Goal: Task Accomplishment & Management: Manage account settings

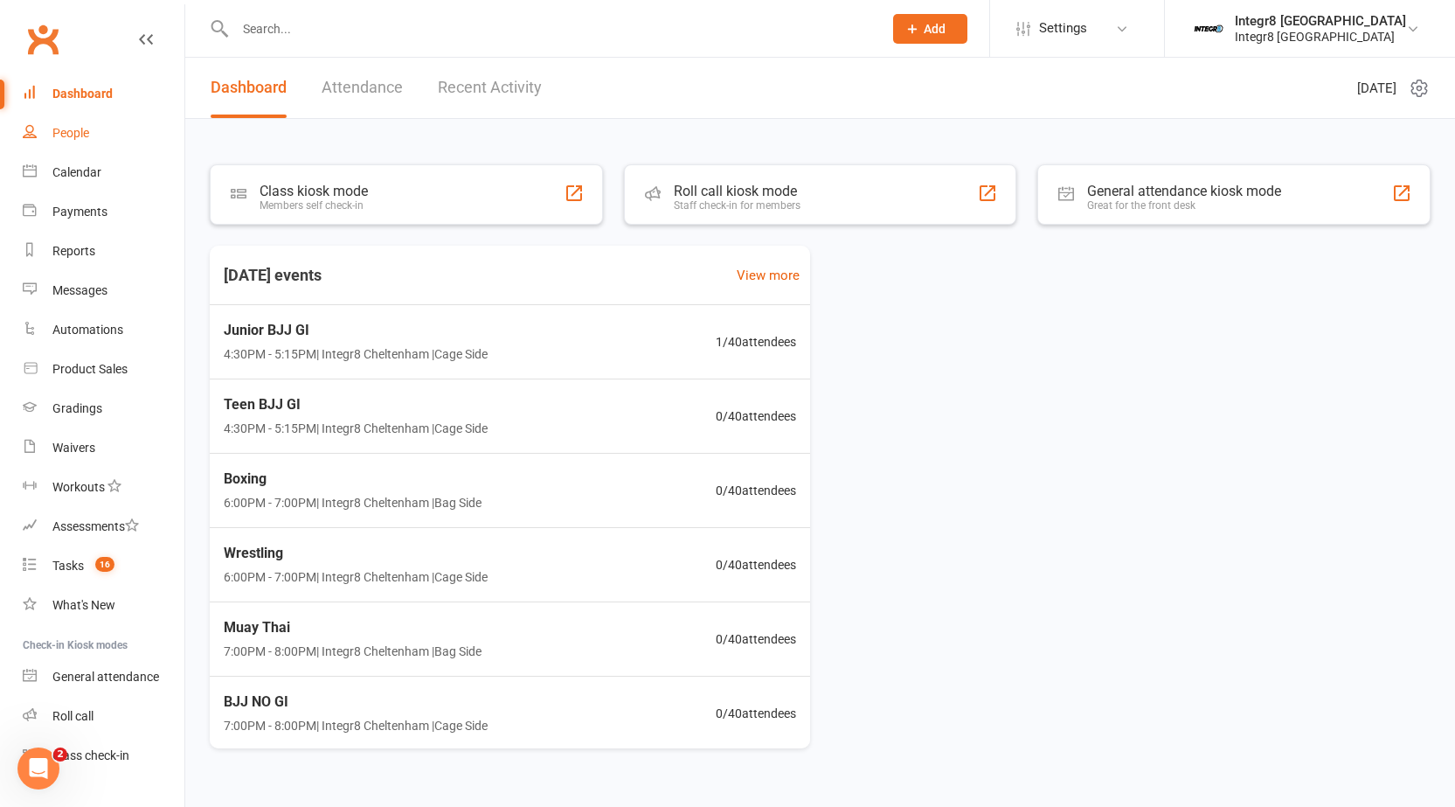
click at [57, 129] on div "People" at bounding box center [70, 133] width 37 height 14
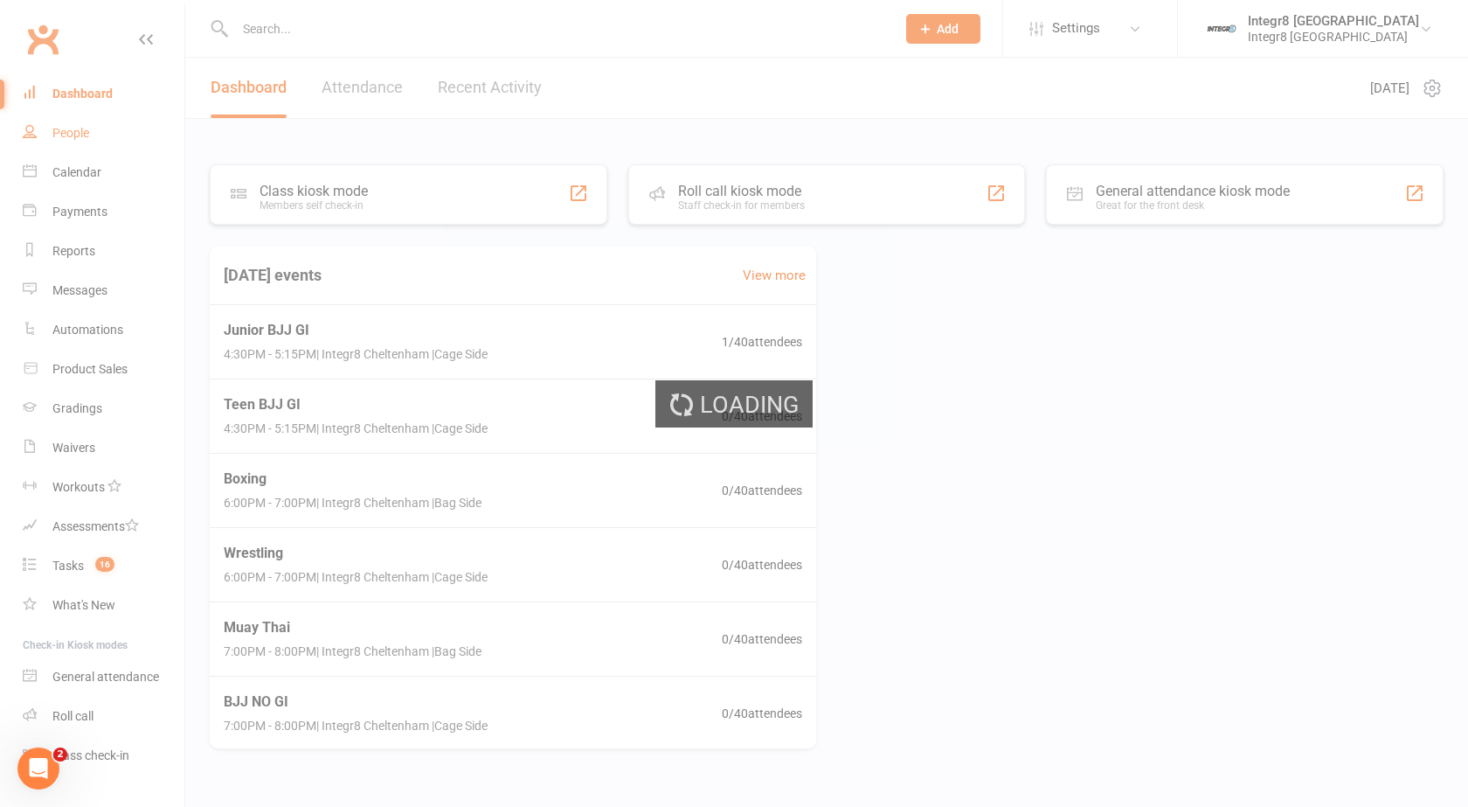
select select "100"
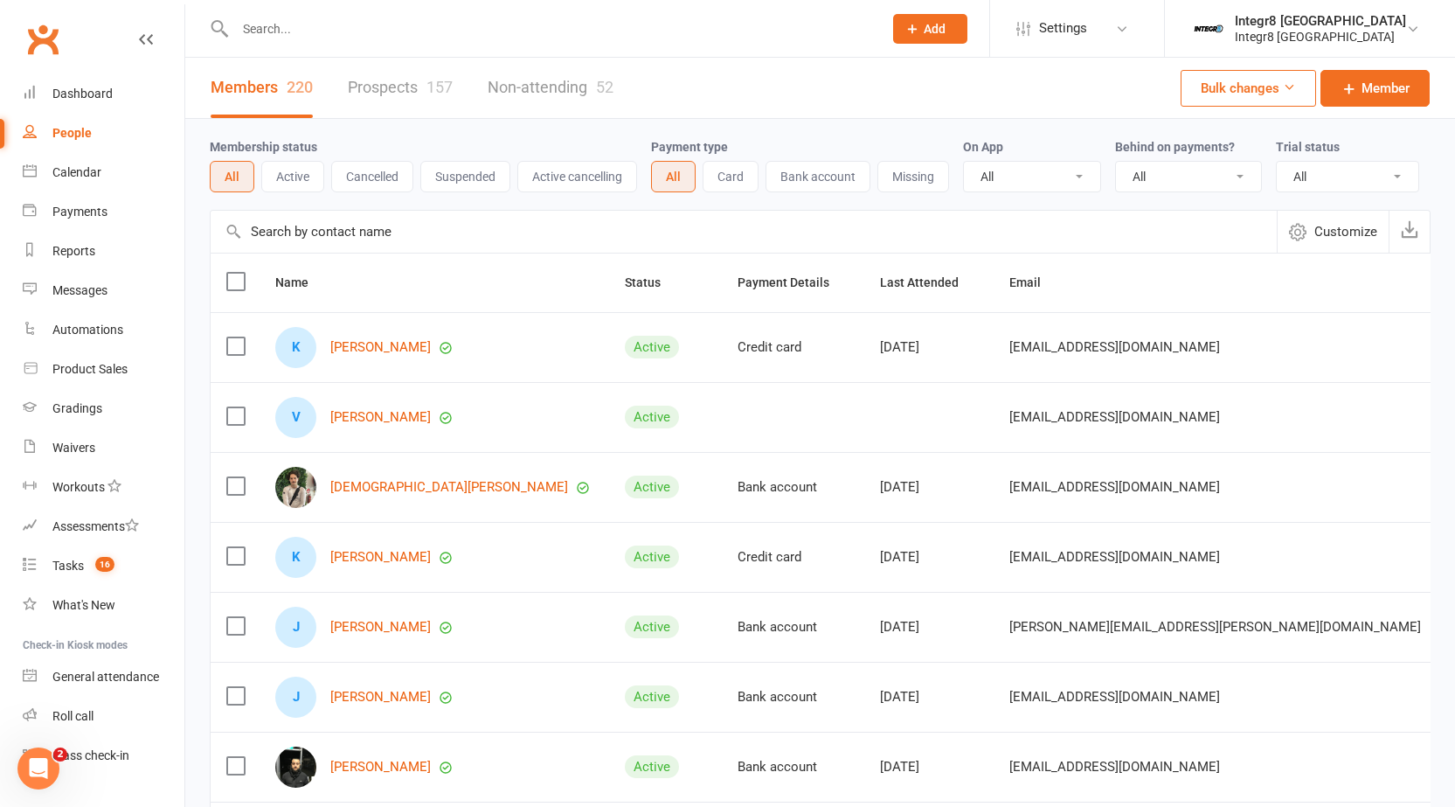
click at [1127, 174] on select "All No Yes" at bounding box center [1188, 177] width 145 height 30
select select "true"
click at [1118, 163] on select "All No Yes" at bounding box center [1188, 177] width 145 height 30
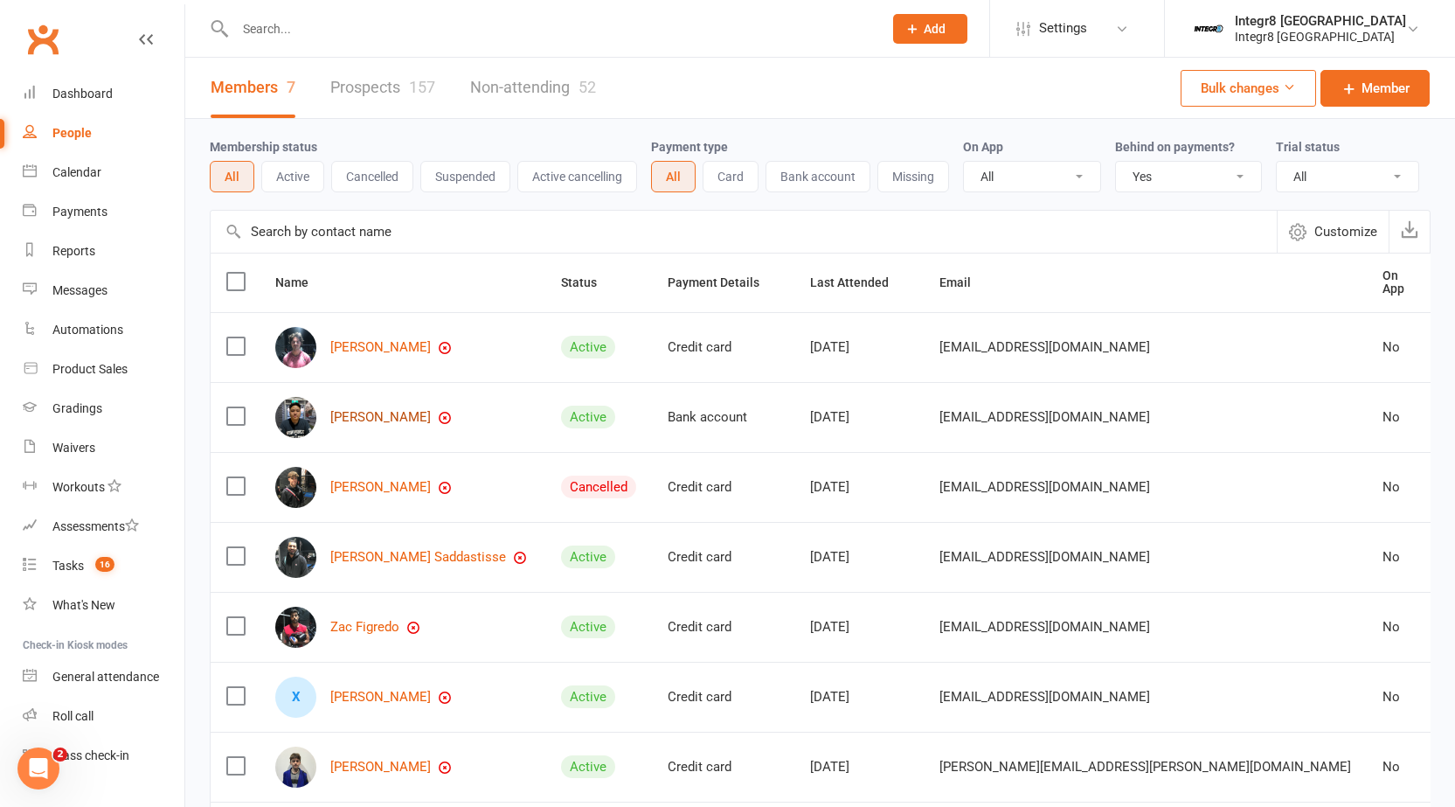
click at [366, 425] on link "Patrick Nguyen" at bounding box center [380, 417] width 100 height 15
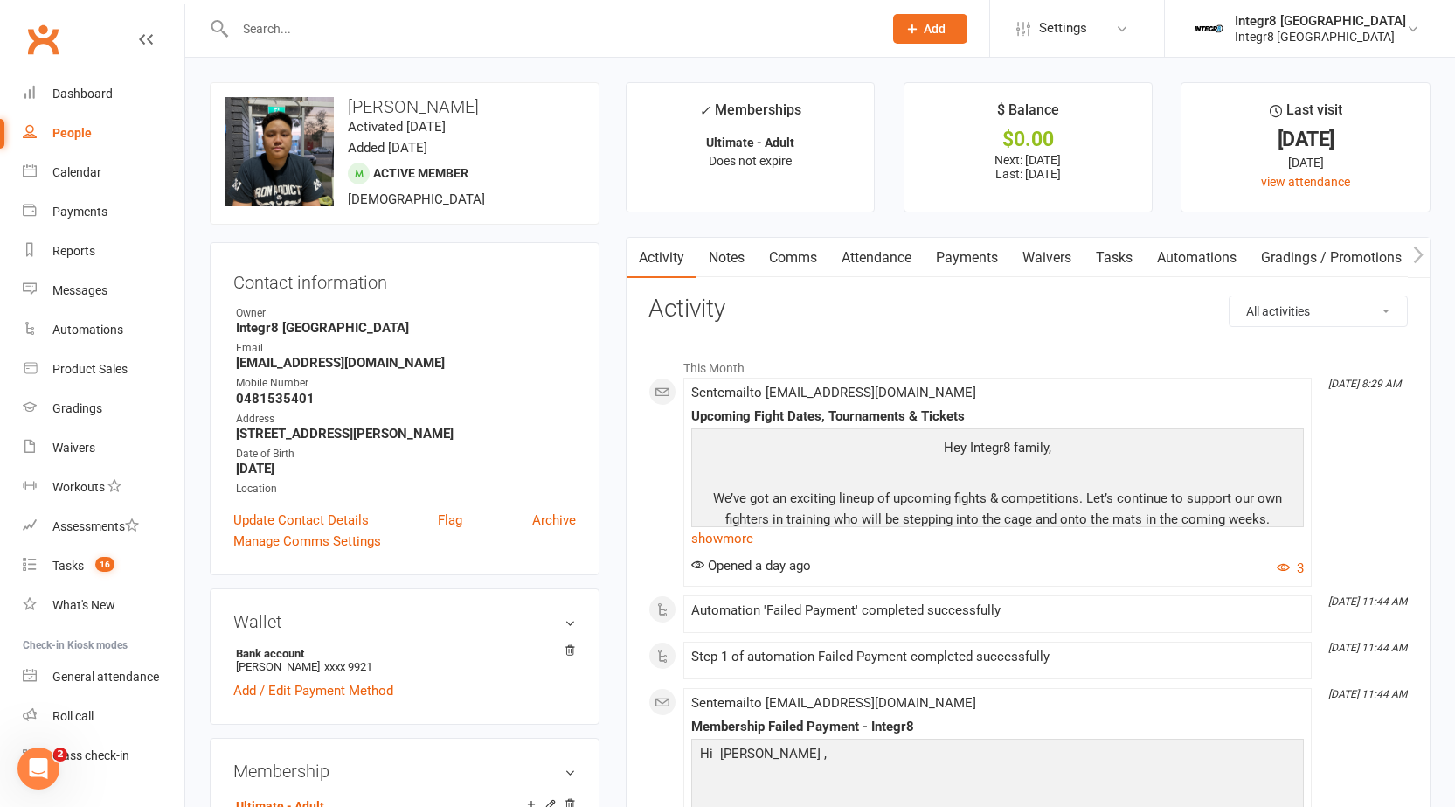
click at [960, 251] on link "Payments" at bounding box center [967, 258] width 87 height 40
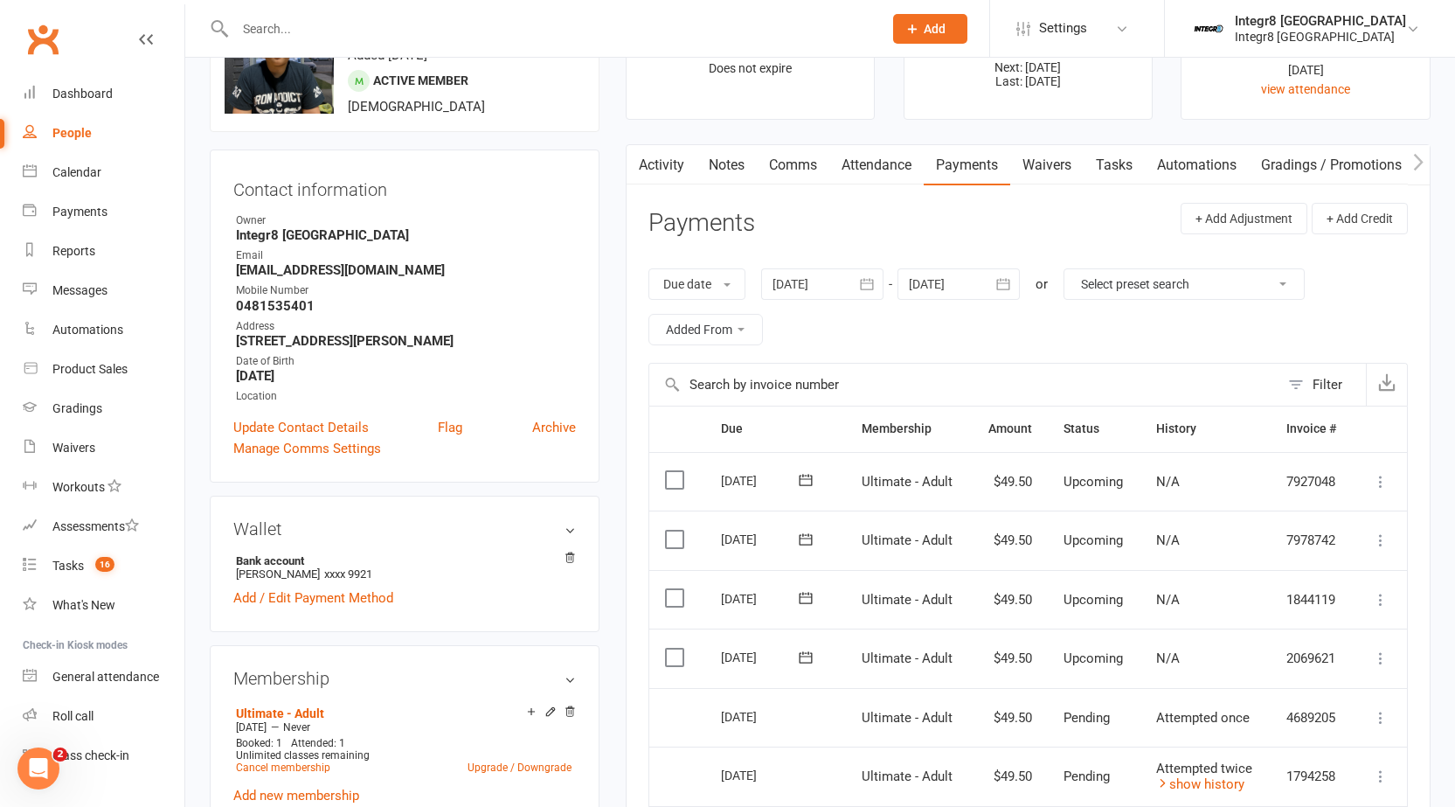
scroll to position [87, 0]
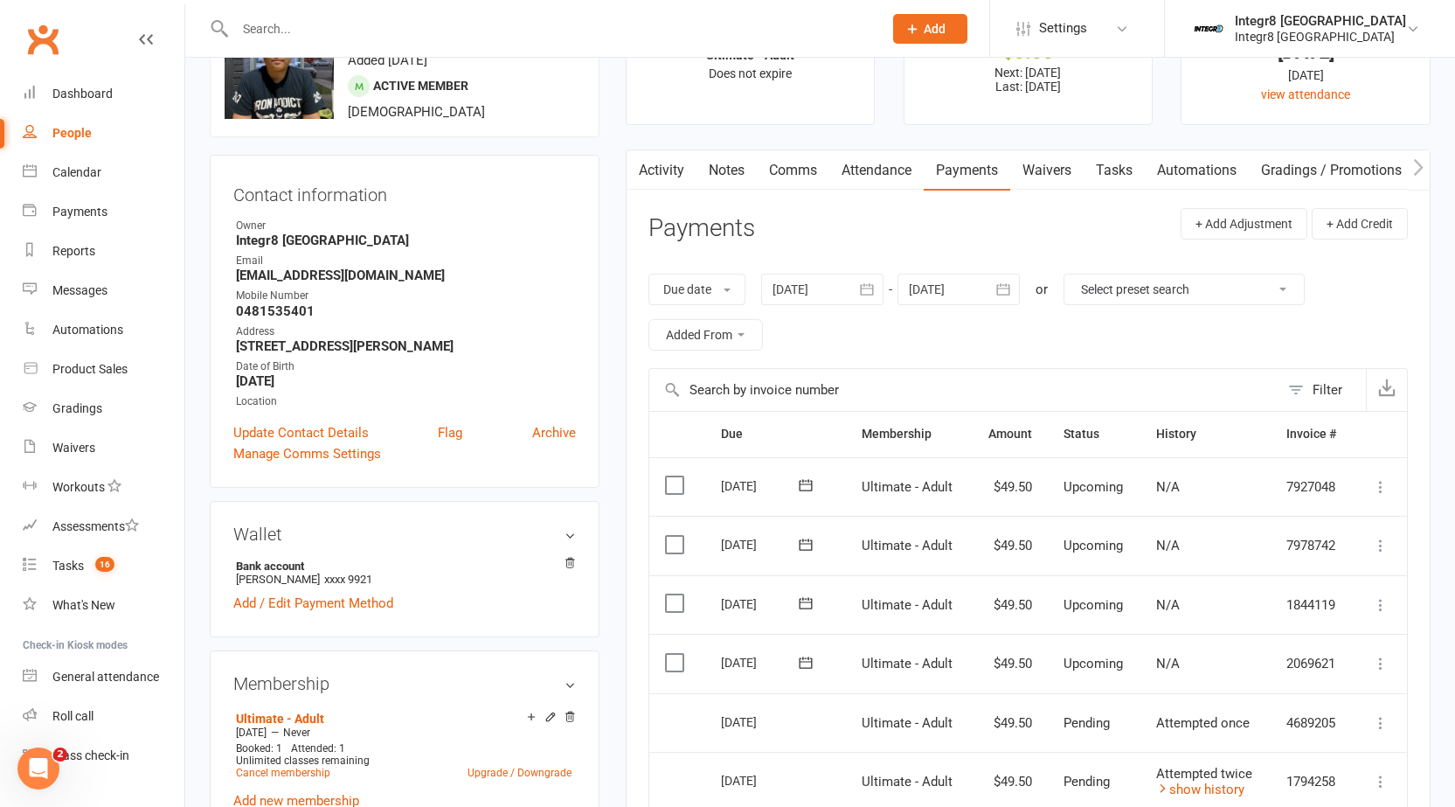
click at [1095, 285] on select "Select preset search All failures All skipped payments All pending payments Suc…" at bounding box center [1183, 289] width 239 height 30
select select "0"
click at [1077, 274] on select "Select preset search All failures All skipped payments All pending payments Suc…" at bounding box center [1183, 289] width 239 height 30
type input "12 Aug 2025"
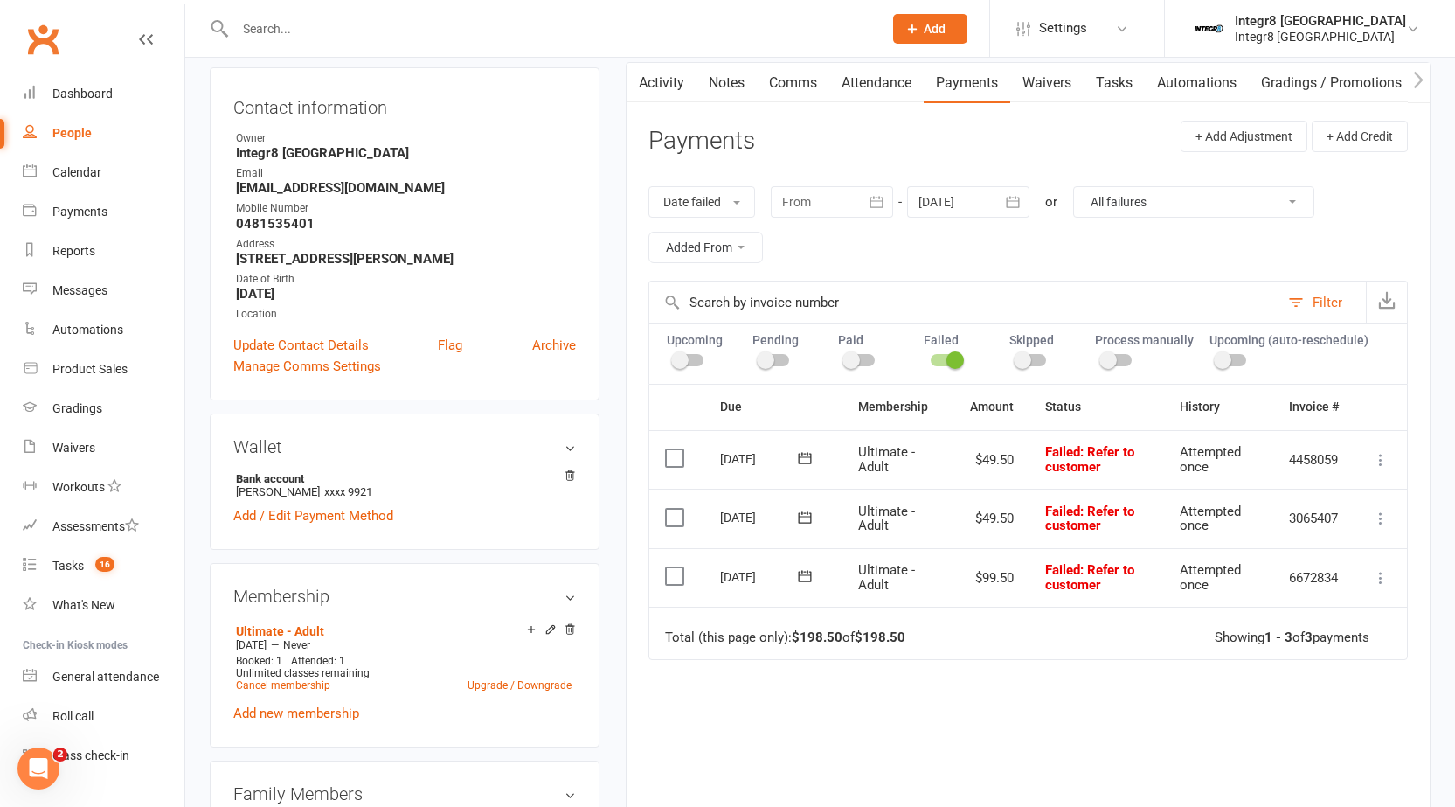
scroll to position [0, 0]
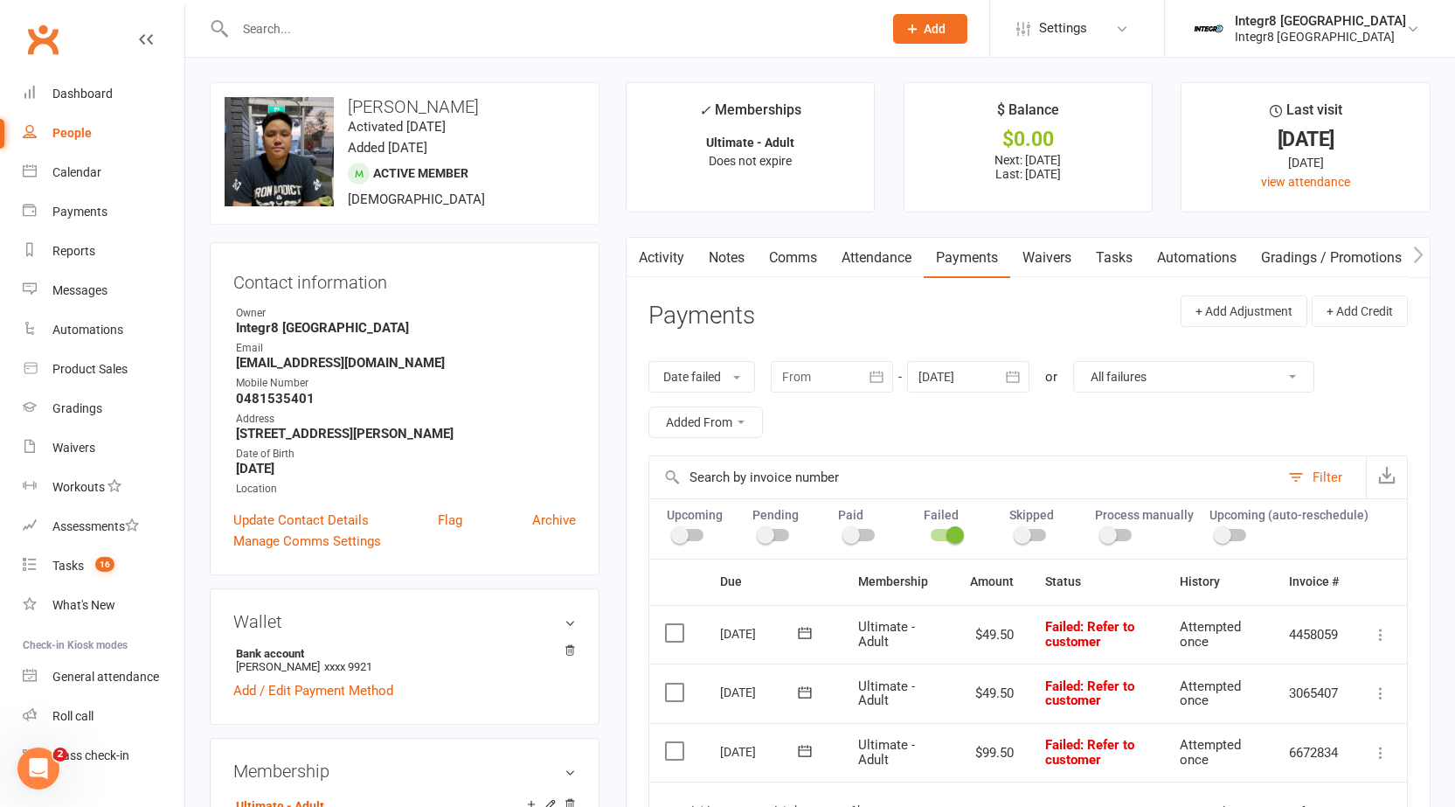
click at [729, 245] on link "Notes" at bounding box center [726, 258] width 60 height 40
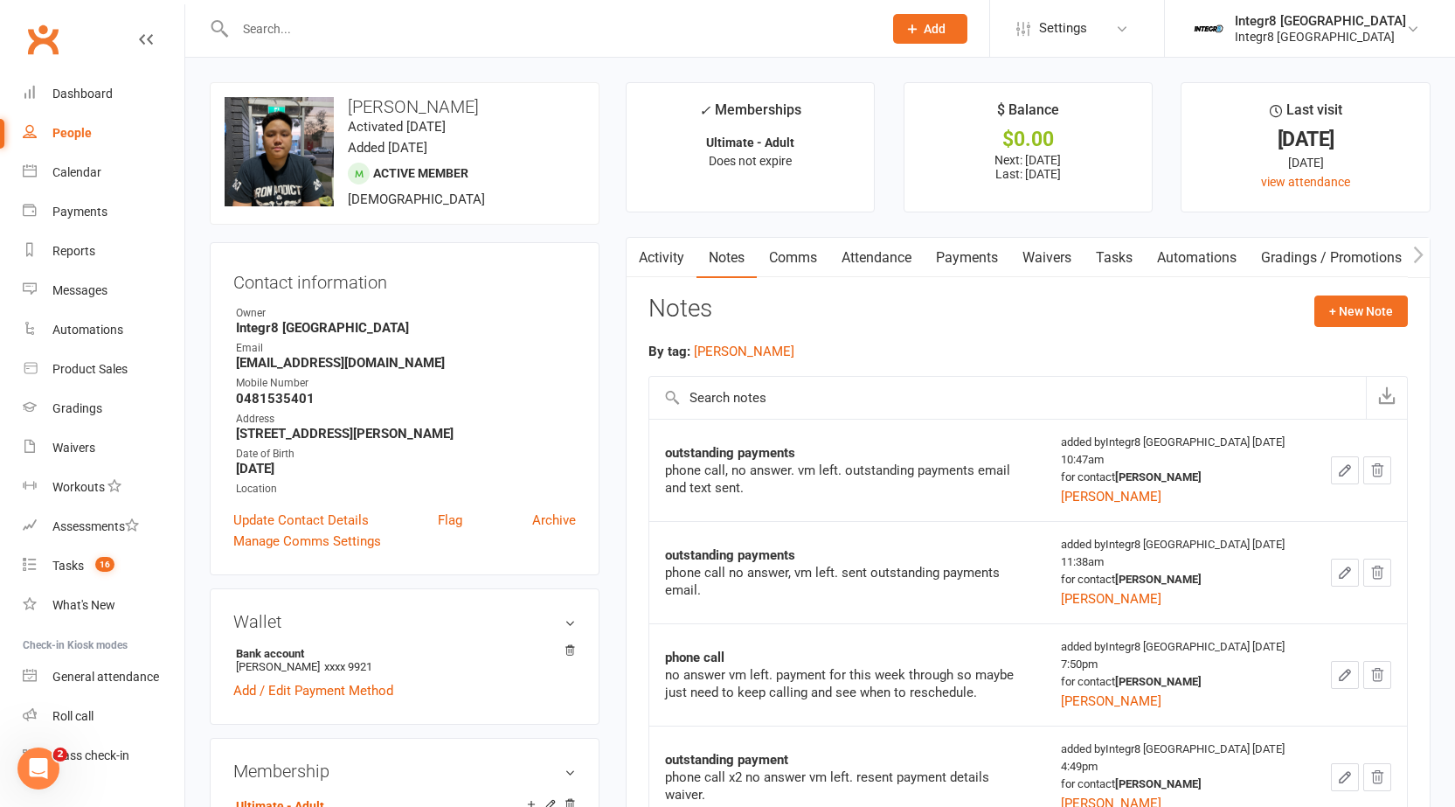
click at [659, 245] on link "Activity" at bounding box center [662, 258] width 70 height 40
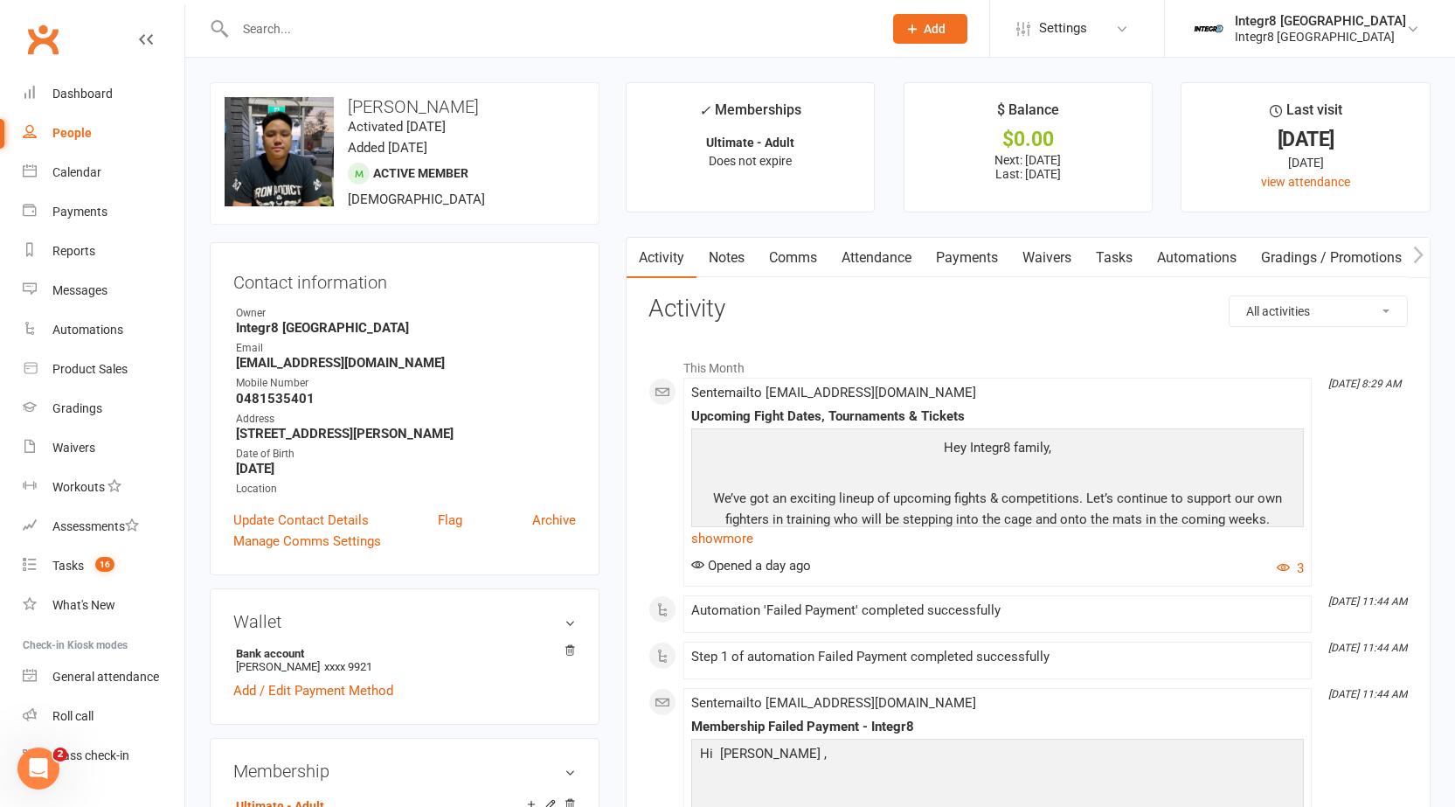
click at [726, 253] on link "Notes" at bounding box center [726, 258] width 60 height 40
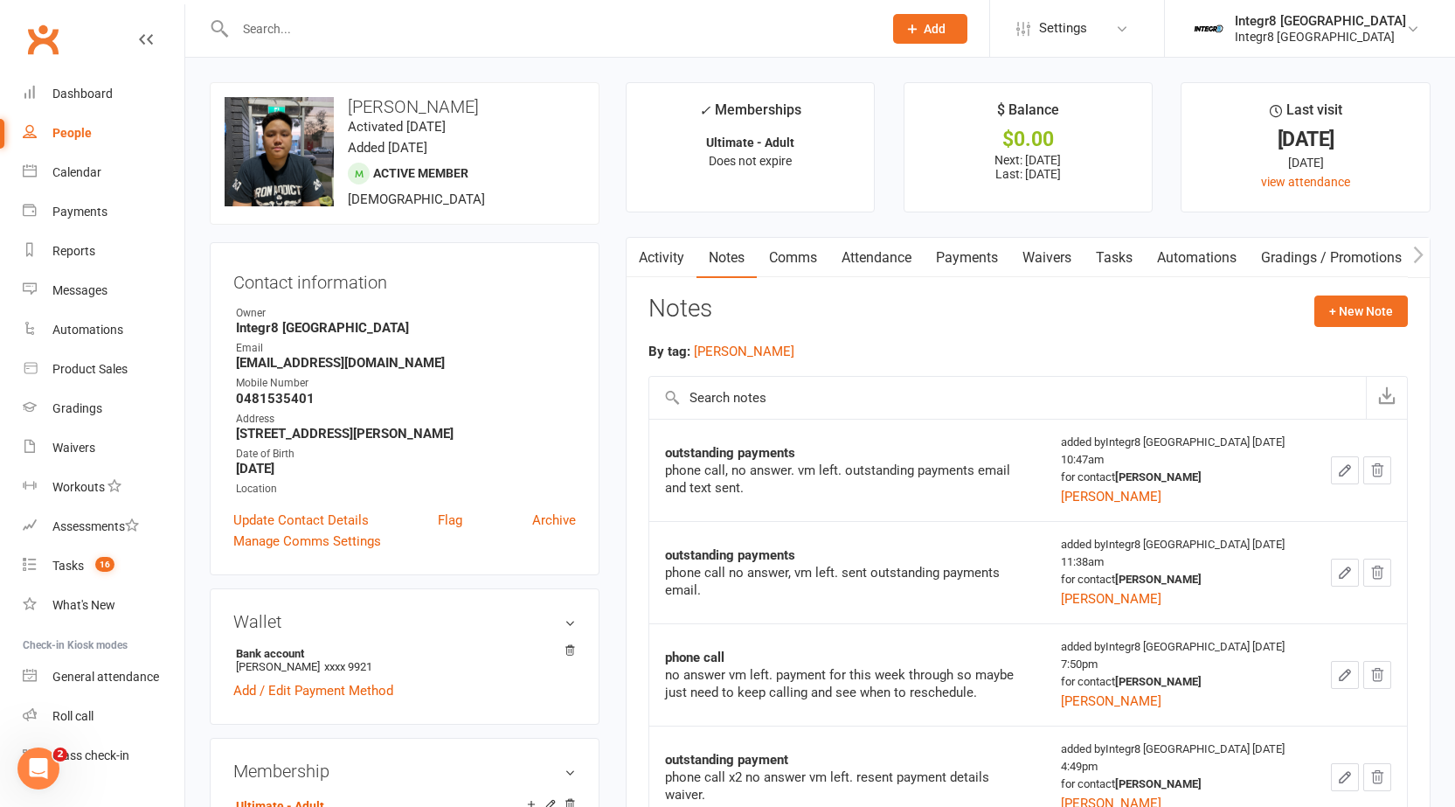
click at [666, 253] on link "Activity" at bounding box center [662, 258] width 70 height 40
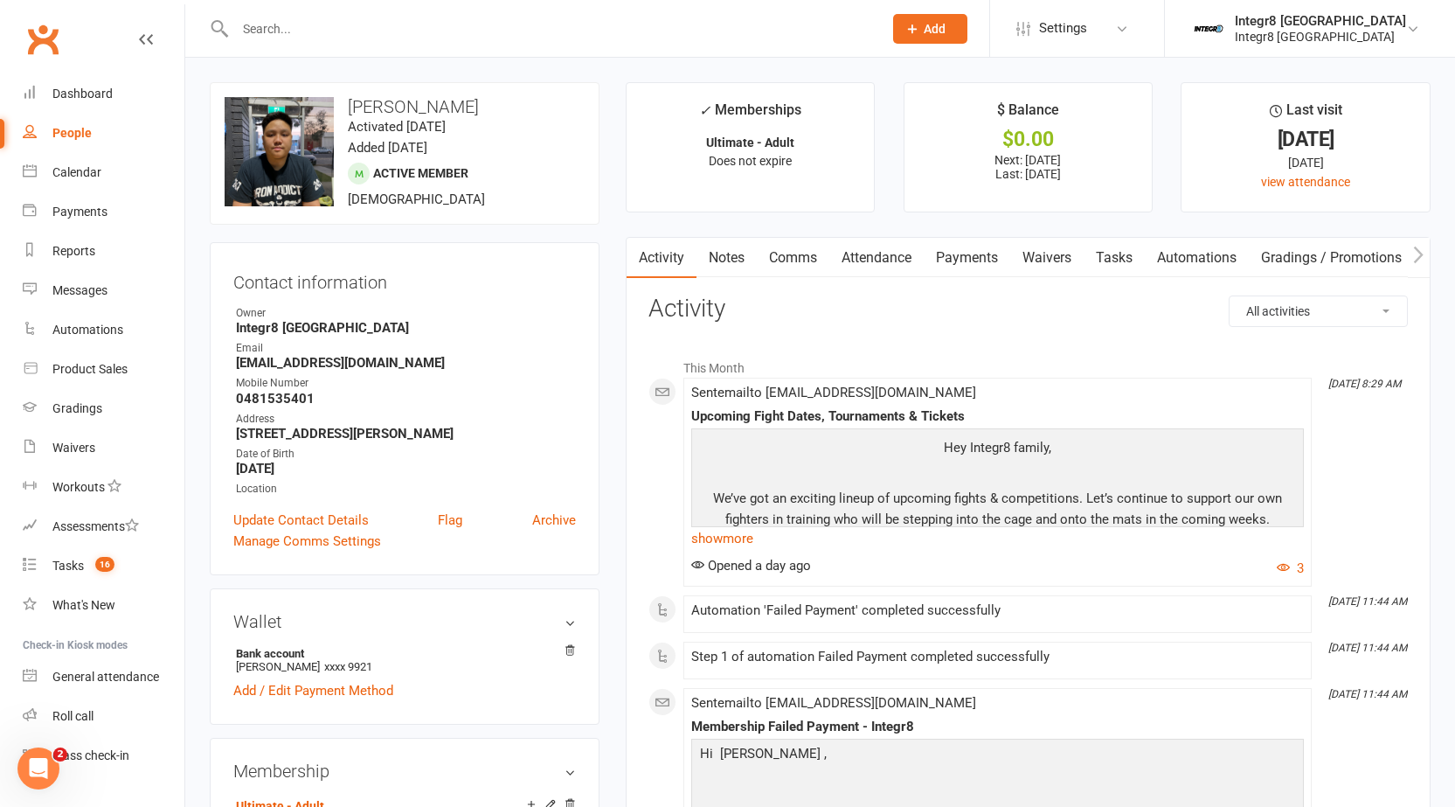
click at [725, 257] on link "Notes" at bounding box center [726, 258] width 60 height 40
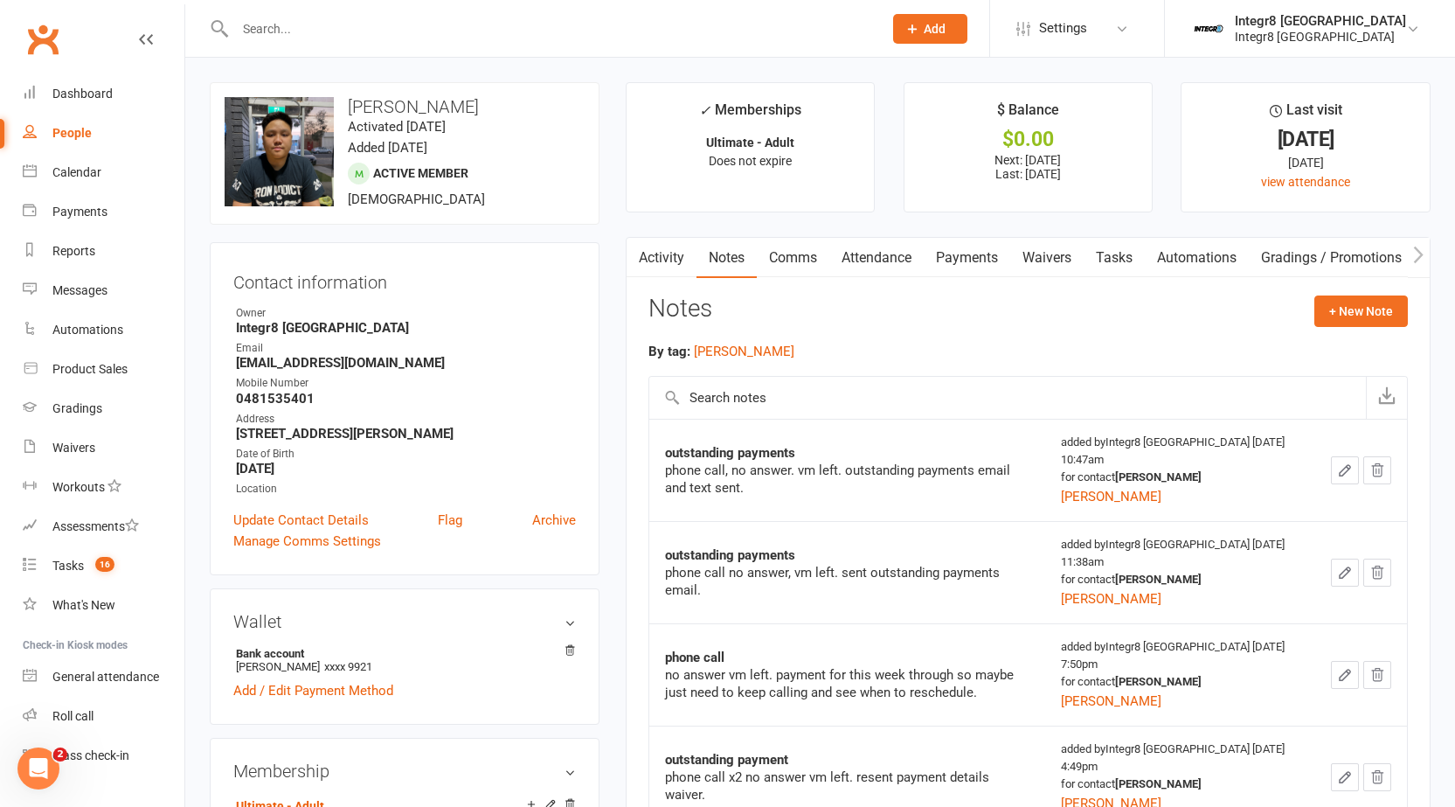
click at [656, 256] on link "Activity" at bounding box center [662, 258] width 70 height 40
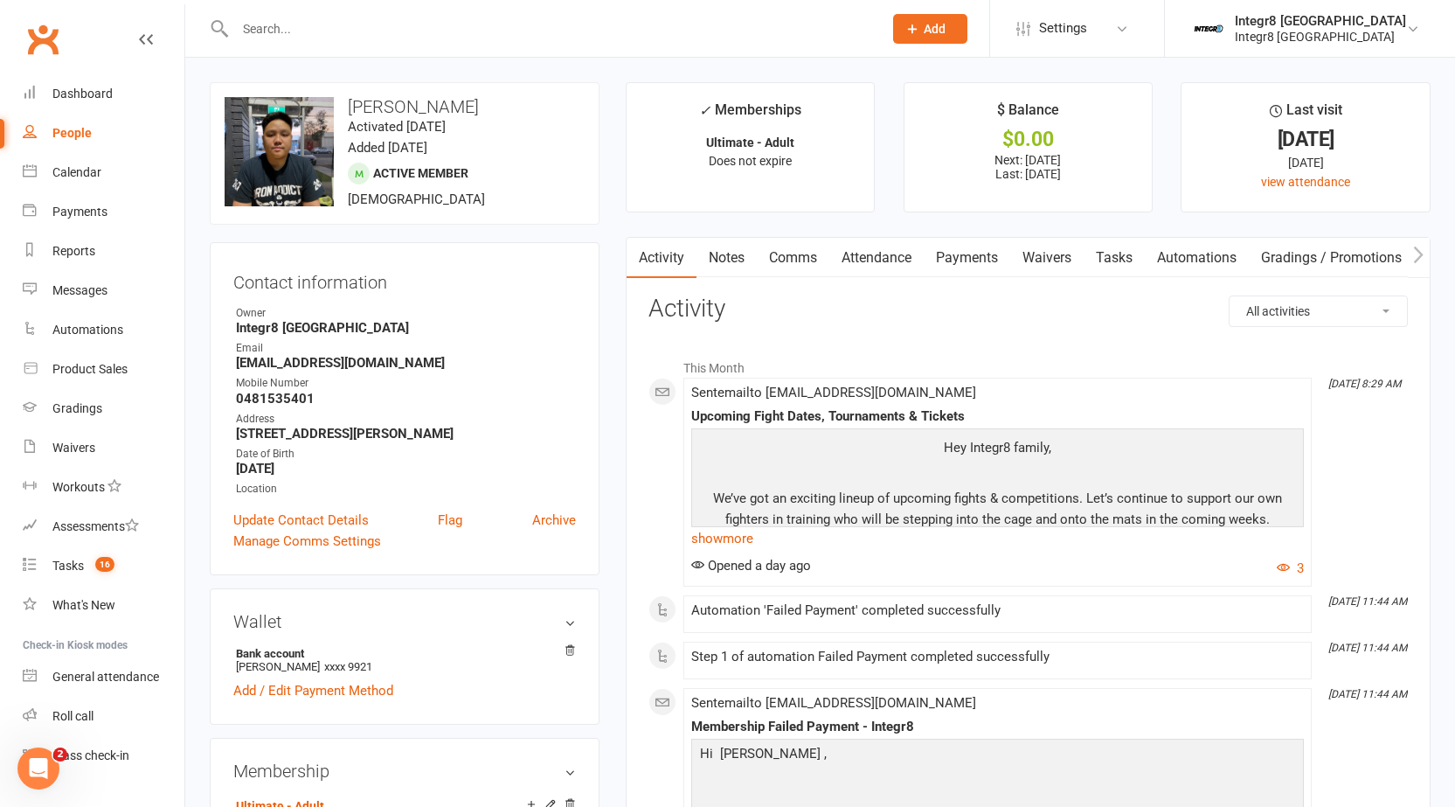
click at [75, 136] on div "People" at bounding box center [71, 133] width 39 height 14
select select "true"
select select "100"
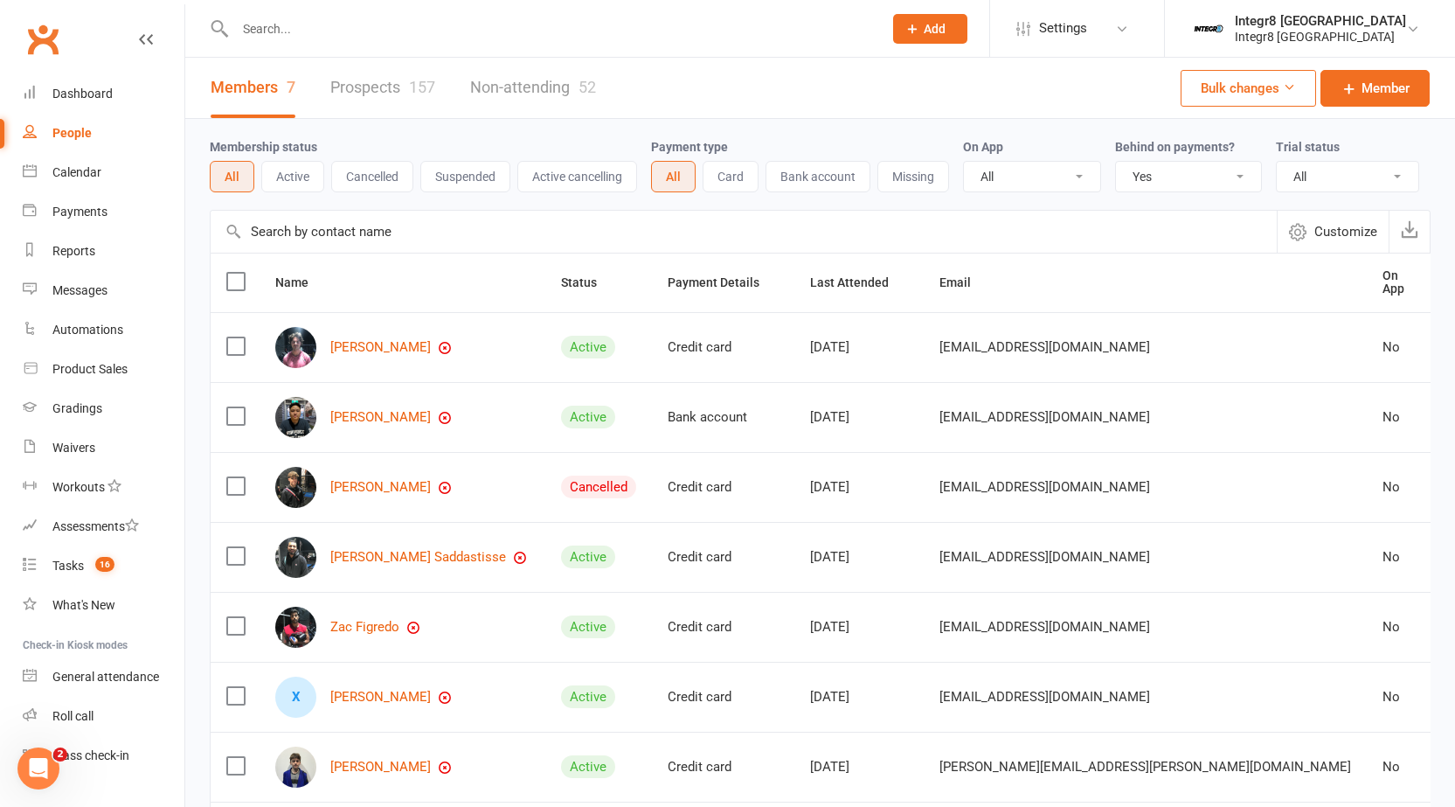
click at [1140, 170] on select "All No Yes" at bounding box center [1188, 177] width 145 height 30
select select
click at [1118, 163] on select "All No Yes" at bounding box center [1188, 177] width 145 height 30
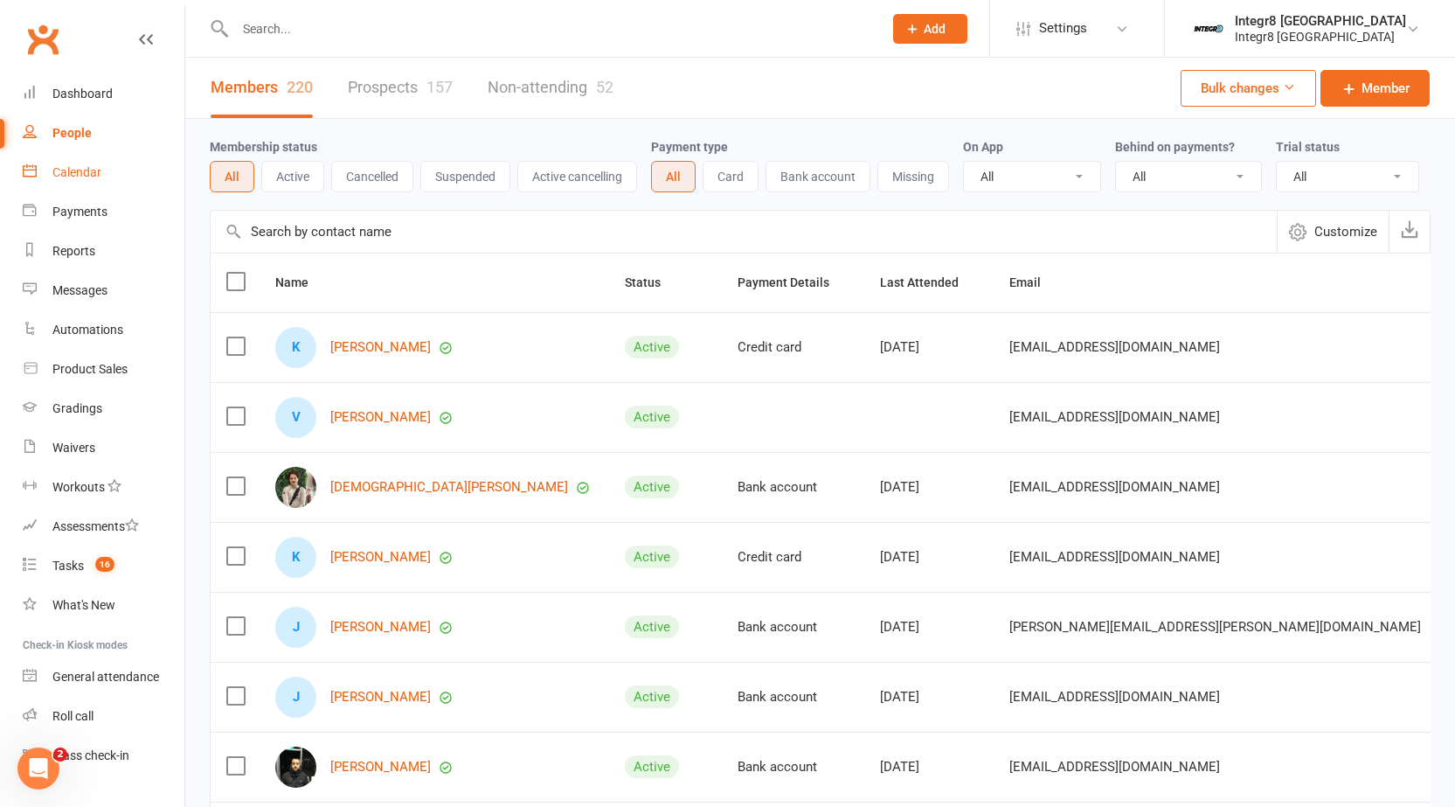
click at [78, 175] on div "Calendar" at bounding box center [76, 172] width 49 height 14
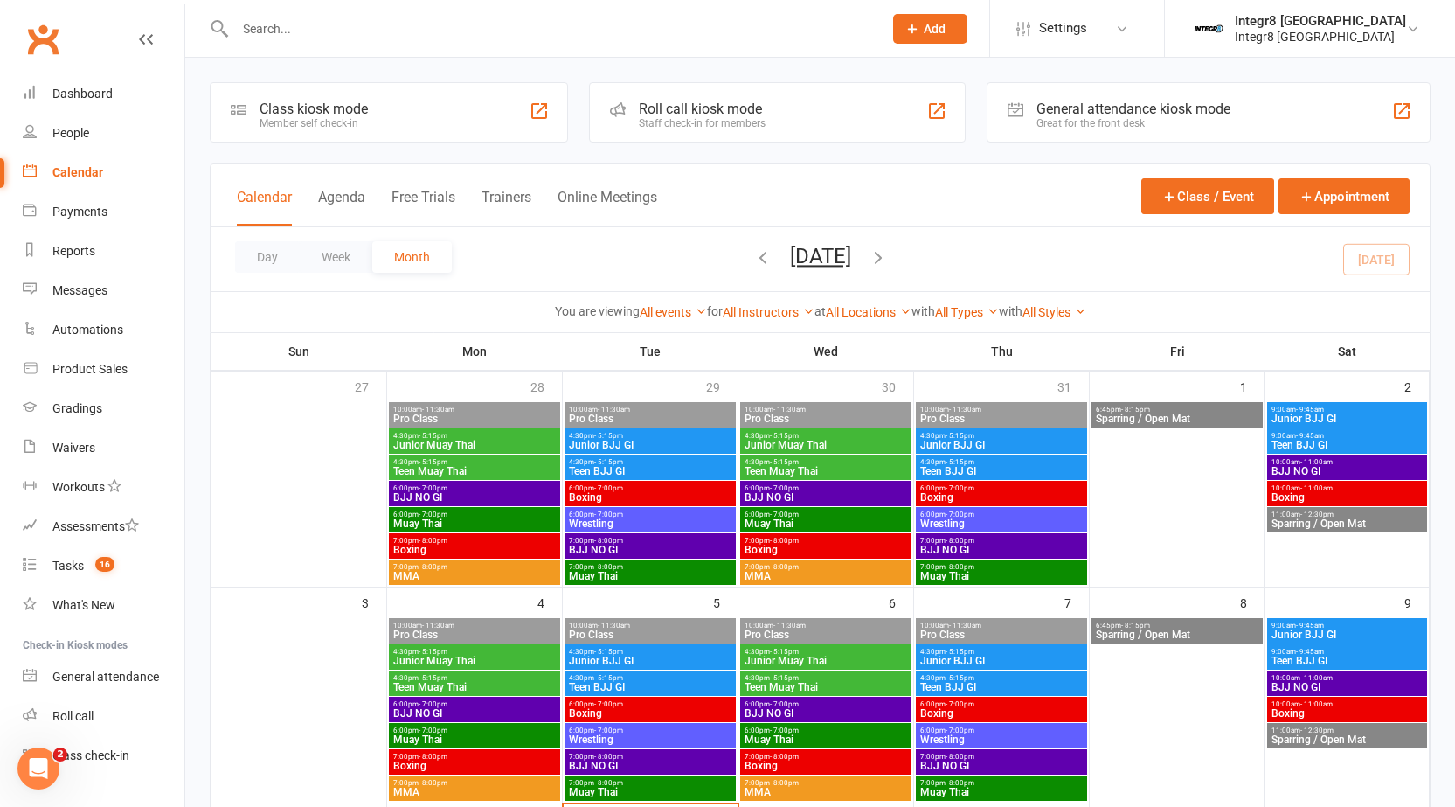
click at [247, 51] on div at bounding box center [540, 28] width 661 height 57
click at [288, 11] on div at bounding box center [540, 28] width 661 height 57
click at [308, 22] on input "text" at bounding box center [550, 29] width 641 height 24
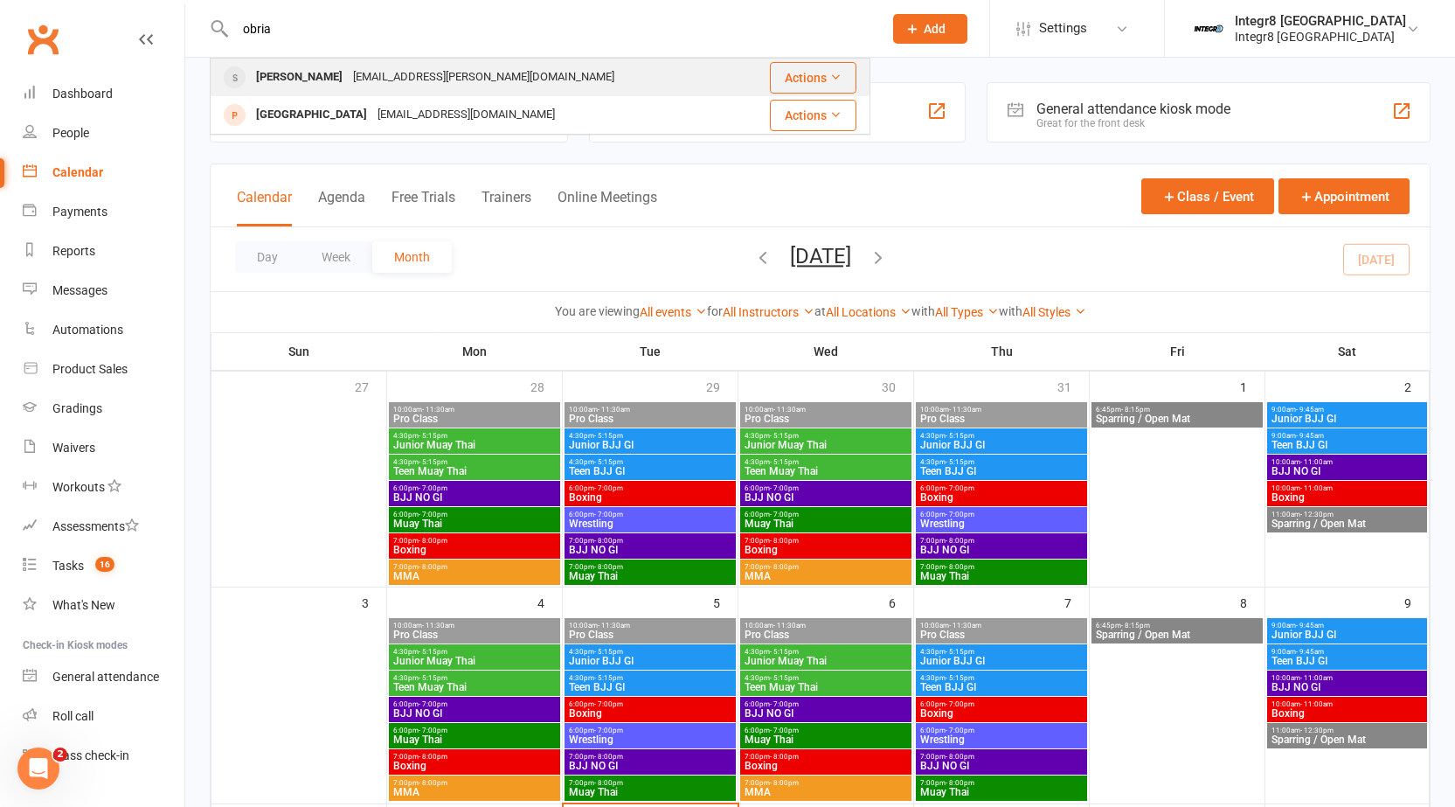
type input "obria"
click at [323, 59] on div "Atticus O'Brien atticus.obrien@outlook.com" at bounding box center [476, 77] width 530 height 36
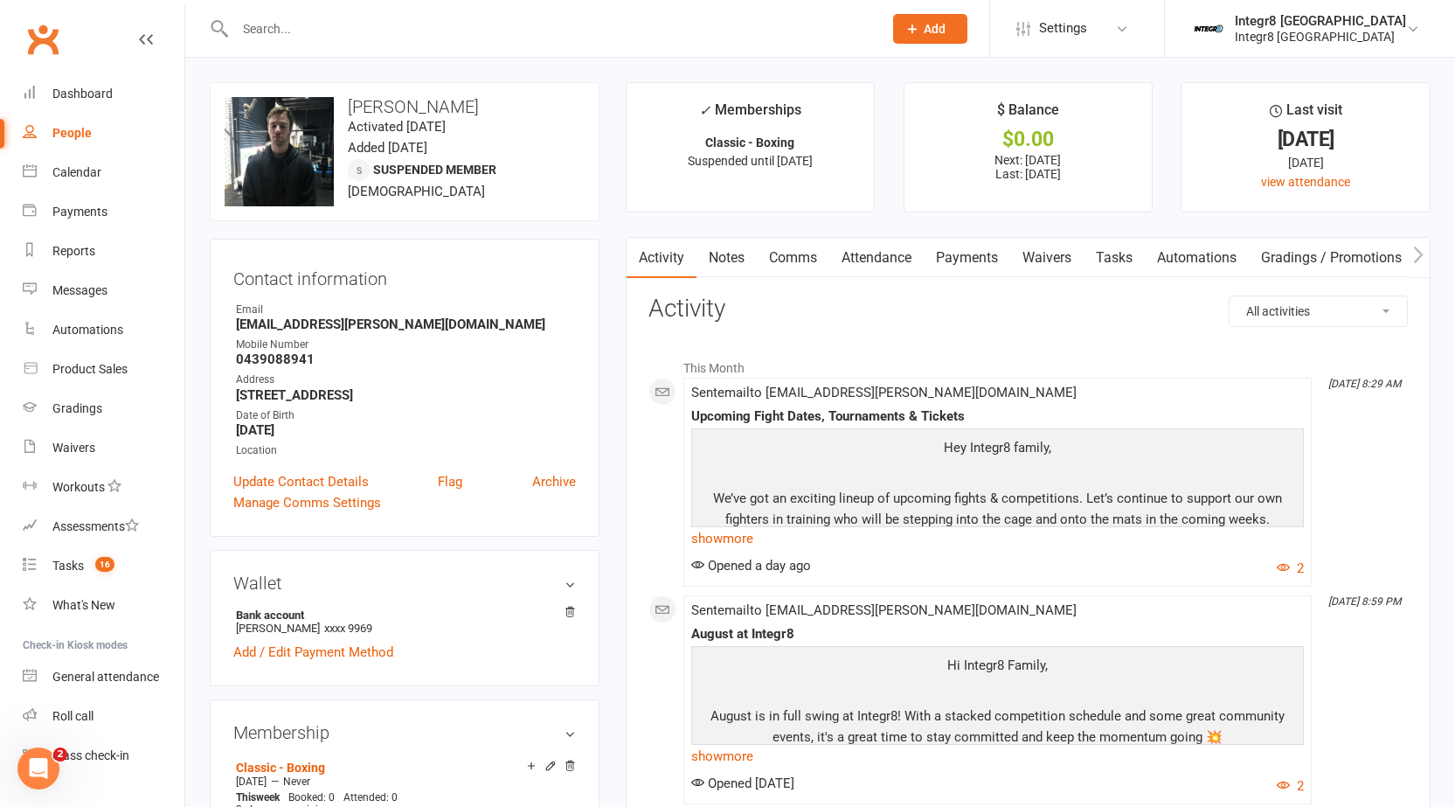
click at [742, 260] on link "Notes" at bounding box center [726, 258] width 60 height 40
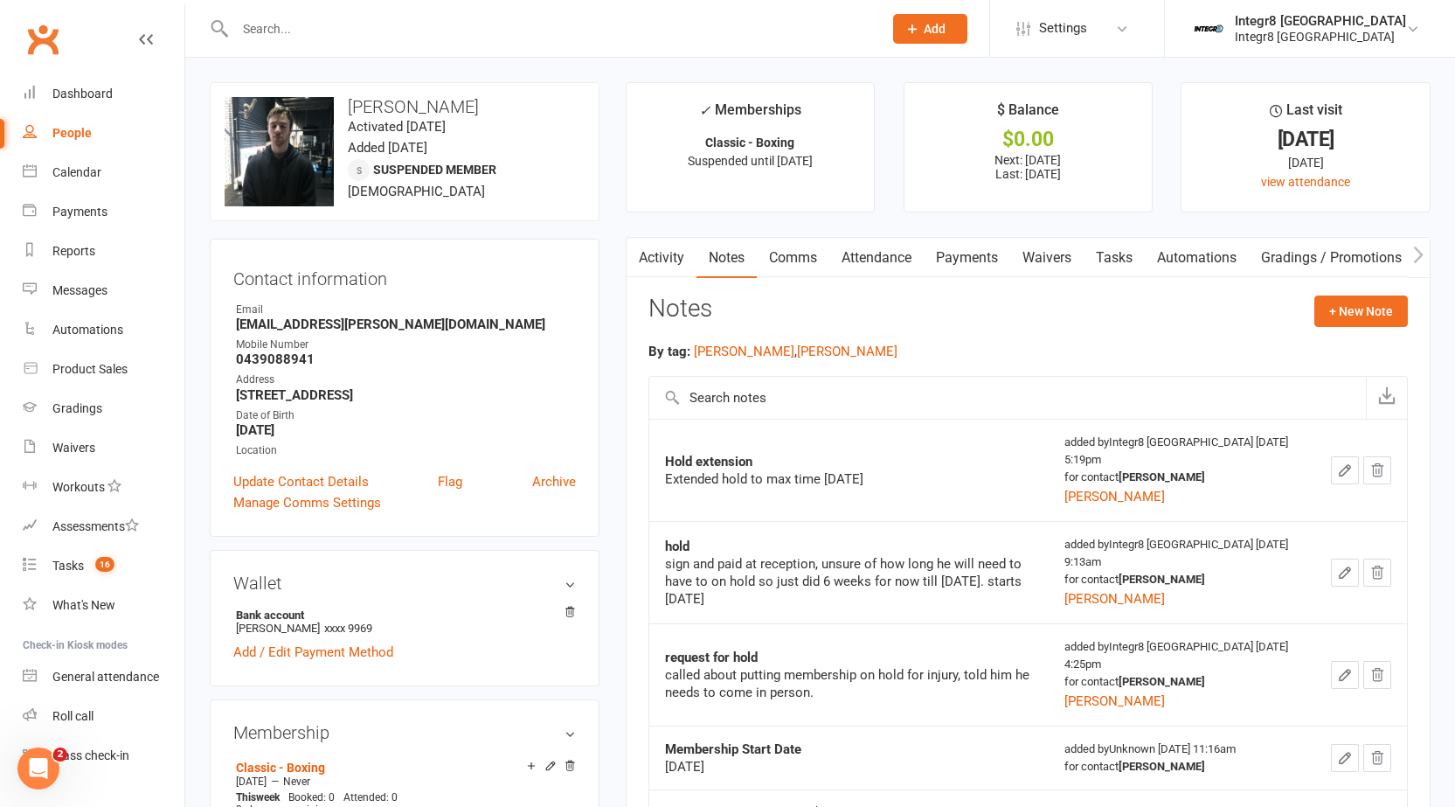
click at [657, 254] on link "Activity" at bounding box center [662, 258] width 70 height 40
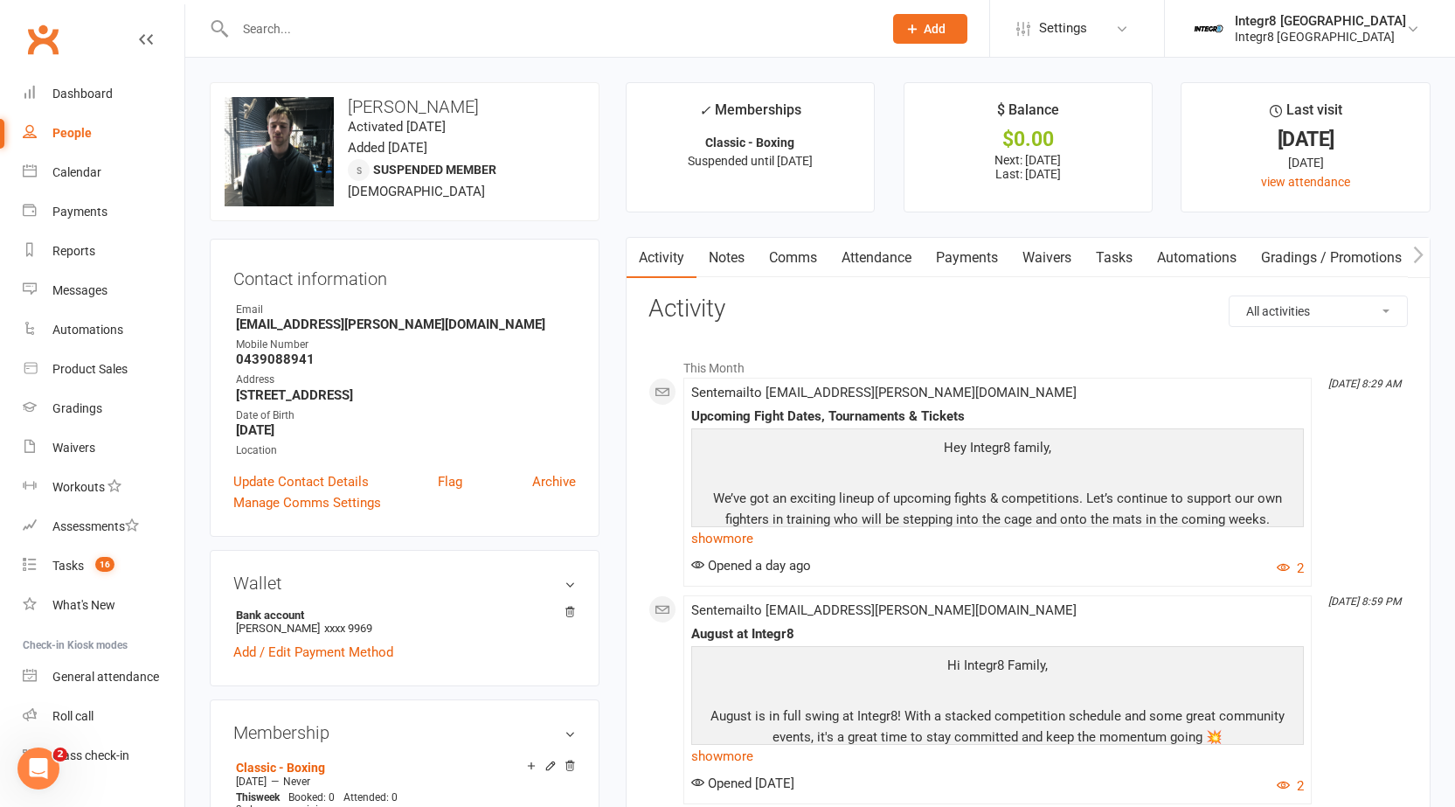
click at [737, 252] on link "Notes" at bounding box center [726, 258] width 60 height 40
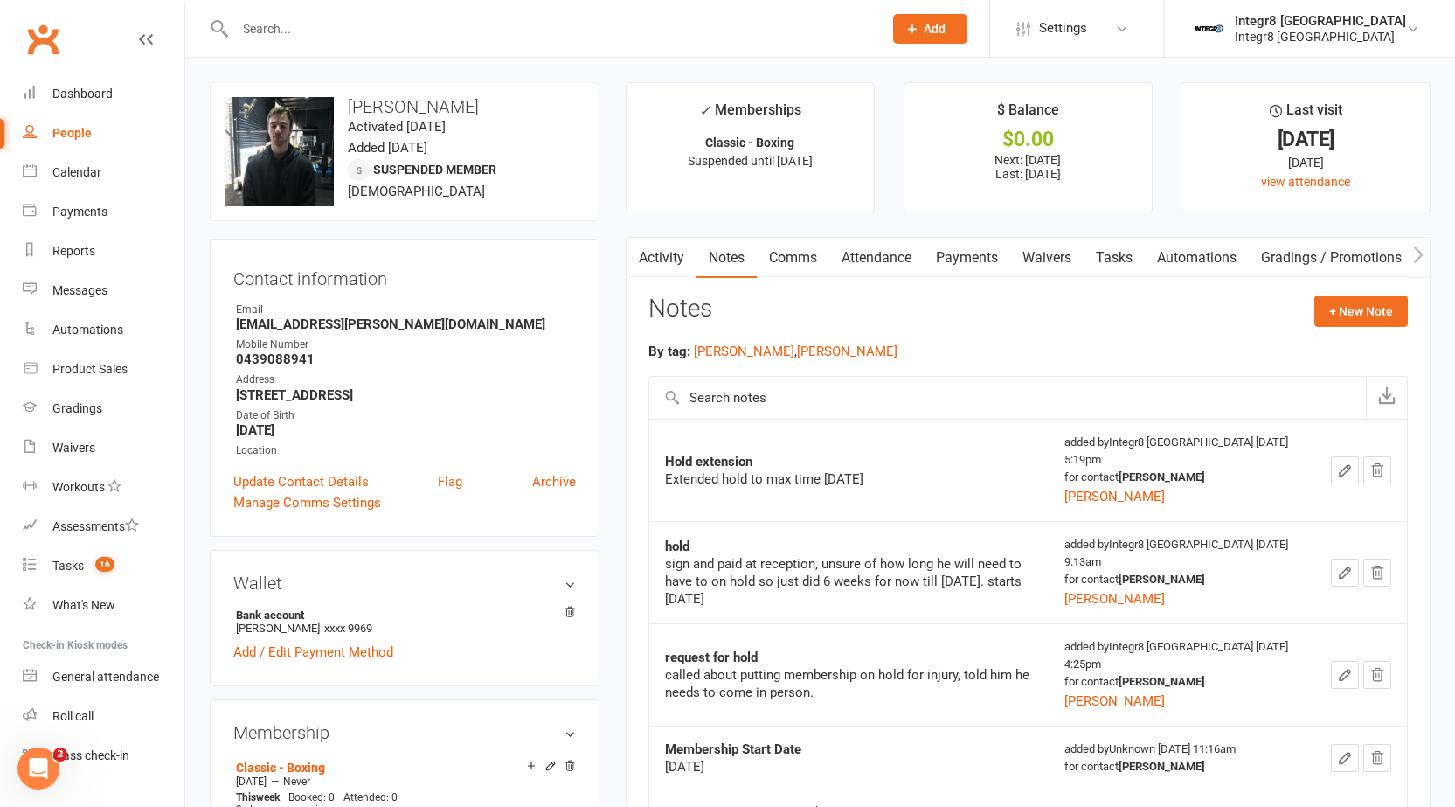
click at [677, 267] on link "Activity" at bounding box center [662, 258] width 70 height 40
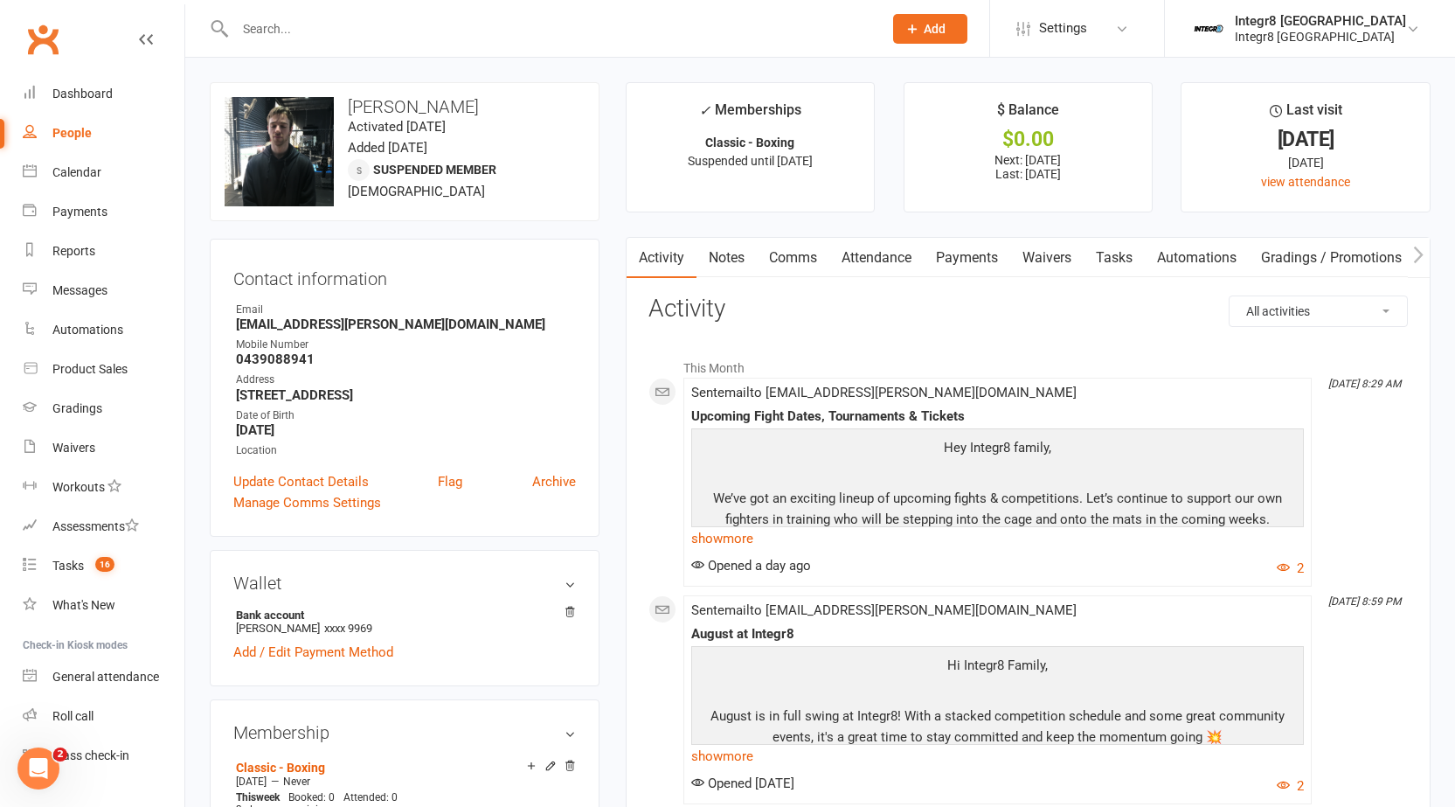
click at [732, 266] on link "Notes" at bounding box center [726, 258] width 60 height 40
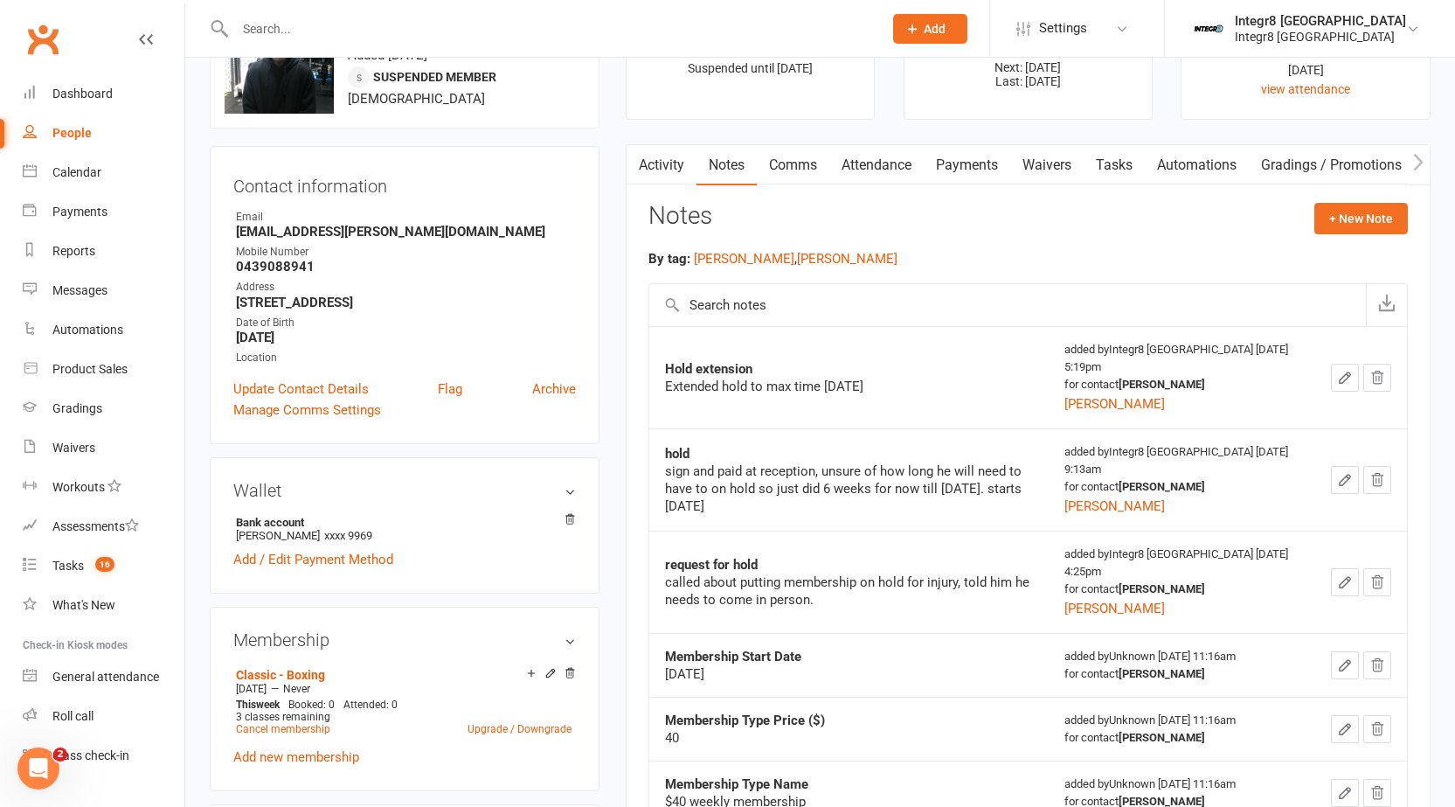
scroll to position [87, 0]
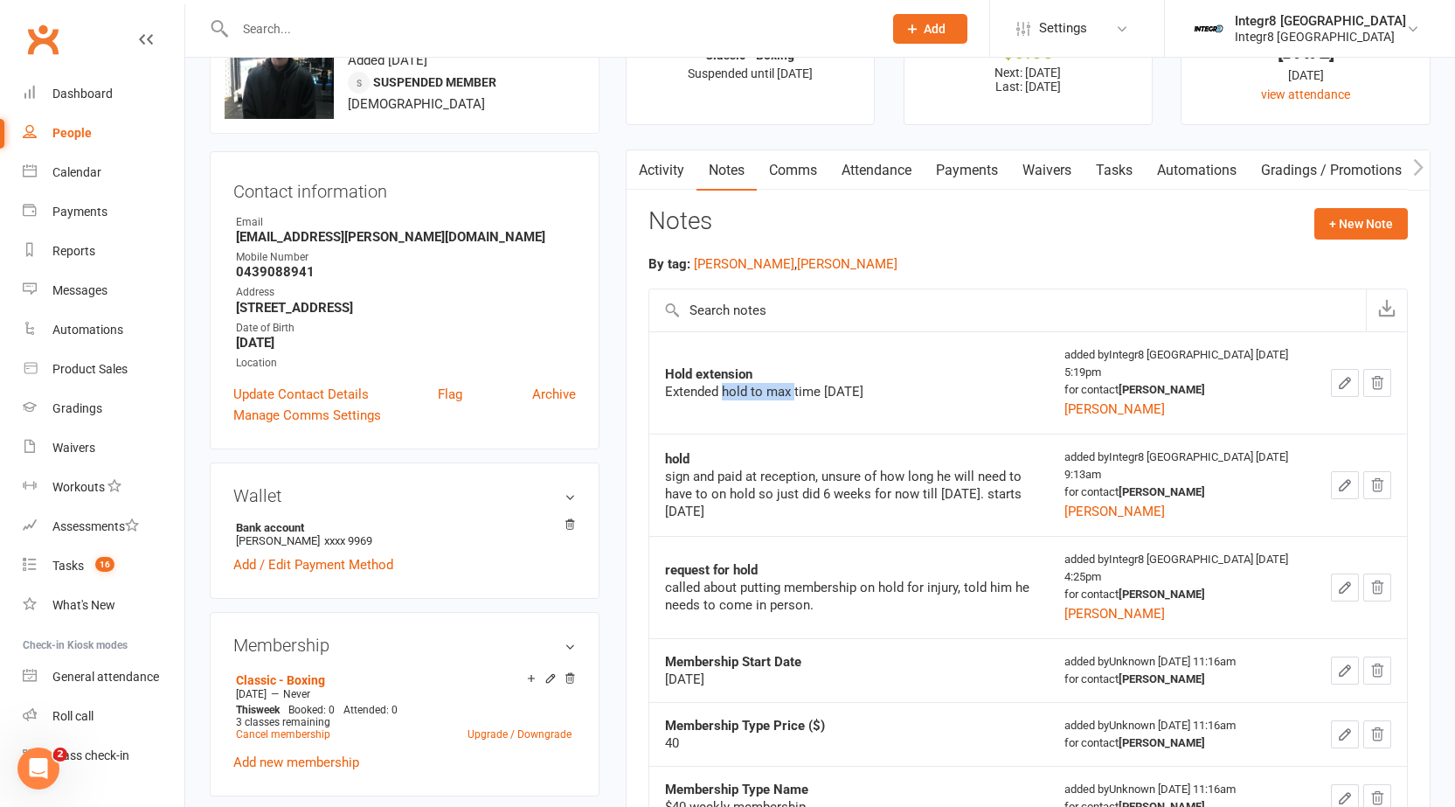
drag, startPoint x: 725, startPoint y: 386, endPoint x: 869, endPoint y: 392, distance: 144.3
click at [812, 388] on div "Extended hold to max time 17th of August" at bounding box center [849, 391] width 369 height 17
click at [869, 392] on div "Extended hold to max time 17th of August" at bounding box center [849, 391] width 369 height 17
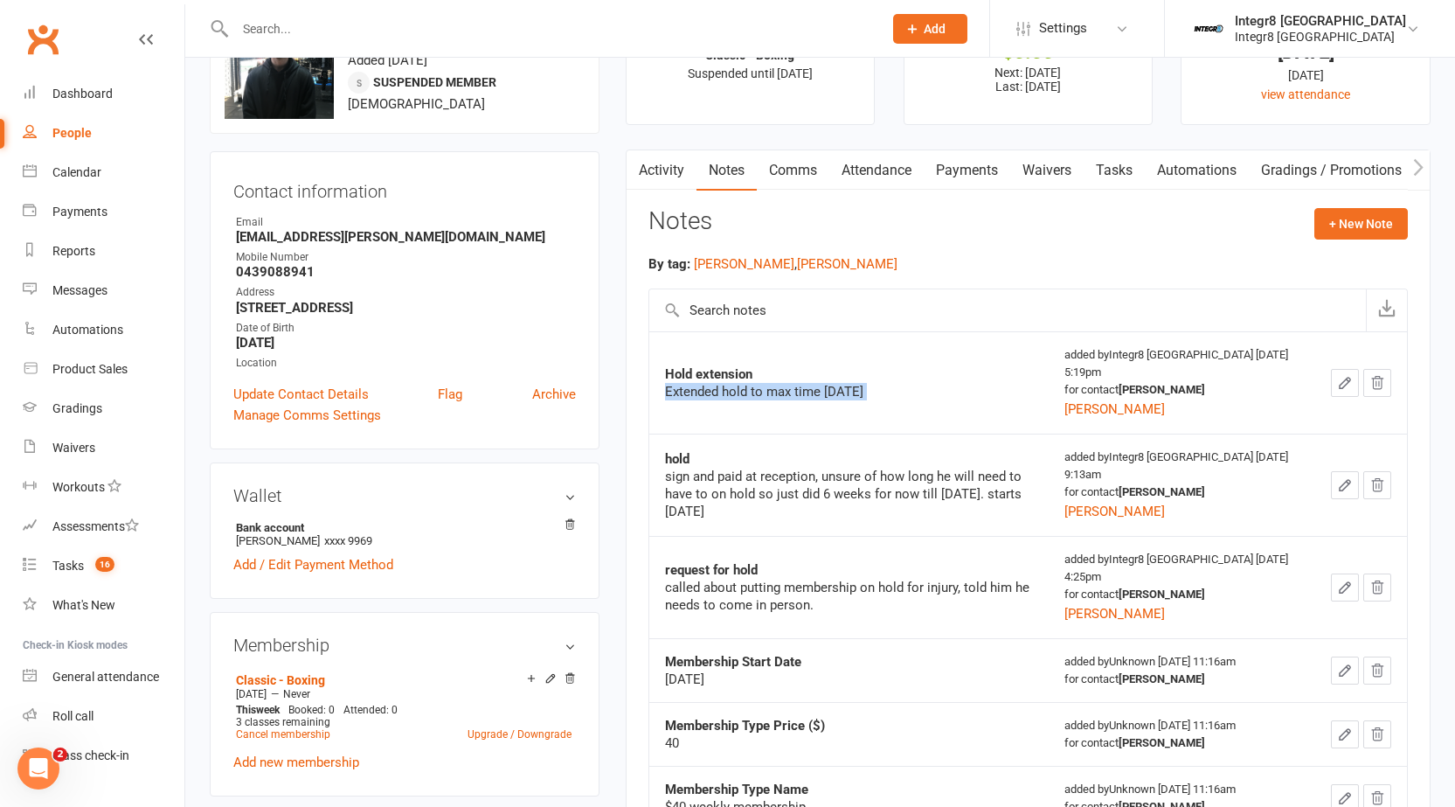
click at [937, 393] on div "Extended hold to max time 17th of August" at bounding box center [849, 391] width 369 height 17
drag, startPoint x: 825, startPoint y: 390, endPoint x: 860, endPoint y: 397, distance: 35.6
click at [860, 397] on div "Extended hold to max time 17th of August" at bounding box center [849, 391] width 369 height 17
click at [857, 390] on div "Extended hold to max time 17th of August" at bounding box center [849, 391] width 369 height 17
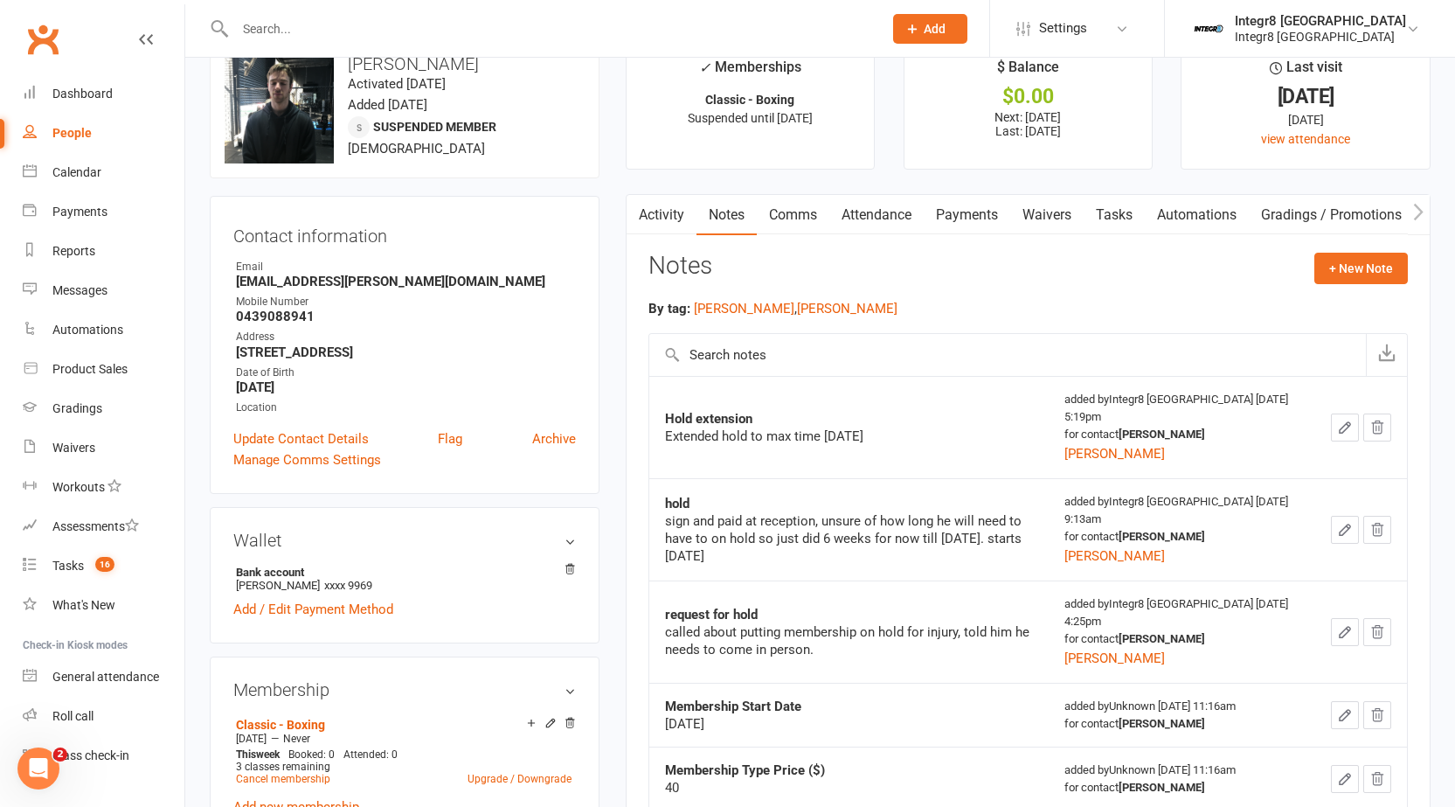
scroll to position [0, 0]
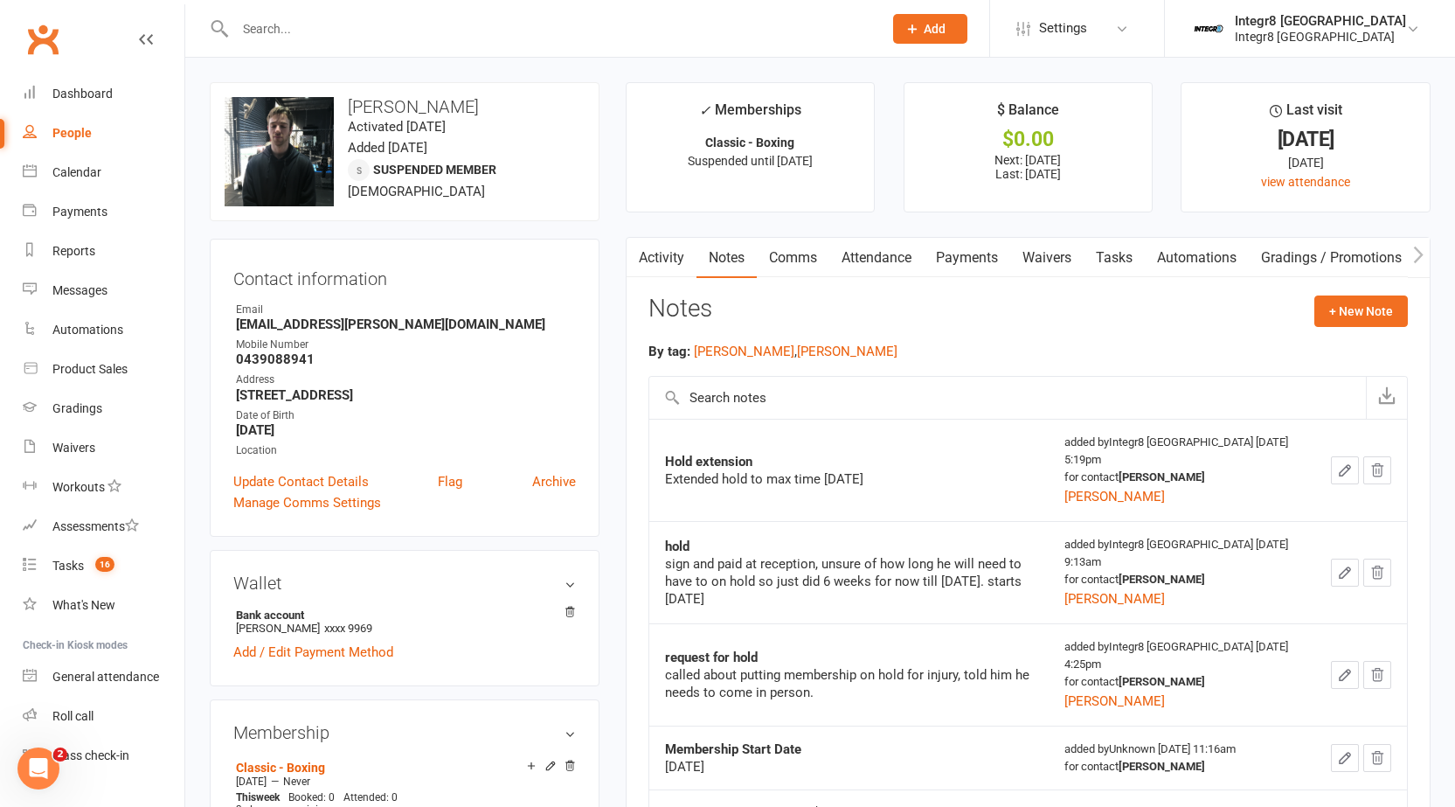
click at [645, 253] on button "button" at bounding box center [638, 257] width 22 height 39
click at [678, 261] on link "Activity" at bounding box center [662, 258] width 70 height 40
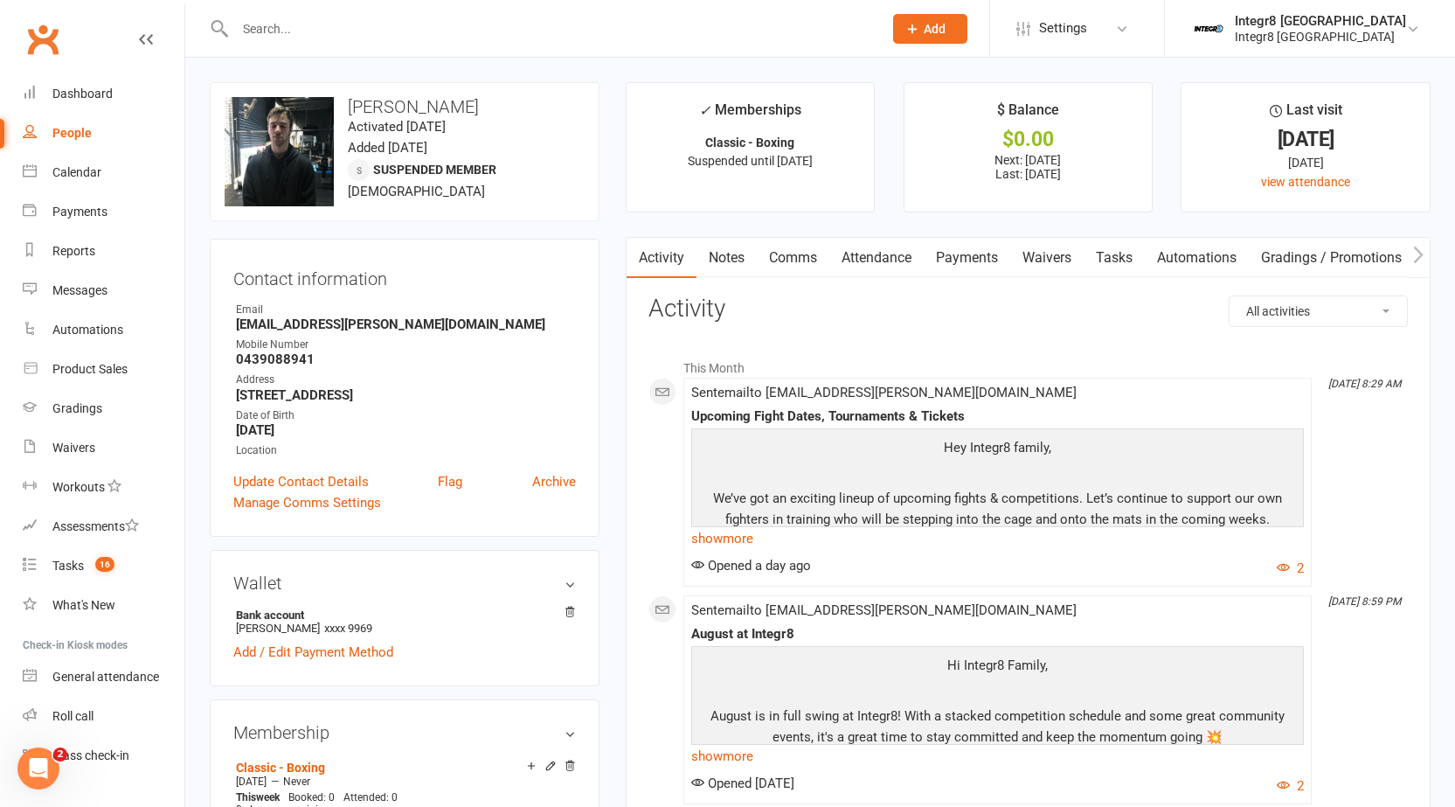
click at [724, 254] on link "Notes" at bounding box center [726, 258] width 60 height 40
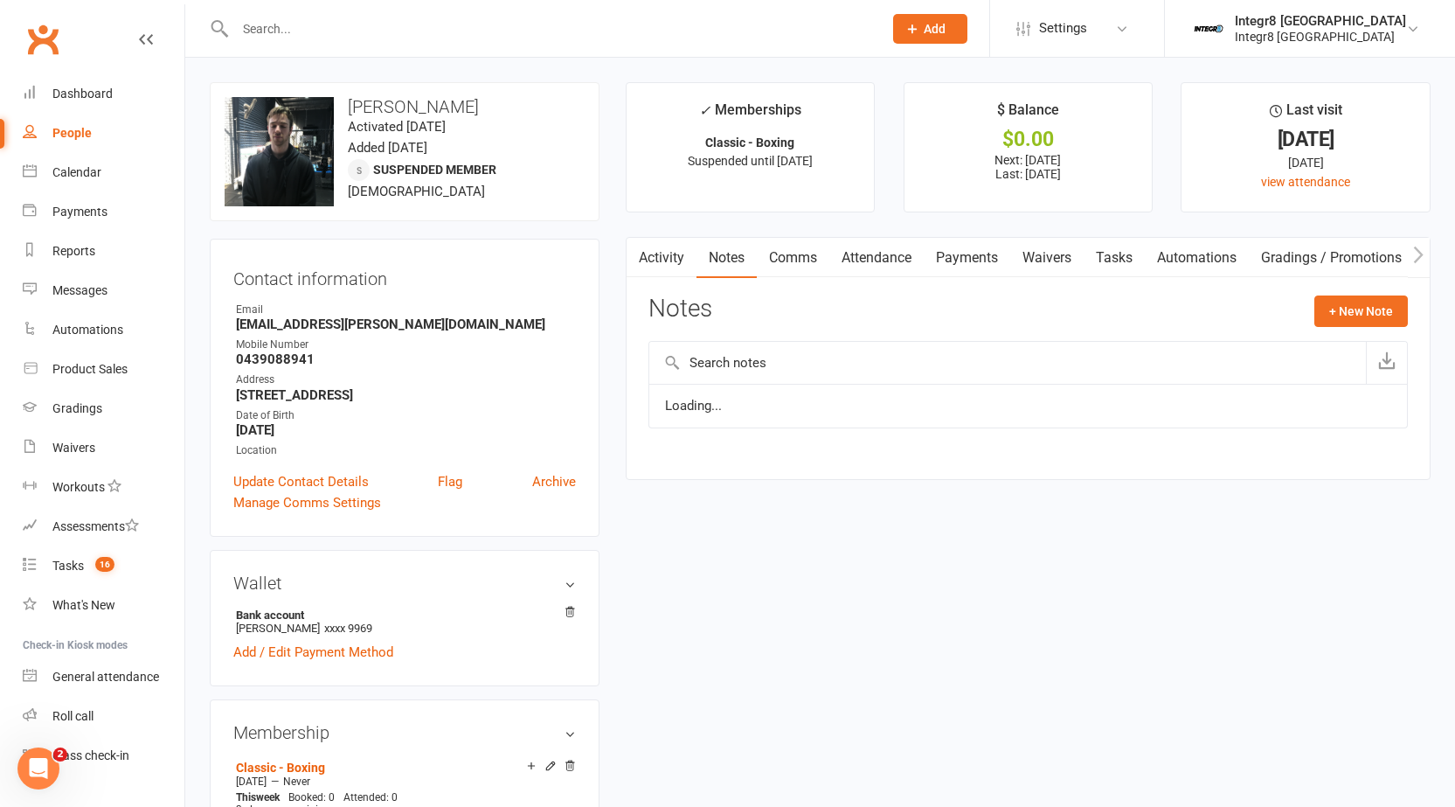
click at [691, 250] on link "Activity" at bounding box center [662, 258] width 70 height 40
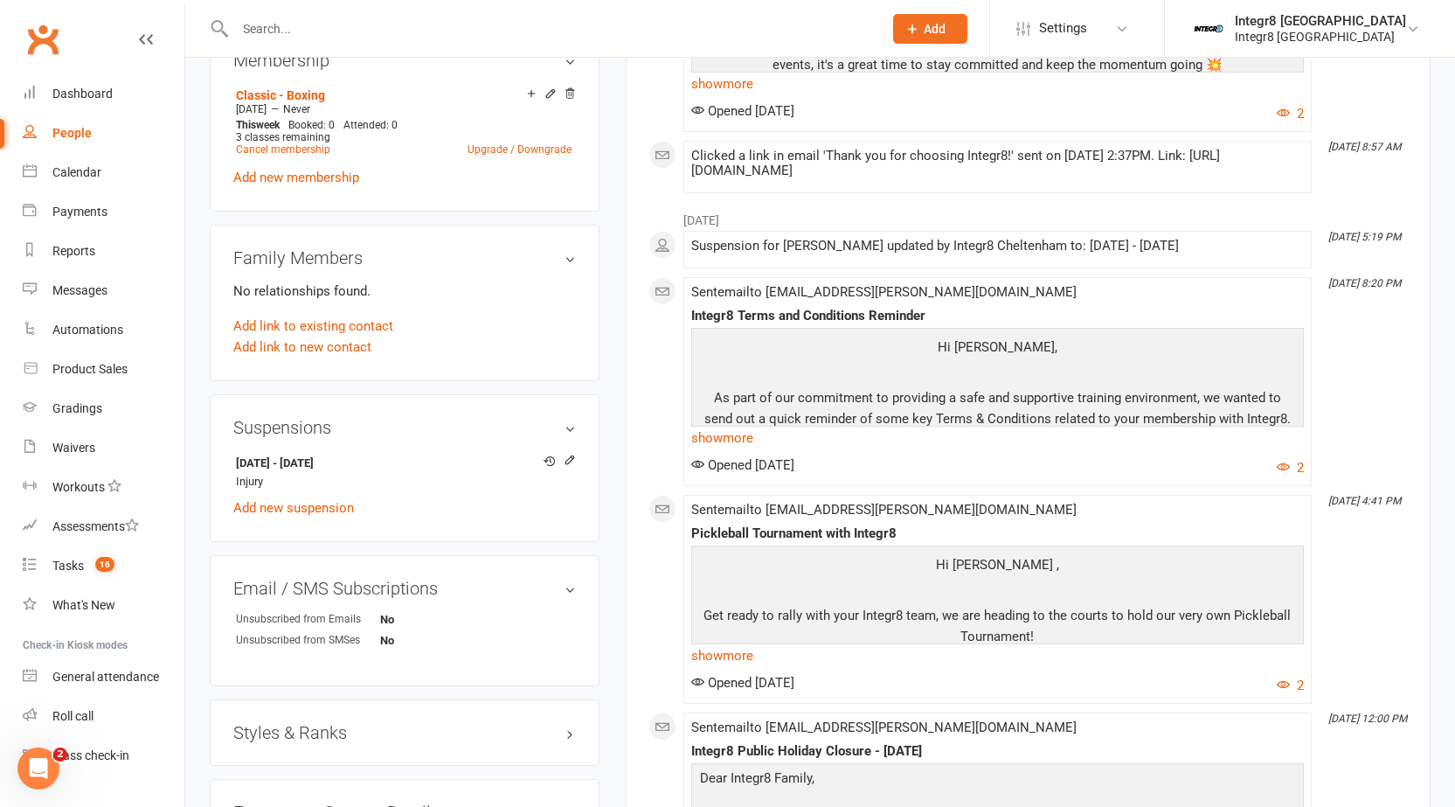
scroll to position [699, 0]
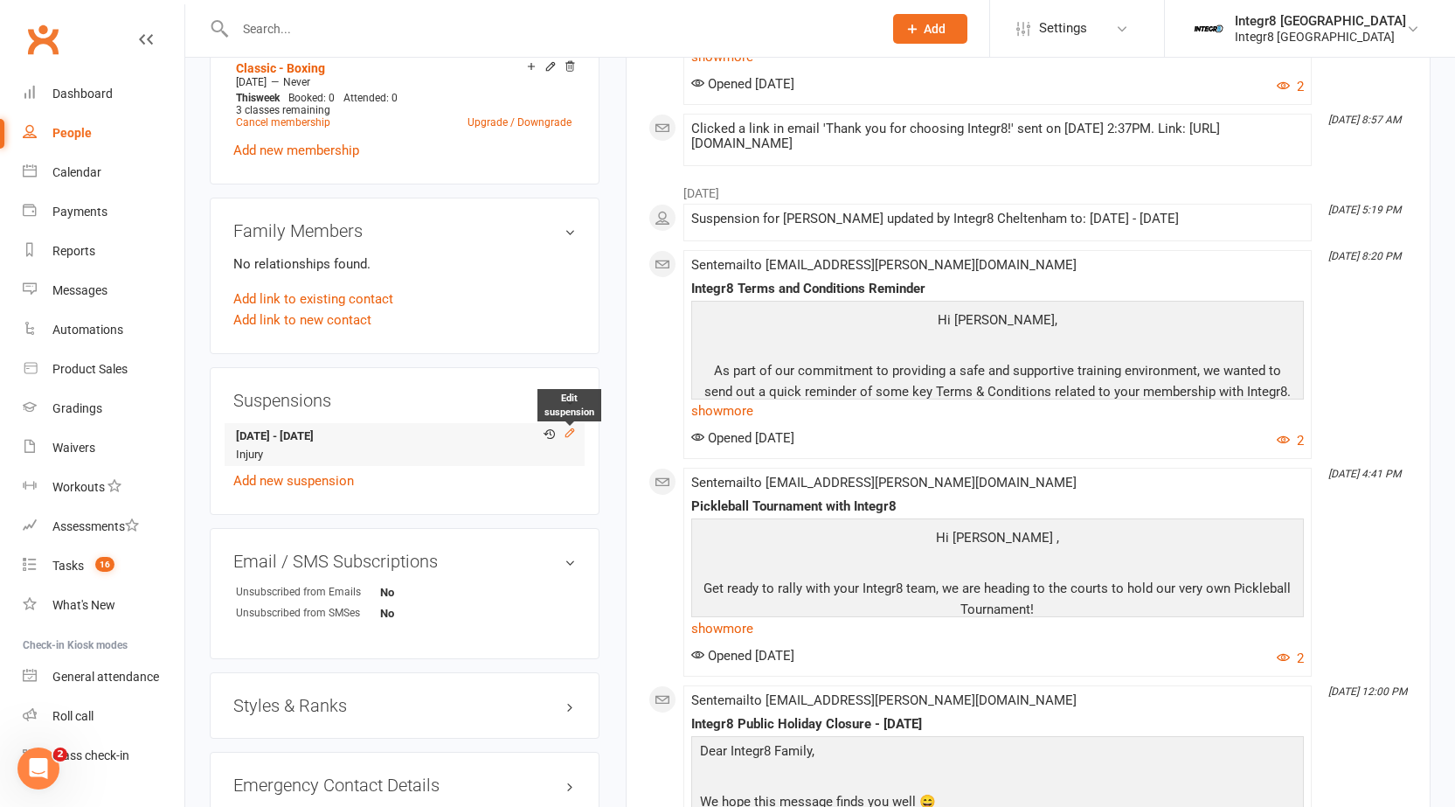
click at [570, 439] on icon at bounding box center [570, 432] width 12 height 12
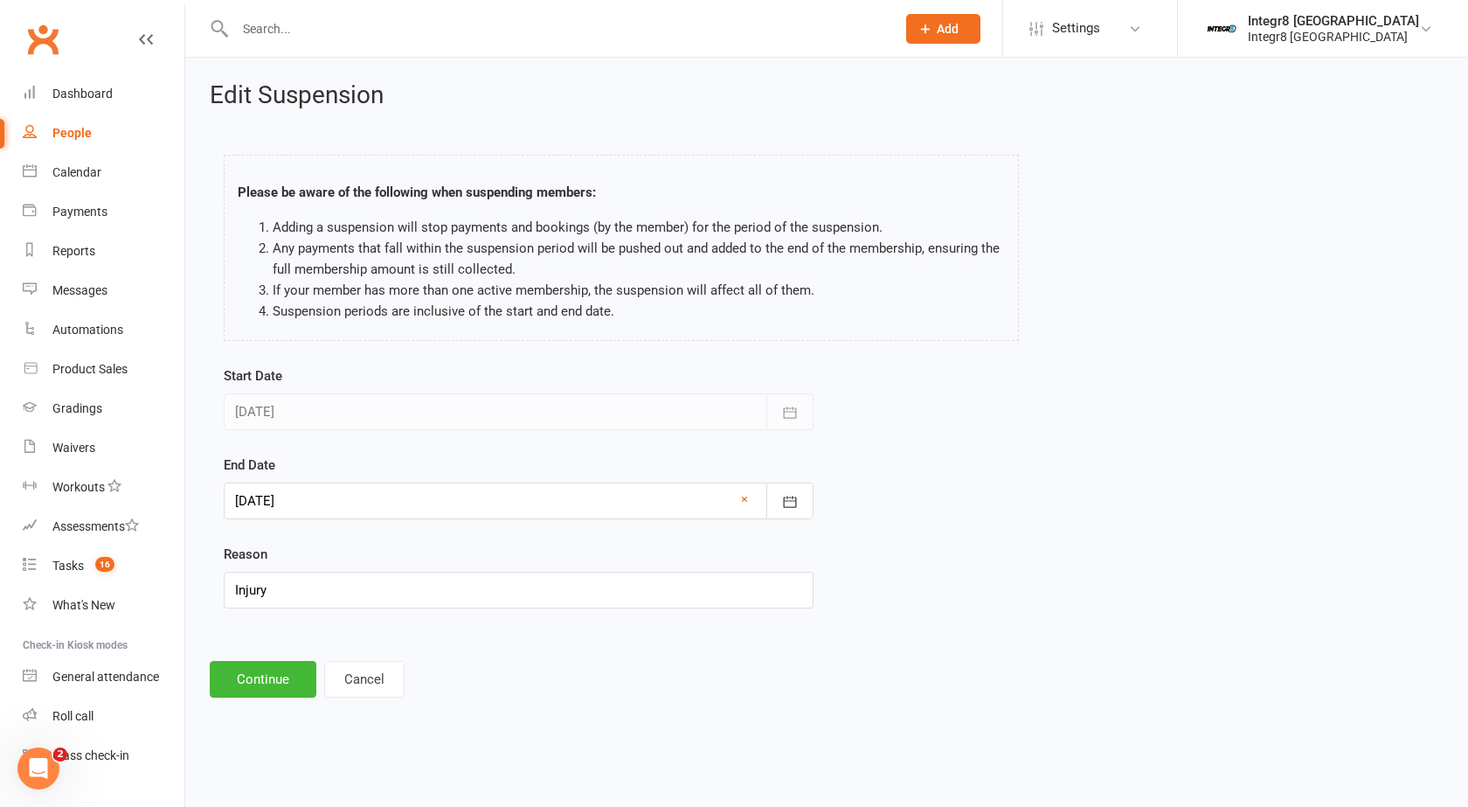
click at [554, 501] on div at bounding box center [519, 500] width 590 height 37
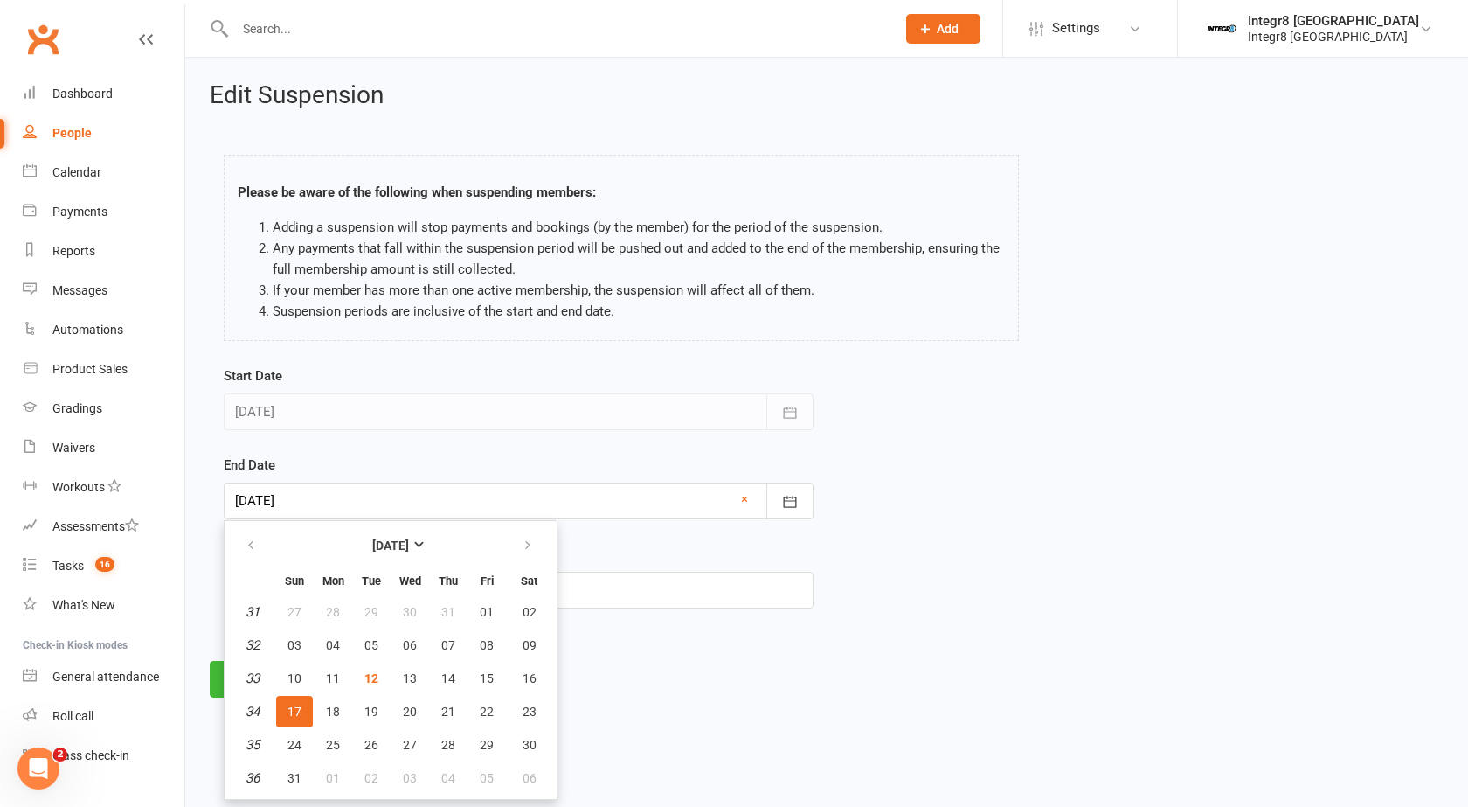
click at [649, 305] on li "Suspension periods are inclusive of the start and end date." at bounding box center [639, 311] width 732 height 21
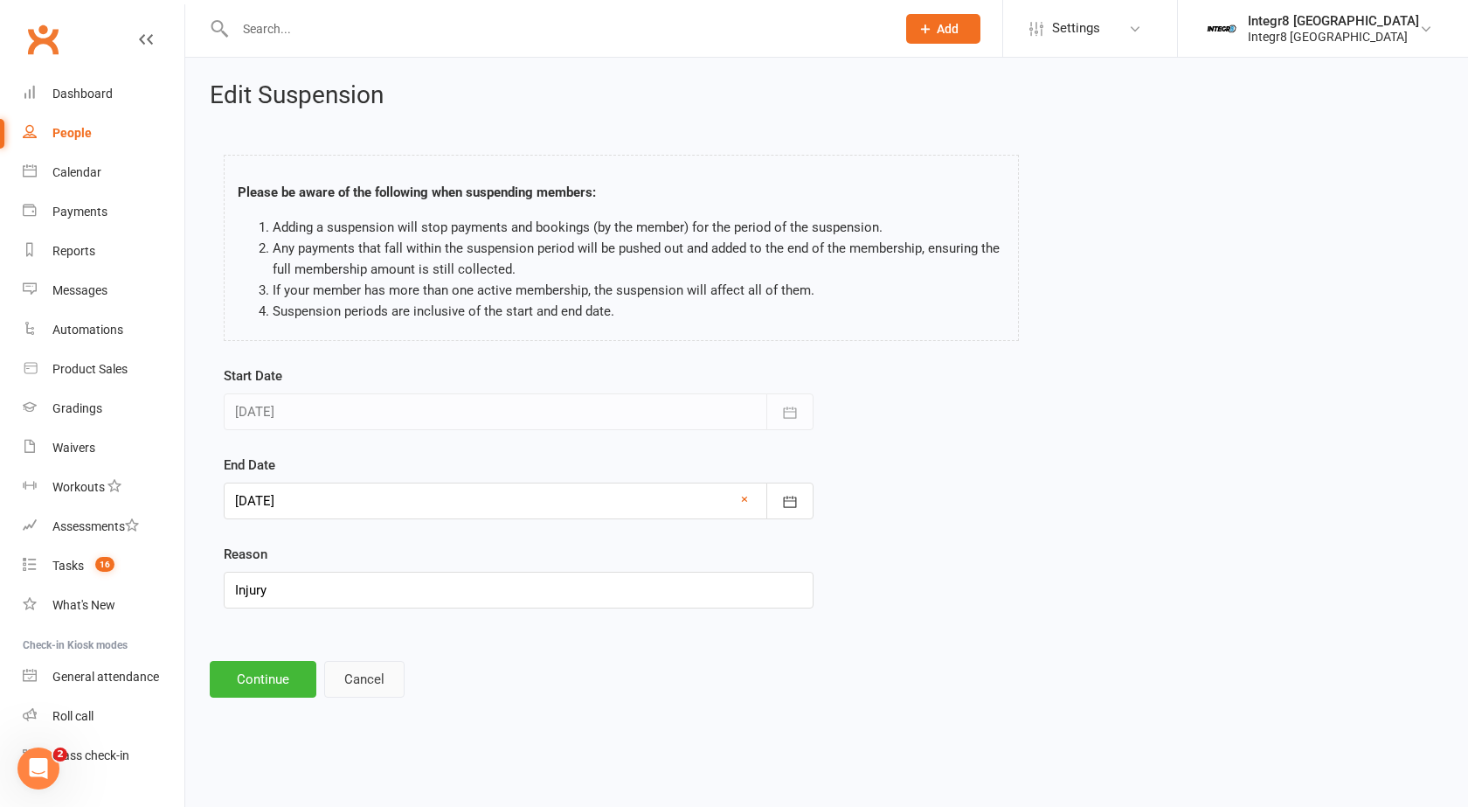
click at [371, 671] on button "Cancel" at bounding box center [364, 679] width 80 height 37
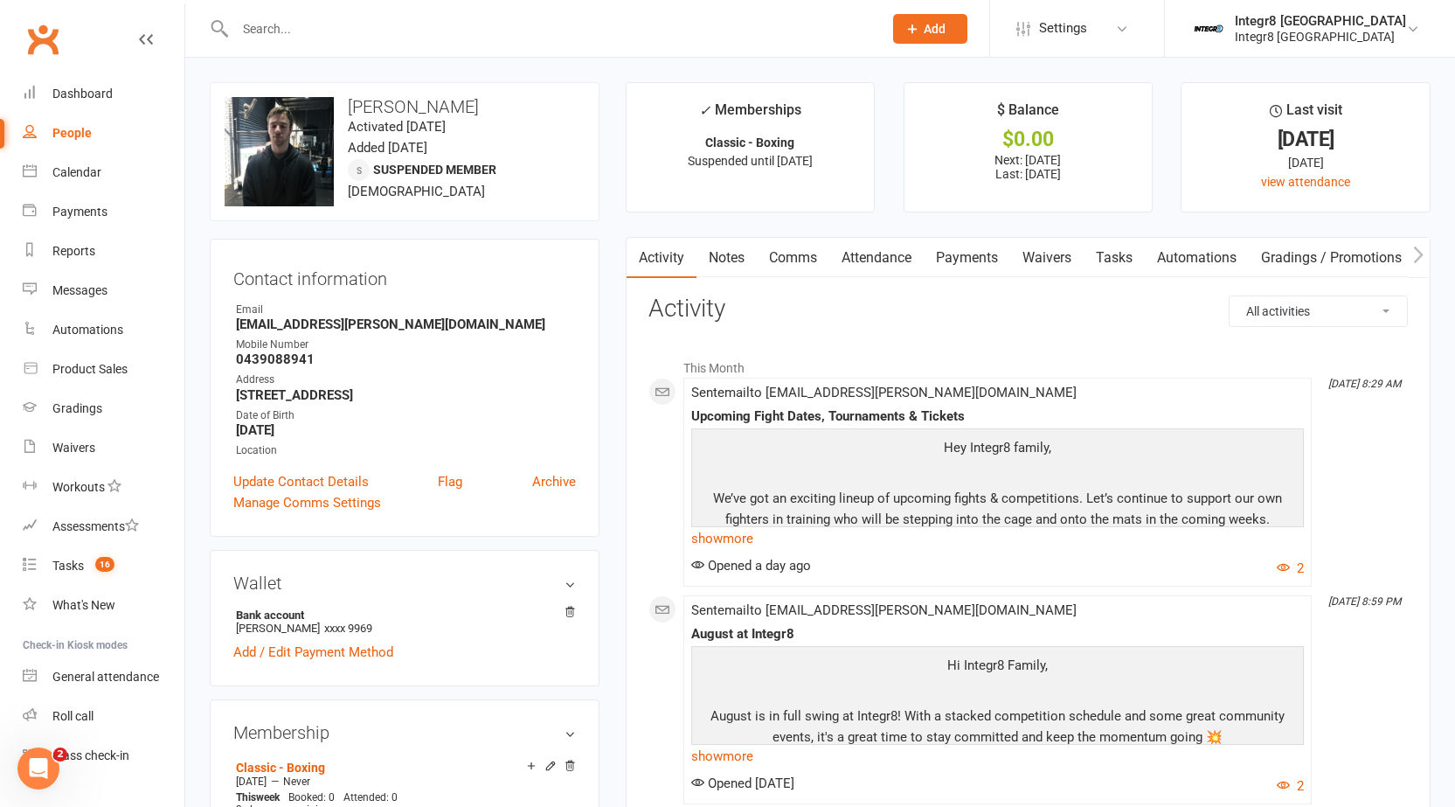
click at [740, 264] on link "Notes" at bounding box center [726, 258] width 60 height 40
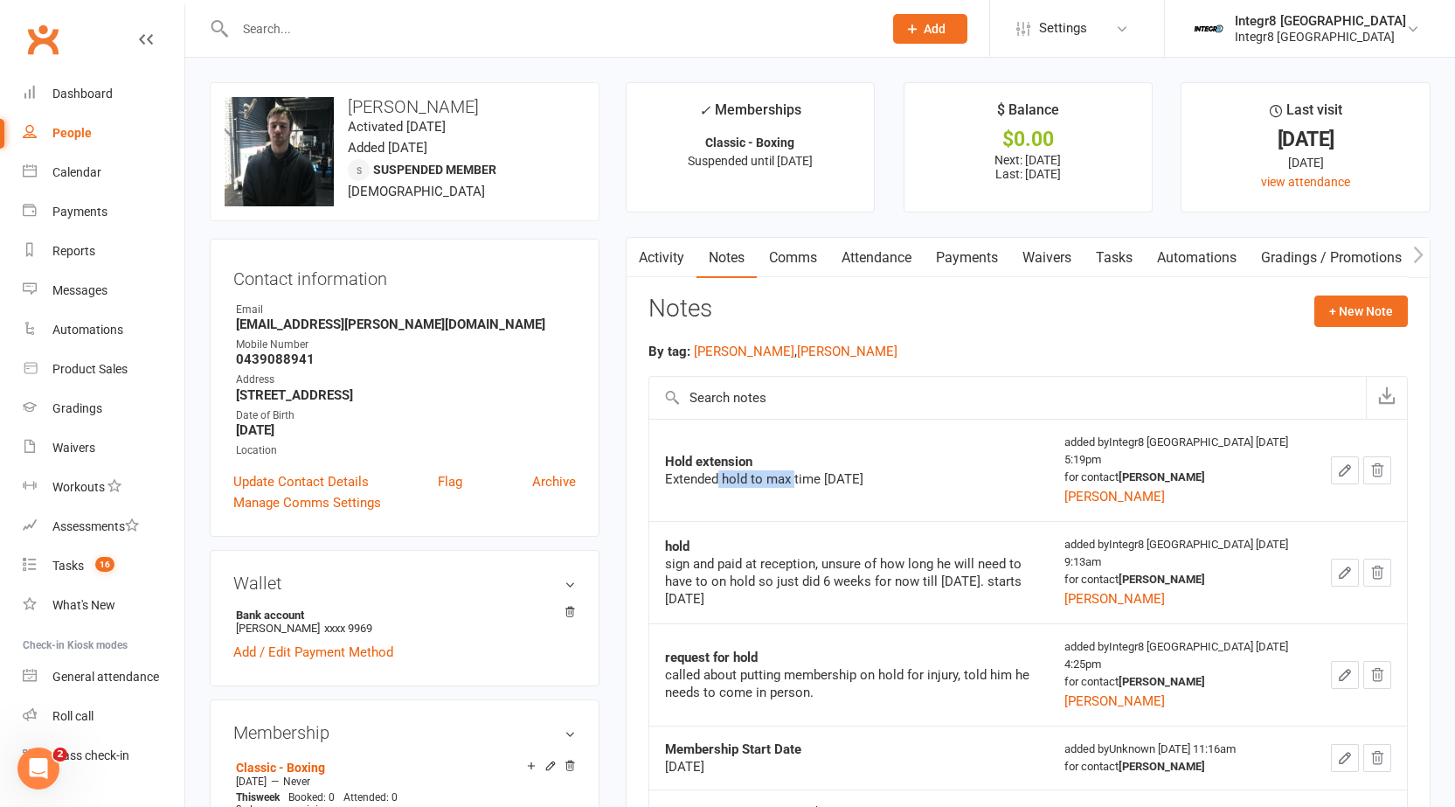
drag, startPoint x: 719, startPoint y: 482, endPoint x: 795, endPoint y: 495, distance: 77.1
click at [795, 495] on td "Hold extension Extended hold to max time 17th of August" at bounding box center [849, 470] width 400 height 102
click at [828, 477] on div "Extended hold to max time 17th of August" at bounding box center [849, 478] width 369 height 17
drag, startPoint x: 824, startPoint y: 476, endPoint x: 888, endPoint y: 494, distance: 66.1
click at [884, 496] on td "Hold extension Extended hold to max time 17th of August" at bounding box center [849, 470] width 400 height 102
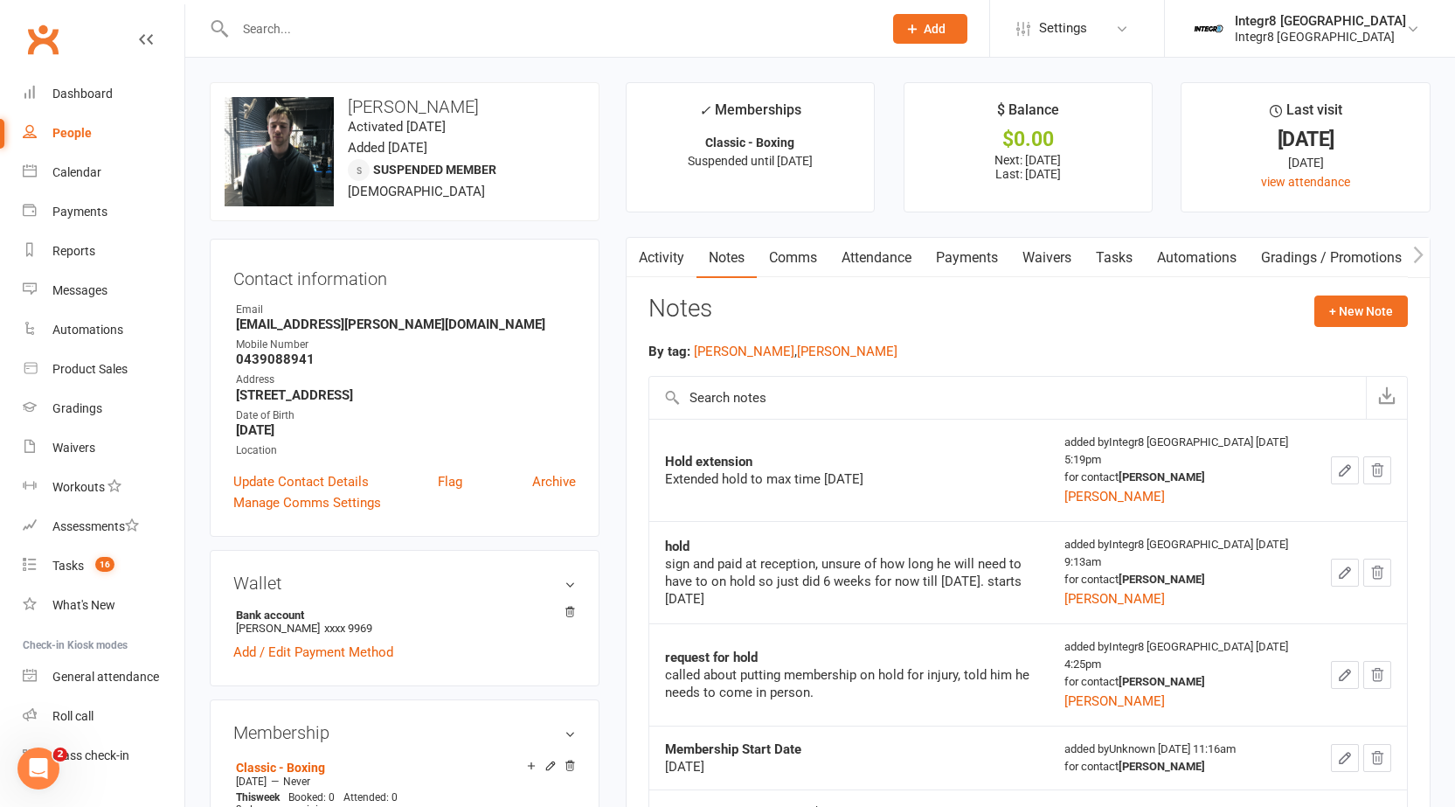
click at [914, 477] on div "Extended hold to max time 17th of August" at bounding box center [849, 478] width 369 height 17
click at [665, 253] on link "Activity" at bounding box center [662, 258] width 70 height 40
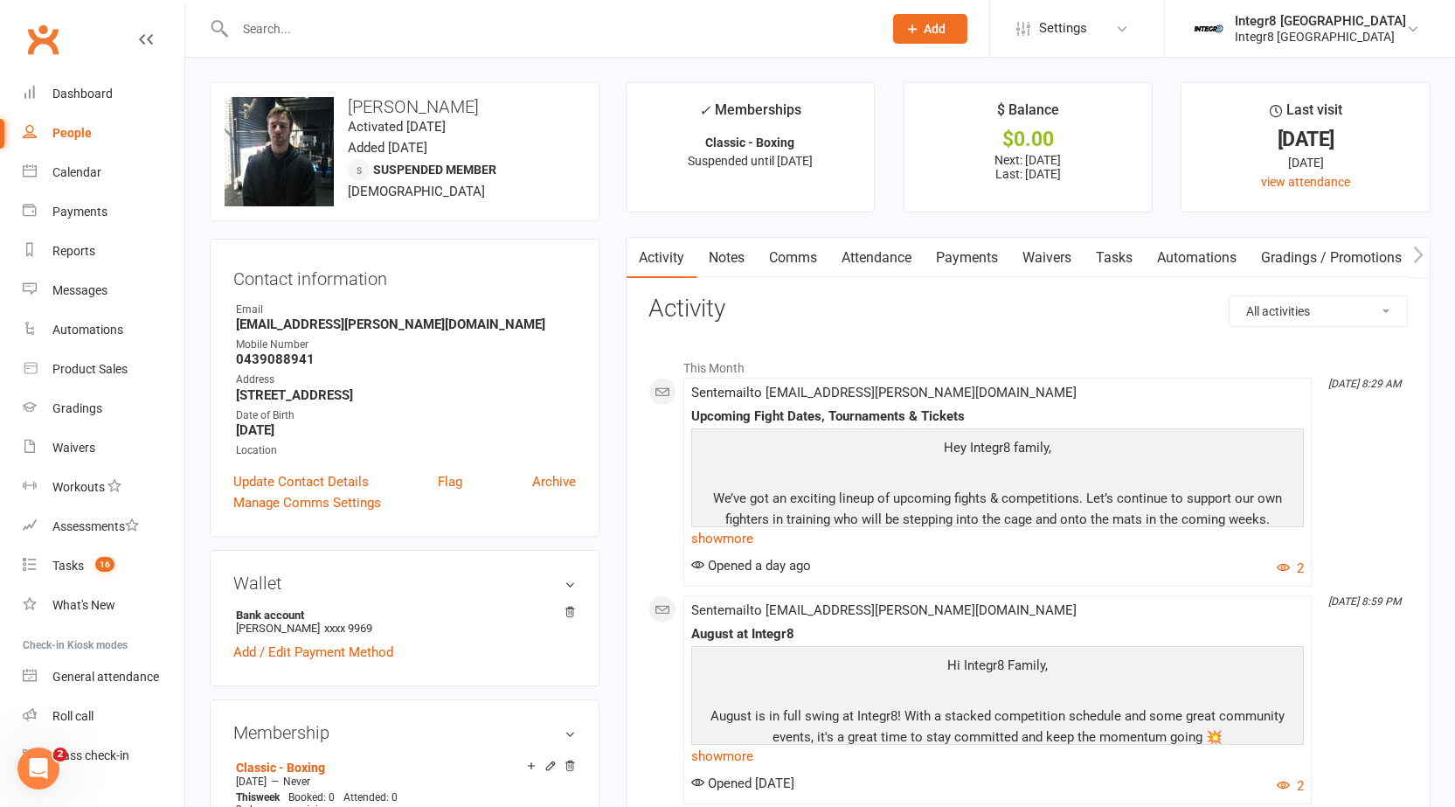
click at [736, 263] on link "Notes" at bounding box center [726, 258] width 60 height 40
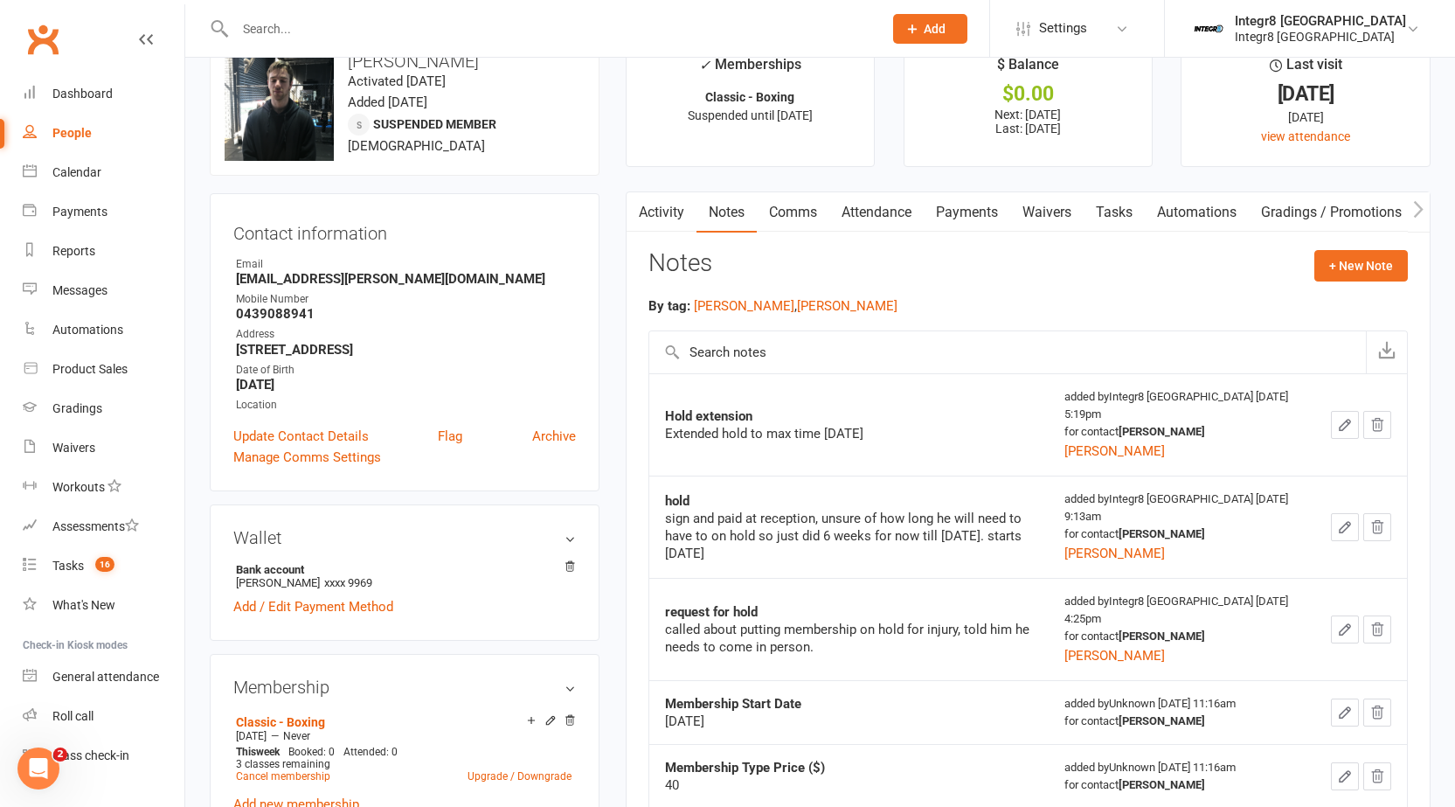
scroll to position [87, 0]
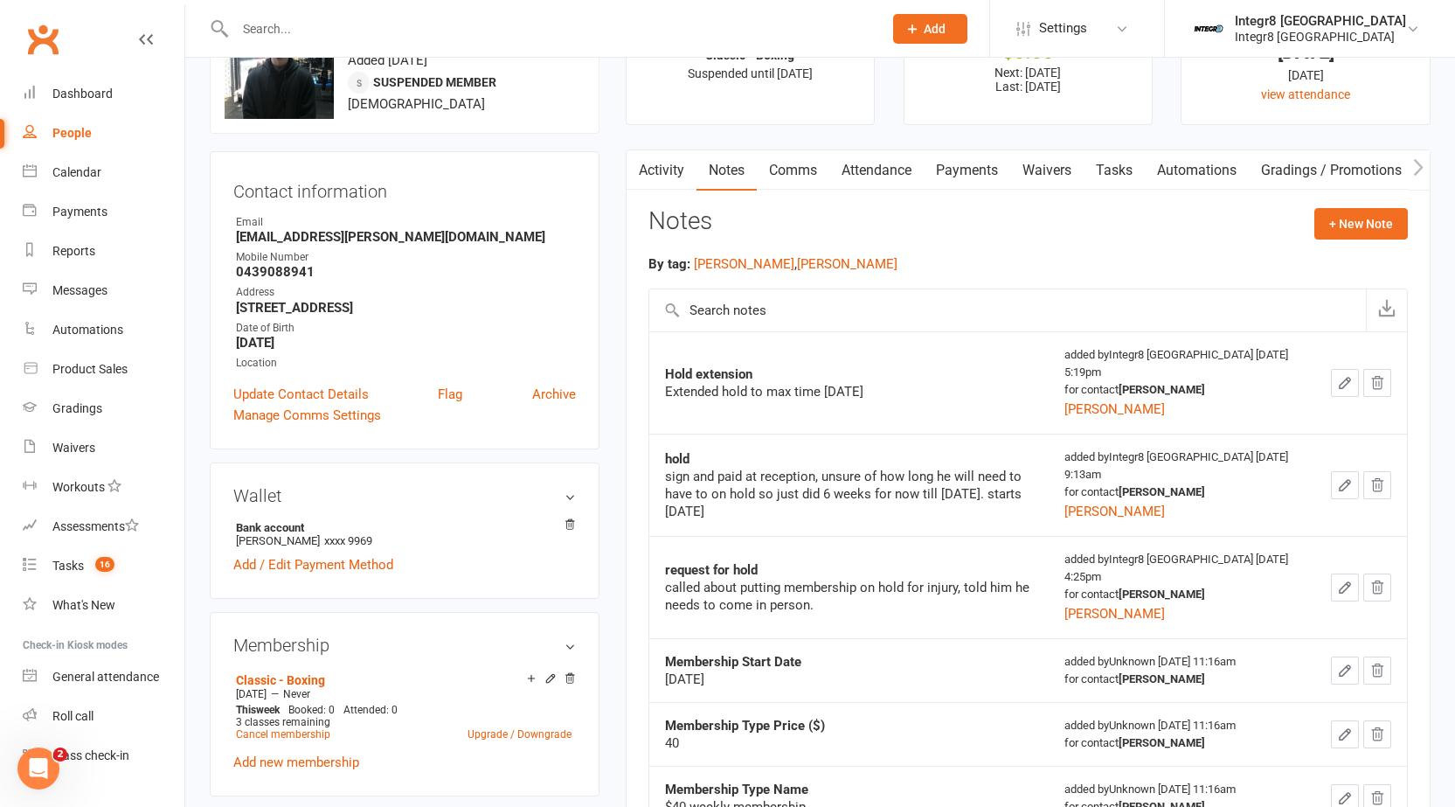
drag, startPoint x: 889, startPoint y: 391, endPoint x: 849, endPoint y: 397, distance: 40.5
click at [851, 396] on div "Extended hold to max time 17th of August" at bounding box center [849, 391] width 369 height 17
click at [836, 393] on div "Extended hold to max time 17th of August" at bounding box center [849, 391] width 369 height 17
drag, startPoint x: 675, startPoint y: 168, endPoint x: 678, endPoint y: 149, distance: 18.7
click at [673, 168] on link "Activity" at bounding box center [662, 170] width 70 height 40
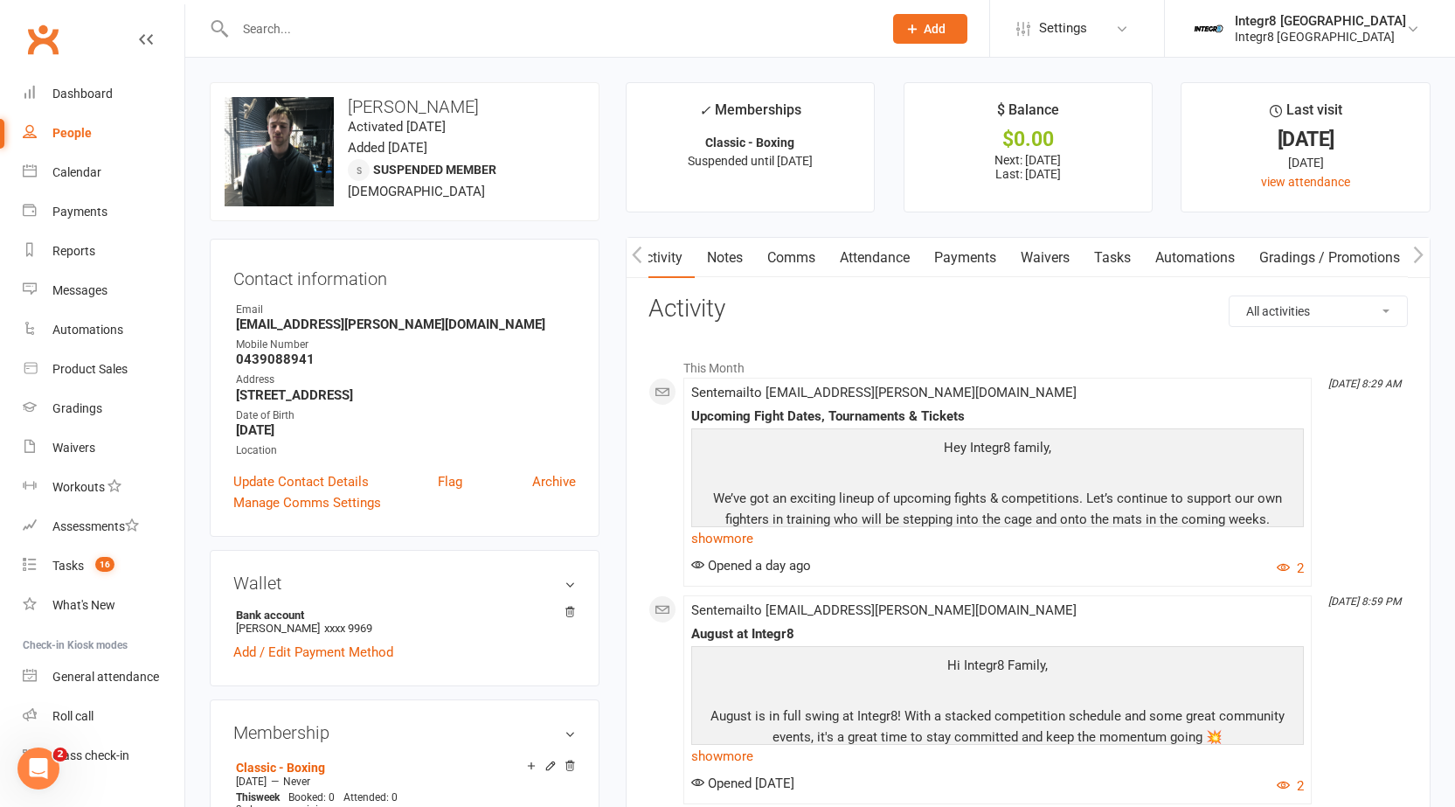
click at [729, 255] on link "Notes" at bounding box center [725, 258] width 60 height 40
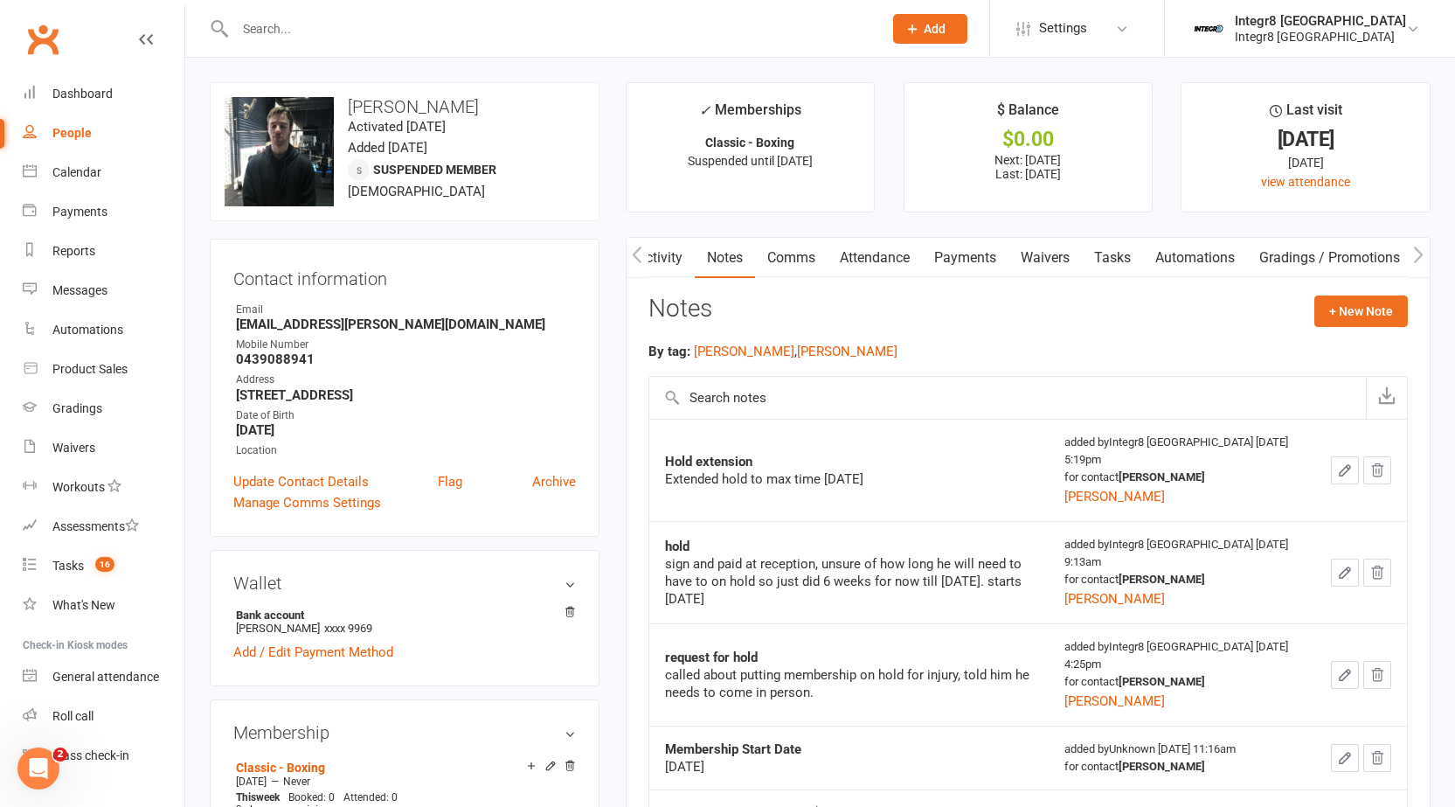
click at [671, 260] on link "Activity" at bounding box center [660, 258] width 70 height 40
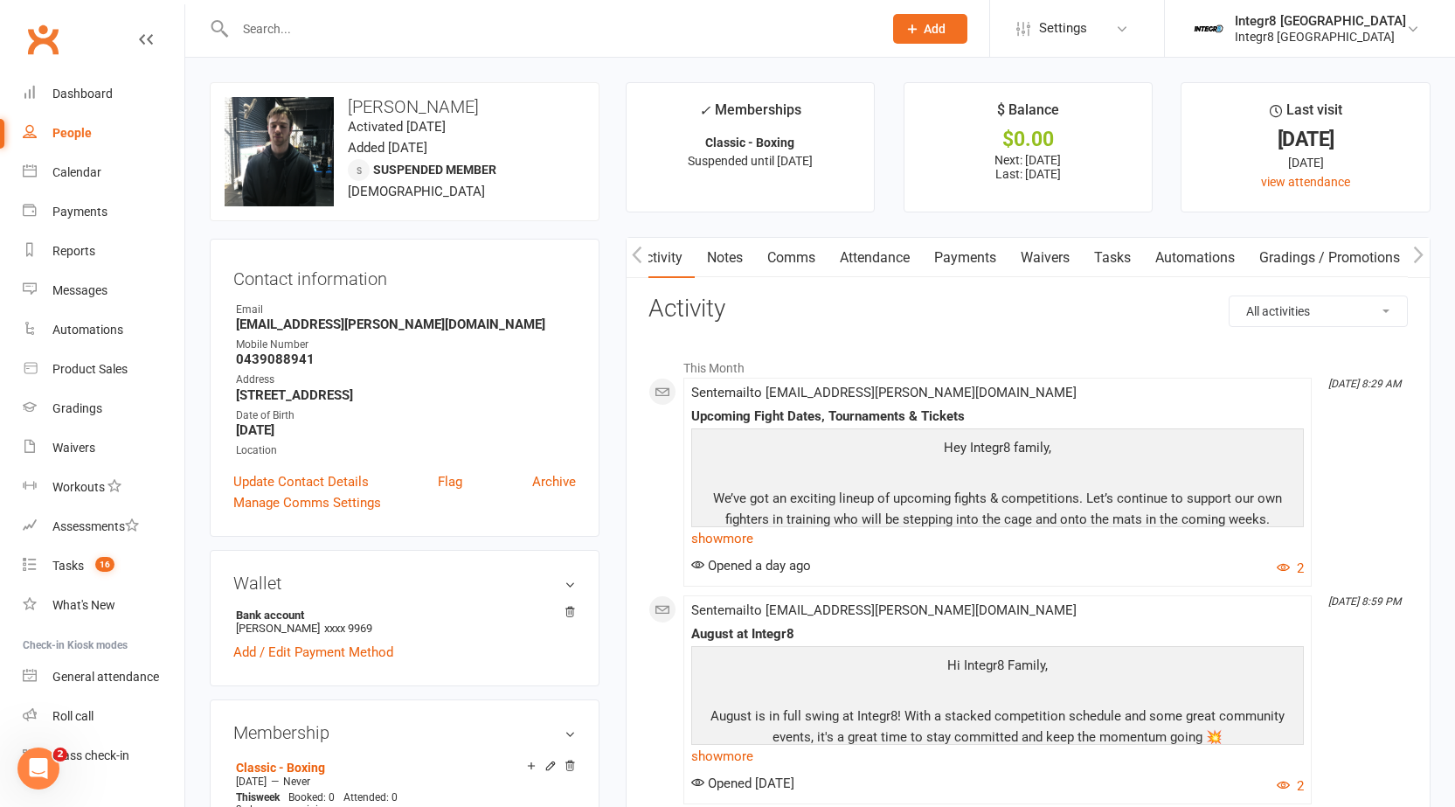
click at [713, 263] on link "Notes" at bounding box center [725, 258] width 60 height 40
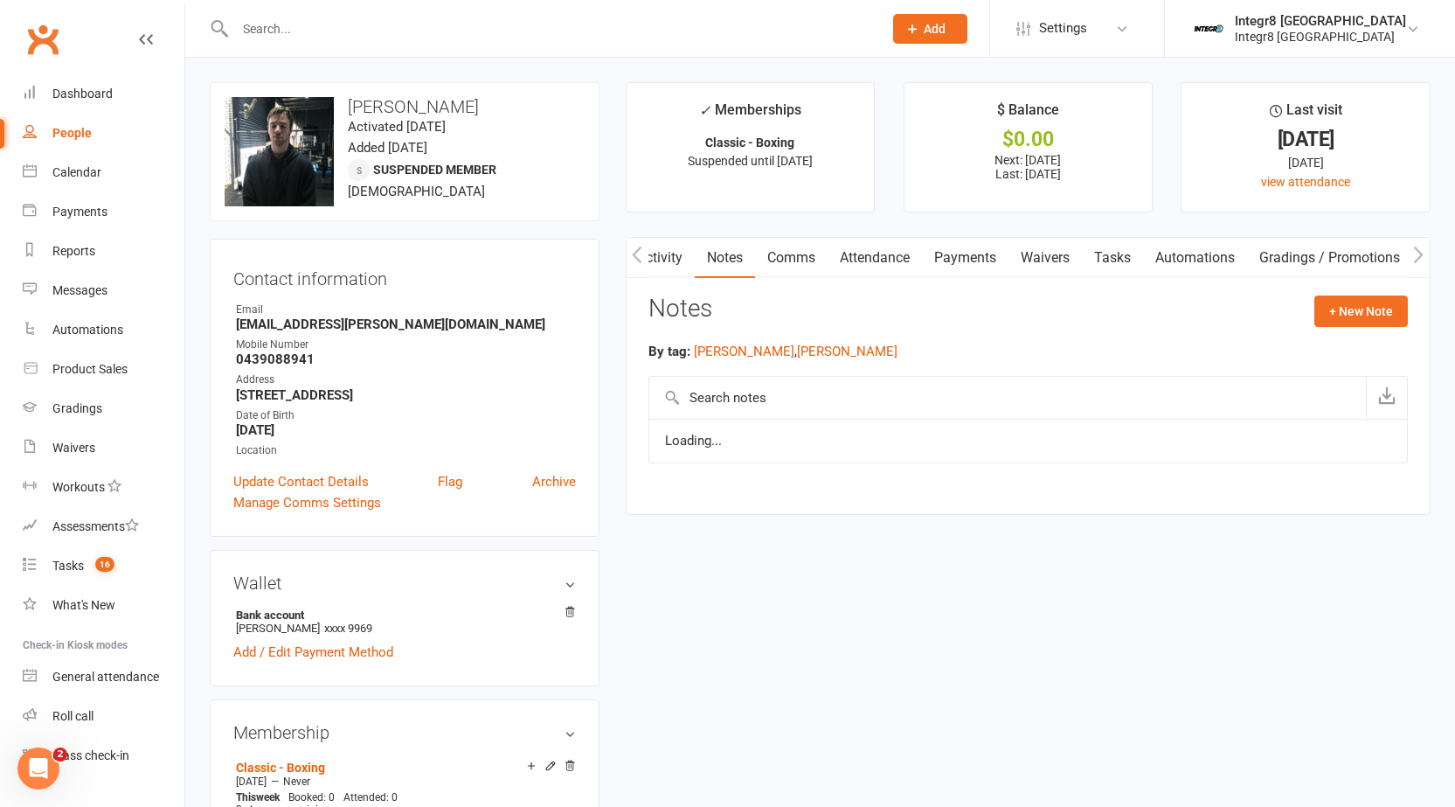
click at [669, 261] on link "Activity" at bounding box center [660, 258] width 70 height 40
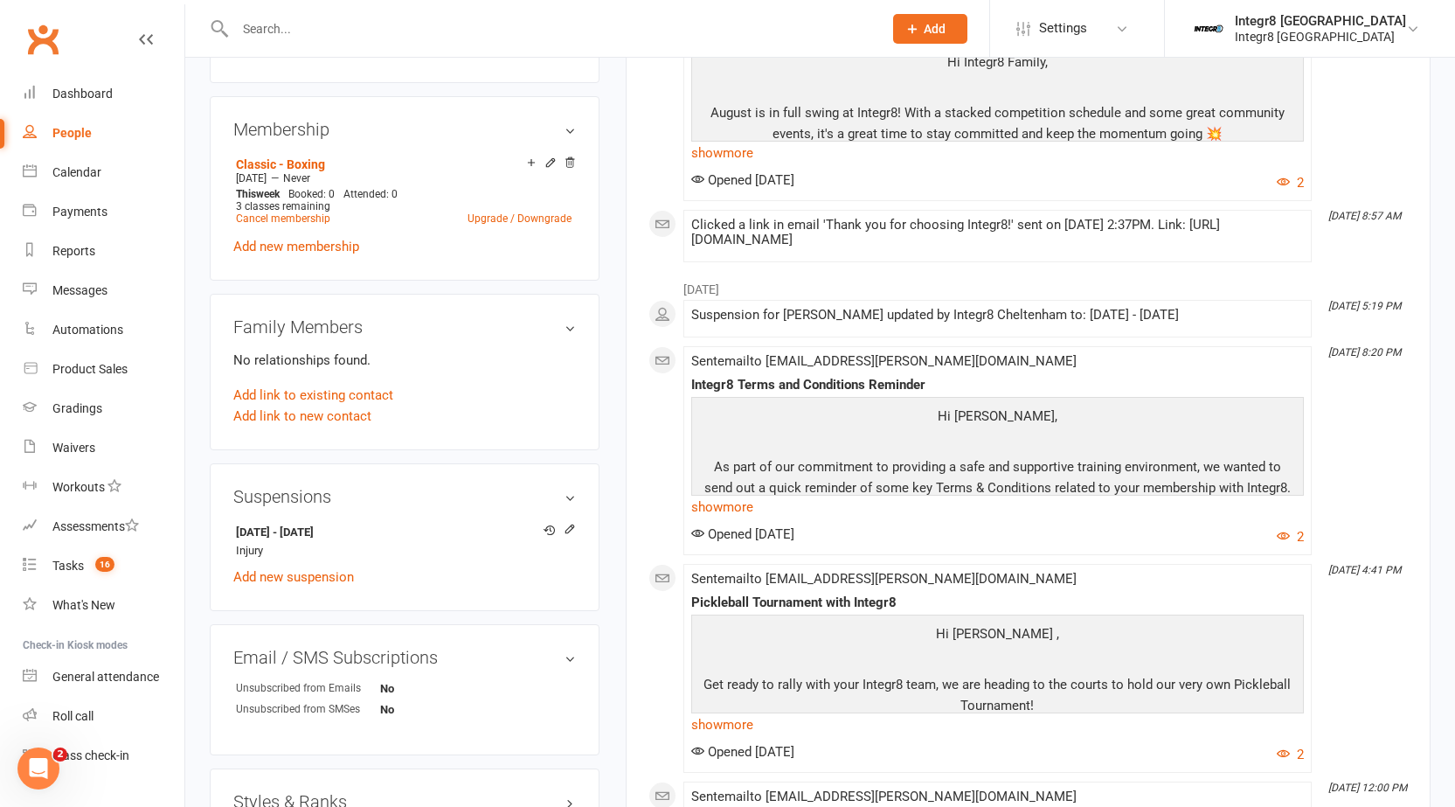
scroll to position [699, 0]
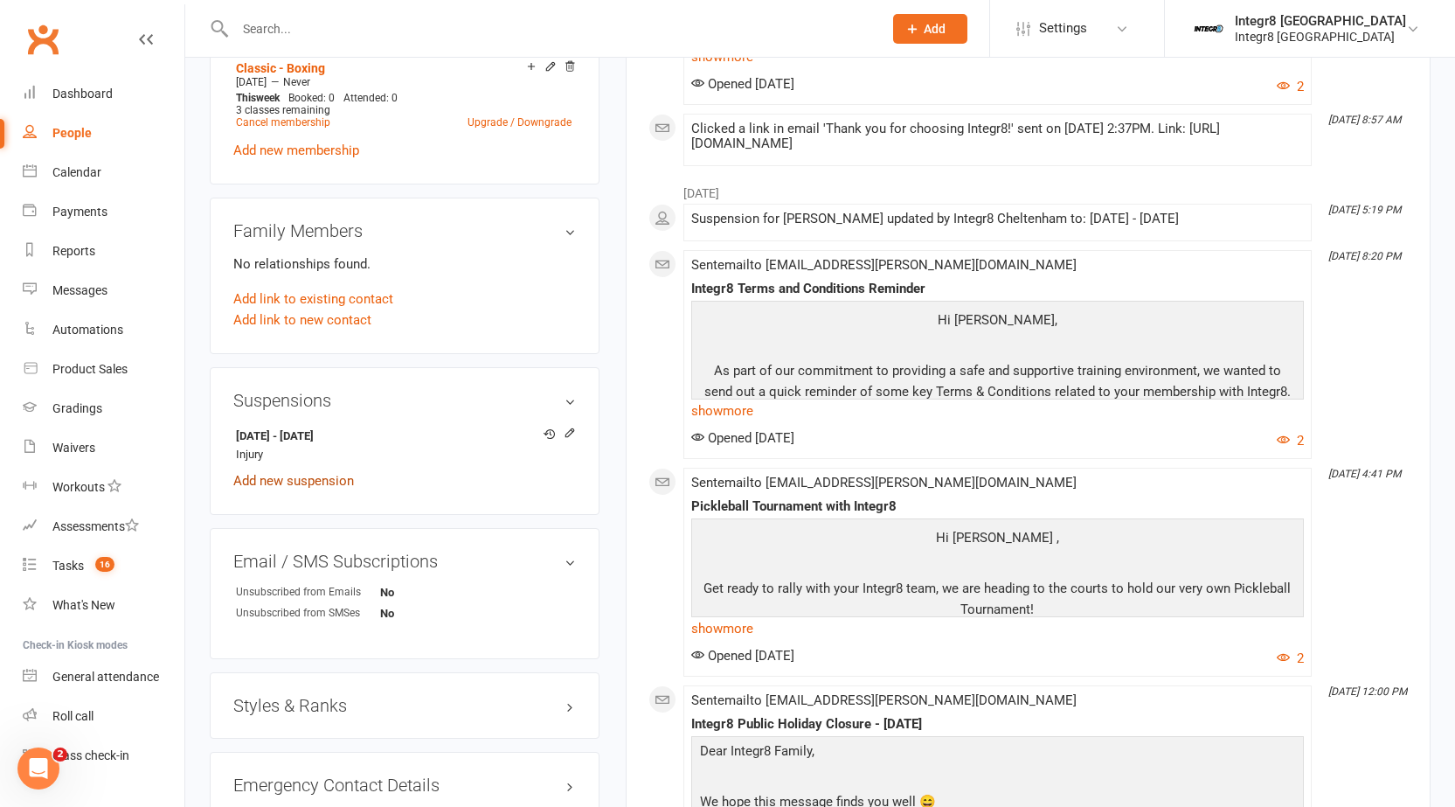
click at [309, 488] on link "Add new suspension" at bounding box center [293, 481] width 121 height 16
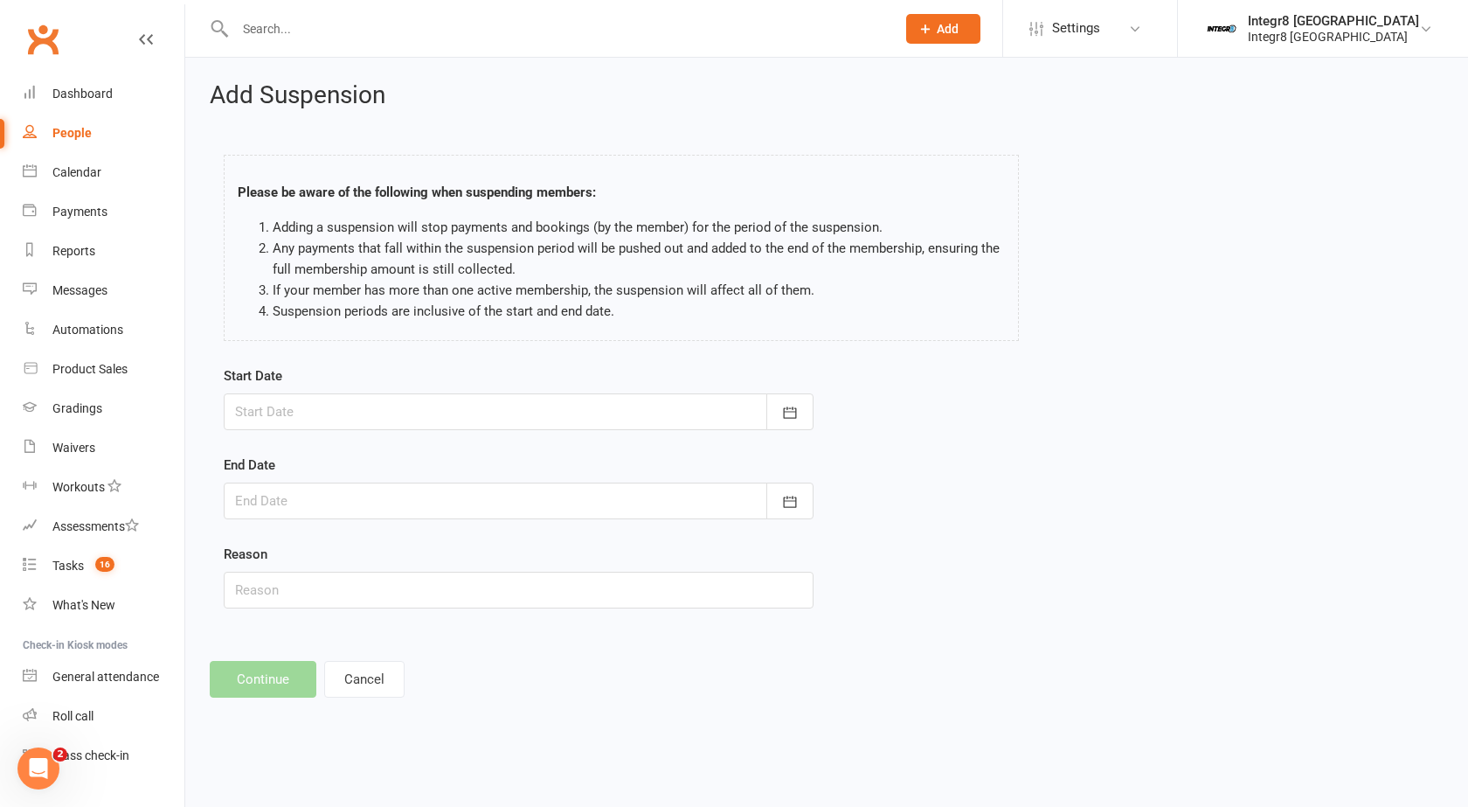
click at [317, 407] on div at bounding box center [519, 411] width 590 height 37
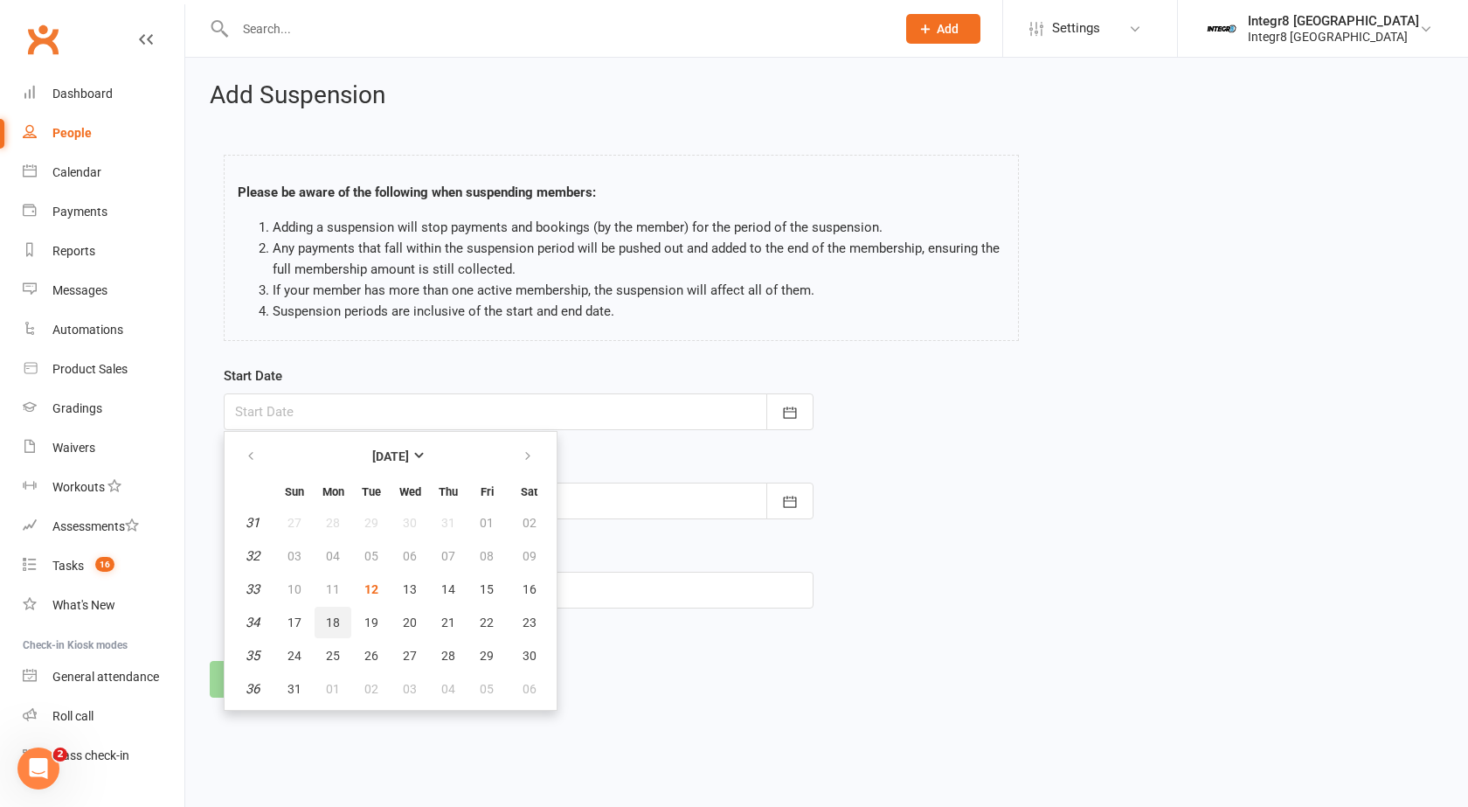
click at [329, 616] on span "18" at bounding box center [333, 622] width 14 height 14
type input "[DATE]"
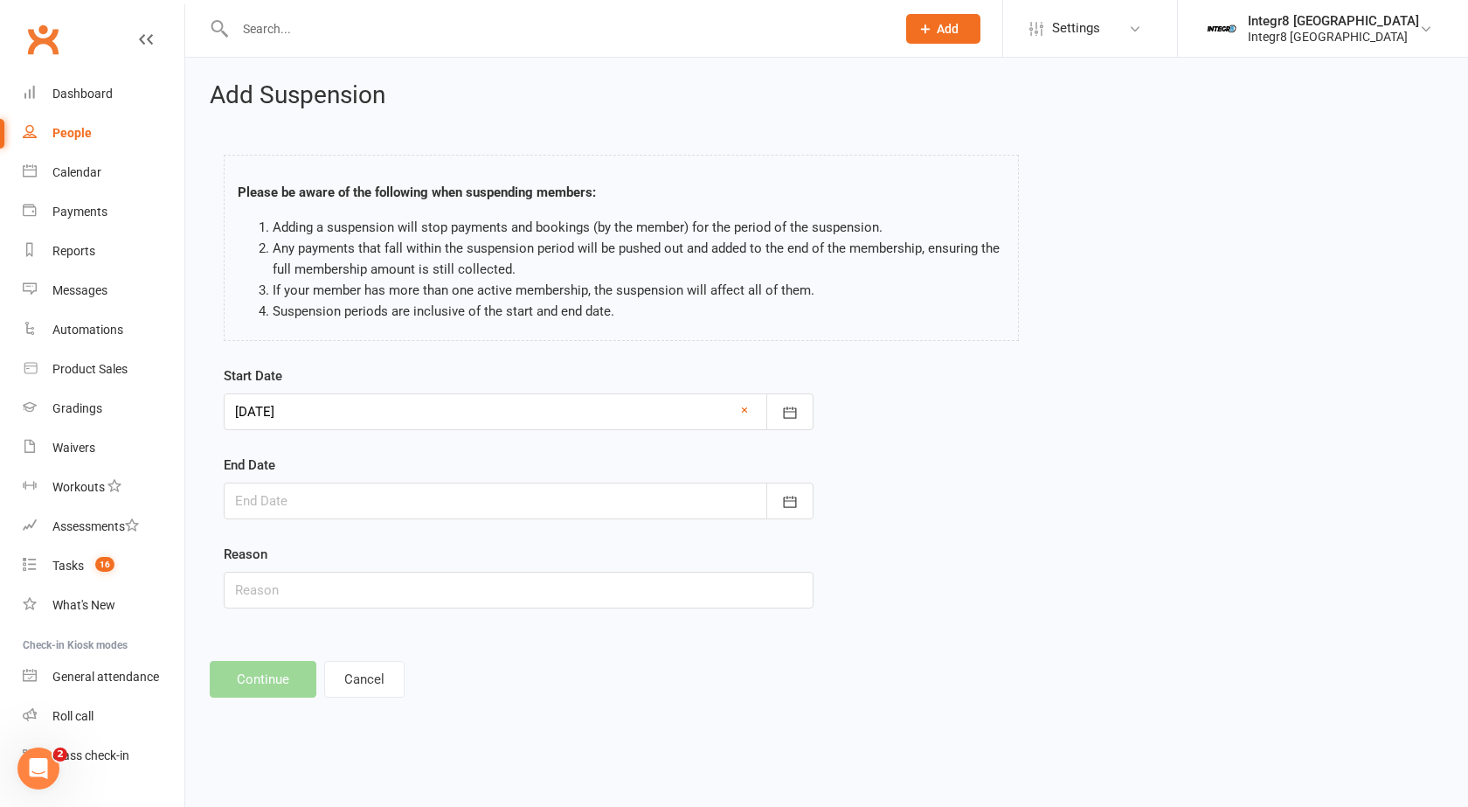
click at [349, 511] on div at bounding box center [519, 500] width 590 height 37
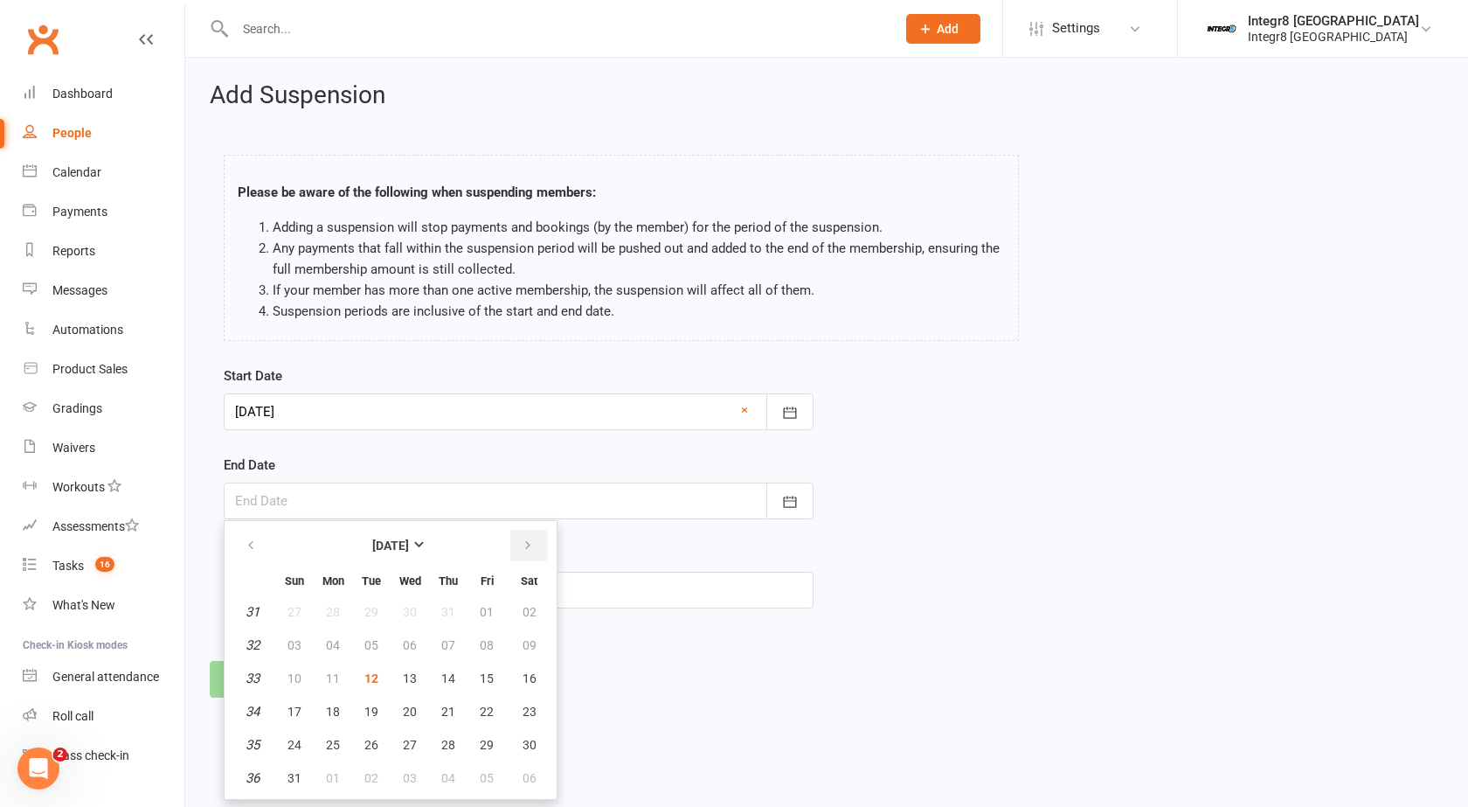
click at [522, 548] on icon "button" at bounding box center [528, 545] width 12 height 14
click at [253, 549] on icon "button" at bounding box center [251, 545] width 12 height 14
click at [529, 538] on icon "button" at bounding box center [528, 545] width 12 height 14
click at [525, 550] on icon "button" at bounding box center [528, 545] width 12 height 14
click at [530, 555] on button "button" at bounding box center [529, 545] width 38 height 31
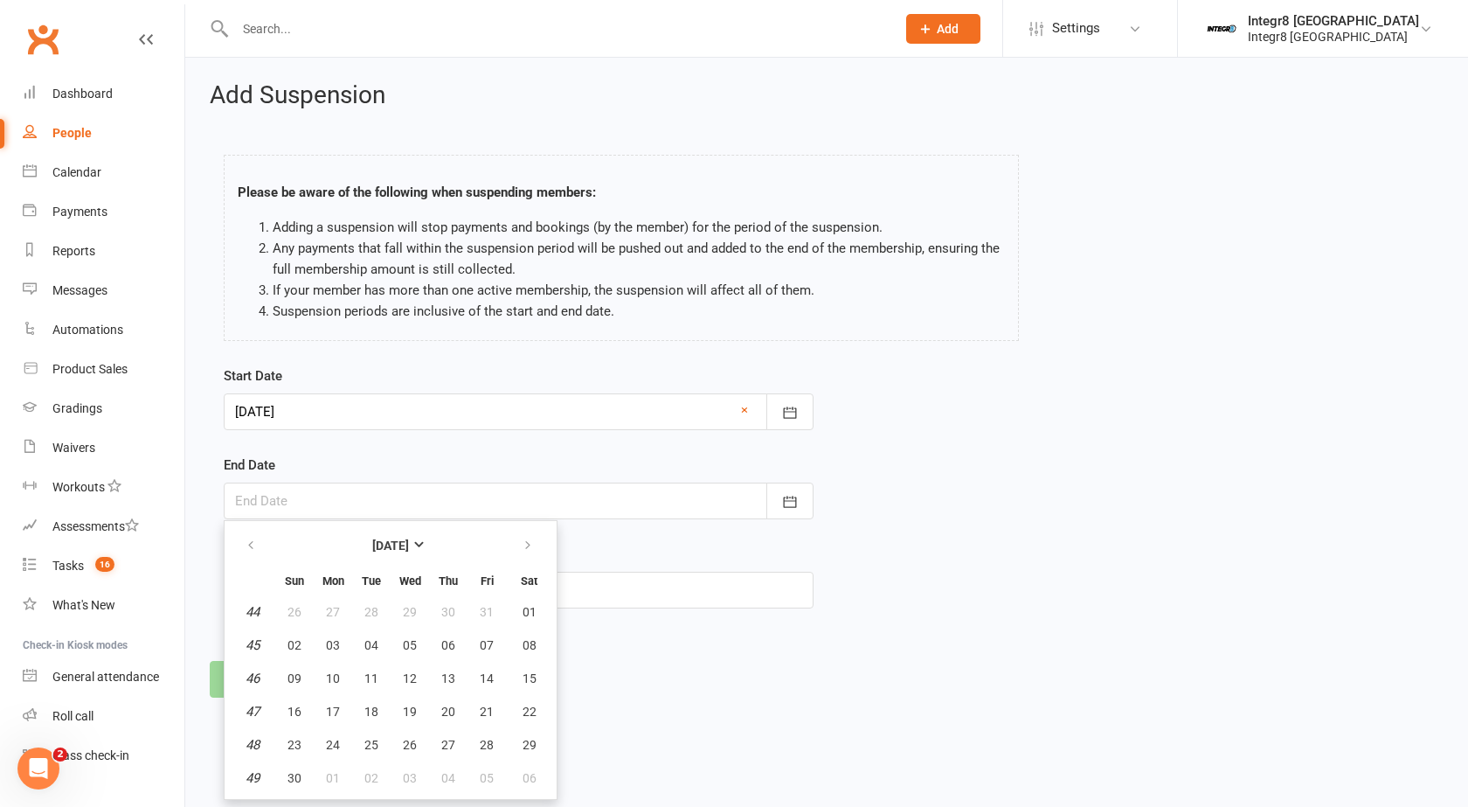
click at [733, 655] on div "Add Suspension Please be aware of the following when suspending members: Adding…" at bounding box center [826, 390] width 1283 height 664
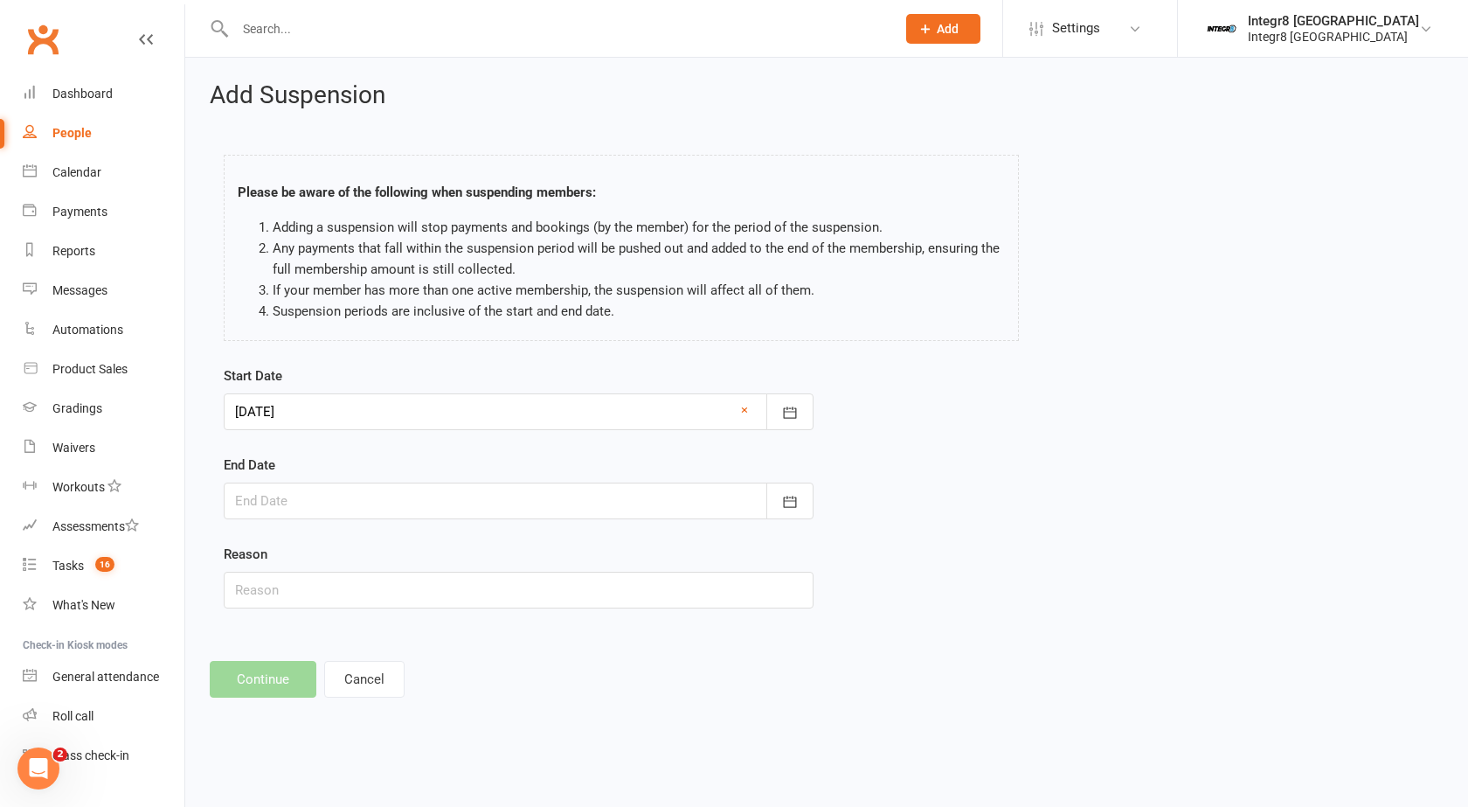
click at [546, 500] on div at bounding box center [519, 500] width 590 height 37
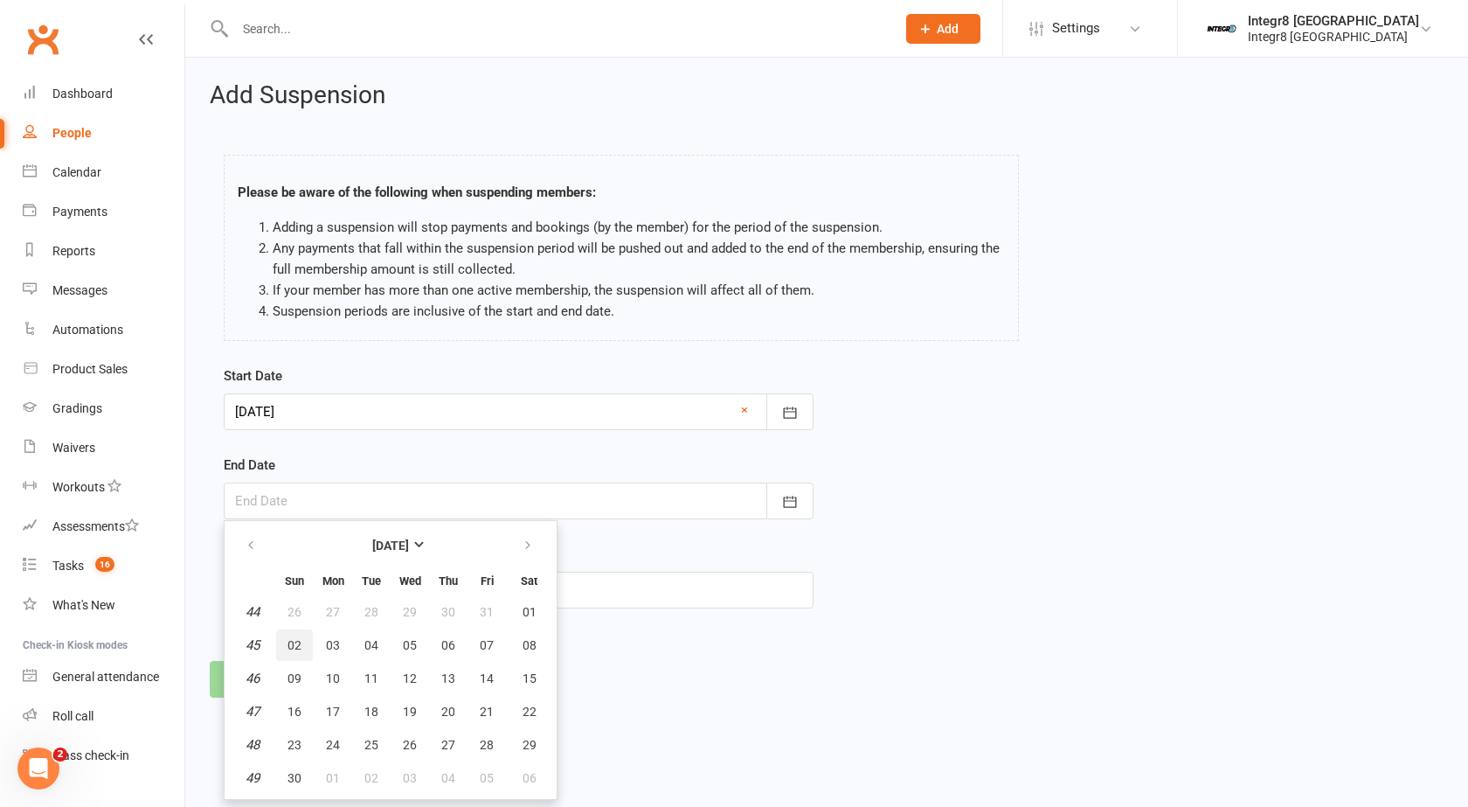
click at [308, 645] on button "02" at bounding box center [294, 644] width 37 height 31
type input "02 Nov 2025"
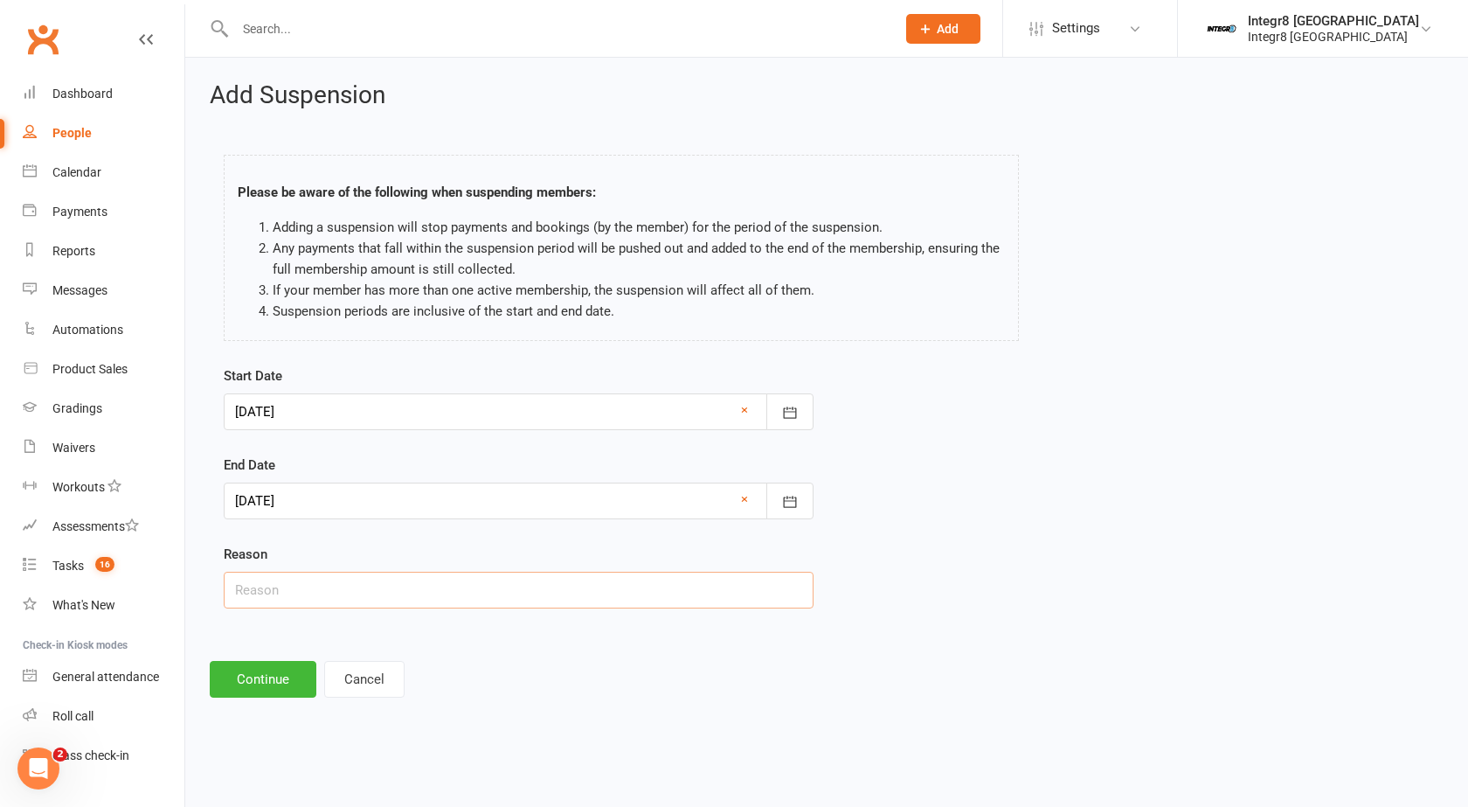
click at [320, 594] on input "text" at bounding box center [519, 590] width 590 height 37
type input "Injury"
click at [242, 684] on button "Continue" at bounding box center [263, 679] width 107 height 37
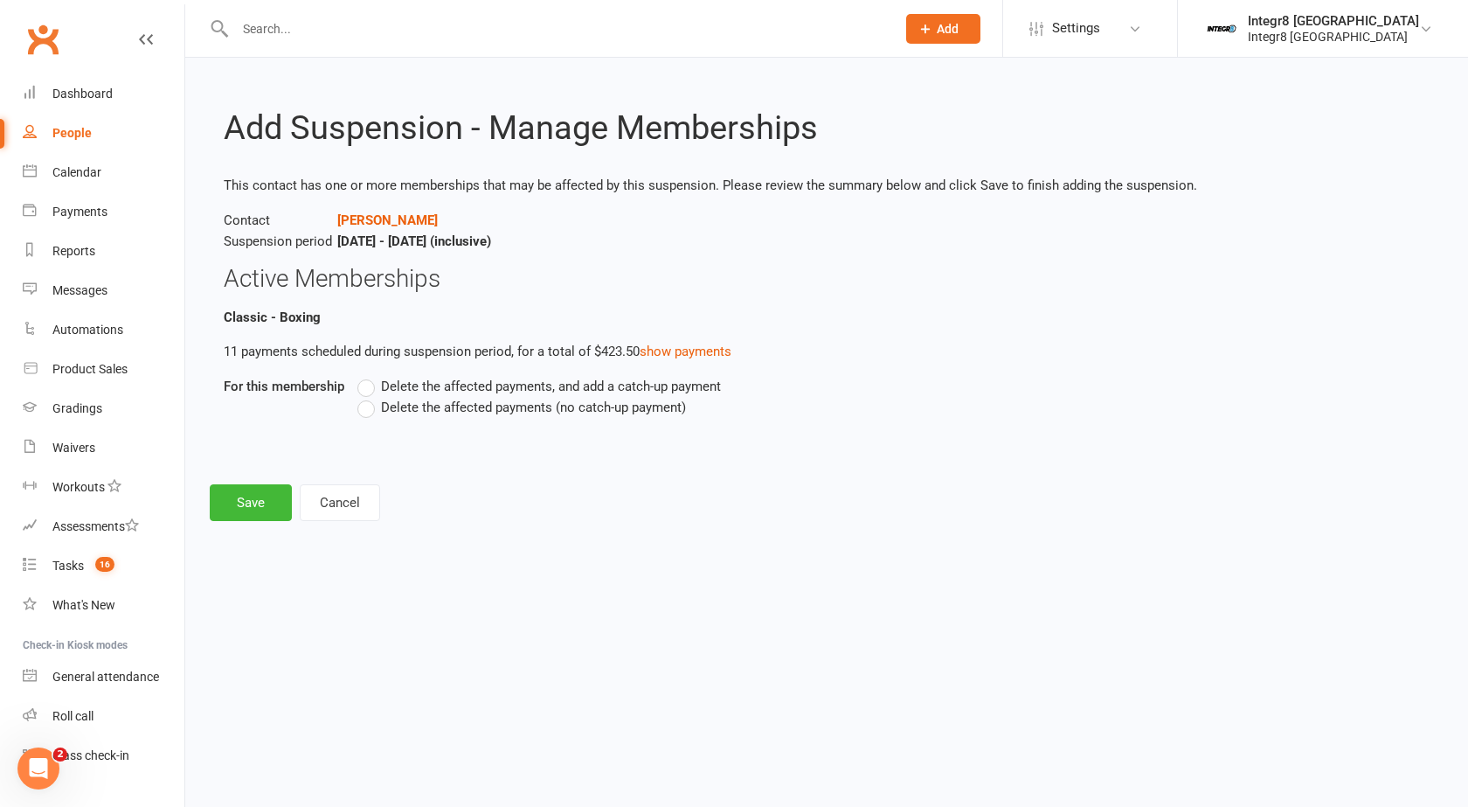
click at [485, 402] on span "Delete the affected payments (no catch-up payment)" at bounding box center [533, 406] width 305 height 18
click at [369, 397] on input "Delete the affected payments (no catch-up payment)" at bounding box center [362, 397] width 11 height 0
click at [249, 494] on button "Save" at bounding box center [251, 502] width 82 height 37
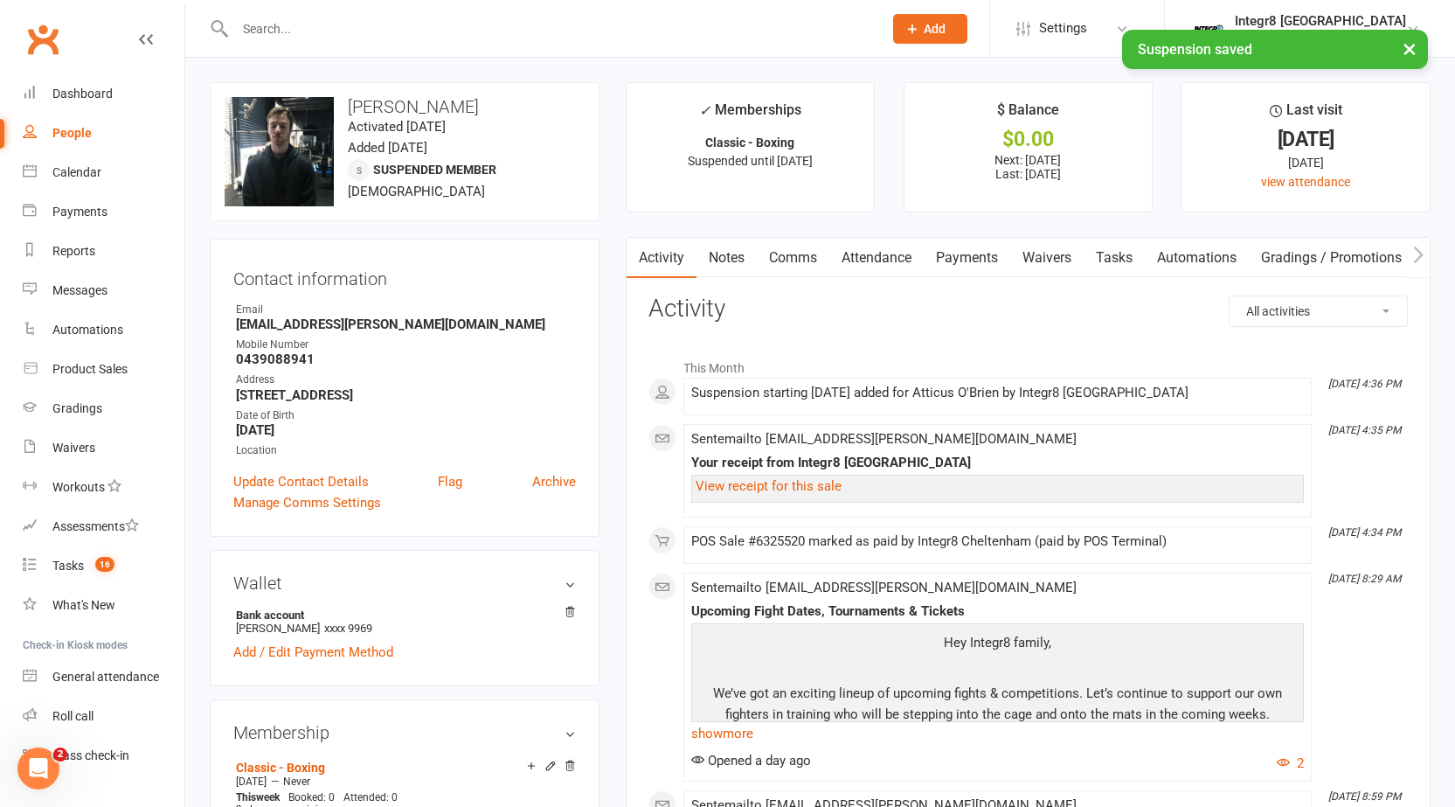
click at [733, 250] on link "Notes" at bounding box center [726, 258] width 60 height 40
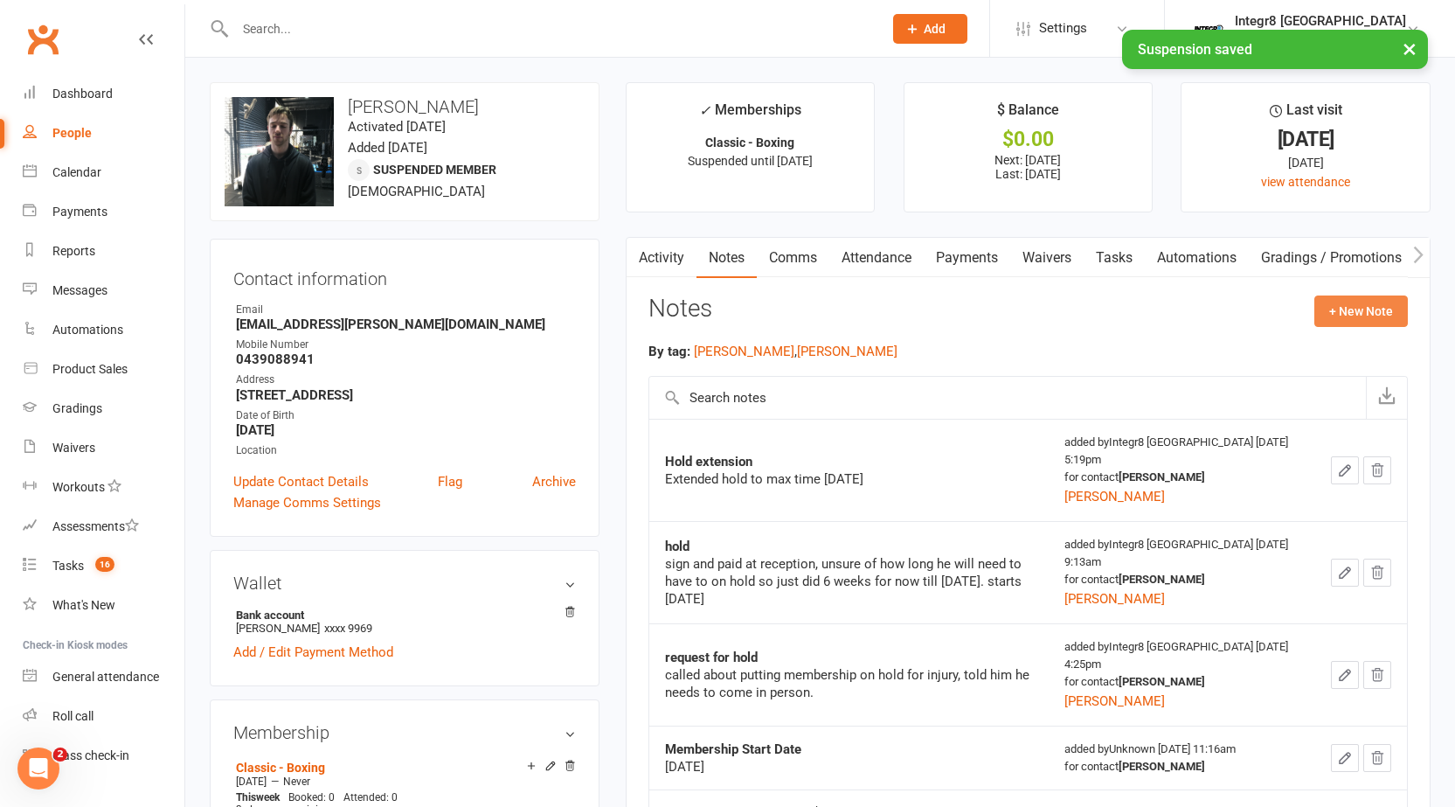
click at [1334, 310] on button "+ New Note" at bounding box center [1361, 310] width 94 height 31
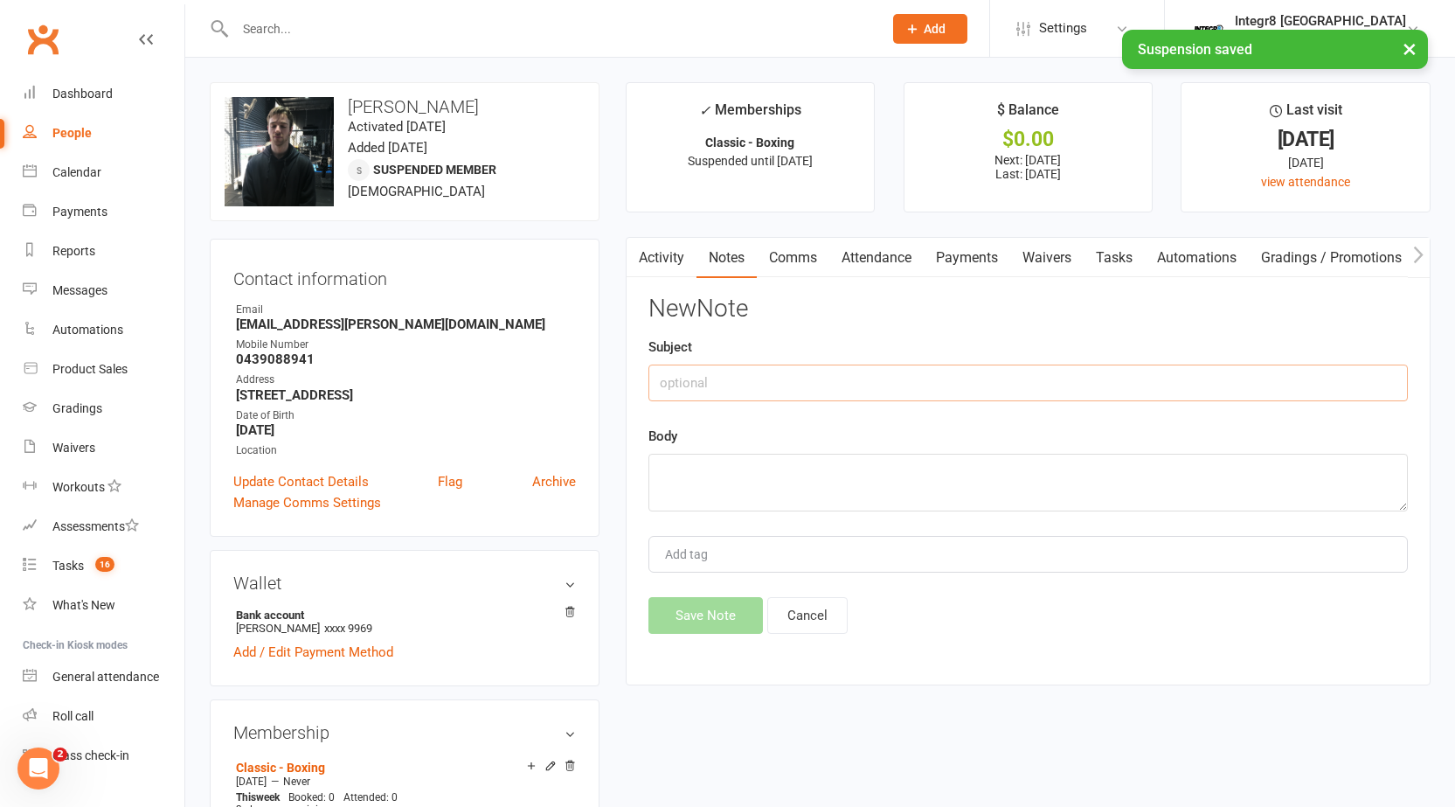
click at [819, 373] on input "text" at bounding box center [1027, 382] width 759 height 37
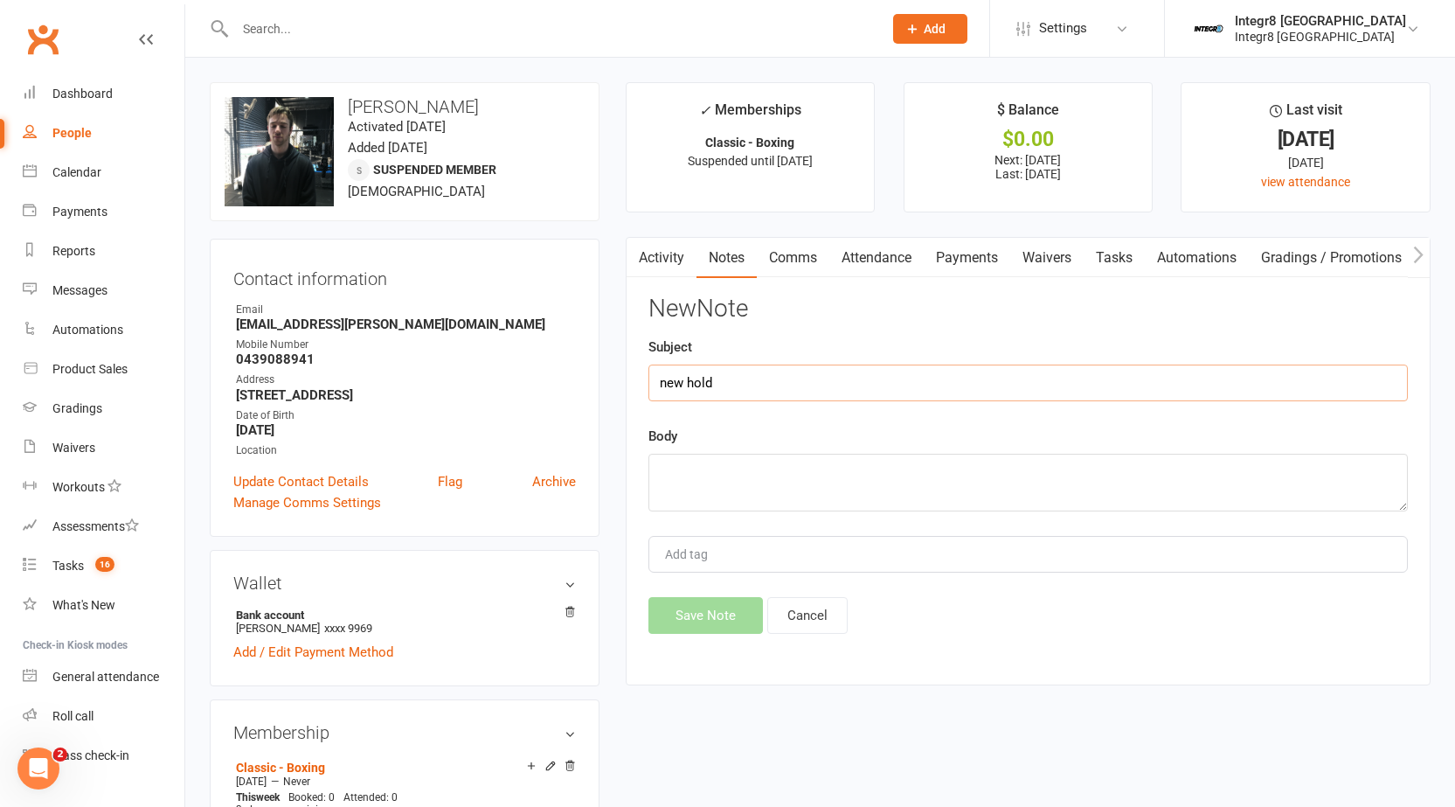
type input "new hold"
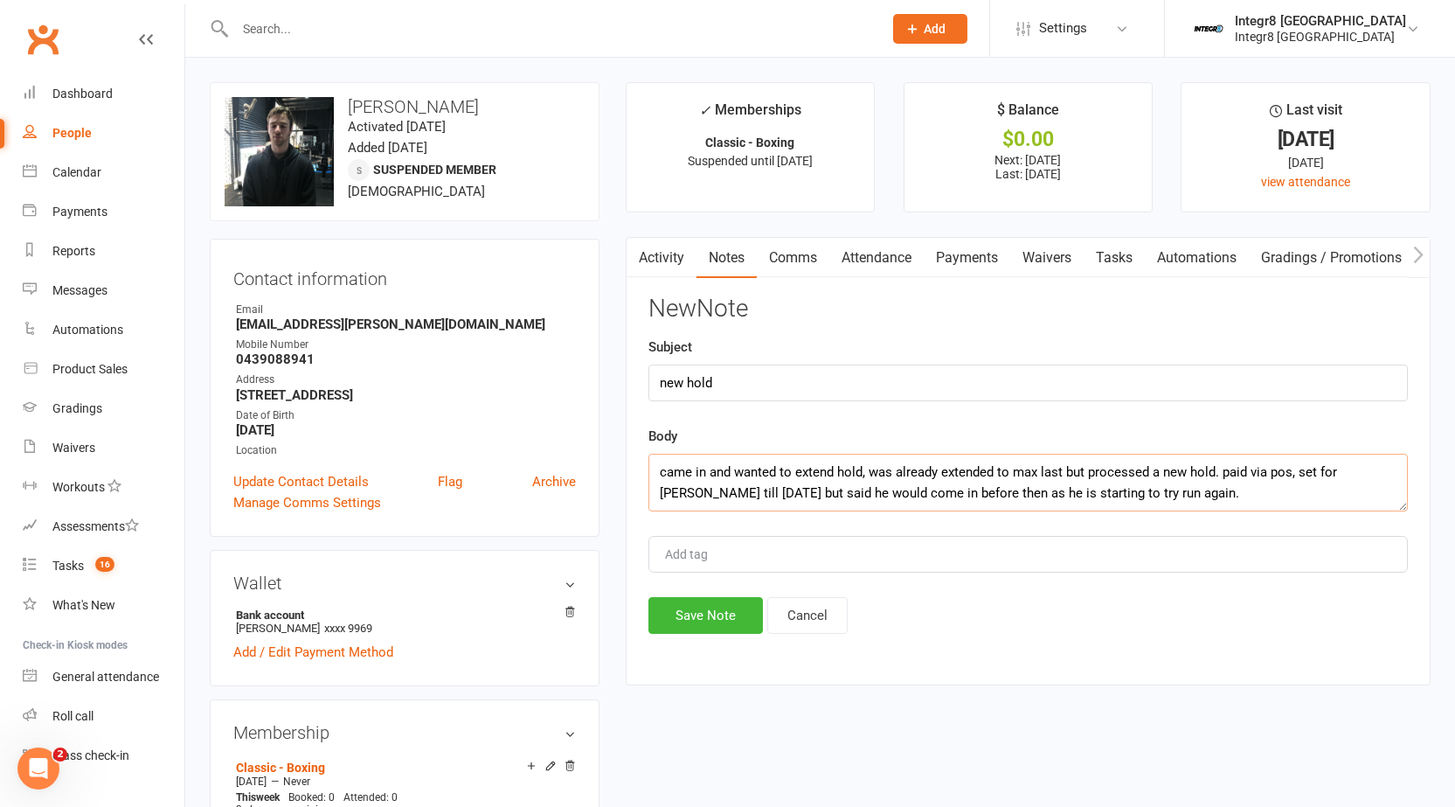
type textarea "came in and wanted to extend hold, was already extended to max last but process…"
type input "[PERSON_NAME]"
click at [726, 612] on button "Save Note" at bounding box center [705, 615] width 114 height 37
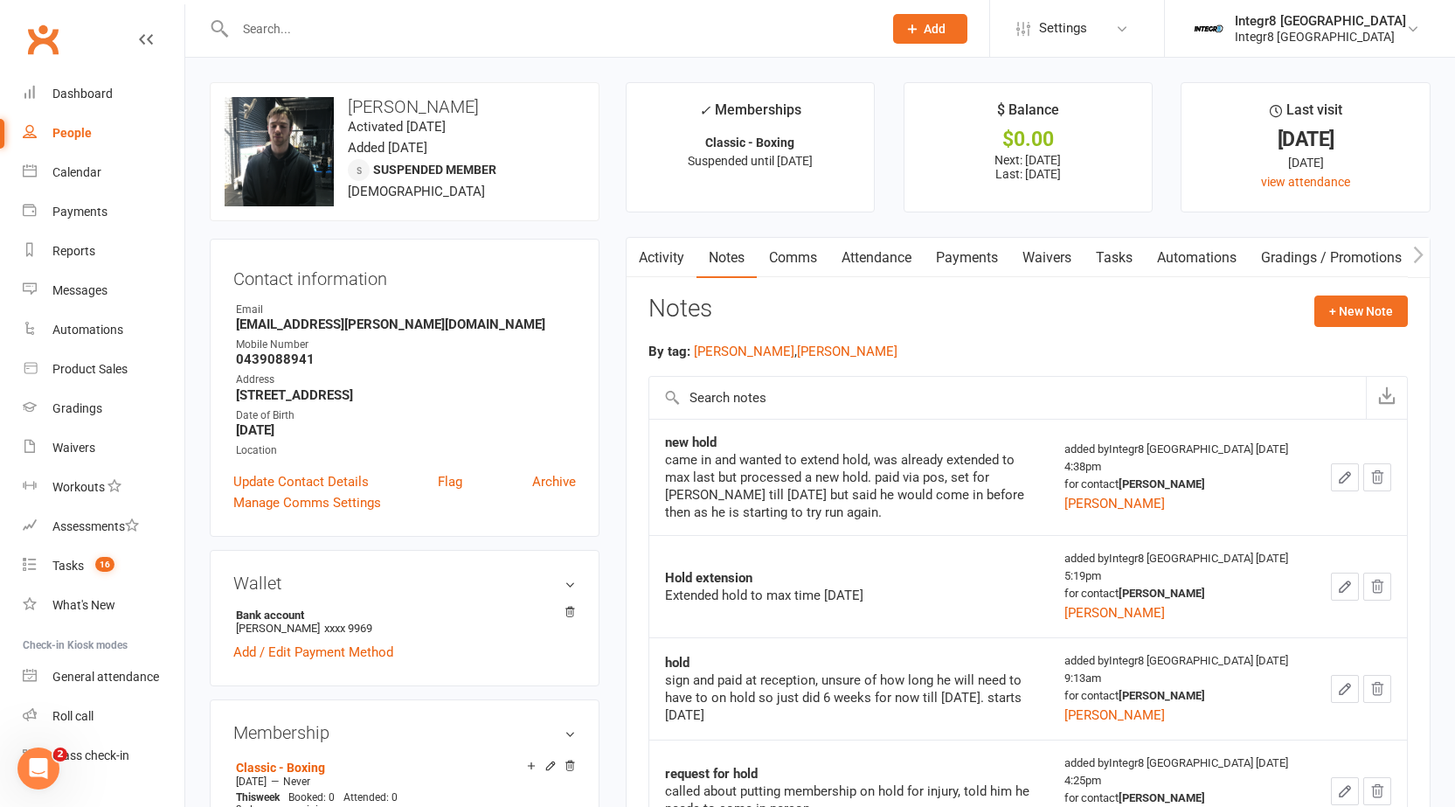
click at [654, 258] on link "Activity" at bounding box center [662, 258] width 70 height 40
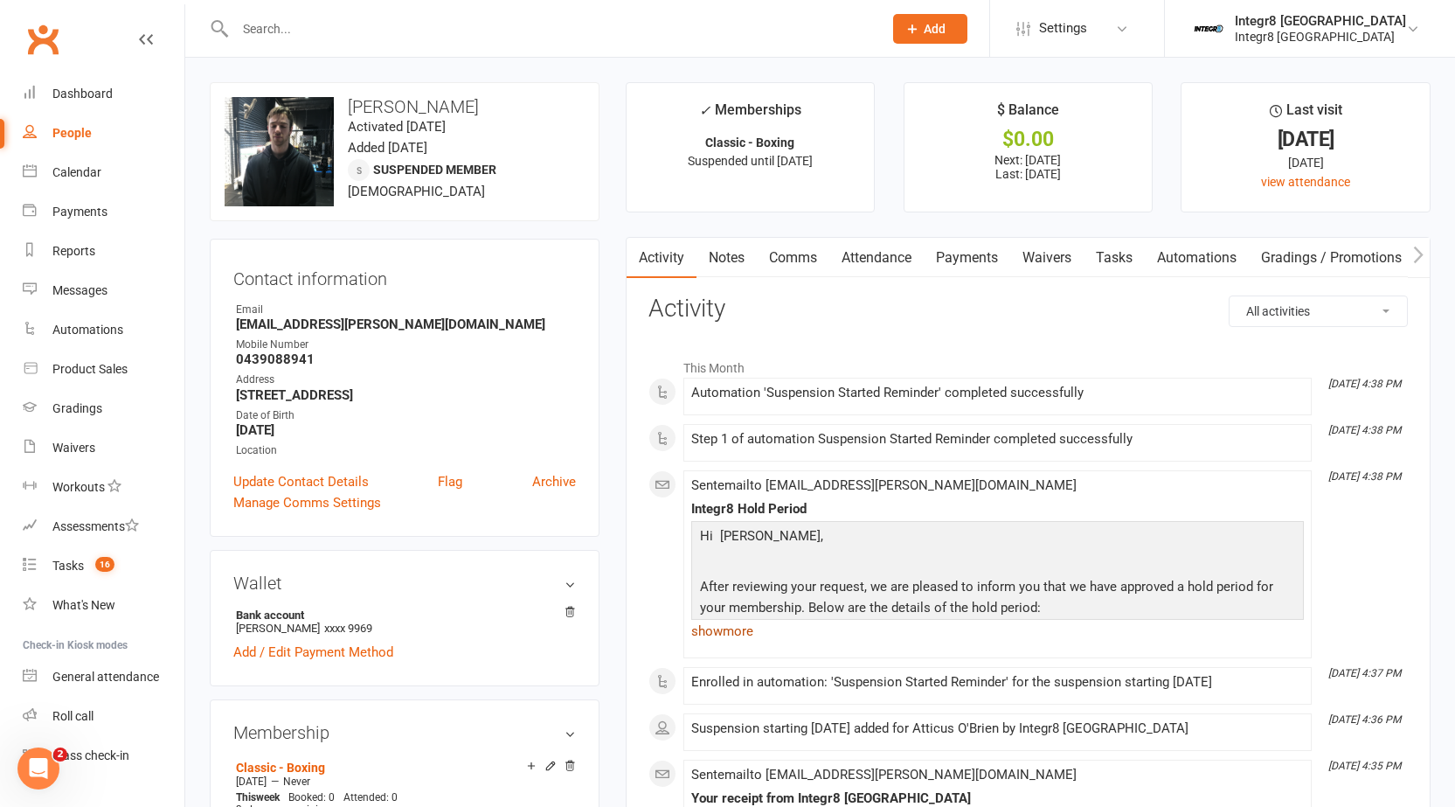
click at [715, 630] on link "show more" at bounding box center [997, 631] width 613 height 24
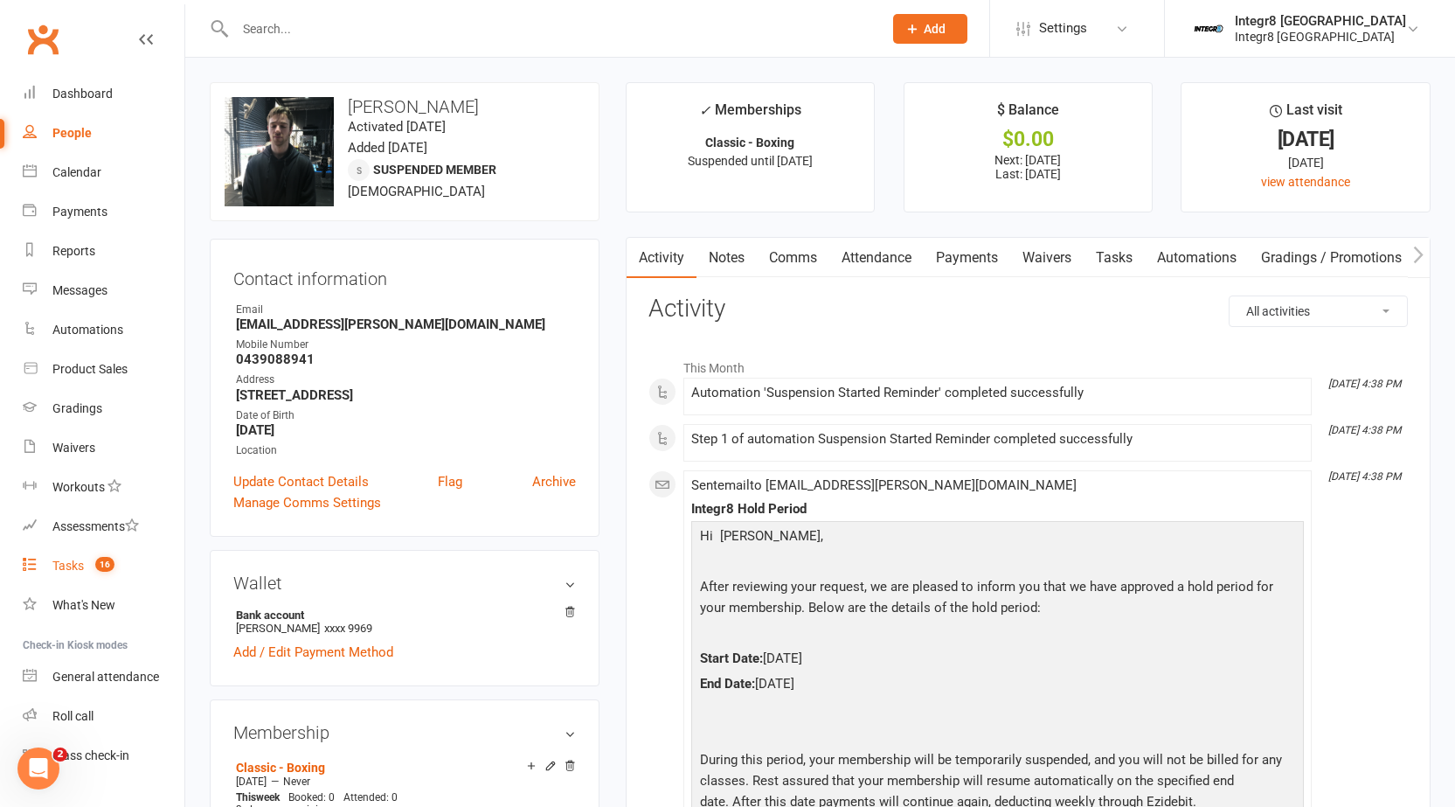
click at [79, 572] on div "Tasks" at bounding box center [67, 565] width 31 height 14
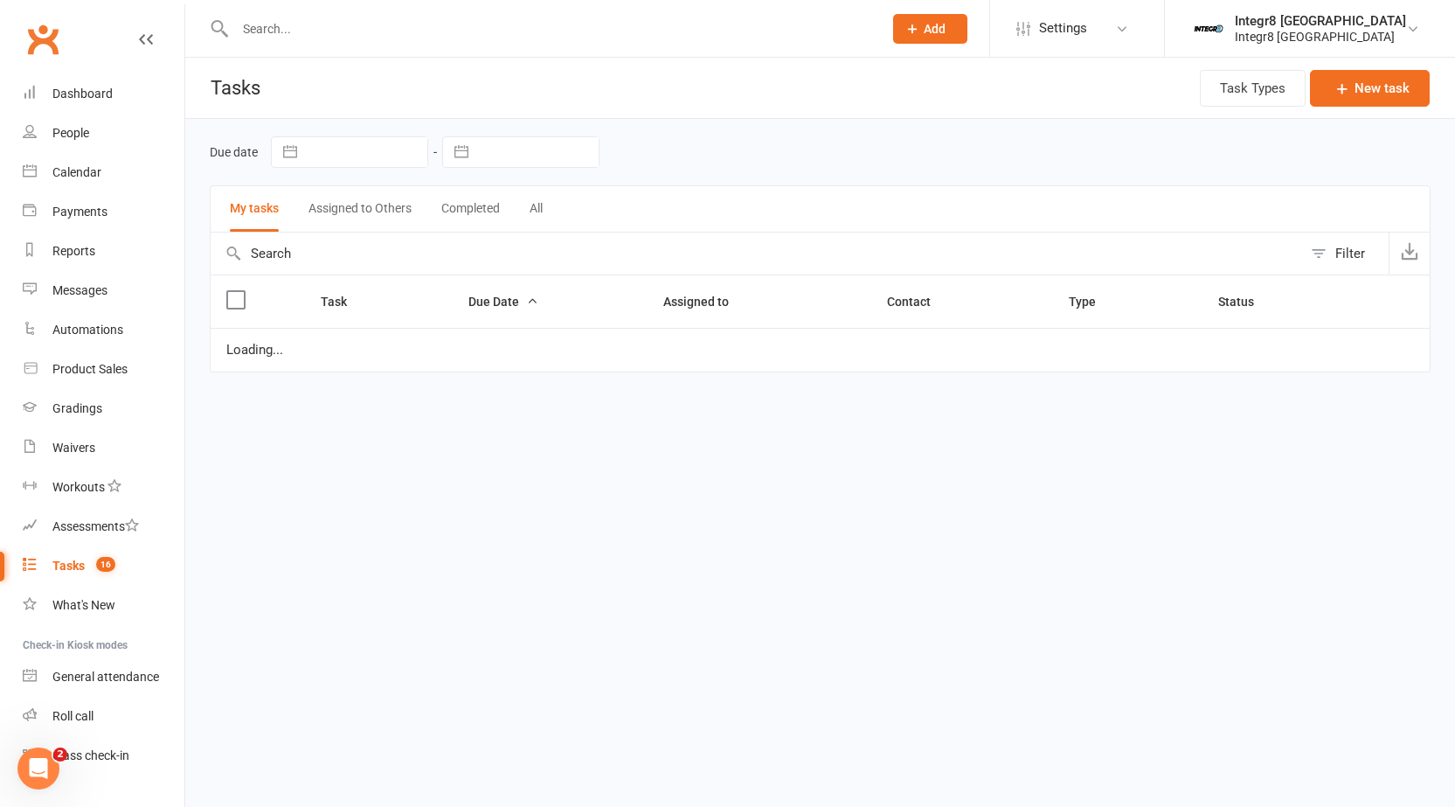
select select "waiting"
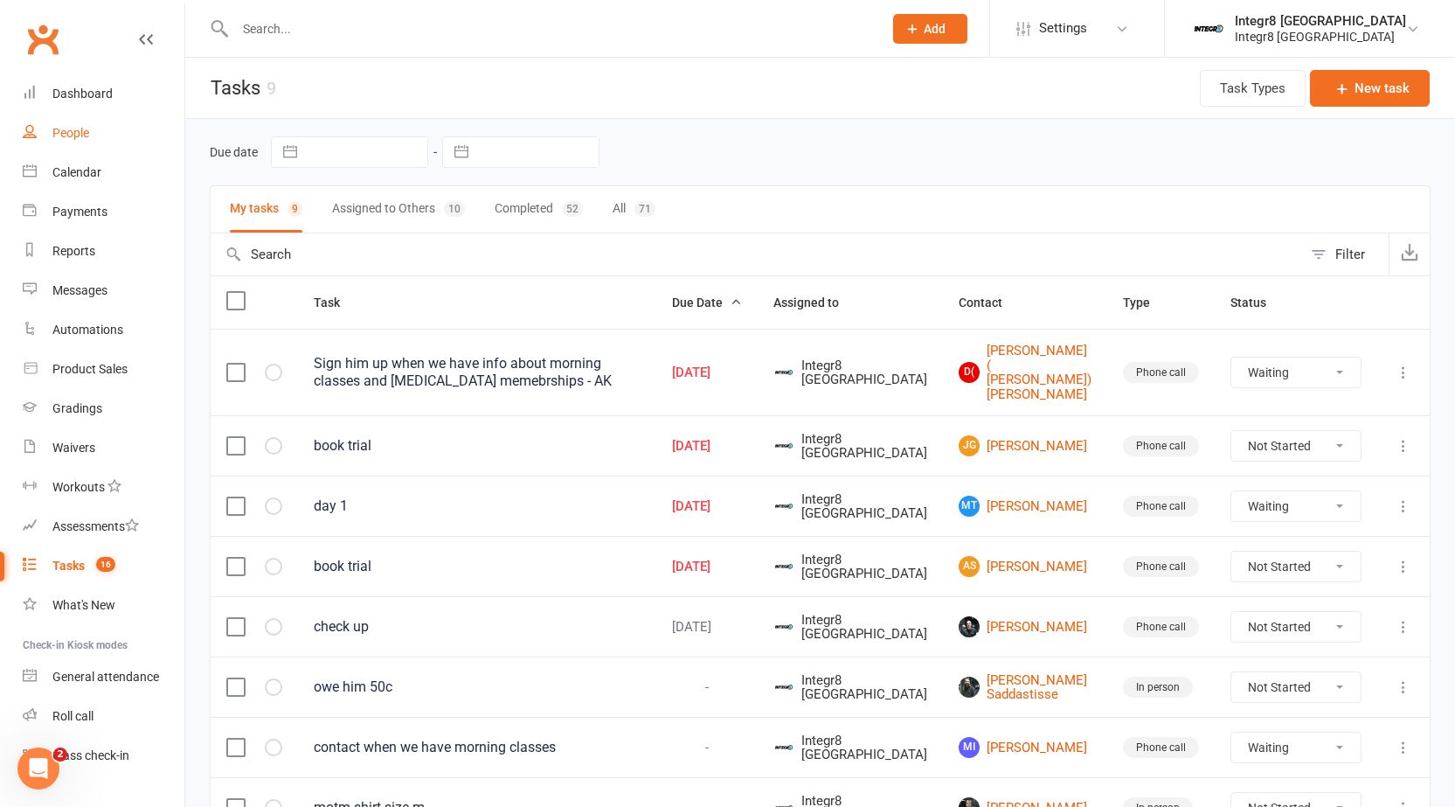
click at [94, 135] on link "People" at bounding box center [104, 133] width 162 height 39
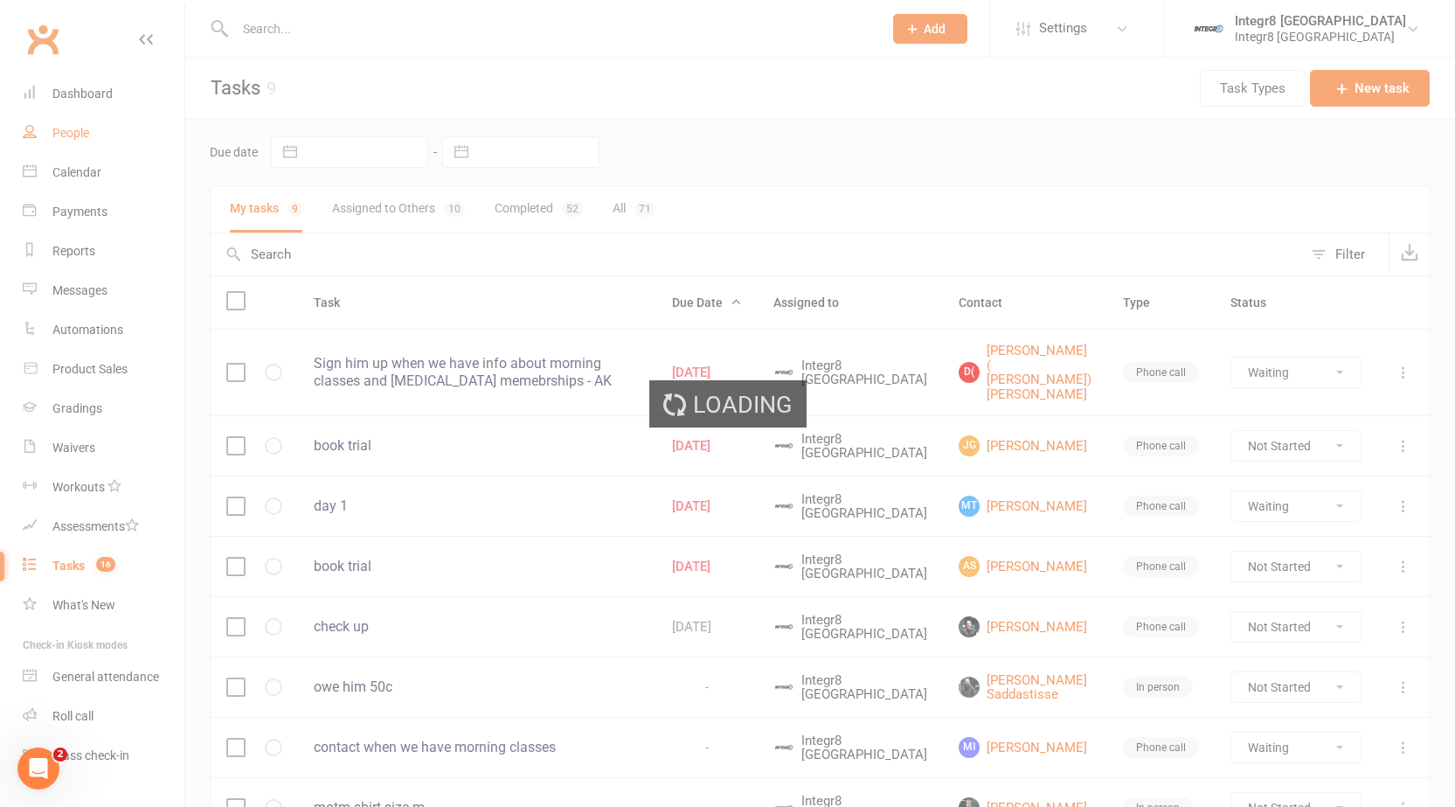
select select "100"
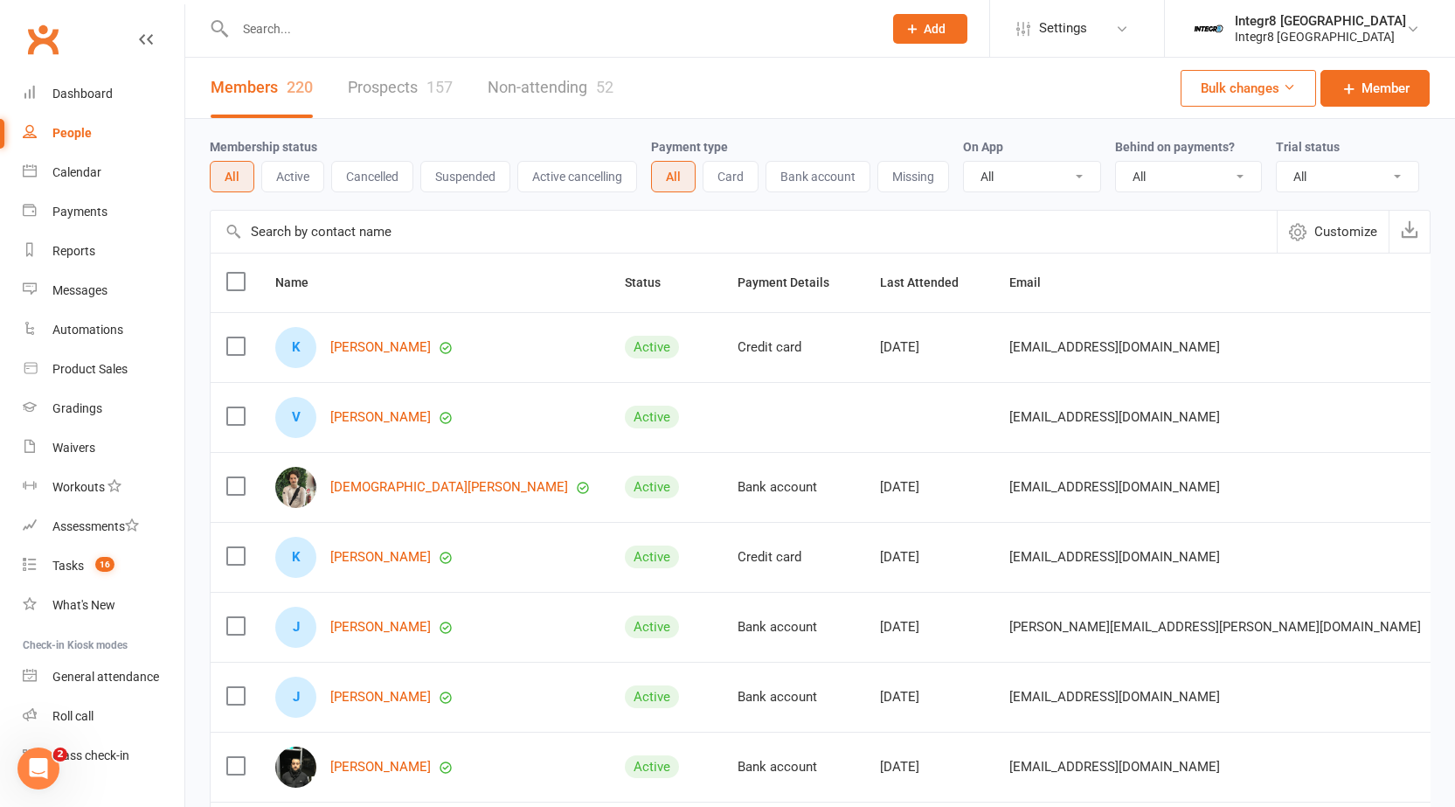
click at [1126, 175] on select "All No Yes" at bounding box center [1188, 177] width 145 height 30
select select "true"
click at [1118, 163] on select "All No Yes" at bounding box center [1188, 177] width 145 height 30
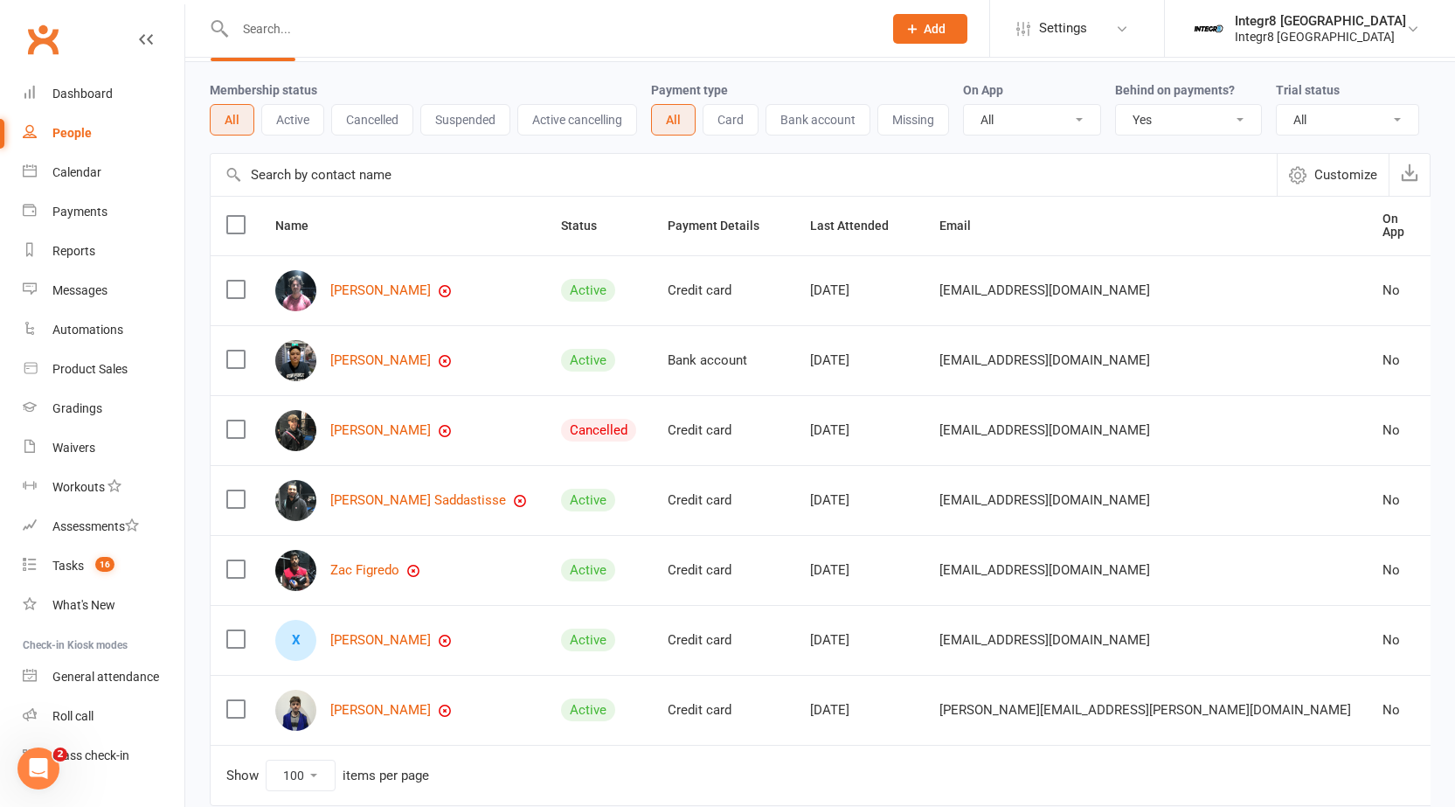
scroll to position [157, 0]
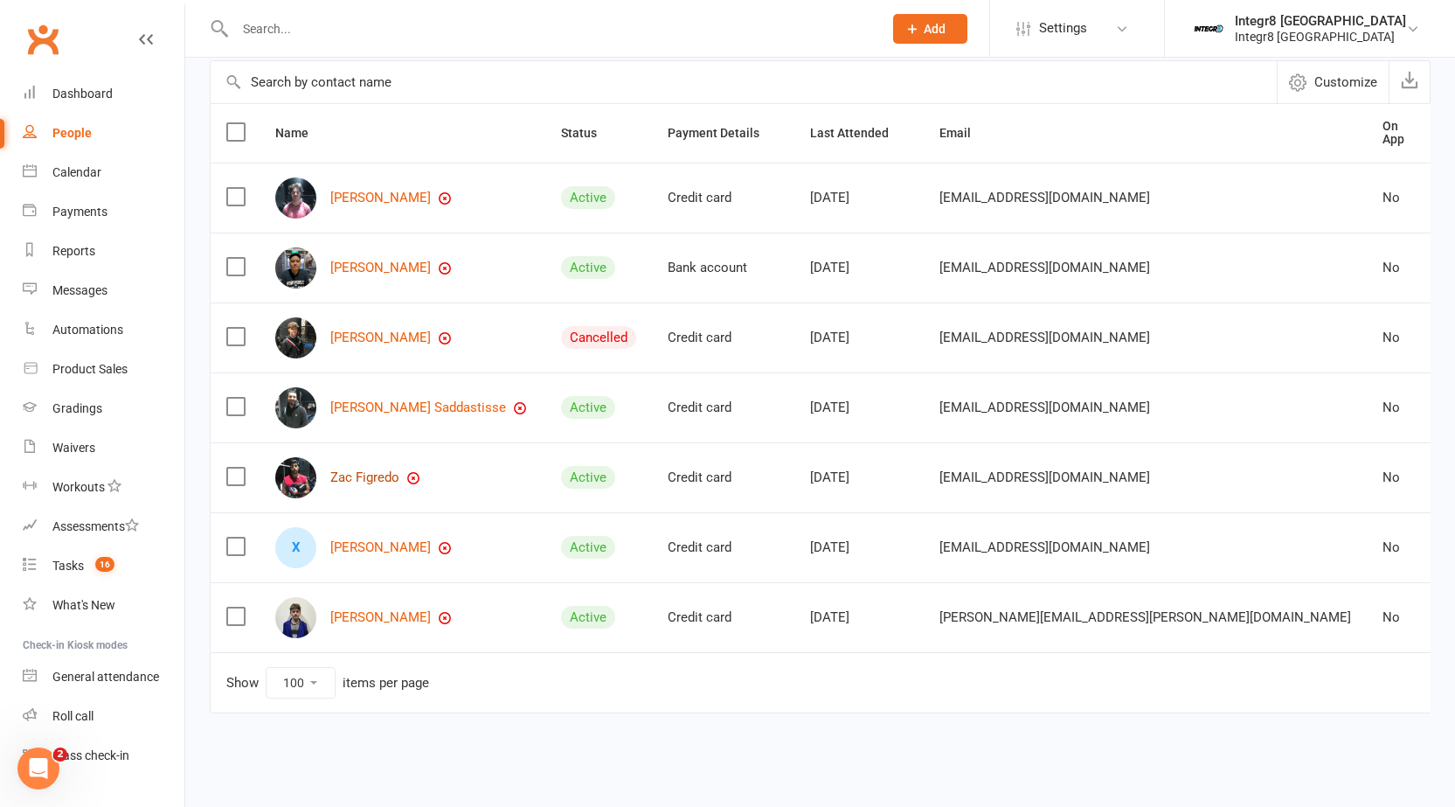
click at [376, 475] on link "Zac Figredo" at bounding box center [364, 477] width 69 height 15
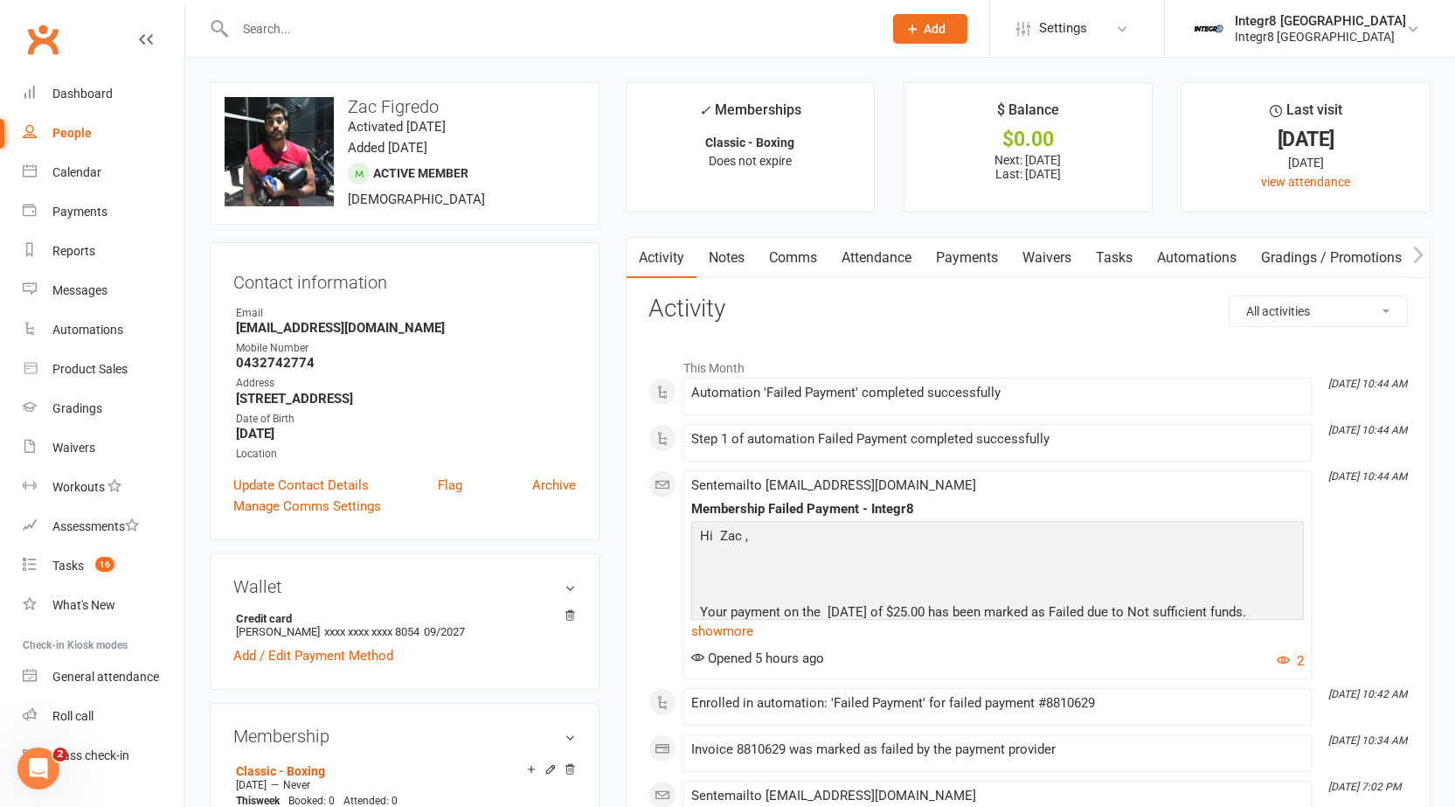
click at [970, 261] on link "Payments" at bounding box center [967, 258] width 87 height 40
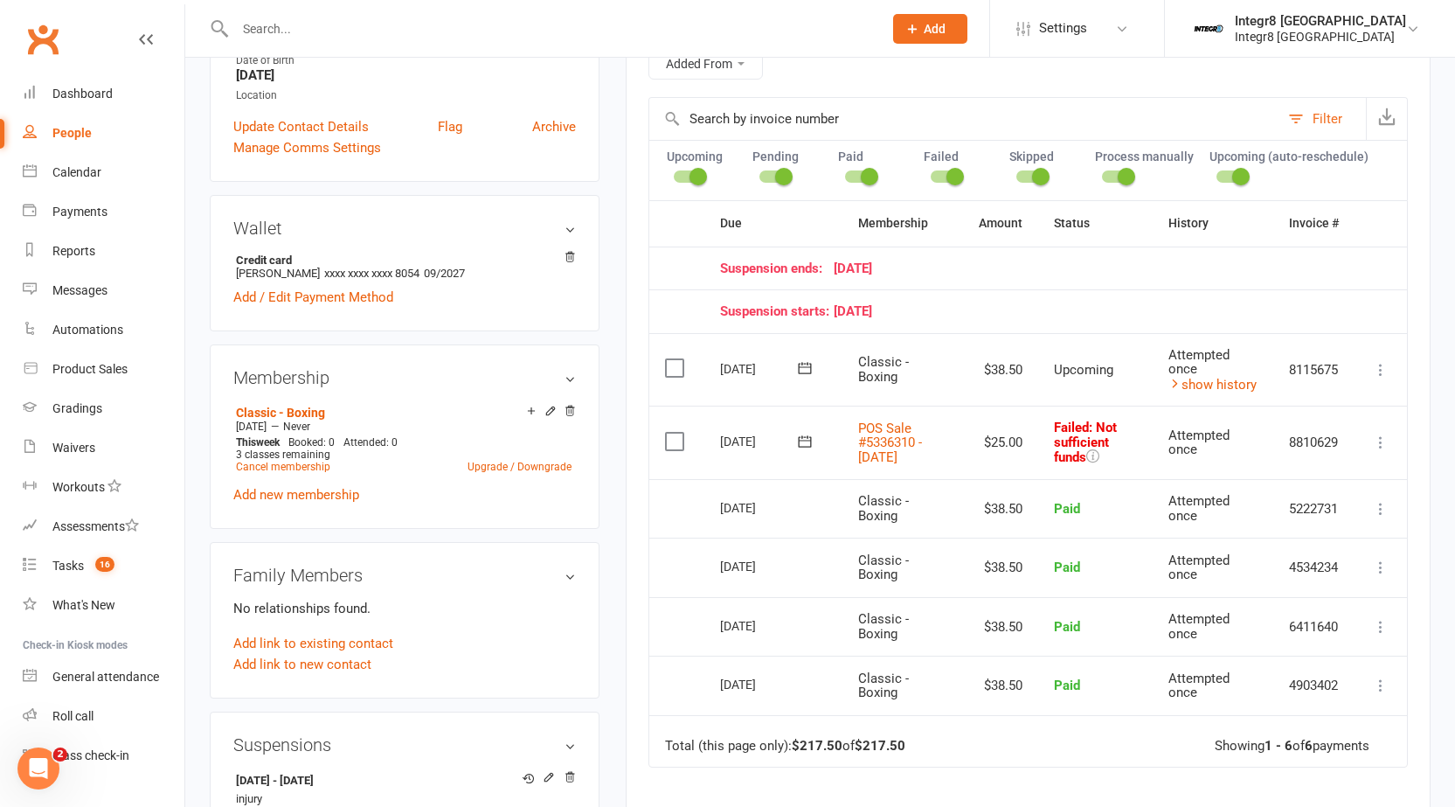
scroll to position [350, 0]
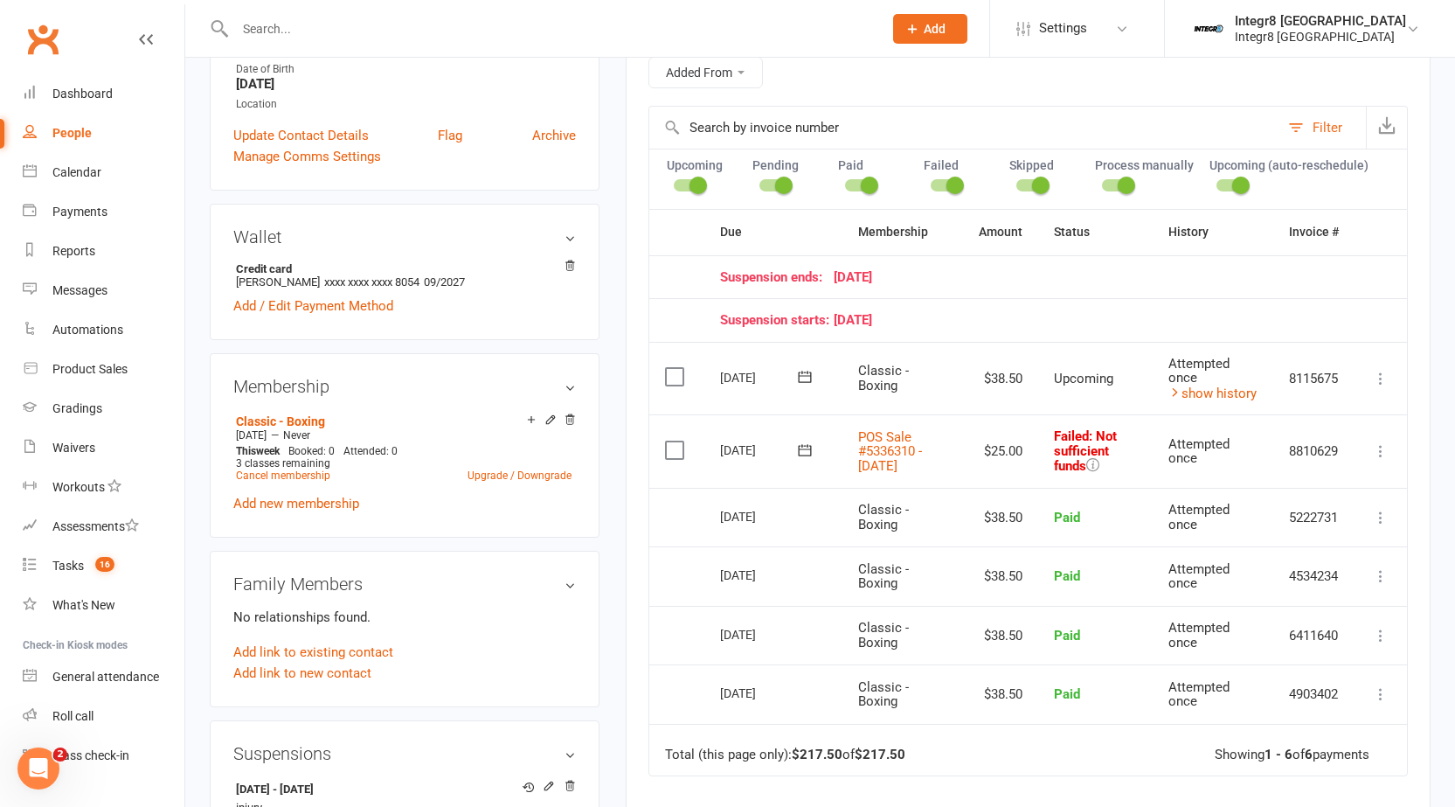
click at [1099, 471] on icon at bounding box center [1092, 464] width 13 height 13
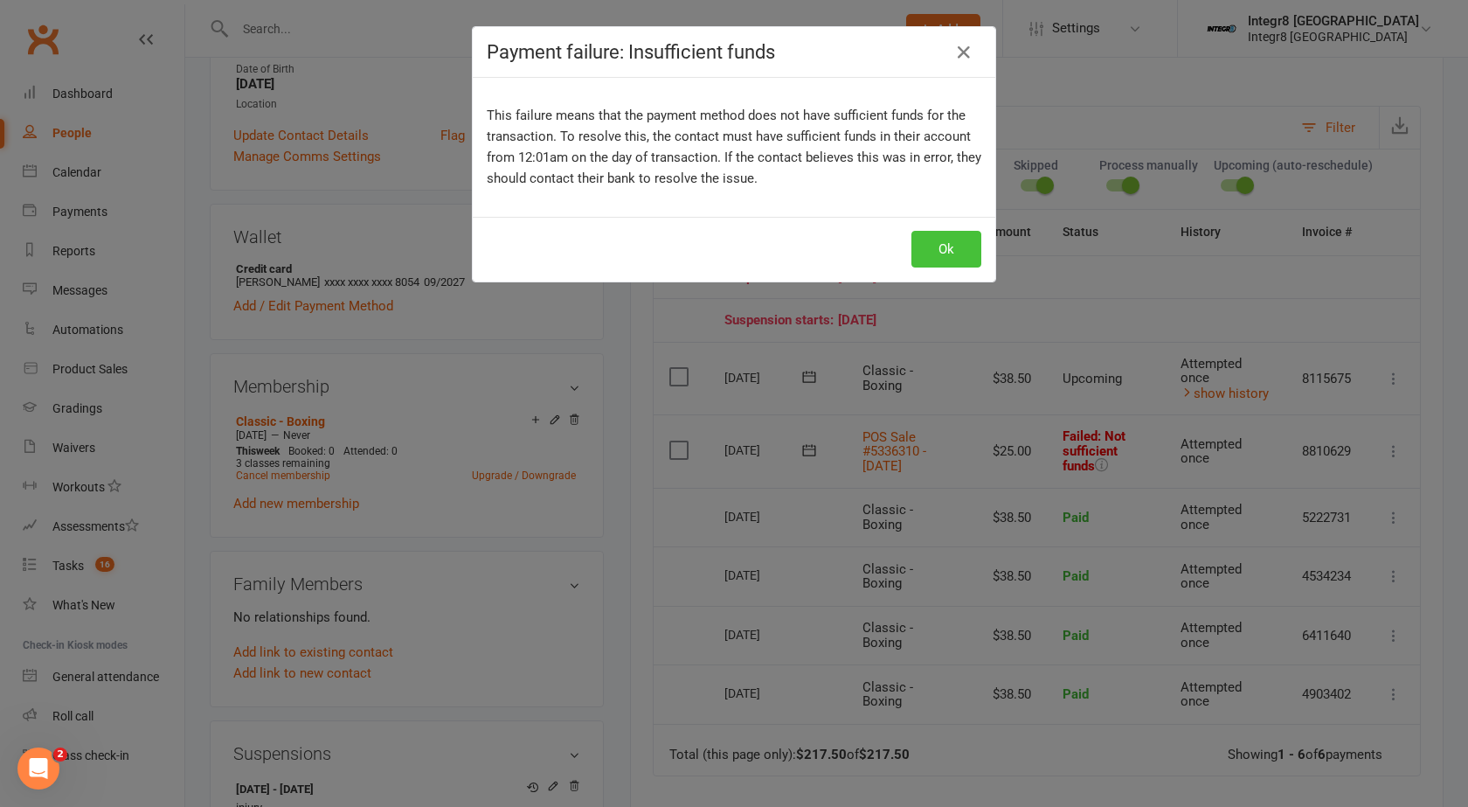
click at [942, 258] on button "Ok" at bounding box center [946, 249] width 70 height 37
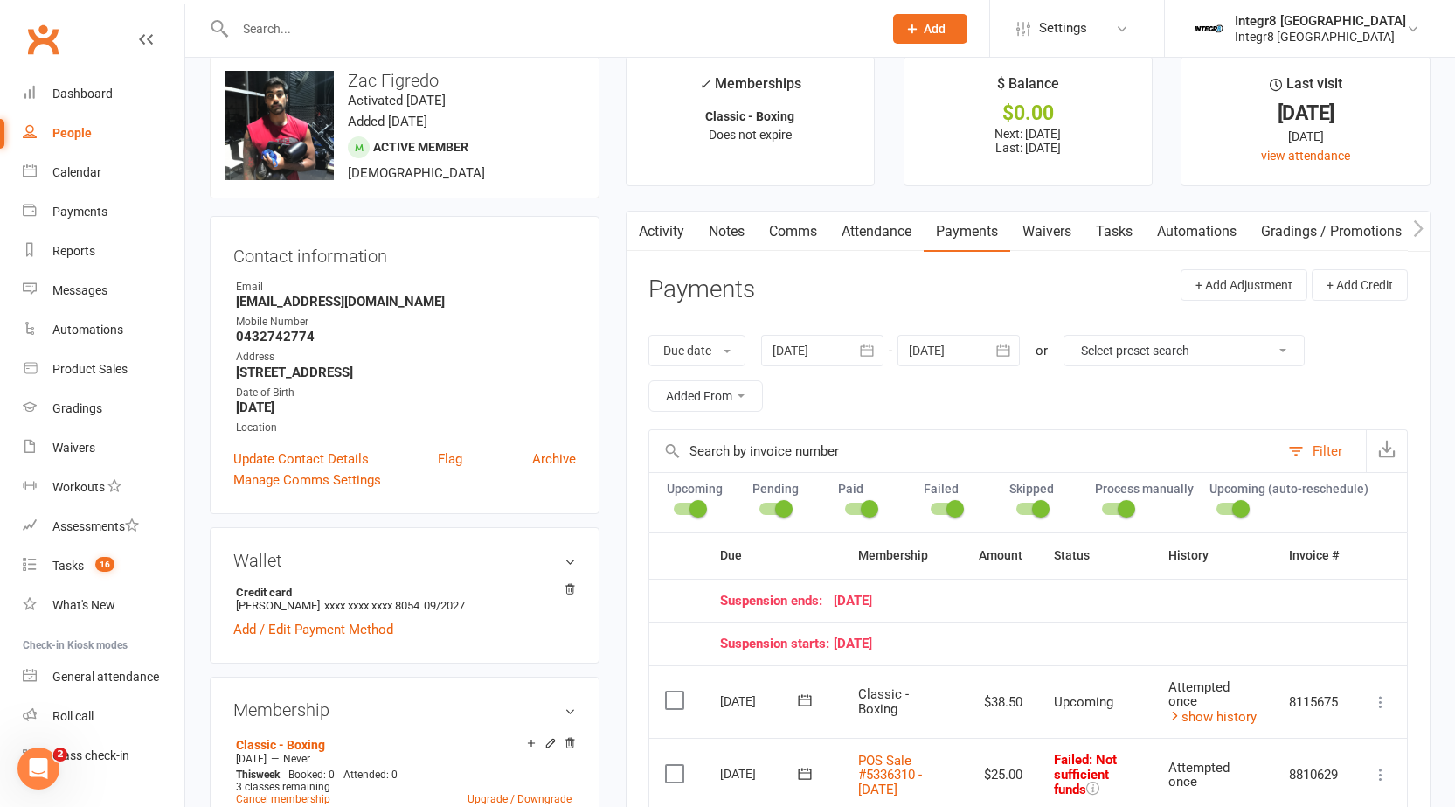
scroll to position [0, 0]
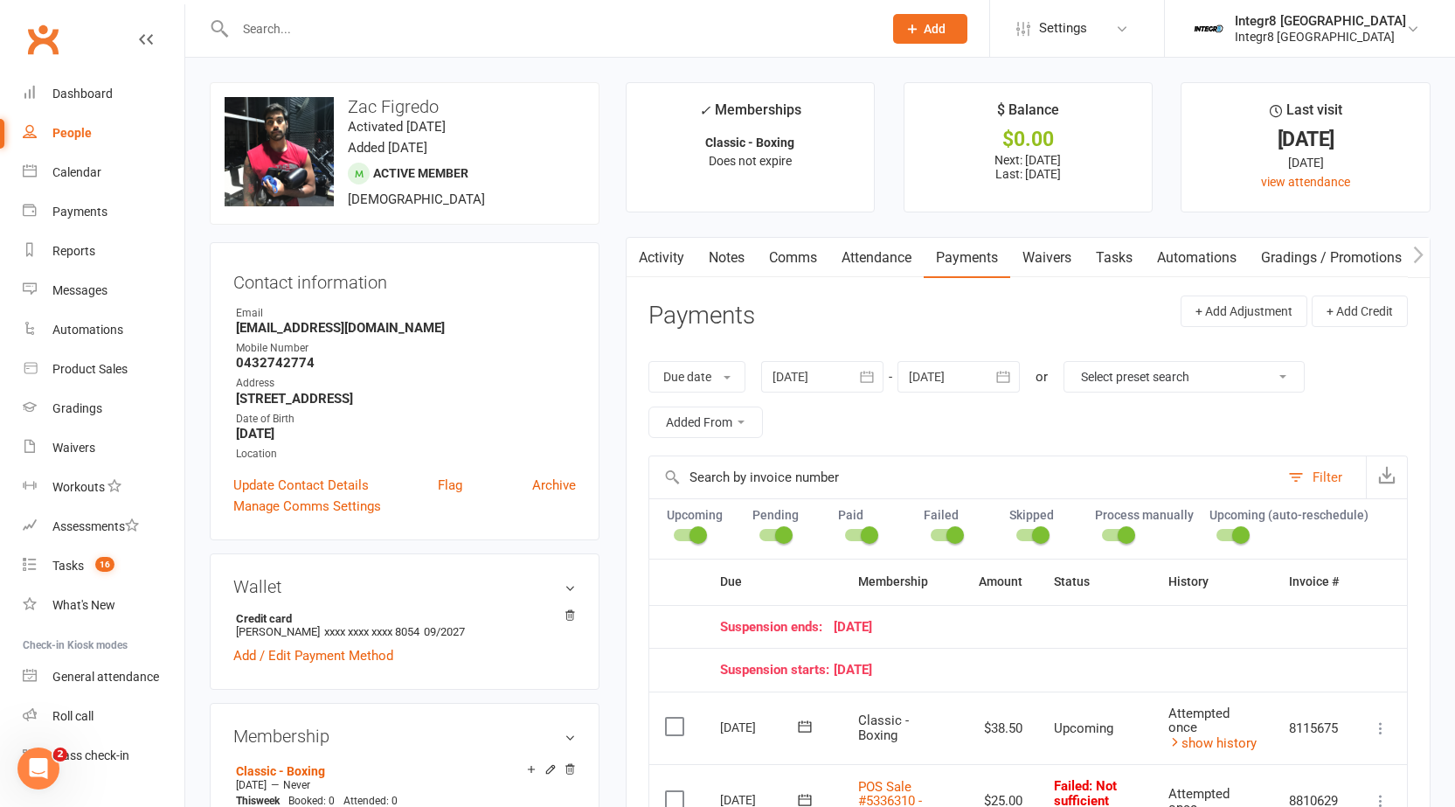
click at [79, 128] on div "People" at bounding box center [71, 133] width 39 height 14
select select "true"
select select "100"
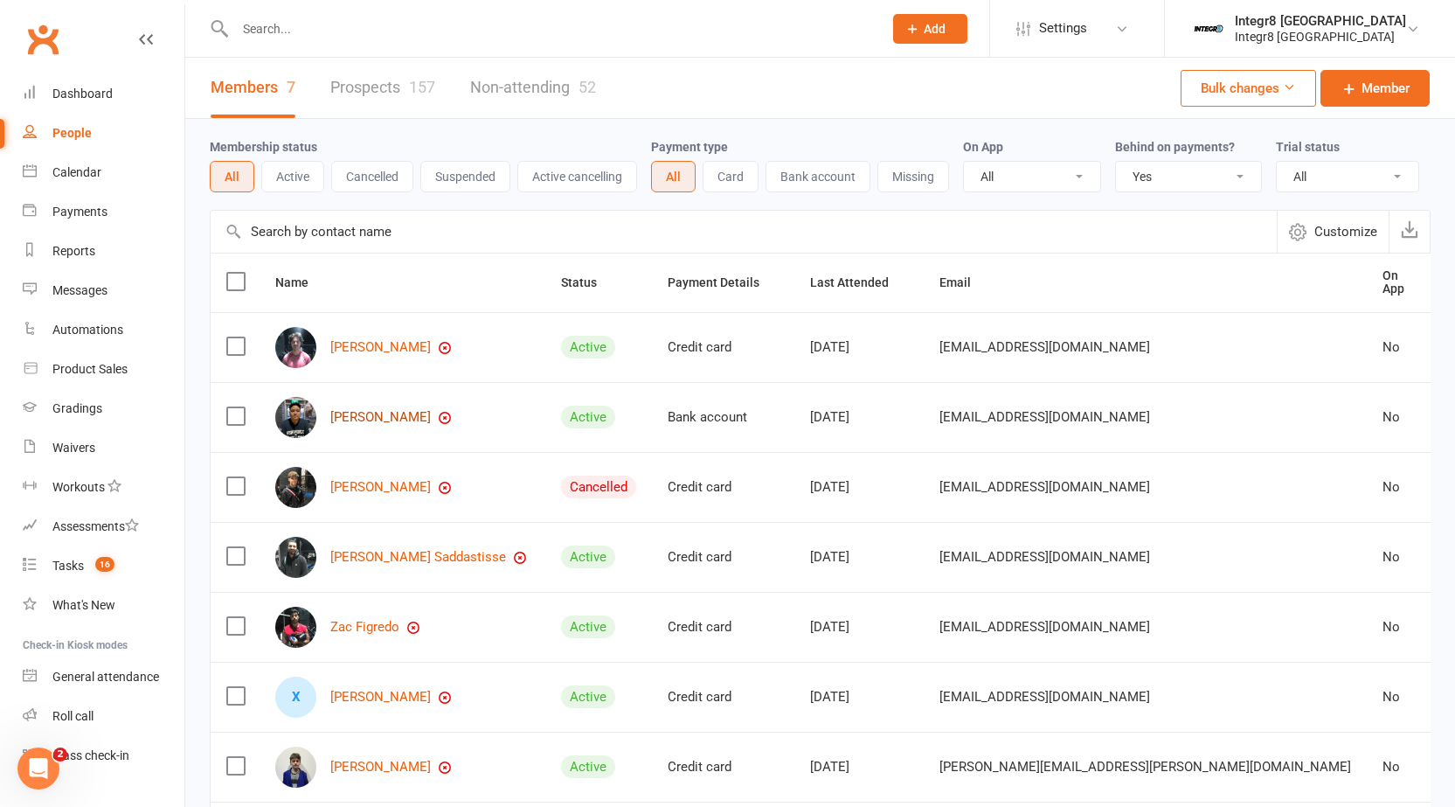
click at [376, 414] on link "Patrick Nguyen" at bounding box center [380, 417] width 100 height 15
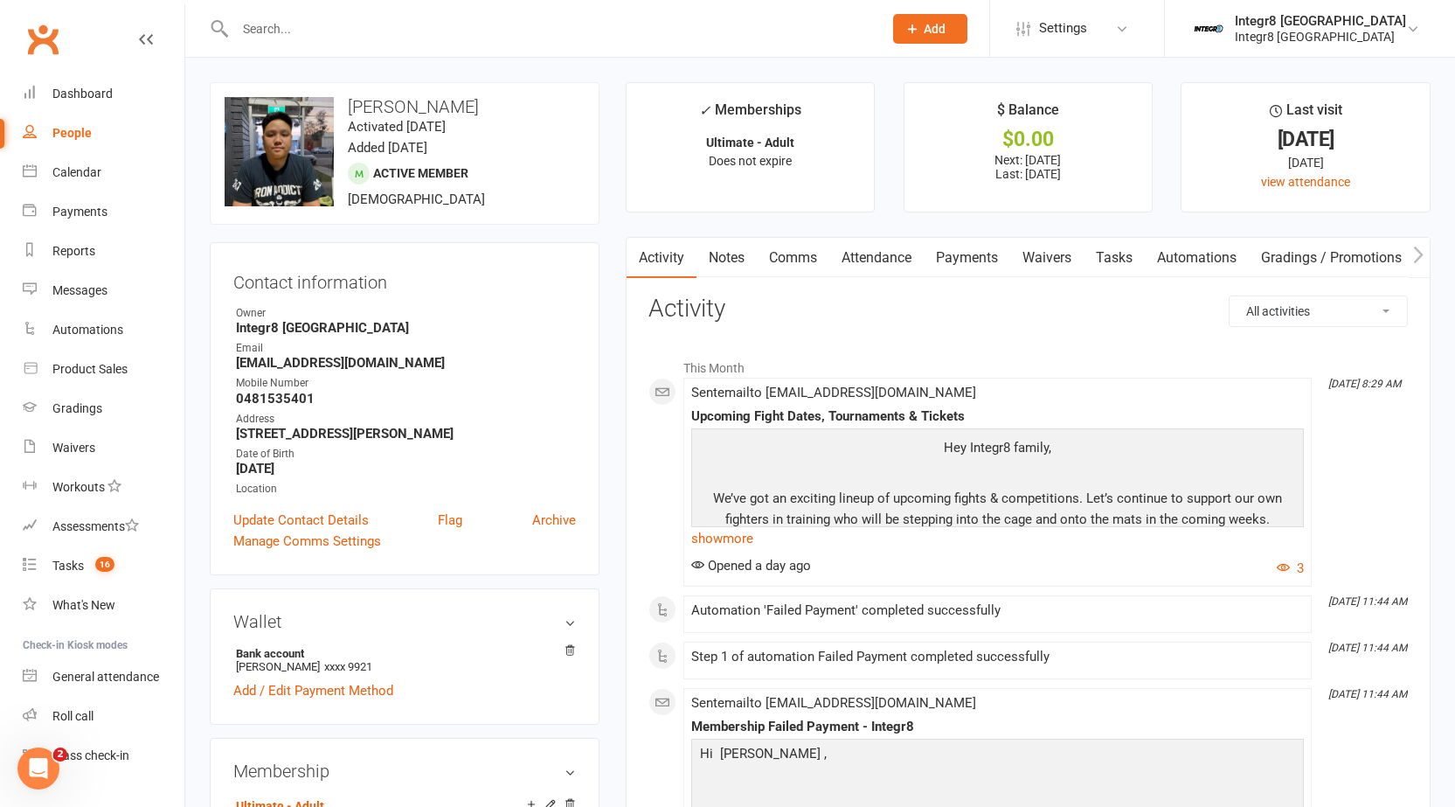
click at [729, 258] on link "Notes" at bounding box center [726, 258] width 60 height 40
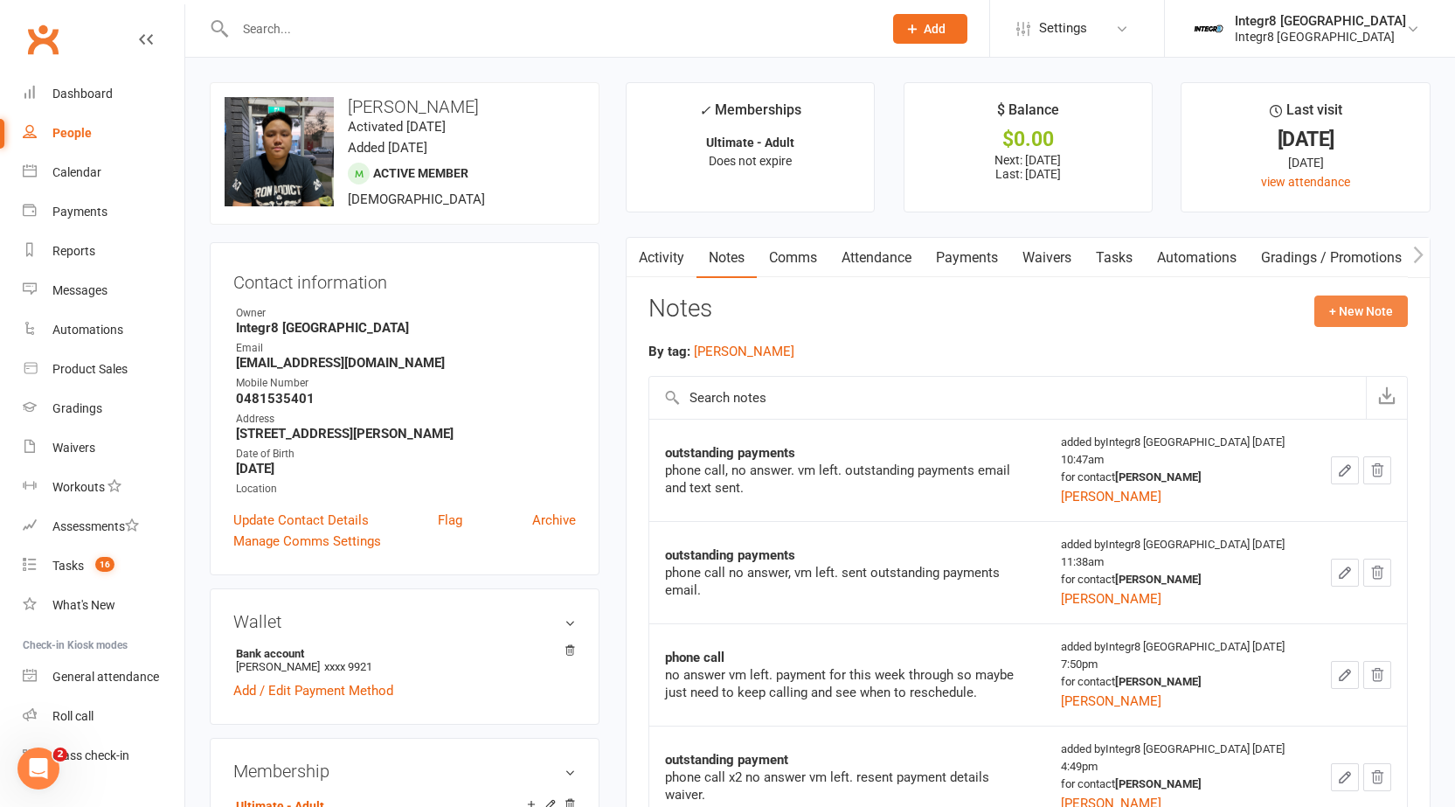
click at [1347, 313] on button "+ New Note" at bounding box center [1361, 310] width 94 height 31
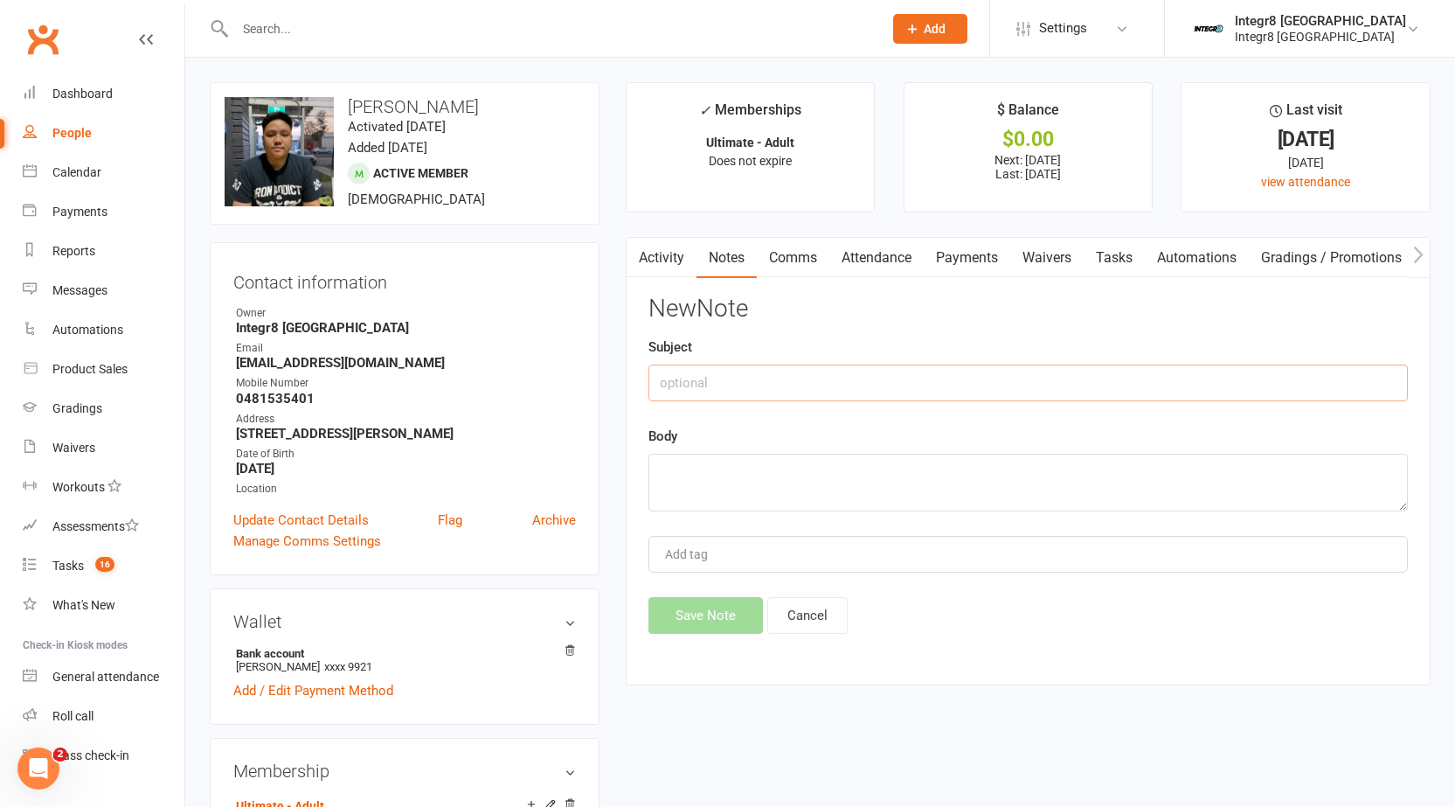
click at [860, 366] on input "text" at bounding box center [1027, 382] width 759 height 37
type input "cancel request"
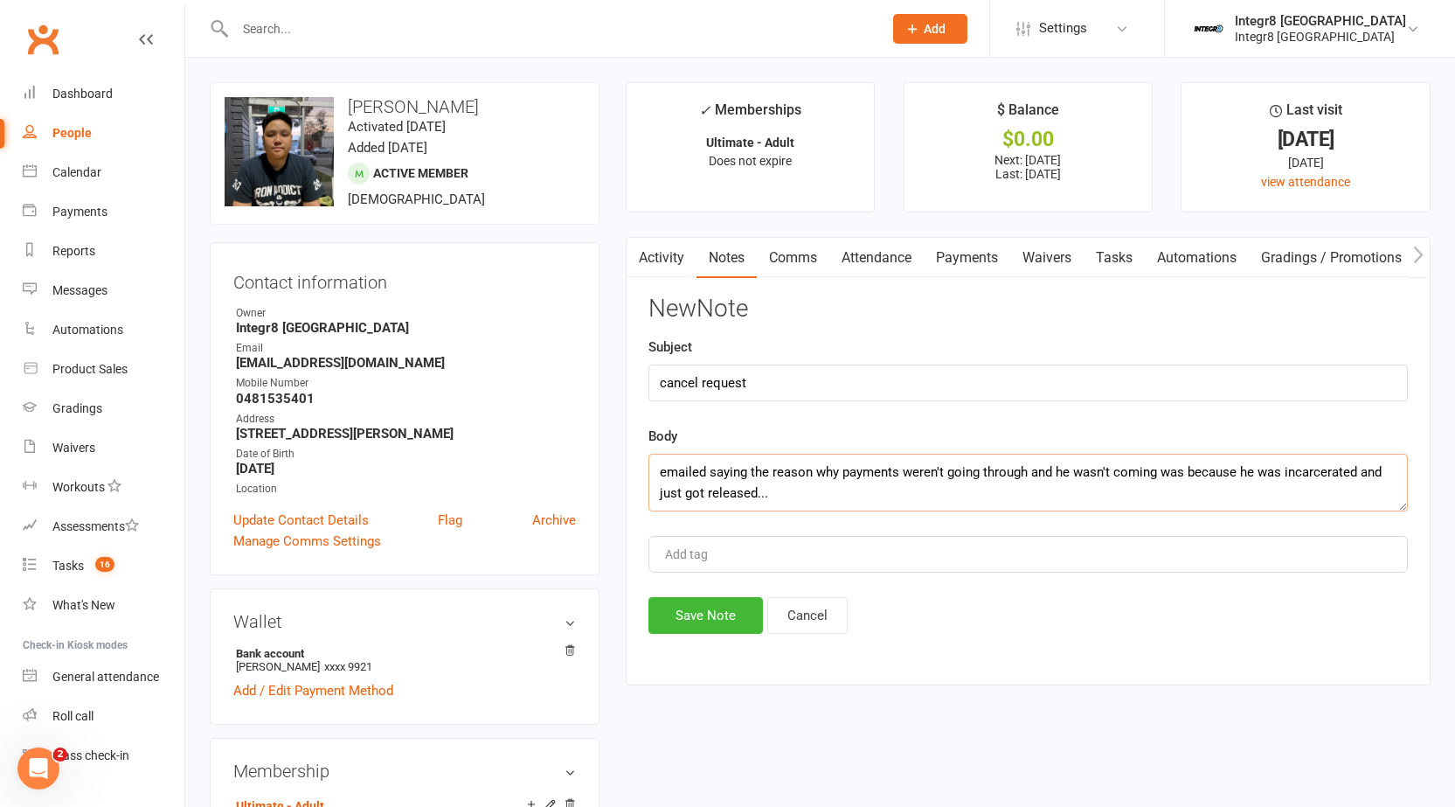
type textarea "emailed saying the reason why payments weren't going through and he wasn't comi…"
type input "rebecca"
click at [923, 593] on li "rebecca" at bounding box center [1028, 587] width 756 height 26
click at [1323, 474] on textarea "emailed saying the reason why payments weren't going through and he wasn't comi…" at bounding box center [1027, 483] width 759 height 58
click at [1322, 474] on textarea "emailed saying the reason why payments weren't going through and he wasn't comi…" at bounding box center [1027, 483] width 759 height 58
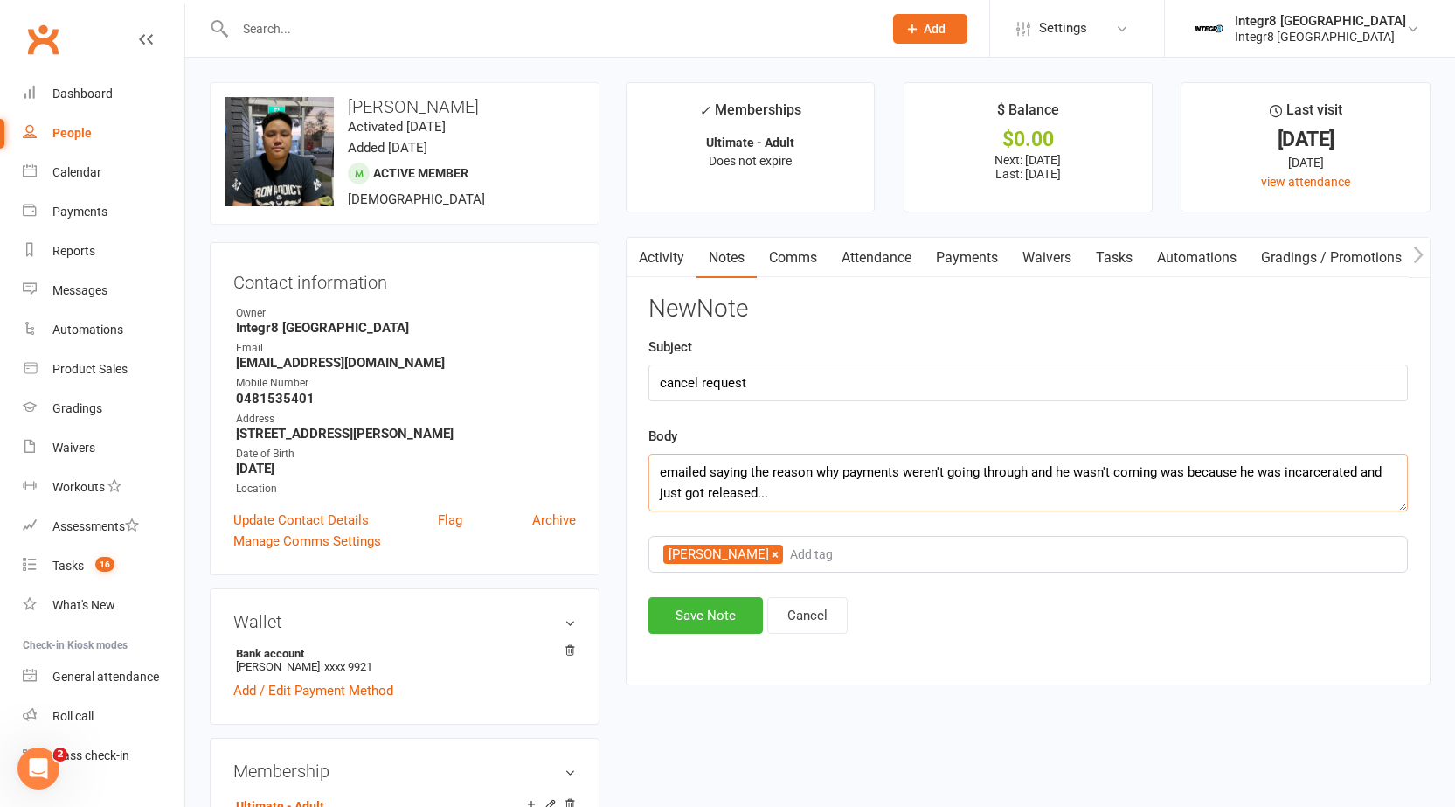
paste textarea "incarcerated"
click at [1284, 472] on textarea "emailed saying the reason why payments weren't going through and he wasn't comi…" at bounding box center [1027, 483] width 759 height 58
type textarea "emailed saying the reason why payments weren't going through and he wasn't comi…"
click at [724, 605] on button "Save Note" at bounding box center [705, 615] width 114 height 37
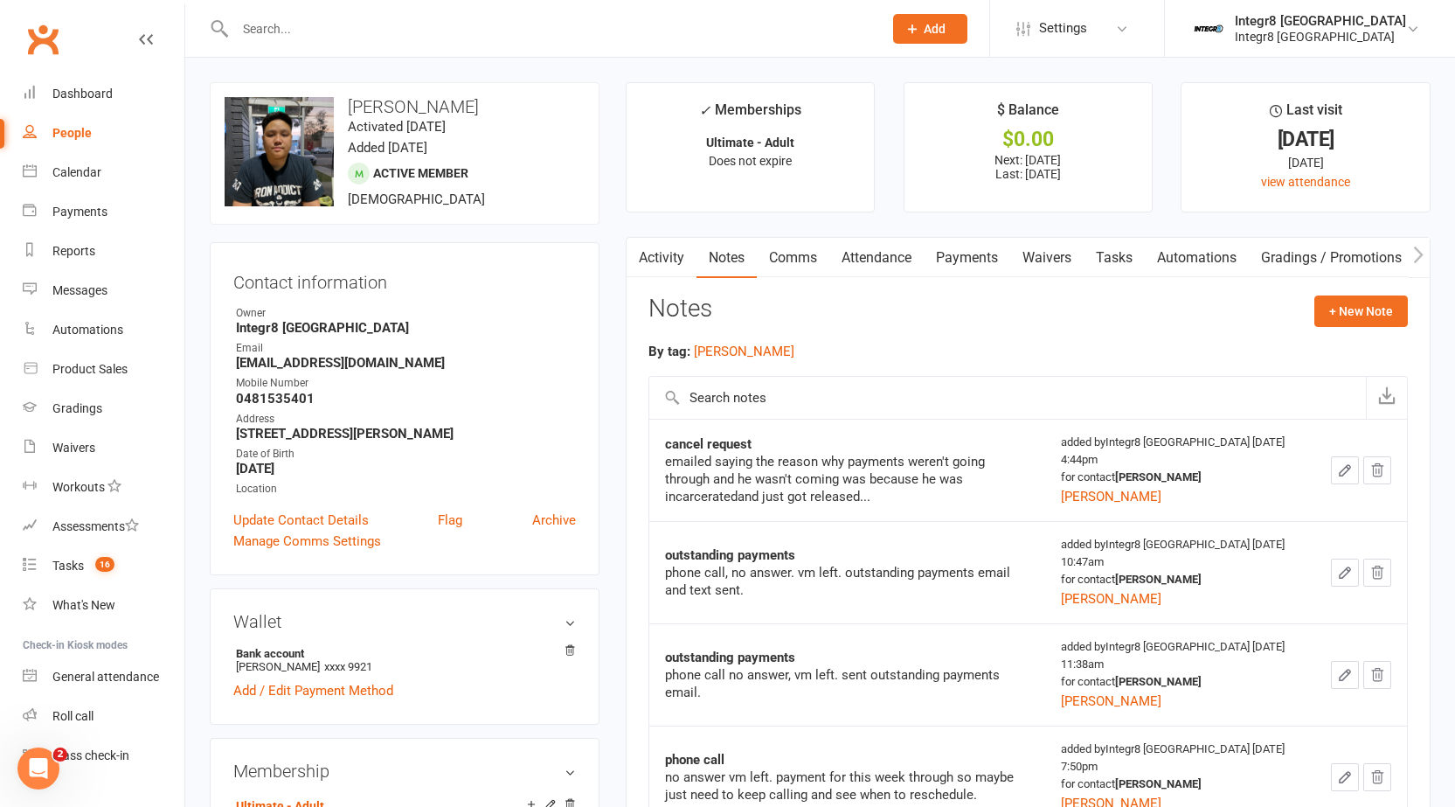
click at [46, 128] on link "People" at bounding box center [104, 133] width 162 height 39
select select "true"
select select "100"
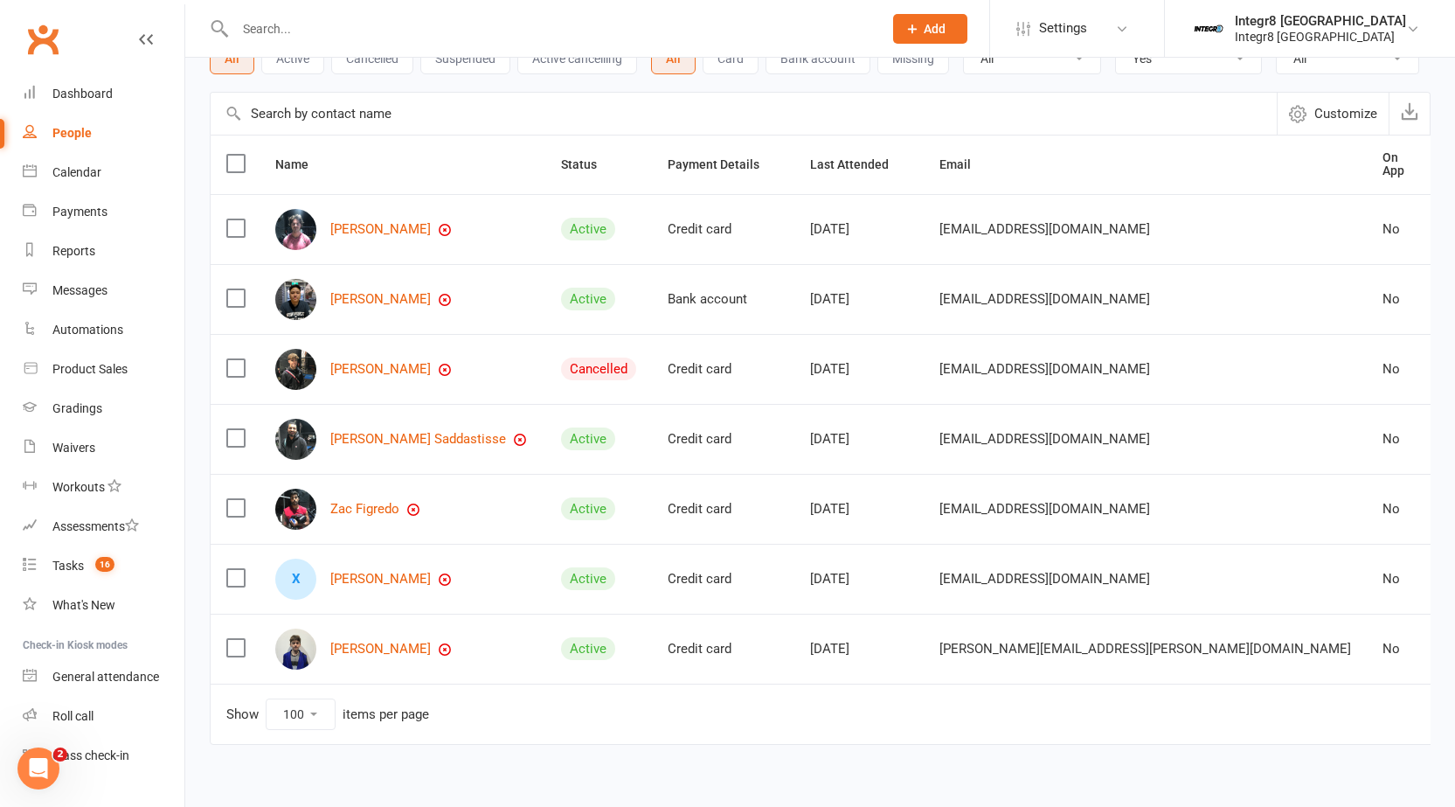
scroll to position [144, 0]
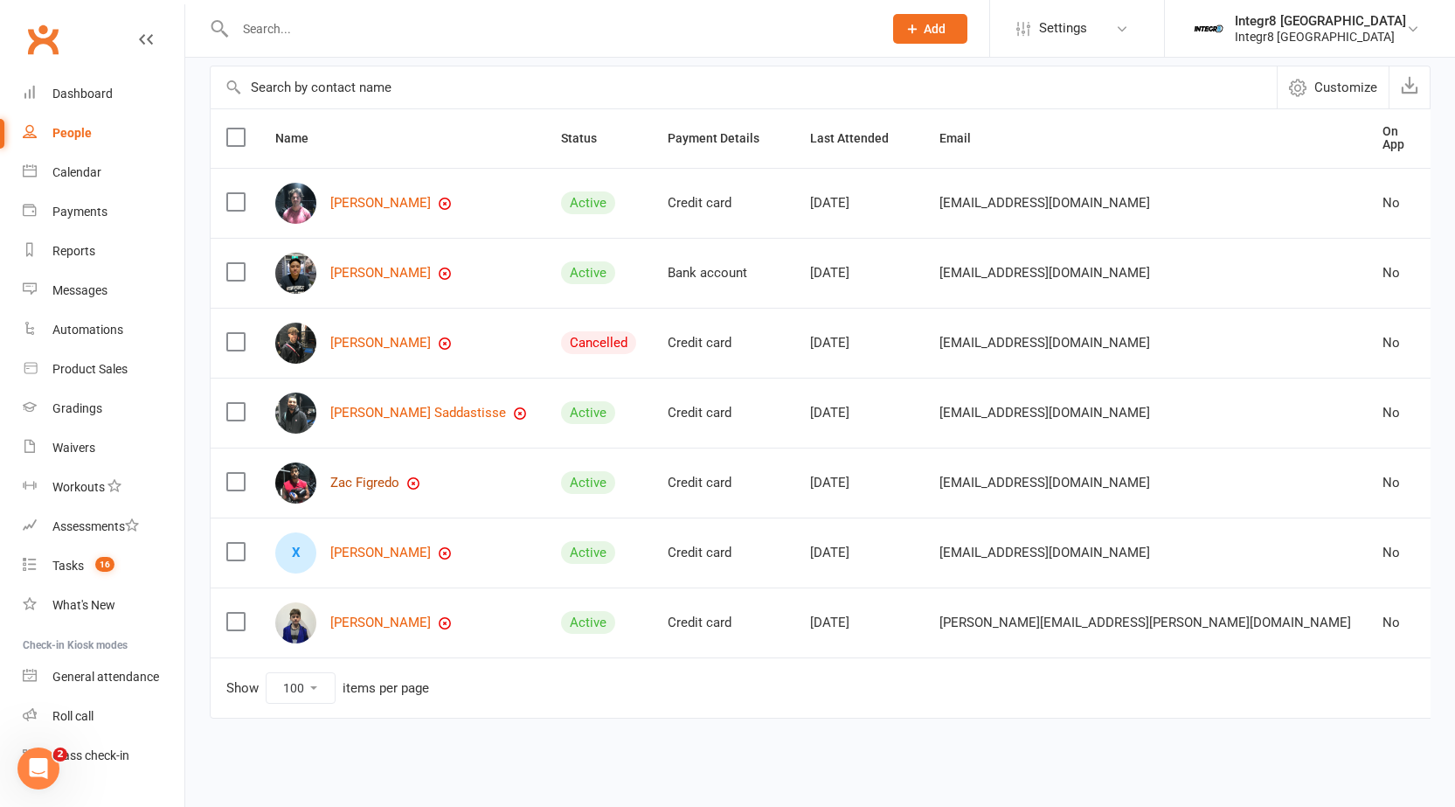
click at [367, 475] on link "Zac Figredo" at bounding box center [364, 482] width 69 height 15
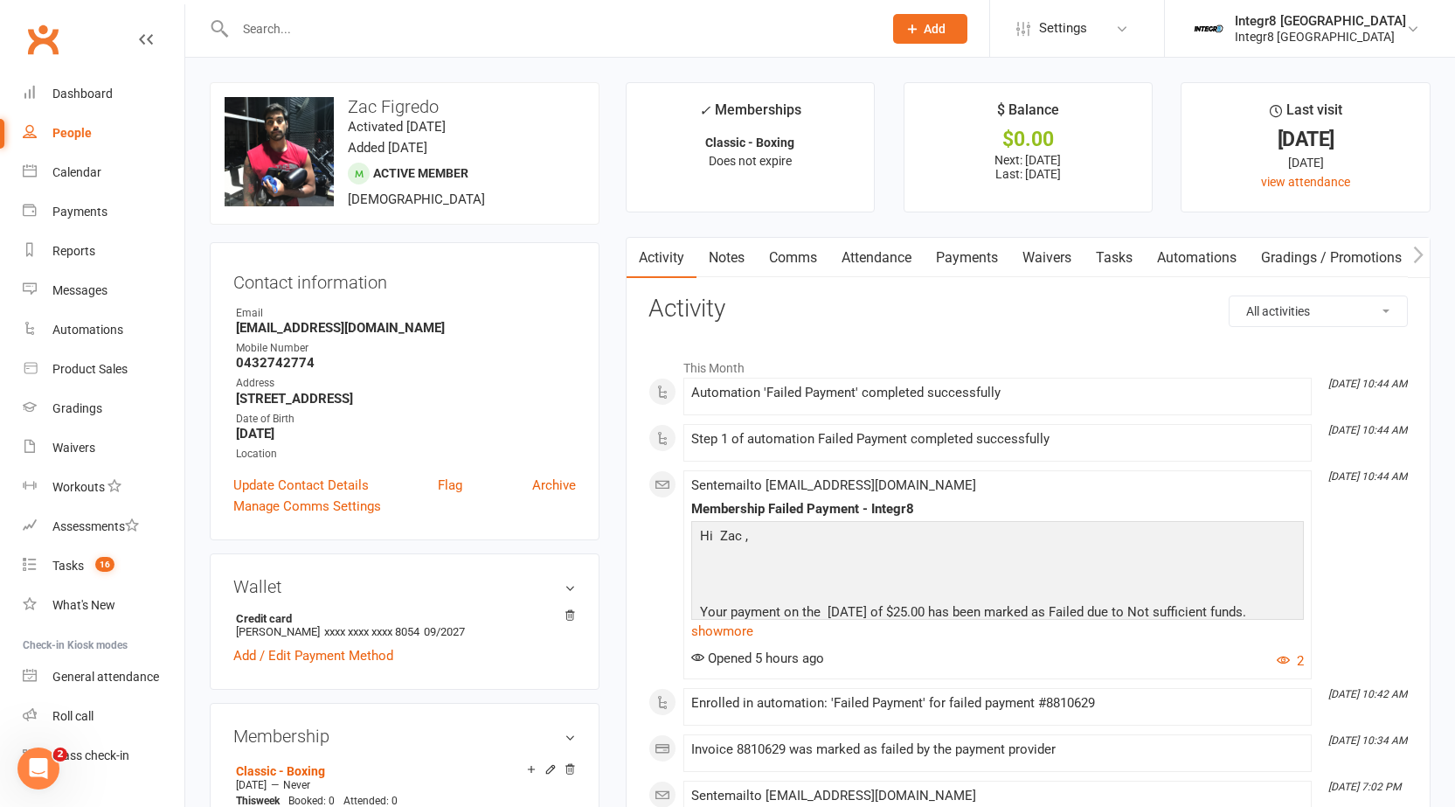
click at [735, 256] on link "Notes" at bounding box center [726, 258] width 60 height 40
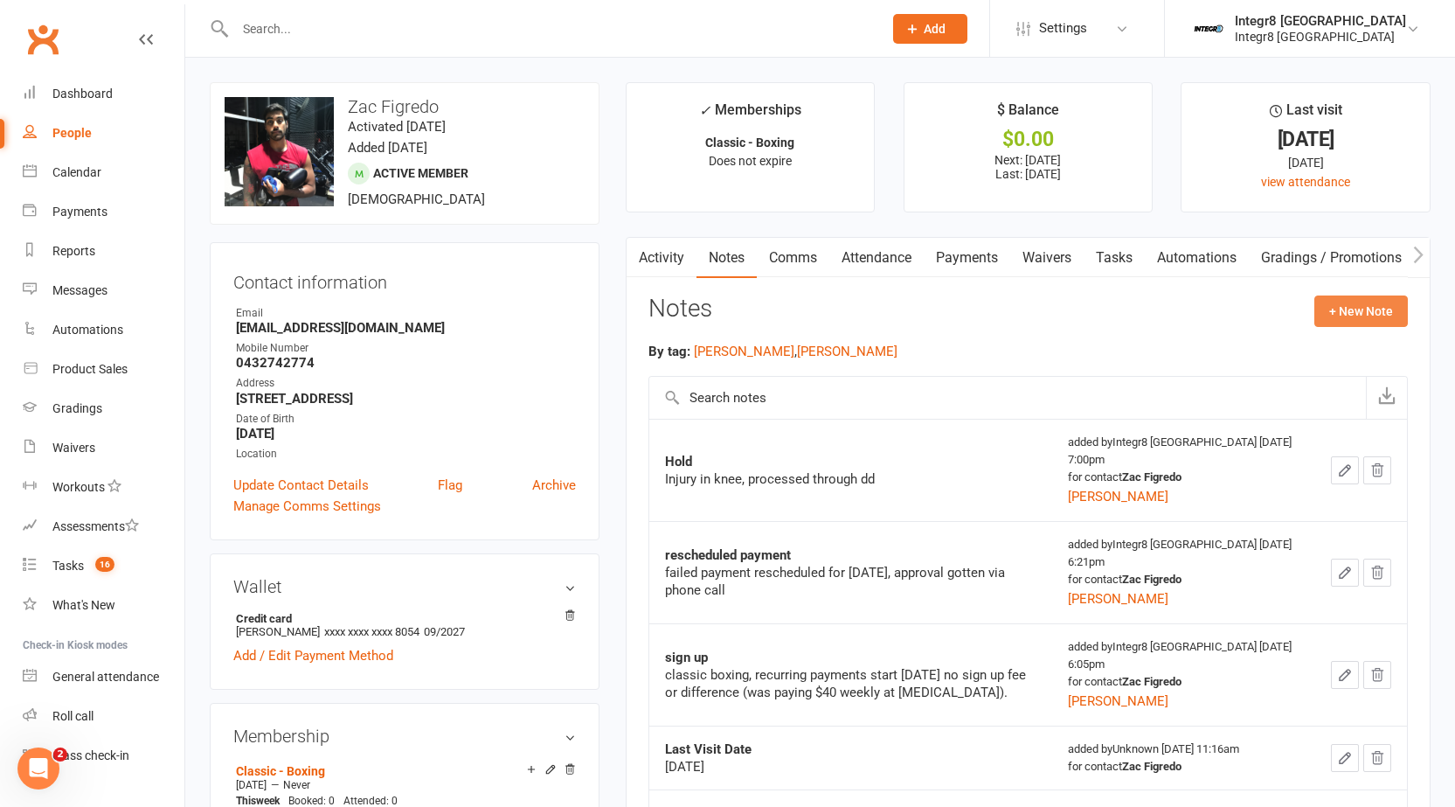
click at [1377, 308] on button "+ New Note" at bounding box center [1361, 310] width 94 height 31
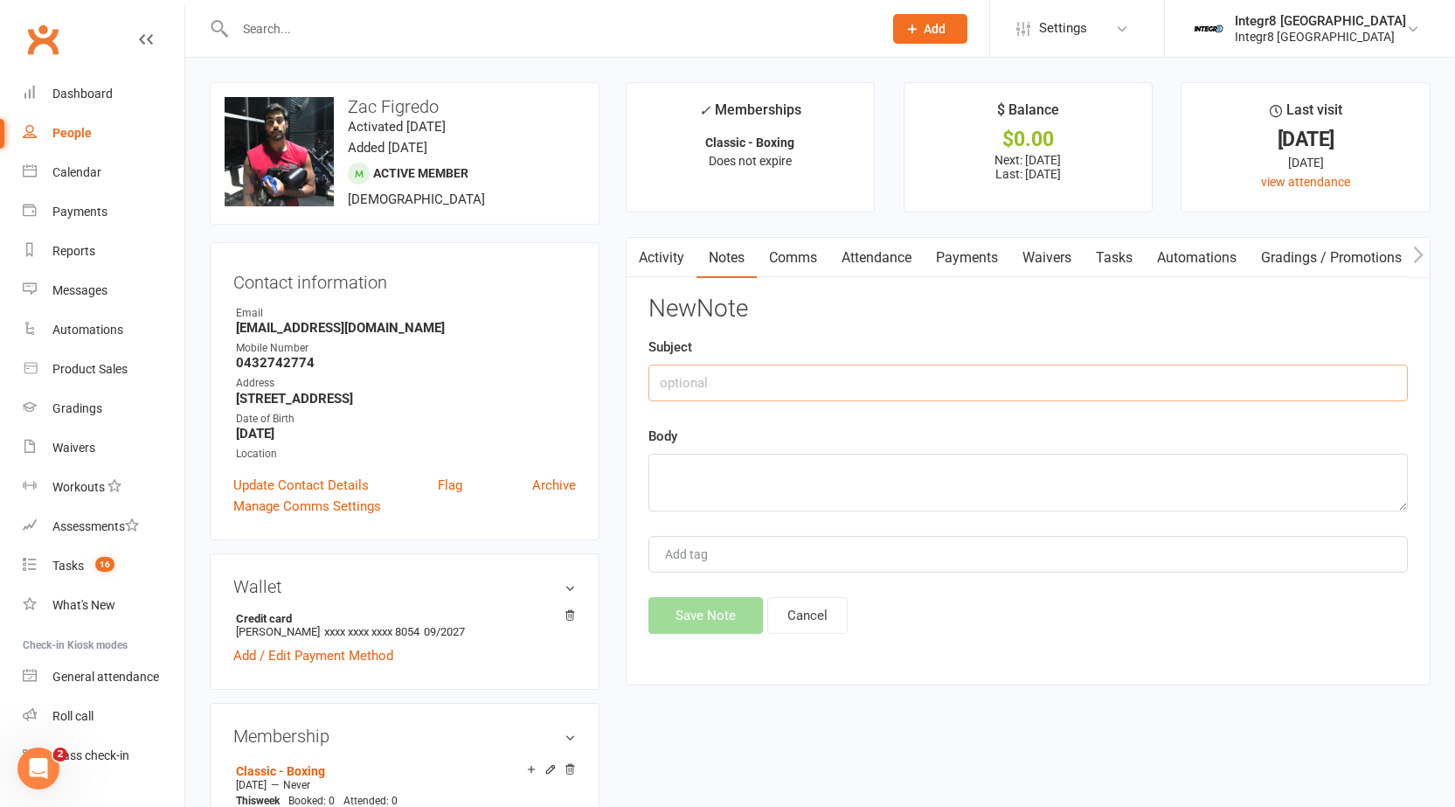
click at [981, 393] on input "text" at bounding box center [1027, 382] width 759 height 37
type input "failed payment"
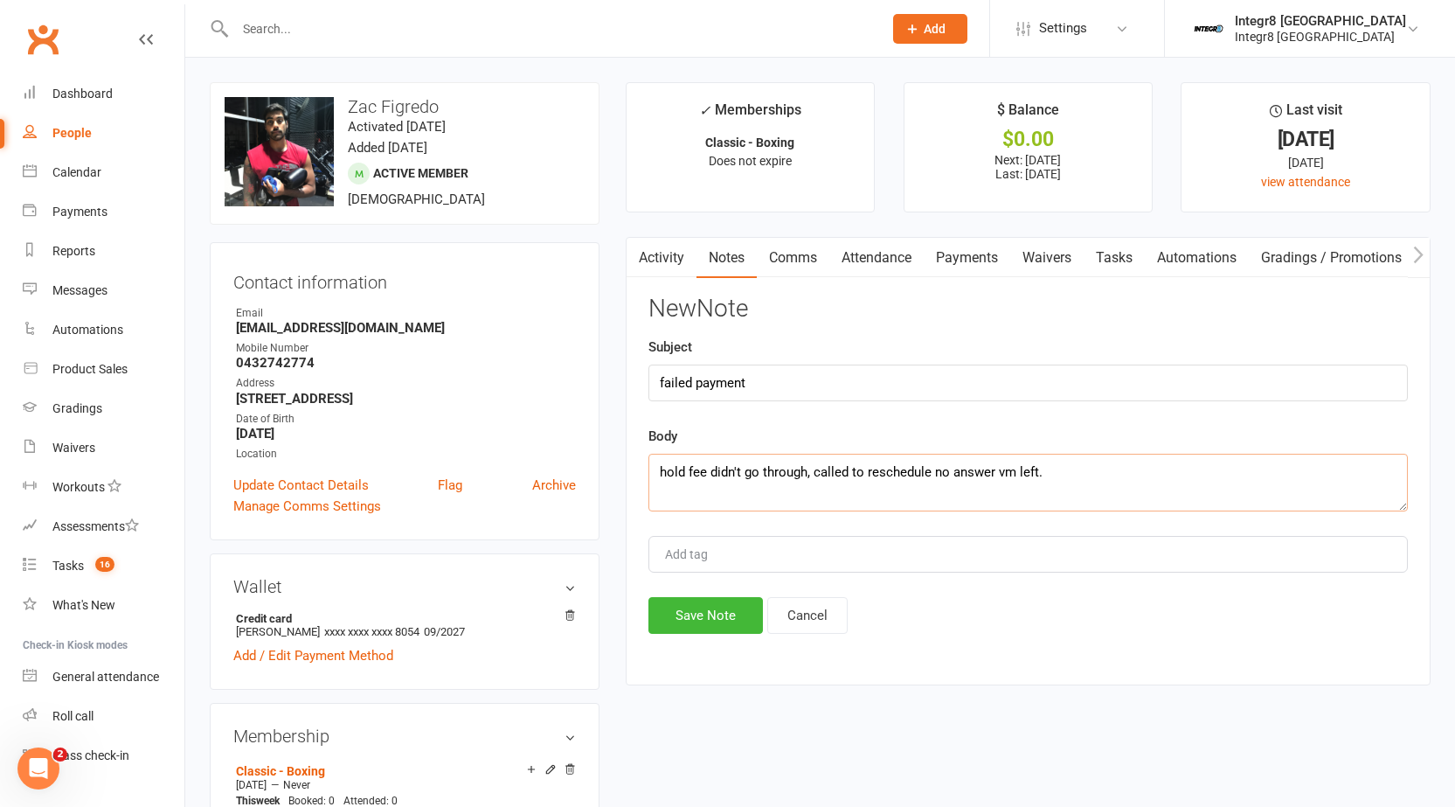
type textarea "hold fee didn't go through, called to reschedule no answer vm left."
type input "rebecca"
click at [697, 588] on span "rebecca" at bounding box center [714, 587] width 100 height 16
click at [693, 607] on button "Save Note" at bounding box center [705, 615] width 114 height 37
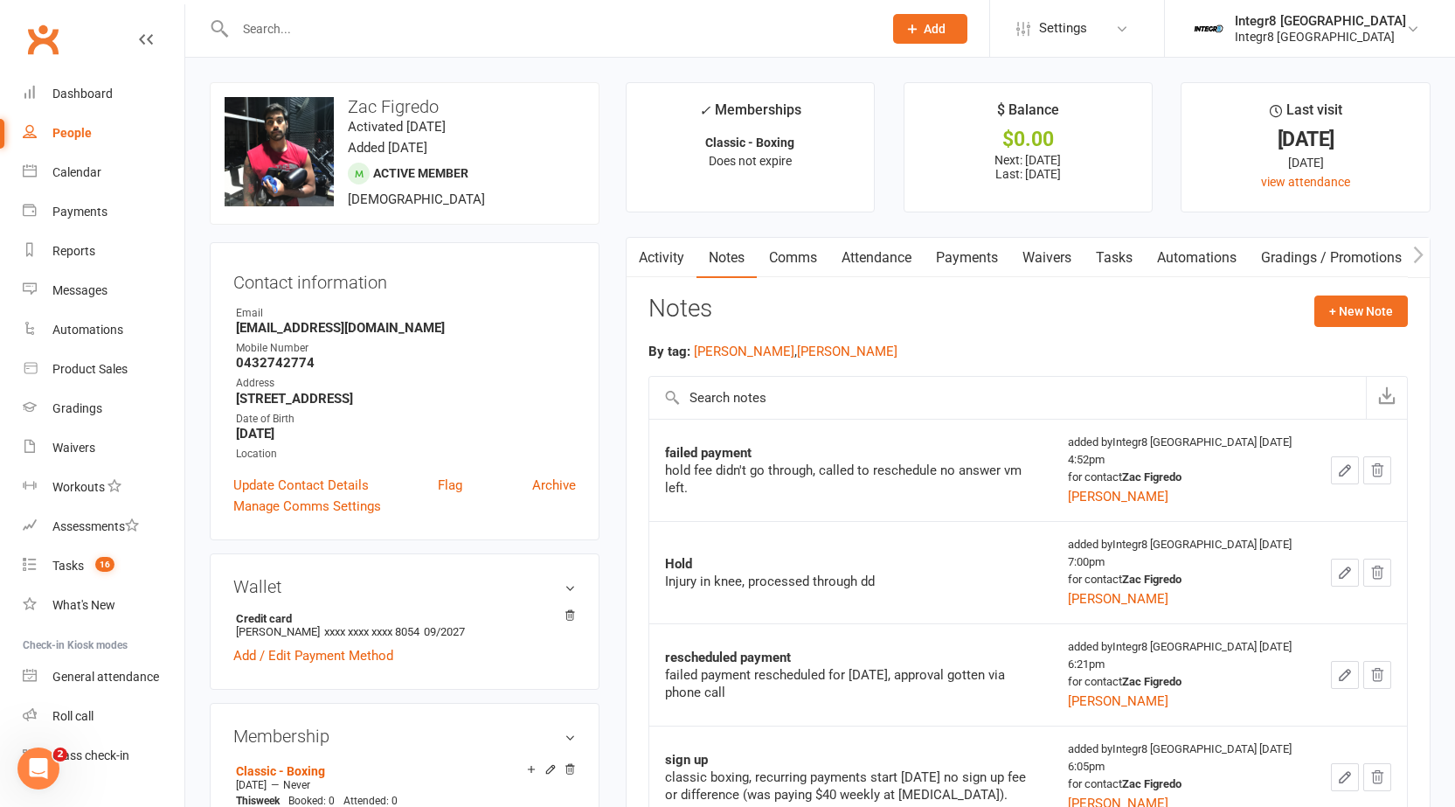
click at [264, 35] on input "text" at bounding box center [550, 29] width 641 height 24
click at [90, 135] on div "People" at bounding box center [71, 133] width 39 height 14
select select "true"
select select "100"
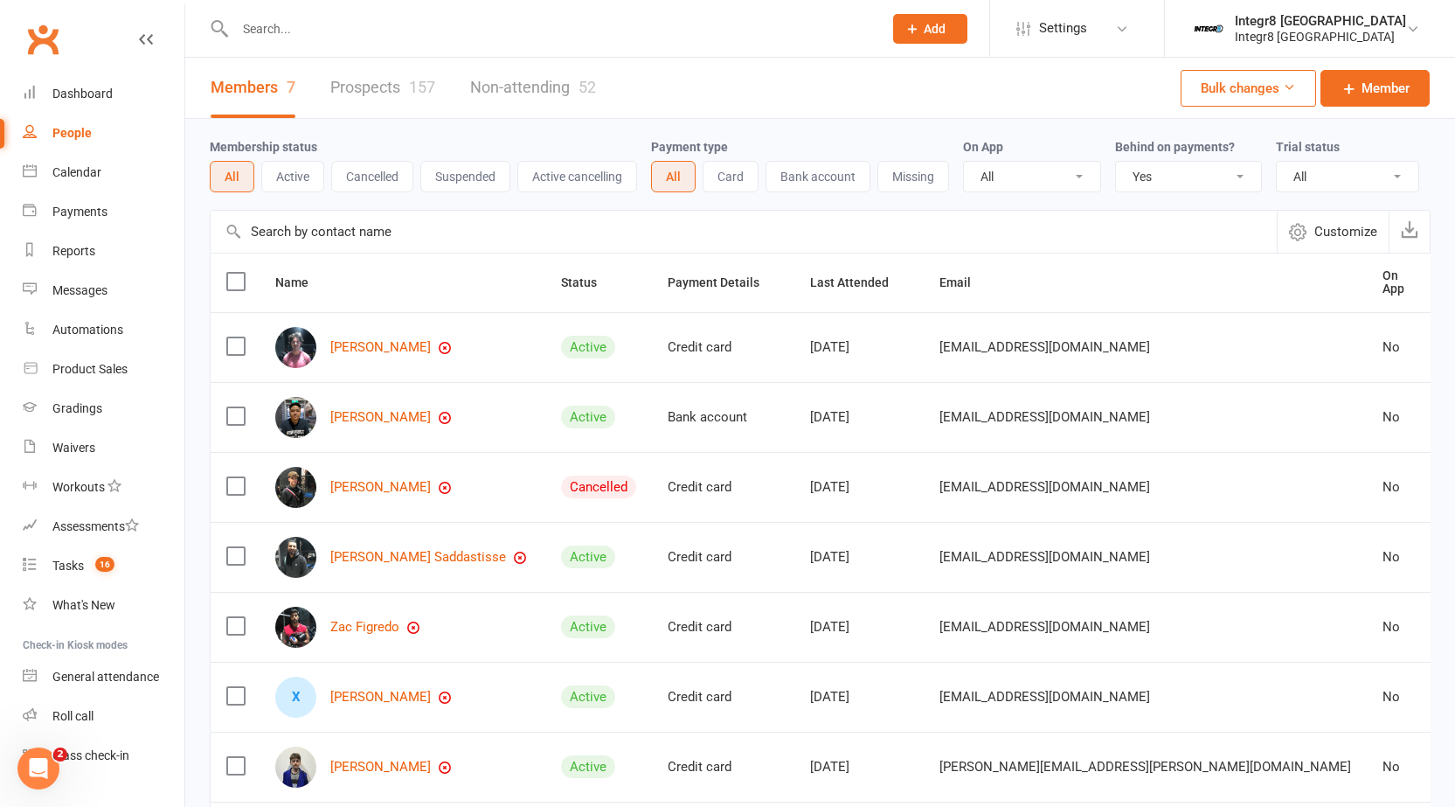
click at [297, 30] on input "text" at bounding box center [550, 29] width 641 height 24
click at [1133, 182] on select "All No Yes" at bounding box center [1188, 177] width 145 height 30
click at [1141, 191] on select "All No Yes" at bounding box center [1188, 177] width 145 height 30
click at [1140, 184] on select "All No Yes" at bounding box center [1188, 177] width 145 height 30
select select
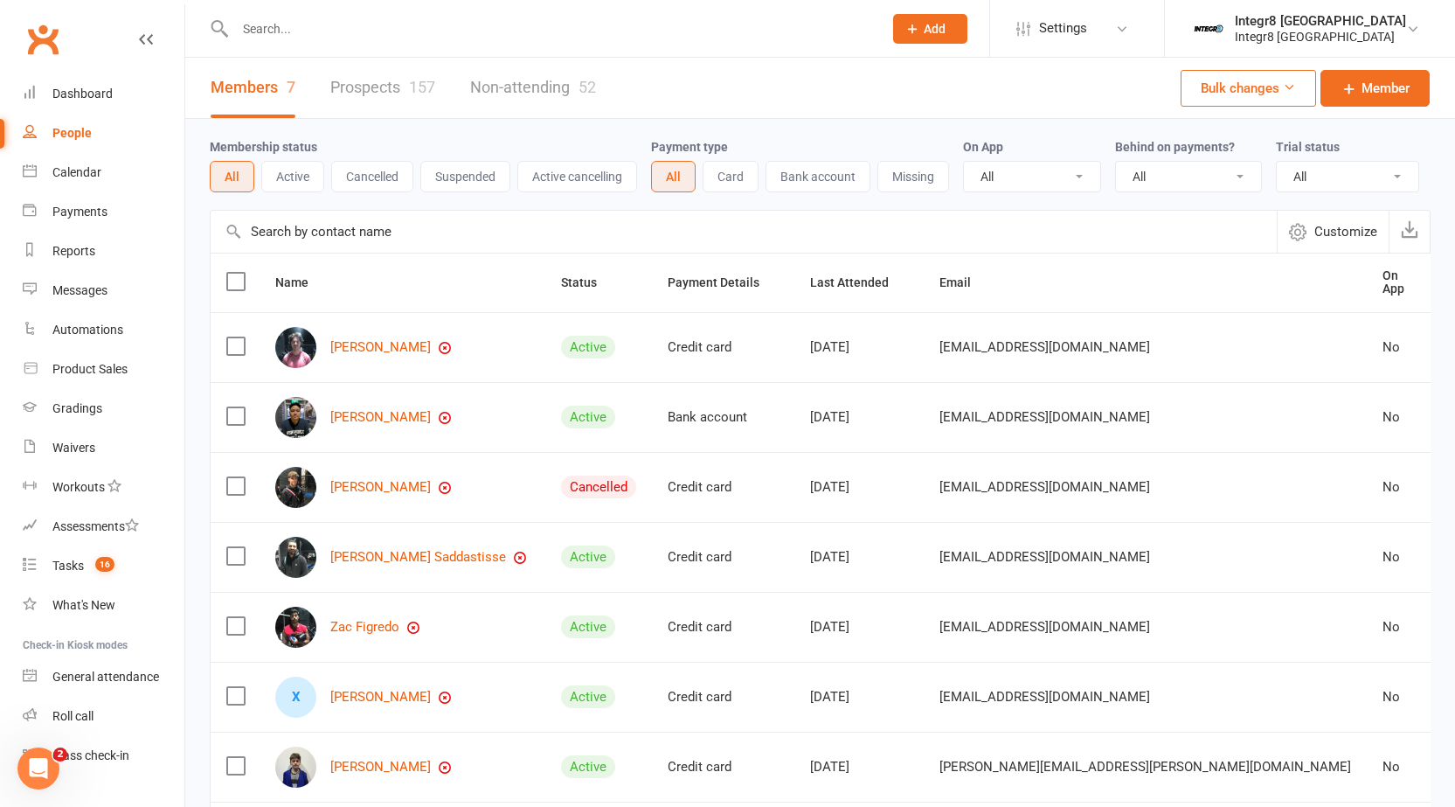
click at [1118, 163] on select "All No Yes" at bounding box center [1188, 177] width 145 height 30
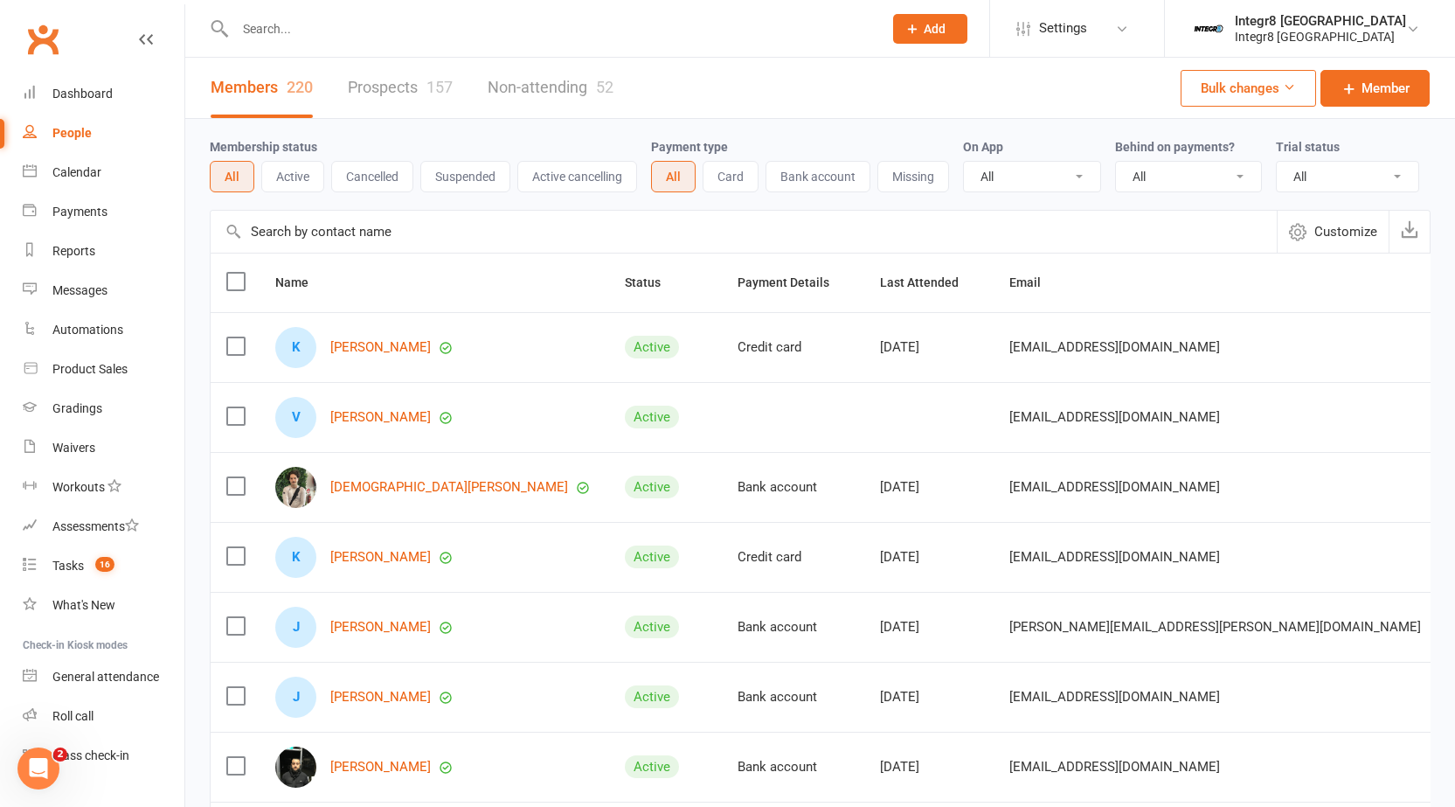
click at [469, 28] on input "text" at bounding box center [550, 29] width 641 height 24
type input "o"
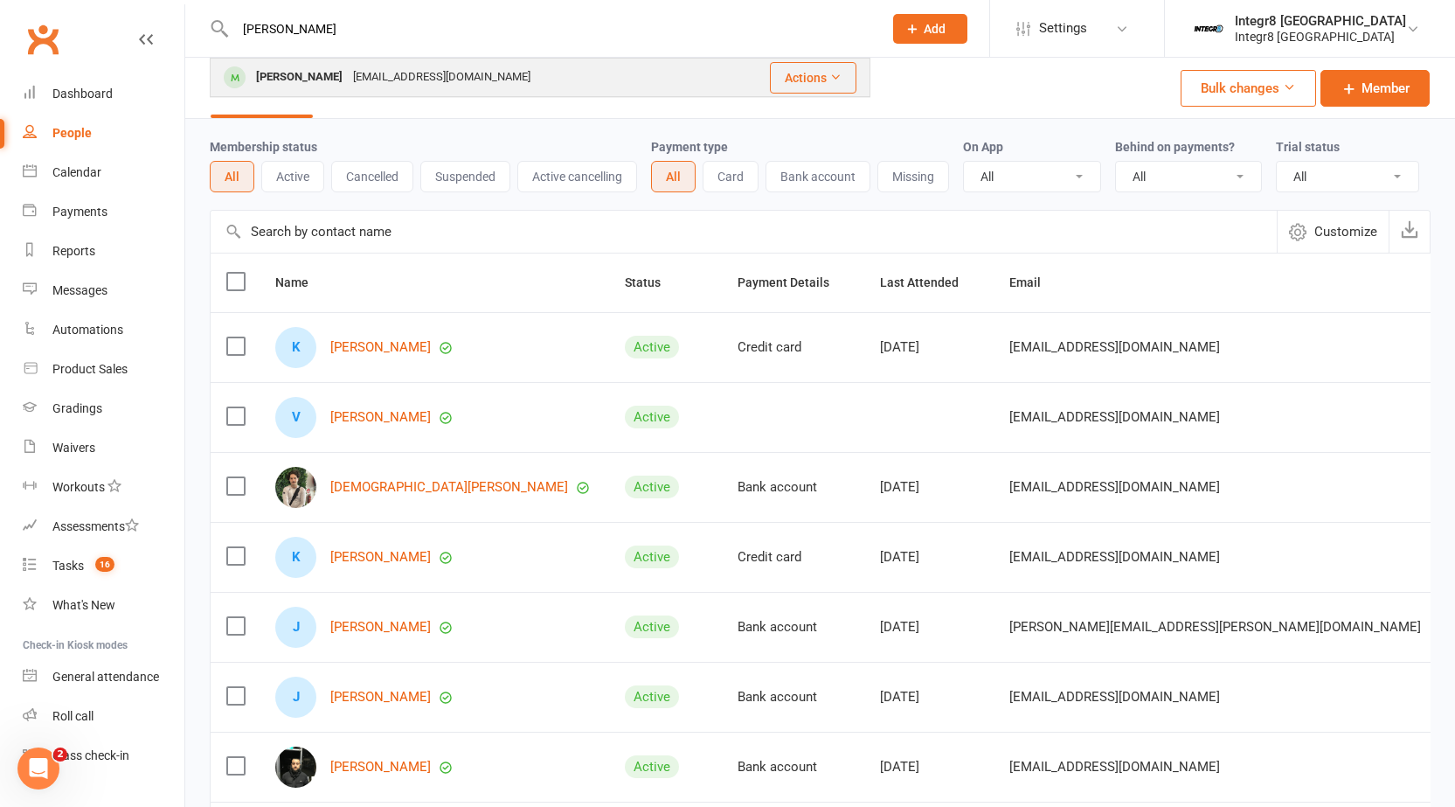
type input "cruz"
click at [411, 79] on div "nookszcookie44@gmail.com" at bounding box center [442, 77] width 188 height 25
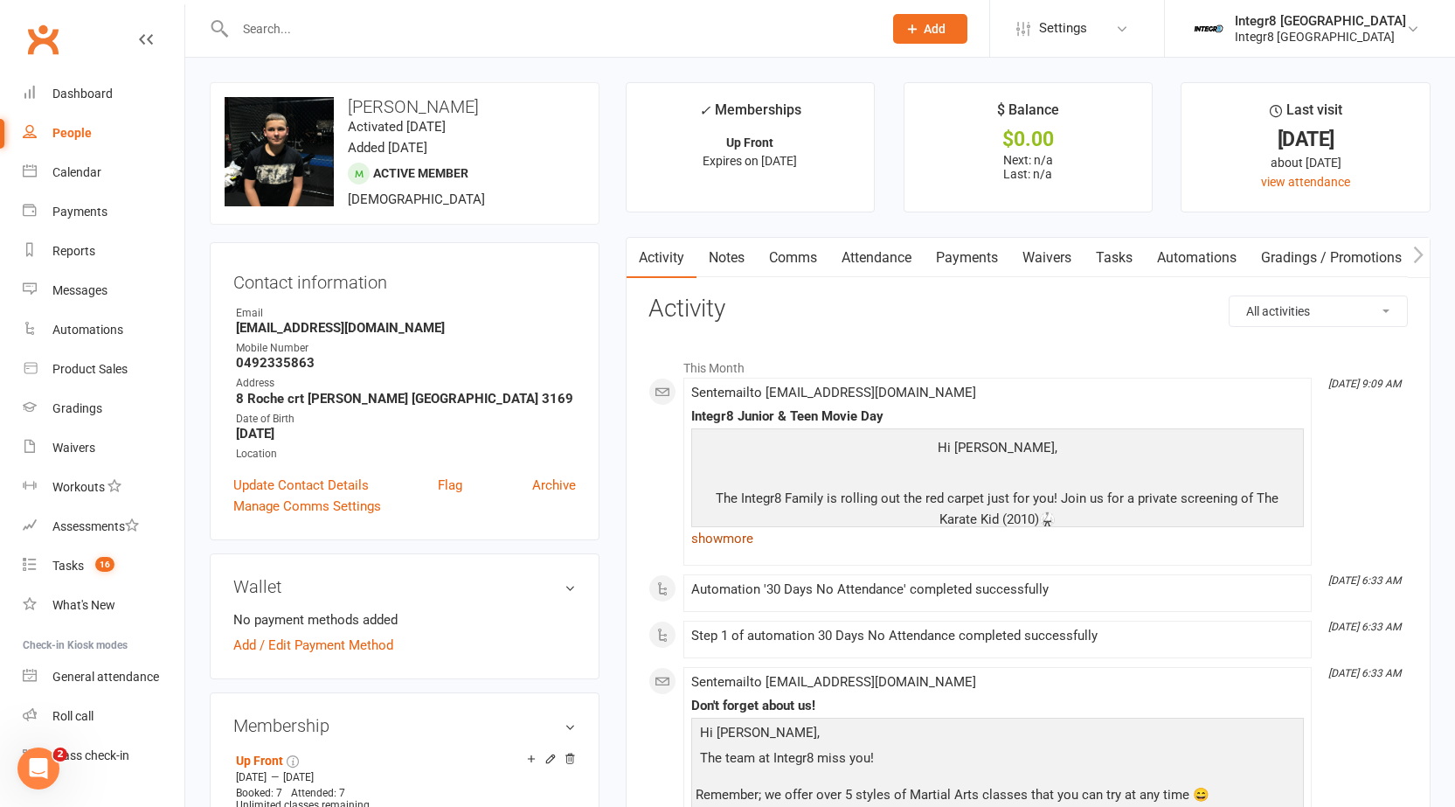
click at [719, 534] on link "show more" at bounding box center [997, 538] width 613 height 24
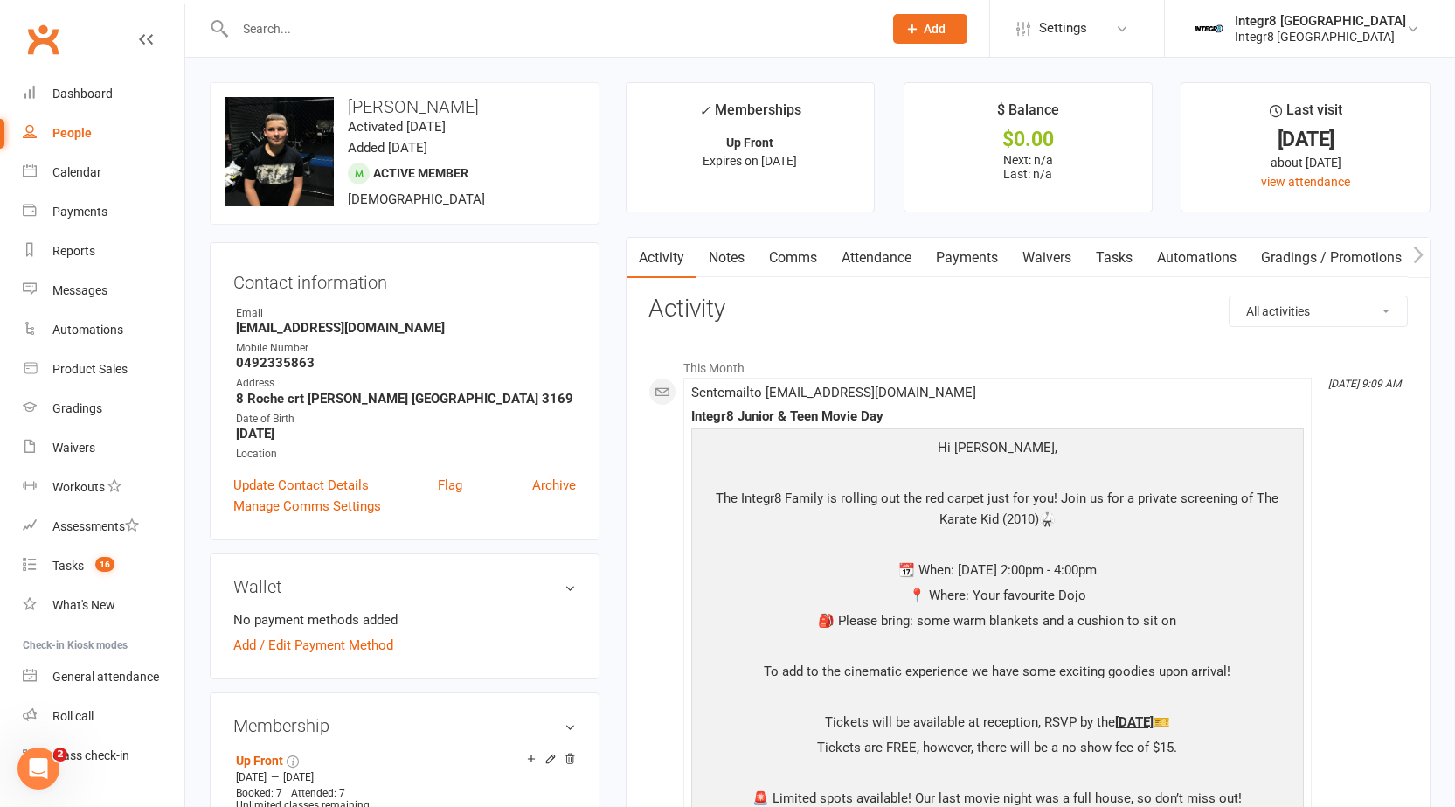
click at [708, 254] on link "Notes" at bounding box center [726, 258] width 60 height 40
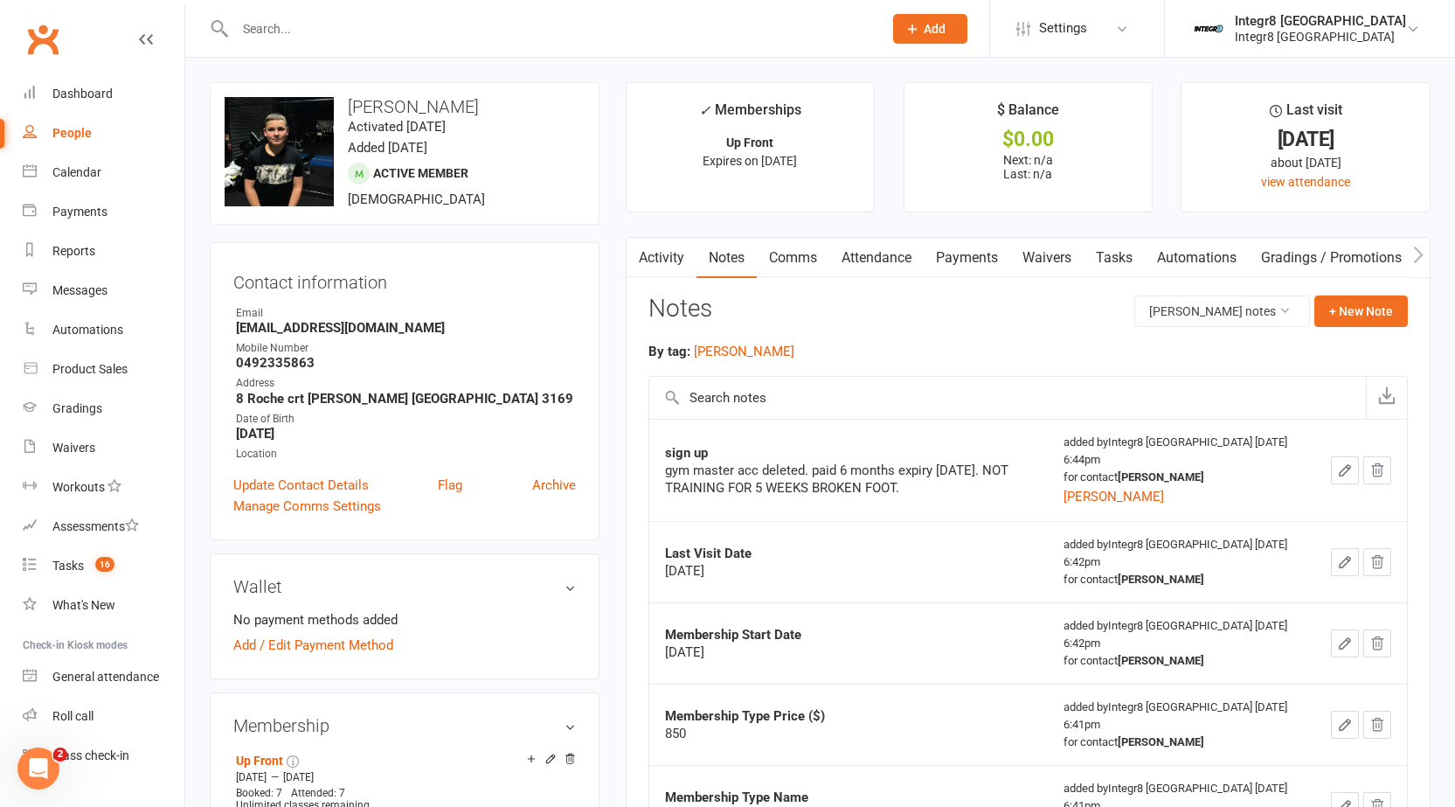
click at [672, 256] on link "Activity" at bounding box center [662, 258] width 70 height 40
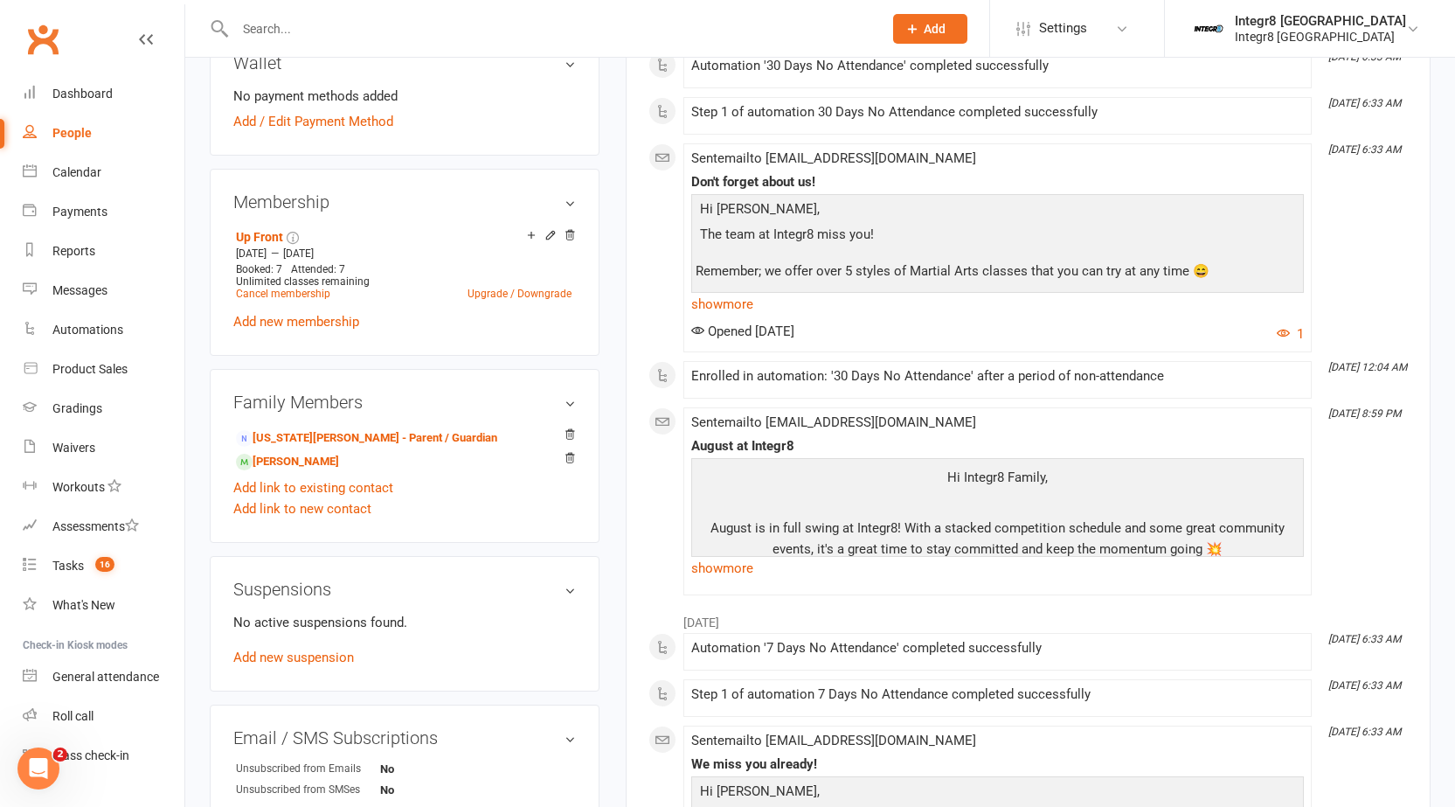
scroll to position [524, 0]
click at [323, 322] on link "Add new membership" at bounding box center [296, 321] width 126 height 16
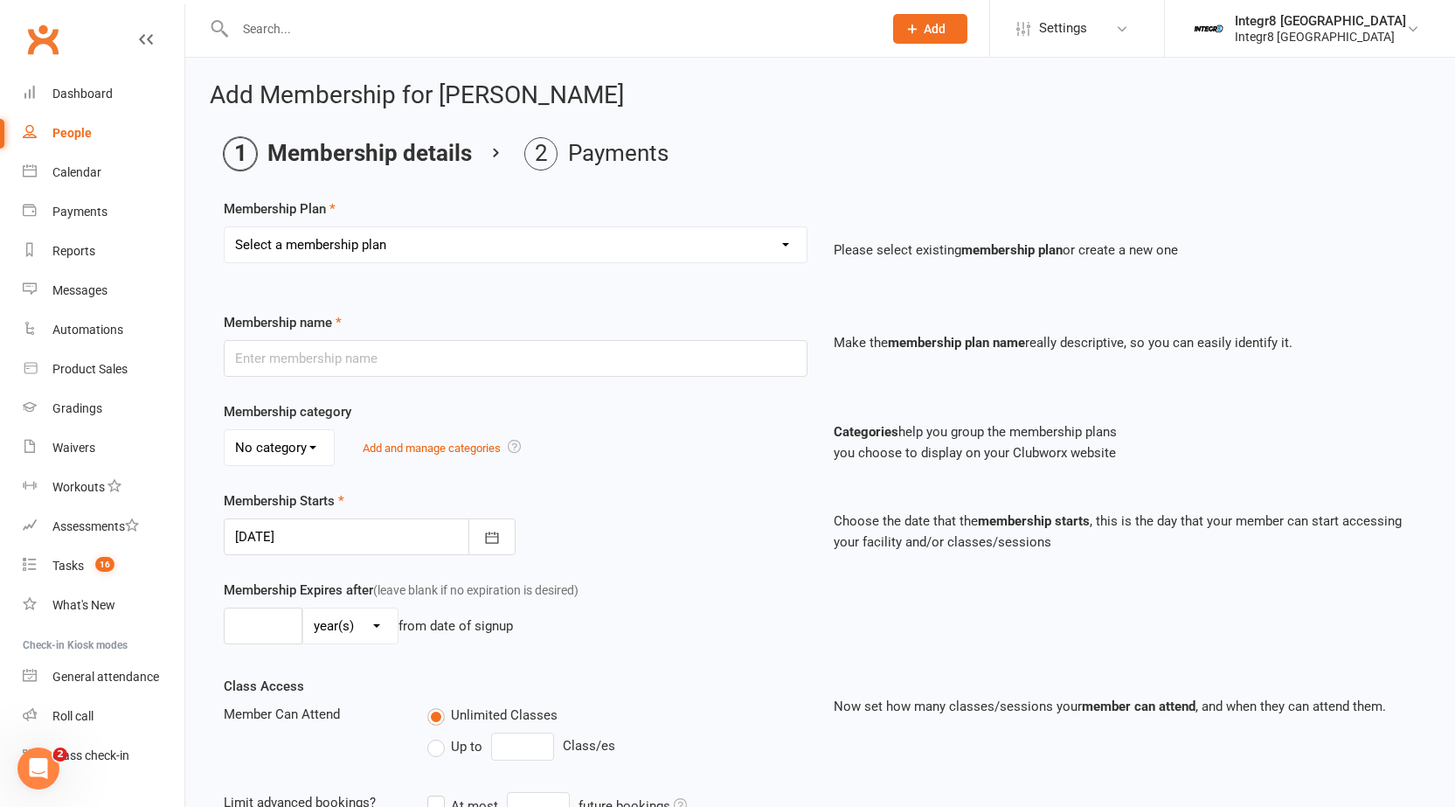
click at [336, 250] on select "Select a membership plan Create new Membership Plan Classic - Muay Thai Classic…" at bounding box center [516, 244] width 582 height 35
select select "16"
click at [225, 227] on select "Select a membership plan Create new Membership Plan Classic - Muay Thai Classic…" at bounding box center [516, 244] width 582 height 35
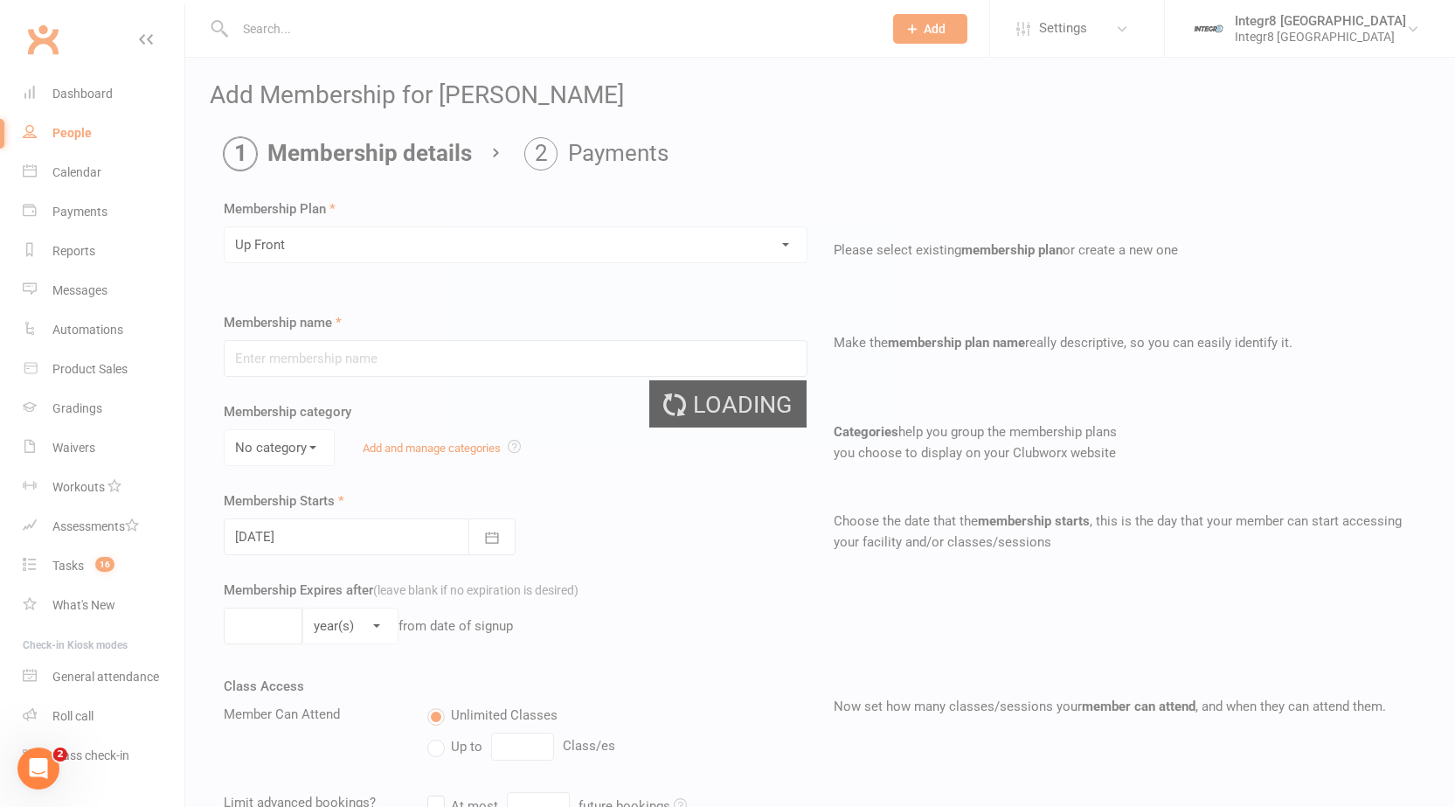
type input "Up Front"
select select "0"
type input "6"
select select "2"
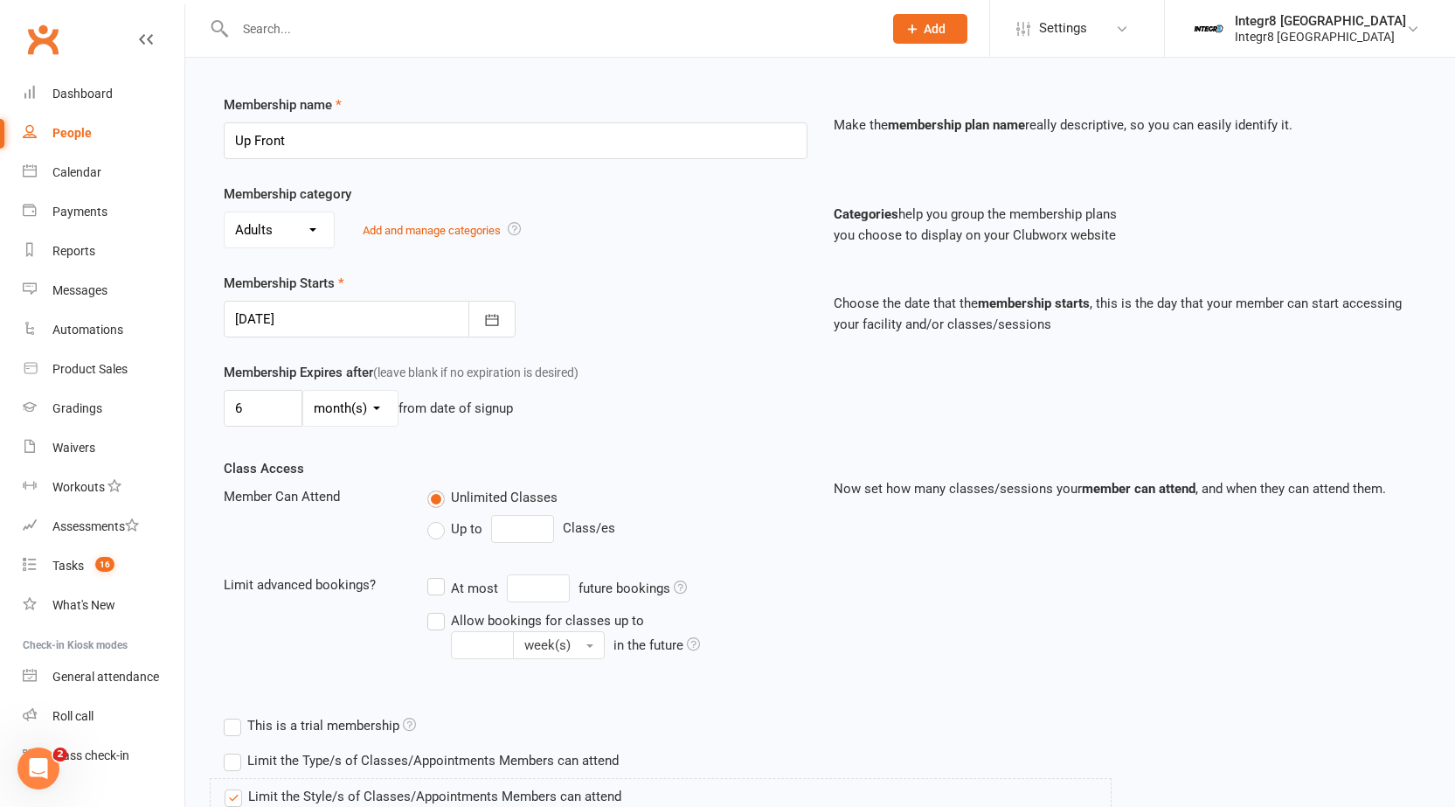
scroll to position [175, 0]
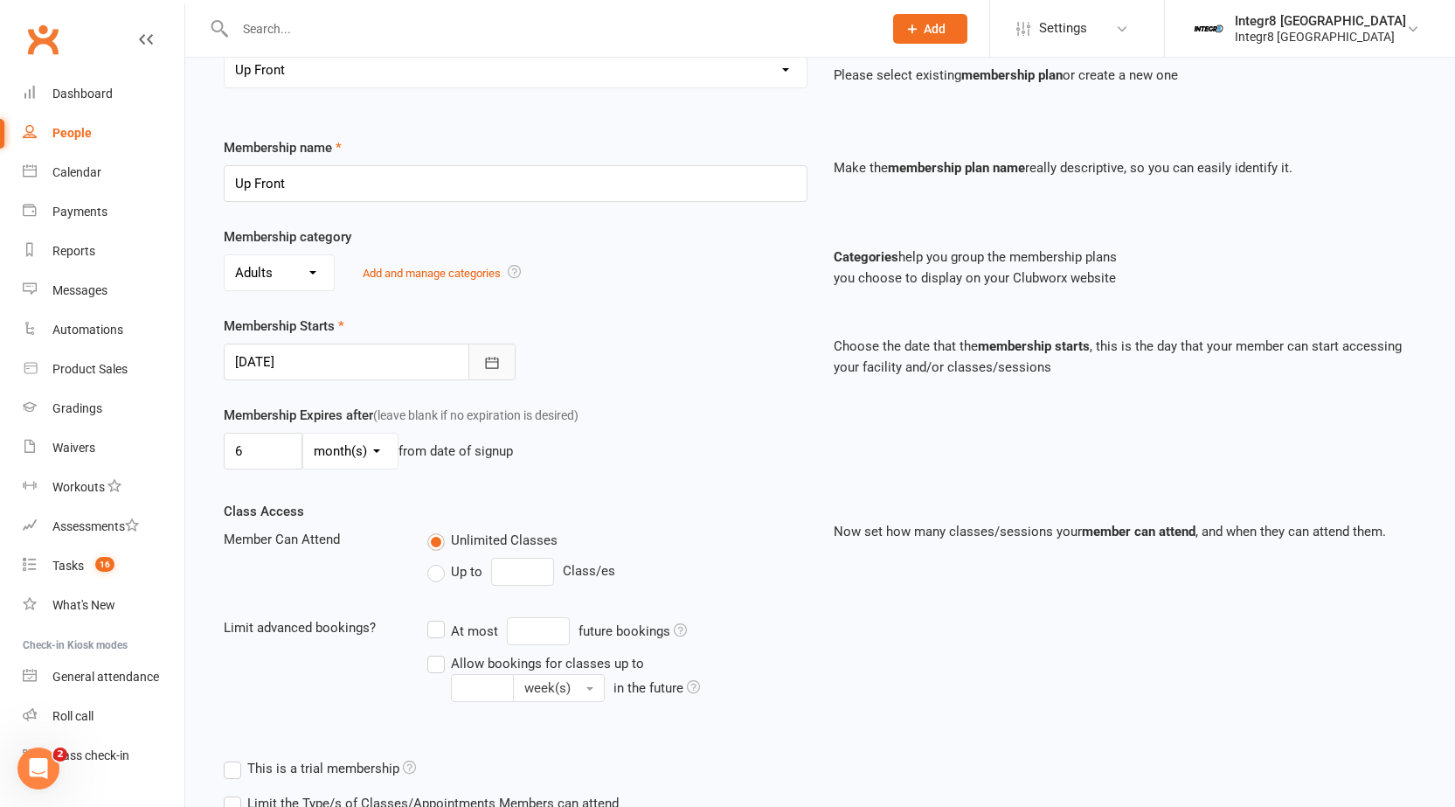
click at [495, 364] on icon "button" at bounding box center [491, 362] width 17 height 17
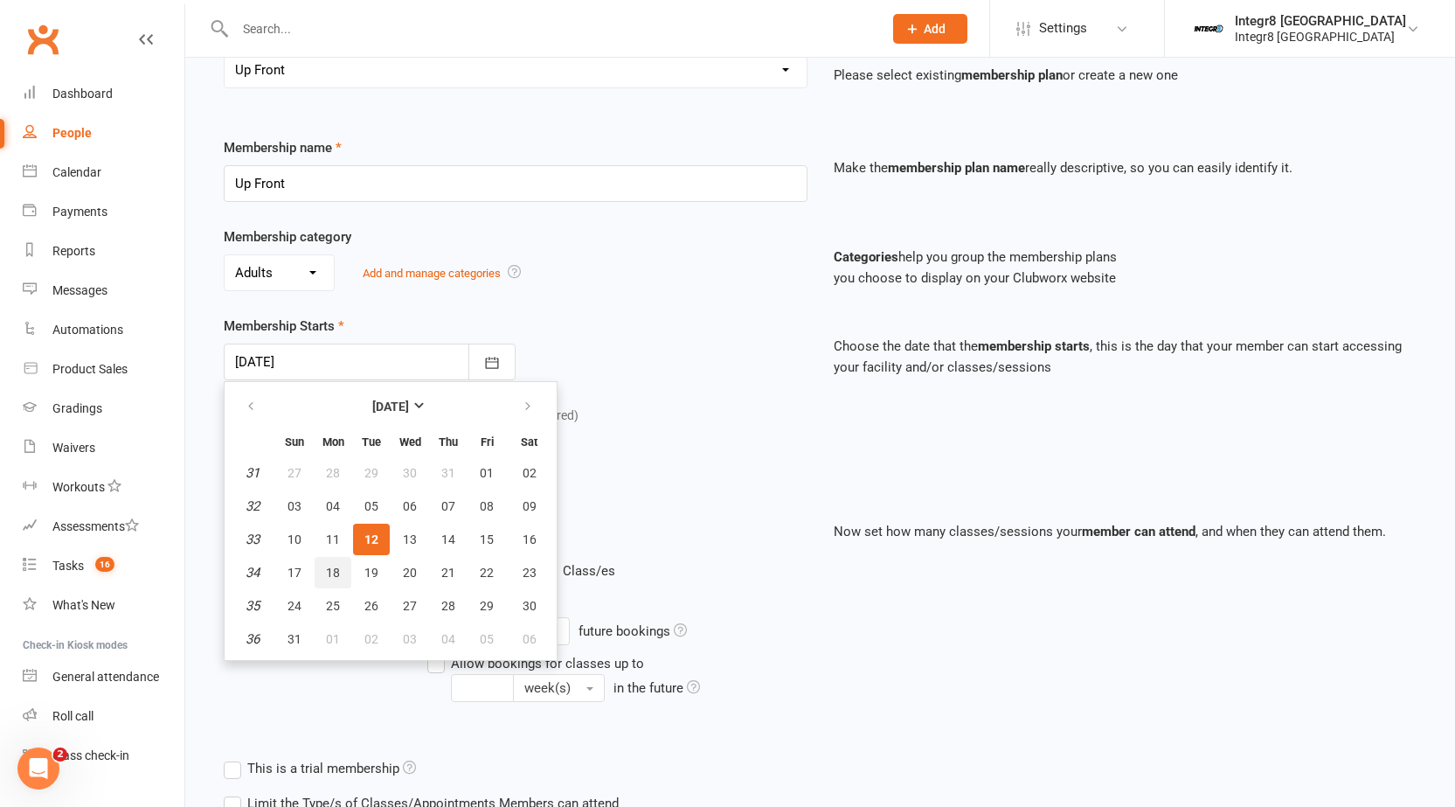
click at [330, 571] on span "18" at bounding box center [333, 572] width 14 height 14
type input "18 Aug 2025"
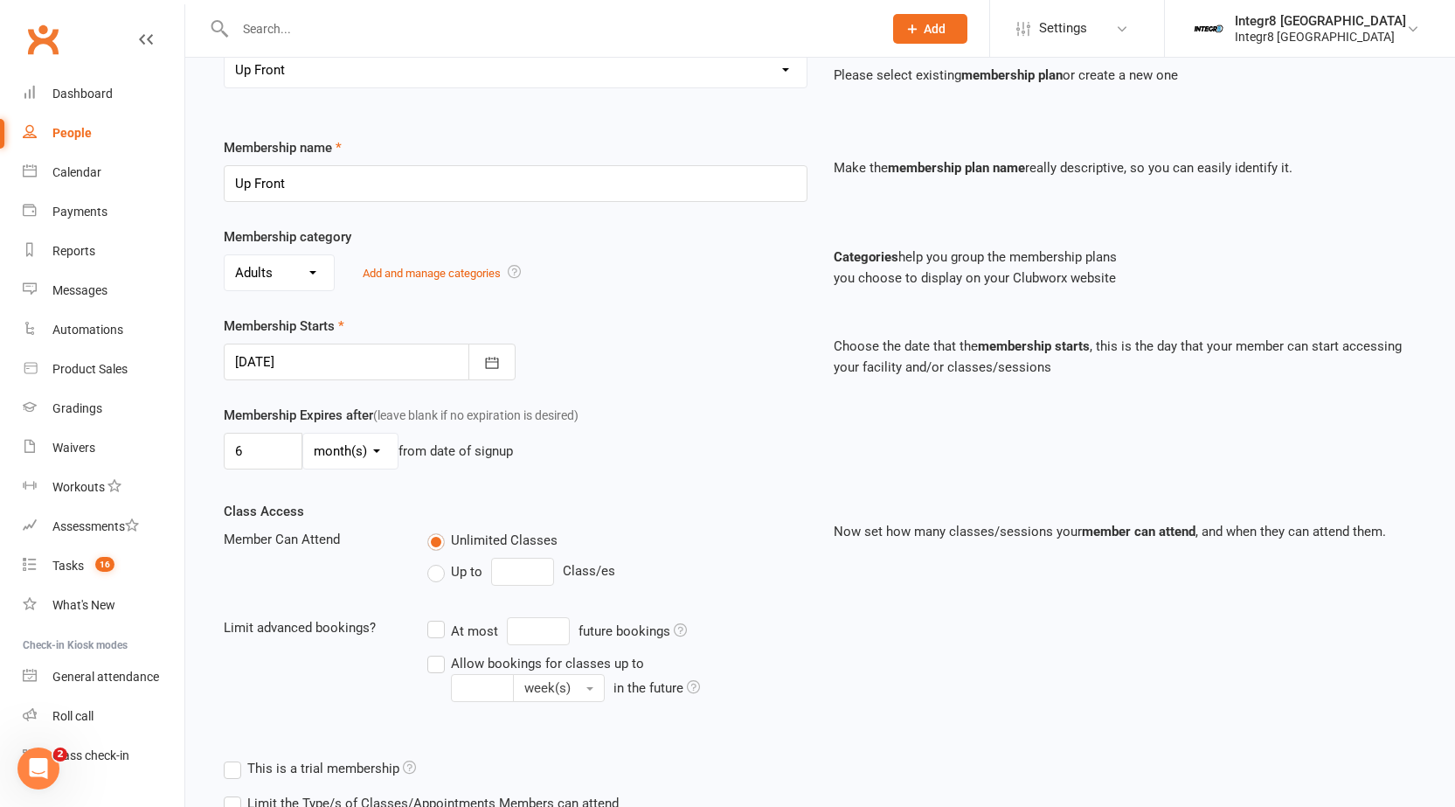
click at [349, 455] on select "day(s) week(s) month(s) year(s)" at bounding box center [350, 450] width 94 height 35
click at [350, 448] on select "day(s) week(s) month(s) year(s)" at bounding box center [350, 450] width 94 height 35
click at [343, 443] on select "day(s) week(s) month(s) year(s)" at bounding box center [350, 450] width 94 height 35
select select "1"
click at [303, 433] on select "day(s) week(s) month(s) year(s)" at bounding box center [350, 450] width 94 height 35
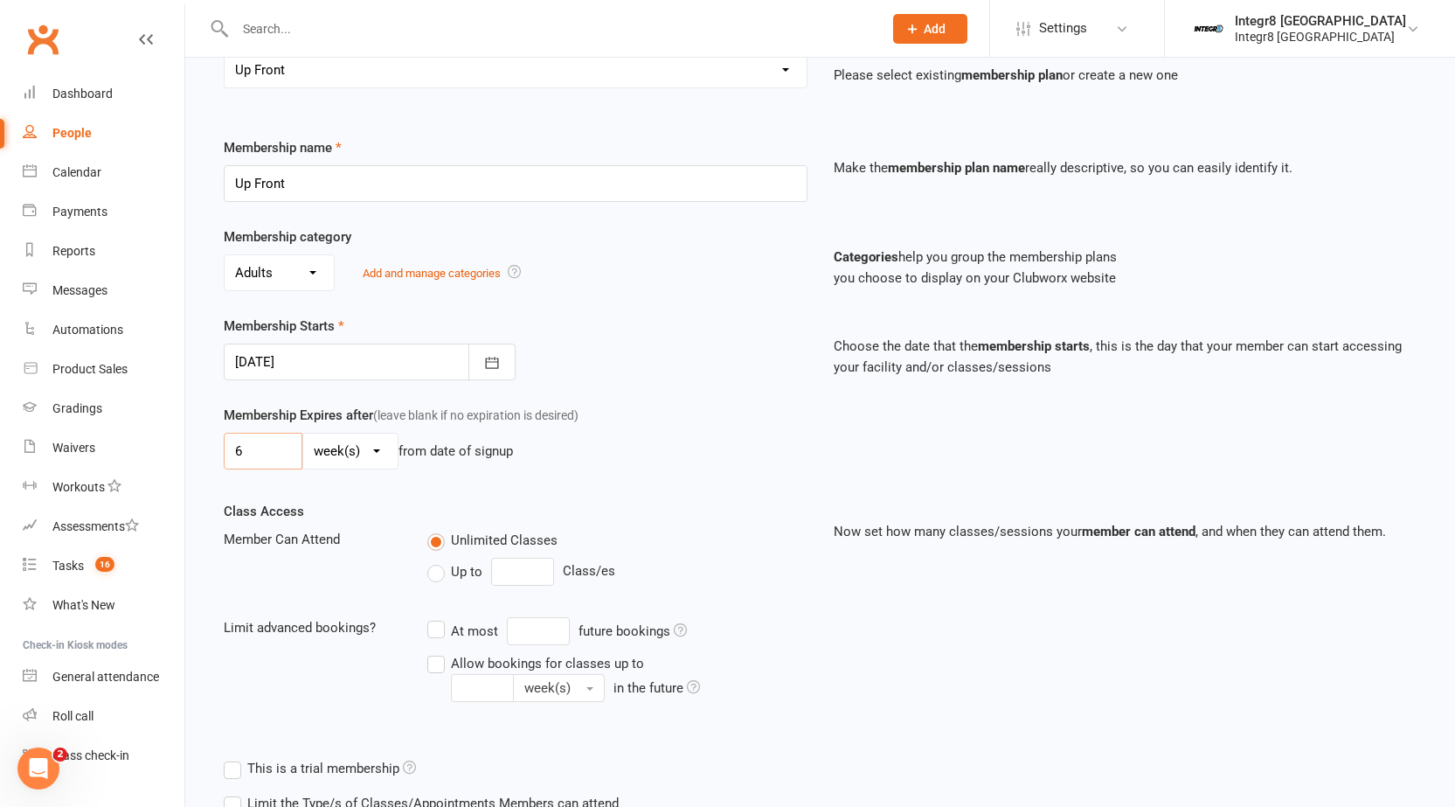
click at [285, 447] on input "6" at bounding box center [263, 451] width 79 height 37
type input "17"
click at [620, 424] on div "Membership Expires after (leave blank if no expiration is desired) 17 day(s) we…" at bounding box center [516, 441] width 610 height 72
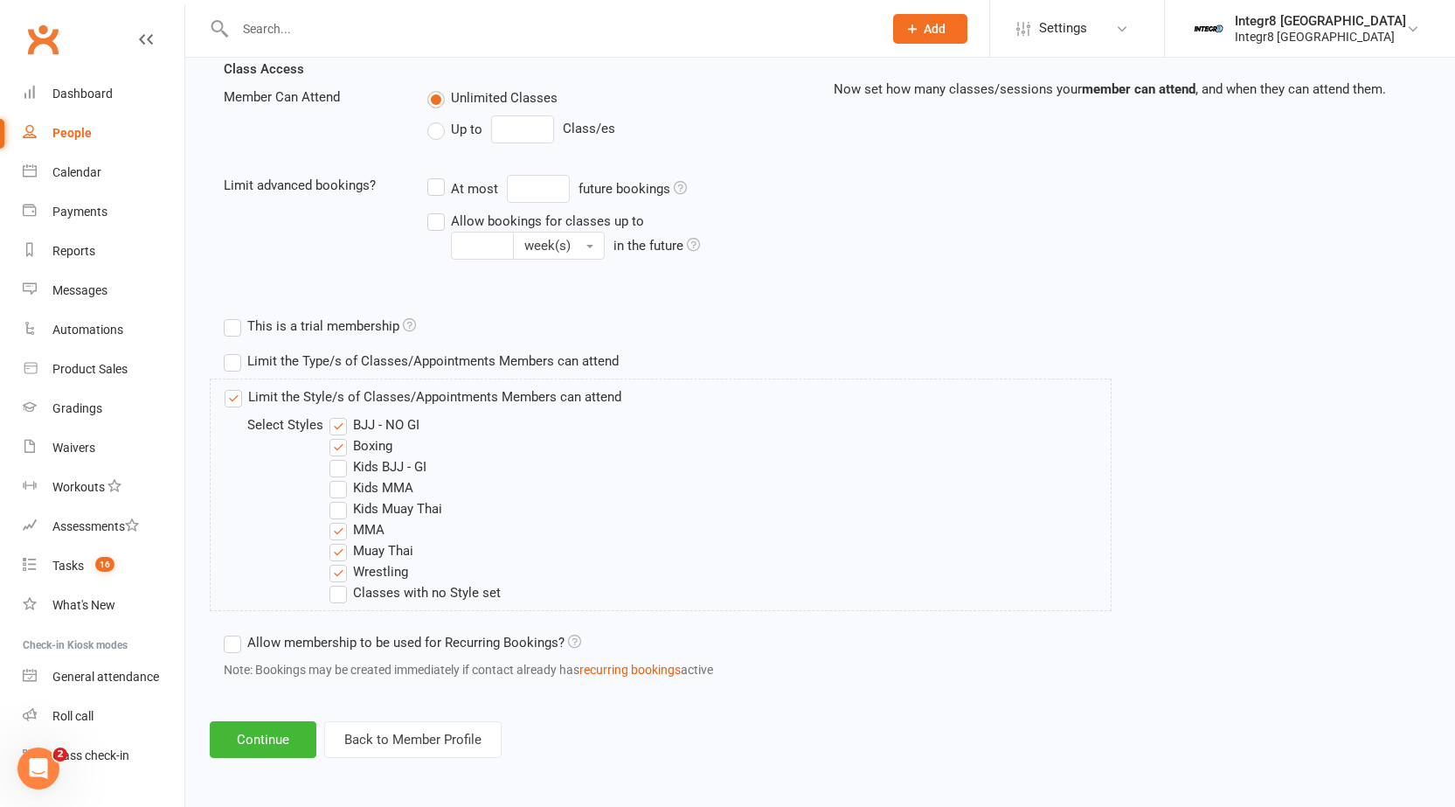
scroll to position [619, 0]
click at [267, 727] on button "Continue" at bounding box center [263, 738] width 107 height 37
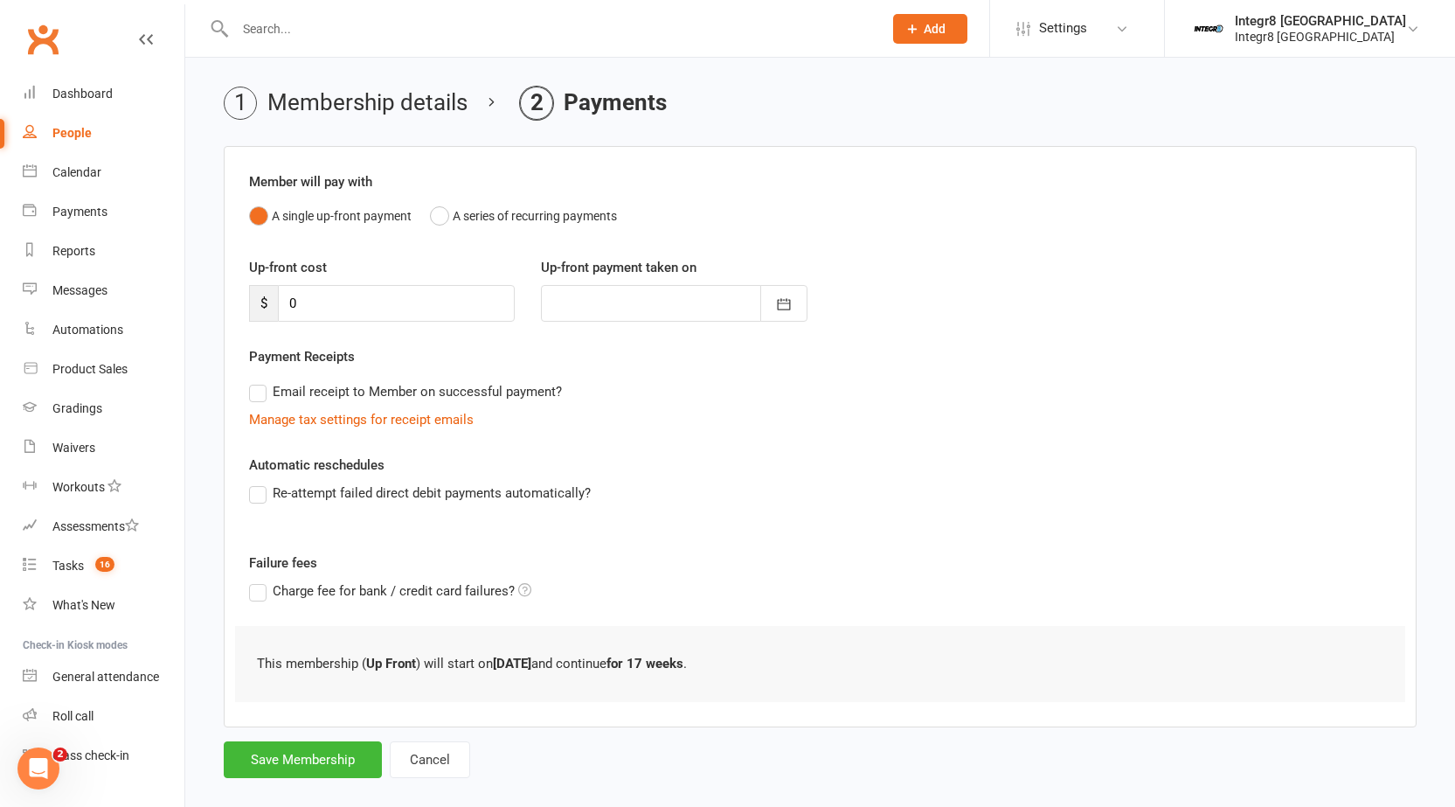
scroll to position [75, 0]
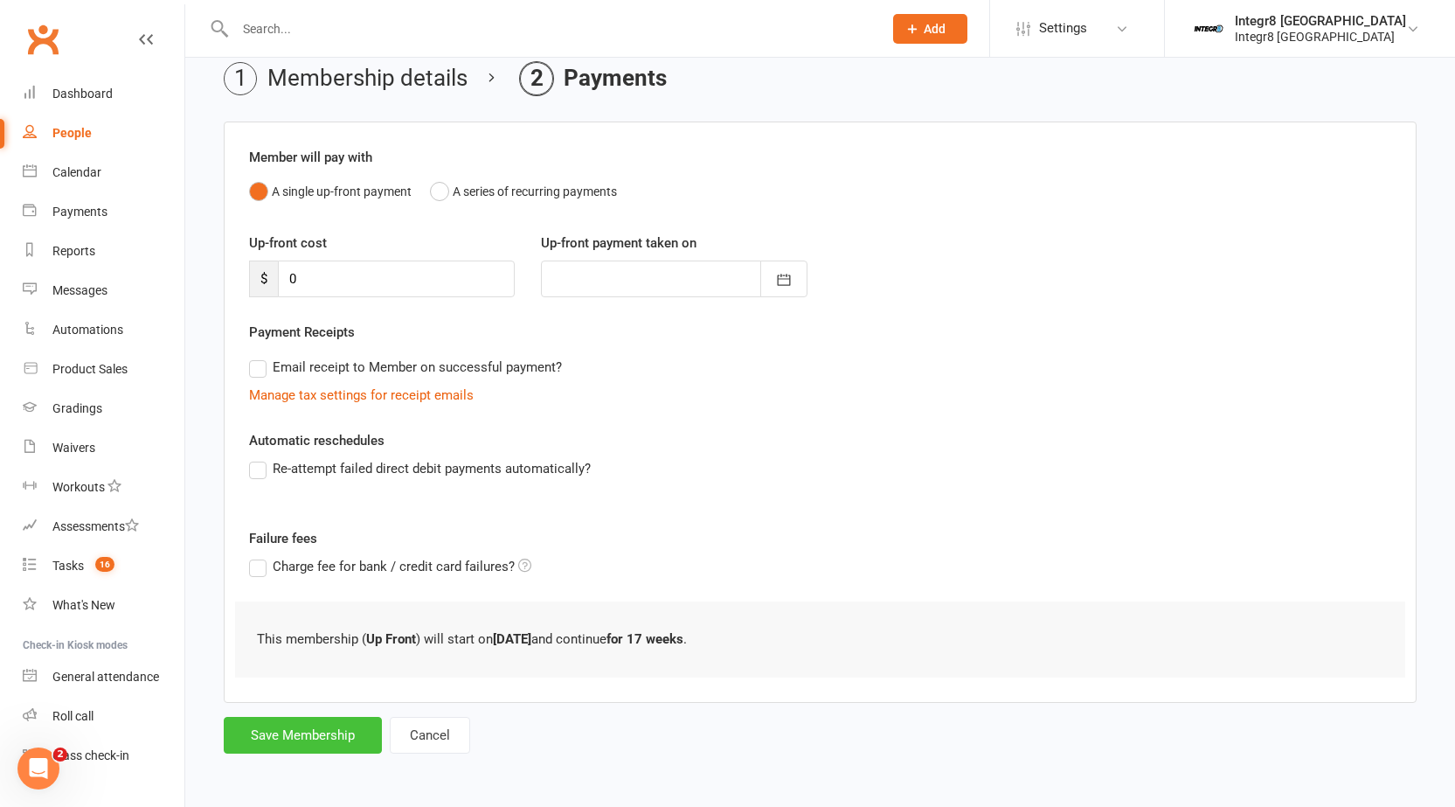
click at [308, 720] on button "Save Membership" at bounding box center [303, 735] width 158 height 37
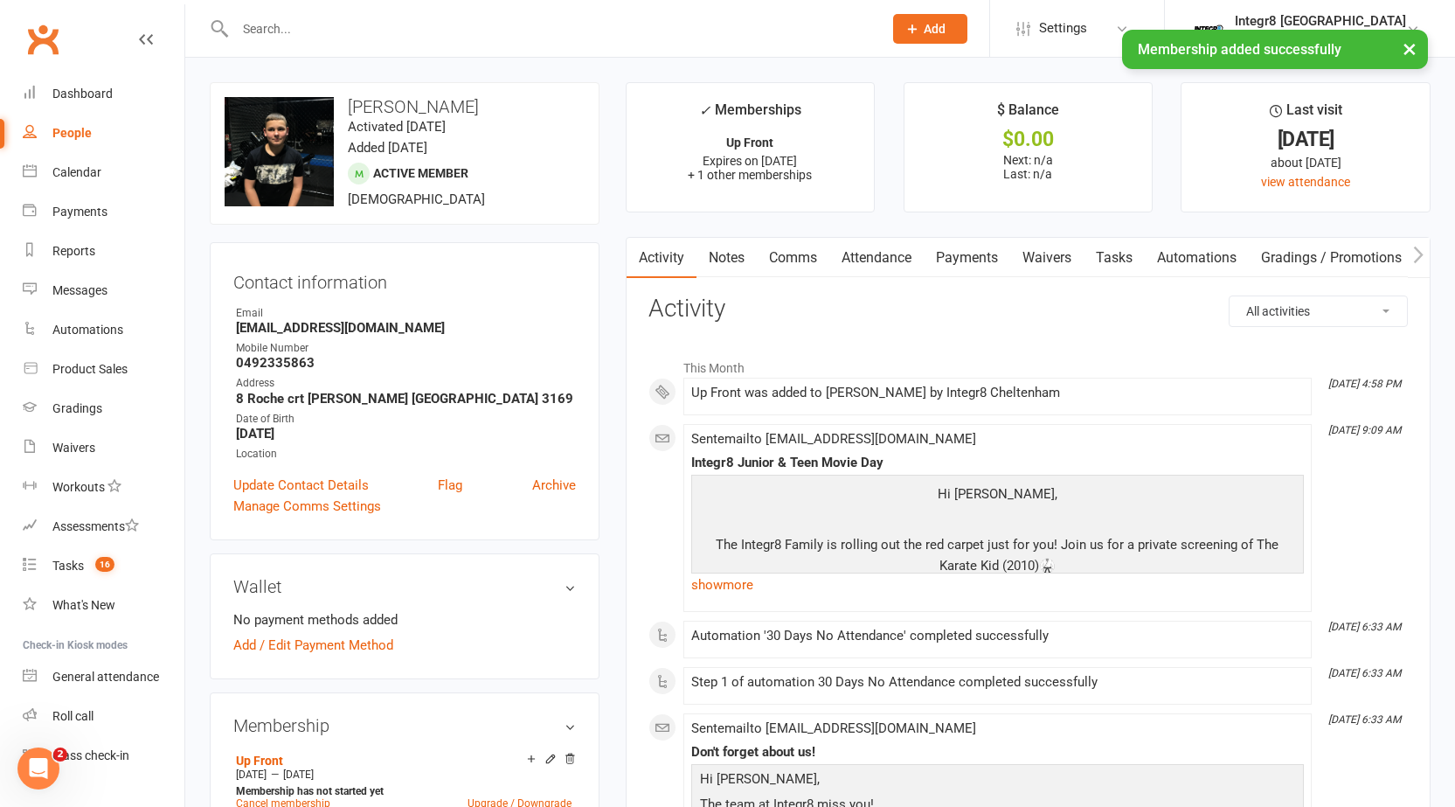
click at [966, 253] on link "Payments" at bounding box center [967, 258] width 87 height 40
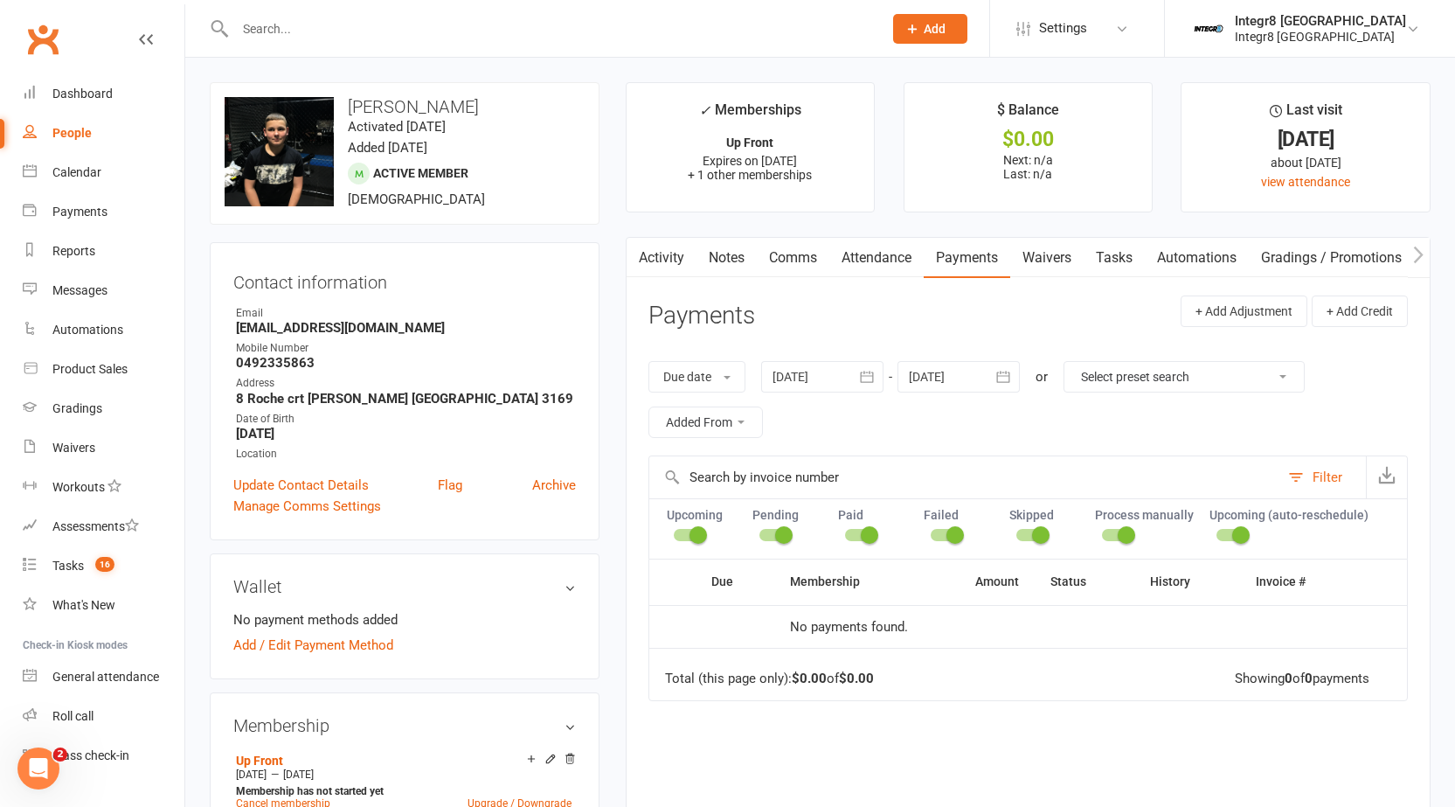
click at [1112, 371] on select "Select preset search All failures All skipped payments All pending payments Suc…" at bounding box center [1183, 377] width 239 height 30
click at [1104, 384] on select "Select preset search All failures All skipped payments All pending payments Suc…" at bounding box center [1183, 377] width 239 height 30
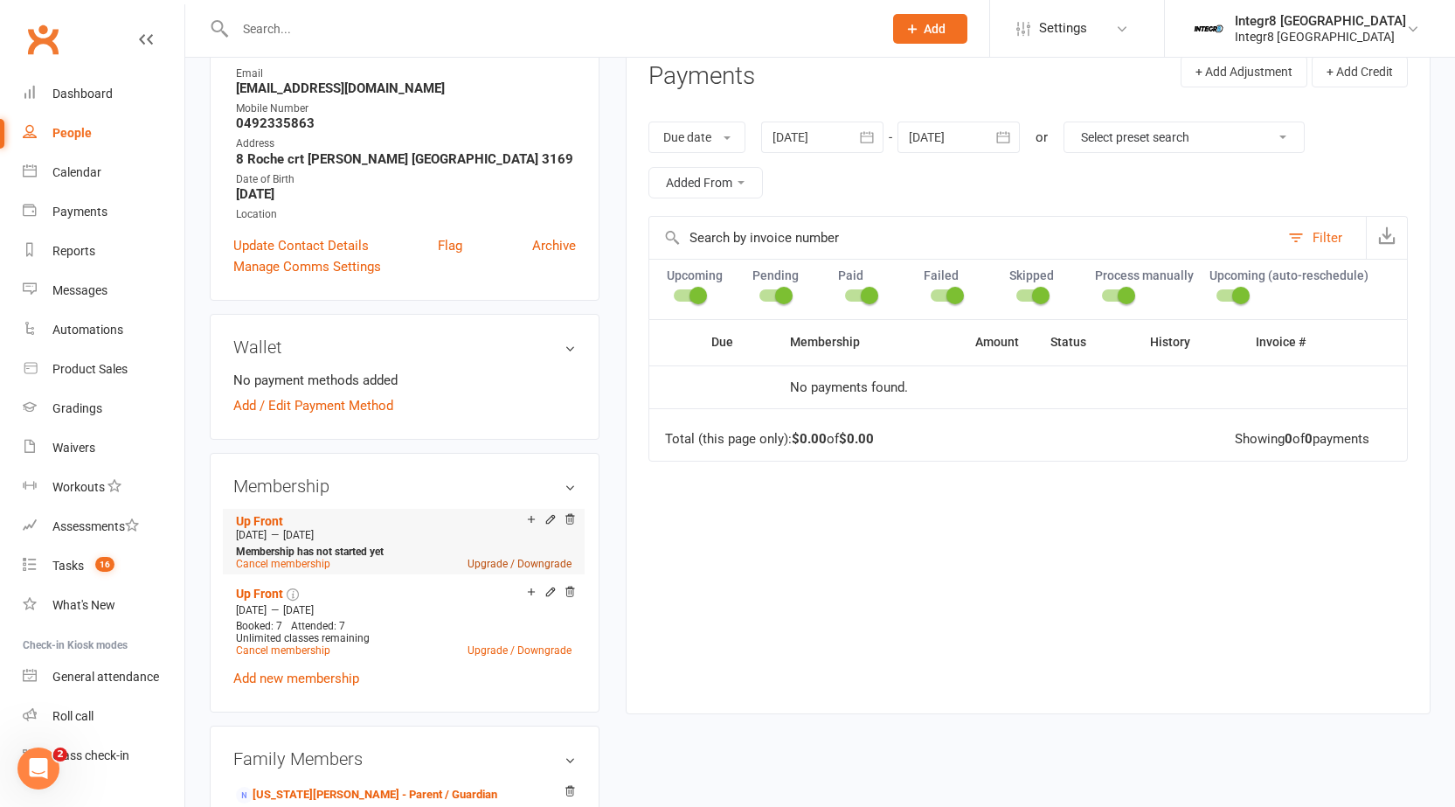
scroll to position [262, 0]
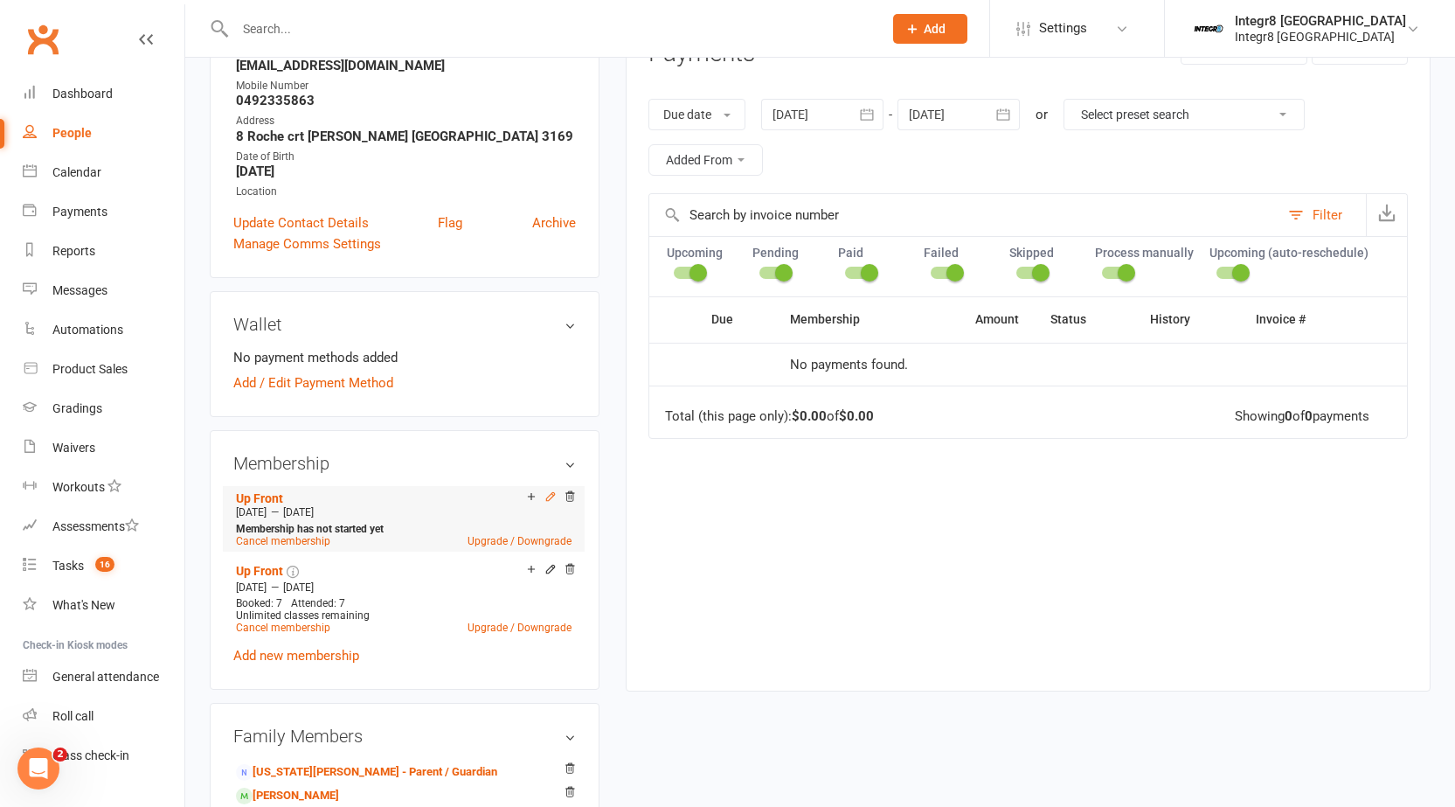
click at [555, 494] on icon at bounding box center [550, 496] width 12 height 12
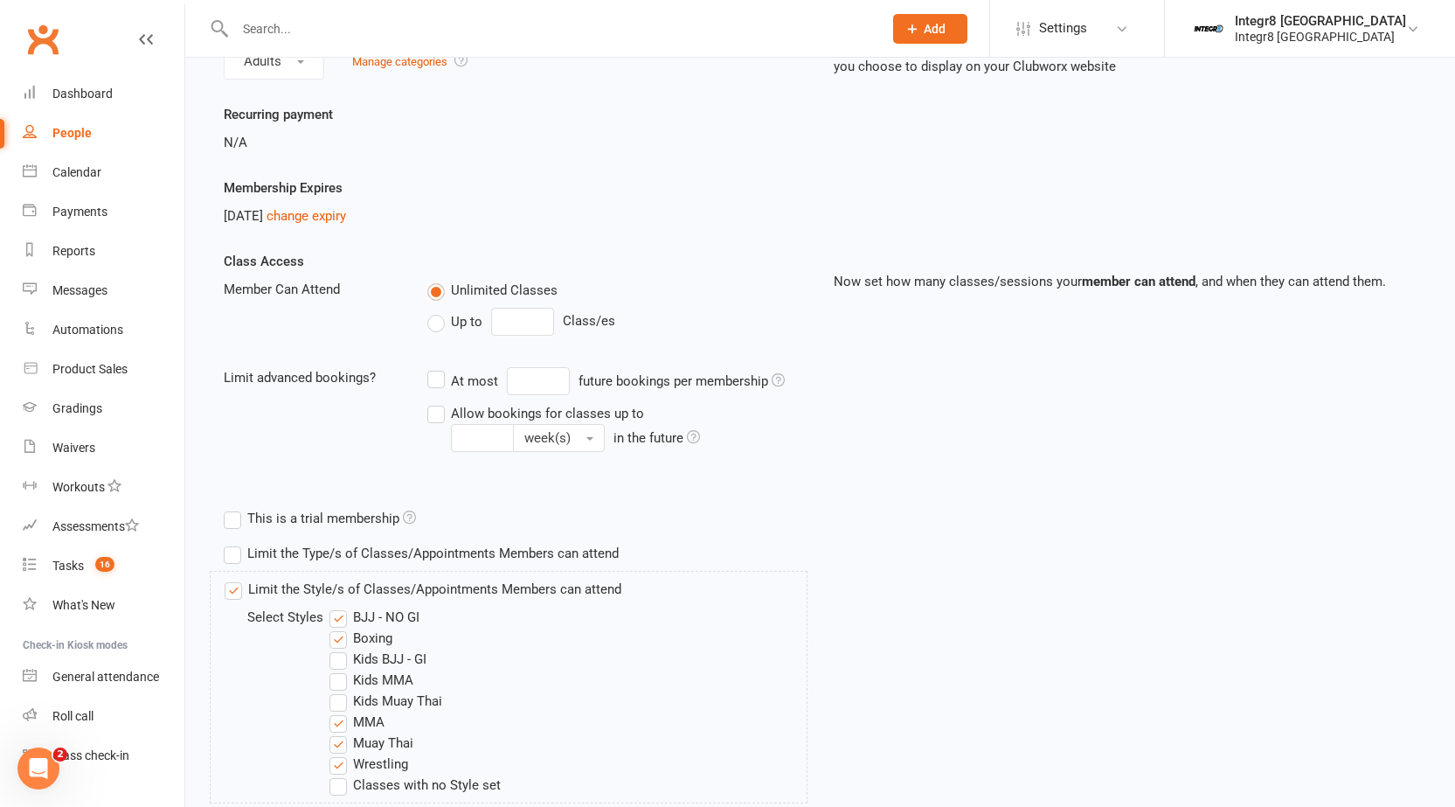
scroll to position [170, 0]
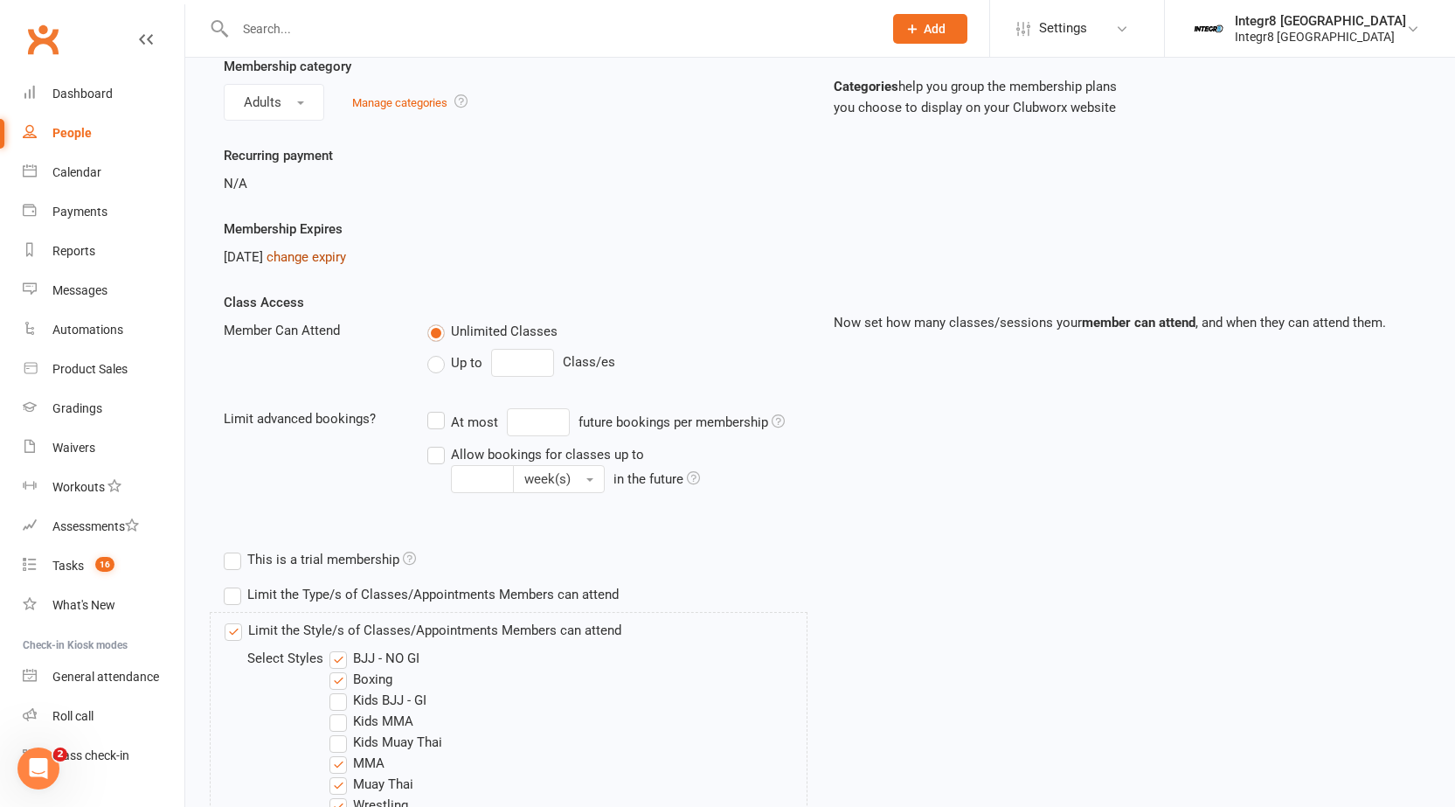
click at [346, 264] on link "change expiry" at bounding box center [307, 257] width 80 height 16
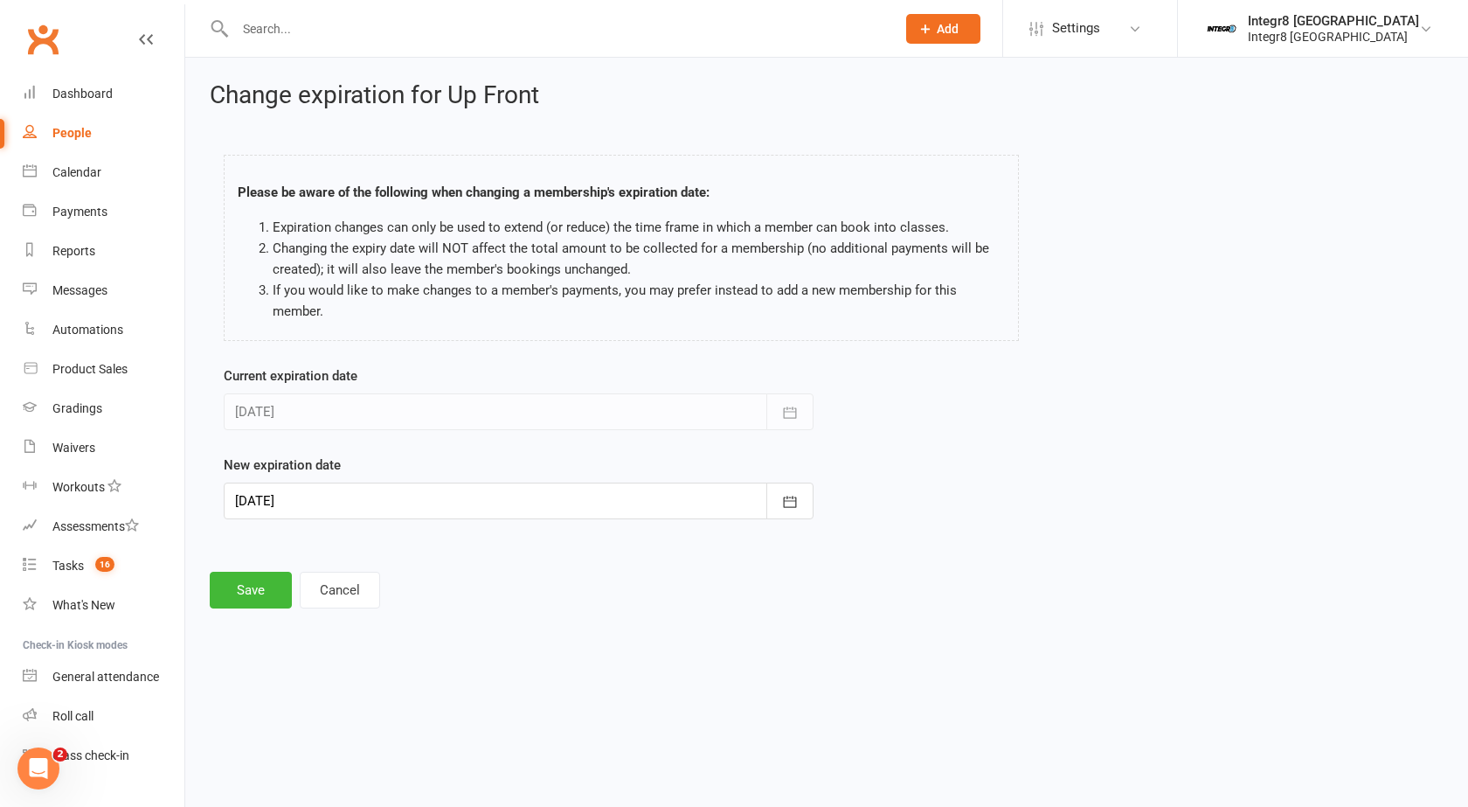
click at [360, 485] on div at bounding box center [519, 500] width 590 height 37
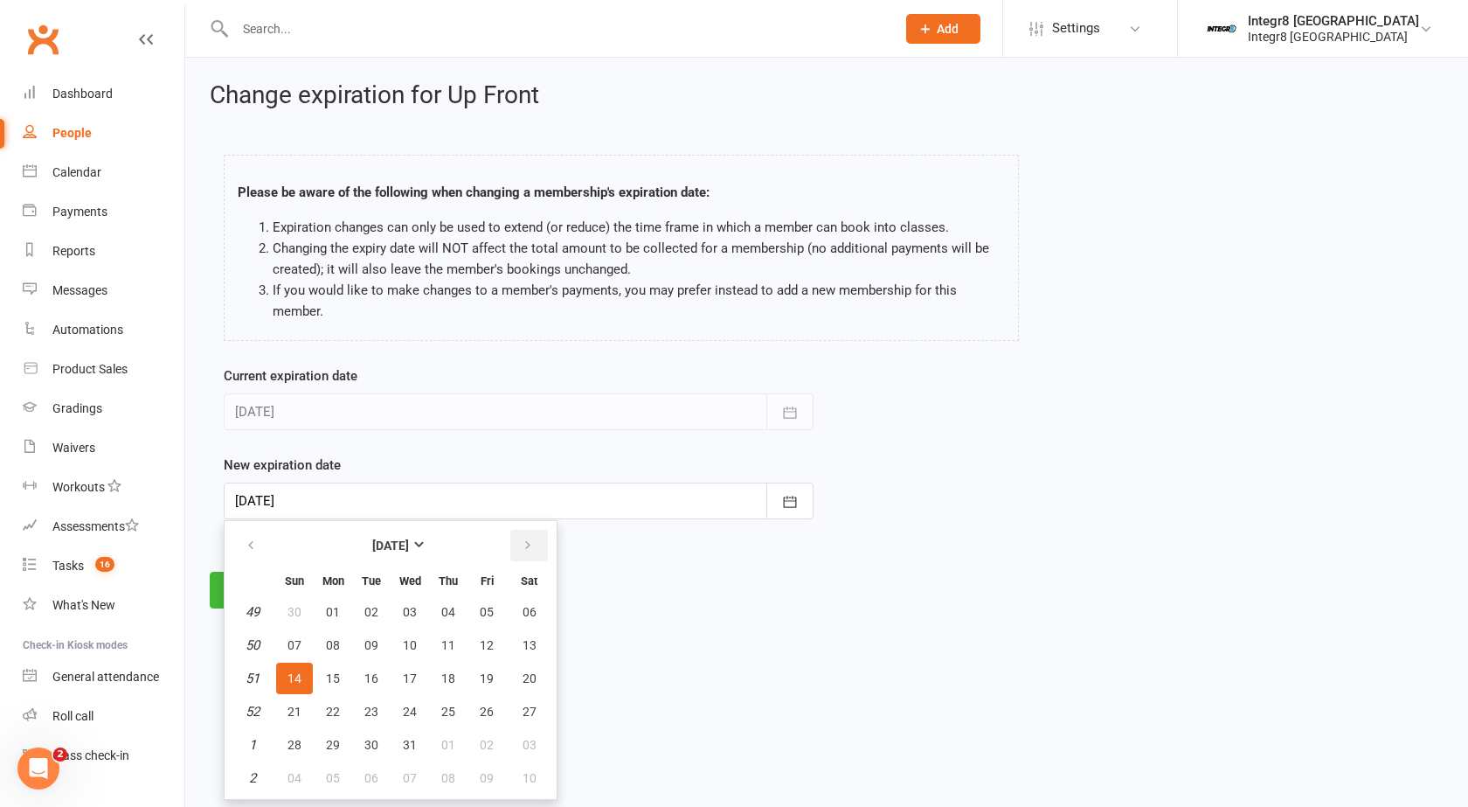
click at [528, 547] on icon "button" at bounding box center [528, 545] width 12 height 14
click at [286, 775] on button "01" at bounding box center [294, 777] width 37 height 31
type input "01 Feb 2026"
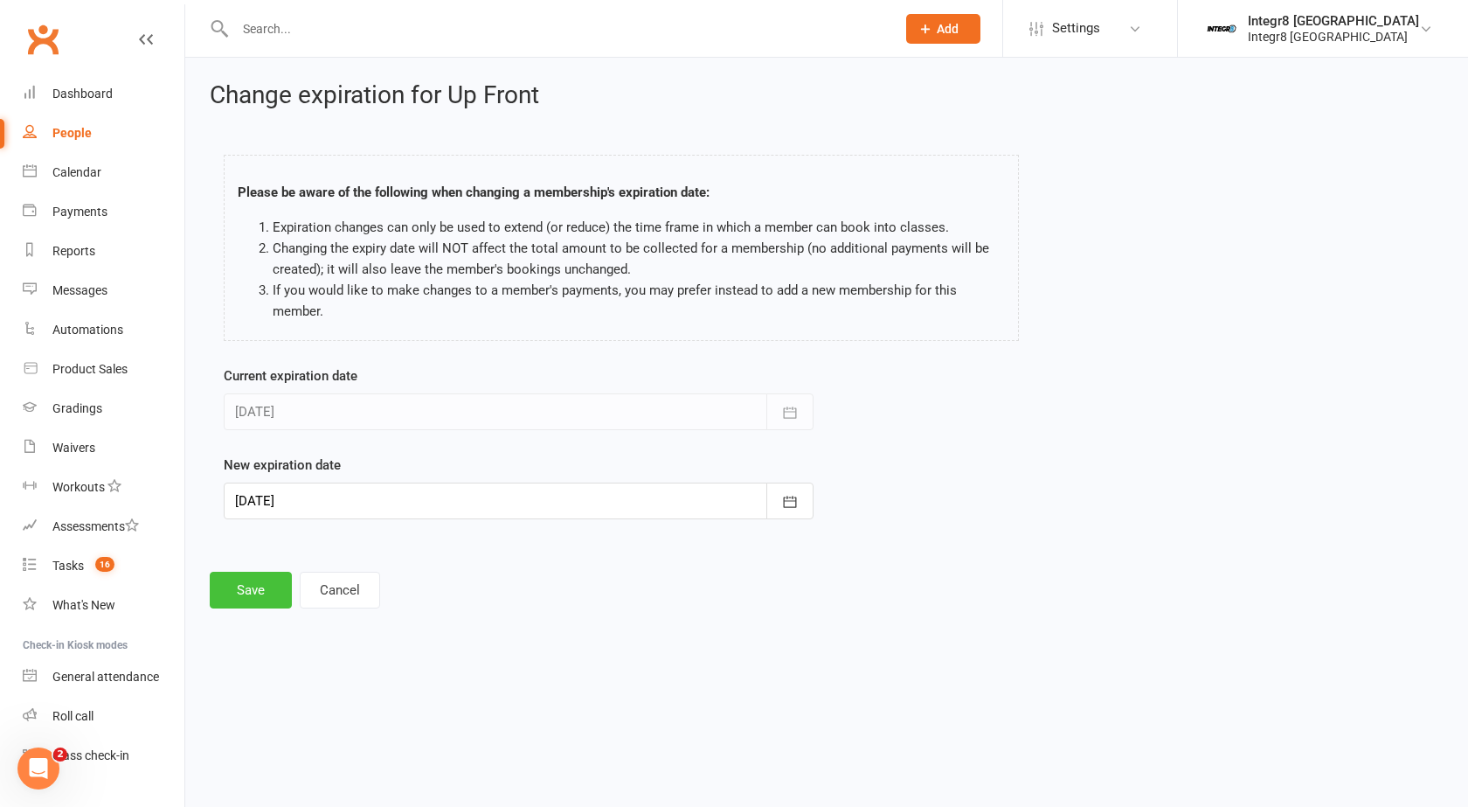
click at [245, 588] on button "Save" at bounding box center [251, 590] width 82 height 37
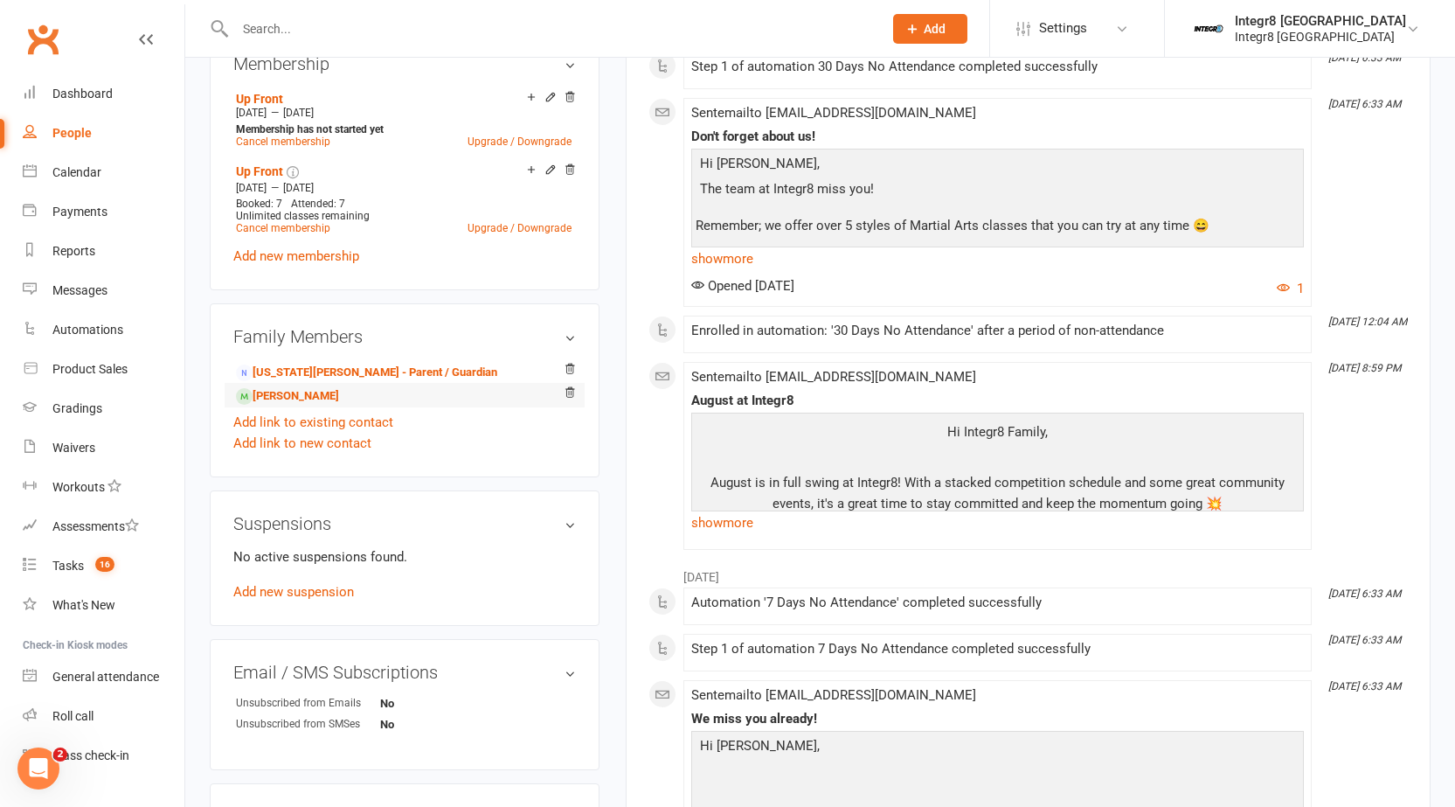
scroll to position [786, 0]
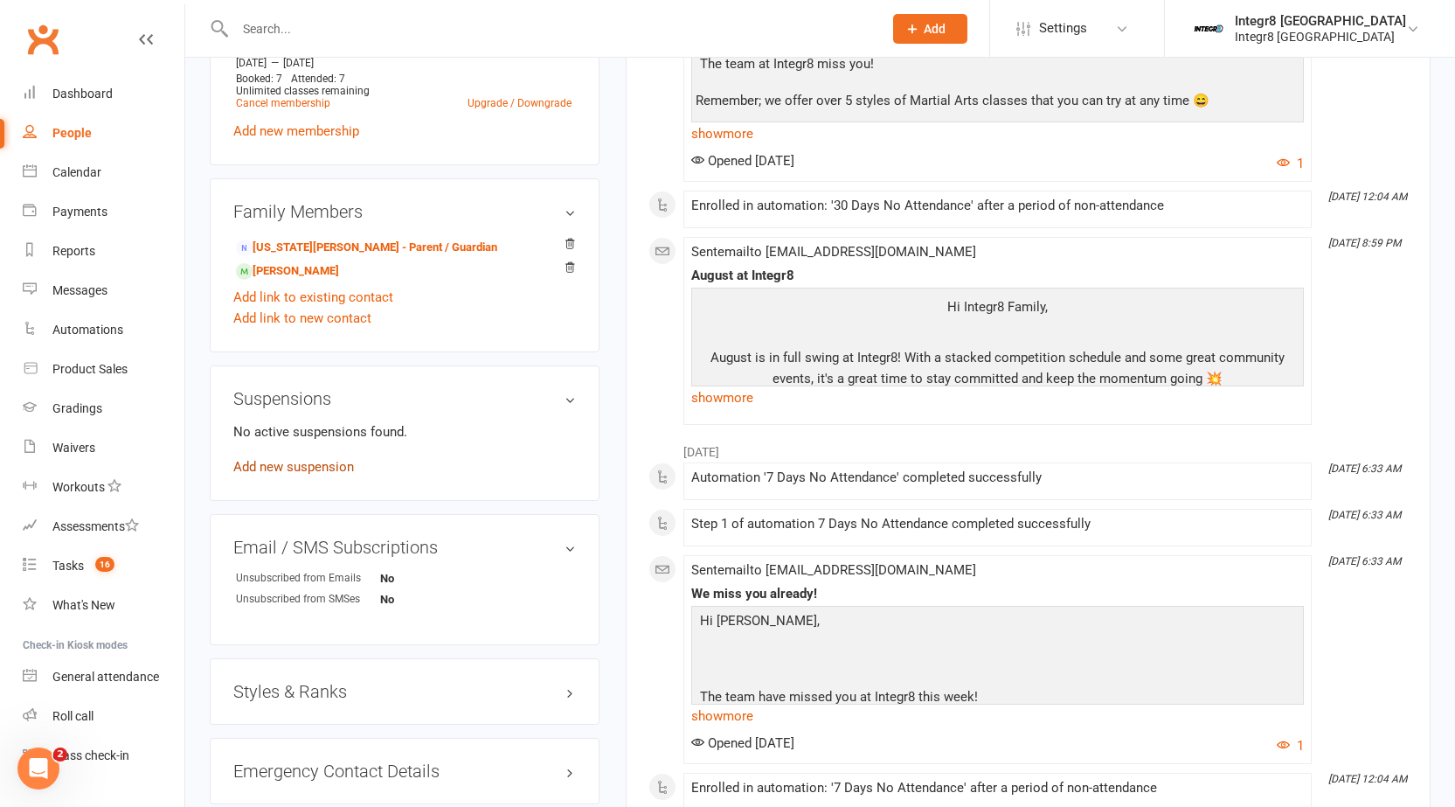
click at [335, 468] on link "Add new suspension" at bounding box center [293, 467] width 121 height 16
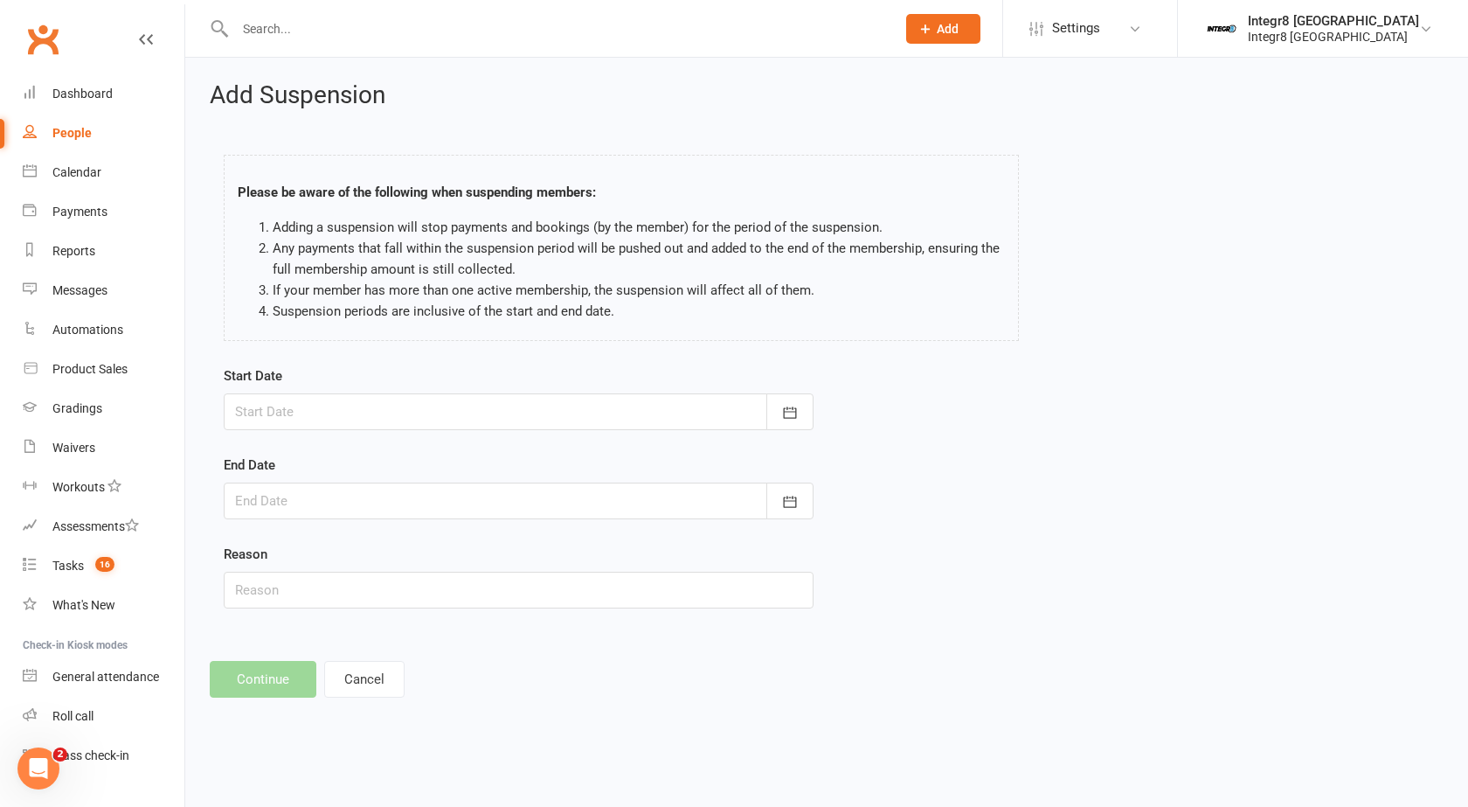
click at [362, 399] on div at bounding box center [519, 411] width 590 height 37
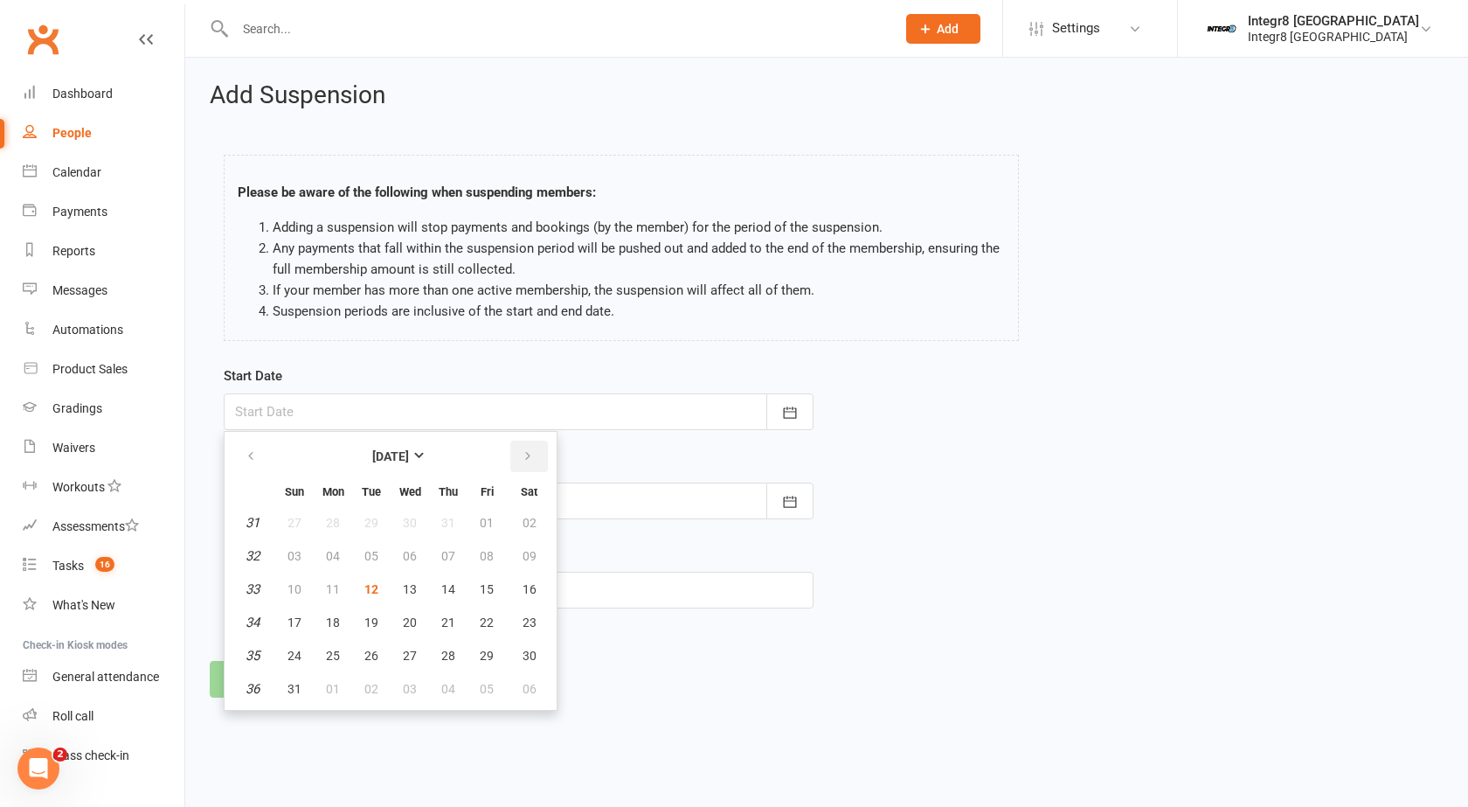
click at [518, 463] on button "button" at bounding box center [529, 455] width 38 height 31
click at [336, 617] on span "22" at bounding box center [333, 622] width 14 height 14
type input "22 Sep 2025"
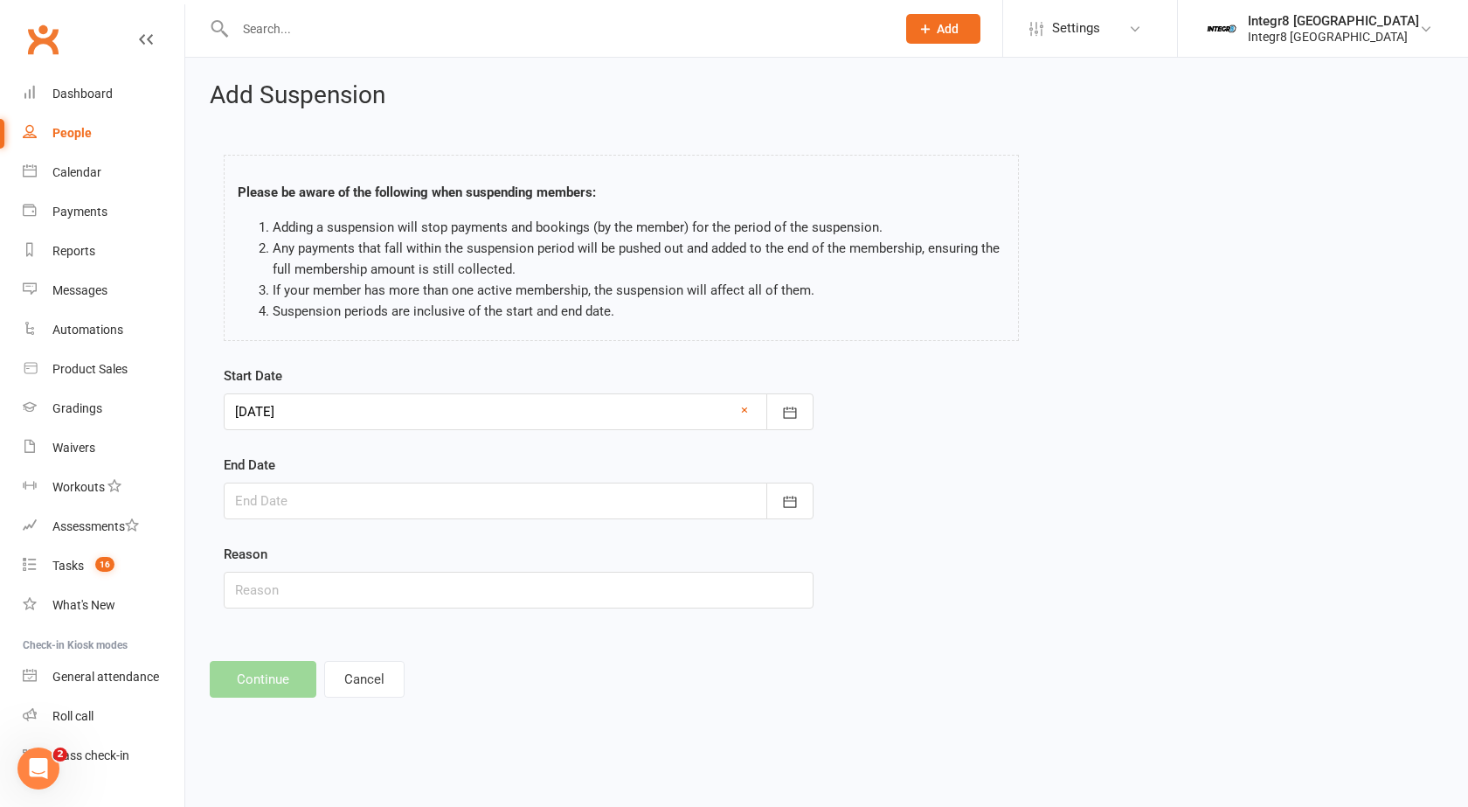
click at [339, 418] on div at bounding box center [519, 411] width 590 height 37
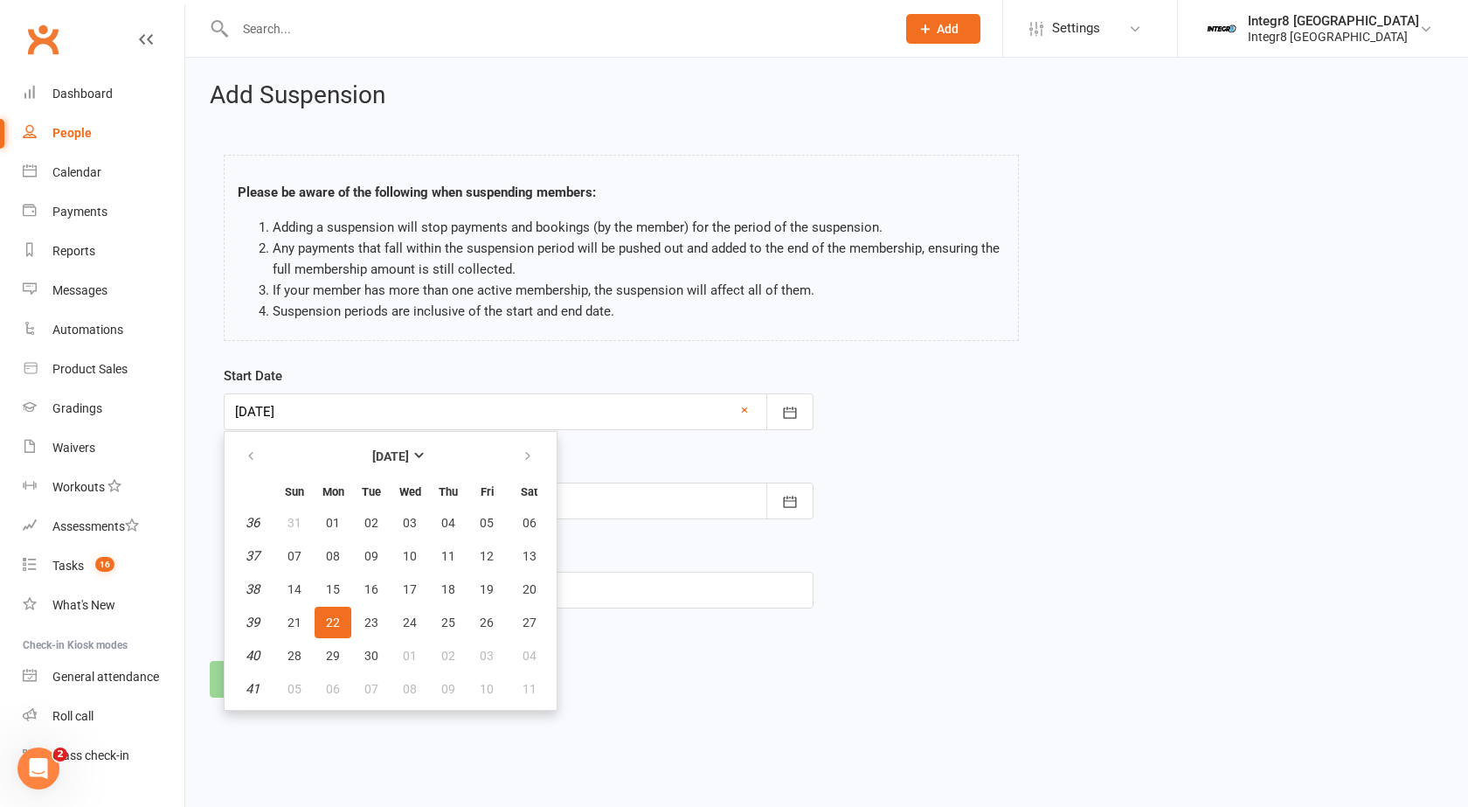
click at [396, 363] on div "Please be aware of the following when suspending members: Adding a suspension w…" at bounding box center [621, 251] width 821 height 228
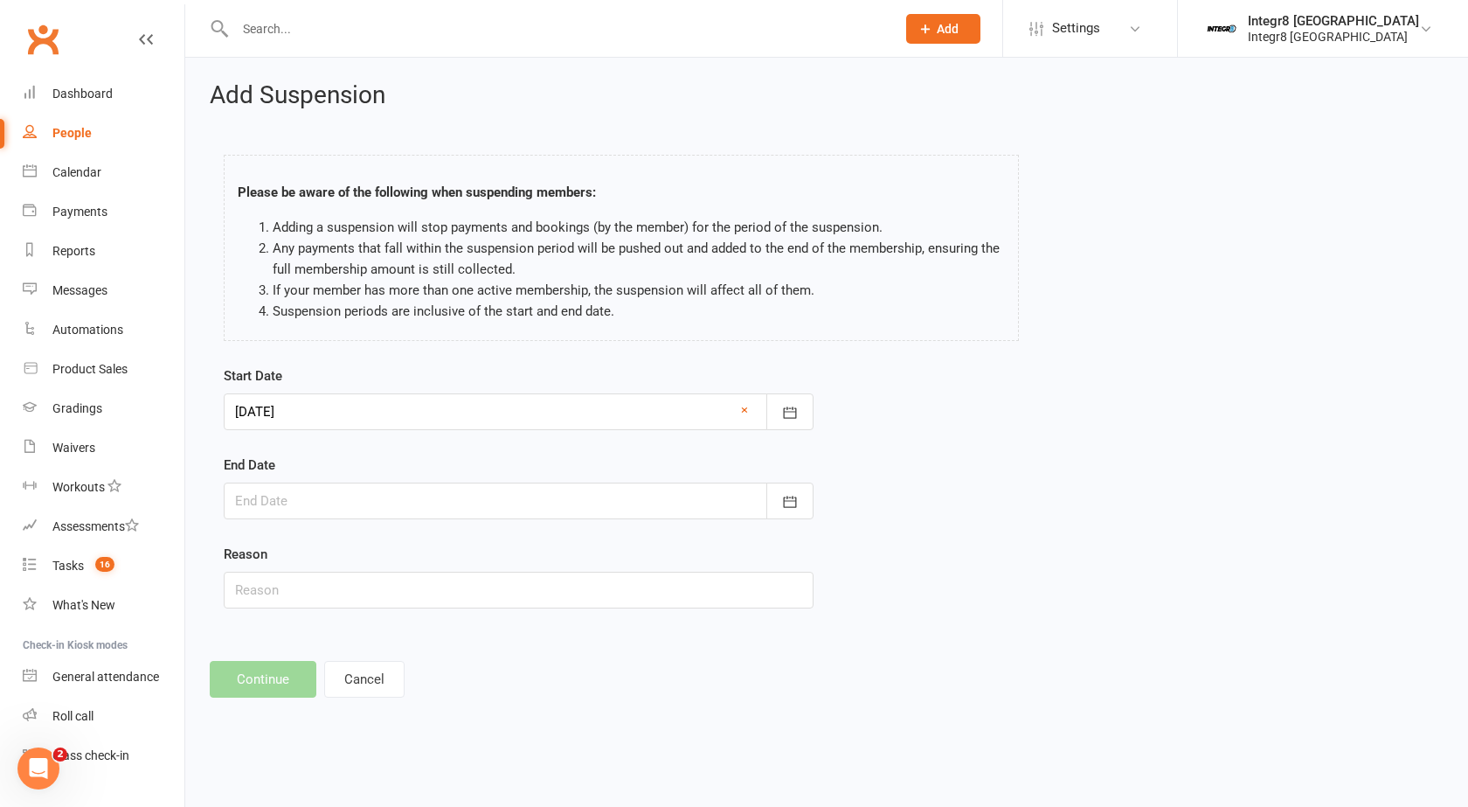
click at [404, 489] on div at bounding box center [519, 500] width 590 height 37
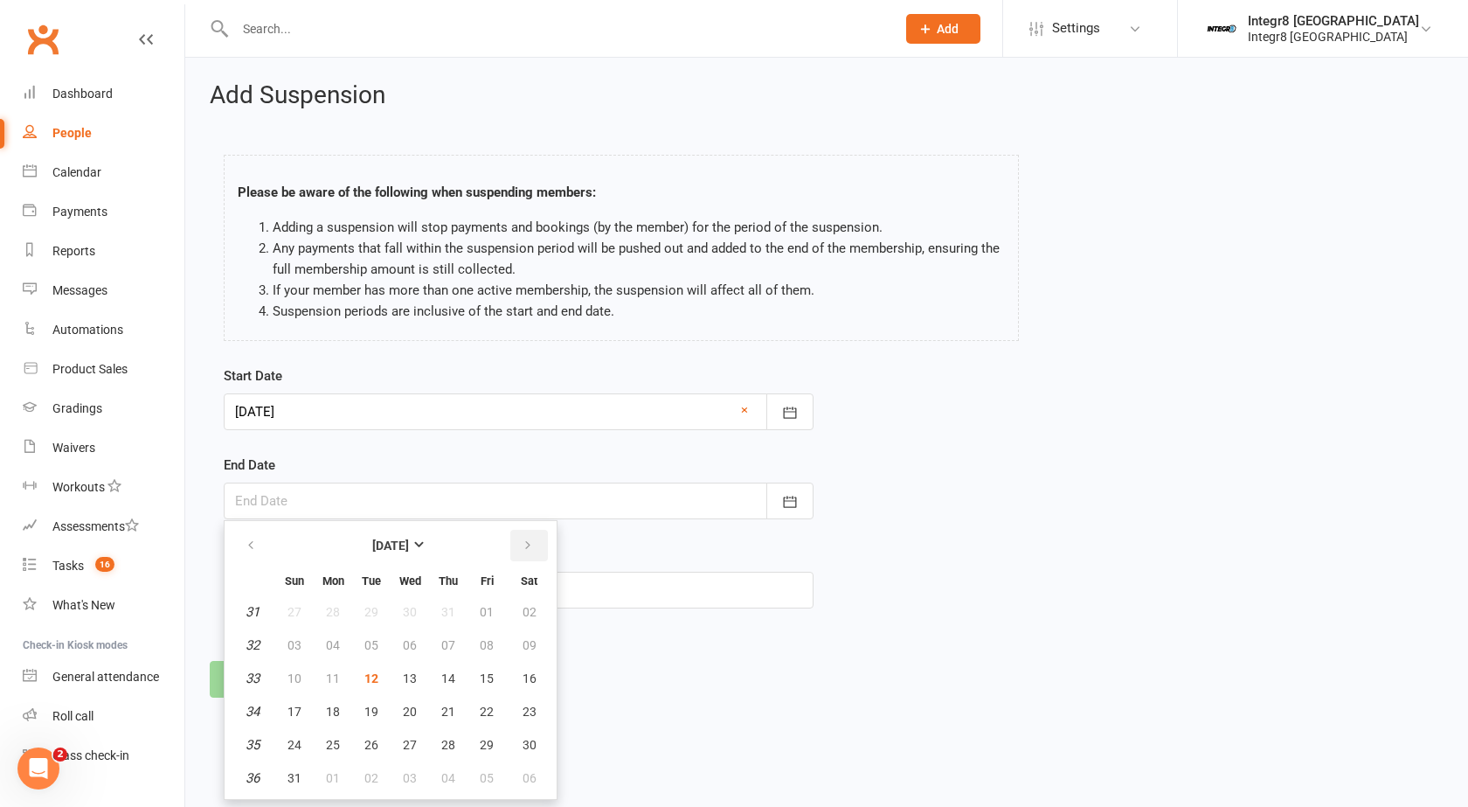
click at [515, 553] on button "button" at bounding box center [529, 545] width 38 height 31
click at [301, 769] on button "05" at bounding box center [294, 777] width 37 height 31
type input "05 Oct 2025"
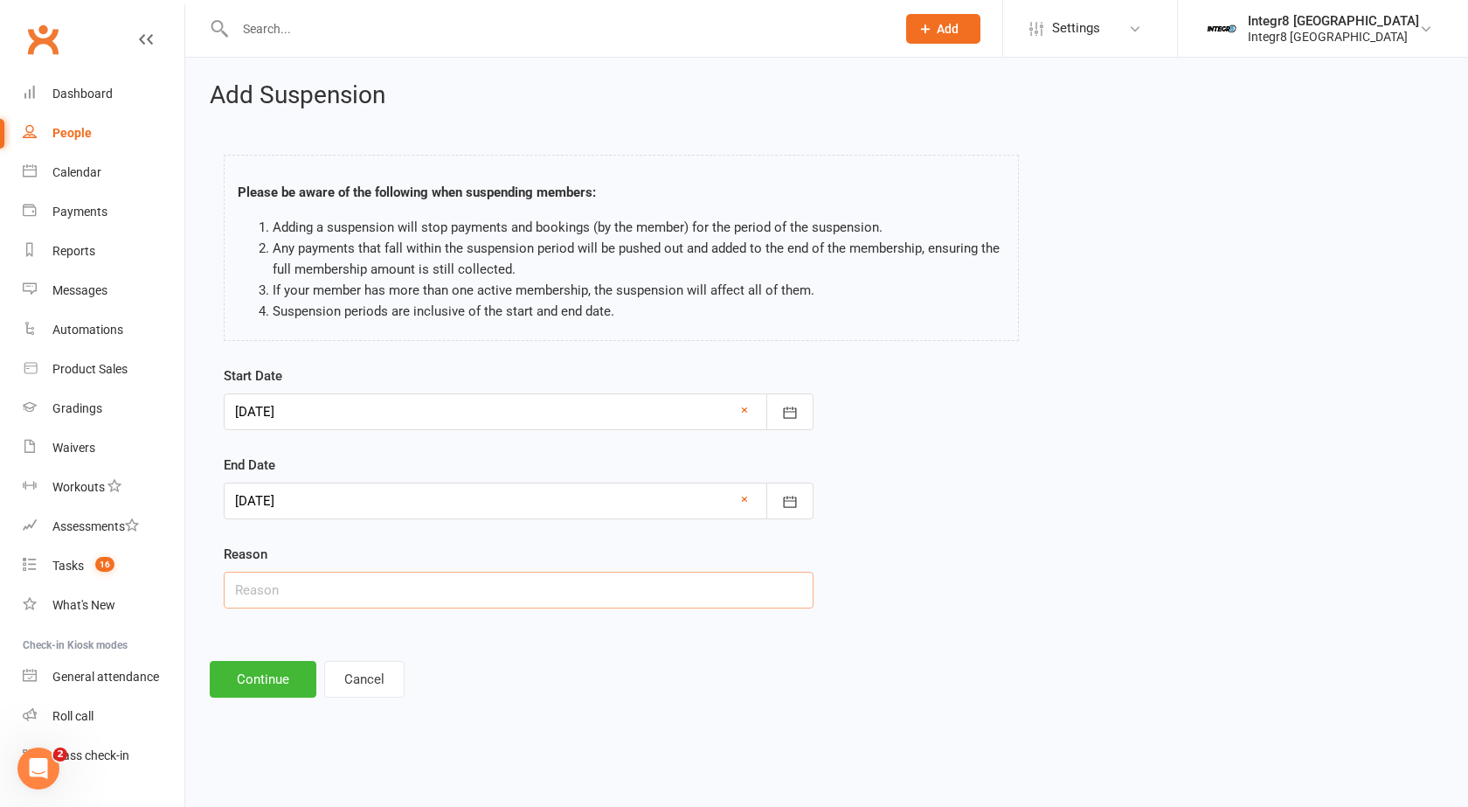
click at [274, 590] on input "text" at bounding box center [519, 590] width 590 height 37
type input "Holiday"
click at [263, 693] on button "Continue" at bounding box center [263, 679] width 107 height 37
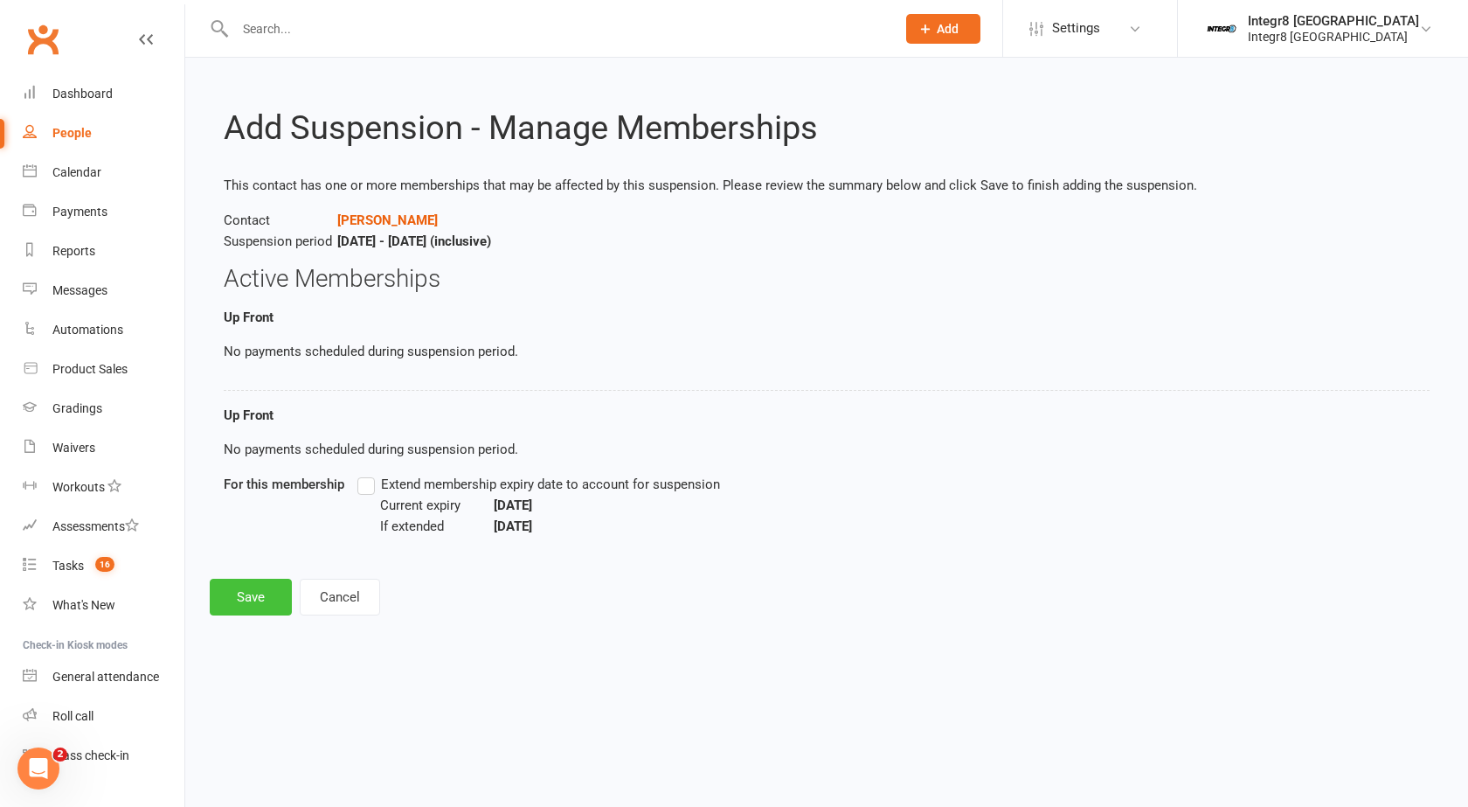
click at [267, 603] on button "Save" at bounding box center [251, 596] width 82 height 37
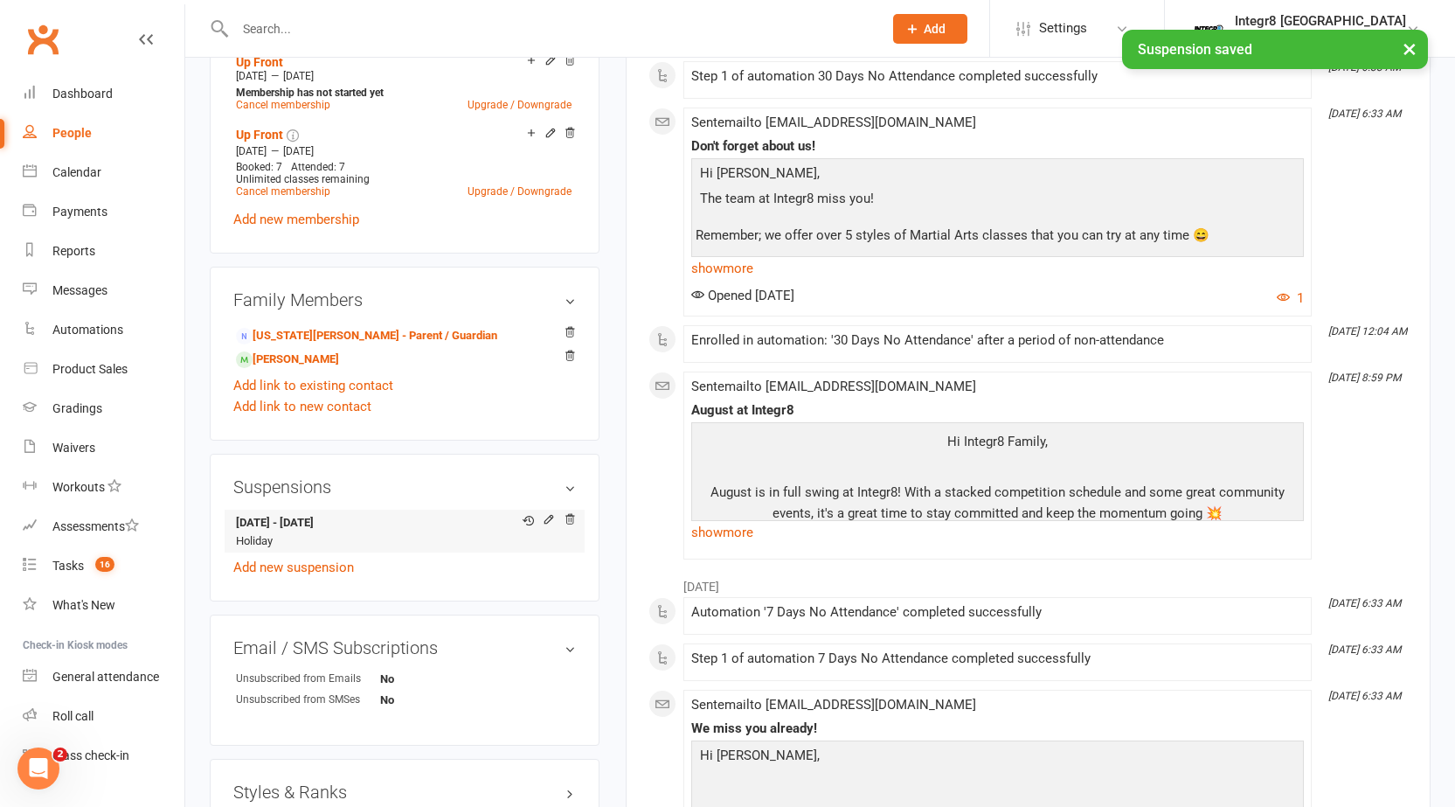
scroll to position [699, 0]
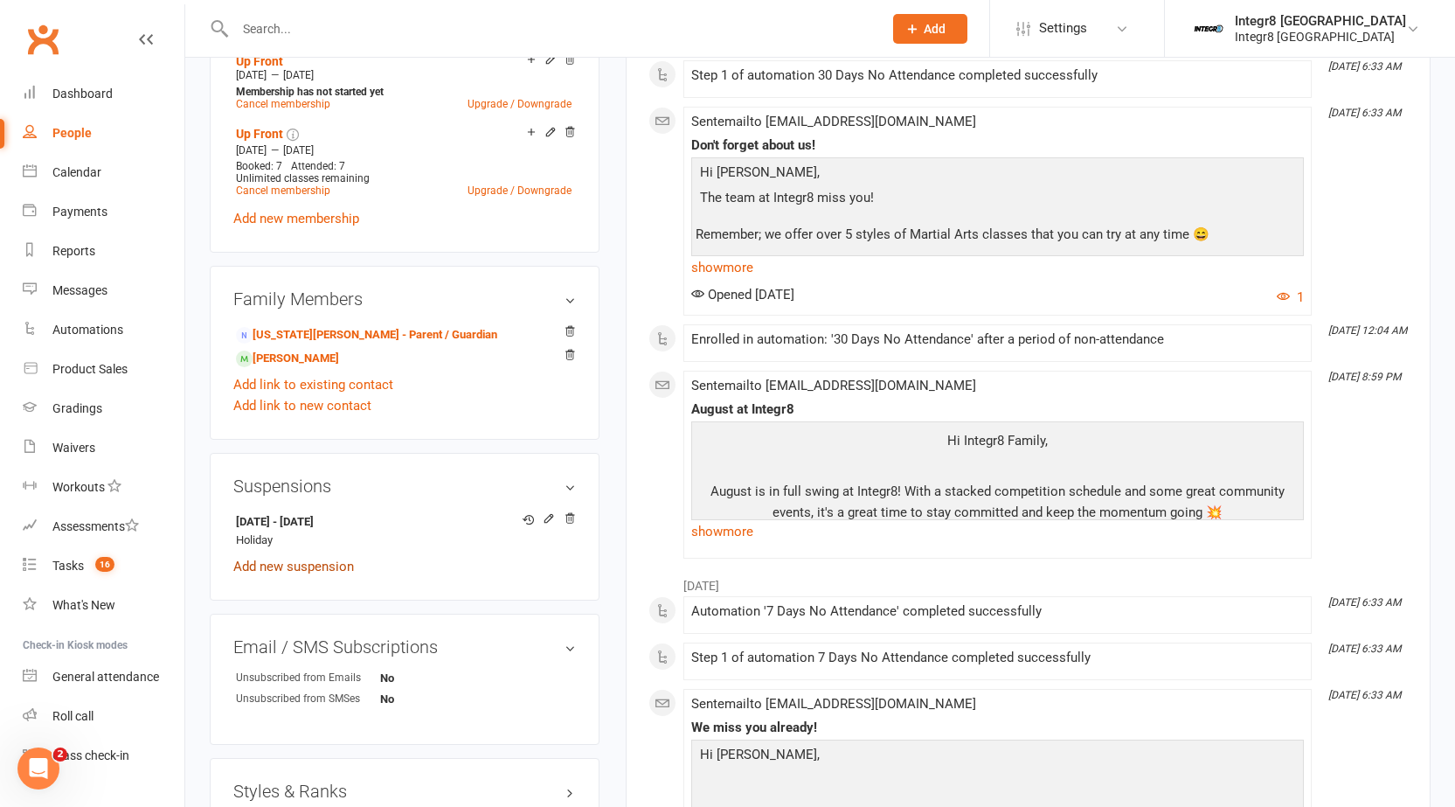
click at [306, 567] on link "Add new suspension" at bounding box center [293, 566] width 121 height 16
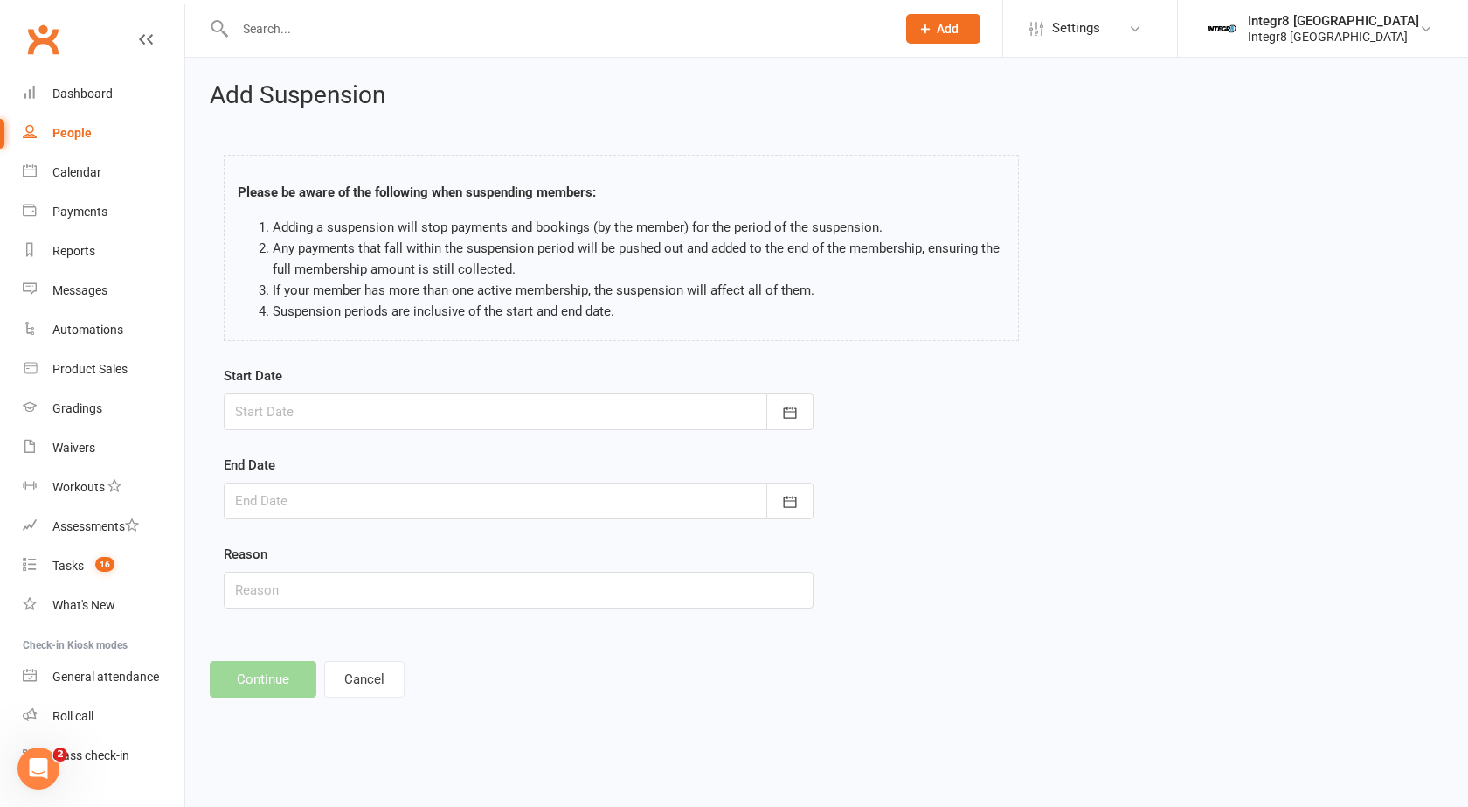
click at [408, 412] on div at bounding box center [519, 411] width 590 height 37
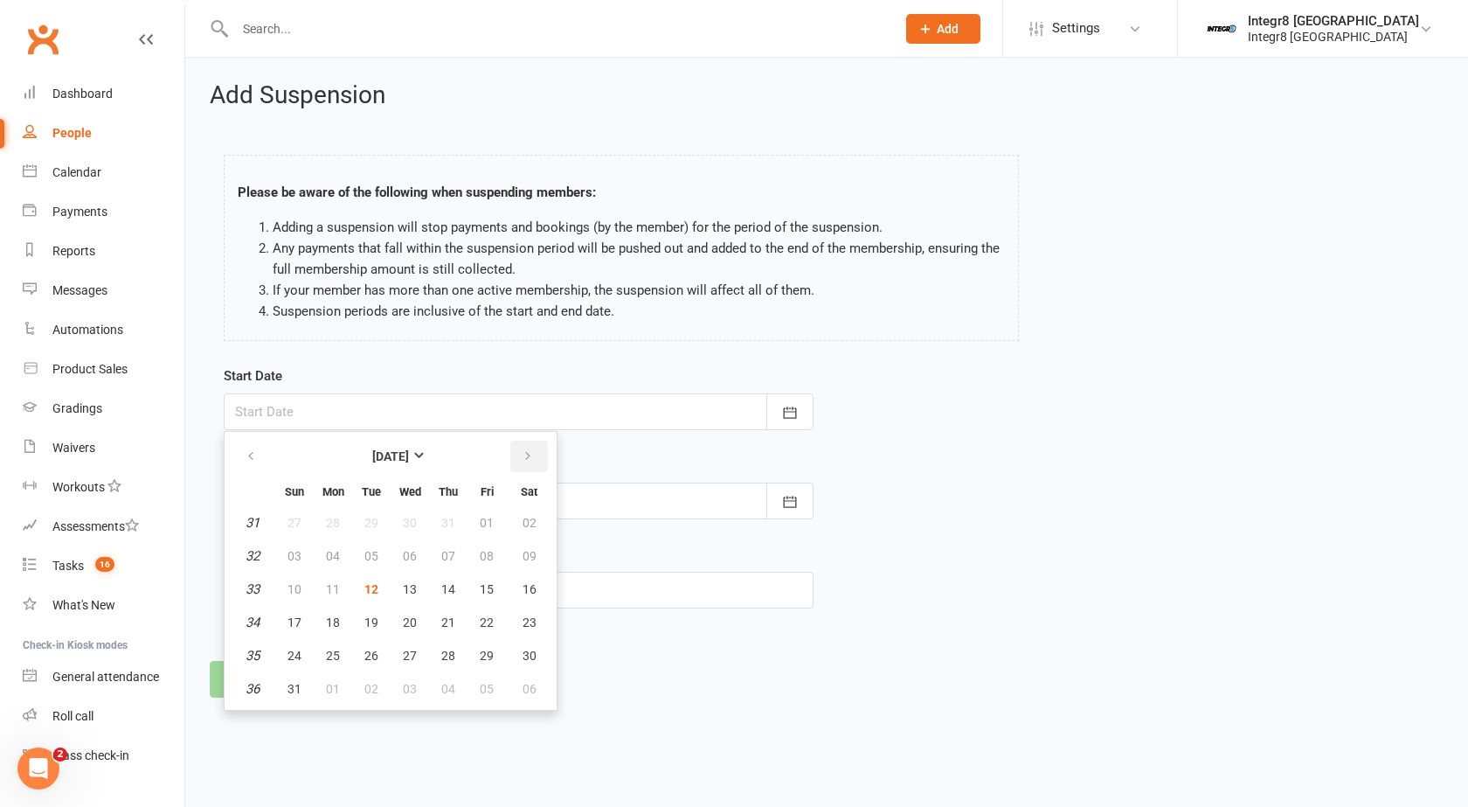
click at [528, 462] on icon "button" at bounding box center [528, 456] width 12 height 14
click at [329, 628] on span "22" at bounding box center [333, 622] width 14 height 14
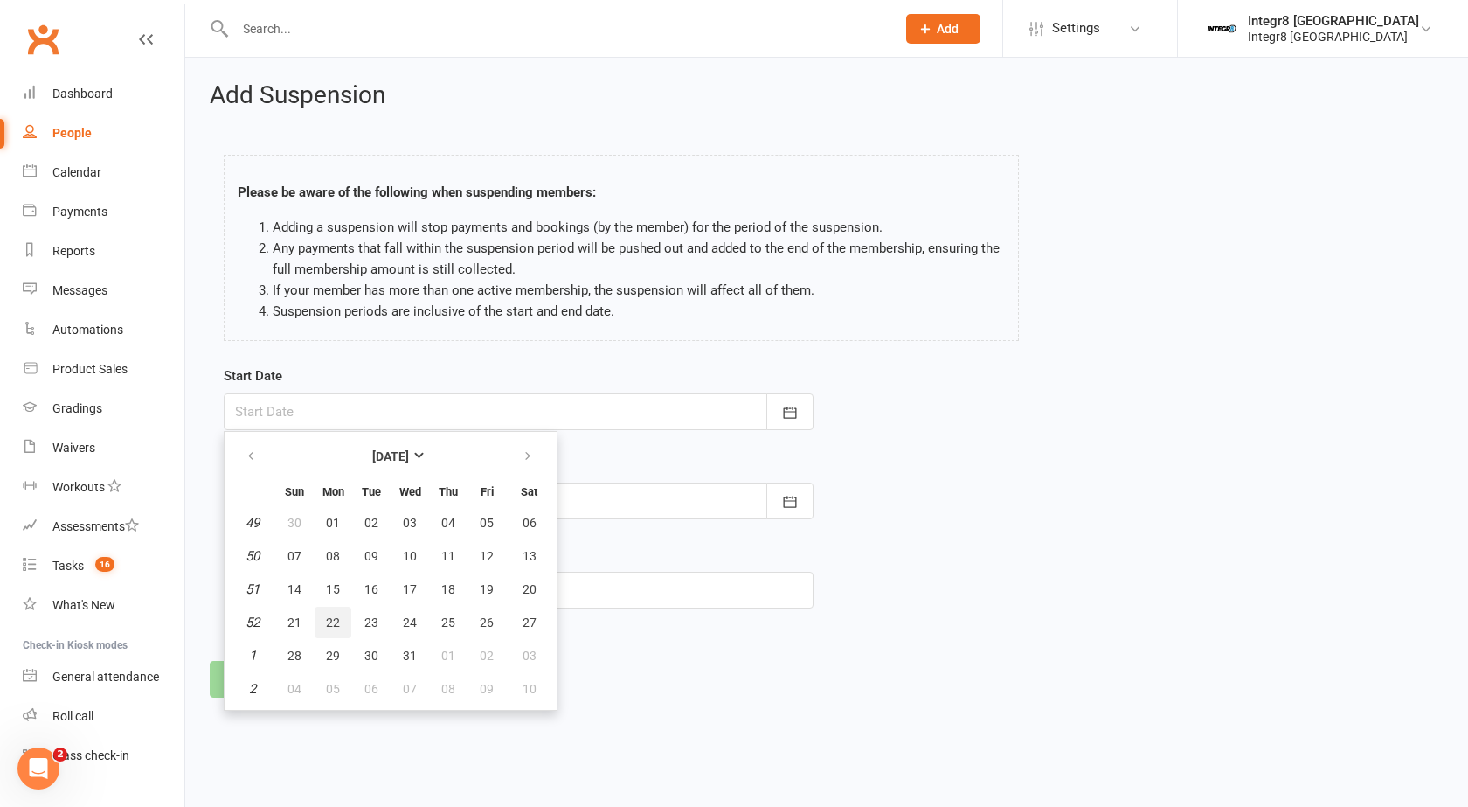
type input "22 Dec 2025"
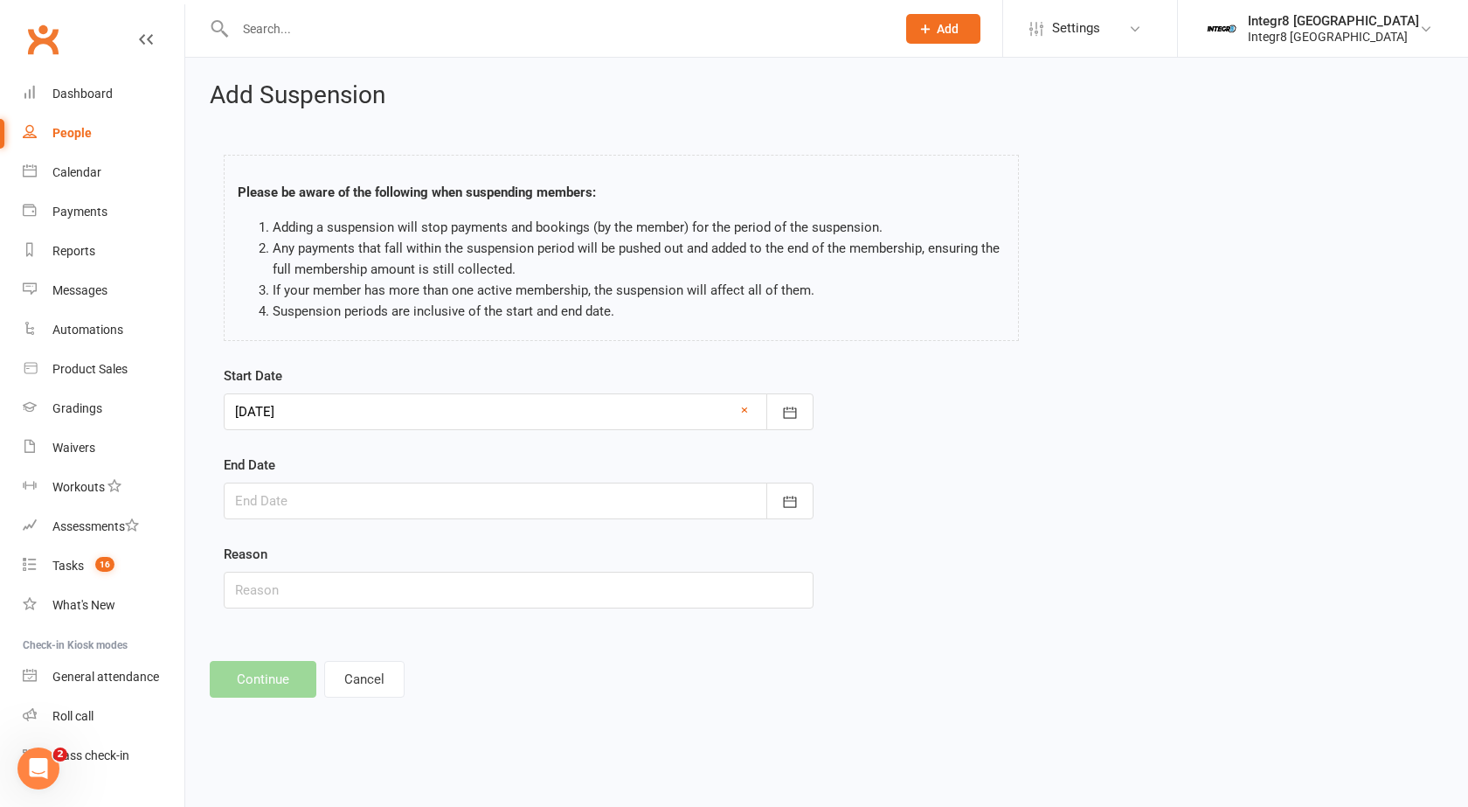
click at [354, 507] on div at bounding box center [519, 500] width 590 height 37
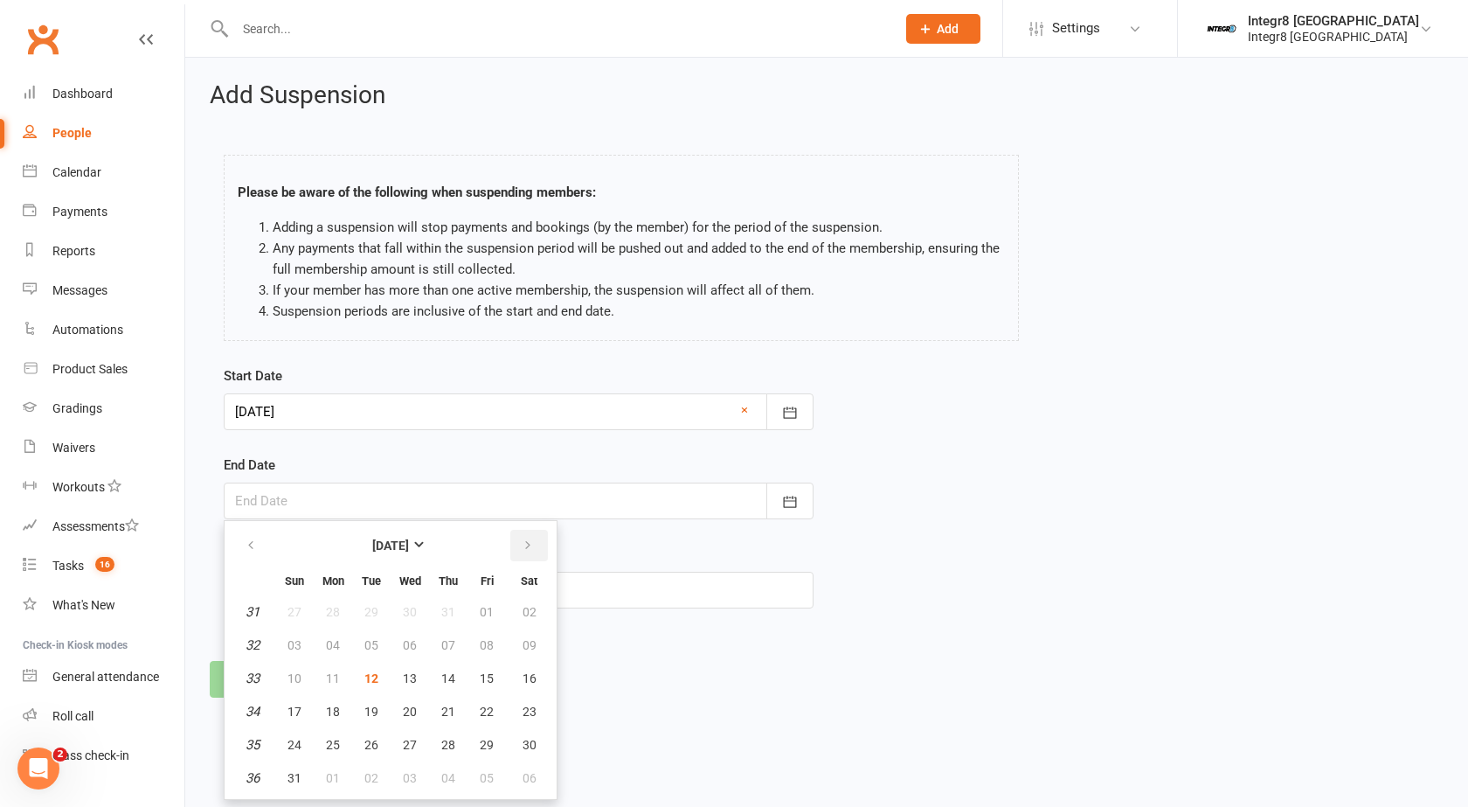
click at [538, 547] on button "button" at bounding box center [529, 545] width 38 height 31
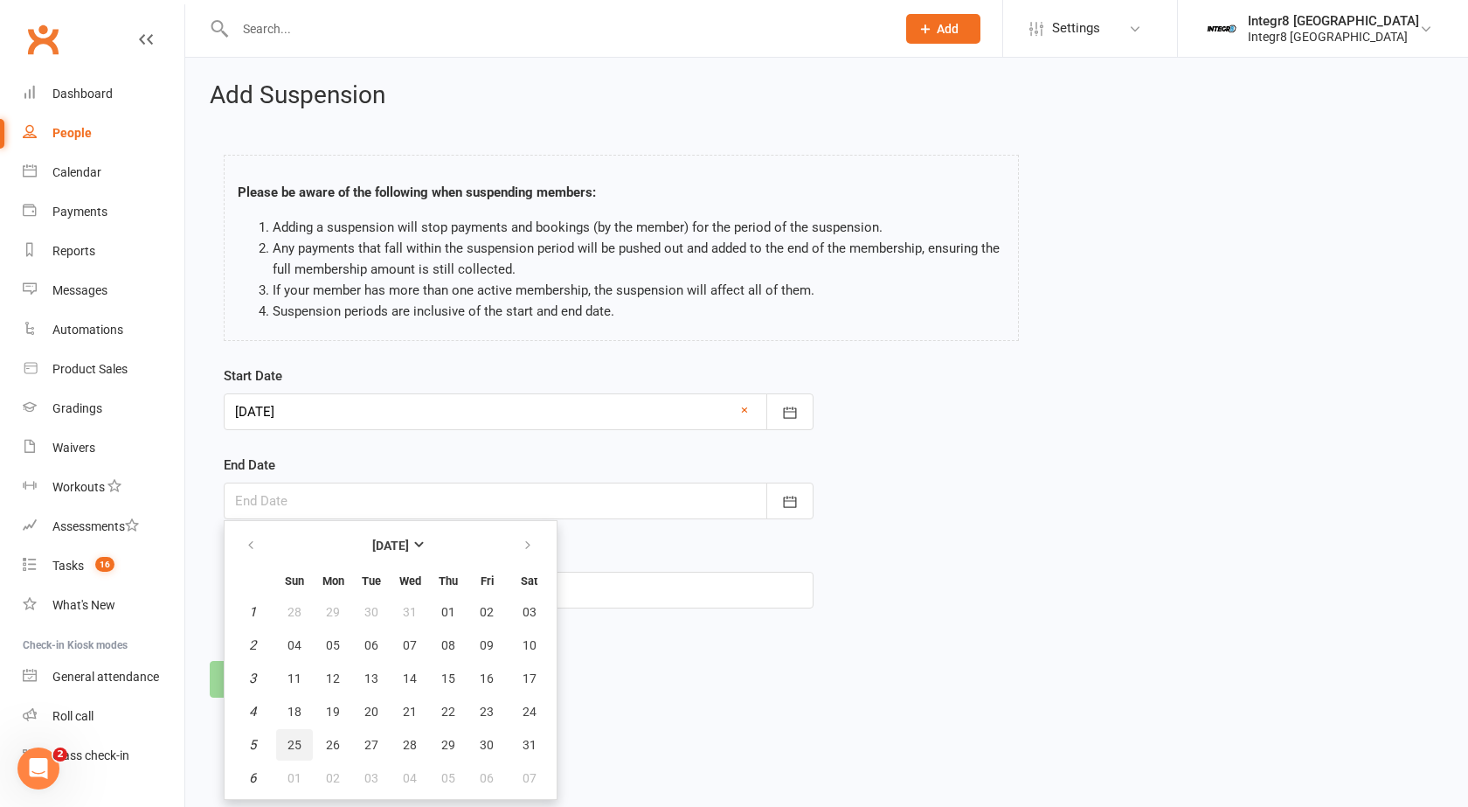
click at [294, 741] on span "25" at bounding box center [295, 745] width 14 height 14
type input "25 Jan 2026"
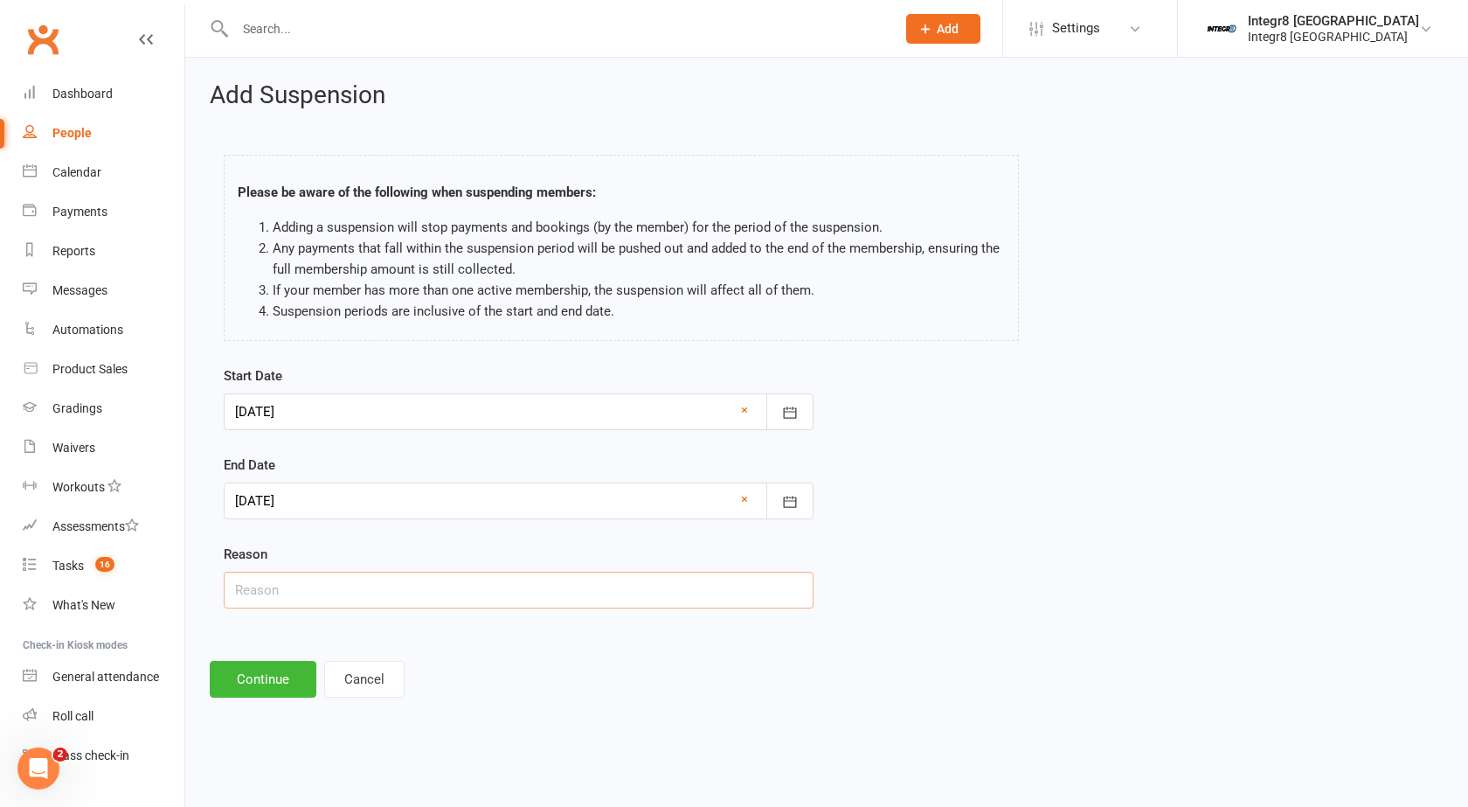
click at [315, 589] on input "text" at bounding box center [519, 590] width 590 height 37
type input "Holiday"
click at [237, 688] on button "Continue" at bounding box center [263, 679] width 107 height 37
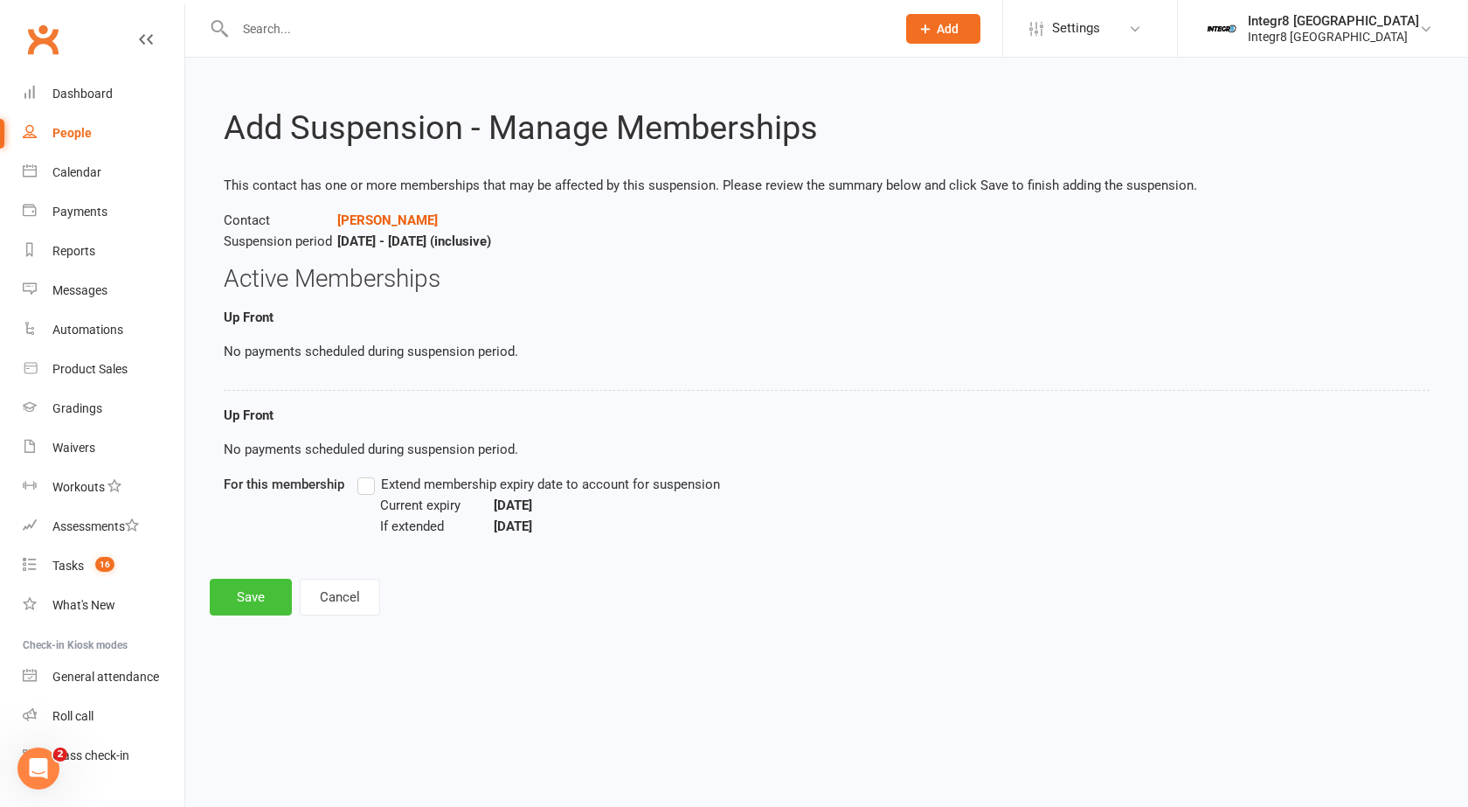
click at [236, 594] on button "Save" at bounding box center [251, 596] width 82 height 37
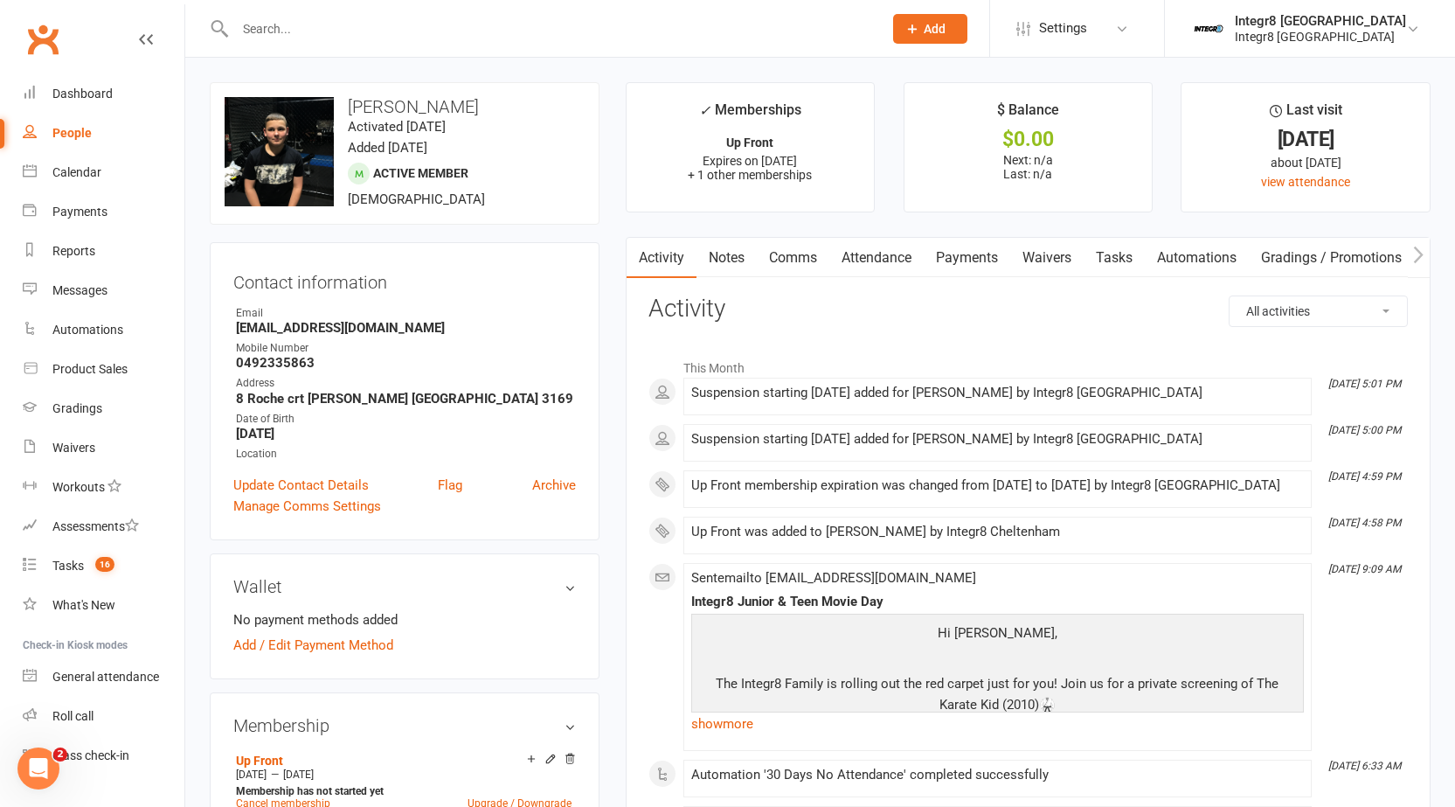
click at [714, 265] on link "Notes" at bounding box center [726, 258] width 60 height 40
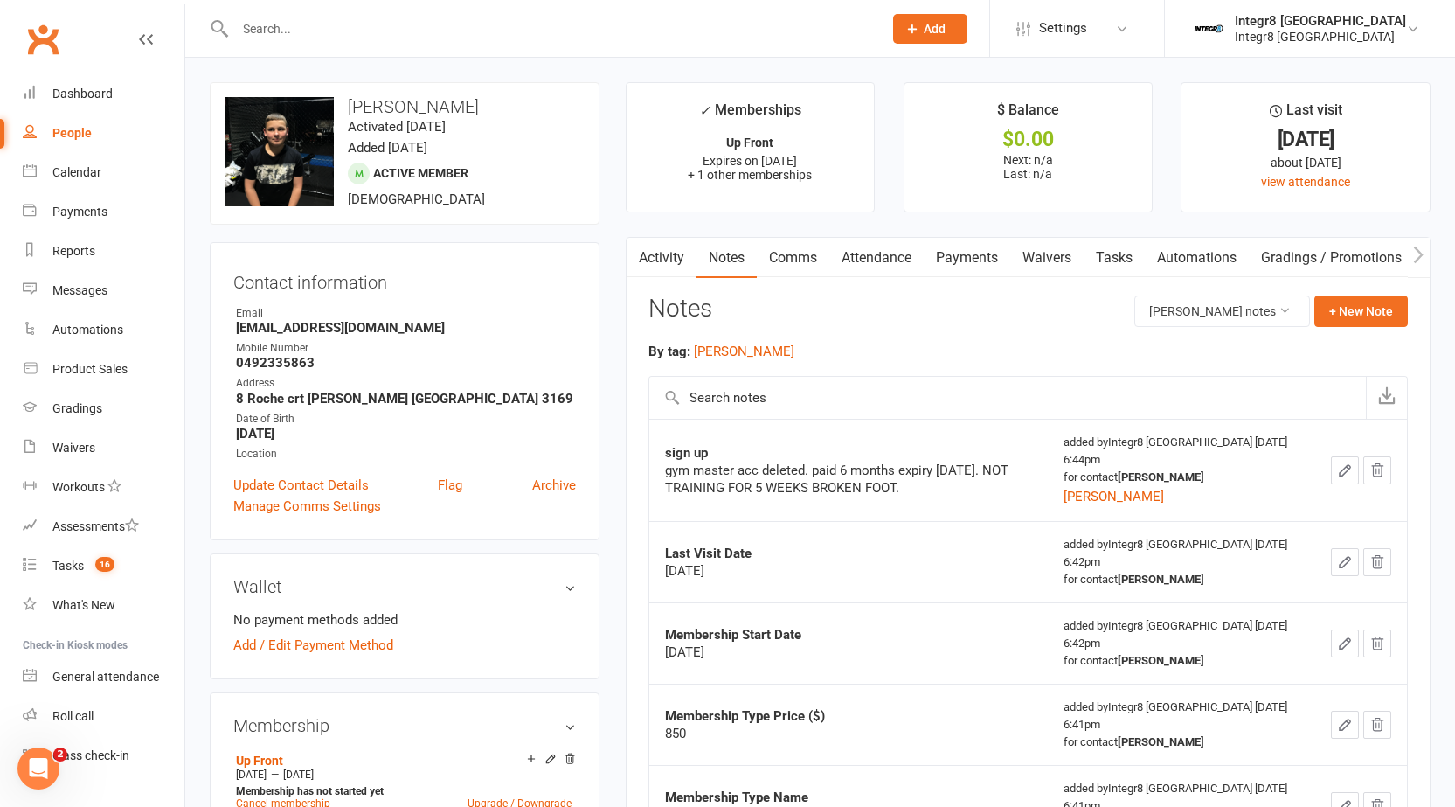
click at [1369, 328] on div "Notes Cruz O’Connor's notes + New Note" at bounding box center [1027, 317] width 759 height 45
click at [1375, 308] on button "+ New Note" at bounding box center [1361, 310] width 94 height 31
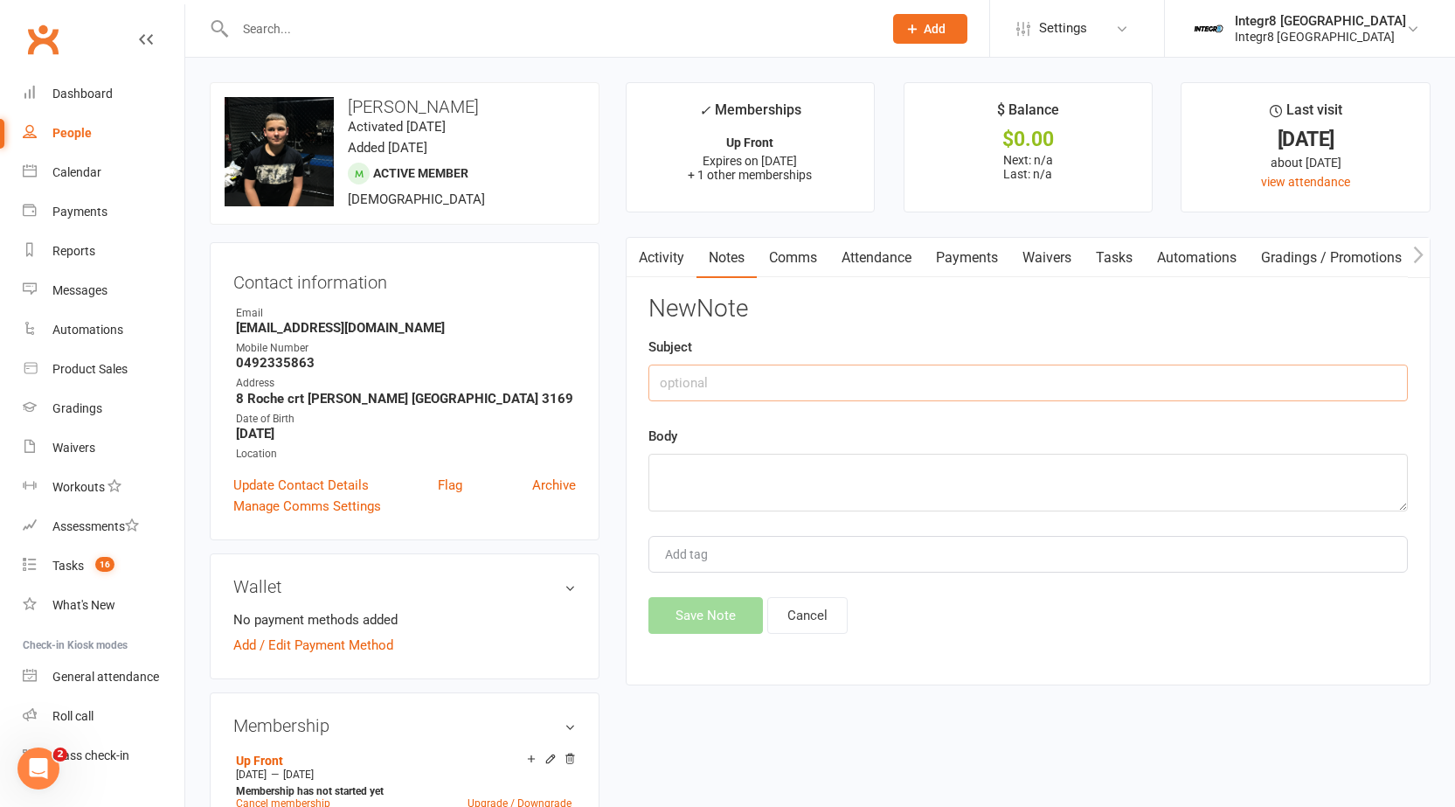
click at [772, 379] on input "text" at bounding box center [1027, 382] width 759 height 37
click at [798, 604] on button "Cancel" at bounding box center [807, 615] width 80 height 37
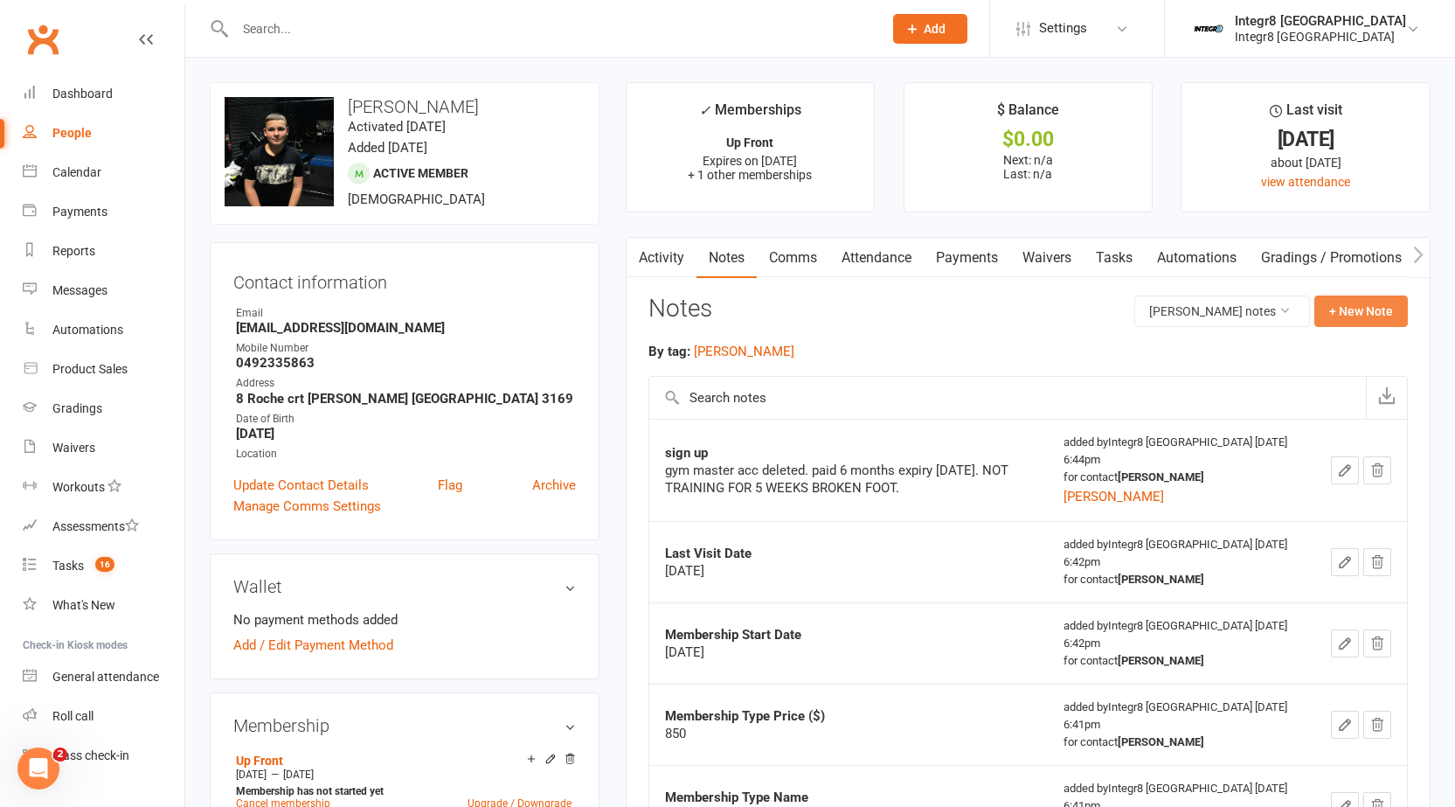
click at [1341, 311] on button "+ New Note" at bounding box center [1361, 310] width 94 height 31
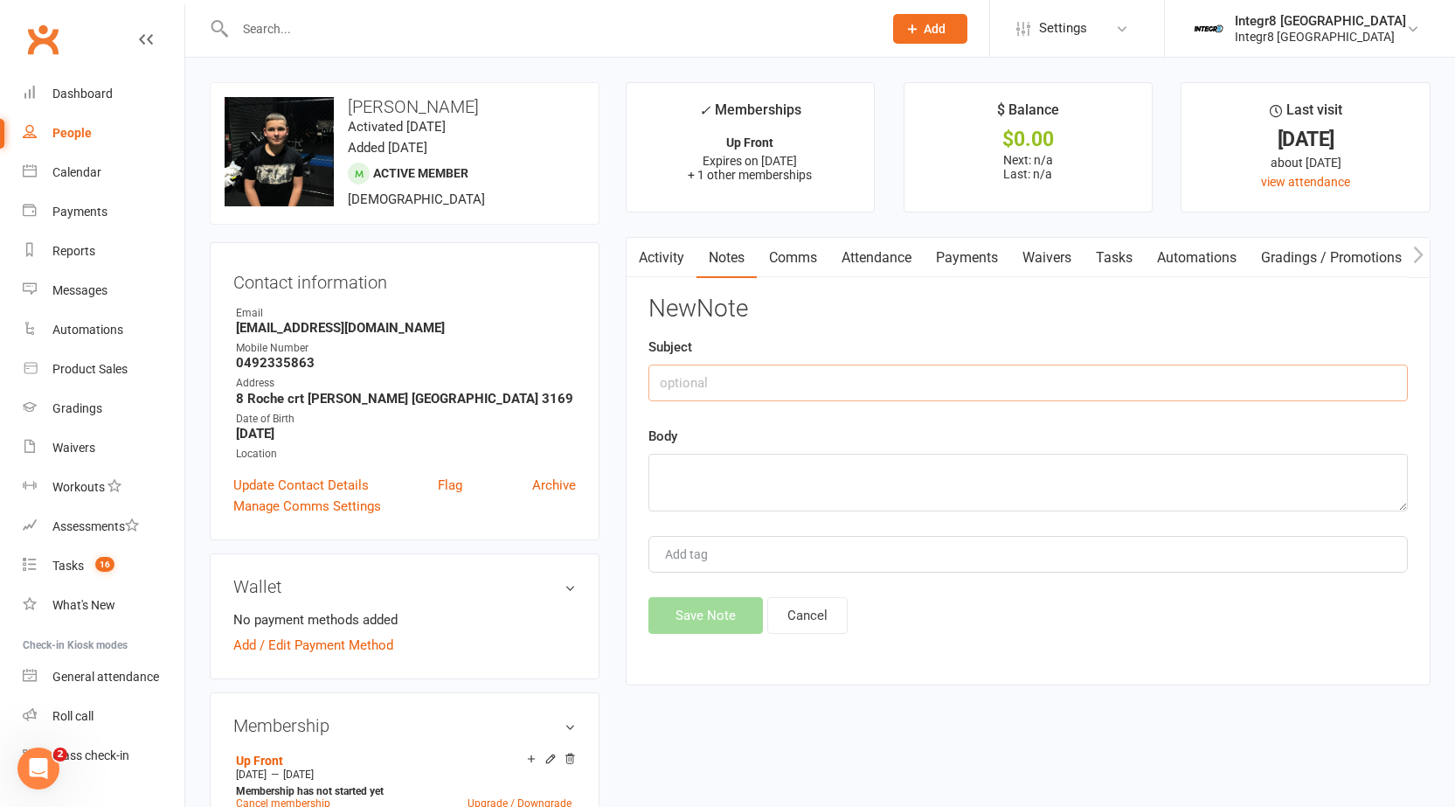
click at [793, 384] on input "text" at bounding box center [1027, 382] width 759 height 37
type input "RENEW"
paste textarea "Sports4All"
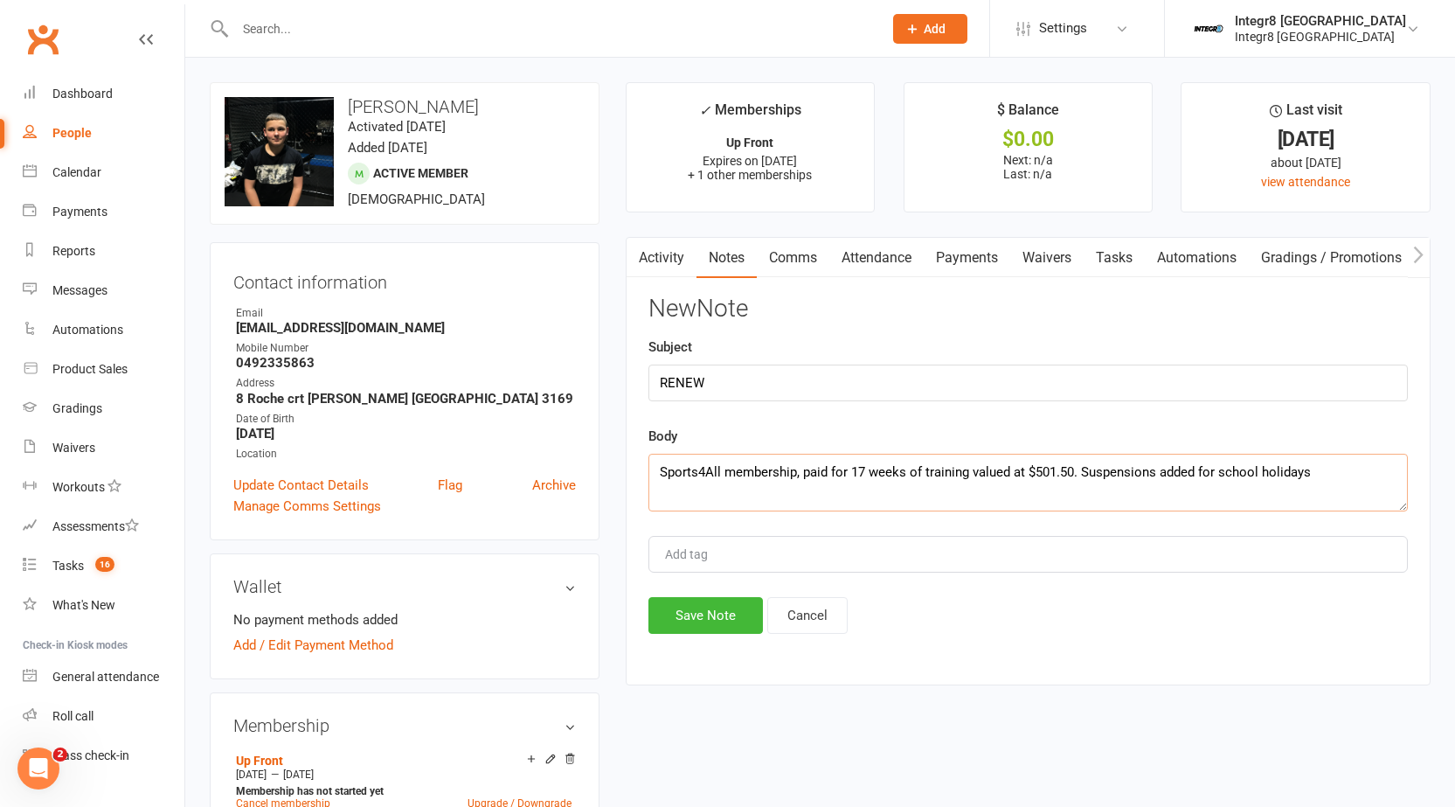
click at [1068, 477] on textarea "Sports4All membership, paid for 17 weeks of training valued at $501.50. Suspens…" at bounding box center [1027, 483] width 759 height 58
click at [1073, 477] on textarea "Sports4All membership, paid for 17 weeks of training valued at $501.50. Suspens…" at bounding box center [1027, 483] width 759 height 58
click at [731, 491] on textarea "Sports4All membership, paid for 17 weeks of training valued at $501.50 ($29.50 …" at bounding box center [1027, 483] width 759 height 58
type textarea "Sports4All membership, paid for 17 weeks of training valued at $501.50 ($29.50 …"
type input "[PERSON_NAME]"
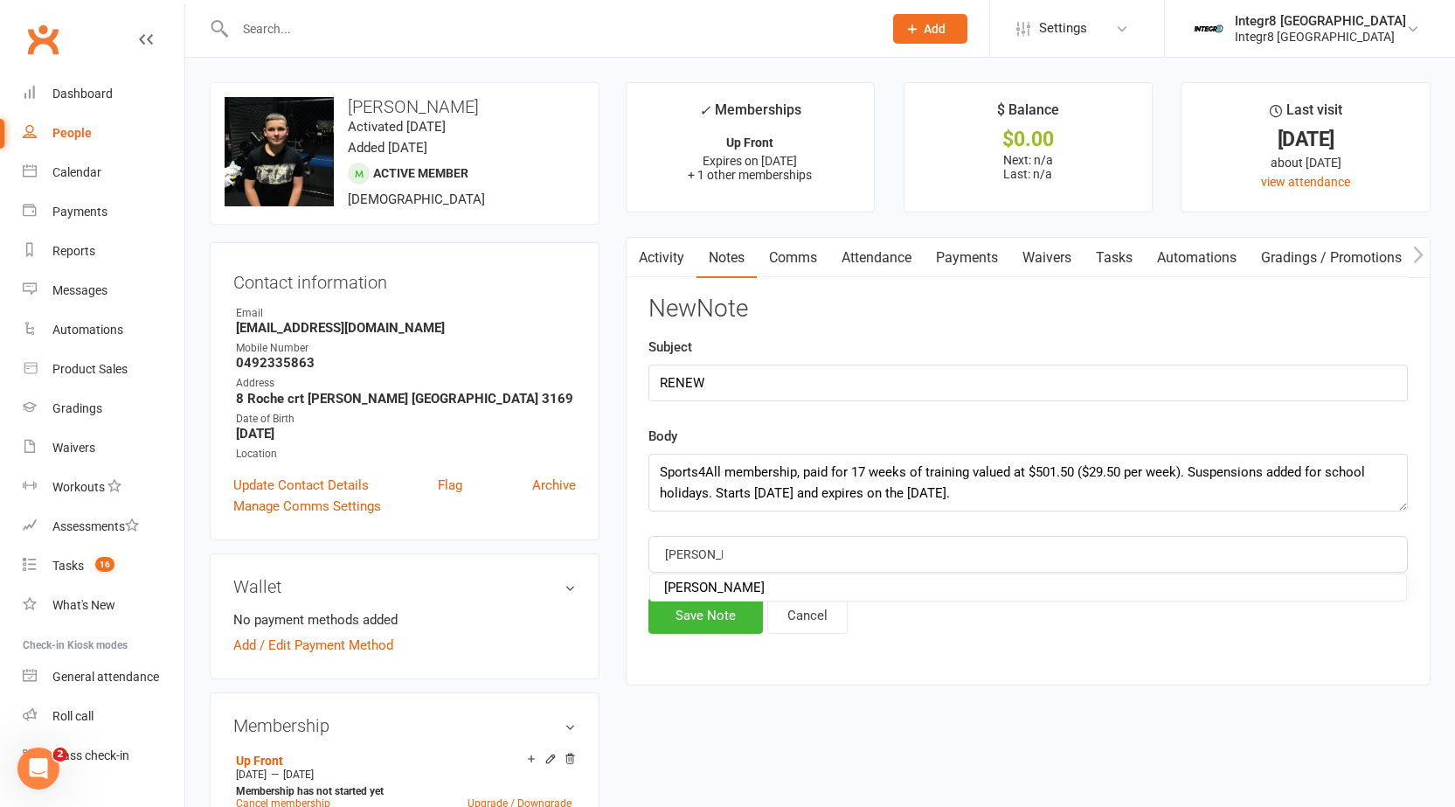
click at [954, 586] on li "[PERSON_NAME]" at bounding box center [1028, 587] width 756 height 26
click at [703, 471] on textarea "Sports4All membership, paid for 17 weeks of training valued at $501.50 ($29.50 …" at bounding box center [1027, 483] width 759 height 58
click at [675, 613] on button "Save Note" at bounding box center [705, 615] width 114 height 37
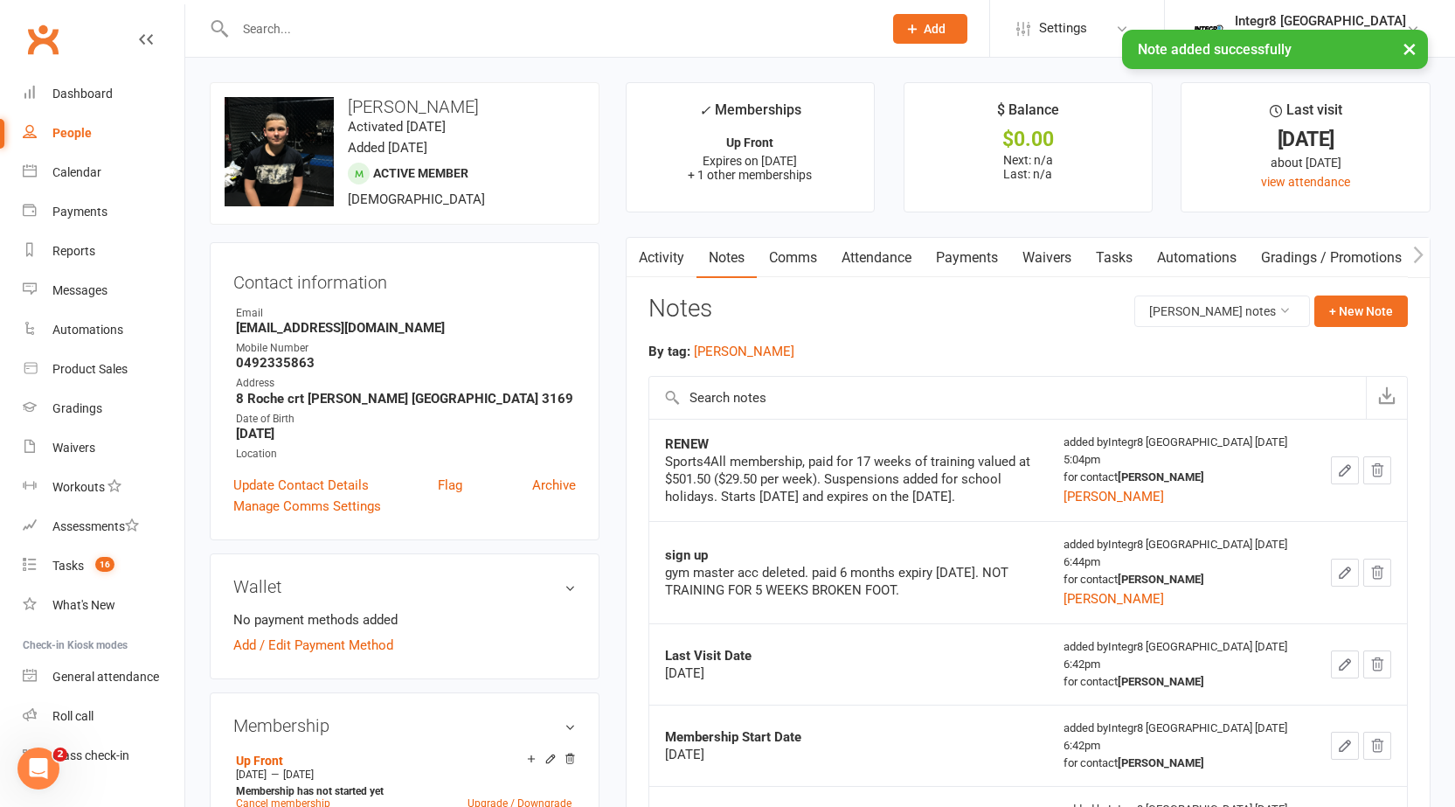
click at [949, 257] on link "Payments" at bounding box center [967, 258] width 87 height 40
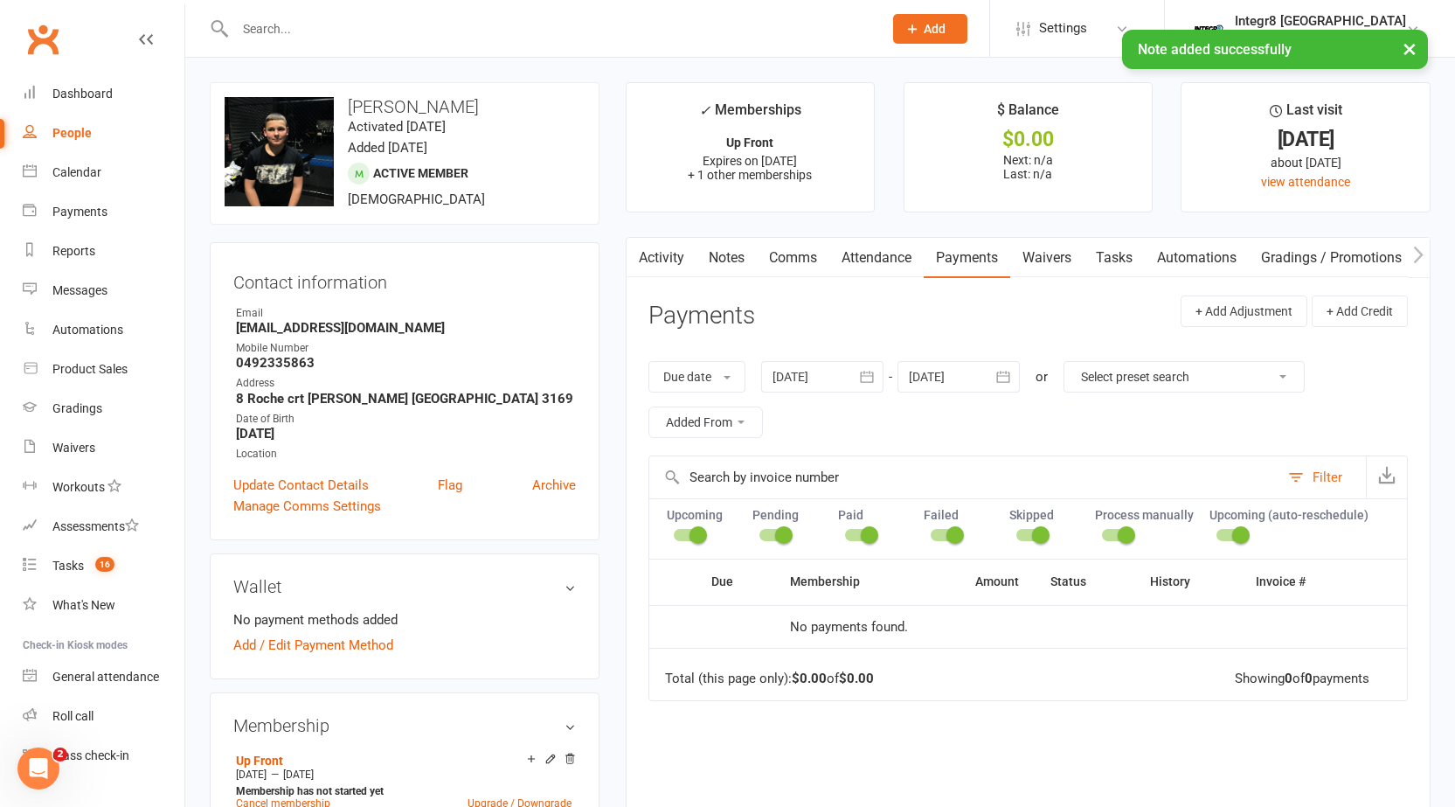
click at [1126, 255] on link "Tasks" at bounding box center [1114, 258] width 61 height 40
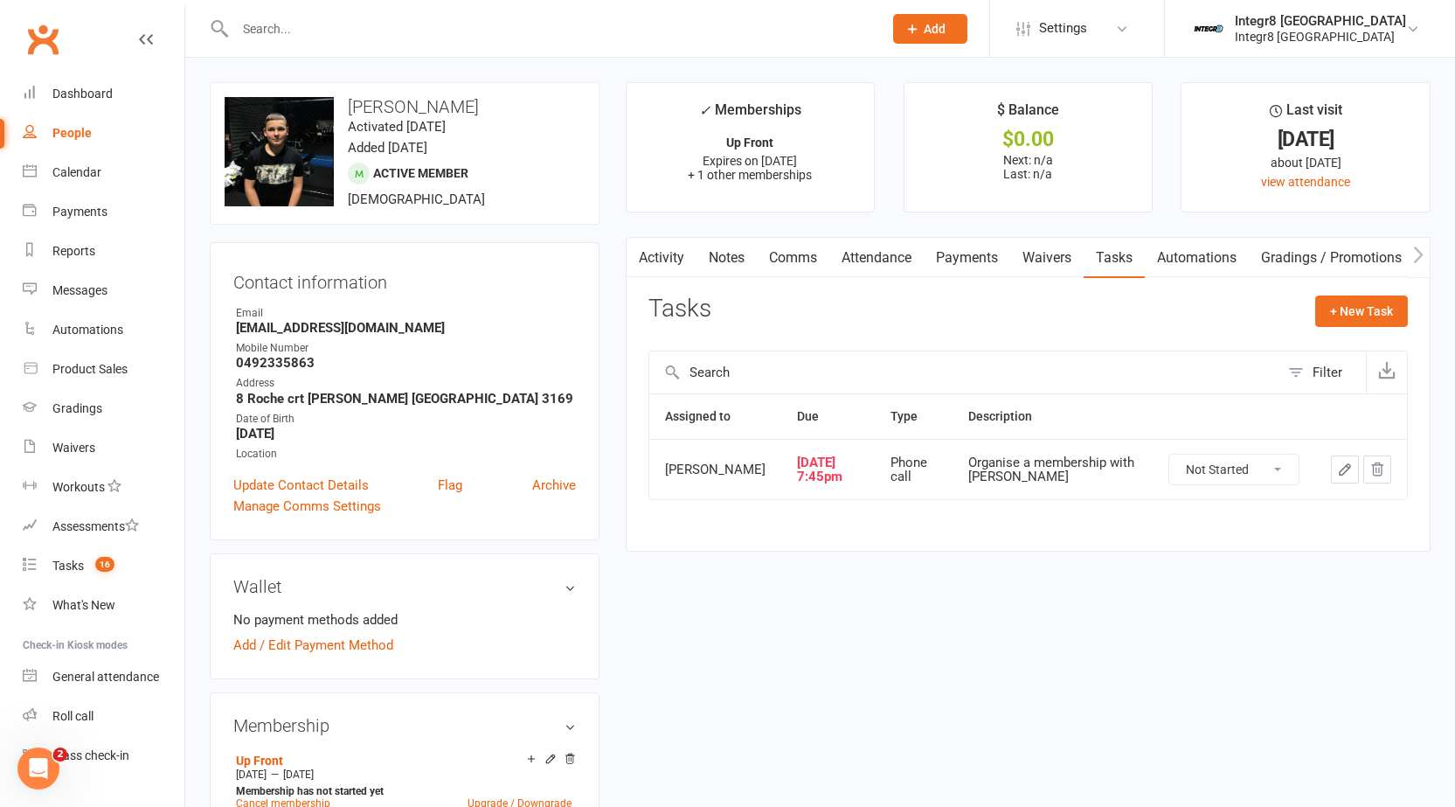
click at [1224, 484] on select "Not Started In Progress Waiting Complete" at bounding box center [1233, 469] width 129 height 30
click at [1169, 468] on select "Not Started In Progress Waiting Complete" at bounding box center [1233, 469] width 129 height 30
select select "unstarted"
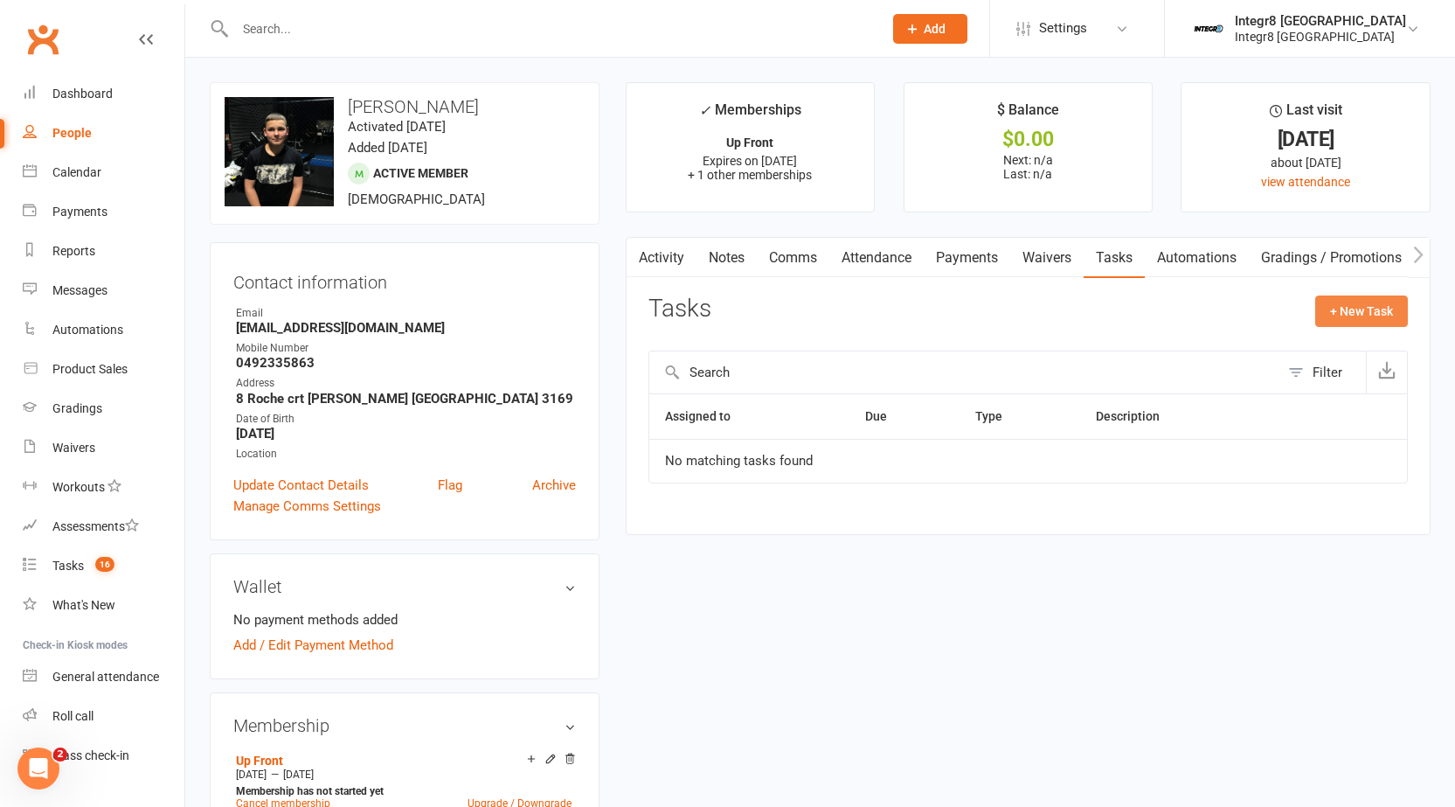
click at [1350, 308] on button "+ New Task" at bounding box center [1361, 310] width 93 height 31
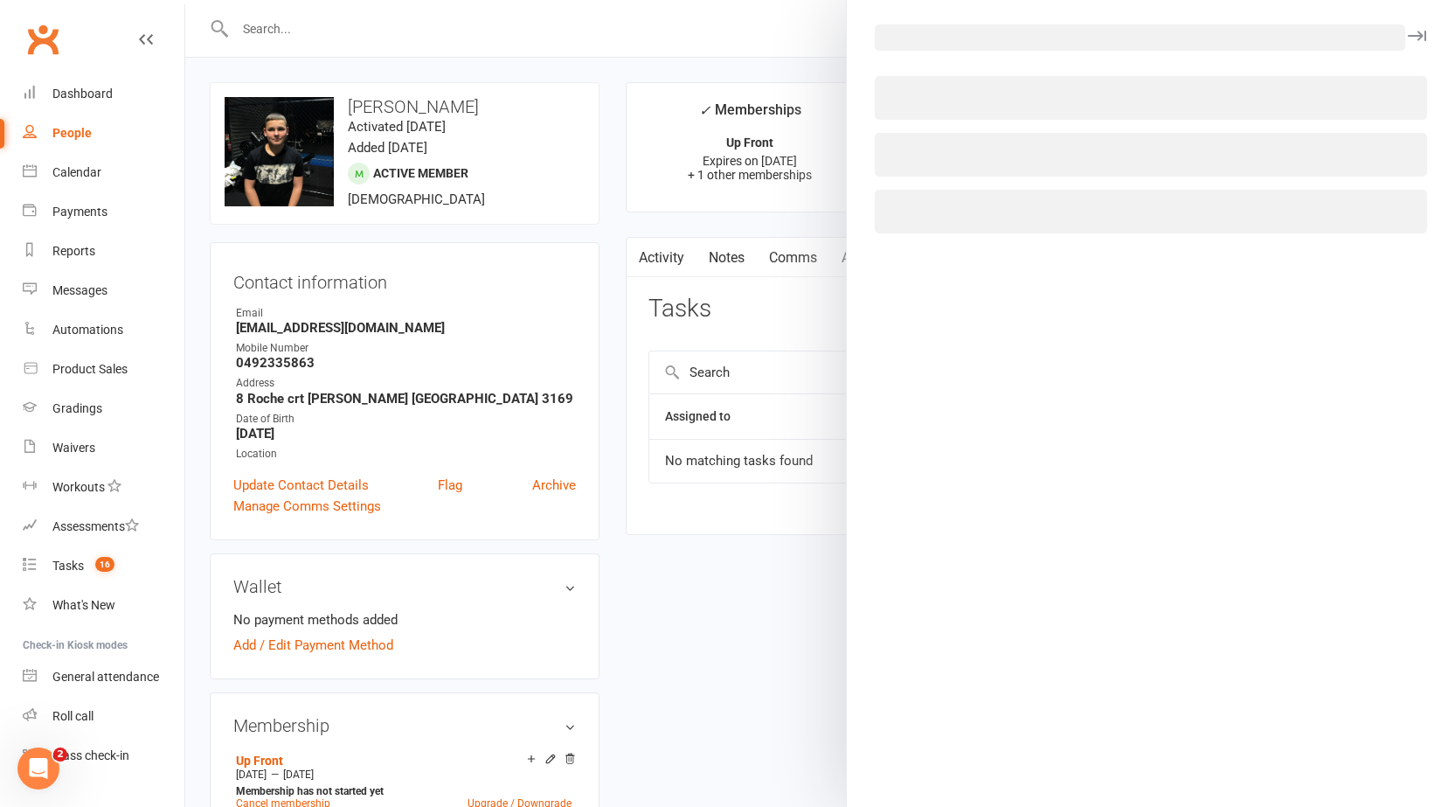
select select "52528"
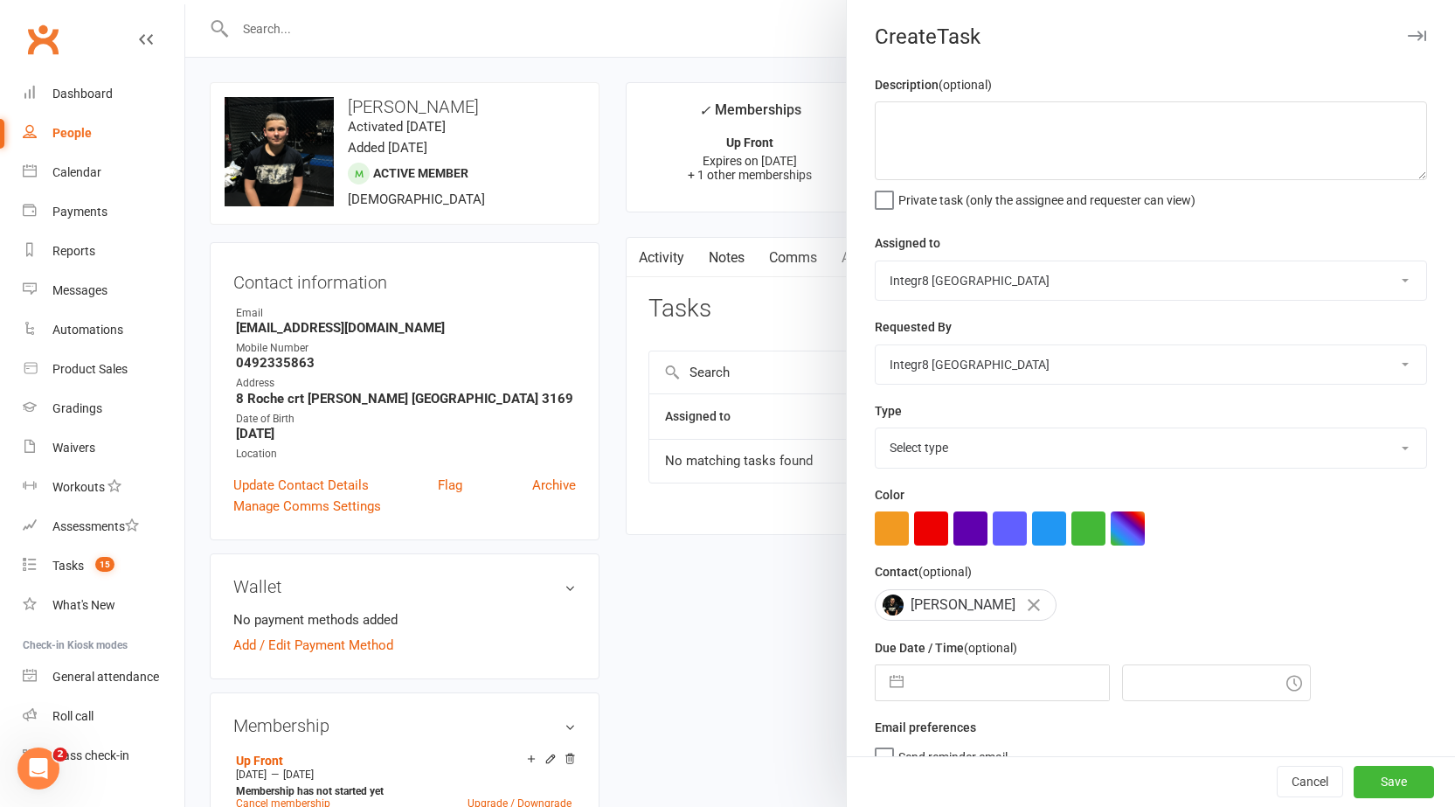
click at [981, 285] on select "Annissa Koletsas Domenic Amato Phil Amato Integr8 Cheltenham Giuseppe Amato" at bounding box center [1151, 280] width 551 height 38
click at [876, 262] on select "Annissa Koletsas Domenic Amato Phil Amato Integr8 Cheltenham Giuseppe Amato" at bounding box center [1151, 280] width 551 height 38
click at [995, 278] on select "Annissa Koletsas Domenic Amato Phil Amato Integr8 Cheltenham Giuseppe Amato" at bounding box center [1151, 280] width 551 height 38
select select "43341"
click at [876, 262] on select "Annissa Koletsas Domenic Amato Phil Amato Integr8 Cheltenham Giuseppe Amato" at bounding box center [1151, 280] width 551 height 38
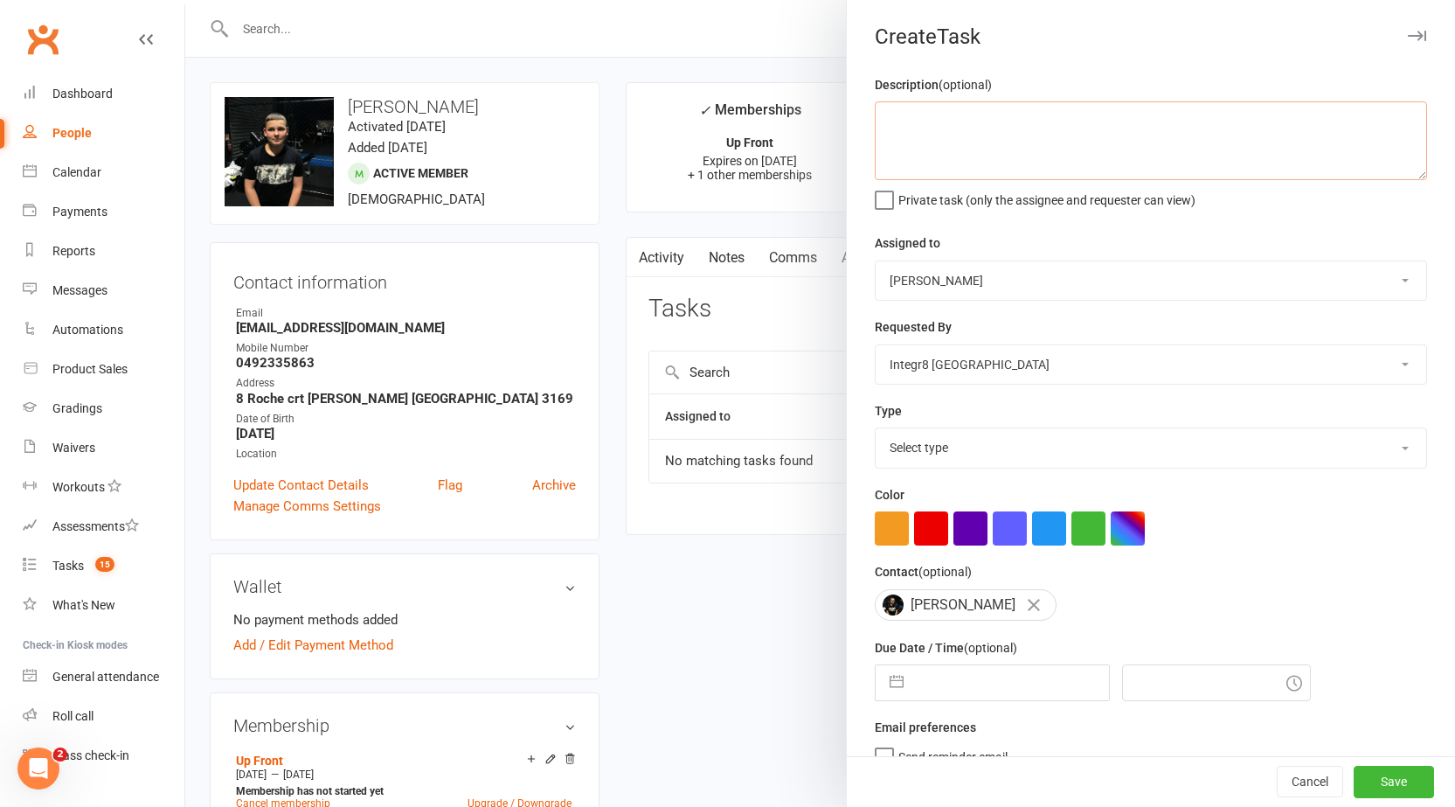
click at [932, 141] on textarea at bounding box center [1151, 140] width 552 height 79
type textarea "Organise membership with lesa"
click at [1027, 457] on select "Select type E-mail In person Meeting Membership Phone call Add new task type" at bounding box center [1151, 447] width 551 height 38
select select "33337"
click at [876, 432] on select "Select type E-mail In person Meeting Membership Phone call Add new task type" at bounding box center [1151, 447] width 551 height 38
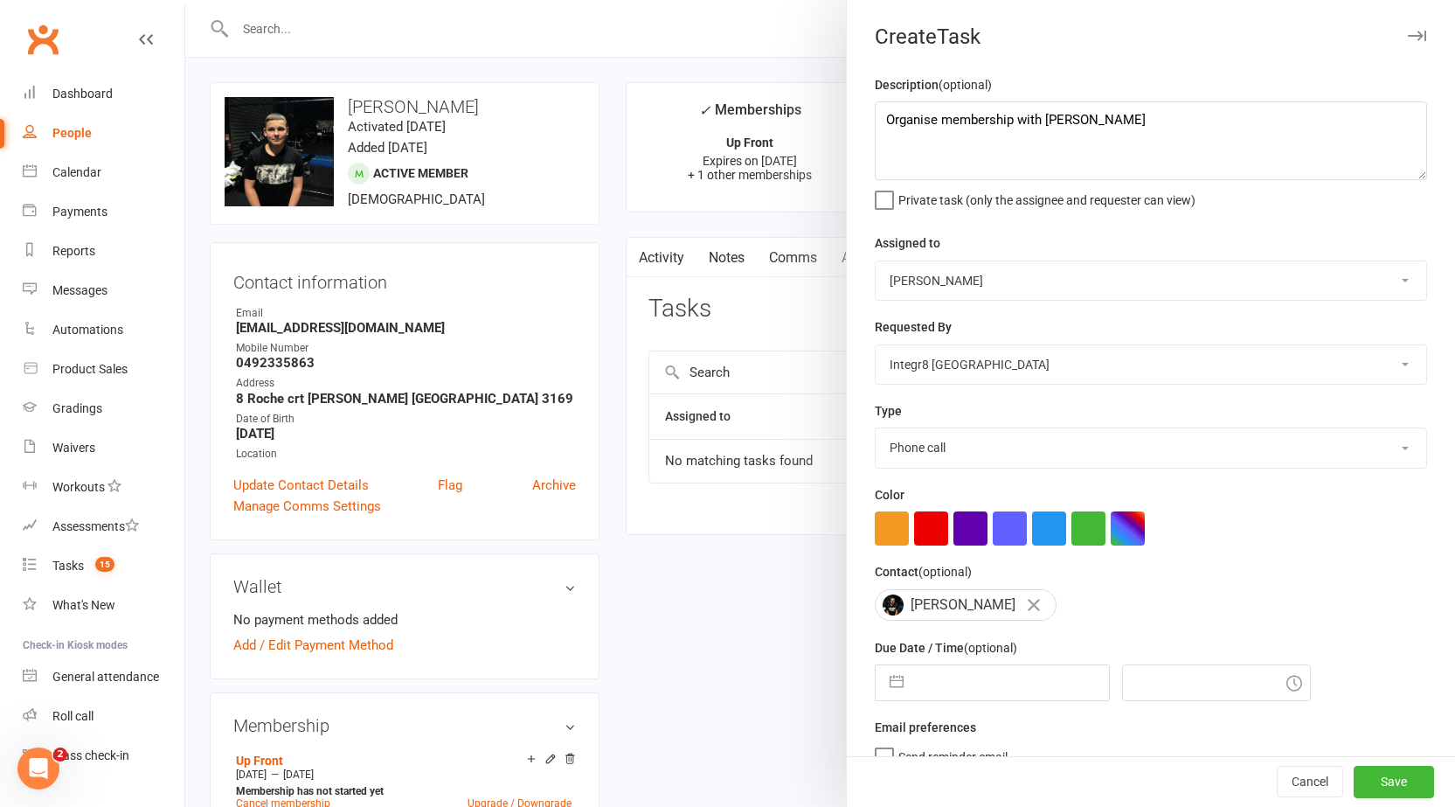
scroll to position [59, 0]
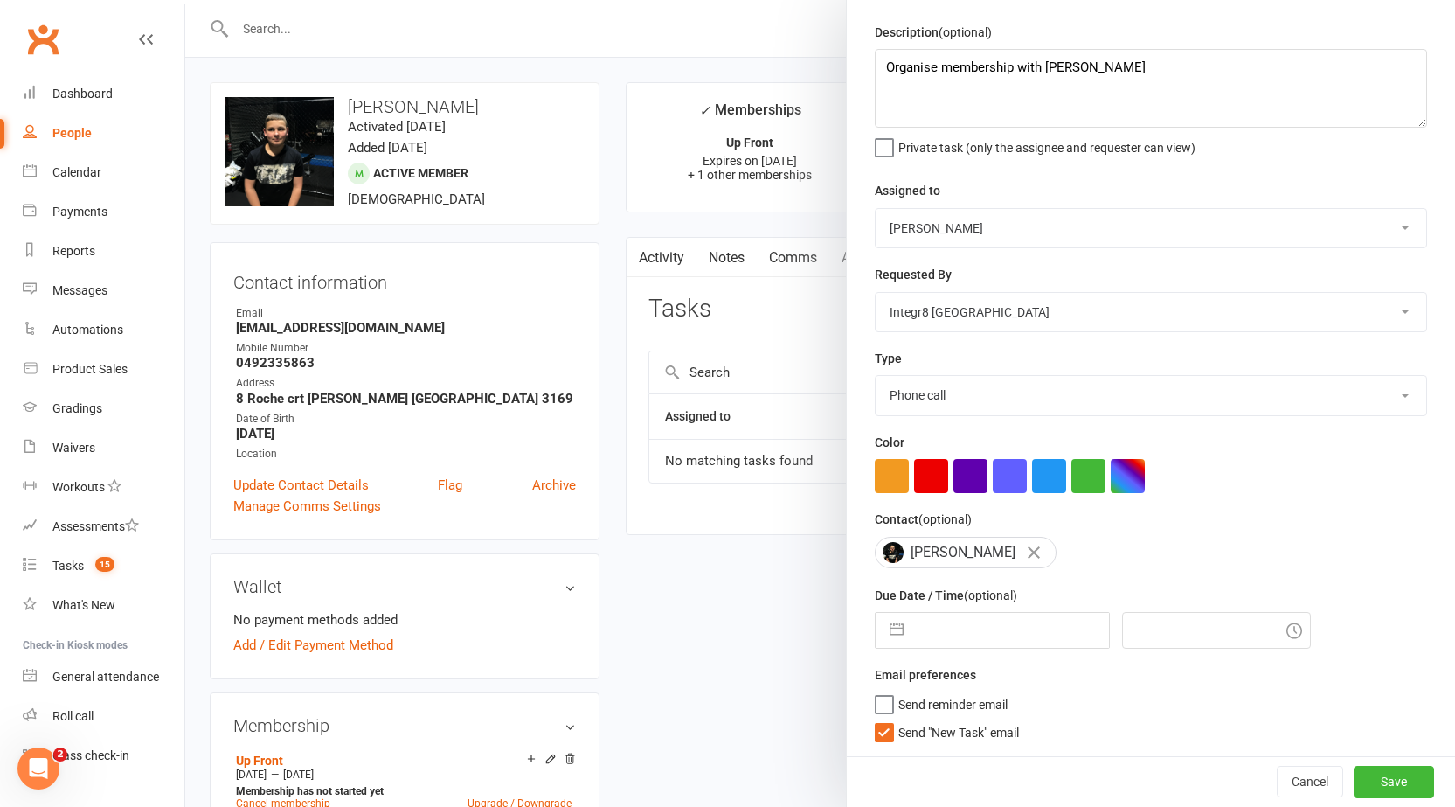
click at [950, 638] on input "text" at bounding box center [1010, 630] width 197 height 35
select select "6"
select select "2025"
select select "7"
select select "2025"
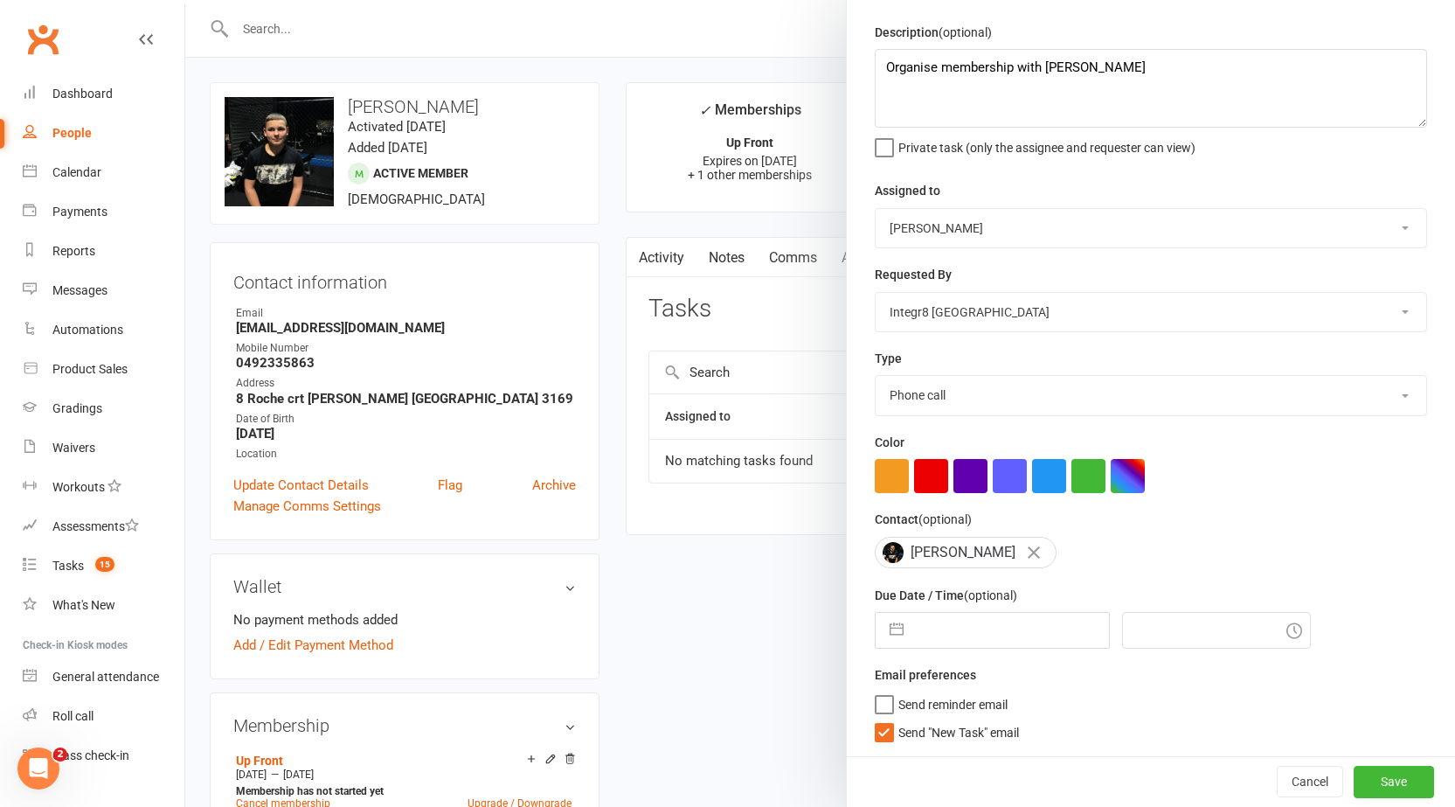
select select "8"
select select "2025"
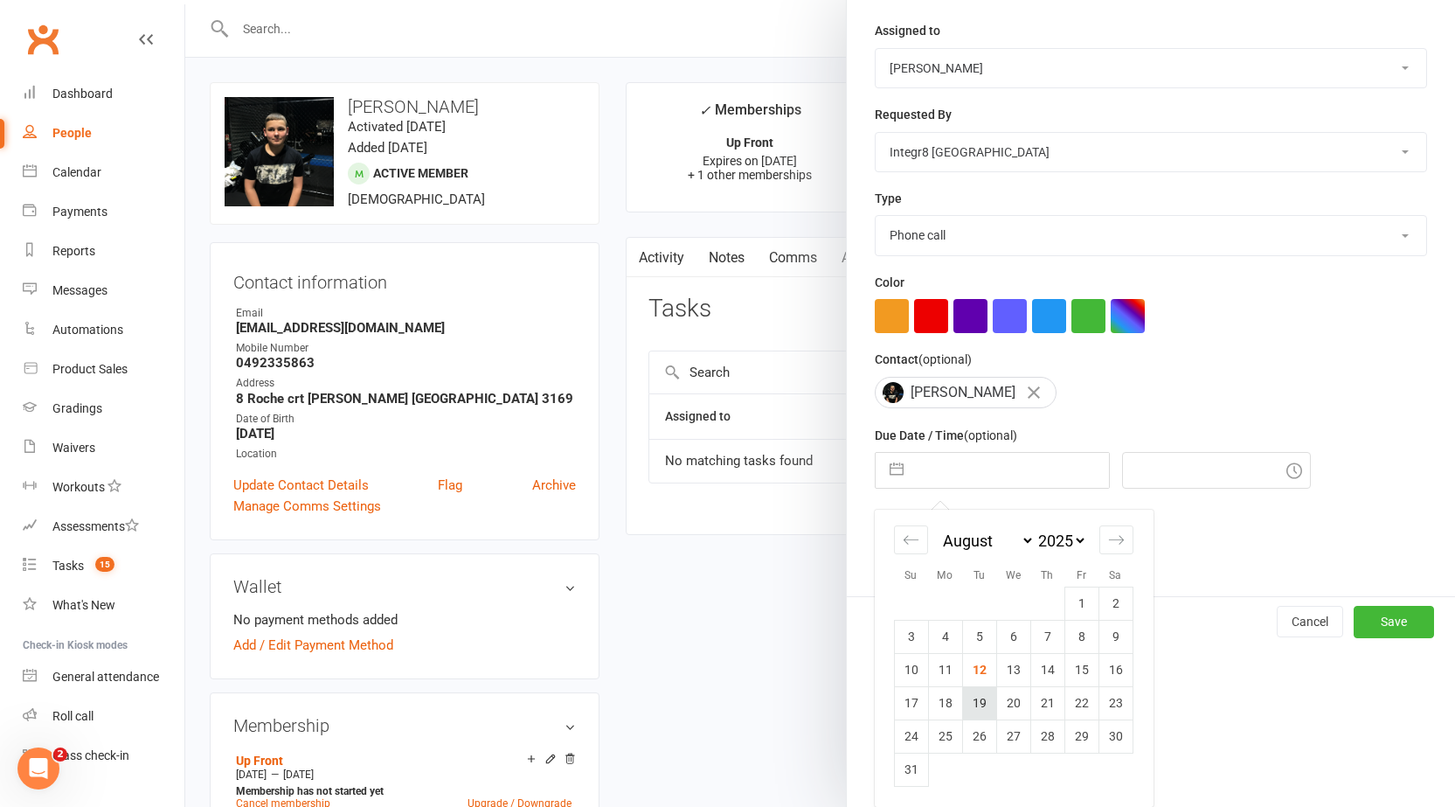
scroll to position [218, 0]
click at [1108, 544] on icon "Move forward to switch to the next month." at bounding box center [1116, 539] width 17 height 17
select select "9"
select select "2025"
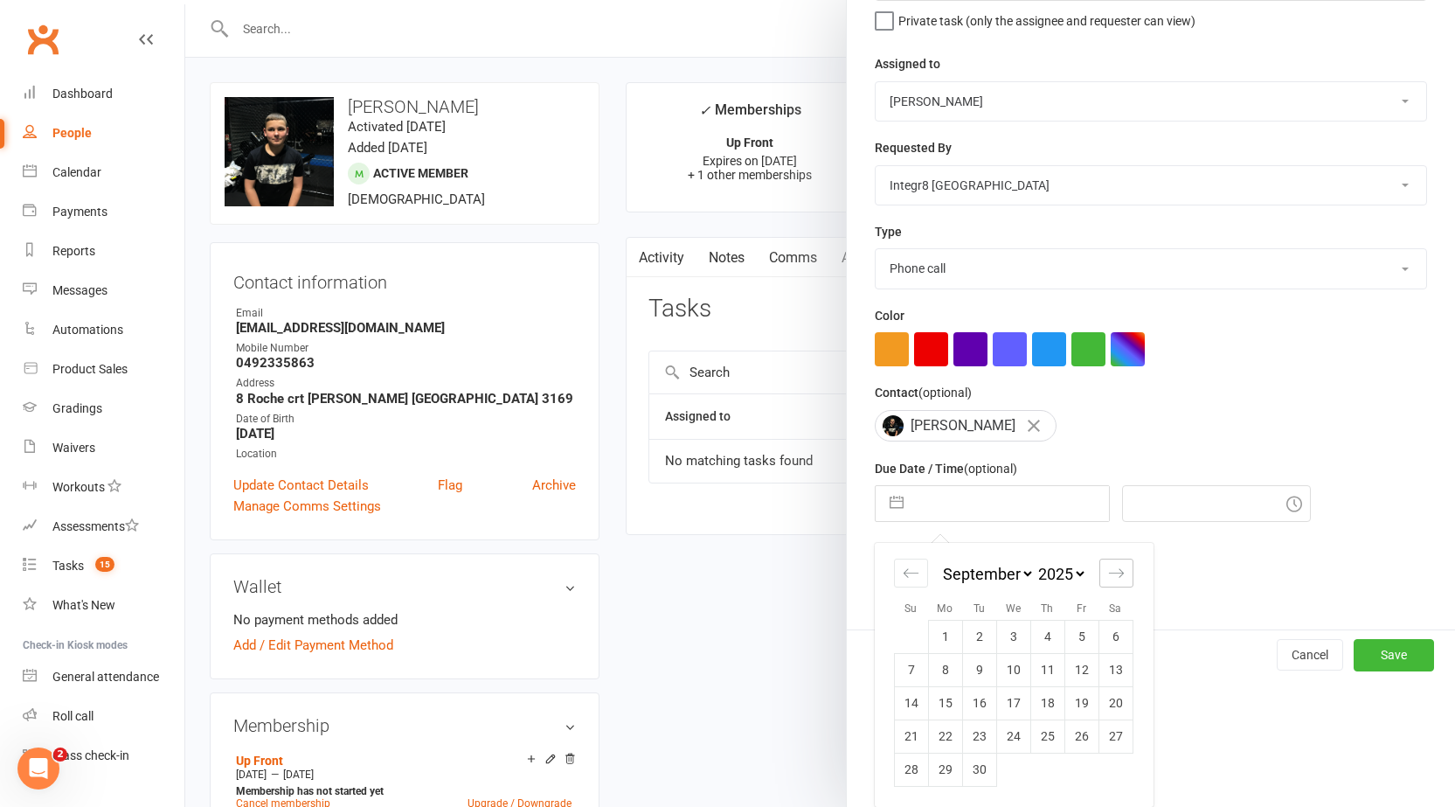
click at [1108, 544] on div "January February March April May June July August September October November De…" at bounding box center [1014, 675] width 278 height 264
click at [1112, 581] on div "Move forward to switch to the next month." at bounding box center [1116, 572] width 34 height 29
select select "10"
select select "2025"
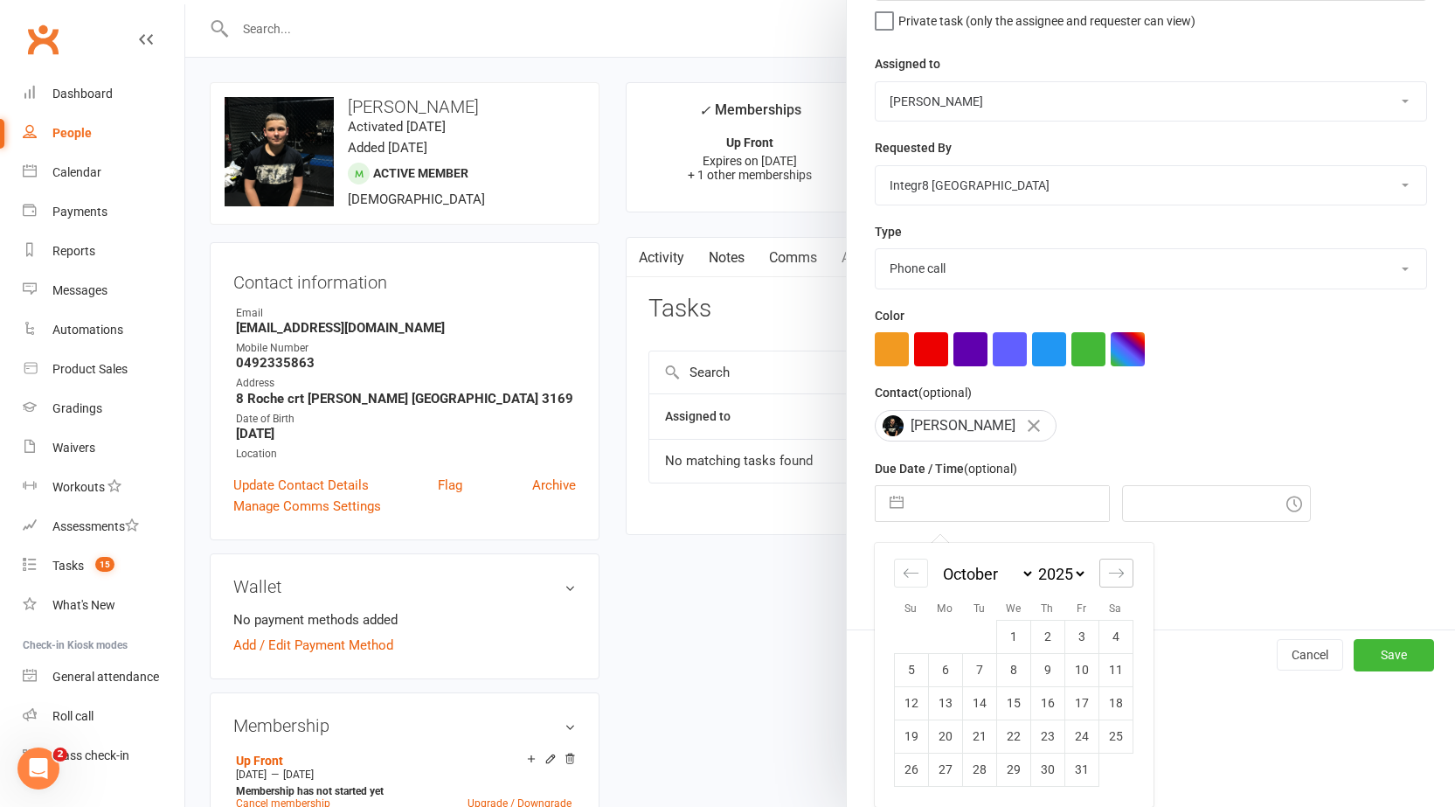
click at [1112, 581] on div "Move forward to switch to the next month." at bounding box center [1116, 572] width 34 height 29
select select "11"
select select "2025"
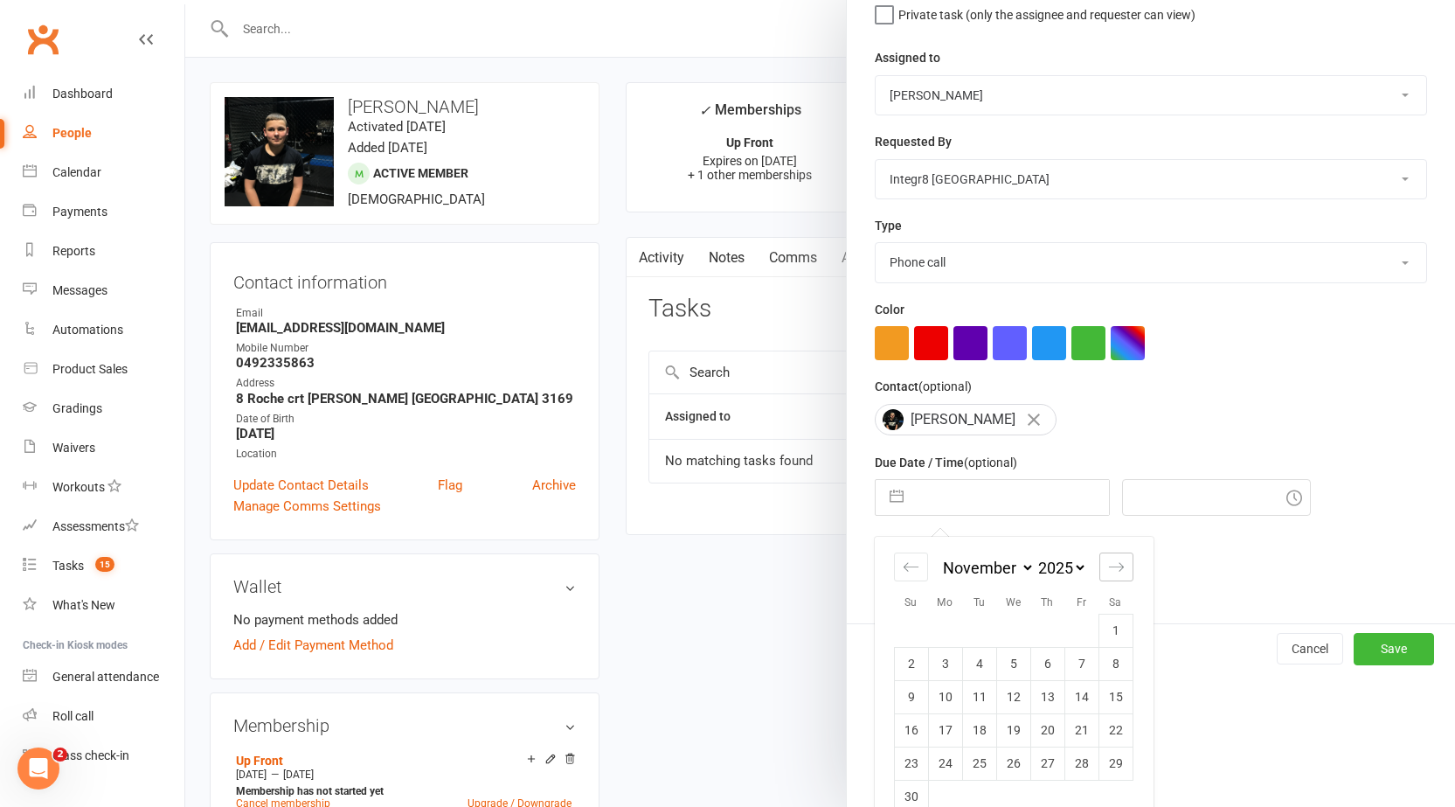
click at [1112, 581] on div "Move forward to switch to the next month." at bounding box center [1116, 566] width 34 height 29
select select "2026"
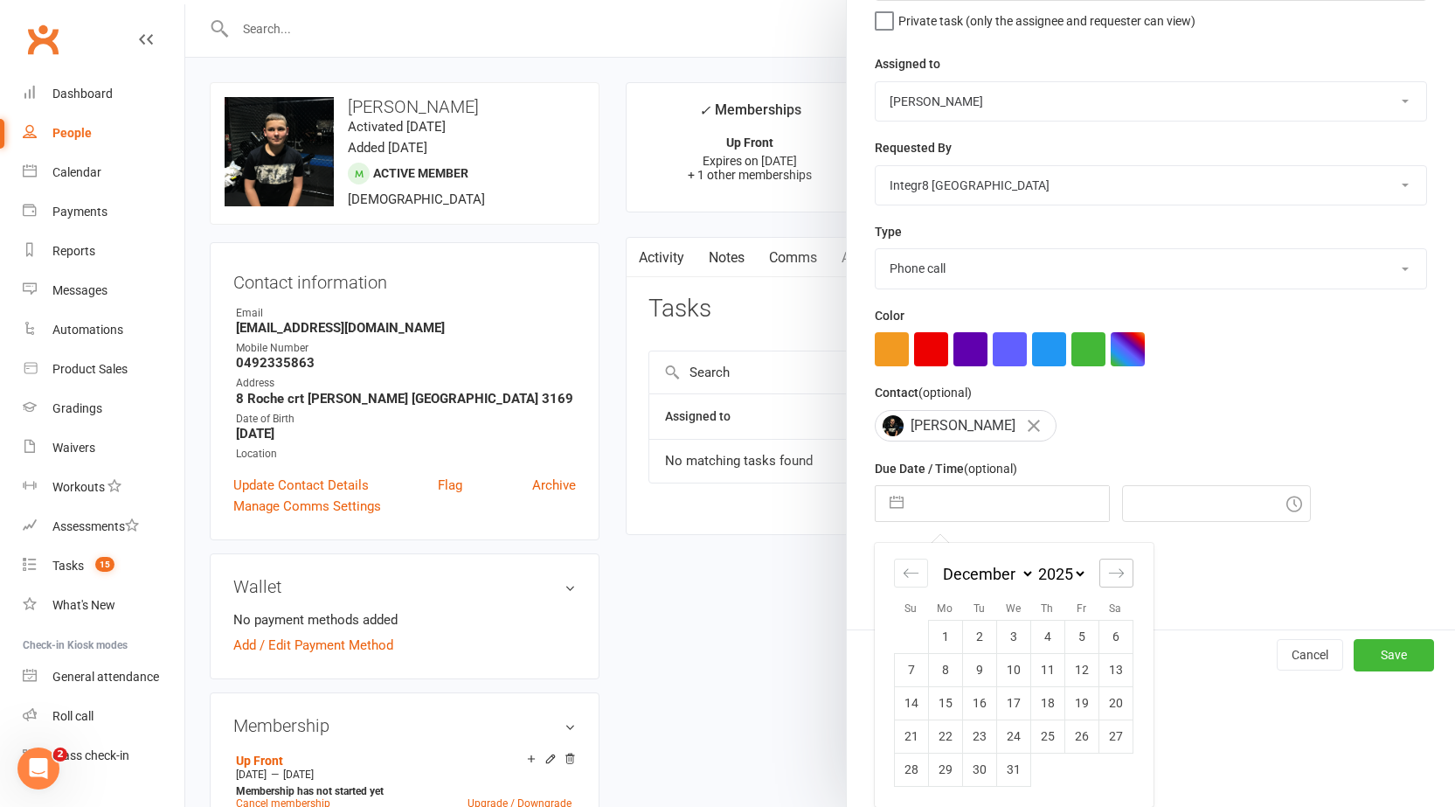
click at [1112, 581] on div "Move forward to switch to the next month." at bounding box center [1116, 572] width 34 height 29
select select "1"
select select "2026"
click at [1112, 581] on div "Move forward to switch to the next month." at bounding box center [1116, 572] width 34 height 29
select select "2"
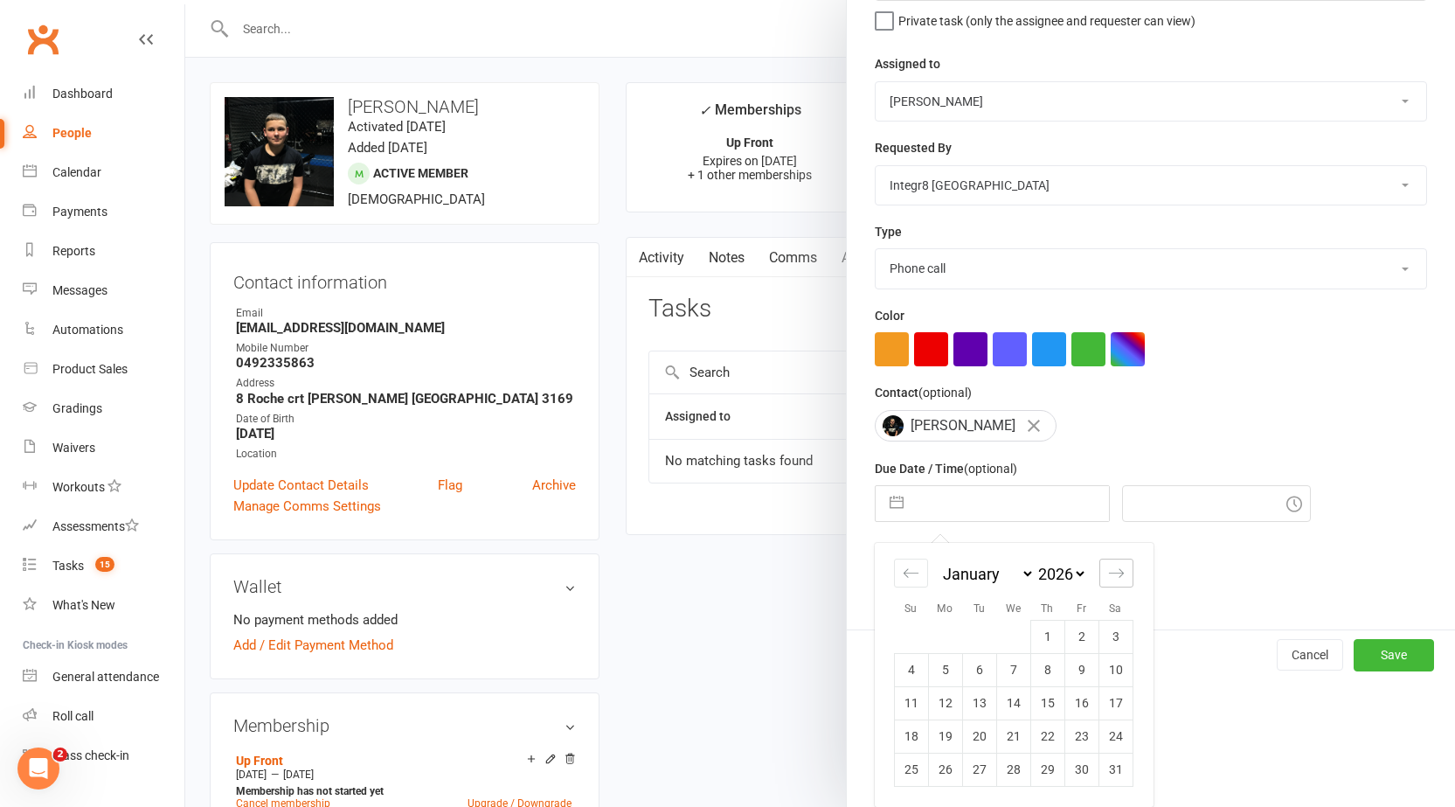
select select "2026"
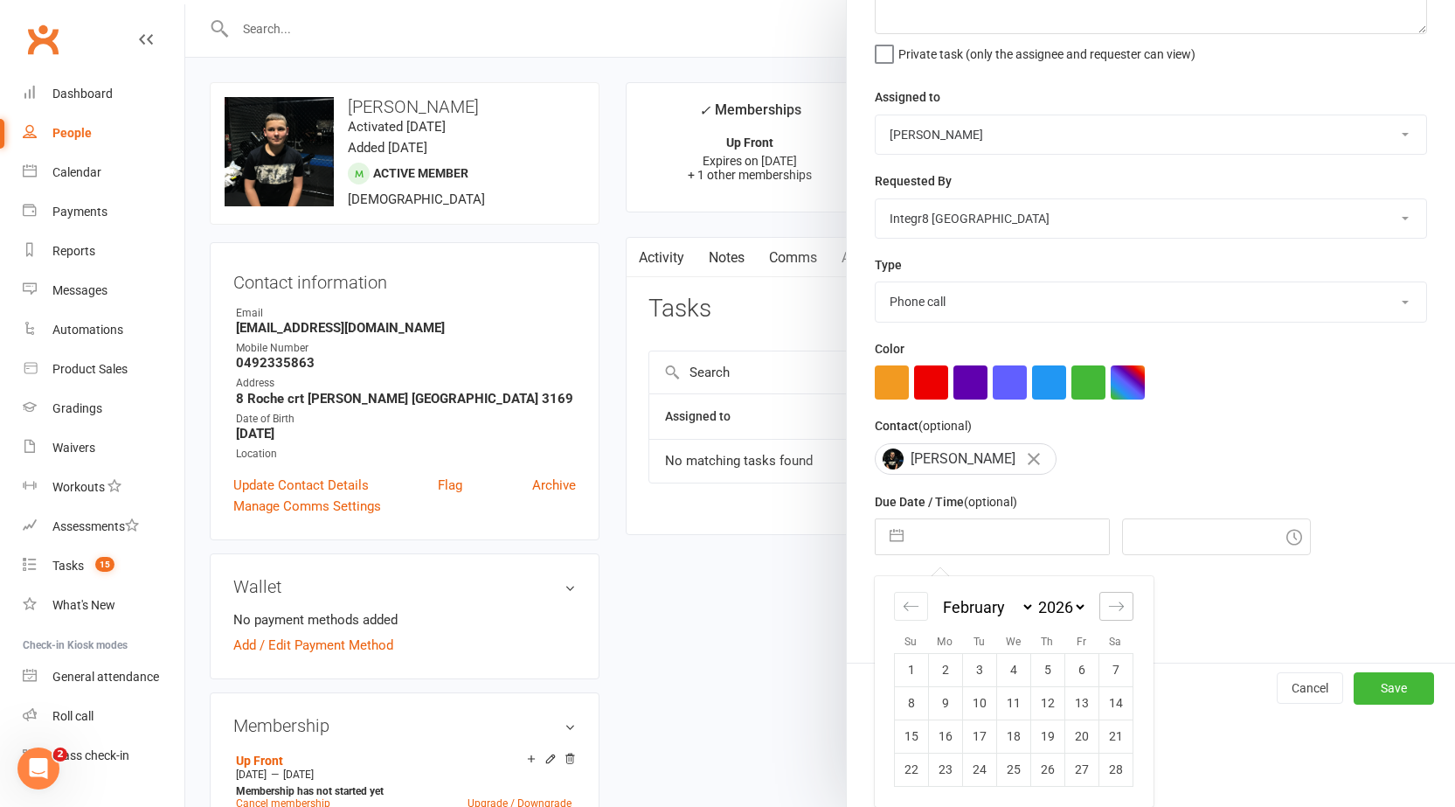
scroll to position [152, 0]
click at [904, 611] on icon "Move backward to switch to the previous month." at bounding box center [911, 606] width 17 height 17
select select "11"
select select "2025"
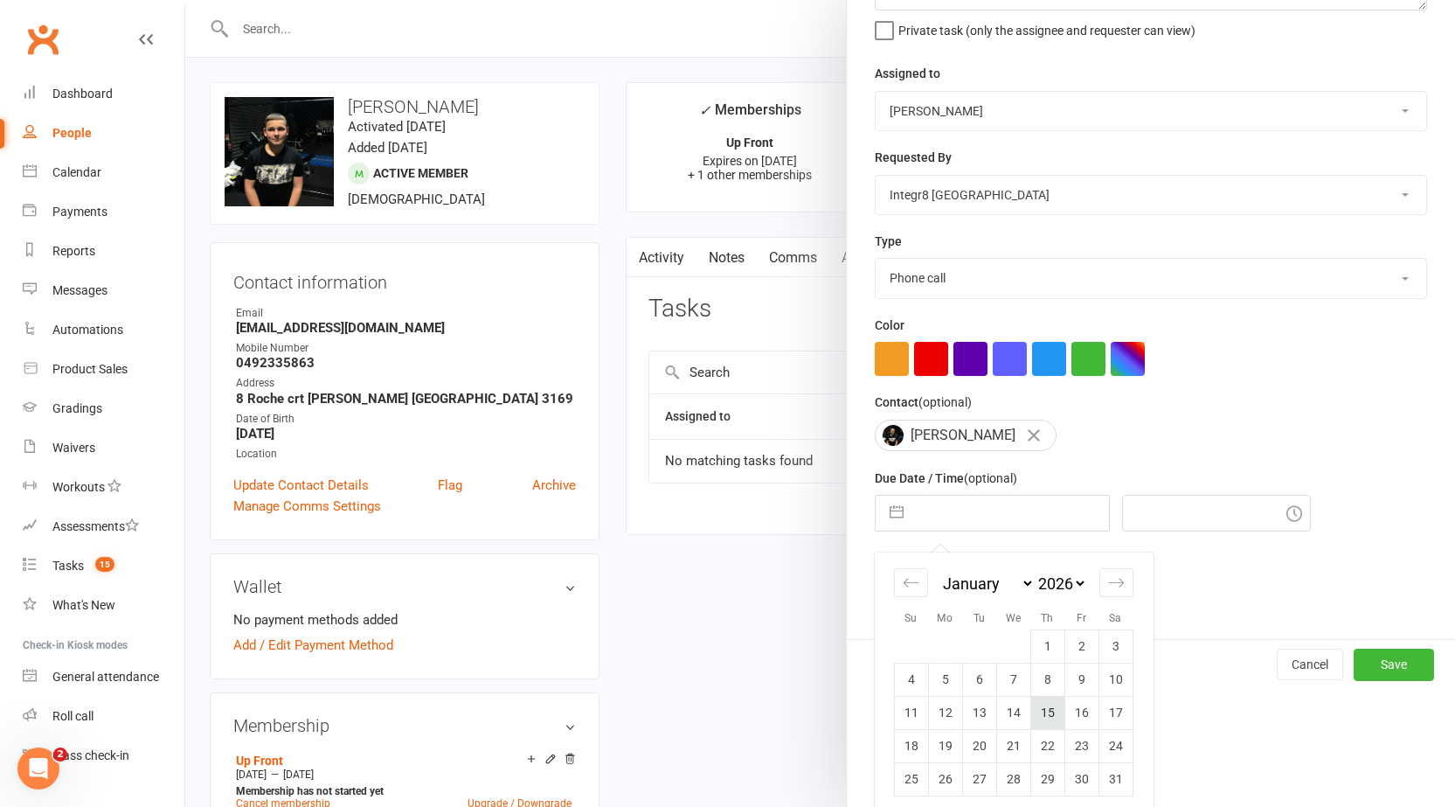
scroll to position [185, 0]
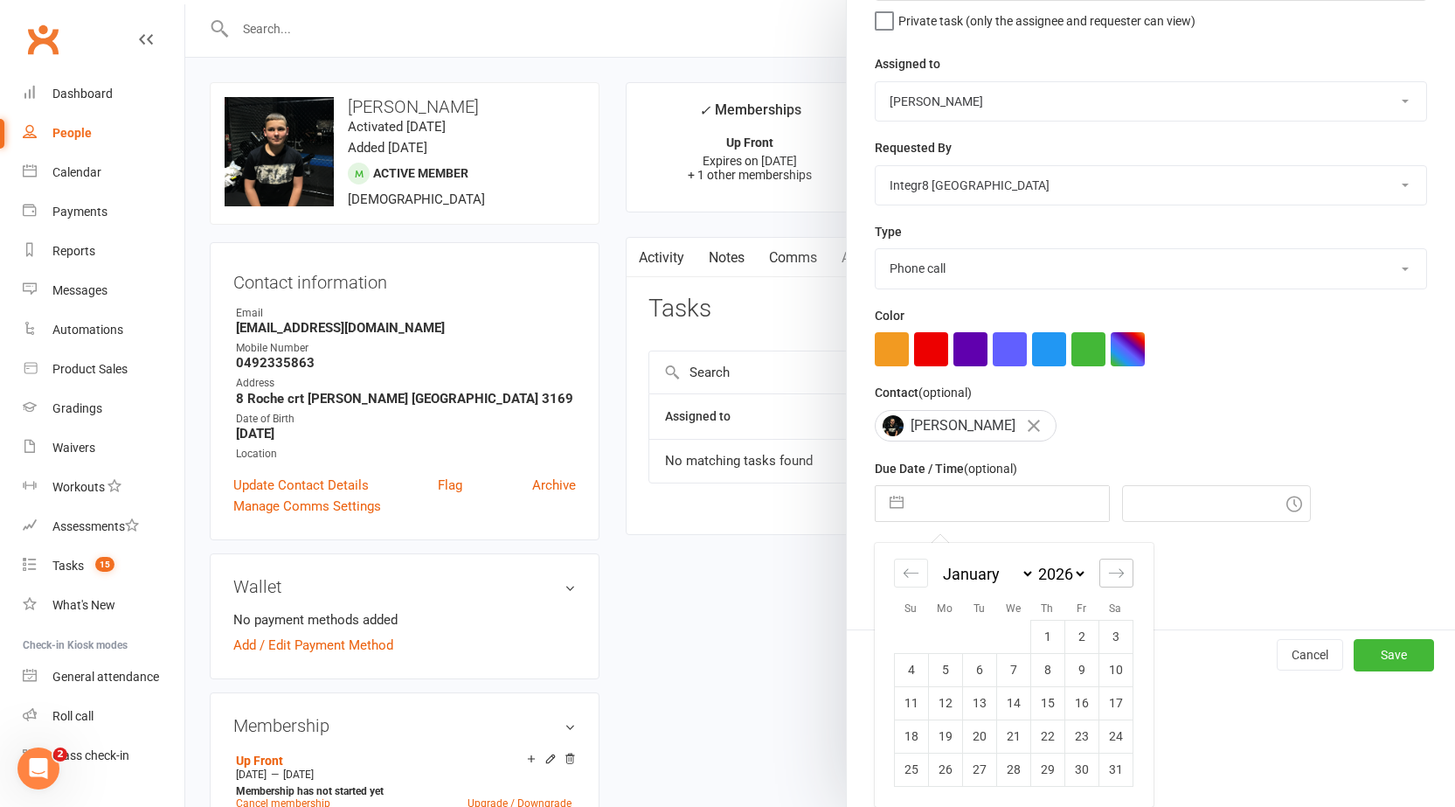
click at [1108, 581] on div "Move forward to switch to the next month." at bounding box center [1116, 572] width 34 height 29
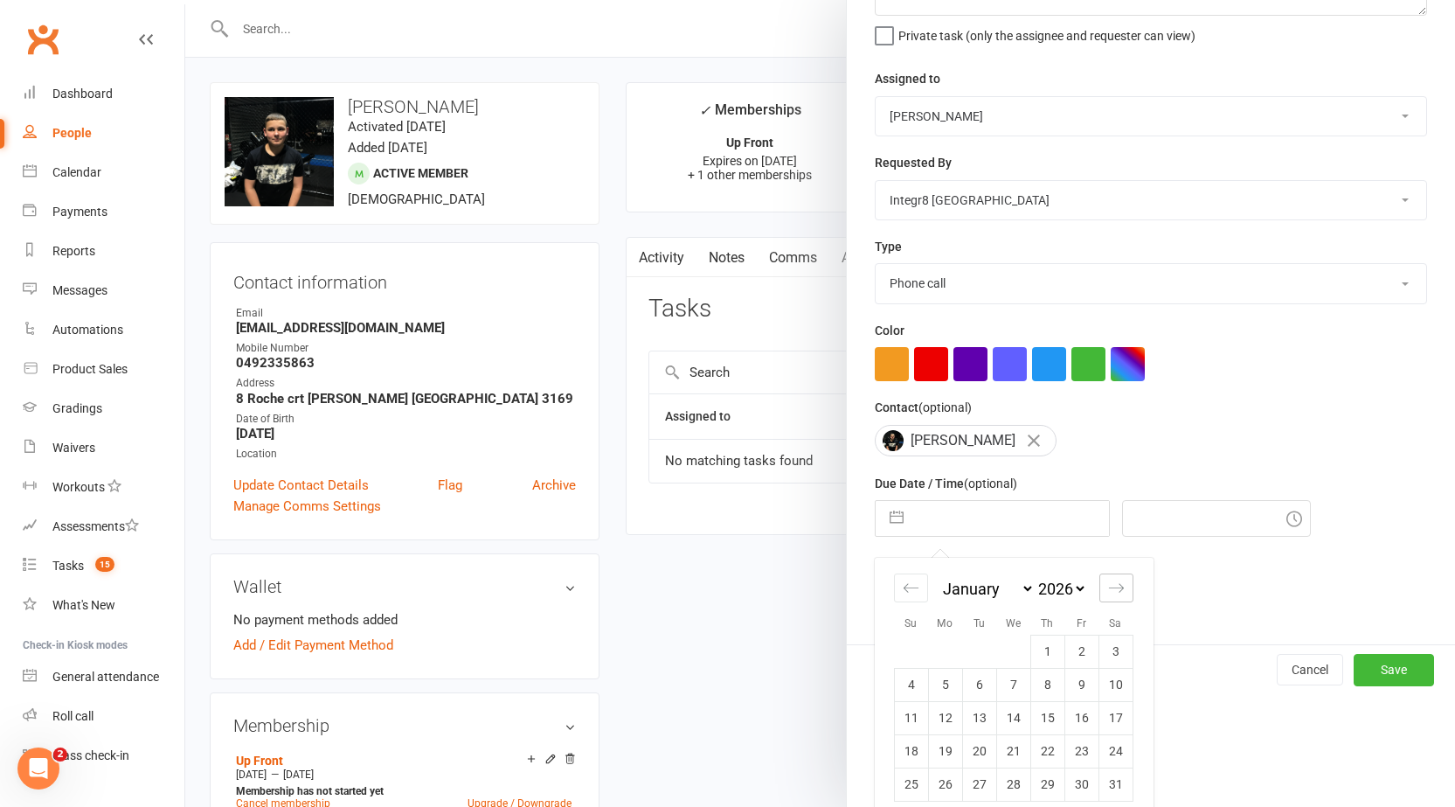
select select "2"
select select "2026"
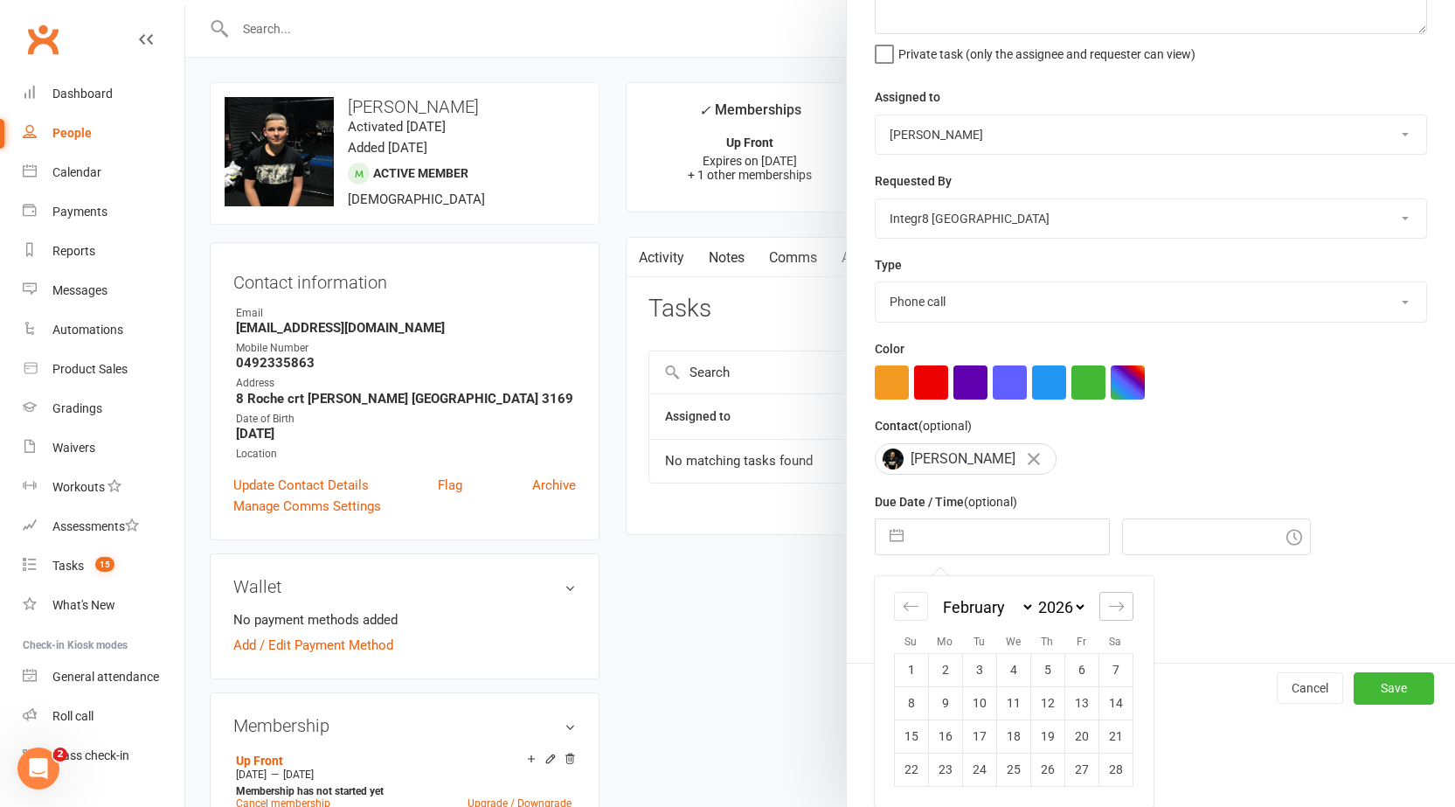
scroll to position [152, 0]
click at [903, 610] on icon "Move backward to switch to the previous month." at bounding box center [911, 606] width 17 height 17
select select "11"
select select "2025"
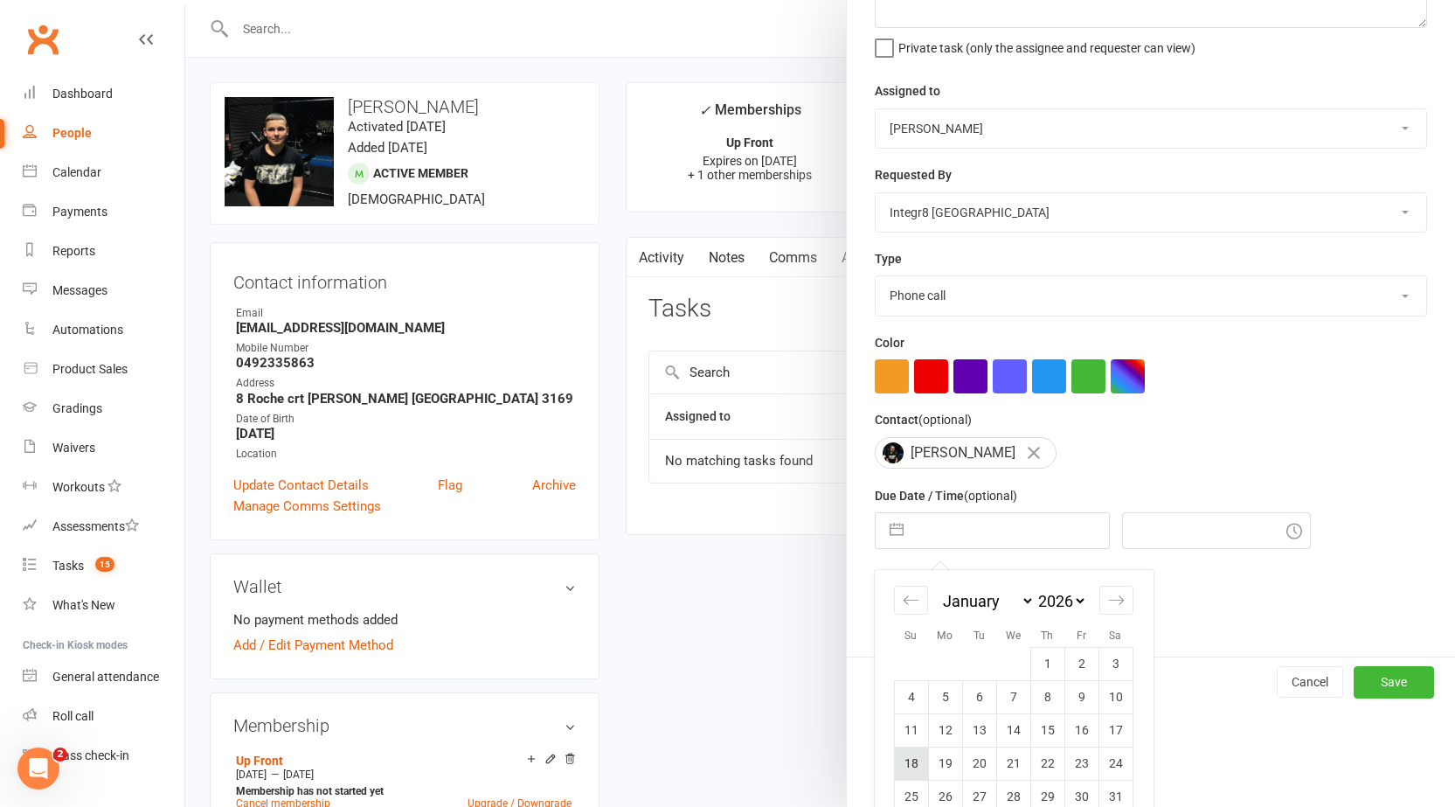
click at [913, 761] on td "18" at bounding box center [911, 762] width 34 height 33
type input "18 Jan 2026"
type input "5:15pm"
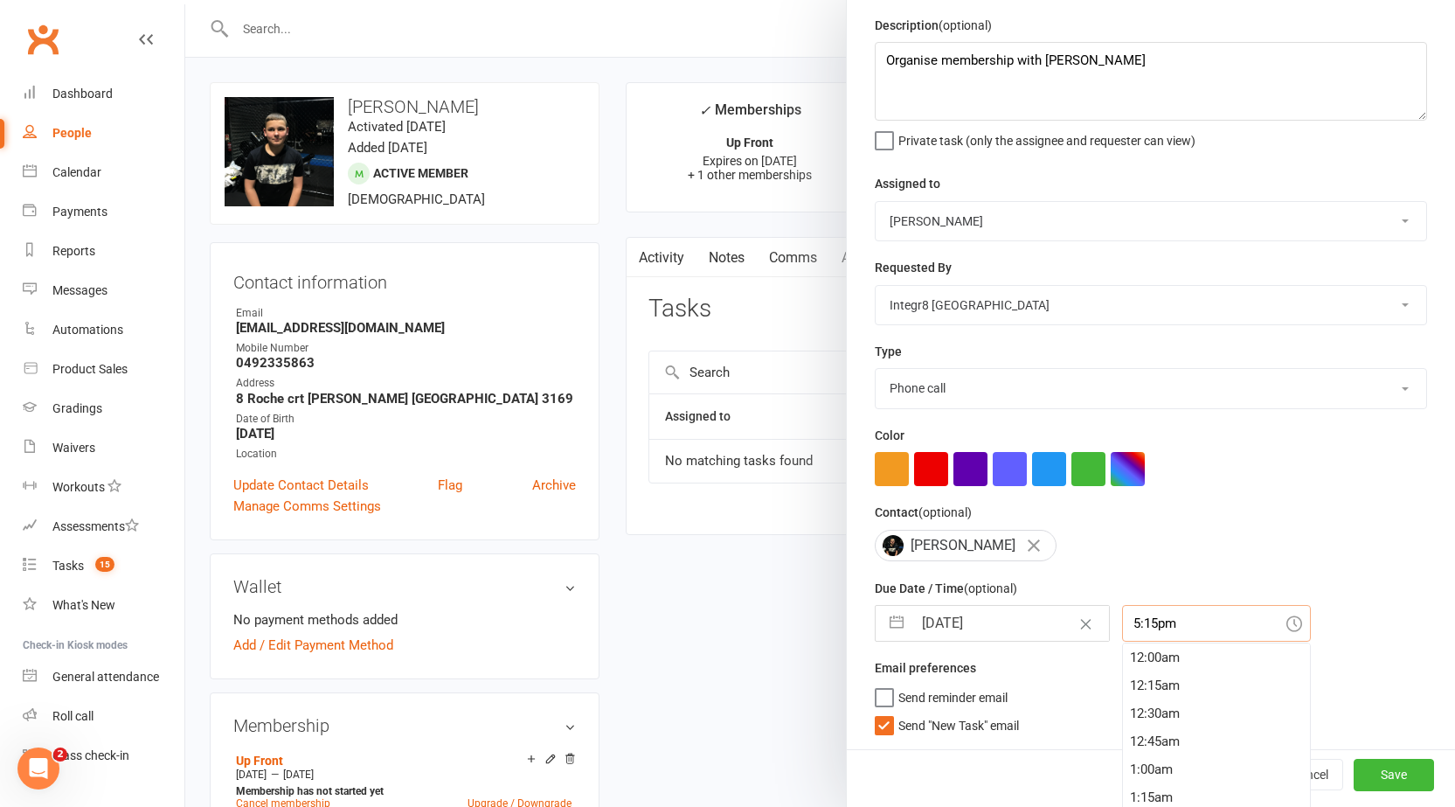
click at [1159, 629] on input "5:15pm" at bounding box center [1216, 623] width 189 height 37
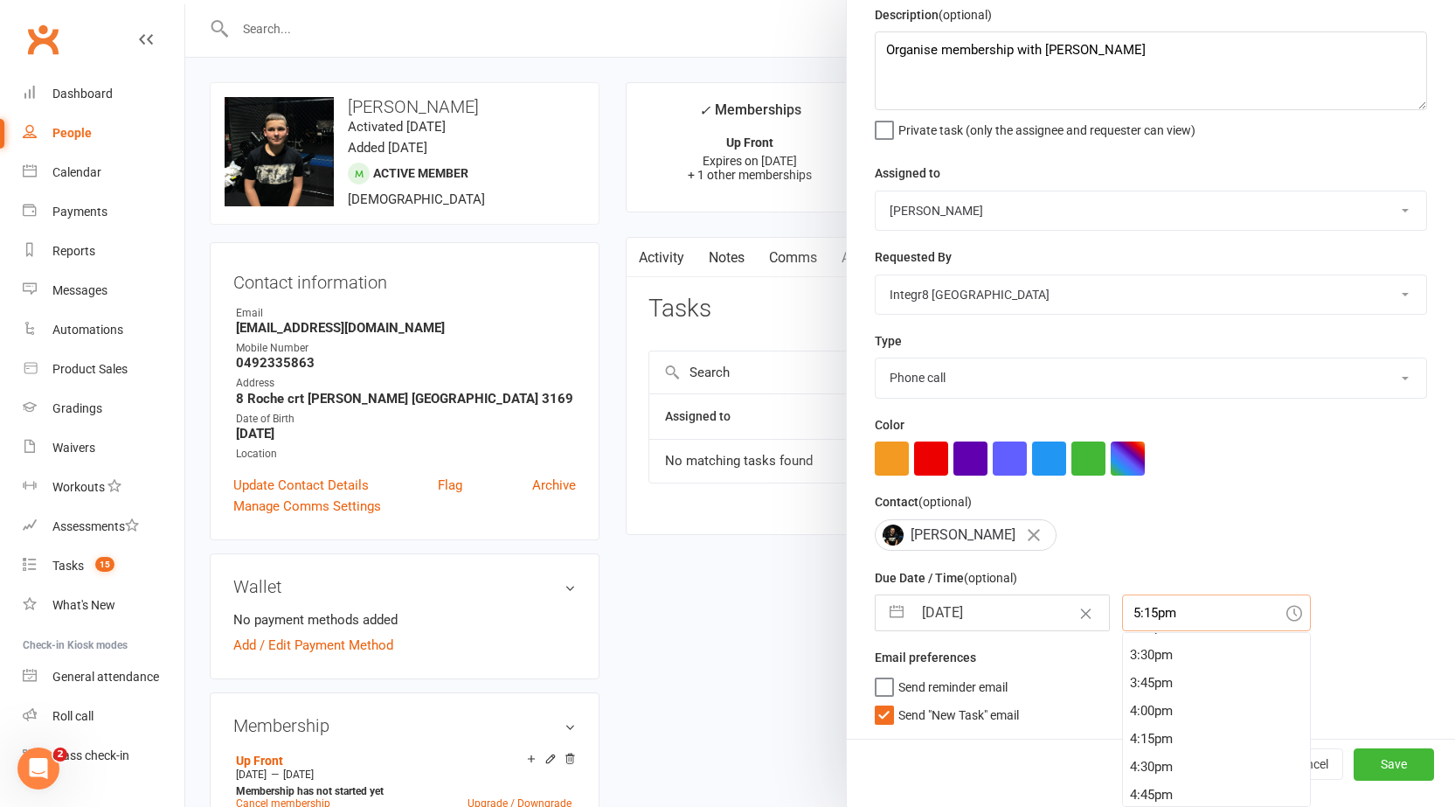
scroll to position [1727, 0]
click at [1358, 633] on div "Description (optional) Organise membership with lesa Private task (only the ass…" at bounding box center [1151, 371] width 608 height 734
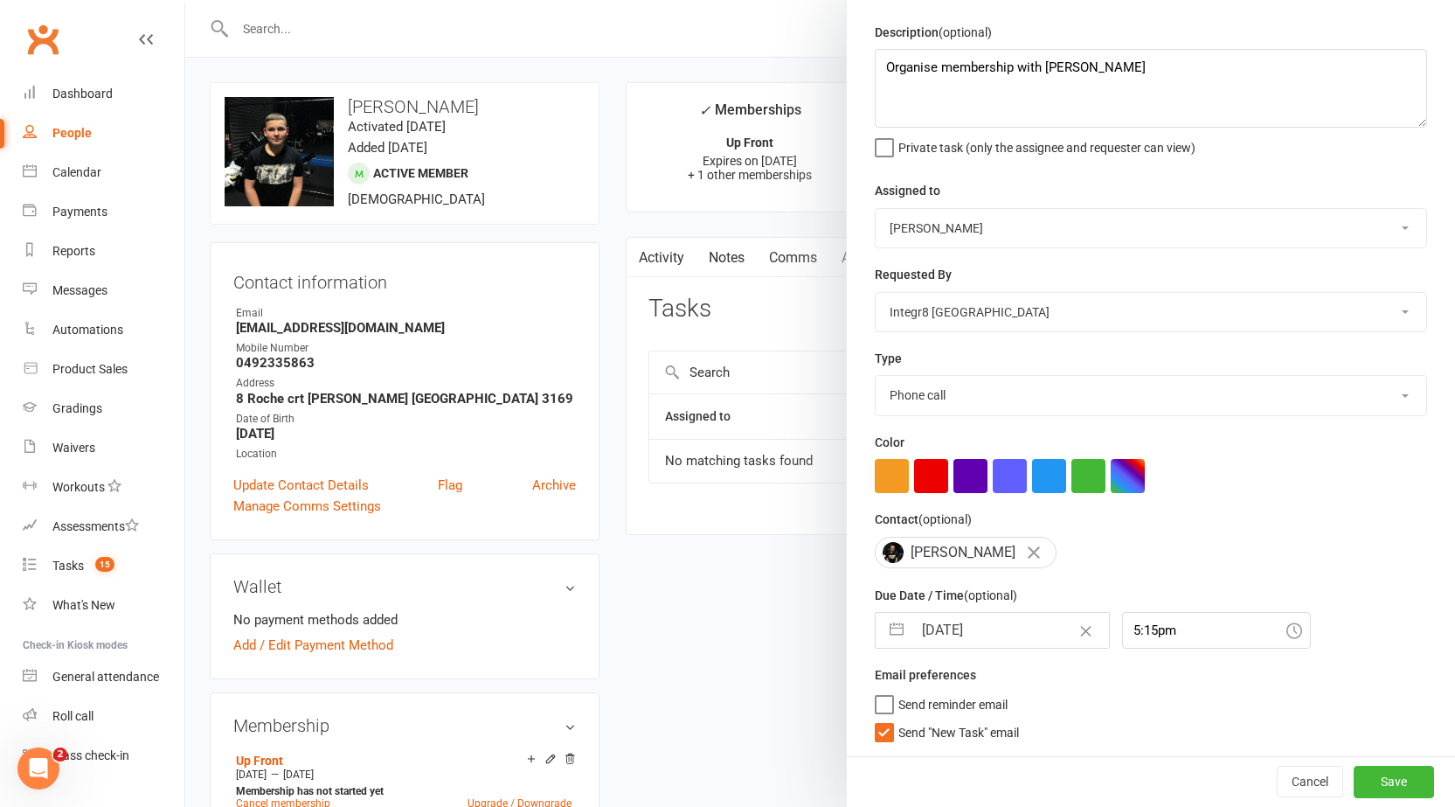
scroll to position [59, 0]
click at [1354, 779] on button "Save" at bounding box center [1394, 781] width 80 height 31
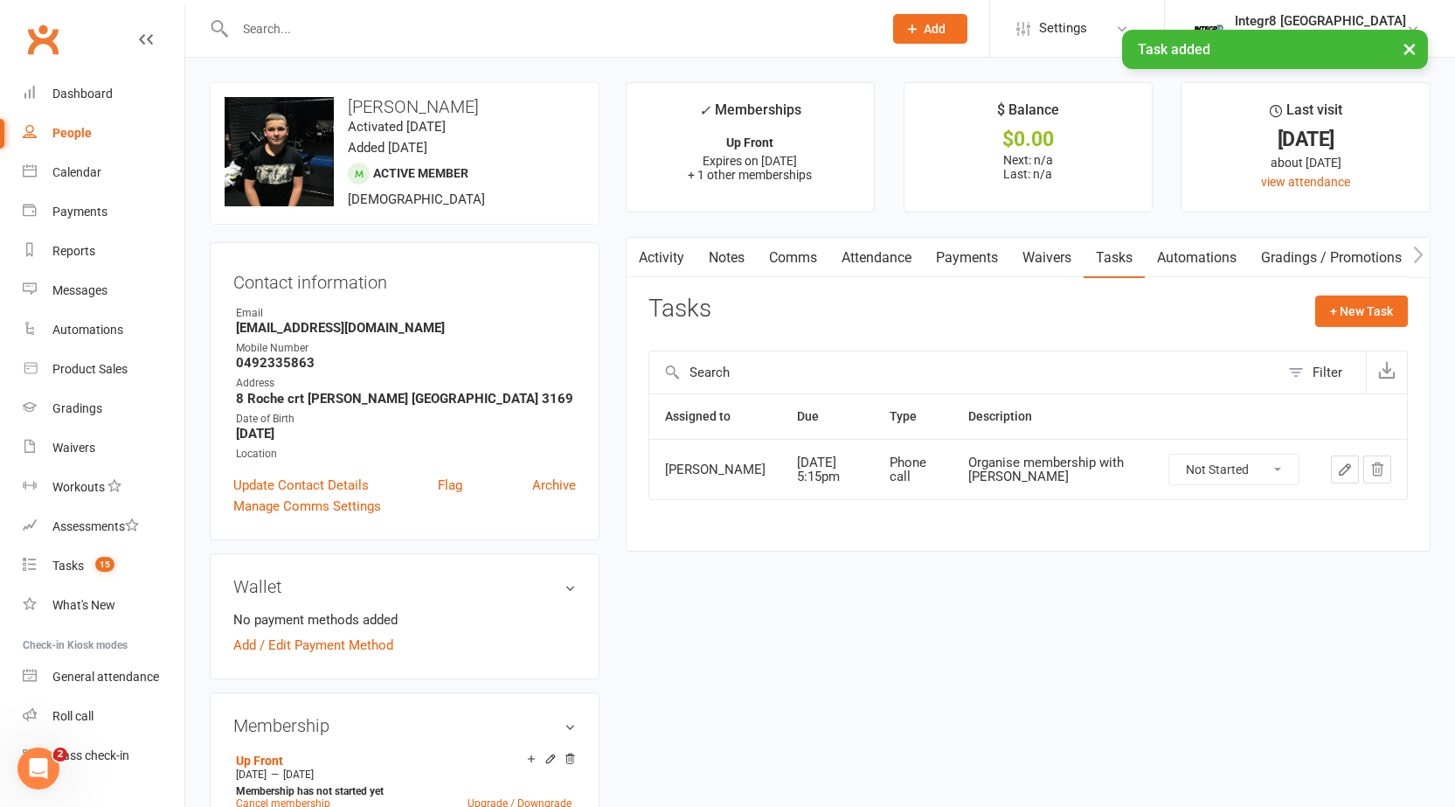
click at [1347, 477] on icon "button" at bounding box center [1345, 469] width 16 height 16
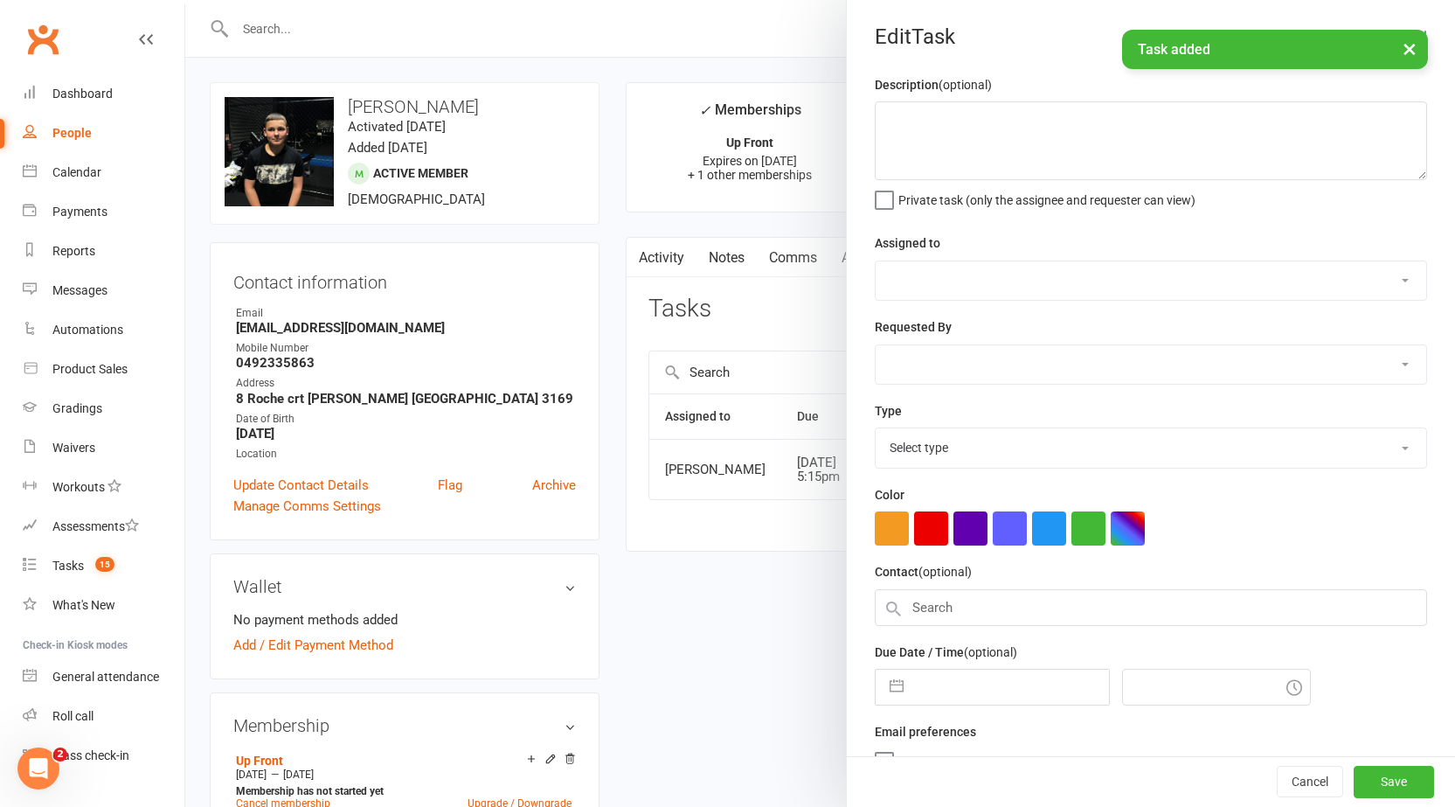
type textarea "Organise membership with lesa"
select select "43341"
select select "52528"
type input "18 Jan 2026"
type input "5:15pm"
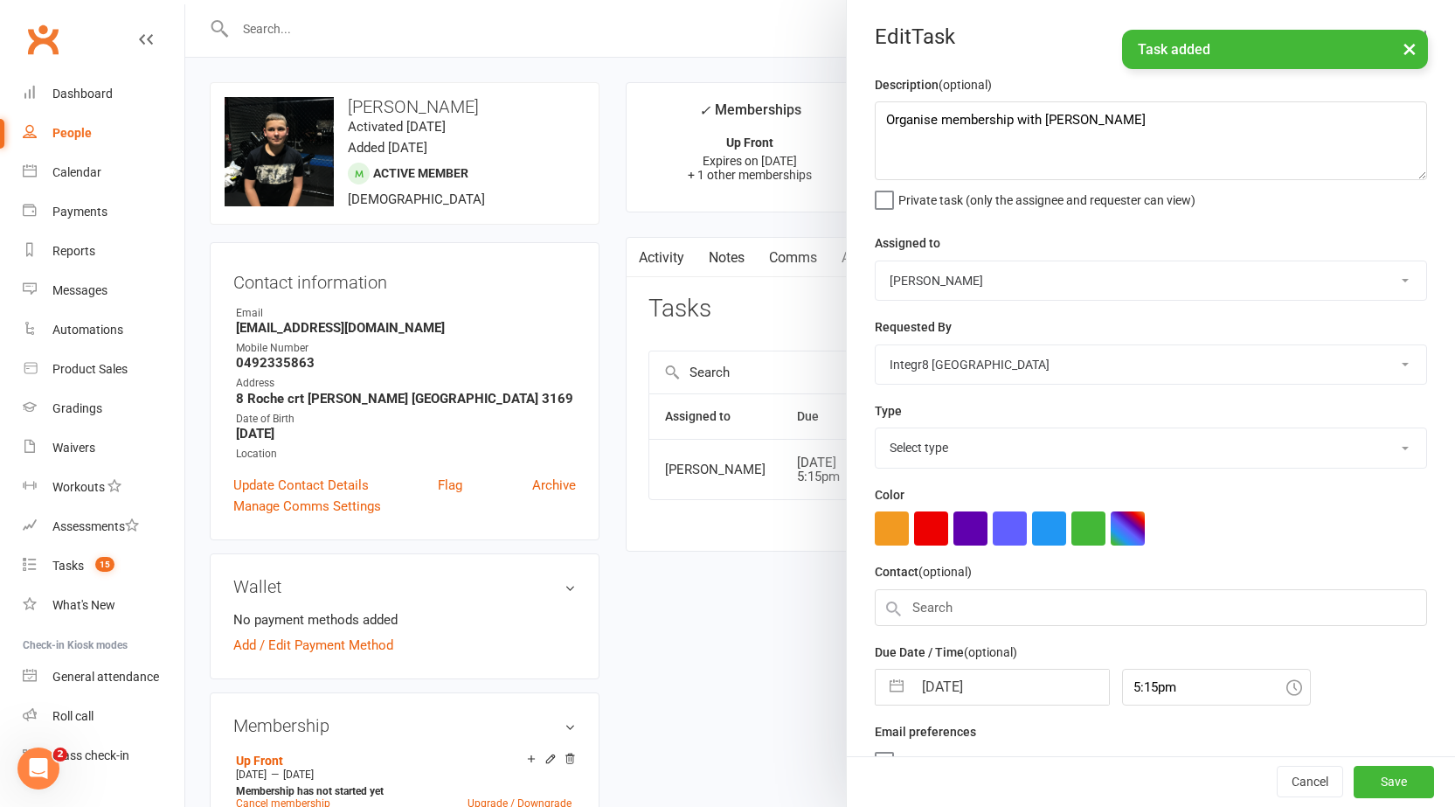
select select "33337"
click at [1050, 281] on select "Annissa Koletsas Domenic Amato Phil Amato Integr8 Cheltenham Giuseppe Amato" at bounding box center [1151, 280] width 551 height 38
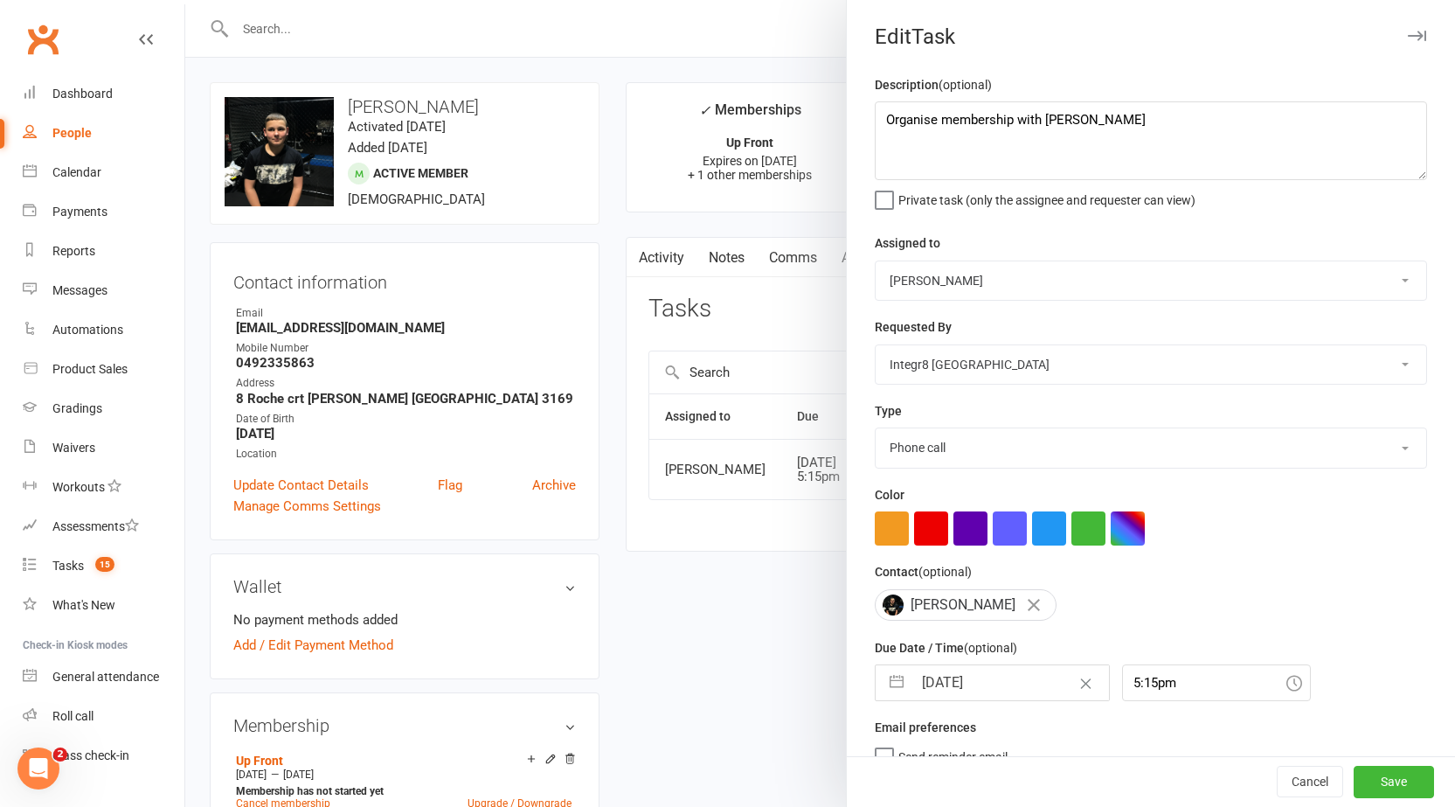
click at [1287, 200] on div "Private task (only the assignee and requester can view)" at bounding box center [1151, 197] width 552 height 21
click at [1286, 786] on button "Cancel" at bounding box center [1310, 781] width 66 height 31
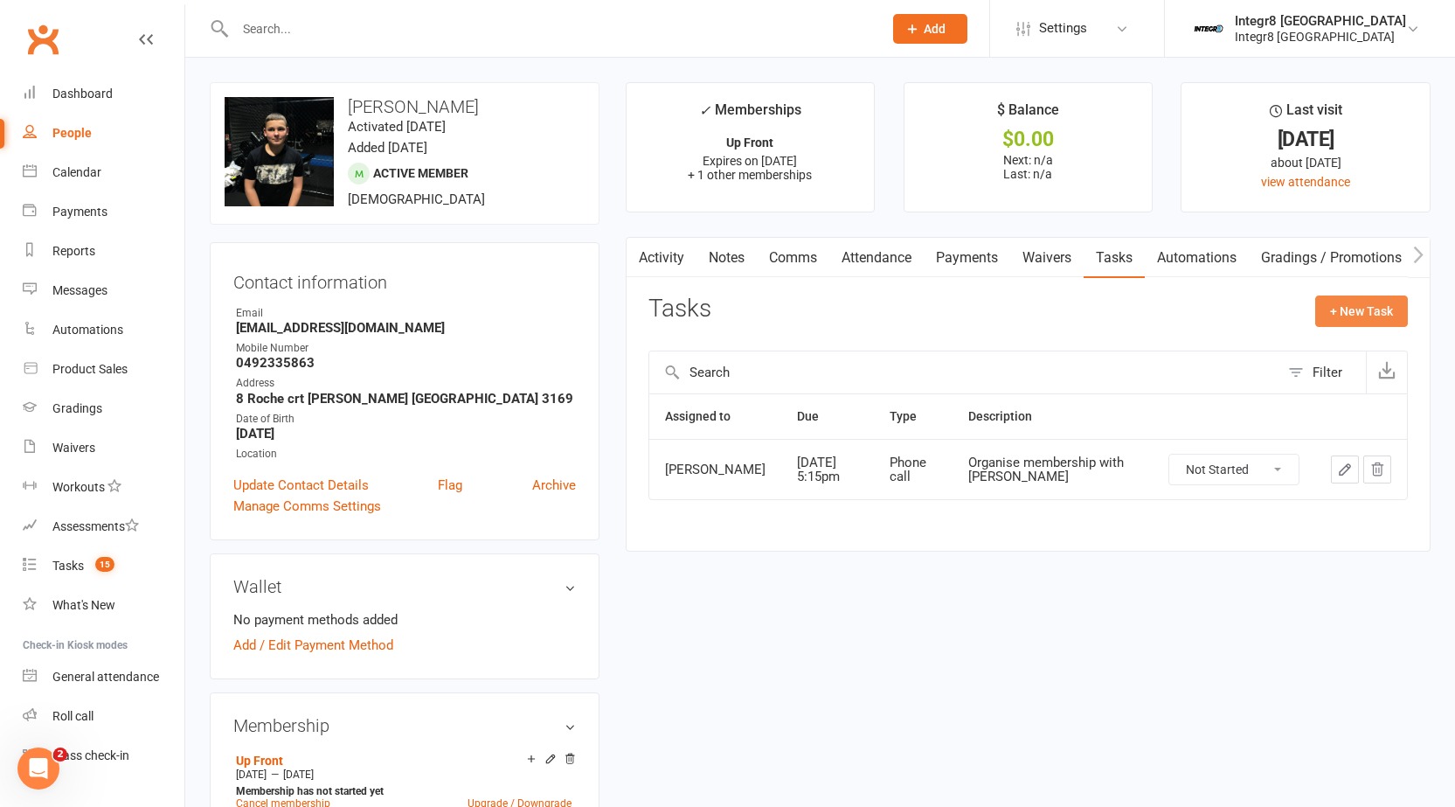
click at [1327, 313] on button "+ New Task" at bounding box center [1361, 310] width 93 height 31
select select "52528"
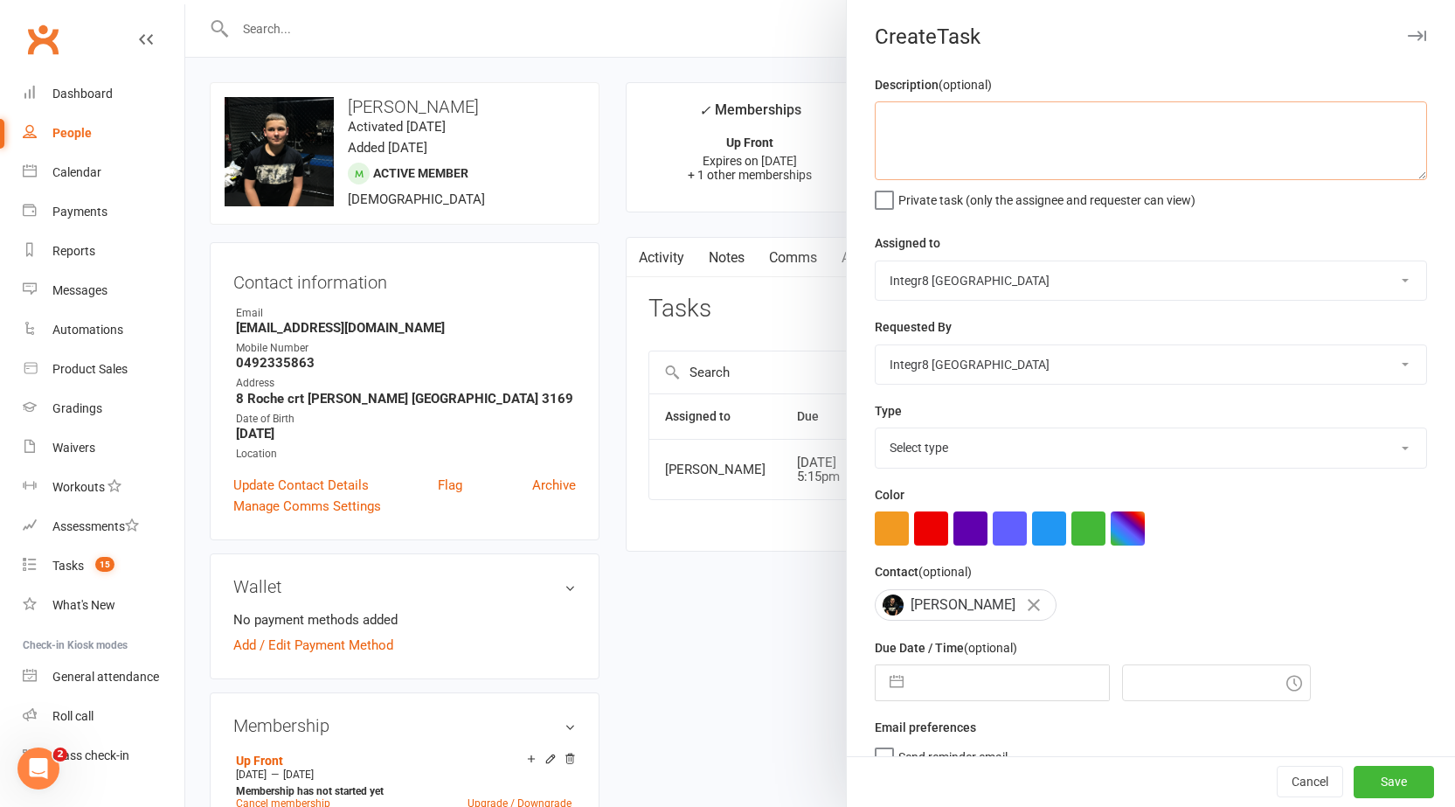
click at [947, 111] on textarea at bounding box center [1151, 140] width 552 height 79
type textarea "Organise membership with lesa"
click at [941, 279] on select "Annissa Koletsas Domenic Amato Phil Amato Integr8 Cheltenham Giuseppe Amato" at bounding box center [1151, 280] width 551 height 38
select select "49643"
click at [876, 262] on select "Annissa Koletsas Domenic Amato Phil Amato Integr8 Cheltenham Giuseppe Amato" at bounding box center [1151, 280] width 551 height 38
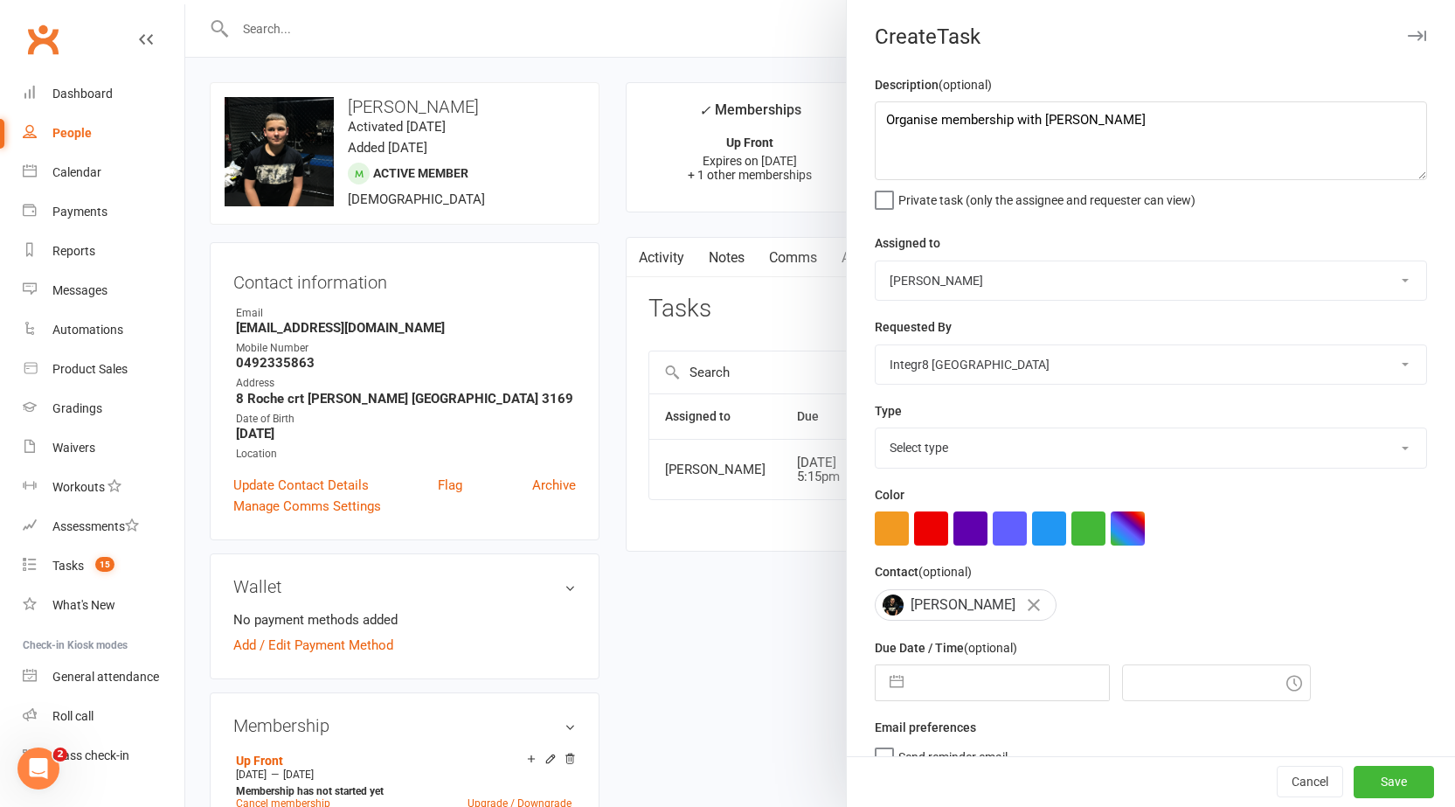
click at [936, 437] on select "Select type E-mail In person Meeting Membership Phone call Add new task type" at bounding box center [1151, 447] width 551 height 38
select select "33337"
click at [876, 432] on select "Select type E-mail In person Meeting Membership Phone call Add new task type" at bounding box center [1151, 447] width 551 height 38
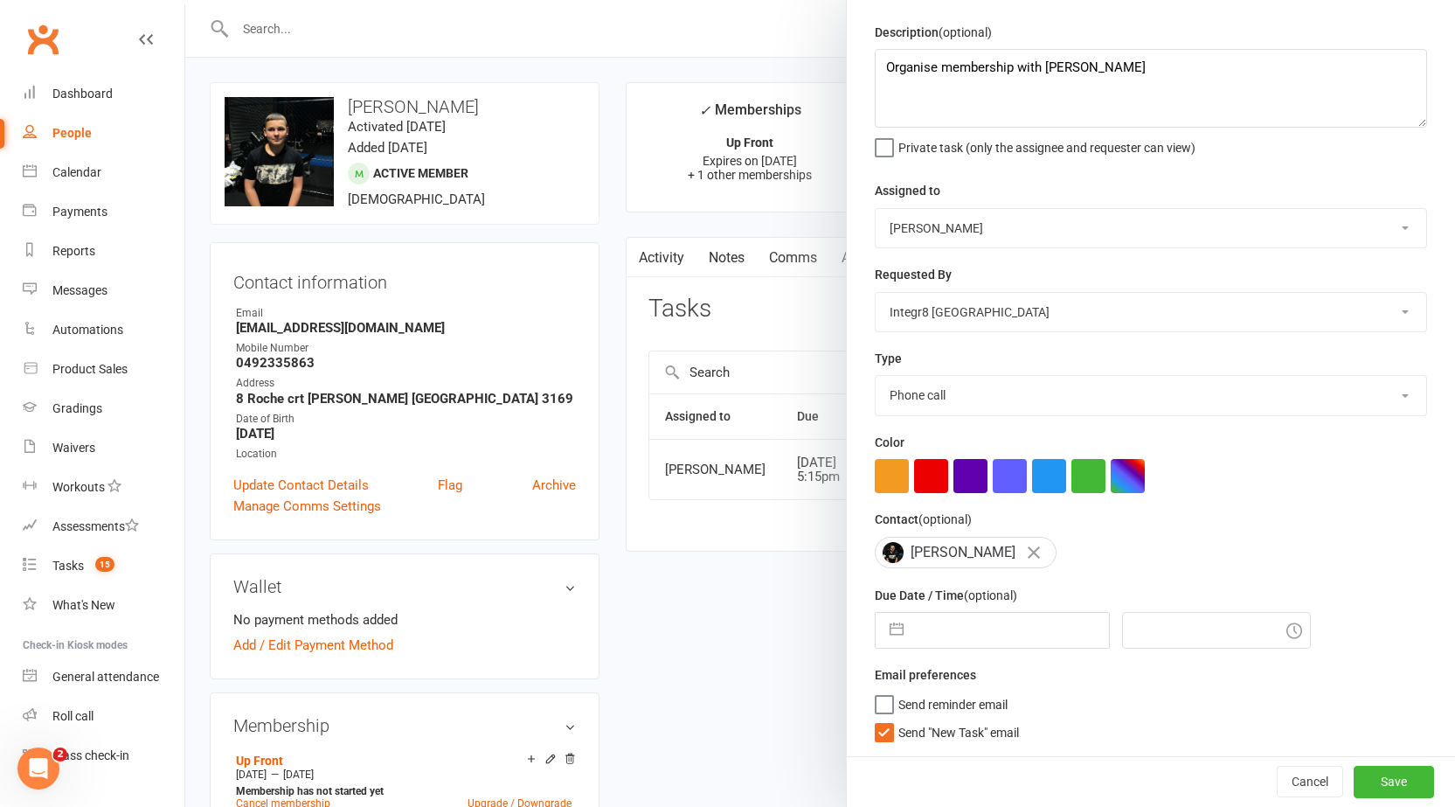
click at [997, 623] on input "text" at bounding box center [1010, 630] width 197 height 35
select select "6"
select select "2025"
select select "7"
select select "2025"
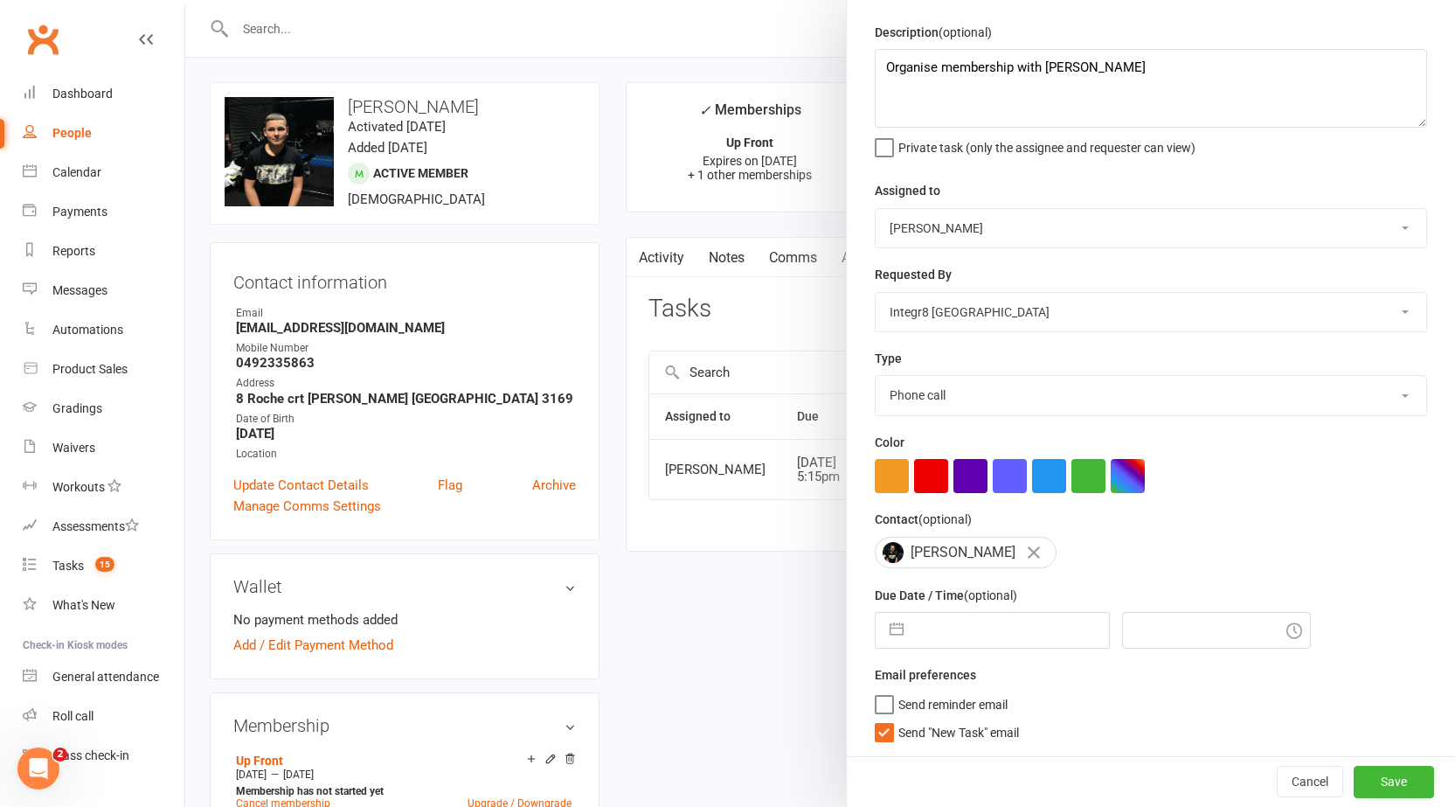
select select "8"
select select "2025"
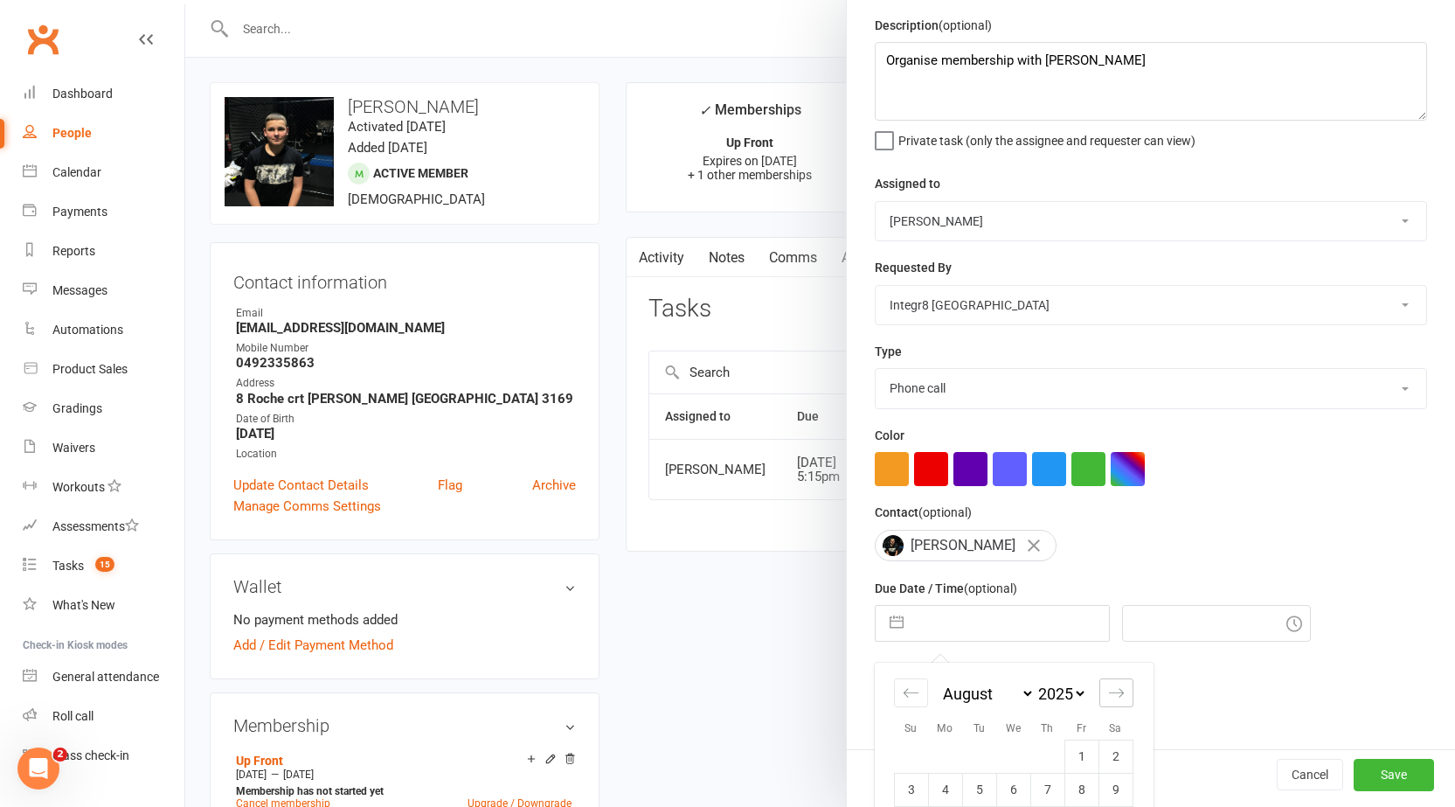
click at [1119, 703] on div "Move forward to switch to the next month." at bounding box center [1116, 692] width 34 height 29
select select "9"
select select "2025"
click at [1119, 703] on div "Move forward to switch to the next month." at bounding box center [1116, 692] width 34 height 29
select select "10"
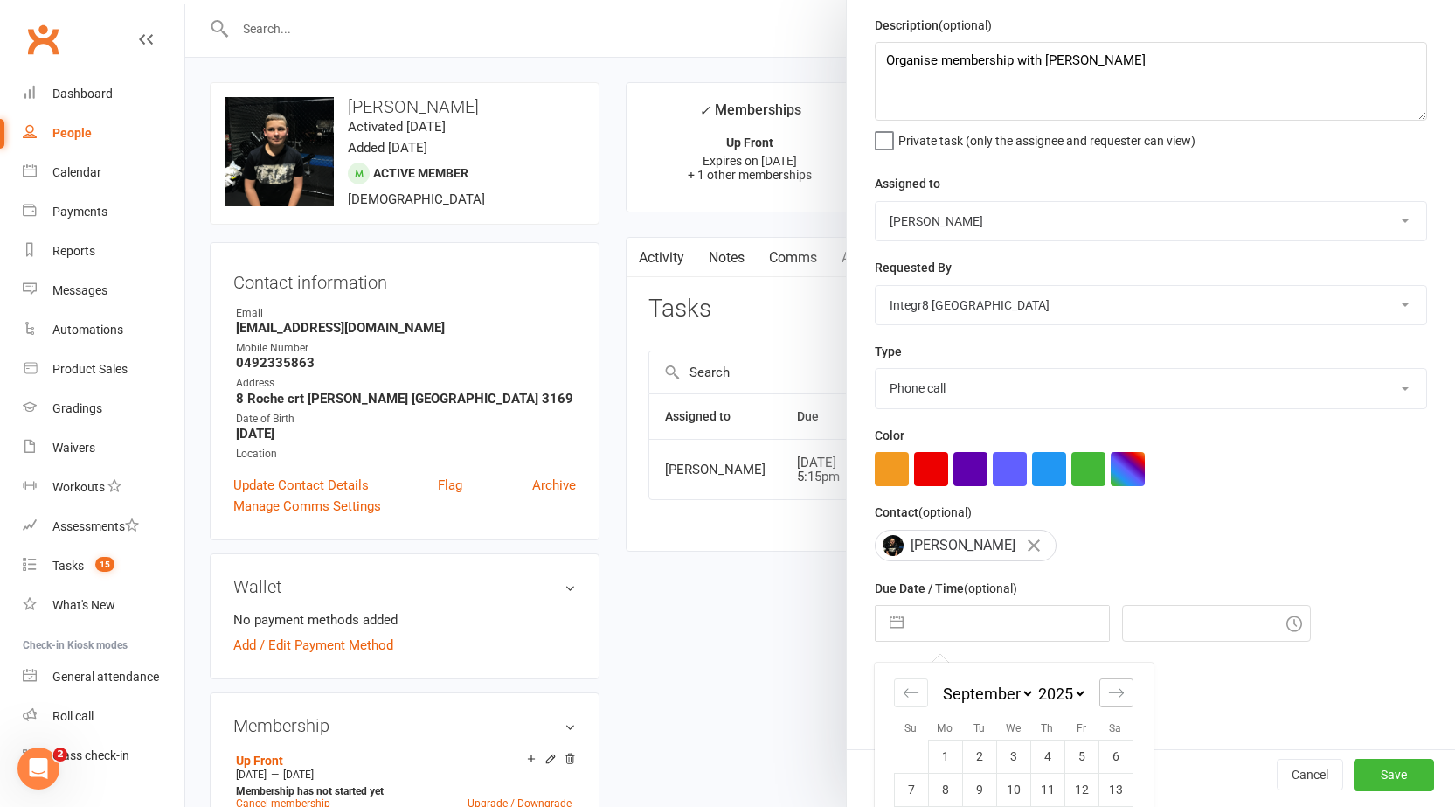
select select "2025"
click at [1119, 703] on div "Move forward to switch to the next month." at bounding box center [1116, 692] width 34 height 29
select select "11"
select select "2025"
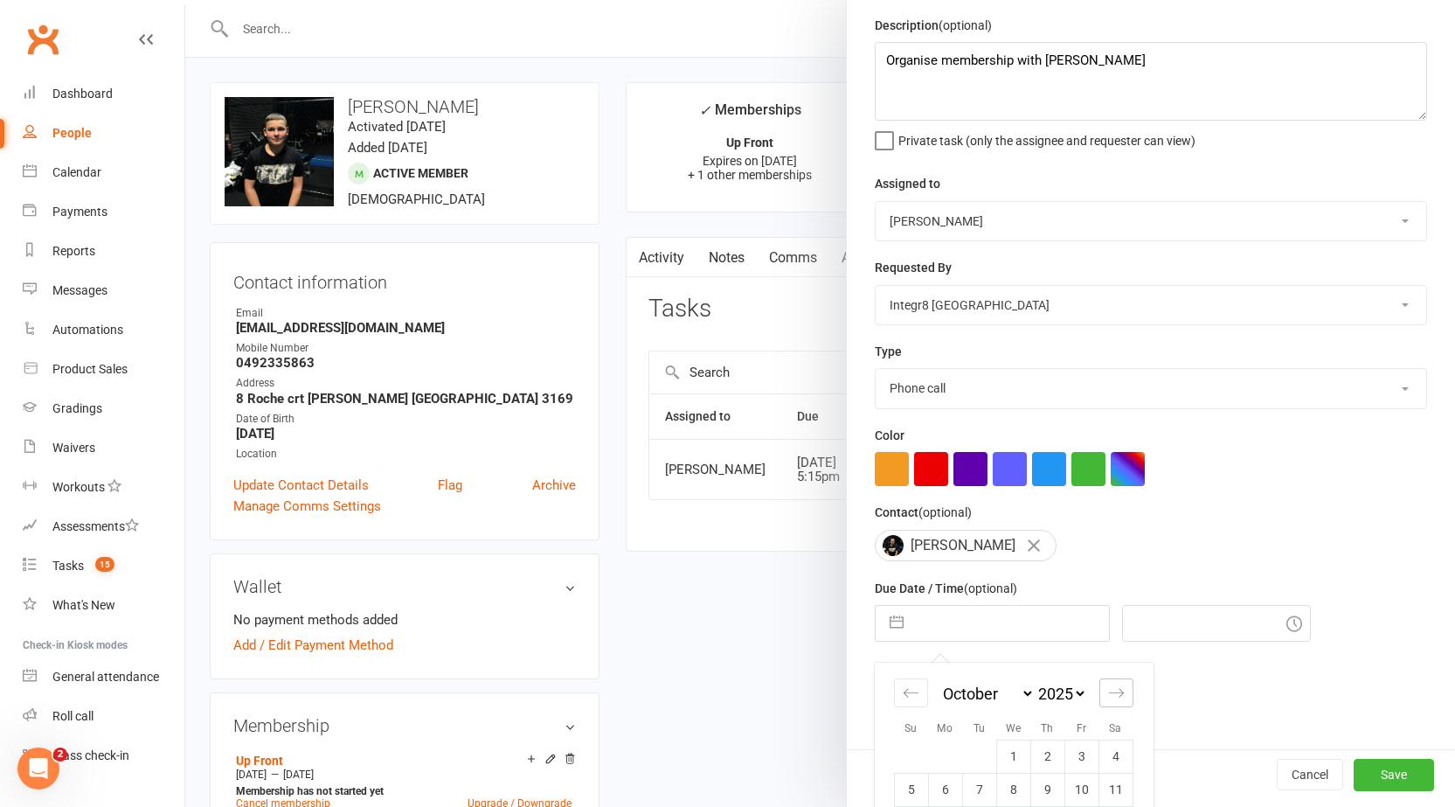
select select "2026"
click at [1119, 703] on div "Move forward to switch to the next month." at bounding box center [1116, 692] width 34 height 29
select select "1"
select select "2026"
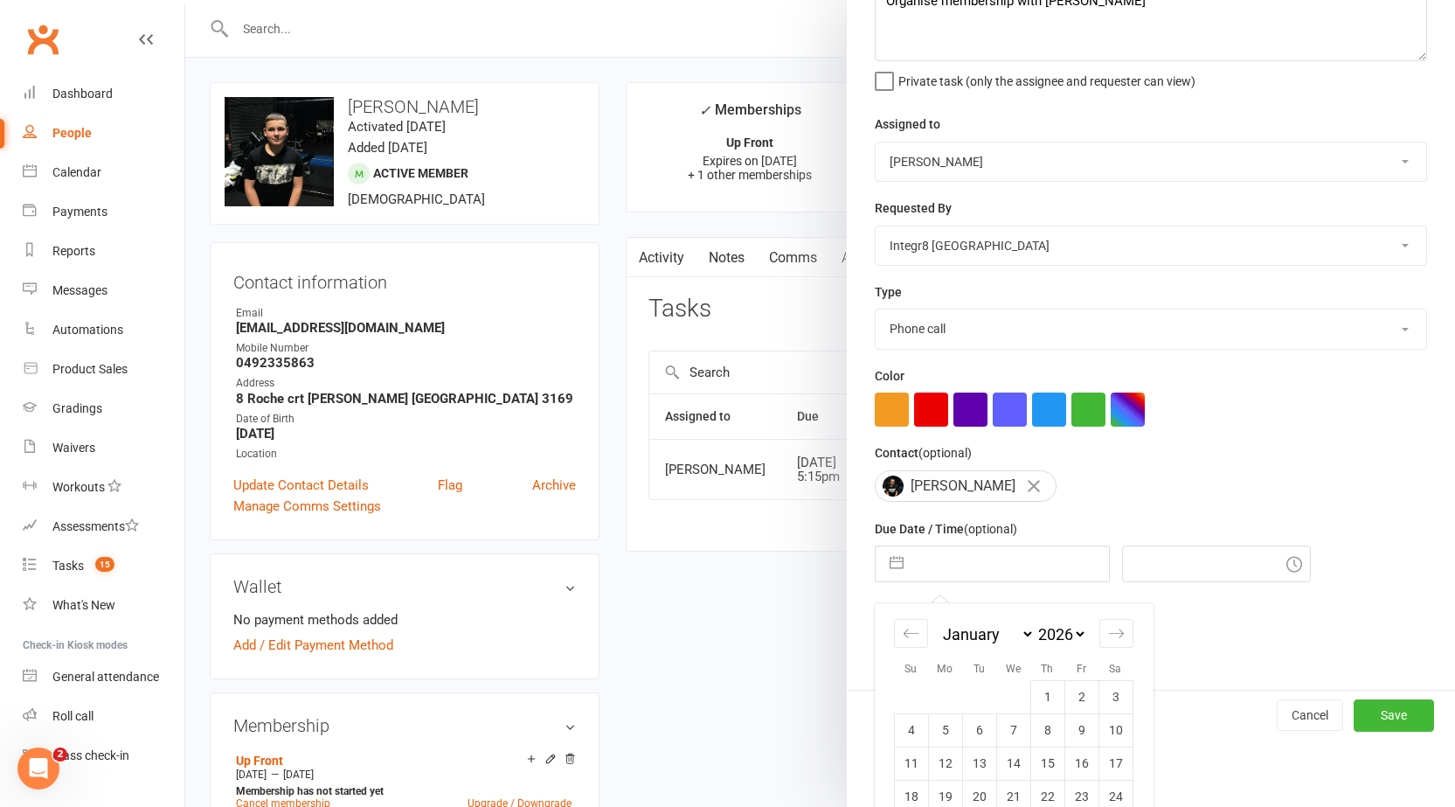
scroll to position [185, 0]
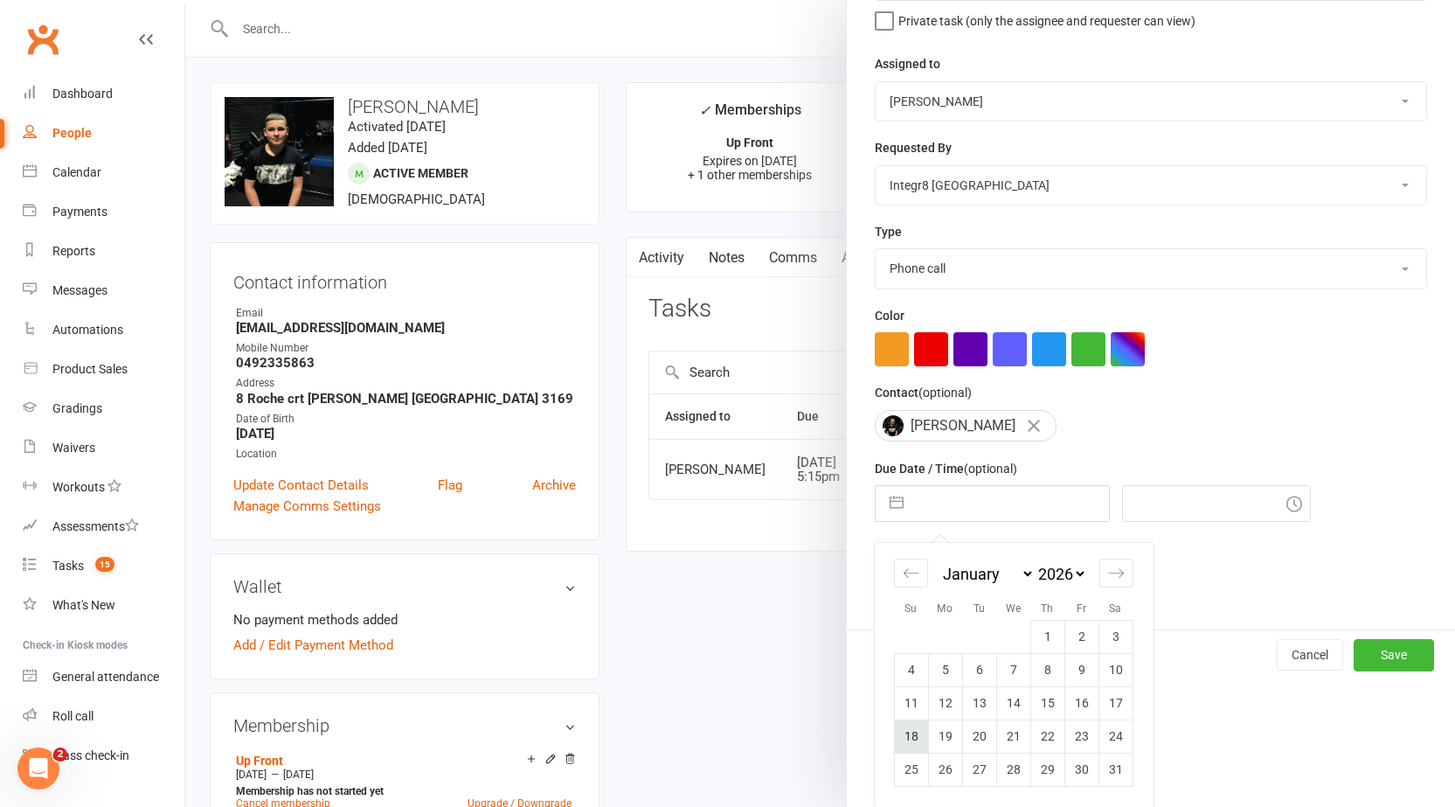
click at [915, 727] on td "18" at bounding box center [911, 735] width 34 height 33
type input "18 Jan 2026"
type input "5:15pm"
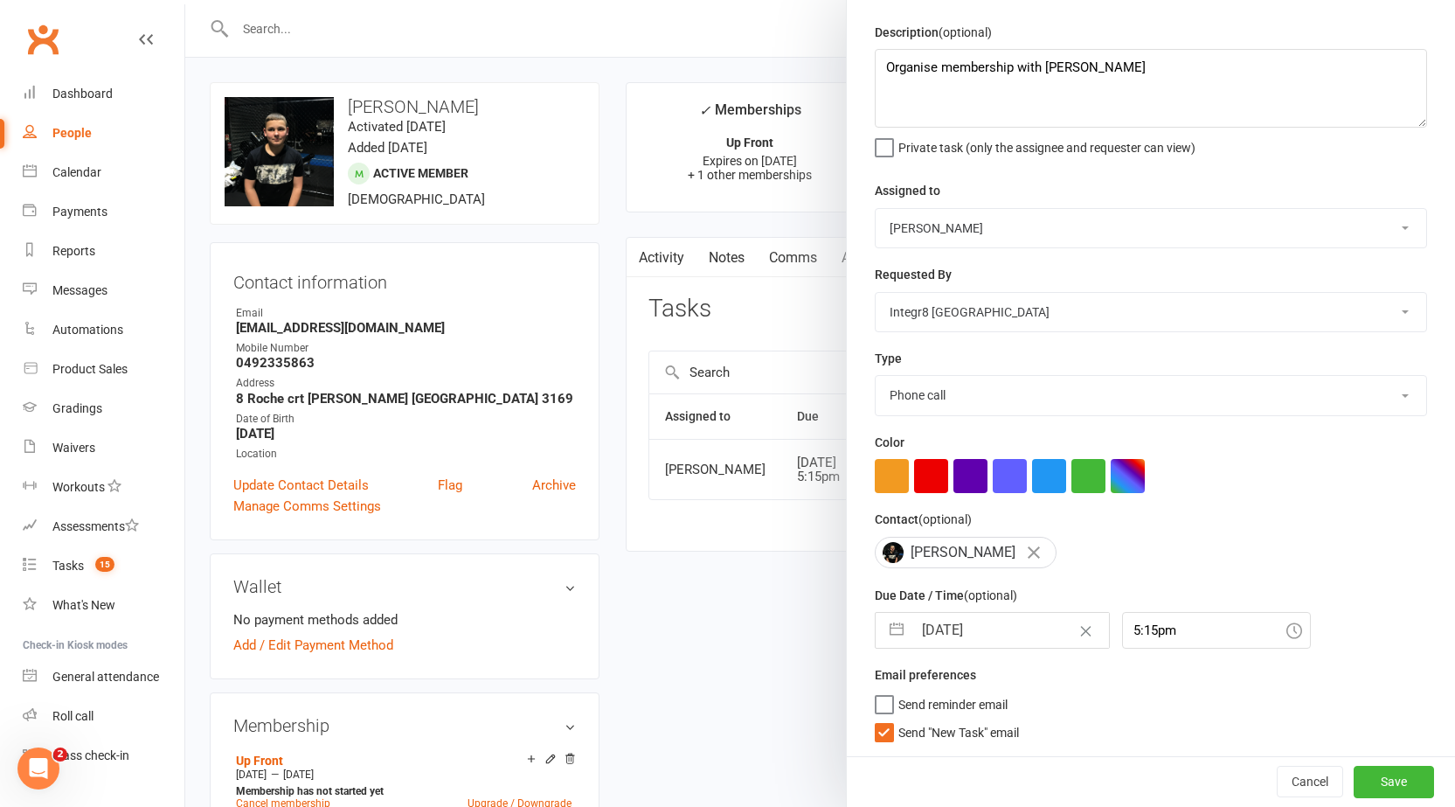
scroll to position [59, 0]
click at [993, 633] on input "18 Jan 2026" at bounding box center [1010, 630] width 197 height 35
select select "11"
select select "2025"
select select "2026"
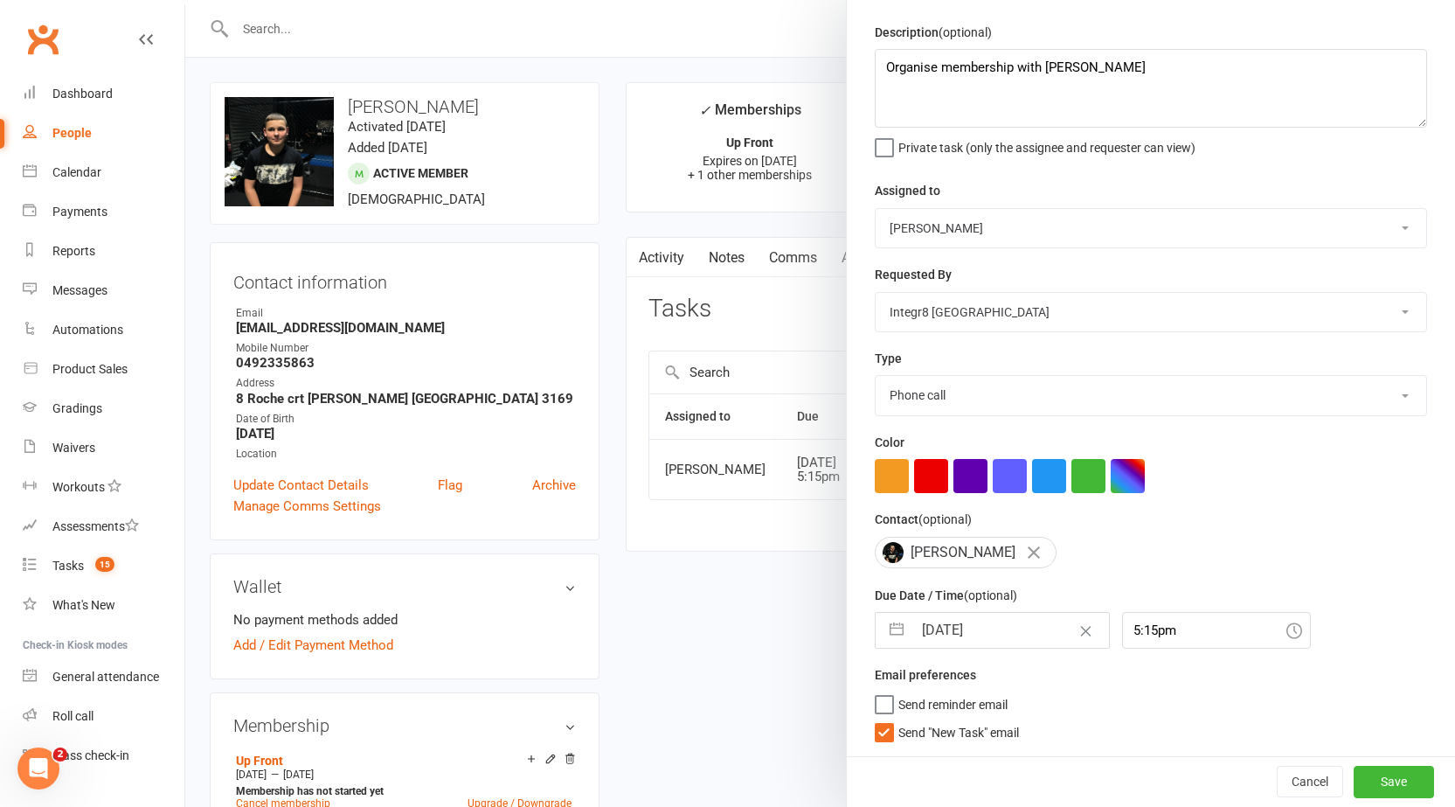
select select "1"
select select "2026"
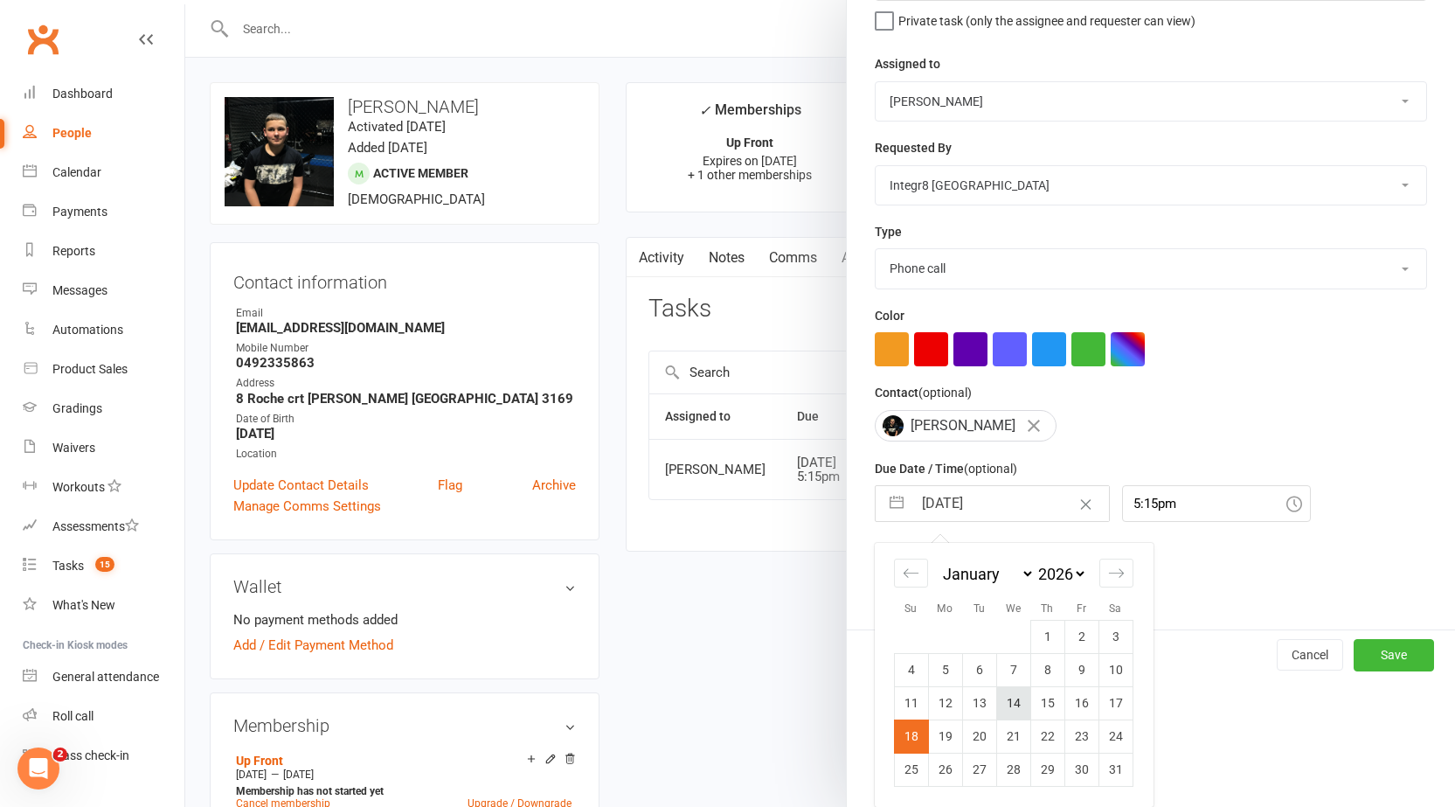
scroll to position [185, 0]
click at [1245, 558] on div "Email preferences Send reminder email Send "New Task" email" at bounding box center [1151, 575] width 552 height 76
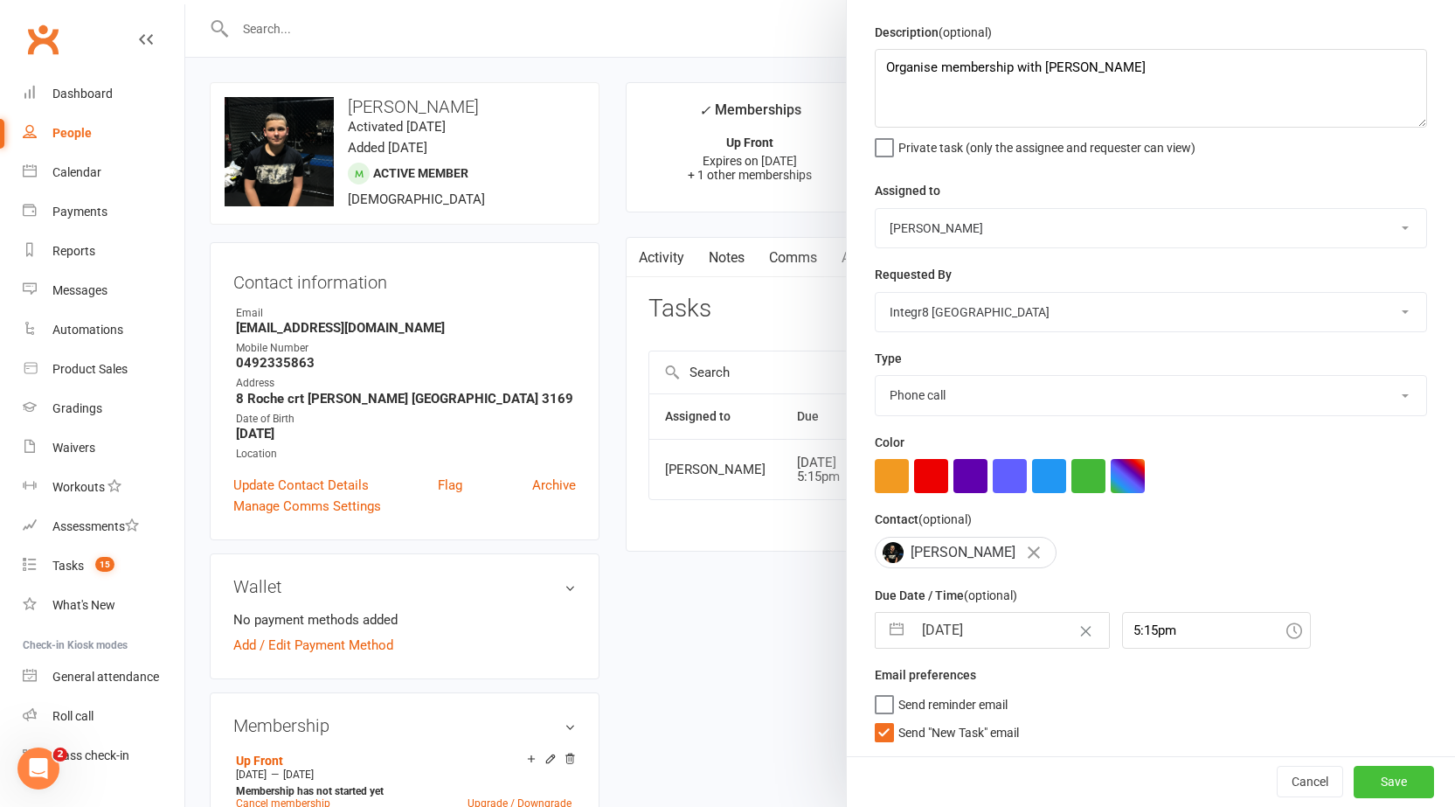
click at [1378, 784] on button "Save" at bounding box center [1394, 781] width 80 height 31
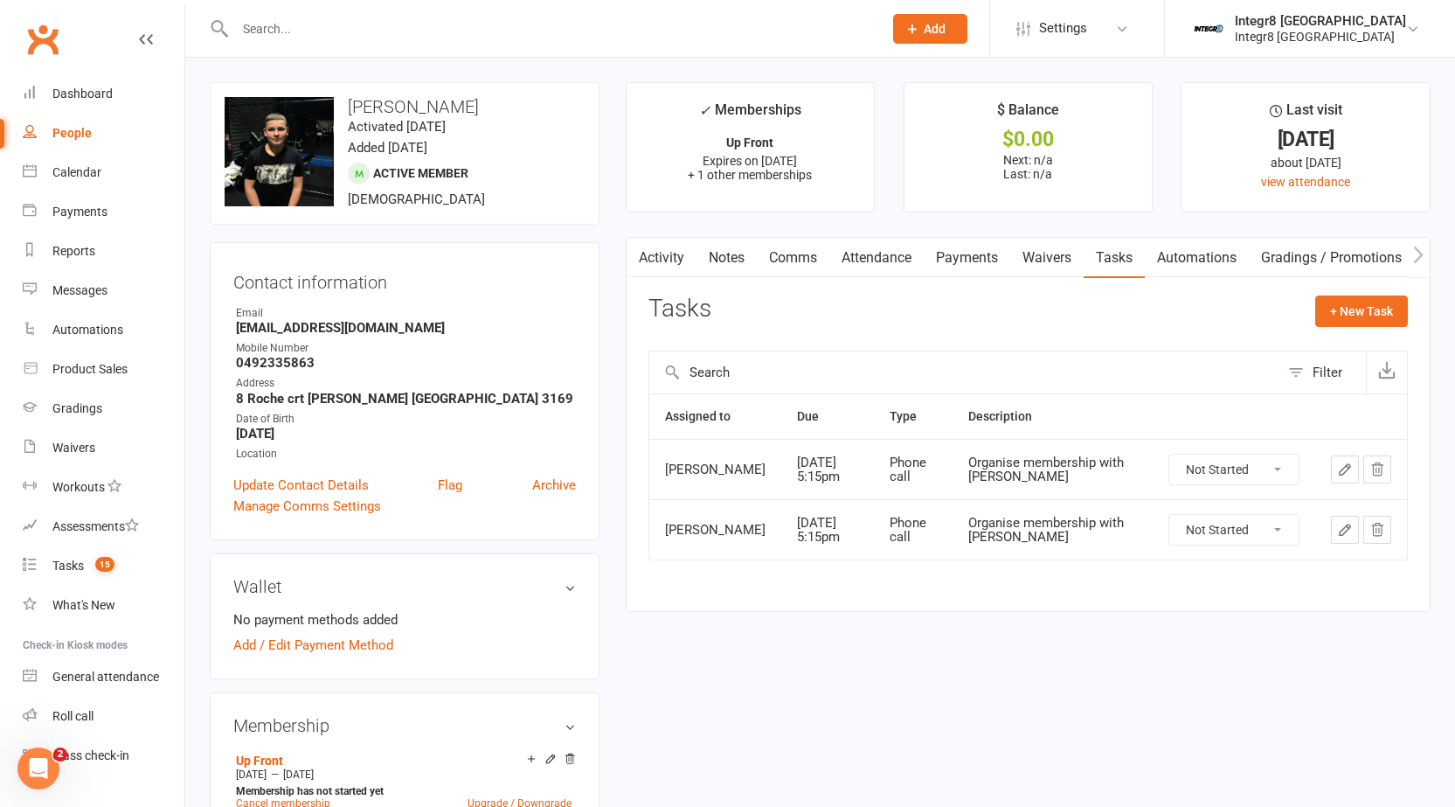
click at [883, 622] on main "✓ Memberships Up Front Expires on 17th August, 2025 + 1 other memberships $ Bal…" at bounding box center [1028, 355] width 831 height 547
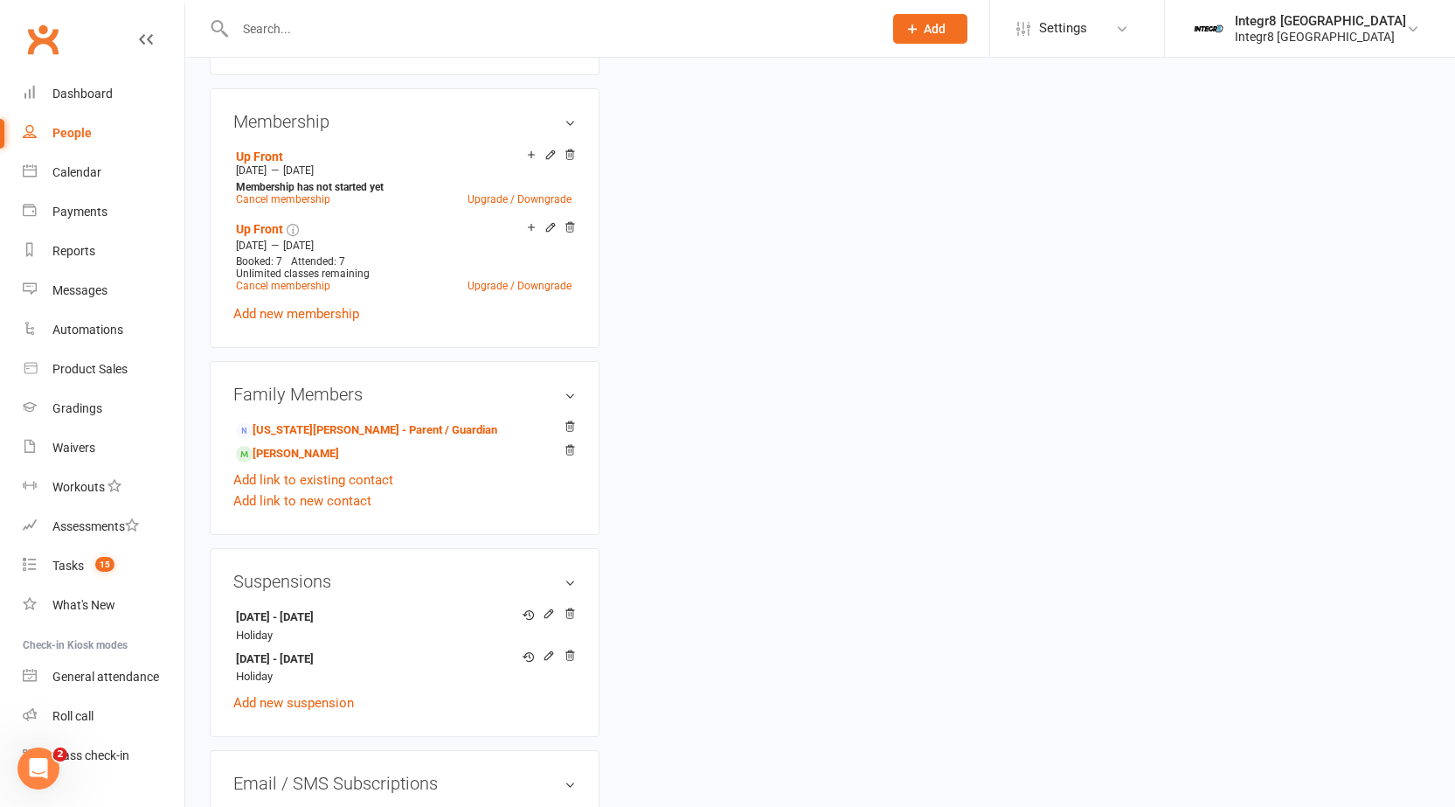
scroll to position [612, 0]
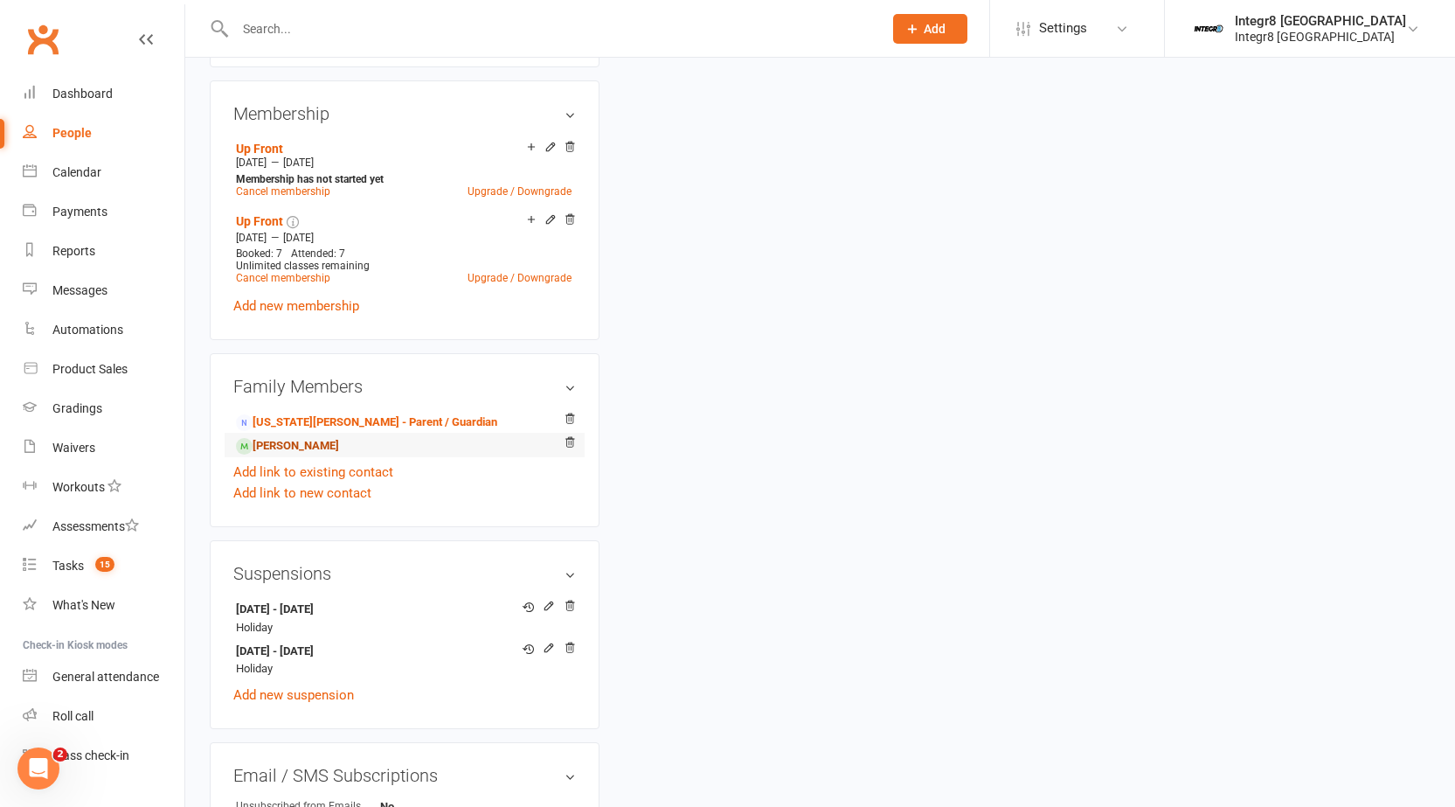
click at [309, 453] on link "Cody O’Connor - Sibling" at bounding box center [287, 446] width 103 height 18
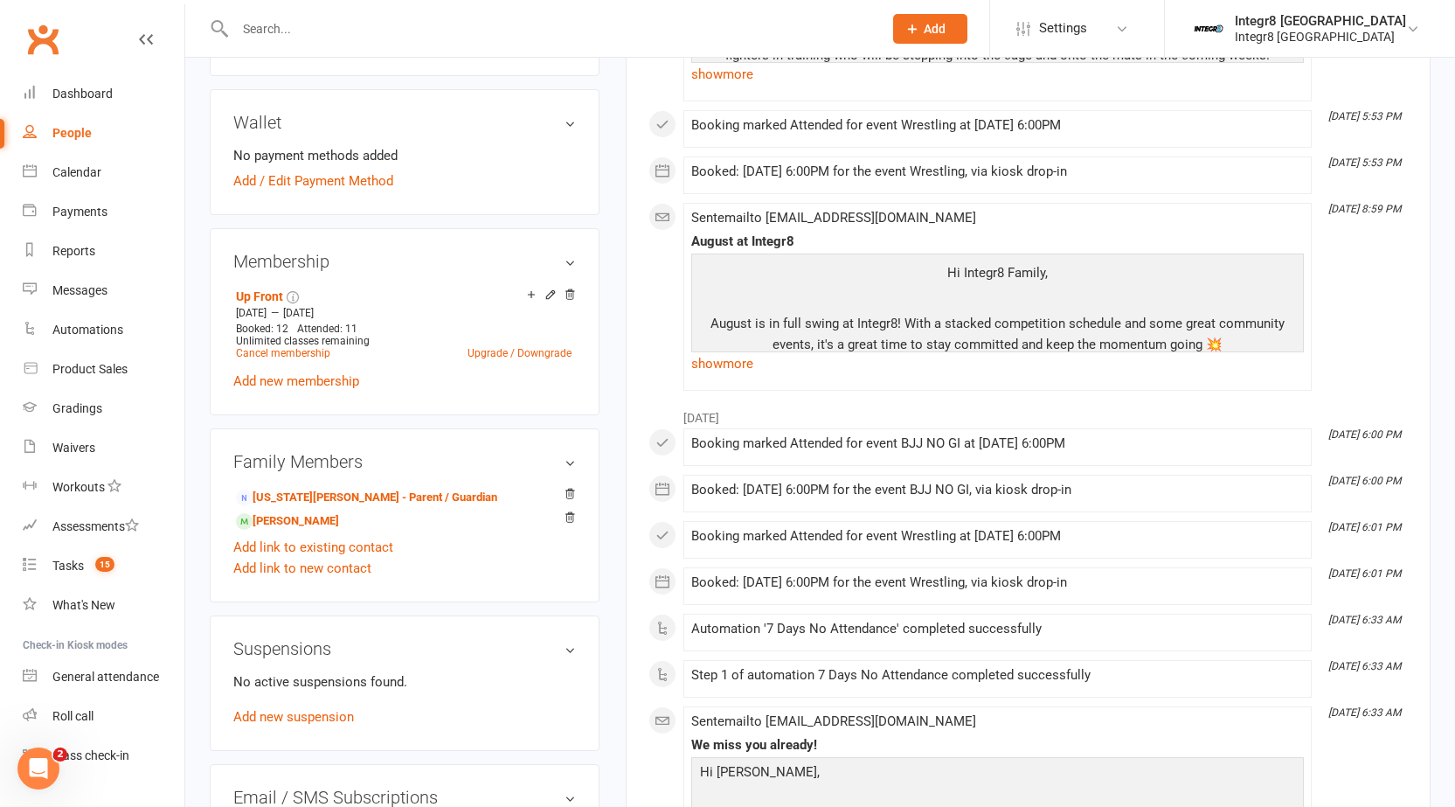
scroll to position [437, 0]
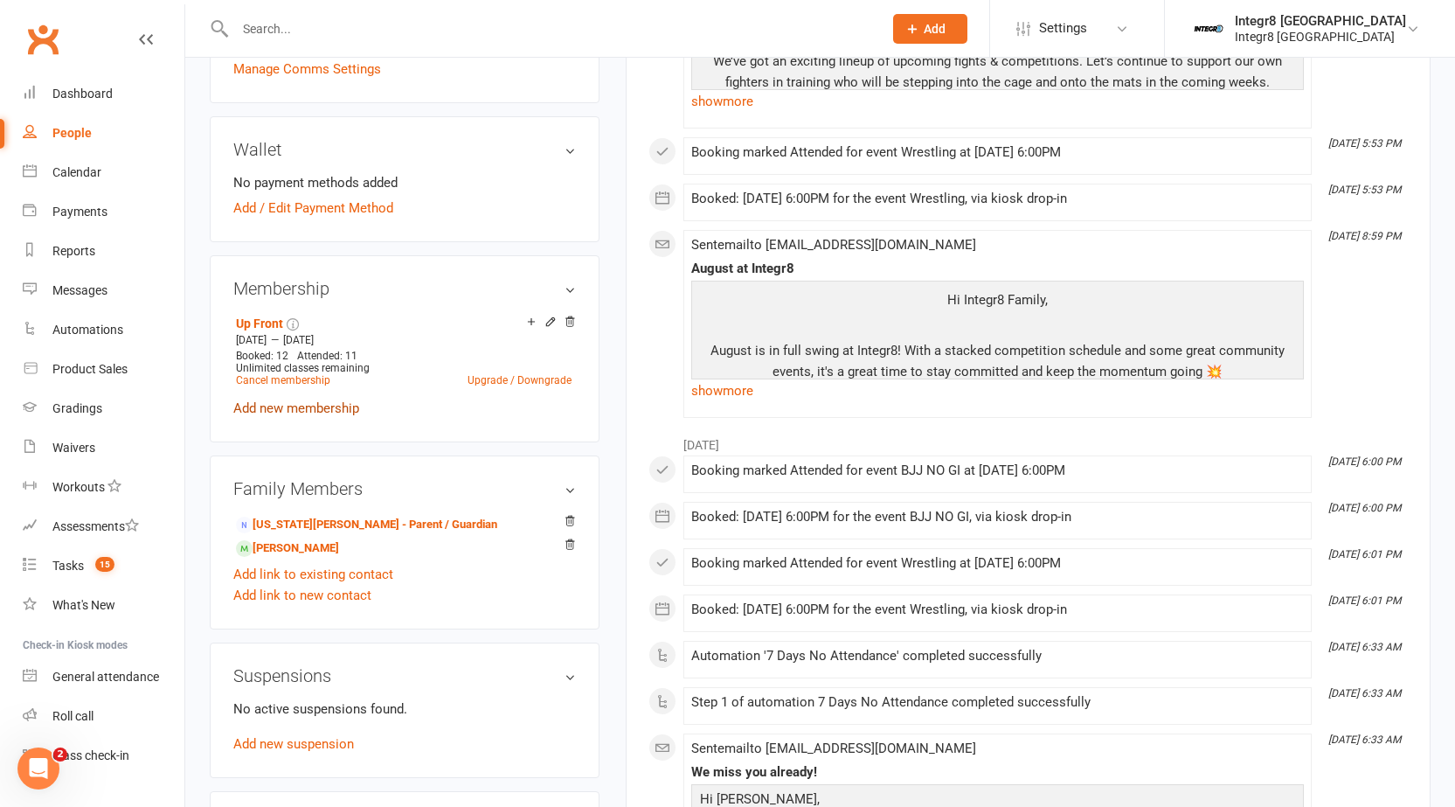
click at [338, 406] on link "Add new membership" at bounding box center [296, 408] width 126 height 16
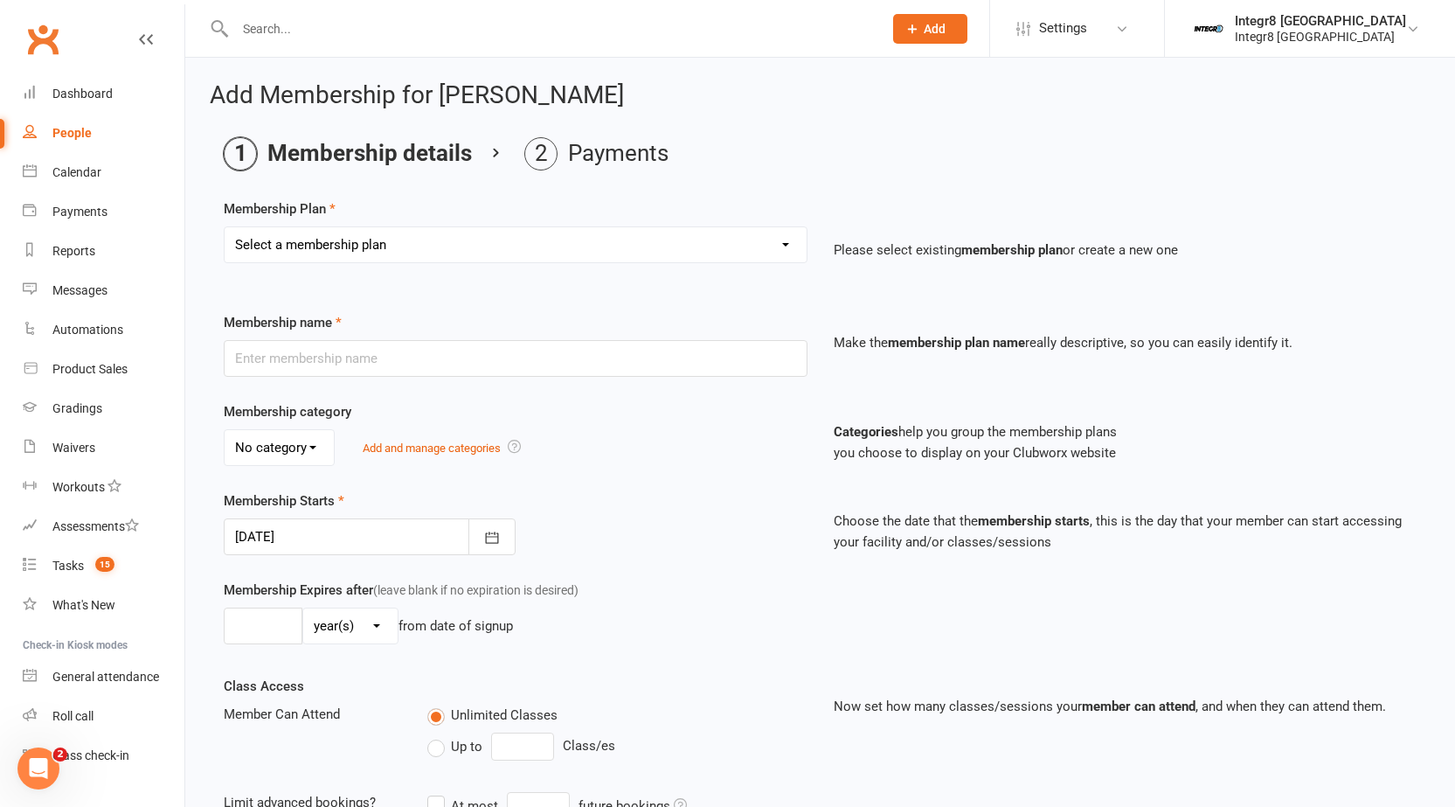
click at [358, 274] on div "Select a membership plan Create new Membership Plan Classic - Muay Thai Classic…" at bounding box center [516, 256] width 610 height 61
click at [360, 255] on select "Select a membership plan Create new Membership Plan Classic - Muay Thai Classic…" at bounding box center [516, 244] width 582 height 35
select select "16"
click at [225, 227] on select "Select a membership plan Create new Membership Plan Classic - Muay Thai Classic…" at bounding box center [516, 244] width 582 height 35
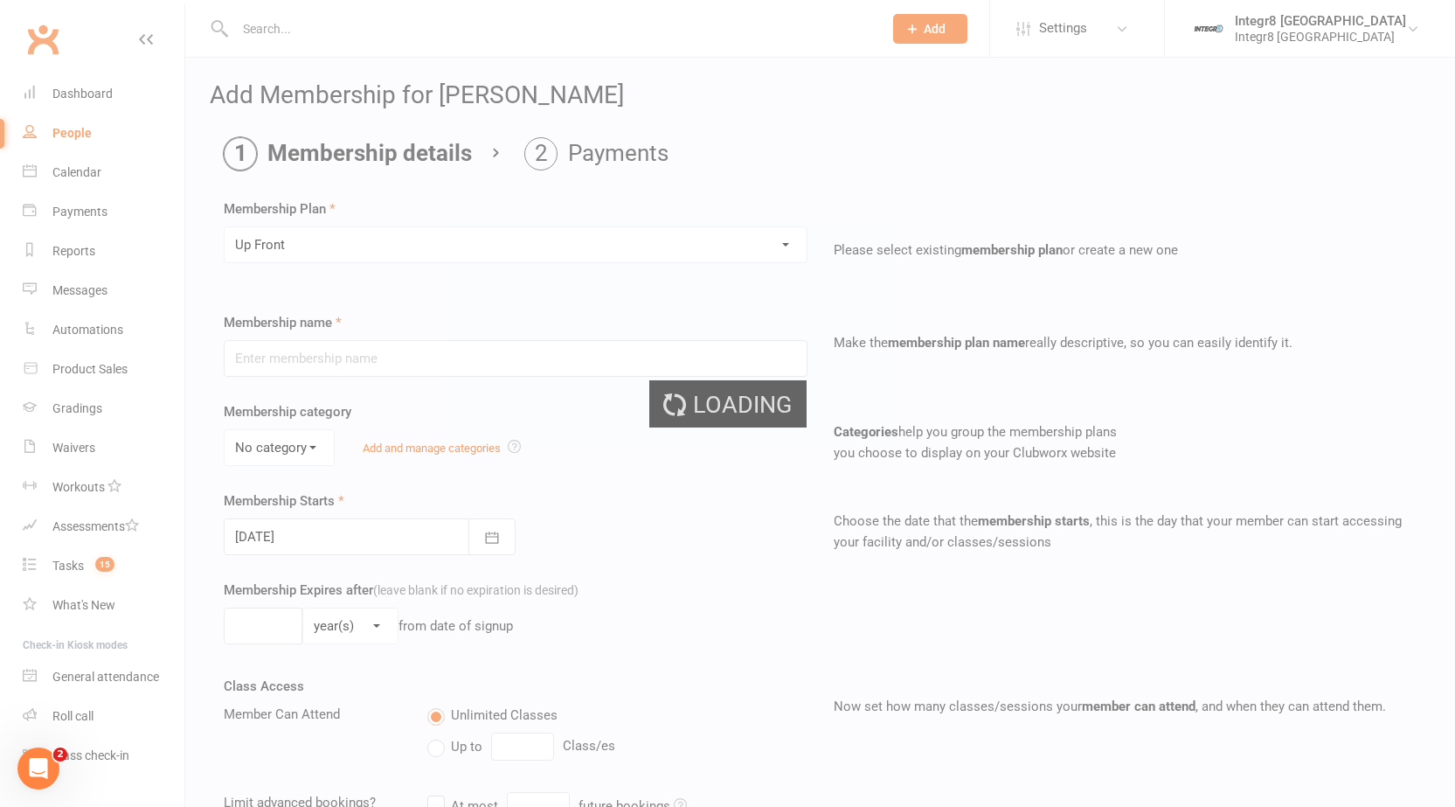
type input "Up Front"
select select "0"
type input "6"
select select "2"
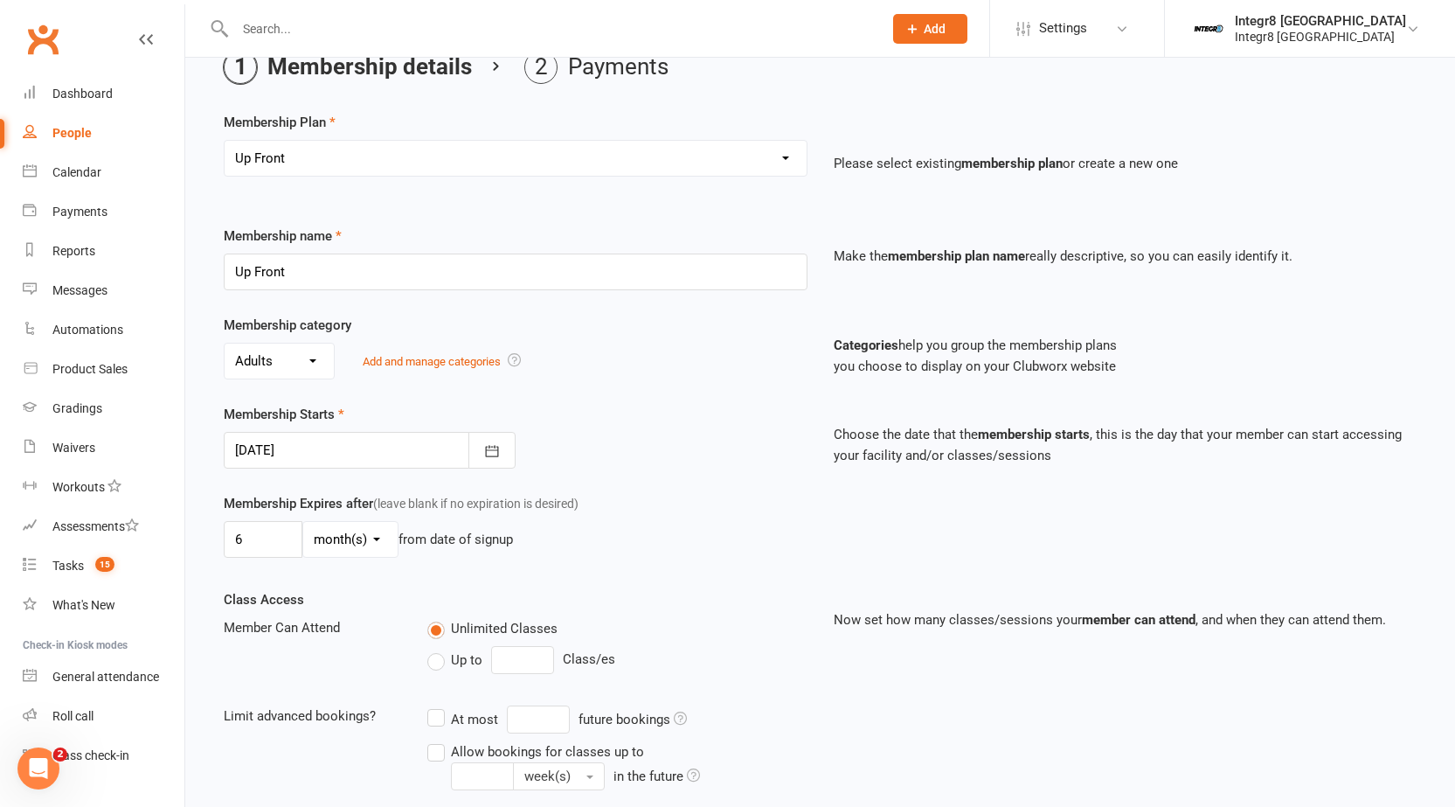
scroll to position [87, 0]
click at [494, 452] on icon "button" at bounding box center [491, 449] width 17 height 17
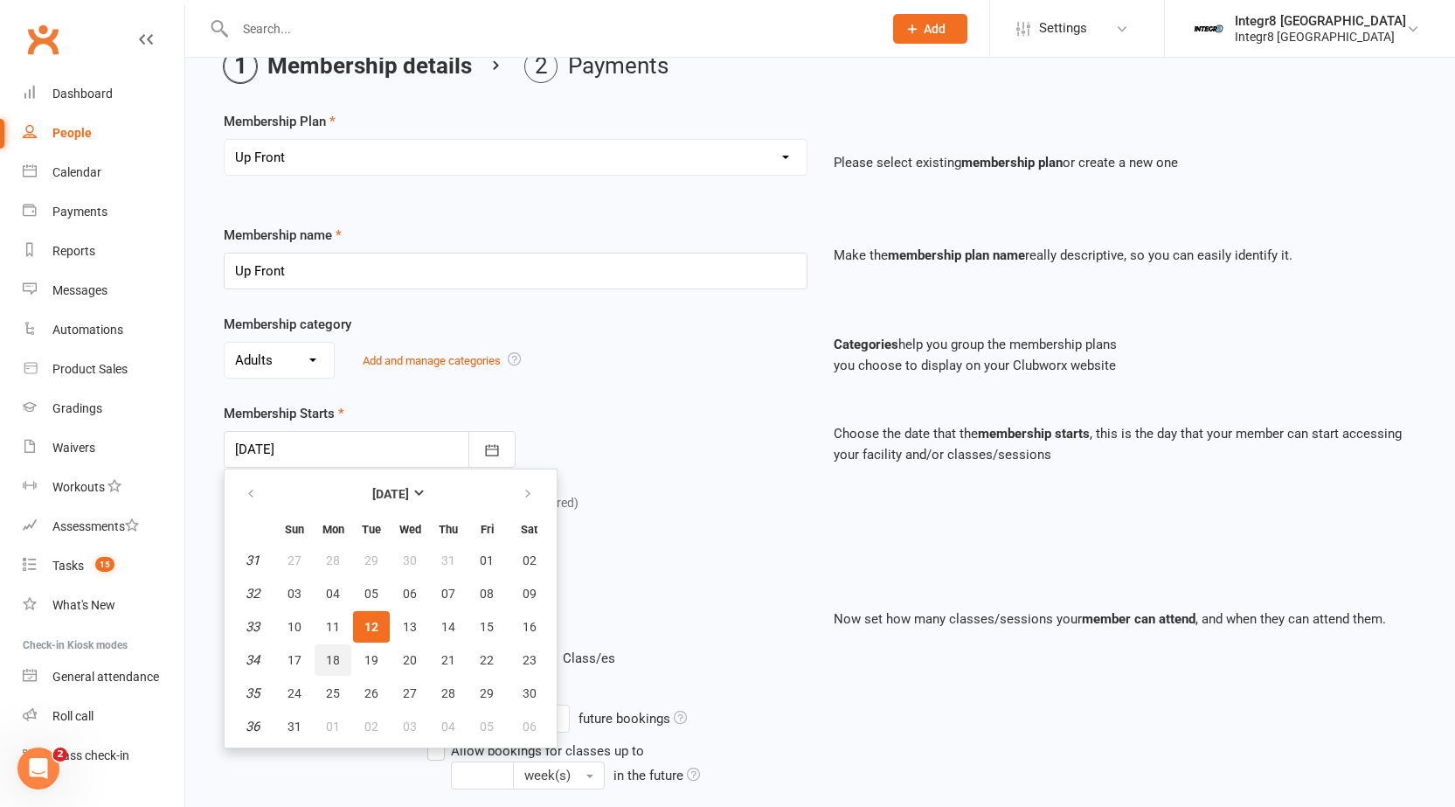
click at [336, 654] on span "18" at bounding box center [333, 660] width 14 height 14
type input "18 Aug 2025"
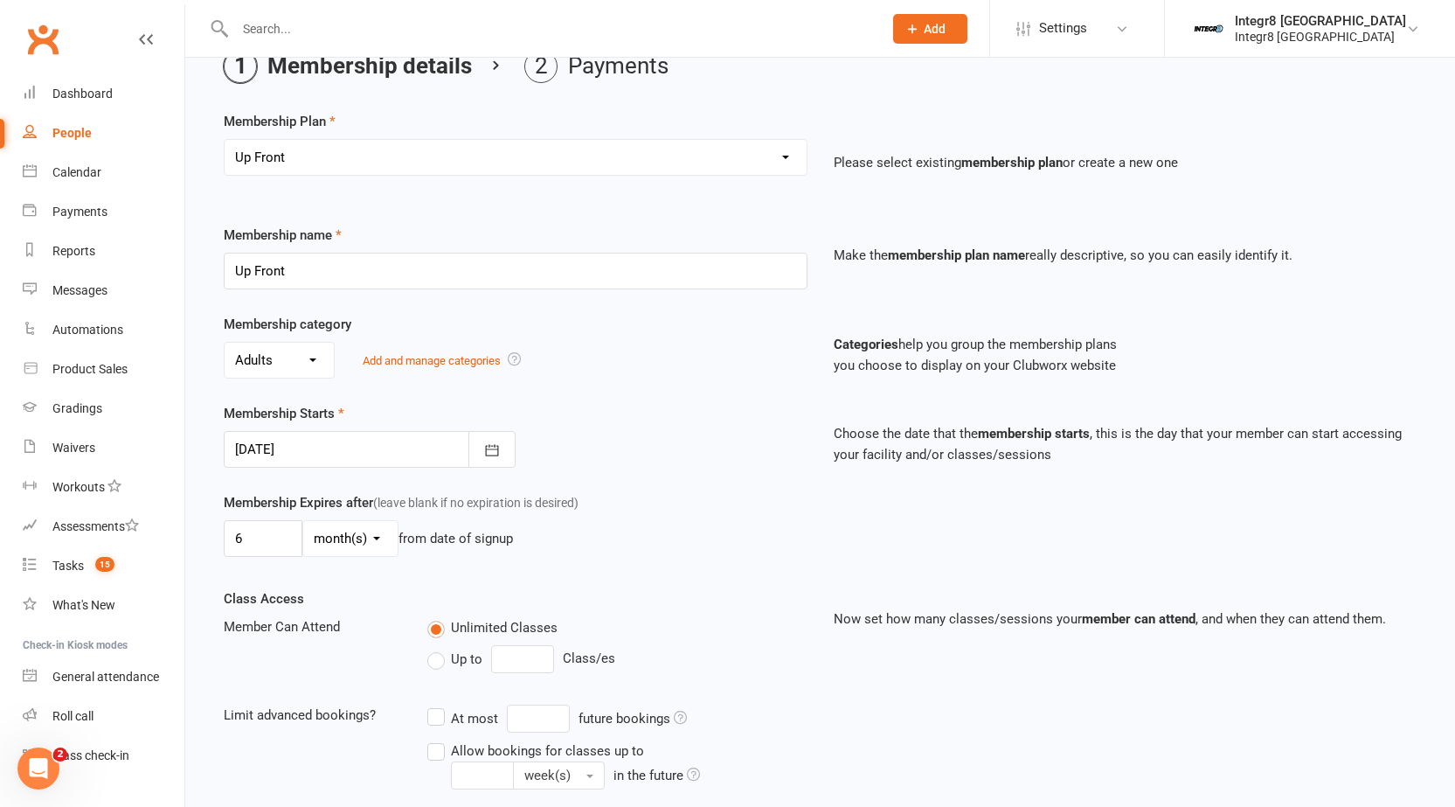
click at [378, 540] on select "day(s) week(s) month(s) year(s)" at bounding box center [350, 538] width 94 height 35
click at [653, 535] on div "6 day(s) week(s) month(s) year(s) from date of signup" at bounding box center [516, 538] width 584 height 37
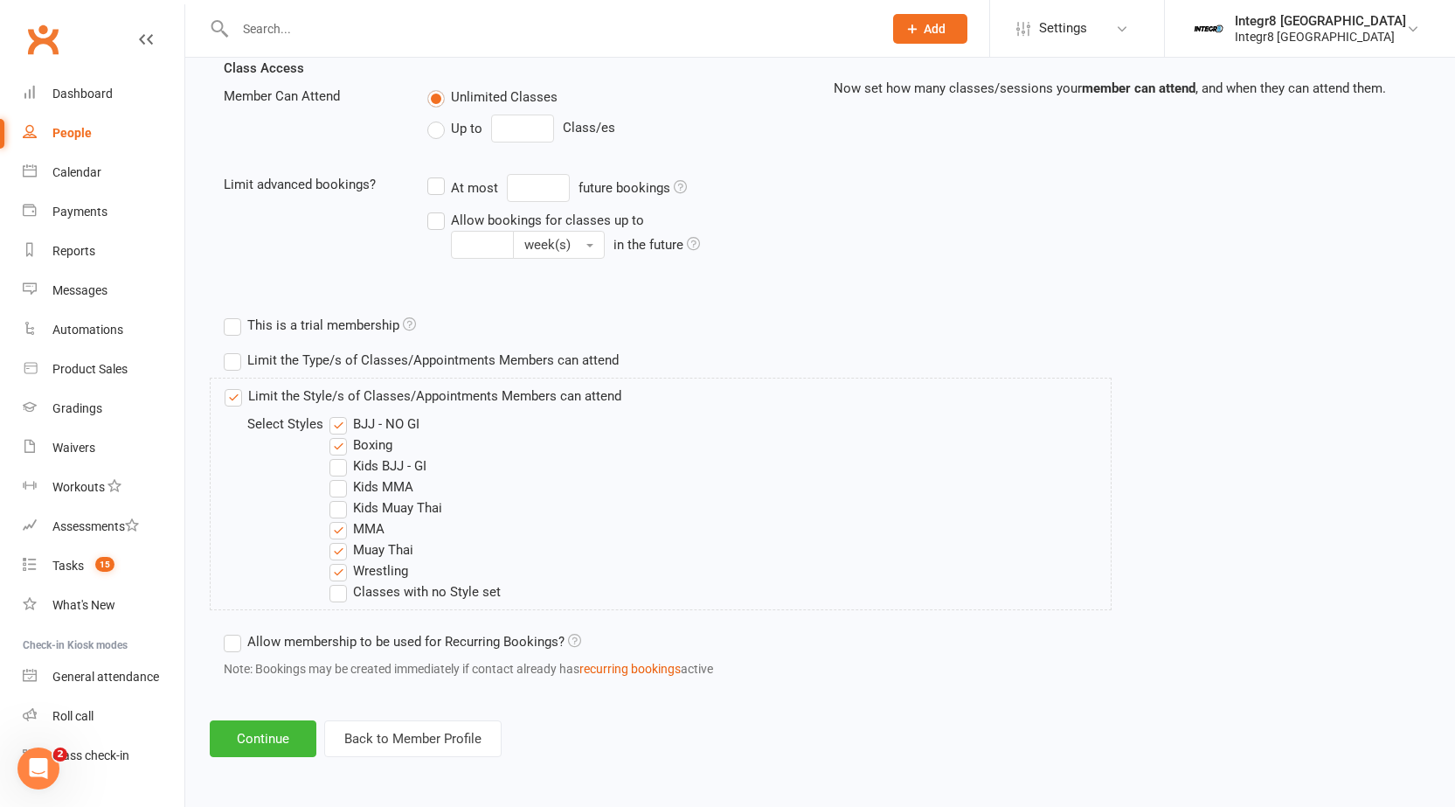
scroll to position [619, 0]
click at [296, 729] on button "Continue" at bounding box center [263, 738] width 107 height 37
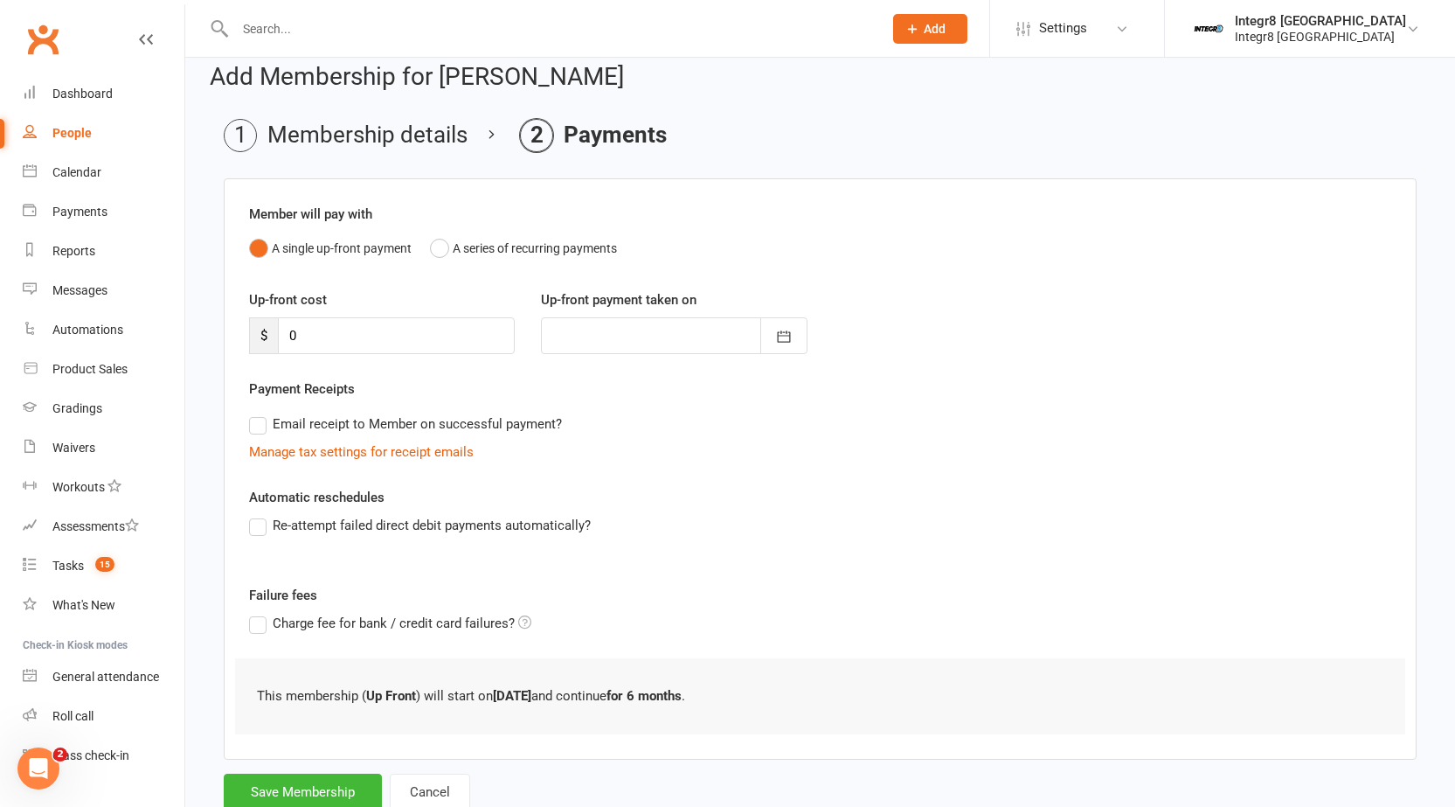
scroll to position [75, 0]
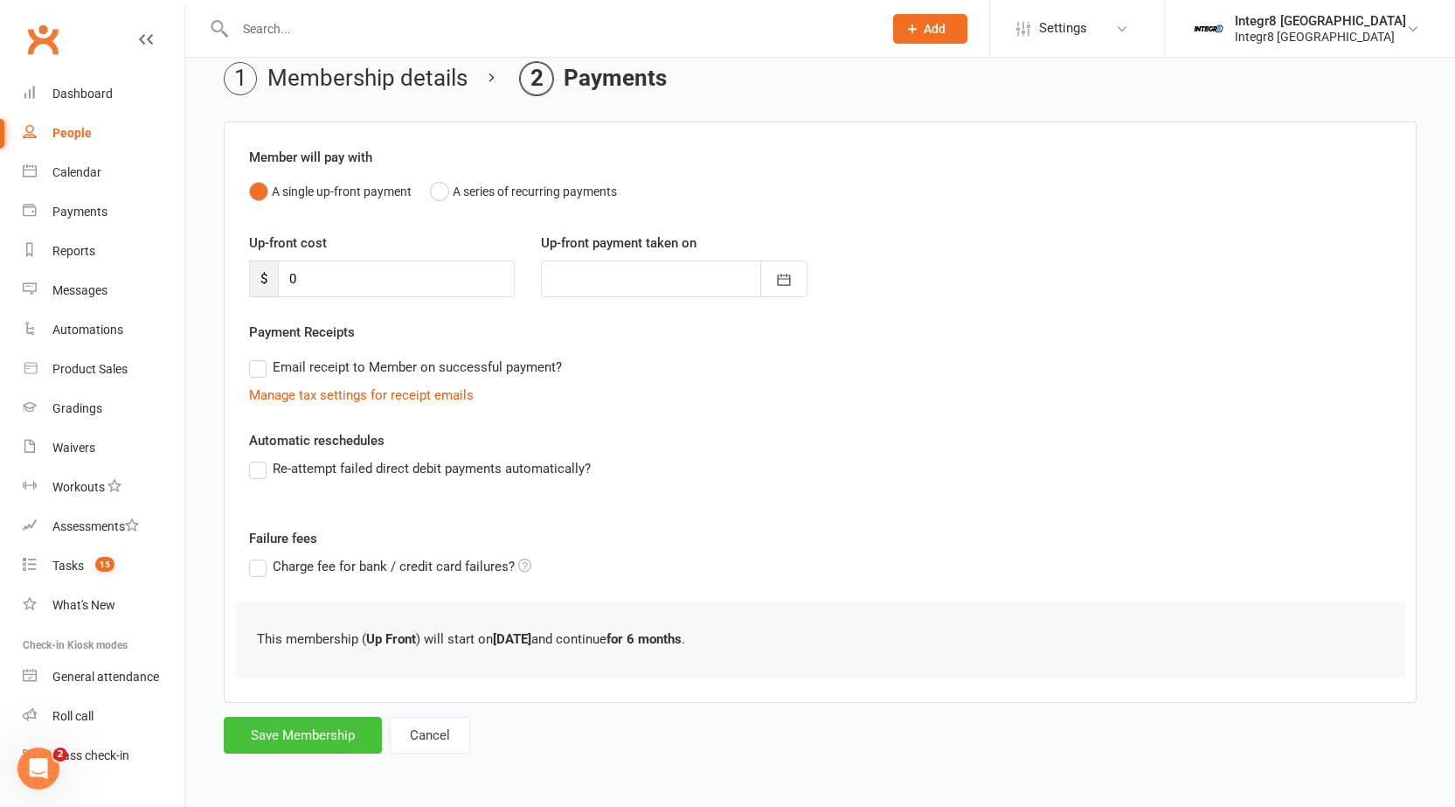
click at [319, 739] on button "Save Membership" at bounding box center [303, 735] width 158 height 37
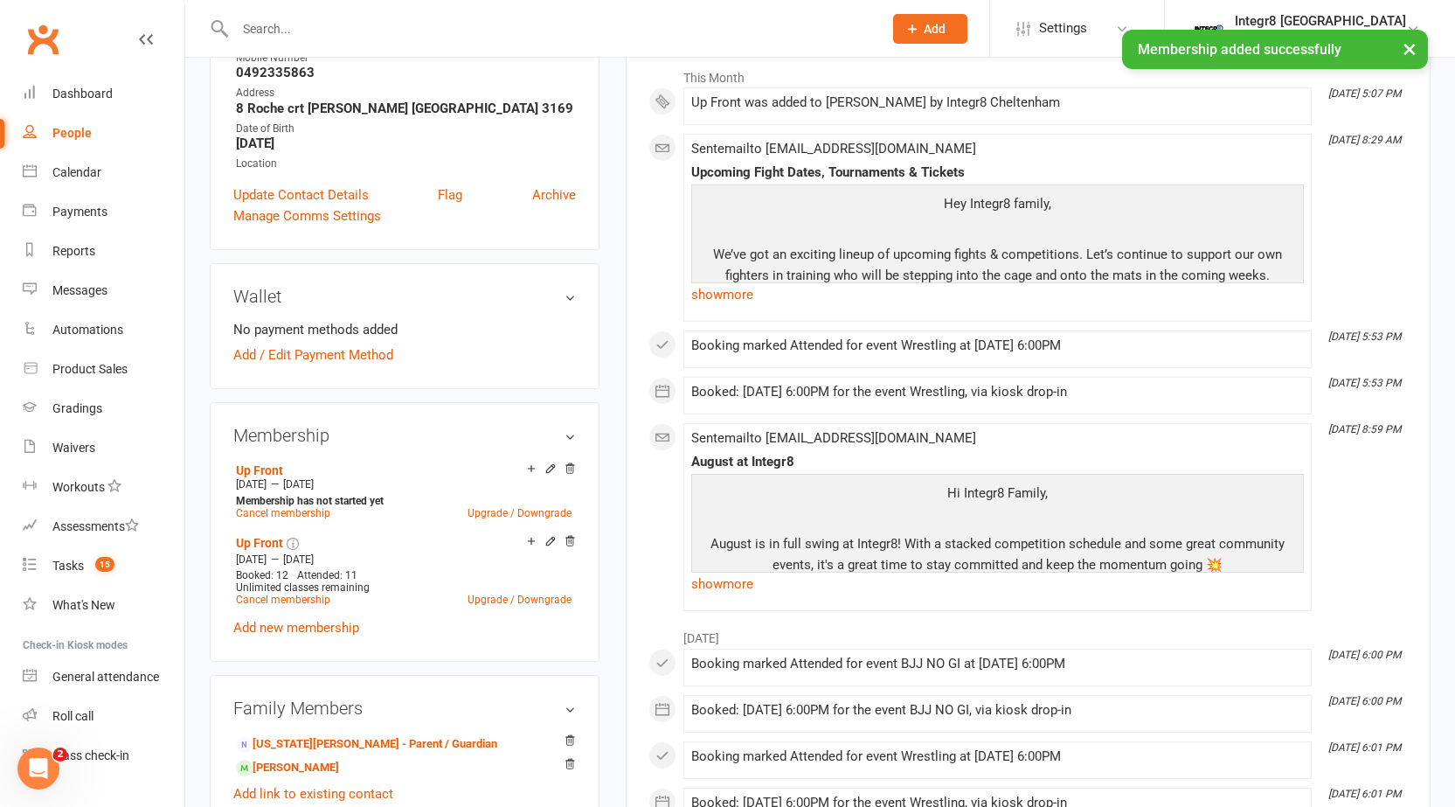
scroll to position [350, 0]
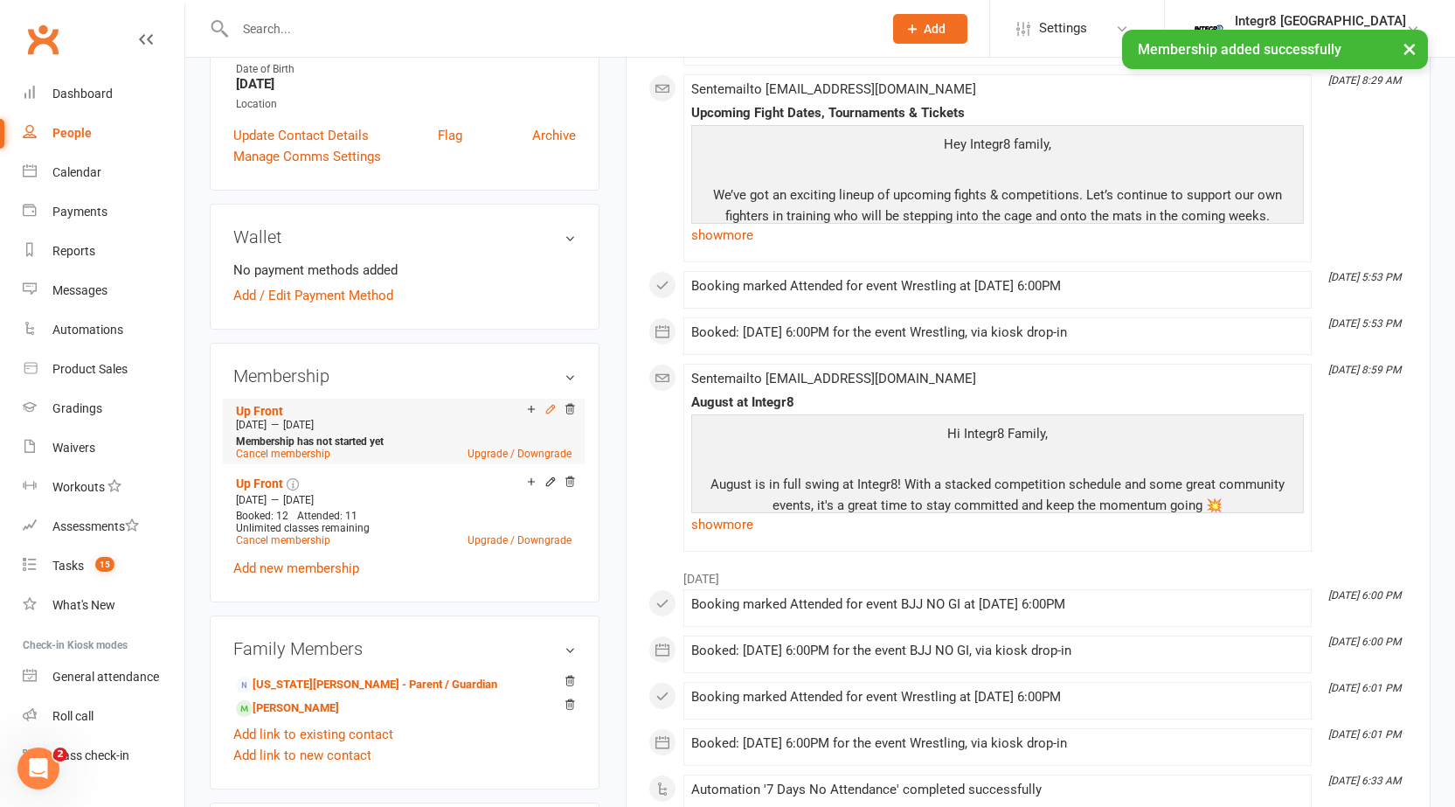
click at [553, 408] on icon at bounding box center [550, 409] width 8 height 8
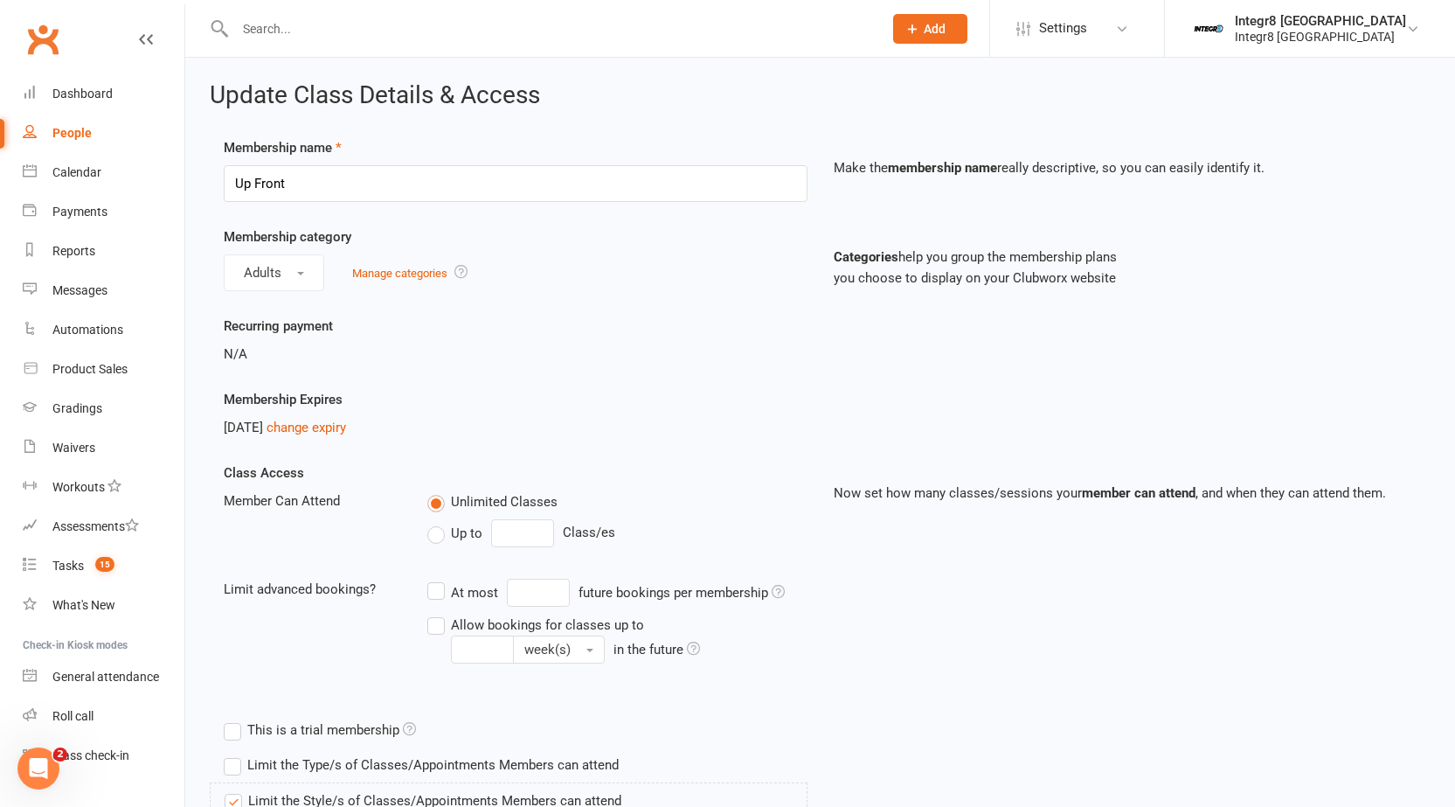
click at [328, 418] on div "Feb 17, 2026 change expiry" at bounding box center [516, 427] width 584 height 21
click at [344, 430] on link "change expiry" at bounding box center [307, 427] width 80 height 16
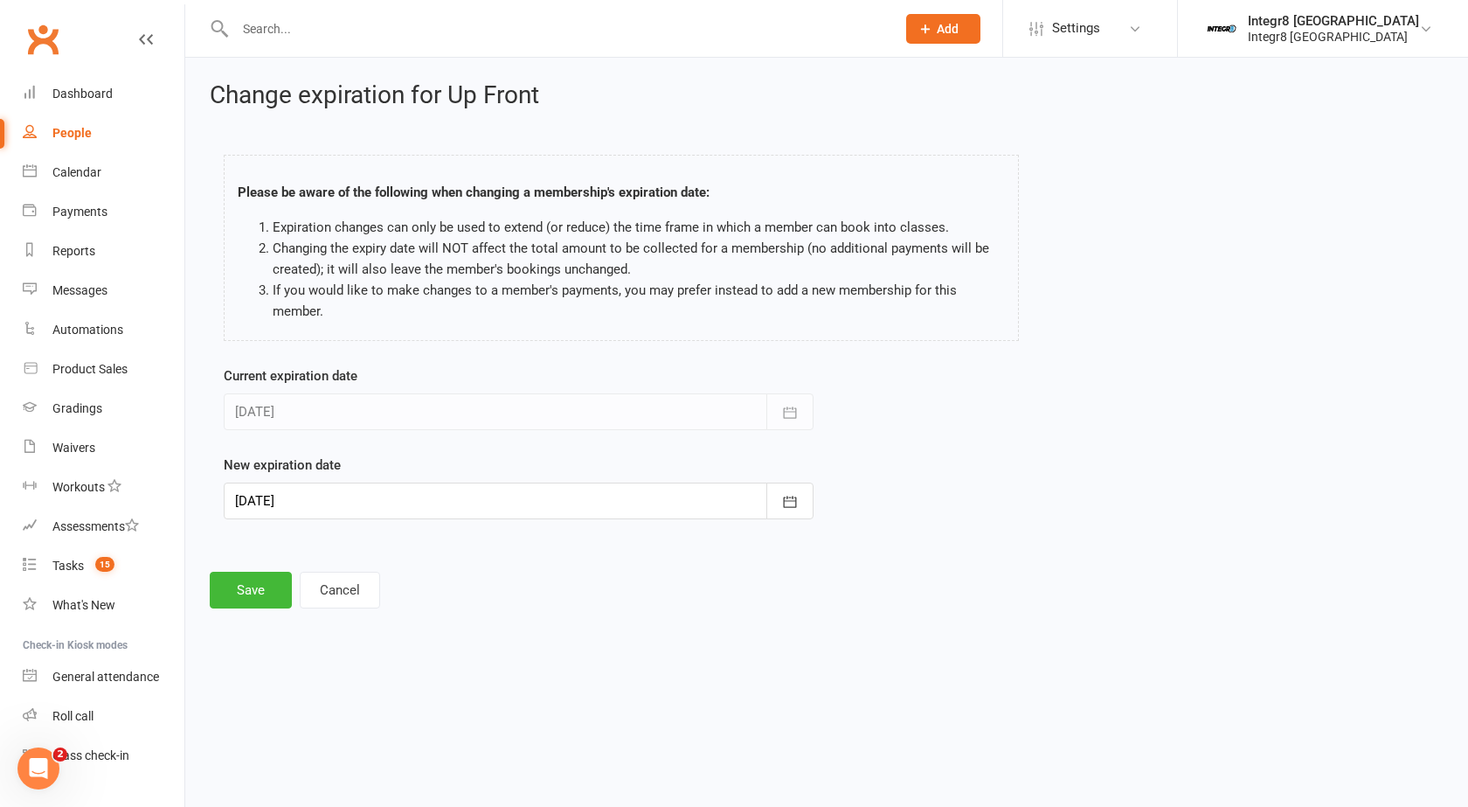
click at [376, 505] on div at bounding box center [519, 500] width 590 height 37
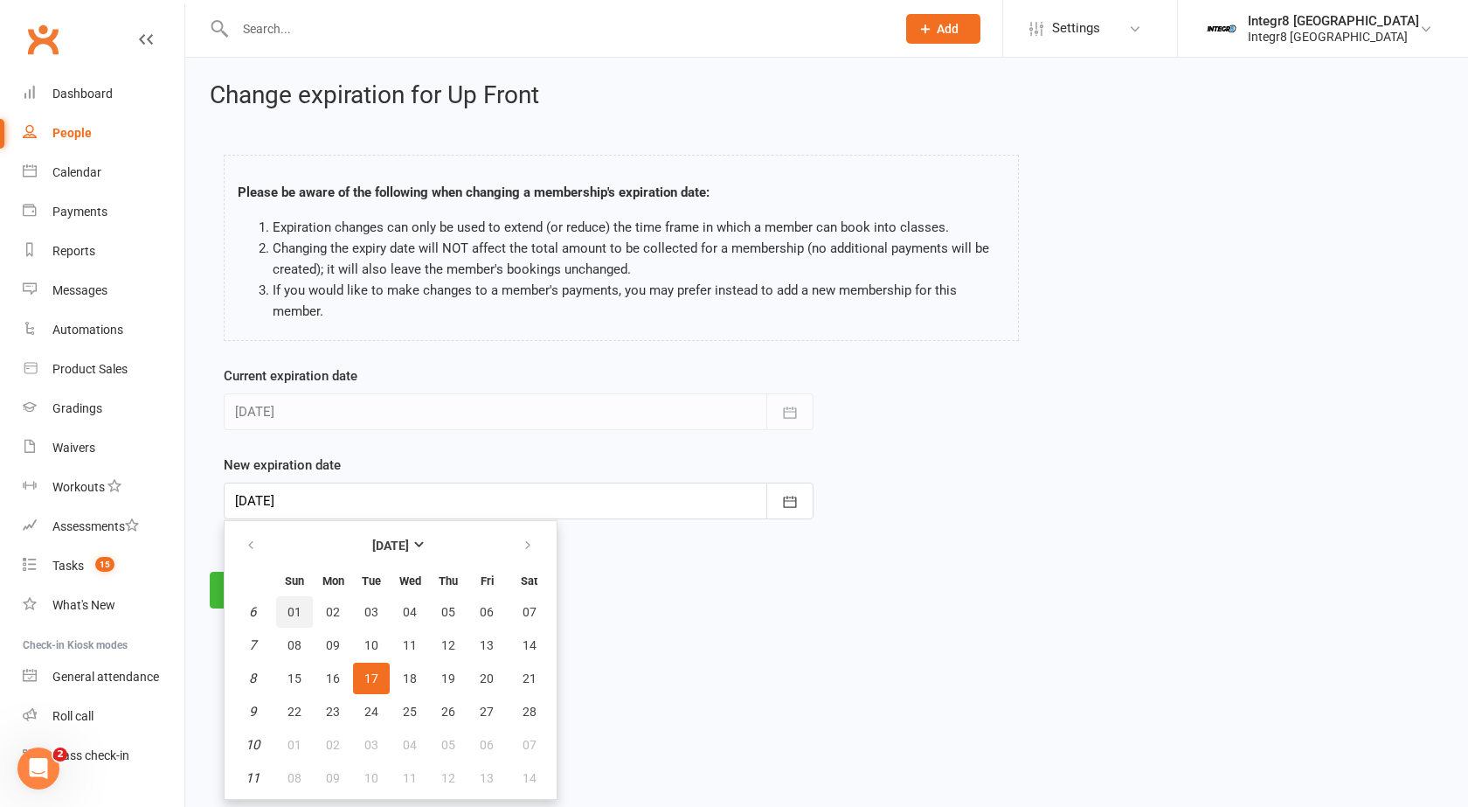
click at [291, 606] on span "01" at bounding box center [295, 612] width 14 height 14
type input "01 Feb 2026"
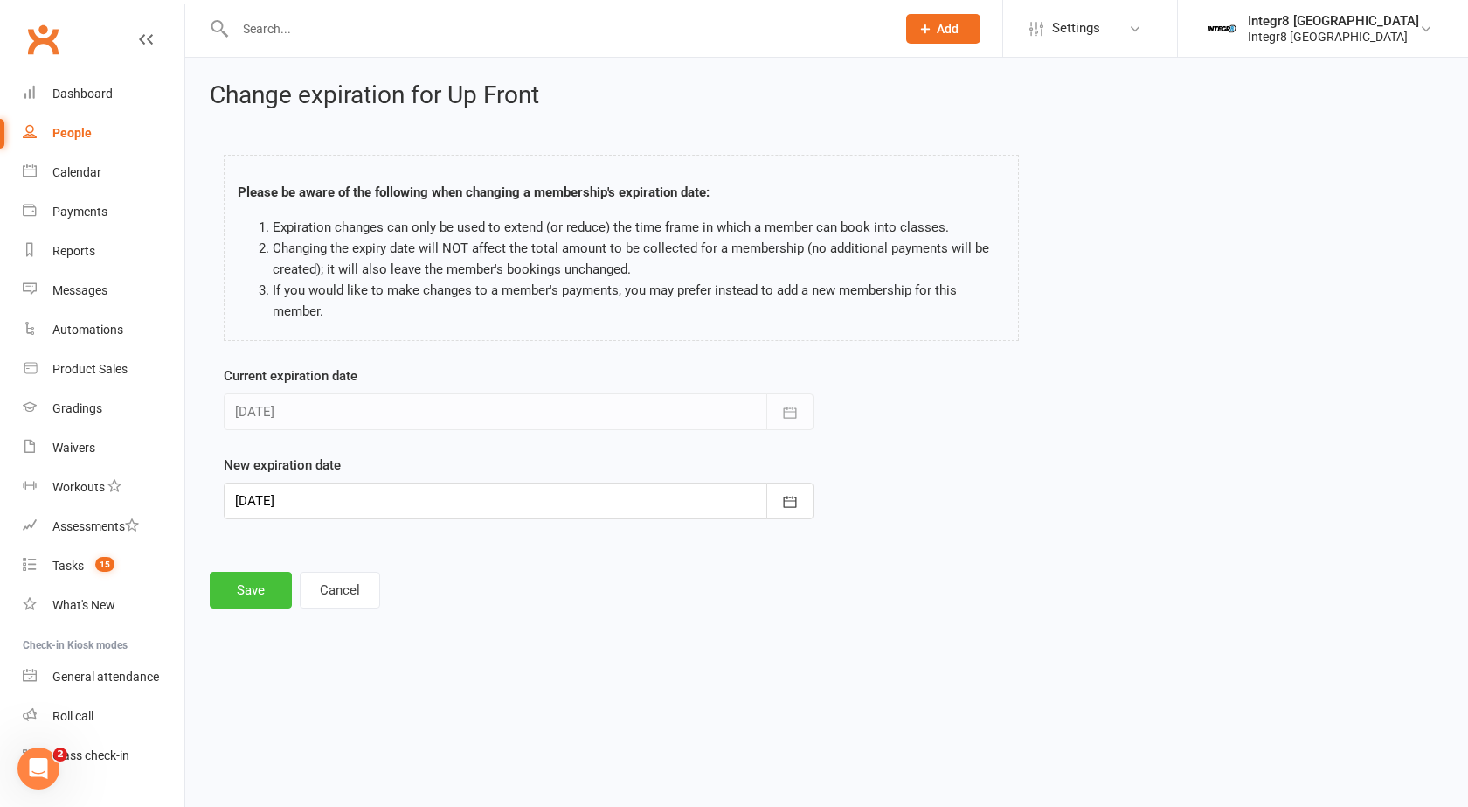
click at [258, 600] on button "Save" at bounding box center [251, 590] width 82 height 37
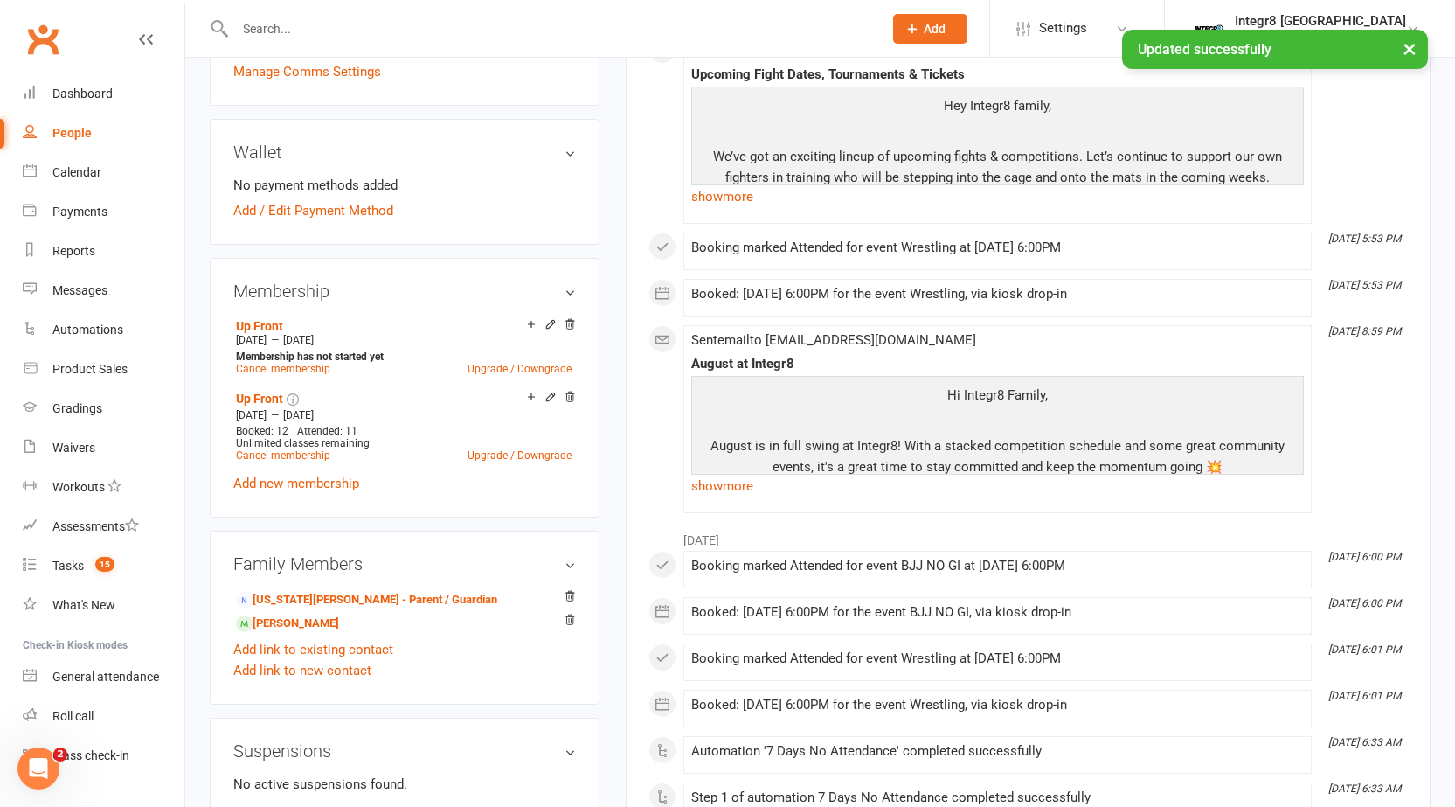
scroll to position [437, 0]
click at [285, 620] on link "Cruz O’Connor - Sibling" at bounding box center [287, 621] width 103 height 18
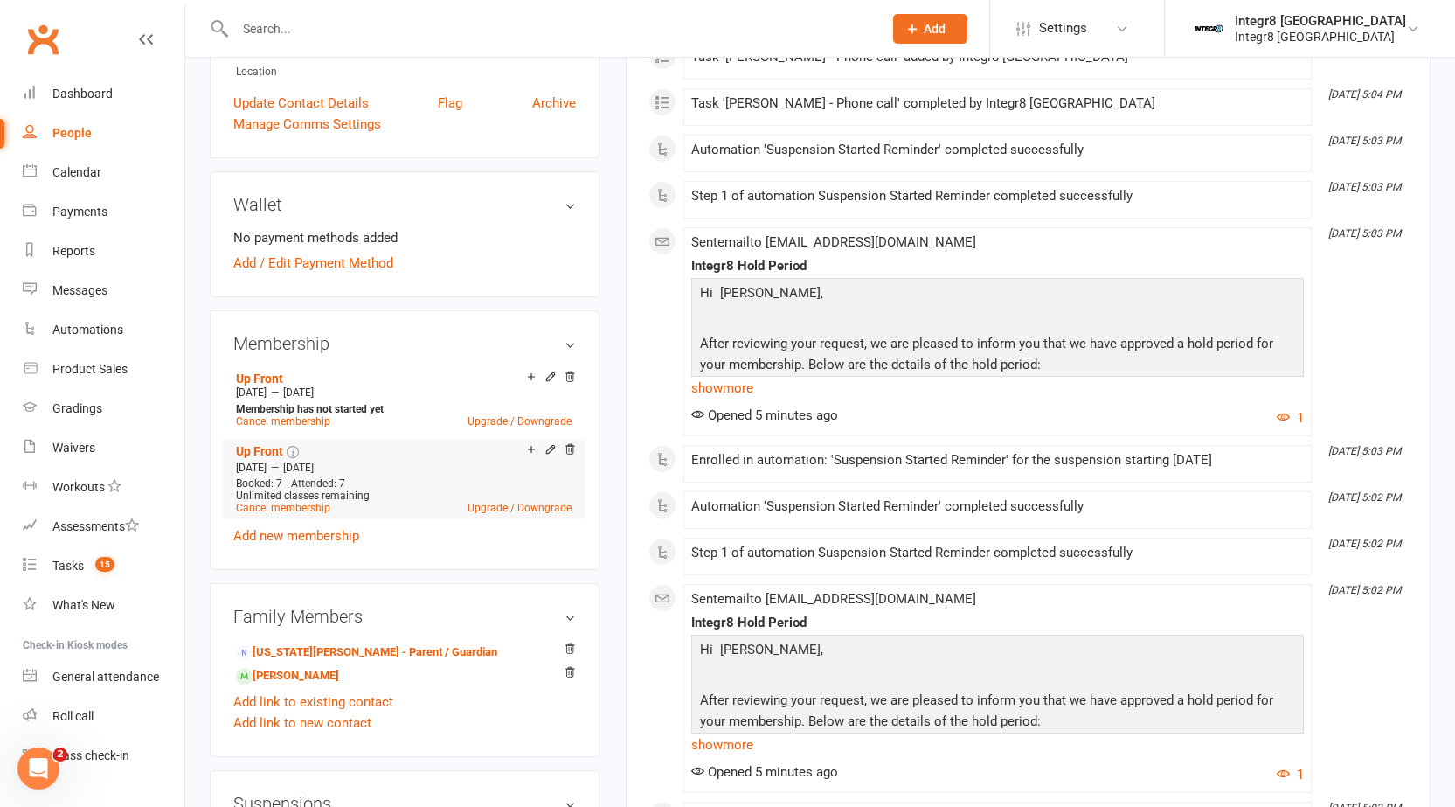
scroll to position [437, 0]
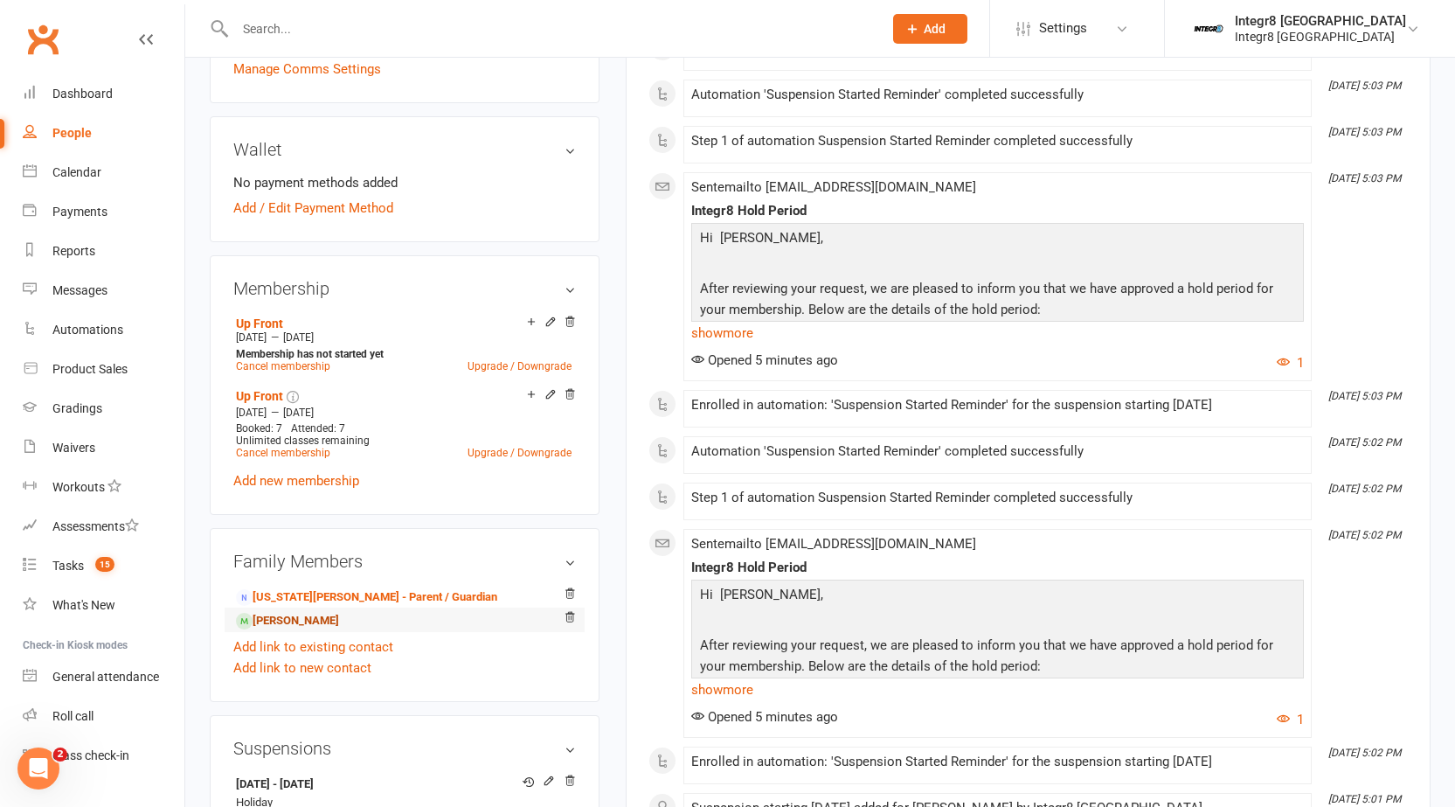
click at [308, 618] on link "Cody O’Connor - Sibling" at bounding box center [287, 621] width 103 height 18
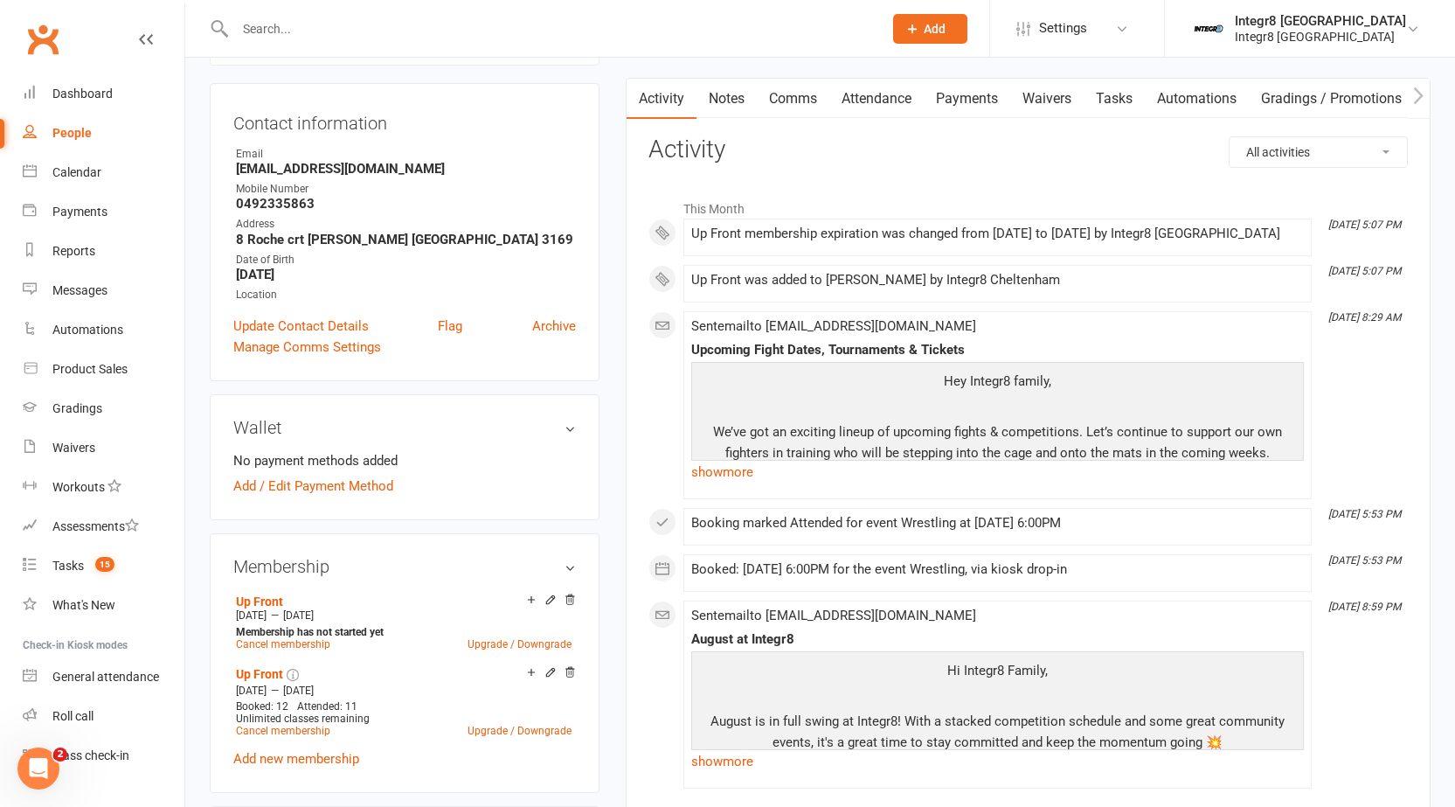
scroll to position [175, 0]
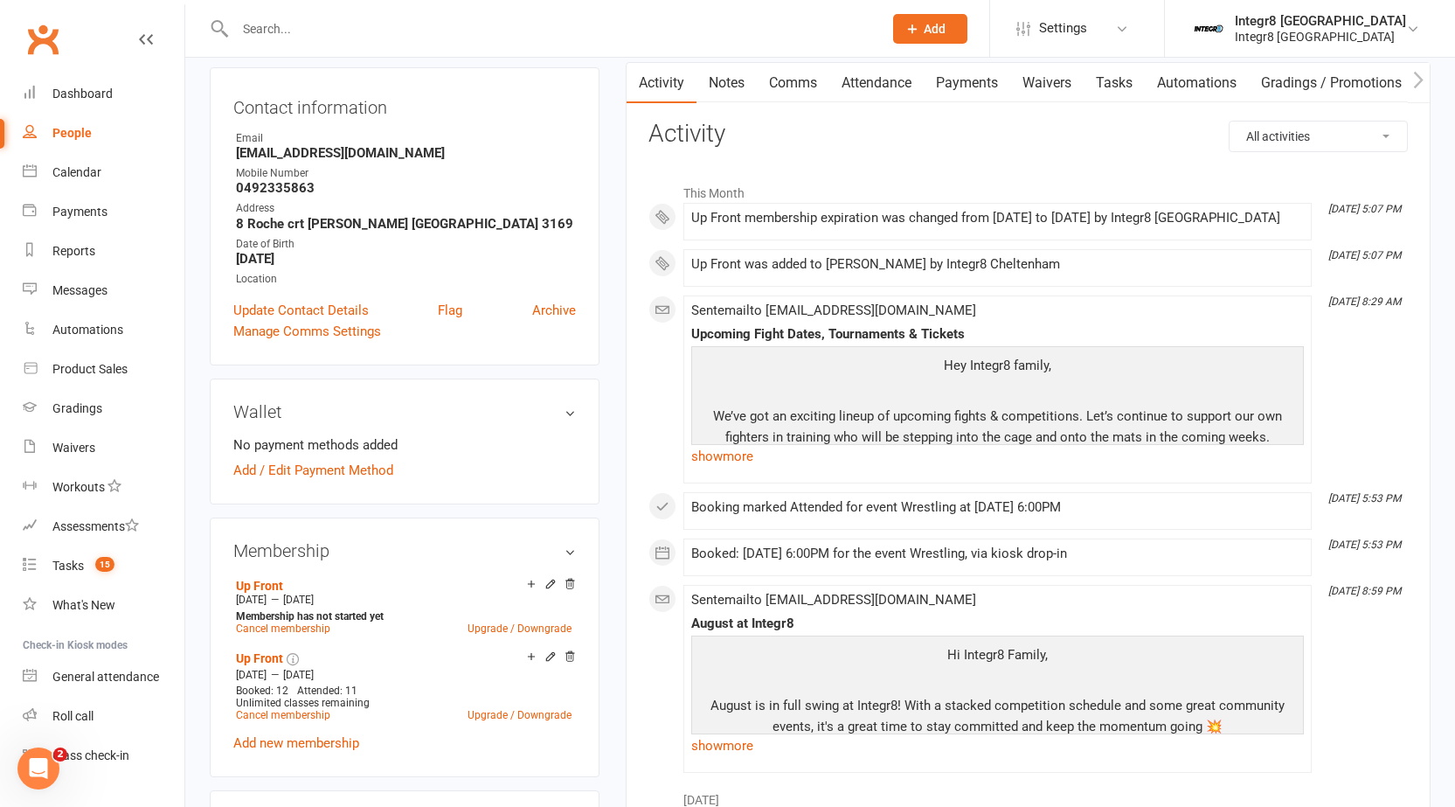
click at [718, 87] on link "Notes" at bounding box center [726, 83] width 60 height 40
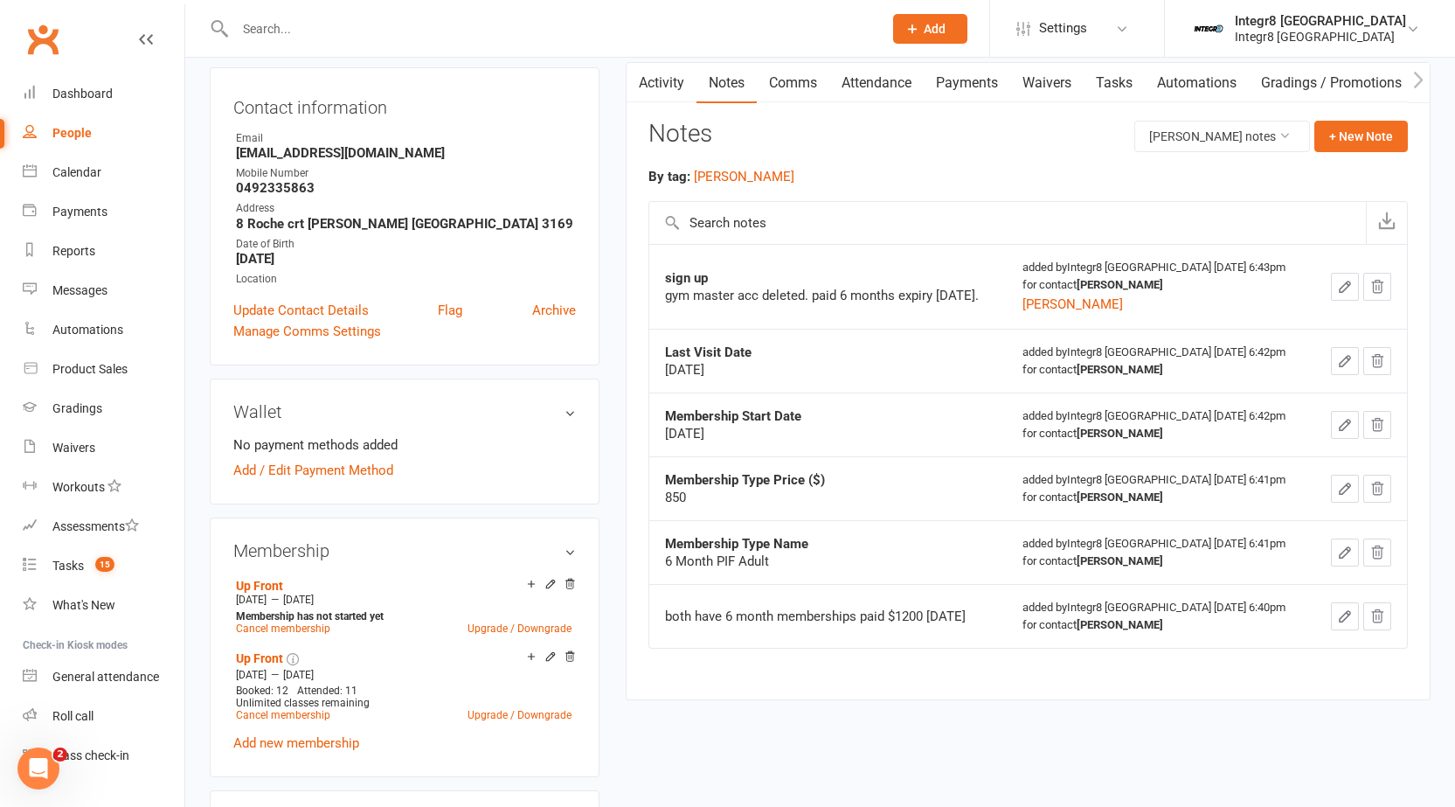
click at [688, 77] on link "Activity" at bounding box center [662, 83] width 70 height 40
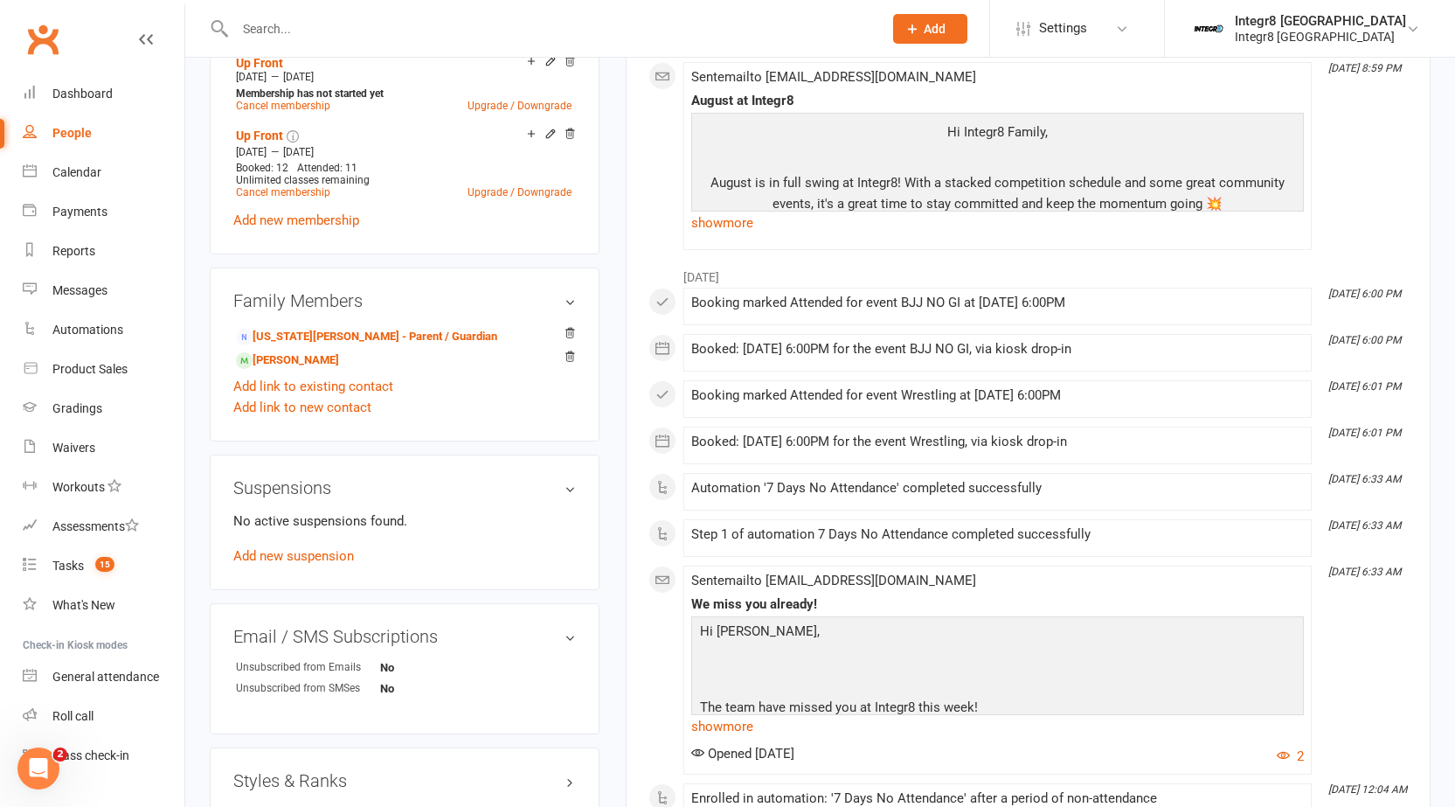
scroll to position [699, 0]
click at [335, 553] on link "Add new suspension" at bounding box center [293, 554] width 121 height 16
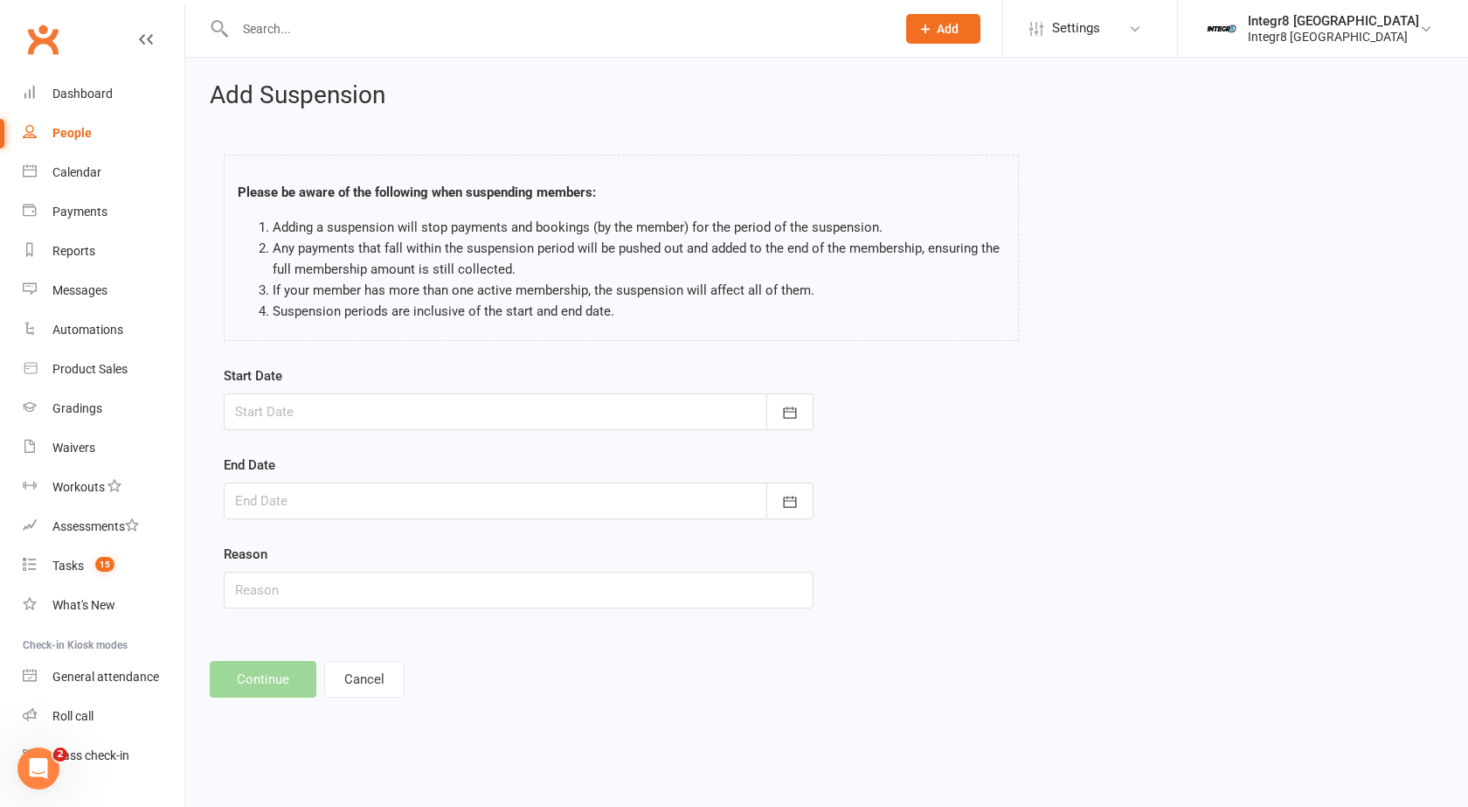
click at [391, 418] on div at bounding box center [519, 411] width 590 height 37
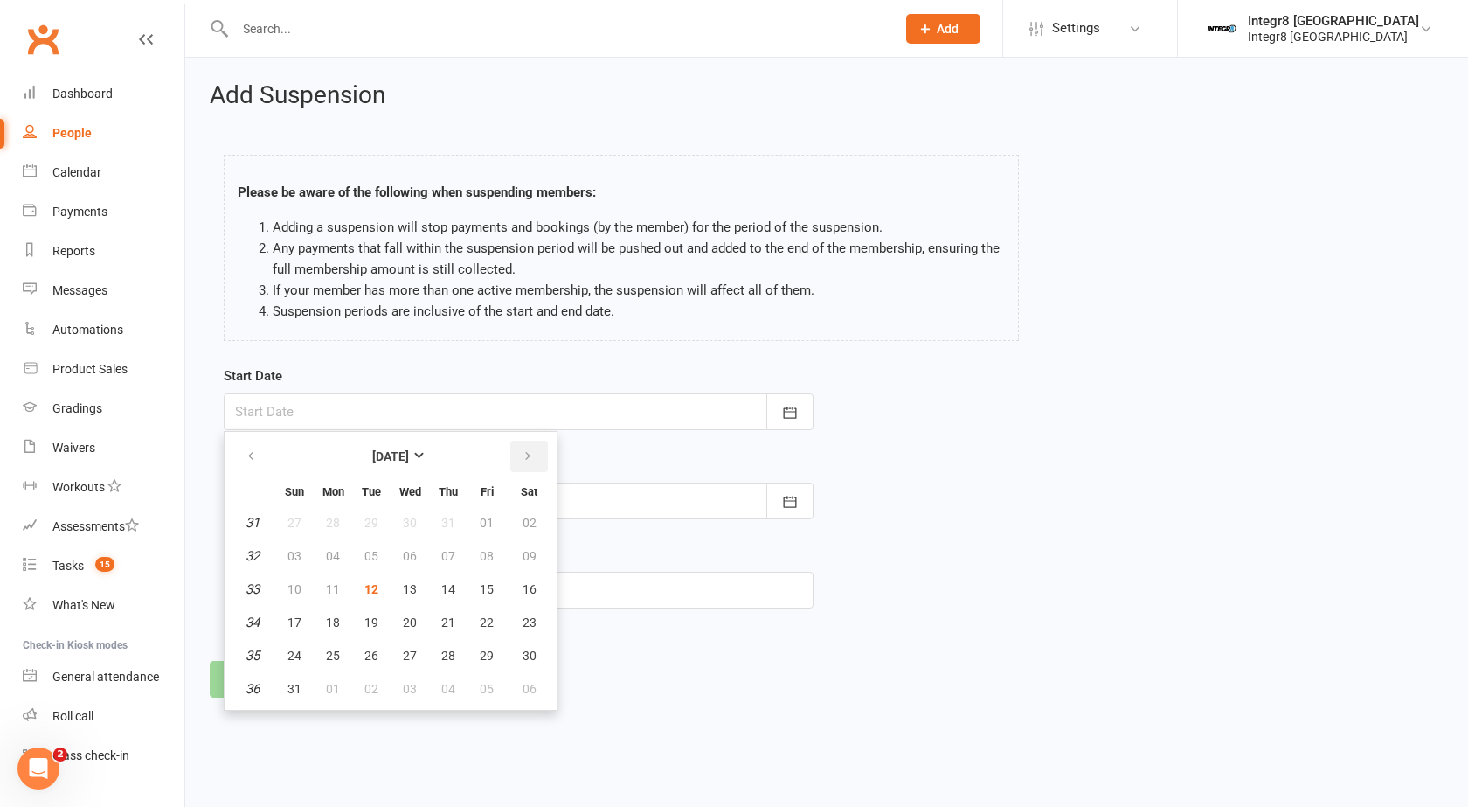
click at [515, 456] on button "button" at bounding box center [529, 455] width 38 height 31
click at [329, 618] on span "22" at bounding box center [333, 622] width 14 height 14
type input "22 Sep 2025"
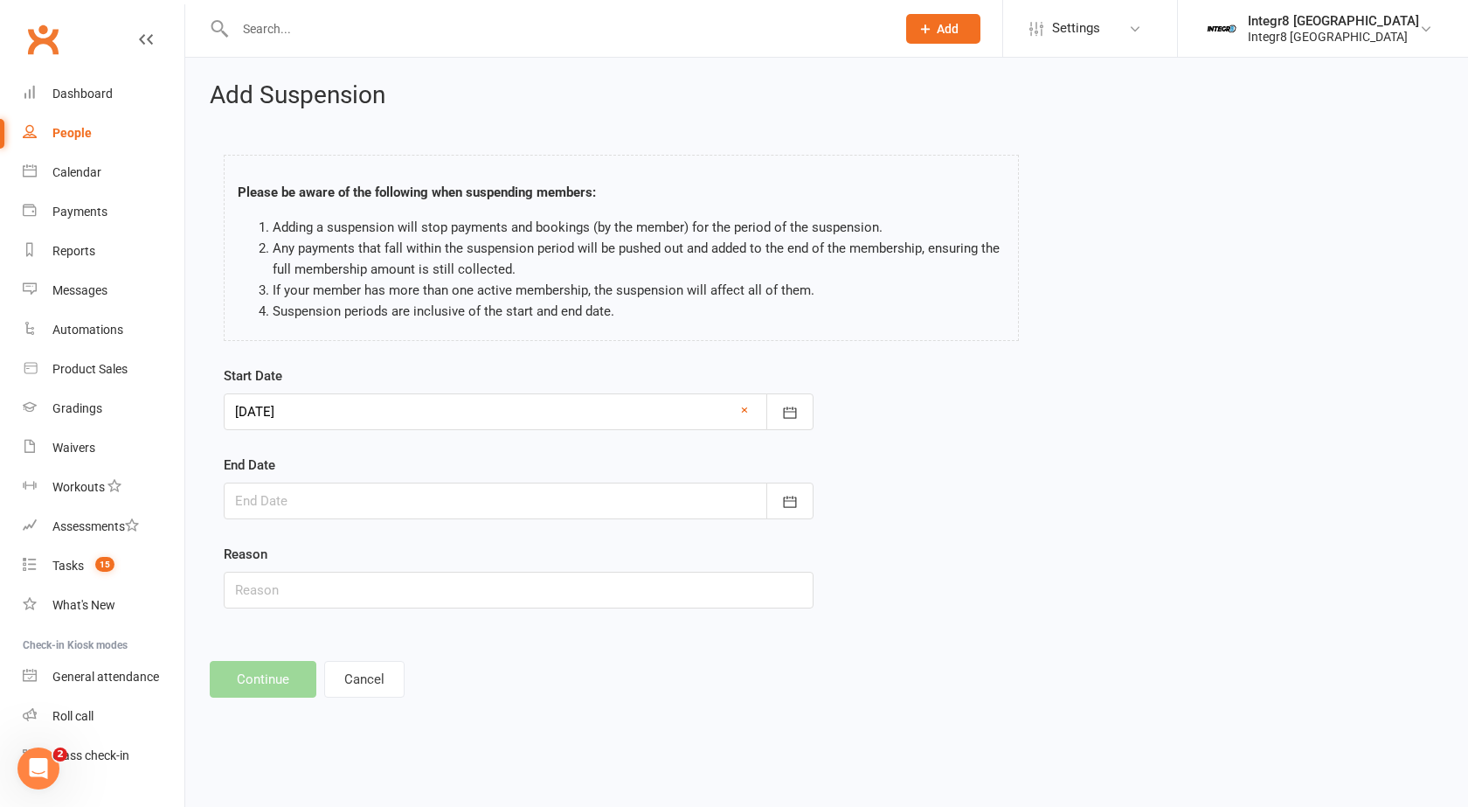
click at [326, 498] on div at bounding box center [519, 500] width 590 height 37
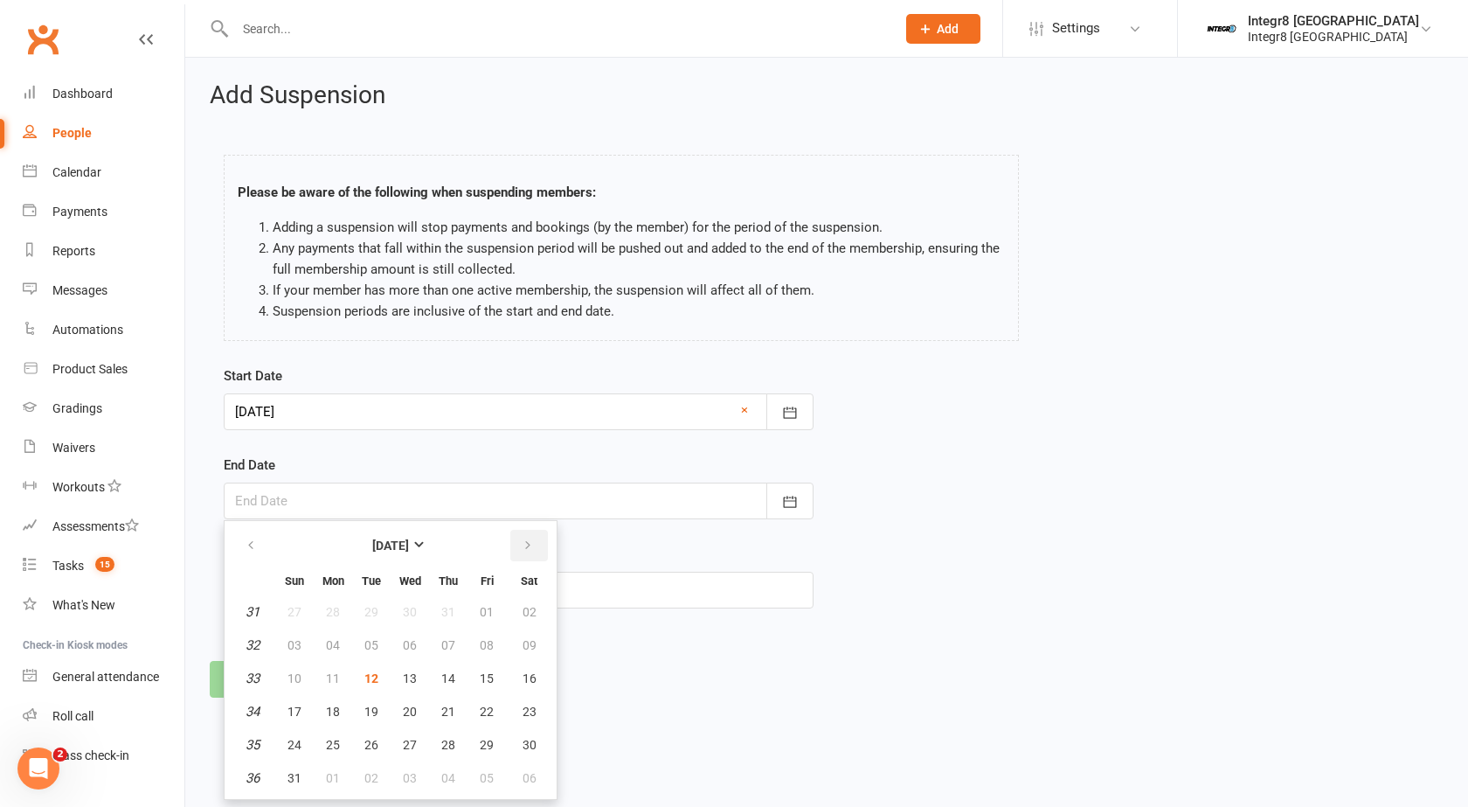
click at [516, 548] on button "button" at bounding box center [529, 545] width 38 height 31
click at [294, 779] on span "05" at bounding box center [295, 778] width 14 height 14
type input "05 Oct 2025"
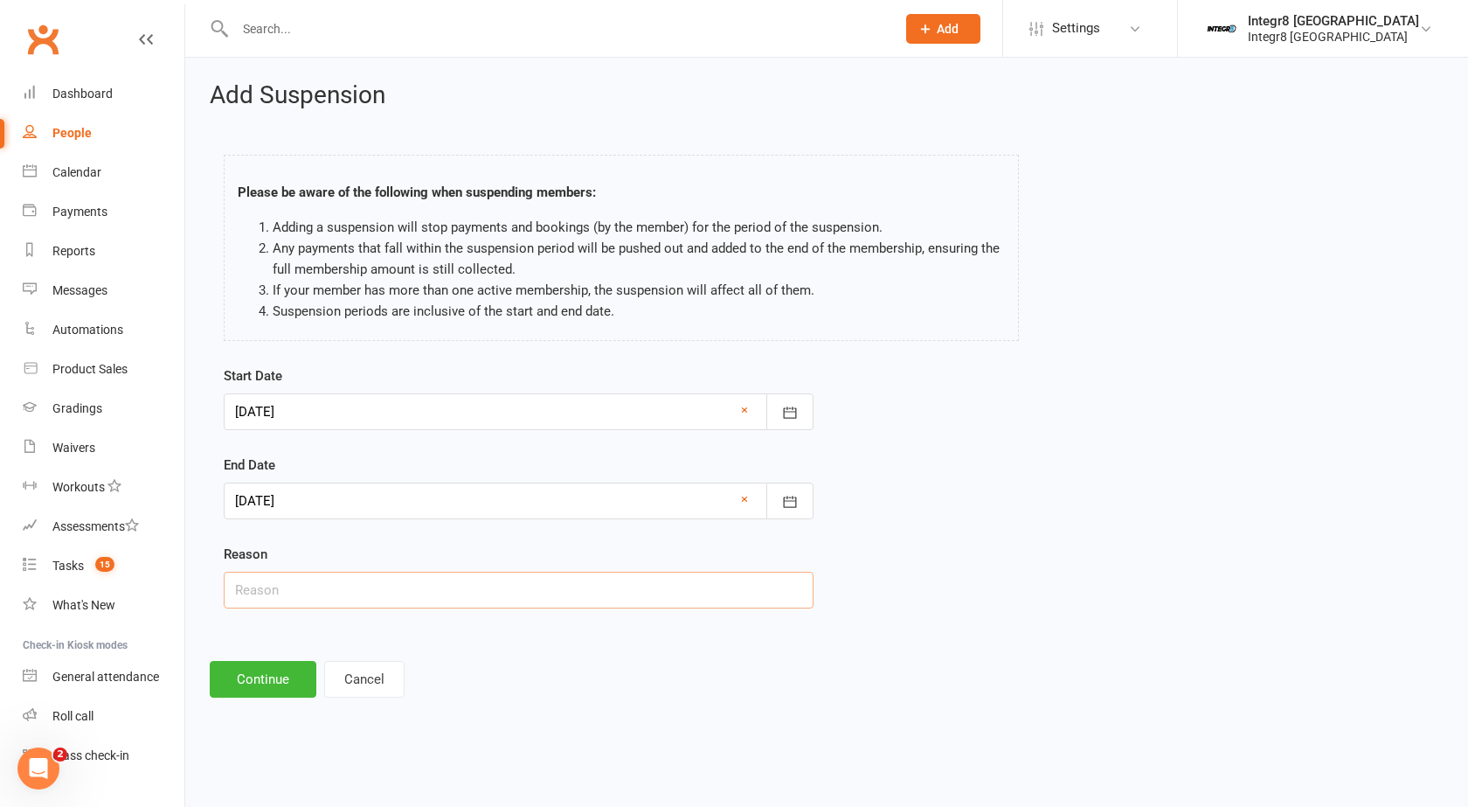
click at [327, 596] on input "text" at bounding box center [519, 590] width 590 height 37
type input "Holiday"
click at [253, 683] on button "Continue" at bounding box center [263, 679] width 107 height 37
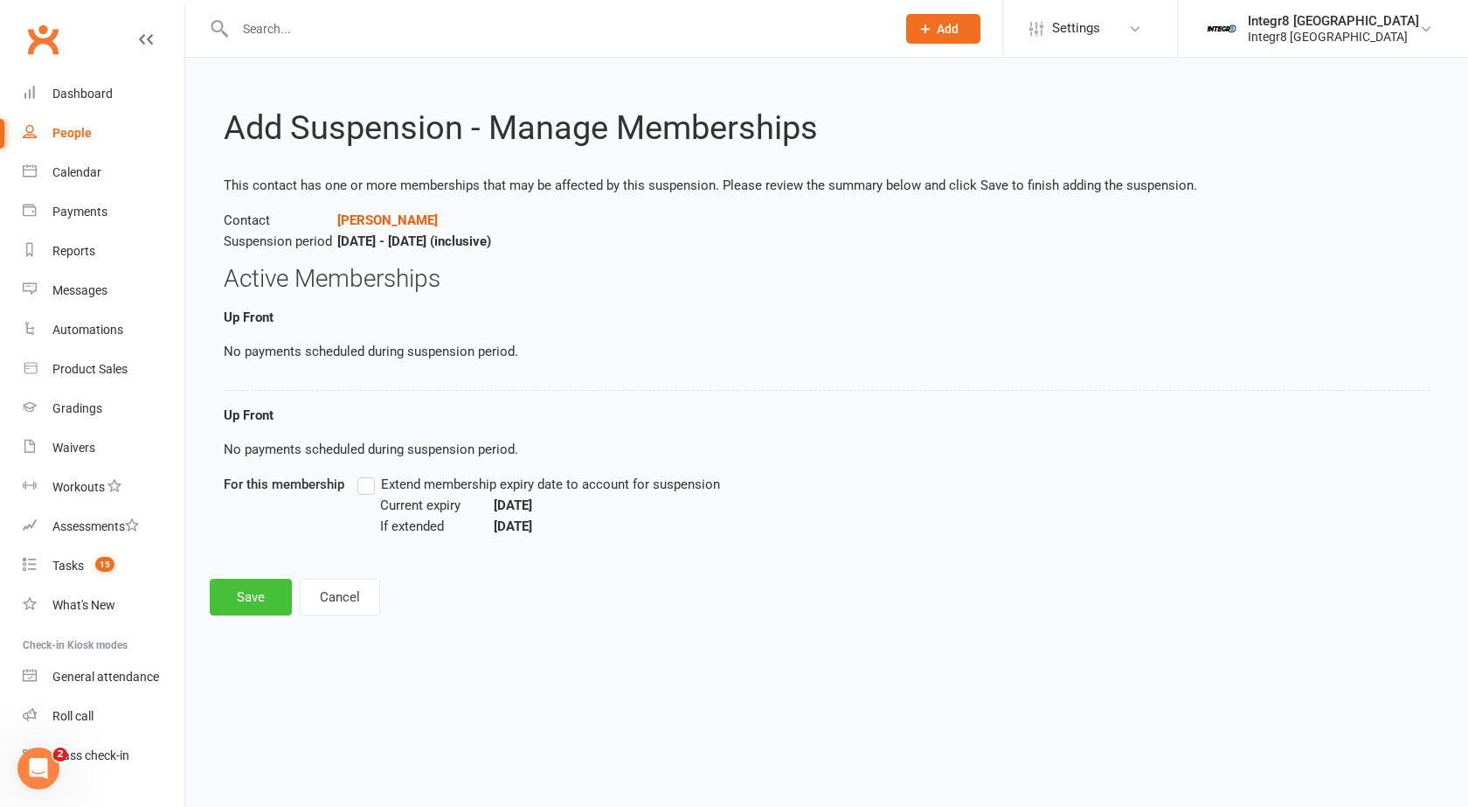
click at [236, 613] on button "Save" at bounding box center [251, 596] width 82 height 37
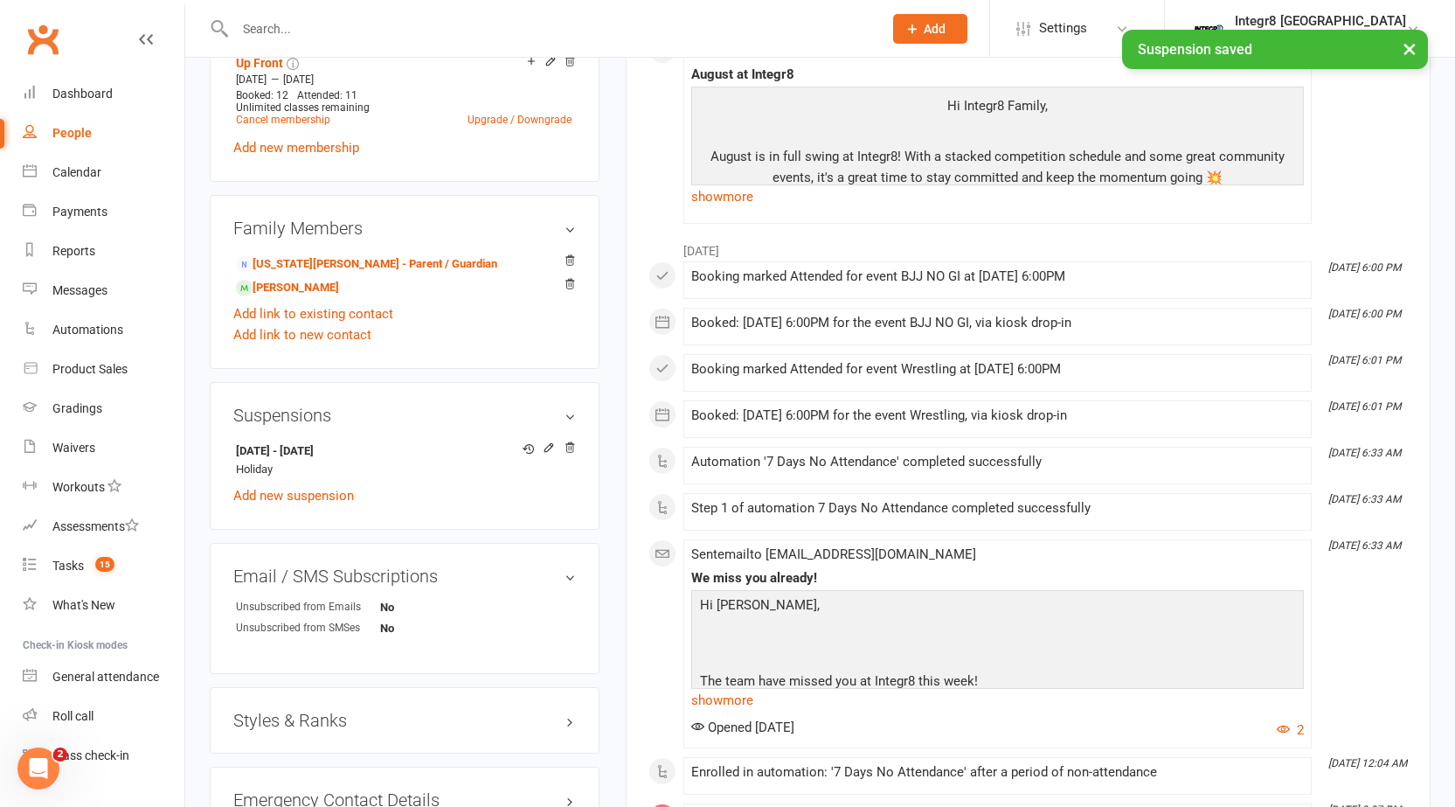
scroll to position [874, 0]
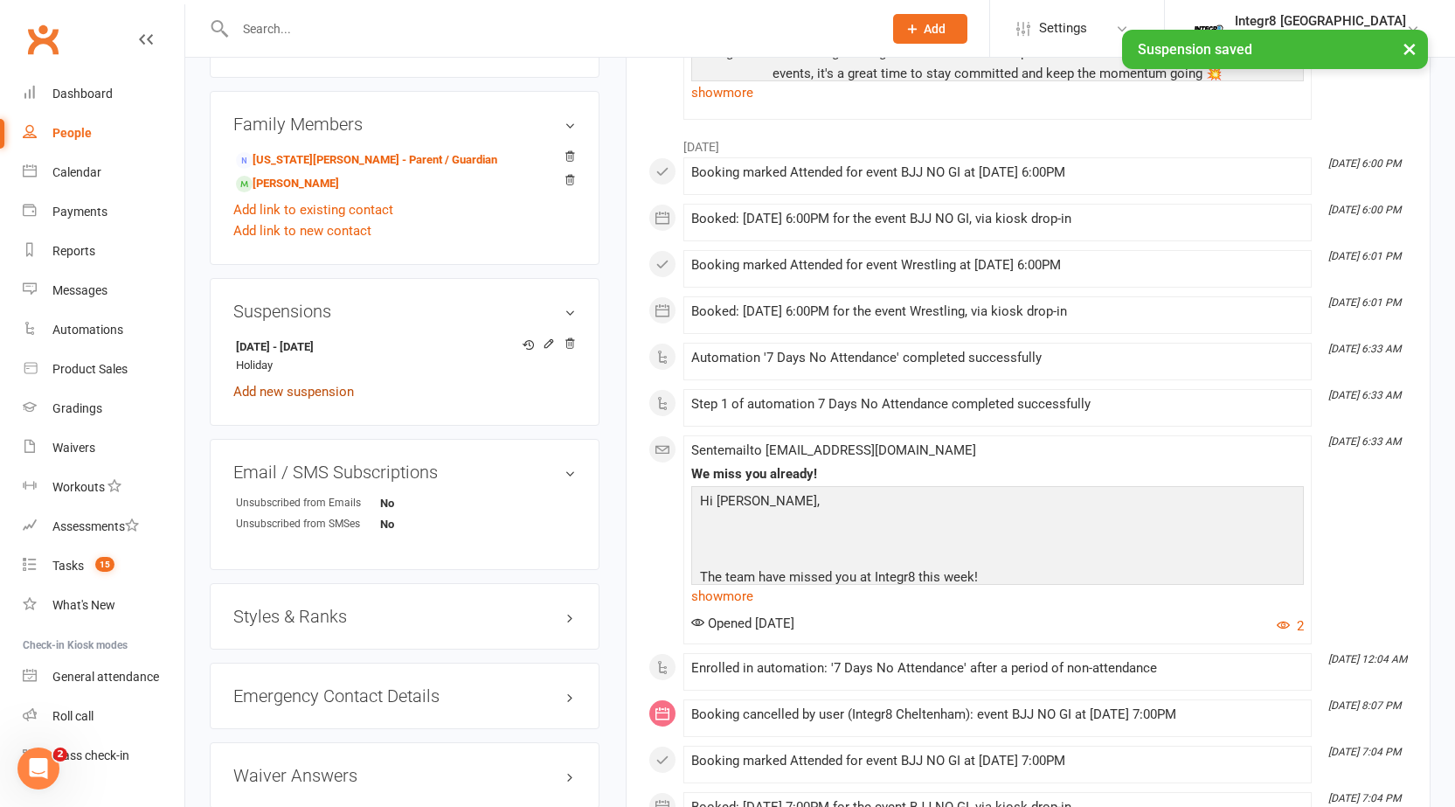
click at [304, 389] on link "Add new suspension" at bounding box center [293, 392] width 121 height 16
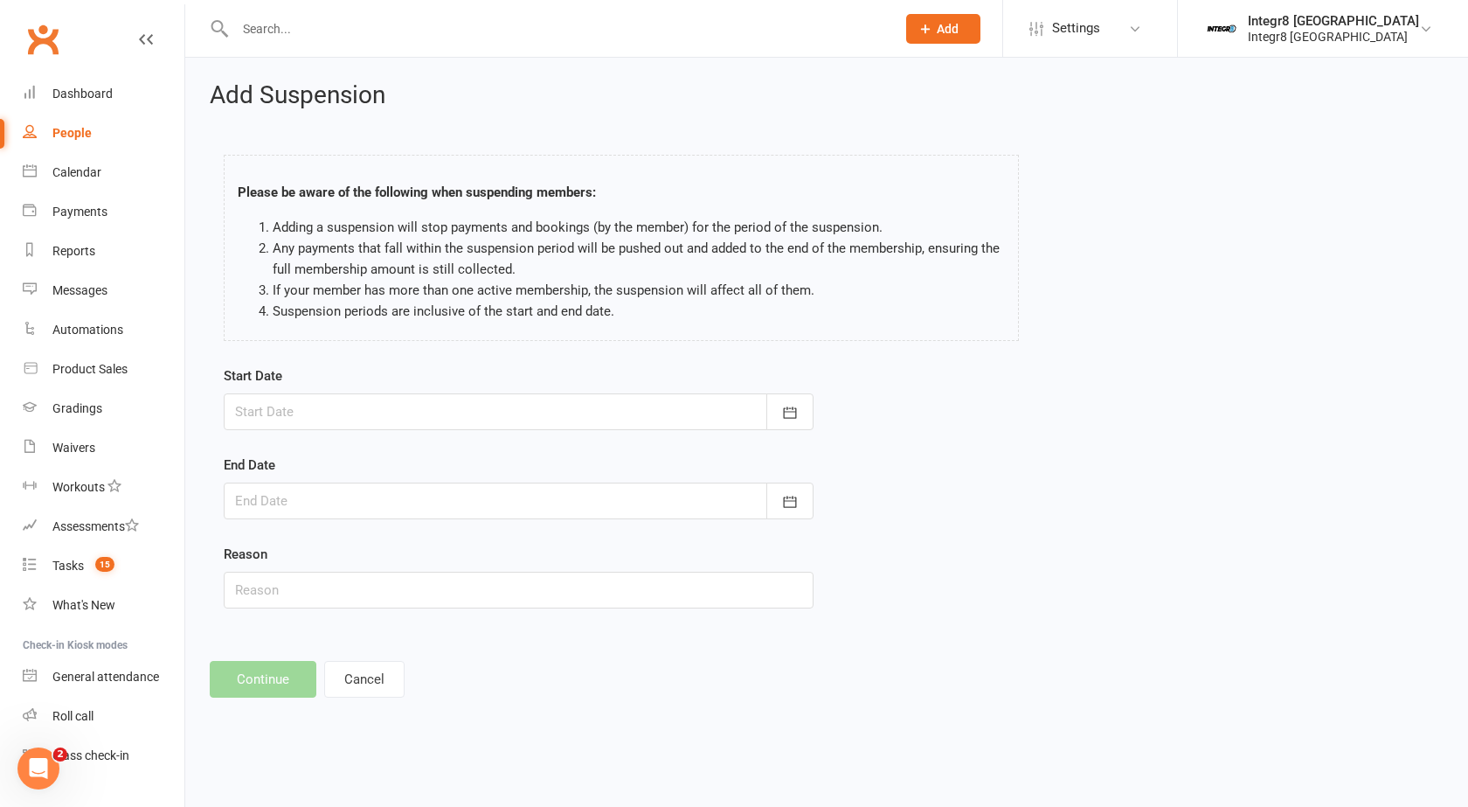
click at [459, 410] on div at bounding box center [519, 411] width 590 height 37
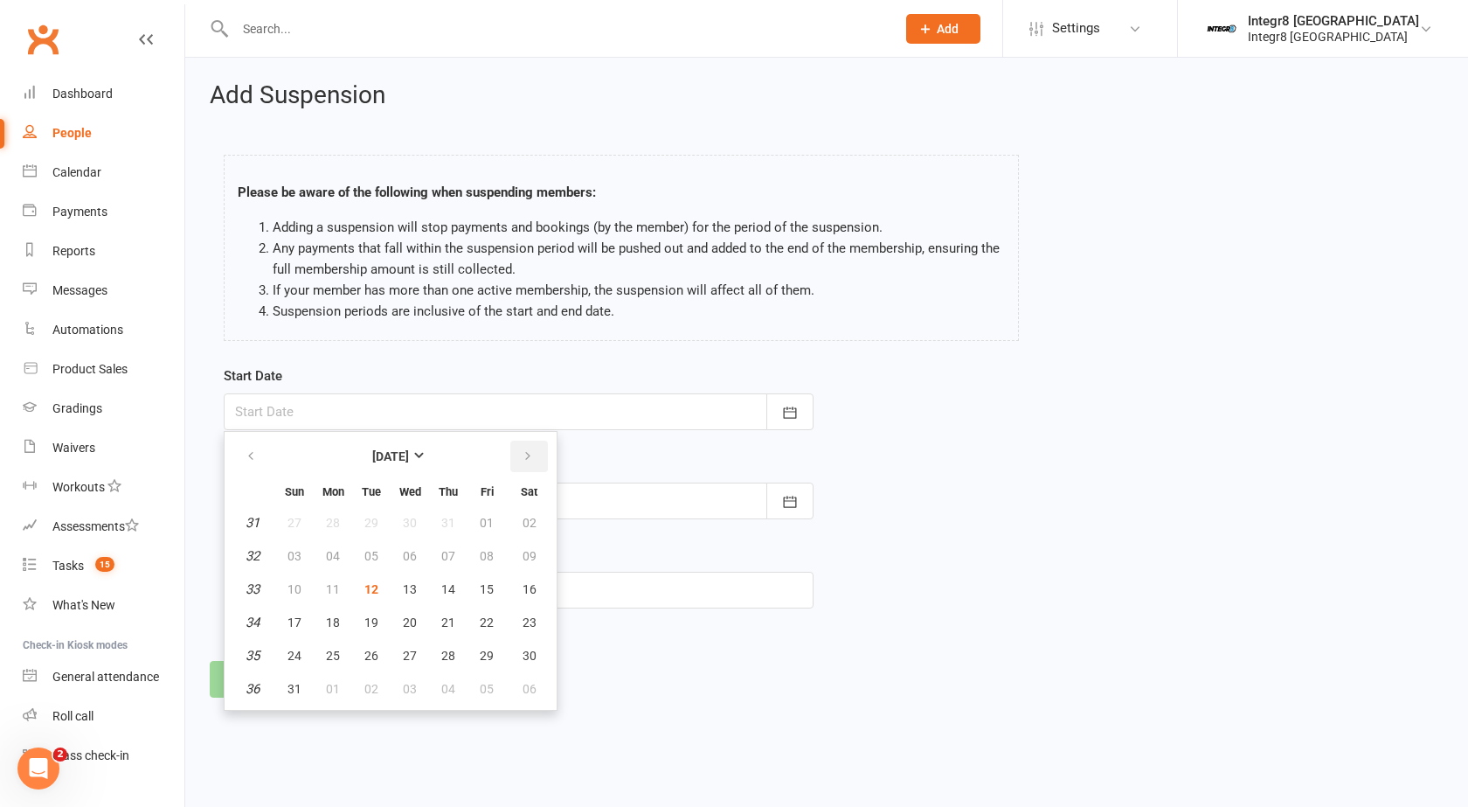
click at [526, 462] on icon "button" at bounding box center [528, 456] width 12 height 14
click at [518, 454] on button "button" at bounding box center [529, 455] width 38 height 31
click at [522, 454] on icon "button" at bounding box center [528, 456] width 12 height 14
click at [339, 622] on span "22" at bounding box center [333, 622] width 14 height 14
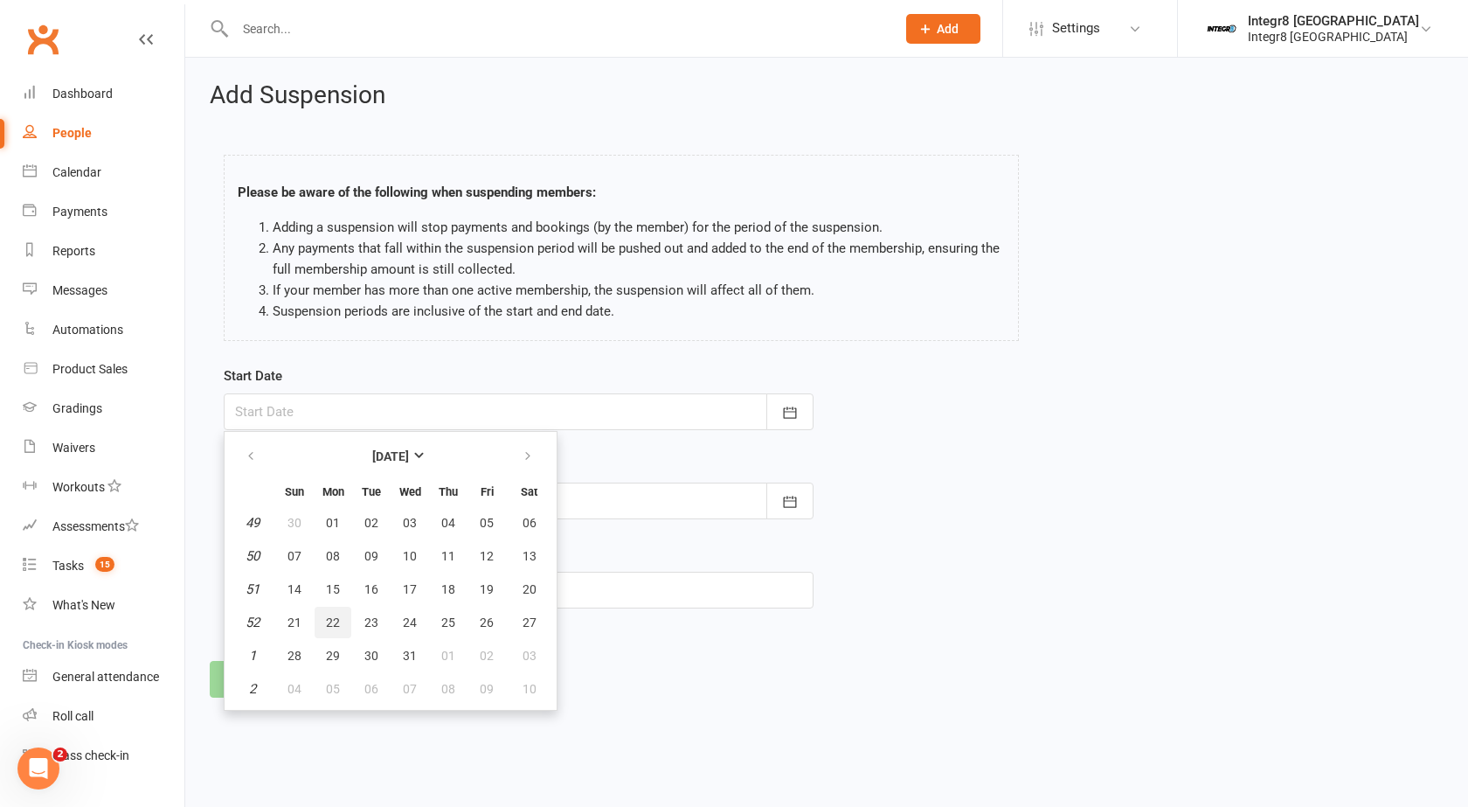
type input "22 Dec 2025"
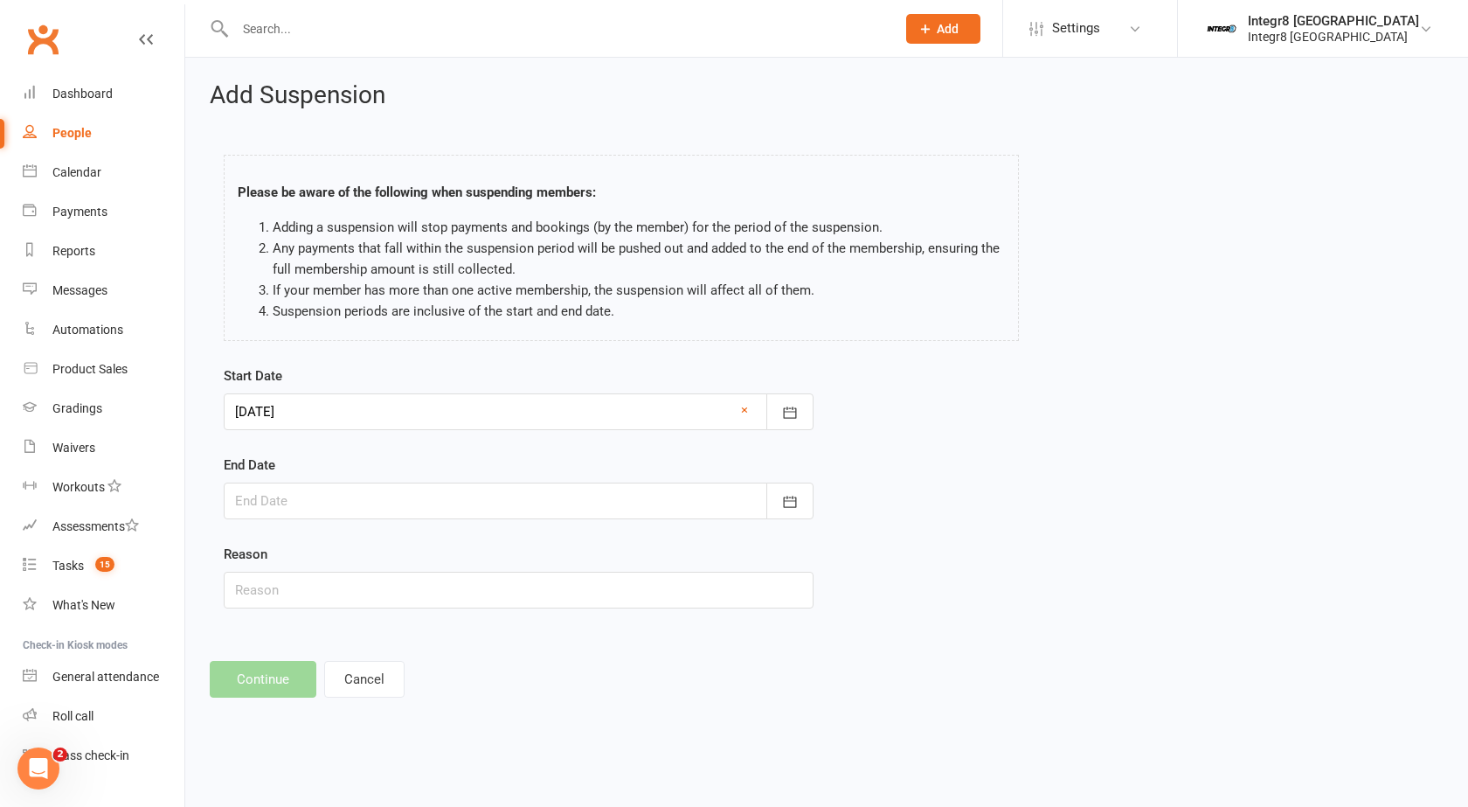
click at [376, 504] on div at bounding box center [519, 500] width 590 height 37
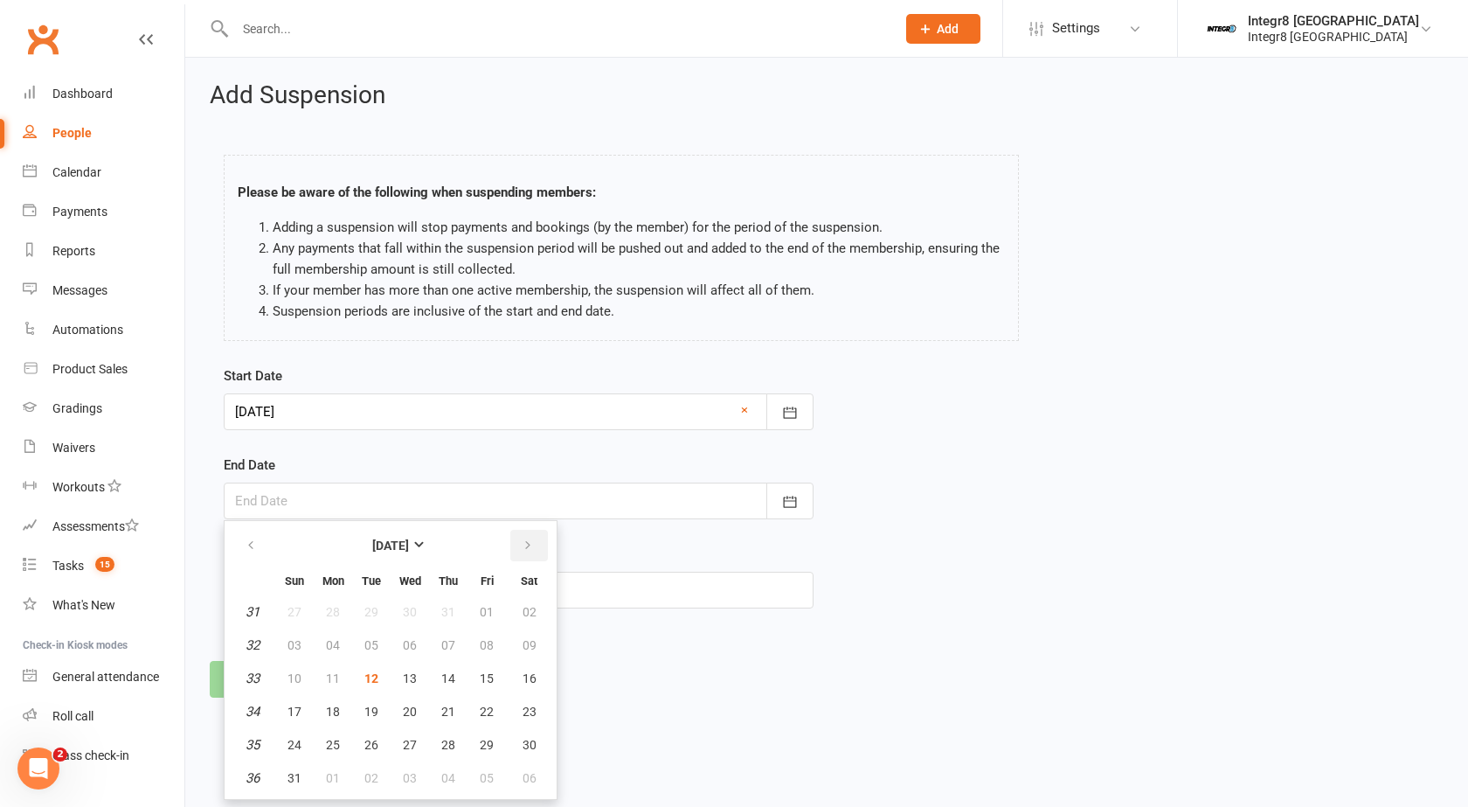
click at [533, 551] on button "button" at bounding box center [529, 545] width 38 height 31
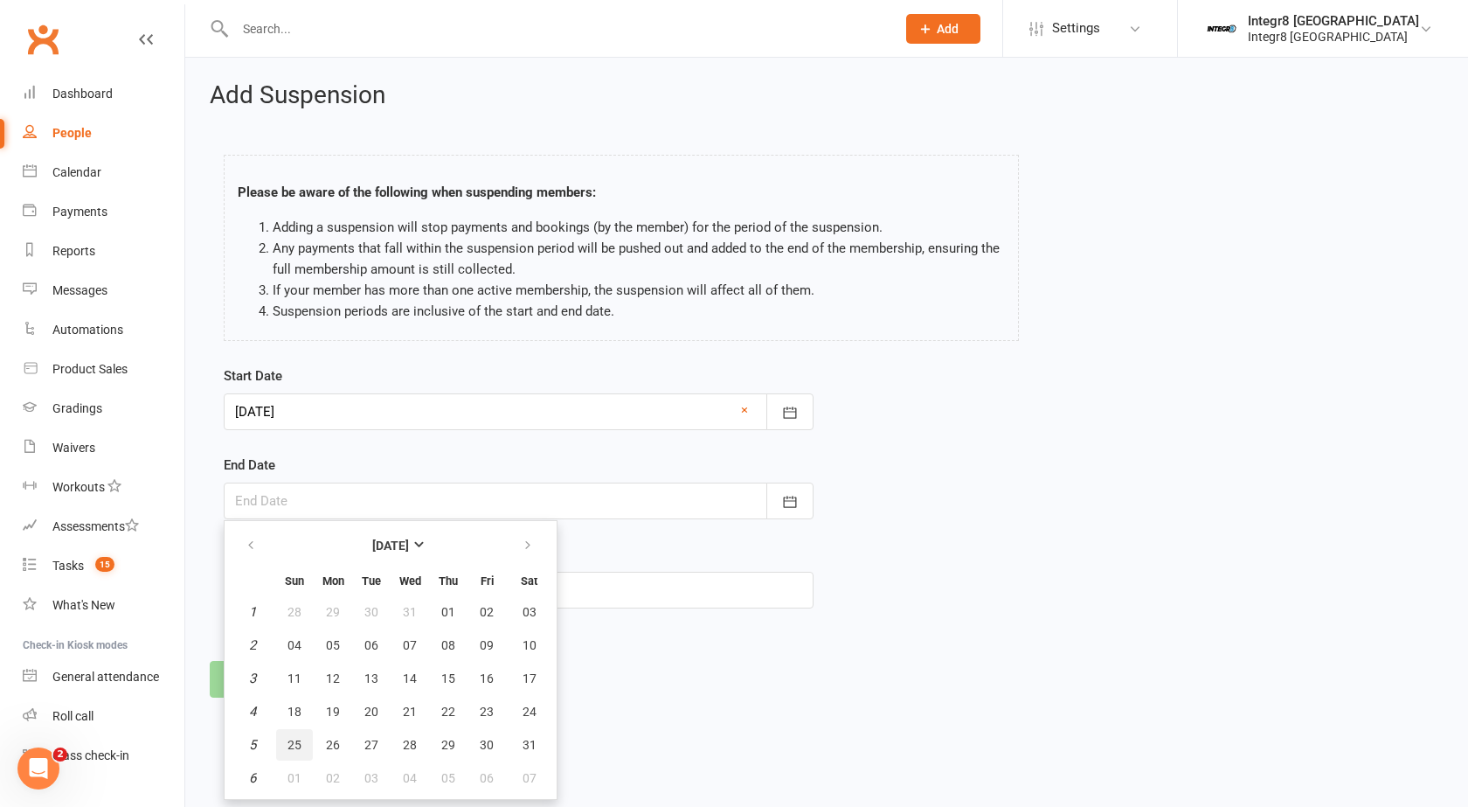
click at [293, 745] on span "25" at bounding box center [295, 745] width 14 height 14
type input "25 Jan 2026"
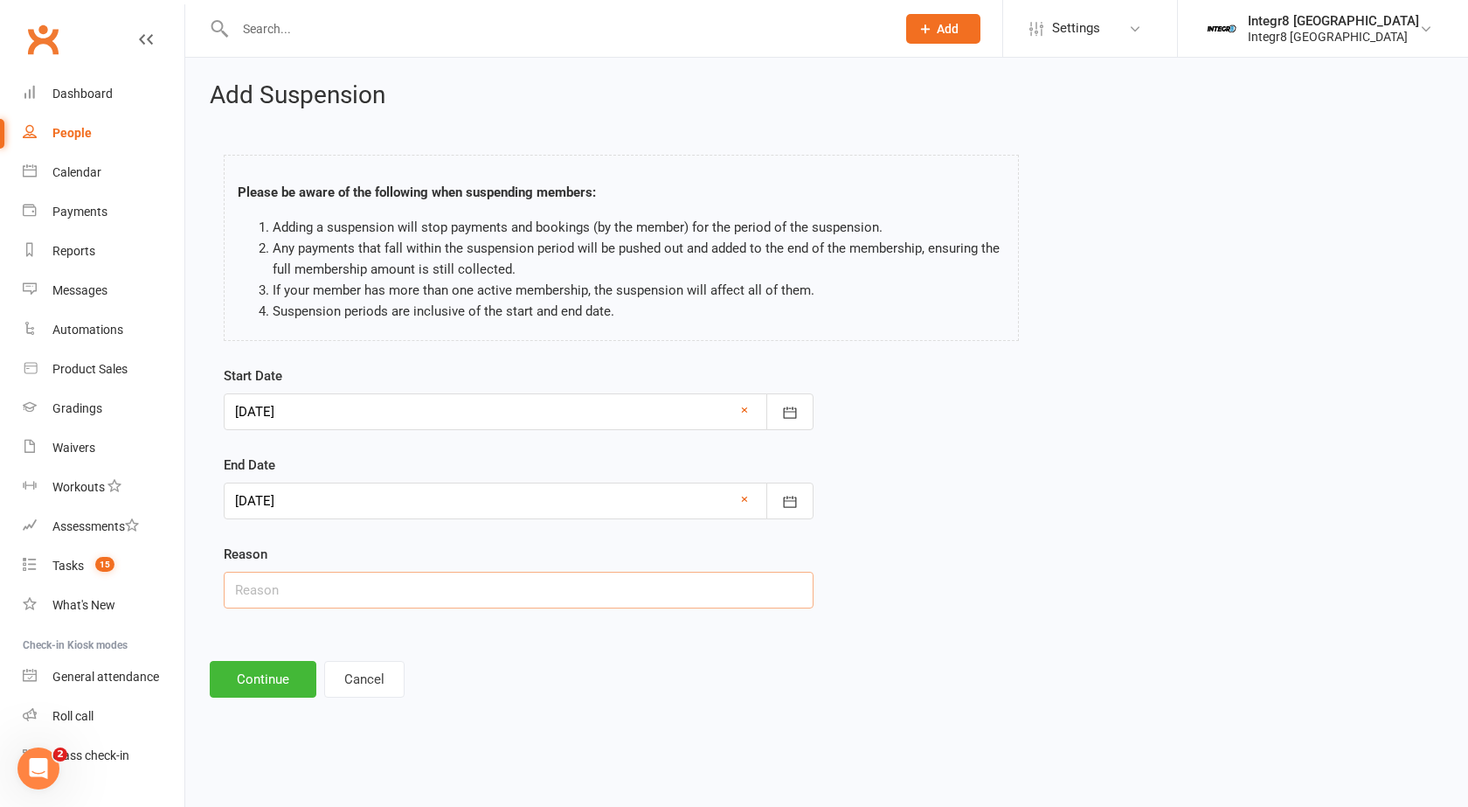
click at [255, 596] on input "text" at bounding box center [519, 590] width 590 height 37
type input "Holiday"
click at [264, 671] on button "Continue" at bounding box center [263, 679] width 107 height 37
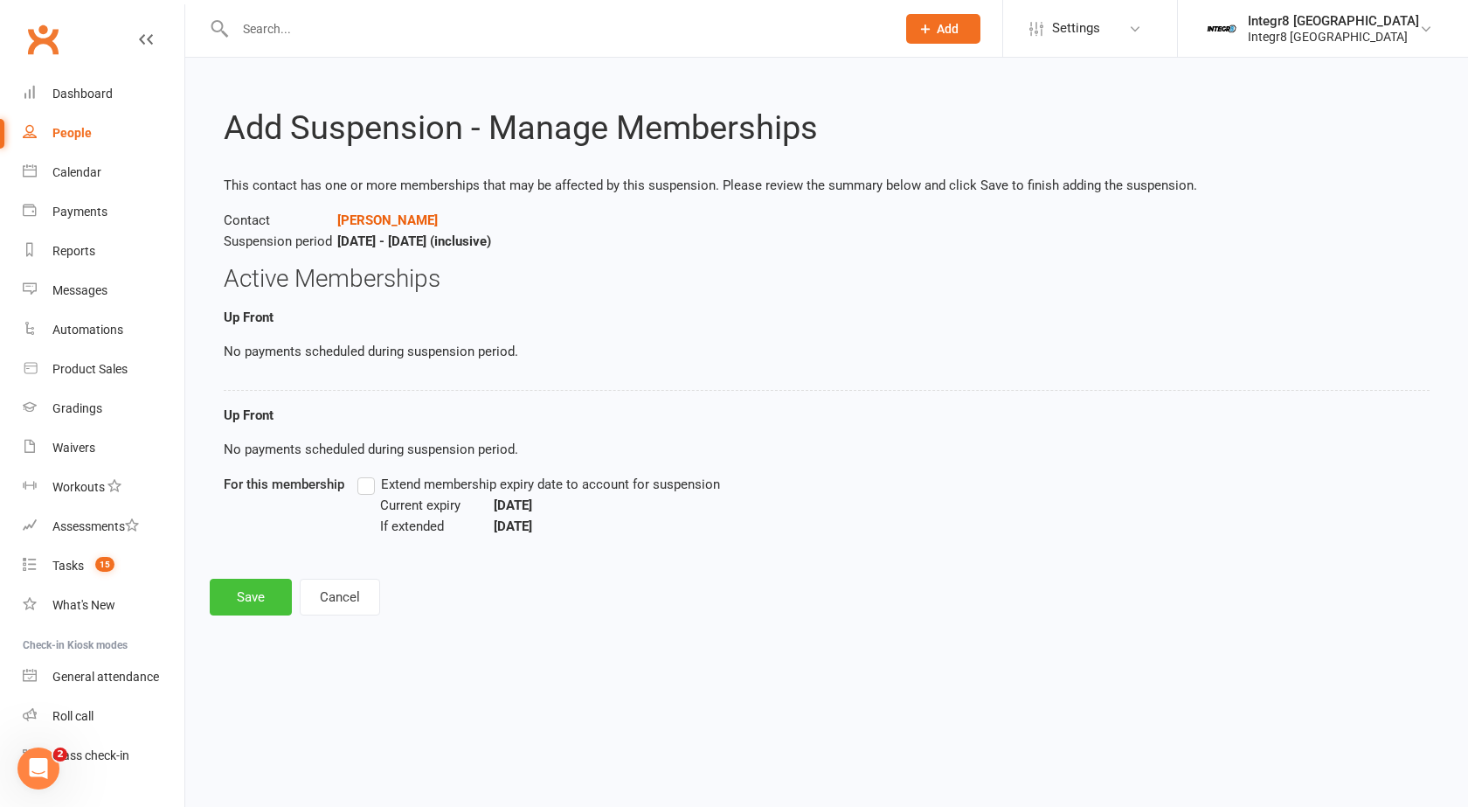
click at [244, 580] on button "Save" at bounding box center [251, 596] width 82 height 37
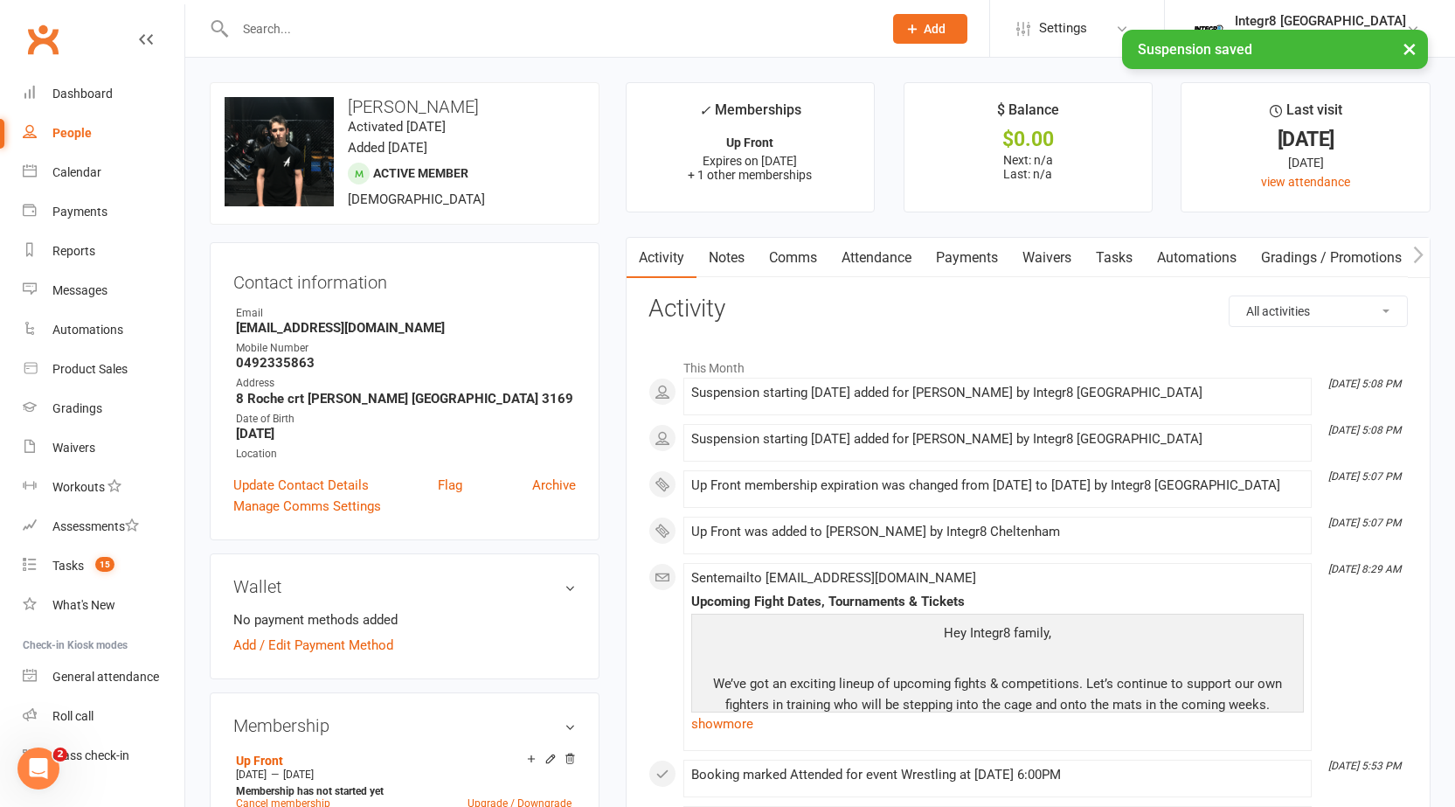
click at [730, 246] on link "Notes" at bounding box center [726, 258] width 60 height 40
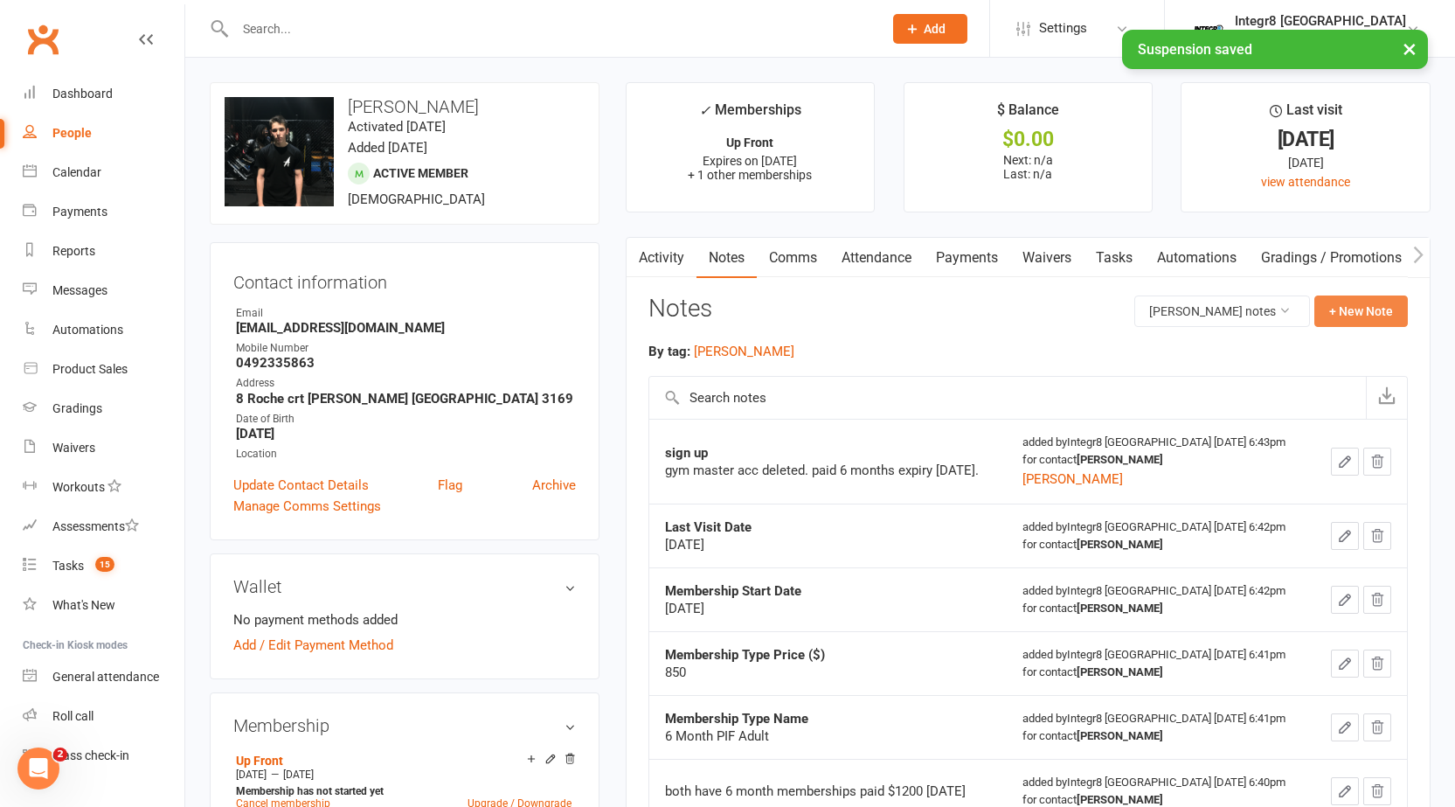
click at [1347, 313] on button "+ New Note" at bounding box center [1361, 310] width 94 height 31
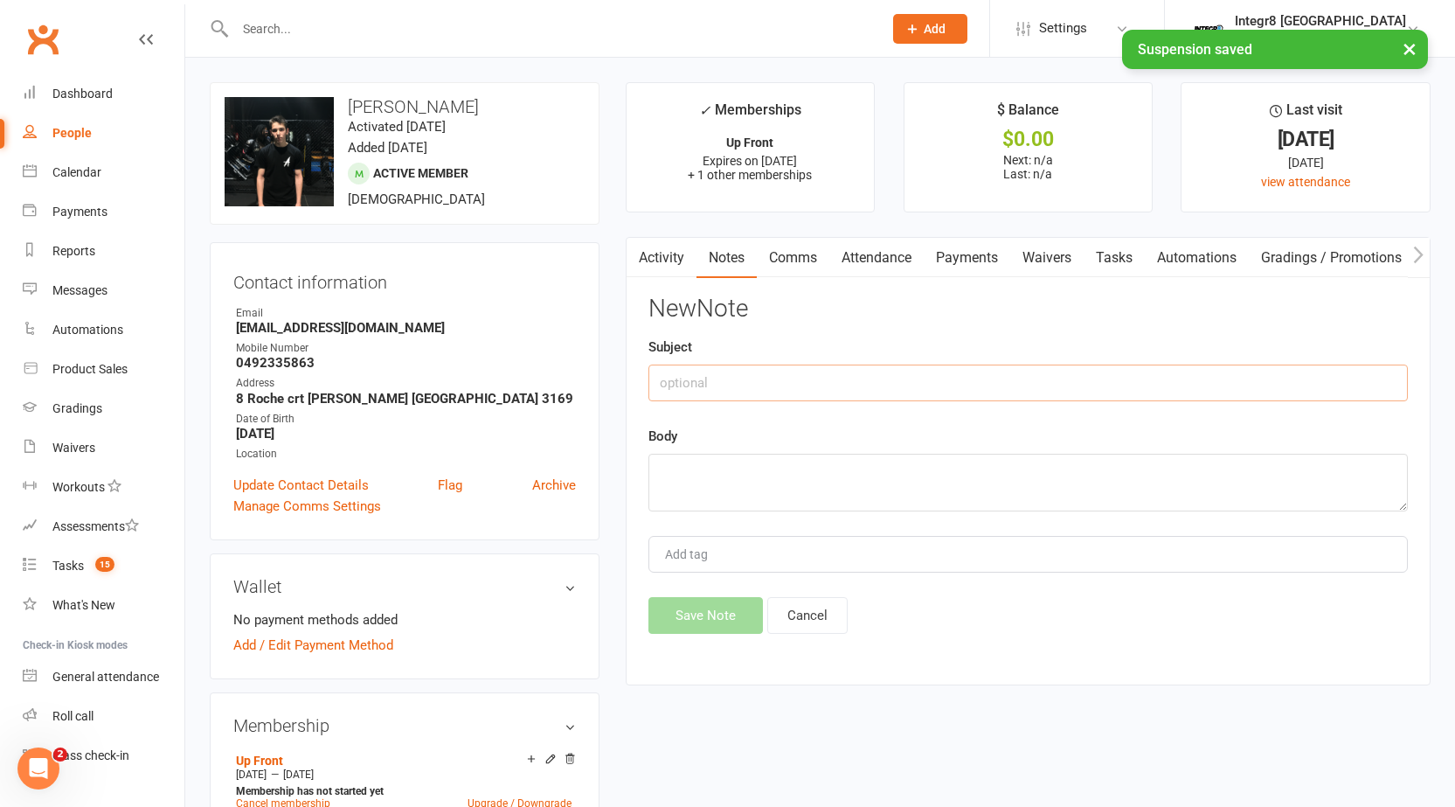
click at [819, 384] on input "text" at bounding box center [1027, 382] width 759 height 37
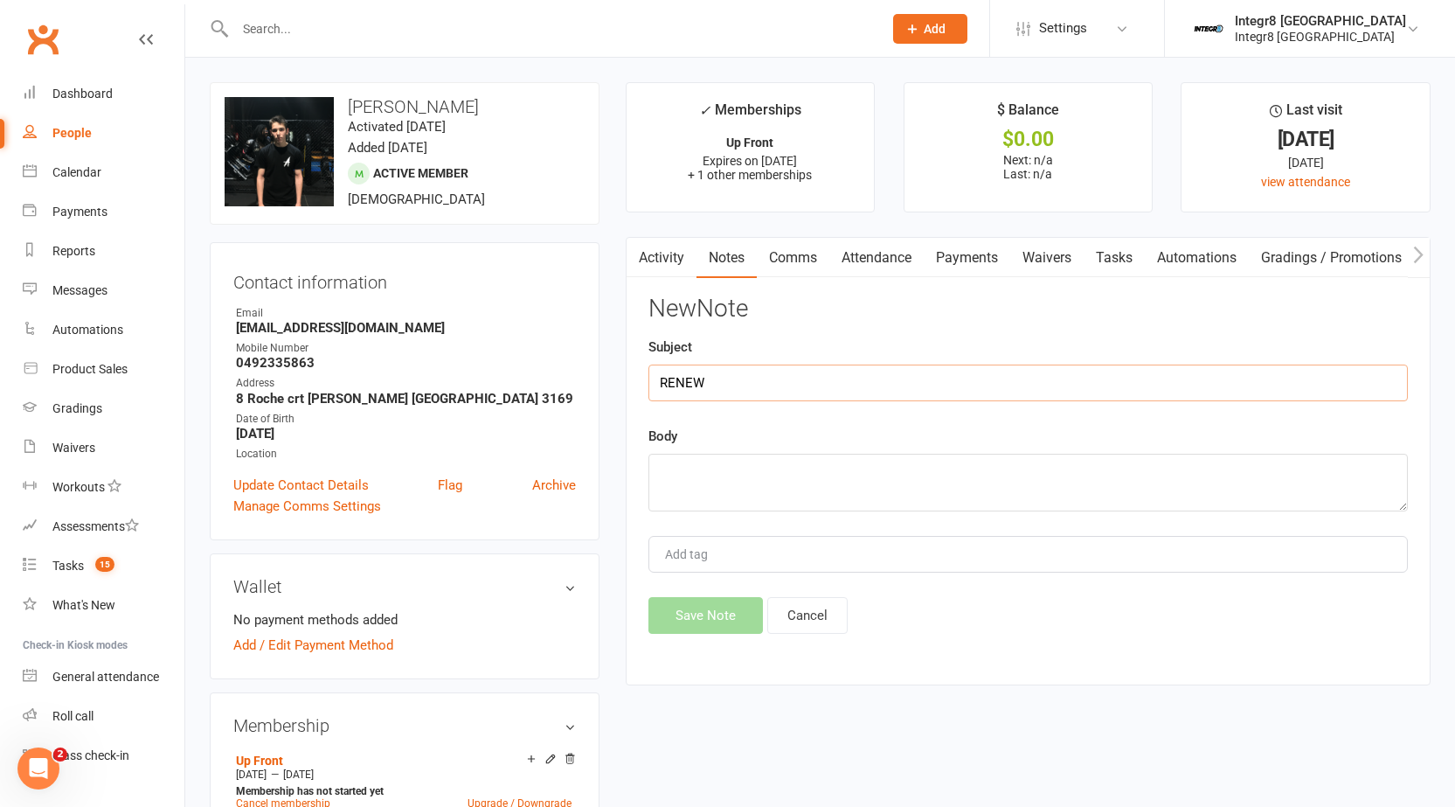
type input "RENEW"
paste textarea "Sports4All membership, paid for 17 weeks of training valued at $501.50 ($29.50 …"
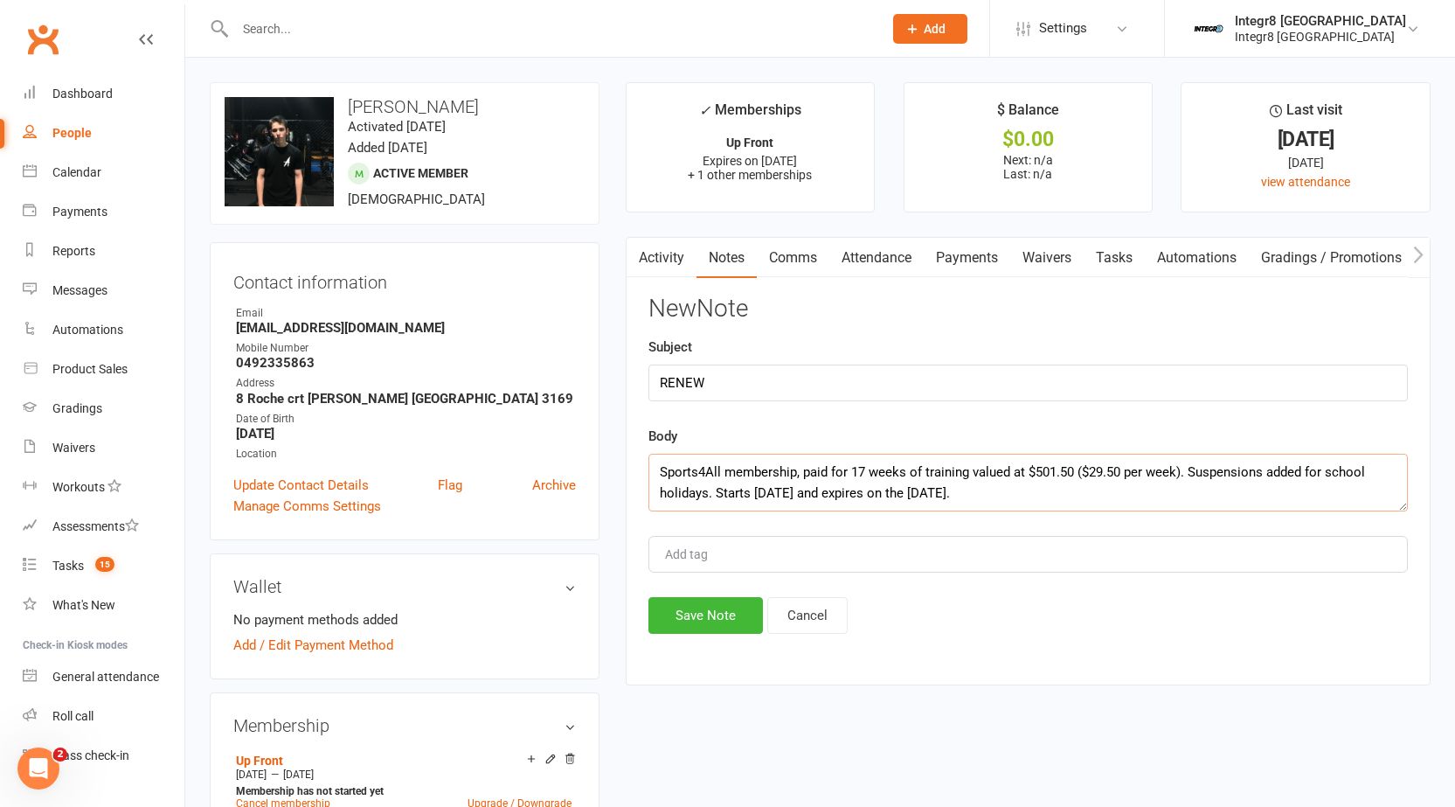
type textarea "Sports4All membership, paid for 17 weeks of training valued at $501.50 ($29.50 …"
click at [683, 551] on input "Add tag" at bounding box center [693, 554] width 61 height 21
type input "REBECCA"
click at [720, 583] on li "[PERSON_NAME]" at bounding box center [1028, 587] width 756 height 26
click at [703, 616] on button "Save Note" at bounding box center [705, 615] width 114 height 37
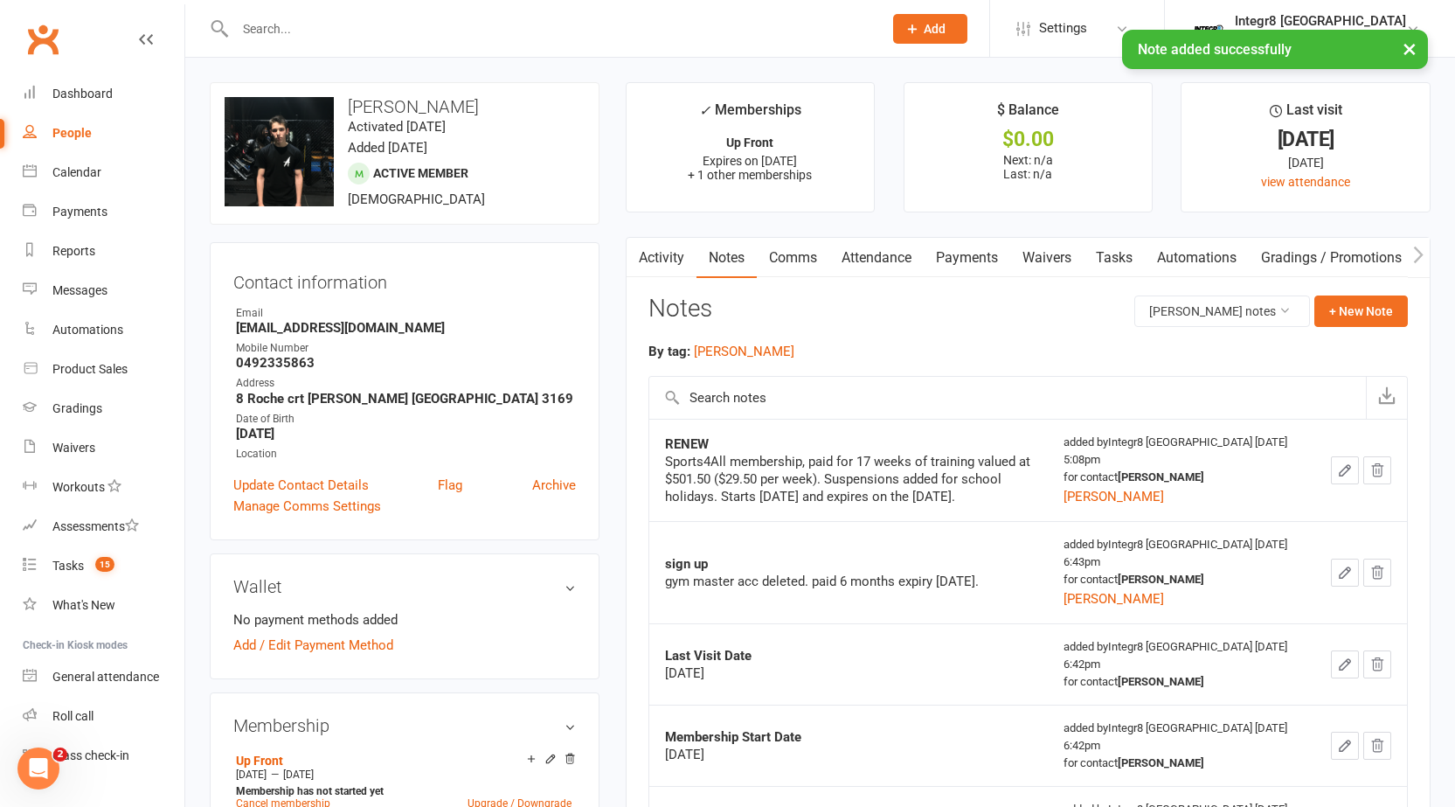
click at [1123, 260] on link "Tasks" at bounding box center [1114, 258] width 61 height 40
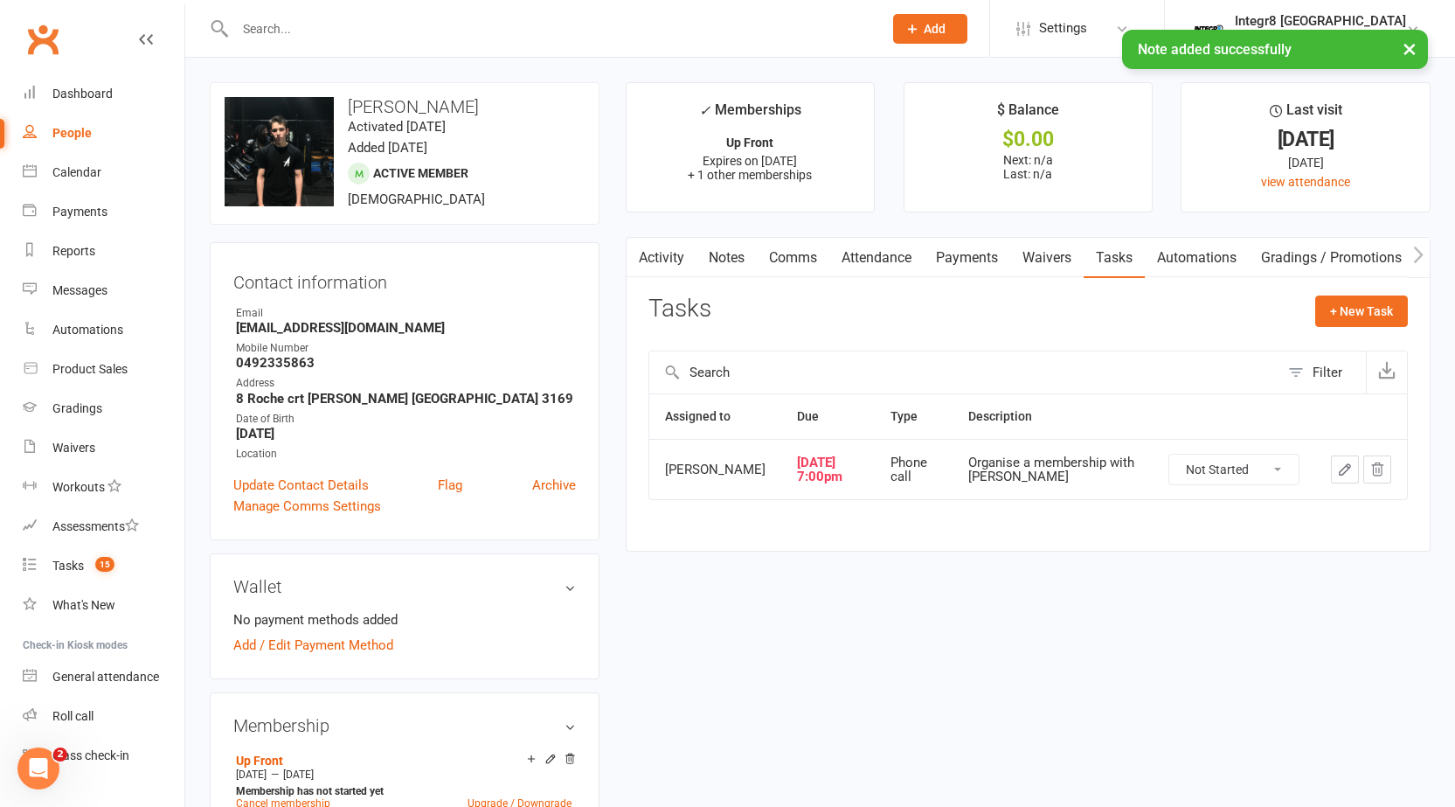
click at [1205, 484] on select "Not Started In Progress Waiting Complete" at bounding box center [1233, 469] width 129 height 30
click at [1169, 468] on select "Not Started In Progress Waiting Complete" at bounding box center [1233, 469] width 129 height 30
select select "unstarted"
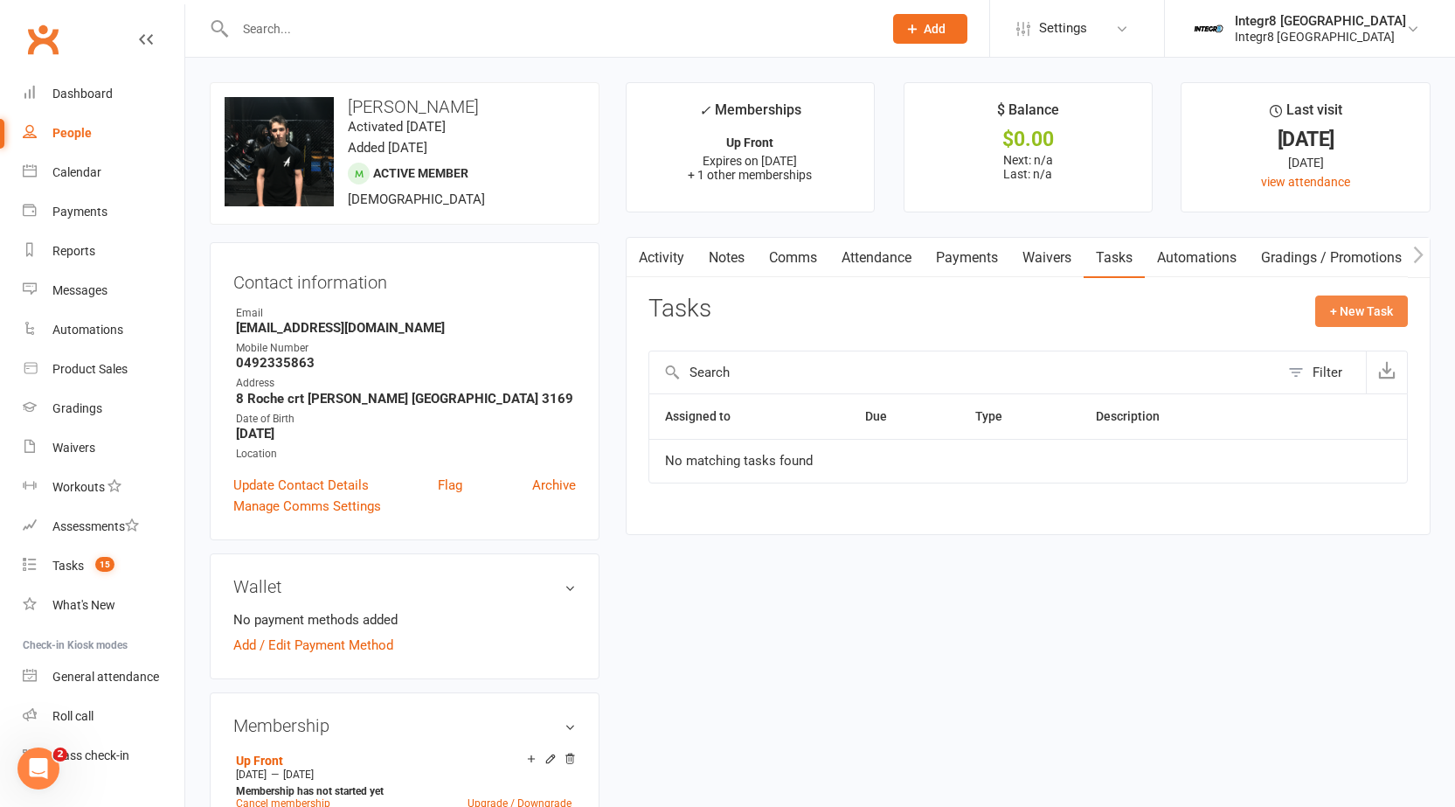
click at [1361, 308] on button "+ New Task" at bounding box center [1361, 310] width 93 height 31
select select "52528"
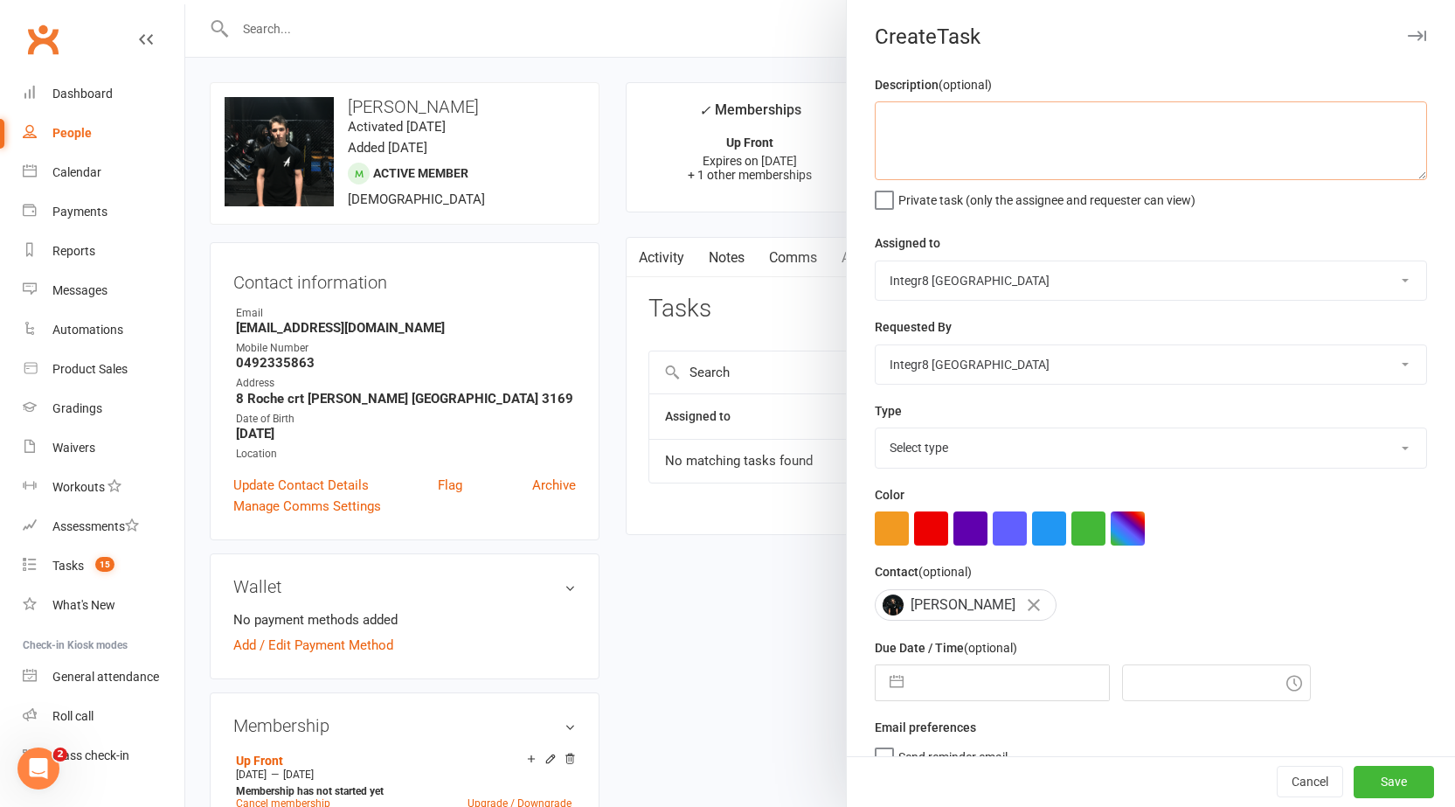
click at [1024, 139] on textarea at bounding box center [1151, 140] width 552 height 79
type textarea "O"
type textarea "organise membership with lesa"
click at [956, 287] on select "Annissa Koletsas Domenic Amato Phil Amato Integr8 Cheltenham Giuseppe Amato" at bounding box center [1151, 280] width 551 height 38
select select "43341"
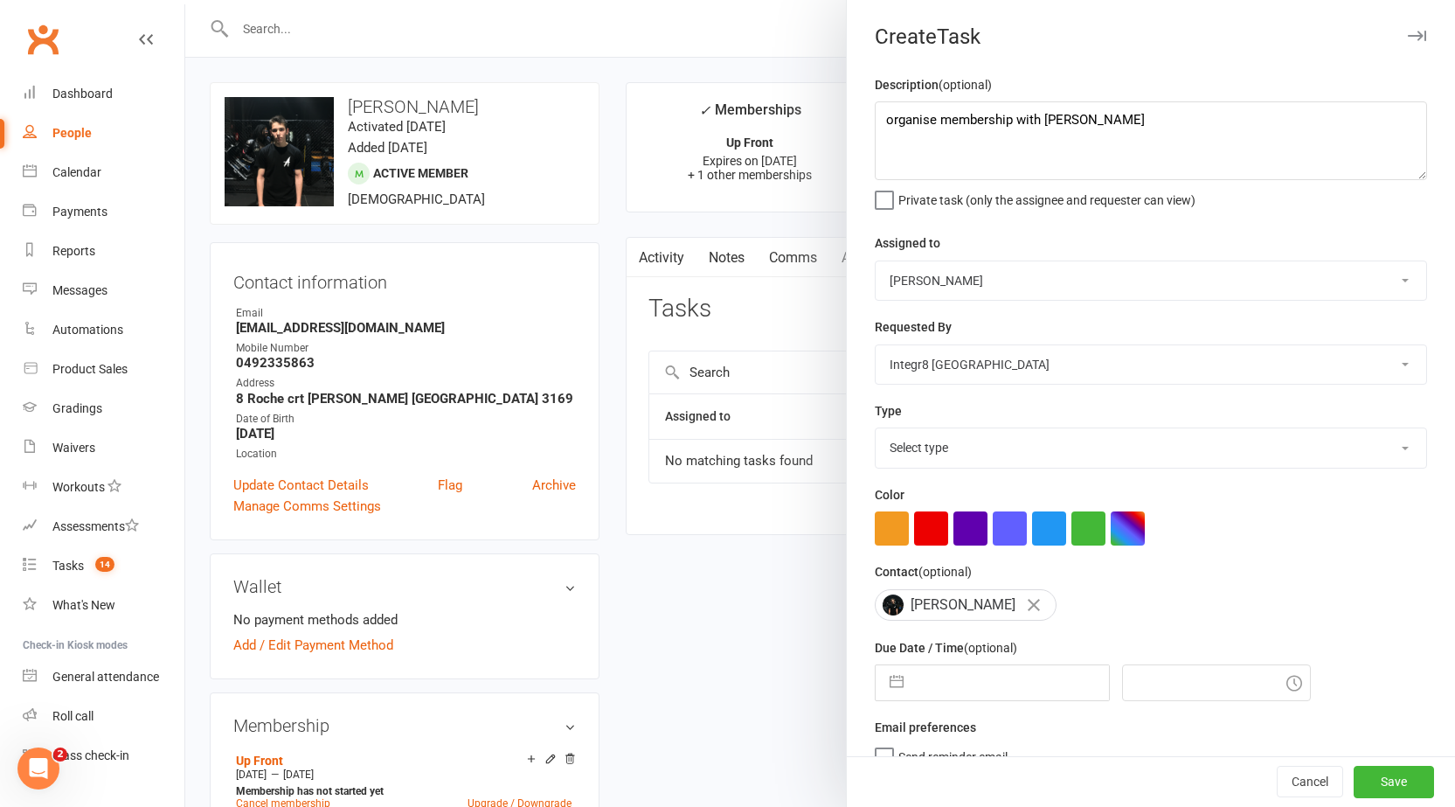
click at [876, 262] on select "Annissa Koletsas Domenic Amato Phil Amato Integr8 Cheltenham Giuseppe Amato" at bounding box center [1151, 280] width 551 height 38
click at [954, 450] on select "Select type E-mail In person Meeting Membership Phone call Add new task type" at bounding box center [1151, 447] width 551 height 38
select select "33337"
click at [876, 432] on select "Select type E-mail In person Meeting Membership Phone call Add new task type" at bounding box center [1151, 447] width 551 height 38
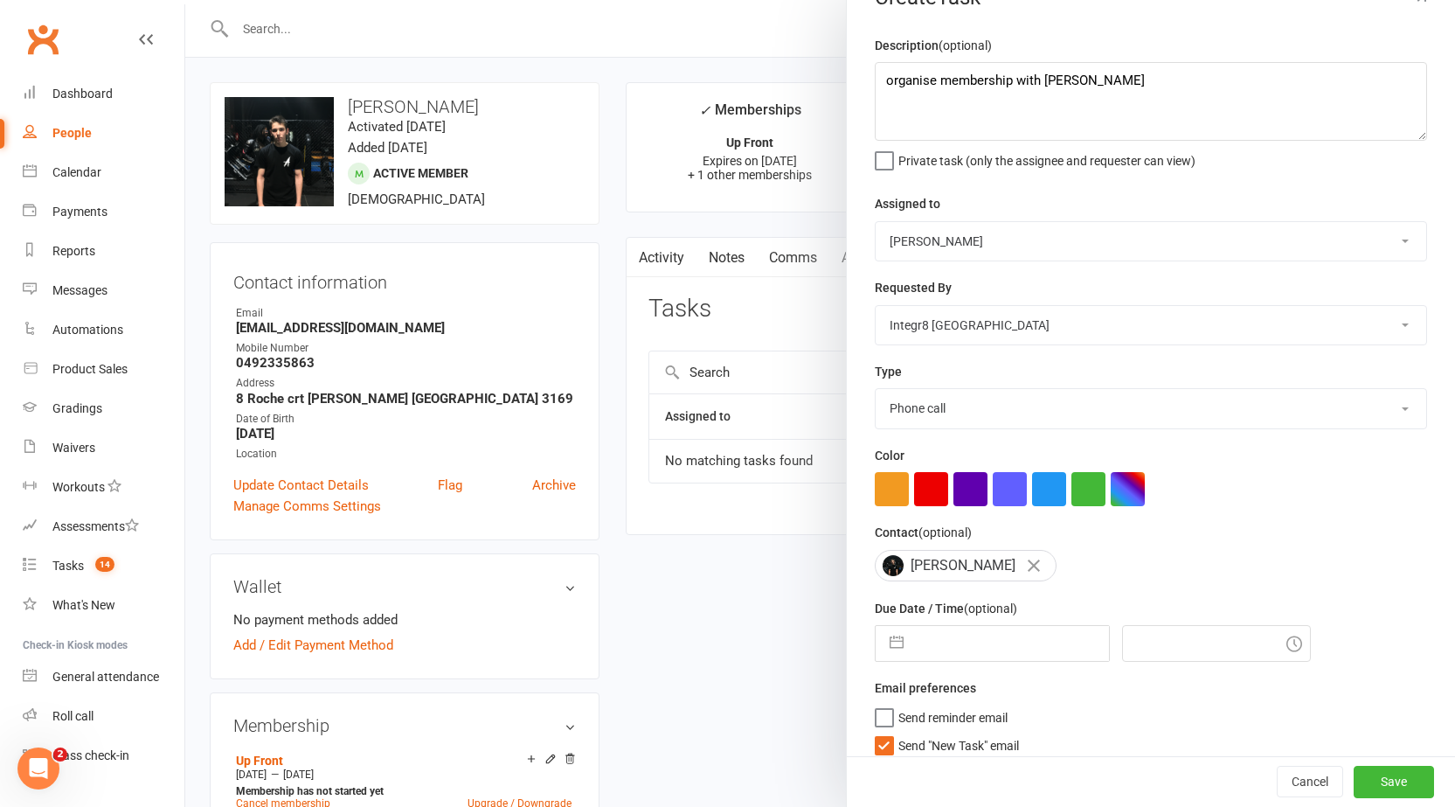
scroll to position [59, 0]
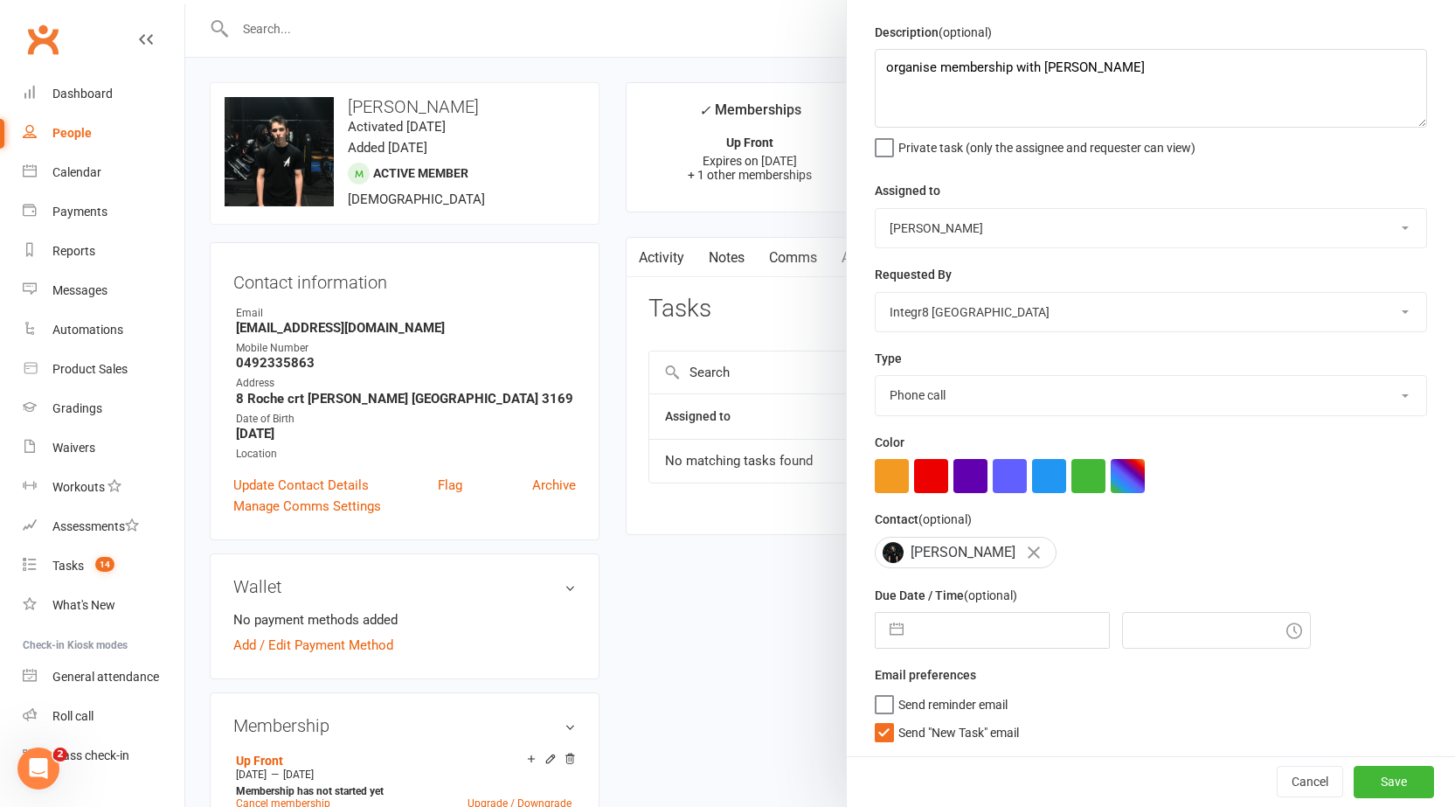
select select "6"
select select "2025"
select select "7"
select select "2025"
select select "8"
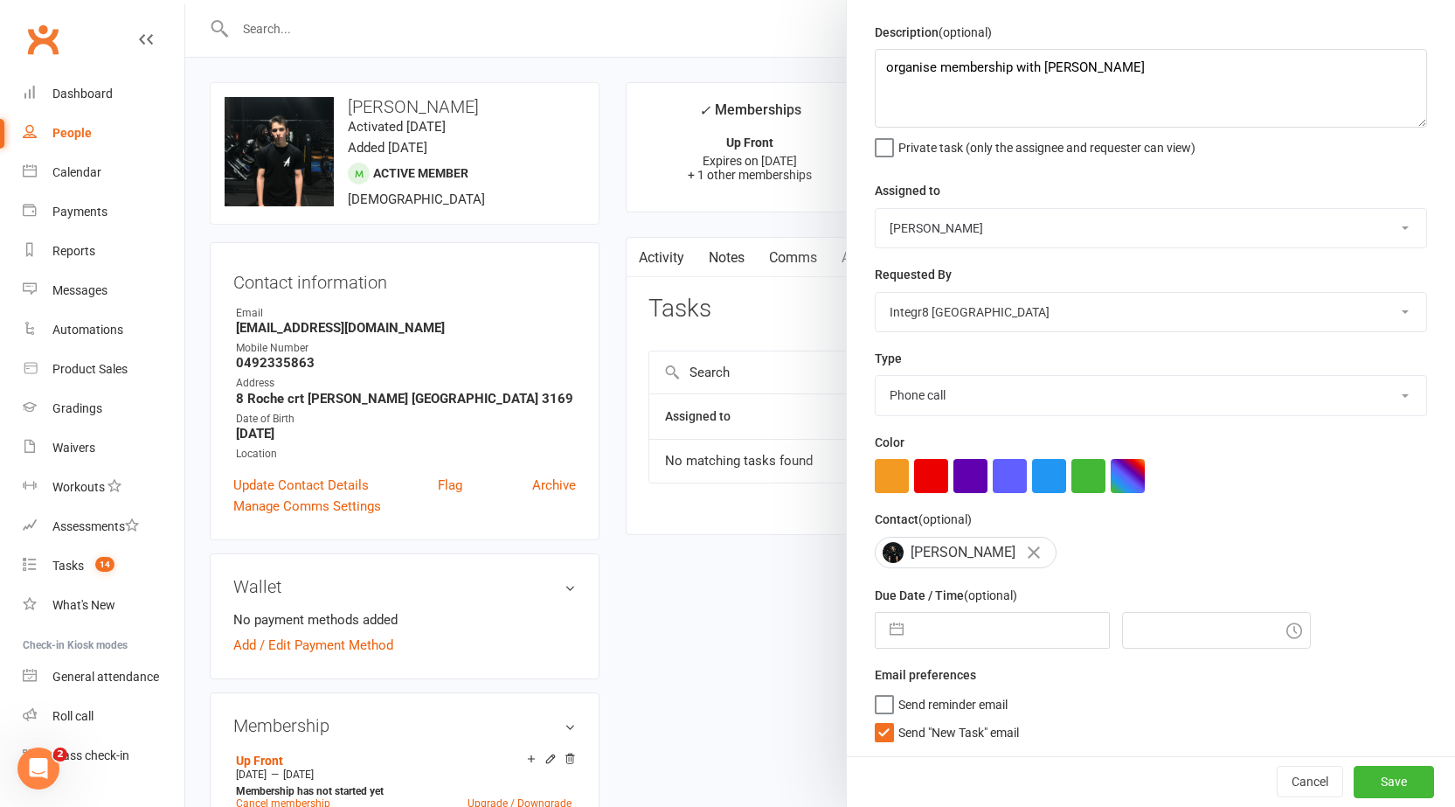
select select "2025"
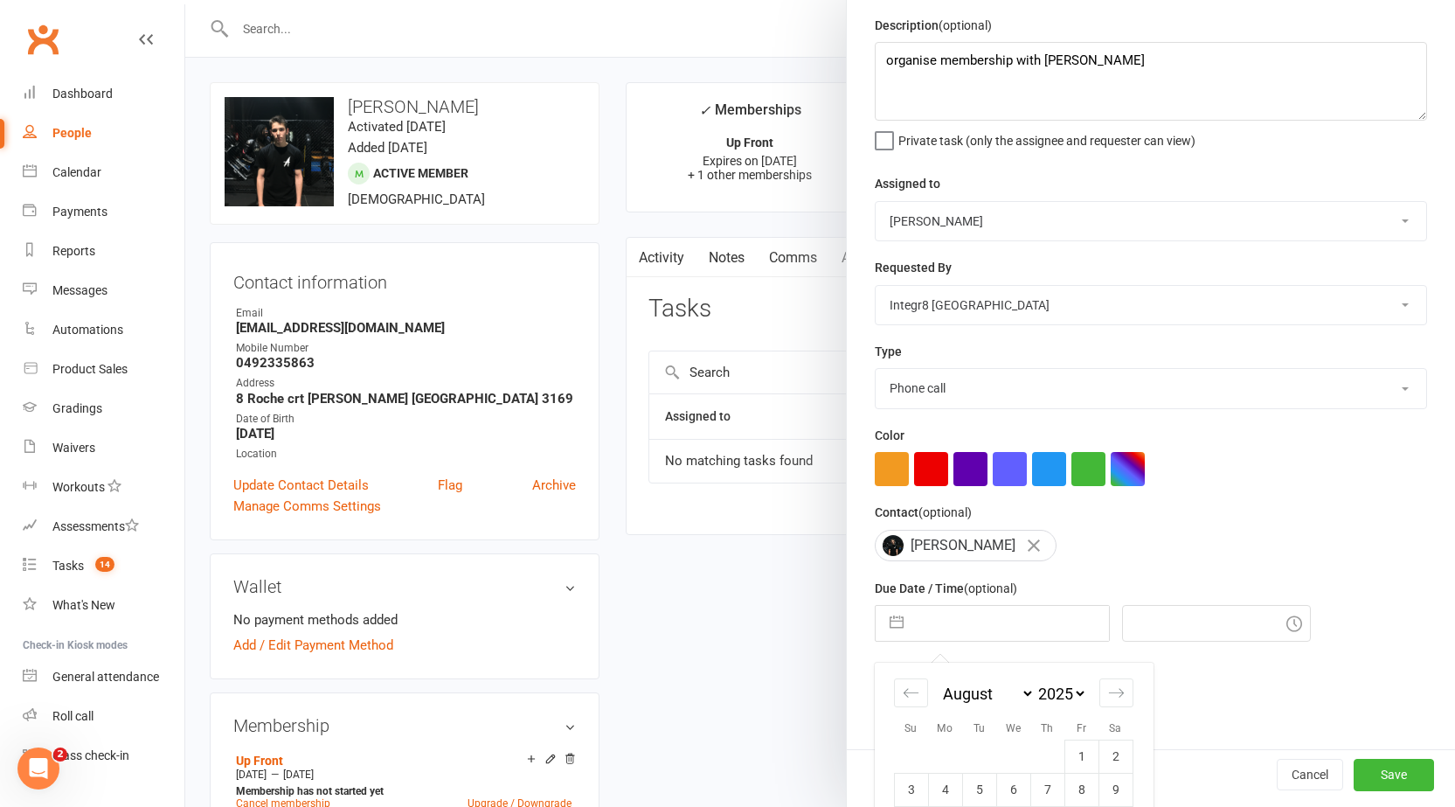
click at [1022, 626] on input "text" at bounding box center [1010, 623] width 197 height 35
click at [1099, 706] on div "Move forward to switch to the next month." at bounding box center [1116, 692] width 34 height 29
select select "9"
select select "2025"
click at [1099, 706] on div "Move forward to switch to the next month." at bounding box center [1116, 692] width 34 height 29
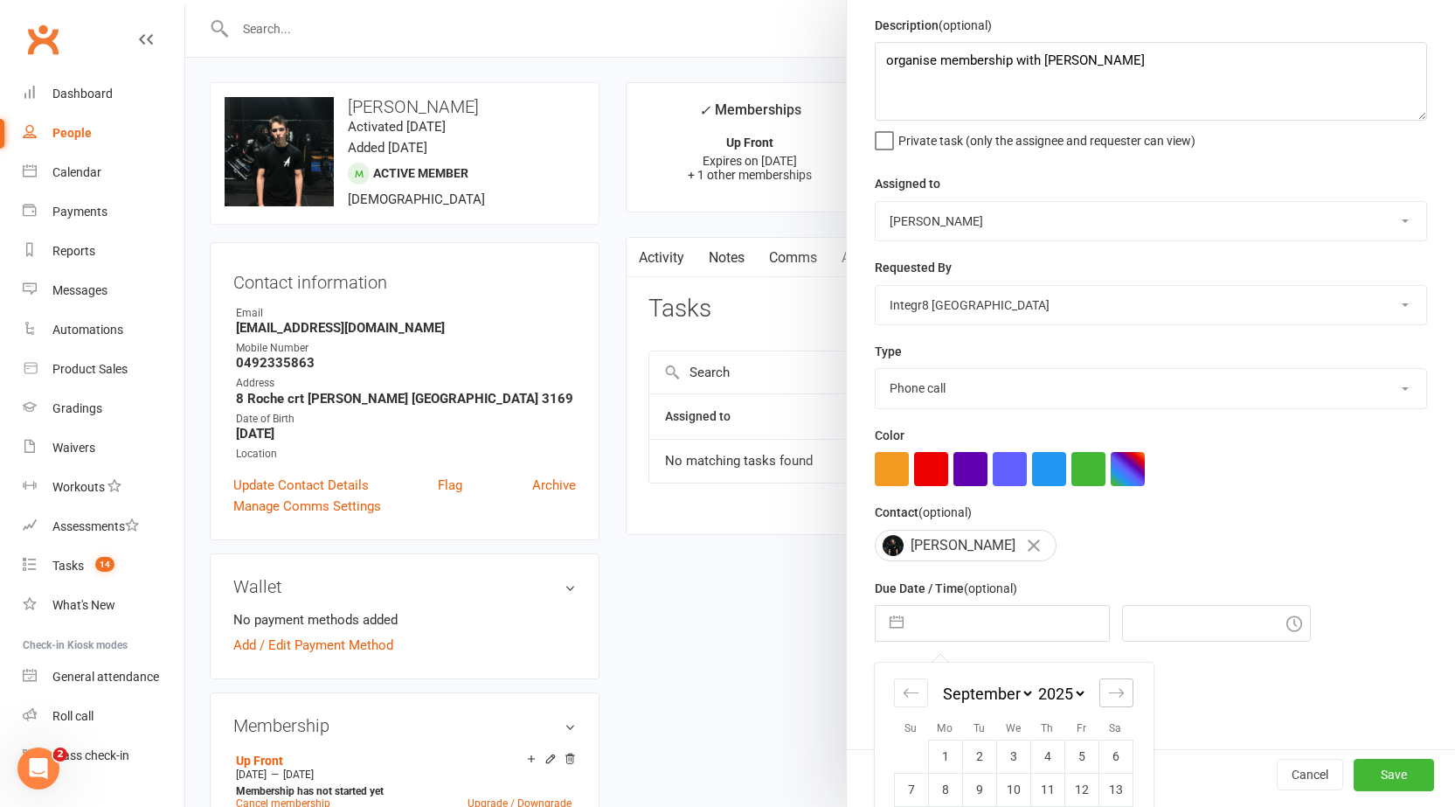
click at [1099, 706] on div "Move forward to switch to the next month." at bounding box center [1116, 692] width 34 height 29
select select "10"
select select "2025"
select select "11"
select select "2025"
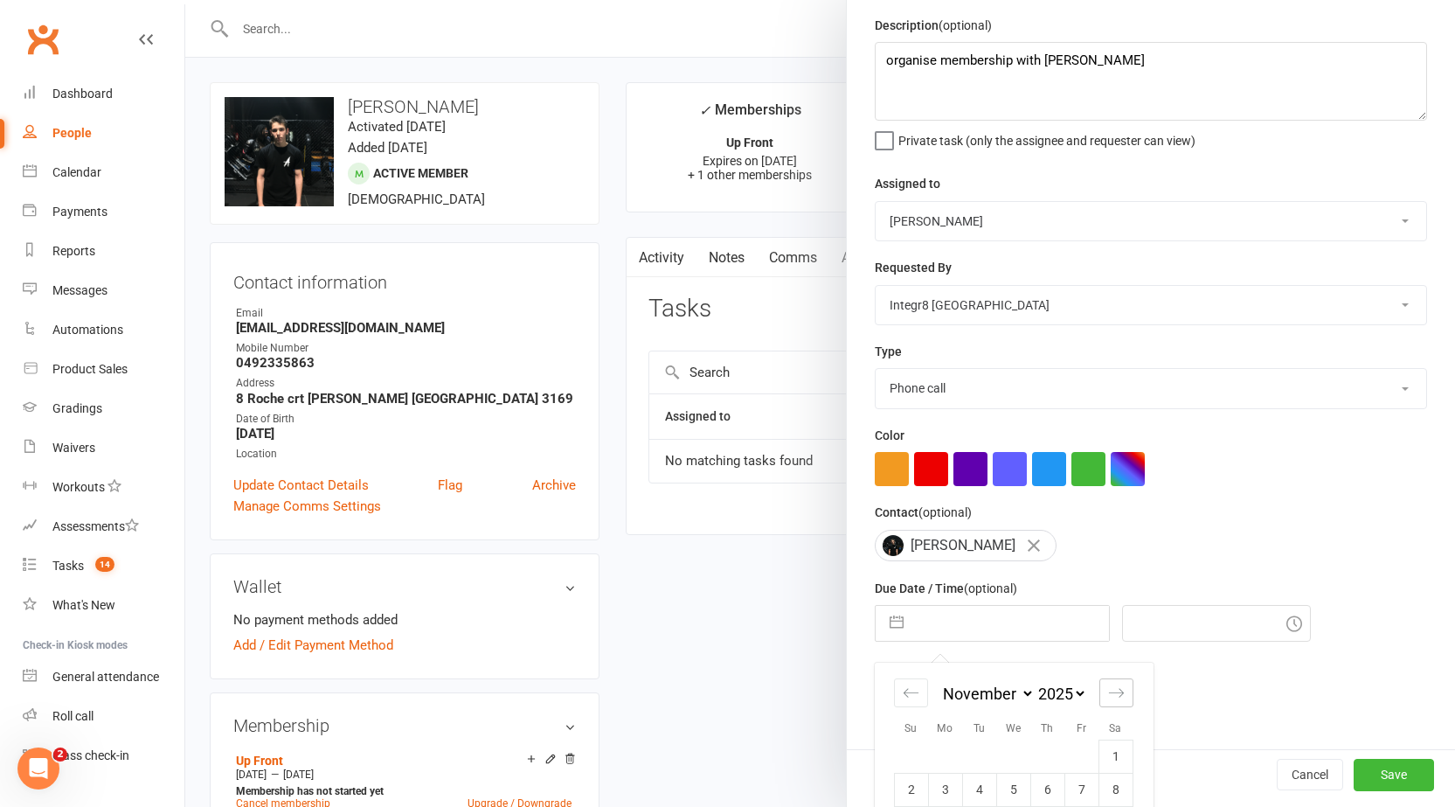
click at [1099, 706] on div "Move forward to switch to the next month." at bounding box center [1116, 692] width 34 height 29
select select "2026"
click at [1099, 706] on div "Move forward to switch to the next month." at bounding box center [1116, 692] width 34 height 29
select select "1"
select select "2026"
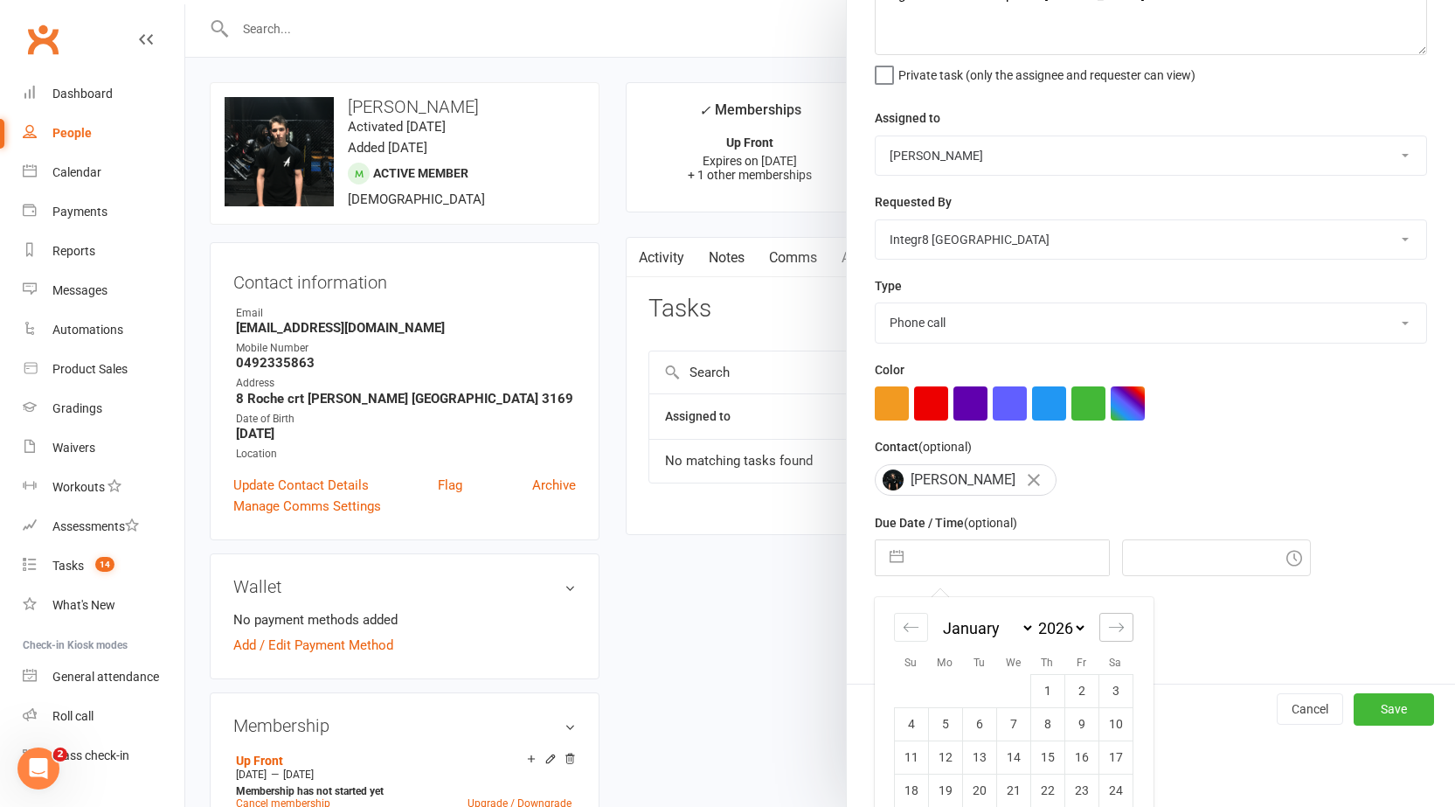
scroll to position [185, 0]
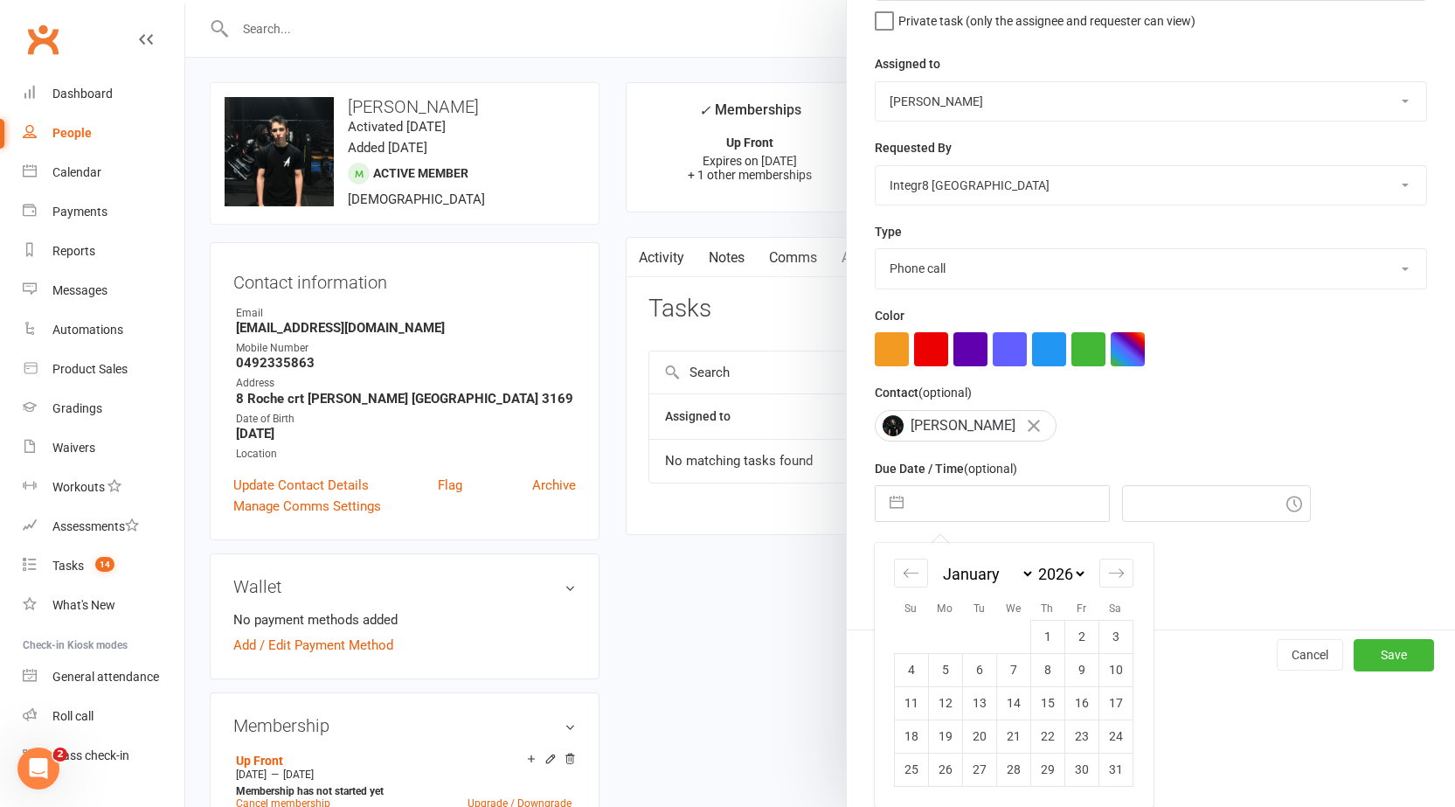
click at [916, 740] on td "18" at bounding box center [911, 735] width 34 height 33
type input "18 Jan 2026"
type input "5:15pm"
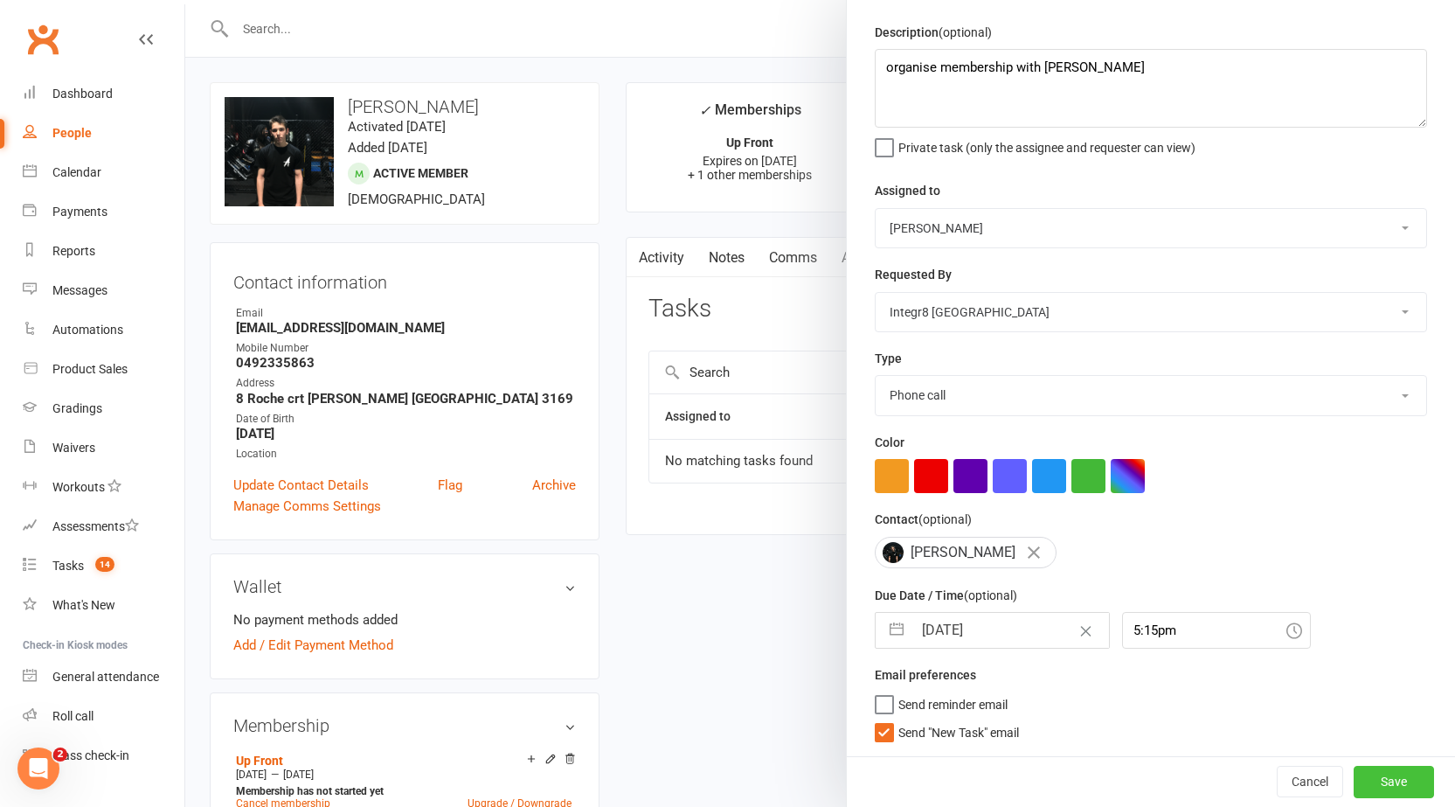
click at [1384, 787] on button "Save" at bounding box center [1394, 781] width 80 height 31
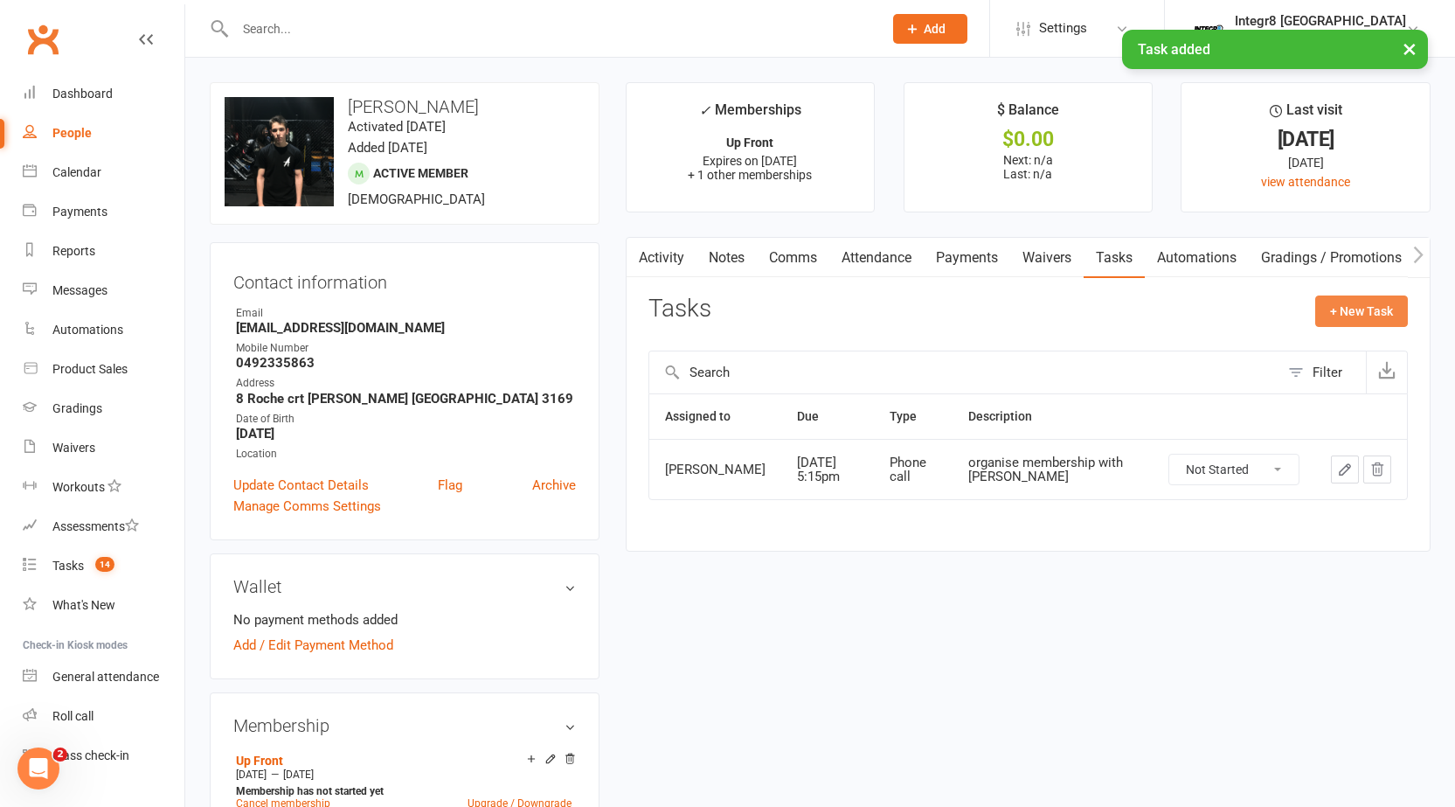
click at [1340, 323] on button "+ New Task" at bounding box center [1361, 310] width 93 height 31
select select "52528"
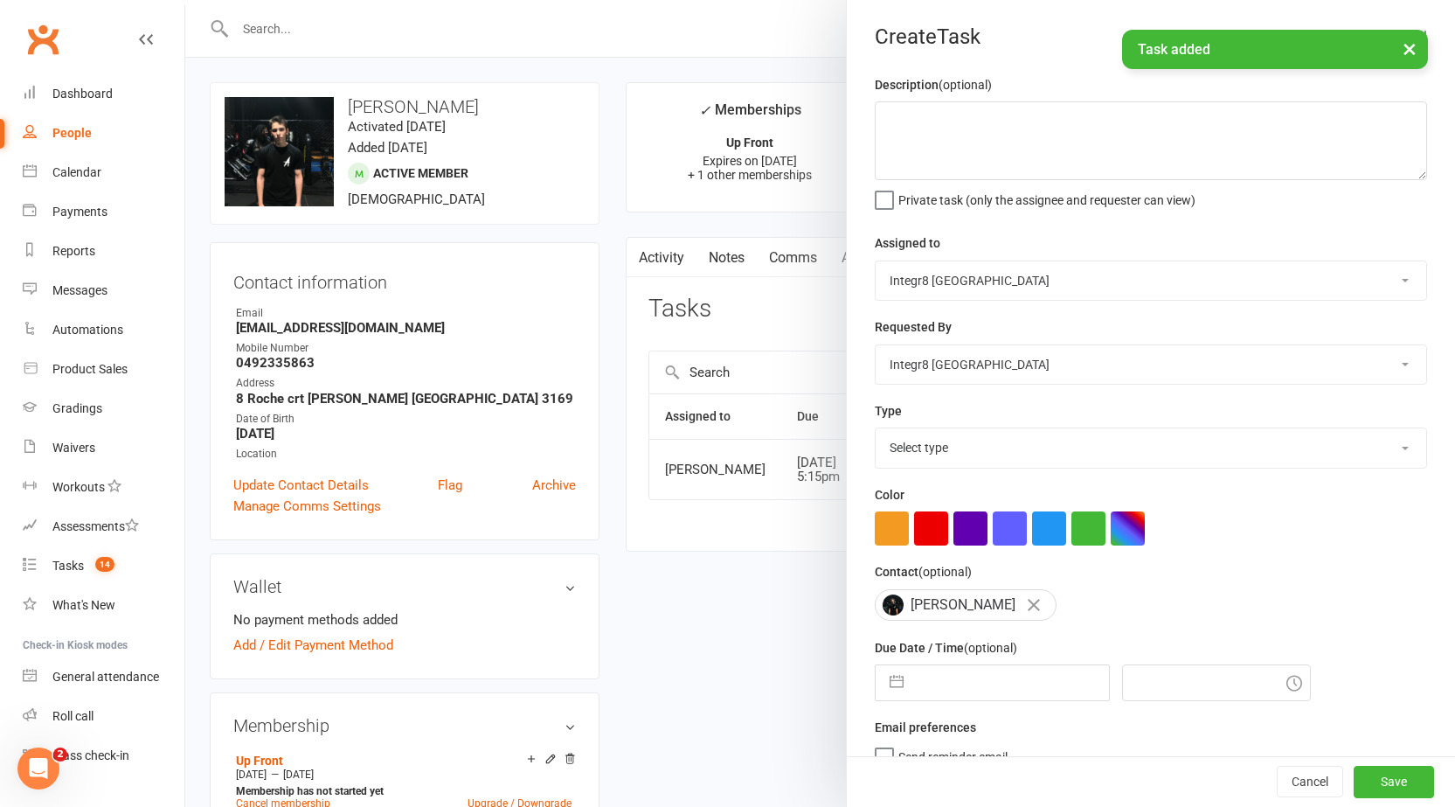
drag, startPoint x: 911, startPoint y: 274, endPoint x: 917, endPoint y: 287, distance: 13.3
click at [911, 274] on select "Annissa Koletsas Domenic Amato Phil Amato Integr8 Cheltenham Giuseppe Amato" at bounding box center [1151, 280] width 551 height 38
select select "49643"
click at [876, 262] on select "Annissa Koletsas Domenic Amato Phil Amato Integr8 Cheltenham Giuseppe Amato" at bounding box center [1151, 280] width 551 height 38
click at [929, 148] on textarea at bounding box center [1151, 140] width 552 height 79
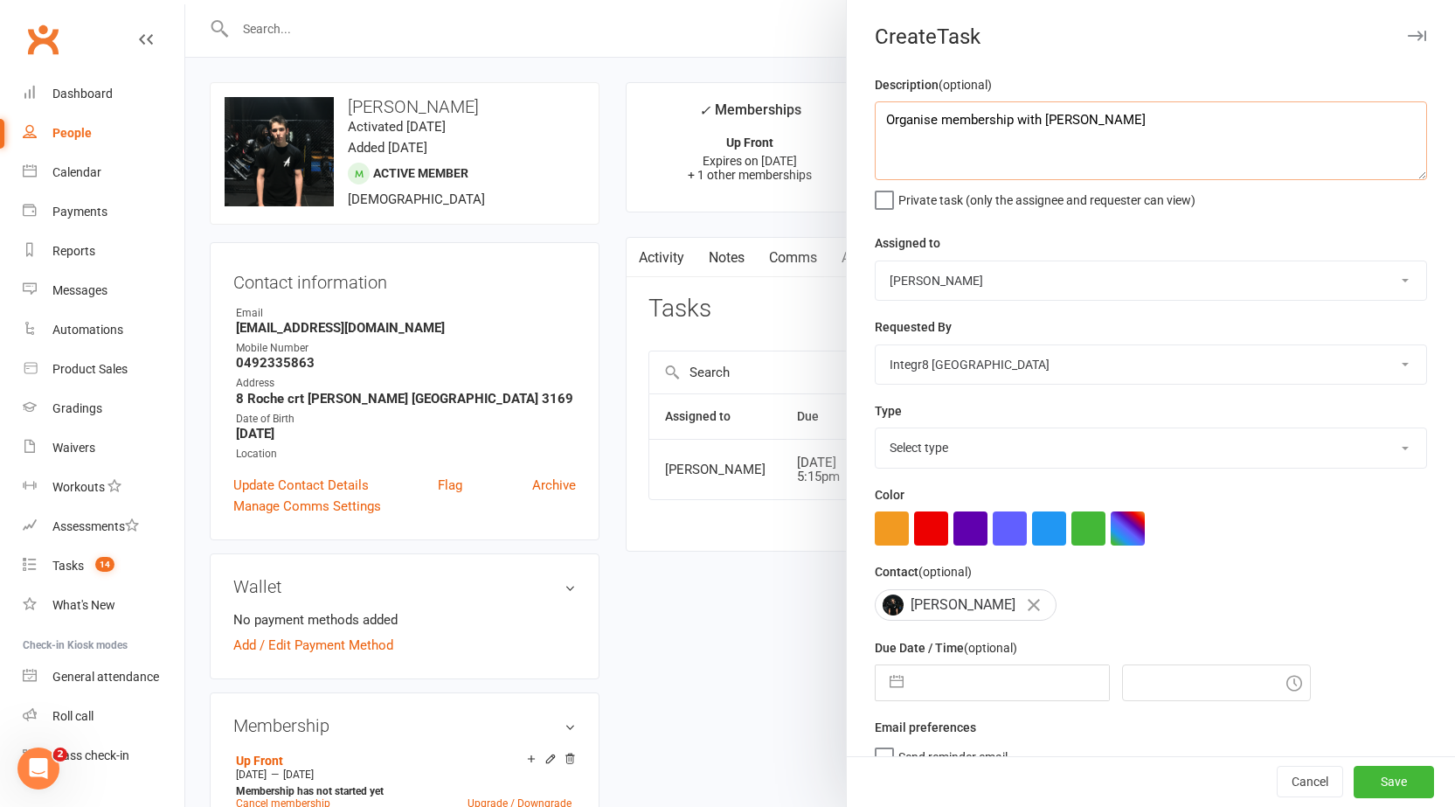
type textarea "Organise membership with lesa"
click at [963, 441] on select "Select type E-mail In person Meeting Membership Phone call Add new task type" at bounding box center [1151, 447] width 551 height 38
select select "33337"
click at [876, 432] on select "Select type E-mail In person Meeting Membership Phone call Add new task type" at bounding box center [1151, 447] width 551 height 38
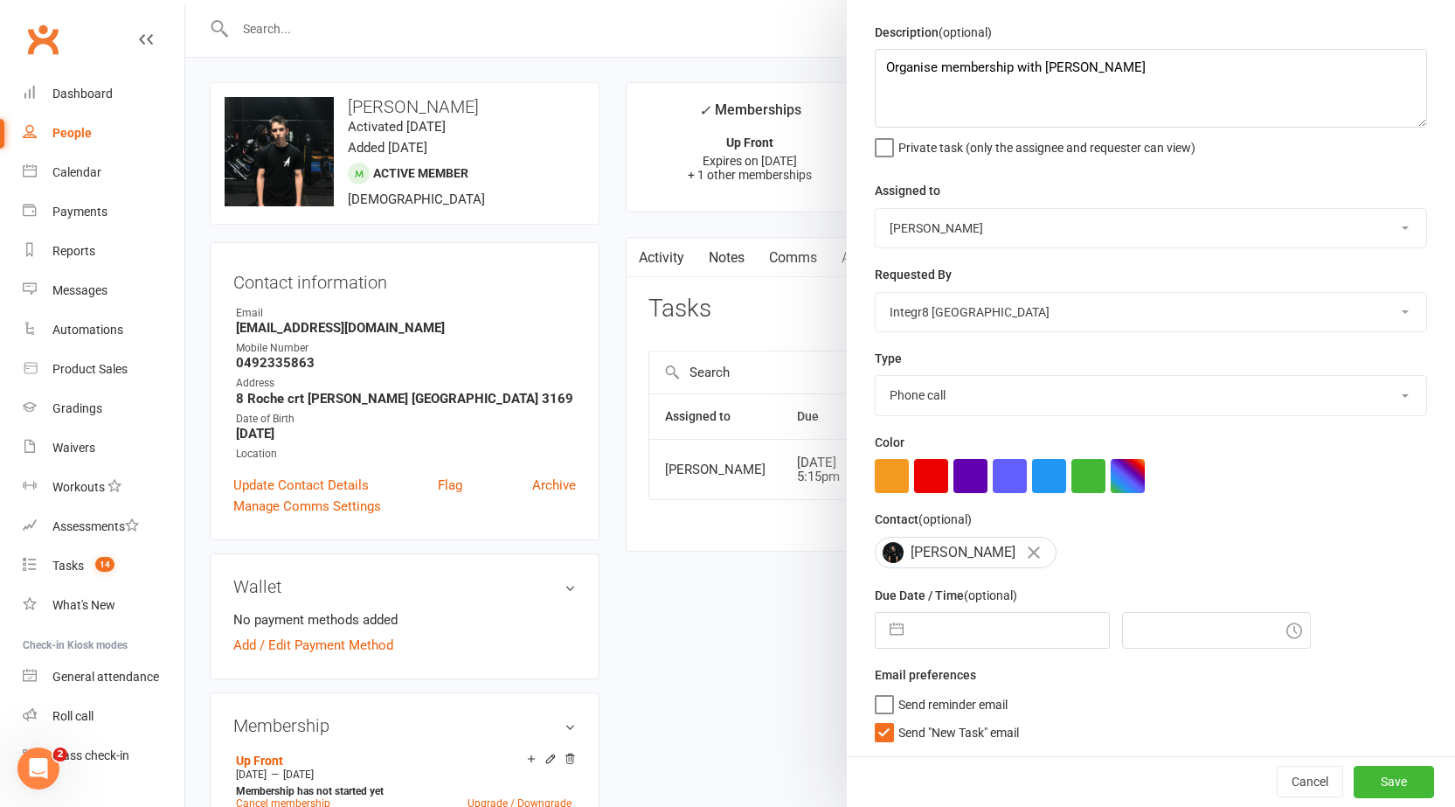
select select "6"
select select "2025"
select select "7"
select select "2025"
select select "8"
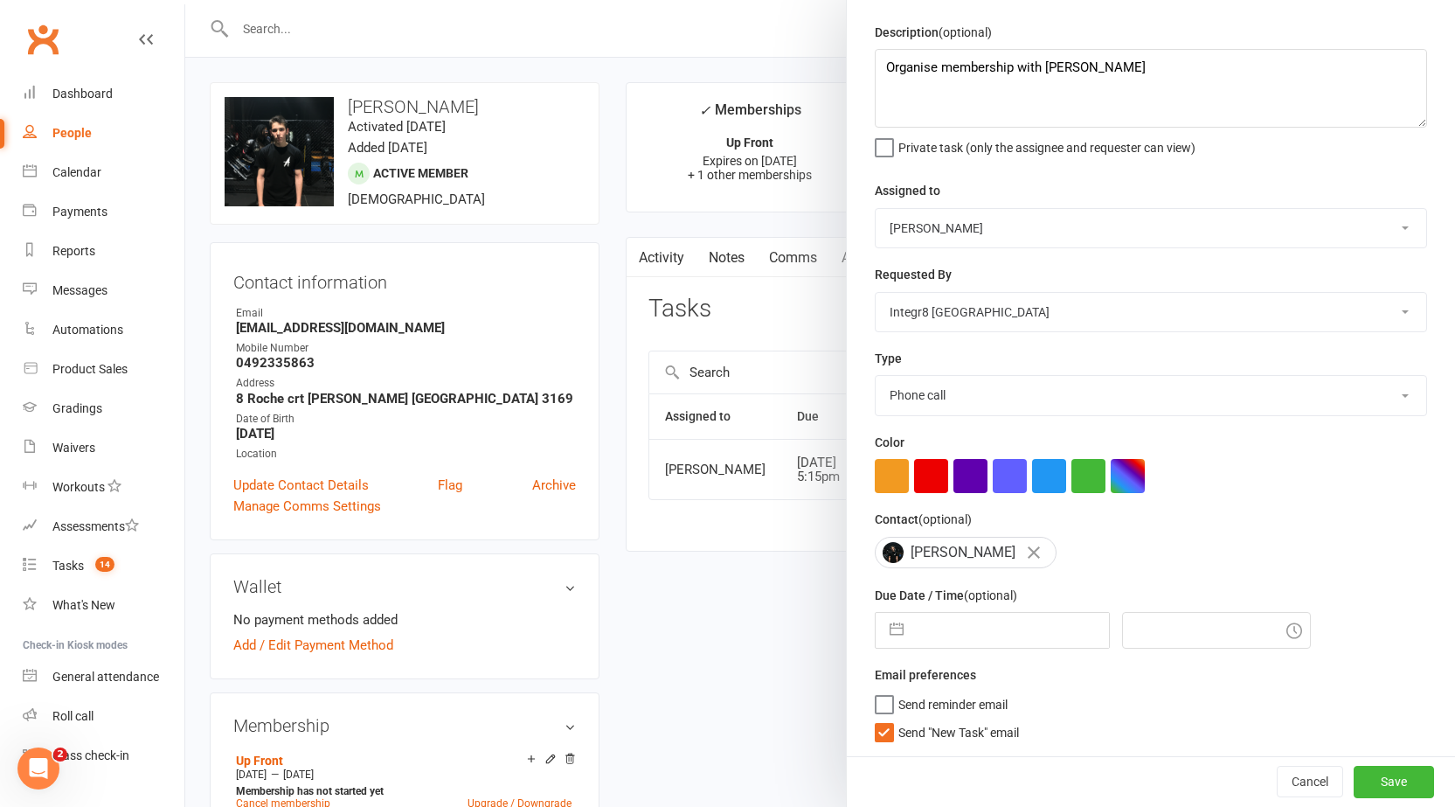
select select "2025"
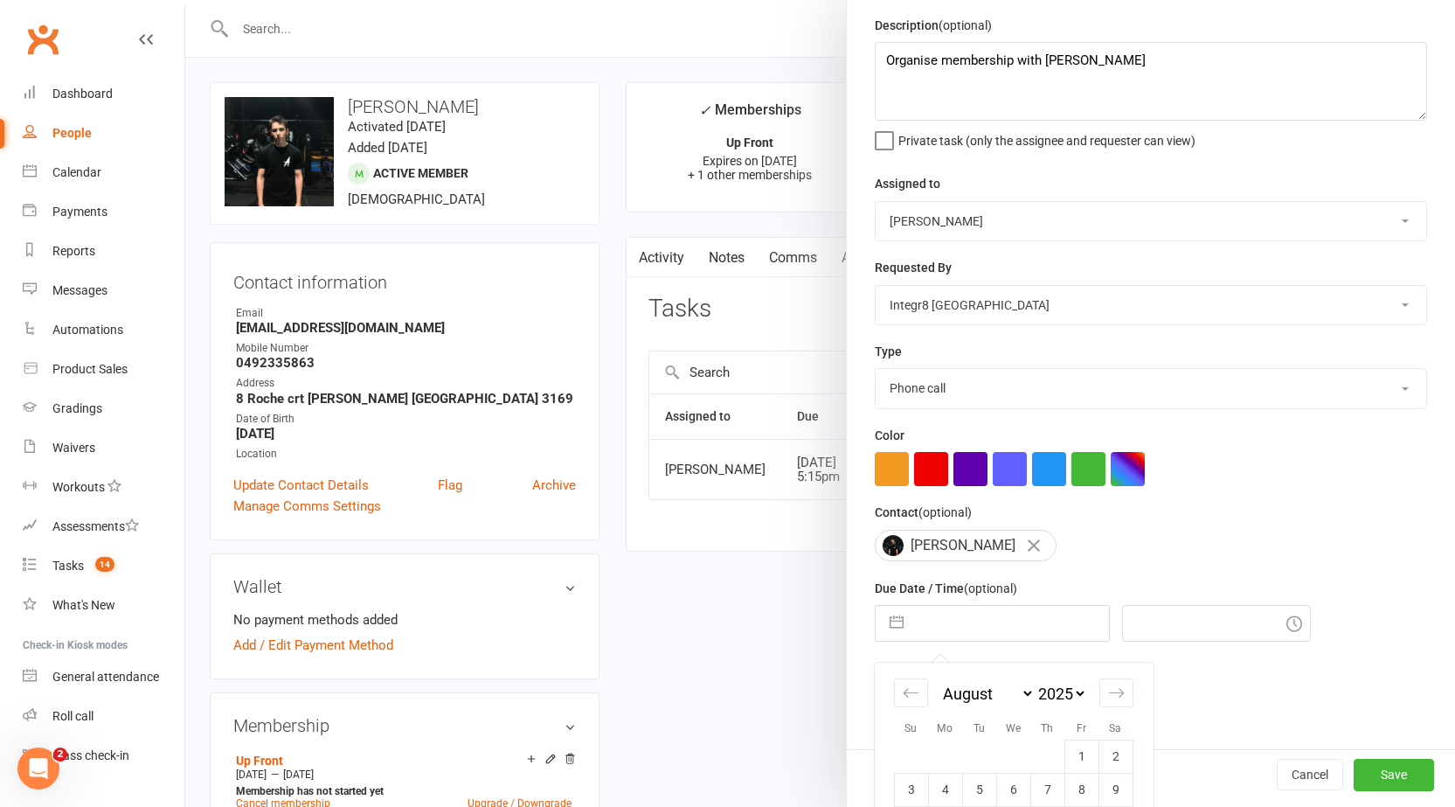
click at [963, 637] on input "text" at bounding box center [1010, 623] width 197 height 35
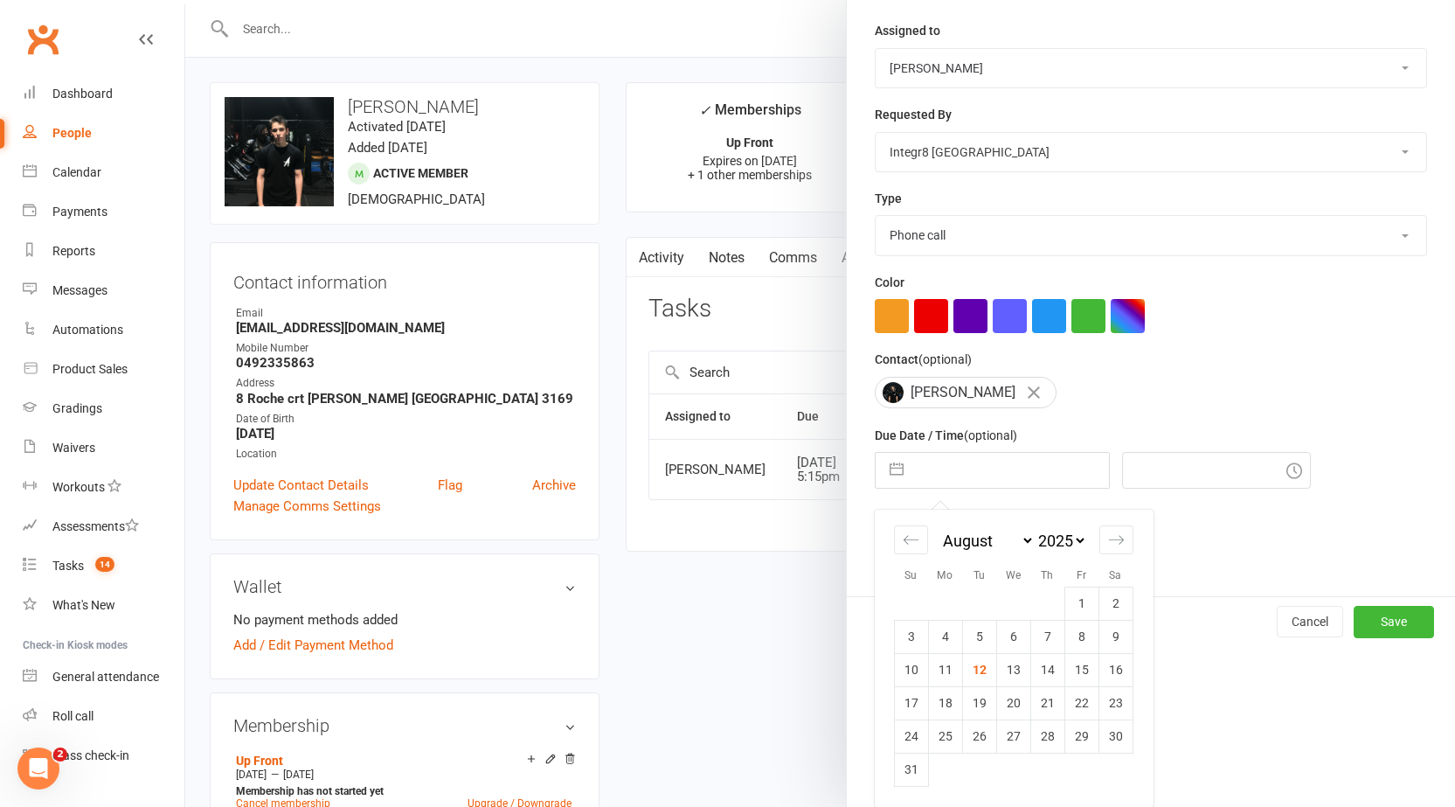
scroll to position [218, 0]
click at [1117, 537] on icon "Move forward to switch to the next month." at bounding box center [1116, 539] width 17 height 17
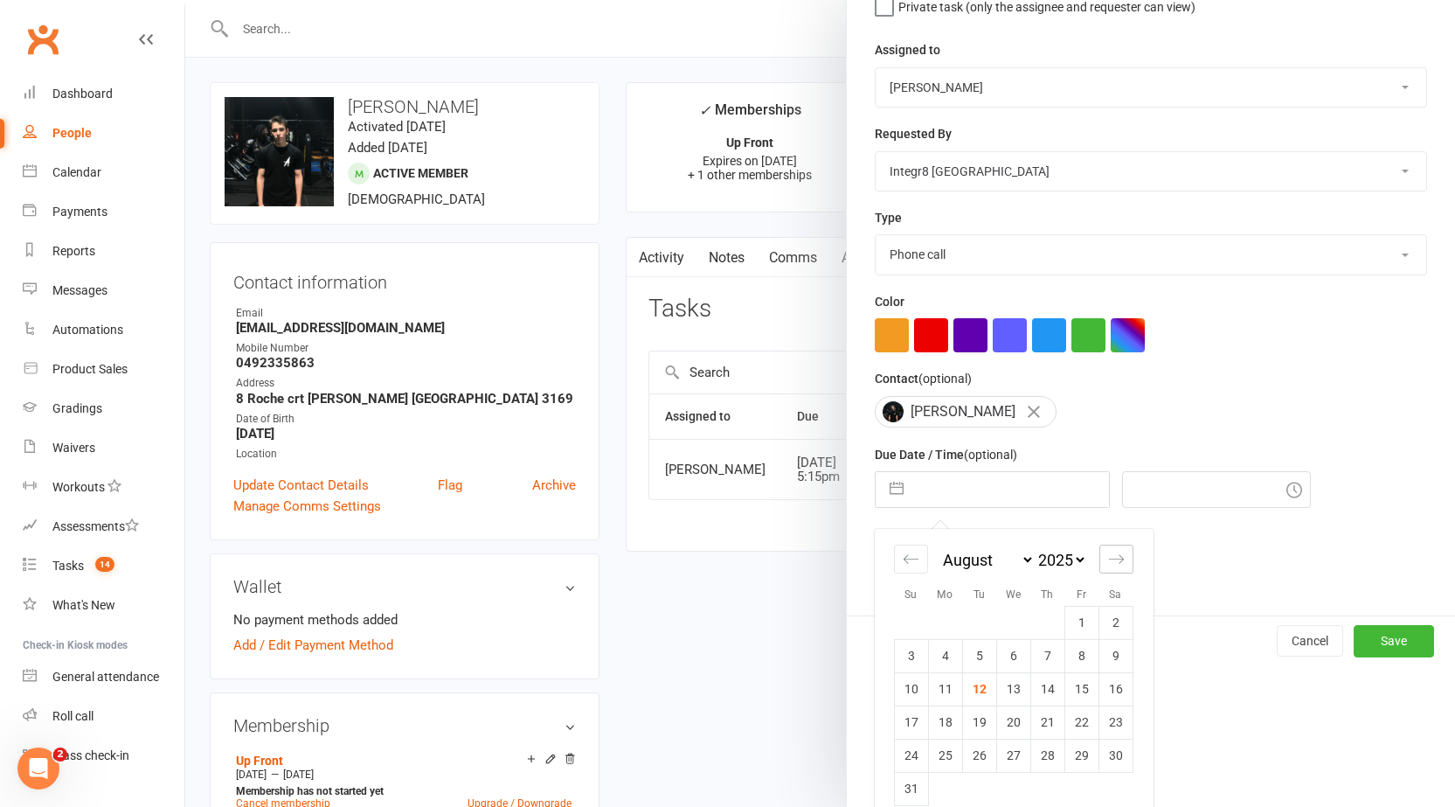
click at [1117, 537] on div "January February March April May June July August September October November De…" at bounding box center [1014, 677] width 278 height 297
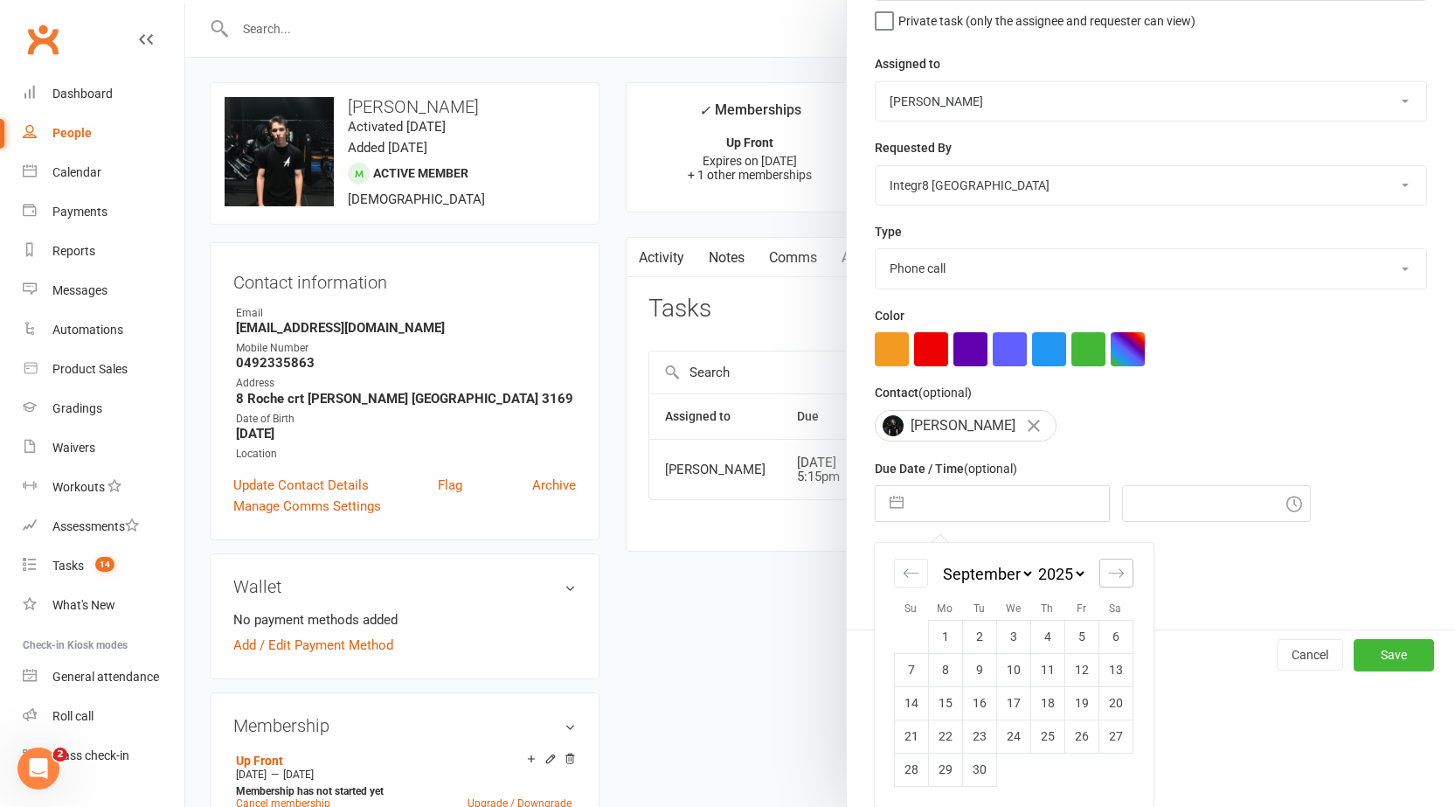
scroll to position [59, 0]
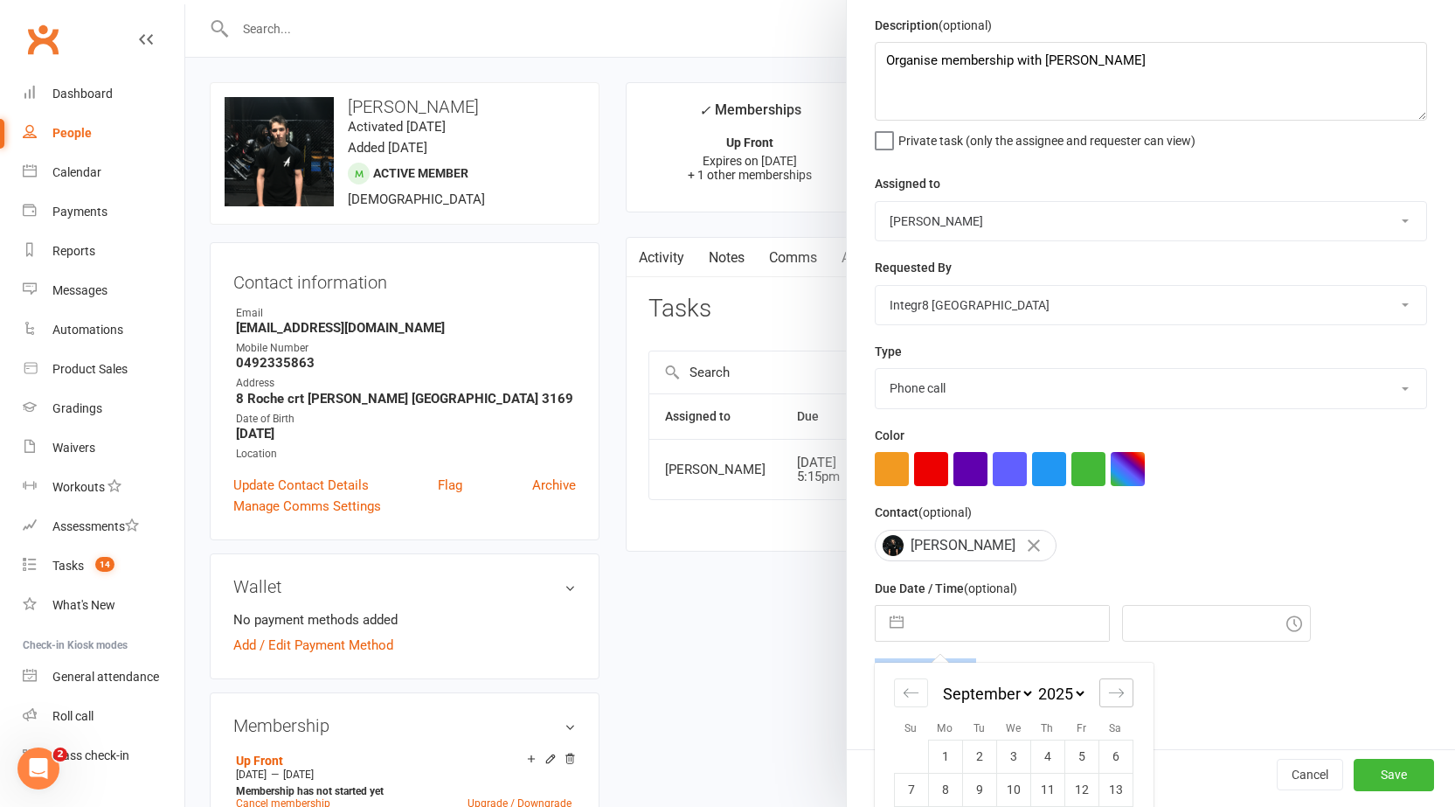
click at [1117, 537] on div "Description (optional) Organise membership with lesa Private task (only the ass…" at bounding box center [1151, 382] width 608 height 734
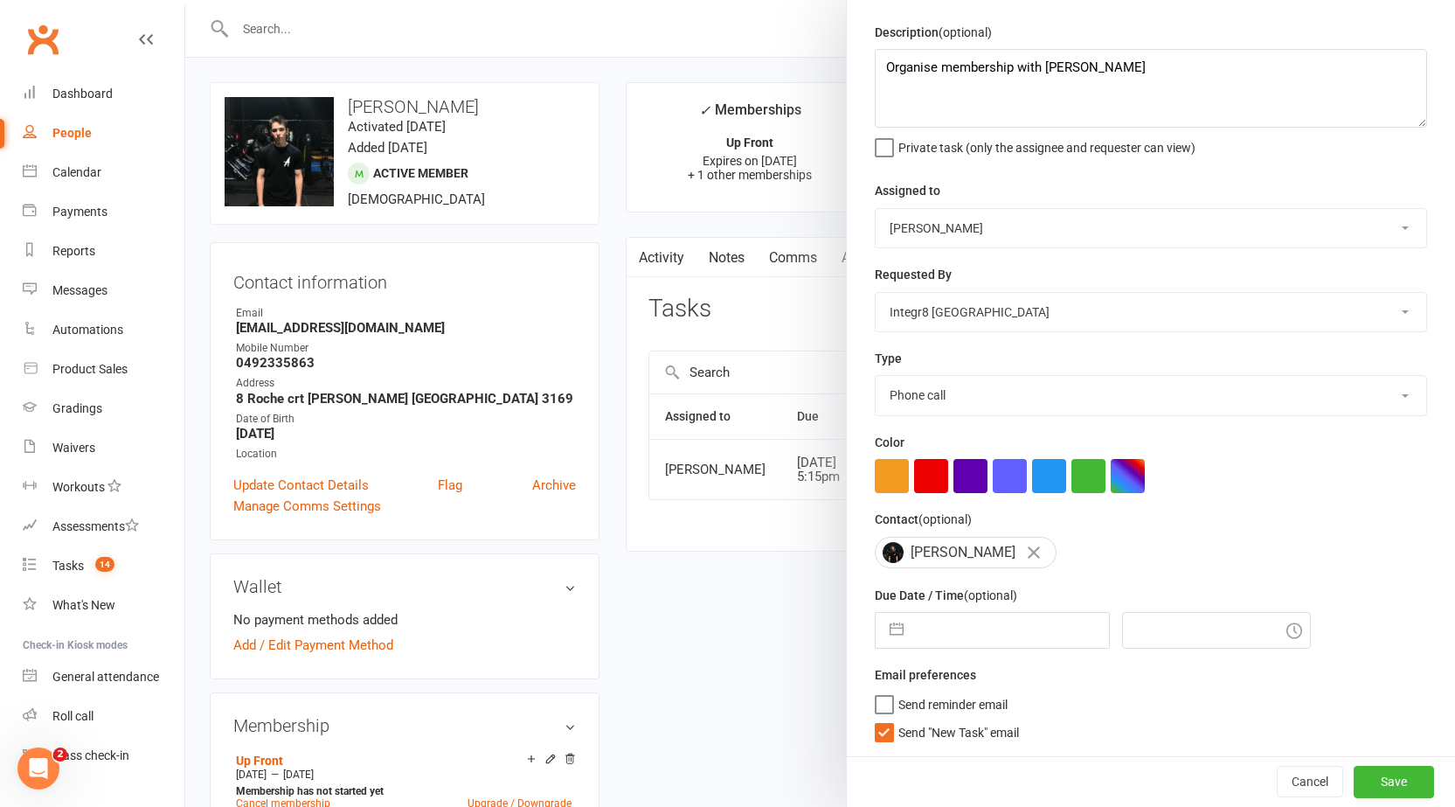
click at [1000, 629] on input "text" at bounding box center [1010, 630] width 197 height 35
select select "6"
select select "2025"
select select "7"
select select "2025"
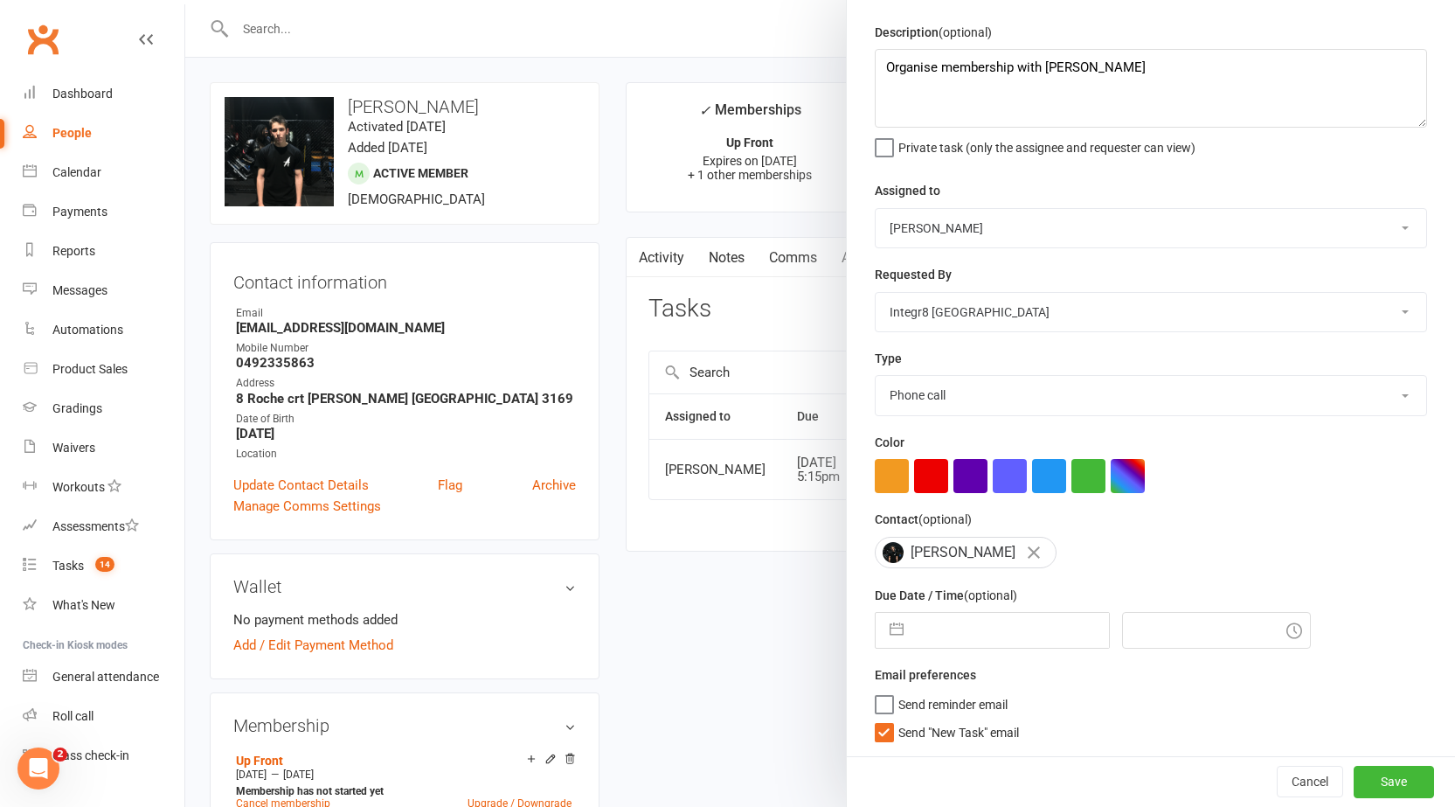
select select "8"
select select "2025"
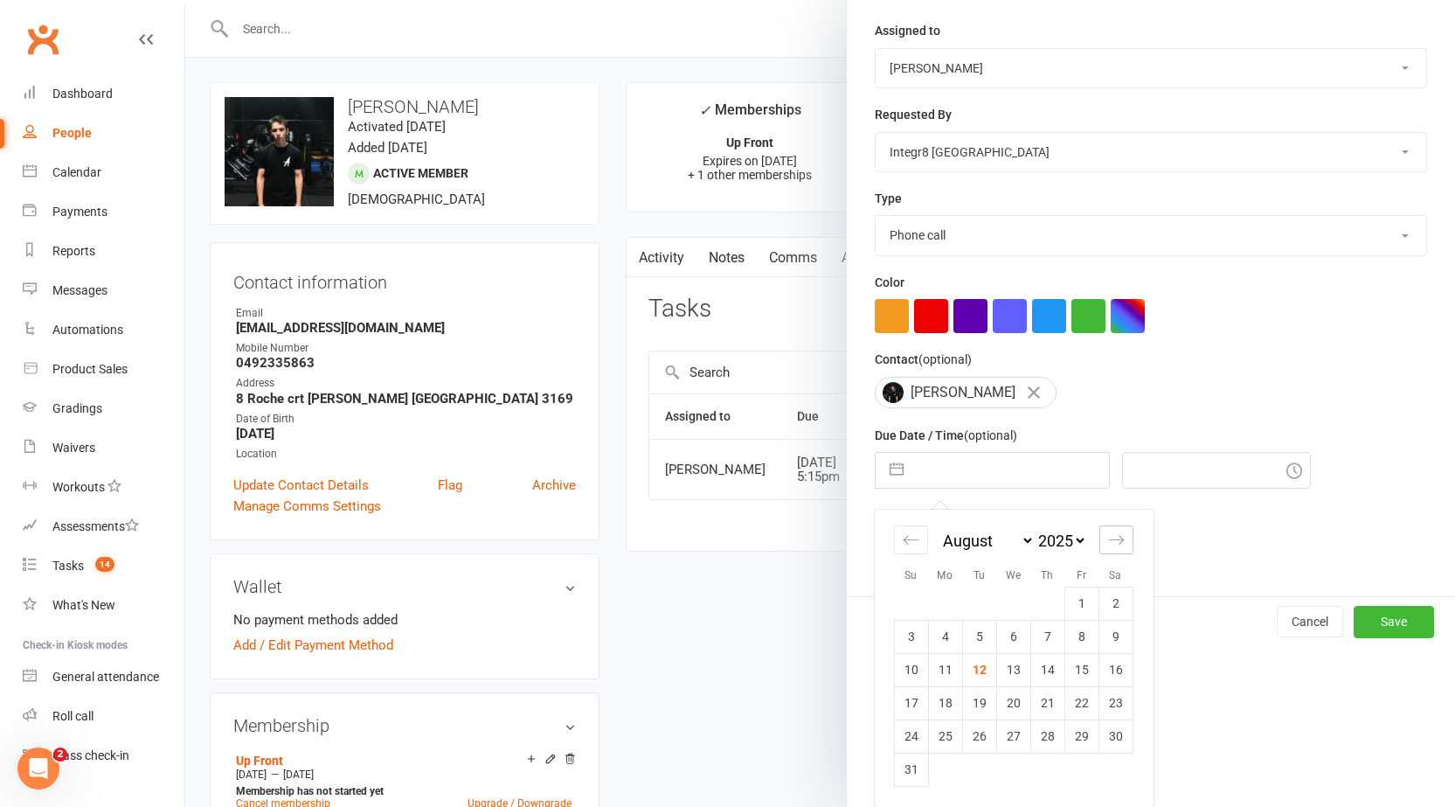
click at [1108, 539] on icon "Move forward to switch to the next month." at bounding box center [1116, 539] width 17 height 17
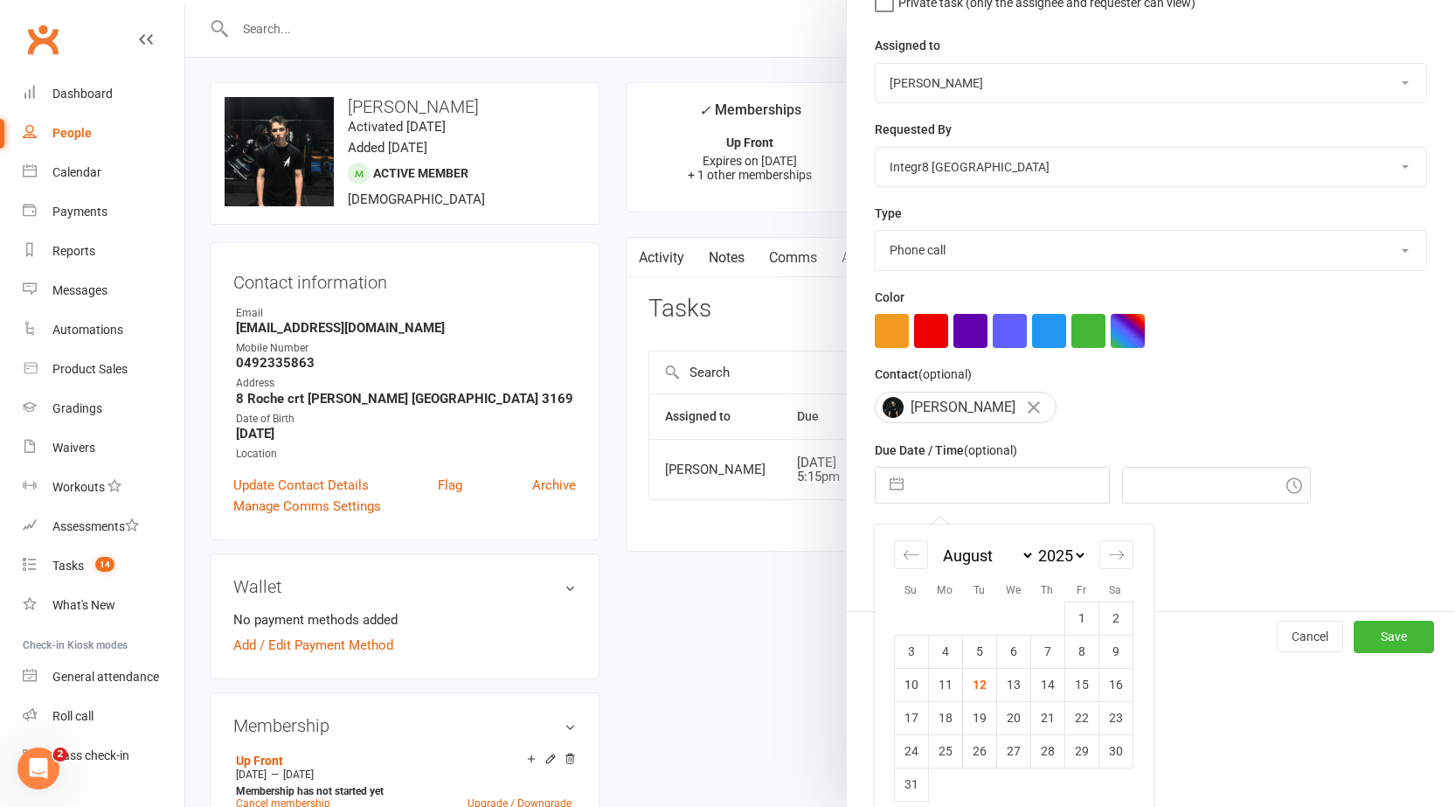
select select "9"
select select "2025"
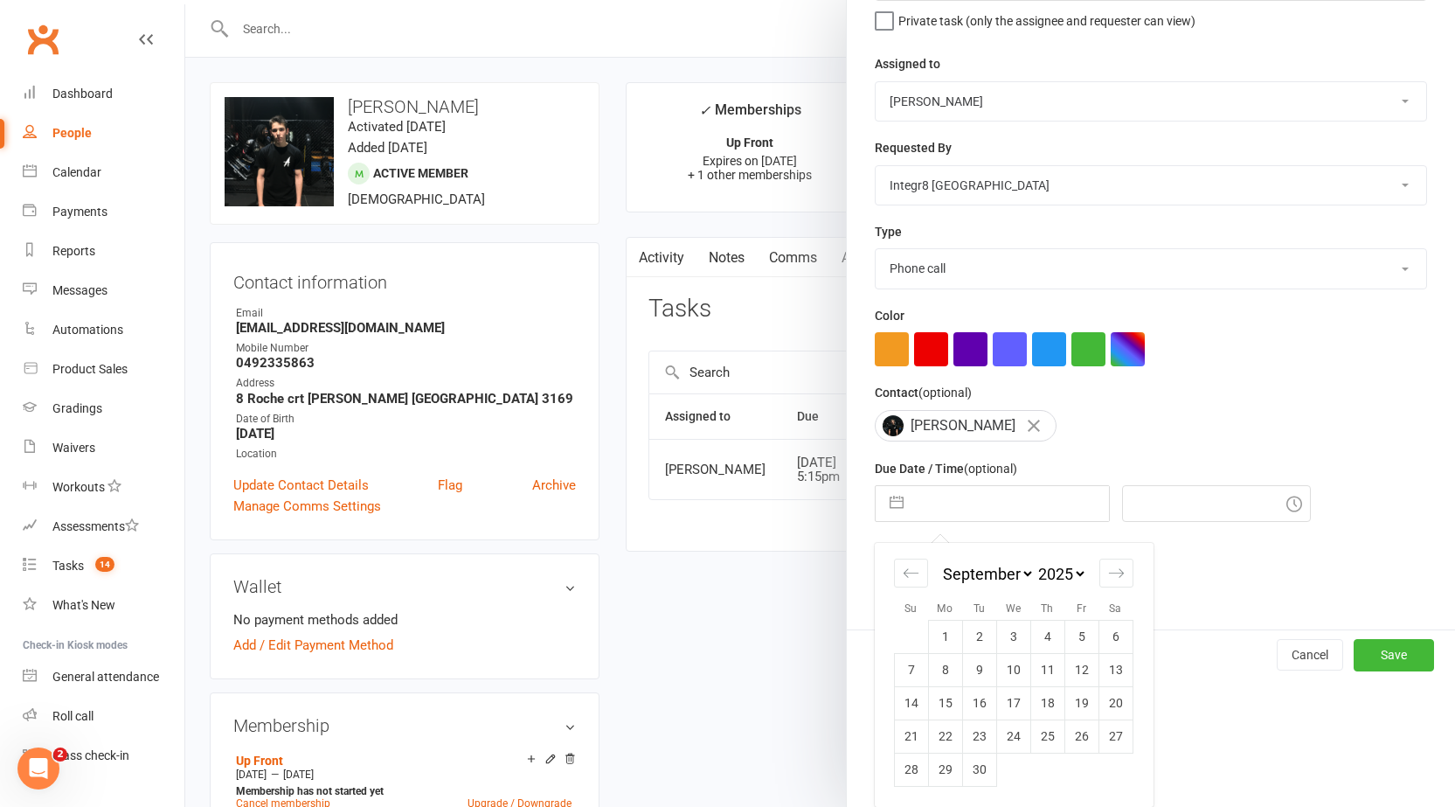
scroll to position [185, 0]
click at [1108, 570] on icon "Move forward to switch to the next month." at bounding box center [1116, 573] width 17 height 17
select select "10"
select select "2025"
click at [1115, 573] on icon "Move forward to switch to the next month." at bounding box center [1116, 573] width 17 height 17
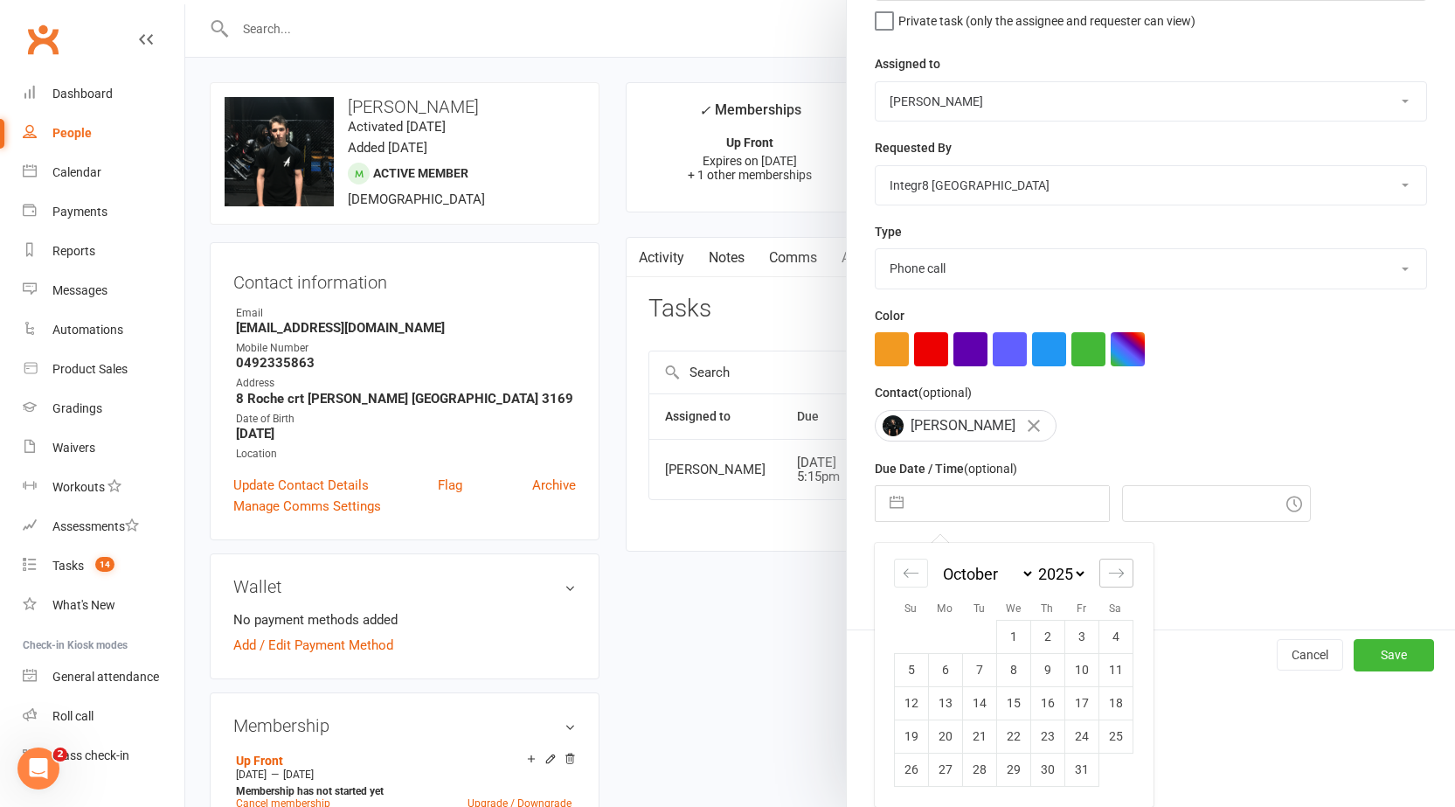
select select "11"
select select "2025"
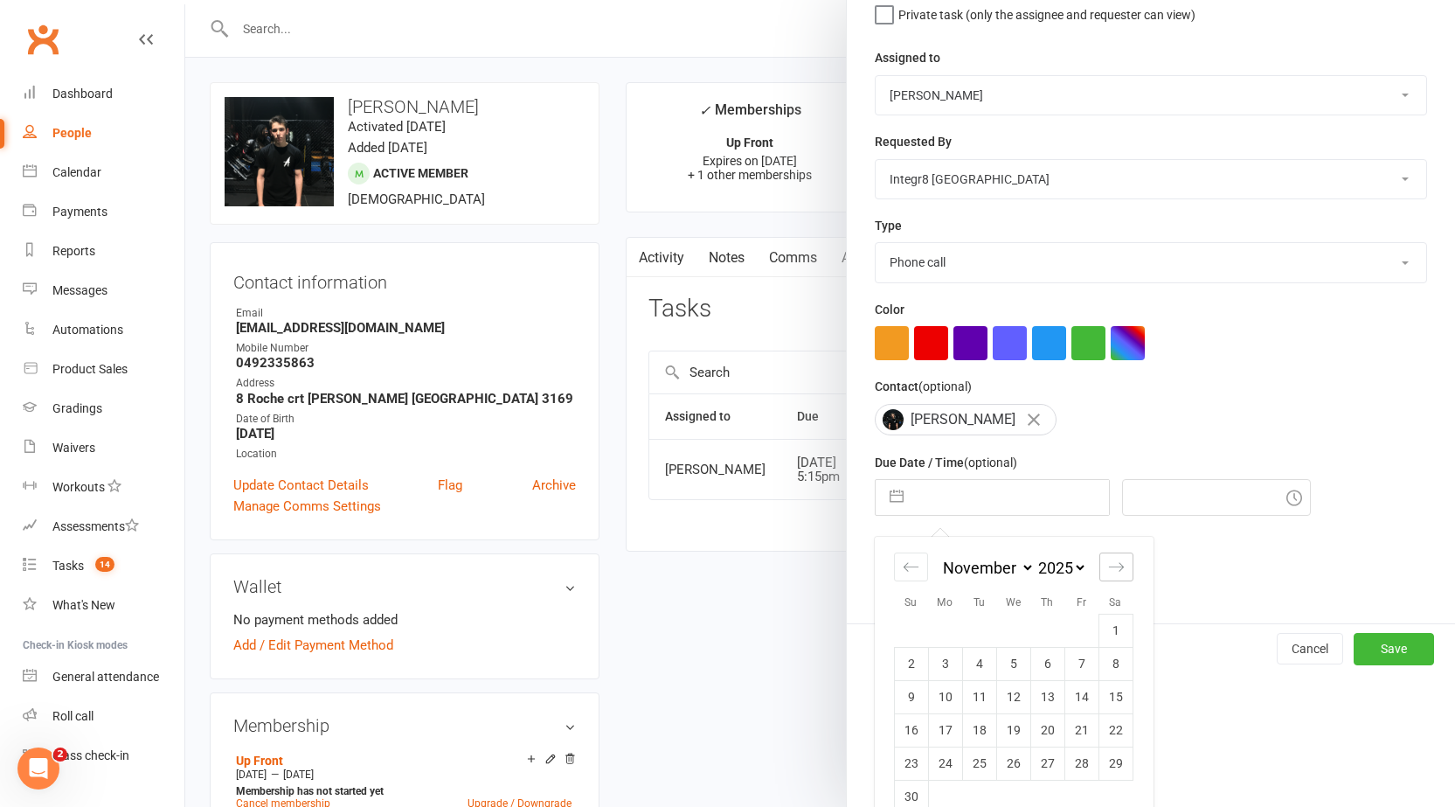
click at [1115, 573] on icon "Move forward to switch to the next month." at bounding box center [1116, 566] width 17 height 17
select select "2026"
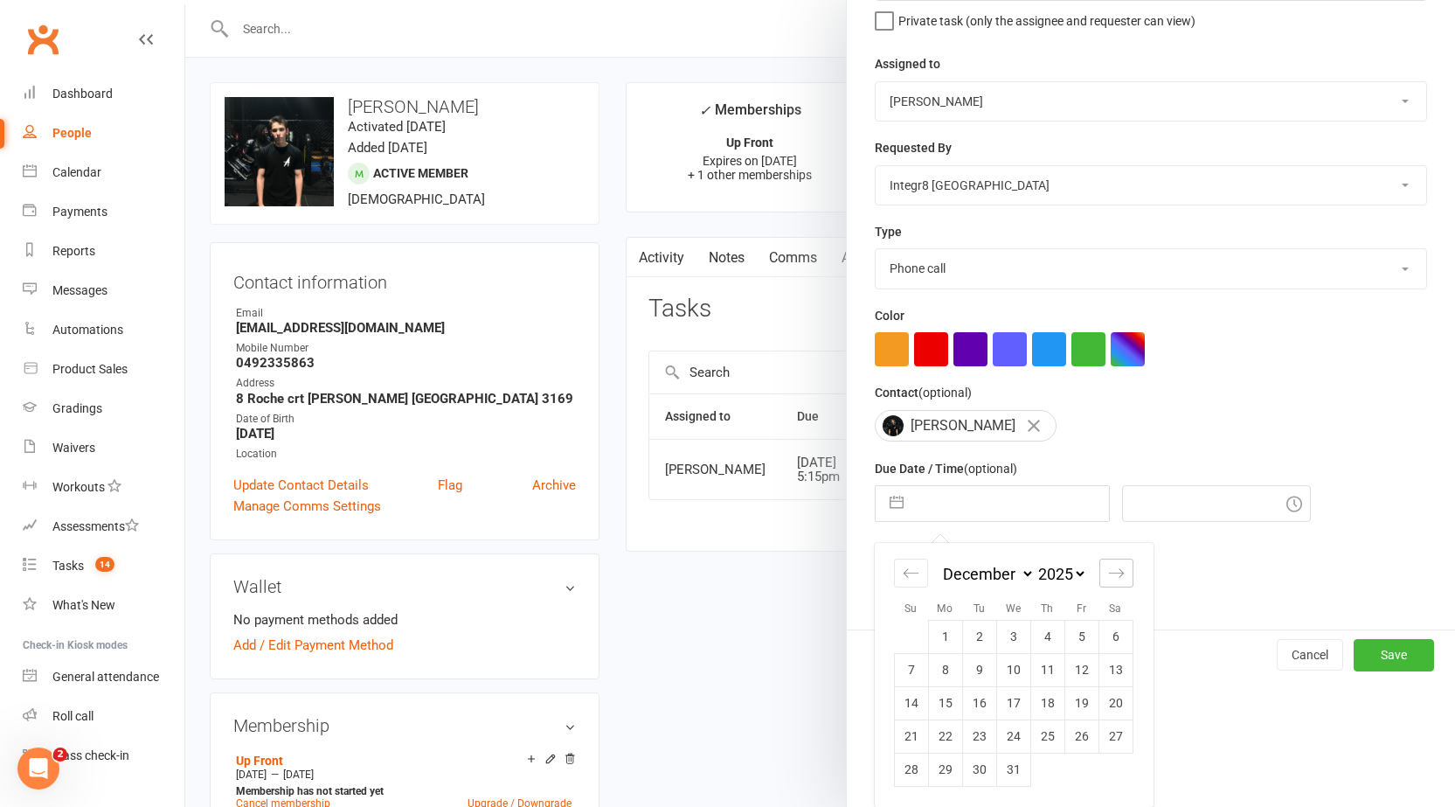
click at [1115, 573] on icon "Move forward to switch to the next month." at bounding box center [1116, 573] width 17 height 17
select select "1"
select select "2026"
click at [906, 729] on td "18" at bounding box center [911, 735] width 34 height 33
type input "18 Jan 2026"
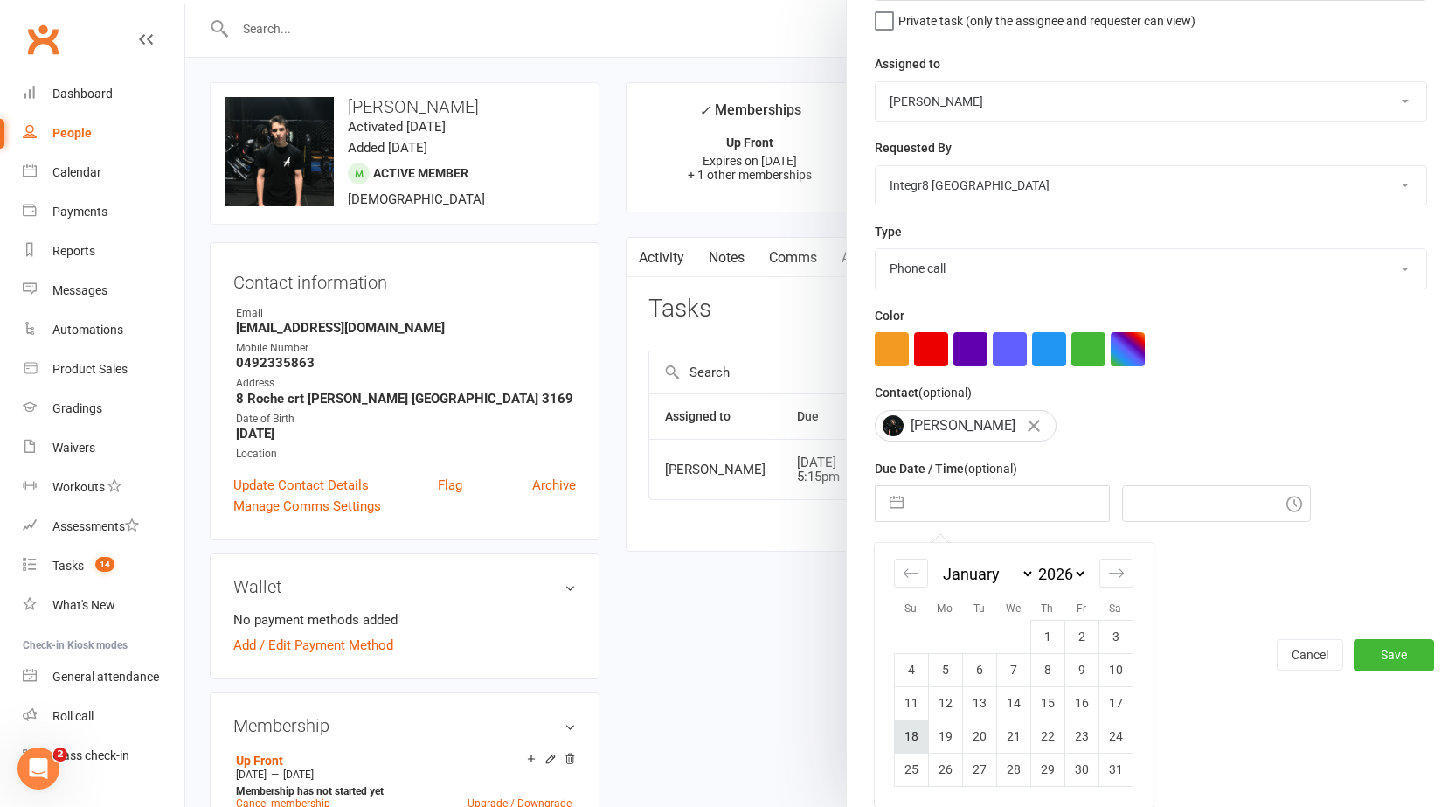
type input "5:15pm"
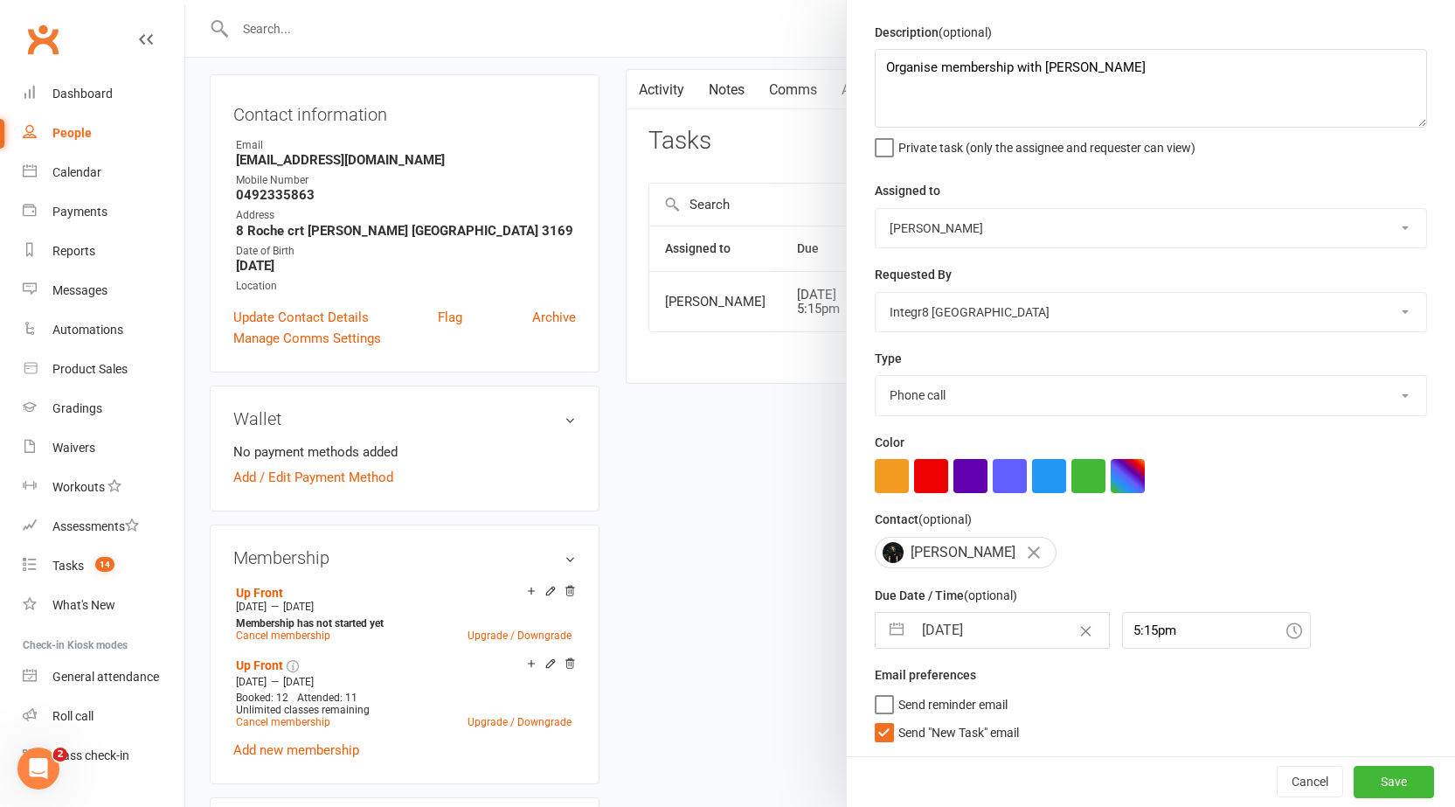
scroll to position [175, 0]
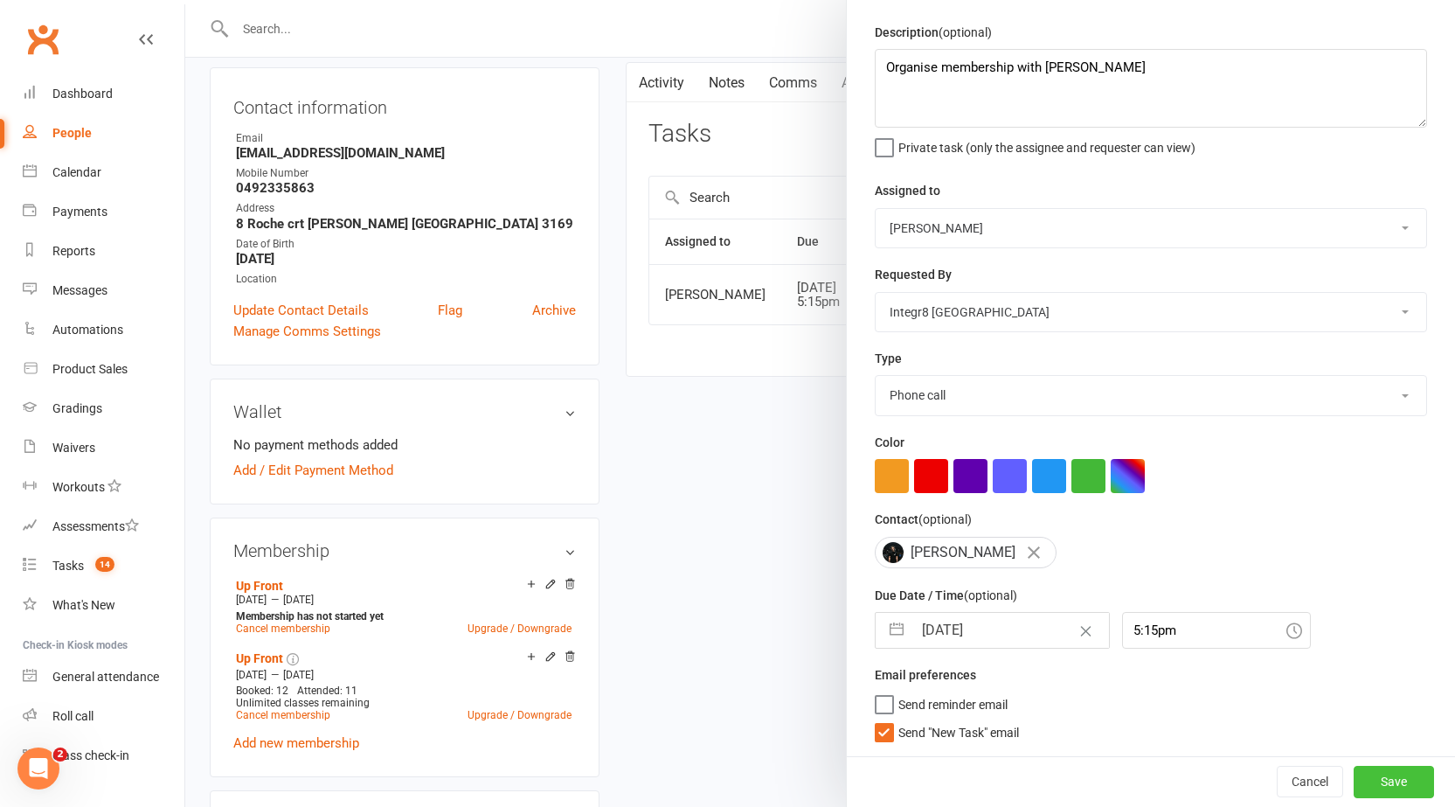
click at [1388, 777] on button "Save" at bounding box center [1394, 781] width 80 height 31
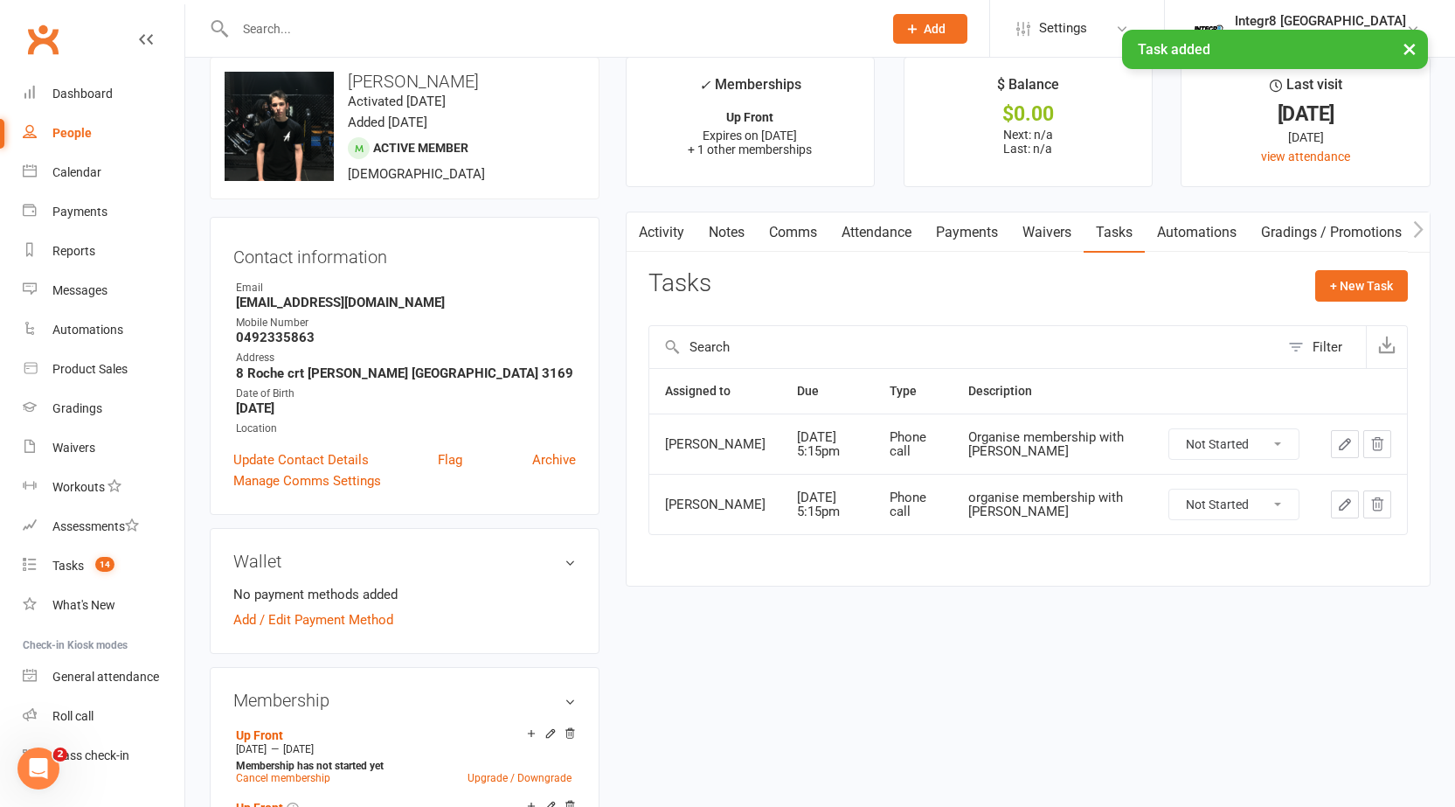
scroll to position [0, 0]
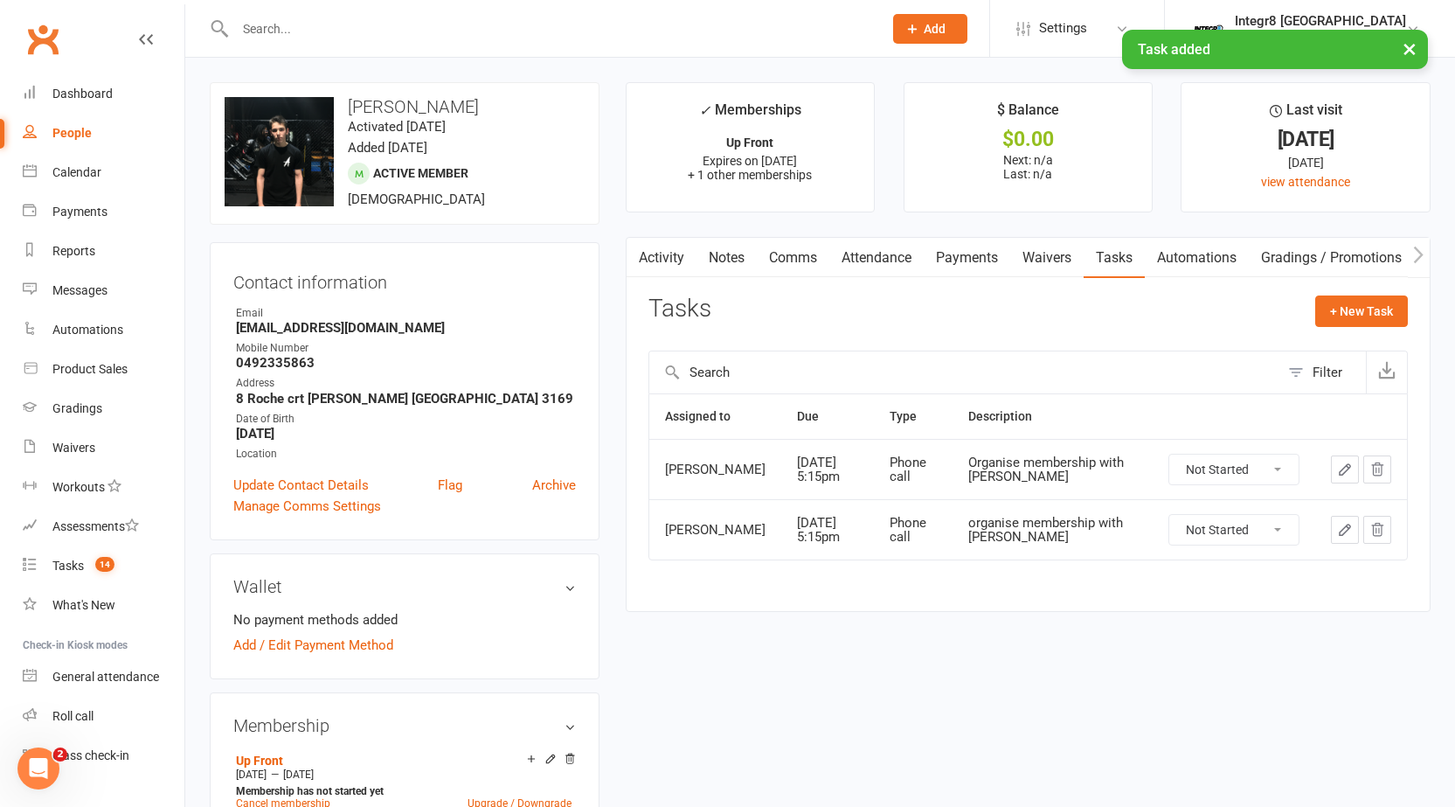
click at [662, 246] on link "Activity" at bounding box center [662, 258] width 70 height 40
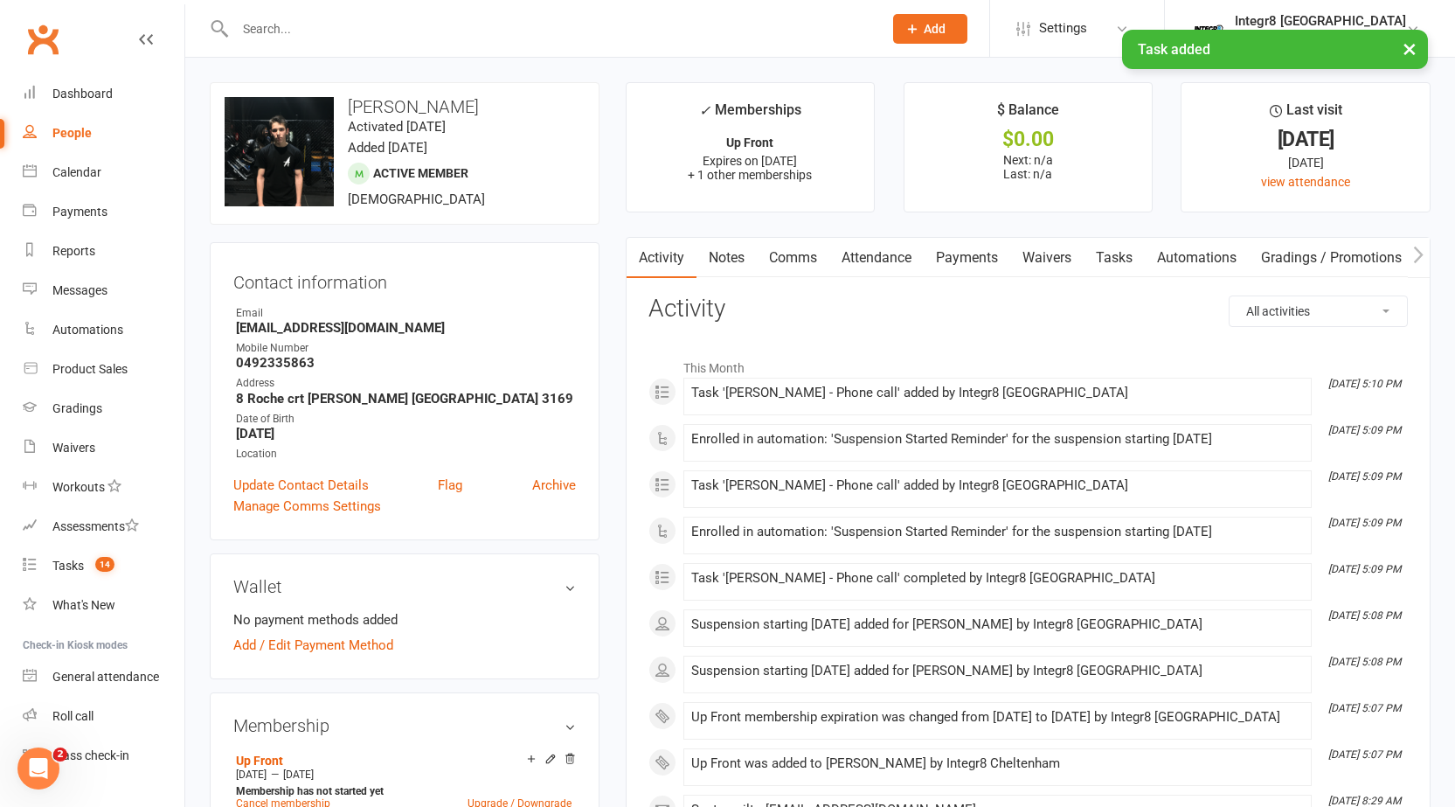
click at [727, 251] on link "Notes" at bounding box center [726, 258] width 60 height 40
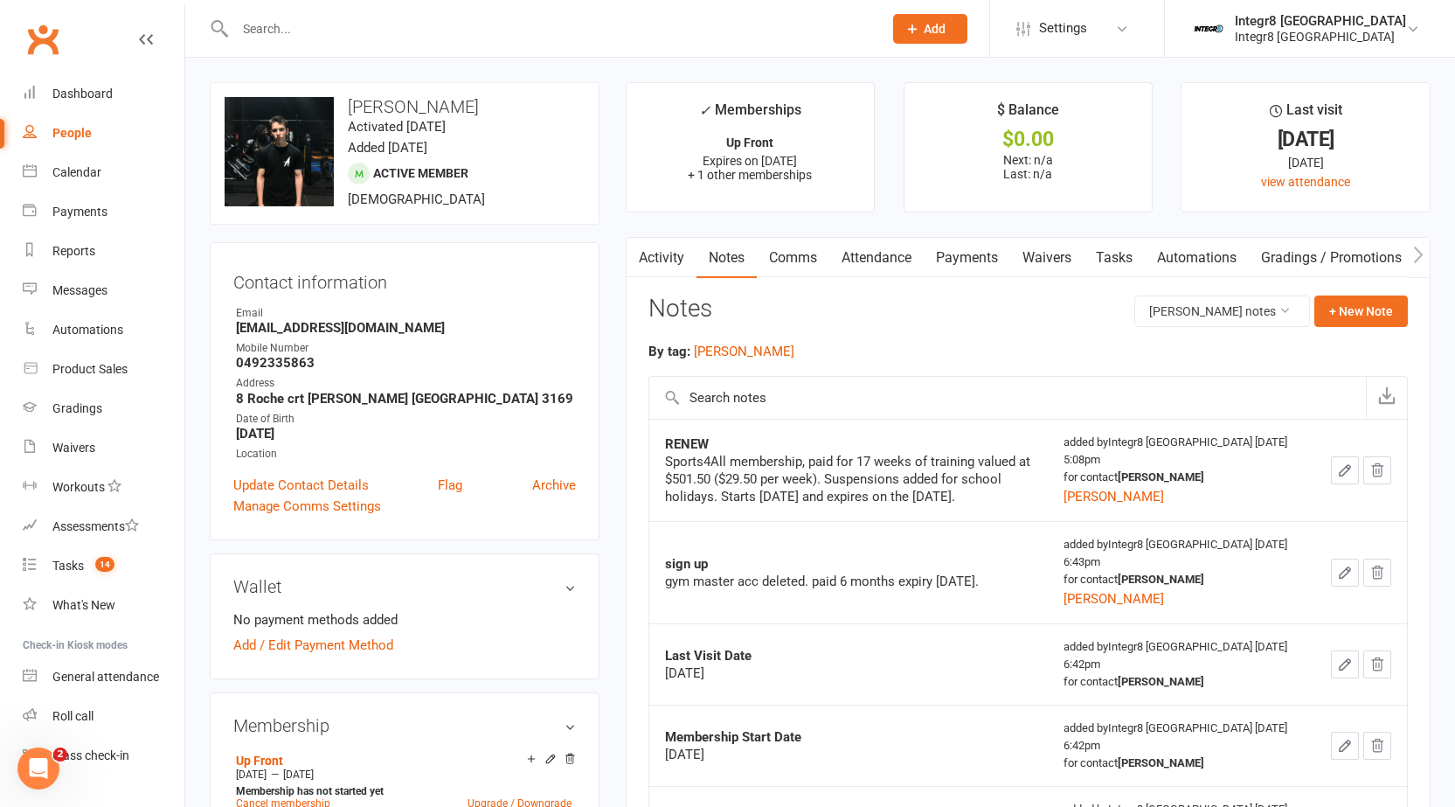
click at [671, 254] on link "Activity" at bounding box center [662, 258] width 70 height 40
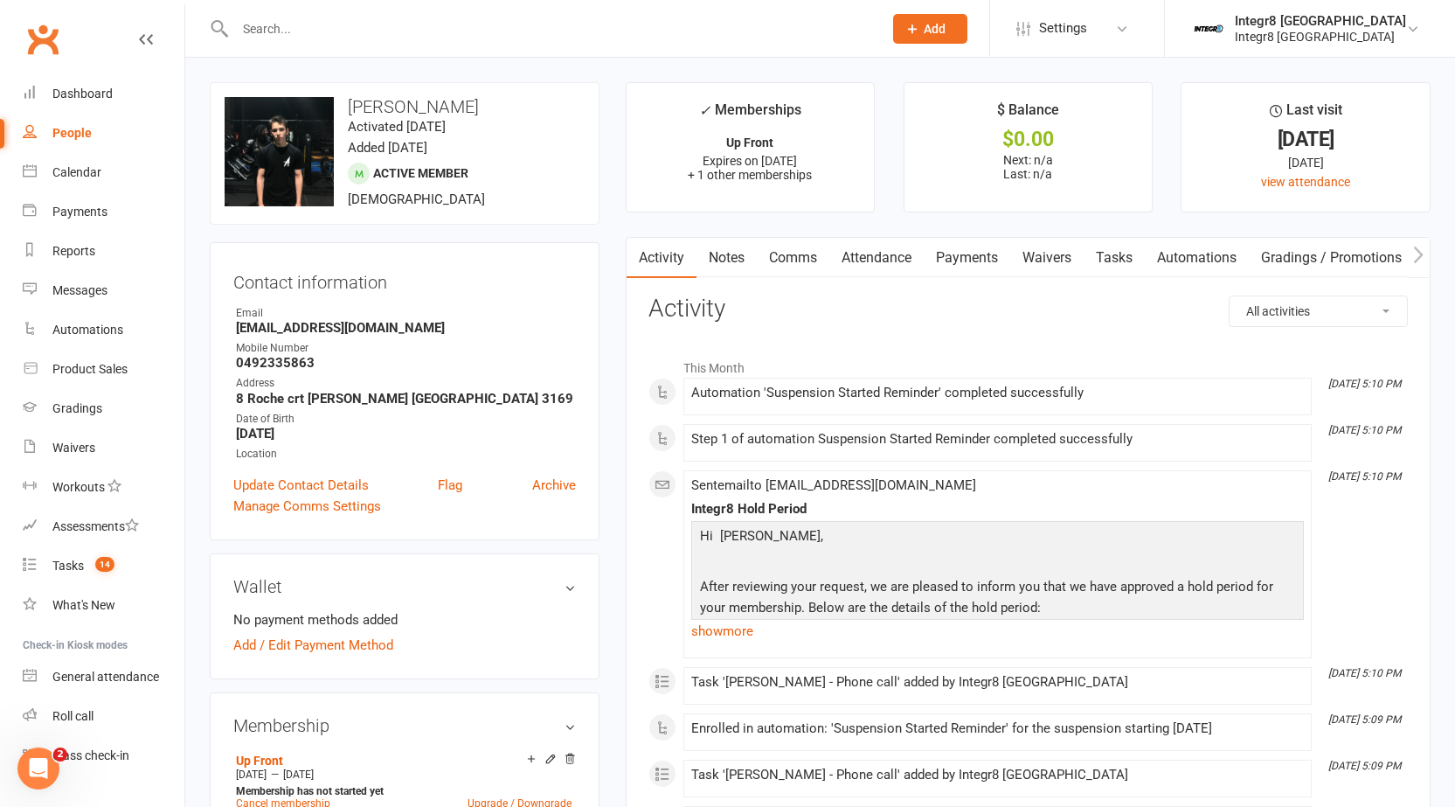
click at [288, 27] on input "text" at bounding box center [550, 29] width 641 height 24
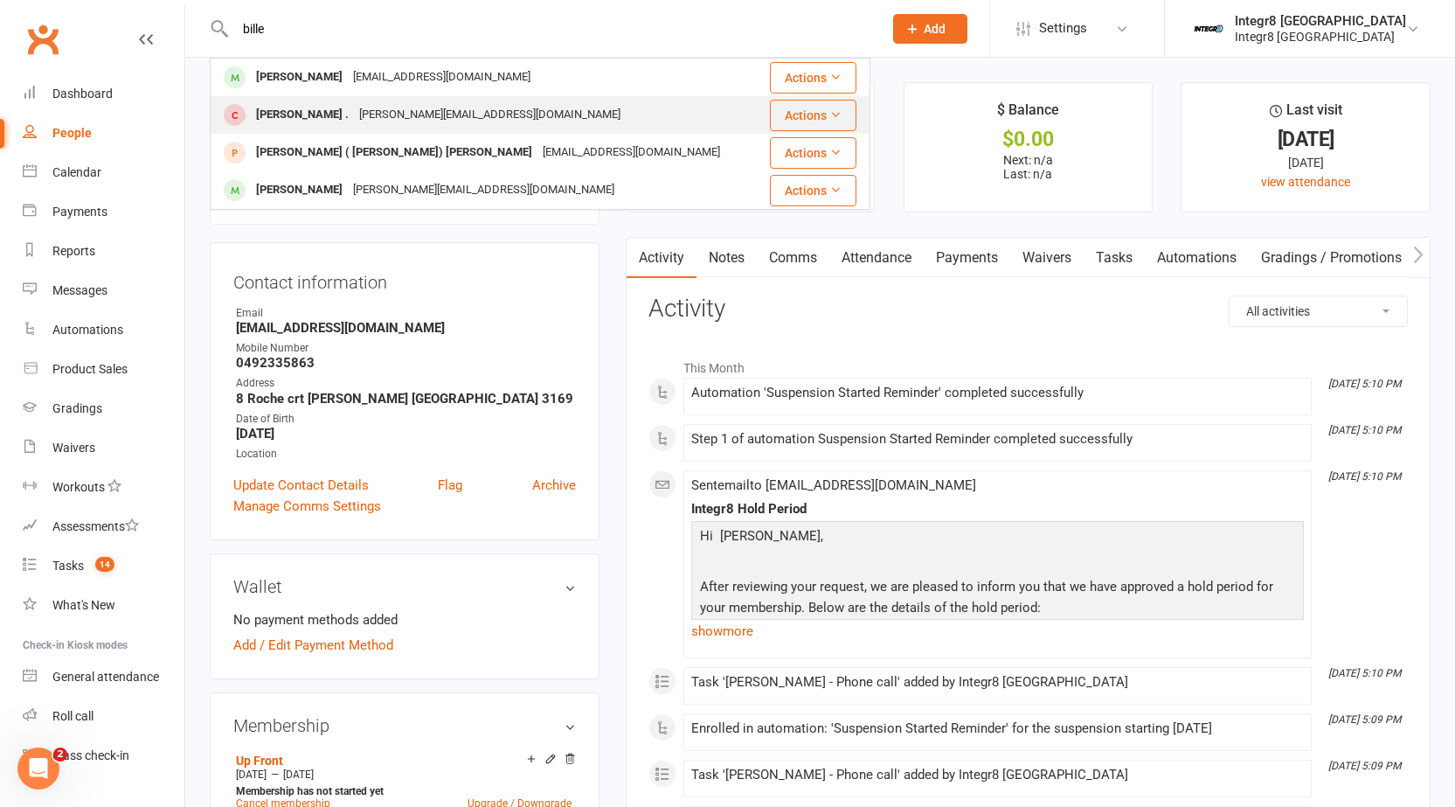
type input "bille"
click at [354, 120] on div "carol.d1223@gmail.com" at bounding box center [490, 114] width 272 height 25
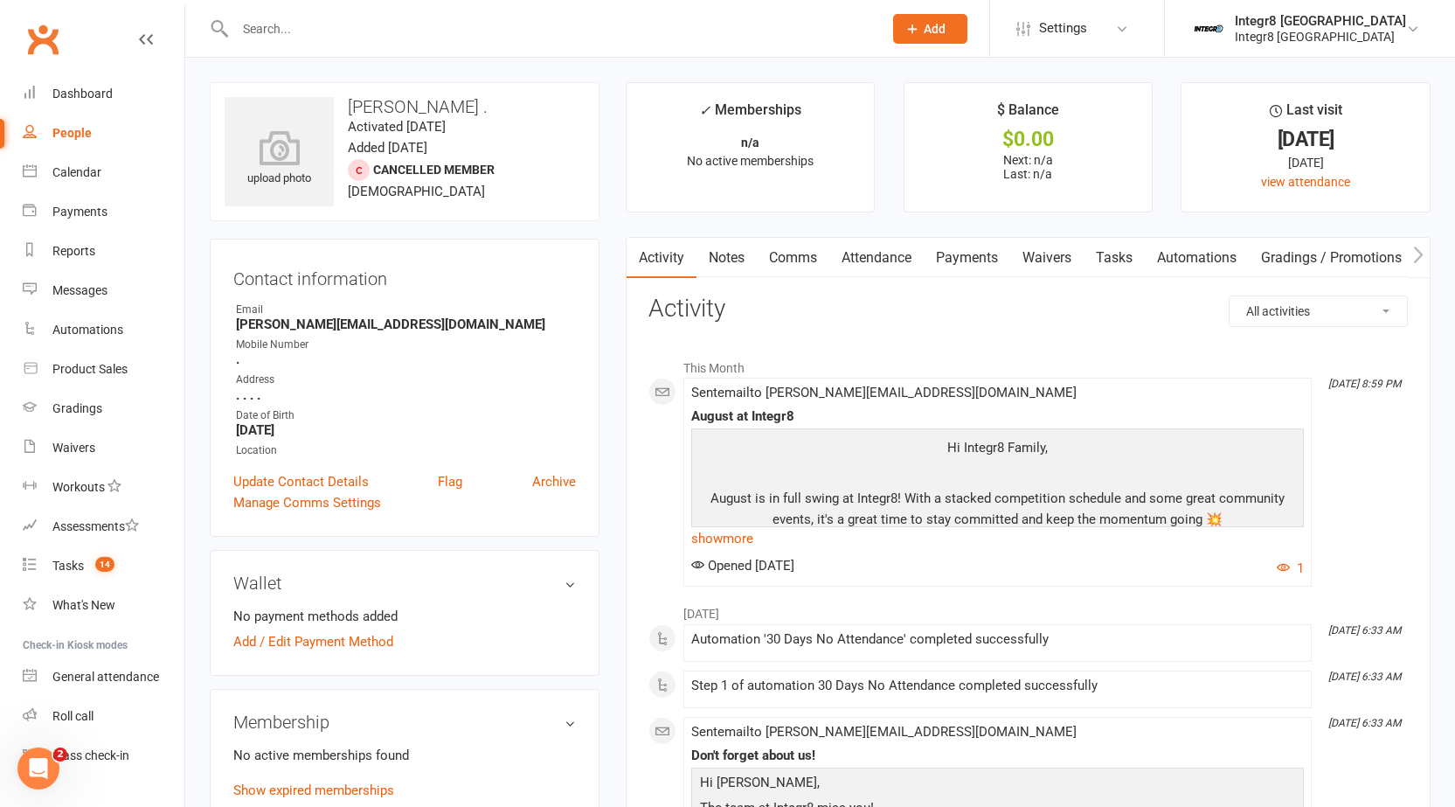
click at [715, 249] on link "Notes" at bounding box center [726, 258] width 60 height 40
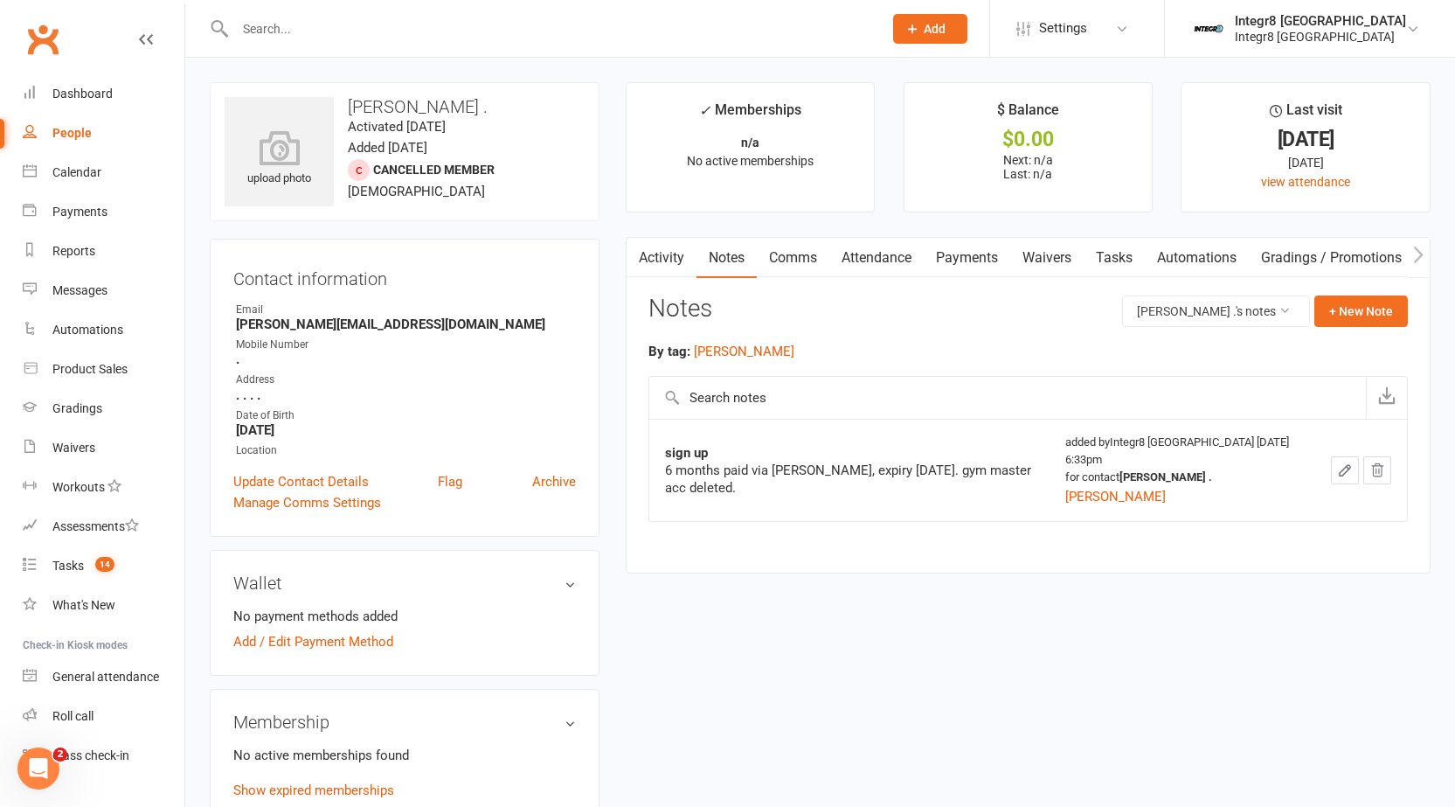
click at [662, 255] on link "Activity" at bounding box center [662, 258] width 70 height 40
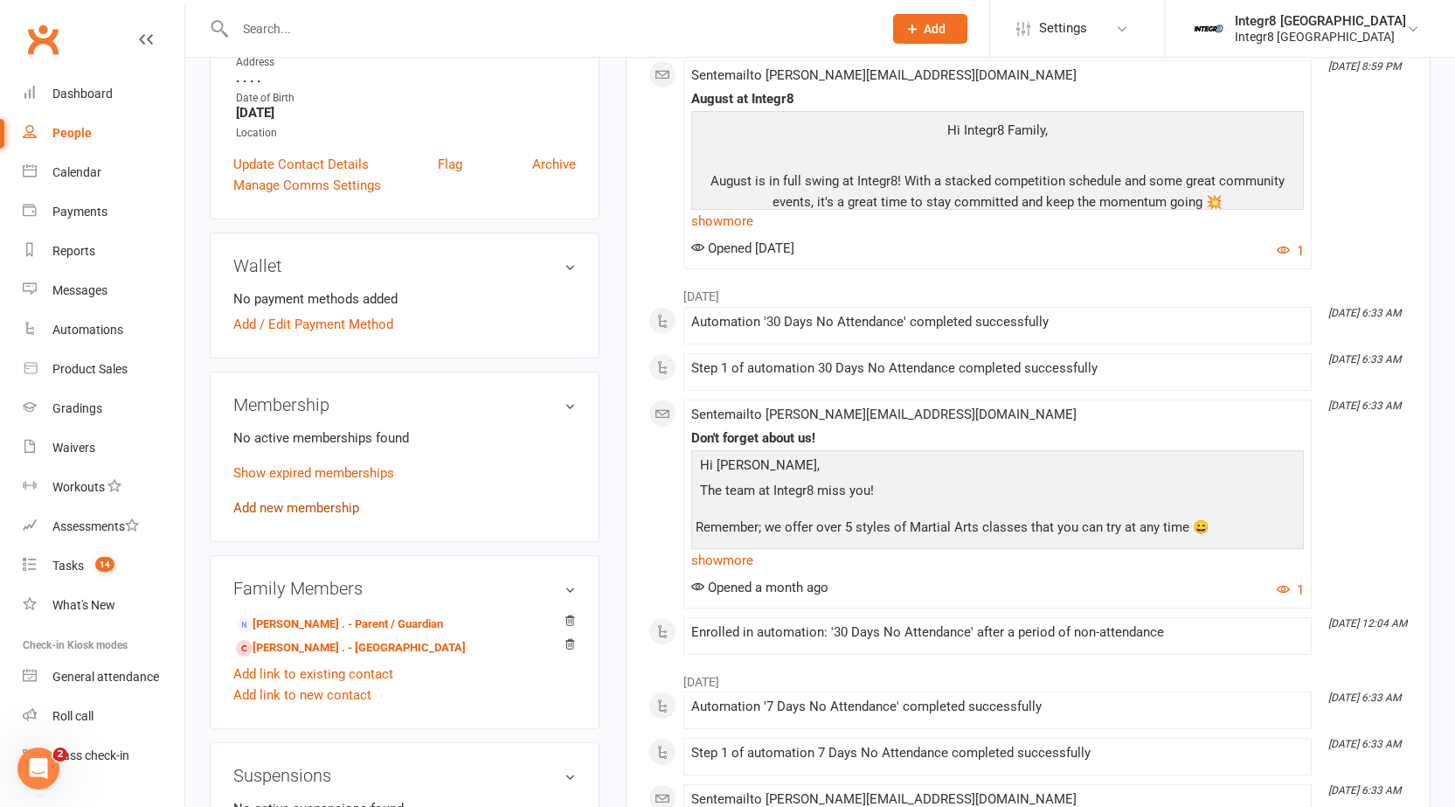
scroll to position [262, 0]
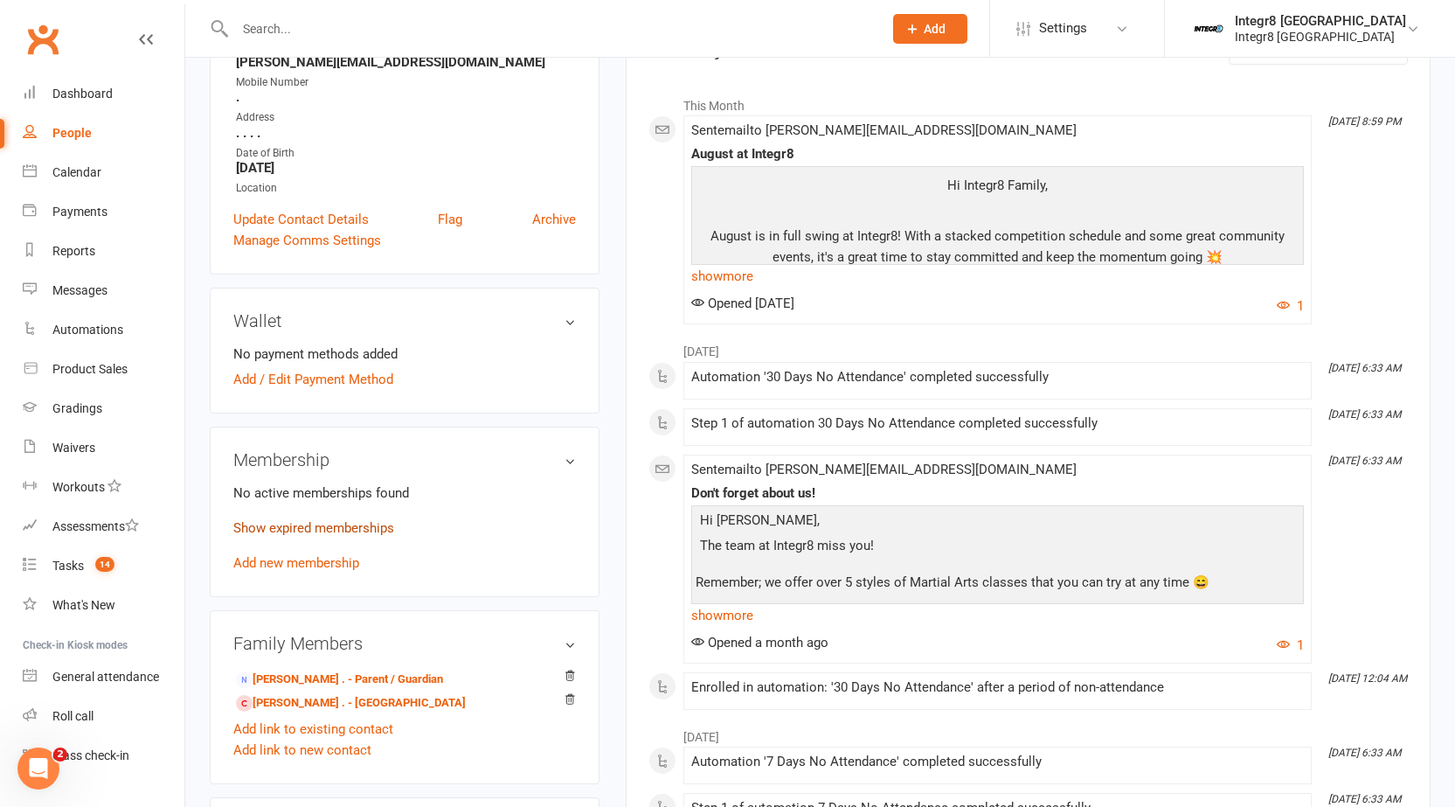
click at [332, 530] on link "Show expired memberships" at bounding box center [313, 528] width 161 height 16
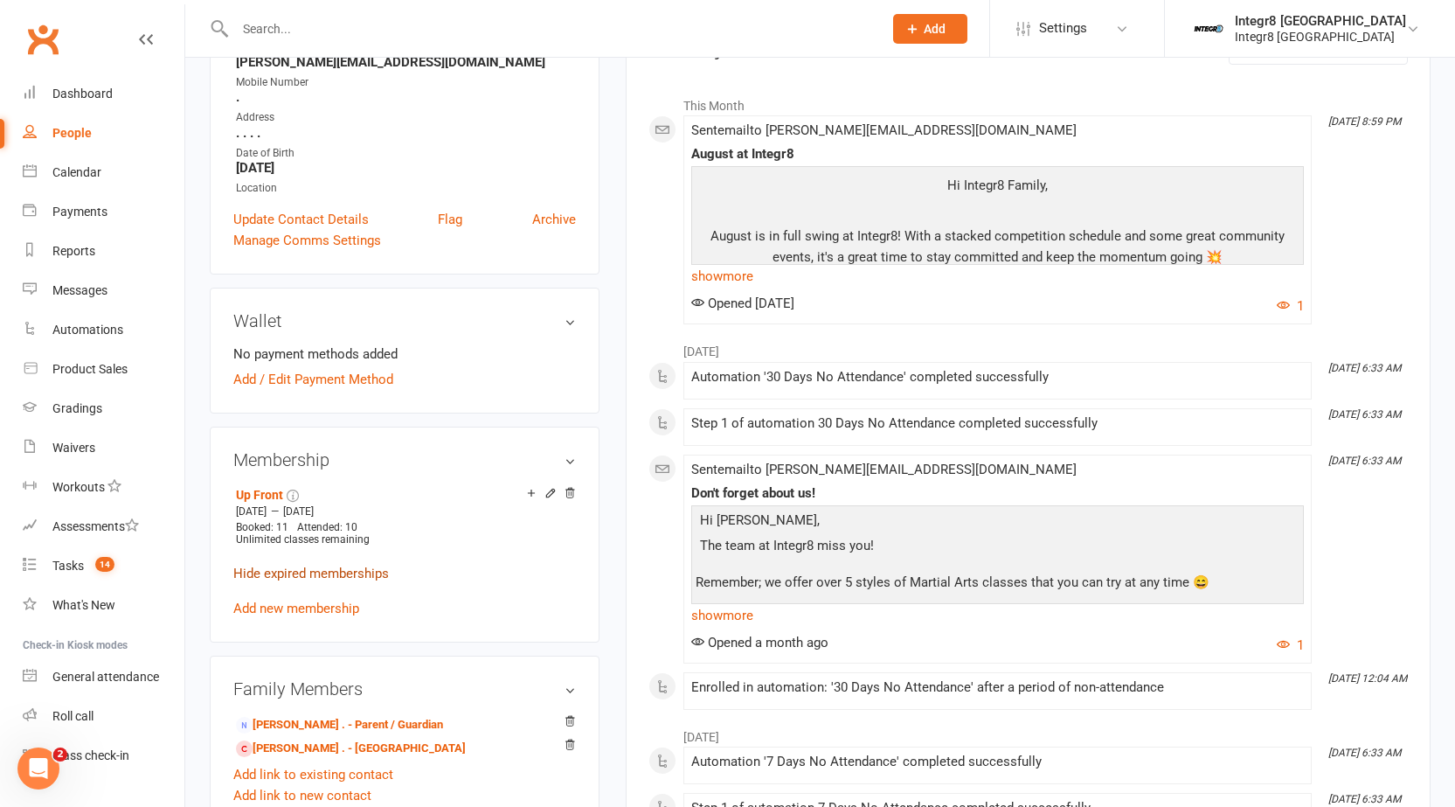
click at [330, 572] on link "Hide expired memberships" at bounding box center [311, 573] width 156 height 16
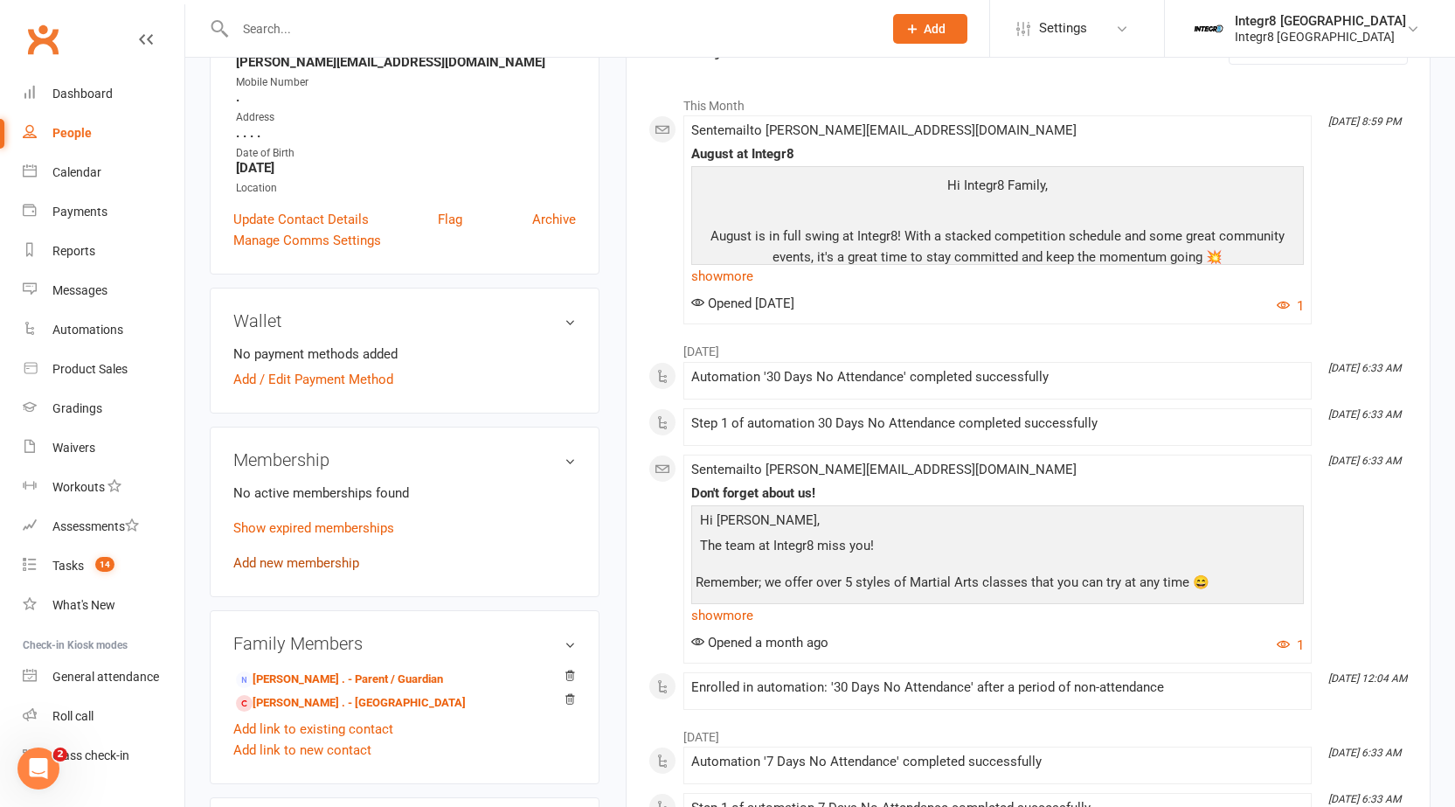
click at [323, 556] on link "Add new membership" at bounding box center [296, 563] width 126 height 16
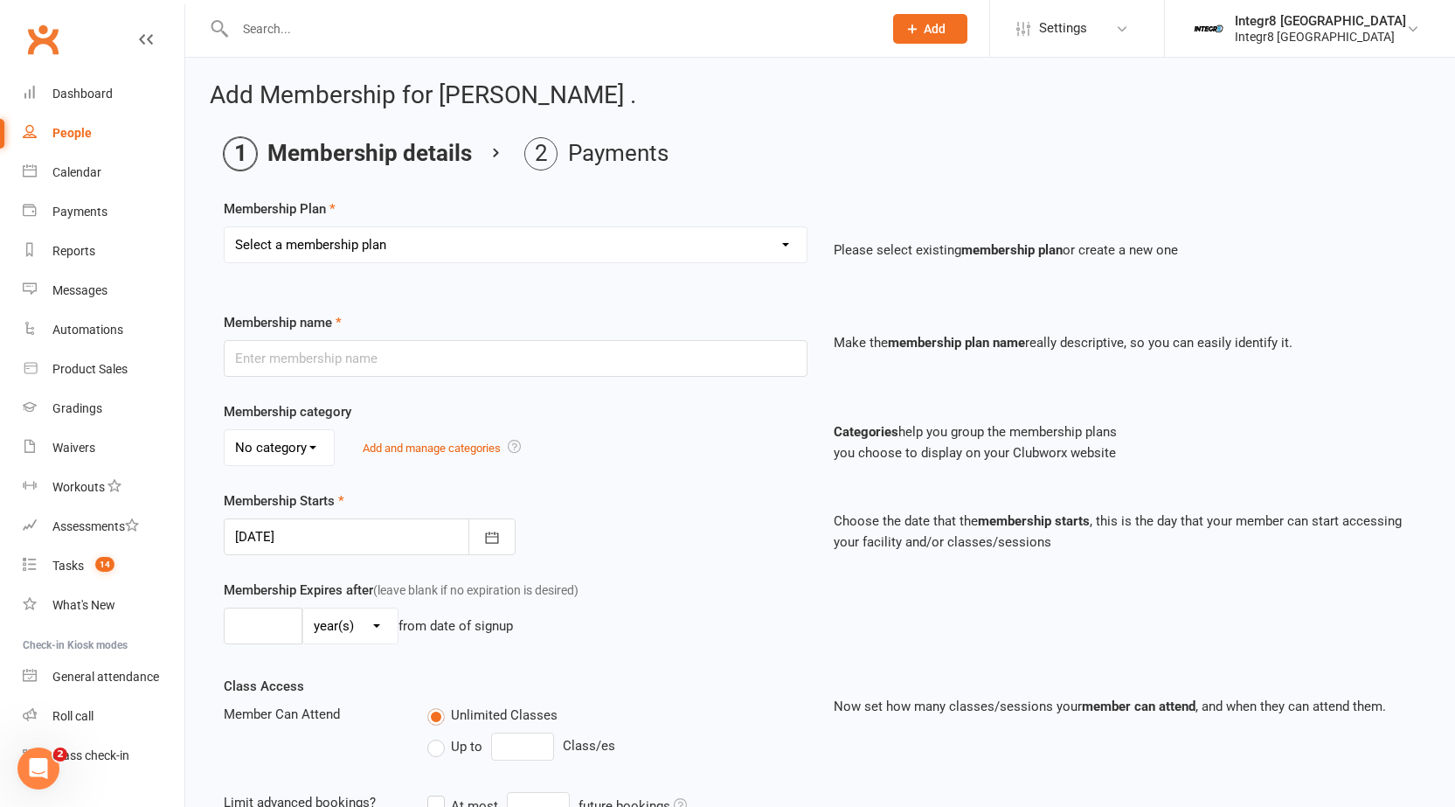
click at [319, 525] on div at bounding box center [370, 536] width 292 height 37
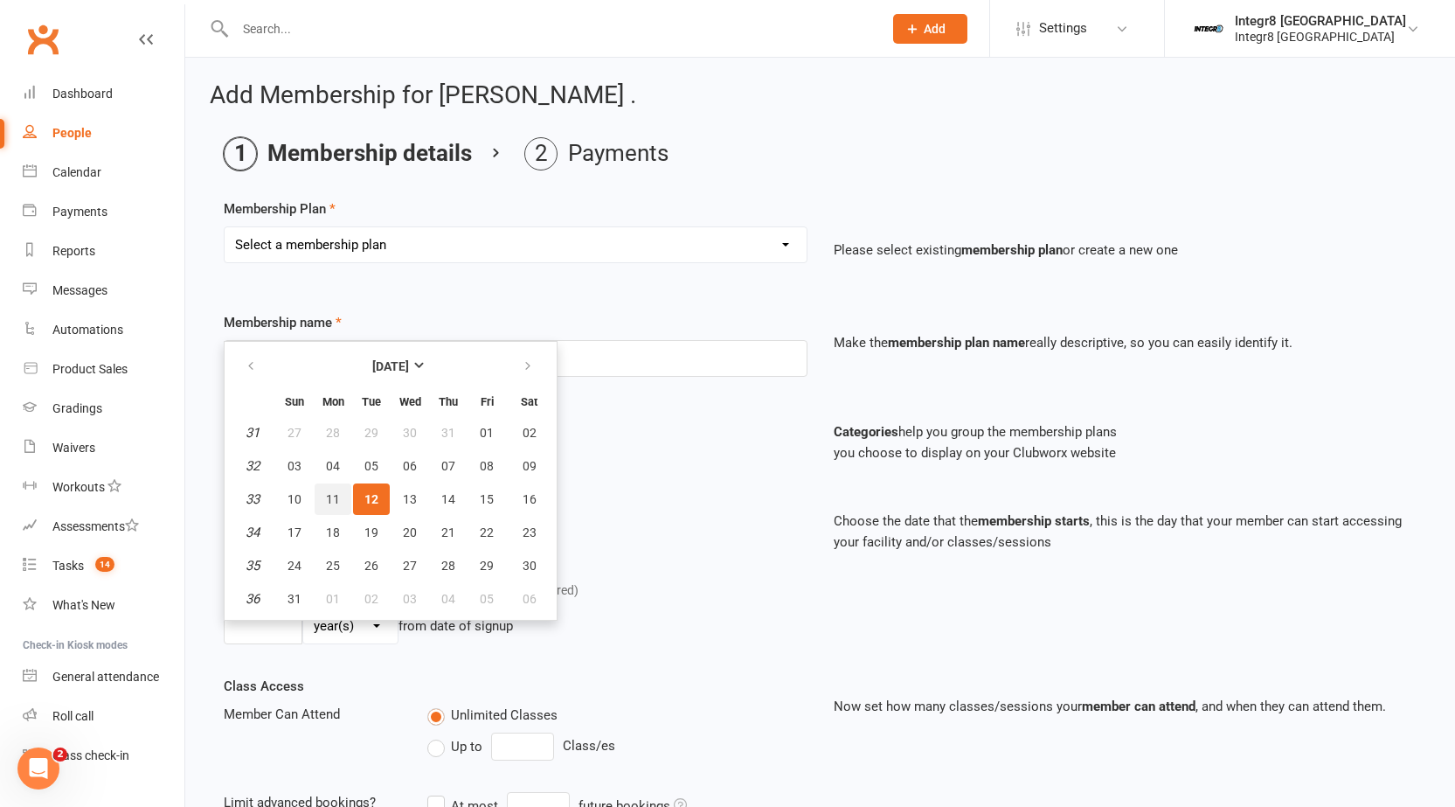
click at [338, 506] on button "11" at bounding box center [333, 498] width 37 height 31
type input "11 Aug 2025"
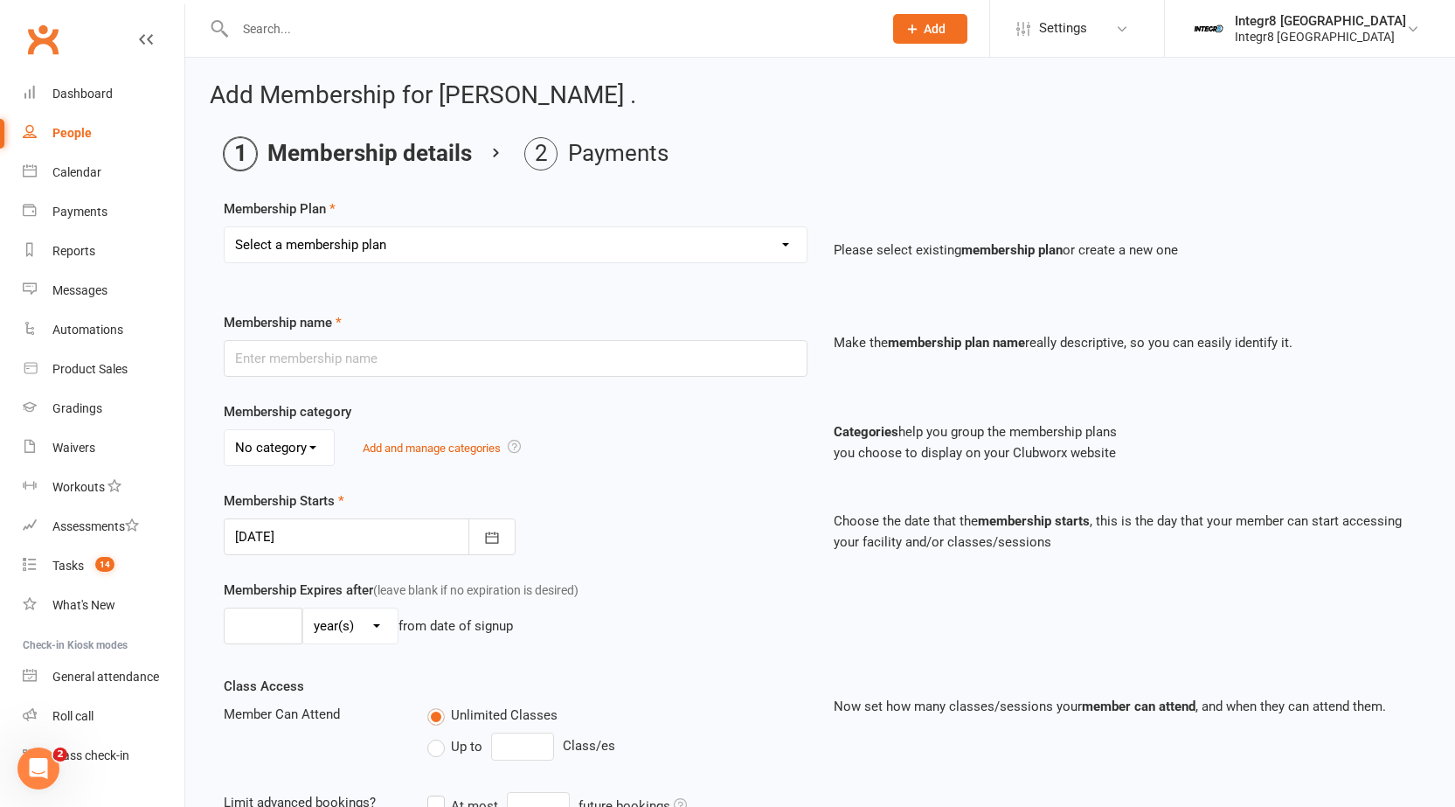
click at [364, 246] on select "Select a membership plan Create new Membership Plan Classic - Muay Thai Classic…" at bounding box center [516, 244] width 582 height 35
select select "16"
click at [225, 227] on select "Select a membership plan Create new Membership Plan Classic - Muay Thai Classic…" at bounding box center [516, 244] width 582 height 35
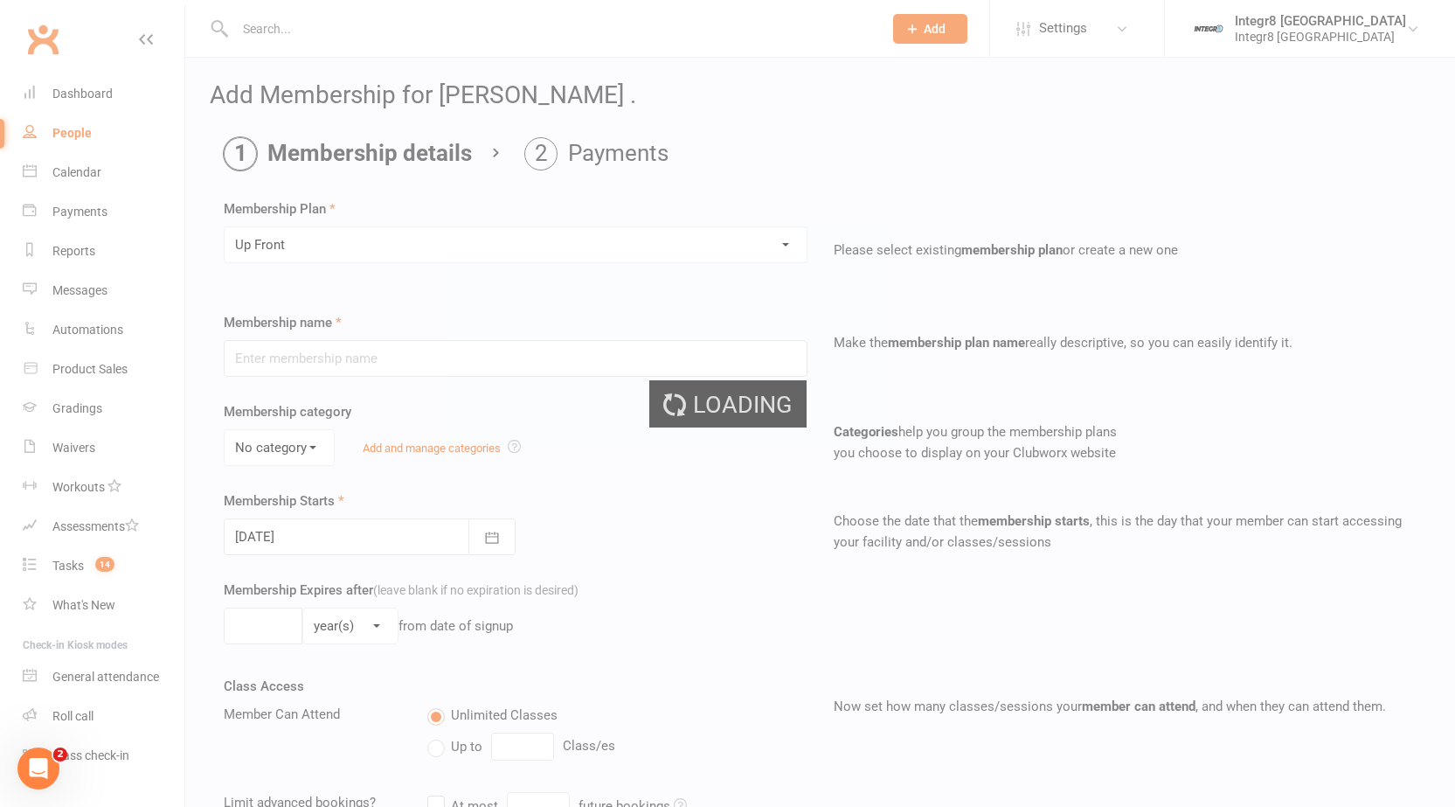
type input "Up Front"
select select "0"
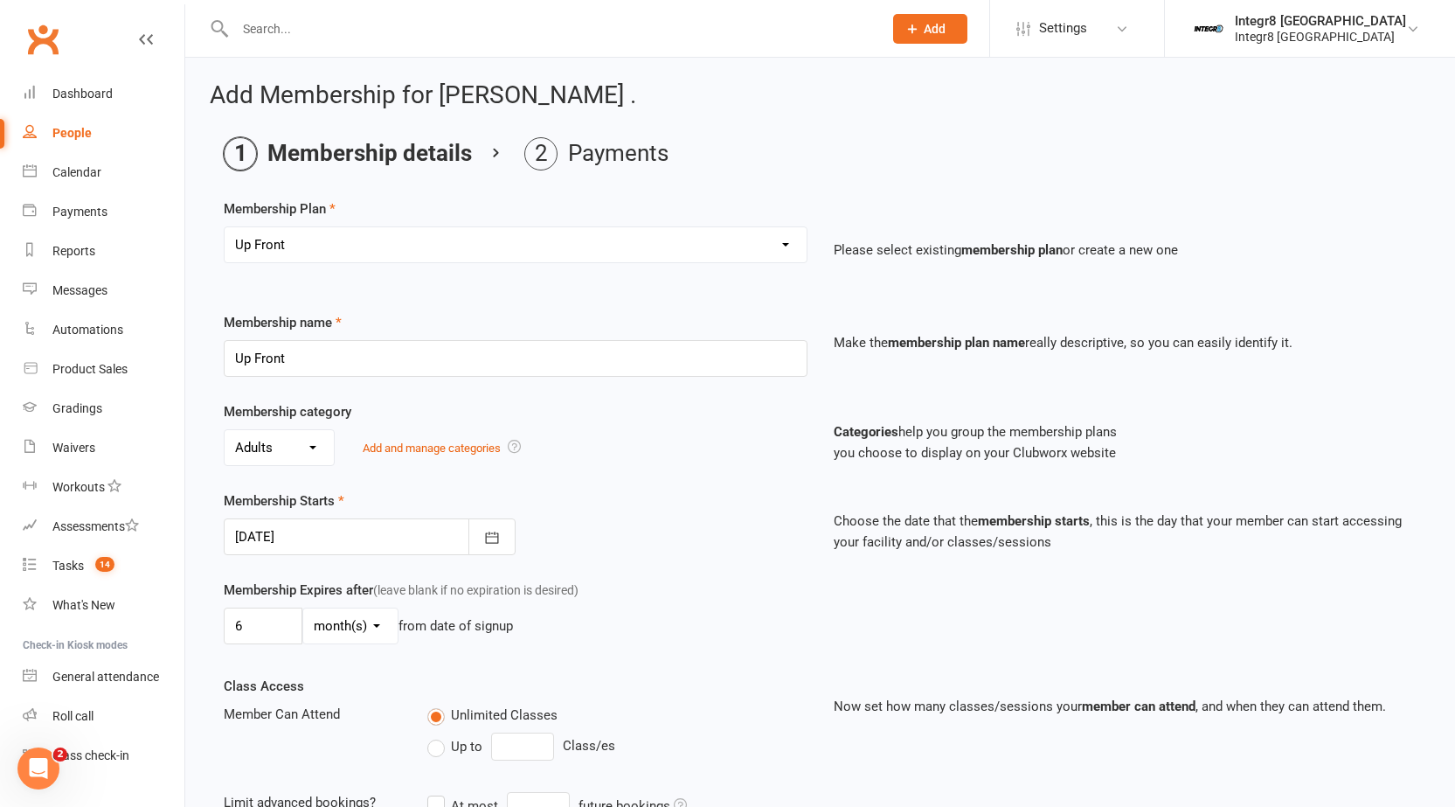
click at [421, 525] on div at bounding box center [370, 536] width 292 height 37
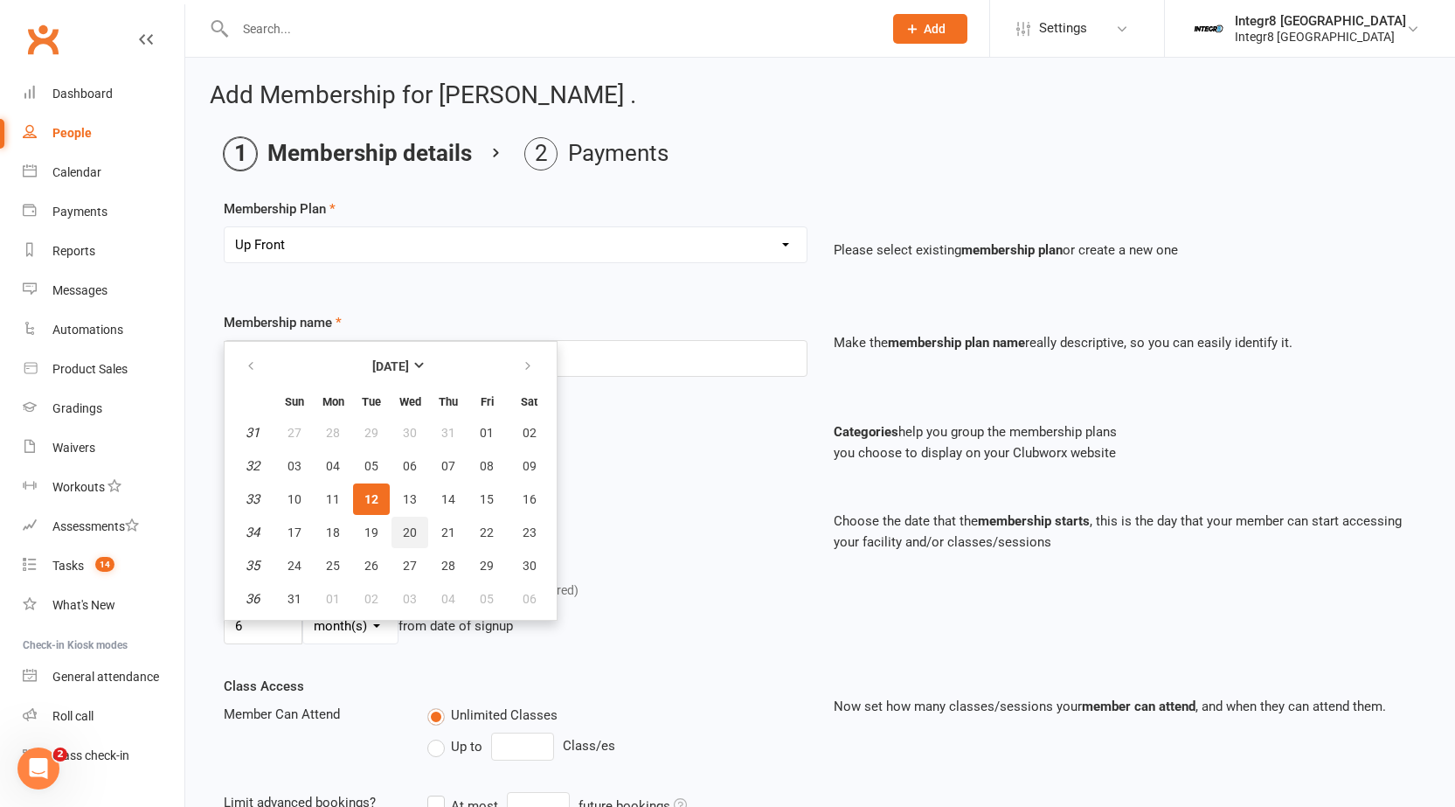
click at [423, 538] on button "20" at bounding box center [409, 531] width 37 height 31
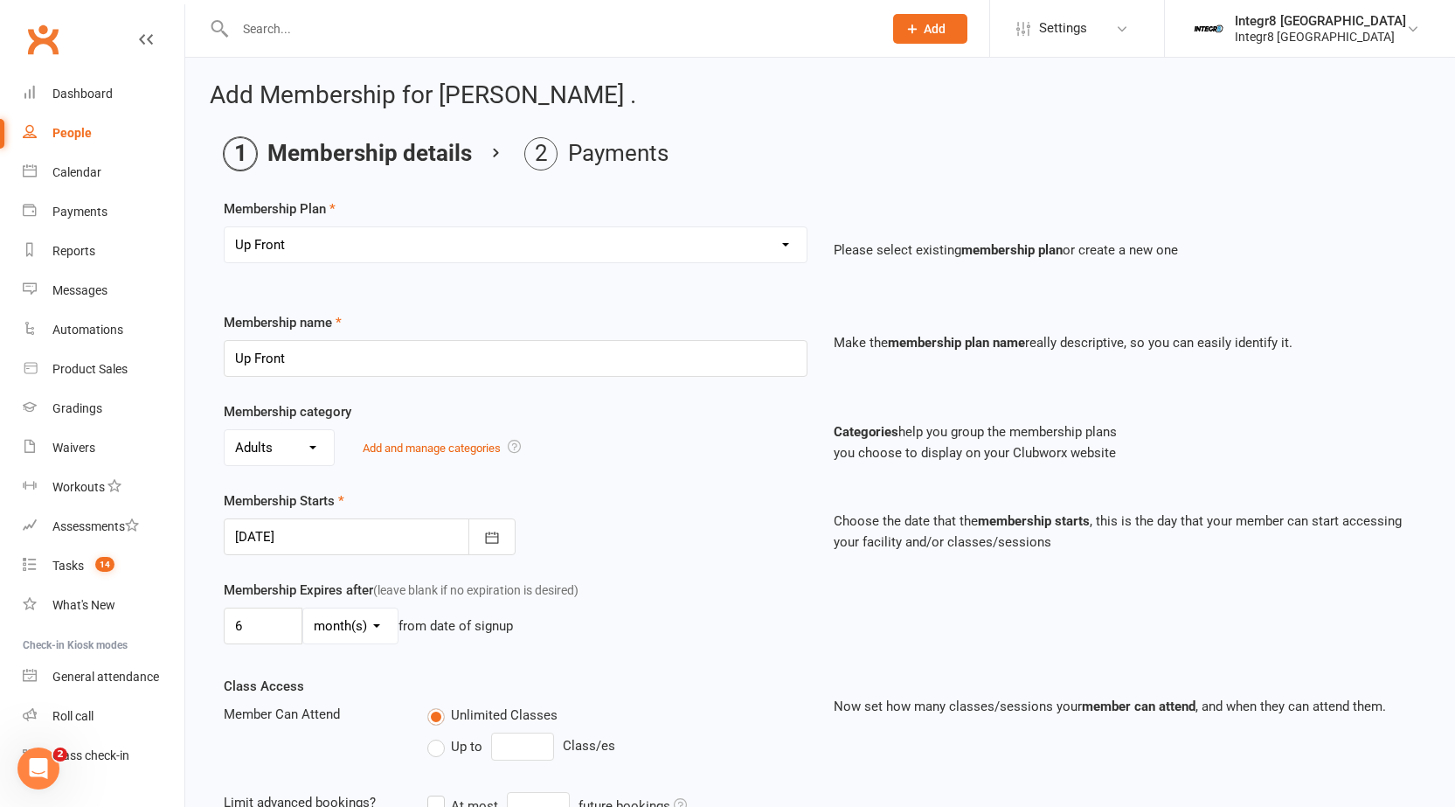
click at [400, 528] on div at bounding box center [370, 536] width 292 height 37
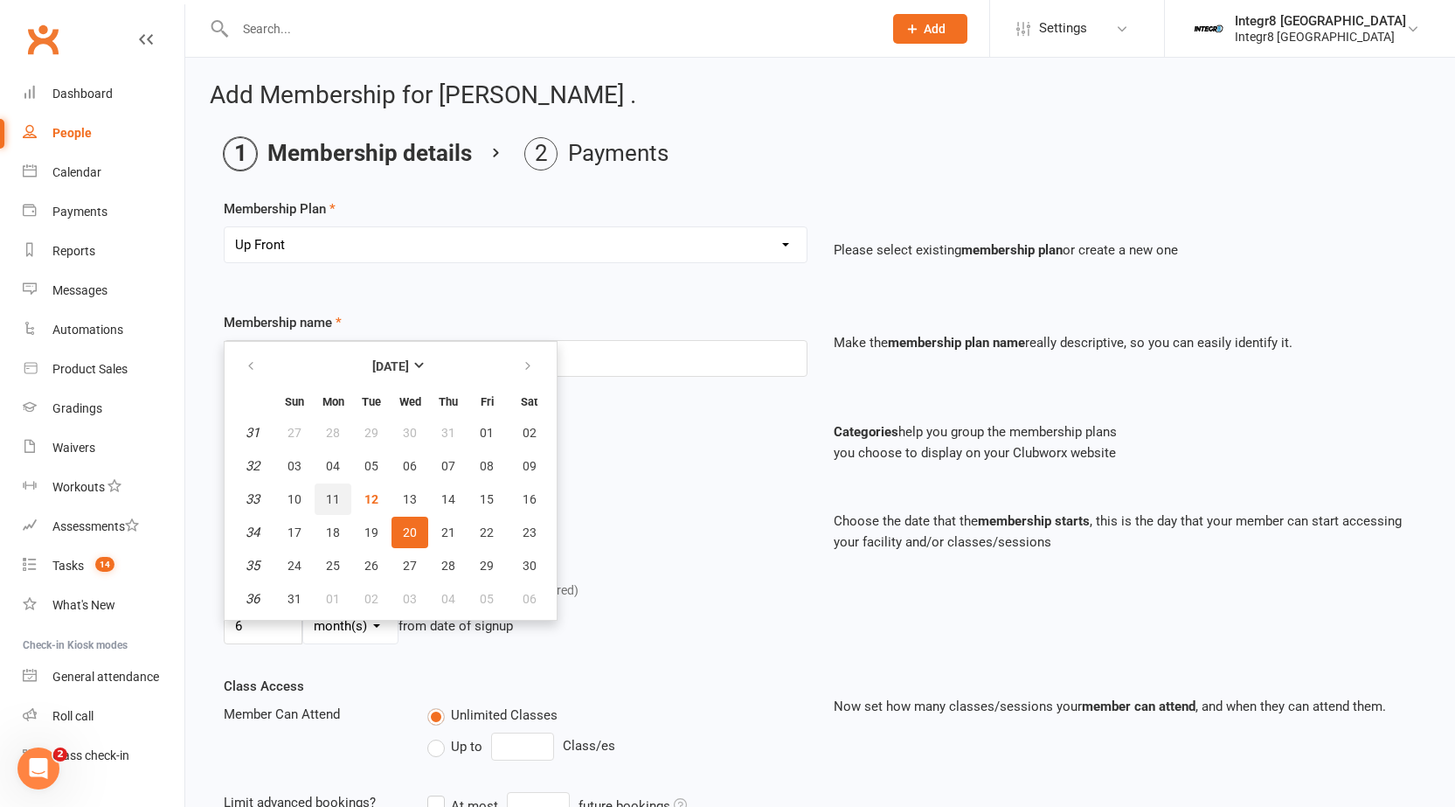
click at [328, 500] on span "11" at bounding box center [333, 499] width 14 height 14
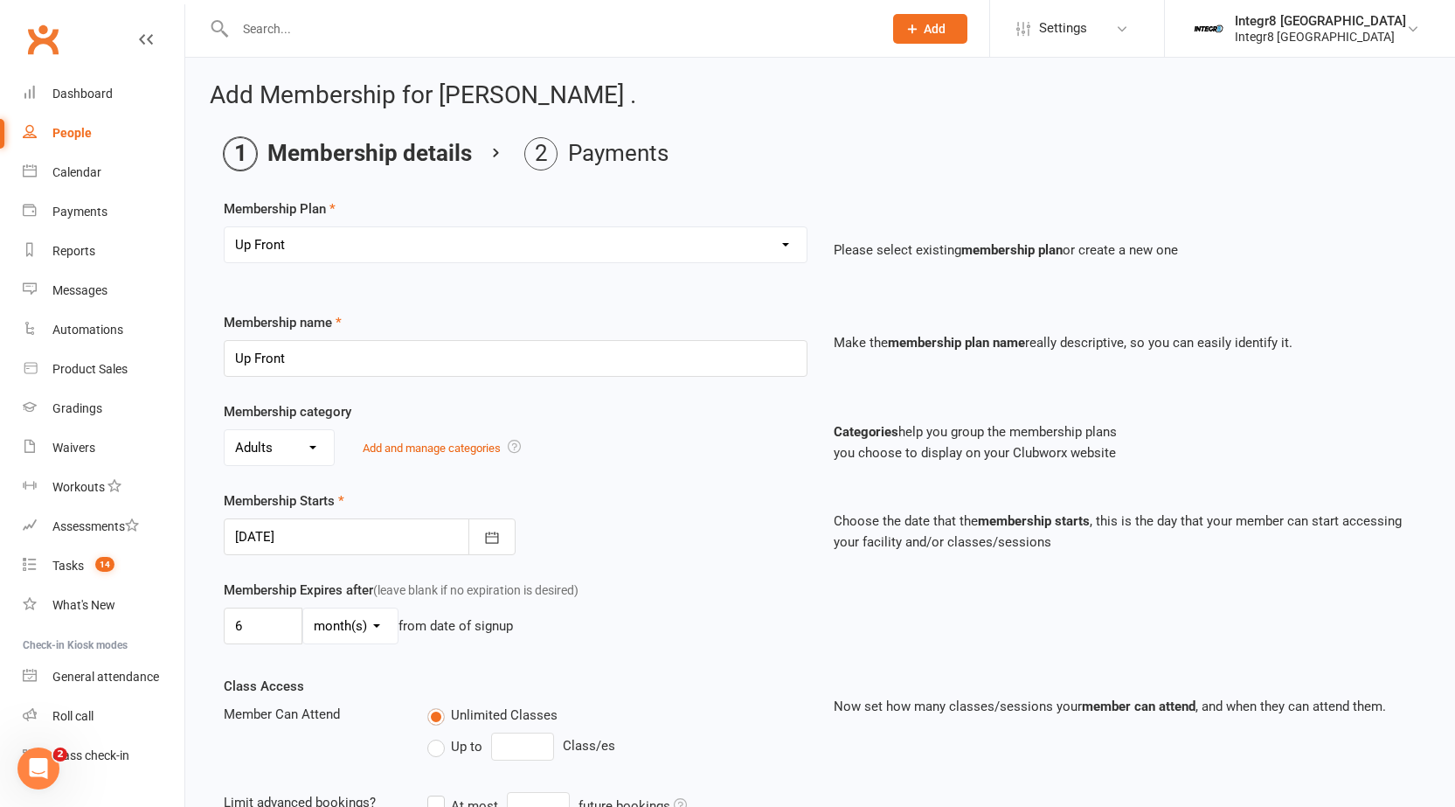
click at [590, 493] on div "Membership Starts 11 Aug 2025 August 2025 Sun Mon Tue Wed Thu Fri Sat 31 27 28 …" at bounding box center [516, 522] width 610 height 65
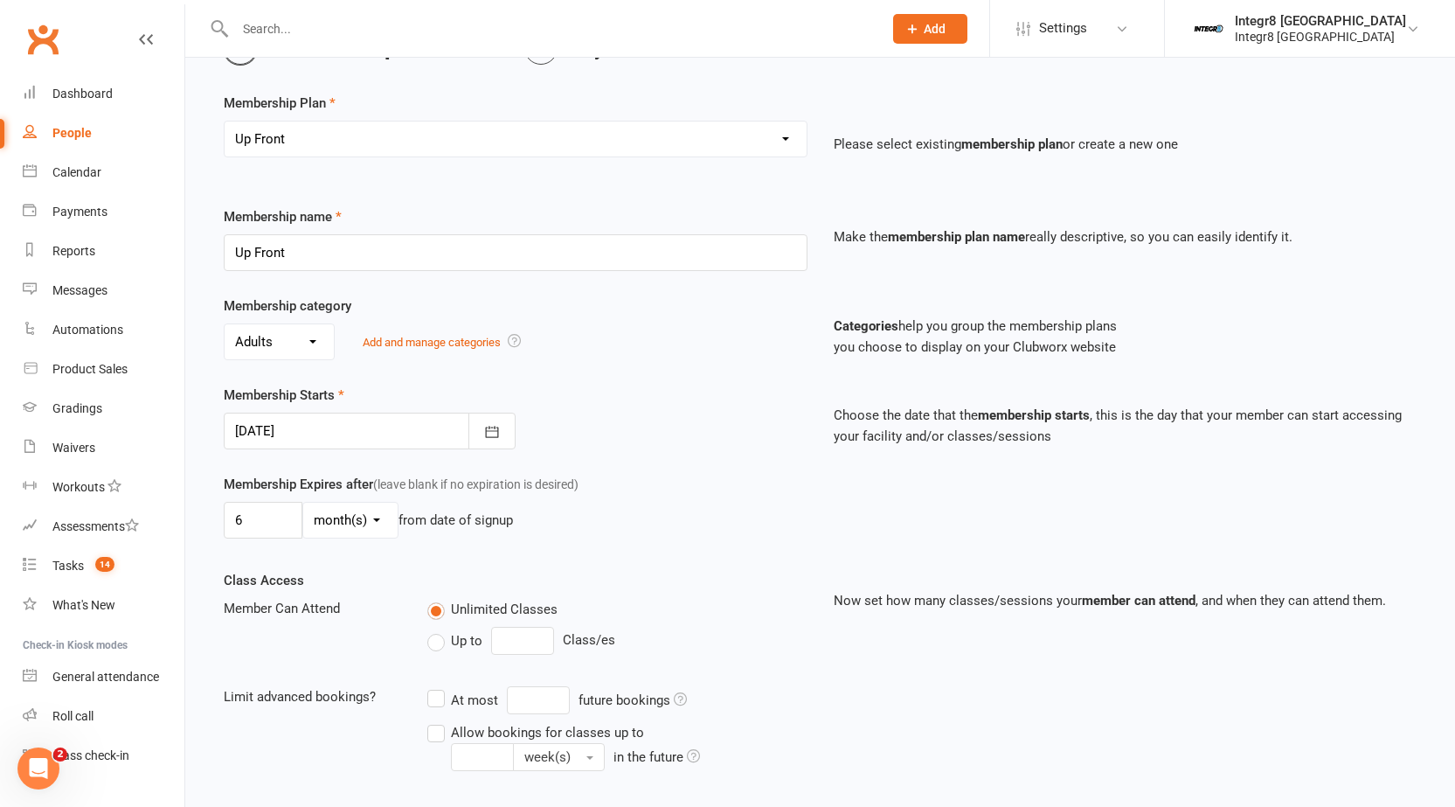
scroll to position [619, 0]
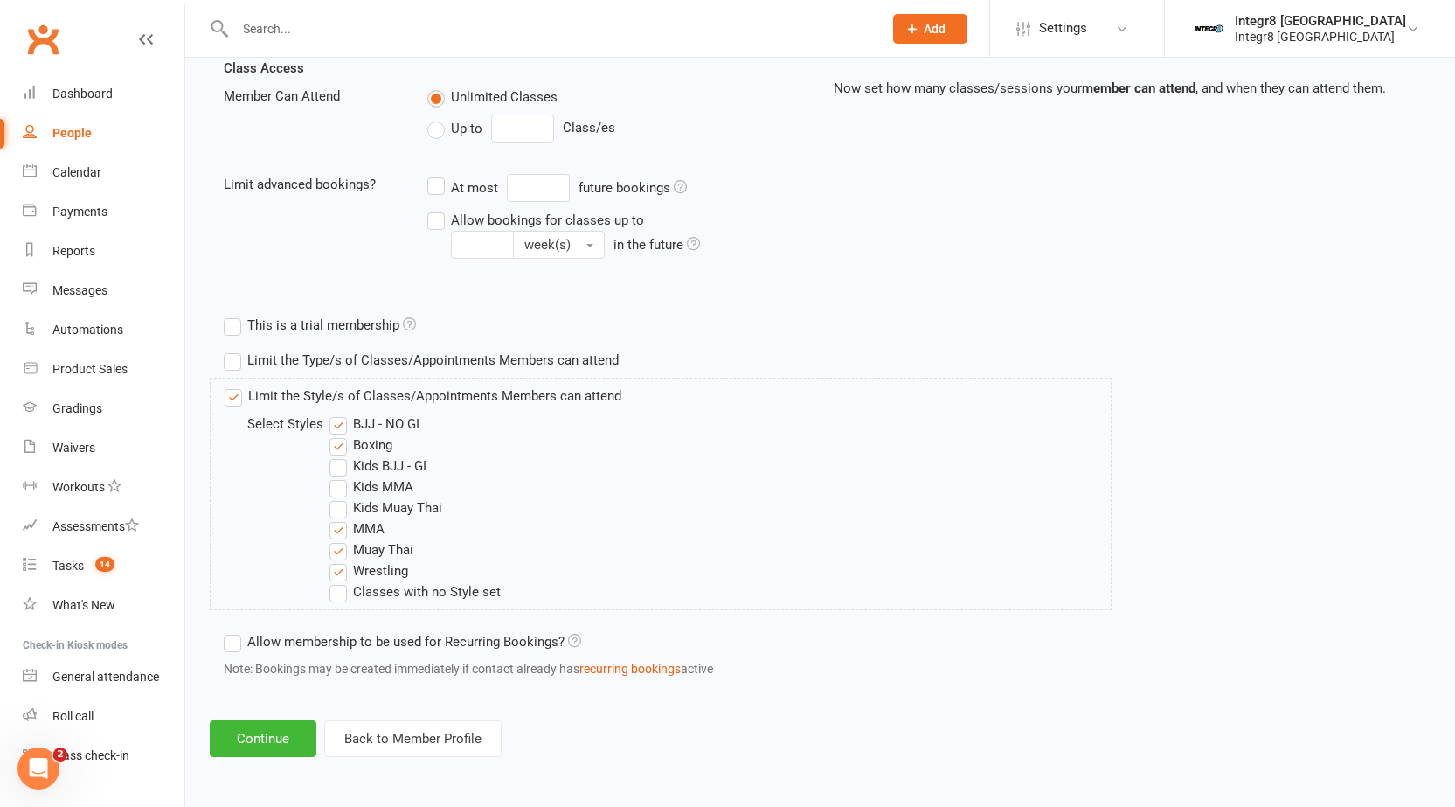
click at [385, 461] on label "Kids BJJ - GI" at bounding box center [377, 465] width 97 height 21
click at [341, 455] on input "Kids BJJ - GI" at bounding box center [334, 455] width 11 height 0
click at [385, 488] on label "Kids MMA" at bounding box center [371, 486] width 84 height 21
click at [341, 476] on input "Kids MMA" at bounding box center [334, 476] width 11 height 0
click at [385, 501] on label "Kids Muay Thai" at bounding box center [385, 507] width 113 height 21
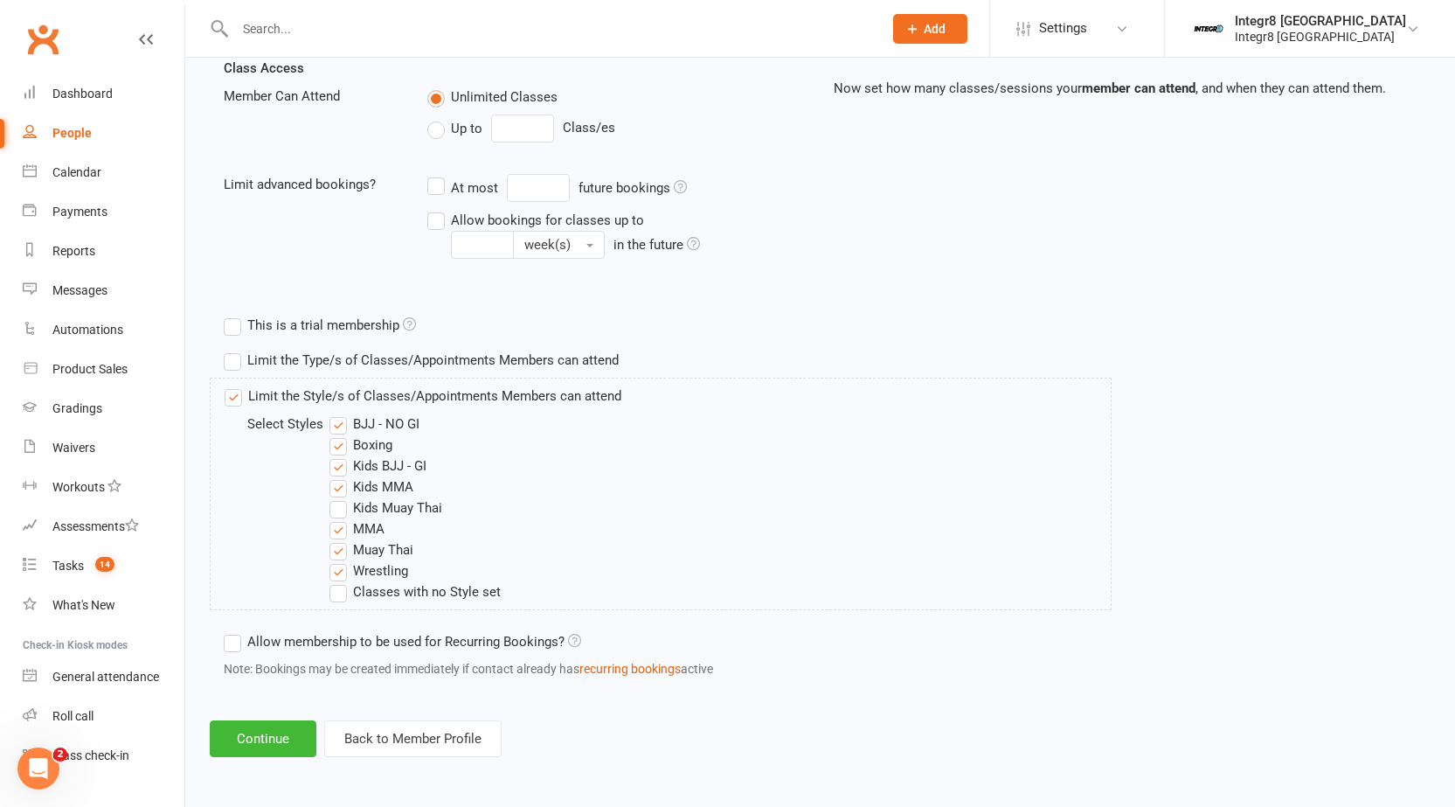
click at [341, 497] on input "Kids Muay Thai" at bounding box center [334, 497] width 11 height 0
click at [391, 593] on label "Classes with no Style set" at bounding box center [414, 591] width 171 height 21
click at [341, 581] on input "Classes with no Style set" at bounding box center [334, 581] width 11 height 0
click at [391, 593] on label "Classes with no Style set" at bounding box center [414, 591] width 171 height 21
click at [341, 581] on input "Classes with no Style set" at bounding box center [334, 581] width 11 height 0
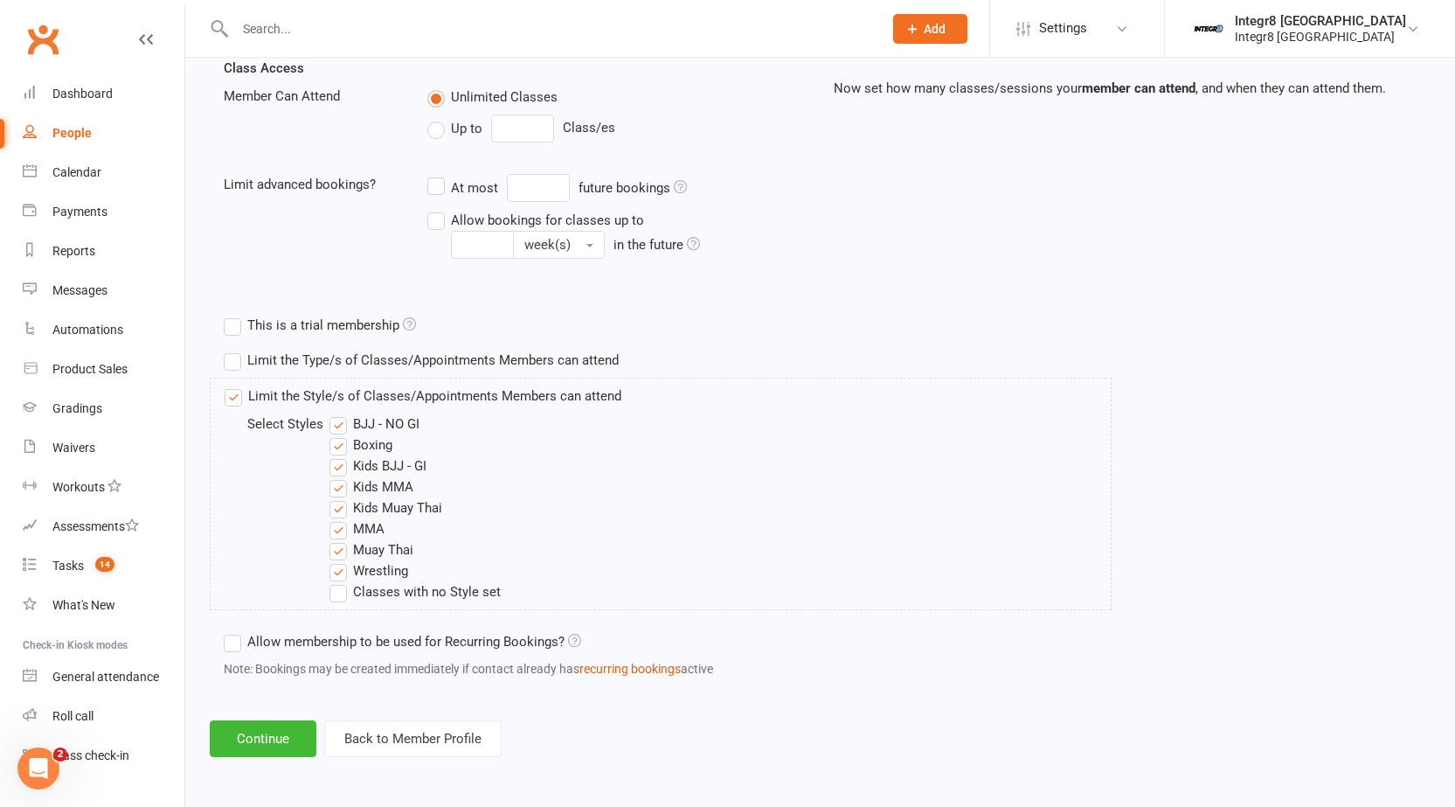
click at [374, 564] on label "Wrestling" at bounding box center [368, 570] width 79 height 21
click at [341, 560] on input "Wrestling" at bounding box center [334, 560] width 11 height 0
click at [373, 548] on label "Muay Thai" at bounding box center [371, 549] width 84 height 21
click at [341, 539] on input "Muay Thai" at bounding box center [334, 539] width 11 height 0
click at [366, 521] on label "MMA" at bounding box center [356, 528] width 55 height 21
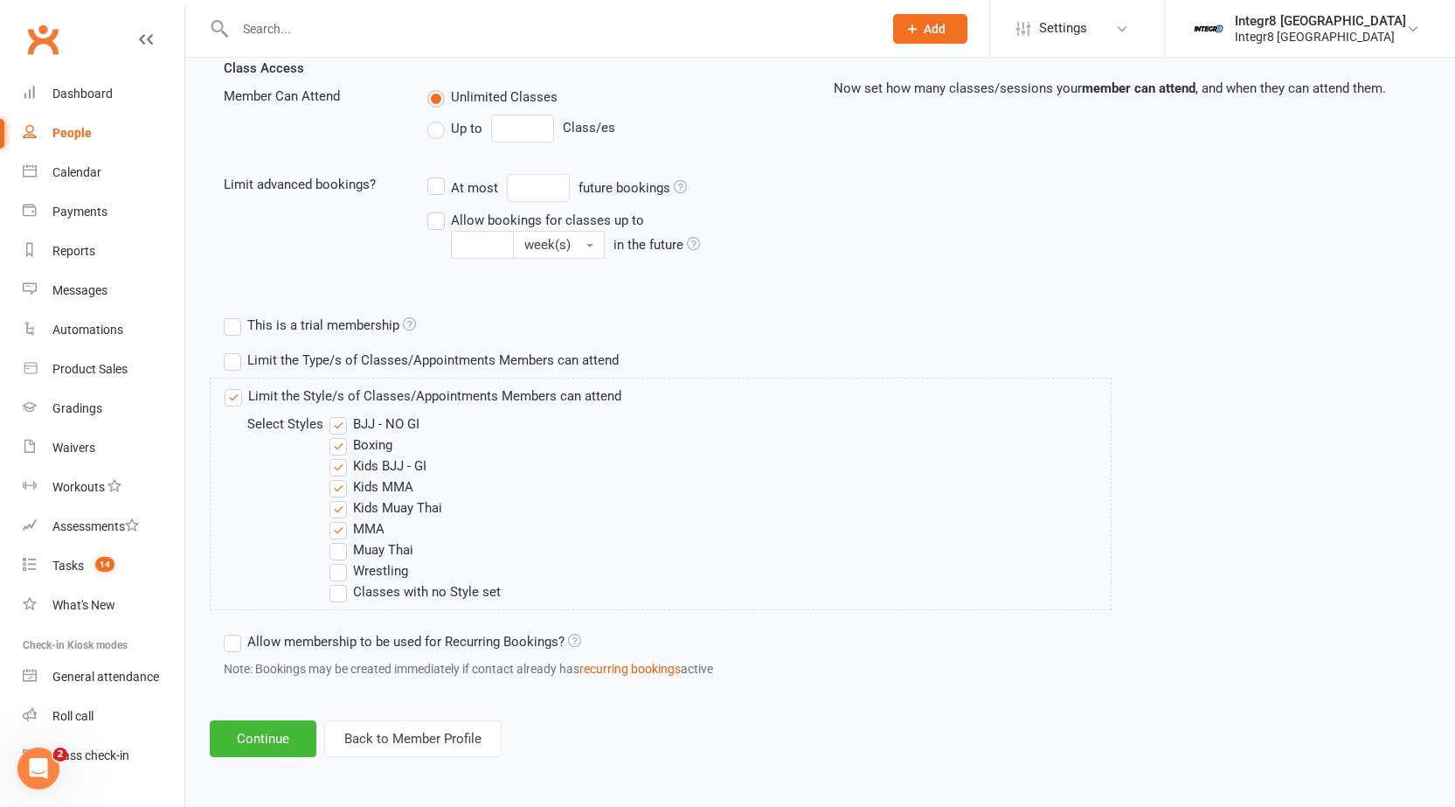
click at [341, 518] on input "MMA" at bounding box center [334, 518] width 11 height 0
click at [370, 441] on label "Boxing" at bounding box center [360, 444] width 63 height 21
click at [341, 434] on input "Boxing" at bounding box center [334, 434] width 11 height 0
click at [377, 426] on label "BJJ - NO GI" at bounding box center [374, 423] width 90 height 21
click at [341, 413] on input "BJJ - NO GI" at bounding box center [334, 413] width 11 height 0
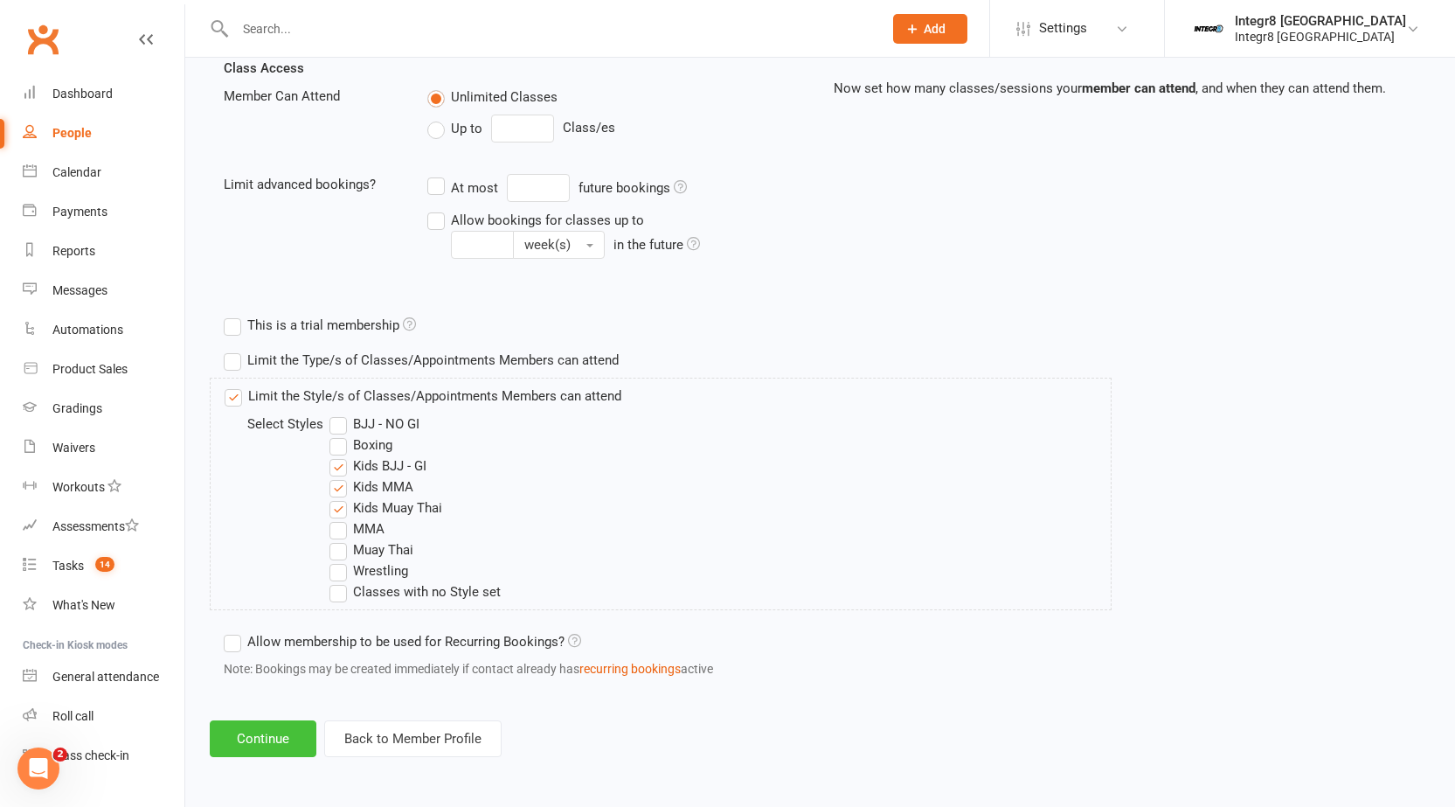
click at [278, 735] on button "Continue" at bounding box center [263, 738] width 107 height 37
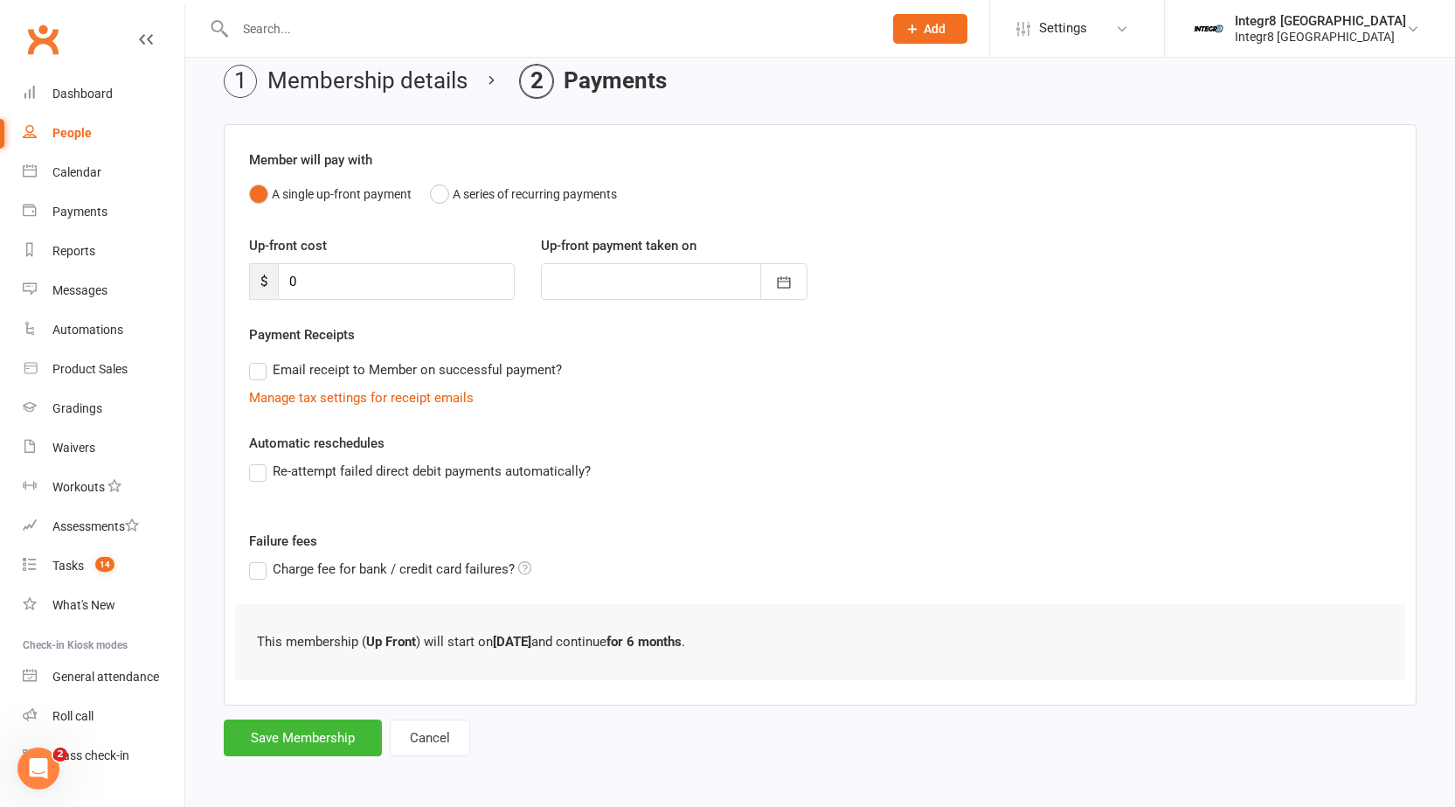
scroll to position [75, 0]
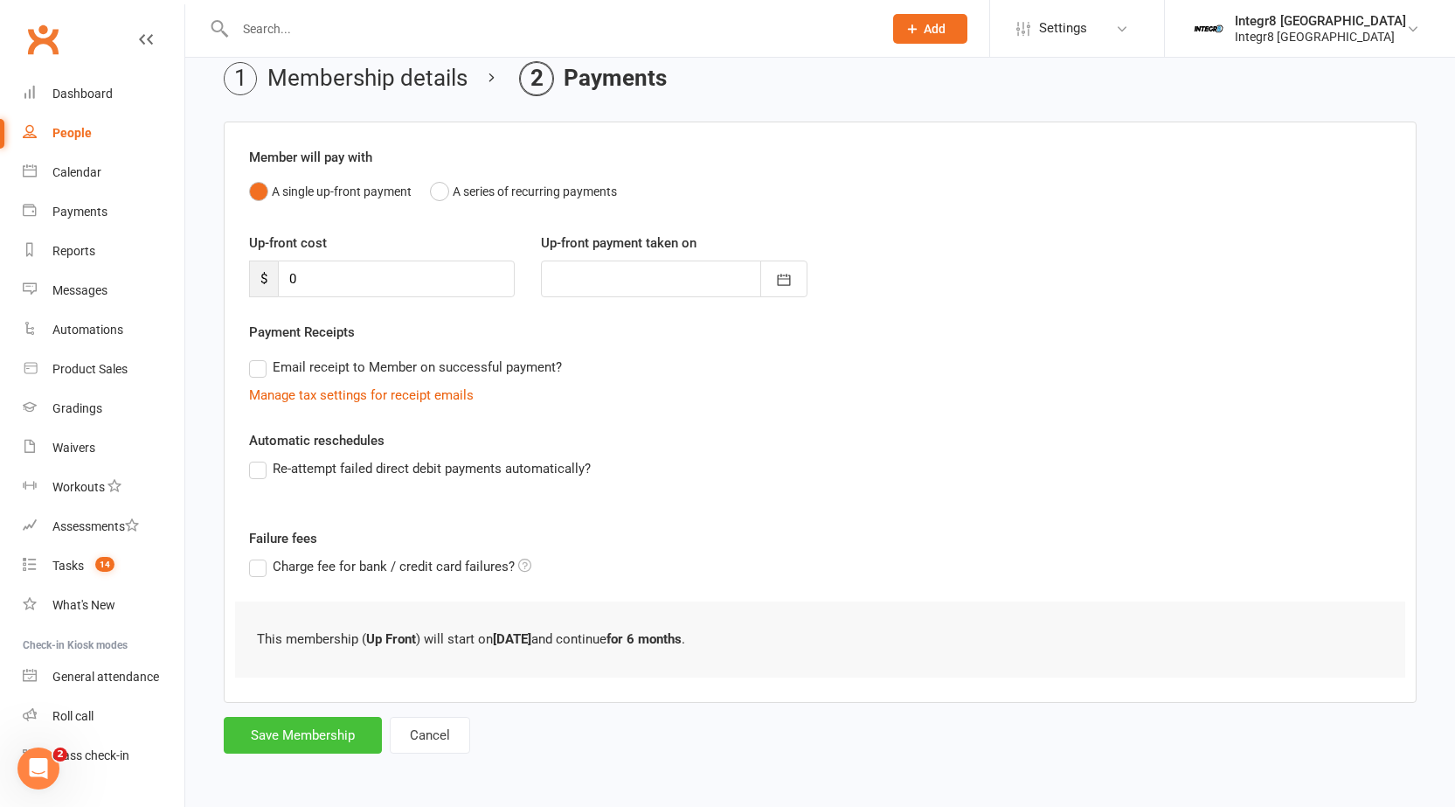
click at [307, 730] on button "Save Membership" at bounding box center [303, 735] width 158 height 37
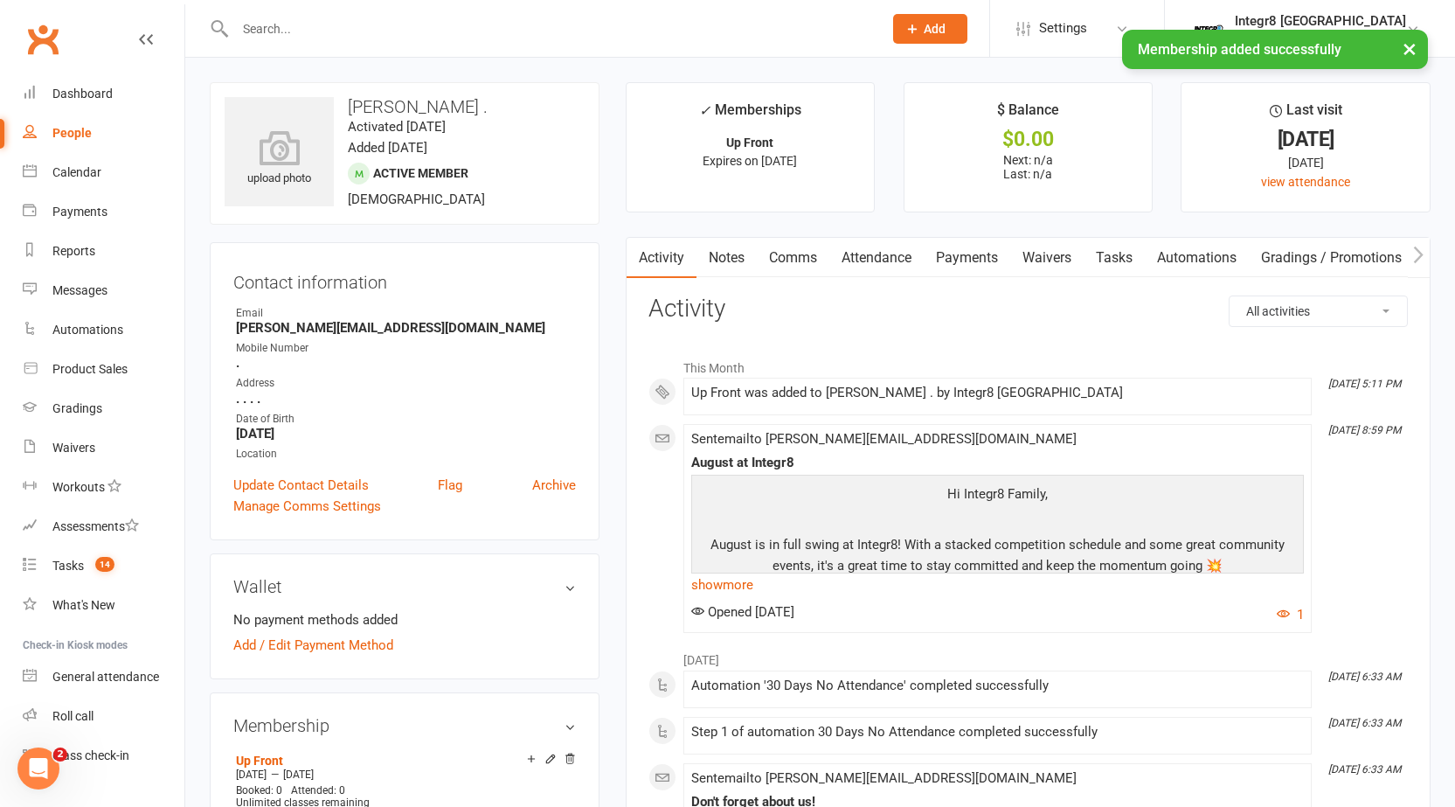
click at [732, 248] on link "Notes" at bounding box center [726, 258] width 60 height 40
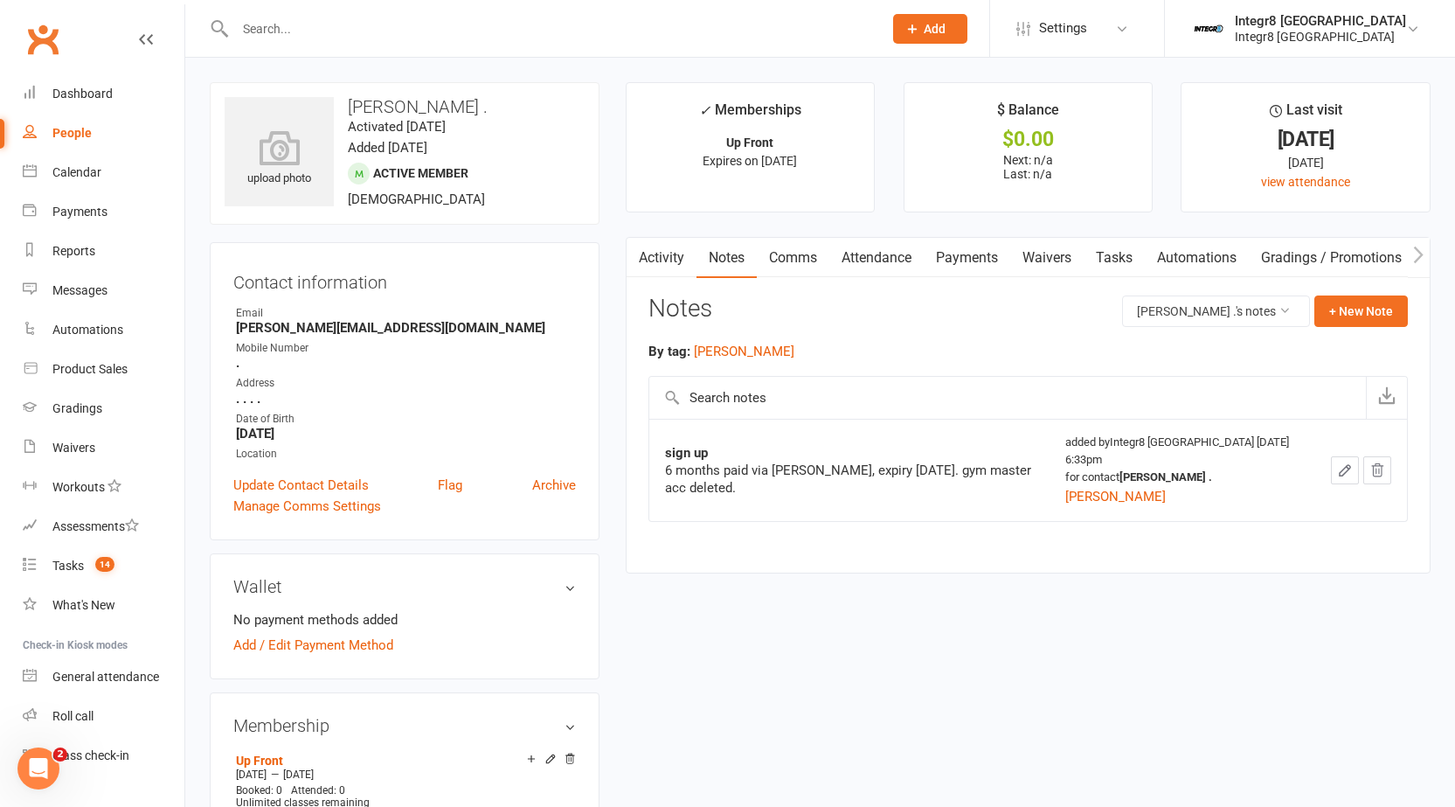
click at [672, 248] on link "Activity" at bounding box center [662, 258] width 70 height 40
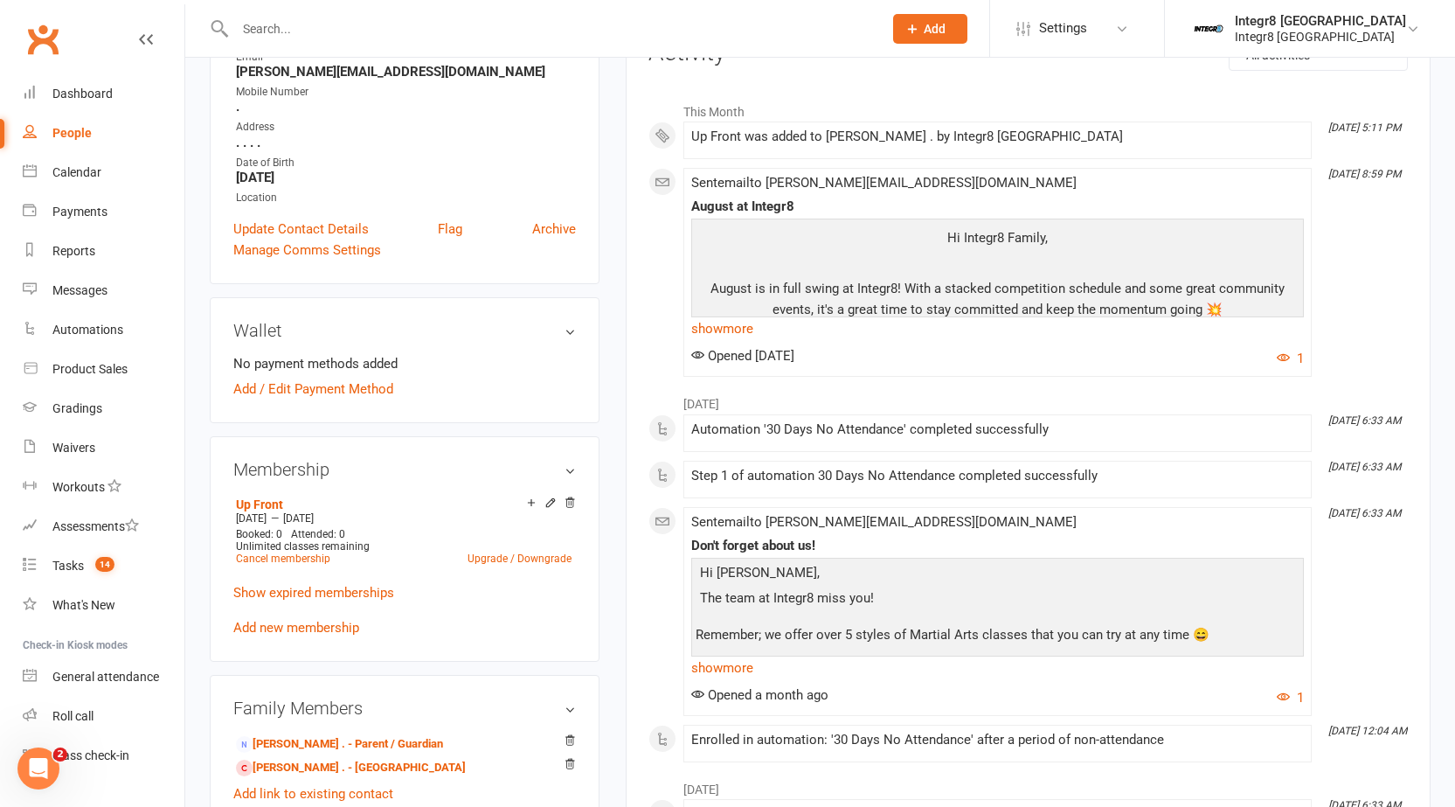
scroll to position [262, 0]
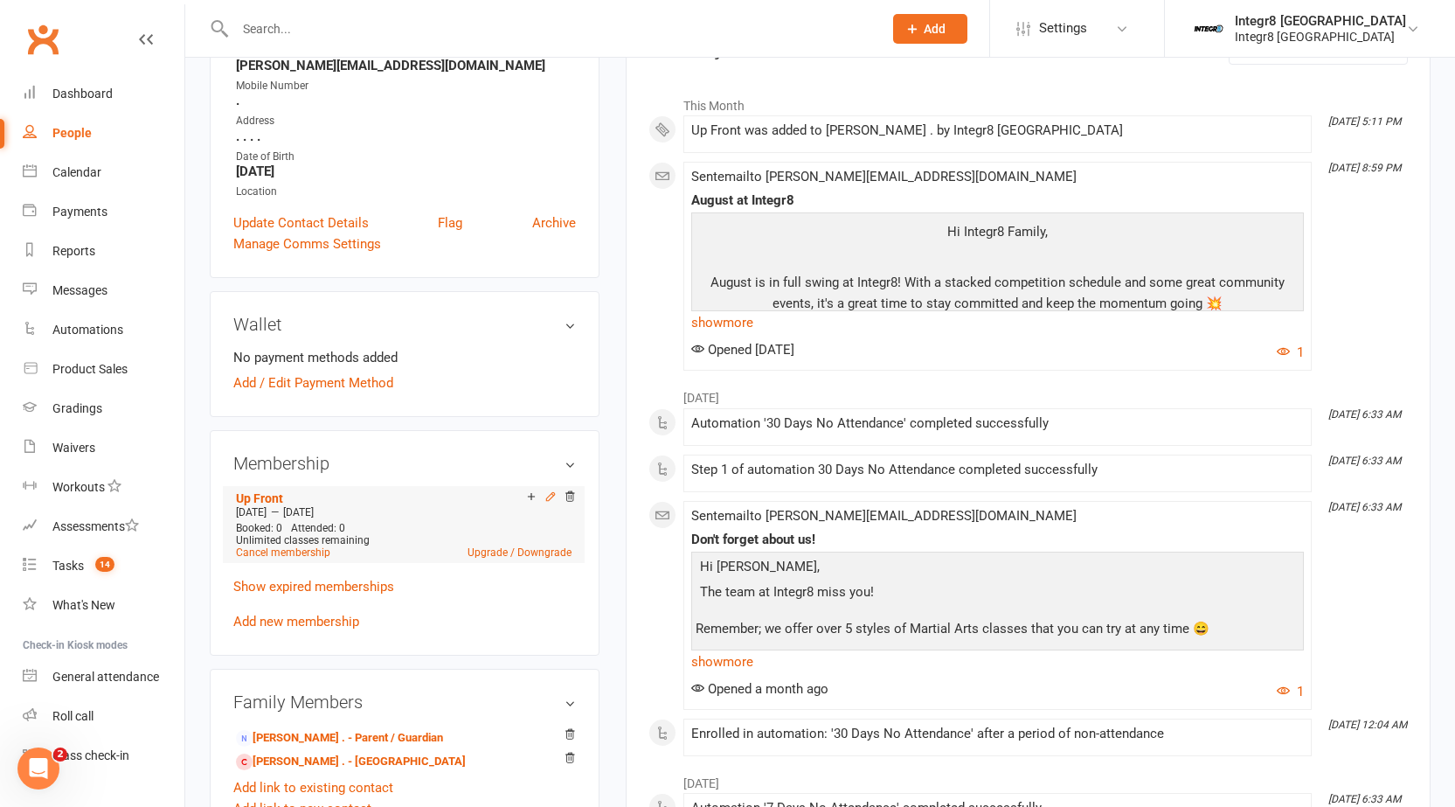
click at [554, 496] on icon at bounding box center [550, 496] width 12 height 12
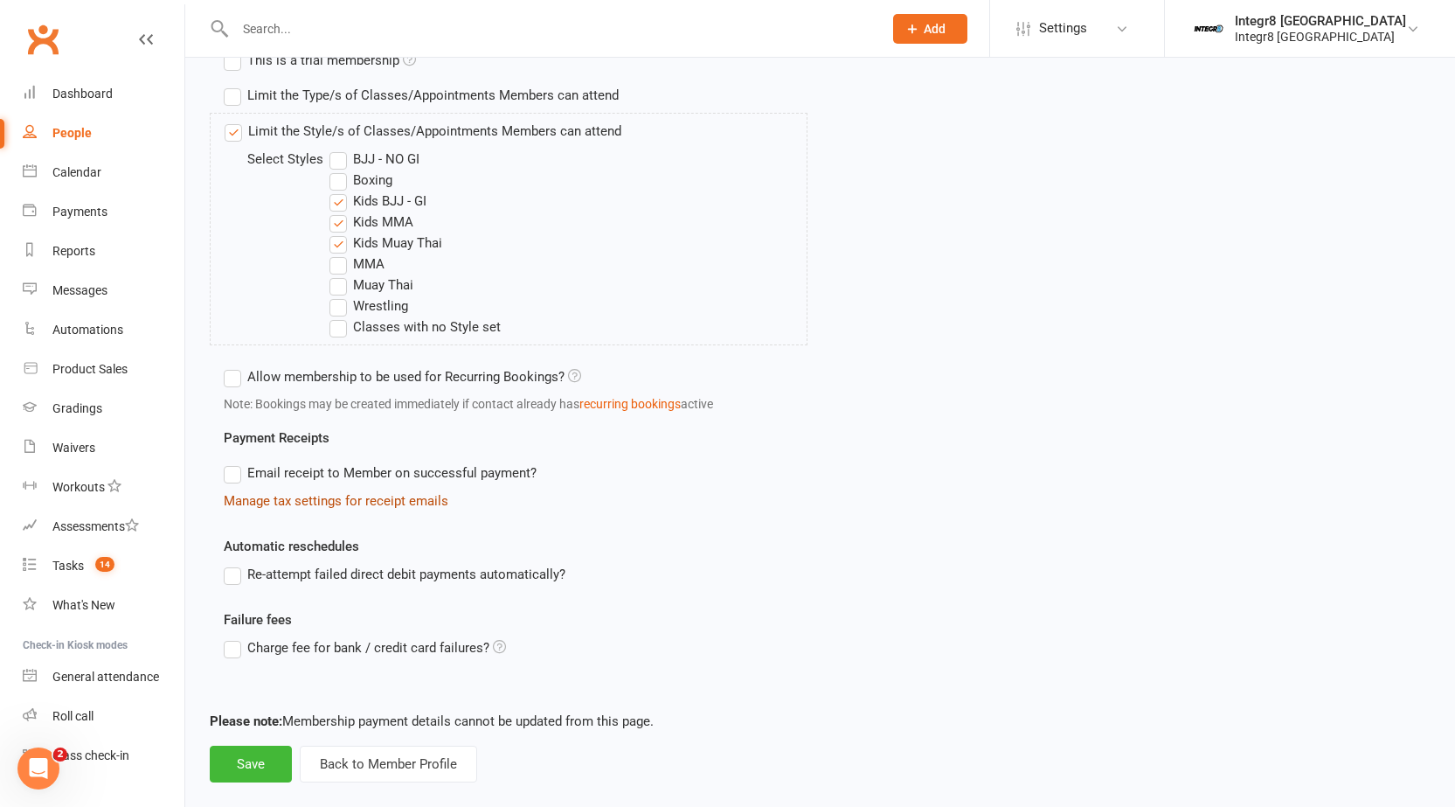
scroll to position [695, 0]
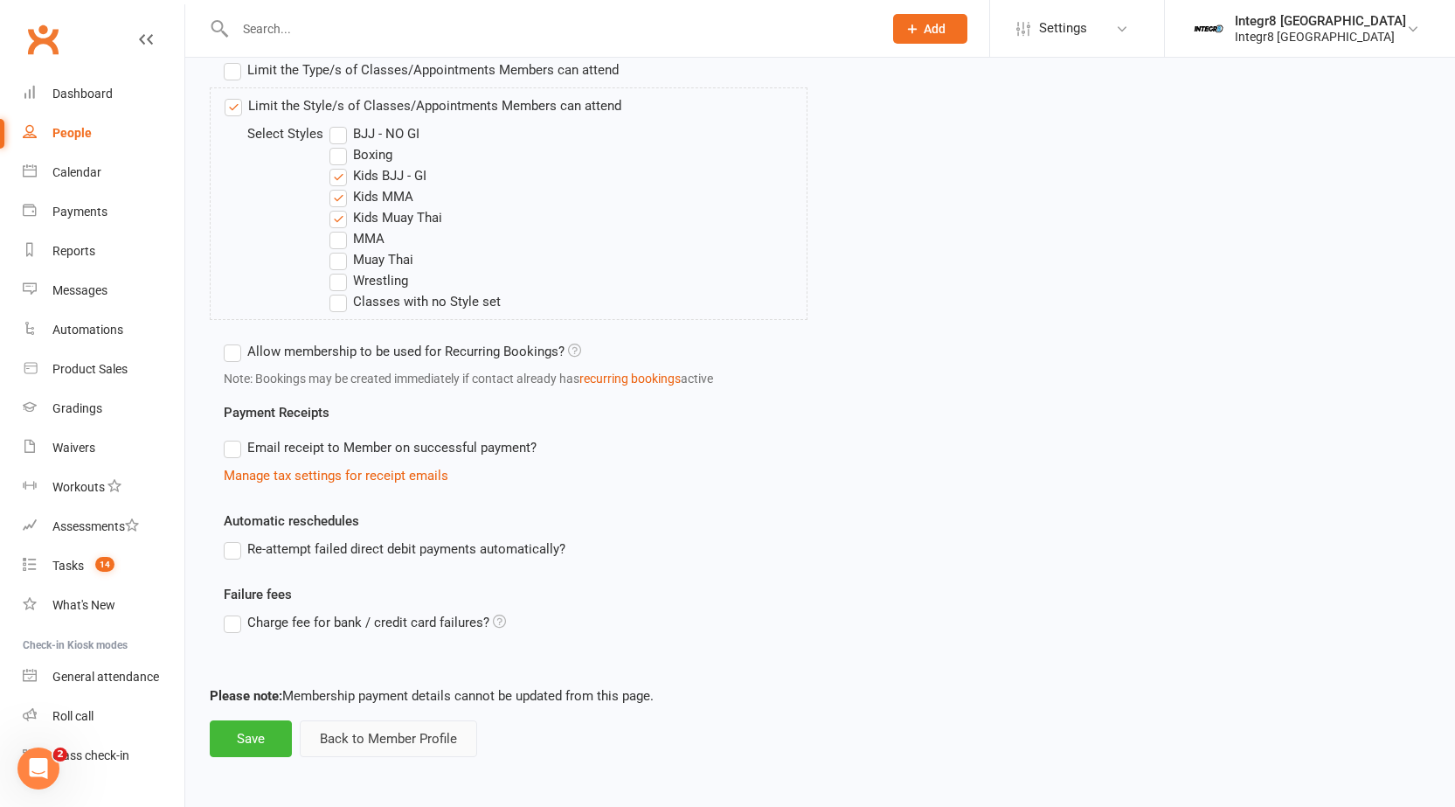
click at [372, 731] on button "Back to Member Profile" at bounding box center [388, 738] width 177 height 37
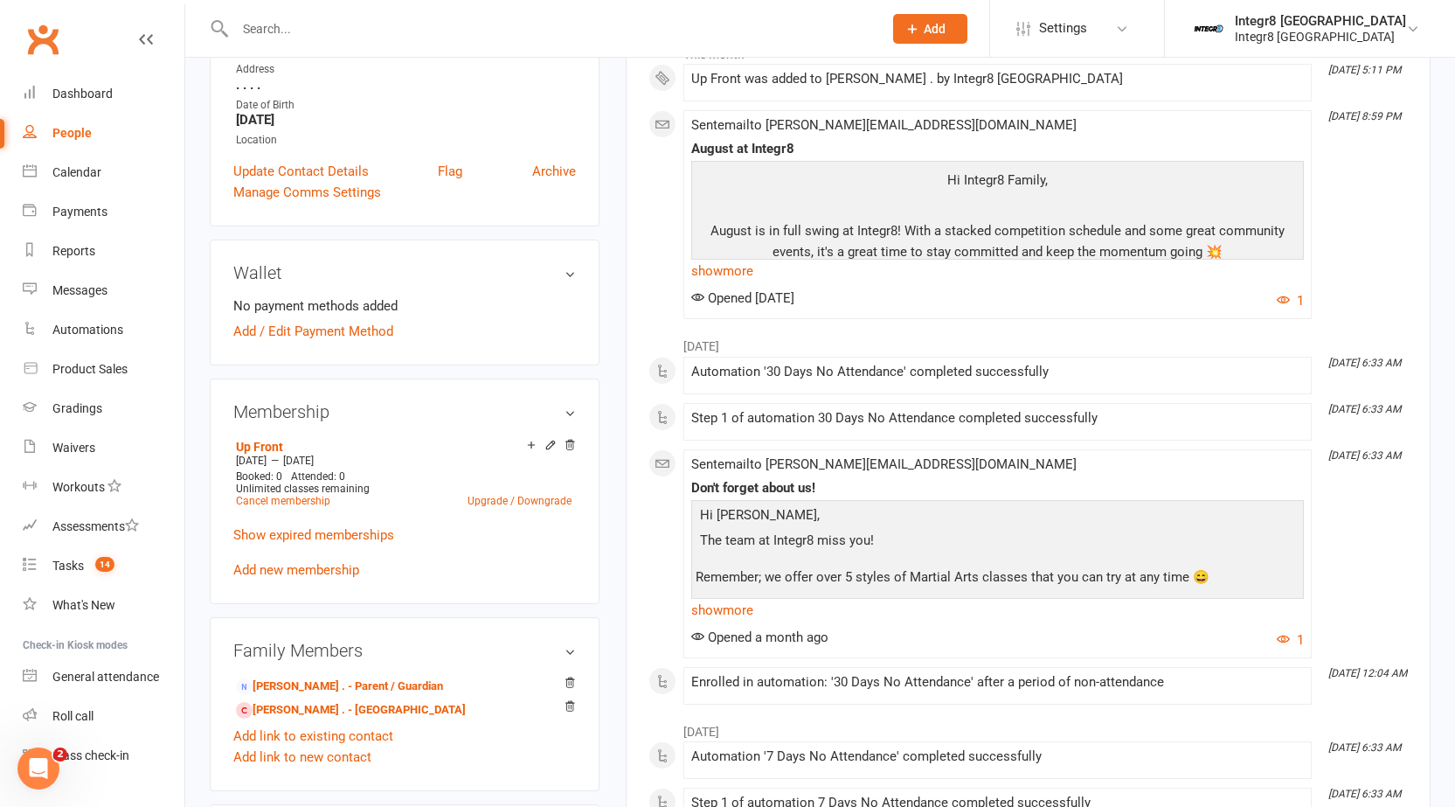
scroll to position [350, 0]
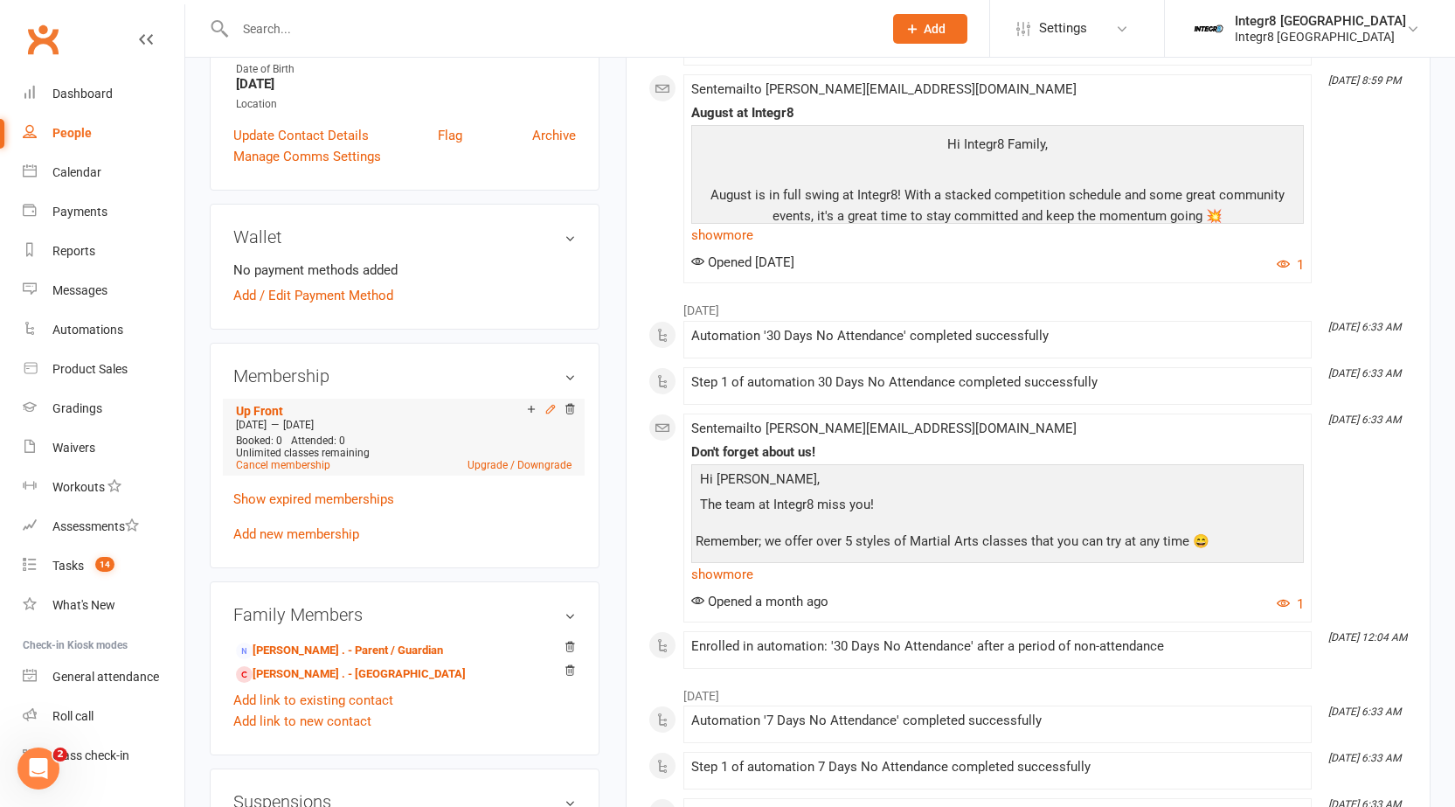
click at [546, 412] on icon at bounding box center [550, 409] width 8 height 8
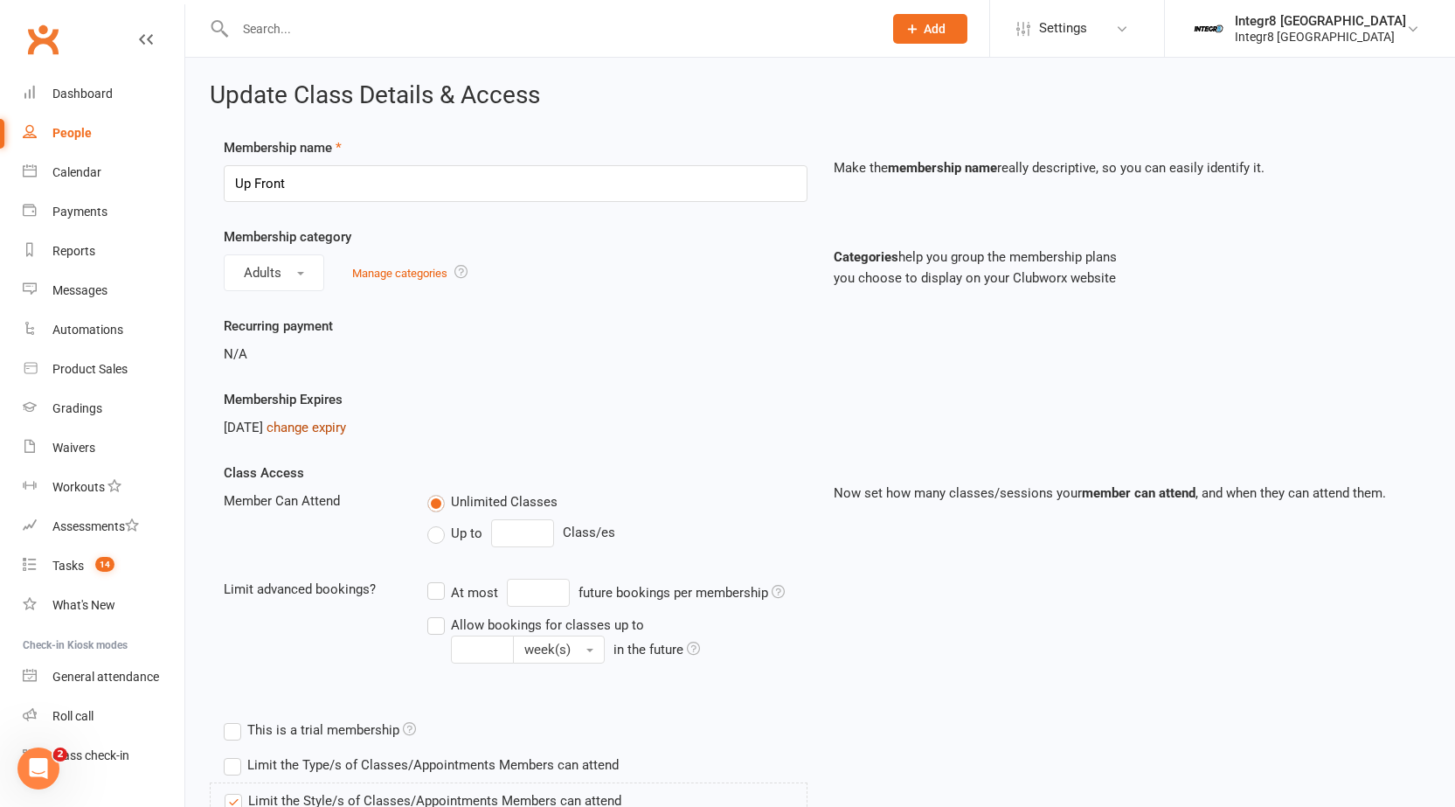
click at [329, 424] on link "change expiry" at bounding box center [307, 427] width 80 height 16
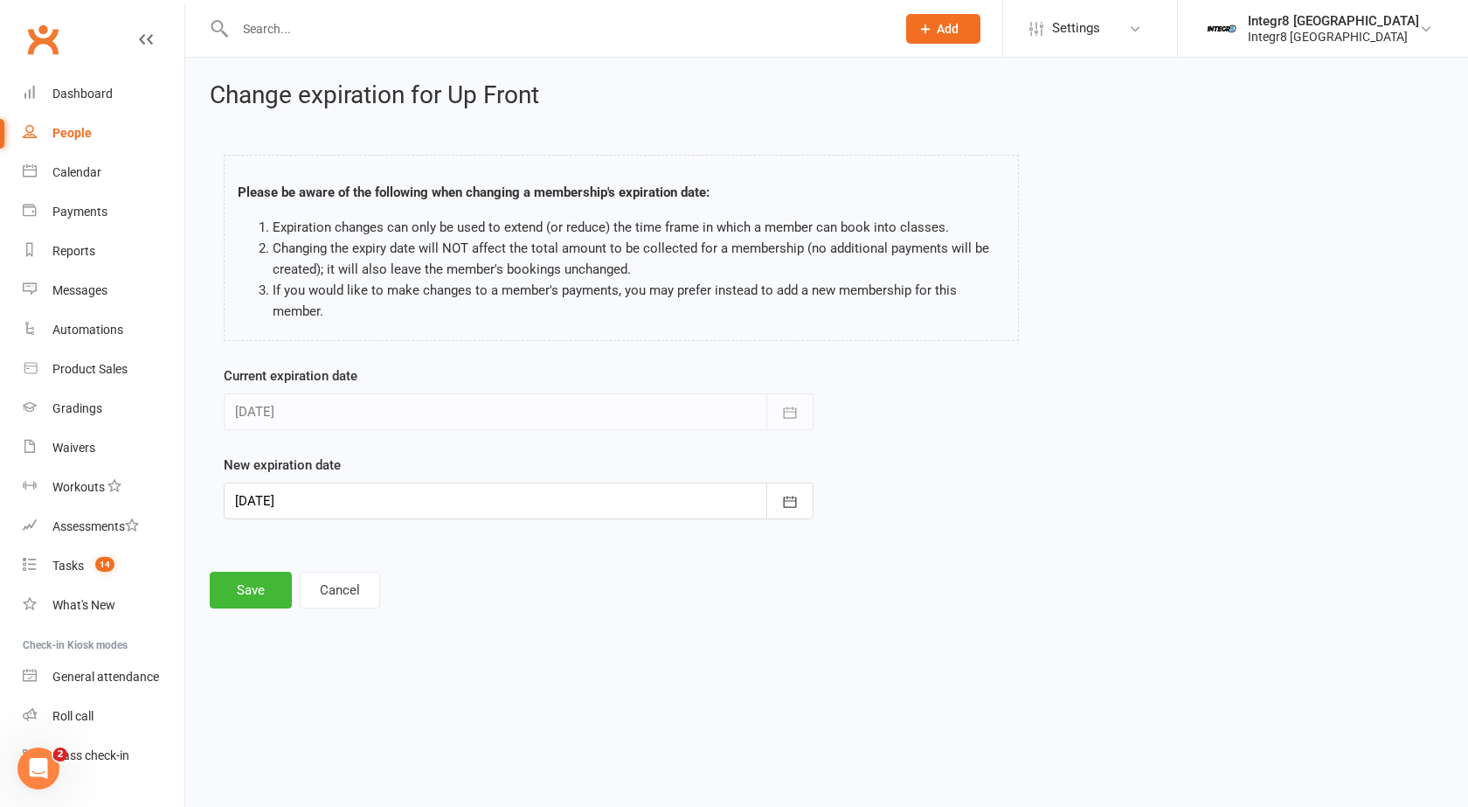
click at [461, 500] on div at bounding box center [519, 500] width 590 height 37
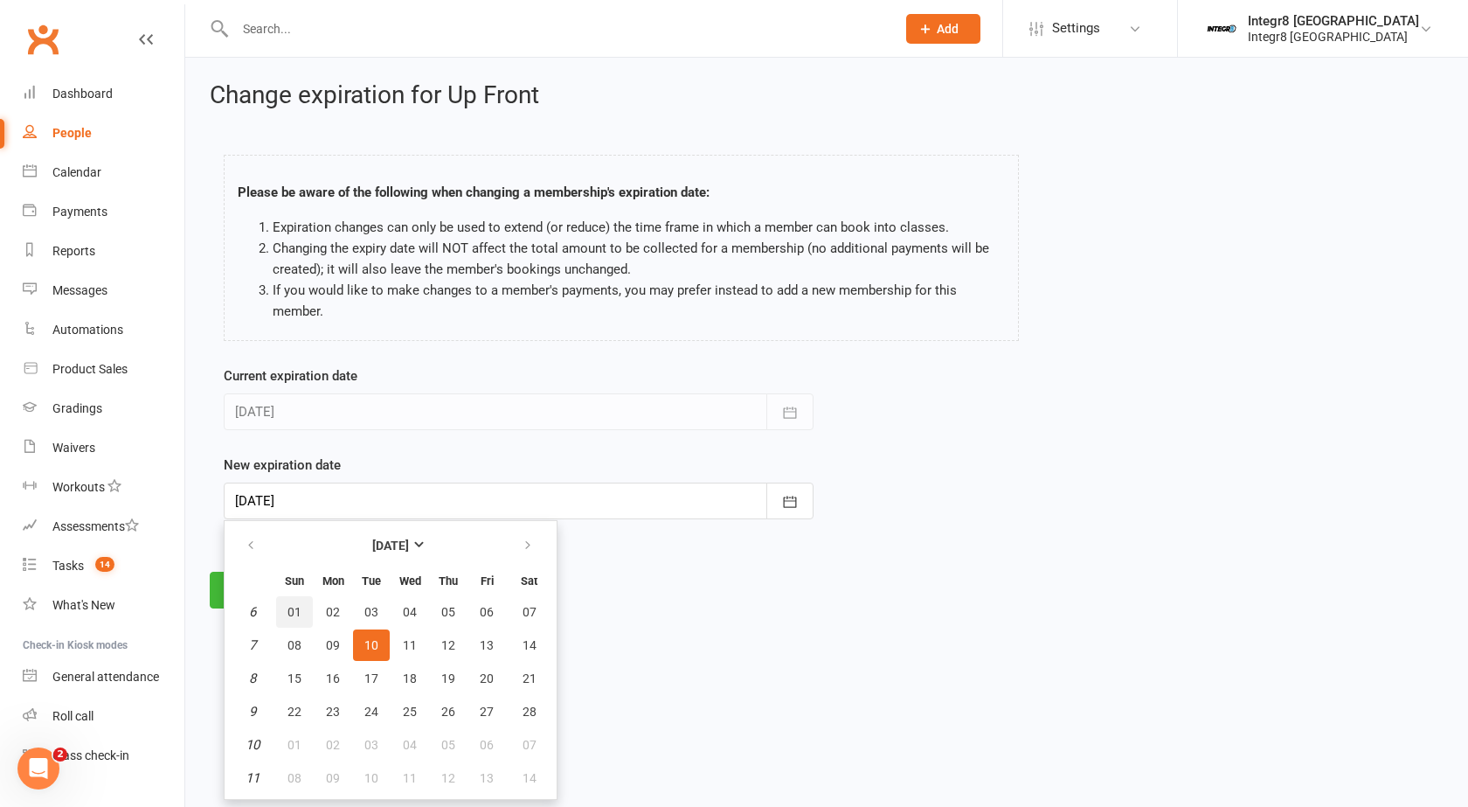
click at [301, 612] on button "01" at bounding box center [294, 611] width 37 height 31
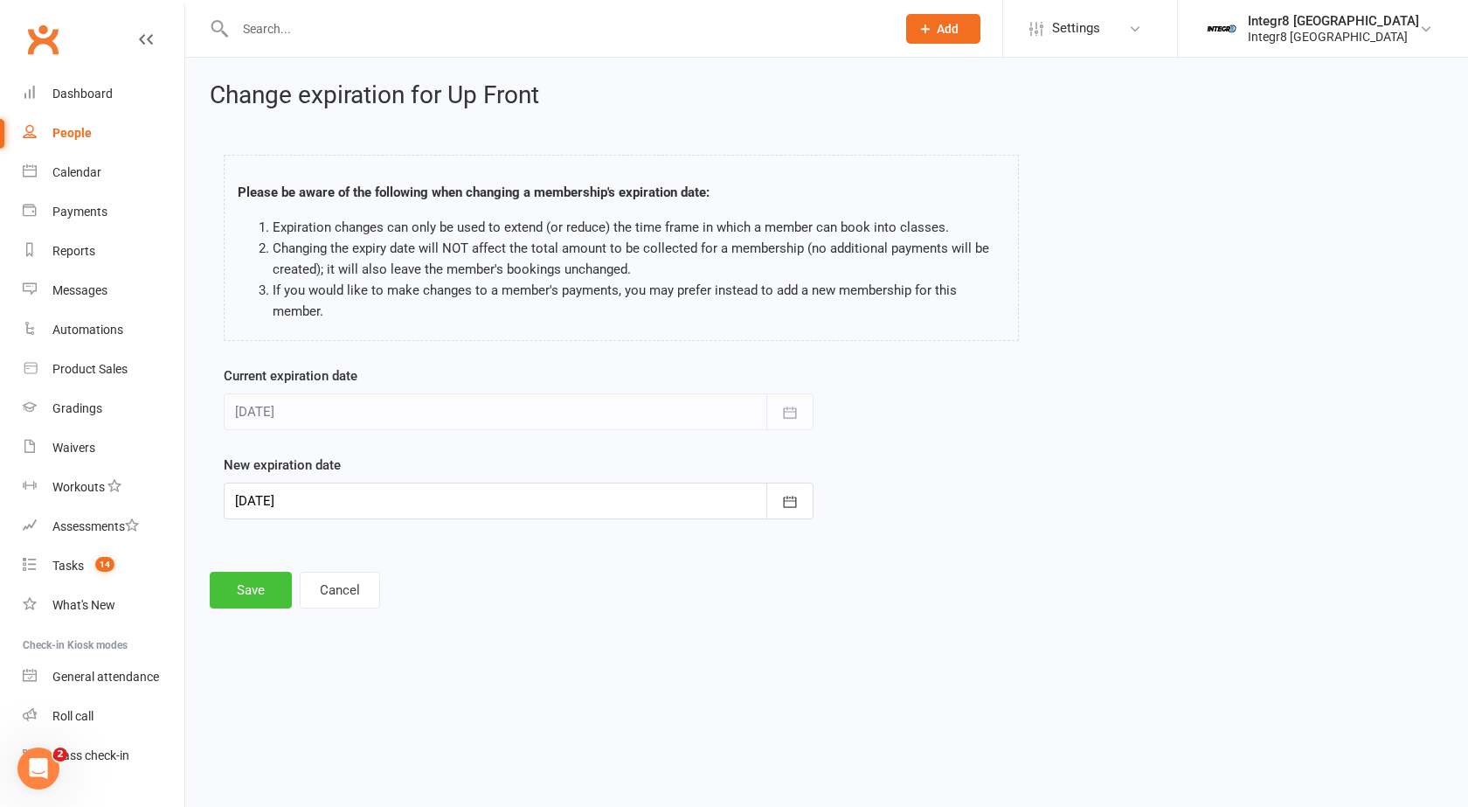
click at [246, 585] on button "Save" at bounding box center [251, 590] width 82 height 37
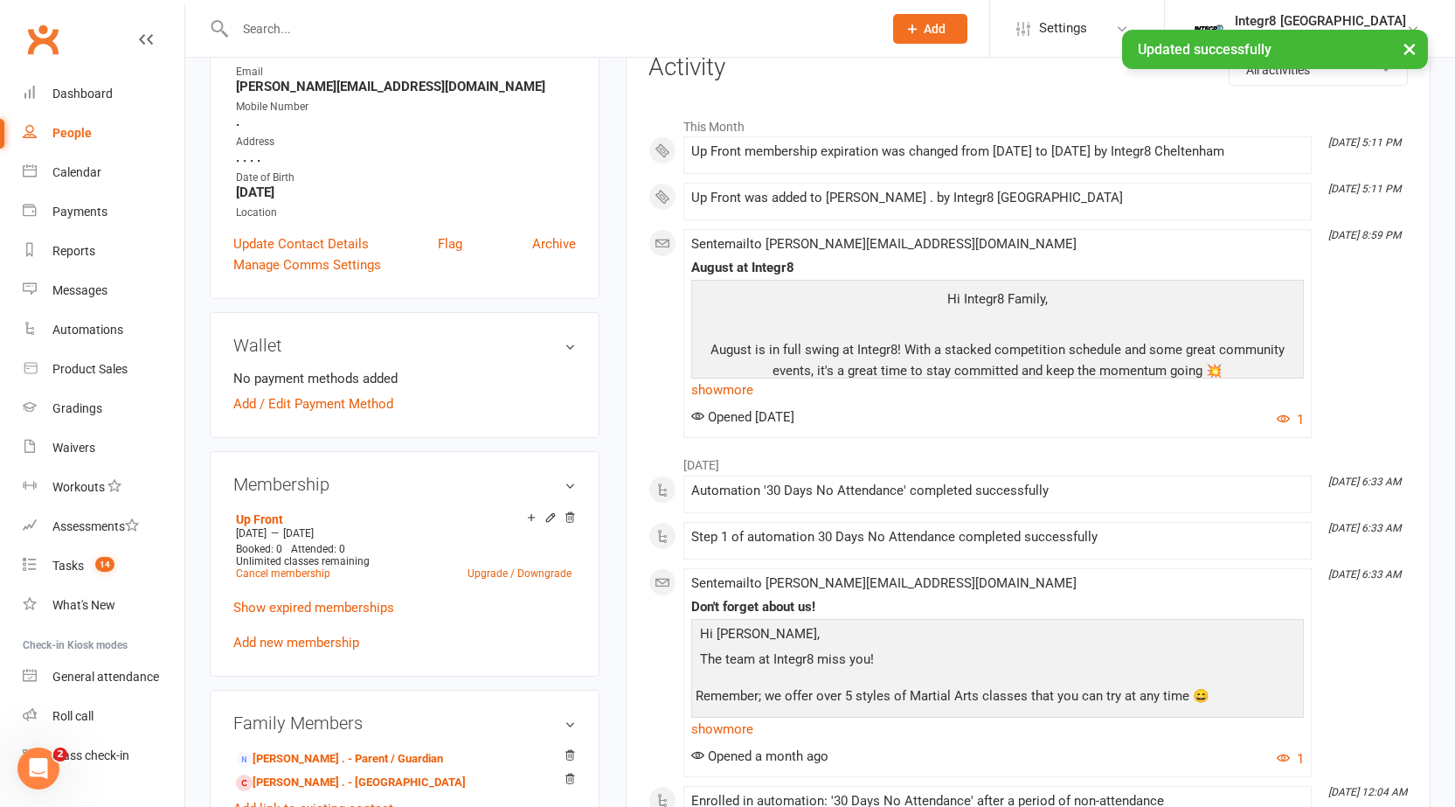
scroll to position [612, 0]
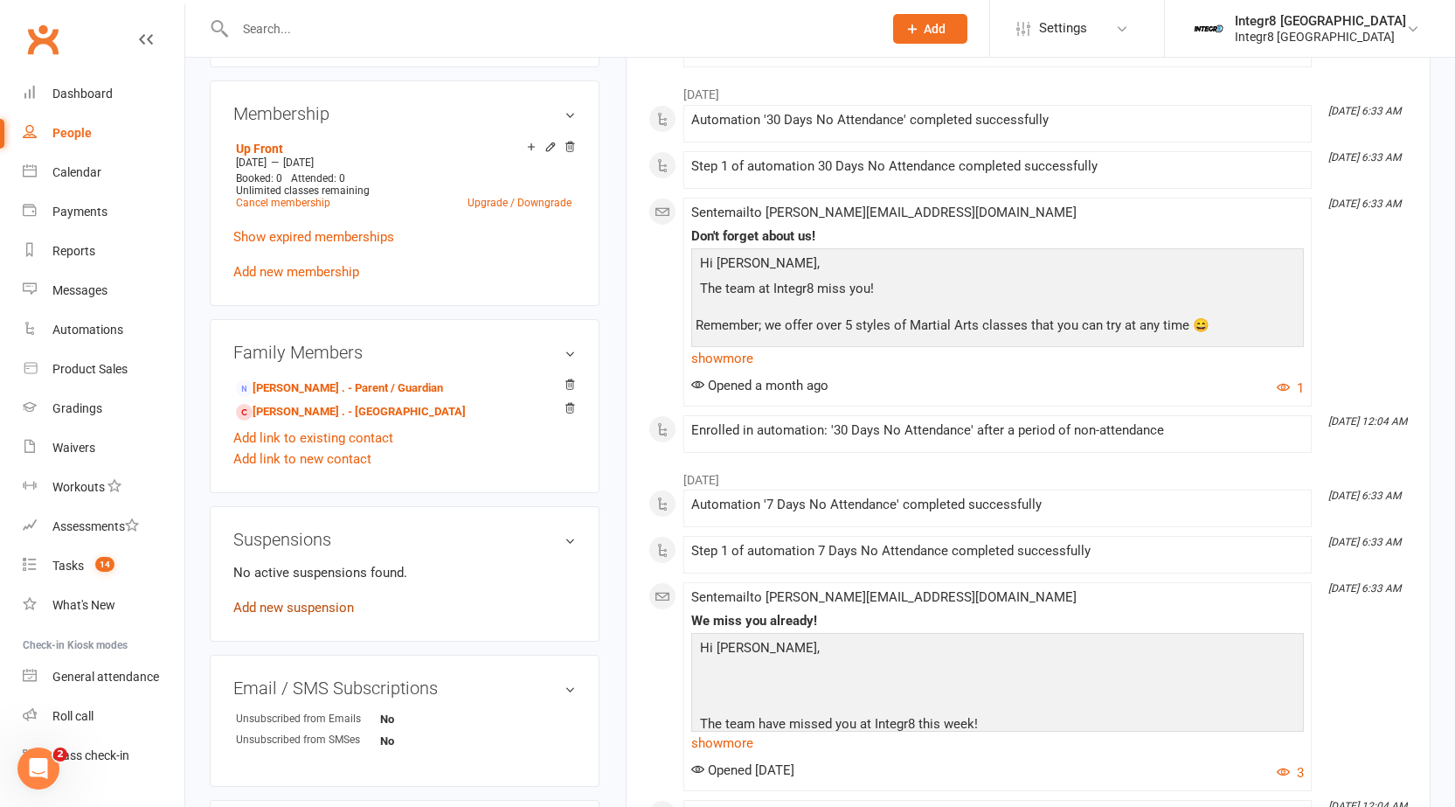
click at [322, 606] on link "Add new suspension" at bounding box center [293, 607] width 121 height 16
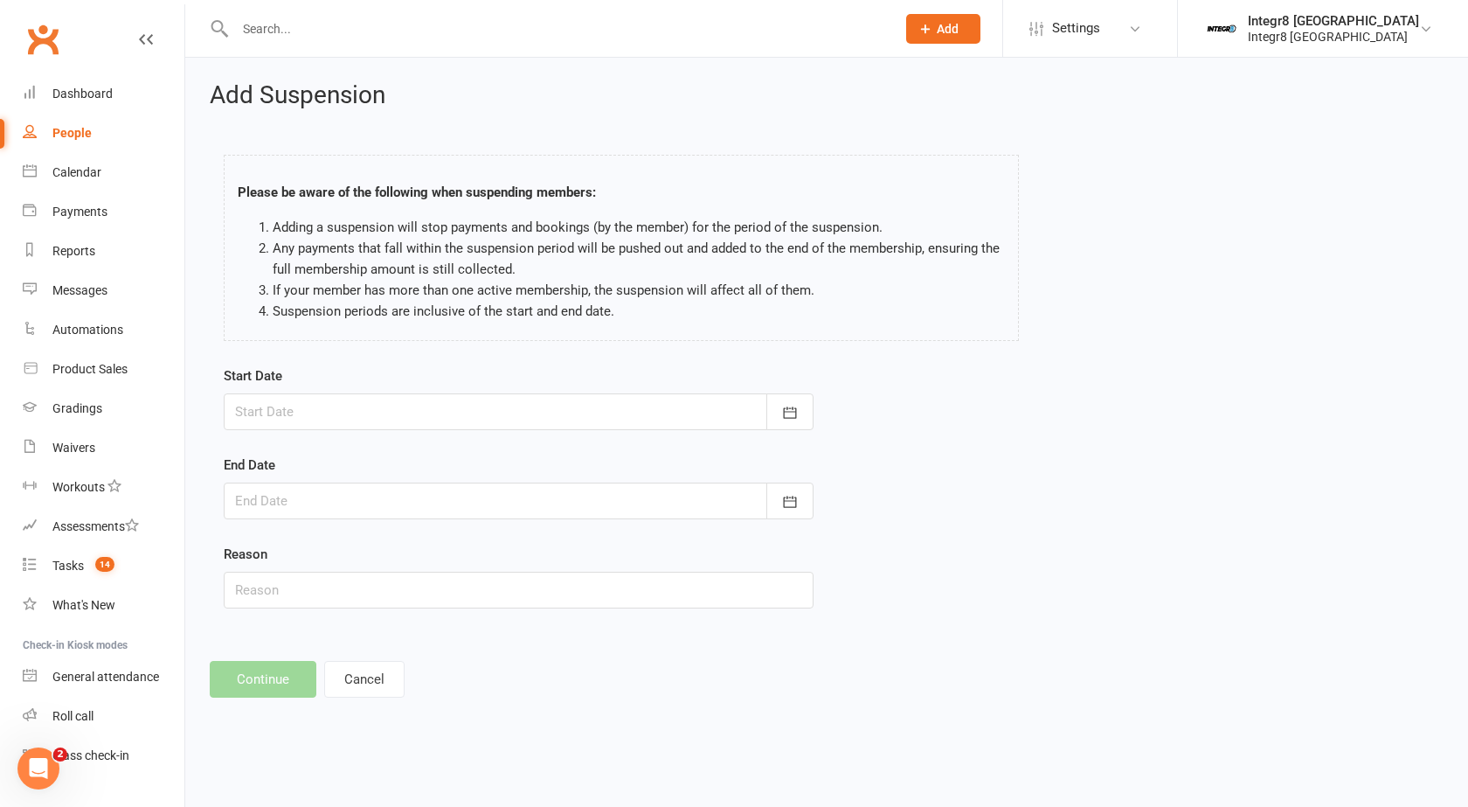
click at [343, 421] on div at bounding box center [519, 411] width 590 height 37
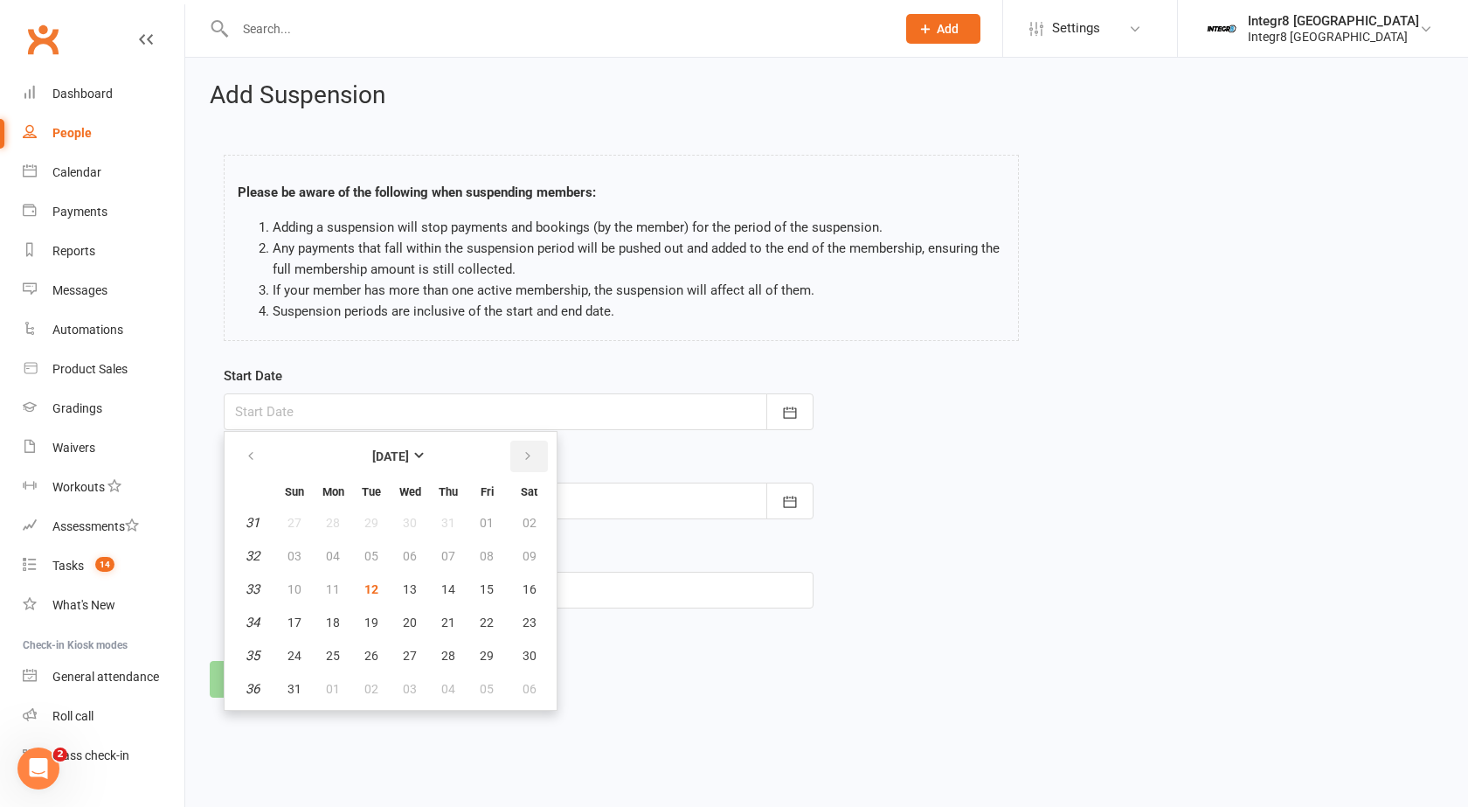
click at [525, 451] on icon "button" at bounding box center [528, 456] width 12 height 14
click at [324, 617] on button "22" at bounding box center [333, 621] width 37 height 31
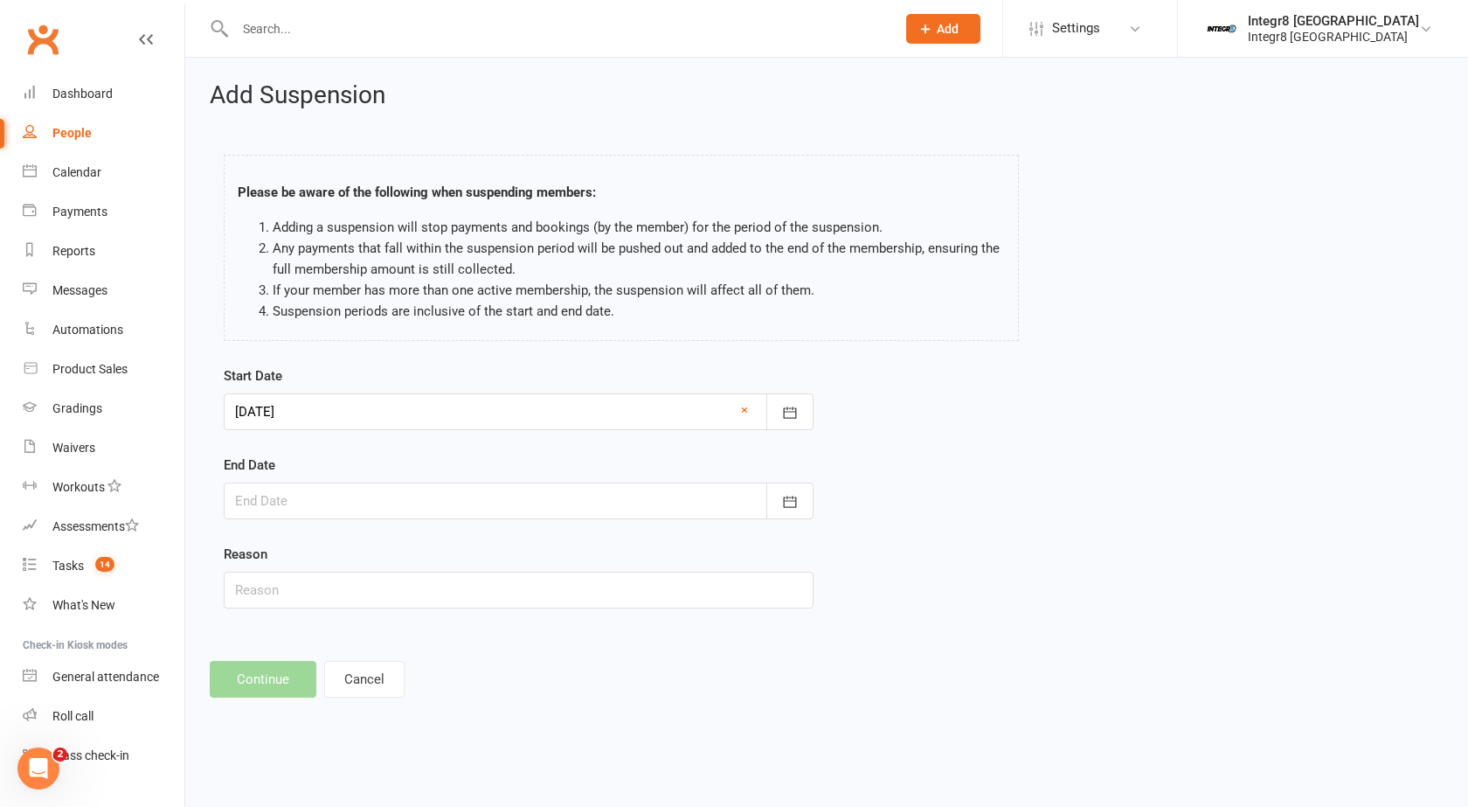
click at [319, 514] on div at bounding box center [519, 500] width 590 height 37
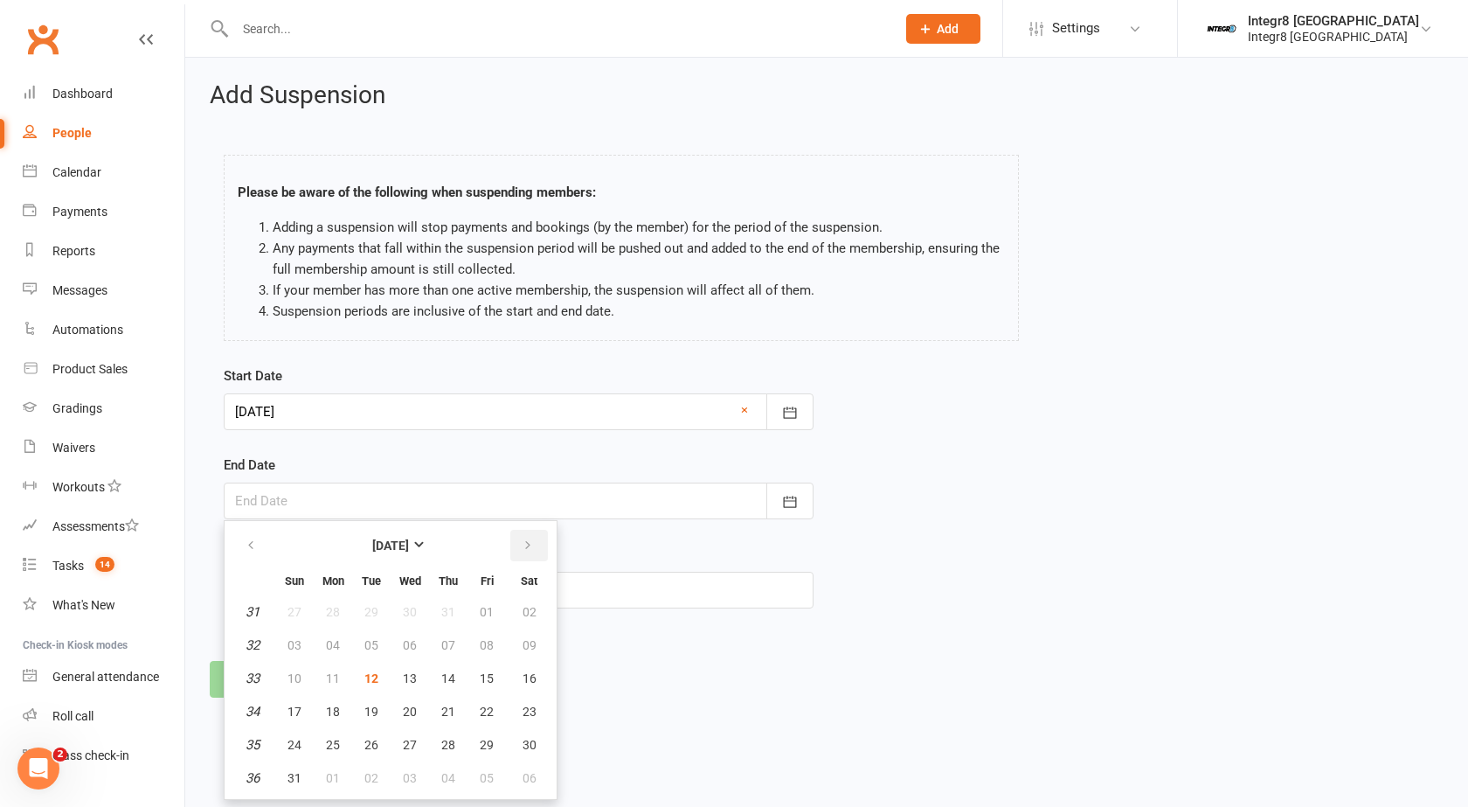
click at [525, 549] on icon "button" at bounding box center [528, 545] width 12 height 14
click at [257, 554] on button "button" at bounding box center [252, 545] width 38 height 31
click at [301, 775] on span "05" at bounding box center [295, 778] width 14 height 14
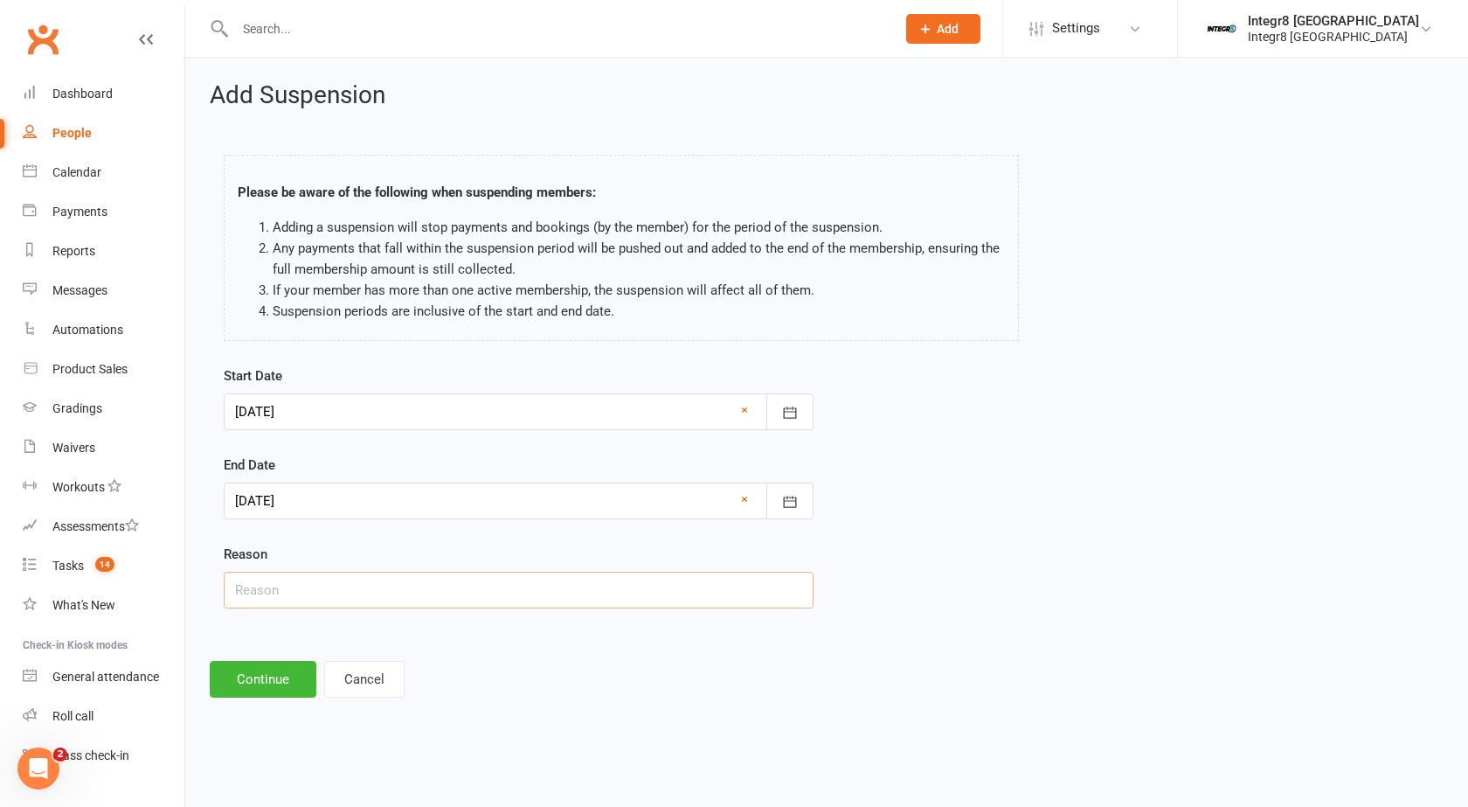
click at [292, 592] on input "text" at bounding box center [519, 590] width 590 height 37
click at [264, 683] on button "Continue" at bounding box center [263, 679] width 107 height 37
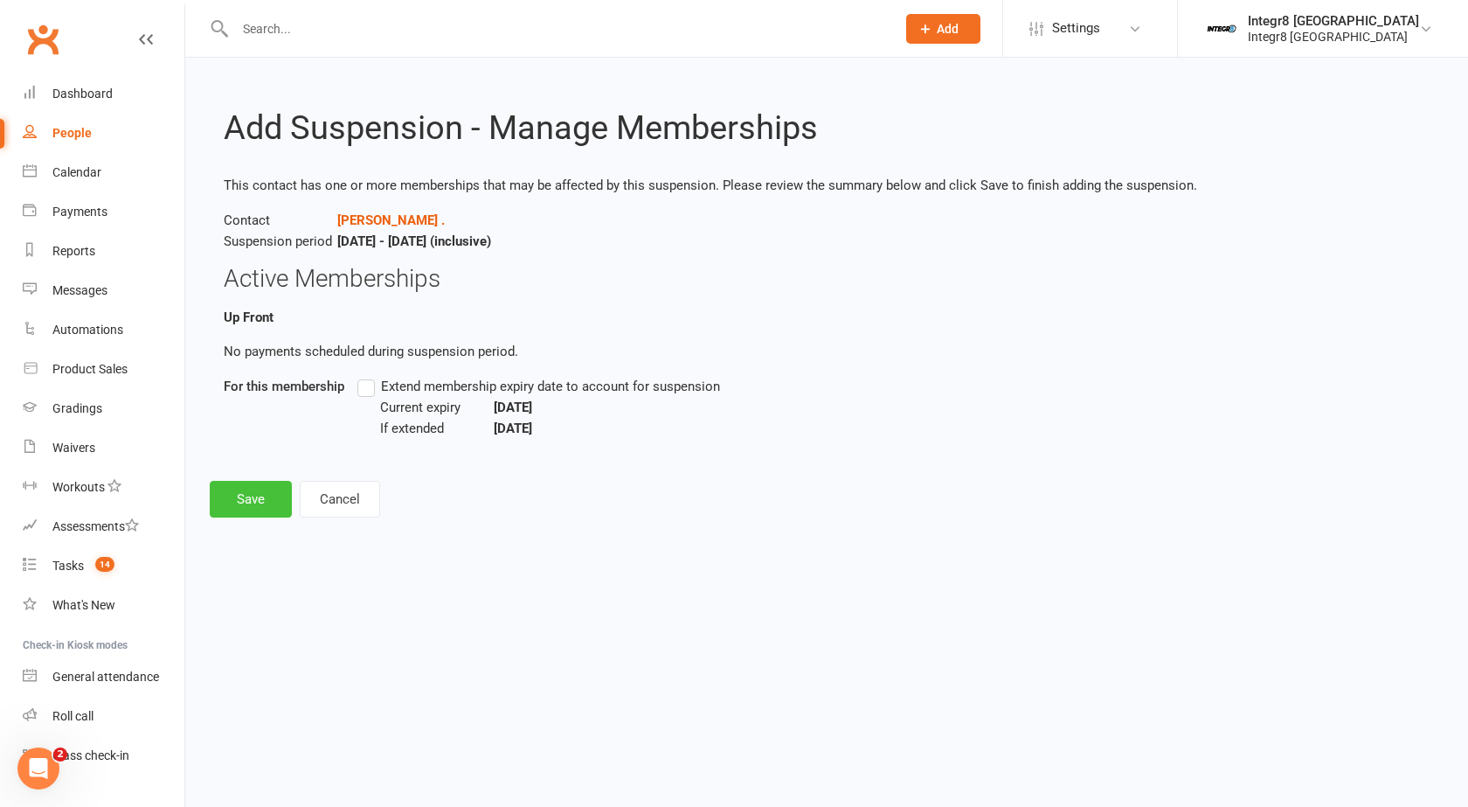
click at [221, 495] on button "Save" at bounding box center [251, 499] width 82 height 37
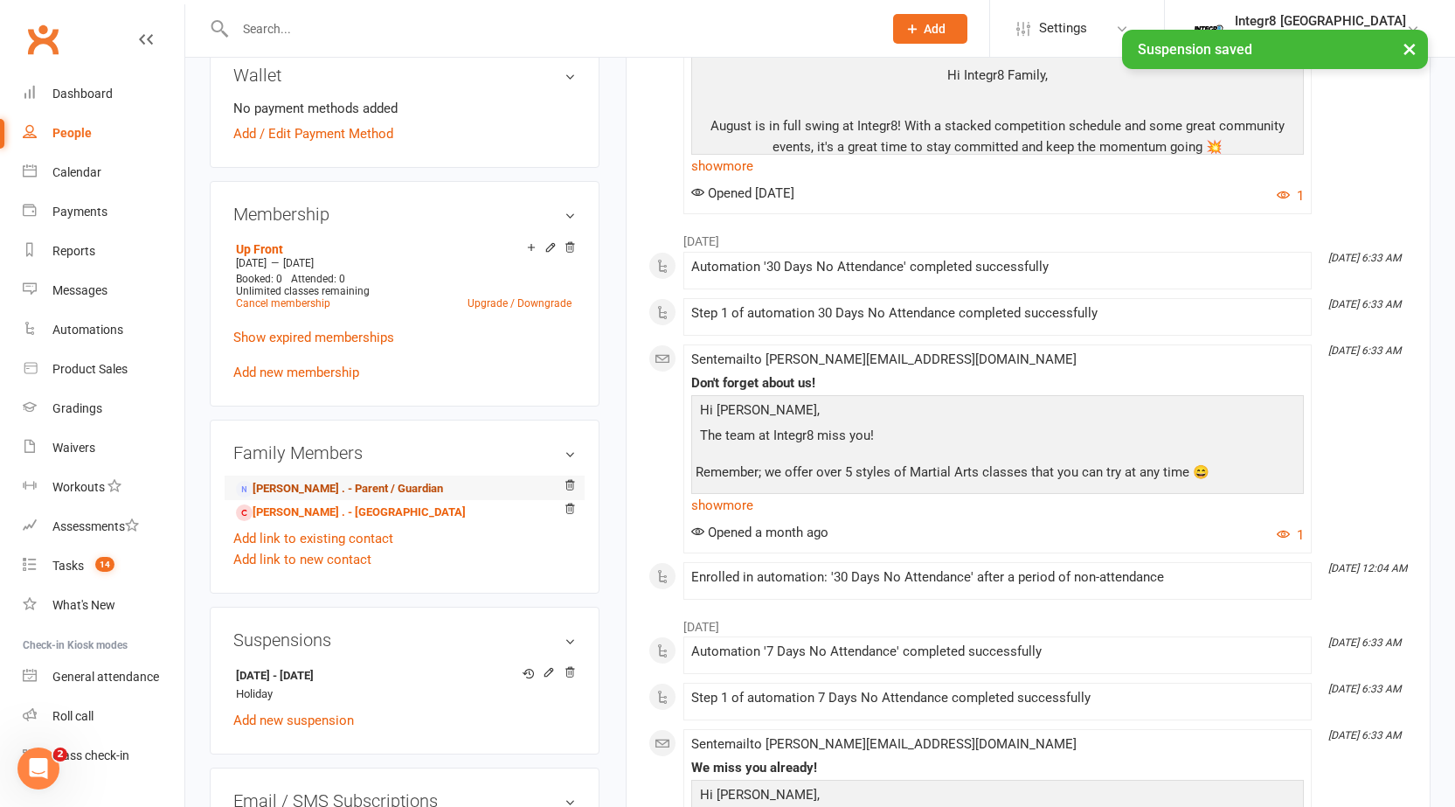
scroll to position [612, 0]
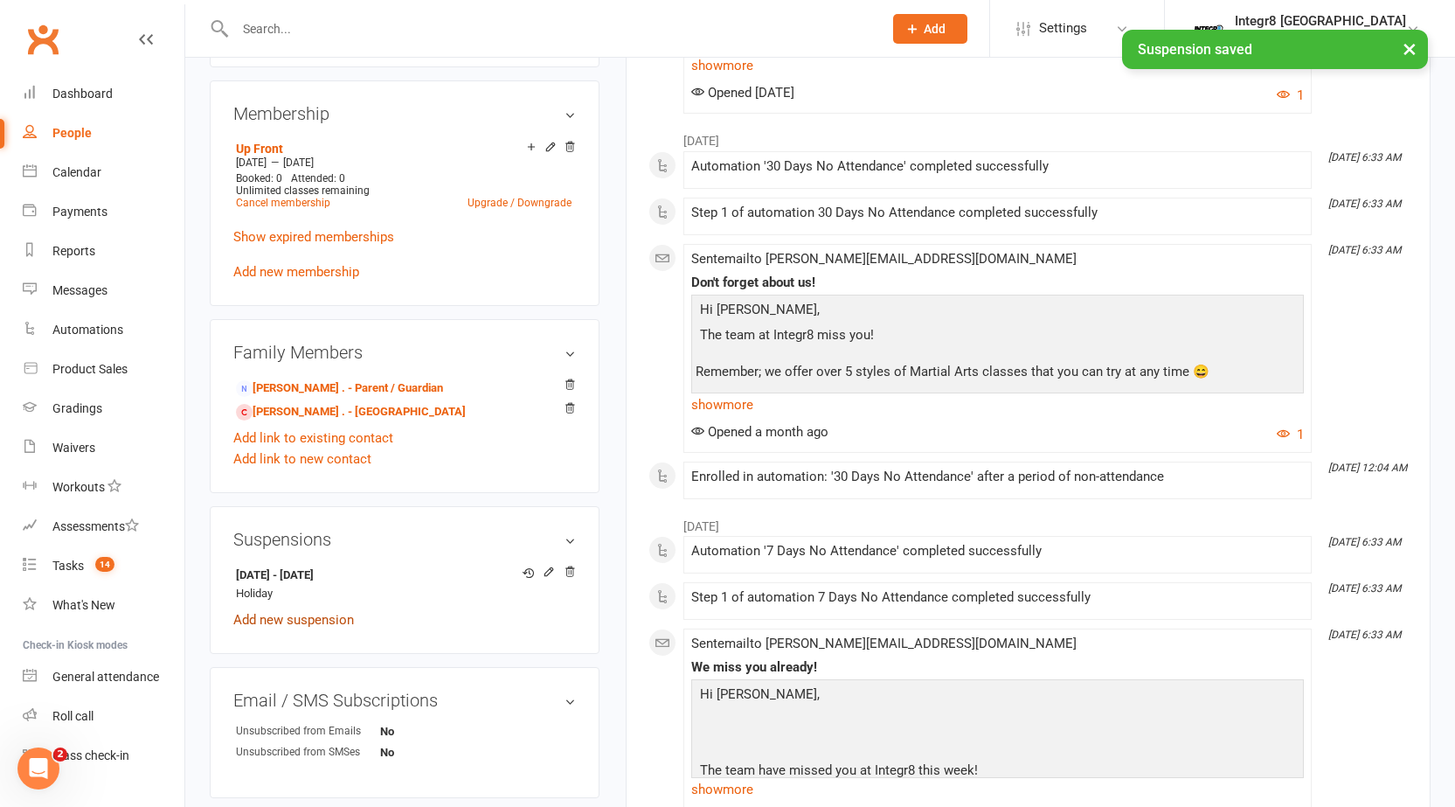
click at [328, 621] on link "Add new suspension" at bounding box center [293, 620] width 121 height 16
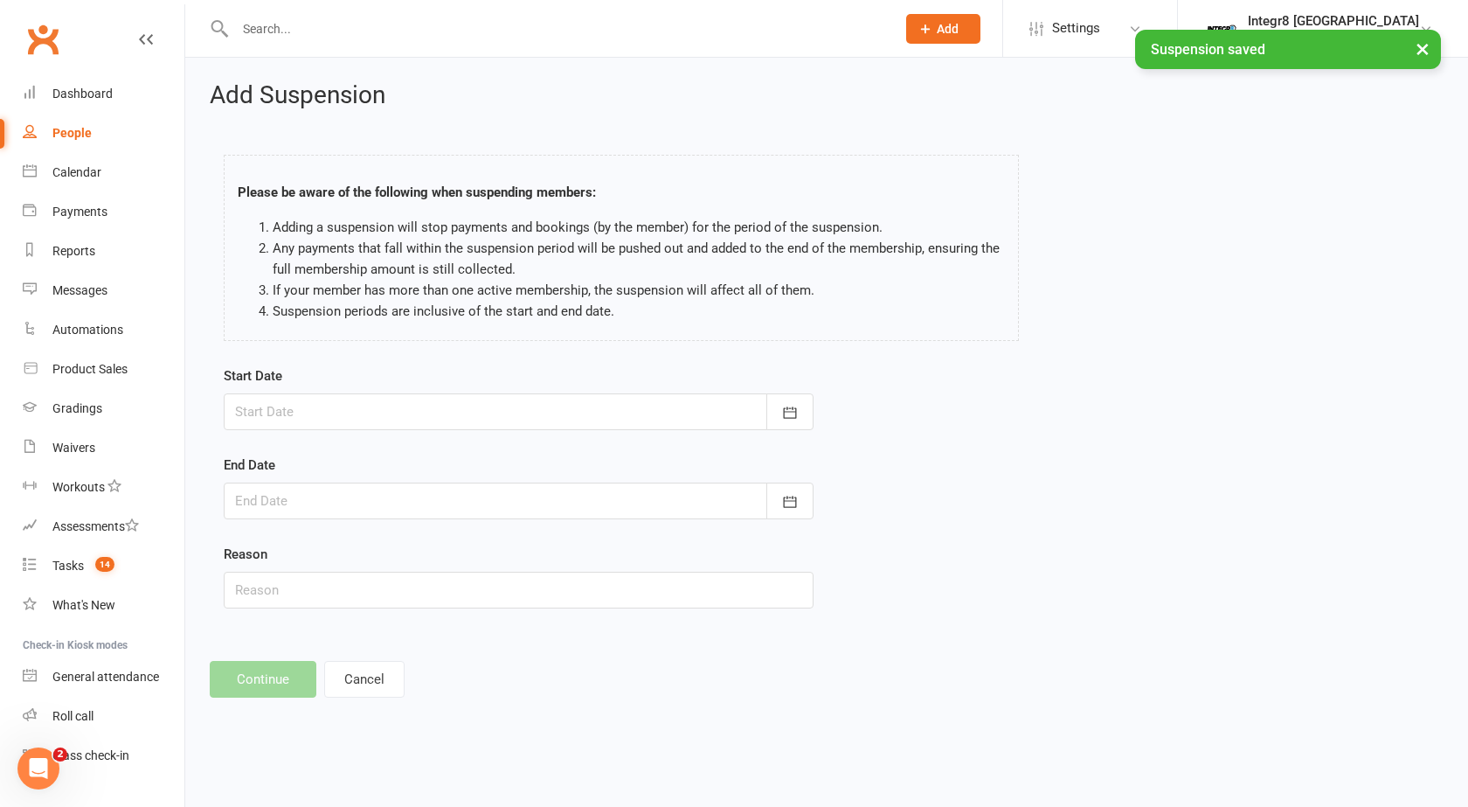
click at [345, 400] on div at bounding box center [519, 411] width 590 height 37
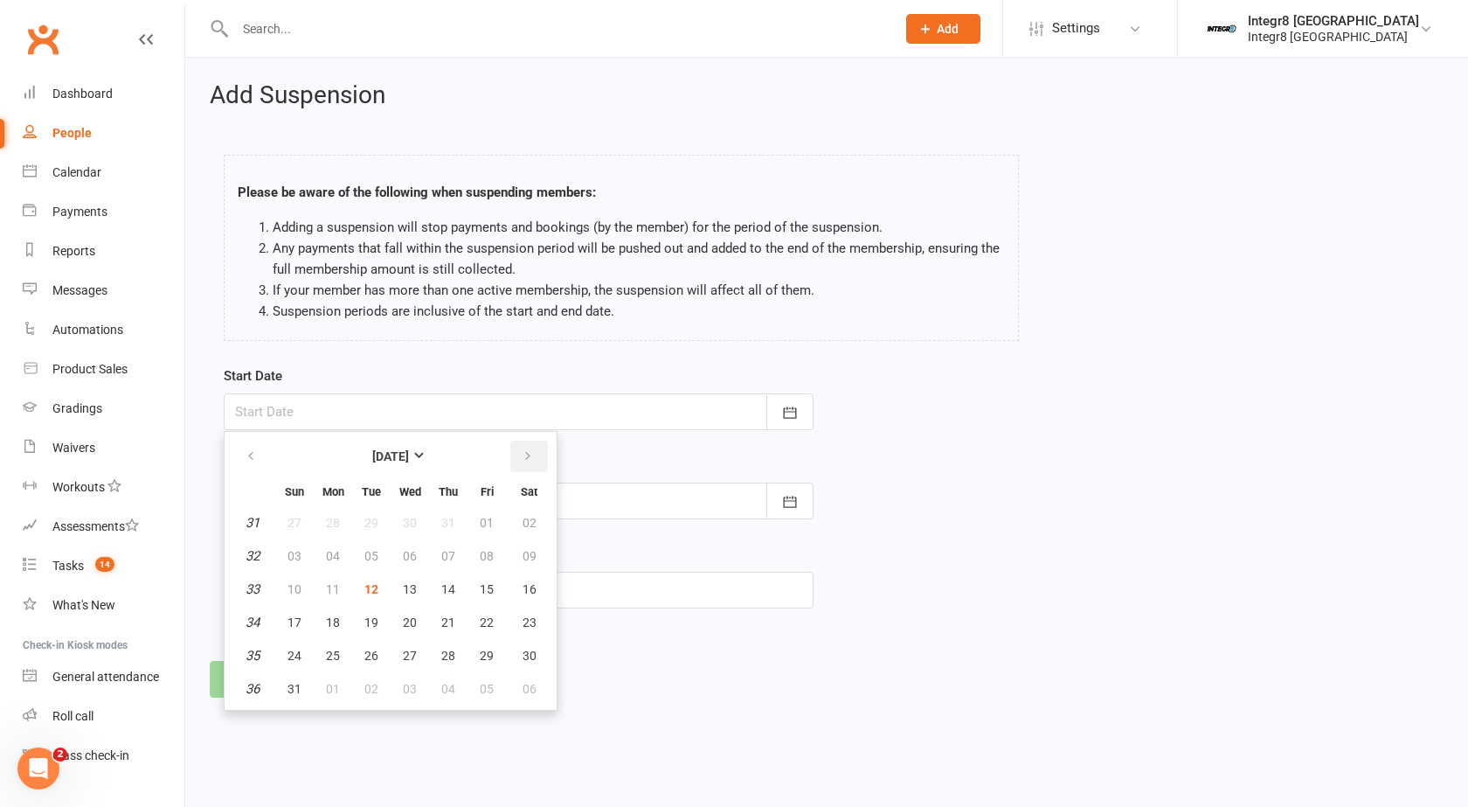
click at [530, 456] on icon "button" at bounding box center [528, 456] width 12 height 14
click at [326, 624] on span "22" at bounding box center [333, 622] width 14 height 14
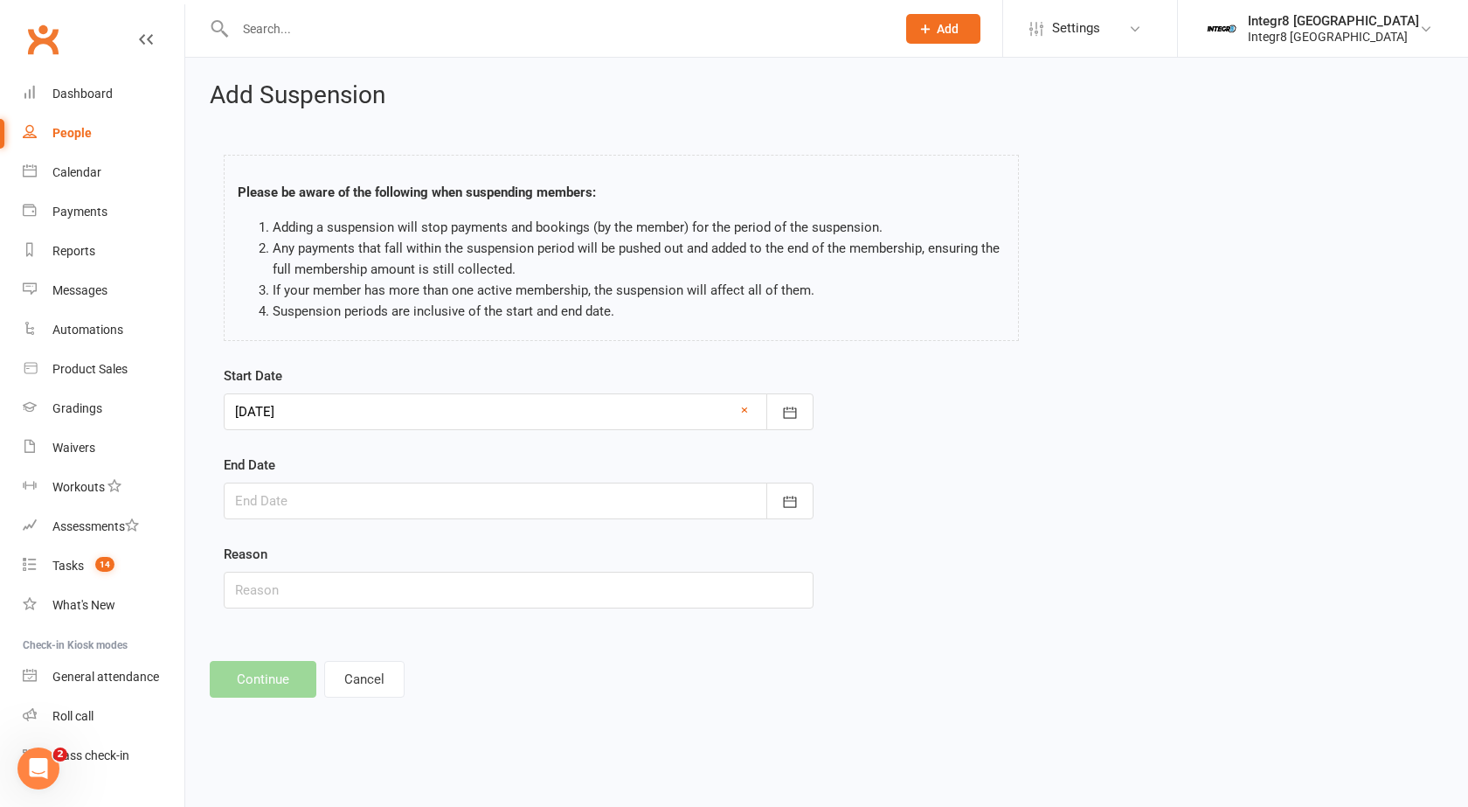
click at [394, 497] on div at bounding box center [519, 500] width 590 height 37
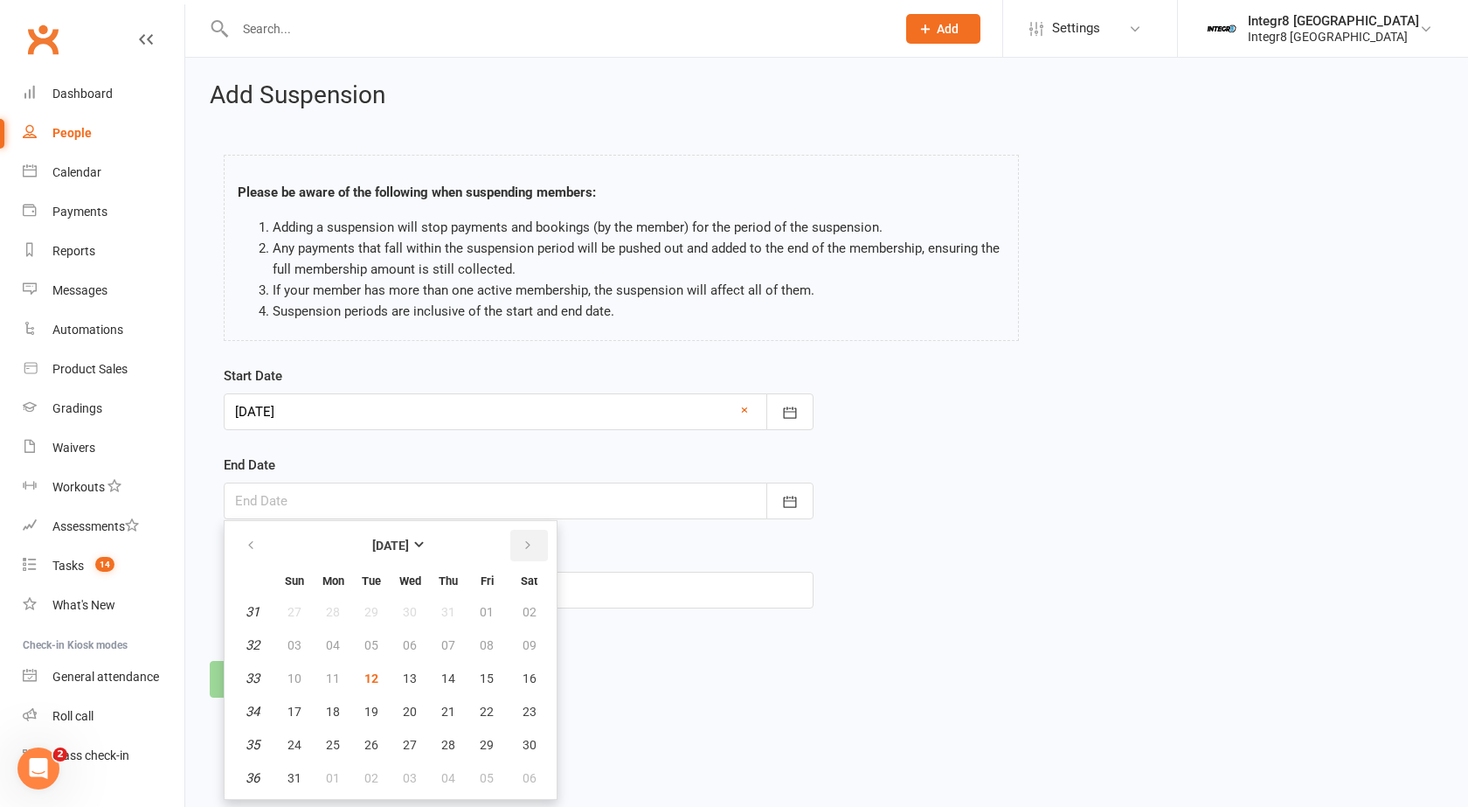
click at [535, 542] on button "button" at bounding box center [529, 545] width 38 height 31
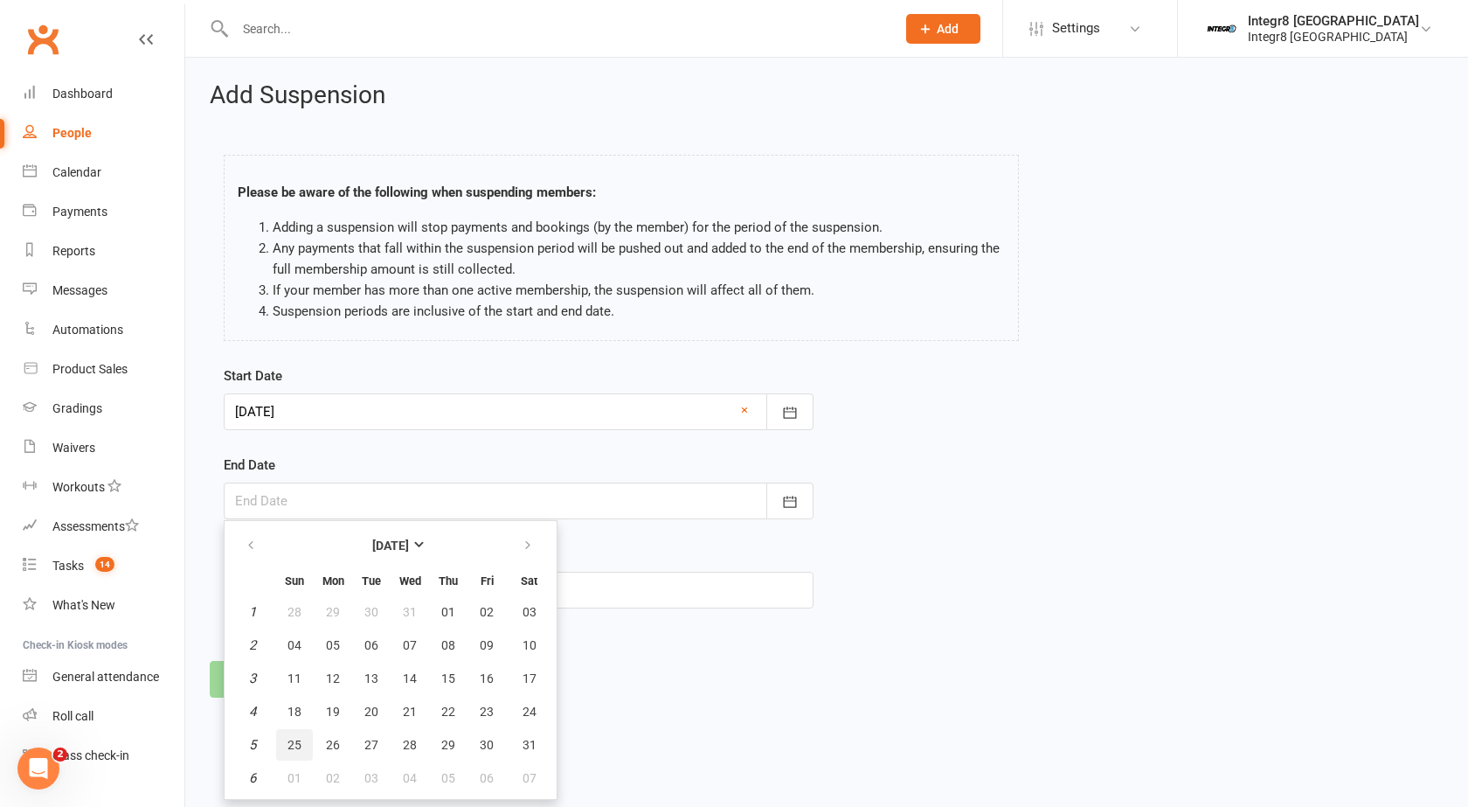
click at [304, 738] on button "25" at bounding box center [294, 744] width 37 height 31
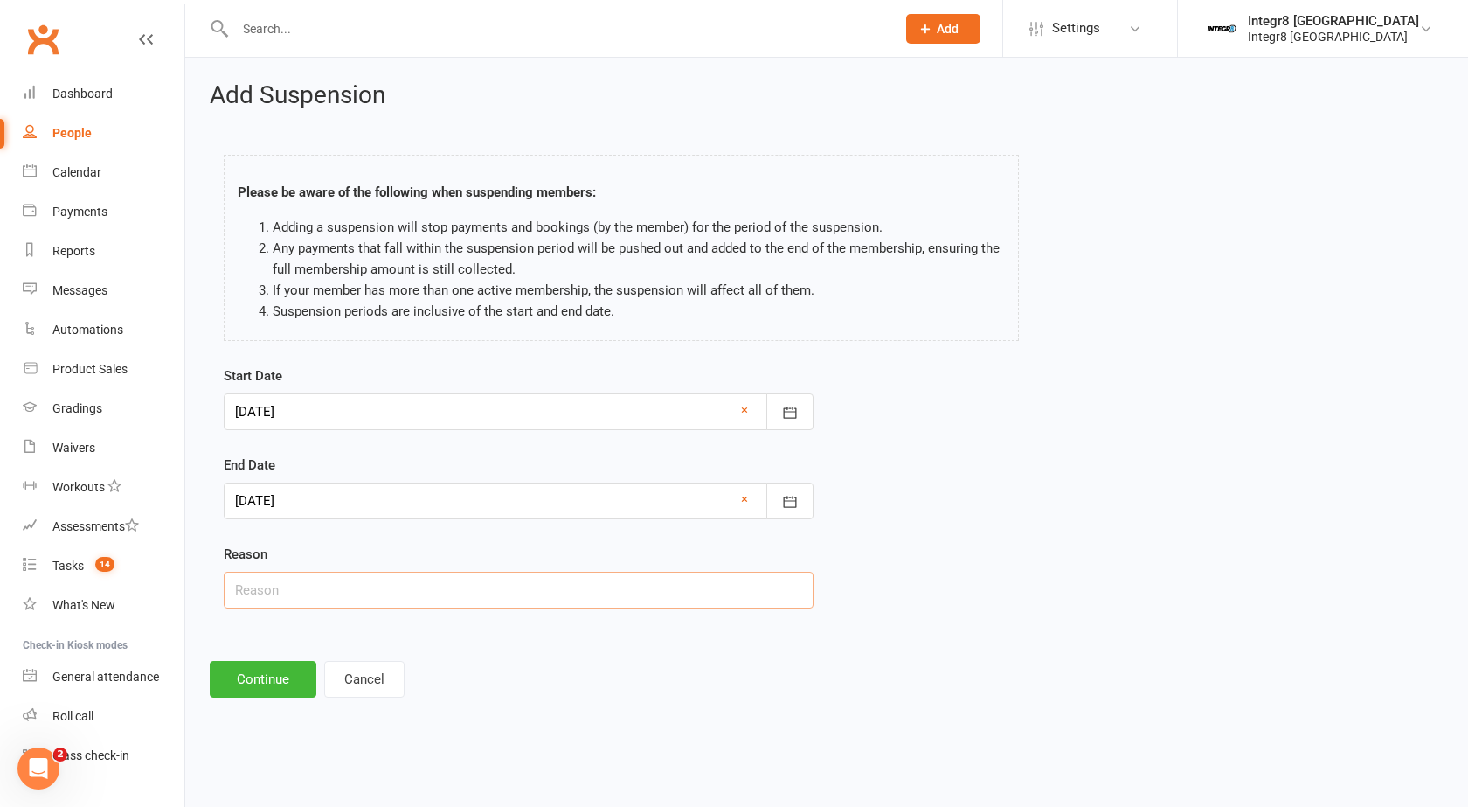
click at [294, 596] on input "text" at bounding box center [519, 590] width 590 height 37
click at [259, 680] on button "Continue" at bounding box center [263, 679] width 107 height 37
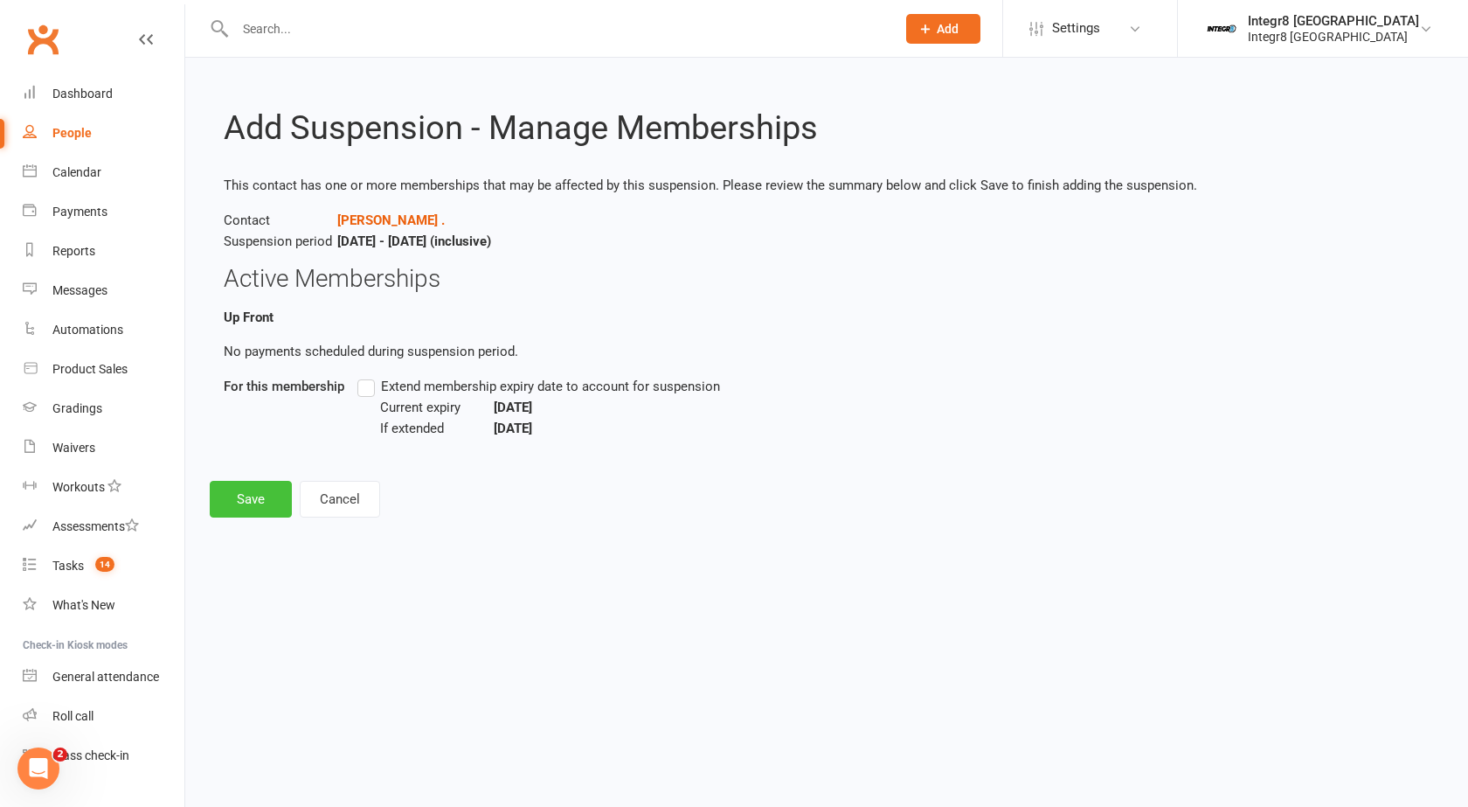
click at [239, 505] on button "Save" at bounding box center [251, 499] width 82 height 37
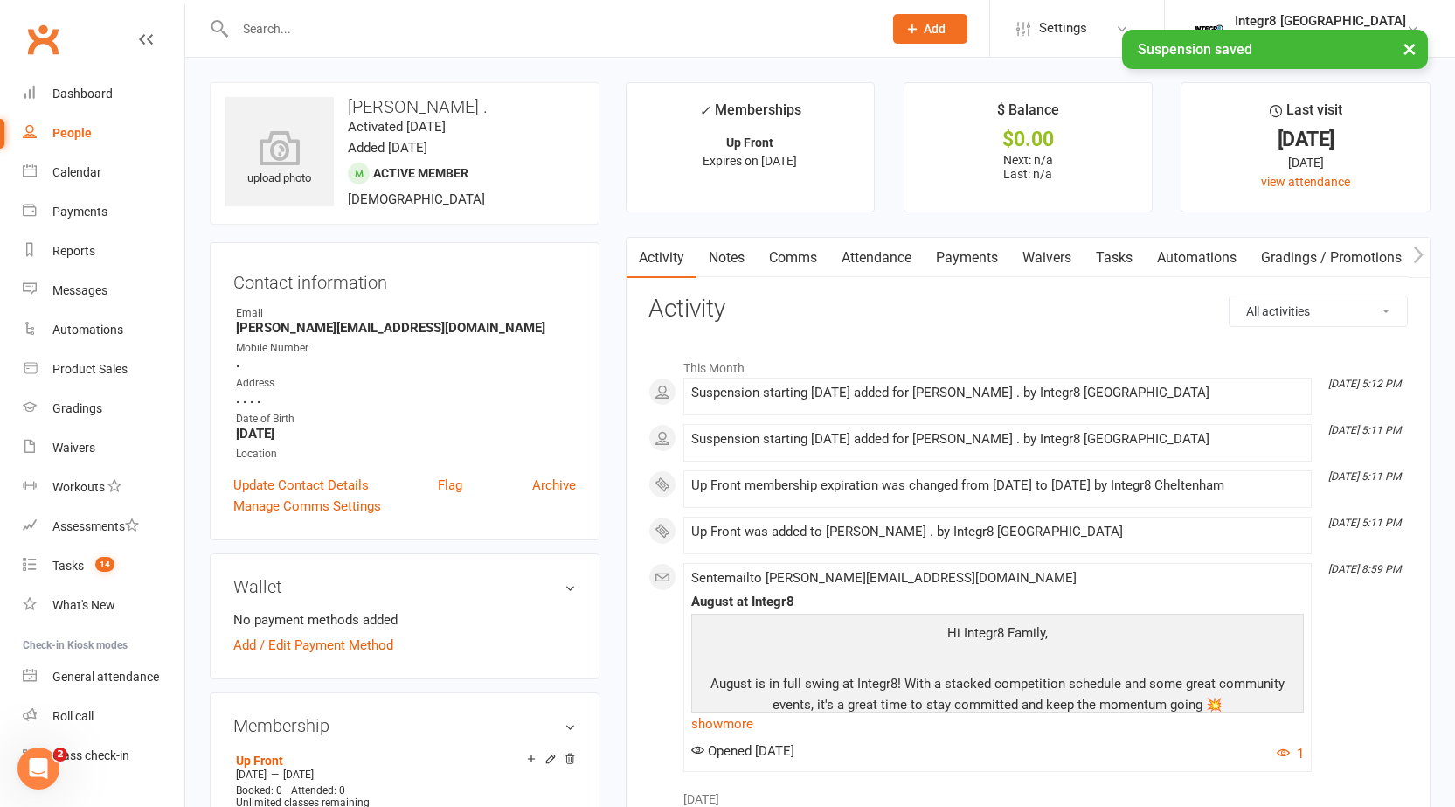
click at [738, 247] on link "Notes" at bounding box center [726, 258] width 60 height 40
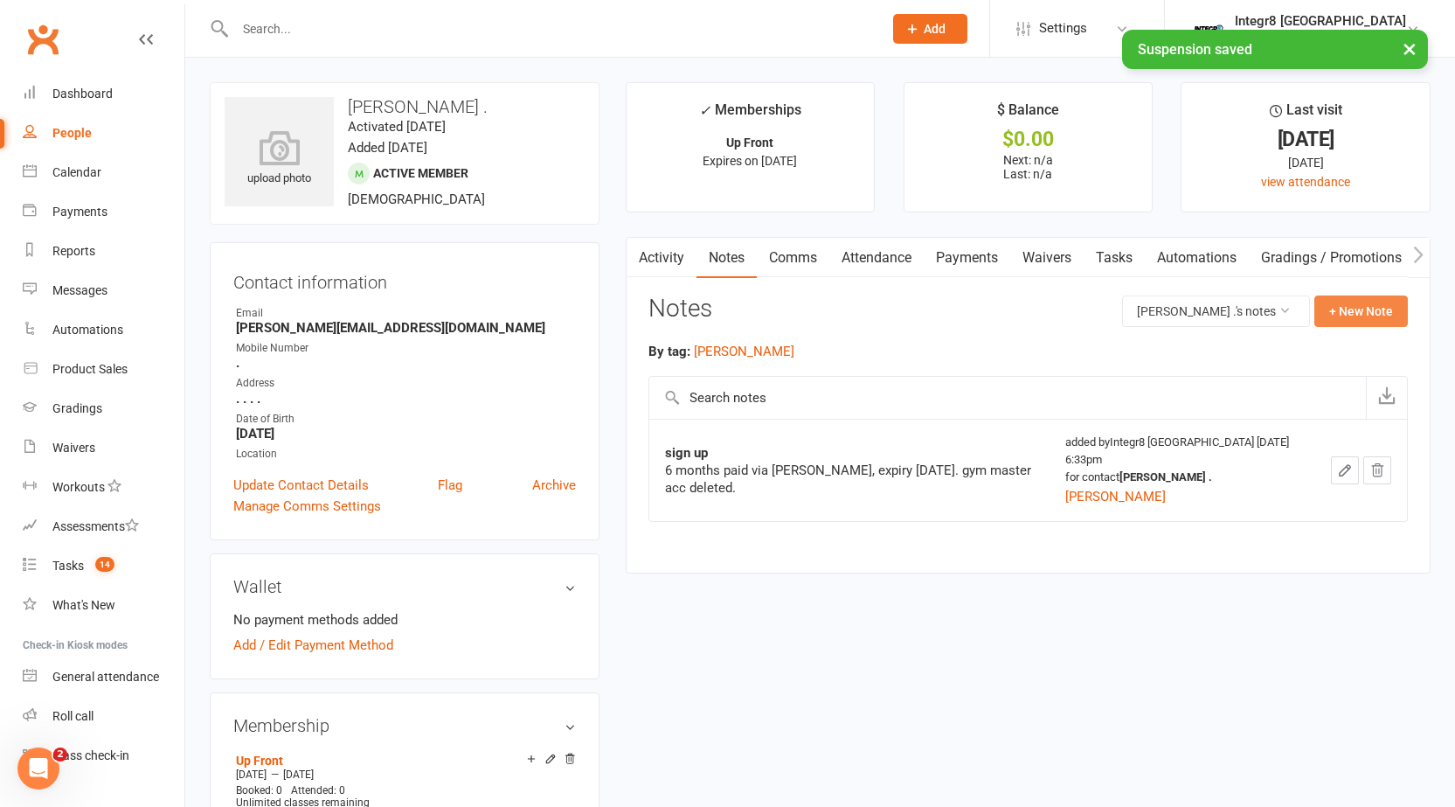
click at [1341, 316] on button "+ New Note" at bounding box center [1361, 310] width 94 height 31
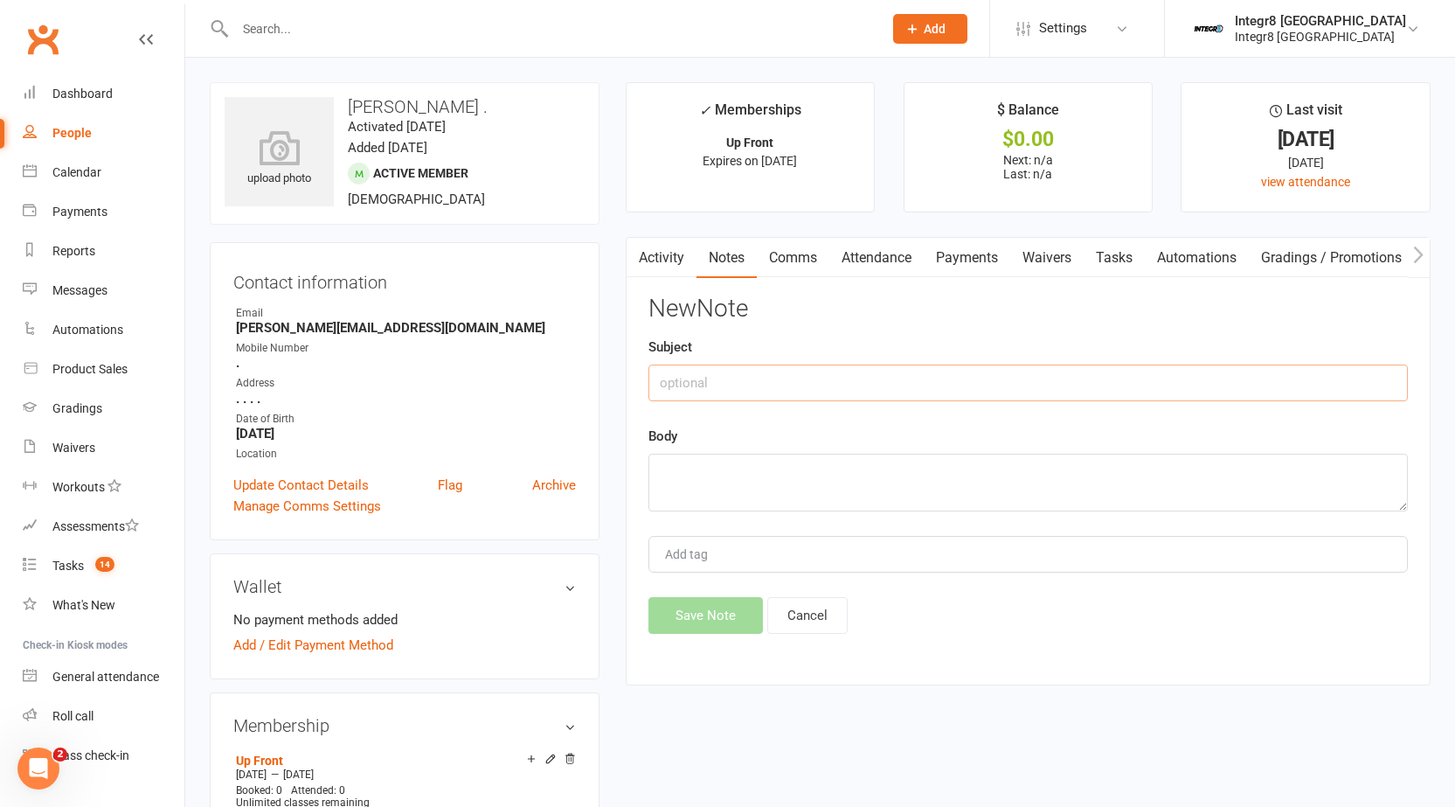
click at [852, 393] on input "text" at bounding box center [1027, 382] width 759 height 37
paste textarea "Sports4All membership, paid for 17 weeks of training valued at $501.50 ($29.50 …"
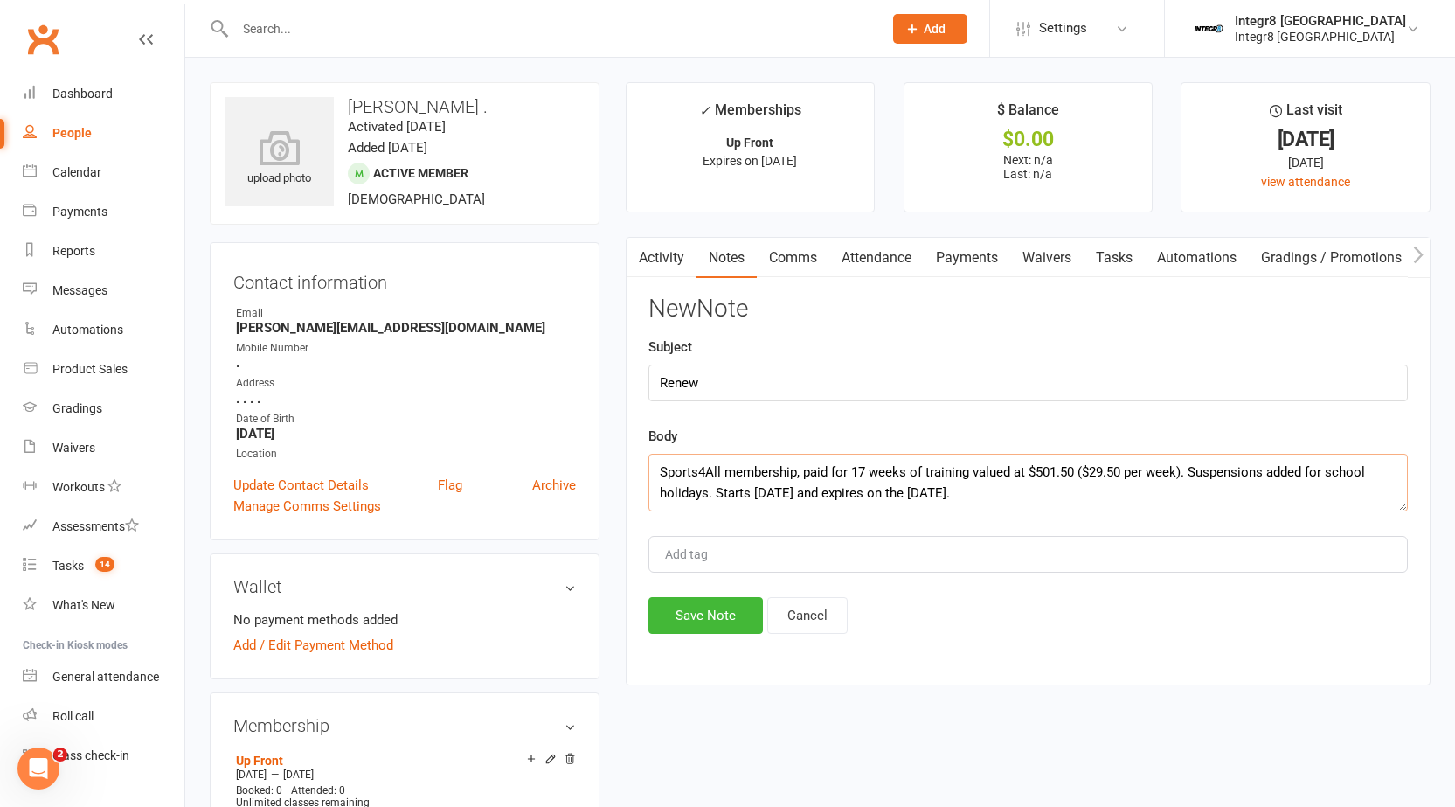
click at [865, 470] on textarea "Sports4All membership, paid for 17 weeks of training valued at $501.50 ($29.50 …" at bounding box center [1027, 483] width 759 height 58
click at [1075, 476] on textarea "Sports4All membership, paid for 18 weeks of training valued at $501.50 ($29.50 …" at bounding box center [1027, 483] width 759 height 58
click at [766, 489] on textarea "Sports4All membership, paid for 18 weeks of training valued at $531.00 ($29.50 …" at bounding box center [1027, 483] width 759 height 58
click at [676, 549] on input "Add tag" at bounding box center [693, 554] width 61 height 21
click at [694, 585] on span "re becca" at bounding box center [687, 587] width 46 height 16
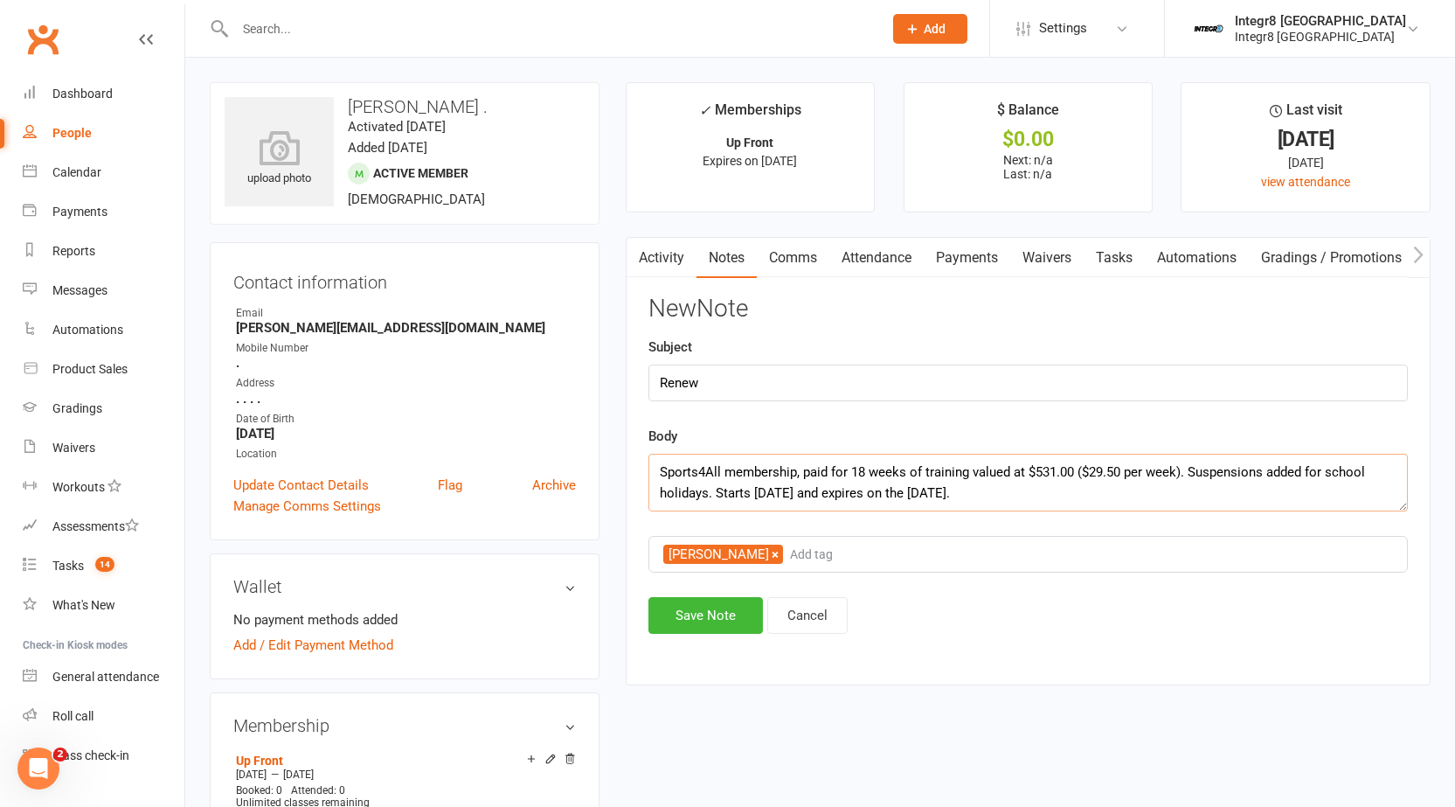
click at [728, 477] on textarea "Sports4All membership, paid for 18 weeks of training valued at $531.00 ($29.50 …" at bounding box center [1027, 483] width 759 height 58
click at [724, 614] on button "Save Note" at bounding box center [705, 615] width 114 height 37
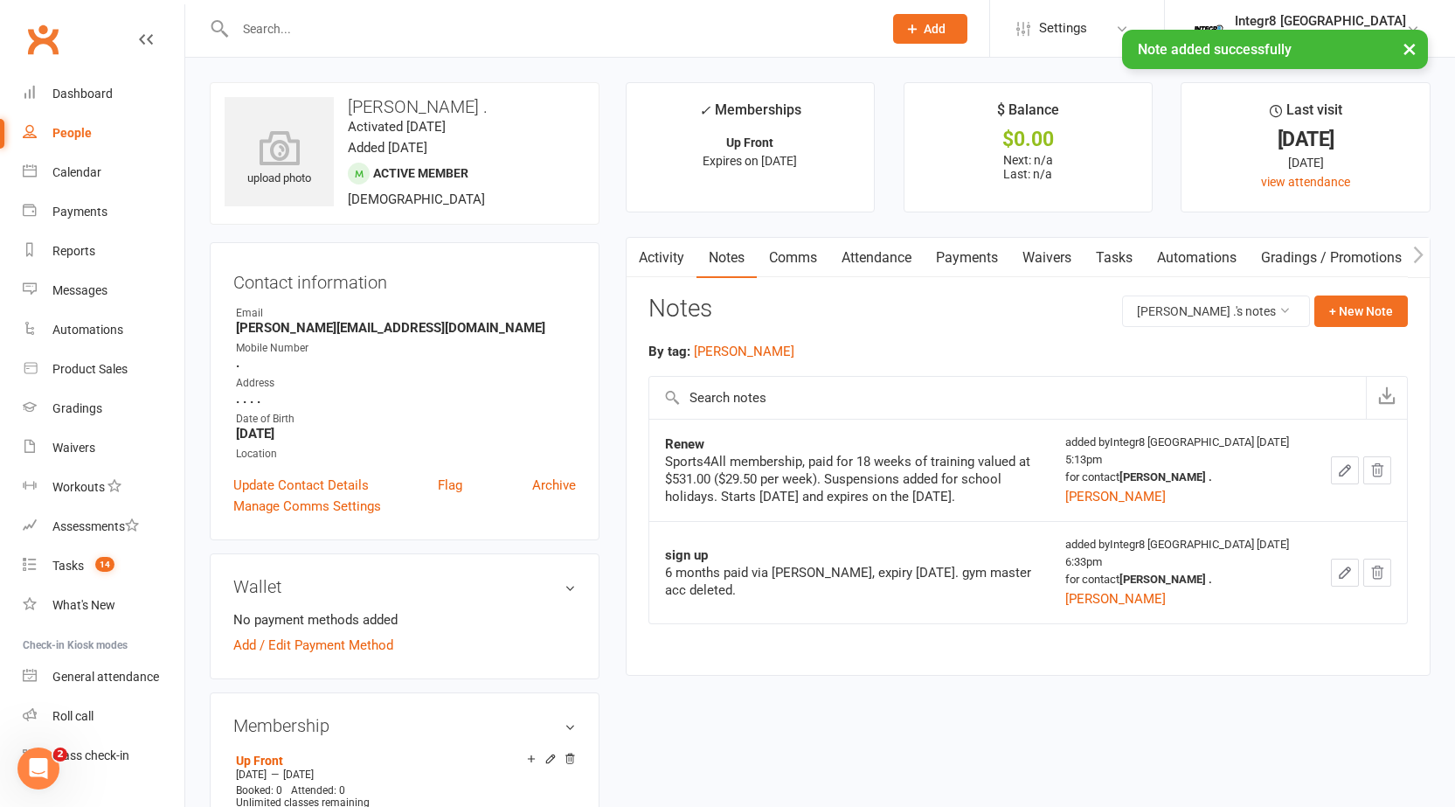
click at [1100, 253] on link "Tasks" at bounding box center [1114, 258] width 61 height 40
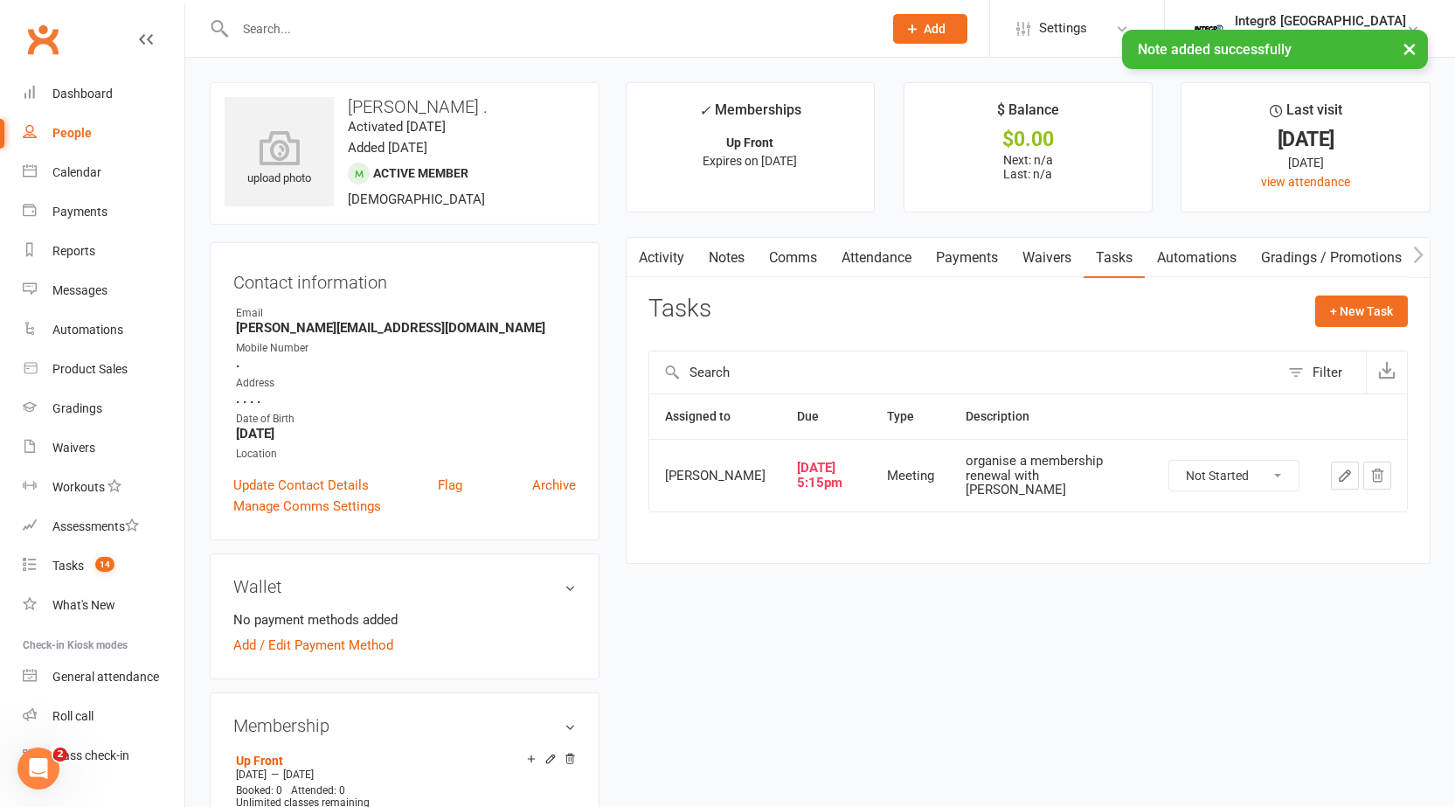
click at [1249, 478] on select "Not Started In Progress Waiting Complete" at bounding box center [1233, 476] width 129 height 30
click at [1169, 468] on select "Not Started In Progress Waiting Complete" at bounding box center [1233, 476] width 129 height 30
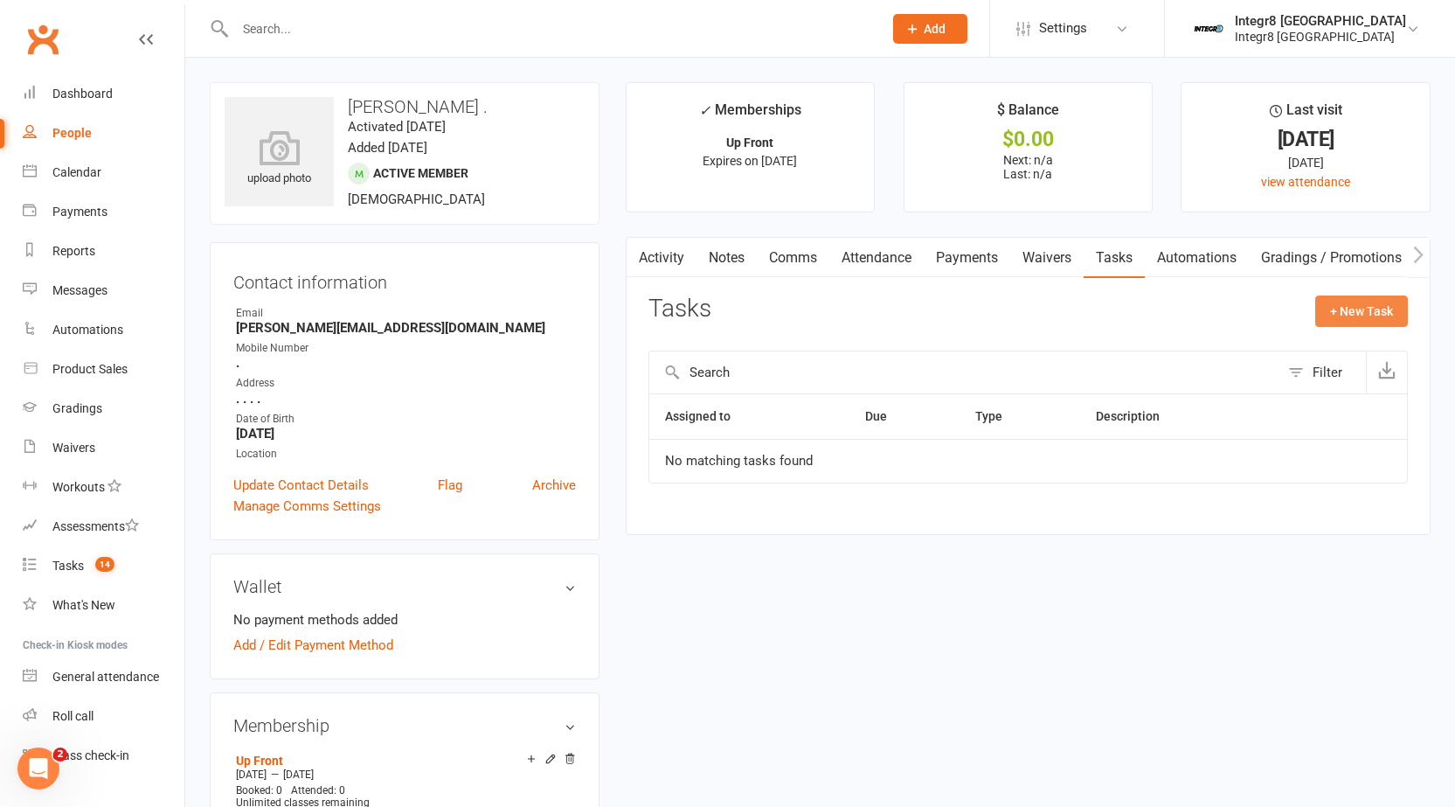
click at [1338, 305] on button "+ New Task" at bounding box center [1361, 310] width 93 height 31
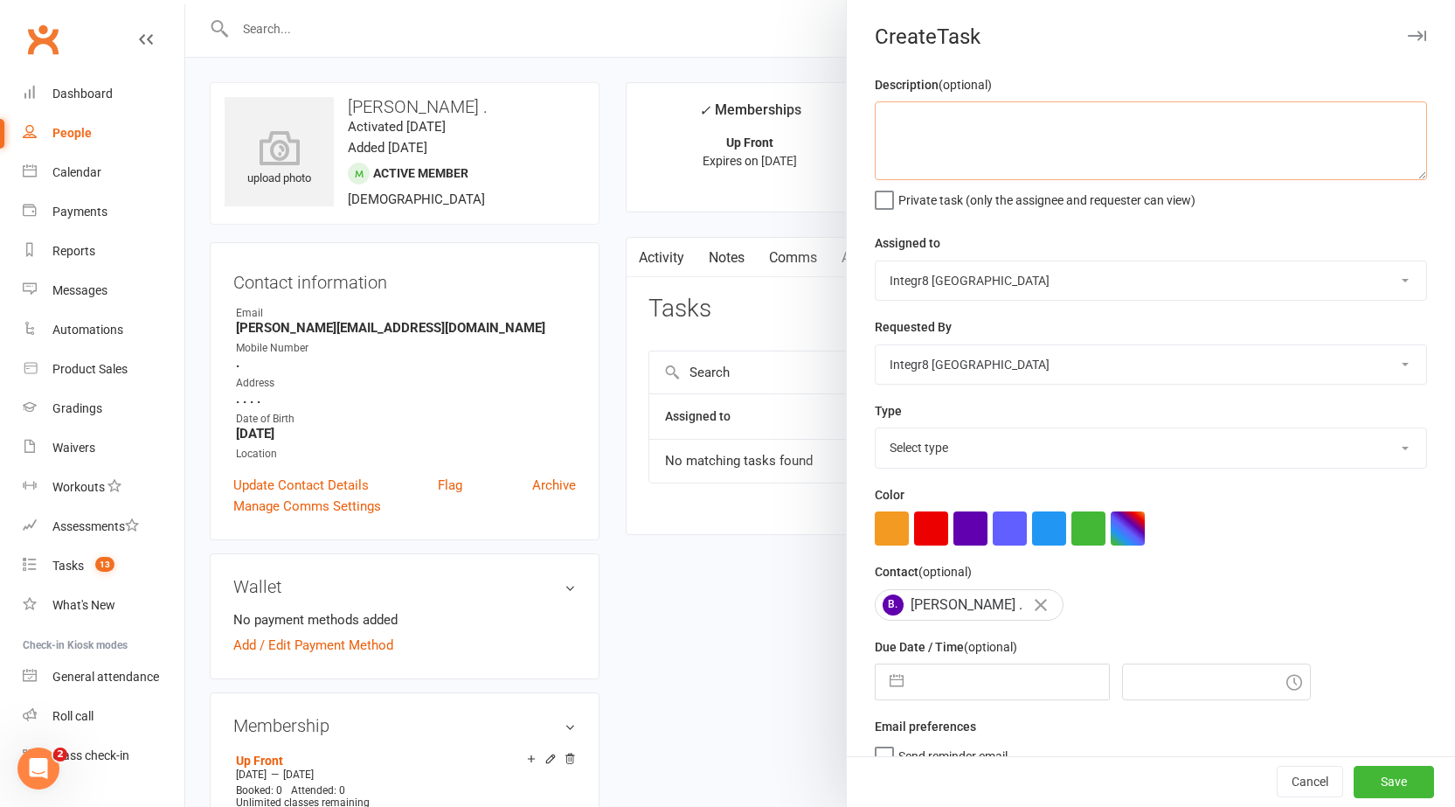
click at [955, 141] on textarea at bounding box center [1151, 140] width 552 height 79
click at [981, 285] on select "Annissa Koletsas Domenic Amato Phil Amato Integr8 Cheltenham Giuseppe Amato" at bounding box center [1151, 280] width 551 height 38
click at [876, 262] on select "Annissa Koletsas Domenic Amato Phil Amato Integr8 Cheltenham Giuseppe Amato" at bounding box center [1151, 280] width 551 height 38
click at [978, 438] on select "Select type E-mail In person Meeting Membership Phone call Add new task type" at bounding box center [1151, 447] width 551 height 38
click at [876, 432] on select "Select type E-mail In person Meeting Membership Phone call Add new task type" at bounding box center [1151, 447] width 551 height 38
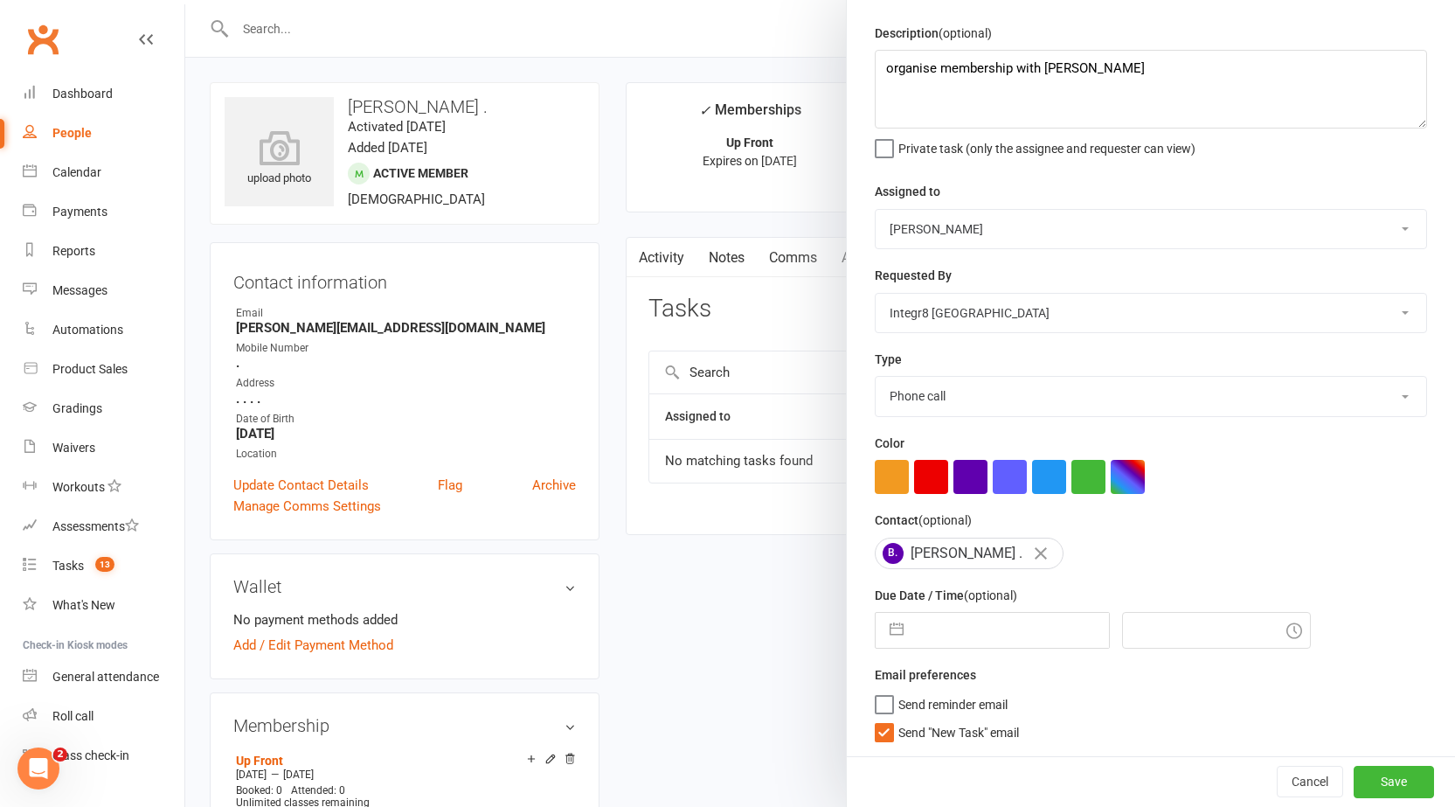
click at [1012, 627] on input "text" at bounding box center [1010, 630] width 197 height 35
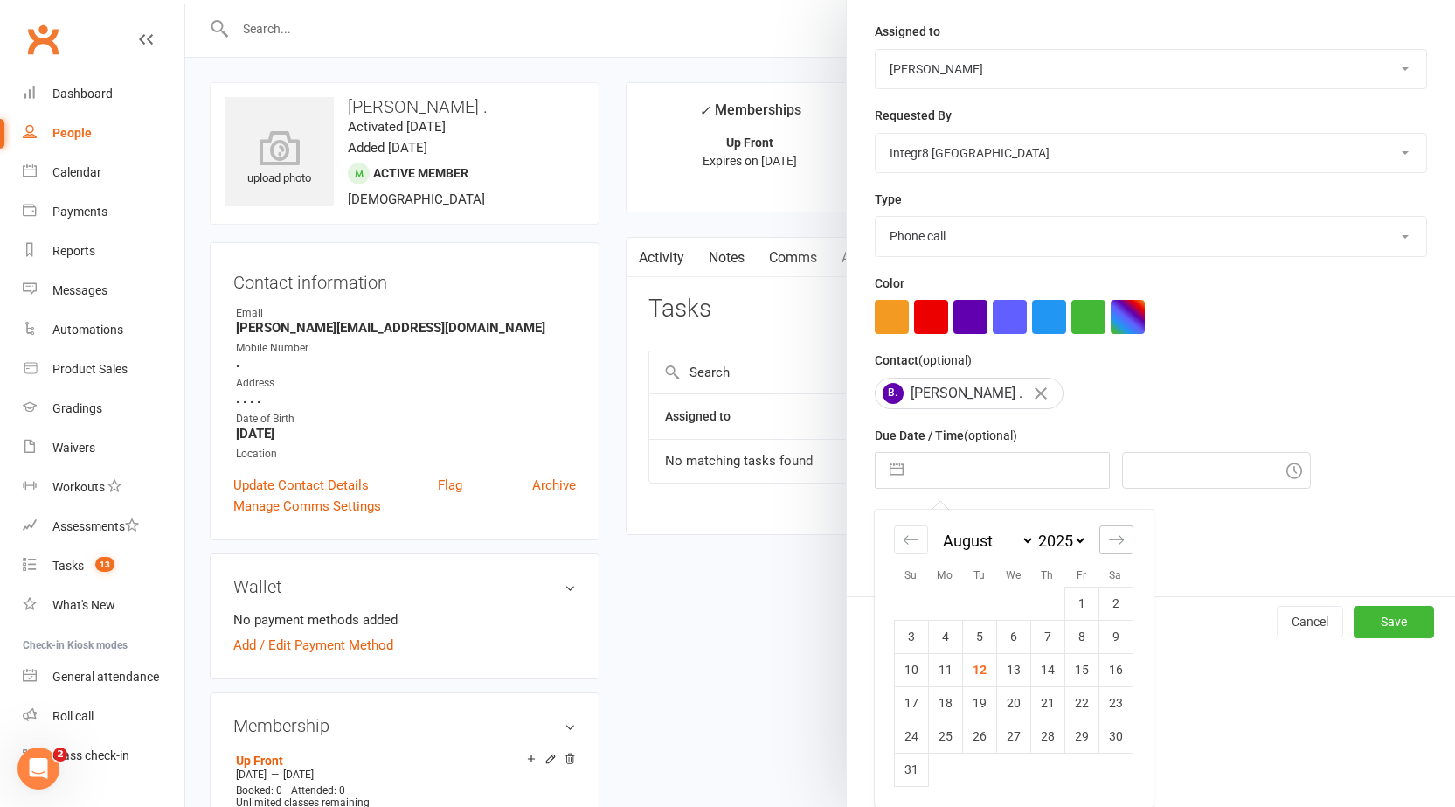
click at [1099, 534] on div "Move forward to switch to the next month." at bounding box center [1116, 539] width 34 height 29
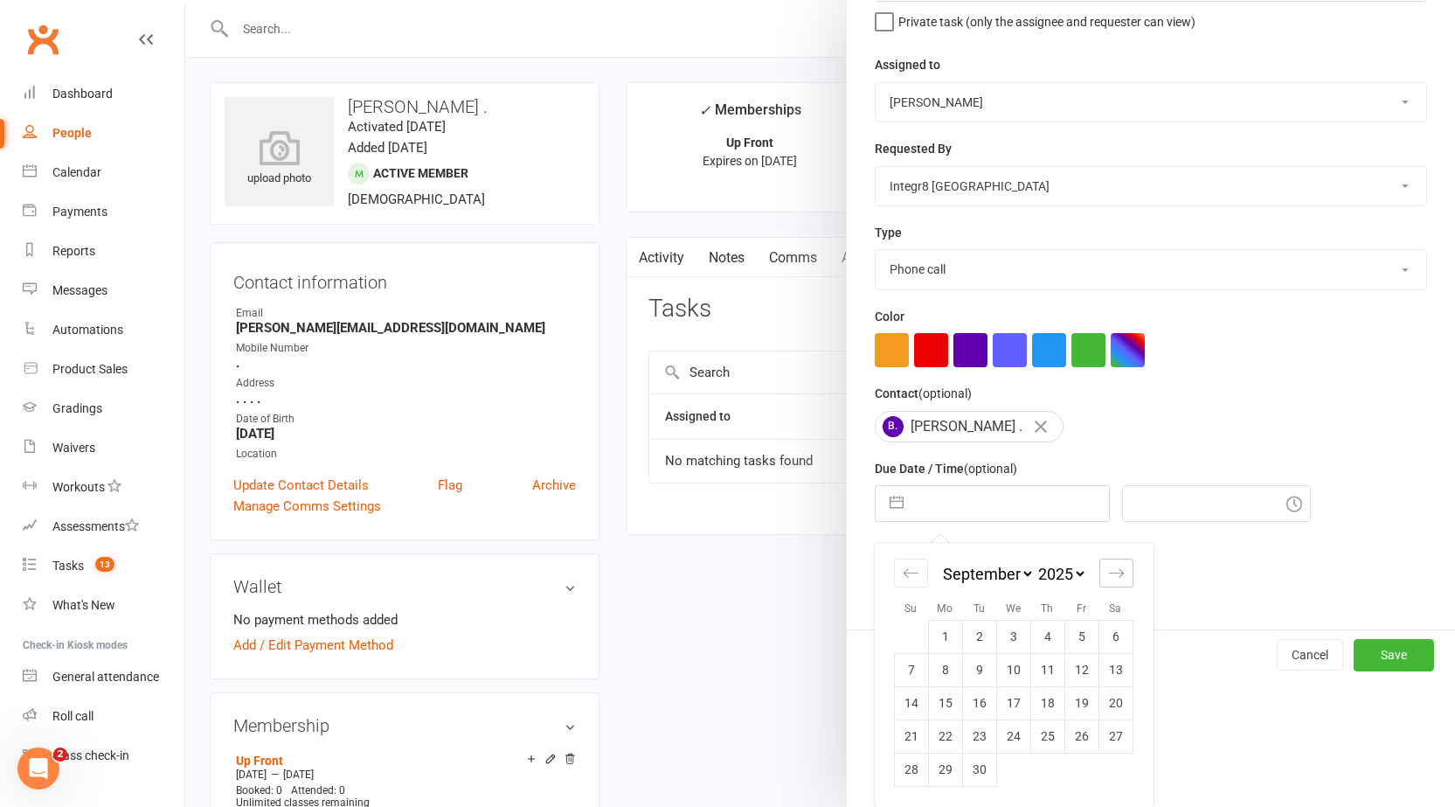
scroll to position [184, 0]
click at [1098, 543] on div "January February March April May June July August September October November De…" at bounding box center [1014, 675] width 278 height 264
click at [1116, 568] on icon "Move forward to switch to the next month." at bounding box center [1116, 573] width 17 height 17
click at [976, 572] on select "January February March April May June July August September October November De…" at bounding box center [986, 574] width 95 height 20
click at [1063, 573] on select "2035 2034 2033 2032 2031 2030 2029 2028 2027 2026 2025 2024 2023 2022 2021 2020…" at bounding box center [1061, 574] width 52 height 20
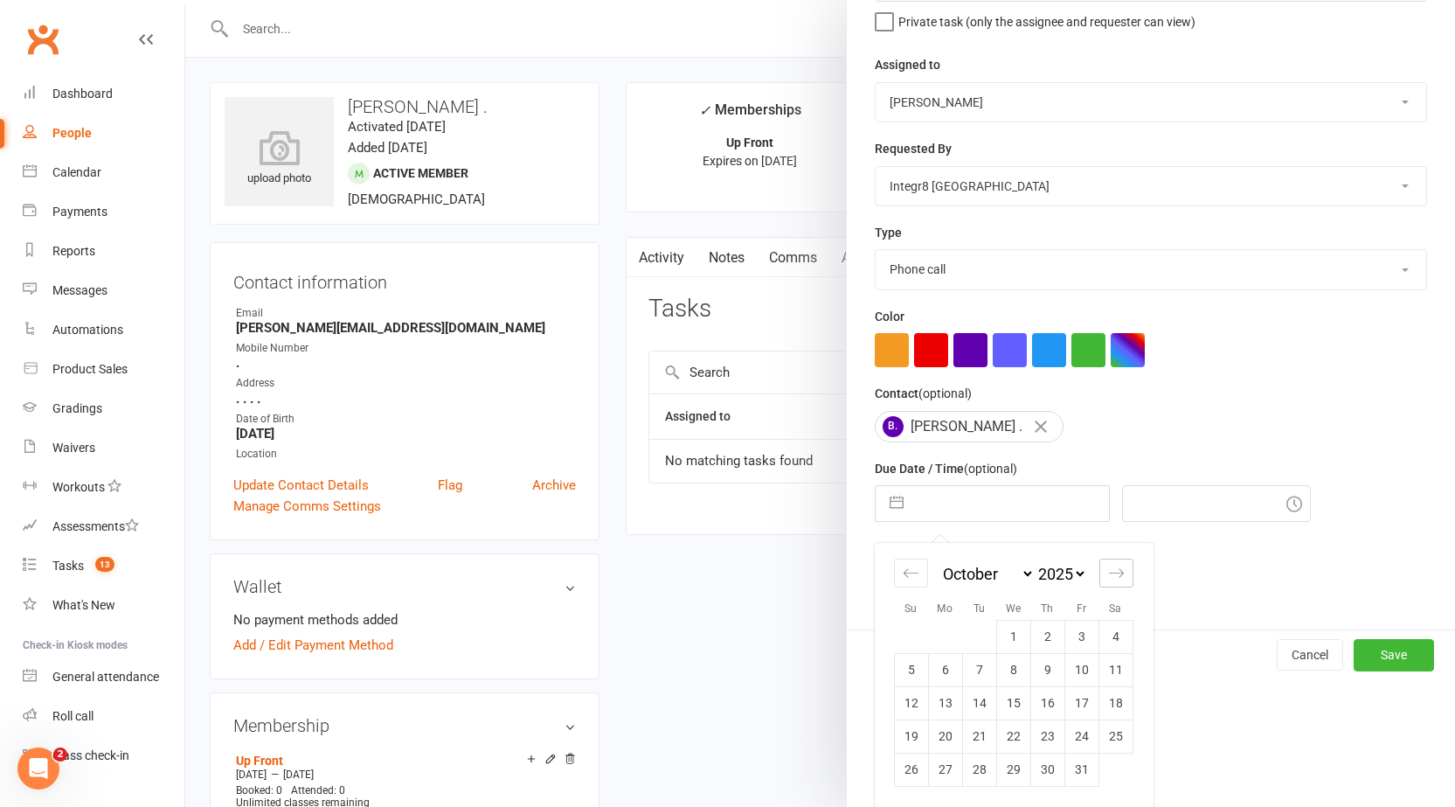
click at [1108, 573] on icon "Move forward to switch to the next month." at bounding box center [1116, 573] width 17 height 17
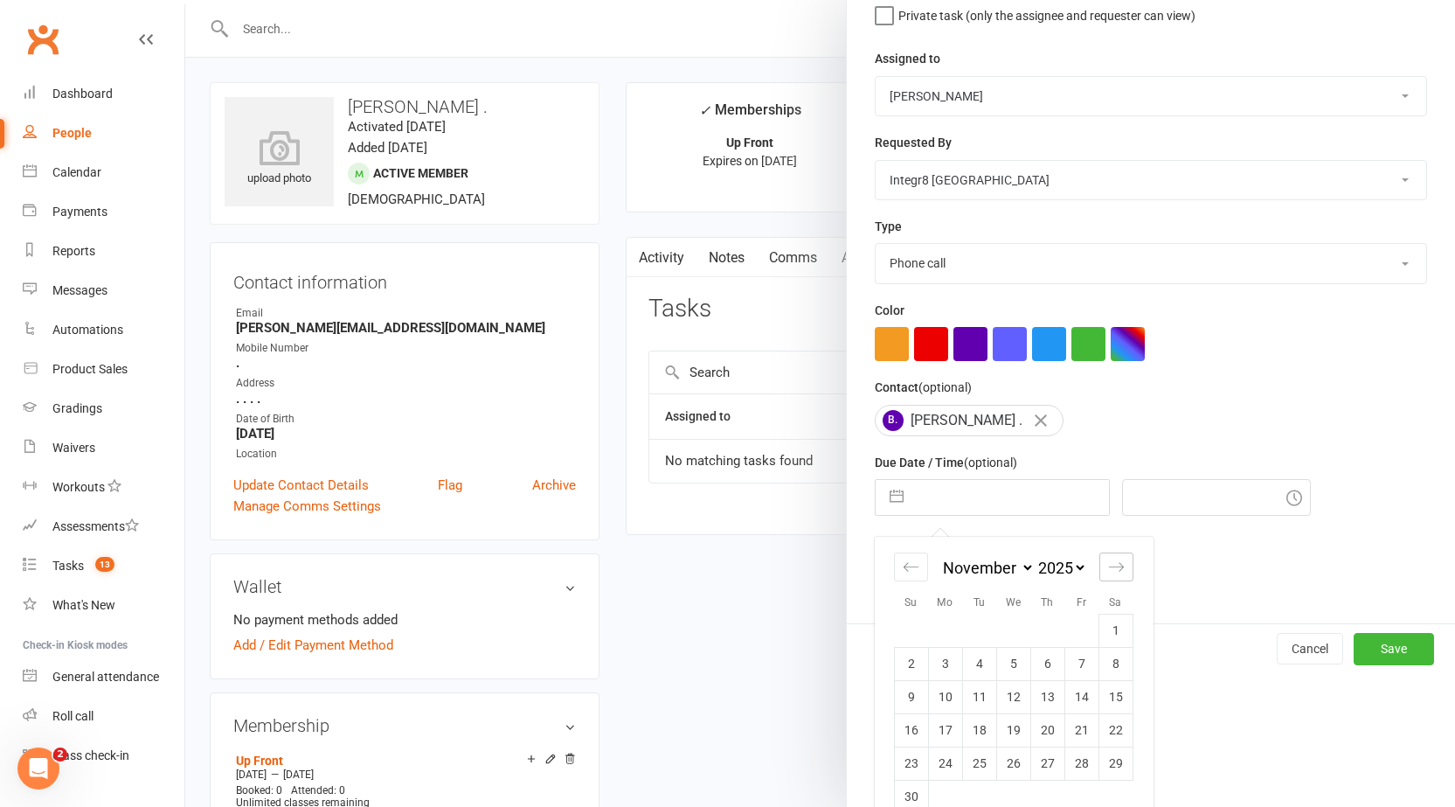
click at [1108, 573] on icon "Move forward to switch to the next month." at bounding box center [1116, 566] width 17 height 17
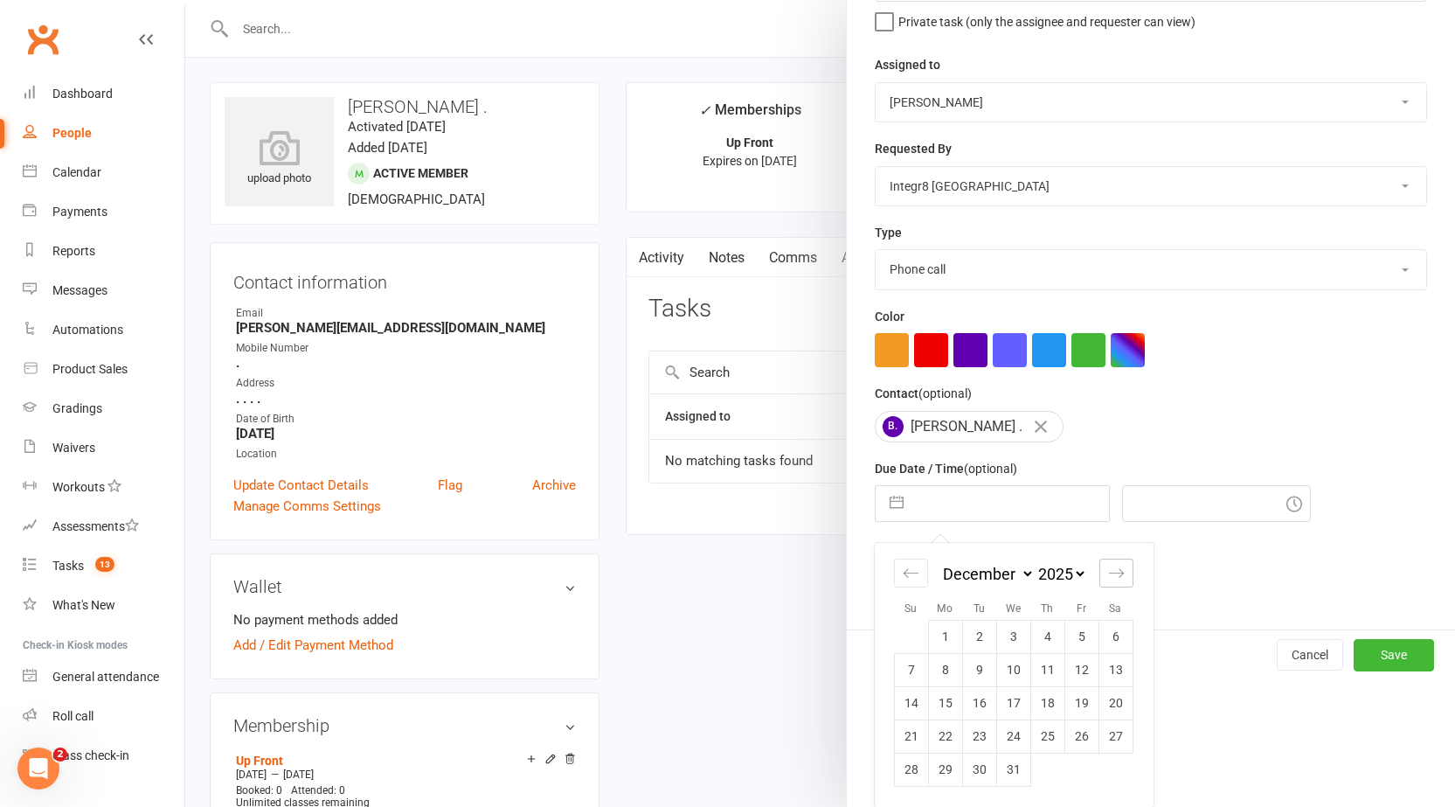
click at [1108, 573] on icon "Move forward to switch to the next month." at bounding box center [1116, 573] width 17 height 17
click at [912, 731] on td "18" at bounding box center [911, 735] width 34 height 33
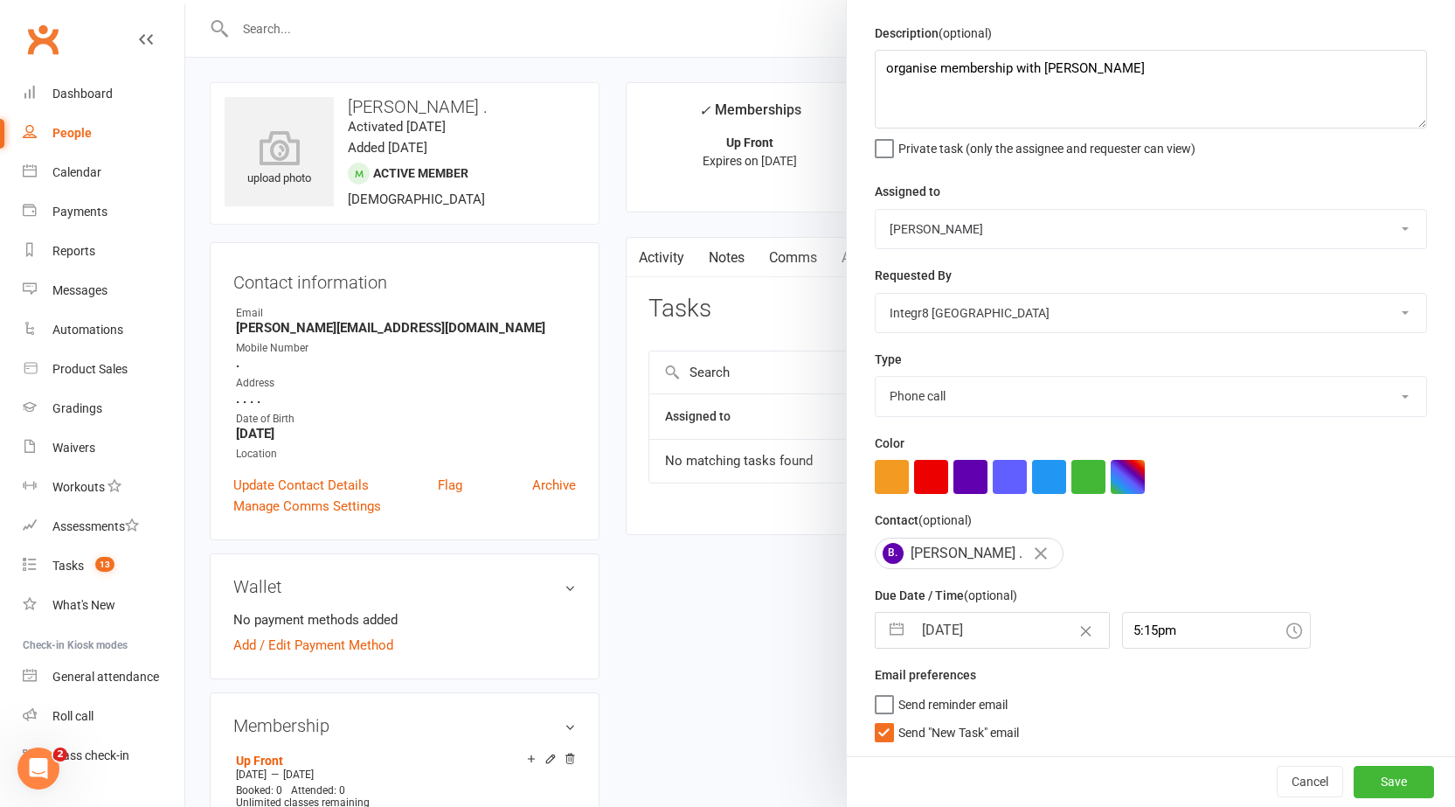
scroll to position [59, 0]
click at [1366, 779] on button "Save" at bounding box center [1394, 781] width 80 height 31
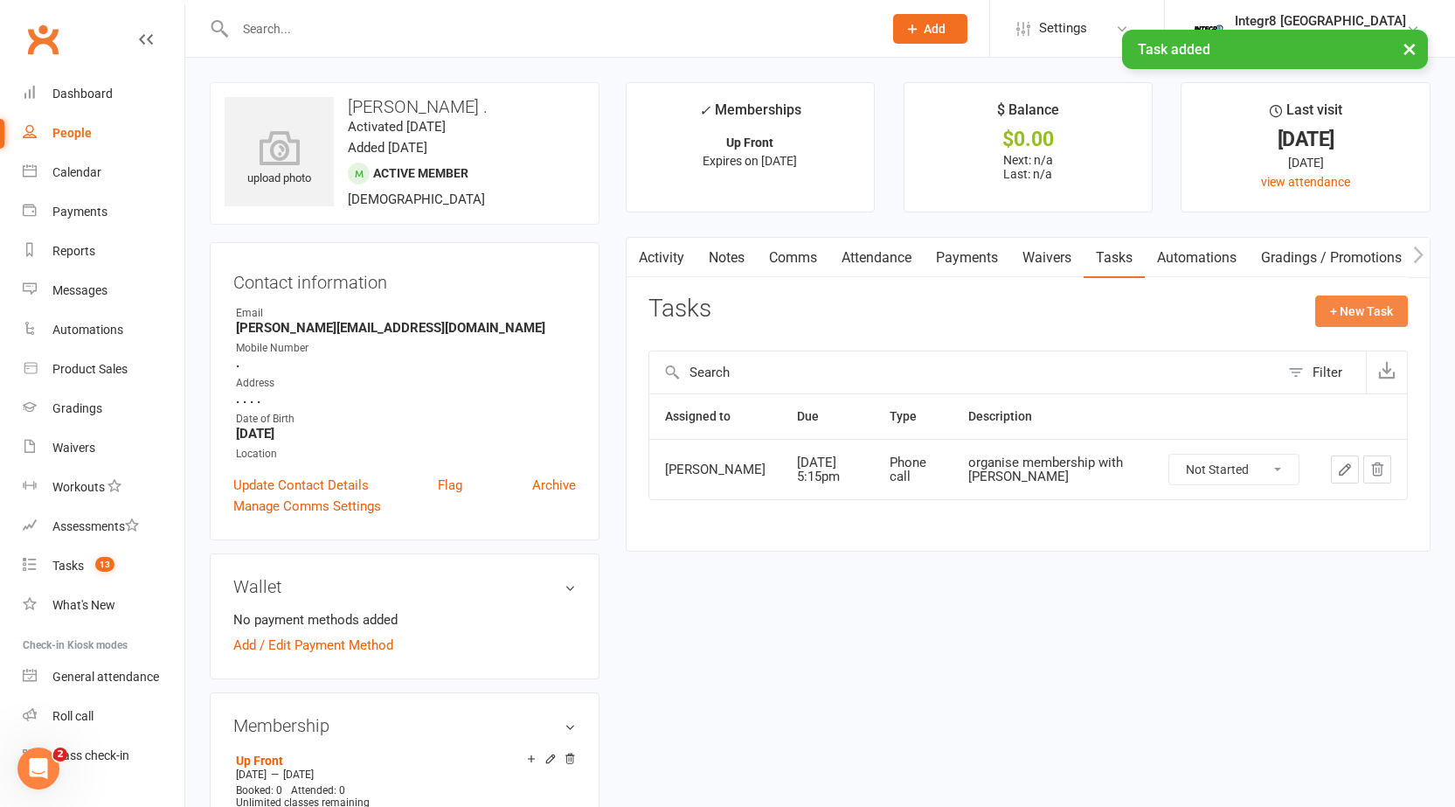
click at [1339, 305] on button "+ New Task" at bounding box center [1361, 310] width 93 height 31
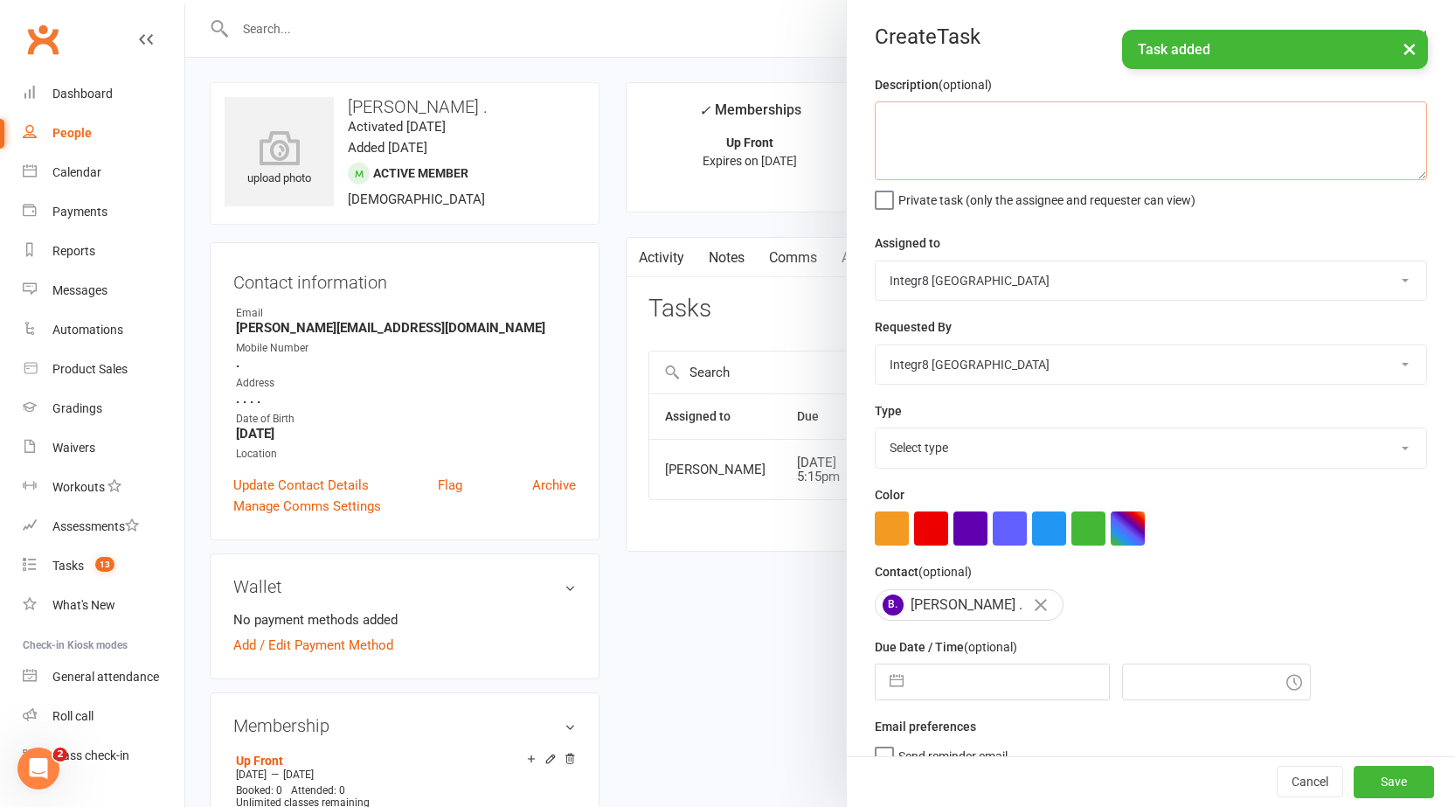
click at [1090, 132] on textarea at bounding box center [1151, 140] width 552 height 79
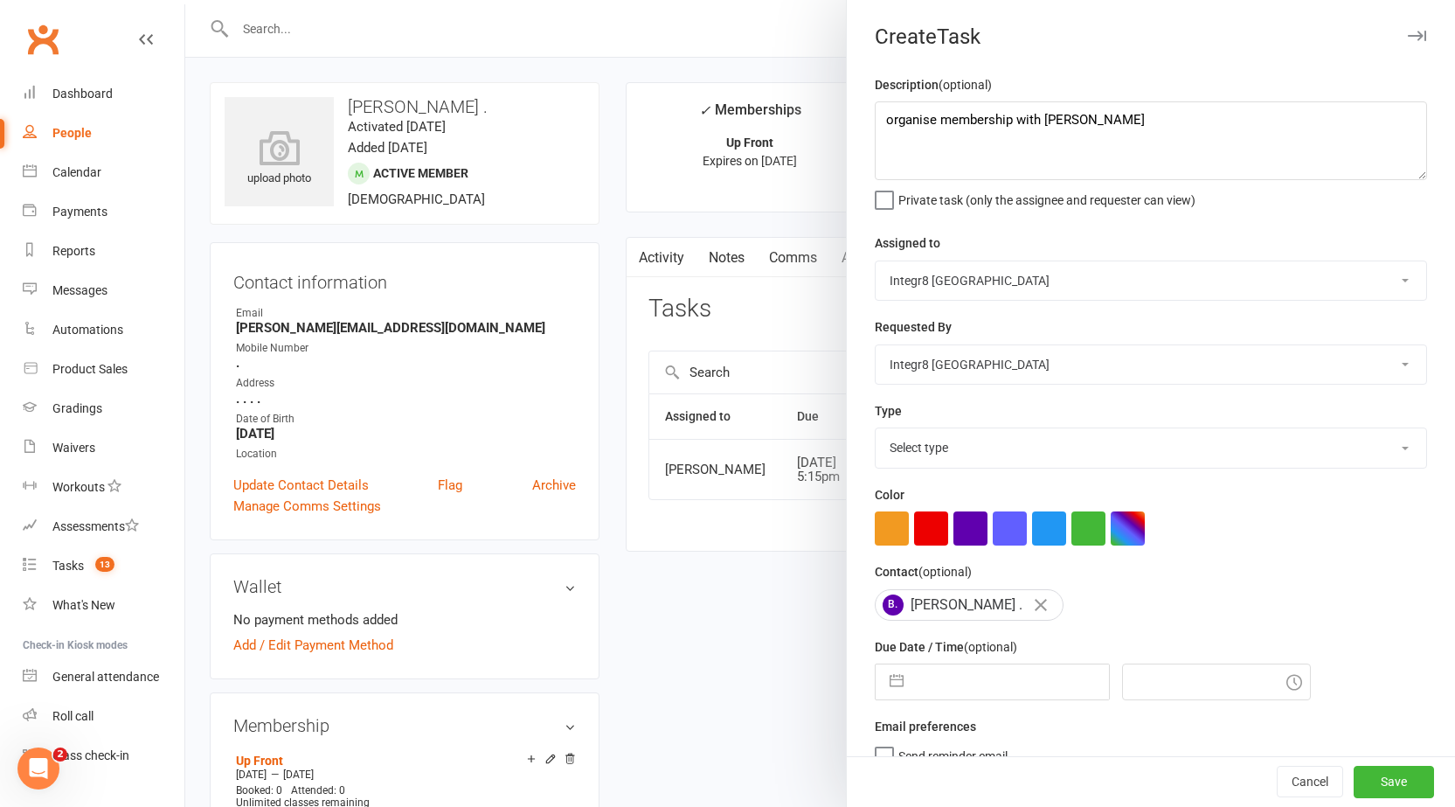
click at [1030, 273] on select "Annissa Koletsas Domenic Amato Phil Amato Integr8 Cheltenham Giuseppe Amato" at bounding box center [1151, 280] width 551 height 38
click at [876, 262] on select "Annissa Koletsas Domenic Amato Phil Amato Integr8 Cheltenham Giuseppe Amato" at bounding box center [1151, 280] width 551 height 38
click at [1015, 454] on select "Select type E-mail In person Meeting Membership Phone call Add new task type" at bounding box center [1151, 447] width 551 height 38
click at [876, 432] on select "Select type E-mail In person Meeting Membership Phone call Add new task type" at bounding box center [1151, 447] width 551 height 38
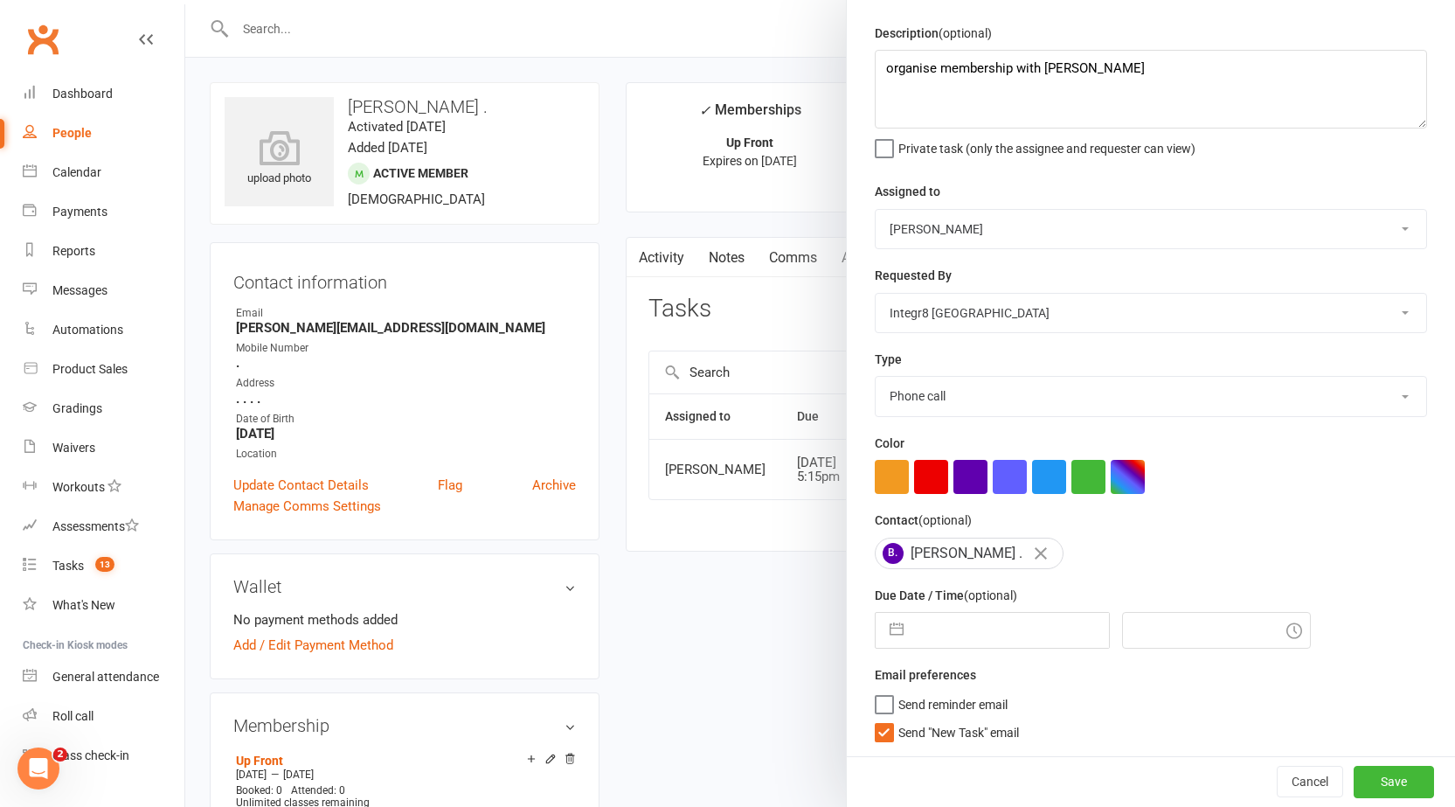
click at [1053, 635] on input "text" at bounding box center [1010, 630] width 197 height 35
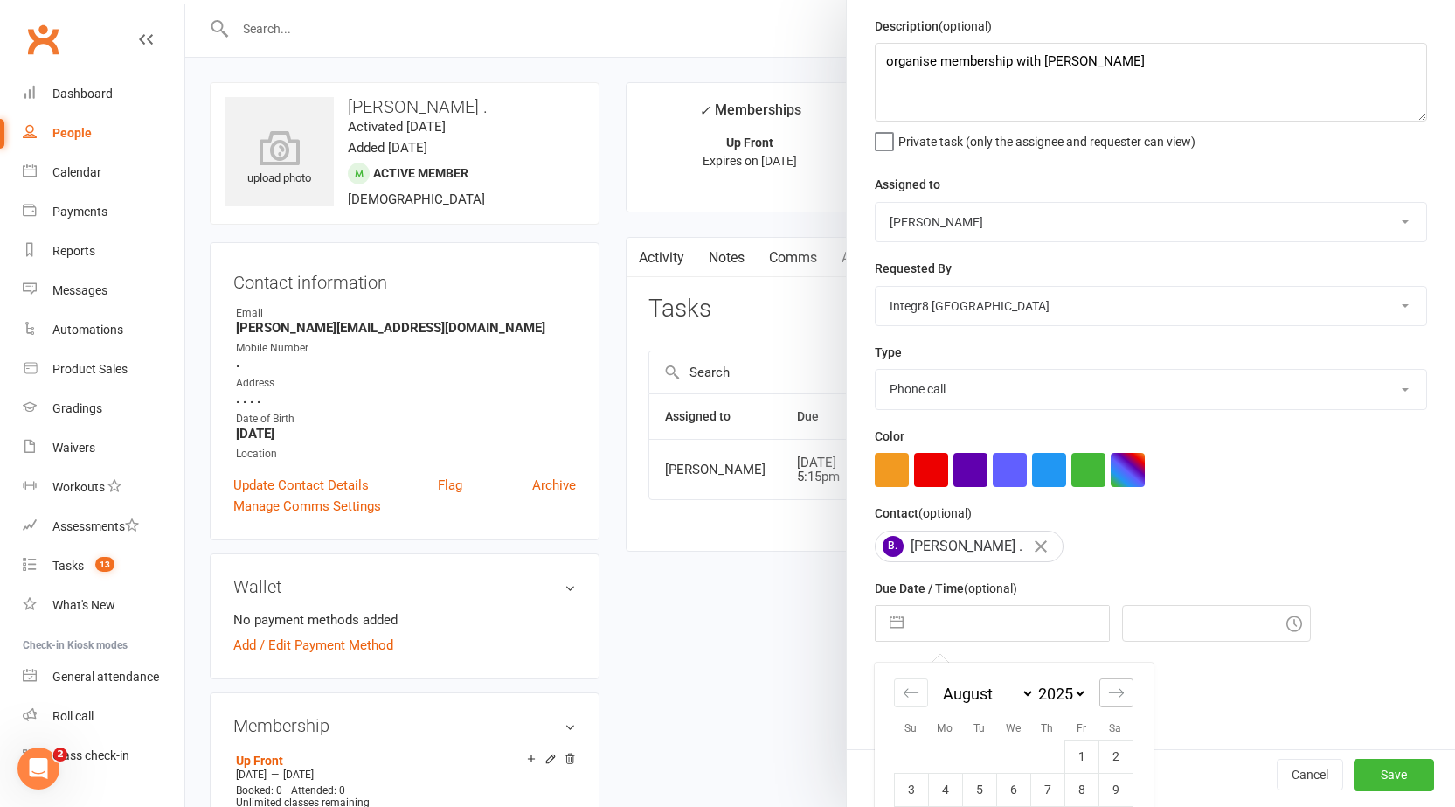
click at [1112, 707] on div "Move forward to switch to the next month." at bounding box center [1116, 692] width 34 height 29
click at [1109, 701] on icon "Move forward to switch to the next month." at bounding box center [1116, 692] width 17 height 17
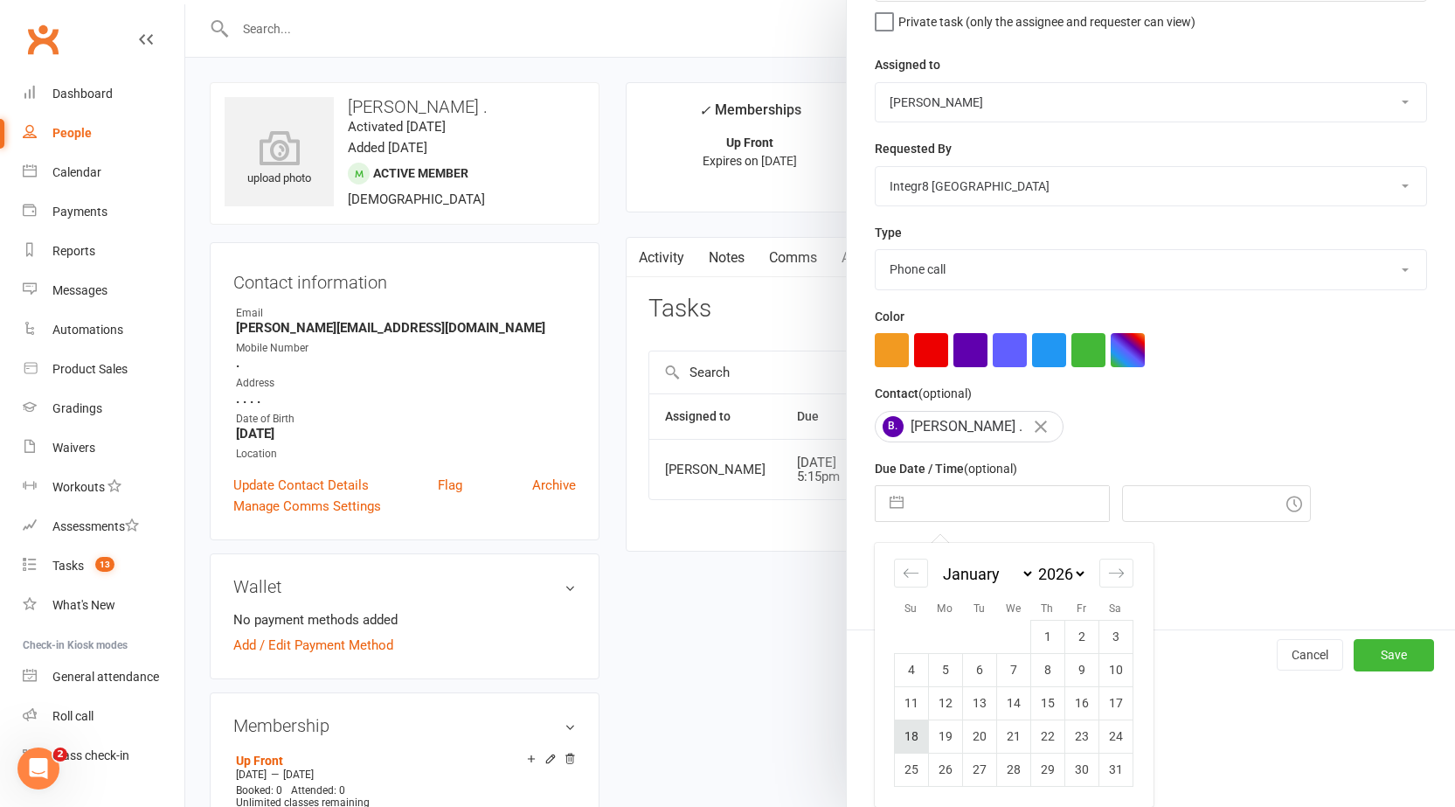
click at [914, 742] on td "18" at bounding box center [911, 735] width 34 height 33
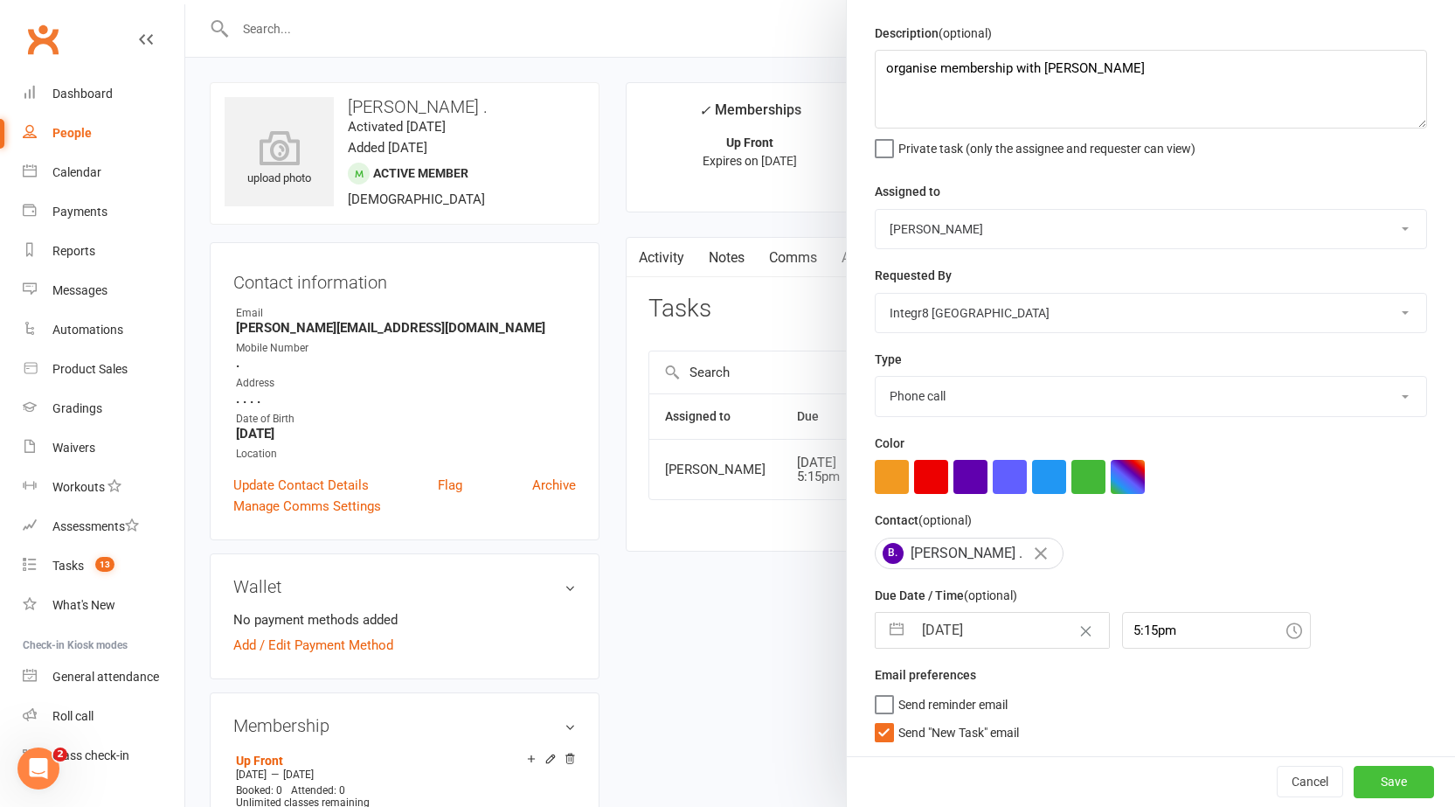
click at [1354, 778] on button "Save" at bounding box center [1394, 781] width 80 height 31
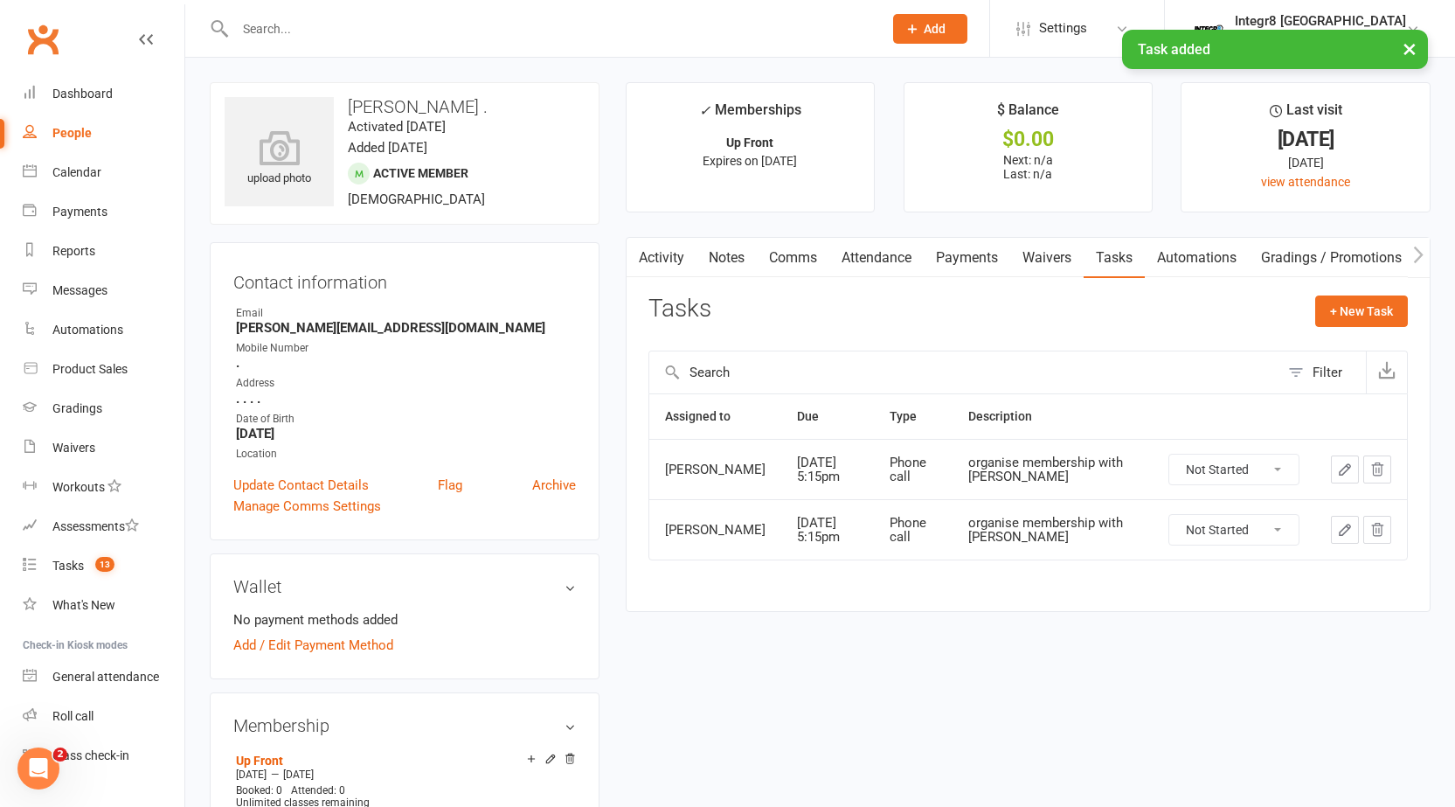
click at [680, 242] on link "Activity" at bounding box center [662, 258] width 70 height 40
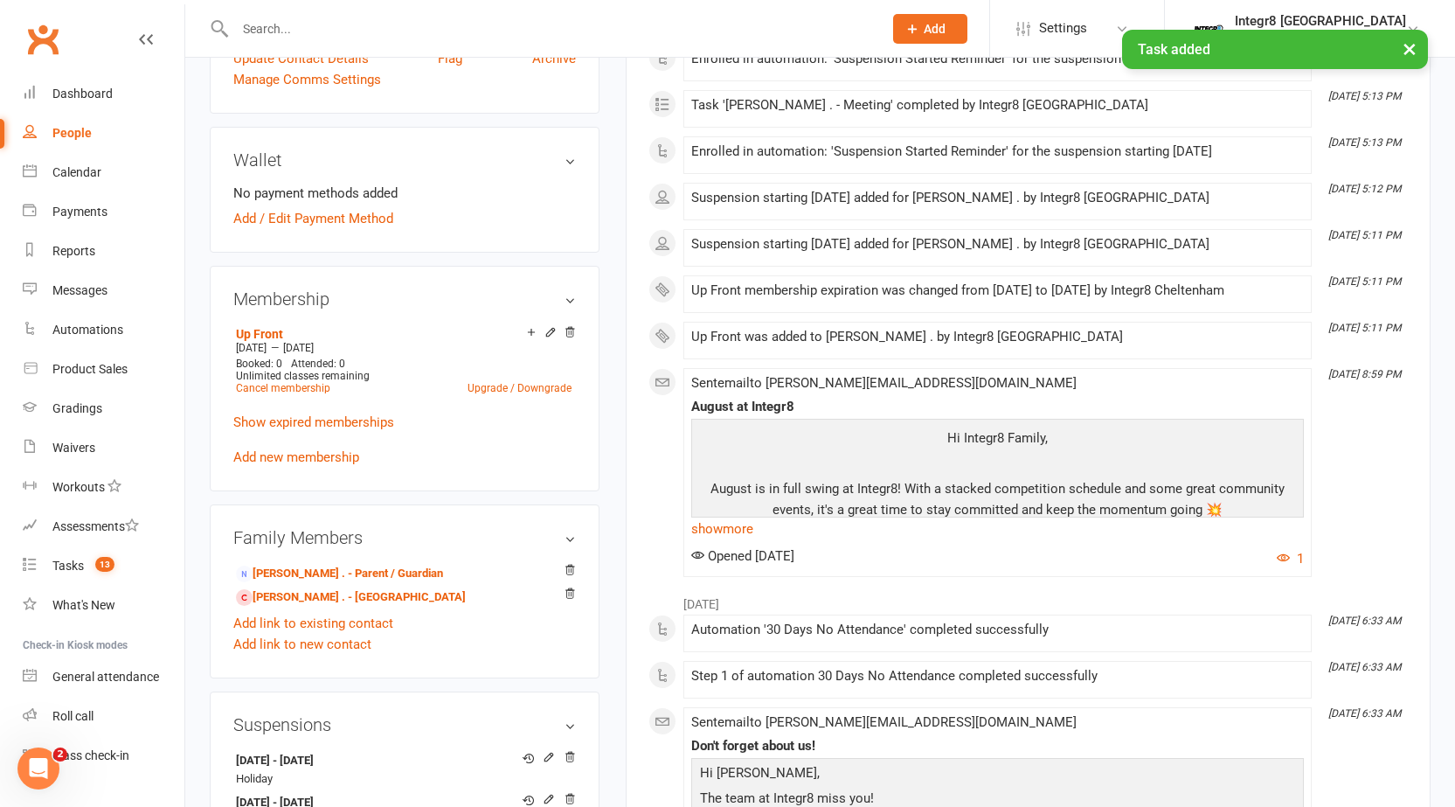
scroll to position [437, 0]
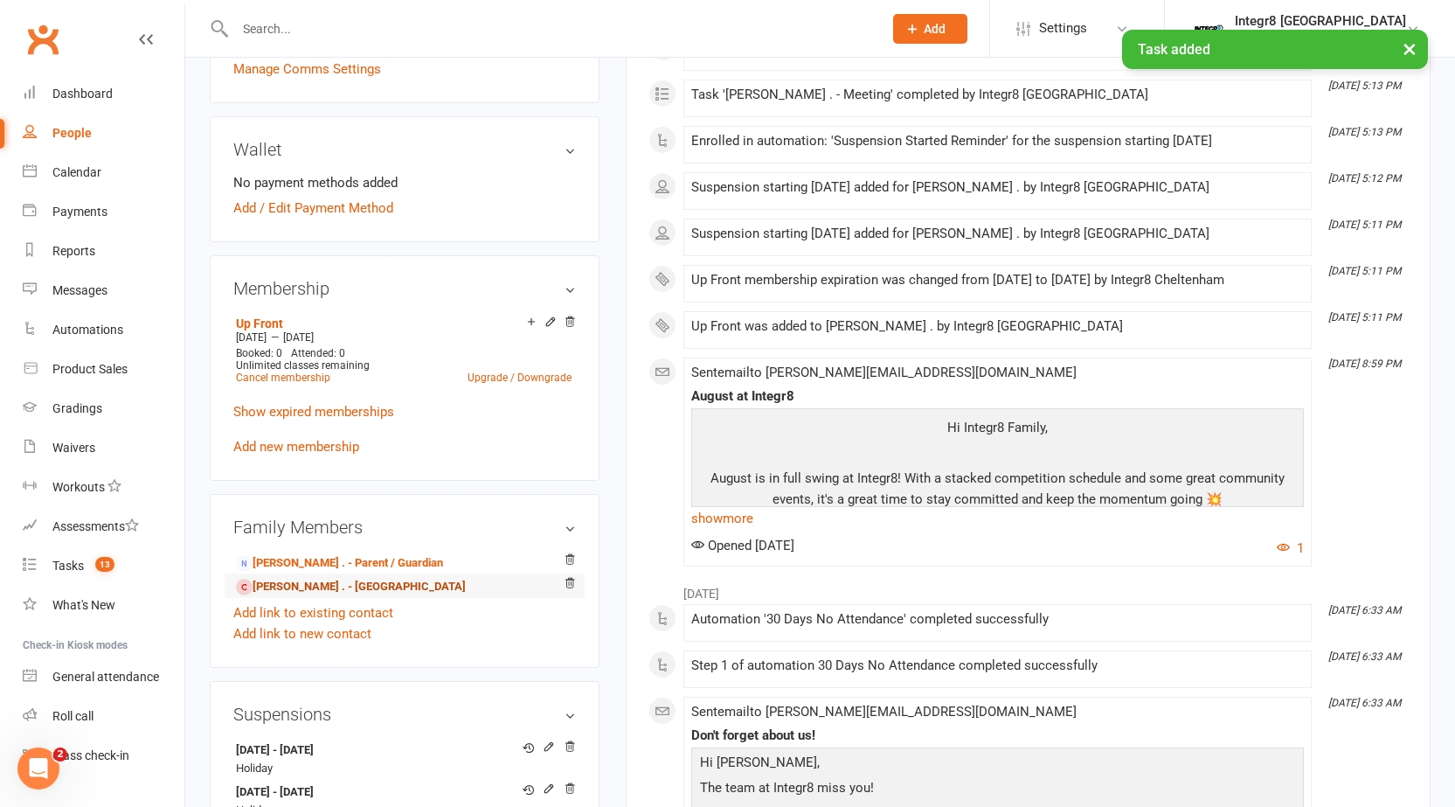
click at [292, 585] on link "Bob . - Sibling" at bounding box center [351, 587] width 230 height 18
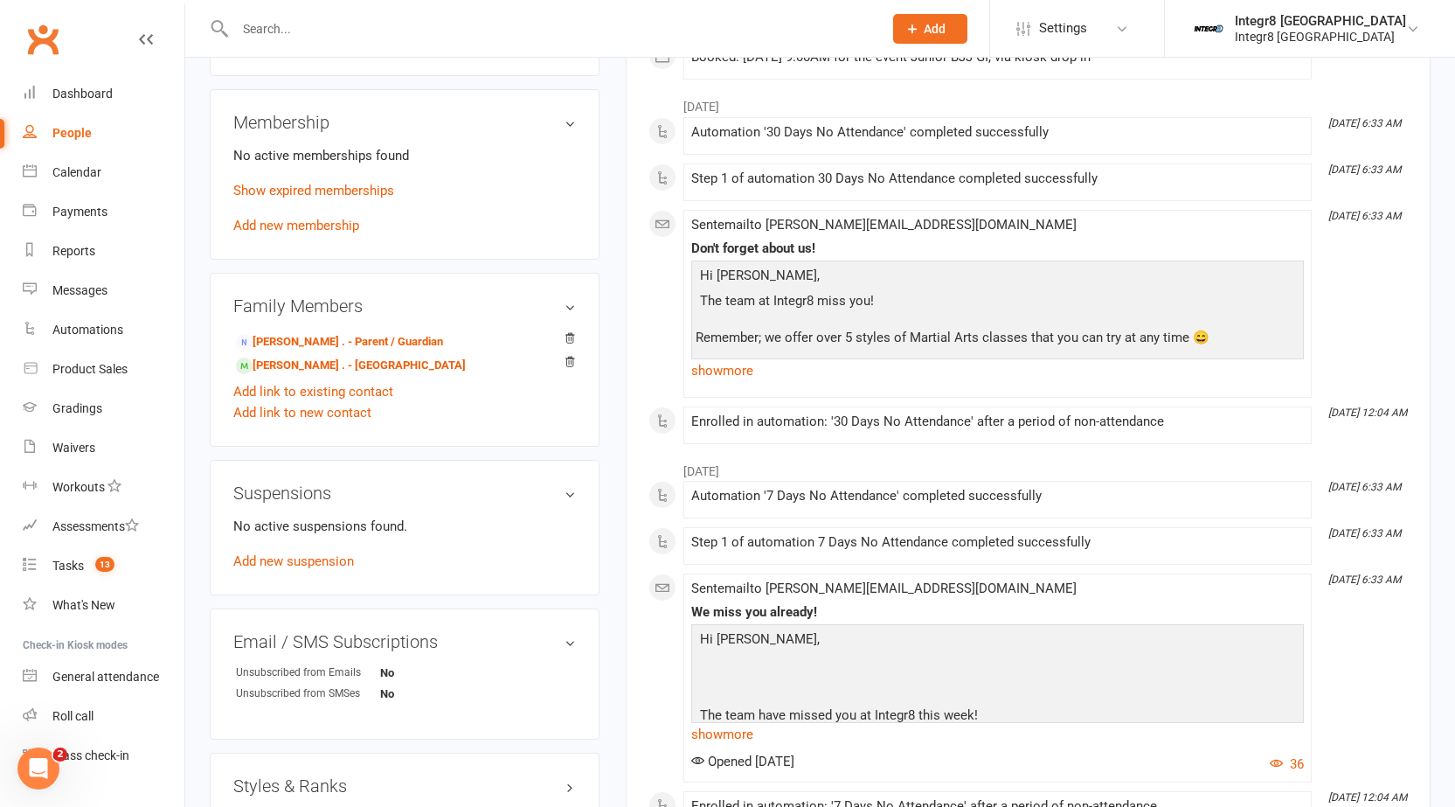
scroll to position [699, 0]
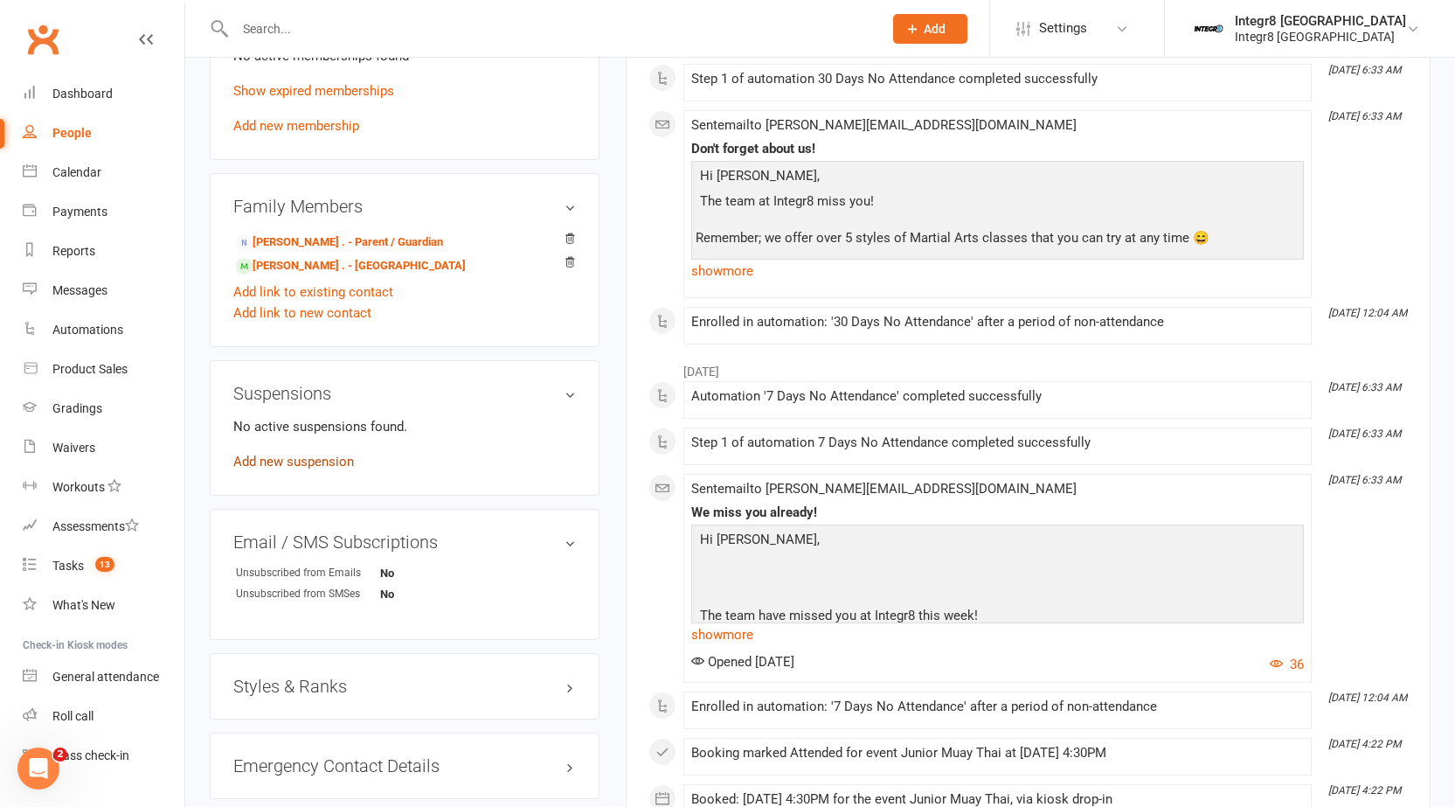
click at [342, 462] on link "Add new suspension" at bounding box center [293, 462] width 121 height 16
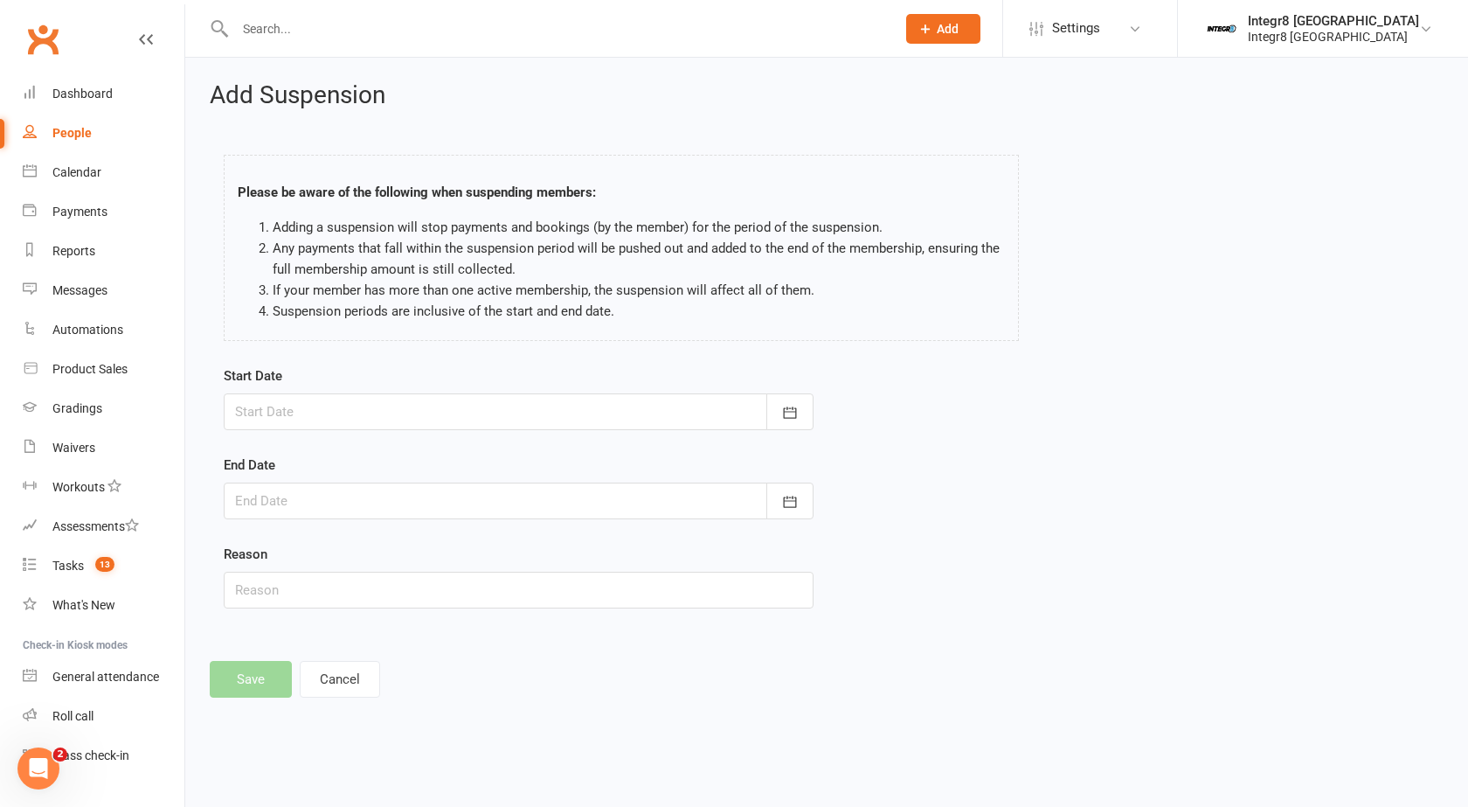
click at [350, 421] on div at bounding box center [519, 411] width 590 height 37
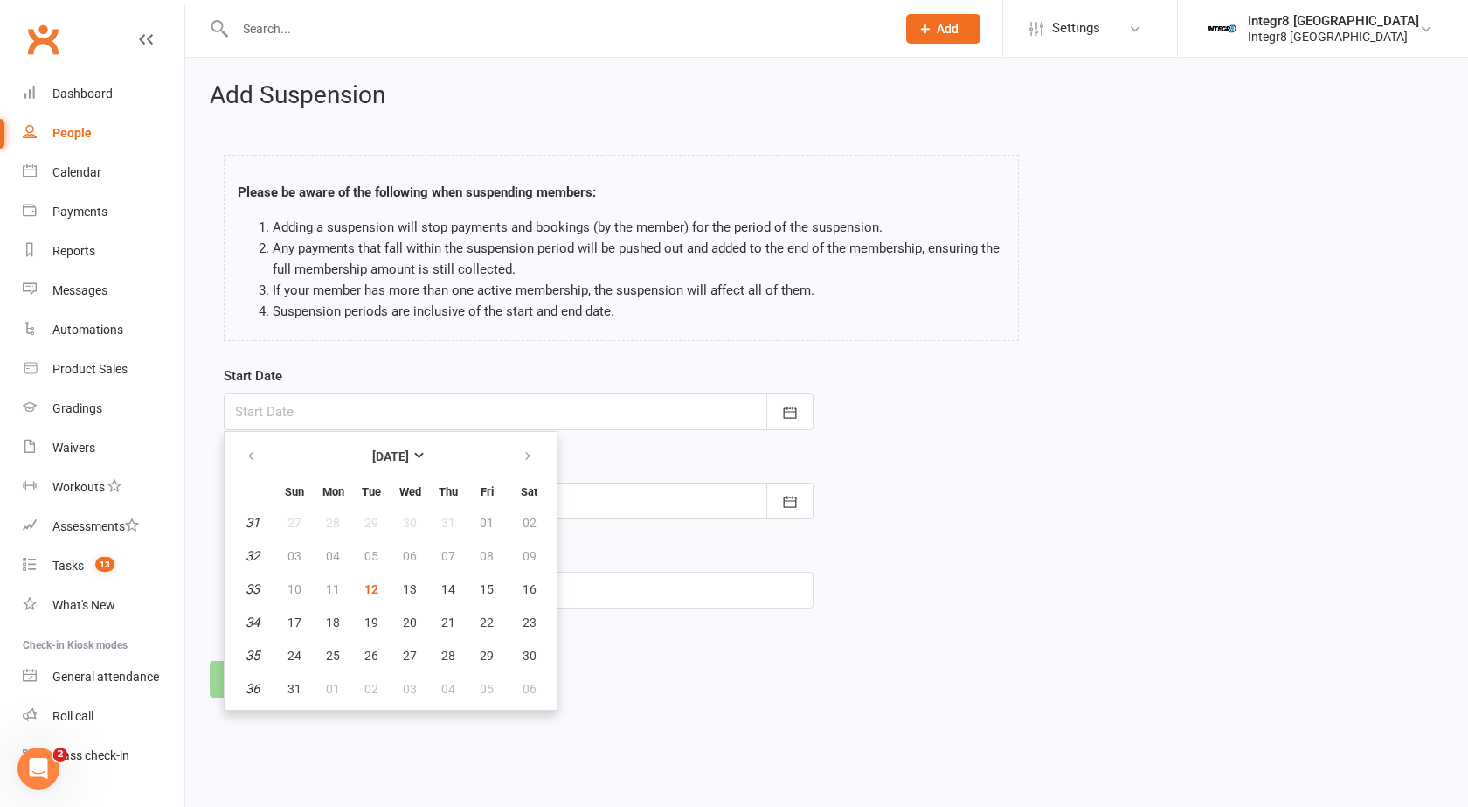
click at [331, 586] on td "11" at bounding box center [333, 588] width 37 height 31
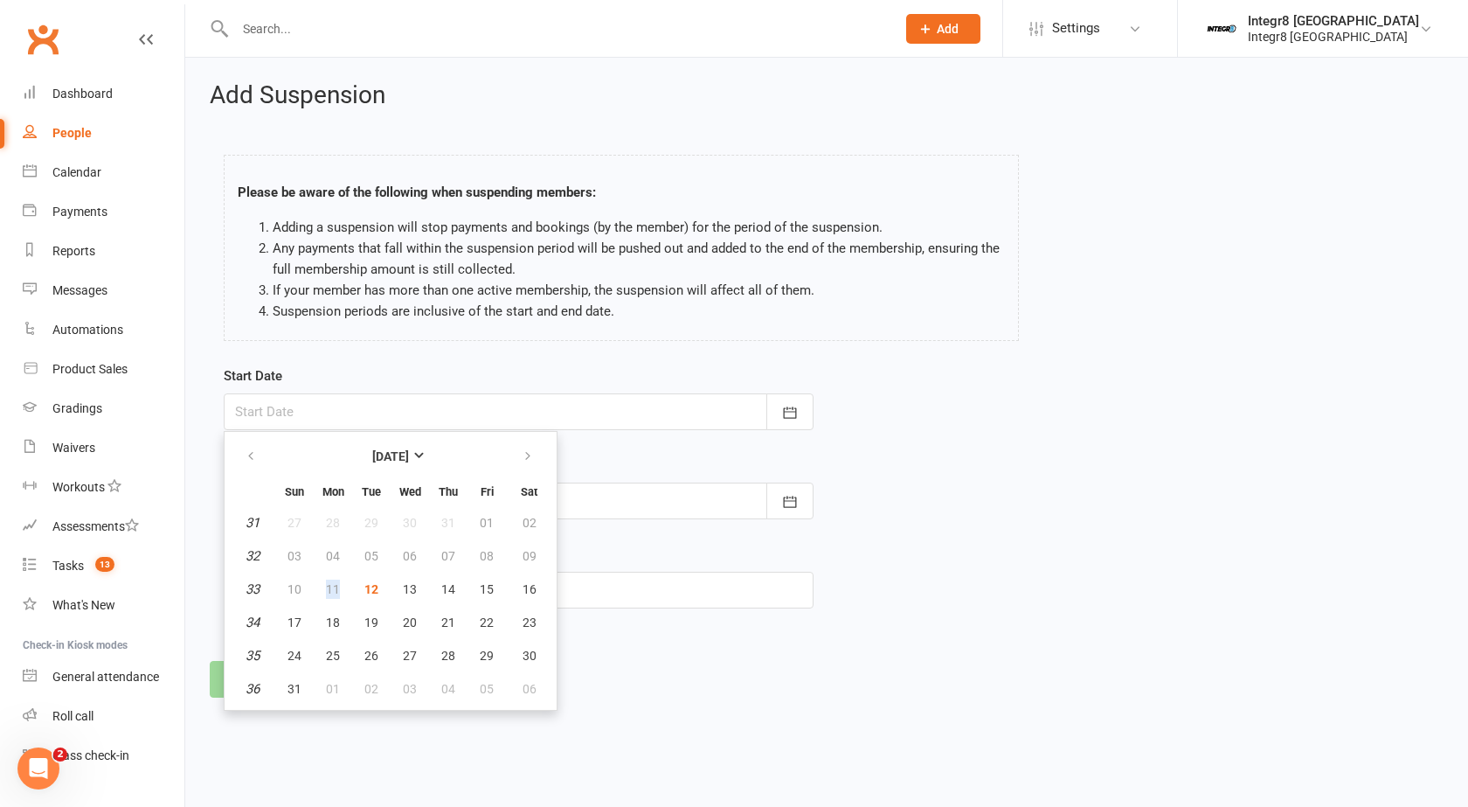
click at [331, 586] on td "11" at bounding box center [333, 588] width 37 height 31
click at [453, 353] on div "Please be aware of the following when suspending members: Adding a suspension w…" at bounding box center [621, 251] width 821 height 228
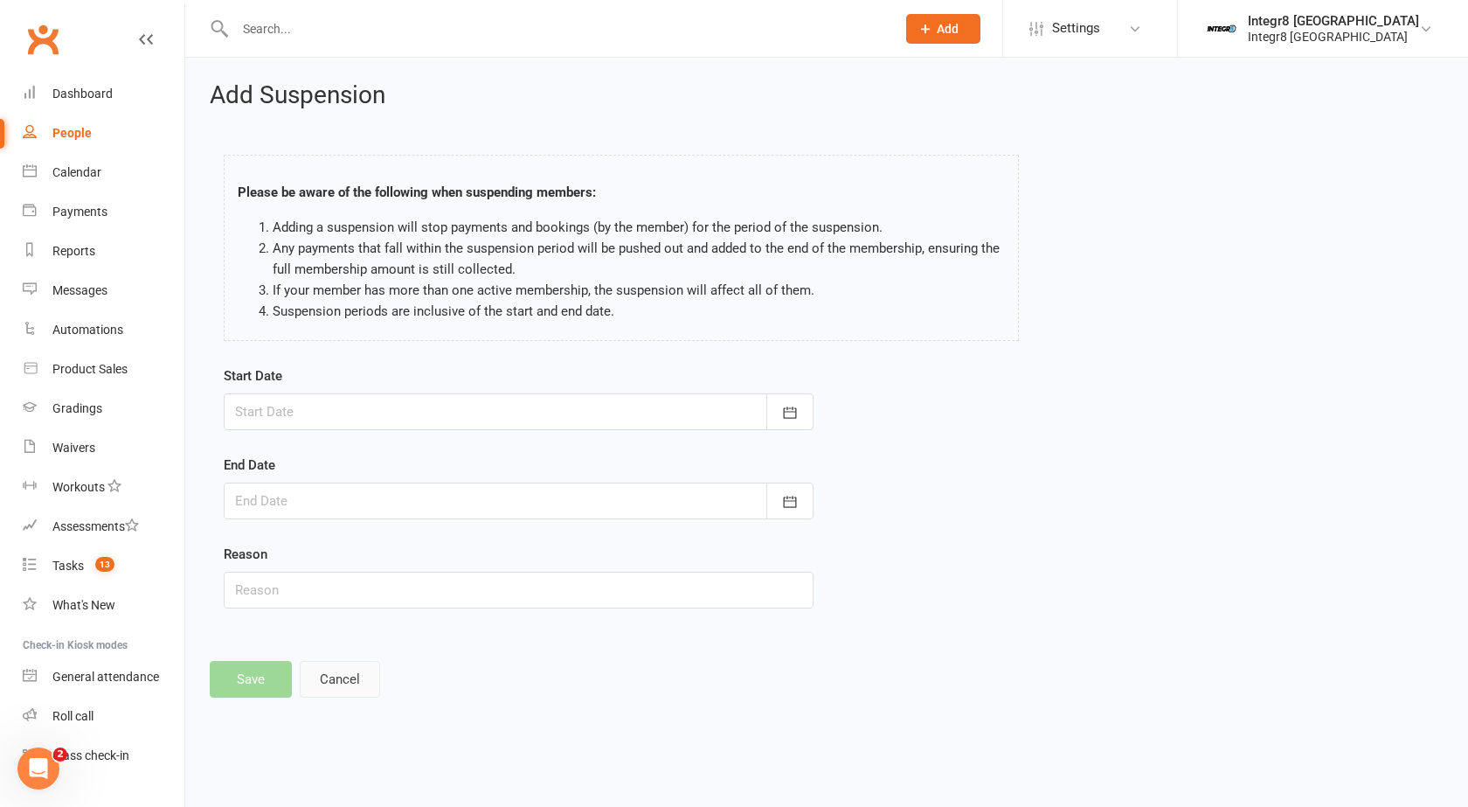
click at [365, 670] on button "Cancel" at bounding box center [340, 679] width 80 height 37
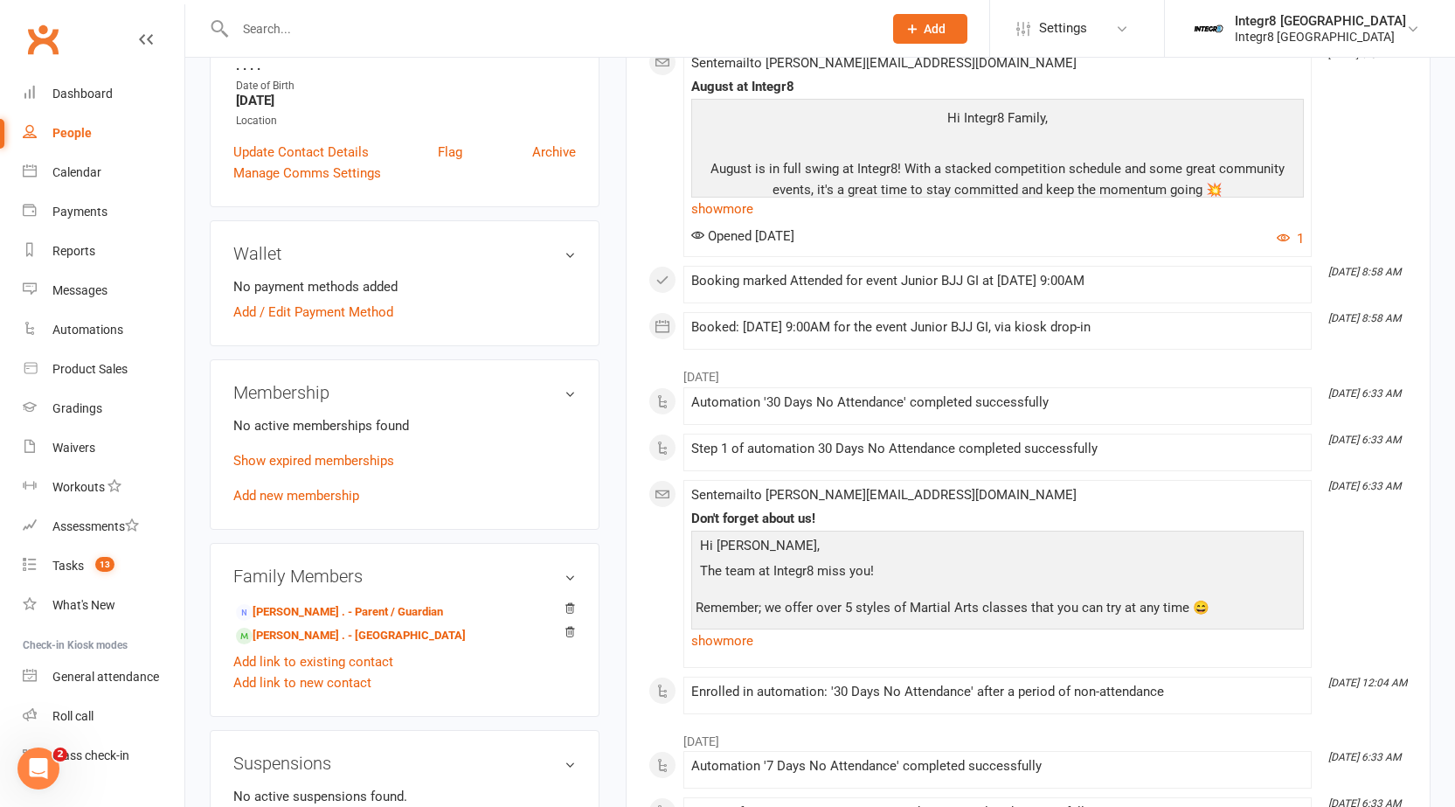
scroll to position [437, 0]
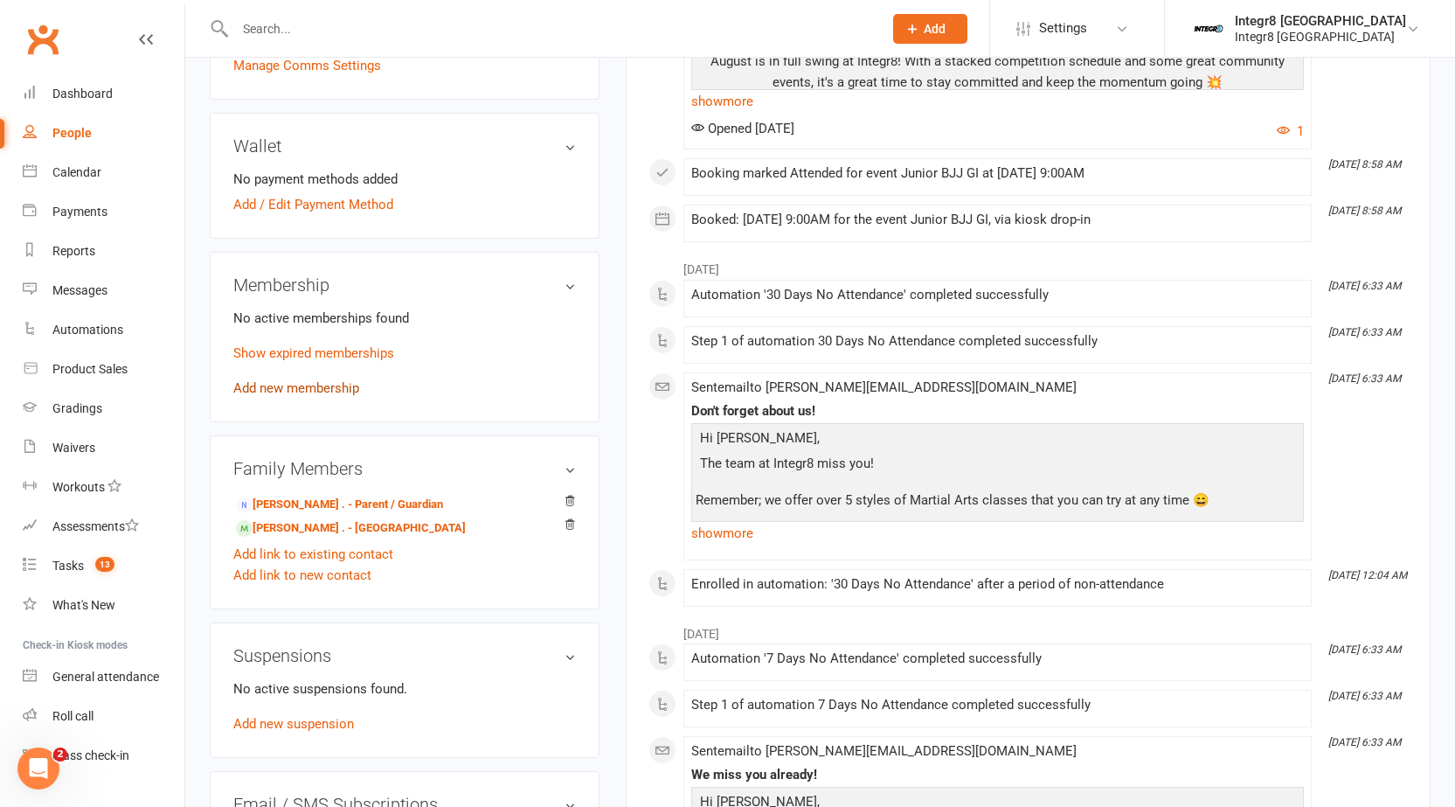
click at [326, 388] on link "Add new membership" at bounding box center [296, 388] width 126 height 16
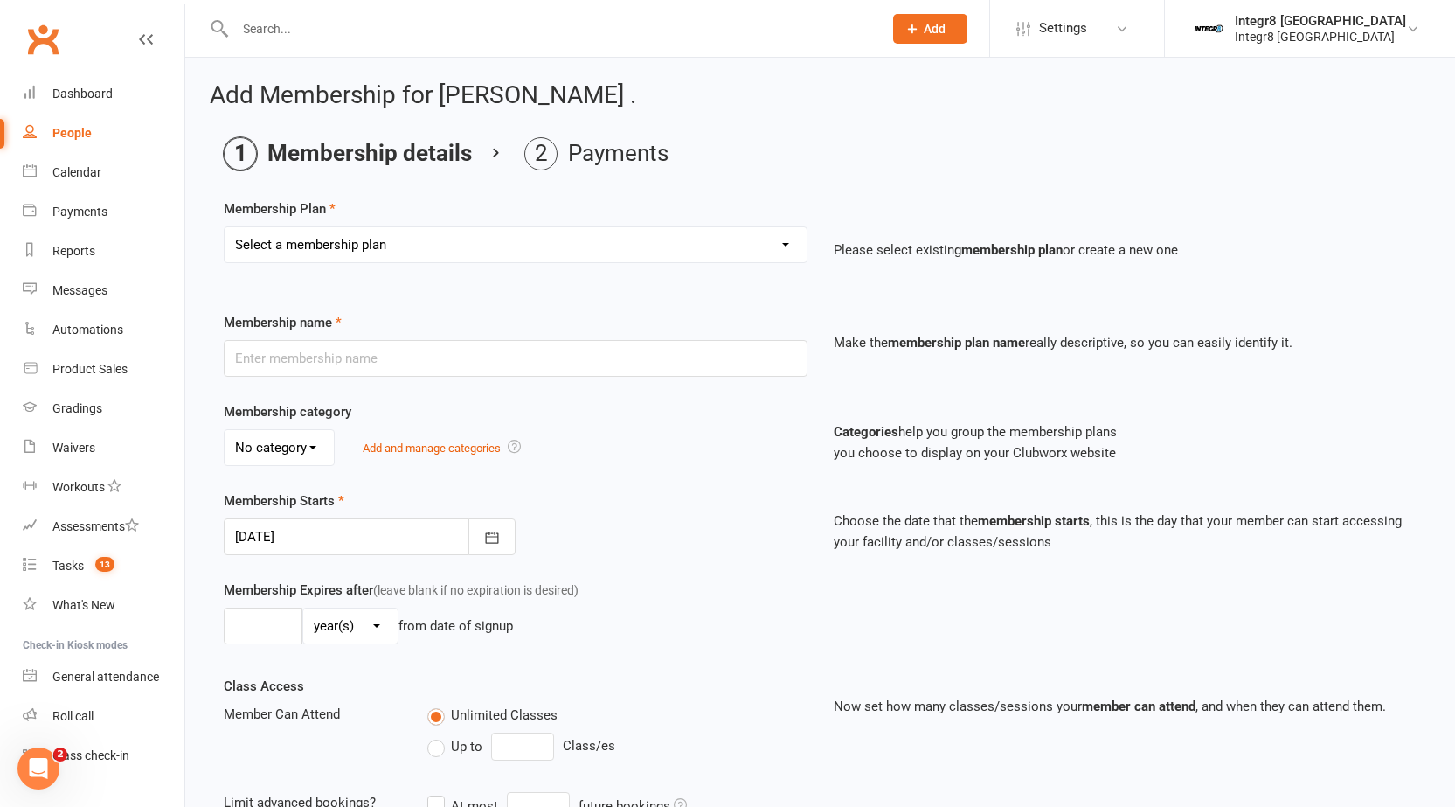
click at [377, 245] on select "Select a membership plan Create new Membership Plan Classic - Muay Thai Classic…" at bounding box center [516, 244] width 582 height 35
click at [225, 227] on select "Select a membership plan Create new Membership Plan Classic - Muay Thai Classic…" at bounding box center [516, 244] width 582 height 35
click at [431, 537] on div at bounding box center [370, 536] width 292 height 37
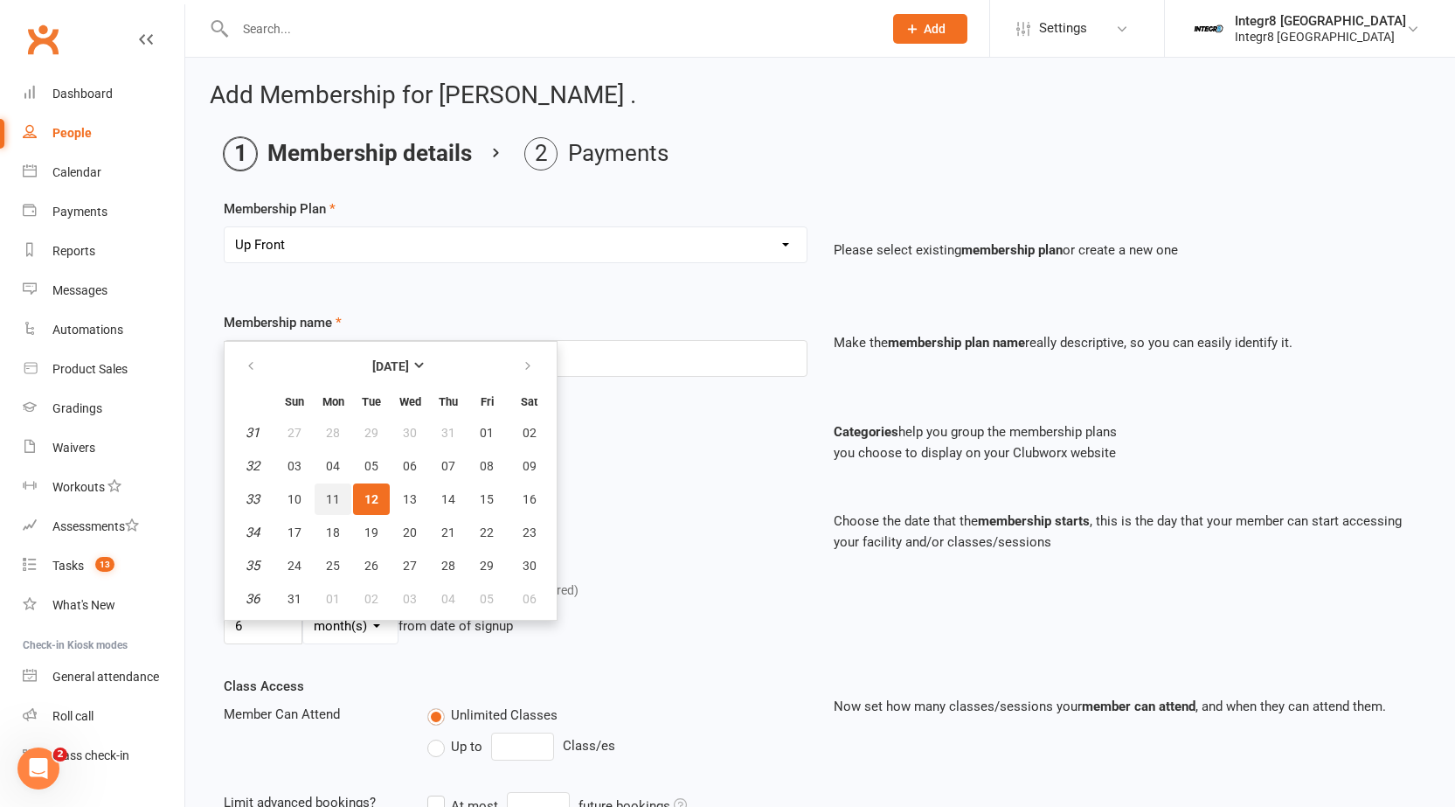
click at [335, 503] on span "11" at bounding box center [333, 499] width 14 height 14
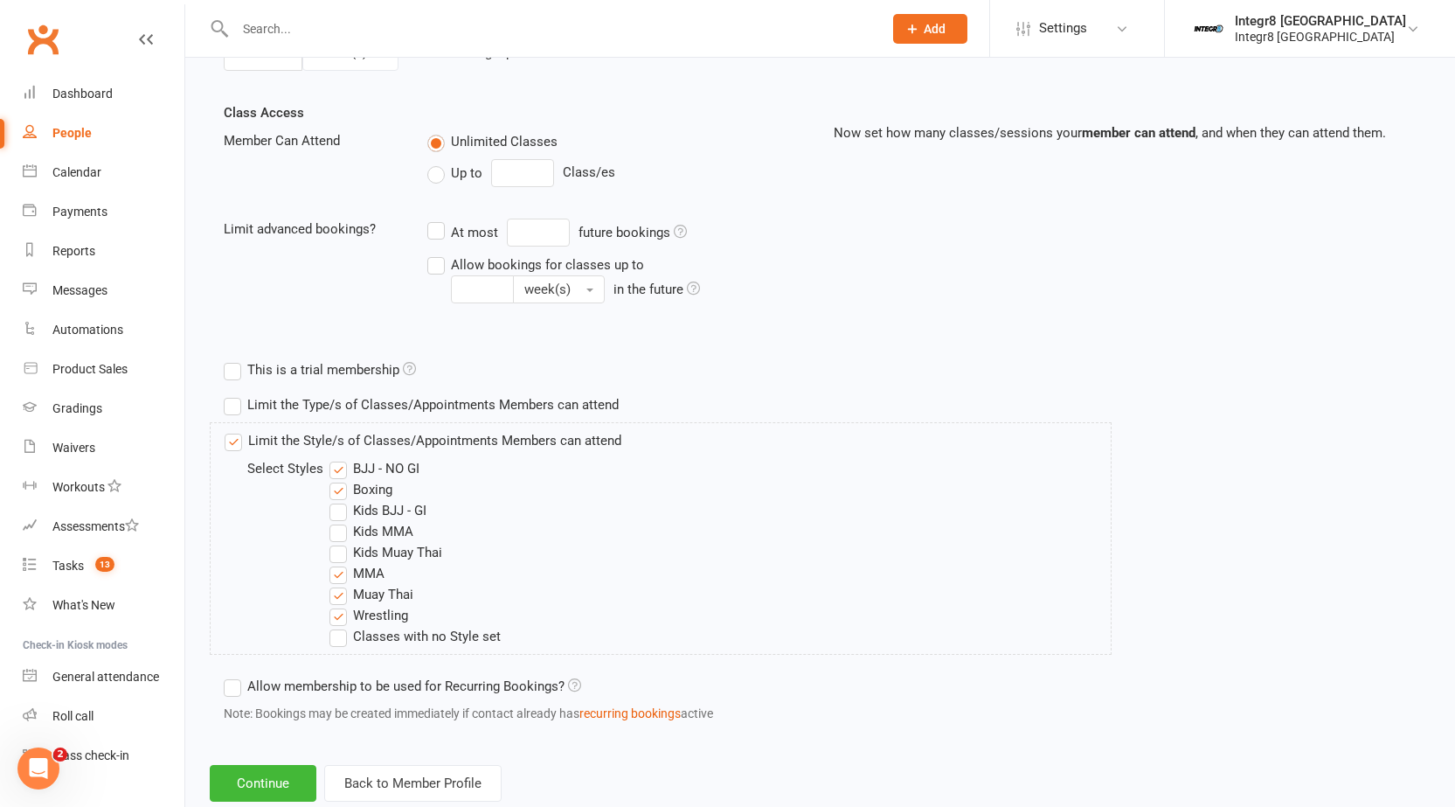
scroll to position [612, 0]
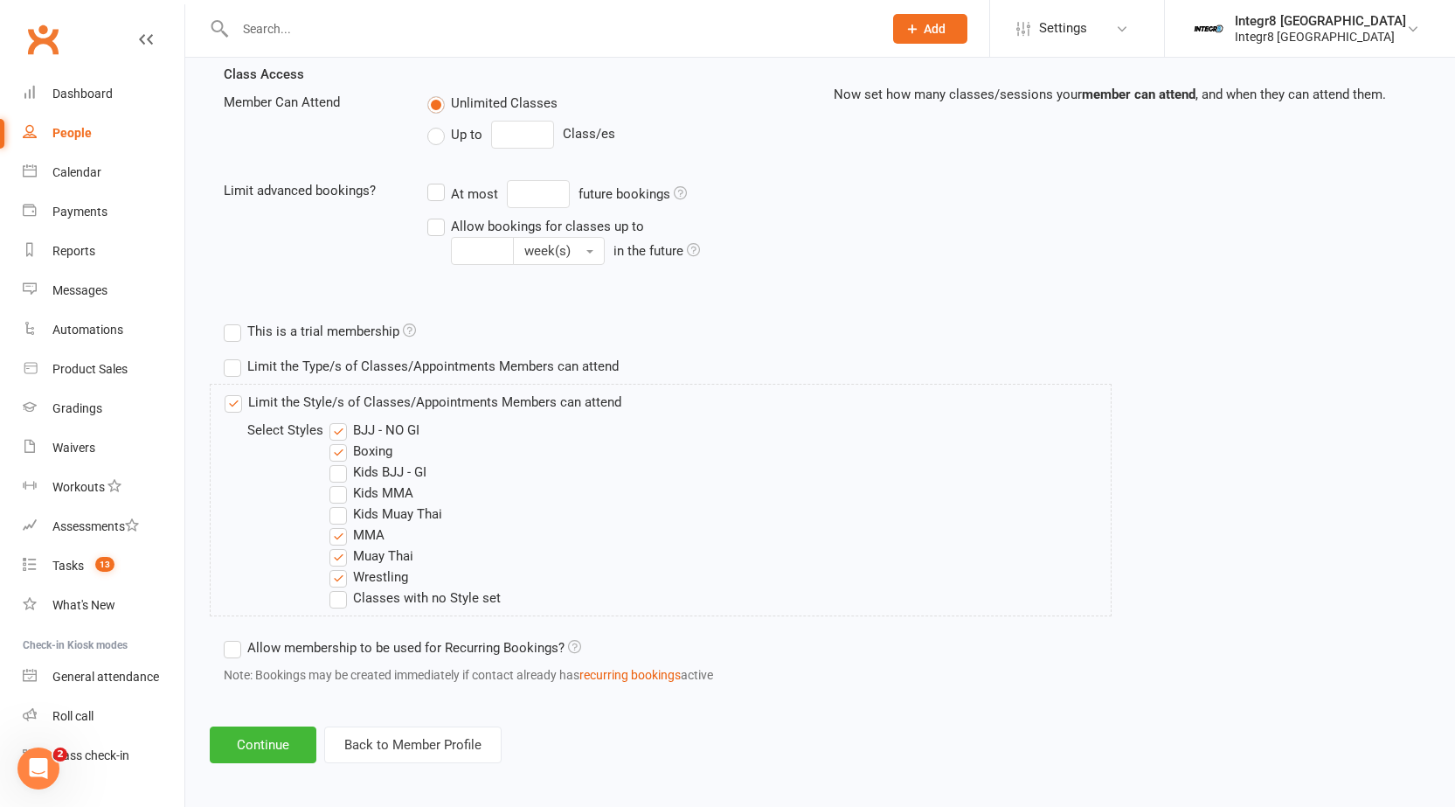
click at [375, 427] on label "BJJ - NO GI" at bounding box center [374, 429] width 90 height 21
click at [341, 419] on input "BJJ - NO GI" at bounding box center [334, 419] width 11 height 0
click at [376, 445] on label "Boxing" at bounding box center [360, 450] width 63 height 21
click at [341, 440] on input "Boxing" at bounding box center [334, 440] width 11 height 0
click at [371, 529] on label "MMA" at bounding box center [356, 534] width 55 height 21
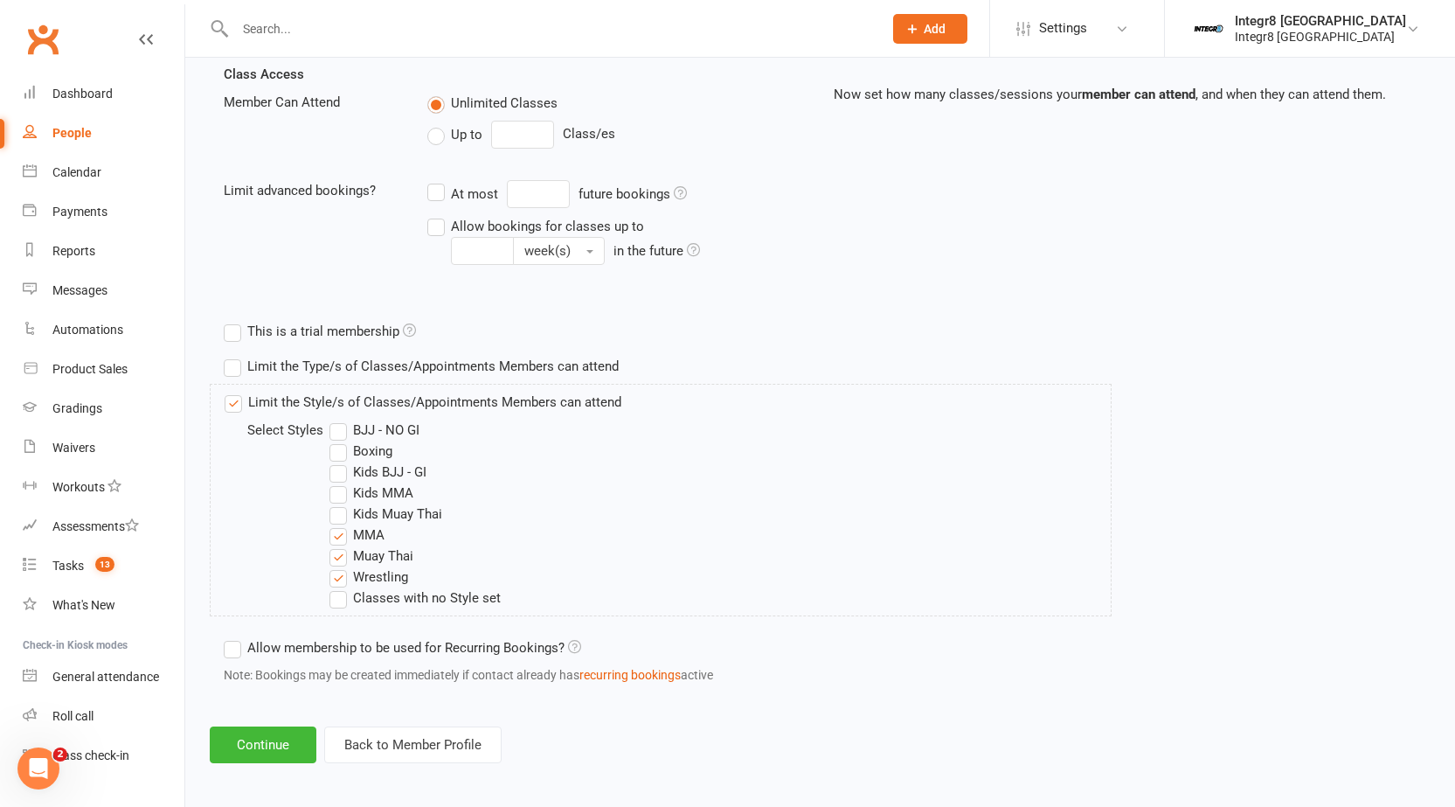
click at [341, 524] on input "MMA" at bounding box center [334, 524] width 11 height 0
click at [378, 554] on label "Muay Thai" at bounding box center [371, 555] width 84 height 21
click at [341, 545] on input "Muay Thai" at bounding box center [334, 545] width 11 height 0
click at [382, 574] on label "Wrestling" at bounding box center [368, 576] width 79 height 21
click at [341, 566] on input "Wrestling" at bounding box center [334, 566] width 11 height 0
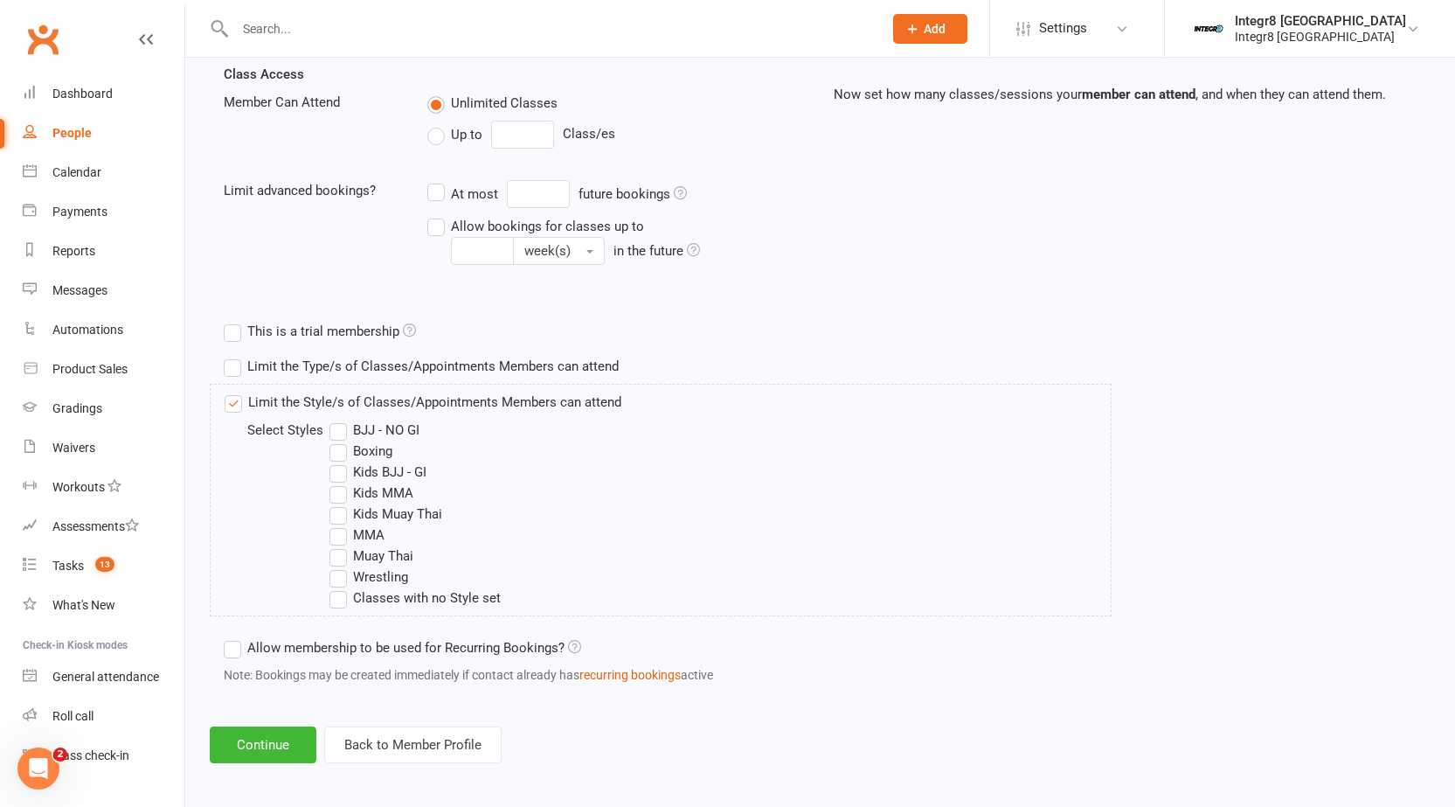
click at [372, 511] on label "Kids Muay Thai" at bounding box center [385, 513] width 113 height 21
click at [341, 503] on input "Kids Muay Thai" at bounding box center [334, 503] width 11 height 0
click at [367, 492] on label "Kids MMA" at bounding box center [371, 492] width 84 height 21
click at [341, 482] on input "Kids MMA" at bounding box center [334, 482] width 11 height 0
click at [368, 479] on label "Kids BJJ - GI" at bounding box center [377, 471] width 97 height 21
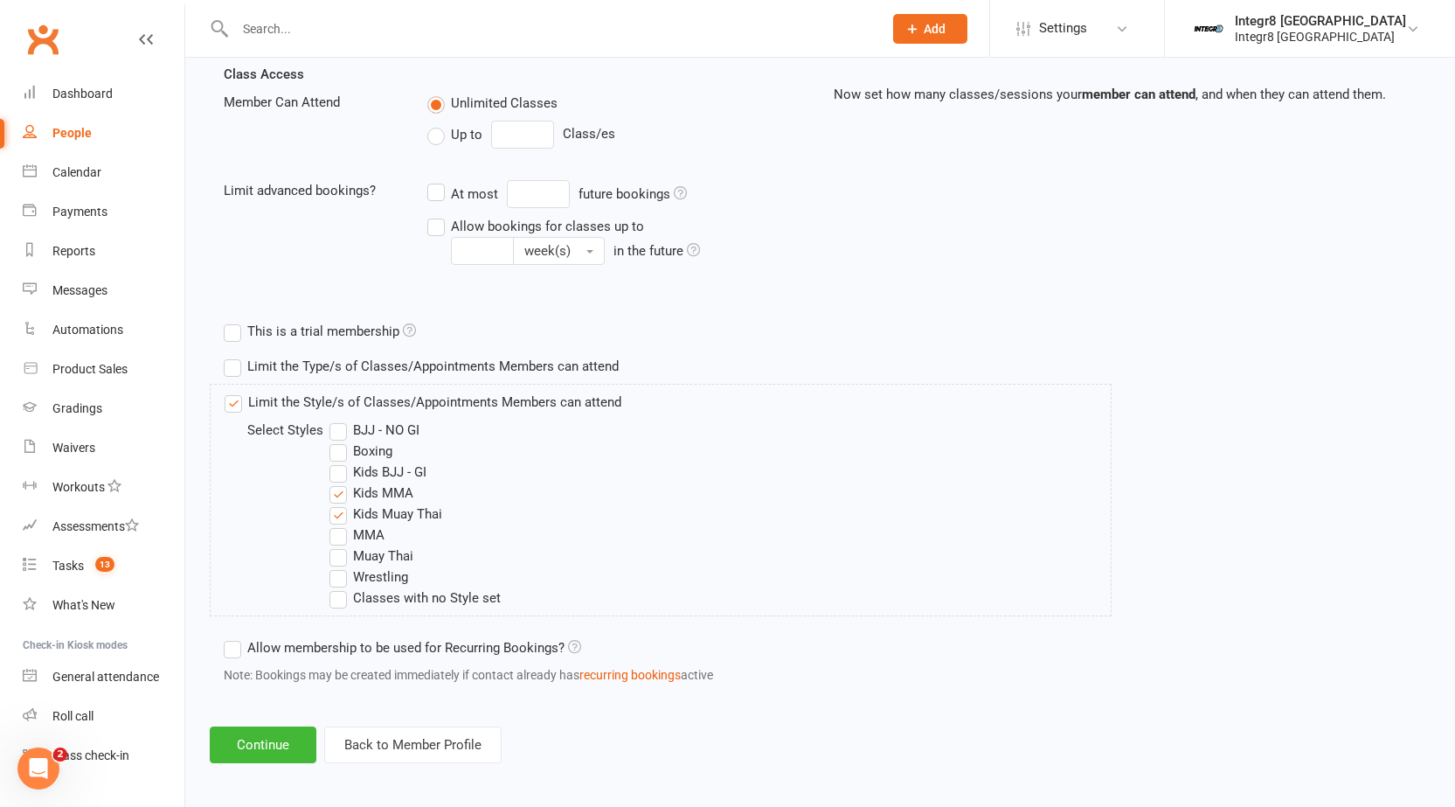
click at [341, 461] on input "Kids BJJ - GI" at bounding box center [334, 461] width 11 height 0
click at [293, 738] on button "Continue" at bounding box center [263, 744] width 107 height 37
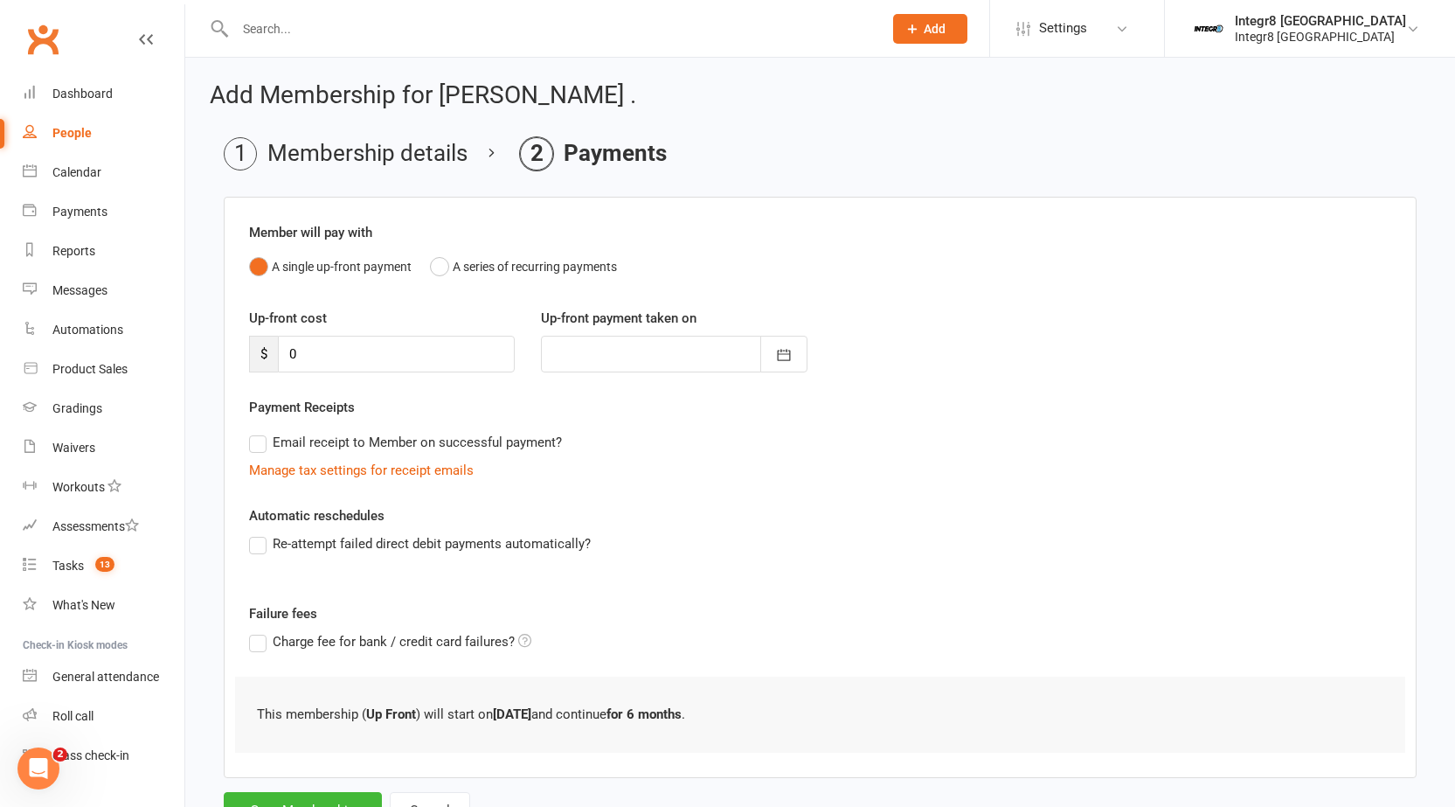
scroll to position [75, 0]
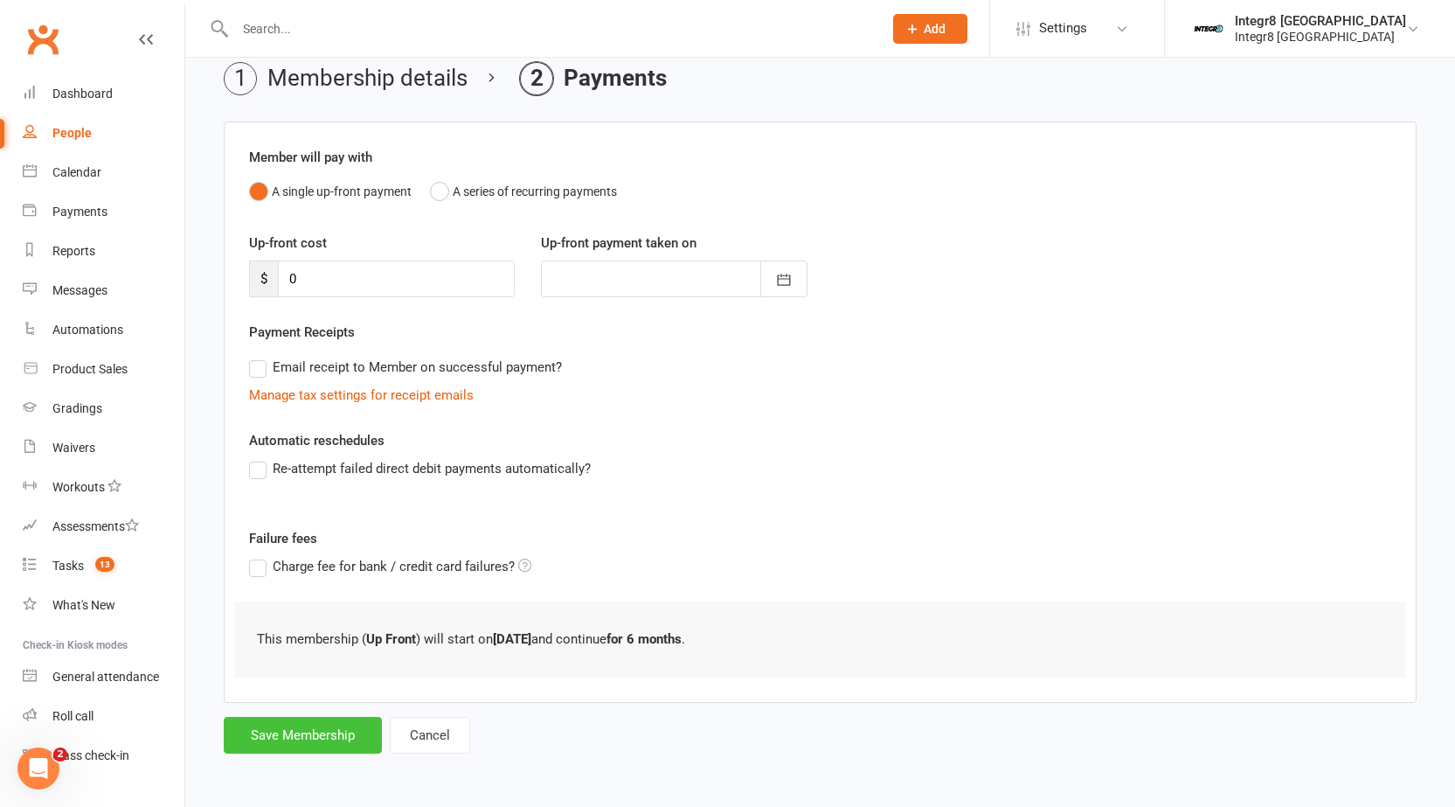
click at [299, 732] on button "Save Membership" at bounding box center [303, 735] width 158 height 37
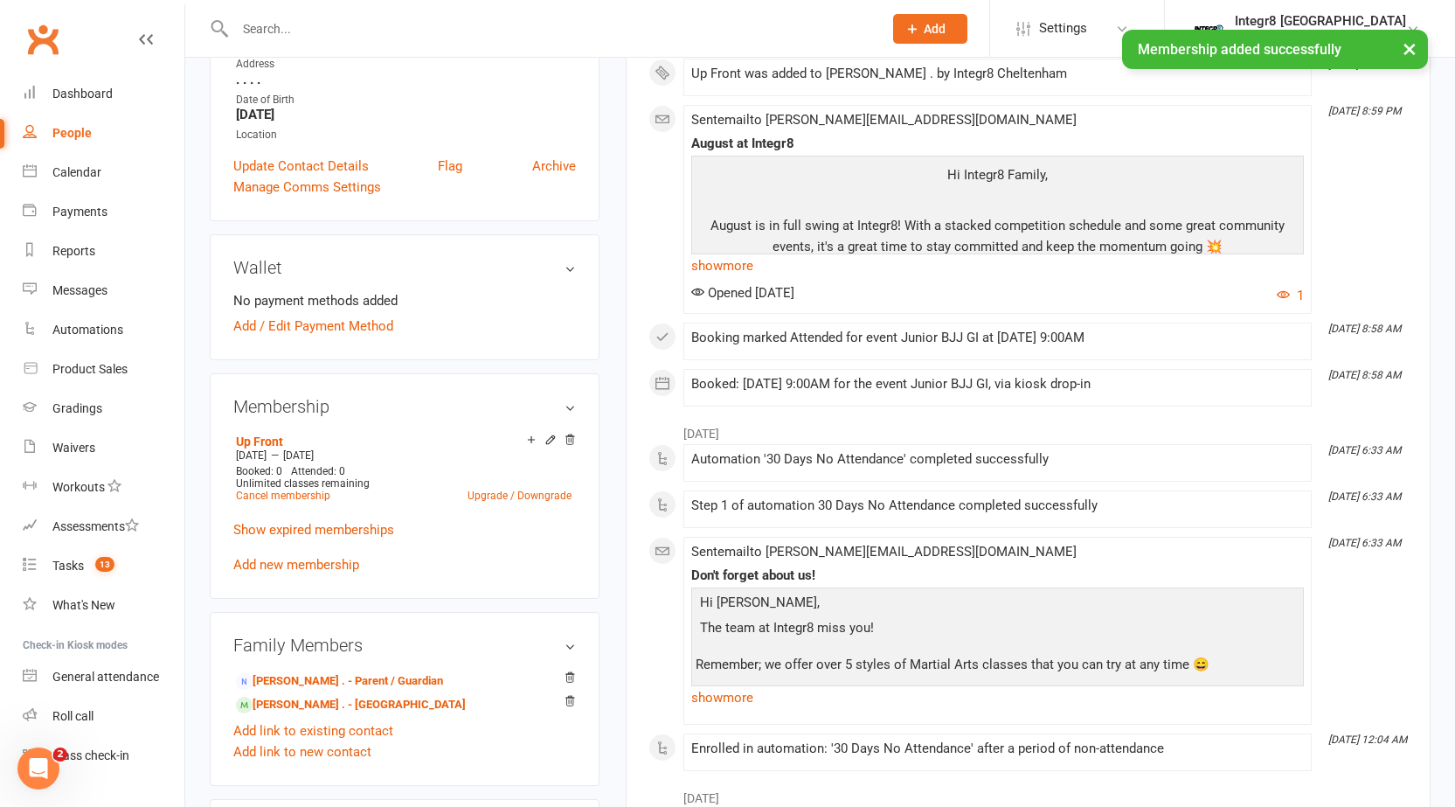
scroll to position [350, 0]
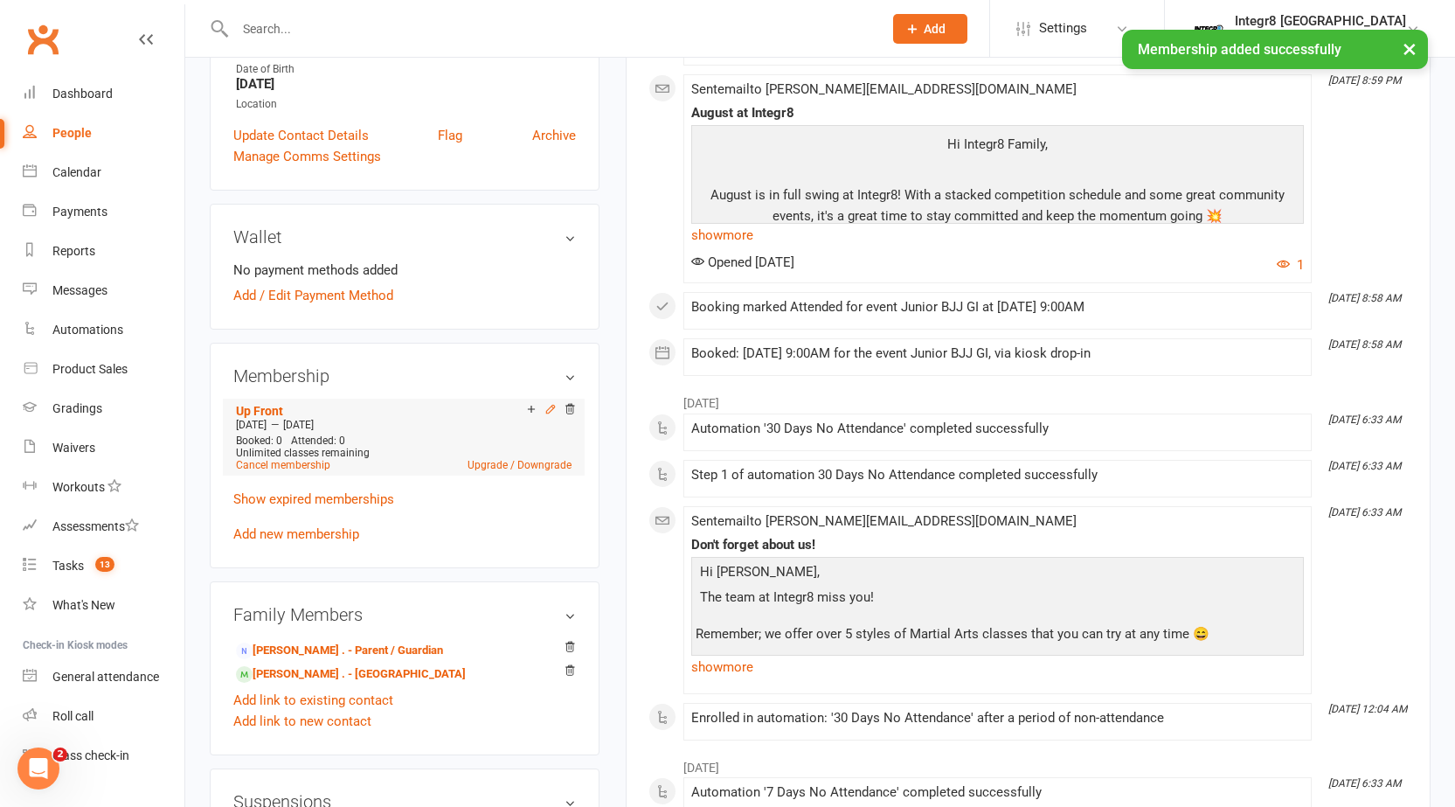
click at [547, 412] on icon at bounding box center [550, 409] width 8 height 8
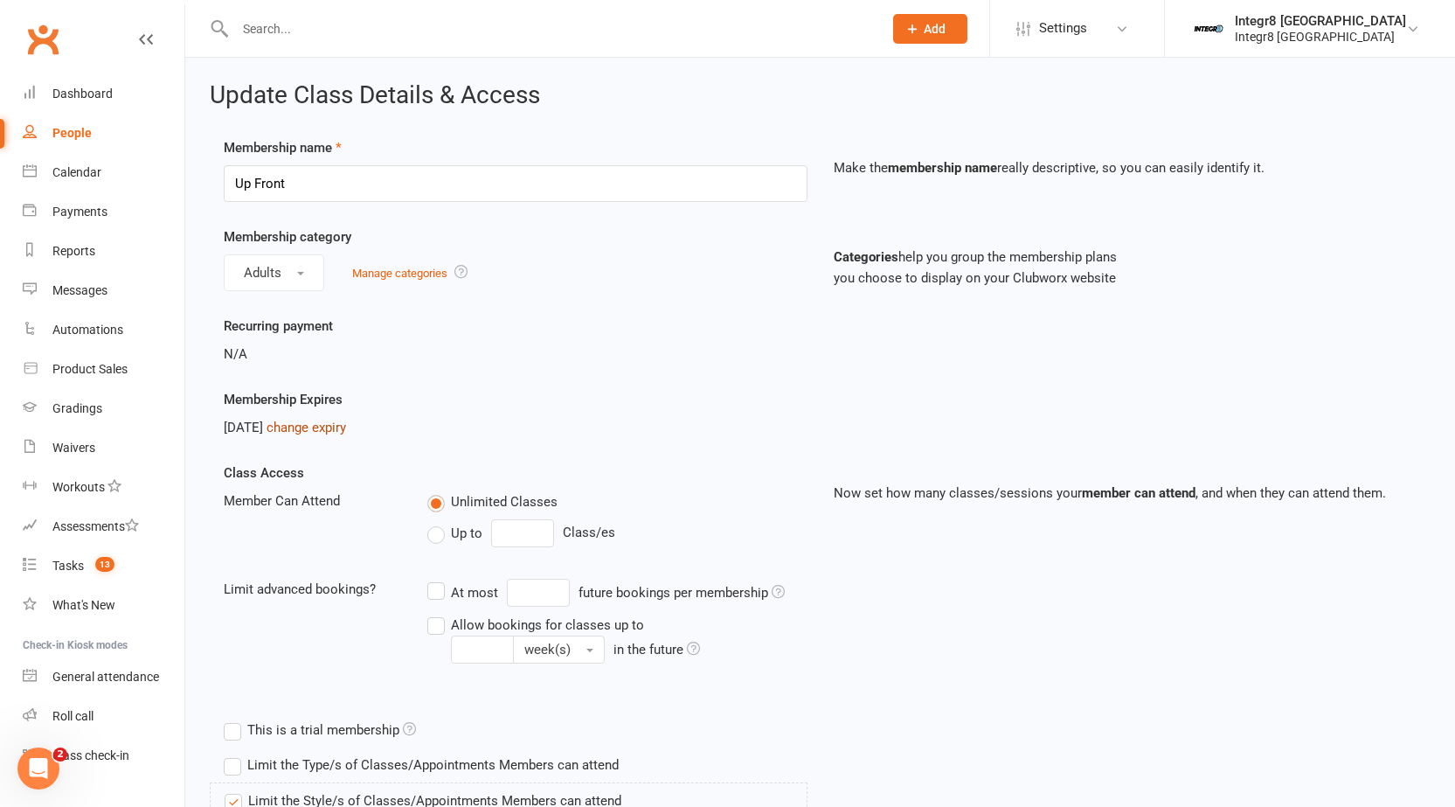
click at [331, 426] on link "change expiry" at bounding box center [307, 427] width 80 height 16
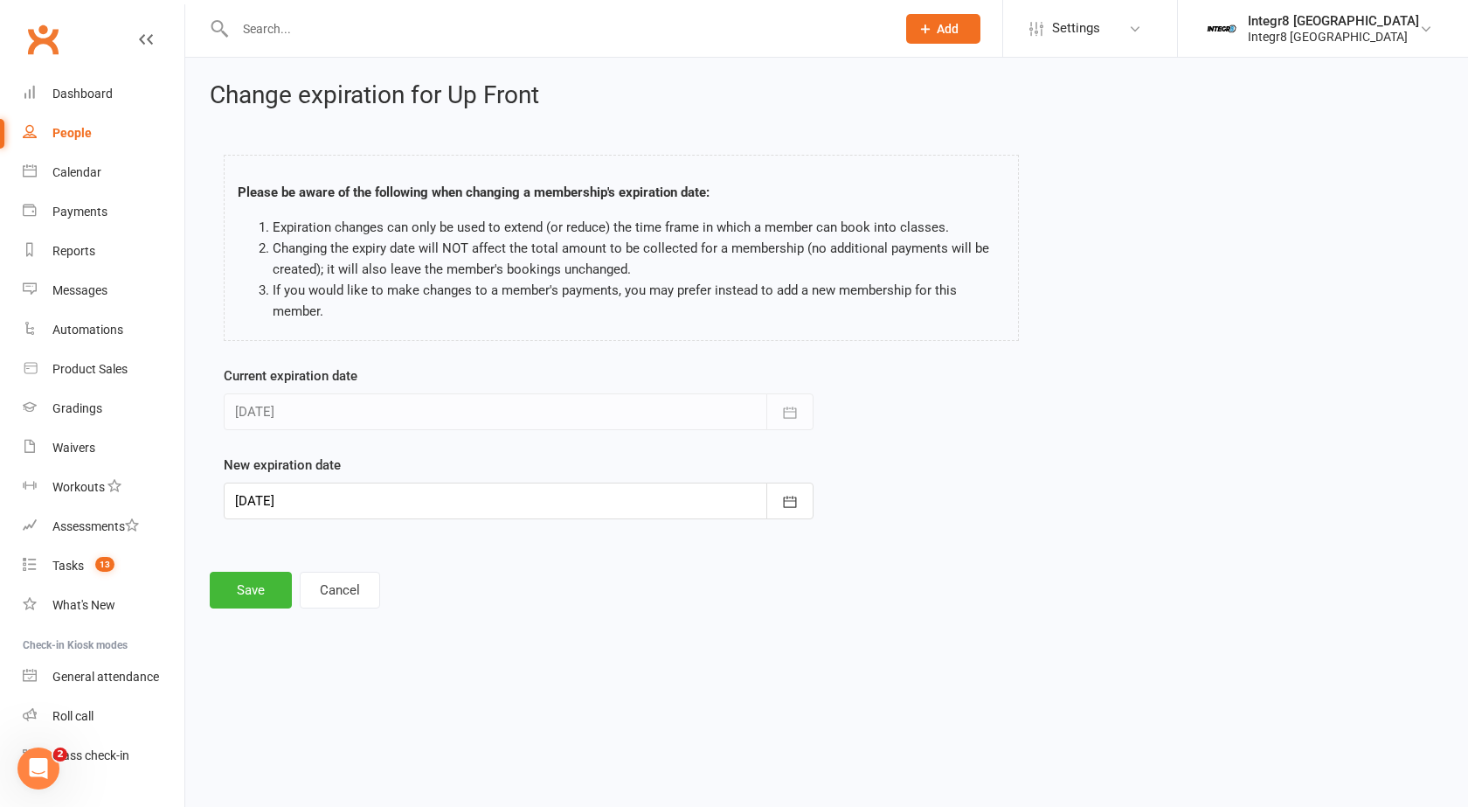
click at [391, 503] on div at bounding box center [519, 500] width 590 height 37
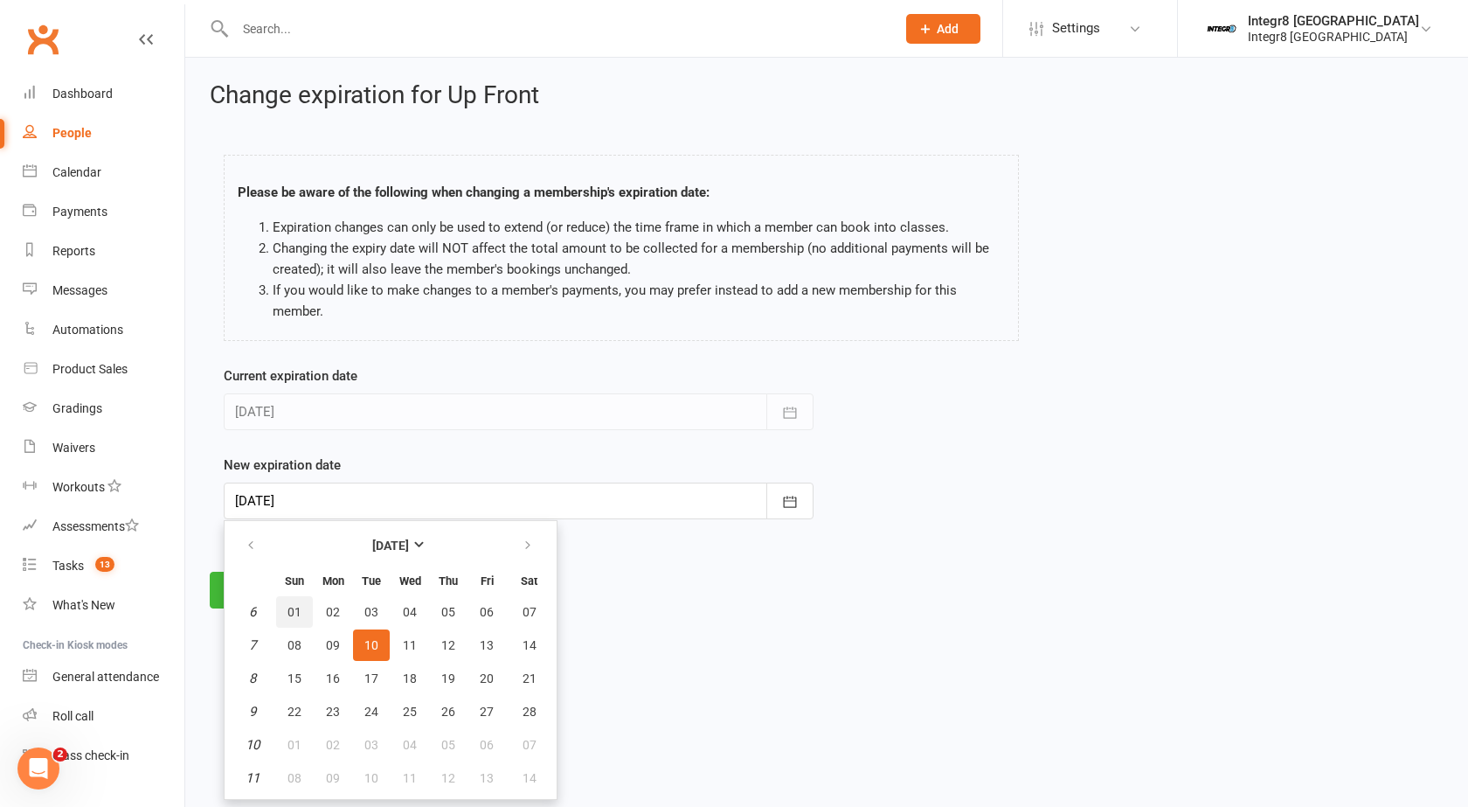
click at [296, 608] on span "01" at bounding box center [295, 612] width 14 height 14
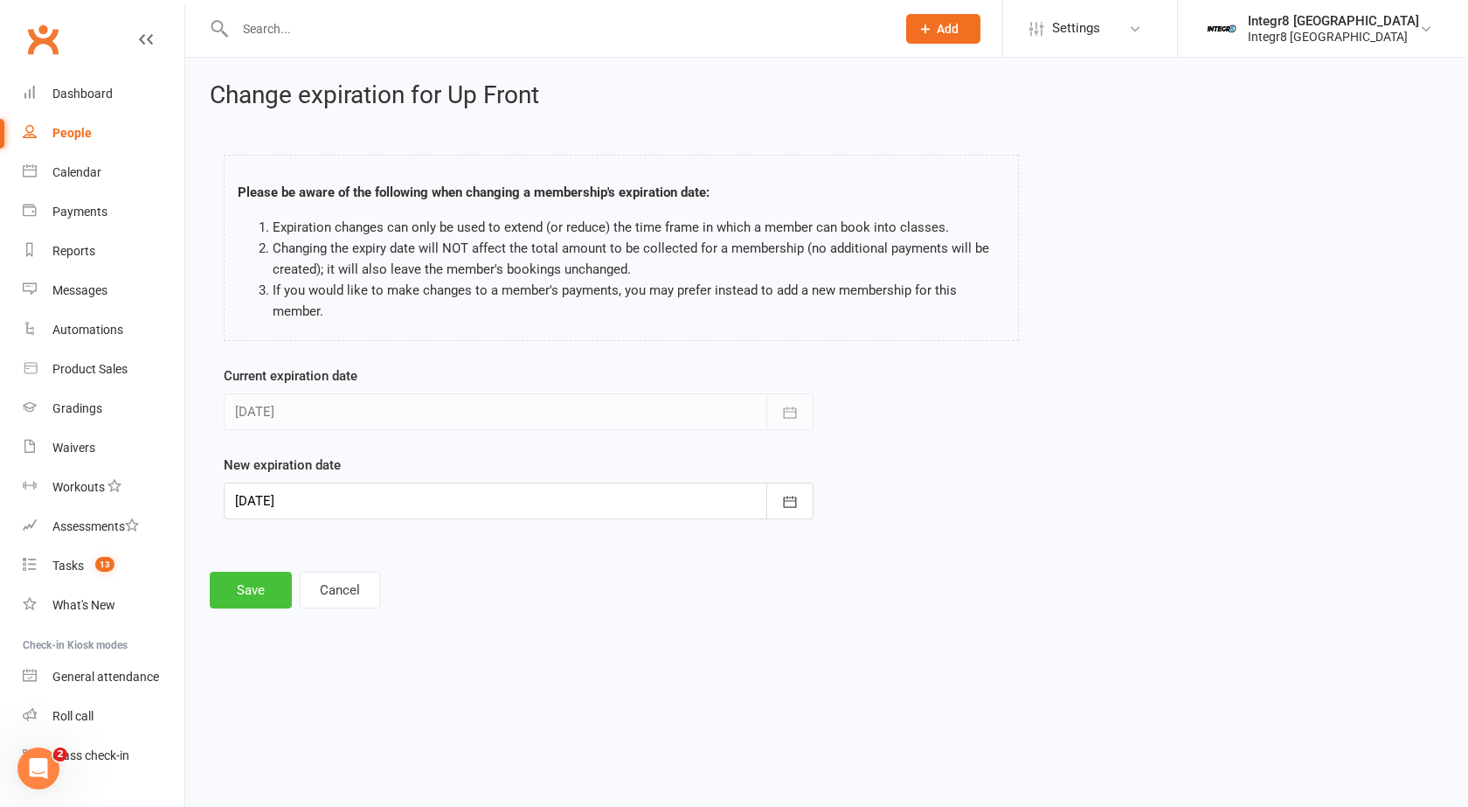
click at [258, 588] on button "Save" at bounding box center [251, 590] width 82 height 37
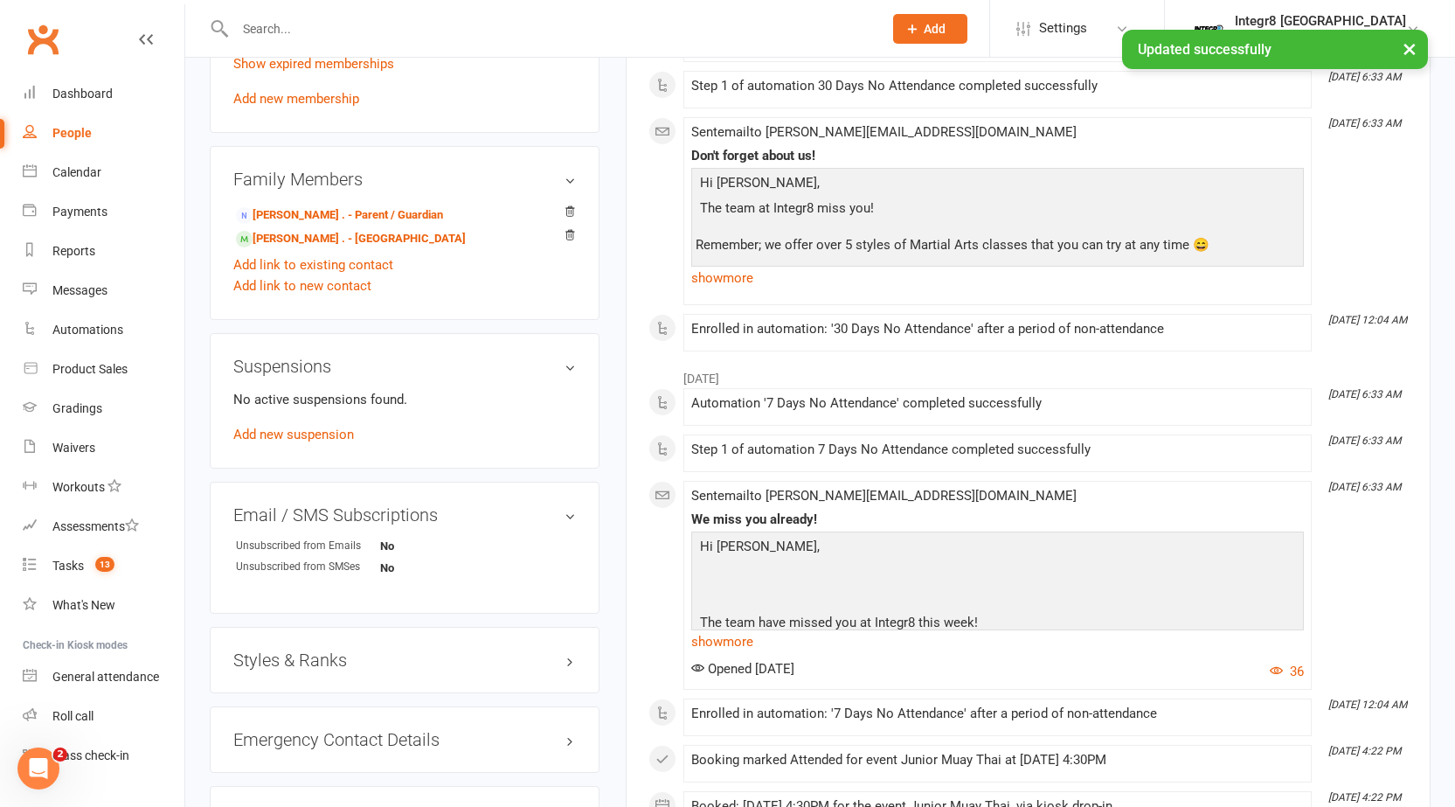
scroll to position [786, 0]
click at [330, 434] on link "Add new suspension" at bounding box center [293, 433] width 121 height 16
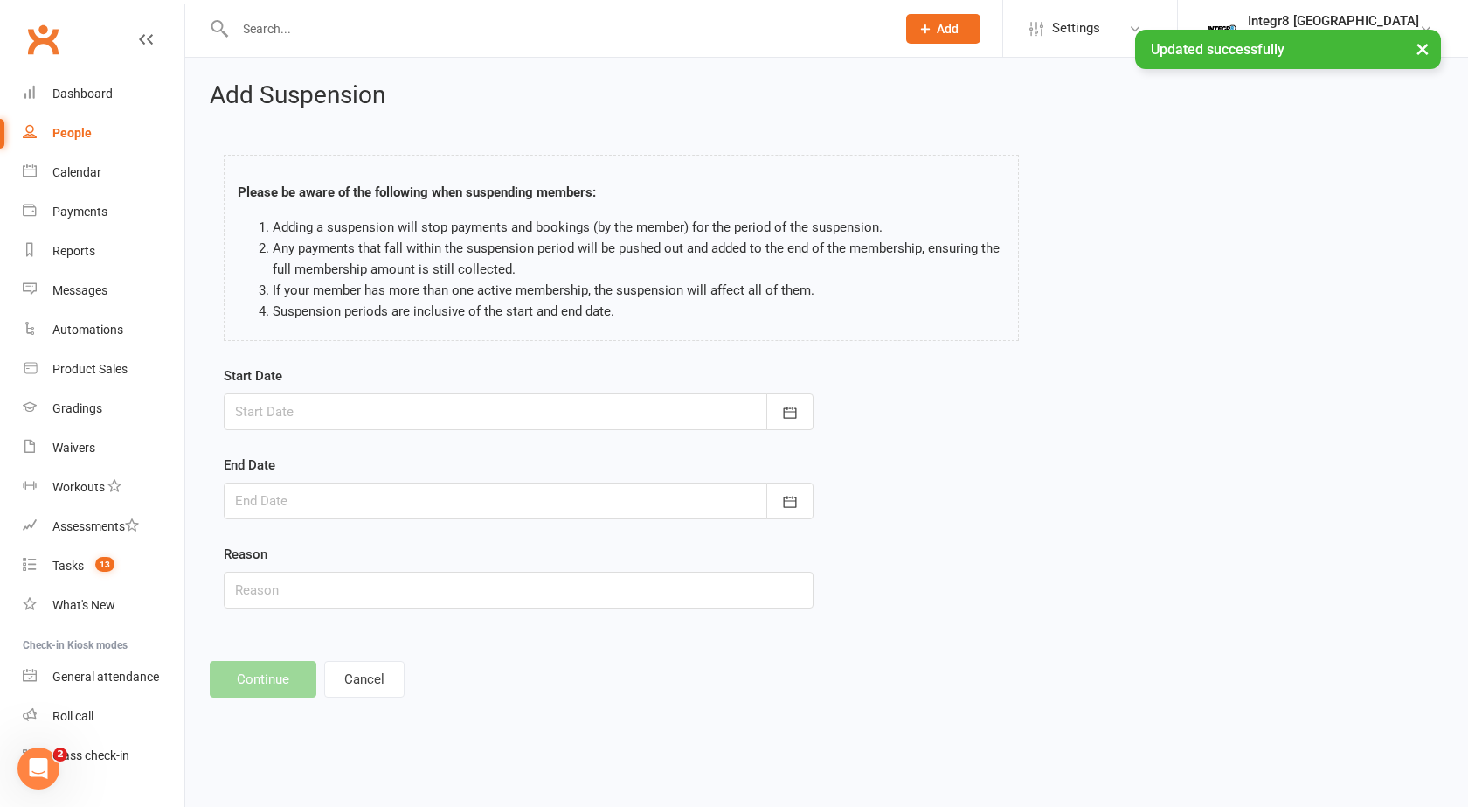
click at [338, 412] on div at bounding box center [519, 411] width 590 height 37
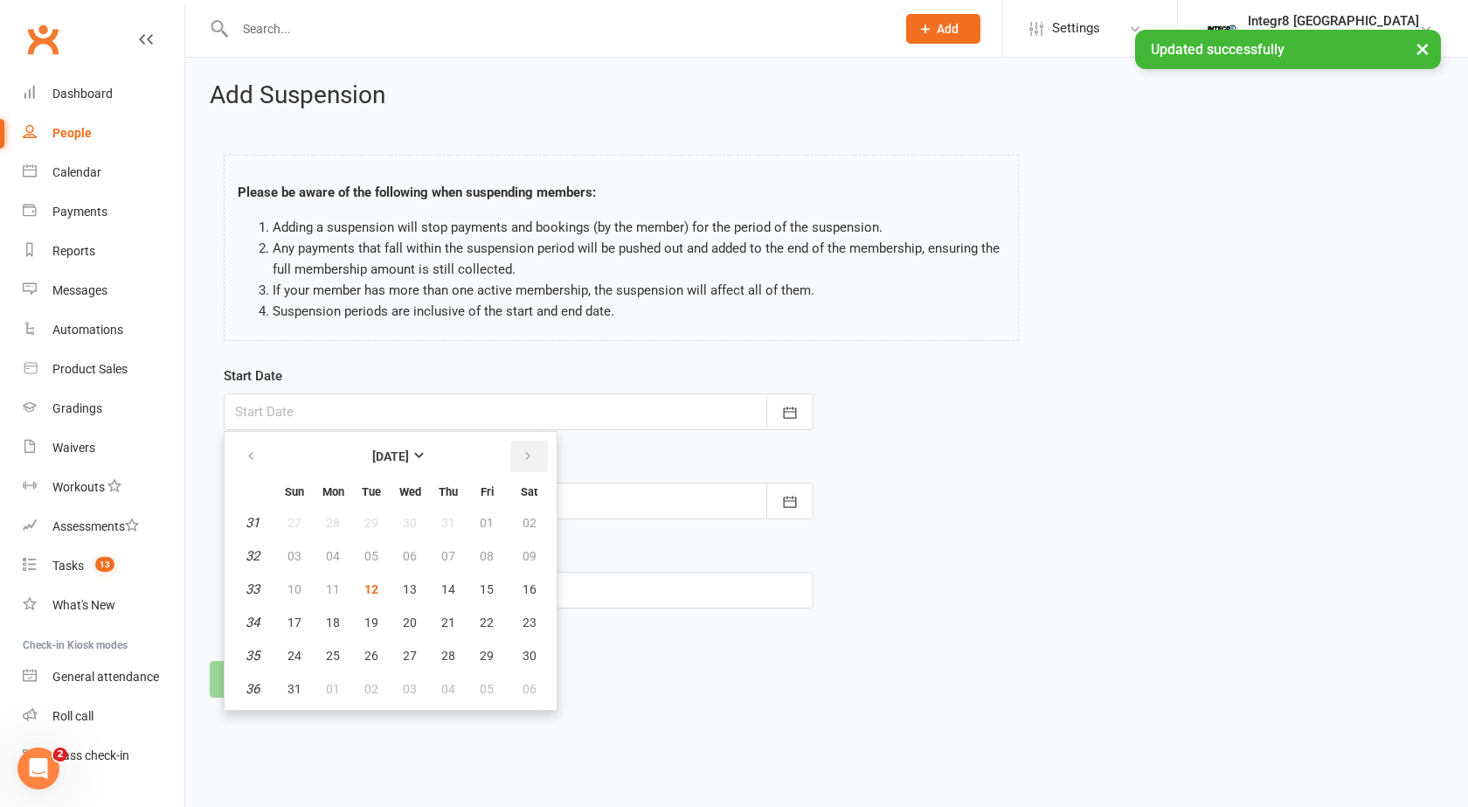
click at [539, 446] on button "button" at bounding box center [529, 455] width 38 height 31
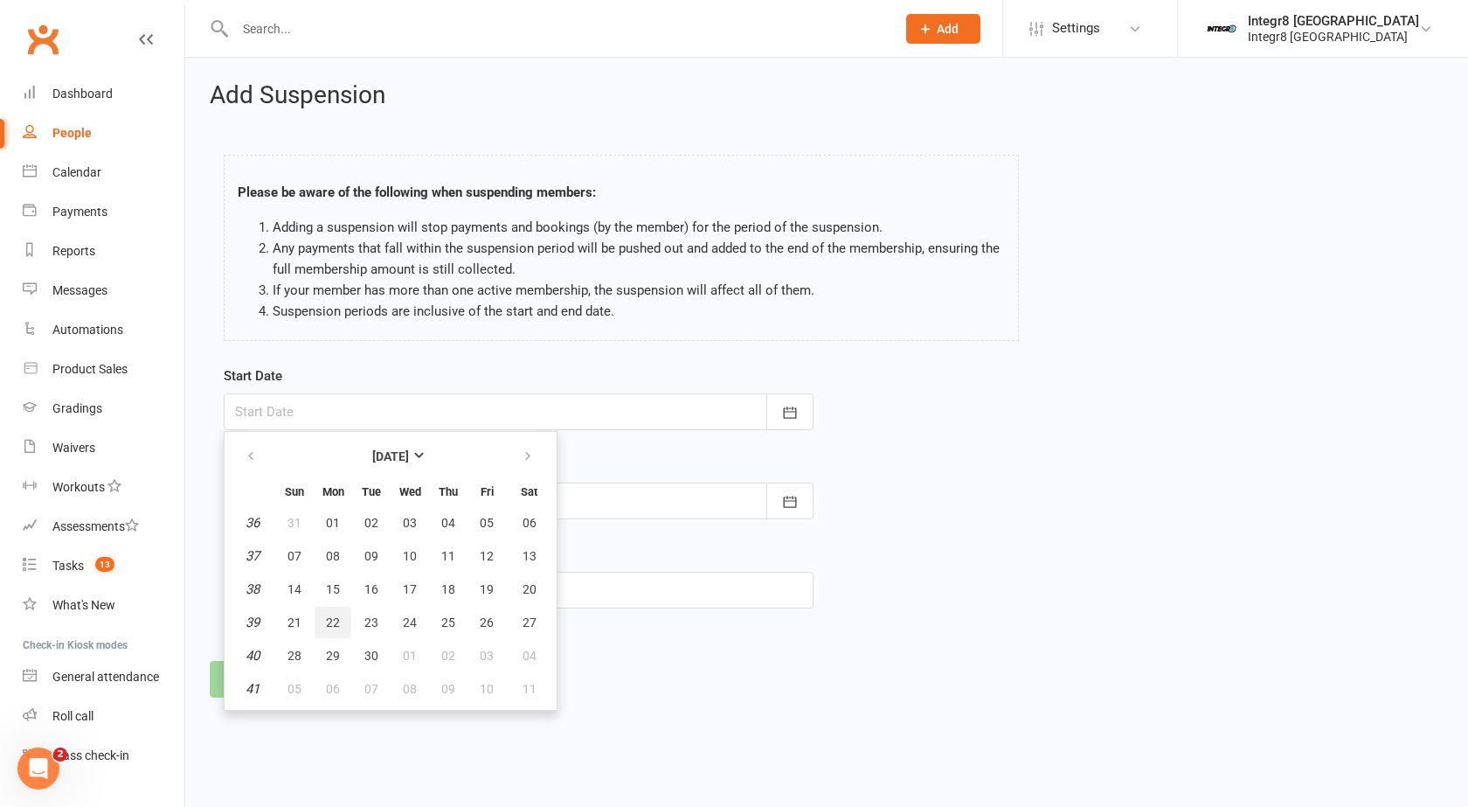
click at [334, 624] on span "22" at bounding box center [333, 622] width 14 height 14
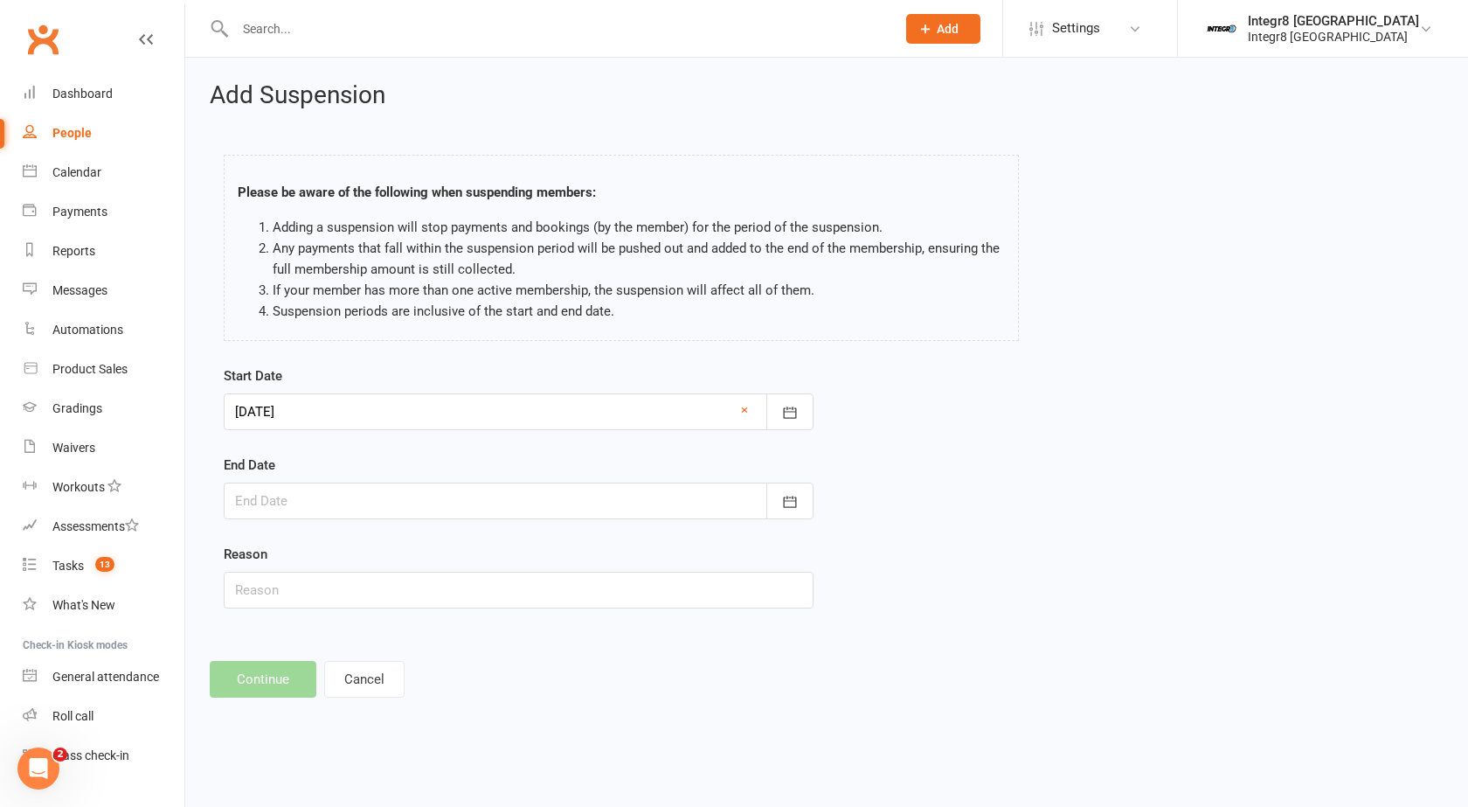
click at [338, 516] on div at bounding box center [519, 500] width 590 height 37
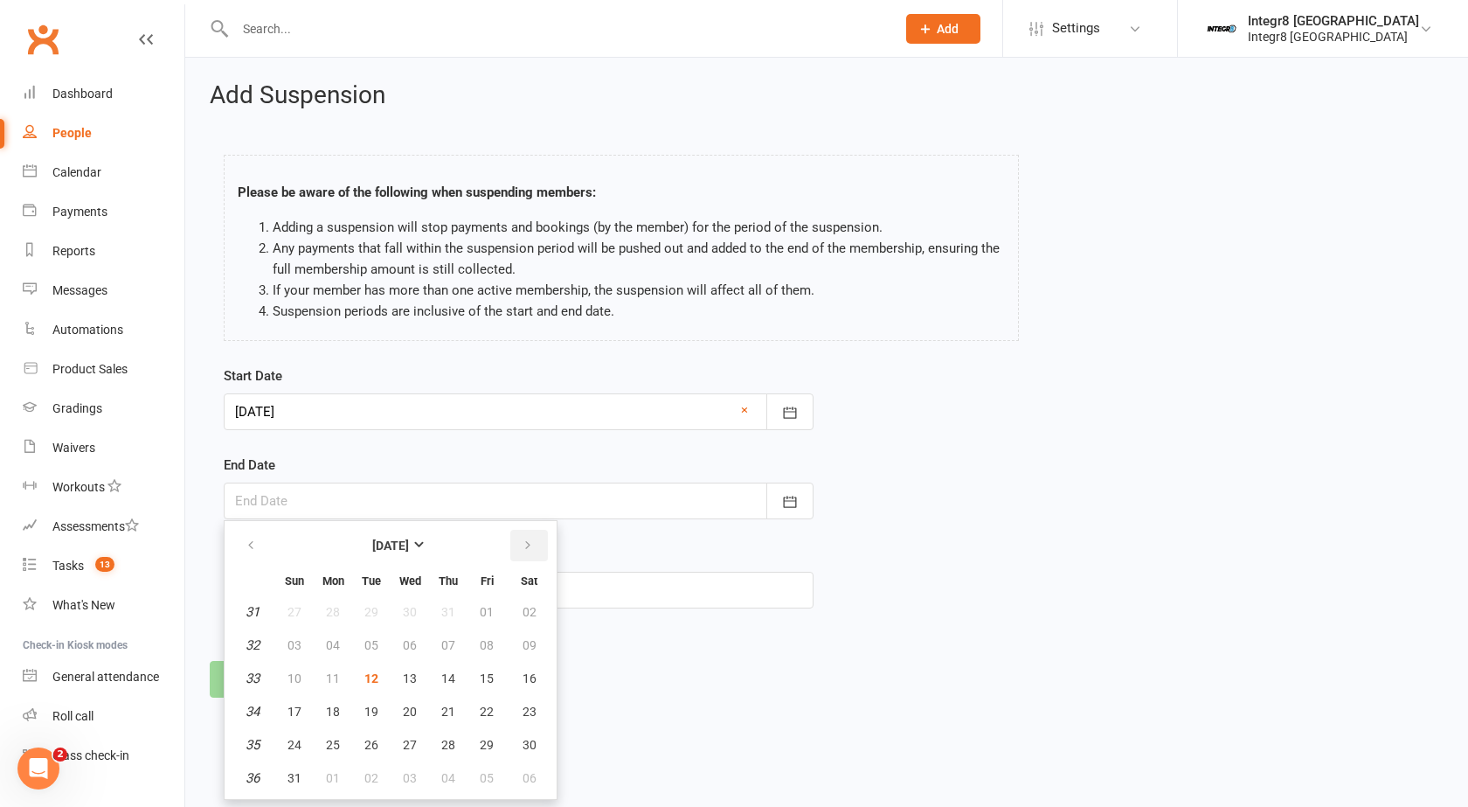
click at [528, 548] on icon "button" at bounding box center [528, 545] width 12 height 14
click at [299, 775] on span "05" at bounding box center [295, 778] width 14 height 14
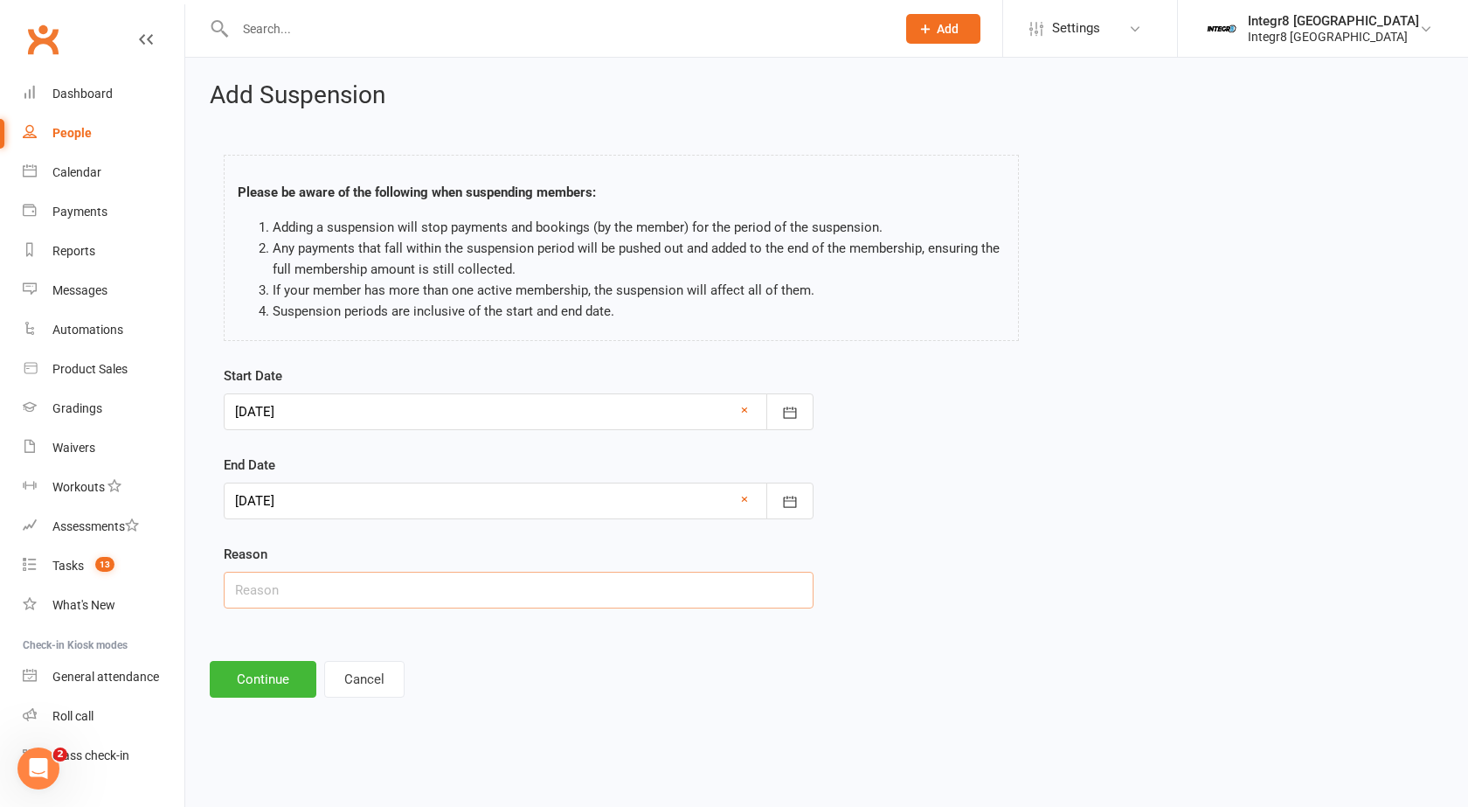
click at [299, 589] on input "text" at bounding box center [519, 590] width 590 height 37
click at [268, 669] on button "Continue" at bounding box center [263, 679] width 107 height 37
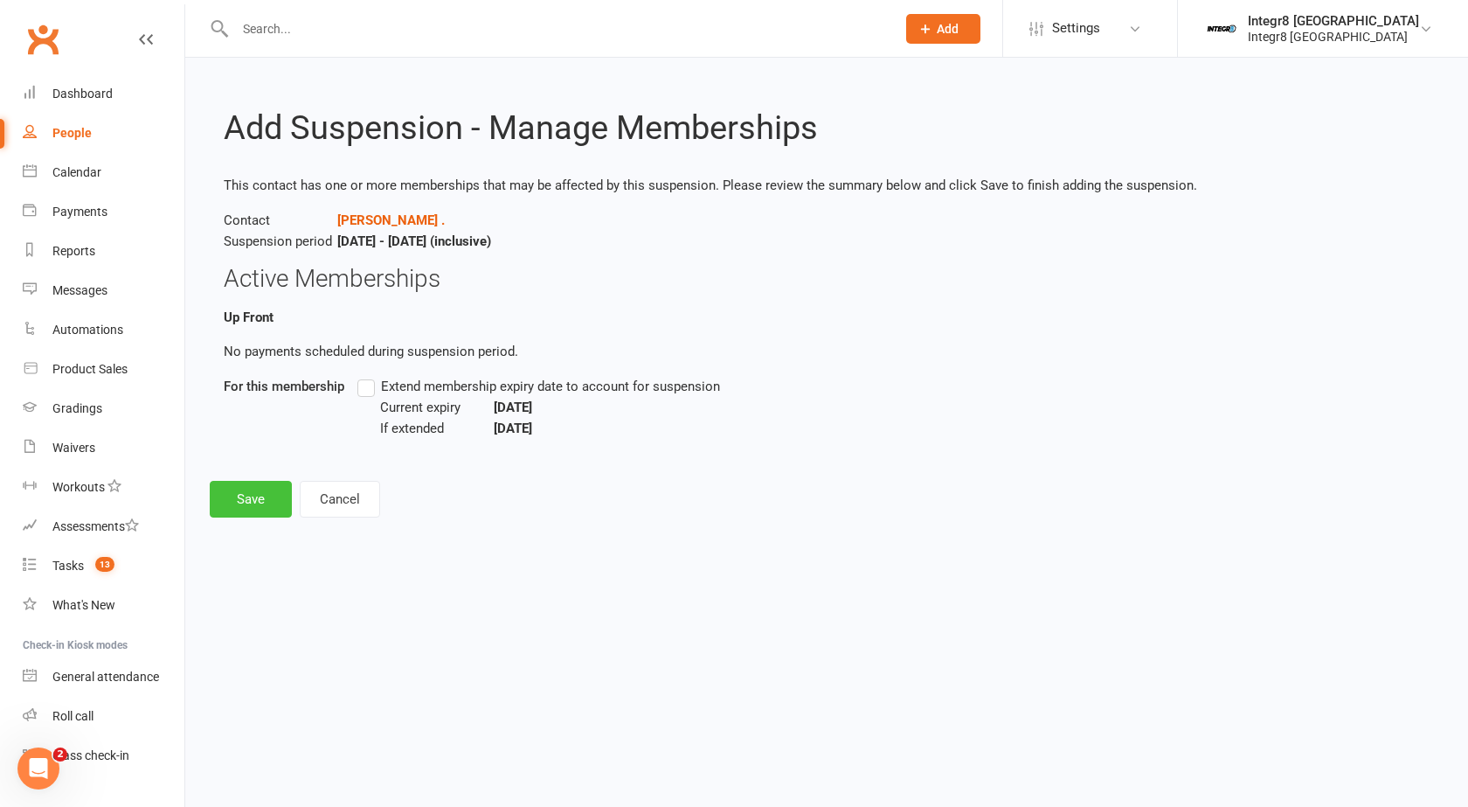
click at [238, 502] on button "Save" at bounding box center [251, 499] width 82 height 37
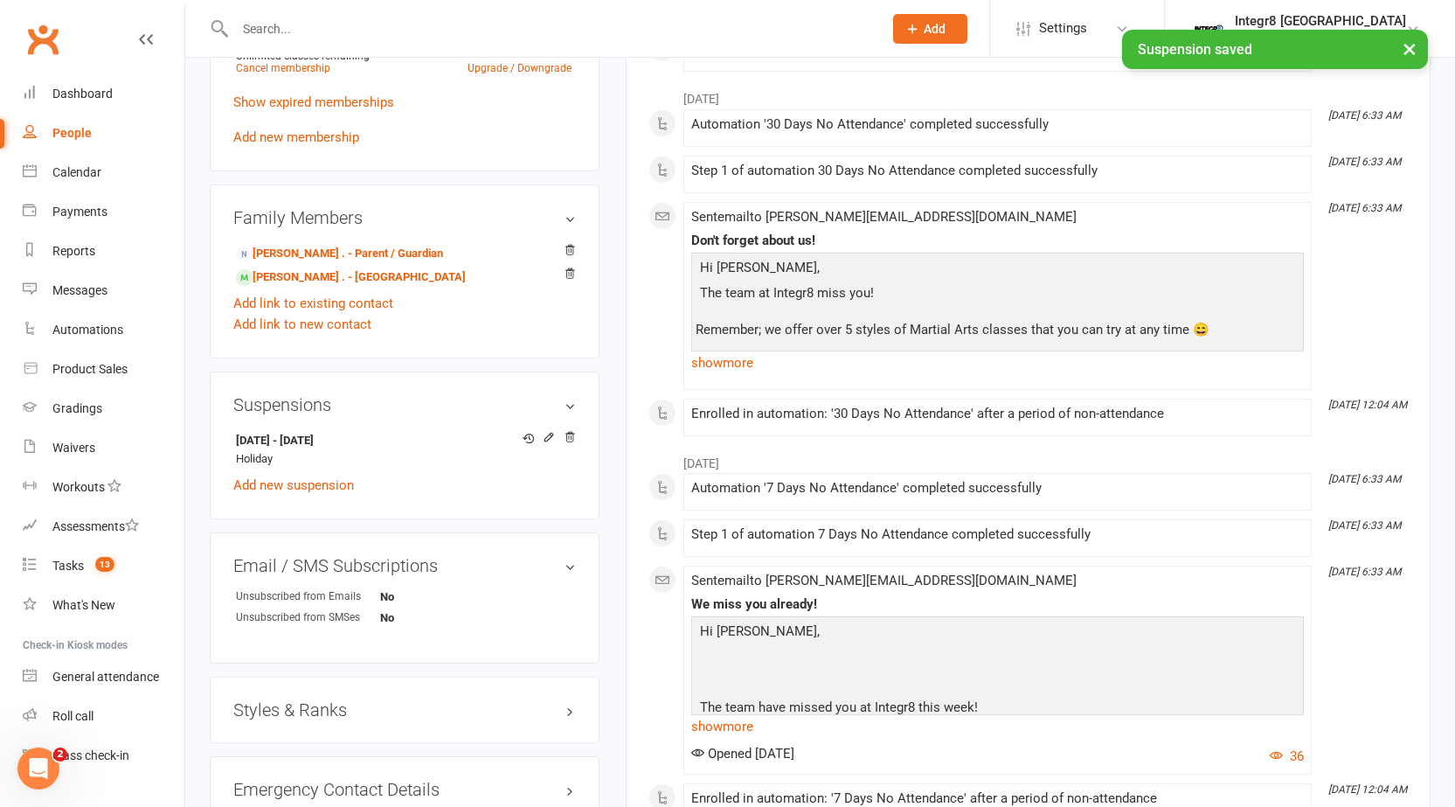
scroll to position [786, 0]
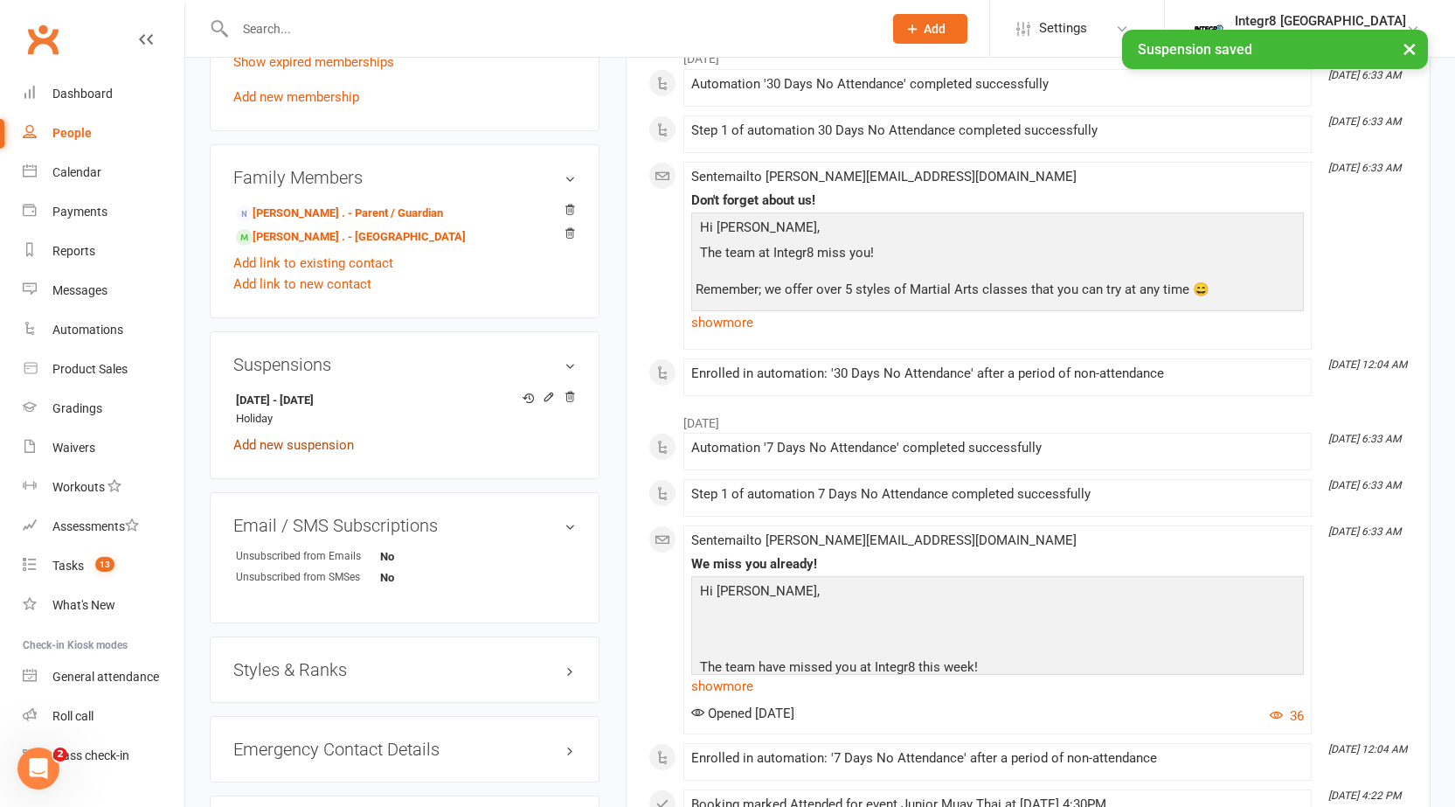
click at [326, 445] on link "Add new suspension" at bounding box center [293, 445] width 121 height 16
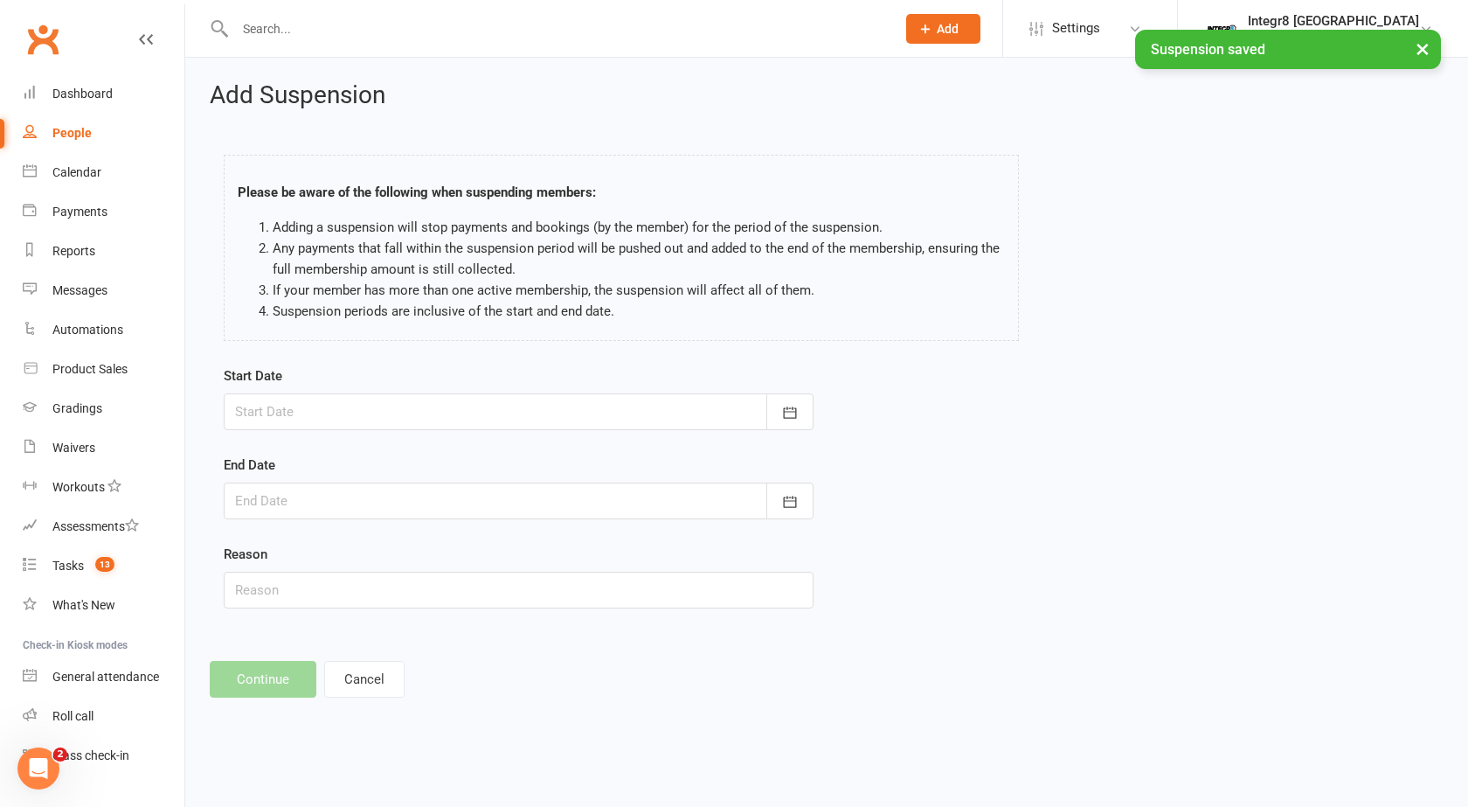
click at [335, 413] on div at bounding box center [519, 411] width 590 height 37
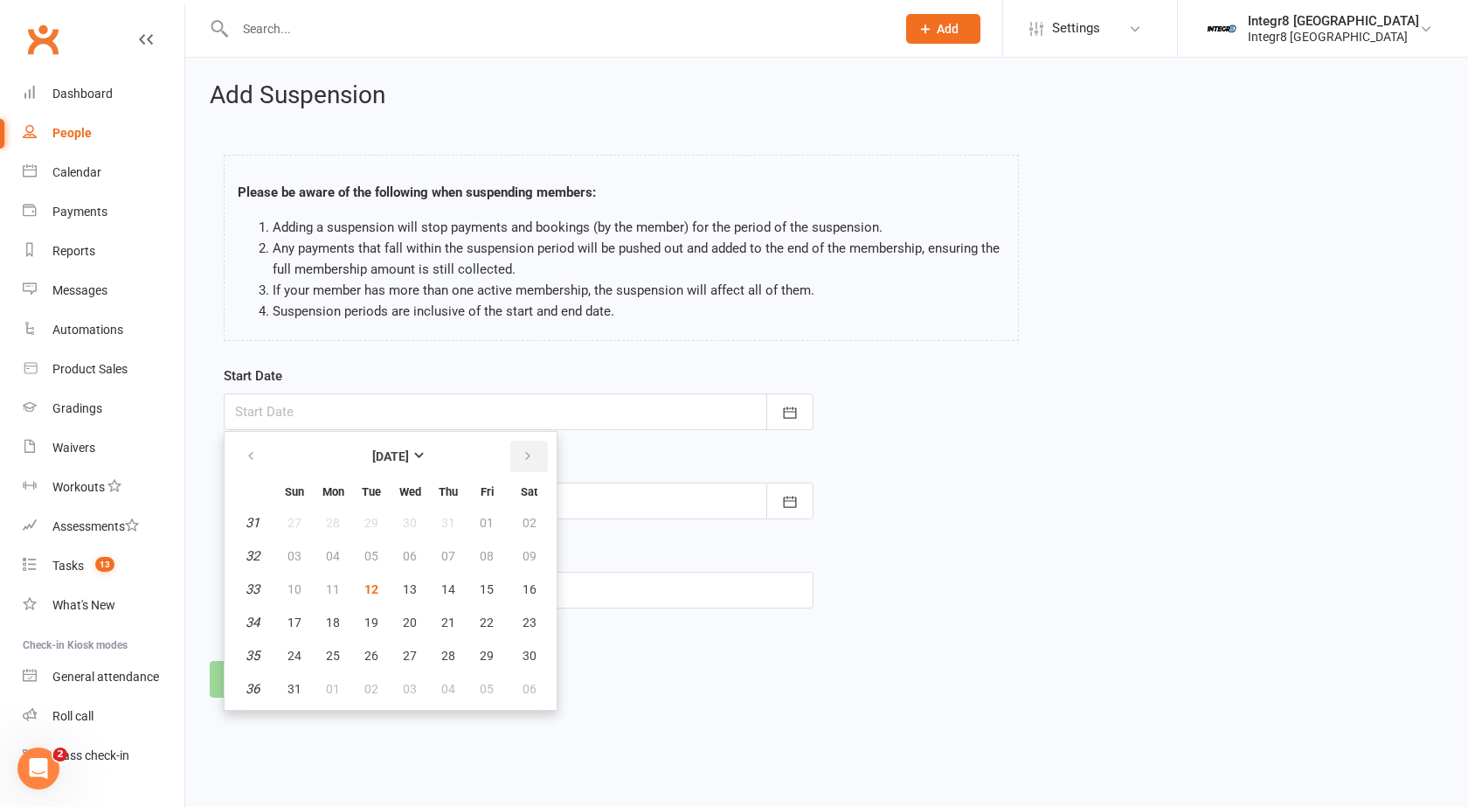
click at [532, 453] on icon "button" at bounding box center [528, 456] width 12 height 14
click at [334, 616] on span "22" at bounding box center [333, 622] width 14 height 14
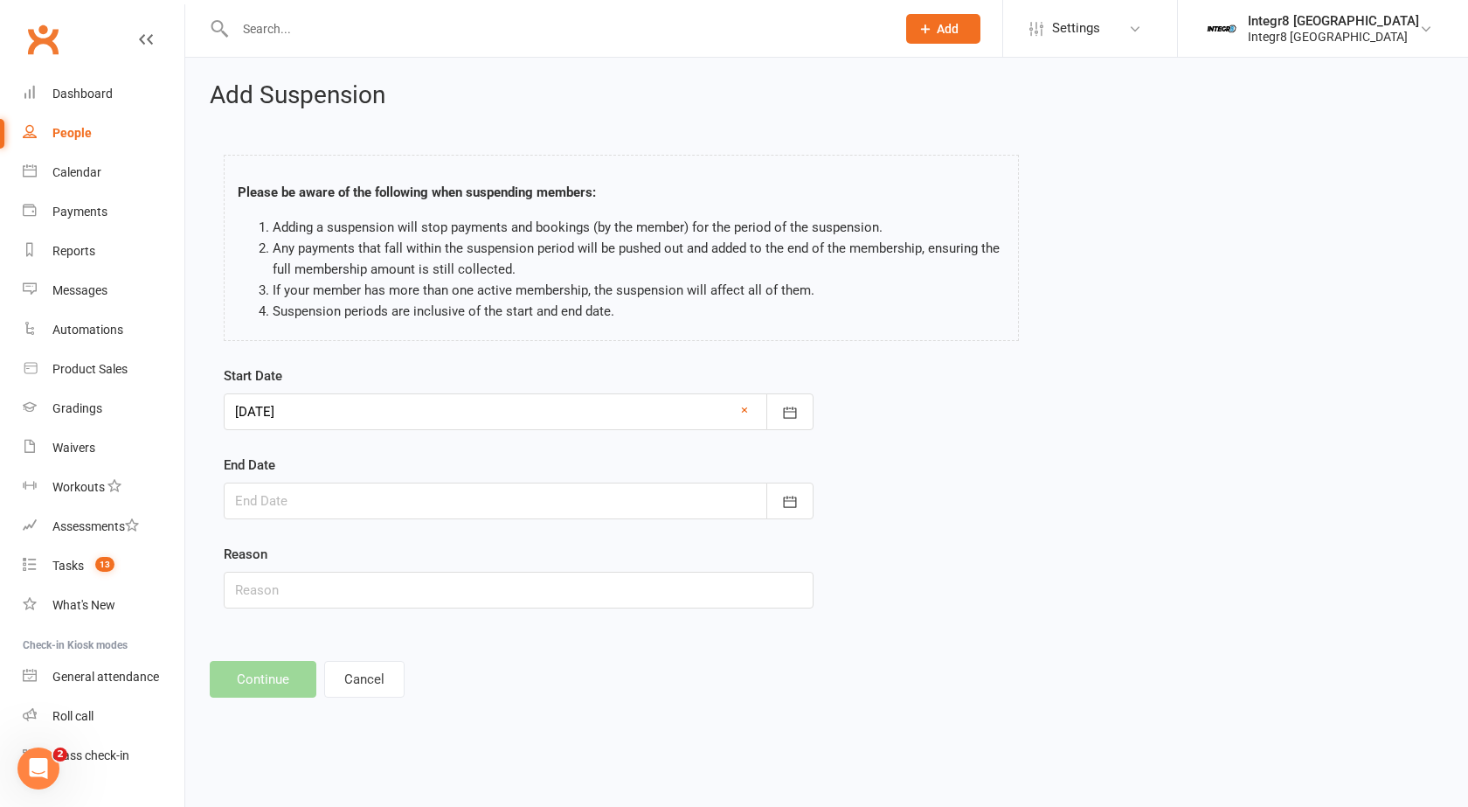
click at [350, 494] on div at bounding box center [519, 500] width 590 height 37
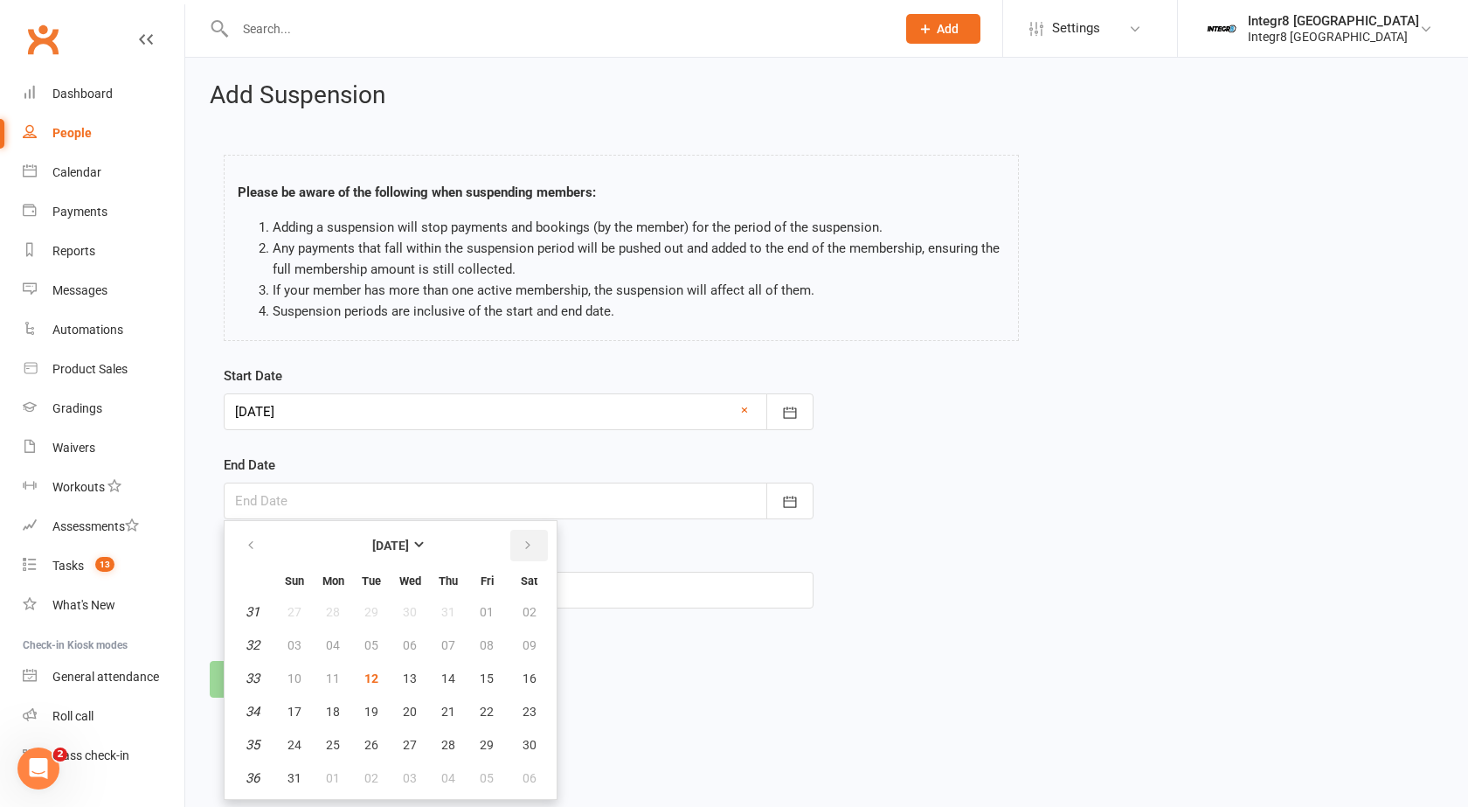
click at [513, 538] on button "button" at bounding box center [529, 545] width 38 height 31
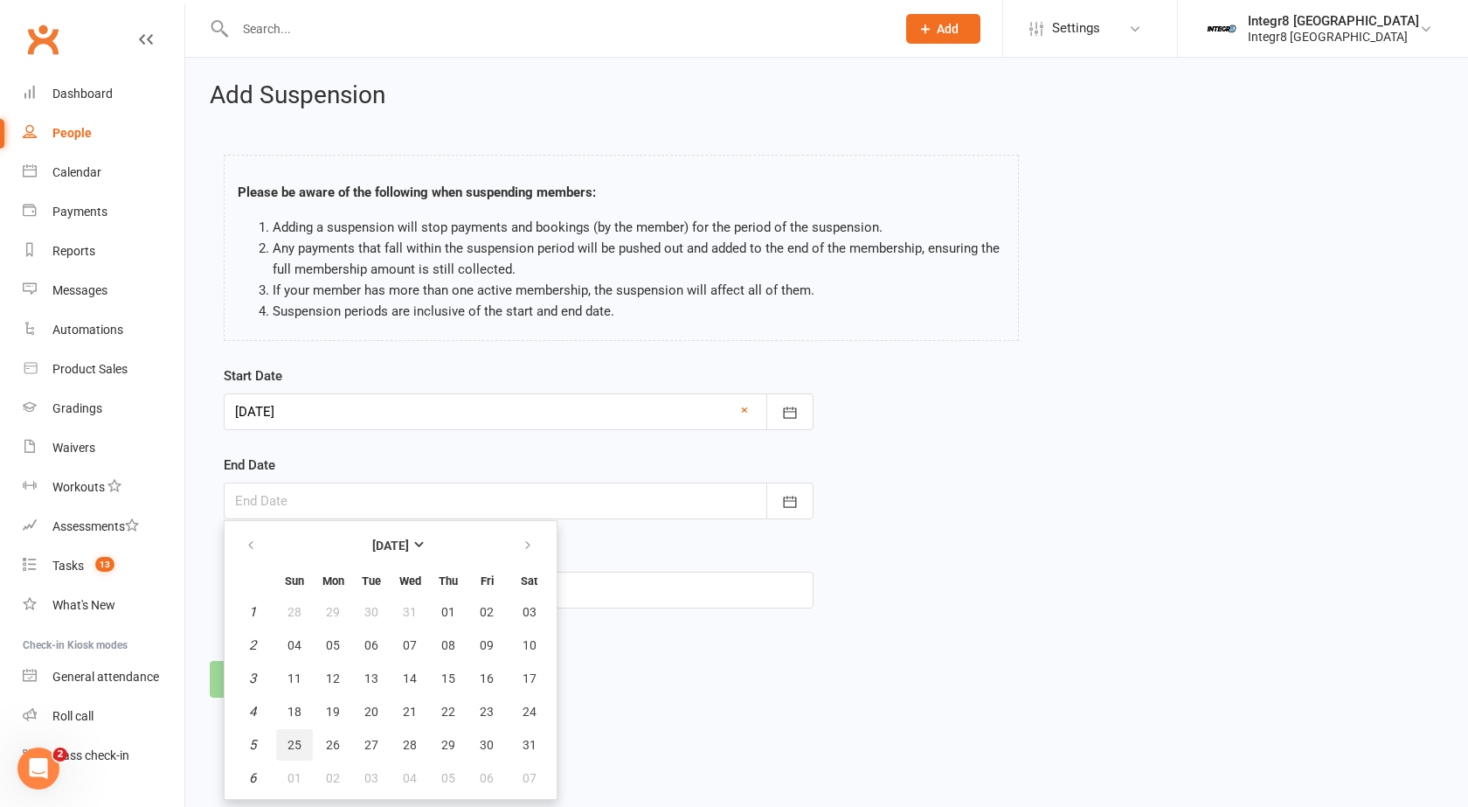
click at [303, 733] on button "25" at bounding box center [294, 744] width 37 height 31
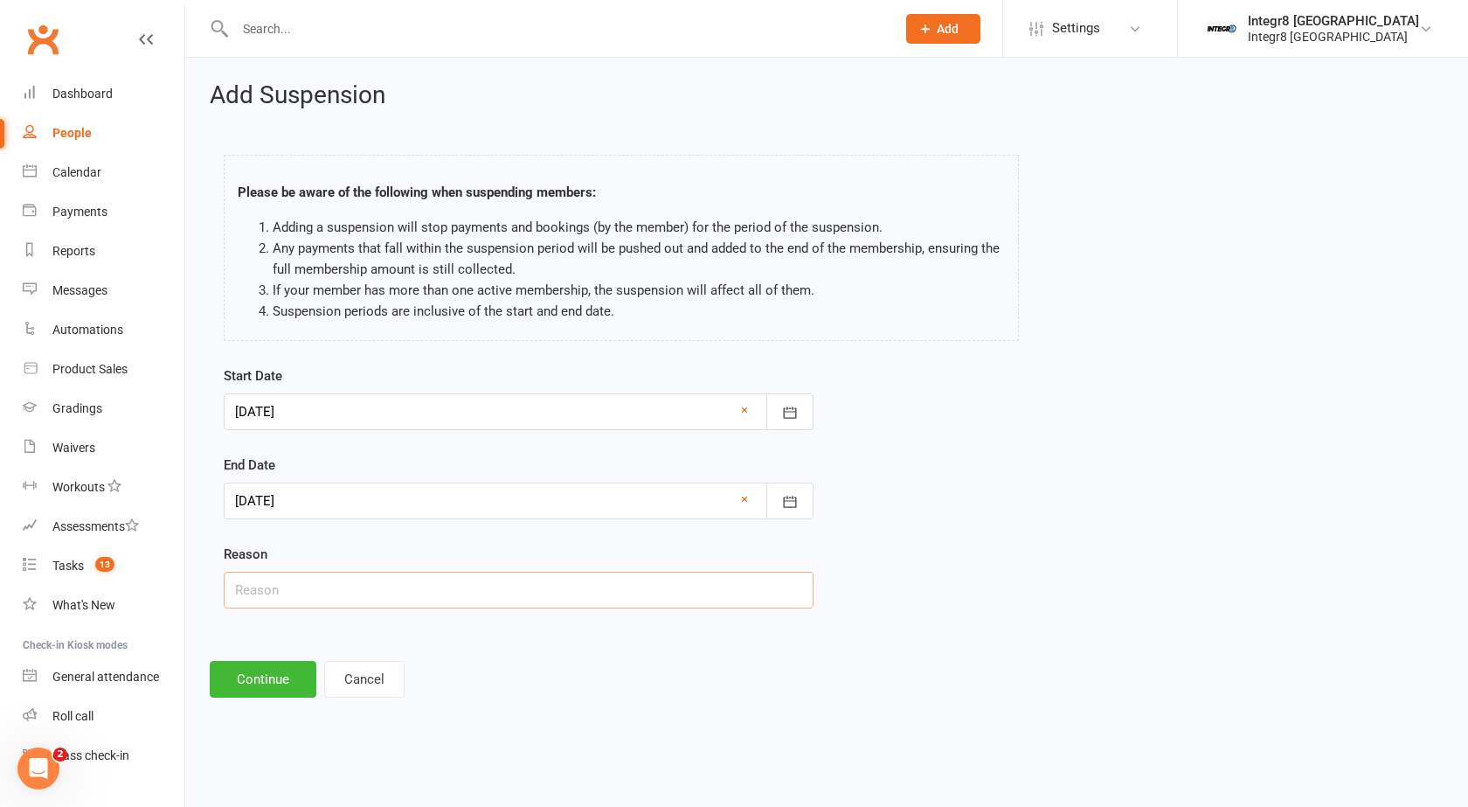
click at [287, 580] on input "text" at bounding box center [519, 590] width 590 height 37
click at [261, 678] on button "Continue" at bounding box center [263, 679] width 107 height 37
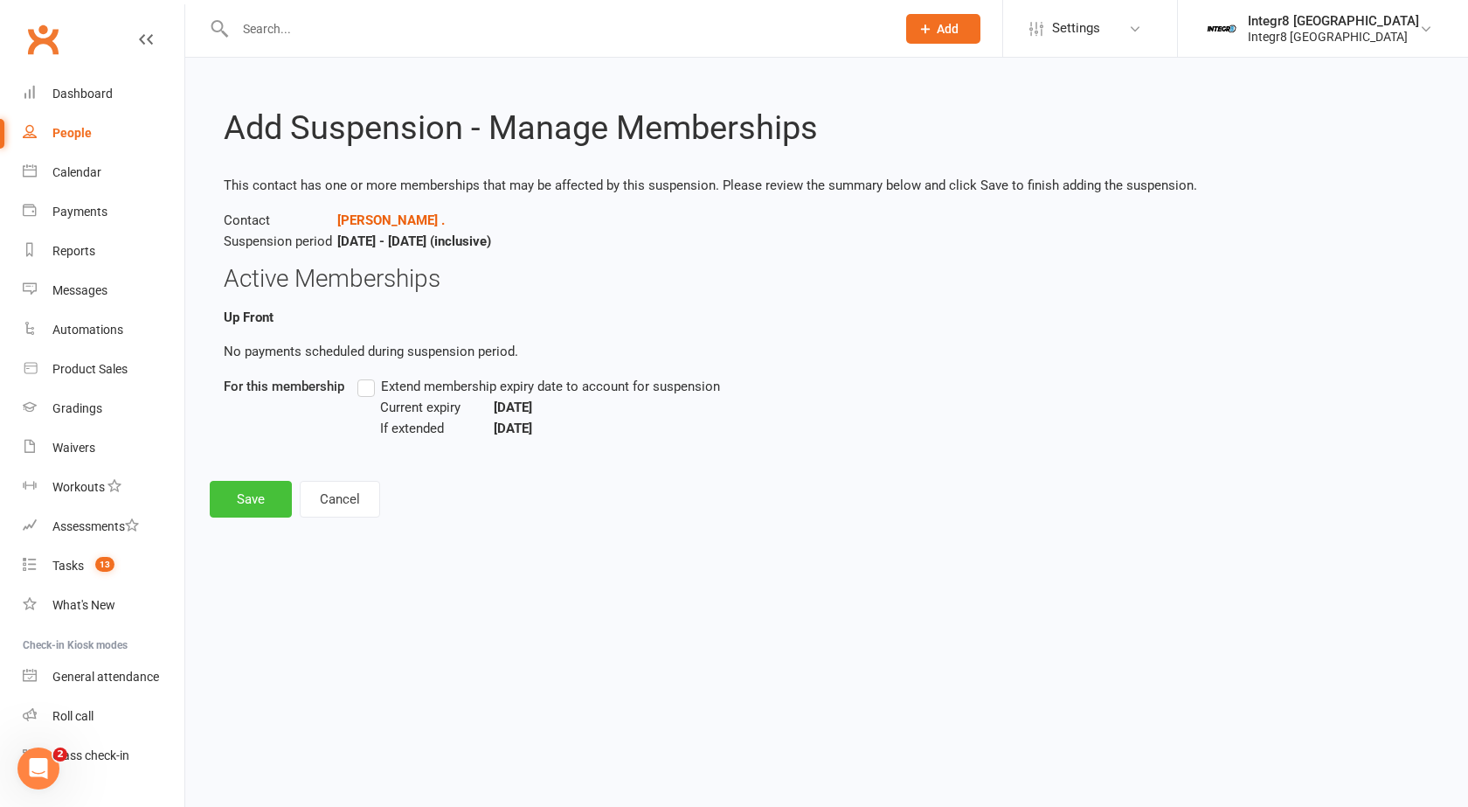
click at [242, 508] on button "Save" at bounding box center [251, 499] width 82 height 37
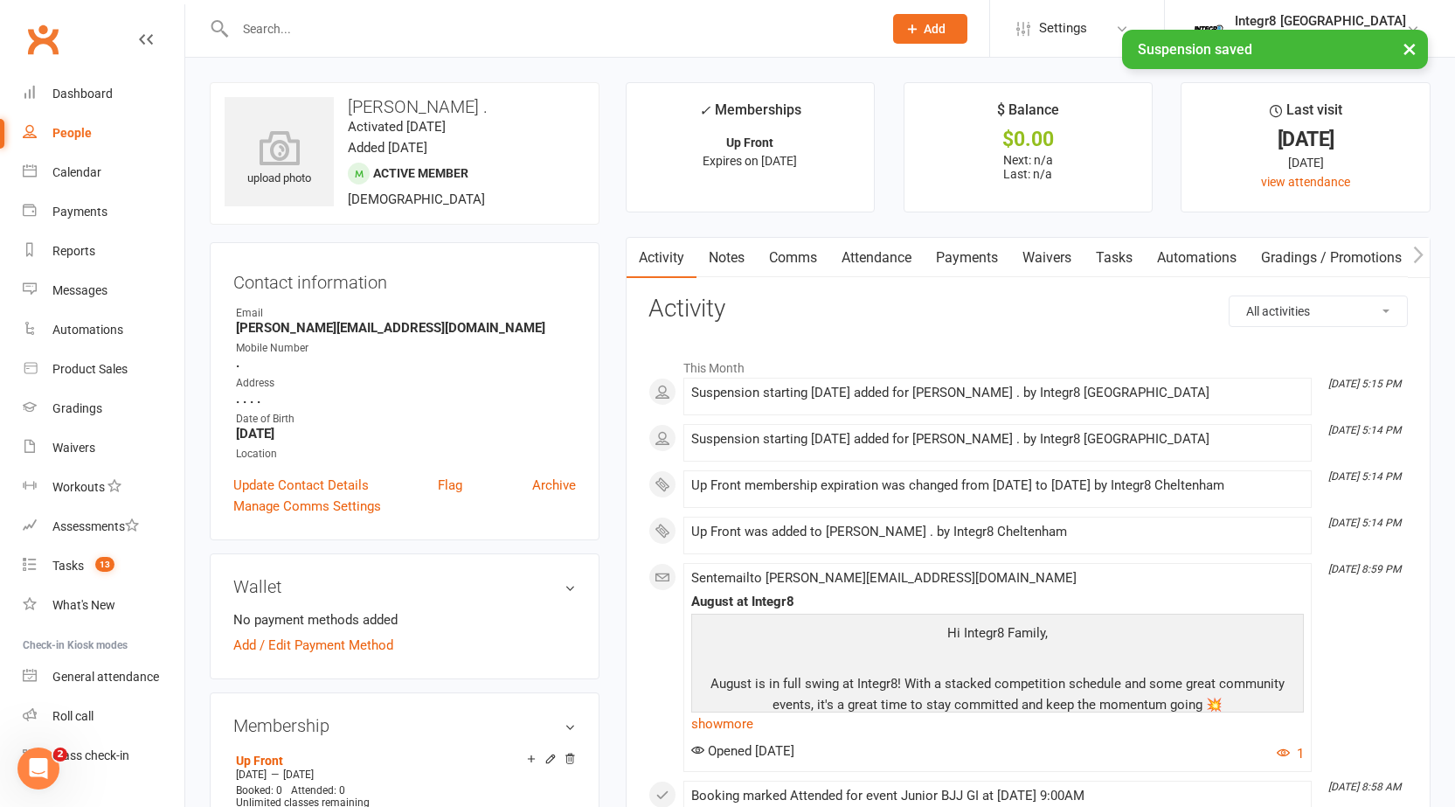
click at [718, 268] on link "Notes" at bounding box center [726, 258] width 60 height 40
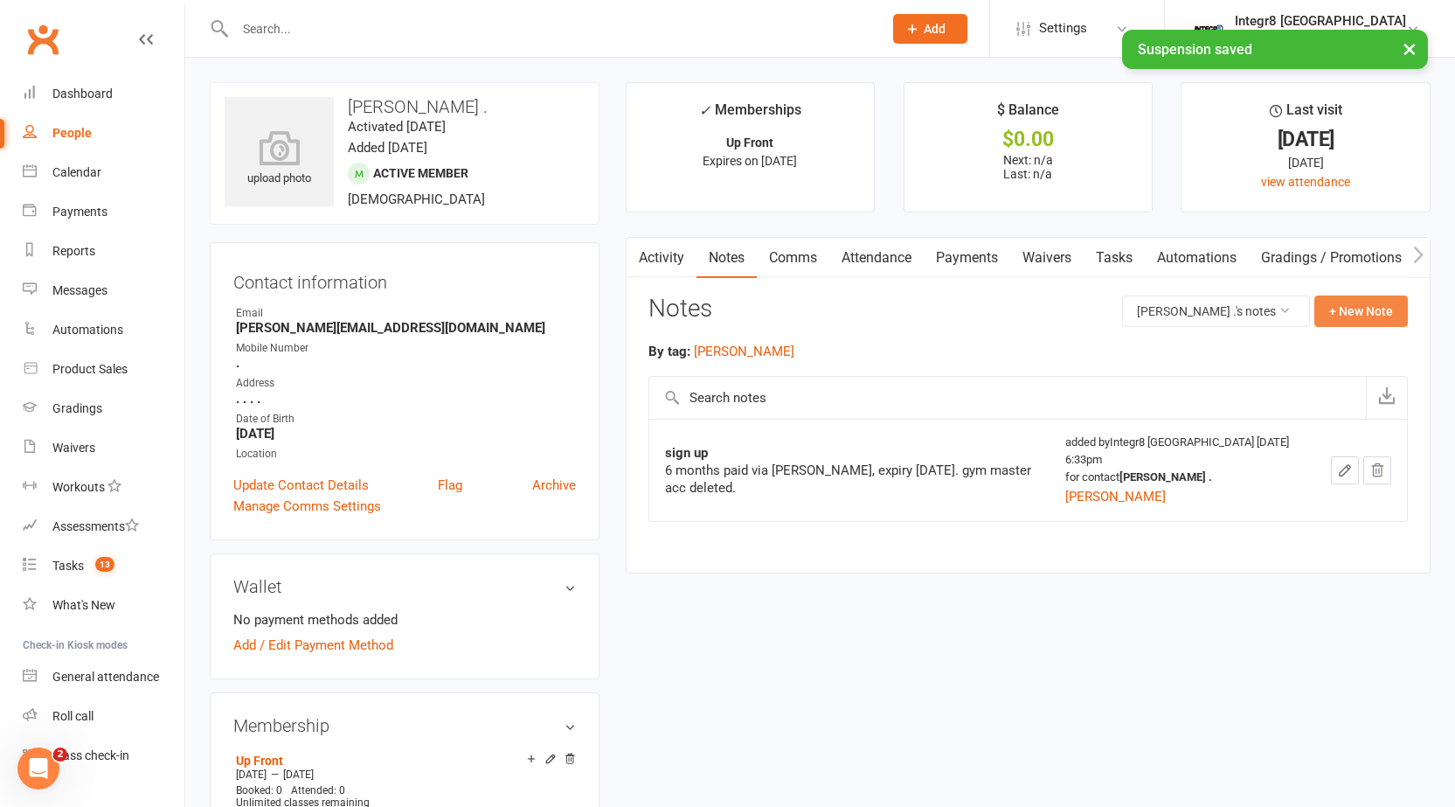
click at [1372, 304] on button "+ New Note" at bounding box center [1361, 310] width 94 height 31
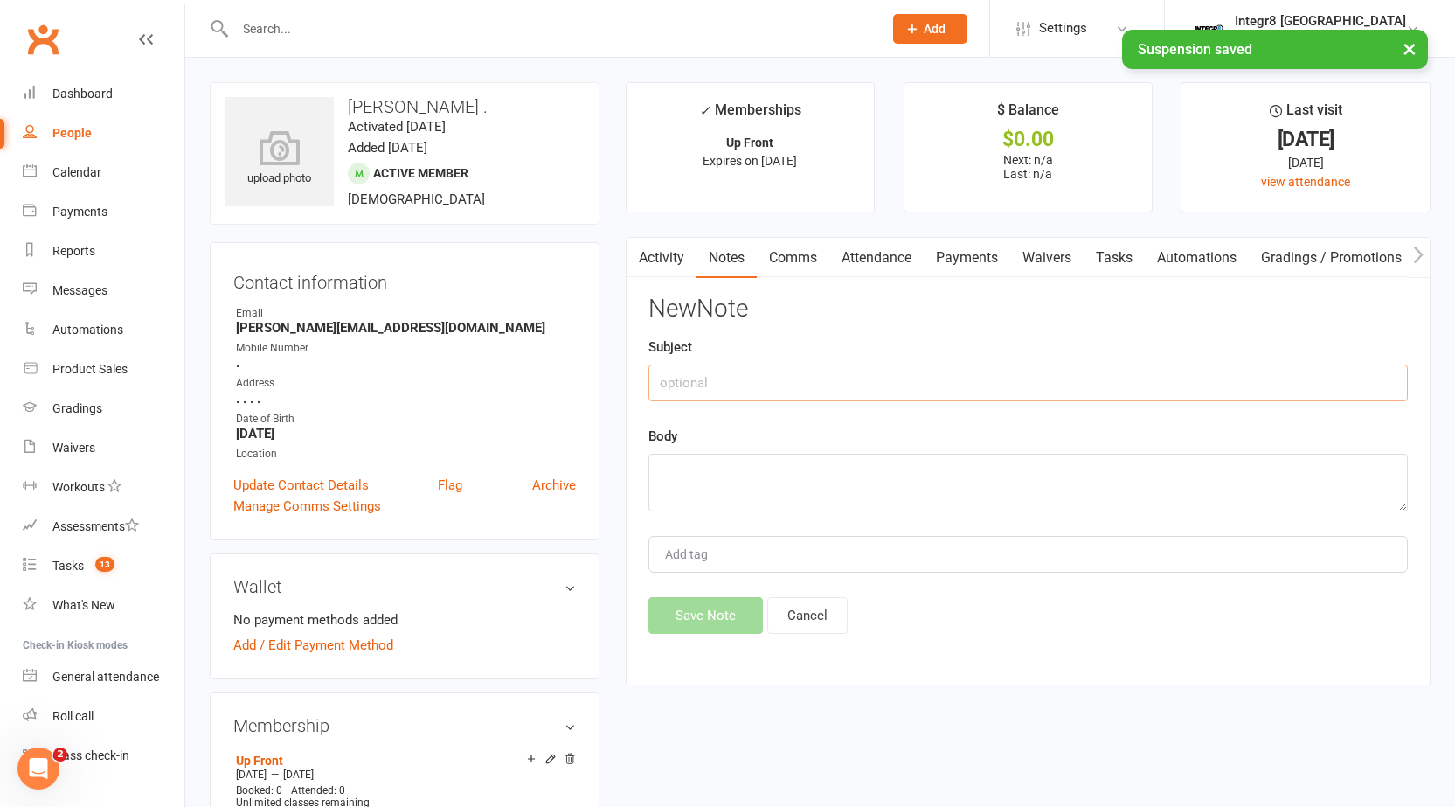
click at [780, 384] on input "text" at bounding box center [1027, 382] width 759 height 37
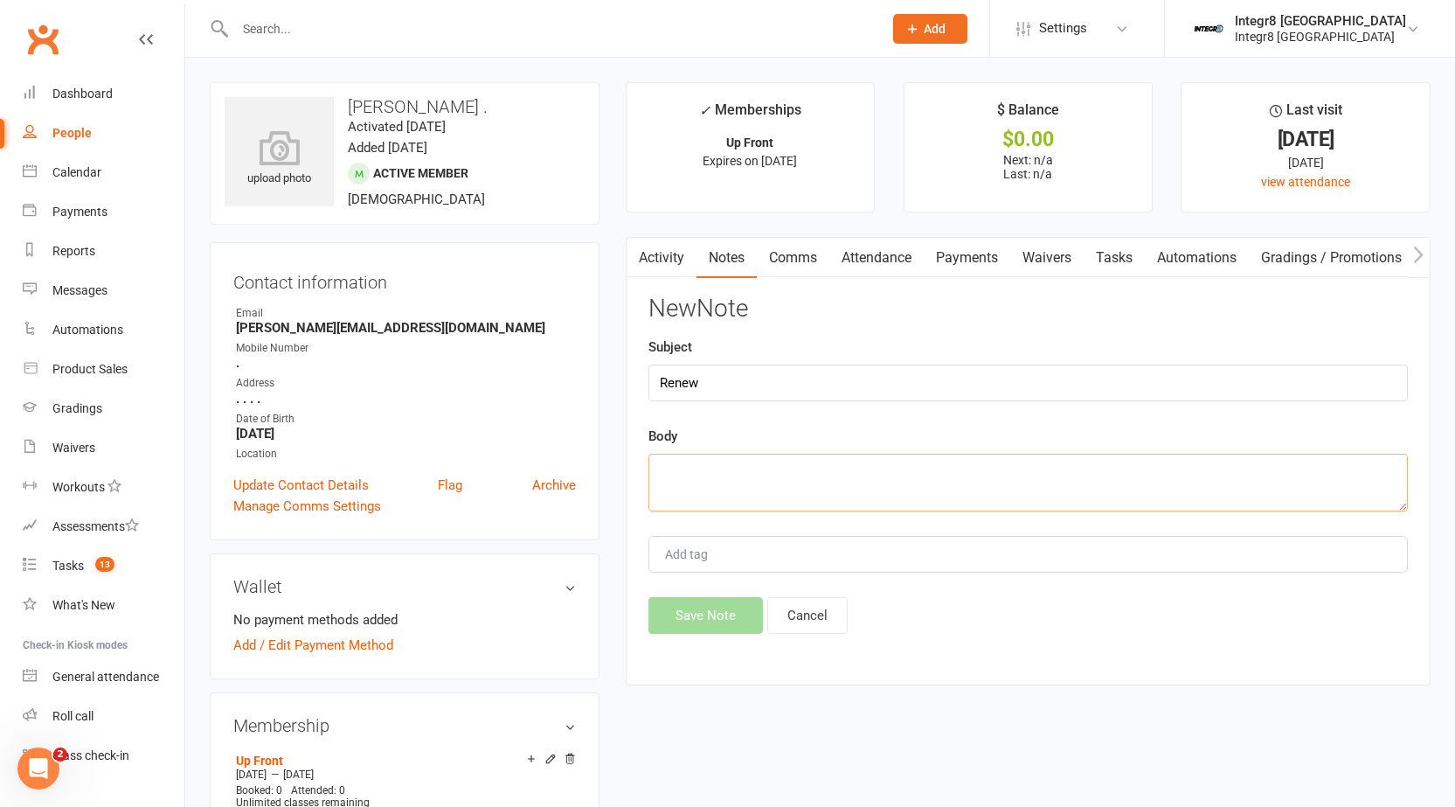
paste textarea "Sports4All membership, paid for 18 weeks of training valued at $531.00 ($29.50 …"
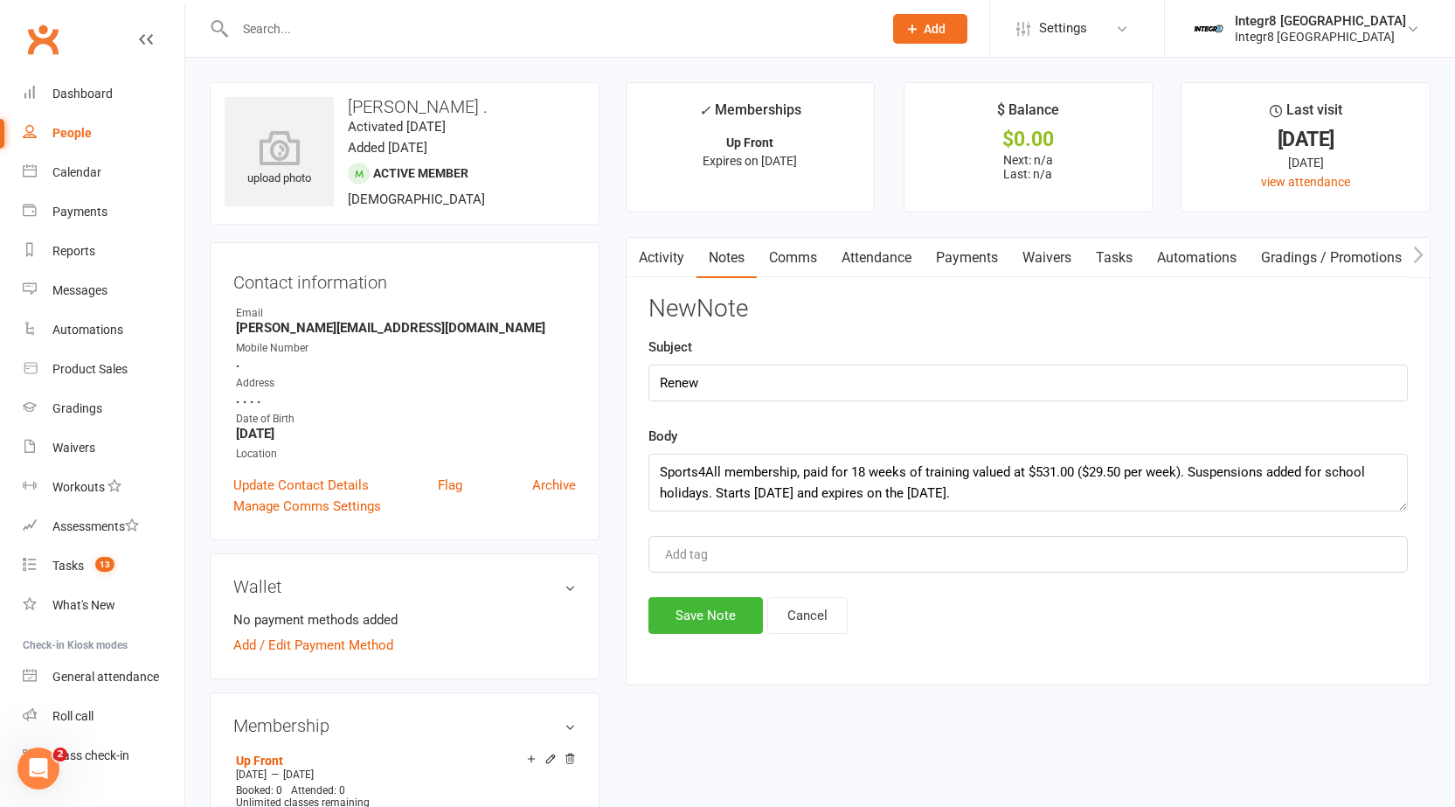
click at [757, 544] on div "Add tag" at bounding box center [1027, 554] width 759 height 37
click at [710, 591] on span "re becca" at bounding box center [687, 587] width 46 height 16
click at [712, 614] on button "Save Note" at bounding box center [705, 615] width 114 height 37
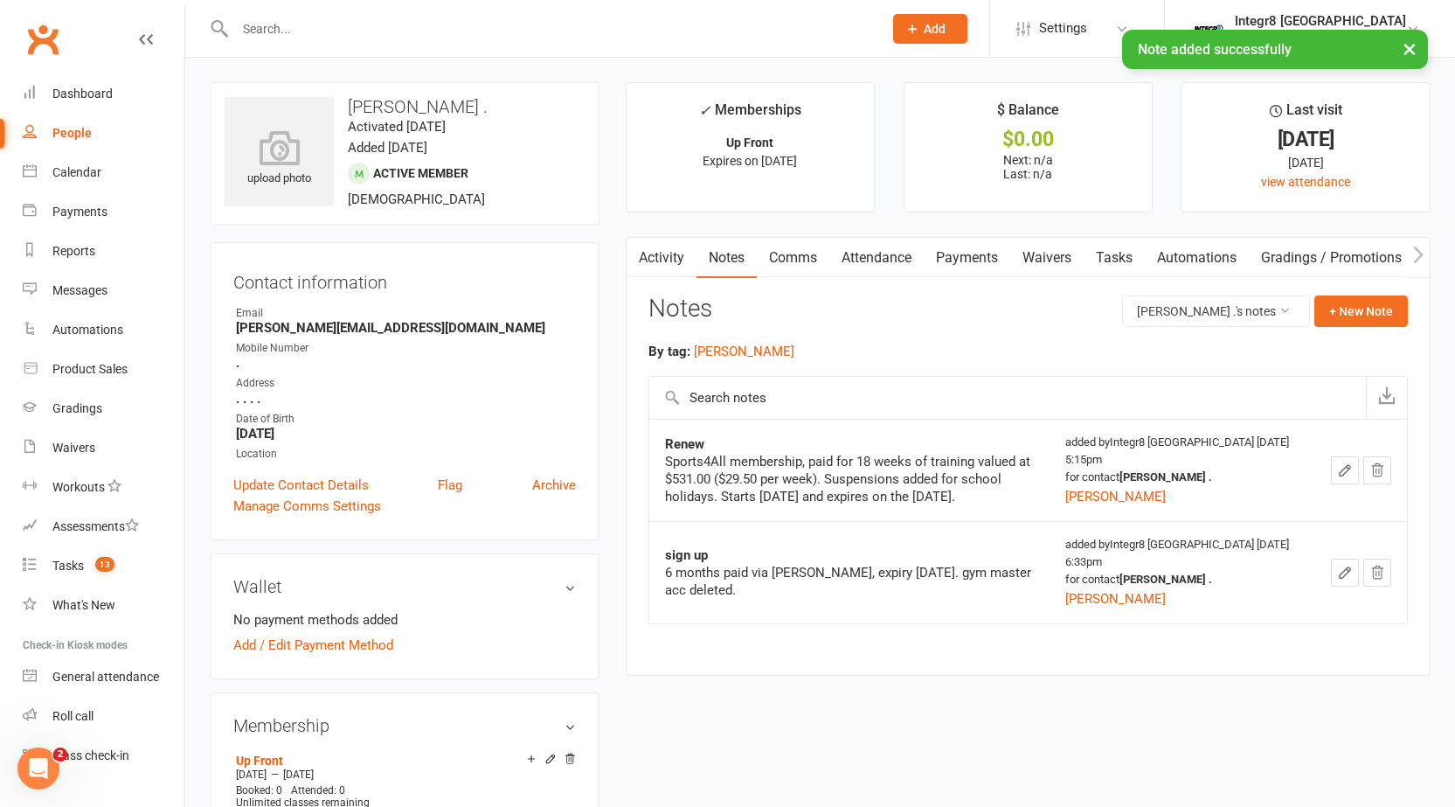
click at [1128, 259] on link "Tasks" at bounding box center [1114, 258] width 61 height 40
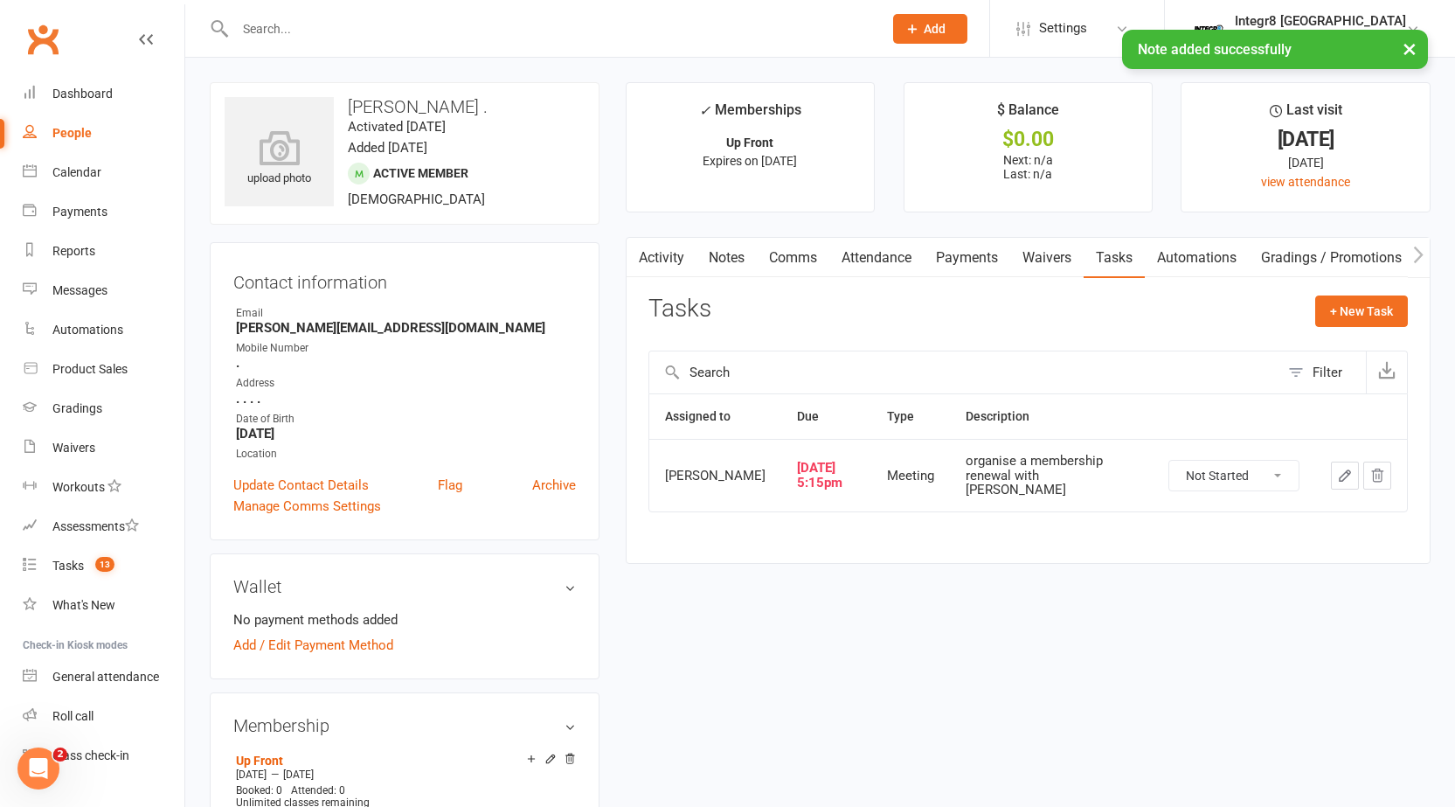
click at [1273, 481] on select "Not Started In Progress Waiting Complete" at bounding box center [1233, 476] width 129 height 30
click at [1169, 468] on select "Not Started In Progress Waiting Complete" at bounding box center [1233, 476] width 129 height 30
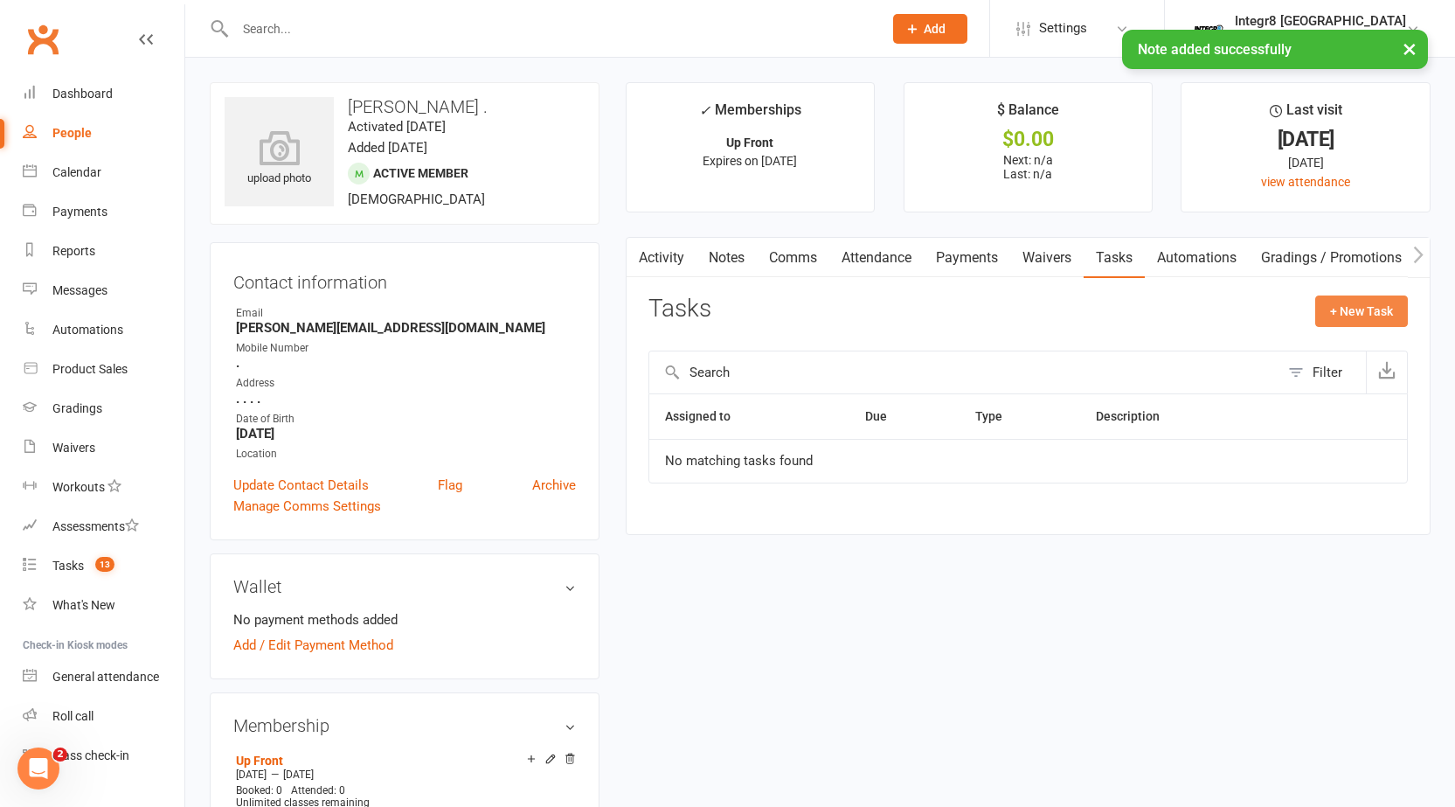
click at [1368, 311] on button "+ New Task" at bounding box center [1361, 310] width 93 height 31
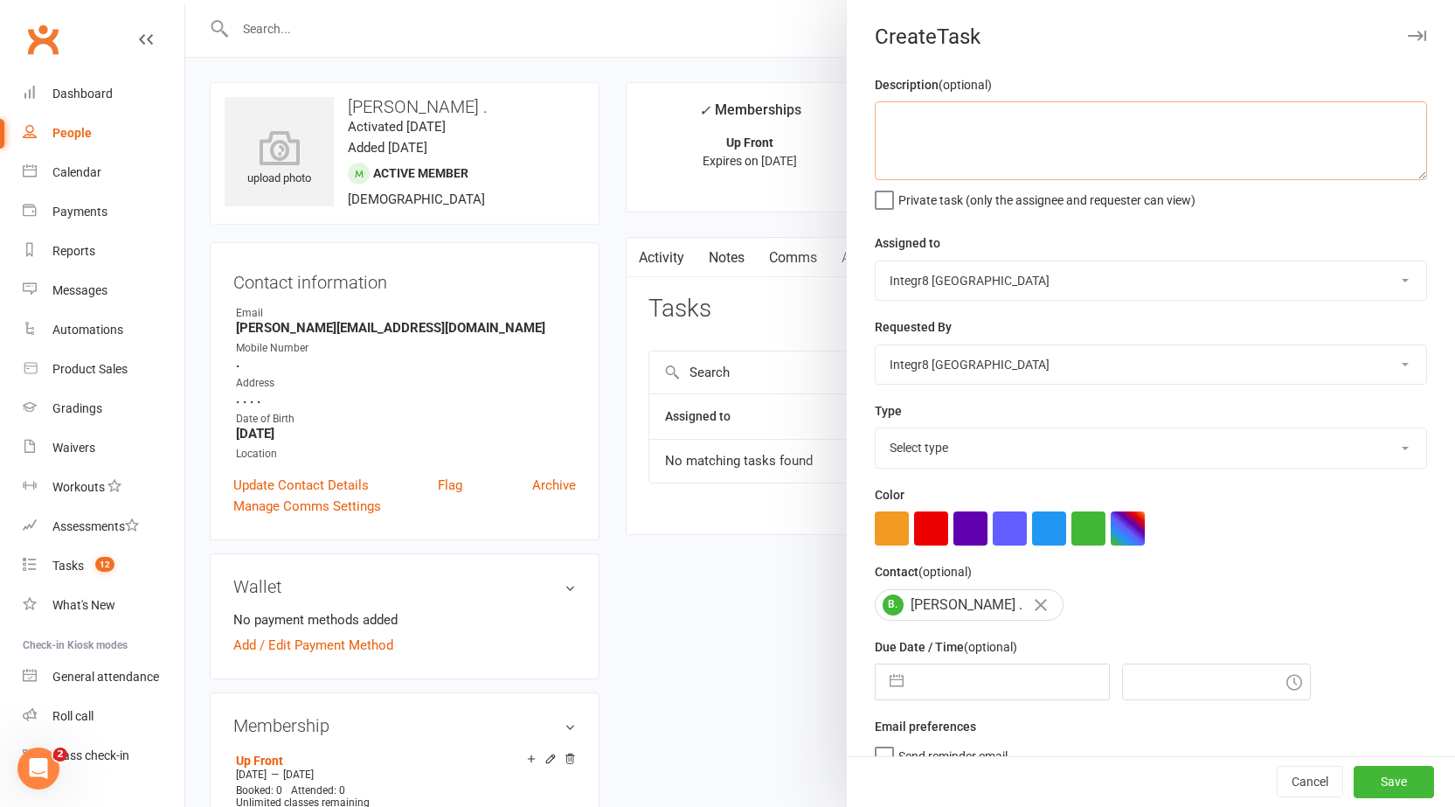
click at [1011, 167] on textarea at bounding box center [1151, 140] width 552 height 79
click at [996, 283] on select "Annissa Koletsas Domenic Amato Phil Amato Integr8 Cheltenham Giuseppe Amato" at bounding box center [1151, 280] width 551 height 38
click at [876, 262] on select "Annissa Koletsas Domenic Amato Phil Amato Integr8 Cheltenham Giuseppe Amato" at bounding box center [1151, 280] width 551 height 38
click at [964, 442] on select "Select type E-mail In person Meeting Membership Phone call Add new task type" at bounding box center [1151, 447] width 551 height 38
click at [876, 432] on select "Select type E-mail In person Meeting Membership Phone call Add new task type" at bounding box center [1151, 447] width 551 height 38
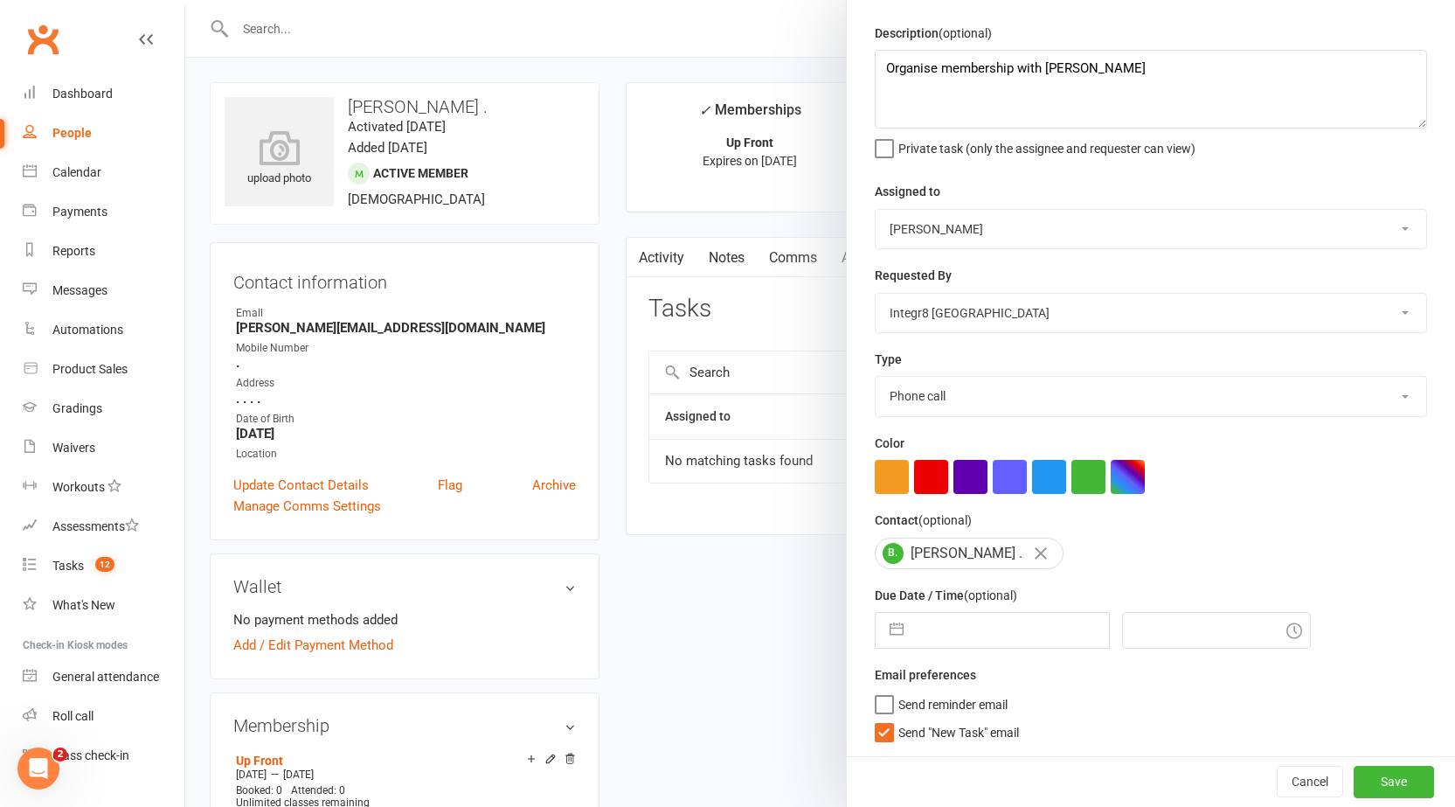
click at [972, 638] on input "text" at bounding box center [1010, 630] width 197 height 35
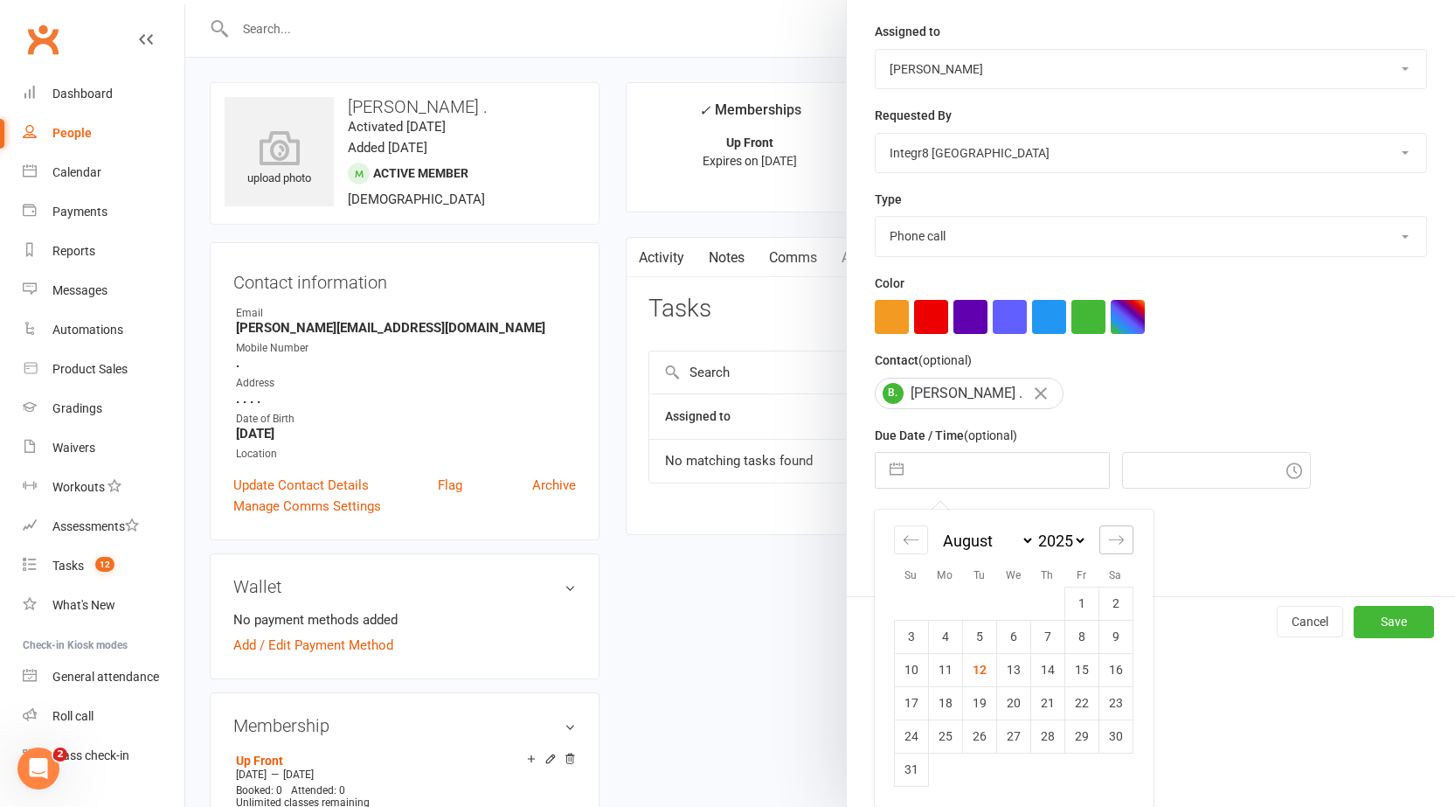
click at [1114, 537] on icon "Move forward to switch to the next month." at bounding box center [1115, 539] width 15 height 9
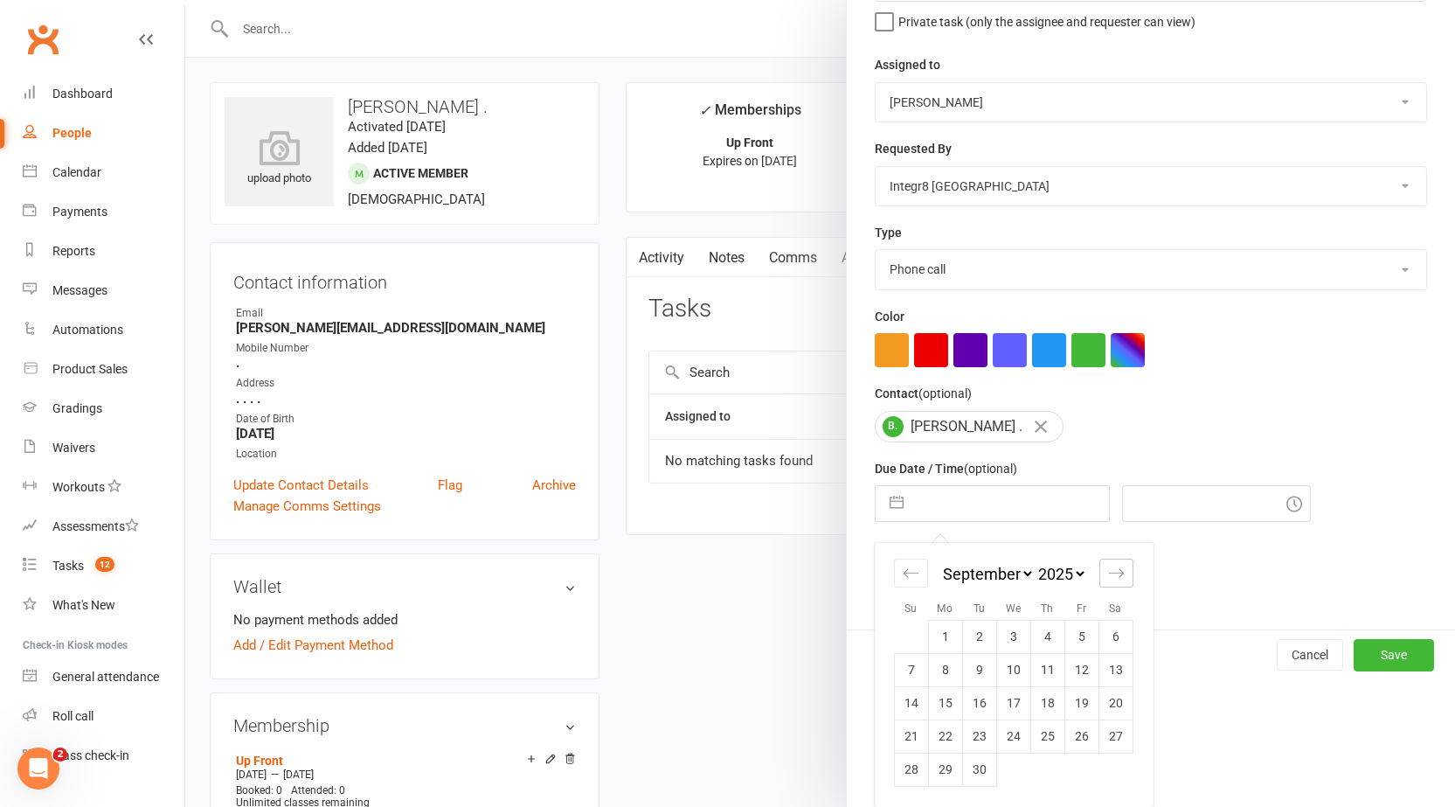
scroll to position [59, 0]
click at [1114, 543] on div "January February March April May June July August September October November De…" at bounding box center [1014, 675] width 278 height 264
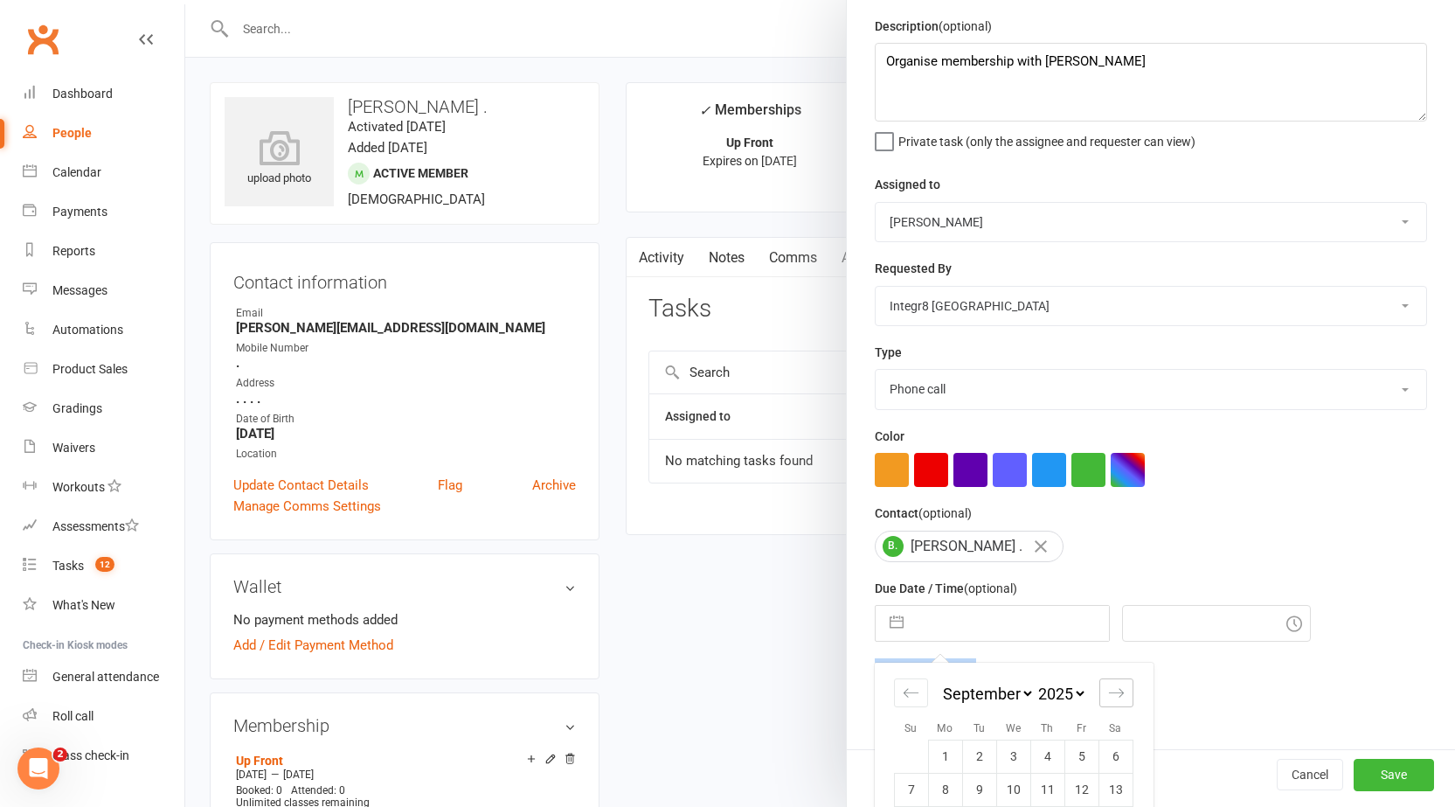
click at [1114, 537] on div "Description (optional) Organise membership with lesa Private task (only the ass…" at bounding box center [1151, 382] width 608 height 733
click at [1029, 629] on input "text" at bounding box center [1010, 623] width 197 height 35
click at [1115, 701] on icon "Move forward to switch to the next month." at bounding box center [1116, 692] width 17 height 17
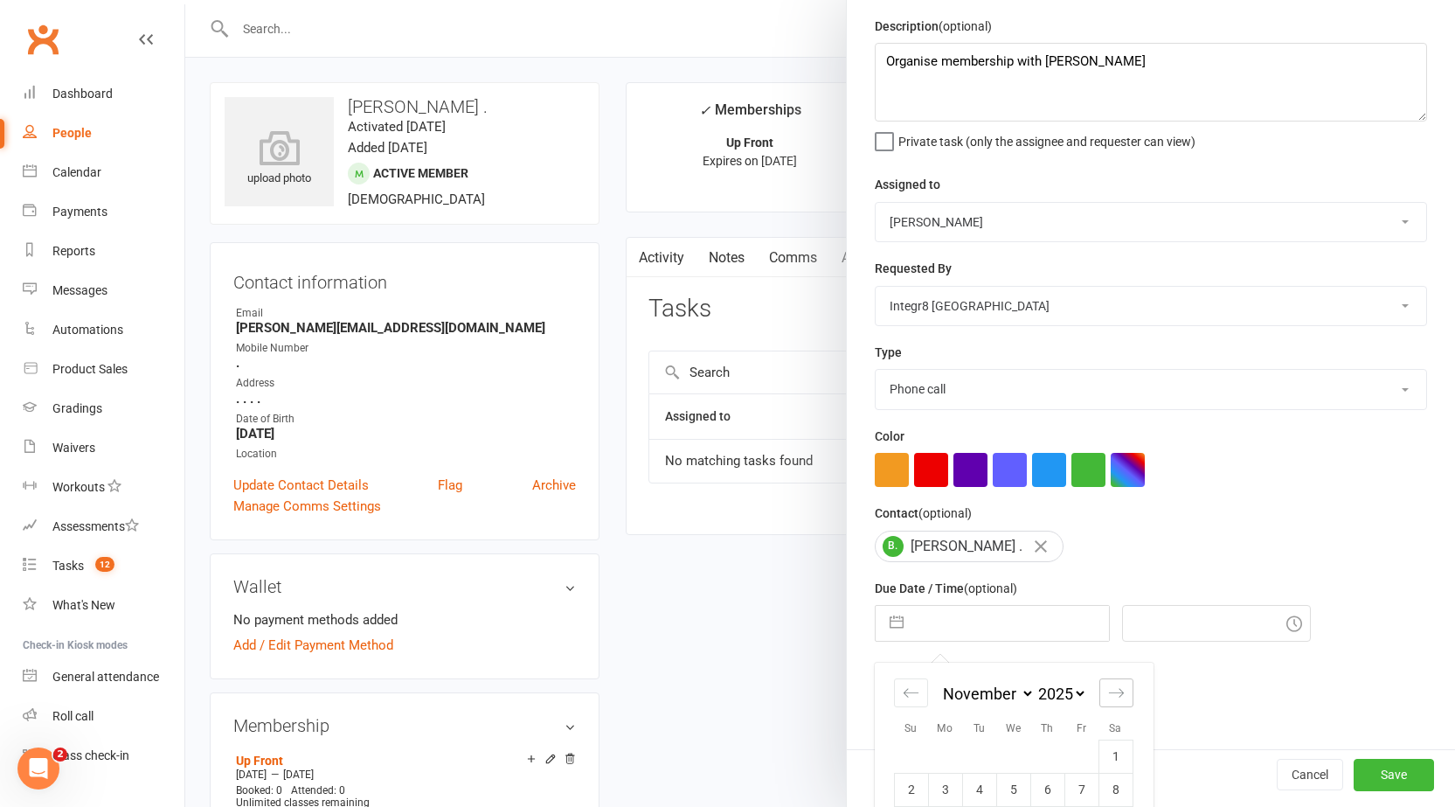
click at [1115, 701] on icon "Move forward to switch to the next month." at bounding box center [1116, 692] width 17 height 17
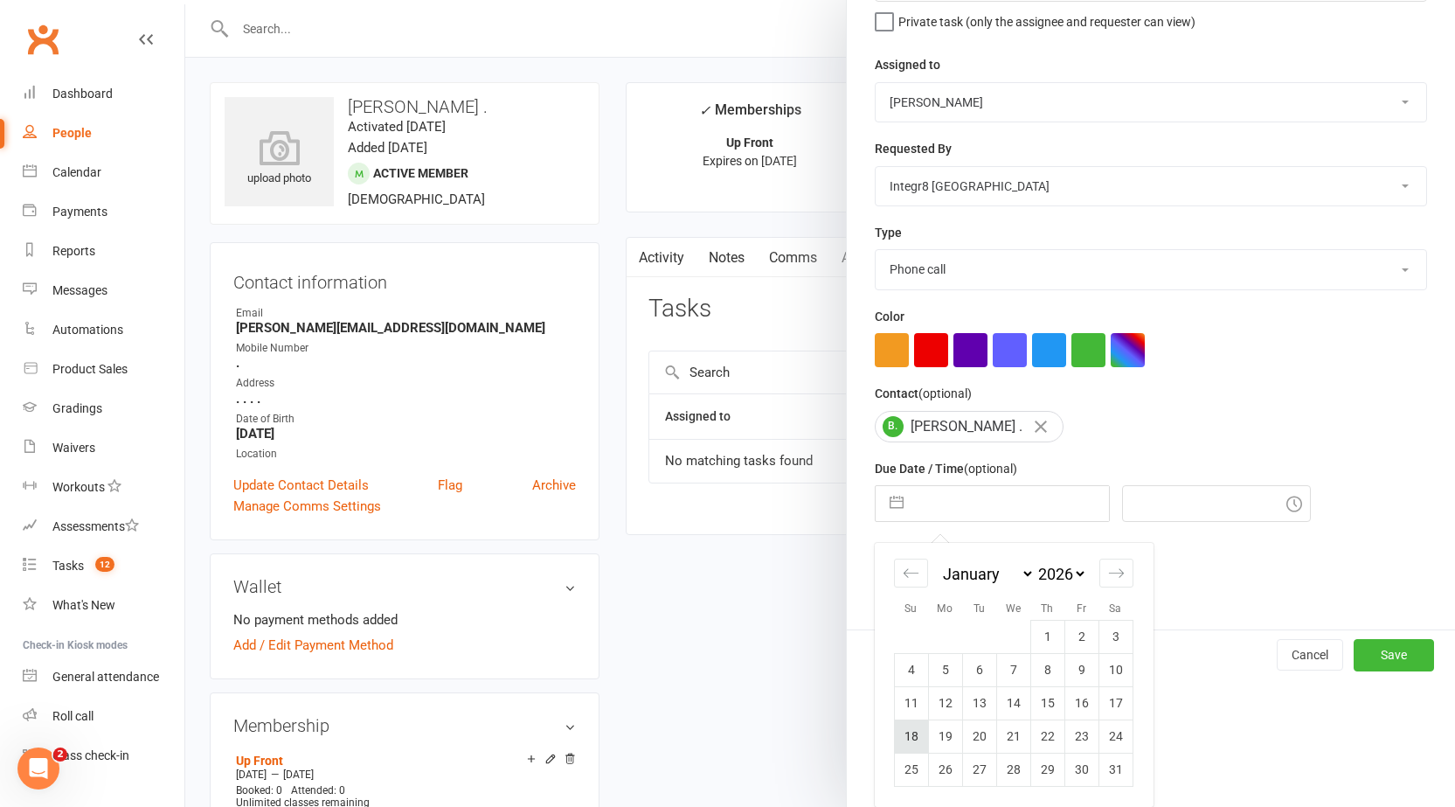
click at [904, 738] on td "18" at bounding box center [911, 735] width 34 height 33
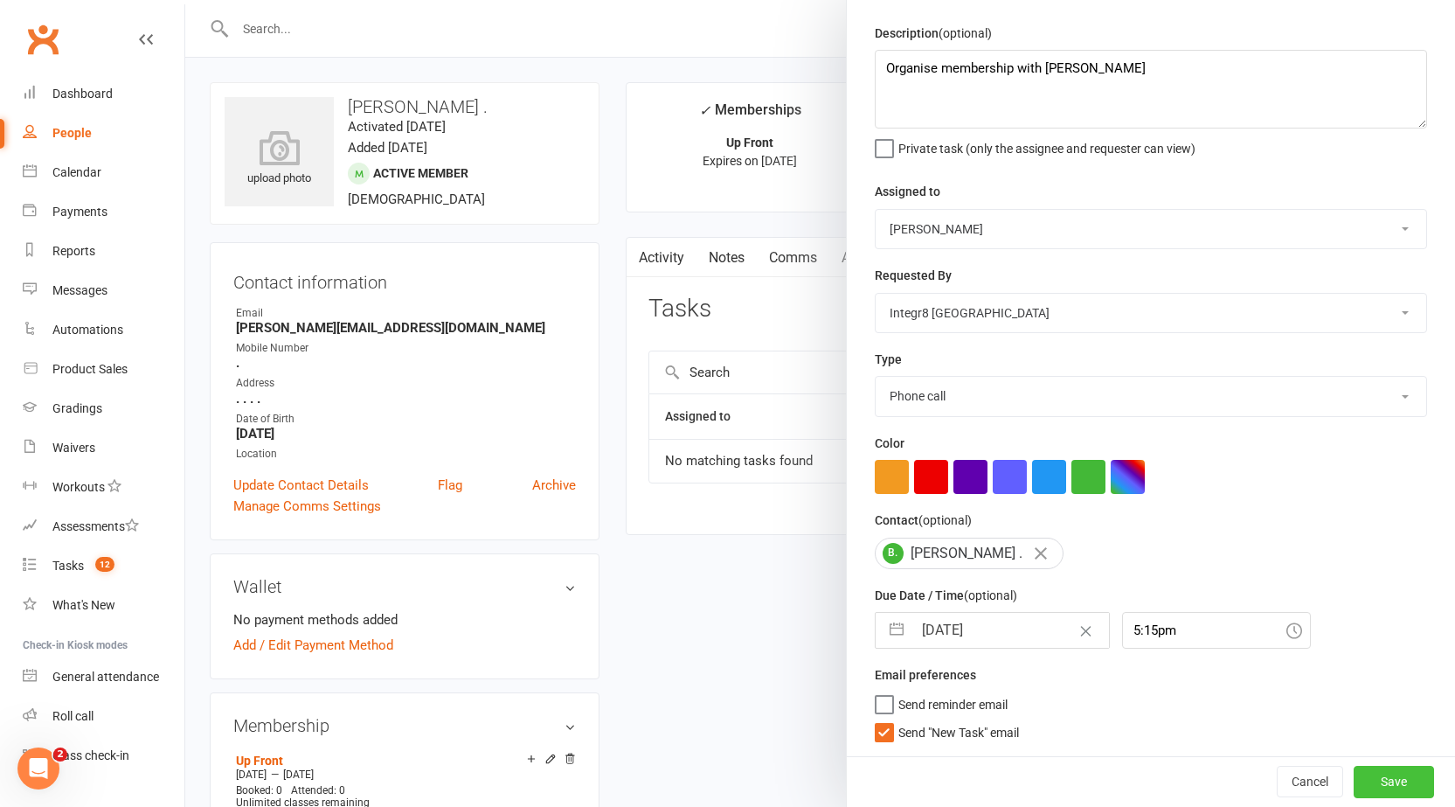
click at [1366, 776] on button "Save" at bounding box center [1394, 781] width 80 height 31
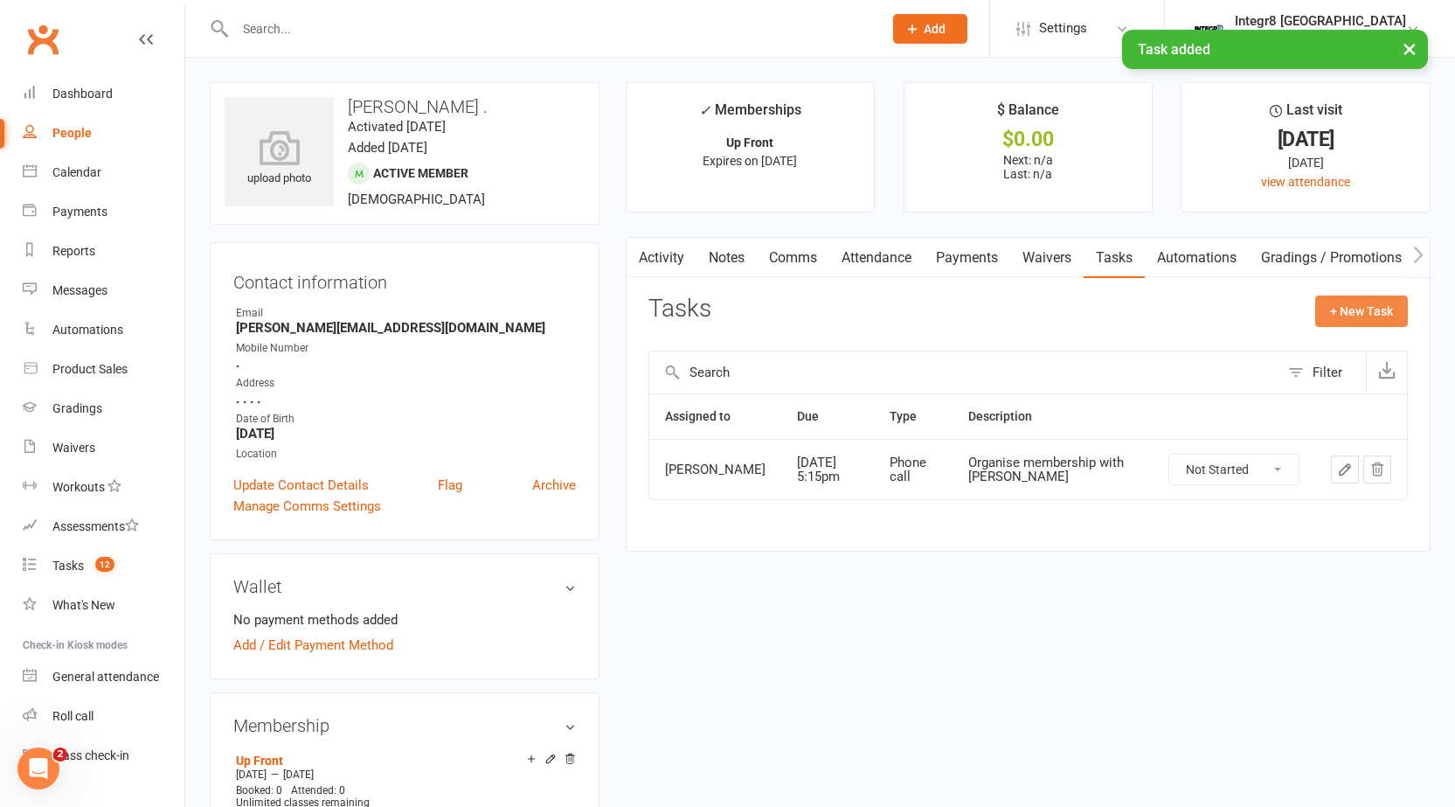
click at [1344, 313] on button "+ New Task" at bounding box center [1361, 310] width 93 height 31
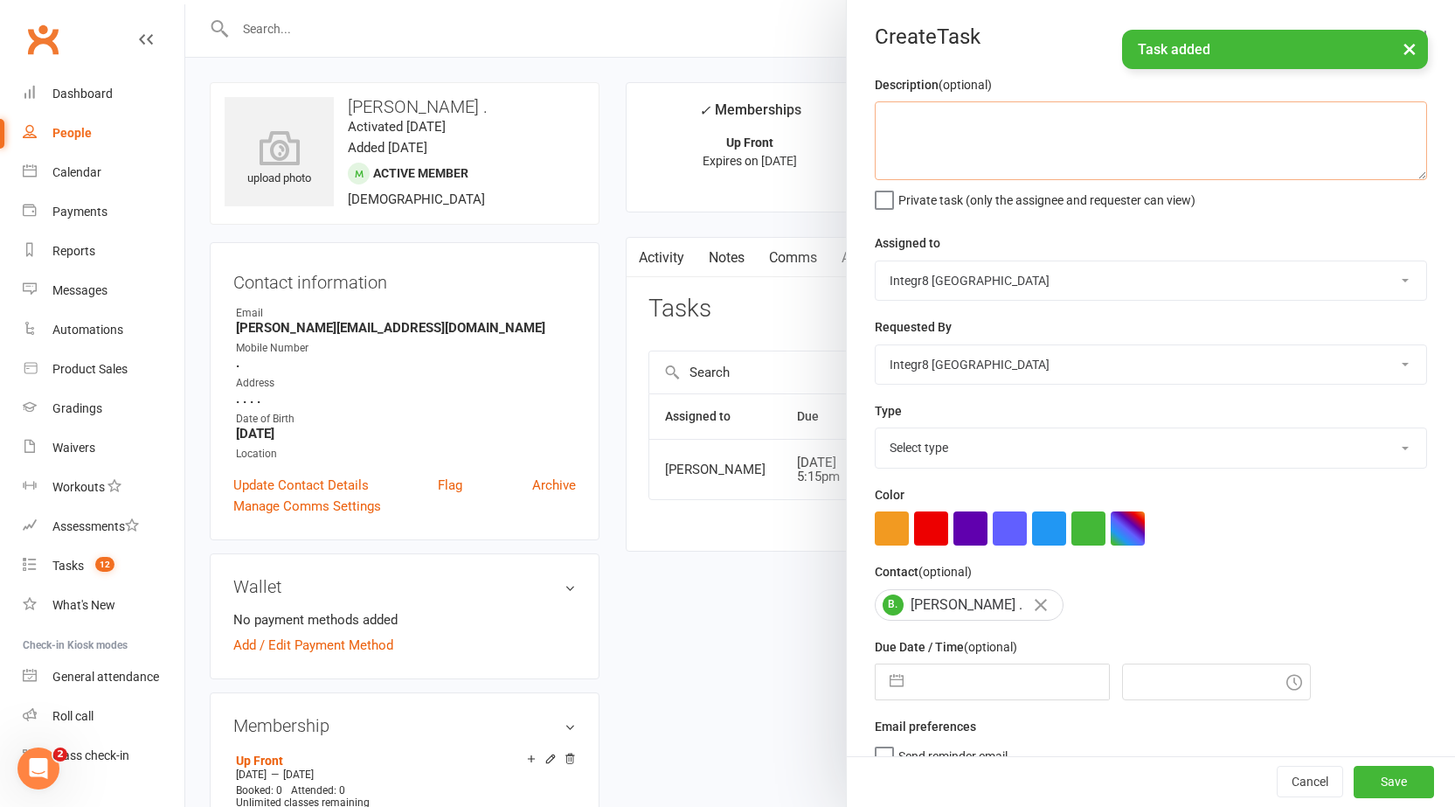
click at [884, 128] on textarea at bounding box center [1151, 140] width 552 height 79
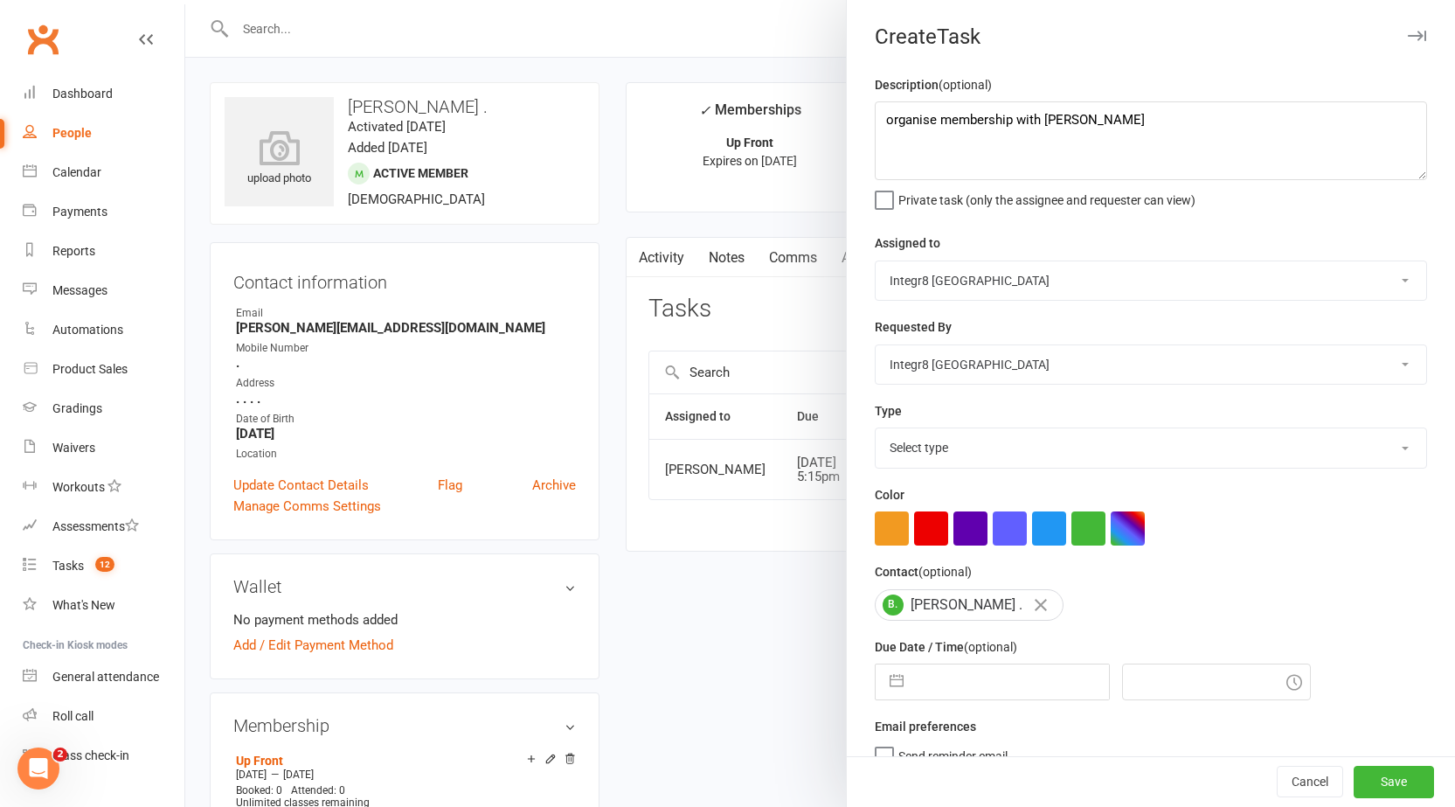
click at [964, 277] on select "Annissa Koletsas Domenic Amato Phil Amato Integr8 Cheltenham Giuseppe Amato" at bounding box center [1151, 280] width 551 height 38
click at [876, 262] on select "Annissa Koletsas Domenic Amato Phil Amato Integr8 Cheltenham Giuseppe Amato" at bounding box center [1151, 280] width 551 height 38
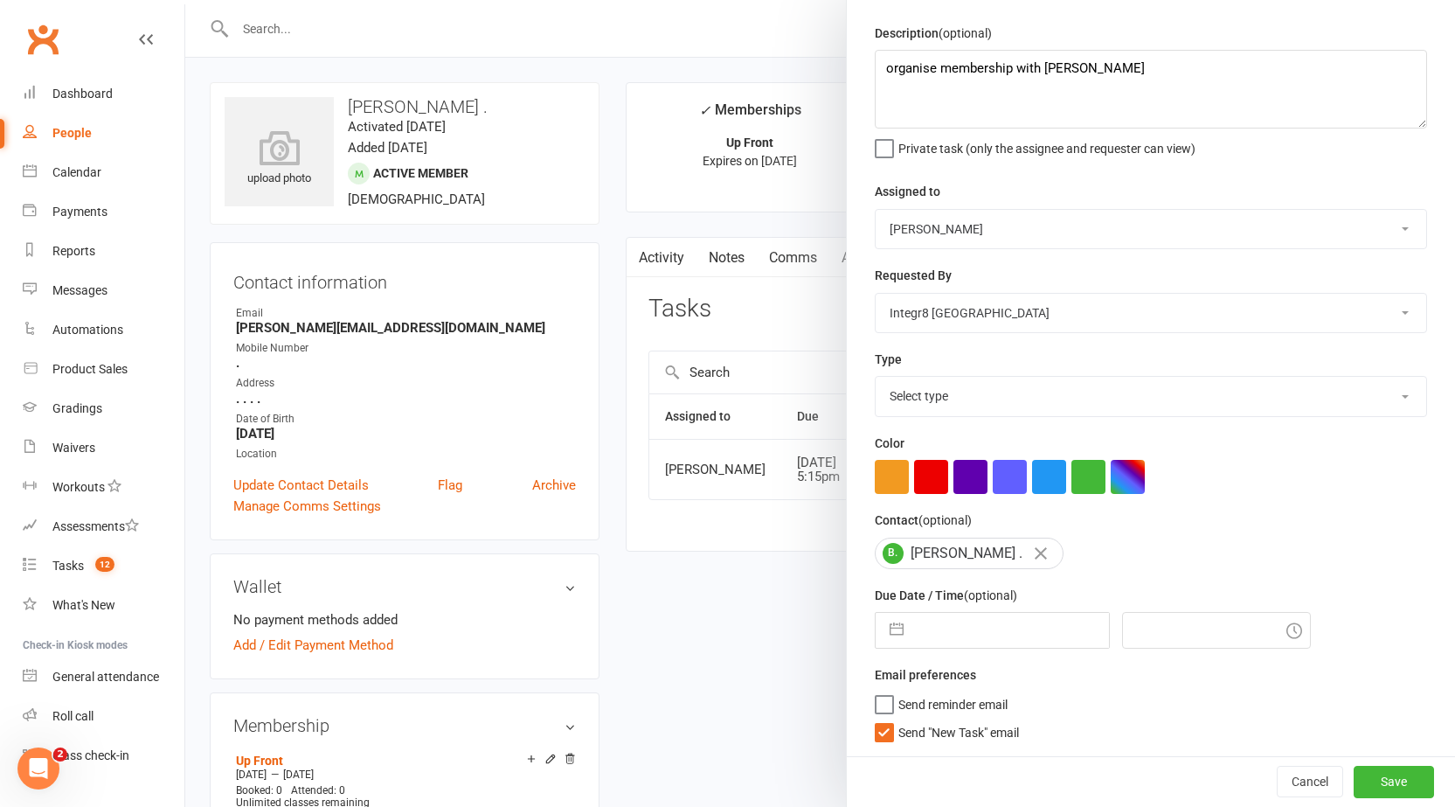
drag, startPoint x: 1013, startPoint y: 392, endPoint x: 1021, endPoint y: 471, distance: 79.0
click at [1013, 392] on select "Select type E-mail In person Meeting Membership Phone call Add new task type" at bounding box center [1151, 396] width 551 height 38
drag, startPoint x: 970, startPoint y: 378, endPoint x: 977, endPoint y: 406, distance: 29.7
click at [970, 378] on select "Select type E-mail In person Meeting Membership Phone call Add new task type" at bounding box center [1151, 396] width 551 height 38
click at [876, 377] on select "Select type E-mail In person Meeting Membership Phone call Add new task type" at bounding box center [1151, 396] width 551 height 38
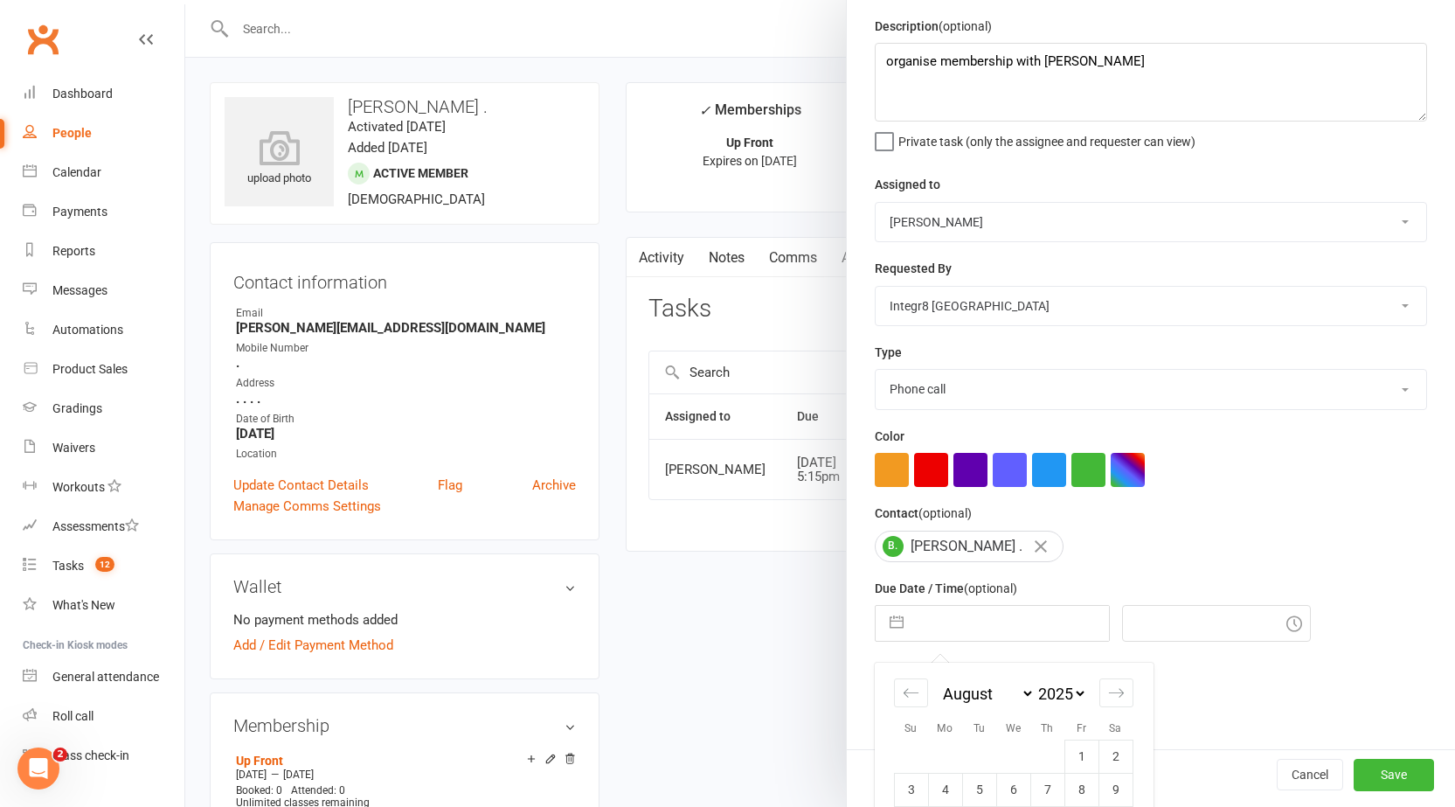
click at [976, 625] on input "text" at bounding box center [1010, 623] width 197 height 35
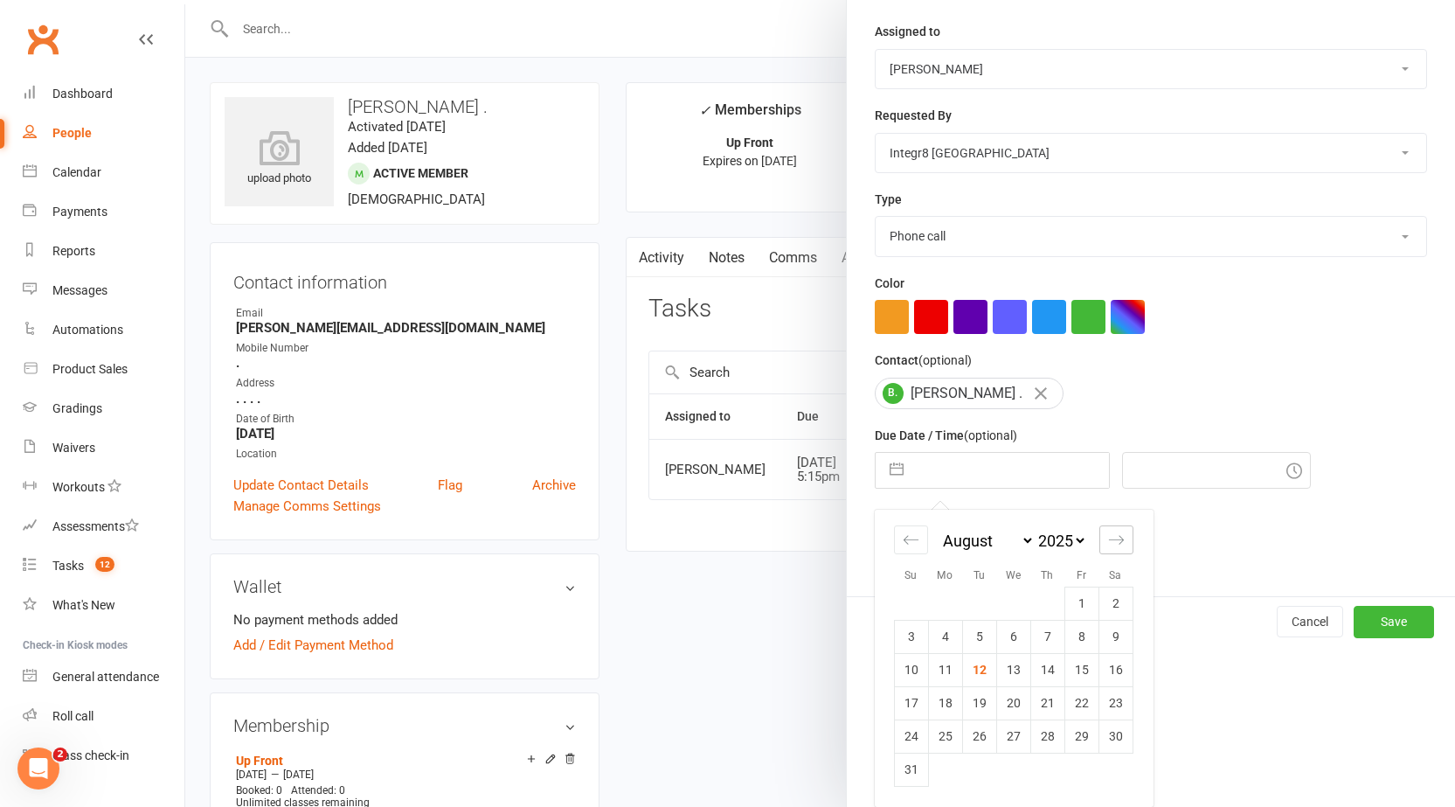
click at [1111, 541] on icon "Move forward to switch to the next month." at bounding box center [1116, 539] width 17 height 17
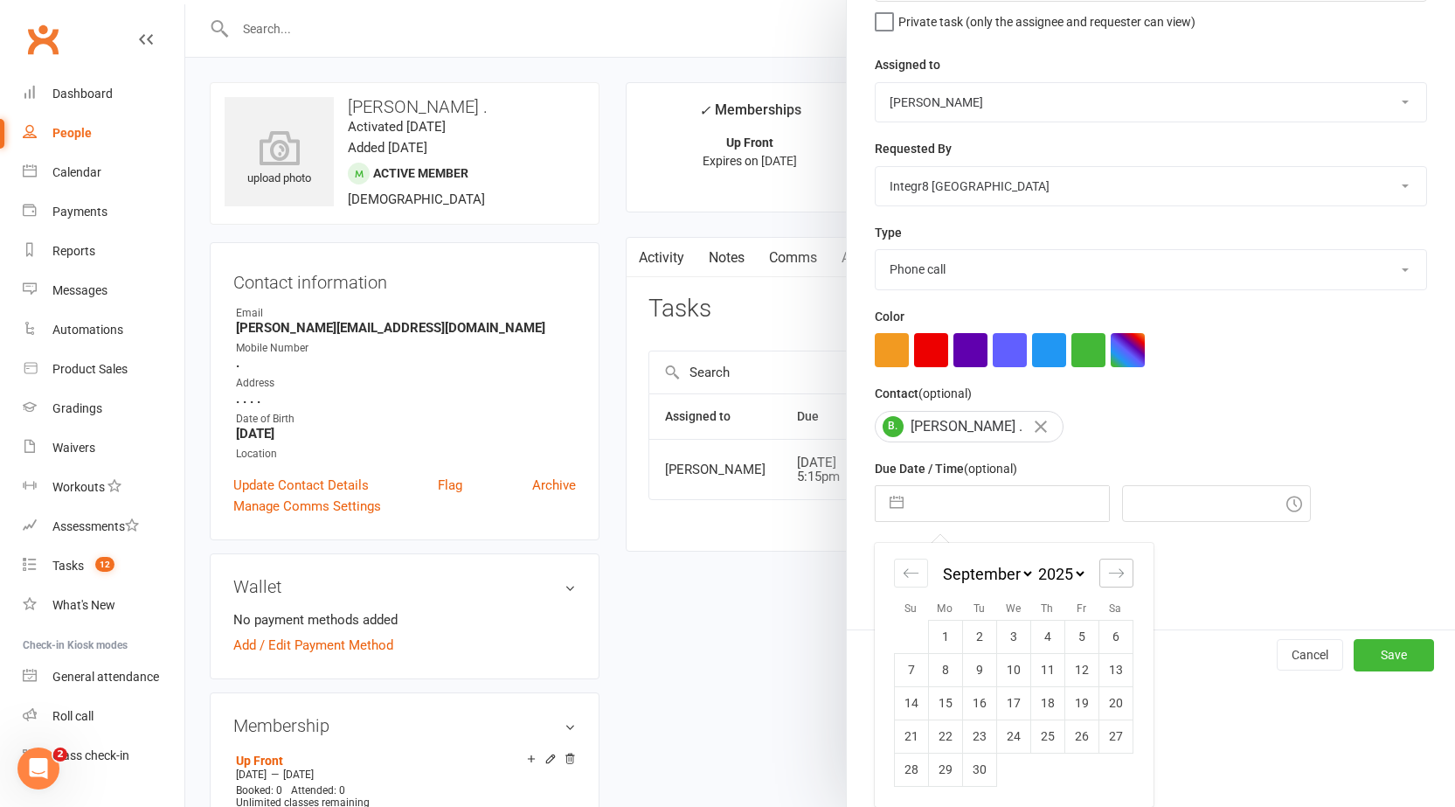
click at [1111, 543] on div "January February March April May June July August September October November De…" at bounding box center [1014, 675] width 278 height 264
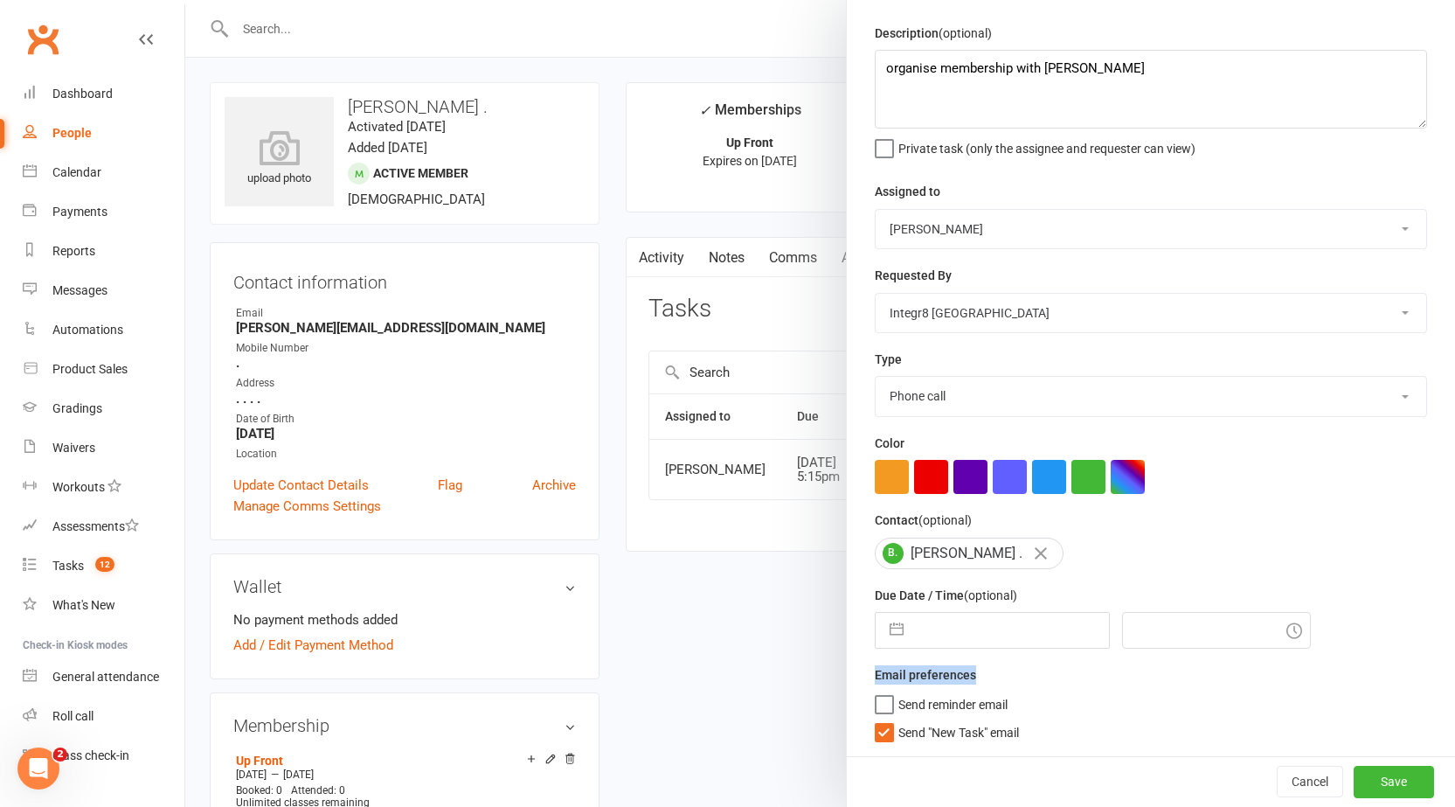
click at [1111, 541] on div "Description (optional) organise membership with lesa Private task (only the ass…" at bounding box center [1151, 389] width 608 height 733
click at [1042, 622] on input "text" at bounding box center [1010, 630] width 197 height 35
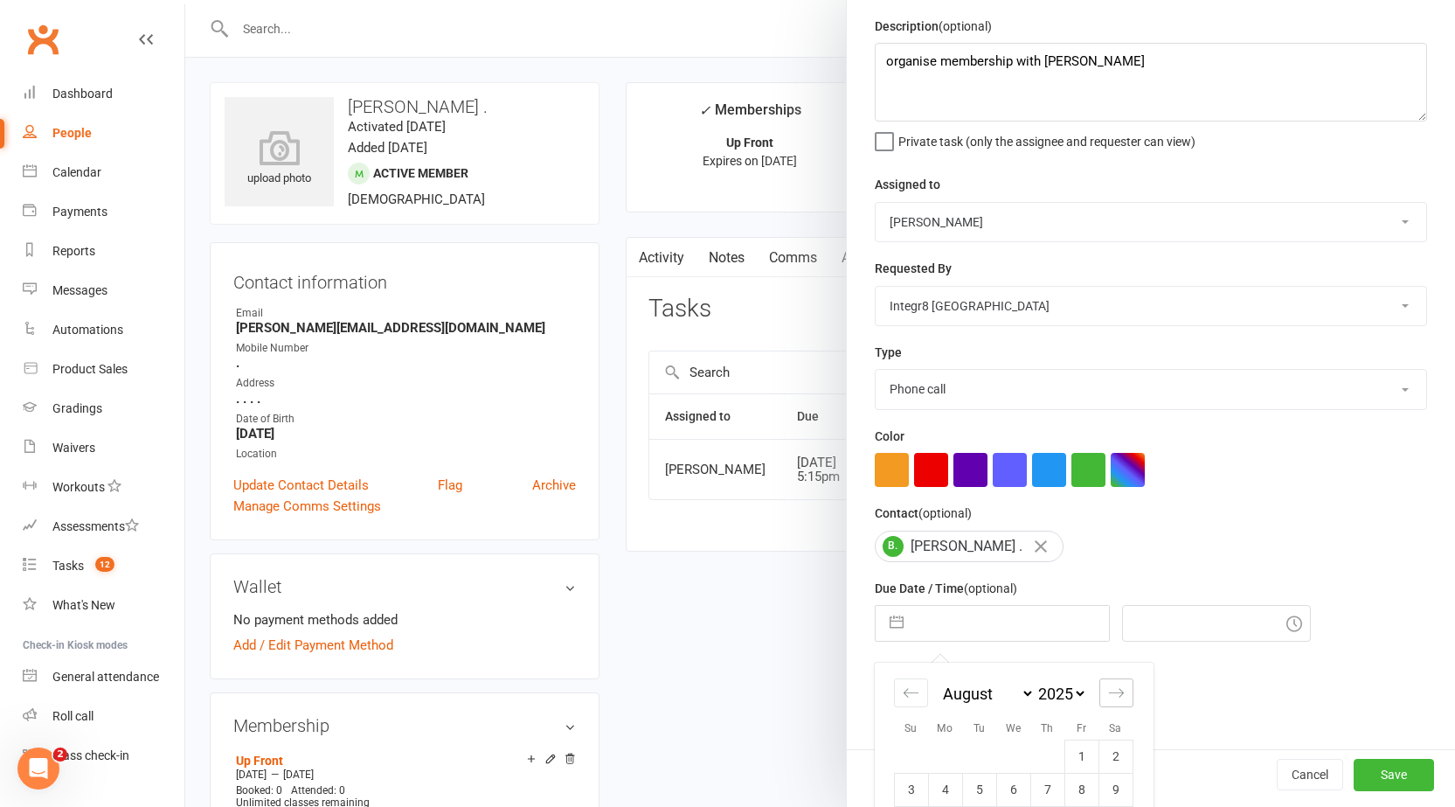
click at [1112, 696] on icon "Move forward to switch to the next month." at bounding box center [1116, 692] width 17 height 17
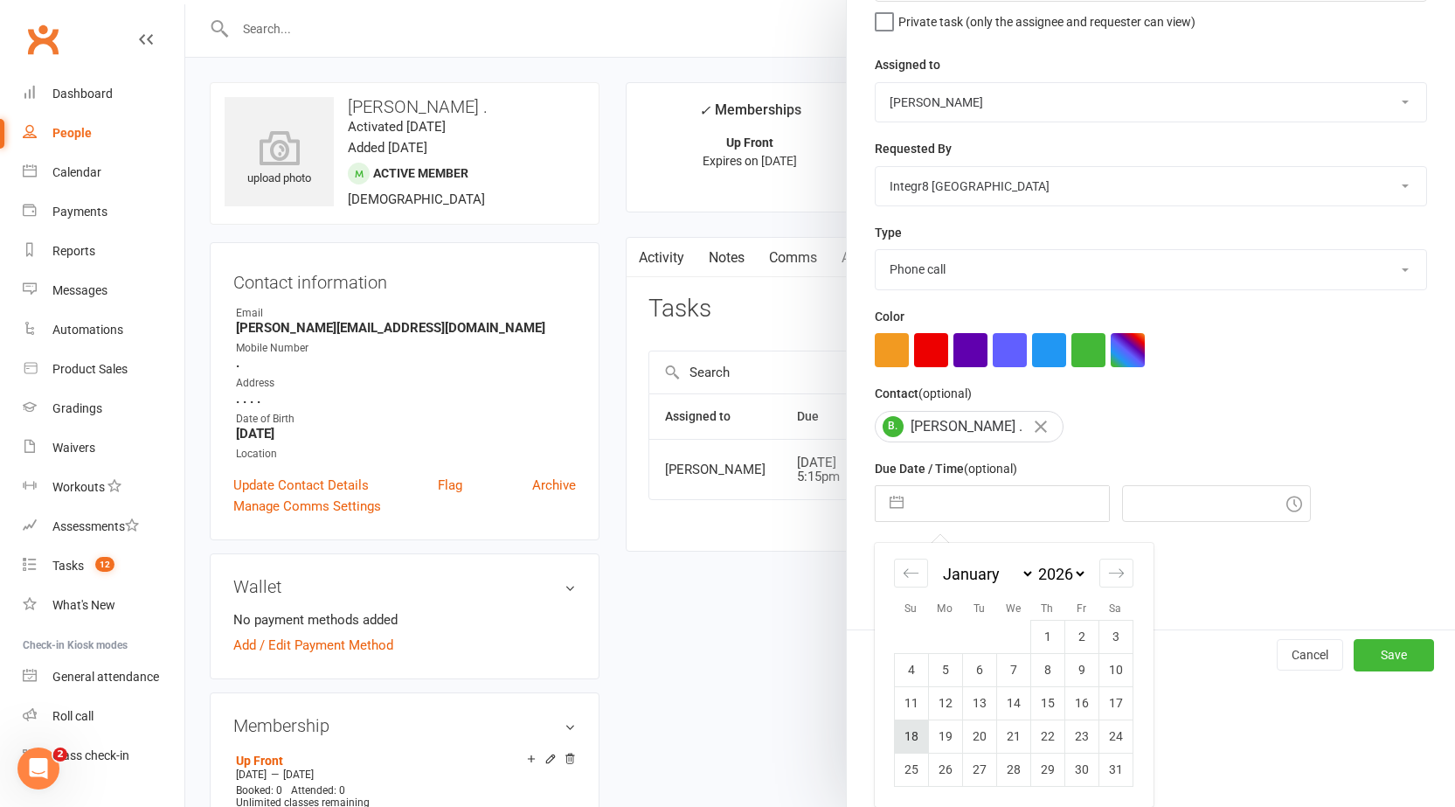
click at [901, 736] on td "18" at bounding box center [911, 735] width 34 height 33
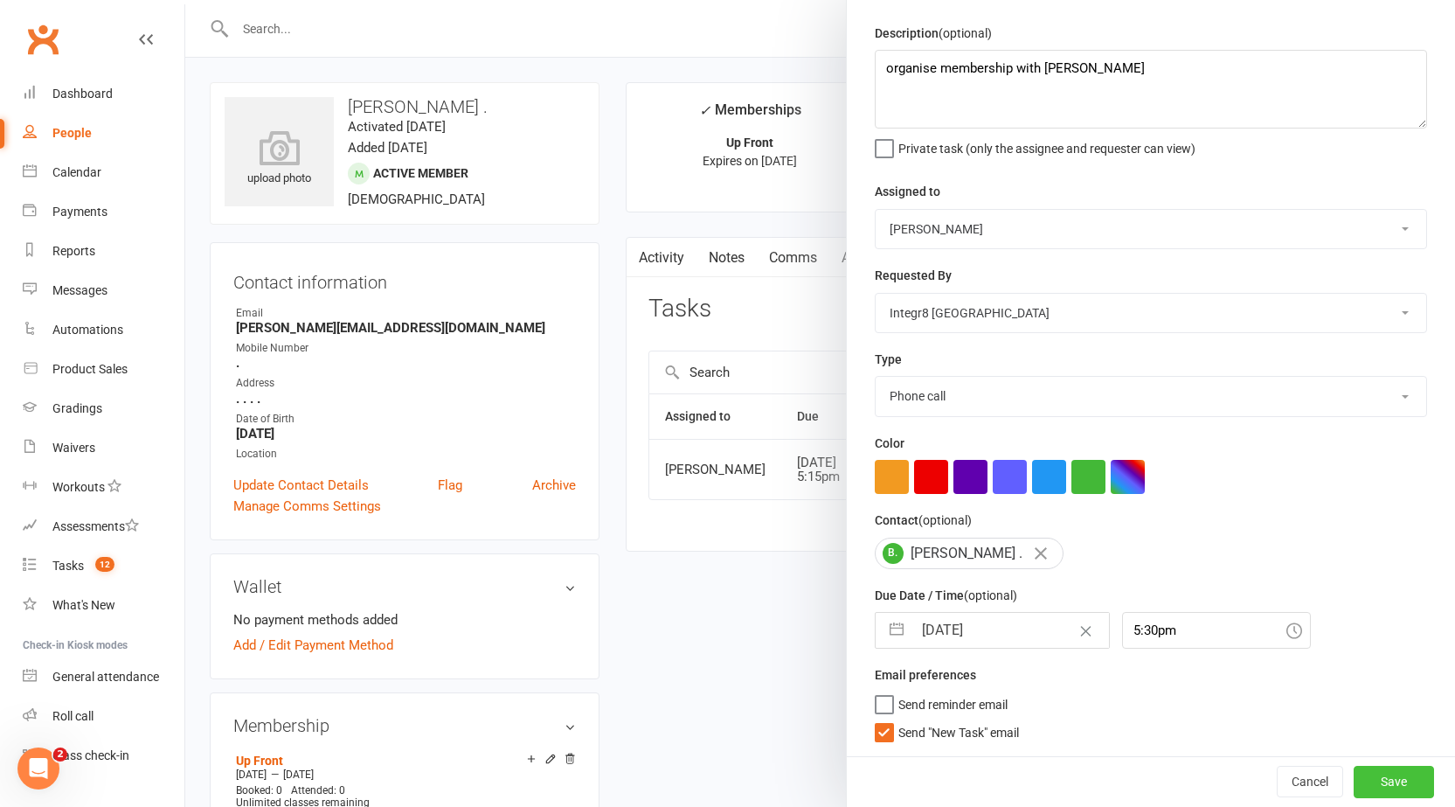
click at [1354, 782] on button "Save" at bounding box center [1394, 781] width 80 height 31
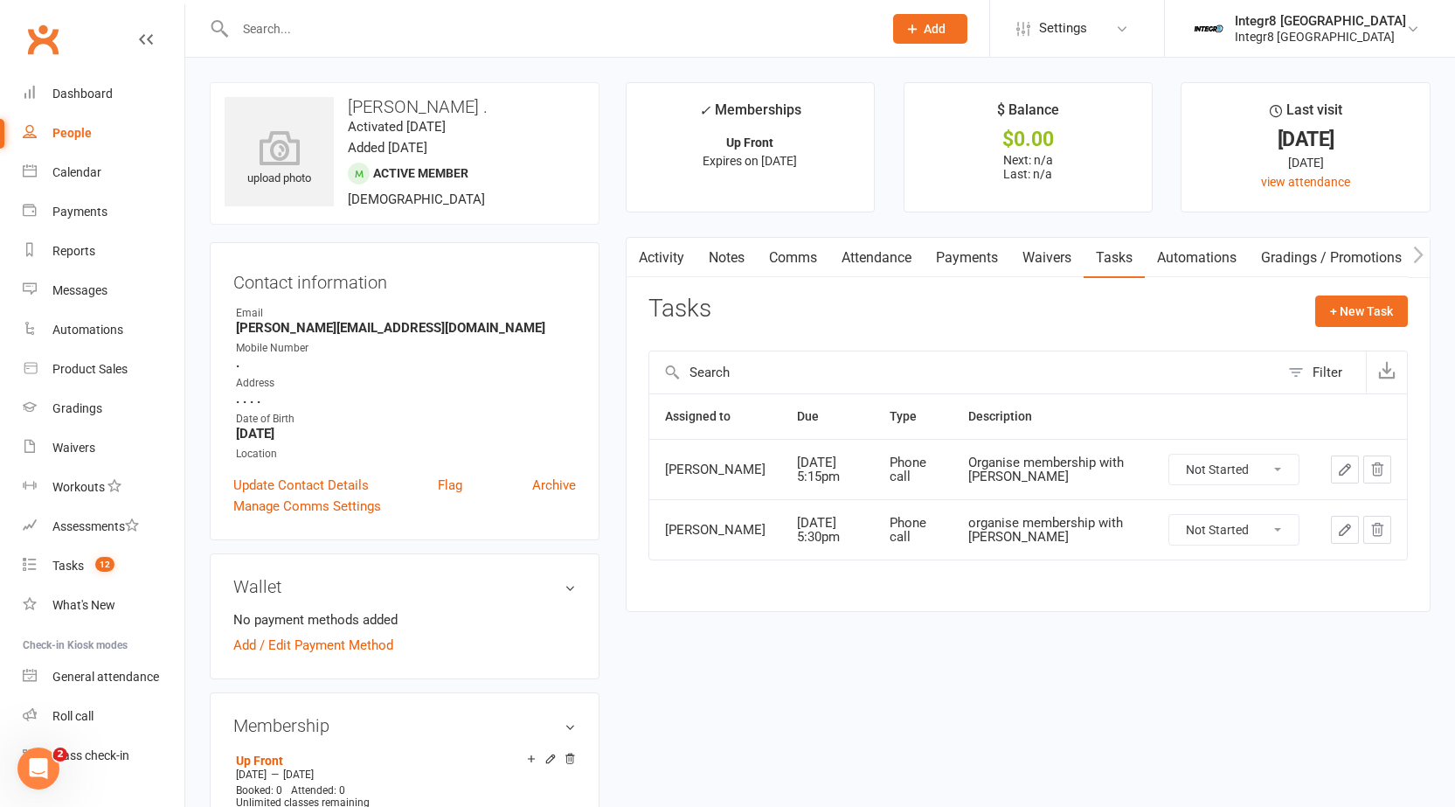
click at [667, 251] on link "Activity" at bounding box center [662, 258] width 70 height 40
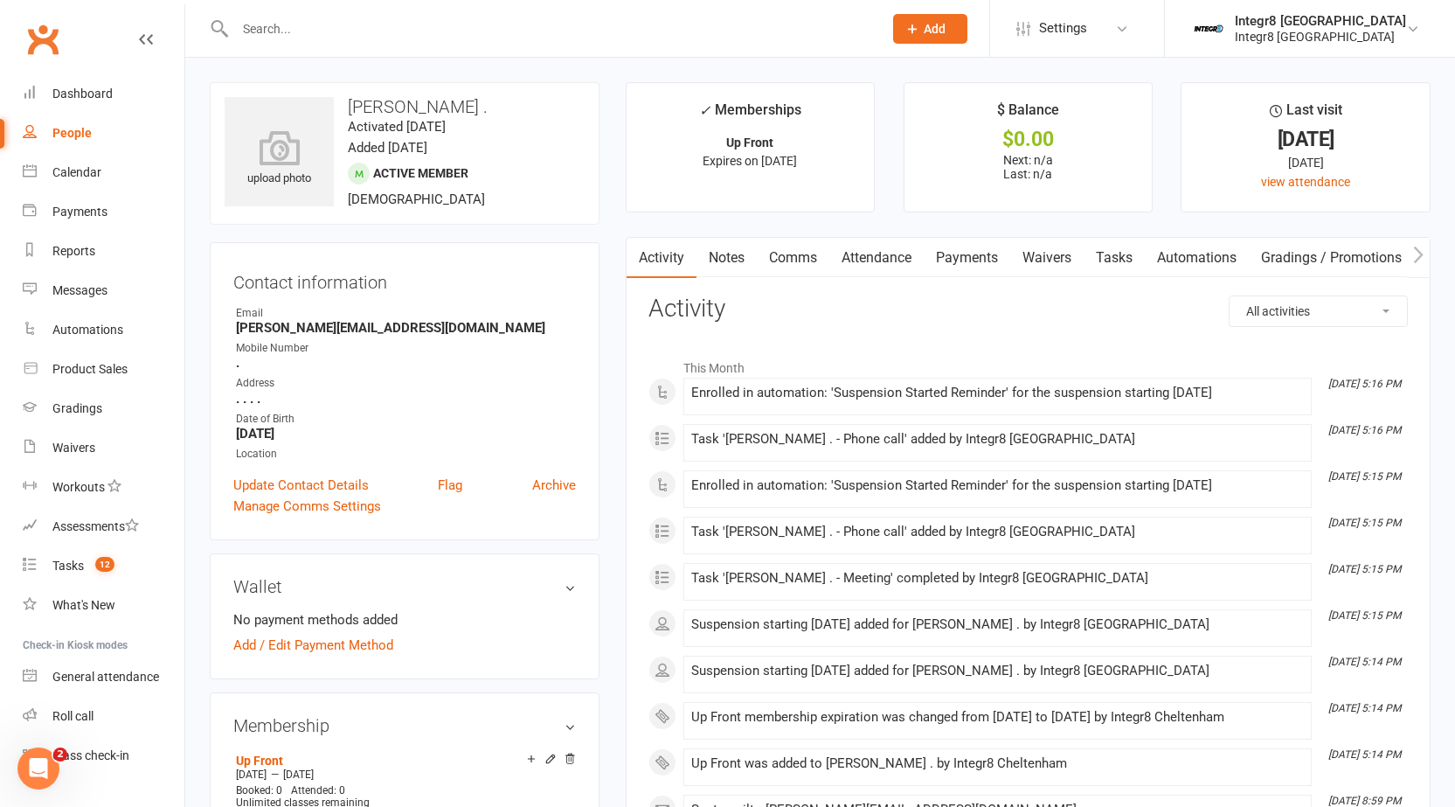
click at [388, 21] on input "text" at bounding box center [550, 29] width 641 height 24
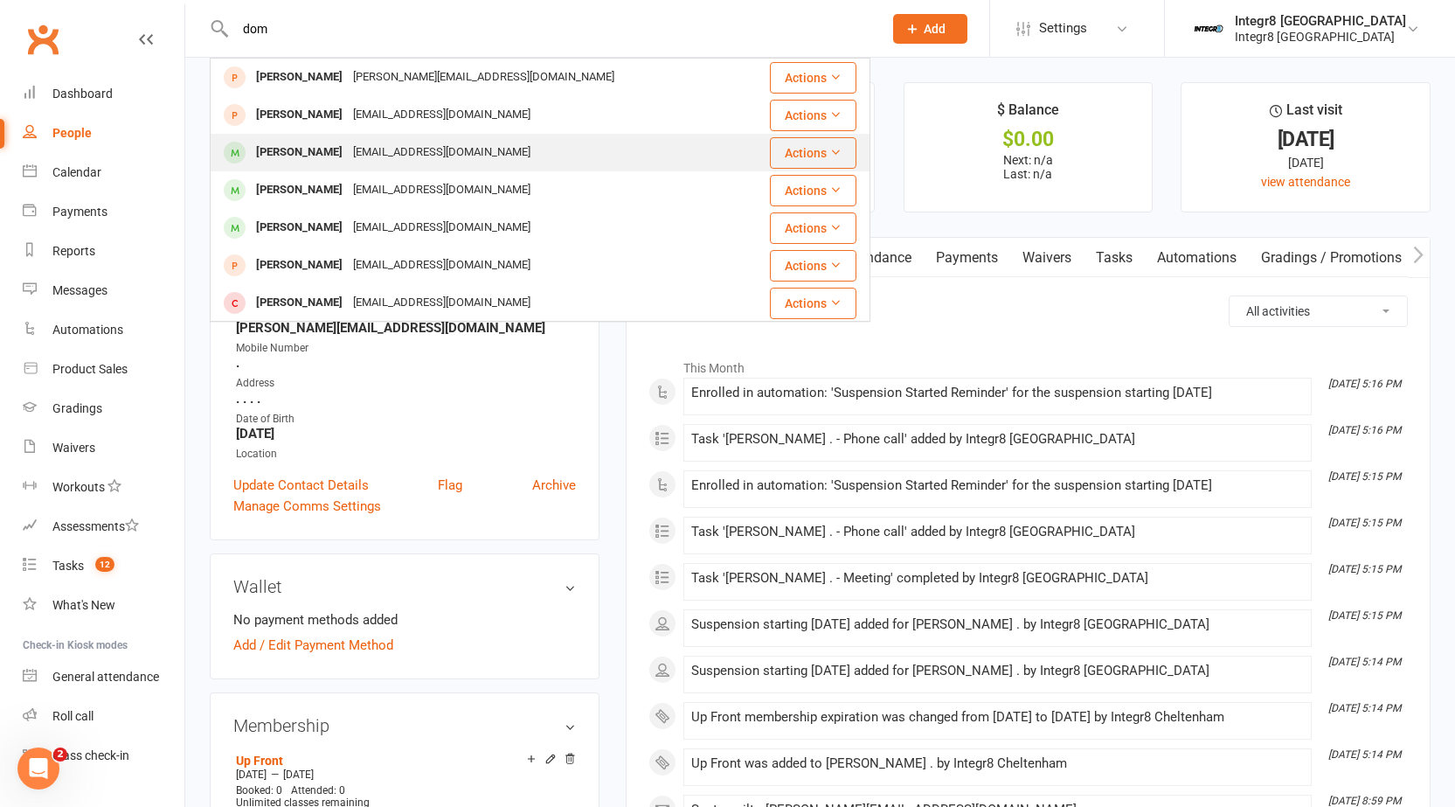
click at [387, 147] on div "jandr2008@outlook.com" at bounding box center [442, 152] width 188 height 25
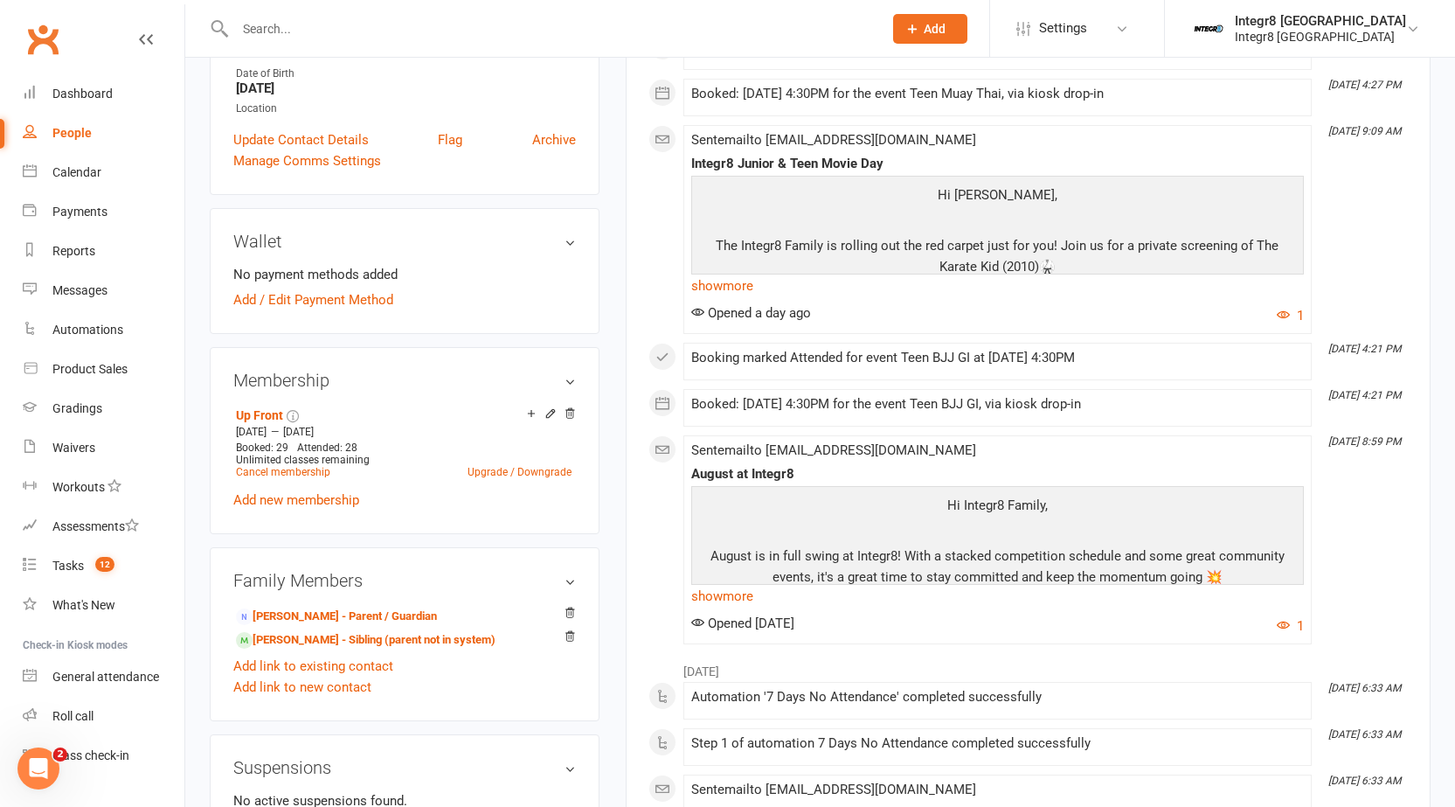
scroll to position [350, 0]
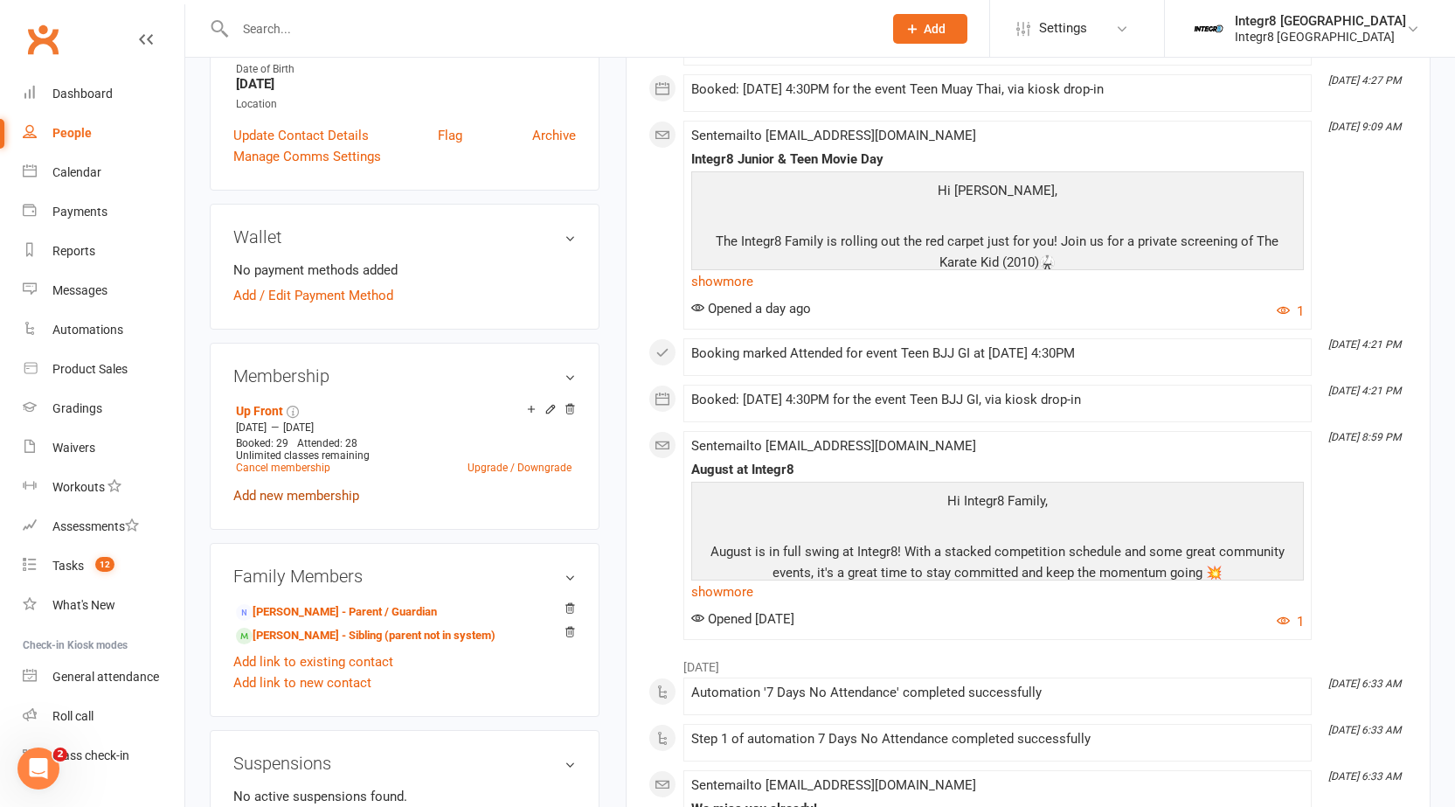
click at [305, 488] on link "Add new membership" at bounding box center [296, 496] width 126 height 16
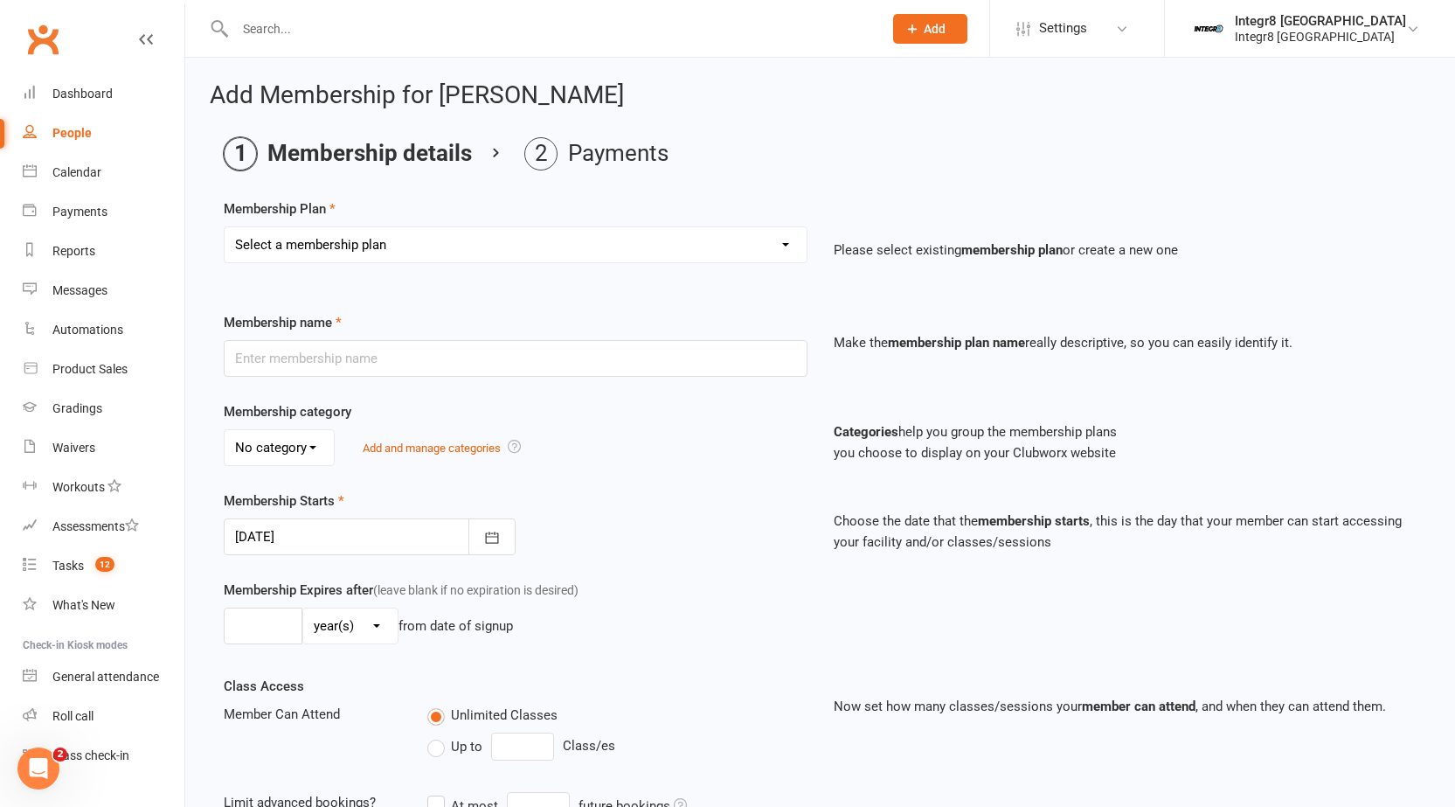
click at [364, 247] on select "Select a membership plan Create new Membership Plan Classic - Muay Thai Classic…" at bounding box center [516, 244] width 582 height 35
click at [225, 227] on select "Select a membership plan Create new Membership Plan Classic - Muay Thai Classic…" at bounding box center [516, 244] width 582 height 35
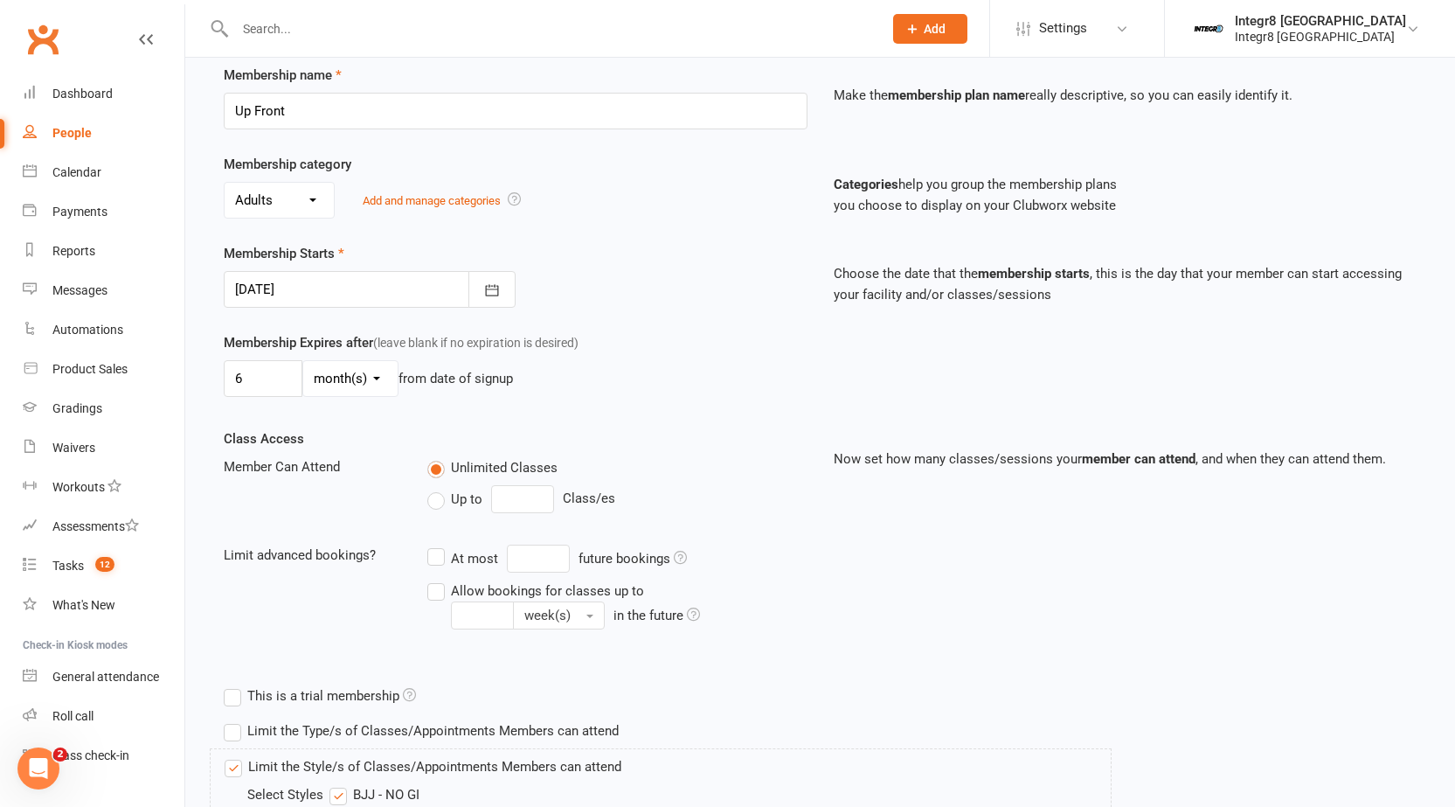
scroll to position [262, 0]
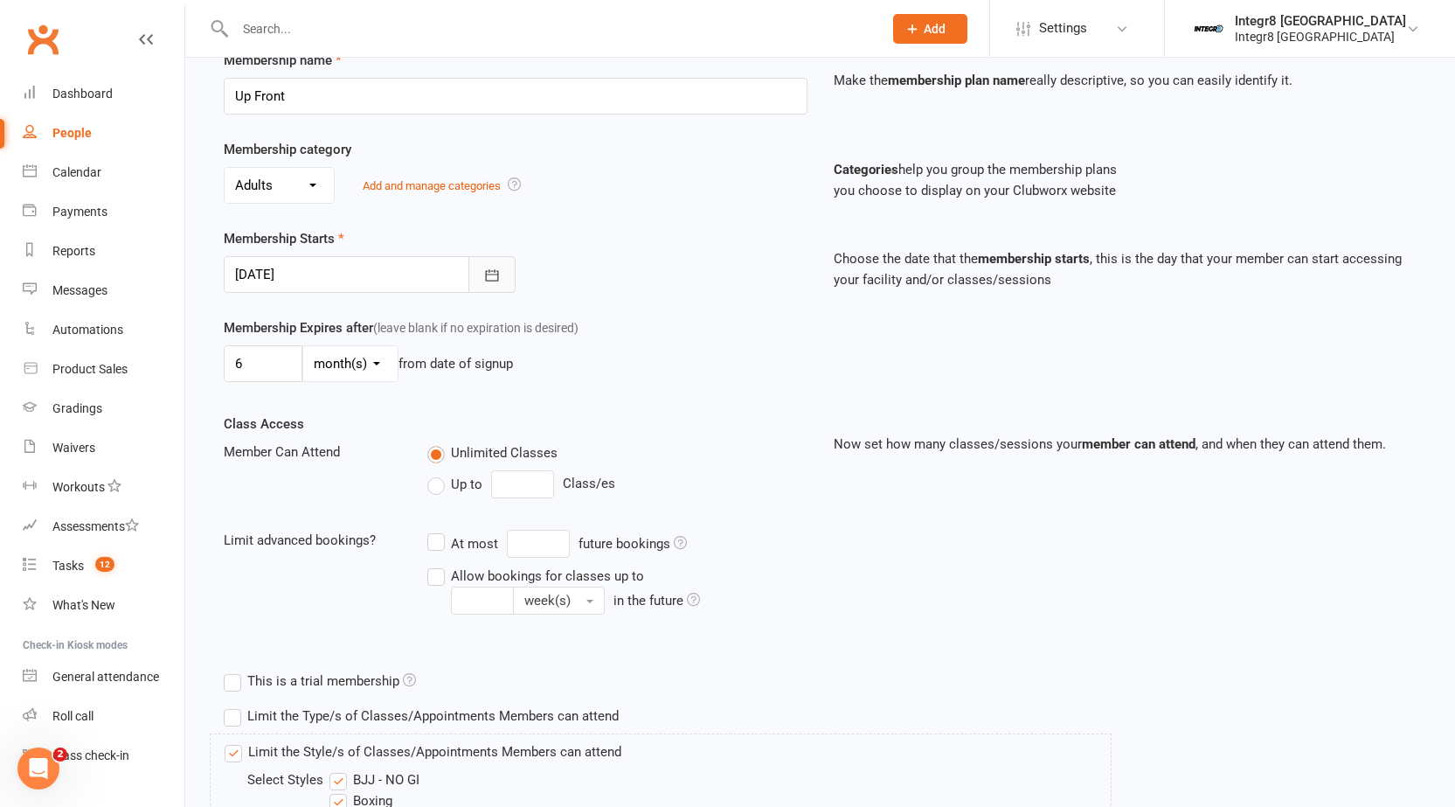
click at [485, 265] on button "button" at bounding box center [491, 274] width 47 height 37
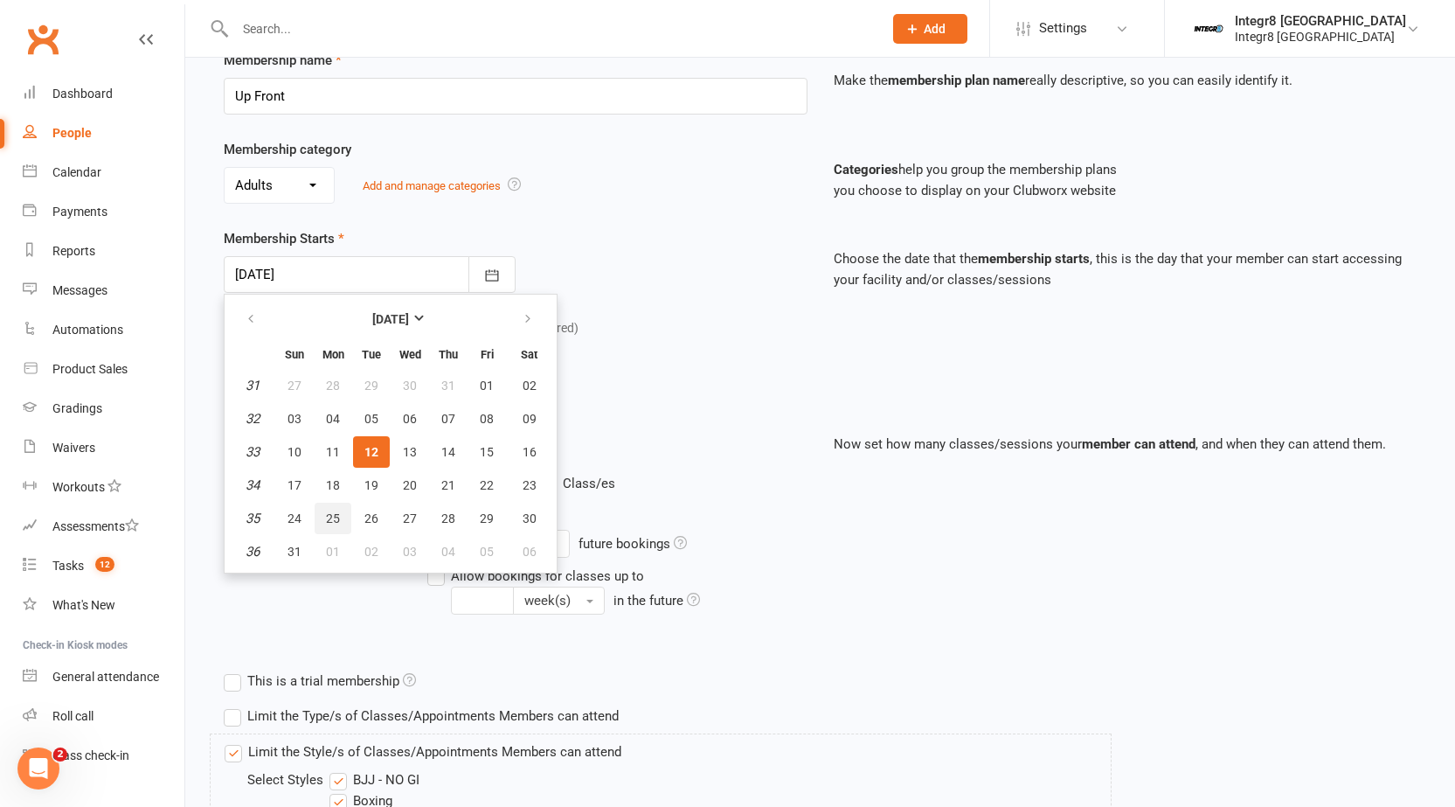
click at [327, 516] on span "25" at bounding box center [333, 518] width 14 height 14
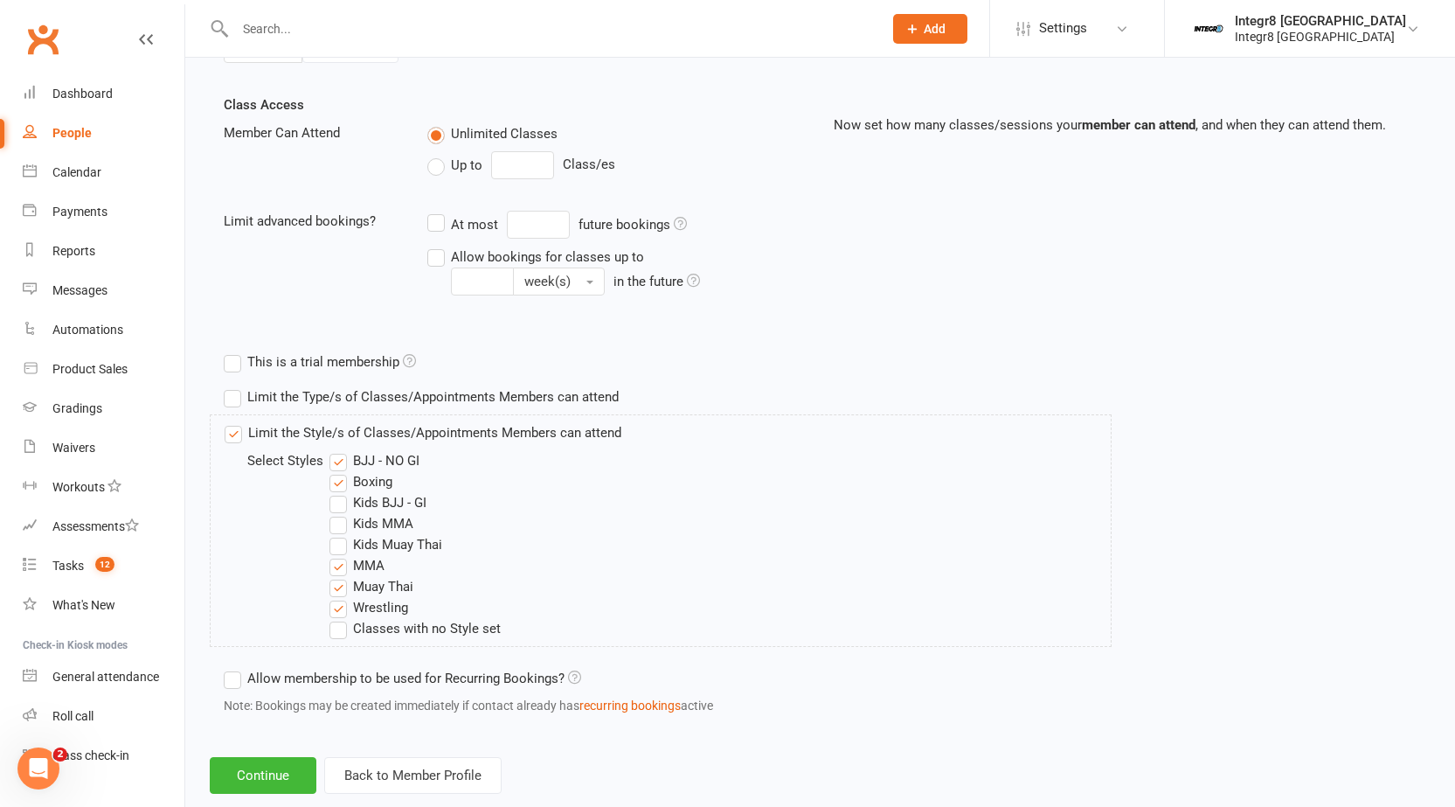
scroll to position [612, 0]
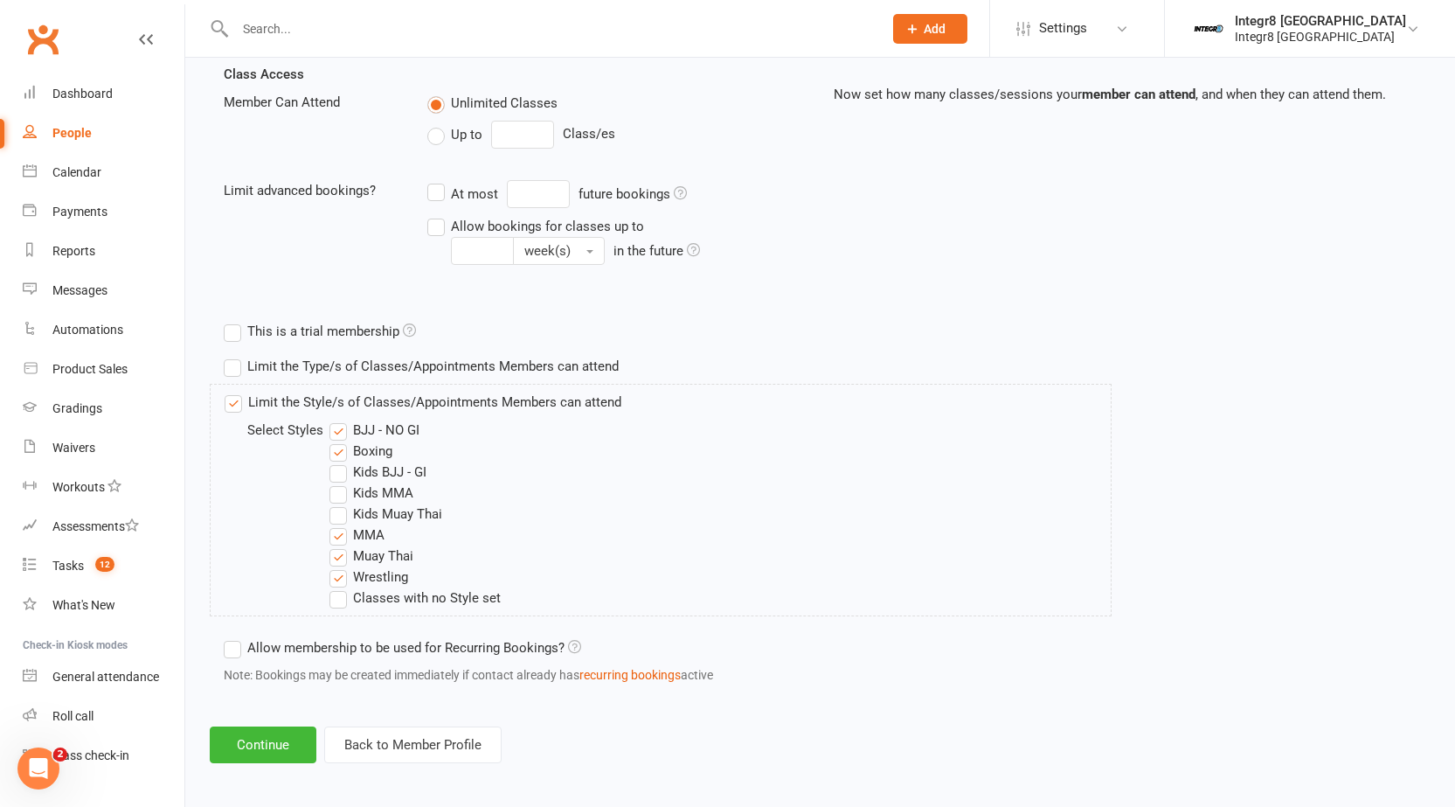
click at [364, 426] on label "BJJ - NO GI" at bounding box center [374, 429] width 90 height 21
click at [341, 419] on input "BJJ - NO GI" at bounding box center [334, 419] width 11 height 0
click at [358, 447] on label "Boxing" at bounding box center [360, 450] width 63 height 21
click at [341, 440] on input "Boxing" at bounding box center [334, 440] width 11 height 0
click at [366, 465] on label "Kids BJJ - GI" at bounding box center [377, 471] width 97 height 21
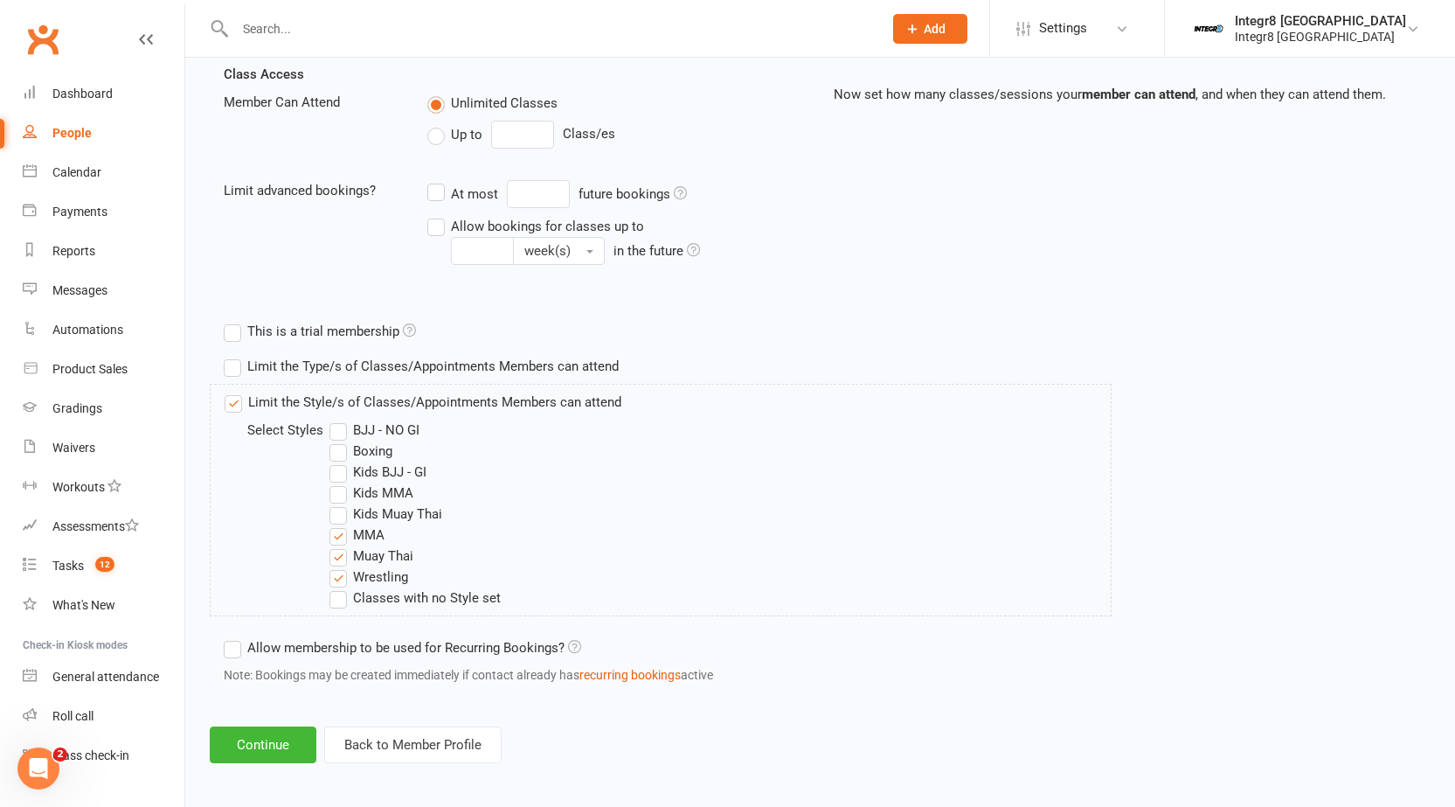
click at [341, 461] on input "Kids BJJ - GI" at bounding box center [334, 461] width 11 height 0
click at [372, 484] on label "Kids MMA" at bounding box center [371, 492] width 84 height 21
click at [341, 482] on input "Kids MMA" at bounding box center [334, 482] width 11 height 0
click at [376, 506] on label "Kids Muay Thai" at bounding box center [385, 513] width 113 height 21
click at [341, 503] on input "Kids Muay Thai" at bounding box center [334, 503] width 11 height 0
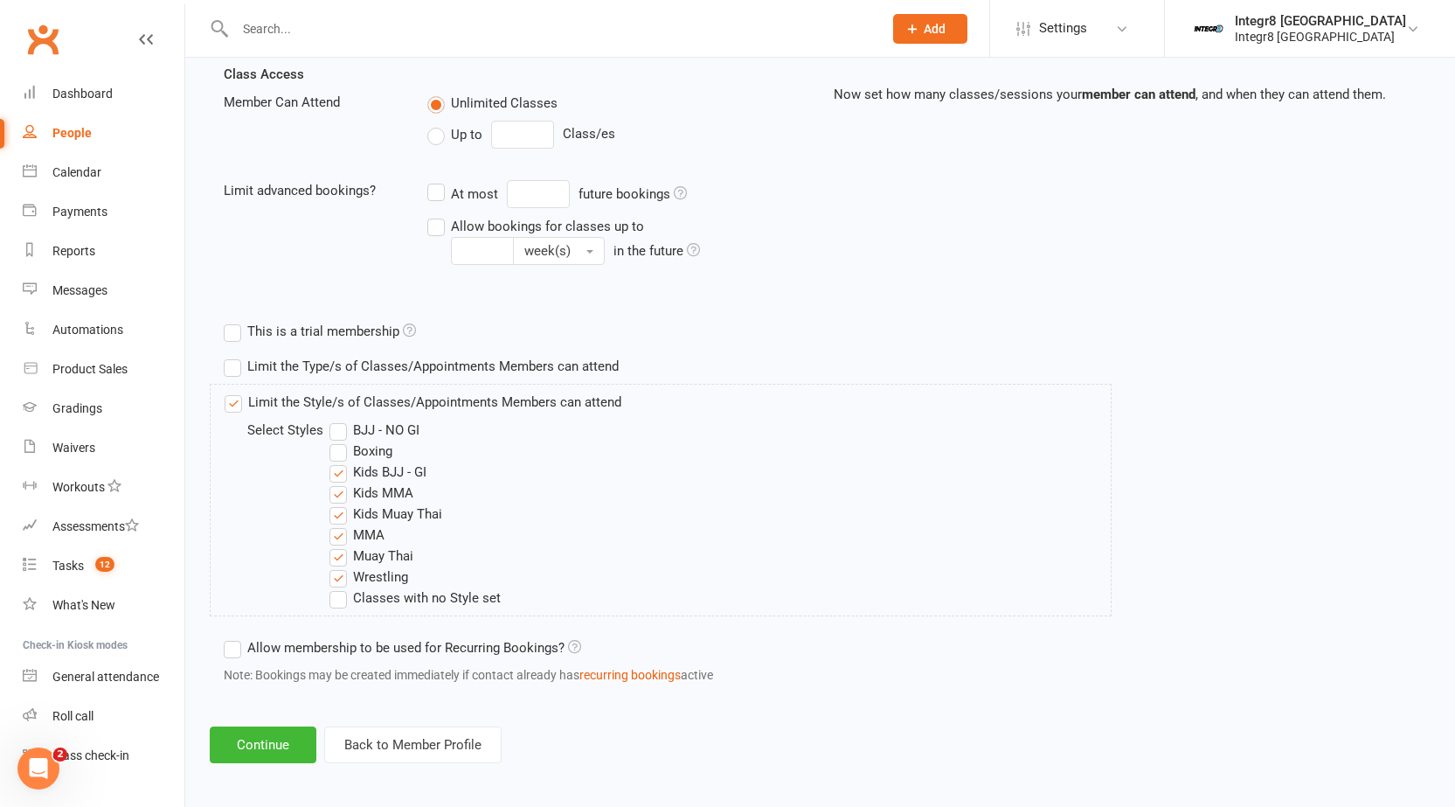
click at [378, 540] on label "MMA" at bounding box center [356, 534] width 55 height 21
click at [341, 524] on input "MMA" at bounding box center [334, 524] width 11 height 0
click at [383, 551] on label "Muay Thai" at bounding box center [371, 555] width 84 height 21
click at [341, 545] on input "Muay Thai" at bounding box center [334, 545] width 11 height 0
click at [381, 565] on label "Muay Thai" at bounding box center [371, 555] width 84 height 21
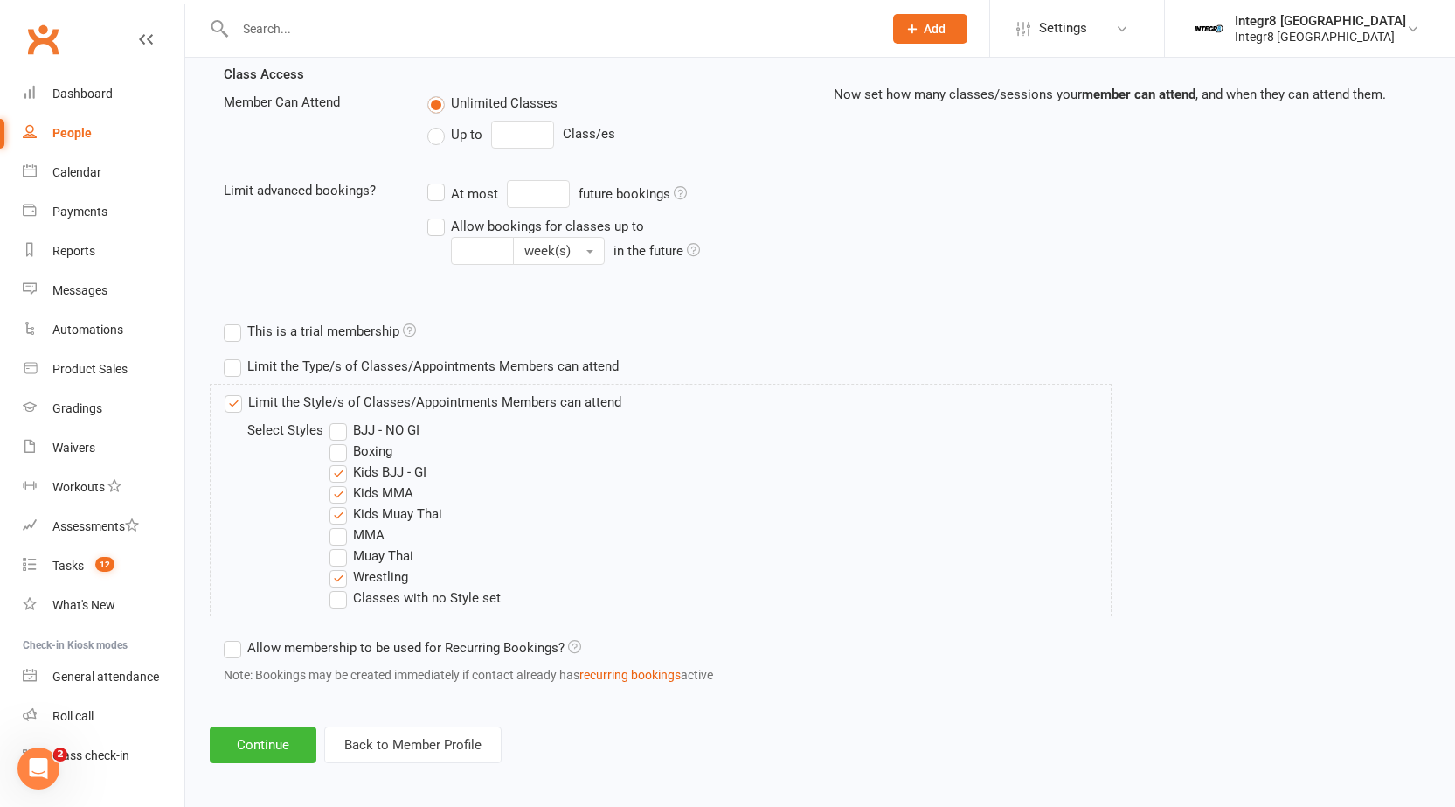
click at [341, 545] on input "Muay Thai" at bounding box center [334, 545] width 11 height 0
click at [392, 555] on label "Muay Thai" at bounding box center [371, 555] width 84 height 21
click at [341, 545] on input "Muay Thai" at bounding box center [334, 545] width 11 height 0
click at [381, 579] on label "Wrestling" at bounding box center [368, 576] width 79 height 21
click at [341, 566] on input "Wrestling" at bounding box center [334, 566] width 11 height 0
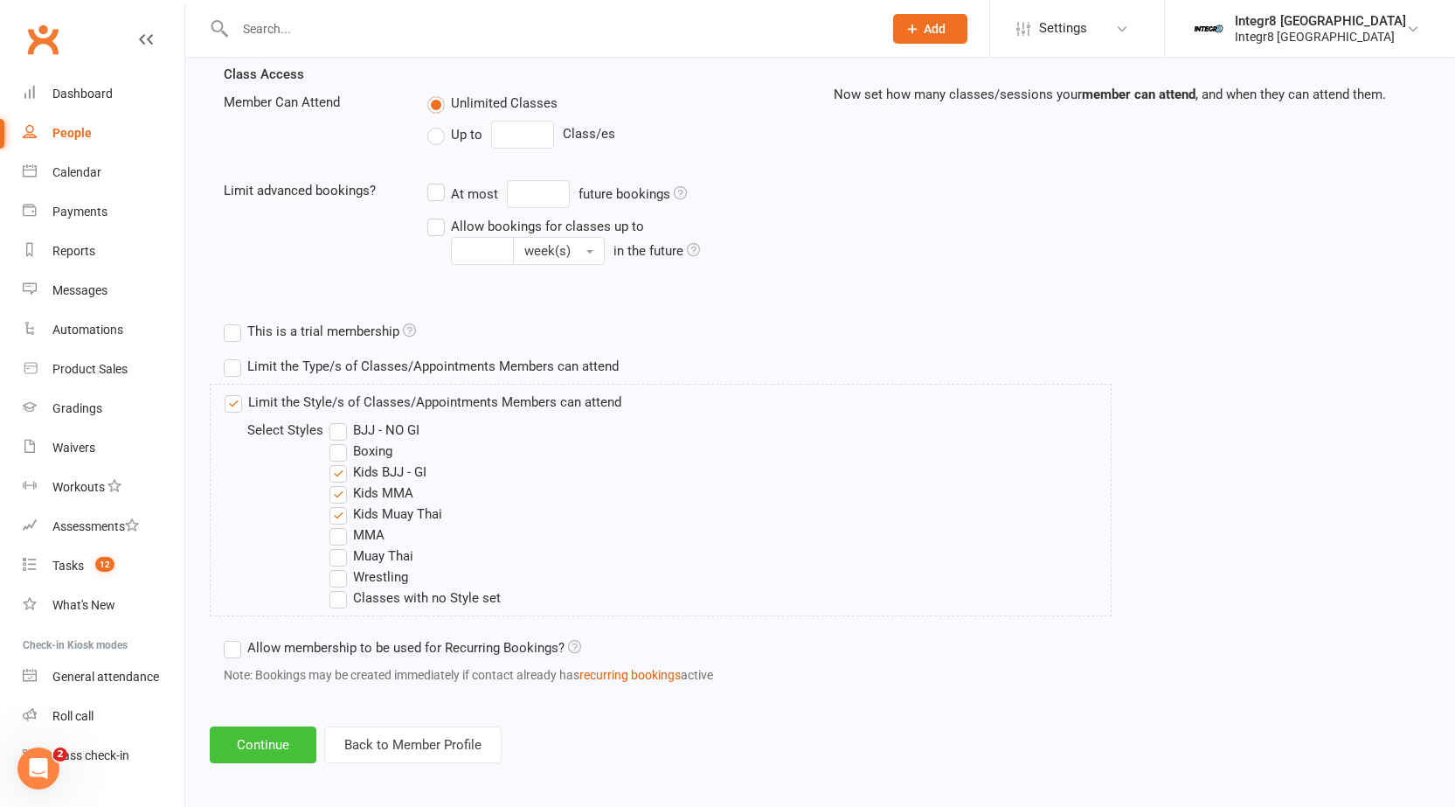
click at [243, 745] on button "Continue" at bounding box center [263, 744] width 107 height 37
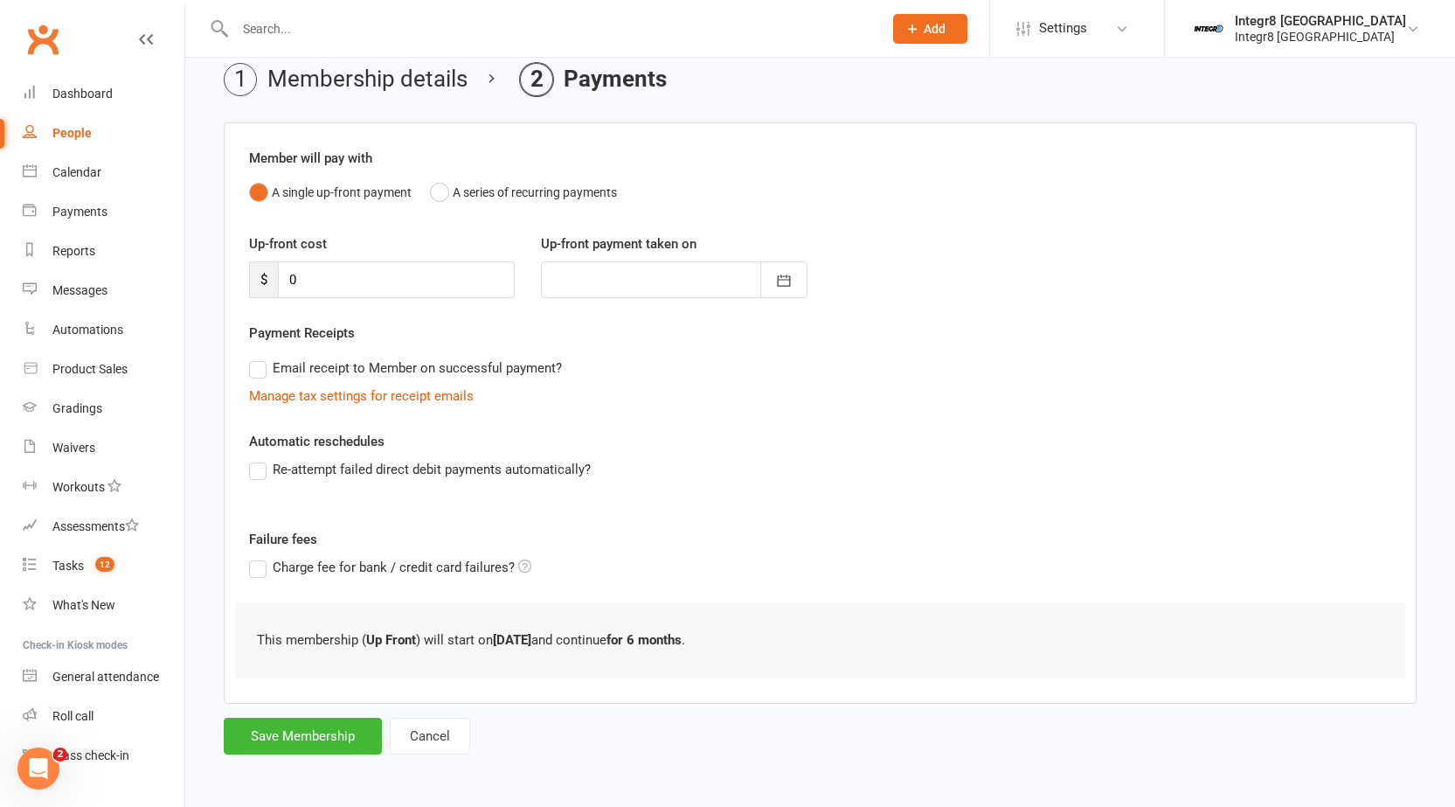
scroll to position [75, 0]
click at [268, 732] on button "Save Membership" at bounding box center [303, 735] width 158 height 37
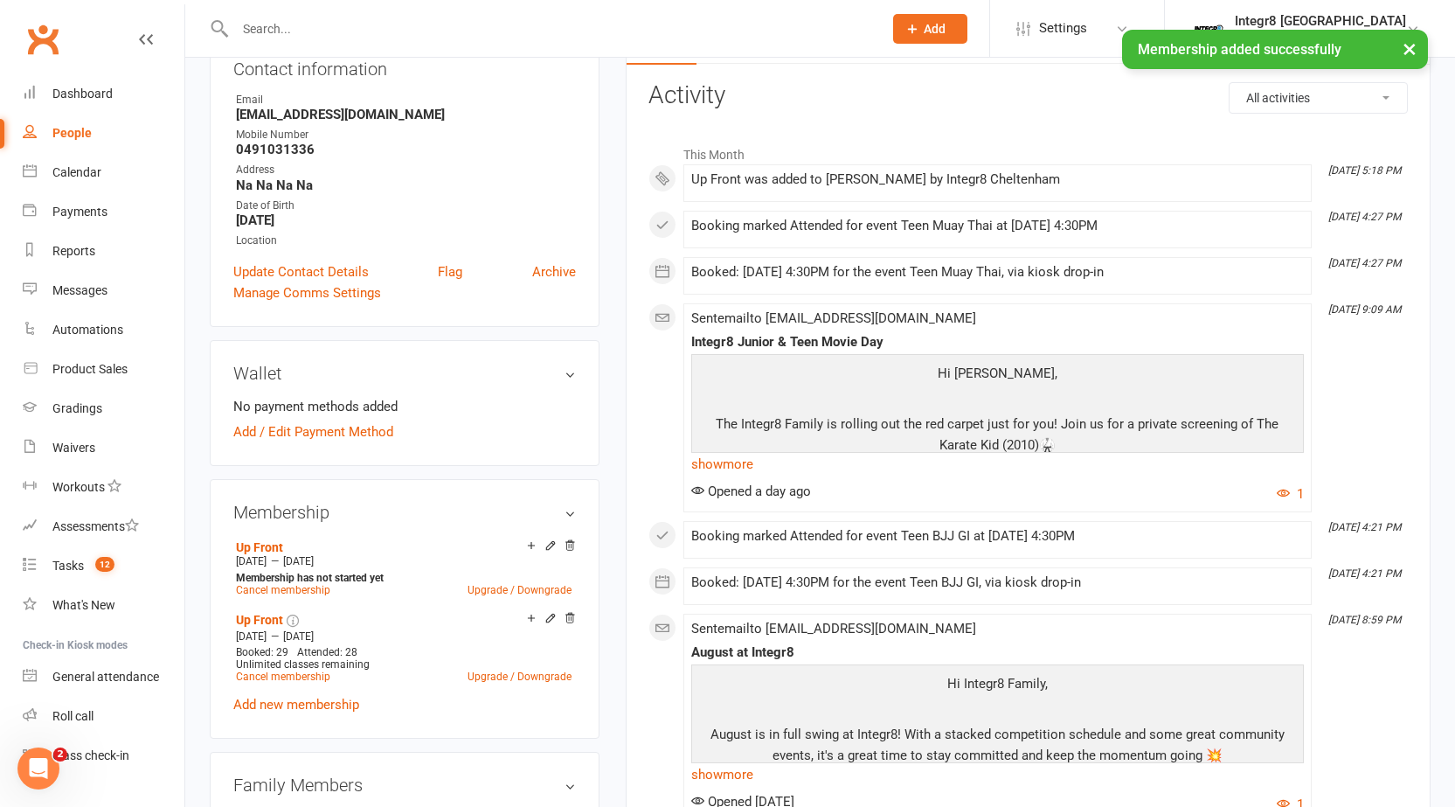
scroll to position [262, 0]
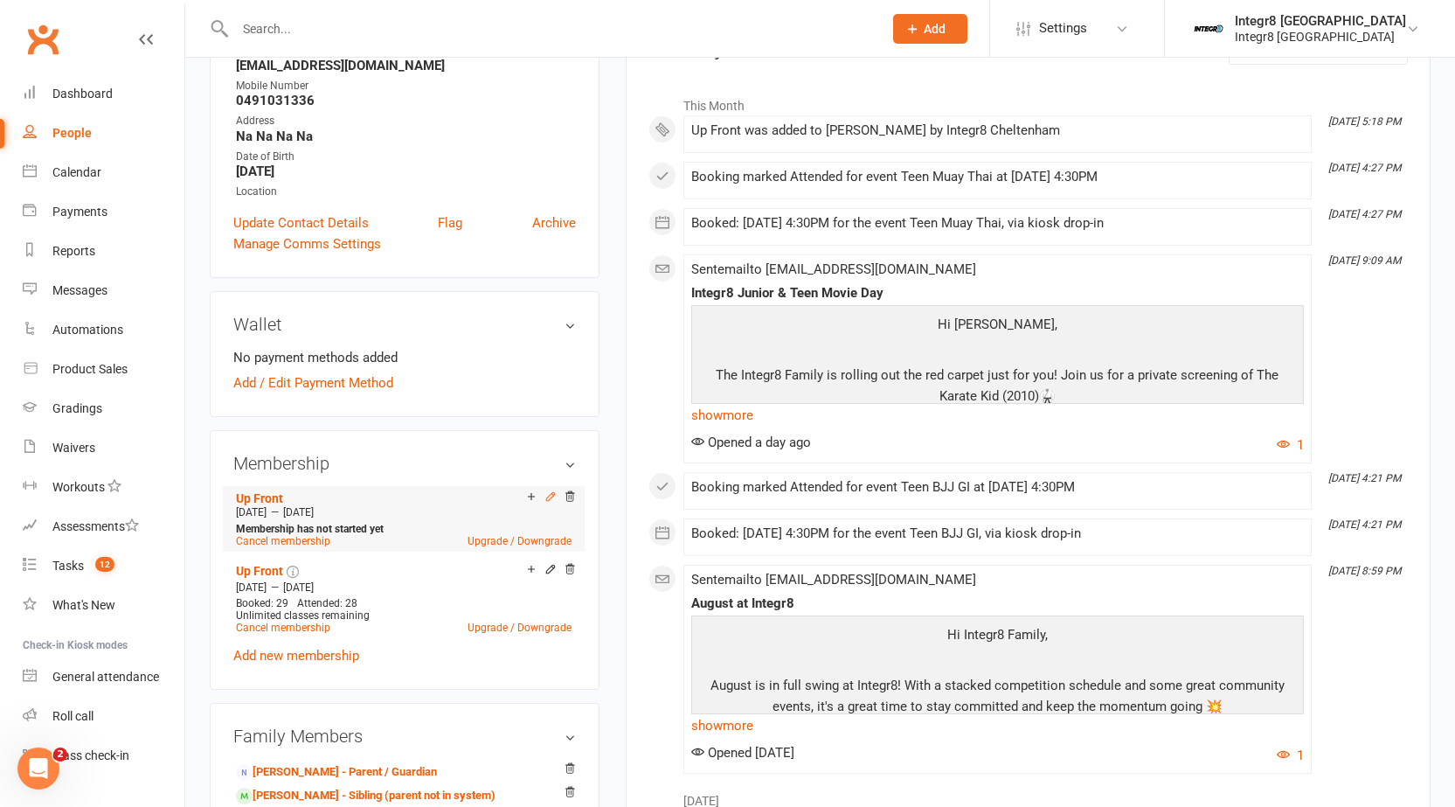
click at [550, 499] on icon at bounding box center [550, 496] width 8 height 8
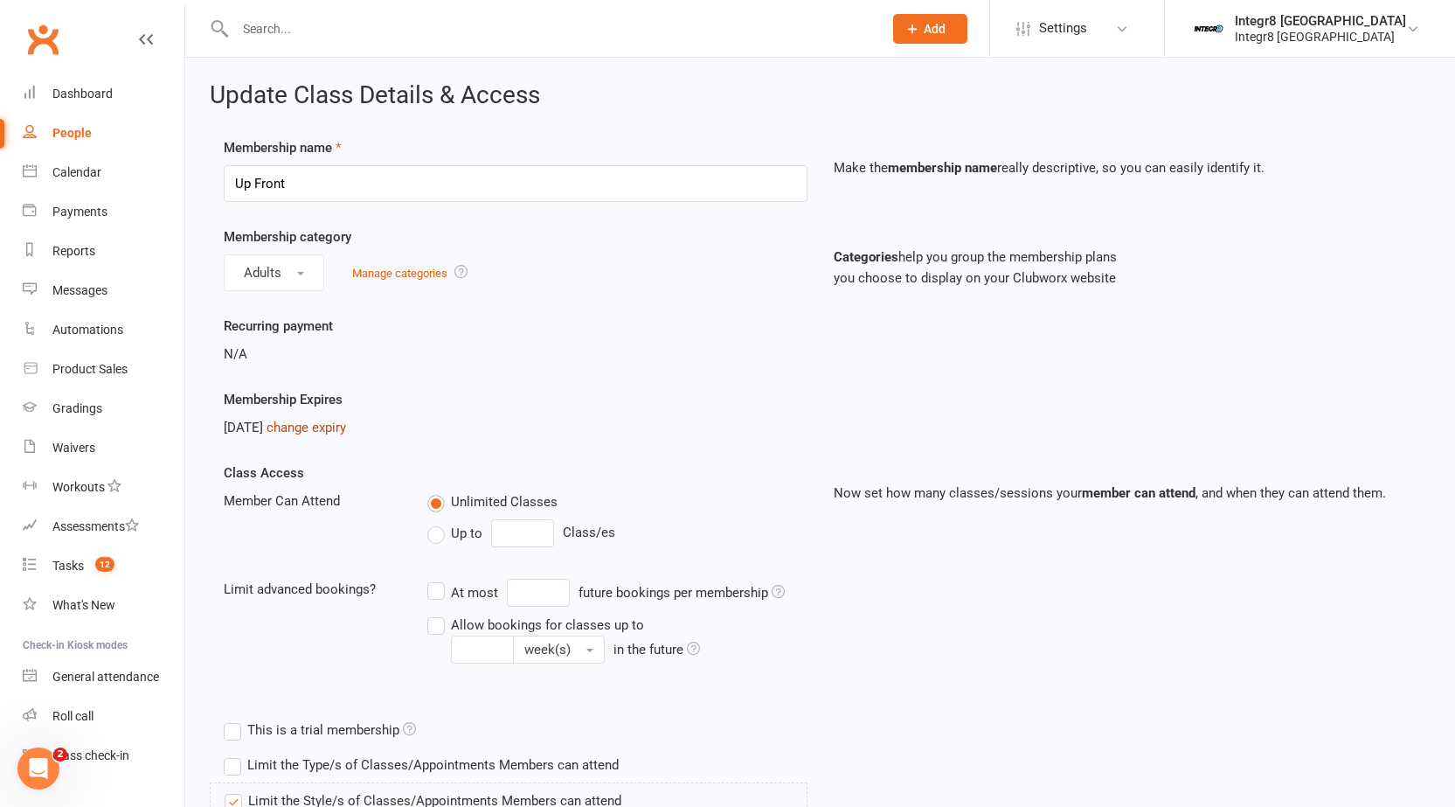
click at [346, 423] on link "change expiry" at bounding box center [307, 427] width 80 height 16
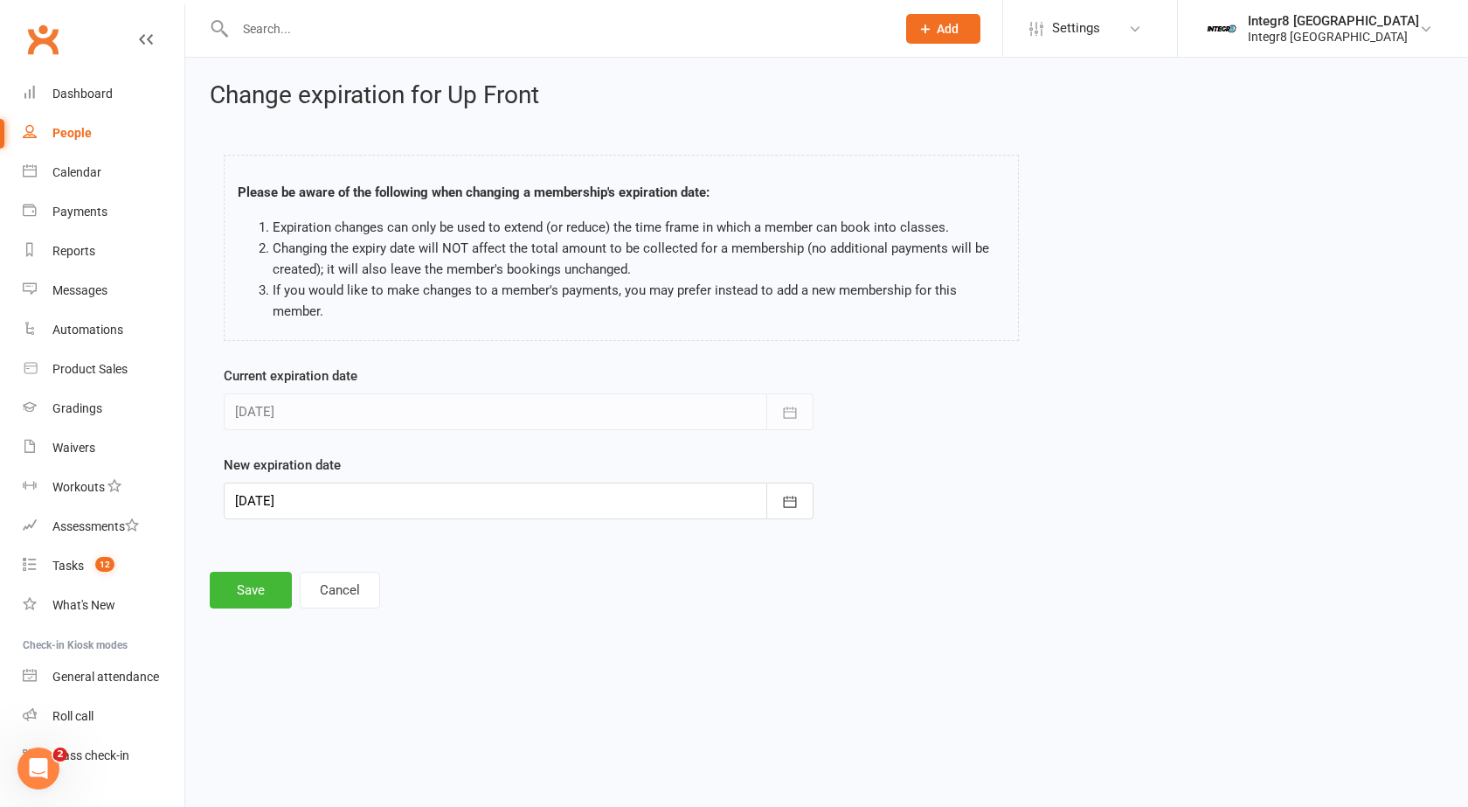
click at [357, 499] on div at bounding box center [519, 500] width 590 height 37
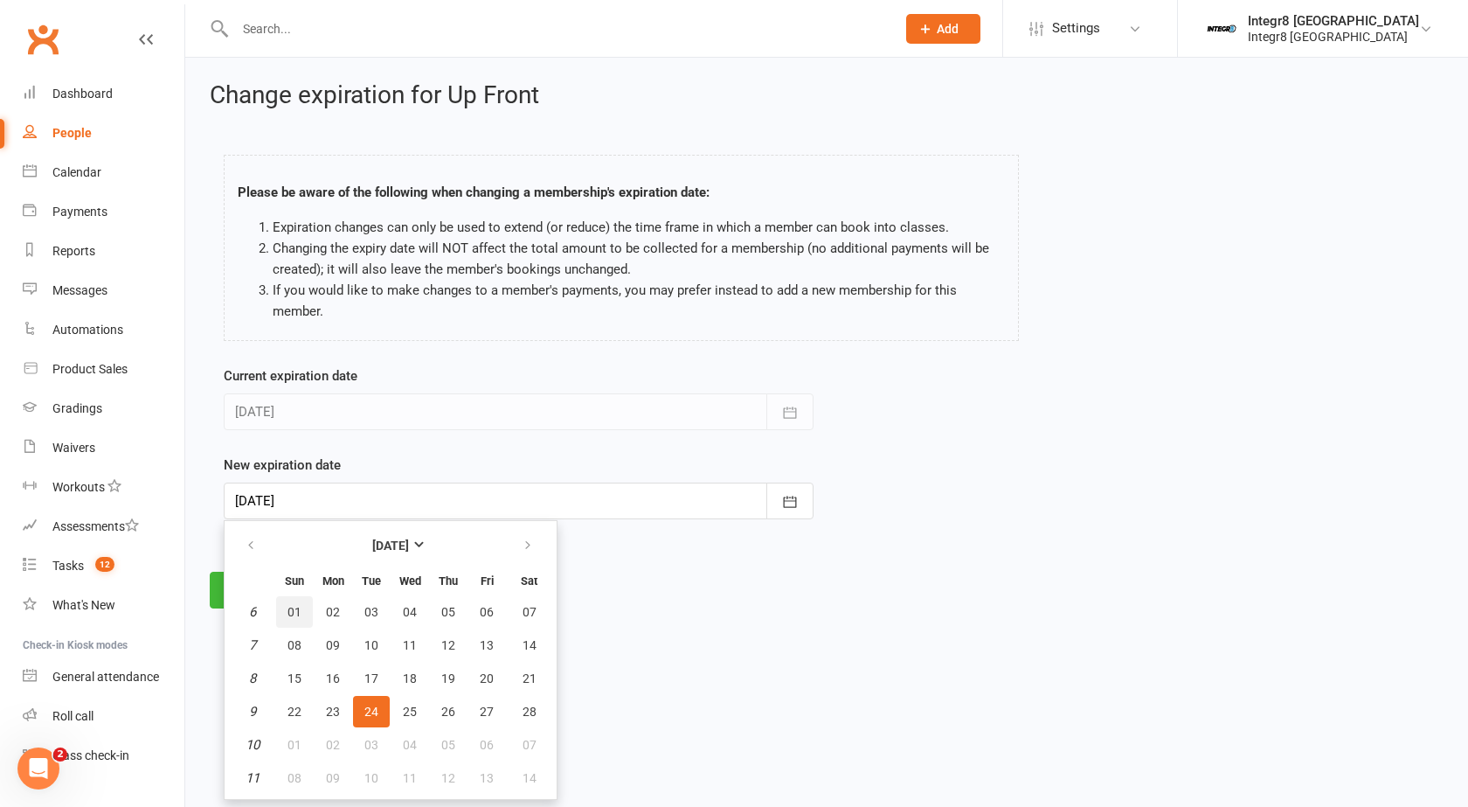
click at [286, 601] on button "01" at bounding box center [294, 611] width 37 height 31
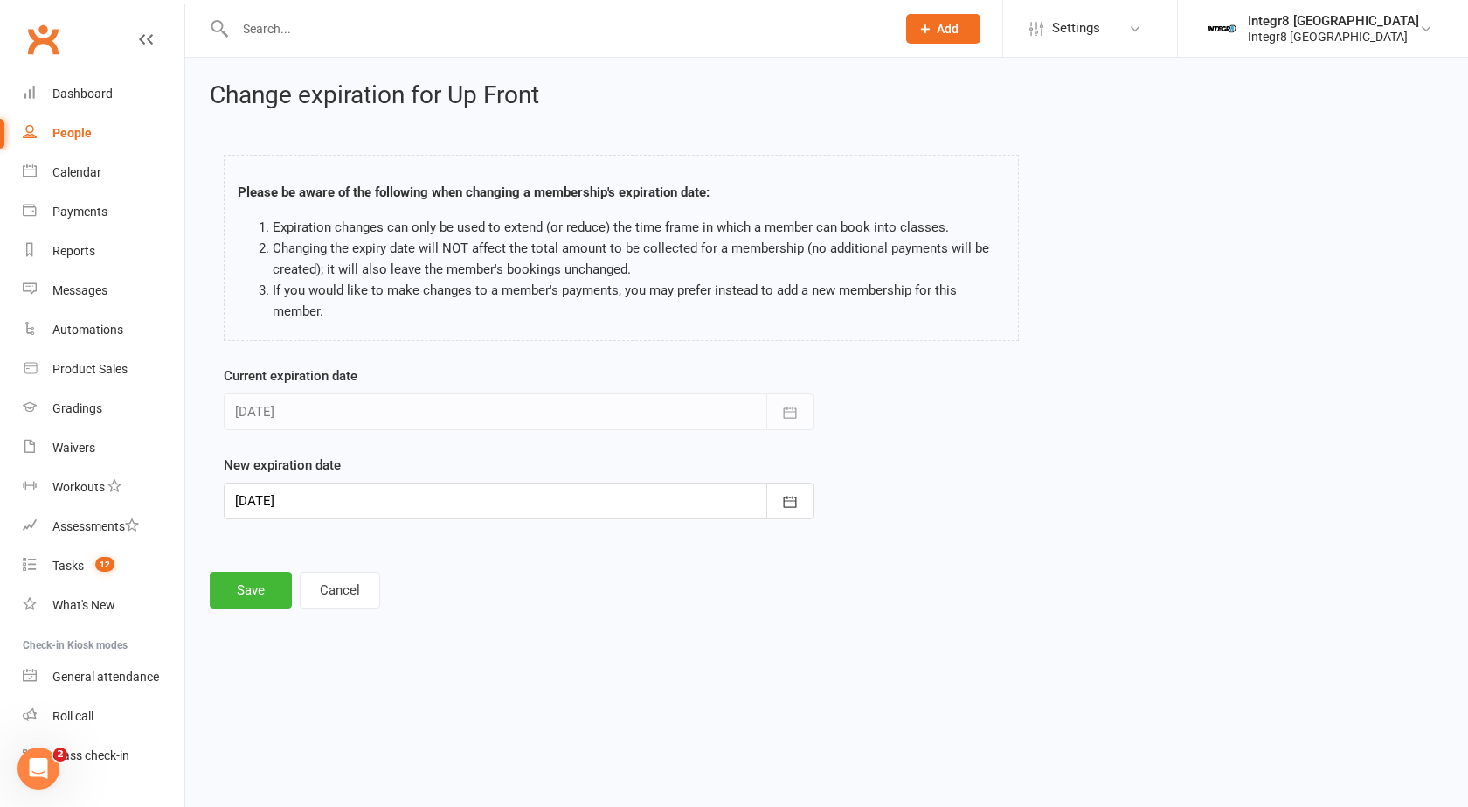
click at [364, 504] on div at bounding box center [519, 500] width 590 height 37
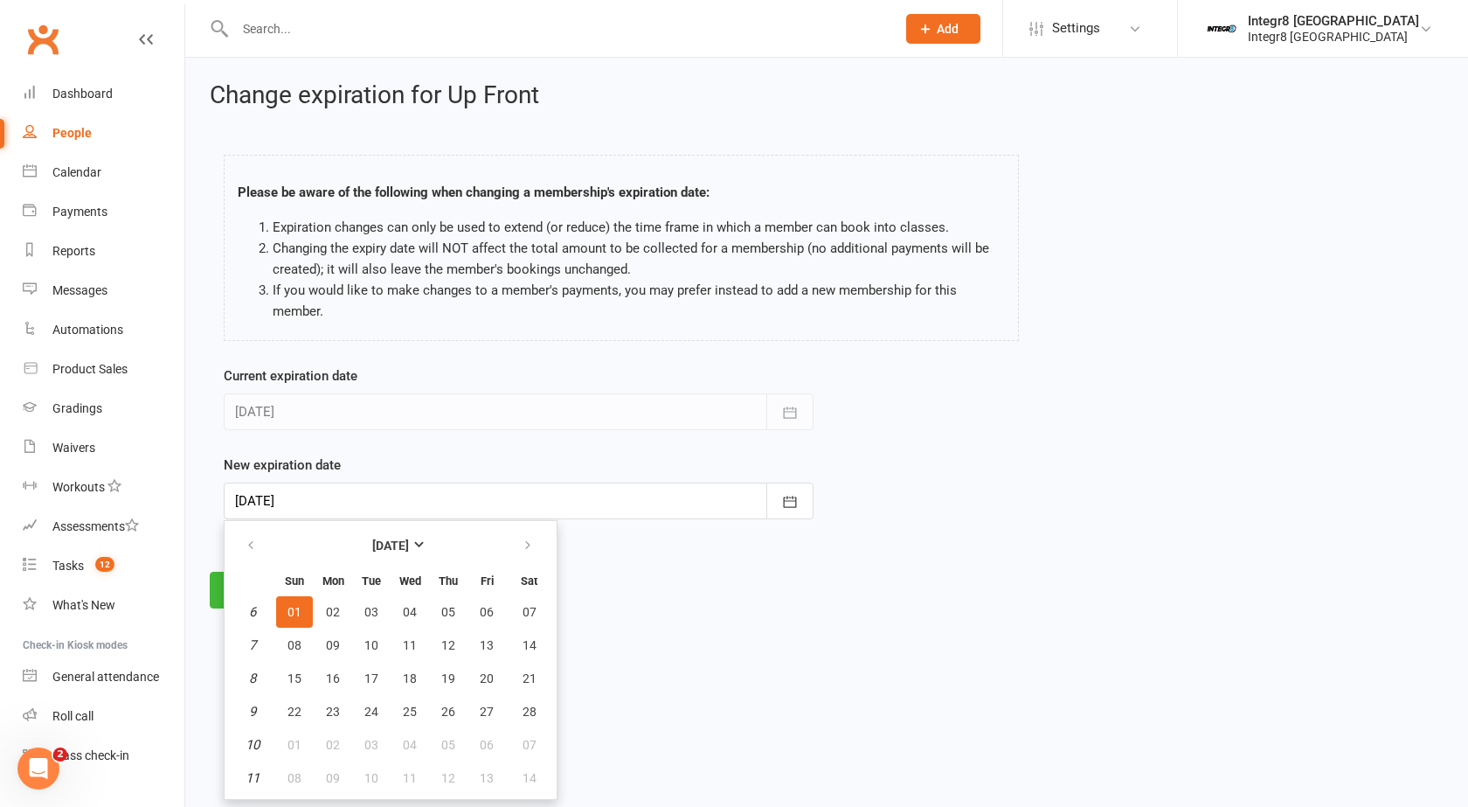
click at [288, 615] on span "01" at bounding box center [295, 612] width 14 height 14
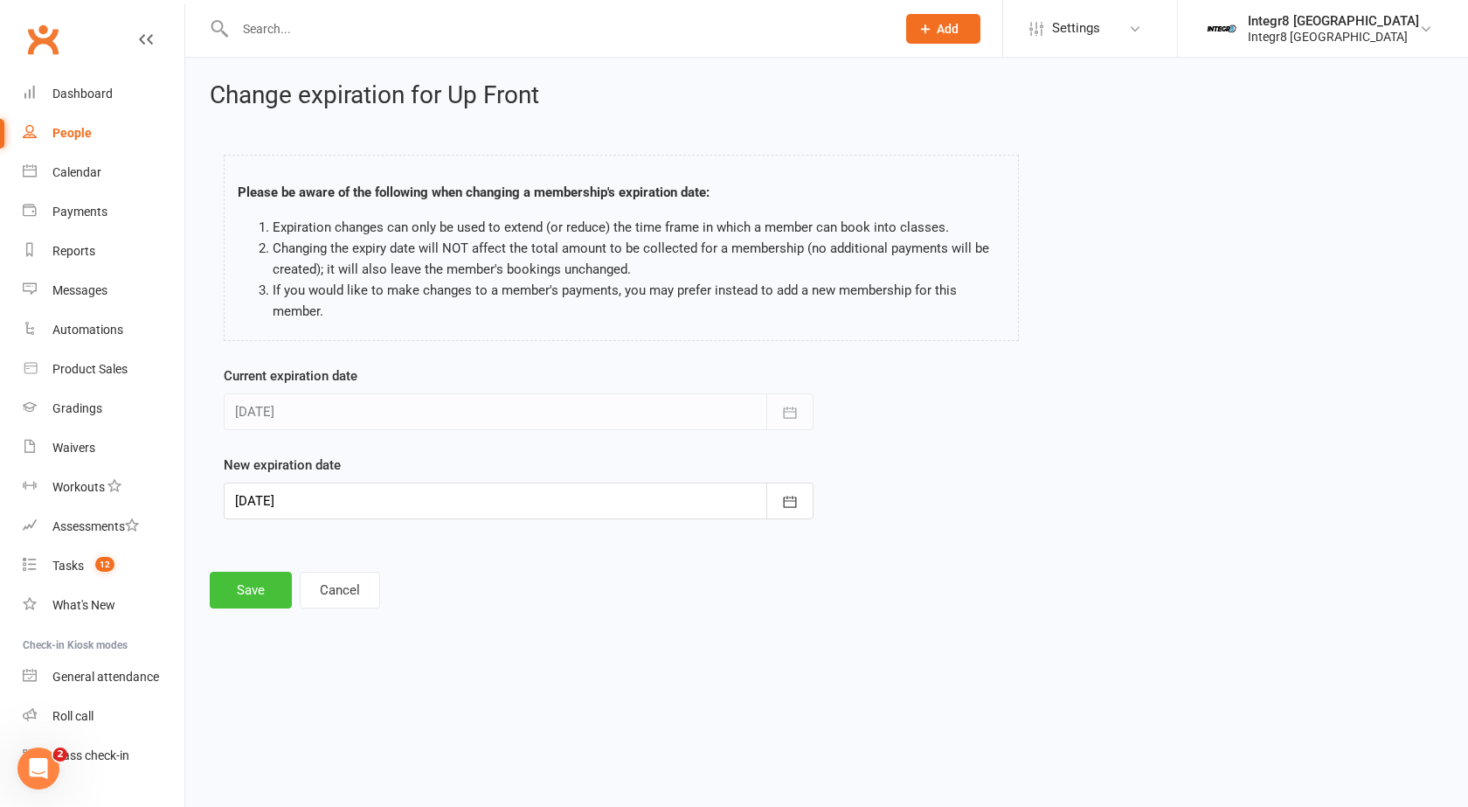
click at [242, 586] on button "Save" at bounding box center [251, 590] width 82 height 37
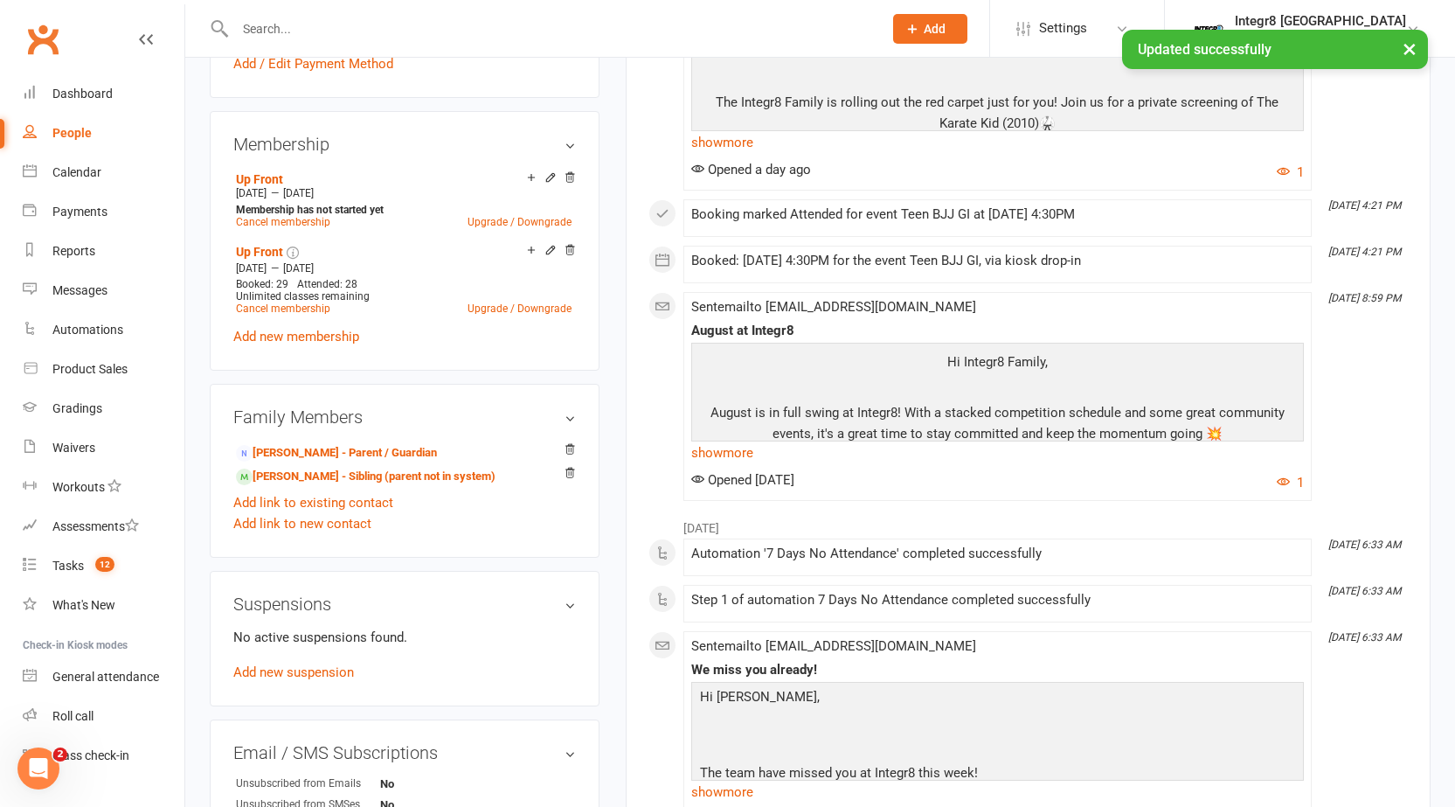
scroll to position [612, 0]
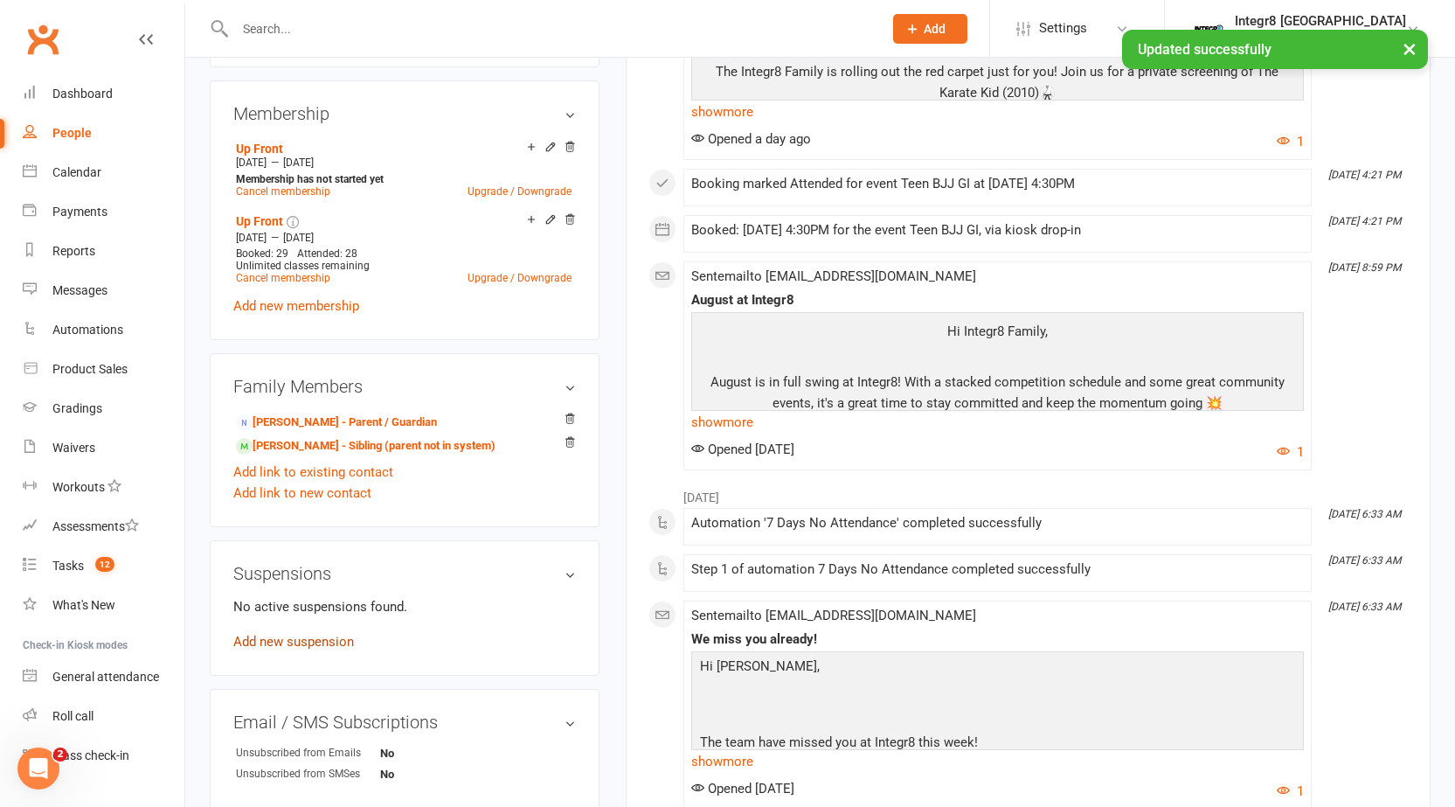
click at [321, 645] on link "Add new suspension" at bounding box center [293, 642] width 121 height 16
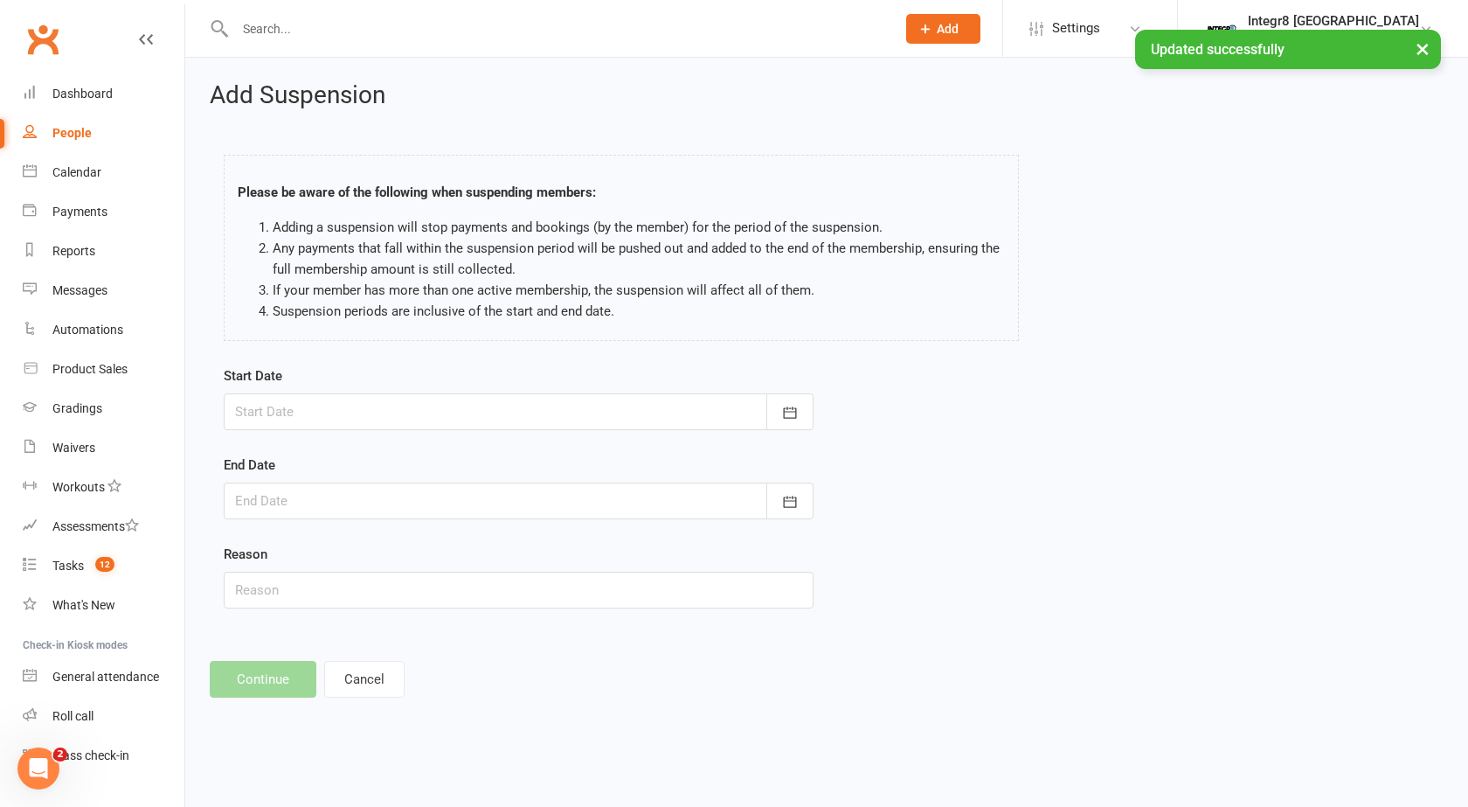
click at [413, 411] on div at bounding box center [519, 411] width 590 height 37
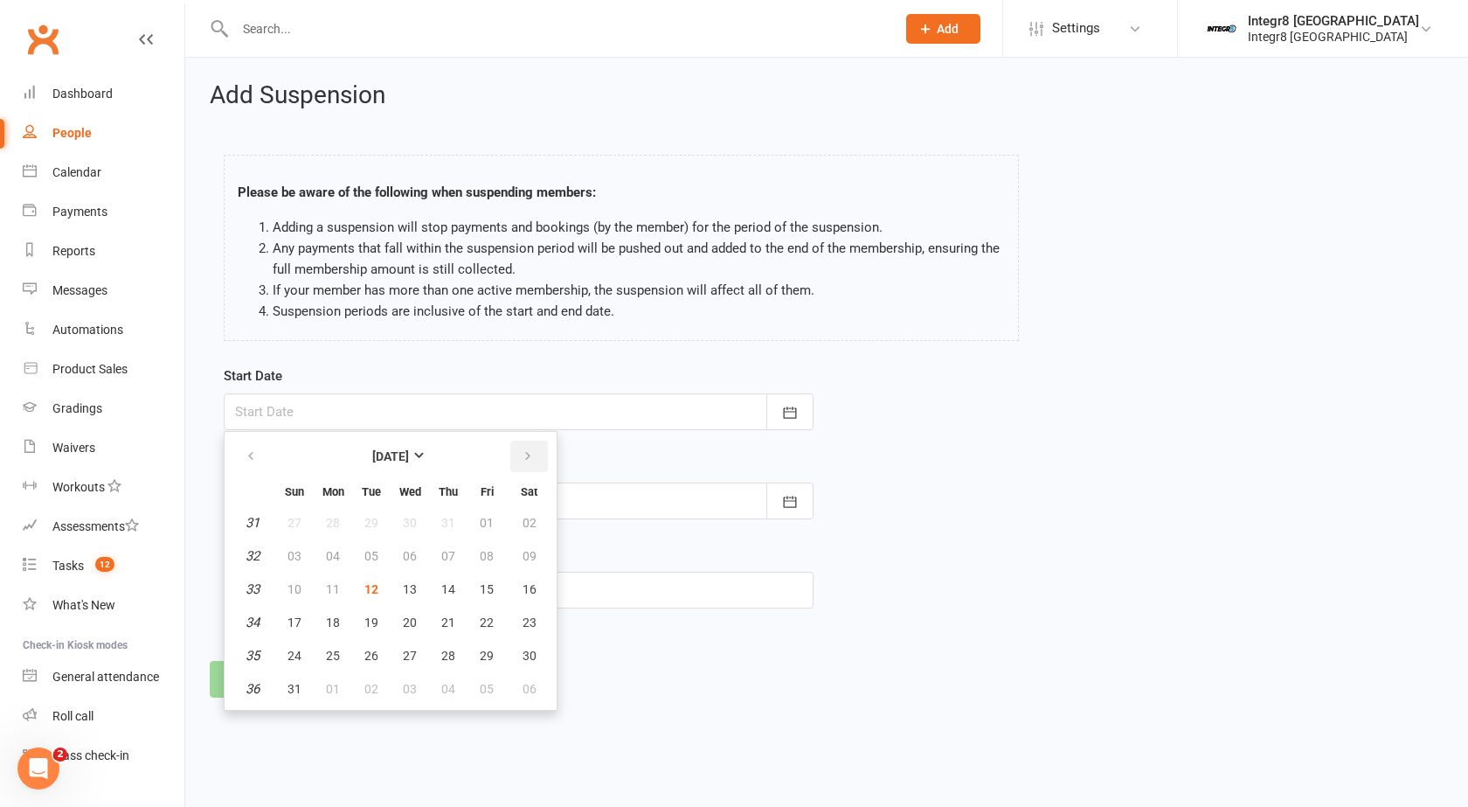
click at [535, 456] on button "button" at bounding box center [529, 455] width 38 height 31
click at [329, 622] on span "22" at bounding box center [333, 622] width 14 height 14
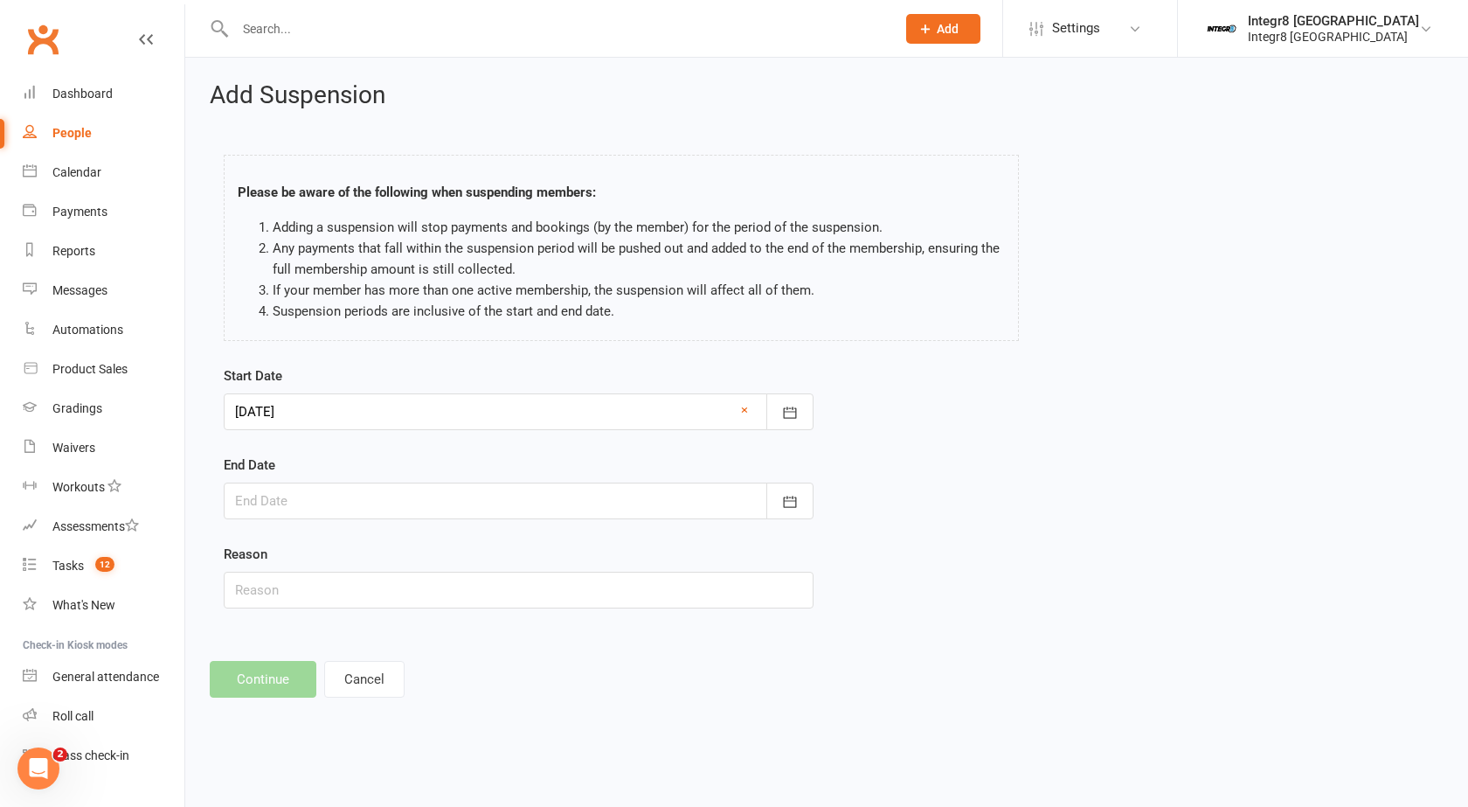
click at [344, 508] on div at bounding box center [519, 500] width 590 height 37
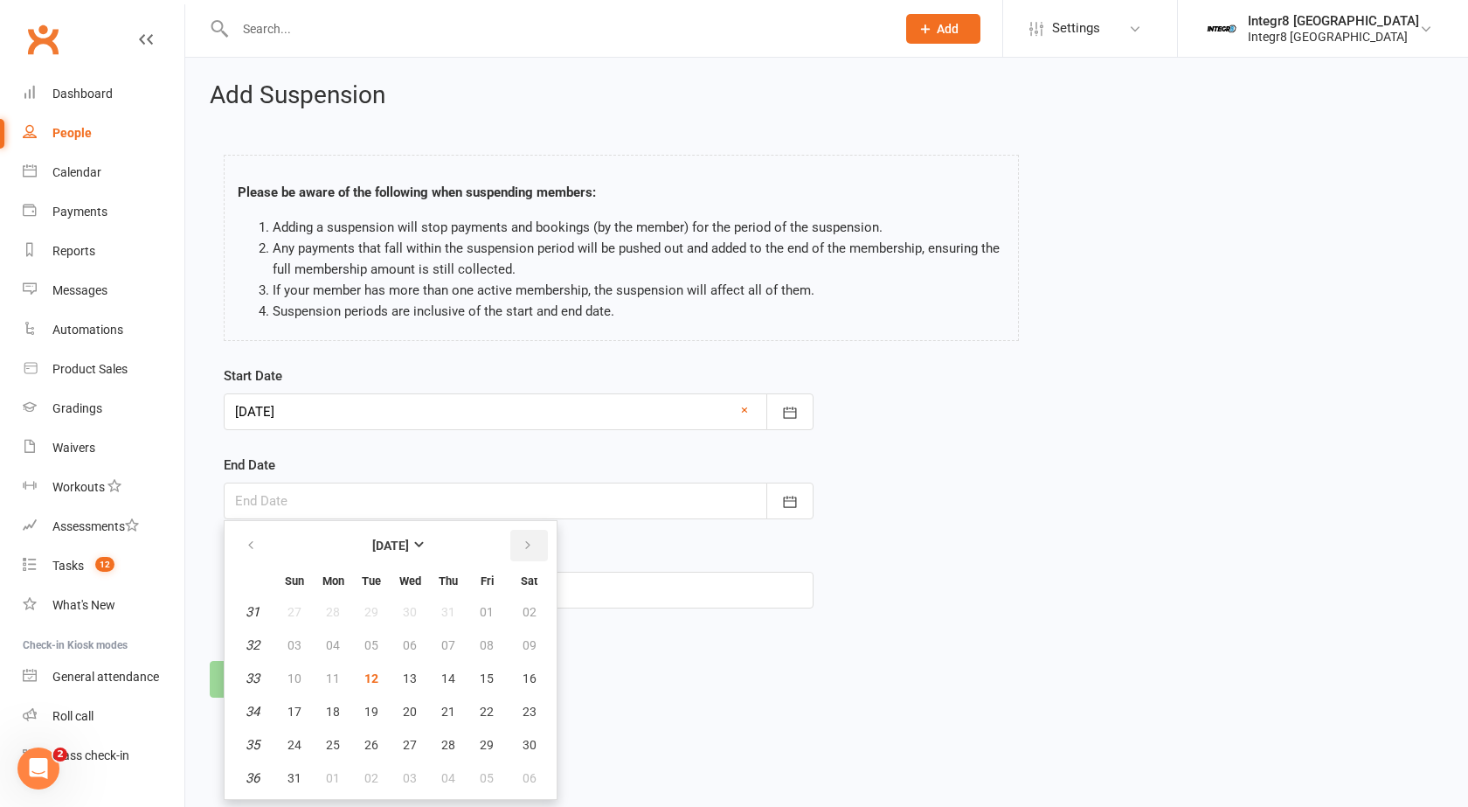
click at [513, 550] on button "button" at bounding box center [529, 545] width 38 height 31
click at [300, 772] on span "05" at bounding box center [295, 778] width 14 height 14
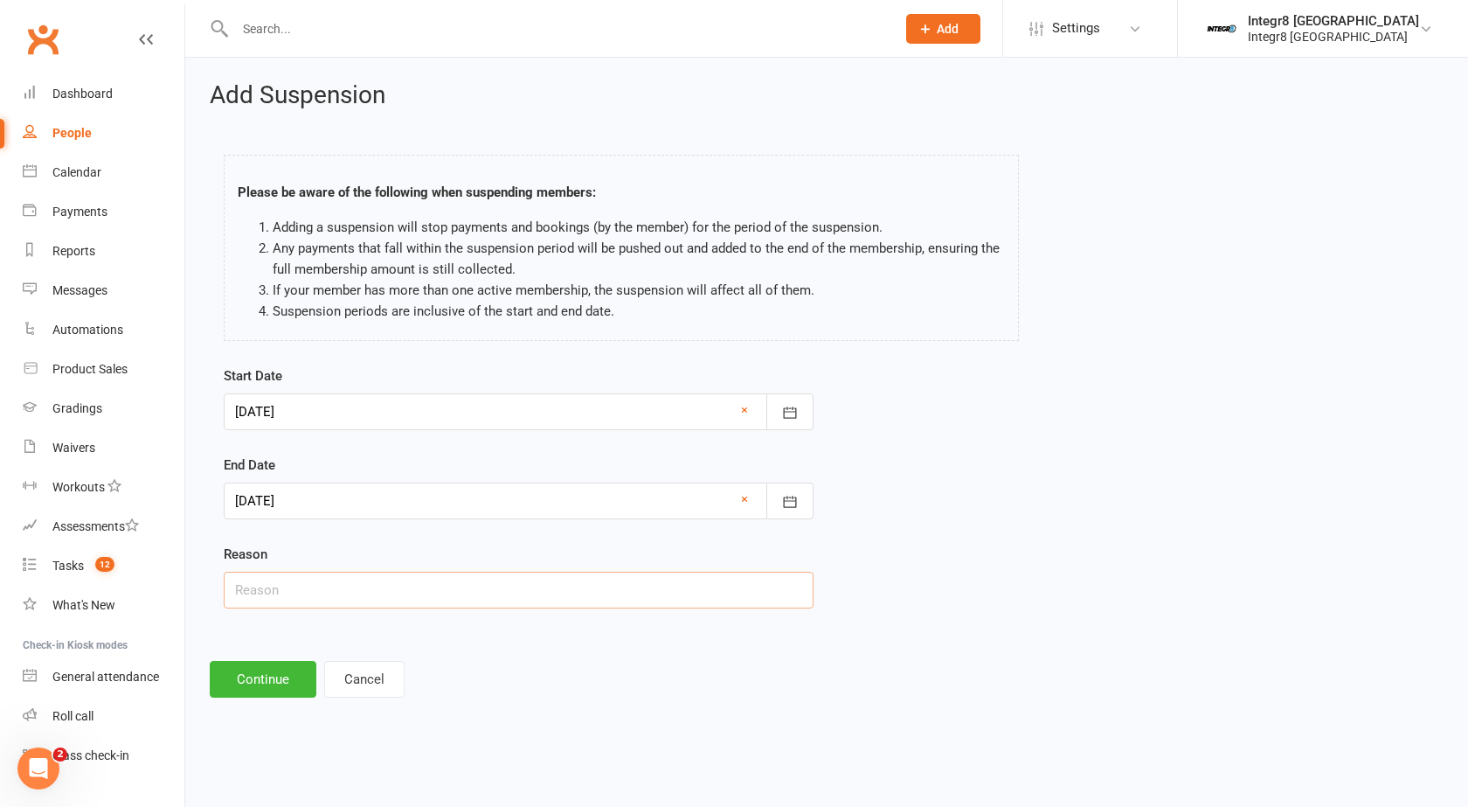
click at [293, 581] on input "text" at bounding box center [519, 590] width 590 height 37
click at [255, 675] on button "Continue" at bounding box center [263, 679] width 107 height 37
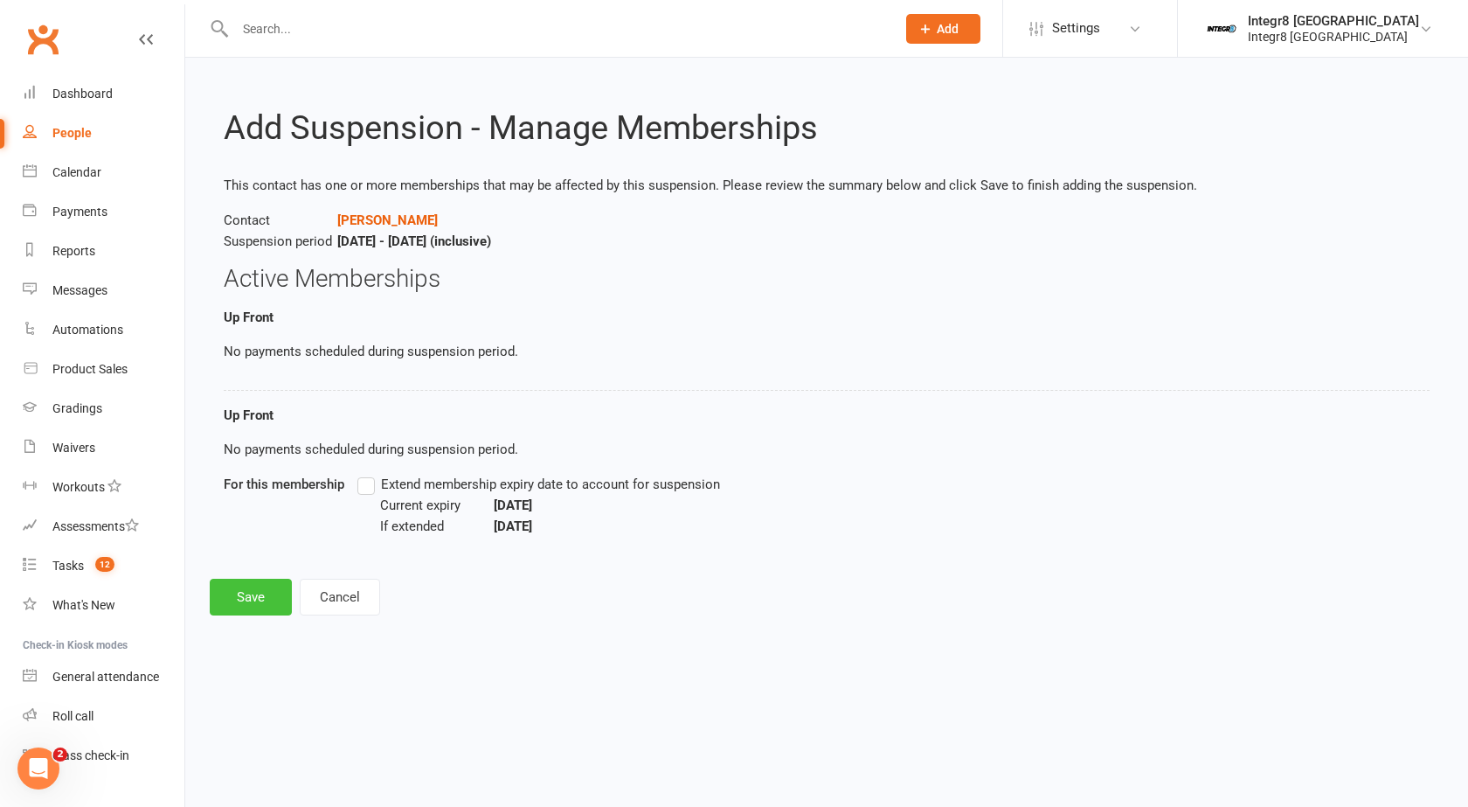
click at [252, 578] on button "Save" at bounding box center [251, 596] width 82 height 37
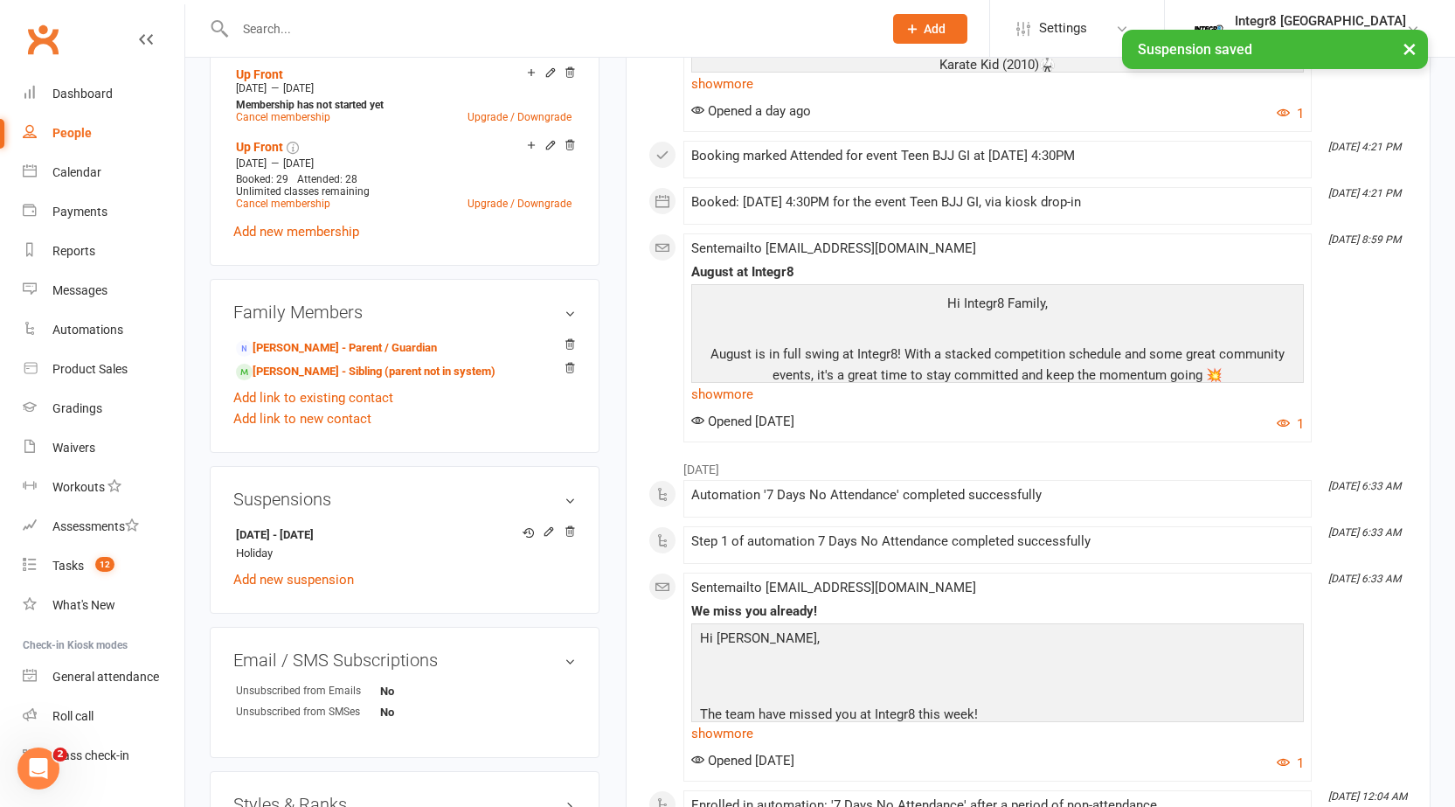
scroll to position [699, 0]
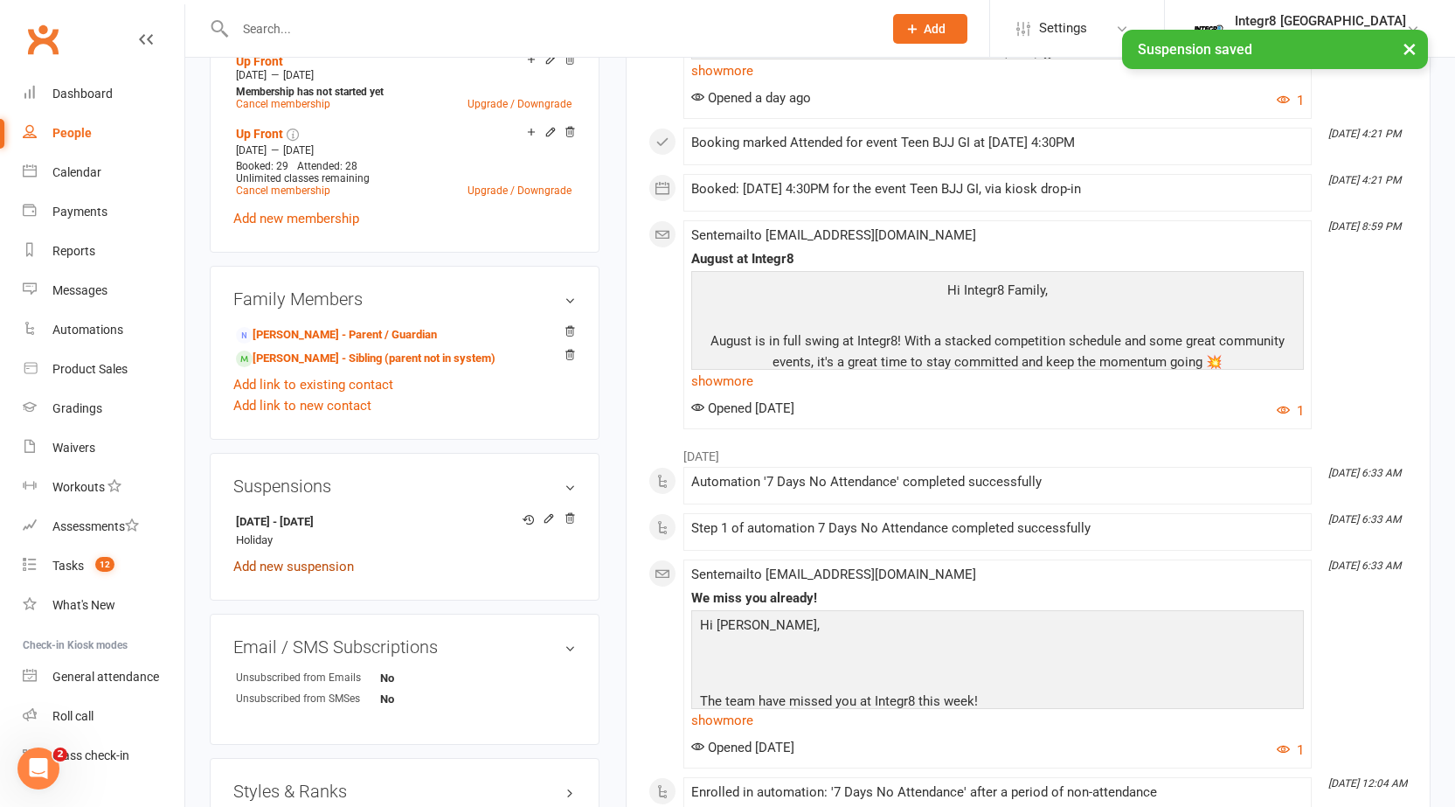
click at [336, 566] on link "Add new suspension" at bounding box center [293, 566] width 121 height 16
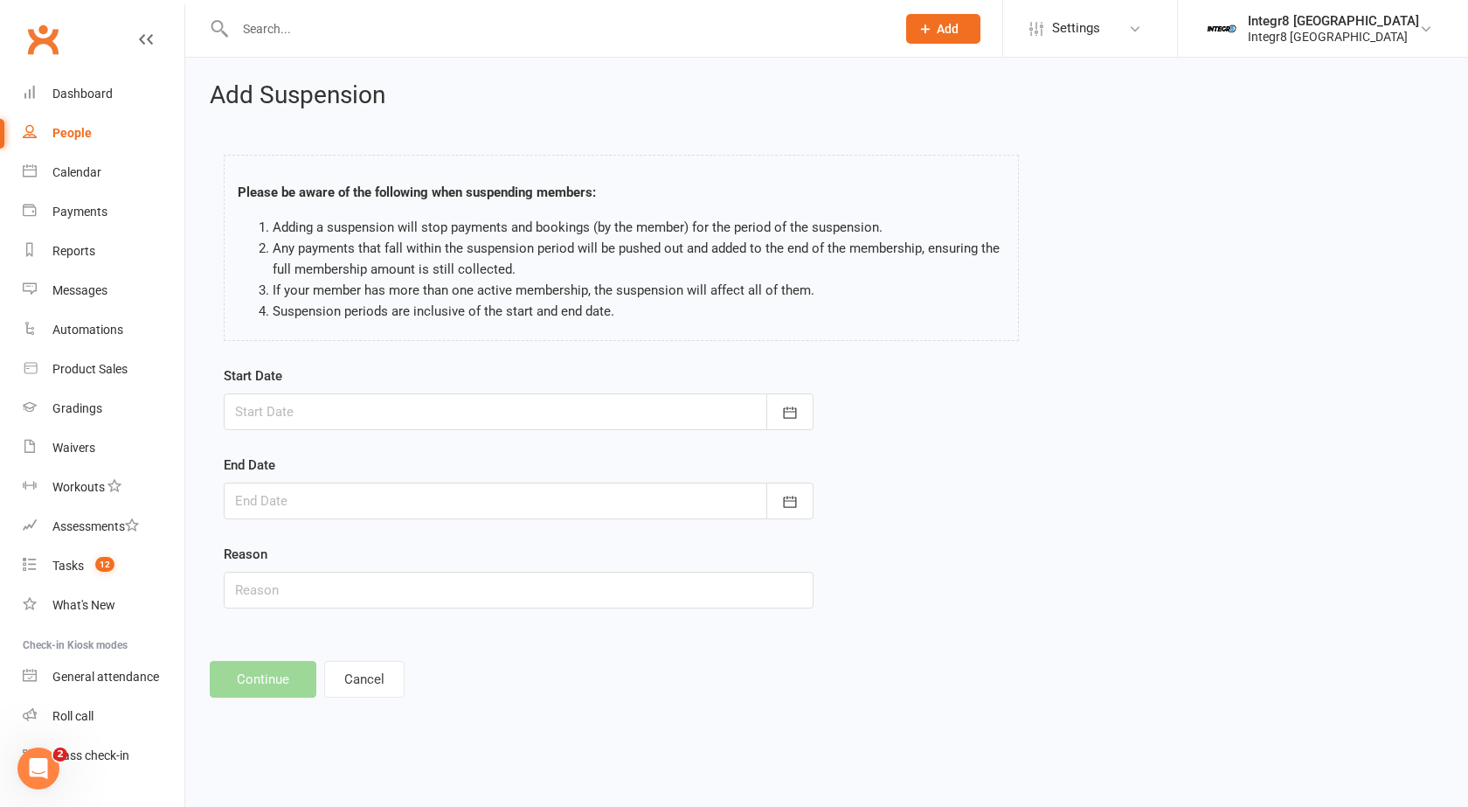
click at [340, 409] on div at bounding box center [519, 411] width 590 height 37
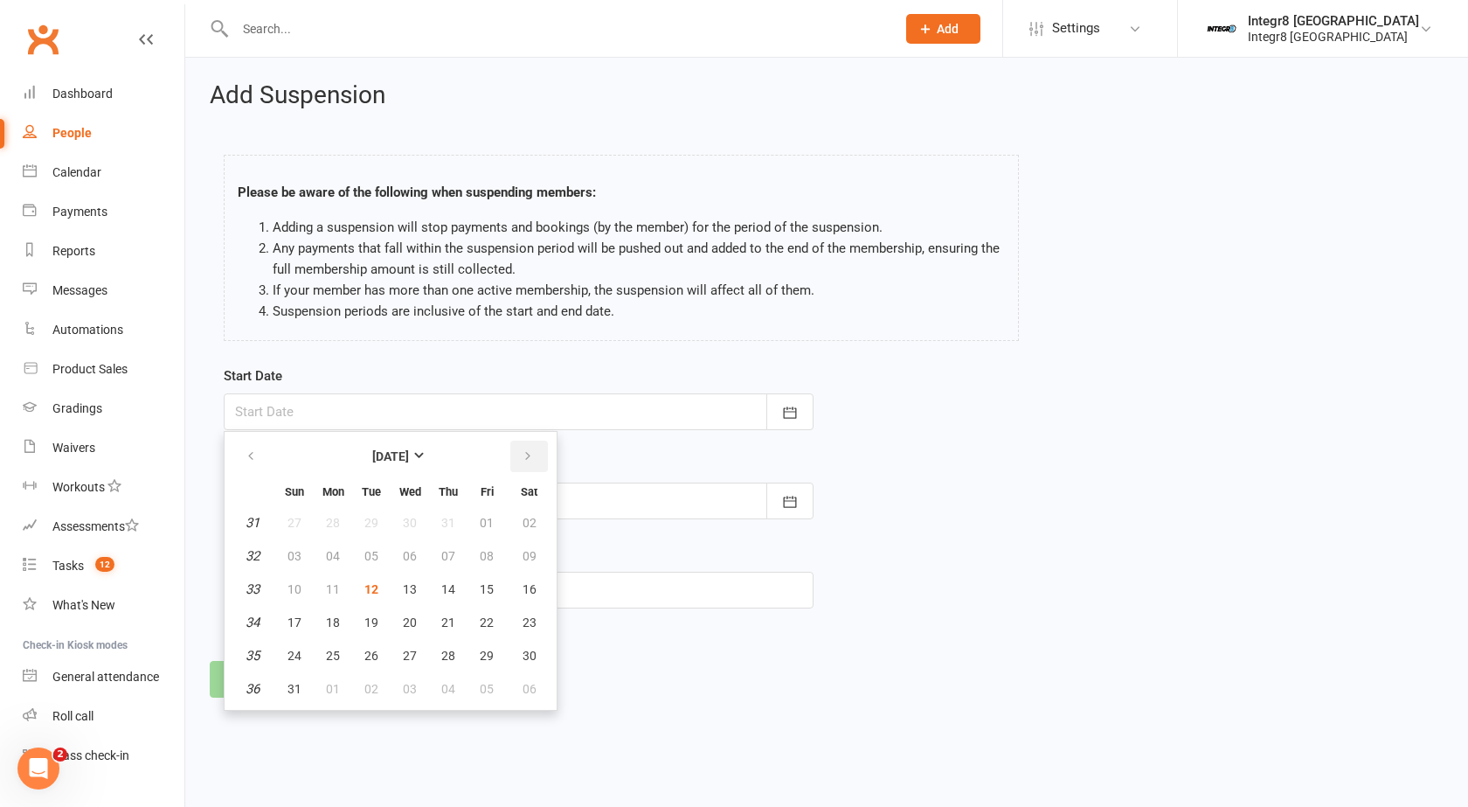
click at [513, 456] on button "button" at bounding box center [529, 455] width 38 height 31
click at [522, 460] on icon "button" at bounding box center [528, 456] width 12 height 14
click at [329, 613] on button "22" at bounding box center [333, 621] width 37 height 31
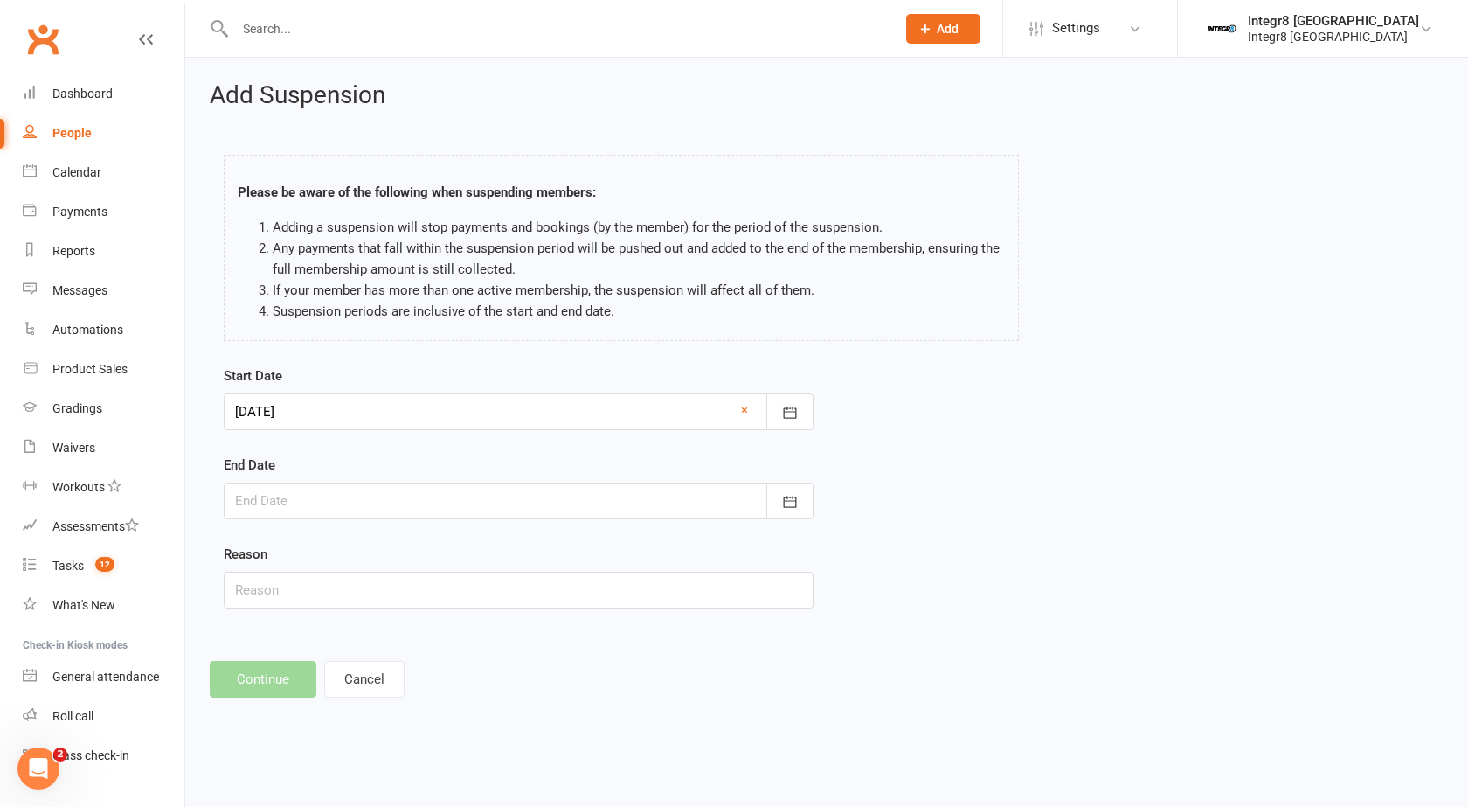
click at [350, 505] on div at bounding box center [519, 500] width 590 height 37
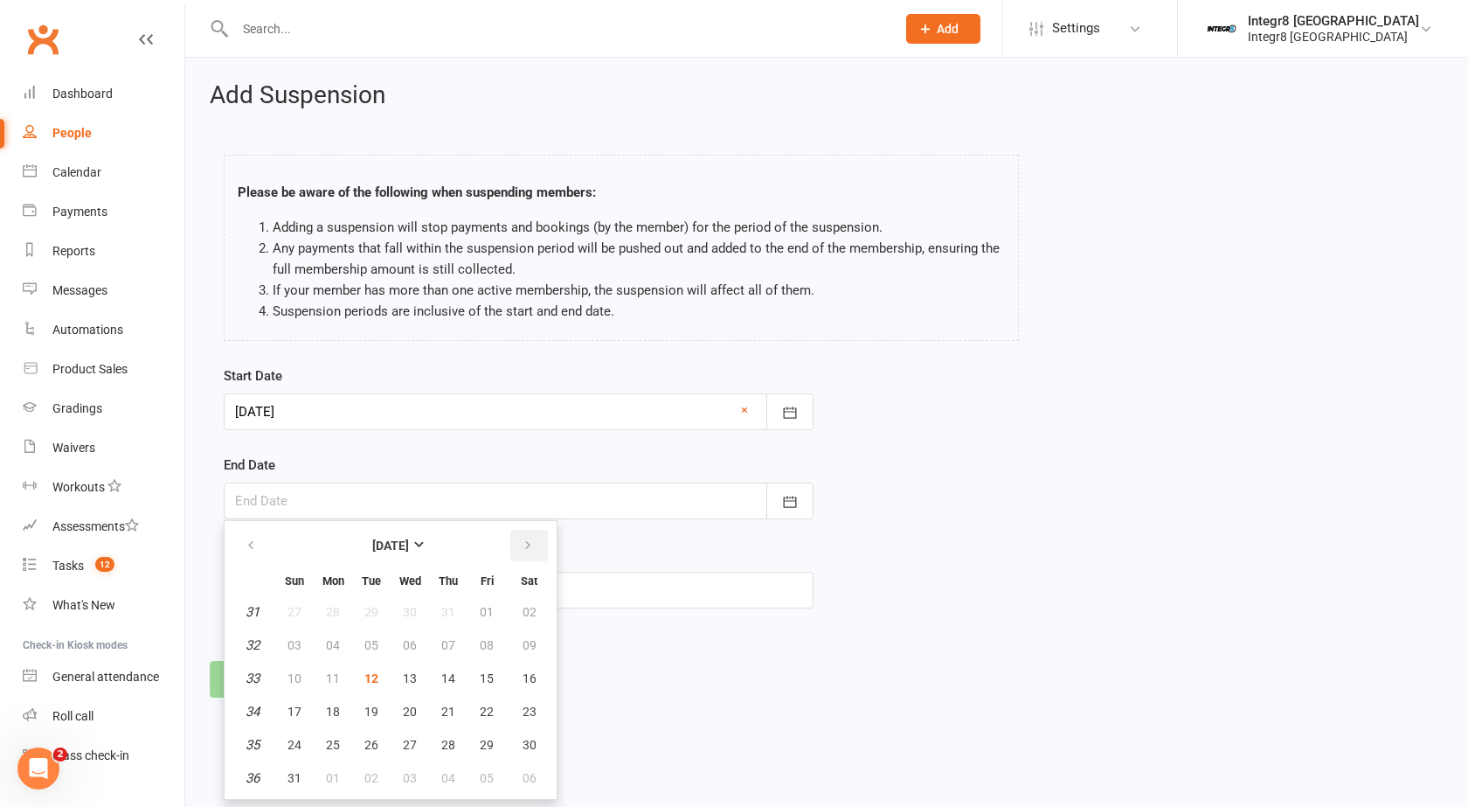
click at [531, 546] on icon "button" at bounding box center [528, 545] width 12 height 14
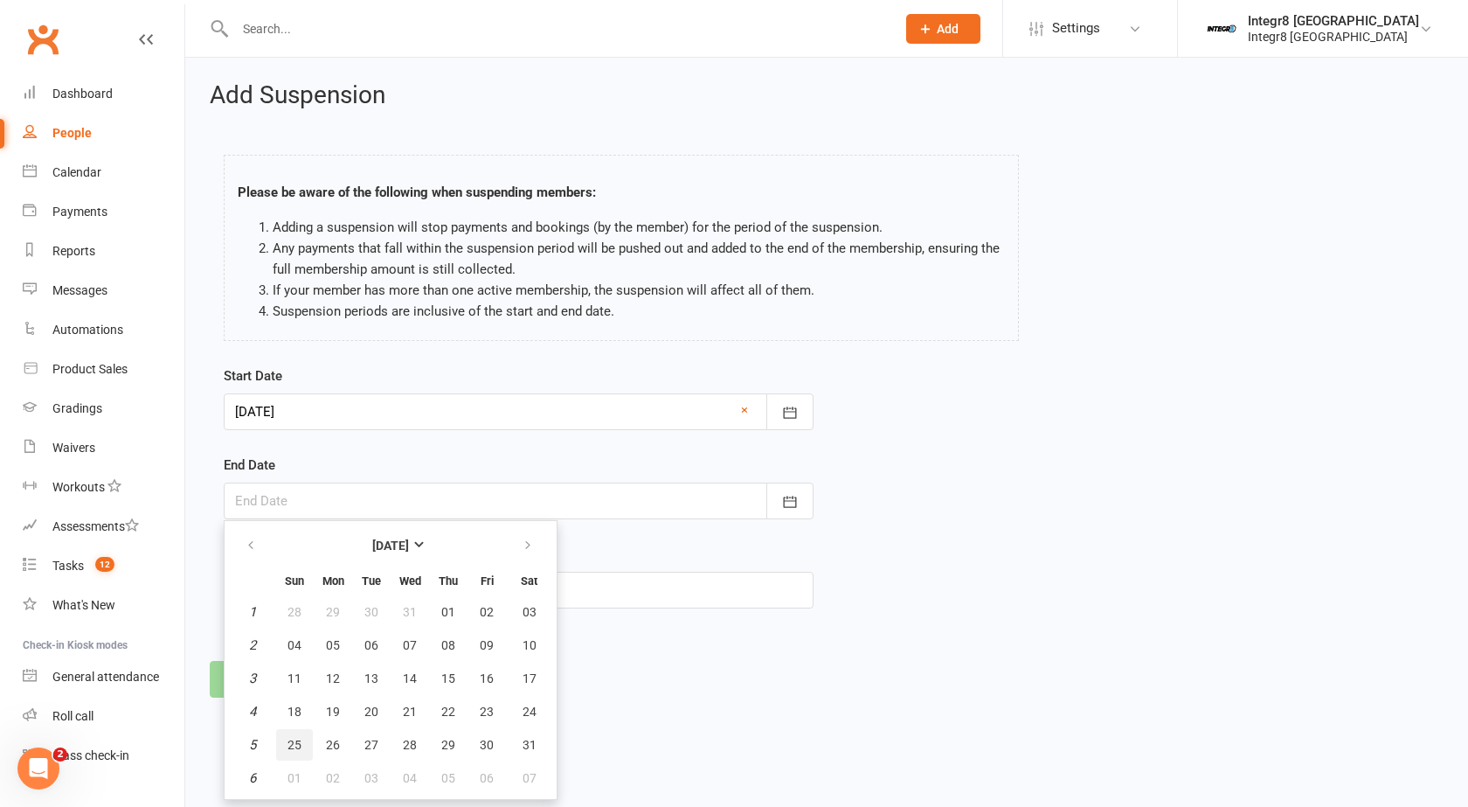
click at [294, 746] on span "25" at bounding box center [295, 745] width 14 height 14
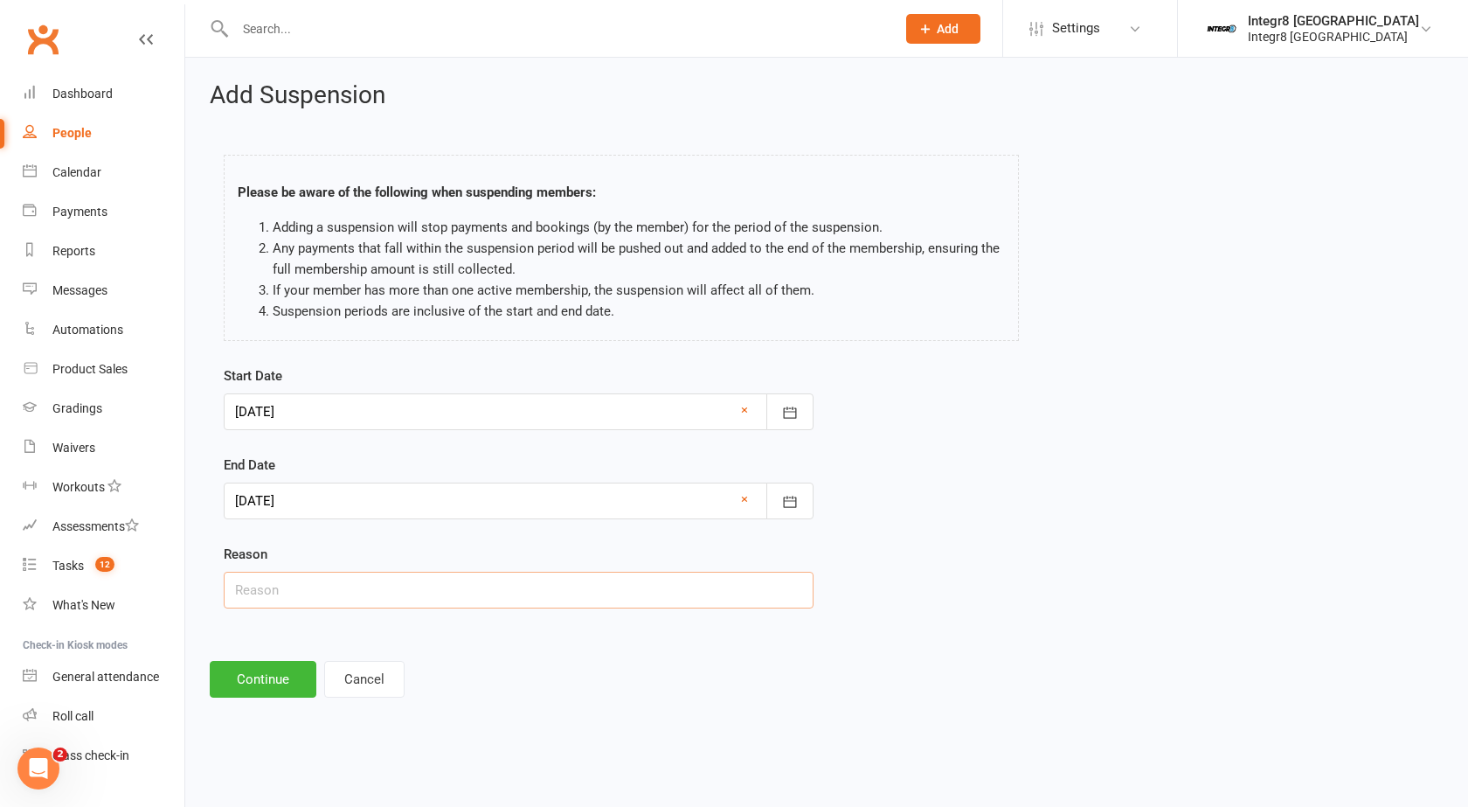
click at [290, 597] on input "text" at bounding box center [519, 590] width 590 height 37
click at [238, 680] on button "Continue" at bounding box center [263, 679] width 107 height 37
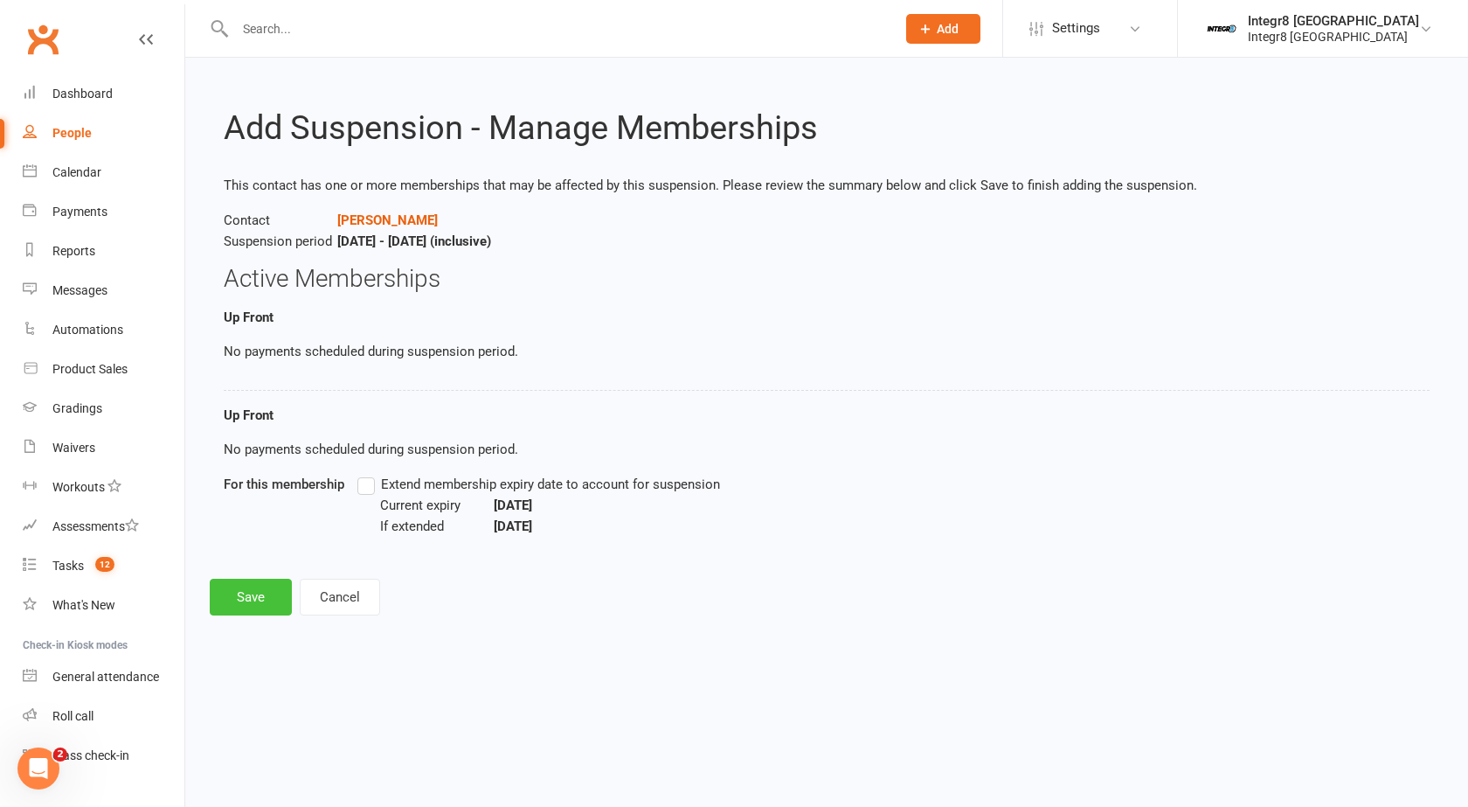
click at [237, 586] on button "Save" at bounding box center [251, 596] width 82 height 37
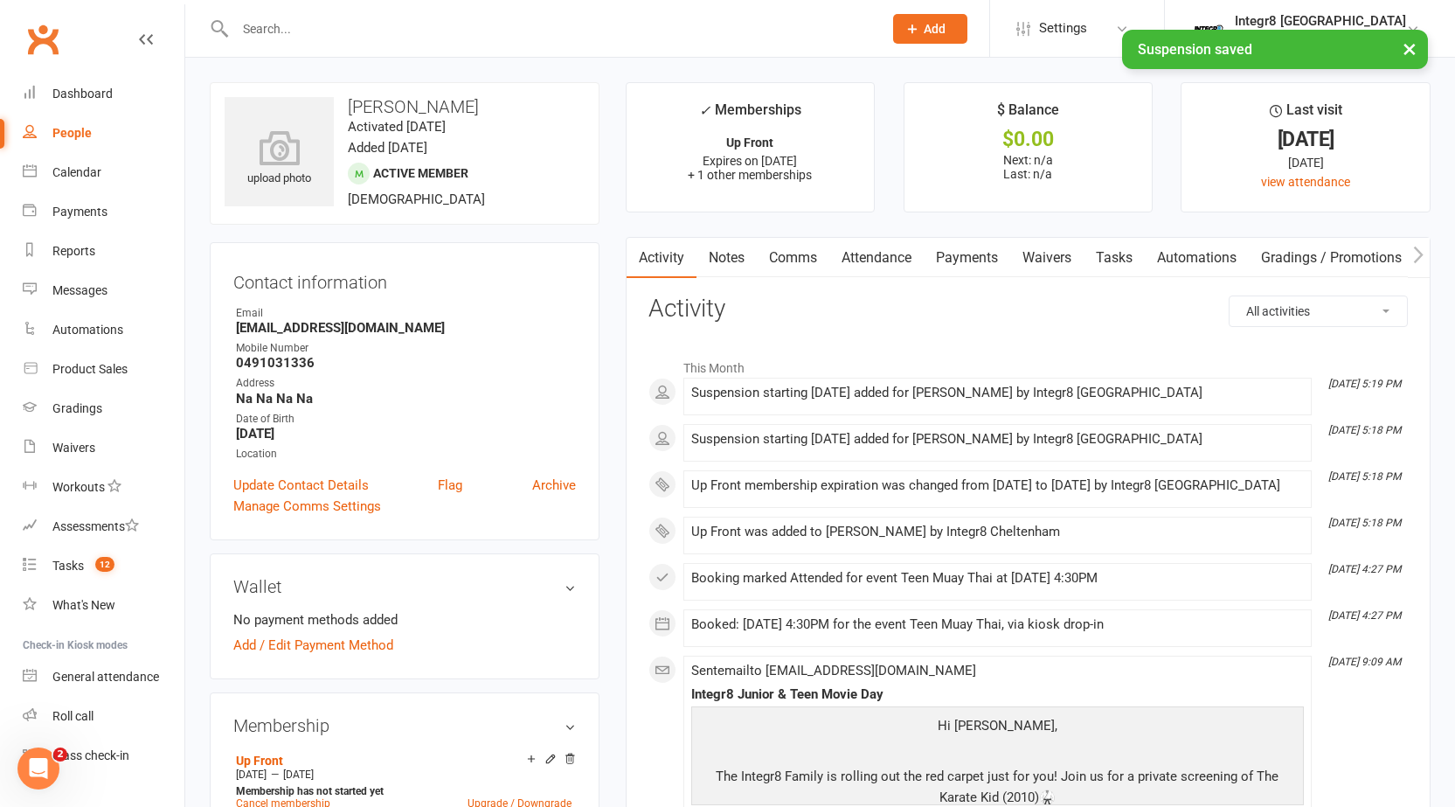
click at [721, 256] on link "Notes" at bounding box center [726, 258] width 60 height 40
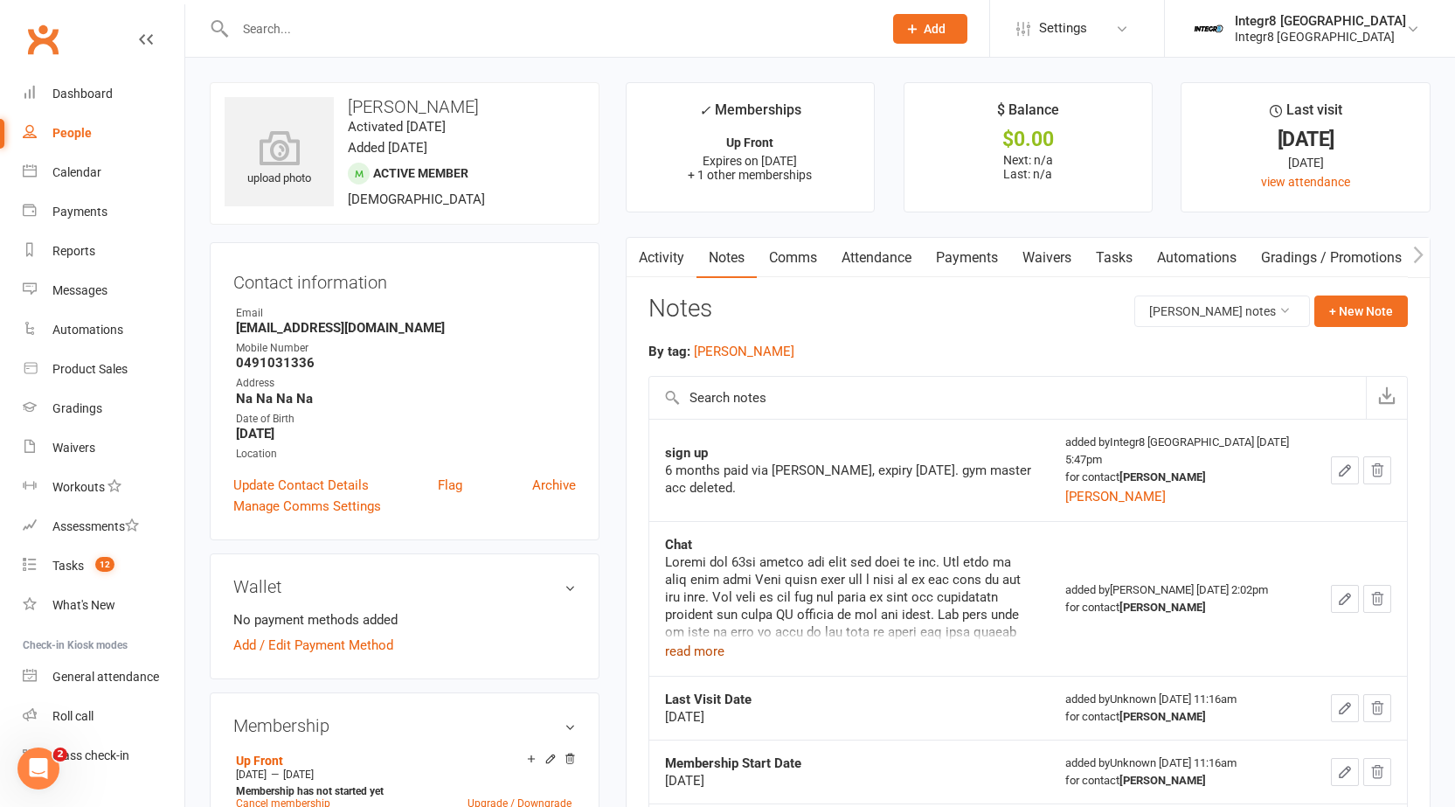
click at [694, 649] on button "read more" at bounding box center [694, 651] width 59 height 21
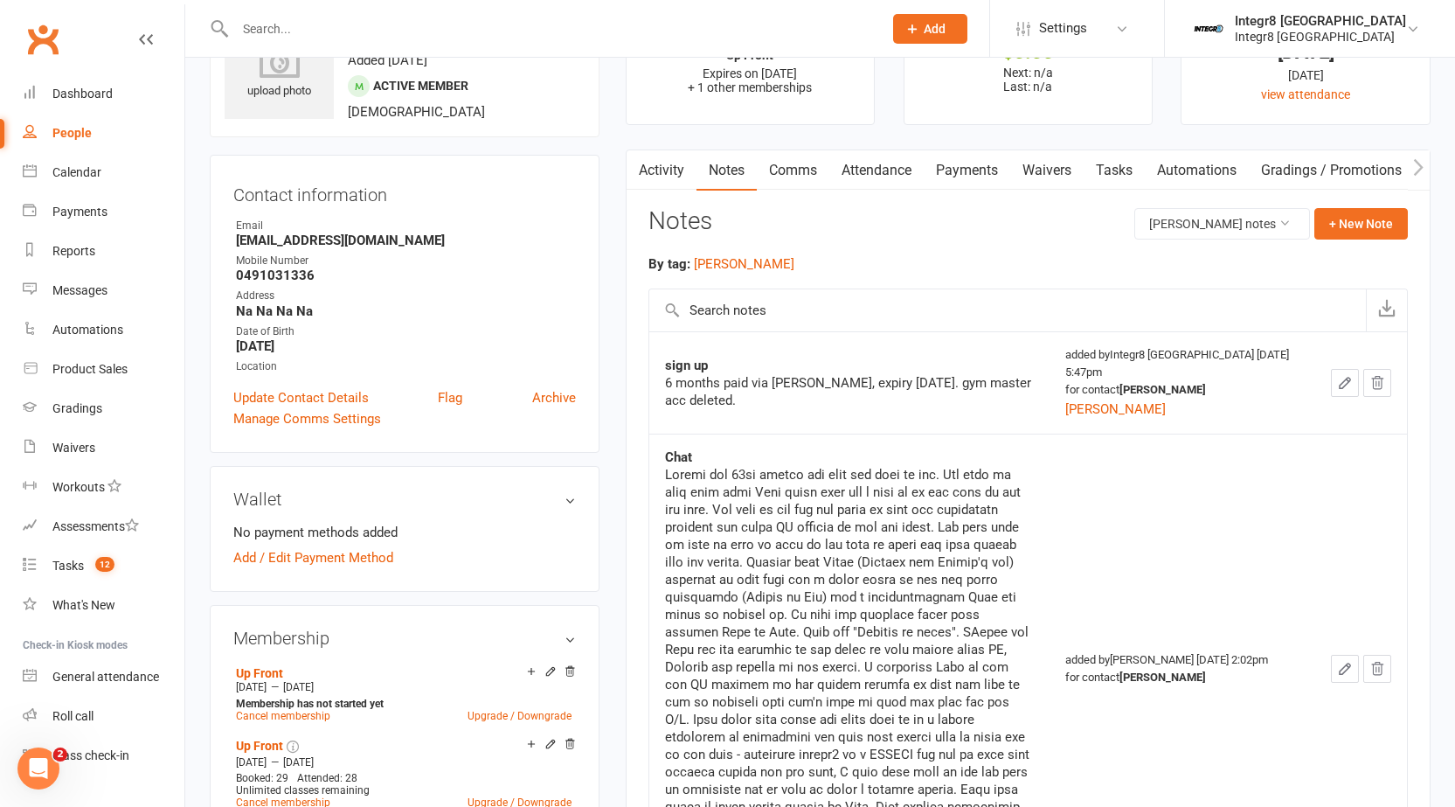
scroll to position [262, 0]
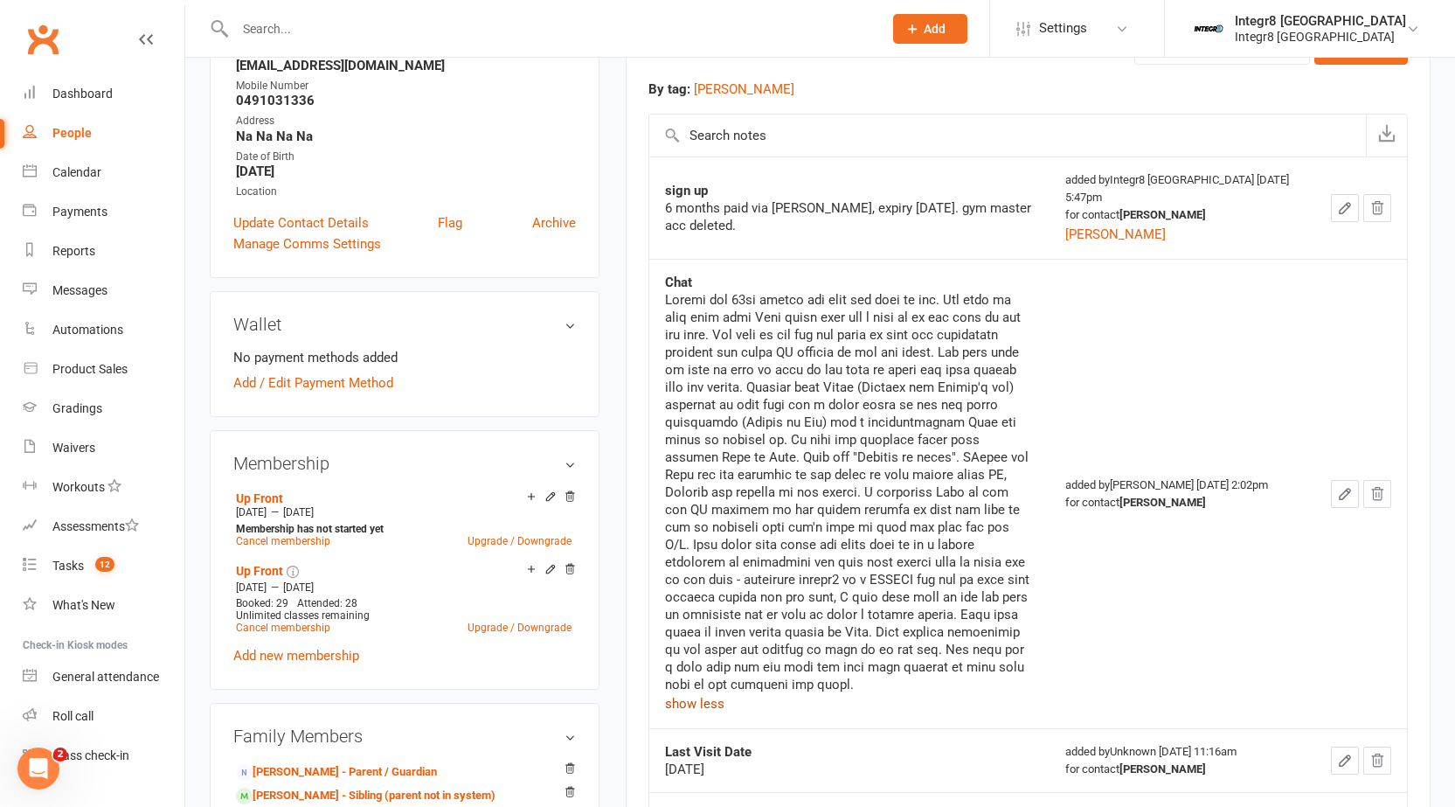
click at [697, 693] on button "show less" at bounding box center [694, 703] width 59 height 21
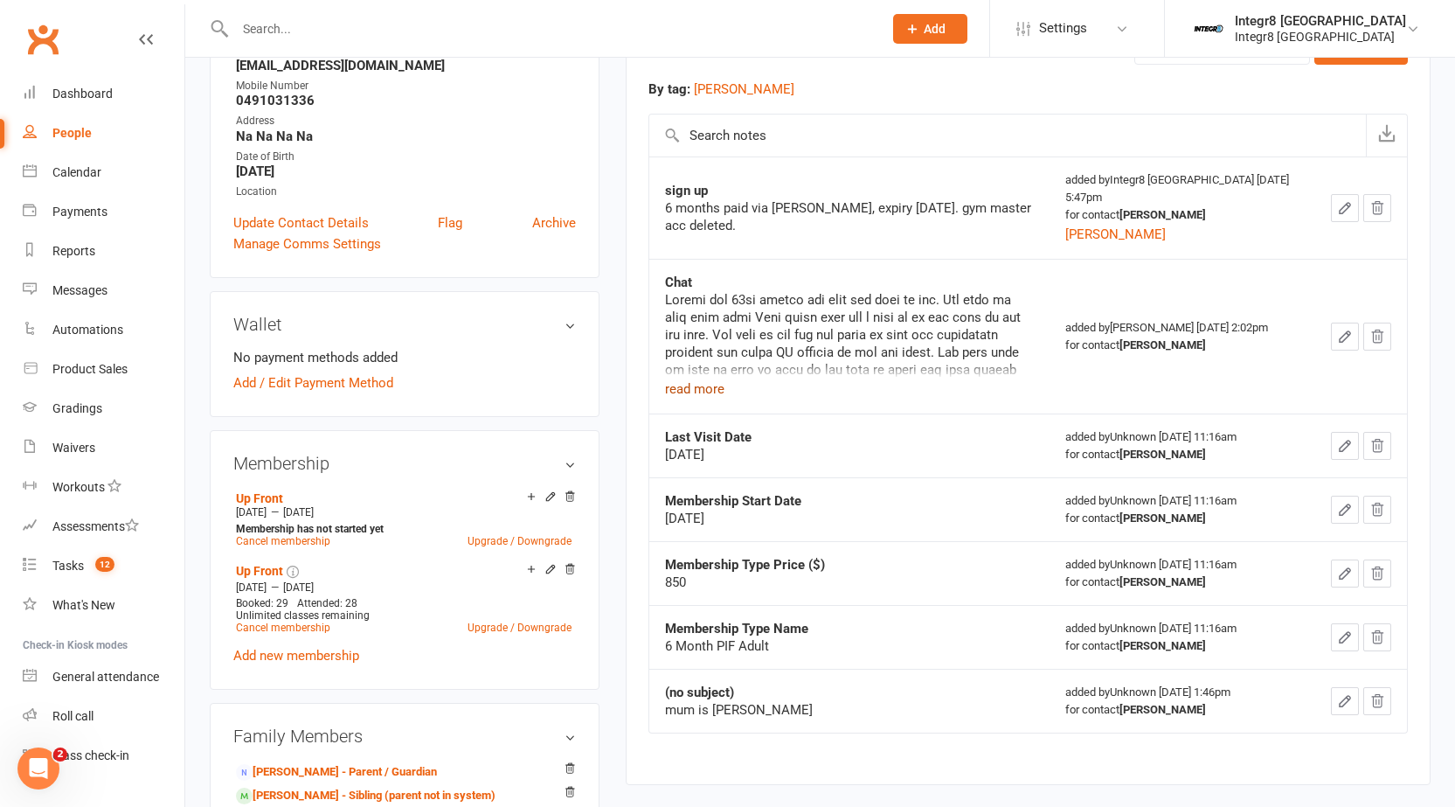
scroll to position [0, 0]
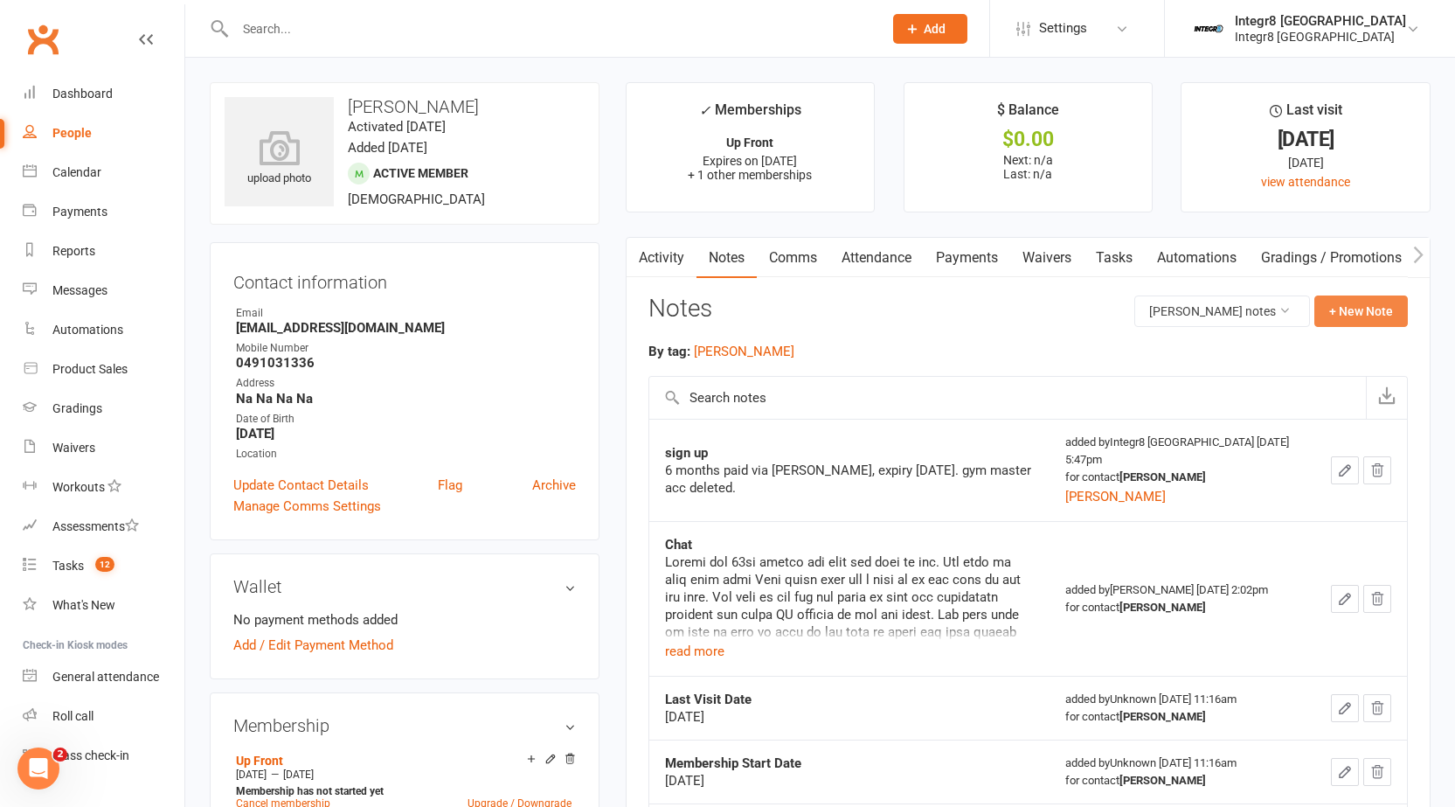
click at [1341, 314] on button "+ New Note" at bounding box center [1361, 310] width 94 height 31
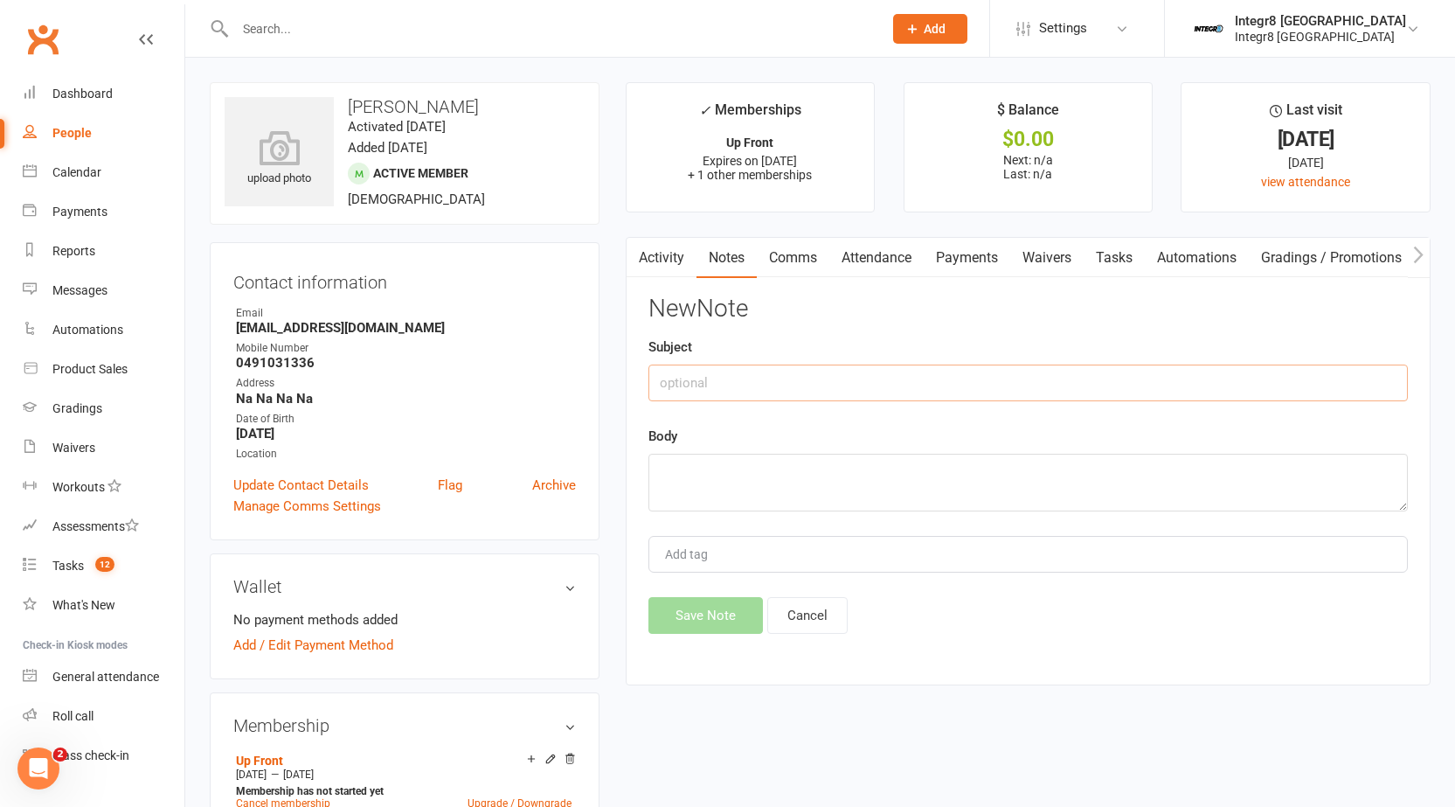
click at [786, 388] on input "text" at bounding box center [1027, 382] width 759 height 37
paste textarea "Sports4All membership, paid for 18 weeks of training valued at $531.00 ($29.50 …"
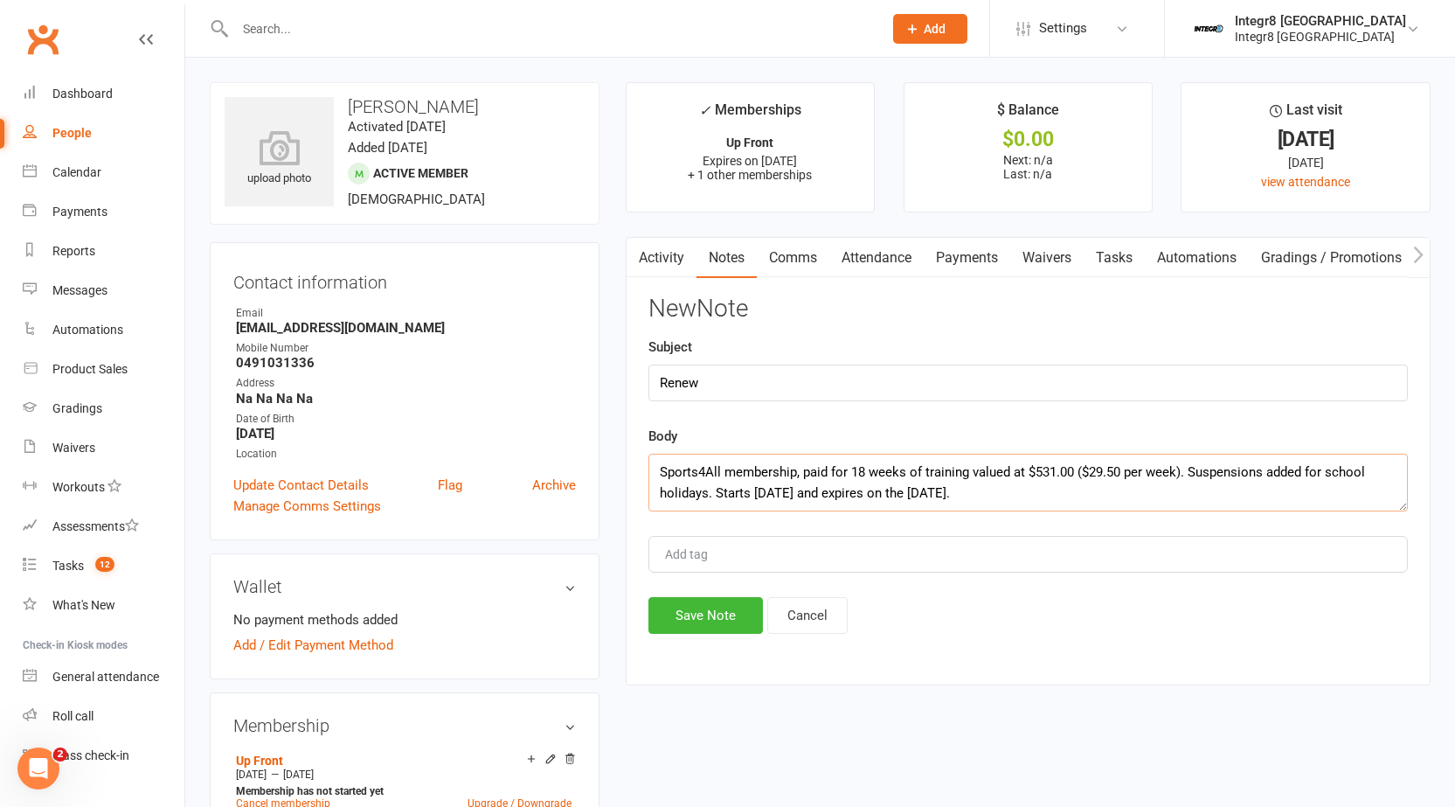
click at [864, 474] on textarea "Sports4All membership, paid for 18 weeks of training valued at $531.00 ($29.50 …" at bounding box center [1027, 483] width 759 height 58
click at [1054, 468] on textarea "Sports4All membership, paid for 16 weeks of training valued at $531.00 ($29.50 …" at bounding box center [1027, 483] width 759 height 58
click at [767, 493] on textarea "Sports4All membership, paid for 16 weeks of training valued at $472.00 ($29.50 …" at bounding box center [1027, 483] width 759 height 58
click at [747, 475] on textarea "Sports4All membership, paid for 16 weeks of training valued at $472.00 ($29.50 …" at bounding box center [1027, 483] width 759 height 58
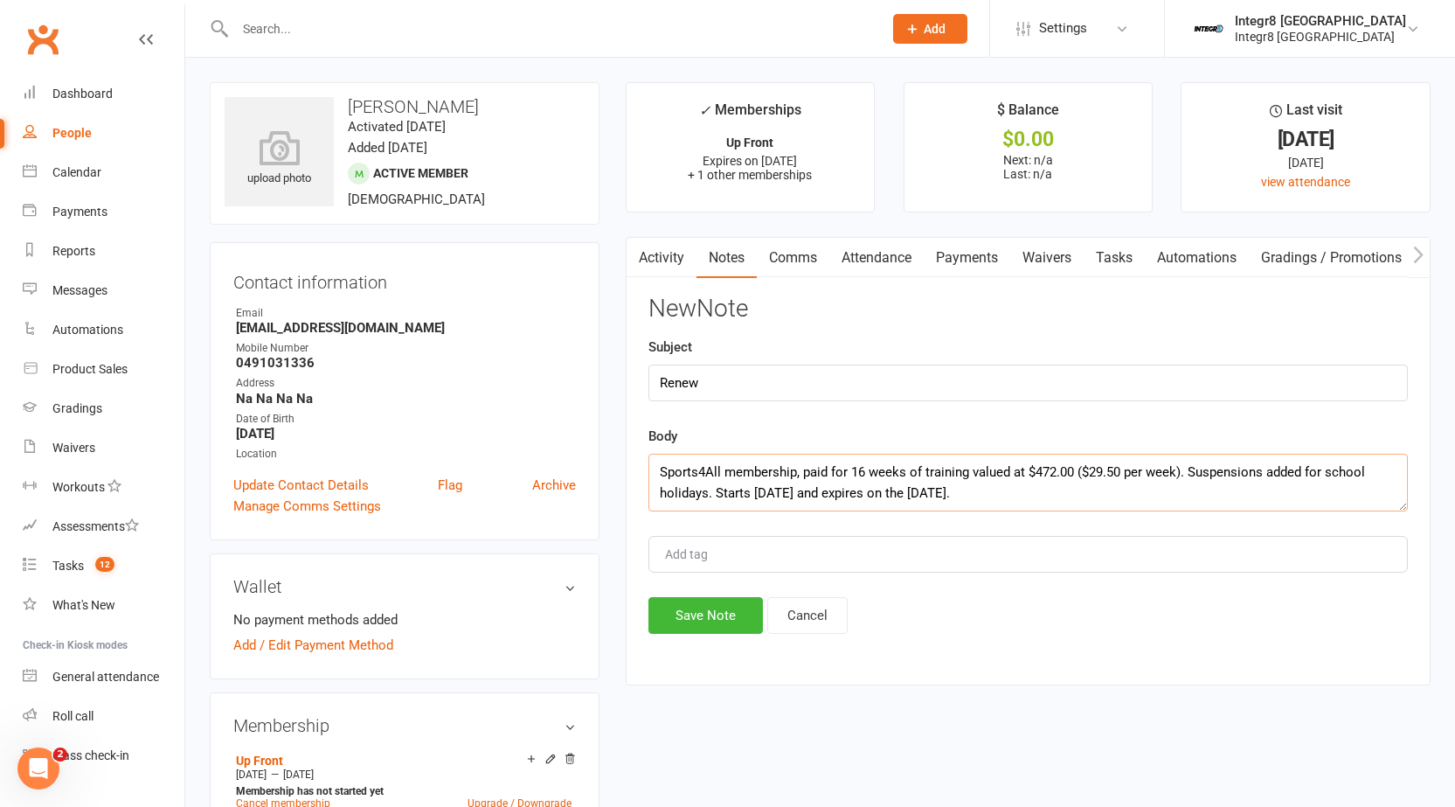
click at [747, 475] on textarea "Sports4All membership, paid for 16 weeks of training valued at $472.00 ($29.50 …" at bounding box center [1027, 483] width 759 height 58
click at [712, 557] on input "Add tag" at bounding box center [693, 554] width 61 height 21
click at [690, 585] on span "[PERSON_NAME]" at bounding box center [714, 587] width 100 height 16
click at [696, 606] on button "Save Note" at bounding box center [705, 615] width 114 height 37
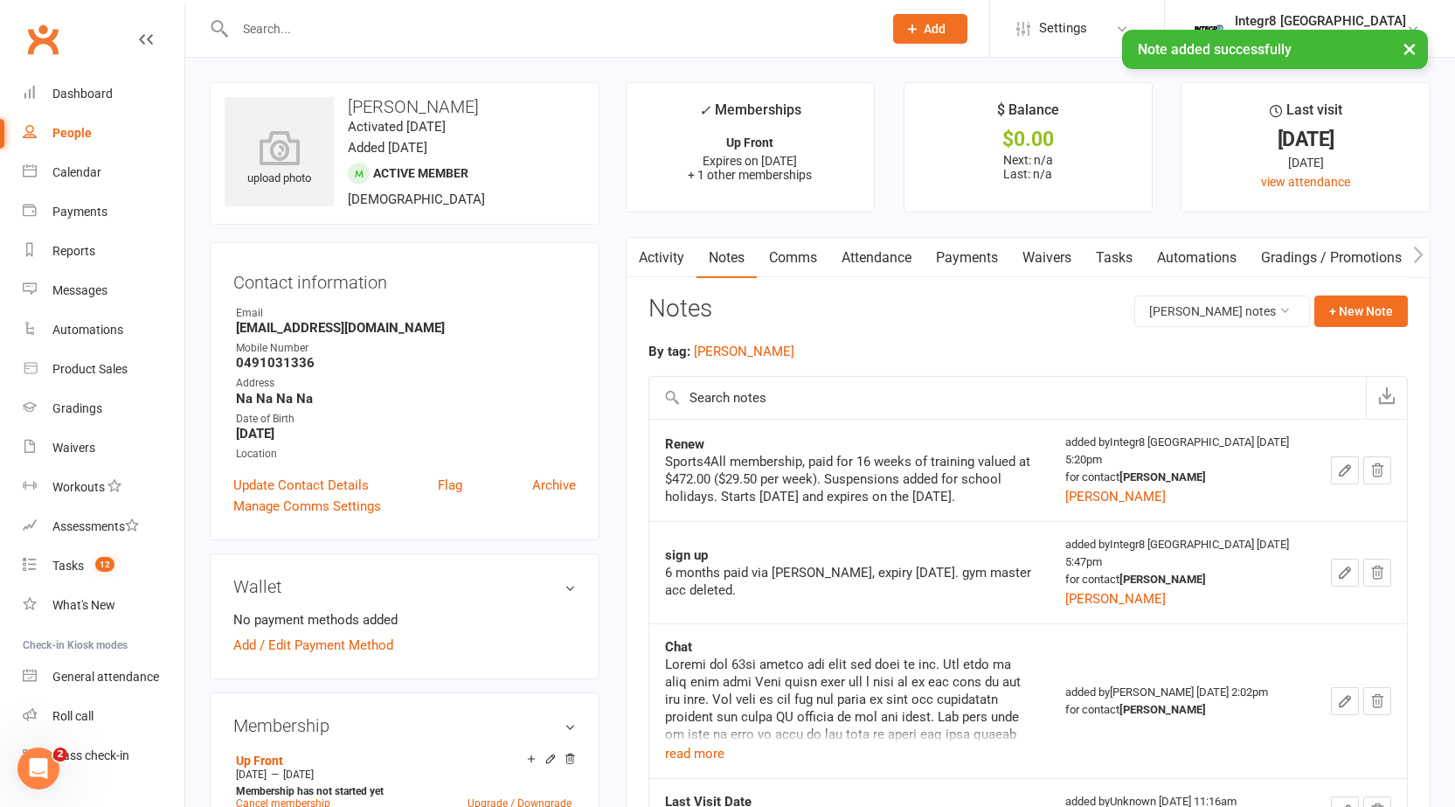
click at [1108, 260] on link "Tasks" at bounding box center [1114, 258] width 61 height 40
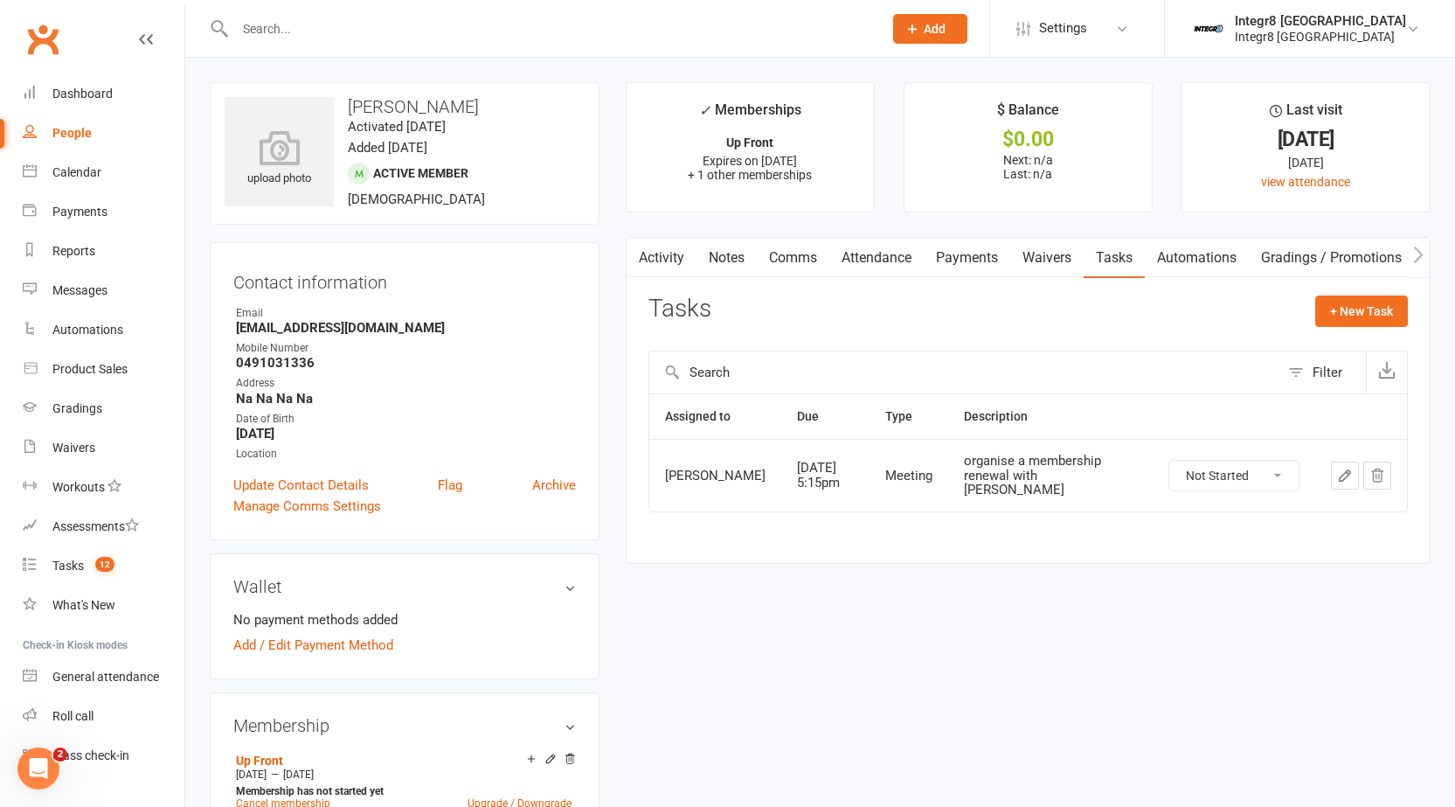
click at [1241, 467] on div "Not Started In Progress Waiting Complete" at bounding box center [1233, 475] width 131 height 31
click at [1342, 483] on icon "button" at bounding box center [1345, 476] width 16 height 16
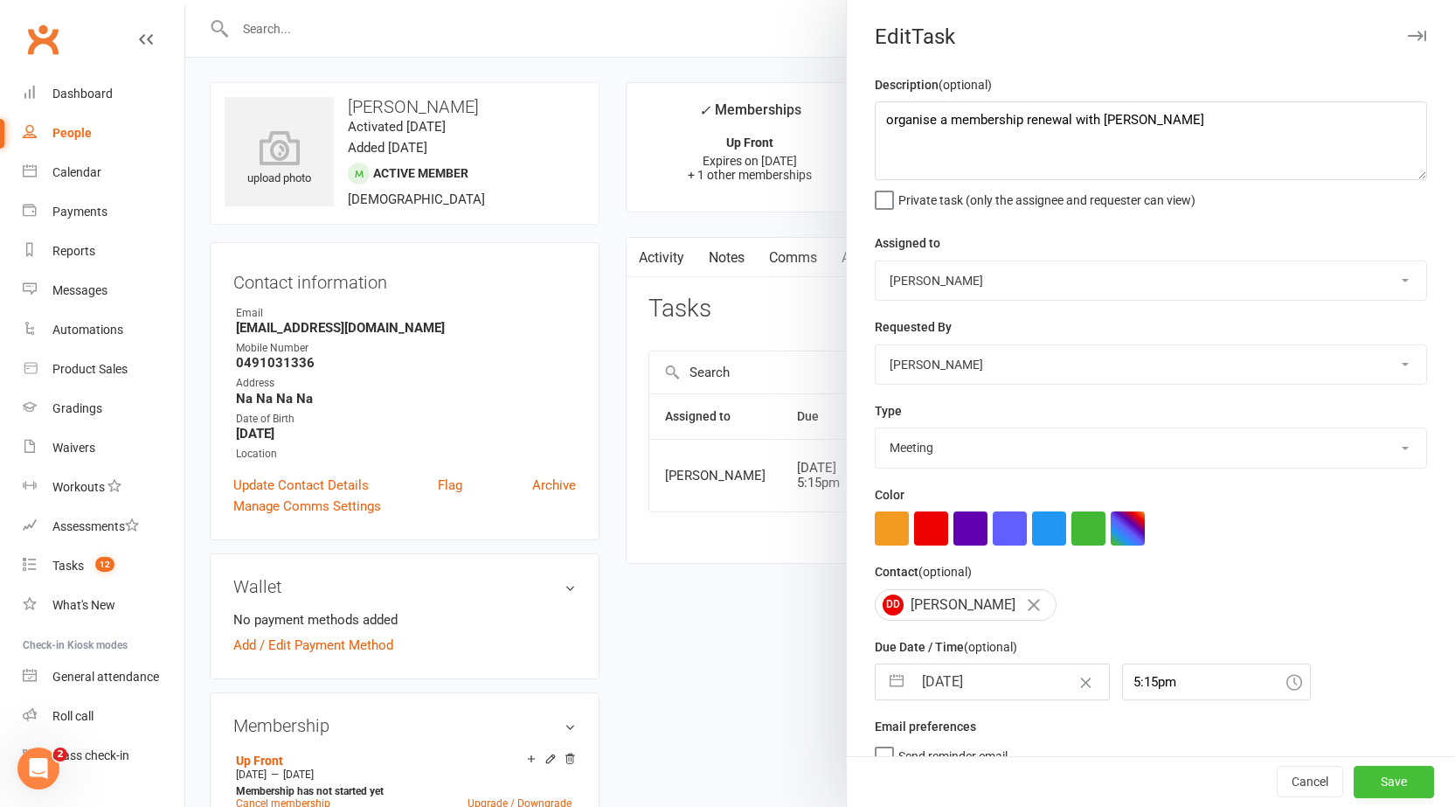
click at [1364, 785] on button "Save" at bounding box center [1394, 781] width 80 height 31
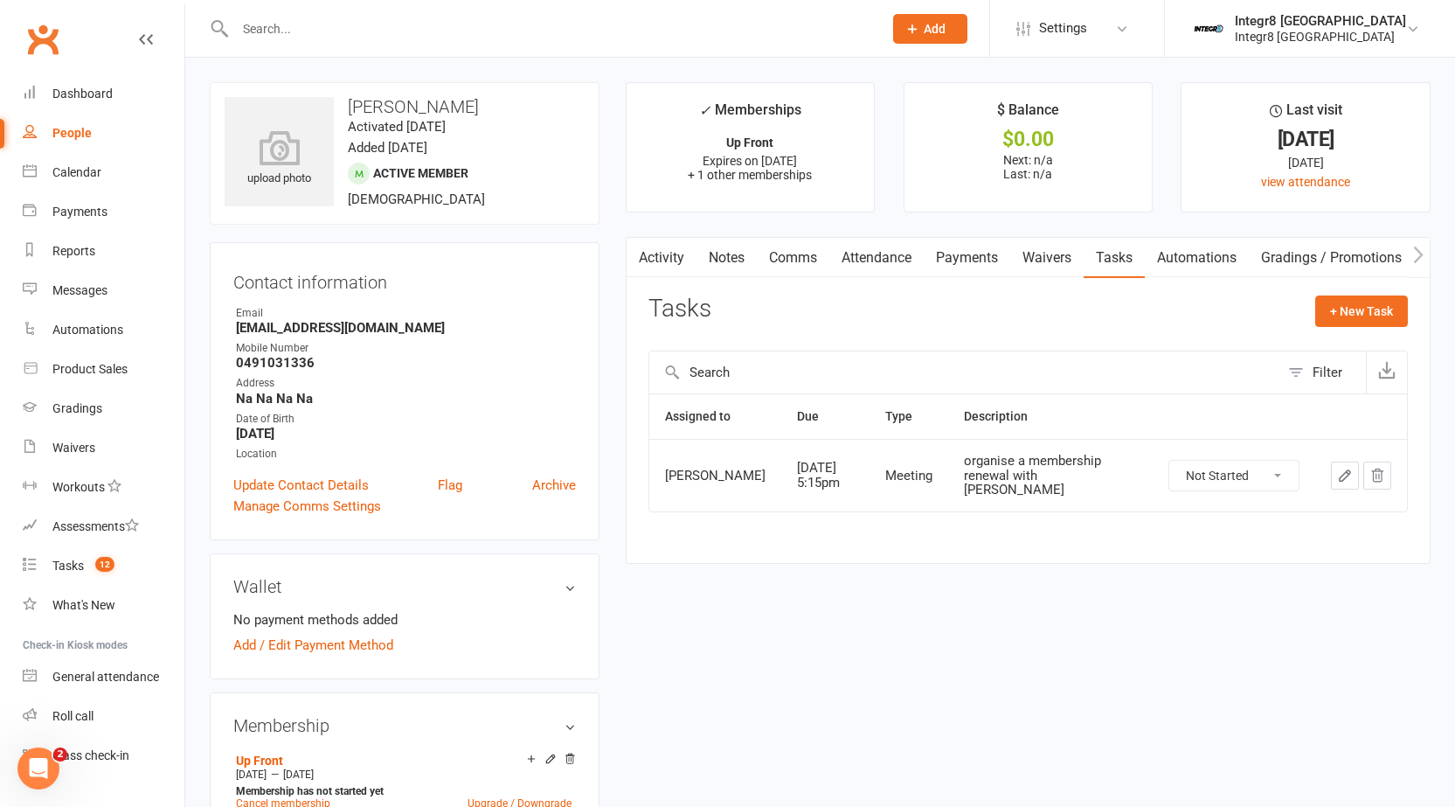
click at [1240, 489] on select "Not Started In Progress Waiting Complete" at bounding box center [1233, 476] width 129 height 30
click at [1169, 468] on select "Not Started In Progress Waiting Complete" at bounding box center [1233, 476] width 129 height 30
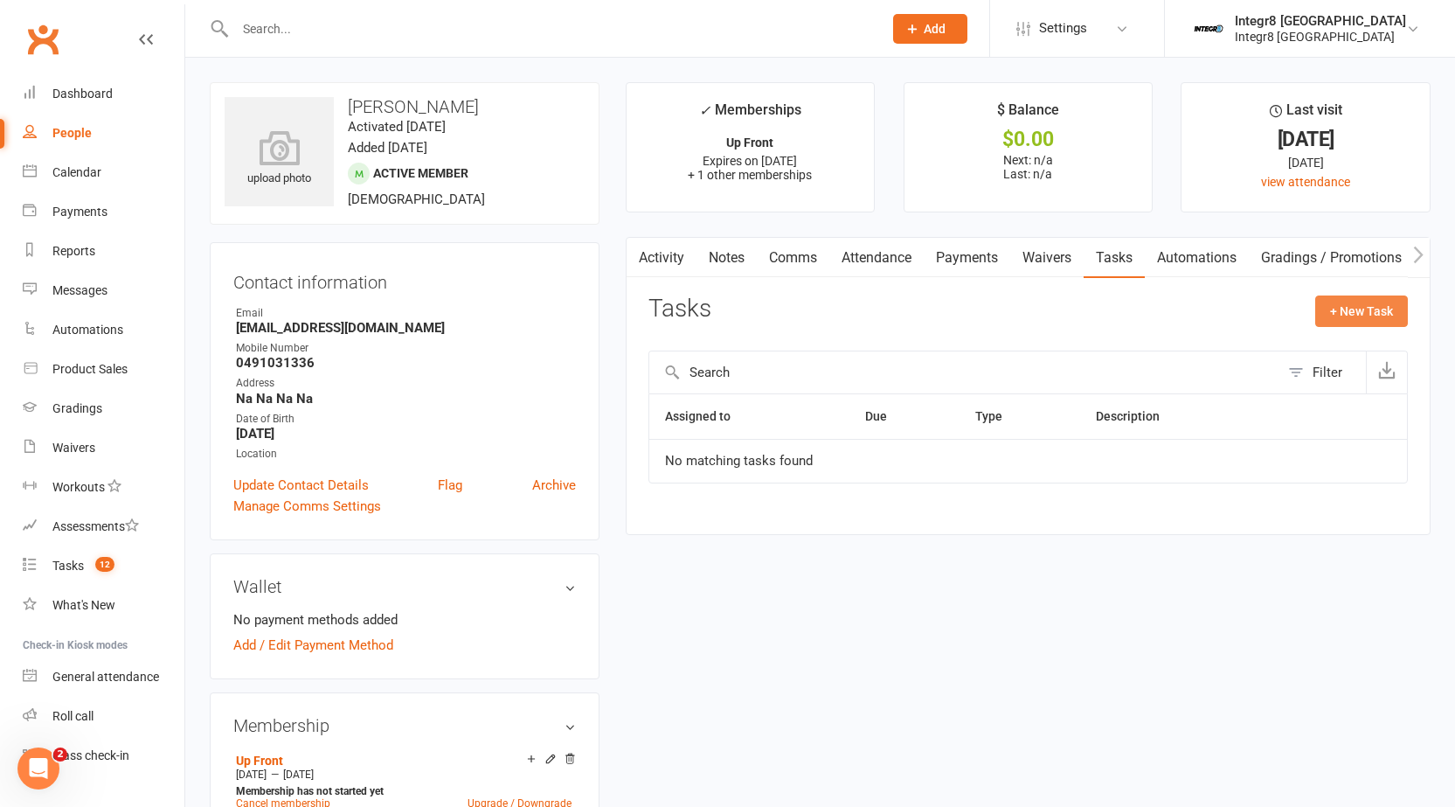
click at [1369, 311] on button "+ New Task" at bounding box center [1361, 310] width 93 height 31
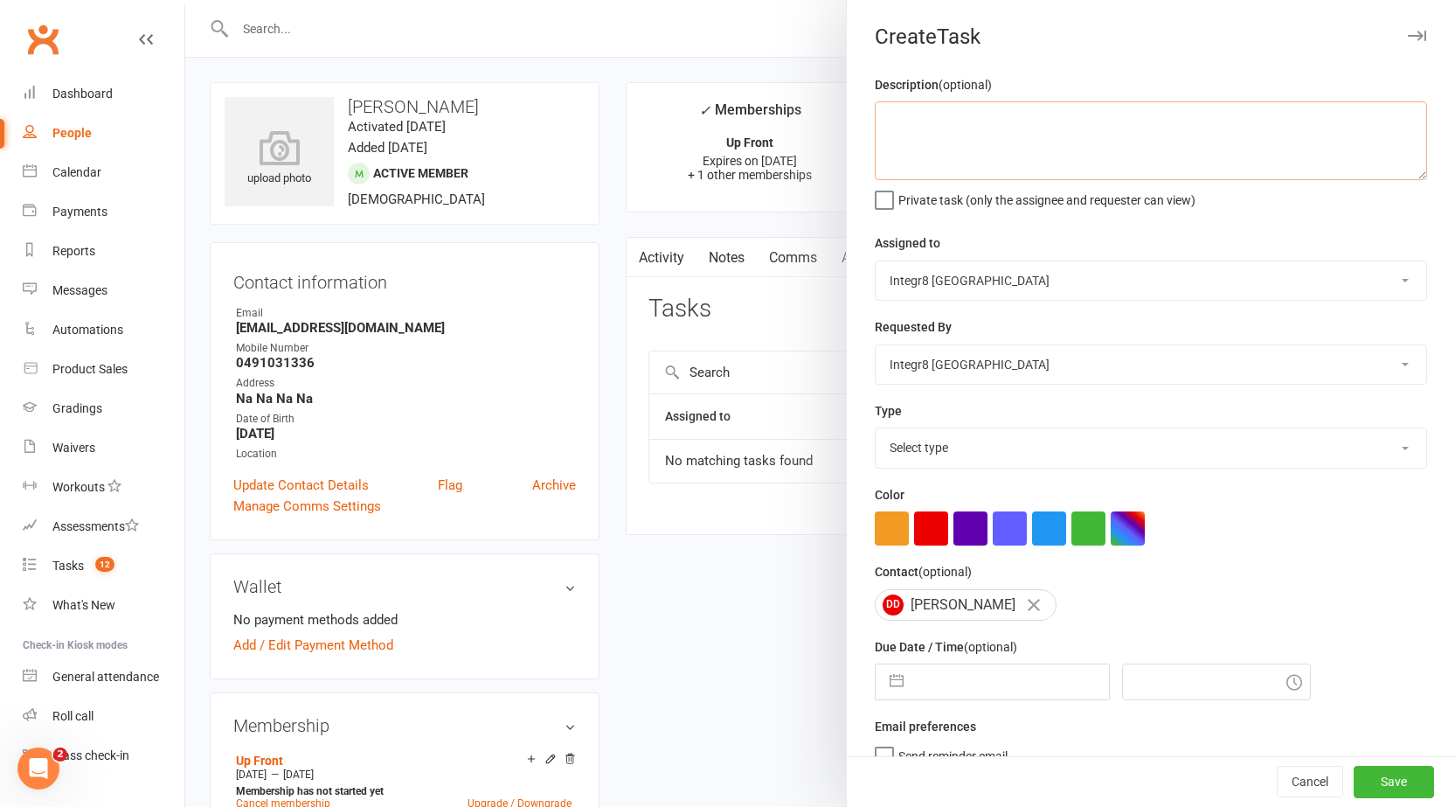
click at [1157, 126] on textarea at bounding box center [1151, 140] width 552 height 79
click at [1053, 290] on select "Annissa Koletsas Domenic Amato Phil Amato Integr8 Cheltenham Giuseppe Amato" at bounding box center [1151, 280] width 551 height 38
click at [876, 262] on select "Annissa Koletsas Domenic Amato Phil Amato Integr8 Cheltenham Giuseppe Amato" at bounding box center [1151, 280] width 551 height 38
click at [1031, 457] on select "Select type E-mail In person Meeting Membership Phone call Add new task type" at bounding box center [1151, 447] width 551 height 38
click at [876, 432] on select "Select type E-mail In person Meeting Membership Phone call Add new task type" at bounding box center [1151, 447] width 551 height 38
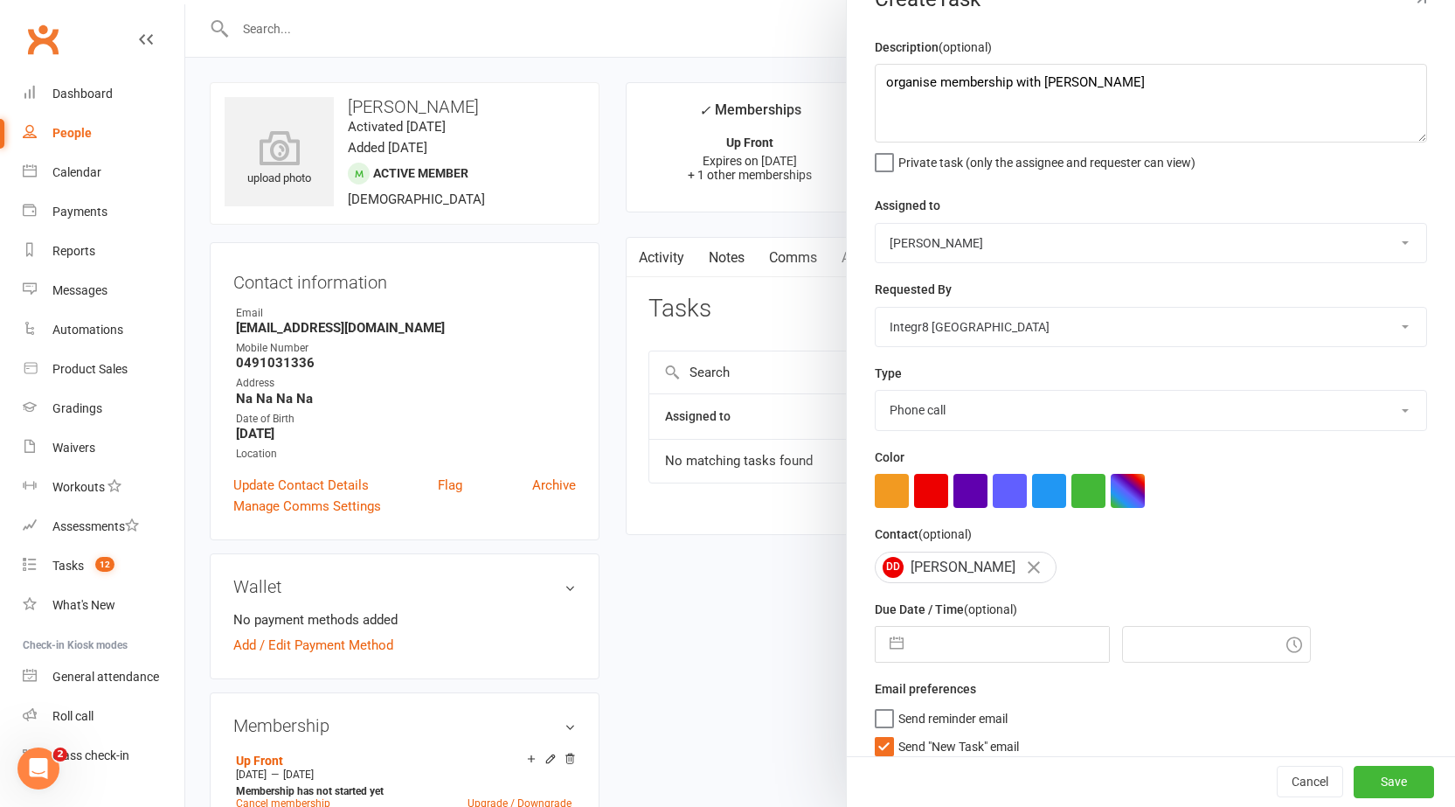
scroll to position [59, 0]
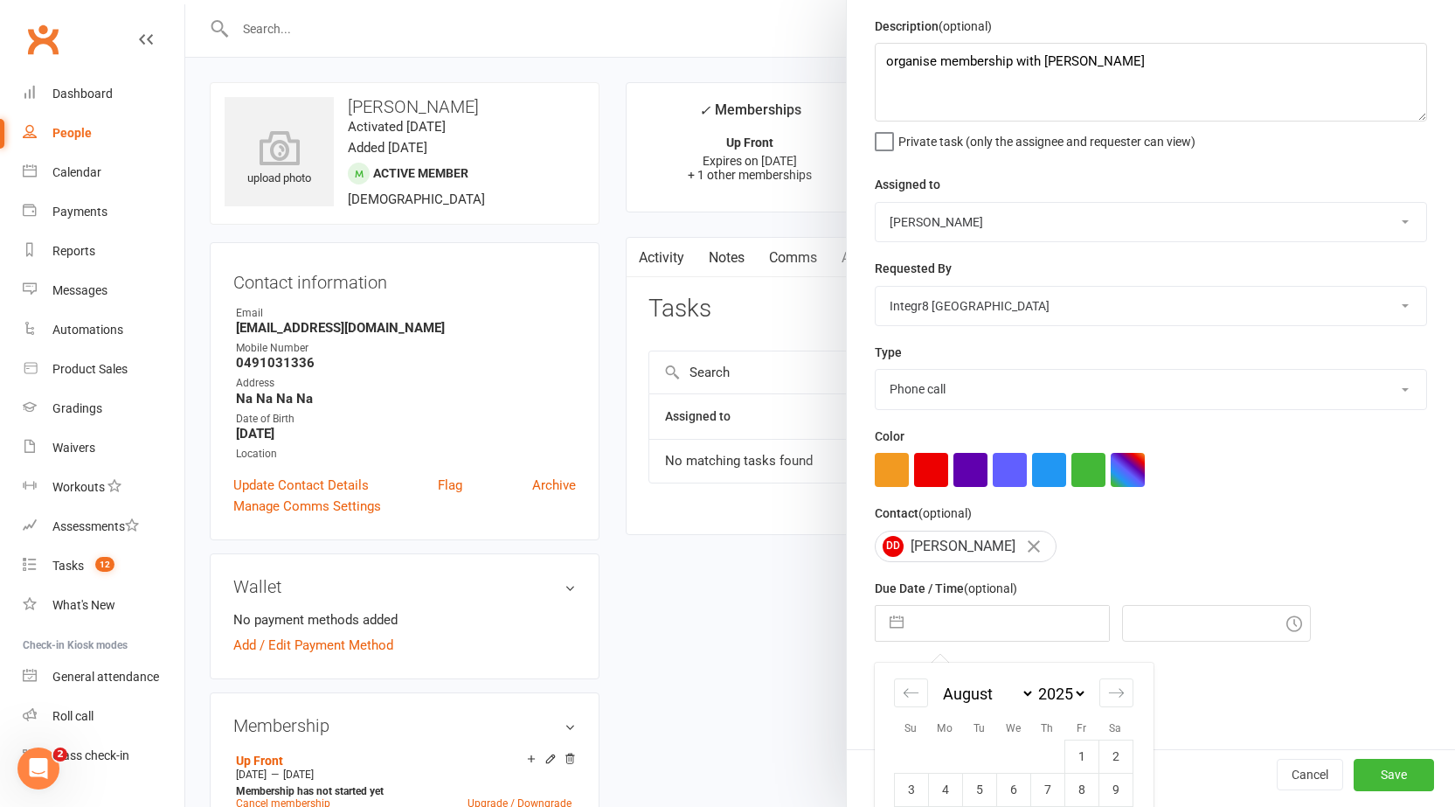
click at [994, 627] on input "text" at bounding box center [1010, 623] width 197 height 35
click at [1110, 691] on icon "Move forward to switch to the next month." at bounding box center [1116, 692] width 17 height 17
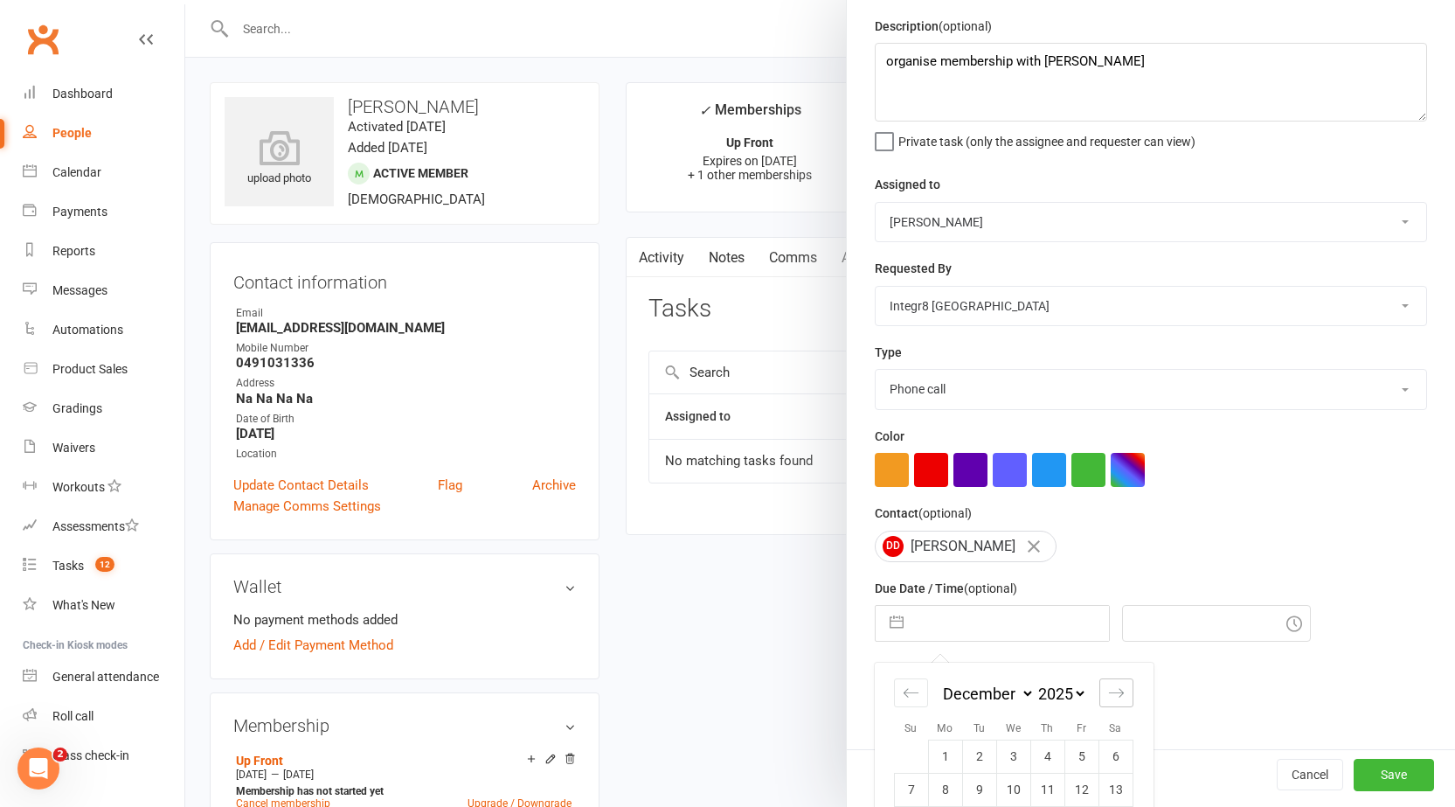
click at [1110, 691] on icon "Move forward to switch to the next month." at bounding box center [1116, 692] width 17 height 17
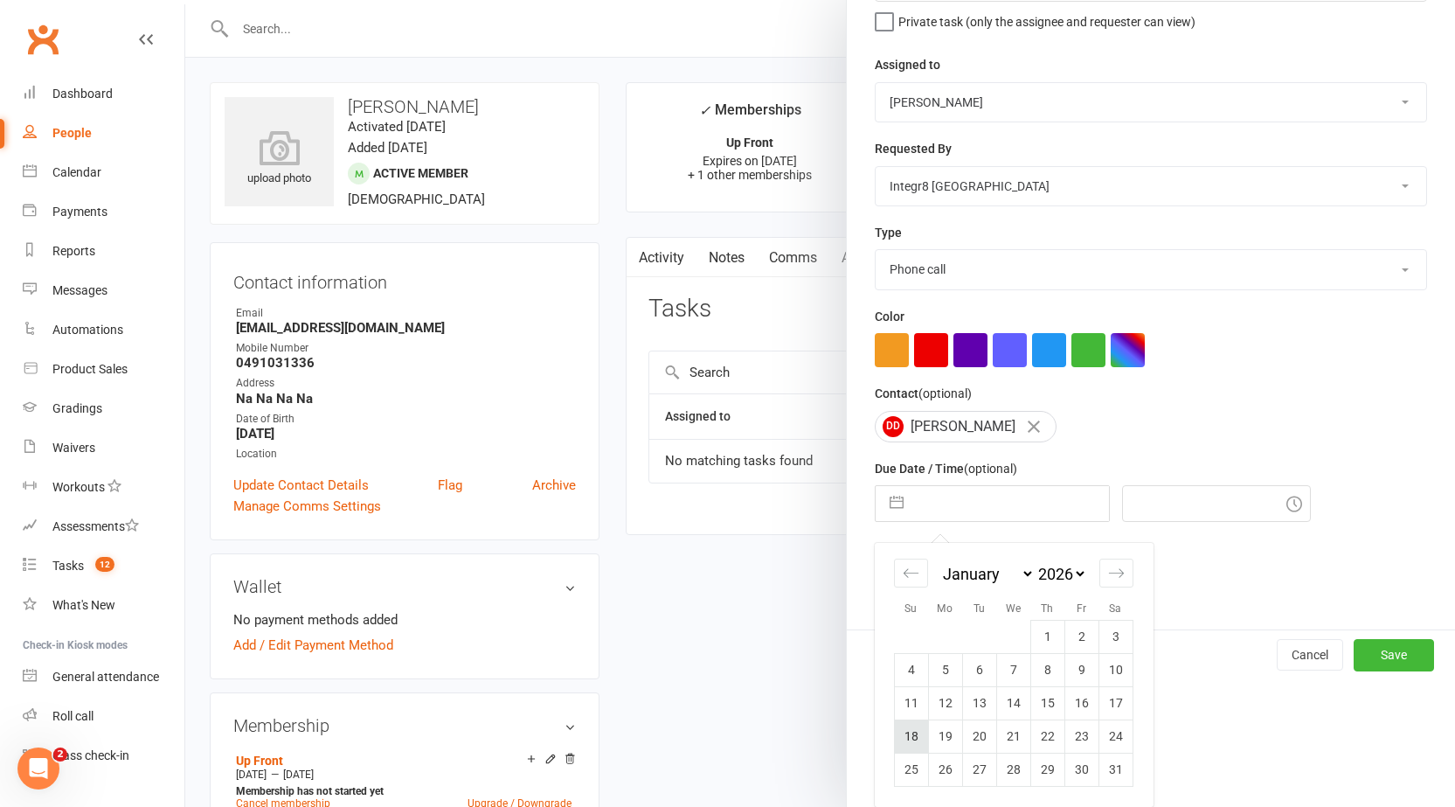
click at [912, 726] on td "18" at bounding box center [911, 735] width 34 height 33
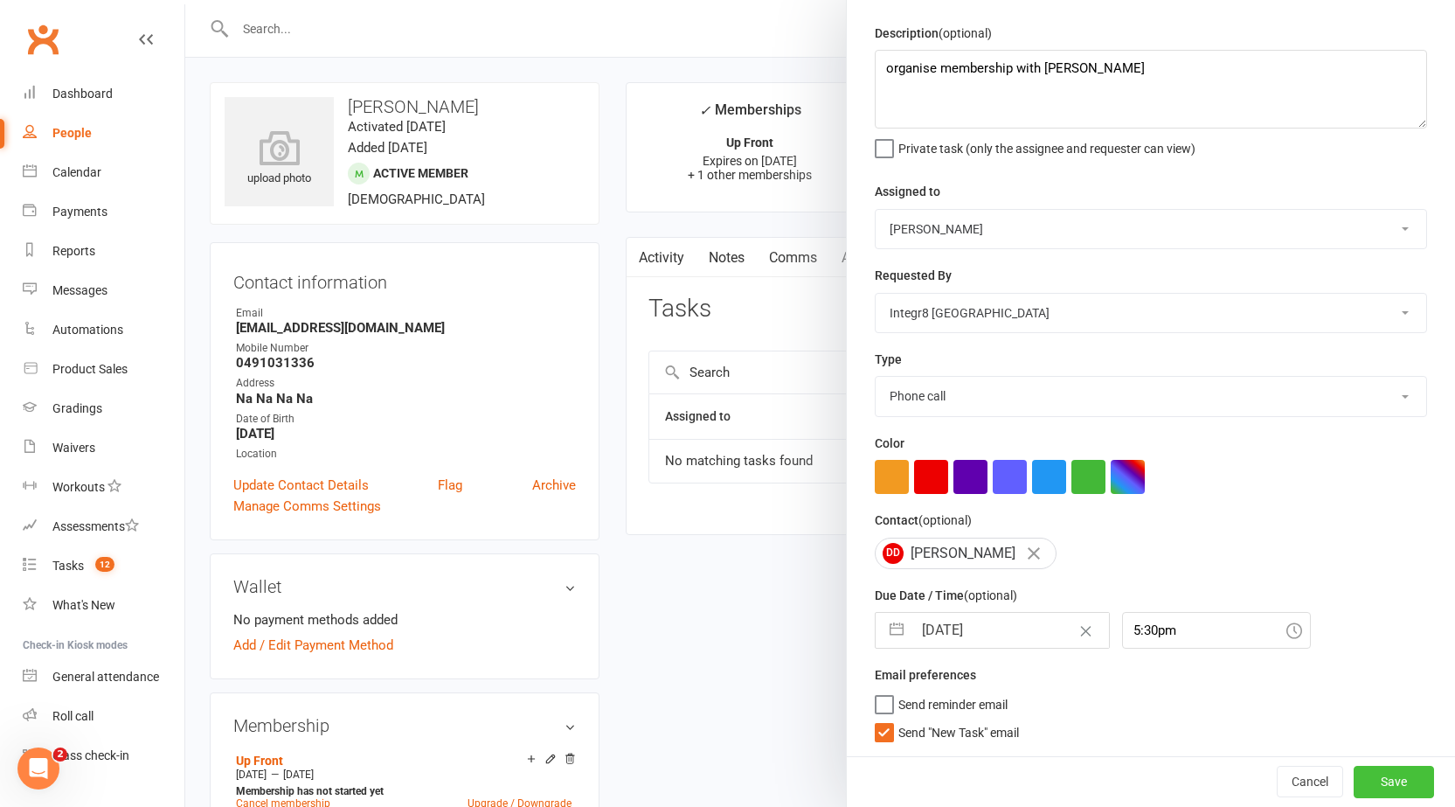
click at [1365, 781] on button "Save" at bounding box center [1394, 781] width 80 height 31
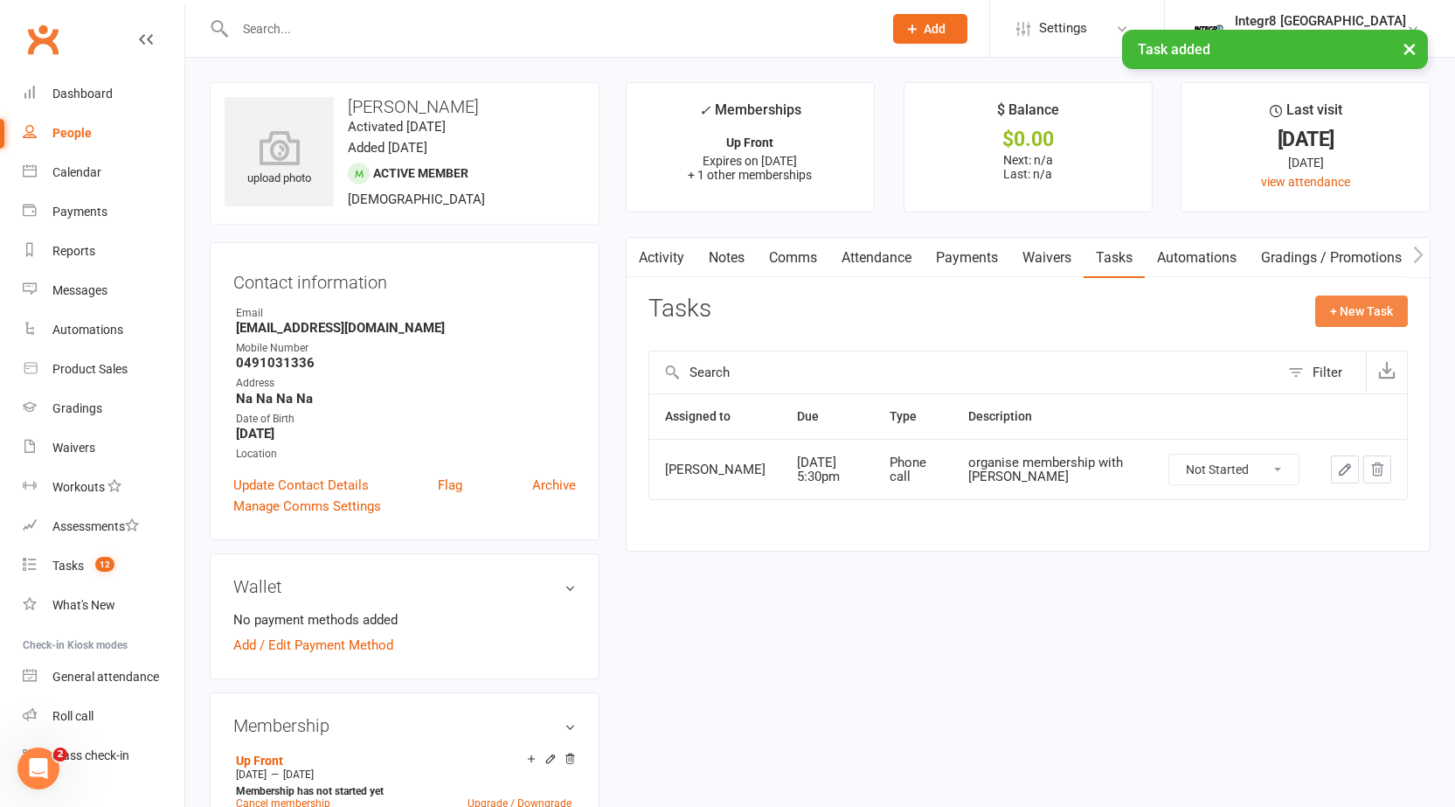
click at [1346, 307] on button "+ New Task" at bounding box center [1361, 310] width 93 height 31
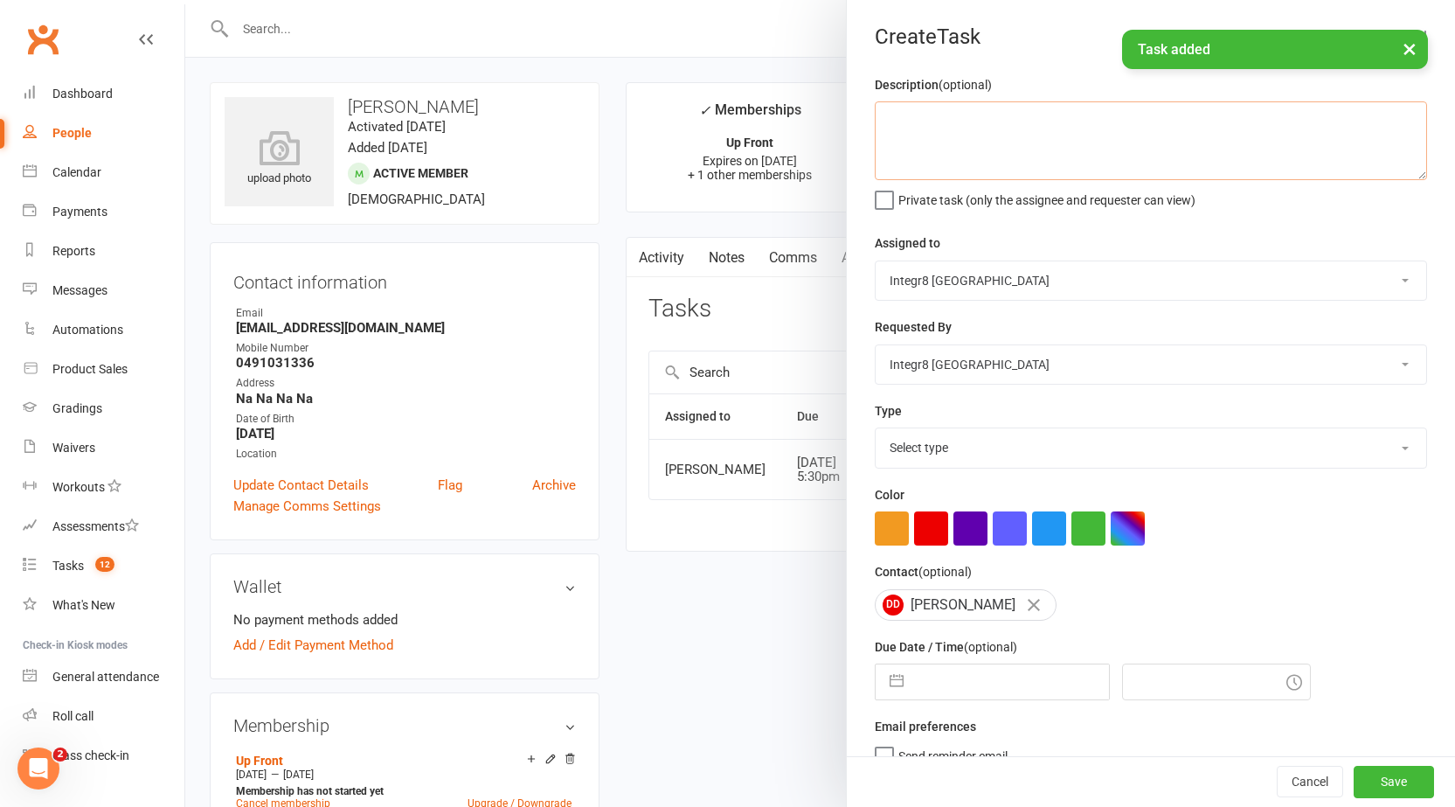
click at [965, 128] on textarea at bounding box center [1151, 140] width 552 height 79
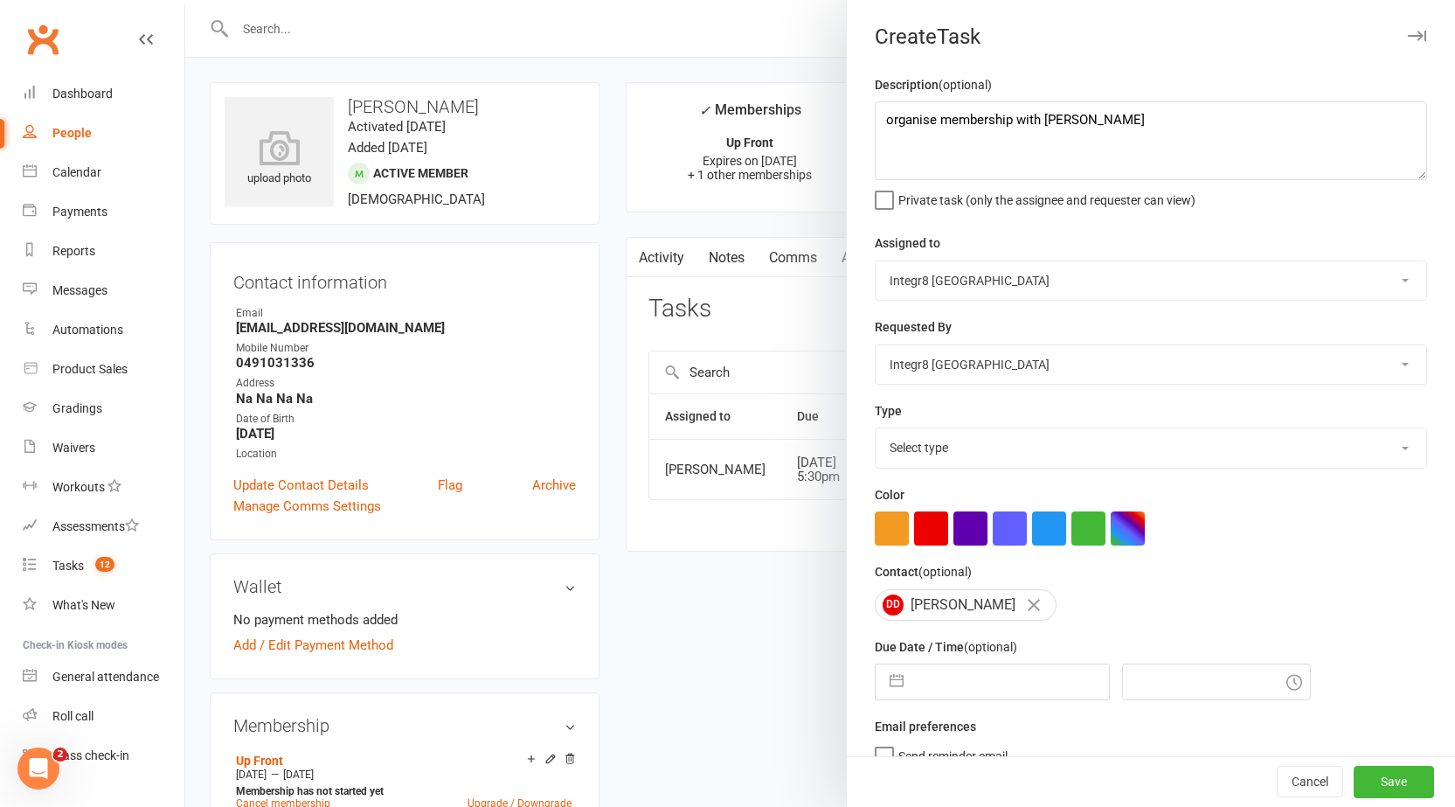
click at [1030, 275] on select "Annissa Koletsas Domenic Amato Phil Amato Integr8 Cheltenham Giuseppe Amato" at bounding box center [1151, 280] width 551 height 38
click at [876, 262] on select "Annissa Koletsas Domenic Amato Phil Amato Integr8 Cheltenham Giuseppe Amato" at bounding box center [1151, 280] width 551 height 38
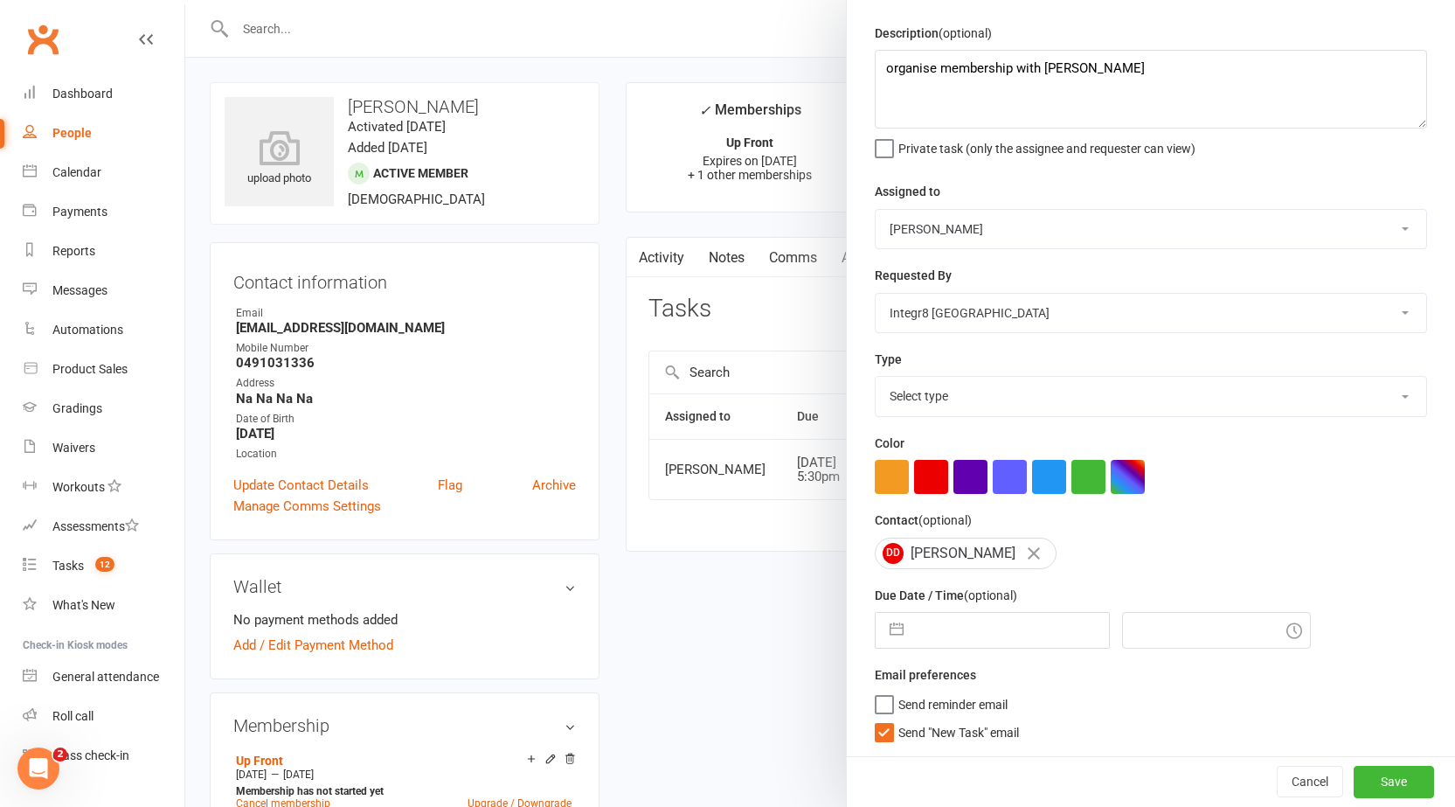
click at [1029, 646] on input "text" at bounding box center [1010, 630] width 197 height 35
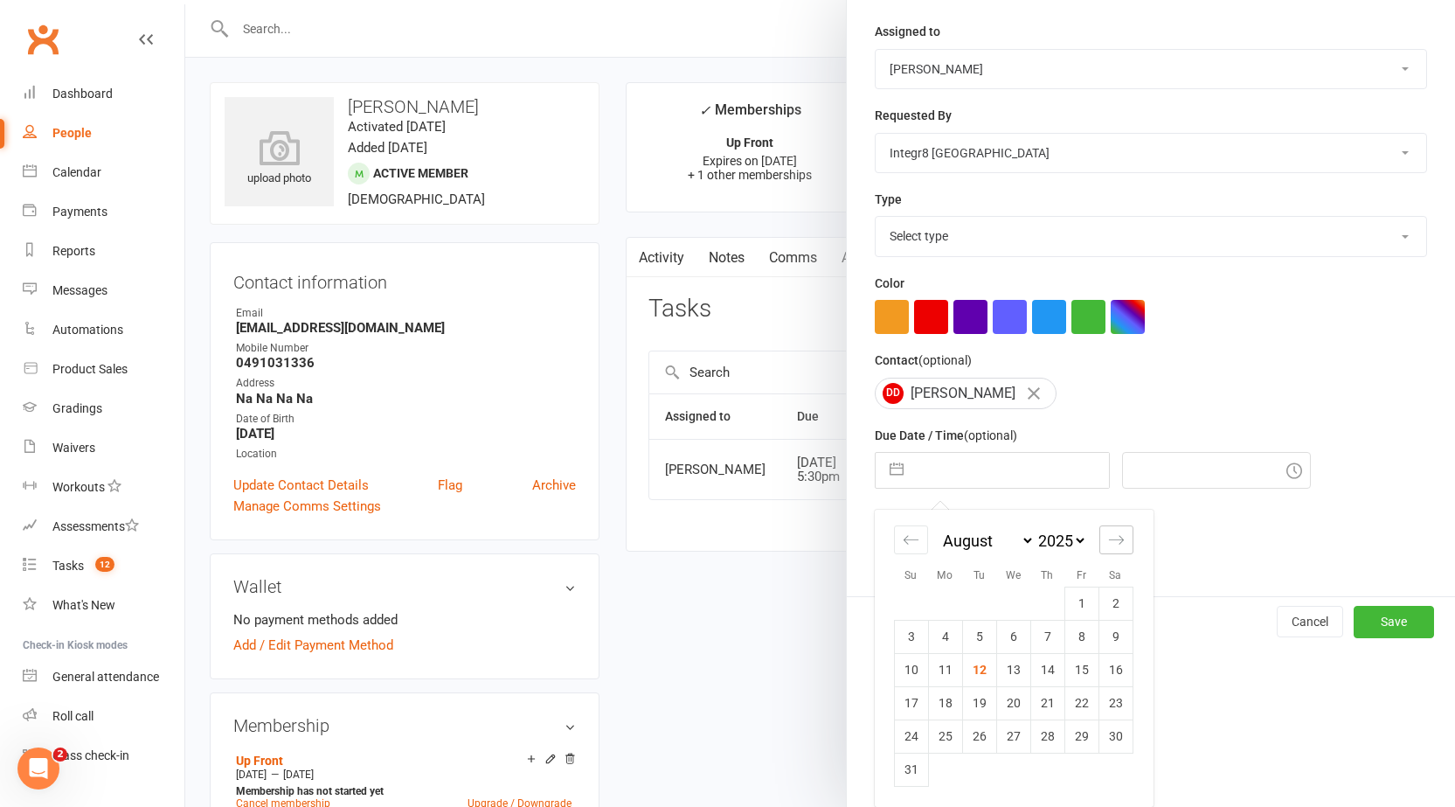
click at [1119, 544] on div "Move forward to switch to the next month." at bounding box center [1116, 539] width 34 height 29
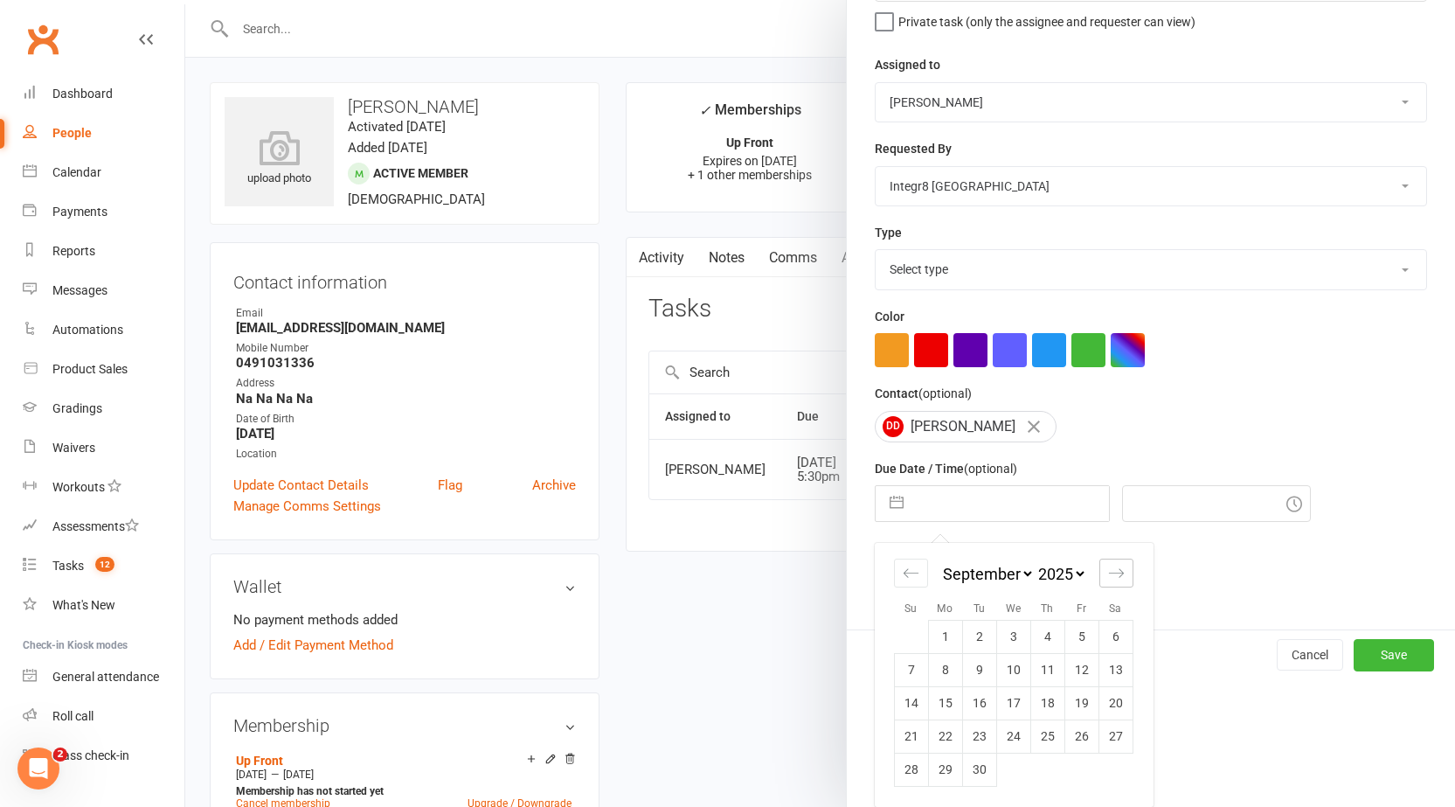
click at [1119, 558] on div "Move forward to switch to the next month." at bounding box center [1116, 572] width 34 height 29
click at [1119, 544] on div "January February March April May June July August September October November De…" at bounding box center [1013, 581] width 239 height 77
click at [1110, 580] on icon "Move forward to switch to the next month." at bounding box center [1116, 573] width 17 height 17
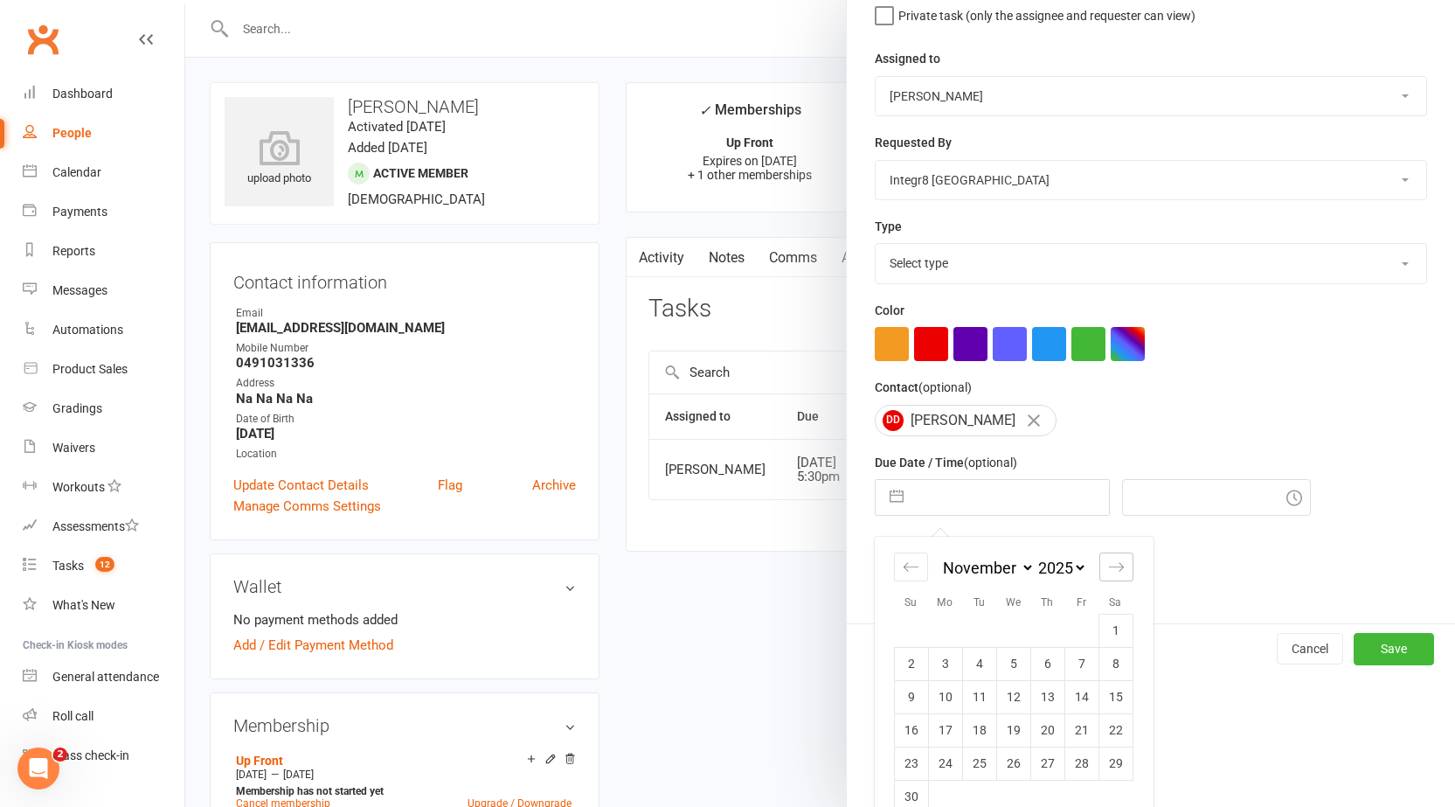
click at [1110, 575] on icon "Move forward to switch to the next month." at bounding box center [1116, 566] width 17 height 17
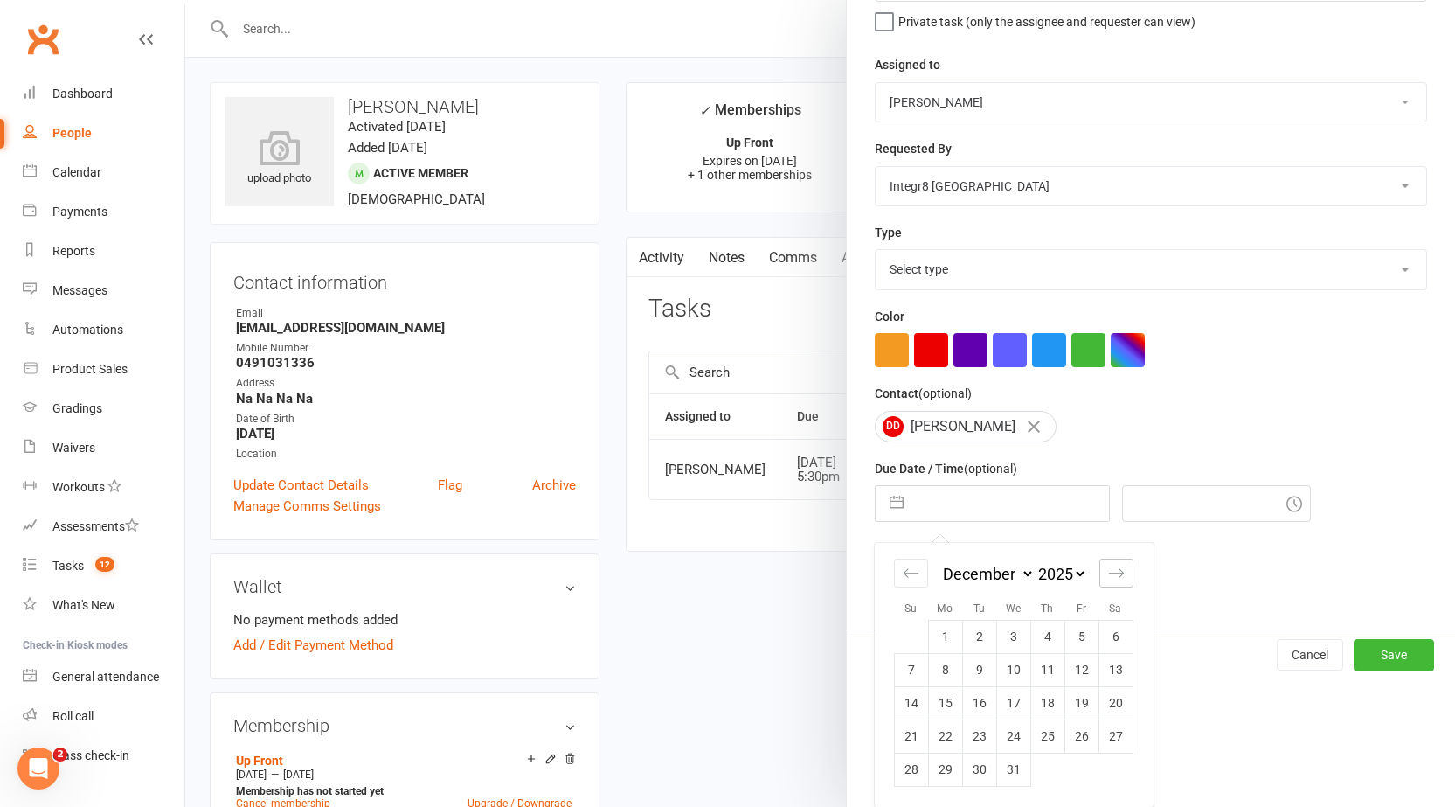
click at [1110, 580] on icon "Move forward to switch to the next month." at bounding box center [1116, 573] width 17 height 17
click at [904, 744] on td "18" at bounding box center [911, 735] width 34 height 33
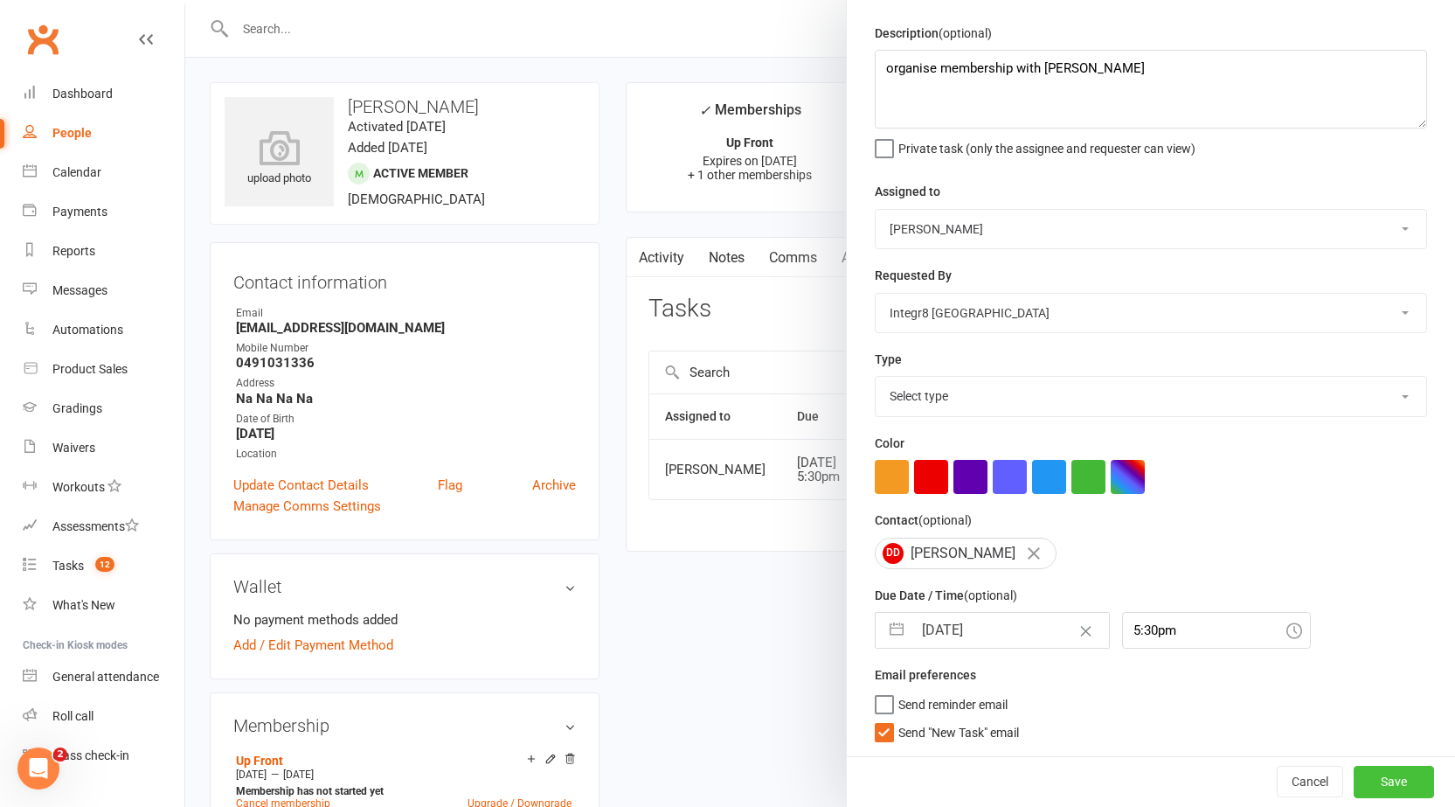
click at [1374, 784] on button "Save" at bounding box center [1394, 781] width 80 height 31
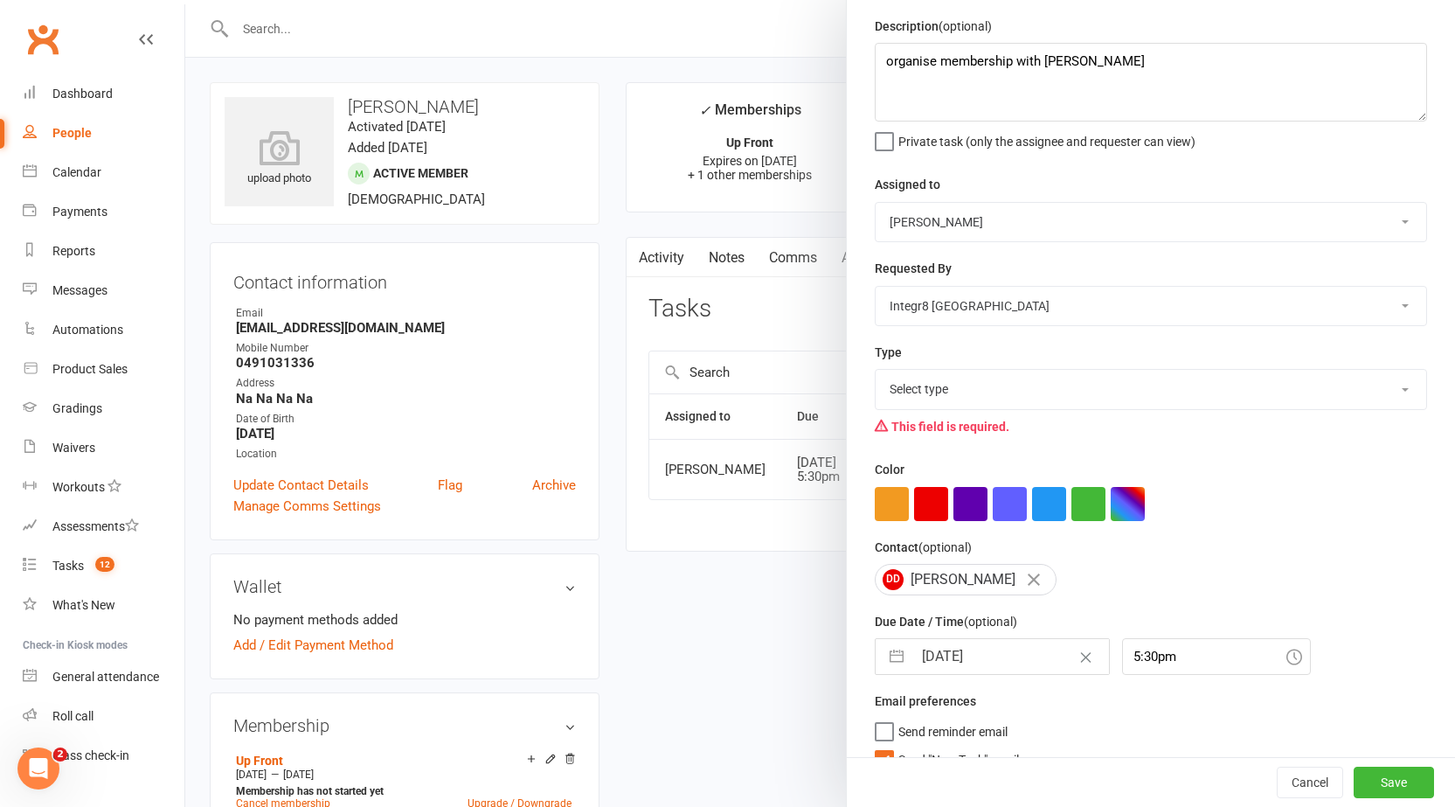
click at [1059, 401] on select "Select type E-mail In person Meeting Membership Phone call Add new task type" at bounding box center [1151, 389] width 551 height 38
click at [876, 373] on select "Select type E-mail In person Meeting Membership Phone call Add new task type" at bounding box center [1151, 389] width 551 height 38
click at [1356, 786] on button "Save" at bounding box center [1394, 781] width 80 height 31
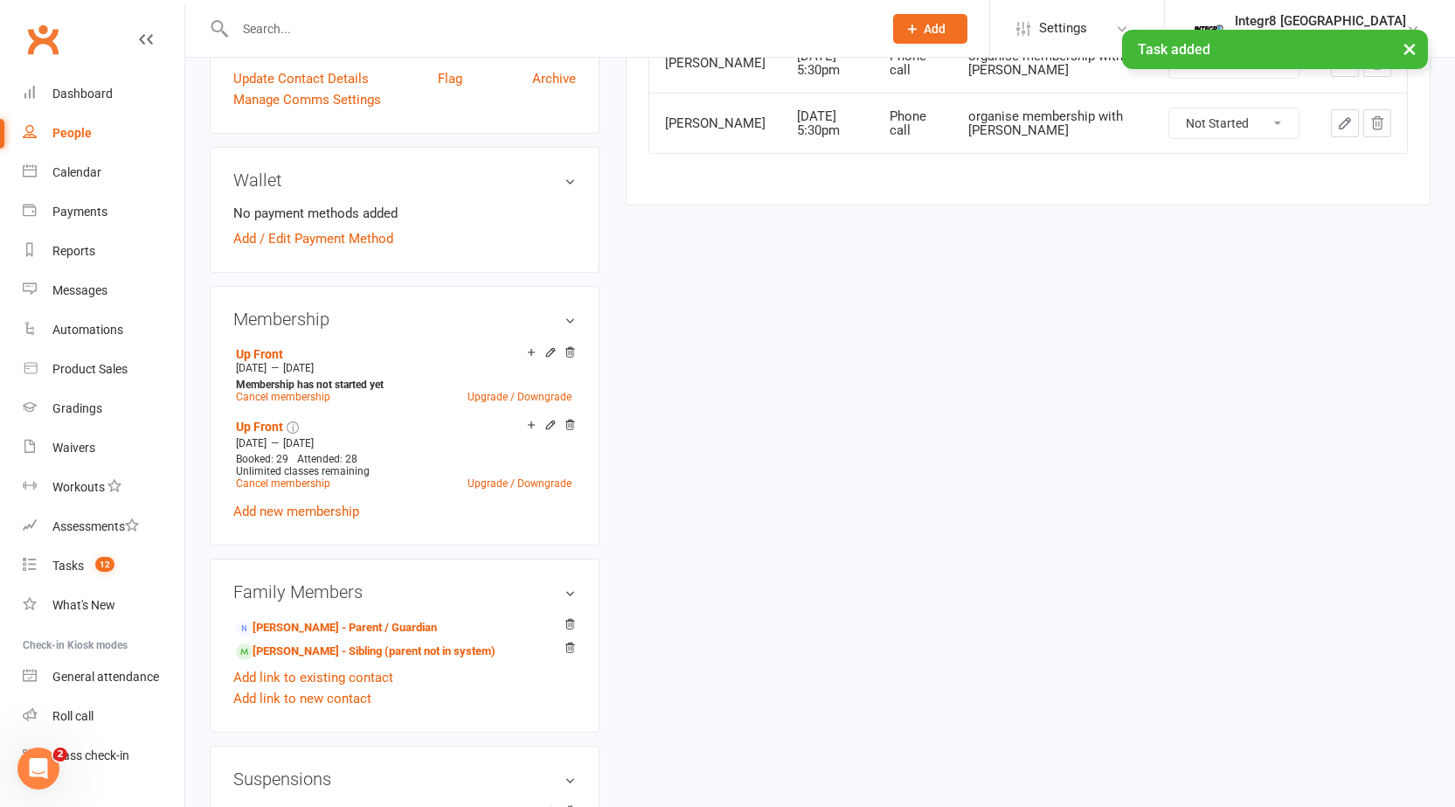
scroll to position [437, 0]
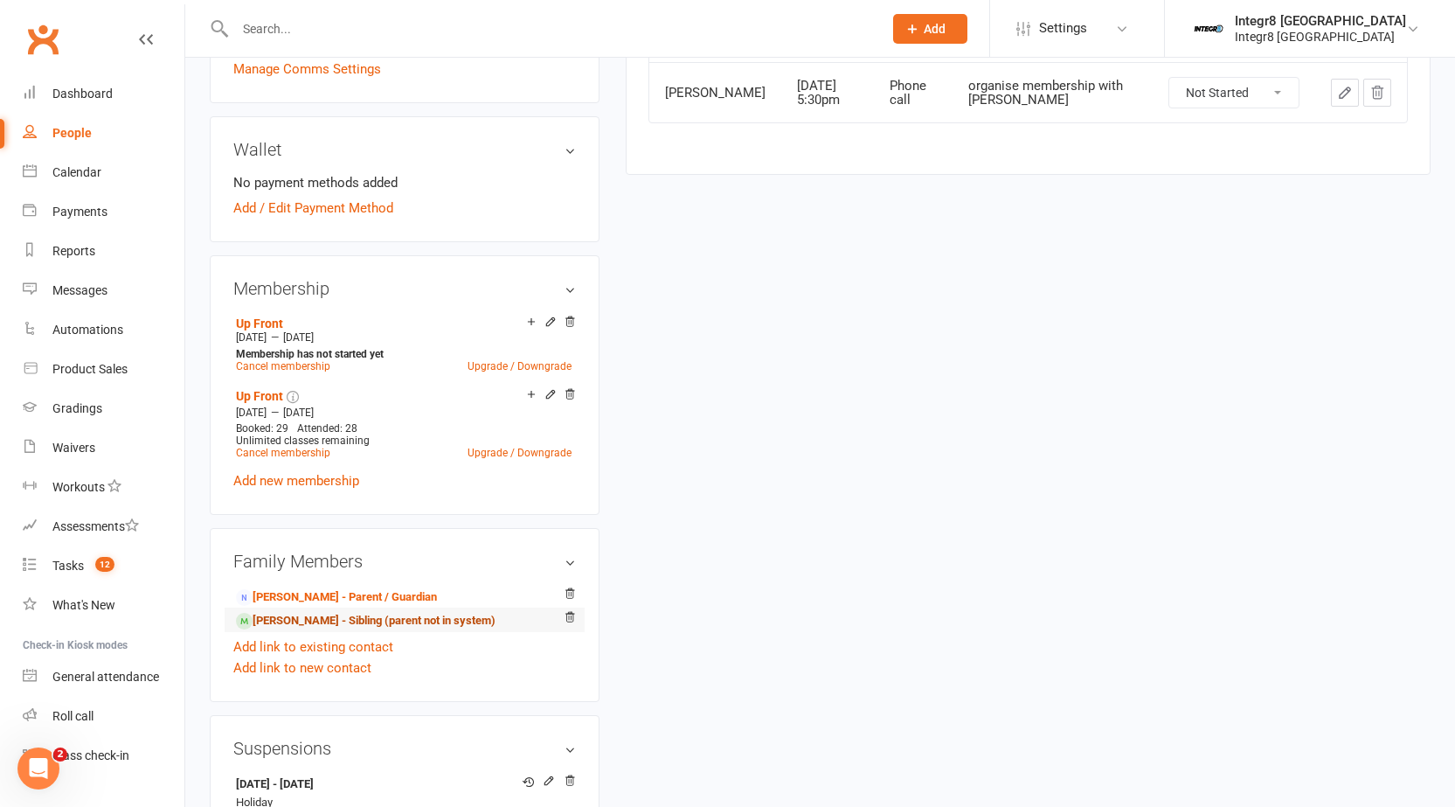
click at [310, 617] on link "Annika Dealmeida - Sibling (parent not in system)" at bounding box center [366, 621] width 260 height 18
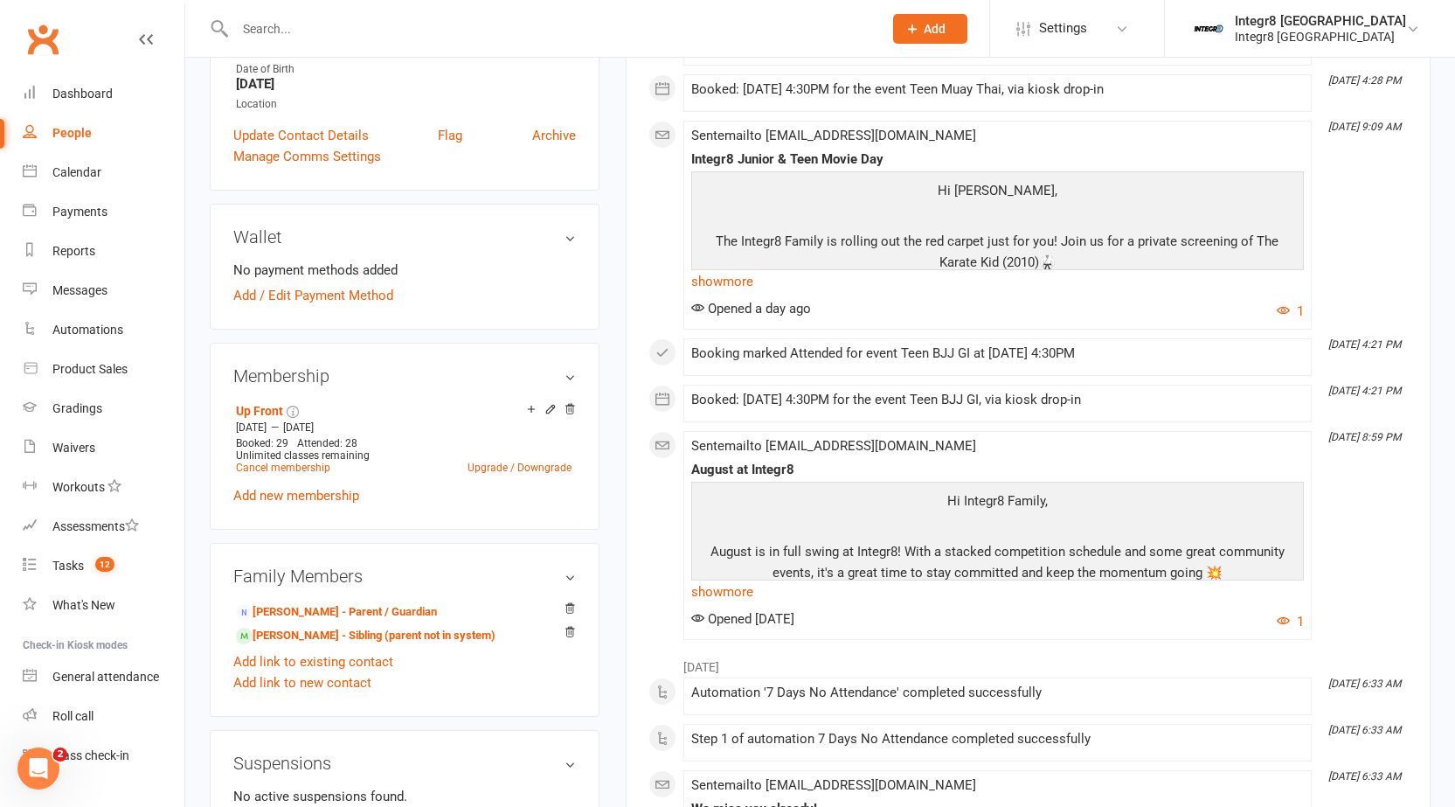
scroll to position [437, 0]
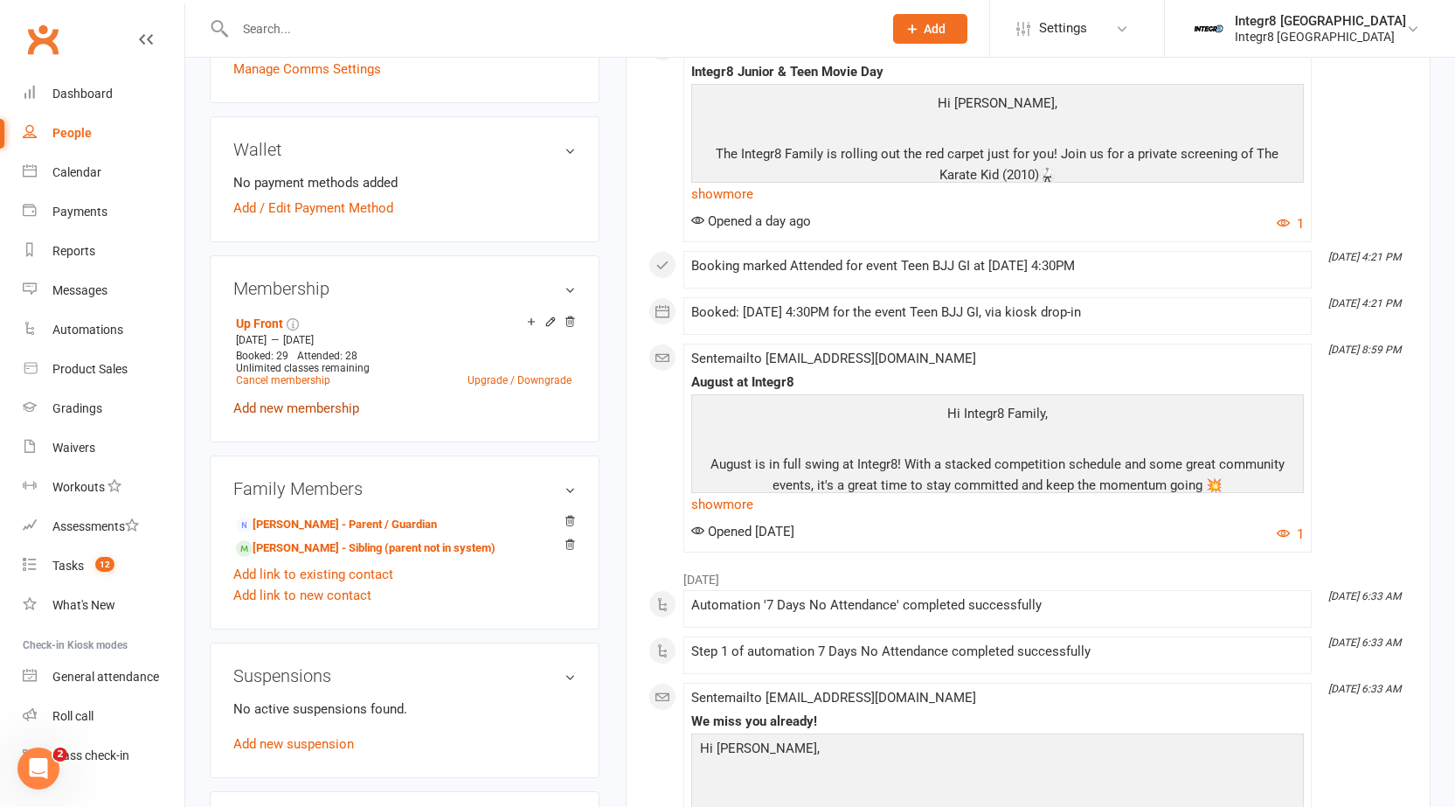
click at [339, 412] on link "Add new membership" at bounding box center [296, 408] width 126 height 16
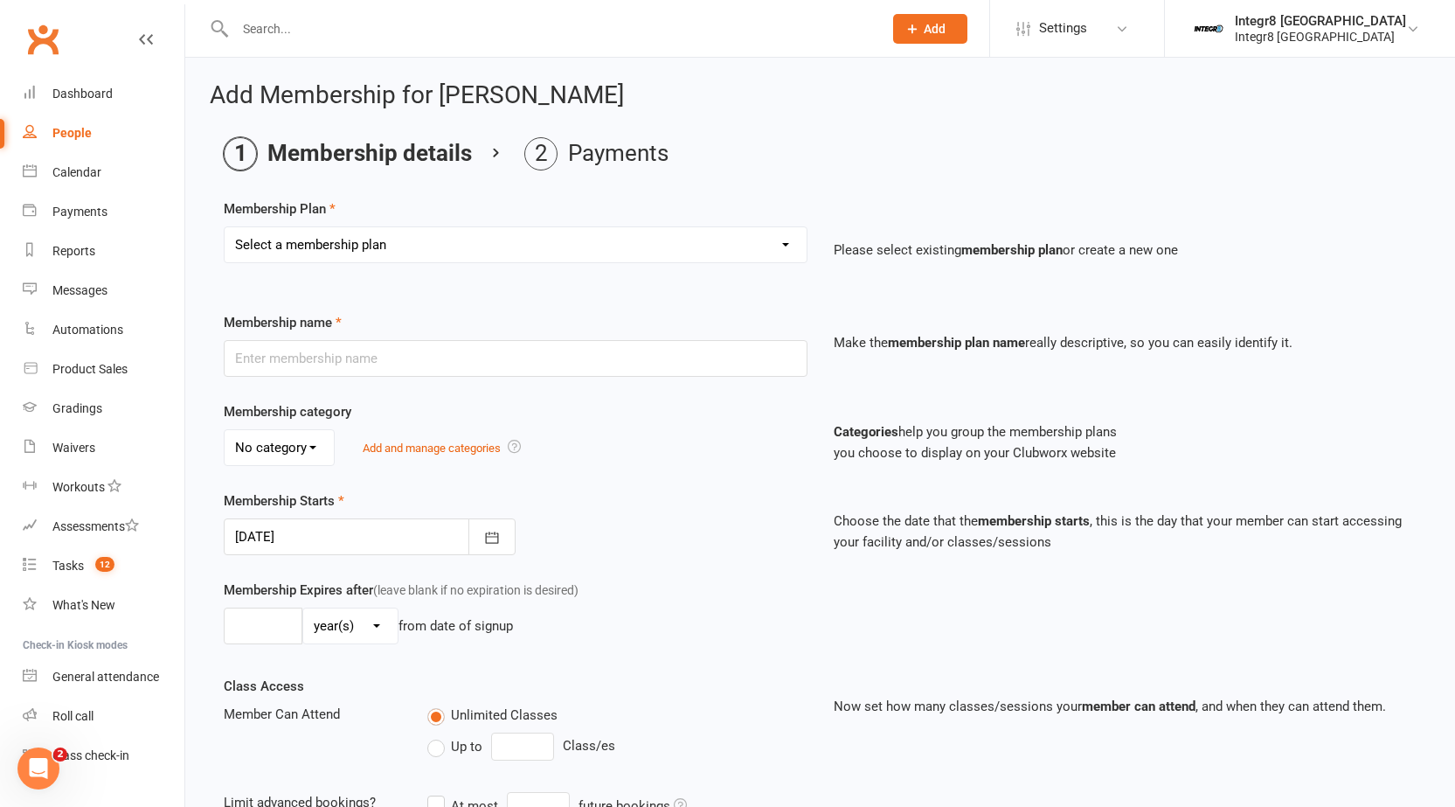
click at [379, 247] on select "Select a membership plan Create new Membership Plan Classic - Muay Thai Classic…" at bounding box center [516, 244] width 582 height 35
click at [225, 227] on select "Select a membership plan Create new Membership Plan Classic - Muay Thai Classic…" at bounding box center [516, 244] width 582 height 35
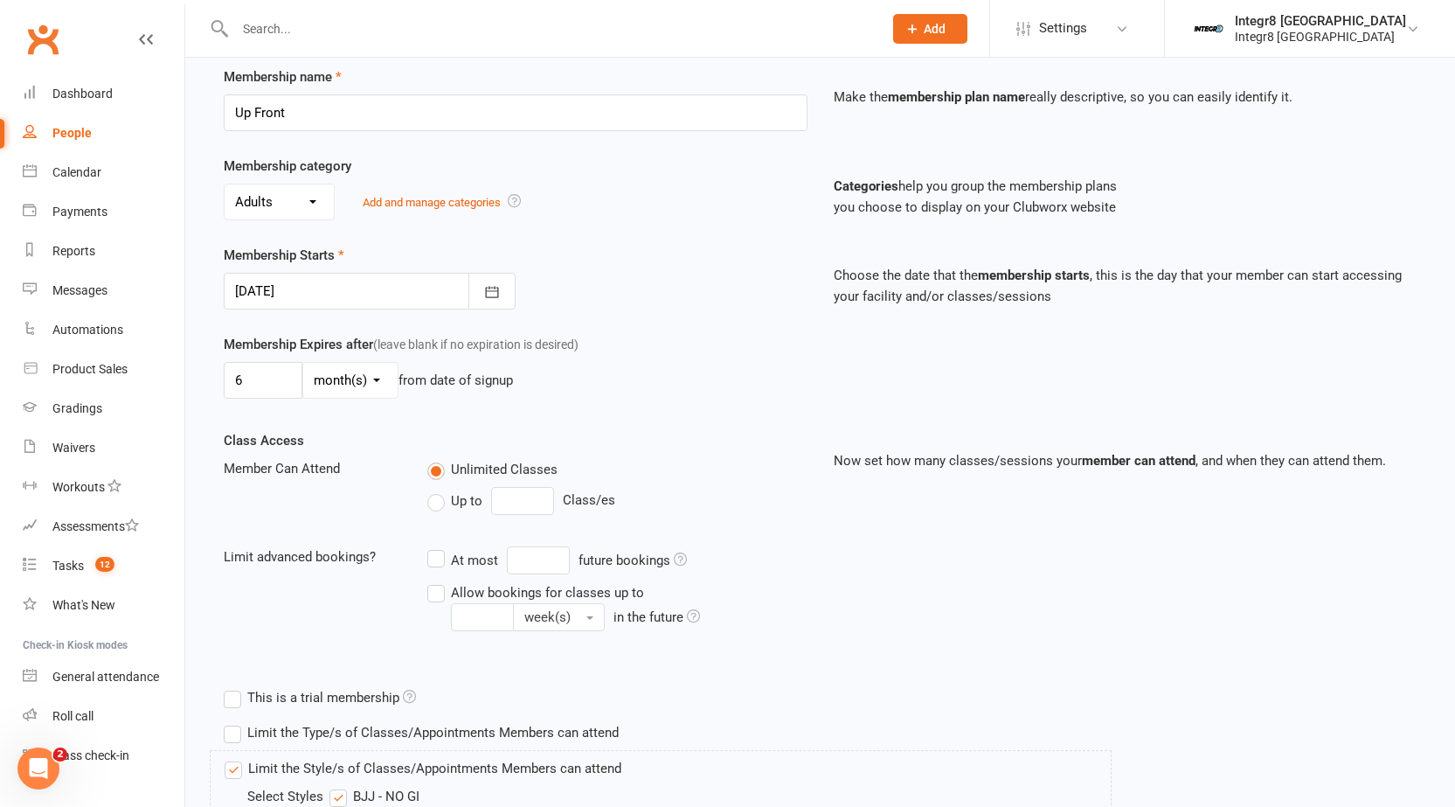
scroll to position [262, 0]
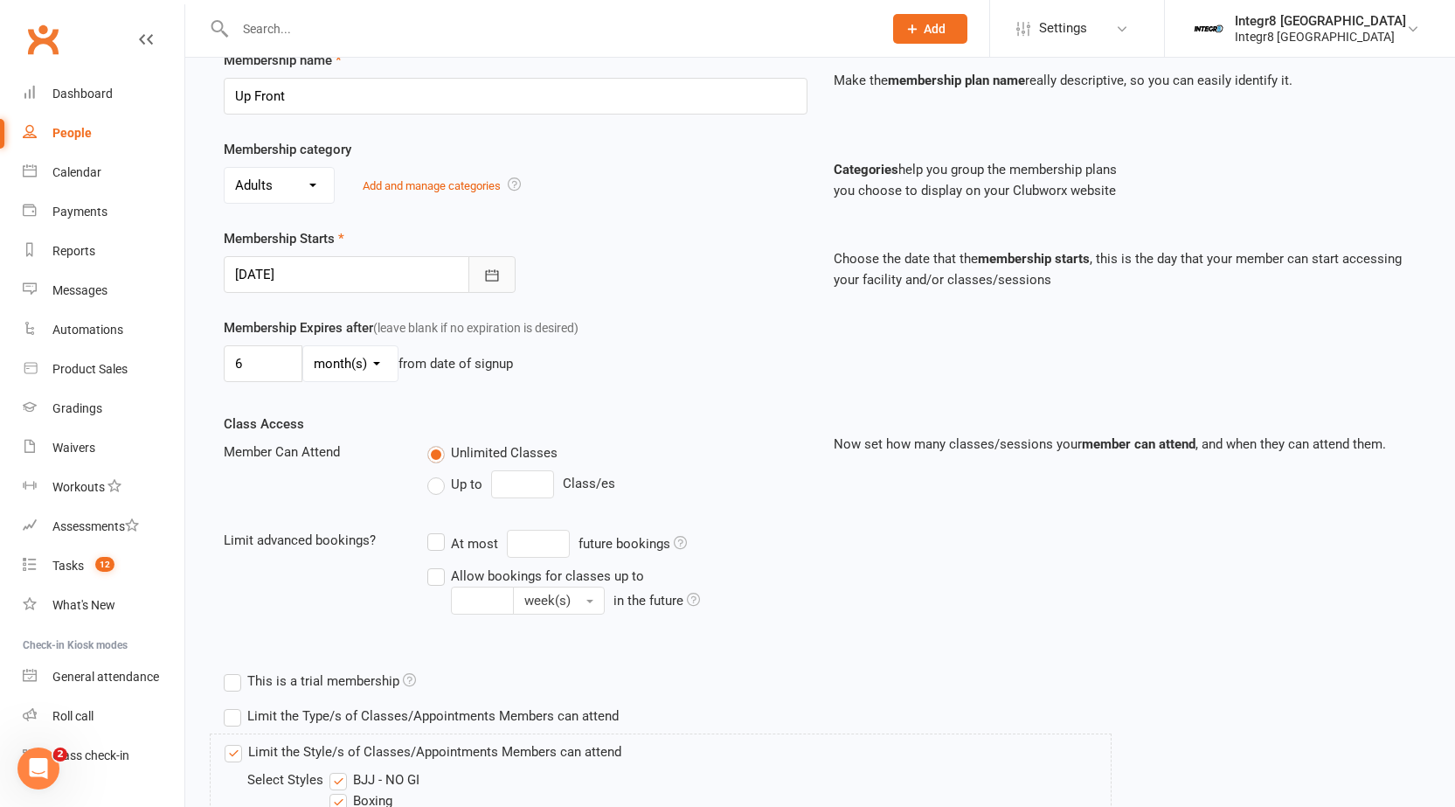
click at [497, 268] on icon "button" at bounding box center [491, 275] width 17 height 17
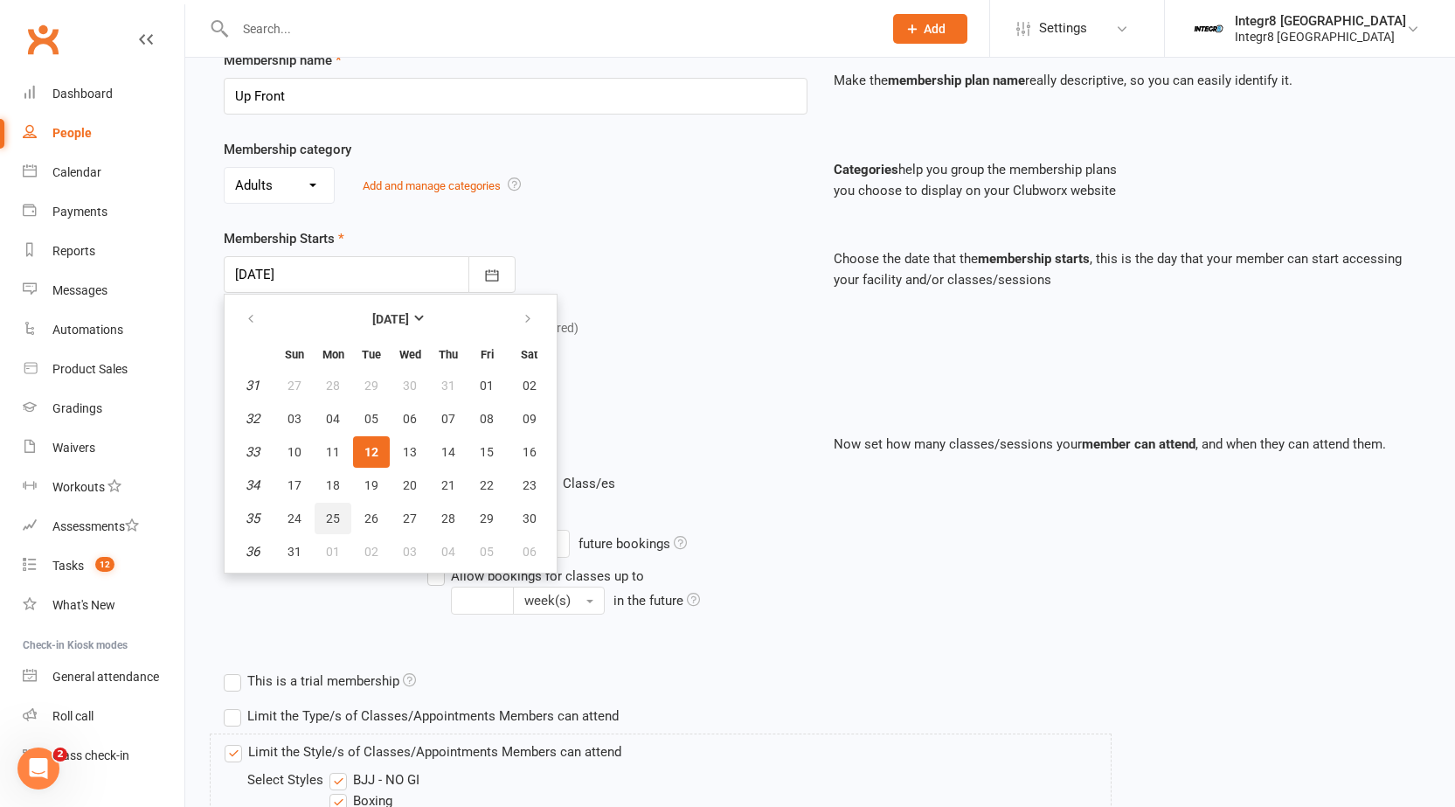
click at [331, 516] on span "25" at bounding box center [333, 518] width 14 height 14
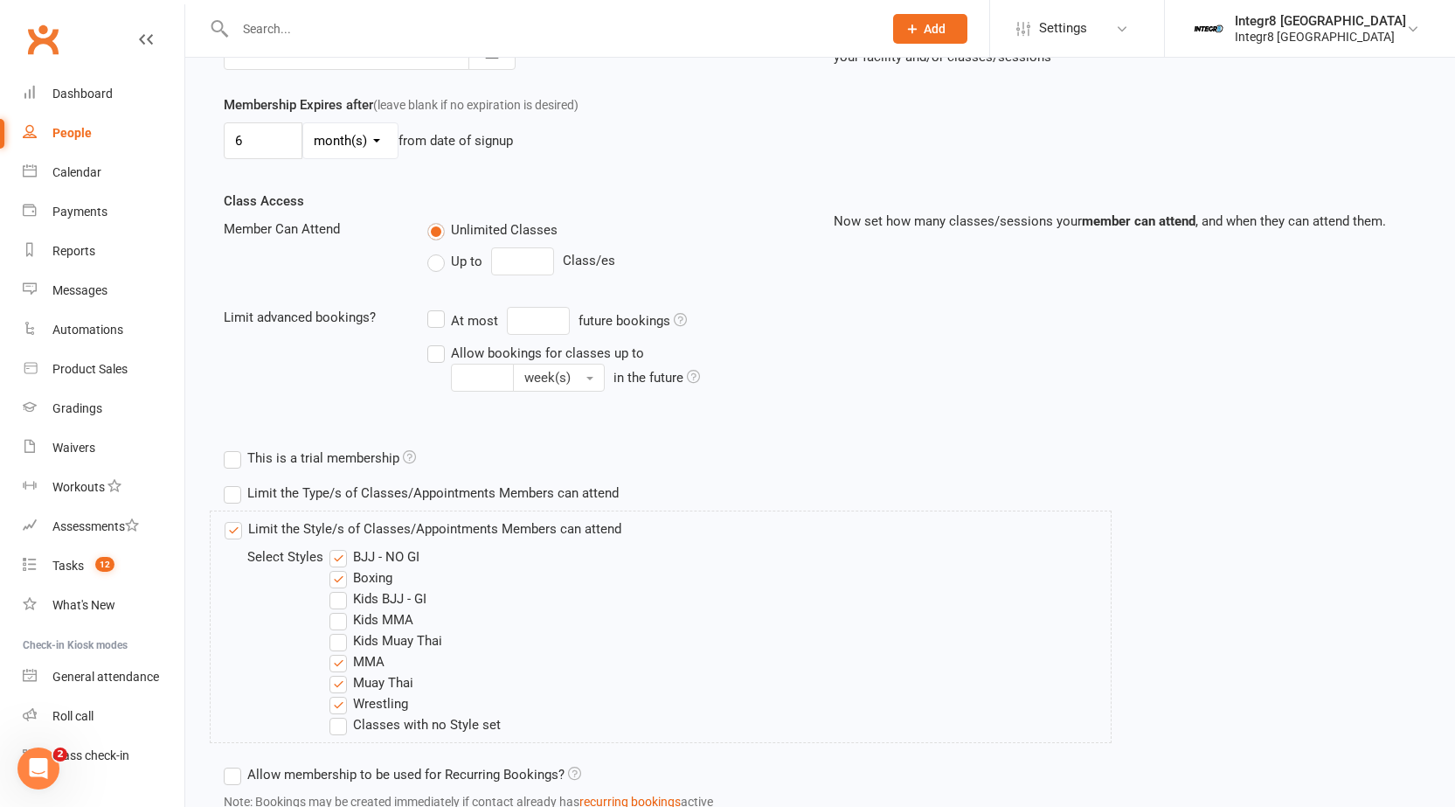
scroll to position [619, 0]
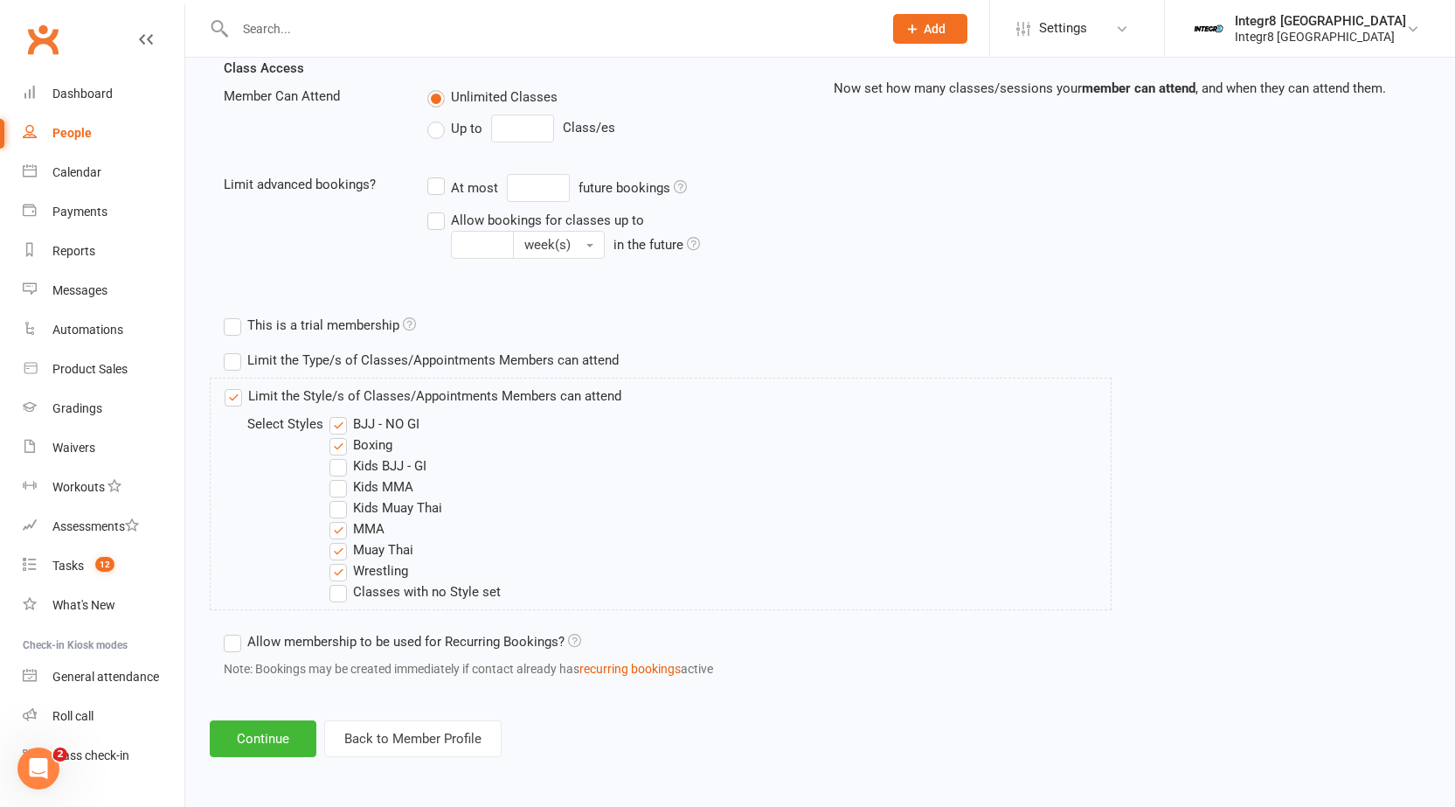
click at [364, 524] on label "MMA" at bounding box center [356, 528] width 55 height 21
click at [341, 518] on input "MMA" at bounding box center [334, 518] width 11 height 0
click at [366, 542] on label "Muay Thai" at bounding box center [371, 549] width 84 height 21
click at [341, 539] on input "Muay Thai" at bounding box center [334, 539] width 11 height 0
drag, startPoint x: 377, startPoint y: 573, endPoint x: 383, endPoint y: 538, distance: 35.5
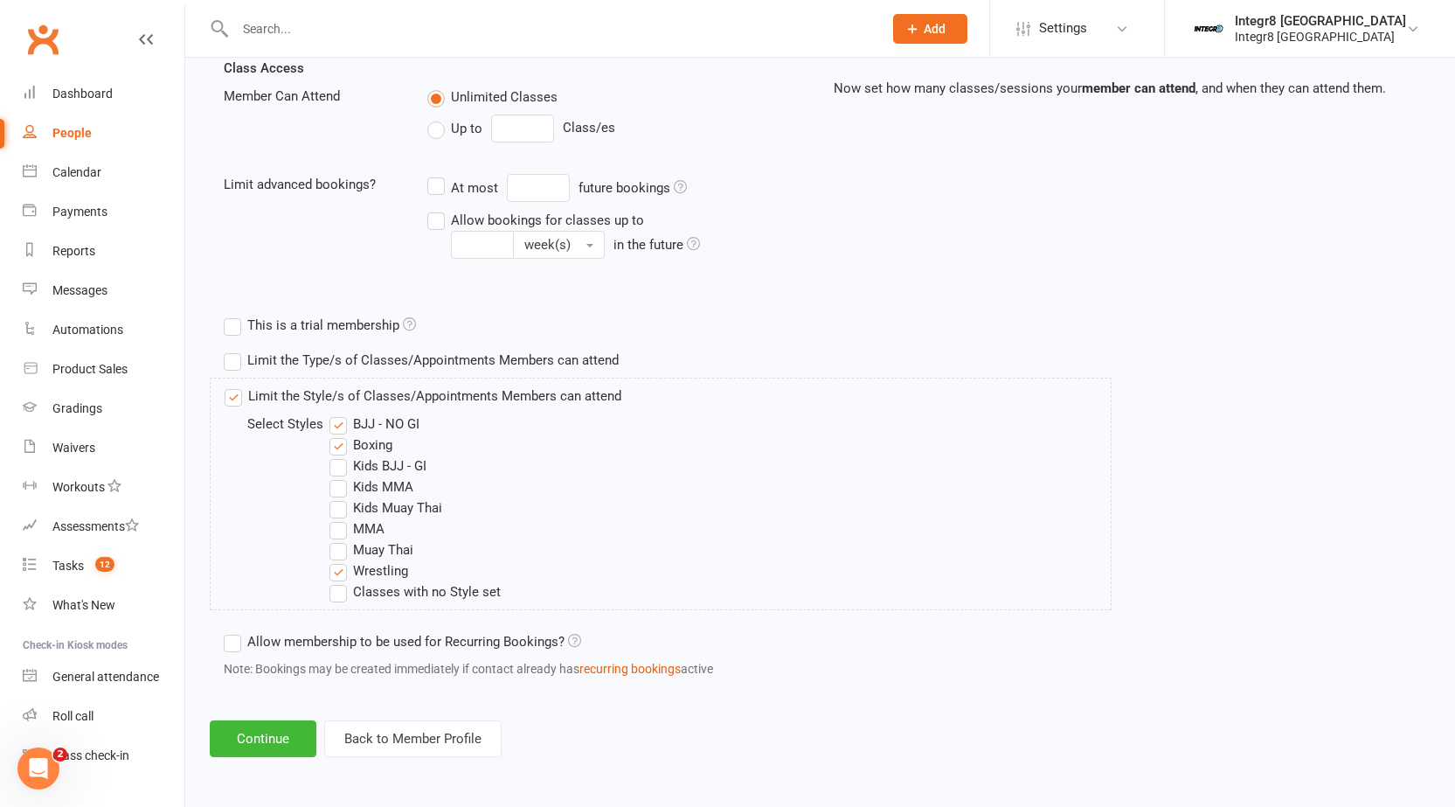
click at [376, 573] on label "Wrestling" at bounding box center [368, 570] width 79 height 21
click at [341, 560] on input "Wrestling" at bounding box center [334, 560] width 11 height 0
click at [392, 505] on label "Kids Muay Thai" at bounding box center [385, 507] width 113 height 21
click at [341, 497] on input "Kids Muay Thai" at bounding box center [334, 497] width 11 height 0
click at [392, 483] on label "Kids MMA" at bounding box center [371, 486] width 84 height 21
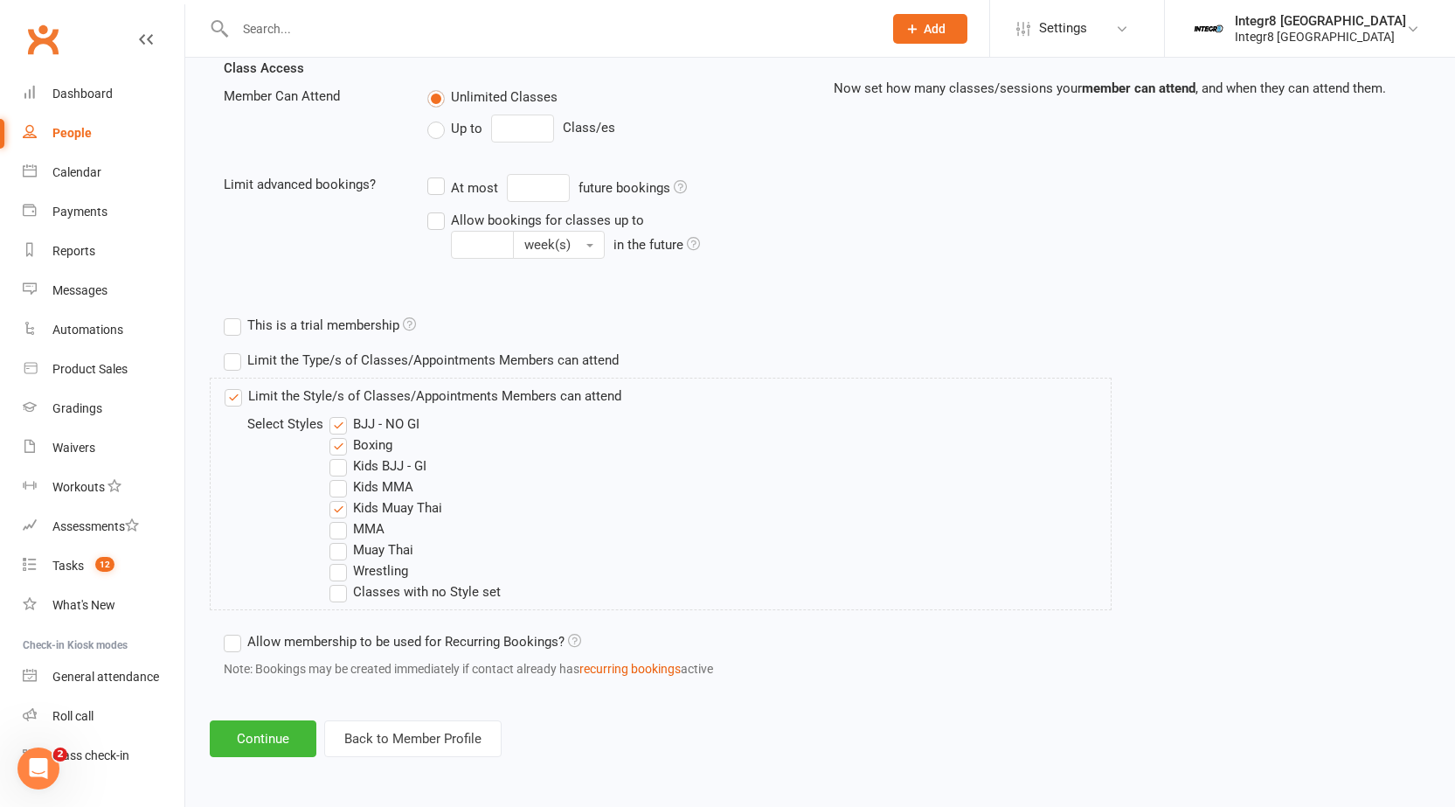
click at [341, 476] on input "Kids MMA" at bounding box center [334, 476] width 11 height 0
click at [394, 463] on label "Kids BJJ - GI" at bounding box center [377, 465] width 97 height 21
click at [341, 455] on input "Kids BJJ - GI" at bounding box center [334, 455] width 11 height 0
click at [384, 439] on label "Boxing" at bounding box center [360, 444] width 63 height 21
click at [341, 434] on input "Boxing" at bounding box center [334, 434] width 11 height 0
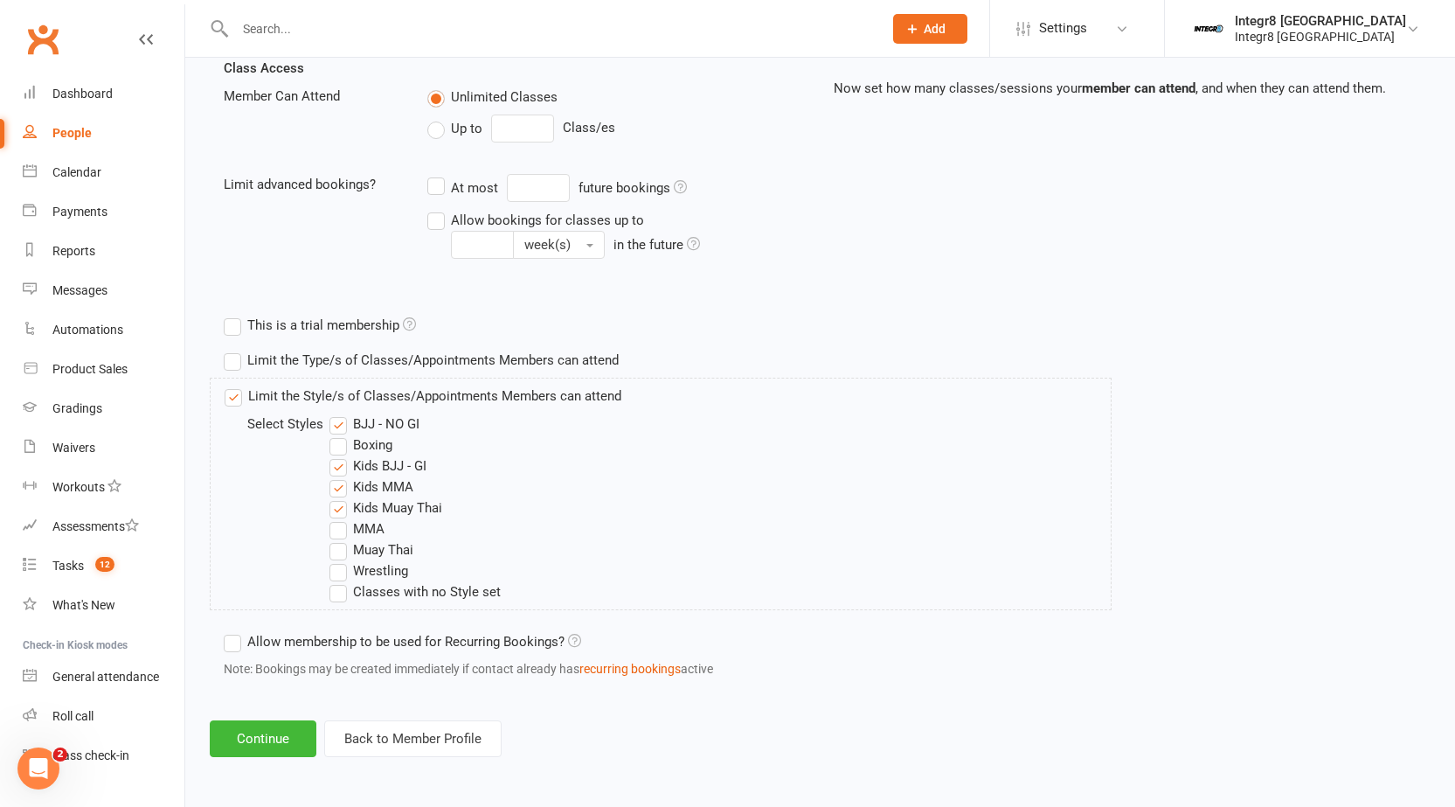
click at [389, 425] on label "BJJ - NO GI" at bounding box center [374, 423] width 90 height 21
click at [341, 413] on input "BJJ - NO GI" at bounding box center [334, 413] width 11 height 0
click at [287, 731] on button "Continue" at bounding box center [263, 738] width 107 height 37
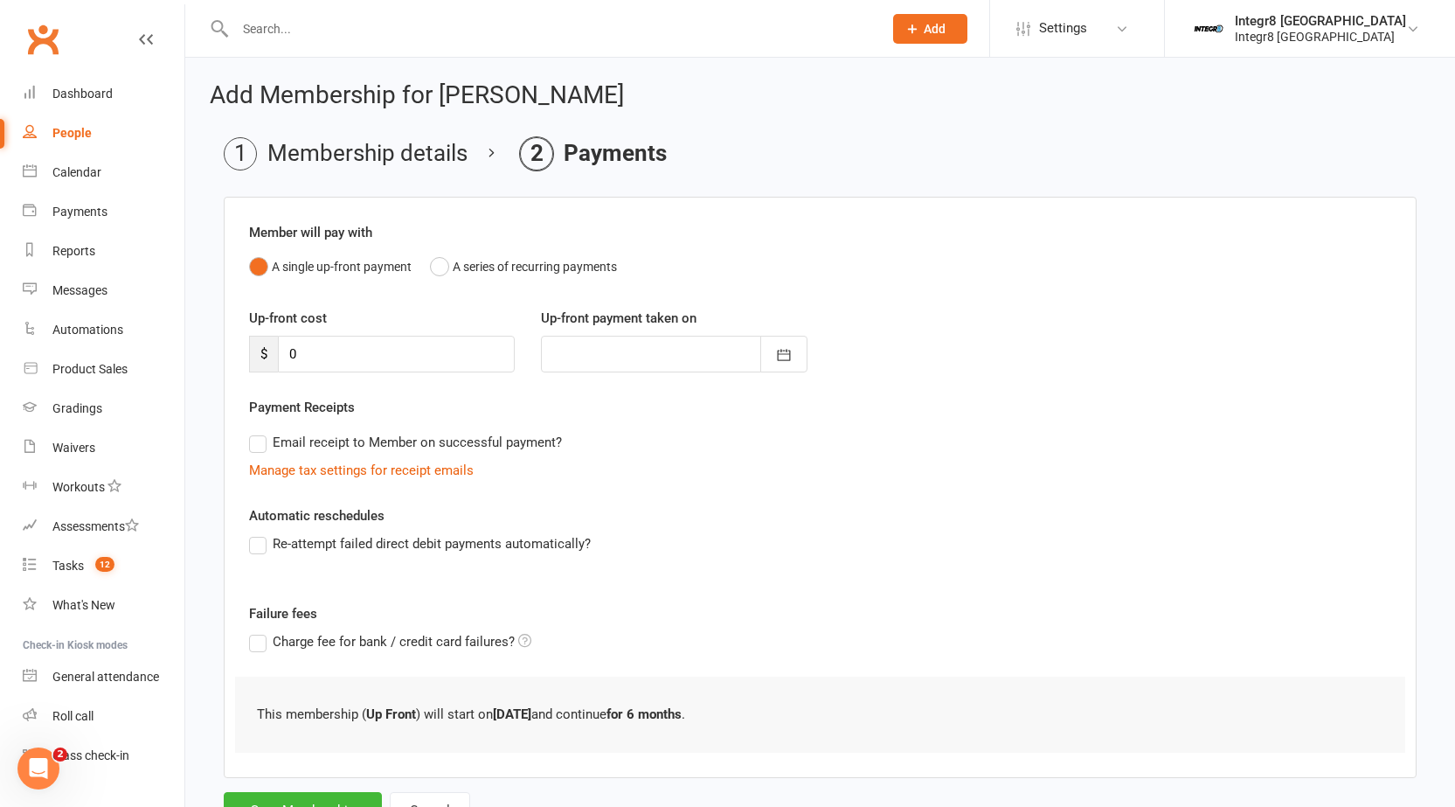
scroll to position [75, 0]
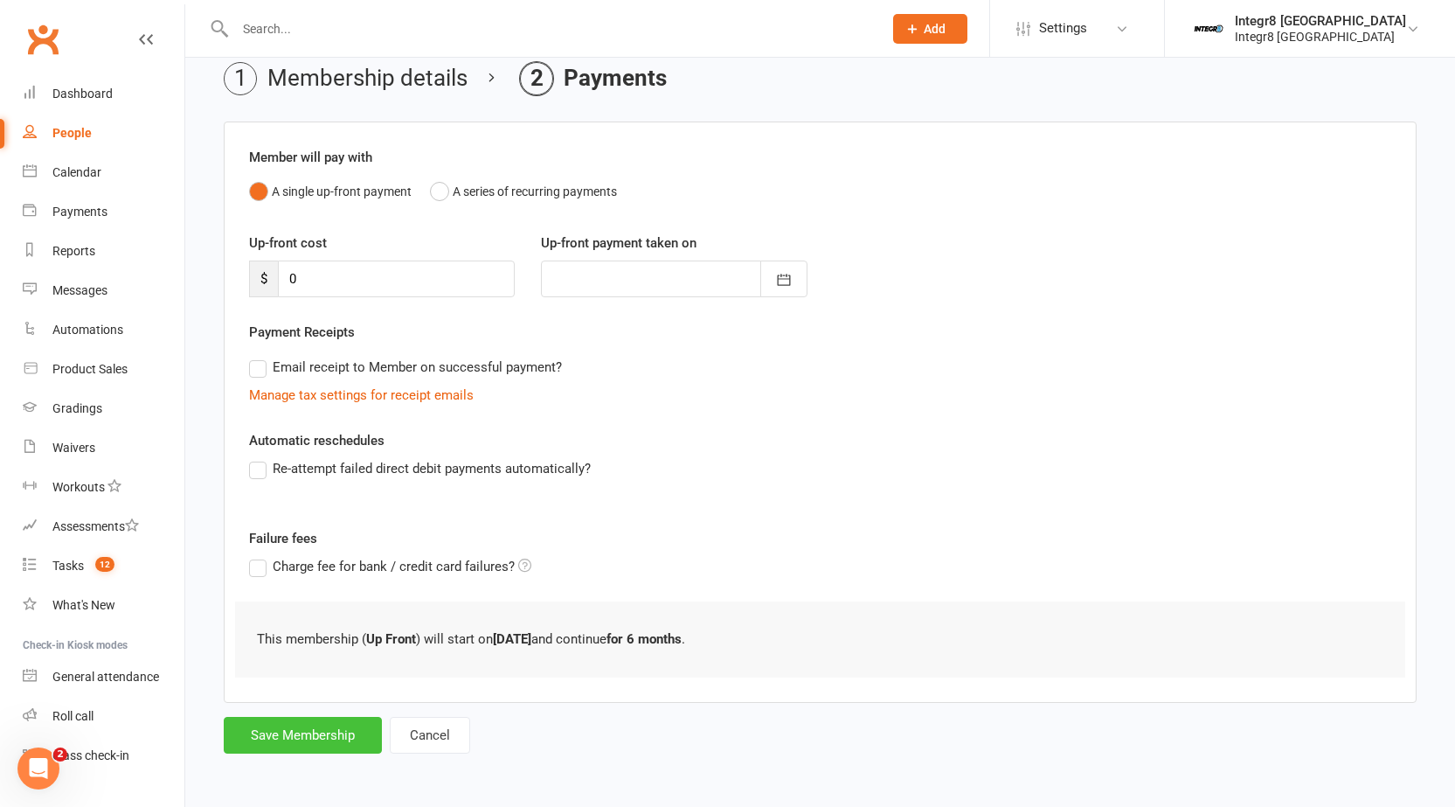
click at [305, 732] on button "Save Membership" at bounding box center [303, 735] width 158 height 37
click at [305, 732] on form "Member will pay with A single up-front payment A series of recurring payments U…" at bounding box center [820, 437] width 1193 height 632
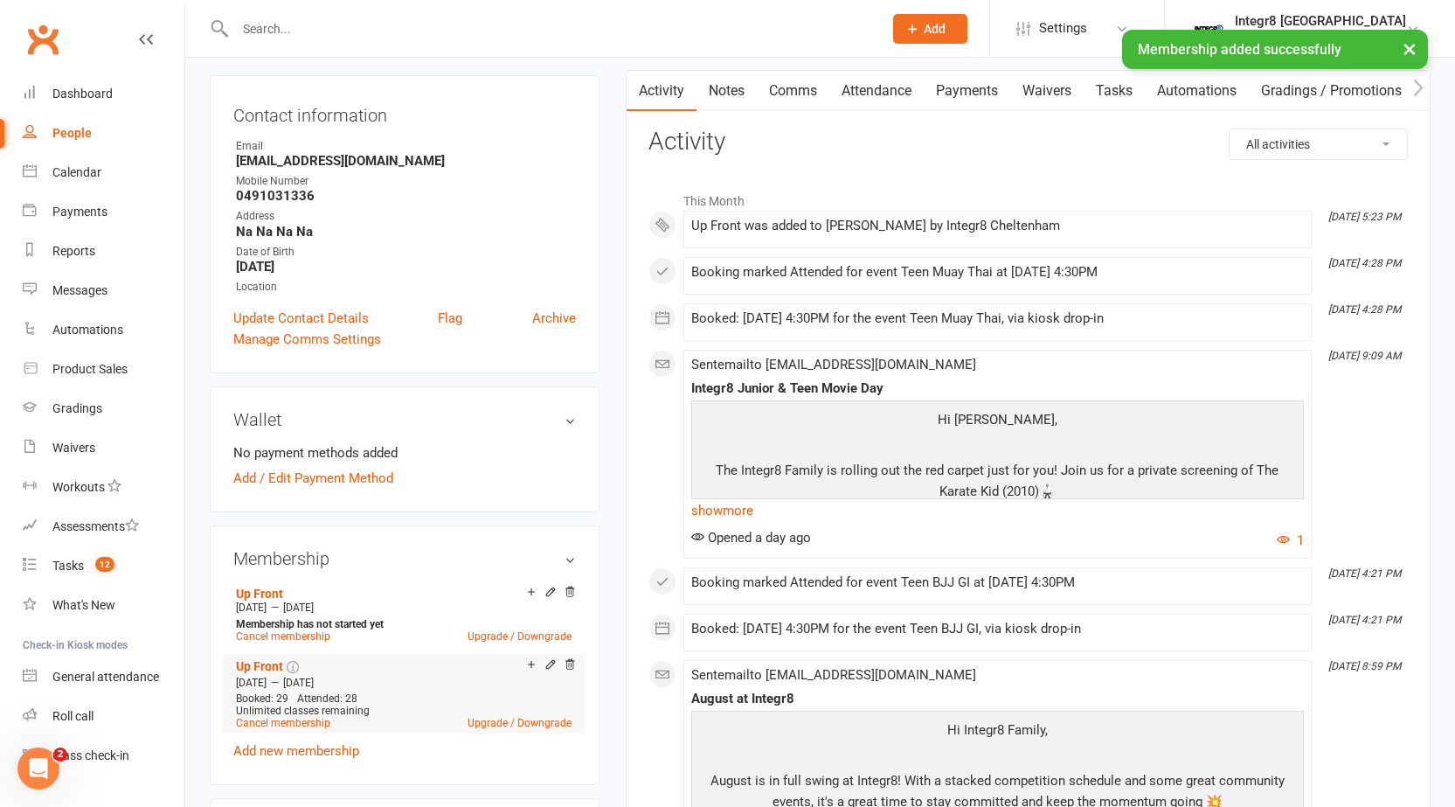
scroll to position [437, 0]
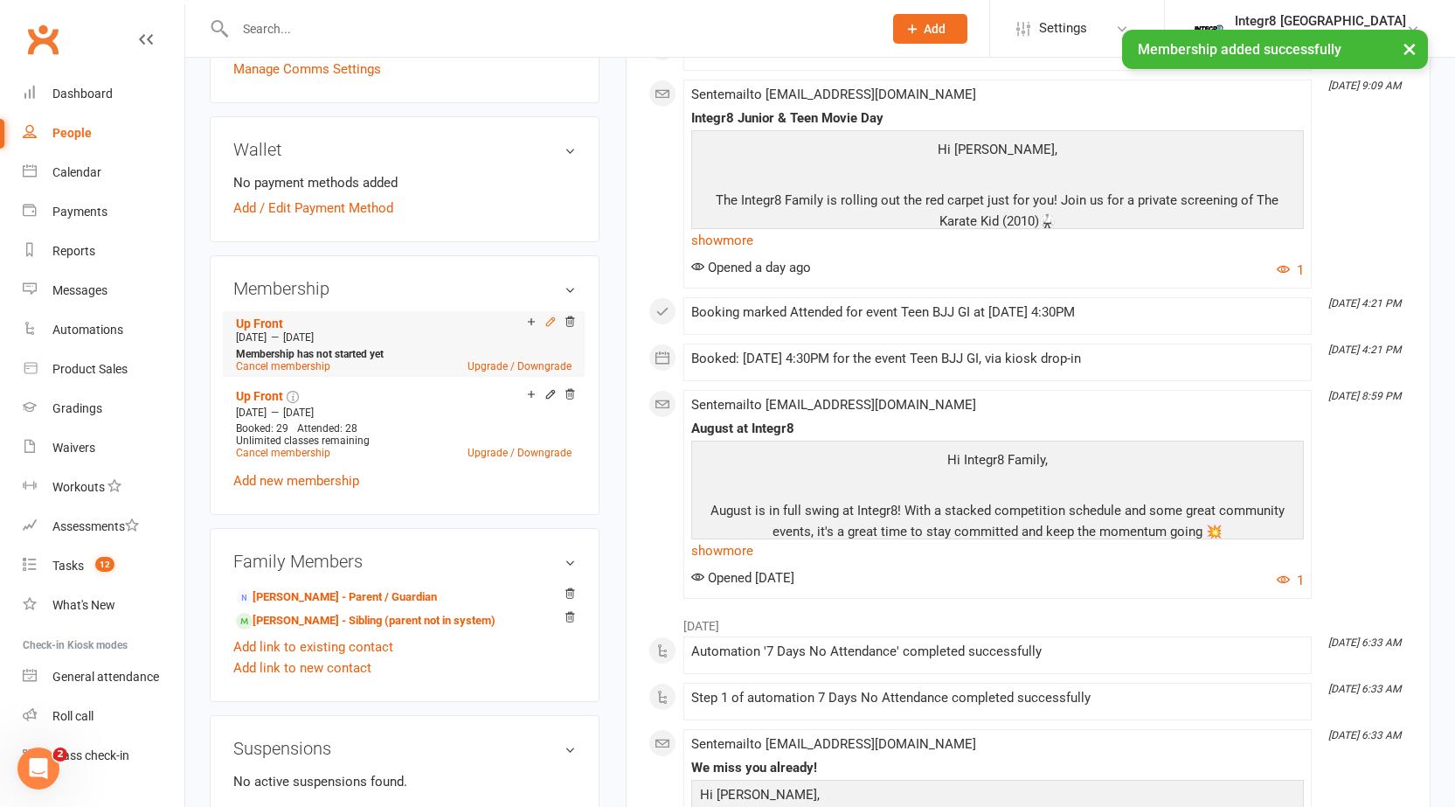
click at [551, 324] on icon at bounding box center [550, 321] width 12 height 12
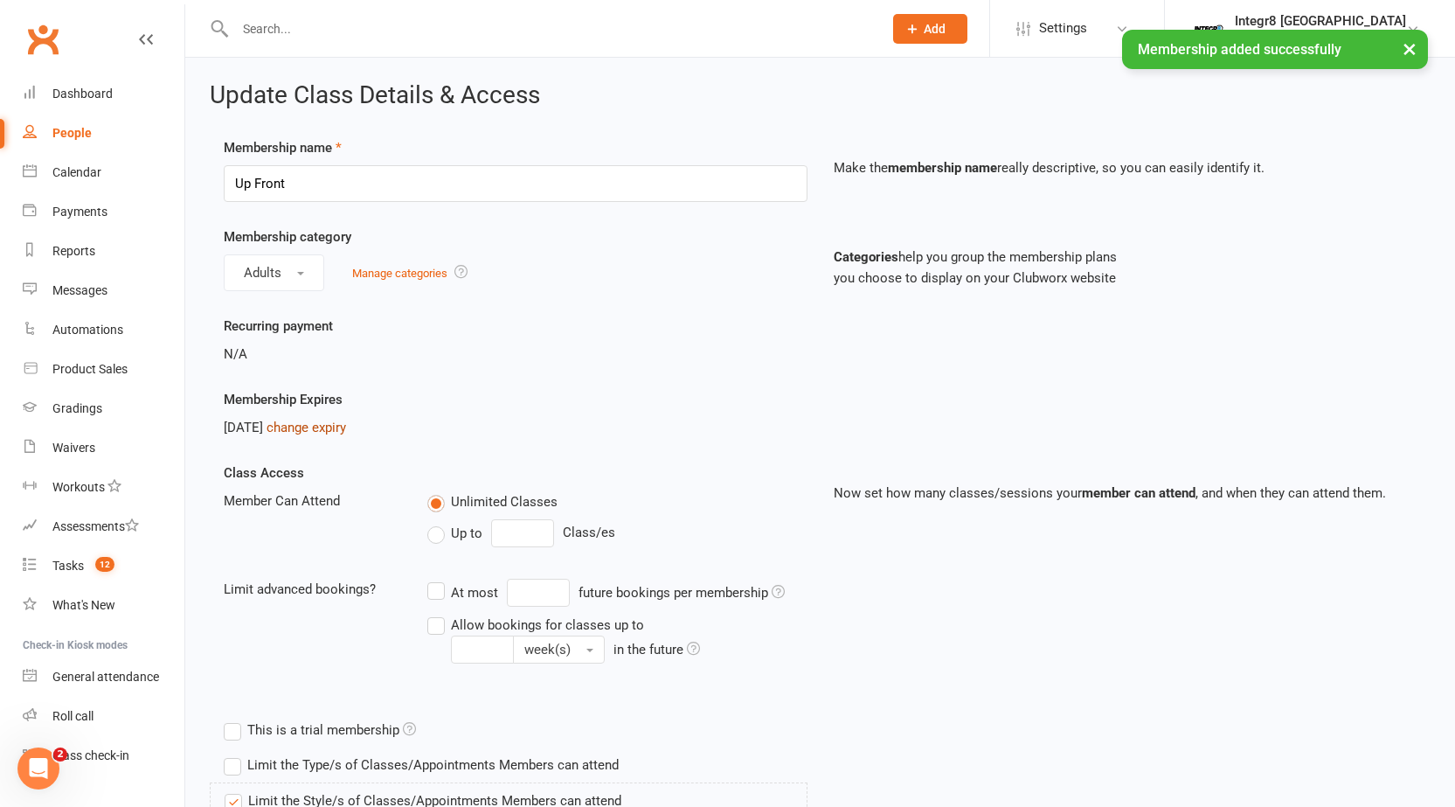
click at [346, 426] on link "change expiry" at bounding box center [307, 427] width 80 height 16
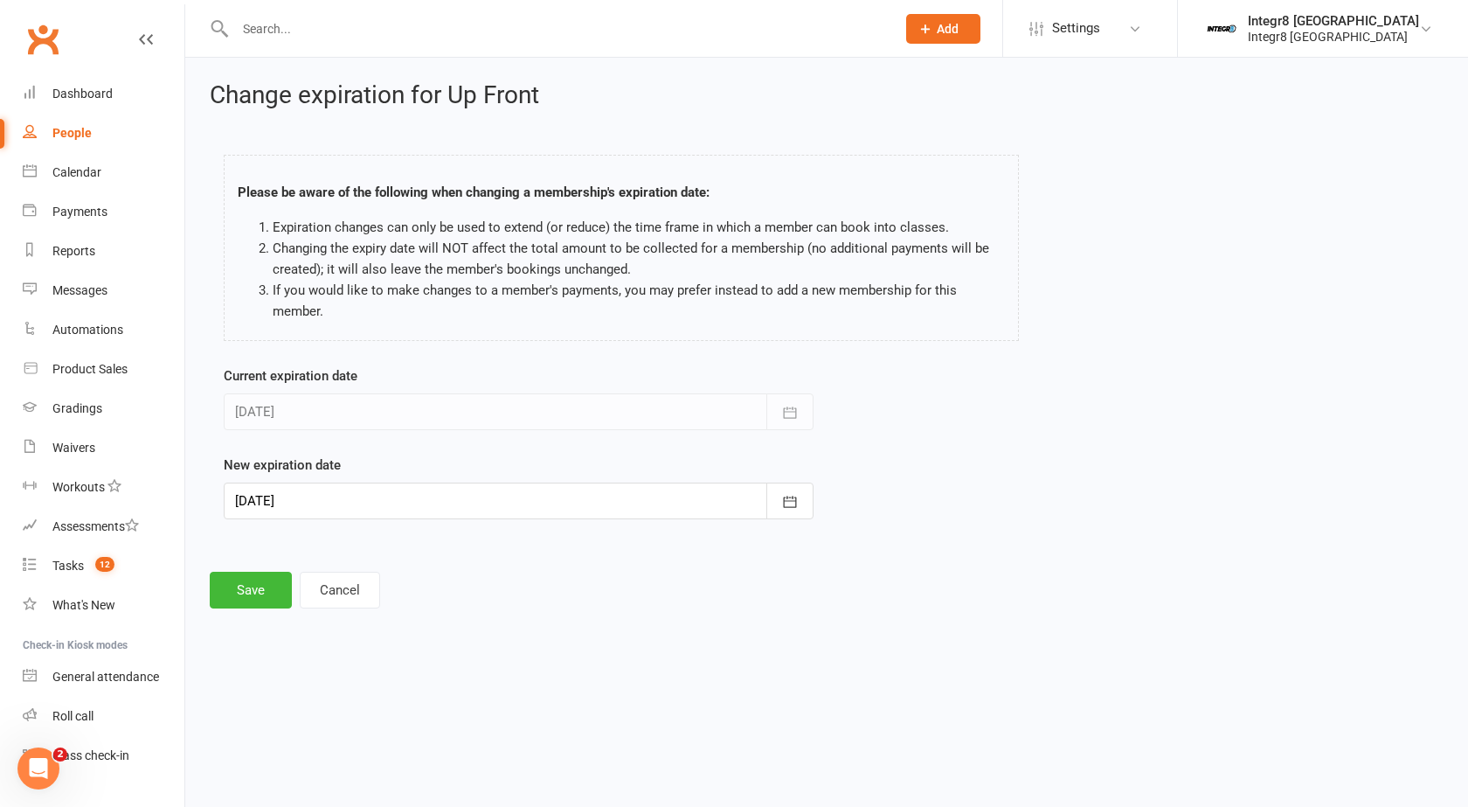
click at [368, 495] on div at bounding box center [519, 500] width 590 height 37
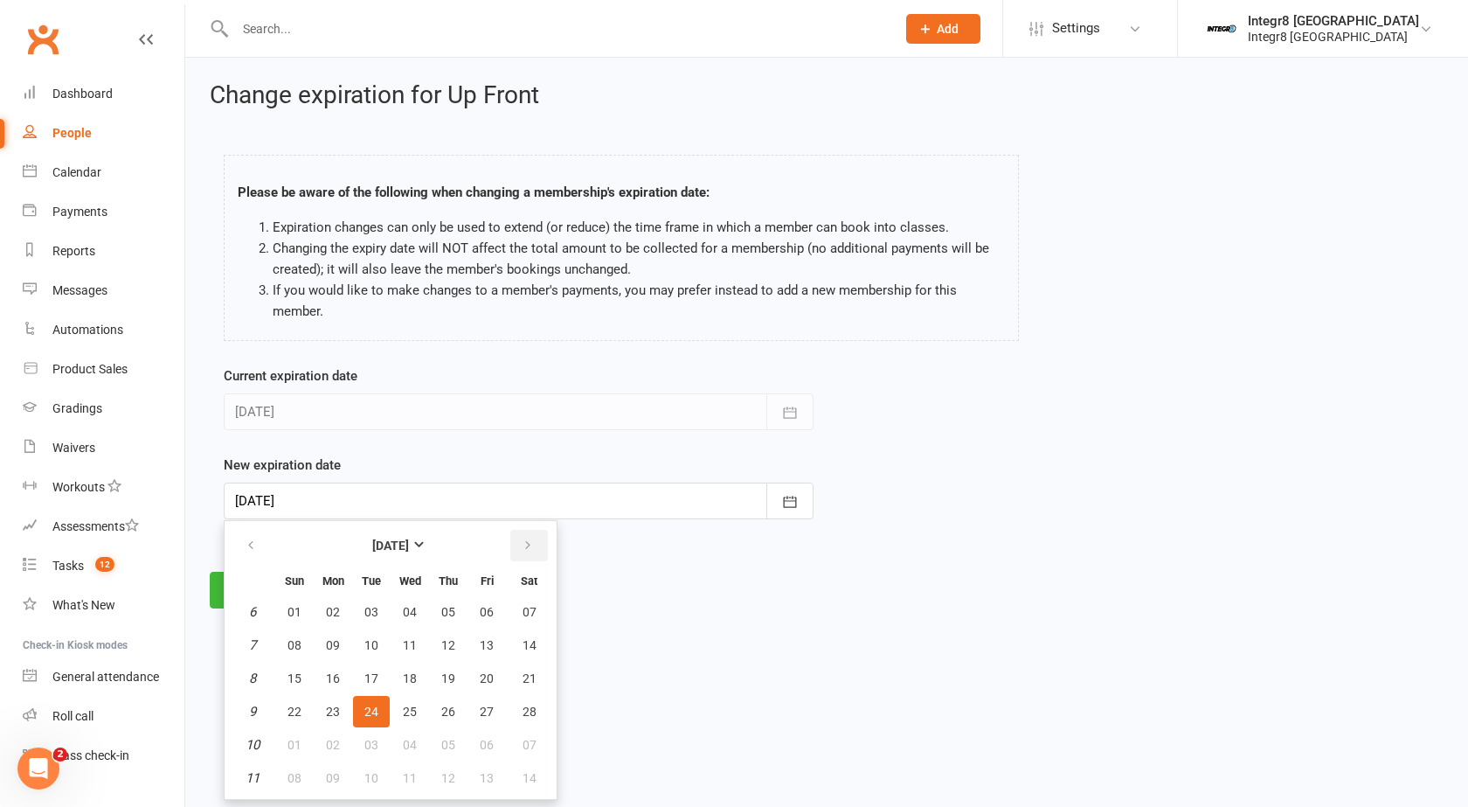
click at [517, 544] on button "button" at bounding box center [529, 545] width 38 height 31
click at [261, 546] on button "button" at bounding box center [252, 545] width 38 height 31
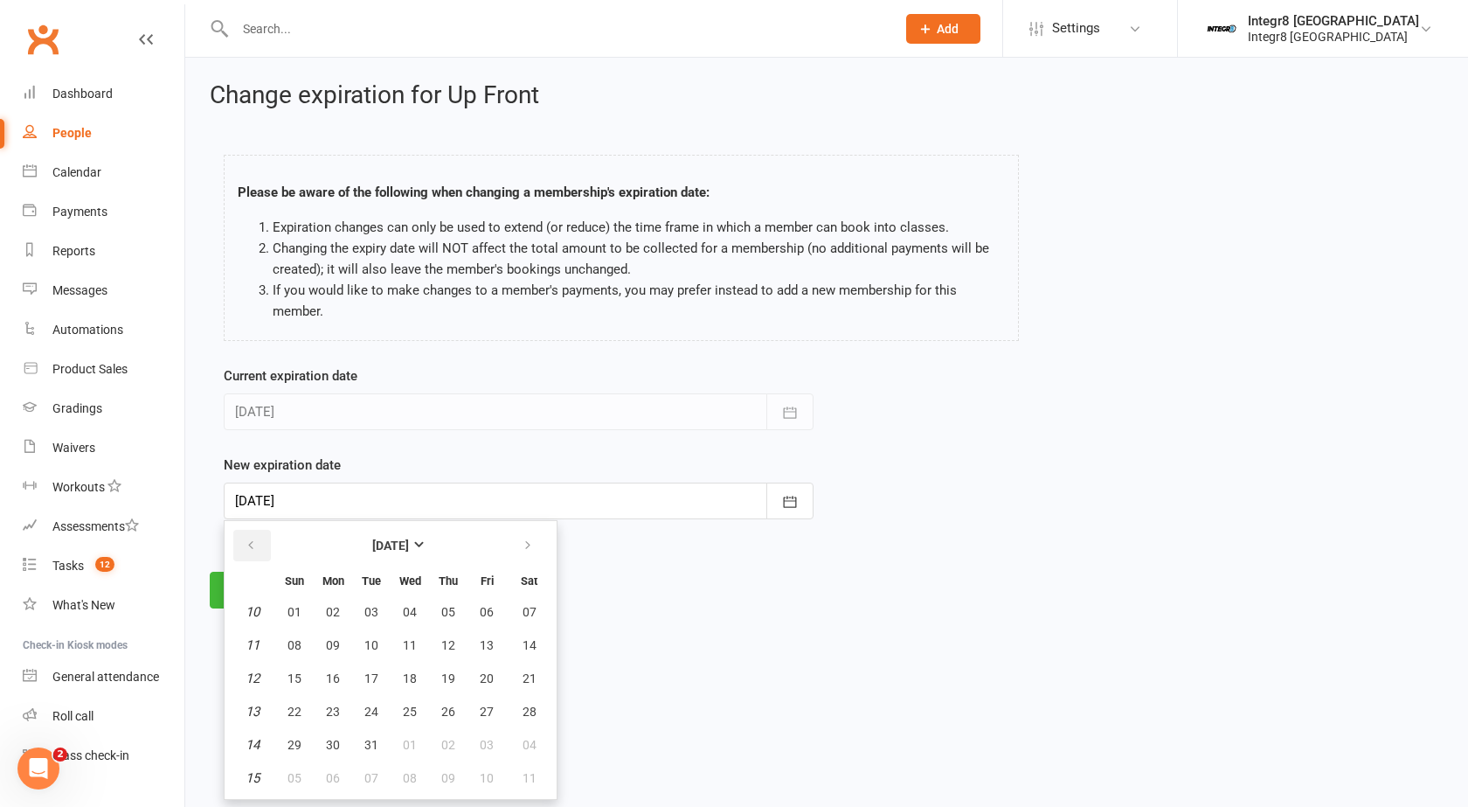
click at [261, 546] on button "button" at bounding box center [252, 545] width 38 height 31
click at [294, 599] on button "01" at bounding box center [294, 611] width 37 height 31
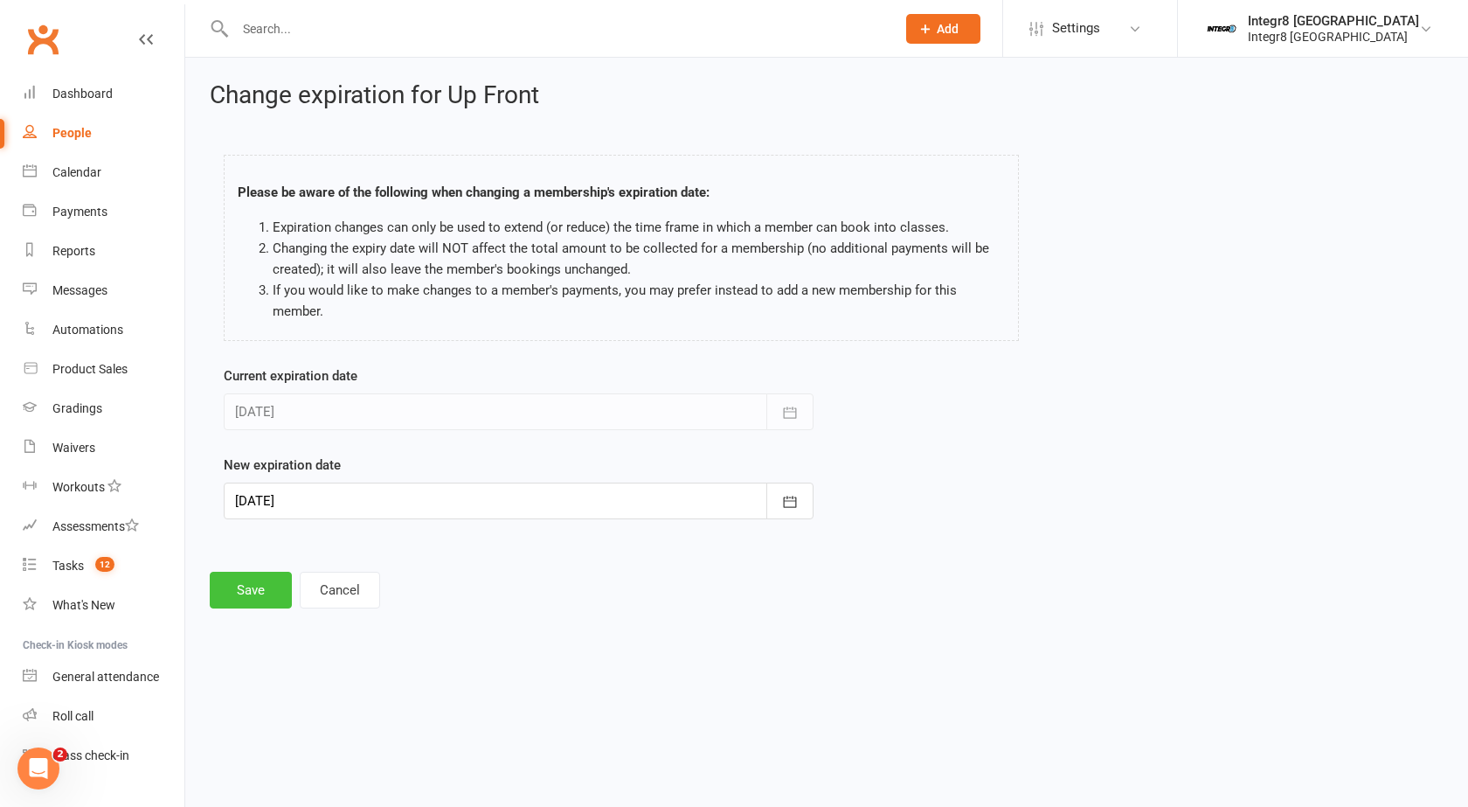
click at [246, 595] on button "Save" at bounding box center [251, 590] width 82 height 37
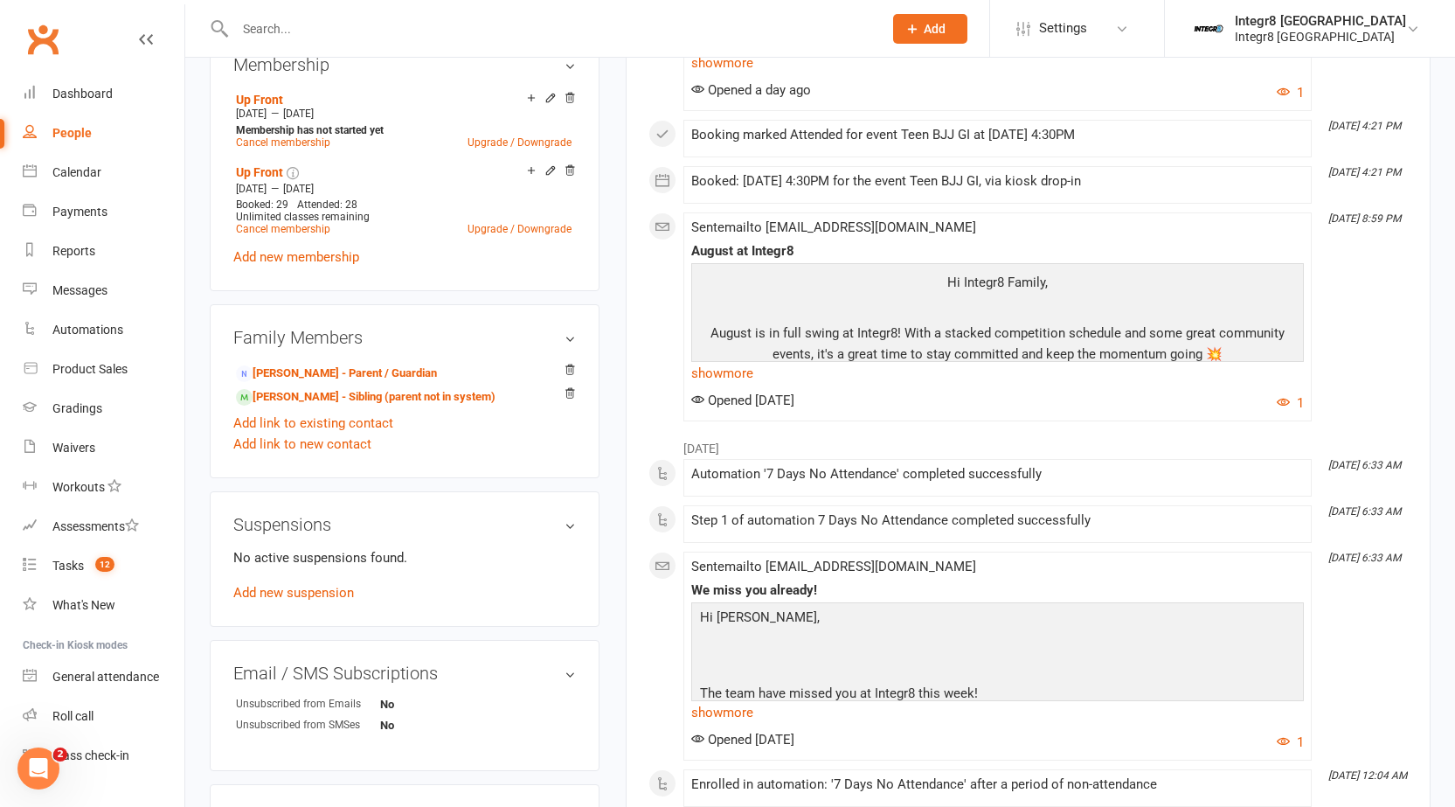
scroll to position [699, 0]
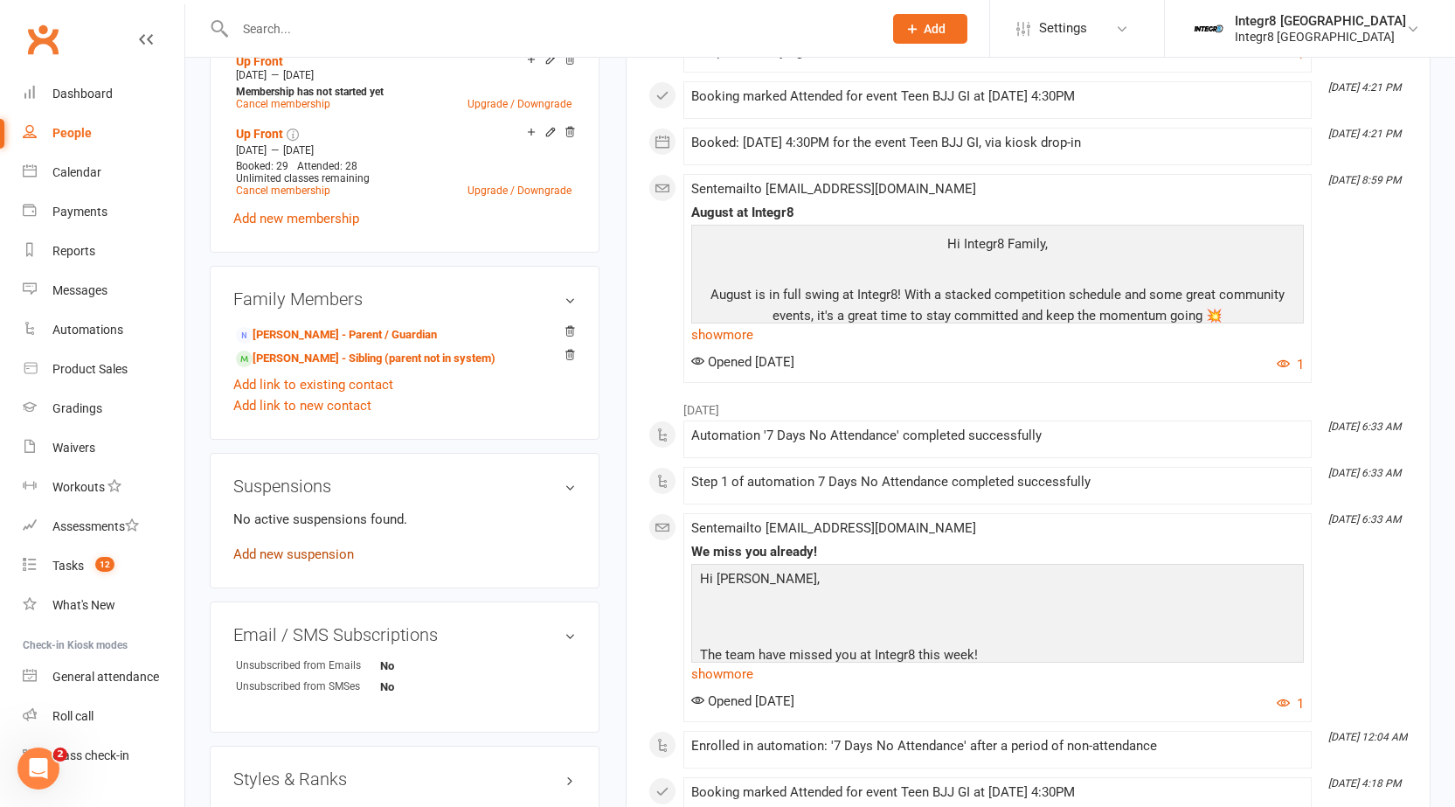
click at [288, 556] on link "Add new suspension" at bounding box center [293, 554] width 121 height 16
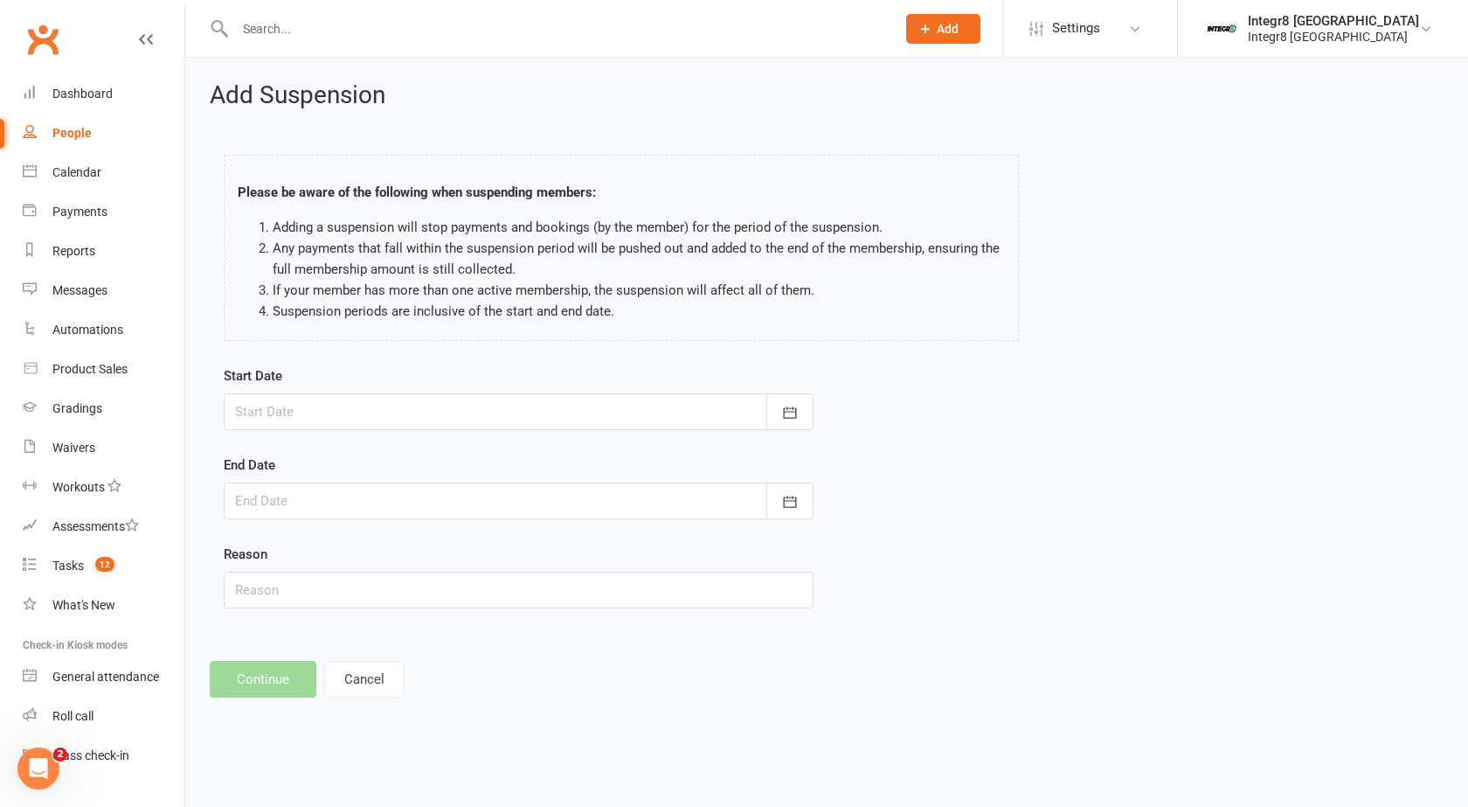
click at [455, 409] on div at bounding box center [519, 411] width 590 height 37
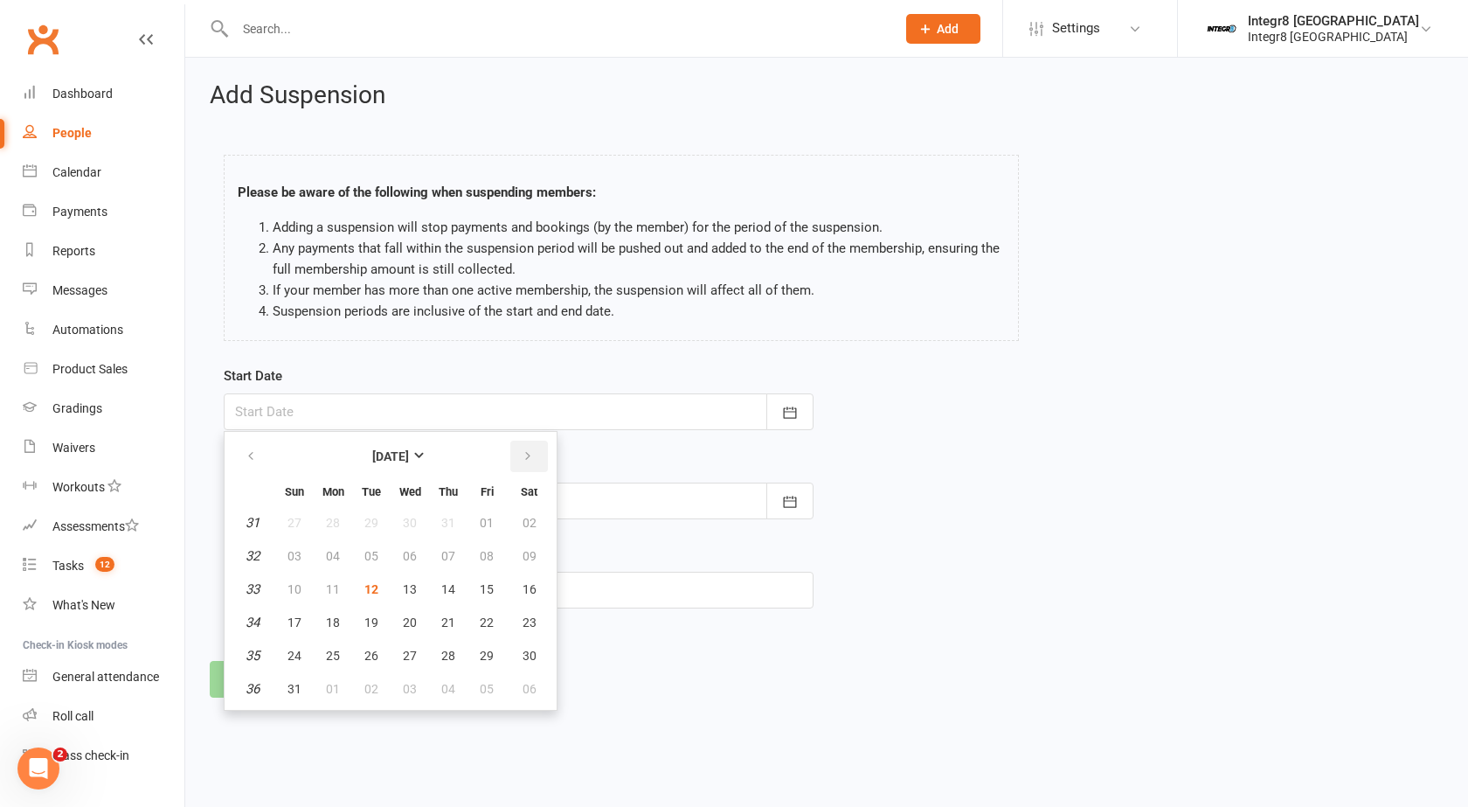
click at [525, 460] on icon "button" at bounding box center [528, 456] width 12 height 14
click at [341, 622] on button "22" at bounding box center [333, 621] width 37 height 31
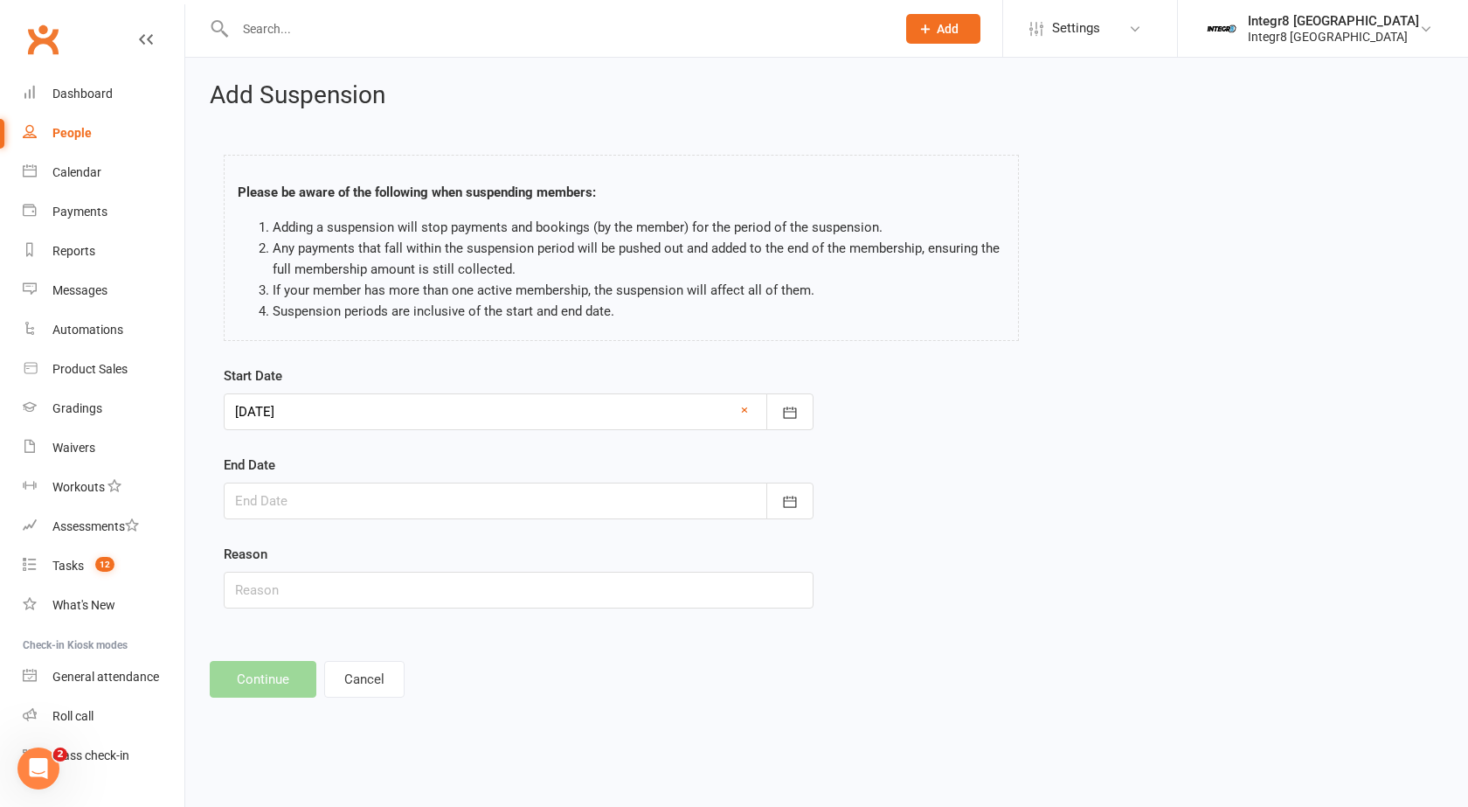
click at [345, 515] on div at bounding box center [519, 500] width 590 height 37
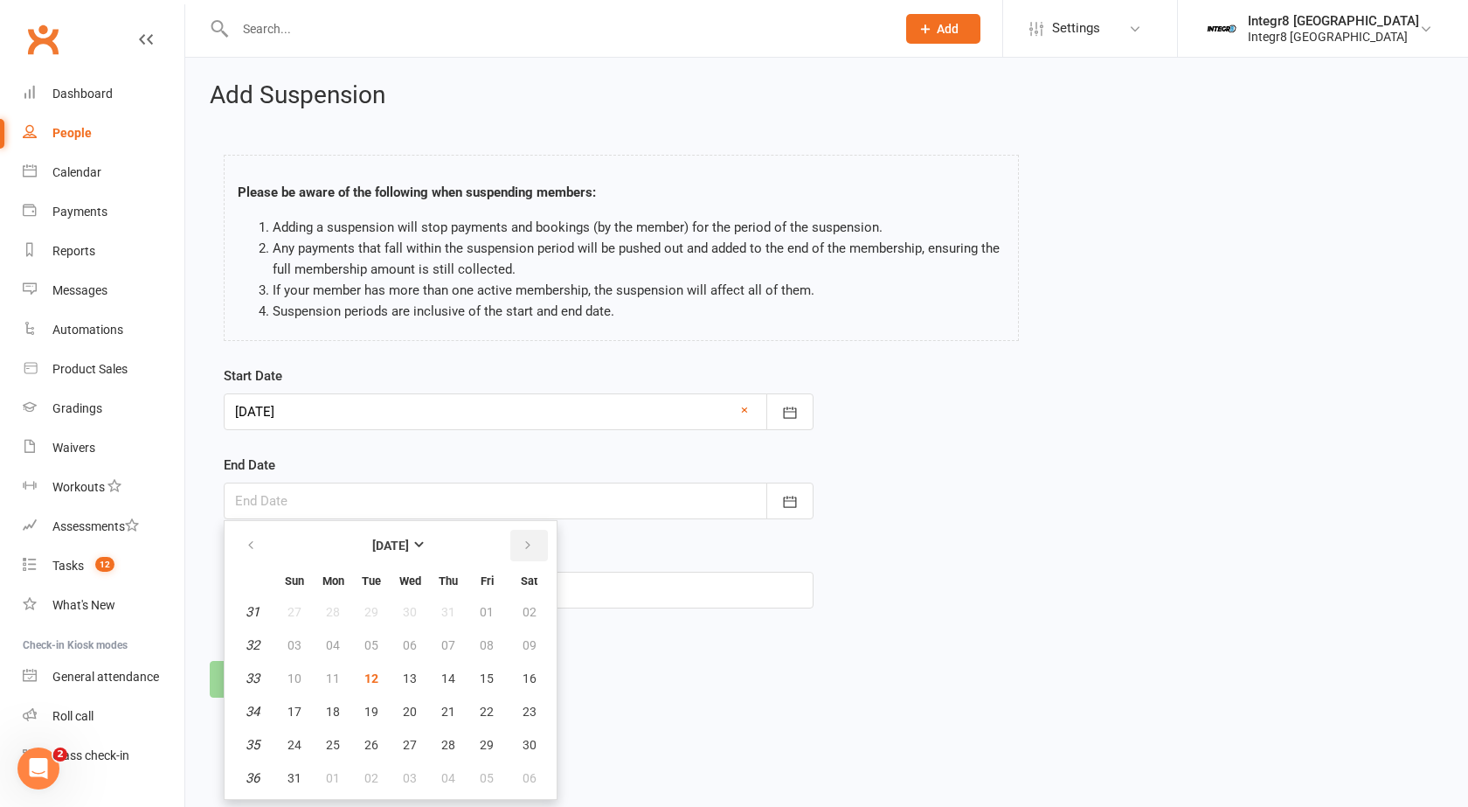
click at [518, 544] on button "button" at bounding box center [529, 545] width 38 height 31
click at [296, 774] on span "05" at bounding box center [295, 778] width 14 height 14
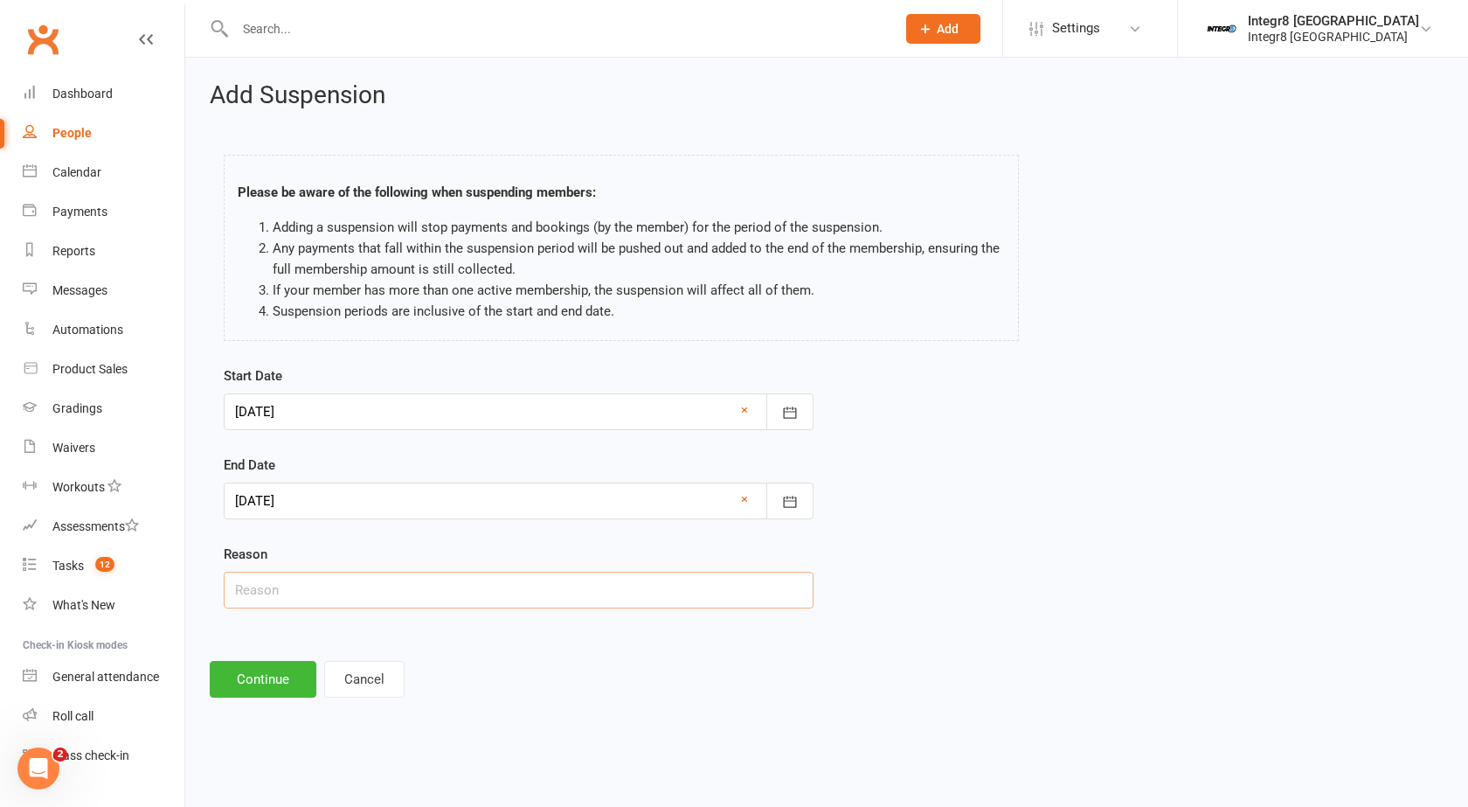
click at [316, 596] on input "text" at bounding box center [519, 590] width 590 height 37
click at [265, 678] on button "Continue" at bounding box center [263, 679] width 107 height 37
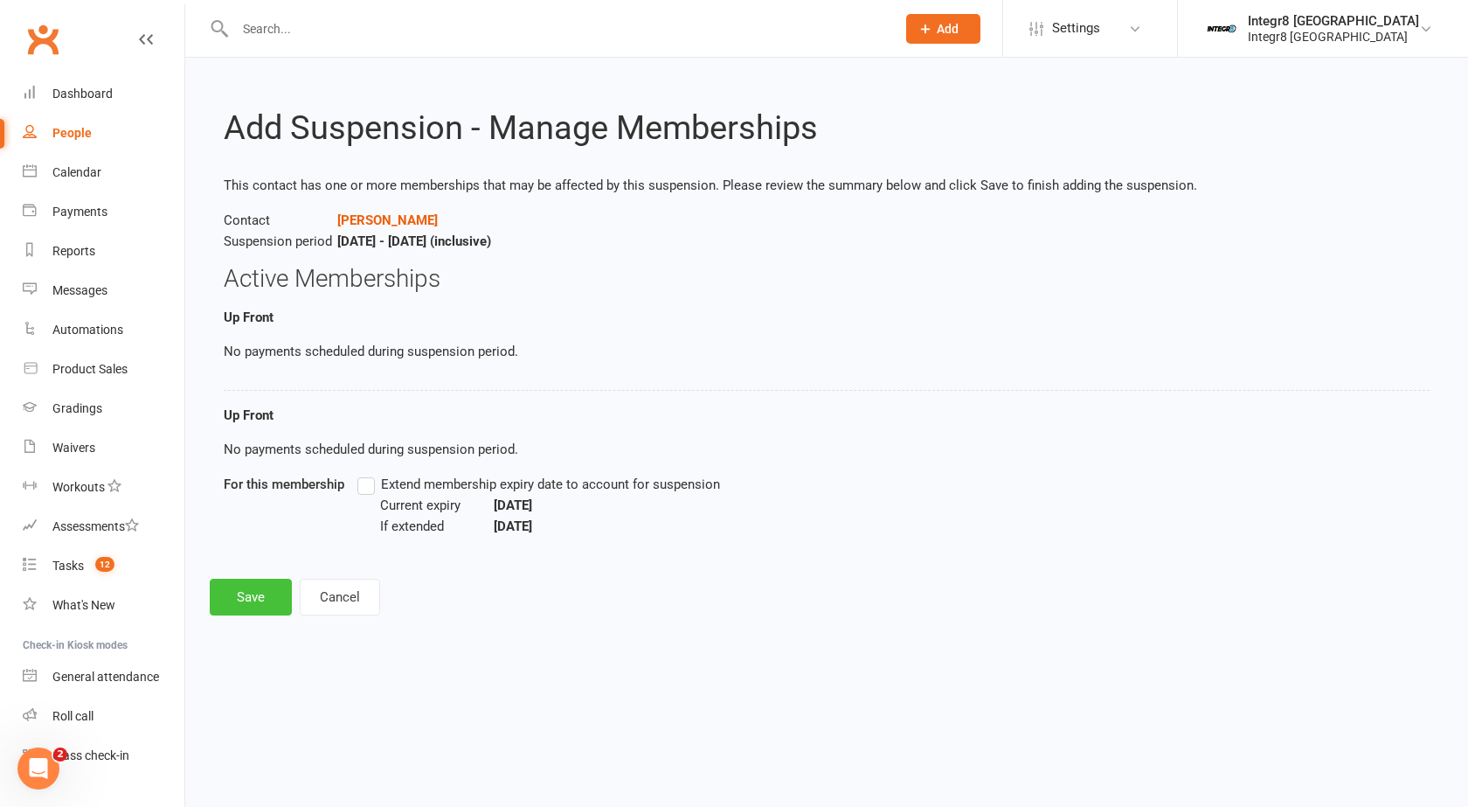
click at [244, 593] on button "Save" at bounding box center [251, 596] width 82 height 37
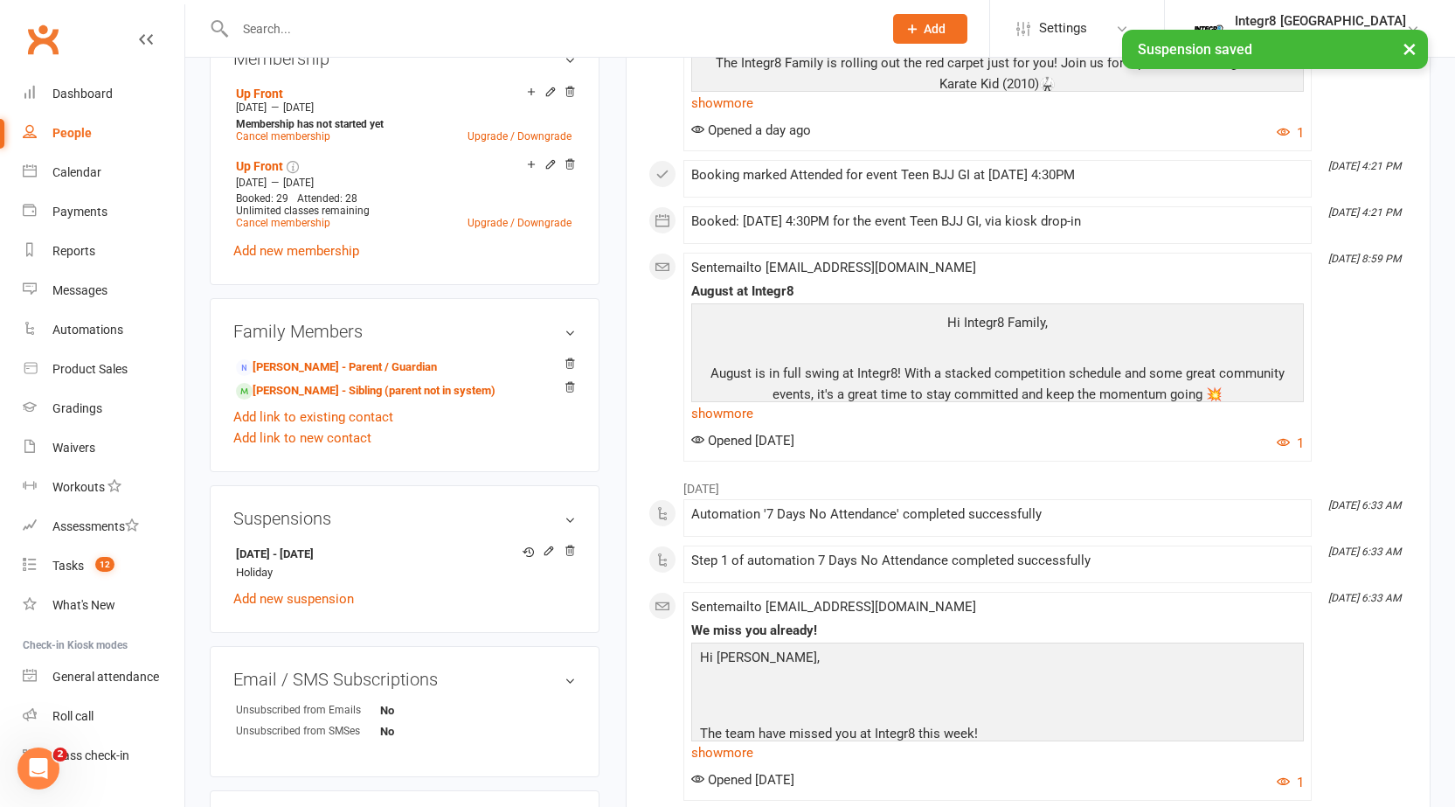
scroll to position [786, 0]
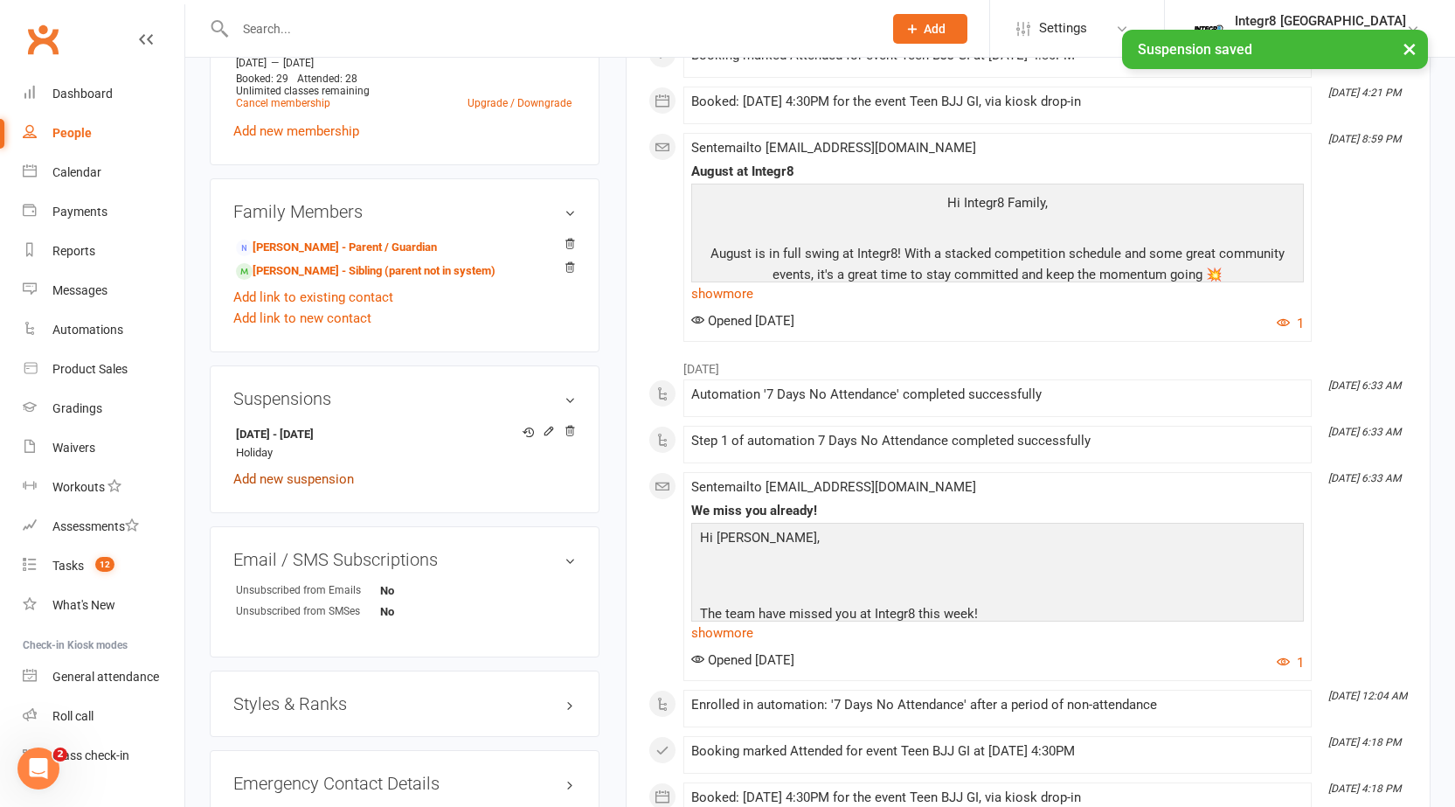
click at [328, 477] on link "Add new suspension" at bounding box center [293, 479] width 121 height 16
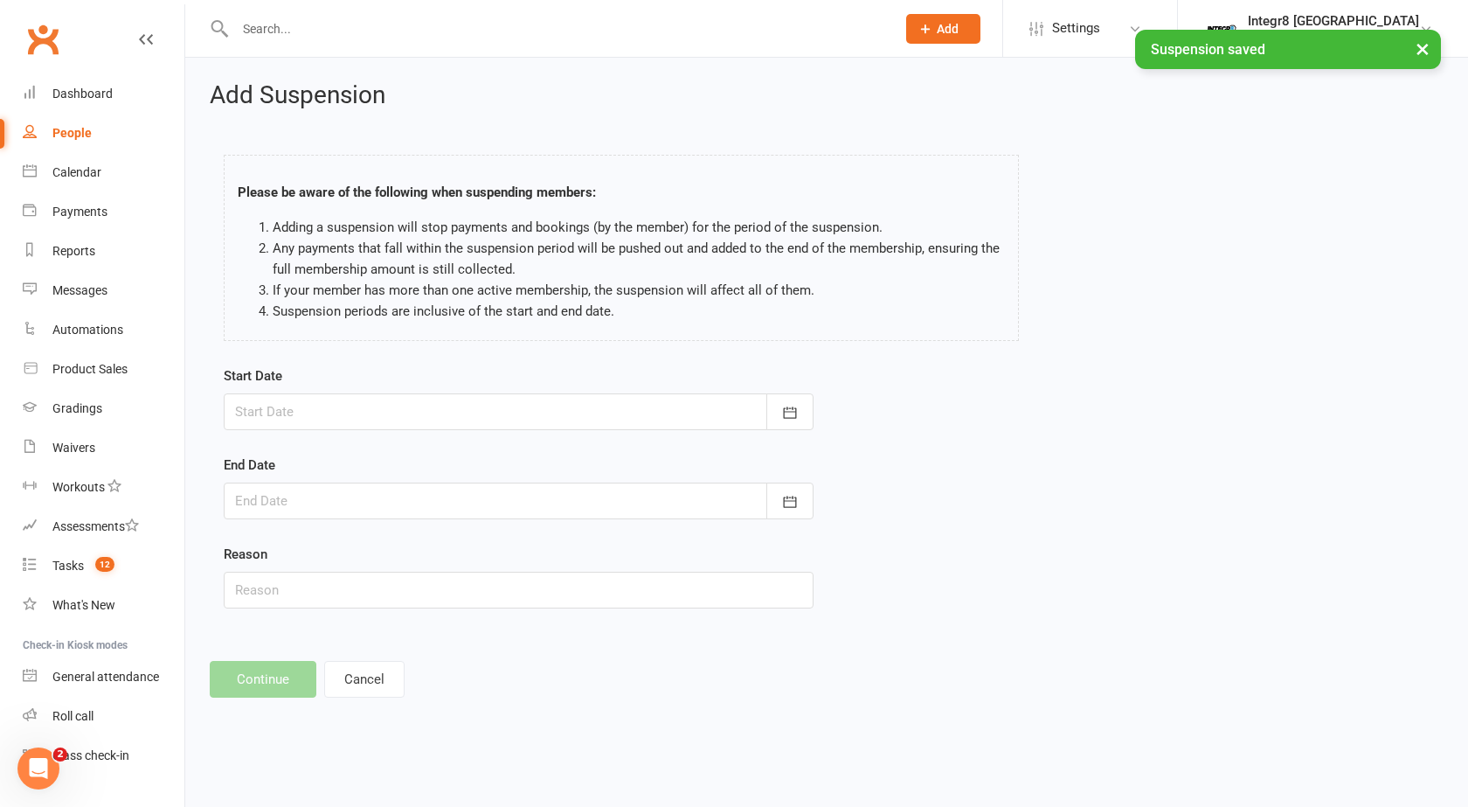
click at [359, 414] on div at bounding box center [519, 411] width 590 height 37
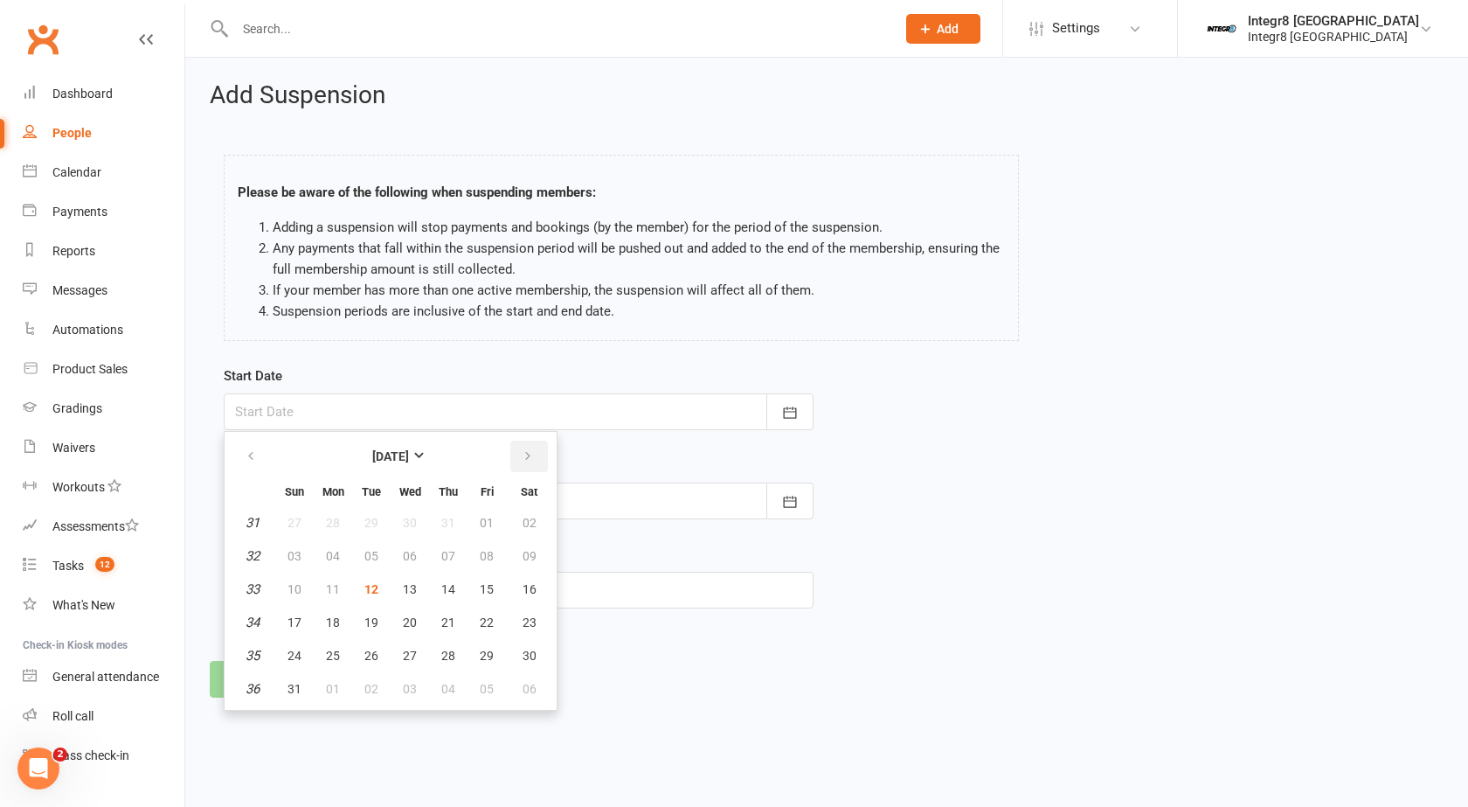
click at [519, 453] on button "button" at bounding box center [529, 455] width 38 height 31
click at [336, 623] on span "22" at bounding box center [333, 622] width 14 height 14
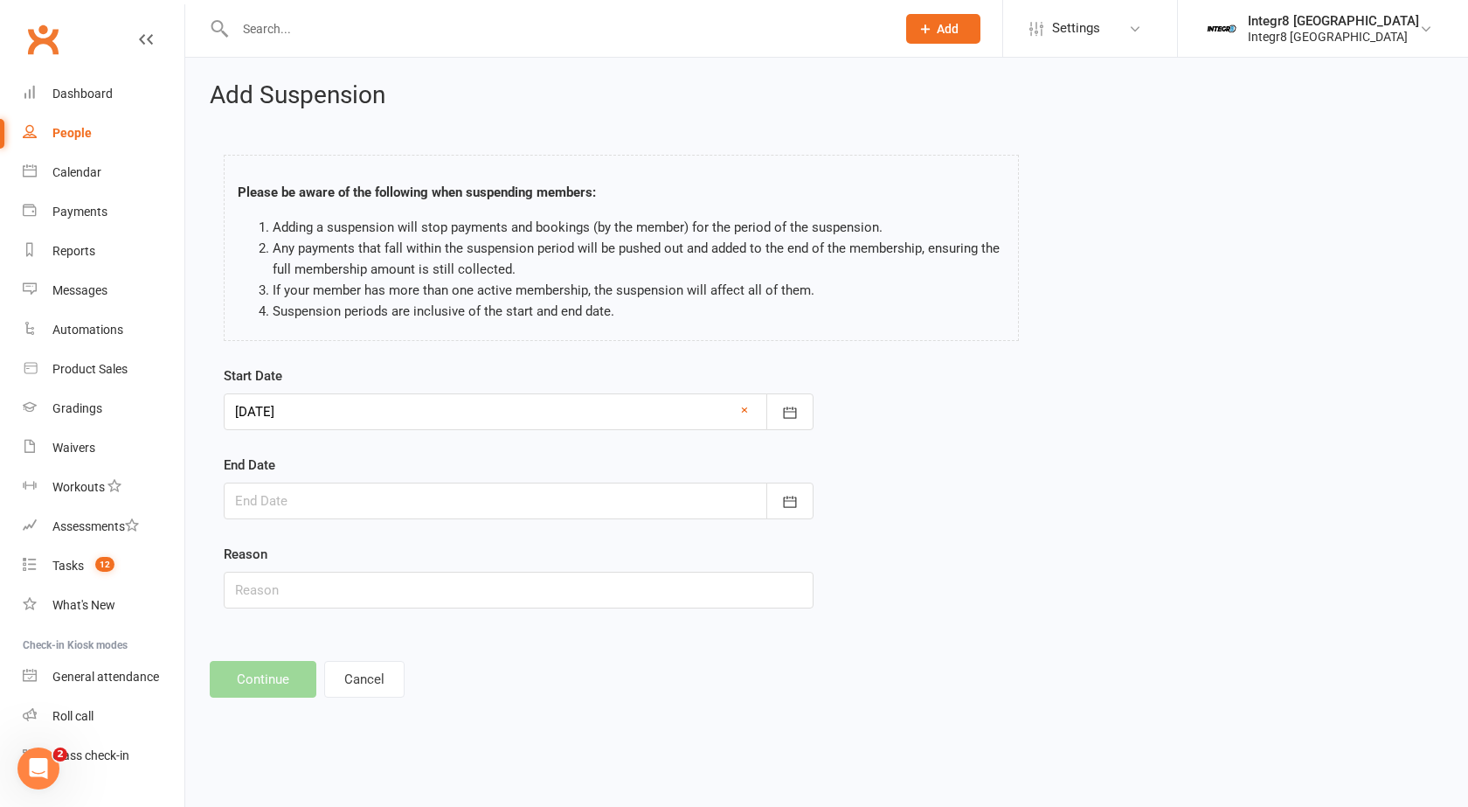
click at [353, 493] on div at bounding box center [519, 500] width 590 height 37
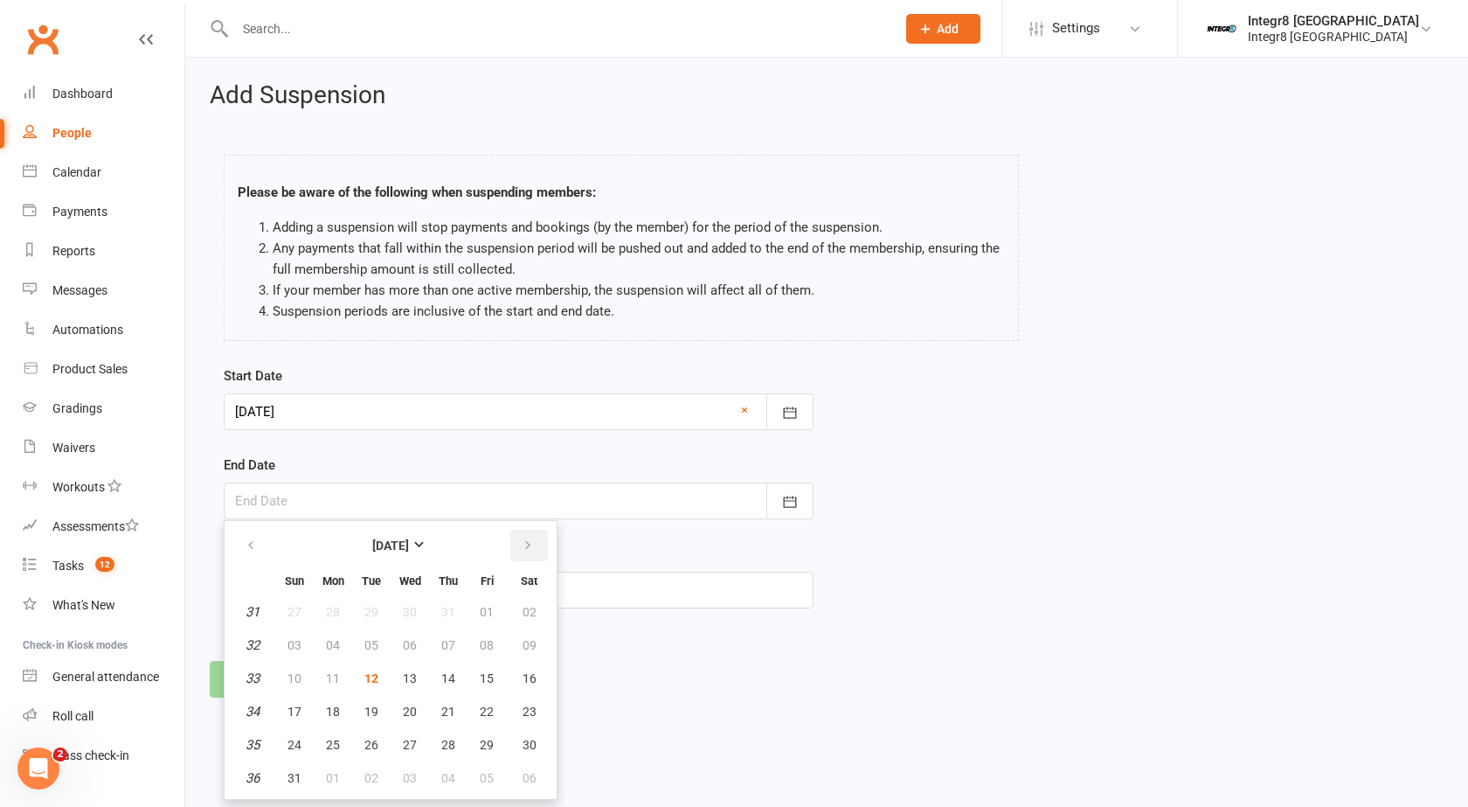
click at [524, 544] on icon "button" at bounding box center [528, 545] width 12 height 14
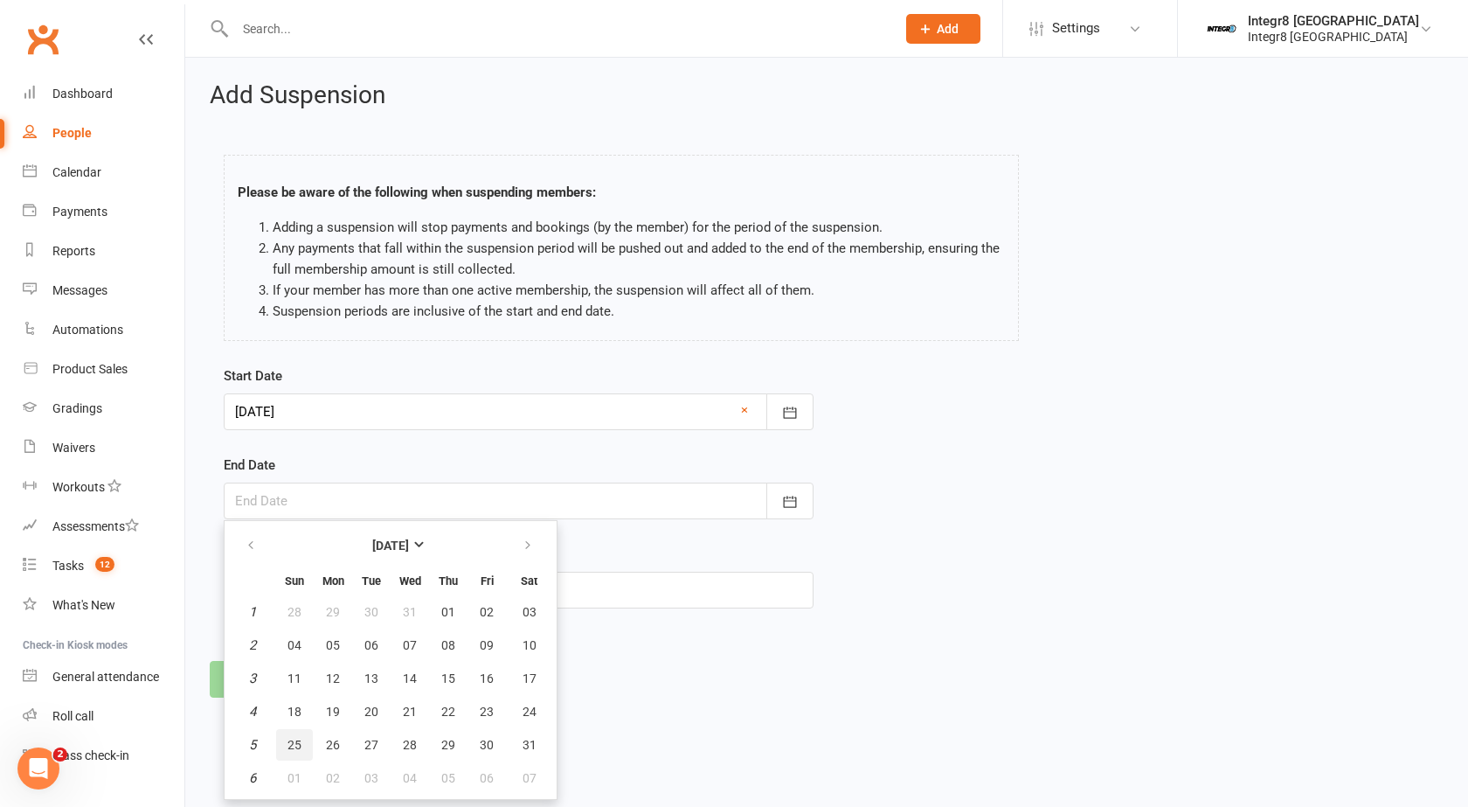
click at [305, 741] on button "25" at bounding box center [294, 744] width 37 height 31
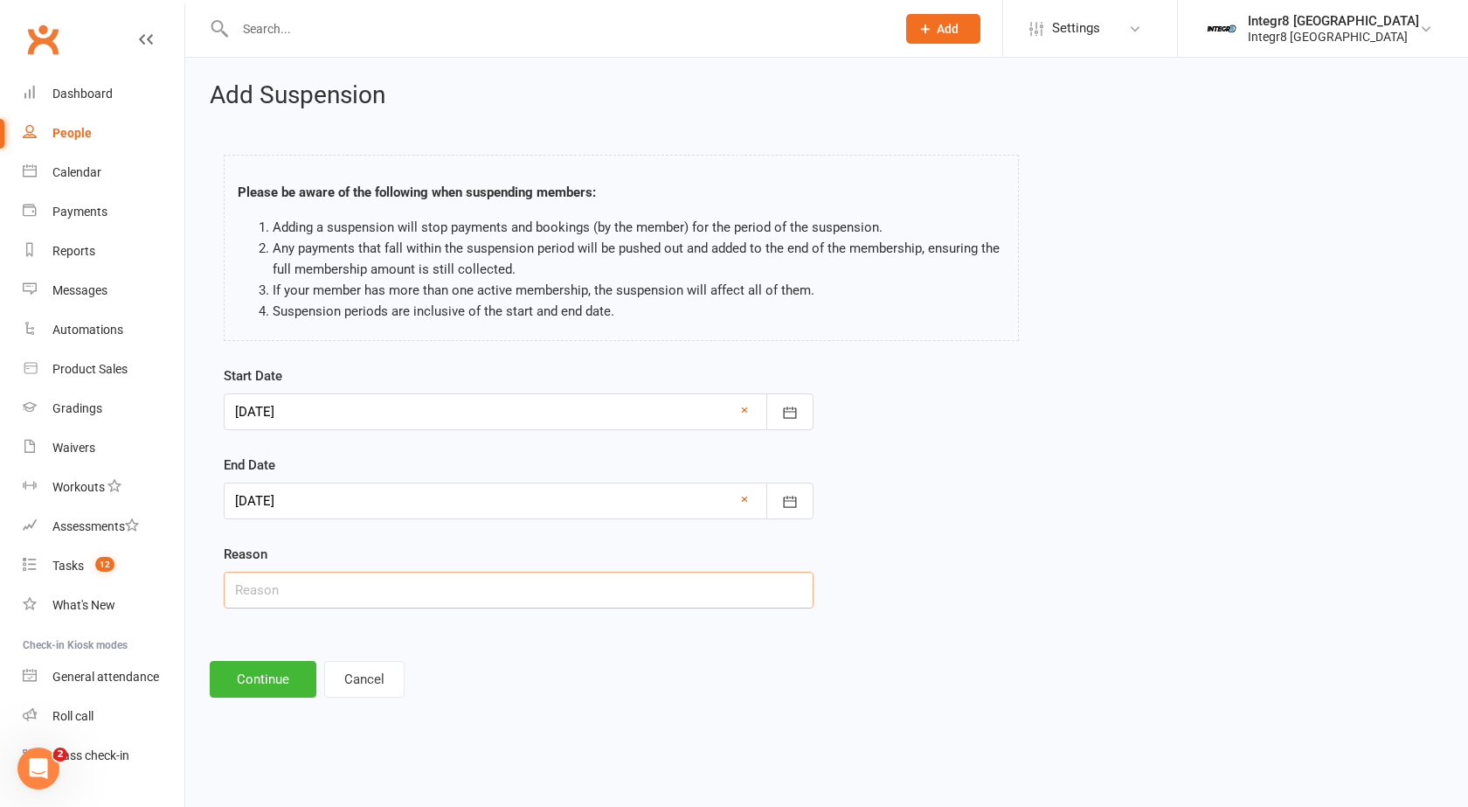
click at [312, 585] on input "text" at bounding box center [519, 590] width 590 height 37
click at [258, 668] on button "Continue" at bounding box center [263, 679] width 107 height 37
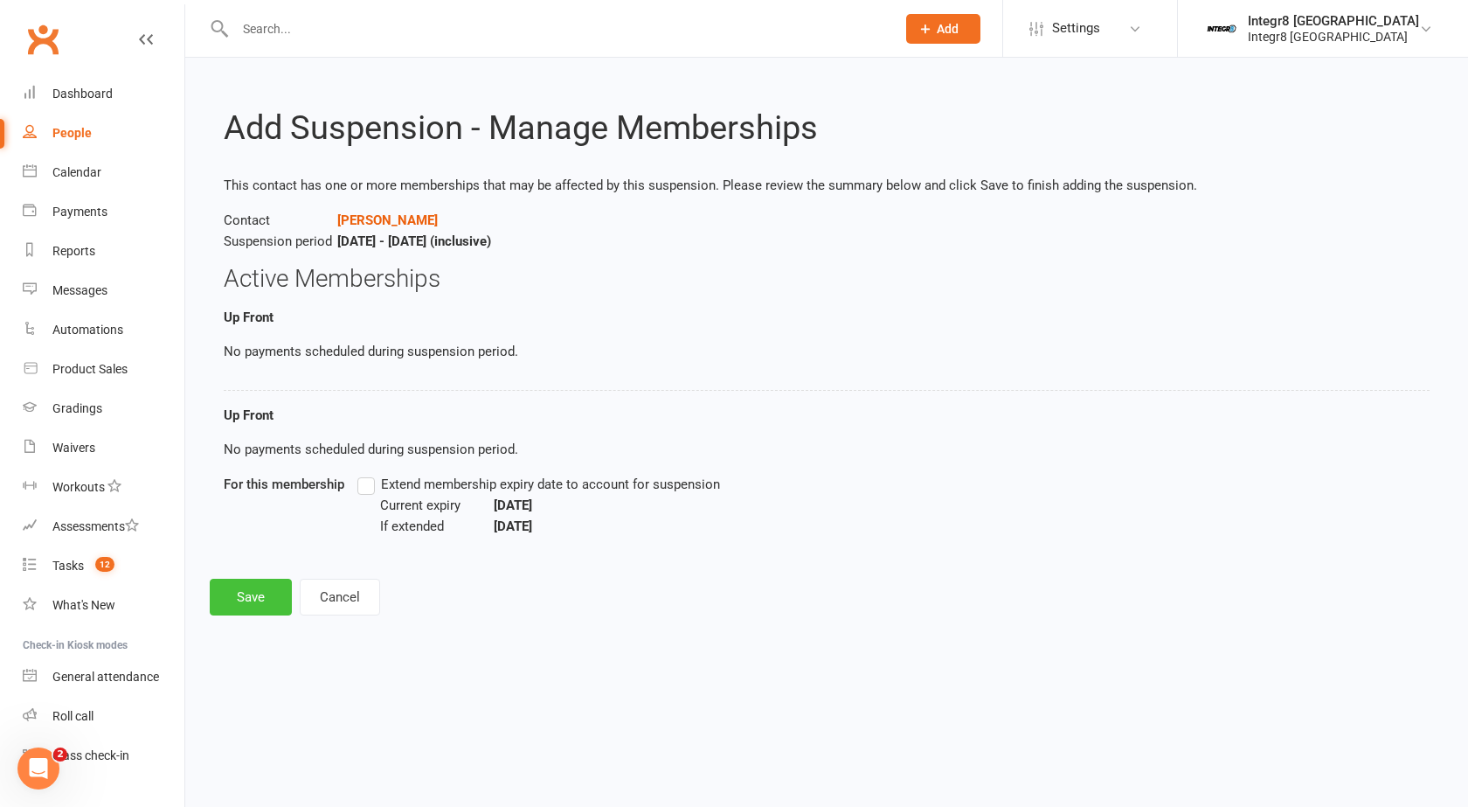
click at [268, 588] on button "Save" at bounding box center [251, 596] width 82 height 37
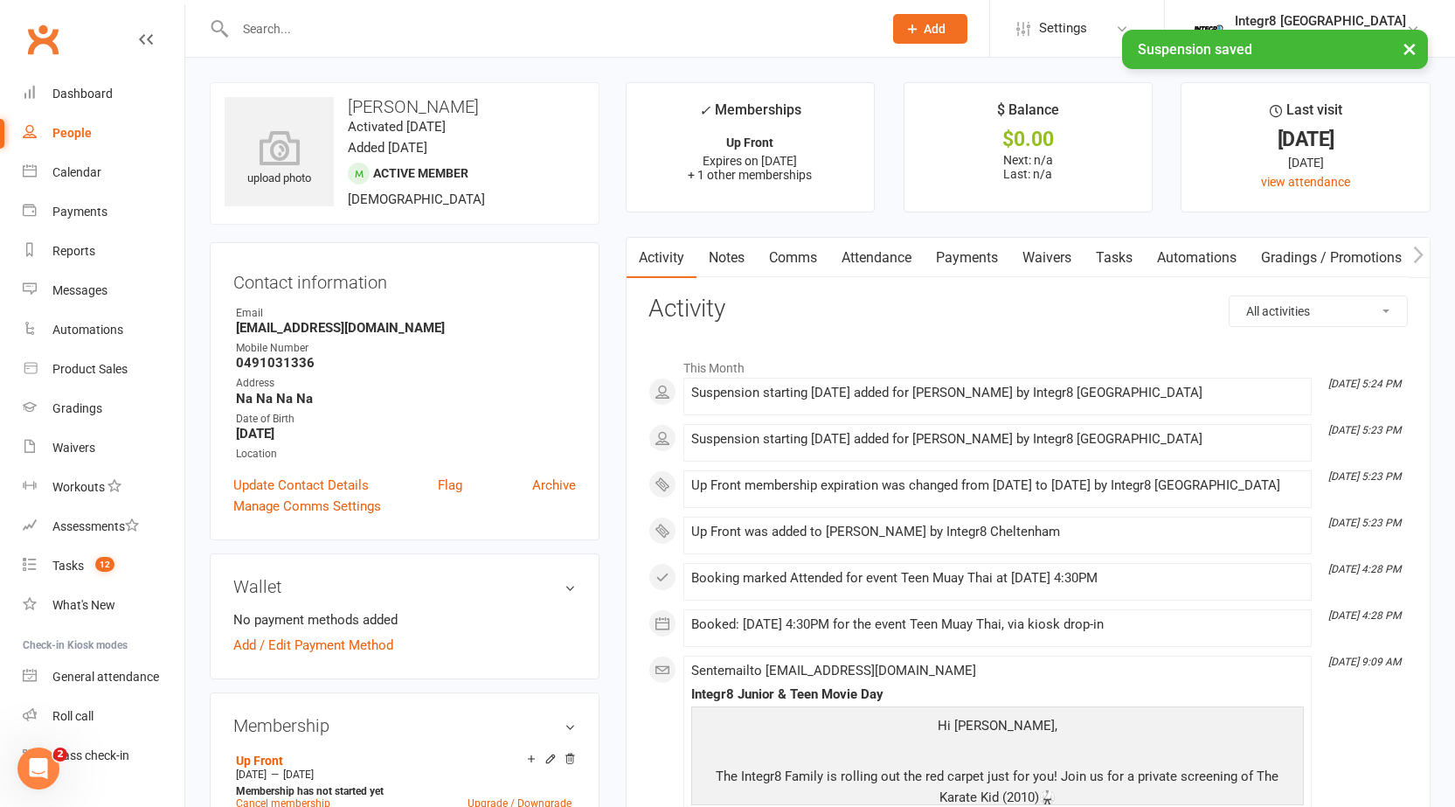
click at [710, 266] on link "Notes" at bounding box center [726, 258] width 60 height 40
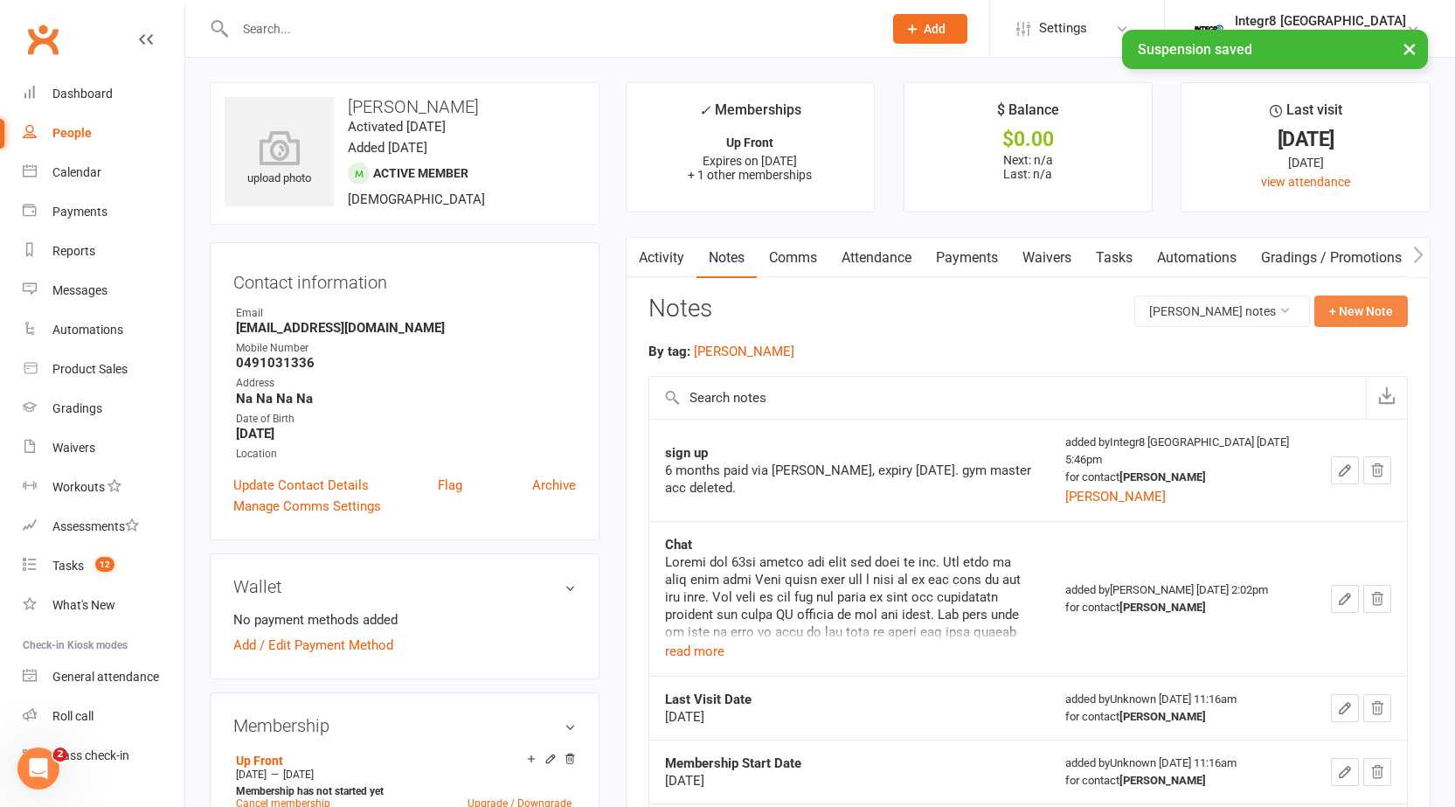
click at [1345, 308] on button "+ New Note" at bounding box center [1361, 310] width 94 height 31
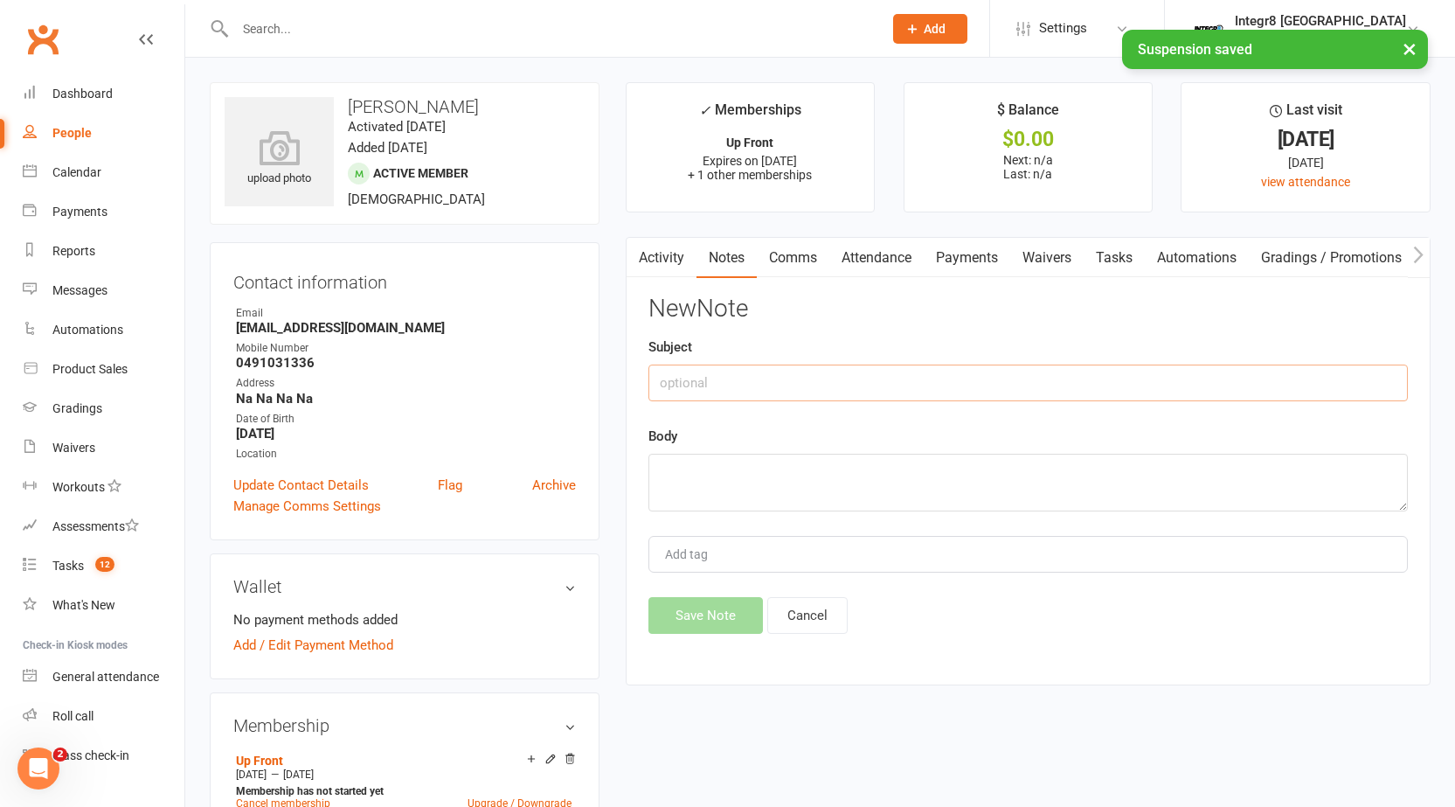
click at [828, 394] on input "text" at bounding box center [1027, 382] width 759 height 37
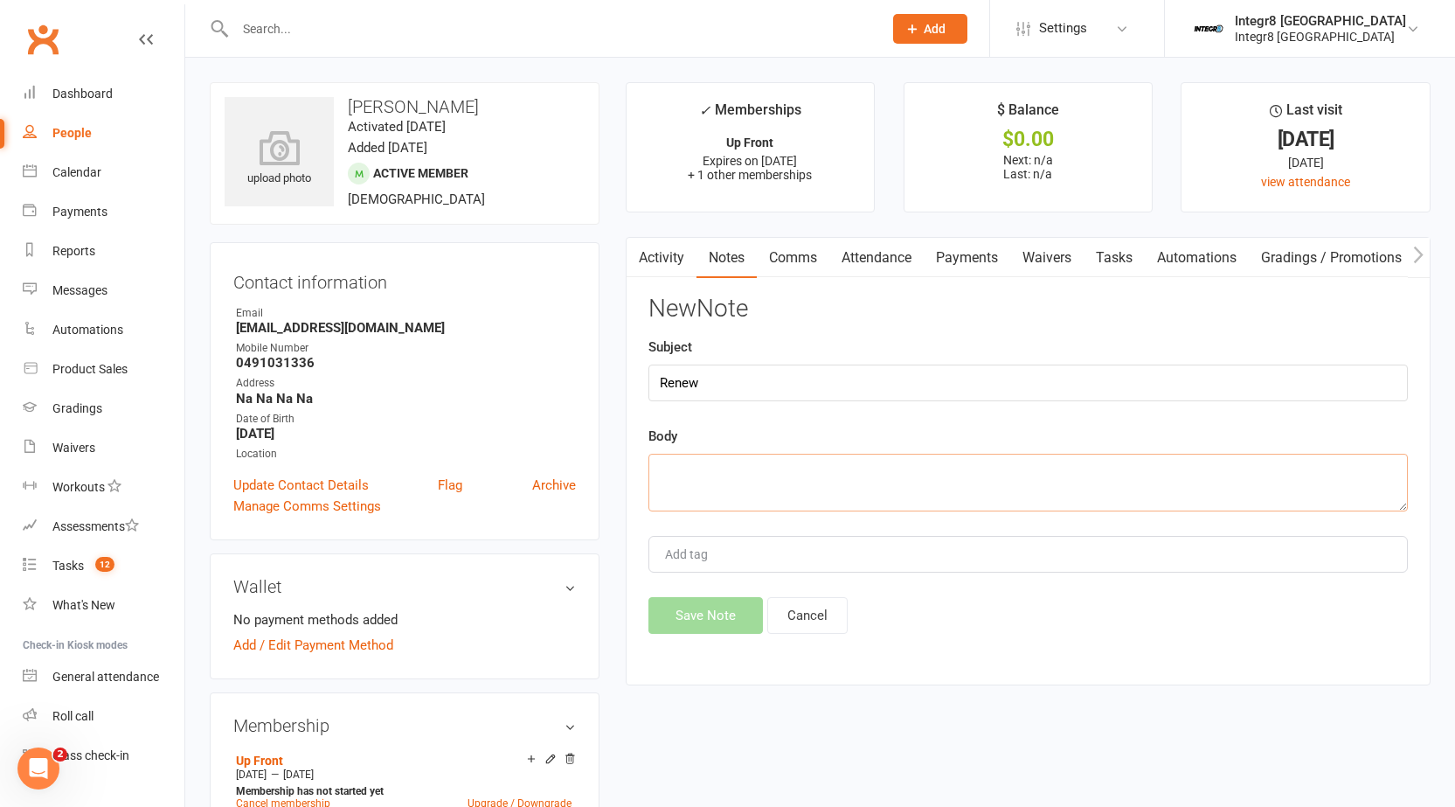
paste textarea "Sports4All membership, paid for 16 weeks of training valued at $472.00 ($29.50 …"
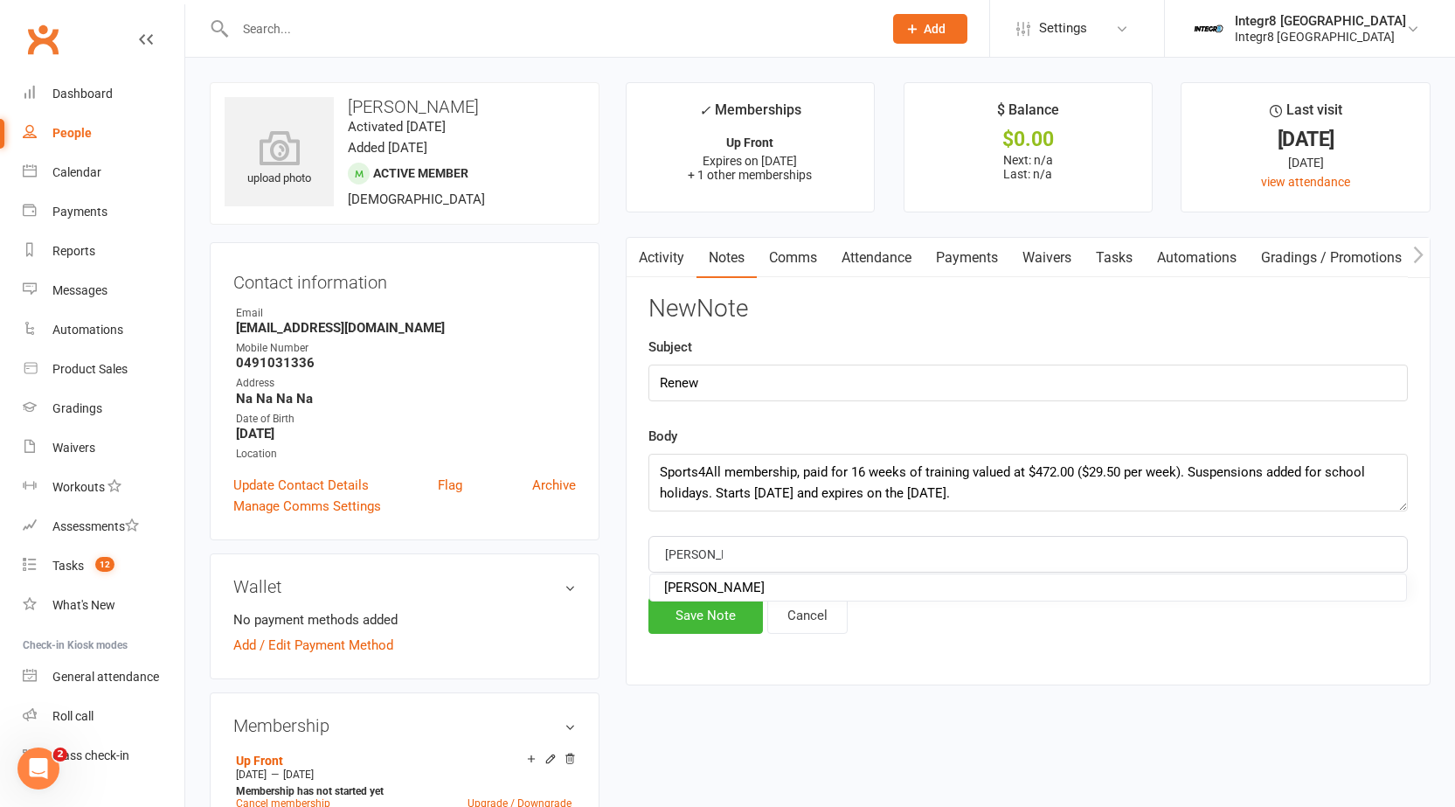
click at [1022, 592] on li "[PERSON_NAME]" at bounding box center [1028, 587] width 756 height 26
click at [703, 618] on button "Save Note" at bounding box center [705, 615] width 114 height 37
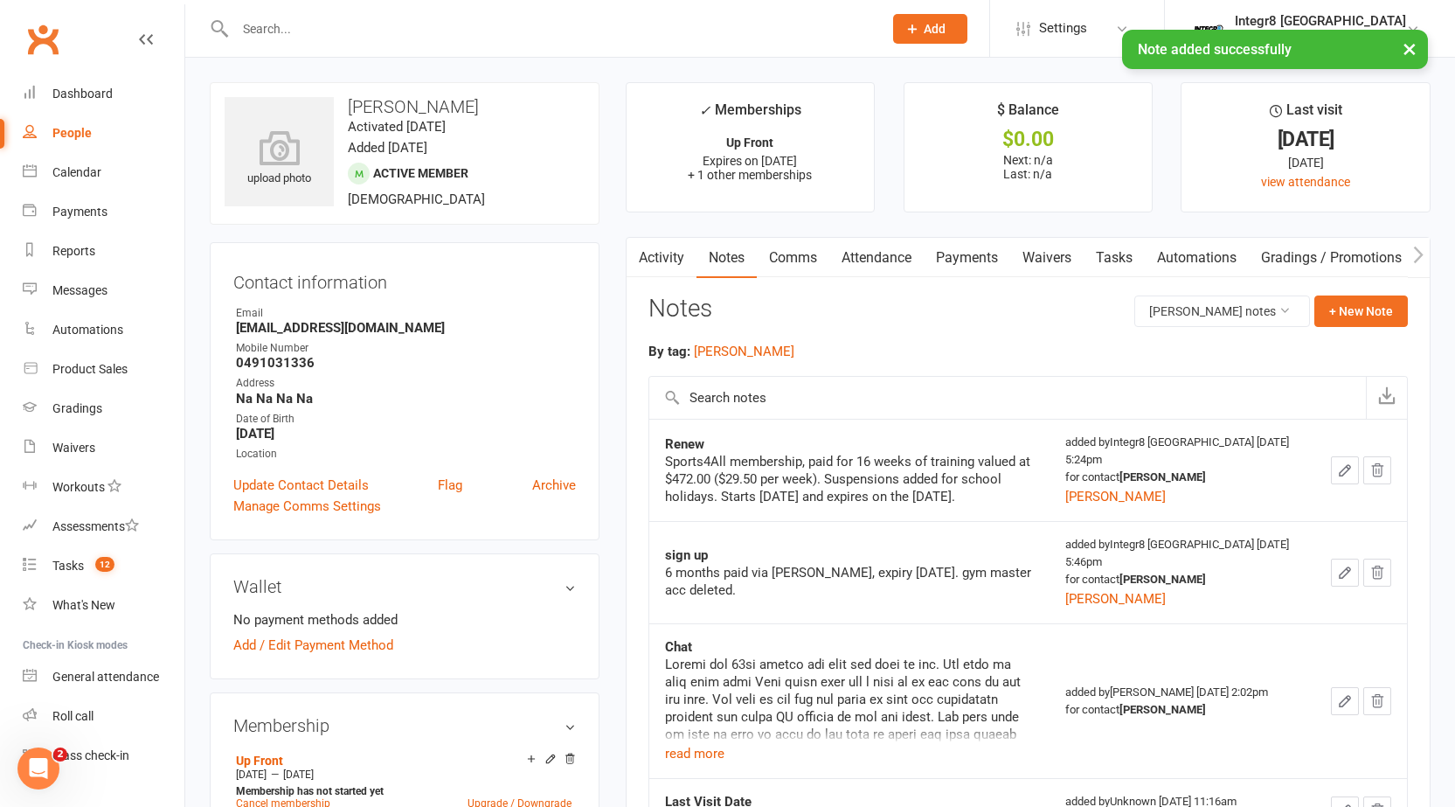
click at [1116, 263] on link "Tasks" at bounding box center [1114, 258] width 61 height 40
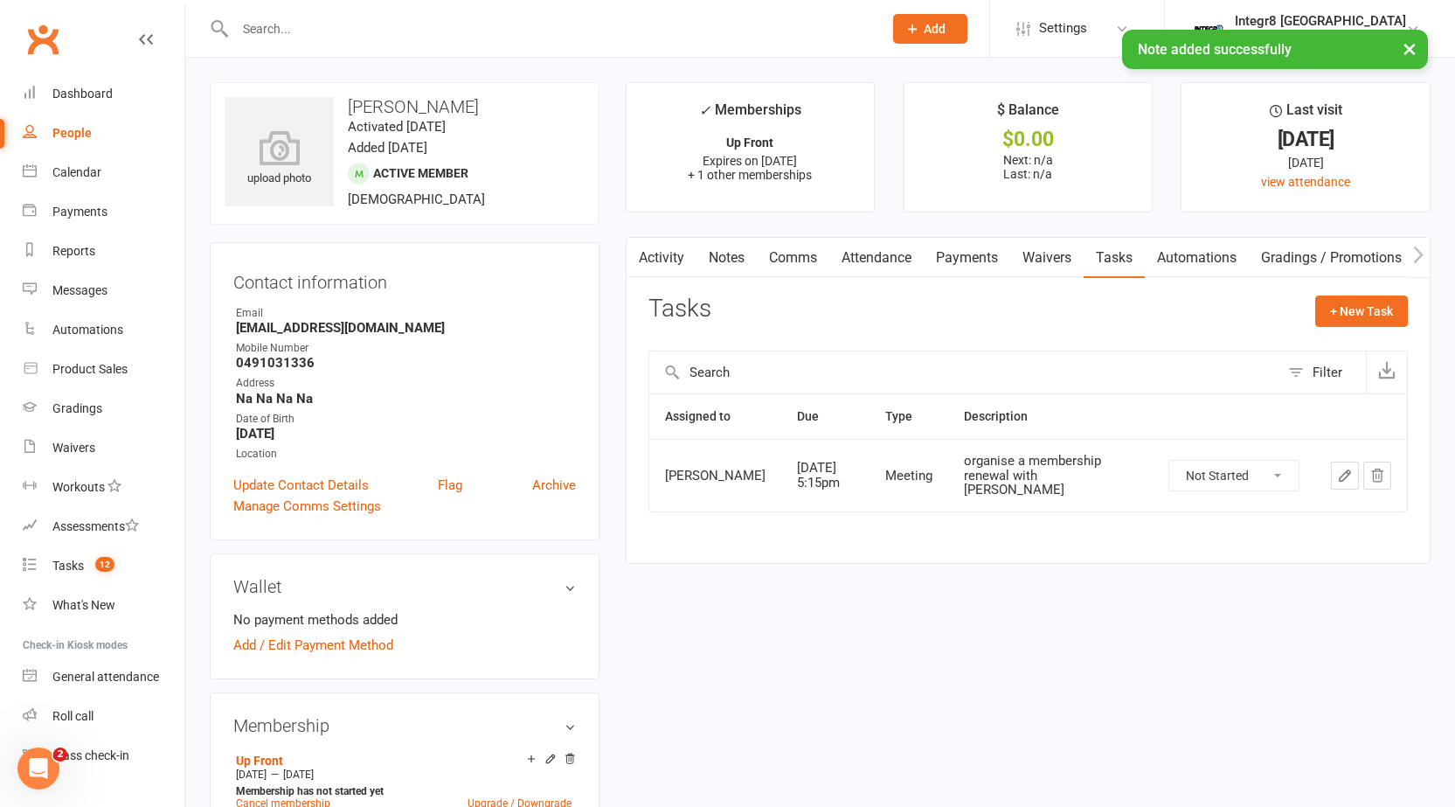
click at [1198, 488] on select "Not Started In Progress Waiting Complete" at bounding box center [1233, 476] width 129 height 30
click at [1169, 468] on select "Not Started In Progress Waiting Complete" at bounding box center [1233, 476] width 129 height 30
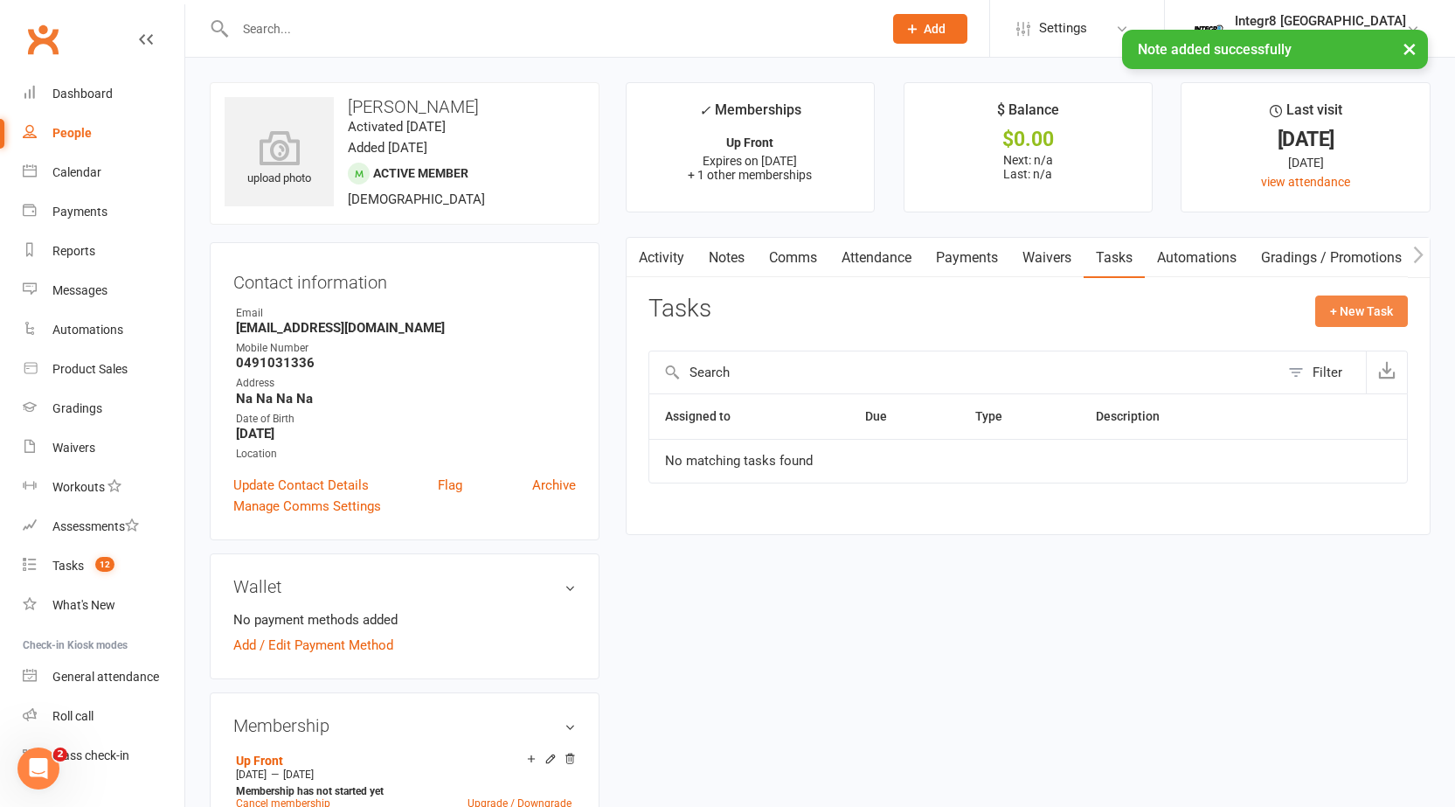
click at [1340, 308] on button "+ New Task" at bounding box center [1361, 310] width 93 height 31
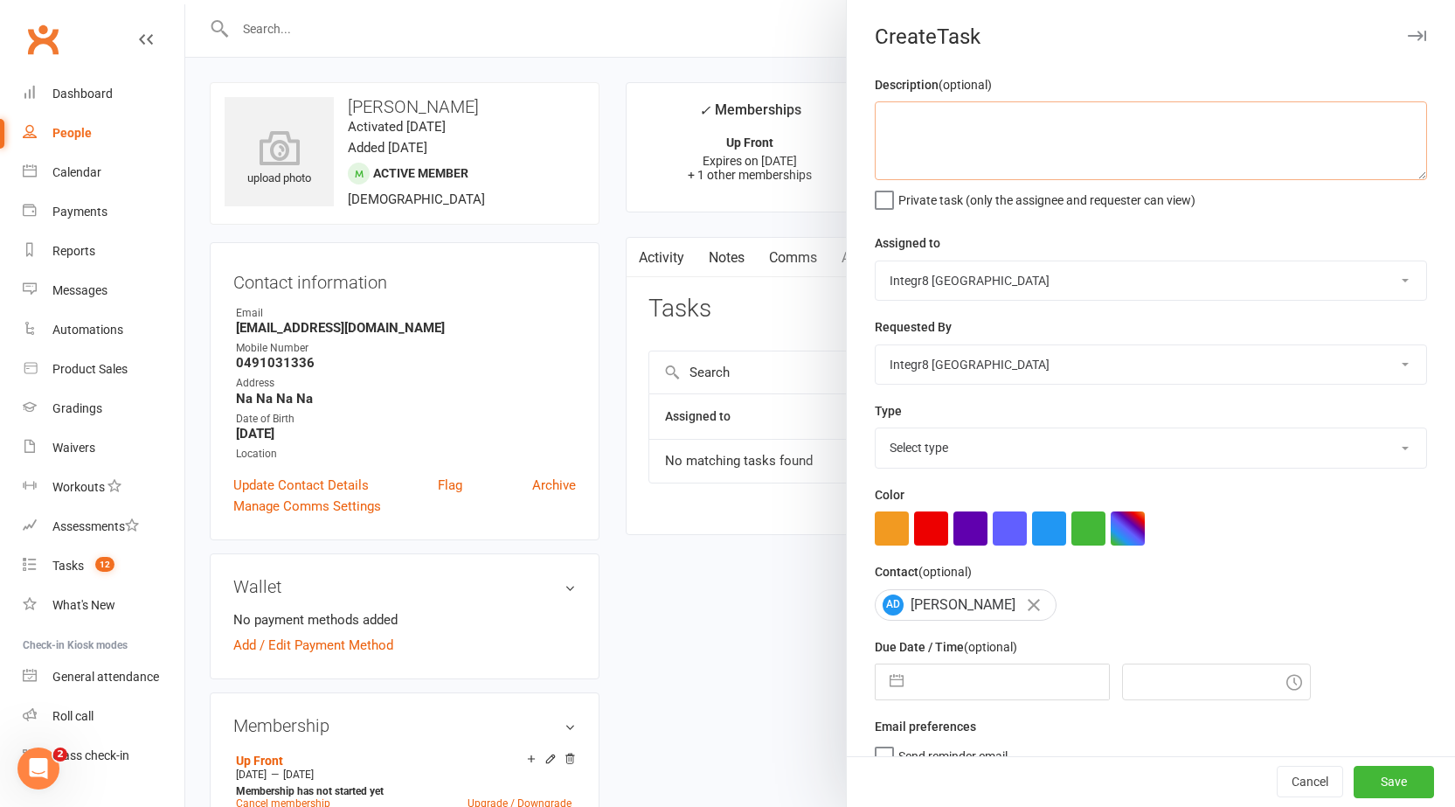
click at [960, 153] on textarea at bounding box center [1151, 140] width 552 height 79
click at [963, 277] on select "Annissa Koletsas Domenic Amato Phil Amato Integr8 Cheltenham Giuseppe Amato" at bounding box center [1151, 280] width 551 height 38
click at [876, 262] on select "Annissa Koletsas Domenic Amato Phil Amato Integr8 Cheltenham Giuseppe Amato" at bounding box center [1151, 280] width 551 height 38
click at [956, 455] on select "Select type E-mail In person Meeting Membership Phone call Add new task type" at bounding box center [1151, 447] width 551 height 38
click at [876, 432] on select "Select type E-mail In person Meeting Membership Phone call Add new task type" at bounding box center [1151, 447] width 551 height 38
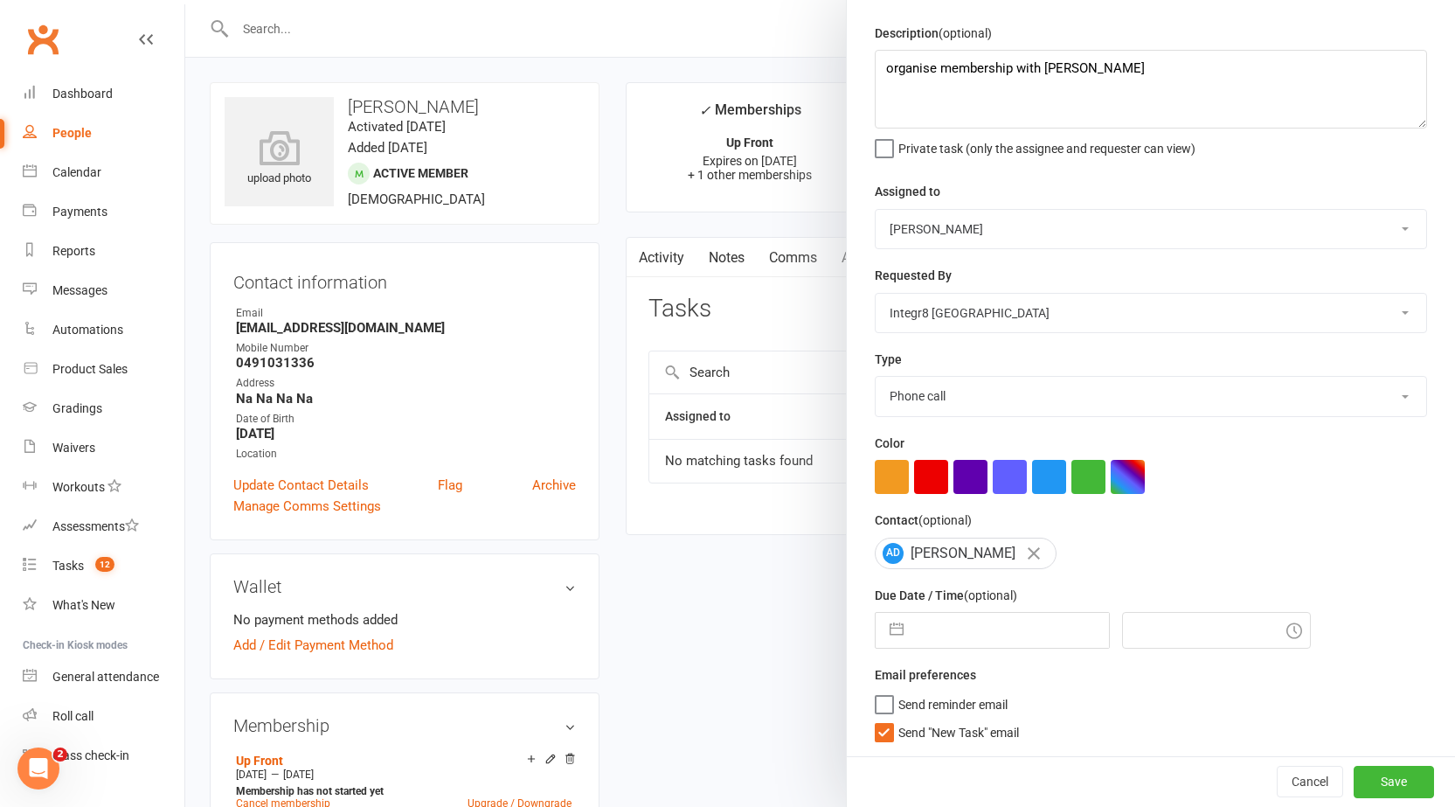
click at [986, 632] on input "text" at bounding box center [1010, 630] width 197 height 35
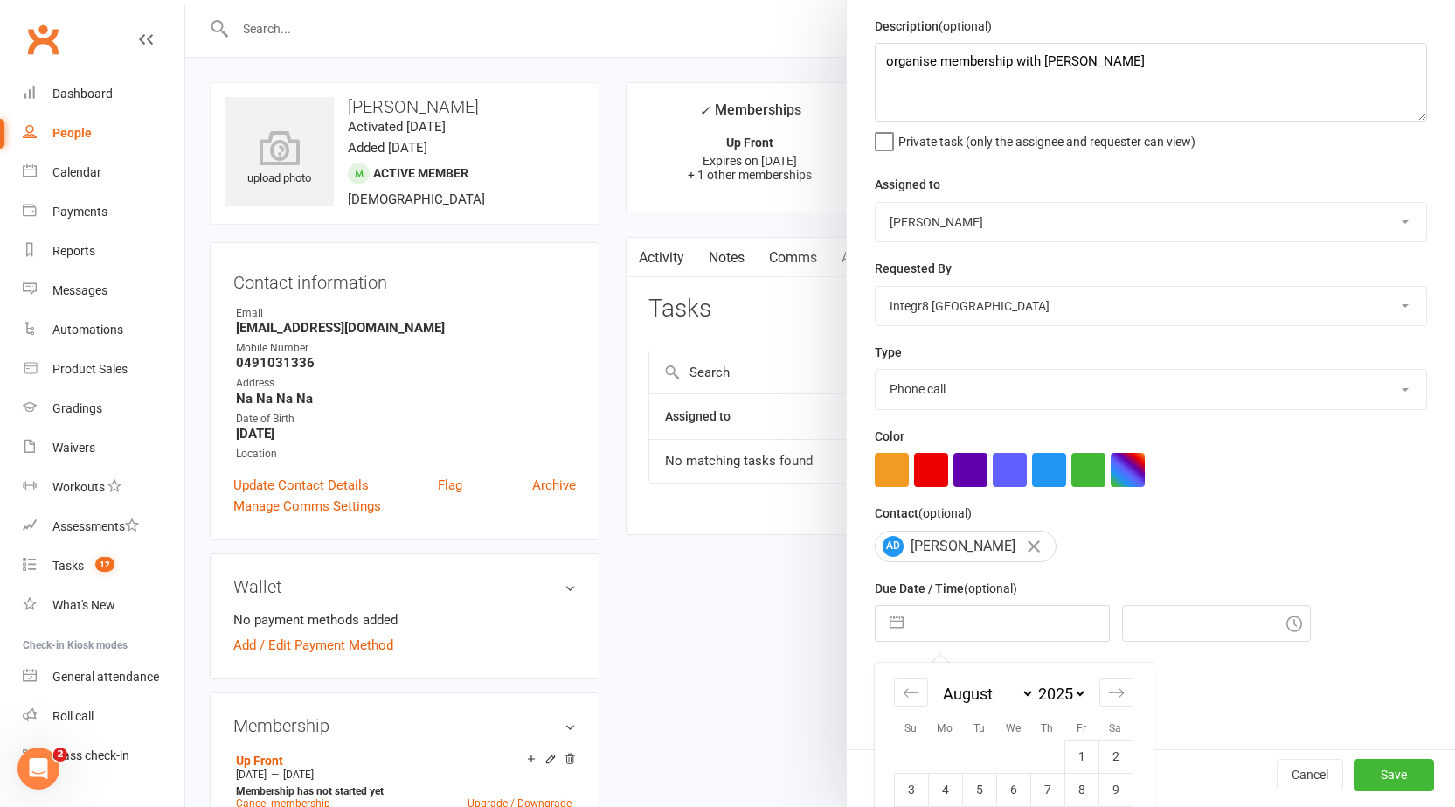
scroll to position [218, 0]
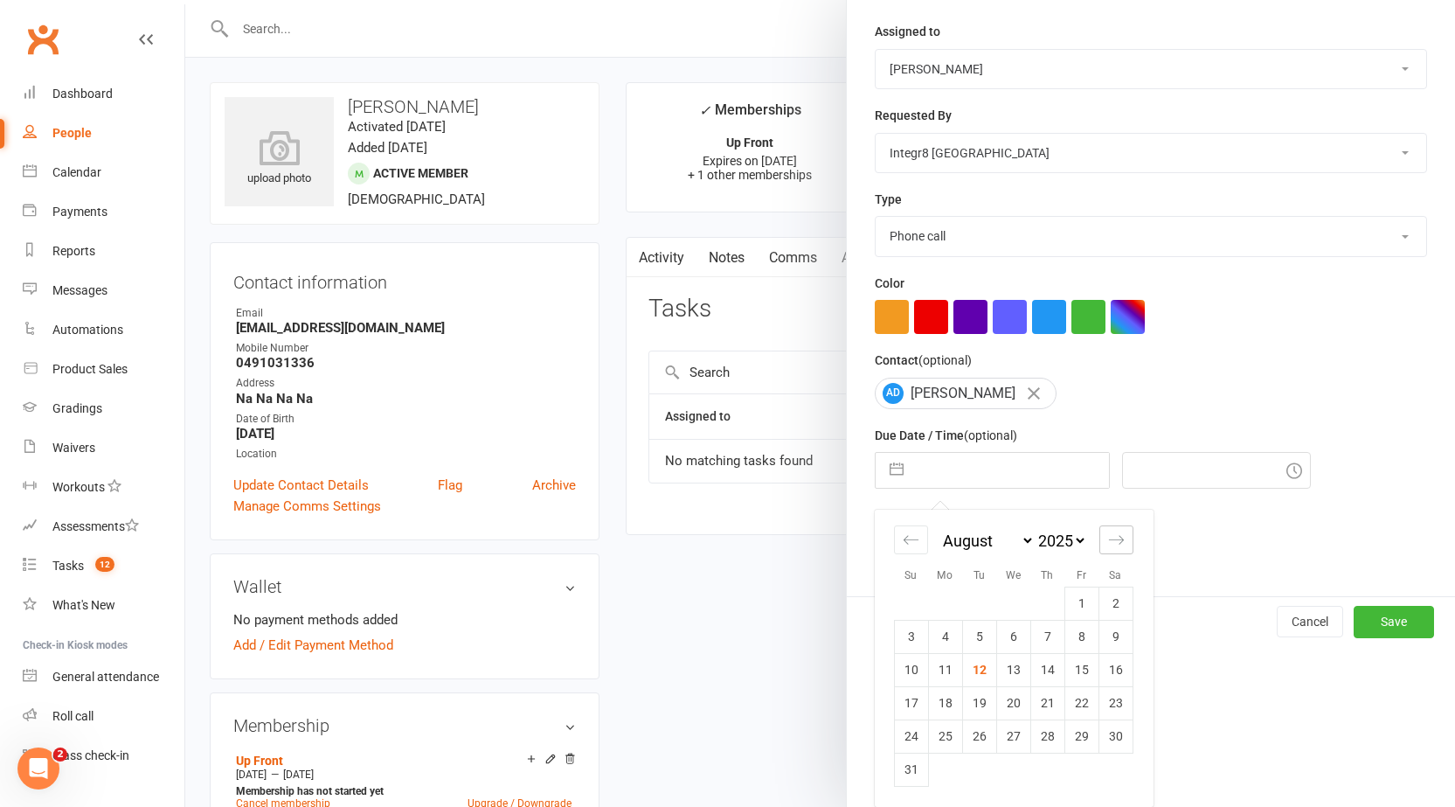
click at [1108, 543] on icon "Move forward to switch to the next month." at bounding box center [1116, 539] width 17 height 17
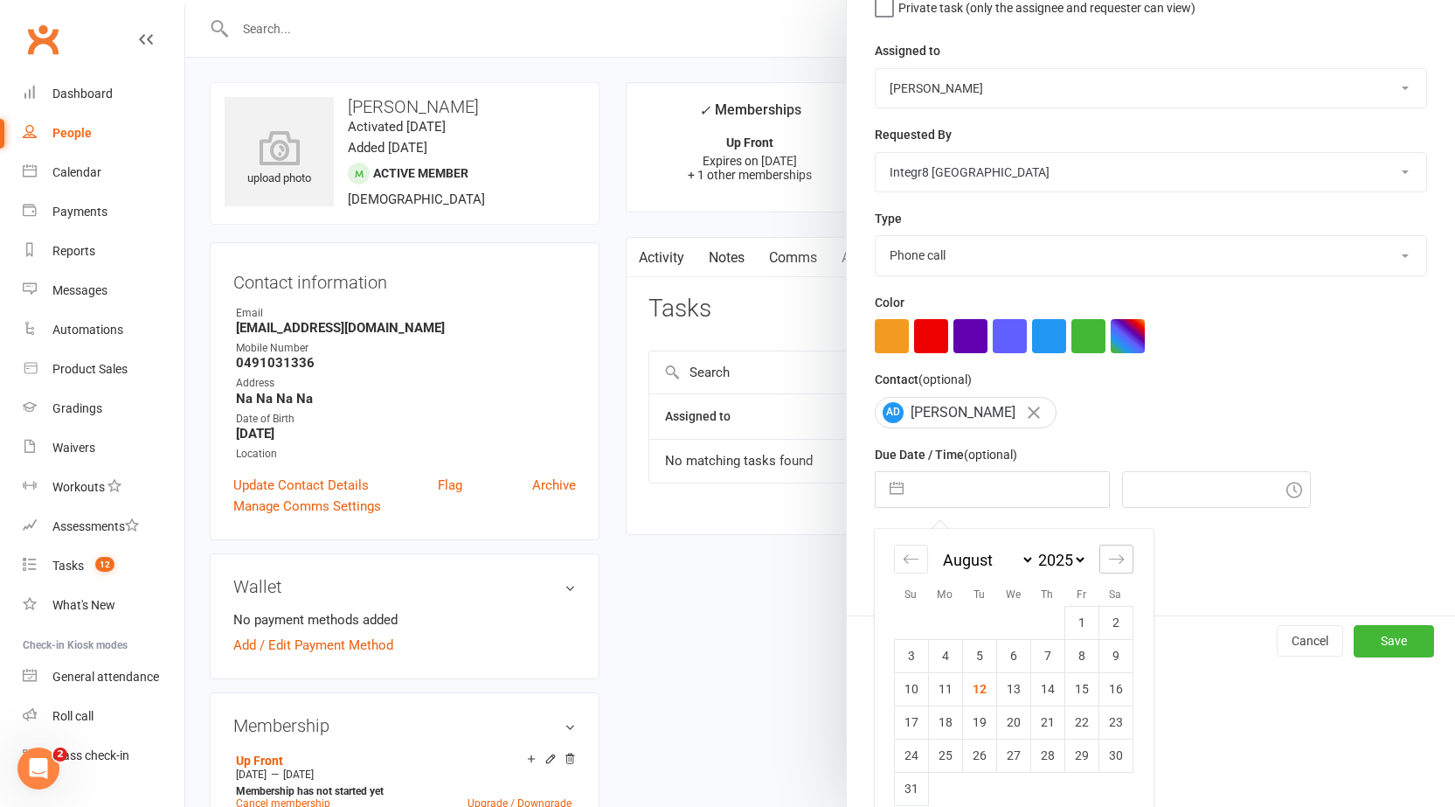
click at [1105, 543] on div "January February March April May June July August September October November De…" at bounding box center [1014, 677] width 278 height 297
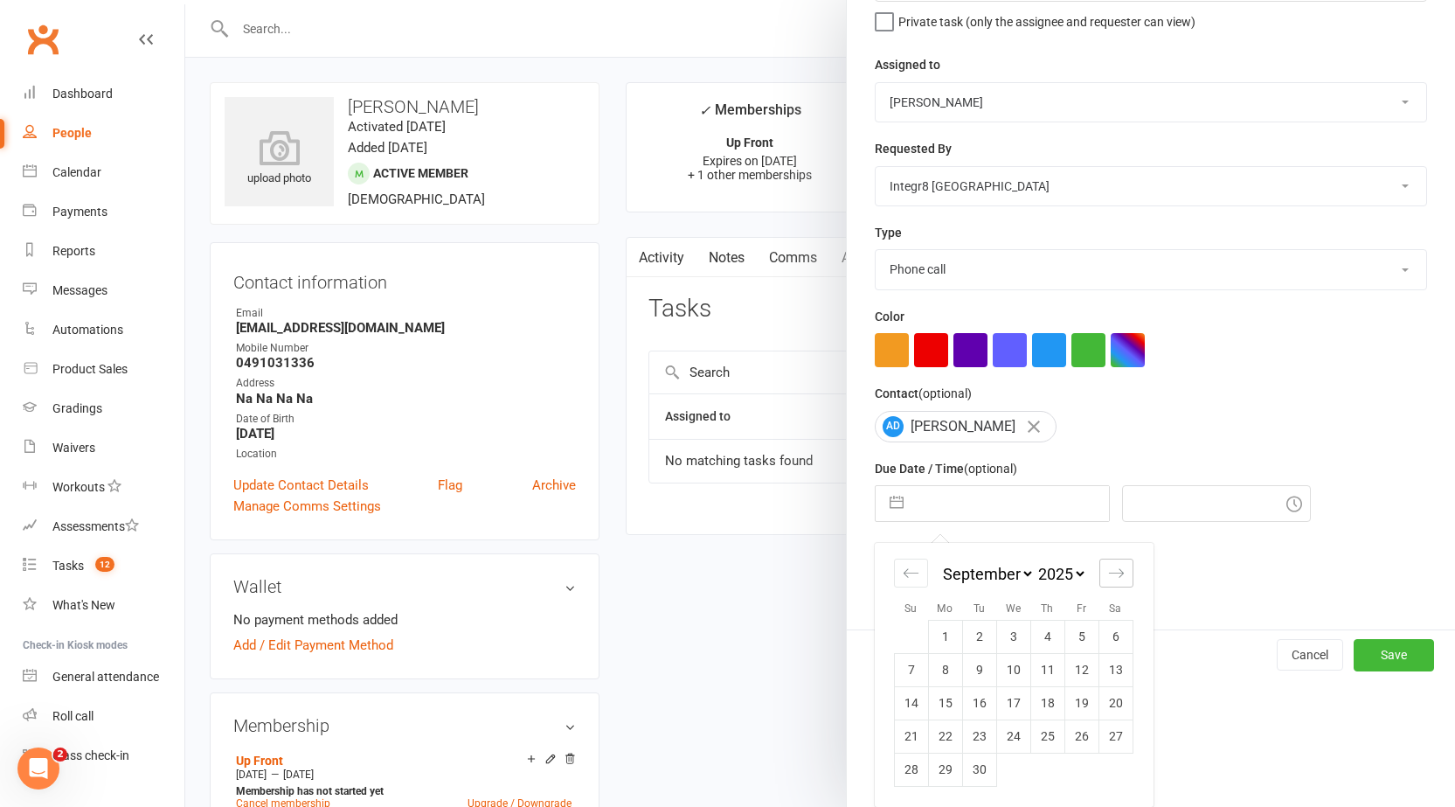
scroll to position [184, 0]
click at [1105, 543] on div "January February March April May June July August September October November De…" at bounding box center [1013, 581] width 239 height 77
click at [1105, 585] on div "Move forward to switch to the next month." at bounding box center [1116, 572] width 34 height 29
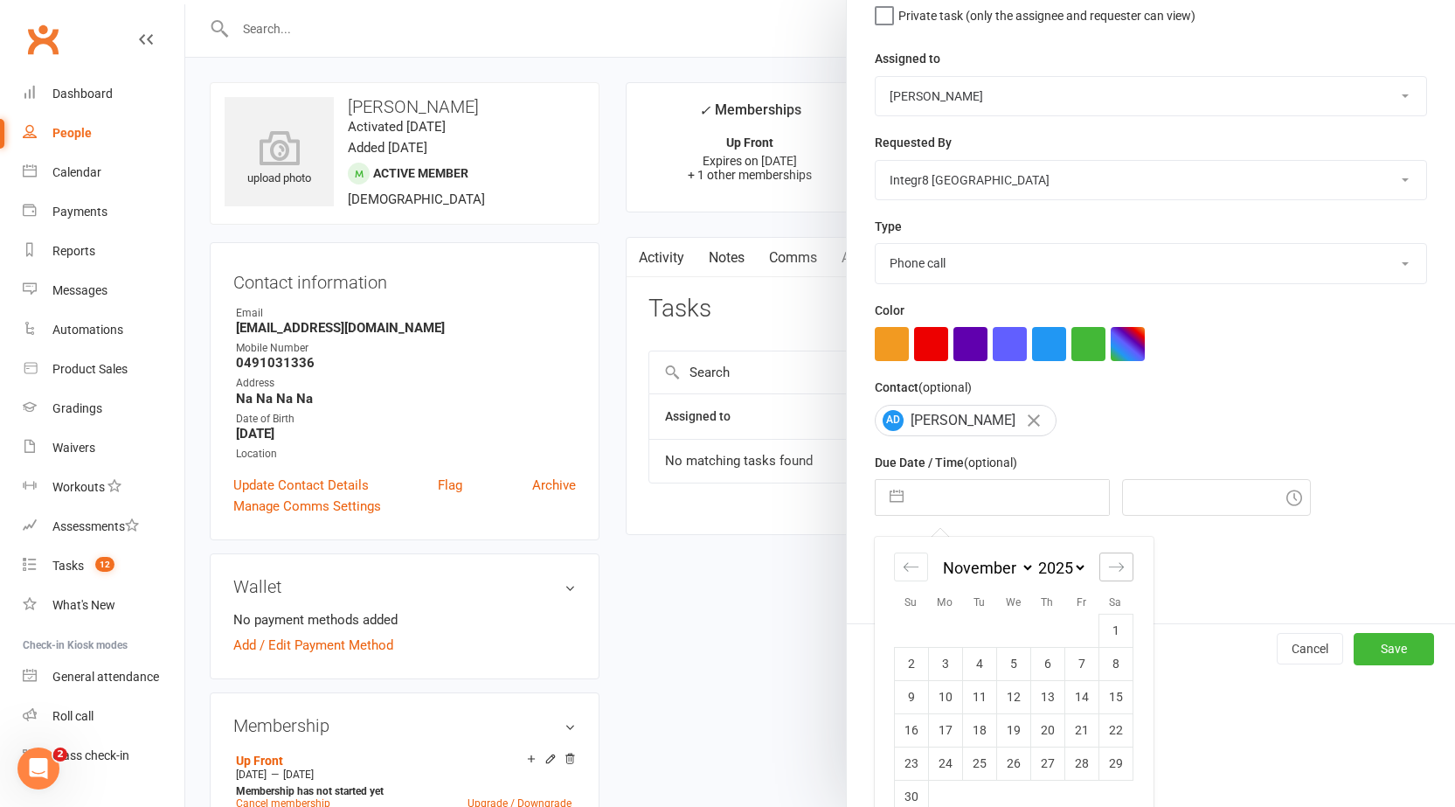
click at [1107, 581] on div "Move forward to switch to the next month." at bounding box center [1116, 566] width 34 height 29
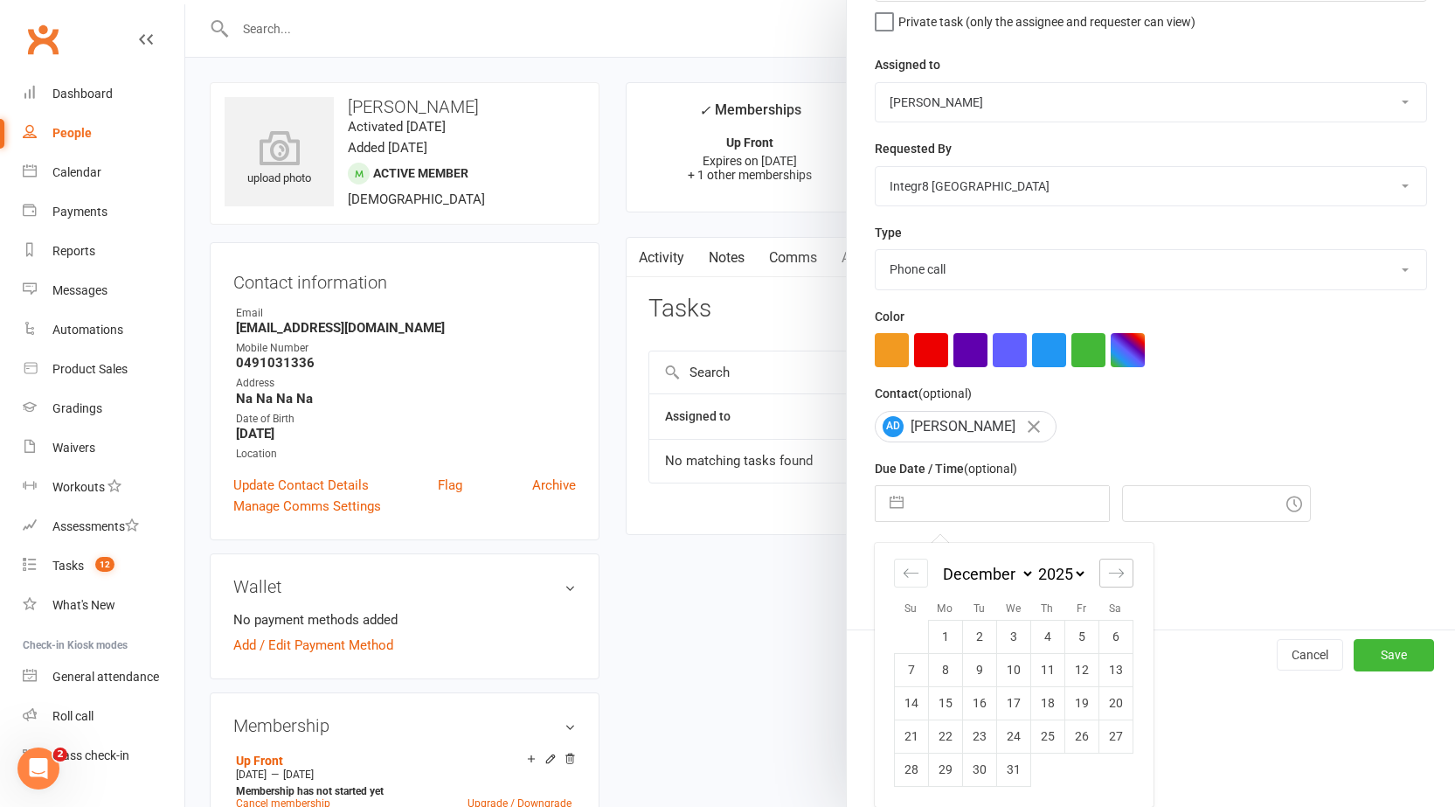
click at [1107, 581] on div "Move forward to switch to the next month." at bounding box center [1116, 572] width 34 height 29
drag, startPoint x: 914, startPoint y: 732, endPoint x: 934, endPoint y: 718, distance: 24.5
click at [914, 733] on td "18" at bounding box center [911, 735] width 34 height 33
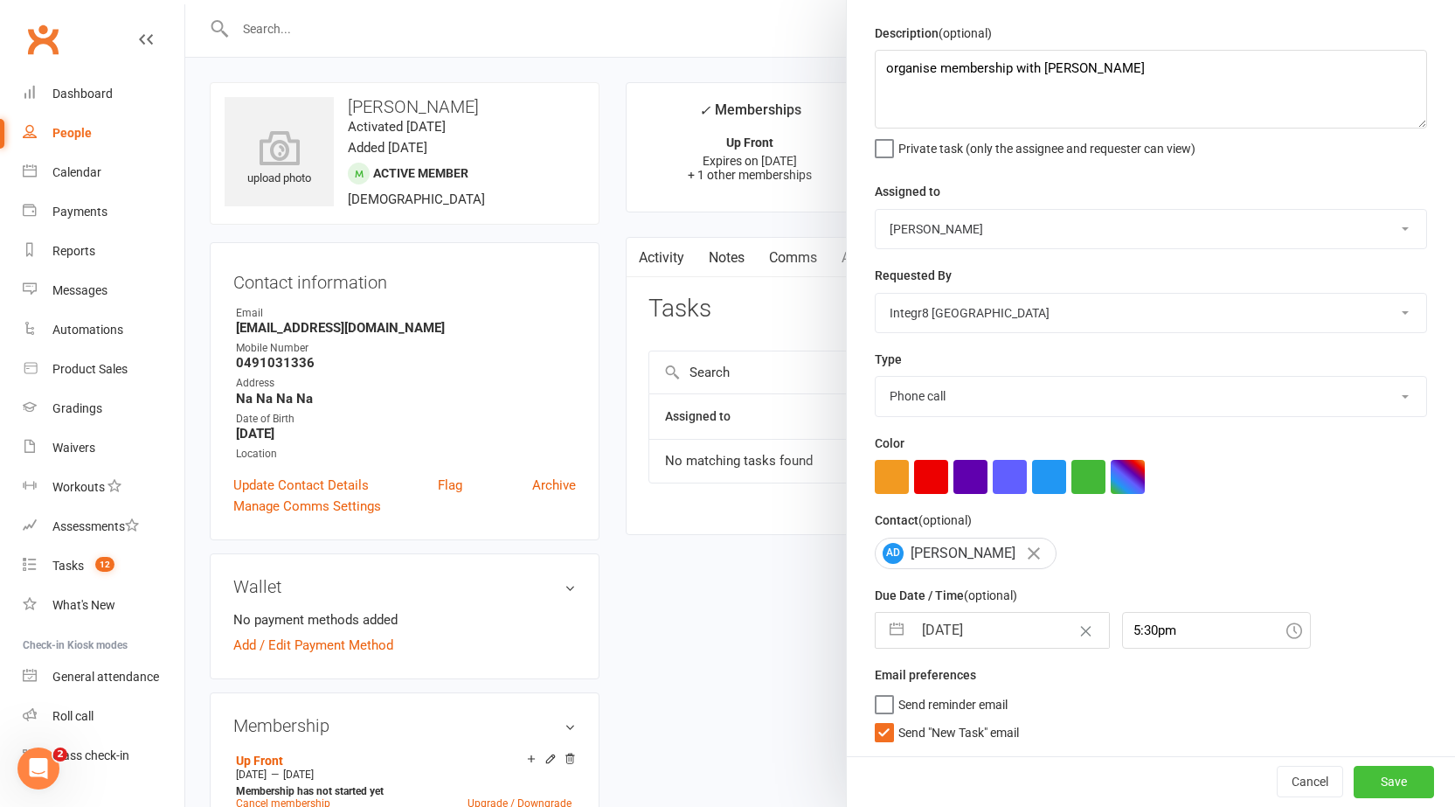
click at [1354, 779] on button "Save" at bounding box center [1394, 781] width 80 height 31
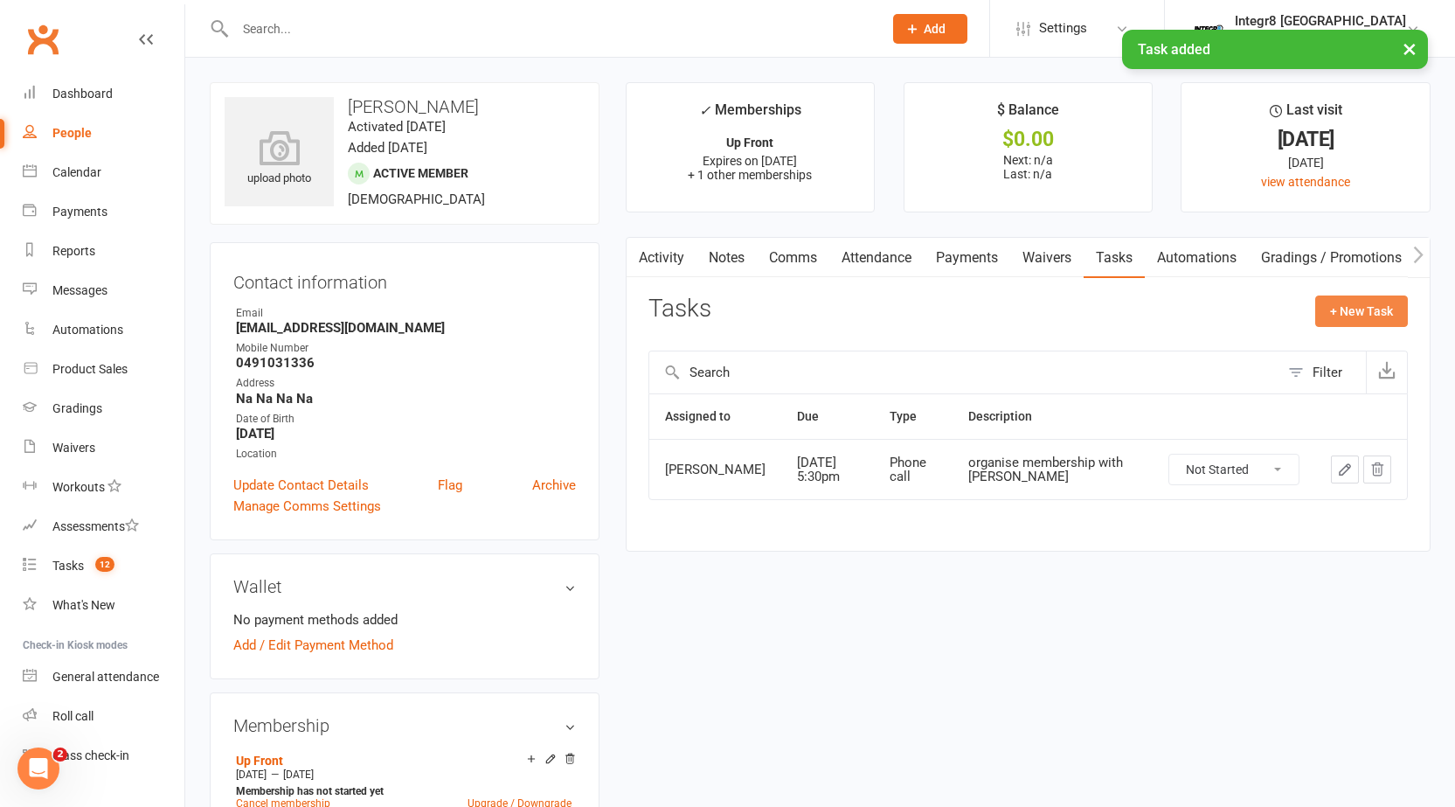
click at [1333, 321] on button "+ New Task" at bounding box center [1361, 310] width 93 height 31
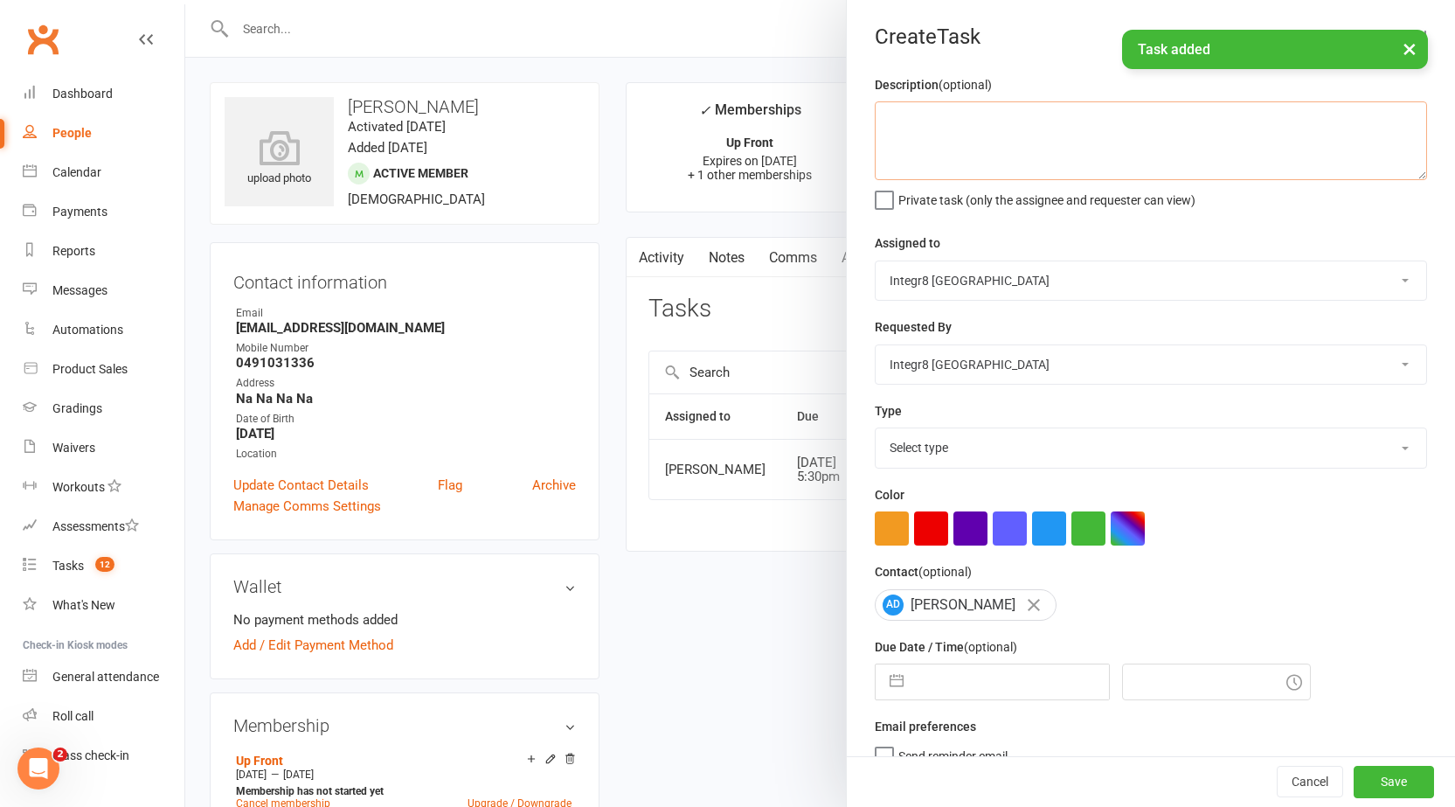
click at [1006, 122] on textarea at bounding box center [1151, 140] width 552 height 79
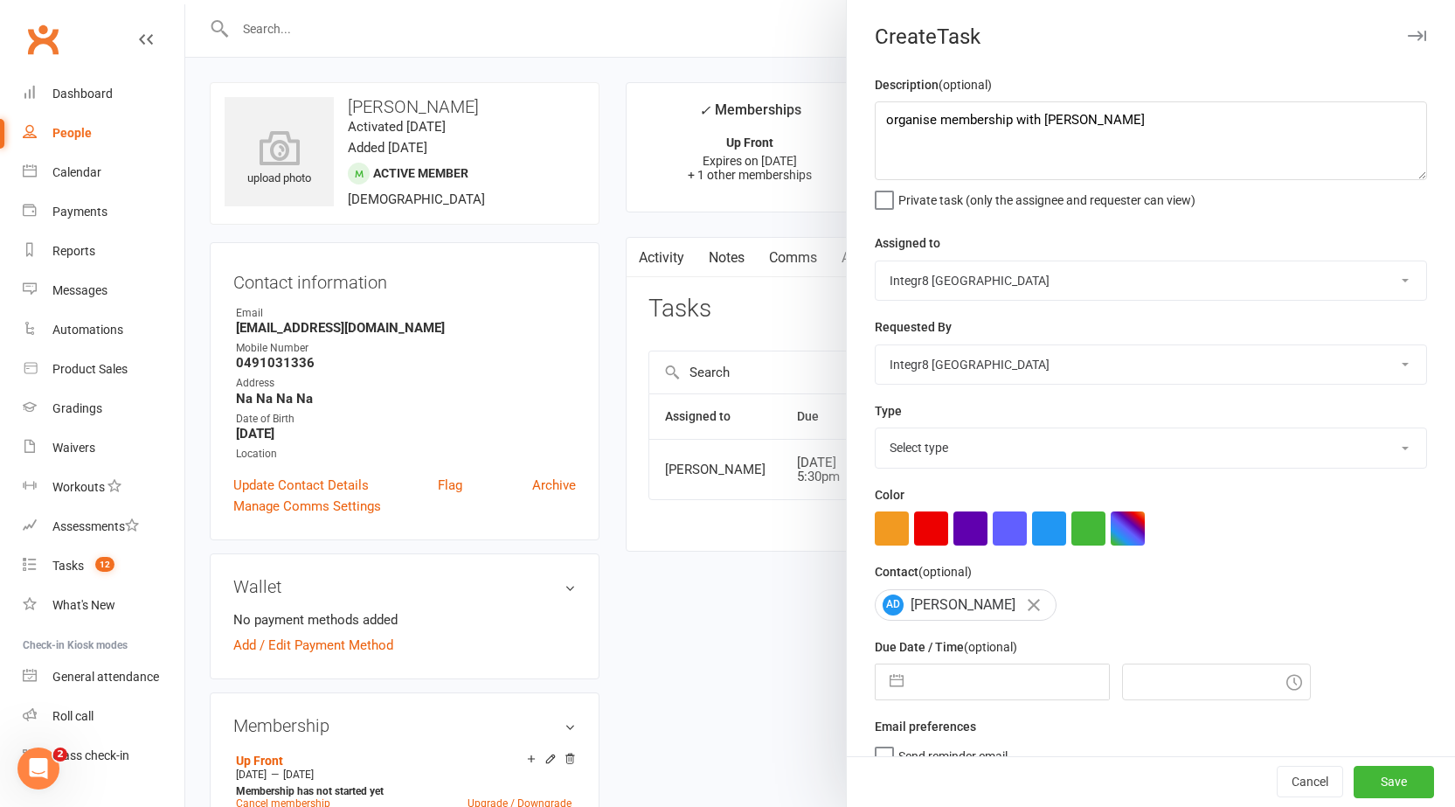
click at [995, 275] on select "Annissa Koletsas Domenic Amato Phil Amato Integr8 Cheltenham Giuseppe Amato" at bounding box center [1151, 280] width 551 height 38
click at [876, 262] on select "Annissa Koletsas Domenic Amato Phil Amato Integr8 Cheltenham Giuseppe Amato" at bounding box center [1151, 280] width 551 height 38
click at [994, 456] on select "Select type E-mail In person Meeting Membership Phone call Add new task type" at bounding box center [1151, 447] width 551 height 38
click at [876, 432] on select "Select type E-mail In person Meeting Membership Phone call Add new task type" at bounding box center [1151, 447] width 551 height 38
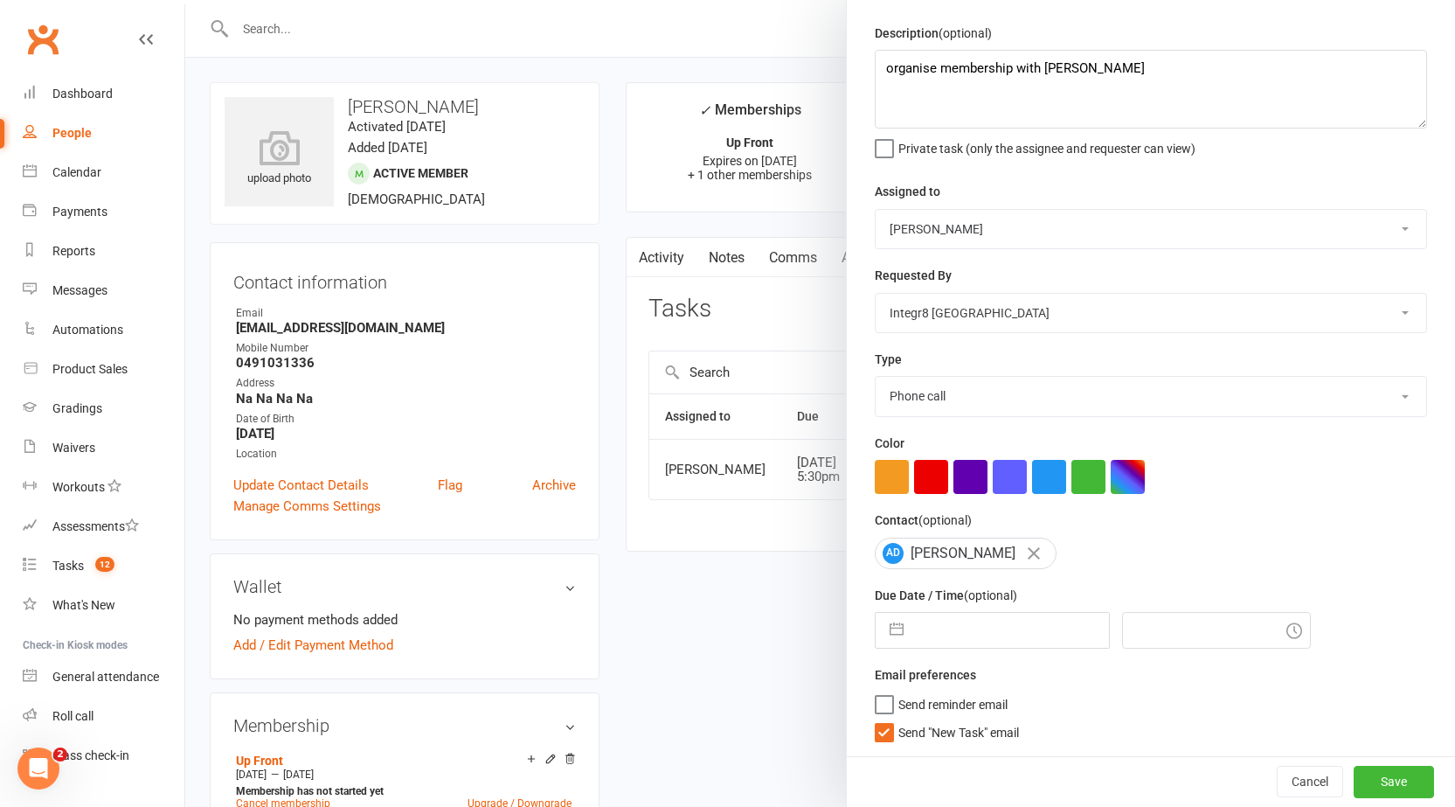
click at [1006, 642] on input "text" at bounding box center [1010, 630] width 197 height 35
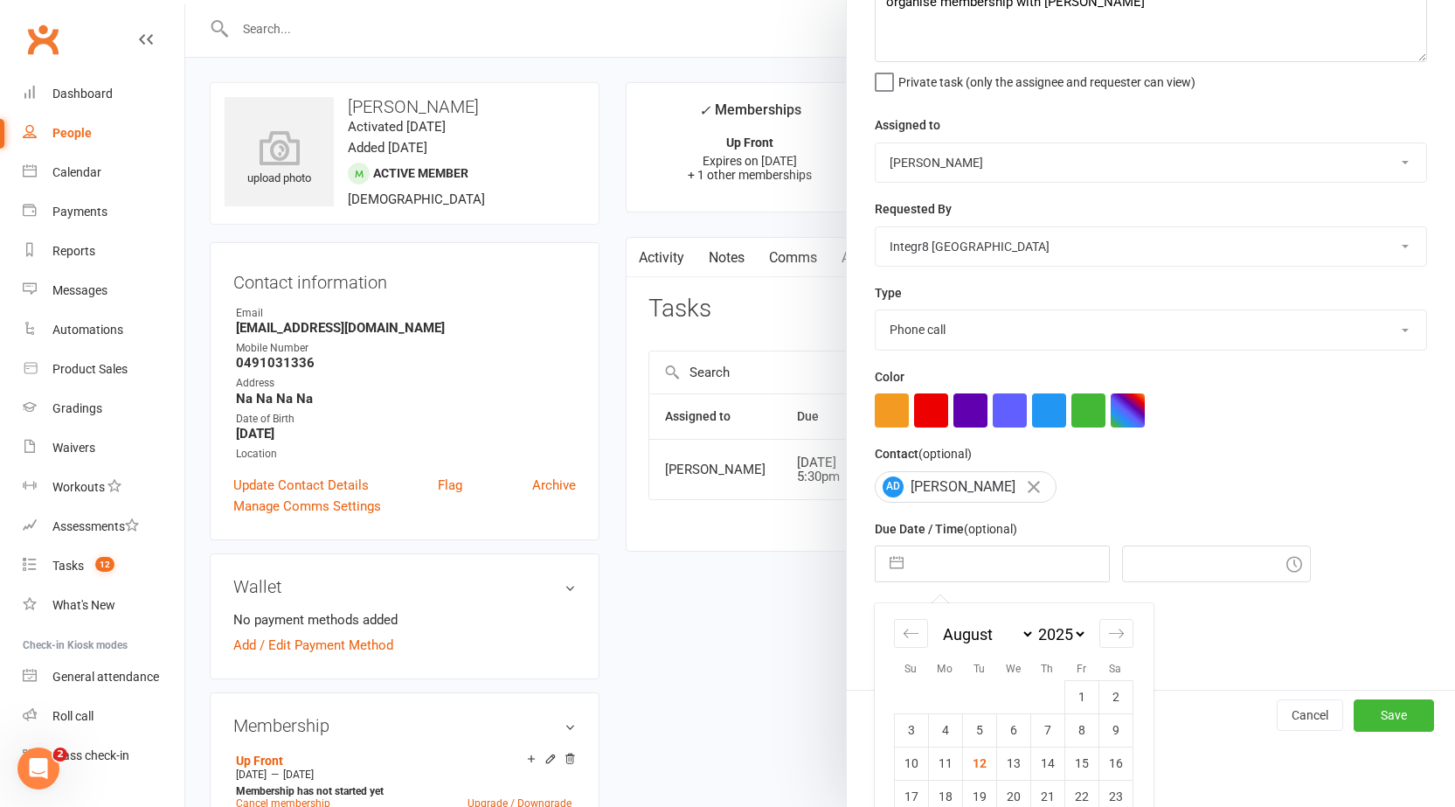
scroll to position [146, 0]
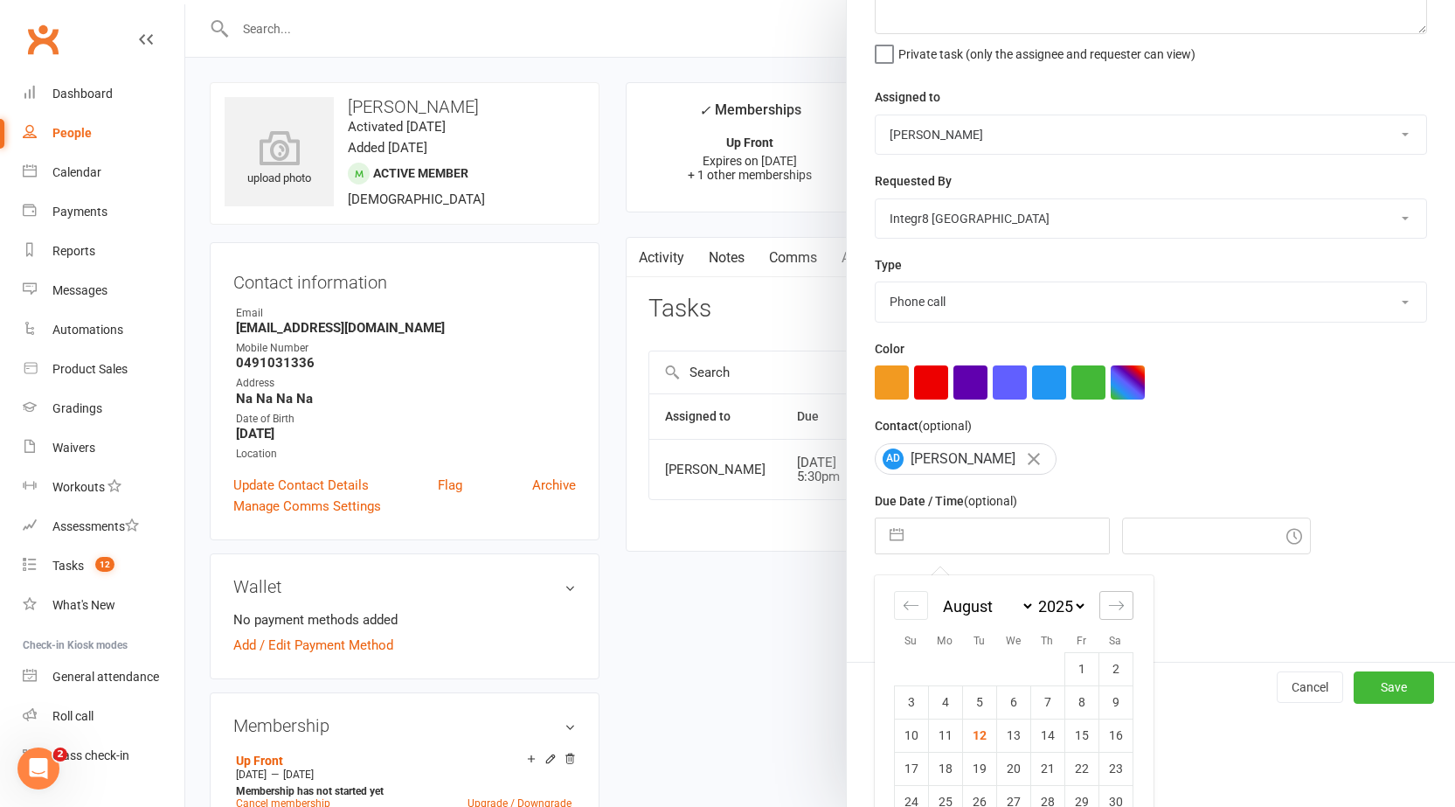
click at [1110, 613] on icon "Move forward to switch to the next month." at bounding box center [1116, 605] width 17 height 17
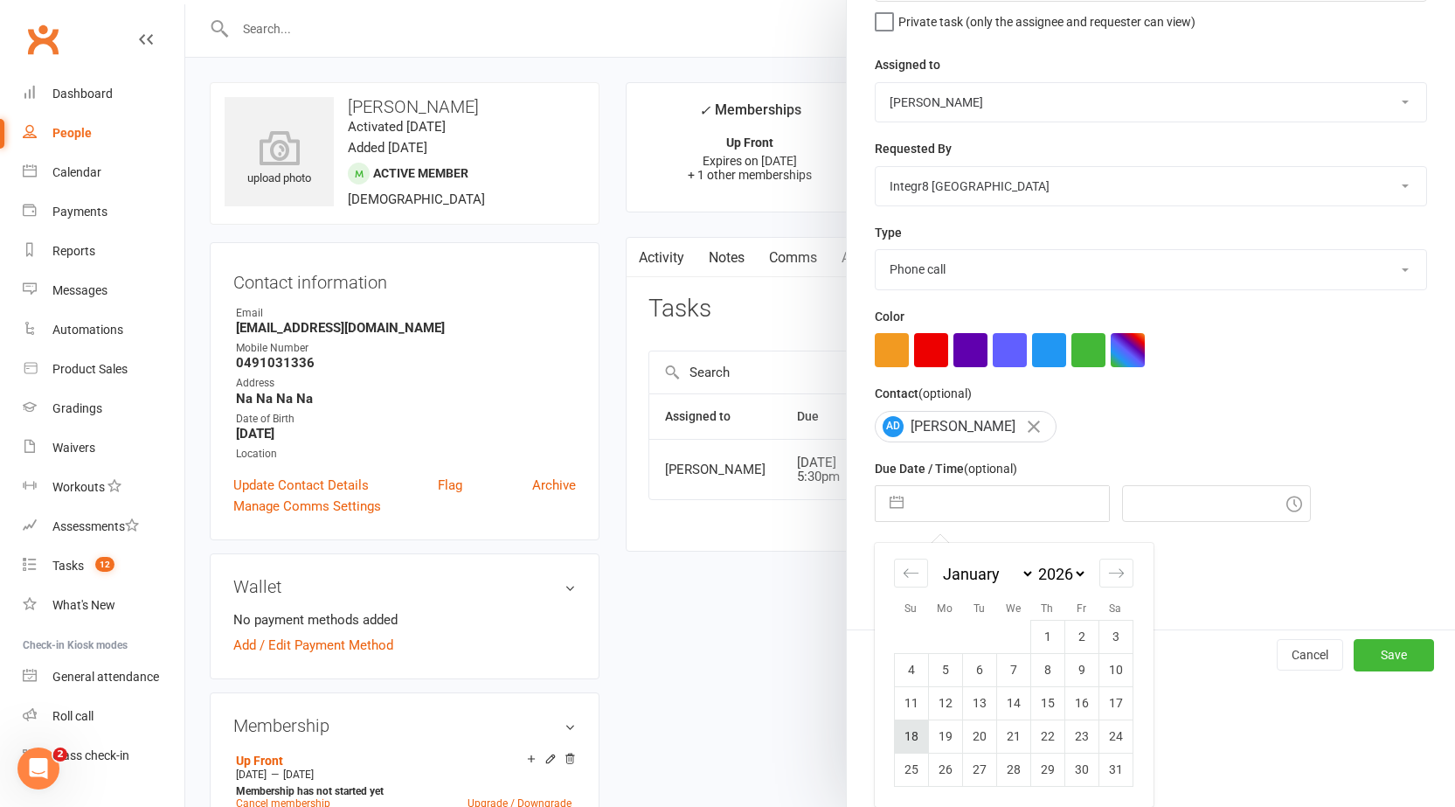
click at [917, 731] on td "18" at bounding box center [911, 735] width 34 height 33
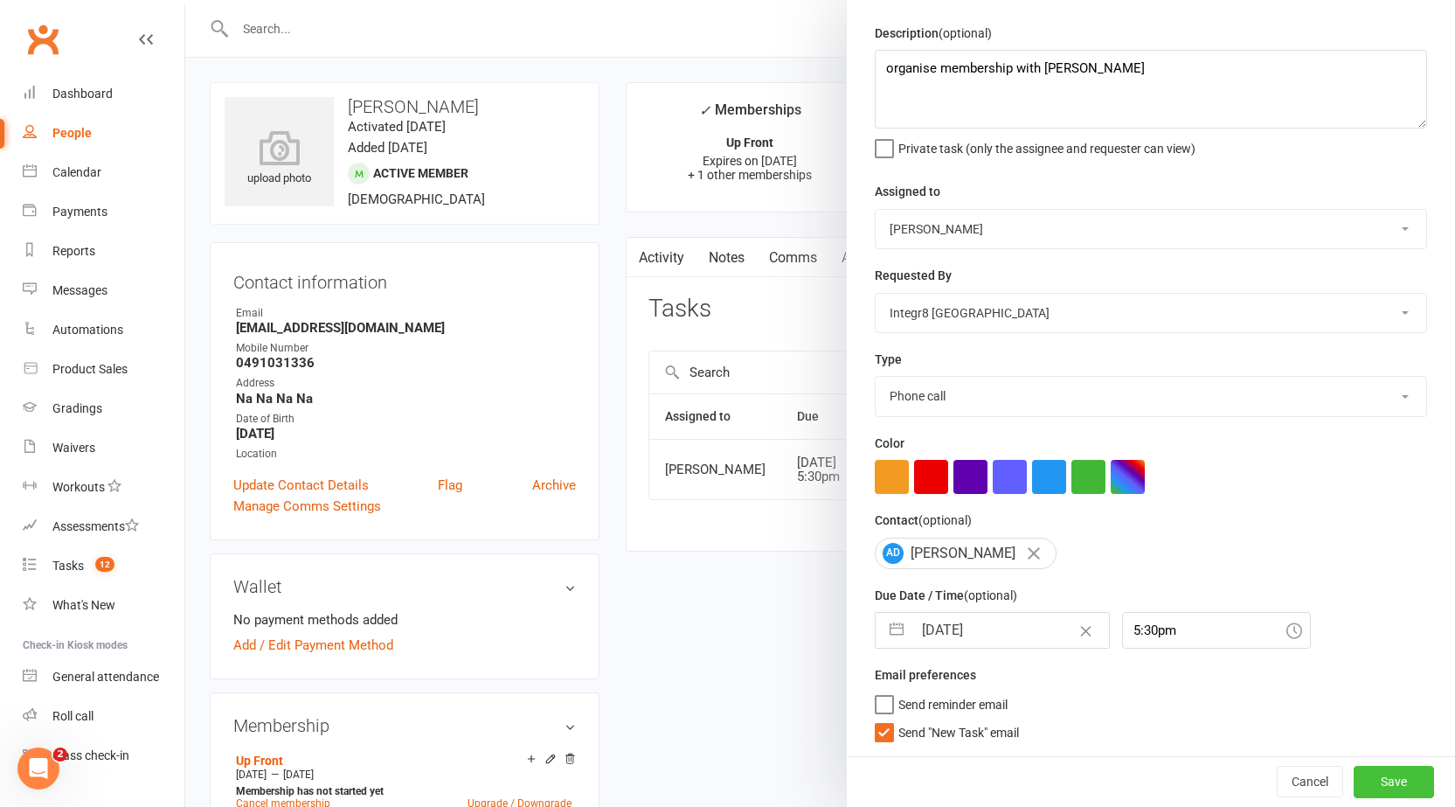
click at [1372, 785] on button "Save" at bounding box center [1394, 781] width 80 height 31
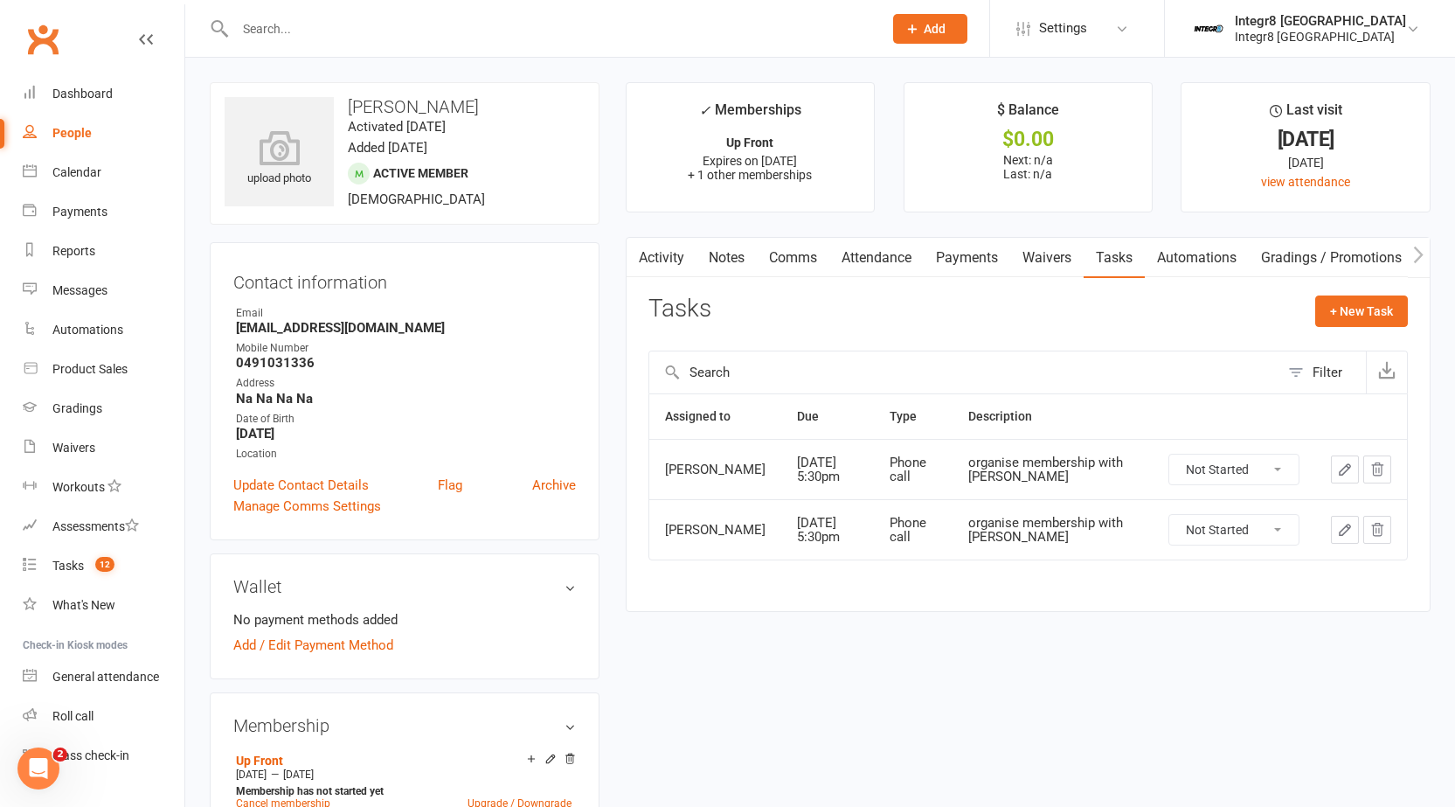
click at [648, 232] on main "✓ Memberships Up Front Expires on 21st August, 2025 + 1 other memberships $ Bal…" at bounding box center [1028, 355] width 831 height 547
click at [653, 251] on link "Activity" at bounding box center [662, 258] width 70 height 40
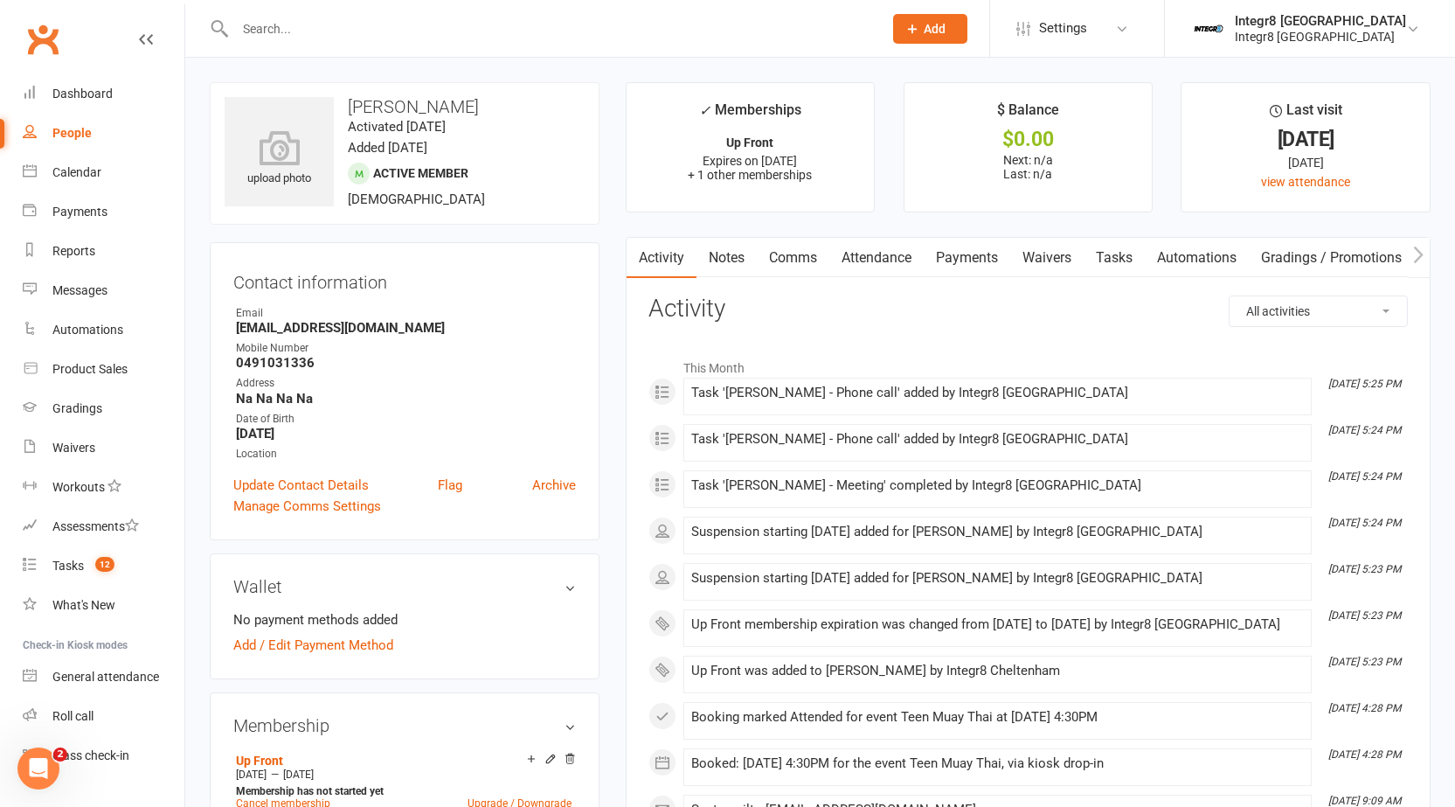
click at [59, 135] on div "People" at bounding box center [71, 133] width 39 height 14
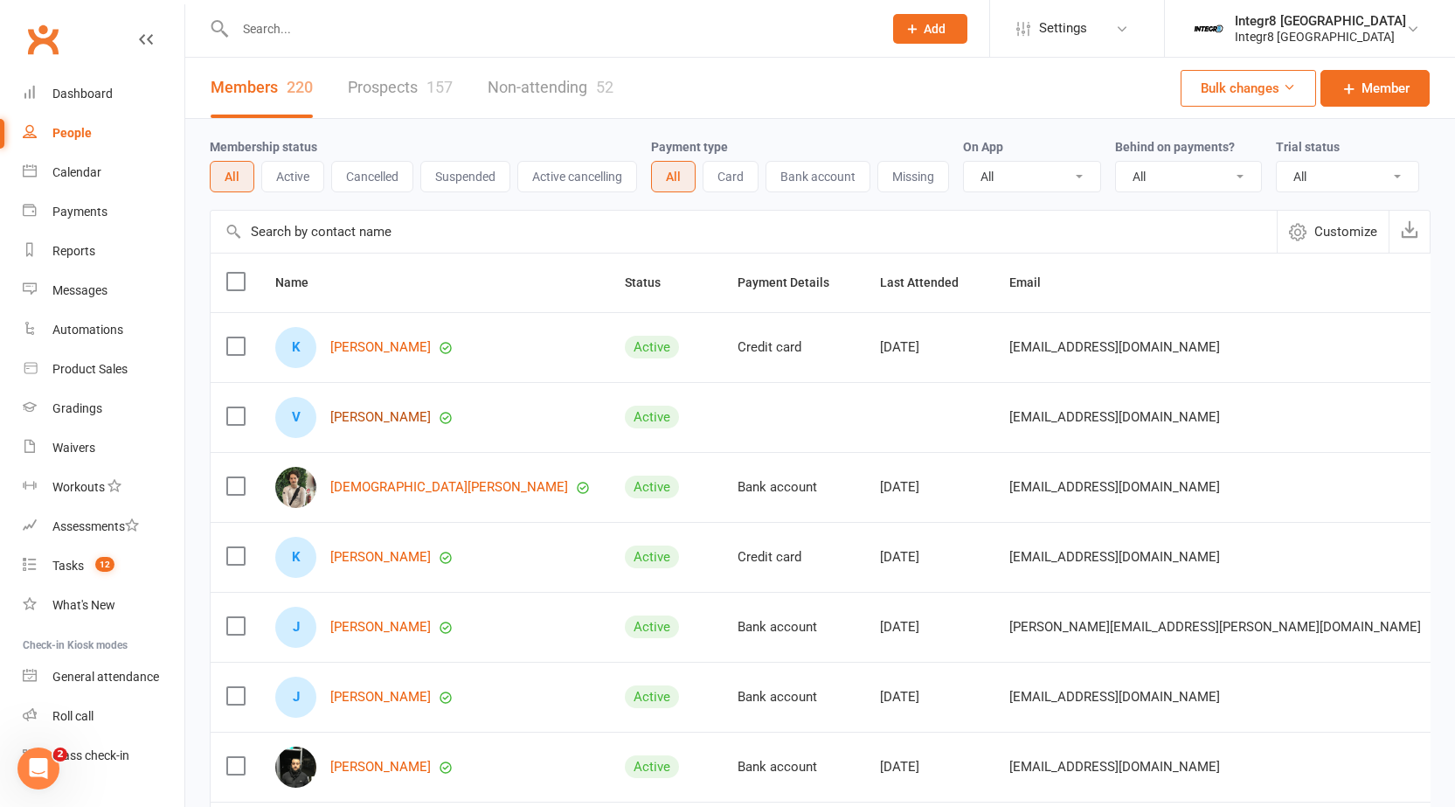
click at [366, 421] on link "Val Sharipov" at bounding box center [380, 417] width 100 height 15
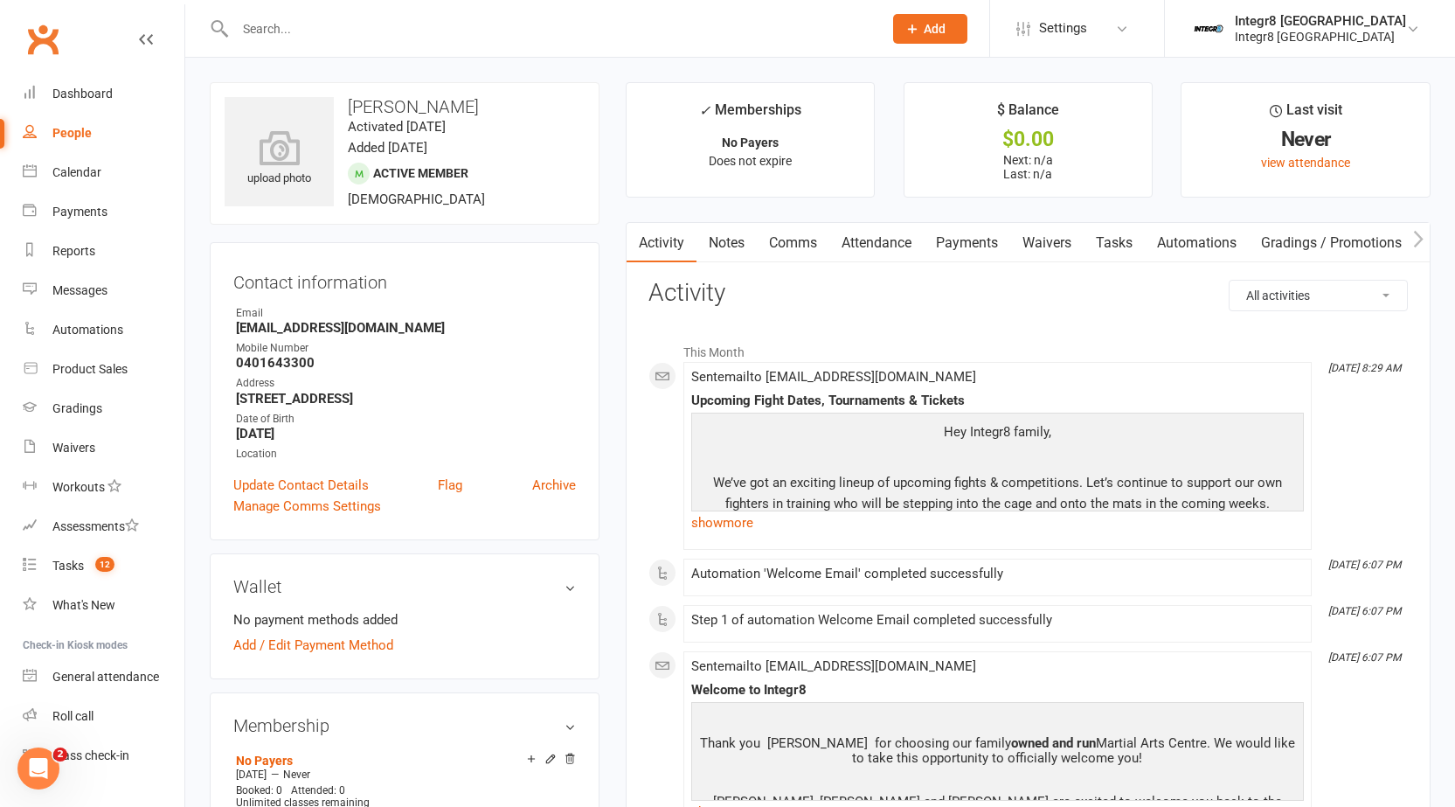
click at [718, 233] on link "Notes" at bounding box center [726, 243] width 60 height 40
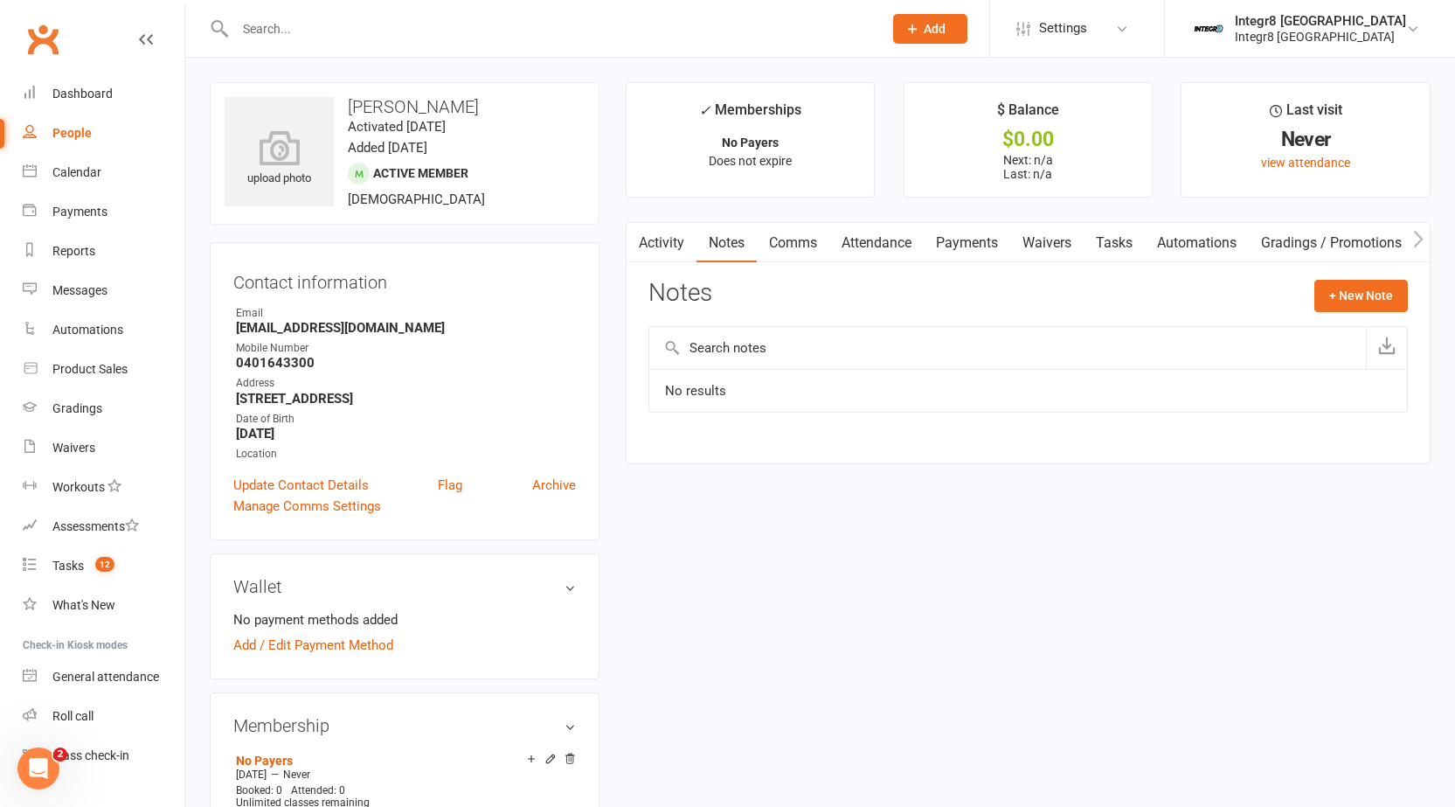
click at [672, 237] on link "Activity" at bounding box center [662, 243] width 70 height 40
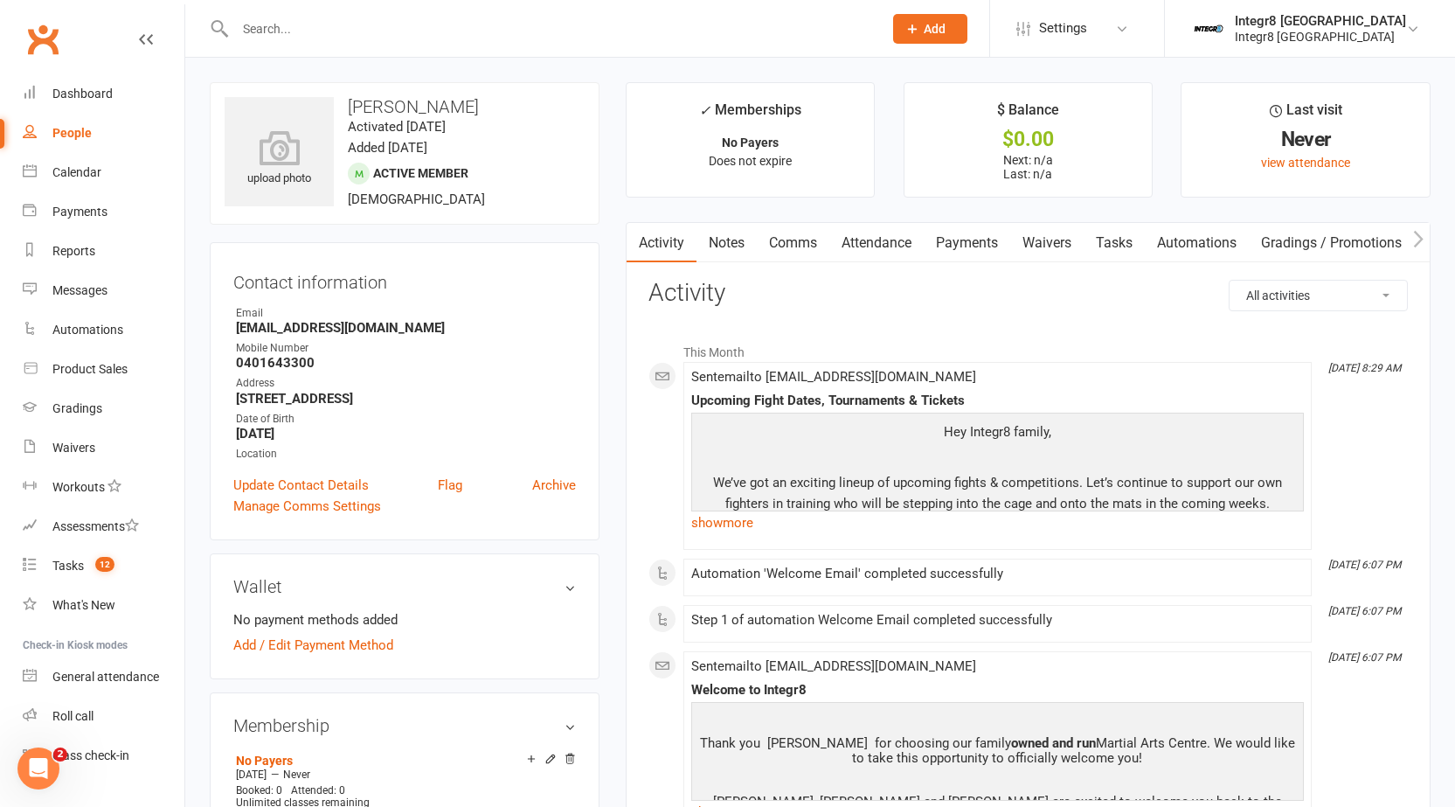
click at [1040, 412] on div "Hey Integr8 family, We’ve got an exciting lineup of upcoming fights & competiti…" at bounding box center [997, 473] width 613 height 122
click at [1054, 384] on div "Sent email to Valihan2000@gmail.com Upcoming Fight Dates, Tournaments & Tickets…" at bounding box center [997, 456] width 613 height 172
click at [721, 253] on link "Notes" at bounding box center [726, 243] width 60 height 40
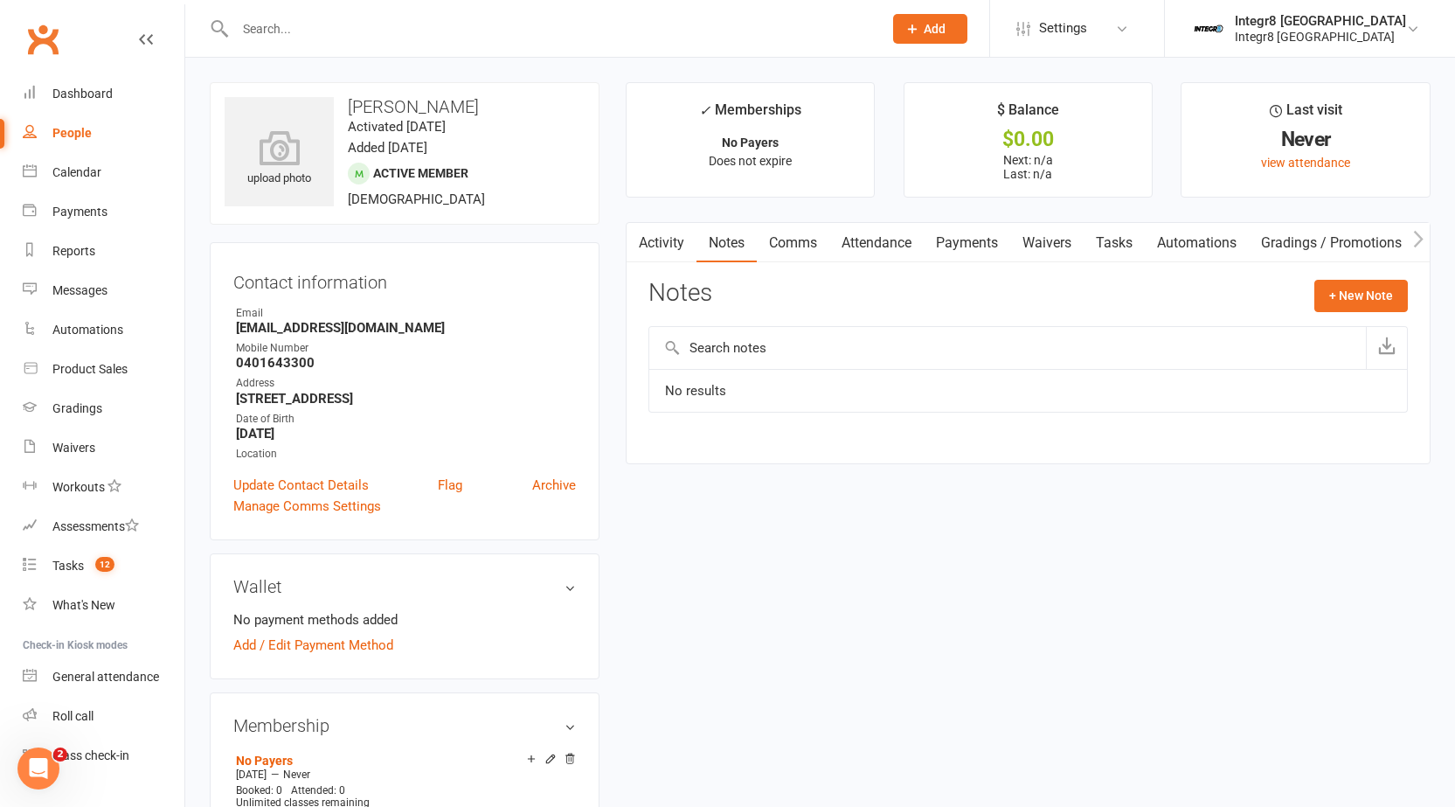
click at [624, 235] on main "✓ Memberships No Payers Does not expire $ Balance $0.00 Next: n/a Last: n/a Las…" at bounding box center [1028, 281] width 831 height 399
click at [635, 238] on icon "button" at bounding box center [637, 239] width 10 height 17
click at [644, 235] on button "button" at bounding box center [638, 242] width 22 height 39
click at [657, 243] on link "Activity" at bounding box center [662, 243] width 70 height 40
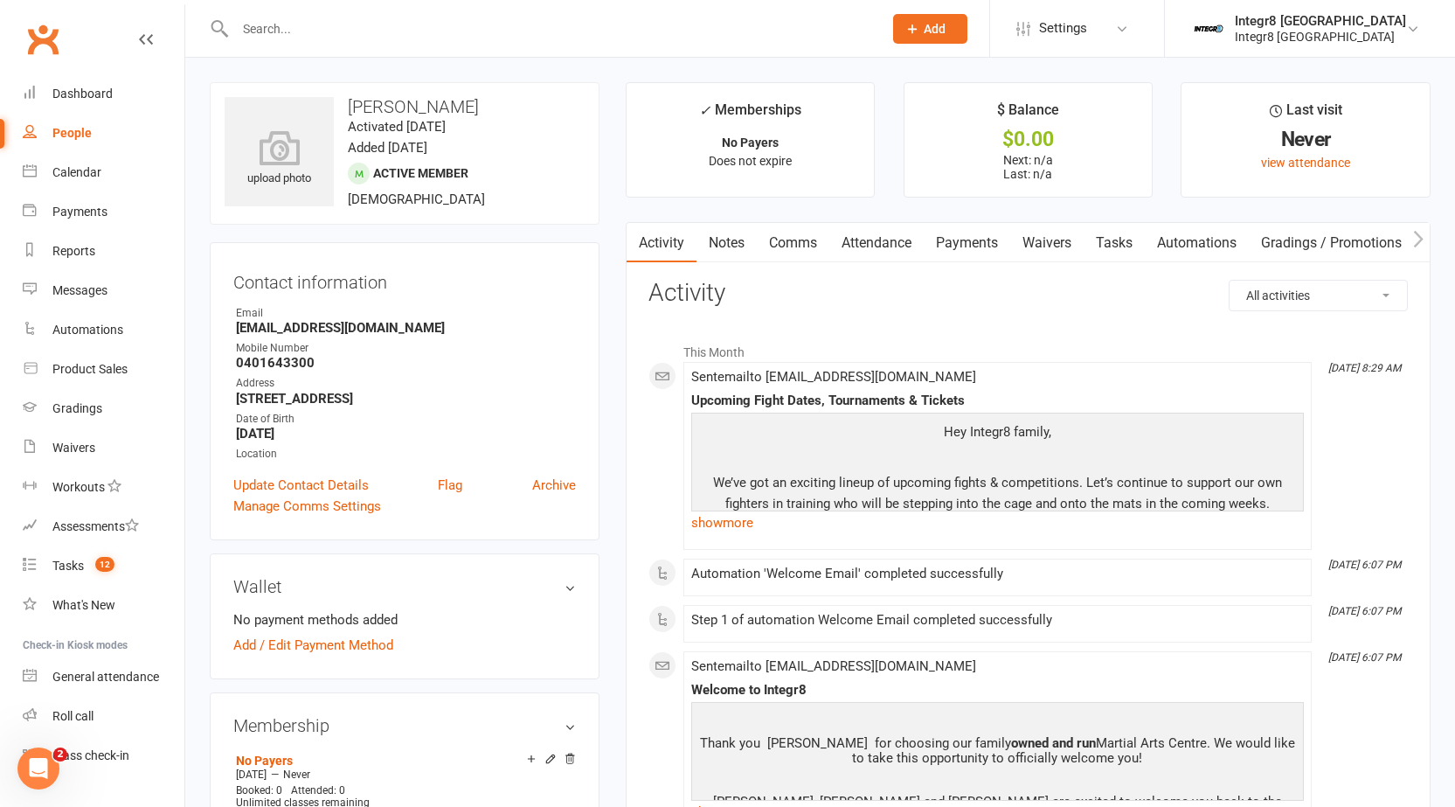
click at [56, 132] on div "People" at bounding box center [71, 133] width 39 height 14
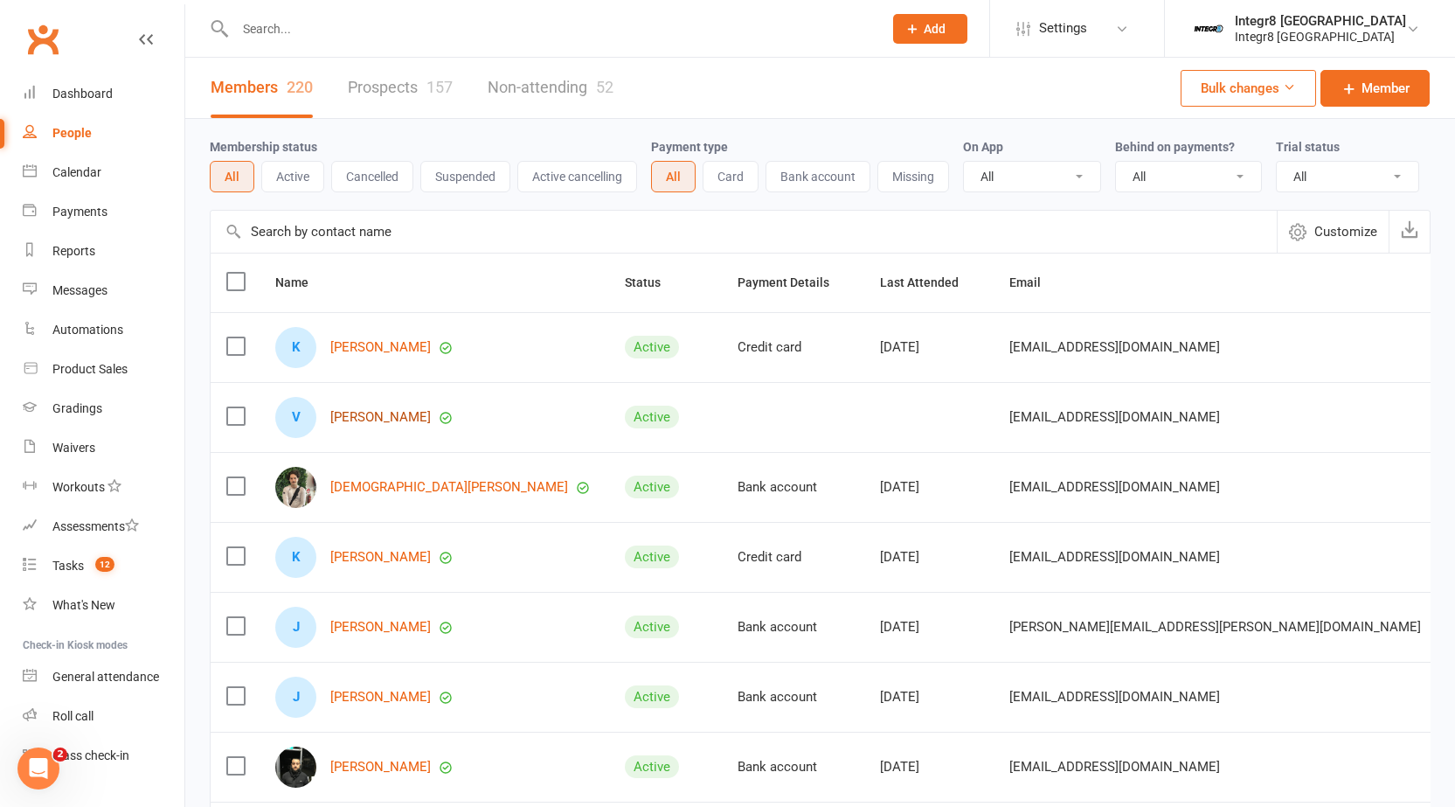
click at [350, 413] on link "Val Sharipov" at bounding box center [380, 417] width 100 height 15
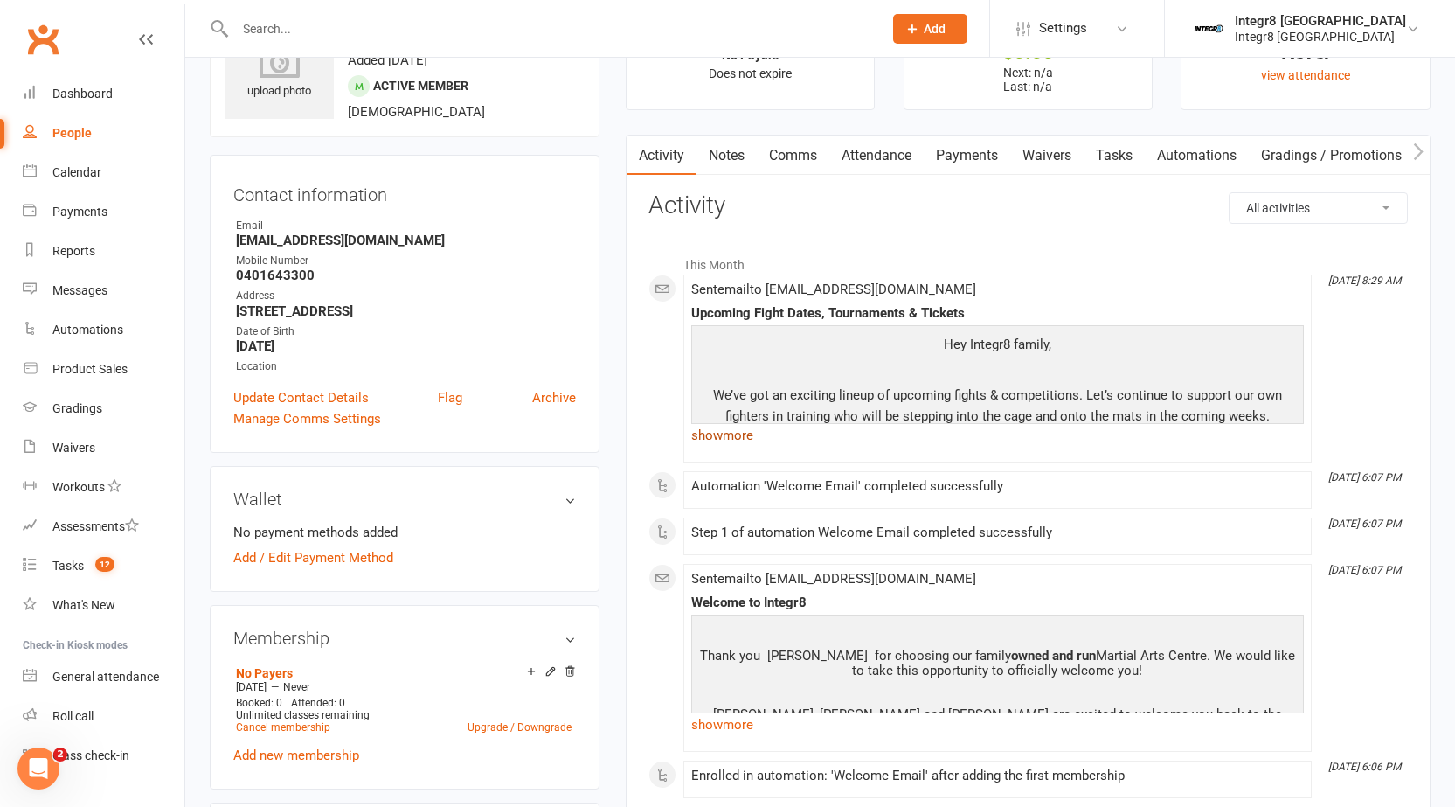
click at [759, 442] on link "show more" at bounding box center [997, 435] width 613 height 24
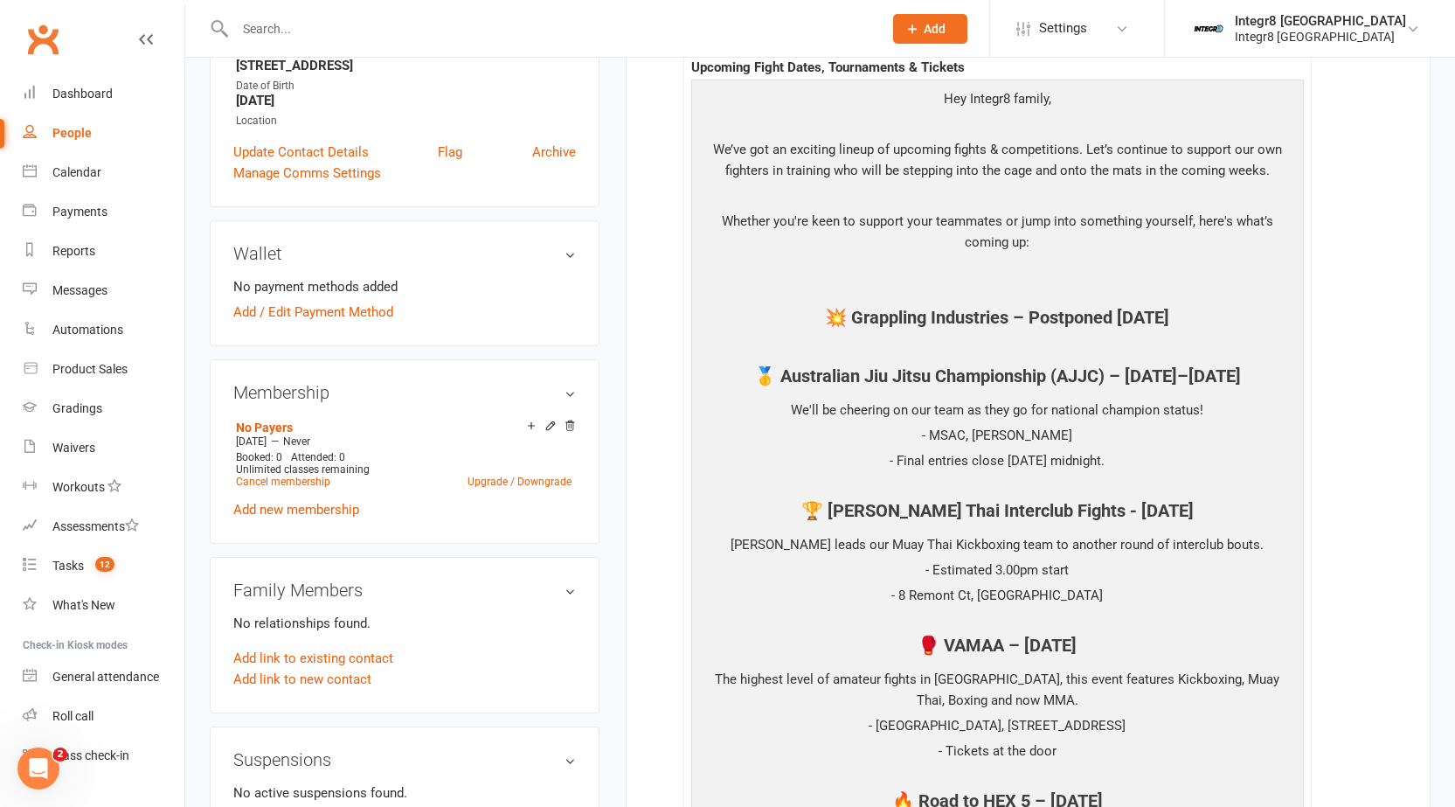
scroll to position [437, 0]
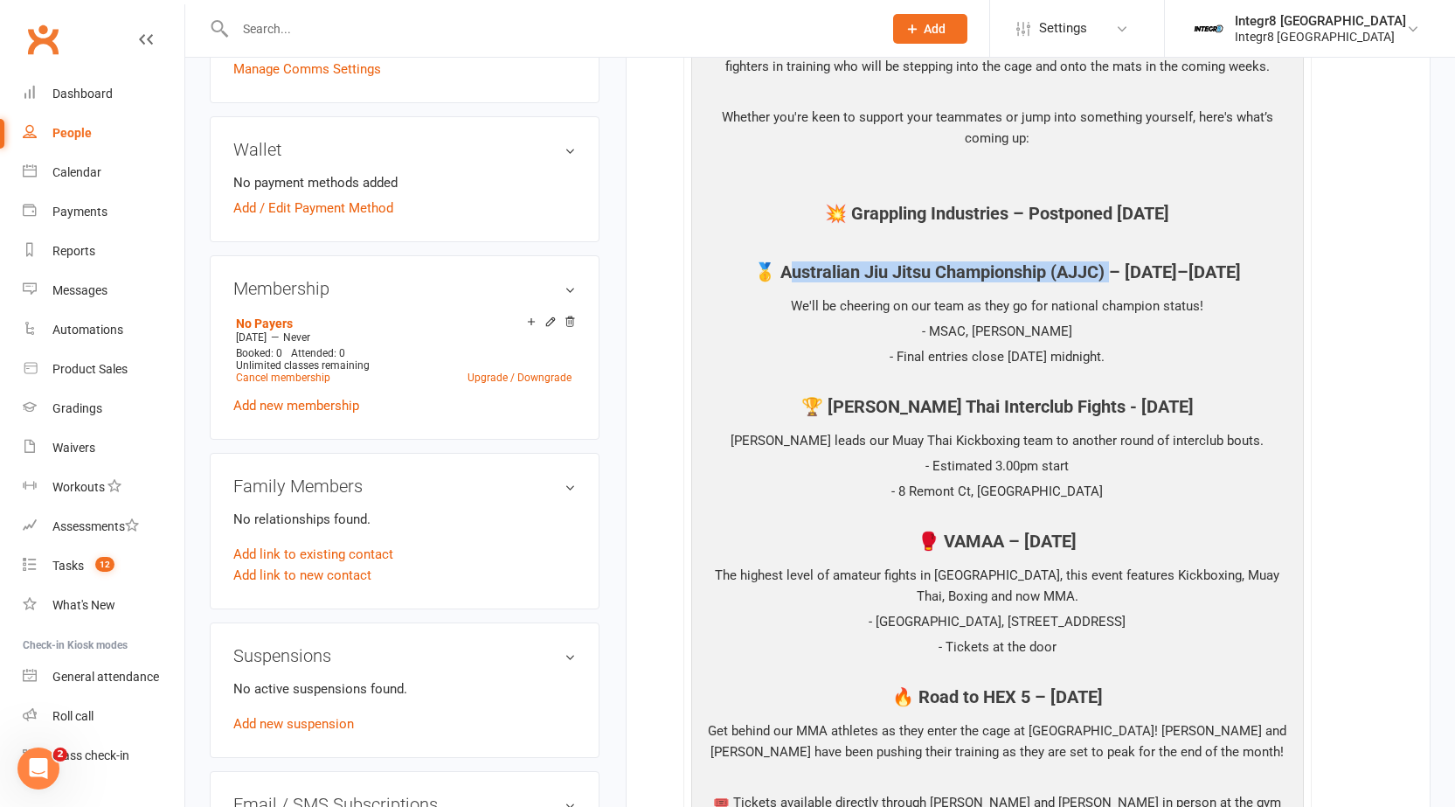
drag, startPoint x: 776, startPoint y: 266, endPoint x: 1103, endPoint y: 276, distance: 327.0
click at [1103, 276] on h4 "🥇 Australian Jiu Jitsu Championship (AJJC) – August 15th–17th" at bounding box center [998, 271] width 604 height 19
click at [1049, 313] on p "We'll be cheering on our team as they go for national champion status!" at bounding box center [998, 307] width 604 height 25
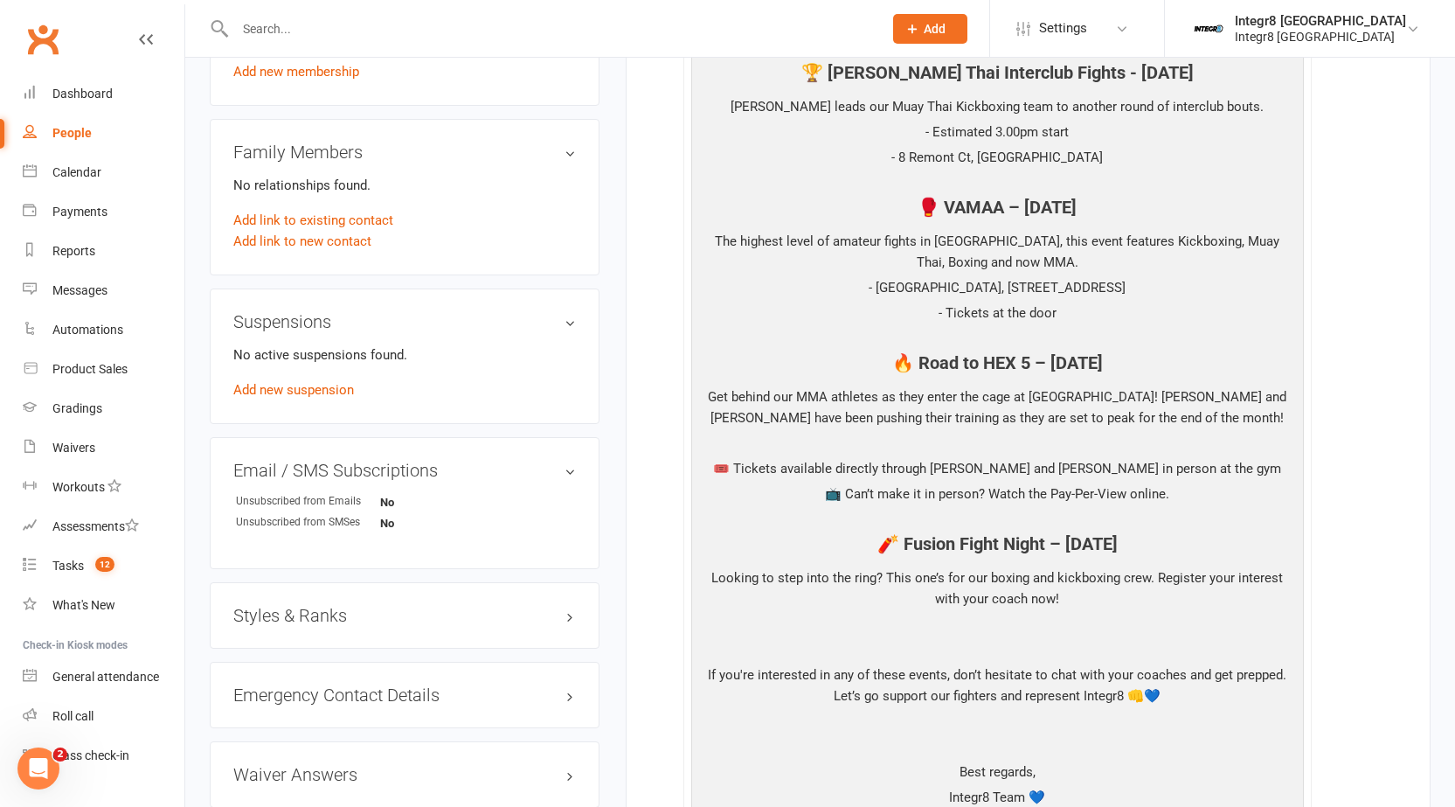
scroll to position [786, 0]
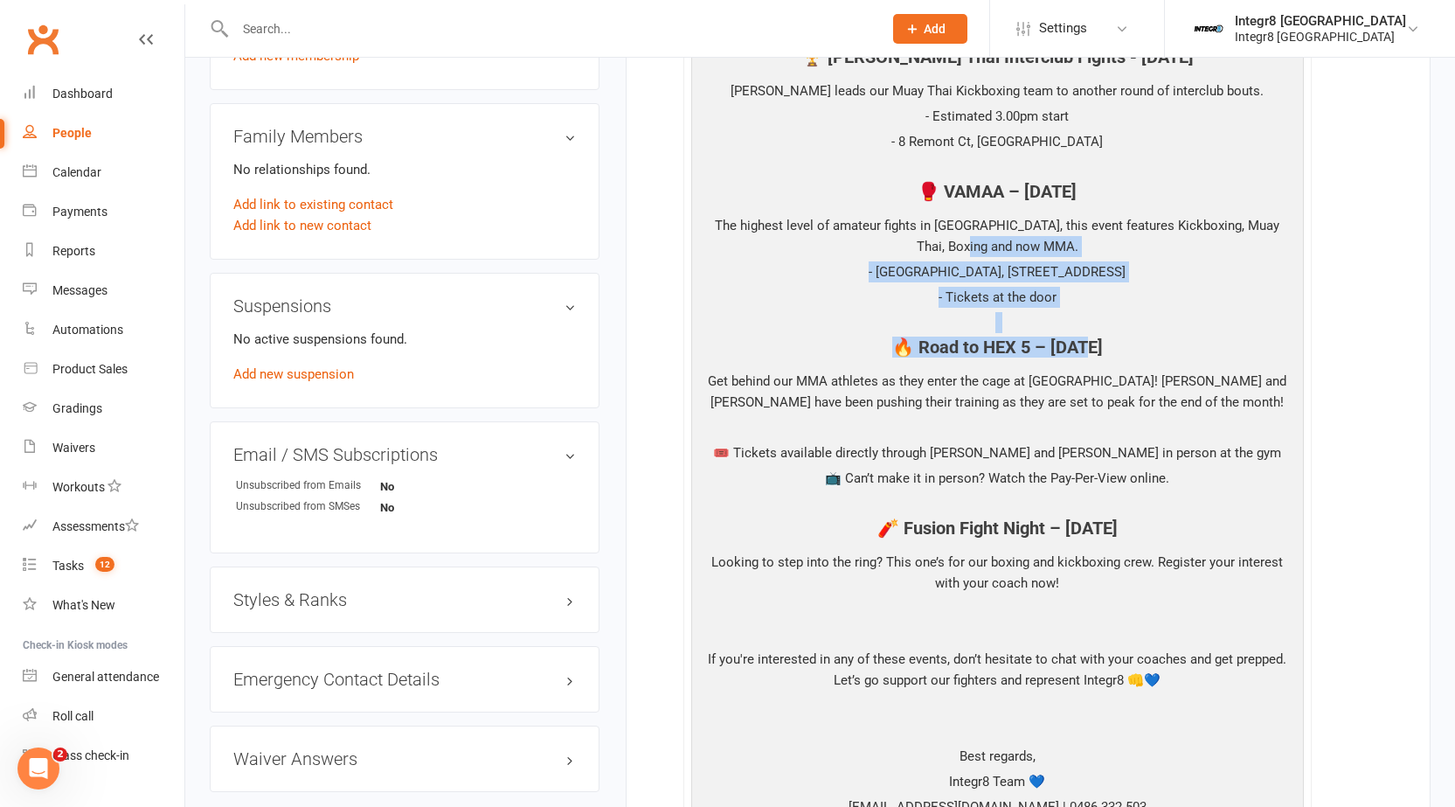
drag, startPoint x: 974, startPoint y: 240, endPoint x: 1036, endPoint y: 336, distance: 113.9
click at [1036, 336] on div "Hey Integr8 family, We’ve got an exciting lineup of upcoming fights & competiti…" at bounding box center [998, 227] width 604 height 1195
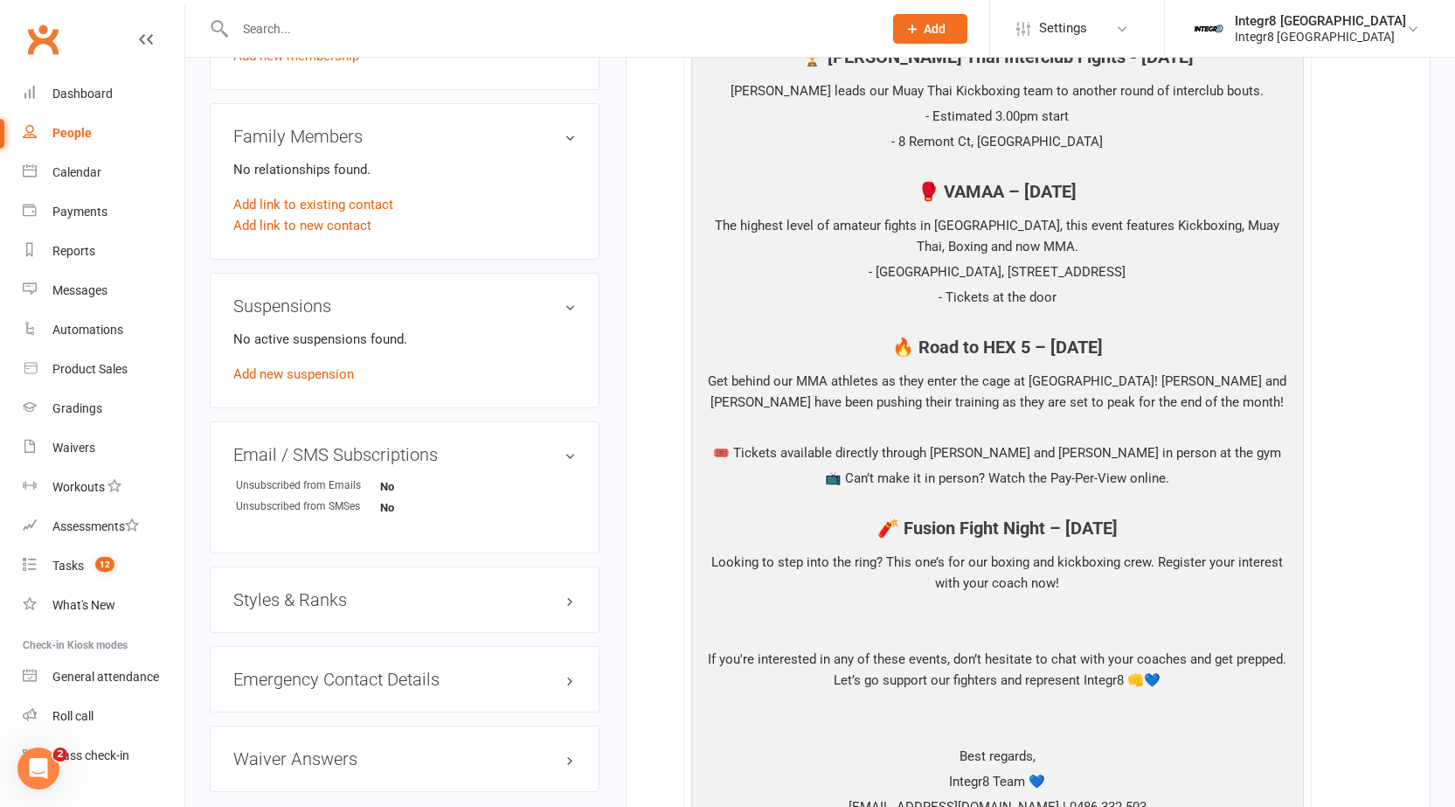
click at [1065, 365] on div "Hey Integr8 family, We’ve got an exciting lineup of upcoming fights & competiti…" at bounding box center [998, 227] width 604 height 1195
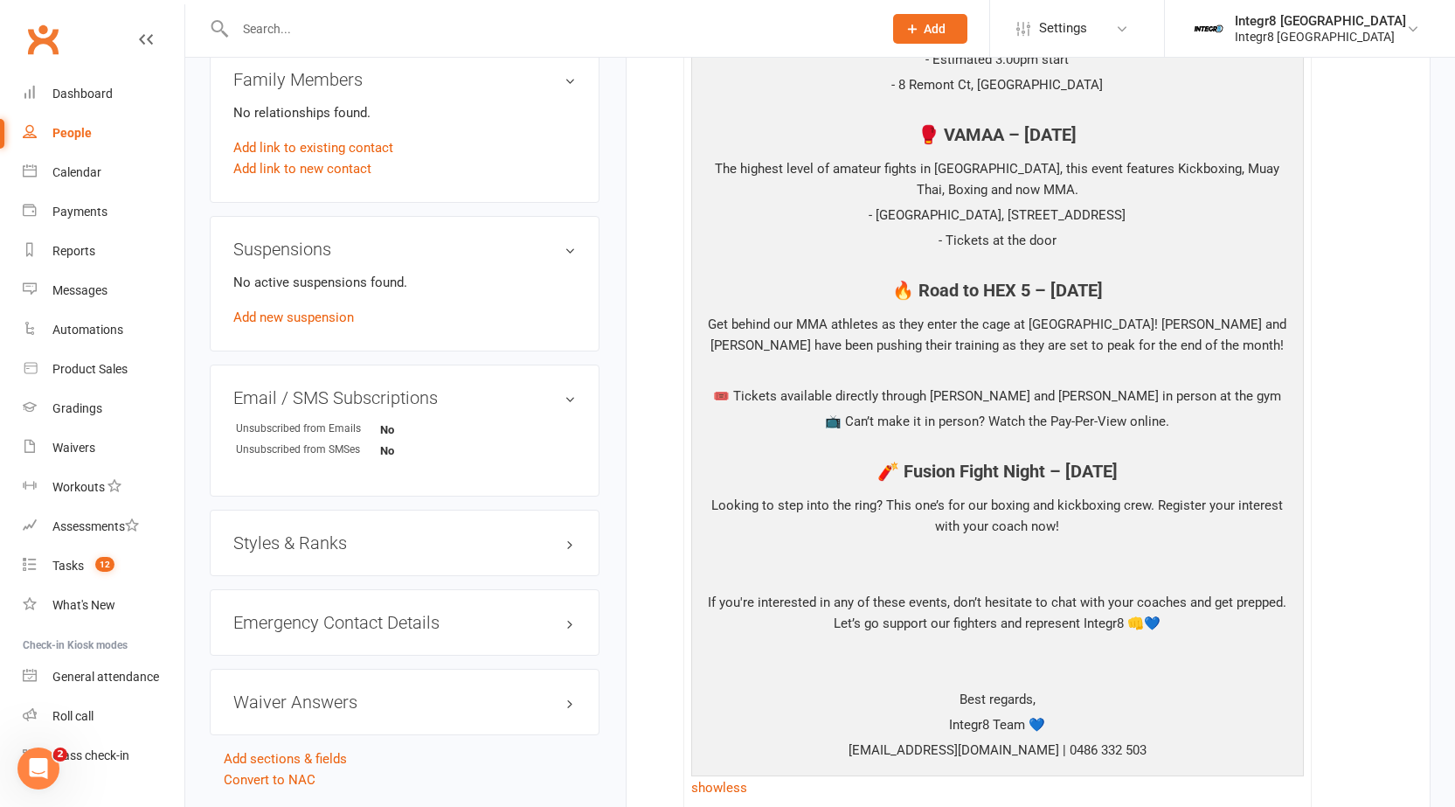
scroll to position [874, 0]
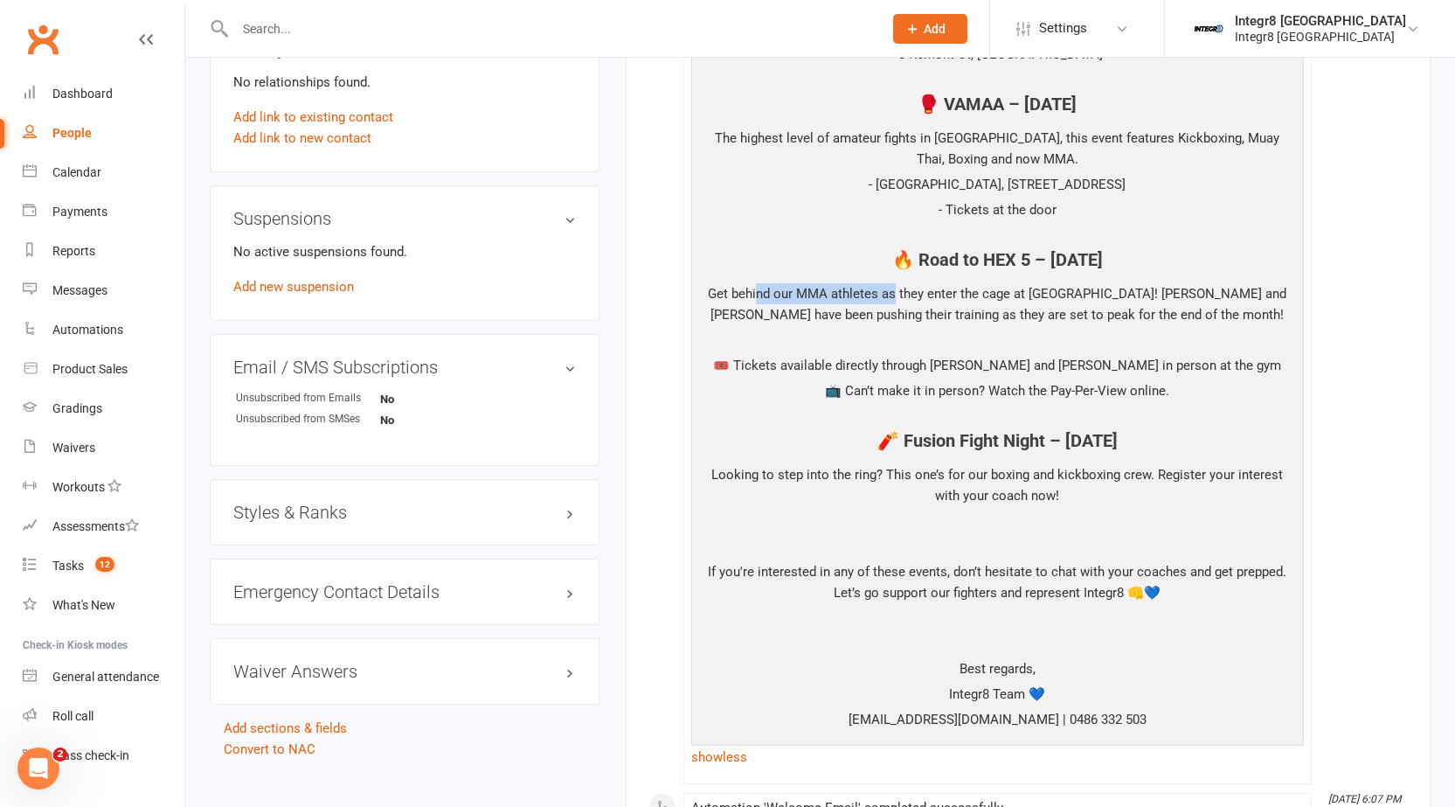
drag, startPoint x: 756, startPoint y: 294, endPoint x: 893, endPoint y: 298, distance: 137.3
click at [893, 298] on p "Get behind our MMA athletes as they enter the cage at HEX! Sajid Chaudhery and …" at bounding box center [998, 306] width 604 height 46
click at [1078, 311] on p "Get behind our MMA athletes as they enter the cage at HEX! Sajid Chaudhery and …" at bounding box center [998, 306] width 604 height 46
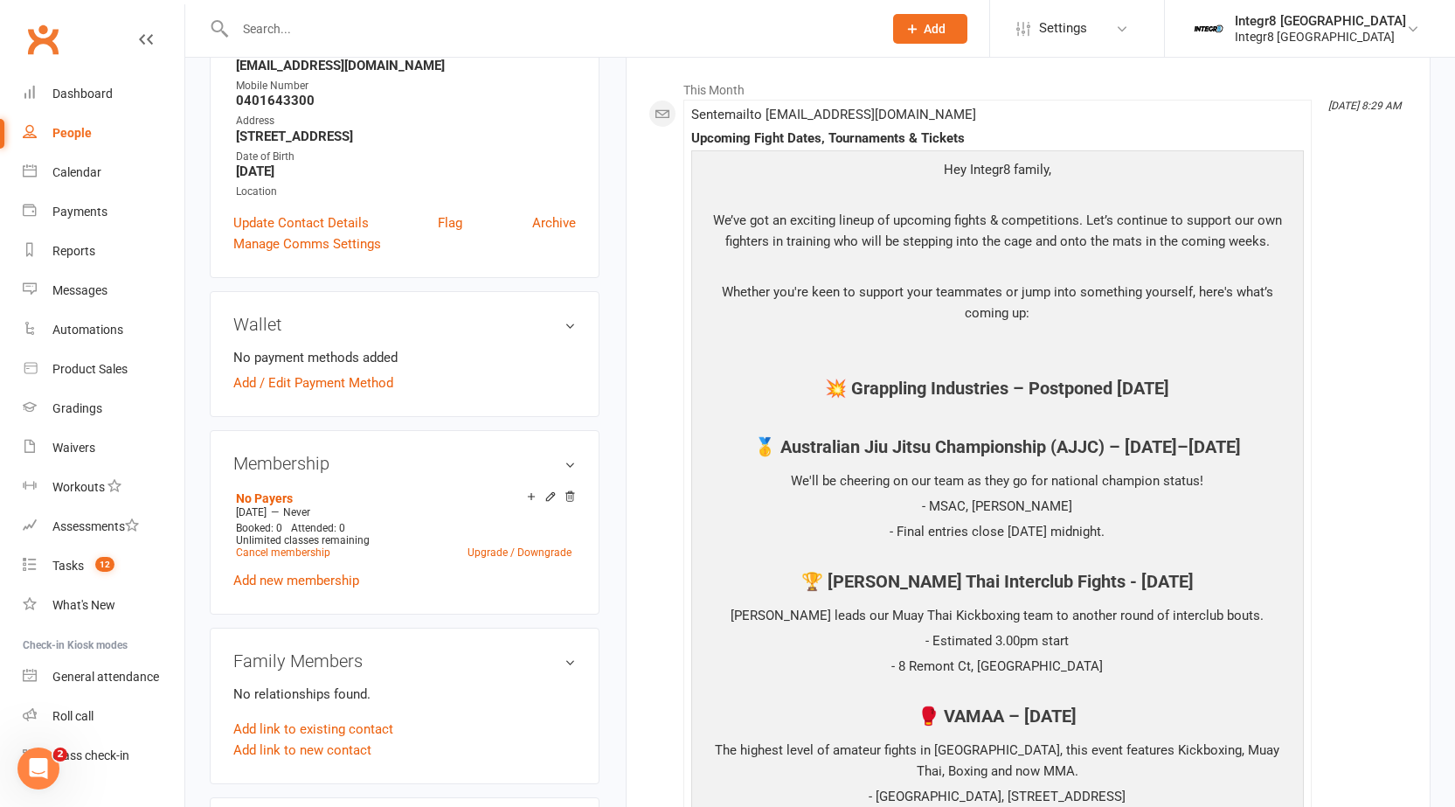
scroll to position [0, 0]
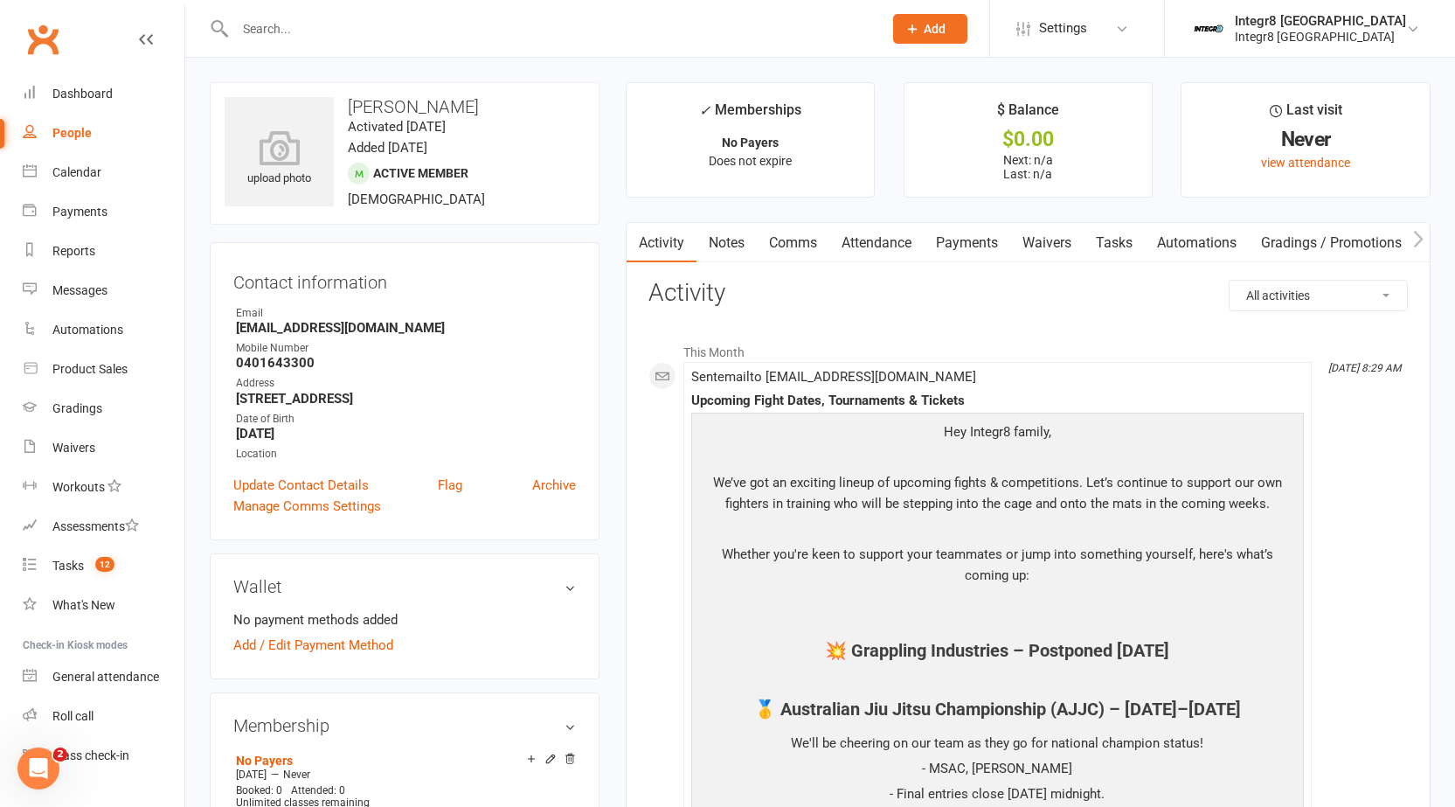
click at [655, 243] on link "Activity" at bounding box center [662, 243] width 70 height 40
click at [12, 126] on li "People" at bounding box center [92, 133] width 184 height 39
click at [42, 138] on link "People" at bounding box center [104, 133] width 162 height 39
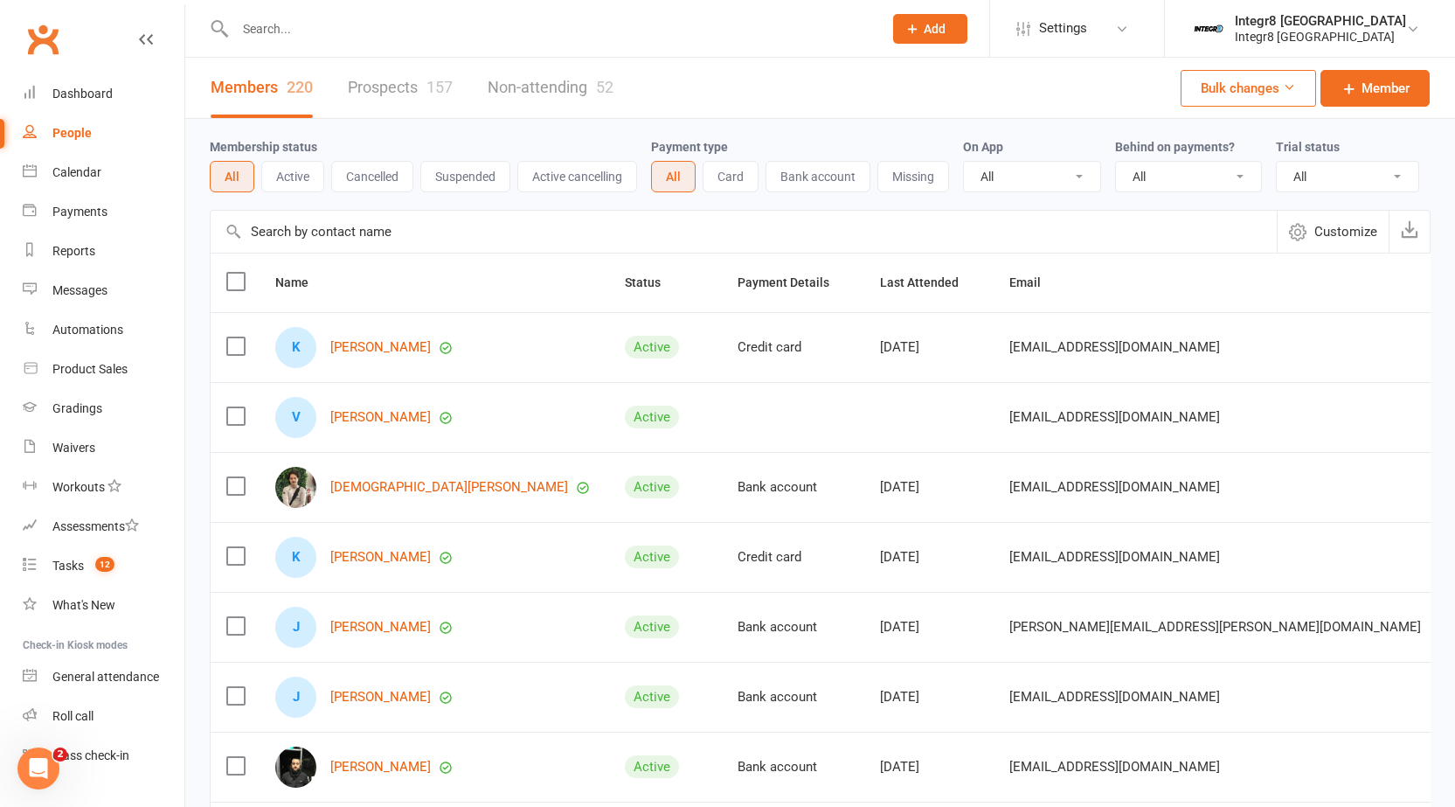
click at [402, 95] on link "Prospects 157" at bounding box center [400, 88] width 105 height 60
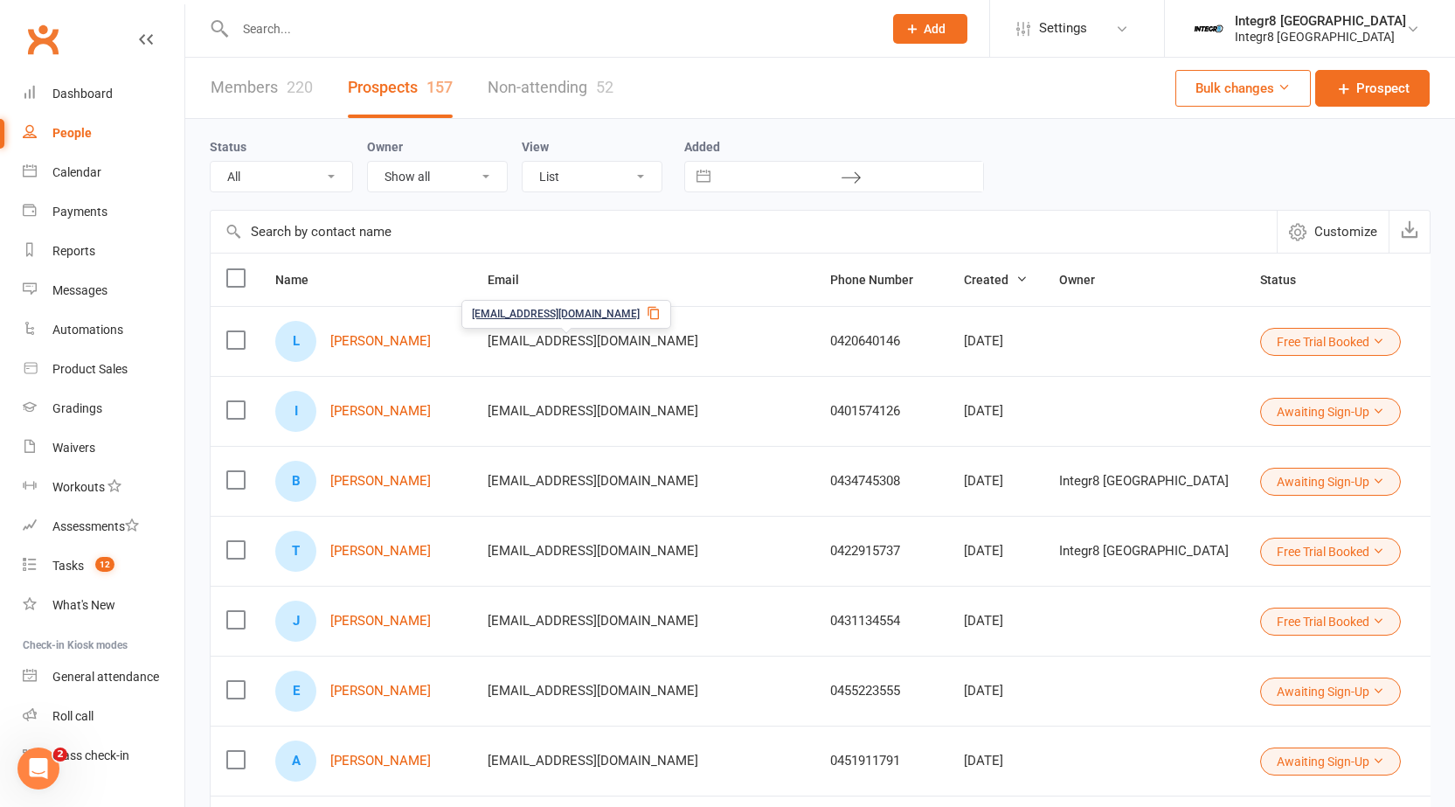
click at [289, 89] on div "220" at bounding box center [300, 87] width 26 height 18
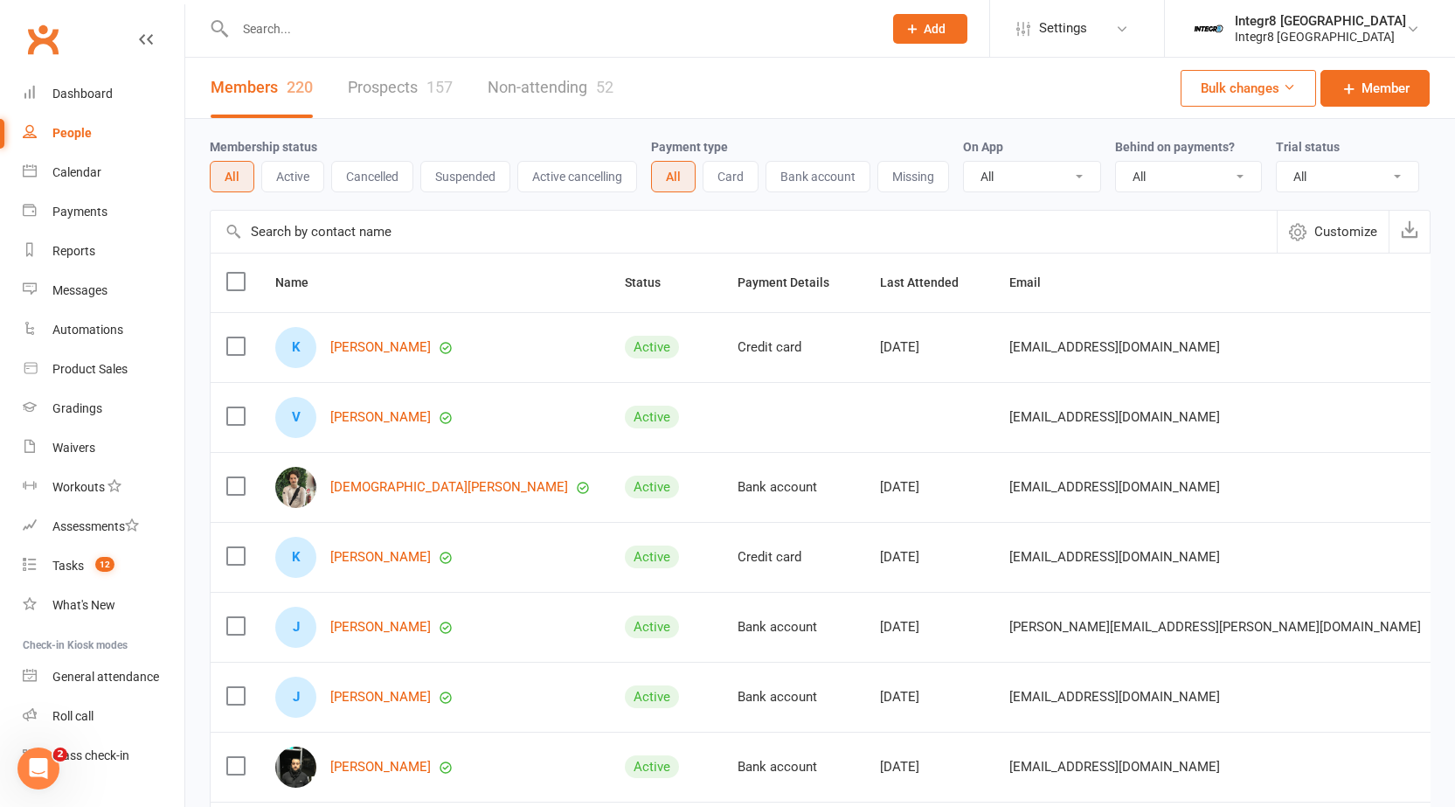
click at [396, 74] on link "Prospects 157" at bounding box center [400, 88] width 105 height 60
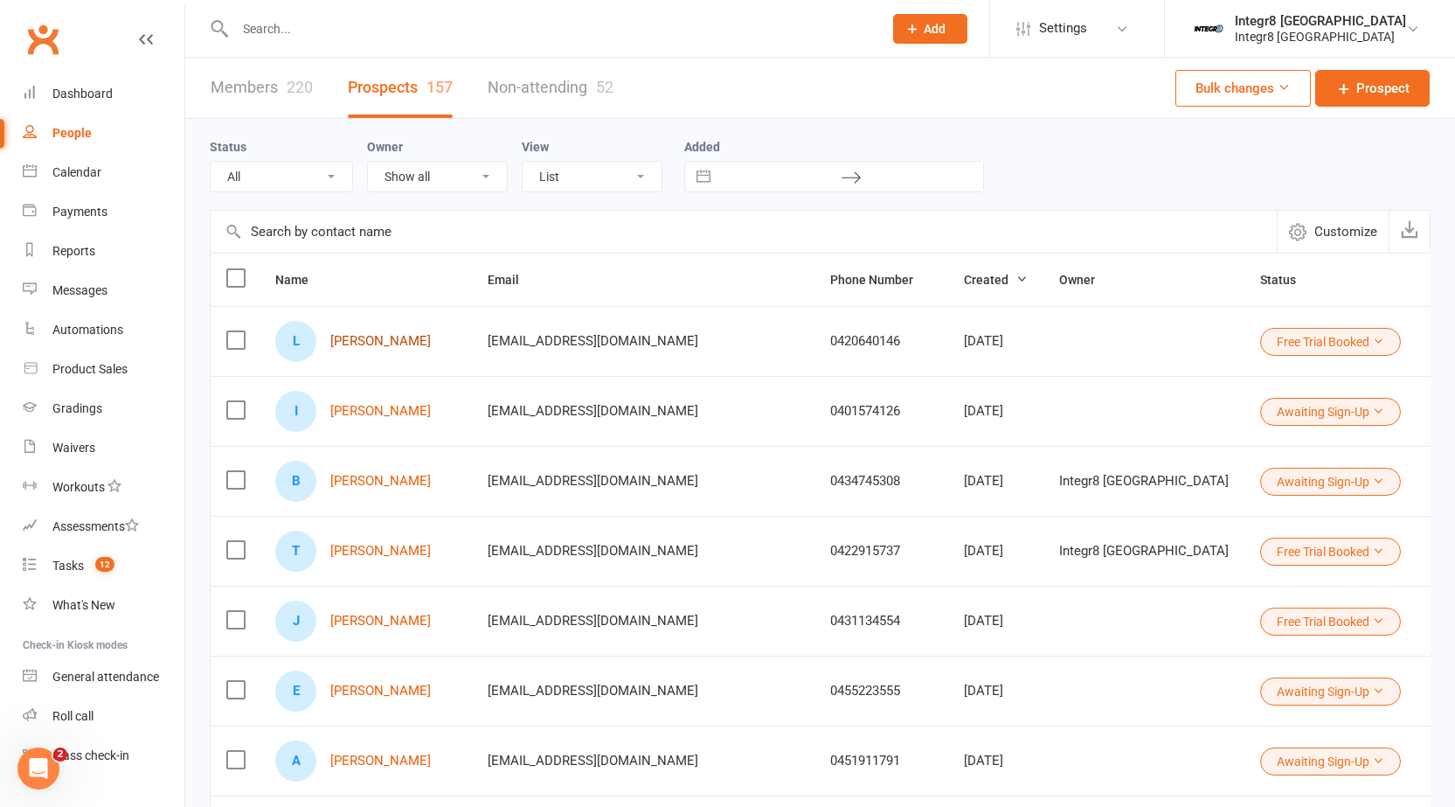
click at [405, 342] on link "[PERSON_NAME]" at bounding box center [380, 341] width 100 height 15
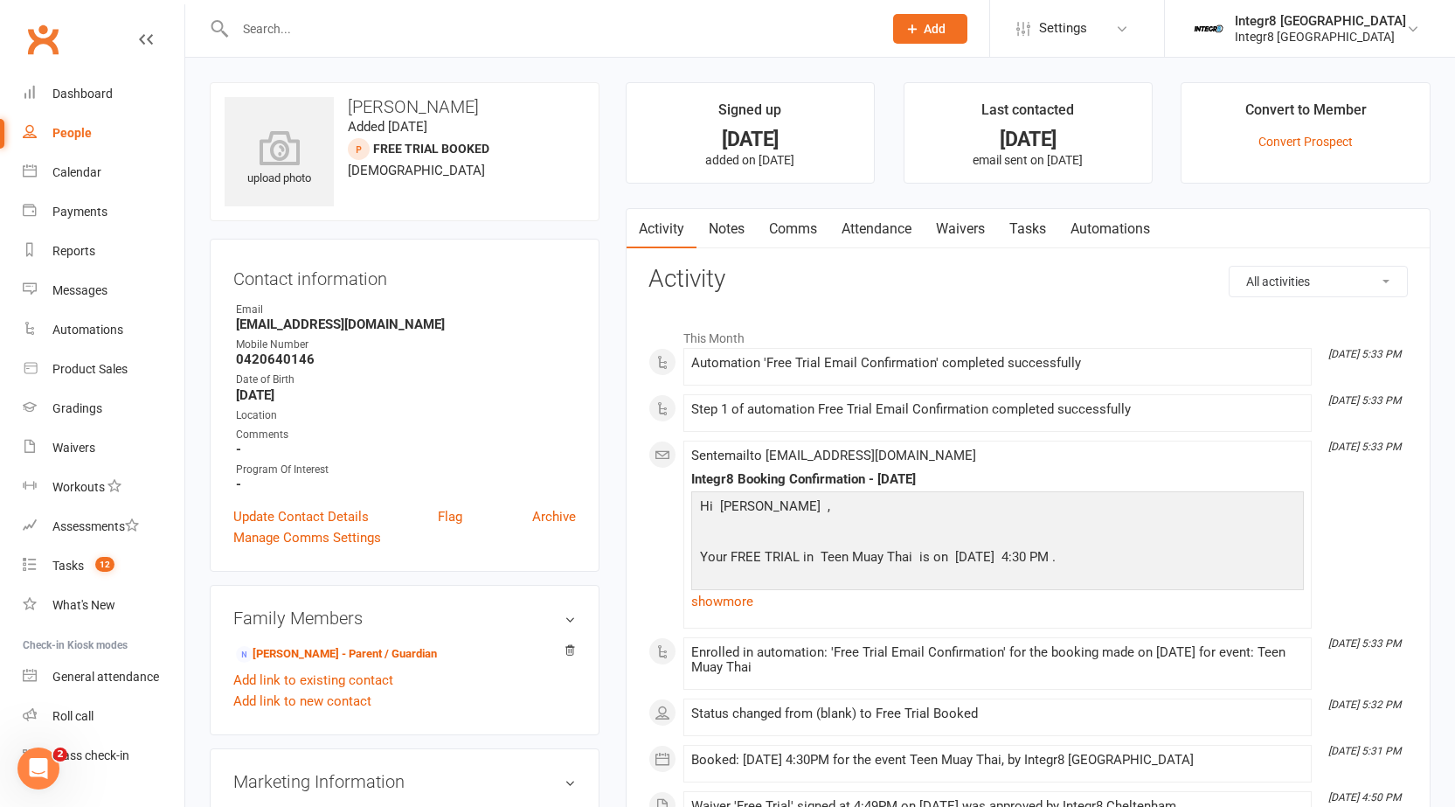
click at [732, 235] on link "Notes" at bounding box center [726, 229] width 60 height 40
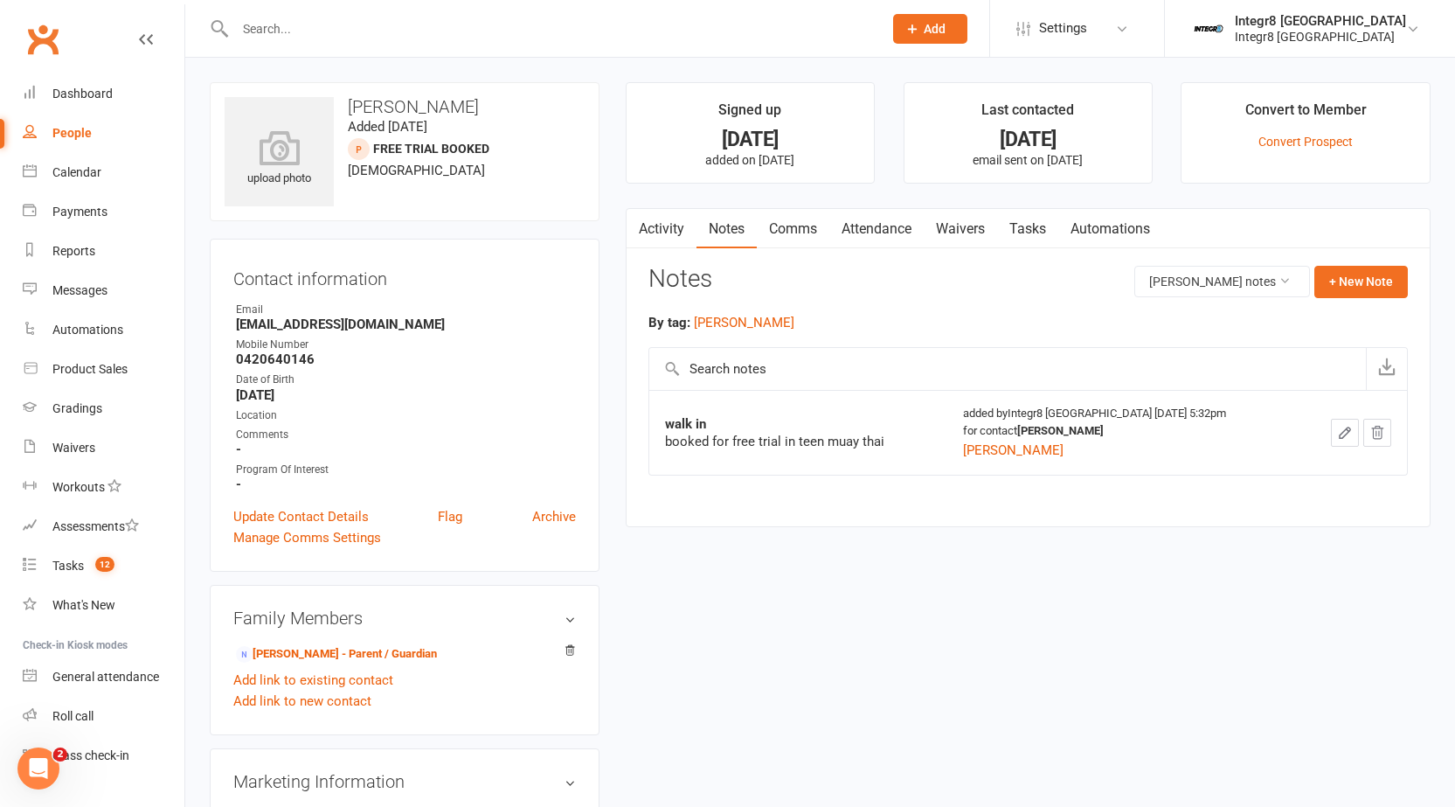
click at [666, 224] on link "Activity" at bounding box center [662, 229] width 70 height 40
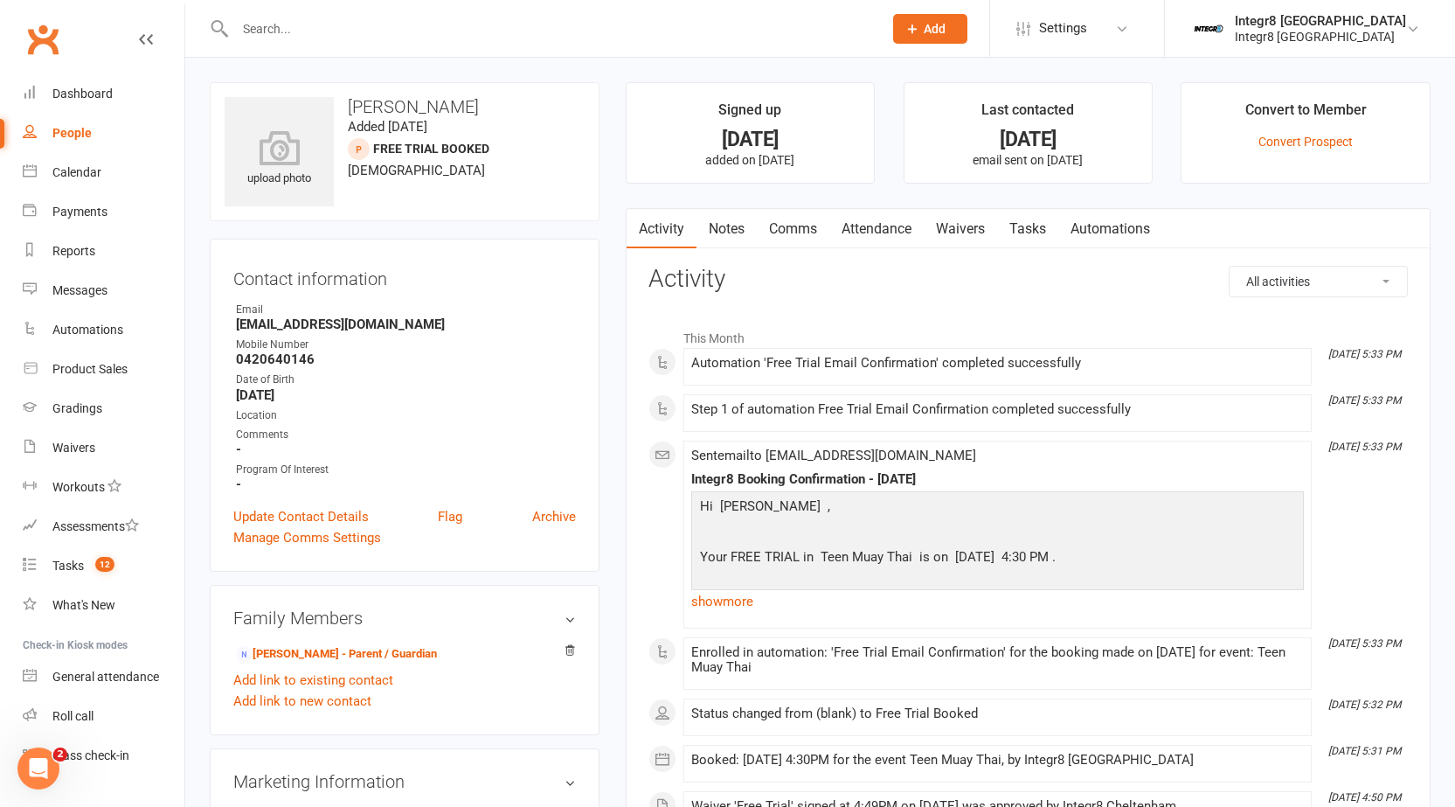
click at [730, 222] on link "Notes" at bounding box center [726, 229] width 60 height 40
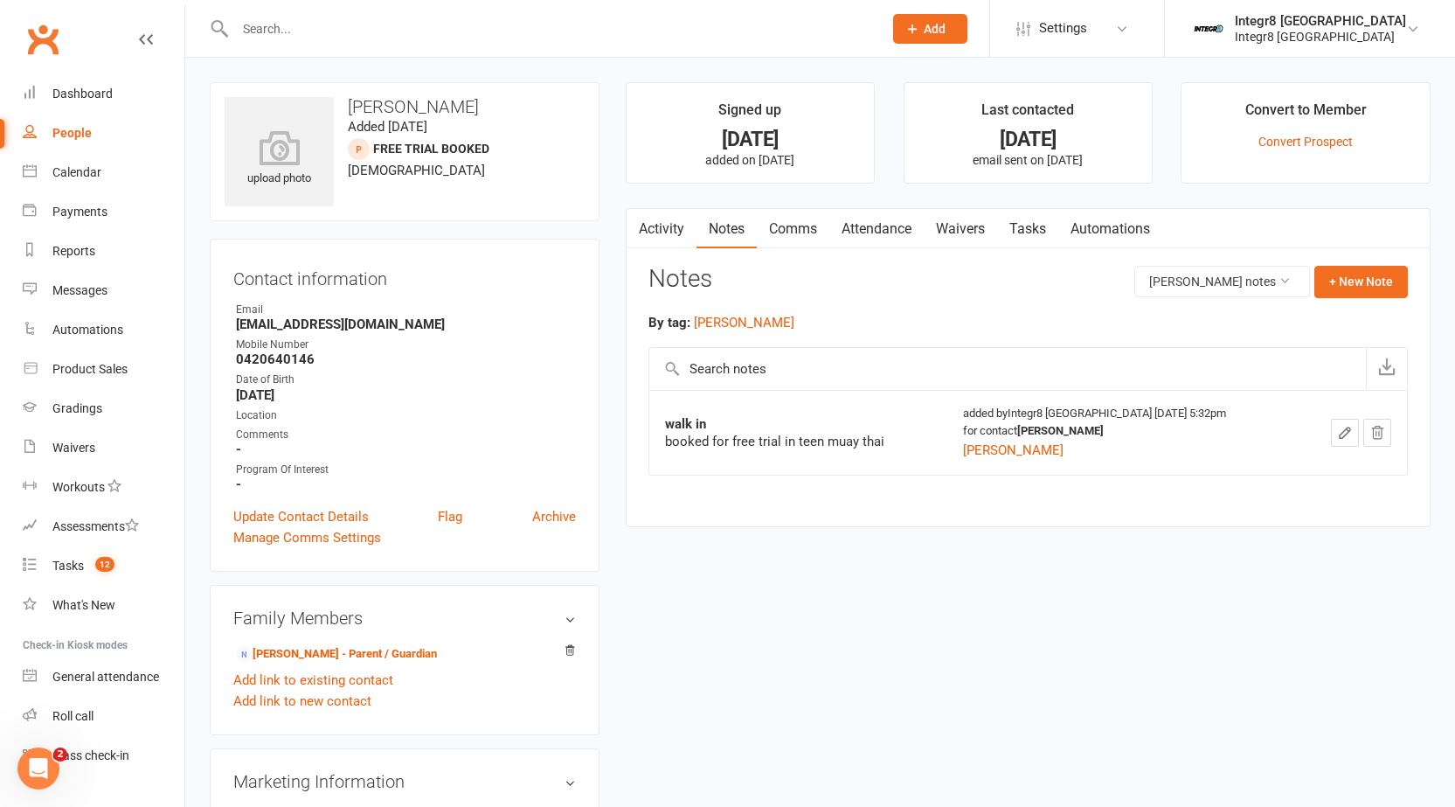
click at [660, 225] on link "Activity" at bounding box center [662, 229] width 70 height 40
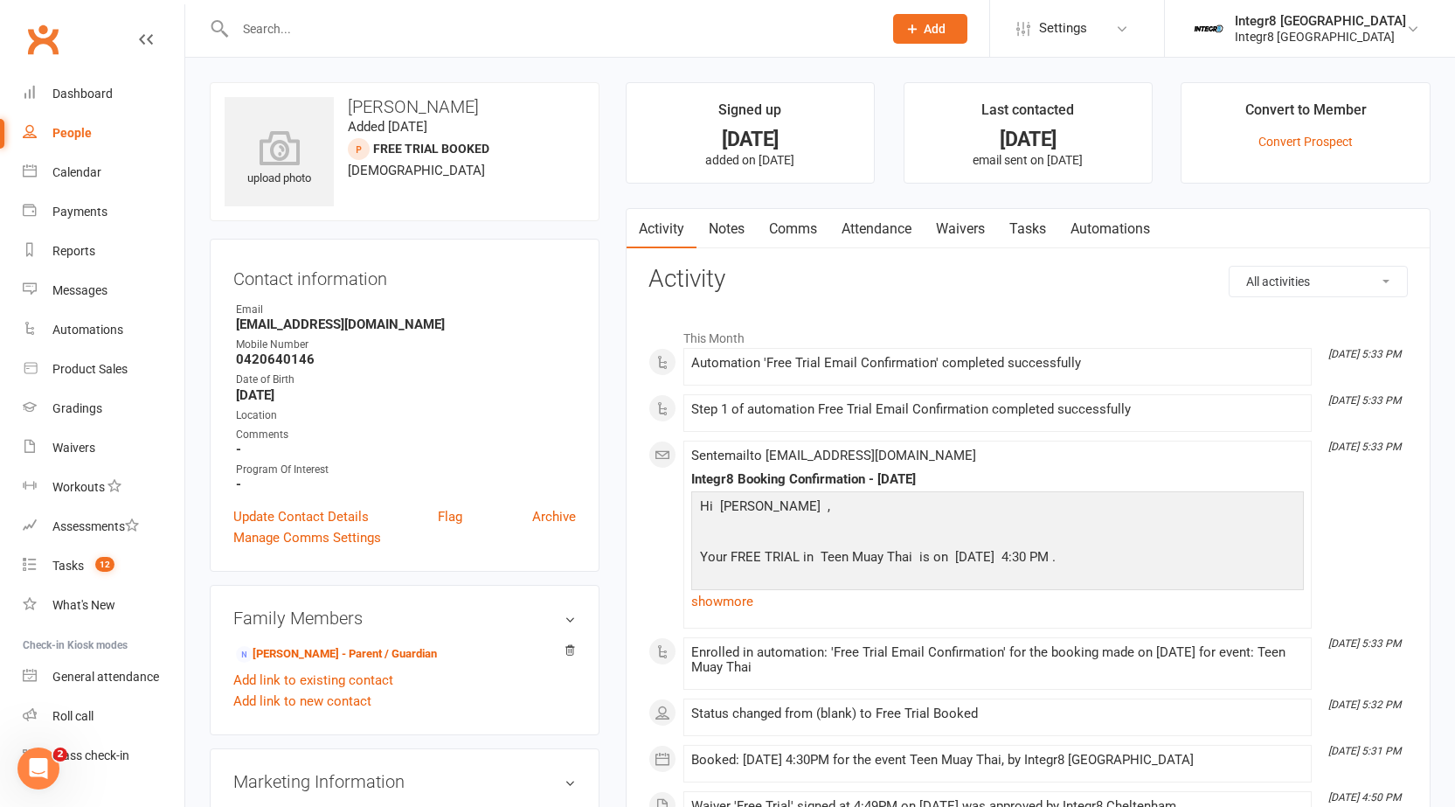
click at [705, 239] on link "Notes" at bounding box center [726, 229] width 60 height 40
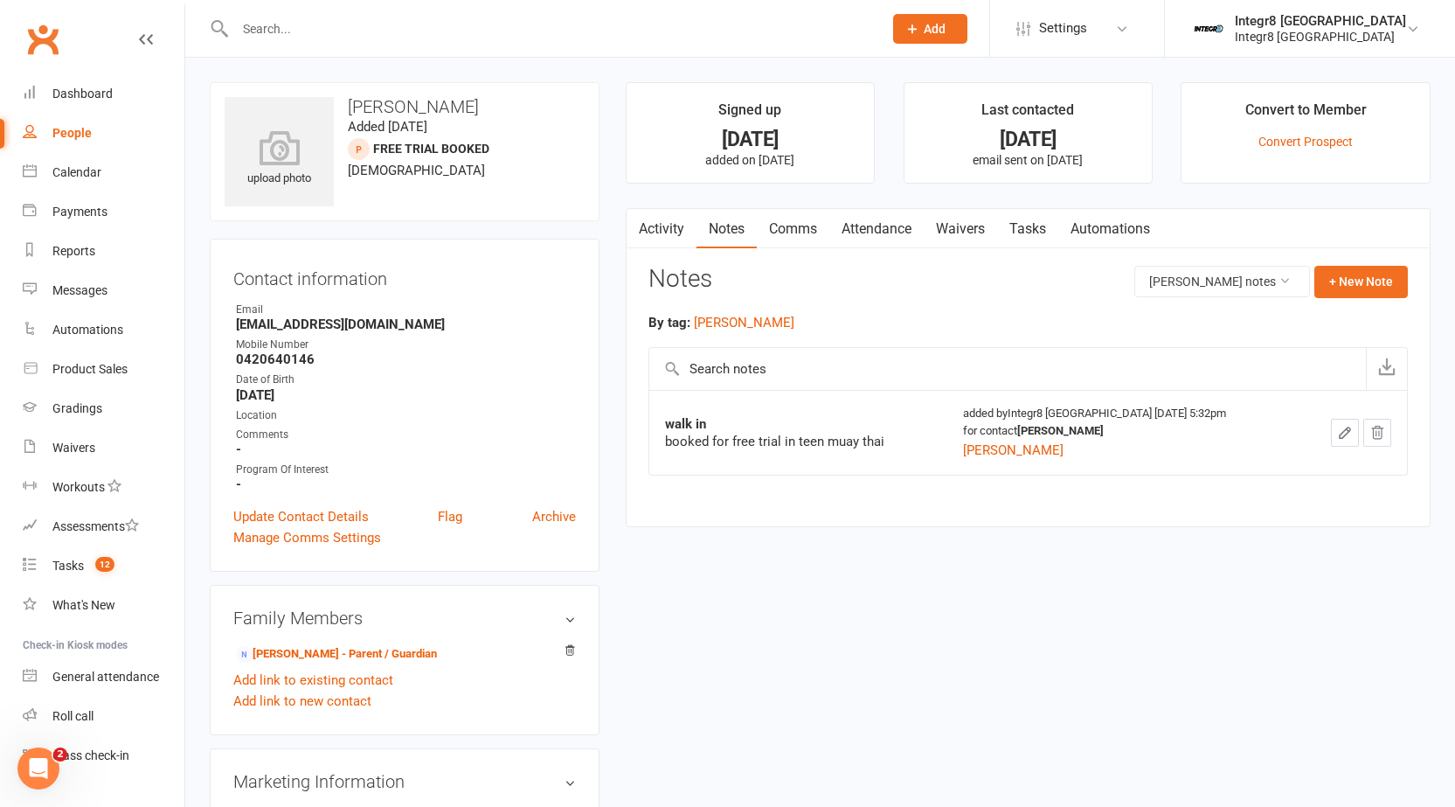
click at [678, 223] on link "Activity" at bounding box center [662, 229] width 70 height 40
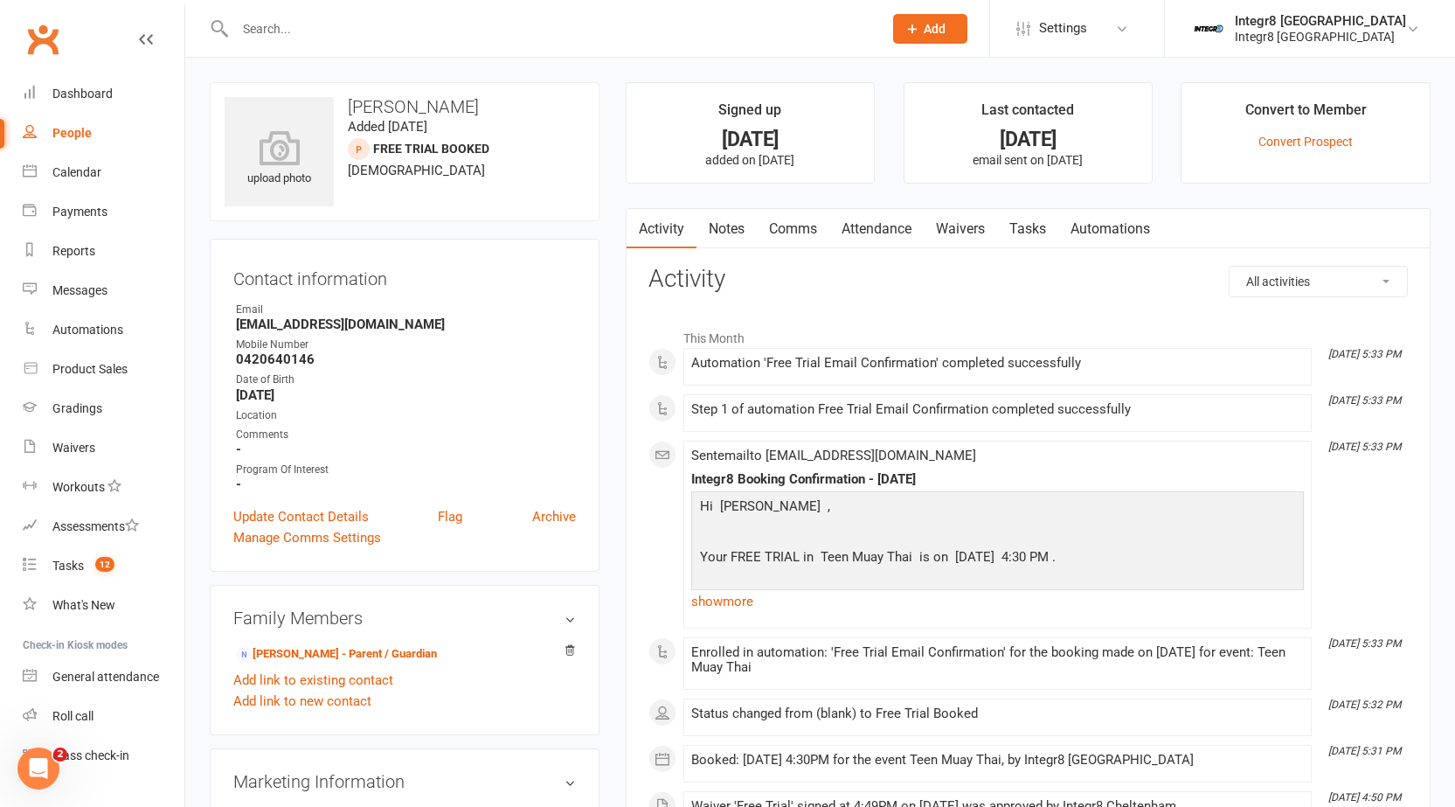
click at [20, 142] on li "People" at bounding box center [92, 133] width 184 height 39
click at [66, 116] on link "People" at bounding box center [104, 133] width 162 height 39
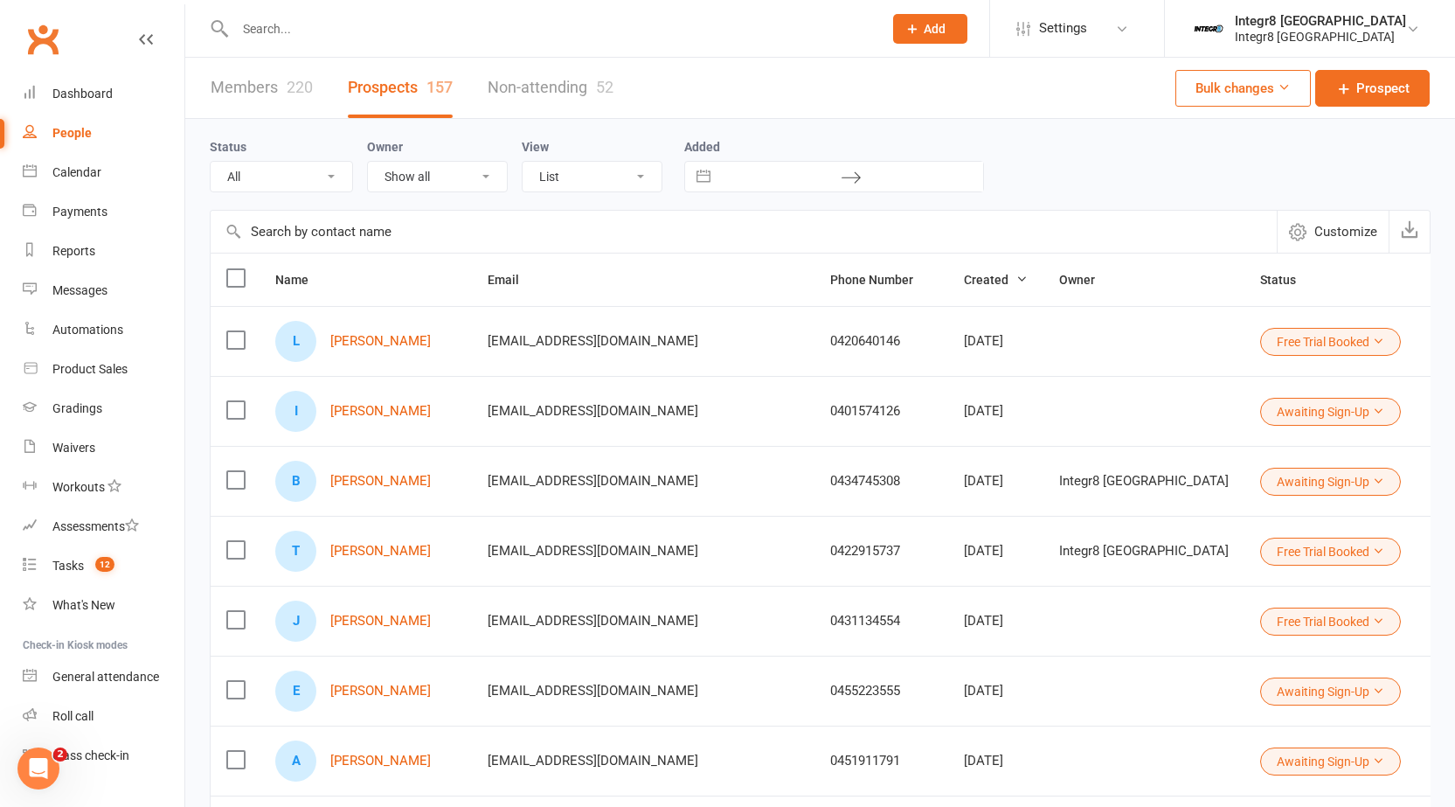
click at [438, 37] on input "text" at bounding box center [550, 29] width 641 height 24
click at [99, 174] on div "Calendar" at bounding box center [76, 172] width 49 height 14
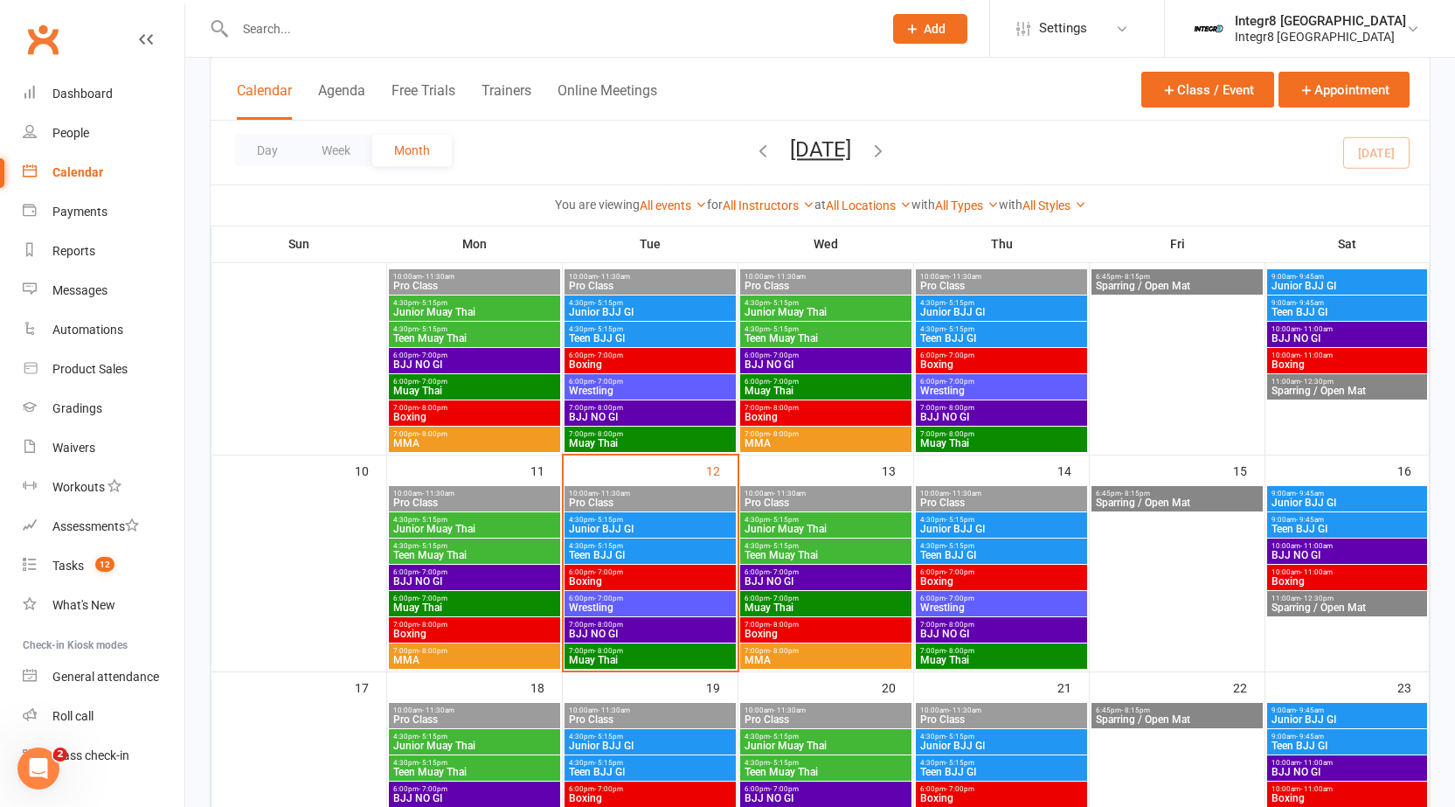
scroll to position [350, 0]
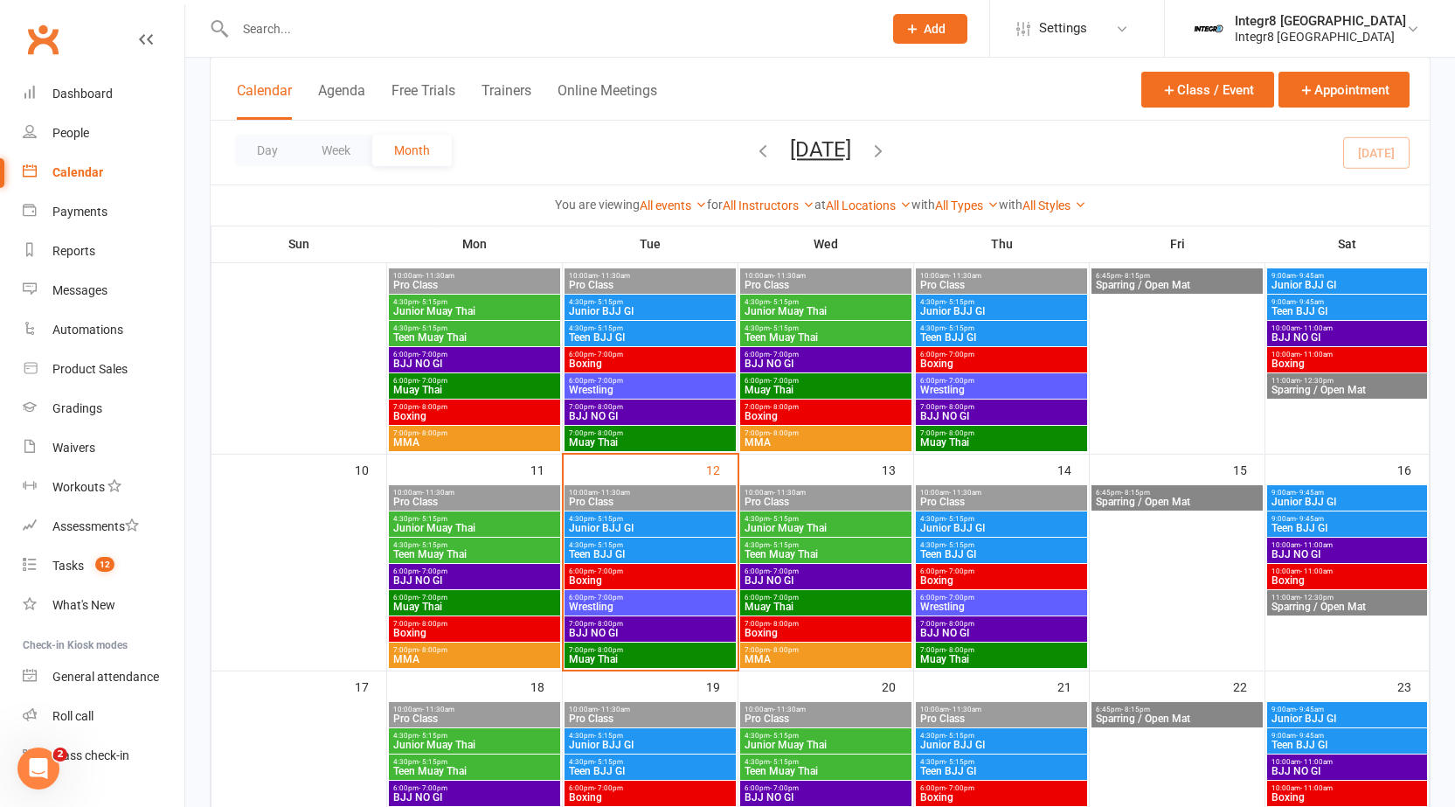
click at [523, 626] on span "7:00pm - 8:00pm" at bounding box center [474, 624] width 164 height 8
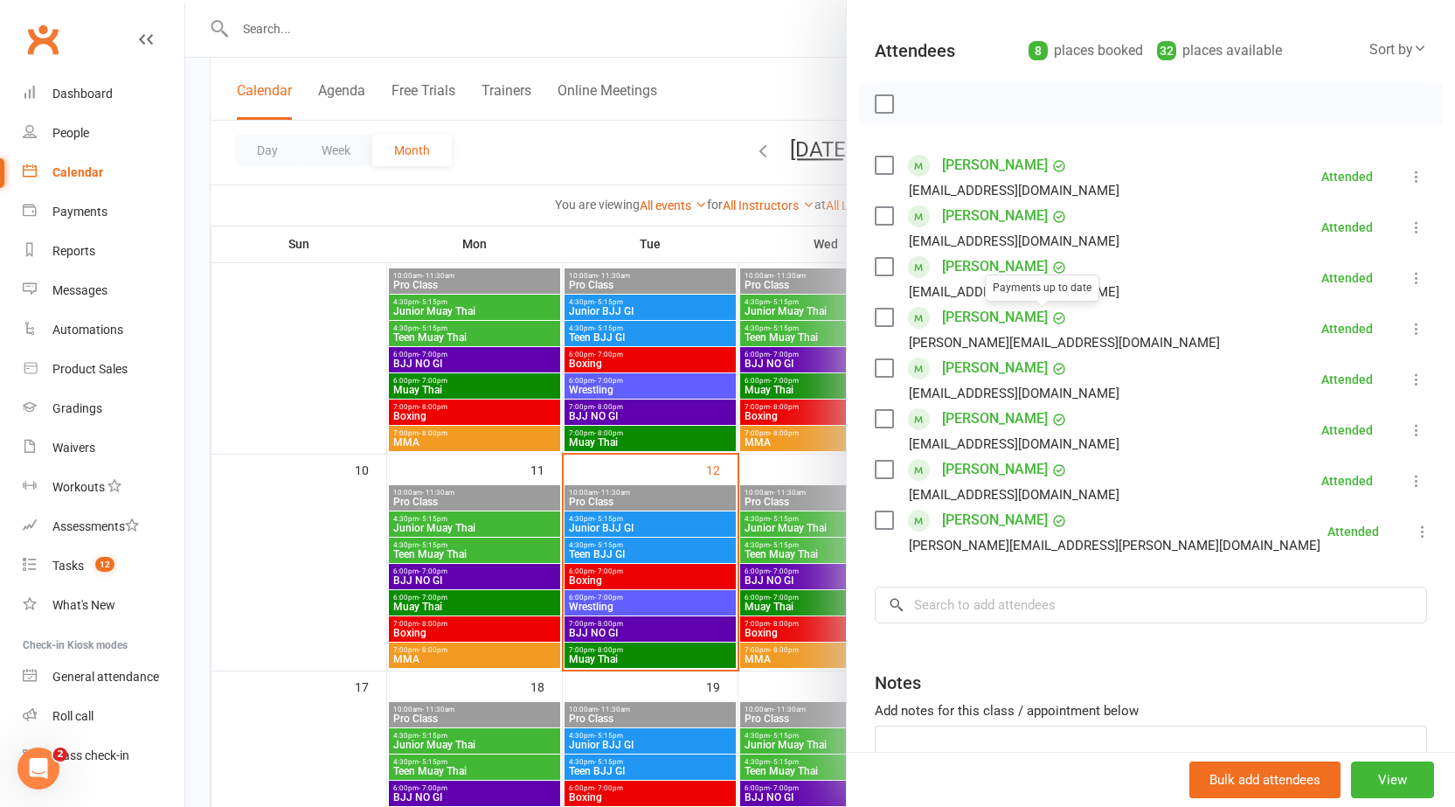
scroll to position [175, 0]
click at [957, 468] on link "Billy Nottage" at bounding box center [995, 468] width 106 height 28
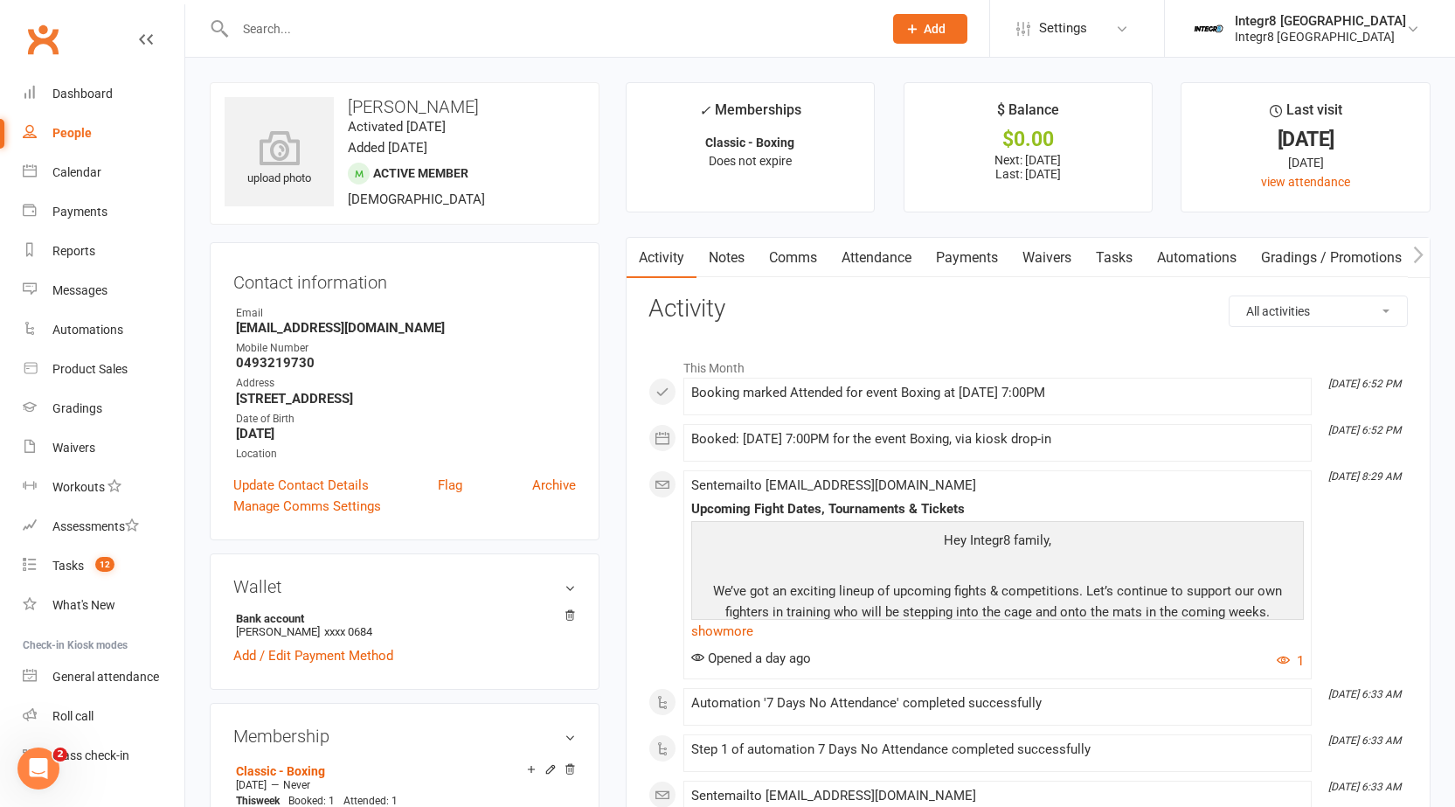
click at [49, 126] on link "People" at bounding box center [104, 133] width 162 height 39
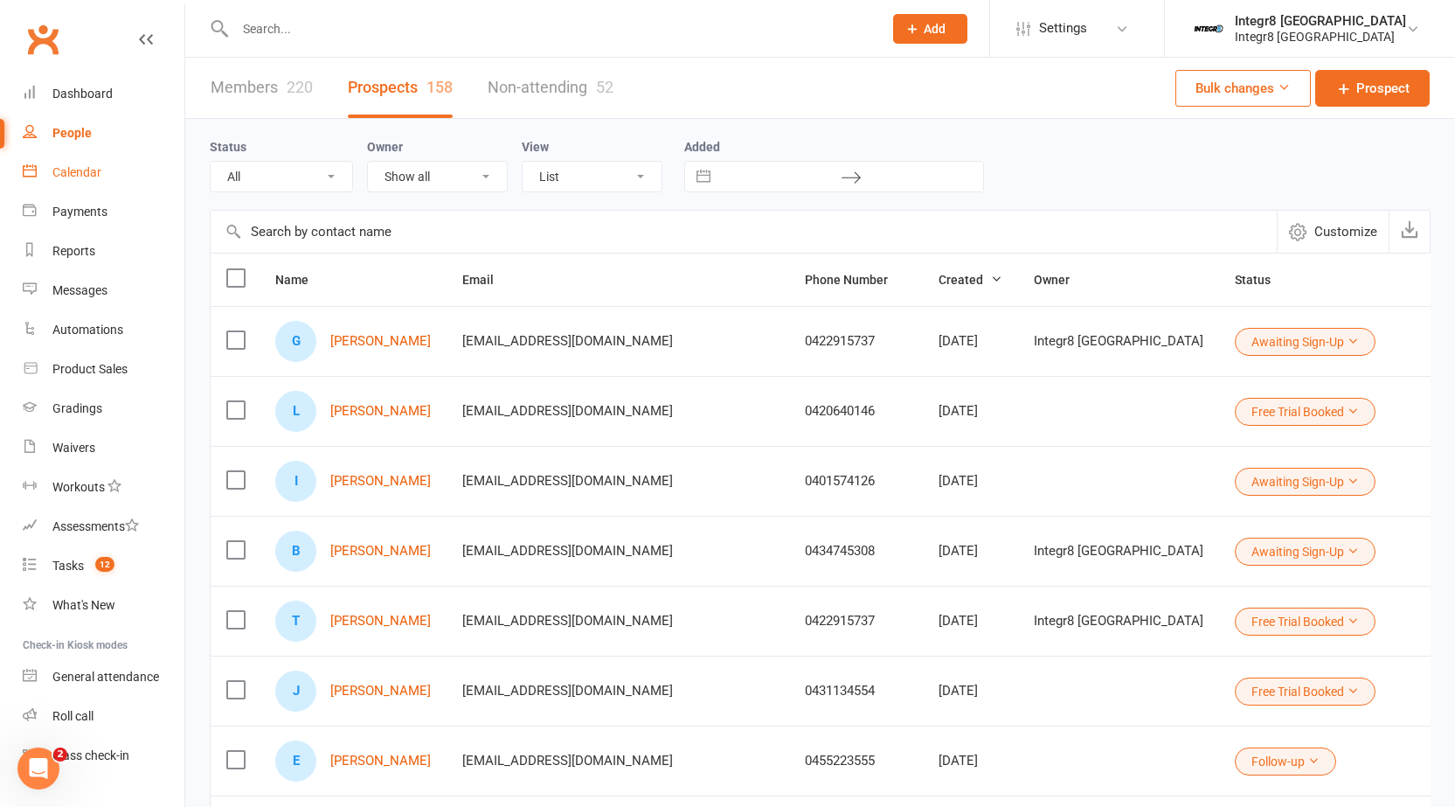
click at [101, 178] on link "Calendar" at bounding box center [104, 172] width 162 height 39
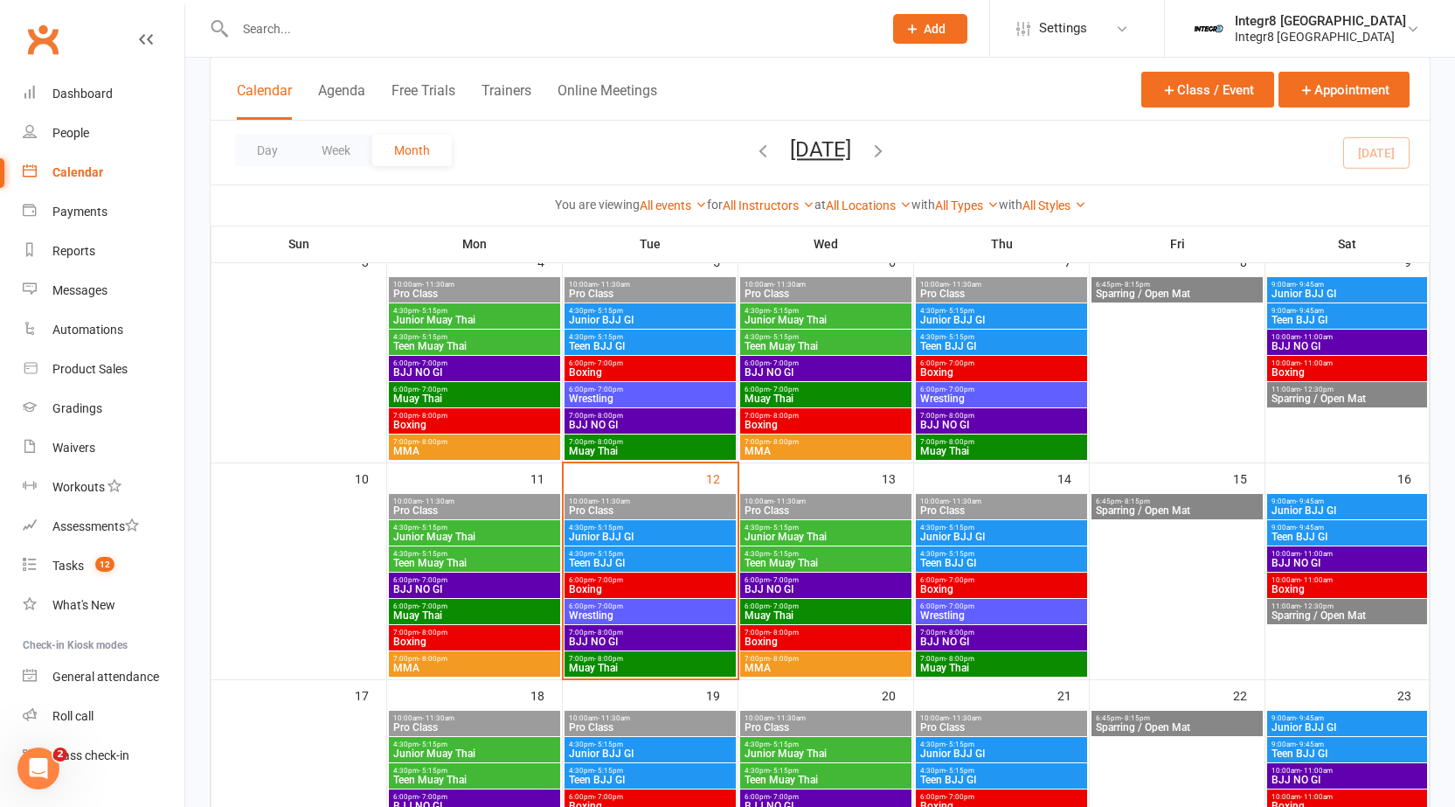
scroll to position [437, 0]
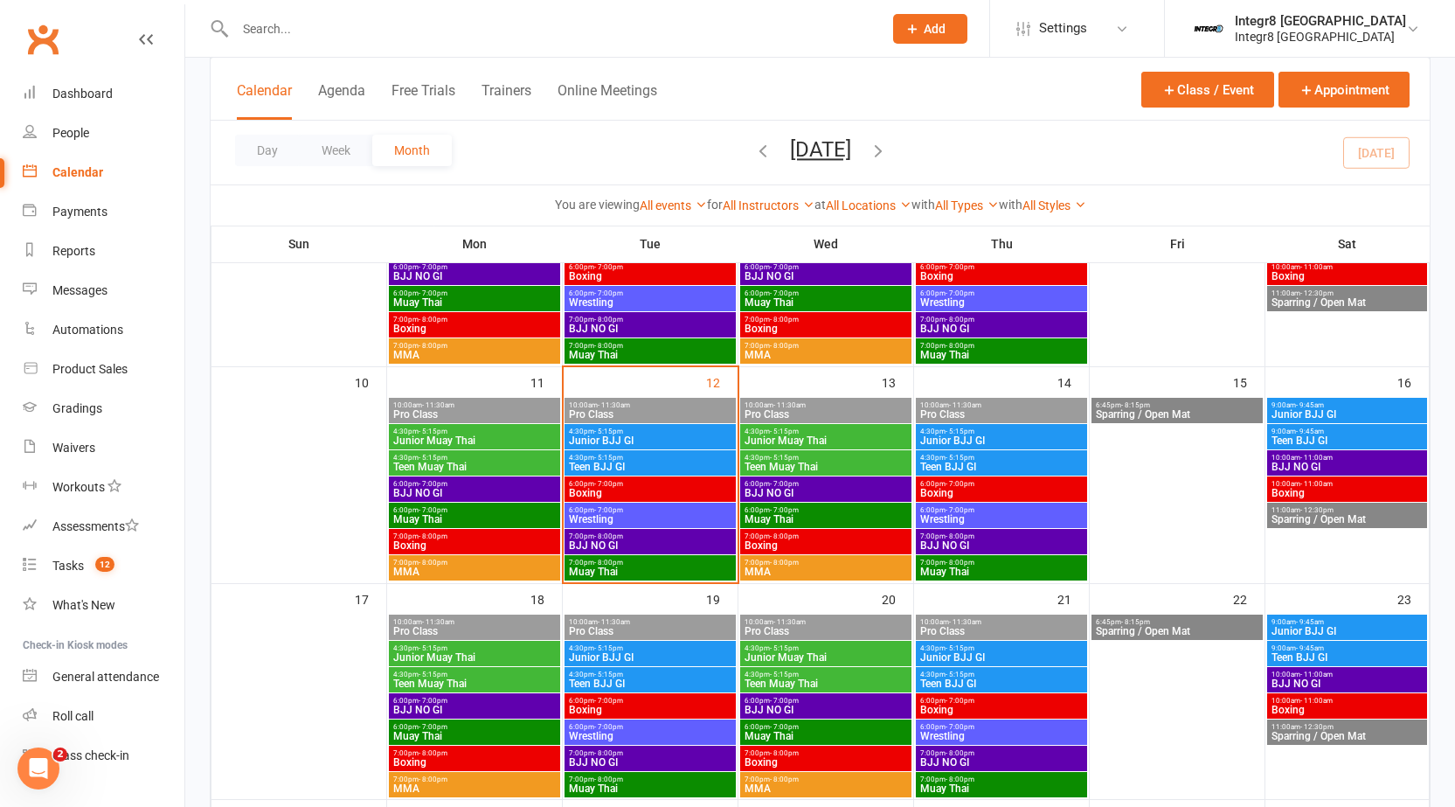
click at [502, 557] on div "7:00pm - 8:00pm MMA" at bounding box center [474, 567] width 171 height 25
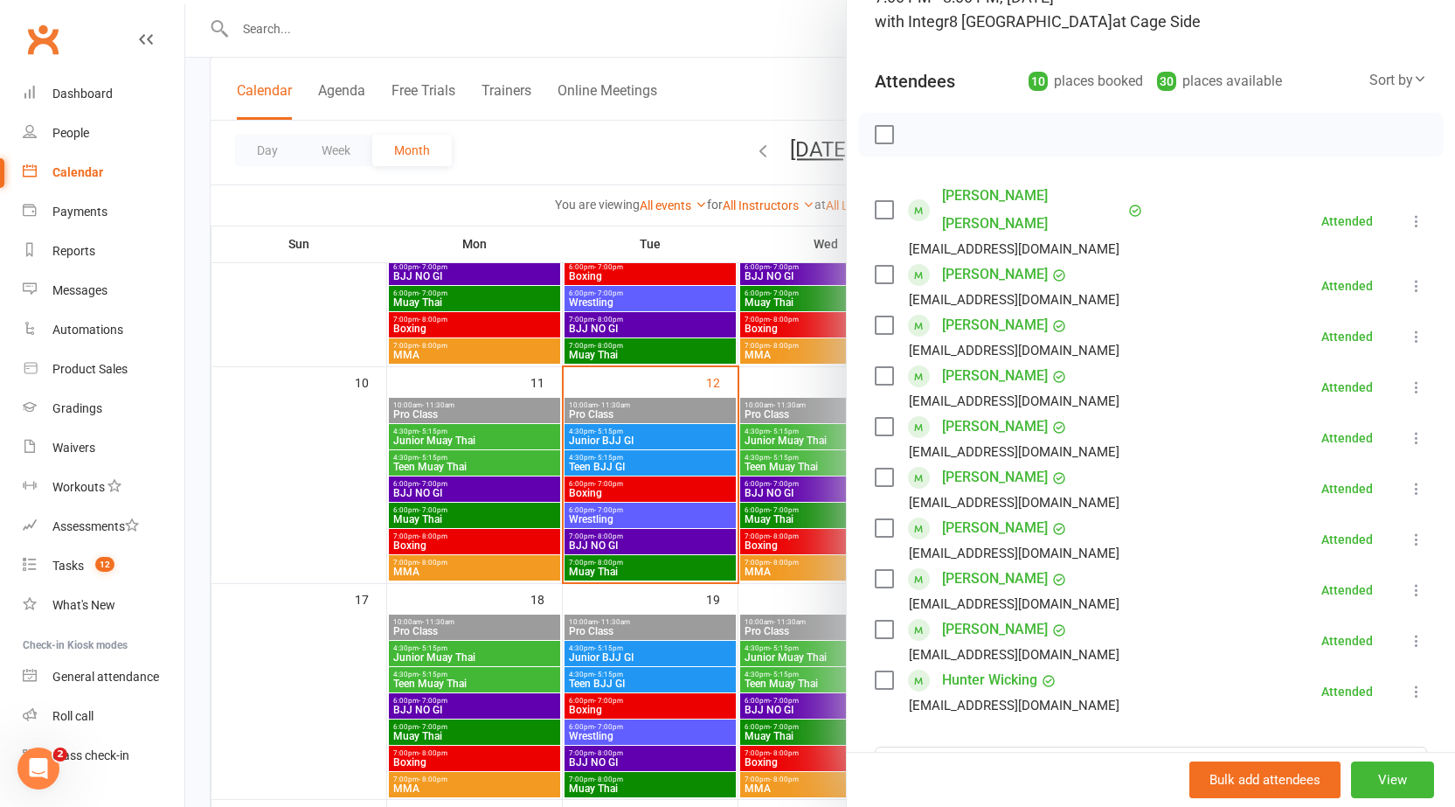
scroll to position [175, 0]
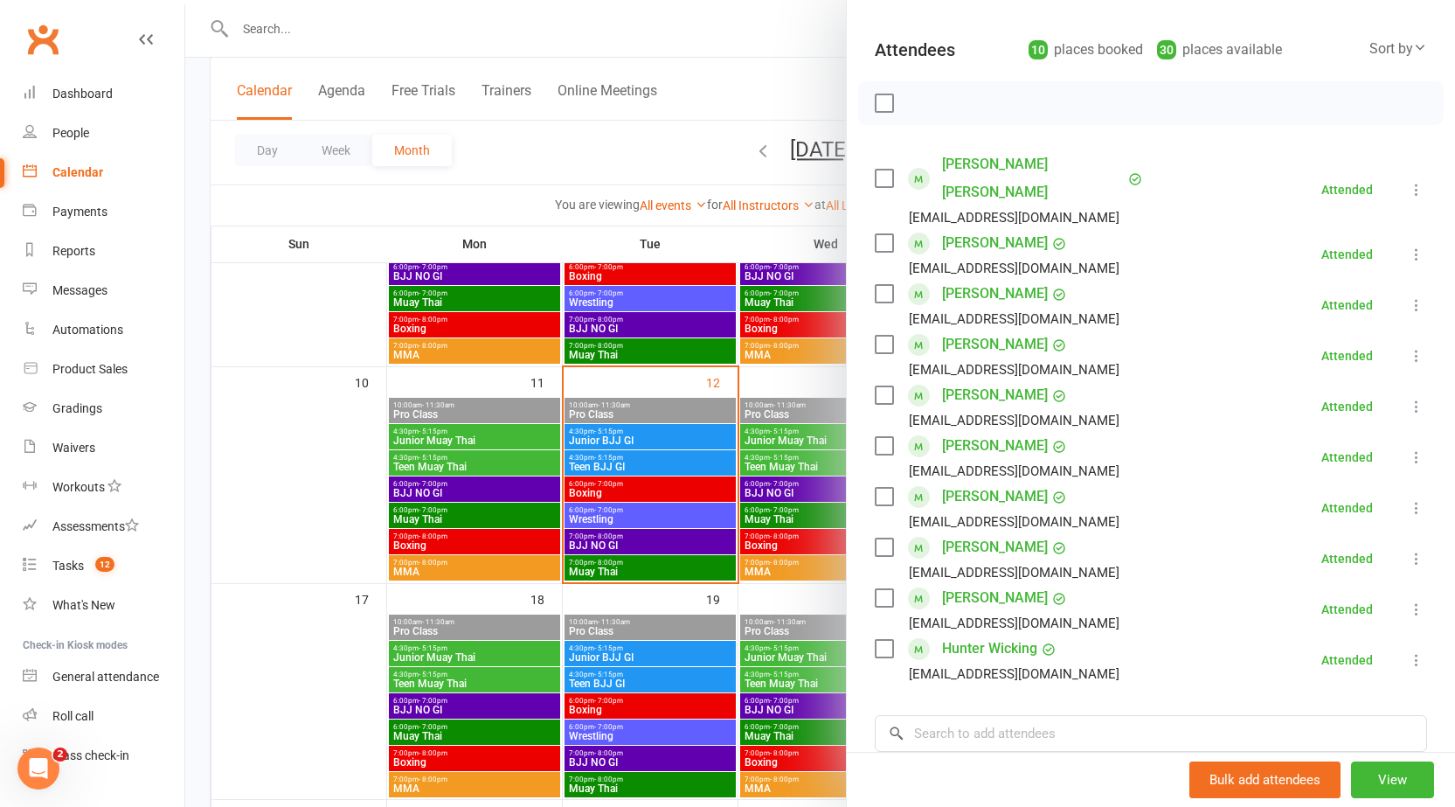
click at [521, 544] on div at bounding box center [820, 403] width 1270 height 807
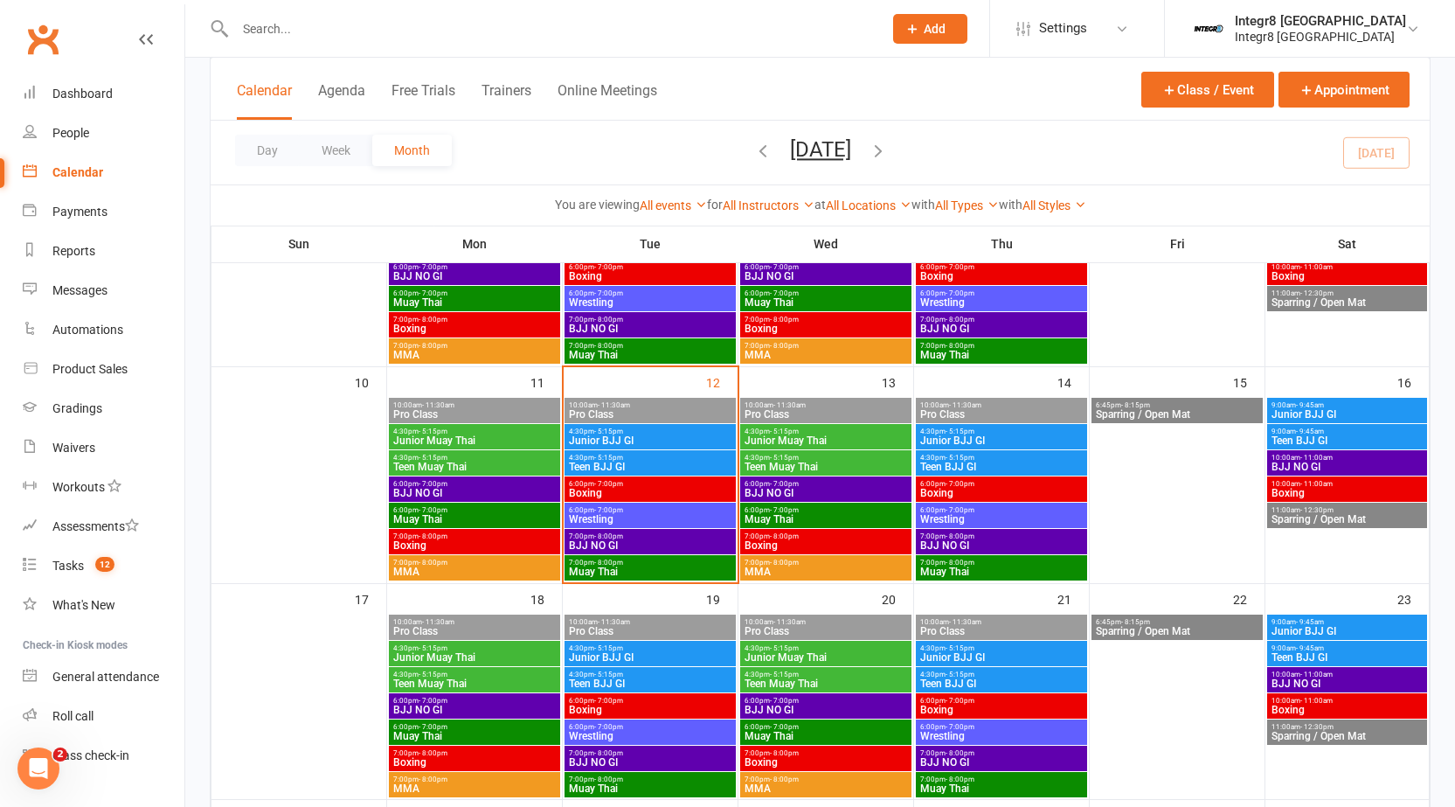
click at [521, 544] on span "Boxing" at bounding box center [474, 545] width 164 height 10
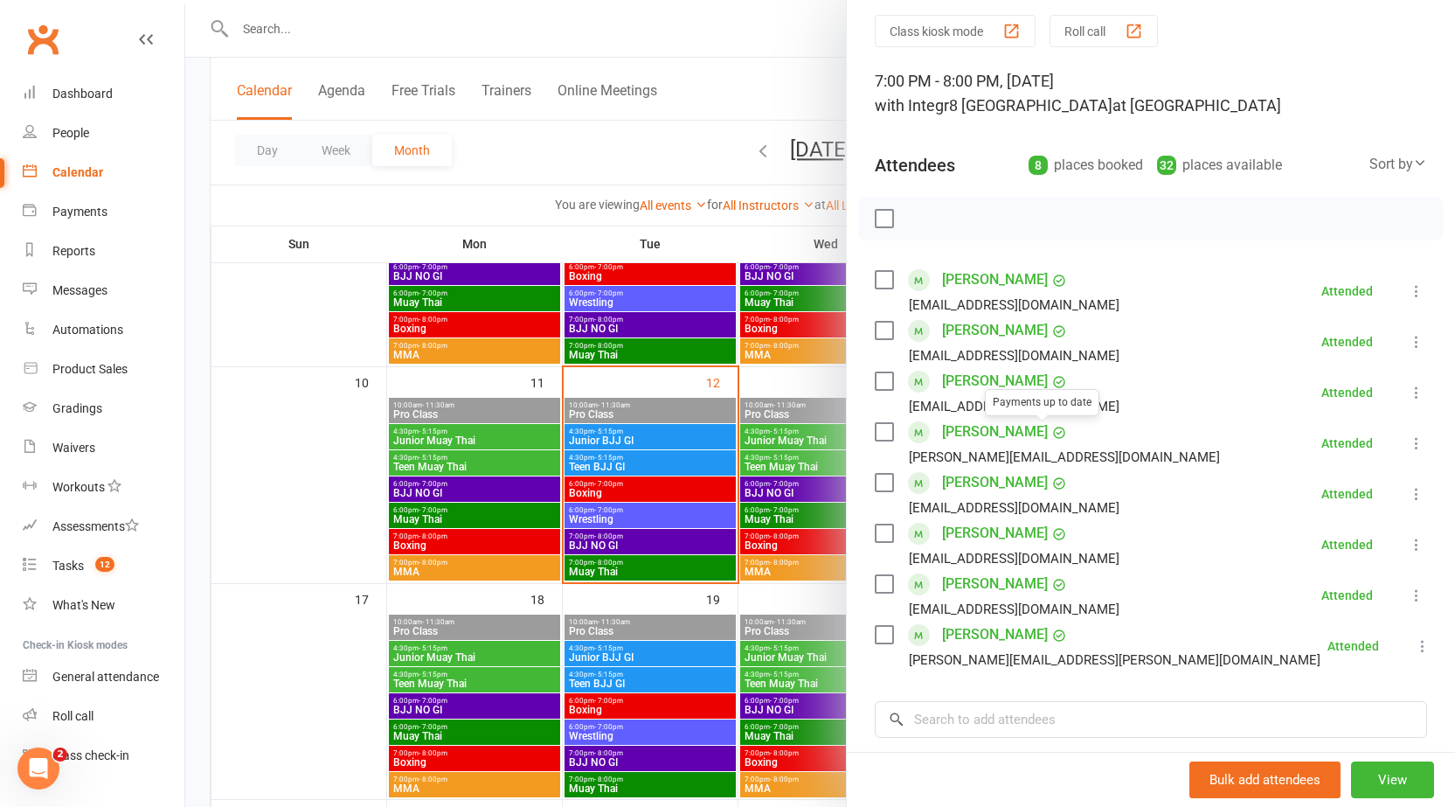
scroll to position [87, 0]
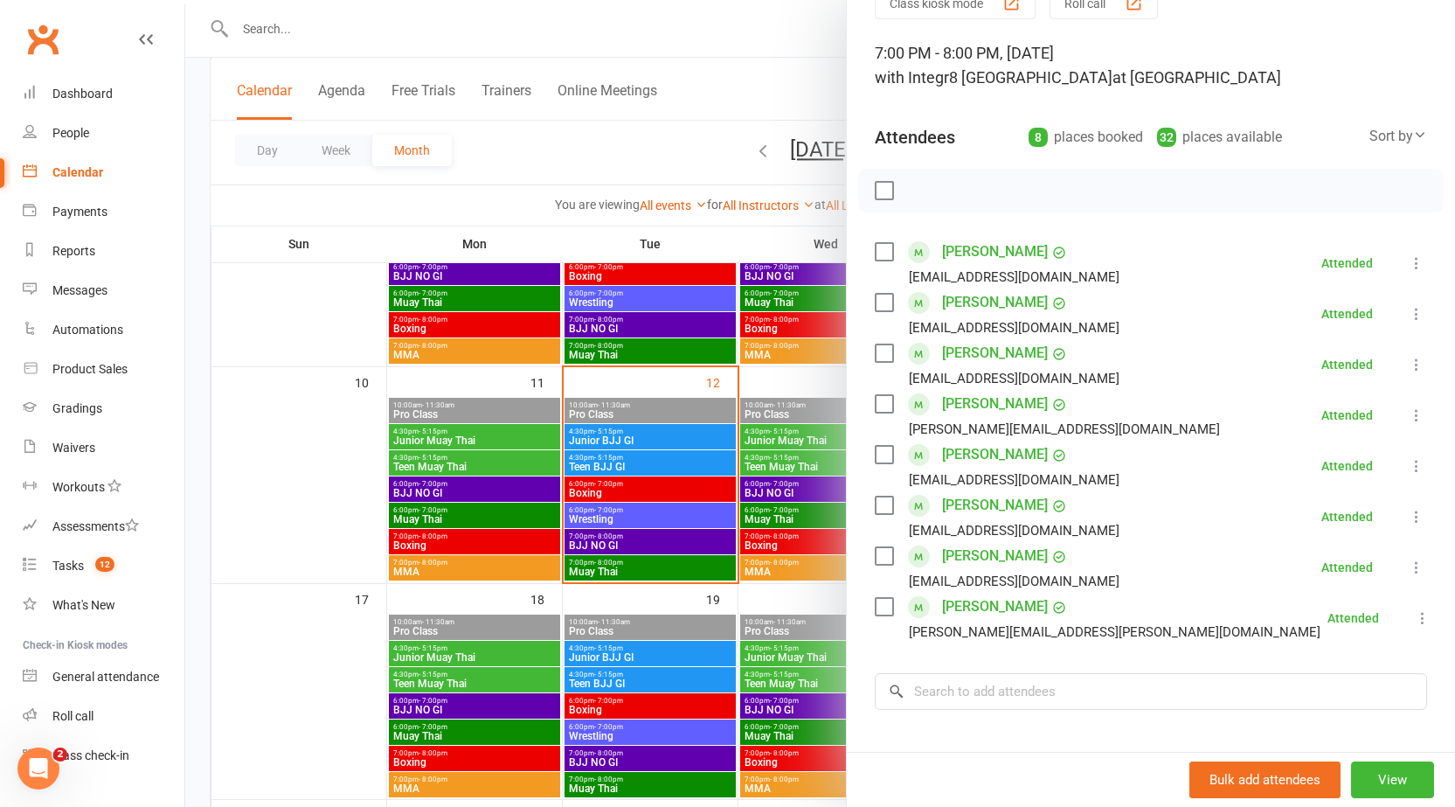
click at [476, 495] on div at bounding box center [820, 403] width 1270 height 807
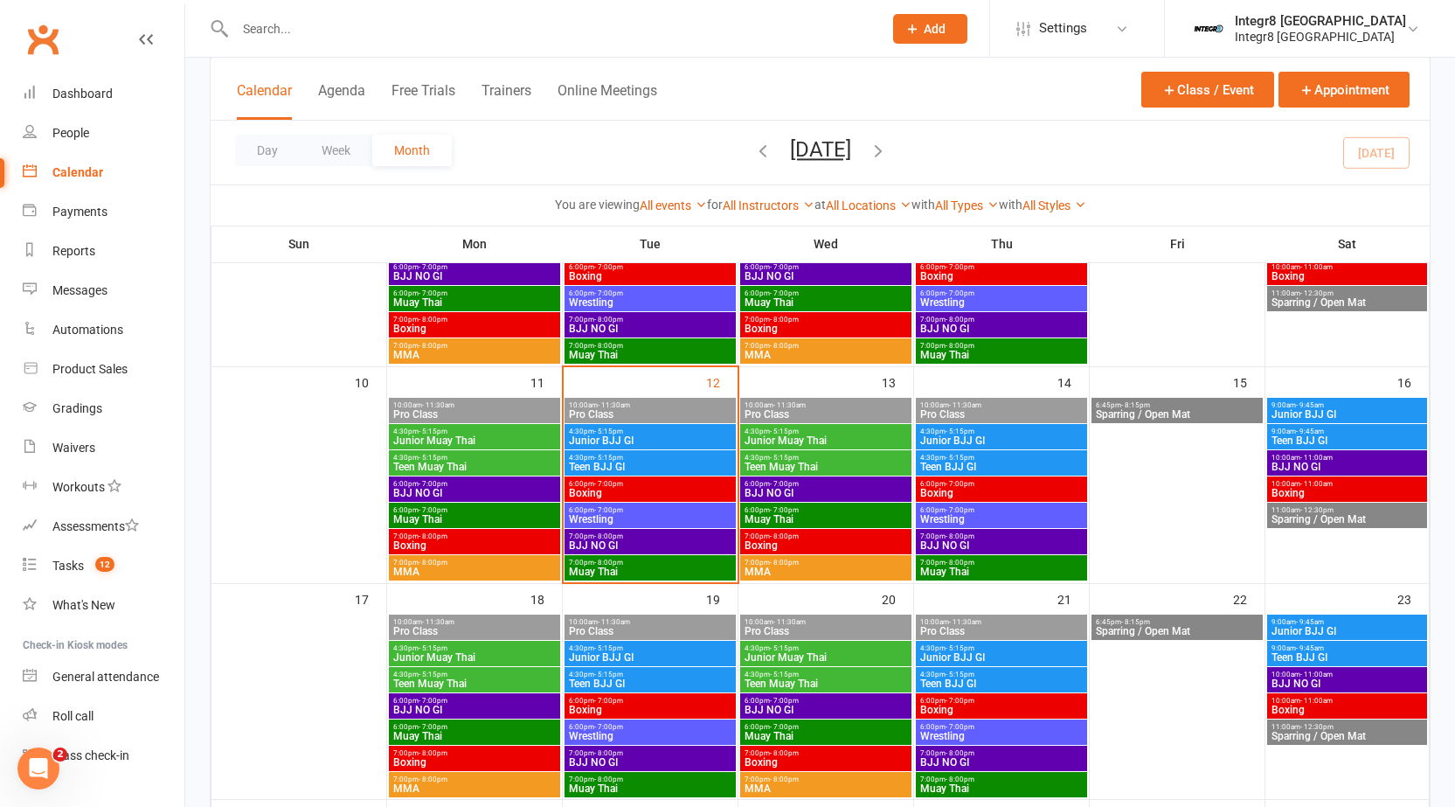
click at [476, 492] on span "BJJ NO GI" at bounding box center [474, 493] width 164 height 10
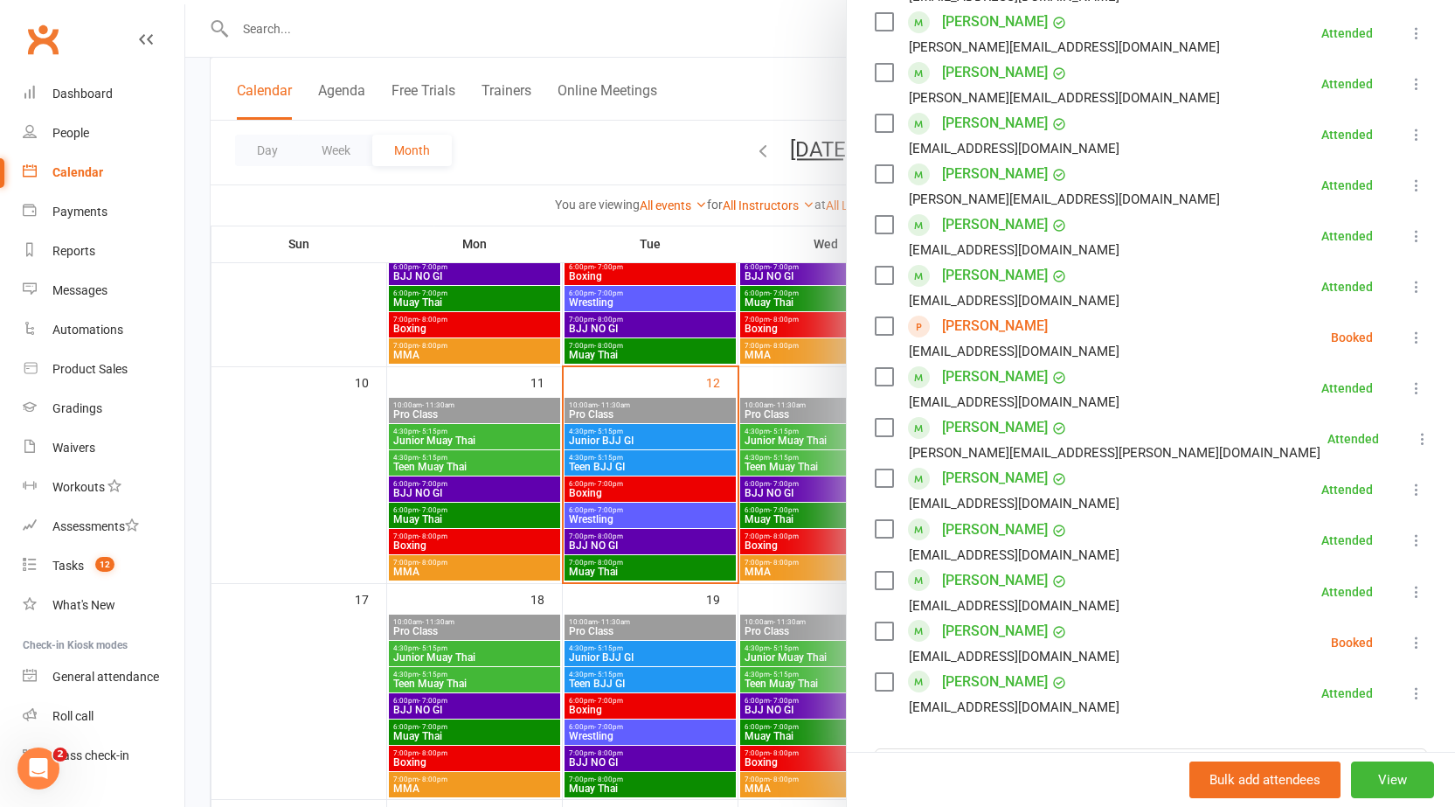
scroll to position [612, 0]
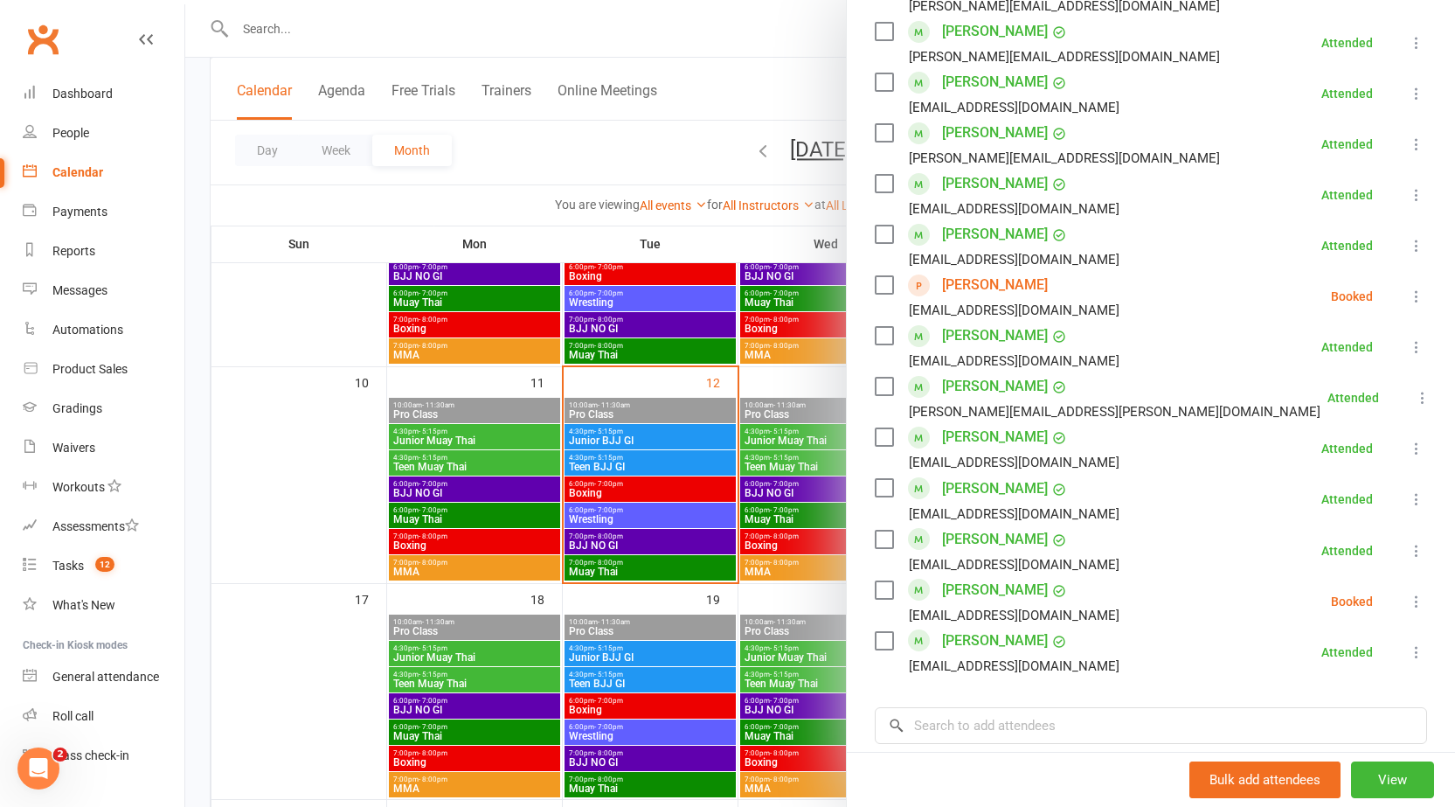
click at [612, 537] on div at bounding box center [820, 403] width 1270 height 807
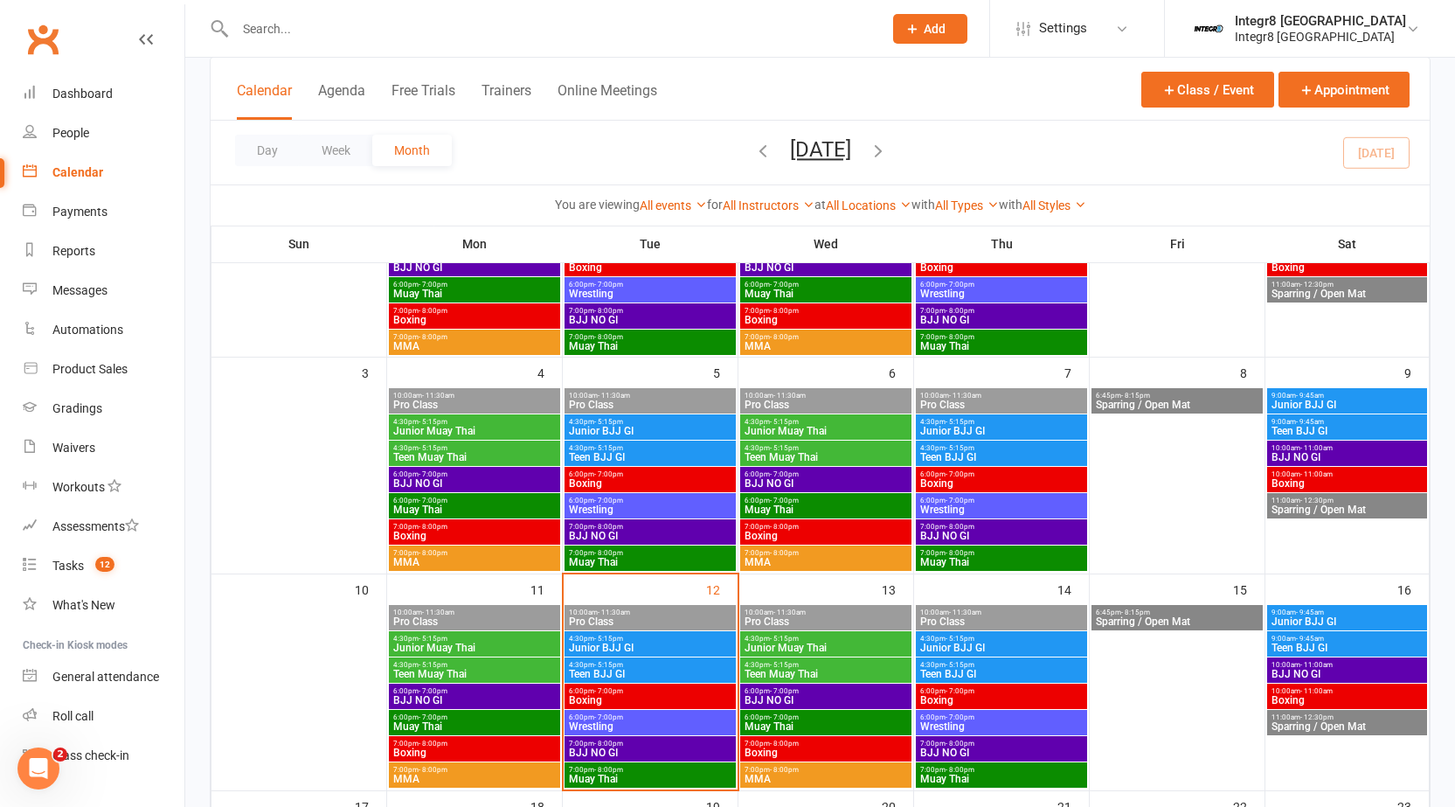
scroll to position [175, 0]
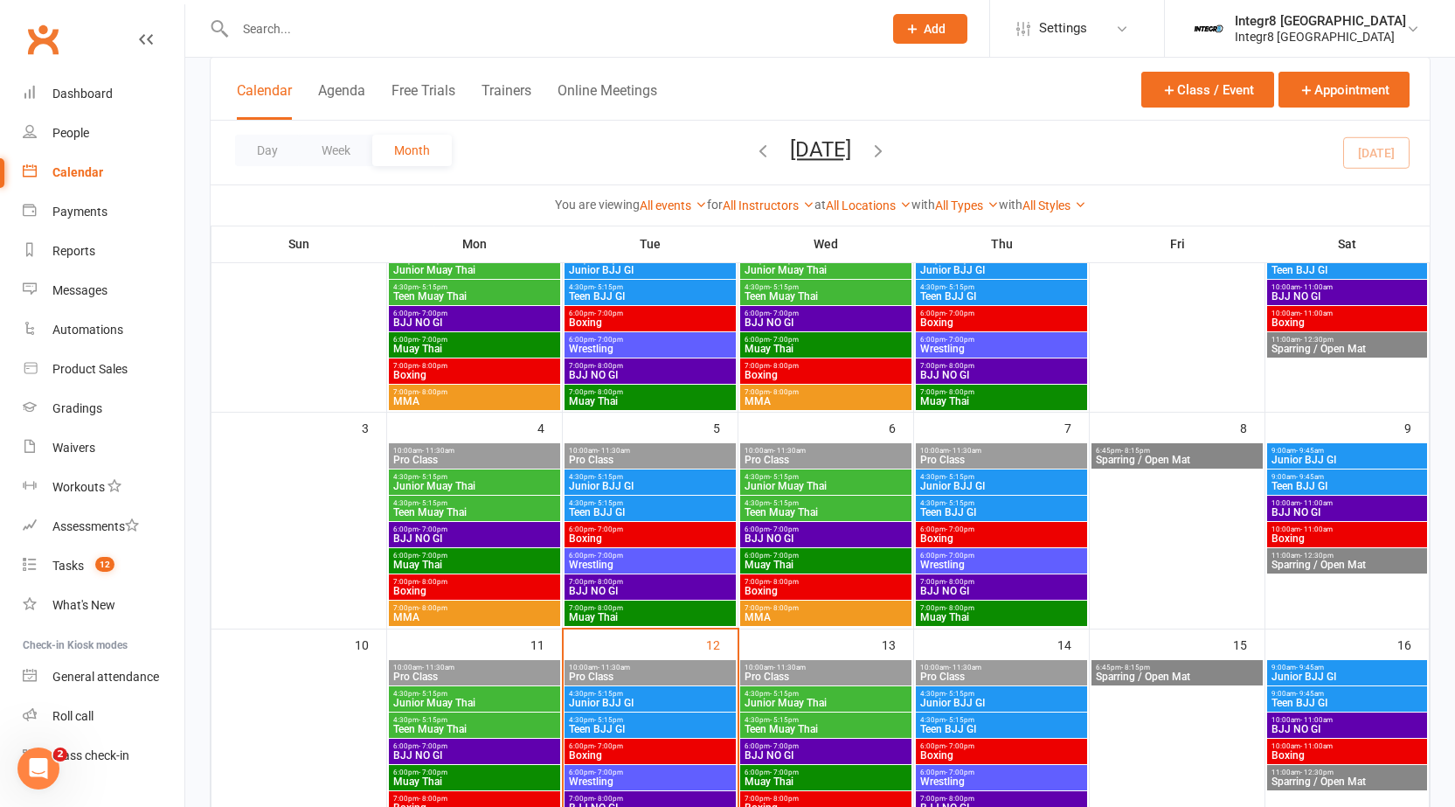
click at [813, 554] on span "6:00pm - 7:00pm" at bounding box center [826, 555] width 164 height 8
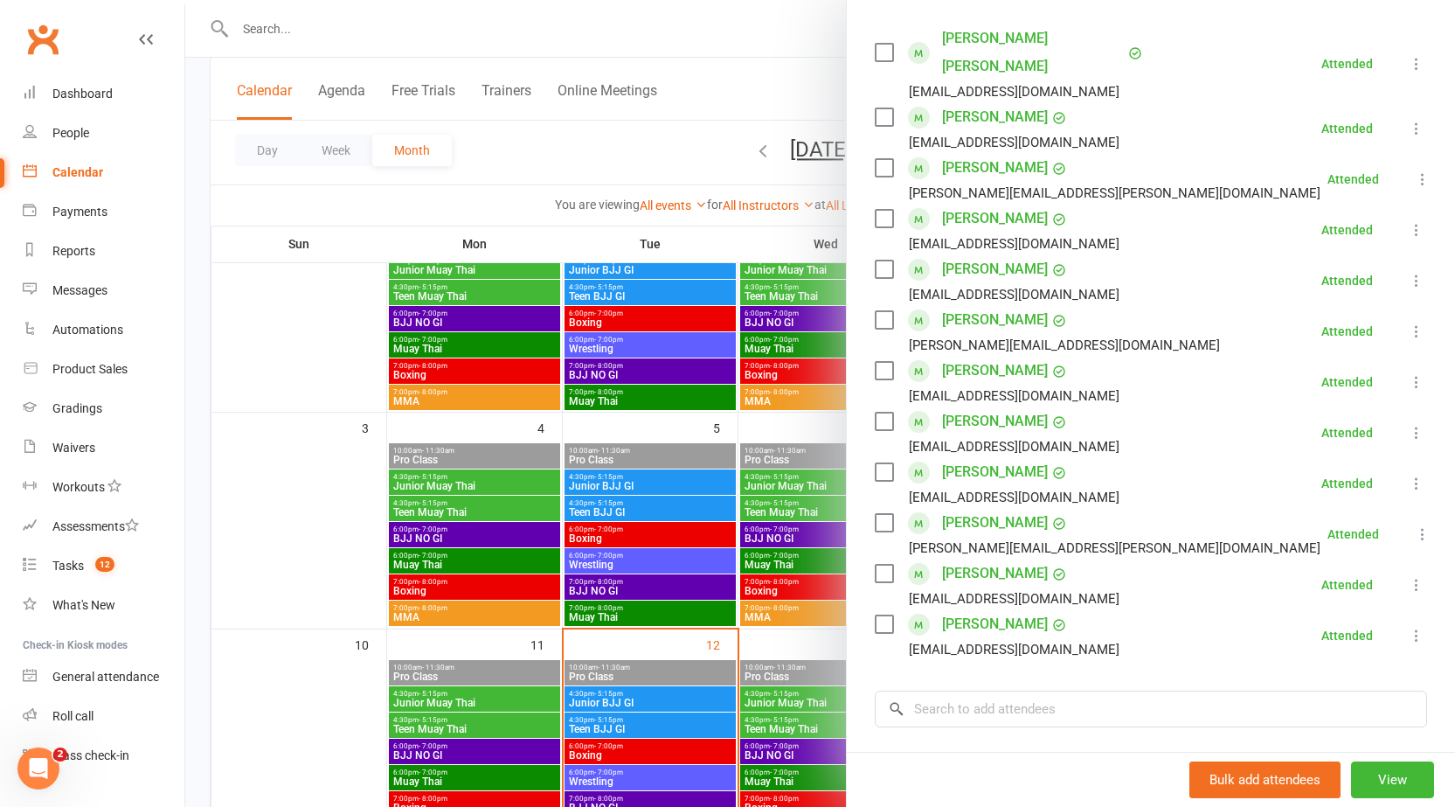
scroll to position [350, 0]
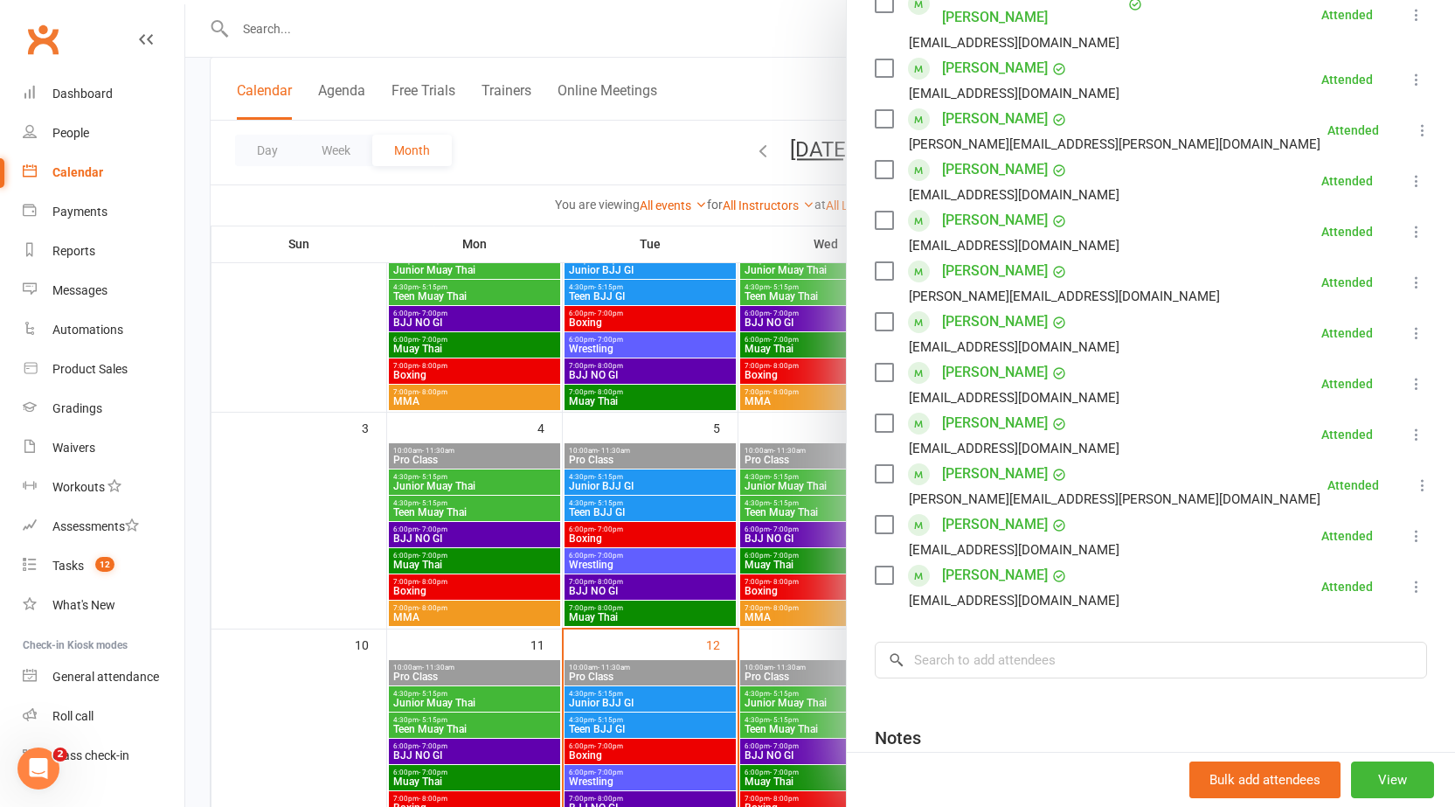
click at [656, 565] on div at bounding box center [820, 403] width 1270 height 807
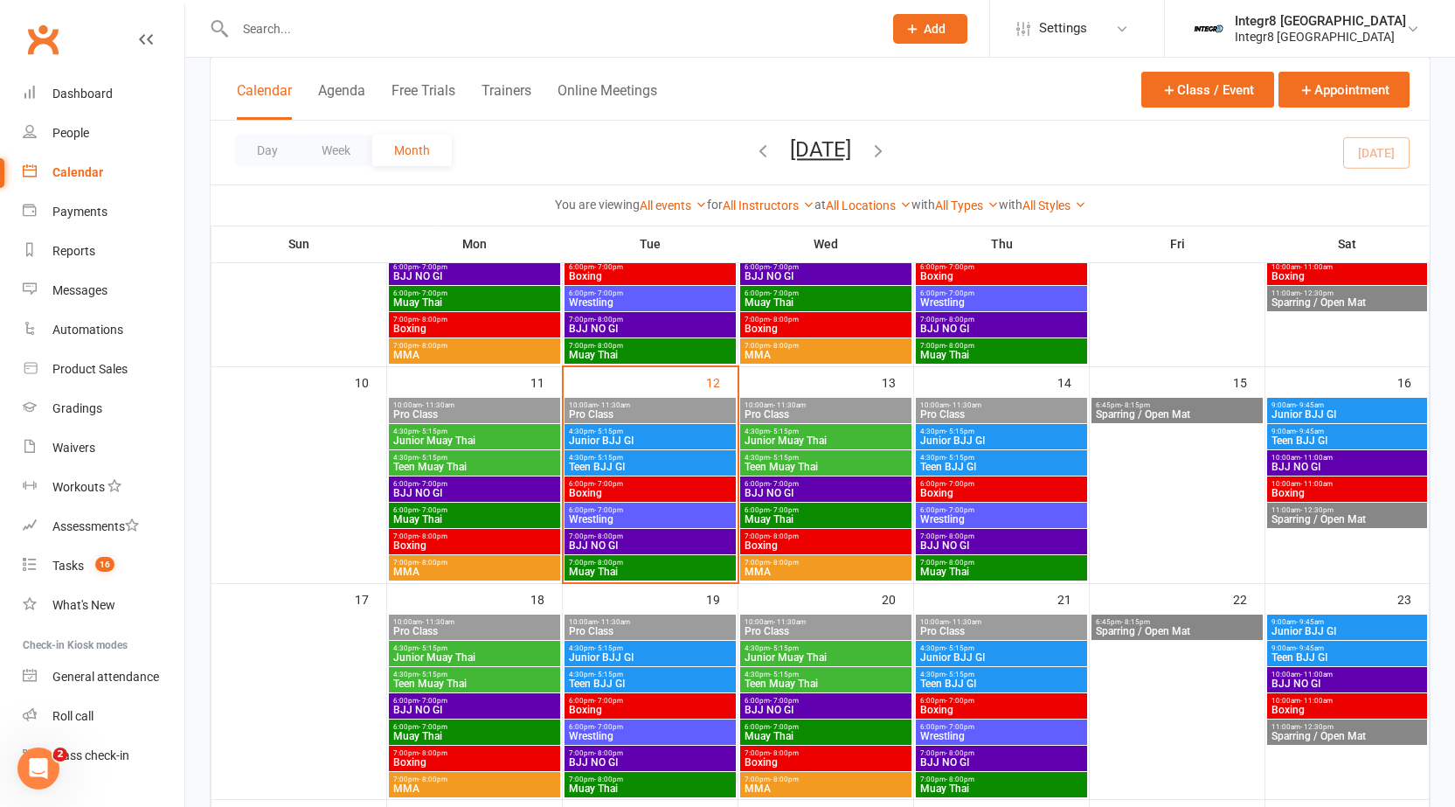
click at [704, 442] on span "Junior BJJ GI" at bounding box center [650, 440] width 164 height 10
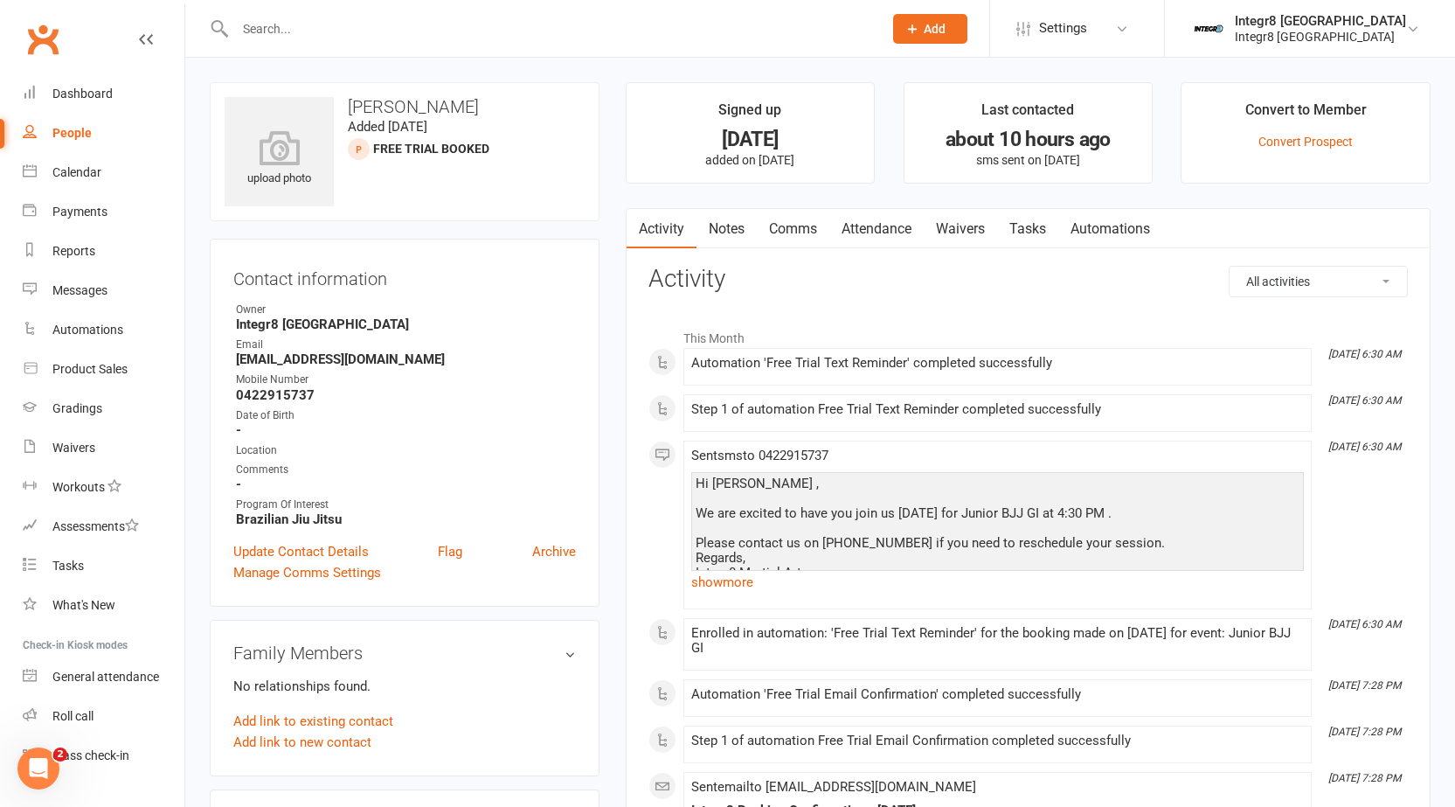
click at [720, 234] on link "Notes" at bounding box center [726, 229] width 60 height 40
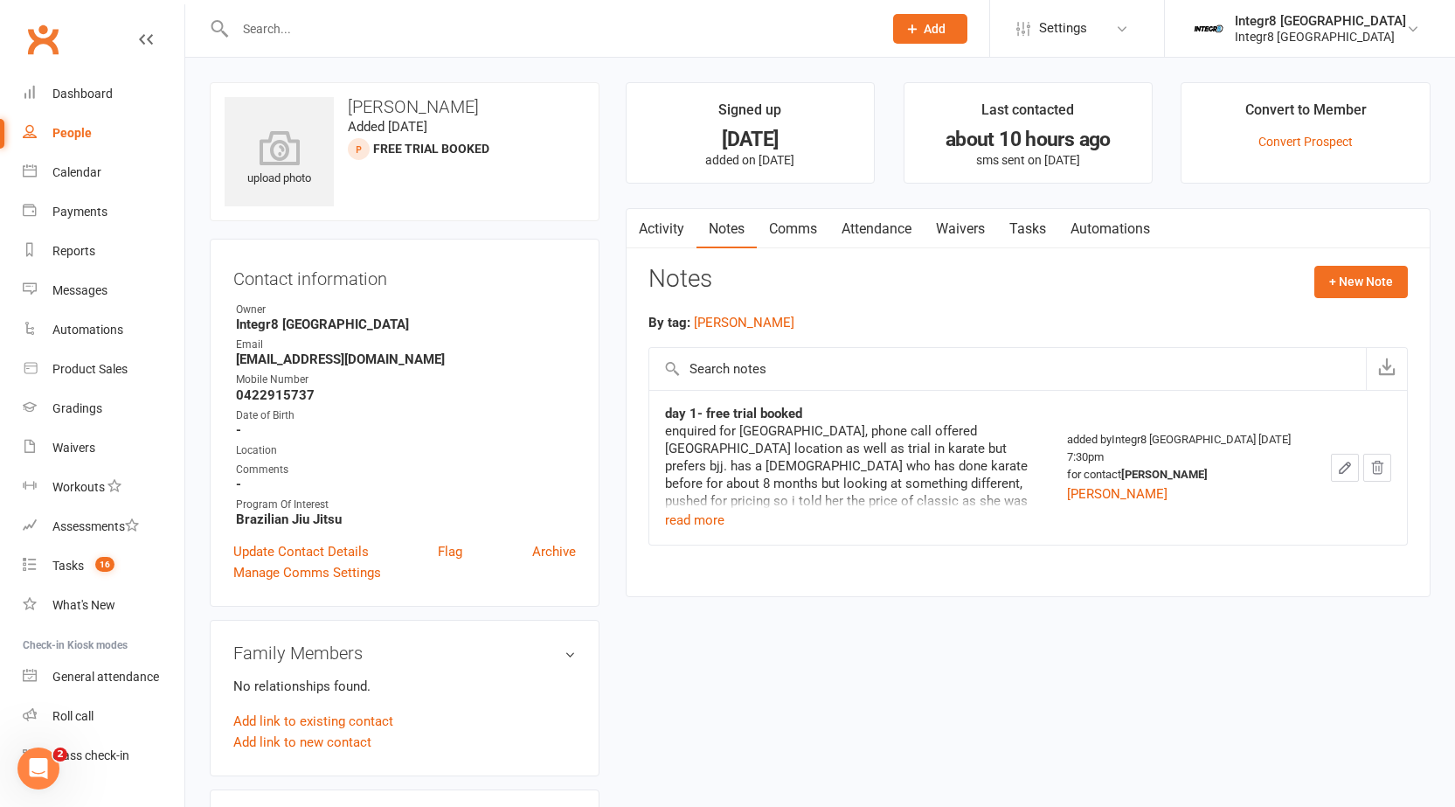
click at [687, 223] on link "Activity" at bounding box center [662, 229] width 70 height 40
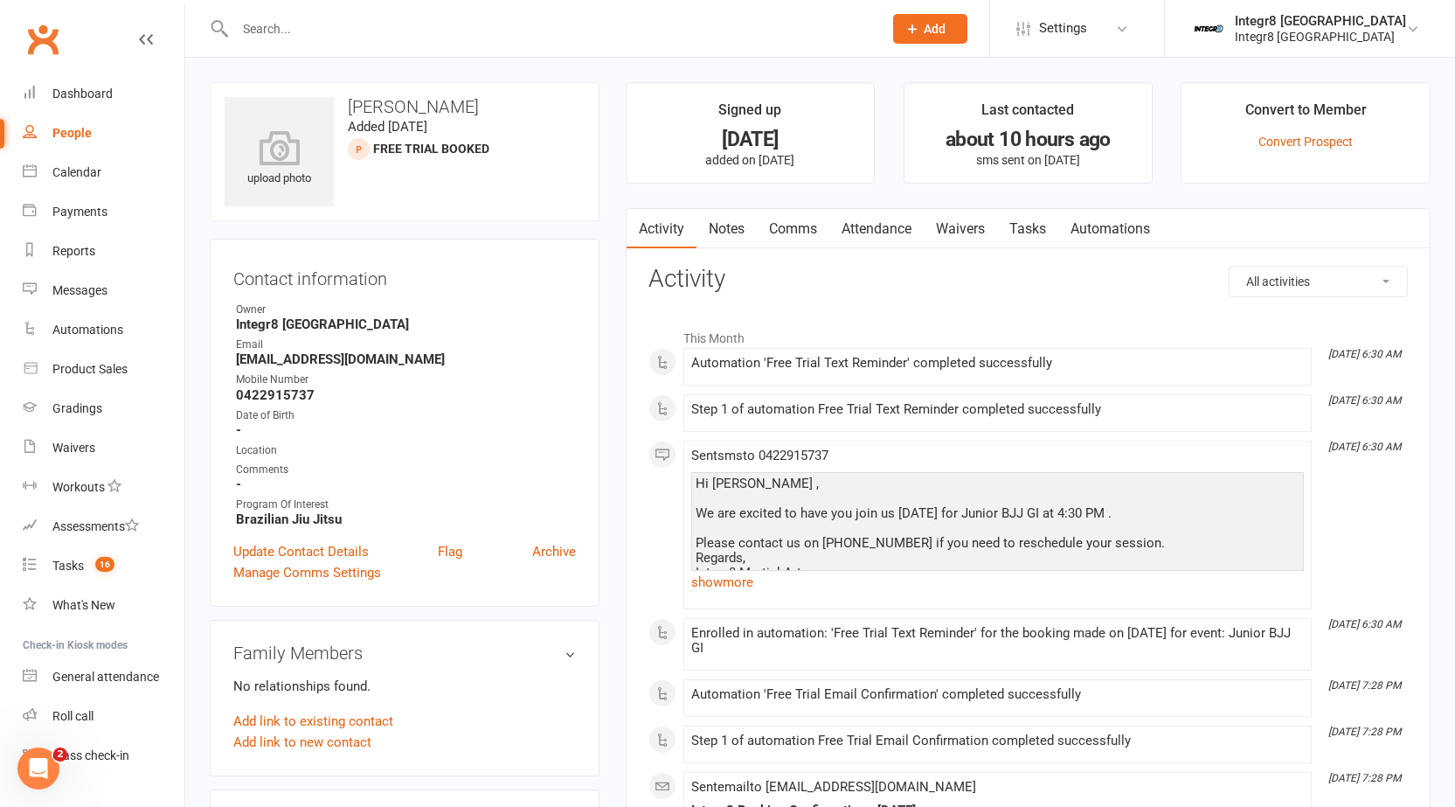
click at [715, 226] on link "Notes" at bounding box center [726, 229] width 60 height 40
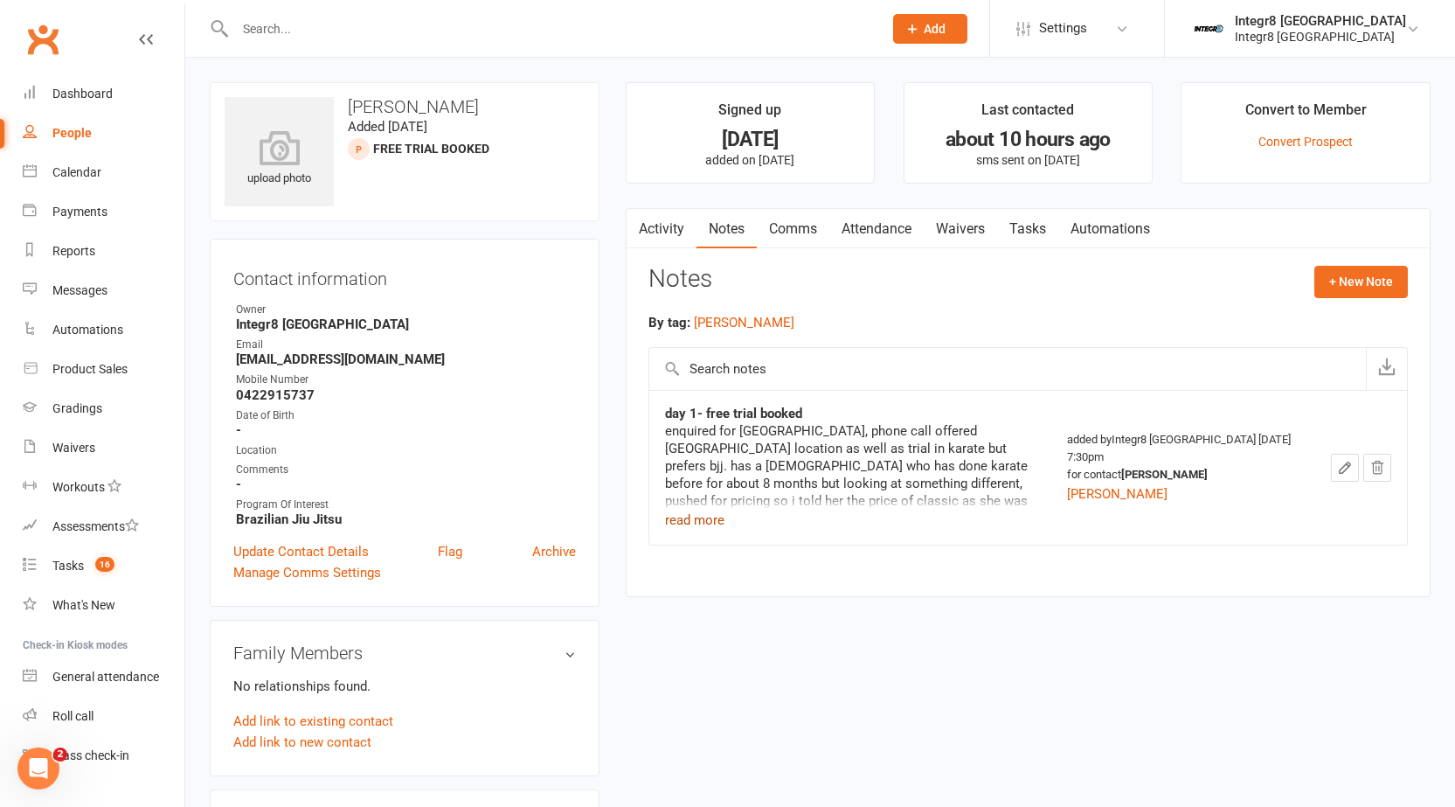
click at [684, 522] on button "read more" at bounding box center [694, 519] width 59 height 21
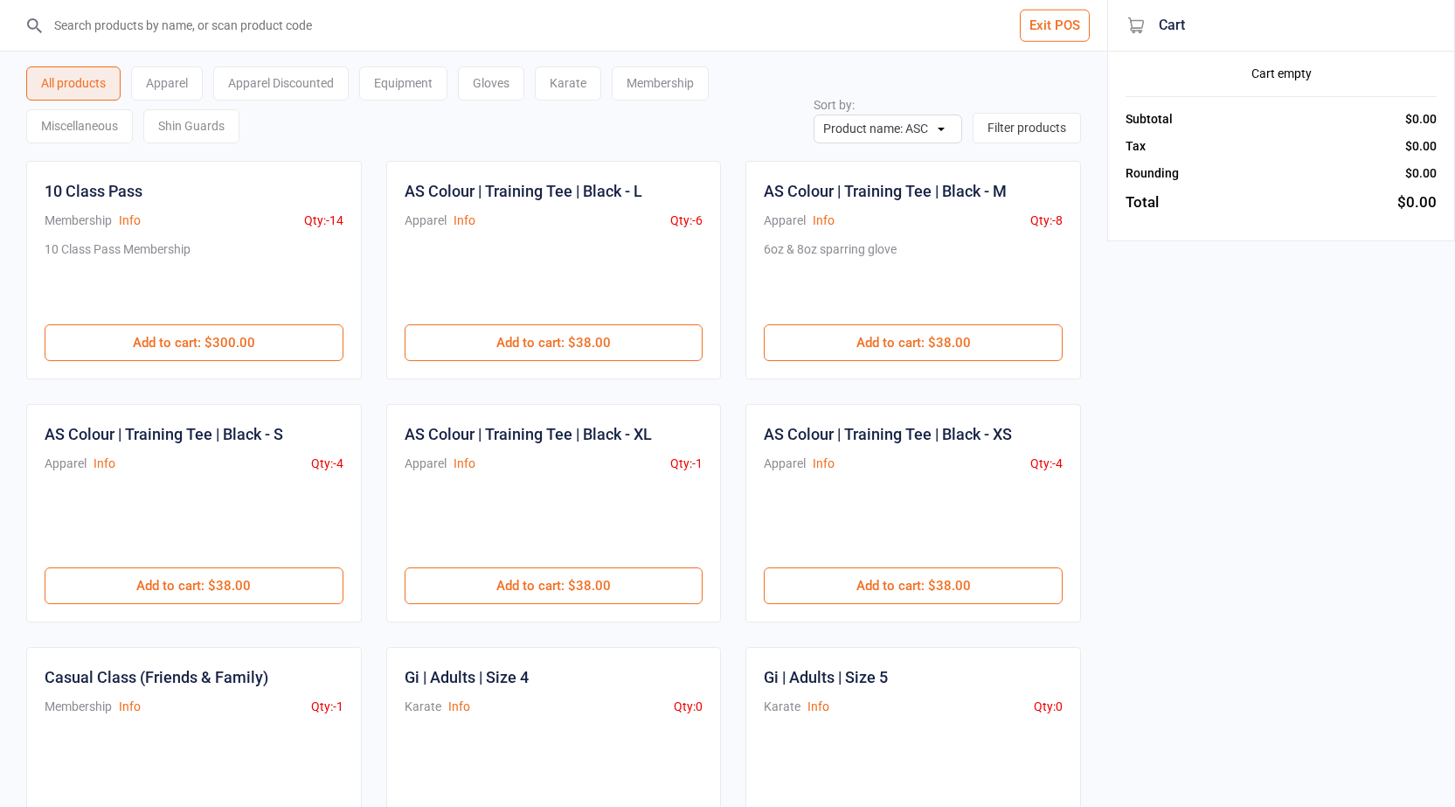
click at [324, 31] on input "search" at bounding box center [563, 25] width 1037 height 51
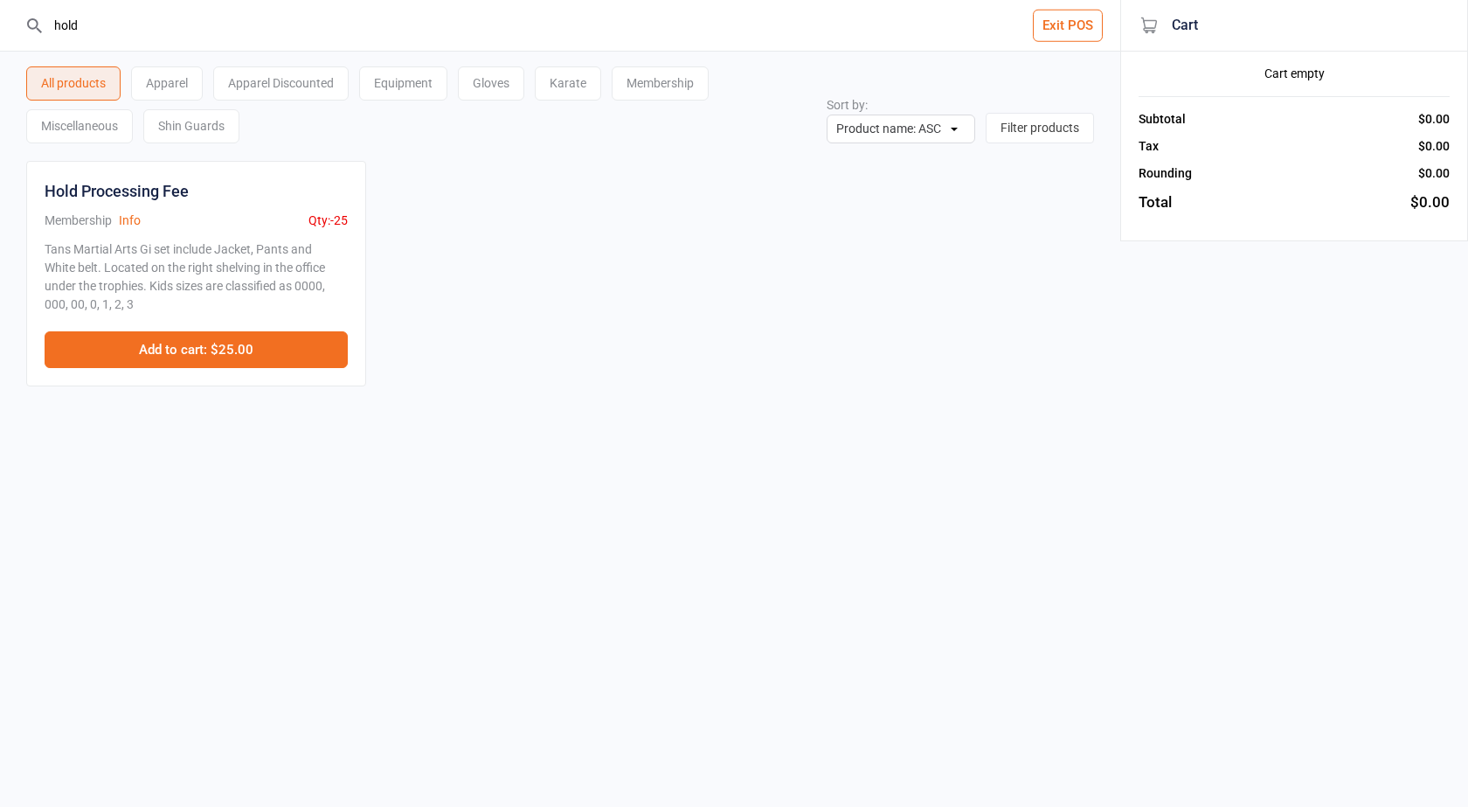
type input "hold"
click at [269, 344] on button "Add to cart : $25.00" at bounding box center [196, 349] width 303 height 37
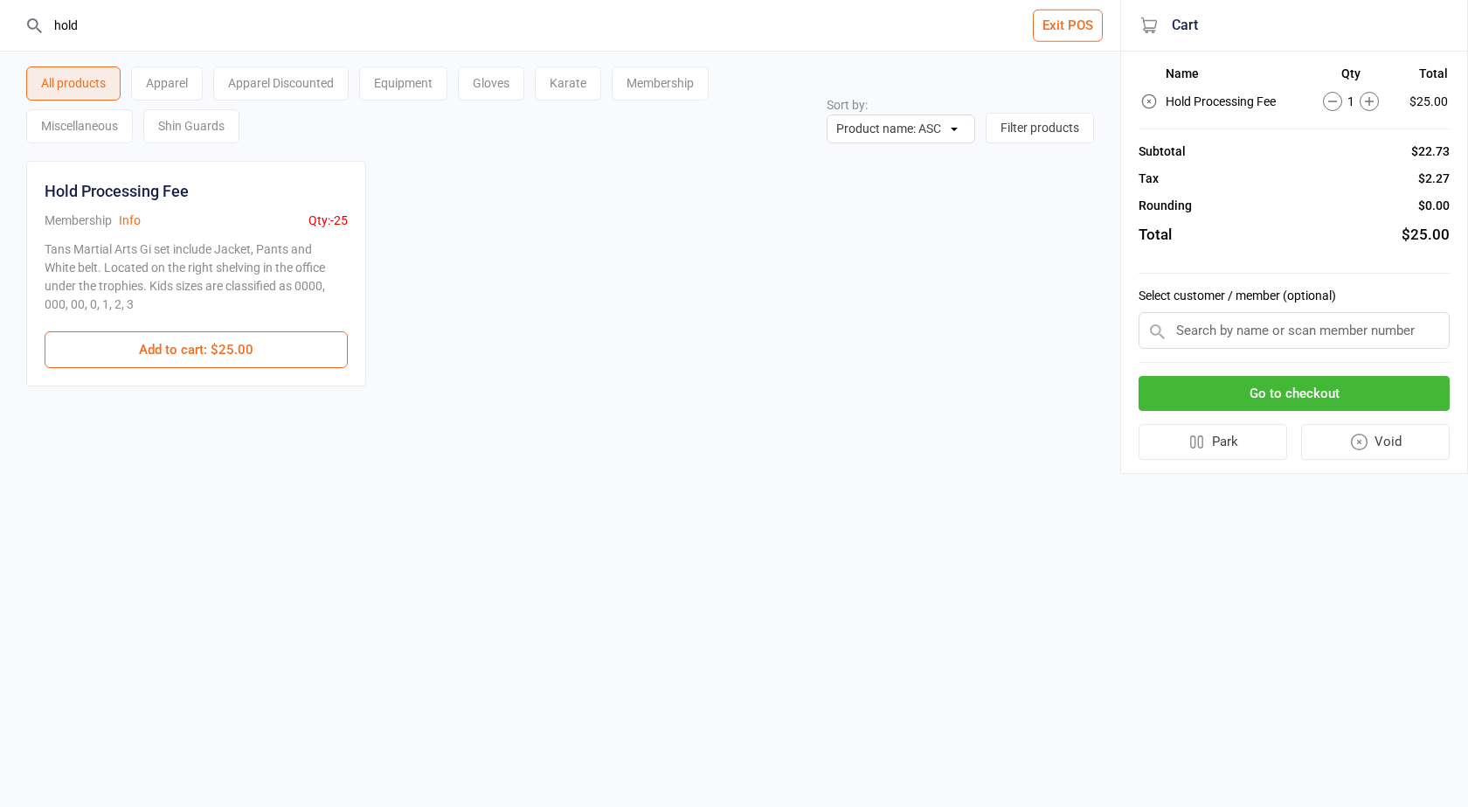
click at [1392, 342] on input "text" at bounding box center [1294, 330] width 311 height 37
type input "atticu"
click at [1252, 364] on div "[PERSON_NAME]" at bounding box center [1294, 364] width 309 height 29
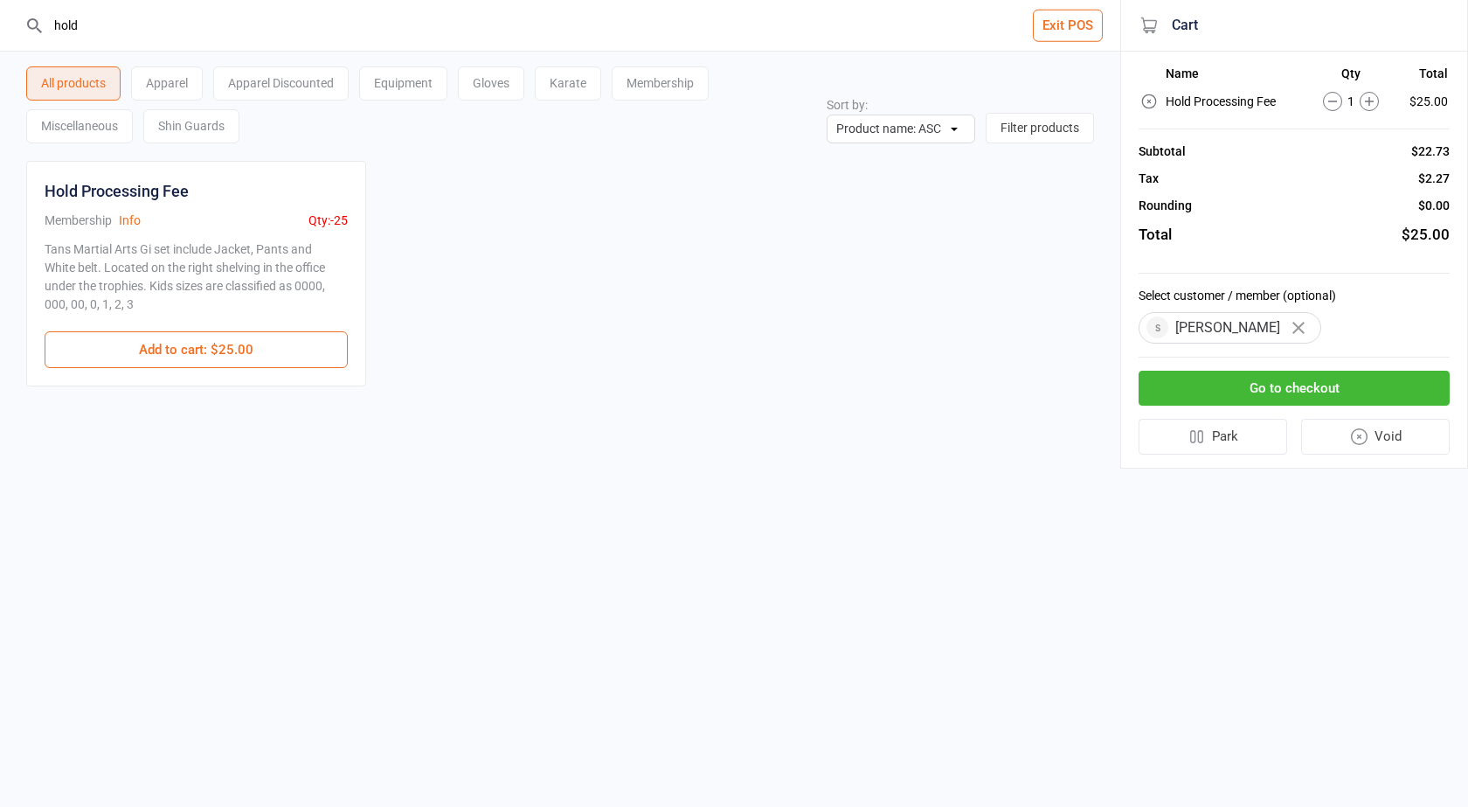
click at [1245, 391] on button "Go to checkout" at bounding box center [1294, 389] width 311 height 36
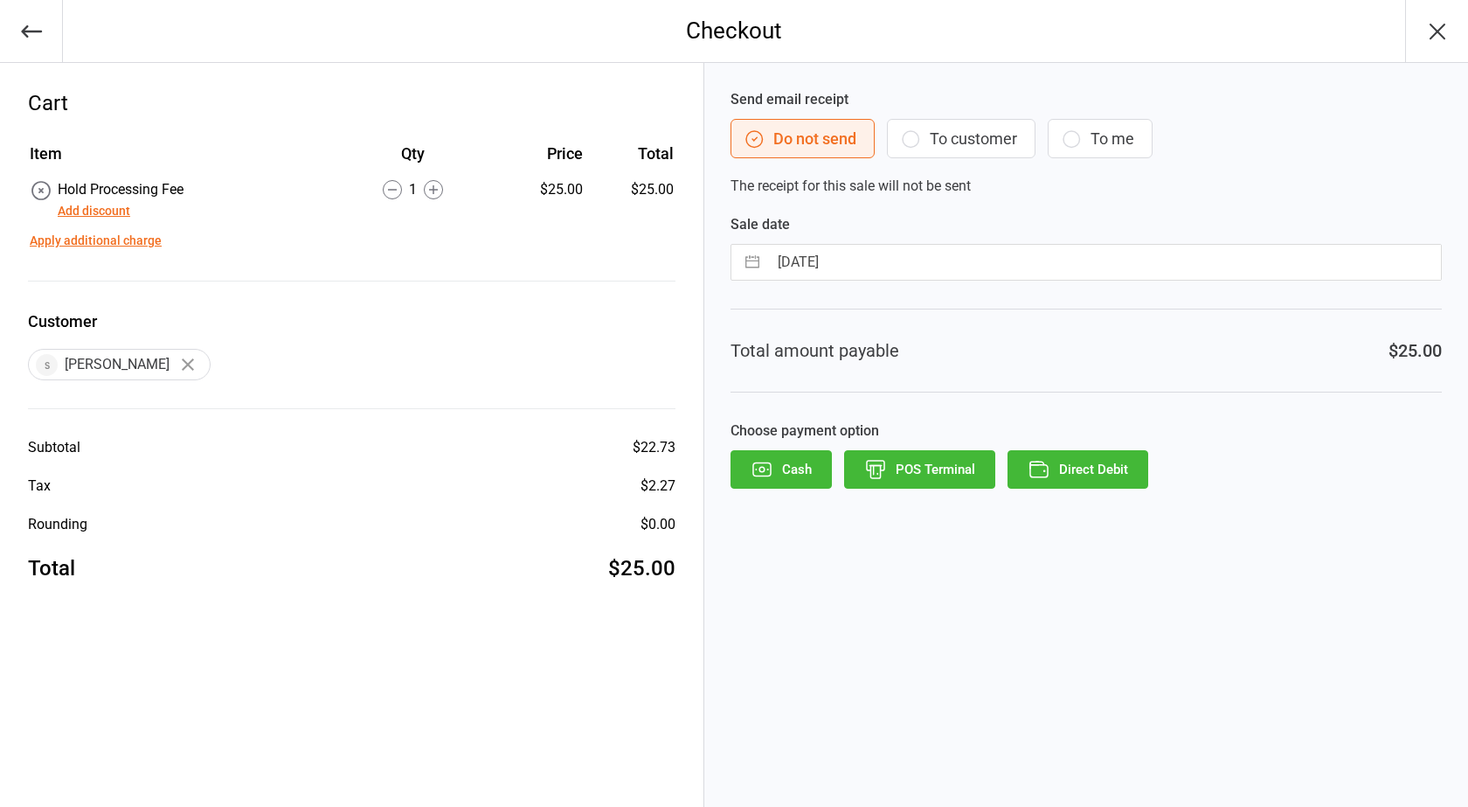
click at [918, 140] on icon "button" at bounding box center [910, 138] width 21 height 21
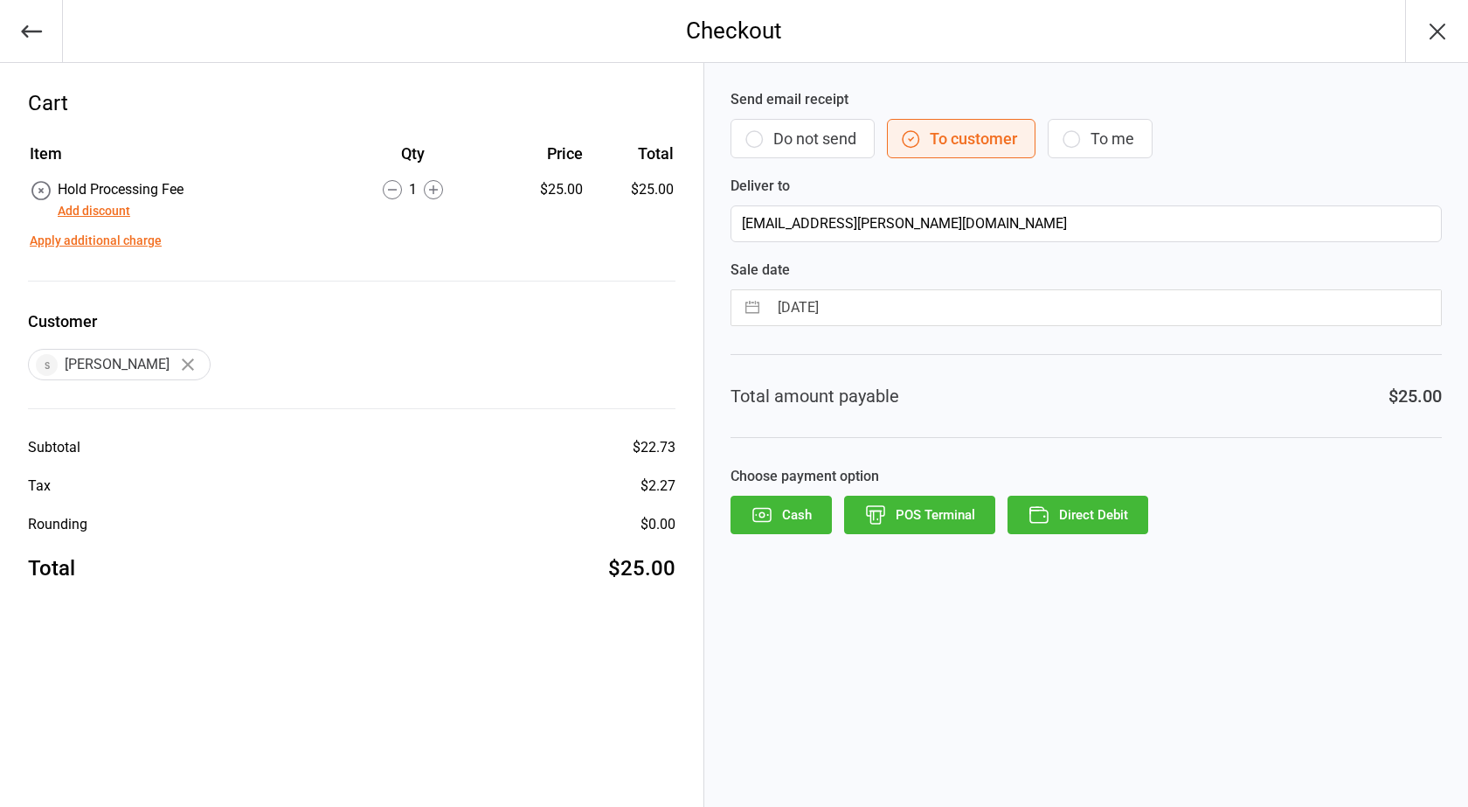
click at [924, 518] on button "POS Terminal" at bounding box center [919, 514] width 151 height 38
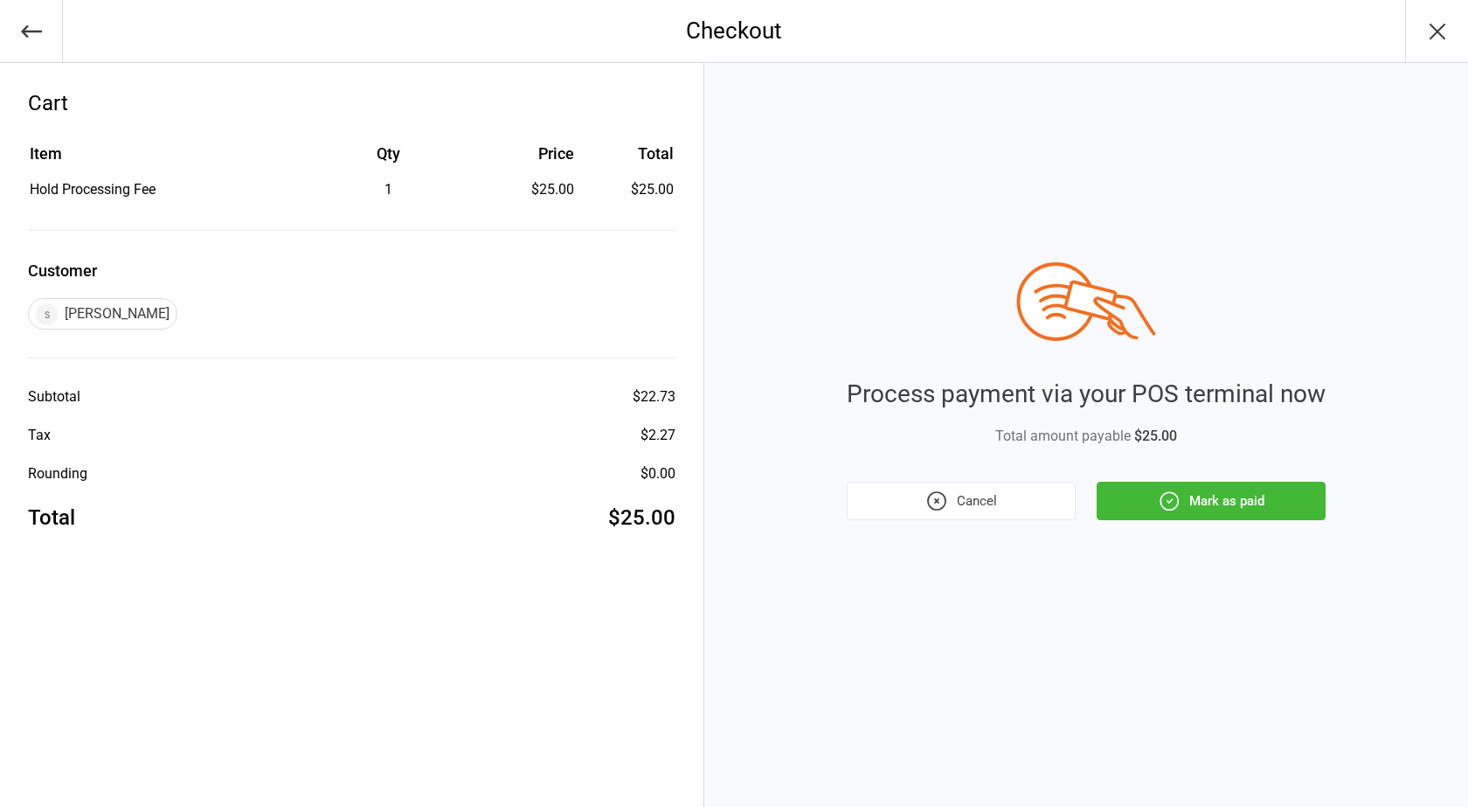
click at [1188, 493] on button "Mark as paid" at bounding box center [1211, 500] width 229 height 38
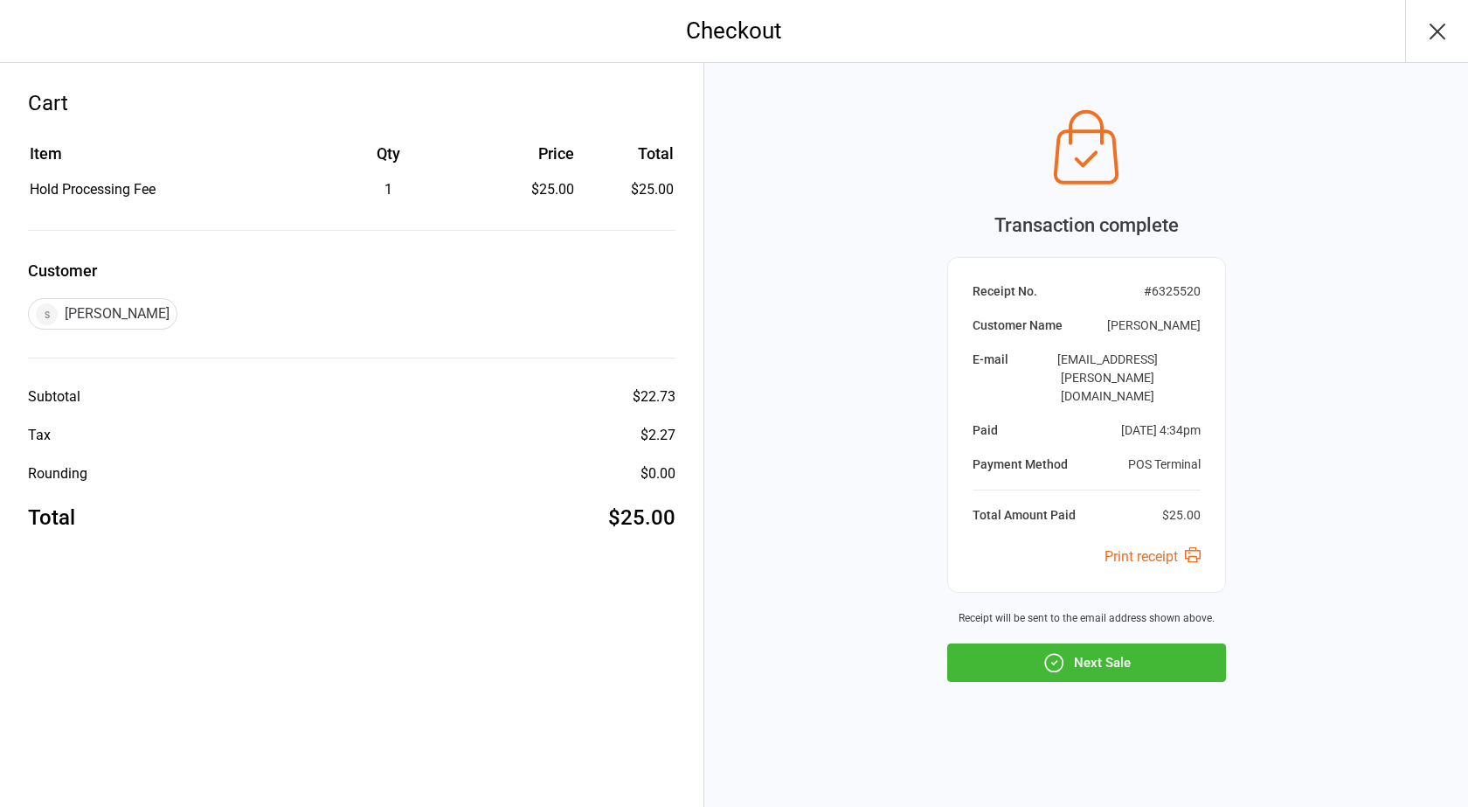
click at [1120, 643] on button "Next Sale" at bounding box center [1086, 662] width 279 height 38
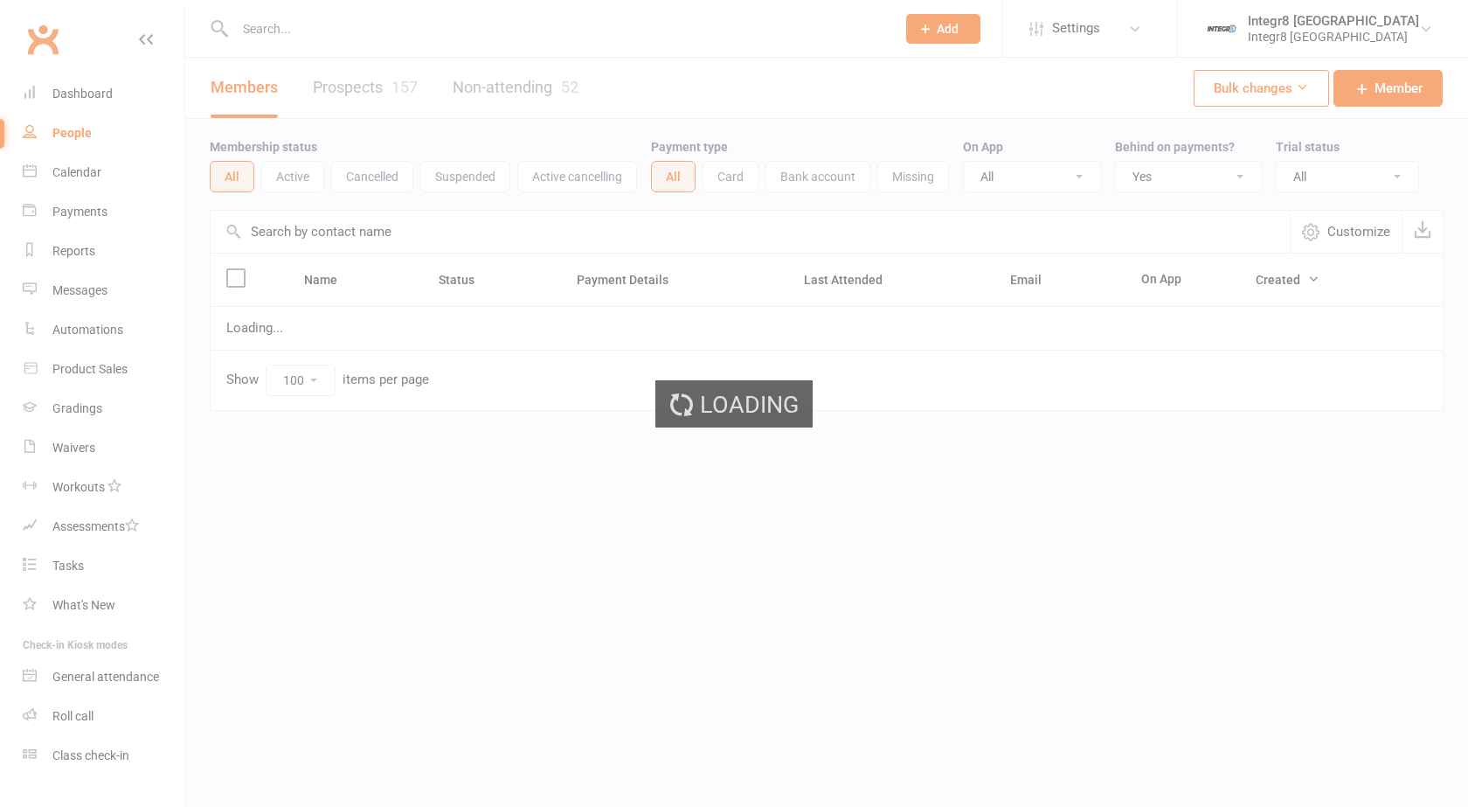
select select "true"
select select "100"
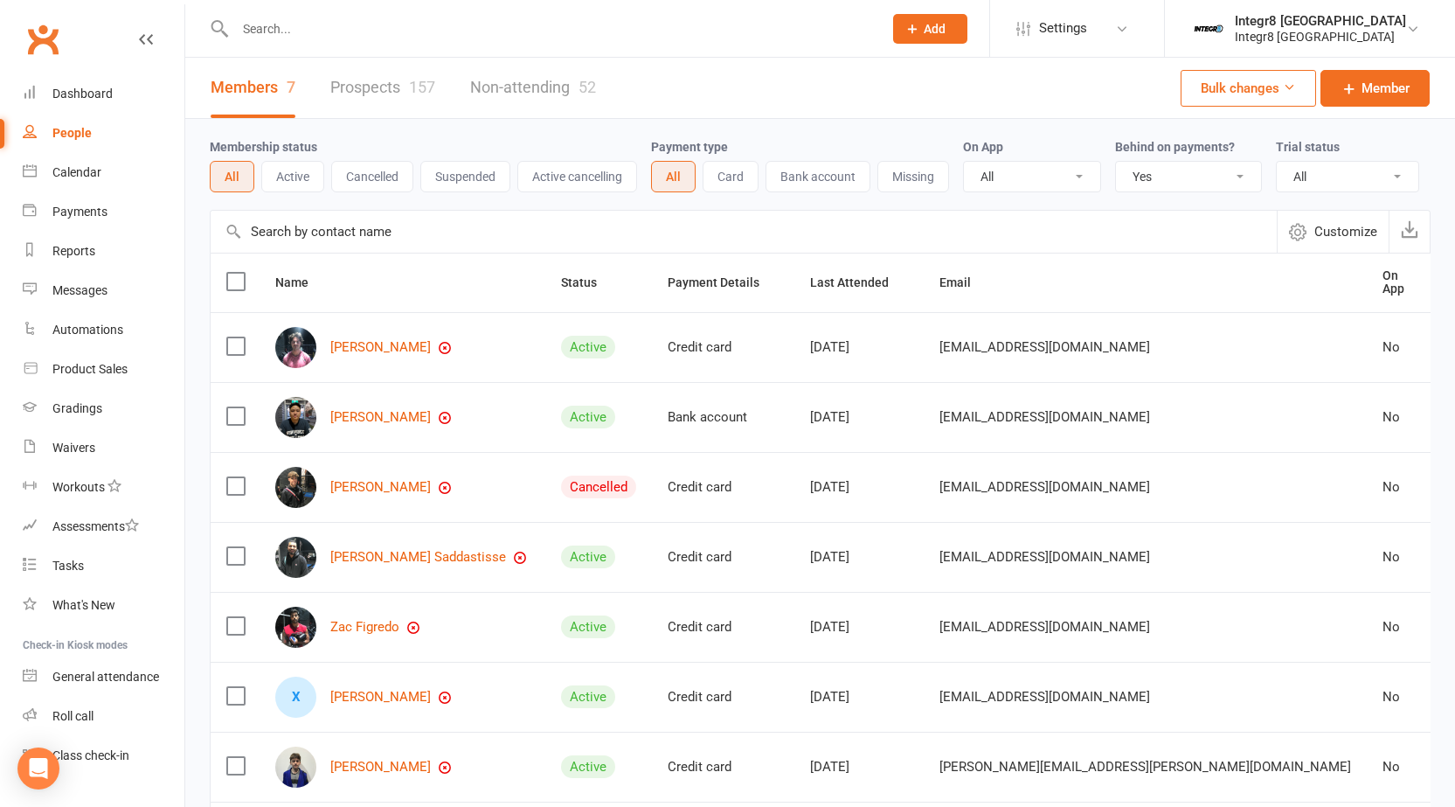
click at [337, 32] on input "text" at bounding box center [550, 29] width 641 height 24
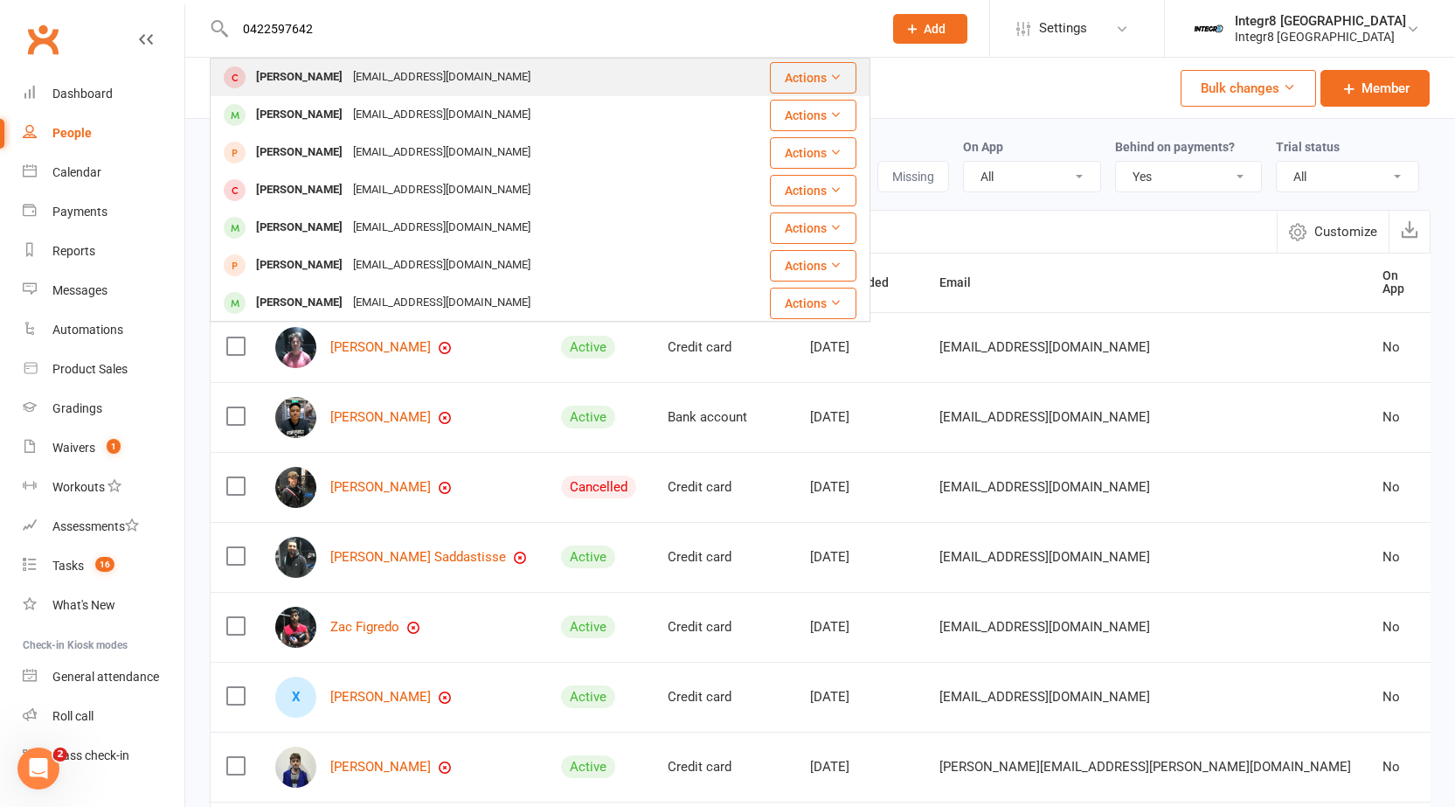
type input "0422597642"
click at [352, 68] on div "mdgrogan@hotmail.com" at bounding box center [442, 77] width 188 height 25
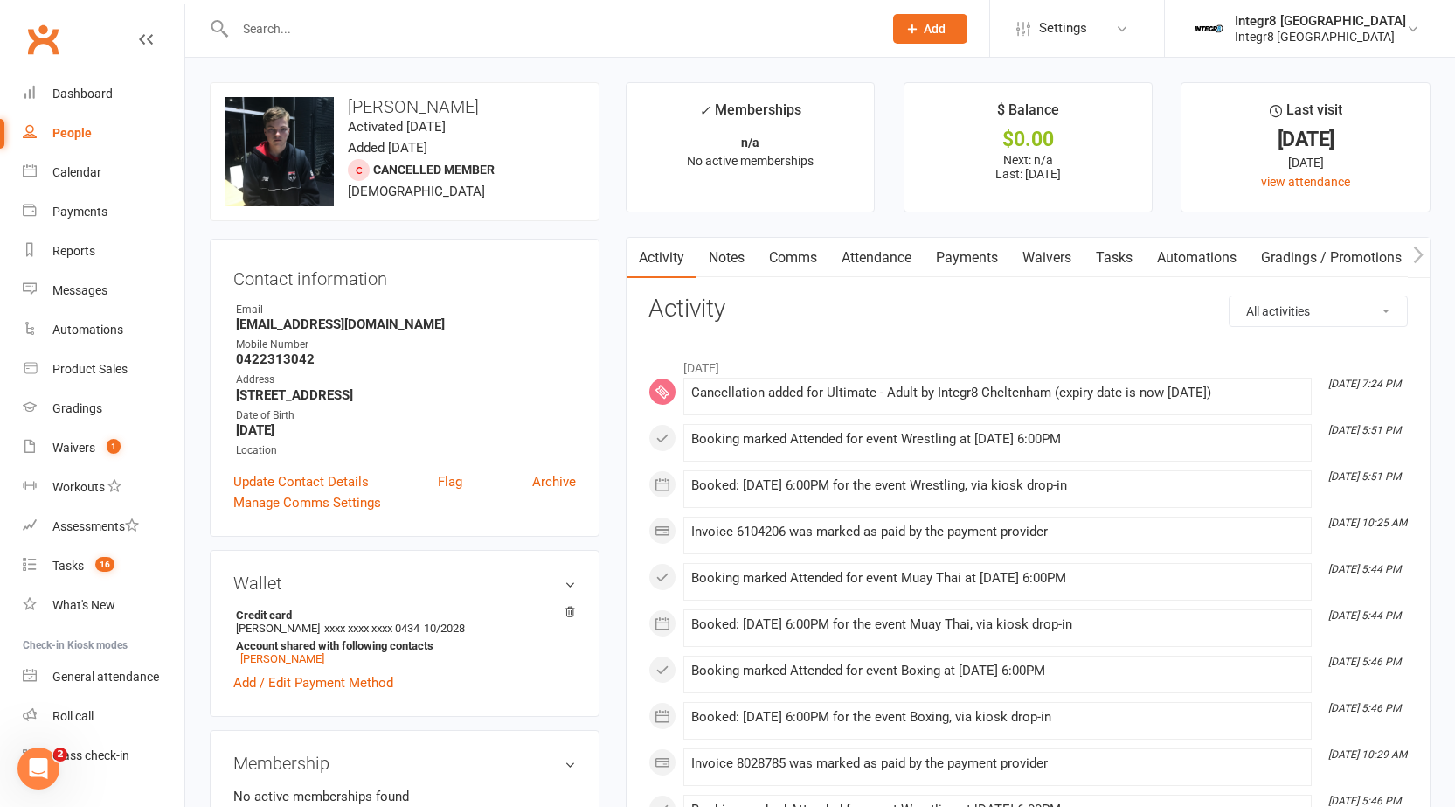
click at [721, 262] on link "Notes" at bounding box center [726, 258] width 60 height 40
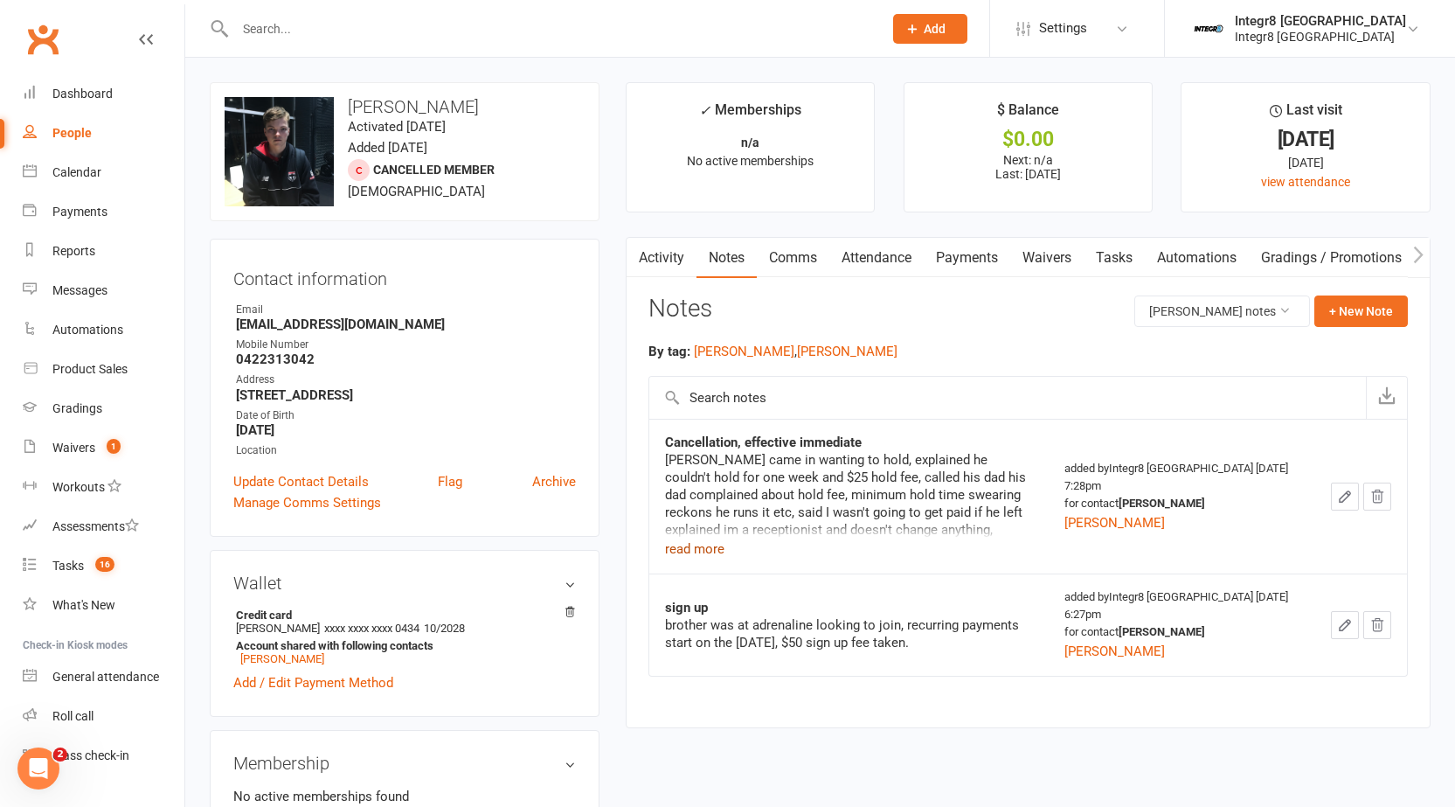
click at [711, 545] on button "read more" at bounding box center [694, 548] width 59 height 21
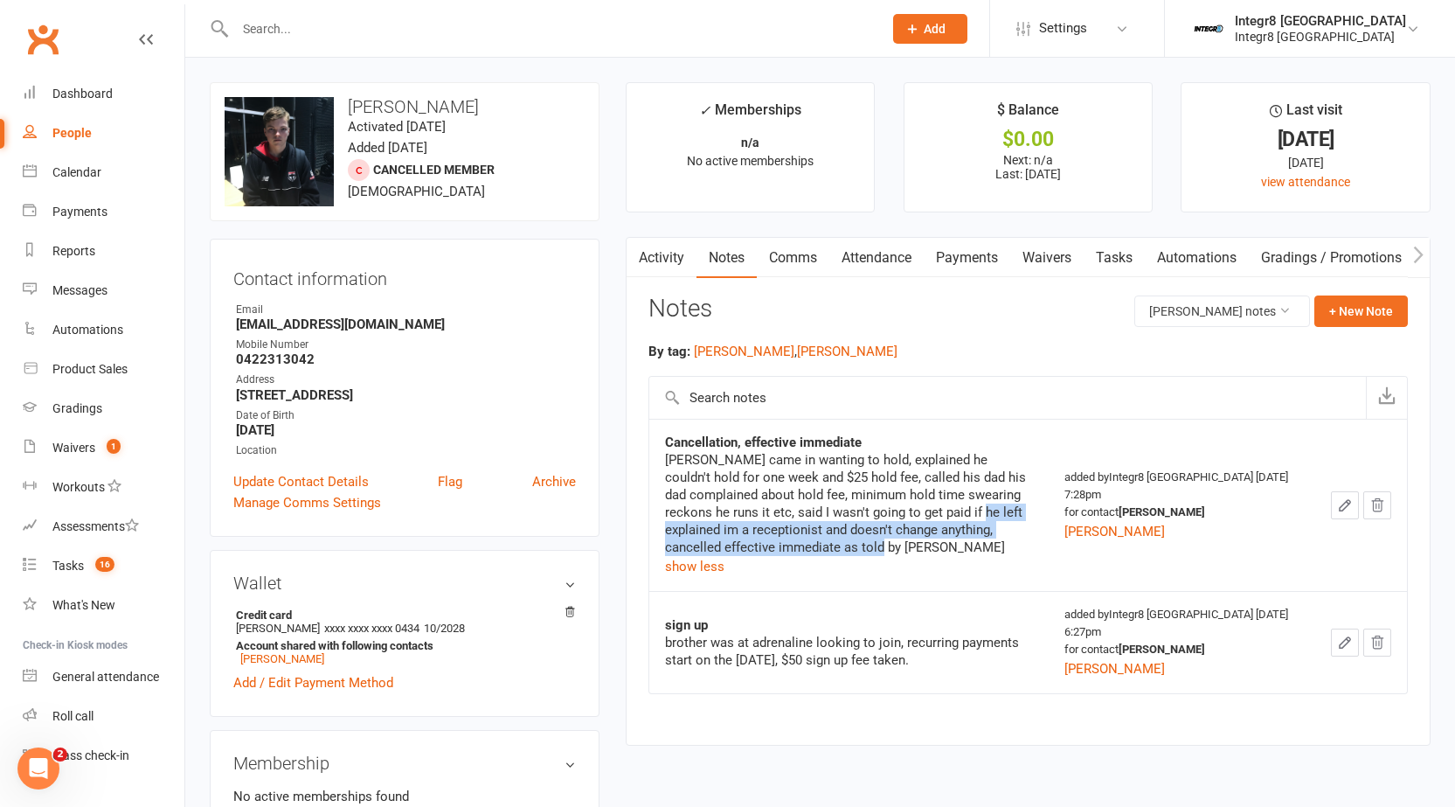
drag, startPoint x: 891, startPoint y: 512, endPoint x: 897, endPoint y: 540, distance: 28.5
click at [897, 540] on div "Kelly came in wanting to hold, explained he couldn't hold for one week and $25 …" at bounding box center [849, 503] width 369 height 105
click at [881, 535] on div "Kelly came in wanting to hold, explained he couldn't hold for one week and $25 …" at bounding box center [849, 503] width 369 height 105
click at [100, 130] on link "People" at bounding box center [104, 133] width 162 height 39
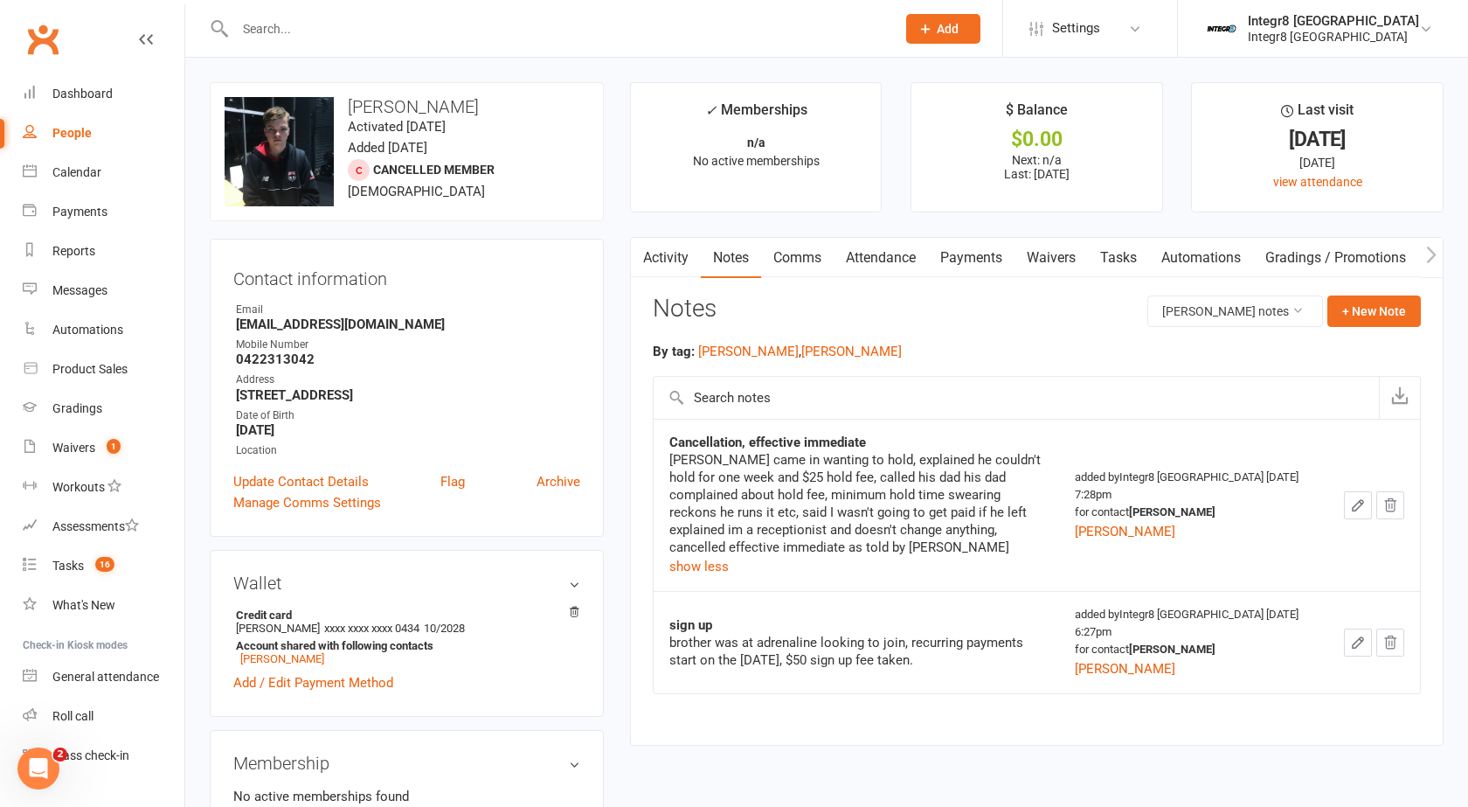
select select "true"
select select "100"
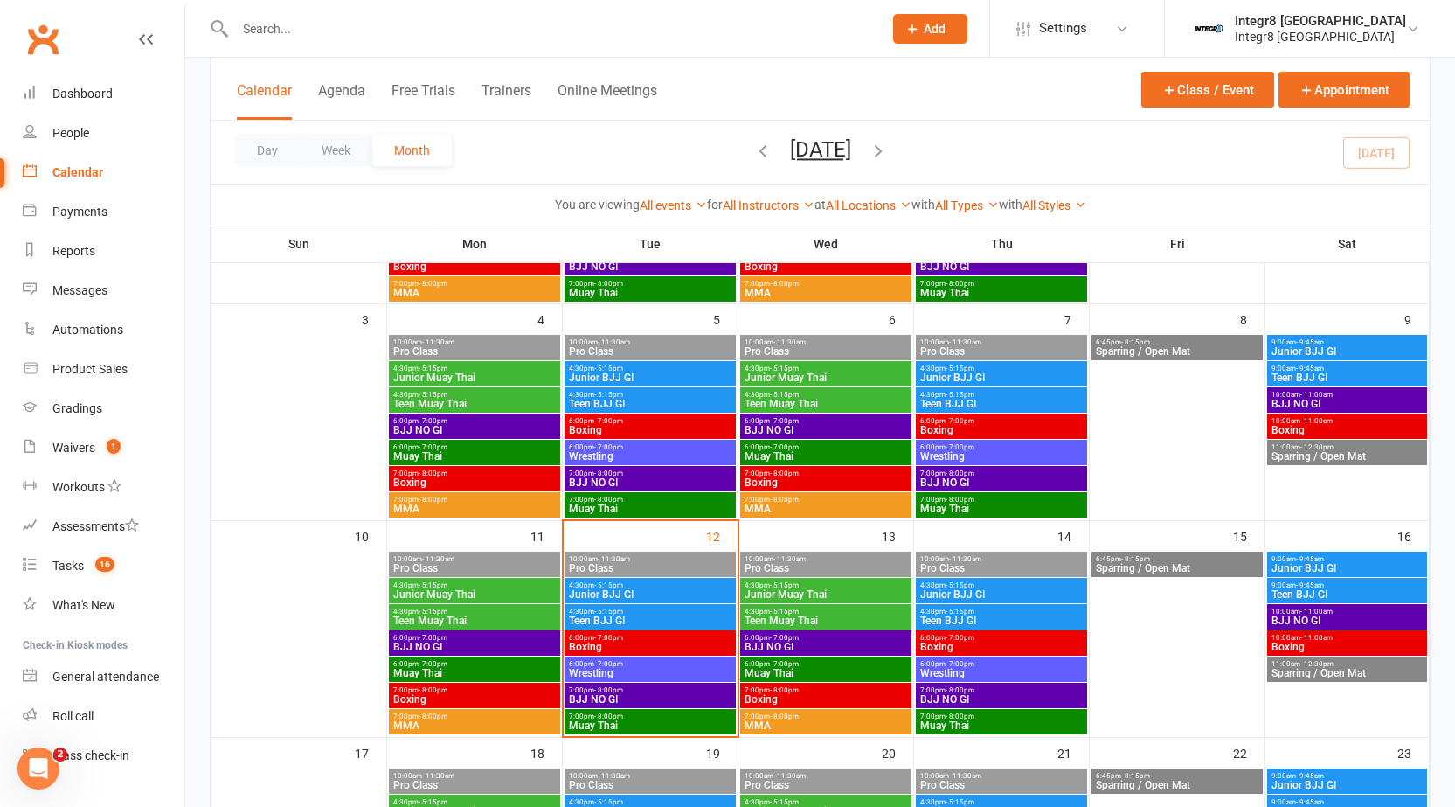
scroll to position [350, 0]
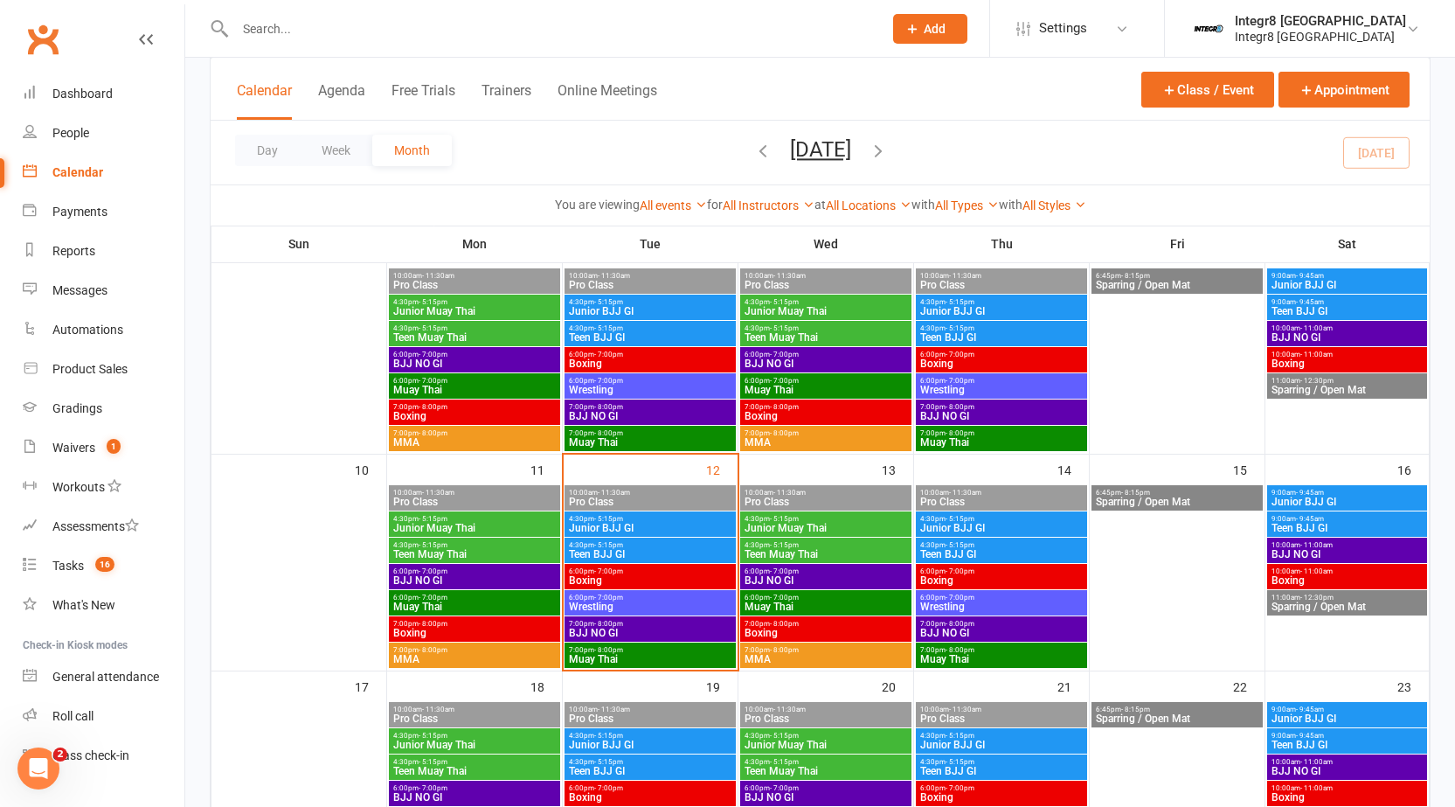
click at [671, 528] on span "Junior BJJ GI" at bounding box center [650, 528] width 164 height 10
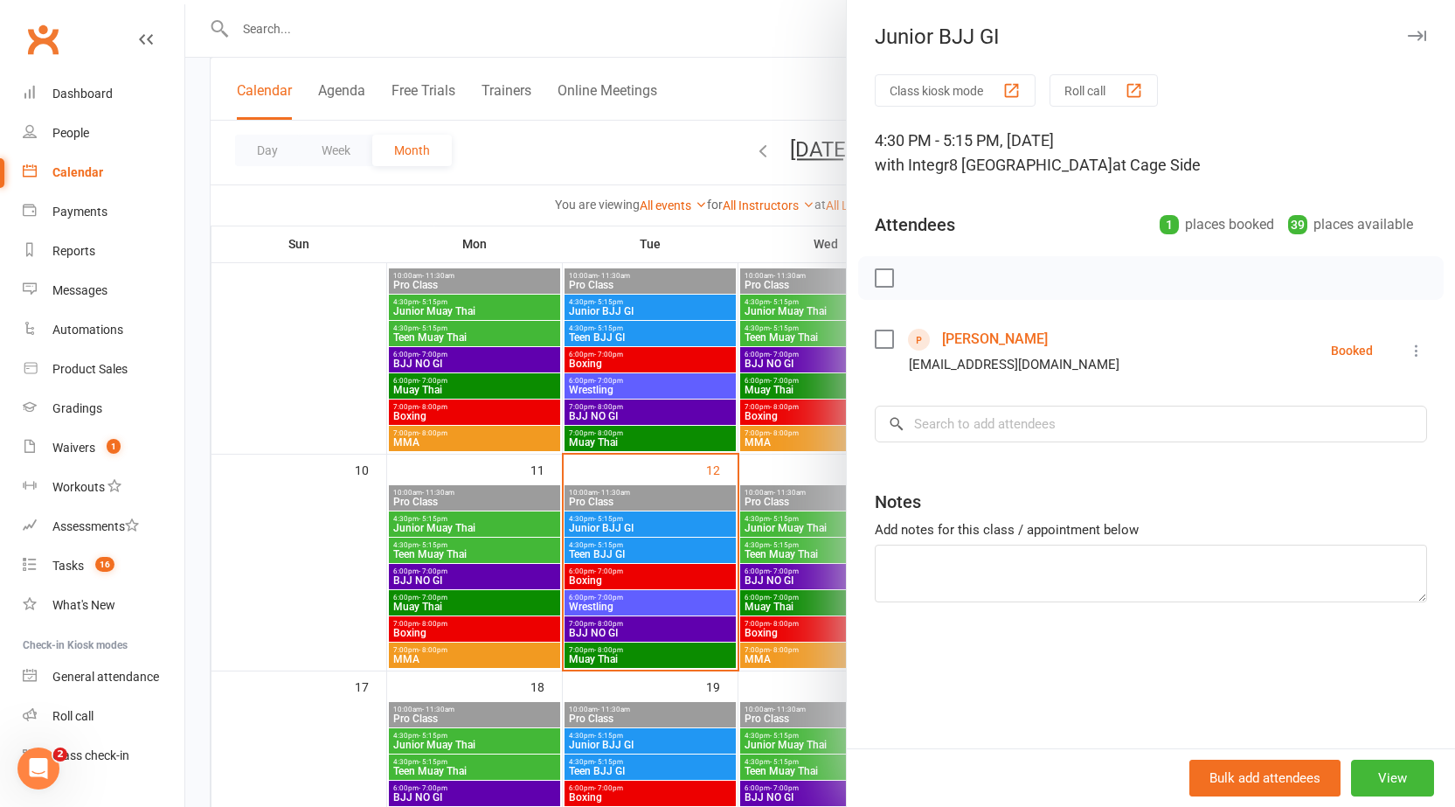
click at [671, 528] on div at bounding box center [820, 403] width 1270 height 807
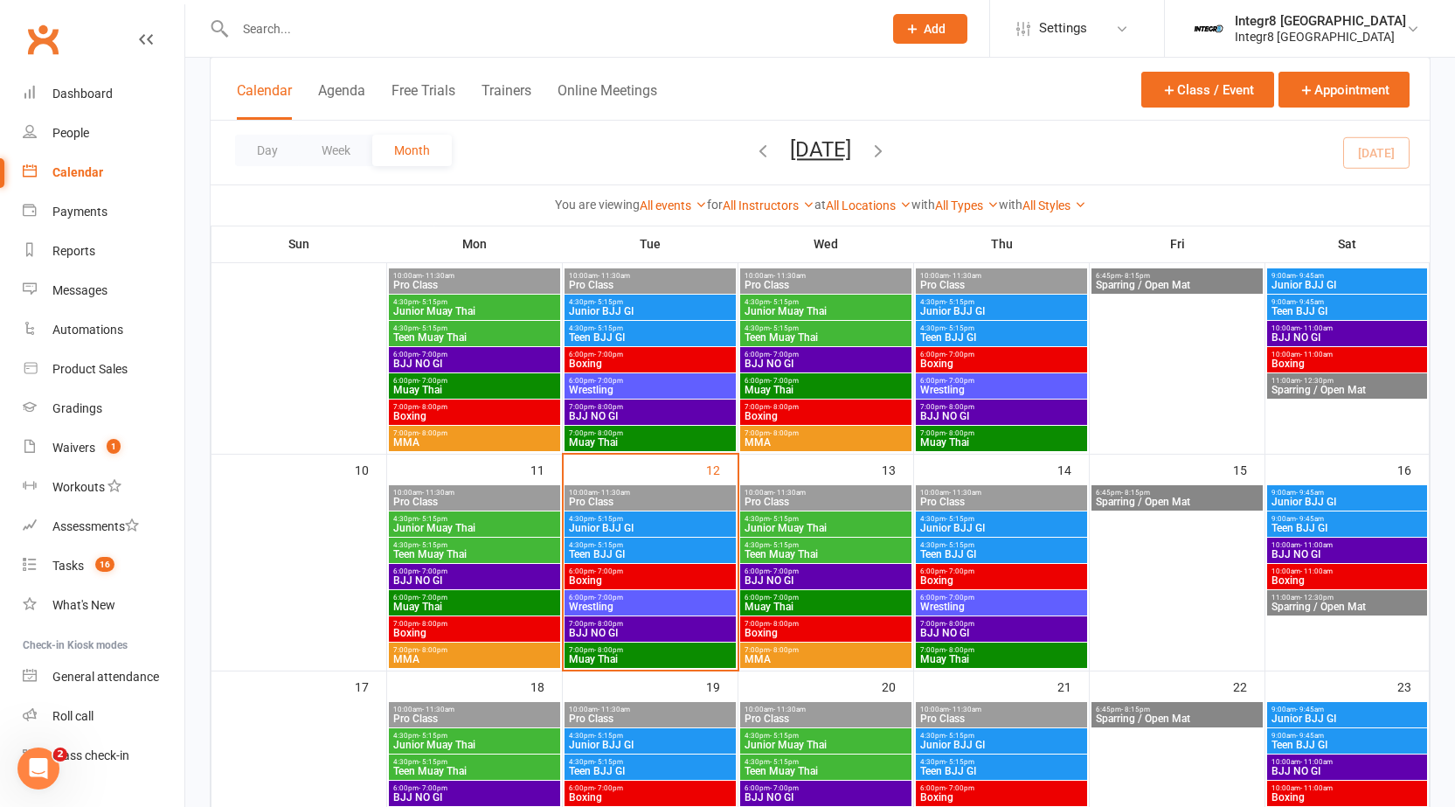
click at [668, 551] on span "Teen BJJ GI" at bounding box center [650, 554] width 164 height 10
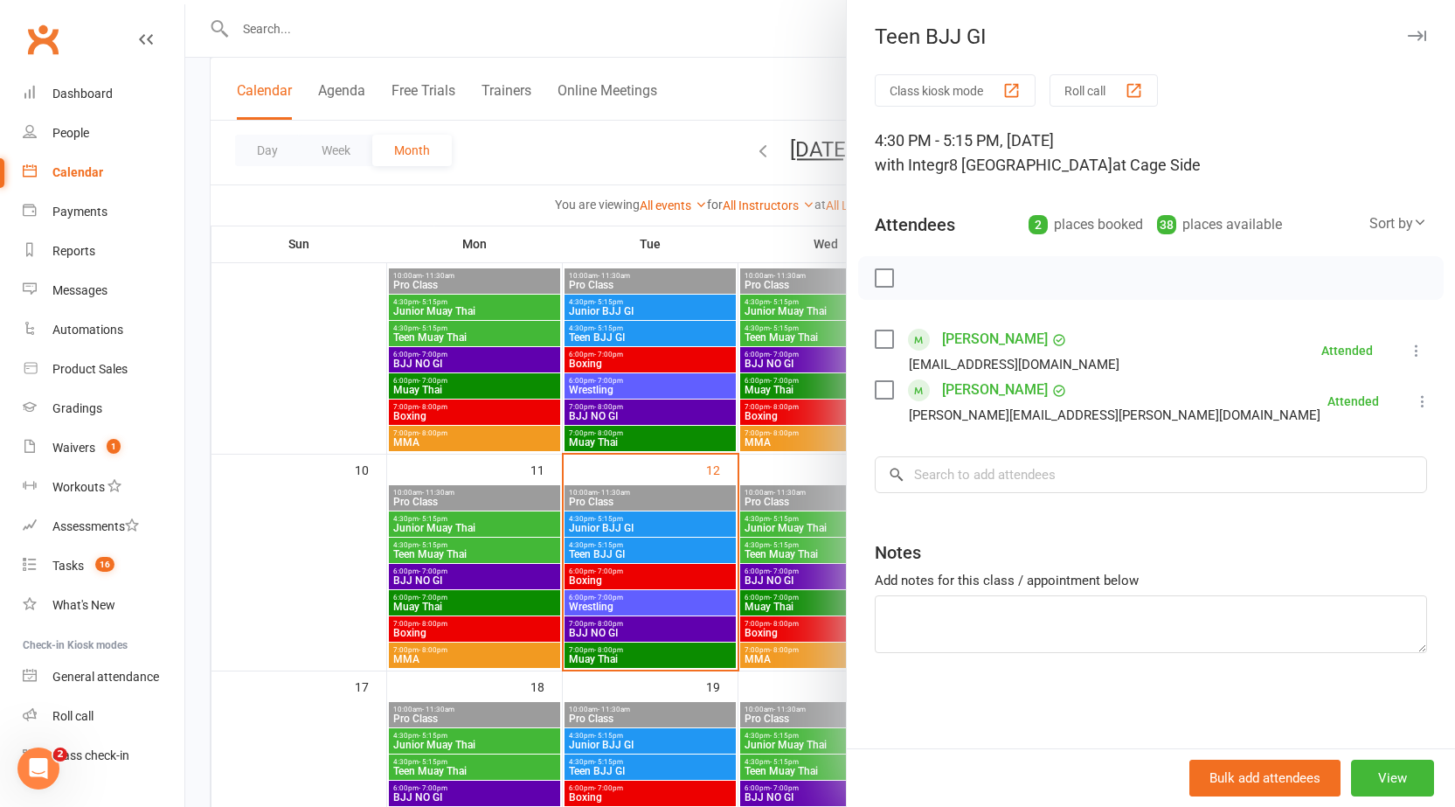
click at [668, 551] on div at bounding box center [820, 403] width 1270 height 807
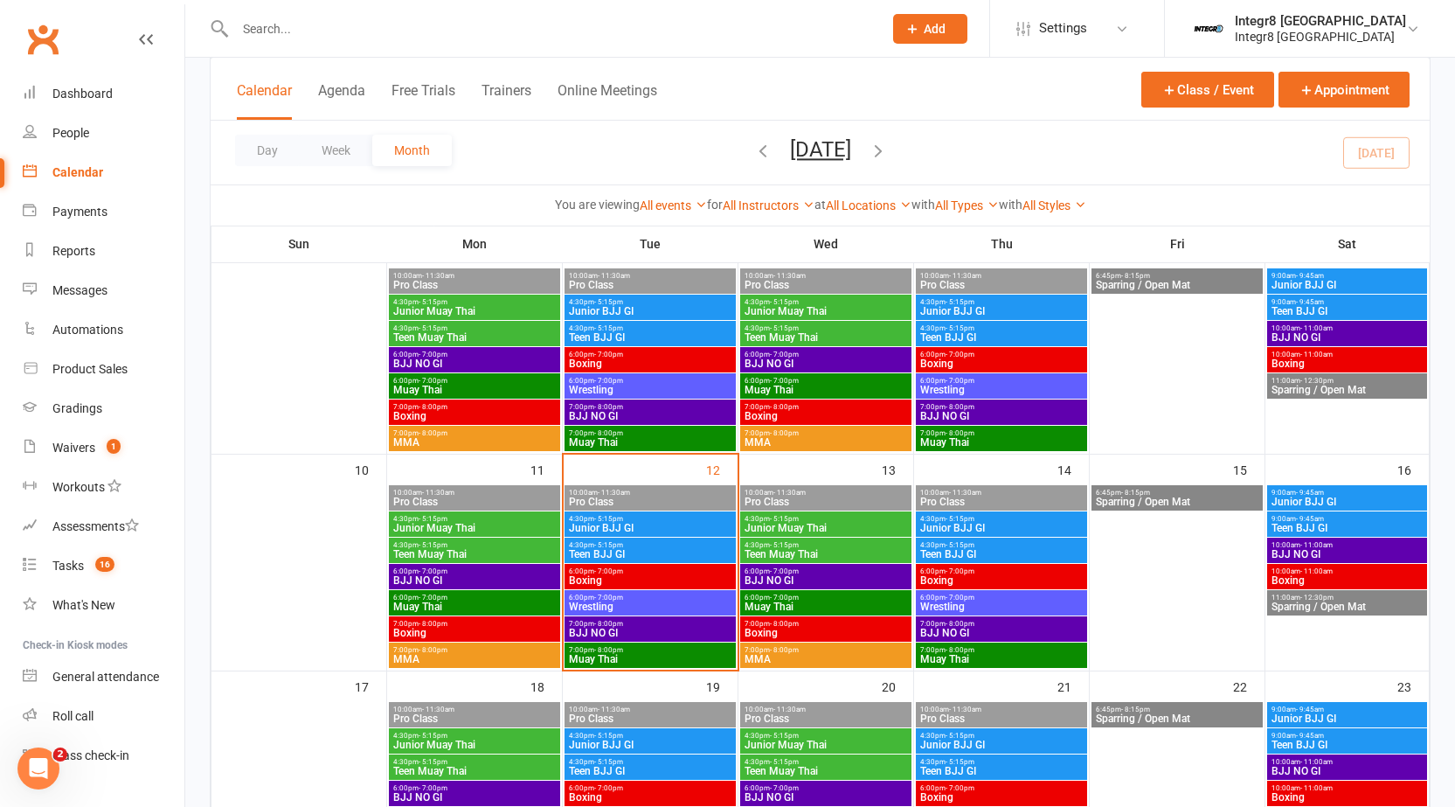
click at [667, 586] on div "6:00pm - 7:00pm Boxing" at bounding box center [650, 576] width 171 height 25
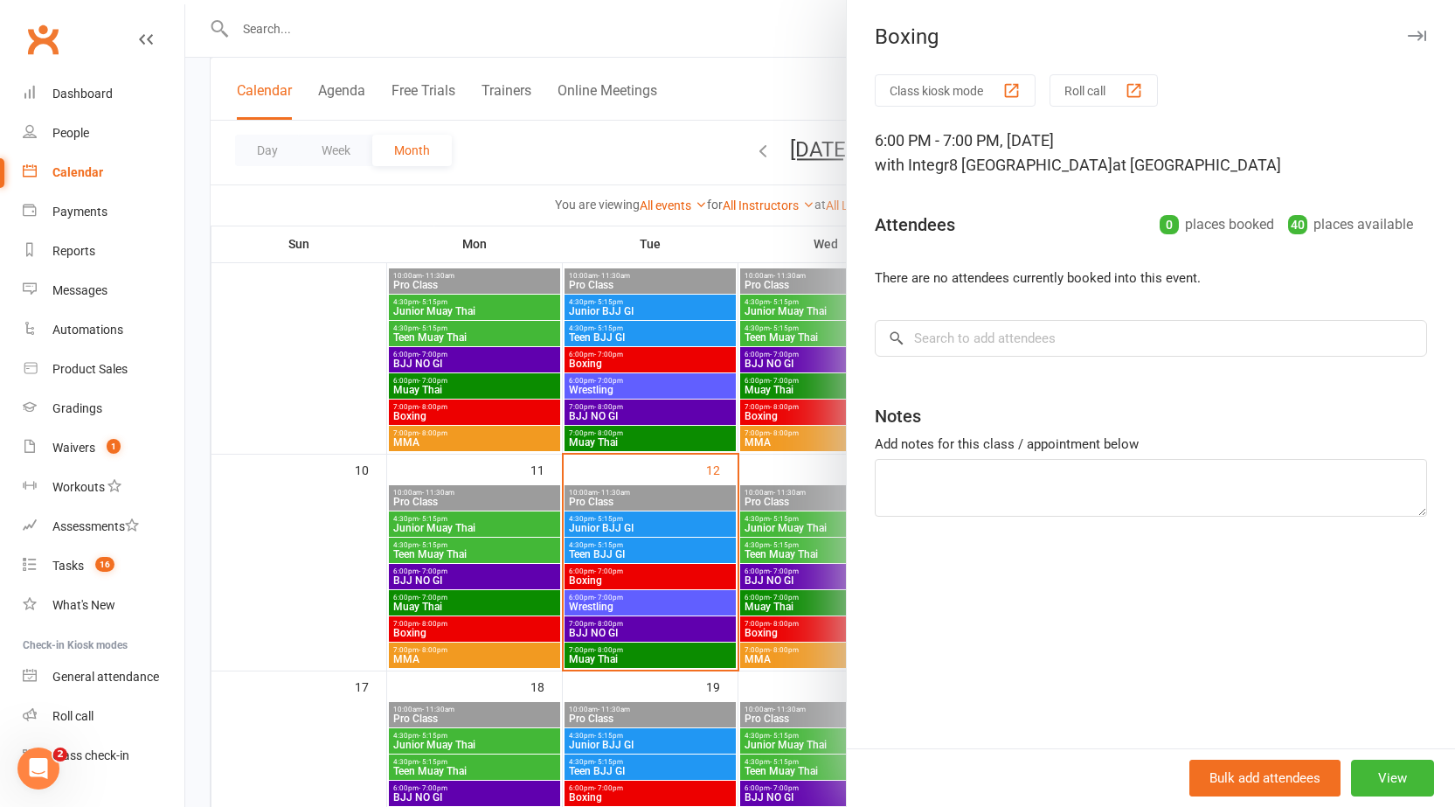
click at [655, 580] on div at bounding box center [820, 403] width 1270 height 807
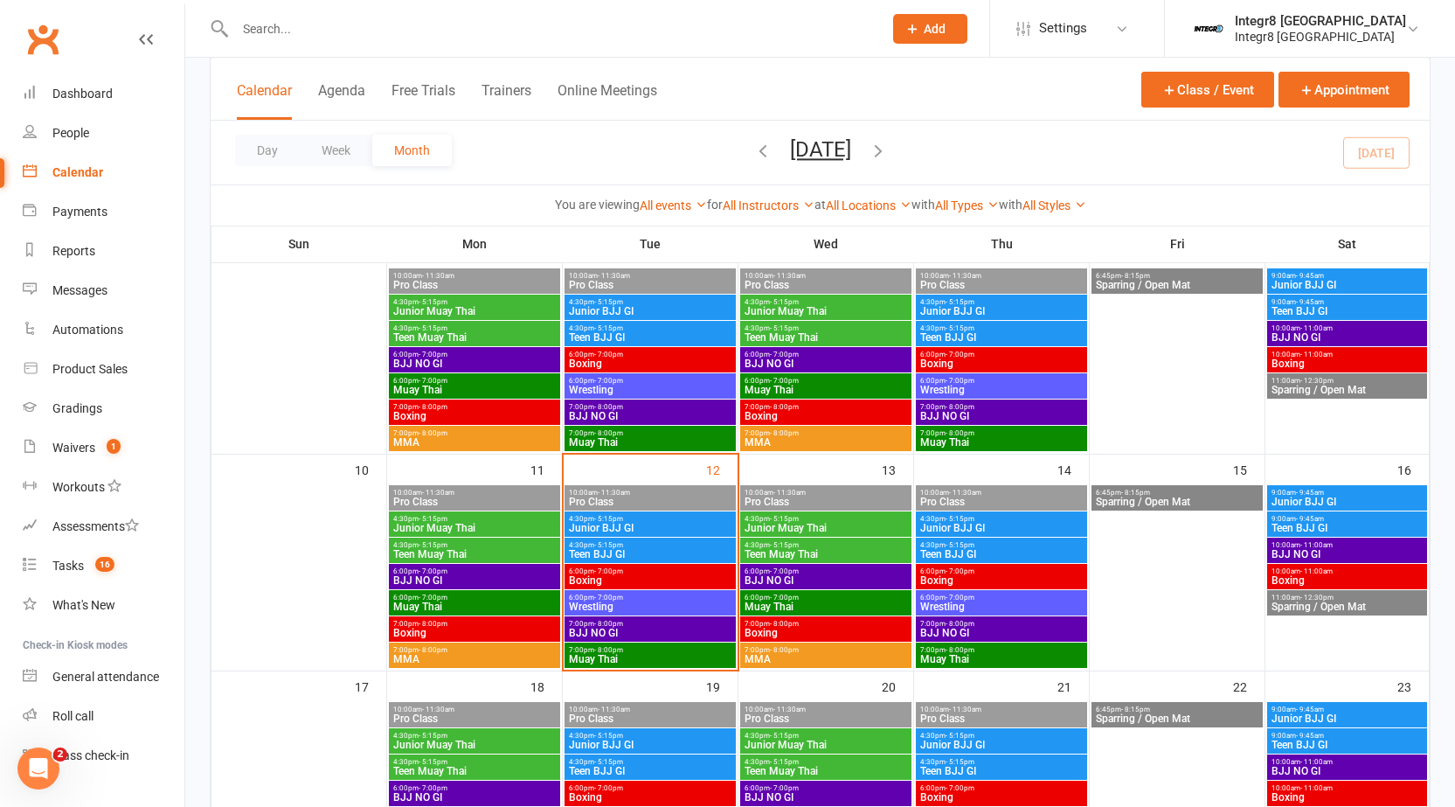
click at [661, 604] on span "Wrestling" at bounding box center [650, 606] width 164 height 10
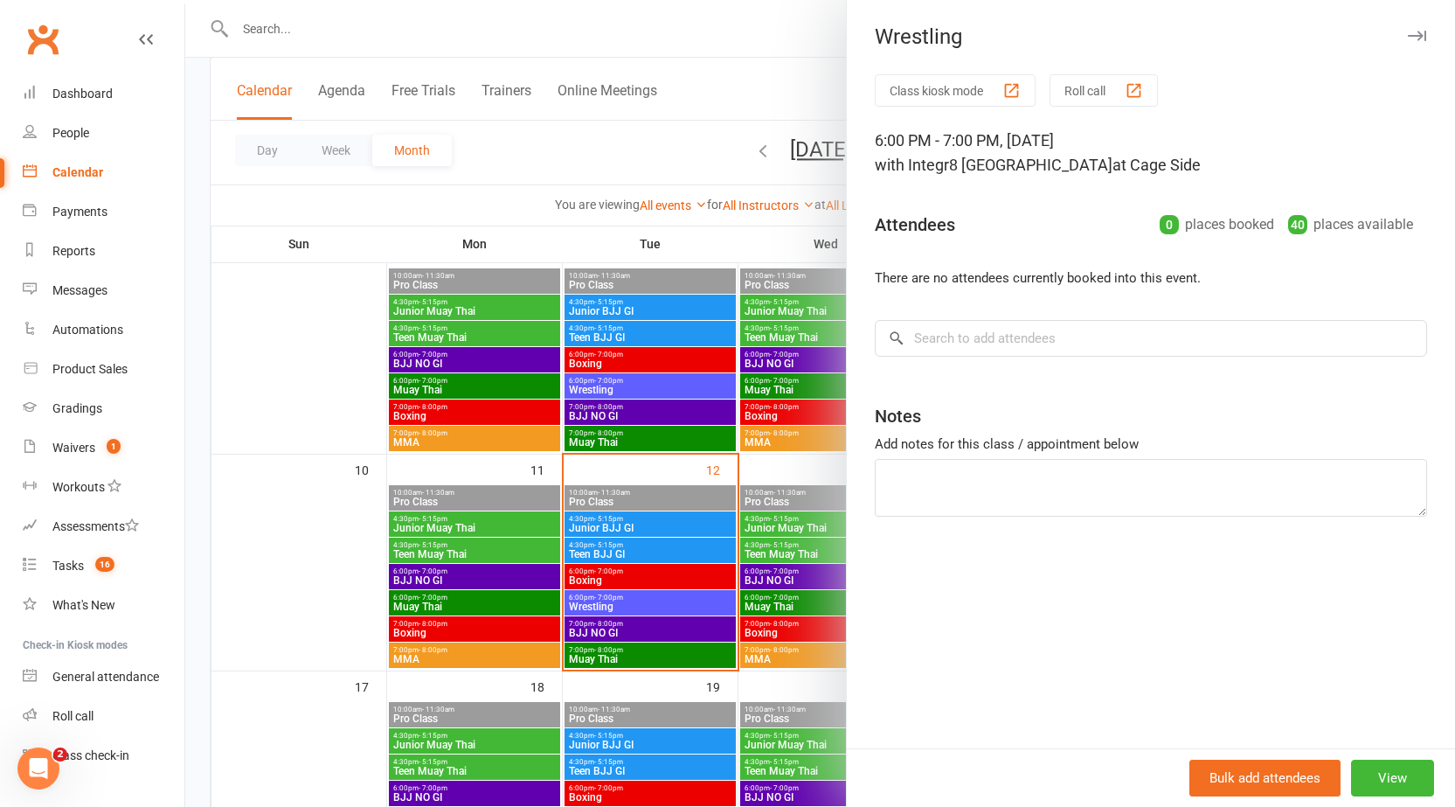
click at [661, 604] on div at bounding box center [820, 403] width 1270 height 807
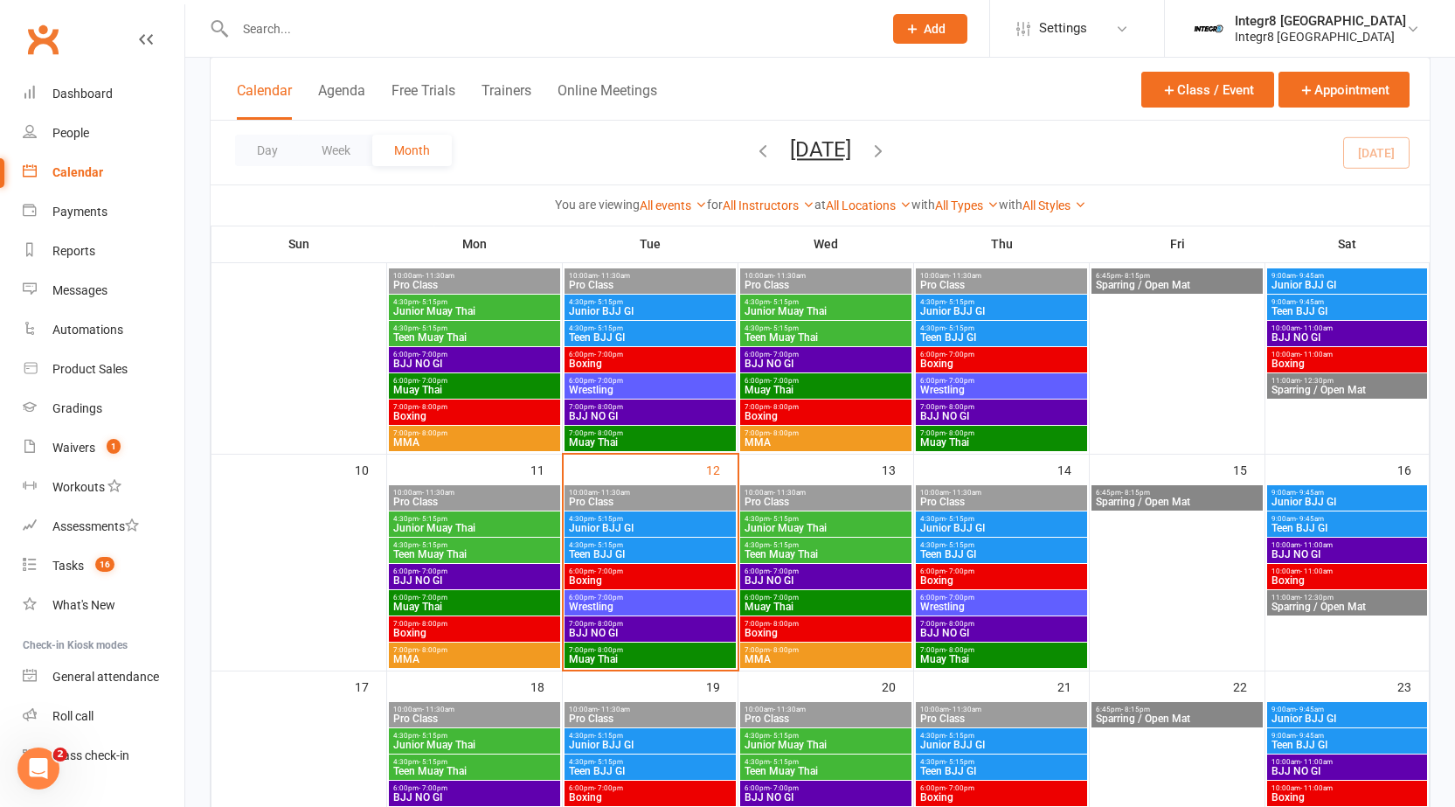
click at [652, 530] on span "Junior BJJ GI" at bounding box center [650, 528] width 164 height 10
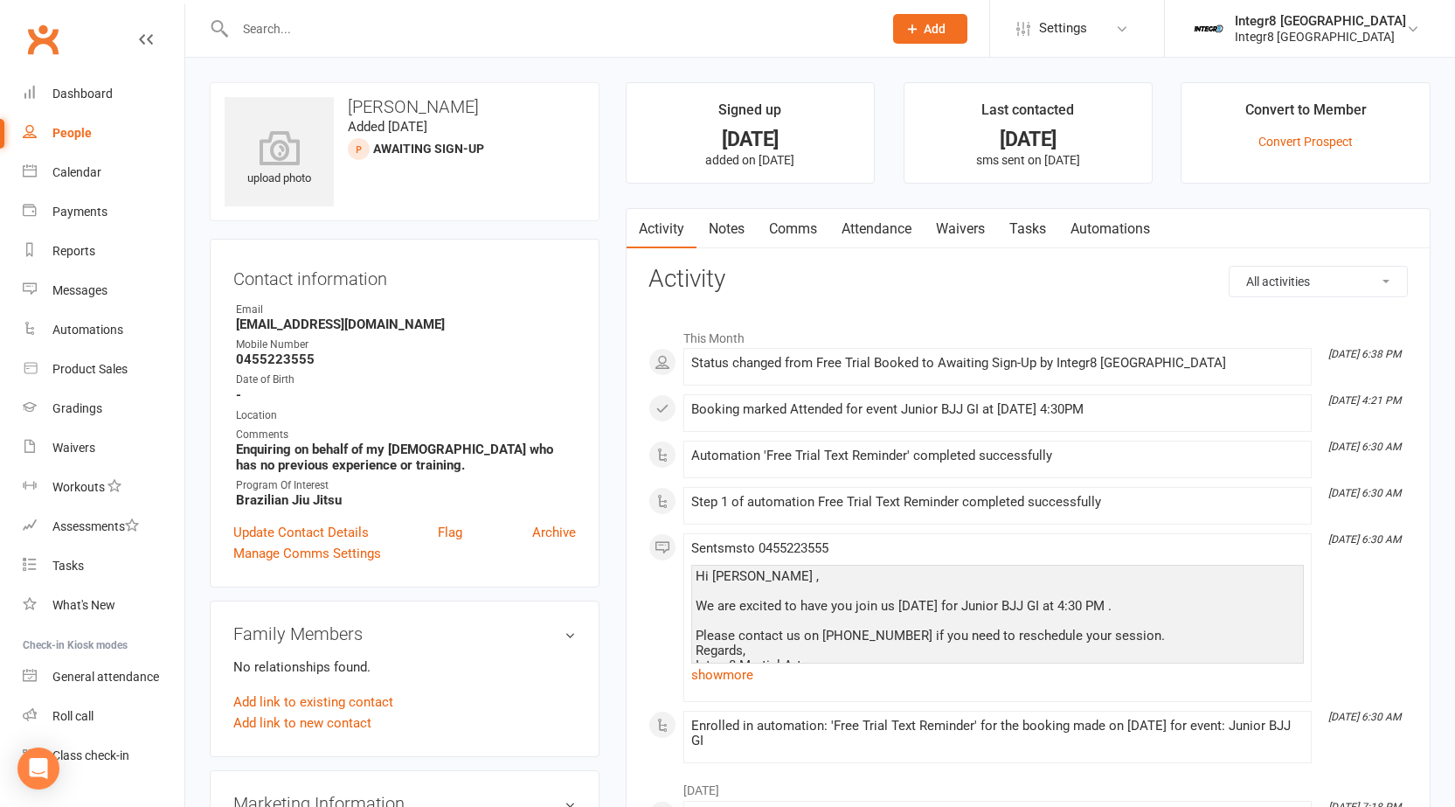
click at [718, 231] on link "Notes" at bounding box center [726, 229] width 60 height 40
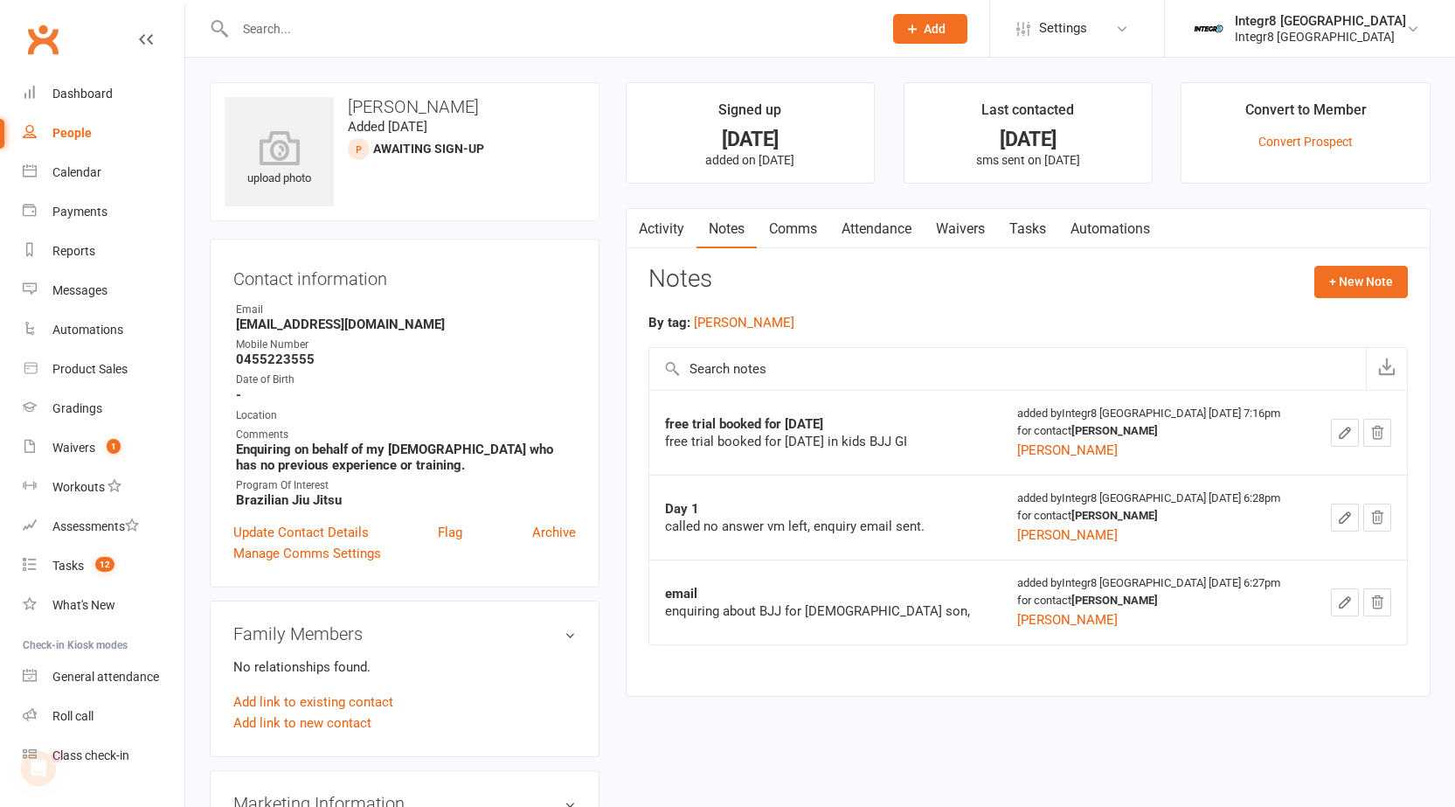
click at [669, 229] on link "Activity" at bounding box center [662, 229] width 70 height 40
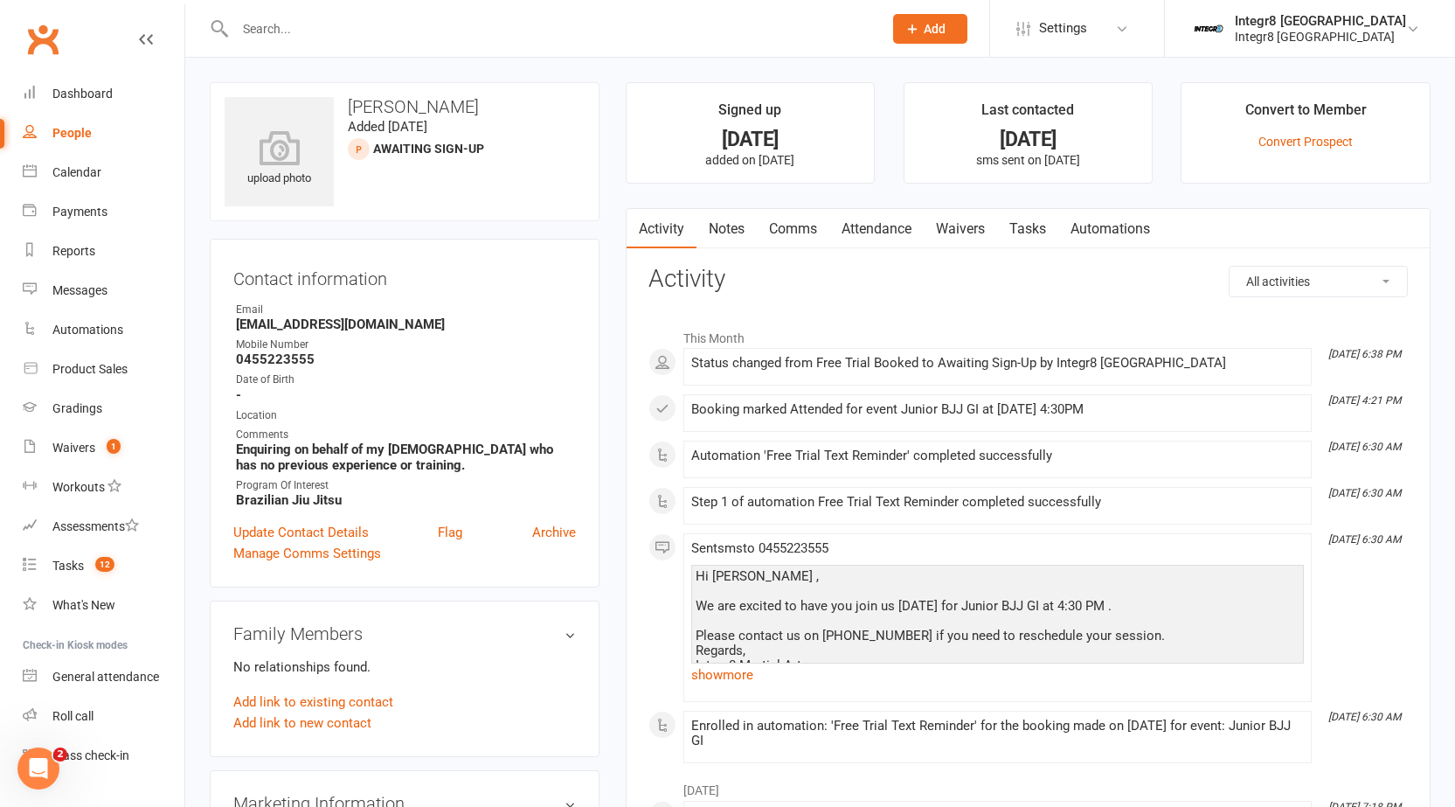
click at [725, 229] on link "Notes" at bounding box center [726, 229] width 60 height 40
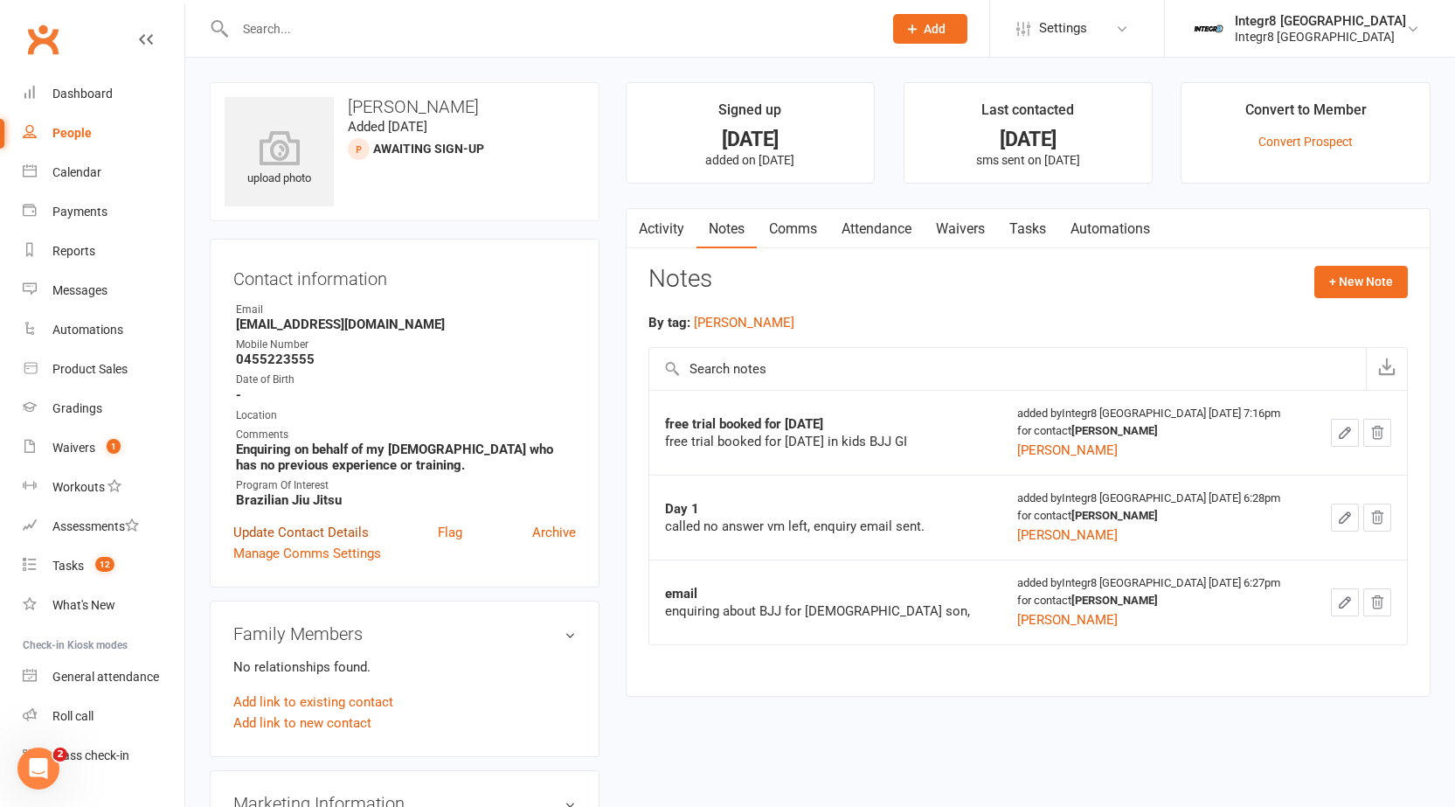
click at [342, 526] on link "Update Contact Details" at bounding box center [300, 532] width 135 height 21
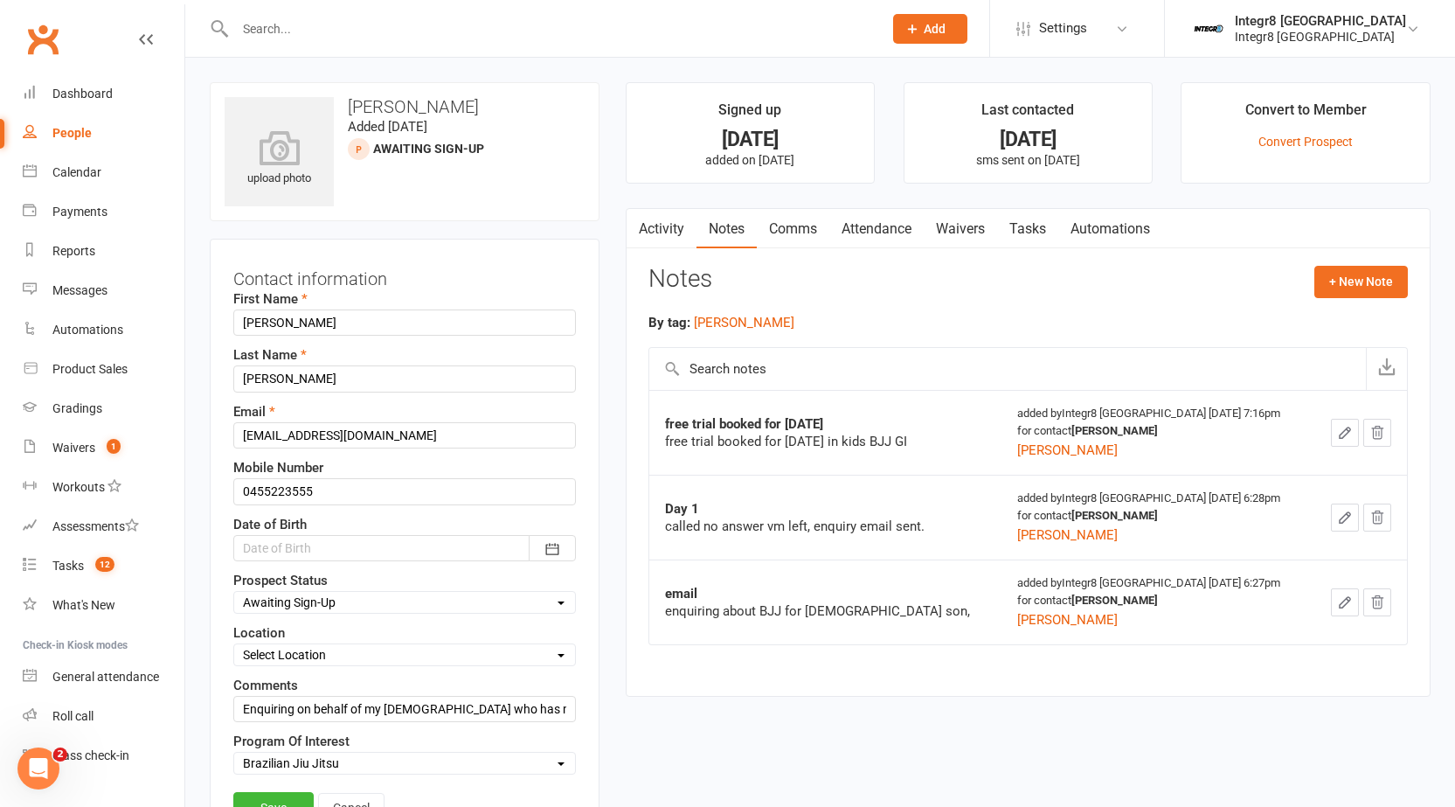
scroll to position [82, 0]
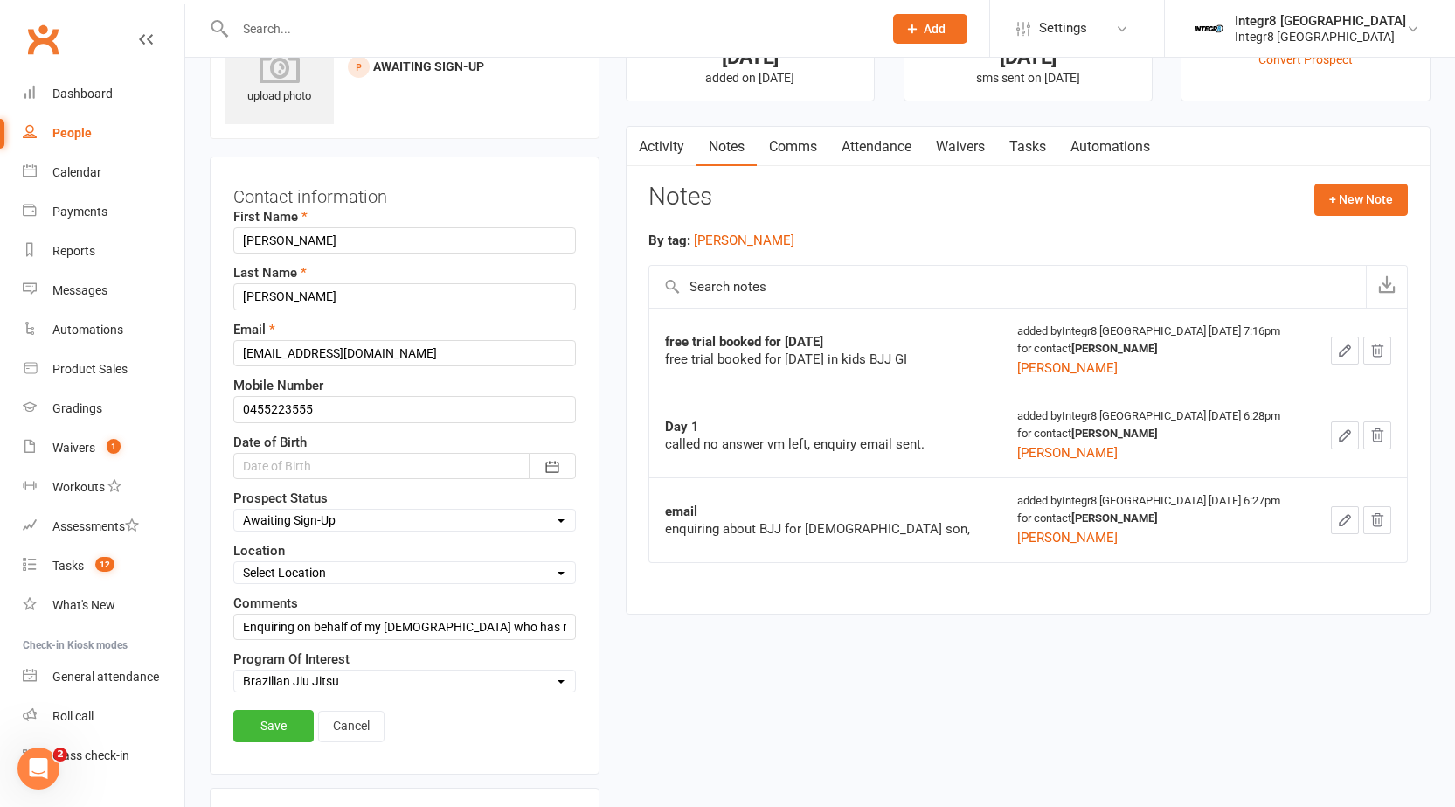
click at [345, 520] on select "Select Initial Contact Follow-up Free Trial Booked Awaiting Sign-Up Not Ready (…" at bounding box center [404, 519] width 341 height 19
select select "Follow-up"
click at [234, 510] on select "Select Initial Contact Follow-up Free Trial Booked Awaiting Sign-Up Not Ready (…" at bounding box center [404, 519] width 341 height 19
click at [245, 732] on link "Save" at bounding box center [273, 725] width 80 height 31
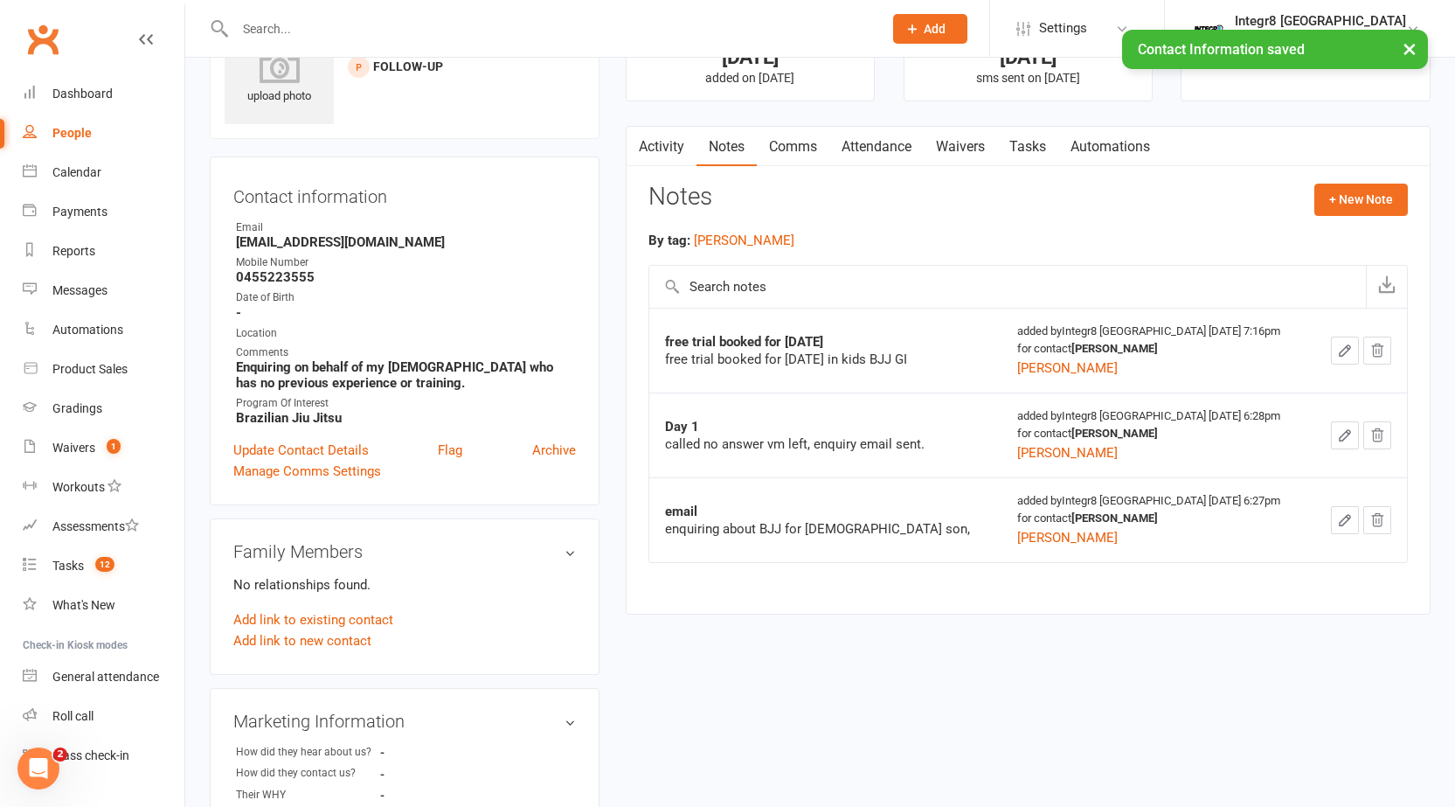
click at [674, 159] on link "Activity" at bounding box center [662, 147] width 70 height 40
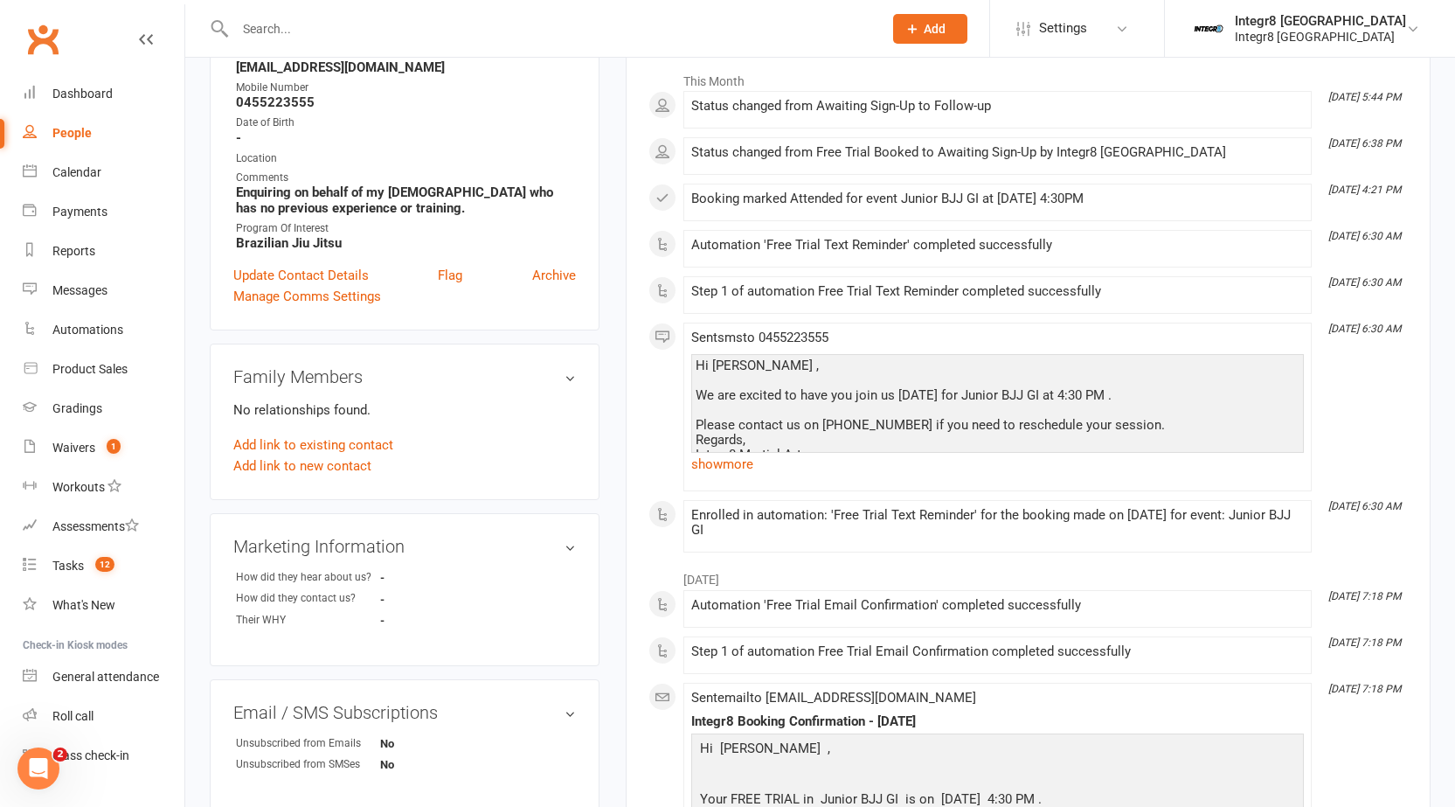
scroll to position [170, 0]
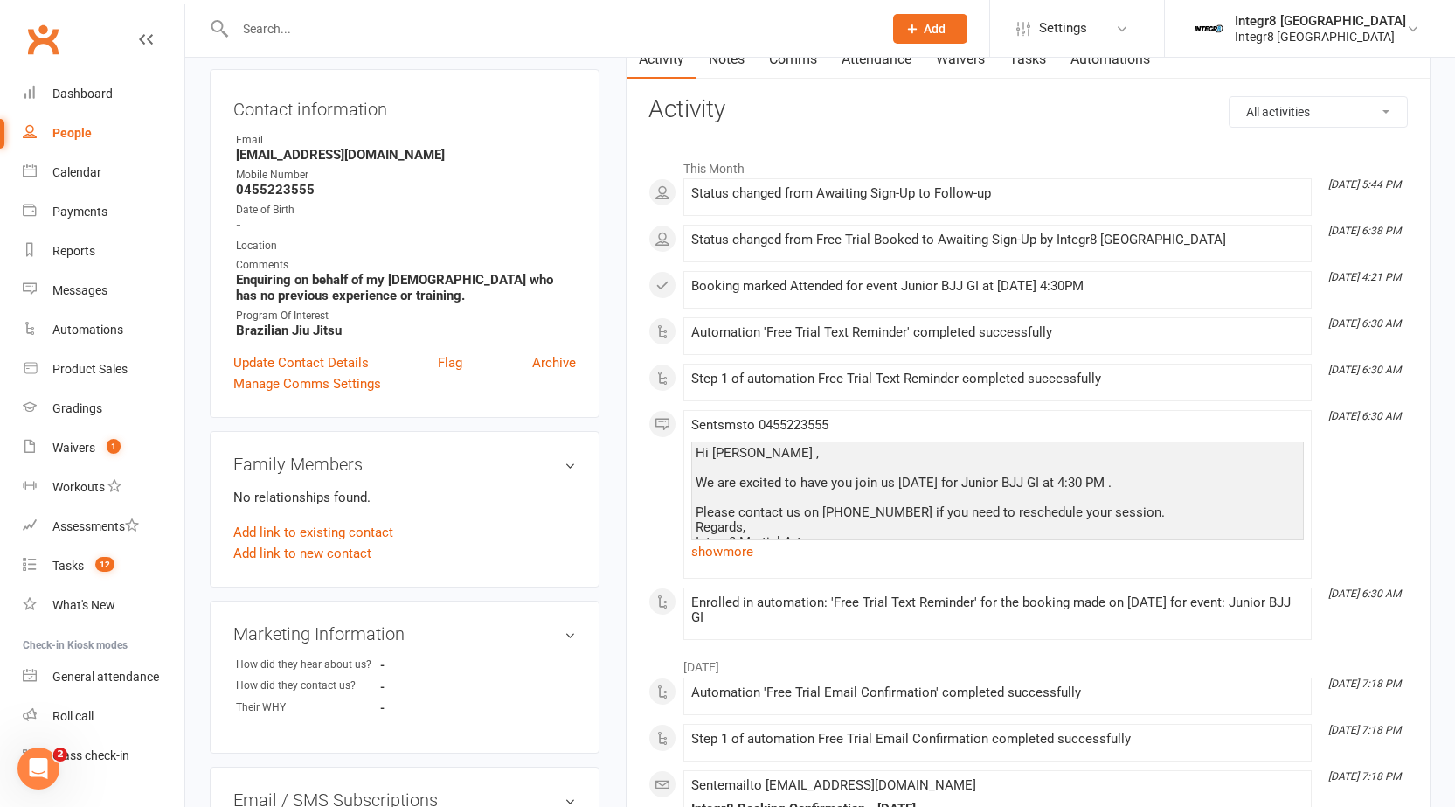
drag, startPoint x: 979, startPoint y: 282, endPoint x: 1161, endPoint y: 288, distance: 182.7
click at [1161, 288] on div "Booking marked Attended for event Junior BJJ GI at 05 Aug 2025 at 4:30PM" at bounding box center [997, 286] width 613 height 15
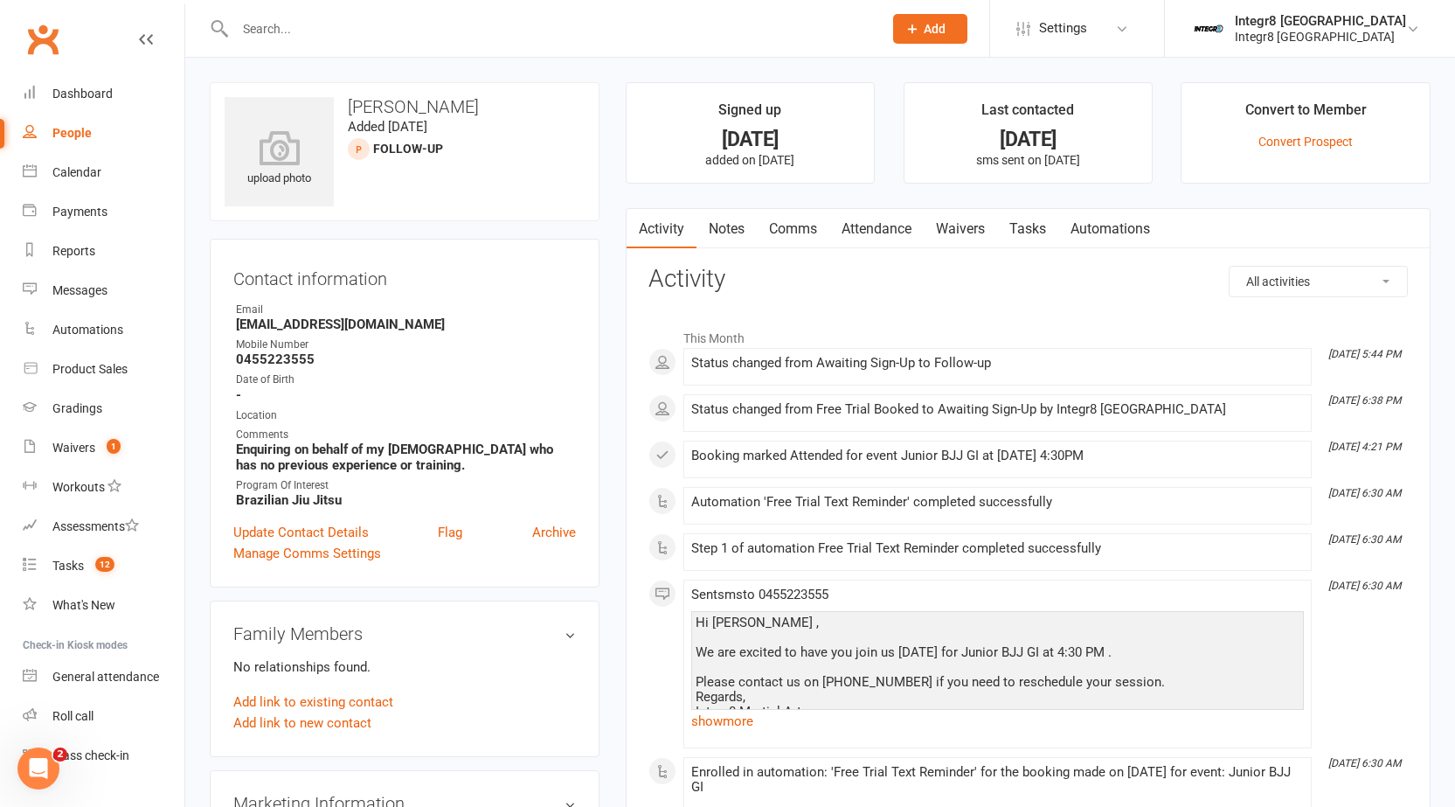
click at [72, 130] on div "People" at bounding box center [71, 133] width 39 height 14
select select "25"
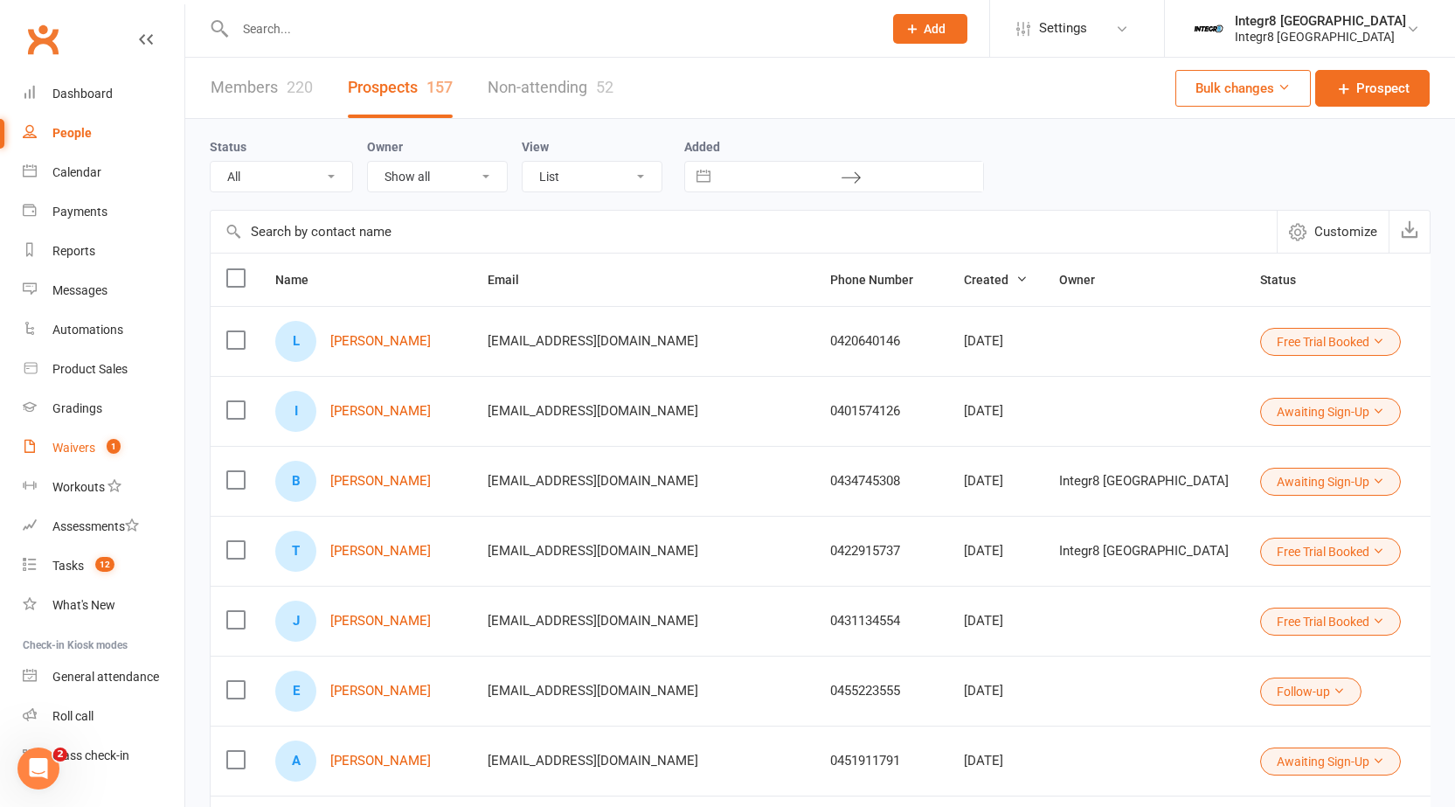
click at [93, 451] on div "Waivers" at bounding box center [73, 447] width 43 height 14
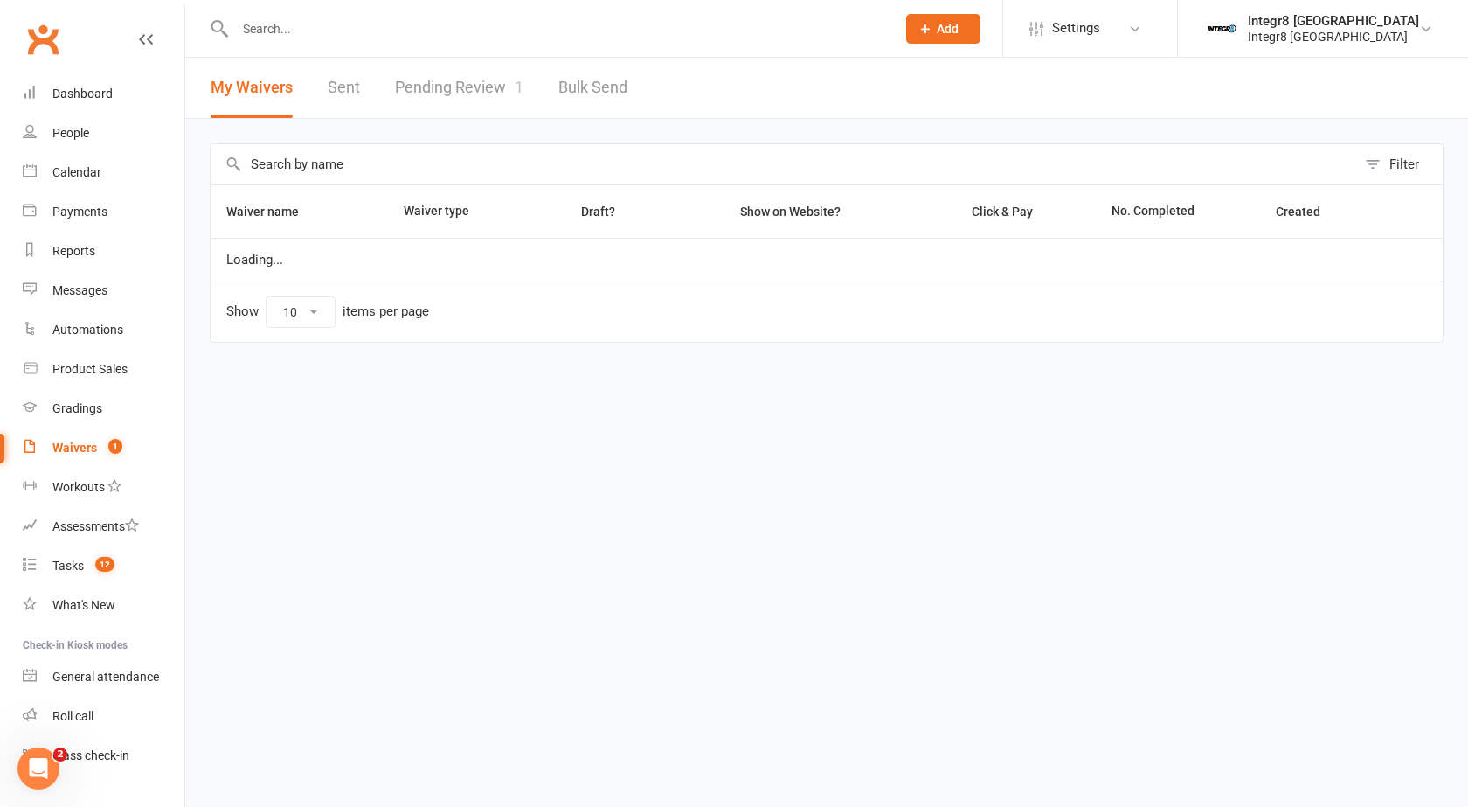
click at [442, 82] on link "Pending Review 1" at bounding box center [459, 88] width 128 height 60
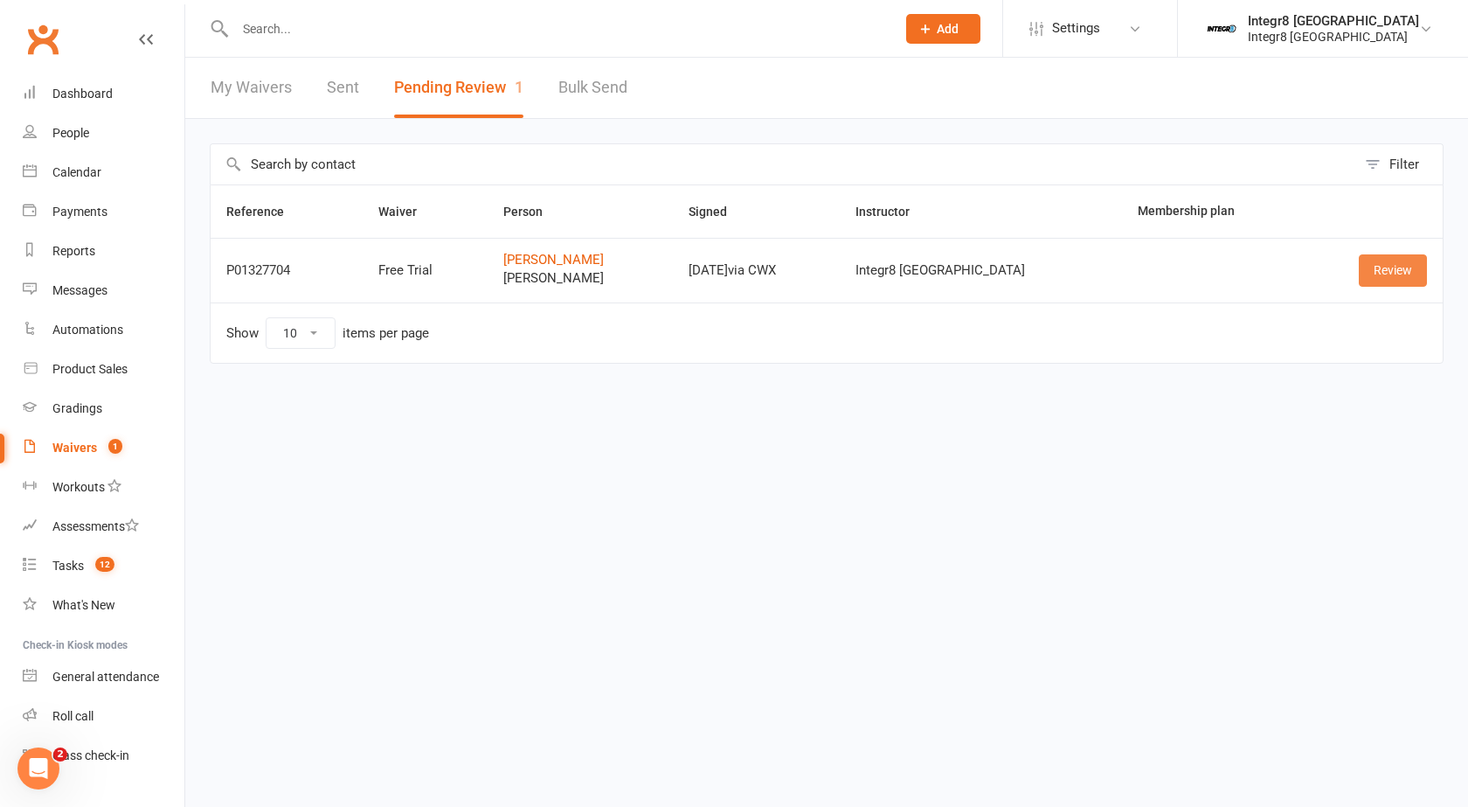
click at [1389, 269] on link "Review" at bounding box center [1393, 269] width 68 height 31
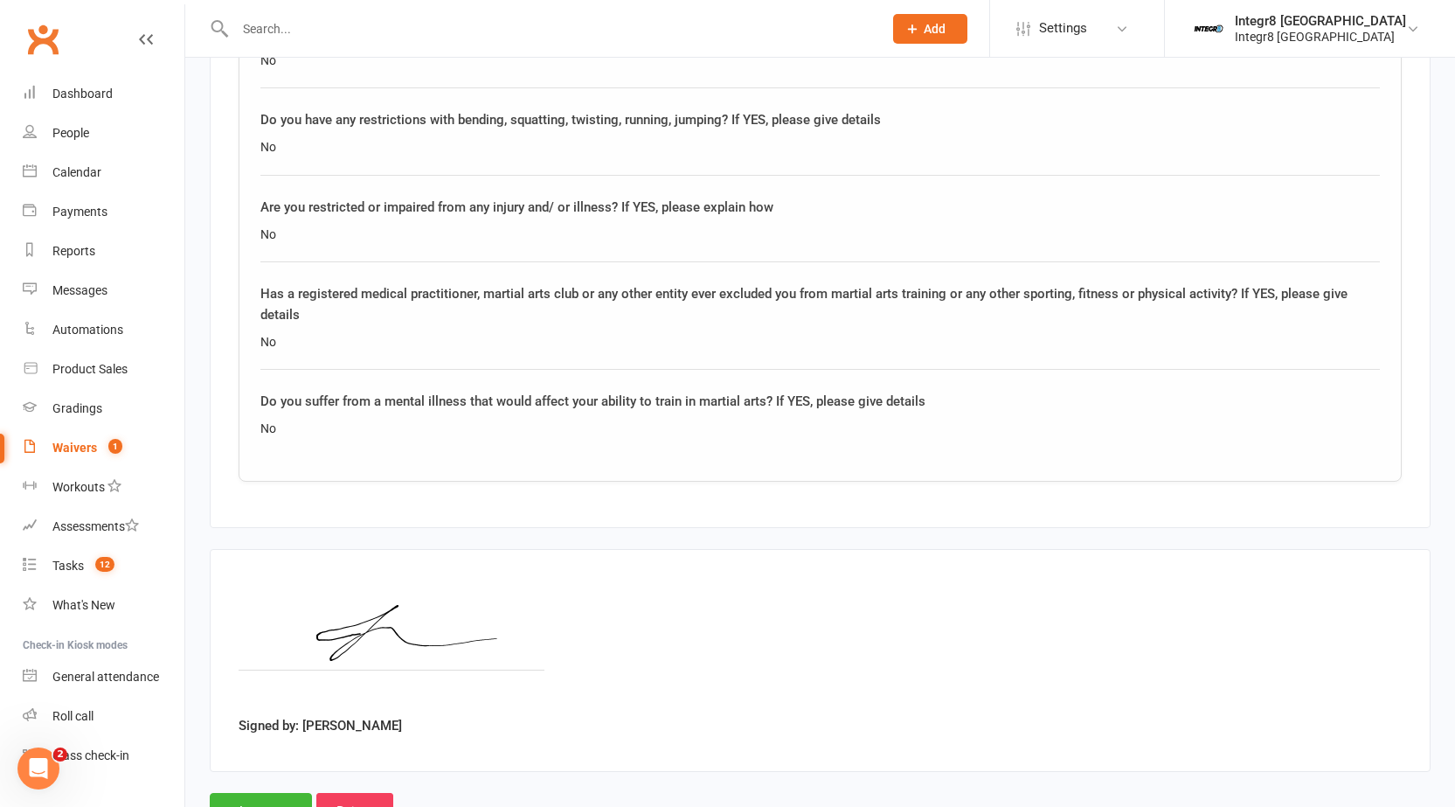
scroll to position [2150, 0]
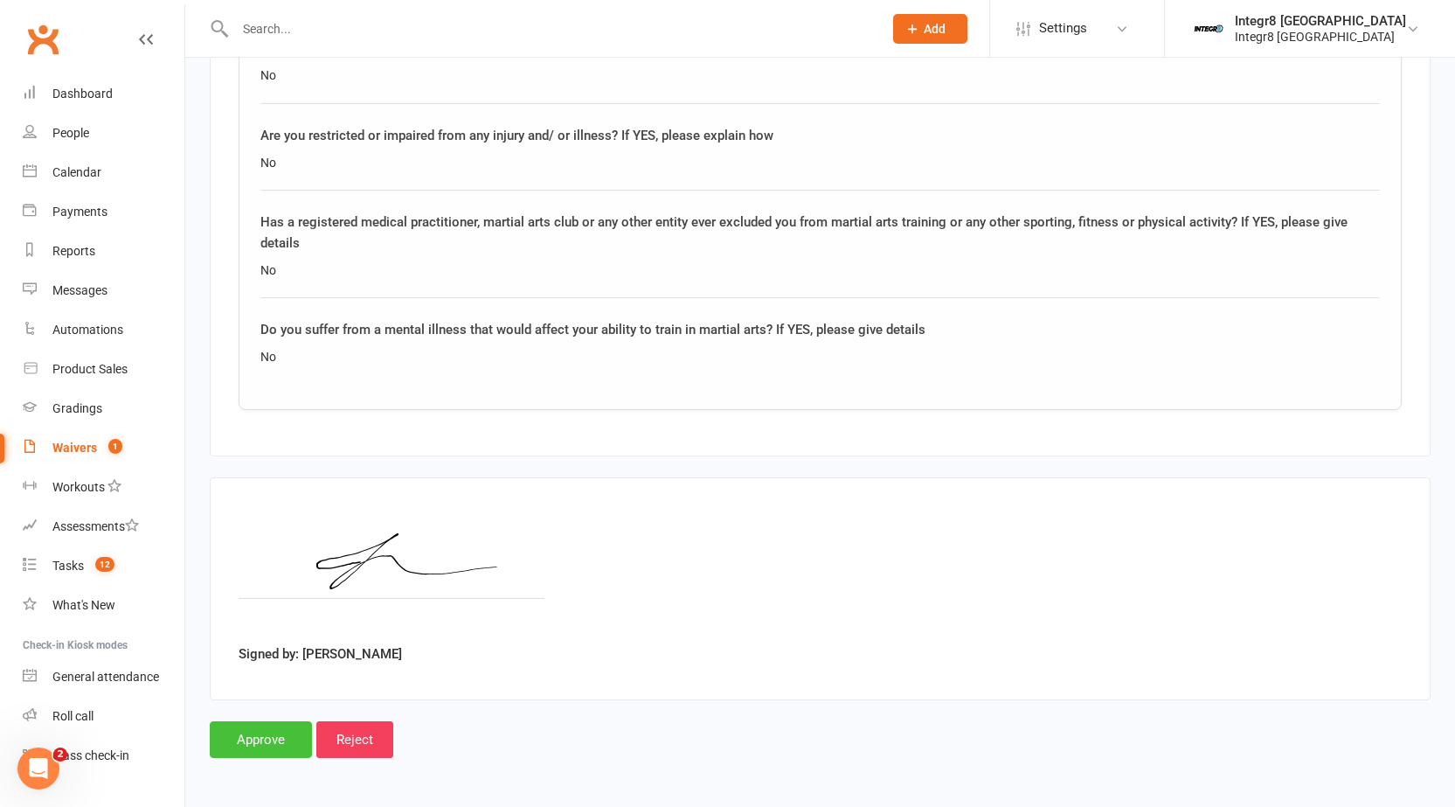
click at [270, 737] on input "Approve" at bounding box center [261, 739] width 102 height 37
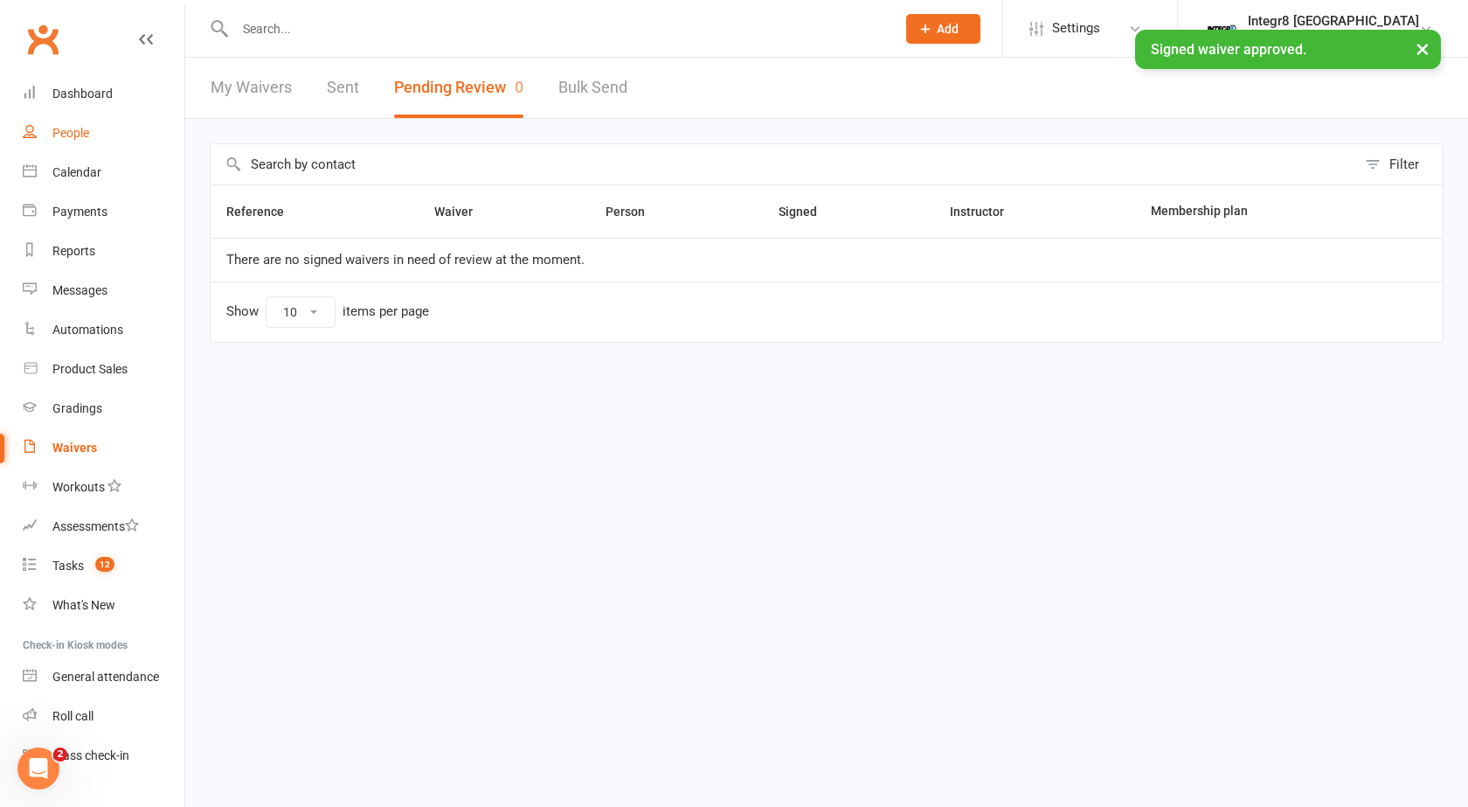
click at [72, 135] on div "People" at bounding box center [70, 133] width 37 height 14
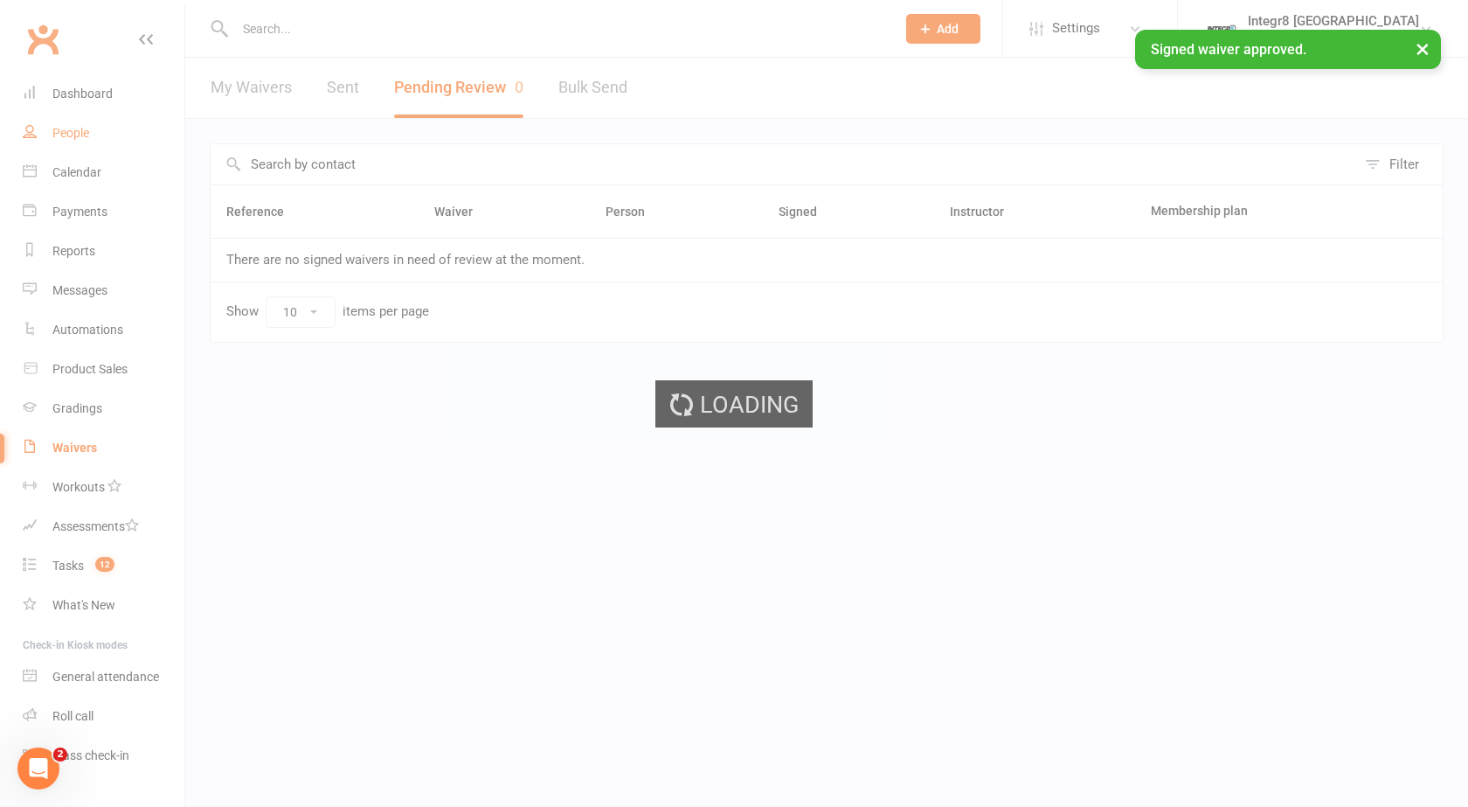
select select "25"
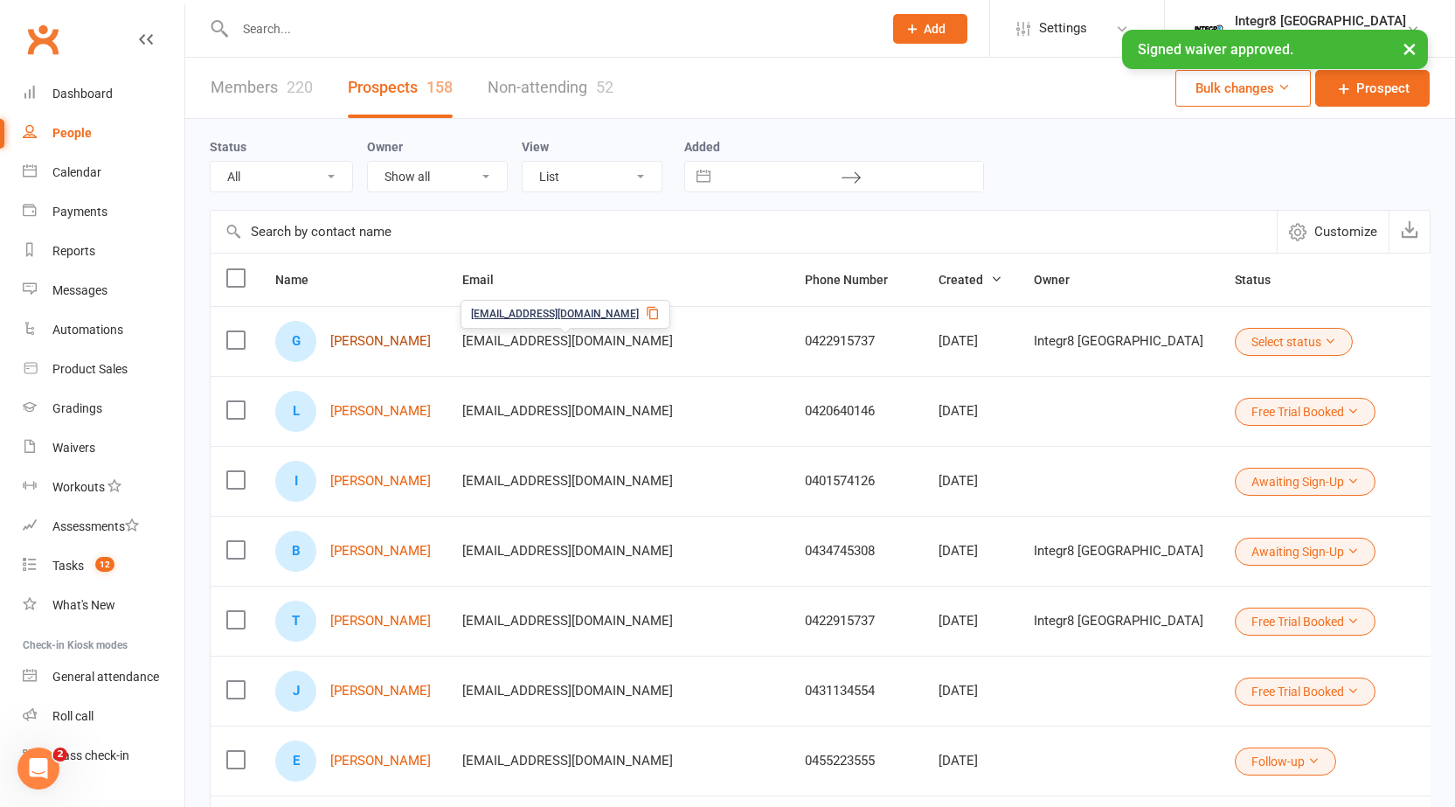
click at [390, 347] on link "Gabriel Moraga" at bounding box center [380, 341] width 100 height 15
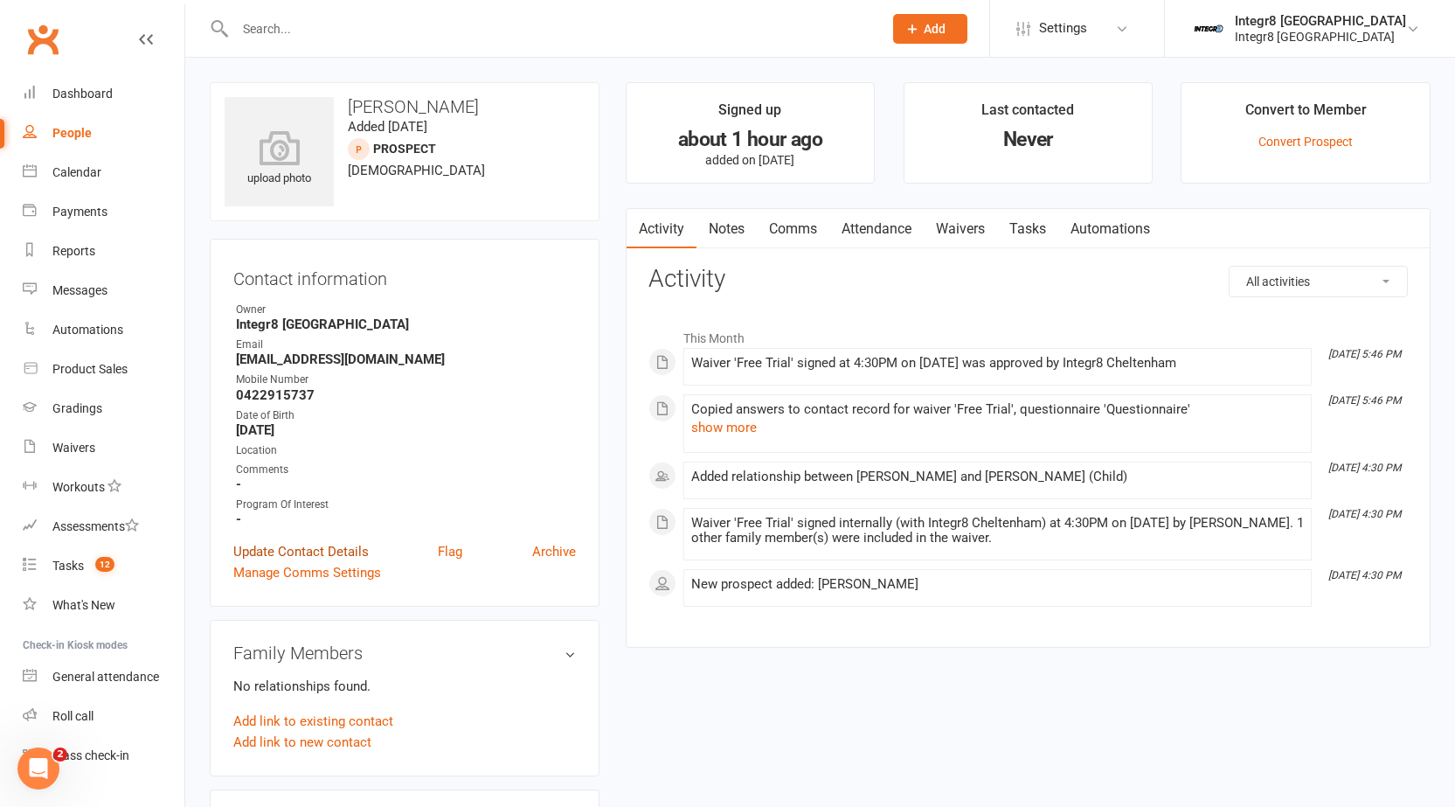
click at [321, 554] on link "Update Contact Details" at bounding box center [300, 551] width 135 height 21
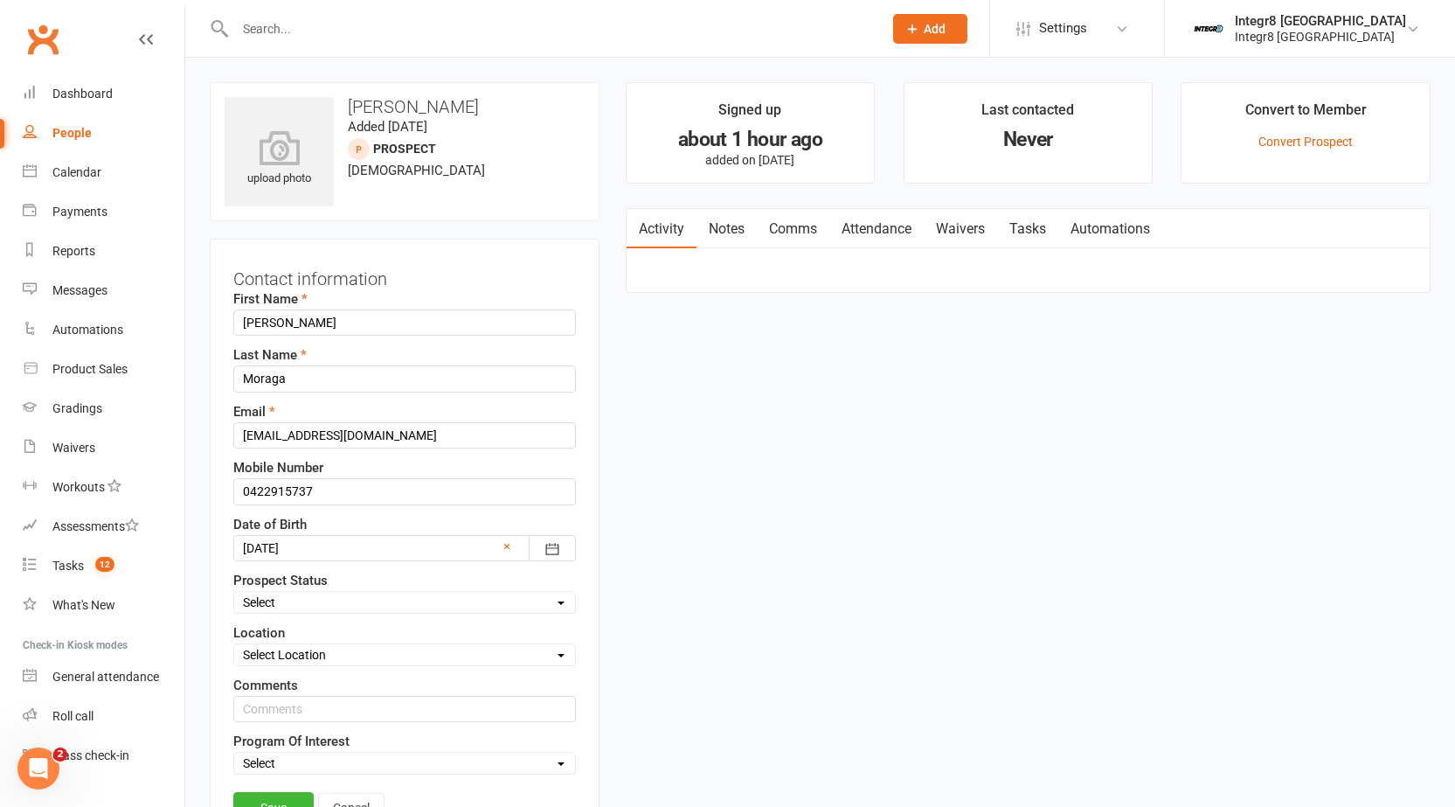
scroll to position [82, 0]
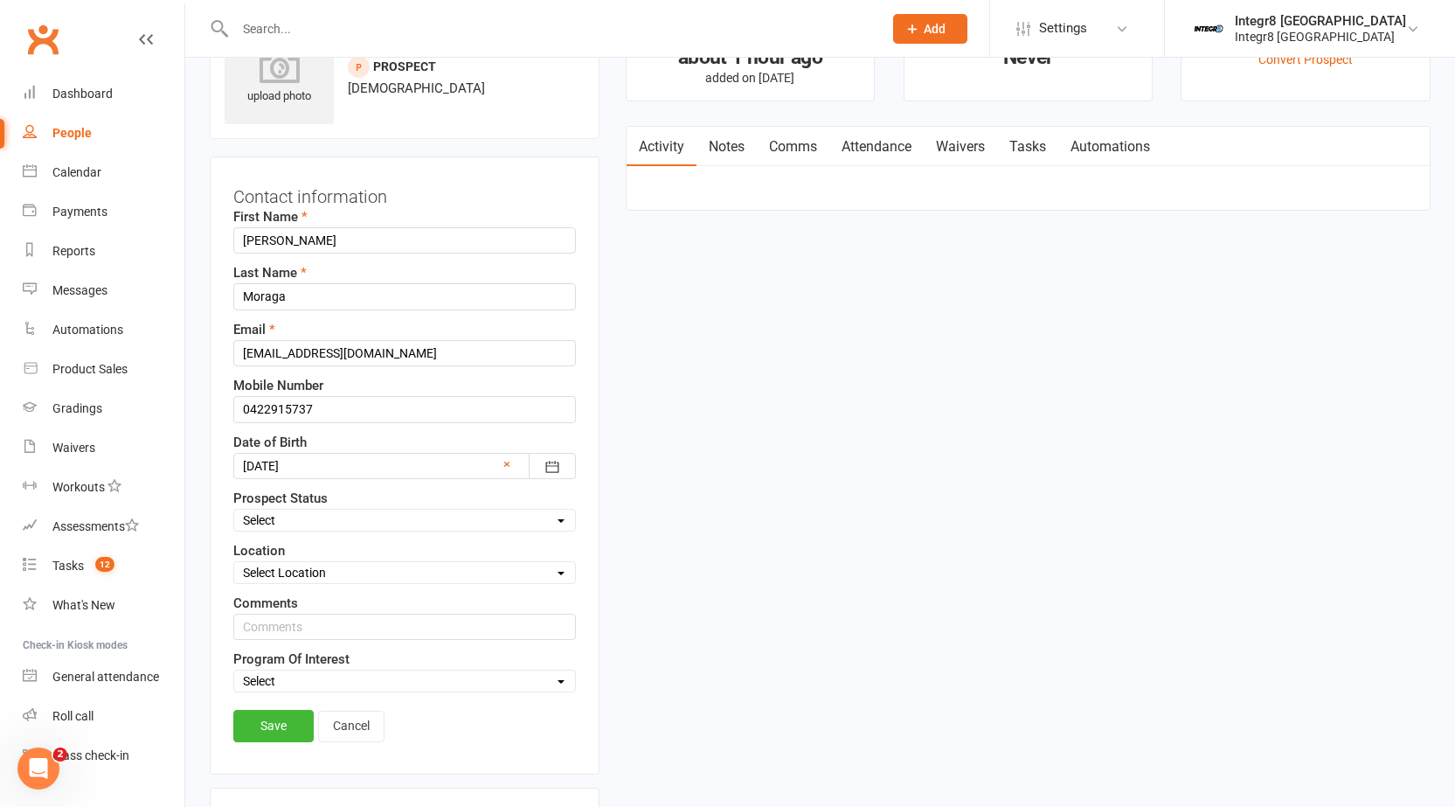
click at [325, 527] on select "Select Initial Contact Follow-up Free Trial Booked Awaiting Sign-Up Not Ready (…" at bounding box center [404, 519] width 341 height 19
select select "Awaiting Sign-Up"
click at [234, 510] on select "Select Initial Contact Follow-up Free Trial Booked Awaiting Sign-Up Not Ready (…" at bounding box center [404, 519] width 341 height 19
click at [279, 708] on div "Contact information First Name Gabriel Last Name Moraga Email Tarakeskesia@gmai…" at bounding box center [405, 465] width 390 height 618
click at [284, 718] on link "Save" at bounding box center [273, 725] width 80 height 31
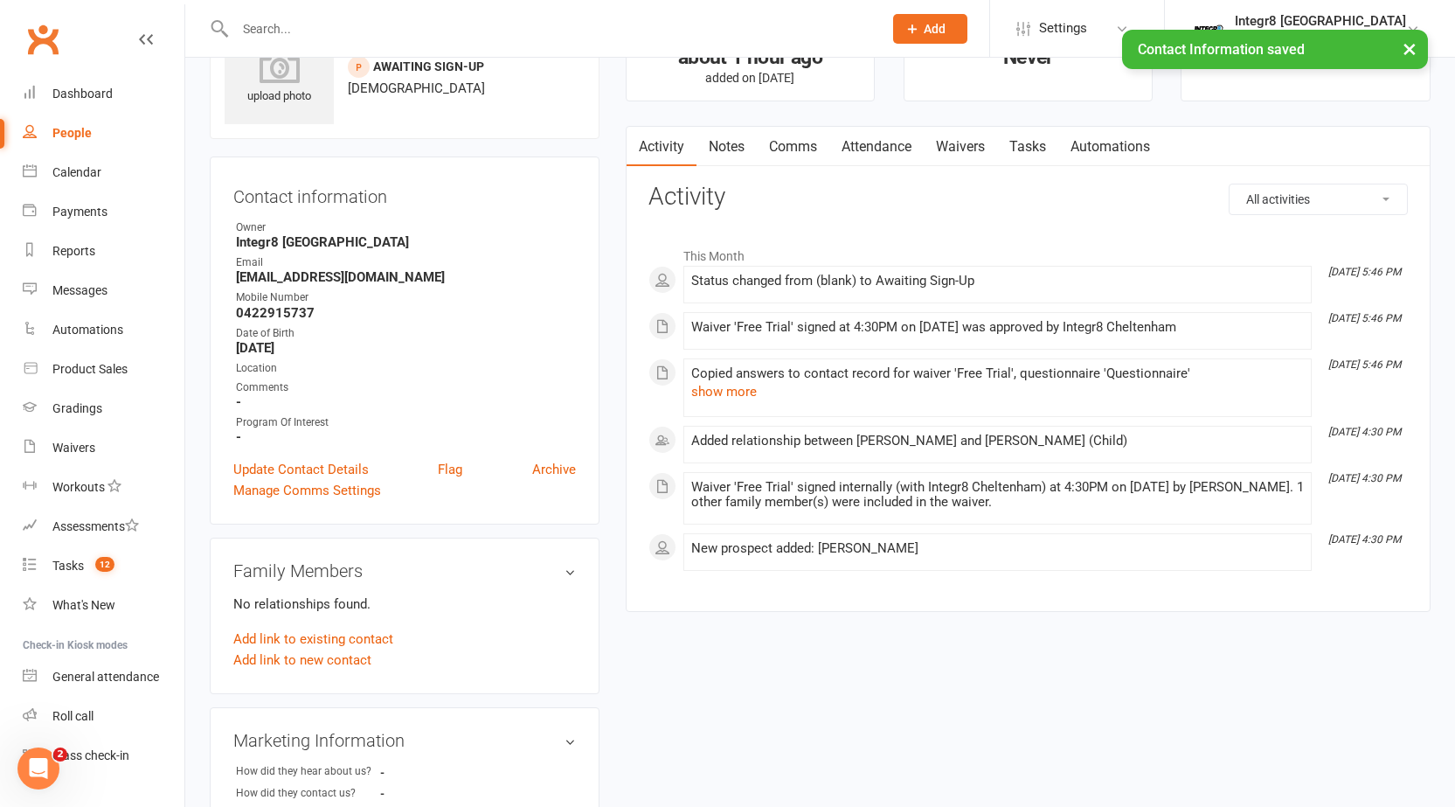
click at [712, 143] on link "Notes" at bounding box center [726, 147] width 60 height 40
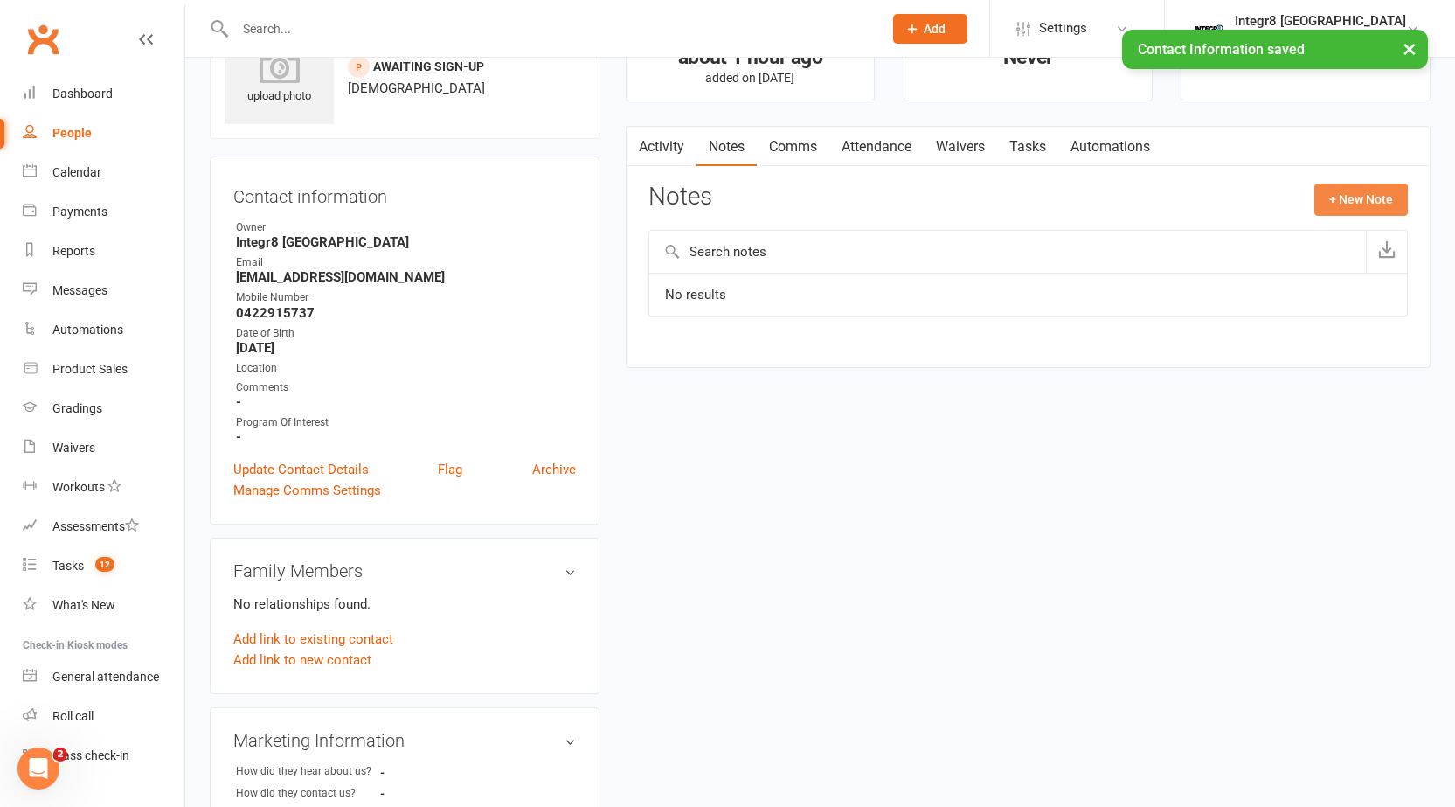
click at [1341, 194] on button "+ New Note" at bounding box center [1361, 199] width 94 height 31
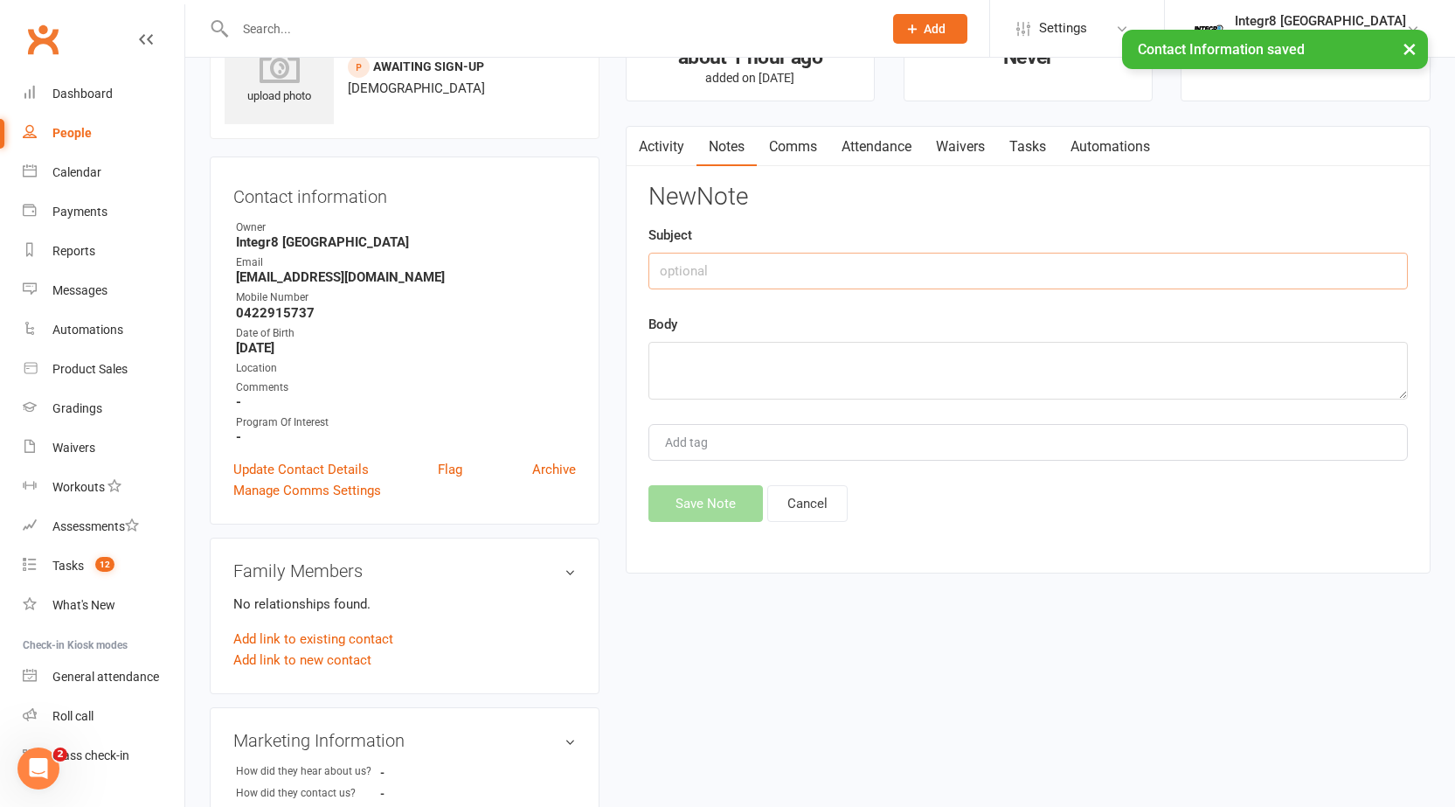
click at [1182, 260] on input "text" at bounding box center [1027, 271] width 759 height 37
type input "post trial"
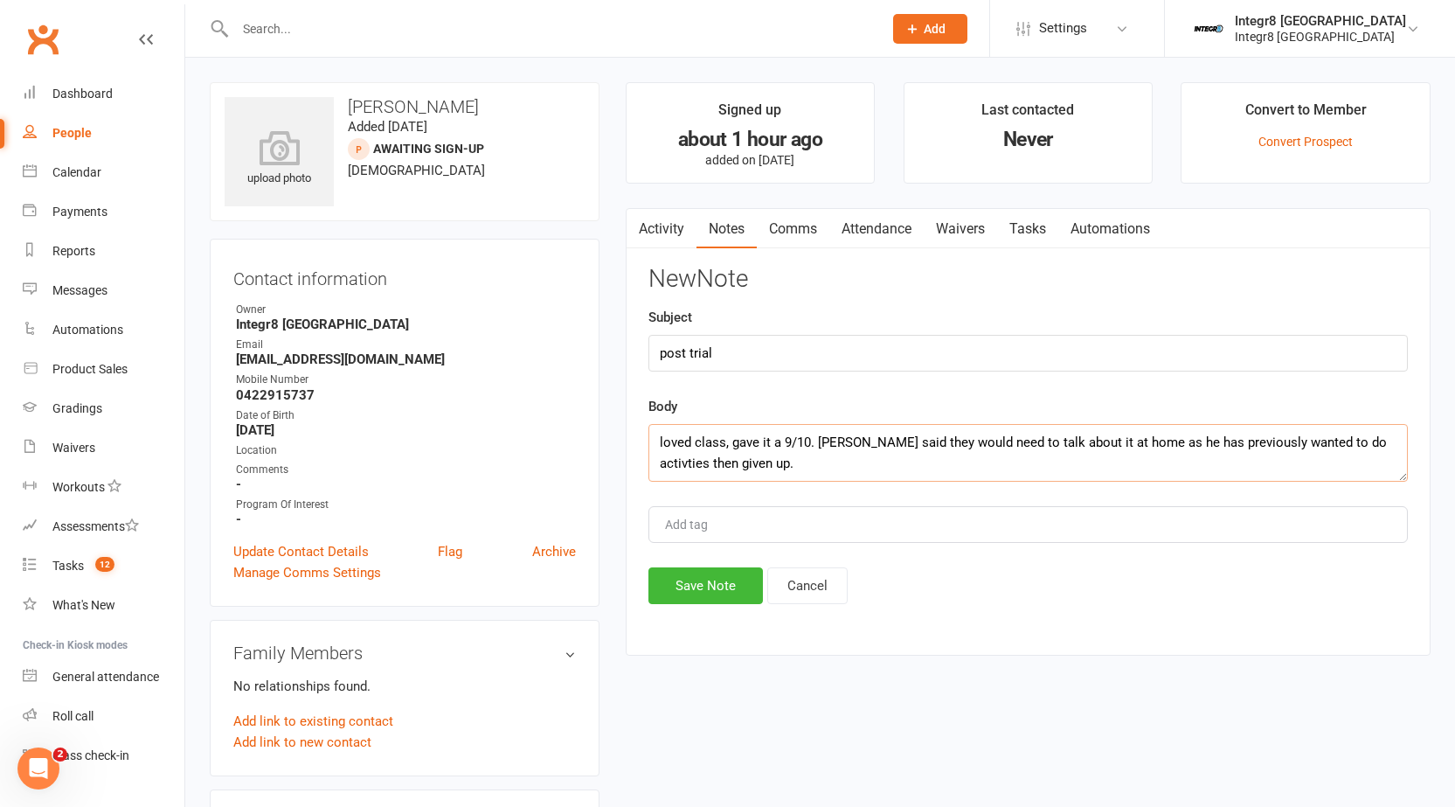
drag, startPoint x: 717, startPoint y: 464, endPoint x: 753, endPoint y: 457, distance: 37.4
click at [753, 457] on textarea "loved class, gave it a 9/10. Mum said they would need to talk about it at home …" at bounding box center [1027, 453] width 759 height 58
click at [722, 463] on textarea "loved class, gave it a 9/10. Mum said they would need to talk about it at home …" at bounding box center [1027, 453] width 759 height 58
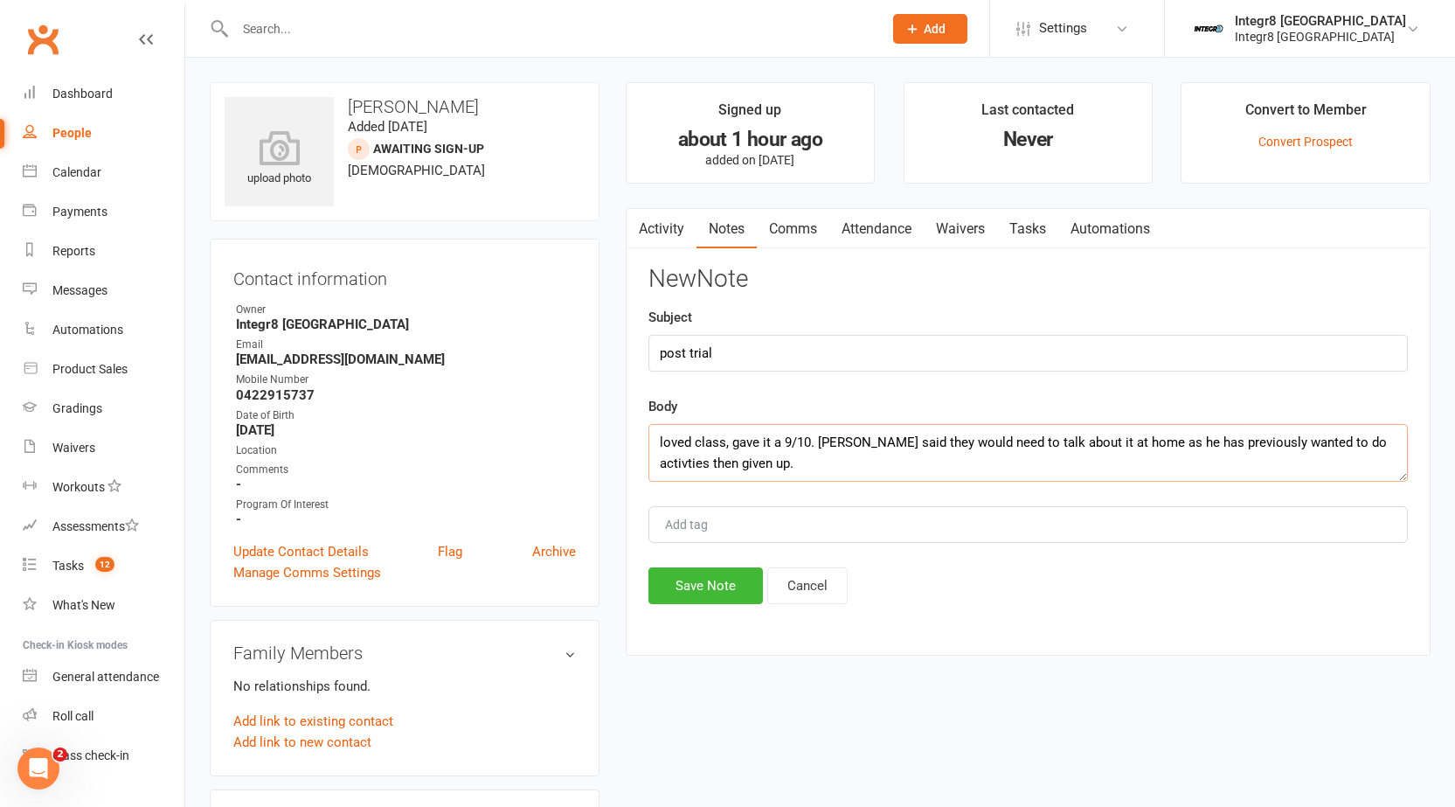
drag, startPoint x: 738, startPoint y: 462, endPoint x: 717, endPoint y: 470, distance: 22.4
click at [717, 470] on textarea "loved class, gave it a 9/10. Mum said they would need to talk about it at home …" at bounding box center [1027, 453] width 759 height 58
click at [726, 462] on textarea "loved class, gave it a 9/10. Mum said they would need to talk about it at home …" at bounding box center [1027, 453] width 759 height 58
click at [1162, 467] on textarea "loved class, gave it a 9/10. Mum said they would need to talk about it at home …" at bounding box center [1027, 453] width 759 height 58
drag, startPoint x: 1242, startPoint y: 463, endPoint x: 1204, endPoint y: 474, distance: 39.0
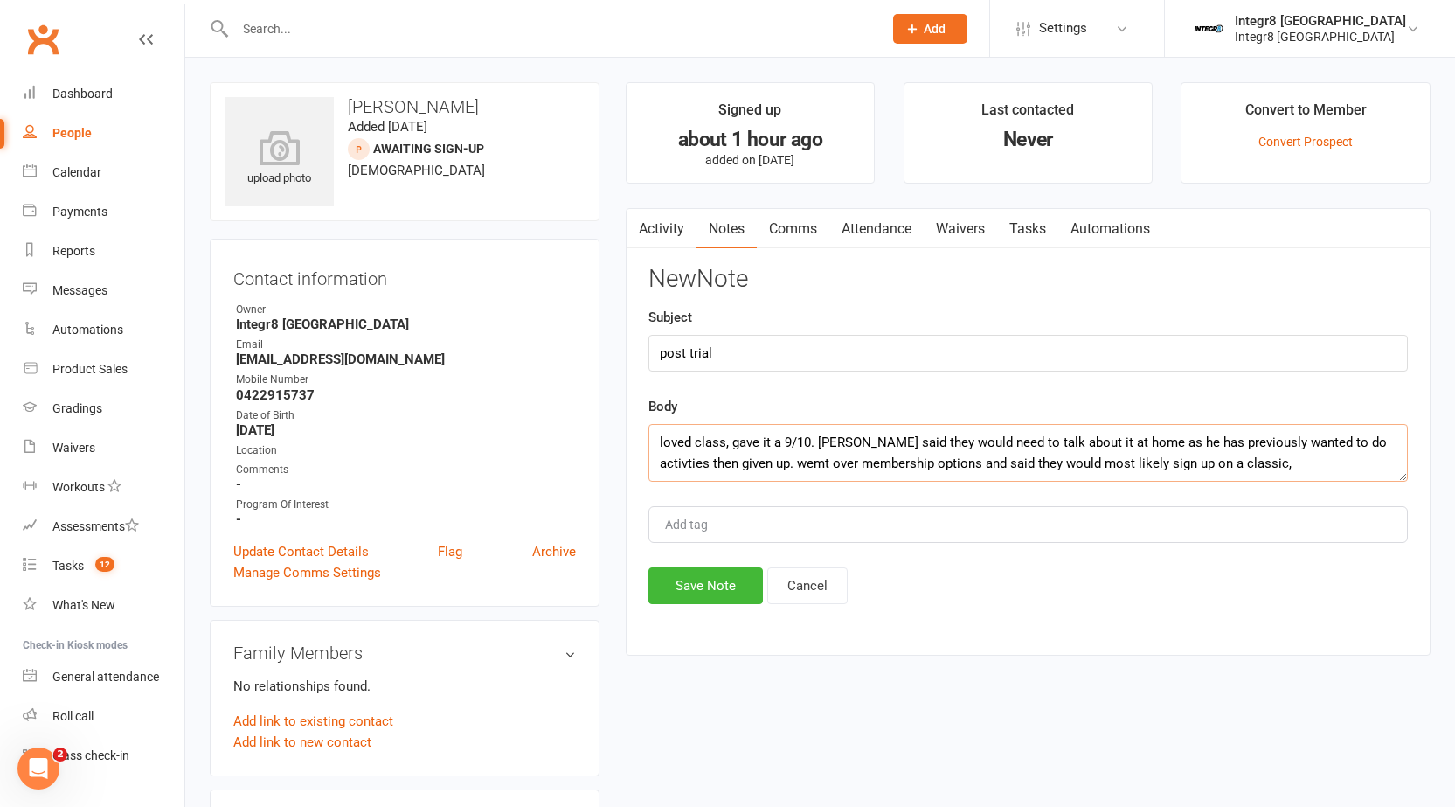
click at [1204, 474] on textarea "loved class, gave it a 9/10. Mum said they would need to talk about it at home …" at bounding box center [1027, 453] width 759 height 58
drag, startPoint x: 1208, startPoint y: 464, endPoint x: 1243, endPoint y: 455, distance: 36.0
click at [1243, 455] on textarea "loved class, gave it a 9/10. Mum said they would need to talk about it at home …" at bounding box center [1027, 453] width 759 height 58
drag, startPoint x: 1224, startPoint y: 461, endPoint x: 1205, endPoint y: 461, distance: 19.2
click at [1205, 461] on textarea "loved class, gave it a 9/10. Mum said they would need to talk about it at home …" at bounding box center [1027, 453] width 759 height 58
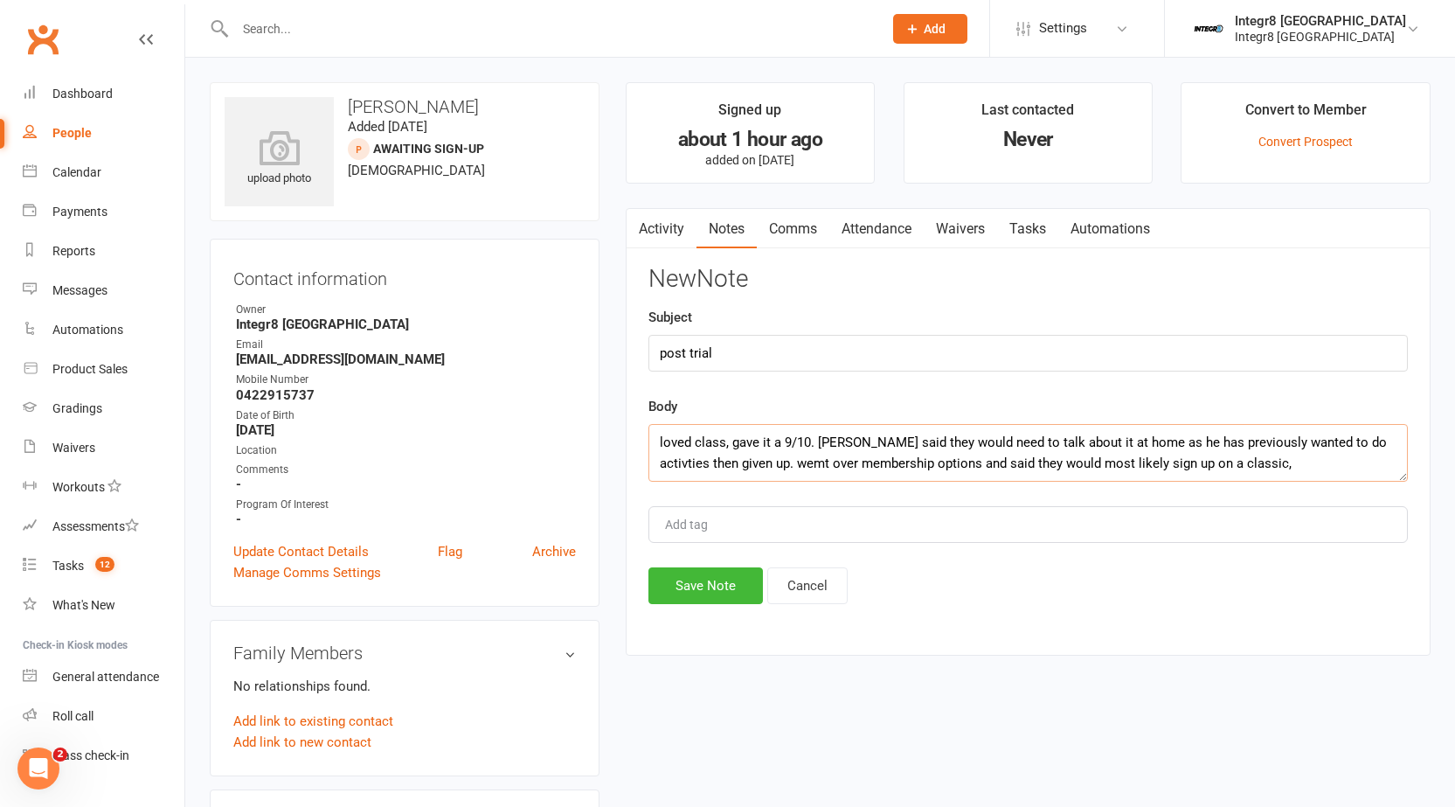
click at [1231, 454] on textarea "loved class, gave it a 9/10. Mum said they would need to talk about it at home …" at bounding box center [1027, 453] width 759 height 58
click at [736, 465] on textarea "loved class, gave it a 9/10. Mum said they would need to talk about it at home …" at bounding box center [1027, 453] width 759 height 58
click at [743, 468] on textarea "loved class, gave it a 9/10. Mum said they would need to talk about it at home …" at bounding box center [1027, 453] width 759 height 58
click at [1206, 465] on textarea "loved class, gave it a 9/10. Mum said they would need to talk about it at home …" at bounding box center [1027, 453] width 759 height 58
drag, startPoint x: 1203, startPoint y: 464, endPoint x: 1219, endPoint y: 464, distance: 15.7
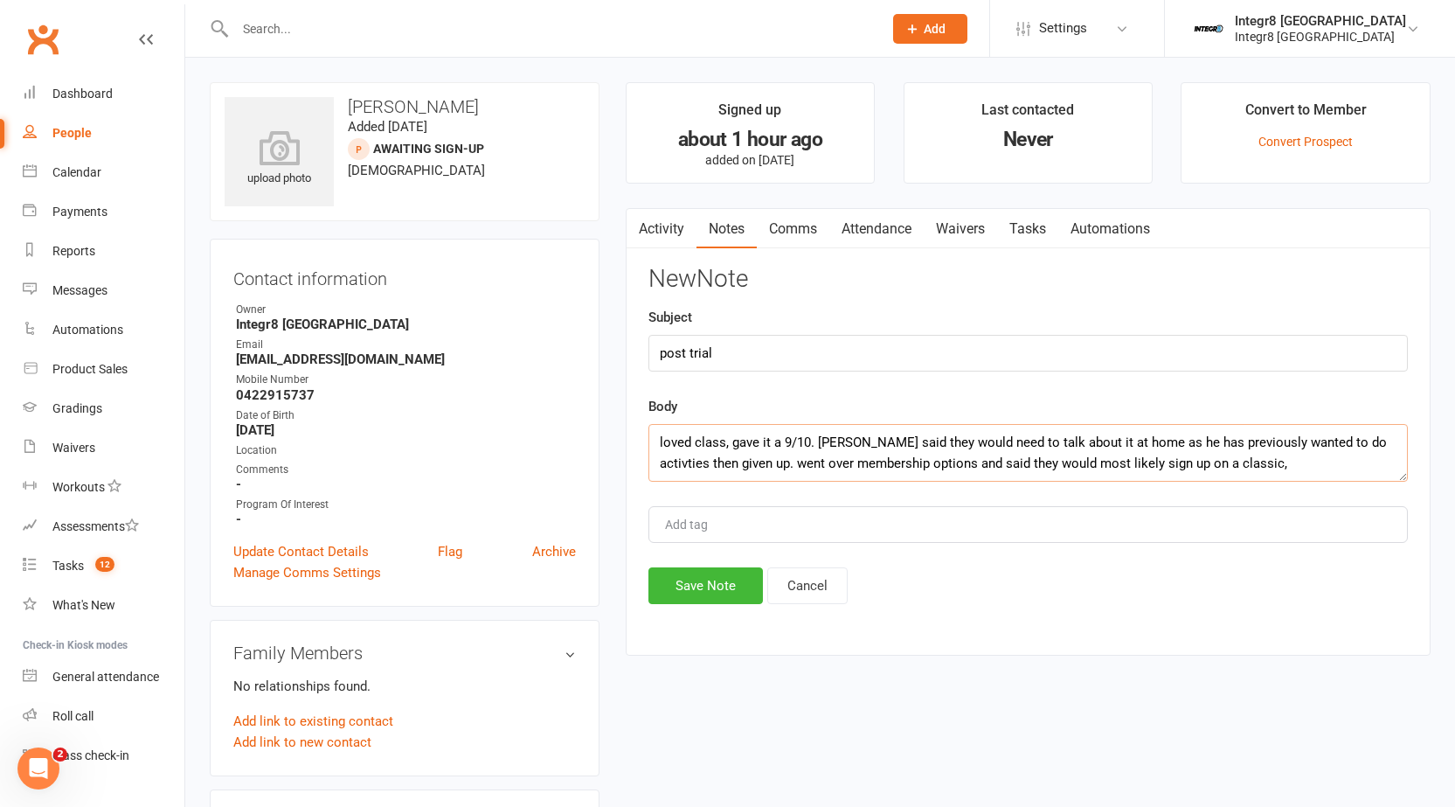
click at [1219, 464] on textarea "loved class, gave it a 9/10. Mum said they would need to talk about it at home …" at bounding box center [1027, 453] width 759 height 58
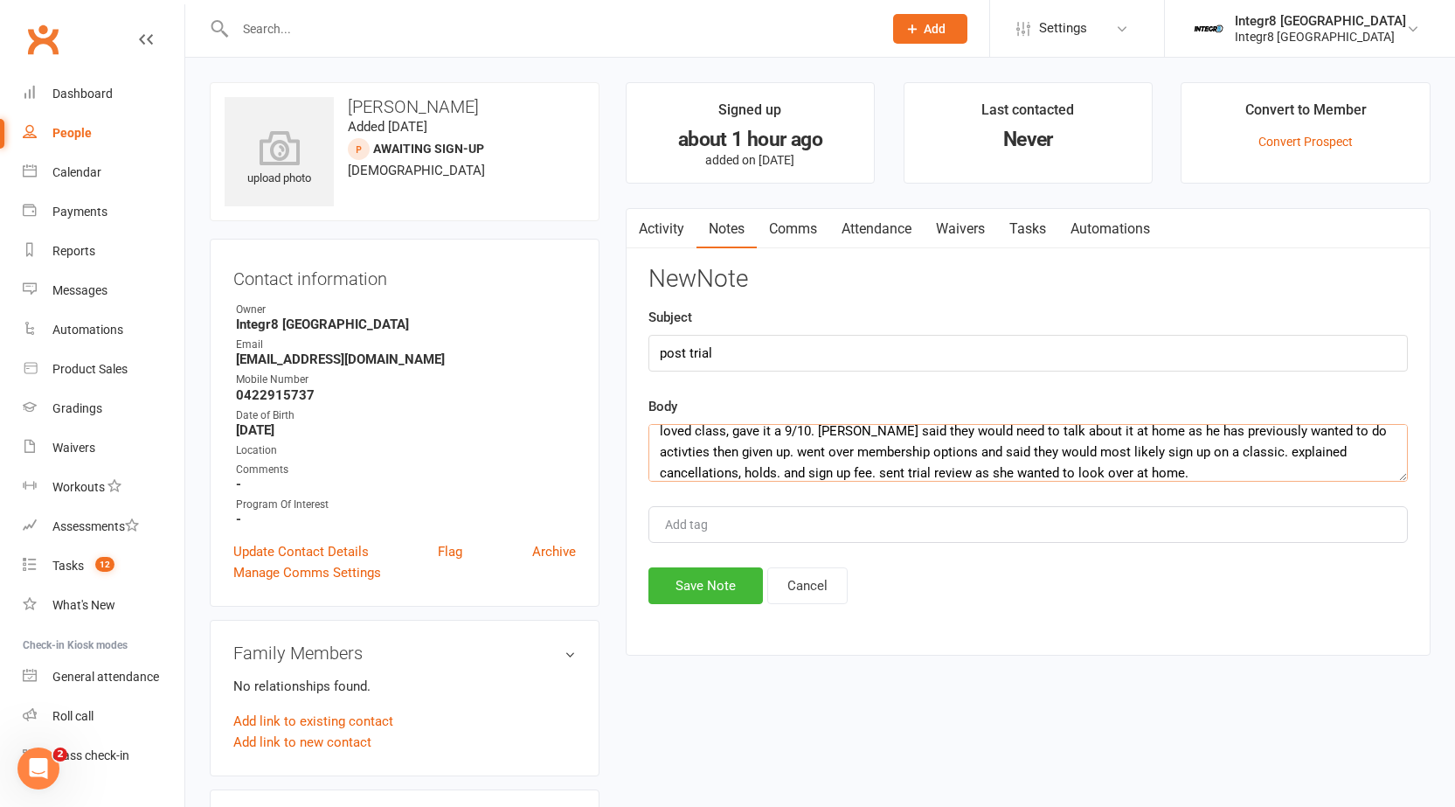
type textarea "loved class, gave it a 9/10. Mum said they would need to talk about it at home …"
type input "rebecca"
click at [716, 552] on li "rebecca" at bounding box center [1028, 557] width 756 height 26
click at [715, 580] on button "Save Note" at bounding box center [705, 585] width 114 height 37
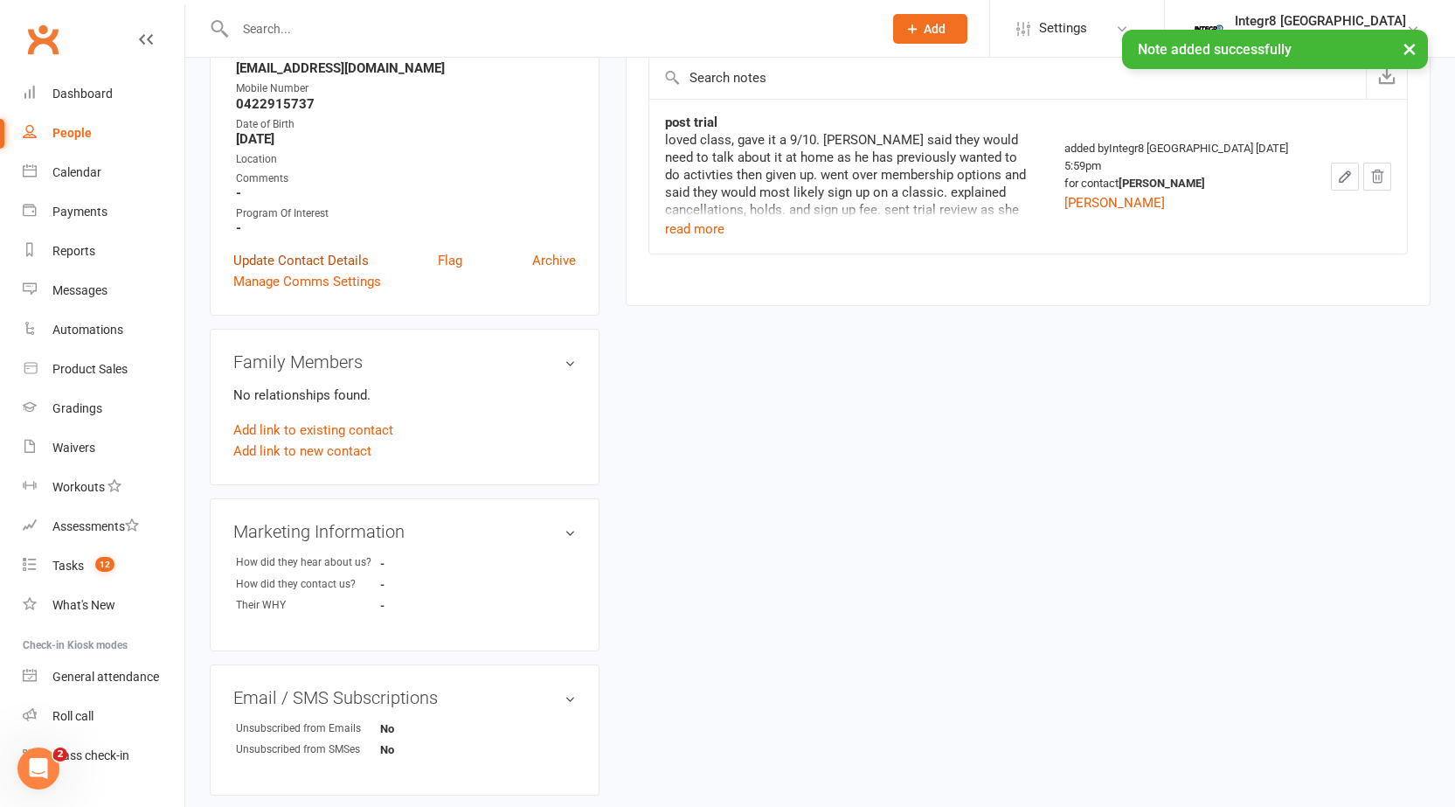
scroll to position [350, 0]
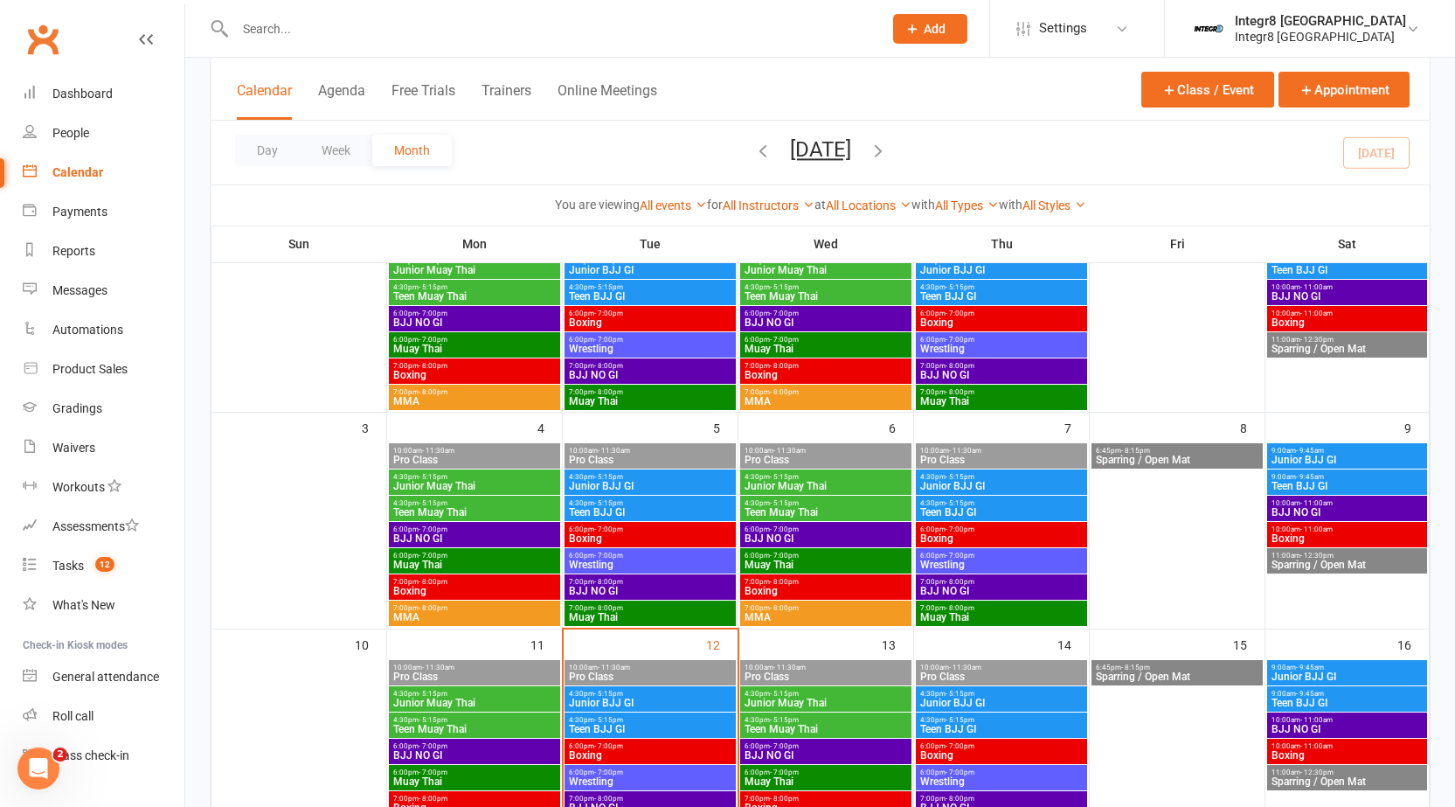
click at [659, 578] on span "7:00pm - 8:00pm" at bounding box center [650, 582] width 164 height 8
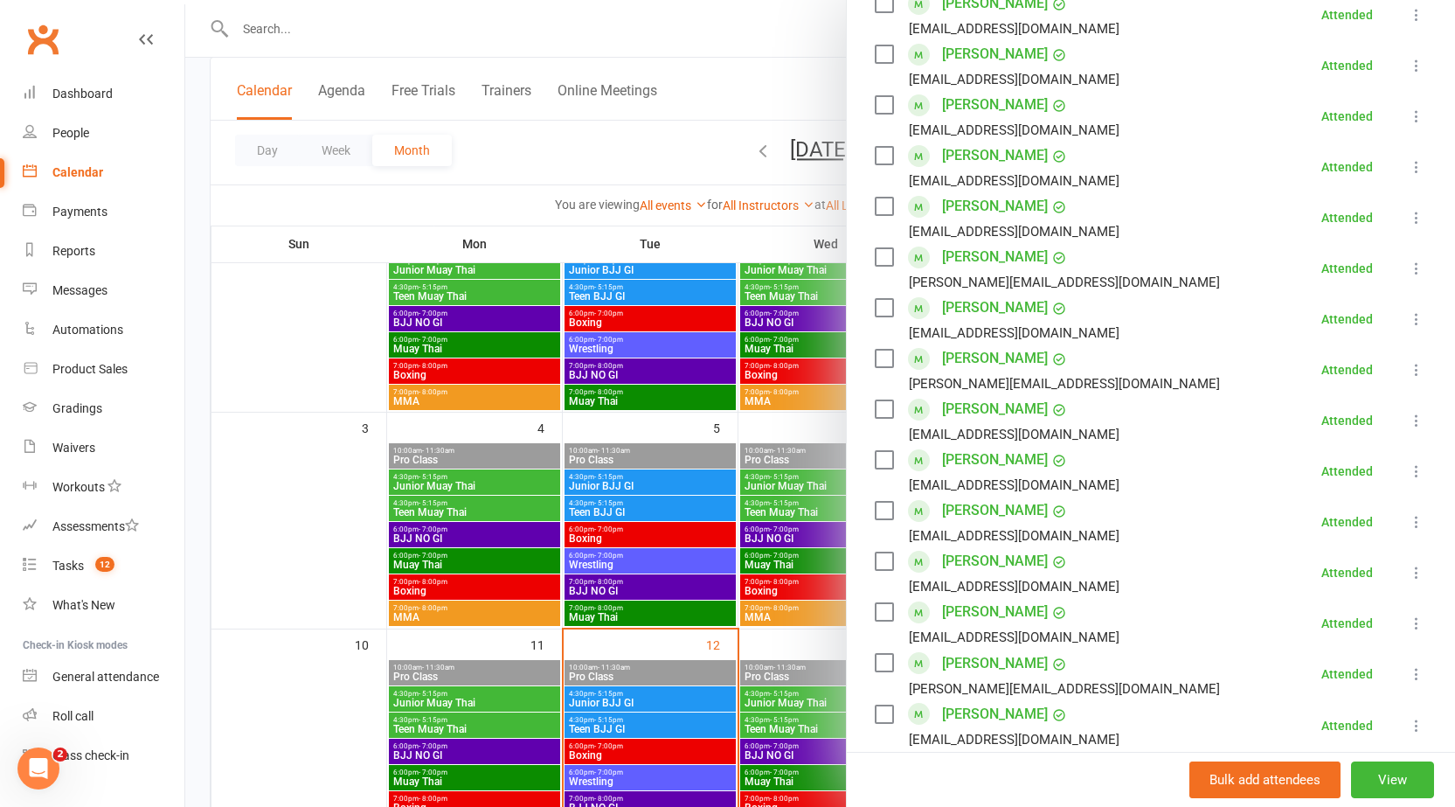
scroll to position [524, 0]
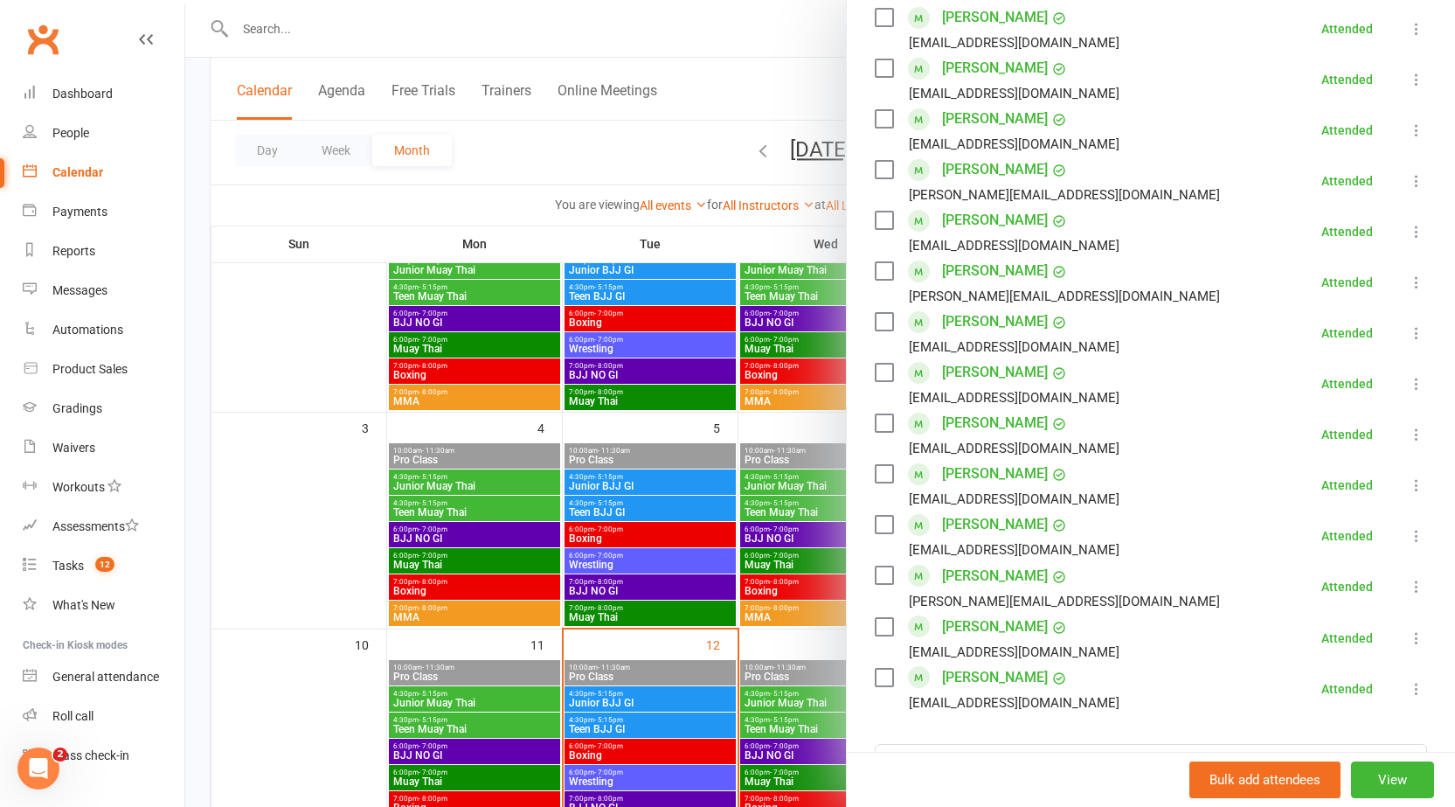
click at [722, 532] on div at bounding box center [820, 403] width 1270 height 807
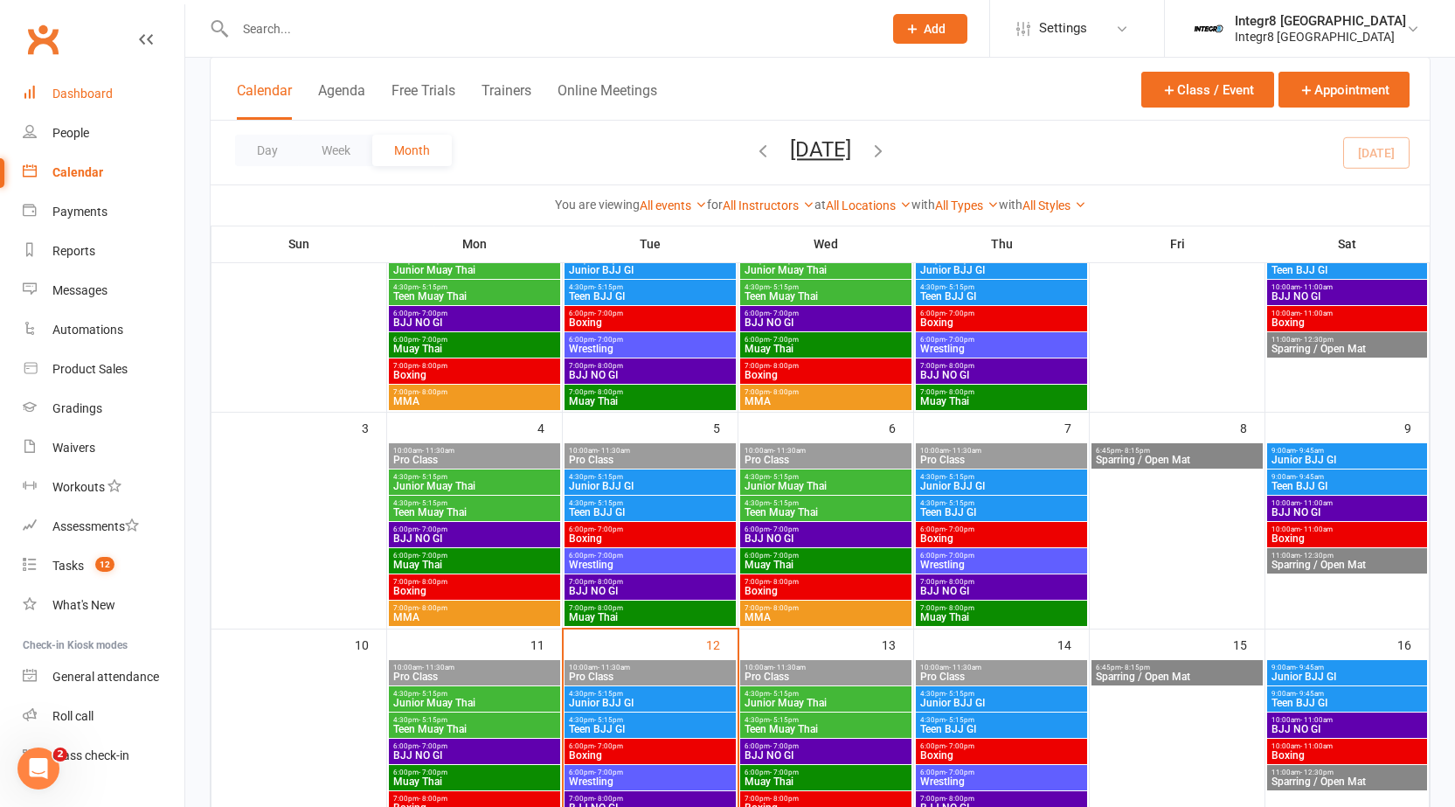
click at [90, 100] on div "Dashboard" at bounding box center [82, 94] width 60 height 14
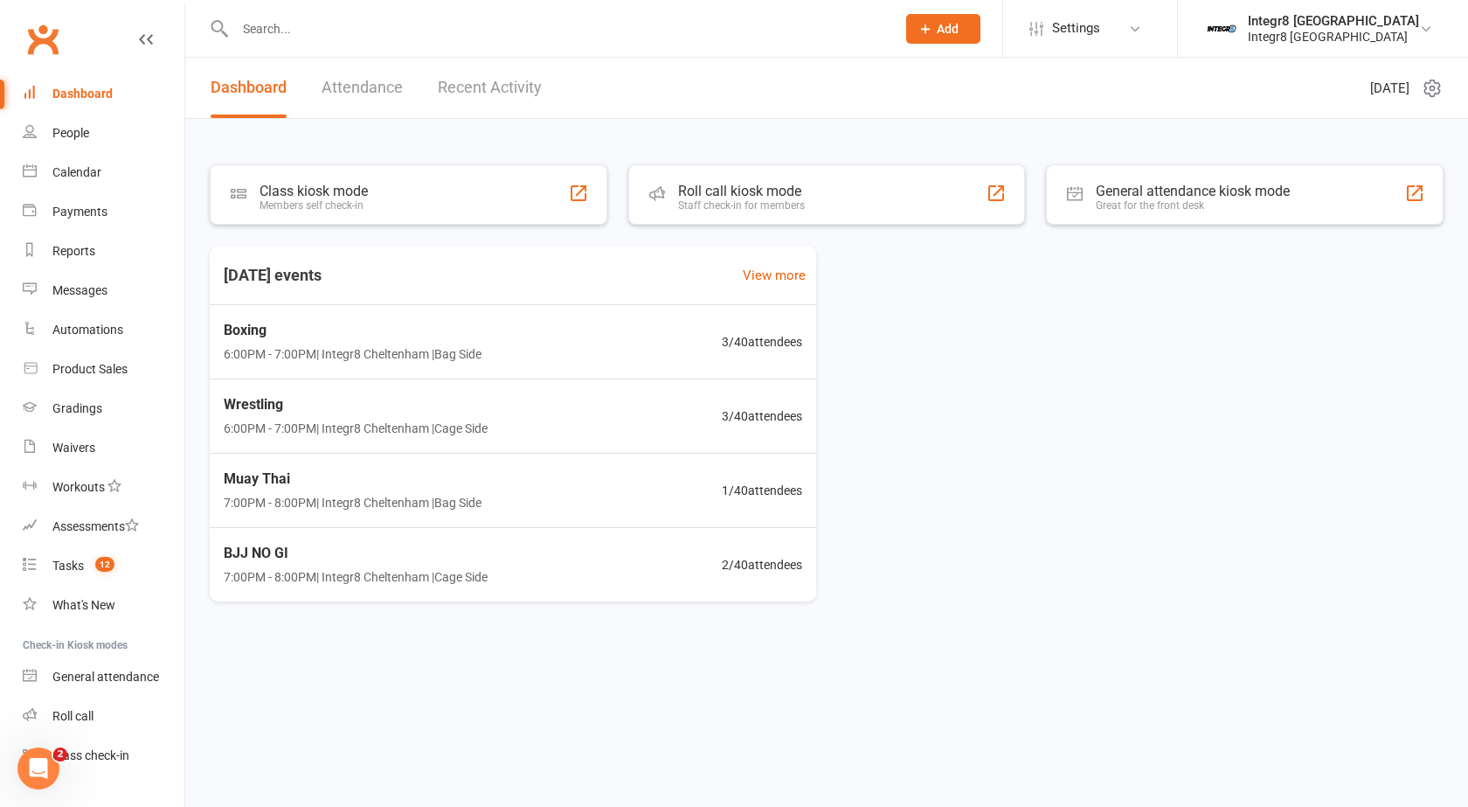
click at [481, 92] on link "Recent Activity" at bounding box center [490, 88] width 104 height 60
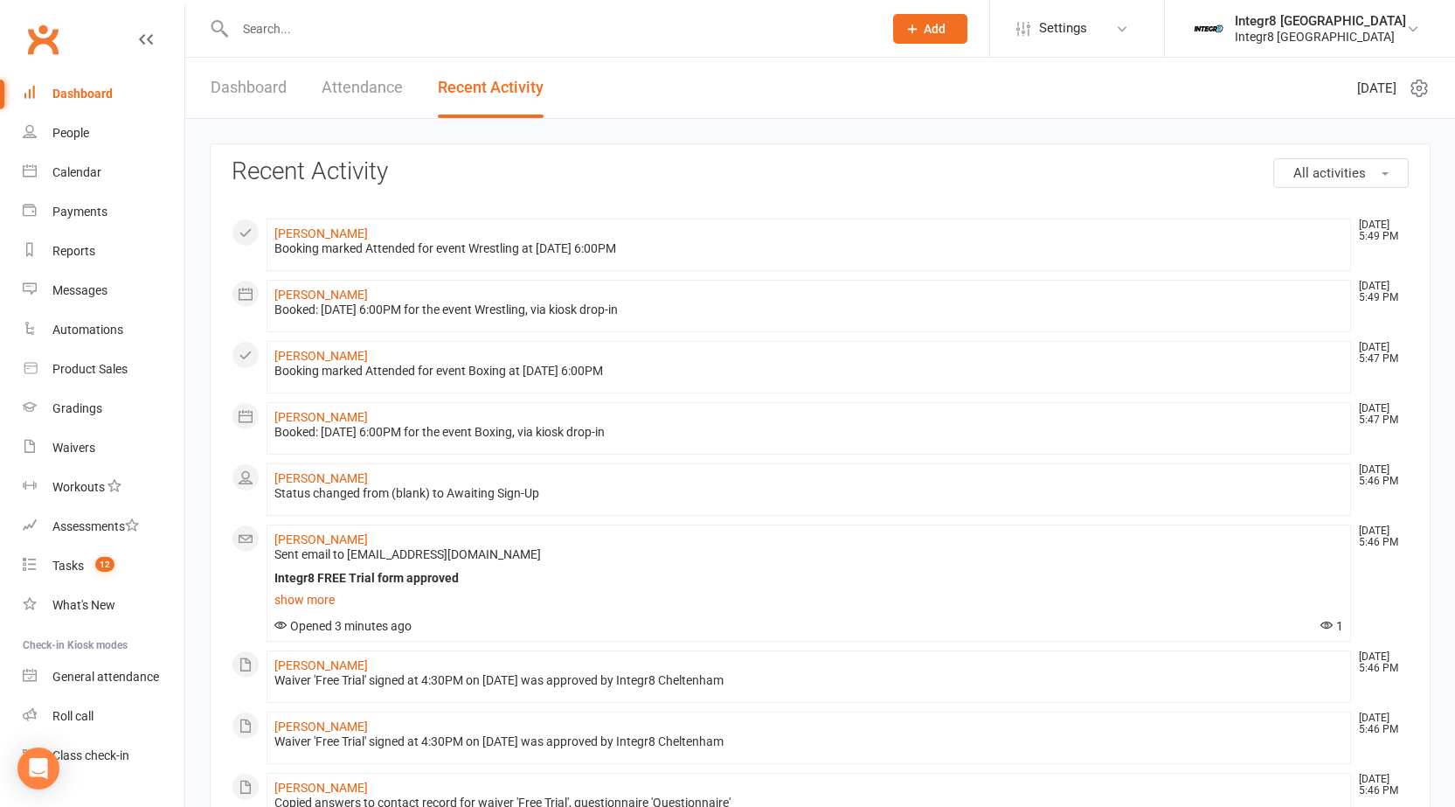
click at [45, 100] on link "Dashboard" at bounding box center [104, 93] width 162 height 39
click at [67, 143] on link "People" at bounding box center [104, 133] width 162 height 39
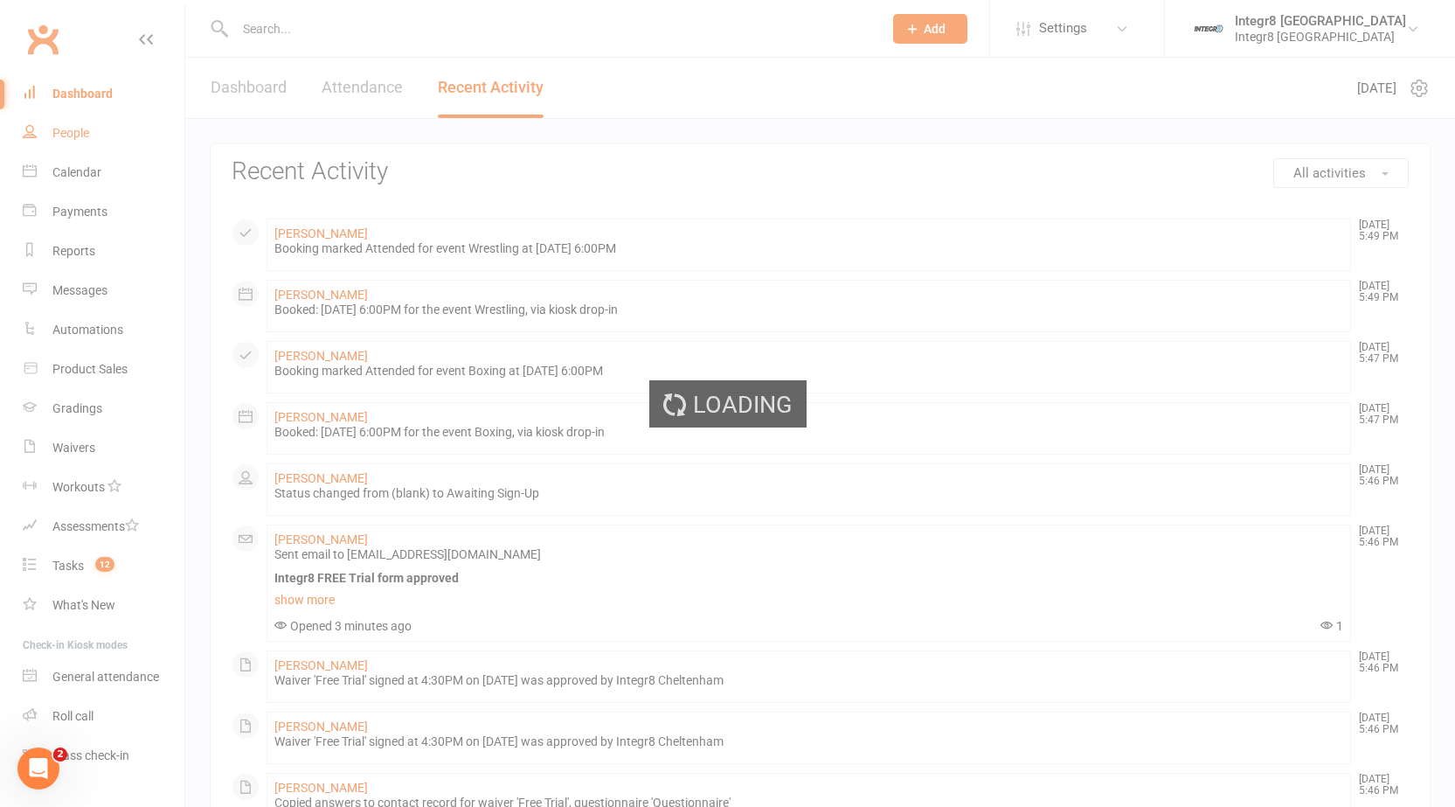
select select "25"
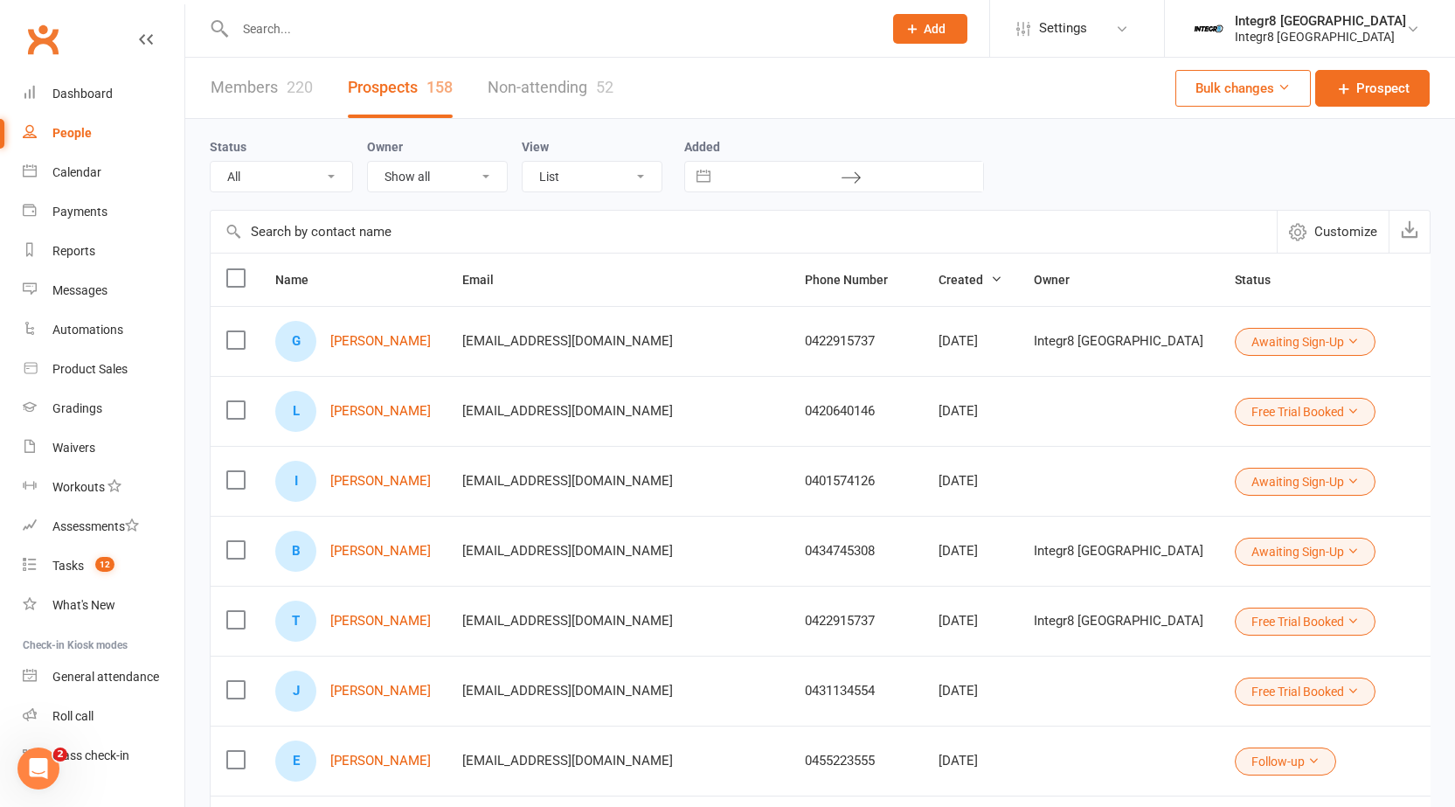
click at [402, 29] on input "text" at bounding box center [550, 29] width 641 height 24
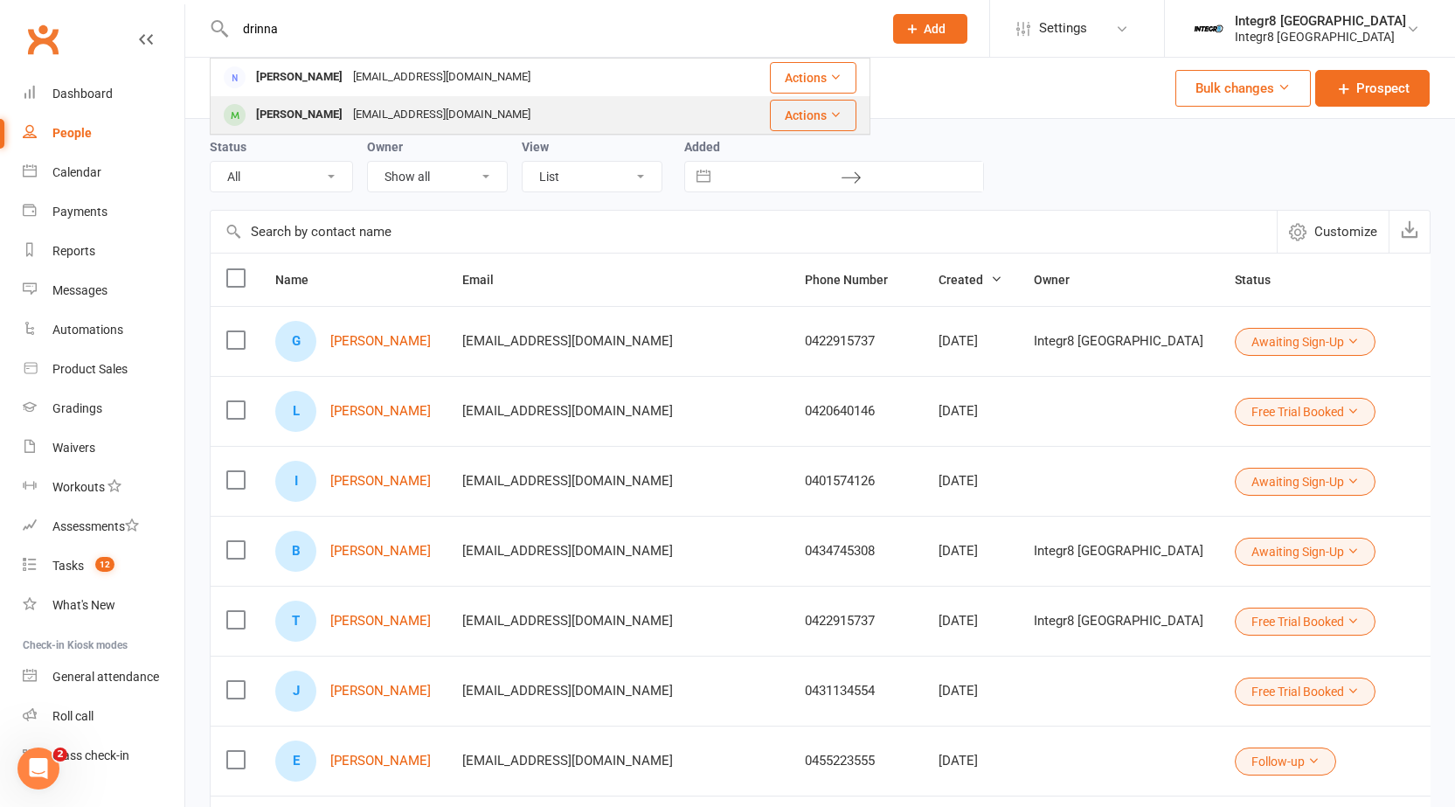
type input "drinna"
click at [419, 116] on div "elenasimakova@hotmail.com" at bounding box center [442, 114] width 188 height 25
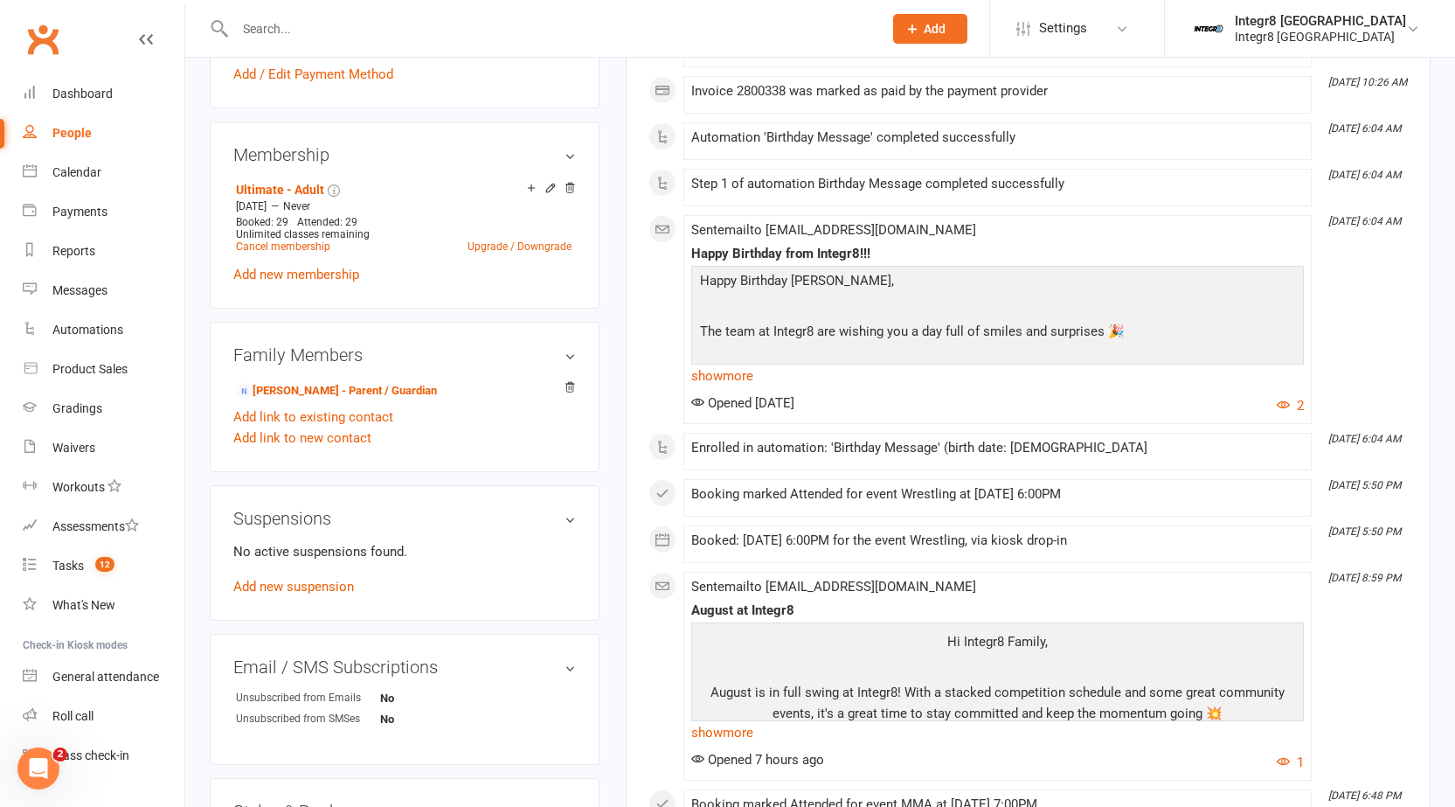
scroll to position [786, 0]
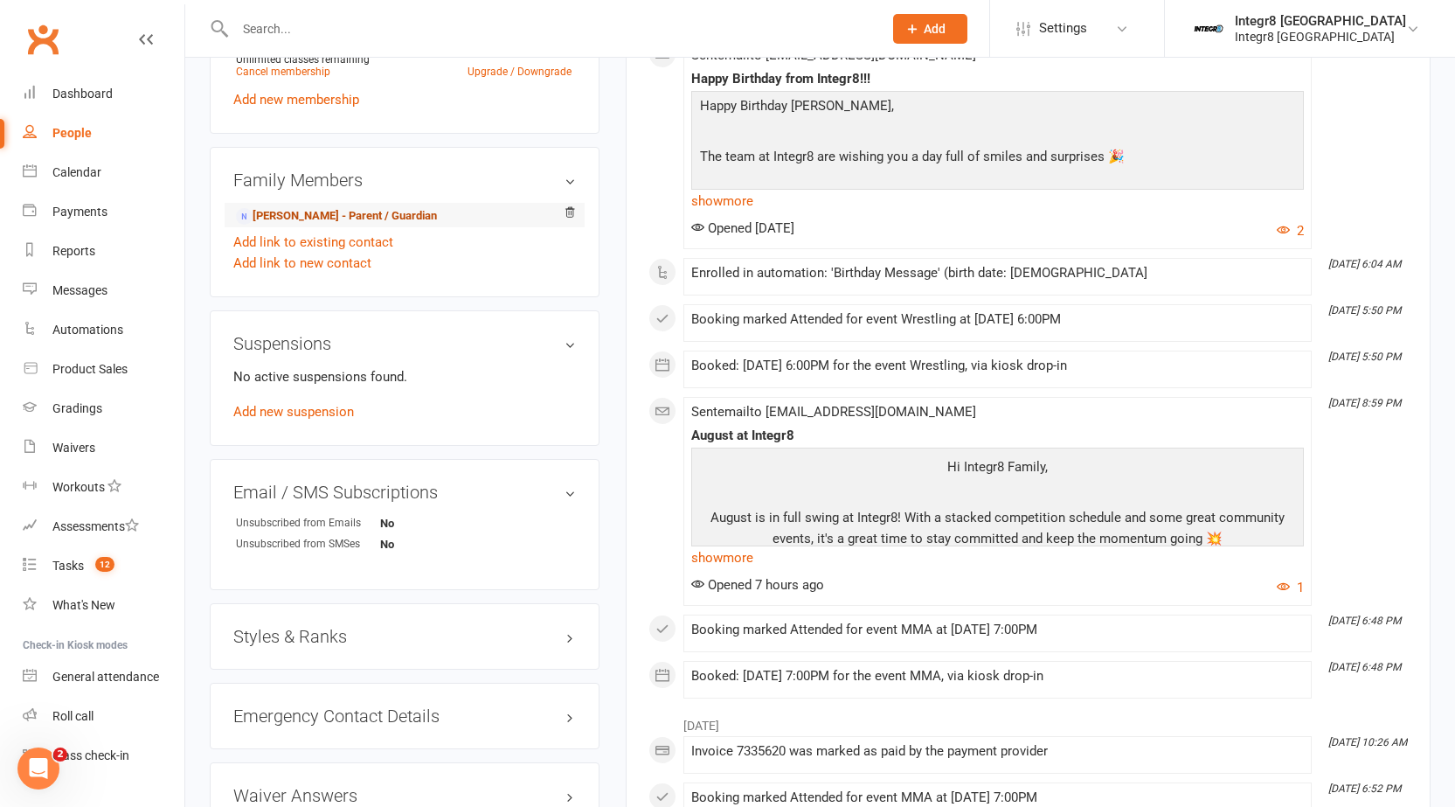
click at [298, 224] on link "Elena Drinnan - Parent / Guardian" at bounding box center [336, 216] width 201 height 18
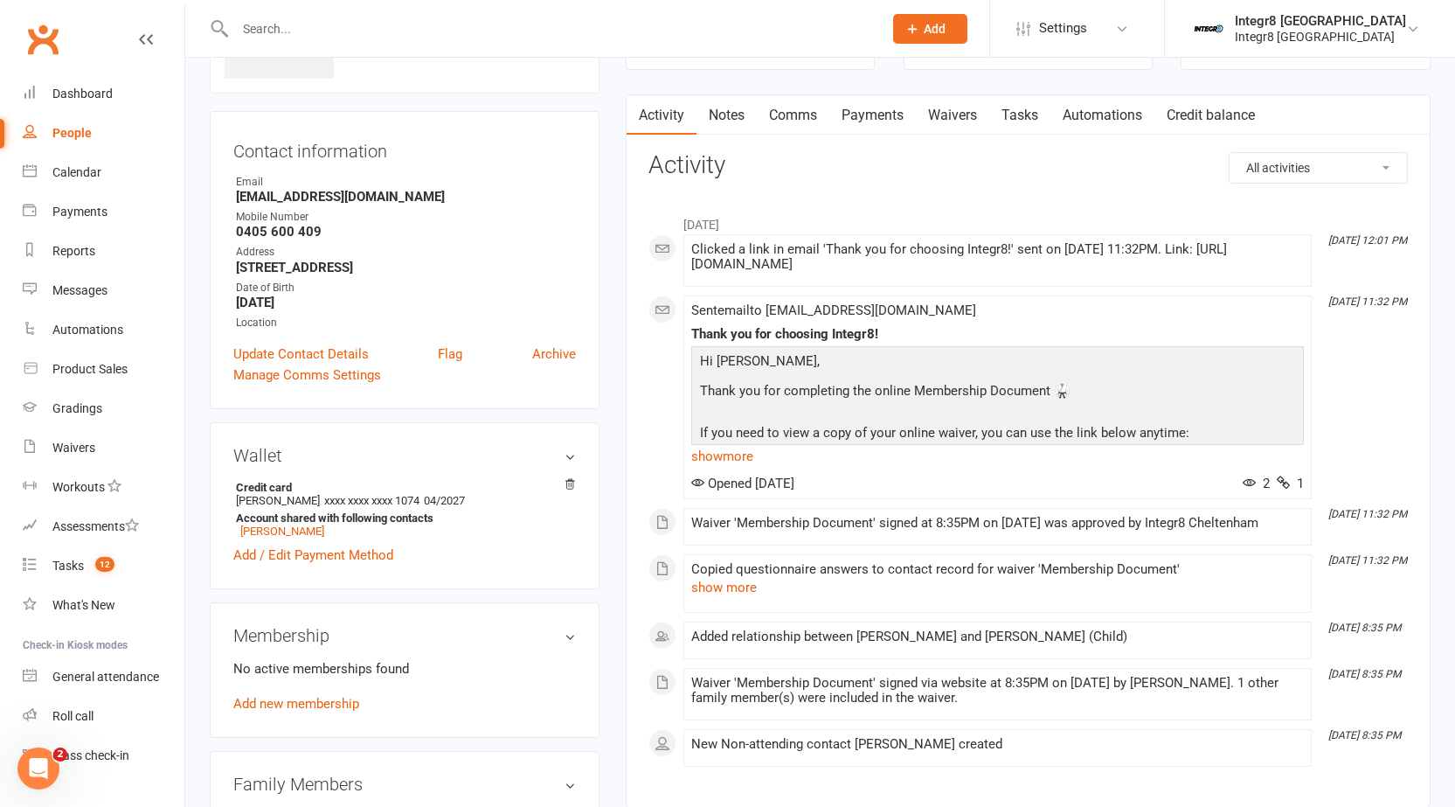
scroll to position [262, 0]
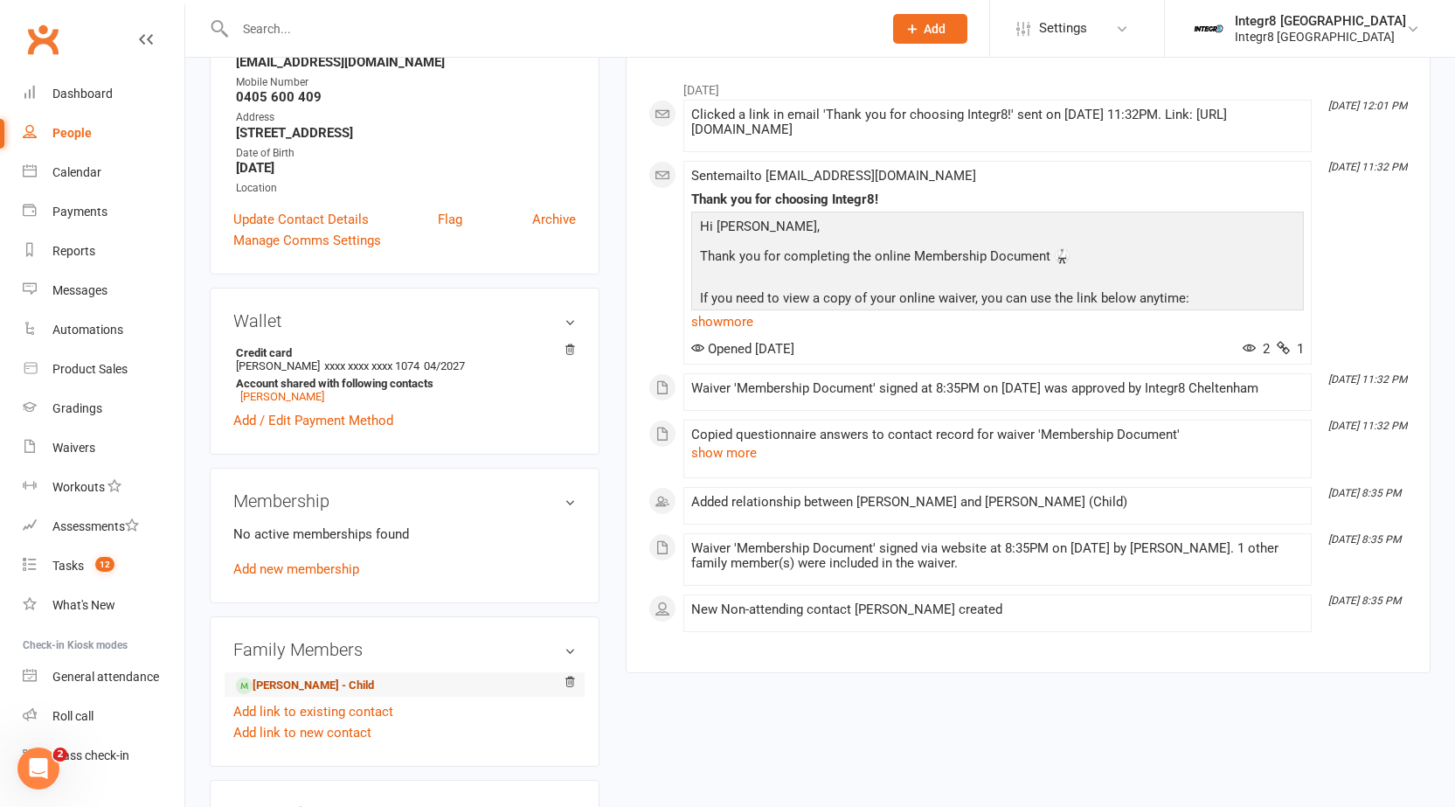
click at [287, 688] on link "James Drinnan - Child" at bounding box center [305, 685] width 138 height 18
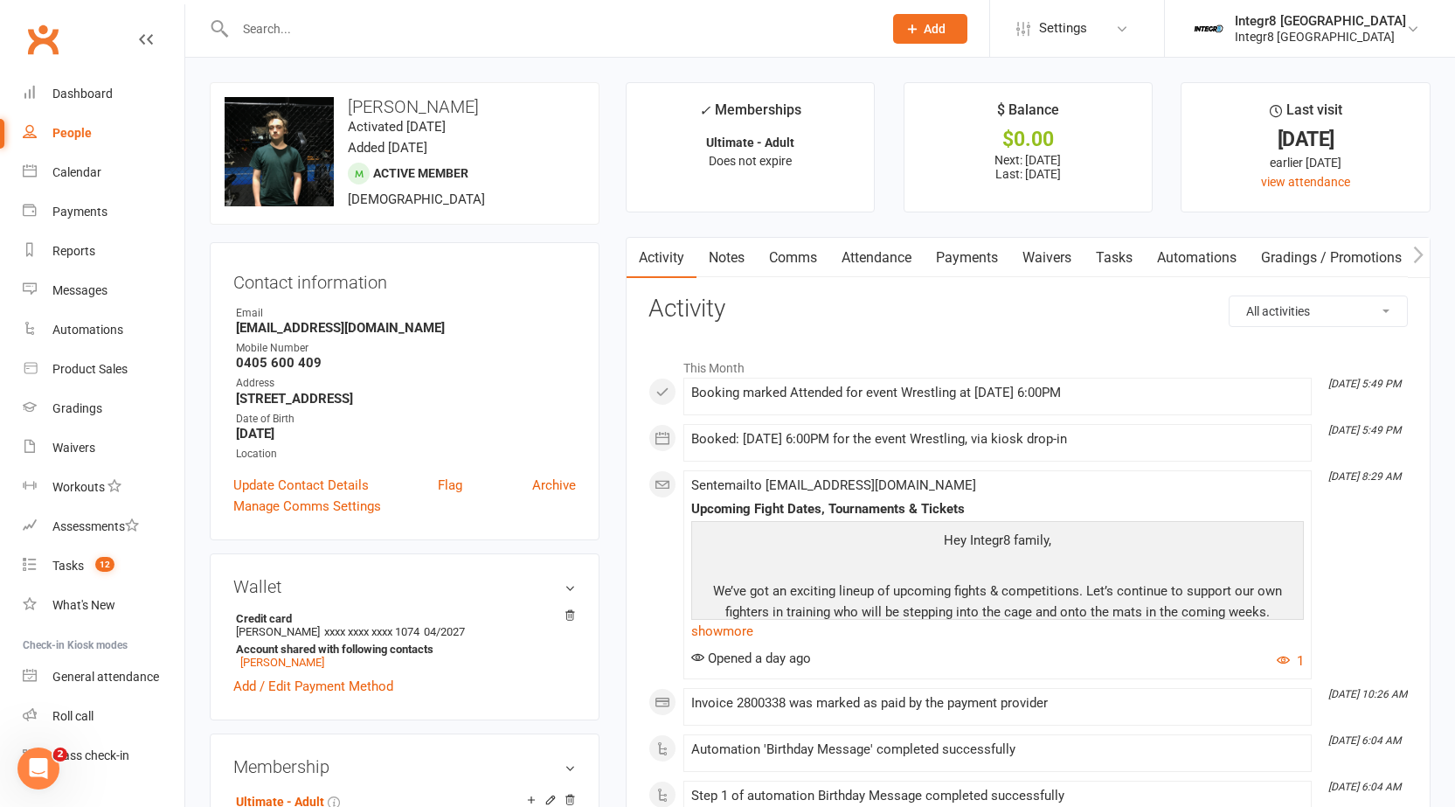
click at [722, 262] on link "Notes" at bounding box center [726, 258] width 60 height 40
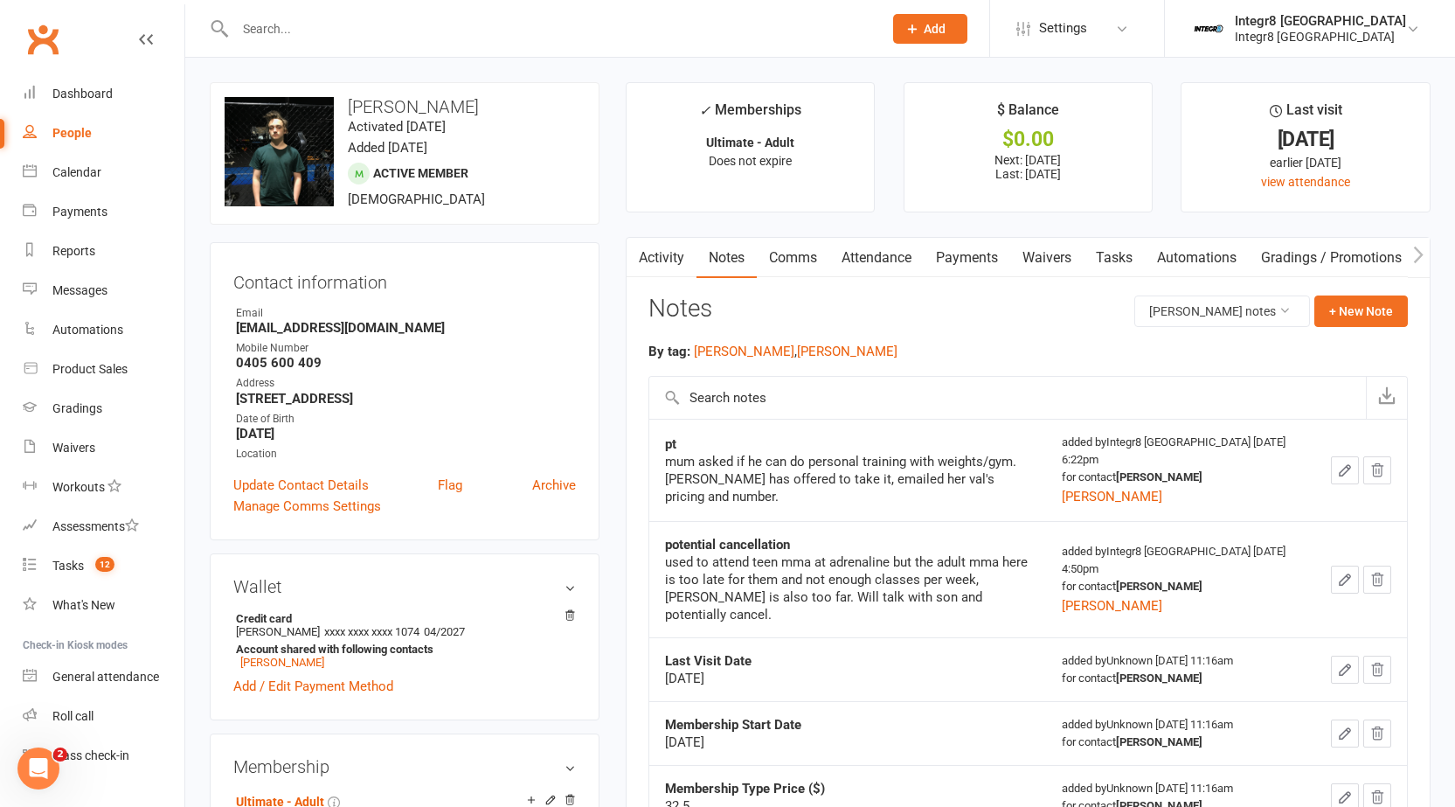
click at [669, 253] on link "Activity" at bounding box center [662, 258] width 70 height 40
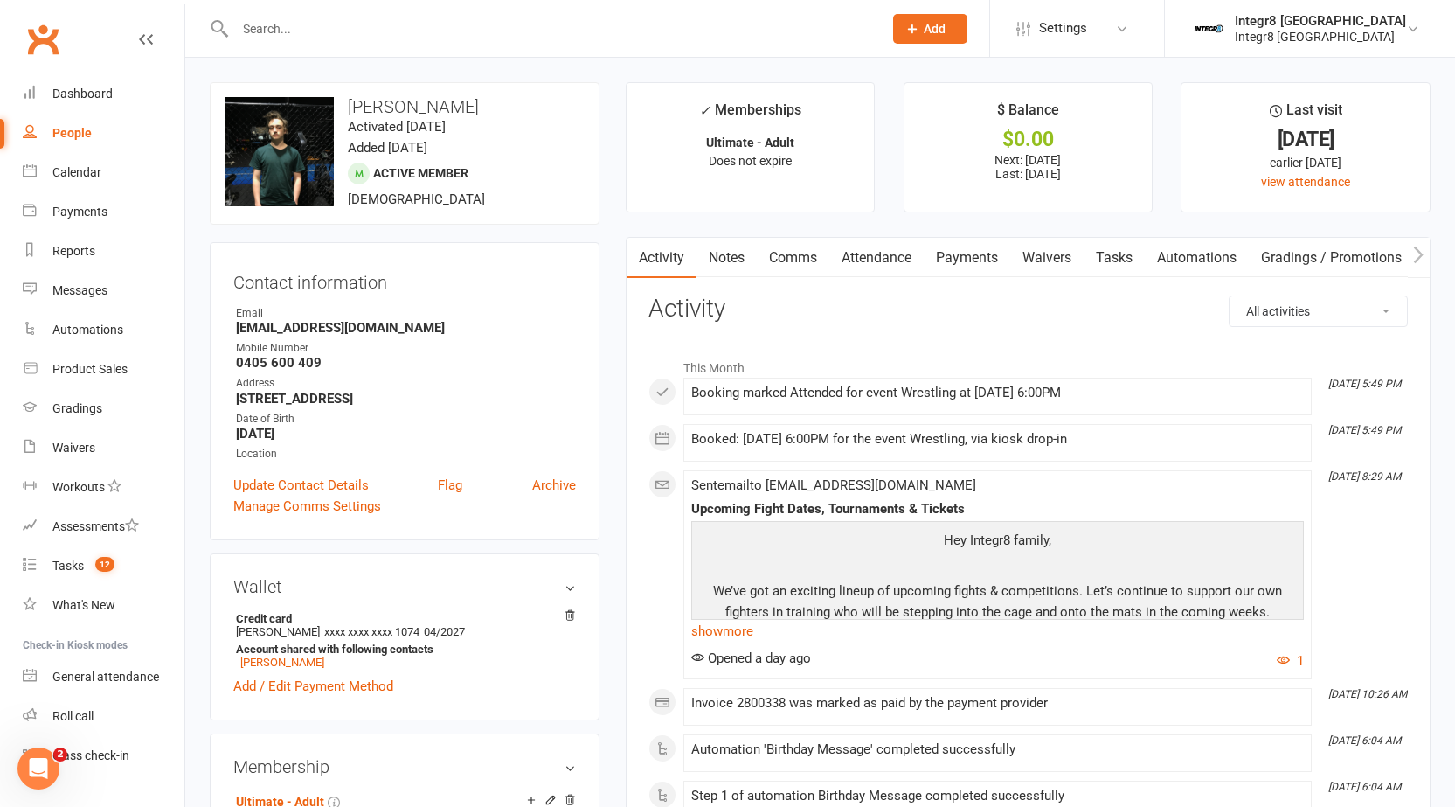
click at [65, 128] on div "People" at bounding box center [71, 133] width 39 height 14
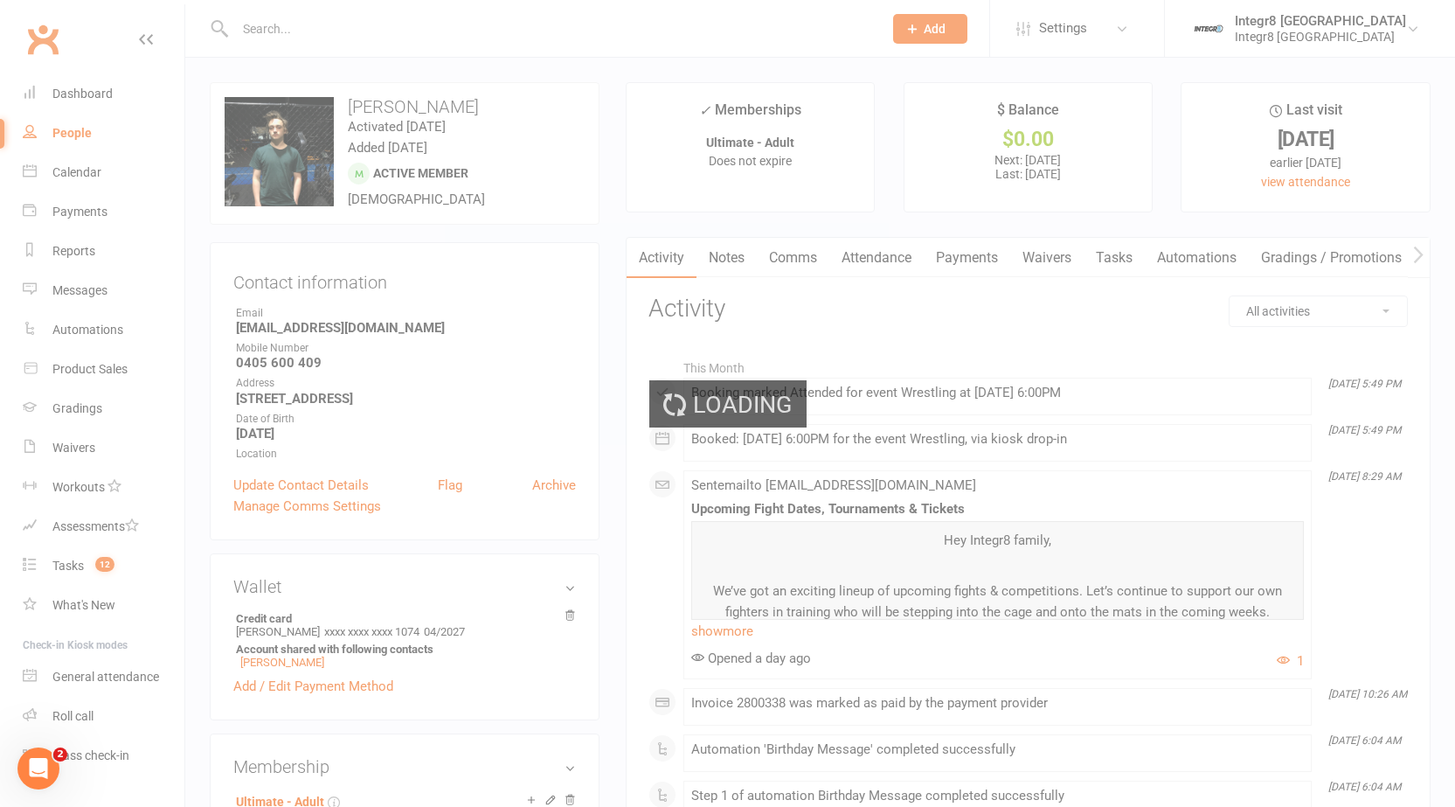
select select "25"
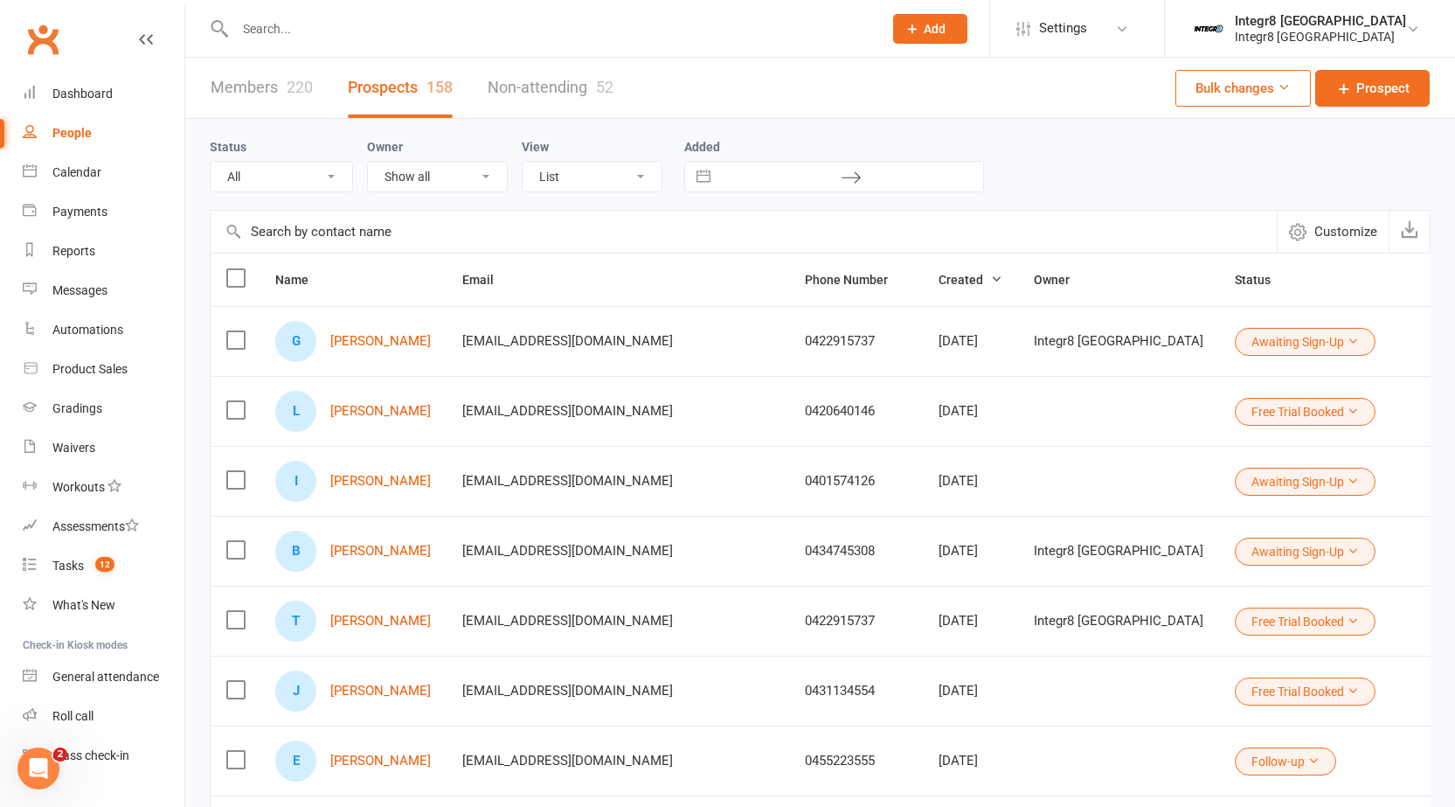
click at [260, 33] on input "text" at bounding box center [550, 29] width 641 height 24
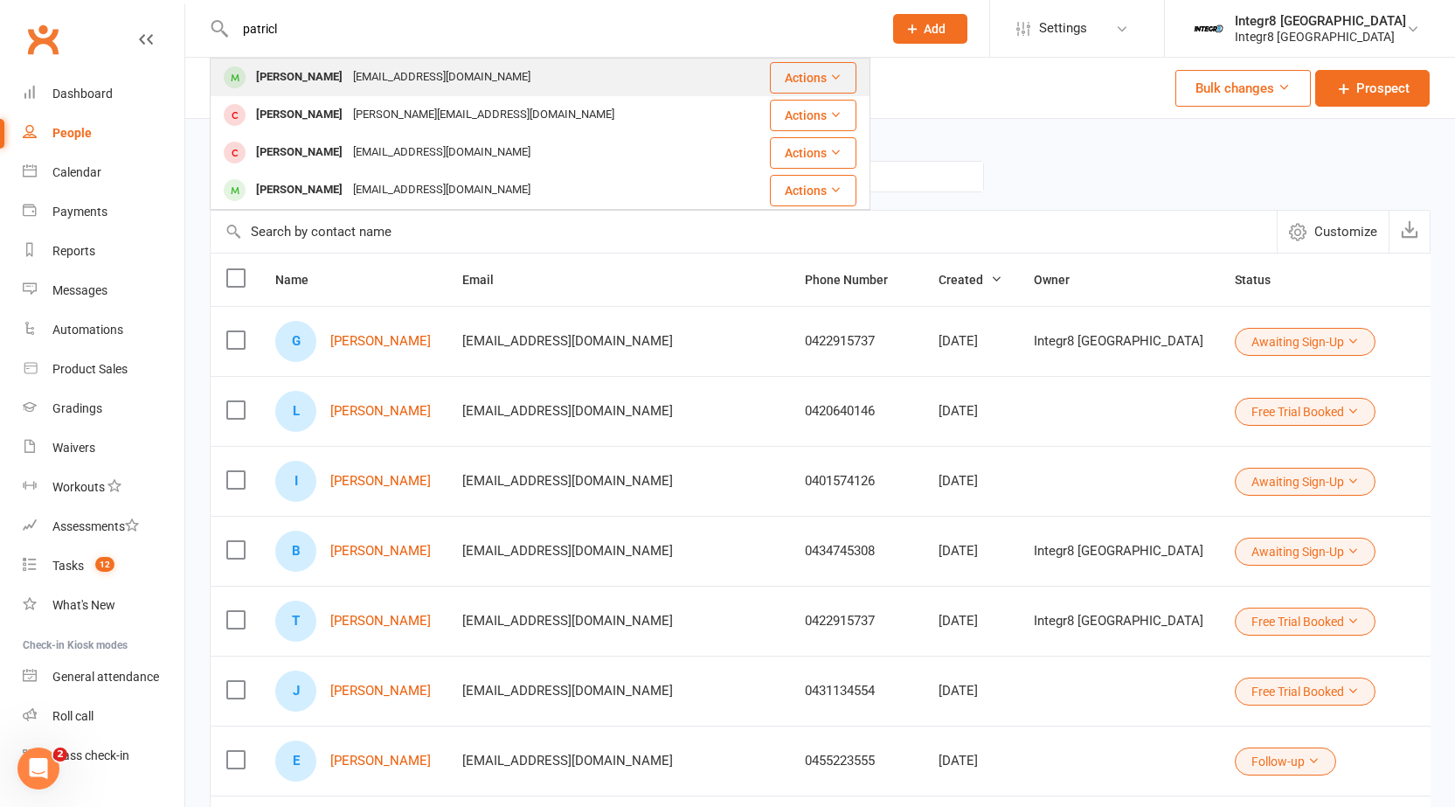
type input "patricl"
click at [349, 80] on div "Patt.nguyenn@gmail.com" at bounding box center [442, 77] width 188 height 25
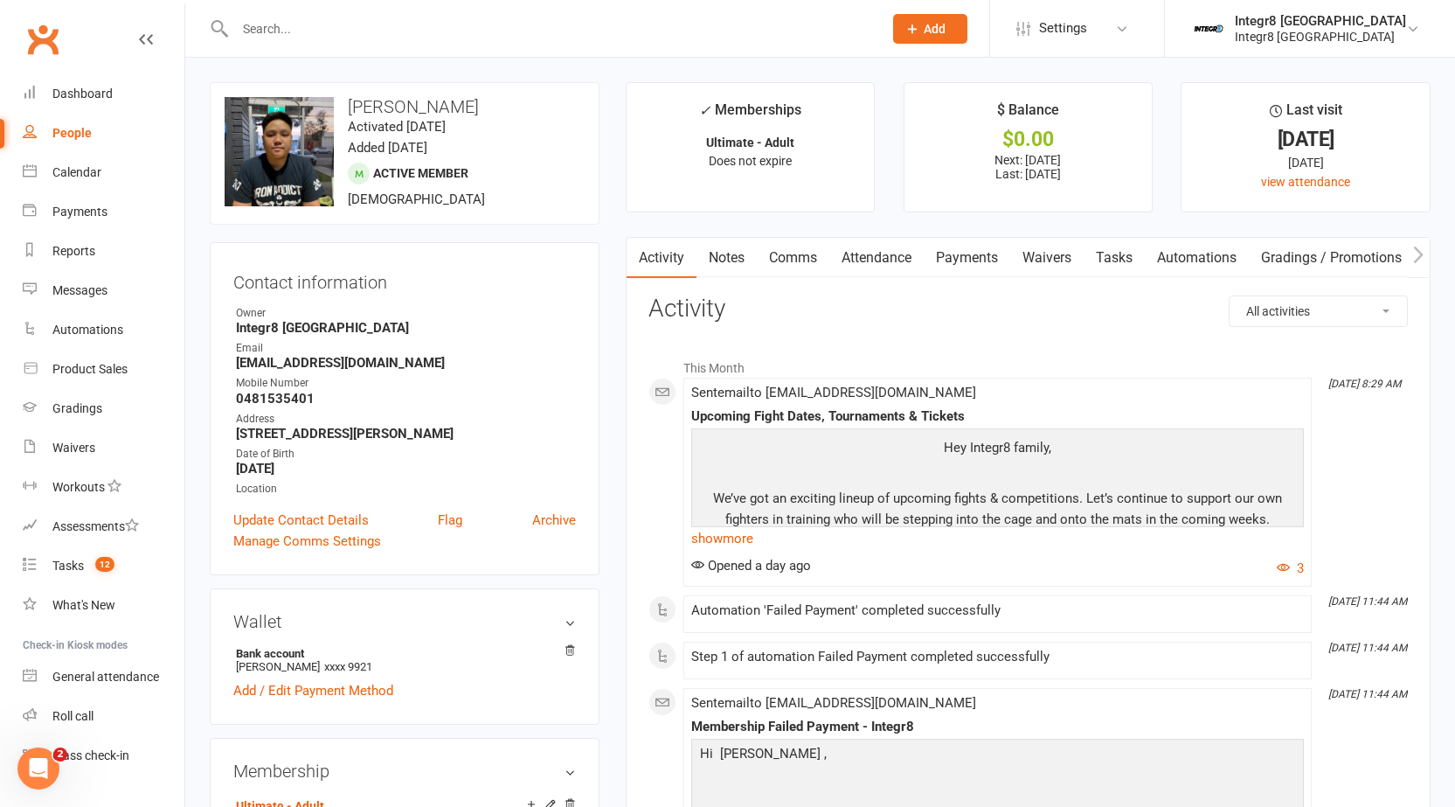
click at [87, 128] on div "People" at bounding box center [71, 133] width 39 height 14
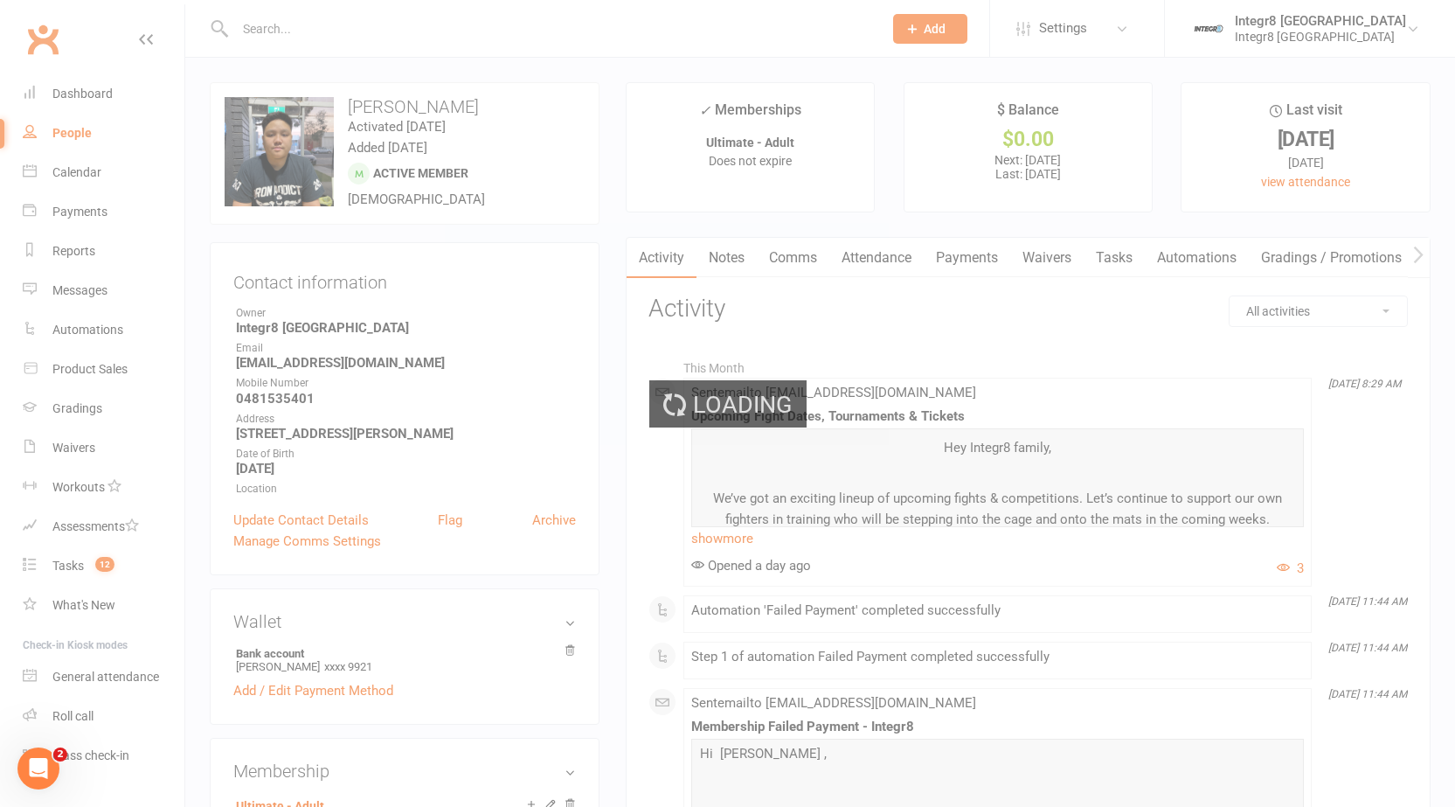
select select "25"
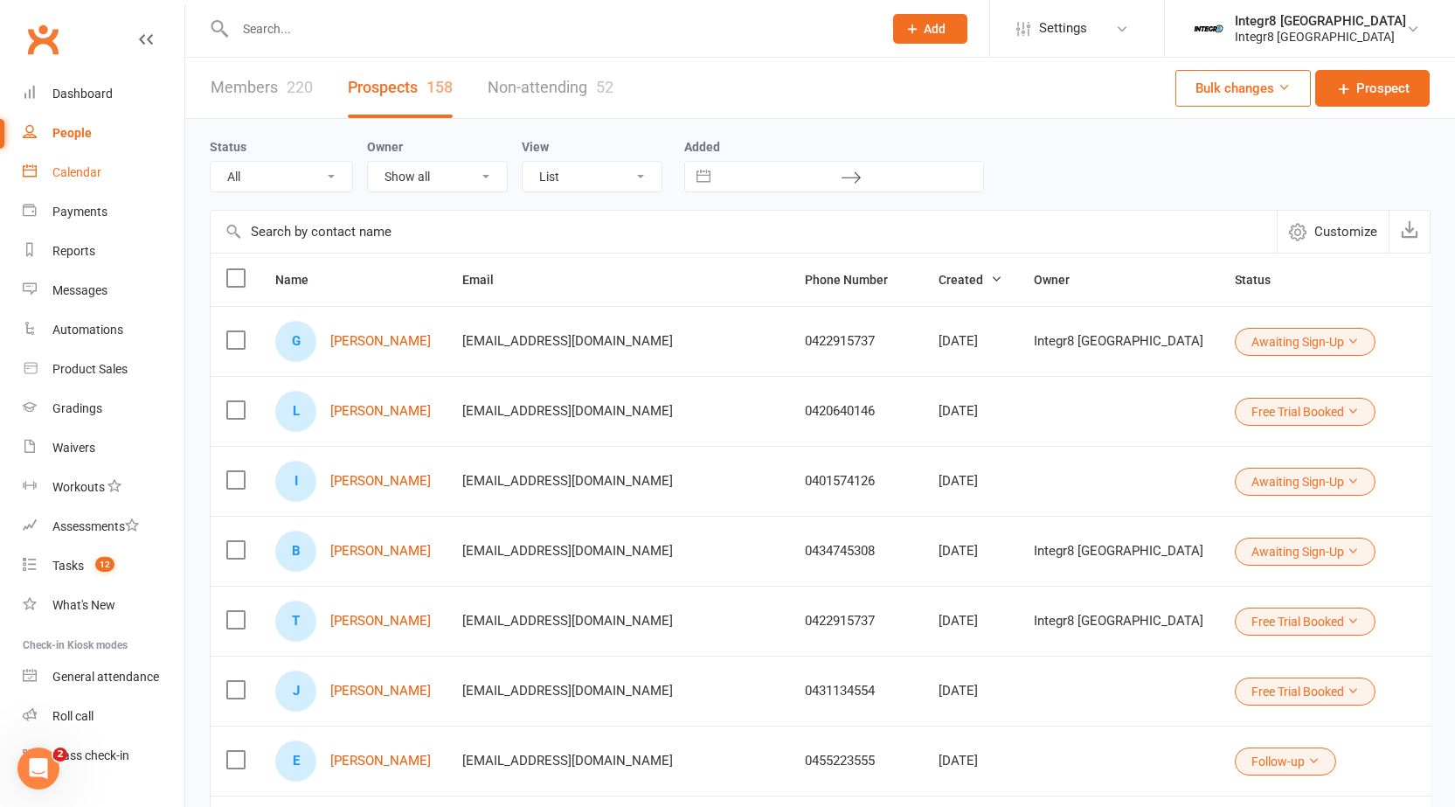
click at [79, 179] on div "Calendar" at bounding box center [76, 172] width 49 height 14
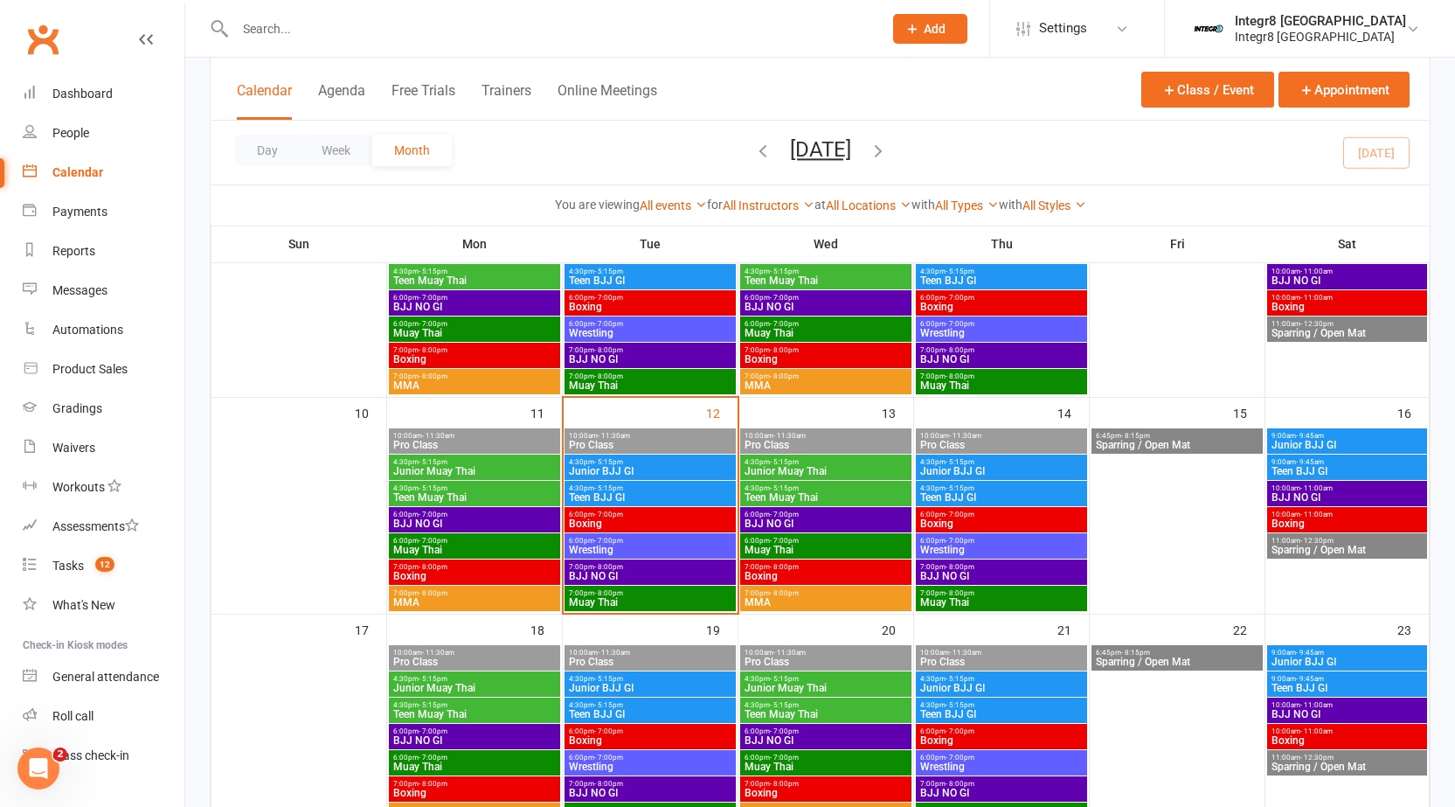
scroll to position [437, 0]
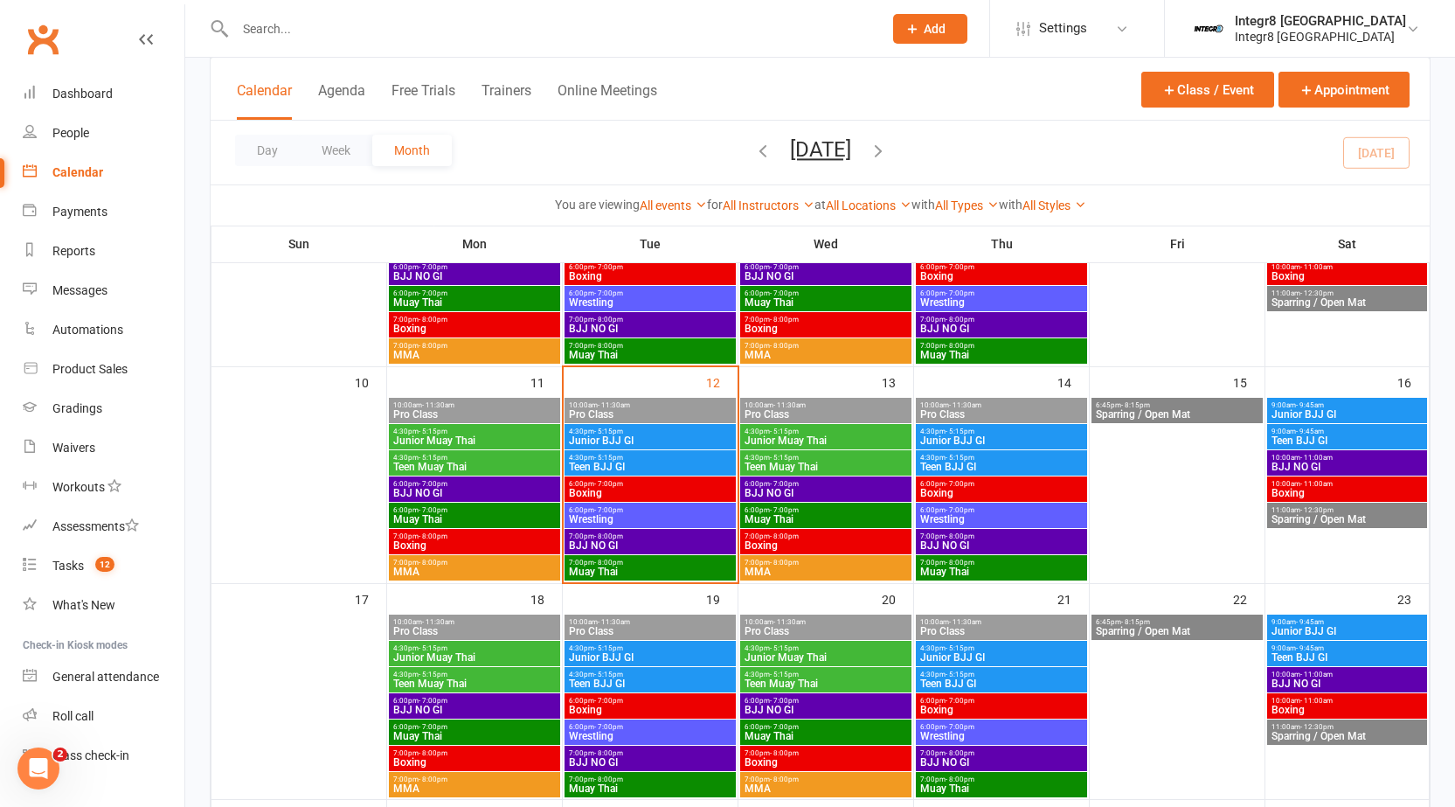
click at [645, 520] on span "Wrestling" at bounding box center [650, 519] width 164 height 10
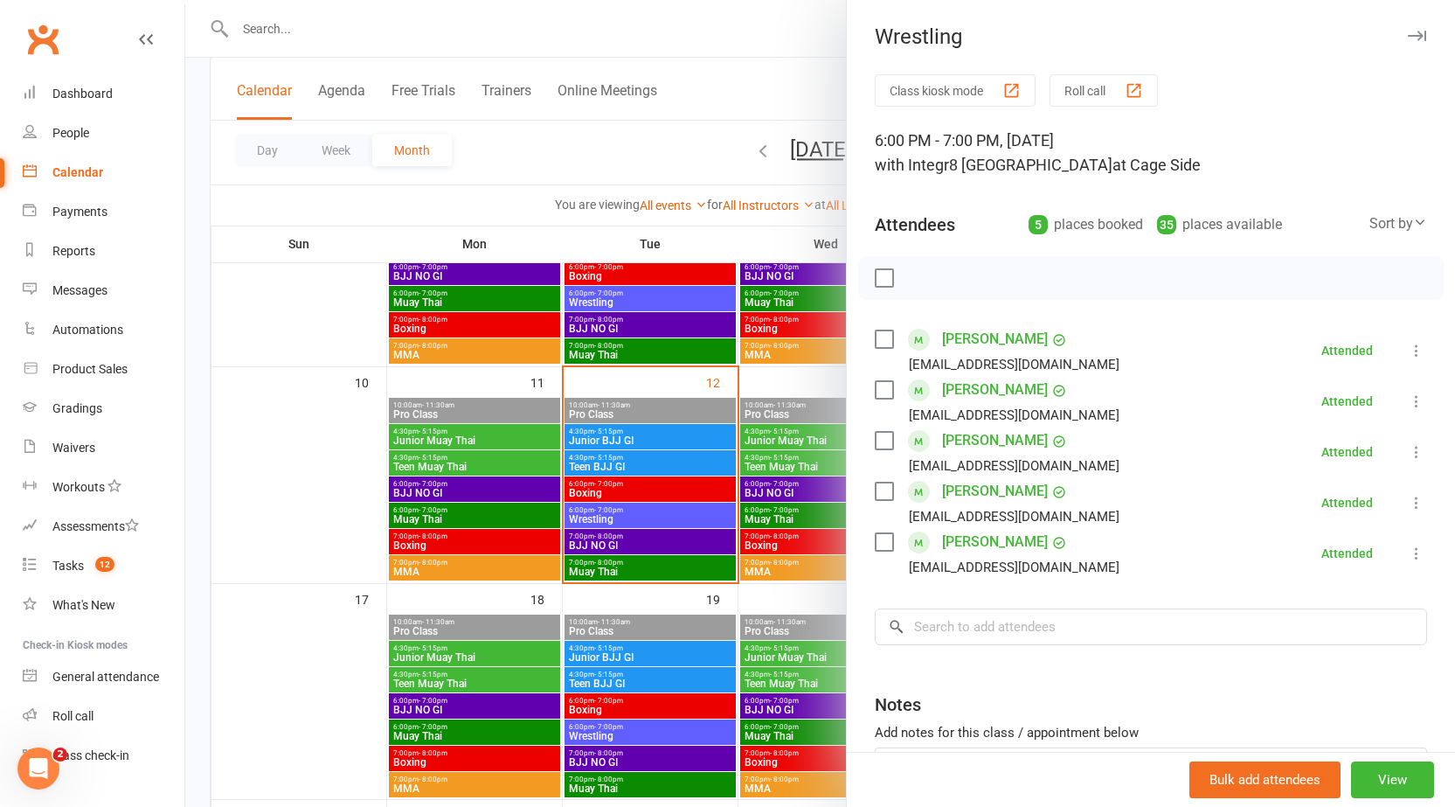
click at [641, 510] on div at bounding box center [820, 403] width 1270 height 807
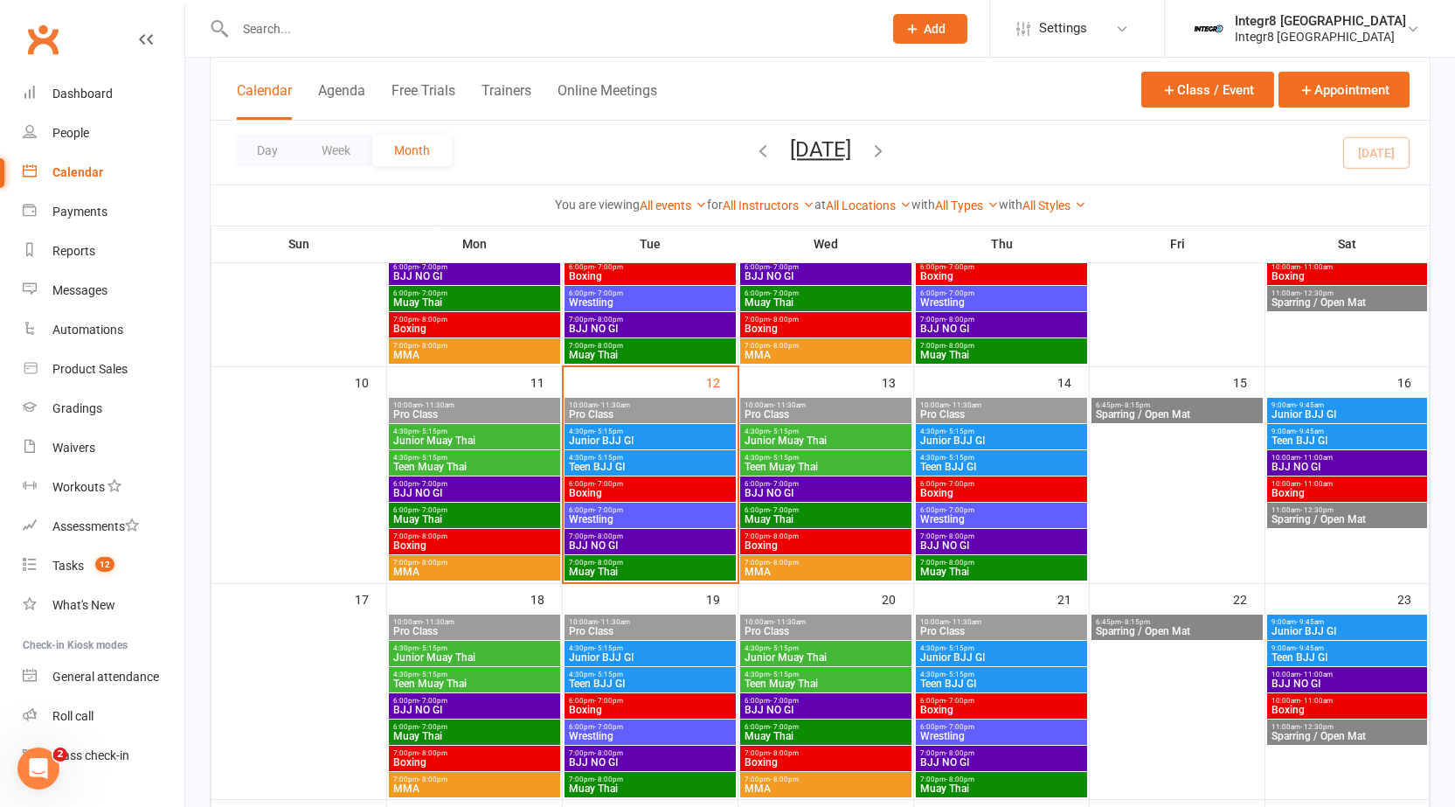
drag, startPoint x: 641, startPoint y: 510, endPoint x: 606, endPoint y: 496, distance: 36.8
click at [606, 496] on span "Boxing" at bounding box center [650, 493] width 164 height 10
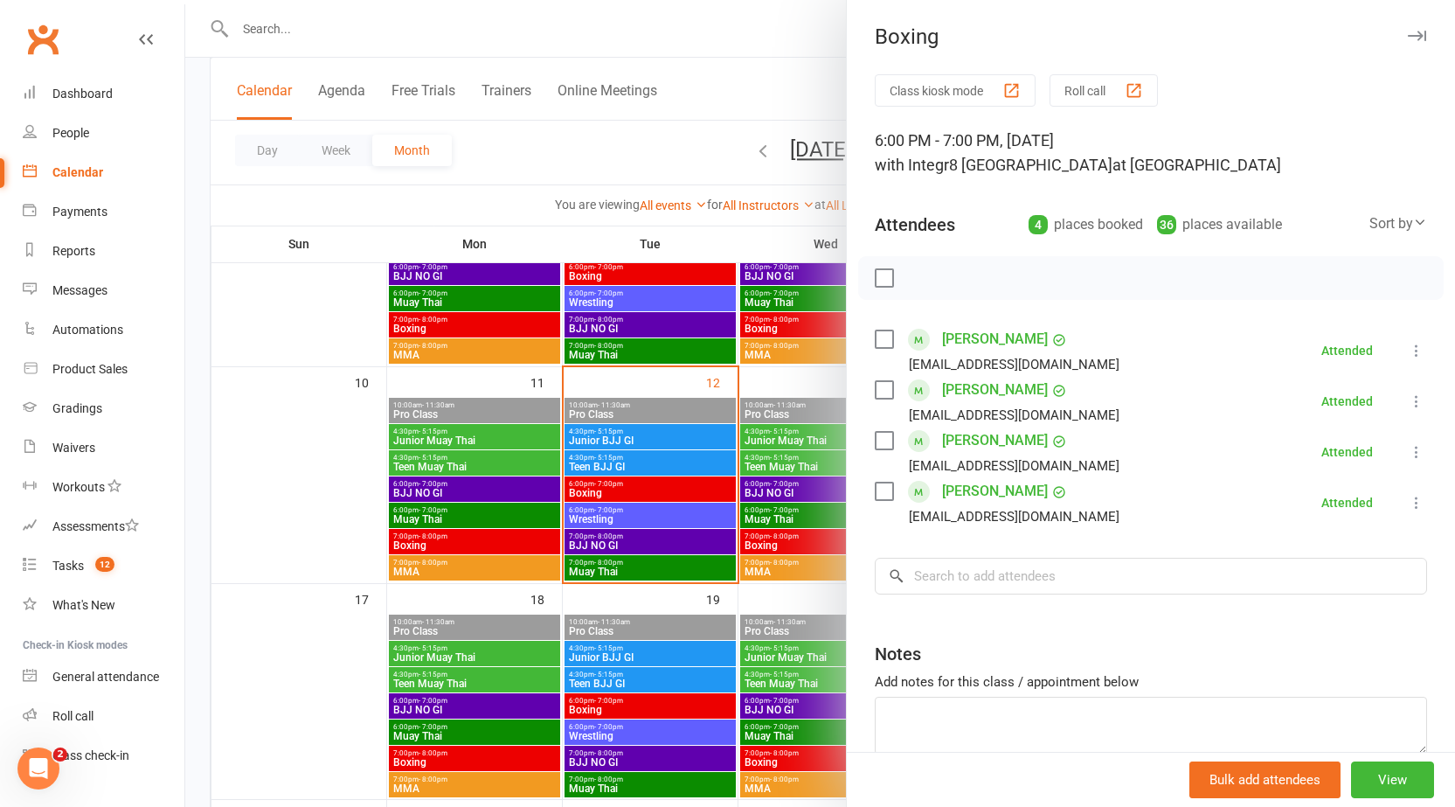
click at [334, 375] on div at bounding box center [820, 403] width 1270 height 807
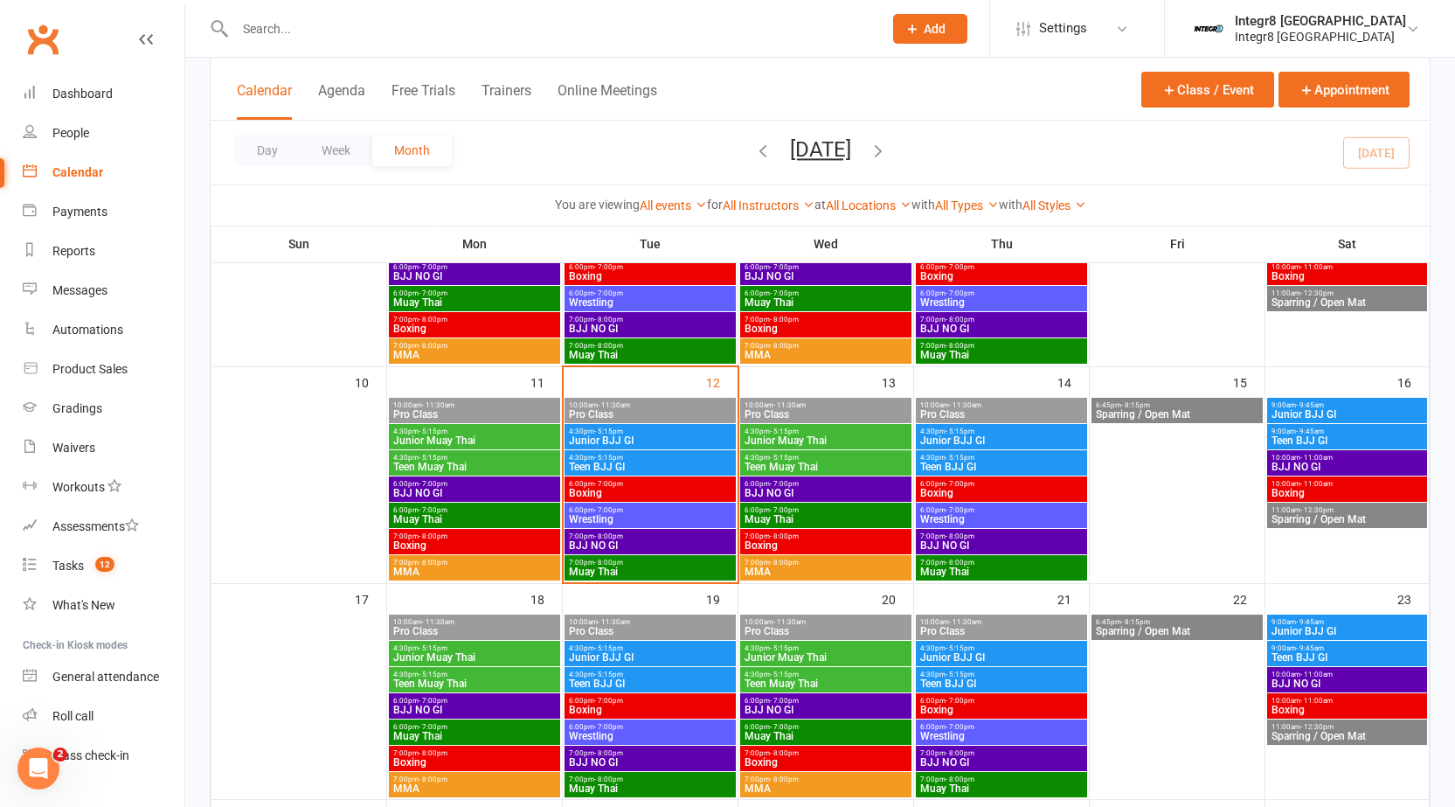
click at [606, 570] on span "Muay Thai" at bounding box center [650, 571] width 164 height 10
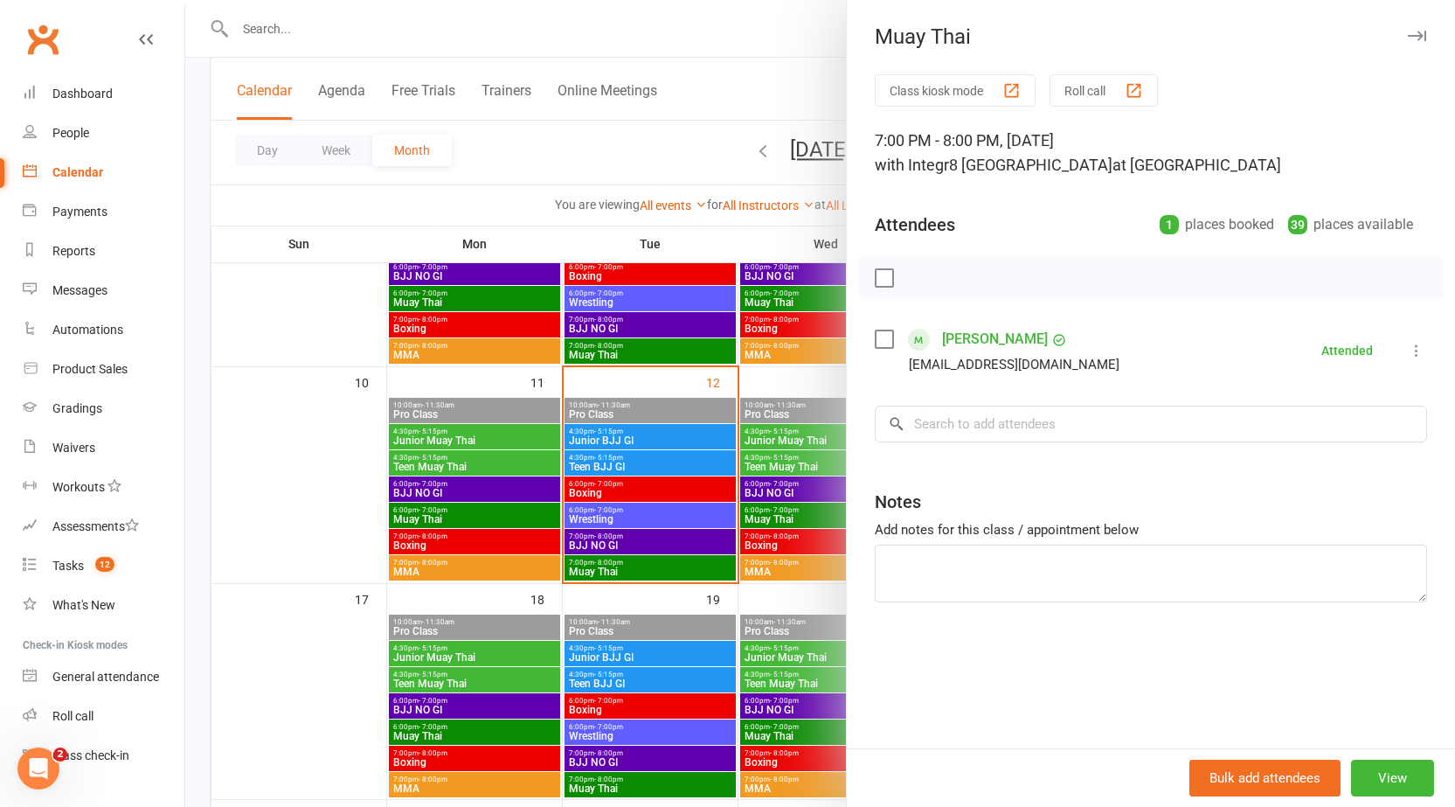
click at [634, 498] on div at bounding box center [820, 403] width 1270 height 807
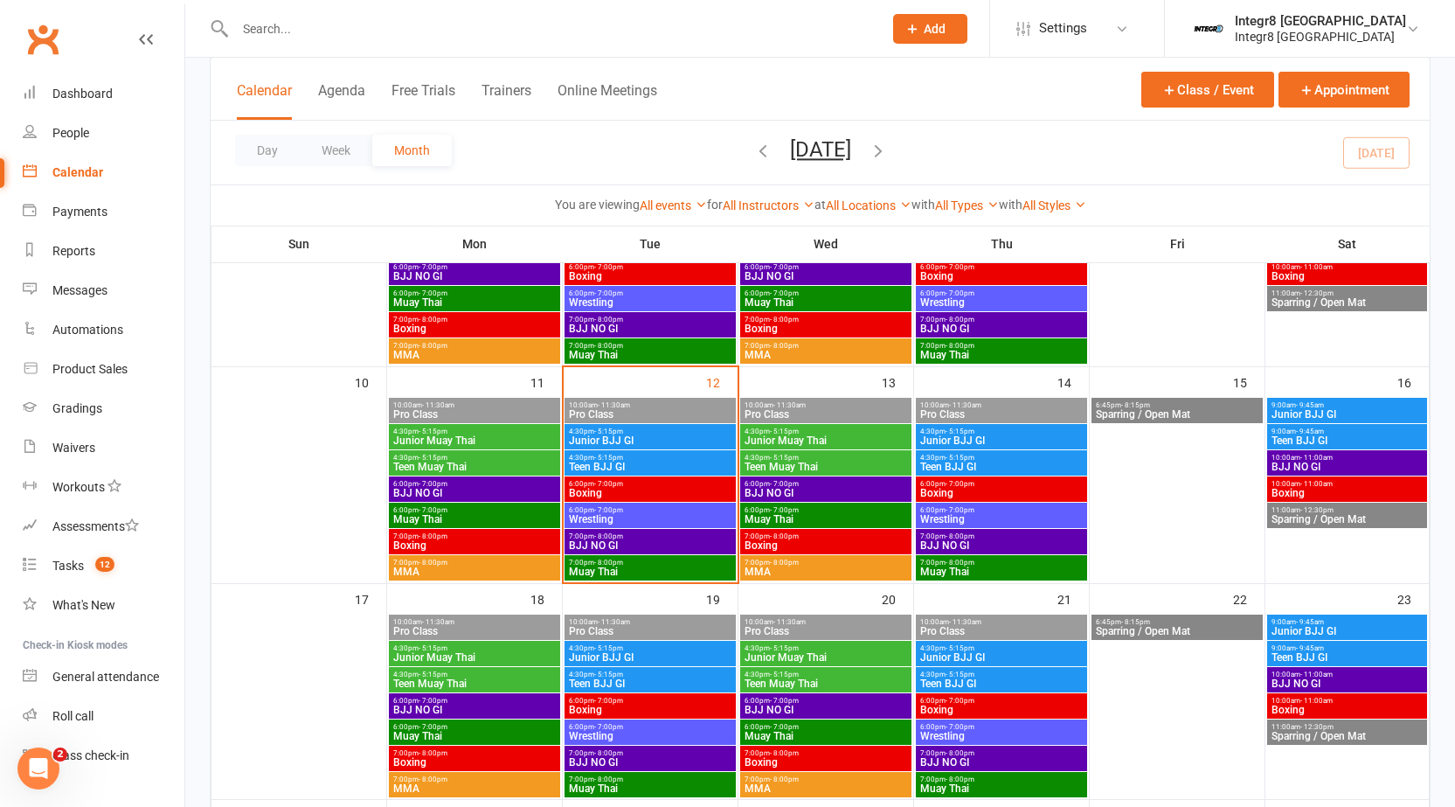
click at [106, 167] on link "Calendar" at bounding box center [104, 172] width 162 height 39
click at [1, 119] on li "People" at bounding box center [92, 133] width 184 height 39
click at [45, 95] on link "Dashboard" at bounding box center [104, 93] width 162 height 39
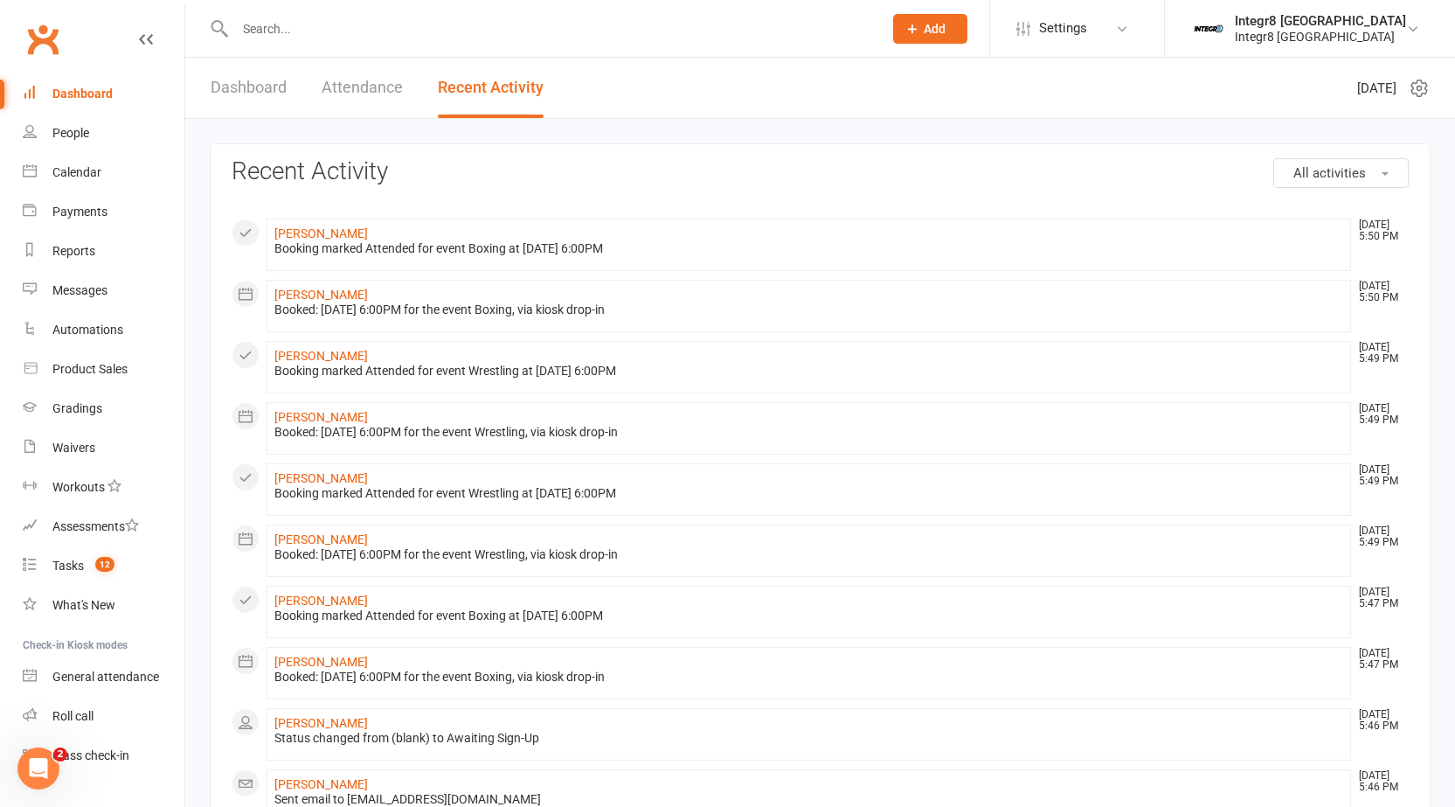
drag, startPoint x: 59, startPoint y: 107, endPoint x: 67, endPoint y: 110, distance: 9.1
click at [59, 107] on link "Dashboard" at bounding box center [104, 93] width 162 height 39
click at [76, 107] on link "Dashboard" at bounding box center [104, 93] width 162 height 39
click at [75, 127] on div "People" at bounding box center [70, 133] width 37 height 14
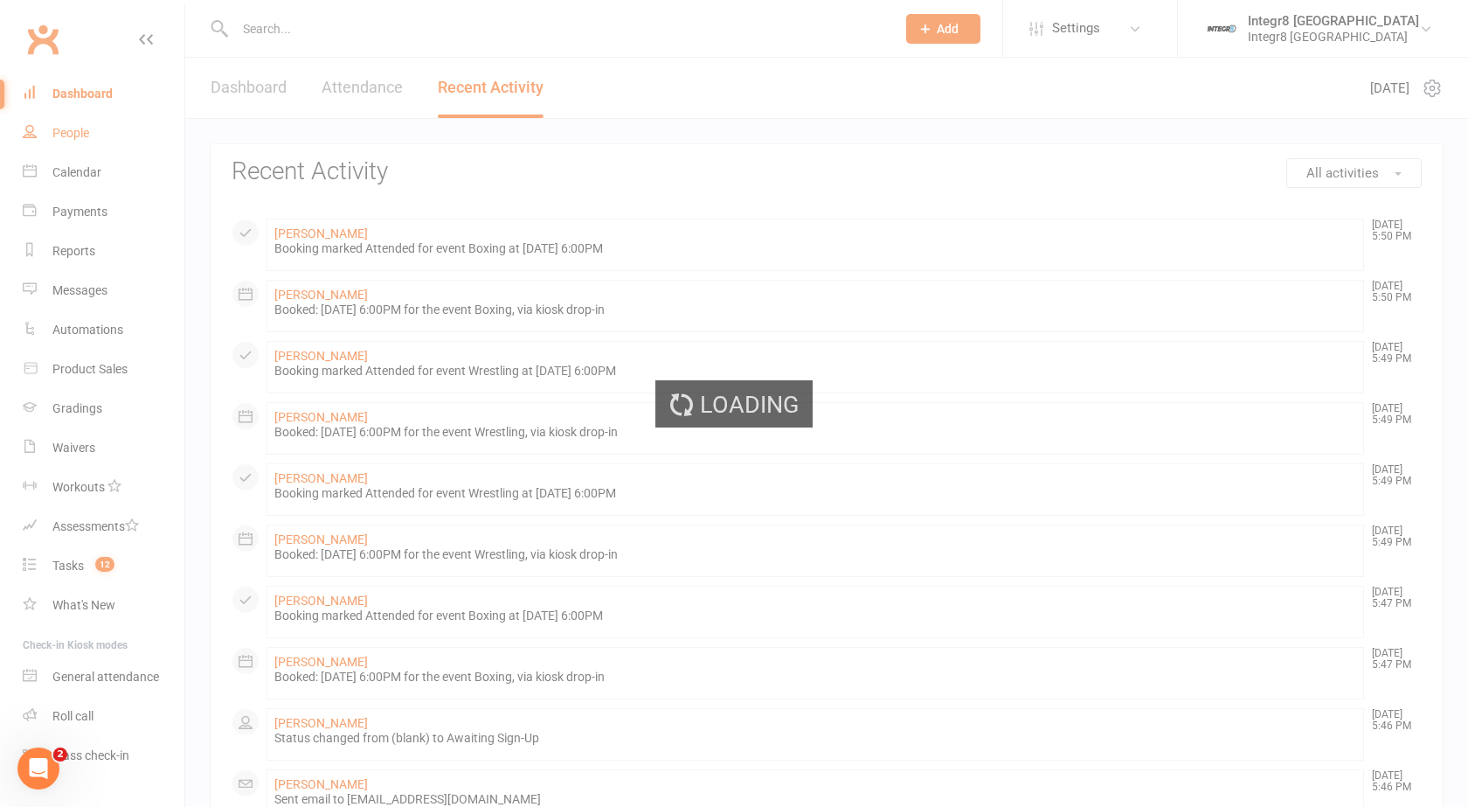
select select "25"
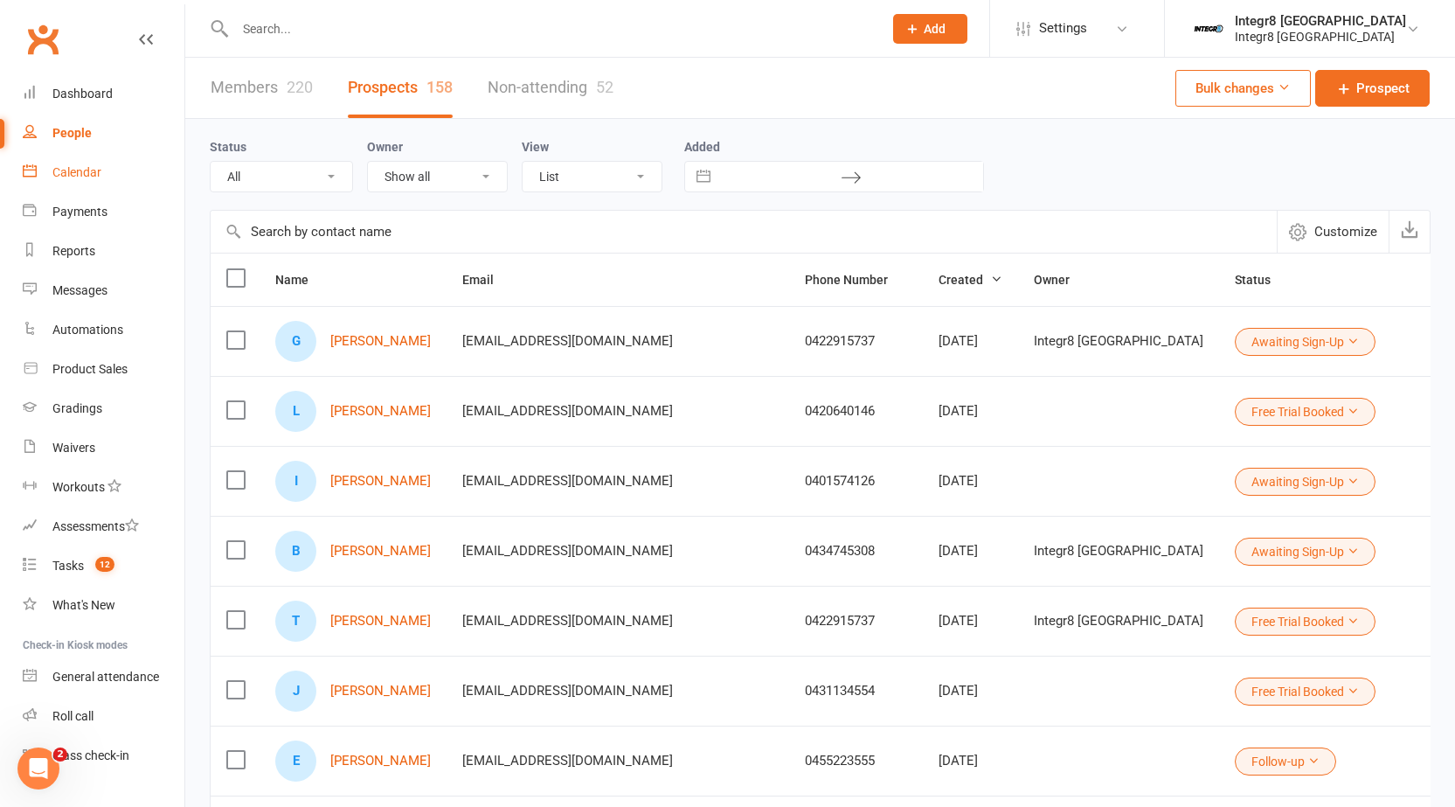
click at [51, 174] on link "Calendar" at bounding box center [104, 172] width 162 height 39
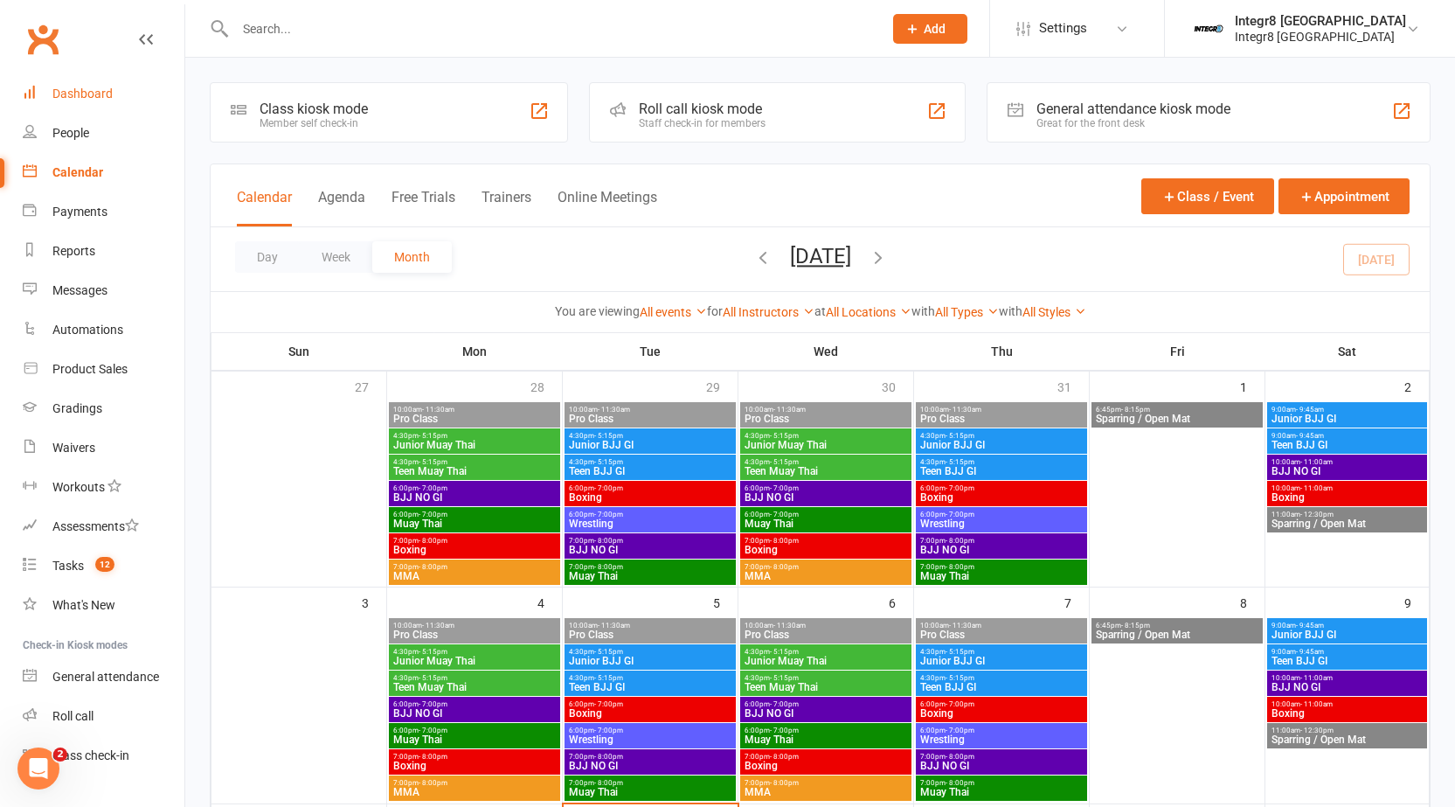
click at [70, 84] on link "Dashboard" at bounding box center [104, 93] width 162 height 39
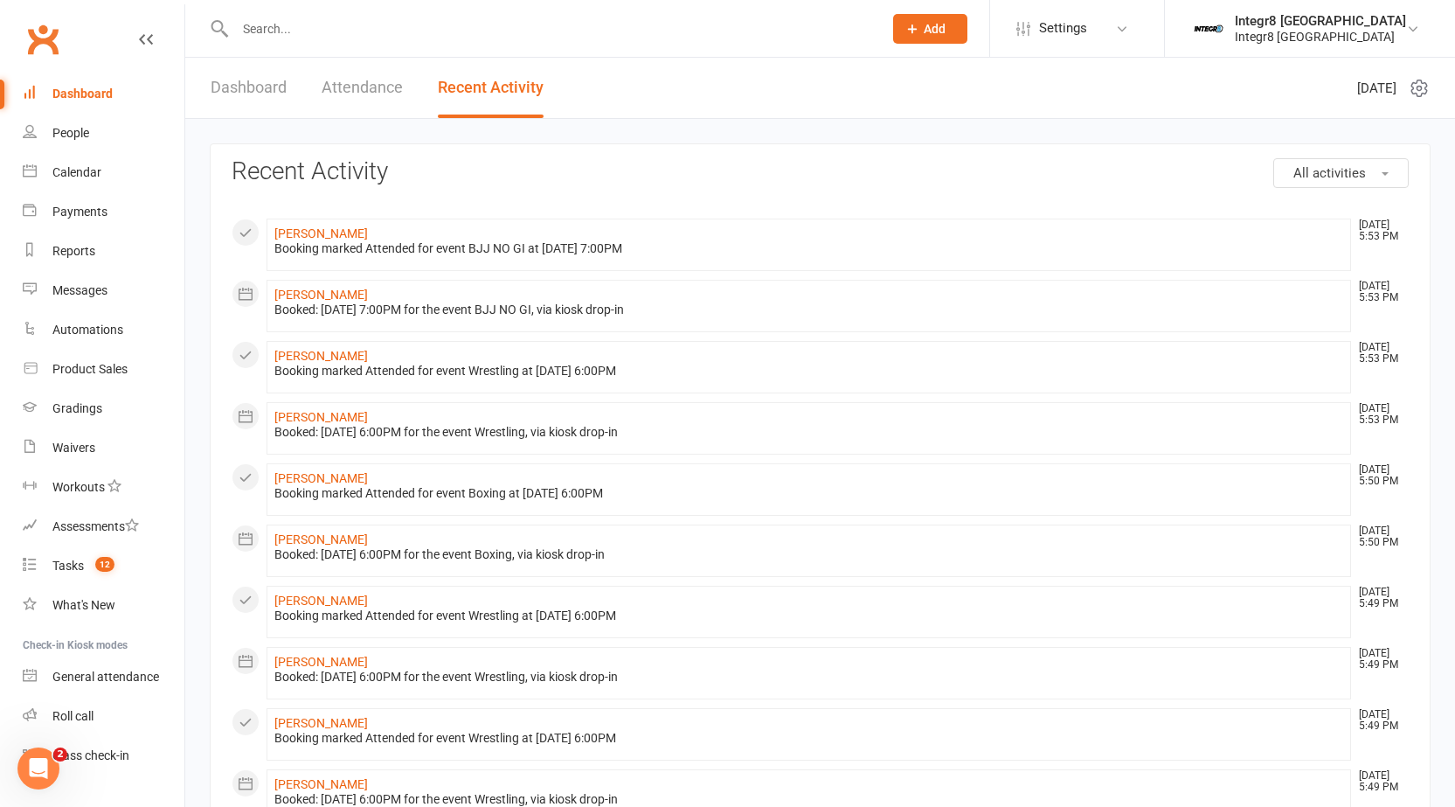
click at [93, 102] on link "Dashboard" at bounding box center [104, 93] width 162 height 39
click at [500, 87] on link "Recent Activity" at bounding box center [491, 88] width 106 height 60
click at [45, 128] on link "People" at bounding box center [104, 133] width 162 height 39
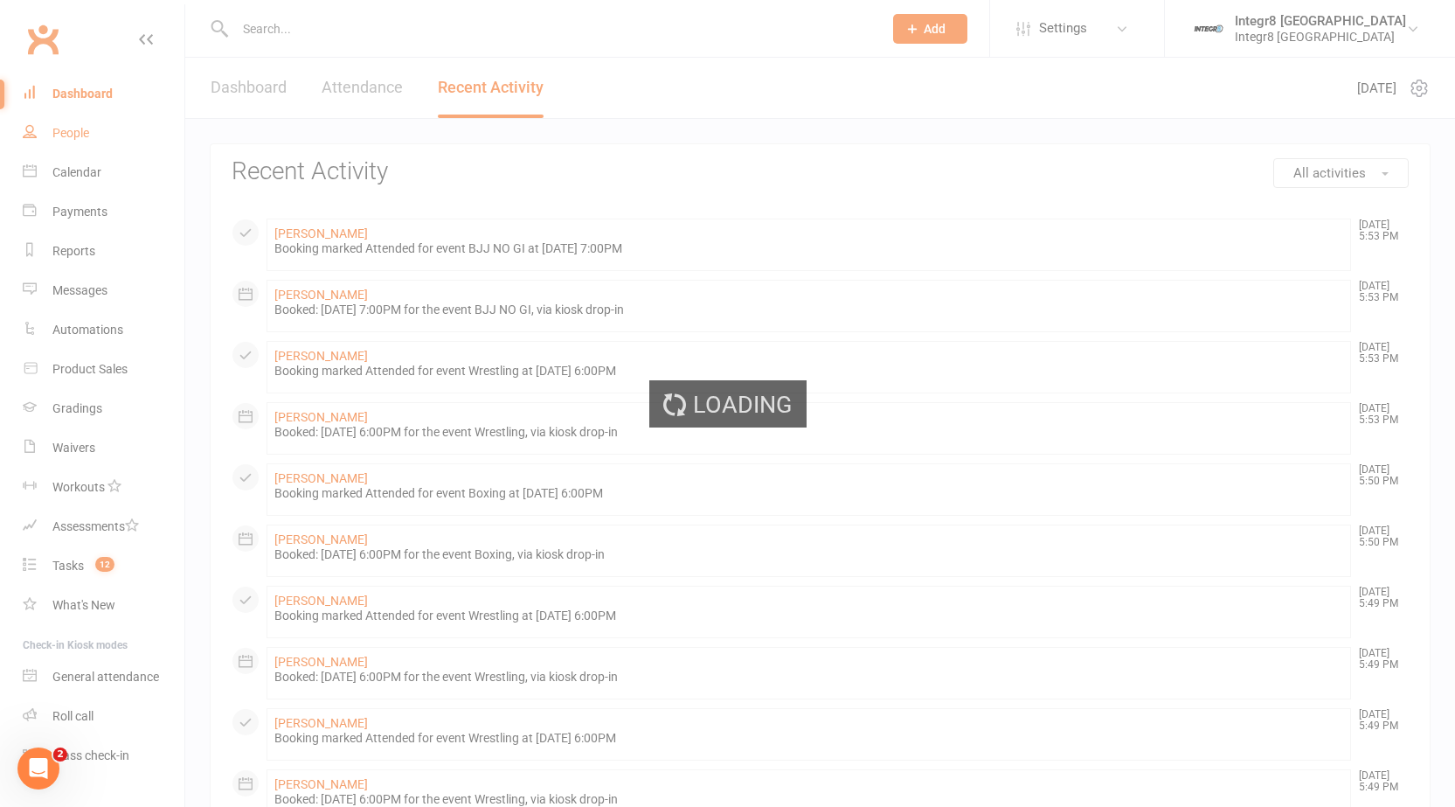
select select "25"
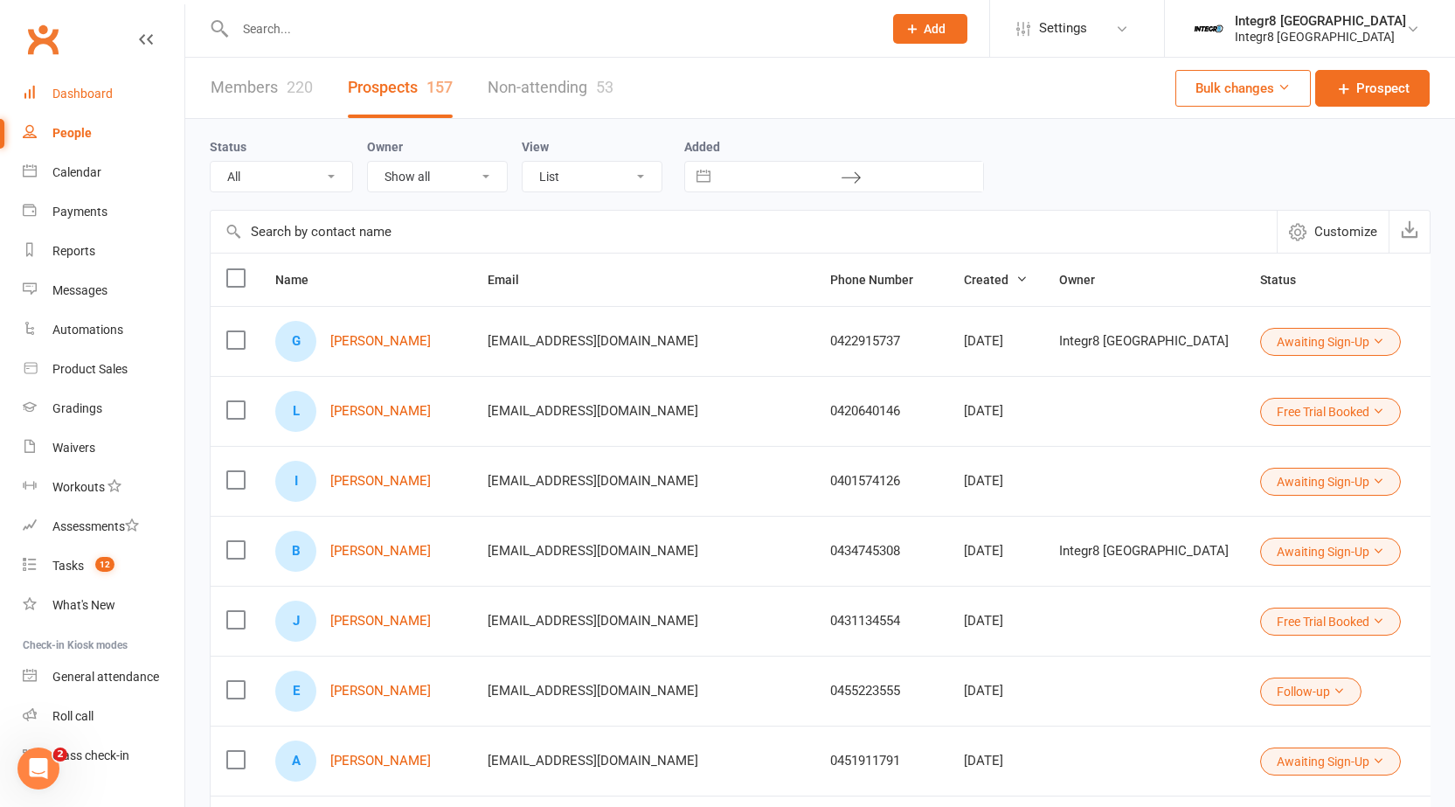
click at [71, 95] on div "Dashboard" at bounding box center [82, 94] width 60 height 14
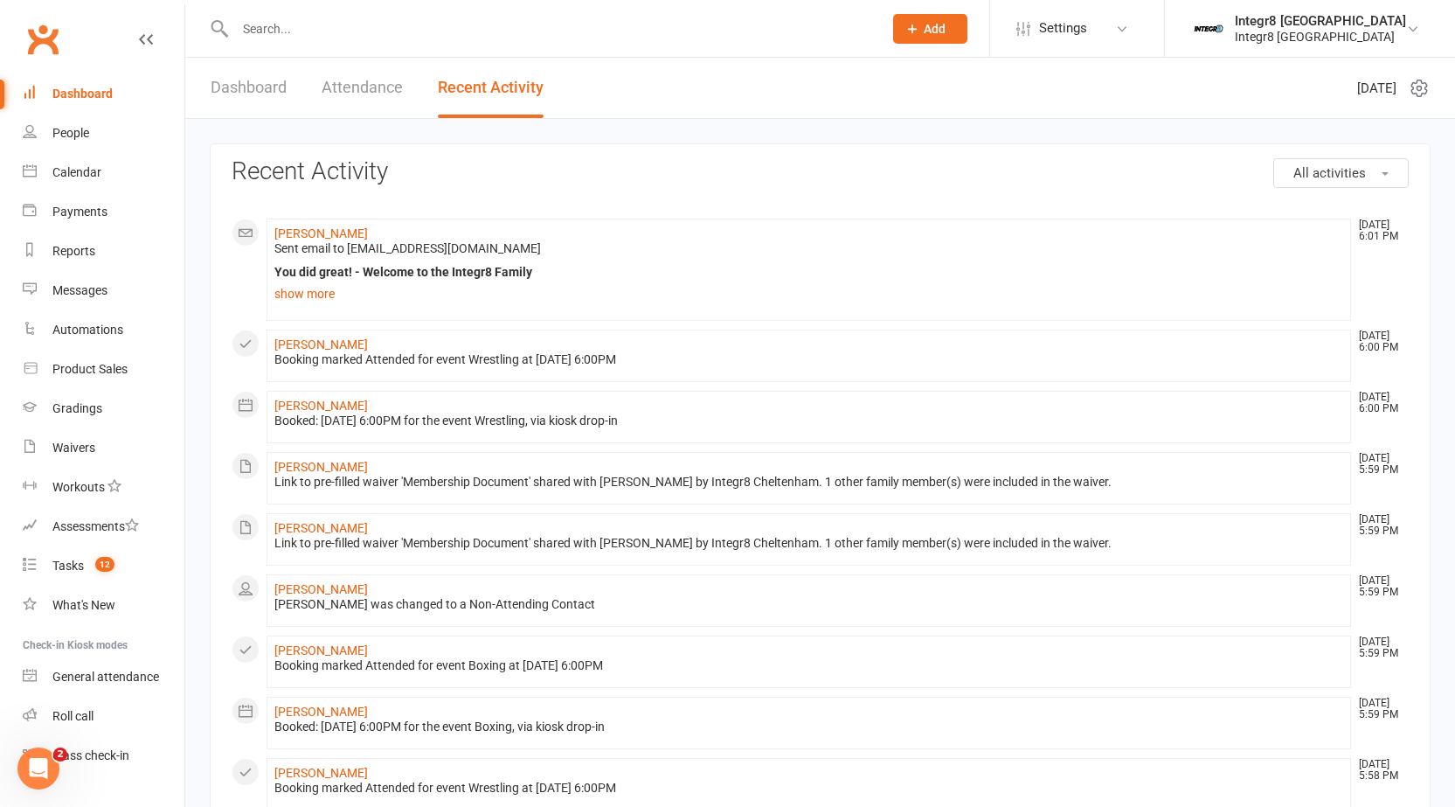
click at [275, 32] on input "text" at bounding box center [550, 29] width 641 height 24
type input "n"
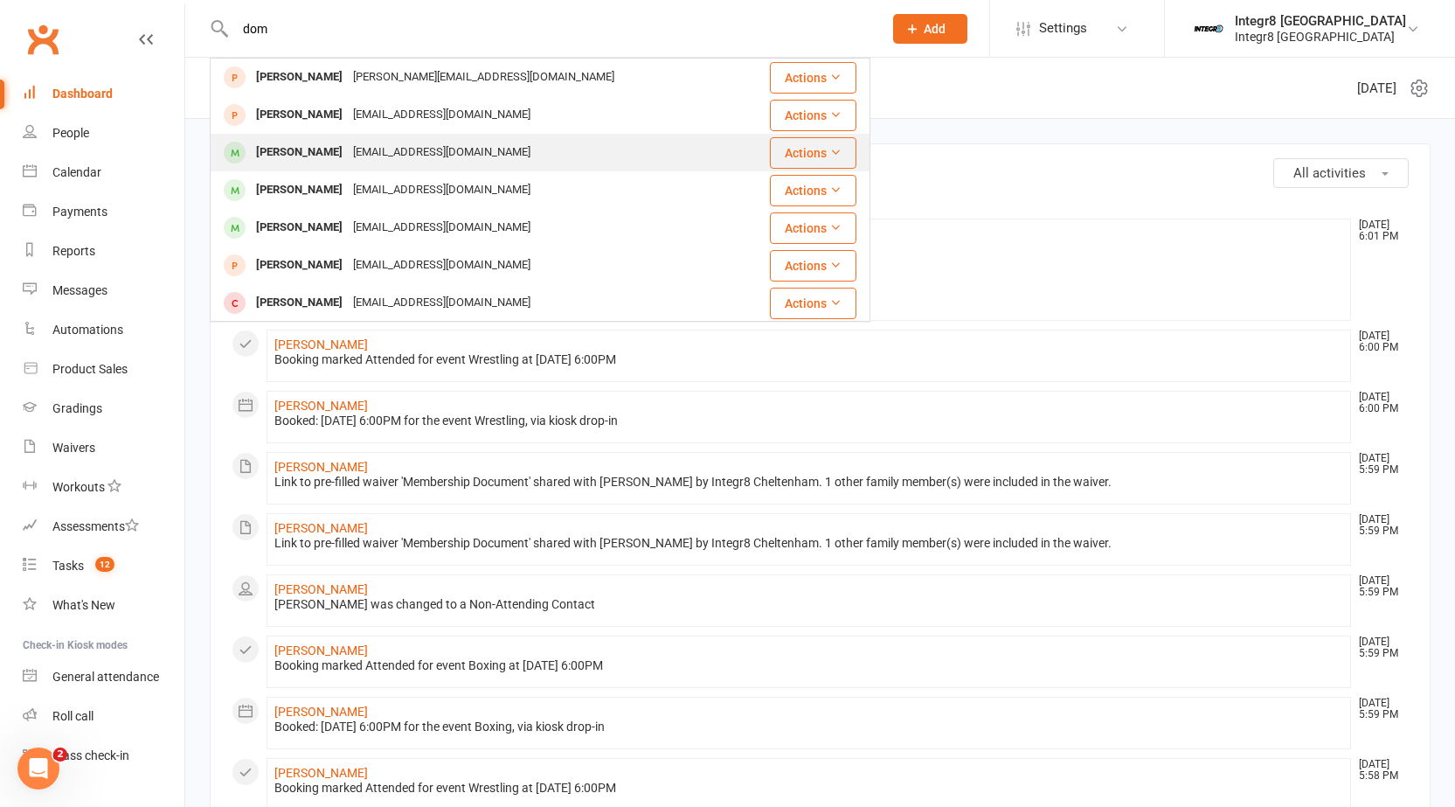
type input "dom"
click at [329, 142] on div "Dom Dealmeida" at bounding box center [299, 152] width 97 height 25
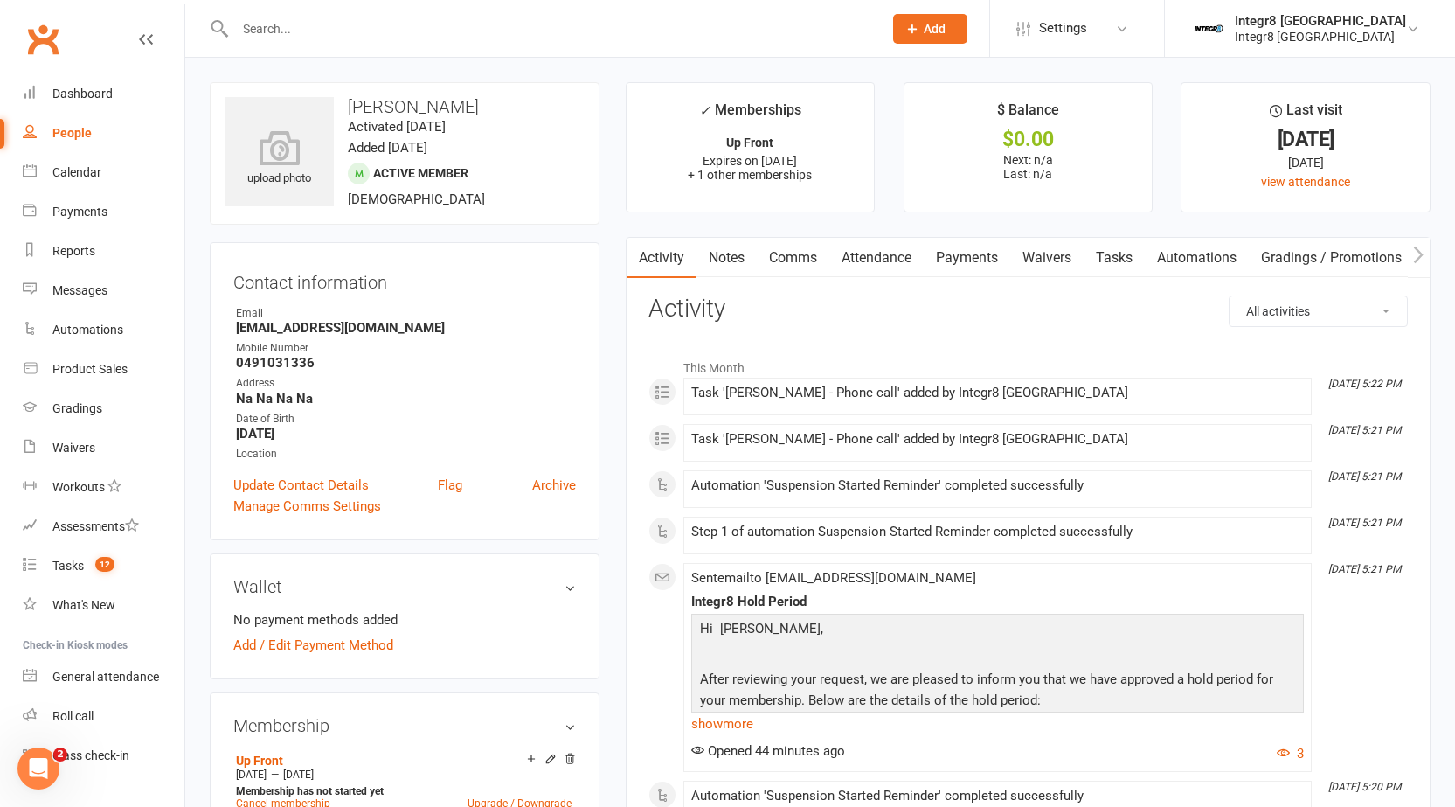
click at [717, 253] on link "Notes" at bounding box center [726, 258] width 60 height 40
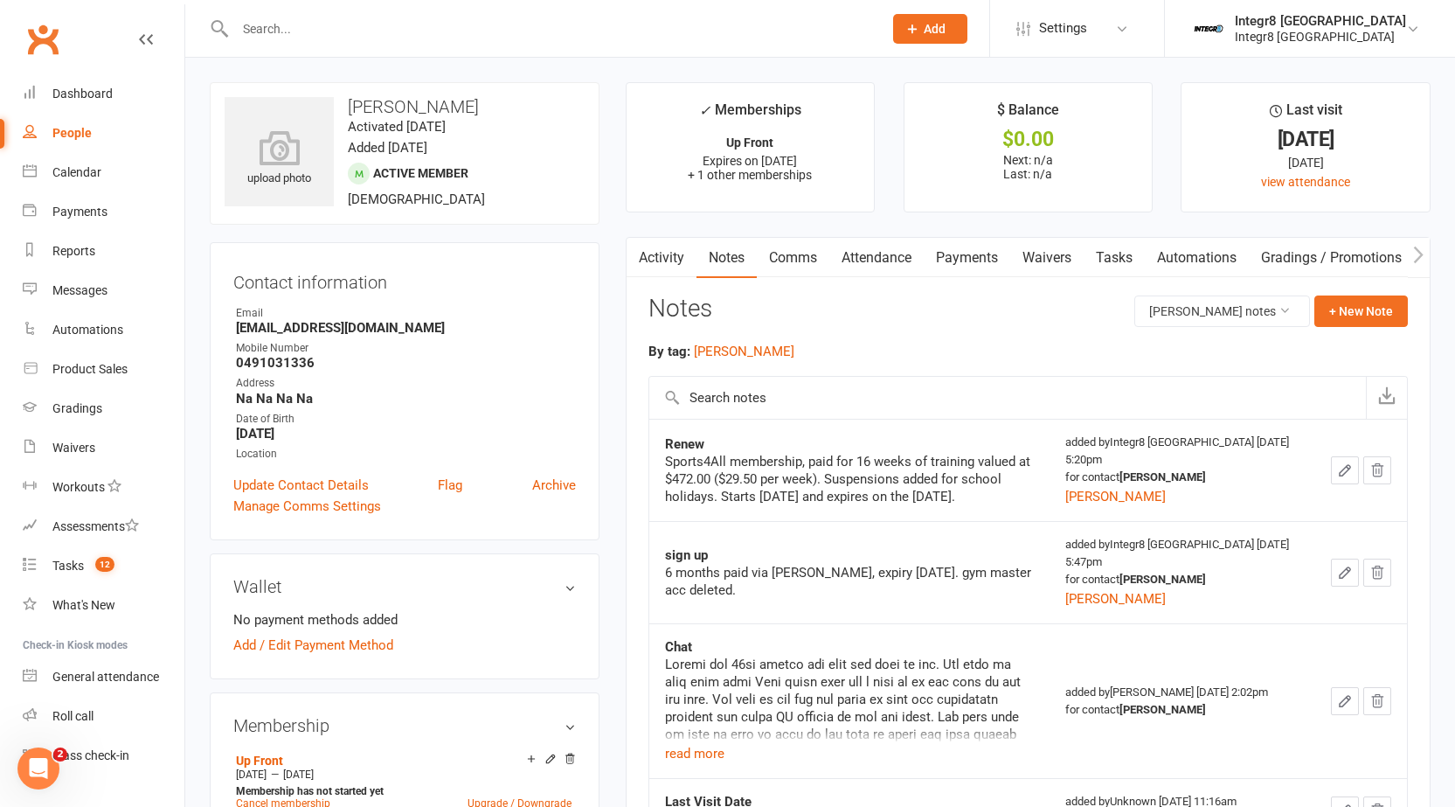
click at [647, 253] on button "button" at bounding box center [638, 257] width 22 height 39
click at [675, 244] on link "Activity" at bounding box center [662, 258] width 70 height 40
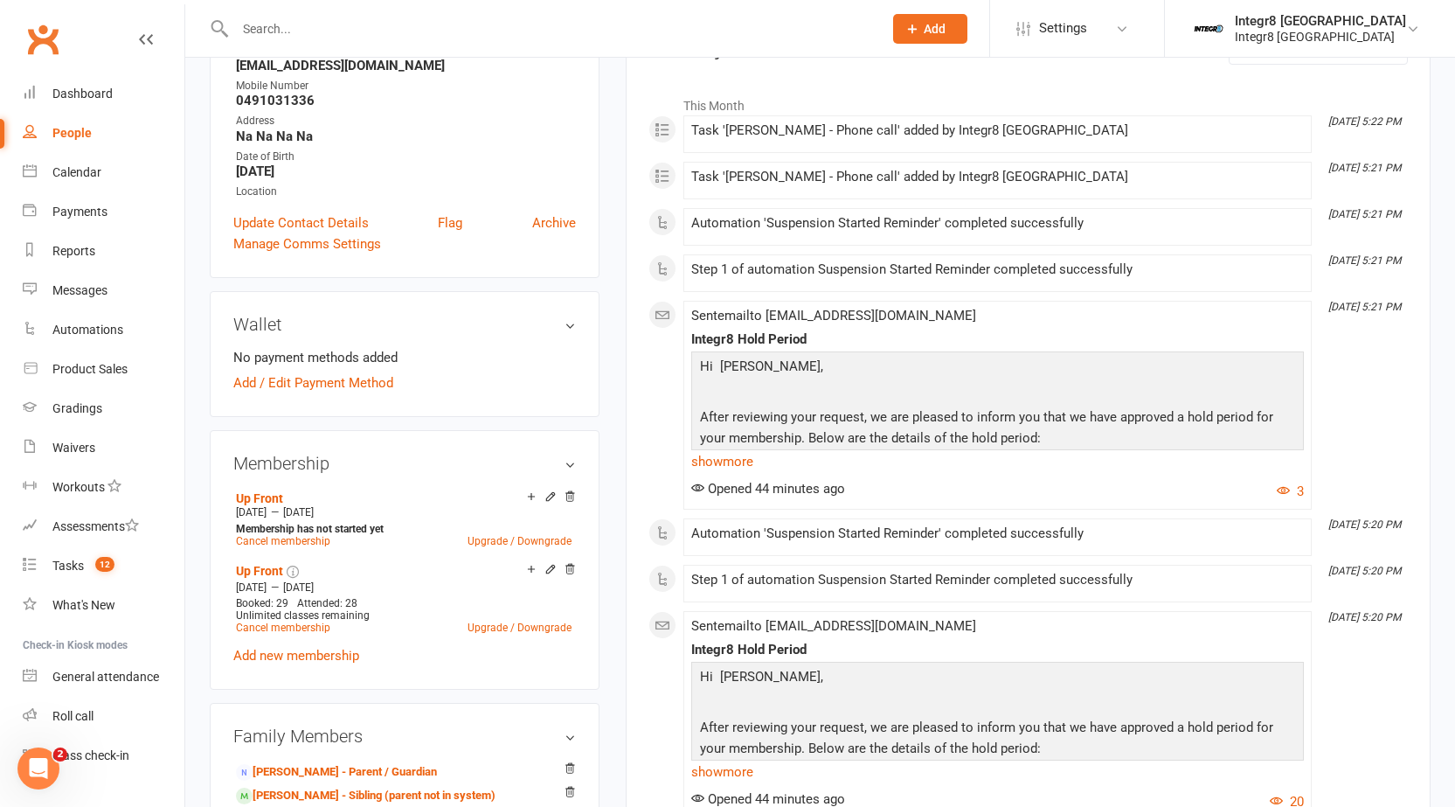
scroll to position [350, 0]
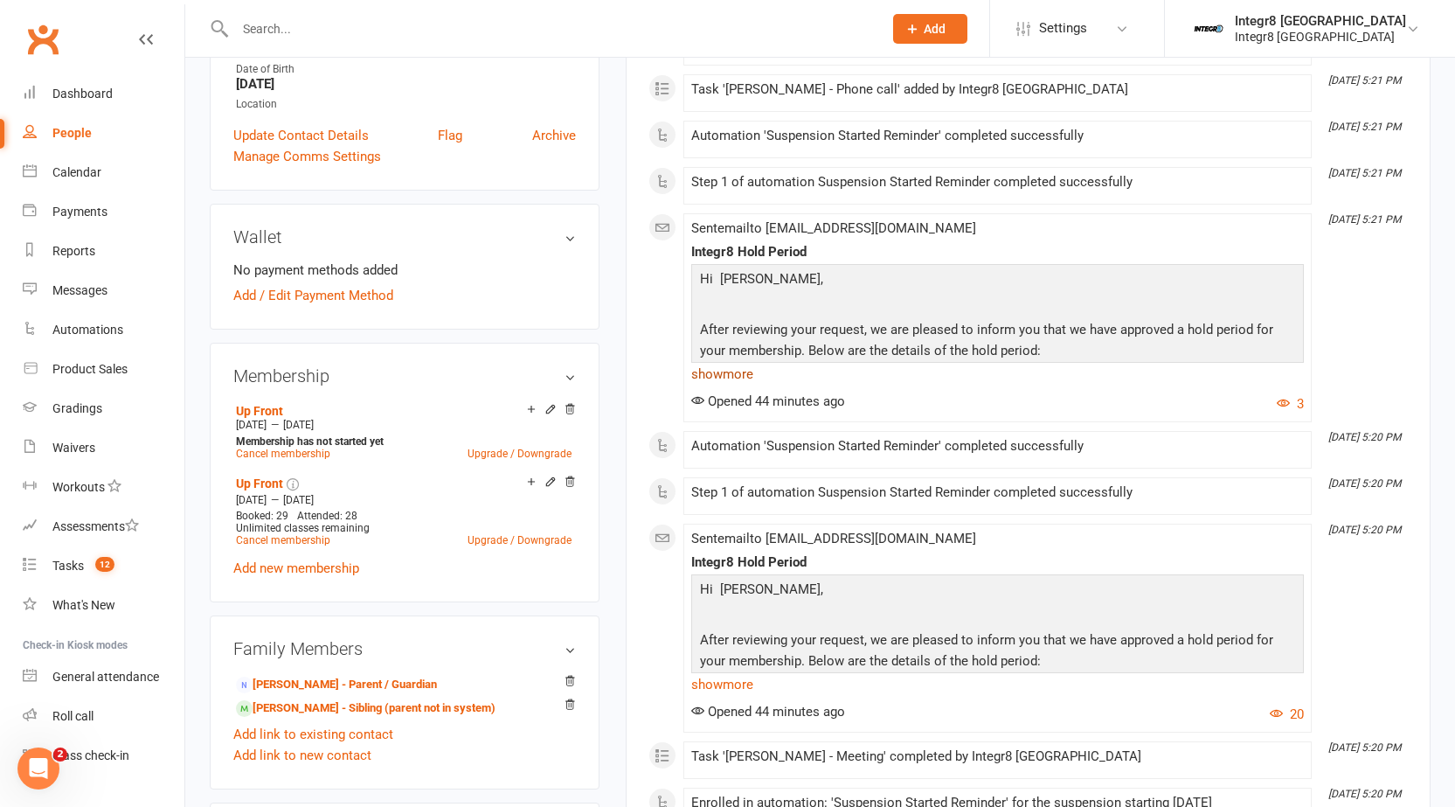
click at [724, 363] on link "show more" at bounding box center [997, 374] width 613 height 24
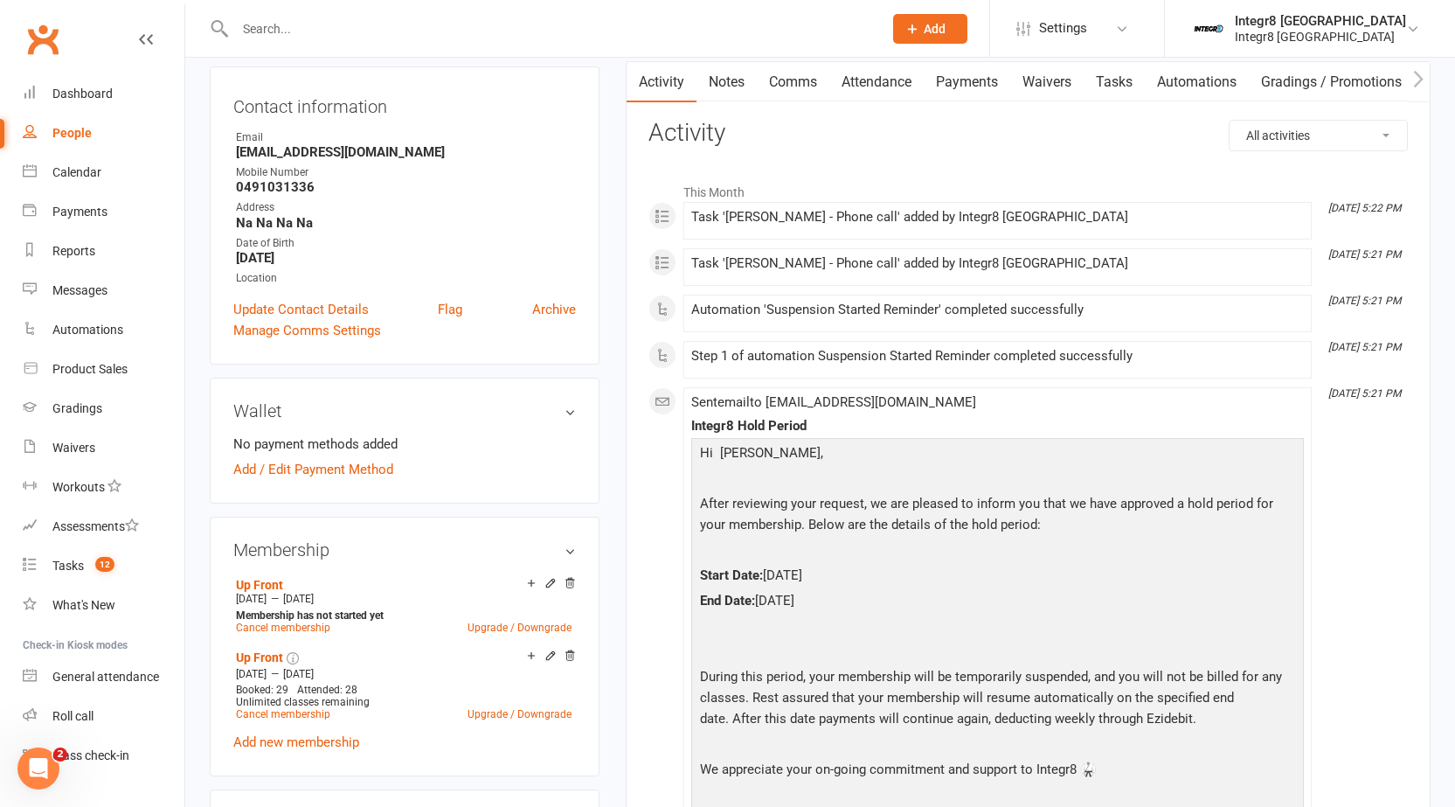
scroll to position [0, 0]
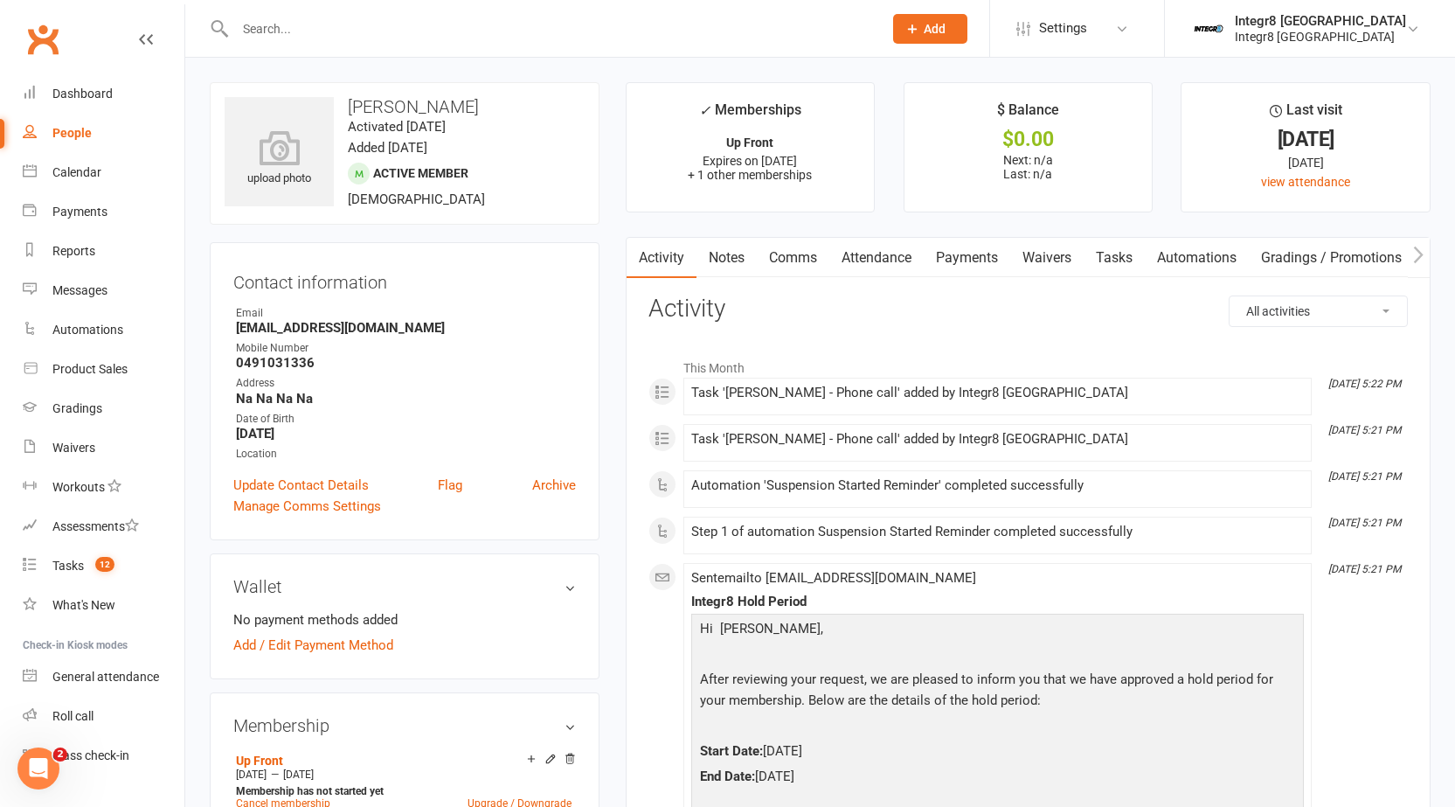
click at [711, 253] on link "Notes" at bounding box center [726, 258] width 60 height 40
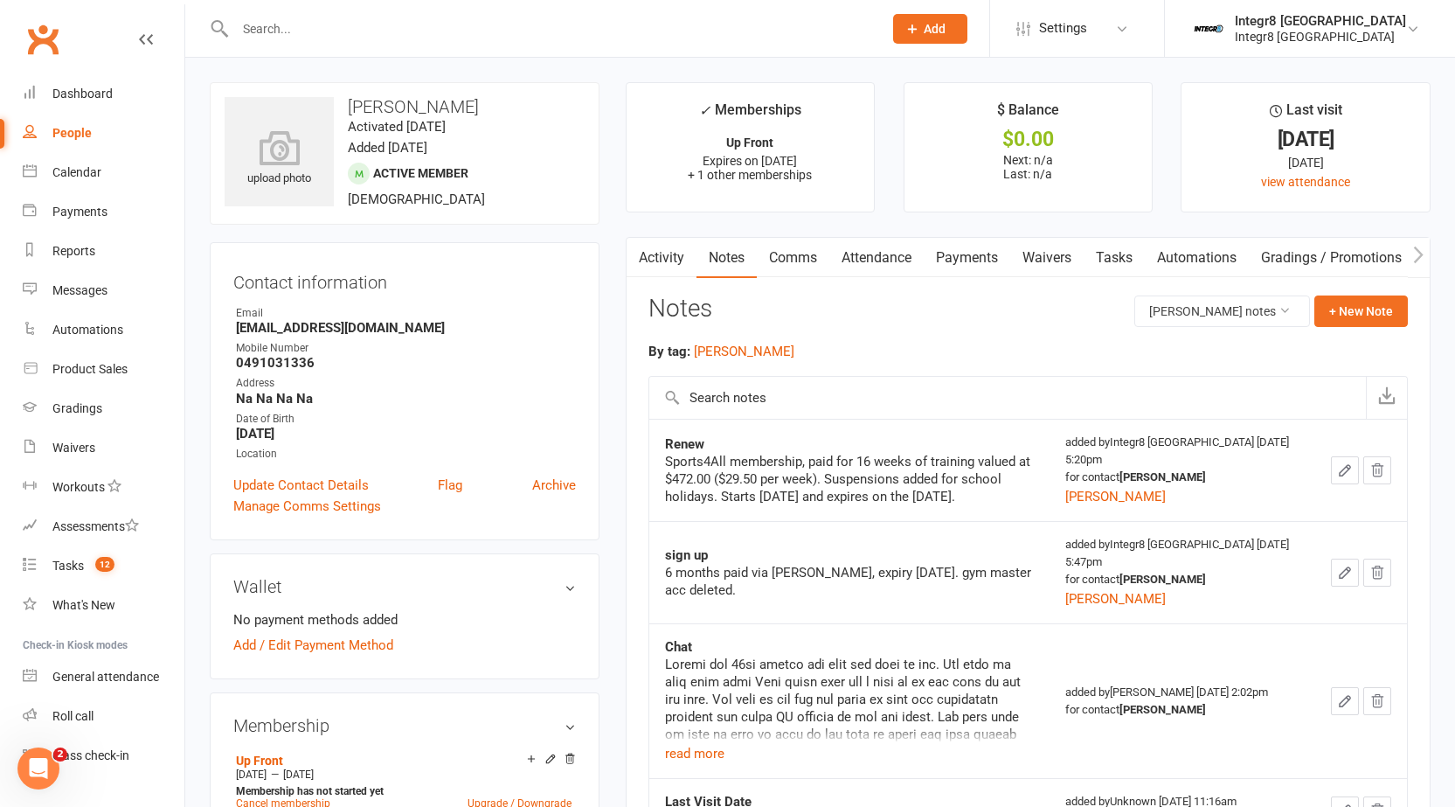
click at [82, 141] on link "People" at bounding box center [104, 133] width 162 height 39
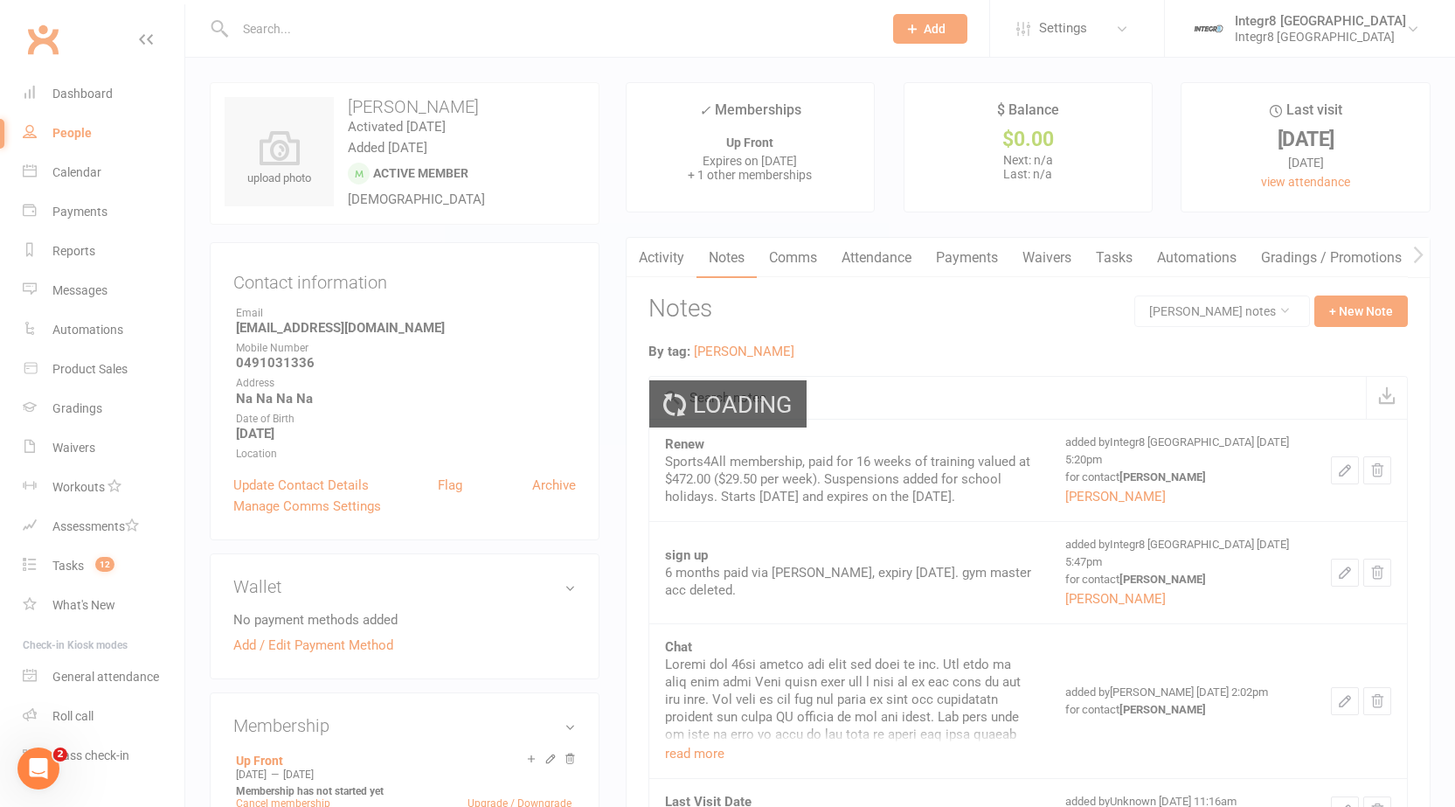
select select "25"
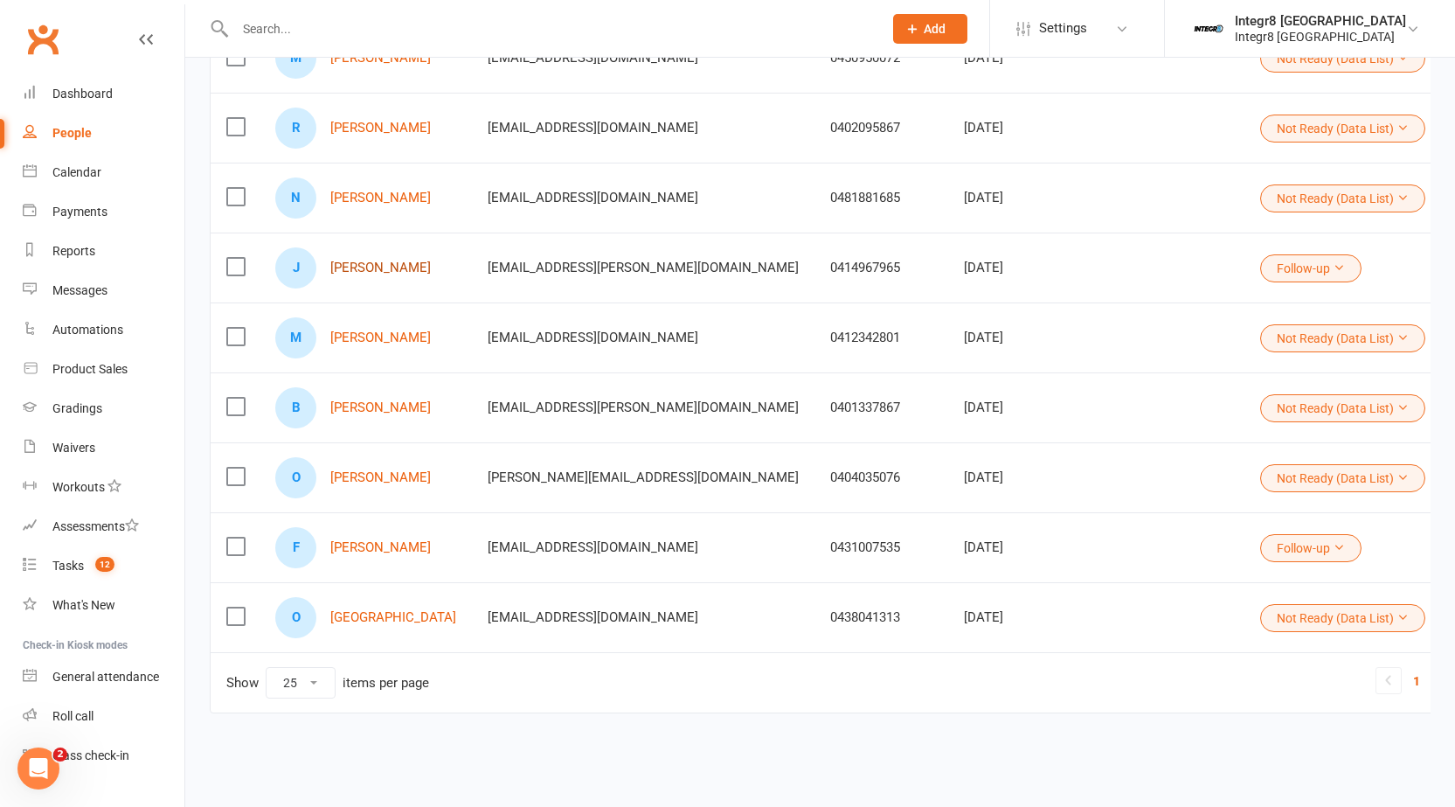
scroll to position [1403, 0]
click at [1260, 551] on button "Follow-up" at bounding box center [1310, 548] width 101 height 28
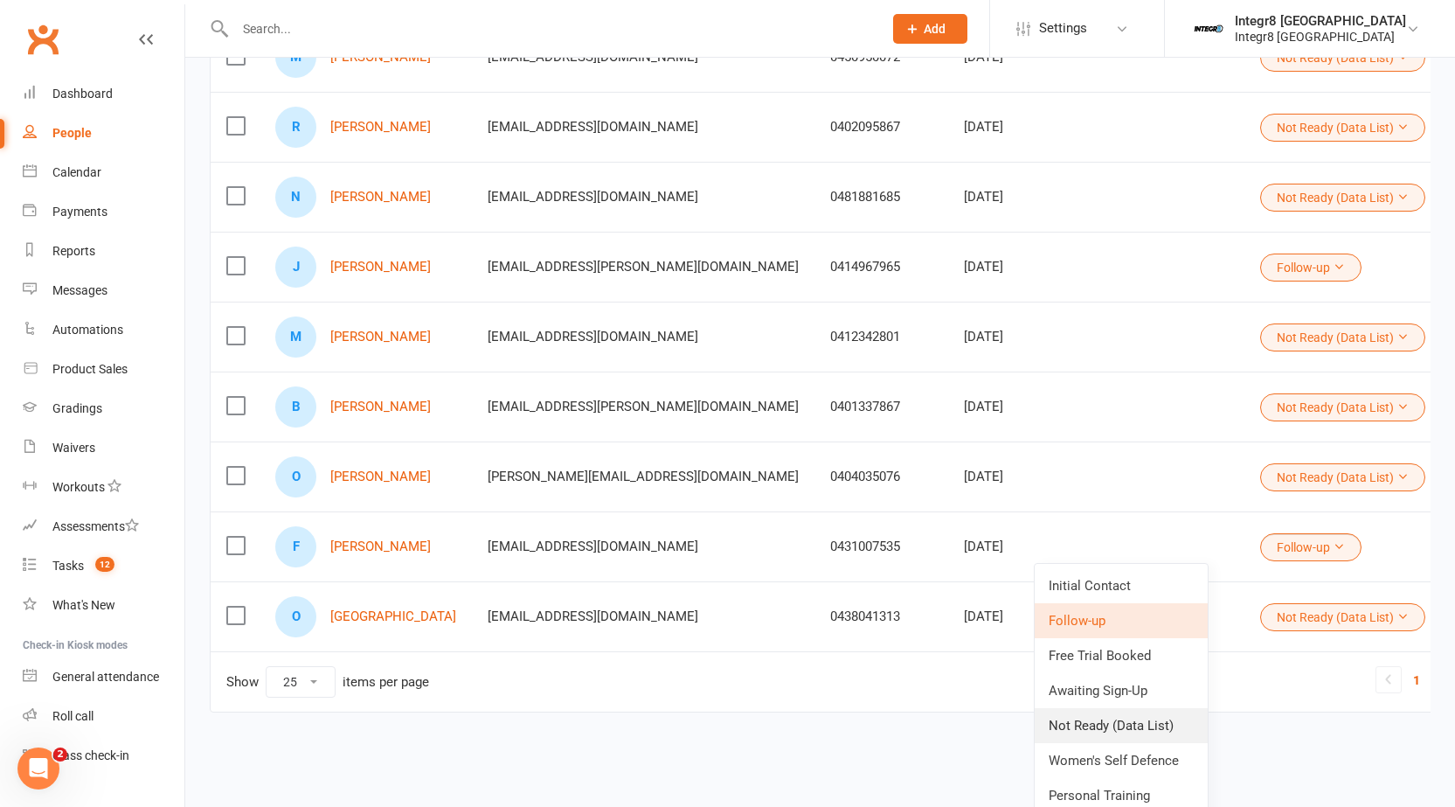
click at [1140, 730] on link "Not Ready (Data List)" at bounding box center [1121, 725] width 173 height 35
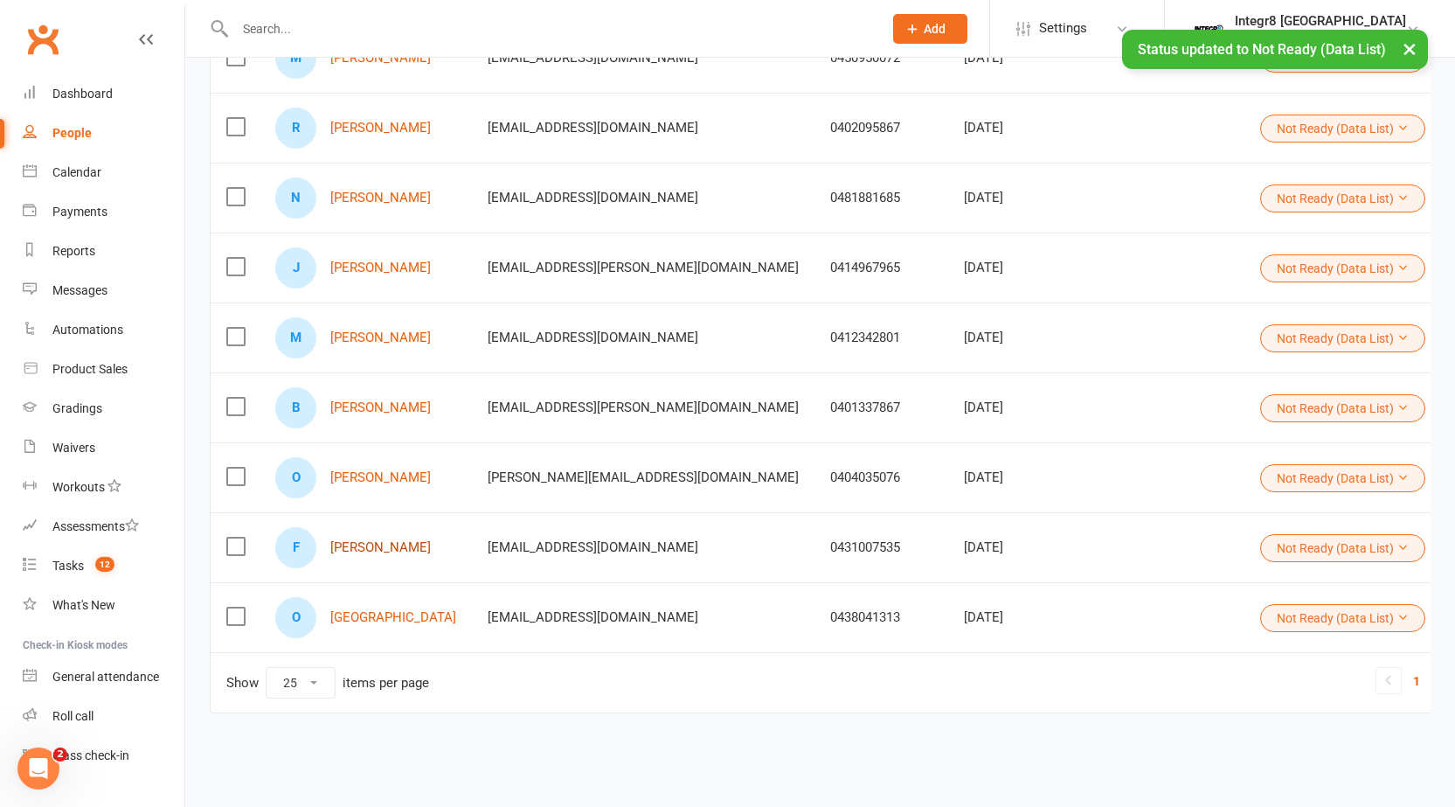
click at [380, 550] on link "[PERSON_NAME]" at bounding box center [380, 547] width 100 height 15
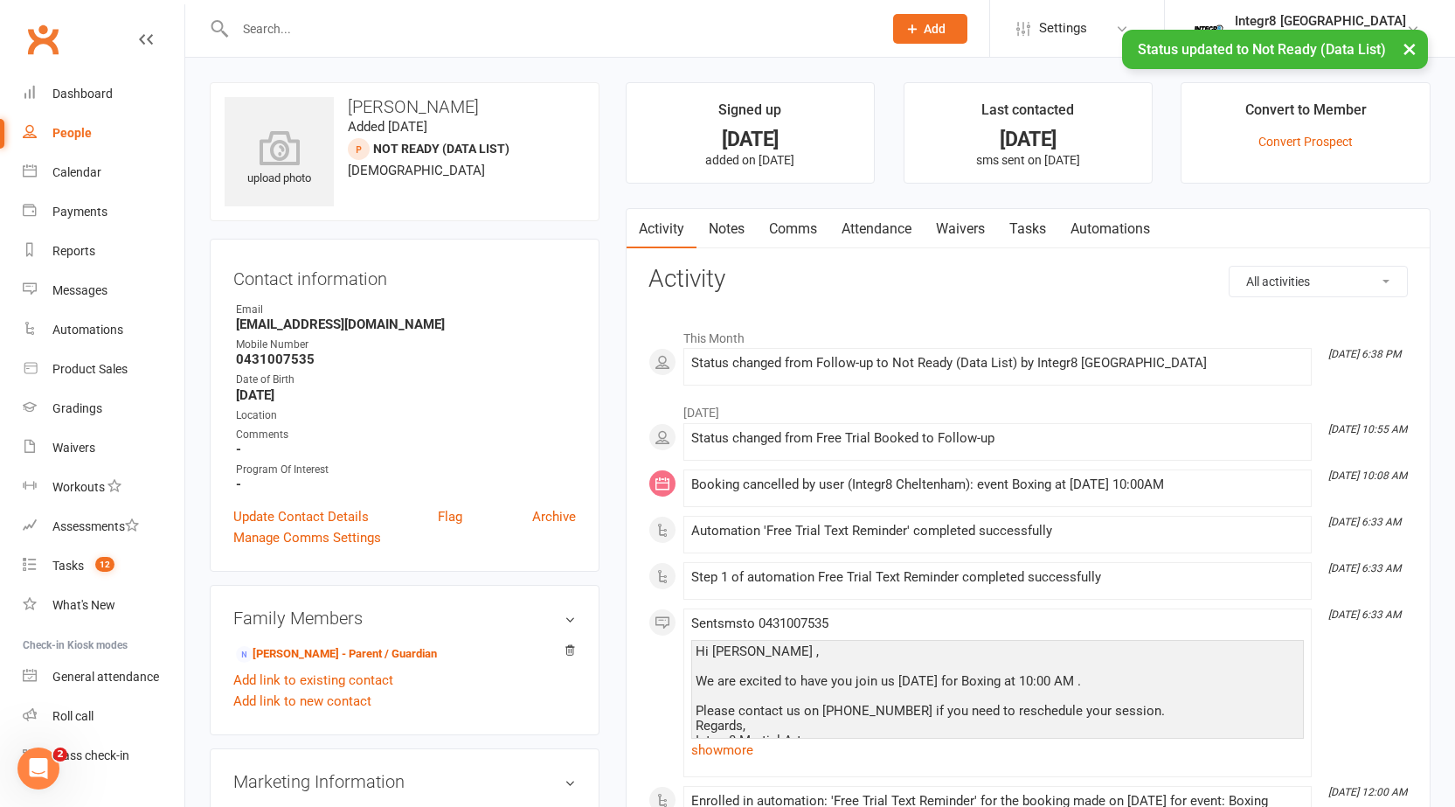
click at [728, 232] on link "Notes" at bounding box center [726, 229] width 60 height 40
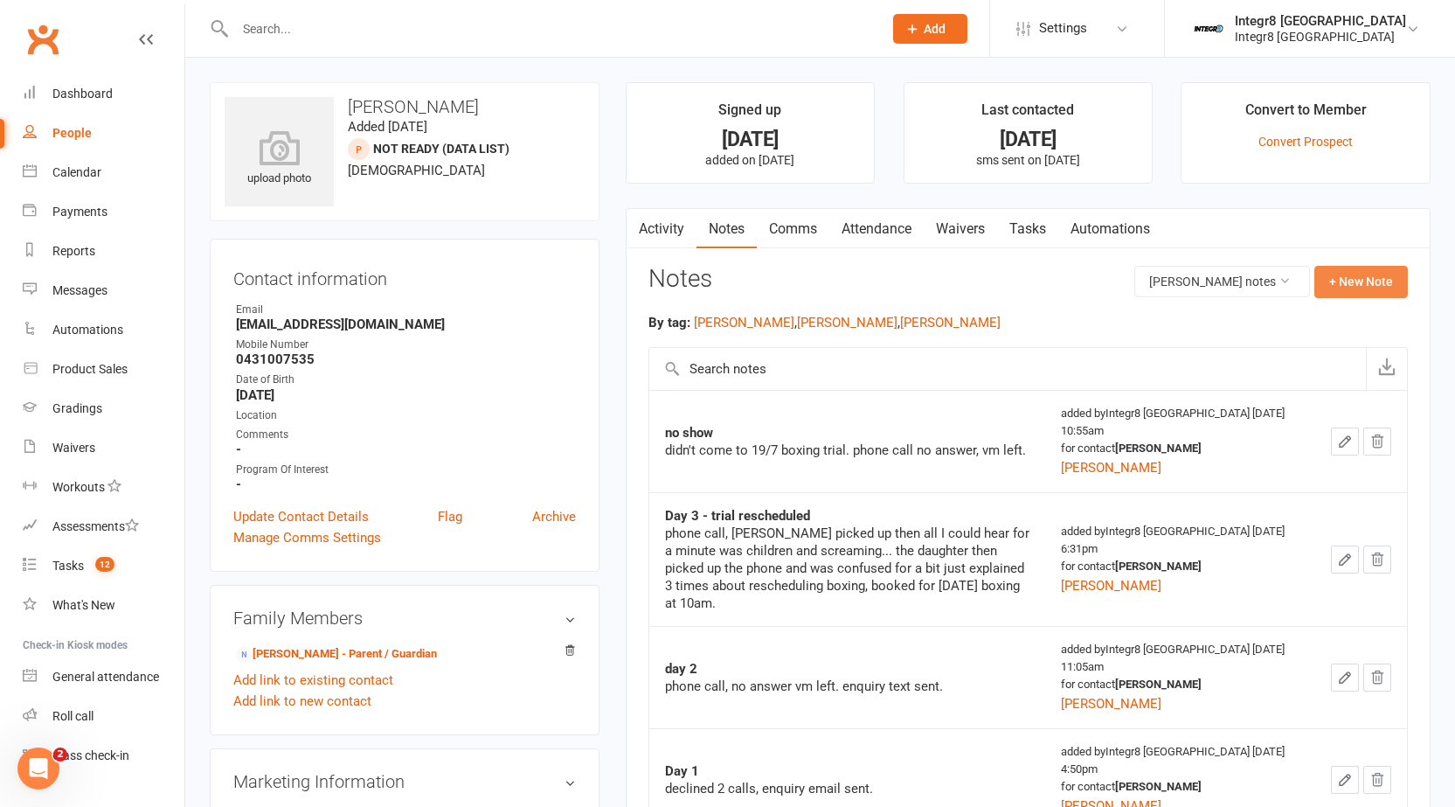
click at [1369, 277] on button "+ New Note" at bounding box center [1361, 281] width 94 height 31
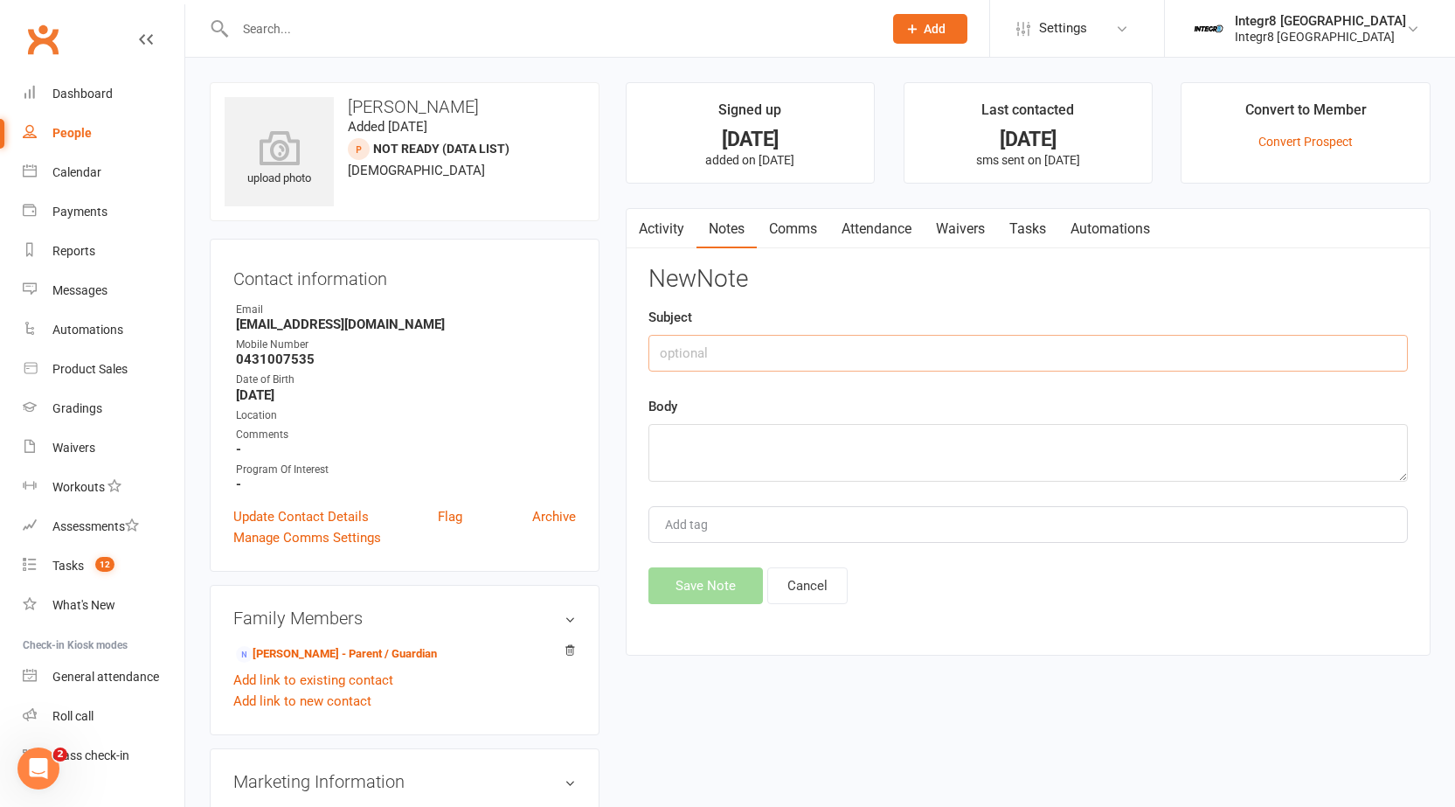
click at [971, 350] on input "text" at bounding box center [1027, 353] width 759 height 37
type input "data list"
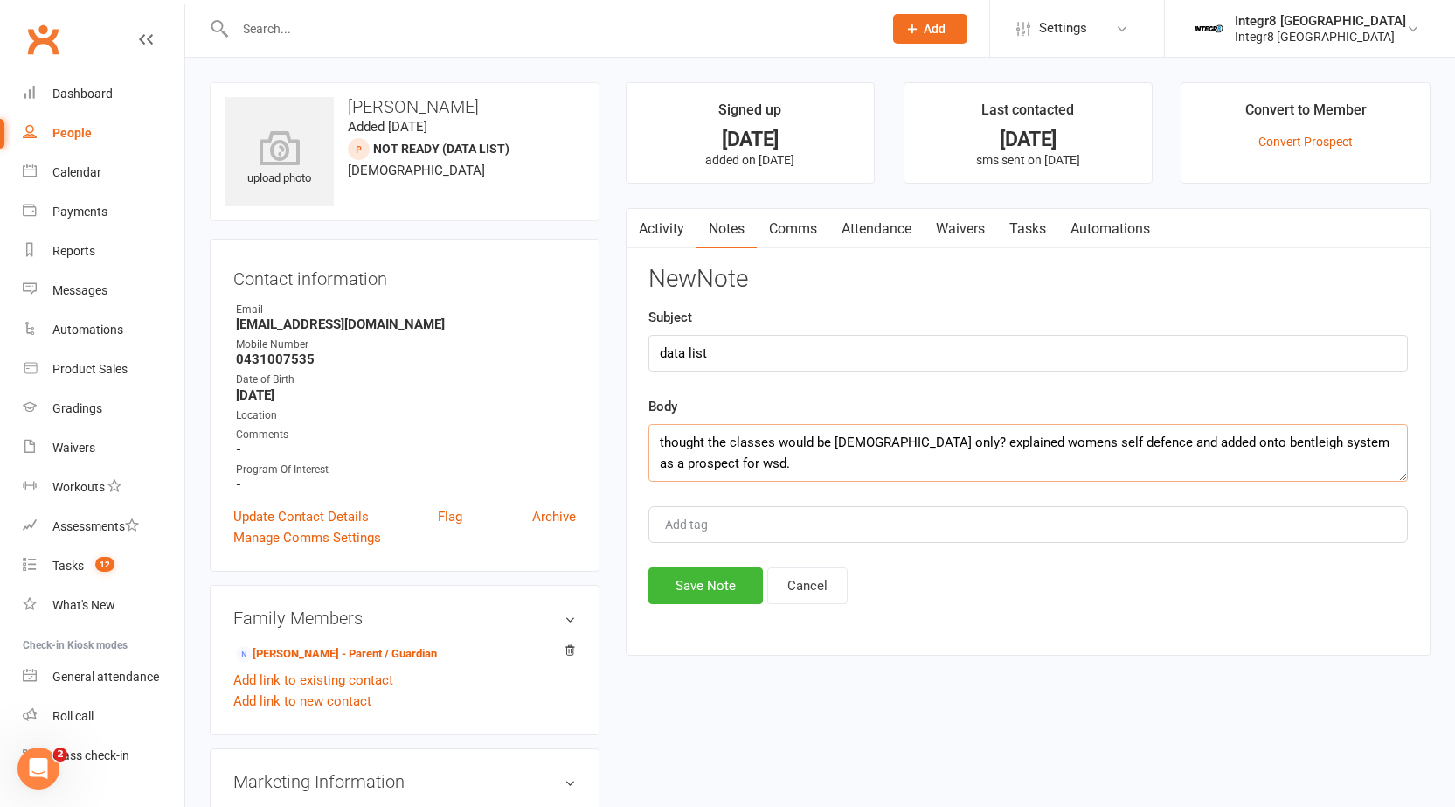
type textarea "thought the classes would be female only? explained womens self defence and add…"
type input "[PERSON_NAME]"
click at [706, 581] on button "Save Note" at bounding box center [705, 585] width 114 height 37
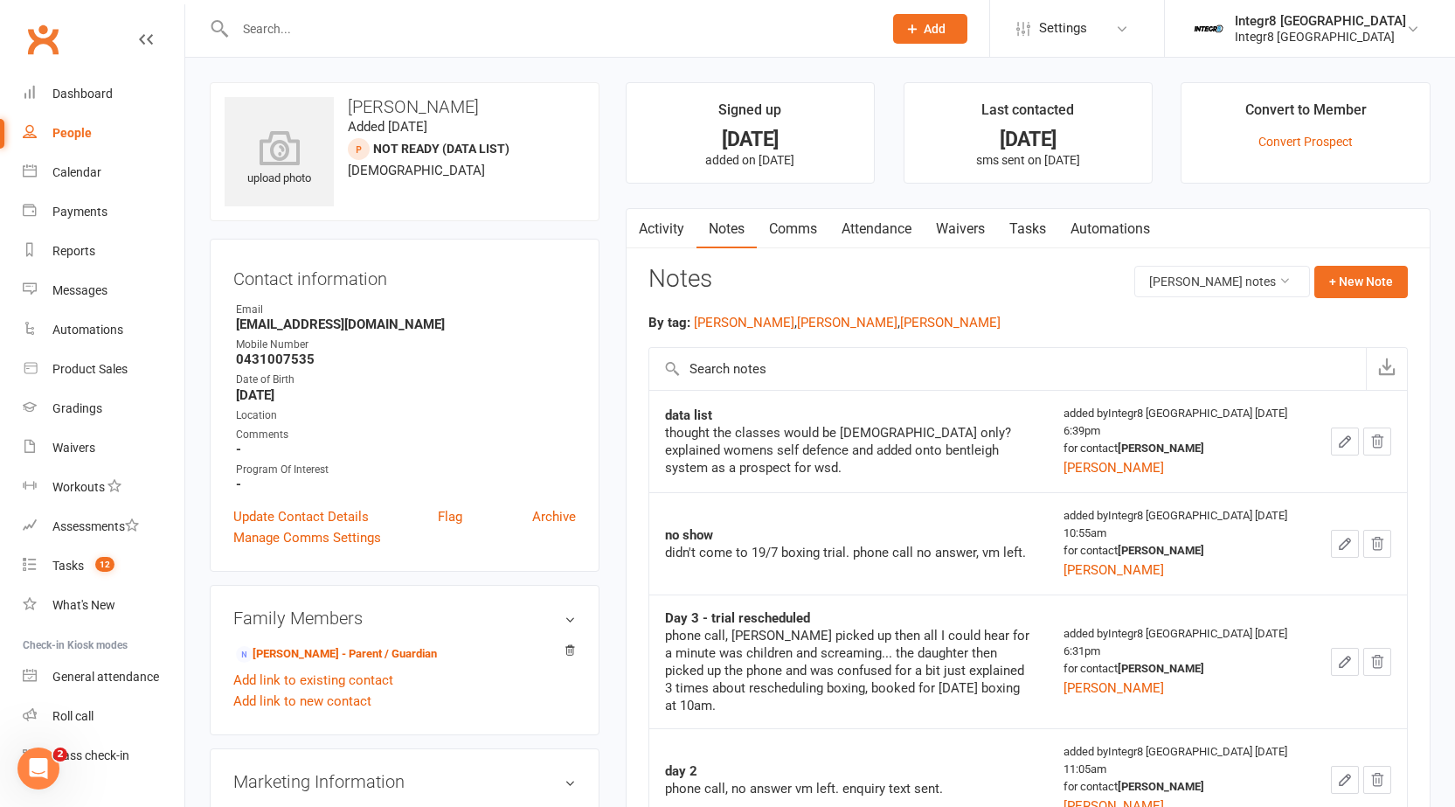
click at [675, 218] on link "Activity" at bounding box center [662, 229] width 70 height 40
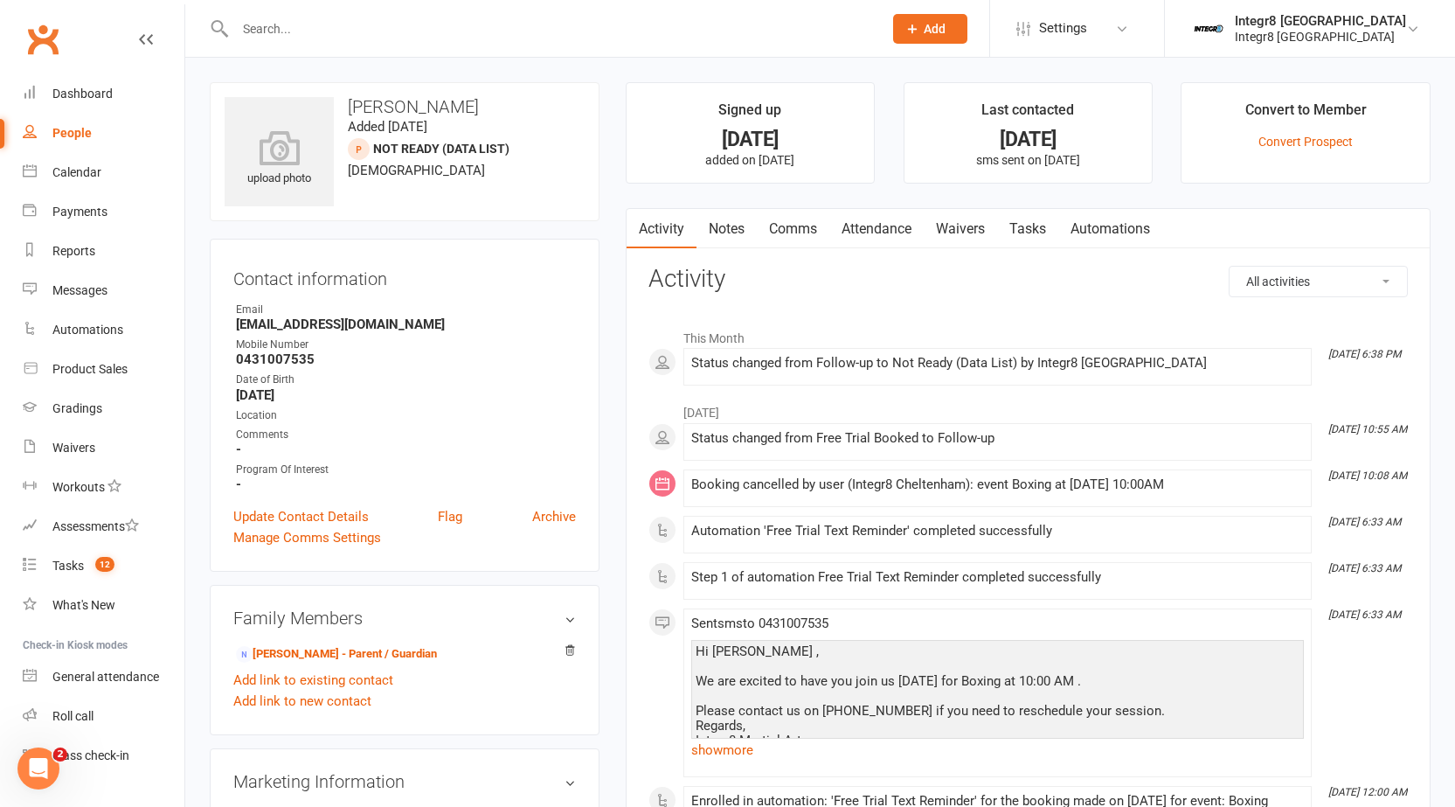
click at [74, 134] on div "People" at bounding box center [71, 133] width 39 height 14
select select "25"
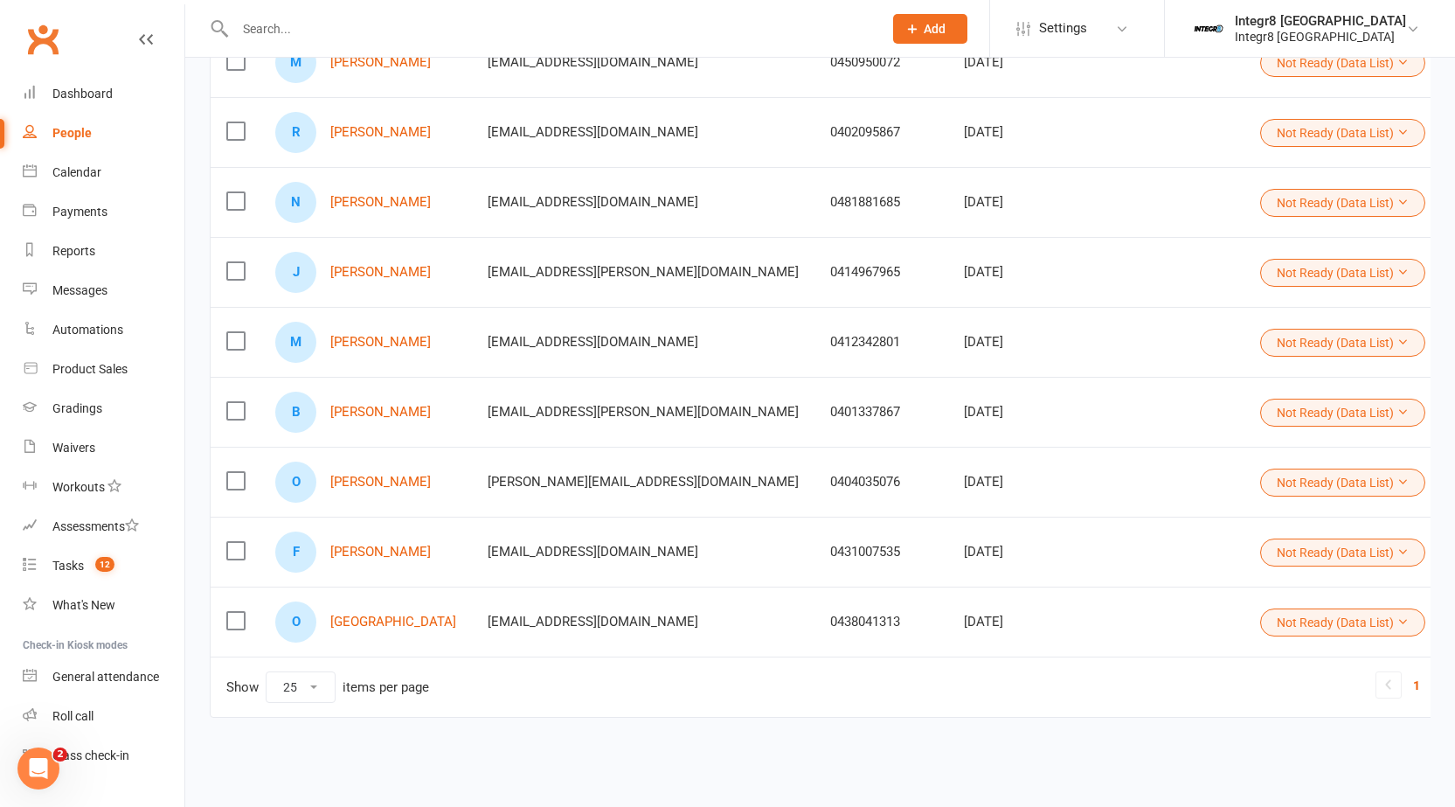
scroll to position [1398, 0]
click at [1427, 681] on link "2" at bounding box center [1437, 684] width 21 height 24
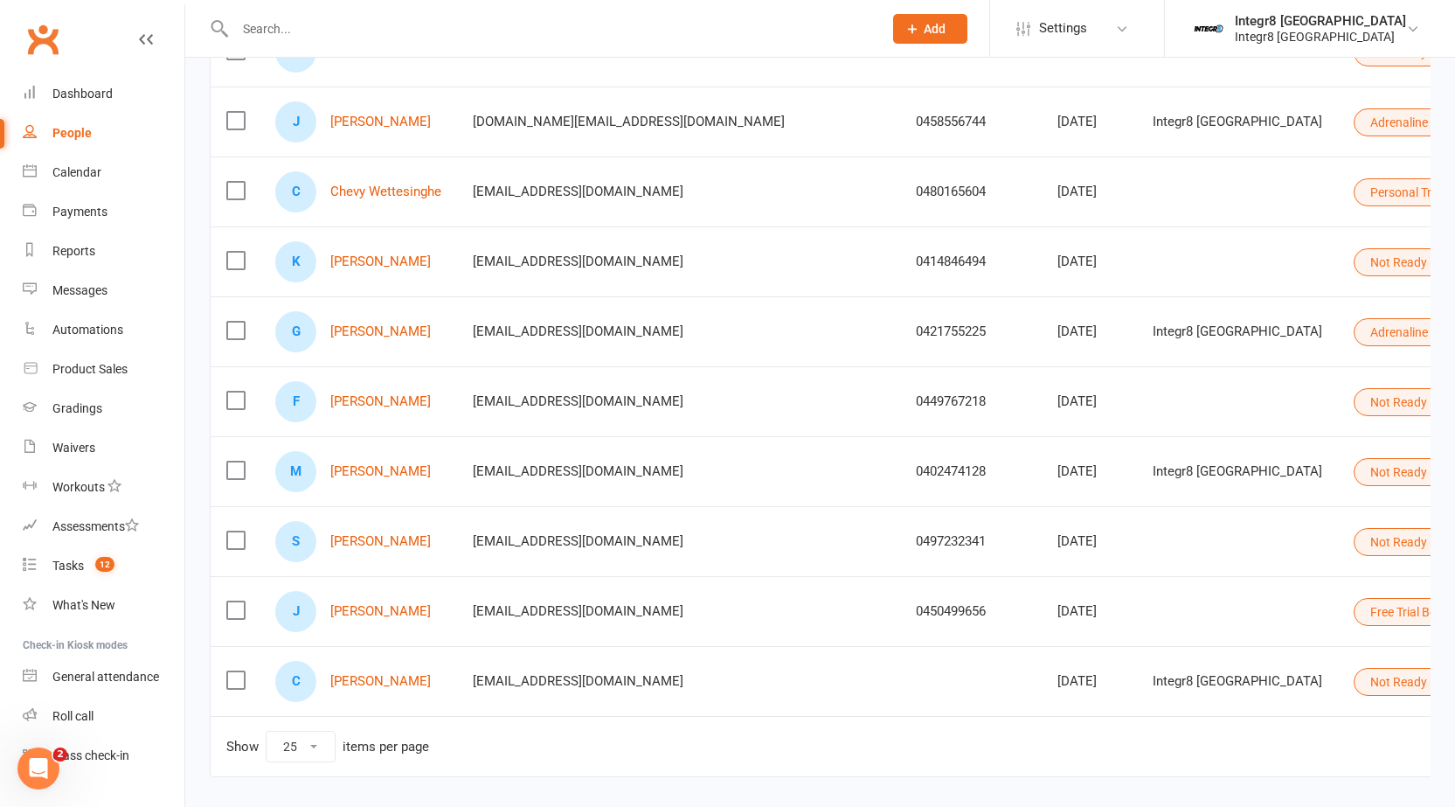
scroll to position [1311, 0]
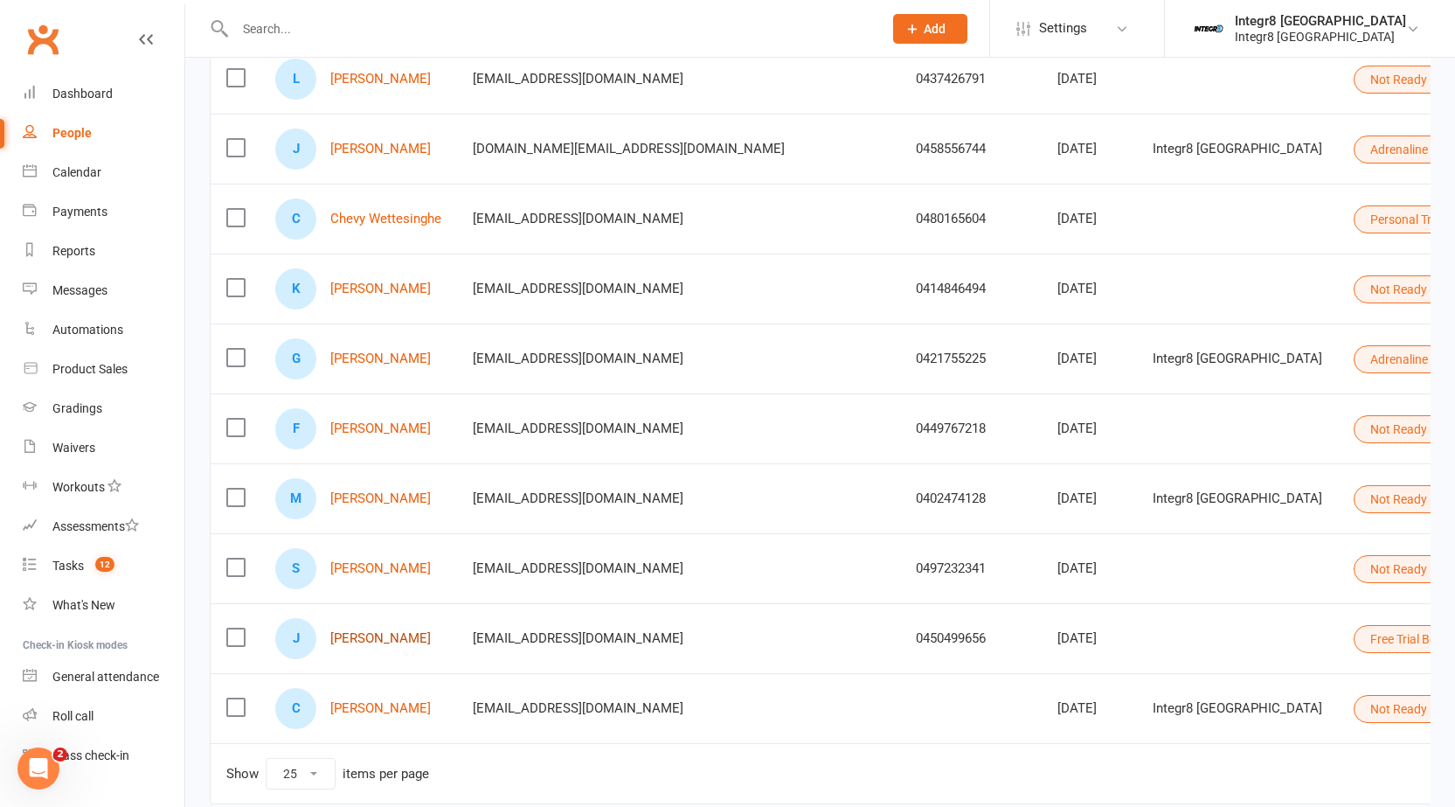
click at [348, 641] on link "James Mourkakos" at bounding box center [380, 638] width 100 height 15
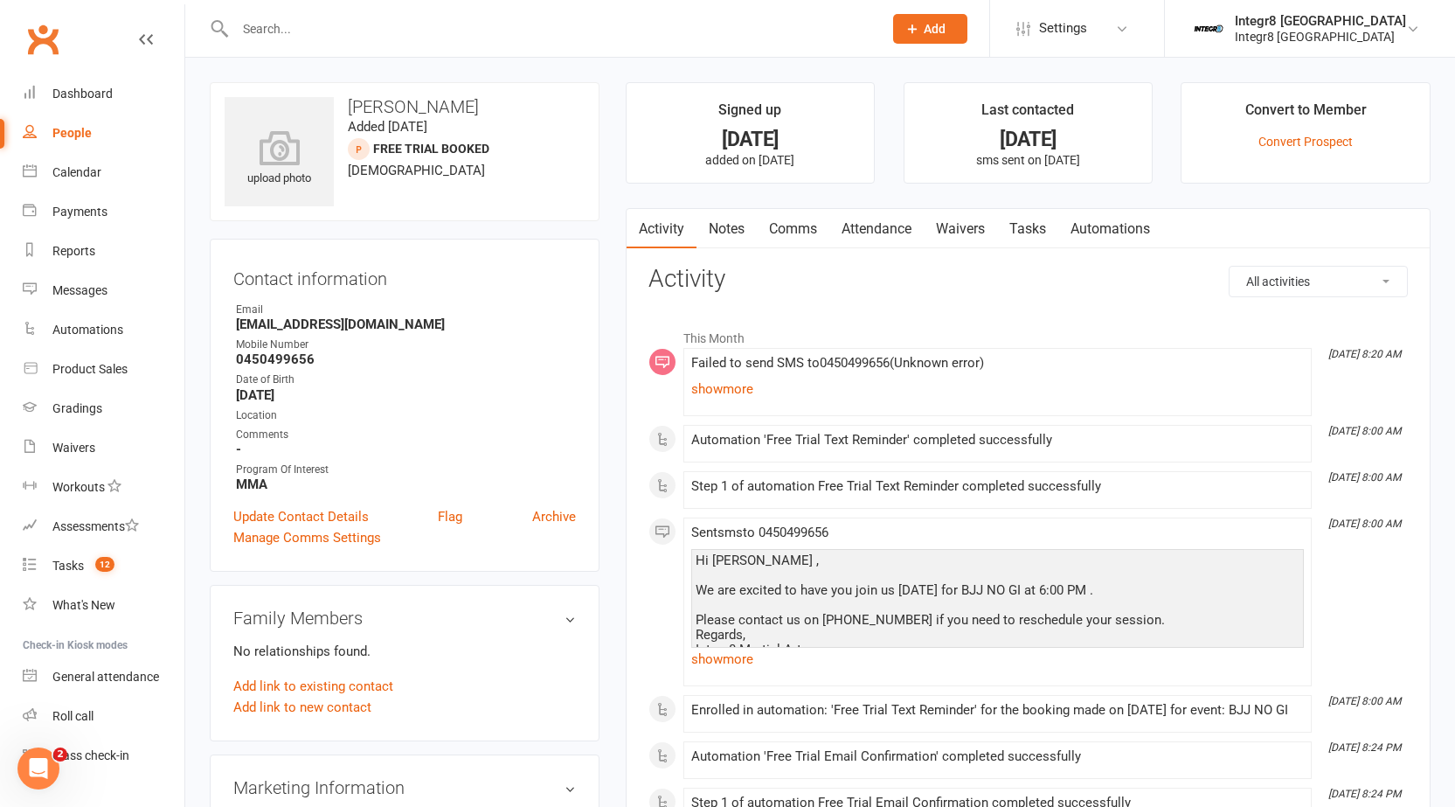
click at [731, 230] on link "Notes" at bounding box center [726, 229] width 60 height 40
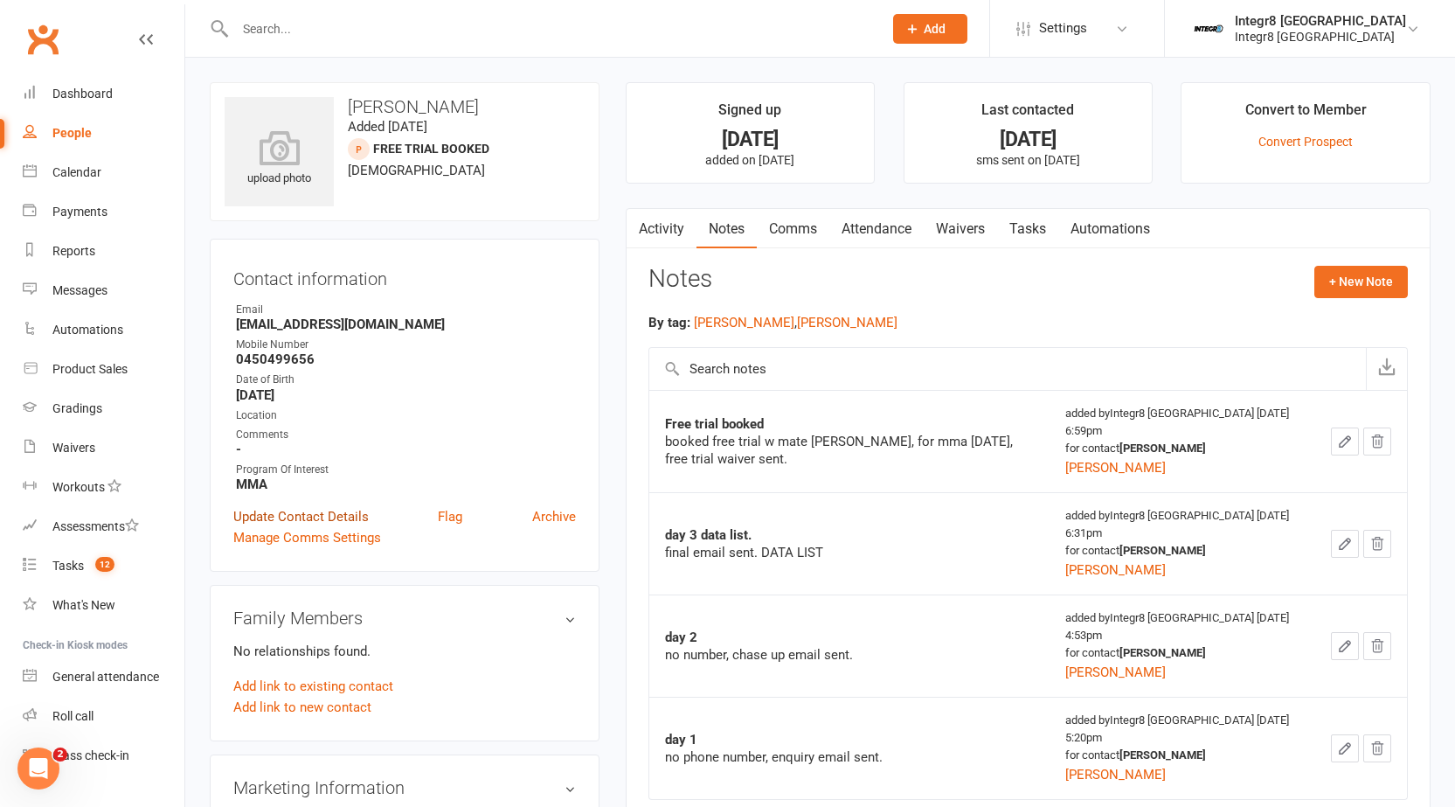
click at [319, 520] on link "Update Contact Details" at bounding box center [300, 516] width 135 height 21
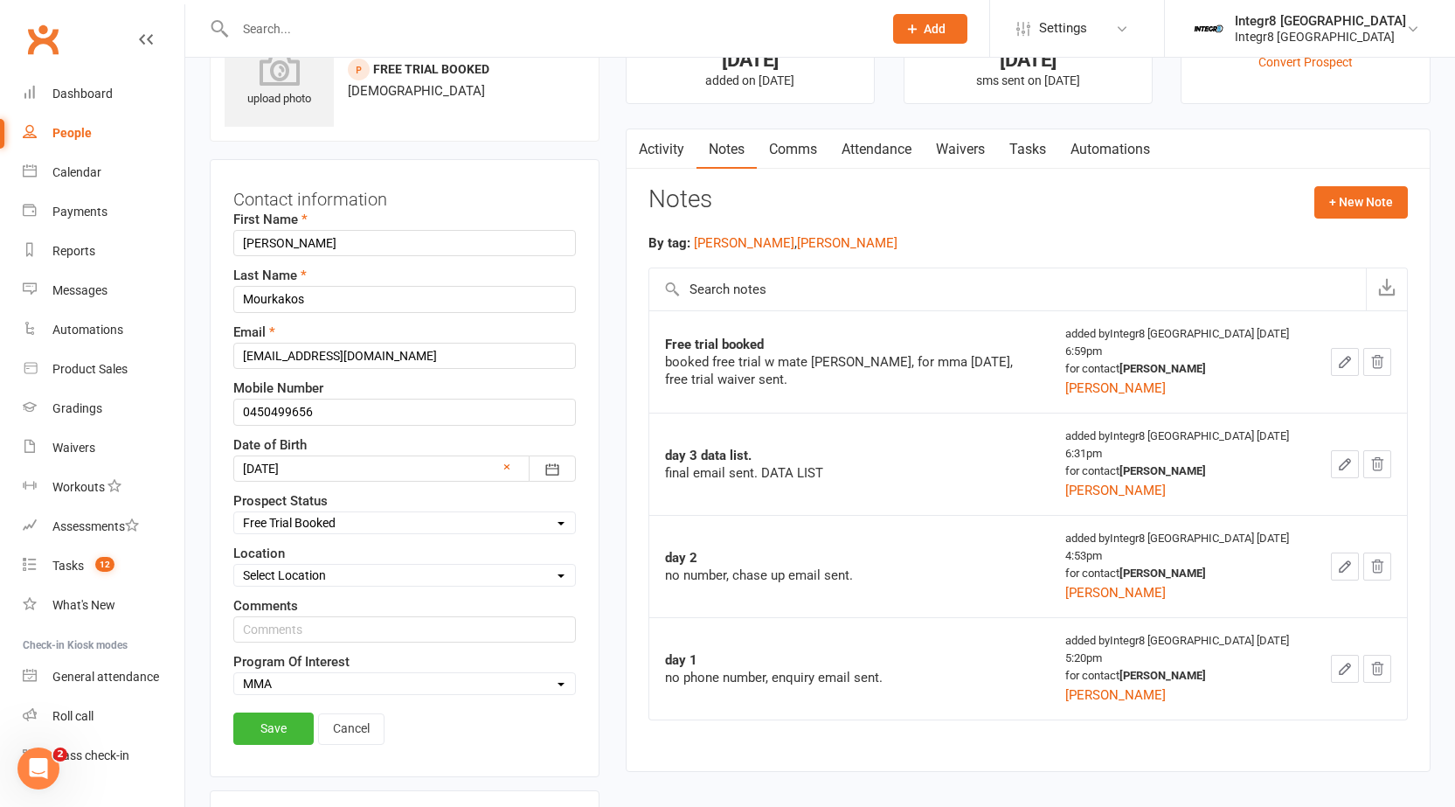
scroll to position [82, 0]
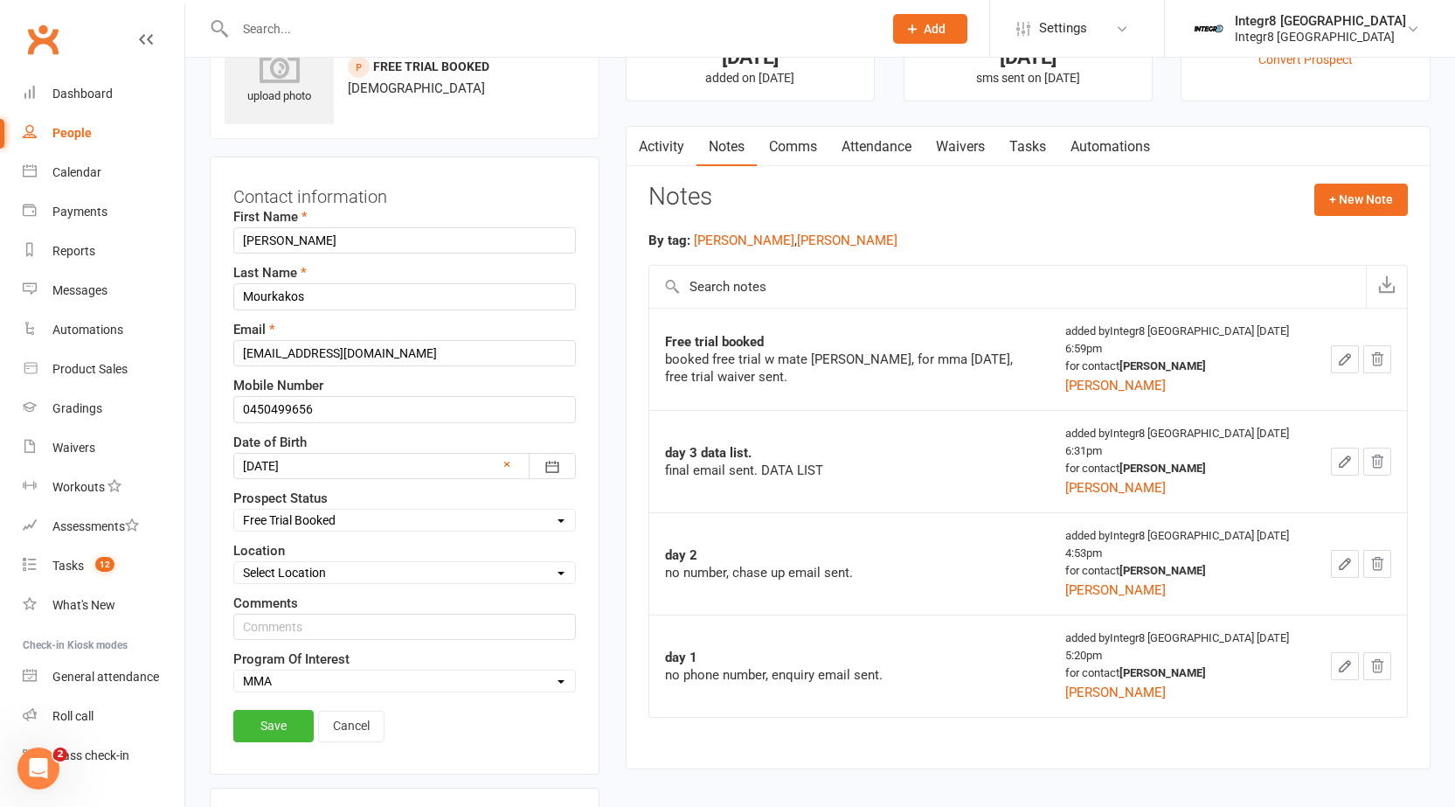
click at [321, 521] on select "Select Initial Contact Follow-up Free Trial Booked Awaiting Sign-Up Not Ready (…" at bounding box center [404, 519] width 341 height 19
select select "Awaiting Sign-Up"
click at [234, 510] on select "Select Initial Contact Follow-up Free Trial Booked Awaiting Sign-Up Not Ready (…" at bounding box center [404, 519] width 341 height 19
click at [253, 727] on link "Save" at bounding box center [273, 725] width 80 height 31
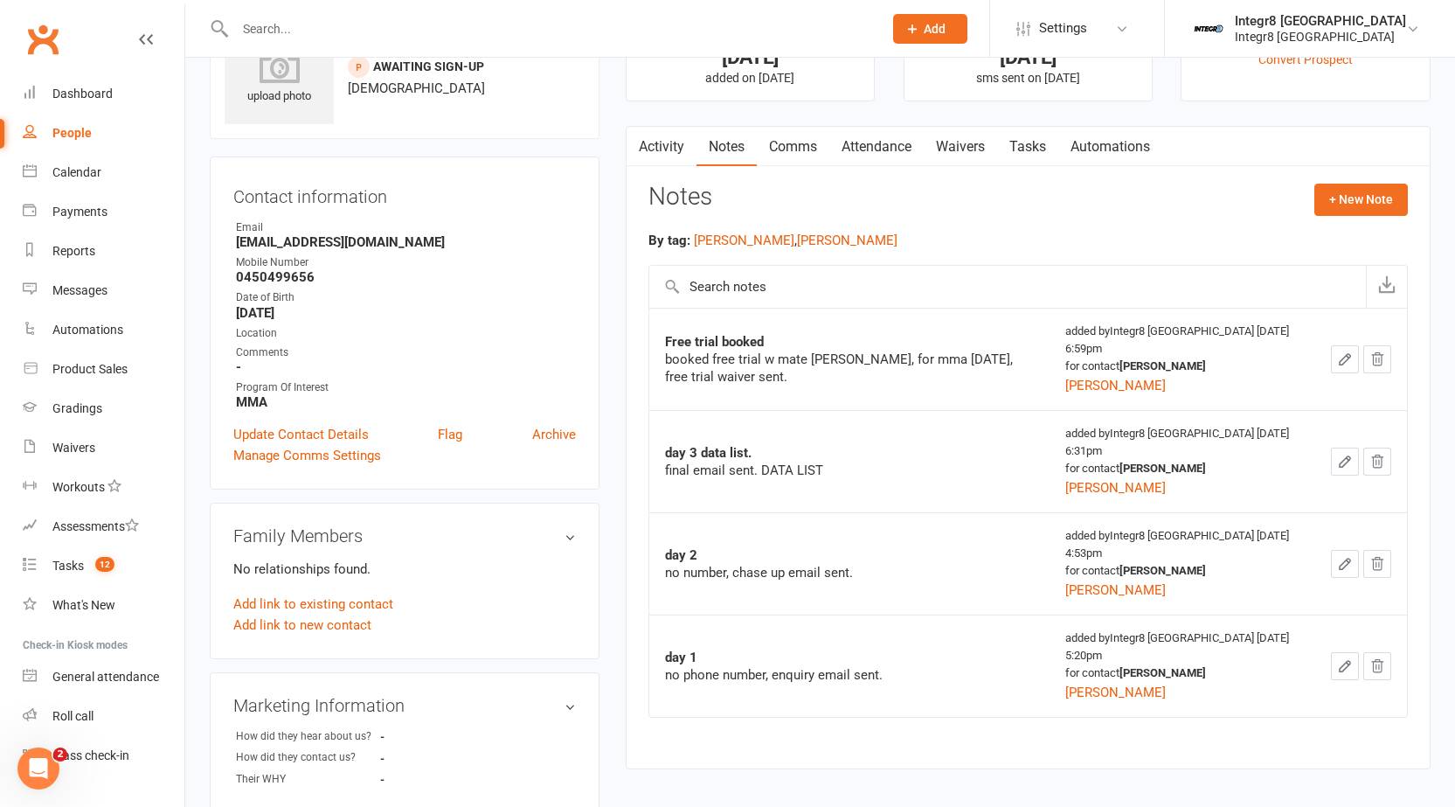
drag, startPoint x: 854, startPoint y: 354, endPoint x: 894, endPoint y: 378, distance: 46.6
click at [894, 378] on div "booked free trial w mate Jordan Ho Lov, for mma this wednesday, free trial waiv…" at bounding box center [849, 367] width 369 height 35
click at [883, 386] on td "Free trial booked booked free trial w mate Jordan Ho Lov, for mma this wednesda…" at bounding box center [849, 359] width 400 height 102
click at [852, 374] on div "booked free trial w mate Jordan Ho Lov, for mma this wednesday, free trial waiv…" at bounding box center [849, 367] width 369 height 35
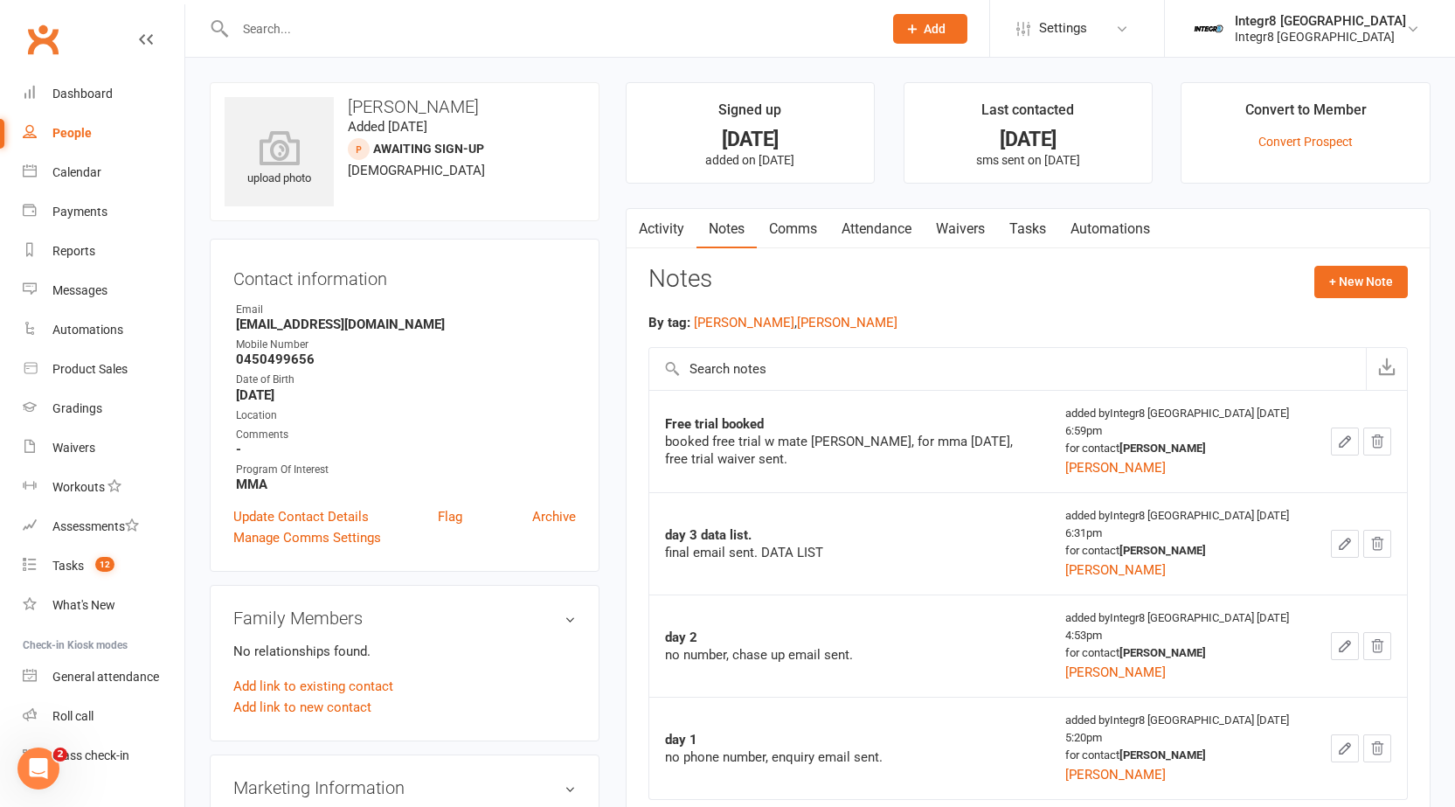
click at [661, 228] on link "Activity" at bounding box center [662, 229] width 70 height 40
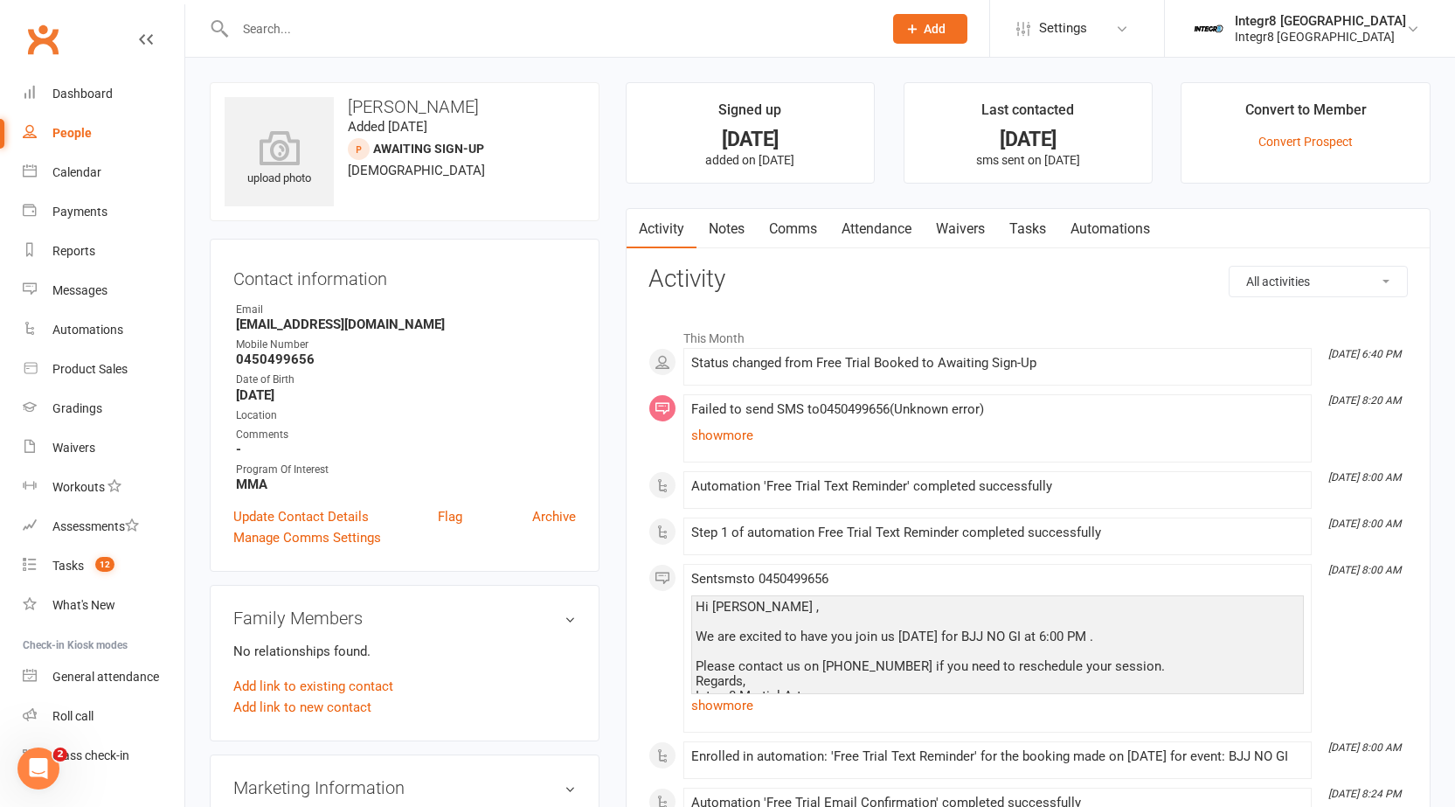
click at [721, 231] on link "Notes" at bounding box center [726, 229] width 60 height 40
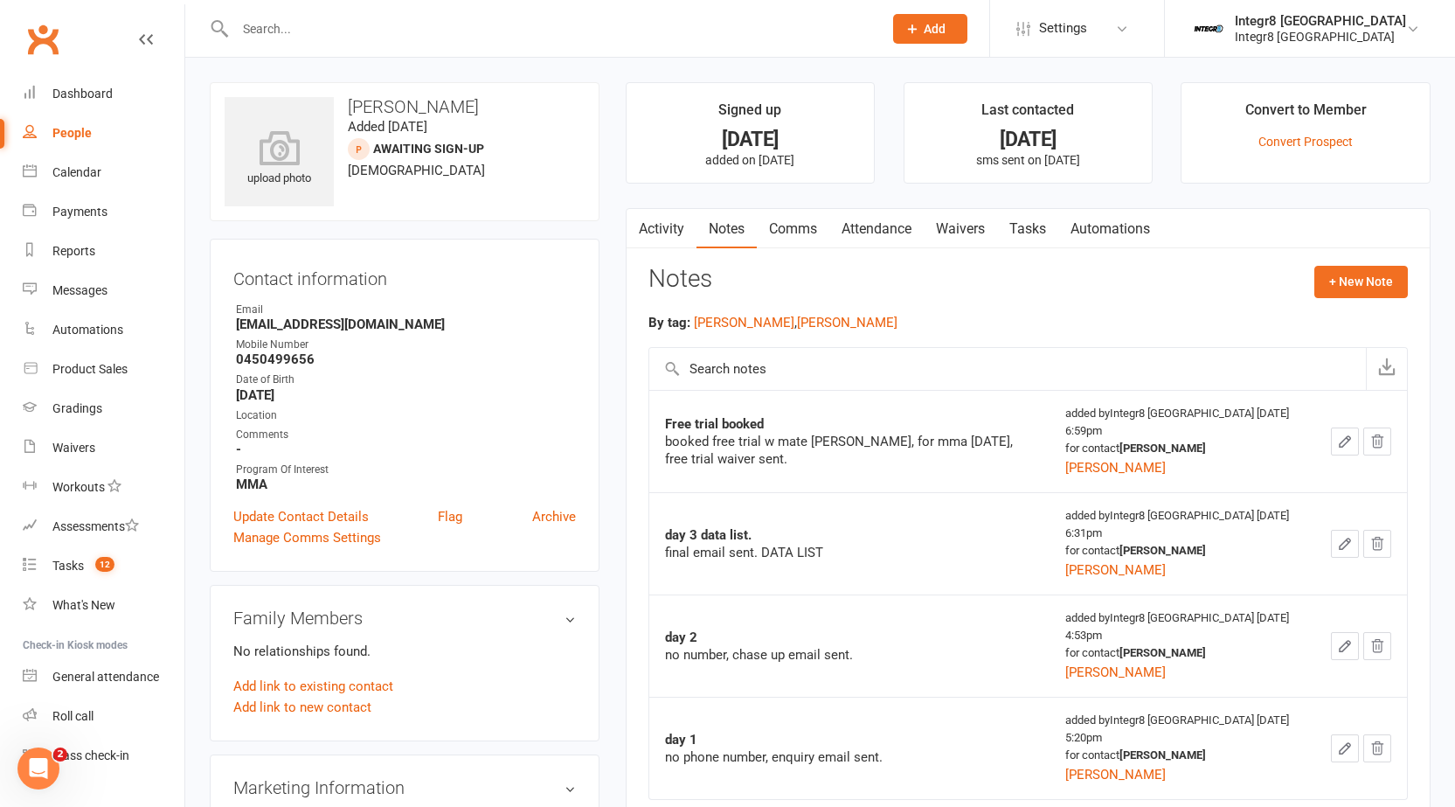
drag, startPoint x: 734, startPoint y: 436, endPoint x: 861, endPoint y: 472, distance: 131.7
click at [861, 472] on td "Free trial booked booked free trial w mate Jordan Ho Lov, for mma this wednesda…" at bounding box center [849, 441] width 400 height 102
click at [828, 440] on div "booked free trial w mate Jordan Ho Lov, for mma this wednesday, free trial waiv…" at bounding box center [849, 450] width 369 height 35
drag, startPoint x: 865, startPoint y: 461, endPoint x: 655, endPoint y: 445, distance: 211.2
click at [655, 445] on td "Free trial booked booked free trial w mate Jordan Ho Lov, for mma this wednesda…" at bounding box center [849, 441] width 400 height 102
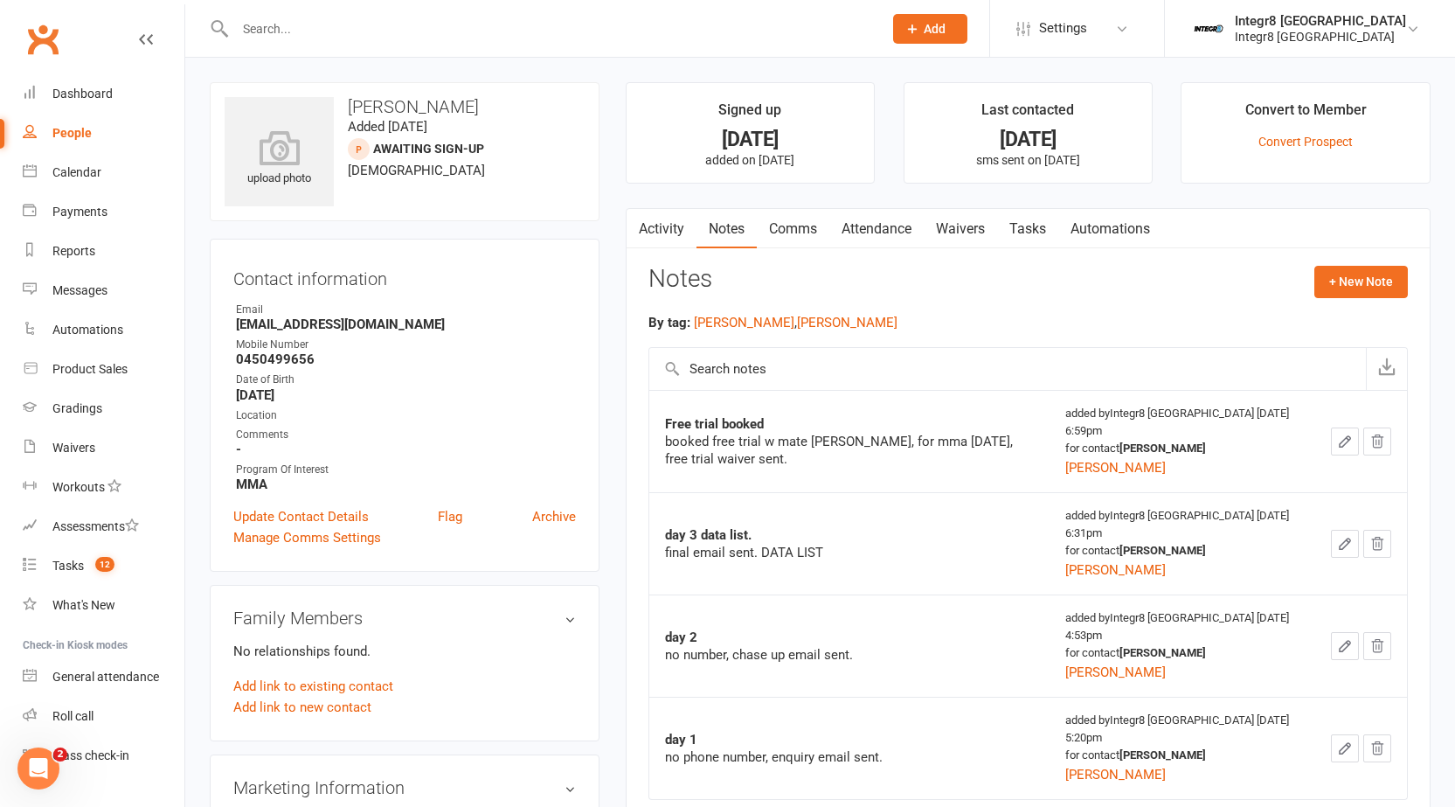
click at [710, 417] on strong "Free trial booked" at bounding box center [714, 424] width 99 height 16
drag, startPoint x: 724, startPoint y: 419, endPoint x: 866, endPoint y: 465, distance: 149.5
click at [866, 465] on div "Free trial booked booked free trial w mate Jordan Ho Lov, for mma this wednesda…" at bounding box center [849, 441] width 369 height 52
click at [868, 464] on div "booked free trial w mate Jordan Ho Lov, for mma this wednesday, free trial waiv…" at bounding box center [849, 450] width 369 height 35
click at [656, 234] on link "Activity" at bounding box center [662, 229] width 70 height 40
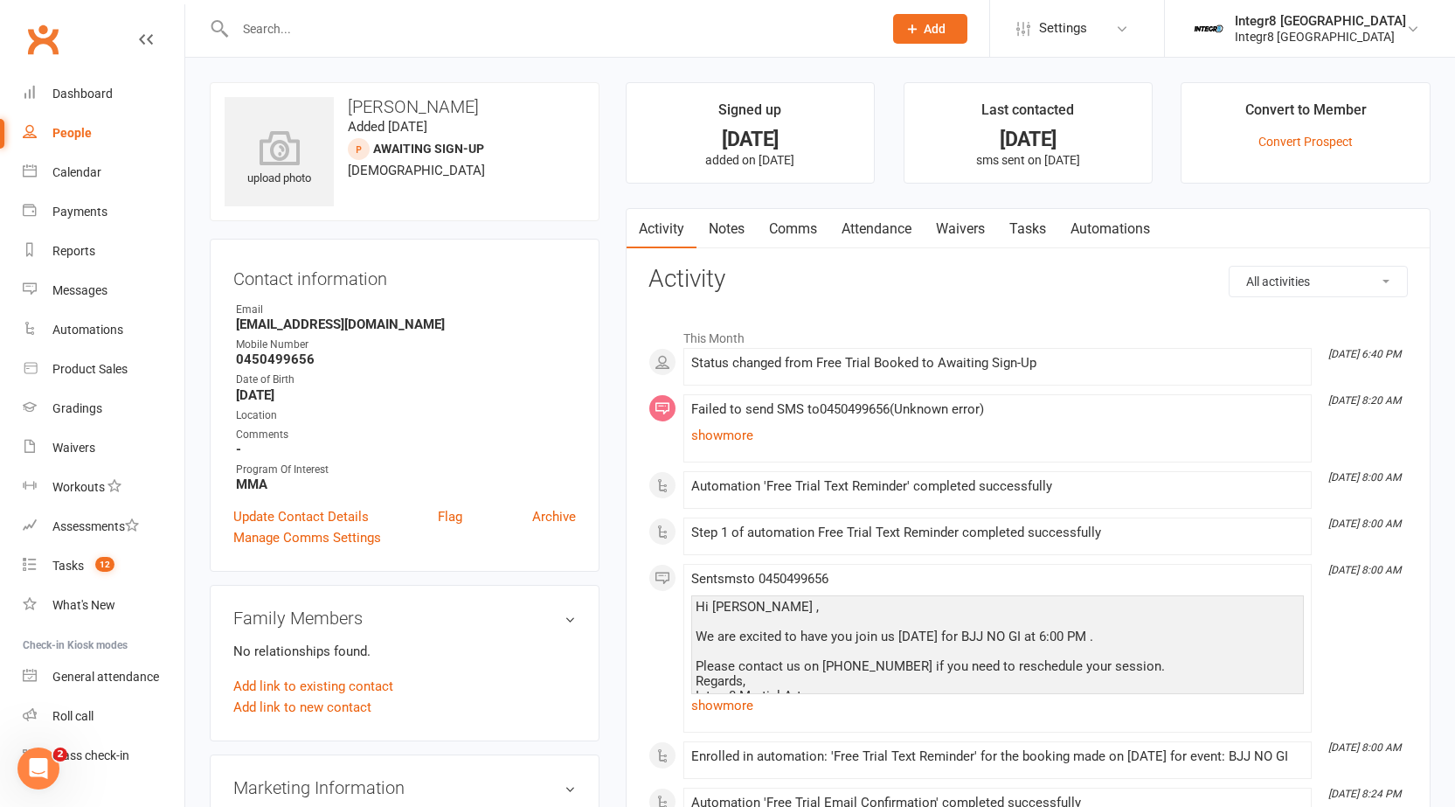
click at [83, 134] on div "People" at bounding box center [71, 133] width 39 height 14
select select "25"
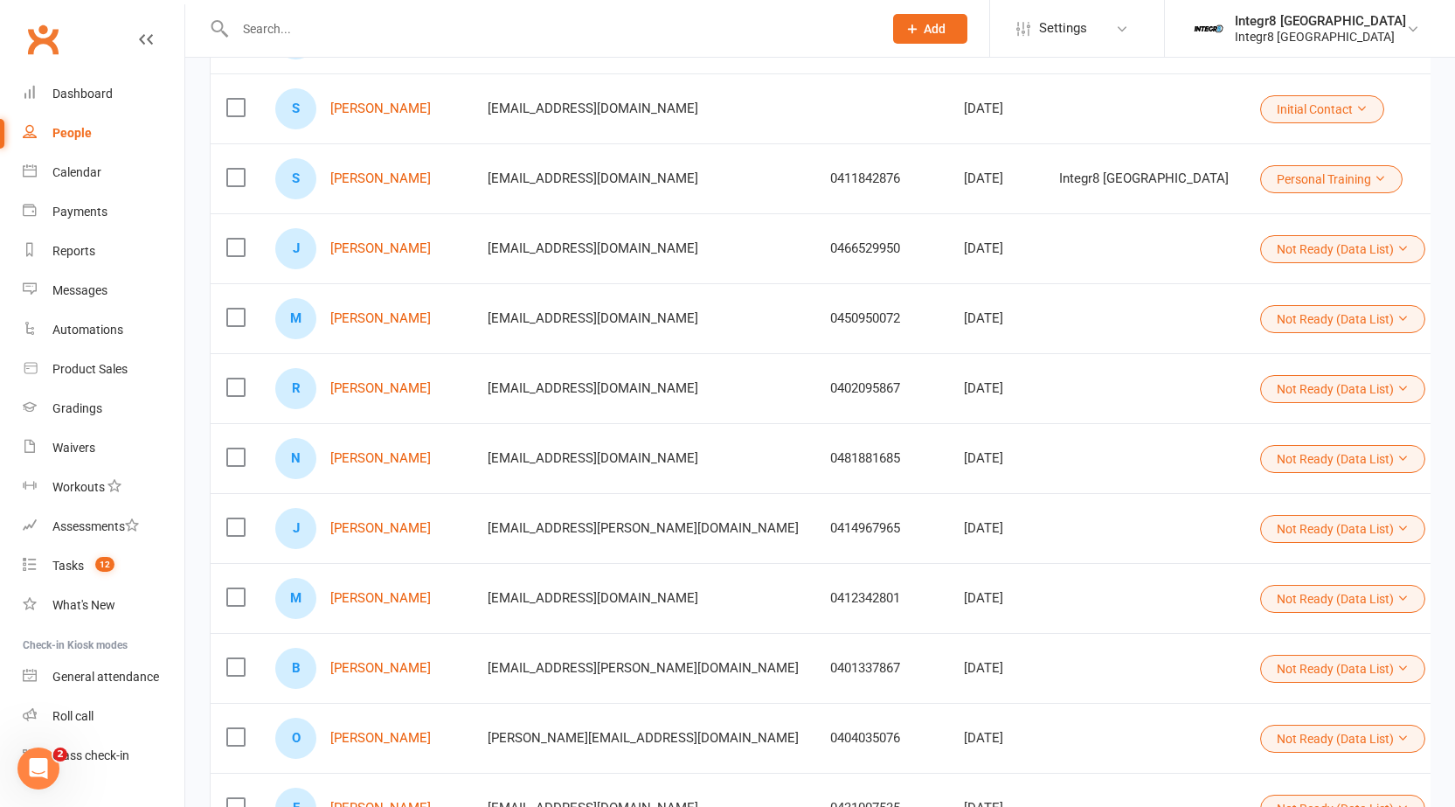
scroll to position [1403, 0]
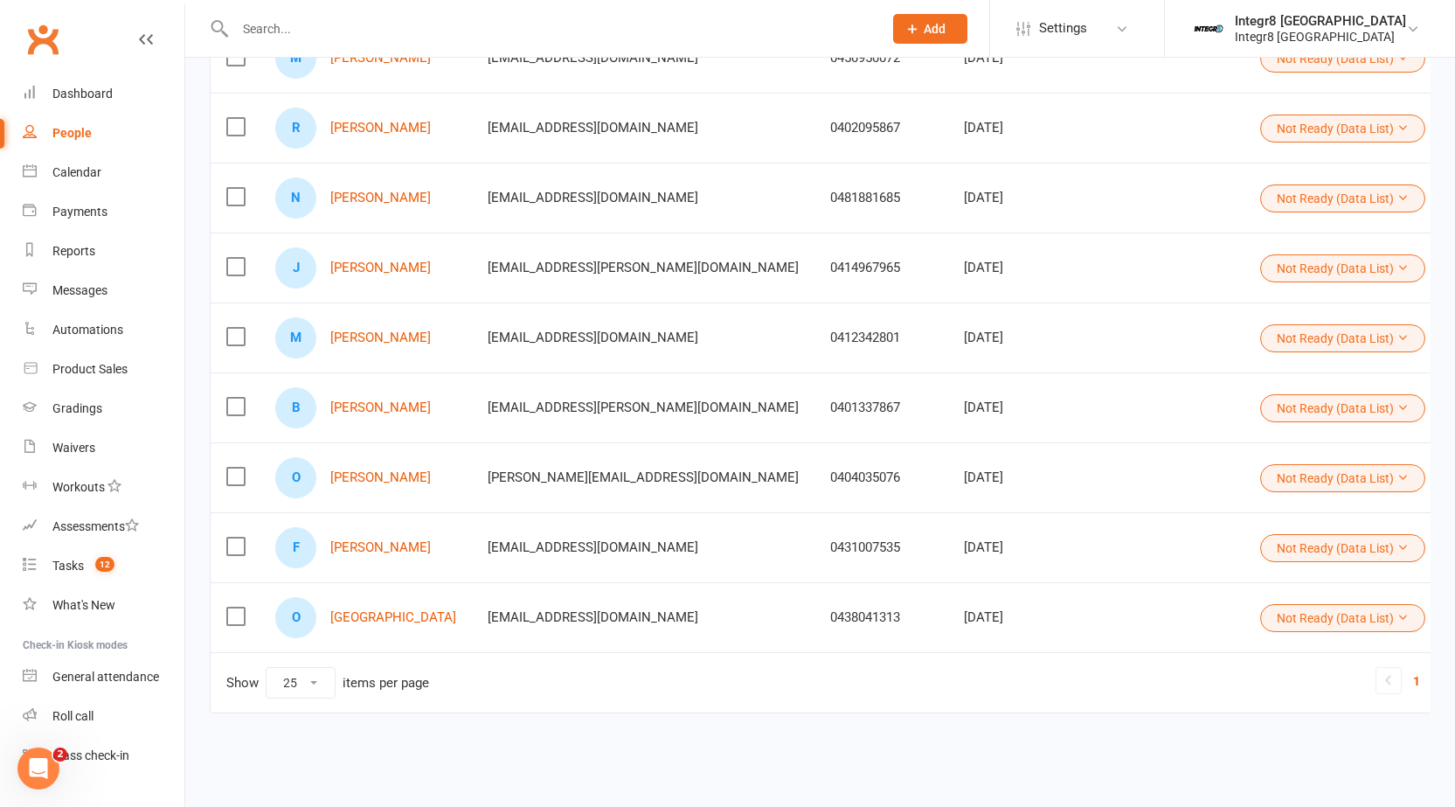
click at [1448, 679] on link "3" at bounding box center [1458, 681] width 21 height 24
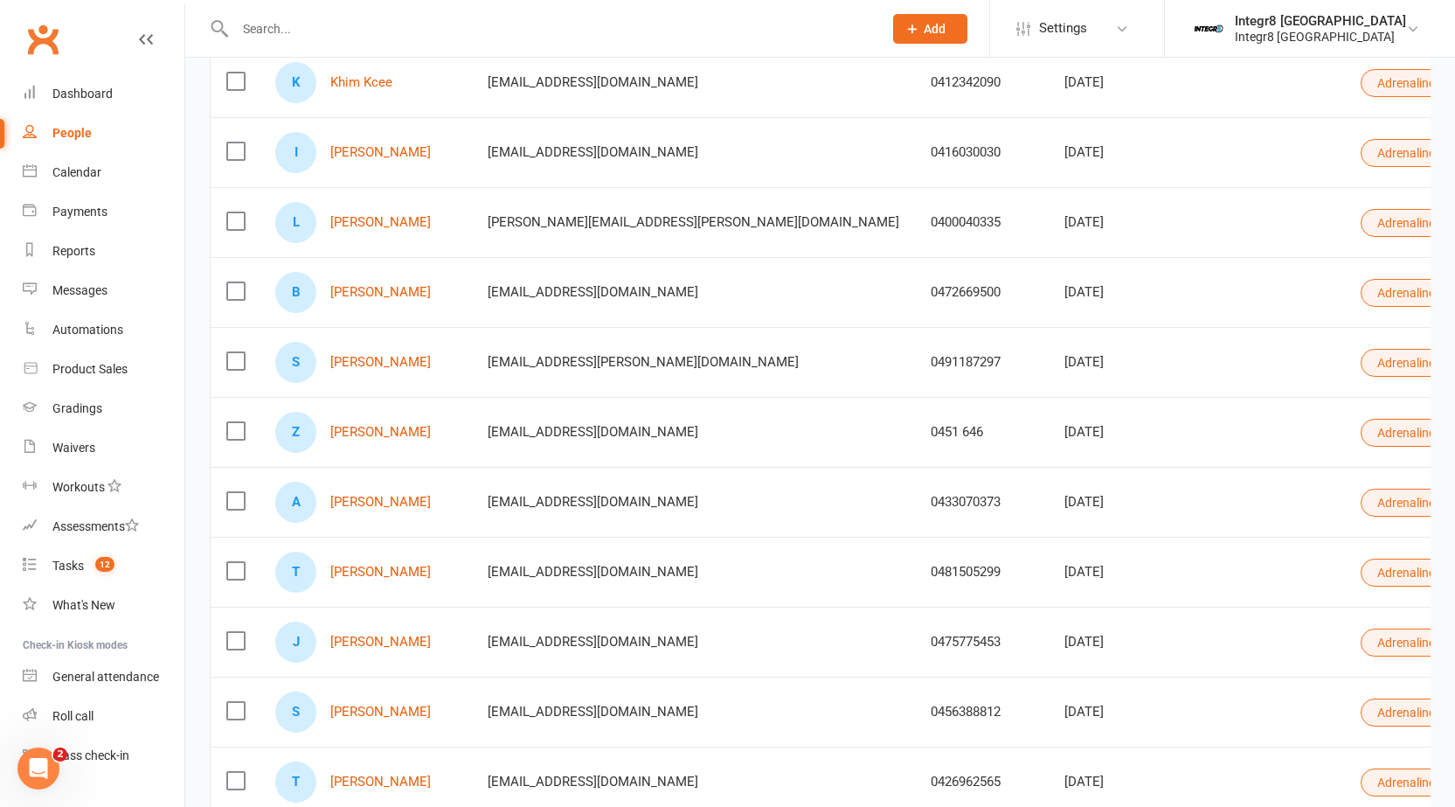
scroll to position [1315, 0]
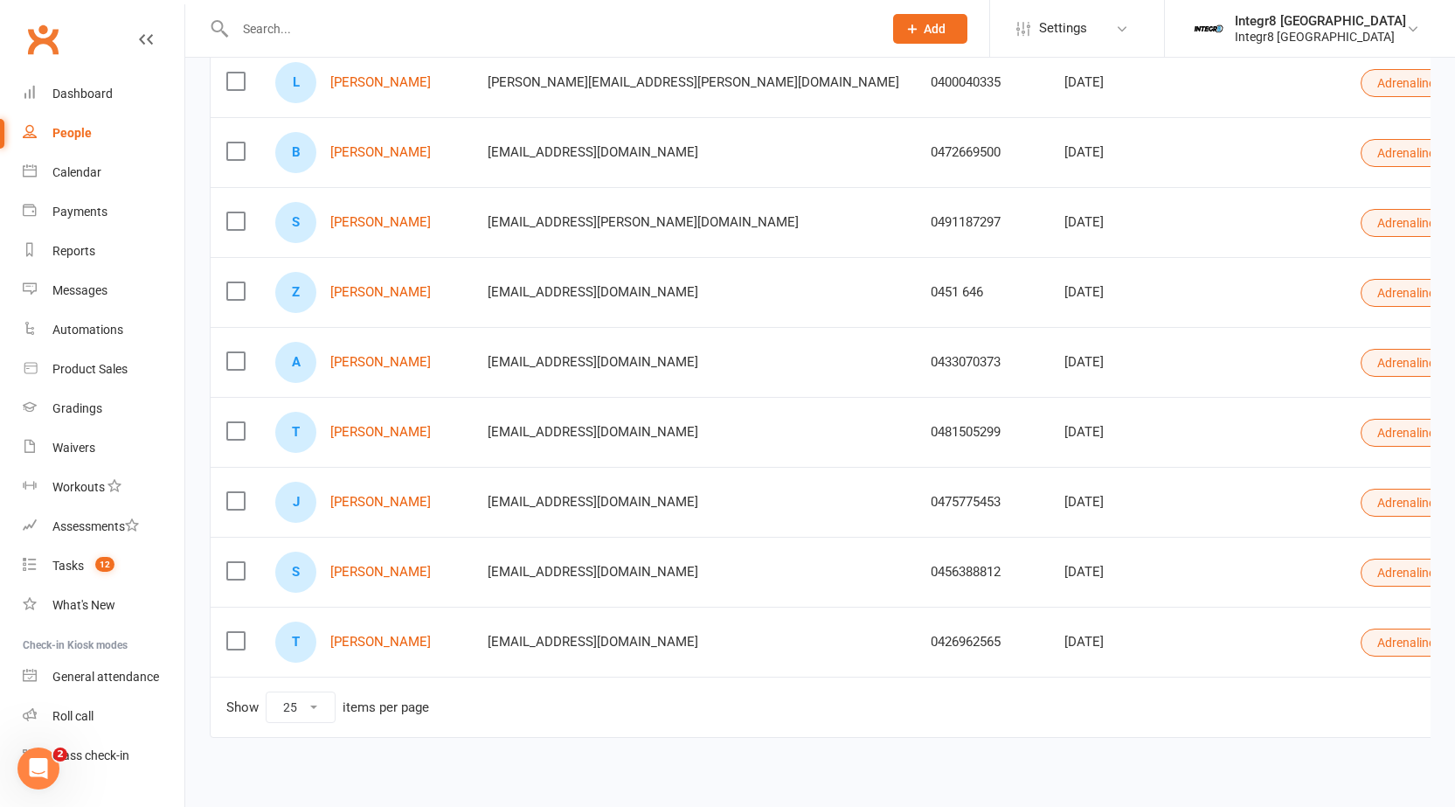
scroll to position [1403, 0]
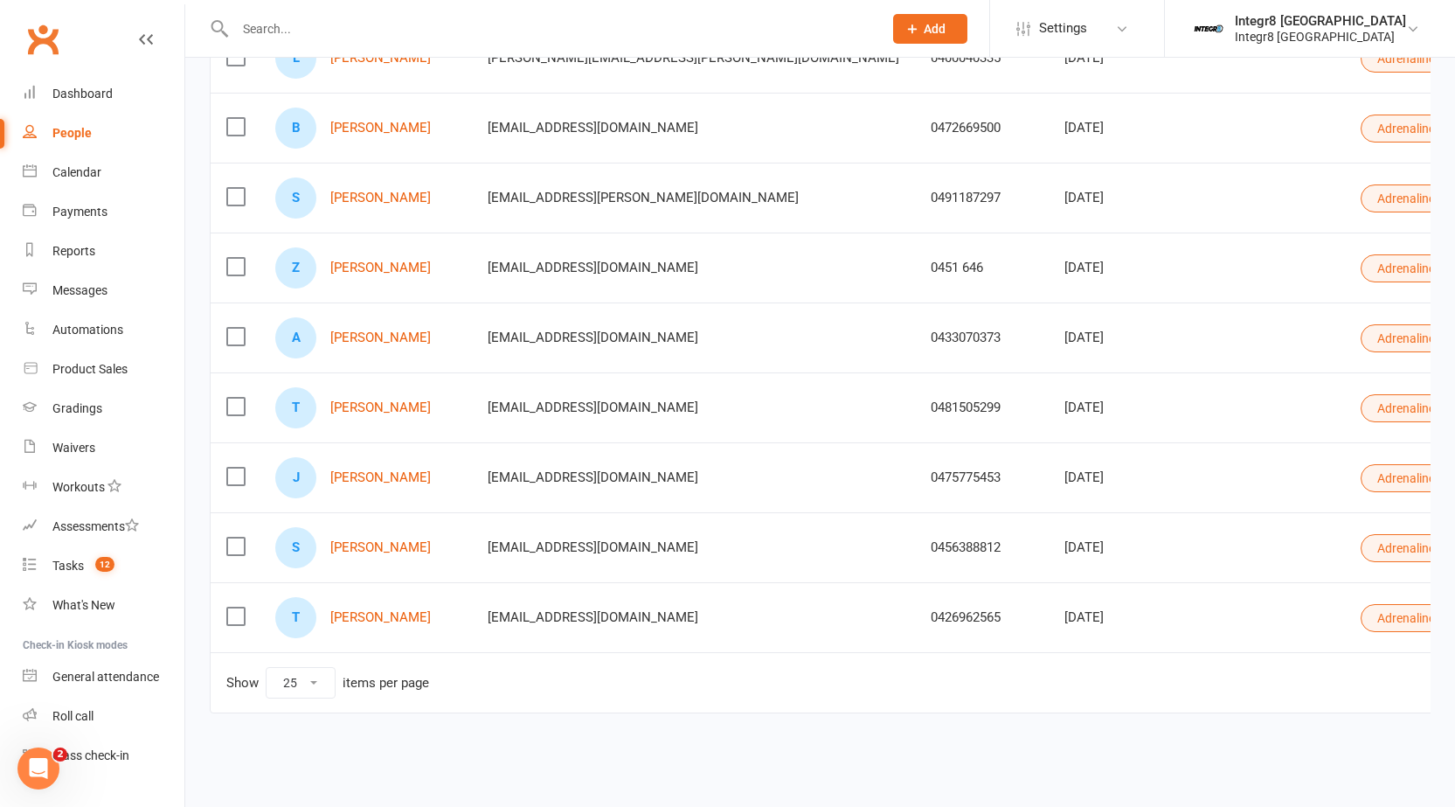
click at [1465, 677] on link "1" at bounding box center [1475, 681] width 21 height 24
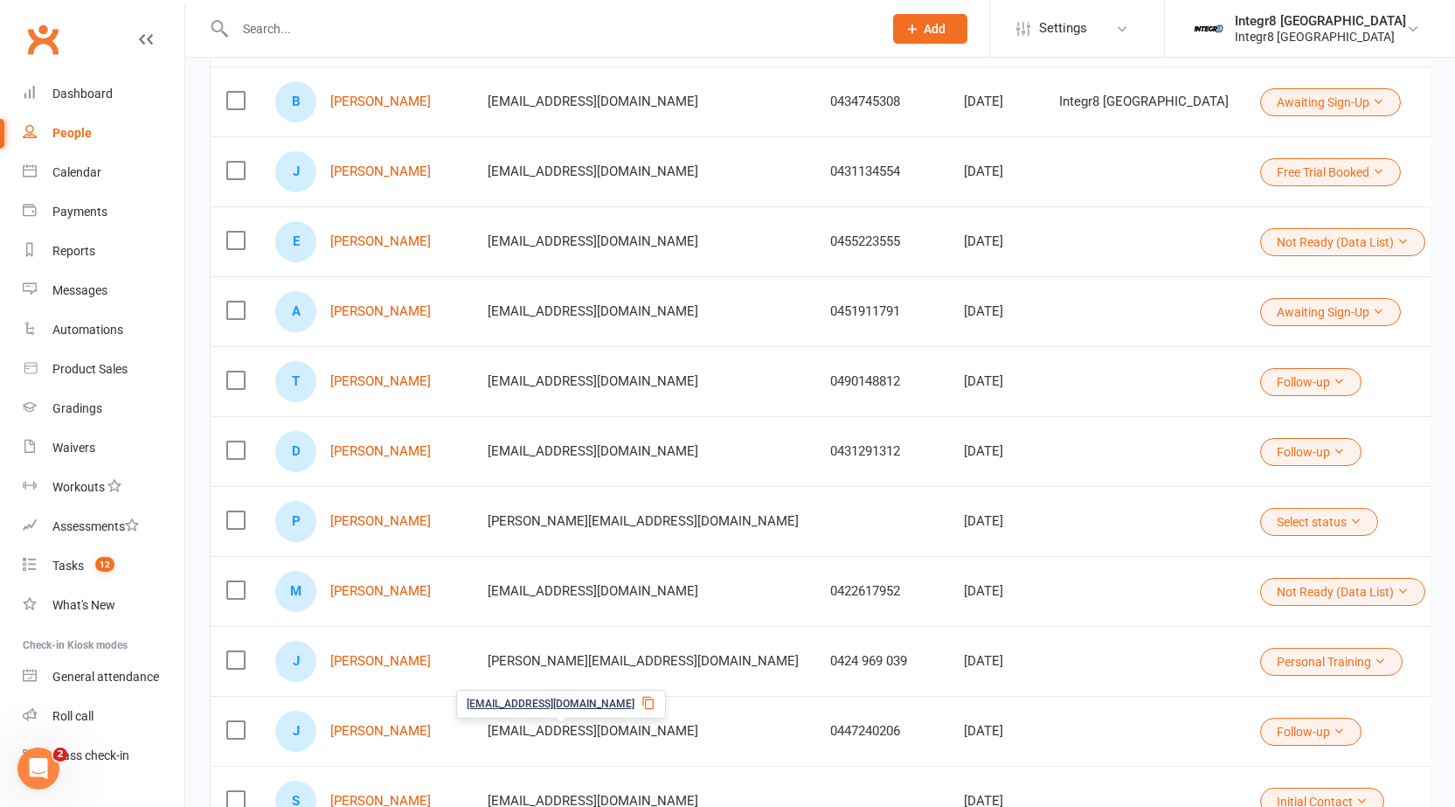
scroll to position [267, 0]
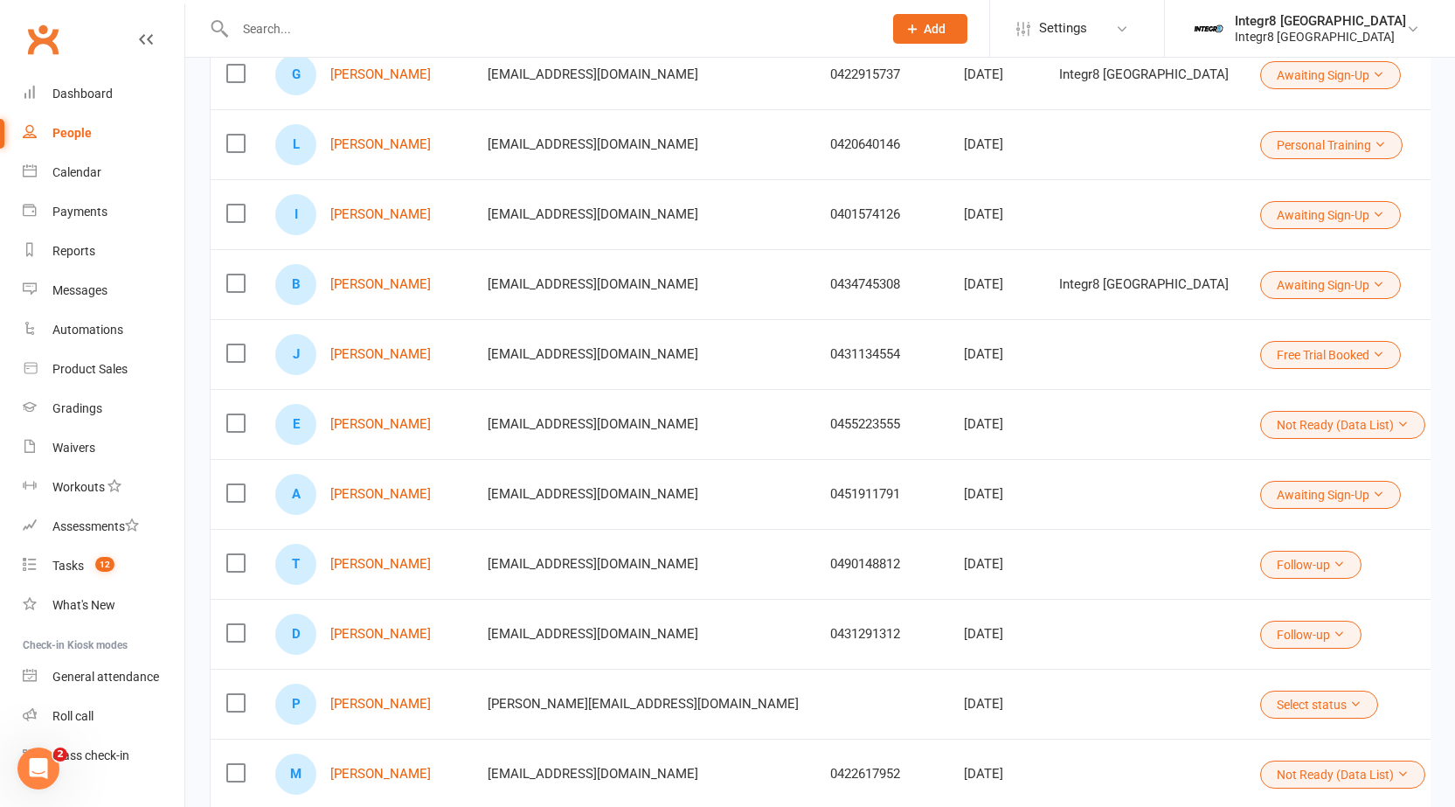
click at [44, 131] on link "People" at bounding box center [104, 133] width 162 height 39
click at [94, 135] on link "People" at bounding box center [104, 133] width 162 height 39
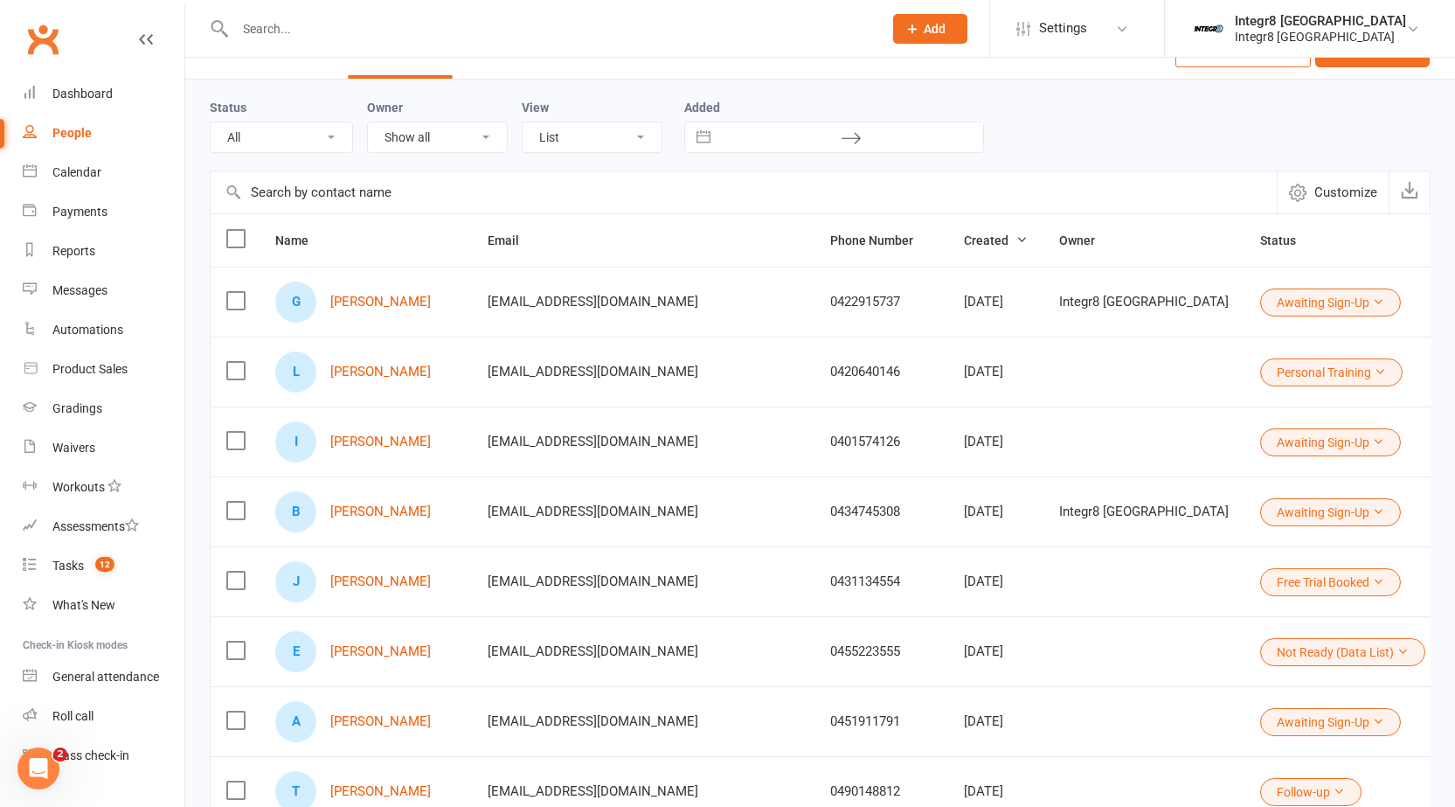
scroll to position [0, 0]
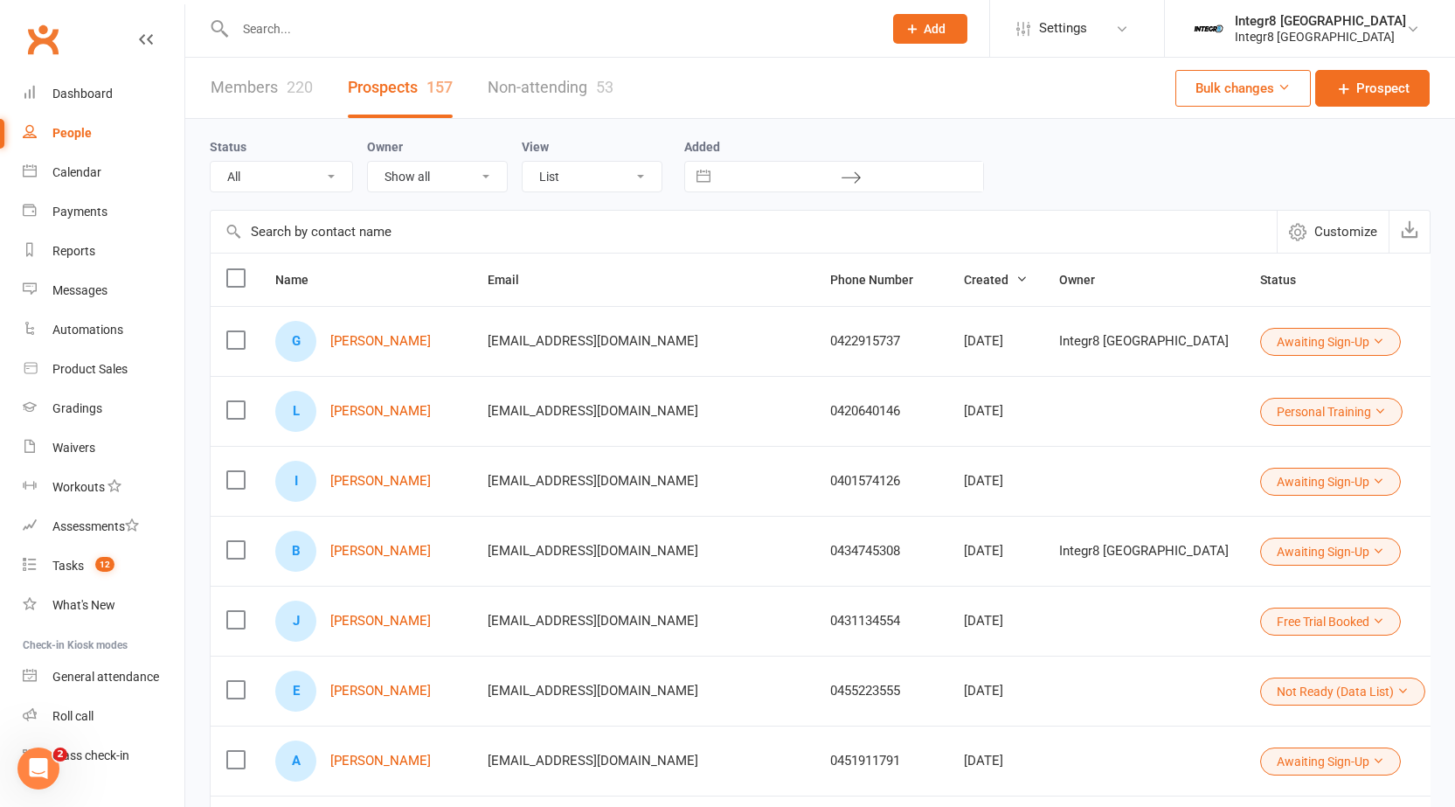
click at [290, 100] on link "Members 220" at bounding box center [262, 88] width 102 height 60
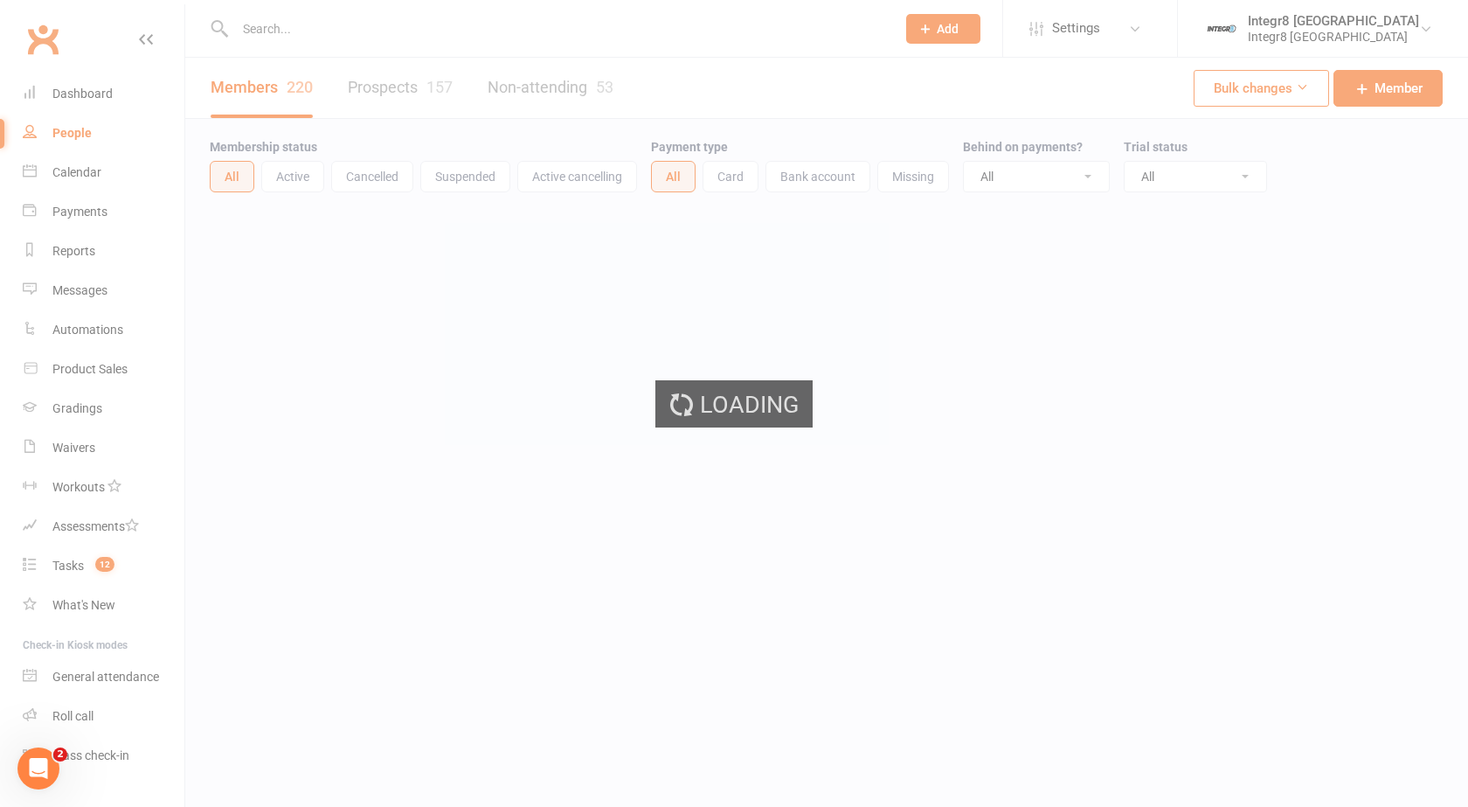
select select "100"
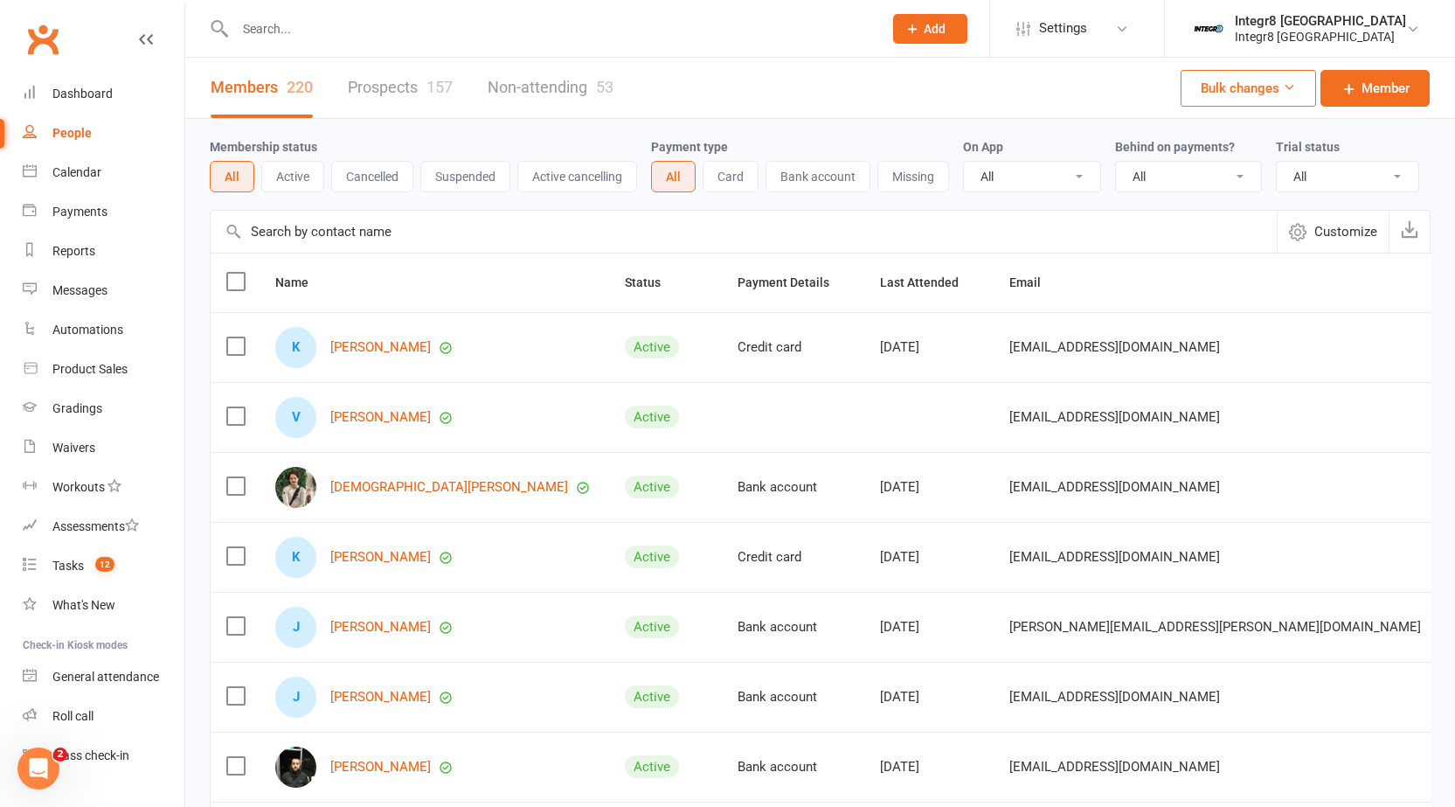
click at [287, 182] on button "Active" at bounding box center [292, 176] width 63 height 31
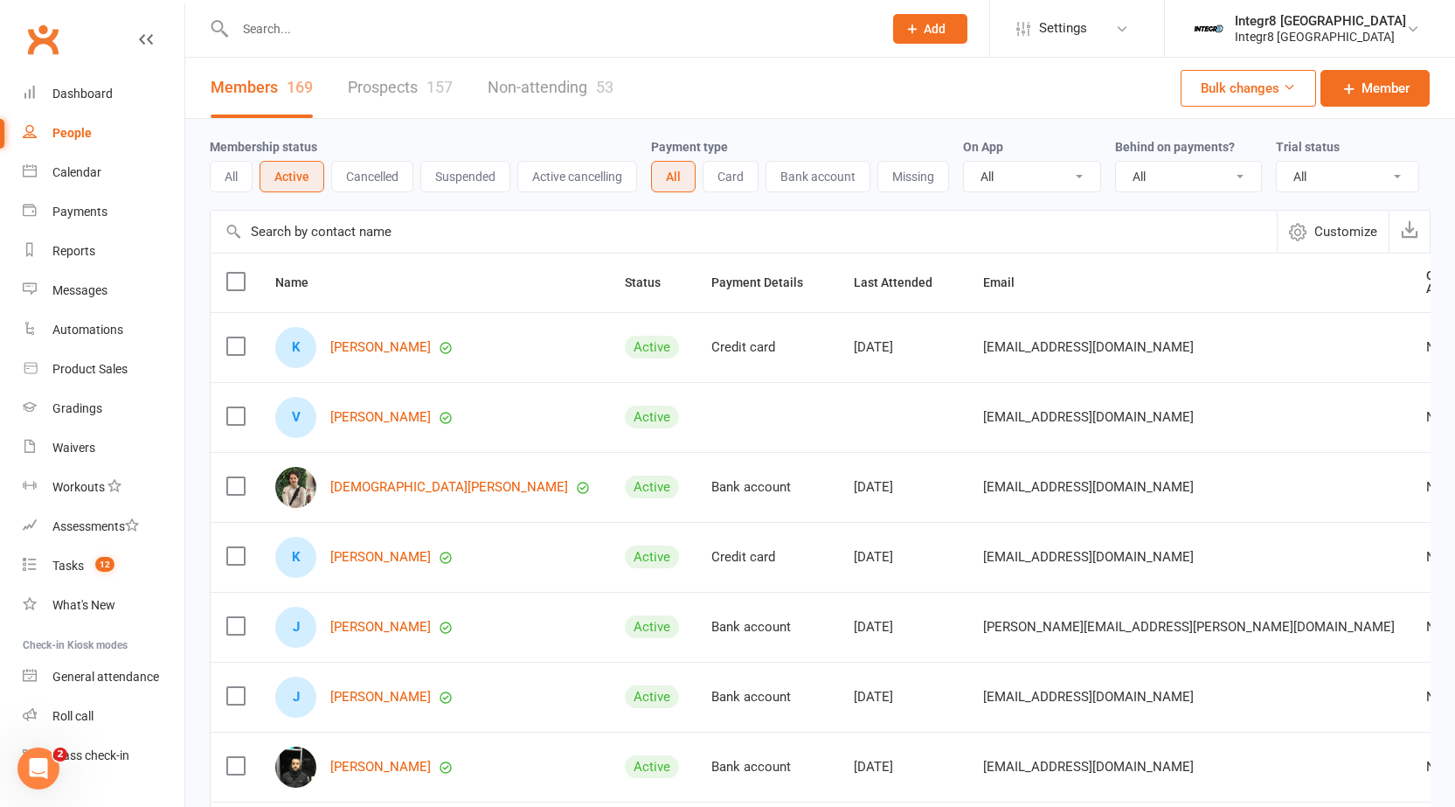
click at [241, 179] on button "All" at bounding box center [231, 176] width 43 height 31
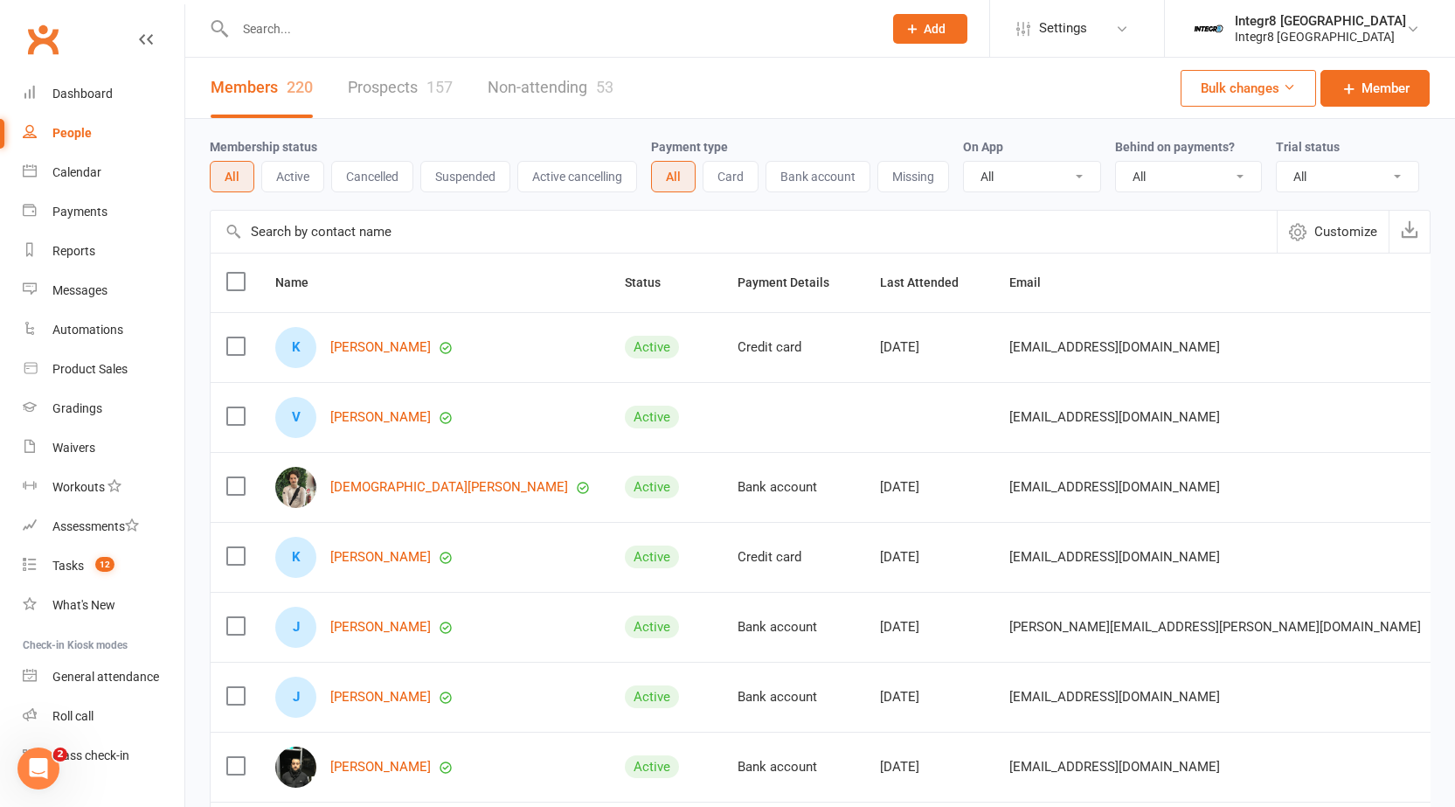
click at [1165, 188] on select "All No Yes" at bounding box center [1188, 177] width 145 height 30
select select "true"
click at [1118, 163] on select "All No Yes" at bounding box center [1188, 177] width 145 height 30
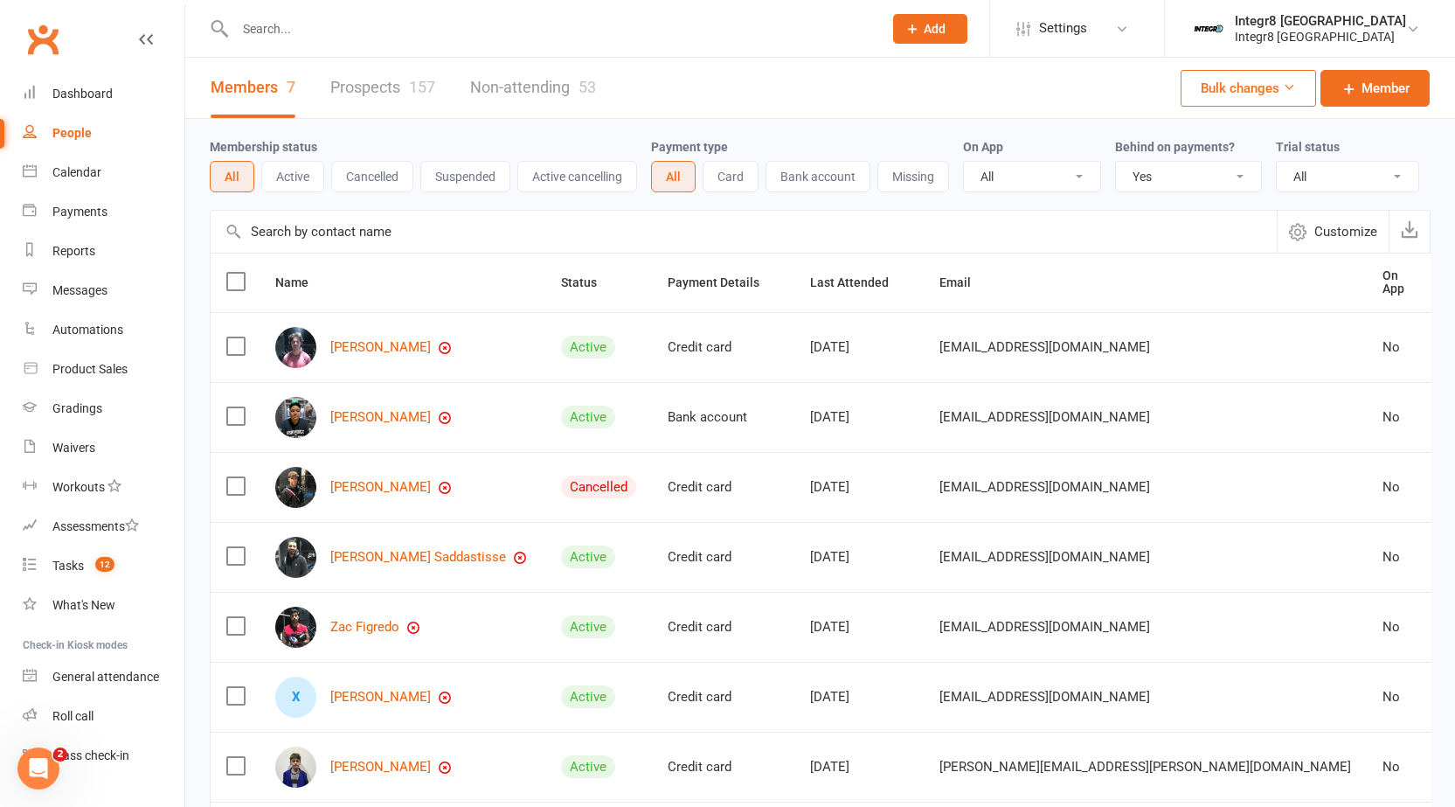
click at [320, 28] on input "text" at bounding box center [550, 29] width 641 height 24
click at [1161, 187] on select "All No Yes" at bounding box center [1188, 177] width 145 height 30
select select
click at [1118, 163] on select "All No Yes" at bounding box center [1188, 177] width 145 height 30
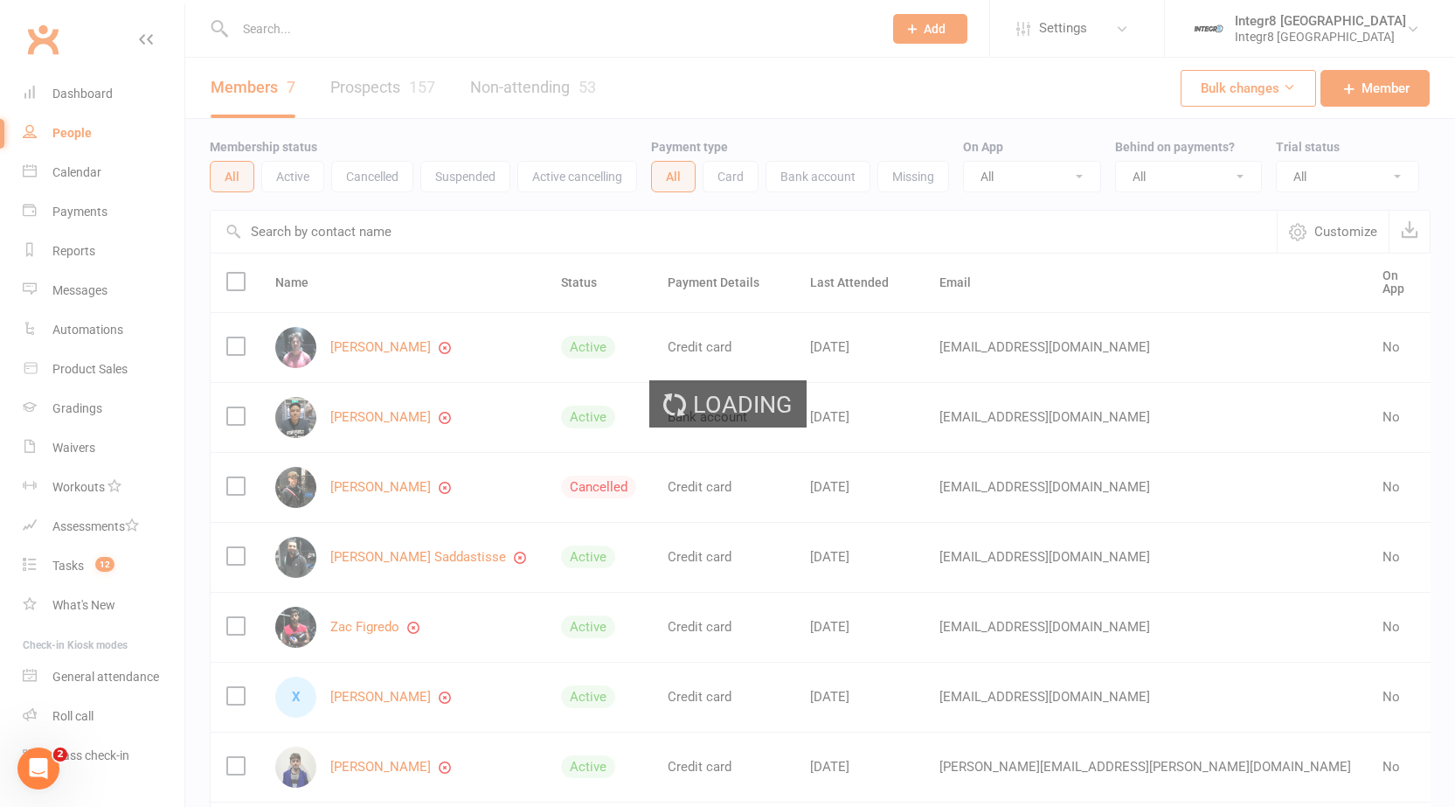
click at [373, 27] on div "Loading" at bounding box center [727, 403] width 1455 height 807
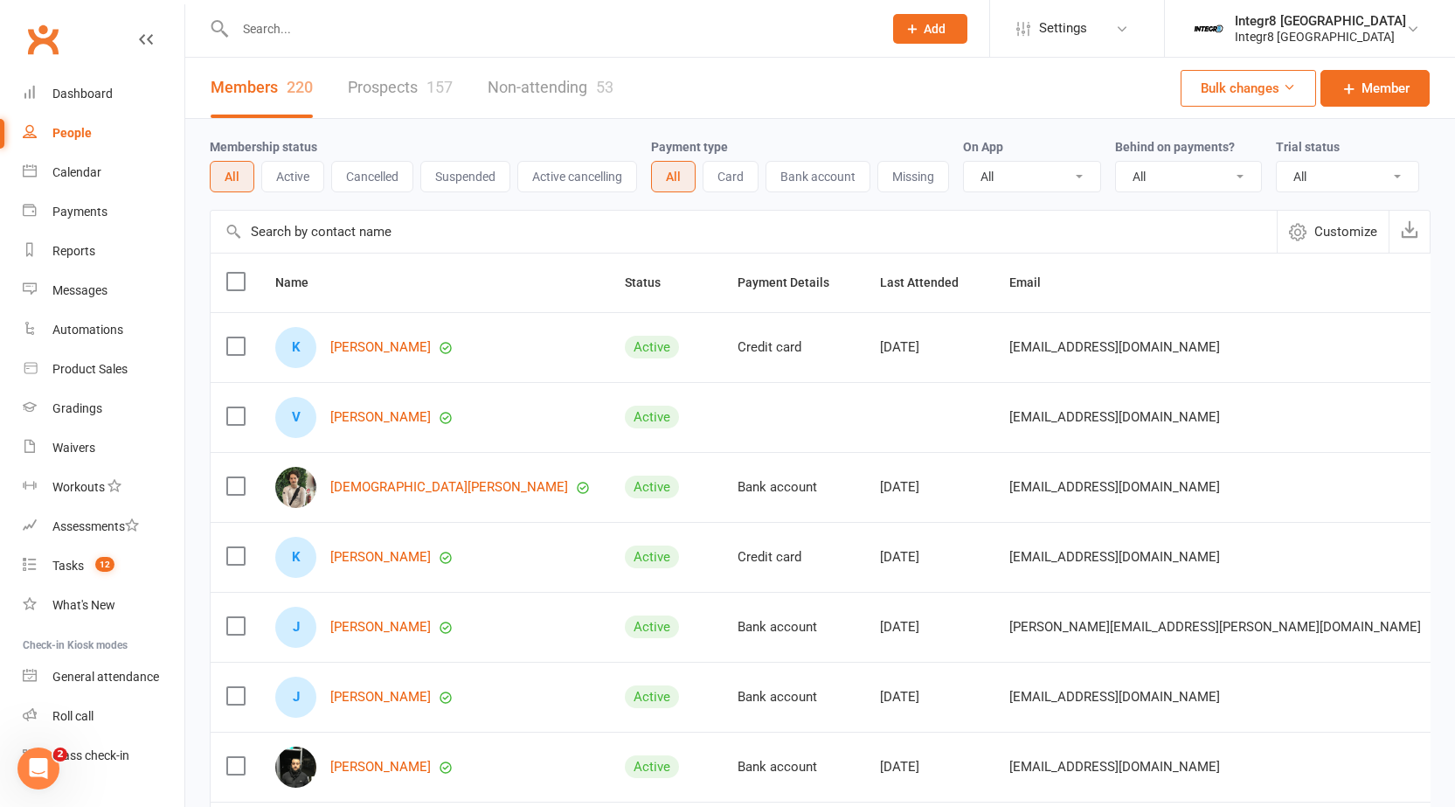
click at [294, 26] on input "text" at bounding box center [550, 29] width 641 height 24
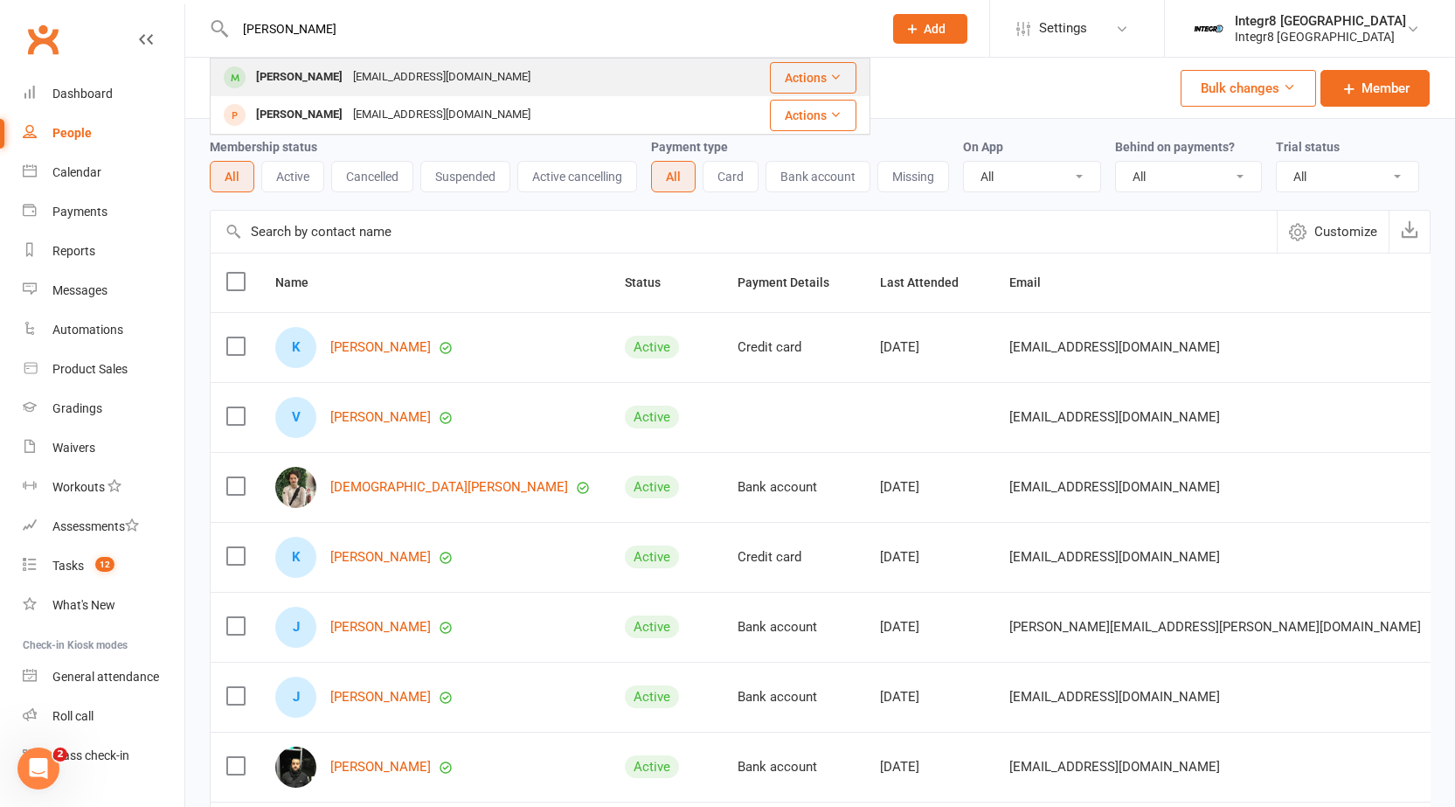
type input "triet"
click at [348, 67] on div "triettruyenky@gmail.com" at bounding box center [442, 77] width 188 height 25
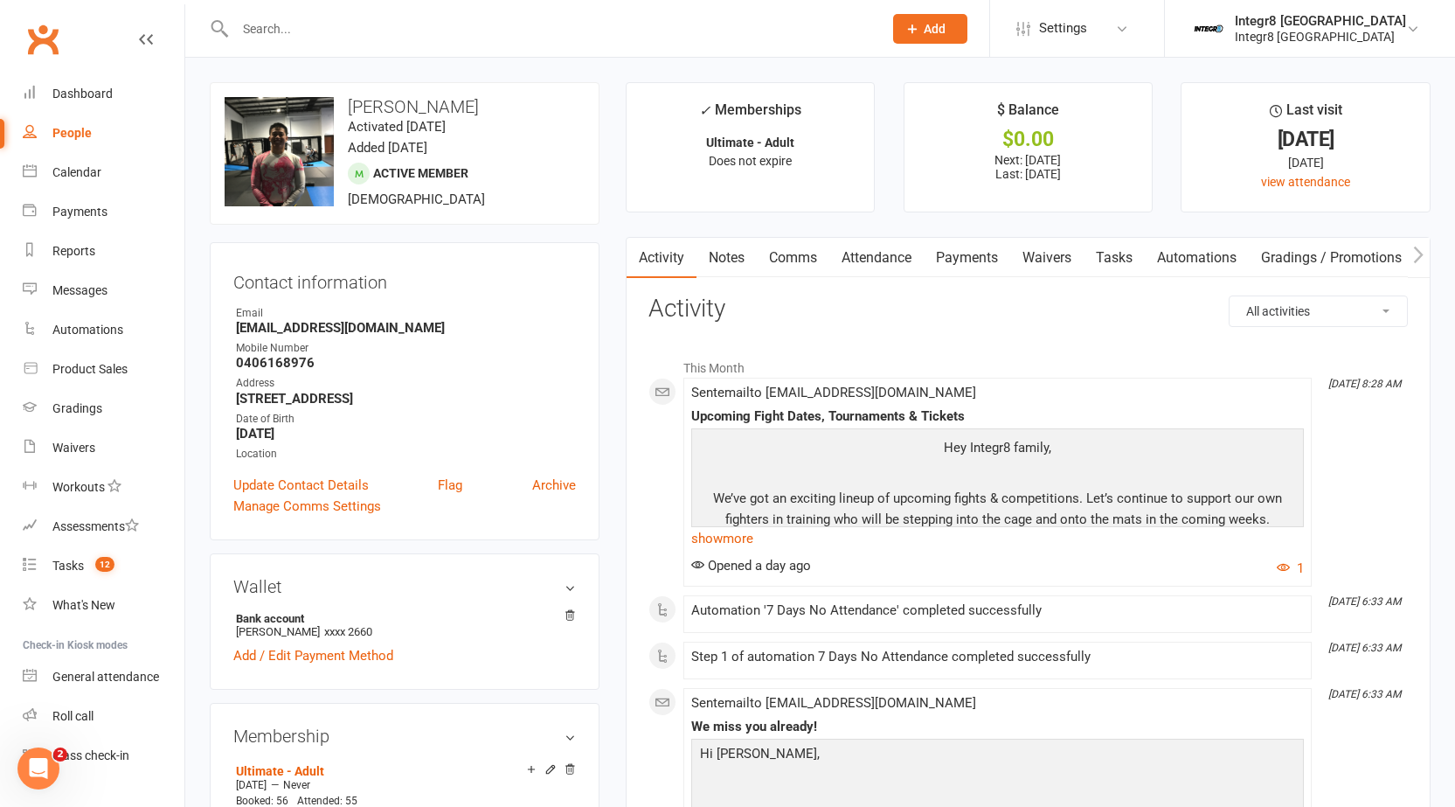
click at [729, 256] on link "Notes" at bounding box center [726, 258] width 60 height 40
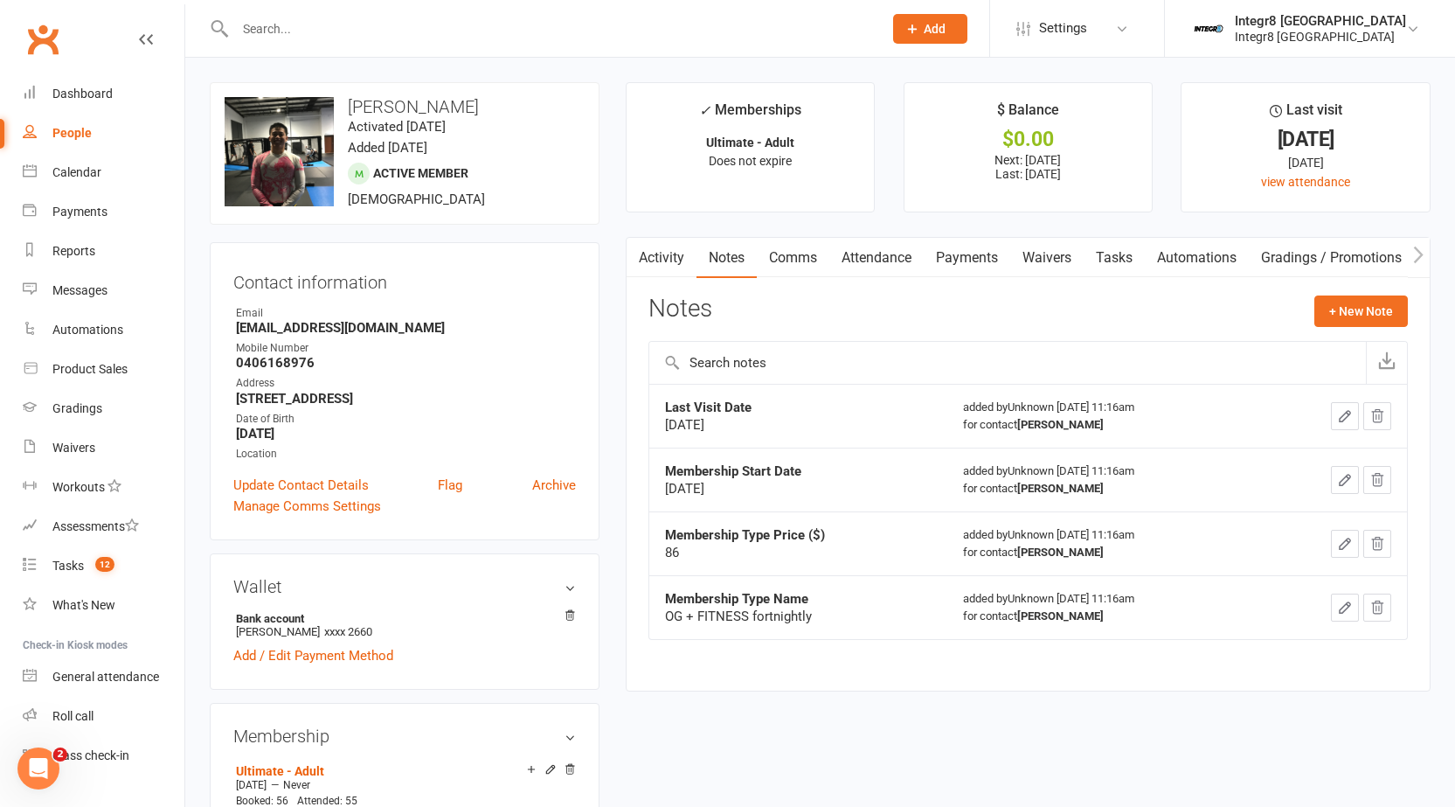
click at [672, 255] on link "Activity" at bounding box center [662, 258] width 70 height 40
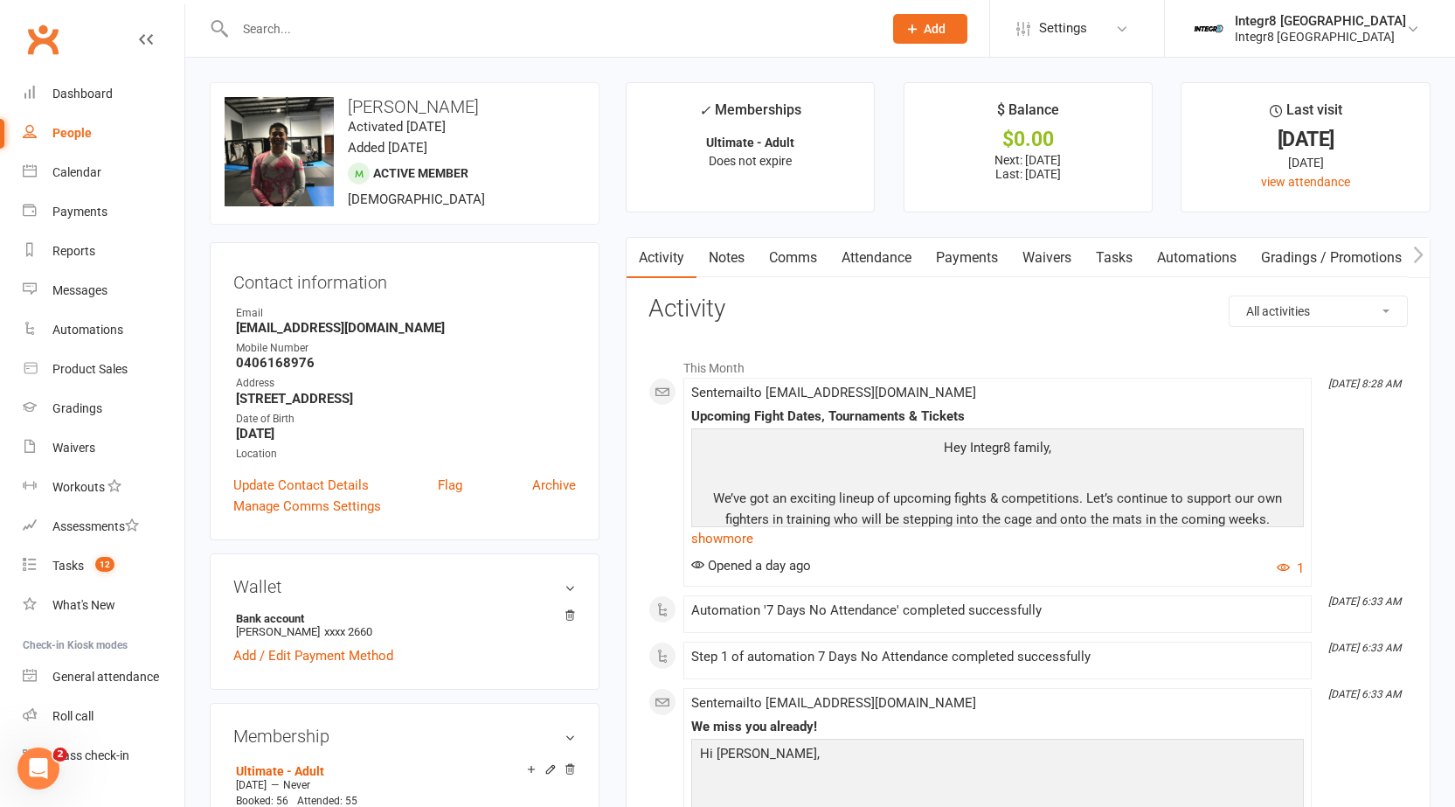
click at [714, 254] on link "Notes" at bounding box center [726, 258] width 60 height 40
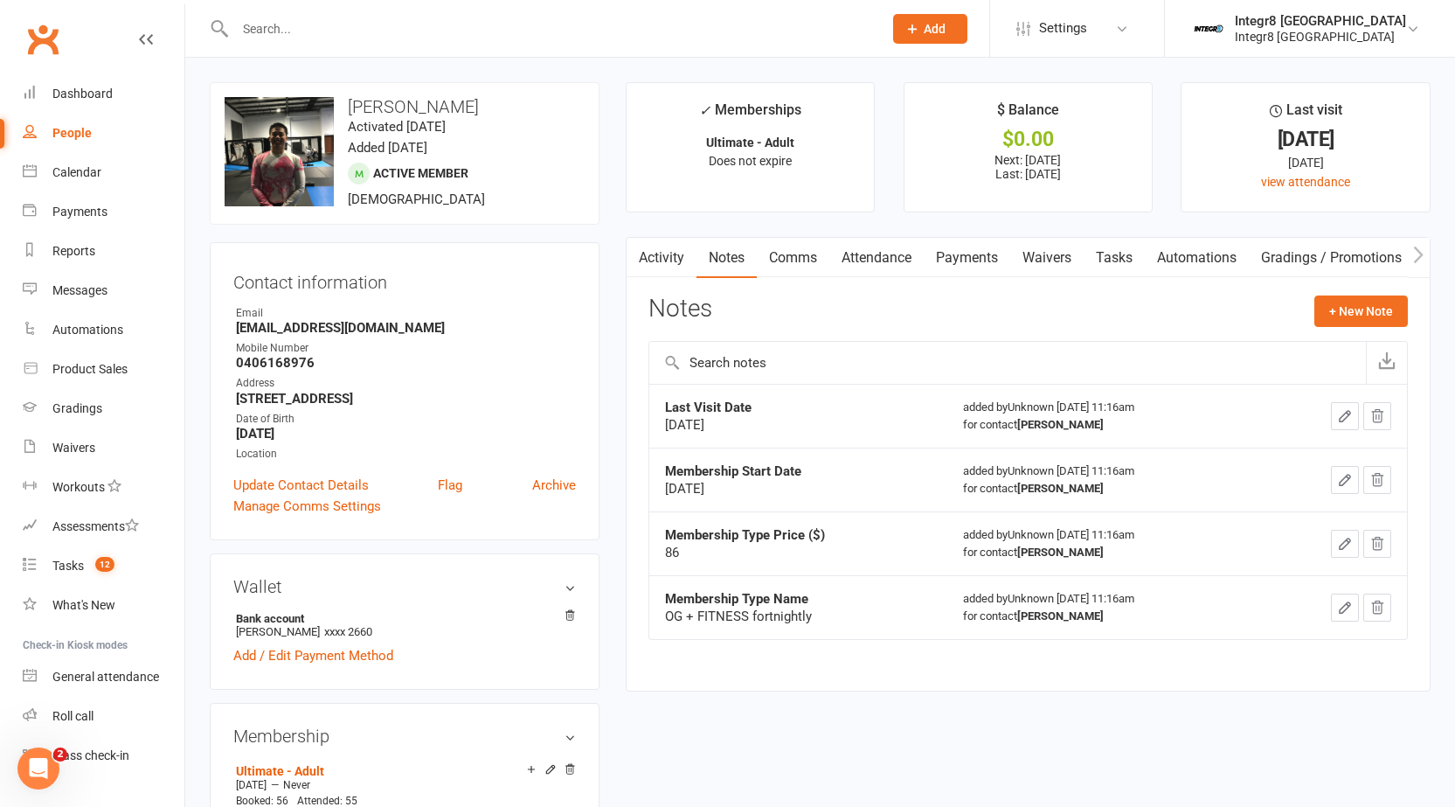
click at [658, 253] on link "Activity" at bounding box center [662, 258] width 70 height 40
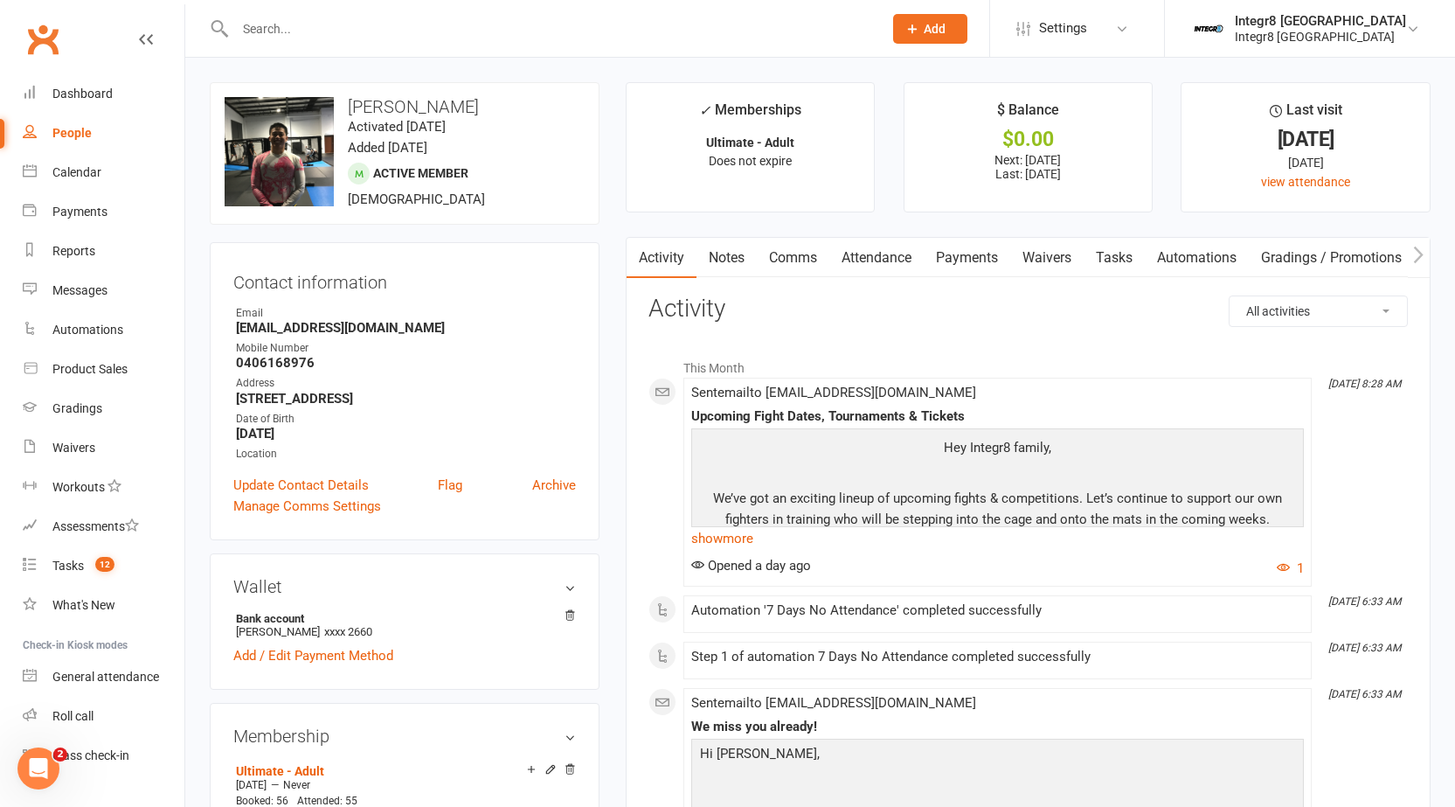
click at [714, 253] on link "Notes" at bounding box center [726, 258] width 60 height 40
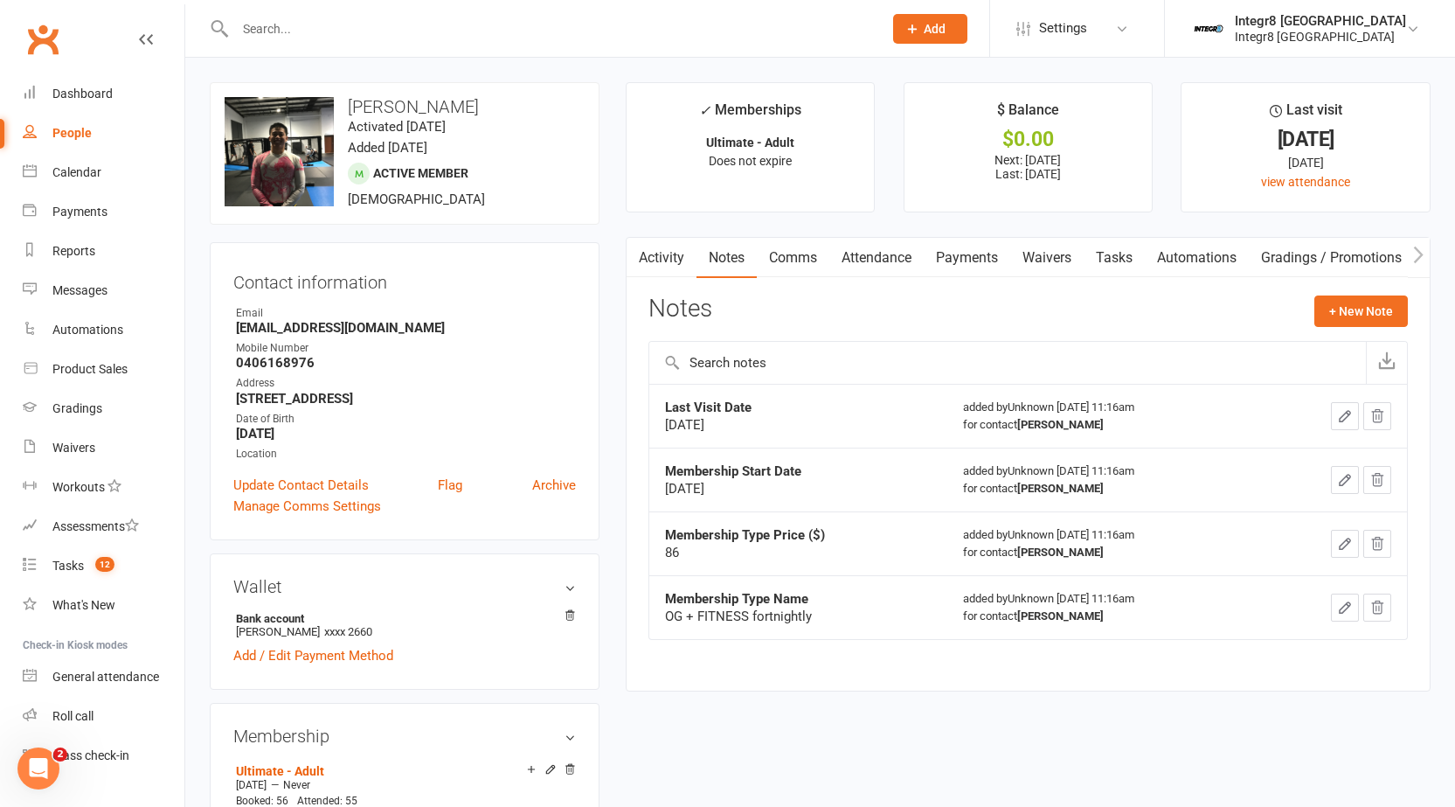
click at [660, 247] on link "Activity" at bounding box center [662, 258] width 70 height 40
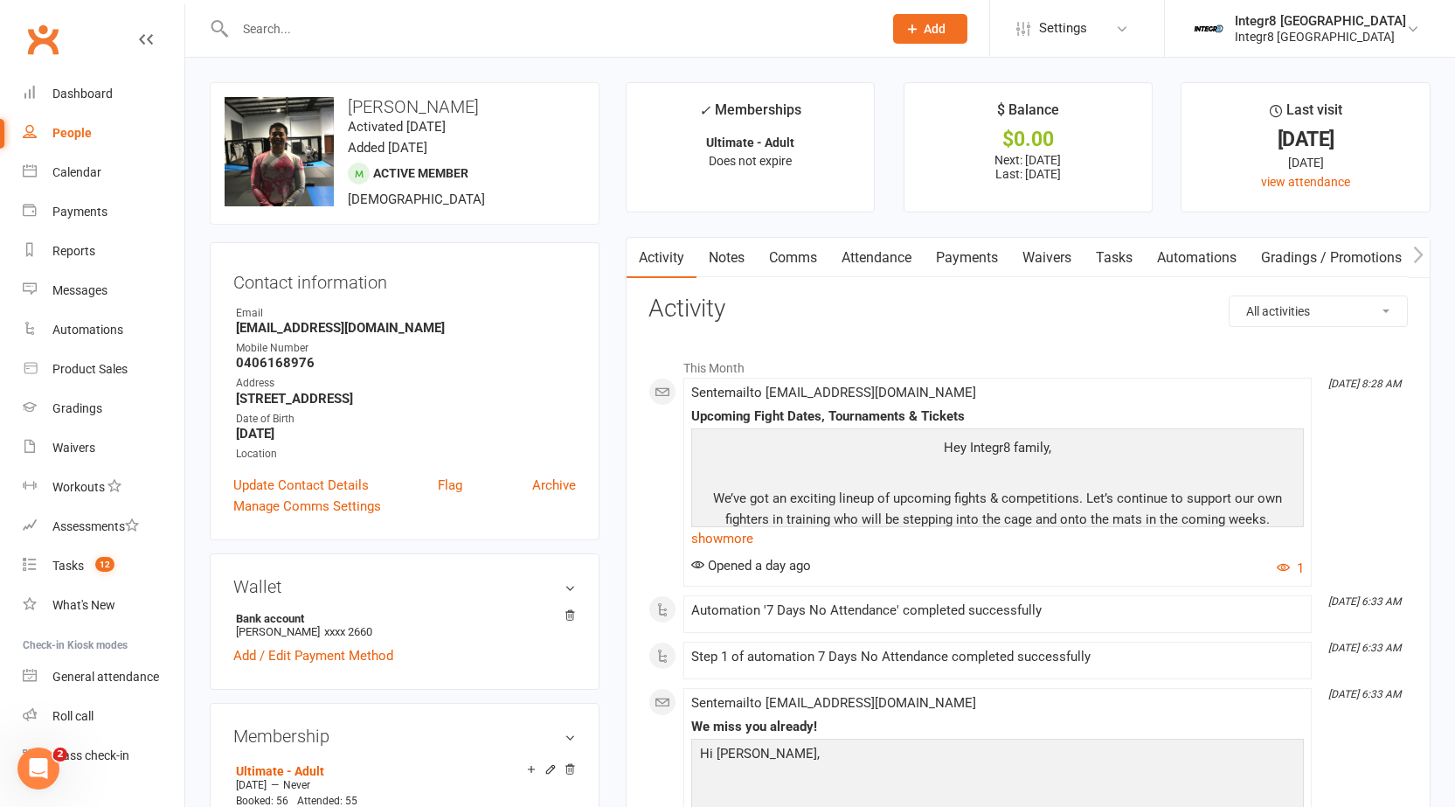
click at [957, 261] on link "Payments" at bounding box center [967, 258] width 87 height 40
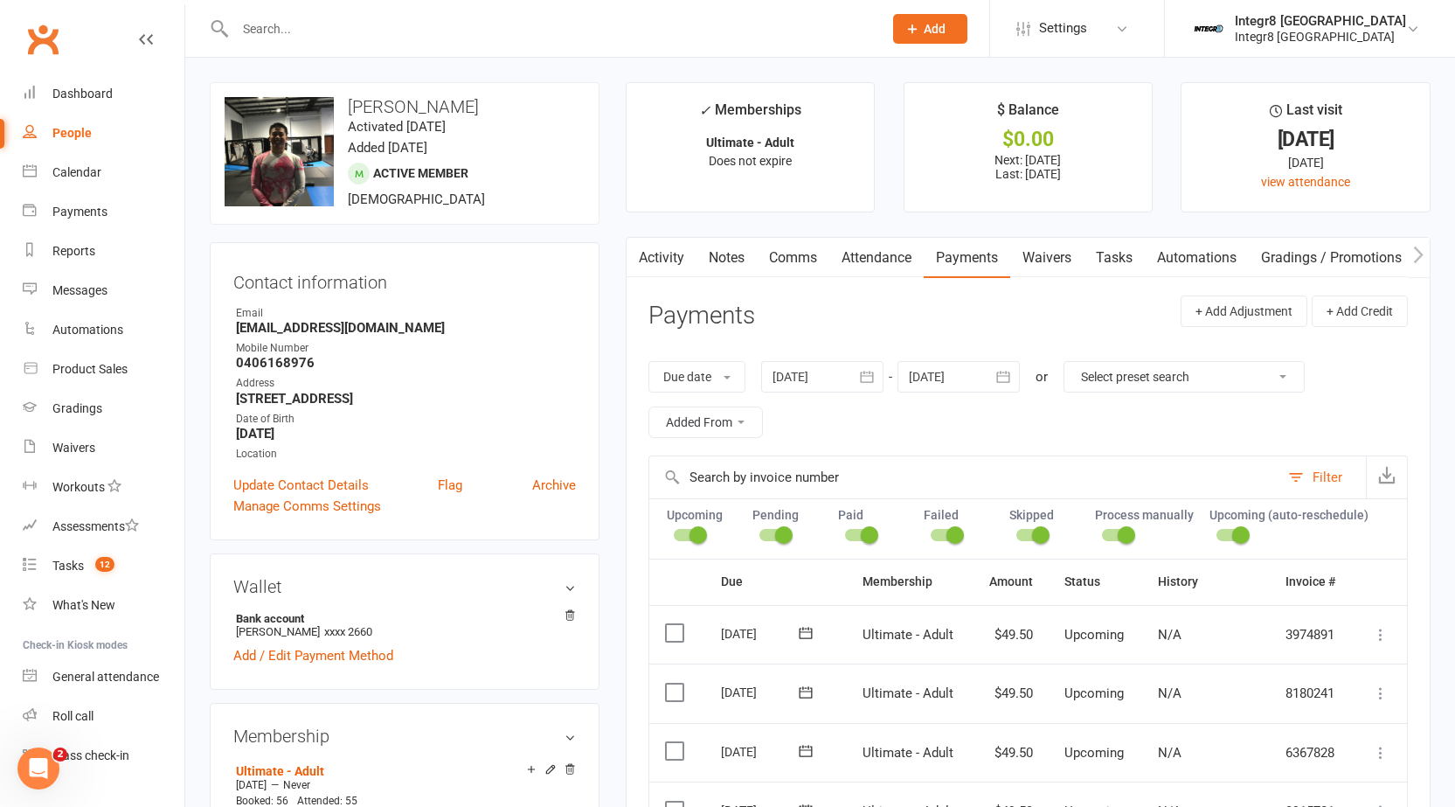
click at [686, 256] on link "Activity" at bounding box center [662, 258] width 70 height 40
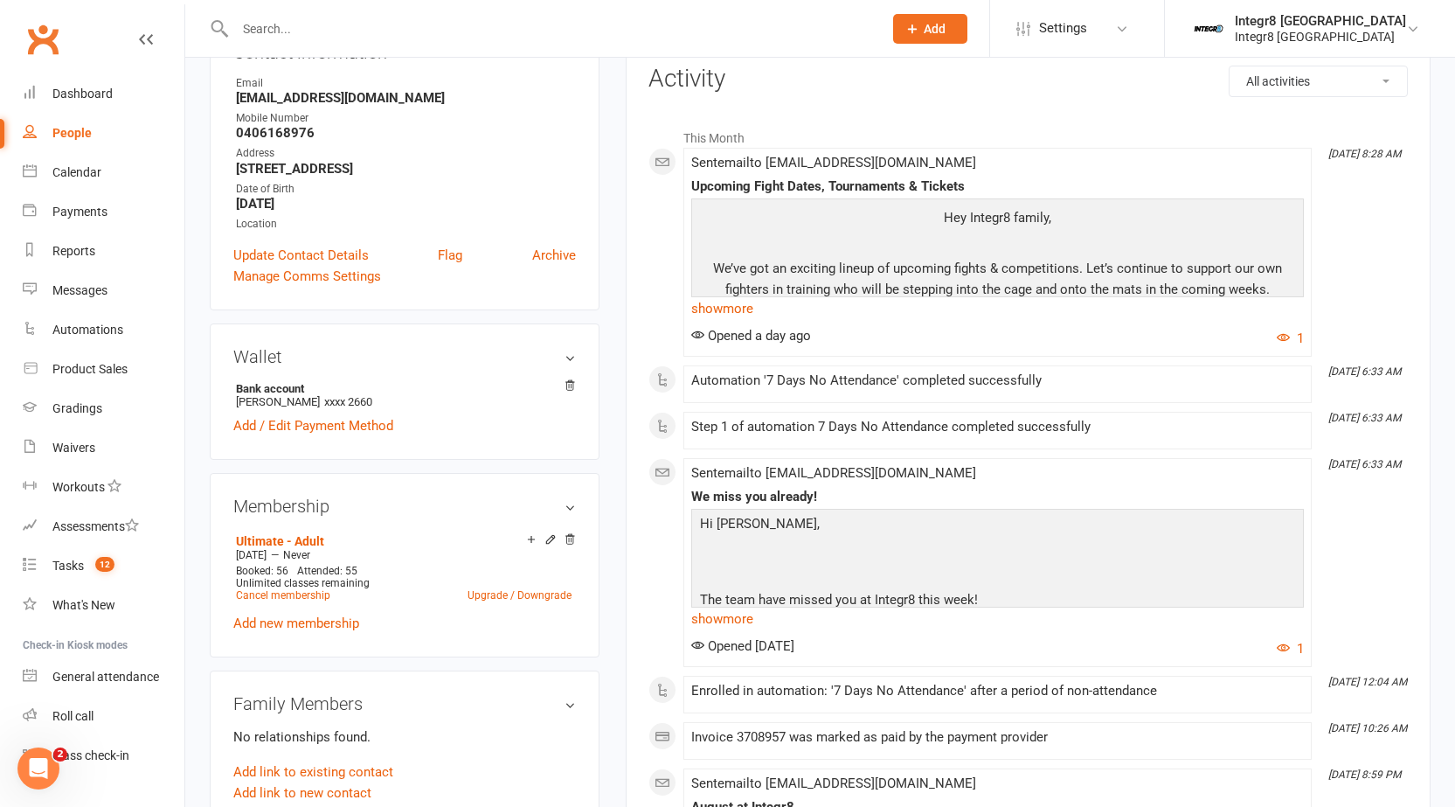
scroll to position [350, 0]
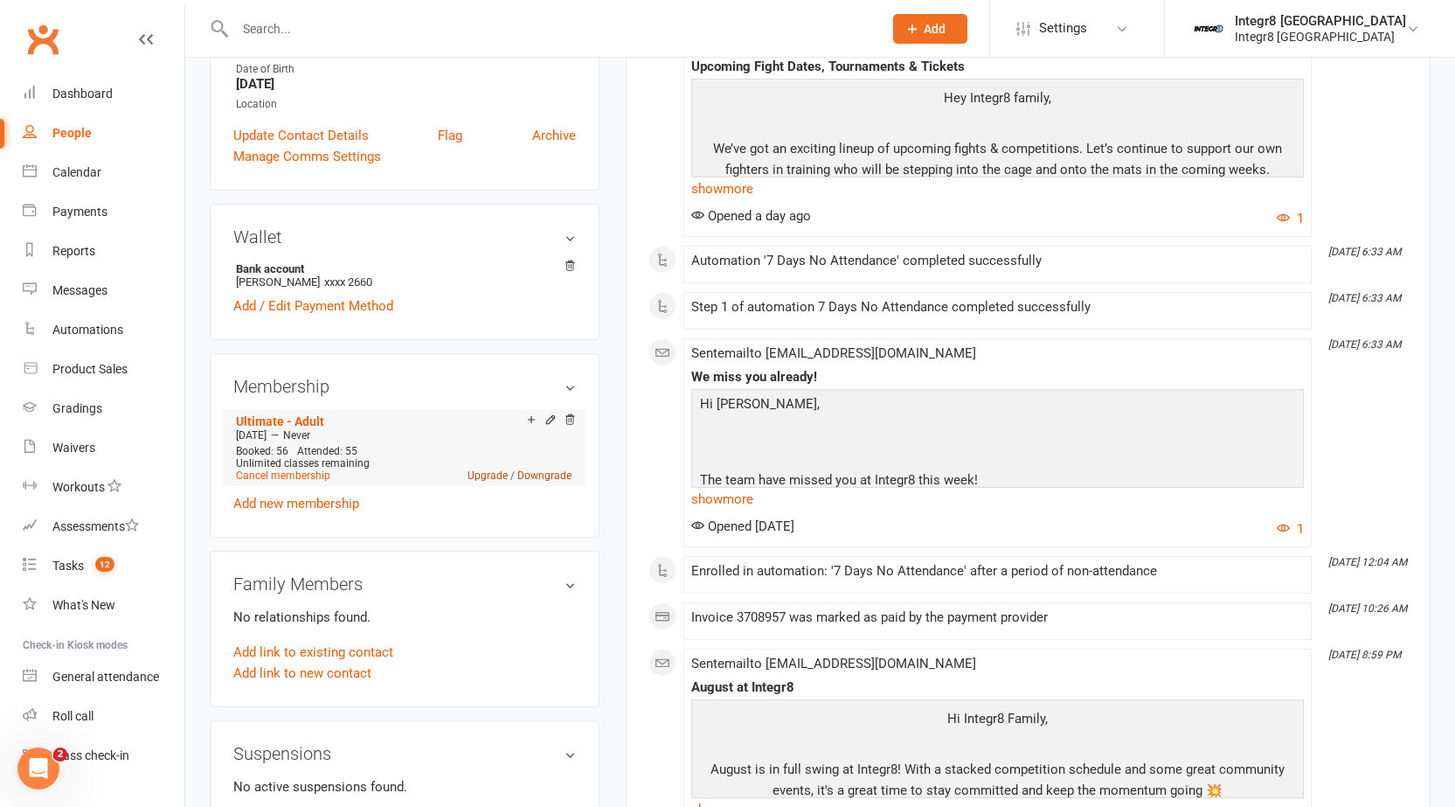
click at [488, 481] on link "Upgrade / Downgrade" at bounding box center [520, 475] width 104 height 12
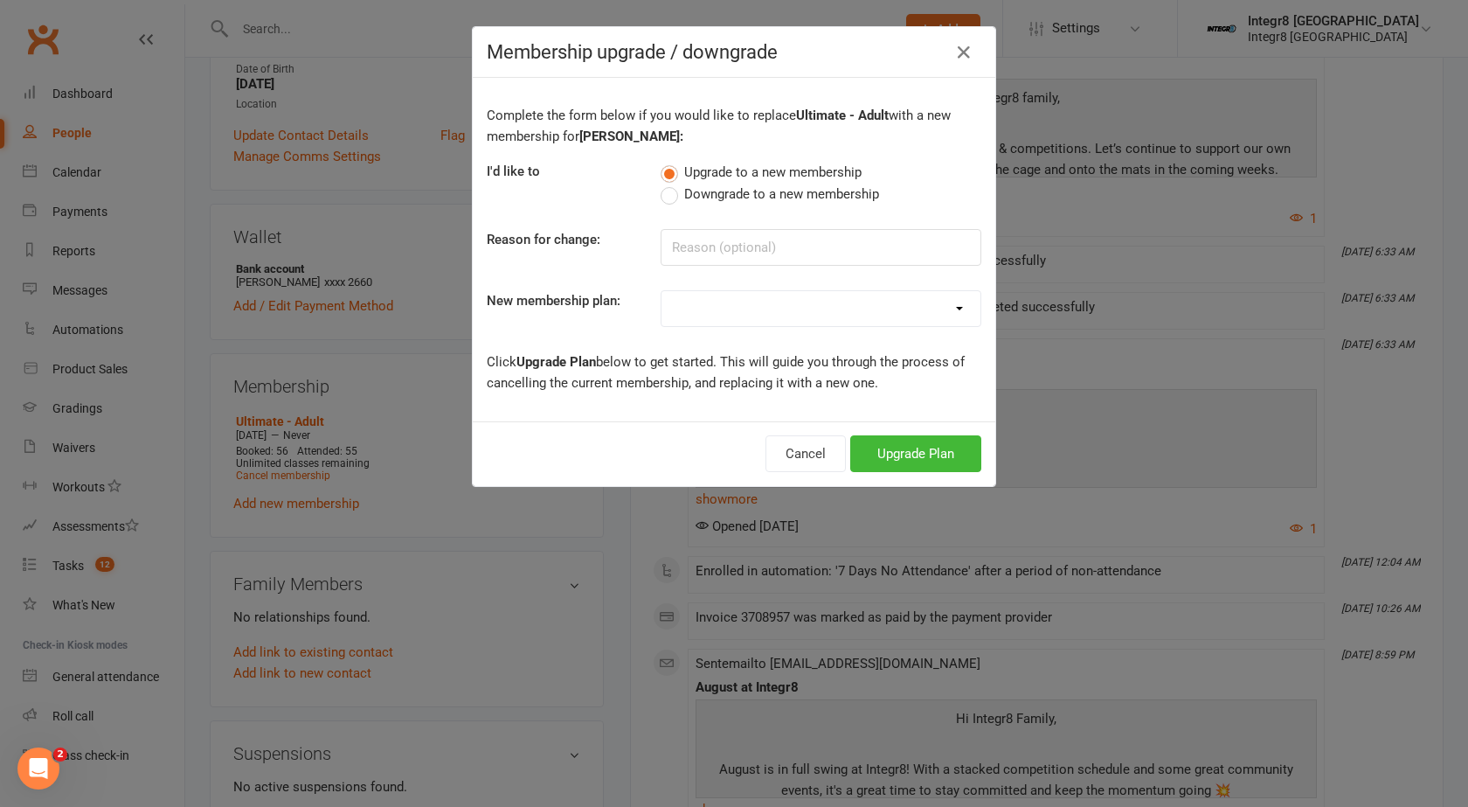
click at [728, 308] on select "Classic - Muay Thai Classic - MMA Classic - BJJ Classic - Kids BJJ - GI Classic…" at bounding box center [821, 308] width 319 height 35
select select "16"
click at [662, 291] on select "Classic - Muay Thai Classic - MMA Classic - BJJ Classic - Kids BJJ - GI Classic…" at bounding box center [821, 308] width 319 height 35
click at [921, 466] on button "Upgrade Plan" at bounding box center [915, 453] width 131 height 37
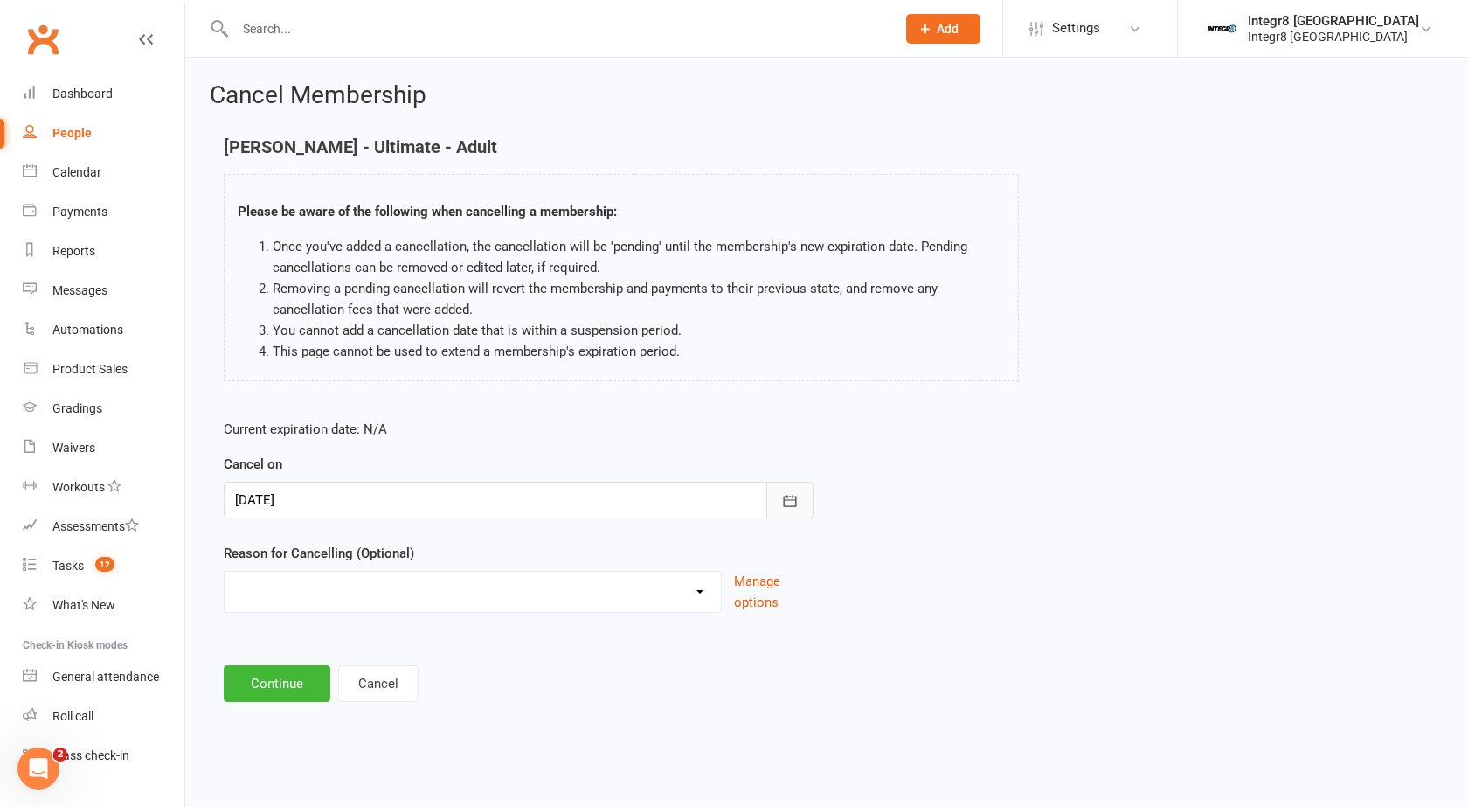
click at [779, 499] on button "button" at bounding box center [789, 499] width 47 height 37
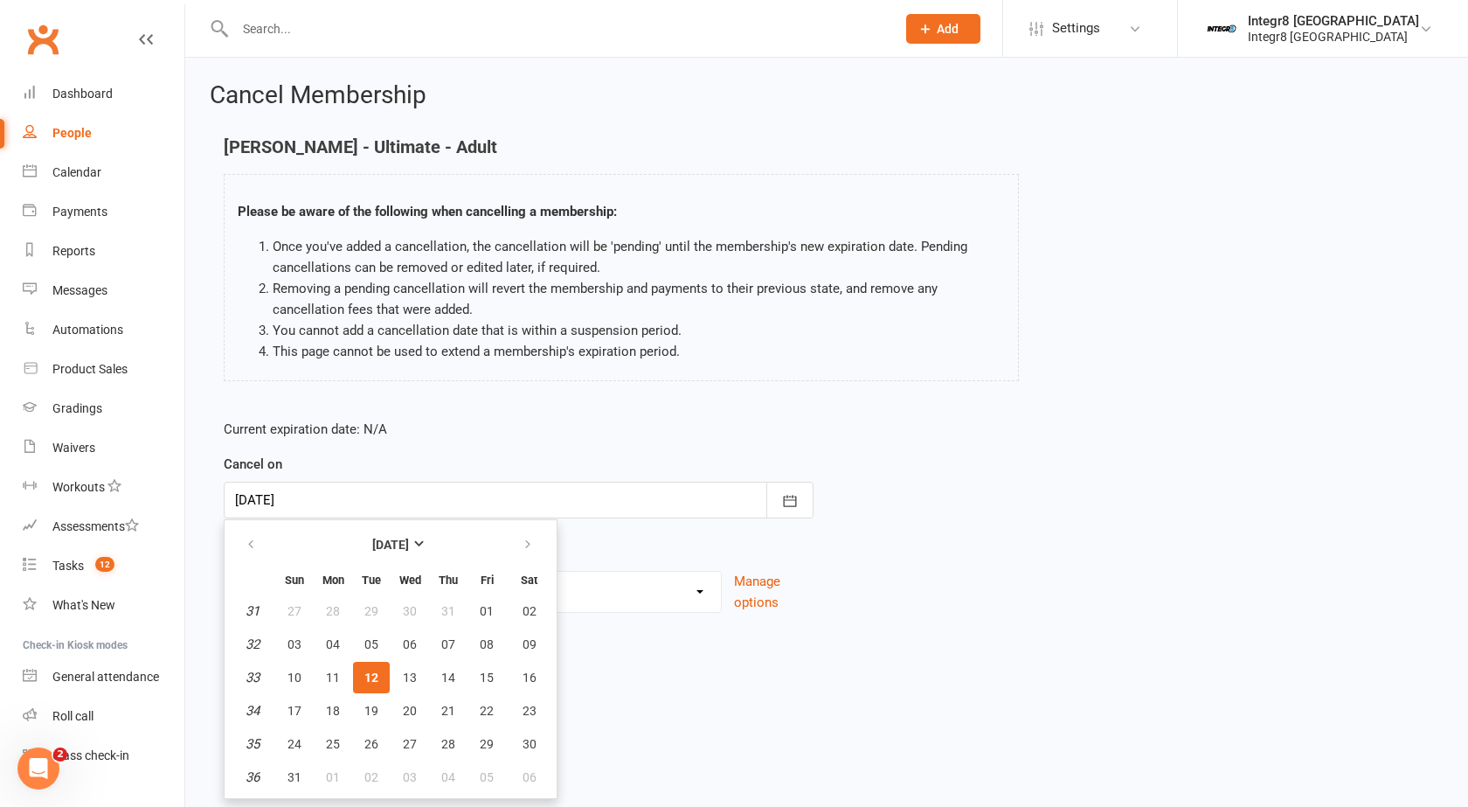
click at [1015, 443] on div "Current expiration date: N/A Cancel on 12 Aug 2025 August 2025 Sun Mon Tue Wed …" at bounding box center [827, 521] width 1232 height 232
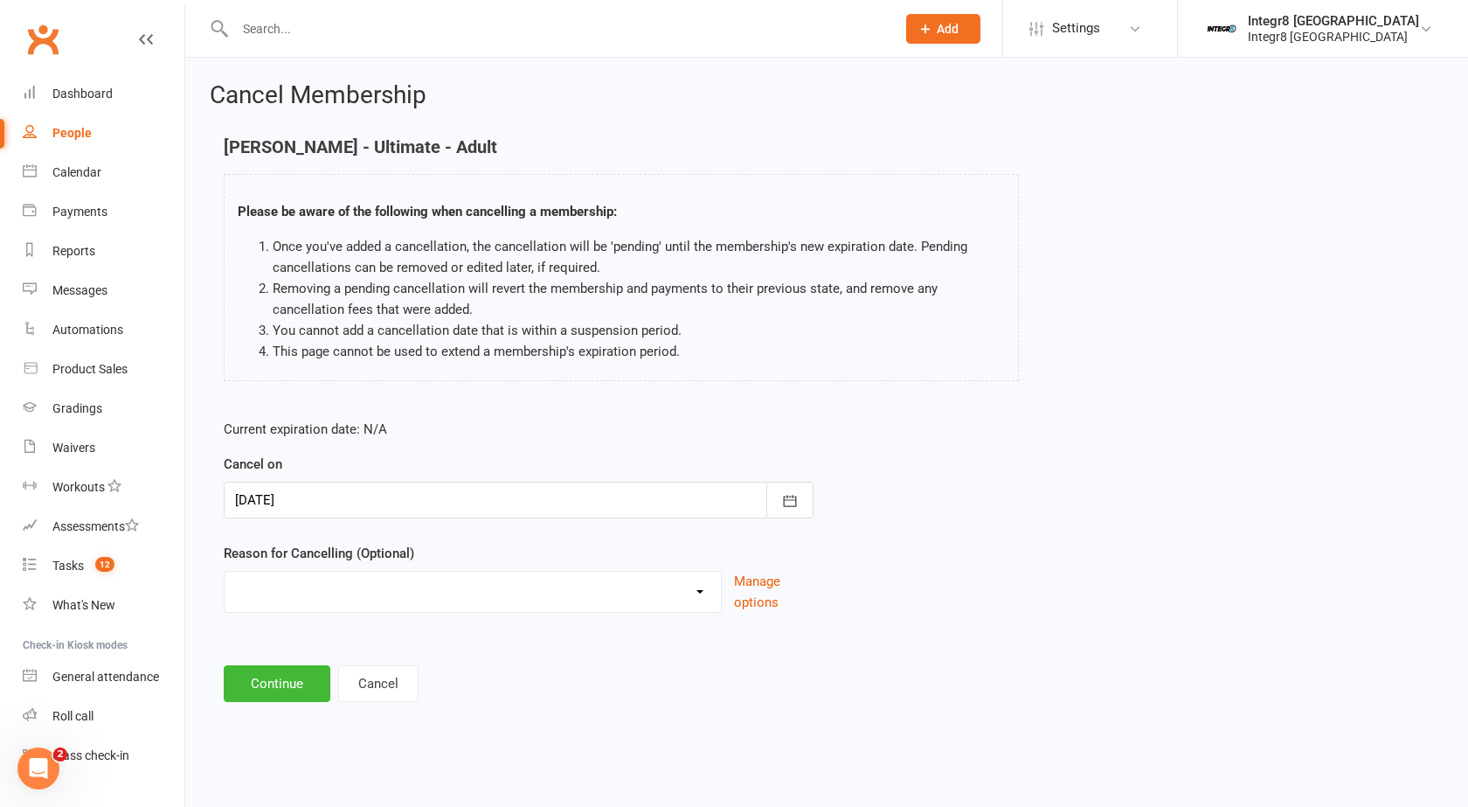
click at [606, 587] on select "Downgrade Holiday Injury Switch of locations Upgrade Other reason" at bounding box center [473, 589] width 496 height 35
select select "4"
click at [225, 572] on select "Downgrade Holiday Injury Switch of locations Upgrade Other reason" at bounding box center [473, 589] width 496 height 35
click at [285, 682] on button "Continue" at bounding box center [277, 683] width 107 height 37
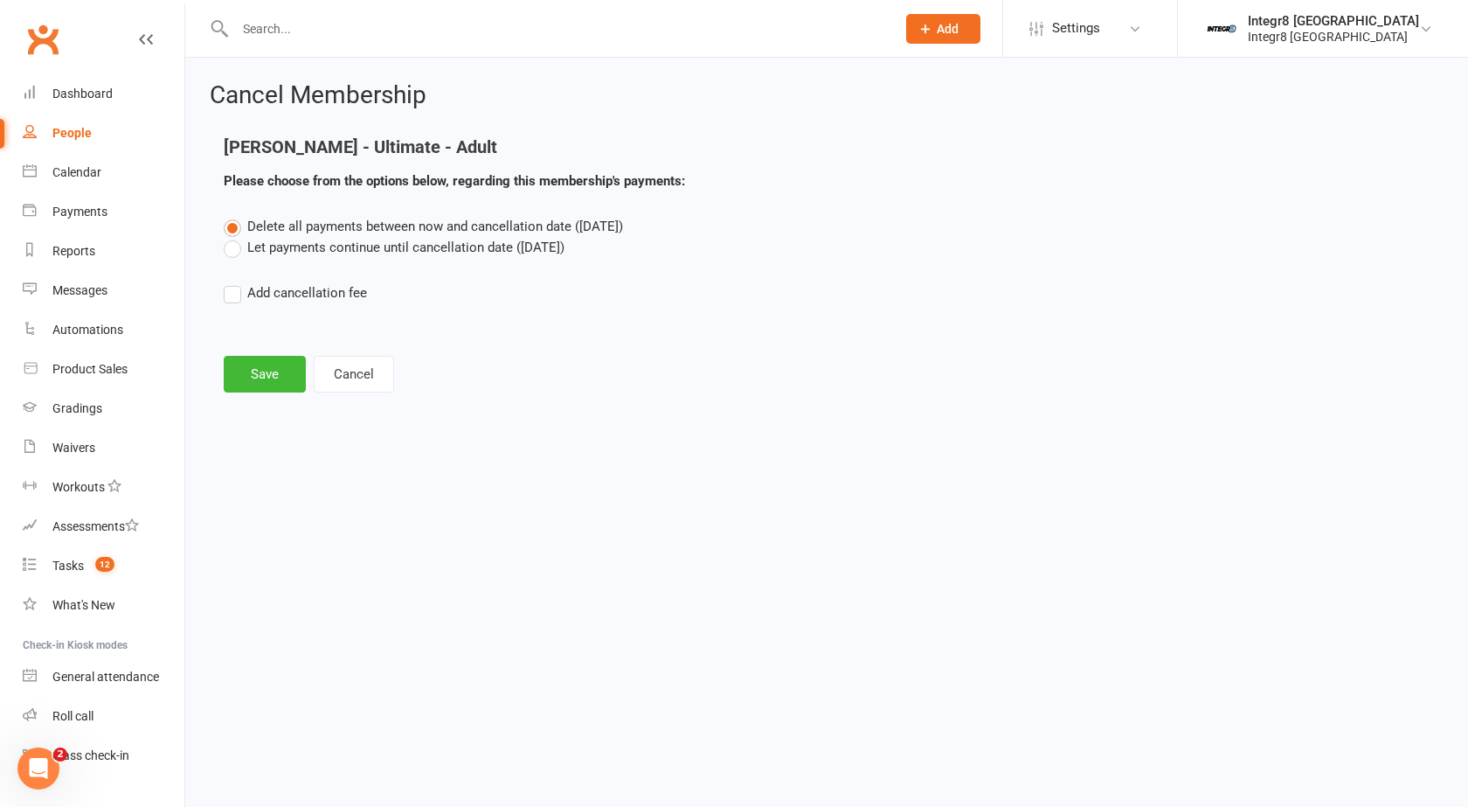
click at [377, 241] on label "Let payments continue until cancellation date (Aug 12, 2025)" at bounding box center [394, 247] width 341 height 21
click at [235, 237] on input "Let payments continue until cancellation date (Aug 12, 2025)" at bounding box center [229, 237] width 11 height 0
click at [272, 360] on button "Save" at bounding box center [265, 374] width 82 height 37
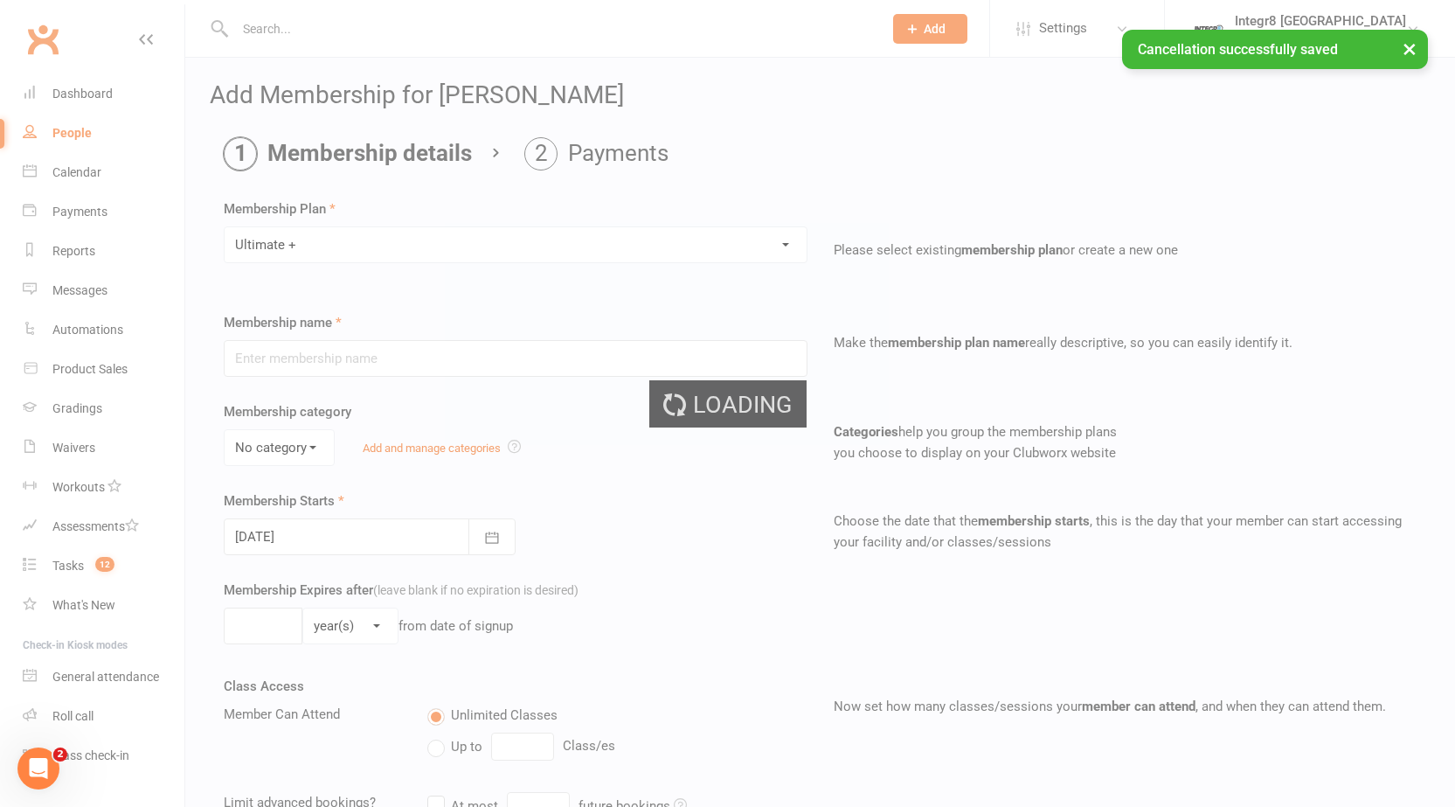
type input "Ultimate +"
select select "1"
type input "0"
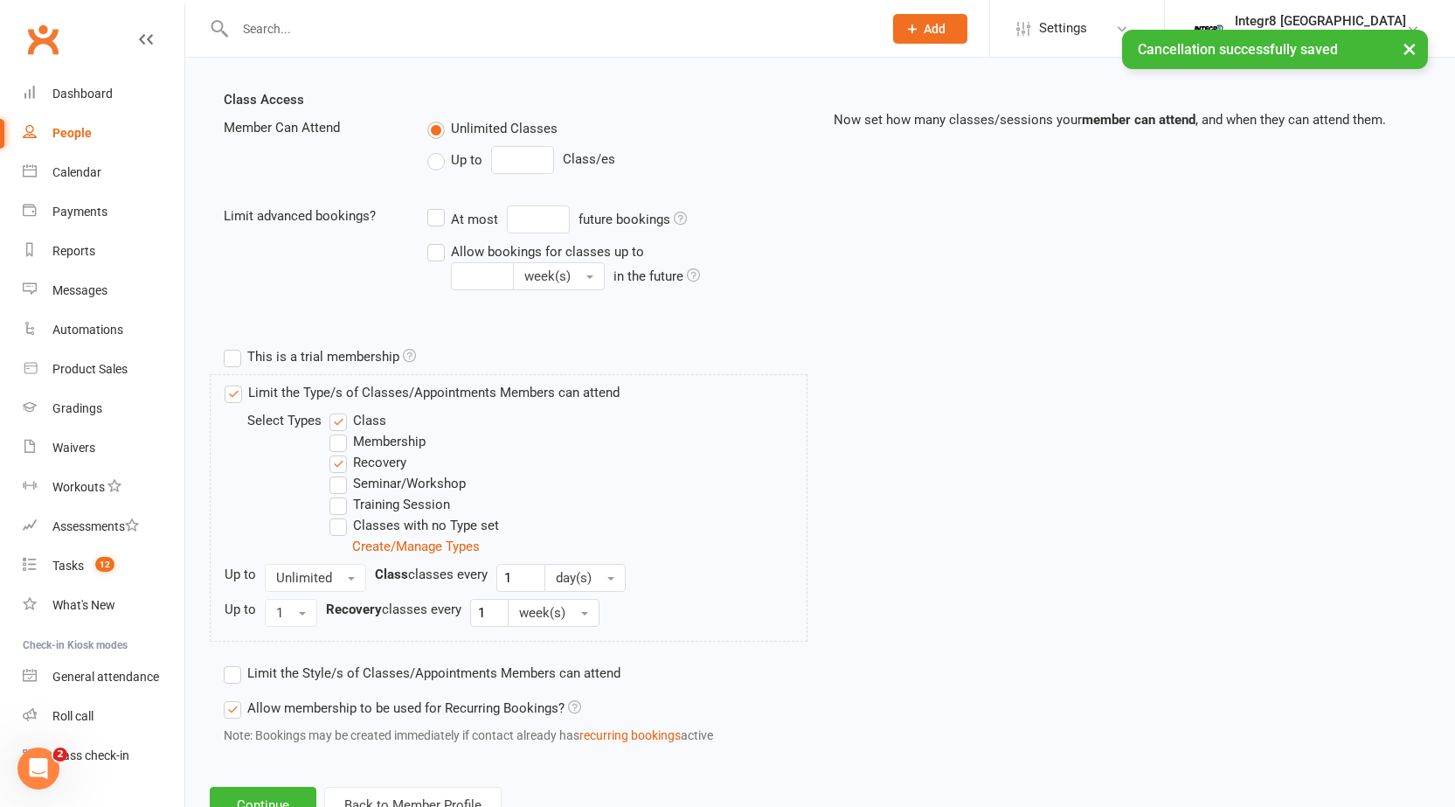
scroll to position [612, 0]
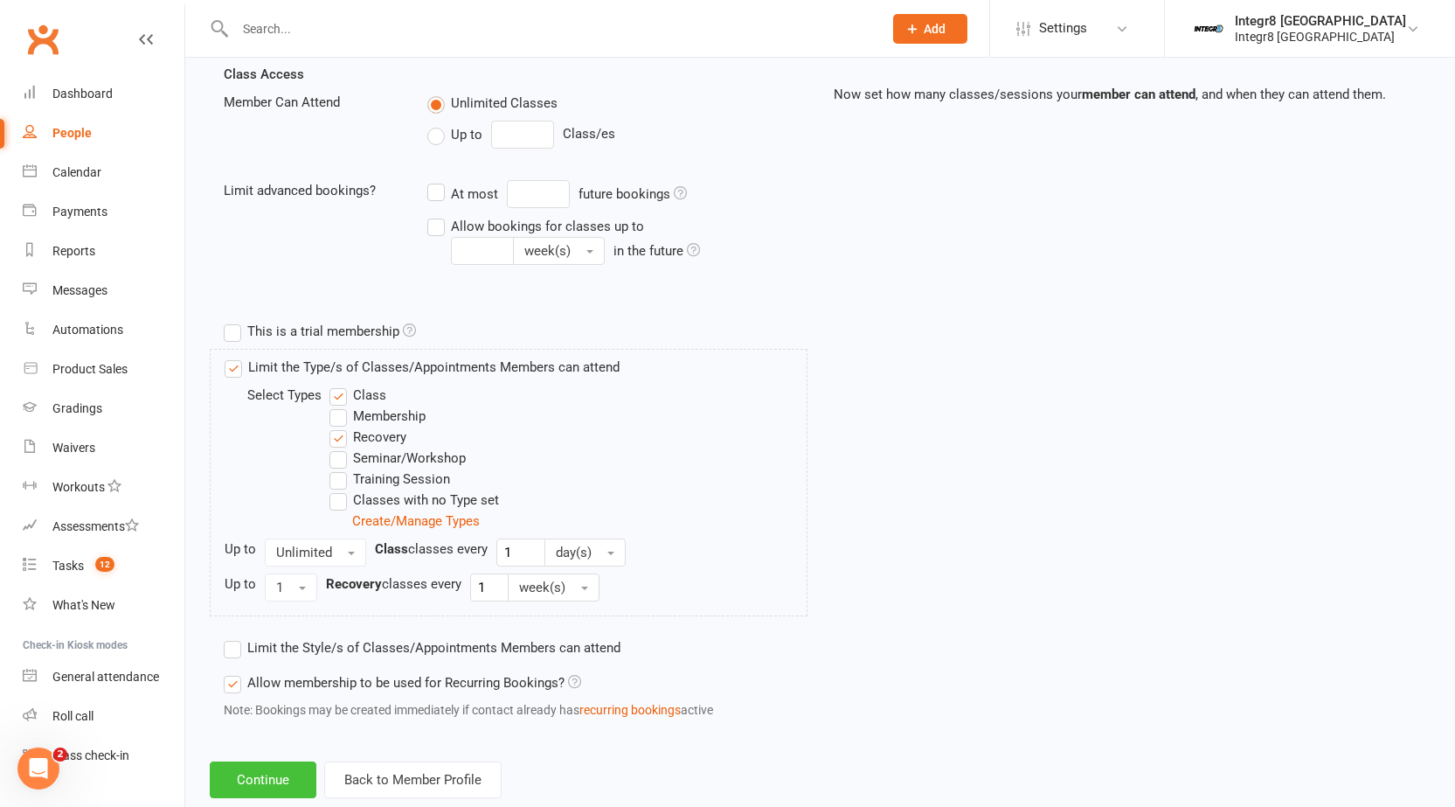
click at [257, 772] on button "Continue" at bounding box center [263, 779] width 107 height 37
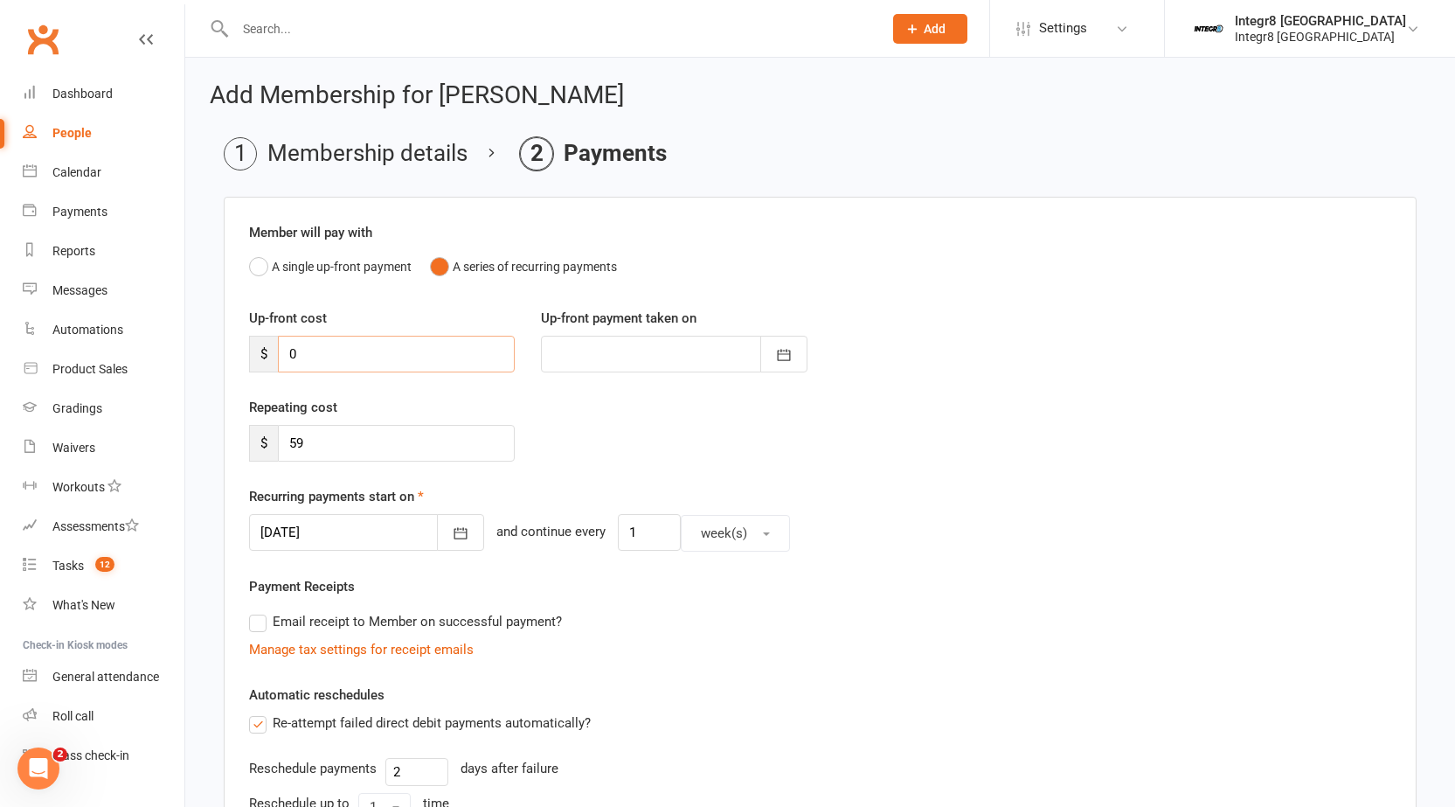
click at [350, 349] on input "0" at bounding box center [396, 354] width 237 height 37
type input "9"
type input "12 Aug 2025"
type input "9.50"
click at [614, 433] on div "Repeating cost $ 59" at bounding box center [820, 441] width 1168 height 89
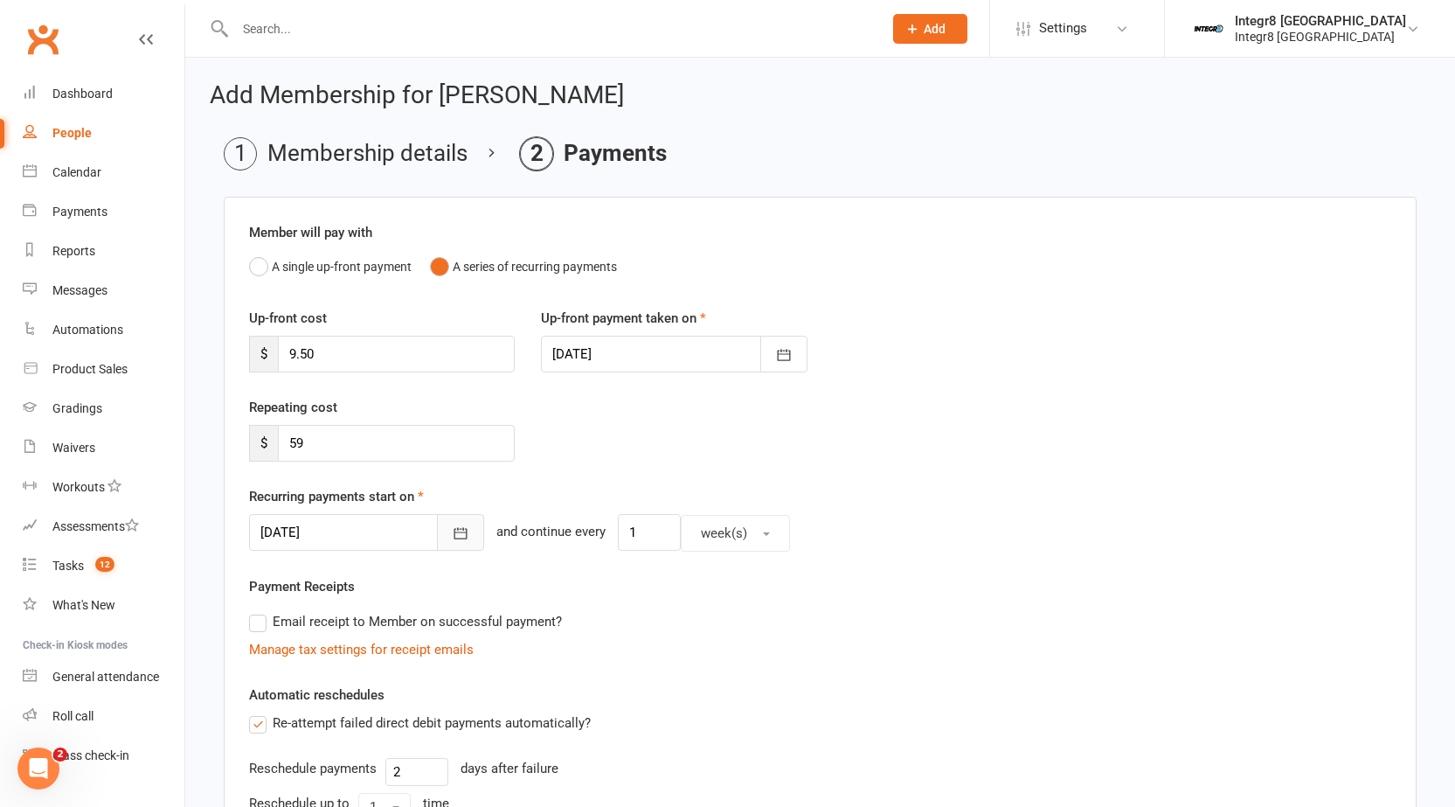
click at [454, 538] on icon "button" at bounding box center [460, 533] width 13 height 11
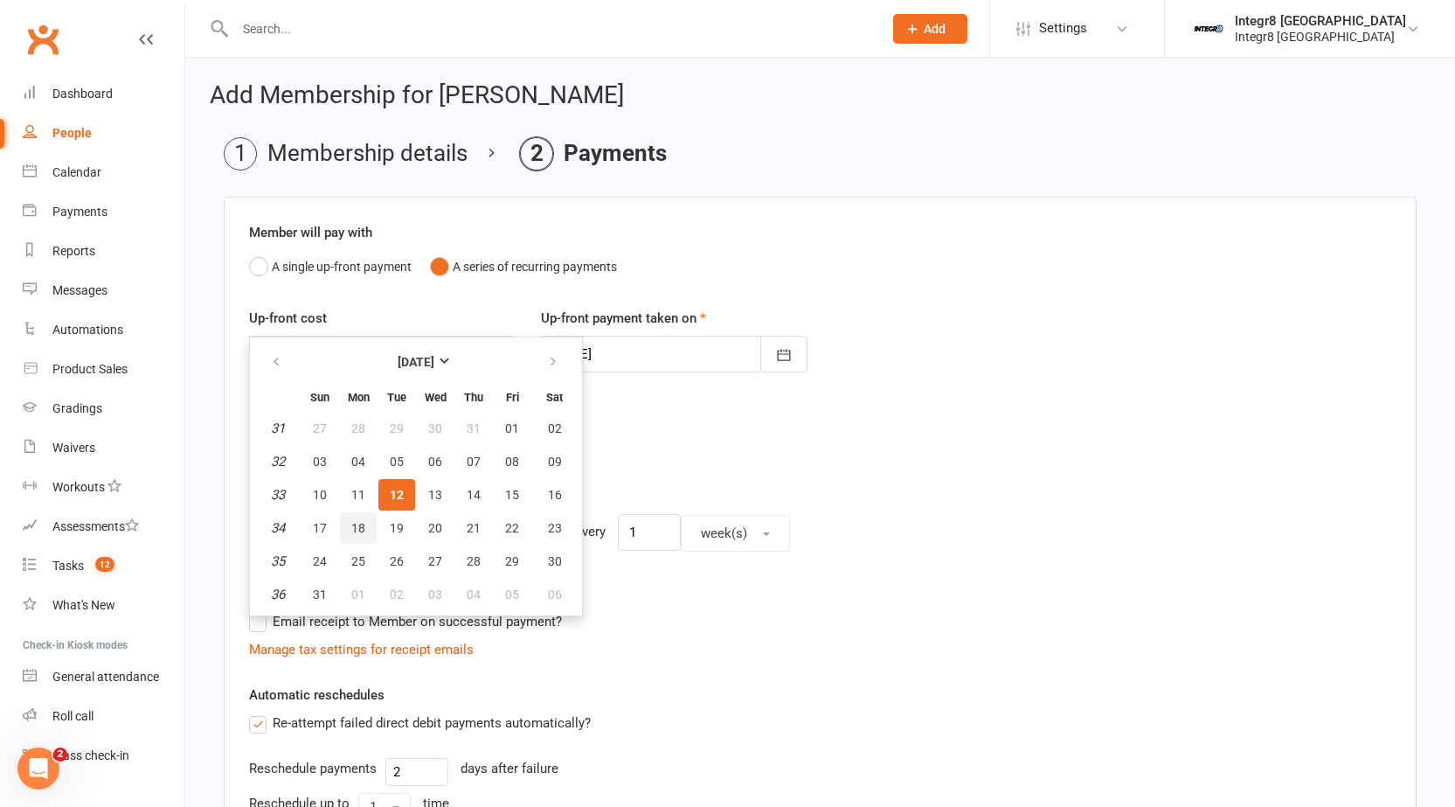
click at [359, 524] on span "18" at bounding box center [358, 528] width 14 height 14
type input "18 Aug 2025"
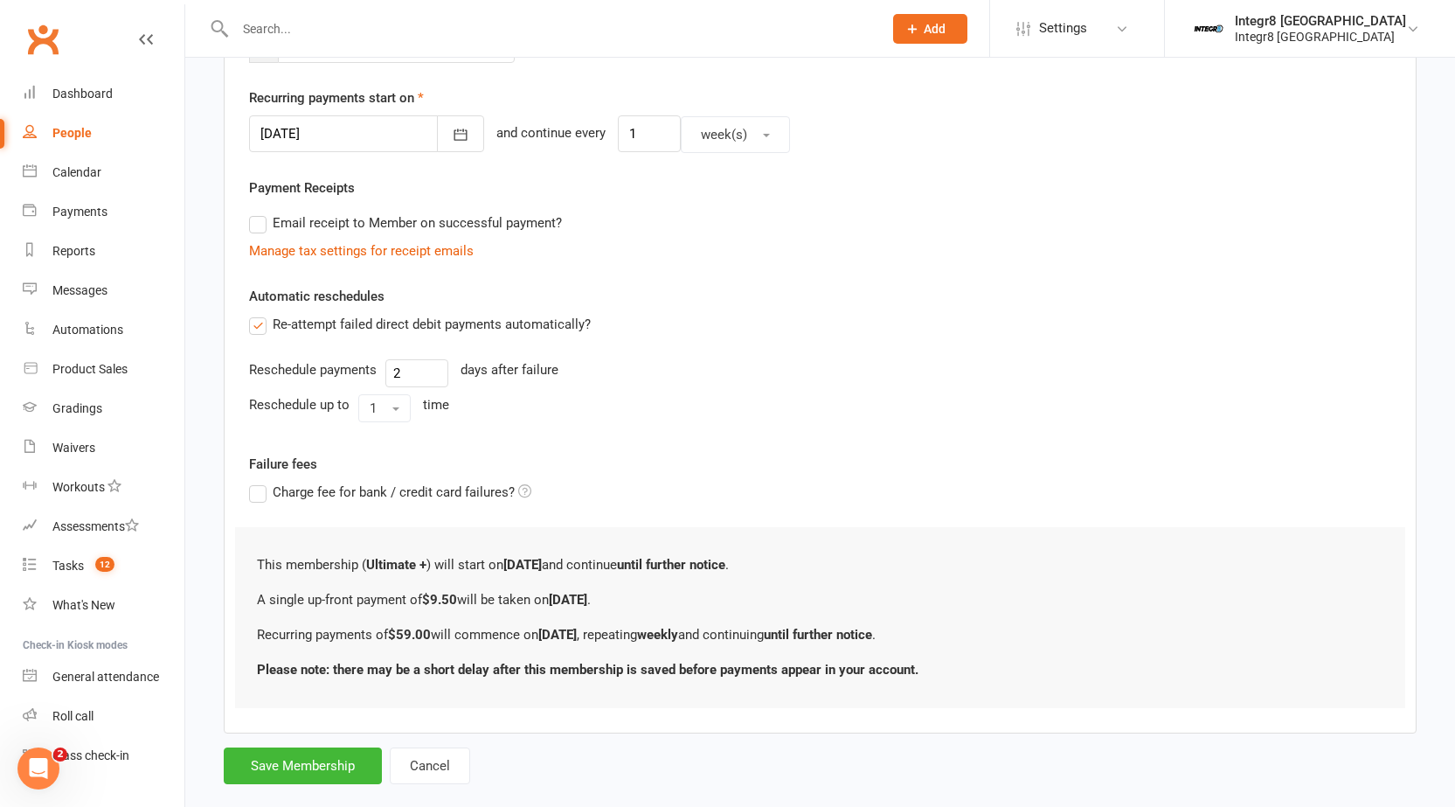
scroll to position [429, 0]
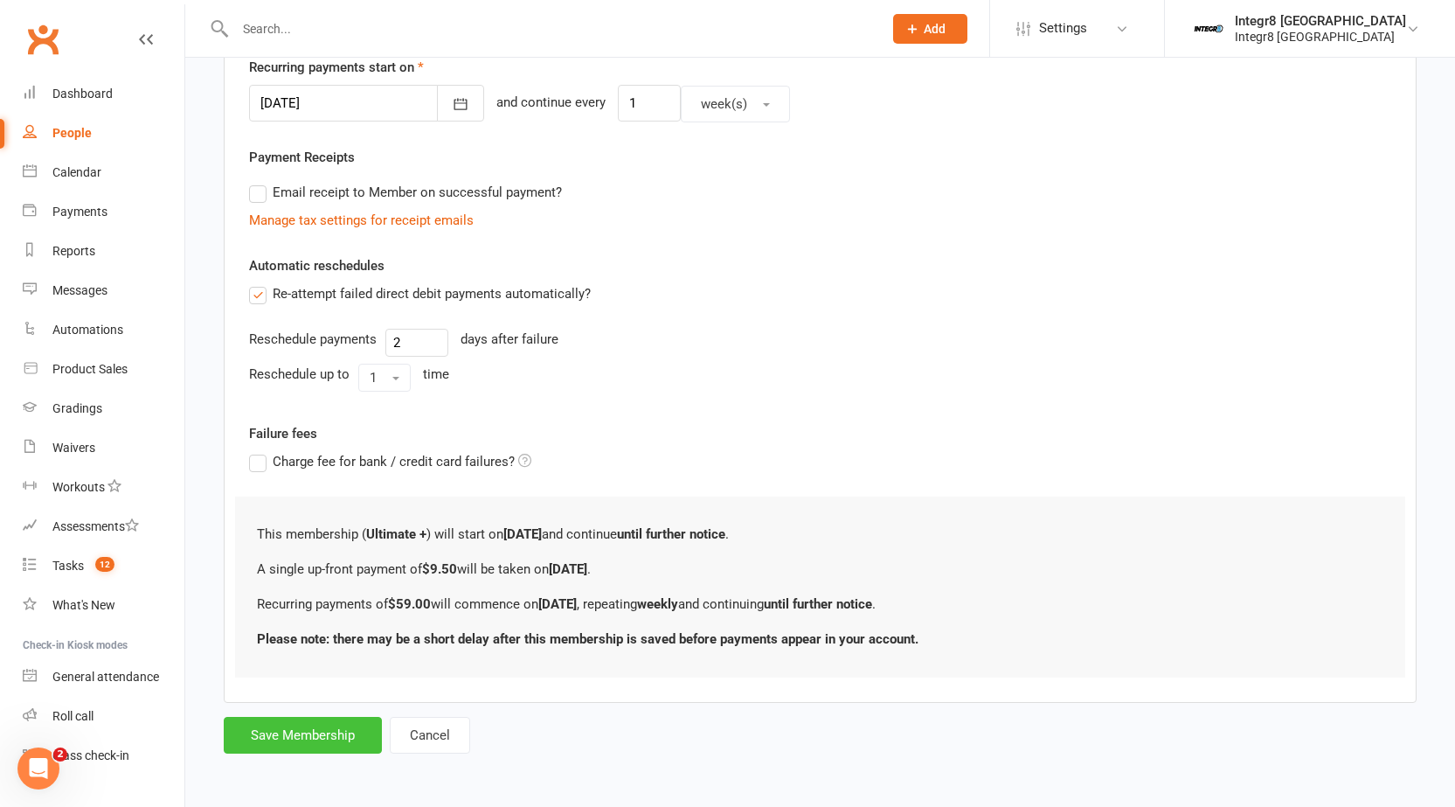
click at [309, 727] on button "Save Membership" at bounding box center [303, 735] width 158 height 37
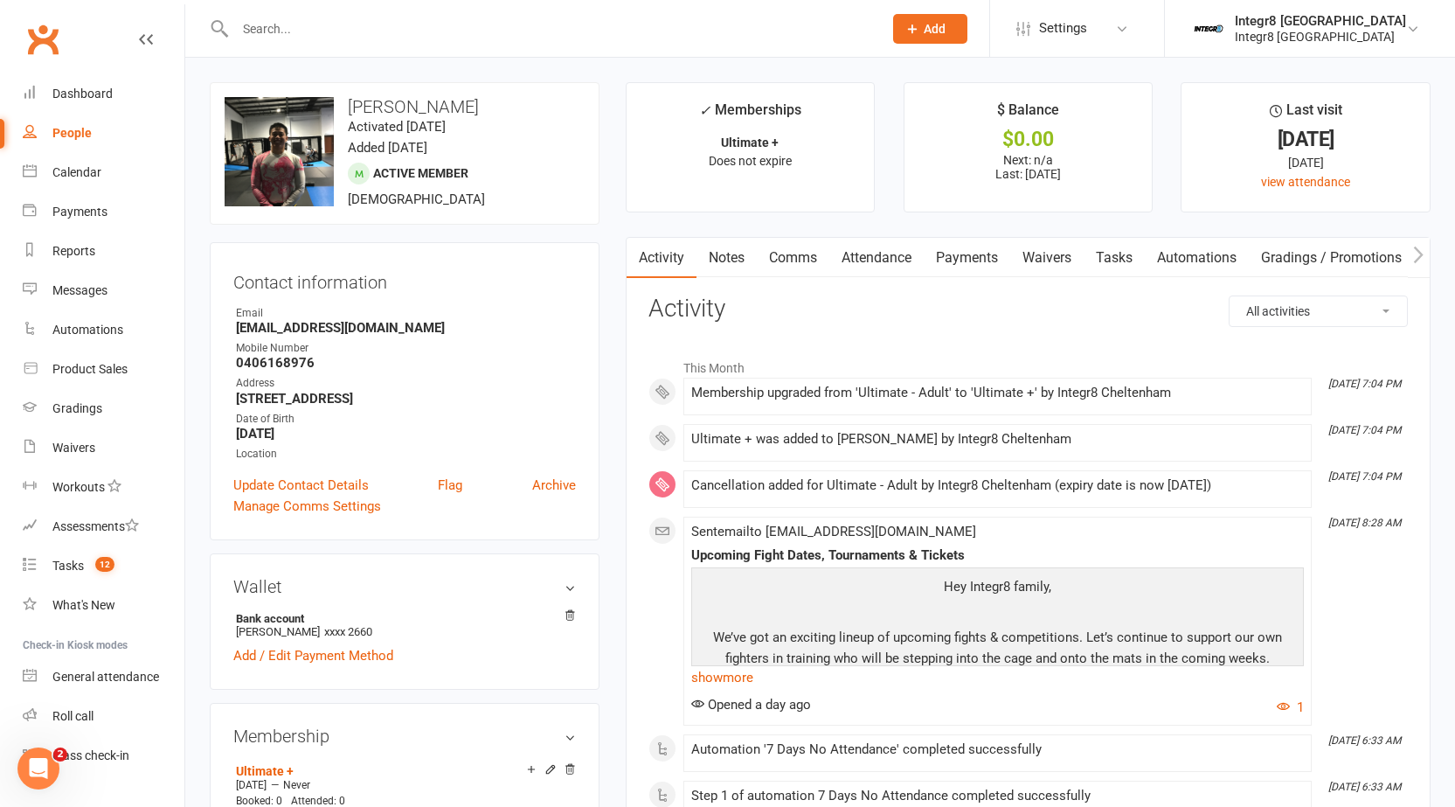
click at [732, 253] on link "Notes" at bounding box center [726, 258] width 60 height 40
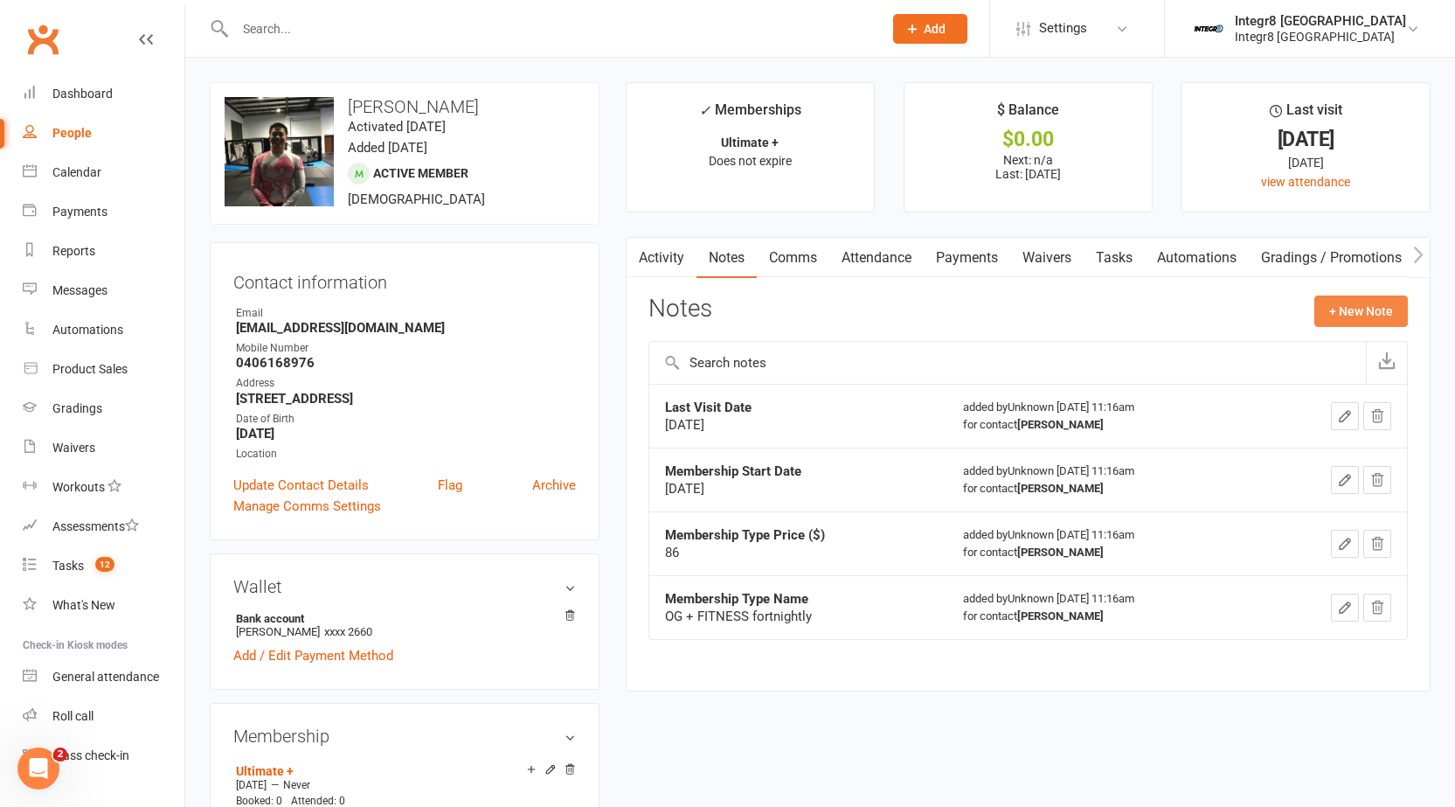
click at [1345, 317] on button "+ New Note" at bounding box center [1361, 310] width 94 height 31
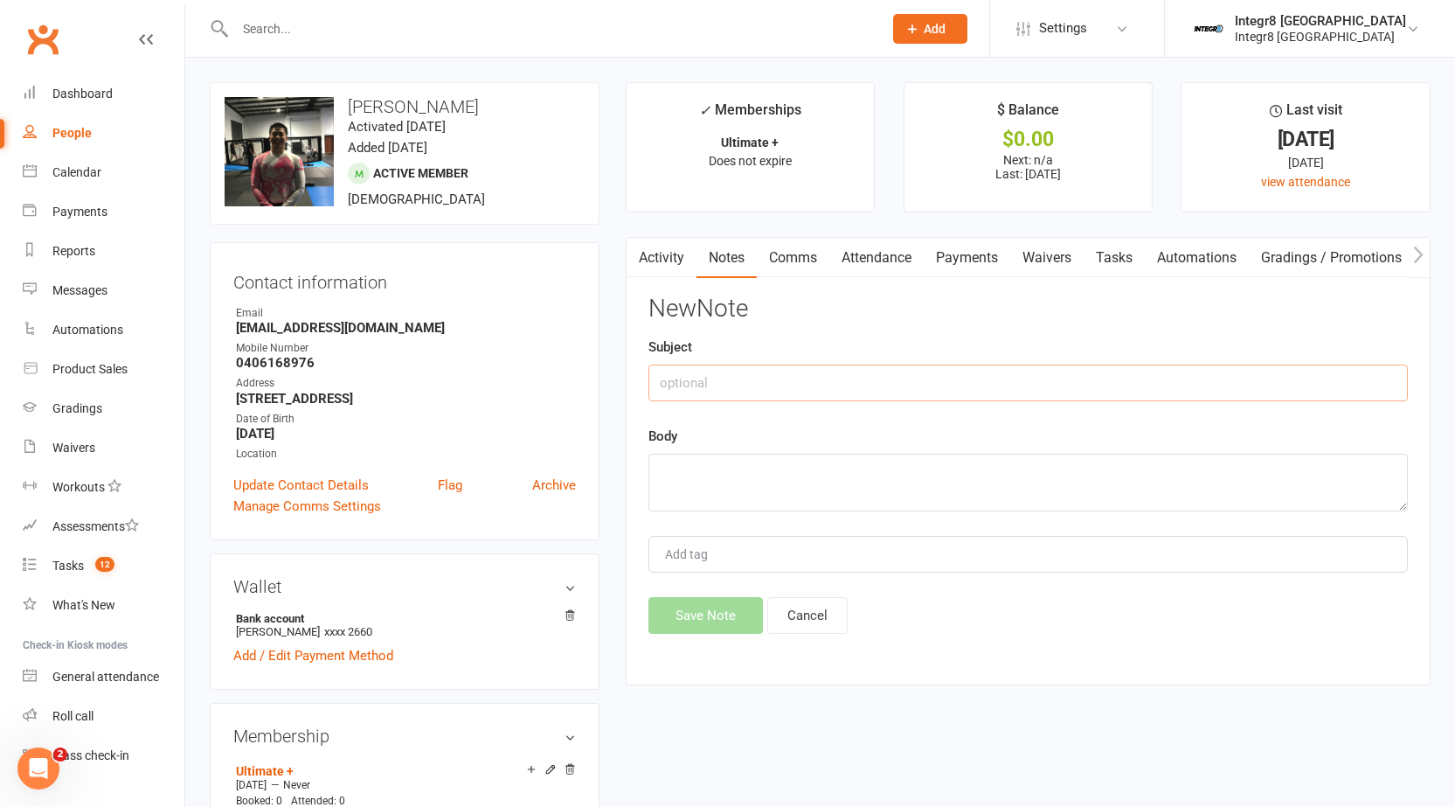
click at [986, 378] on input "text" at bounding box center [1027, 382] width 759 height 37
type input "upgrade"
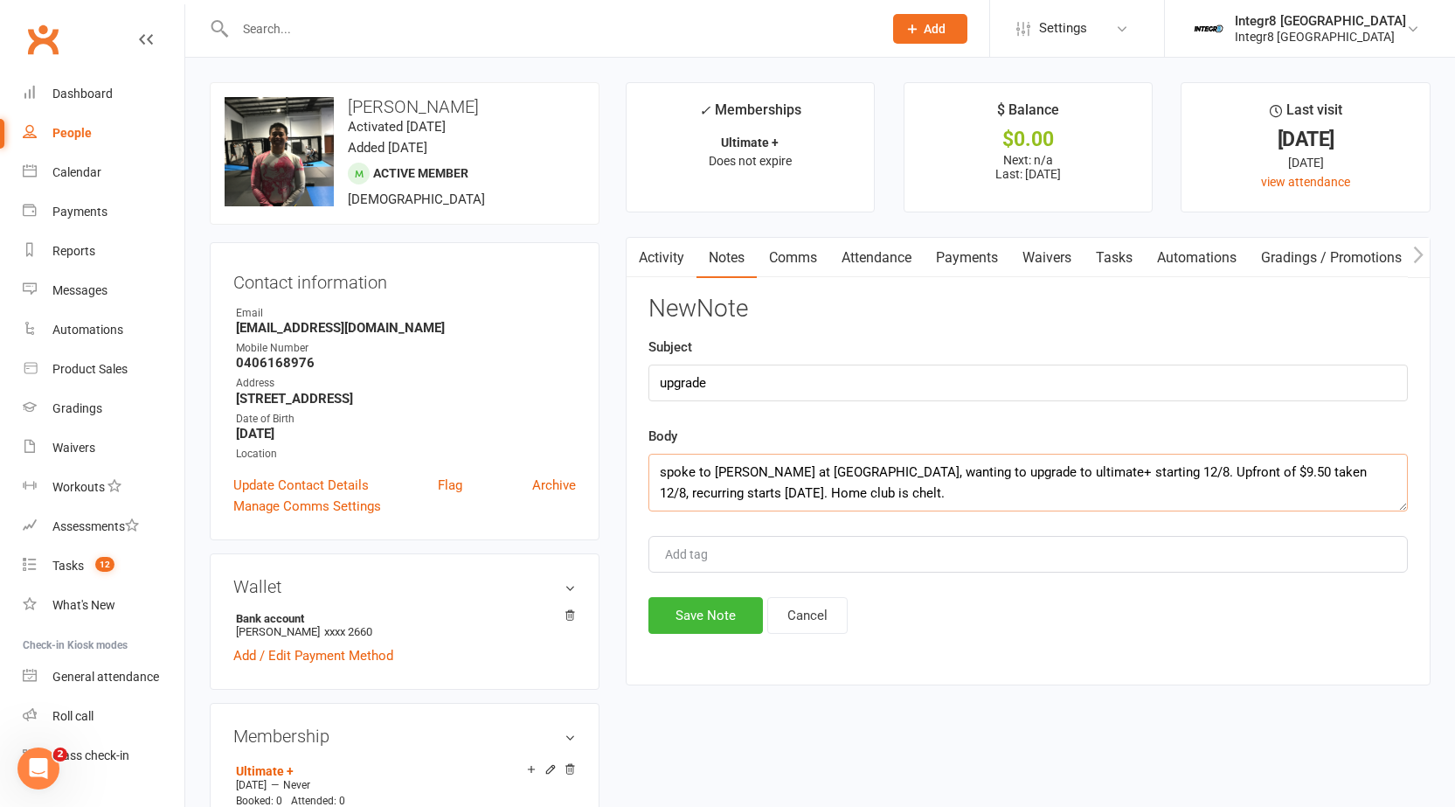
type textarea "spoke to luke at bentleigh, wanting to upgrade to ultimate+ starting 12/8. Upfr…"
type input "rebecc"
click at [731, 592] on li "rebecc a" at bounding box center [1028, 587] width 756 height 26
click at [704, 617] on button "Save Note" at bounding box center [705, 615] width 114 height 37
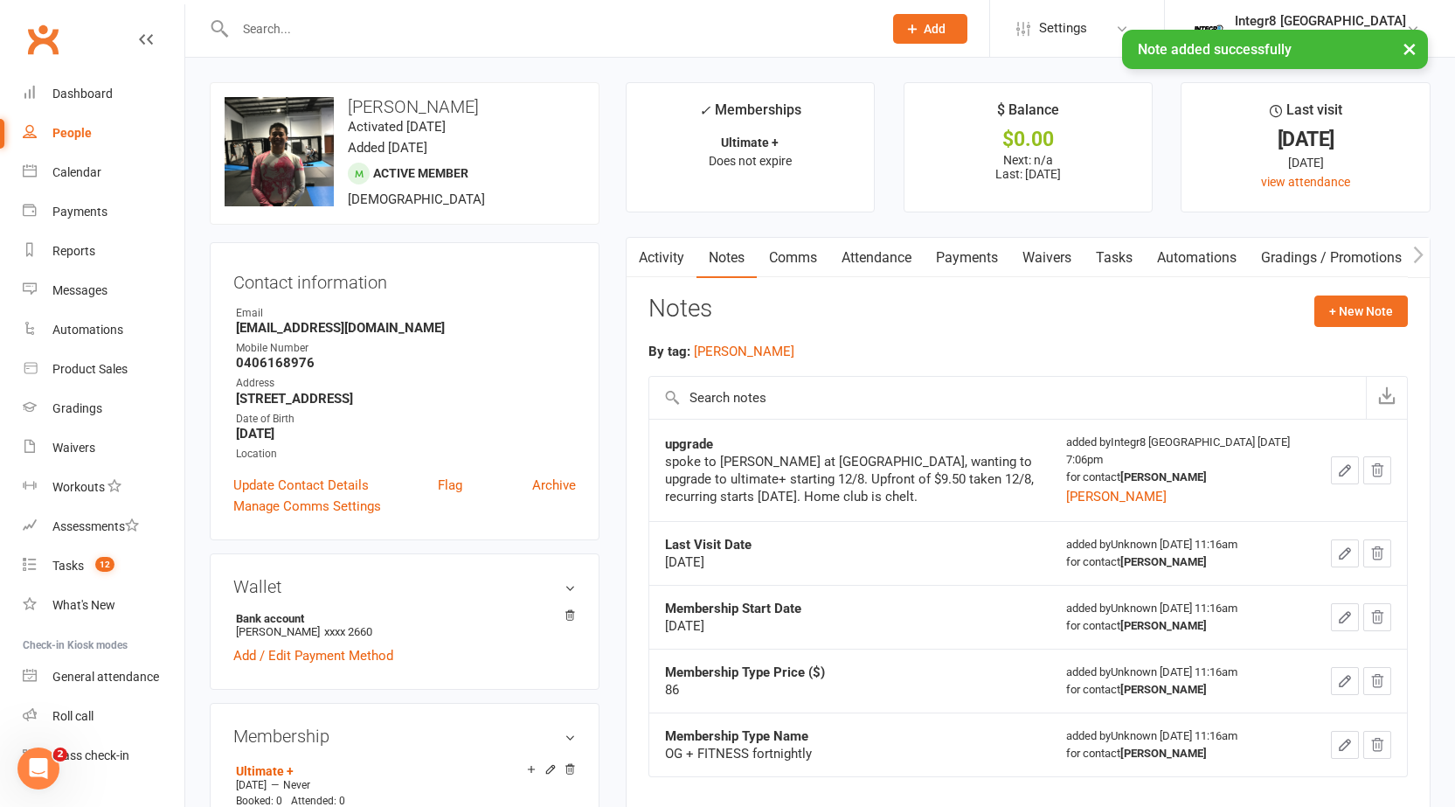
click at [647, 255] on button "button" at bounding box center [638, 257] width 22 height 39
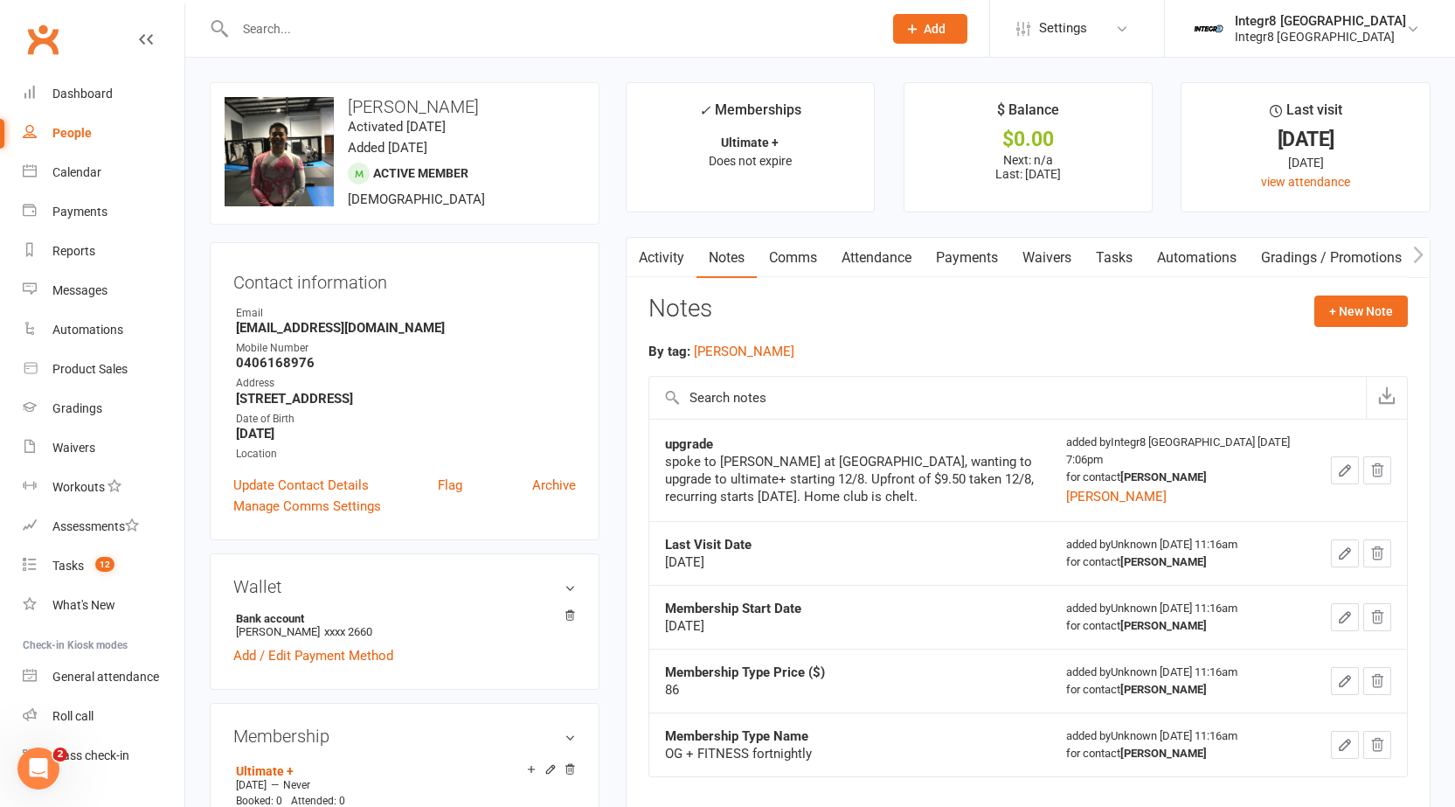
click at [308, 31] on input "text" at bounding box center [550, 29] width 641 height 24
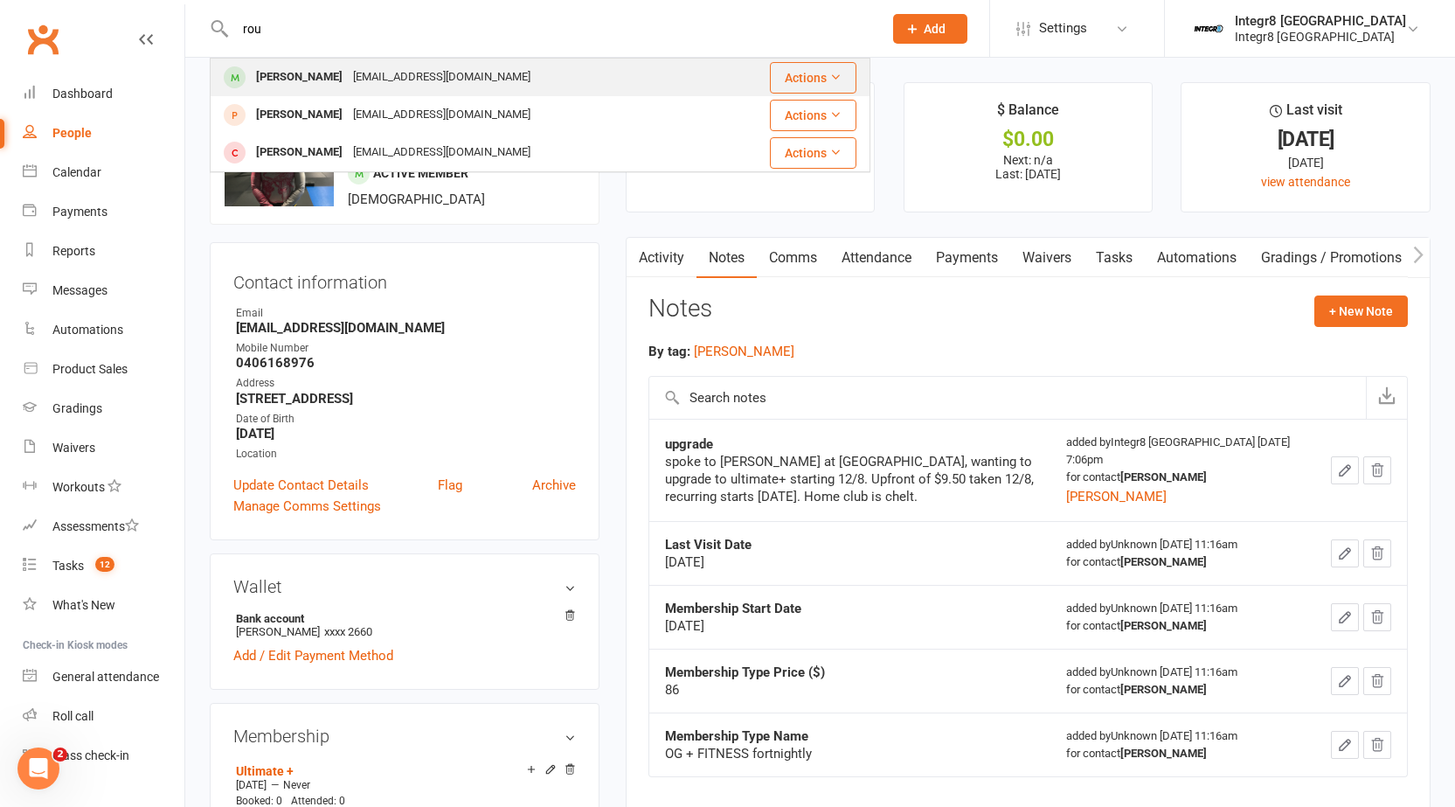
type input "rou"
click at [343, 70] on div "George Roukakis" at bounding box center [299, 77] width 97 height 25
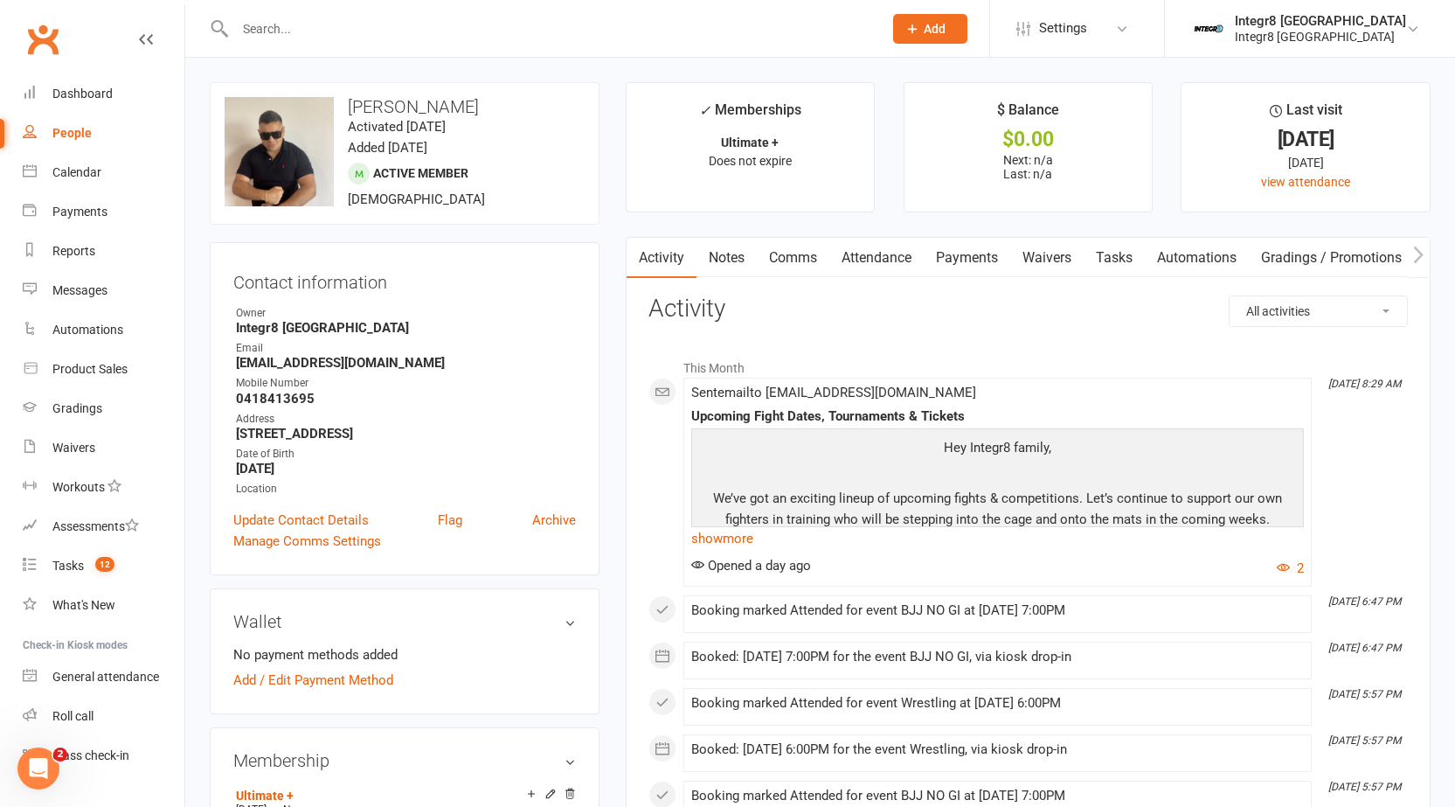
drag, startPoint x: 407, startPoint y: 106, endPoint x: 509, endPoint y: 119, distance: 103.1
click at [492, 112] on h3 "George Roukakis" at bounding box center [405, 106] width 360 height 19
copy h3 "Roukakis"
click at [58, 122] on link "People" at bounding box center [104, 133] width 162 height 39
select select "100"
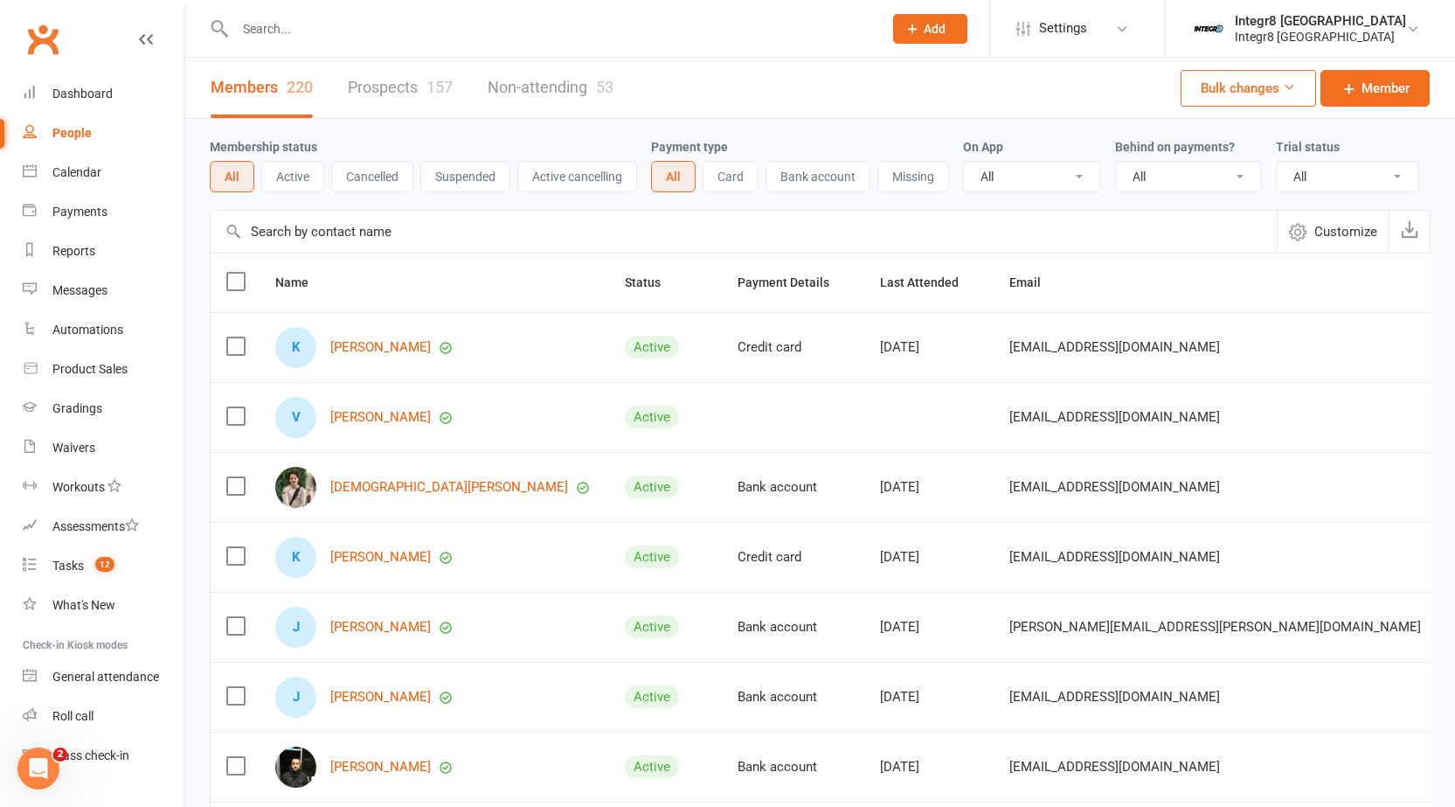
click at [373, 80] on link "Prospects 157" at bounding box center [400, 88] width 105 height 60
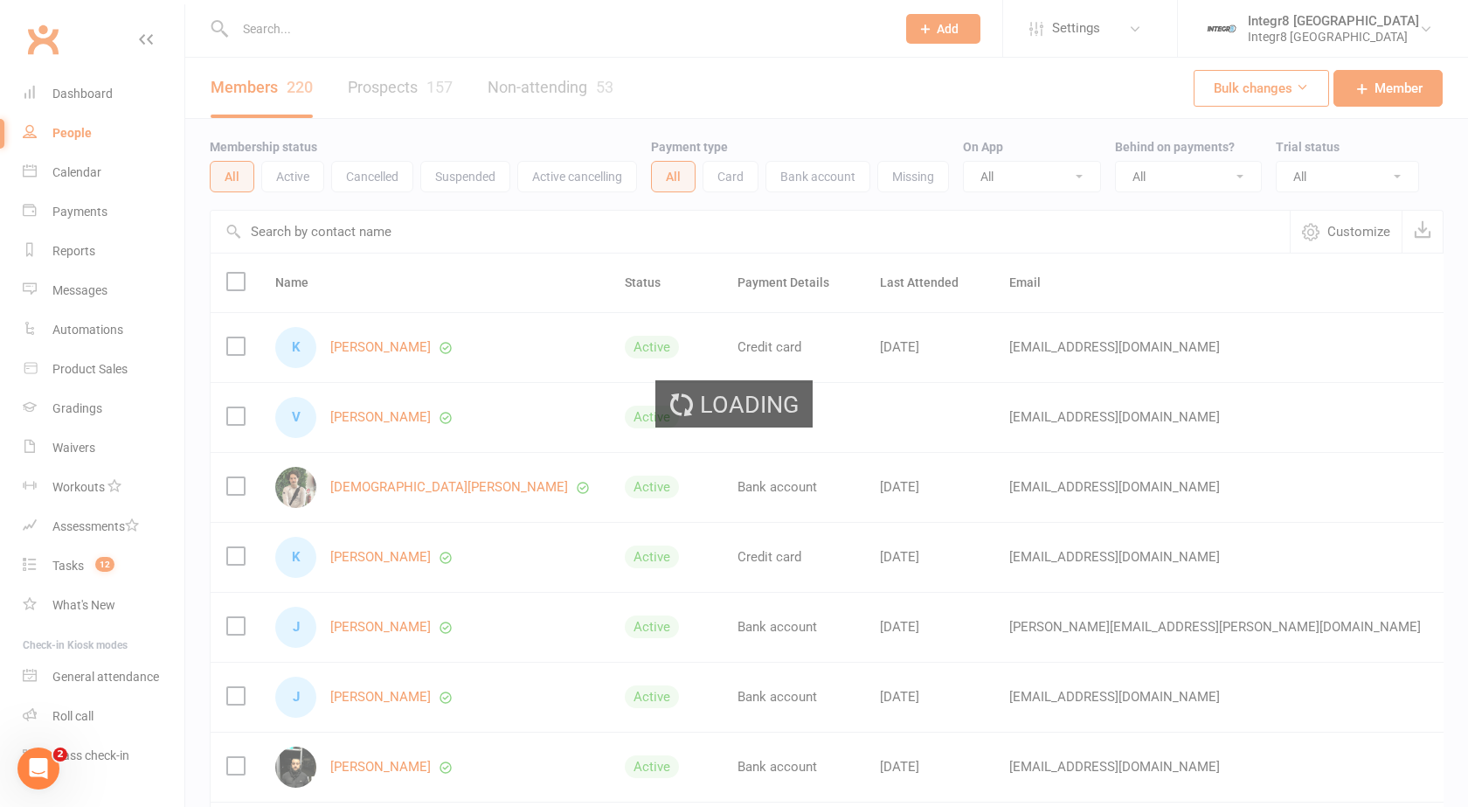
select select "25"
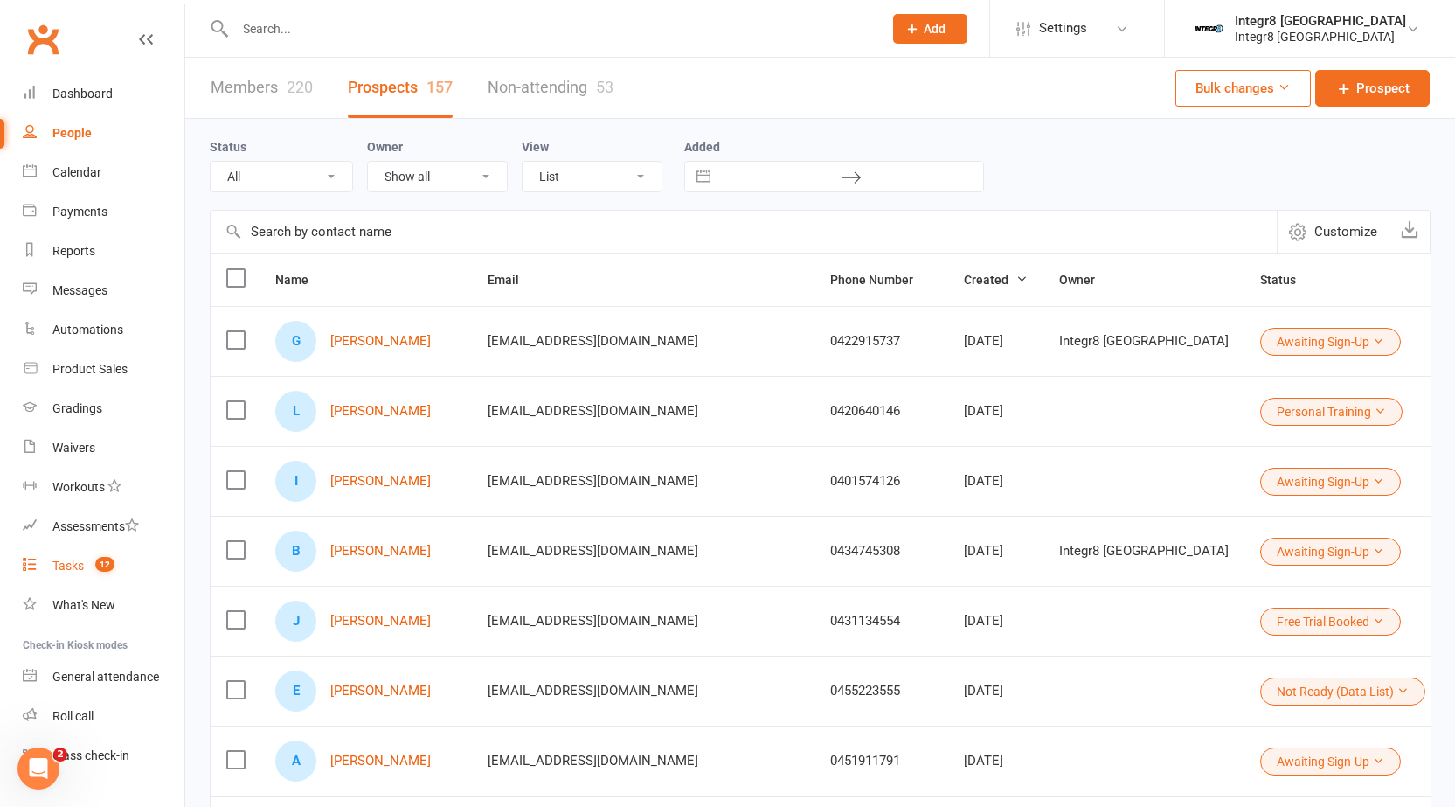
click at [86, 572] on link "Tasks 12" at bounding box center [104, 565] width 162 height 39
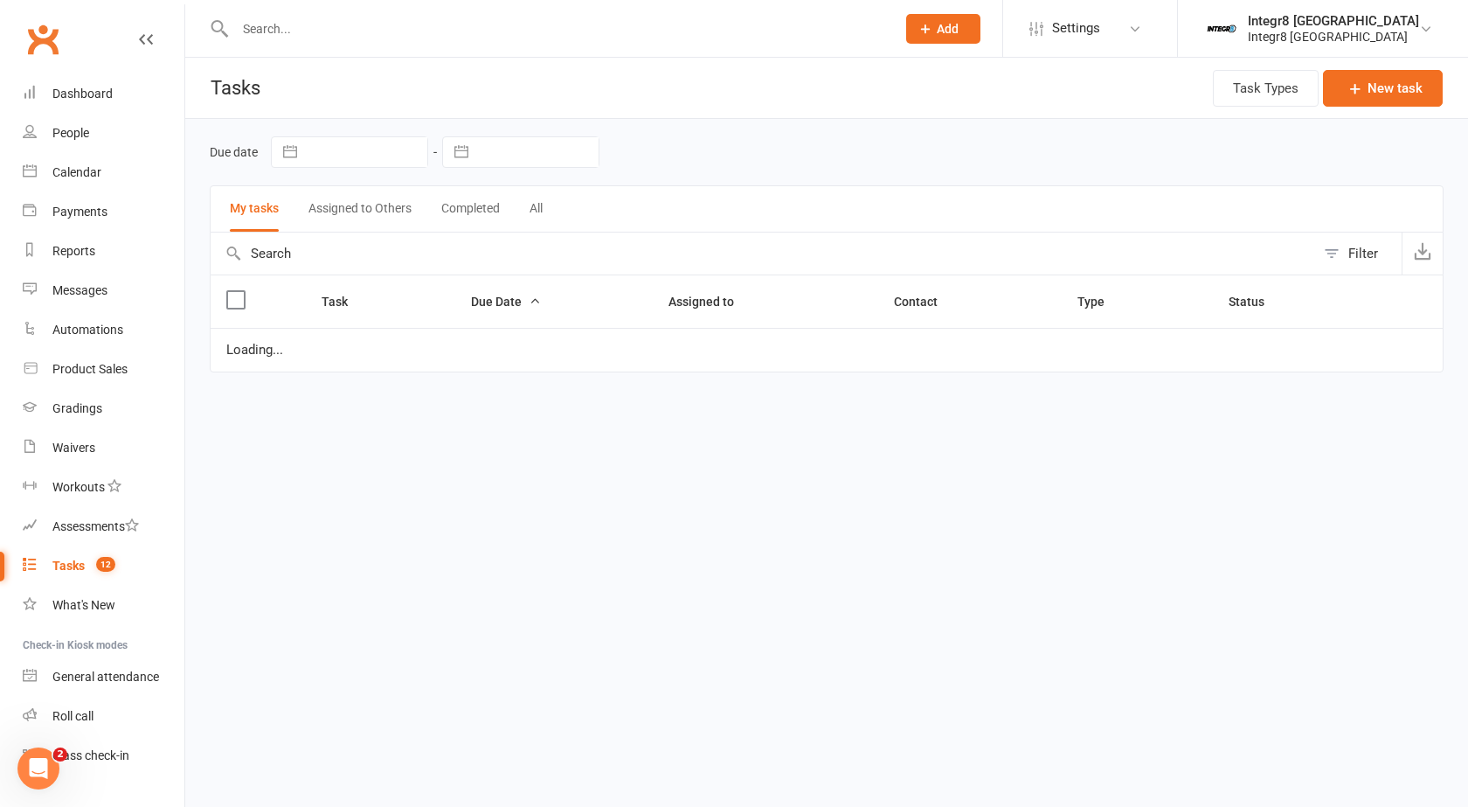
select select "waiting"
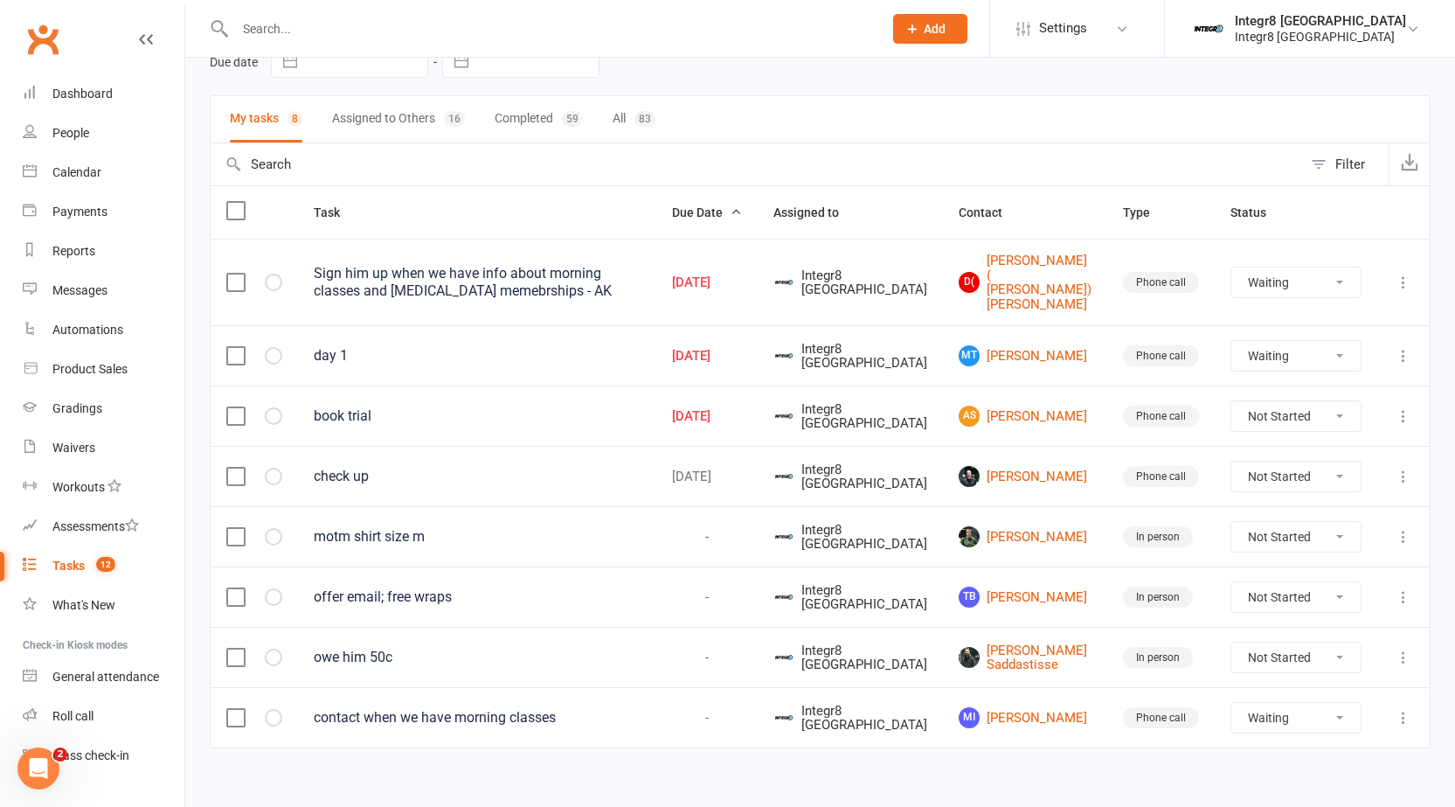
scroll to position [91, 0]
click at [63, 130] on div "People" at bounding box center [70, 133] width 37 height 14
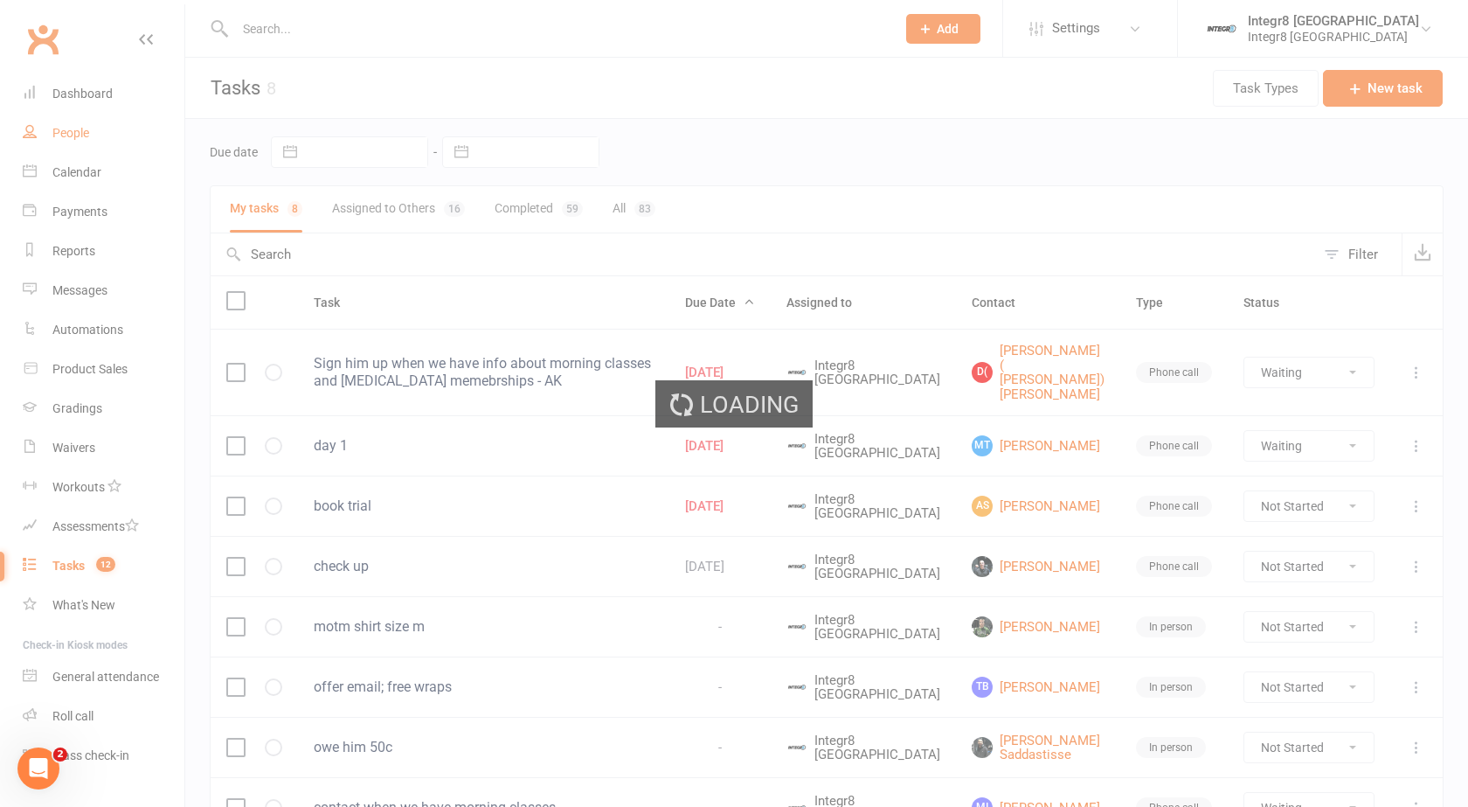
select select "25"
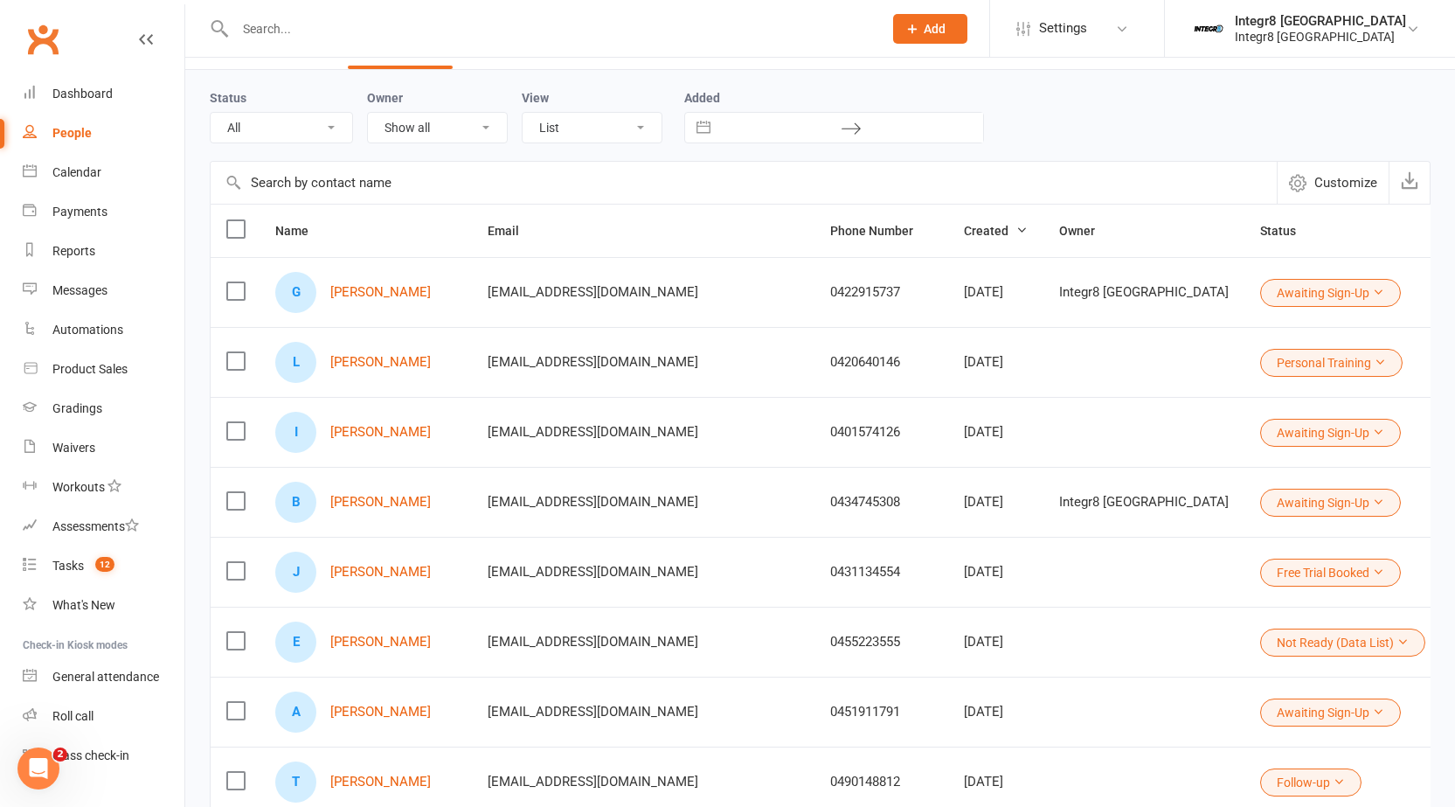
scroll to position [87, 0]
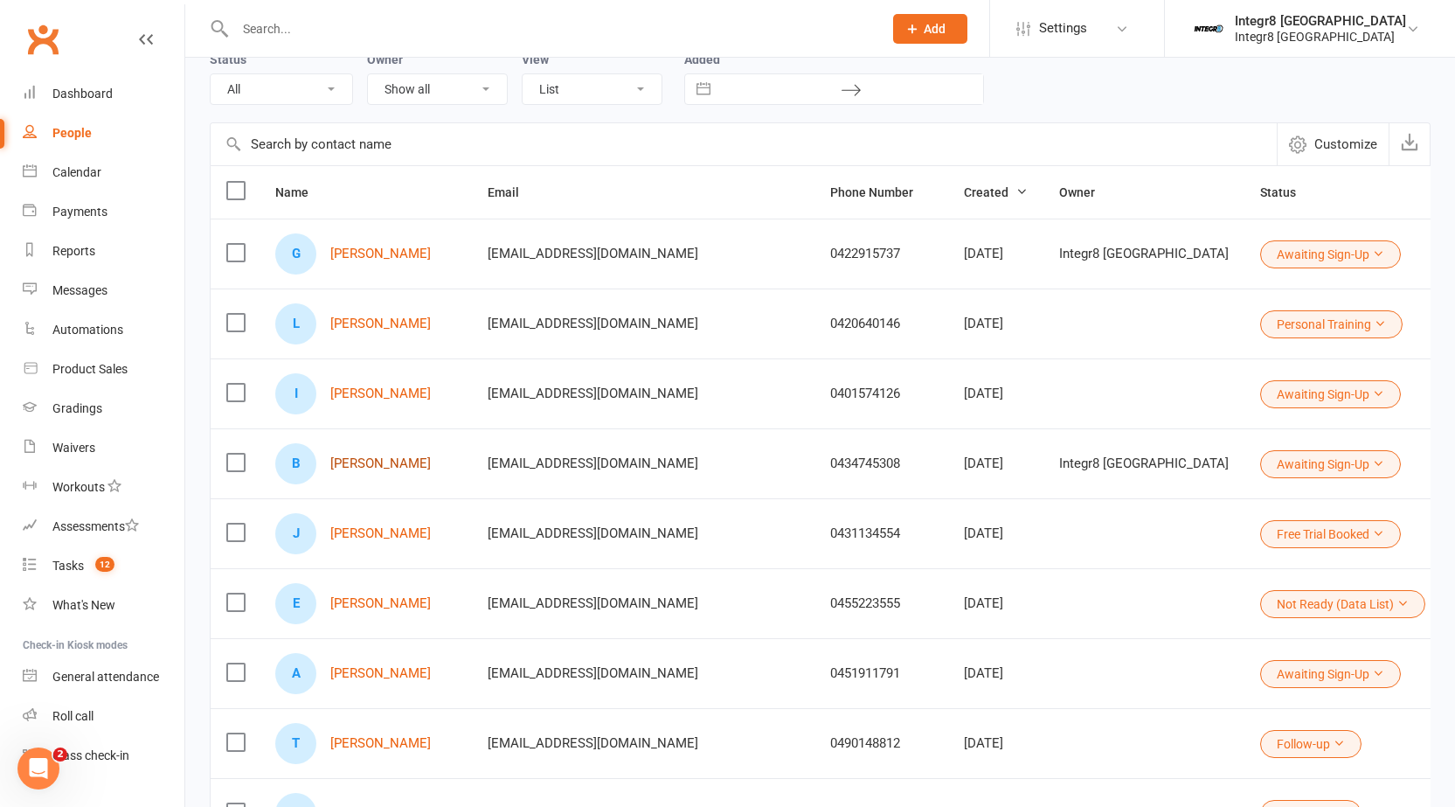
click at [373, 460] on link "[PERSON_NAME]" at bounding box center [380, 463] width 100 height 15
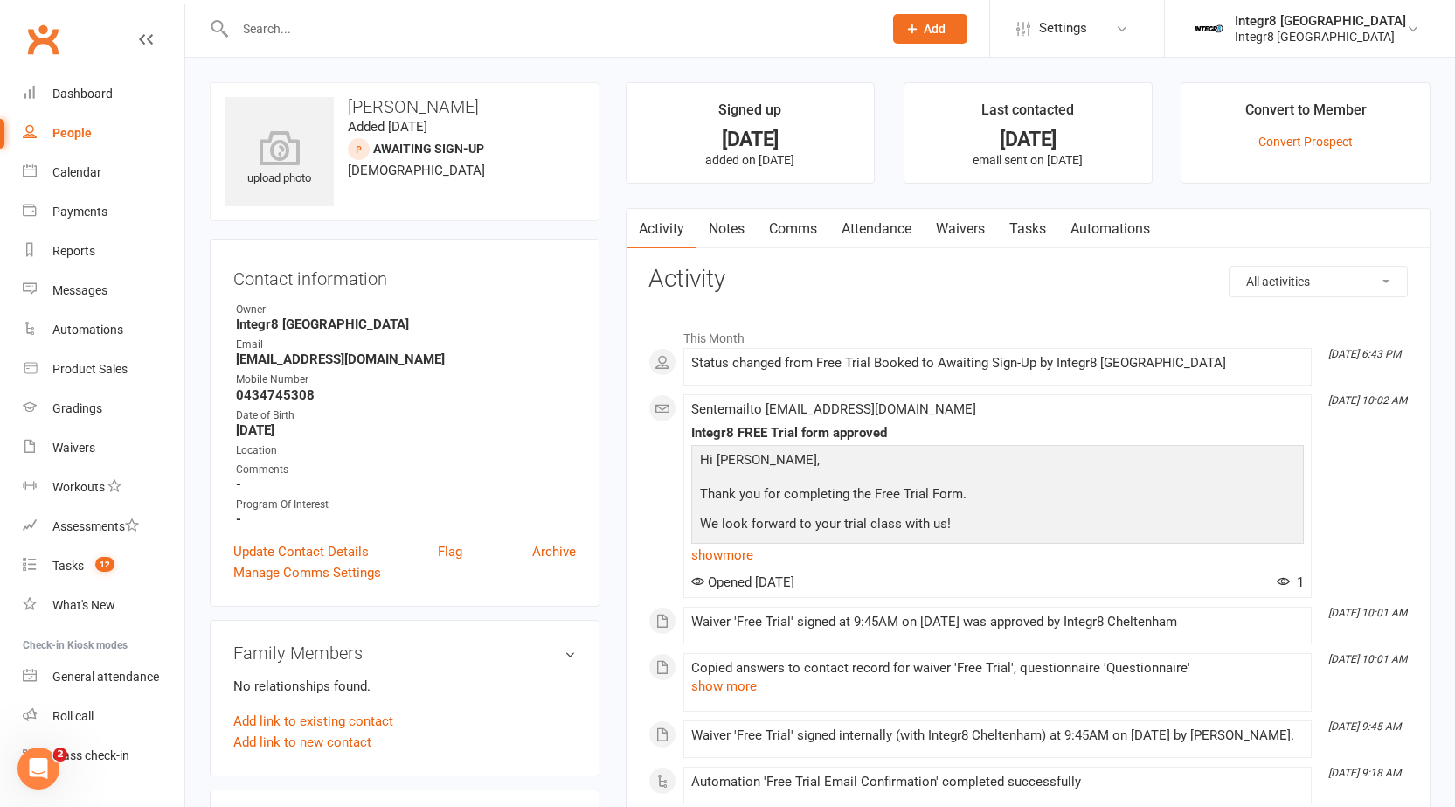
click at [722, 227] on link "Notes" at bounding box center [726, 229] width 60 height 40
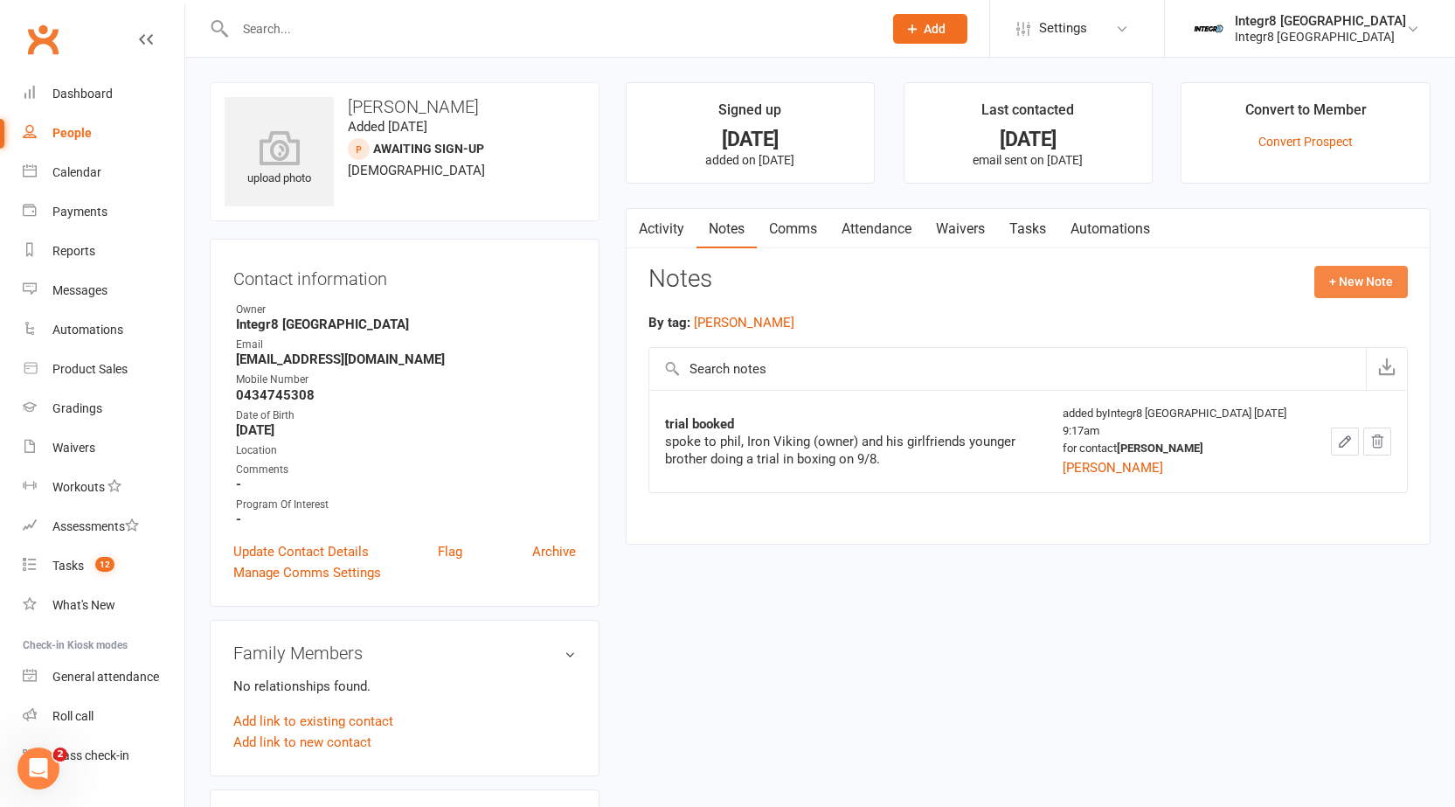
click at [1371, 282] on button "+ New Note" at bounding box center [1361, 281] width 94 height 31
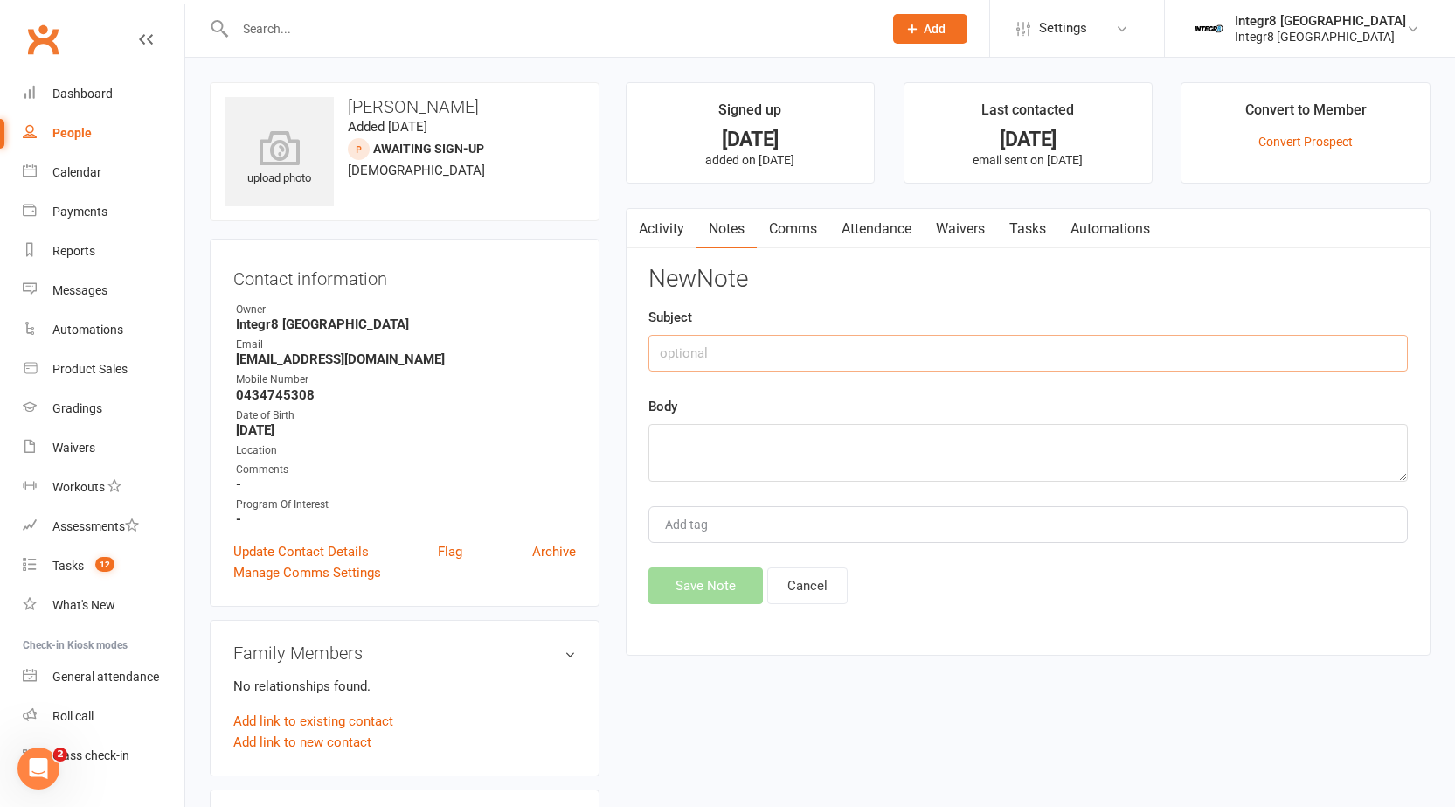
click at [835, 342] on input "text" at bounding box center [1027, 353] width 759 height 37
type input "post trial"
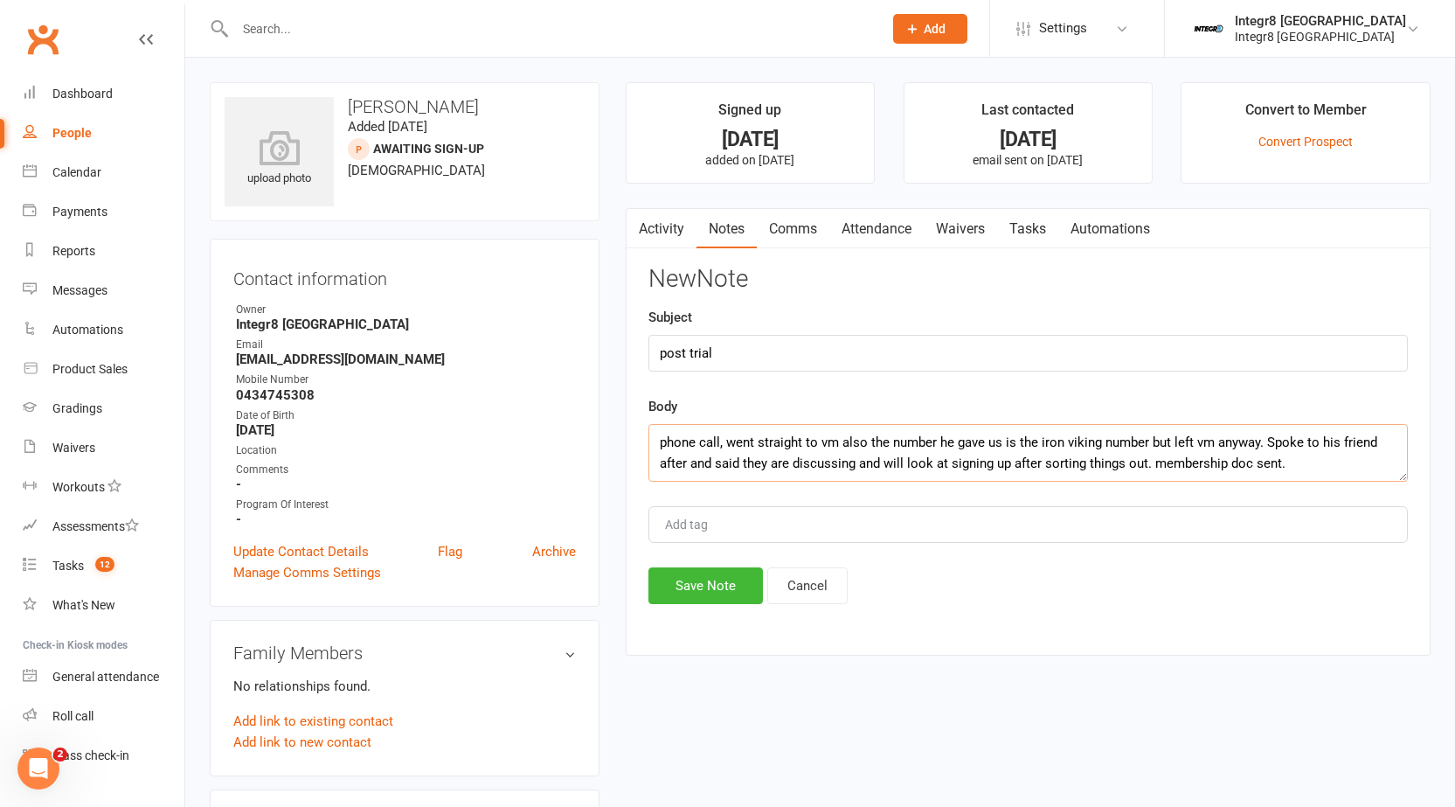
type textarea "phone call, went straight to vm also the number he gave us is the iron viking n…"
type input "[PERSON_NAME]"
click at [696, 558] on span "[PERSON_NAME]" at bounding box center [714, 558] width 100 height 16
click at [688, 577] on button "Save Note" at bounding box center [705, 585] width 114 height 37
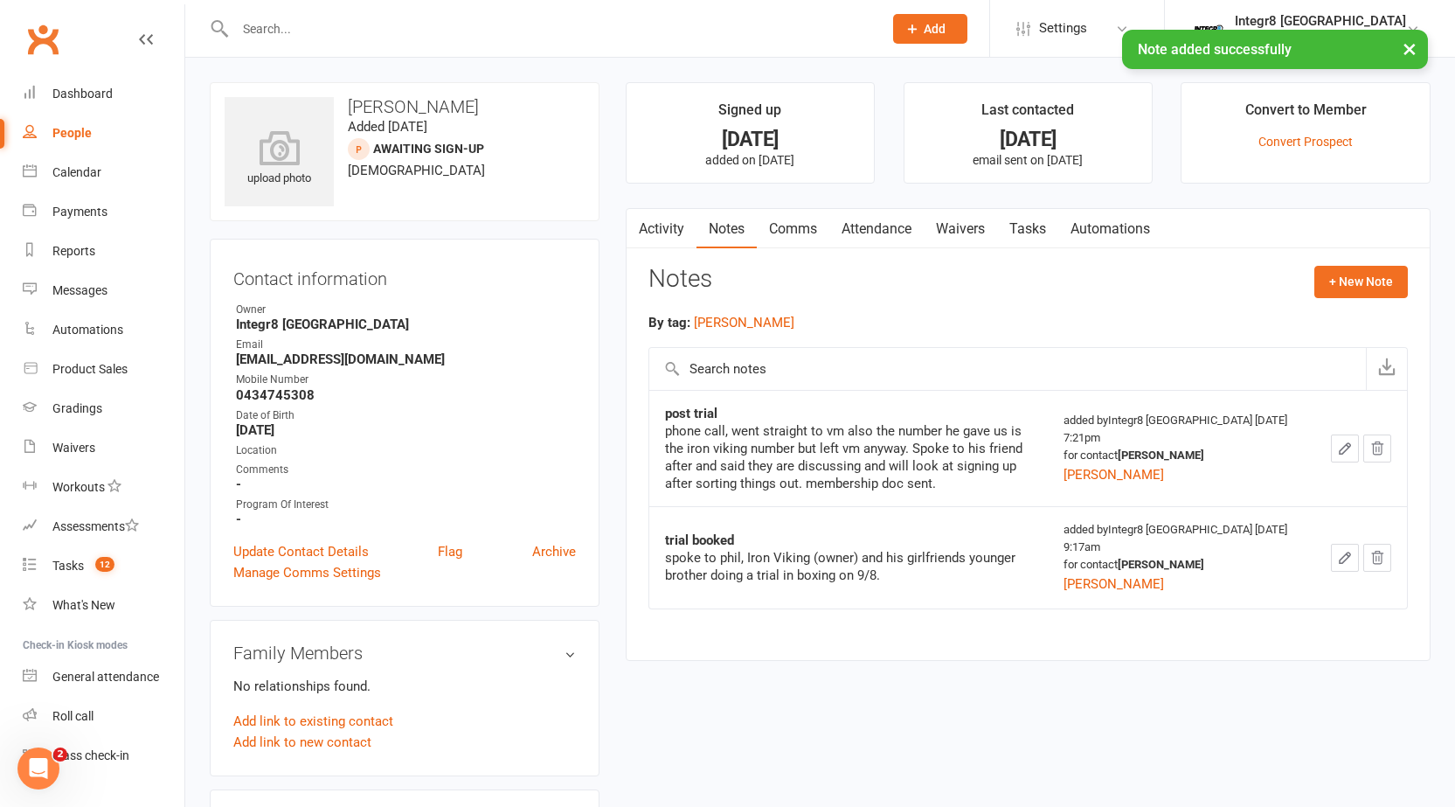
click at [977, 234] on link "Waivers" at bounding box center [960, 229] width 73 height 40
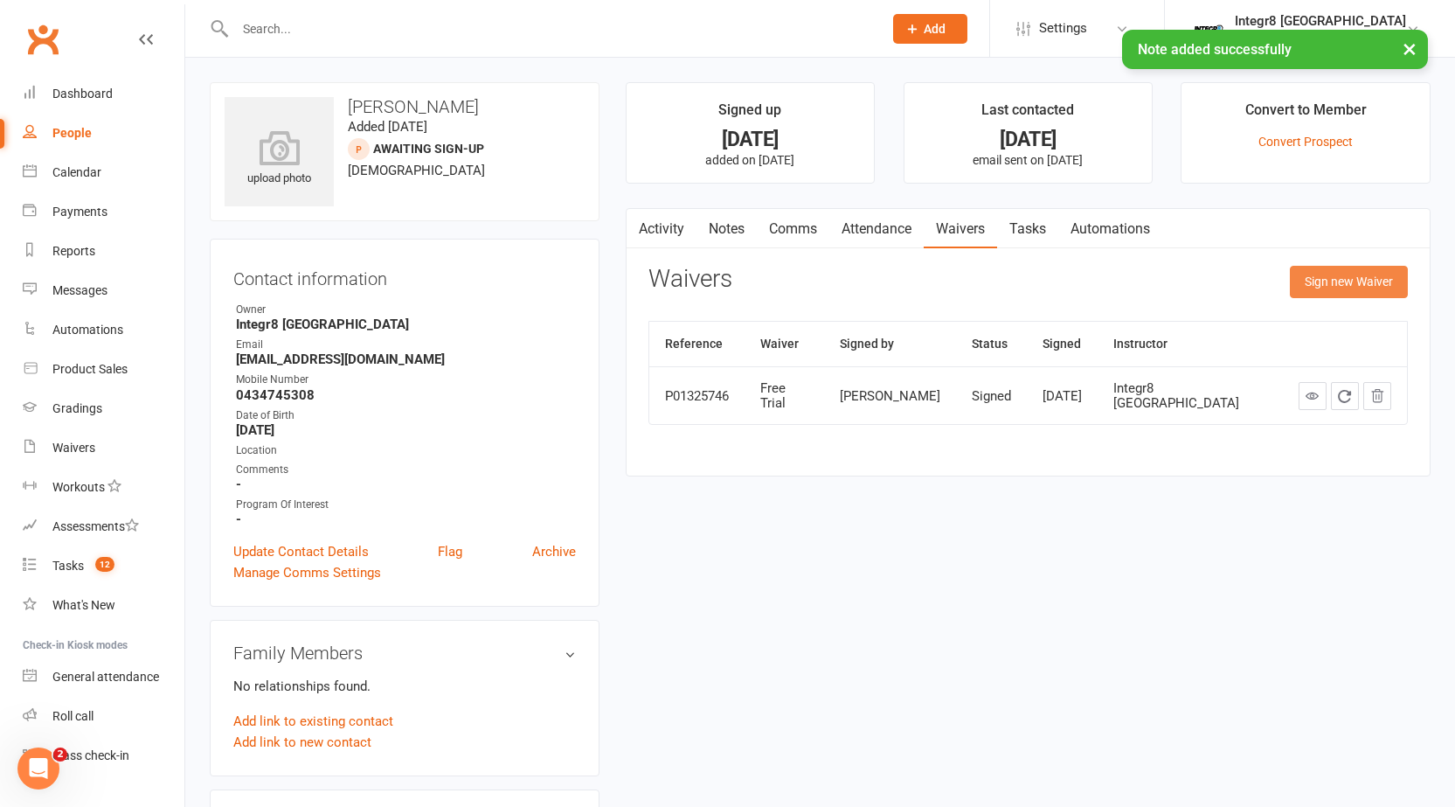
click at [1332, 280] on button "Sign new Waiver" at bounding box center [1349, 281] width 118 height 31
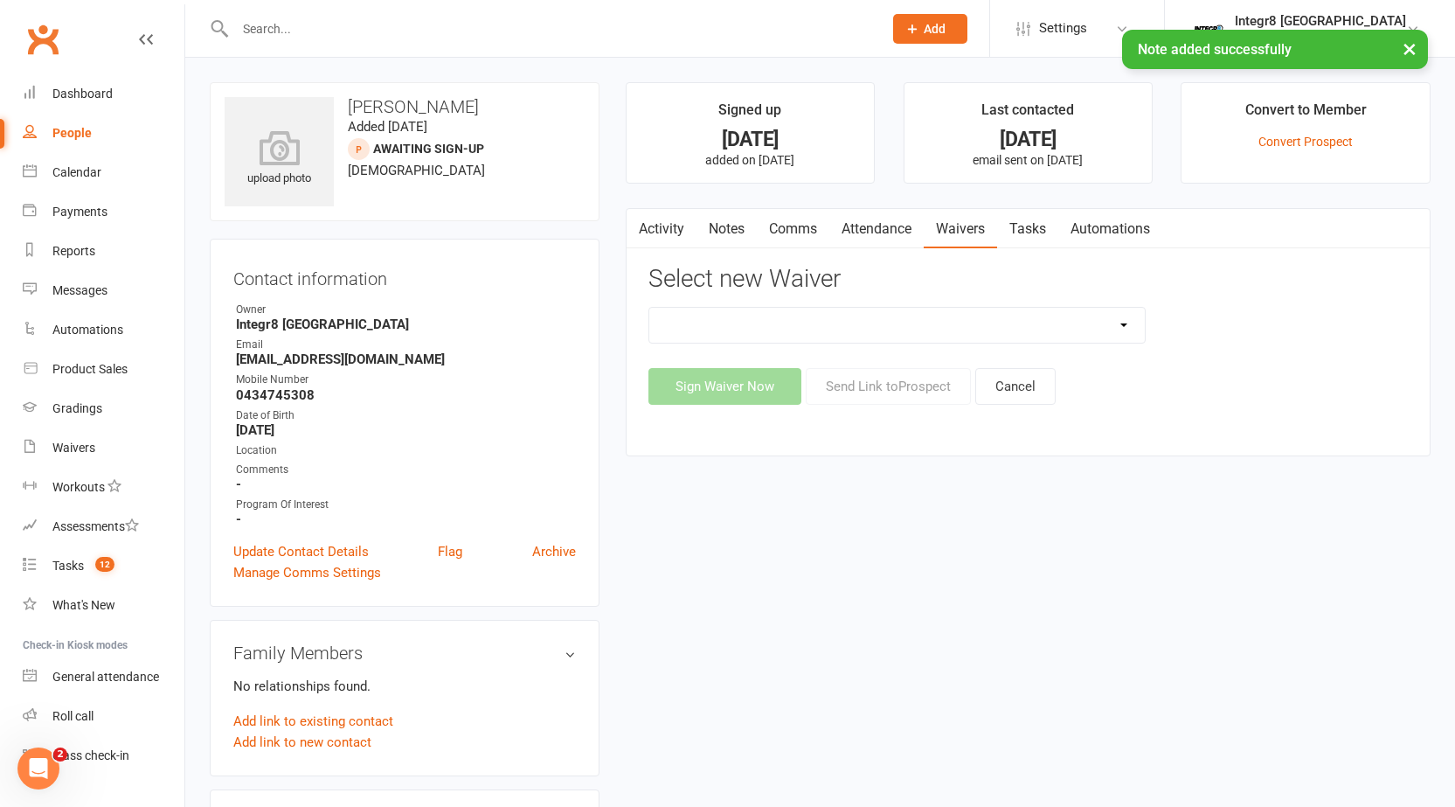
click at [1029, 324] on select "10 Class Pass Cancellation Free Trial Hold Membership Document No Payers Paymen…" at bounding box center [897, 325] width 496 height 35
select select "13798"
click at [649, 308] on select "10 Class Pass Cancellation Free Trial Hold Membership Document No Payers Paymen…" at bounding box center [897, 325] width 496 height 35
click at [876, 368] on button "Send Link to [GEOGRAPHIC_DATA]" at bounding box center [888, 386] width 165 height 37
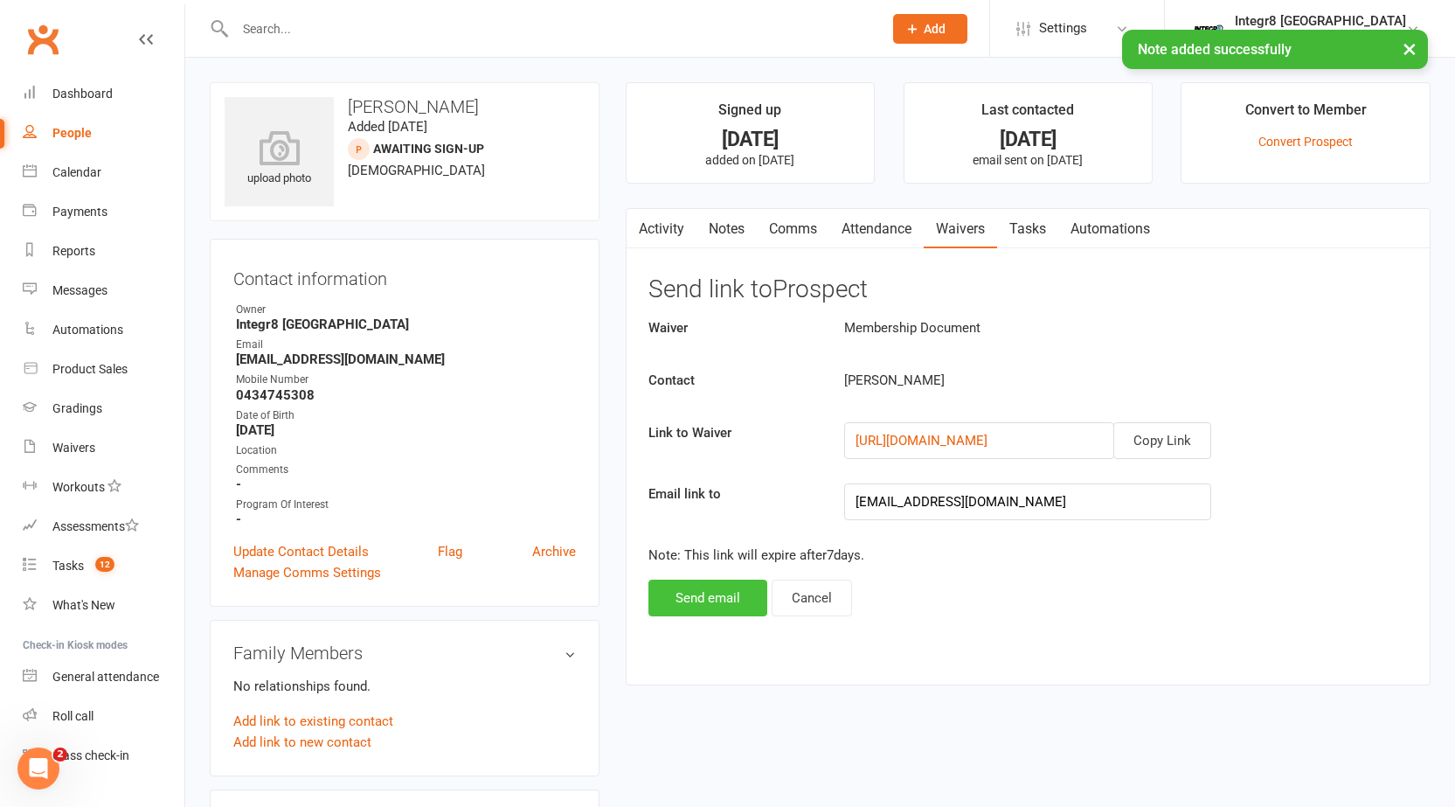
click at [715, 604] on button "Send email" at bounding box center [707, 597] width 119 height 37
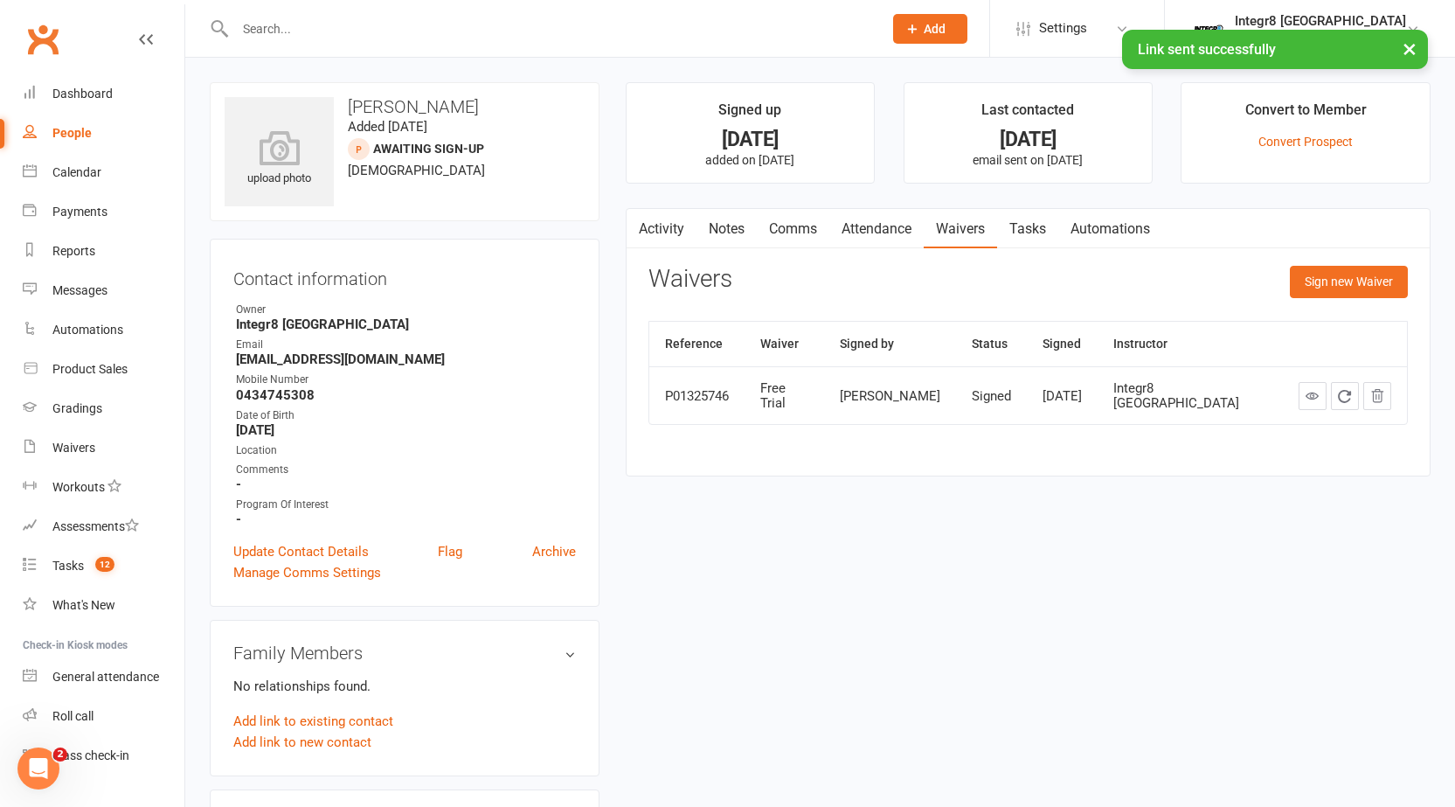
click at [665, 231] on link "Activity" at bounding box center [662, 229] width 70 height 40
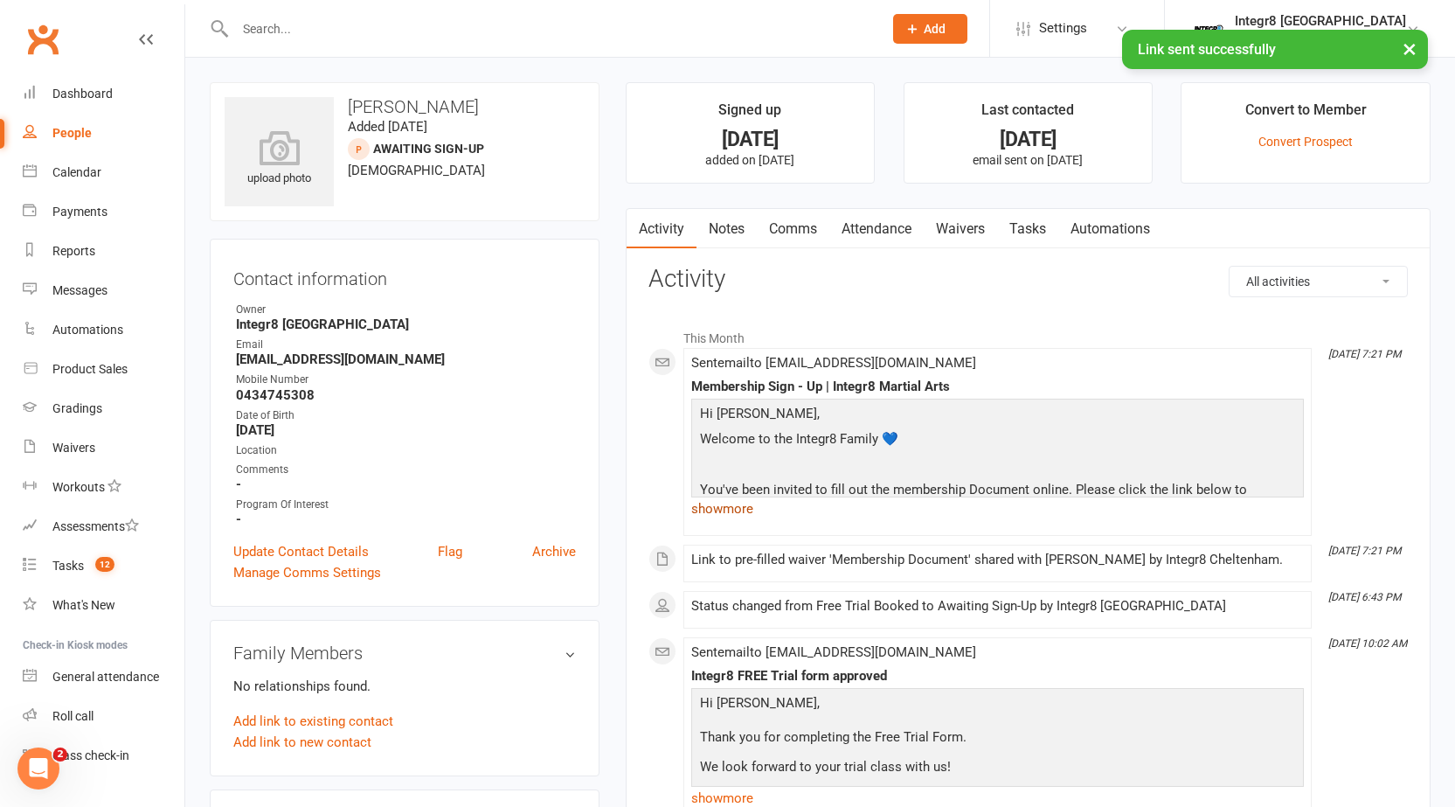
click at [750, 506] on link "show more" at bounding box center [997, 508] width 613 height 24
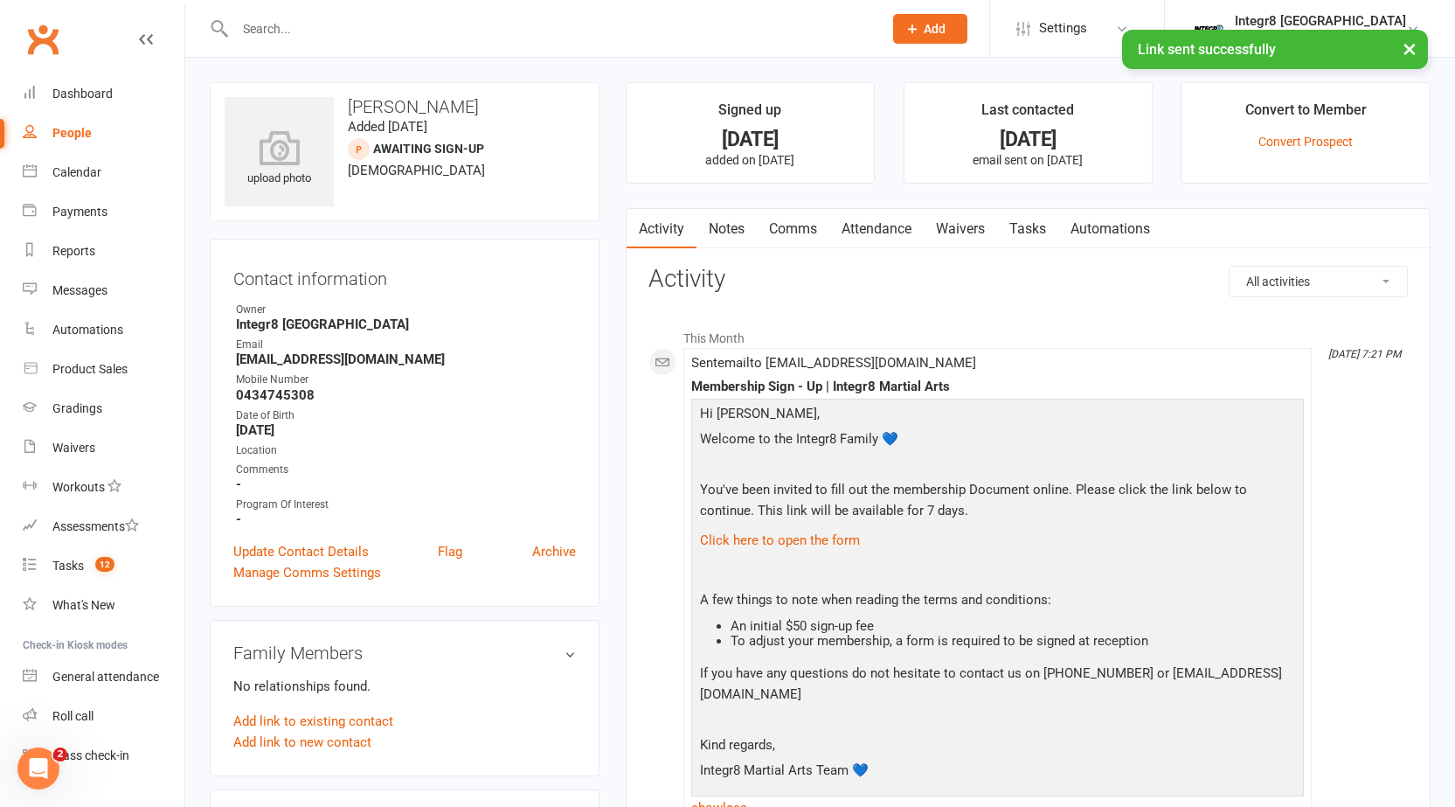
click at [45, 140] on link "People" at bounding box center [104, 133] width 162 height 39
select select "25"
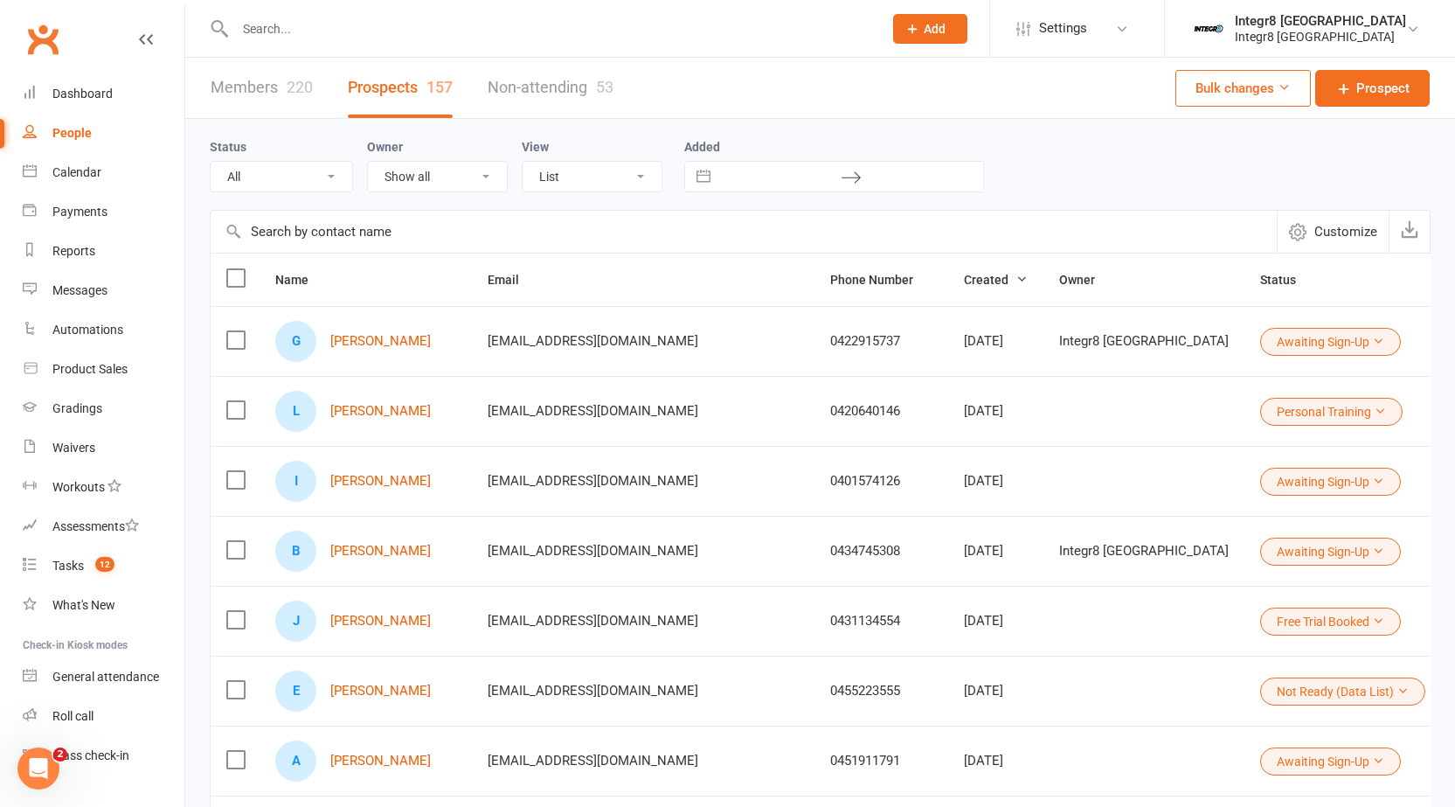
scroll to position [87, 0]
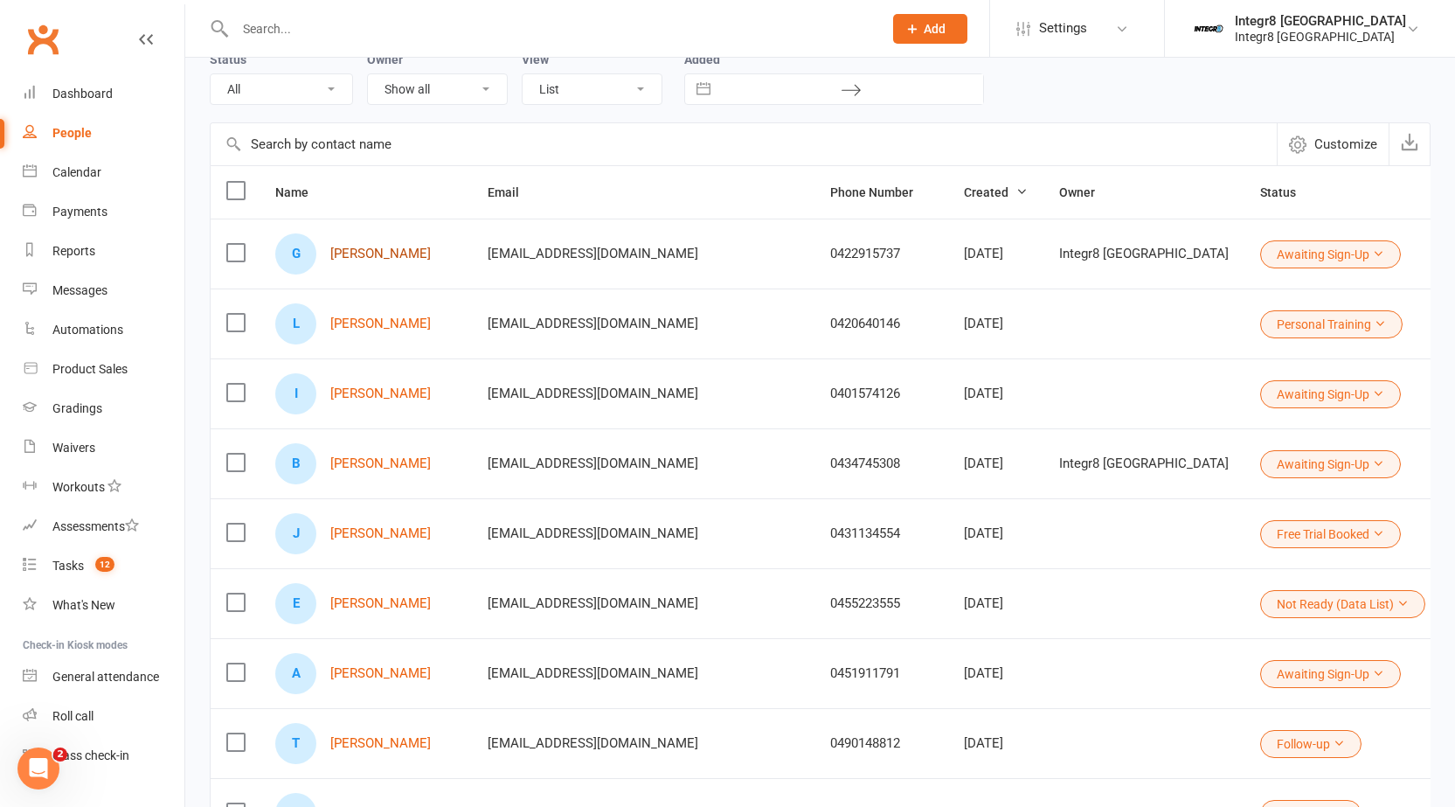
click at [378, 253] on link "[PERSON_NAME]" at bounding box center [380, 253] width 100 height 15
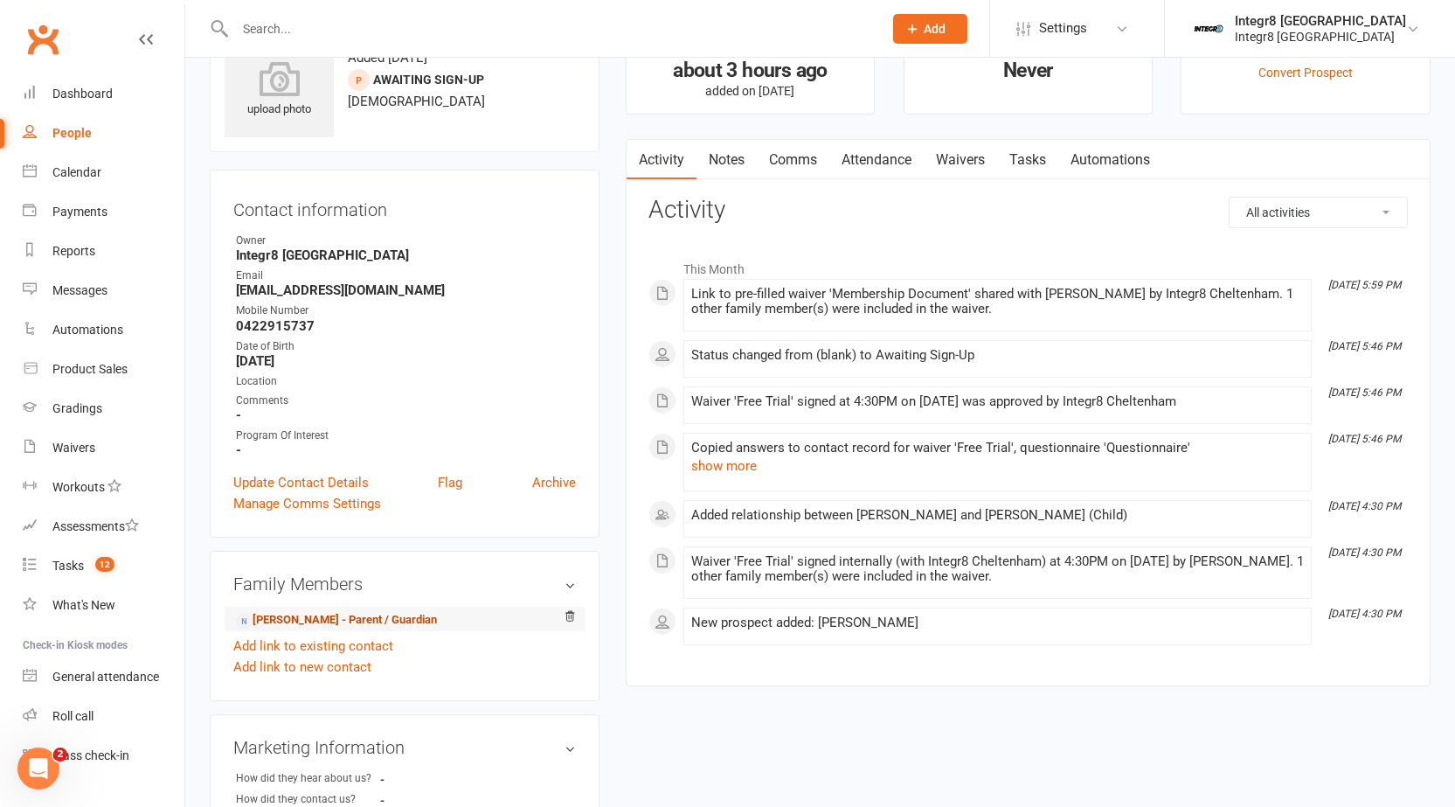
scroll to position [175, 0]
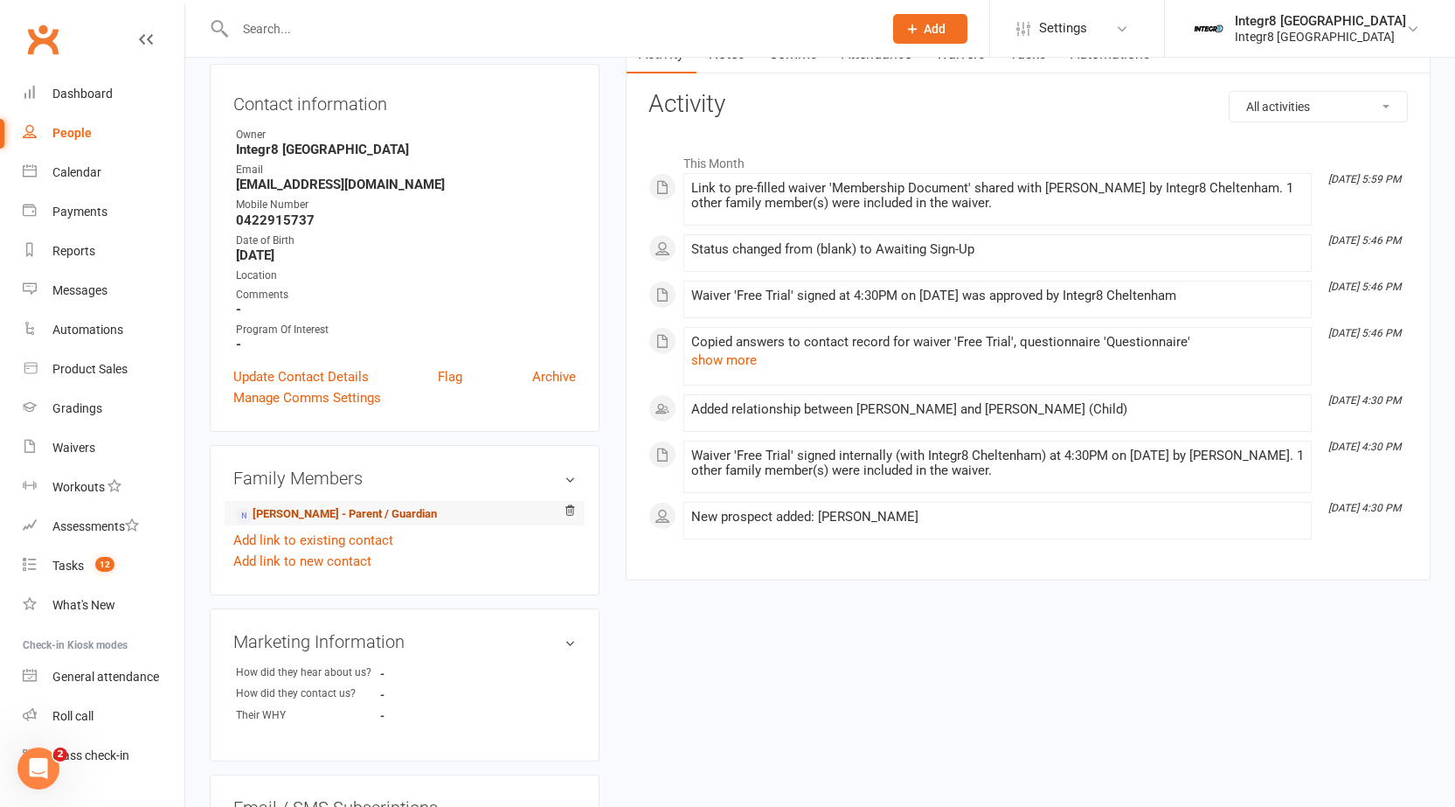
click at [324, 513] on link "Tara Keskesiadis - Parent / Guardian" at bounding box center [336, 514] width 201 height 18
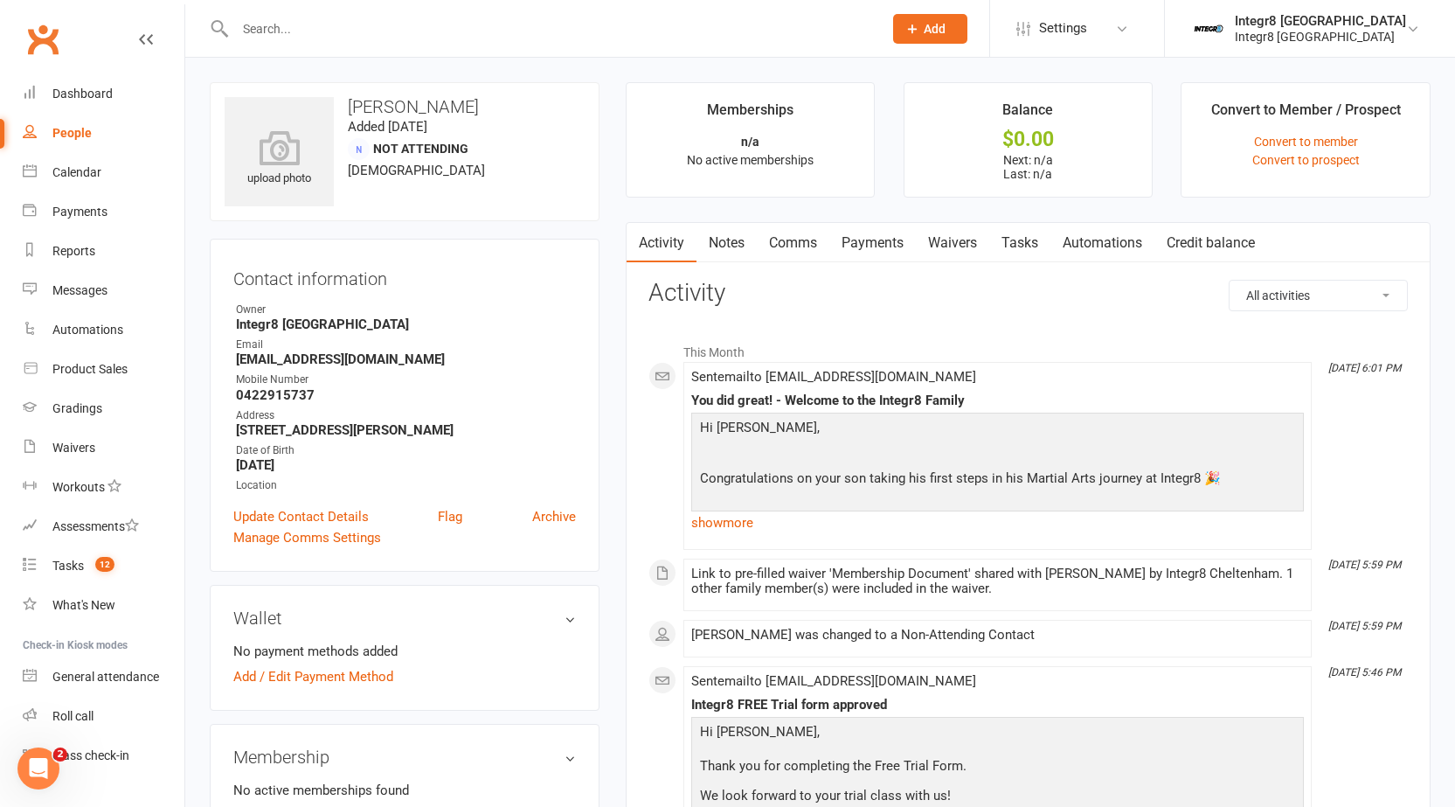
scroll to position [175, 0]
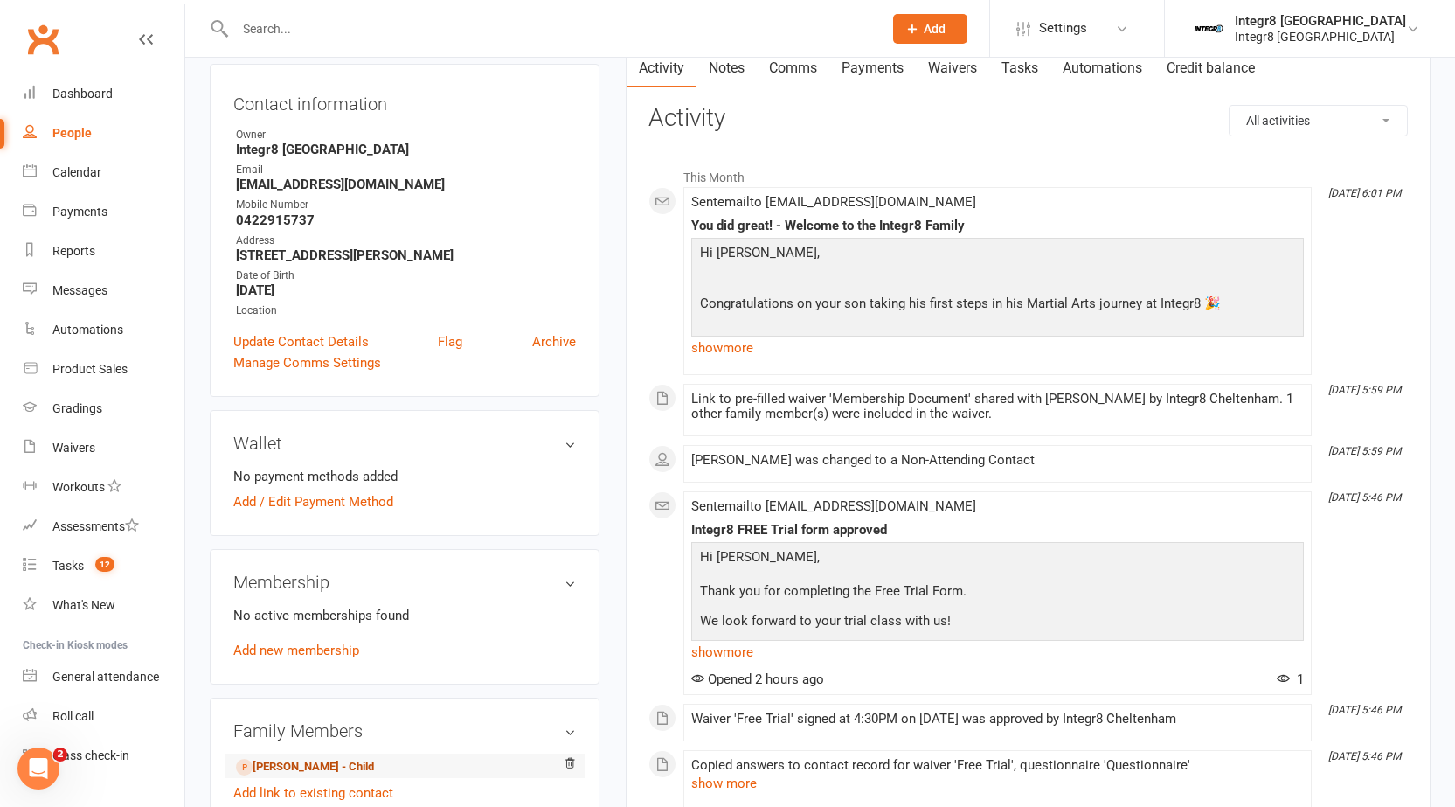
click at [314, 770] on link "Gabriel Moraga - Child" at bounding box center [305, 767] width 138 height 18
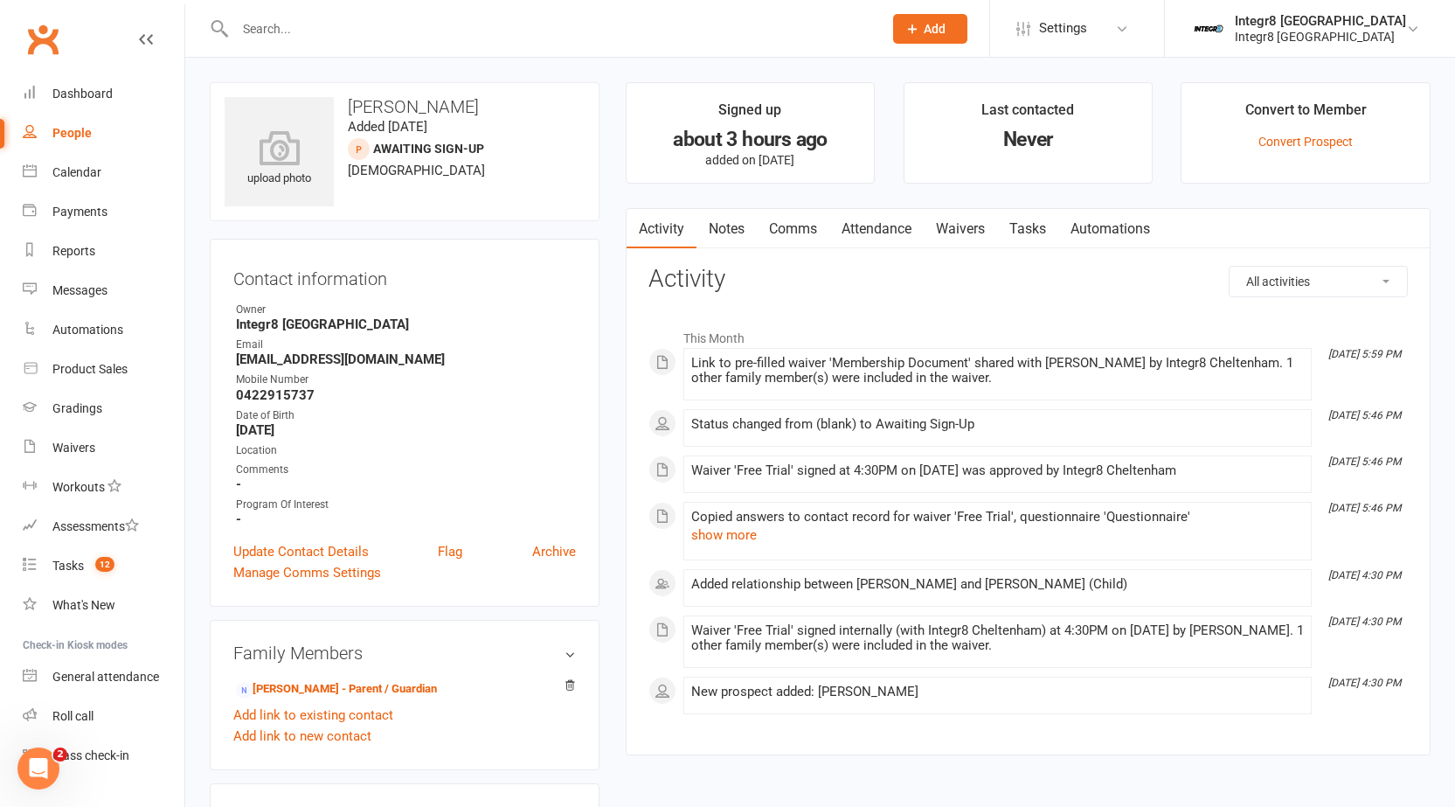
click at [735, 235] on link "Notes" at bounding box center [726, 229] width 60 height 40
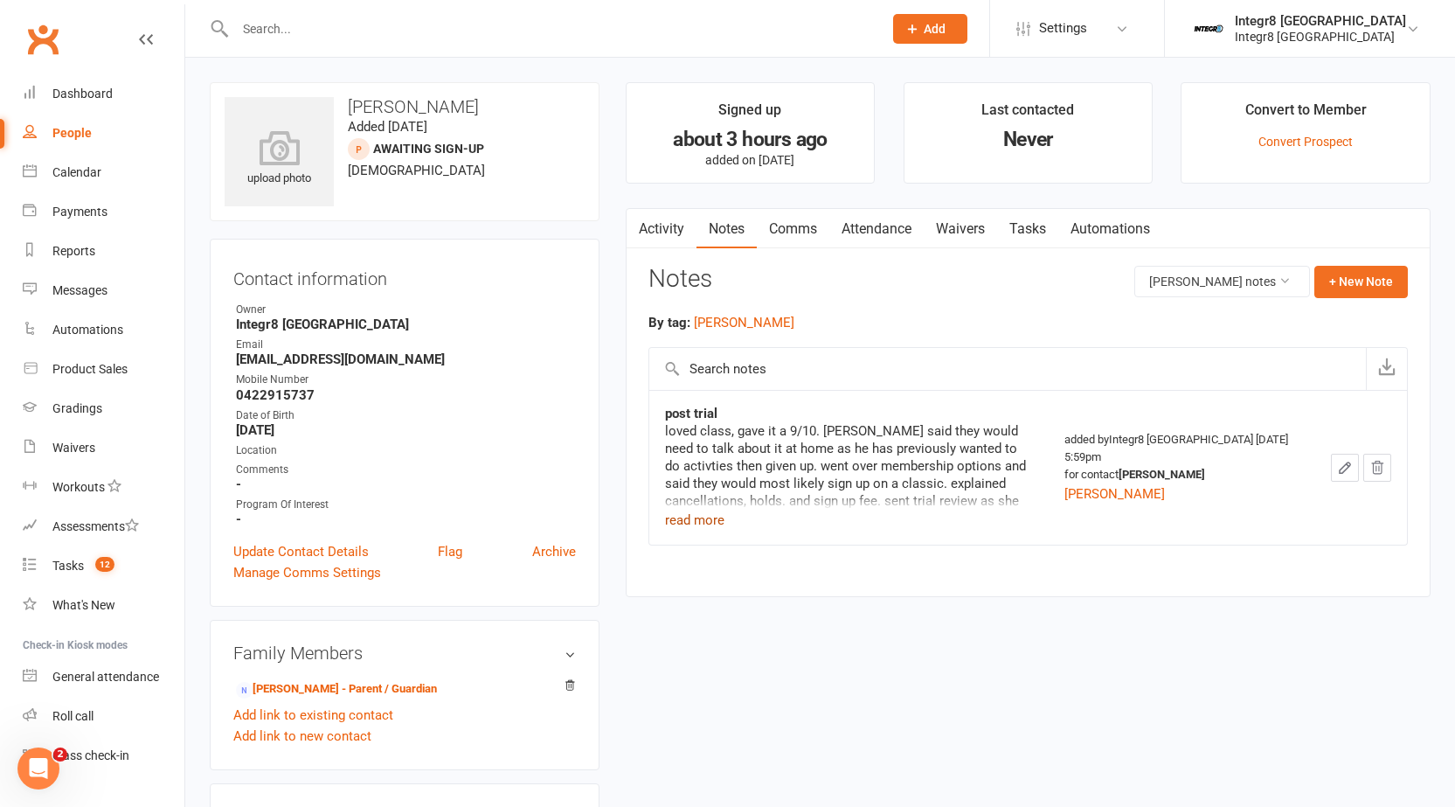
click at [684, 523] on button "read more" at bounding box center [694, 519] width 59 height 21
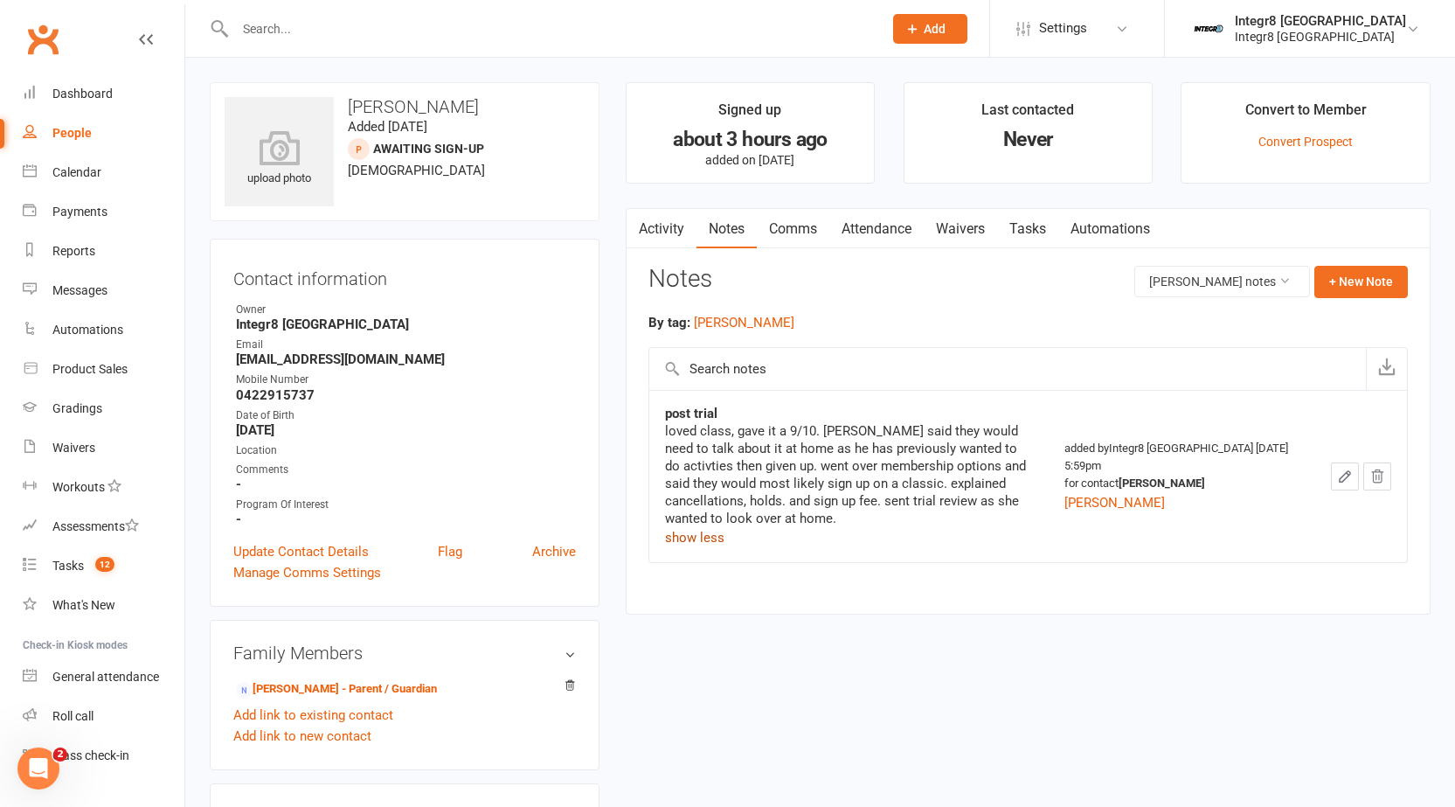
click at [690, 543] on button "show less" at bounding box center [694, 537] width 59 height 21
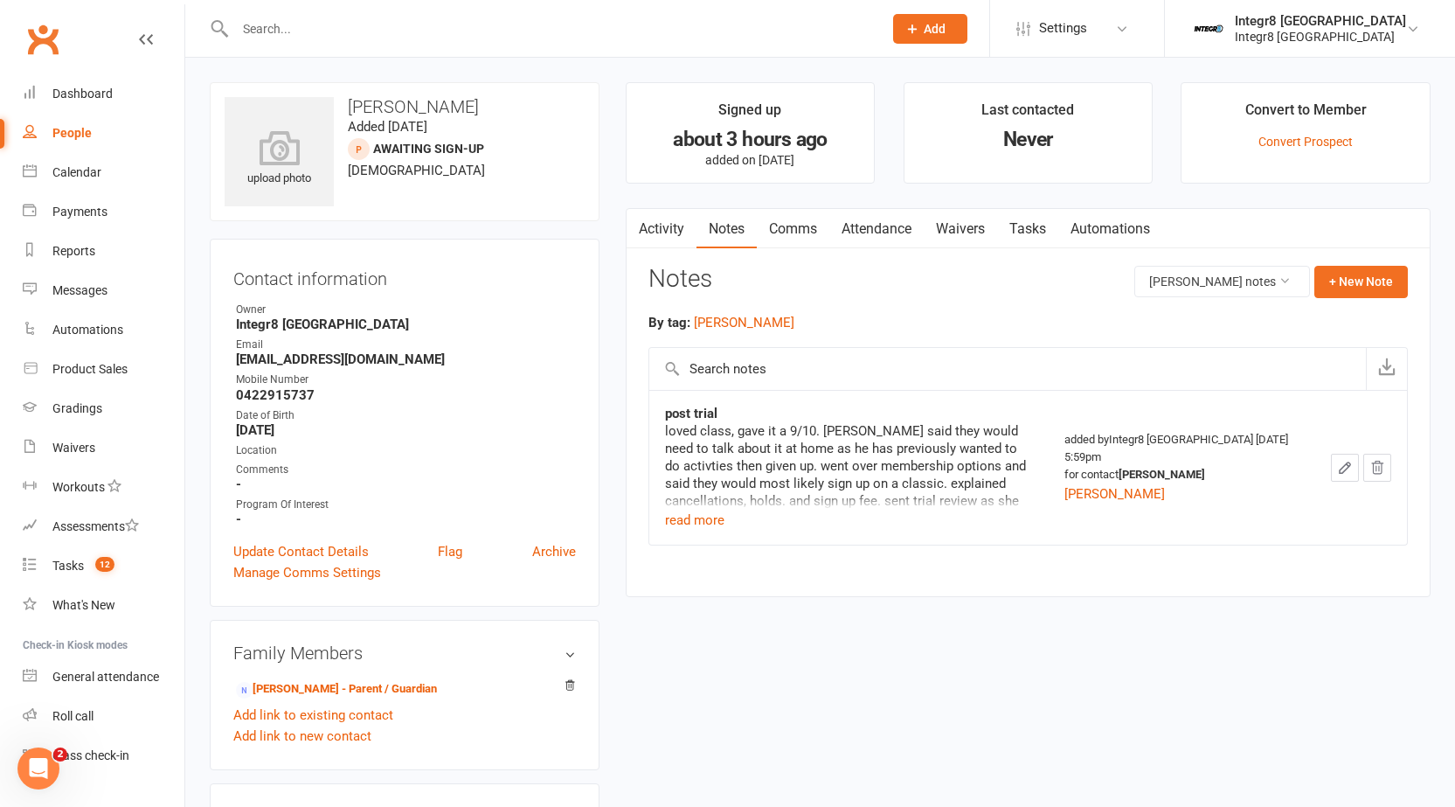
click at [648, 241] on button "button" at bounding box center [638, 228] width 22 height 39
click at [61, 127] on div "People" at bounding box center [71, 133] width 39 height 14
select select "25"
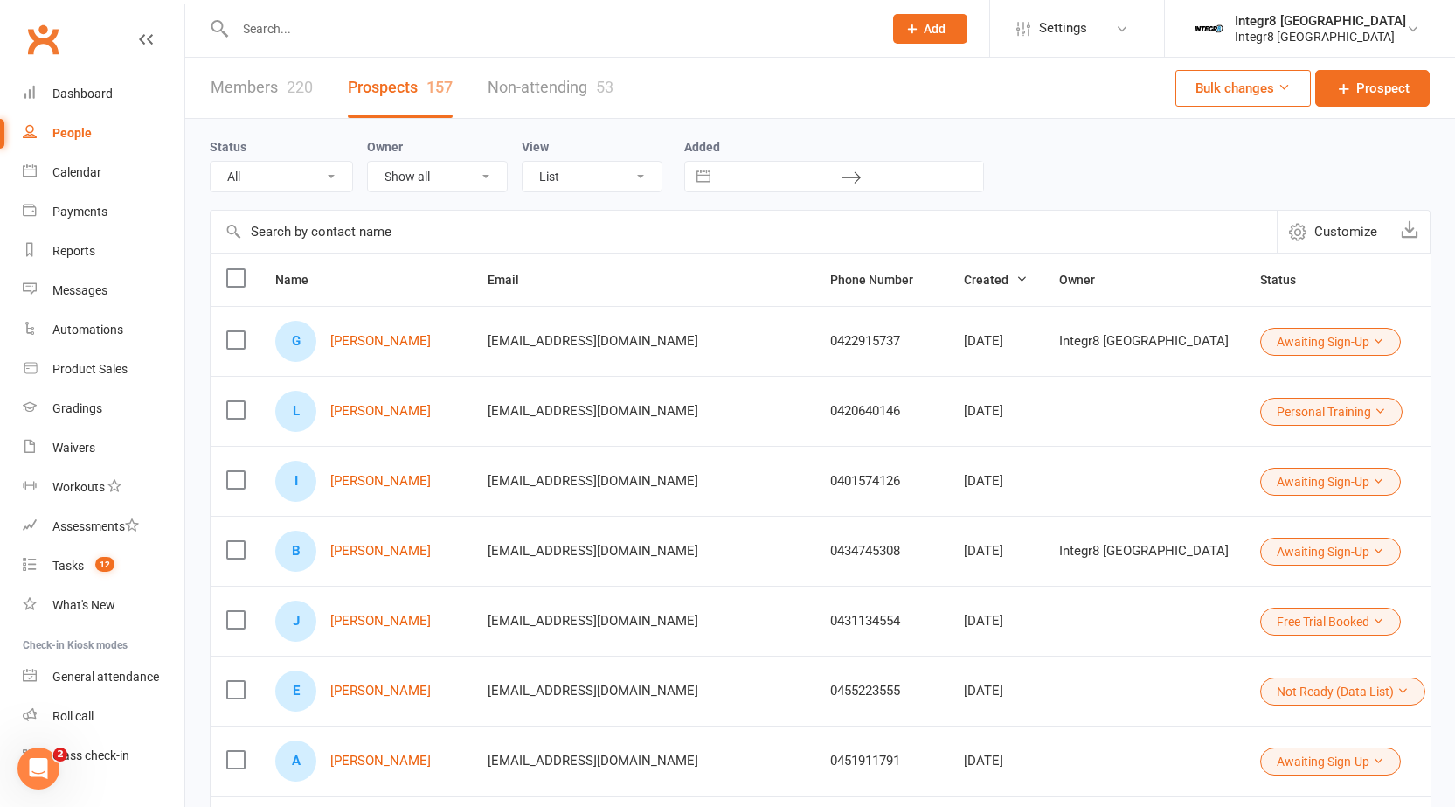
click at [256, 79] on link "Members 220" at bounding box center [262, 88] width 102 height 60
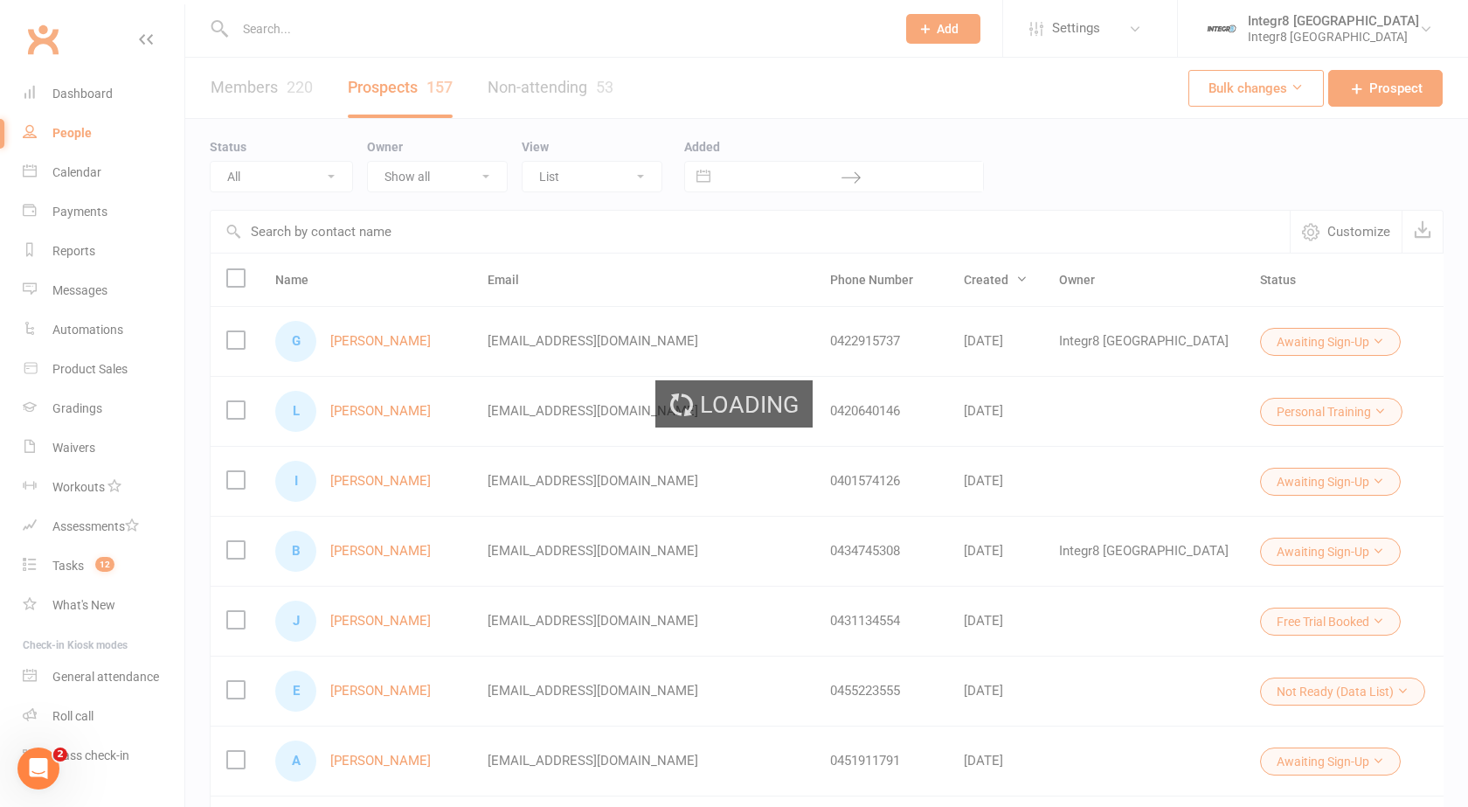
select select "100"
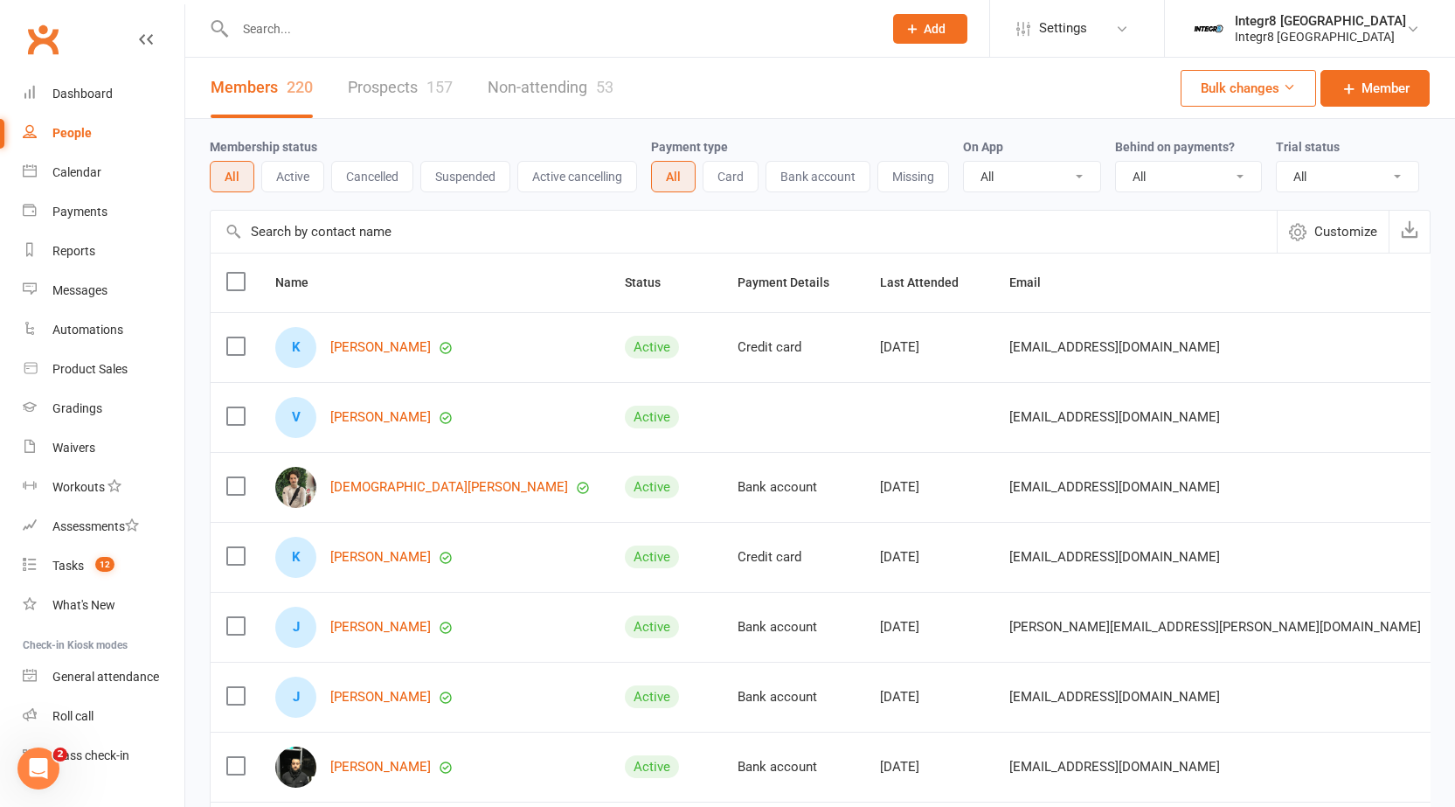
click at [1141, 179] on select "All No Yes" at bounding box center [1188, 177] width 145 height 30
click at [378, 349] on link "Koby Maurice" at bounding box center [380, 347] width 100 height 15
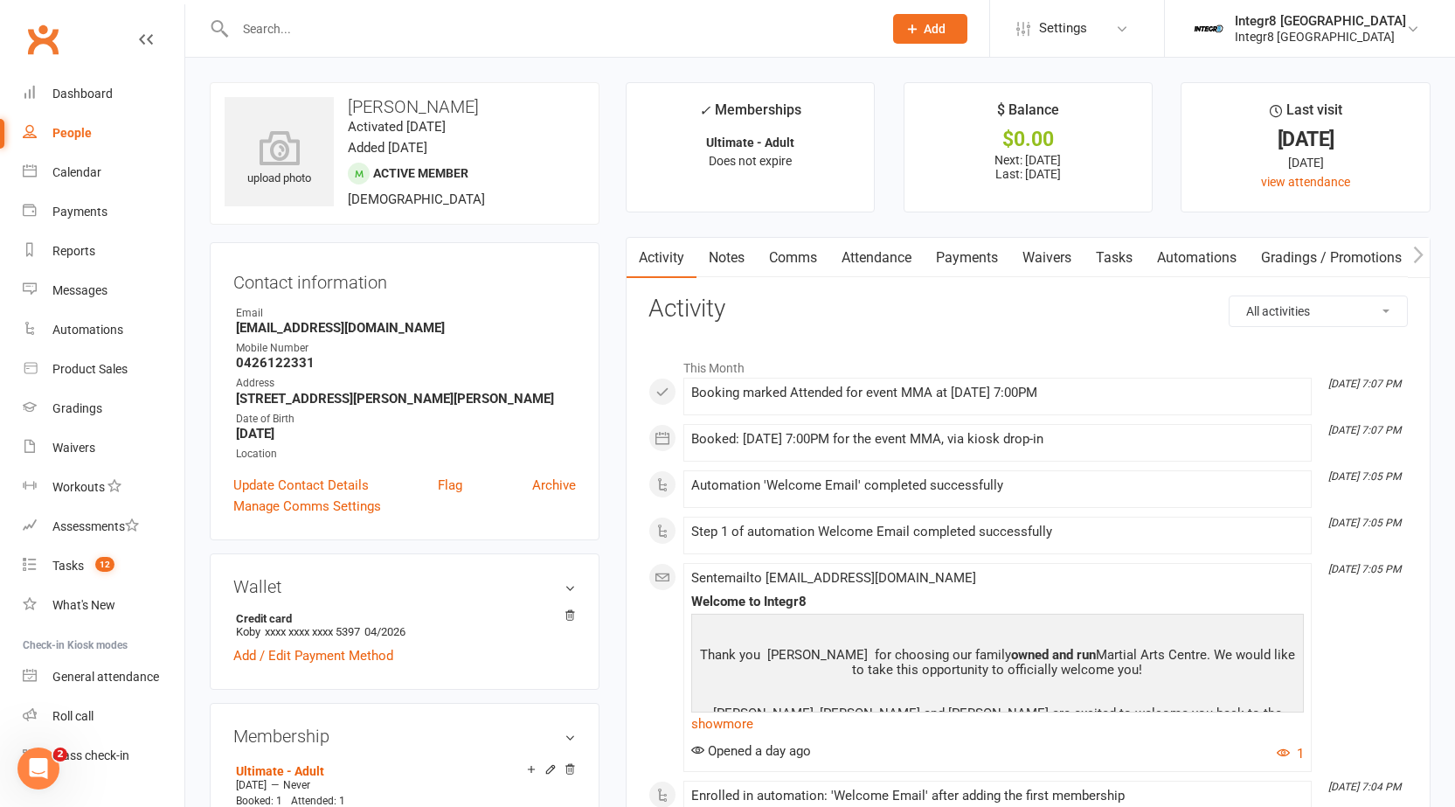
click at [63, 128] on div "People" at bounding box center [71, 133] width 39 height 14
select select "100"
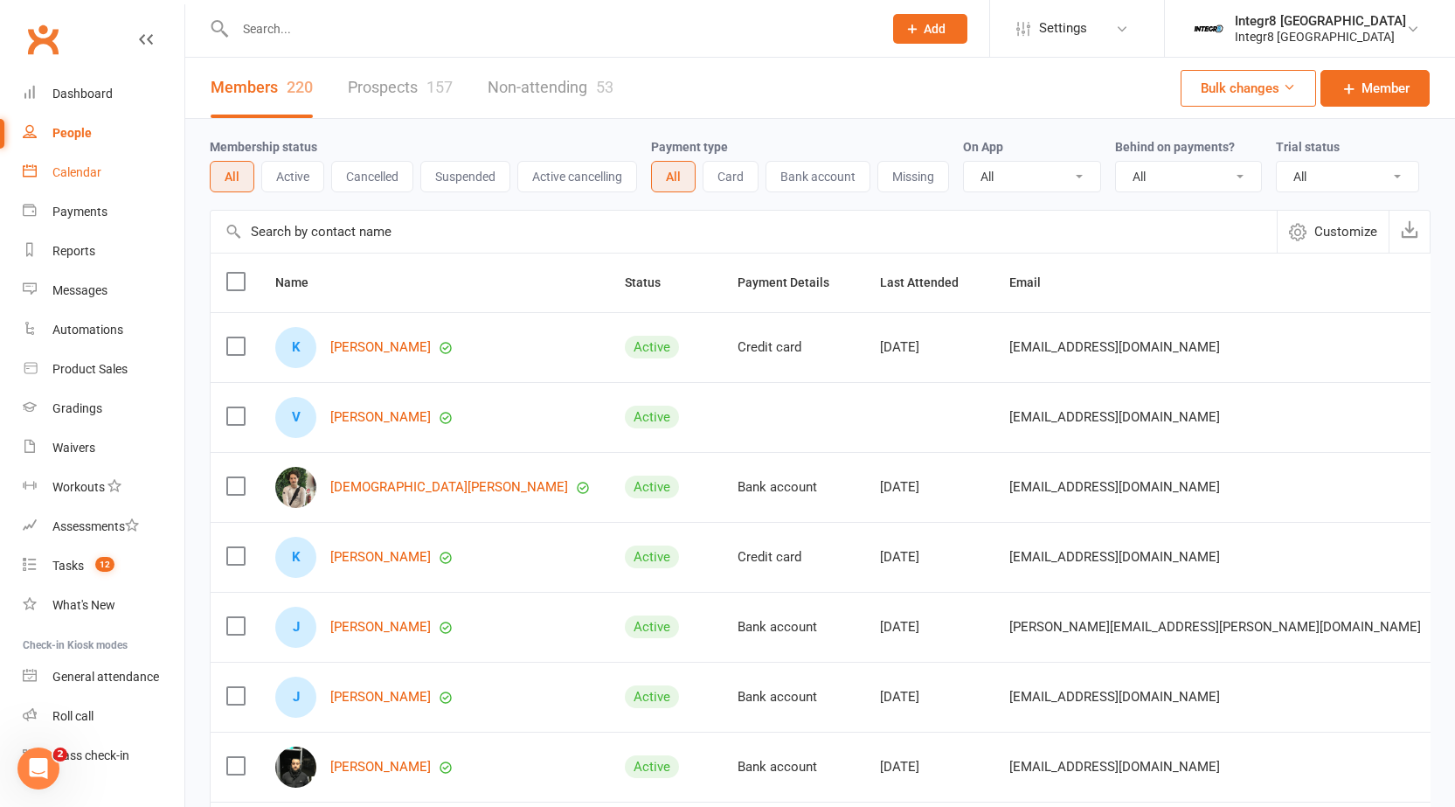
click at [43, 177] on link "Calendar" at bounding box center [104, 172] width 162 height 39
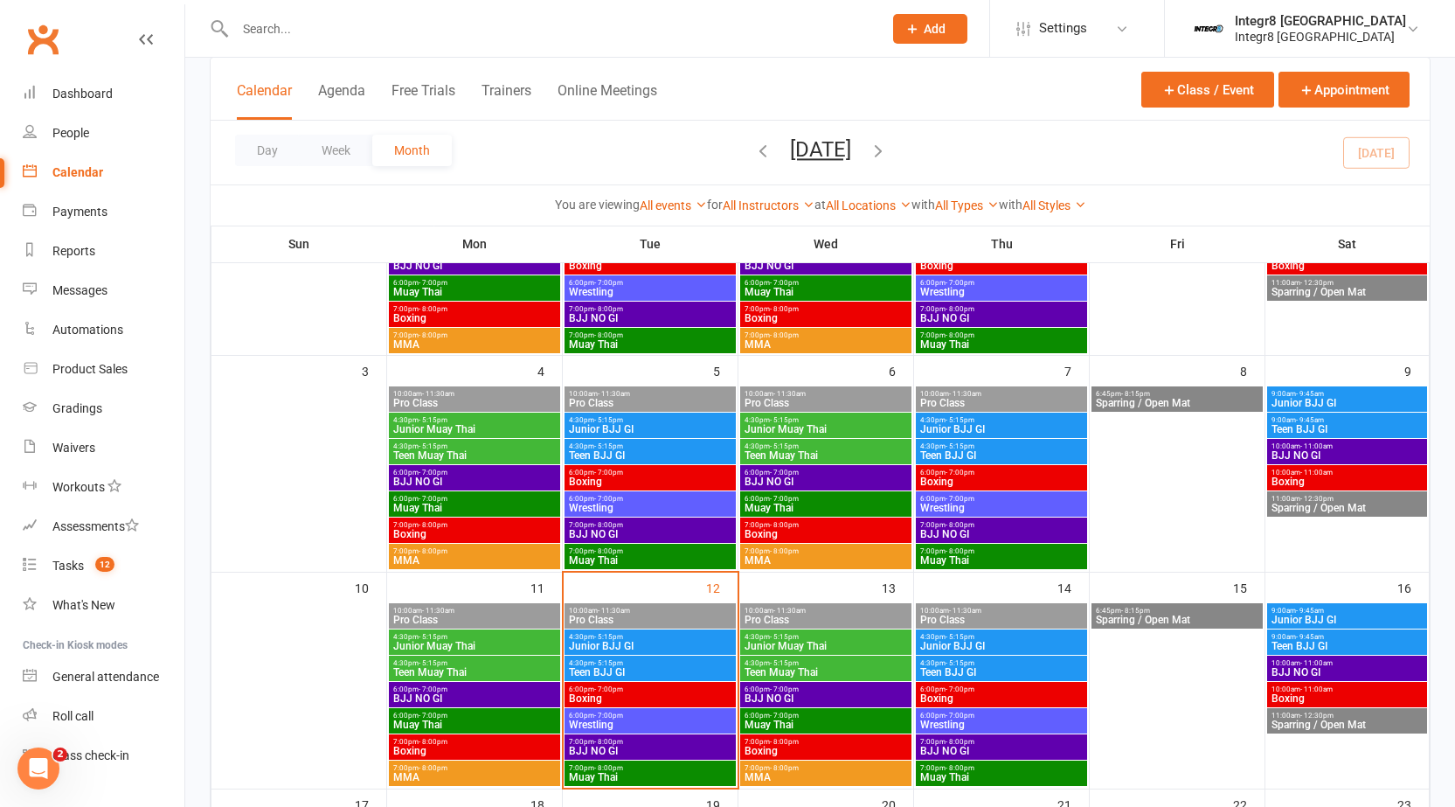
scroll to position [262, 0]
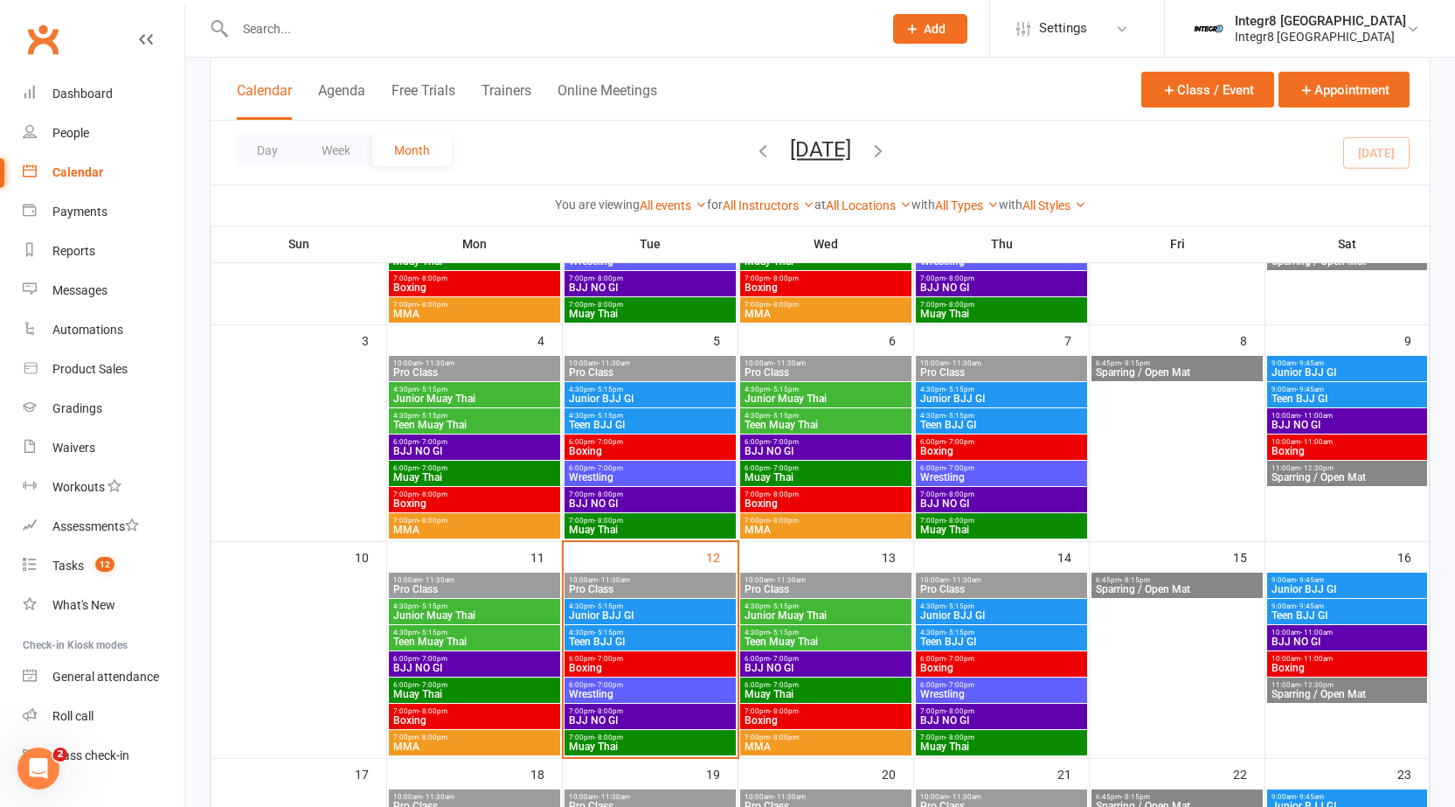
click at [648, 745] on span "Muay Thai" at bounding box center [650, 746] width 164 height 10
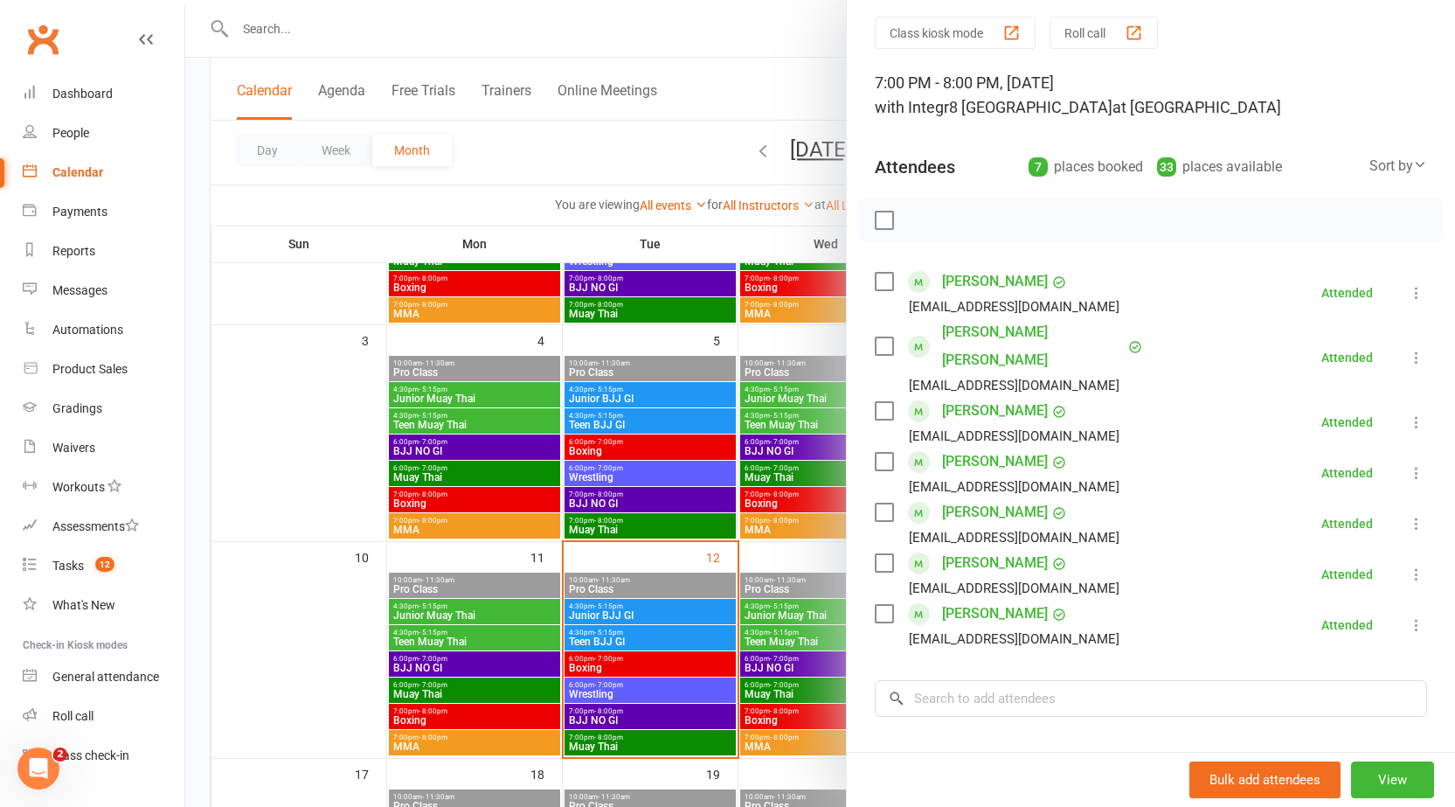
scroll to position [87, 0]
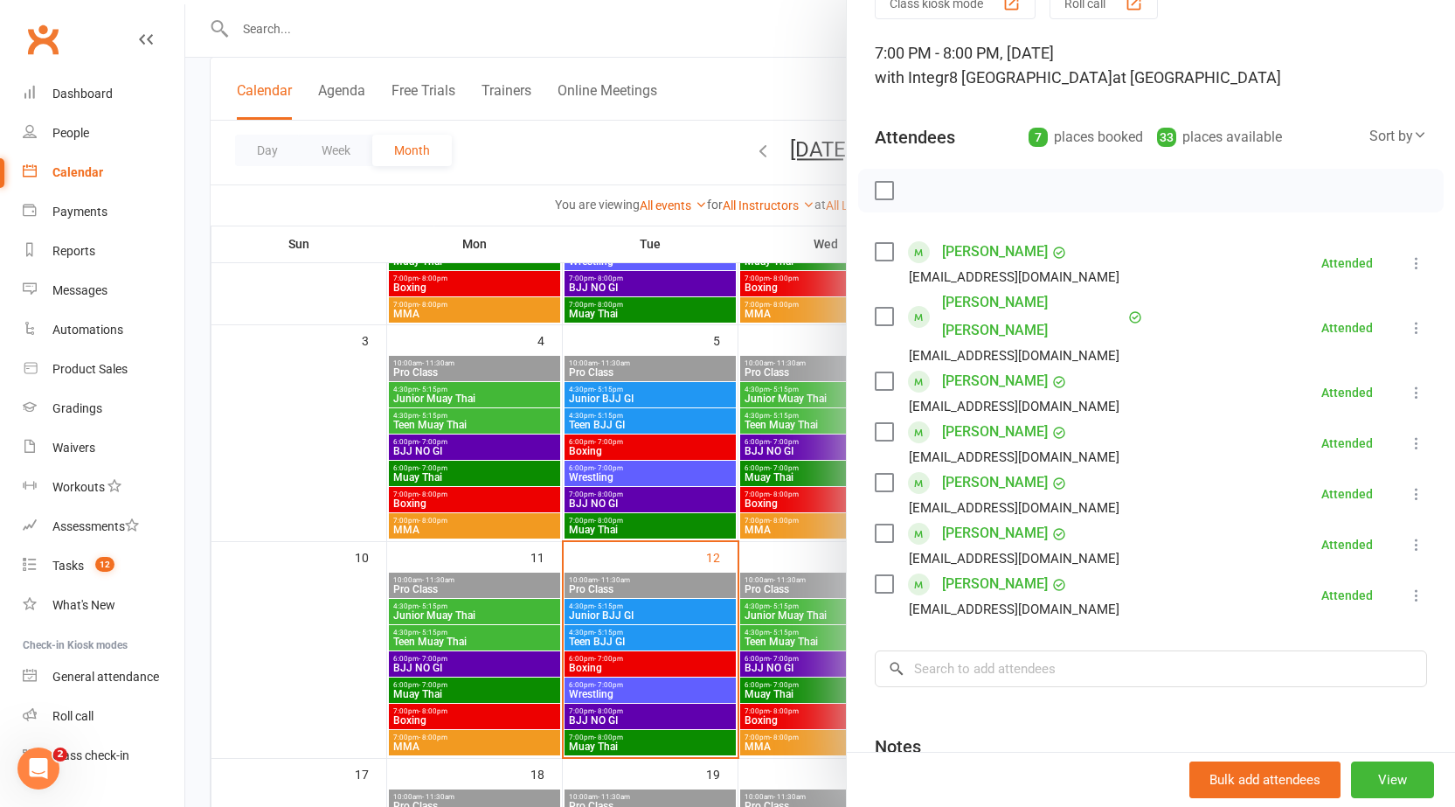
click at [688, 730] on div at bounding box center [820, 403] width 1270 height 807
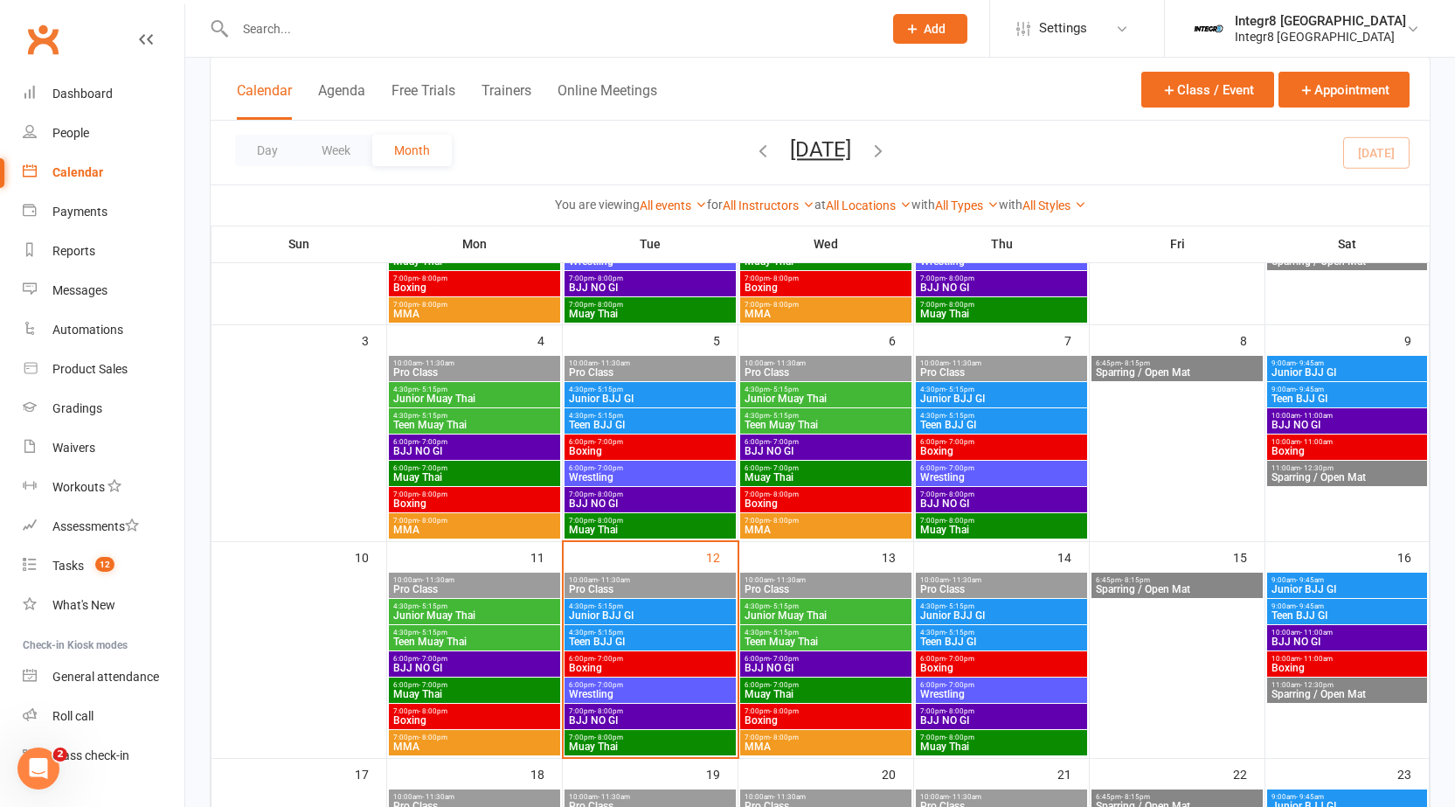
click at [659, 723] on span "BJJ NO GI" at bounding box center [650, 720] width 164 height 10
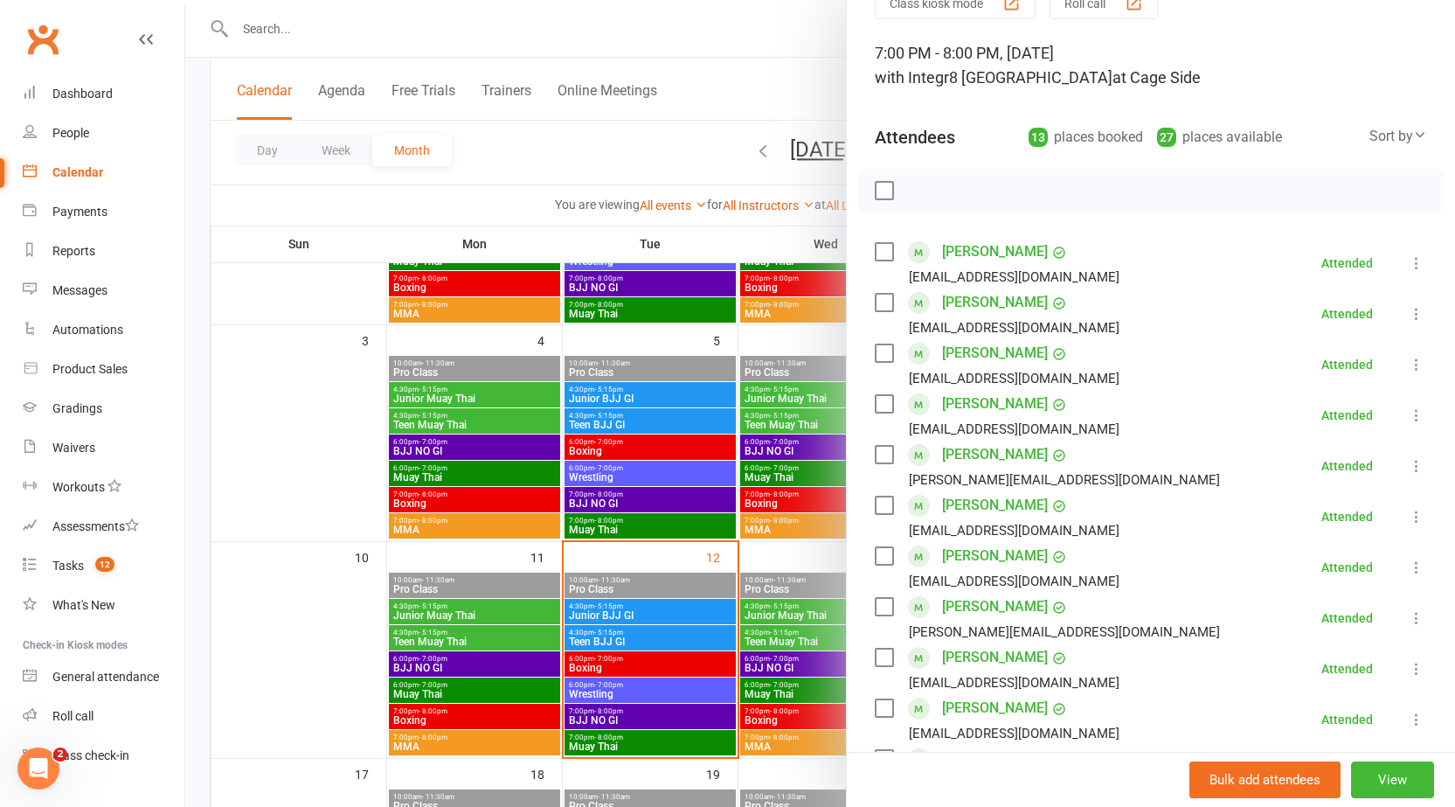
click at [322, 352] on div at bounding box center [820, 403] width 1270 height 807
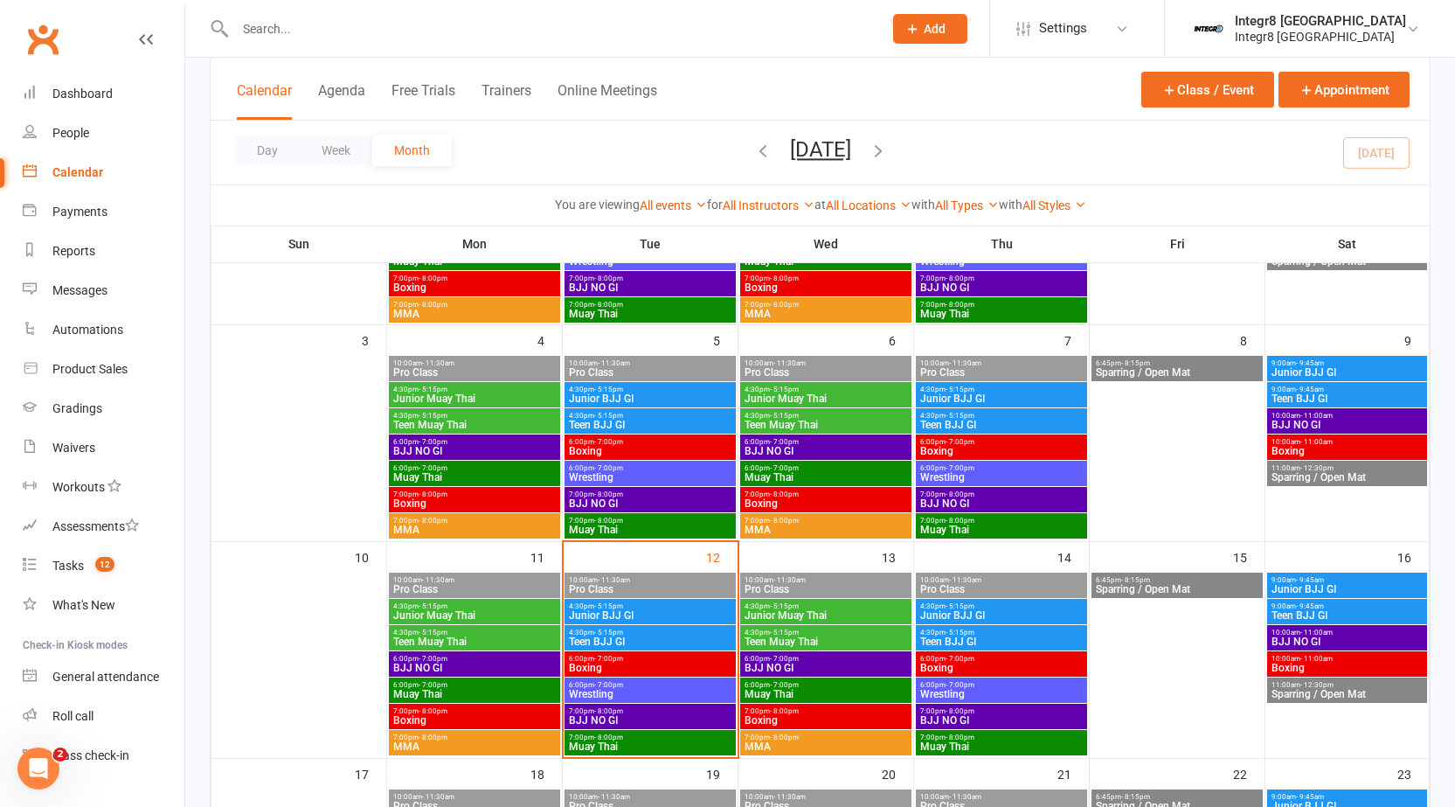
click at [260, 25] on input "text" at bounding box center [550, 29] width 641 height 24
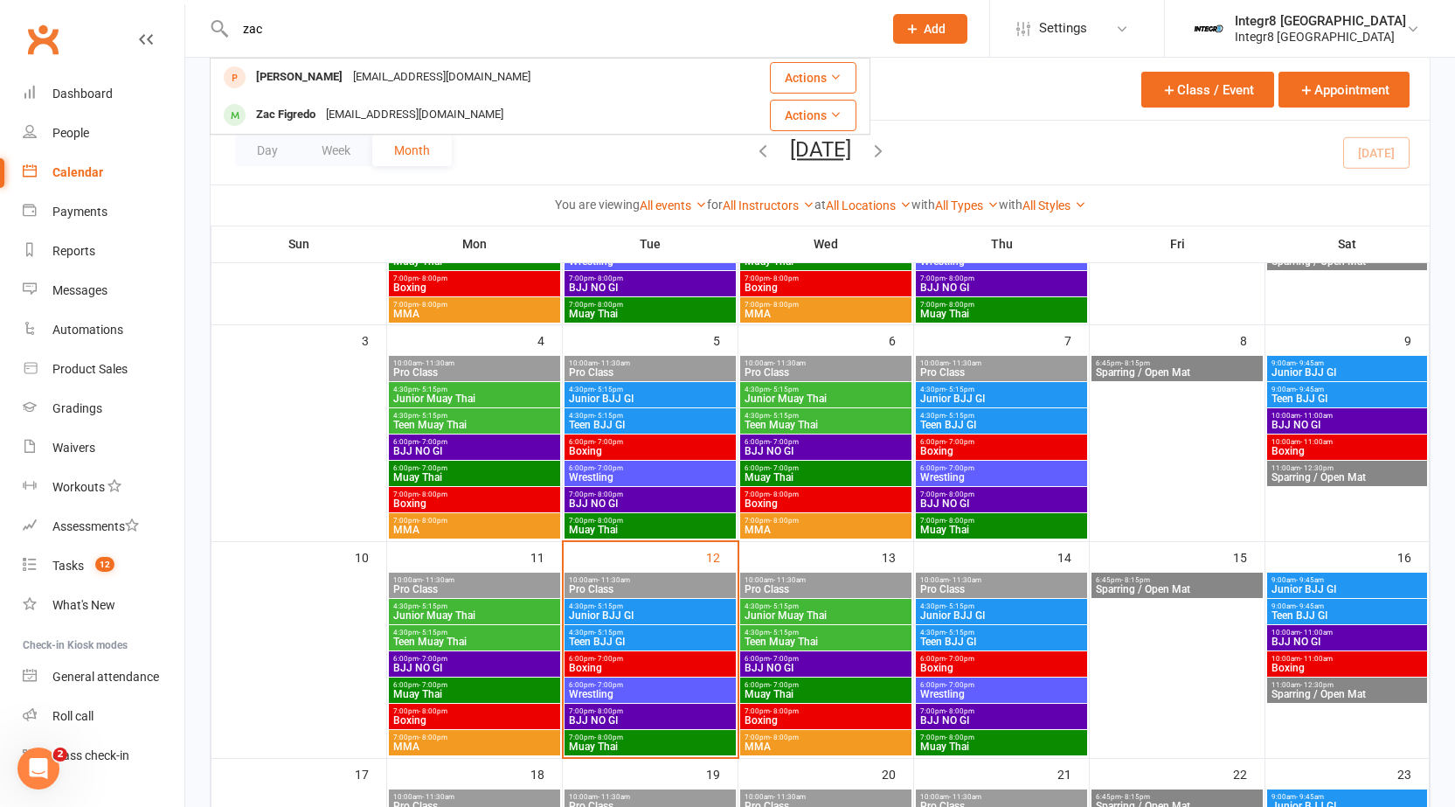
type input "zac"
click at [343, 101] on div "Zac Figredo figzy23@gmail.com" at bounding box center [463, 115] width 504 height 36
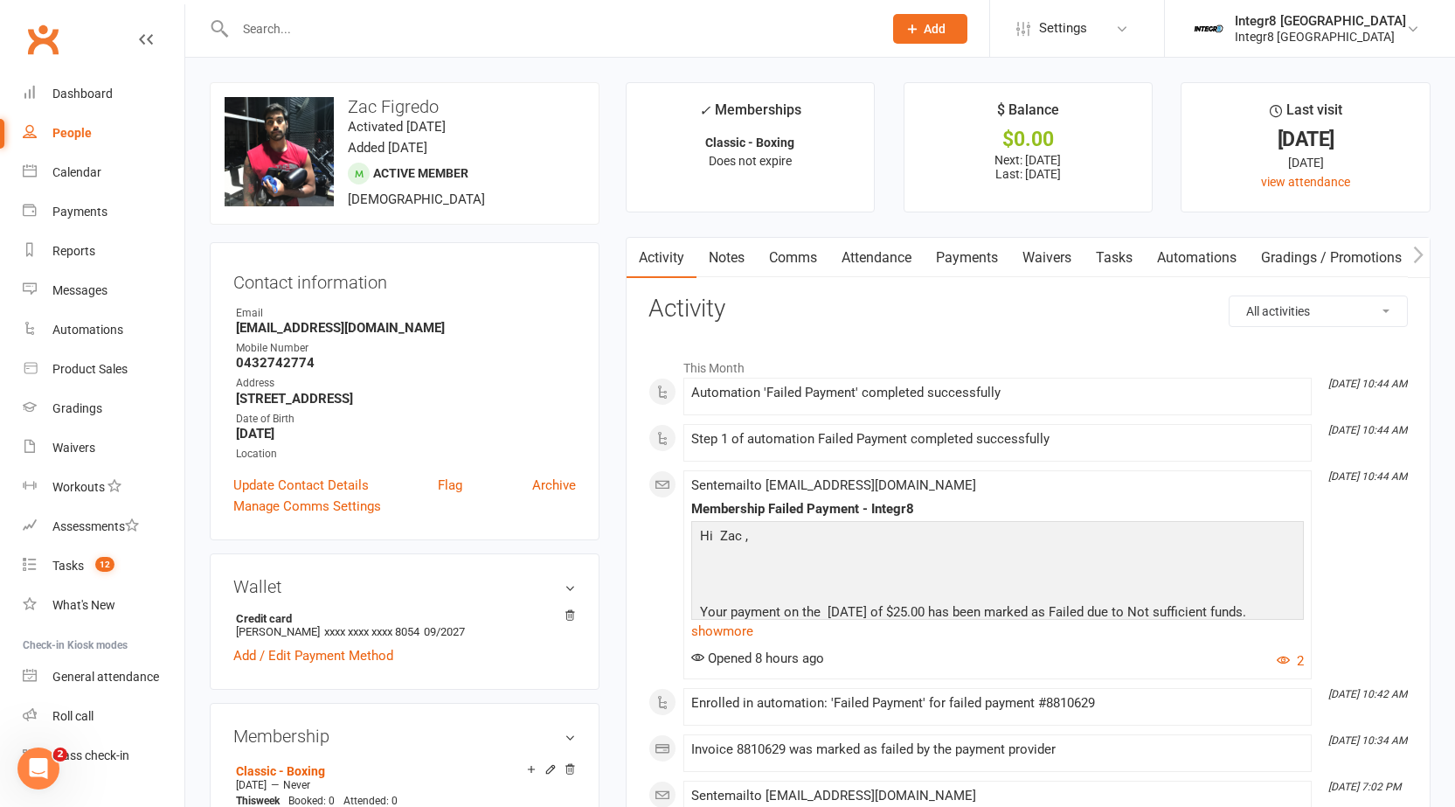
click at [976, 261] on link "Payments" at bounding box center [967, 258] width 87 height 40
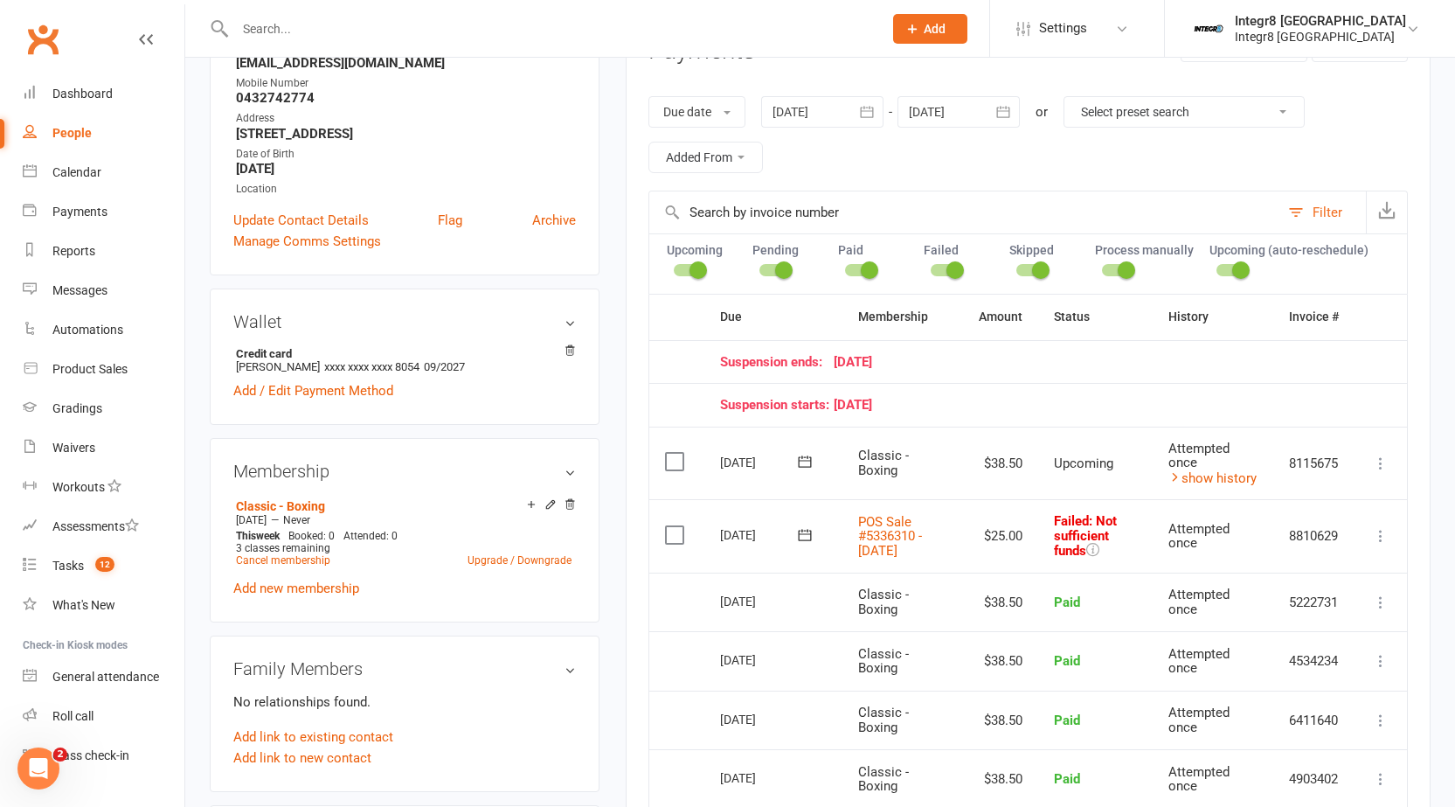
scroll to position [350, 0]
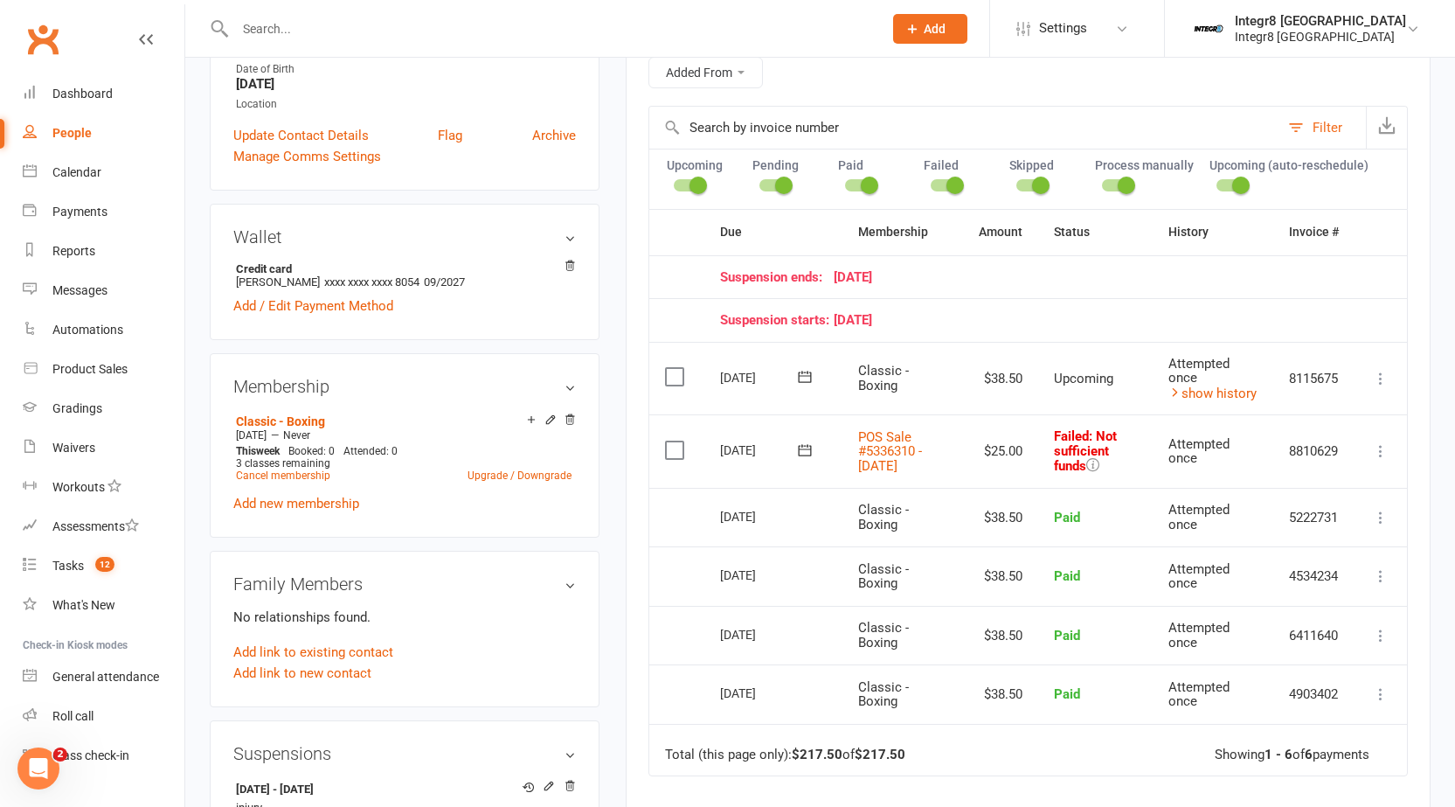
click at [1099, 469] on icon at bounding box center [1092, 464] width 13 height 13
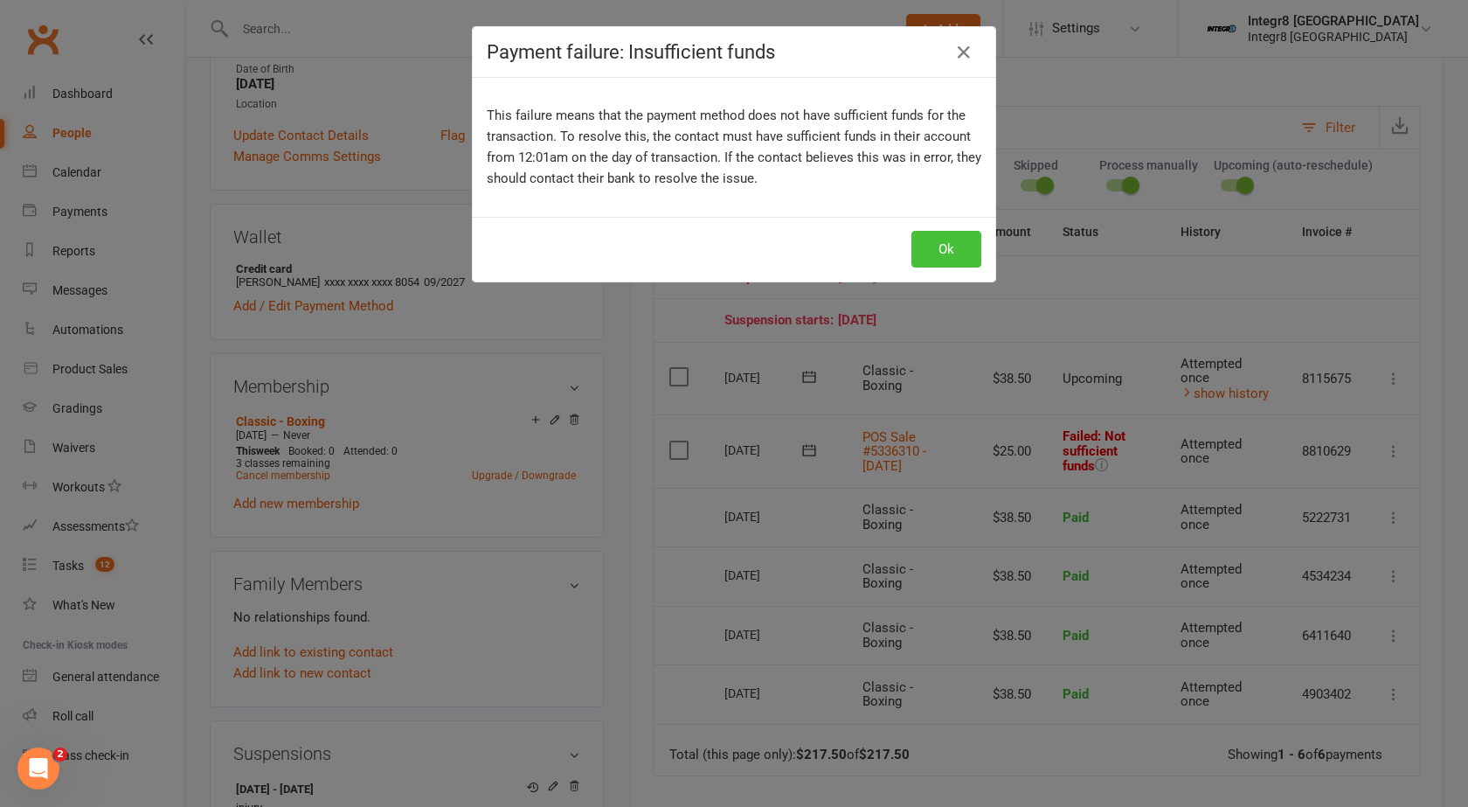
click at [936, 257] on button "Ok" at bounding box center [946, 249] width 70 height 37
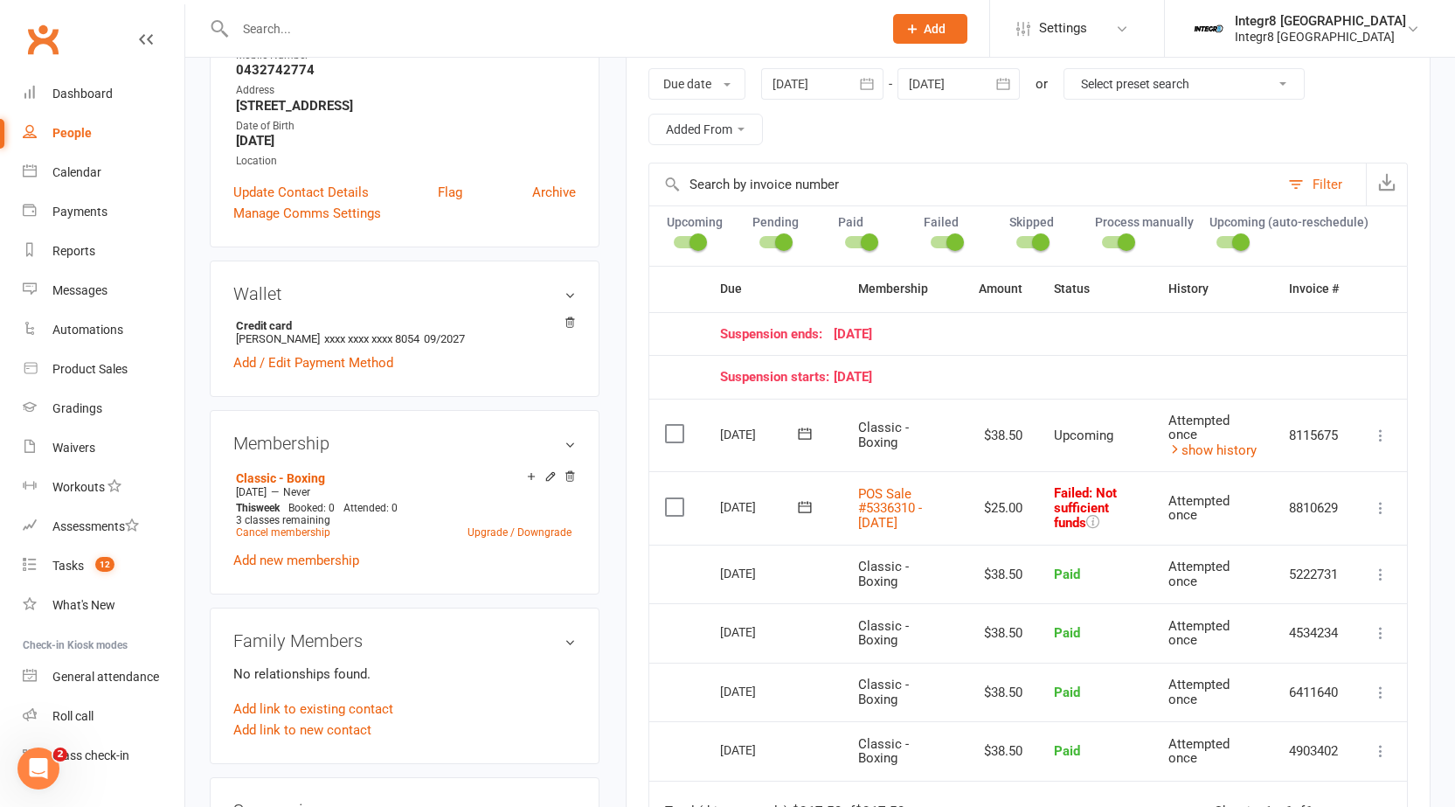
scroll to position [262, 0]
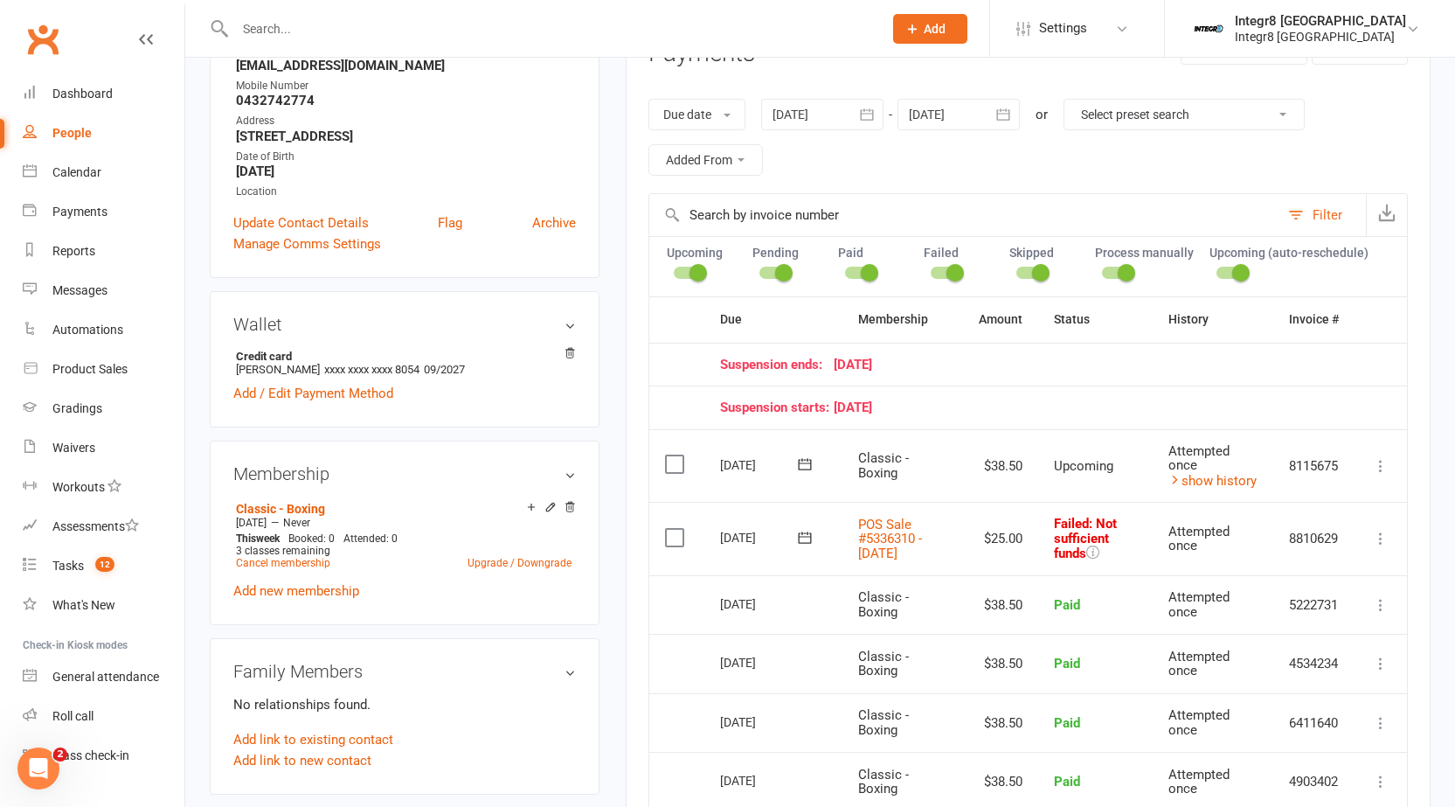
click at [800, 551] on span at bounding box center [805, 536] width 43 height 27
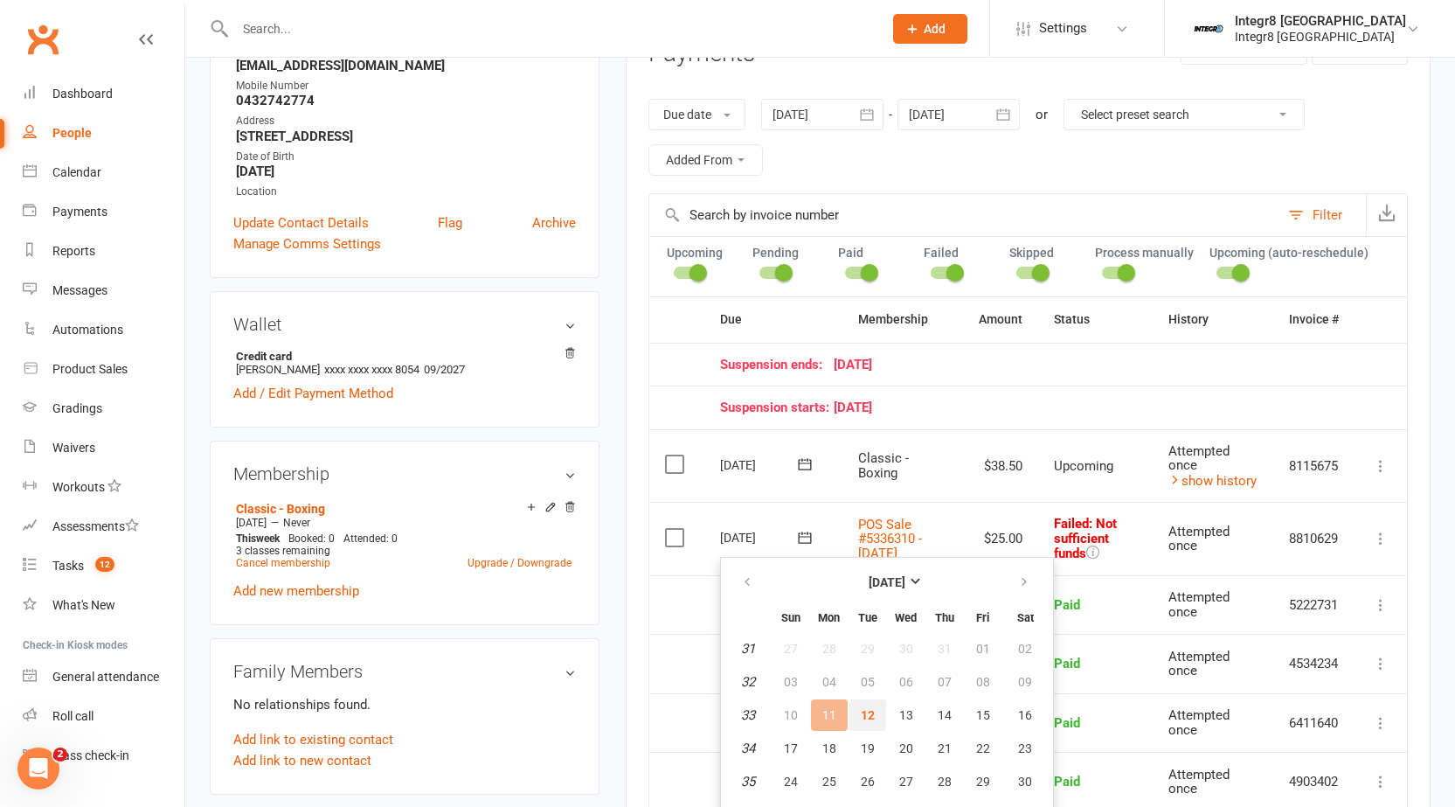
click at [871, 708] on span "12" at bounding box center [868, 715] width 14 height 14
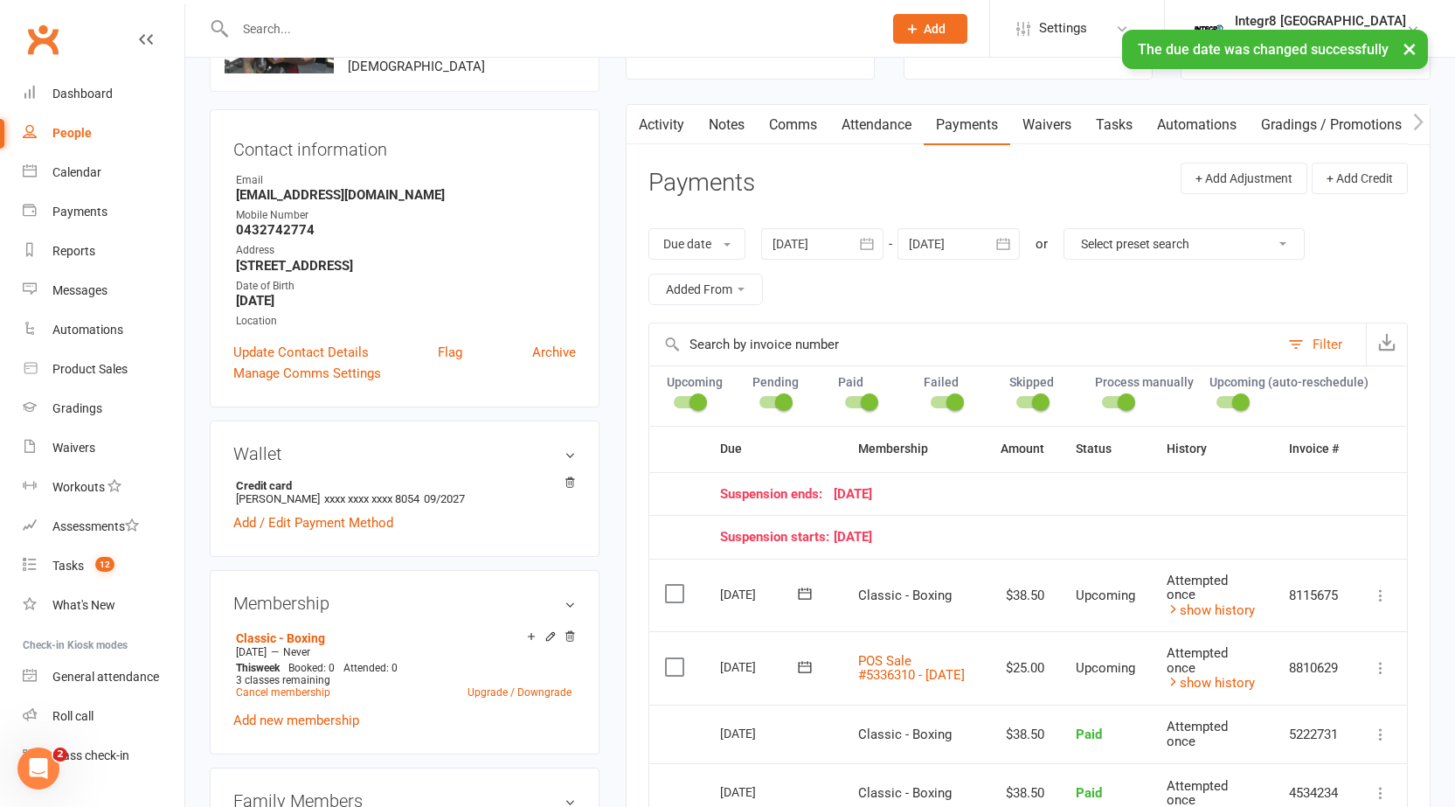
scroll to position [87, 0]
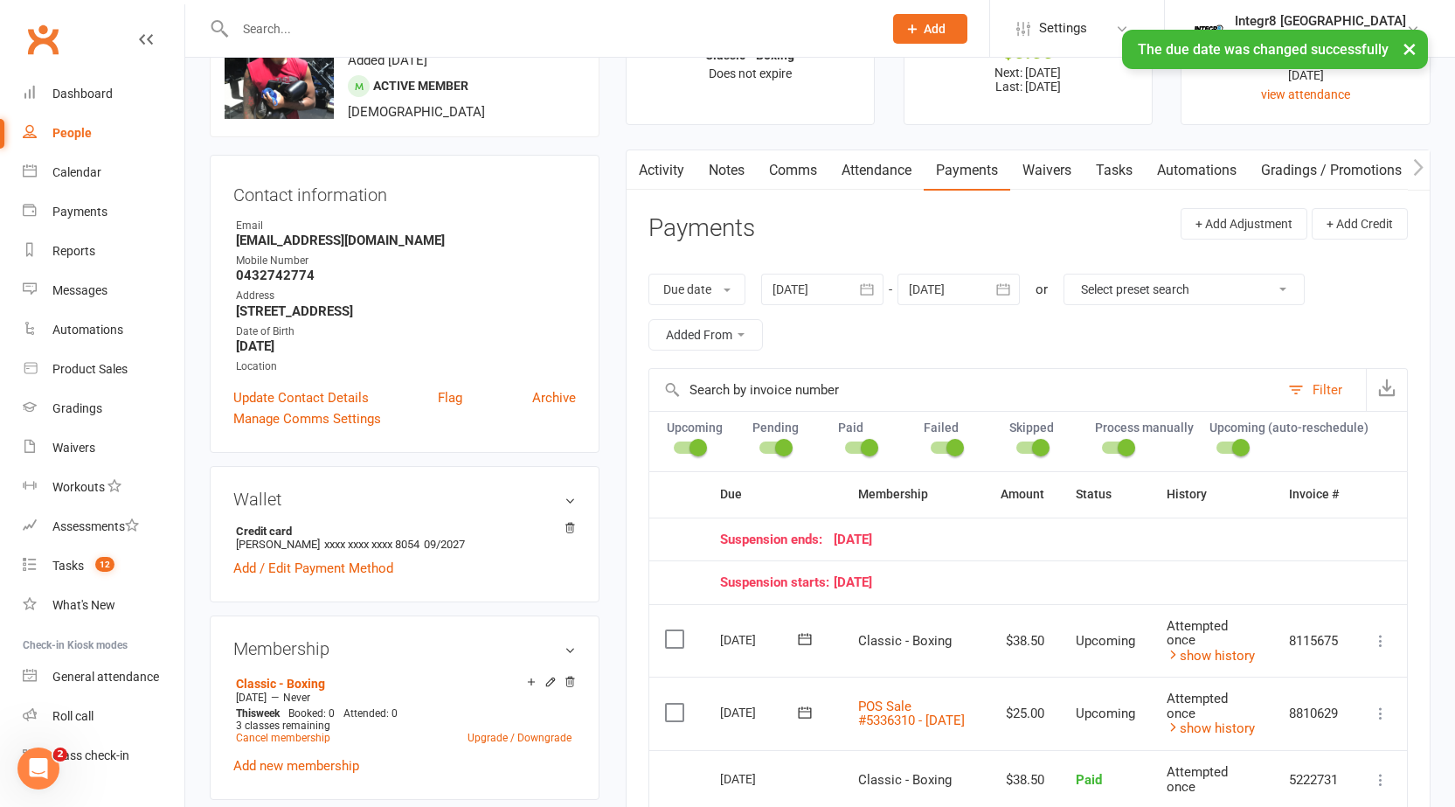
click at [724, 177] on link "Notes" at bounding box center [726, 170] width 60 height 40
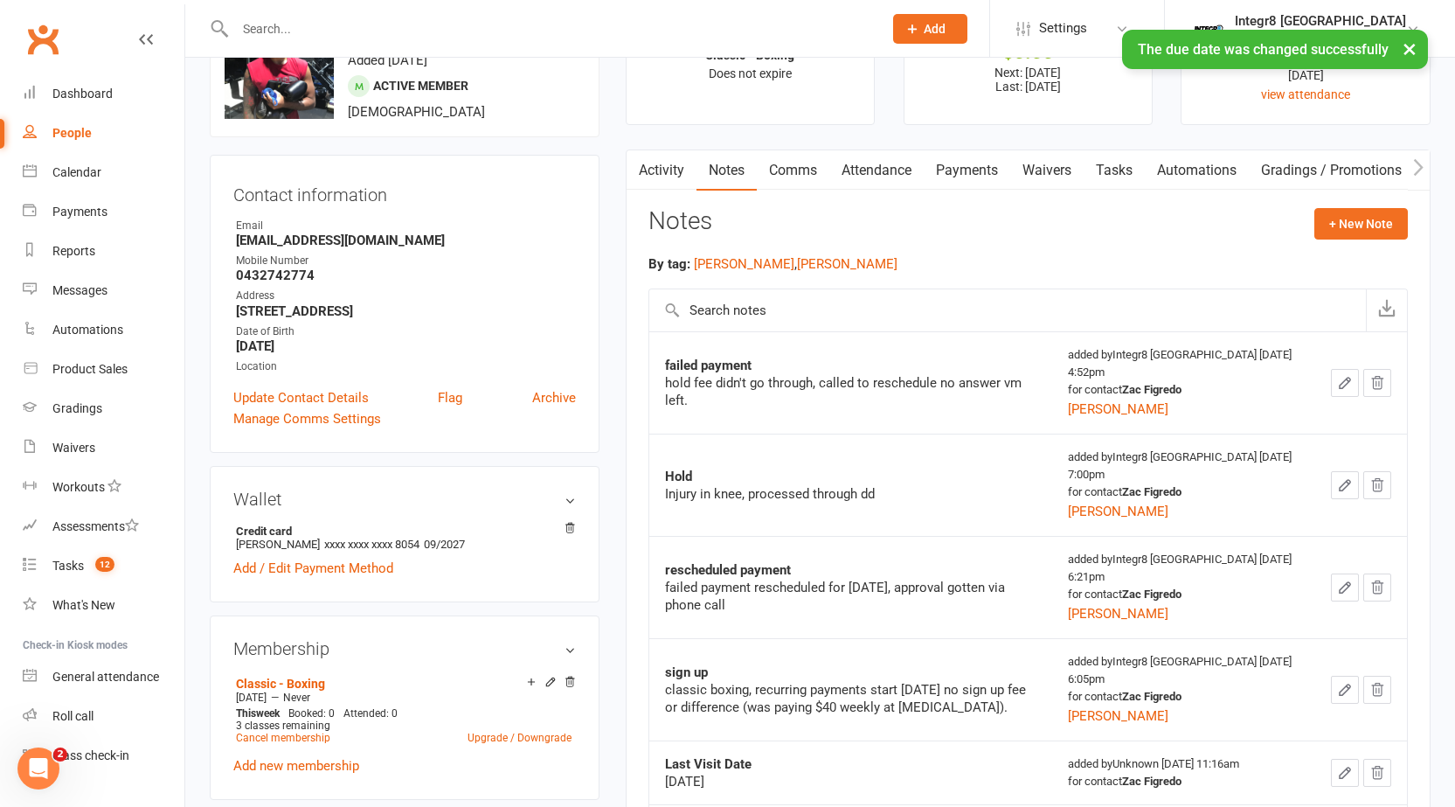
click at [960, 169] on link "Payments" at bounding box center [967, 170] width 87 height 40
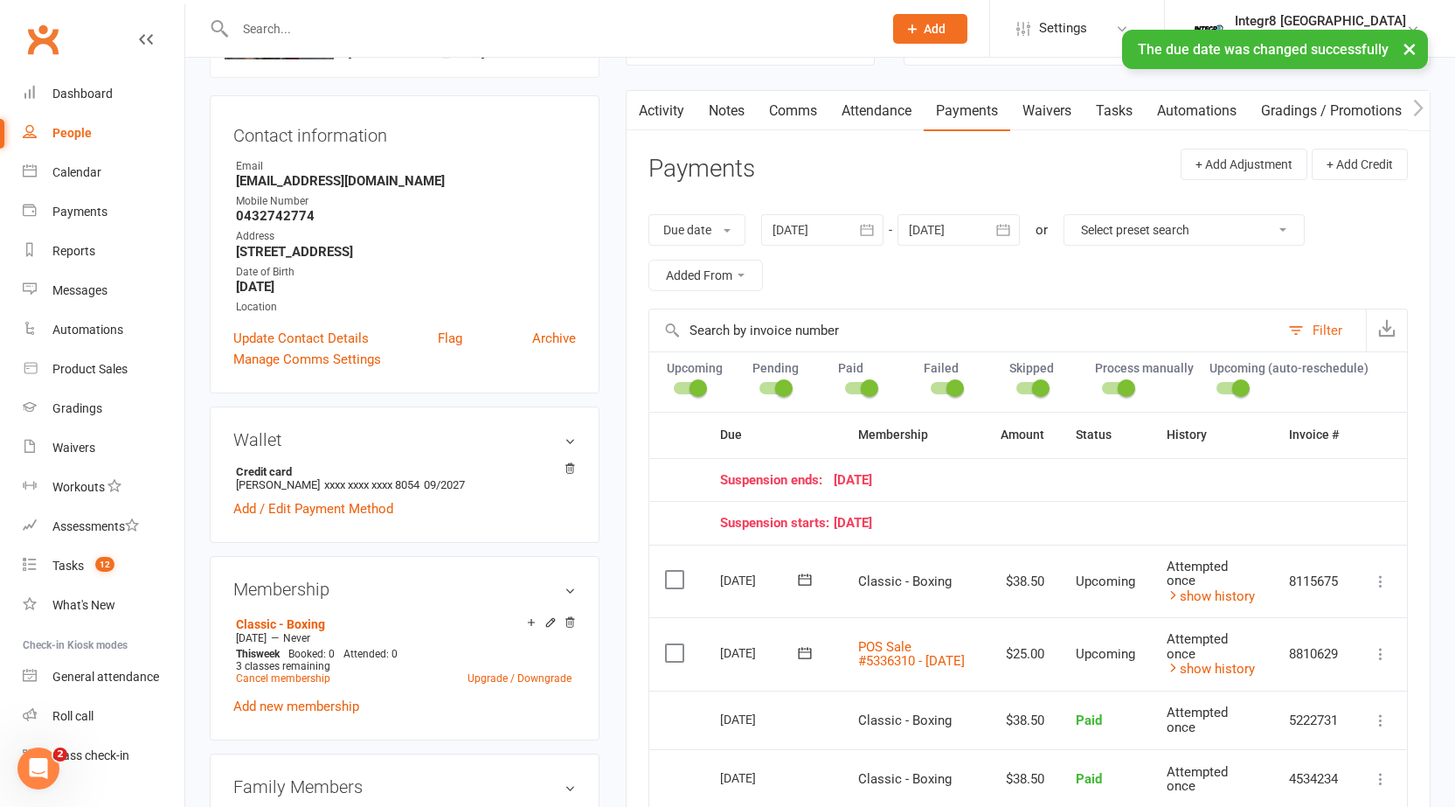
scroll to position [175, 0]
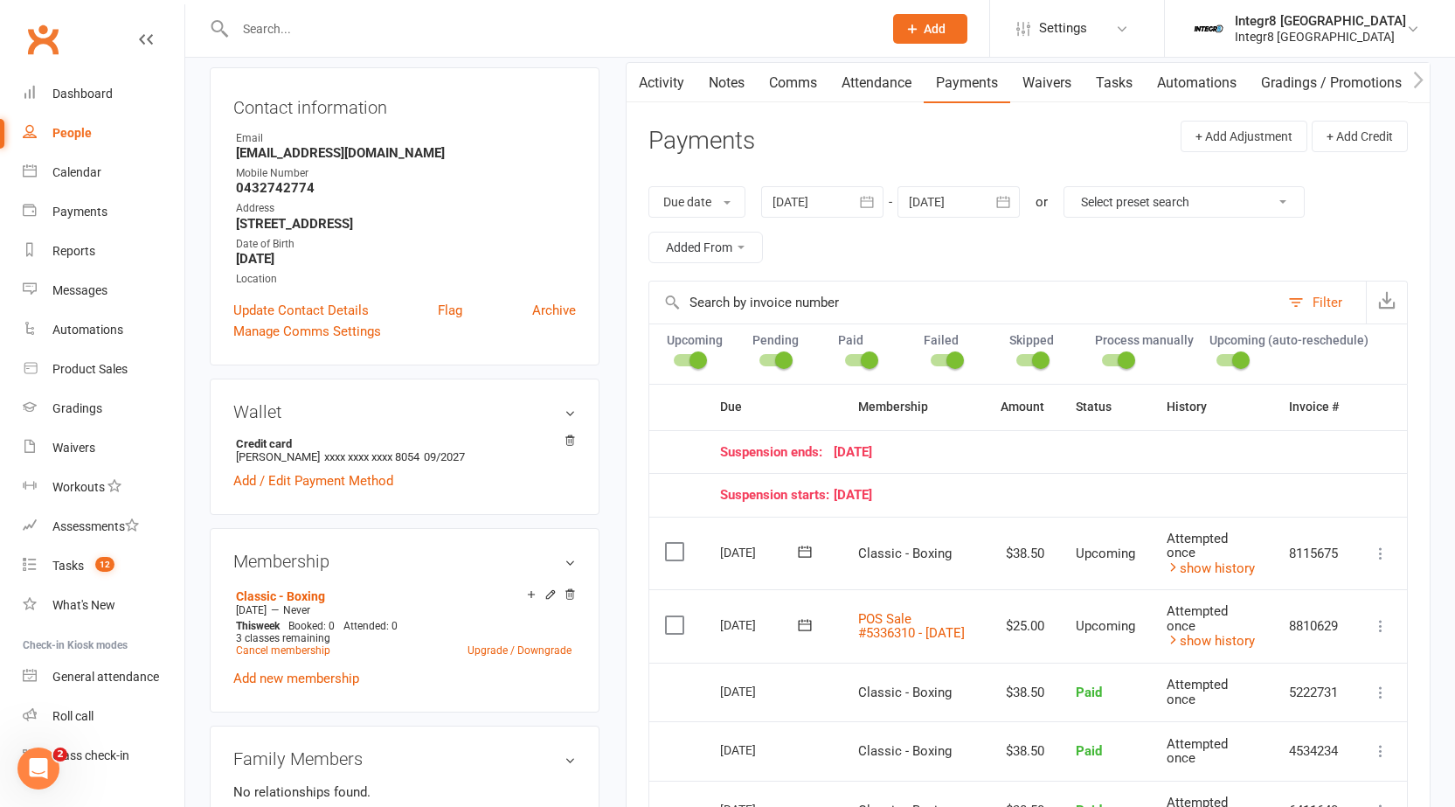
click at [704, 86] on link "Notes" at bounding box center [726, 83] width 60 height 40
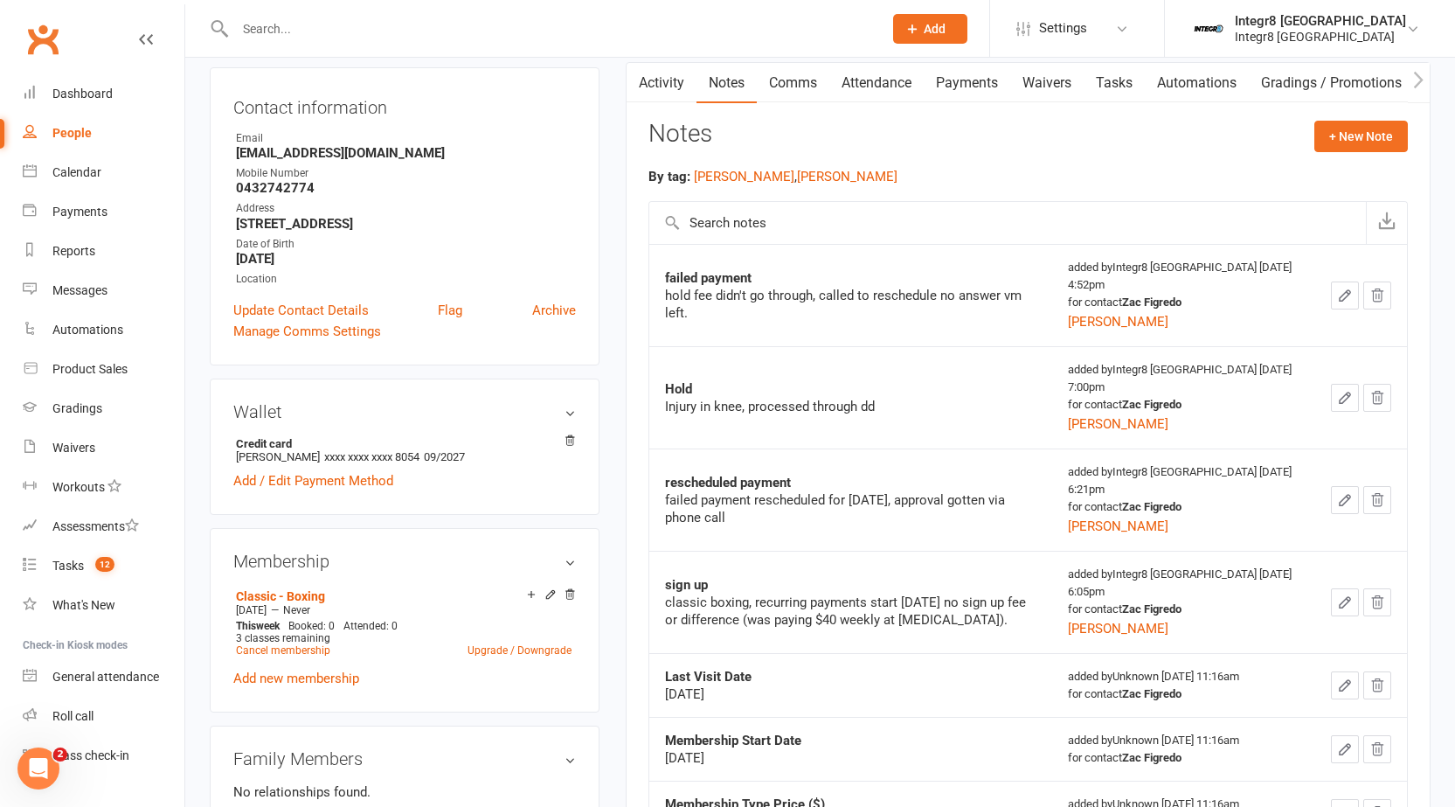
click at [1338, 118] on div "Activity Notes Comms Attendance Payments Waivers Tasks Automations Gradings / P…" at bounding box center [1028, 543] width 805 height 962
click at [1345, 128] on button "+ New Note" at bounding box center [1361, 136] width 94 height 31
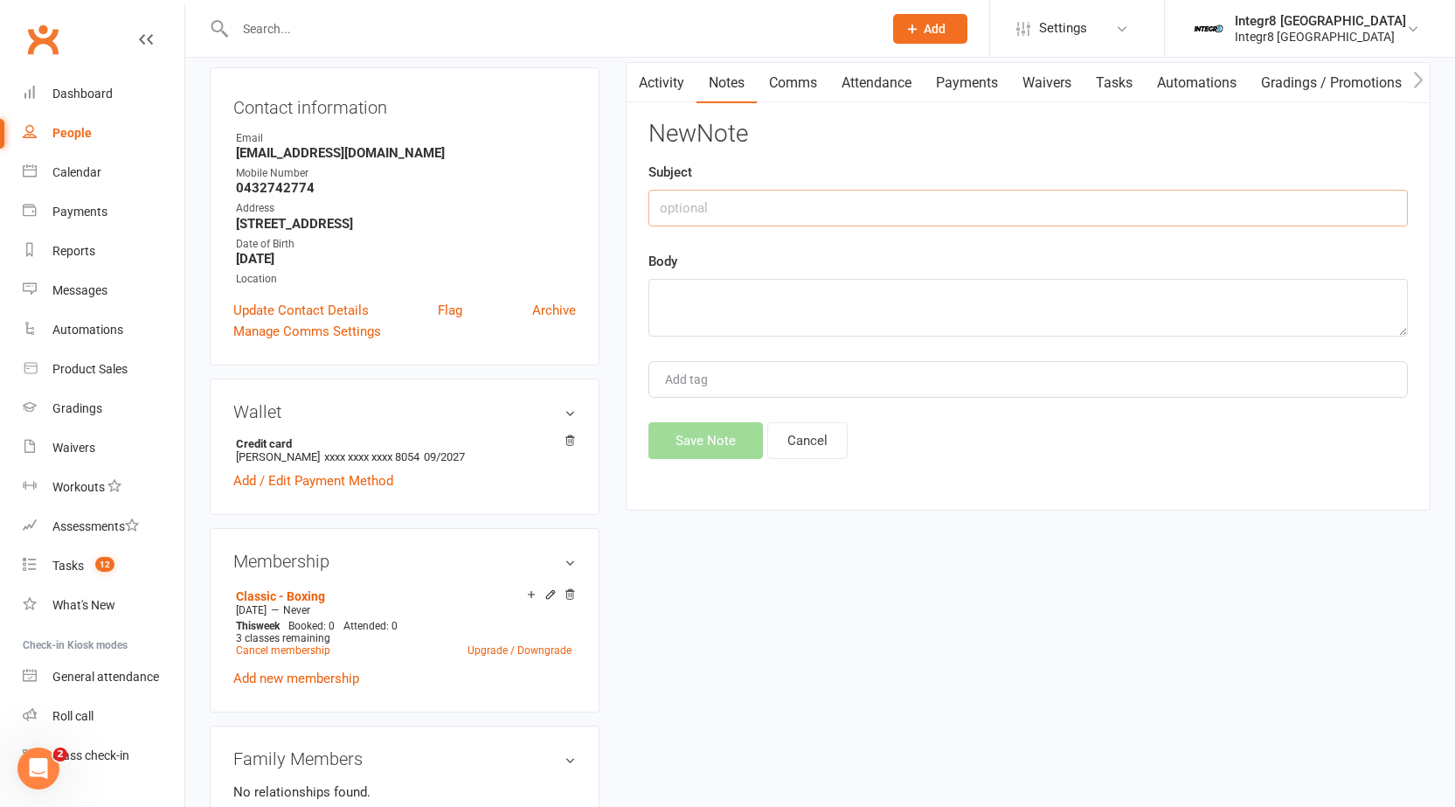
click at [746, 198] on input "text" at bounding box center [1027, 208] width 759 height 37
type input "reschedule"
type textarea "called back, said it was all good to reschedule for today 12/8."
type input "[PERSON_NAME]"
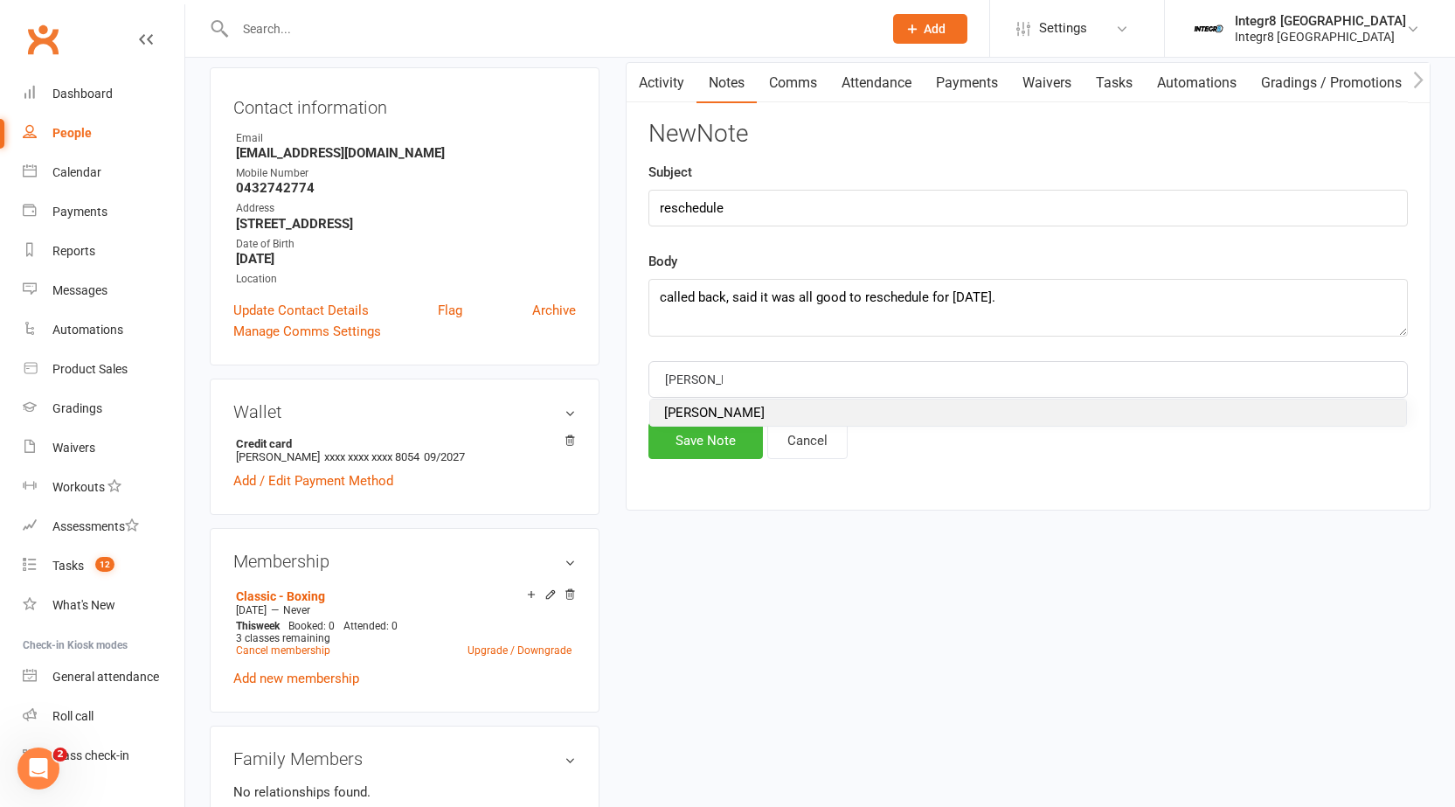
click at [697, 412] on span "[PERSON_NAME]" at bounding box center [714, 413] width 100 height 16
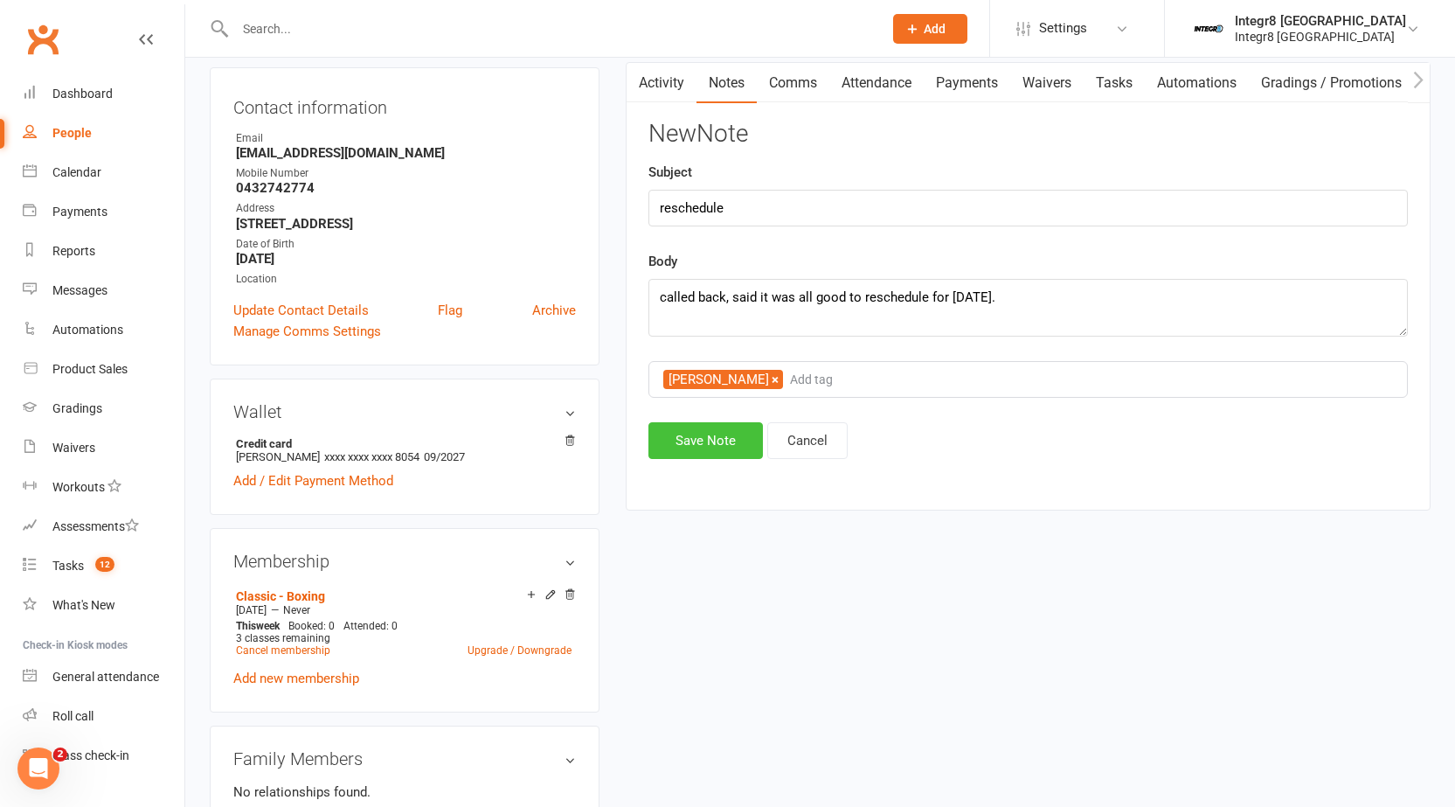
click at [696, 435] on button "Save Note" at bounding box center [705, 440] width 114 height 37
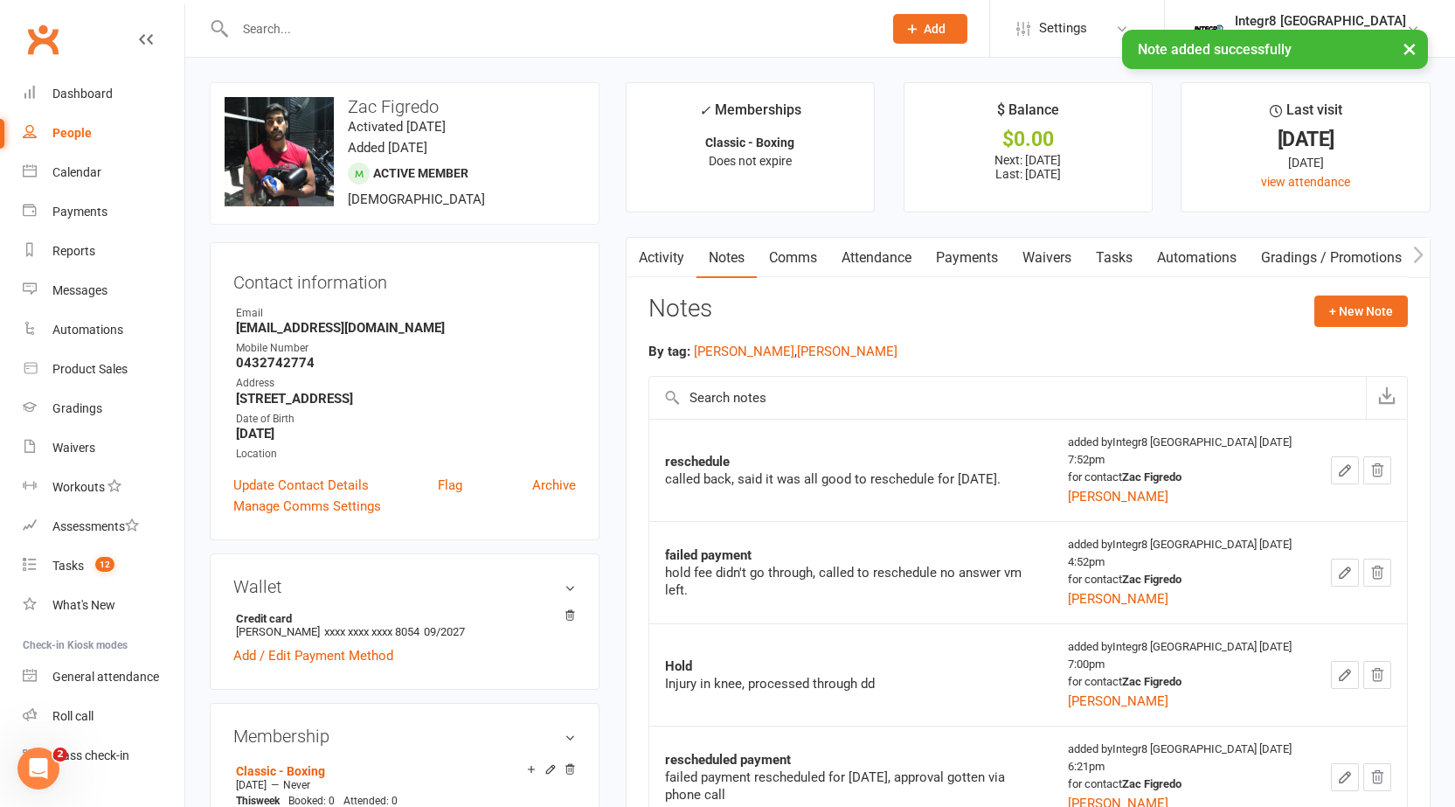
click at [664, 260] on link "Activity" at bounding box center [662, 258] width 70 height 40
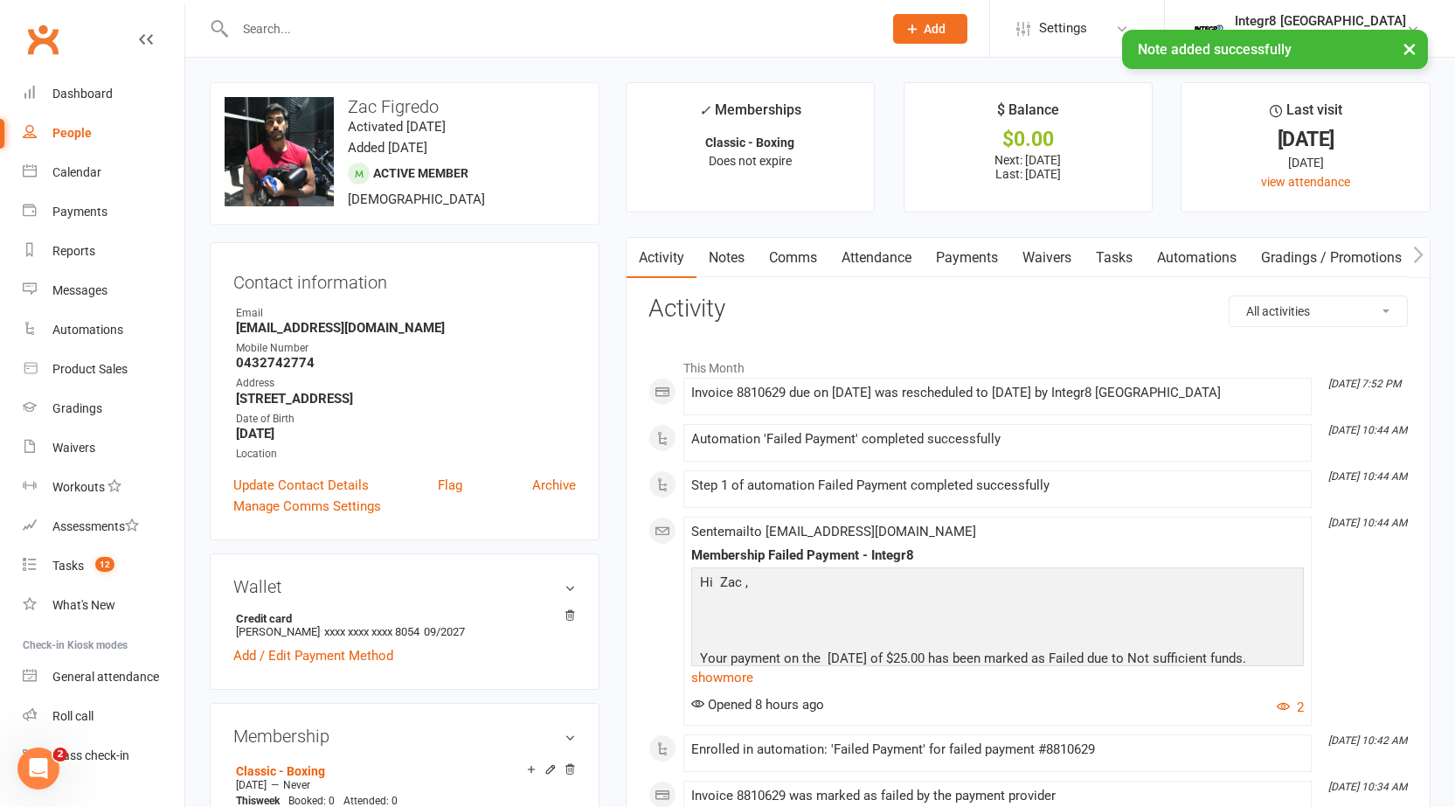
click at [73, 132] on div "People" at bounding box center [71, 133] width 39 height 14
select select "100"
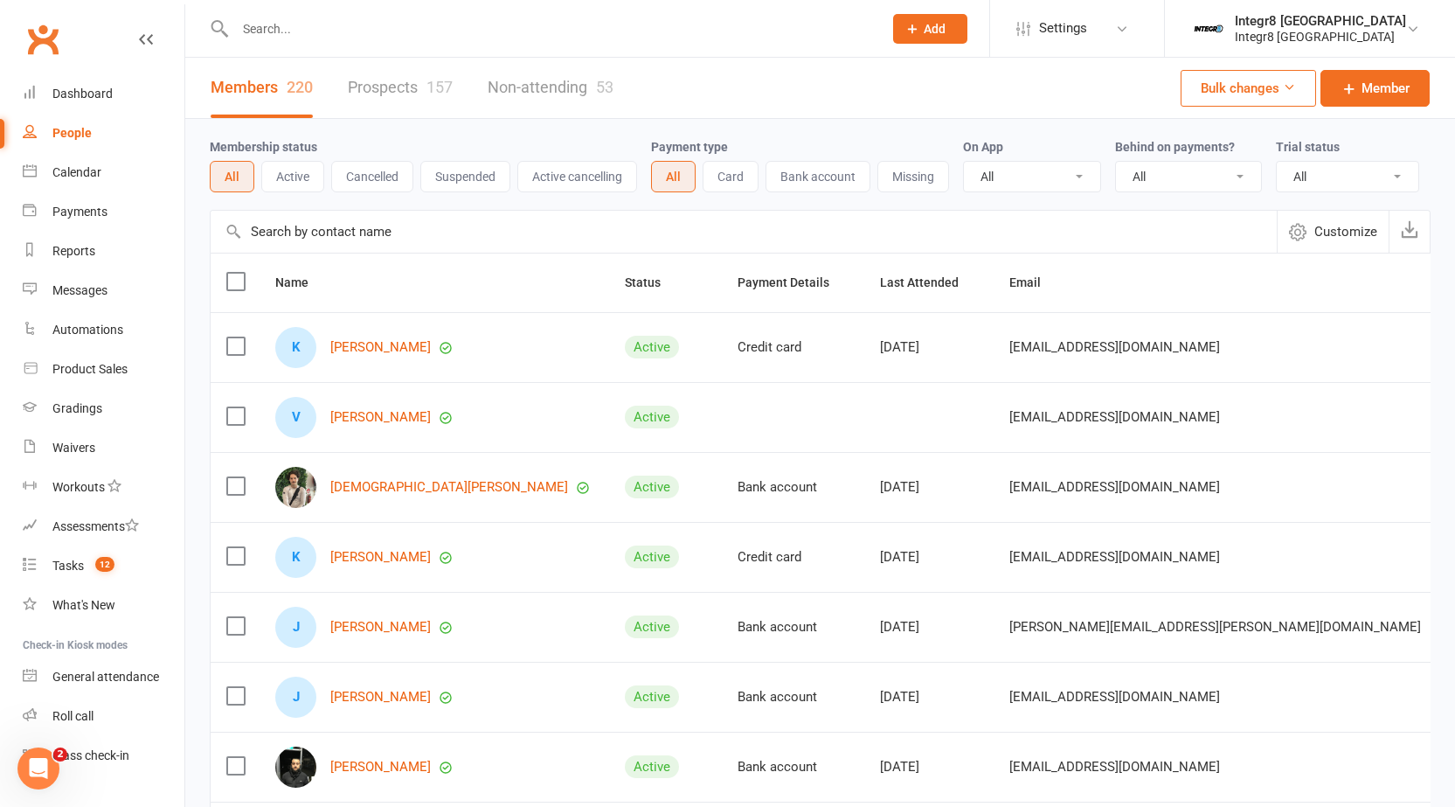
click at [267, 23] on input "text" at bounding box center [550, 29] width 641 height 24
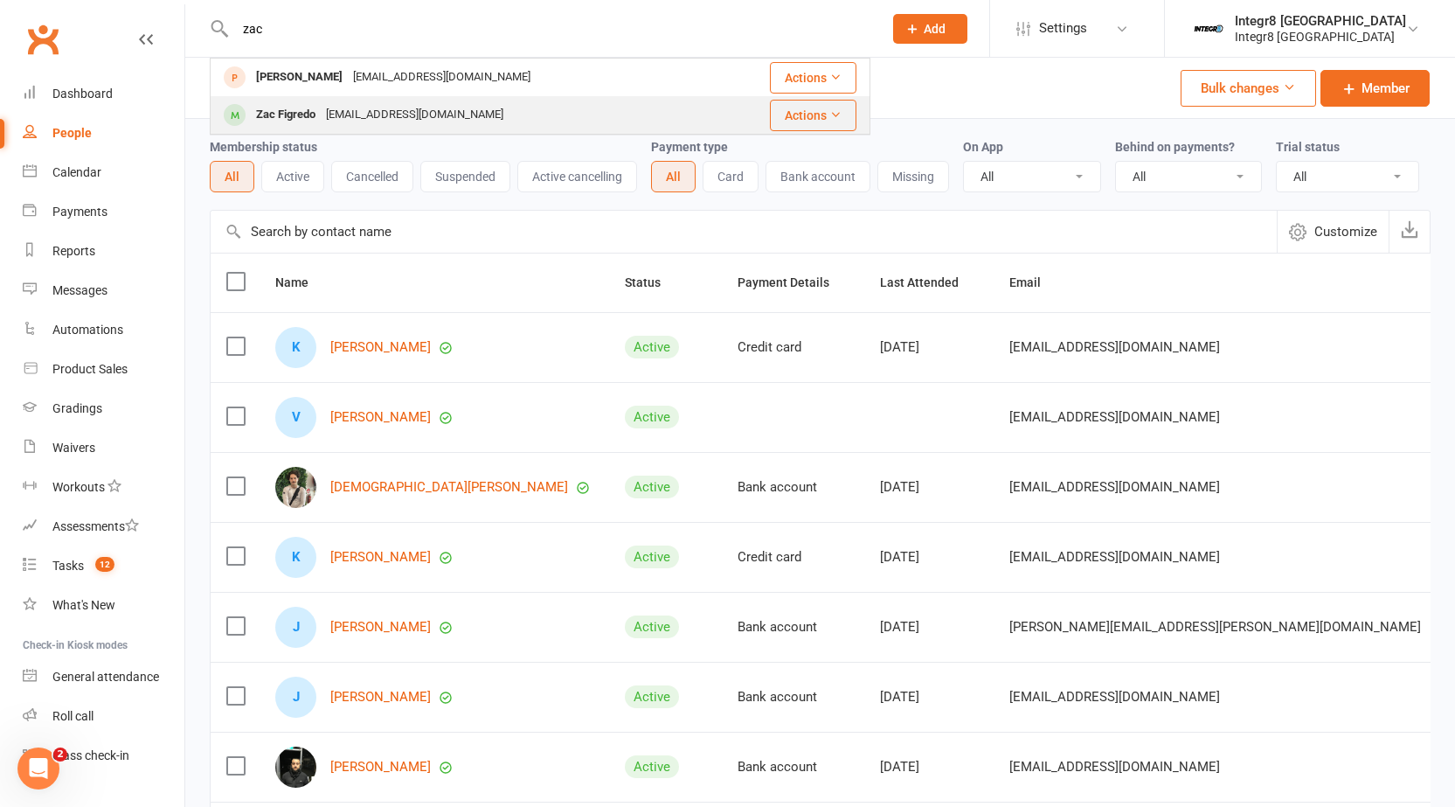
type input "zac"
click at [263, 107] on div "Zac Figredo" at bounding box center [286, 114] width 70 height 25
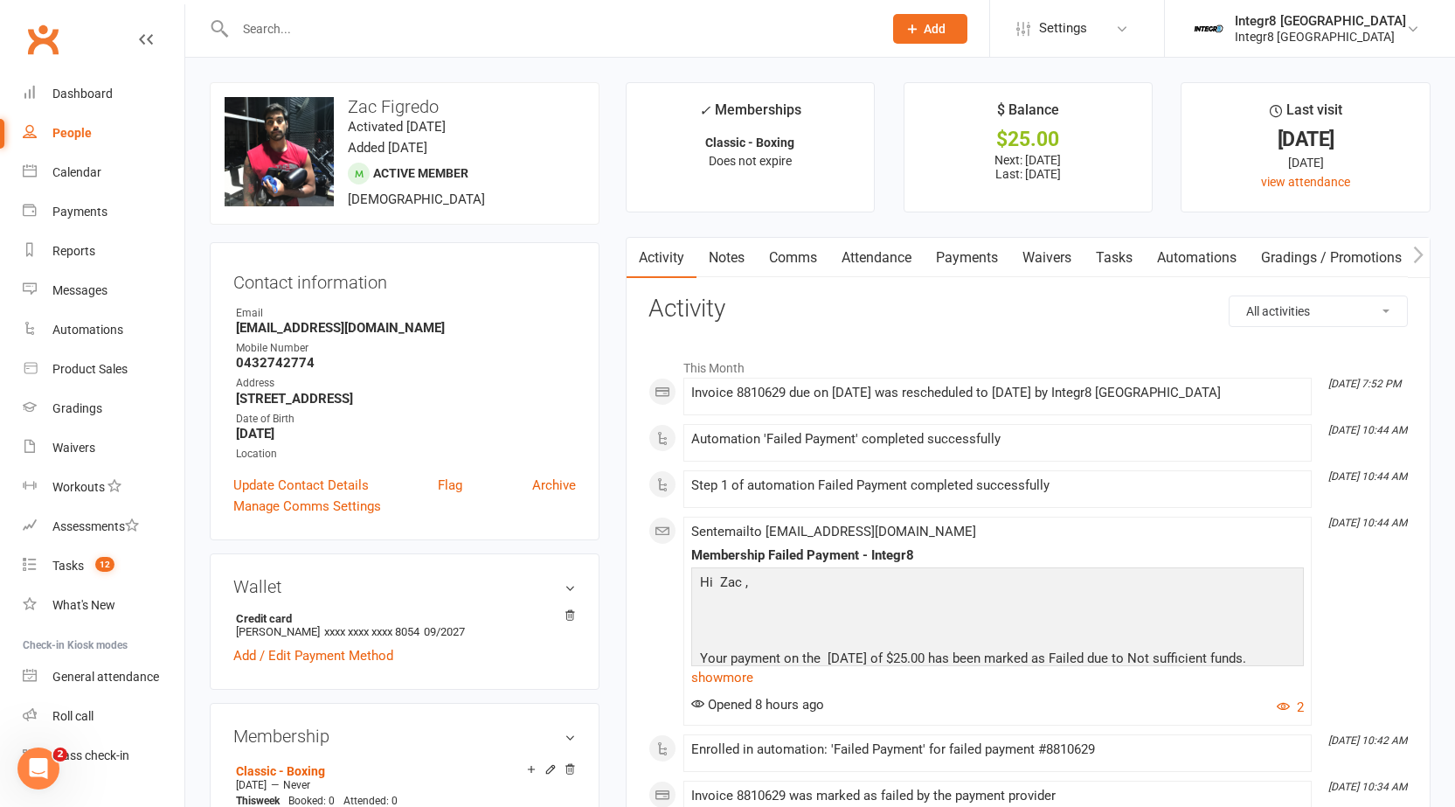
click at [697, 238] on link "Notes" at bounding box center [726, 258] width 60 height 40
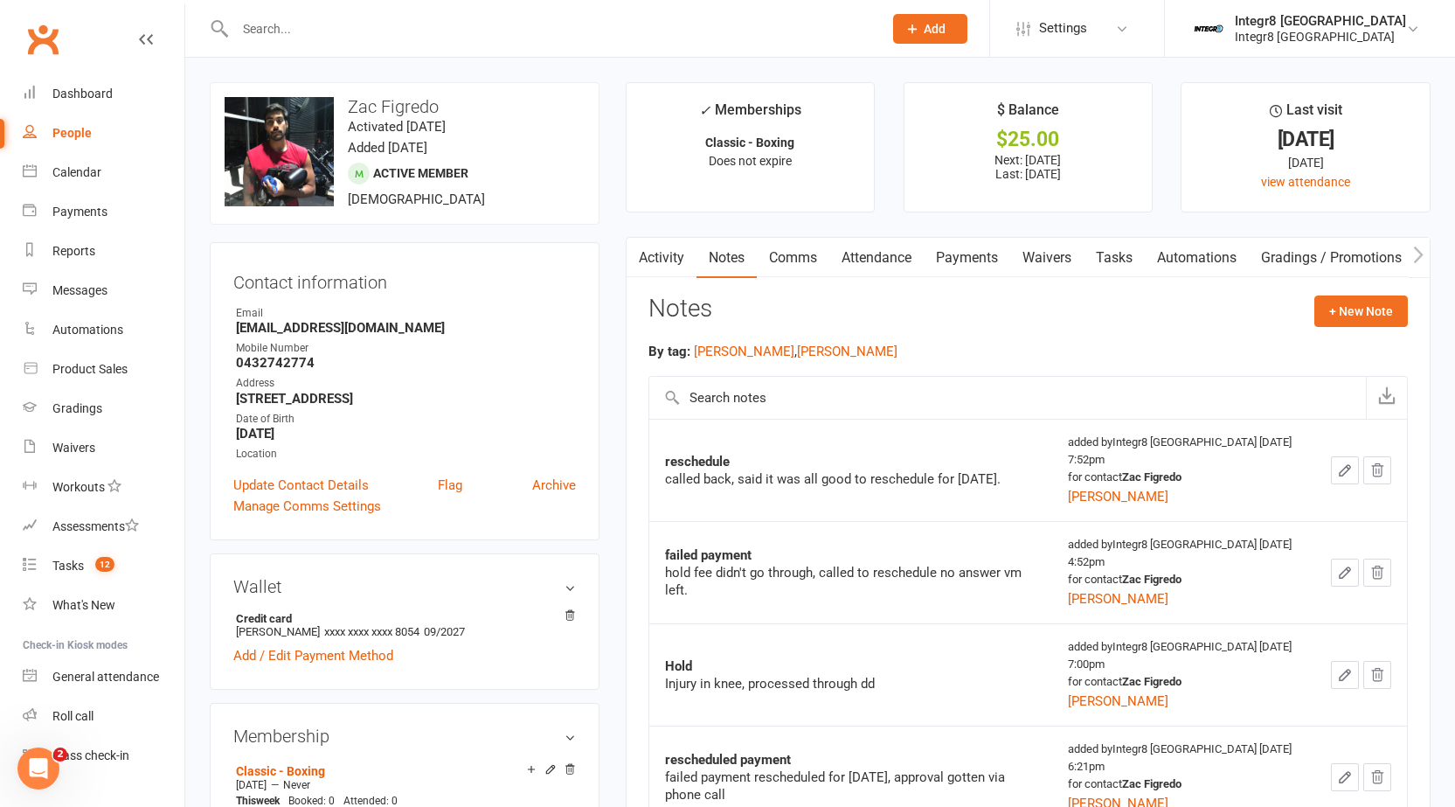
click at [61, 134] on div "People" at bounding box center [71, 133] width 39 height 14
select select "100"
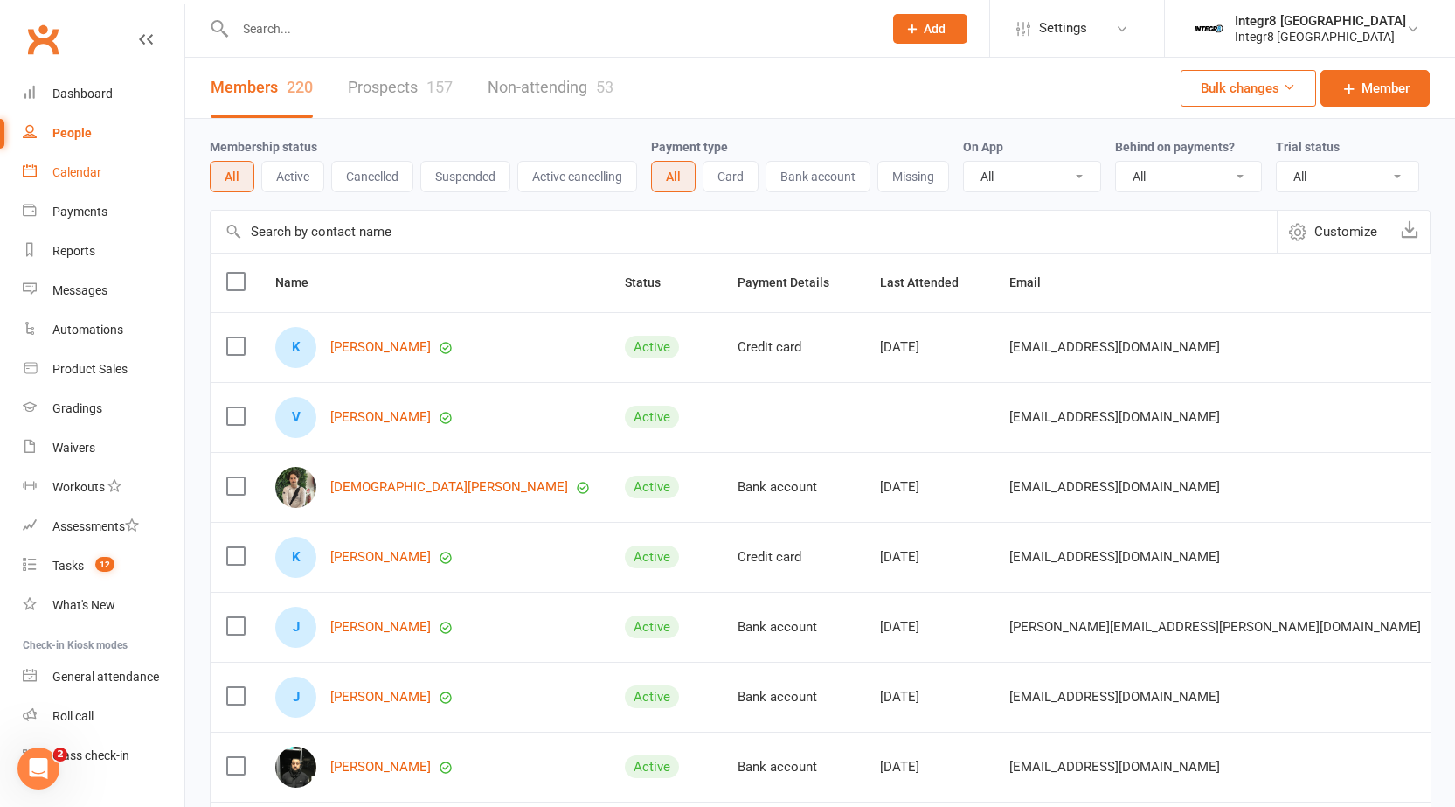
click at [73, 170] on div "Calendar" at bounding box center [76, 172] width 49 height 14
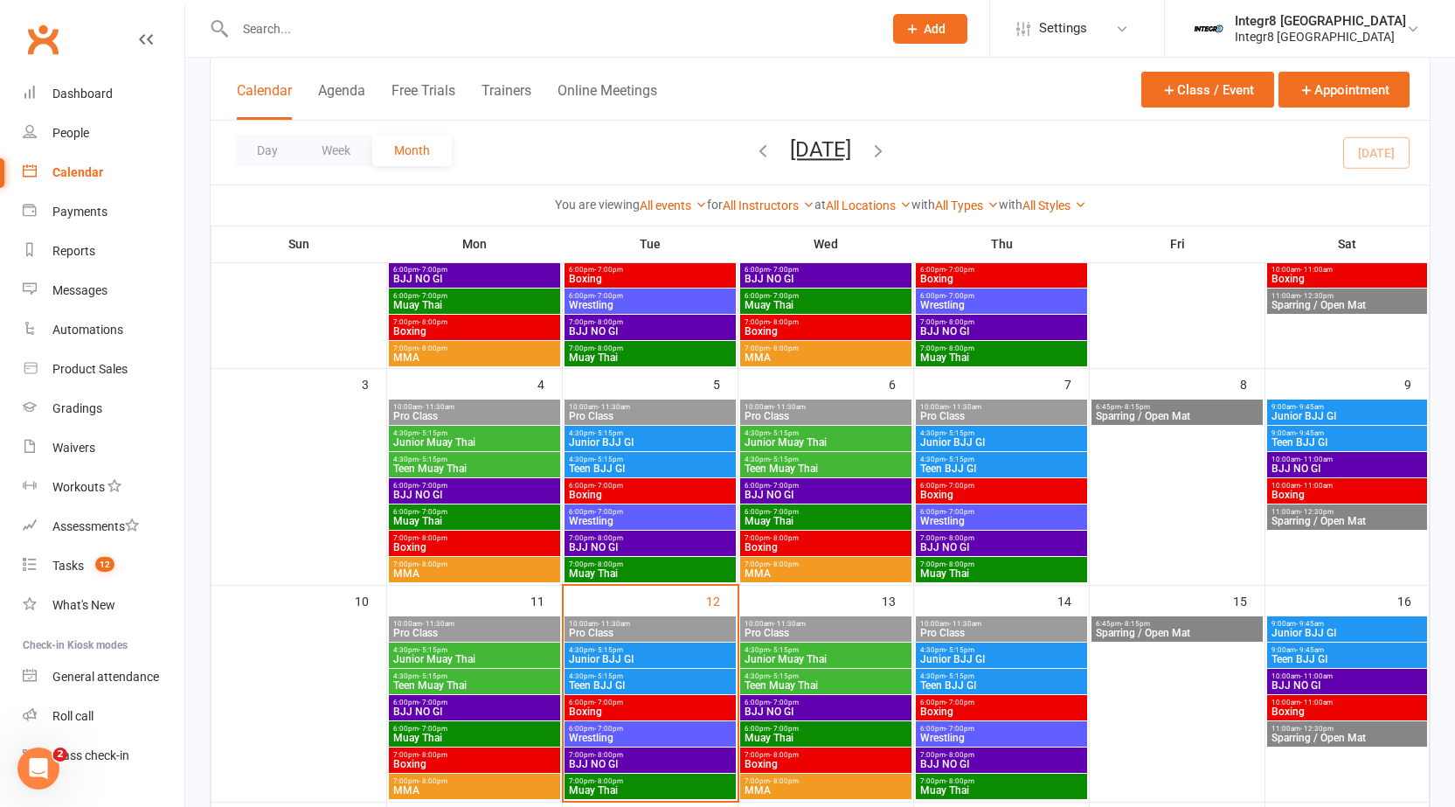
scroll to position [262, 0]
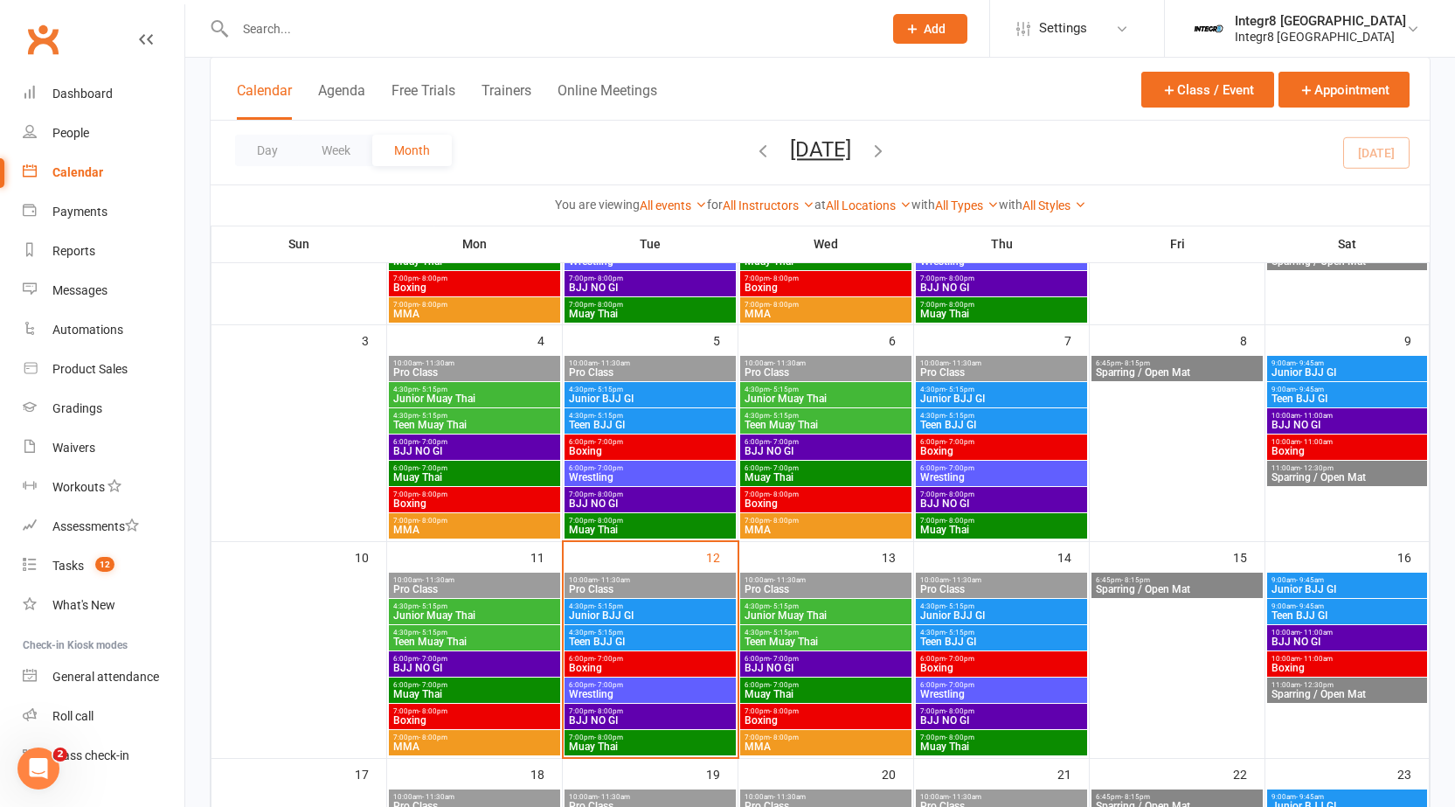
click at [384, 36] on input "text" at bounding box center [550, 29] width 641 height 24
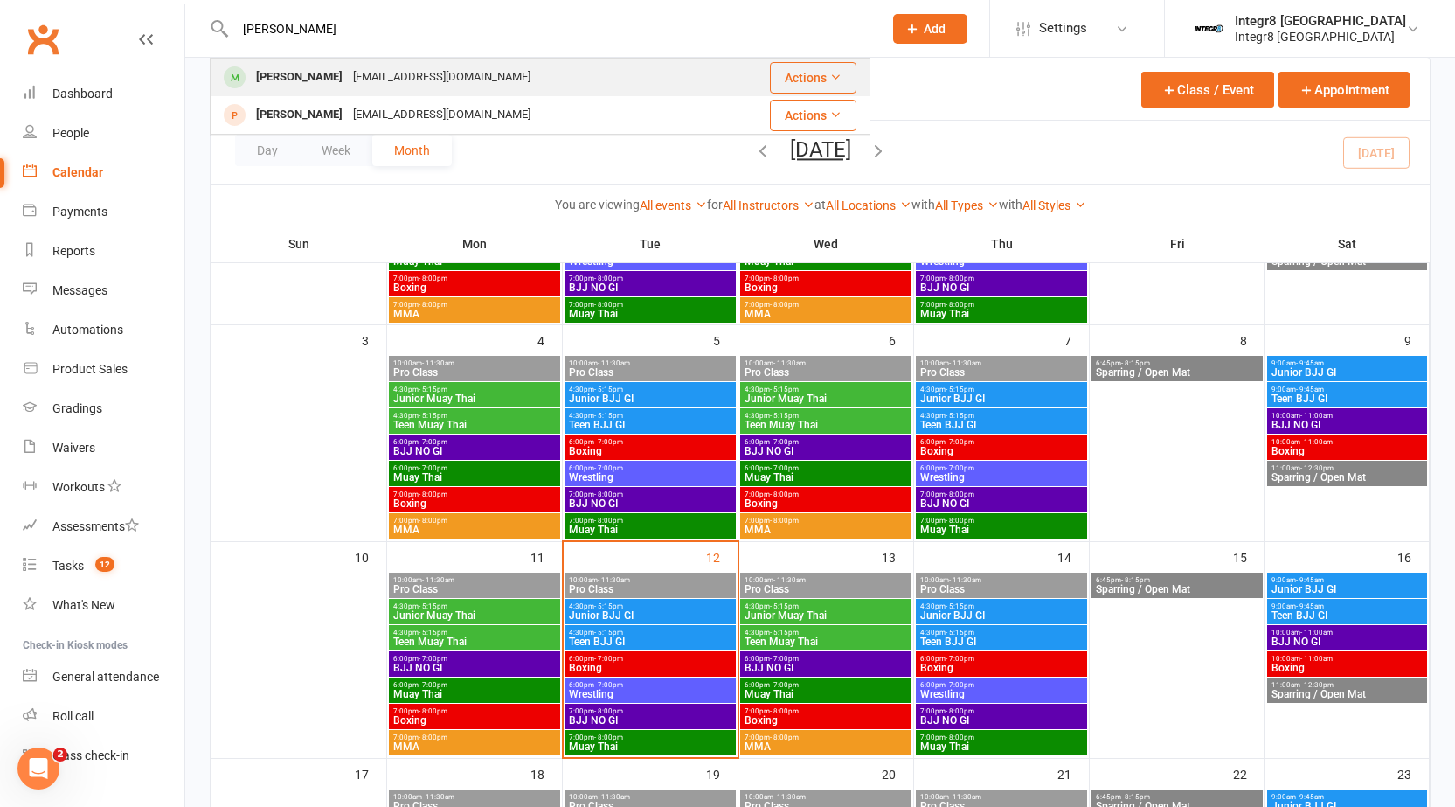
type input "triet"
click at [389, 70] on div "triettruyenky@gmail.com" at bounding box center [442, 77] width 188 height 25
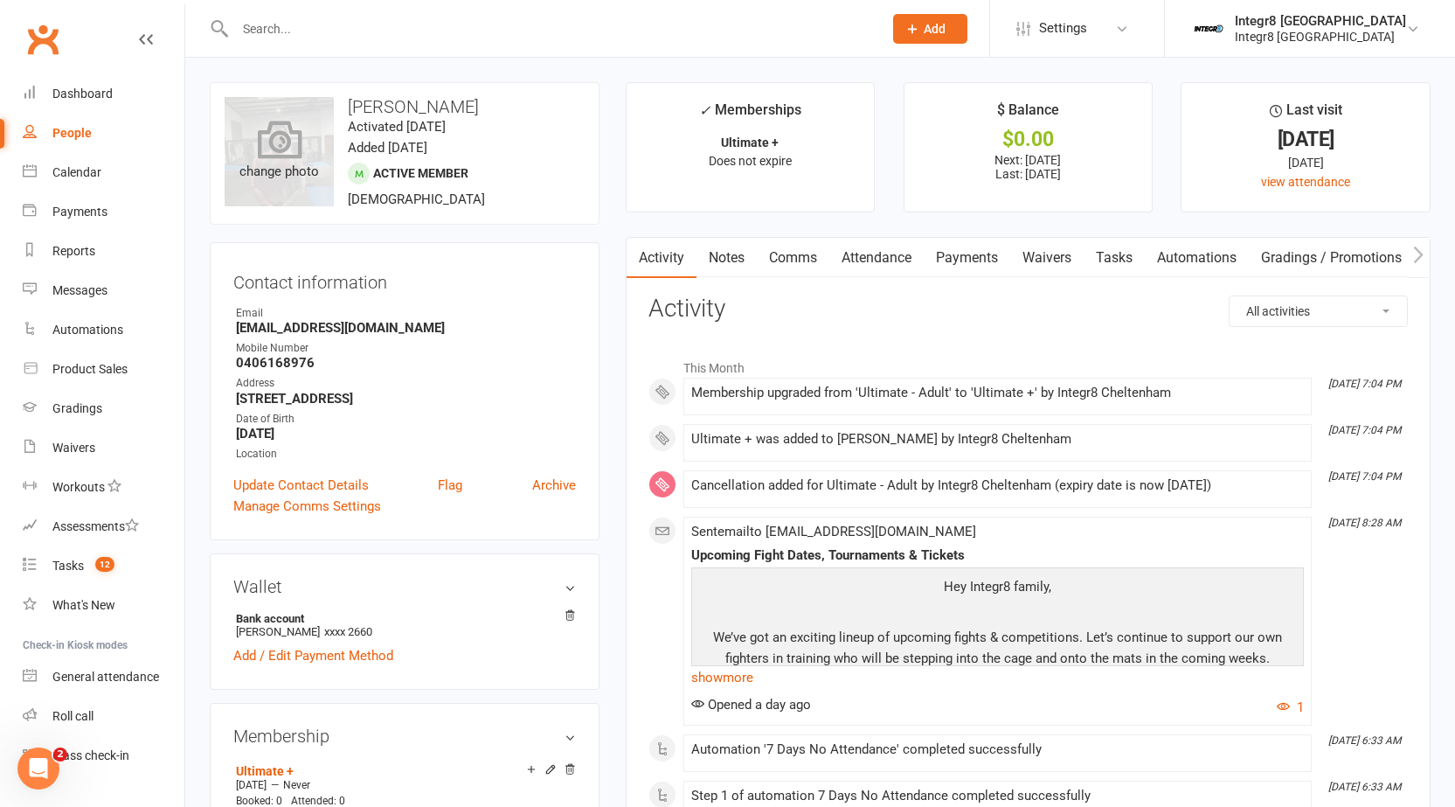
click at [258, 172] on div "change photo" at bounding box center [279, 151] width 109 height 109
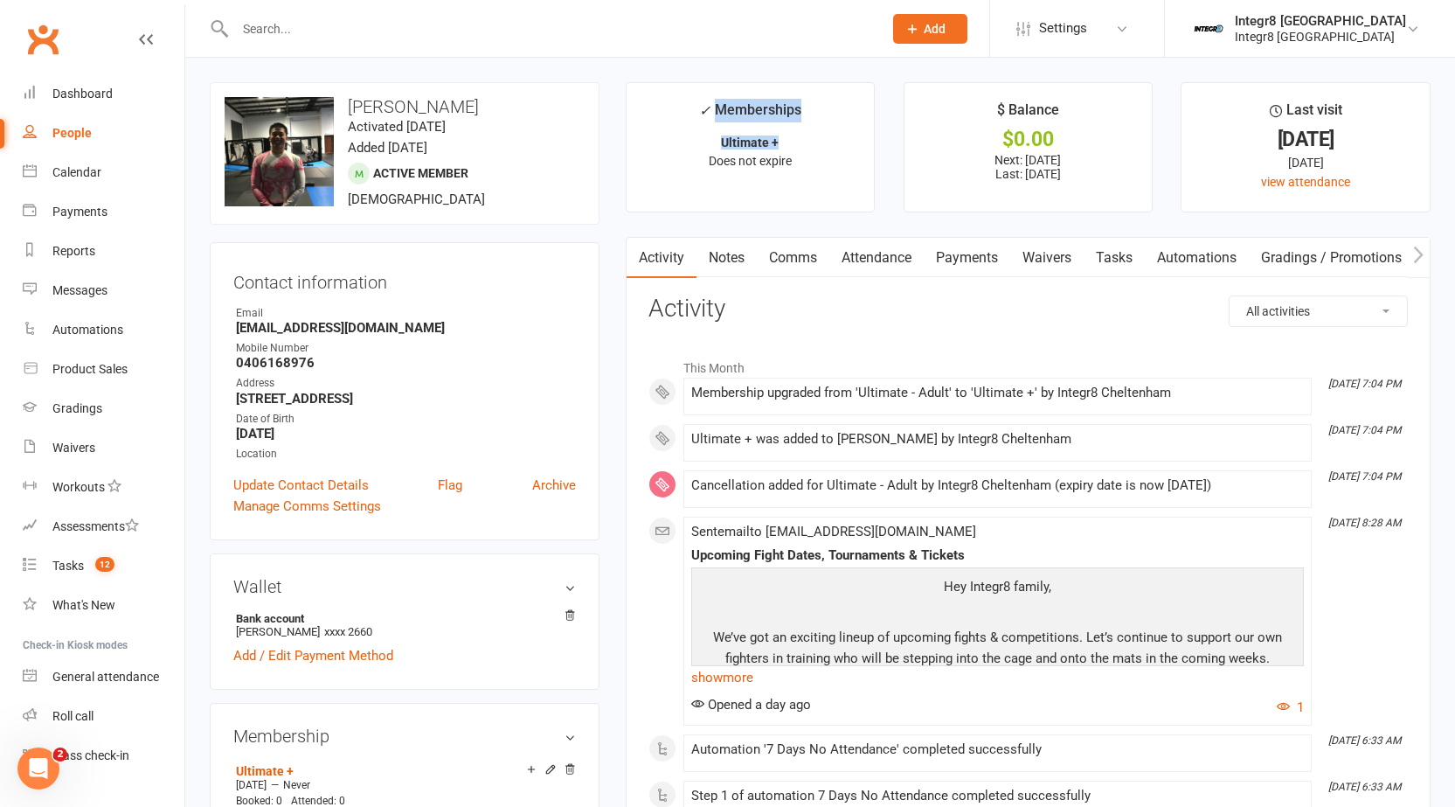
drag, startPoint x: 783, startPoint y: 148, endPoint x: 714, endPoint y: 129, distance: 71.4
click at [714, 129] on li "✓ Memberships Ultimate + Does not expire" at bounding box center [751, 147] width 250 height 130
drag, startPoint x: 760, startPoint y: 188, endPoint x: 741, endPoint y: 170, distance: 26.6
click at [752, 187] on li "✓ Memberships Ultimate + Does not expire" at bounding box center [751, 147] width 250 height 130
click at [28, 173] on icon at bounding box center [30, 170] width 14 height 14
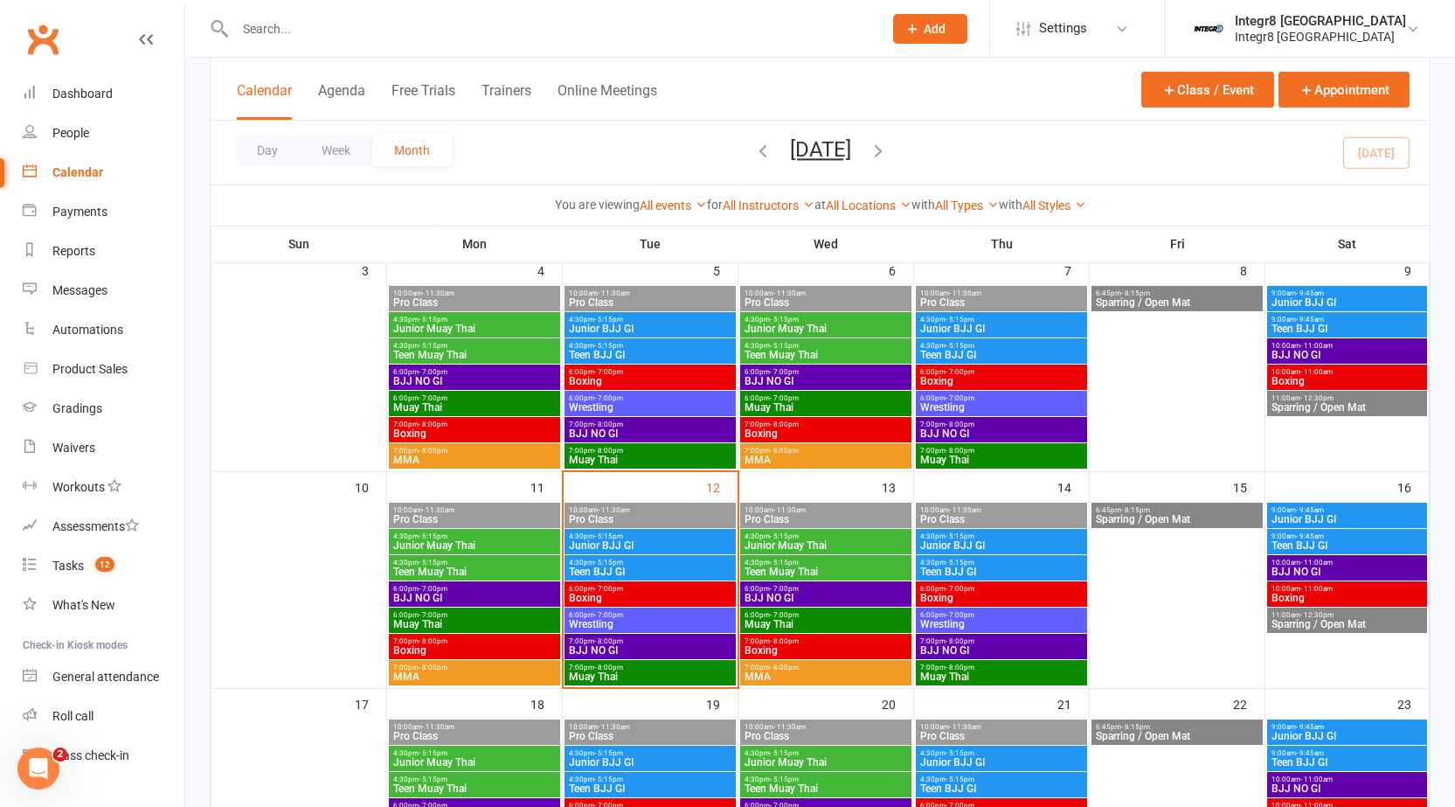
scroll to position [350, 0]
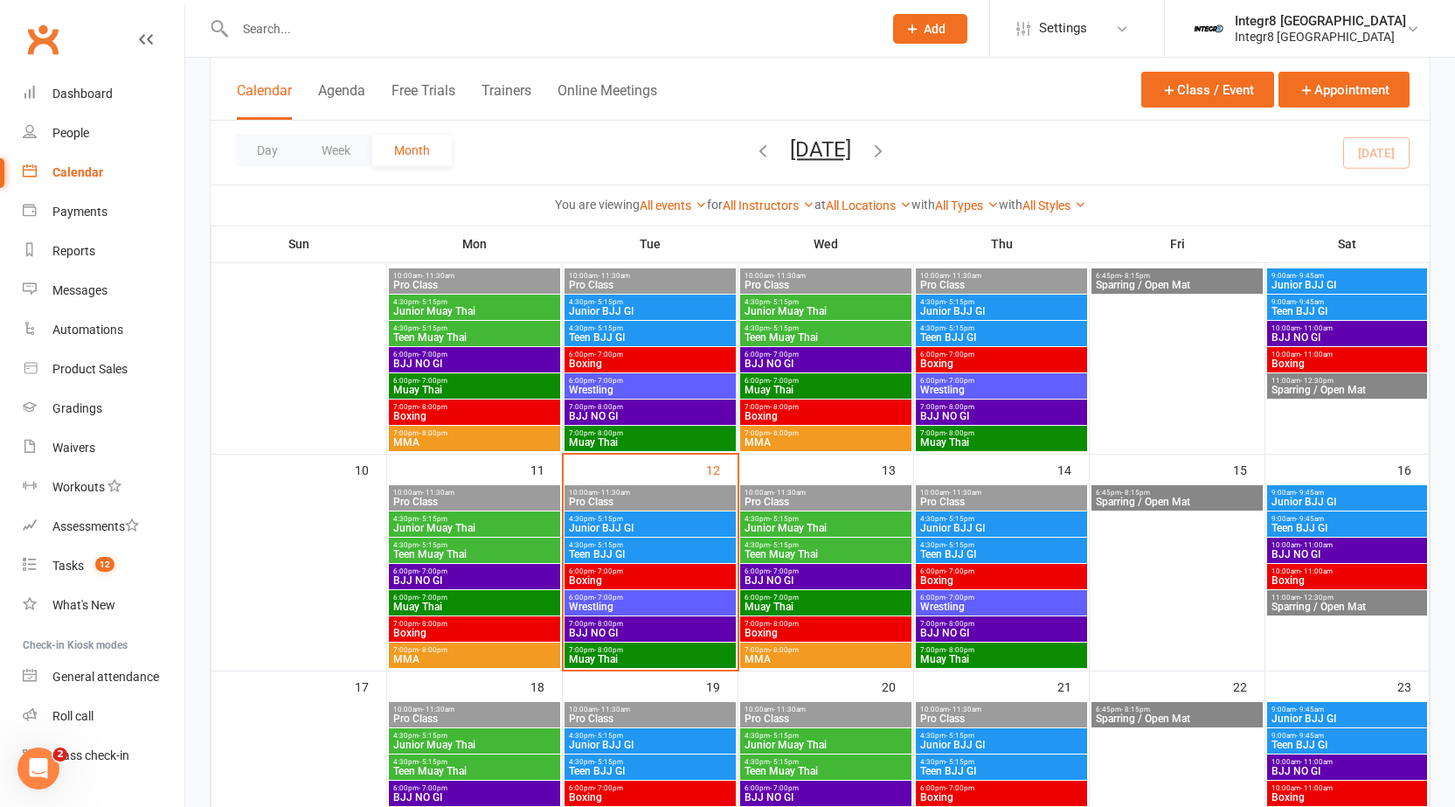
click at [693, 531] on span "Junior BJJ GI" at bounding box center [650, 528] width 164 height 10
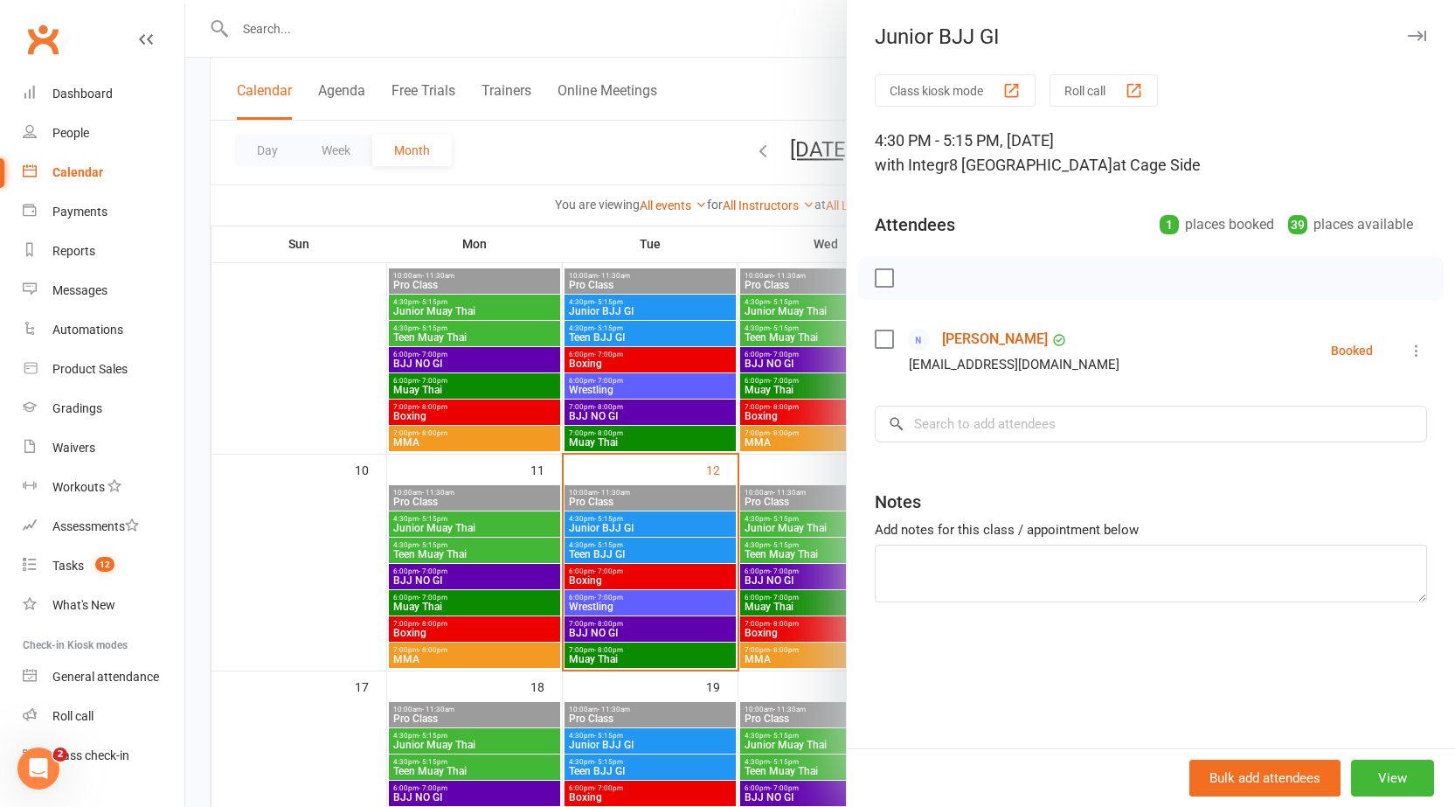
click at [695, 505] on div at bounding box center [820, 403] width 1270 height 807
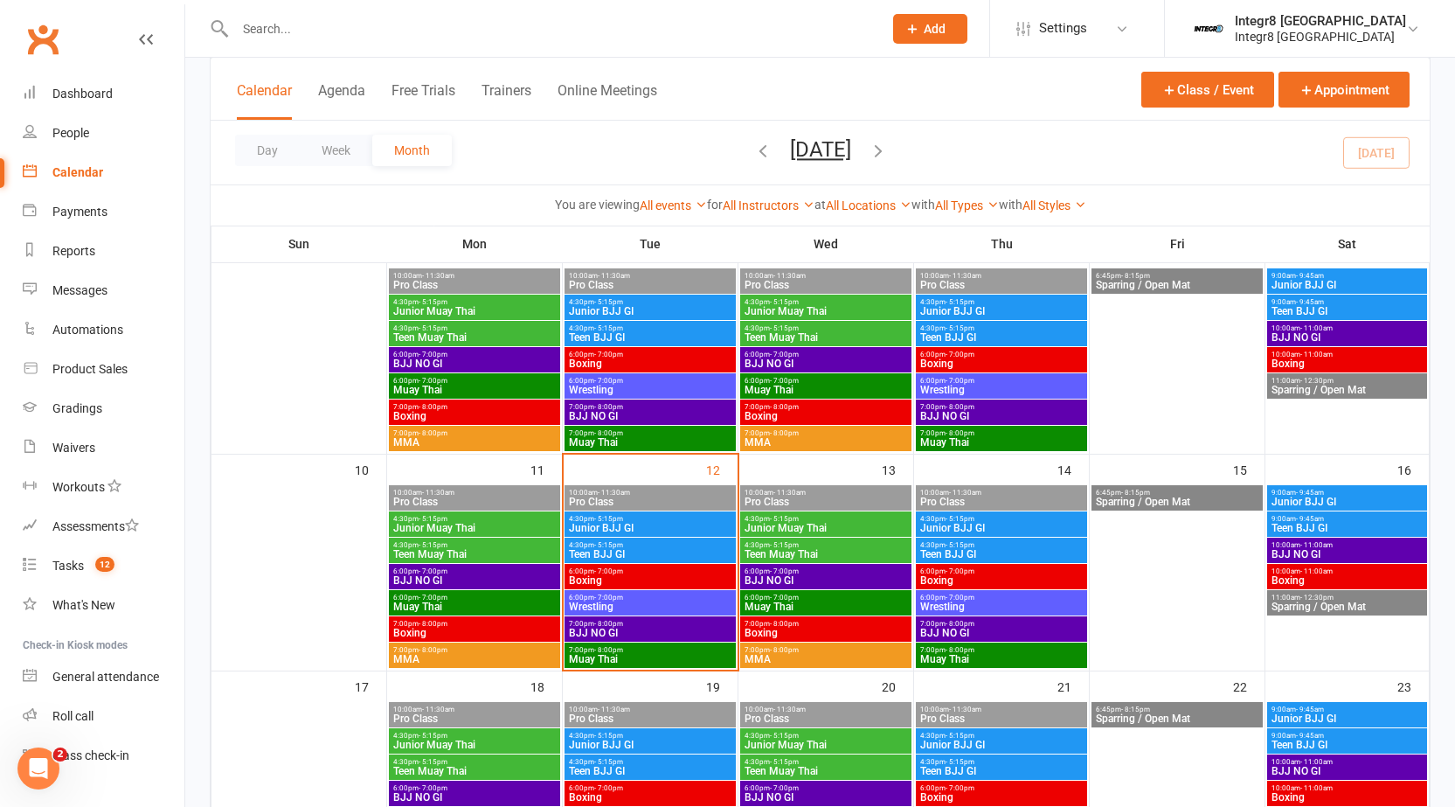
click at [666, 657] on span "Muay Thai" at bounding box center [650, 659] width 164 height 10
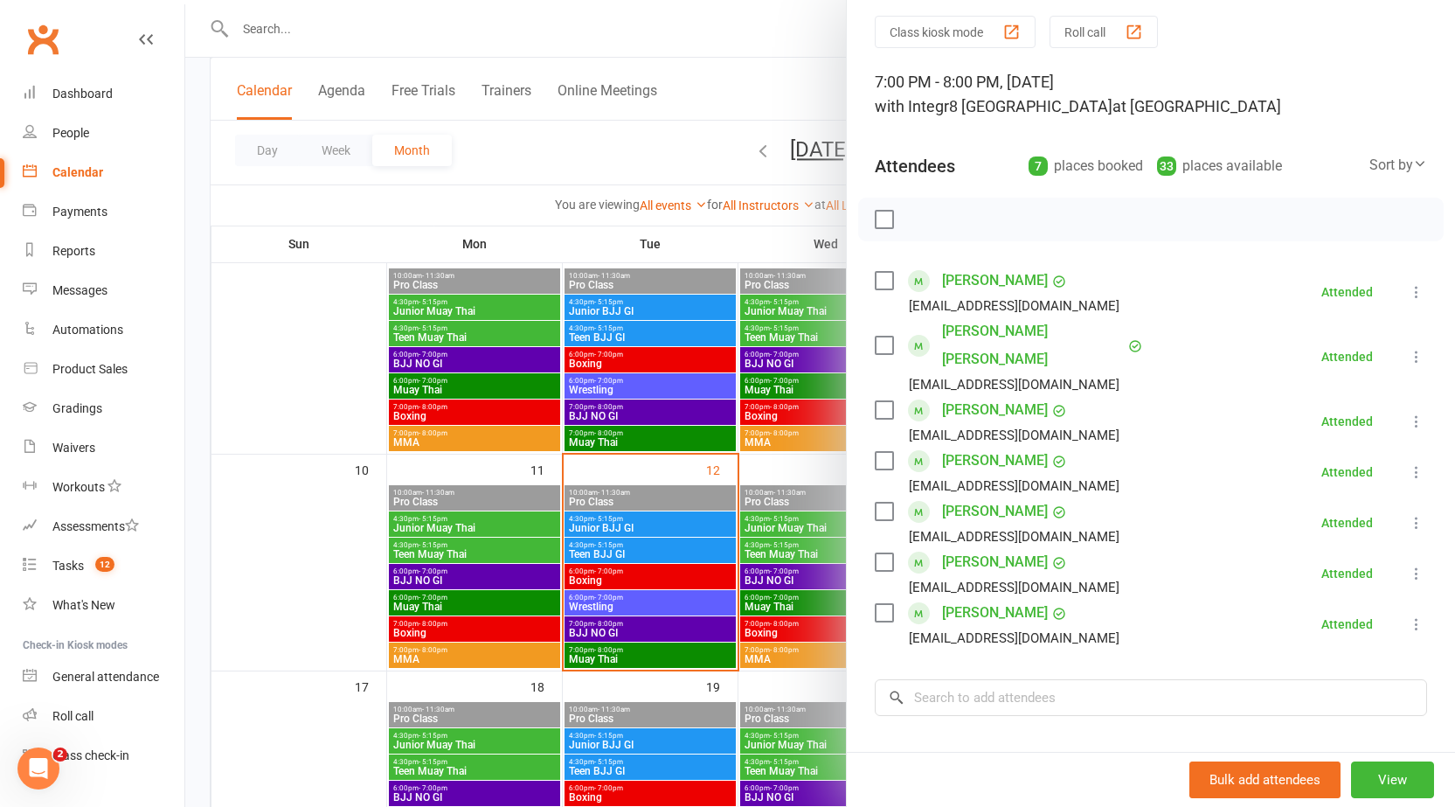
scroll to position [87, 0]
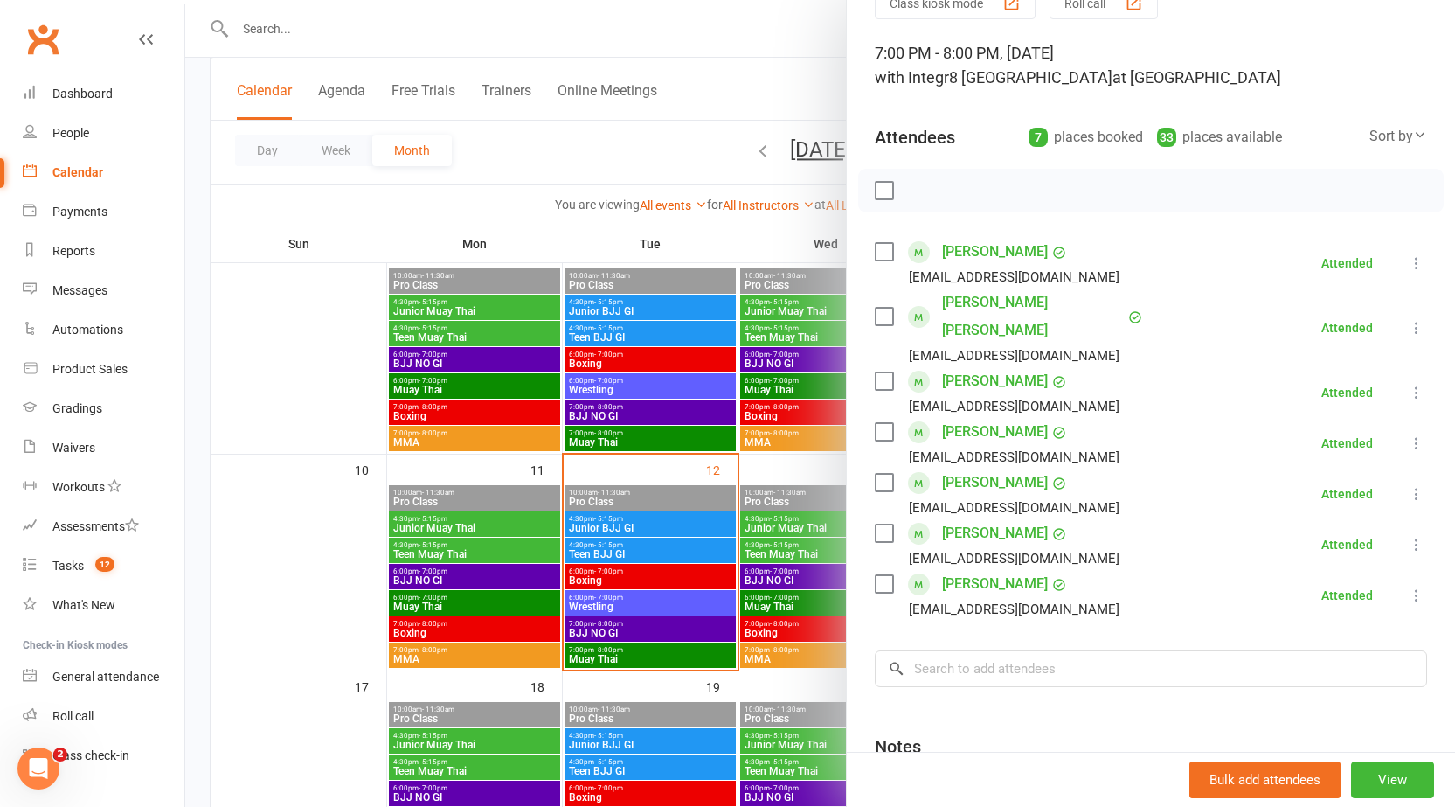
click at [661, 621] on div at bounding box center [820, 403] width 1270 height 807
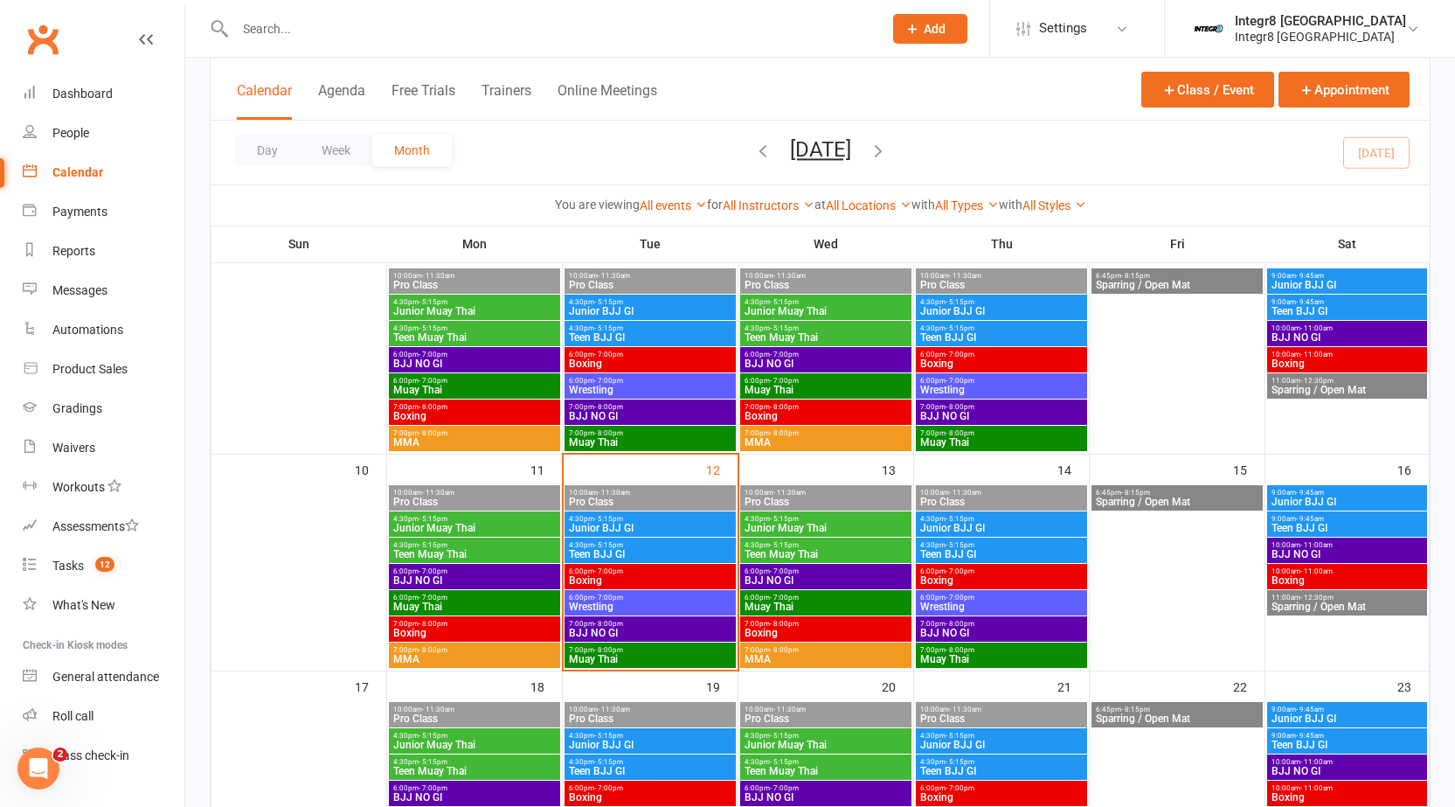
click at [675, 627] on span "BJJ NO GI" at bounding box center [650, 632] width 164 height 10
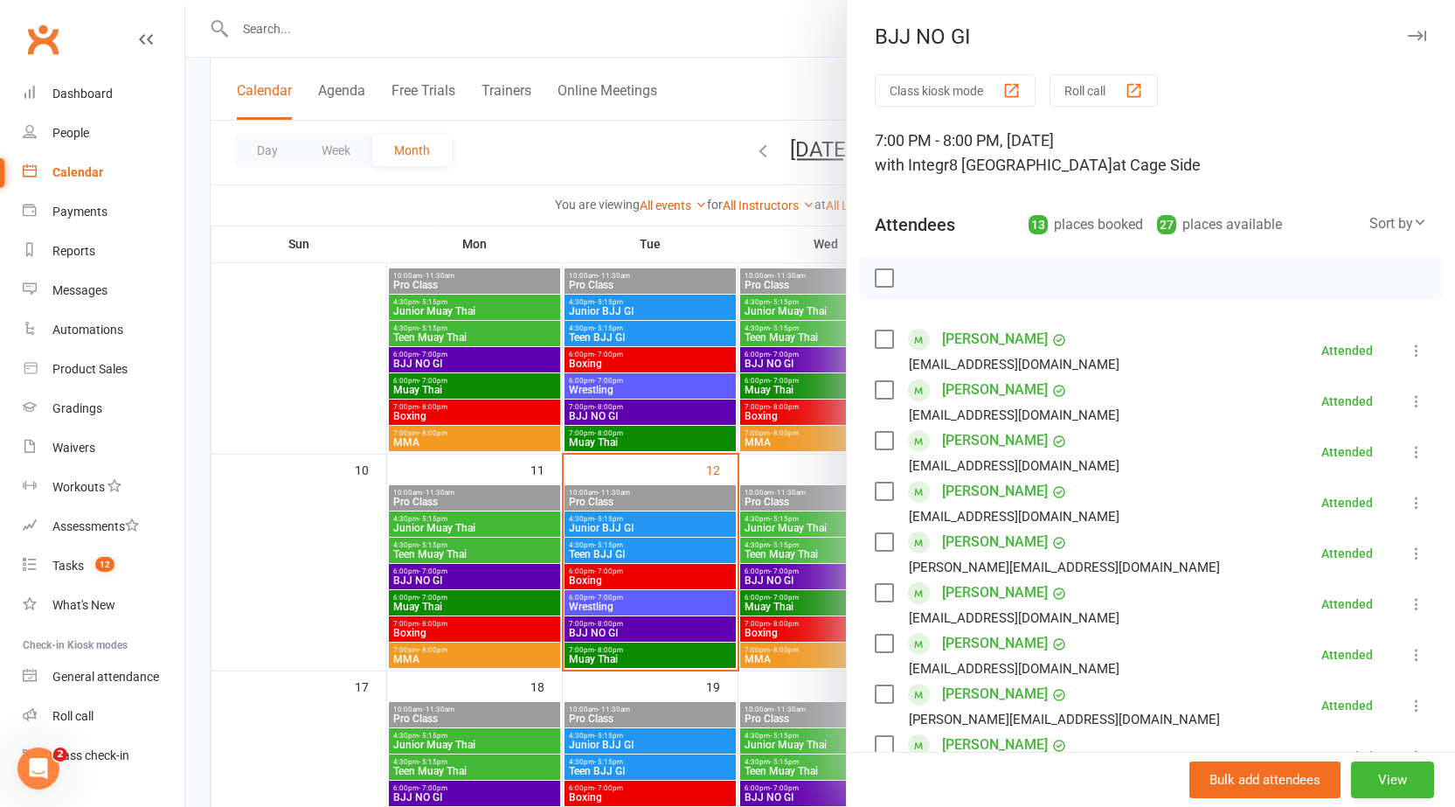
click at [682, 585] on div at bounding box center [820, 403] width 1270 height 807
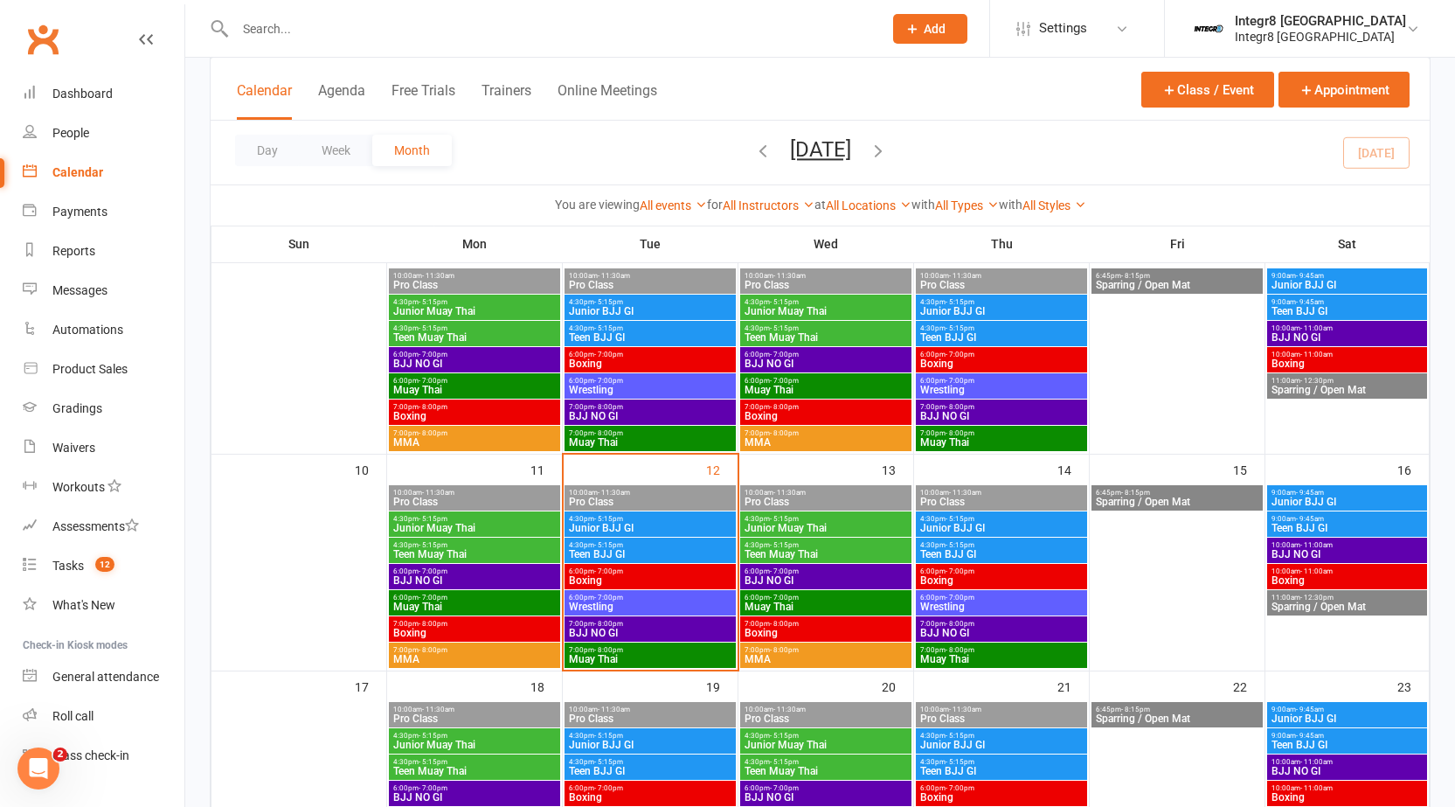
click at [682, 631] on span "BJJ NO GI" at bounding box center [650, 632] width 164 height 10
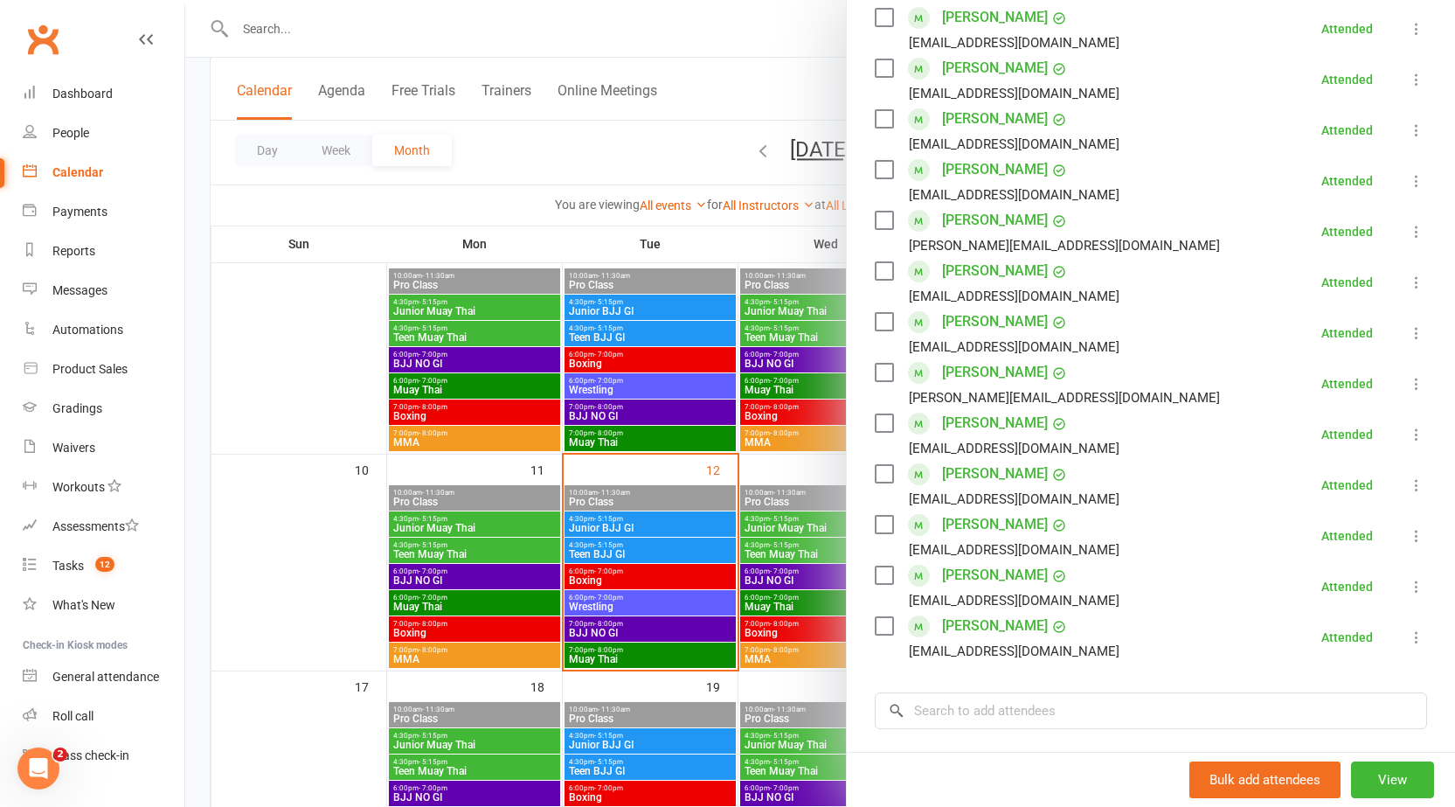
scroll to position [350, 0]
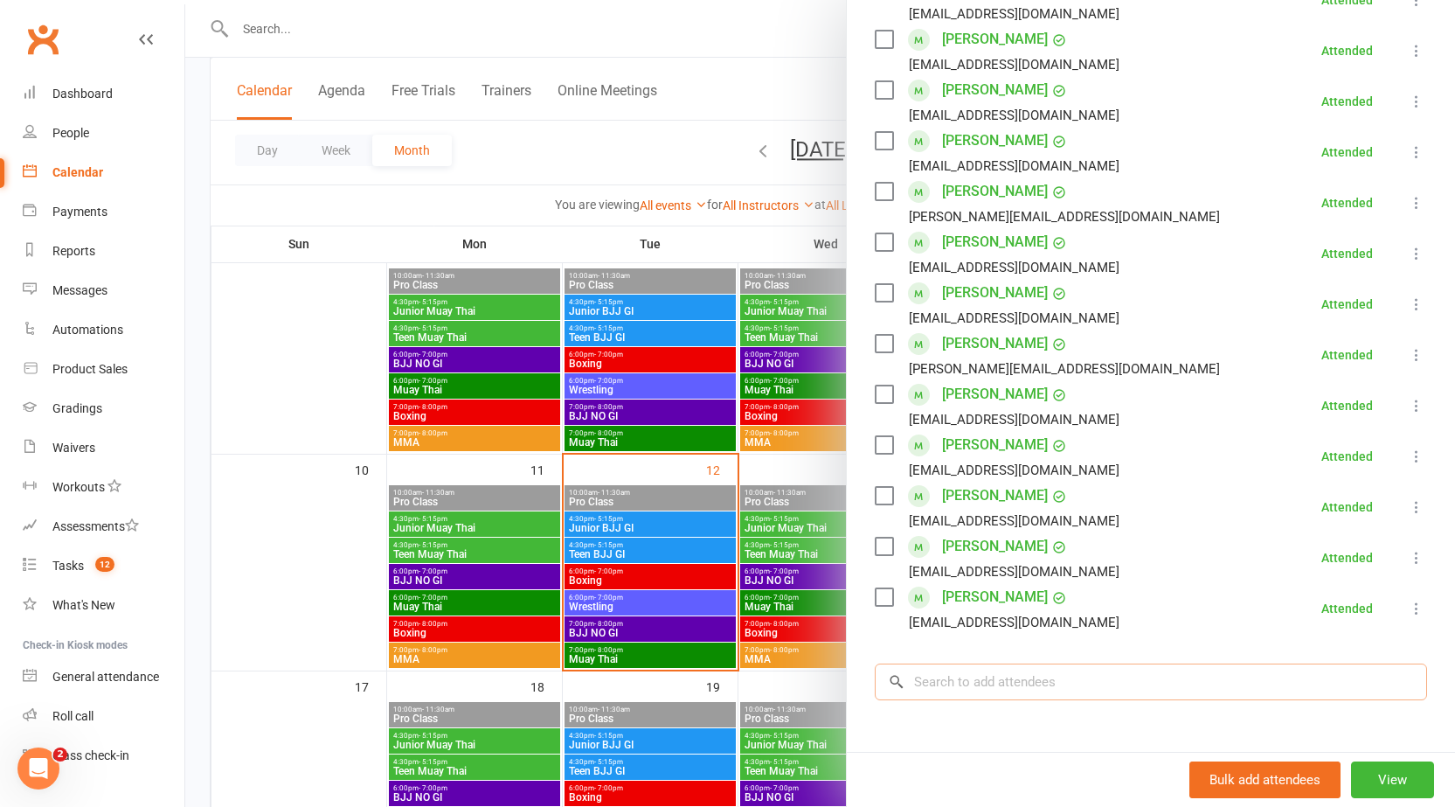
click at [994, 674] on input "search" at bounding box center [1151, 681] width 552 height 37
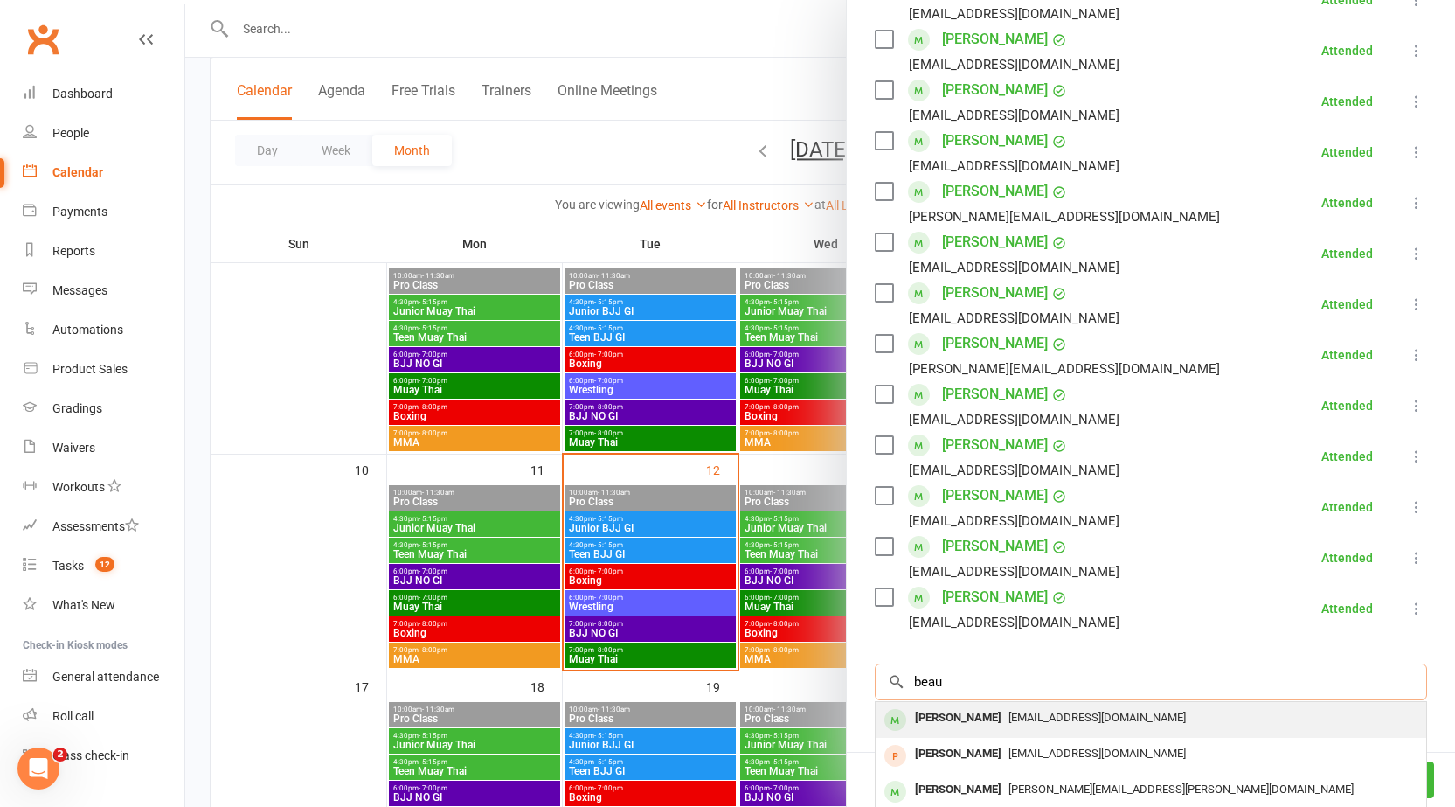
type input "beau"
click at [1027, 711] on span "beau.kulik1234@gmail.com" at bounding box center [1096, 716] width 177 height 13
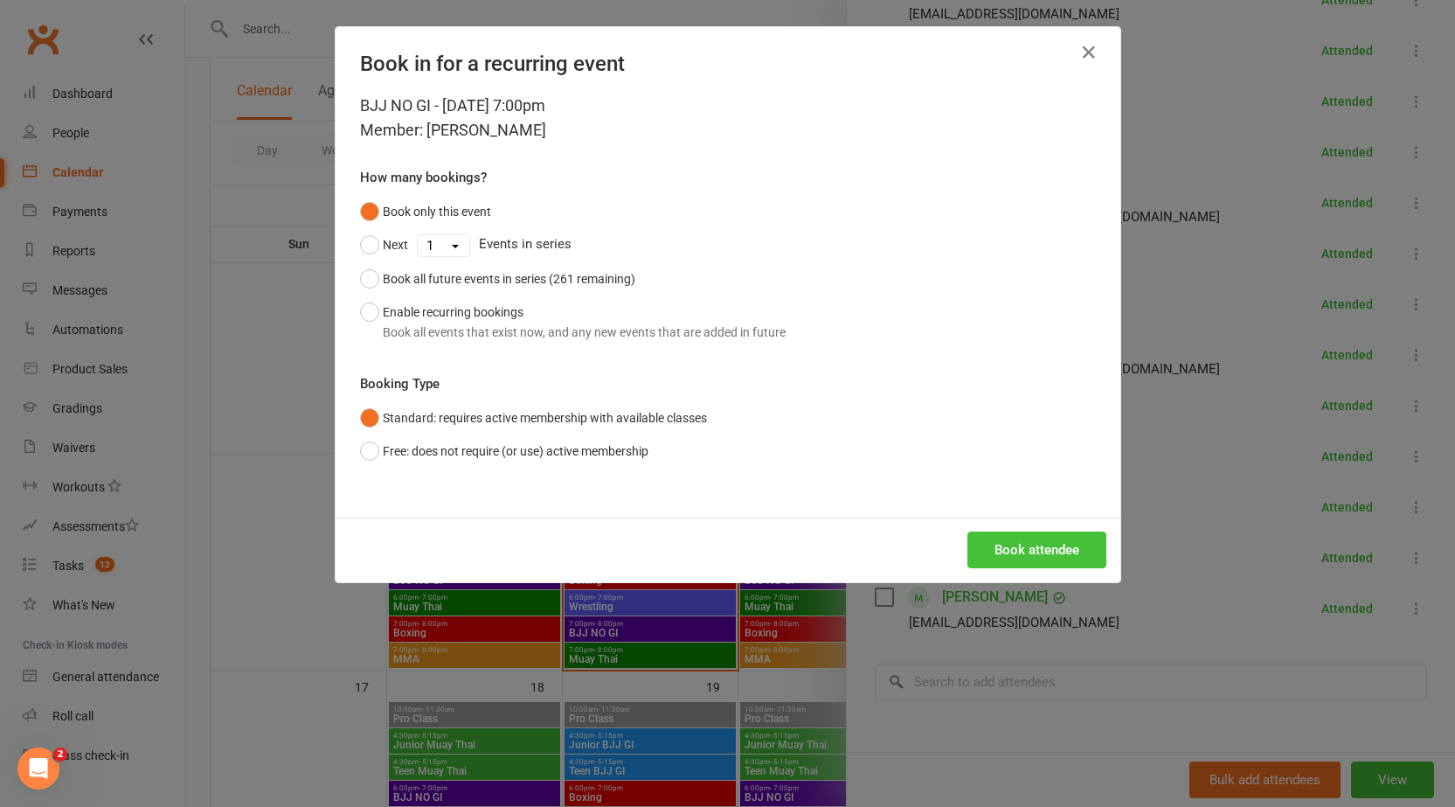
click at [1036, 548] on button "Book attendee" at bounding box center [1036, 549] width 139 height 37
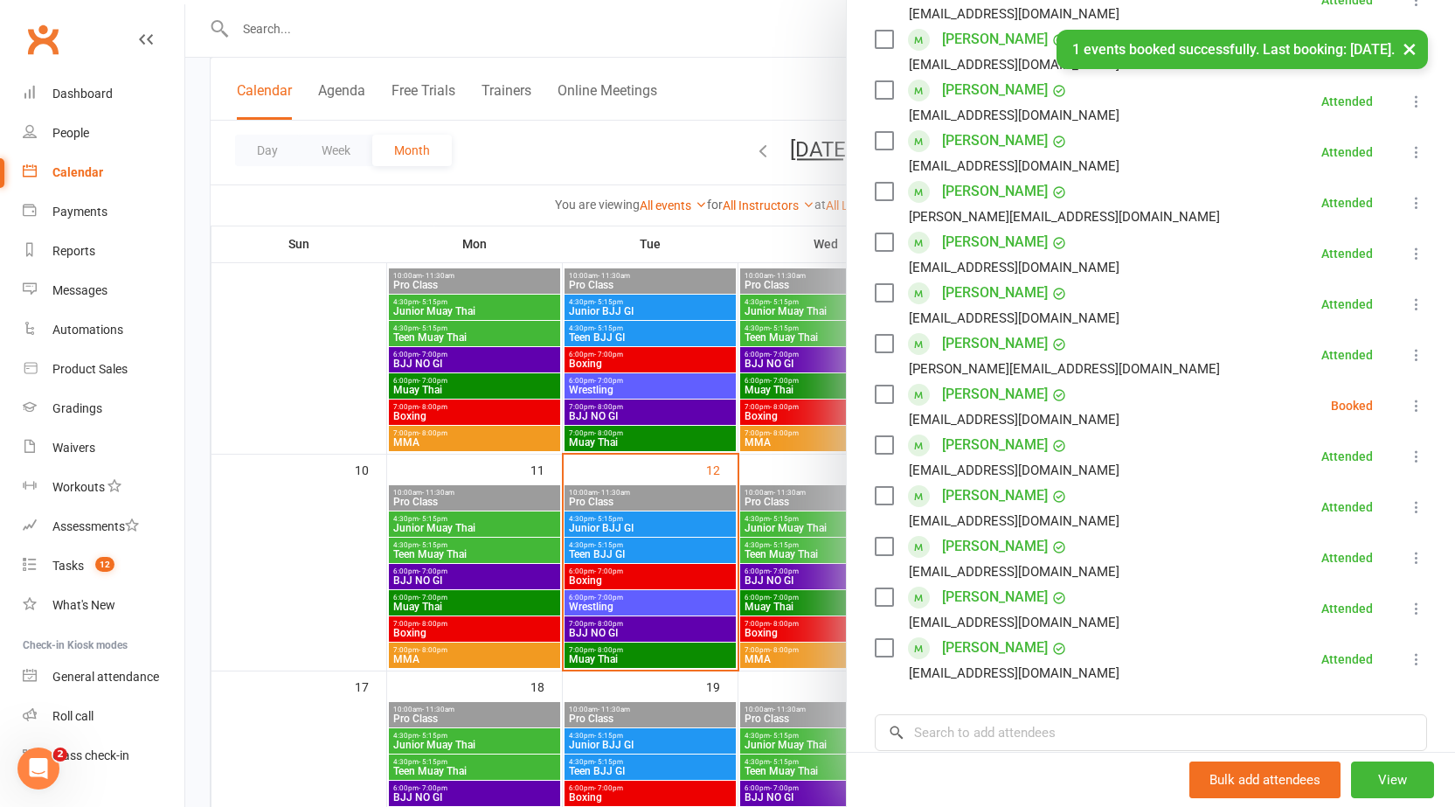
click at [1406, 416] on button at bounding box center [1416, 405] width 21 height 21
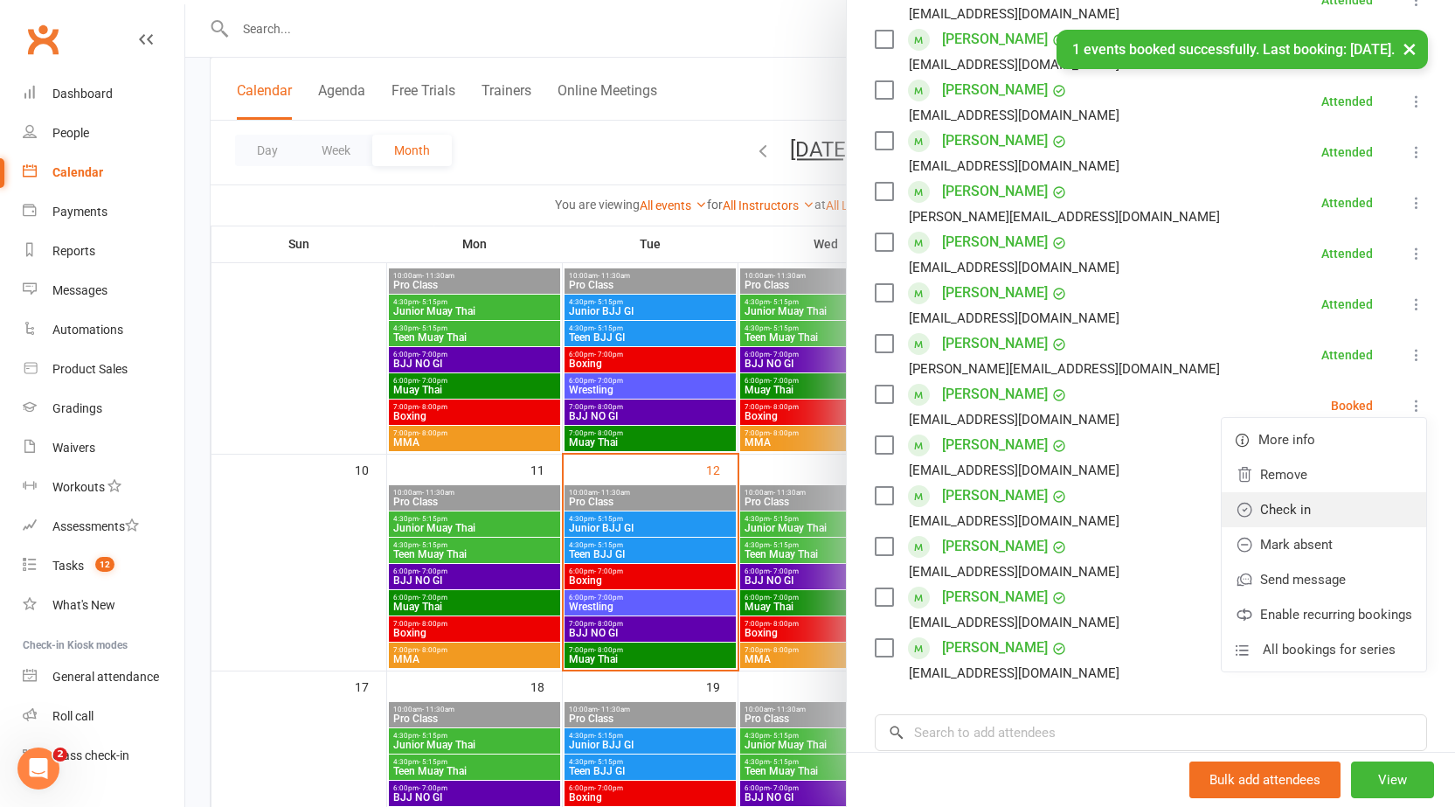
click at [1309, 504] on link "Check in" at bounding box center [1324, 509] width 204 height 35
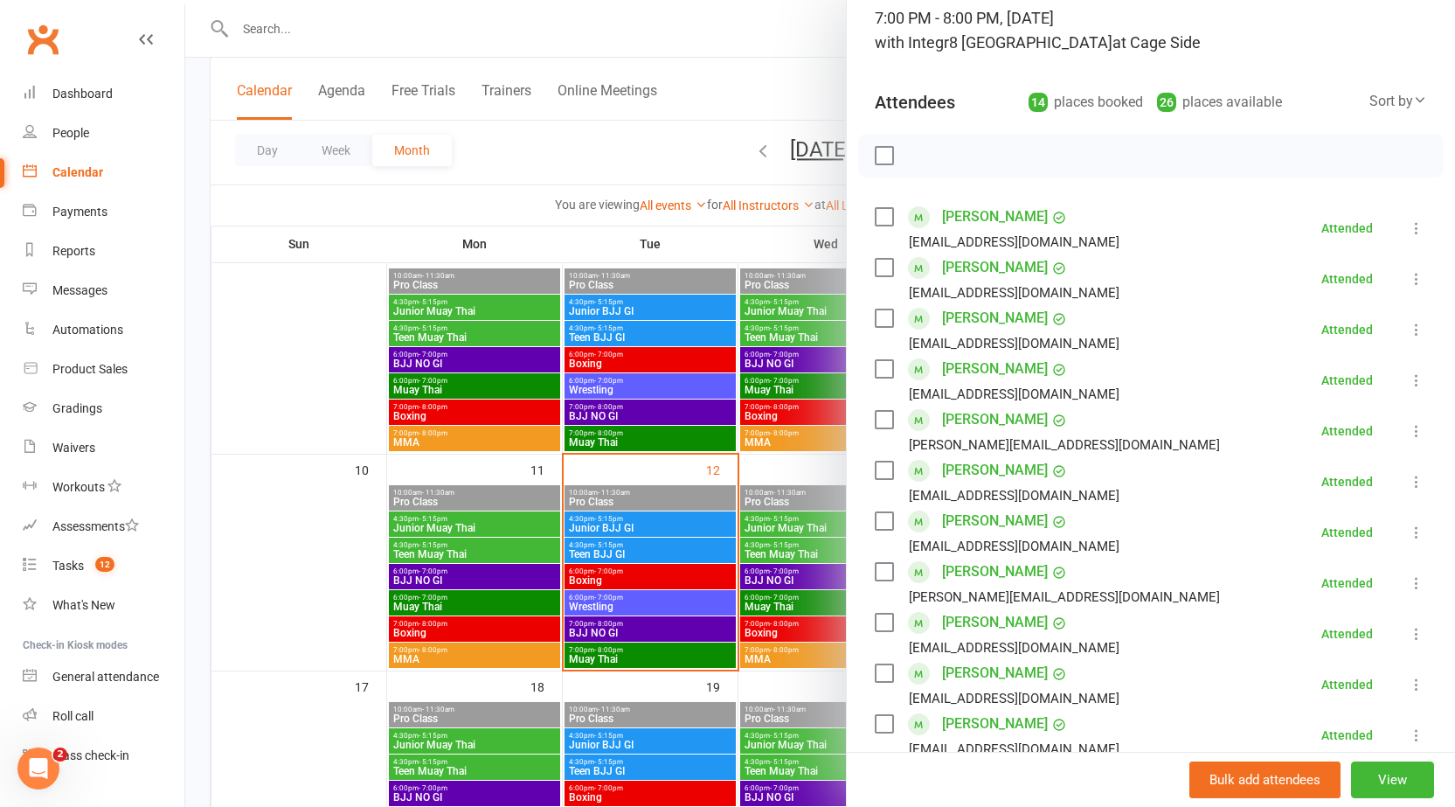
scroll to position [116, 0]
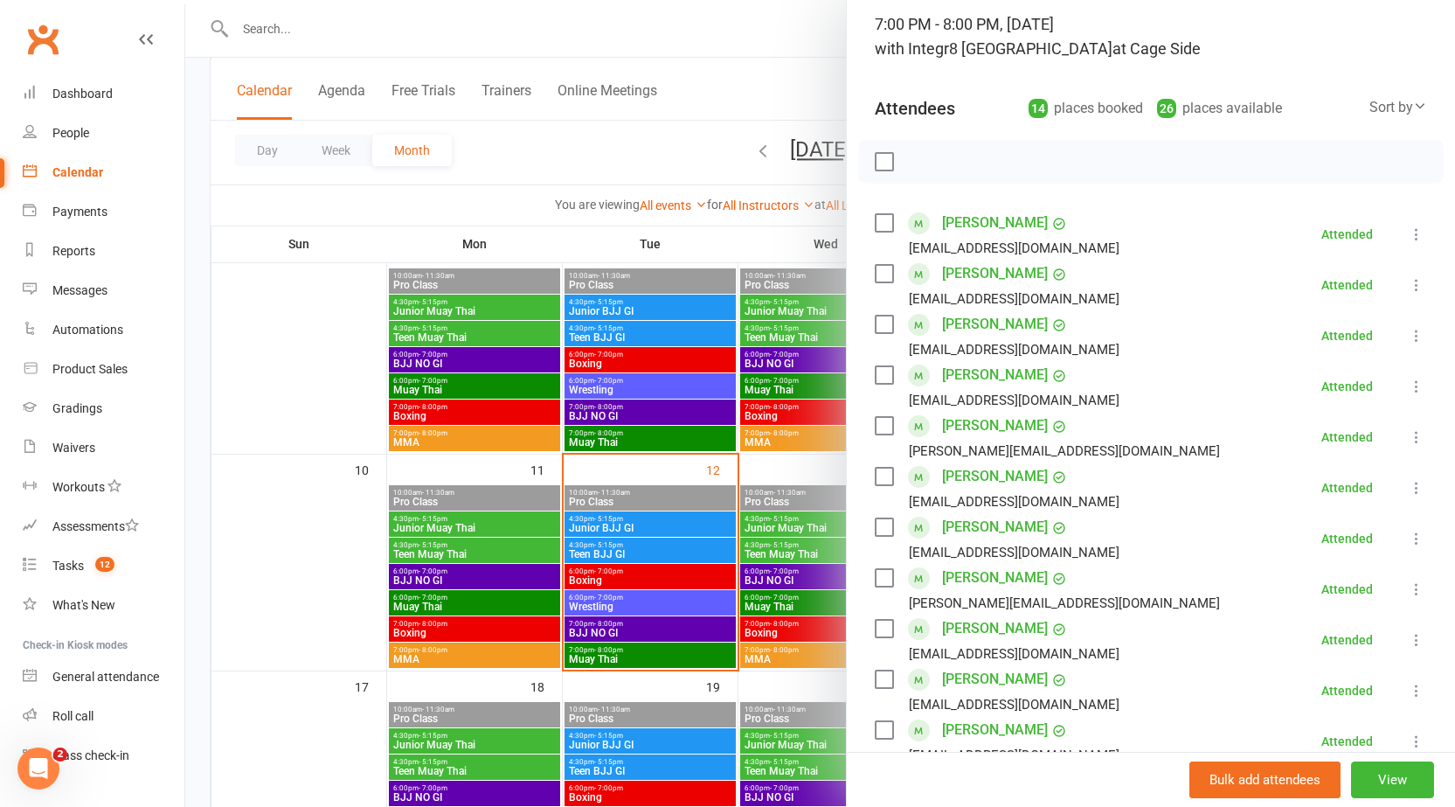
click at [673, 177] on div at bounding box center [820, 403] width 1270 height 807
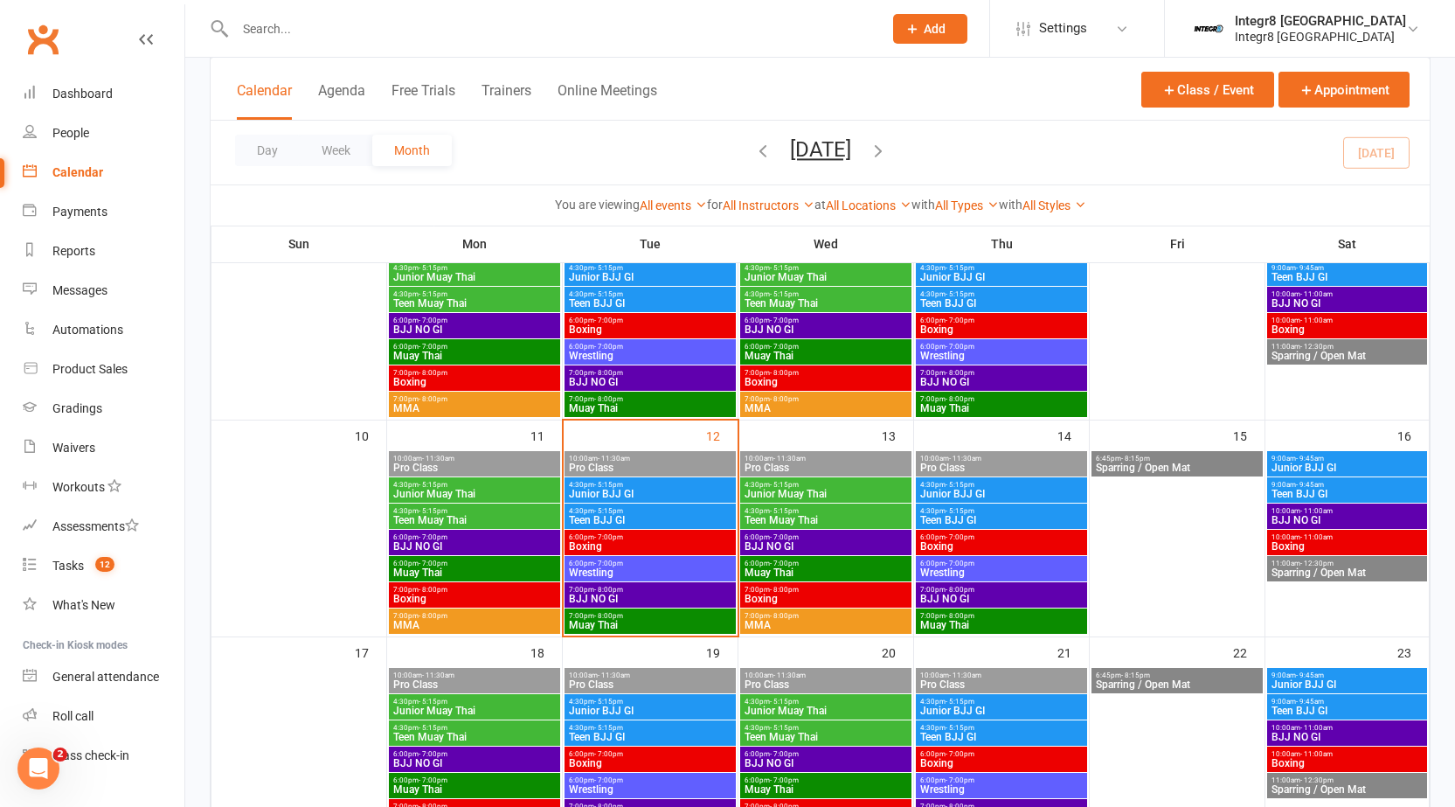
scroll to position [437, 0]
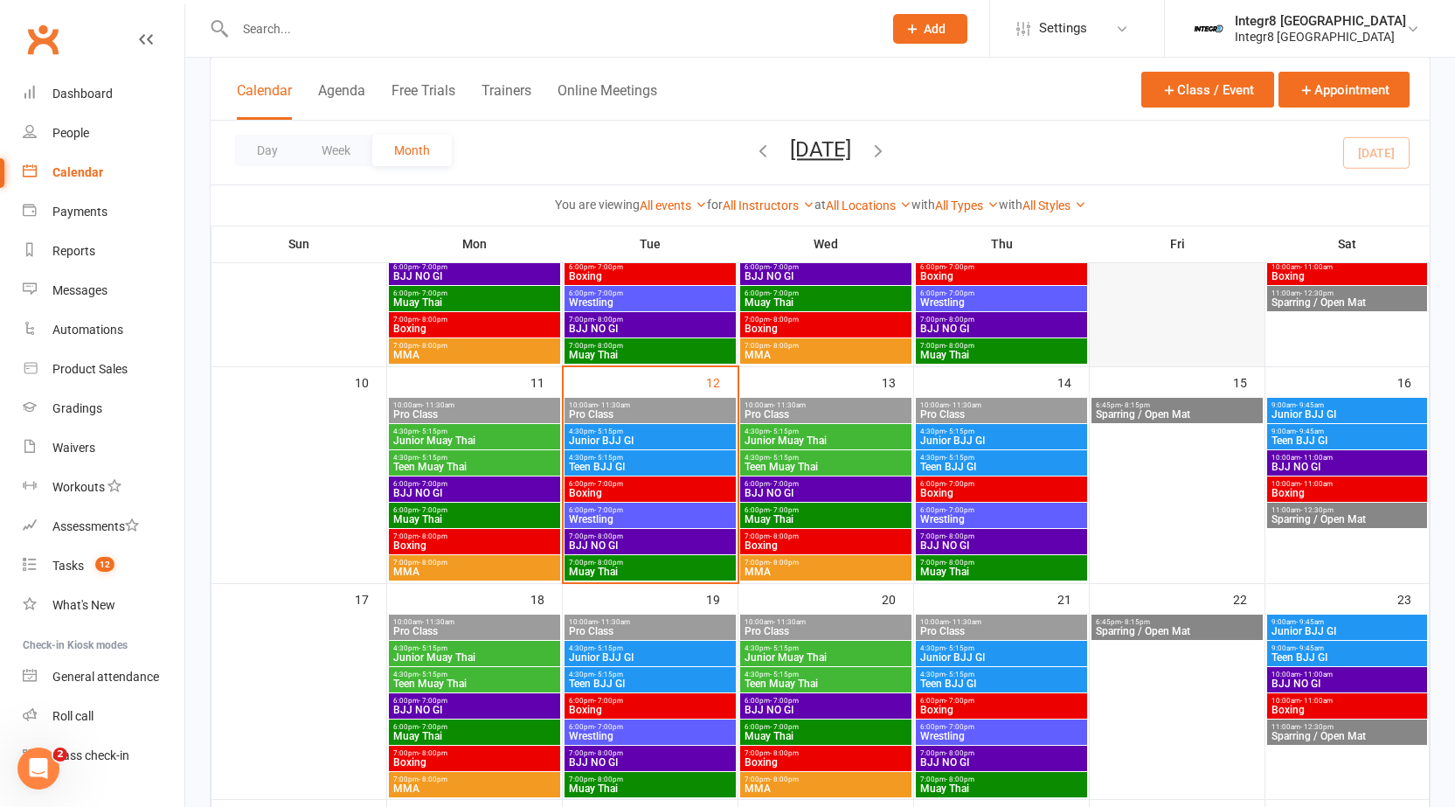
click at [1141, 324] on div at bounding box center [1176, 273] width 171 height 184
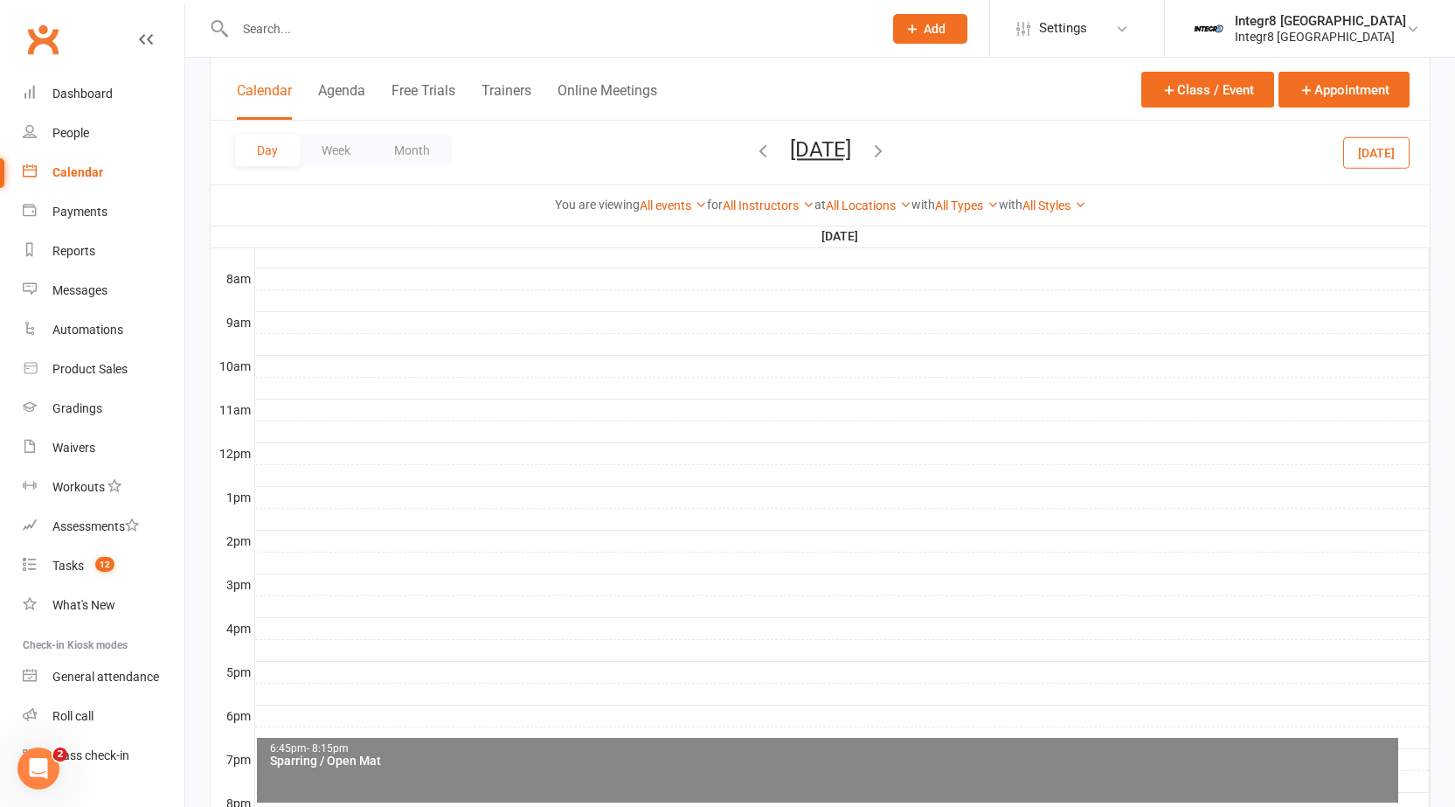
scroll to position [0, 0]
click at [24, 180] on link "Calendar" at bounding box center [104, 172] width 162 height 39
click at [60, 171] on div "Calendar" at bounding box center [77, 172] width 51 height 14
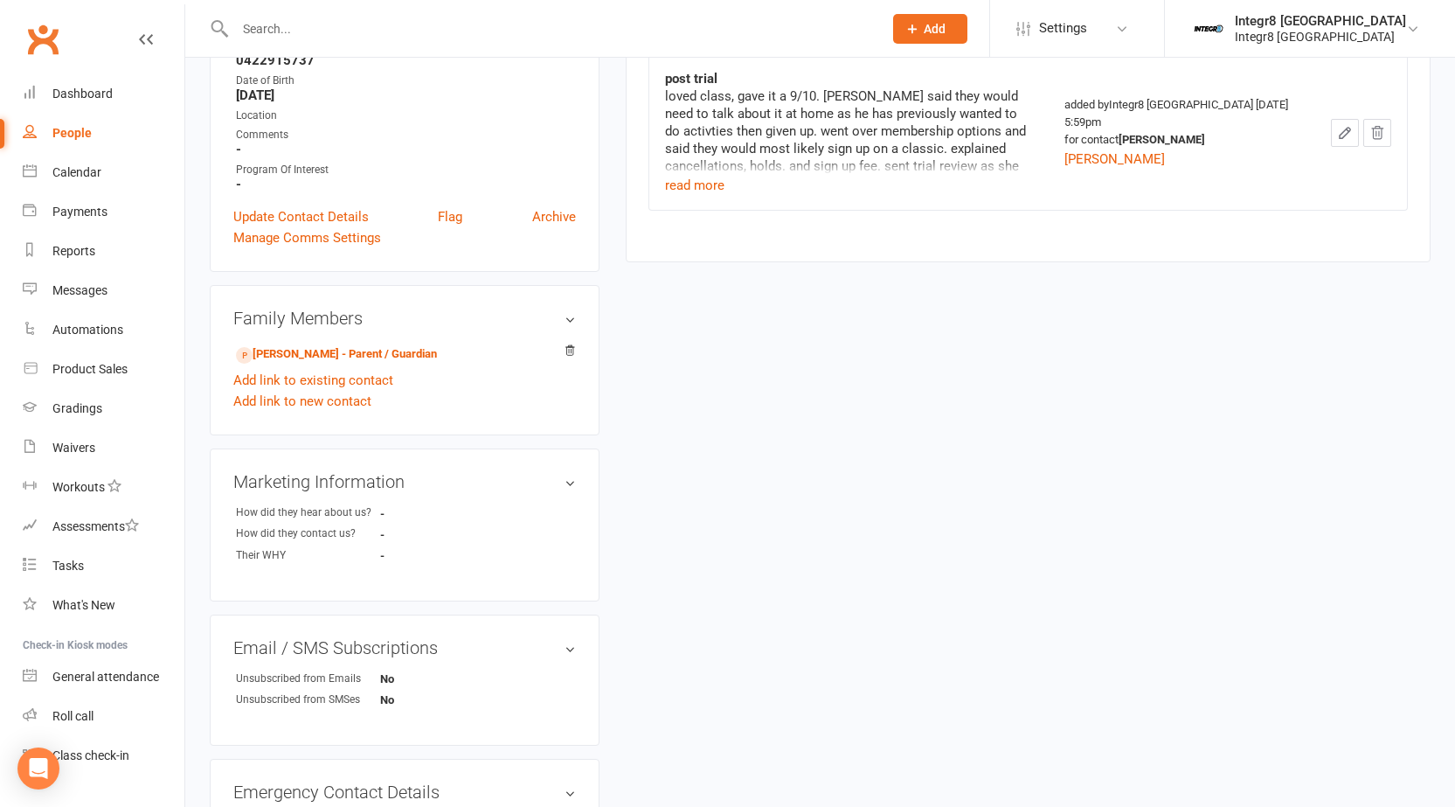
scroll to position [350, 0]
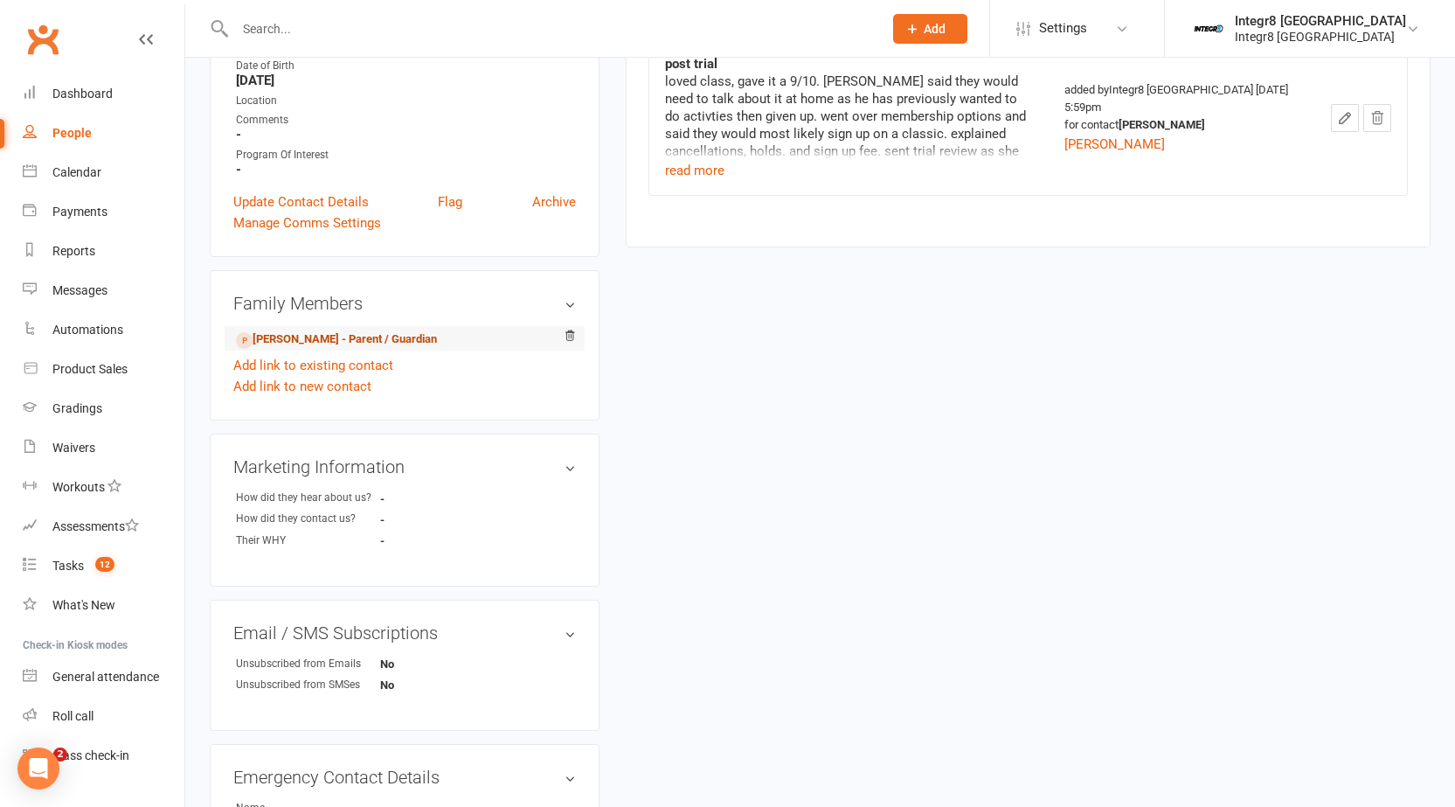
click at [309, 337] on link "[PERSON_NAME] - Parent / Guardian" at bounding box center [336, 339] width 201 height 18
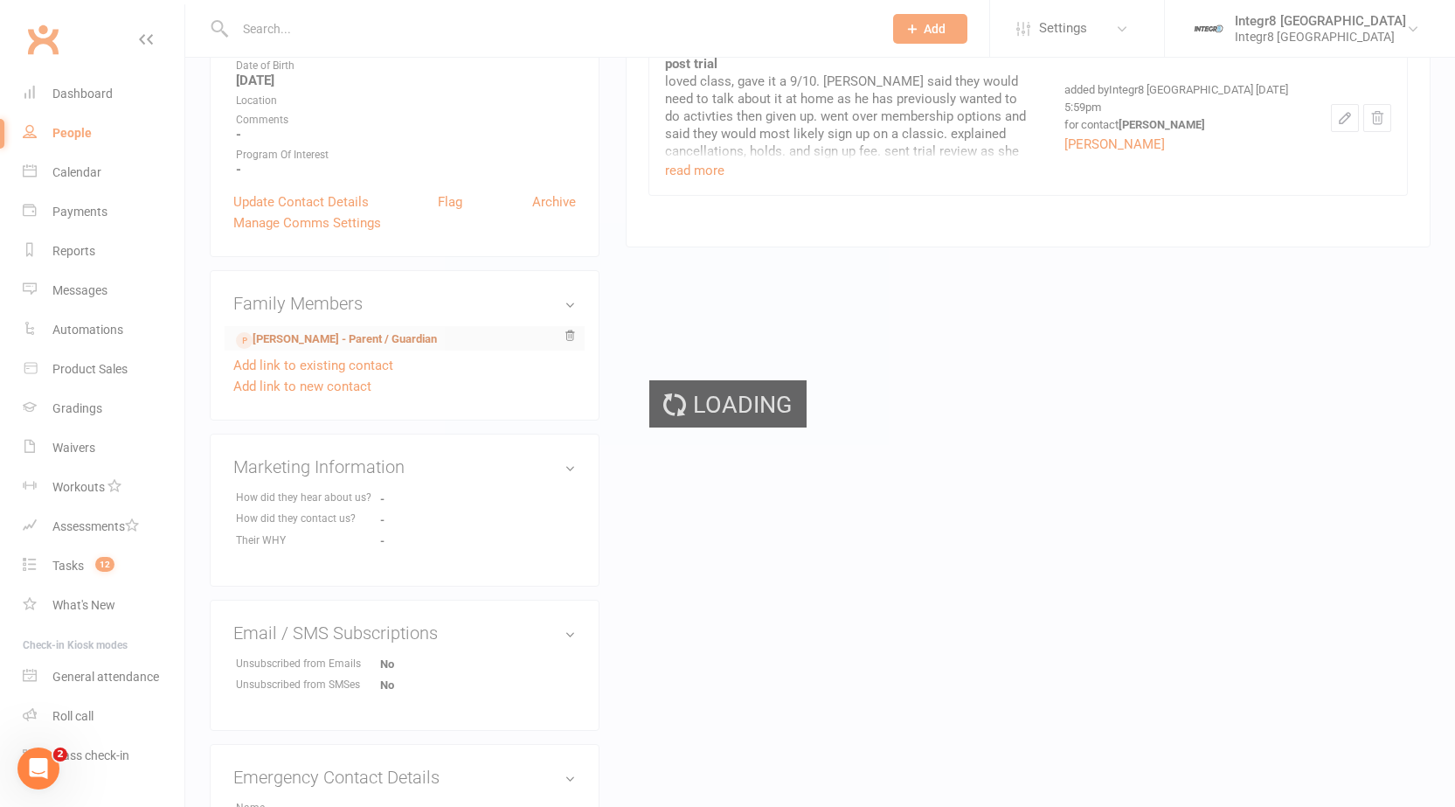
scroll to position [0, 0]
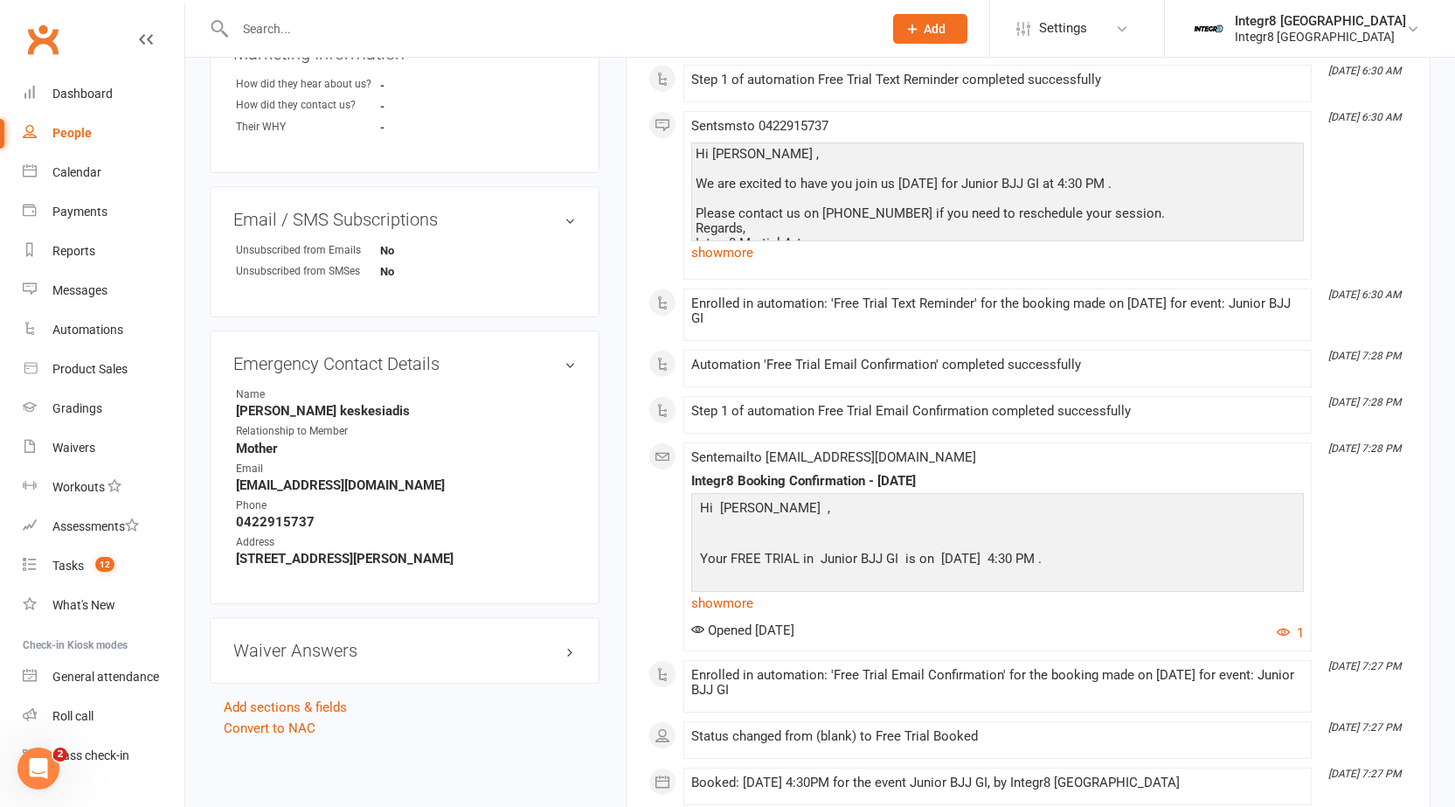
scroll to position [960, 0]
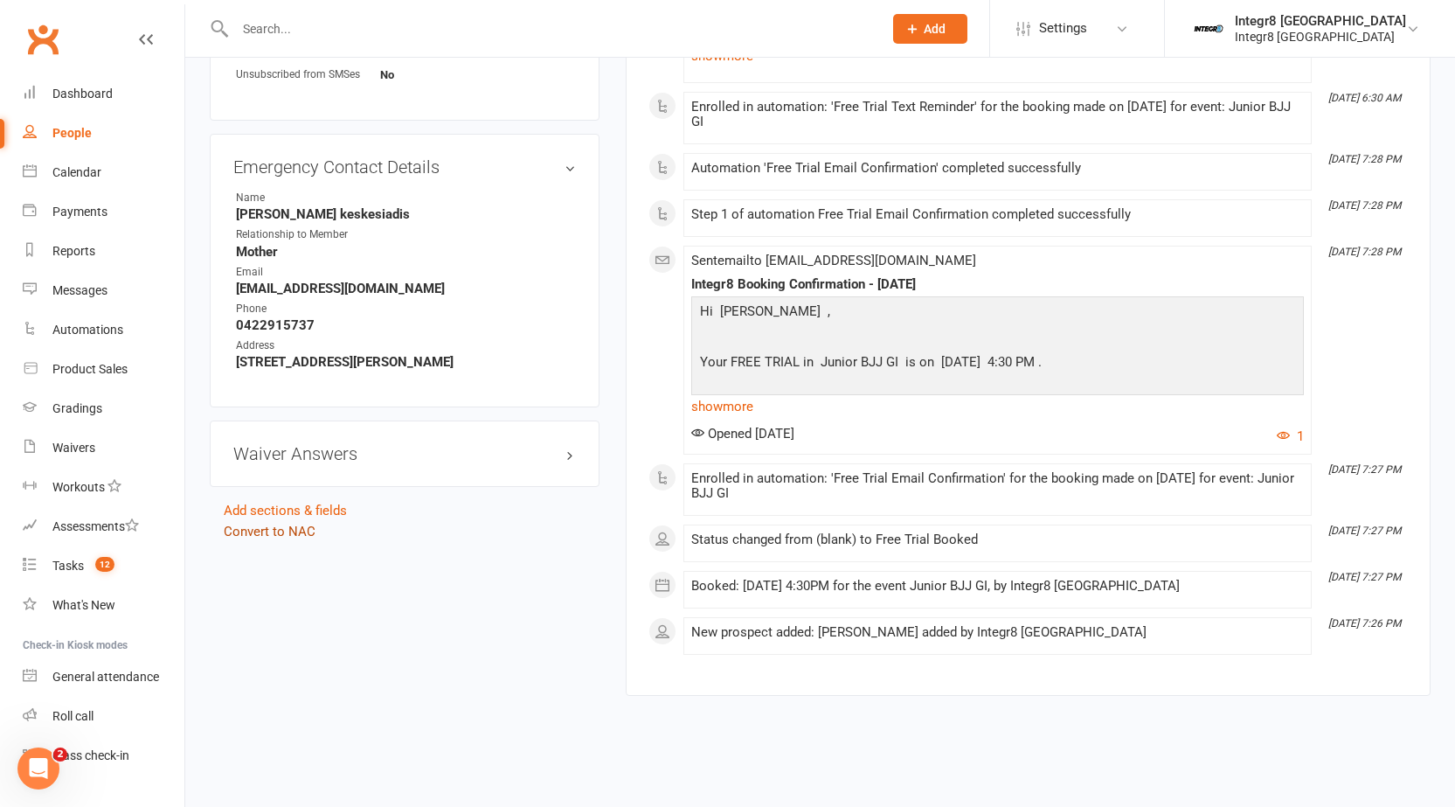
click at [282, 525] on link "Convert to NAC" at bounding box center [270, 531] width 92 height 16
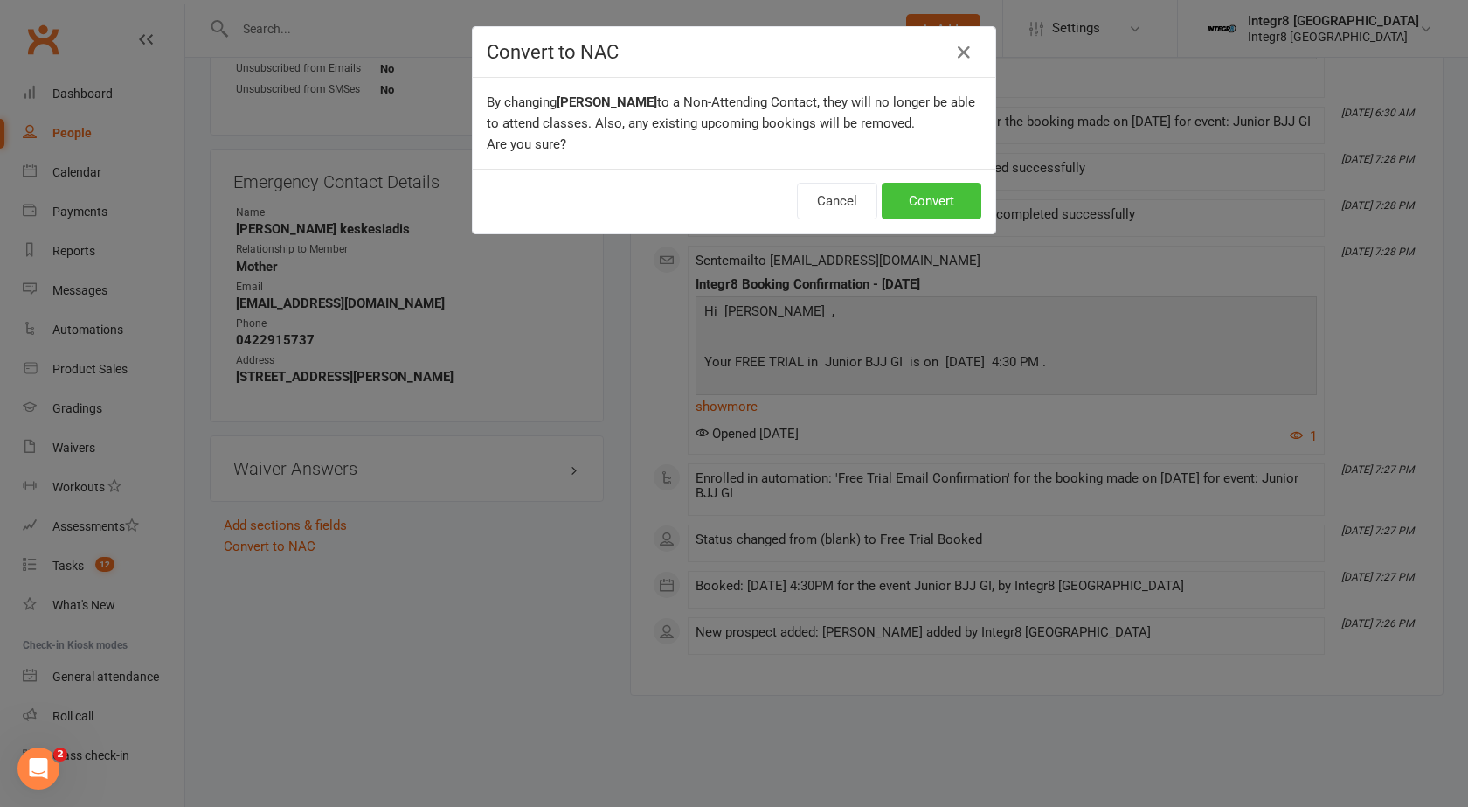
click at [953, 207] on button "Convert" at bounding box center [932, 201] width 100 height 37
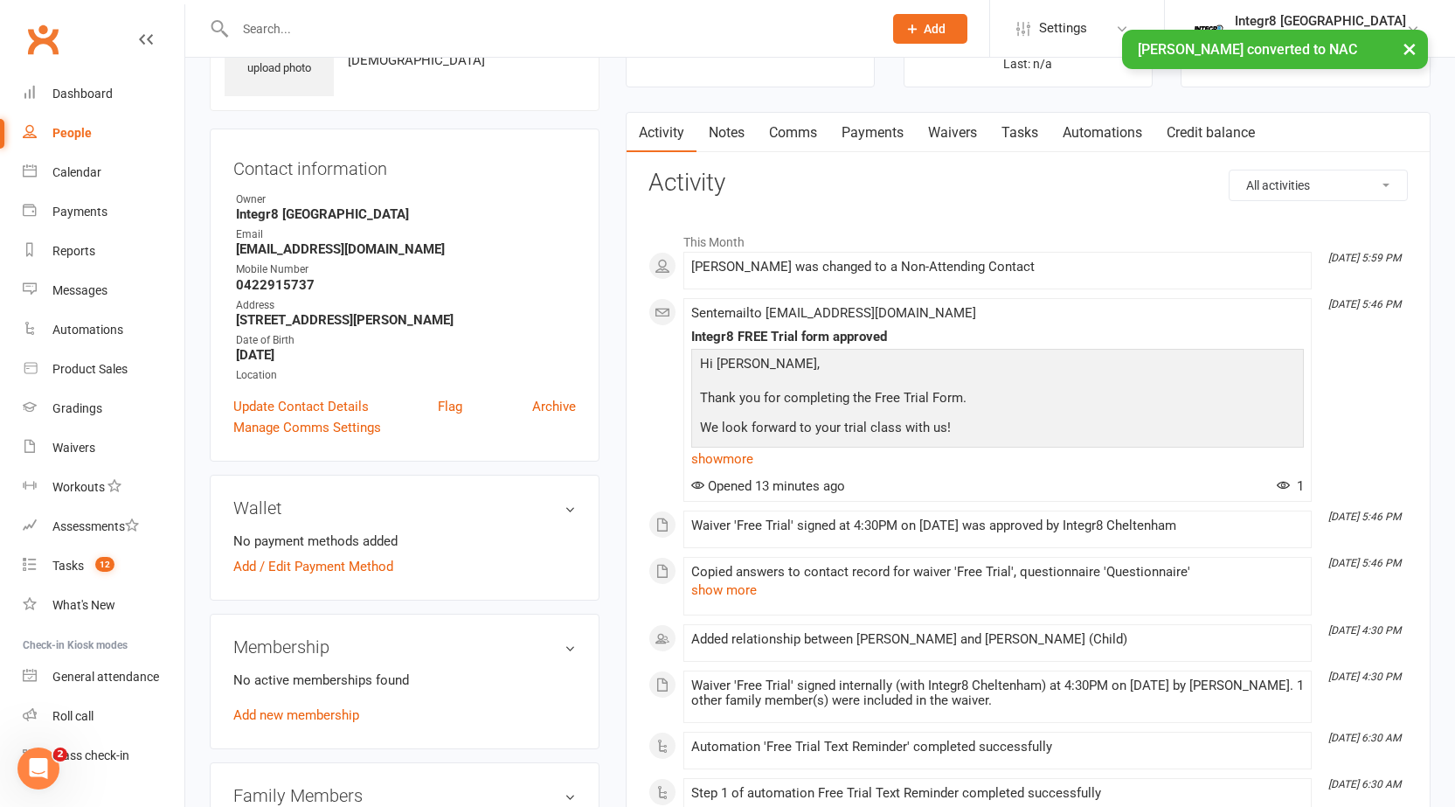
scroll to position [262, 0]
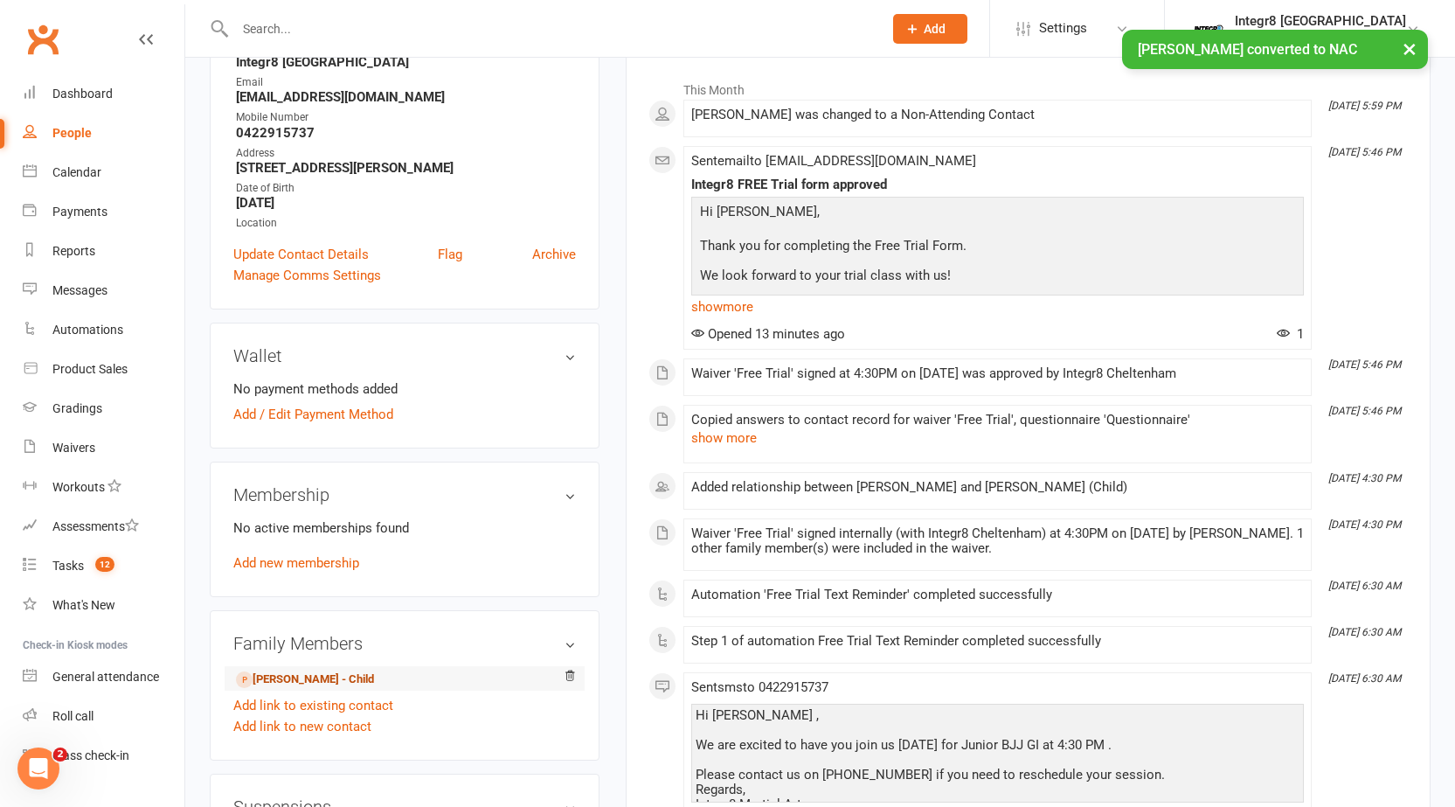
click at [292, 678] on link "[PERSON_NAME] - Child" at bounding box center [305, 679] width 138 height 18
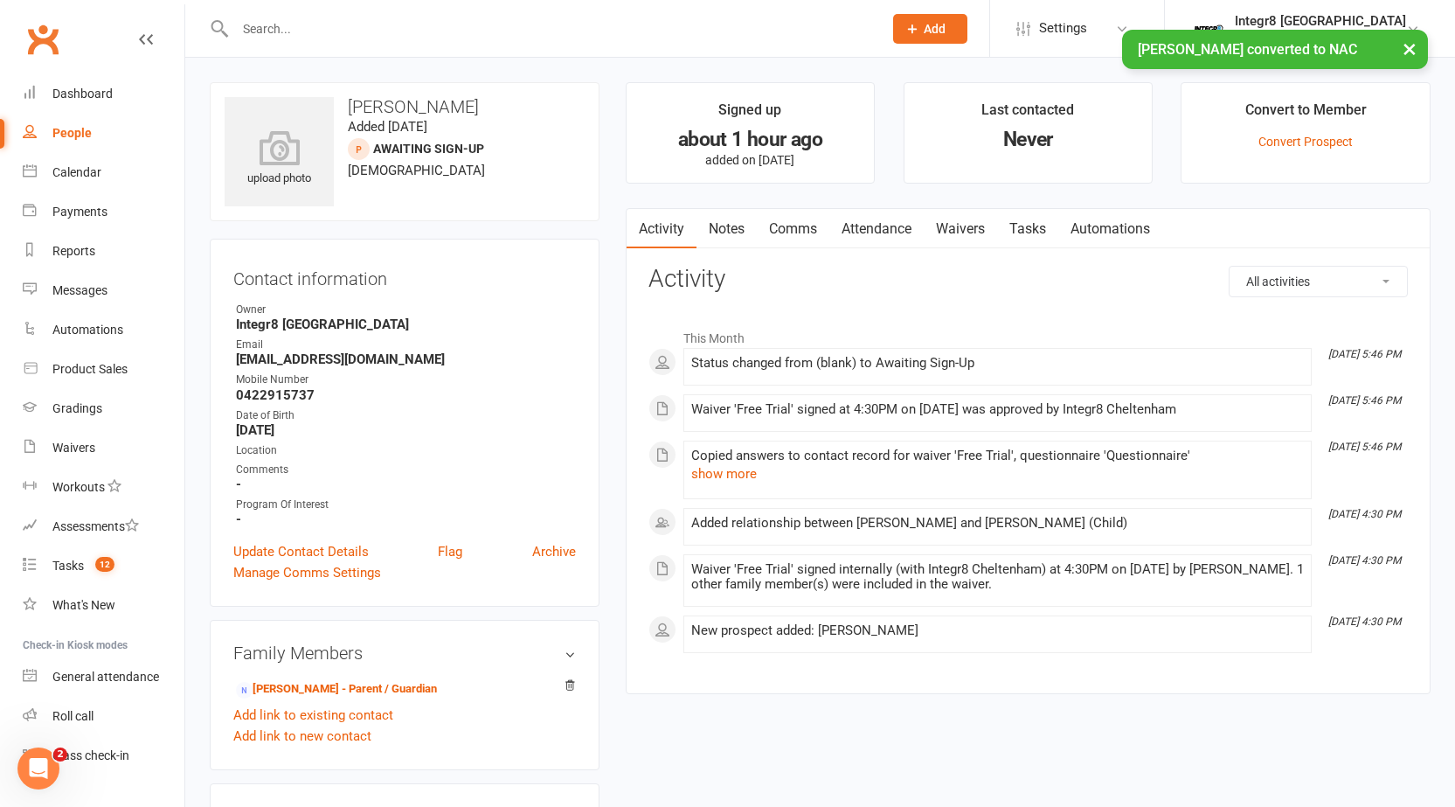
click at [950, 225] on link "Waivers" at bounding box center [960, 229] width 73 height 40
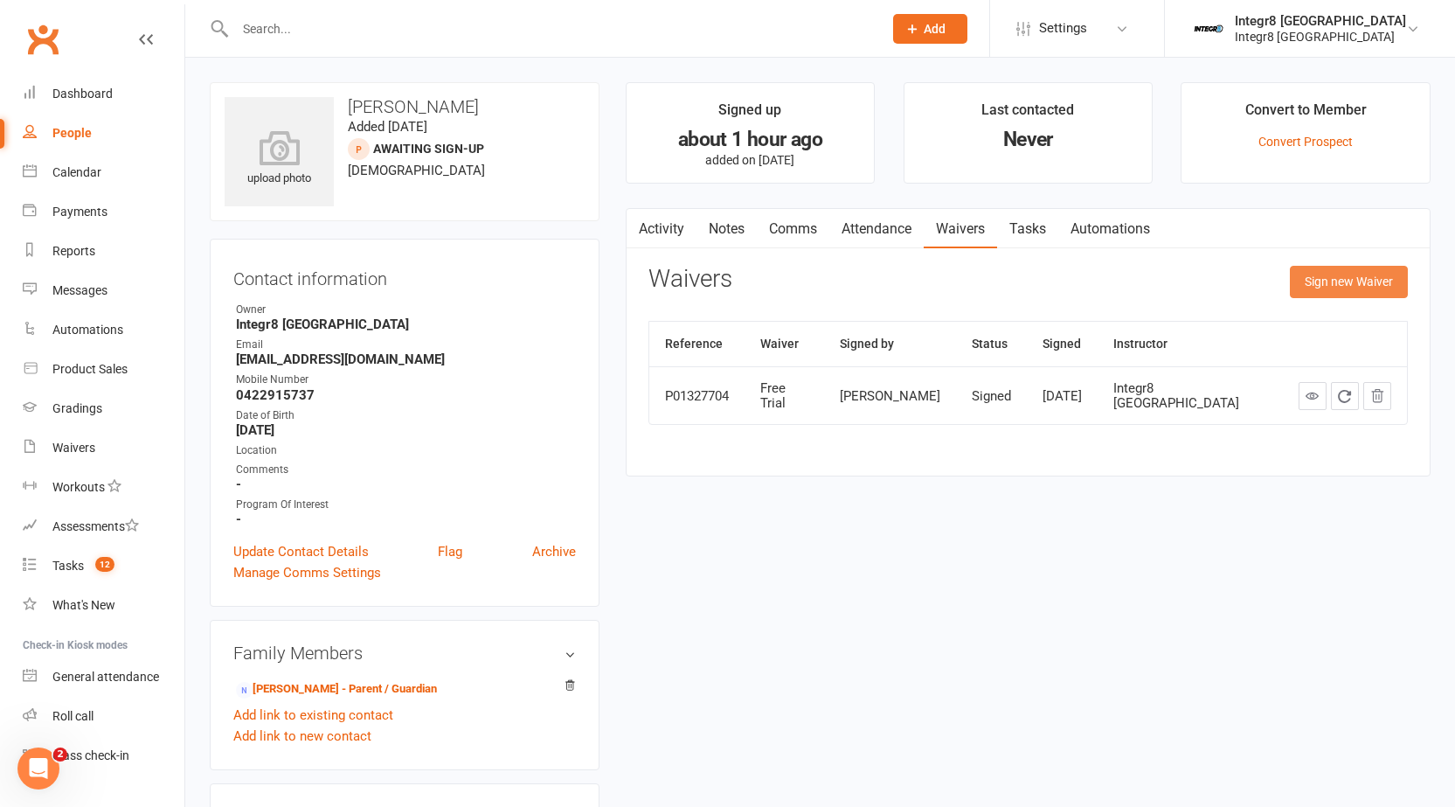
click at [1313, 275] on button "Sign new Waiver" at bounding box center [1349, 281] width 118 height 31
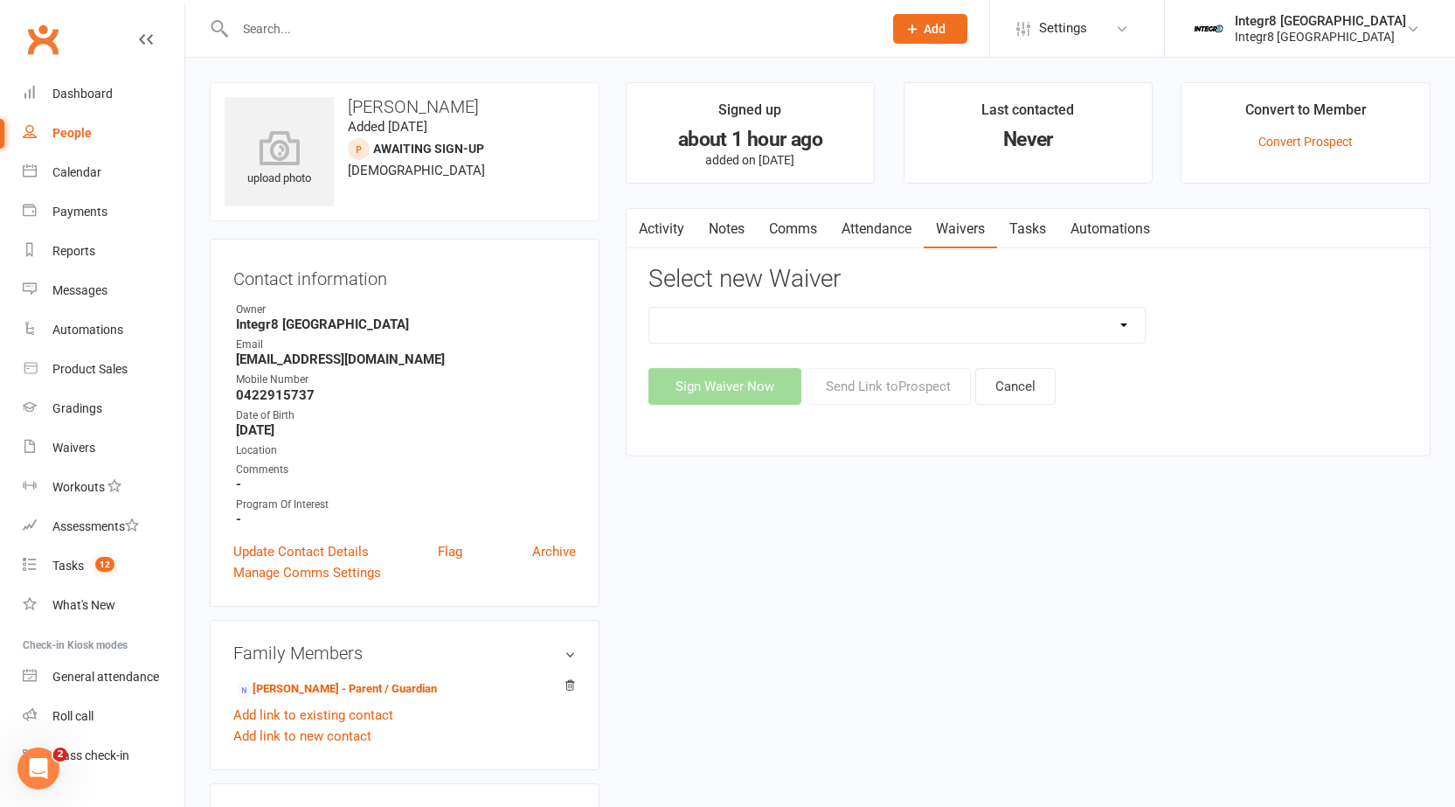
click at [773, 329] on select "10 Class Pass Cancellation Free Trial Hold Membership Document No Payers Paymen…" at bounding box center [897, 325] width 496 height 35
select select "13798"
click at [649, 308] on select "10 Class Pass Cancellation Free Trial Hold Membership Document No Payers Paymen…" at bounding box center [897, 325] width 496 height 35
click at [861, 387] on button "Send Link to [GEOGRAPHIC_DATA]" at bounding box center [888, 386] width 165 height 37
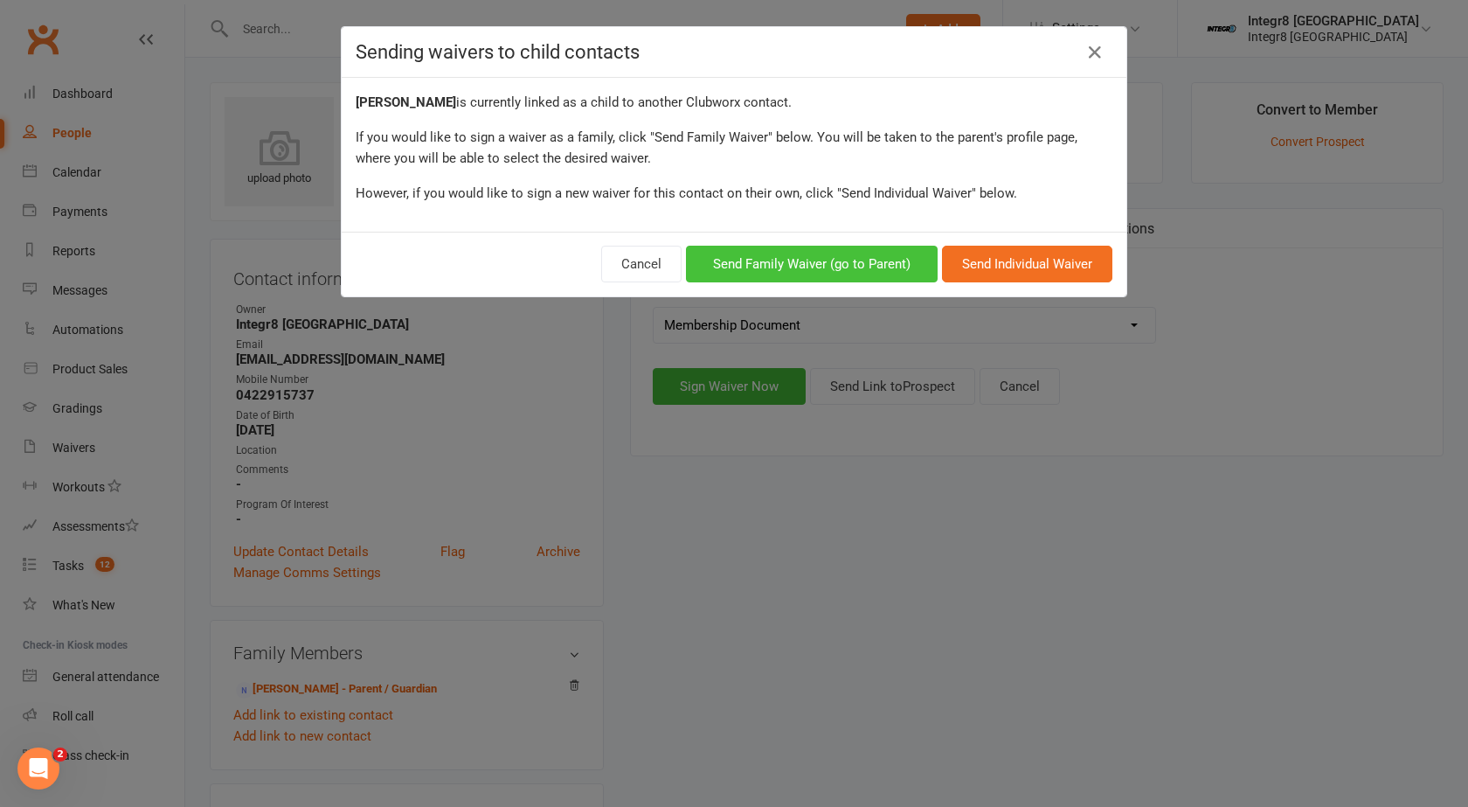
click at [820, 265] on button "Send Family Waiver (go to Parent)" at bounding box center [812, 264] width 252 height 37
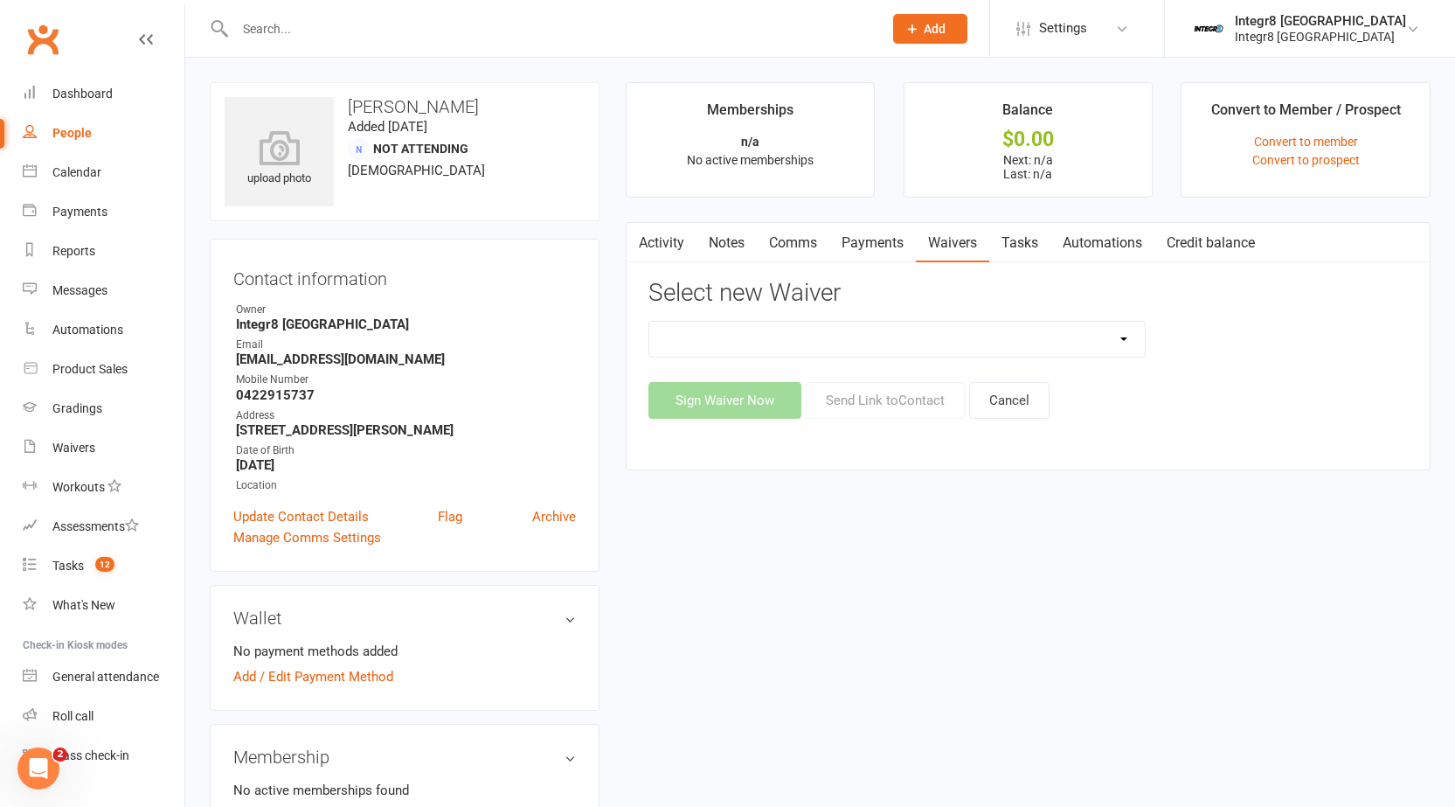
click at [830, 357] on div "10 Class Pass Cancellation Free Trial Hold Membership Document No Payers Paymen…" at bounding box center [897, 339] width 498 height 37
click at [828, 341] on select "10 Class Pass Cancellation Free Trial Hold Membership Document No Payers Paymen…" at bounding box center [897, 339] width 496 height 35
select select "13798"
click at [649, 322] on select "10 Class Pass Cancellation Free Trial Hold Membership Document No Payers Paymen…" at bounding box center [897, 339] width 496 height 35
click at [880, 394] on button "Send Link to Contact" at bounding box center [885, 400] width 159 height 37
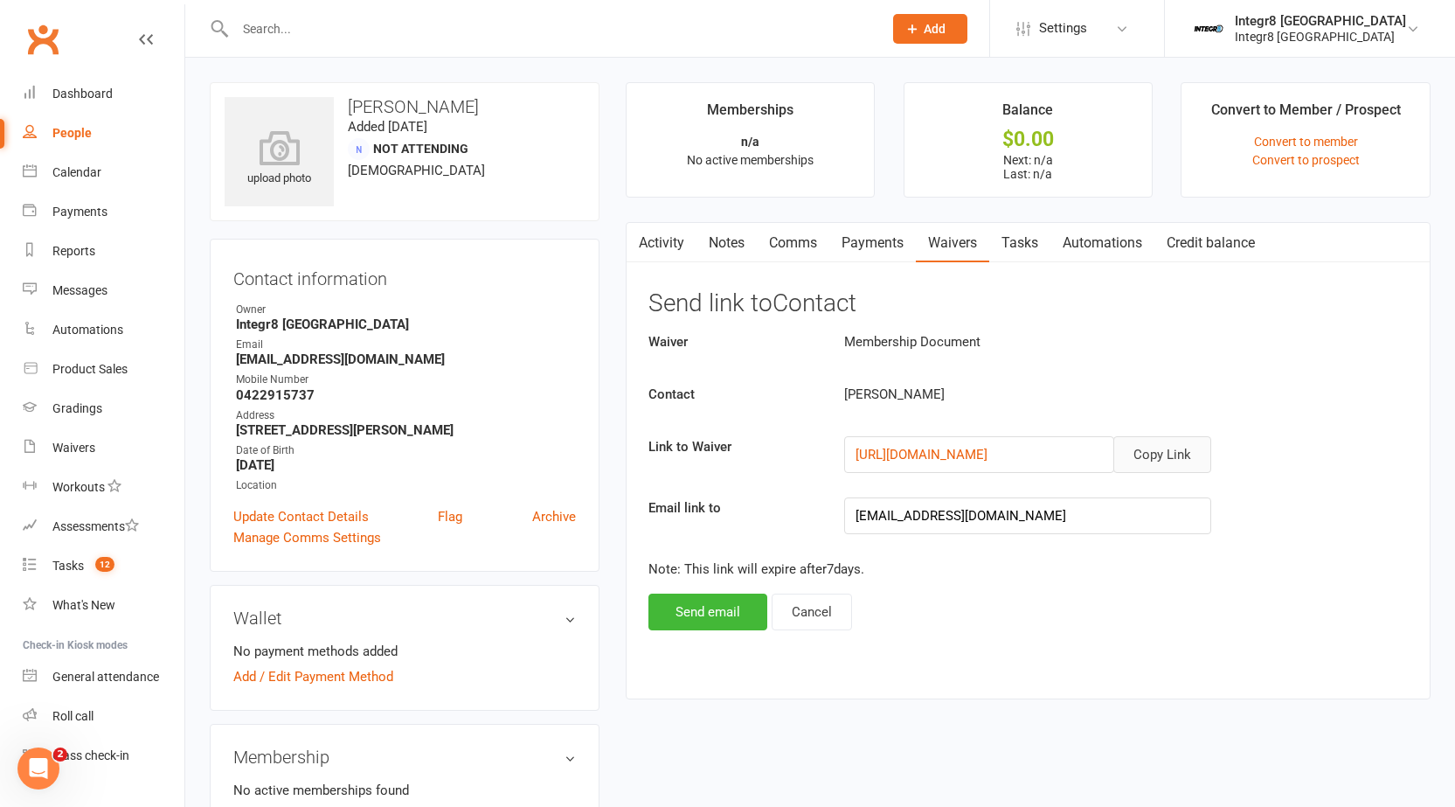
click at [1150, 445] on button "Copy Link" at bounding box center [1162, 454] width 98 height 37
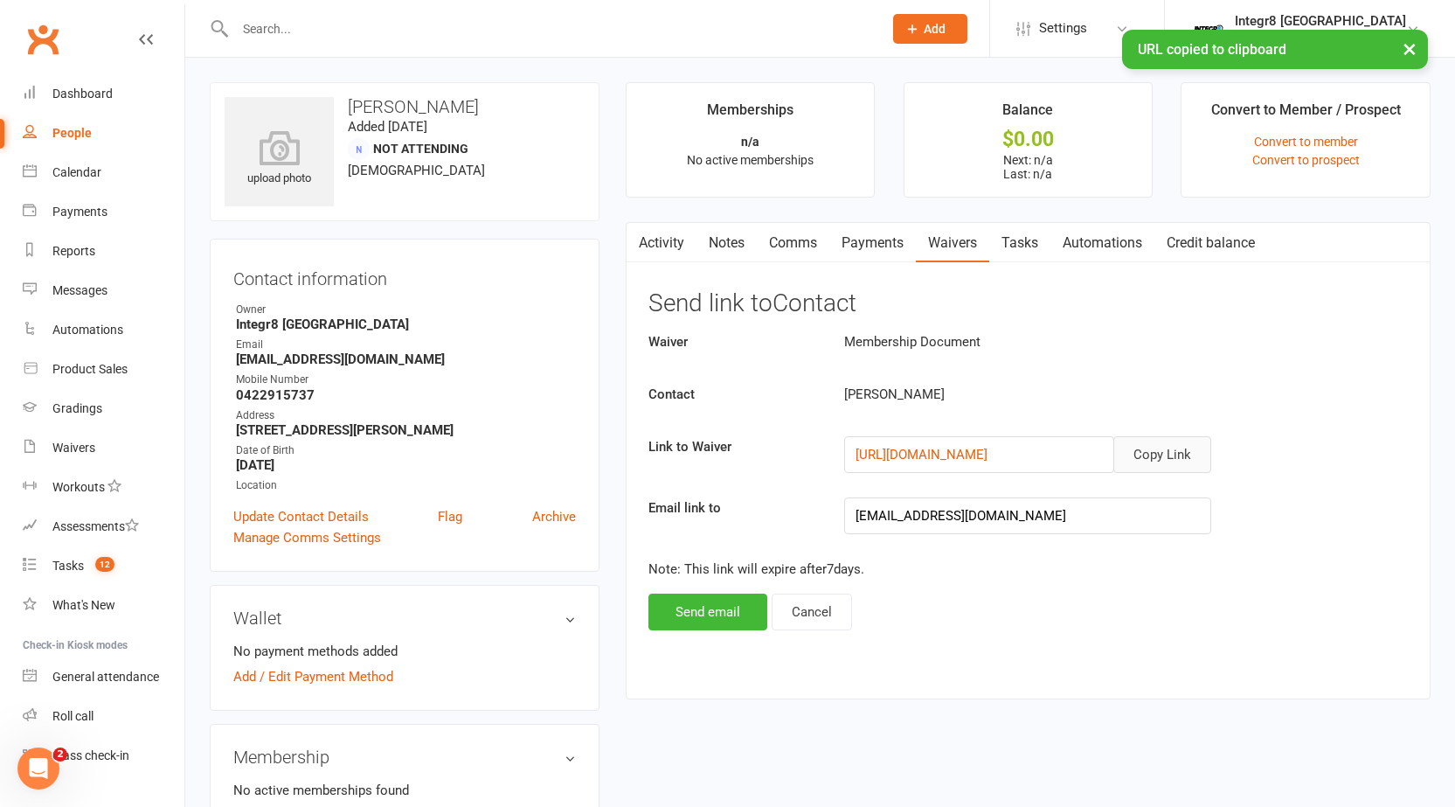
click at [780, 239] on link "Comms" at bounding box center [793, 243] width 73 height 40
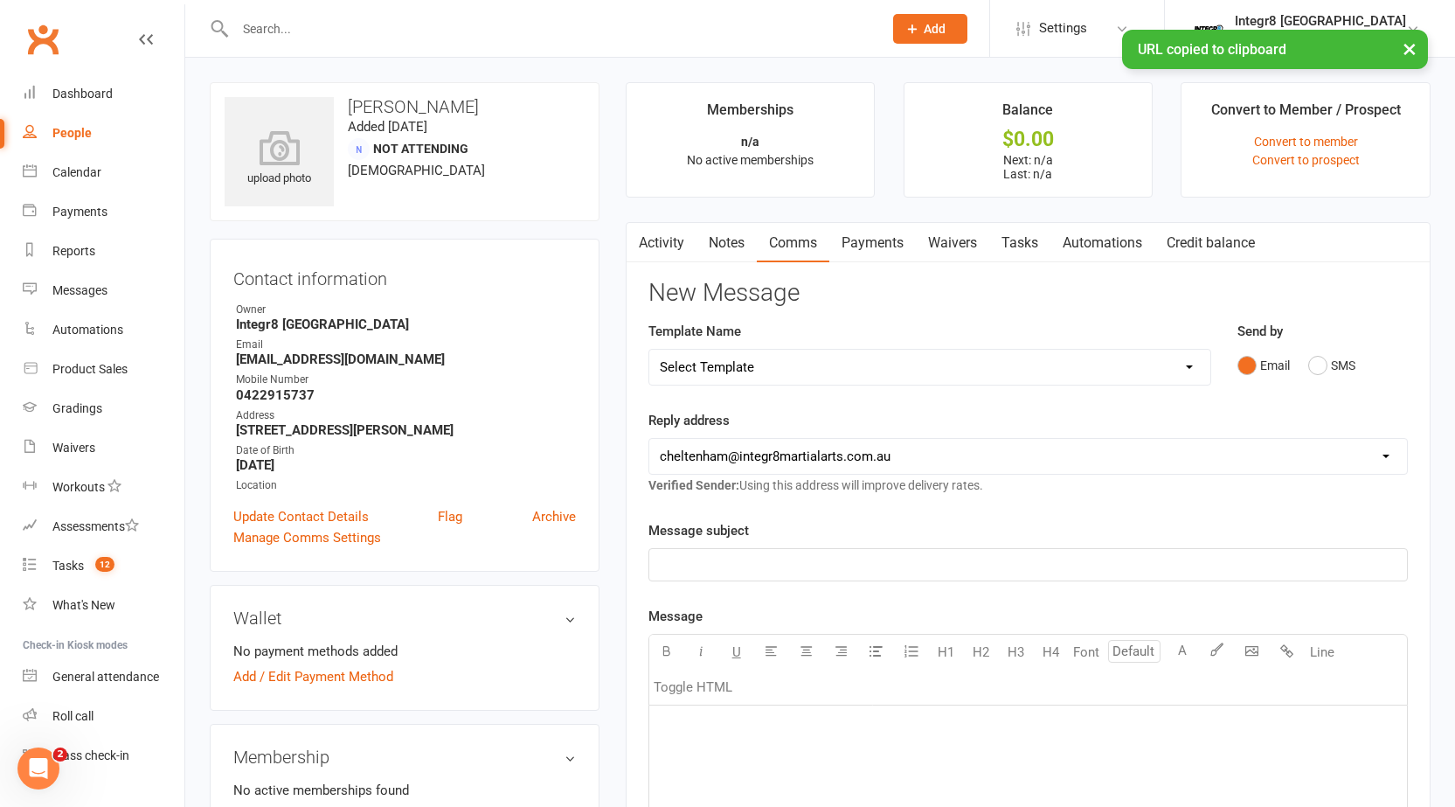
click at [817, 367] on select "Select Template [SMS] [Default template - review before using] Appointment remi…" at bounding box center [929, 367] width 561 height 35
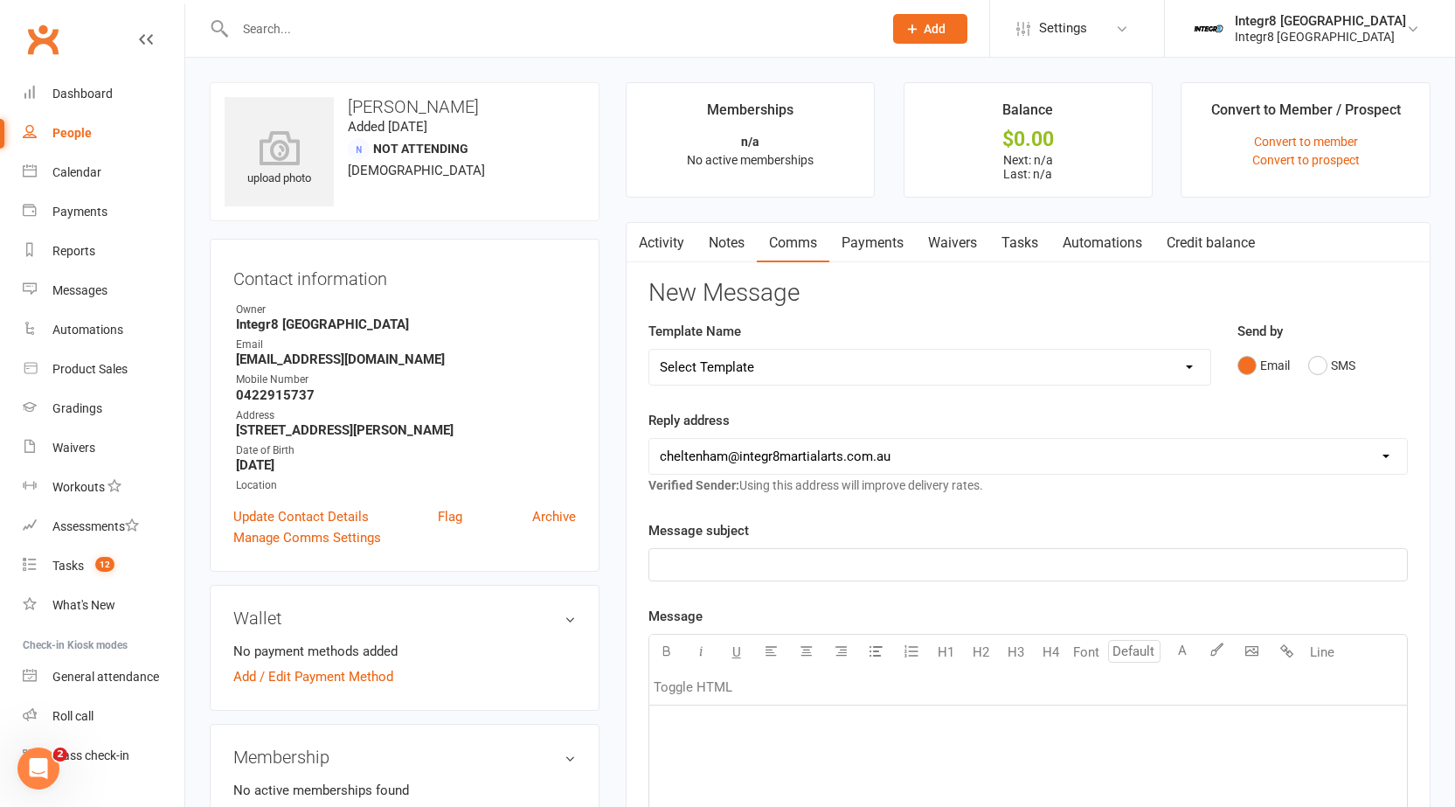
select select "38"
click at [649, 350] on select "Select Template [SMS] [Default template - review before using] Appointment remi…" at bounding box center [929, 367] width 561 height 35
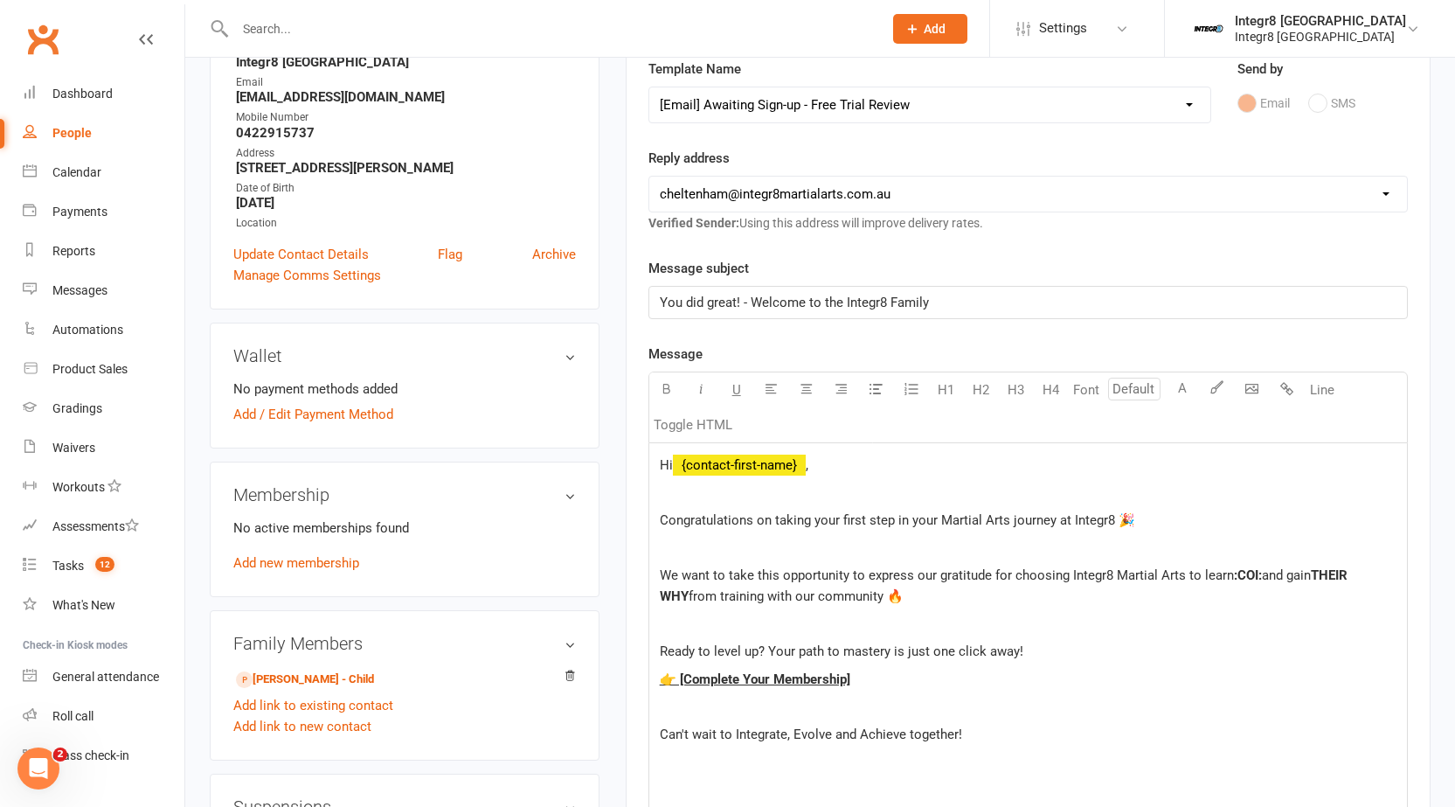
scroll to position [350, 0]
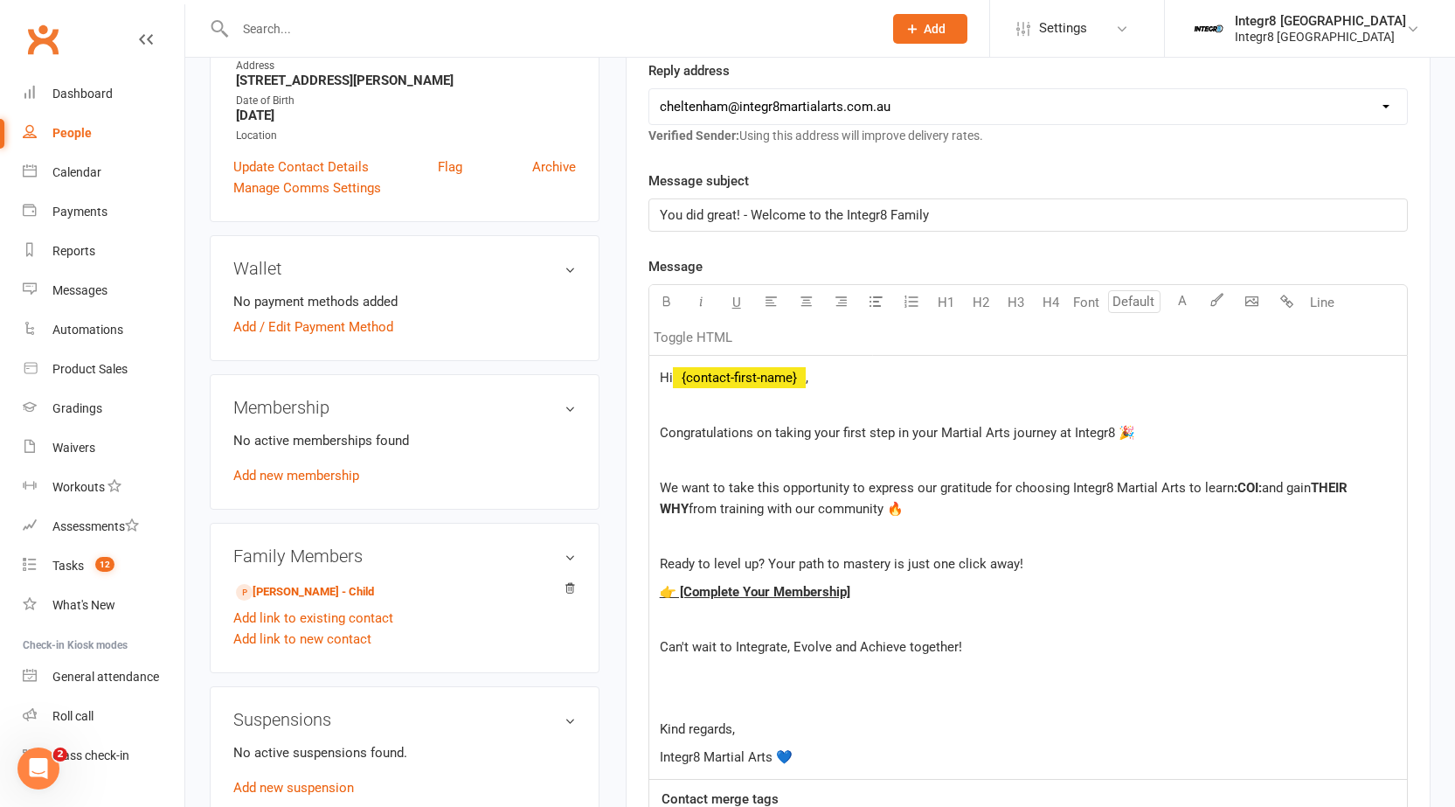
click at [667, 384] on span "Hi" at bounding box center [666, 378] width 13 height 16
click at [842, 436] on span "Congratulations on taking your first step in your Martial Arts journey at Integ…" at bounding box center [897, 433] width 475 height 16
drag, startPoint x: 865, startPoint y: 437, endPoint x: 844, endPoint y: 431, distance: 21.8
click at [844, 431] on span "Congratulations on taking your son first step in your Martial Arts journey at I…" at bounding box center [910, 433] width 501 height 16
click at [774, 434] on span "Congratulations on taking your first step in your Martial Arts journey at Integ…" at bounding box center [897, 433] width 475 height 16
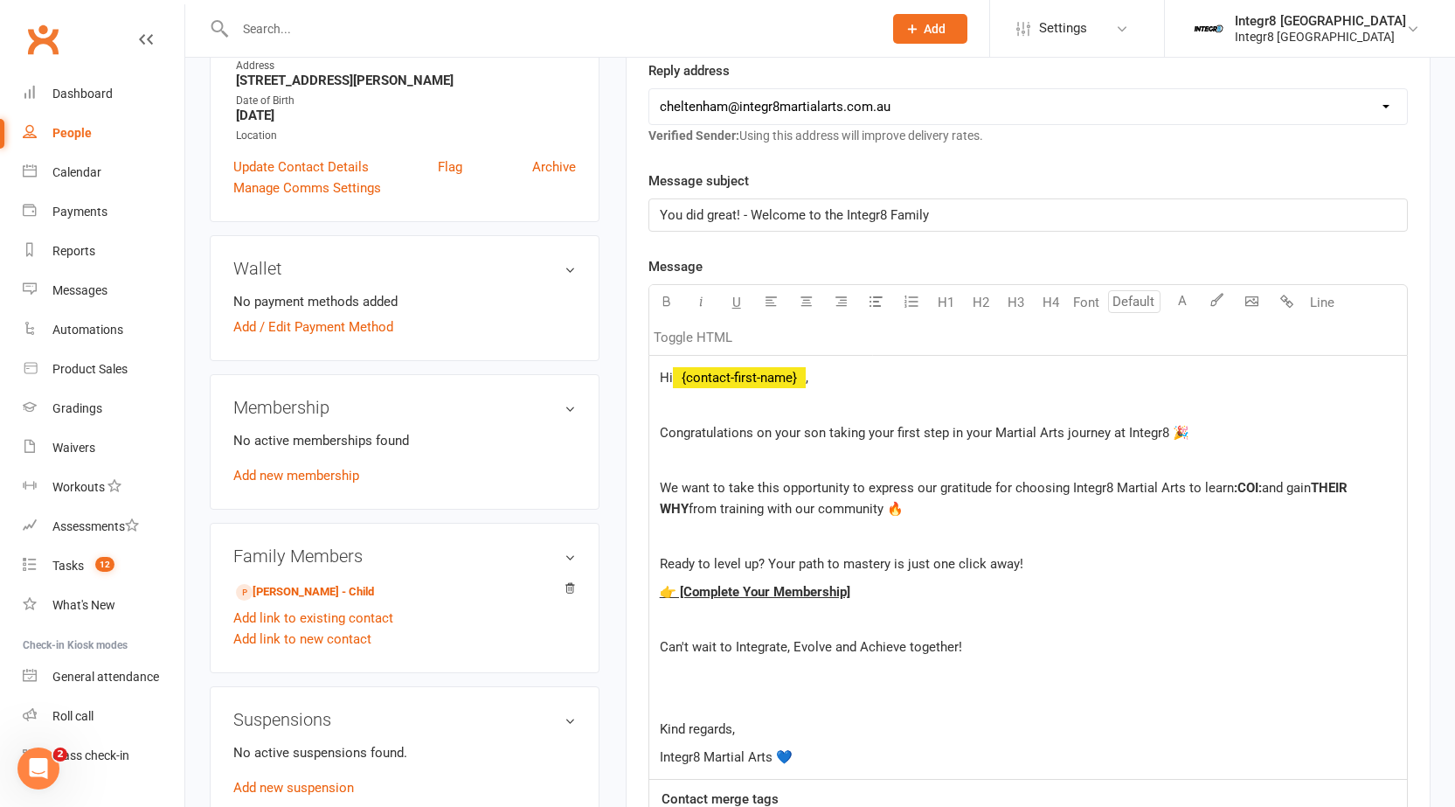
click at [876, 429] on span "Congratulations on your son taking your first step in your Martial Arts journey…" at bounding box center [925, 433] width 530 height 16
click at [939, 435] on span "Congratulations on your son taking his first step in your Martial Arts journey …" at bounding box center [921, 433] width 522 height 16
click at [987, 432] on span "Congratulations on your son taking his first steps in your Martial Arts journey…" at bounding box center [924, 433] width 529 height 16
click at [991, 433] on span "Congratulations on your son taking his first steps in your Martial Arts journey…" at bounding box center [924, 433] width 529 height 16
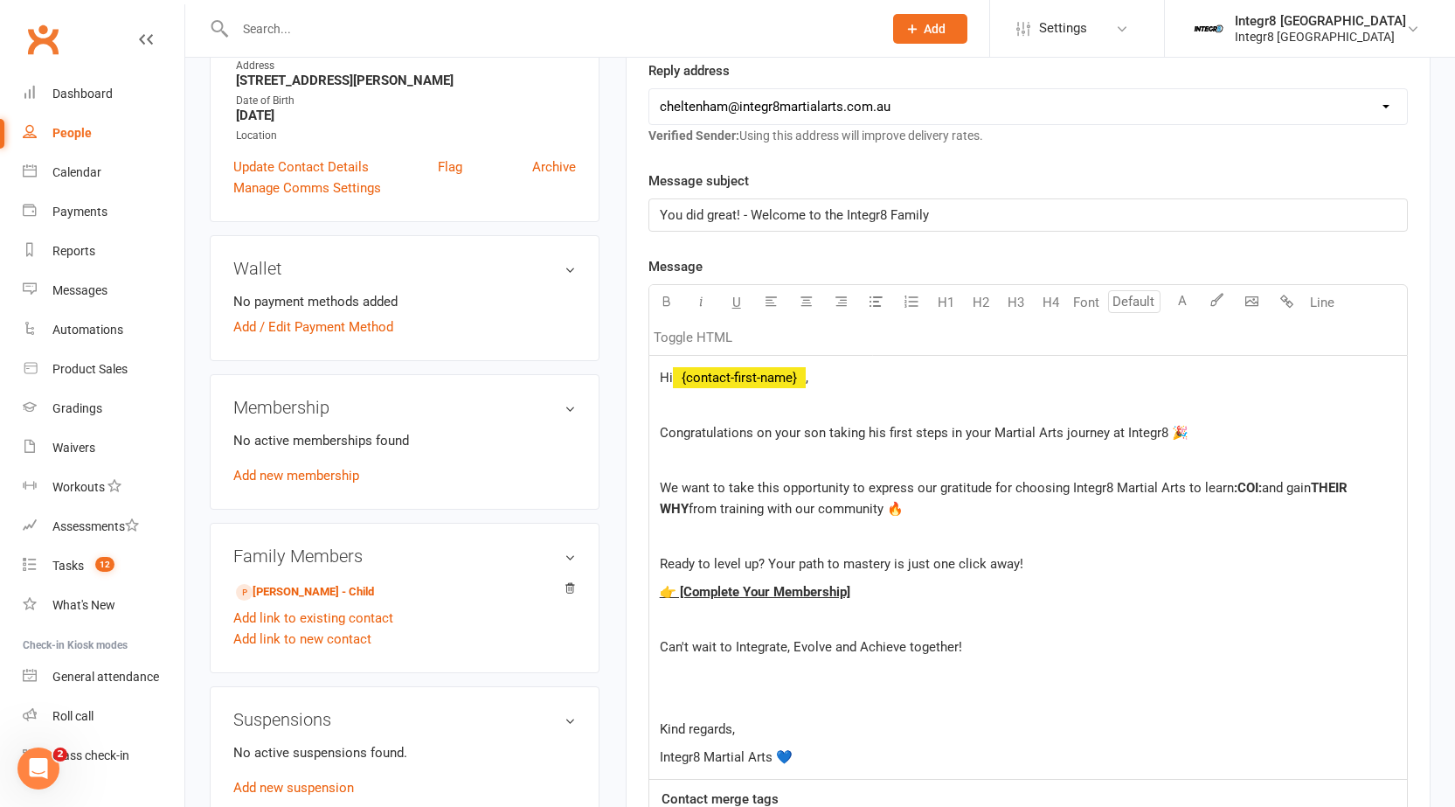
click at [983, 430] on span "Congratulations on your son taking his first steps in your Martial Arts journey…" at bounding box center [924, 433] width 529 height 16
drag, startPoint x: 1262, startPoint y: 489, endPoint x: 1230, endPoint y: 481, distance: 32.4
click at [1230, 481] on p "We want to take this opportunity to express our gratitude for choosing Integr8 …" at bounding box center [1028, 498] width 737 height 42
drag, startPoint x: 1313, startPoint y: 483, endPoint x: 1378, endPoint y: 497, distance: 67.0
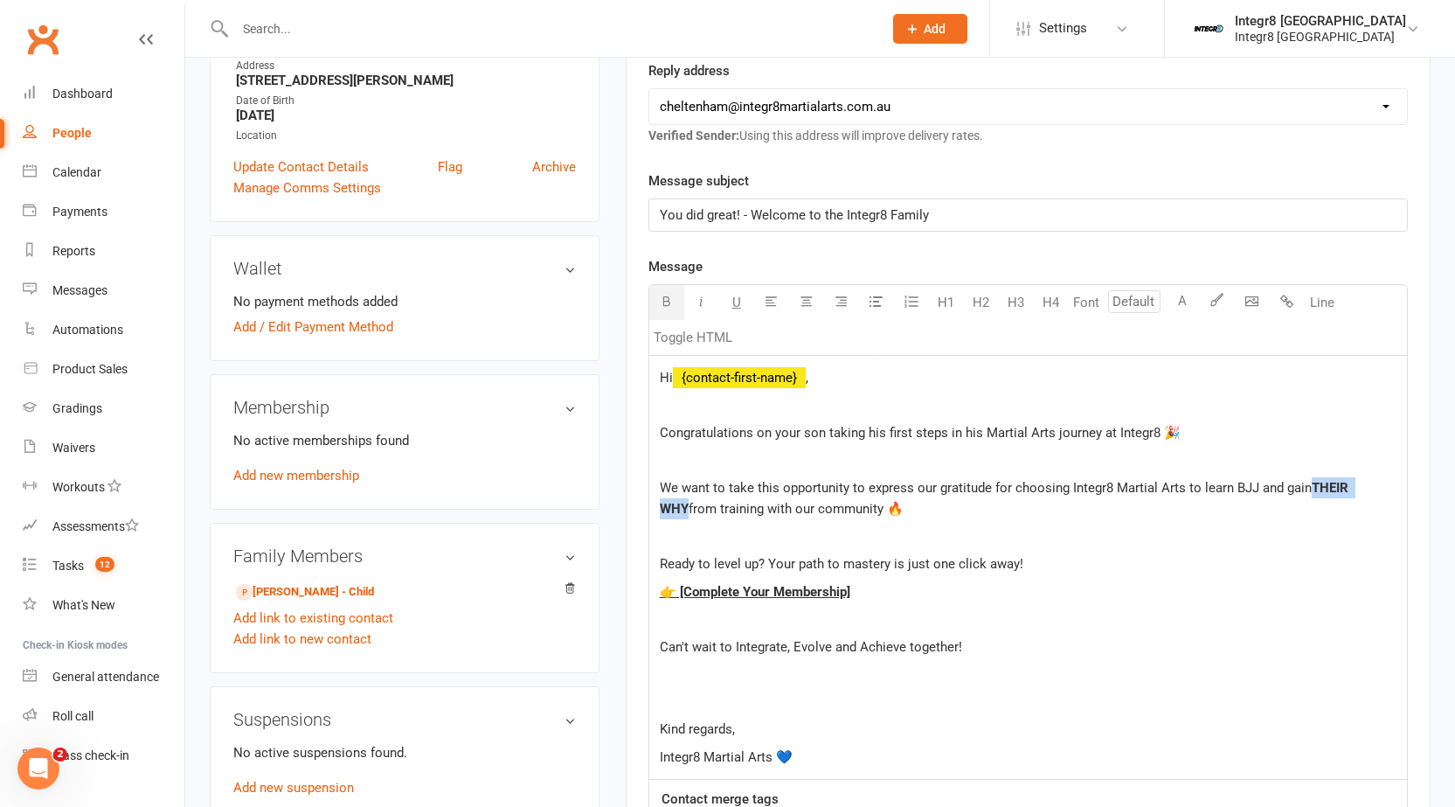
click at [1378, 497] on p "We want to take this opportunity to express our gratitude for choosing Integr8 …" at bounding box center [1028, 498] width 737 height 42
drag, startPoint x: 856, startPoint y: 586, endPoint x: 677, endPoint y: 598, distance: 178.6
click at [677, 598] on p "👉 [Complete Your Membership]" at bounding box center [1028, 591] width 737 height 21
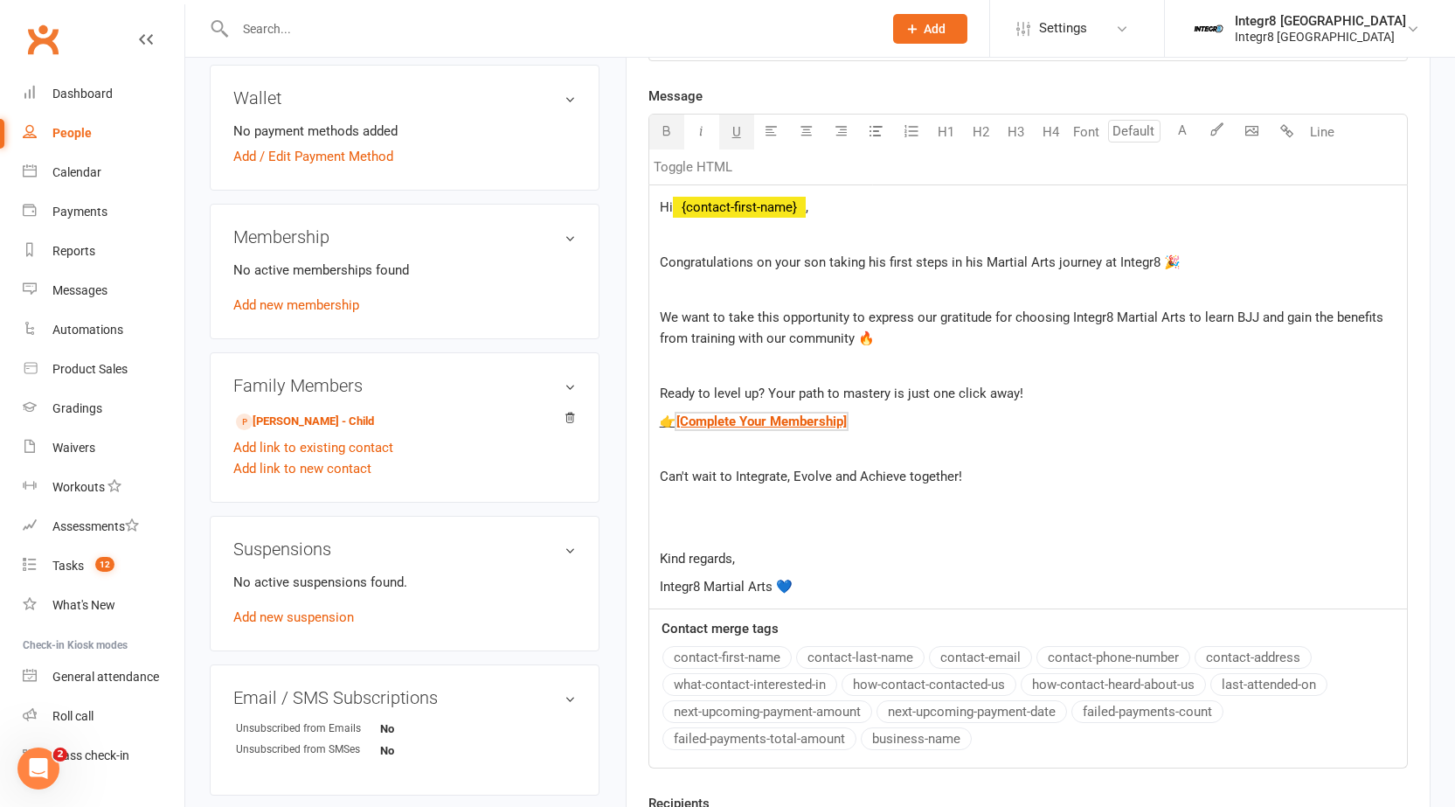
scroll to position [524, 0]
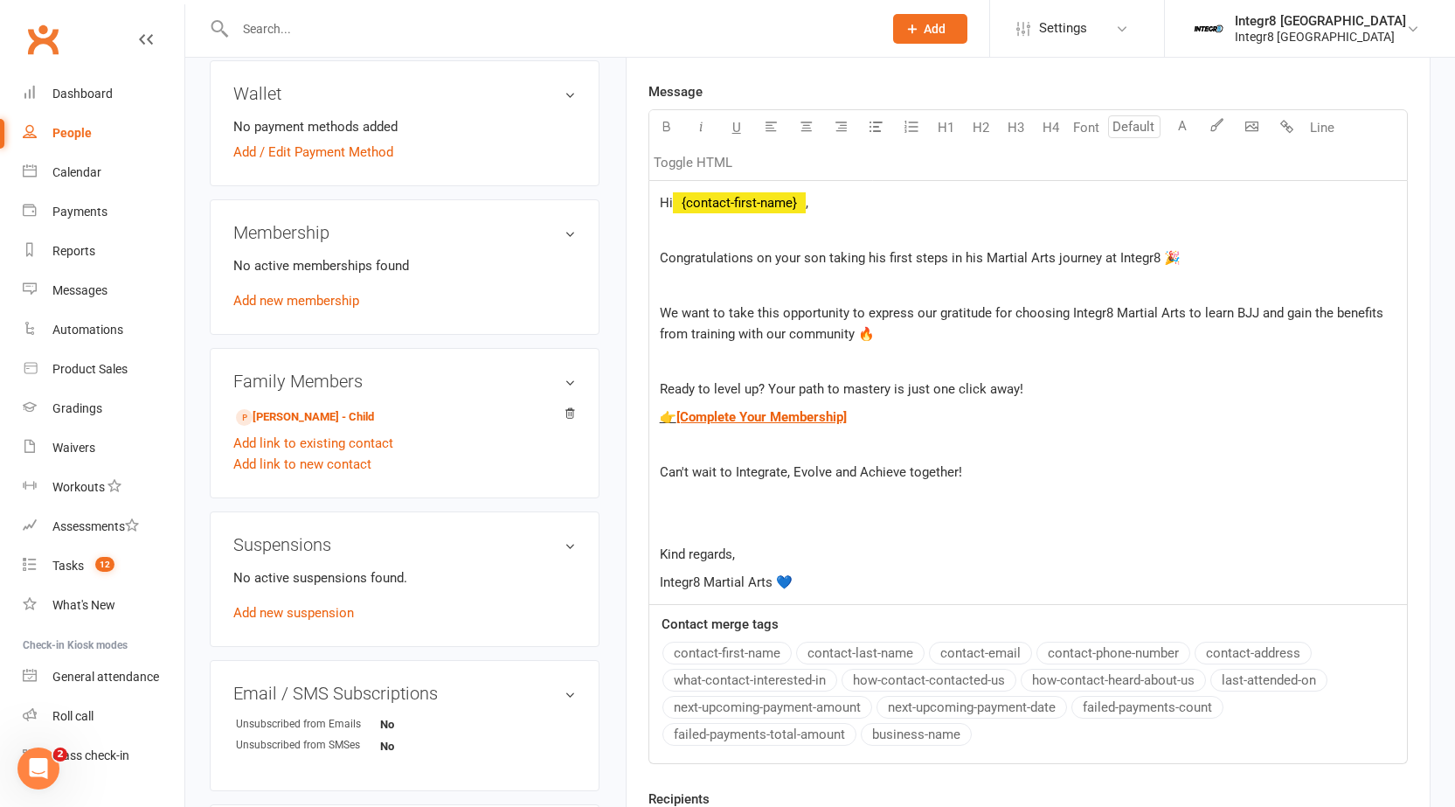
click at [745, 550] on p "Kind regards," at bounding box center [1028, 554] width 737 height 21
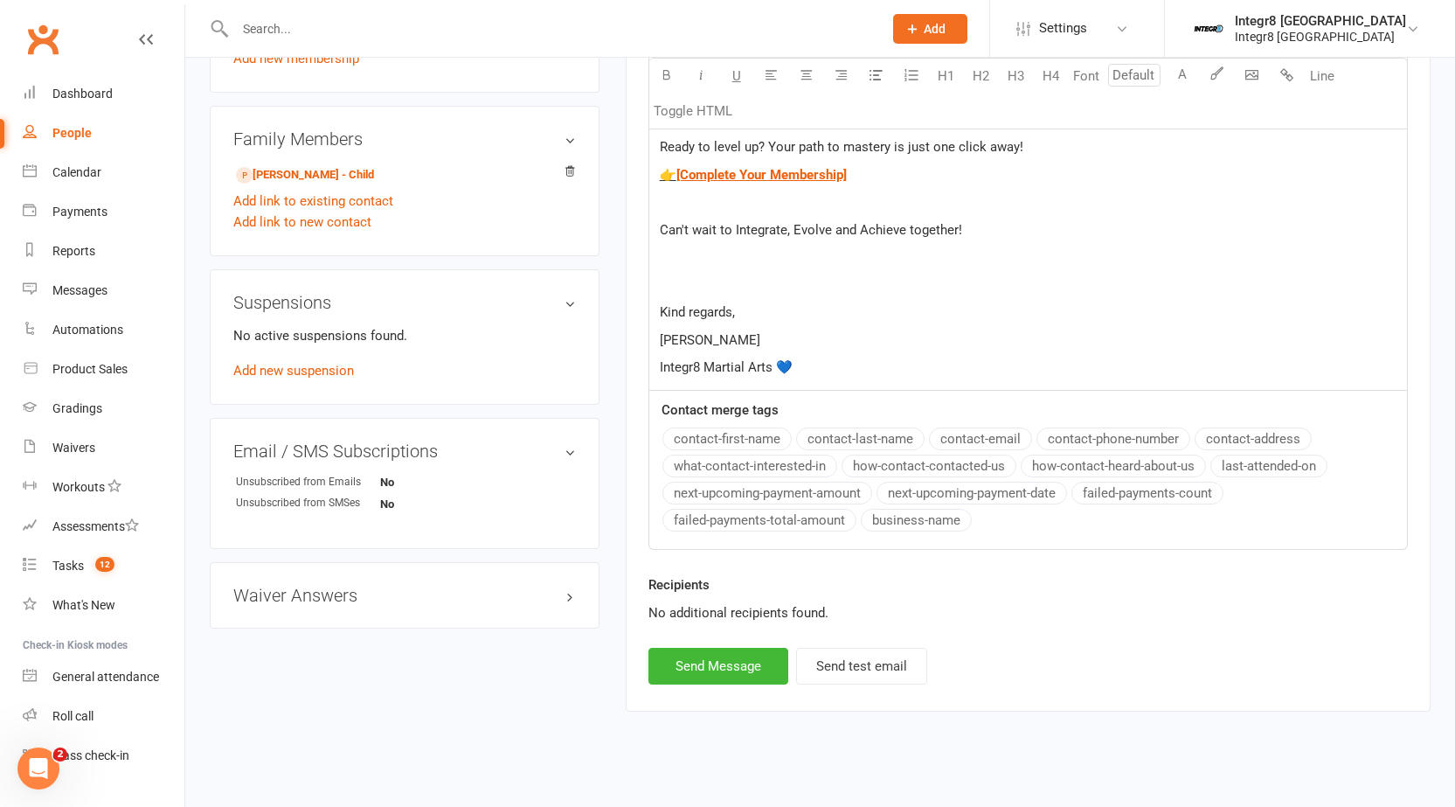
scroll to position [782, 0]
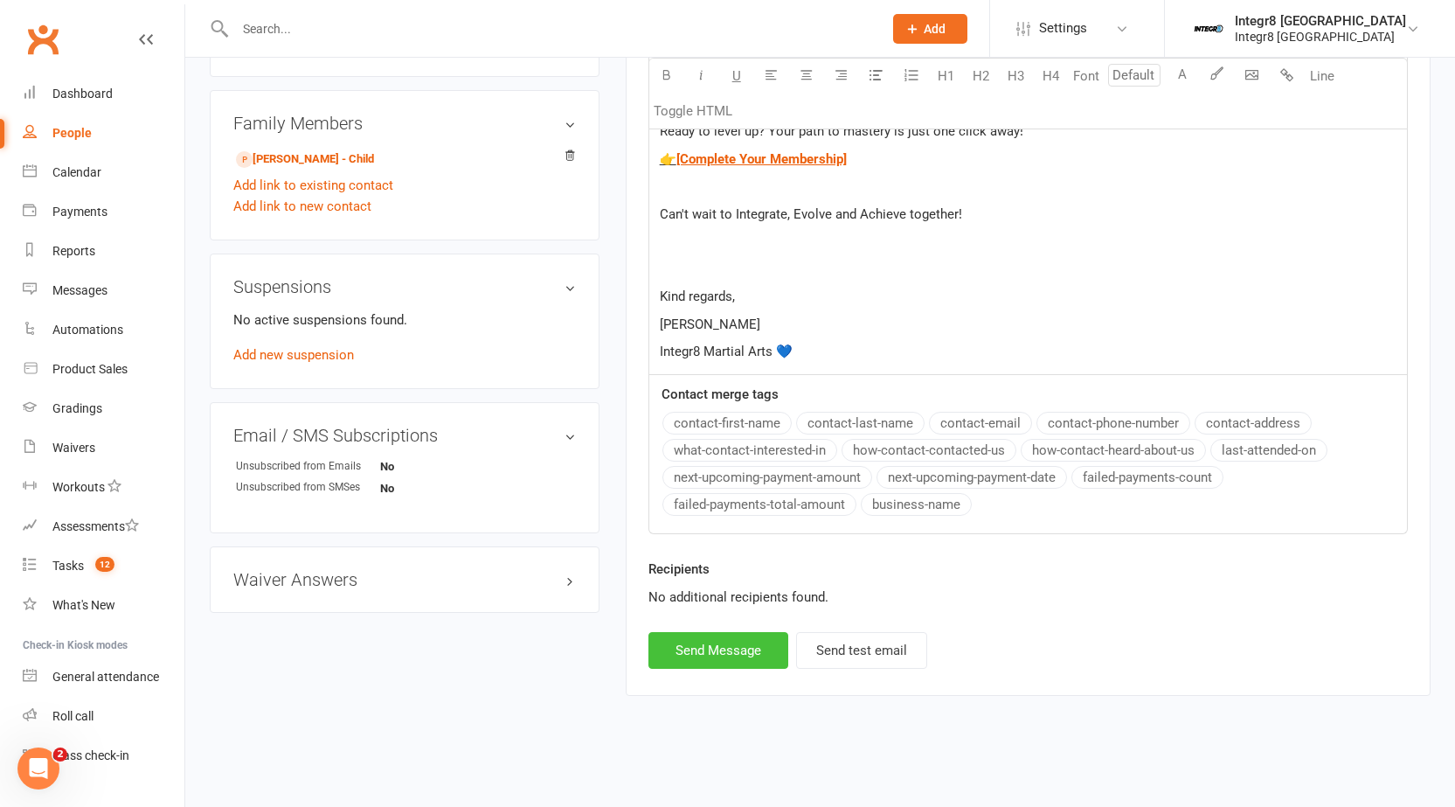
click at [724, 638] on button "Send Message" at bounding box center [718, 650] width 140 height 37
select select
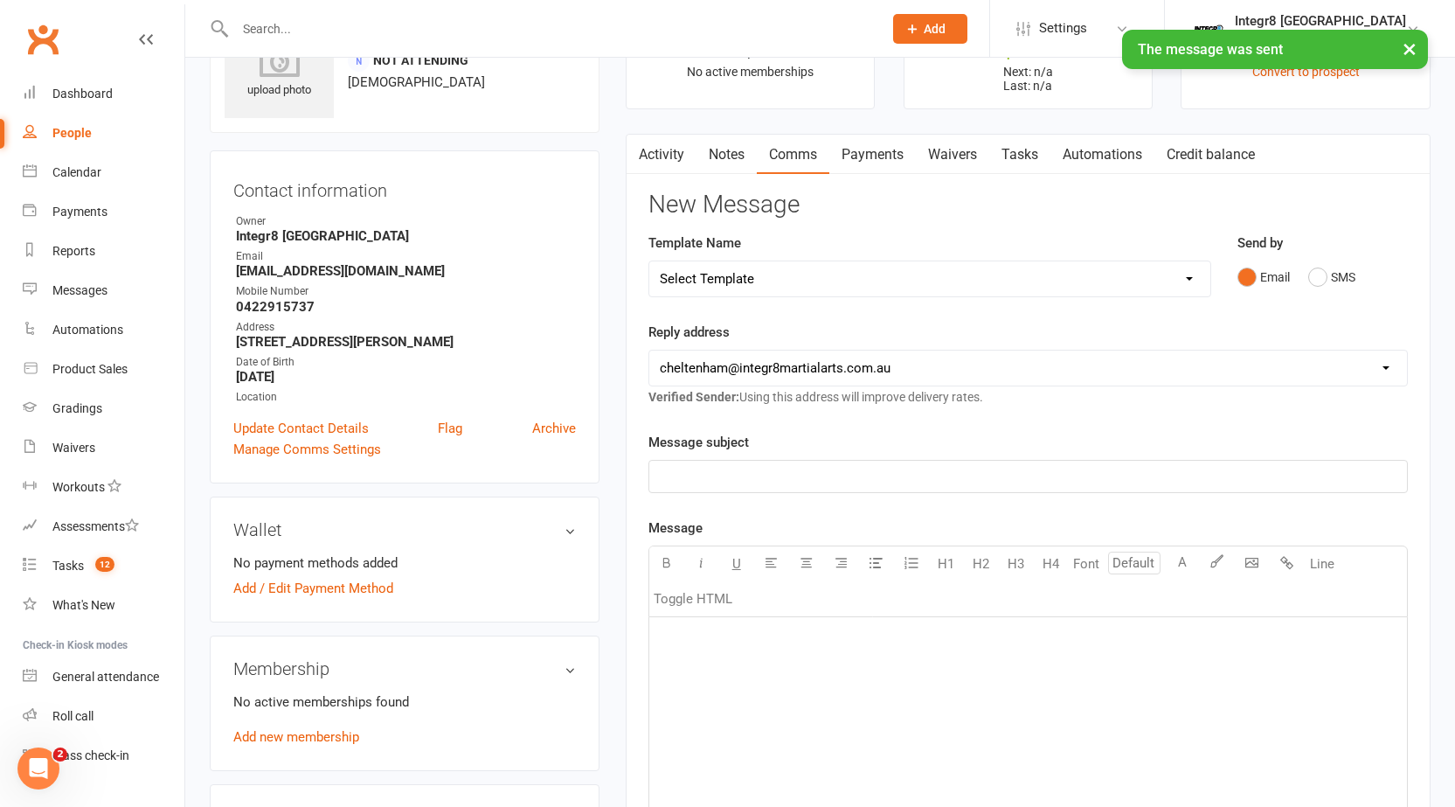
scroll to position [0, 0]
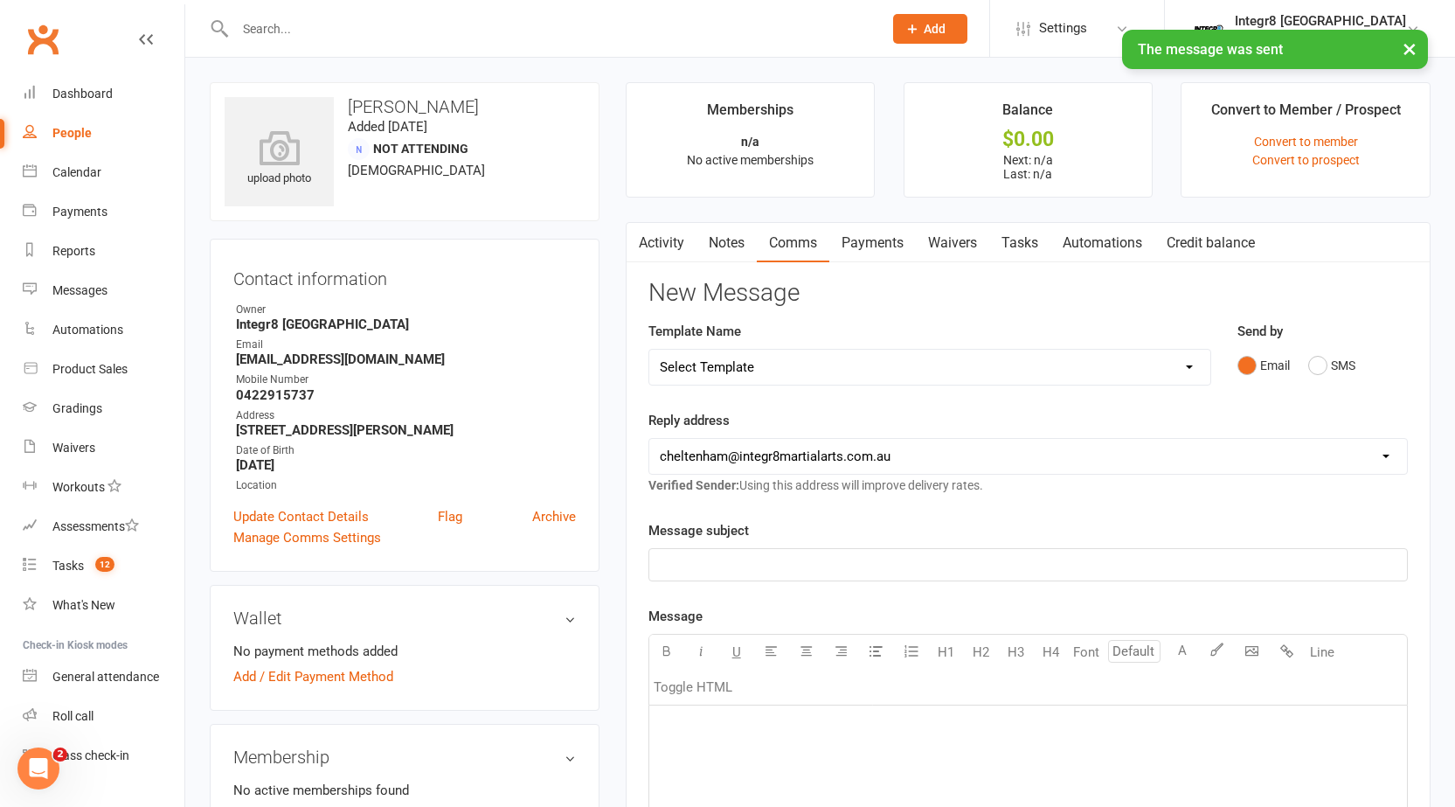
click at [717, 232] on link "Notes" at bounding box center [726, 243] width 60 height 40
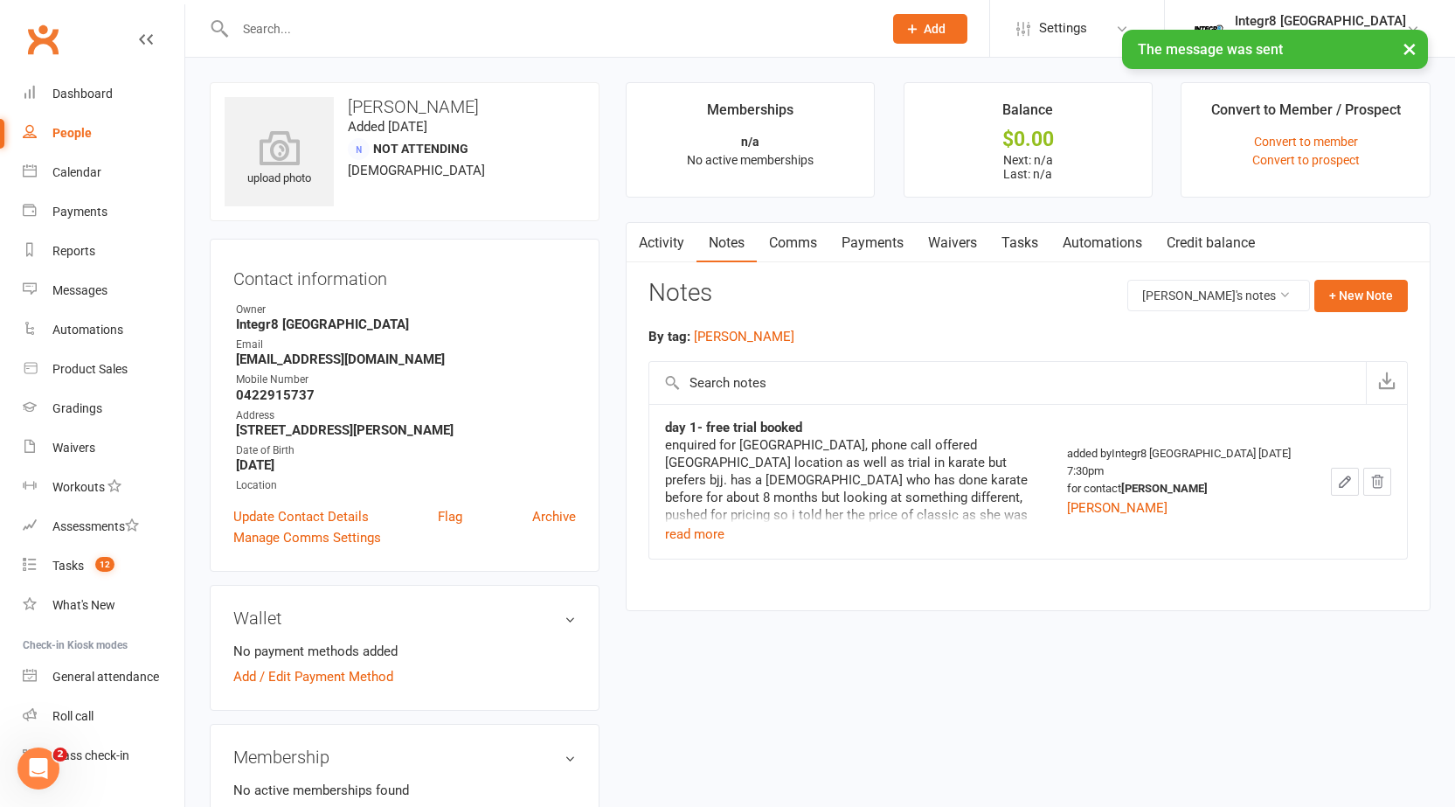
click at [664, 243] on link "Activity" at bounding box center [662, 243] width 70 height 40
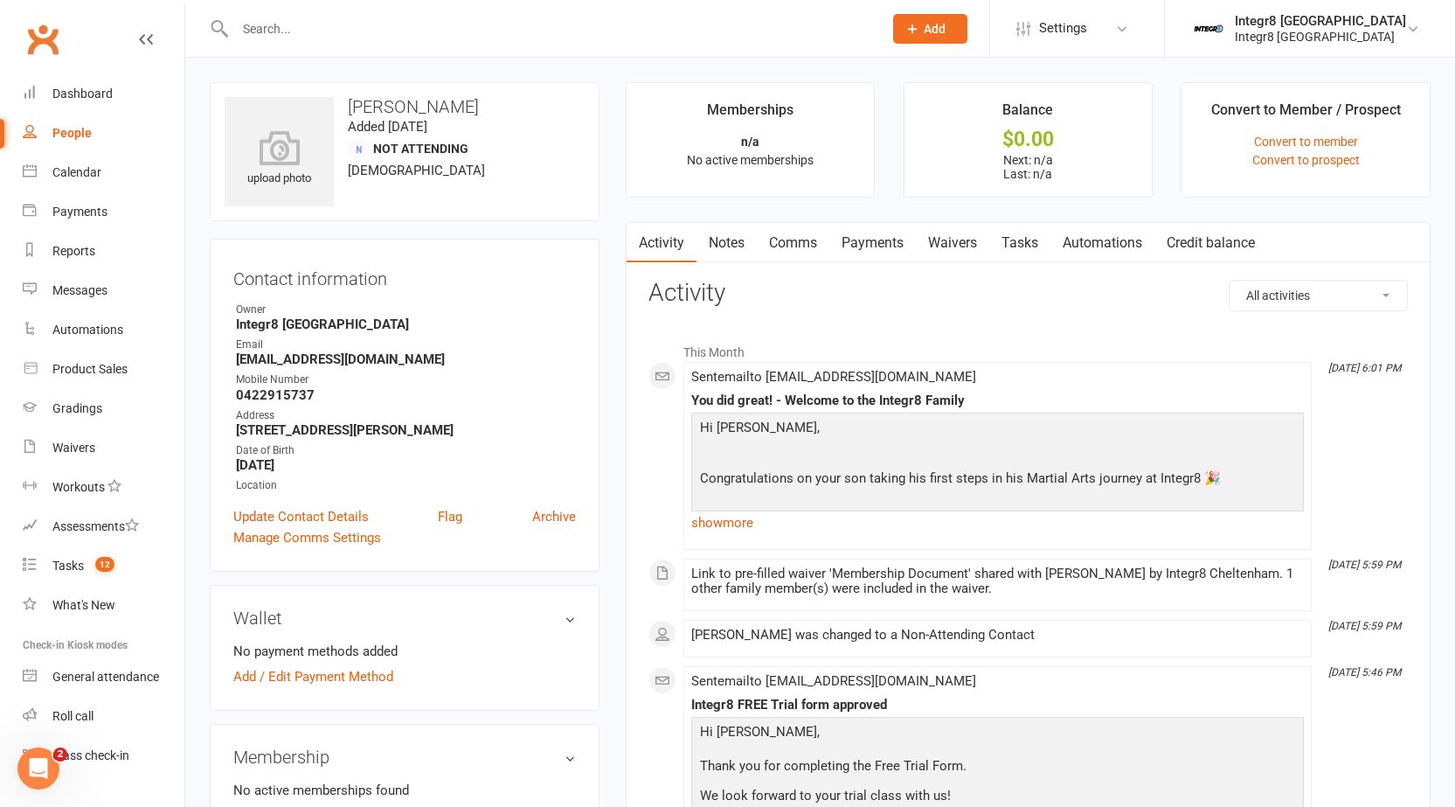
click at [55, 135] on div "People" at bounding box center [71, 133] width 39 height 14
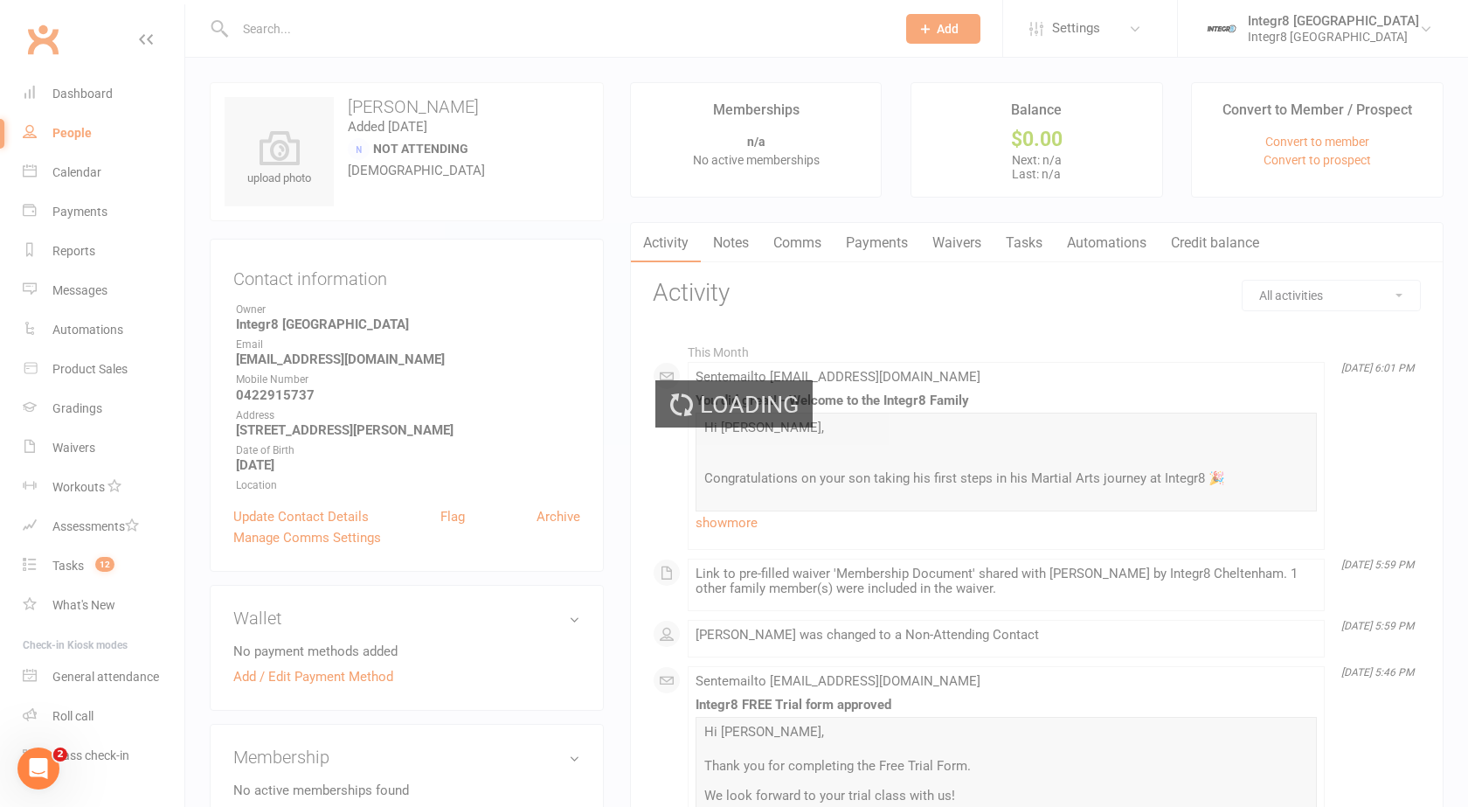
select select "25"
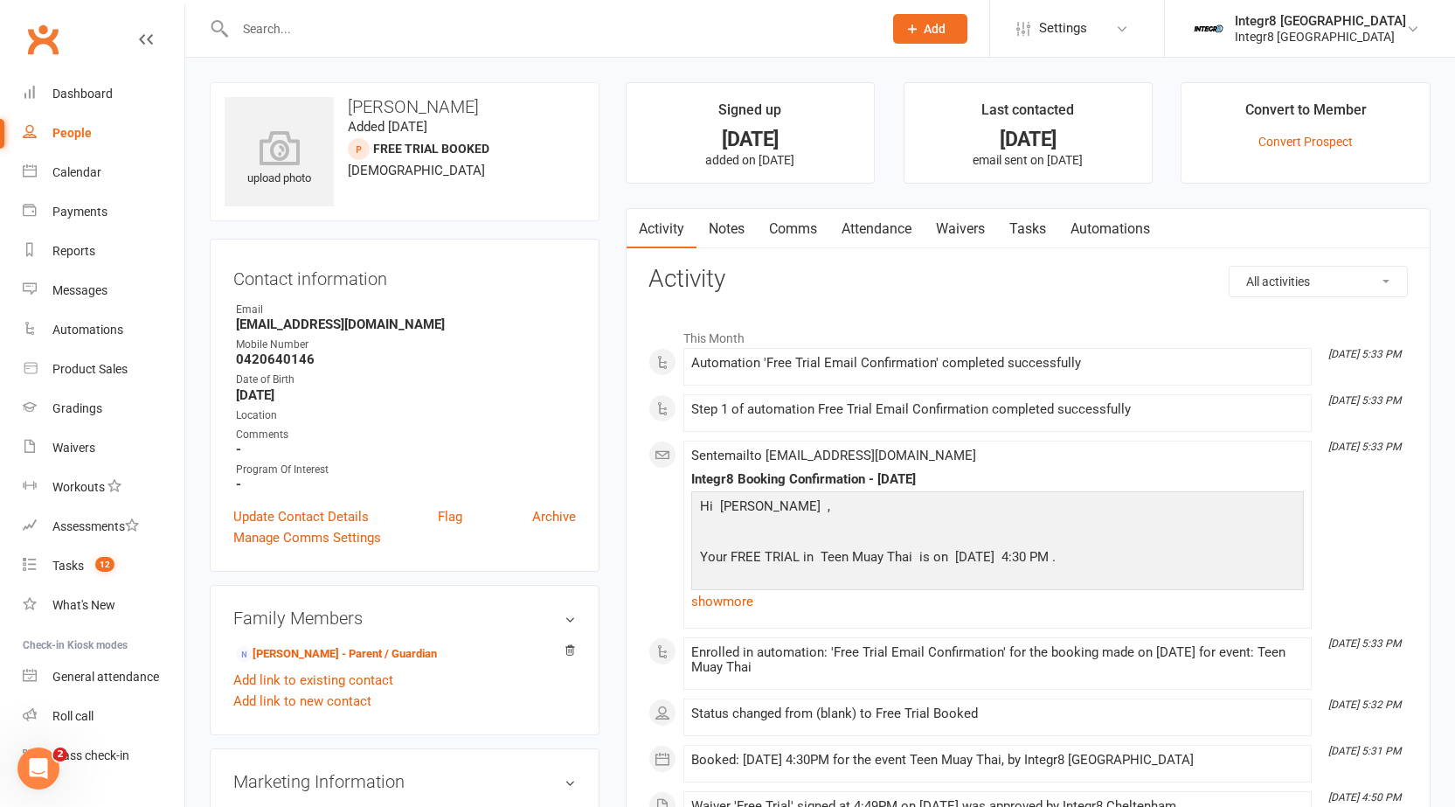
click at [745, 224] on link "Notes" at bounding box center [726, 229] width 60 height 40
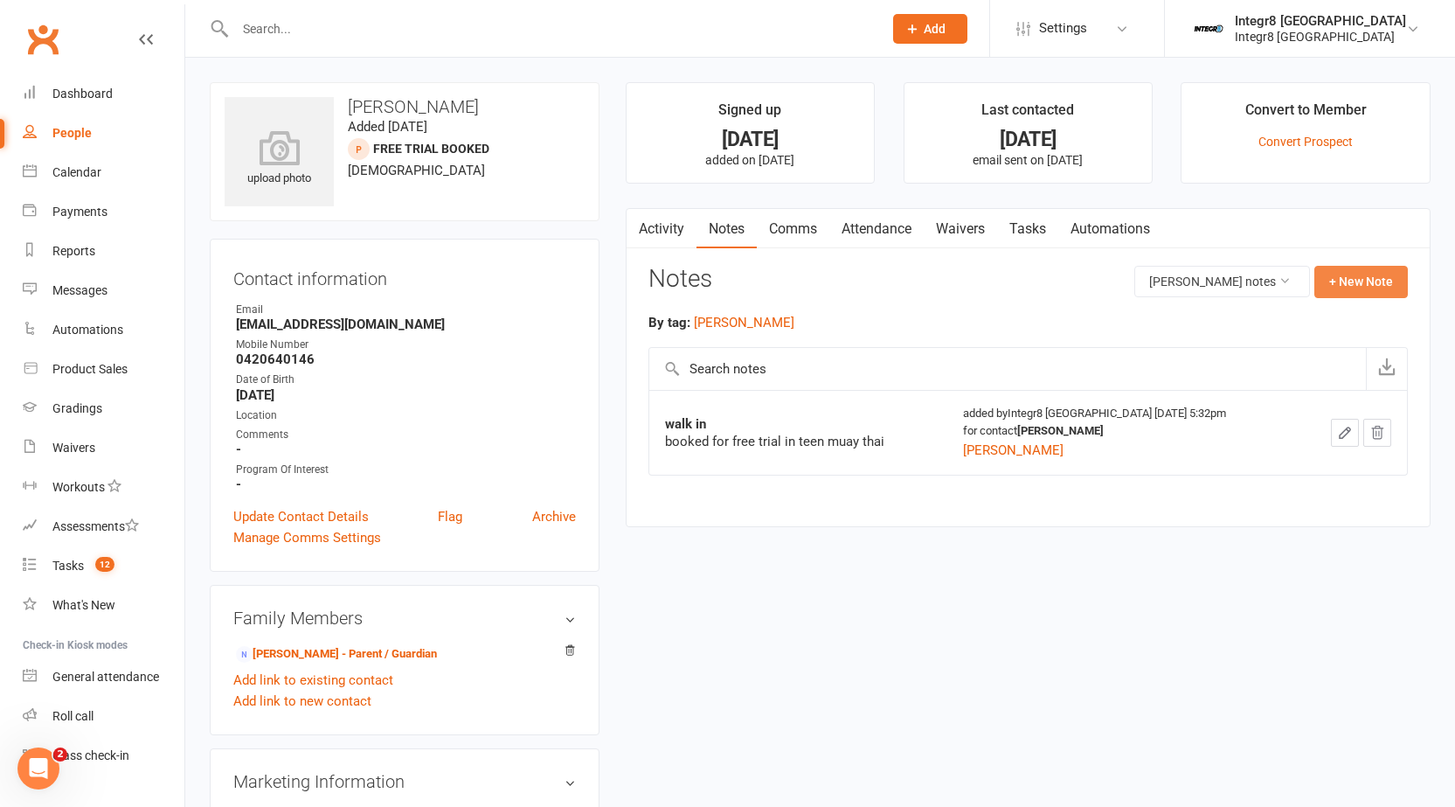
click at [1371, 281] on button "+ New Note" at bounding box center [1361, 281] width 94 height 31
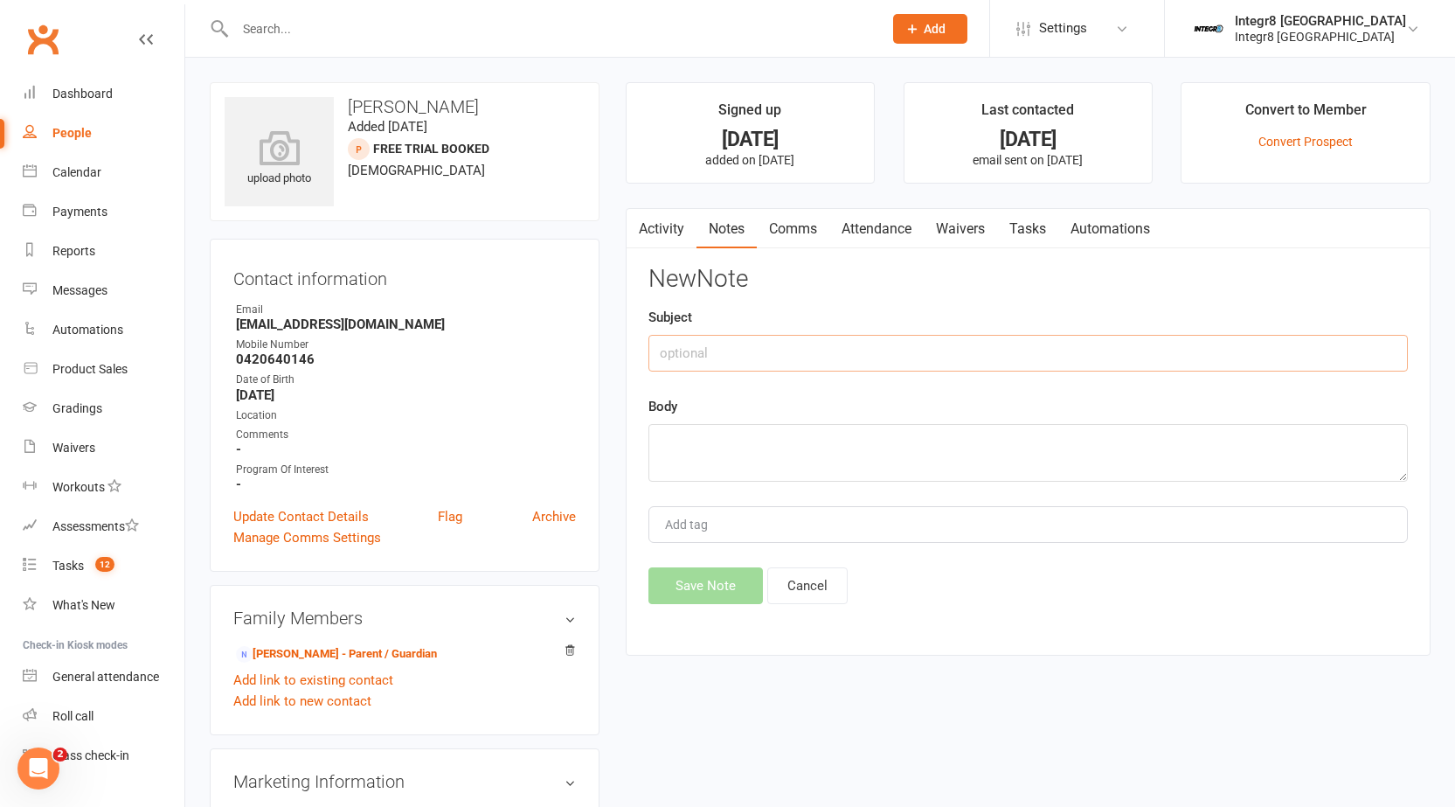
click at [761, 362] on input "text" at bounding box center [1027, 353] width 759 height 37
type input "post trial"
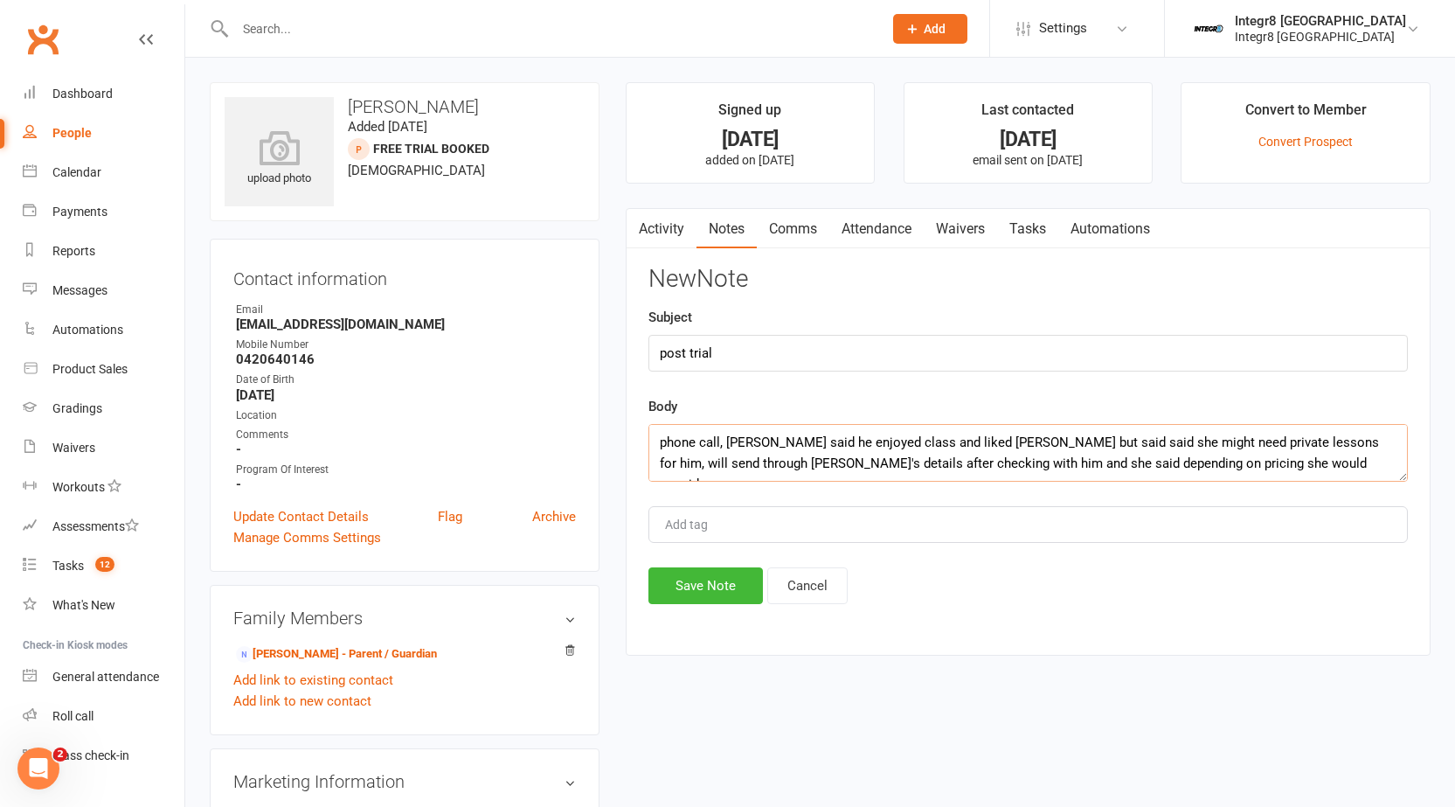
type textarea "phone call, [PERSON_NAME] said he enjoyed class and liked [PERSON_NAME] but sai…"
type input "[PERSON_NAME]"
click at [690, 573] on button "Save Note" at bounding box center [705, 585] width 114 height 37
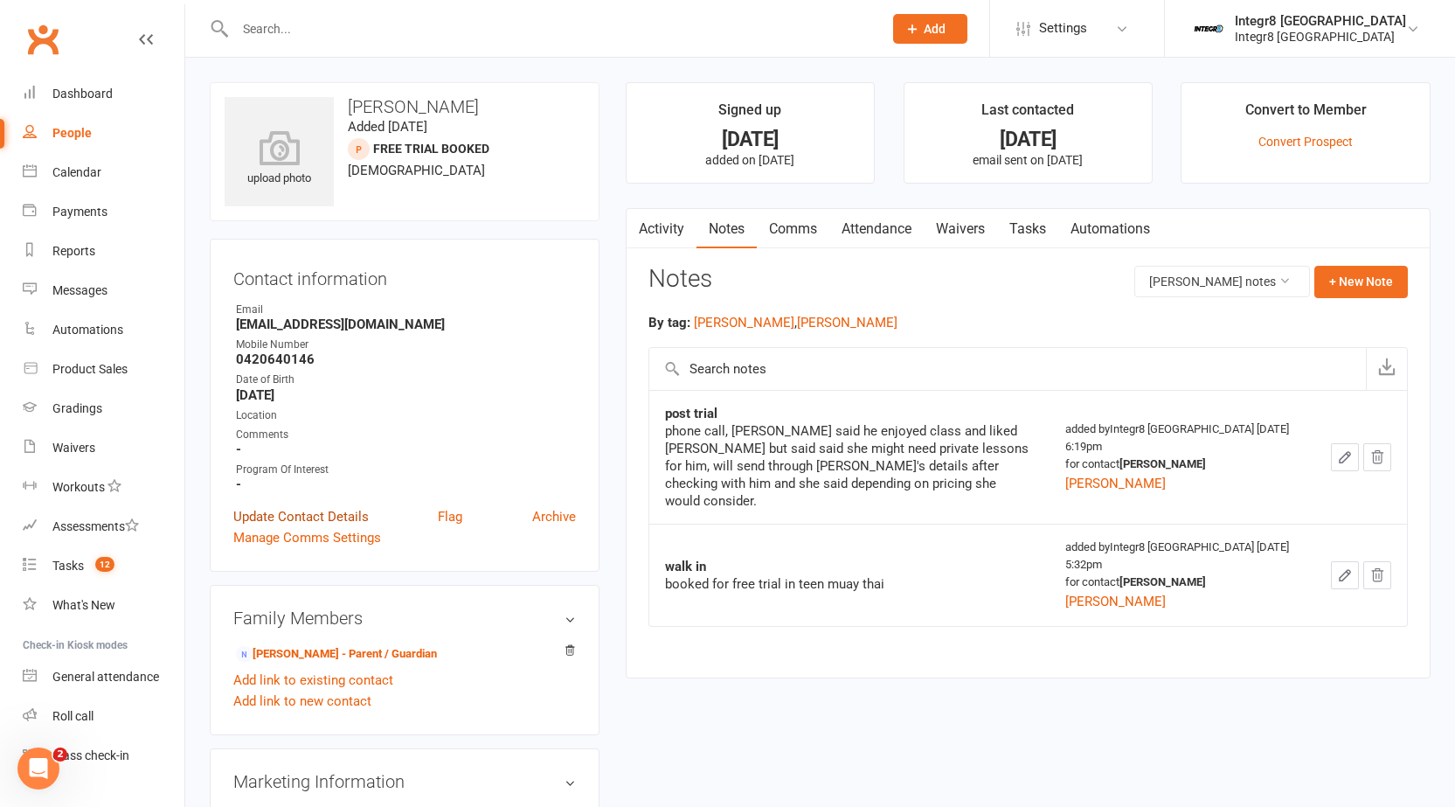
click at [337, 513] on link "Update Contact Details" at bounding box center [300, 516] width 135 height 21
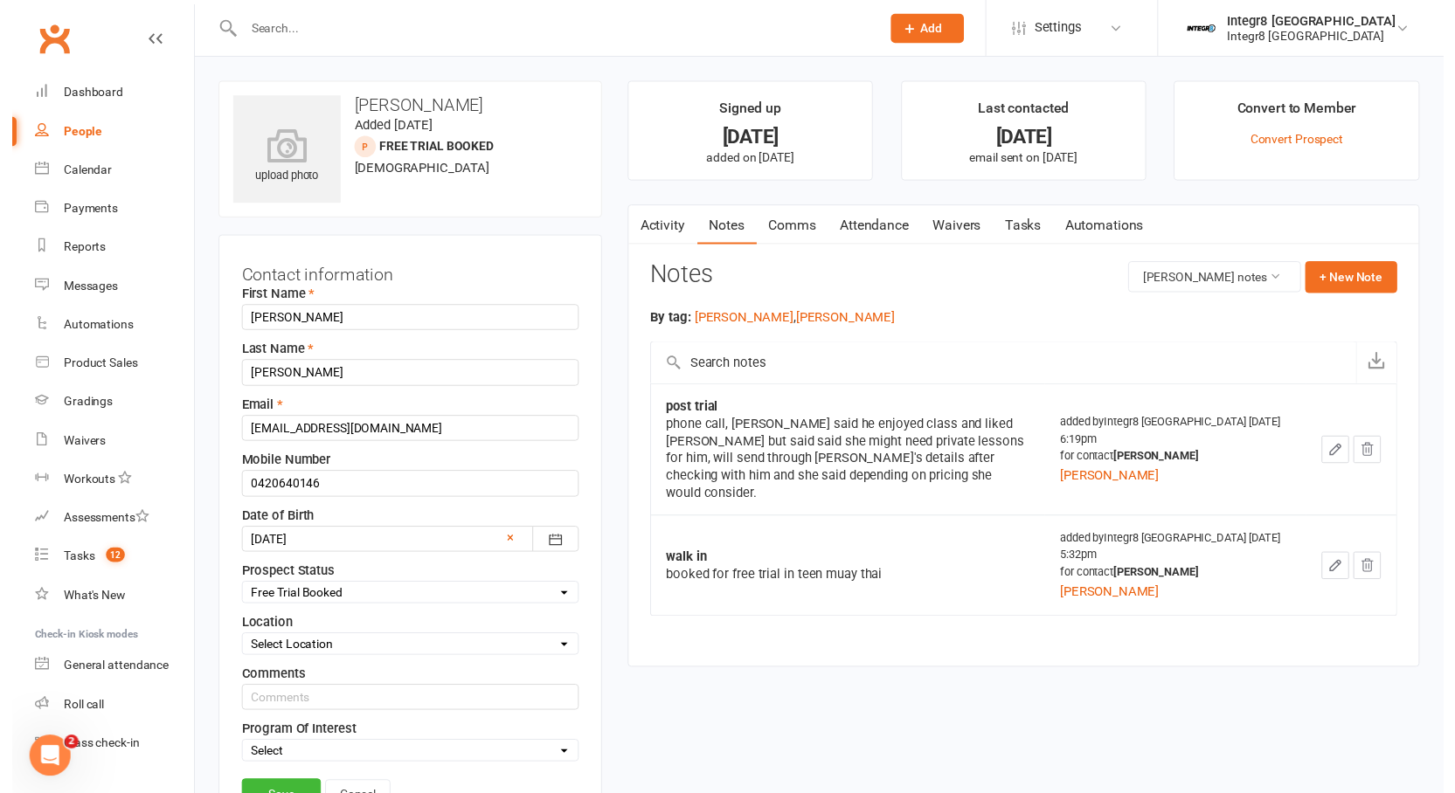
scroll to position [82, 0]
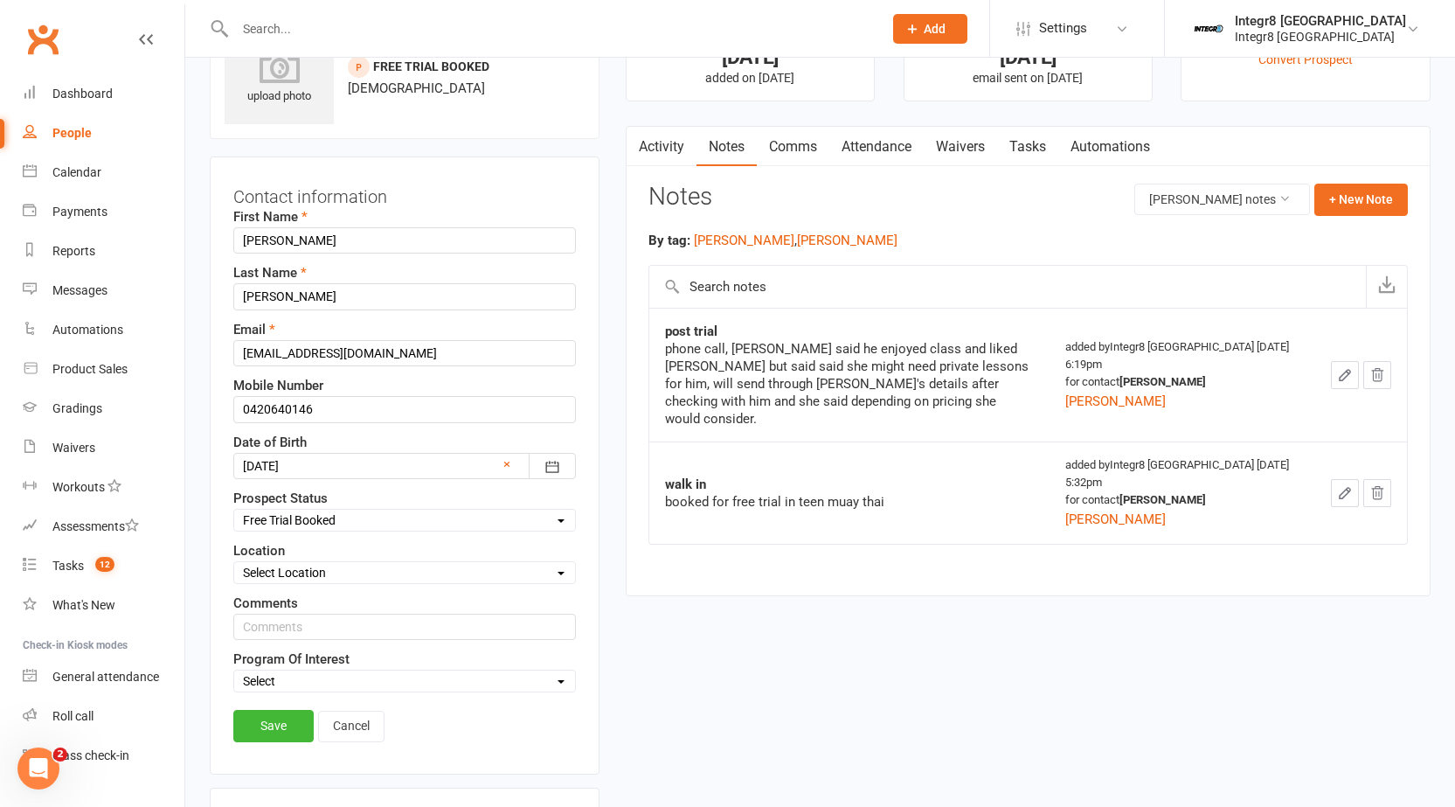
click at [315, 530] on select "Select Initial Contact Follow-up Free Trial Booked Awaiting Sign-Up Not Ready (…" at bounding box center [404, 519] width 341 height 19
click at [234, 510] on select "Select Initial Contact Follow-up Free Trial Booked Awaiting Sign-Up Not Ready (…" at bounding box center [404, 519] width 341 height 19
click at [356, 519] on select "Select Initial Contact Follow-up Free Trial Booked Awaiting Sign-Up Not Ready (…" at bounding box center [404, 519] width 341 height 19
drag, startPoint x: 842, startPoint y: 659, endPoint x: 731, endPoint y: 656, distance: 111.0
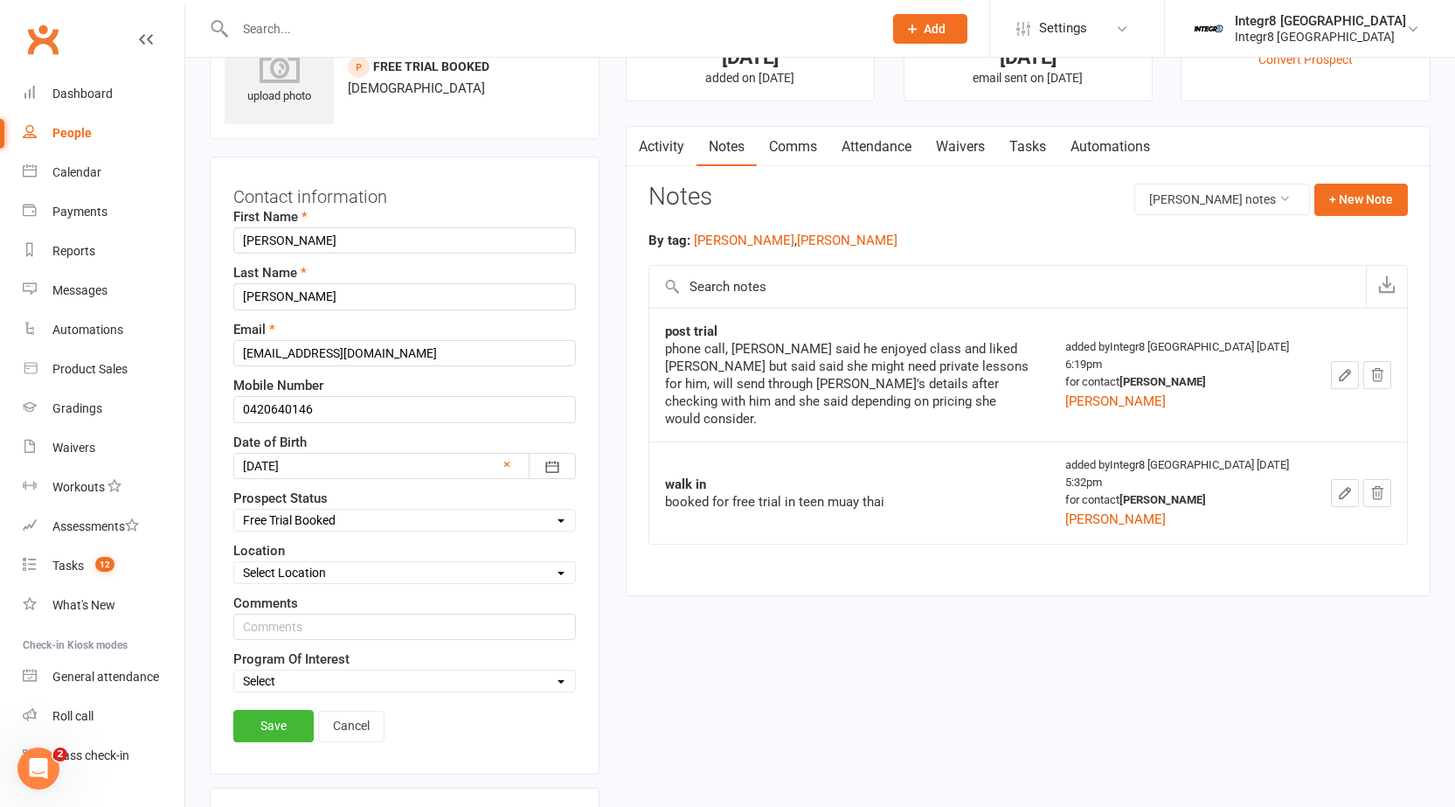
click at [366, 519] on select "Select Initial Contact Follow-up Free Trial Booked Awaiting Sign-Up Not Ready (…" at bounding box center [404, 519] width 341 height 19
select select "Personal Training"
click at [234, 510] on select "Select Initial Contact Follow-up Free Trial Booked Awaiting Sign-Up Not Ready (…" at bounding box center [404, 519] width 341 height 19
click at [274, 714] on link "Save" at bounding box center [273, 725] width 80 height 31
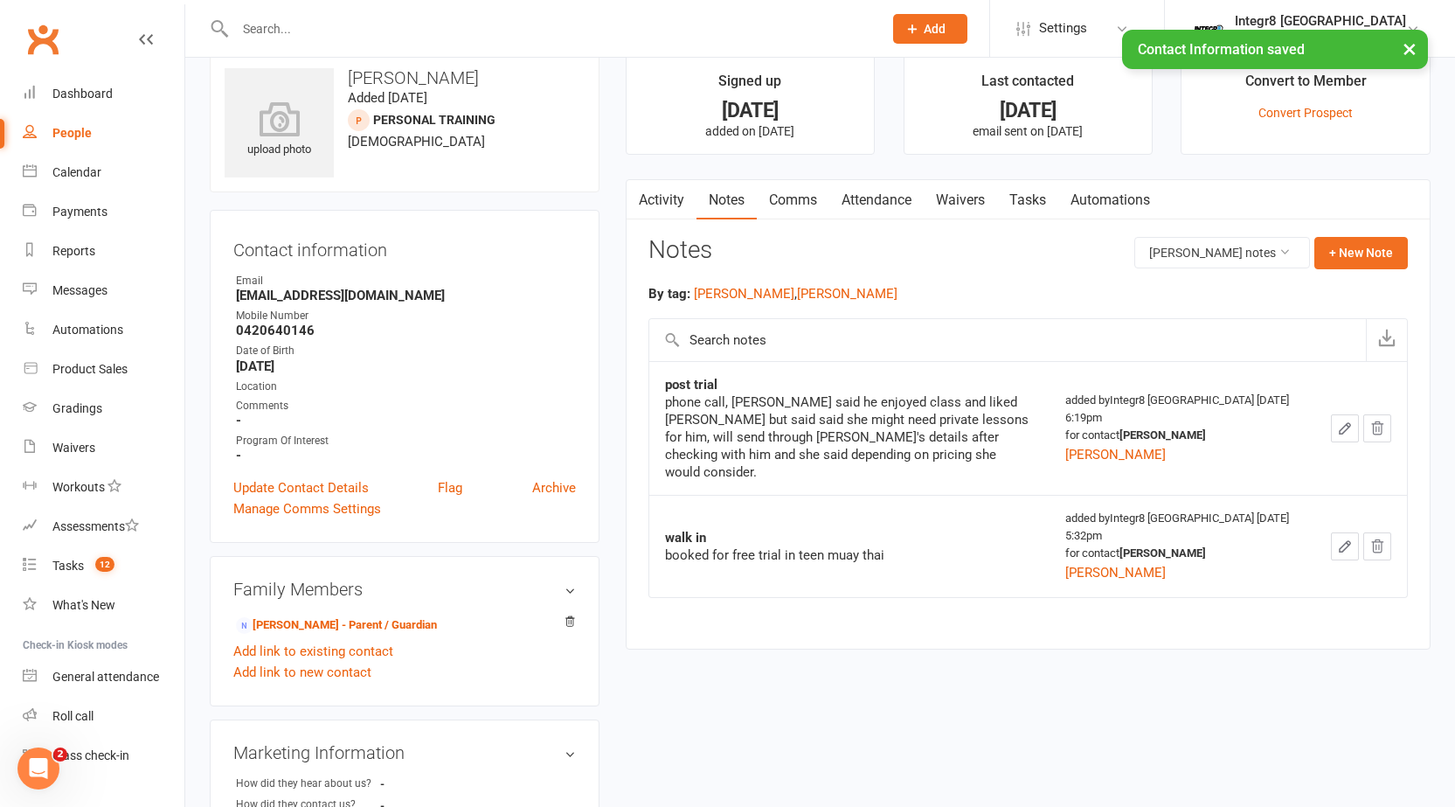
scroll to position [0, 0]
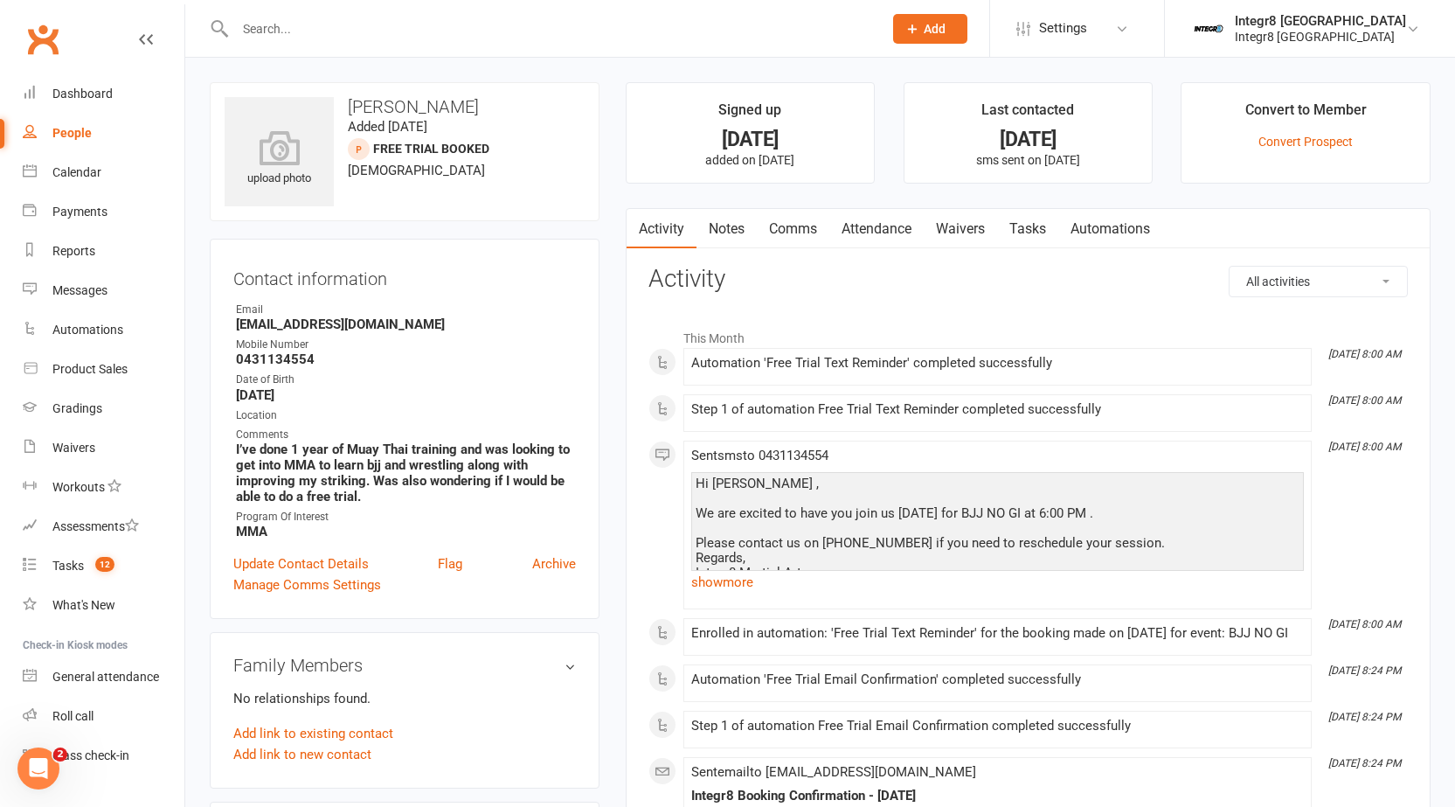
click at [728, 229] on link "Notes" at bounding box center [726, 229] width 60 height 40
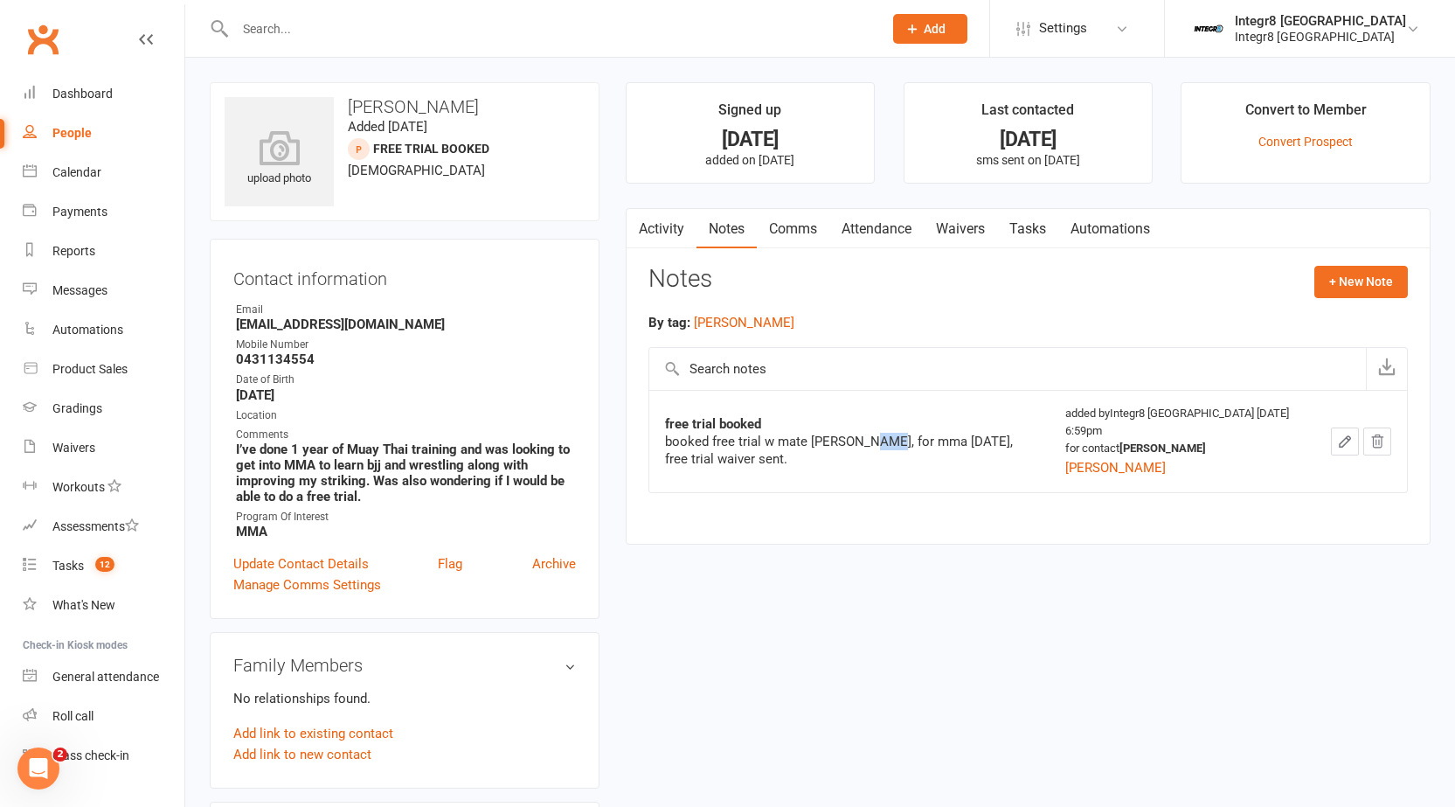
drag, startPoint x: 871, startPoint y: 447, endPoint x: 890, endPoint y: 447, distance: 19.2
click at [890, 447] on div "booked free trial w mate [PERSON_NAME], for mma [DATE], free trial waiver sent." at bounding box center [849, 450] width 369 height 35
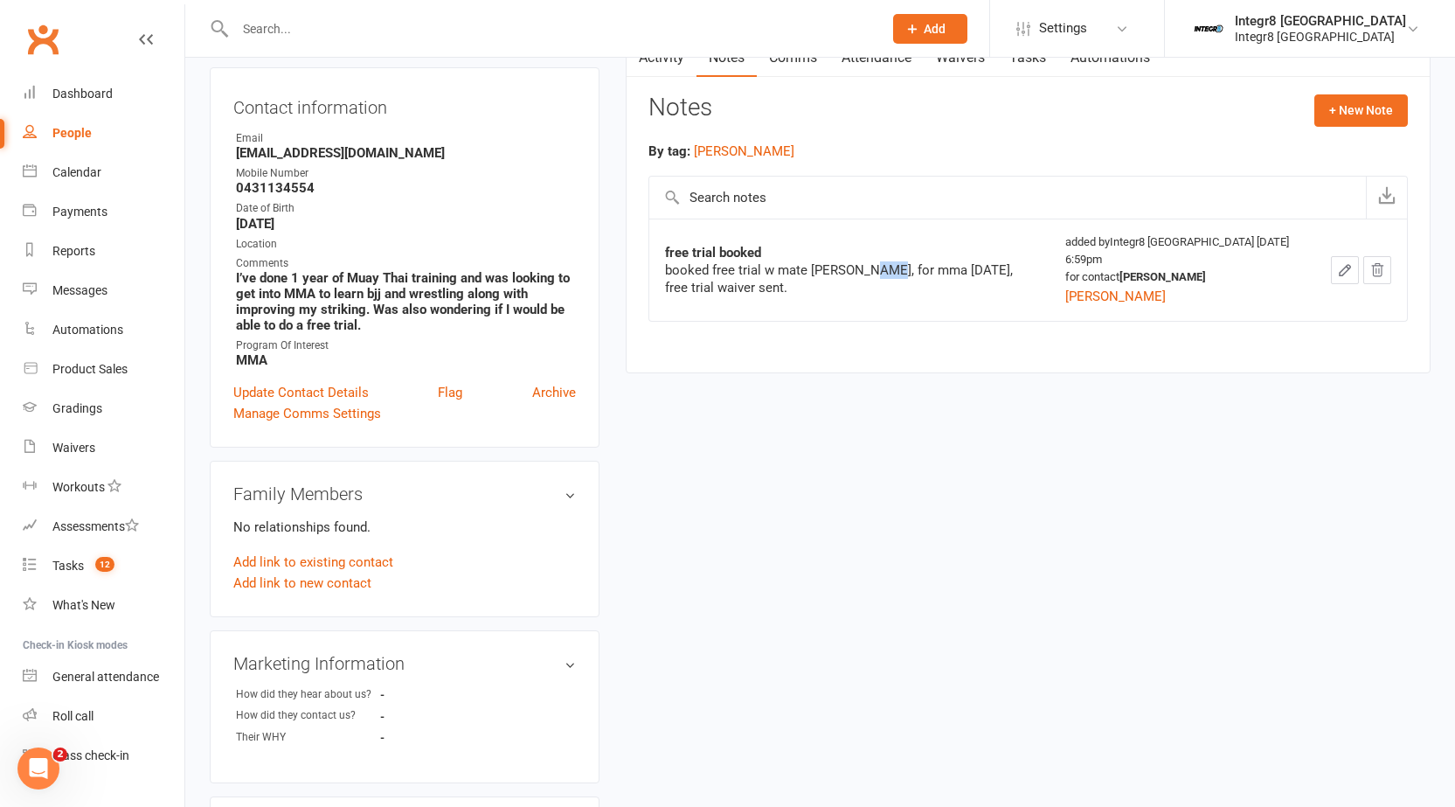
scroll to position [175, 0]
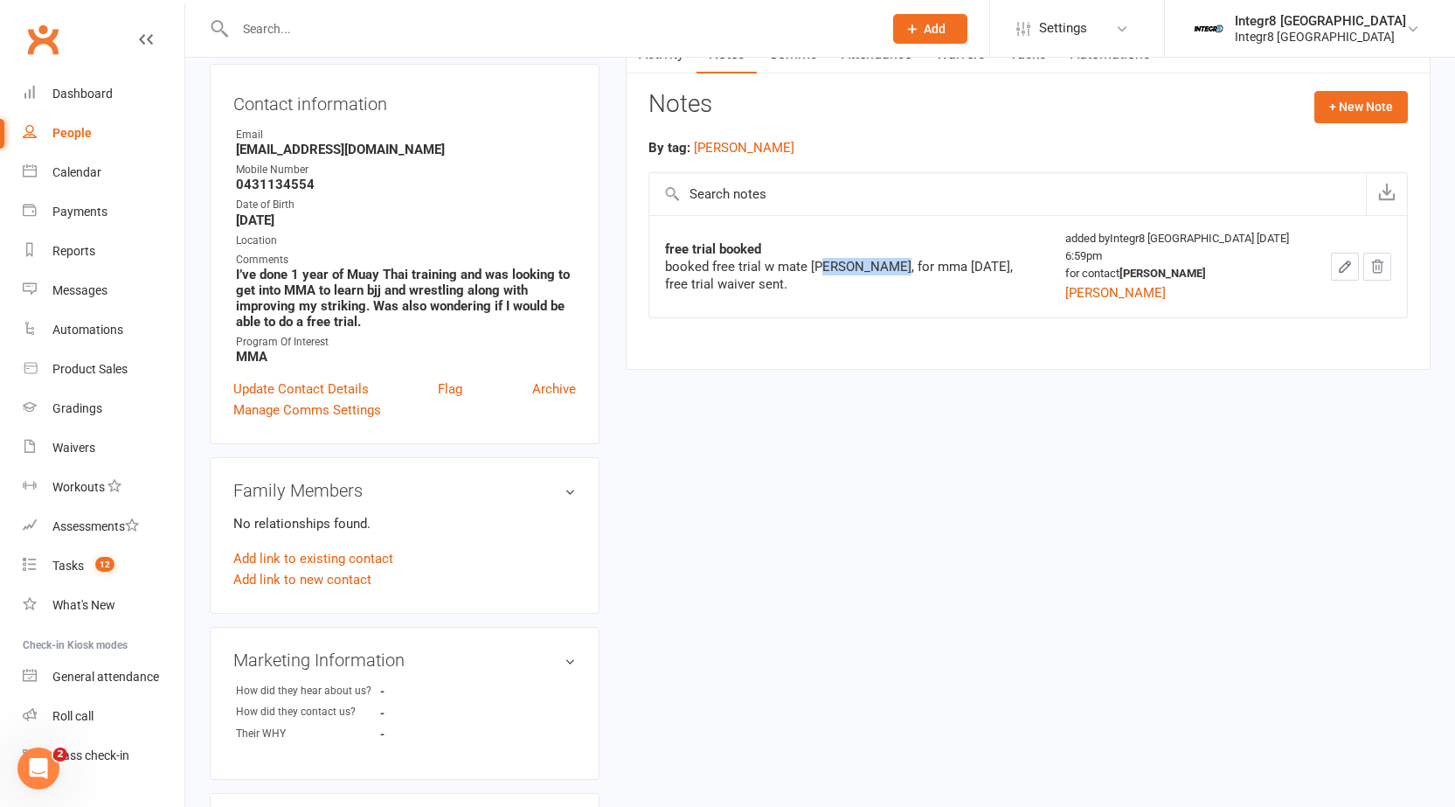
drag, startPoint x: 821, startPoint y: 266, endPoint x: 898, endPoint y: 269, distance: 77.9
click at [898, 269] on div "booked free trial w mate [PERSON_NAME], for mma [DATE], free trial waiver sent." at bounding box center [849, 275] width 369 height 35
click at [860, 266] on div "booked free trial w mate [PERSON_NAME], for mma [DATE], free trial waiver sent." at bounding box center [849, 275] width 369 height 35
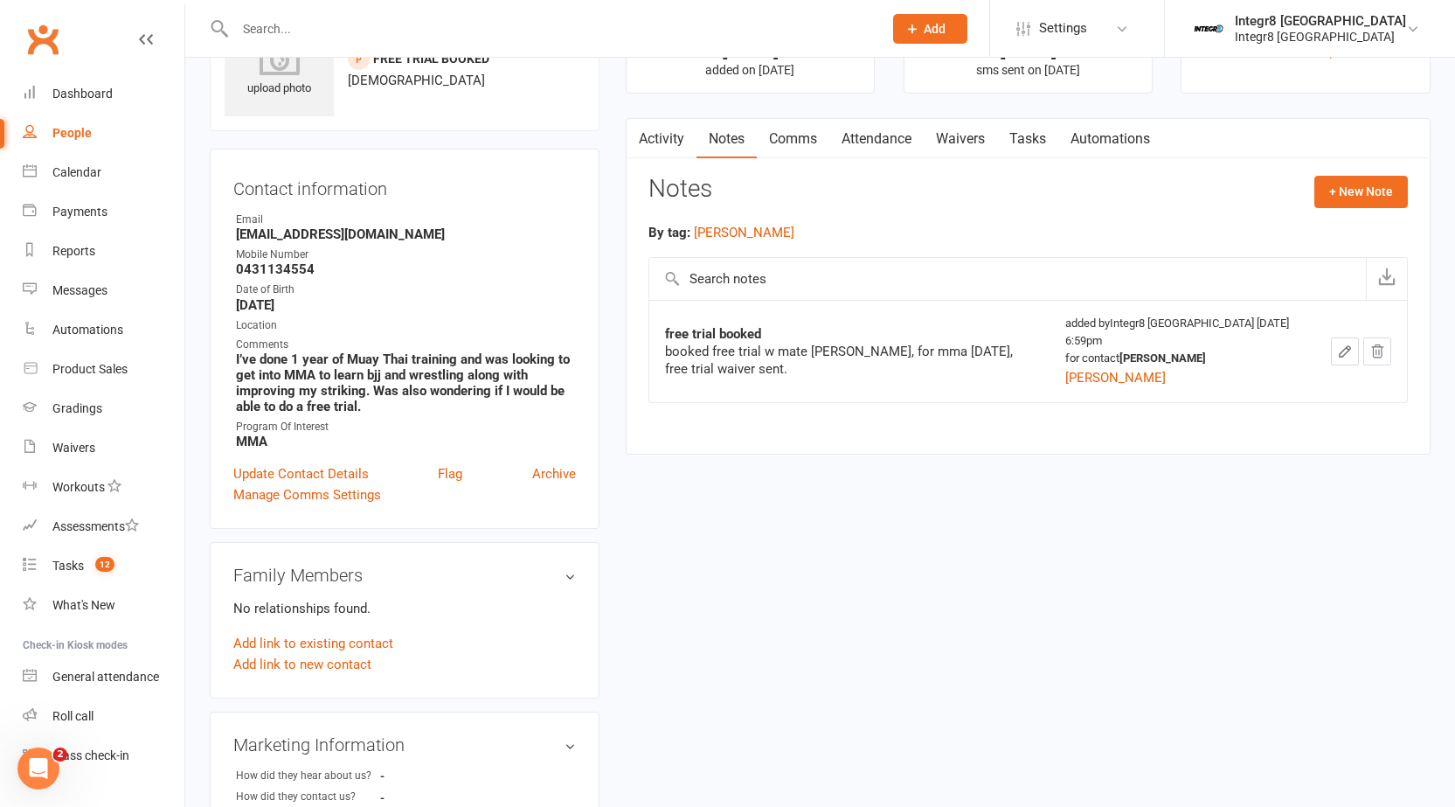
scroll to position [0, 0]
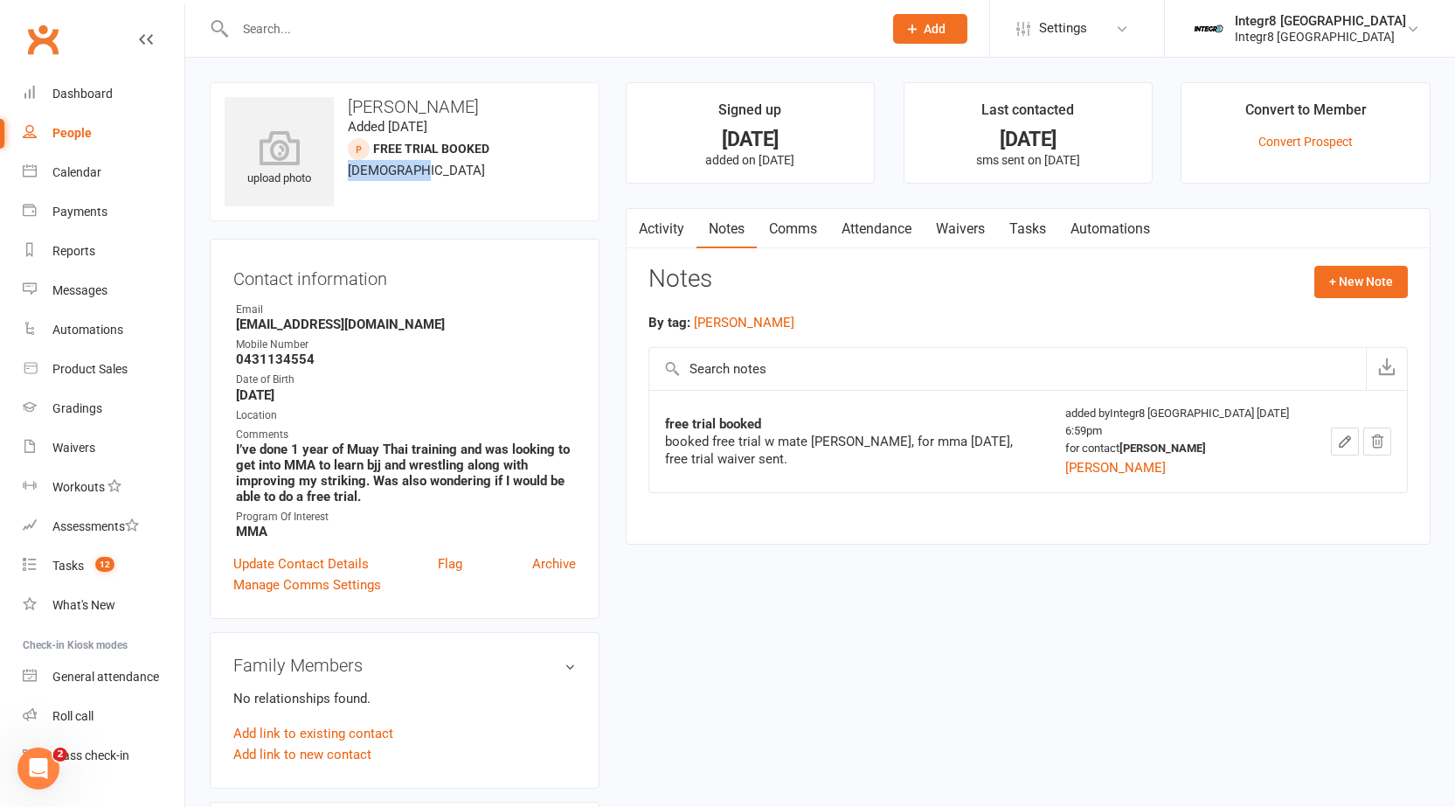
drag, startPoint x: 350, startPoint y: 176, endPoint x: 405, endPoint y: 165, distance: 56.0
click at [405, 165] on span "17 years old" at bounding box center [416, 171] width 137 height 16
click at [409, 168] on span "17 years old" at bounding box center [416, 171] width 137 height 16
drag, startPoint x: 789, startPoint y: 444, endPoint x: 857, endPoint y: 445, distance: 68.2
click at [857, 445] on div "booked free trial w mate james mourkakos, for mma this wednesday, free trial wa…" at bounding box center [849, 450] width 369 height 35
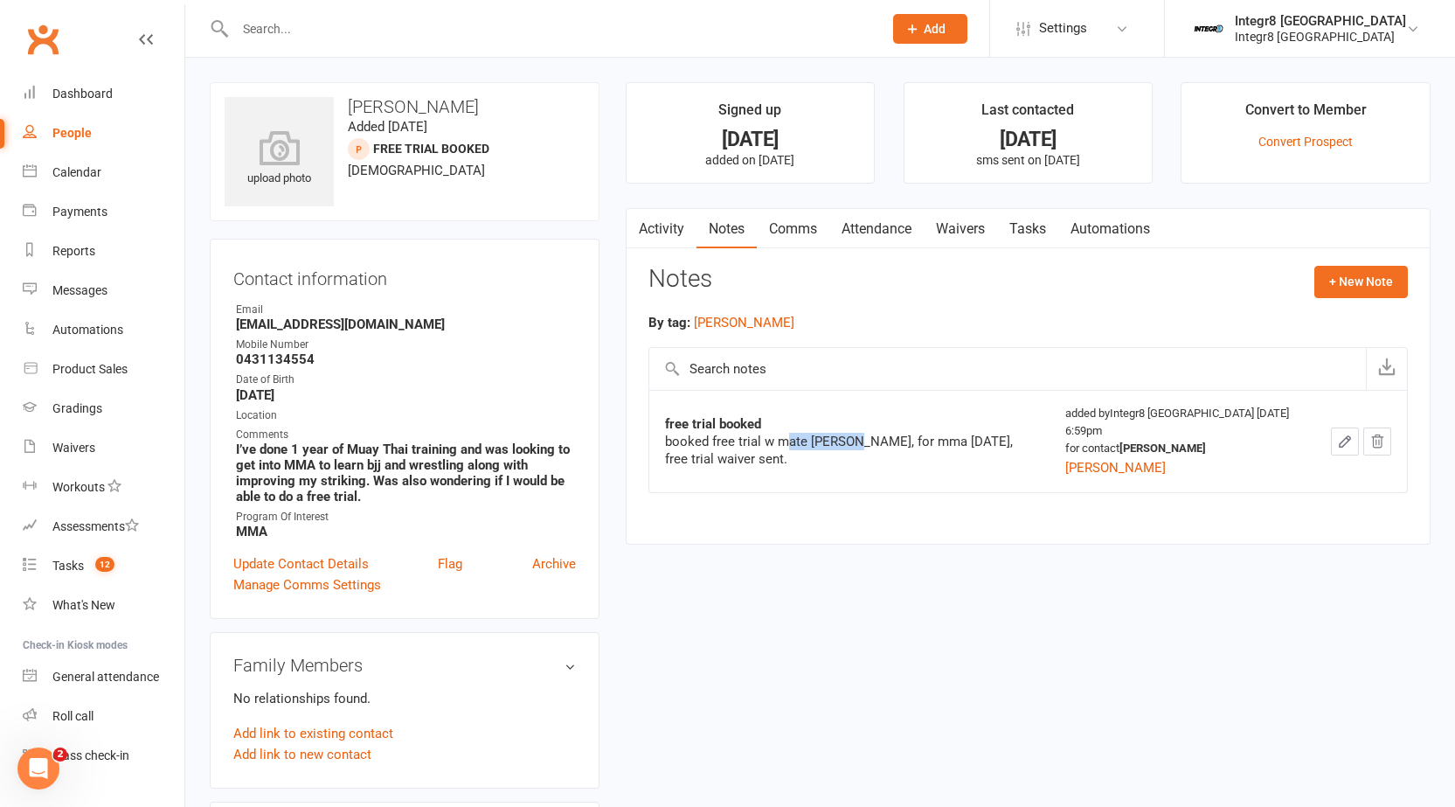
click at [860, 445] on div "booked free trial w mate james mourkakos, for mma this wednesday, free trial wa…" at bounding box center [849, 450] width 369 height 35
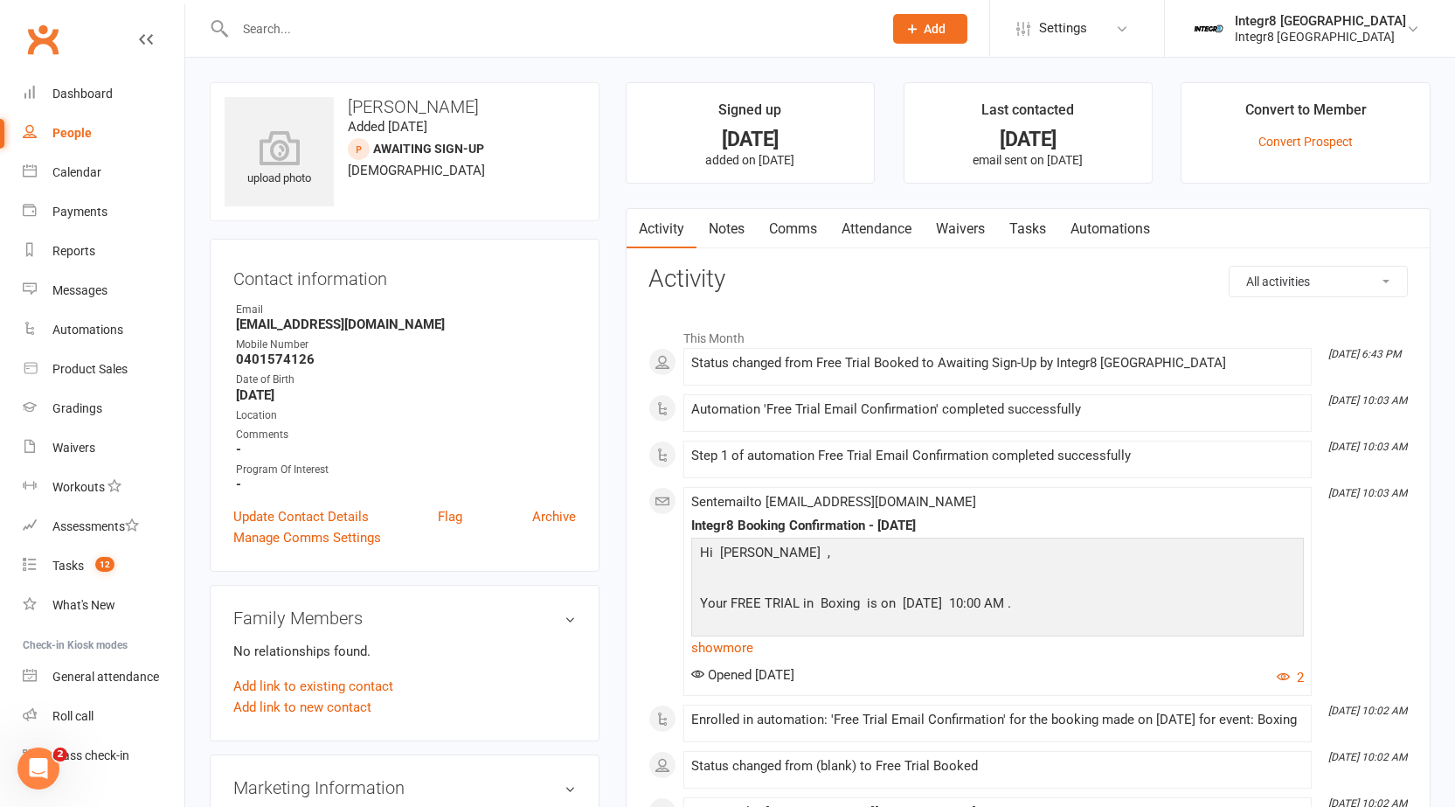
click at [711, 214] on link "Notes" at bounding box center [726, 229] width 60 height 40
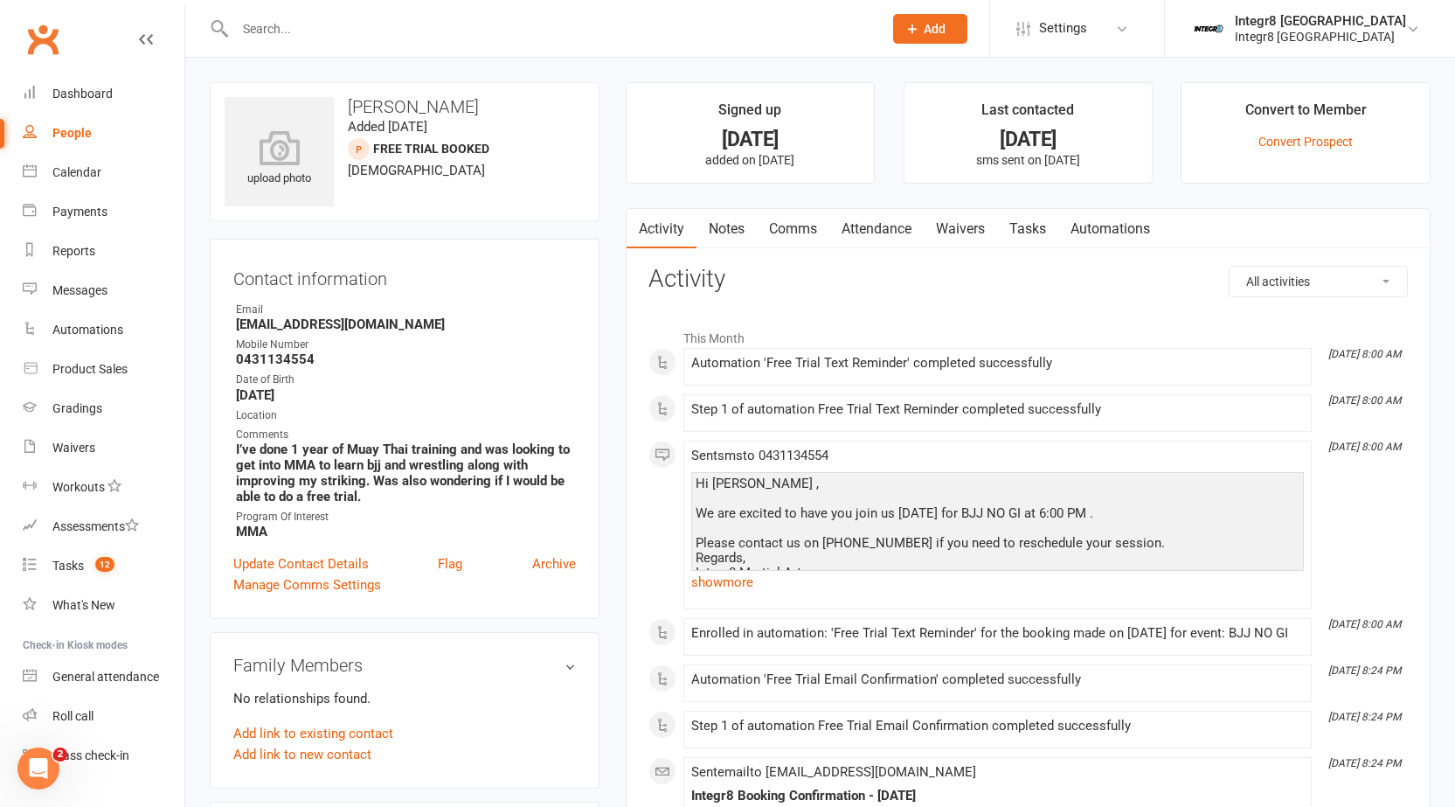
click at [731, 225] on link "Notes" at bounding box center [726, 229] width 60 height 40
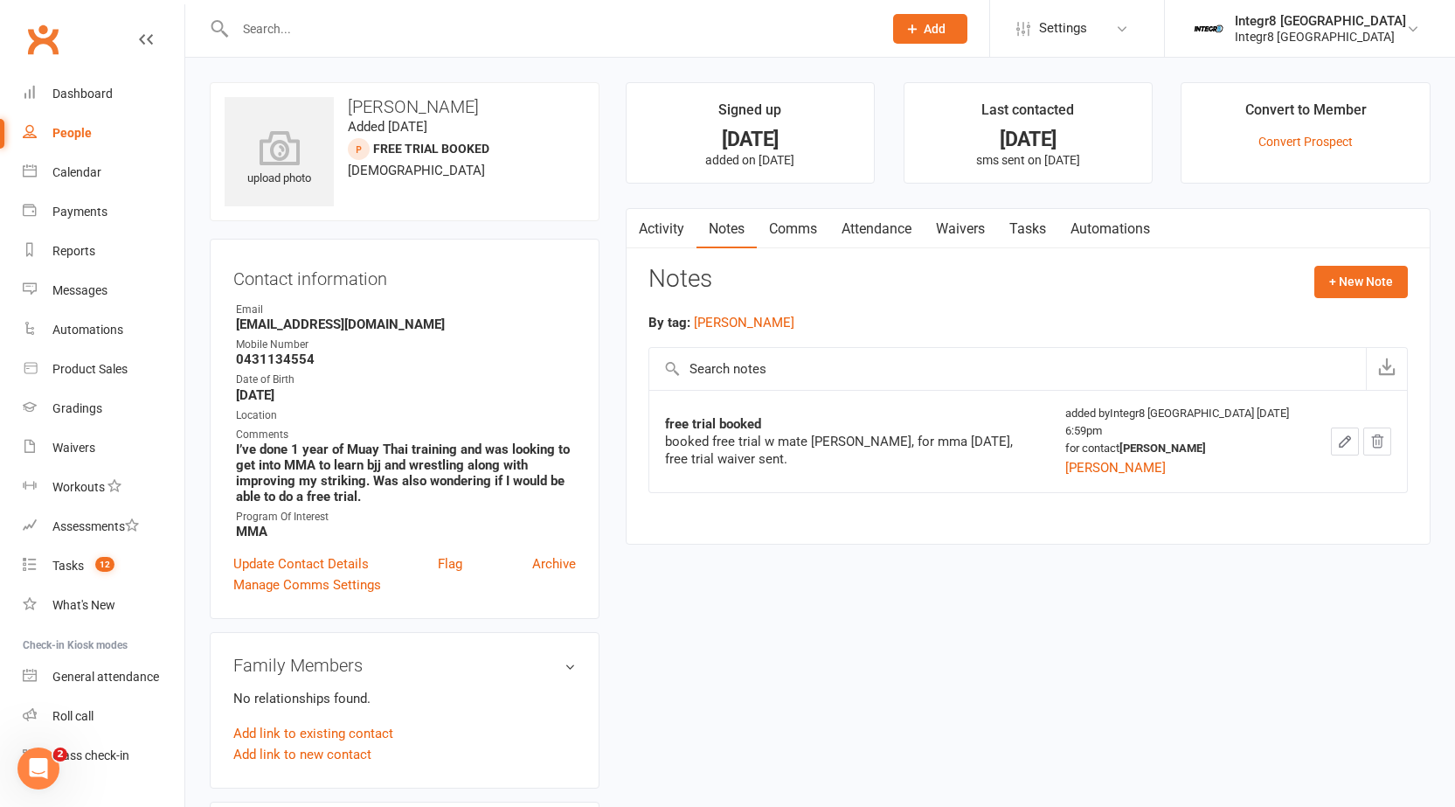
click at [661, 232] on link "Activity" at bounding box center [662, 229] width 70 height 40
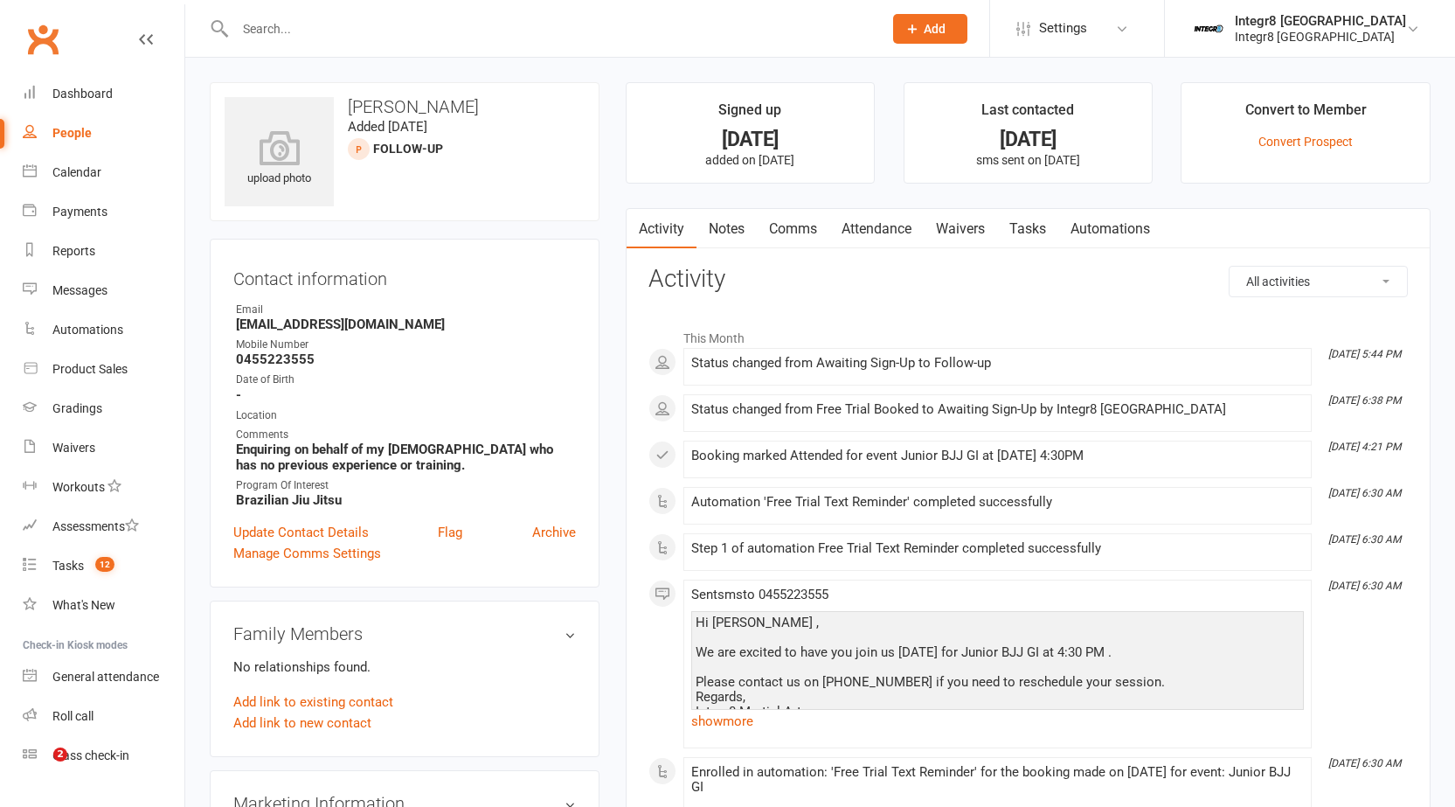
click at [719, 233] on link "Notes" at bounding box center [726, 229] width 60 height 40
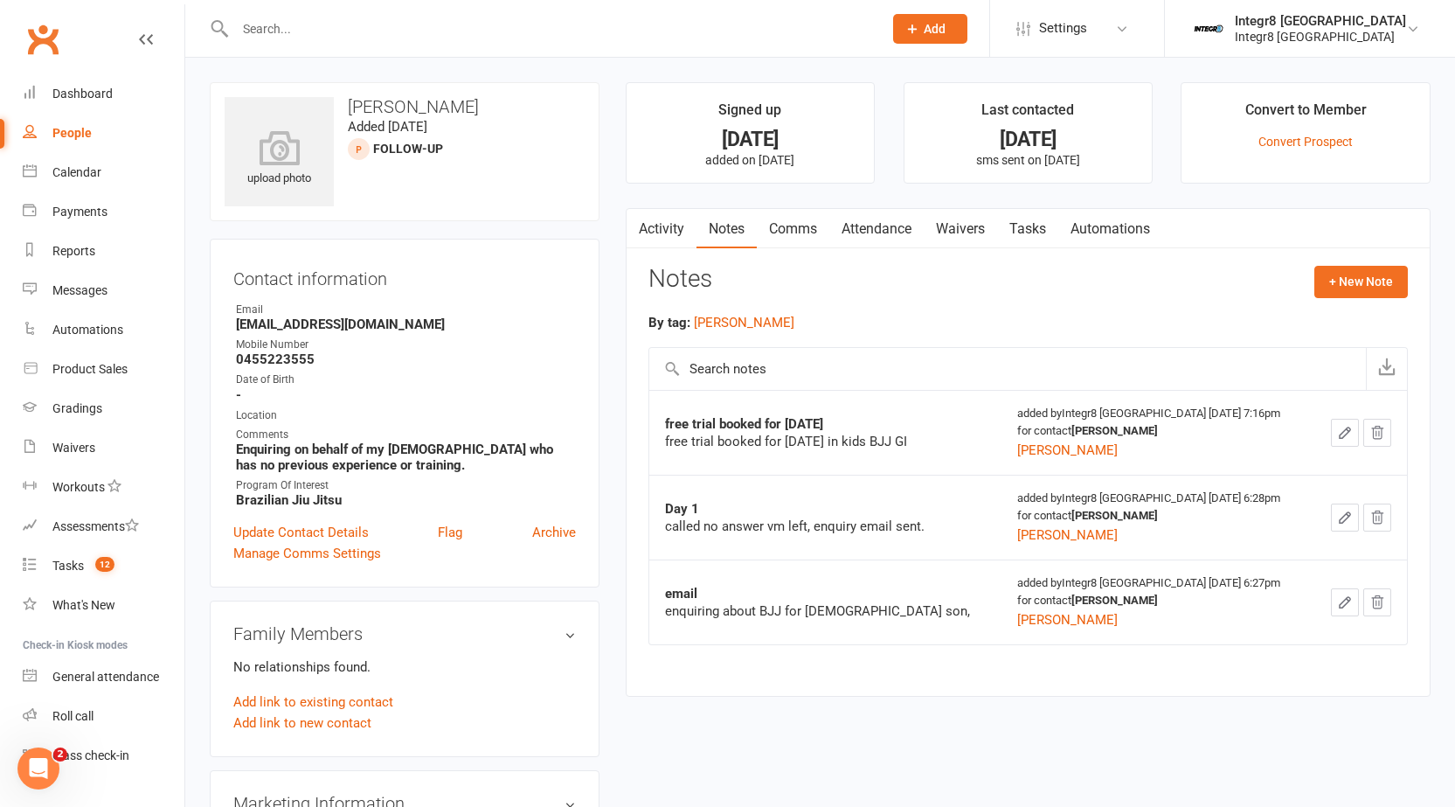
click at [672, 238] on link "Activity" at bounding box center [662, 229] width 70 height 40
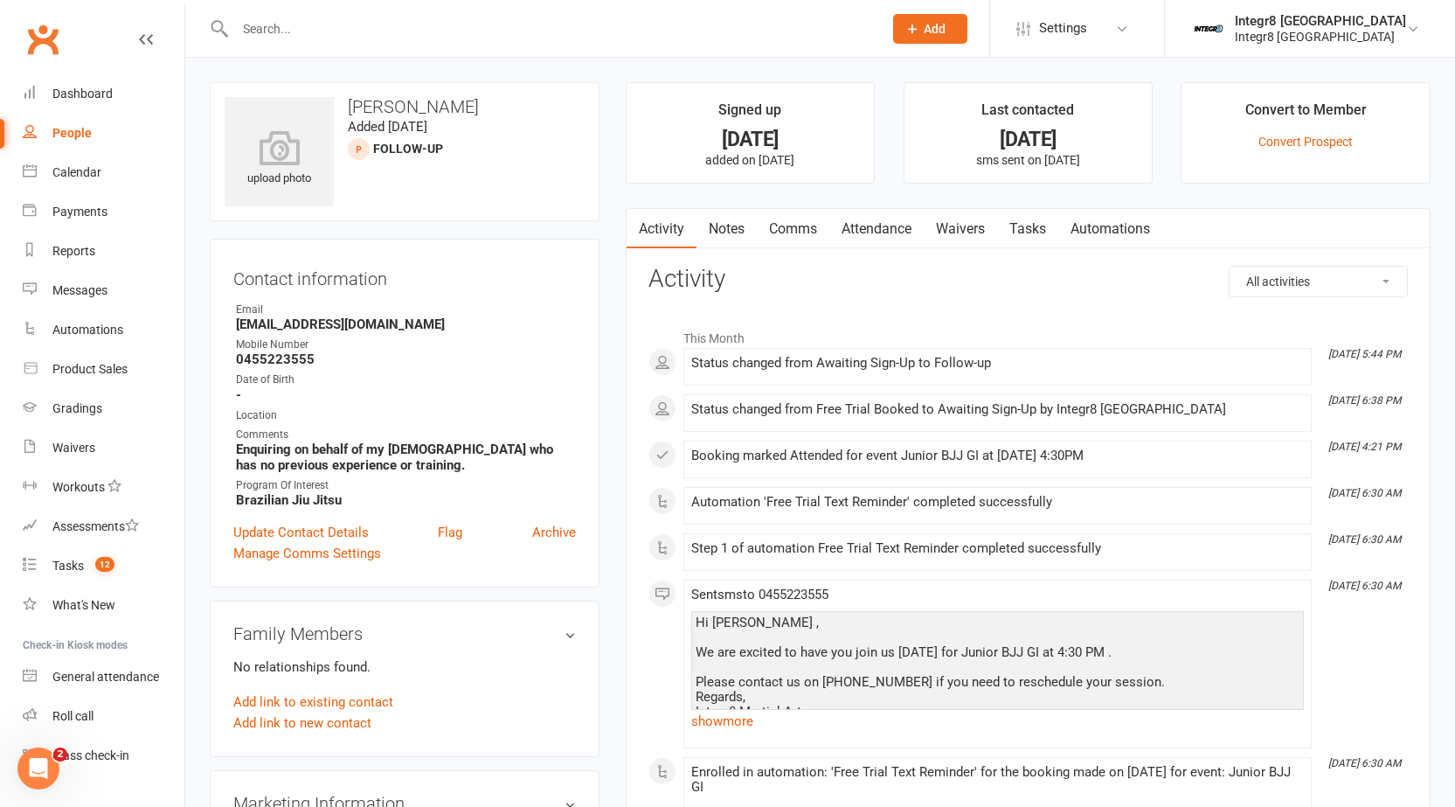
click at [723, 225] on link "Notes" at bounding box center [726, 229] width 60 height 40
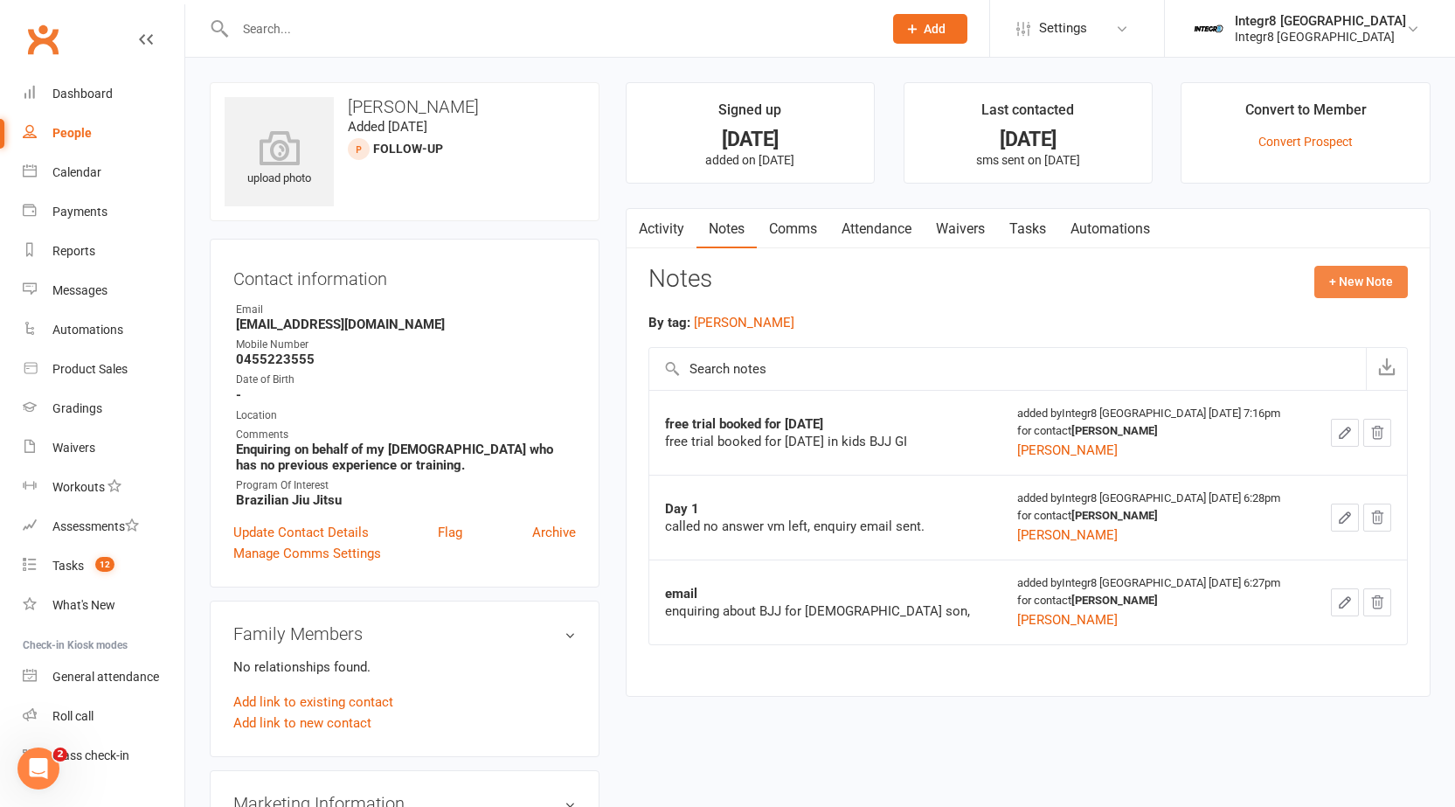
click at [1346, 286] on button "+ New Note" at bounding box center [1361, 281] width 94 height 31
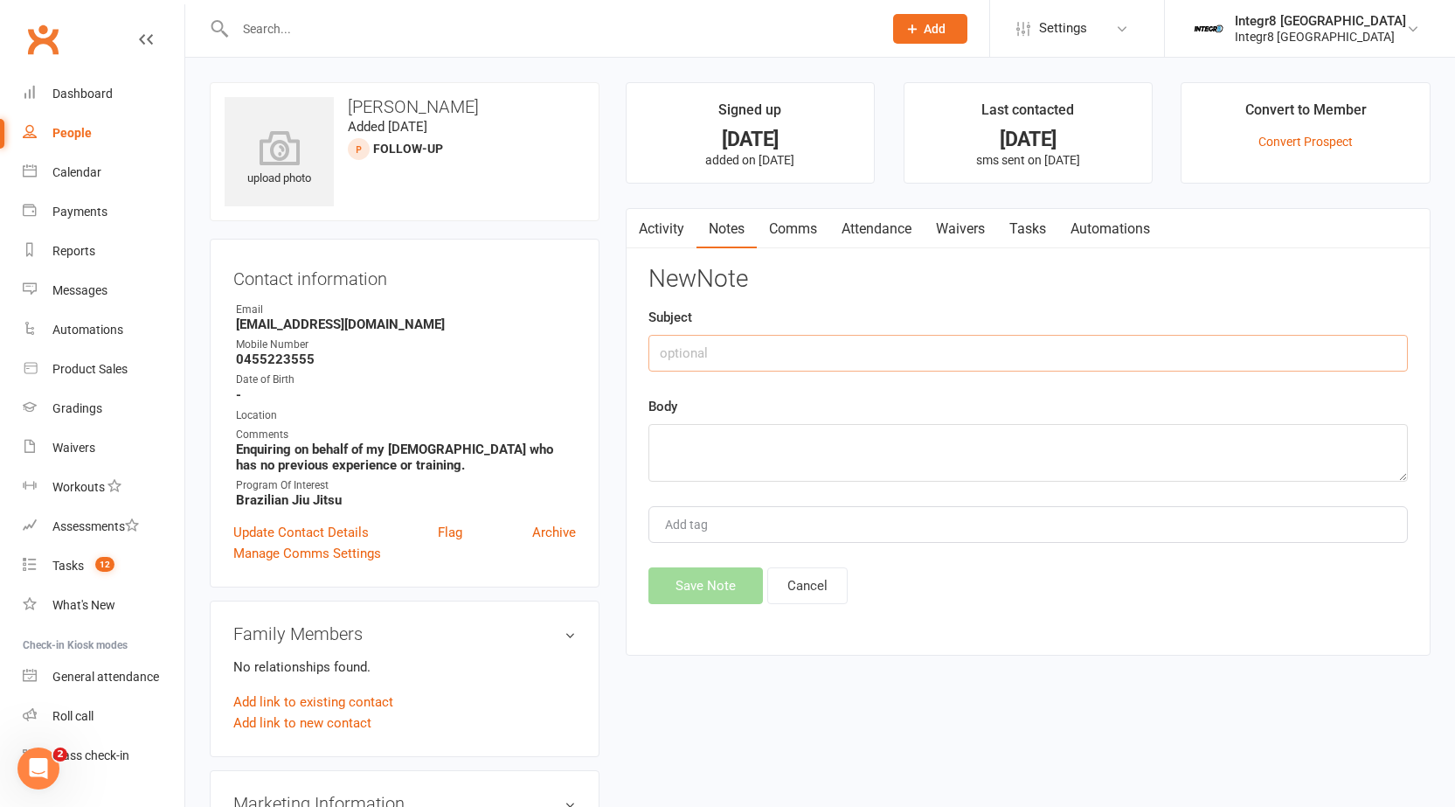
click at [932, 350] on input "text" at bounding box center [1027, 353] width 759 height 37
type input "follow up"
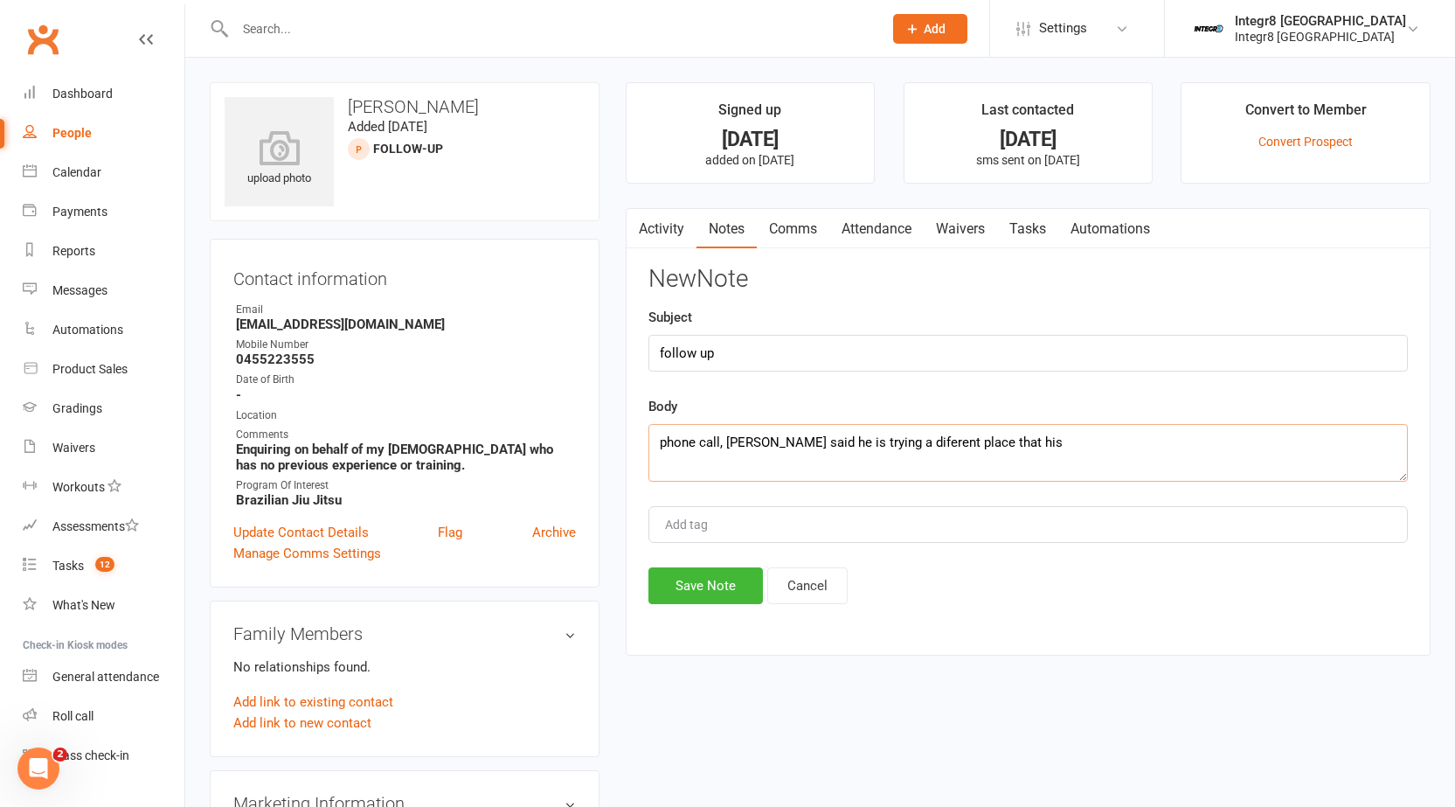
click at [876, 436] on textarea "phone call, [PERSON_NAME] said he is trying a diferent place that his" at bounding box center [1027, 453] width 759 height 58
click at [1026, 441] on textarea "phone call, [PERSON_NAME] said he is trying a different place that his" at bounding box center [1027, 453] width 759 height 58
type textarea "phone call, [PERSON_NAME] said he is trying a different place that his friends …"
click at [800, 526] on div "Add tag" at bounding box center [1027, 524] width 759 height 37
type input "[PERSON_NAME]"
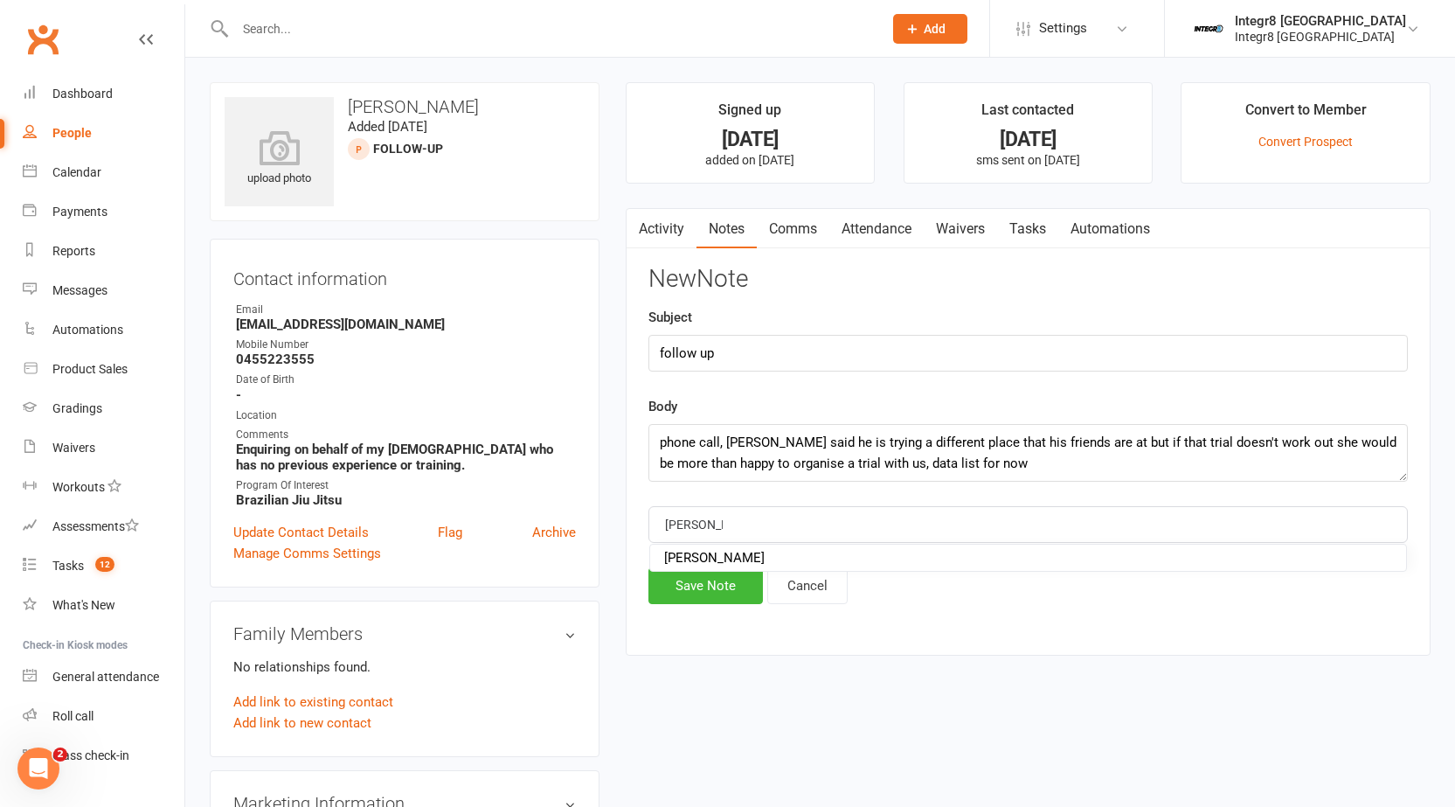
click at [757, 556] on li "[PERSON_NAME]" at bounding box center [1028, 557] width 756 height 26
click at [771, 357] on input "follow up" at bounding box center [1027, 353] width 759 height 37
type input "follow up - data list"
click at [726, 597] on button "Save Note" at bounding box center [705, 585] width 114 height 37
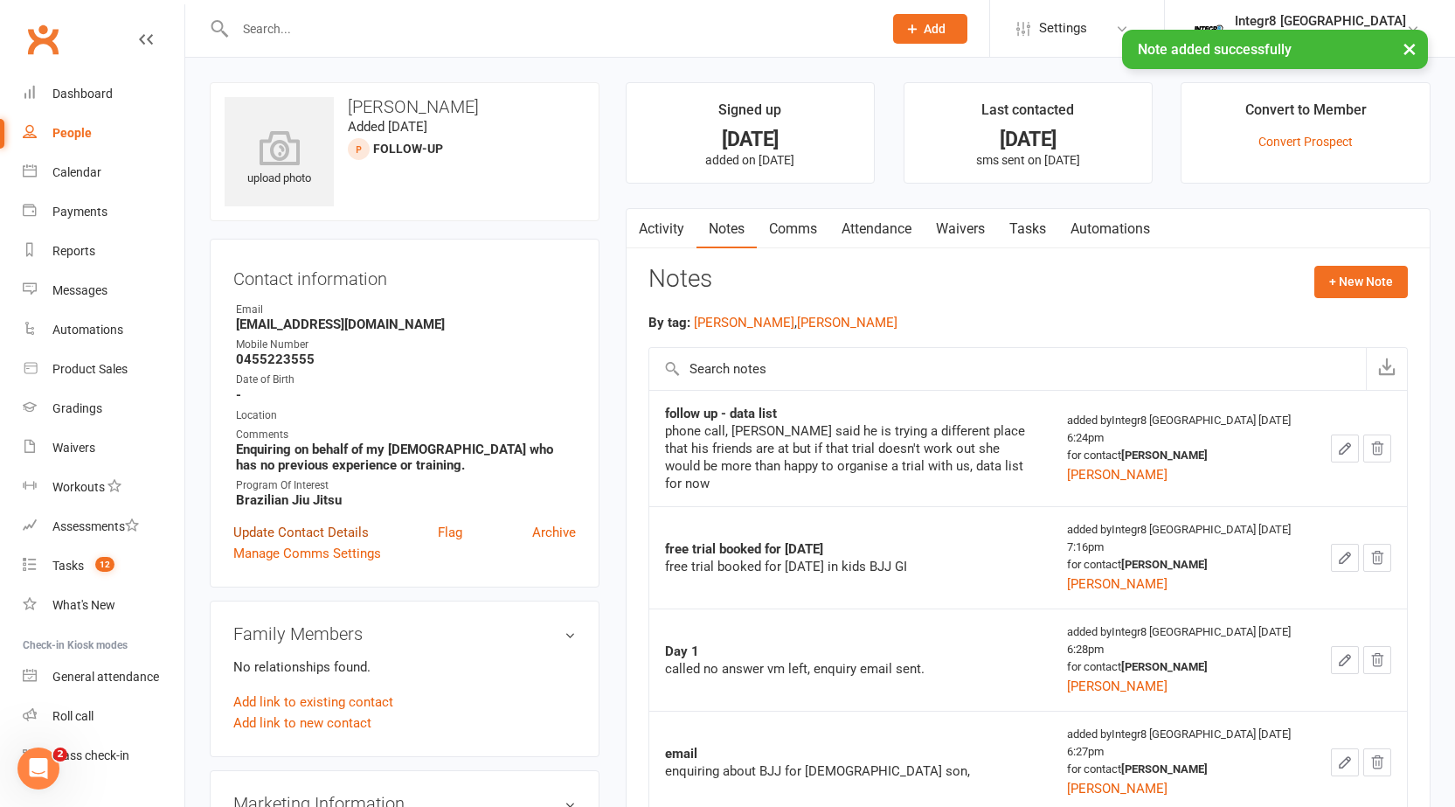
click at [295, 538] on link "Update Contact Details" at bounding box center [300, 532] width 135 height 21
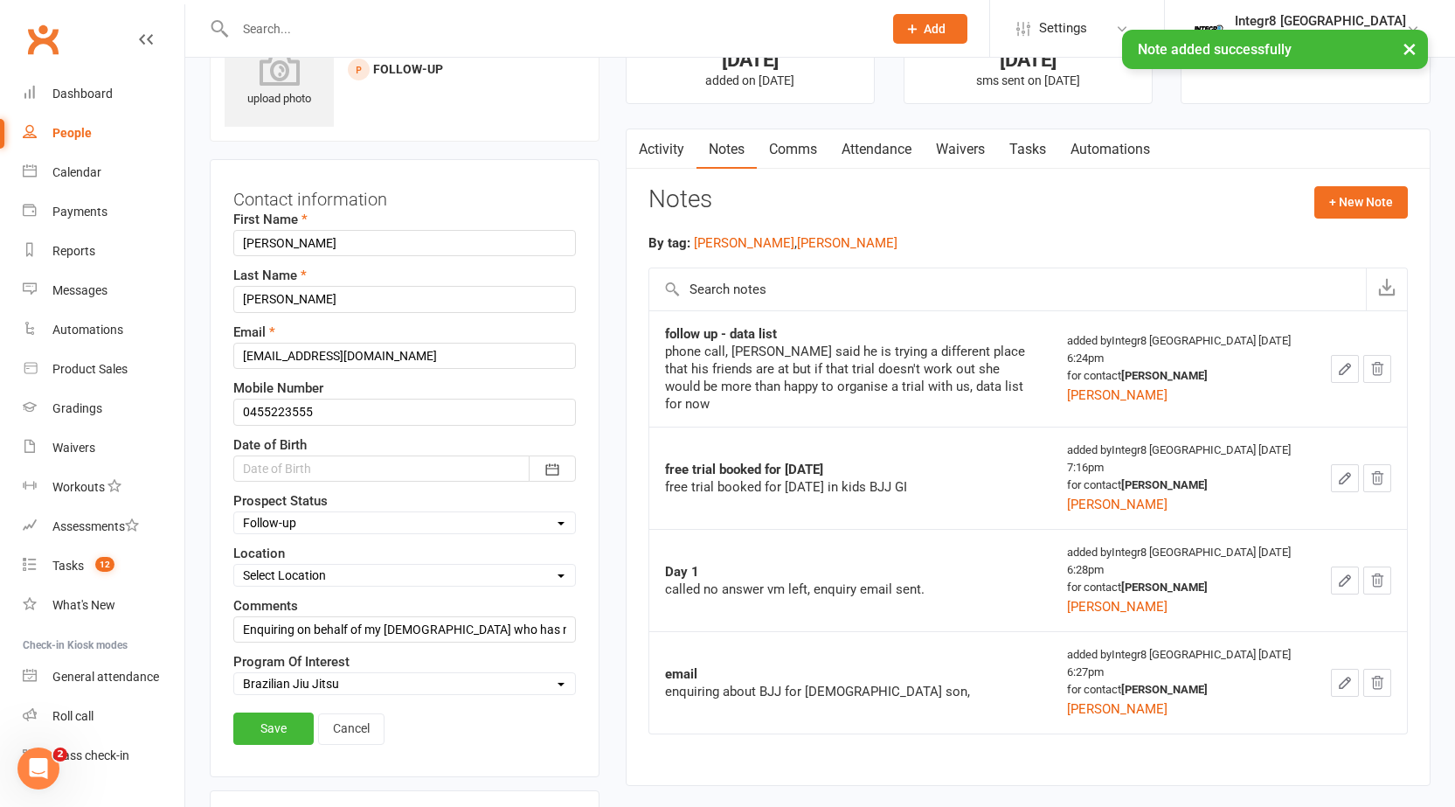
scroll to position [82, 0]
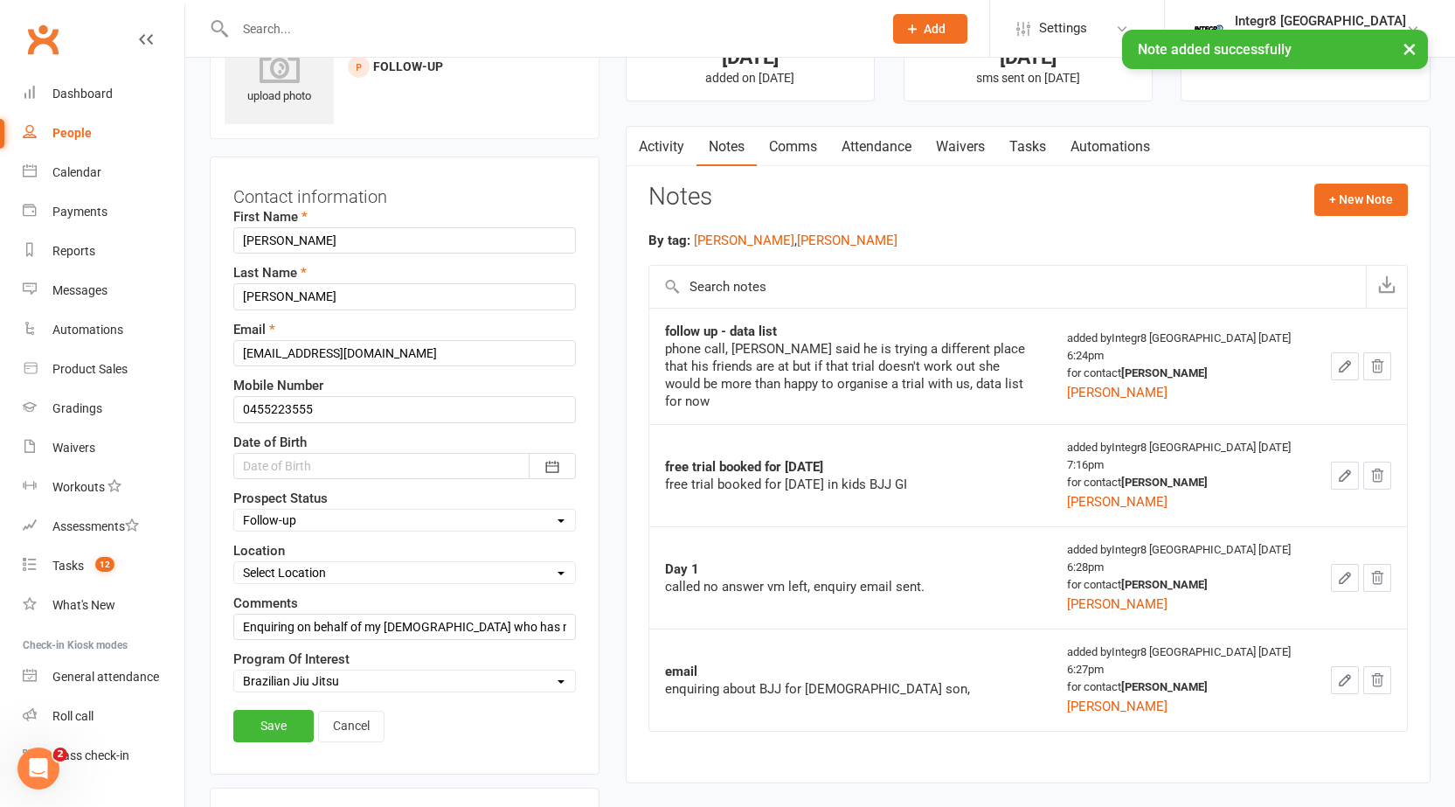
click at [311, 511] on select "Select Initial Contact Follow-up Free Trial Booked Awaiting Sign-Up Not Ready (…" at bounding box center [404, 519] width 341 height 19
select select "Not Ready (Data List)"
click at [234, 510] on select "Select Initial Contact Follow-up Free Trial Booked Awaiting Sign-Up Not Ready (…" at bounding box center [404, 519] width 341 height 19
click at [291, 710] on link "Save" at bounding box center [273, 725] width 80 height 31
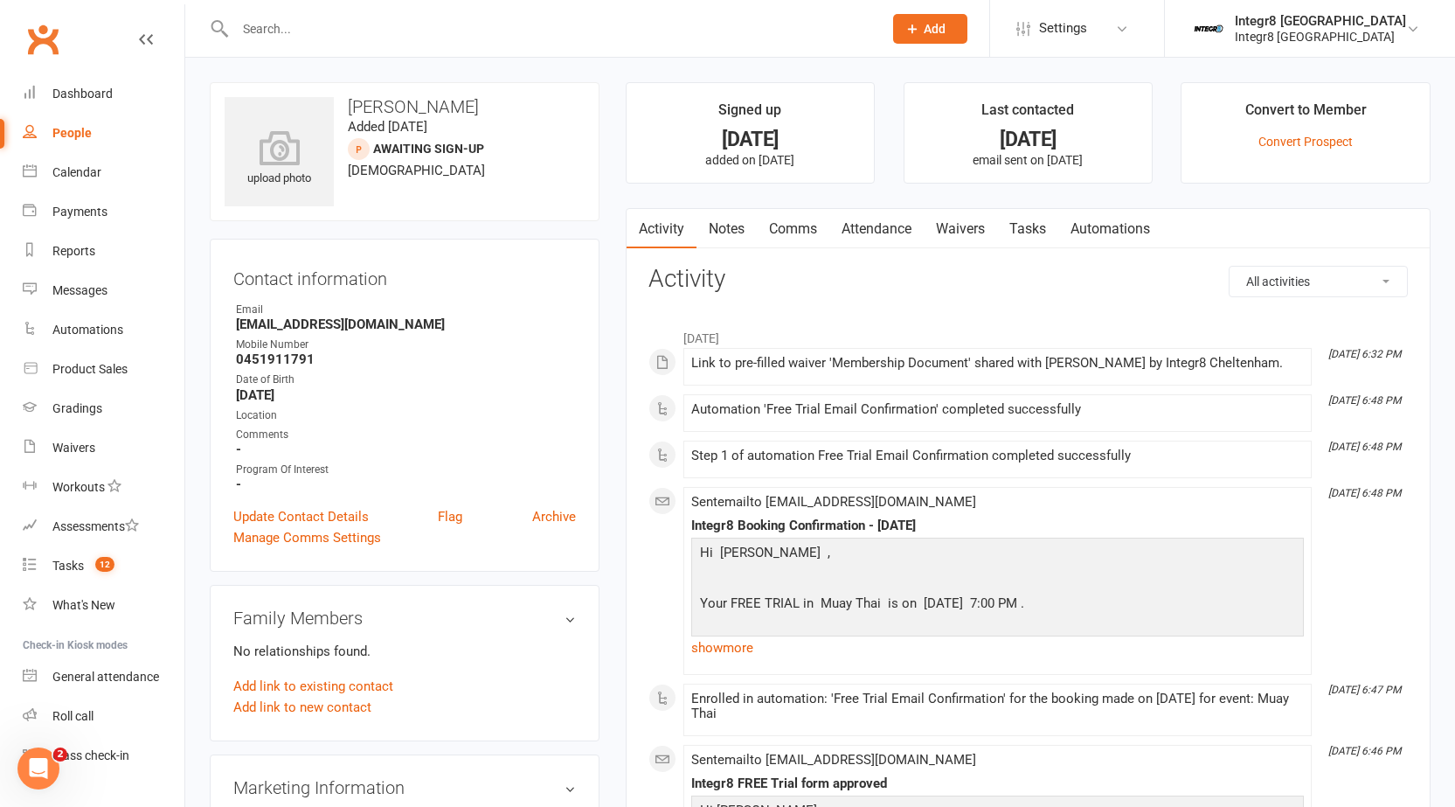
click at [723, 230] on link "Notes" at bounding box center [726, 229] width 60 height 40
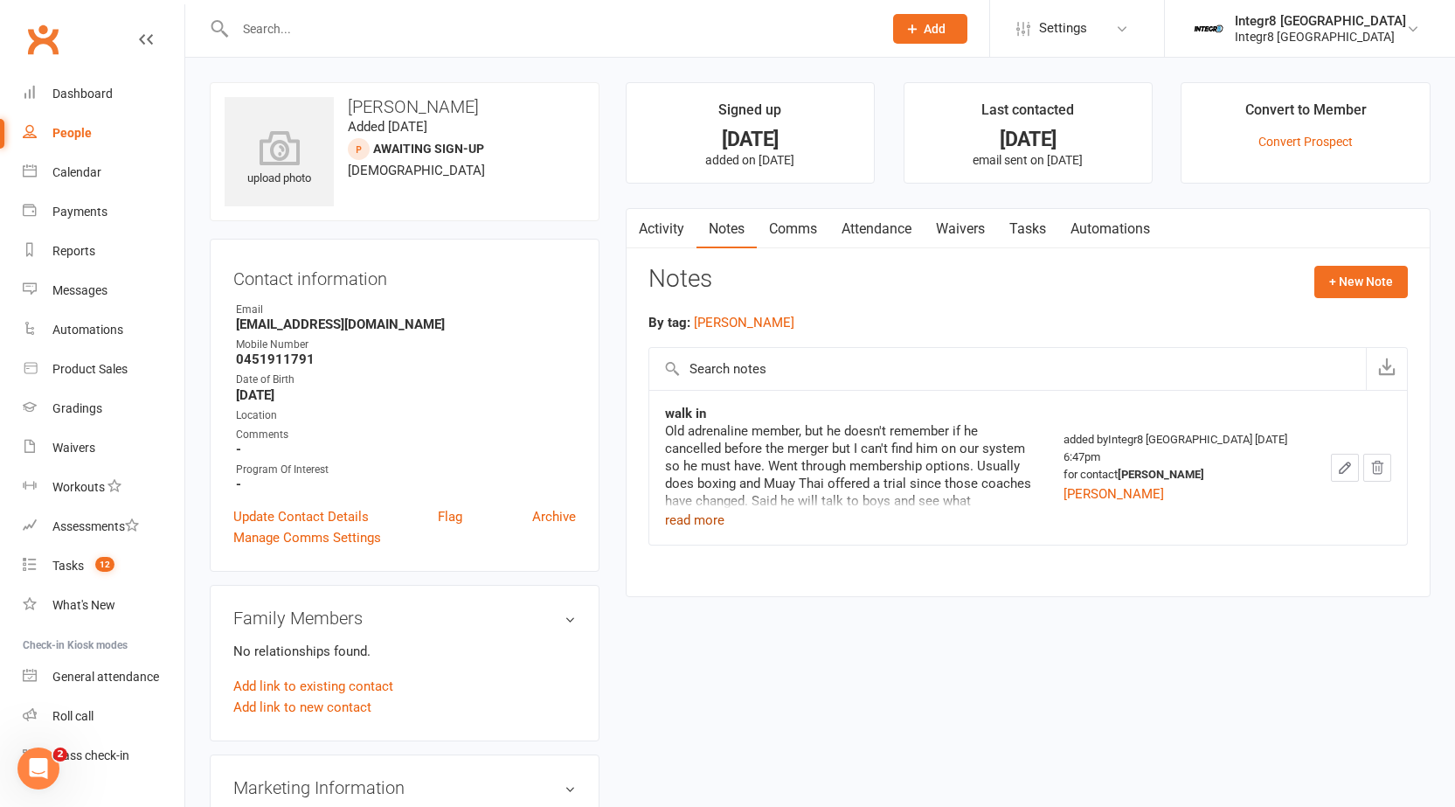
click at [680, 525] on button "read more" at bounding box center [694, 519] width 59 height 21
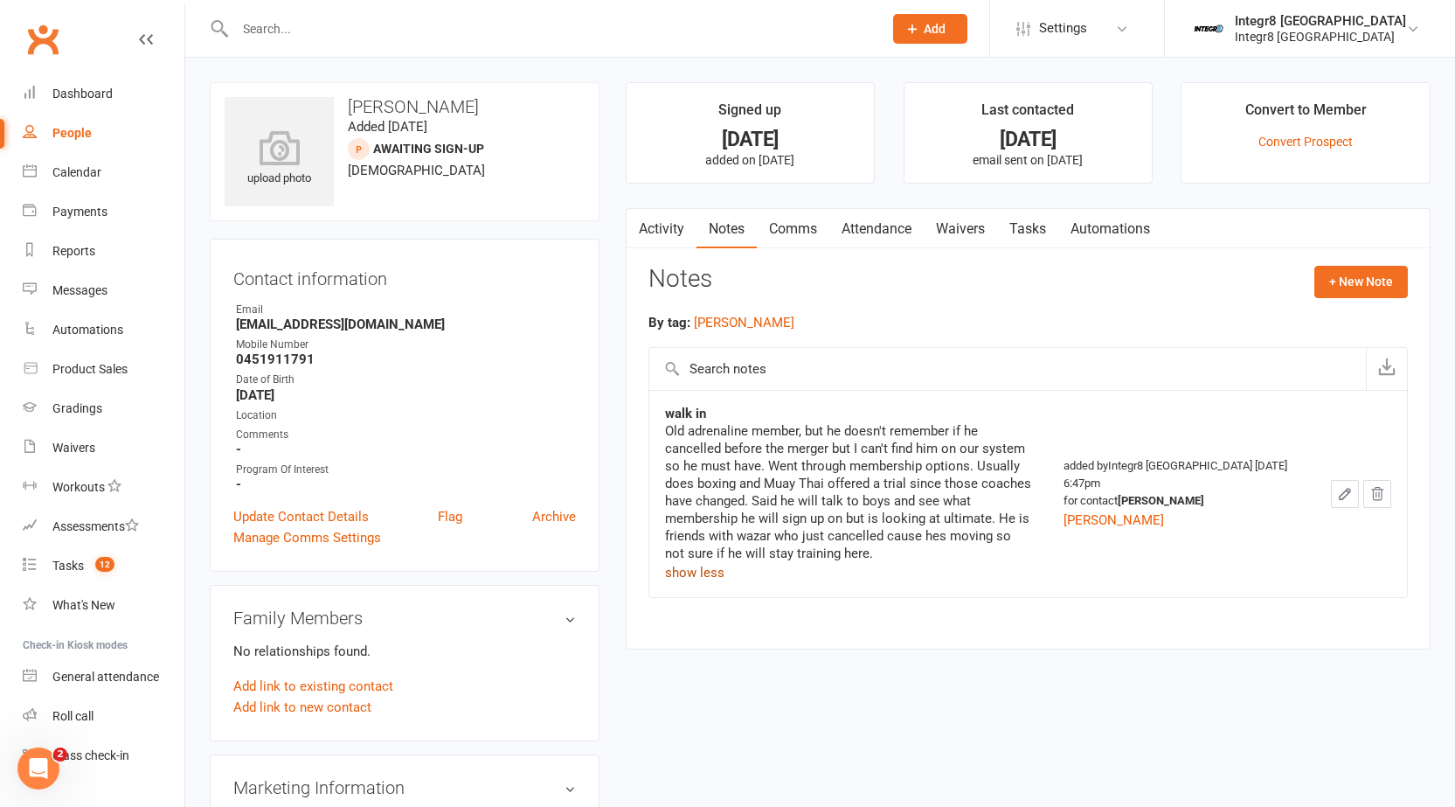
click at [668, 213] on link "Activity" at bounding box center [662, 229] width 70 height 40
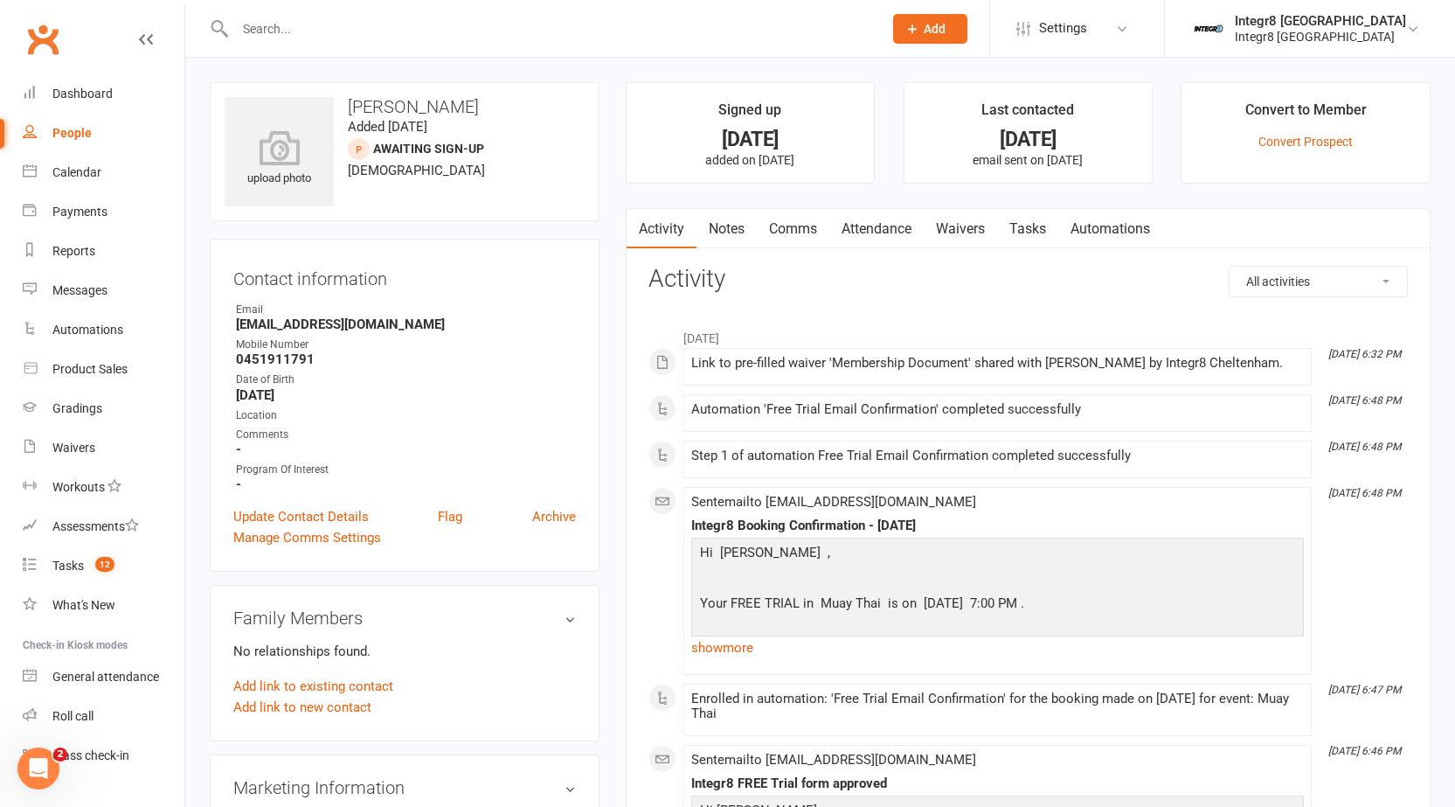
click at [717, 231] on link "Notes" at bounding box center [726, 229] width 60 height 40
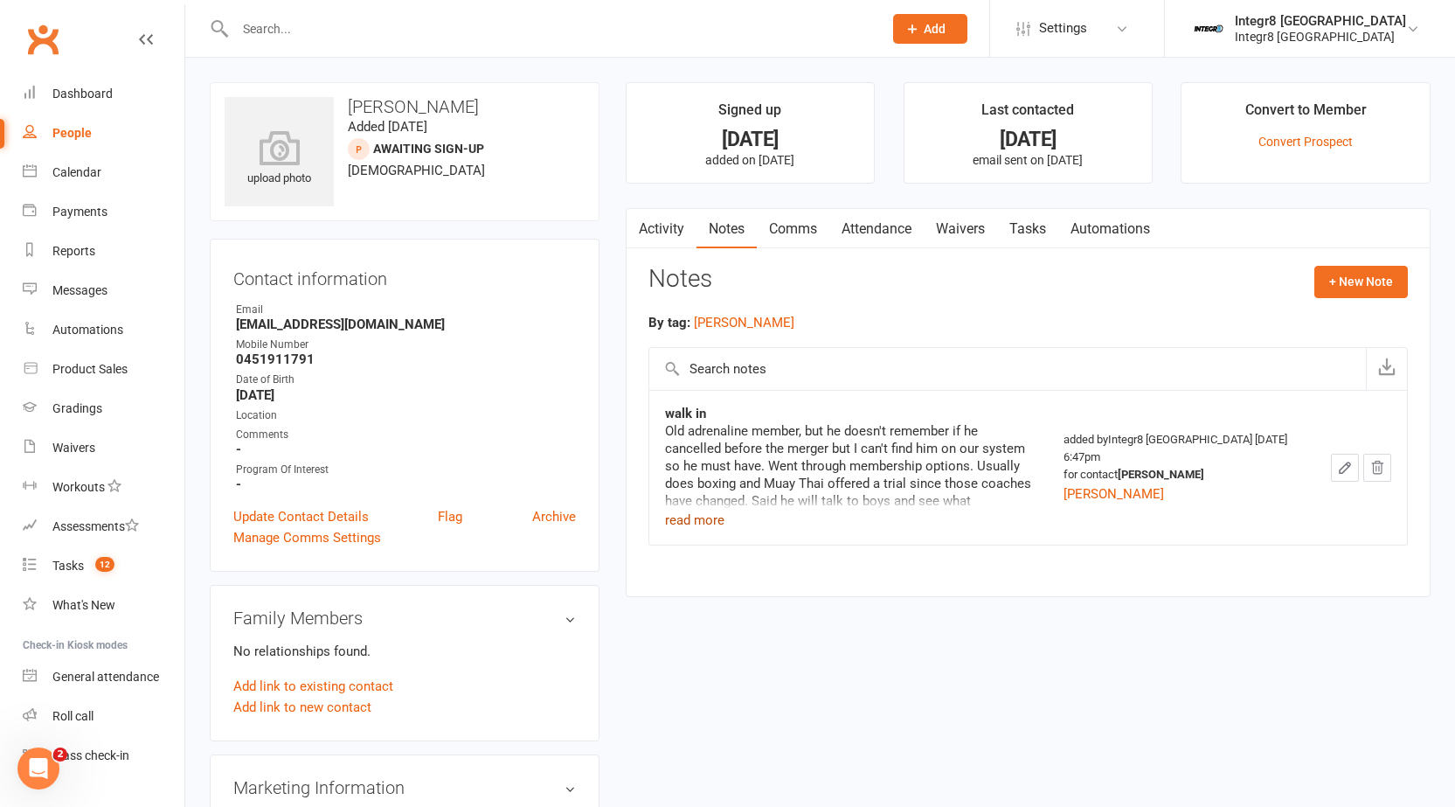
click at [684, 527] on button "read more" at bounding box center [694, 519] width 59 height 21
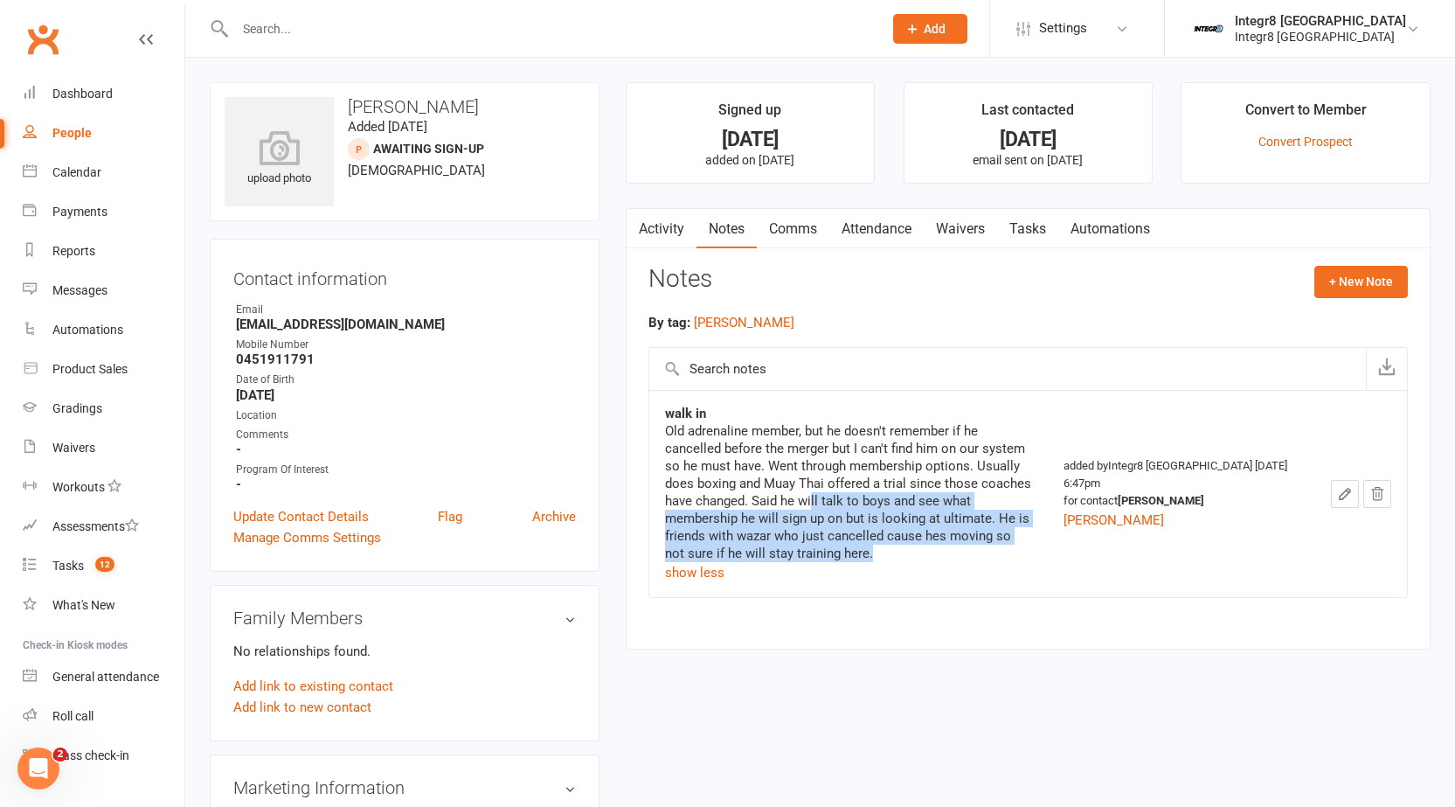
drag, startPoint x: 724, startPoint y: 503, endPoint x: 884, endPoint y: 547, distance: 165.8
click at [884, 547] on div "Old adrenaline member, but he doesn't remember if he cancelled before the merge…" at bounding box center [848, 492] width 367 height 140
click at [878, 522] on div "Old adrenaline member, but he doesn't remember if he cancelled before the merge…" at bounding box center [848, 492] width 367 height 140
click at [875, 499] on div "Old adrenaline member, but he doesn't remember if he cancelled before the merge…" at bounding box center [848, 492] width 367 height 140
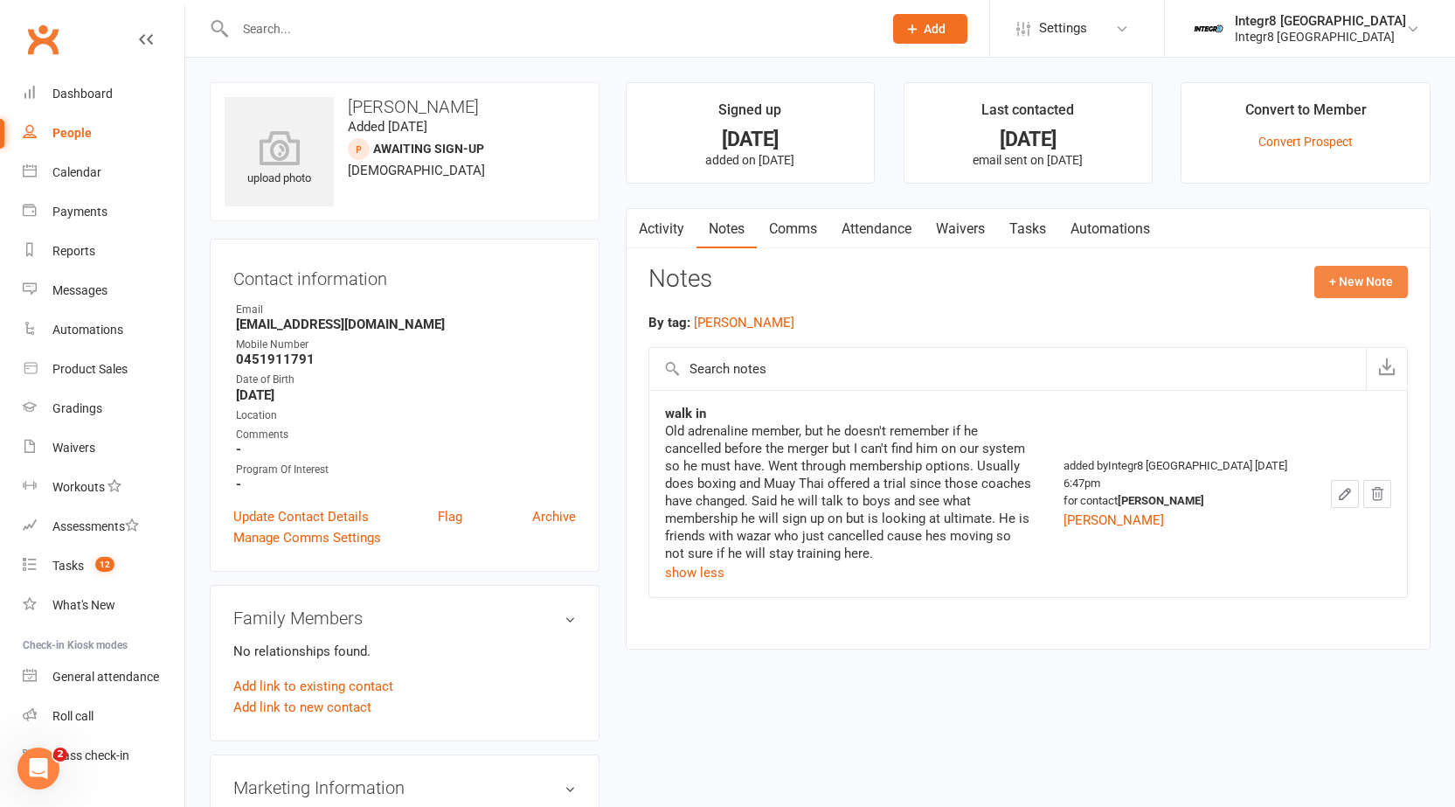
click at [1357, 294] on button "+ New Note" at bounding box center [1361, 281] width 94 height 31
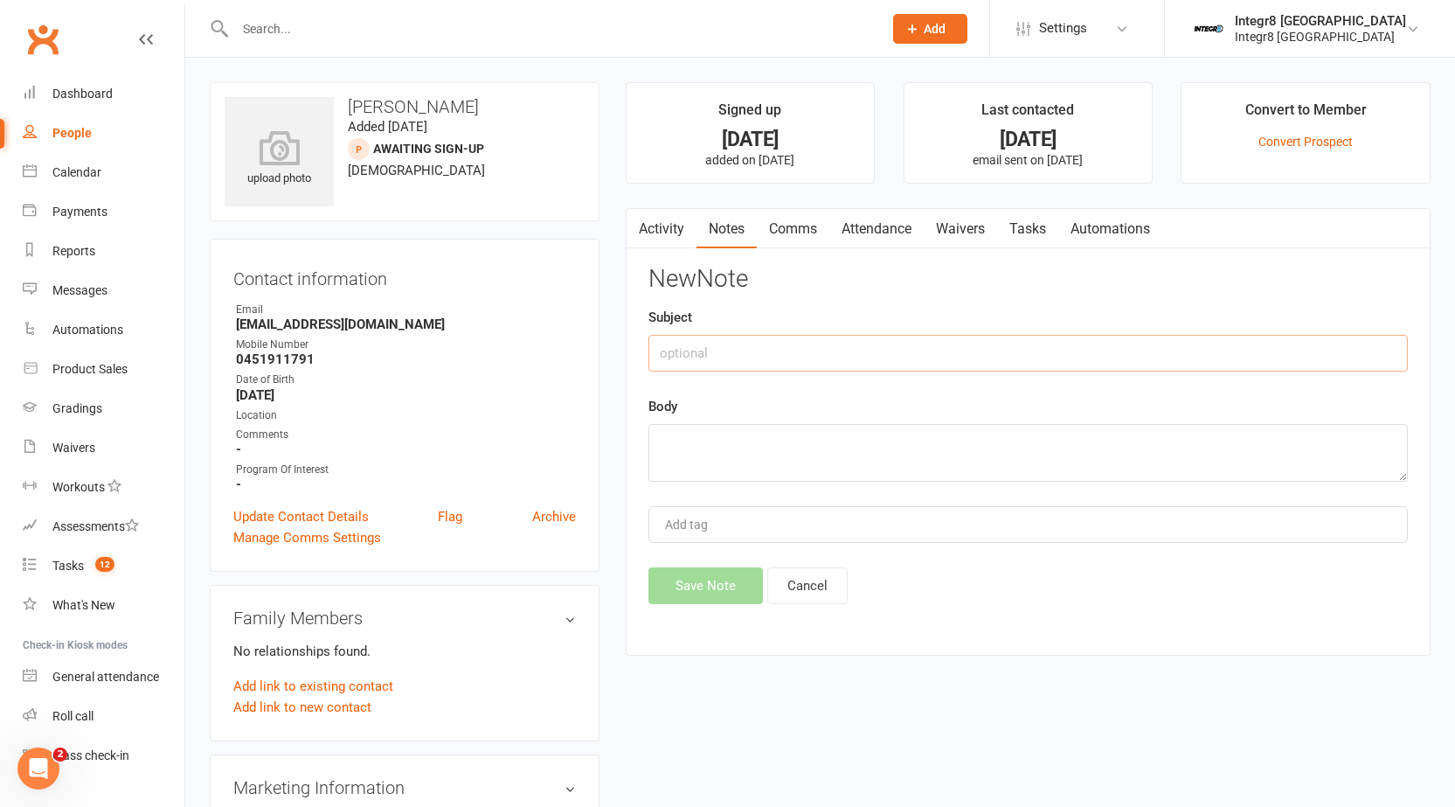
click at [965, 364] on input "text" at bounding box center [1027, 353] width 759 height 37
type input "follow up"
type textarea "phone call x2 failed both times, sent custom trial review."
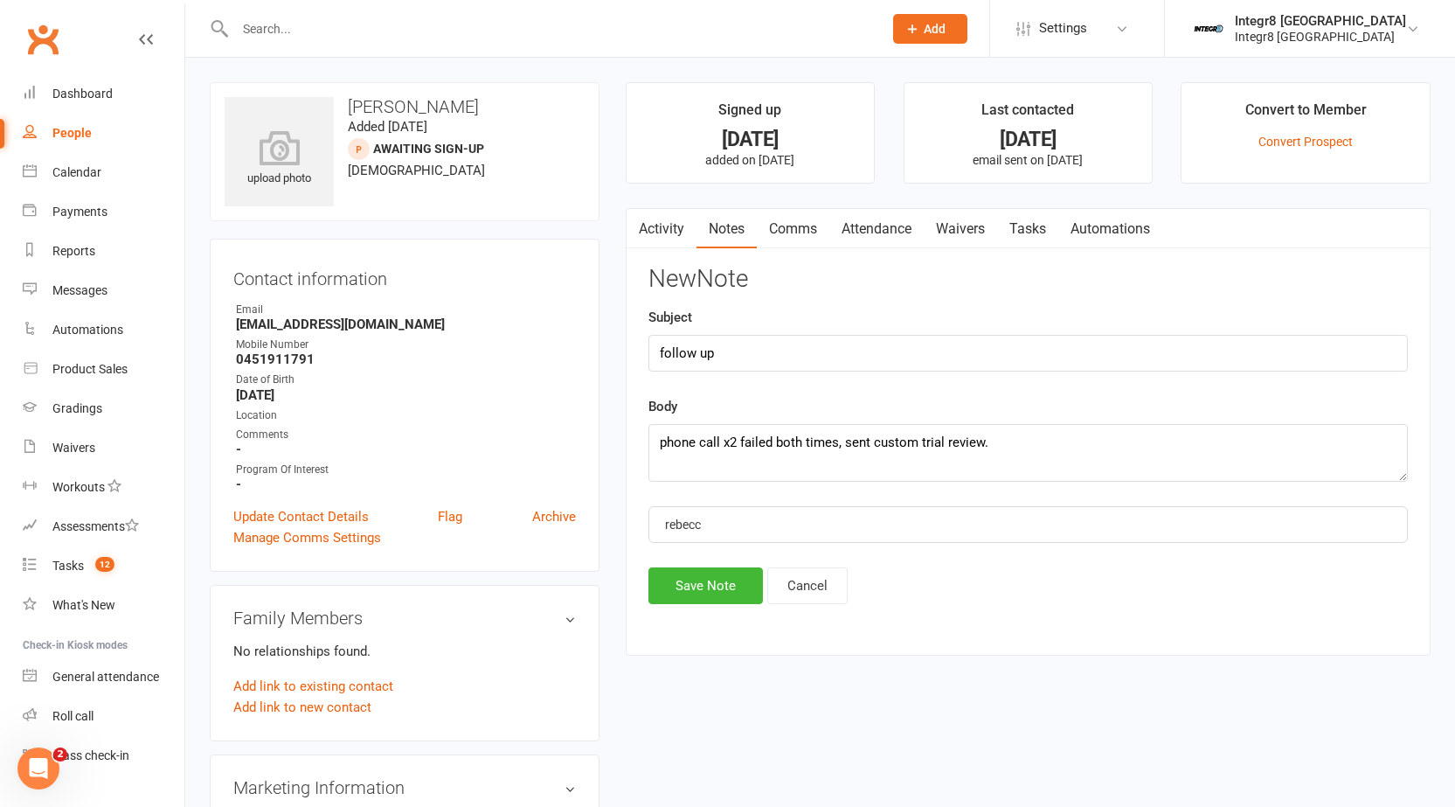
type input "[PERSON_NAME]"
click at [656, 558] on li "[PERSON_NAME]" at bounding box center [1028, 557] width 756 height 26
click at [677, 583] on button "Save Note" at bounding box center [705, 585] width 114 height 37
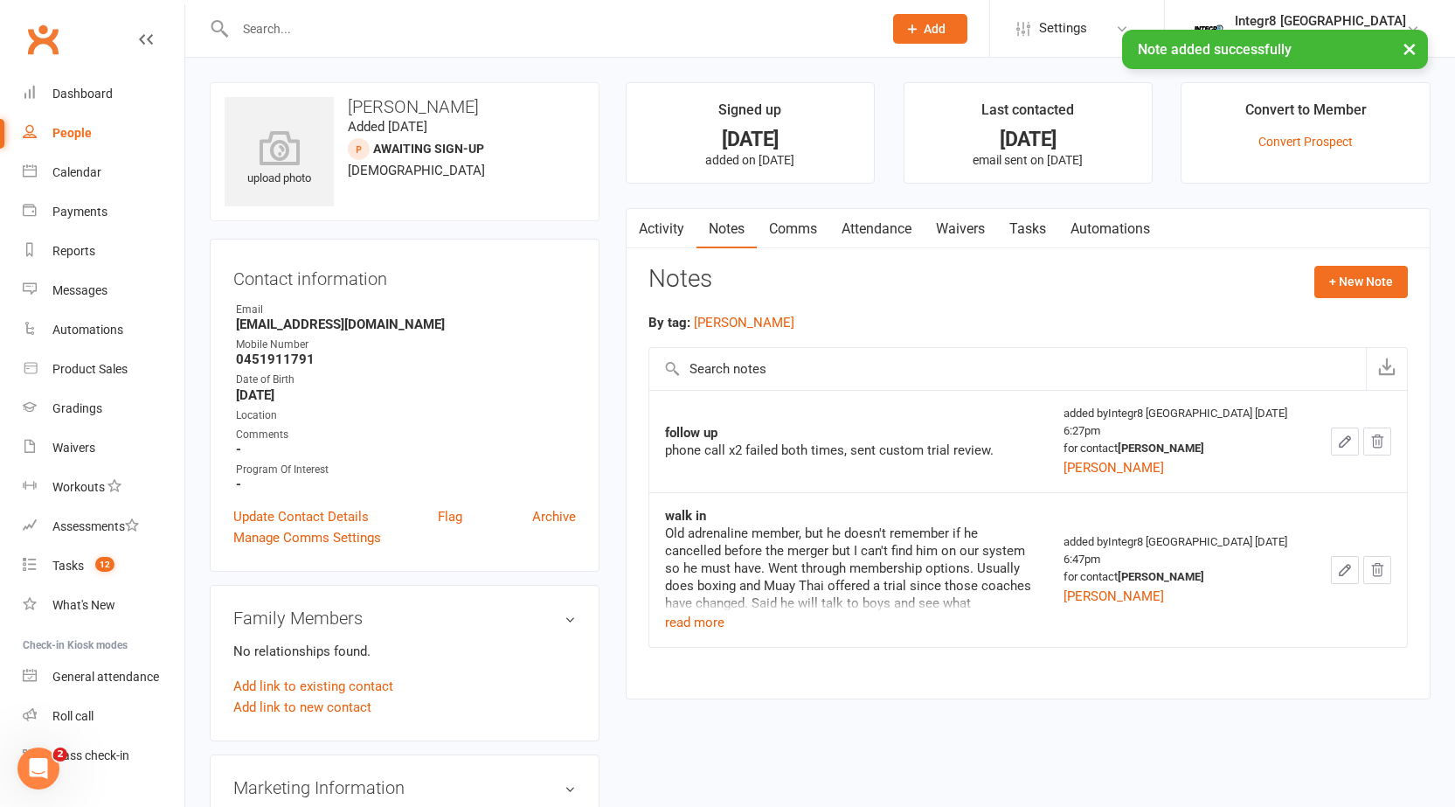
click at [677, 218] on link "Activity" at bounding box center [662, 229] width 70 height 40
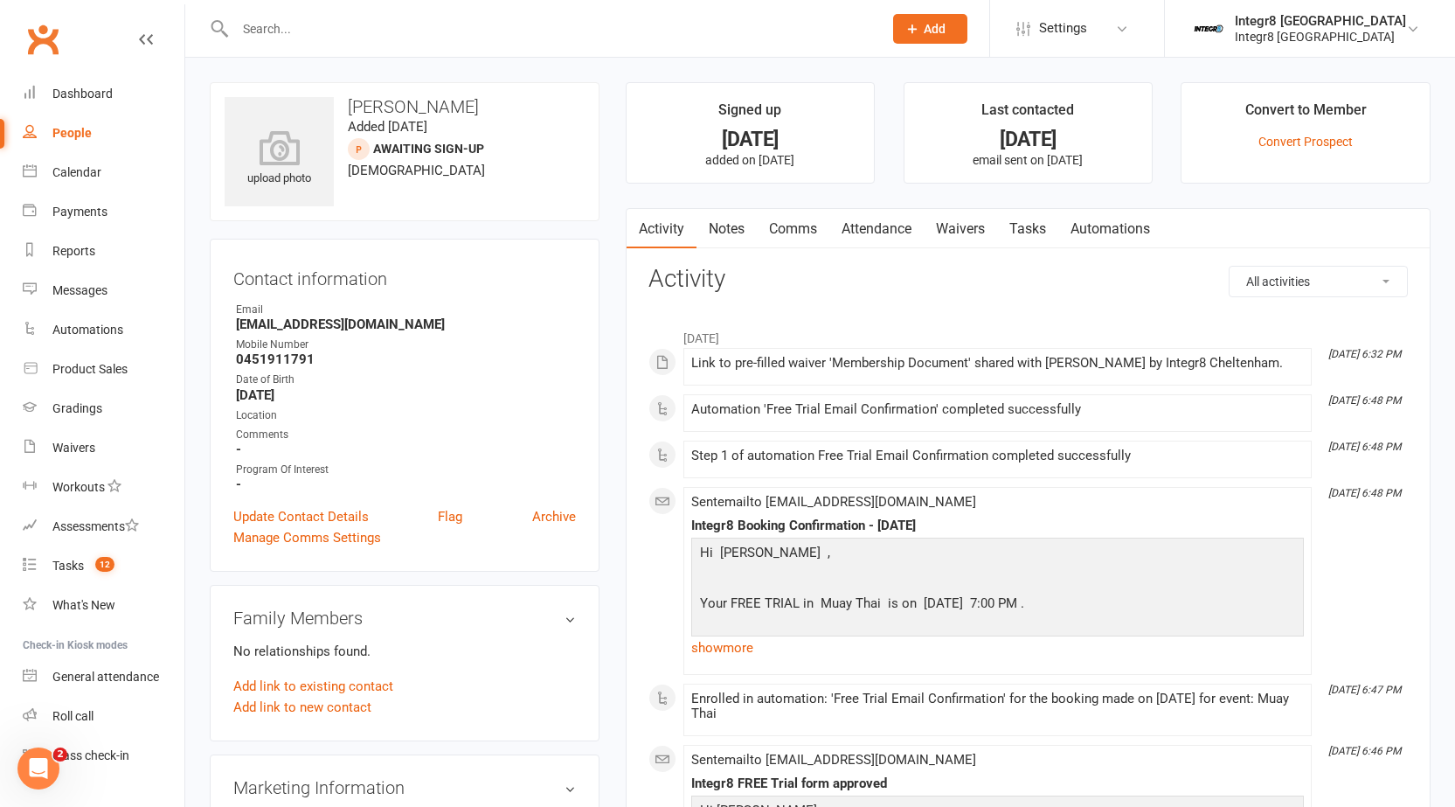
click at [788, 211] on link "Comms" at bounding box center [793, 229] width 73 height 40
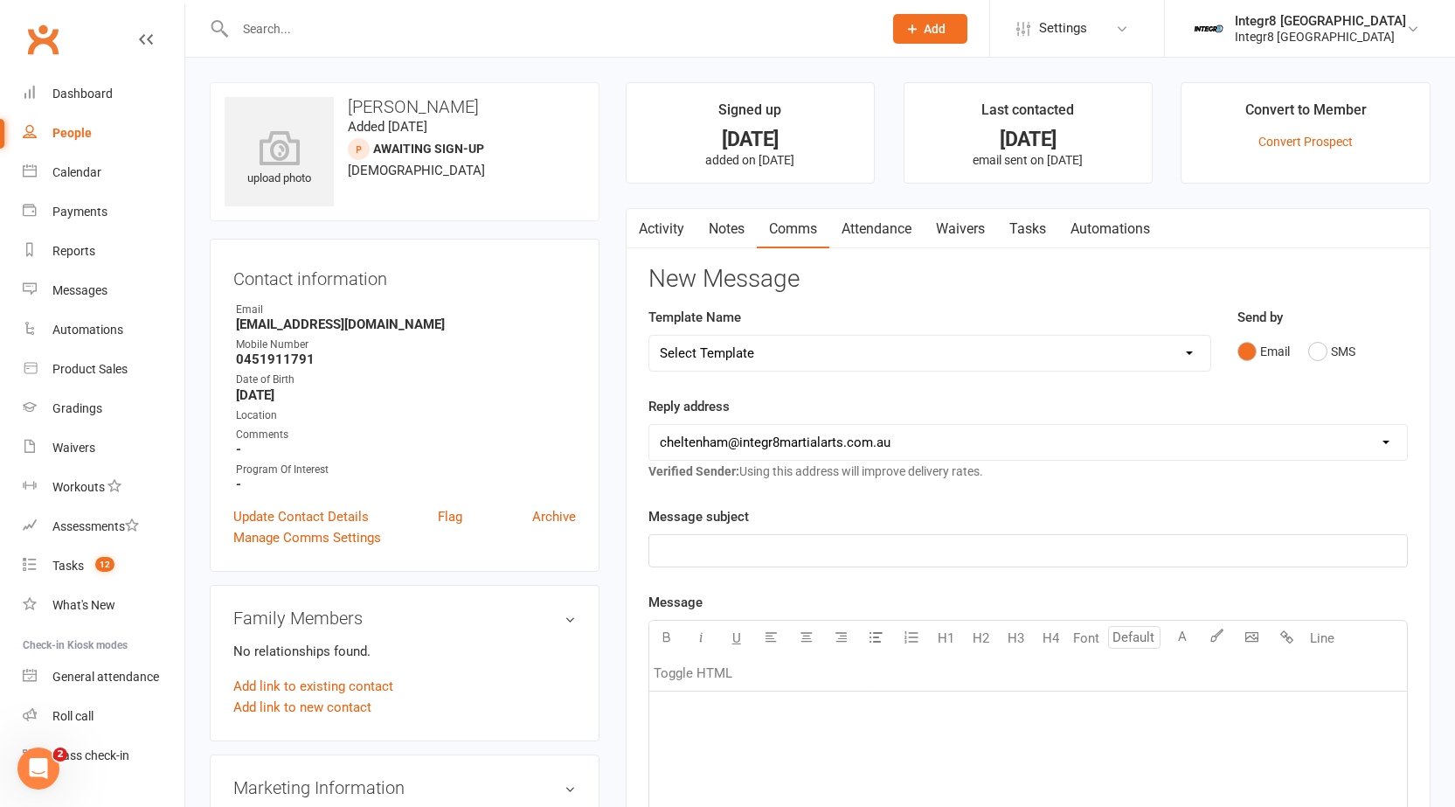
click at [937, 230] on link "Waivers" at bounding box center [960, 229] width 73 height 40
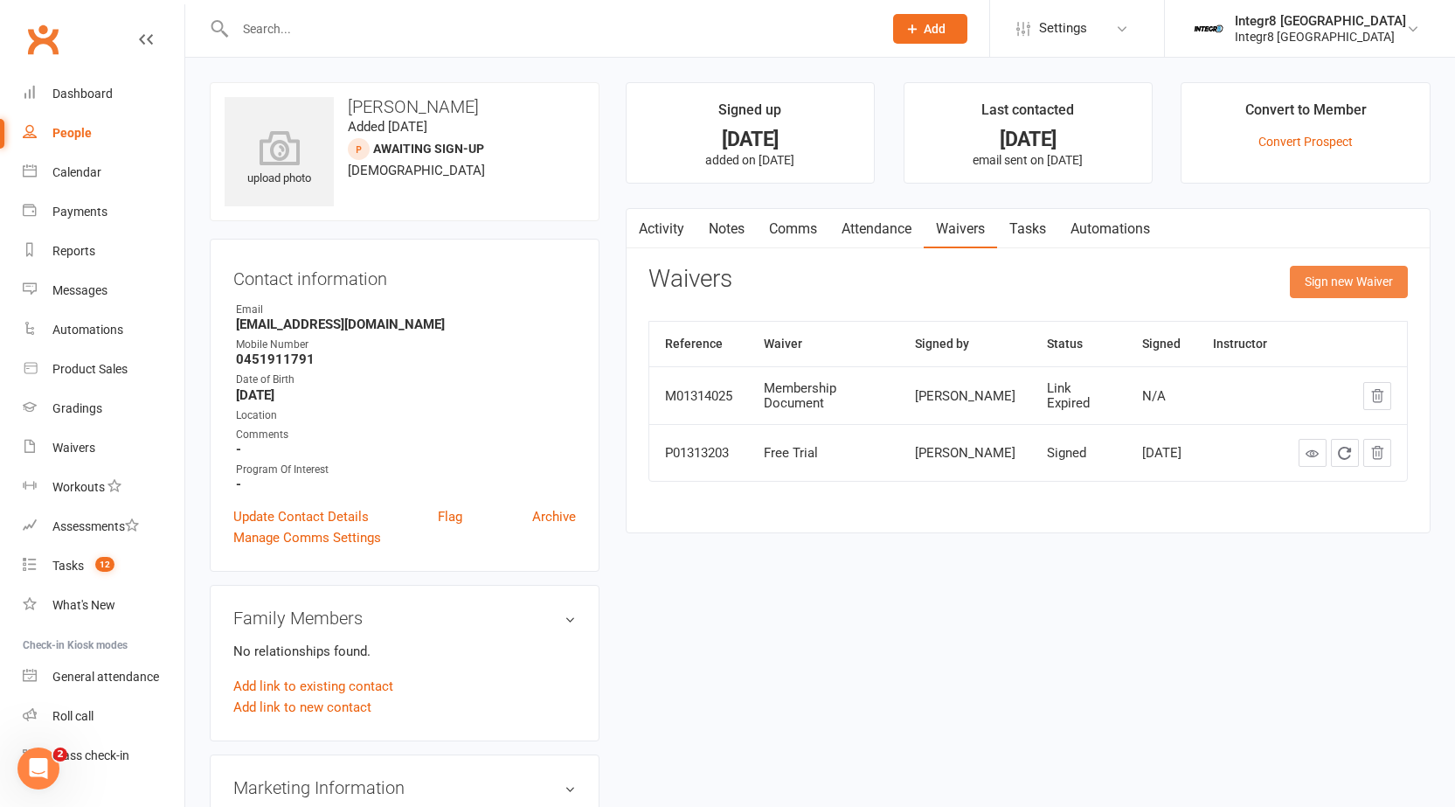
click at [1320, 288] on button "Sign new Waiver" at bounding box center [1349, 281] width 118 height 31
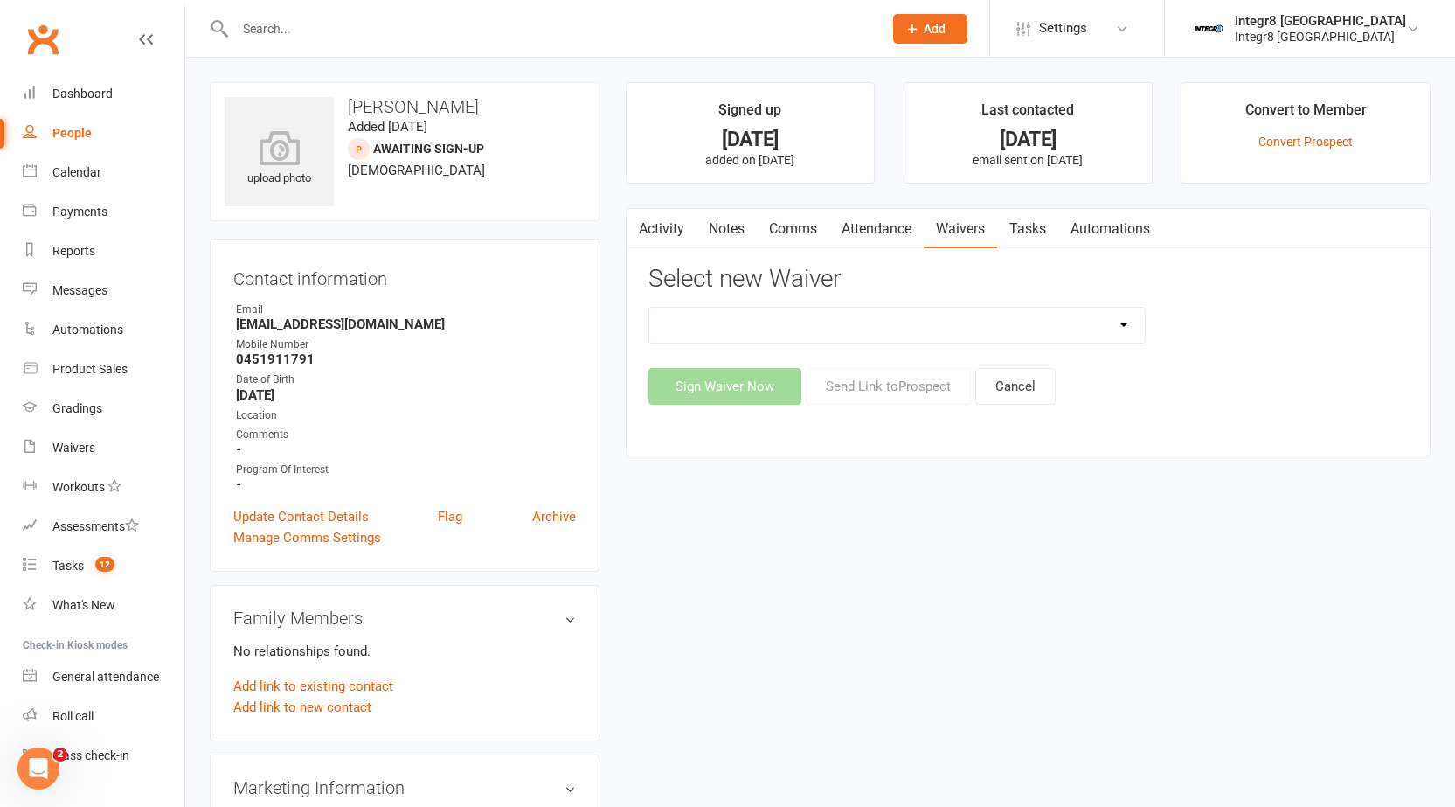
click at [1034, 324] on select "10 Class Pass Cancellation Free Trial Hold Membership Document No Payers Paymen…" at bounding box center [897, 325] width 496 height 35
select select "13798"
click at [649, 308] on select "10 Class Pass Cancellation Free Trial Hold Membership Document No Payers Paymen…" at bounding box center [897, 325] width 496 height 35
click at [885, 390] on button "Send Link to Prospect" at bounding box center [888, 386] width 165 height 37
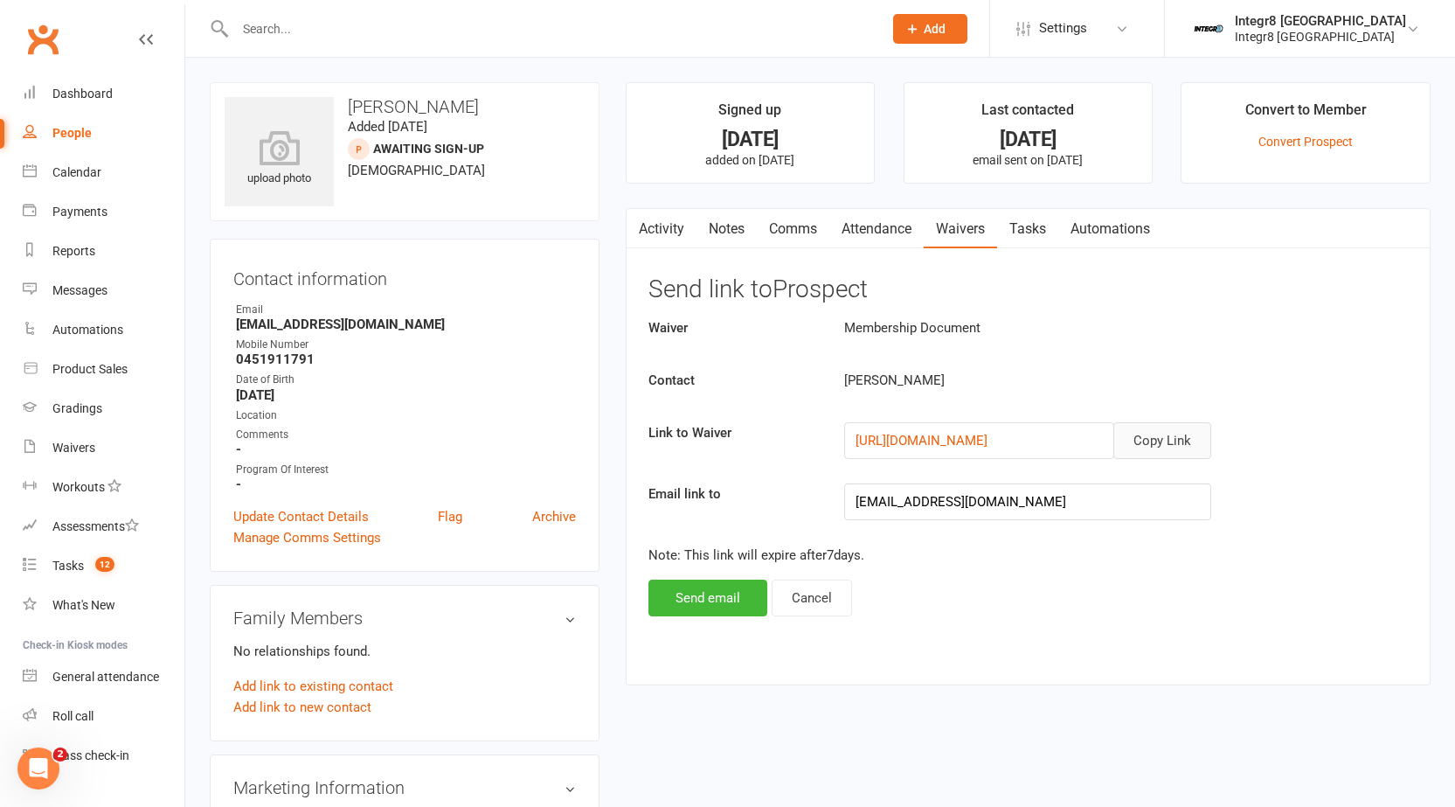
click at [1140, 426] on button "Copy Link" at bounding box center [1162, 440] width 98 height 37
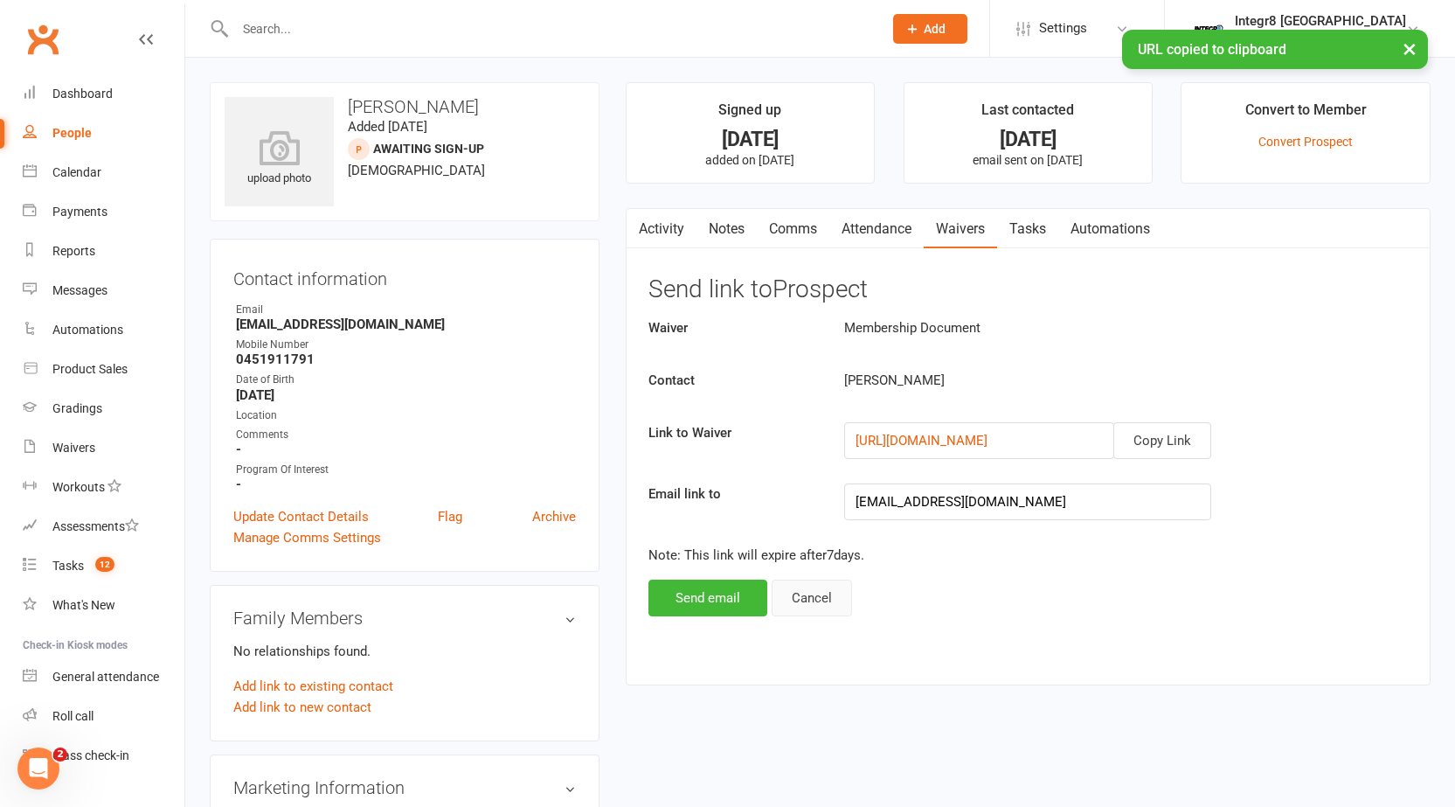
click at [825, 593] on button "Cancel" at bounding box center [812, 597] width 80 height 37
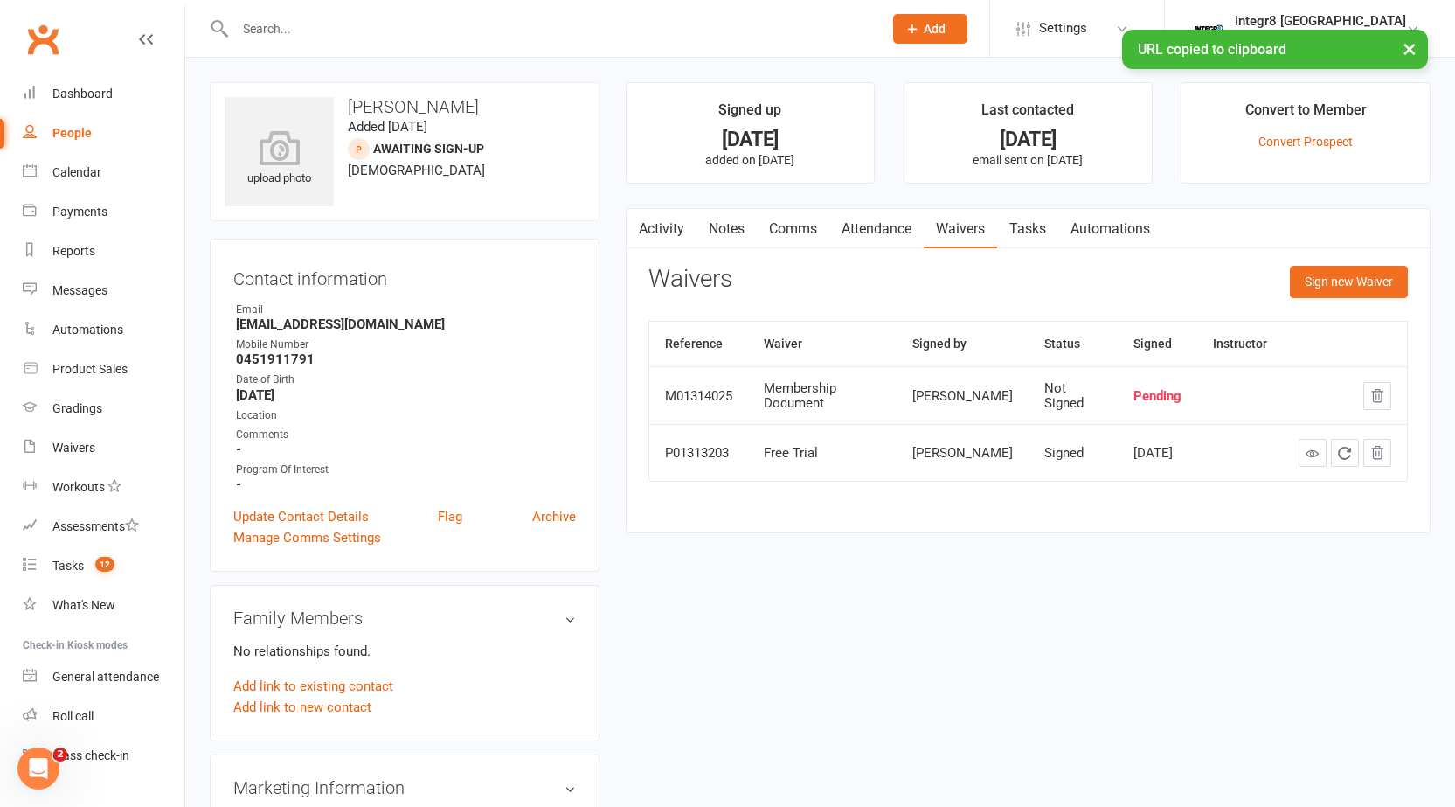
click at [735, 226] on link "Notes" at bounding box center [726, 229] width 60 height 40
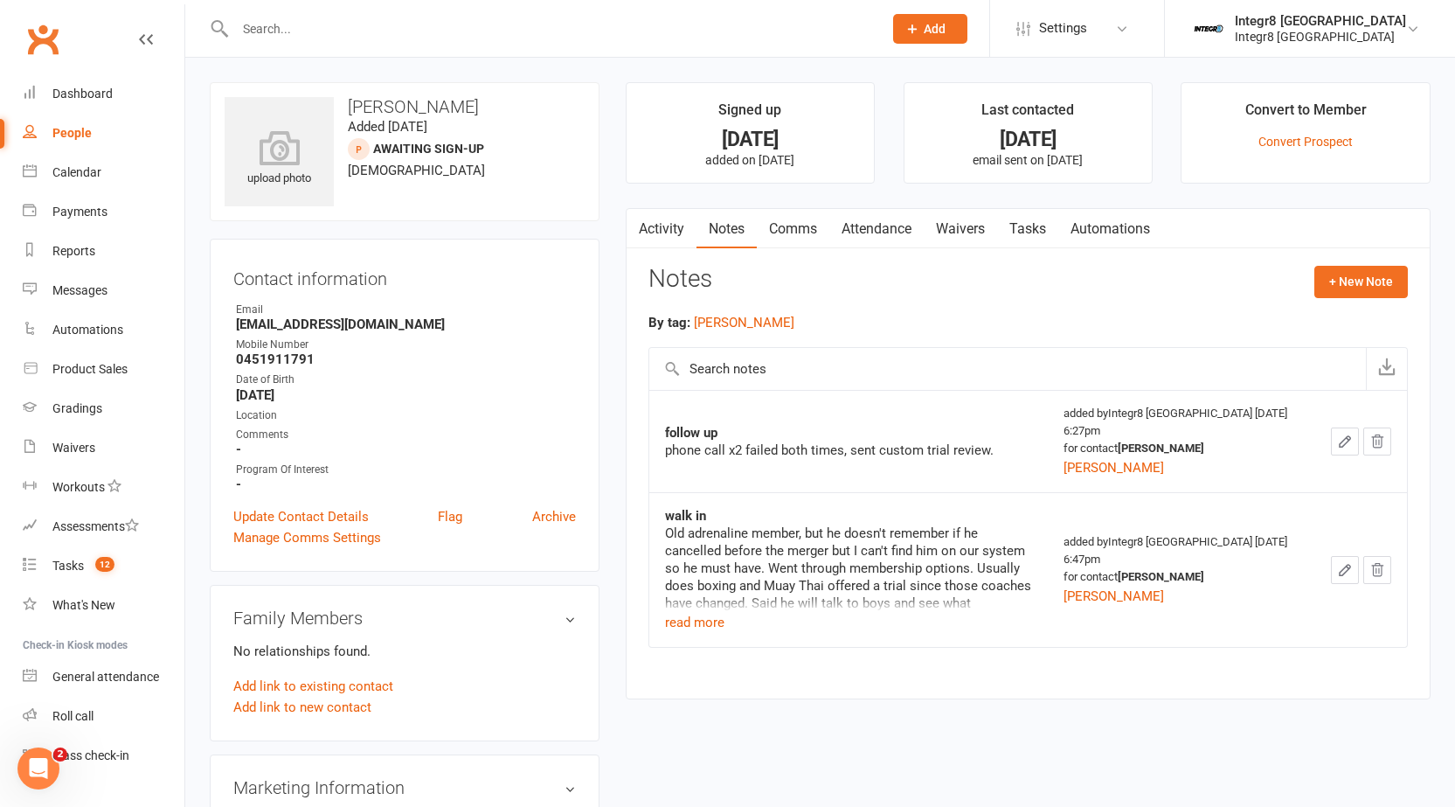
click at [679, 229] on link "Activity" at bounding box center [662, 229] width 70 height 40
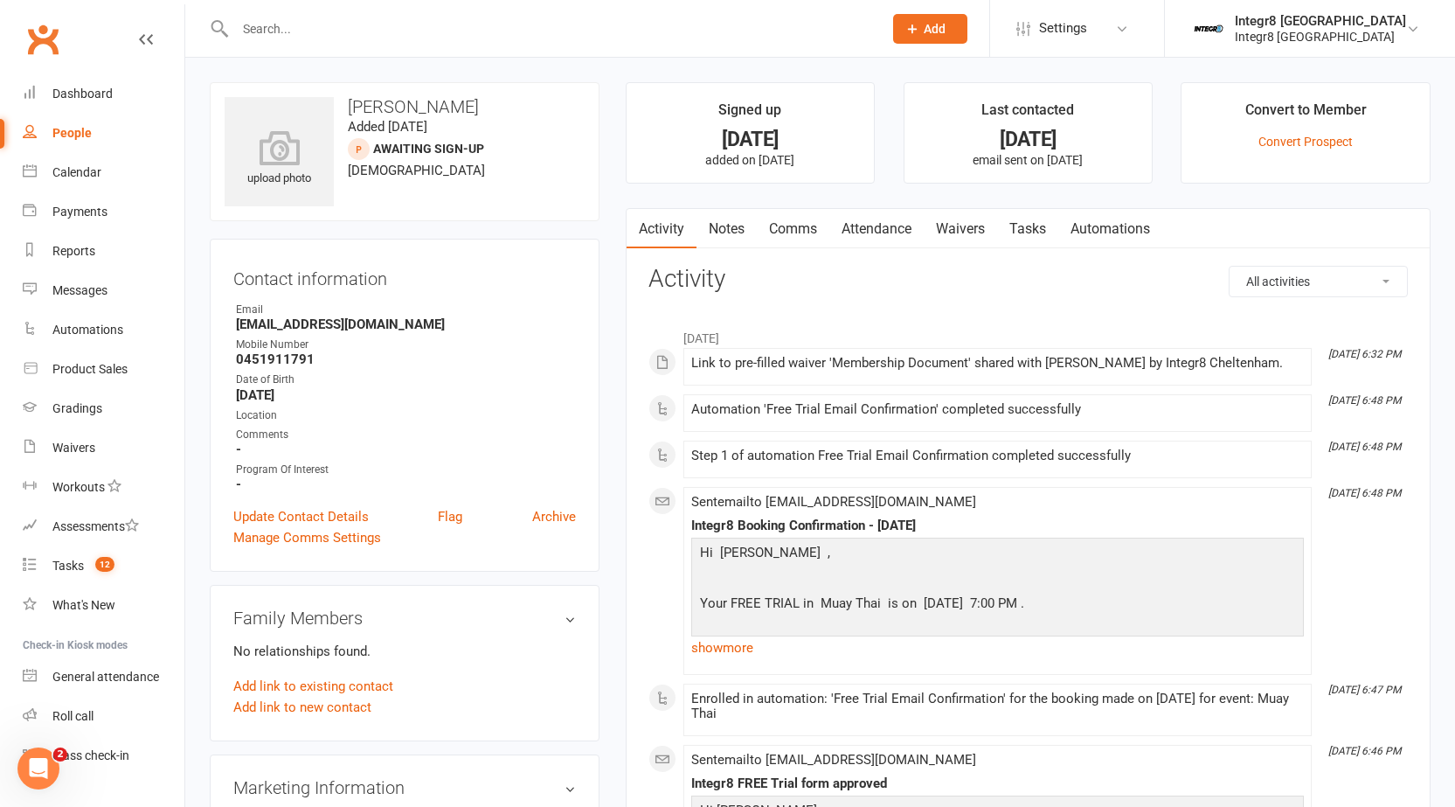
drag, startPoint x: 772, startPoint y: 241, endPoint x: 787, endPoint y: 246, distance: 15.8
click at [773, 241] on link "Comms" at bounding box center [793, 229] width 73 height 40
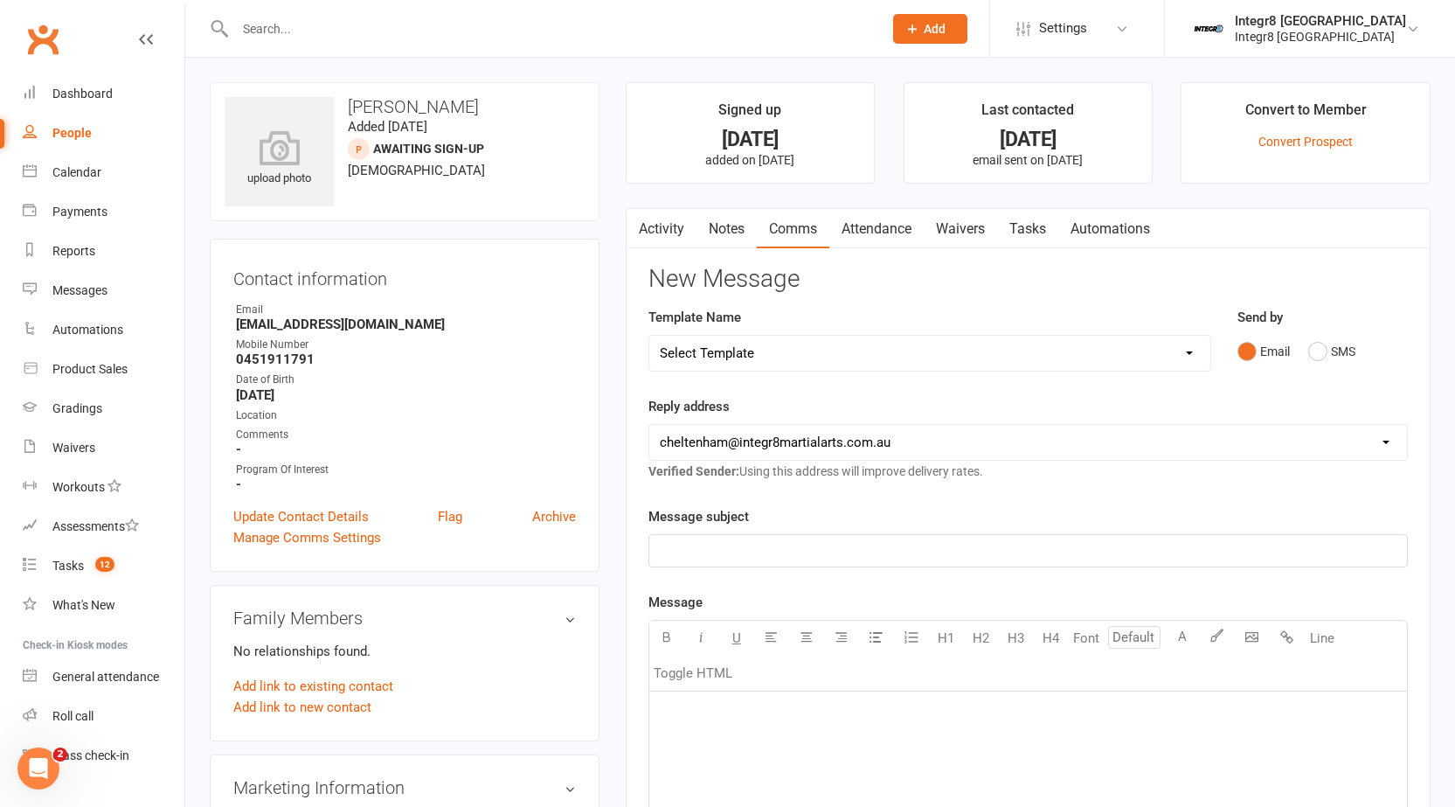
click at [820, 344] on select "Select Template [SMS] [Default template - review before using] Appointment remi…" at bounding box center [929, 353] width 561 height 35
click at [649, 336] on select "Select Template [SMS] [Default template - review before using] Appointment remi…" at bounding box center [929, 353] width 561 height 35
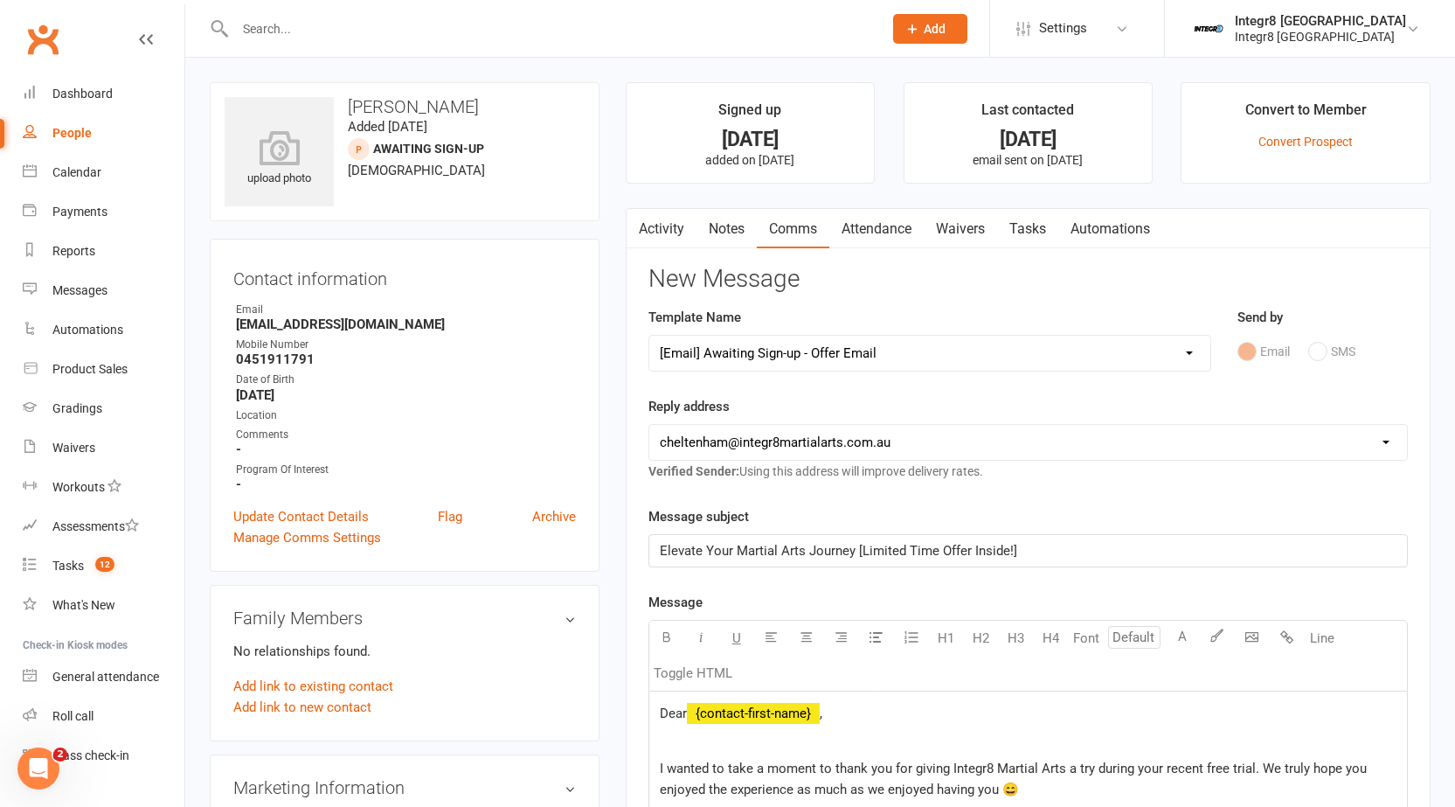
click at [931, 351] on select "Select Template [SMS] [Default template - review before using] Appointment remi…" at bounding box center [929, 353] width 561 height 35
select select "38"
click at [649, 336] on select "Select Template [SMS] [Default template - review before using] Appointment remi…" at bounding box center [929, 353] width 561 height 35
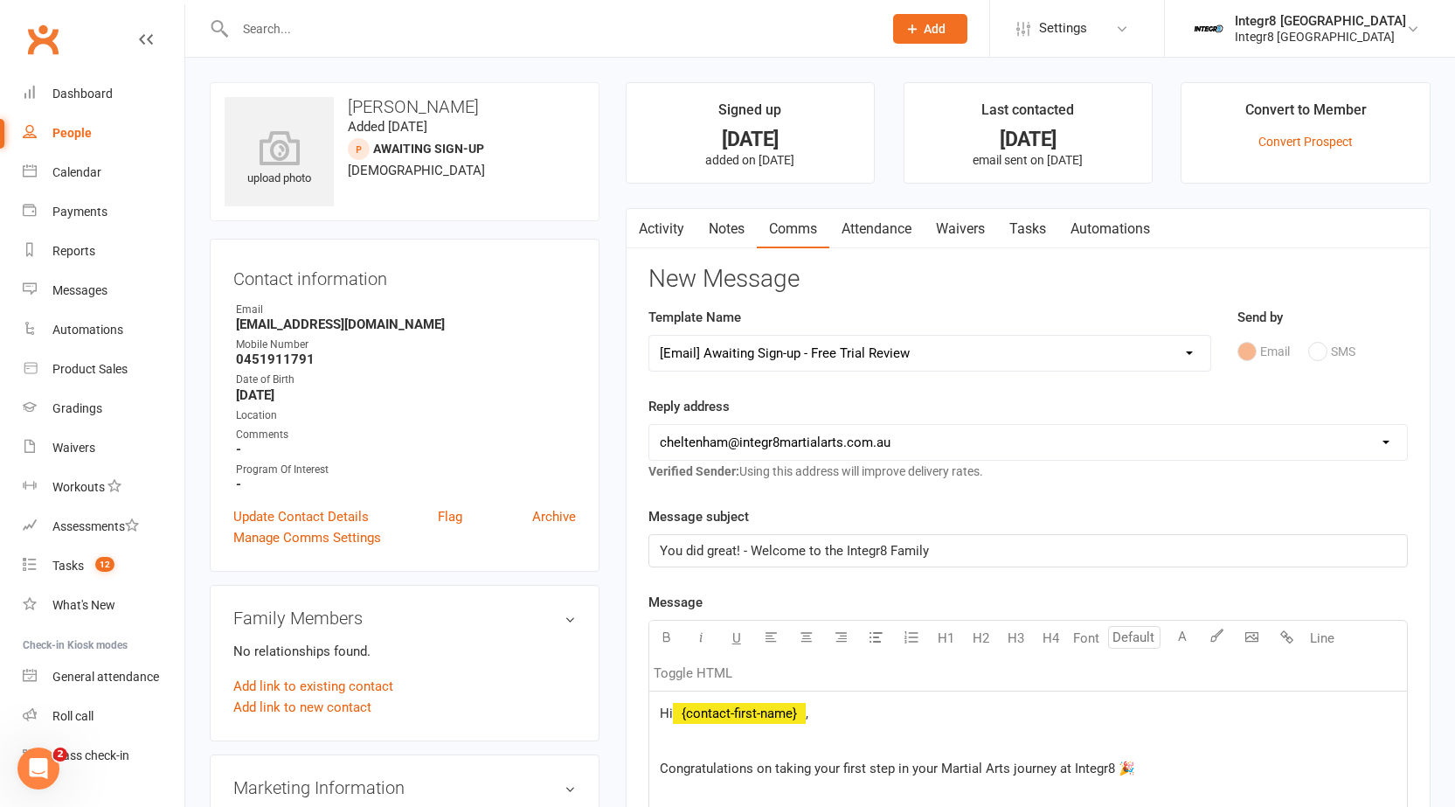
click at [669, 703] on p "Hi ﻿ {contact-first-name} ," at bounding box center [1028, 713] width 737 height 21
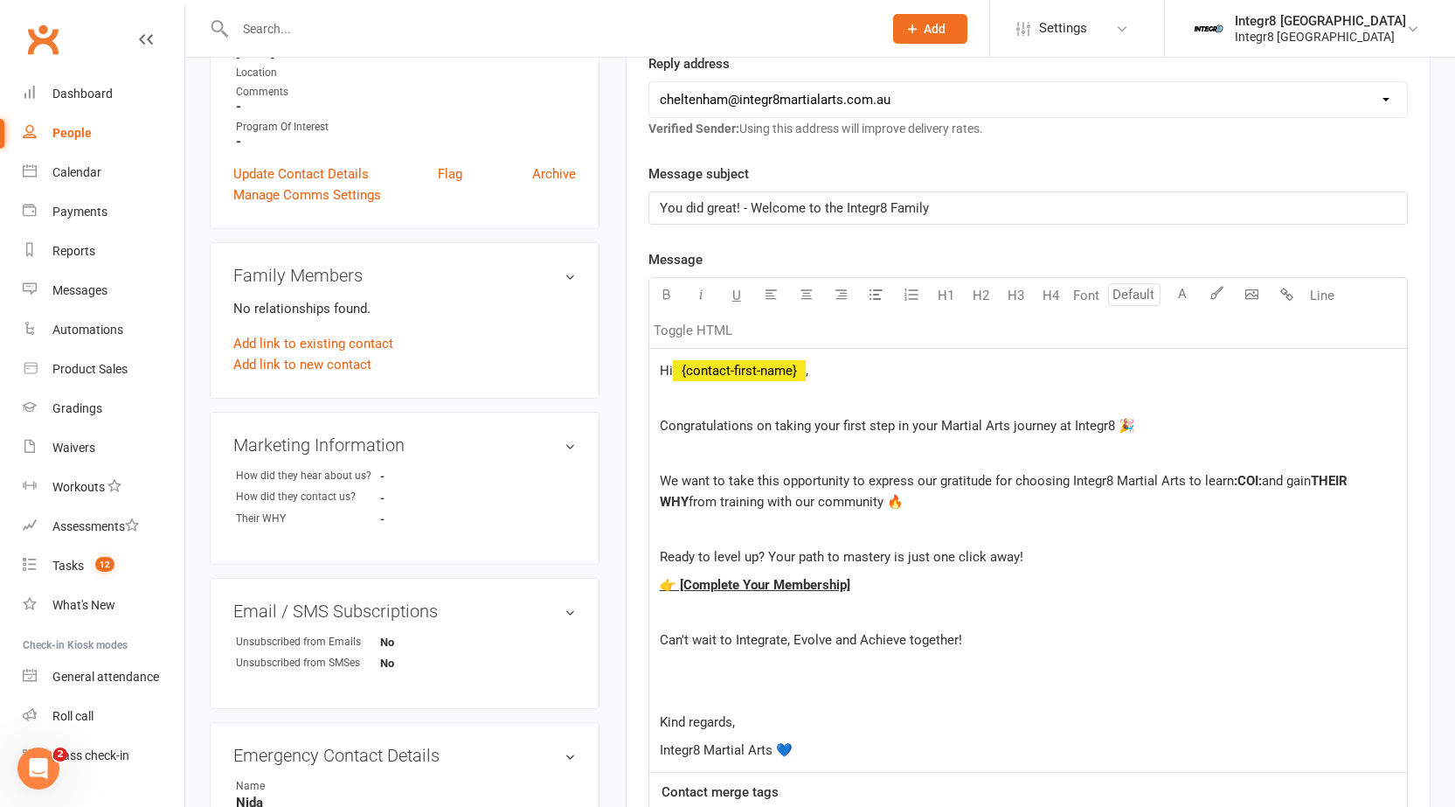
scroll to position [350, 0]
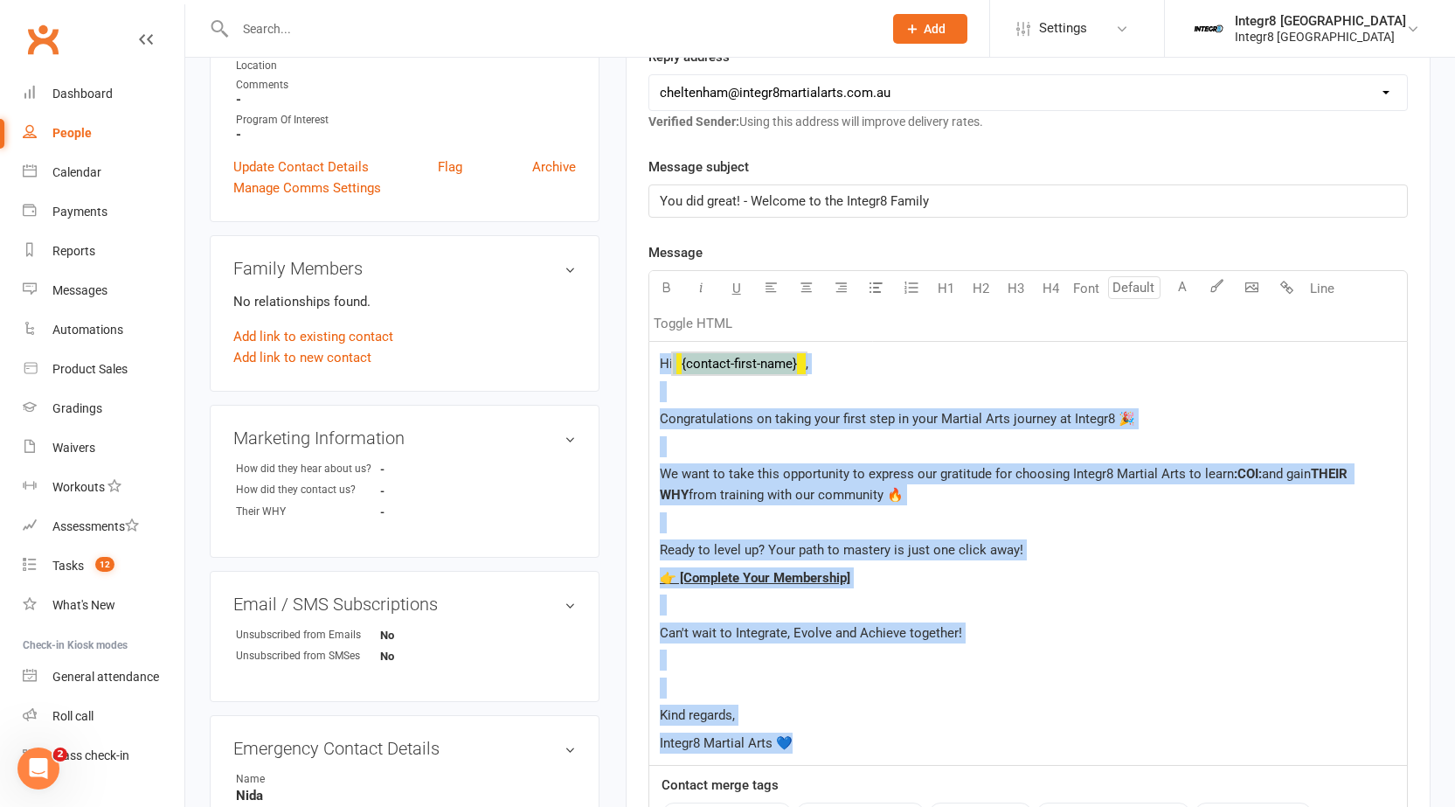
drag, startPoint x: 838, startPoint y: 744, endPoint x: 640, endPoint y: 357, distance: 434.2
click at [640, 357] on div "Activity Notes Comms Attendance Waivers Tasks Automations New Message Template …" at bounding box center [1028, 472] width 805 height 1229
copy div "Hi ﻿ {contact-first-name} , Congratulations on taking your first step in your M…"
click at [814, 467] on span "We want to take this opportunity to express our gratitude for choosing Integr8 …" at bounding box center [947, 474] width 574 height 16
drag, startPoint x: 850, startPoint y: 740, endPoint x: 653, endPoint y: 422, distance: 374.4
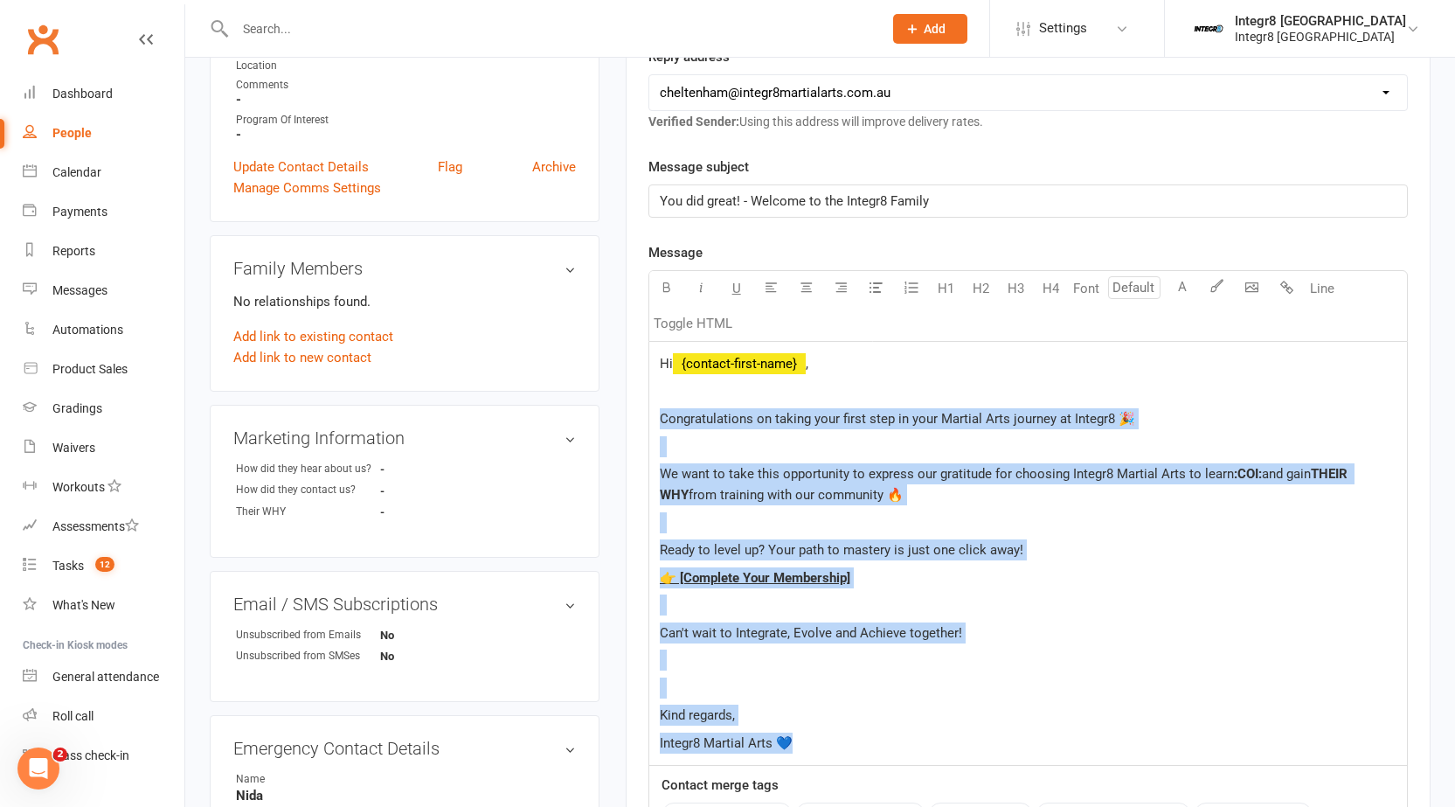
click at [653, 422] on div "Hi ﻿ {contact-first-name} , Congratulations on taking your first step in your M…" at bounding box center [1028, 554] width 758 height 424
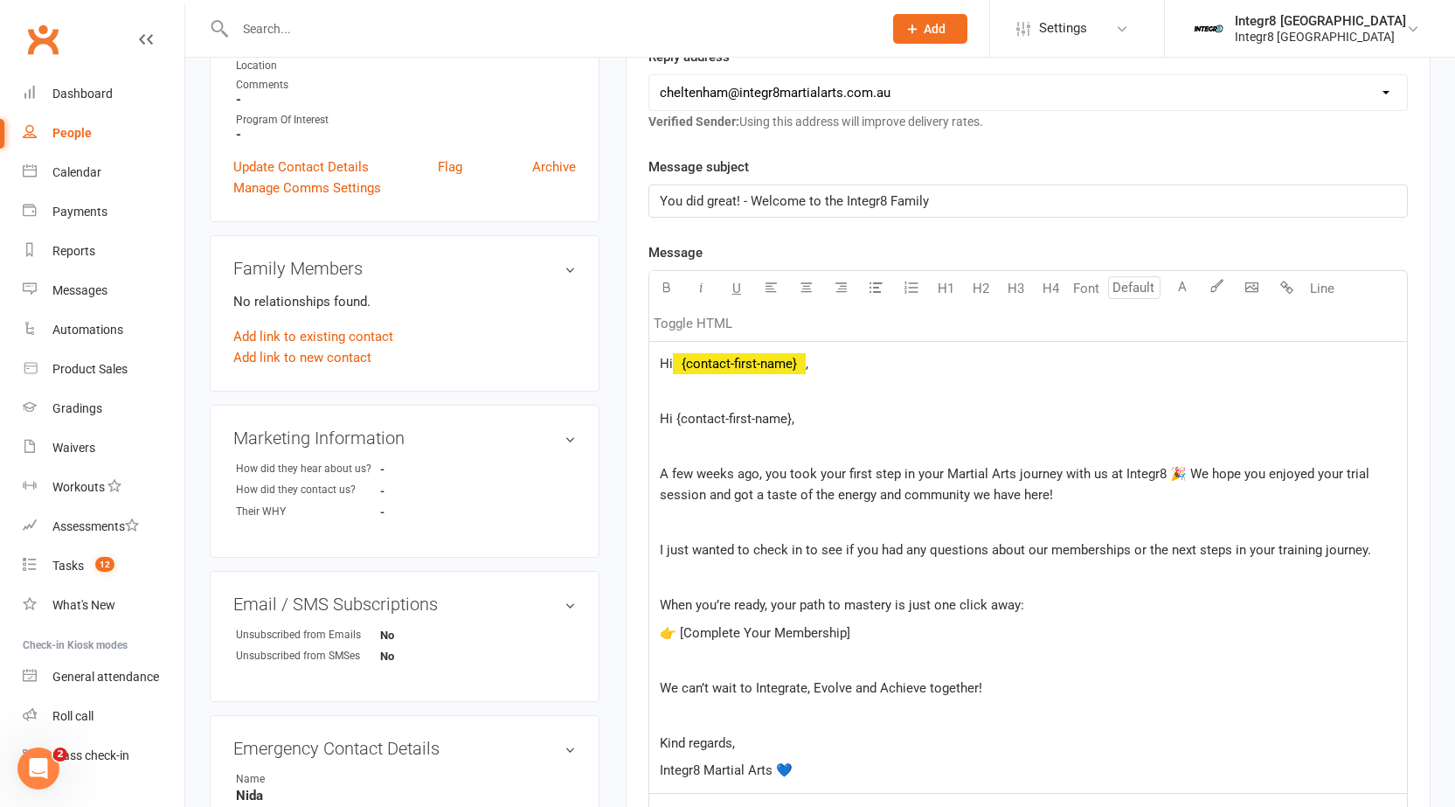
drag, startPoint x: 797, startPoint y: 425, endPoint x: 674, endPoint y: 422, distance: 123.2
click at [660, 428] on p "Hi {contact-first-name}," at bounding box center [1028, 418] width 737 height 21
click at [666, 450] on p "﻿" at bounding box center [1028, 446] width 737 height 21
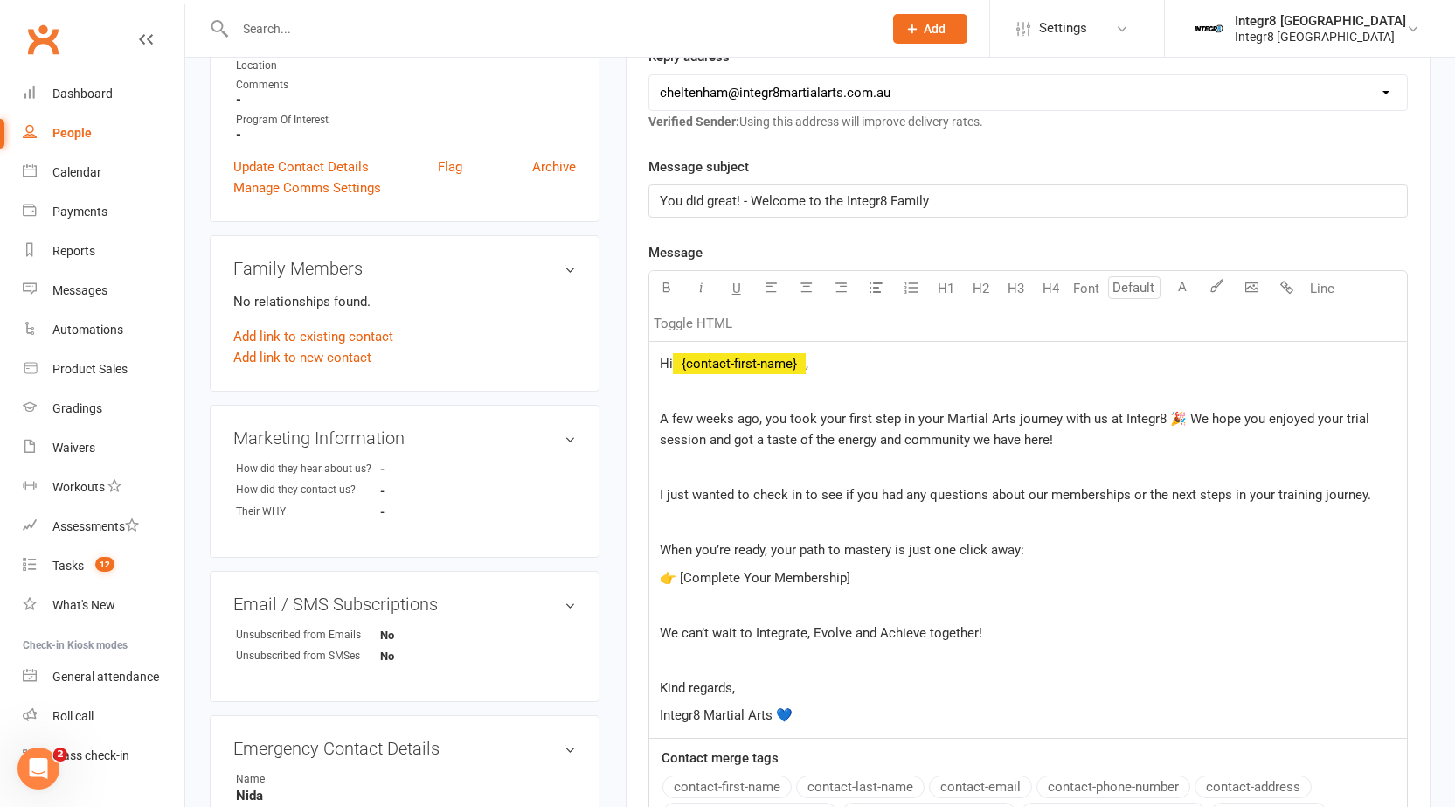
click at [740, 461] on p "﻿" at bounding box center [1028, 467] width 737 height 21
click at [726, 533] on p "﻿" at bounding box center [1028, 522] width 737 height 21
click at [753, 691] on p "Kind regards," at bounding box center [1028, 687] width 737 height 21
click at [846, 572] on span "👉 [Complete Your Membership]" at bounding box center [755, 578] width 191 height 16
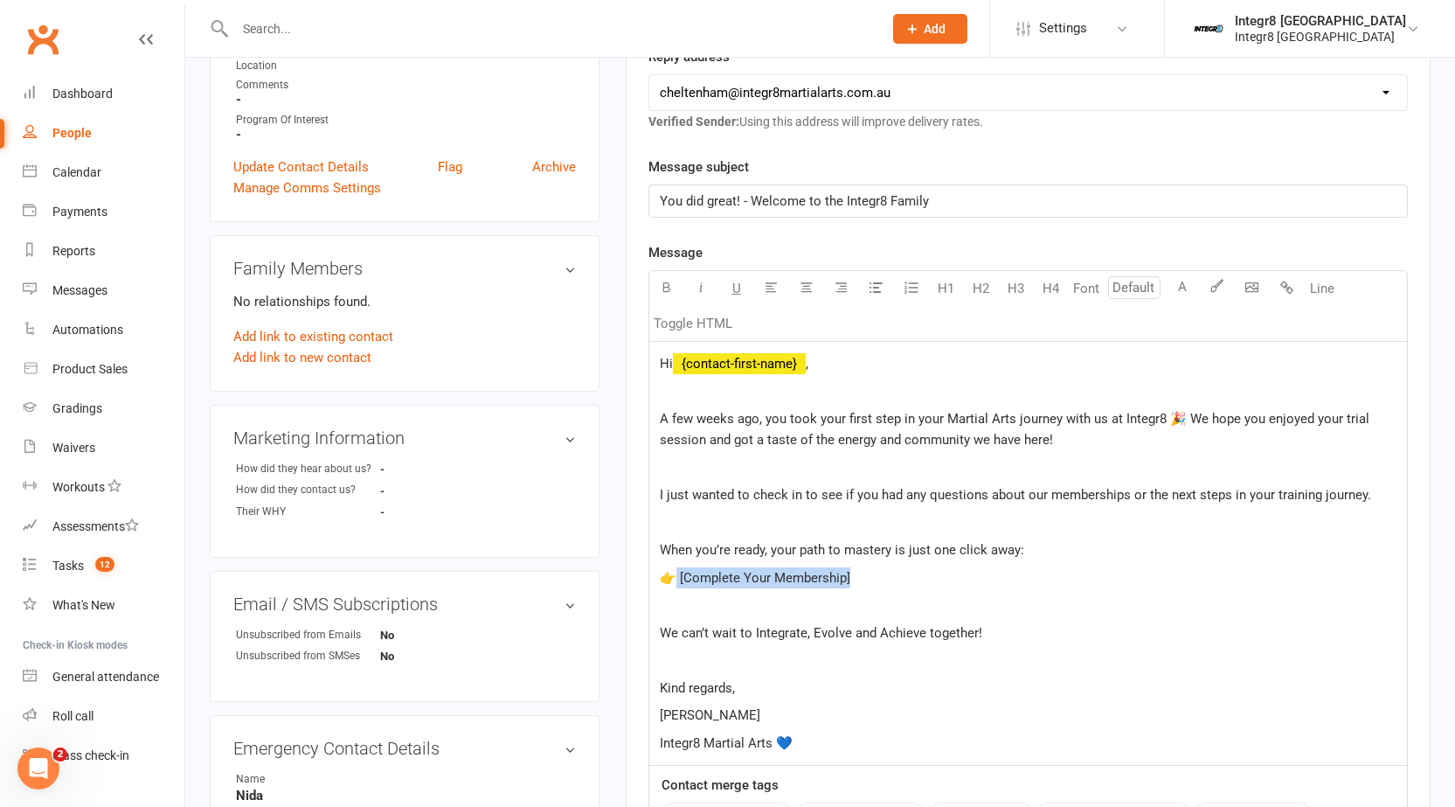
drag, startPoint x: 851, startPoint y: 577, endPoint x: 677, endPoint y: 581, distance: 174.0
click at [677, 581] on p "👉 [Complete Your Membership]" at bounding box center [1028, 577] width 737 height 21
drag, startPoint x: 869, startPoint y: 578, endPoint x: 941, endPoint y: 337, distance: 250.8
click at [679, 580] on p "👉 $ [Complete Your Membership] $ ﻿" at bounding box center [1028, 577] width 737 height 21
click at [671, 294] on button "button" at bounding box center [666, 288] width 35 height 35
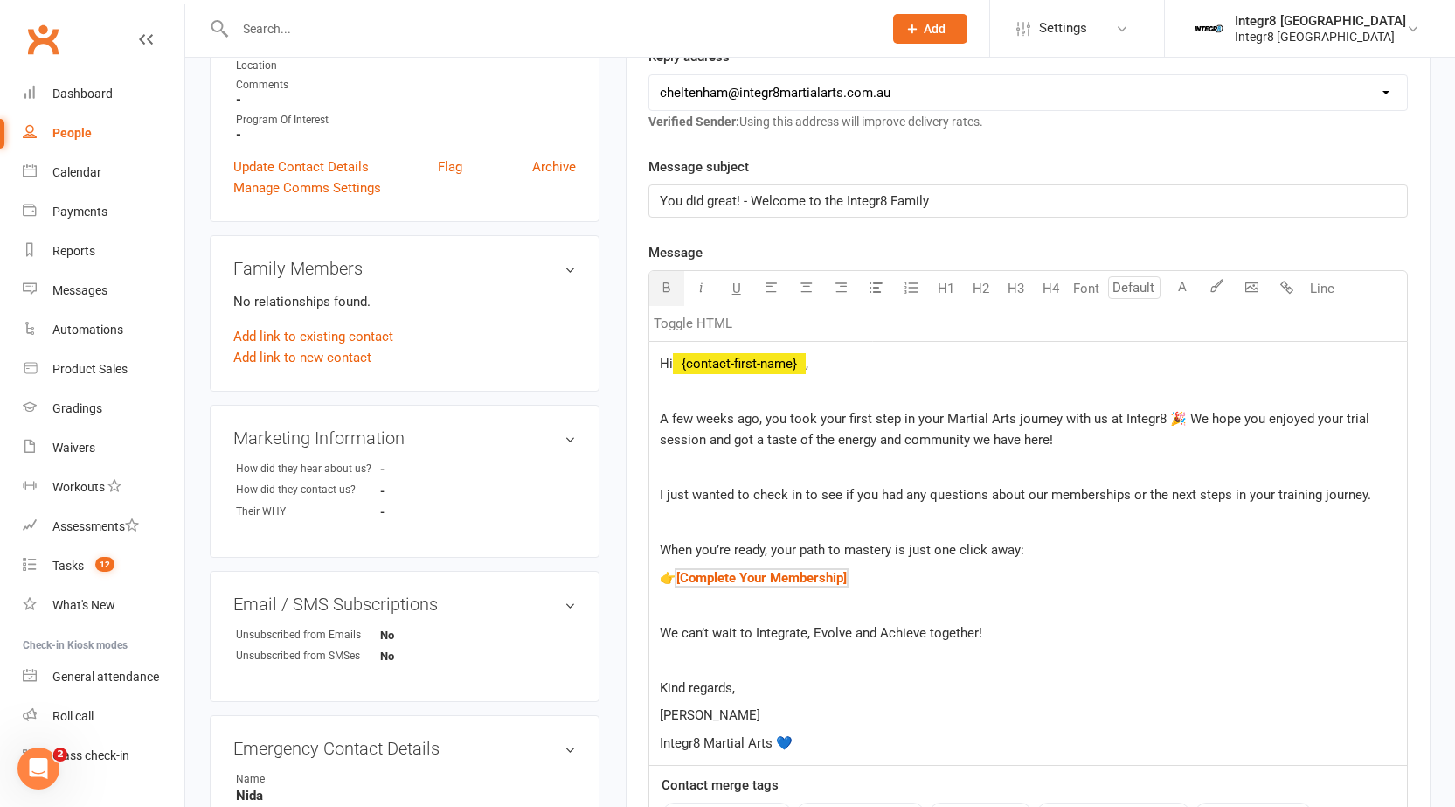
click at [966, 515] on p "﻿" at bounding box center [1028, 522] width 737 height 21
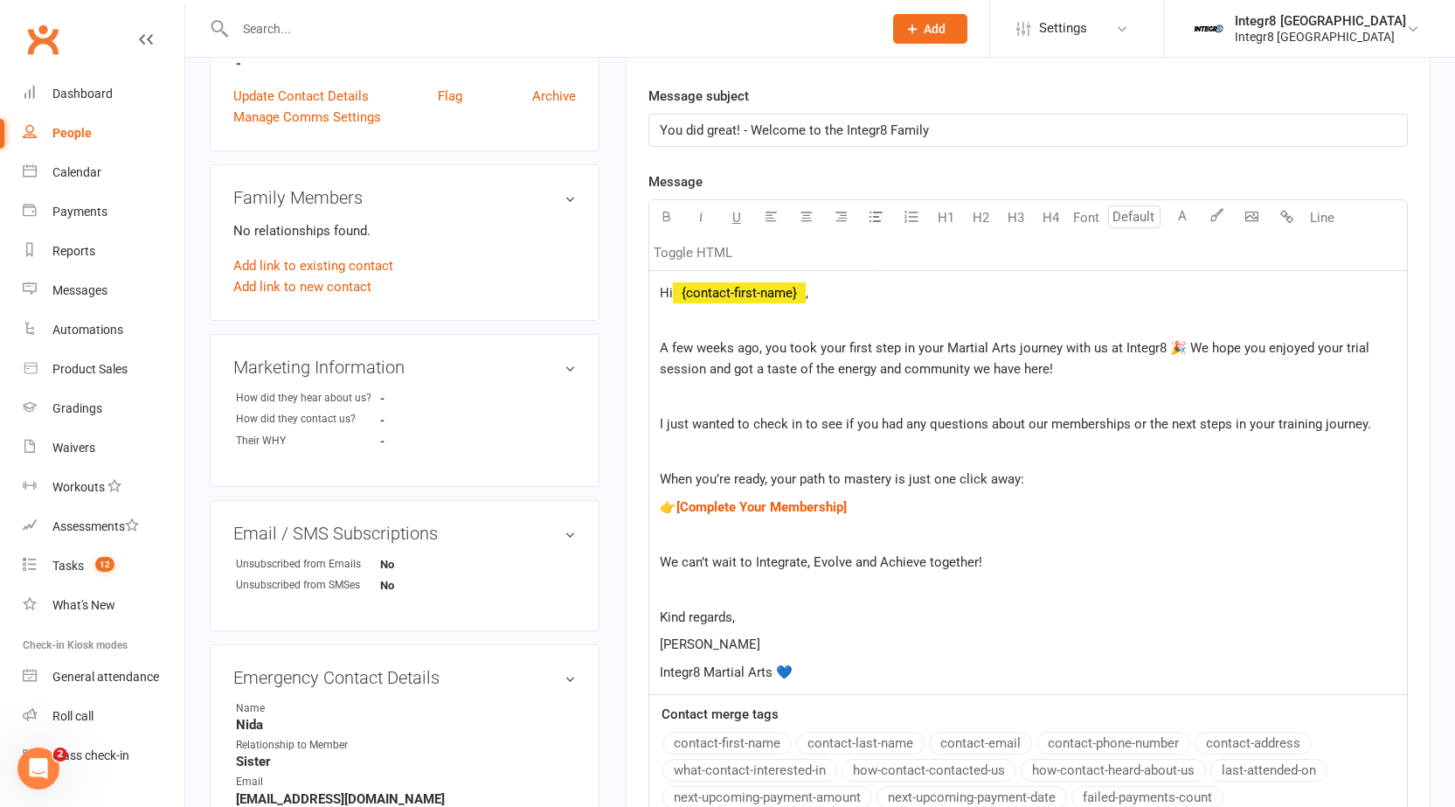
scroll to position [437, 0]
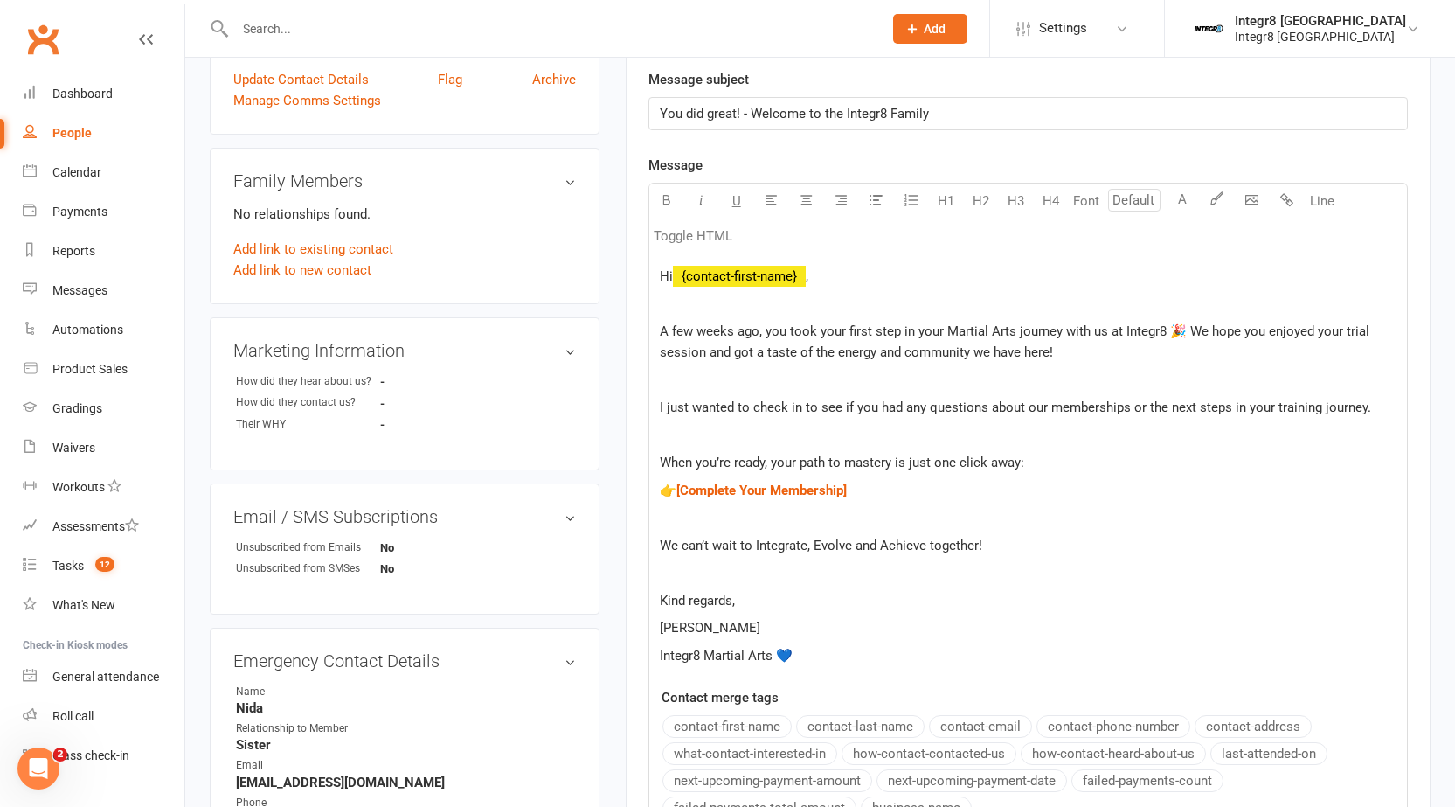
click at [901, 457] on span "When you’re ready, your path to mastery is just one click away:" at bounding box center [842, 462] width 364 height 16
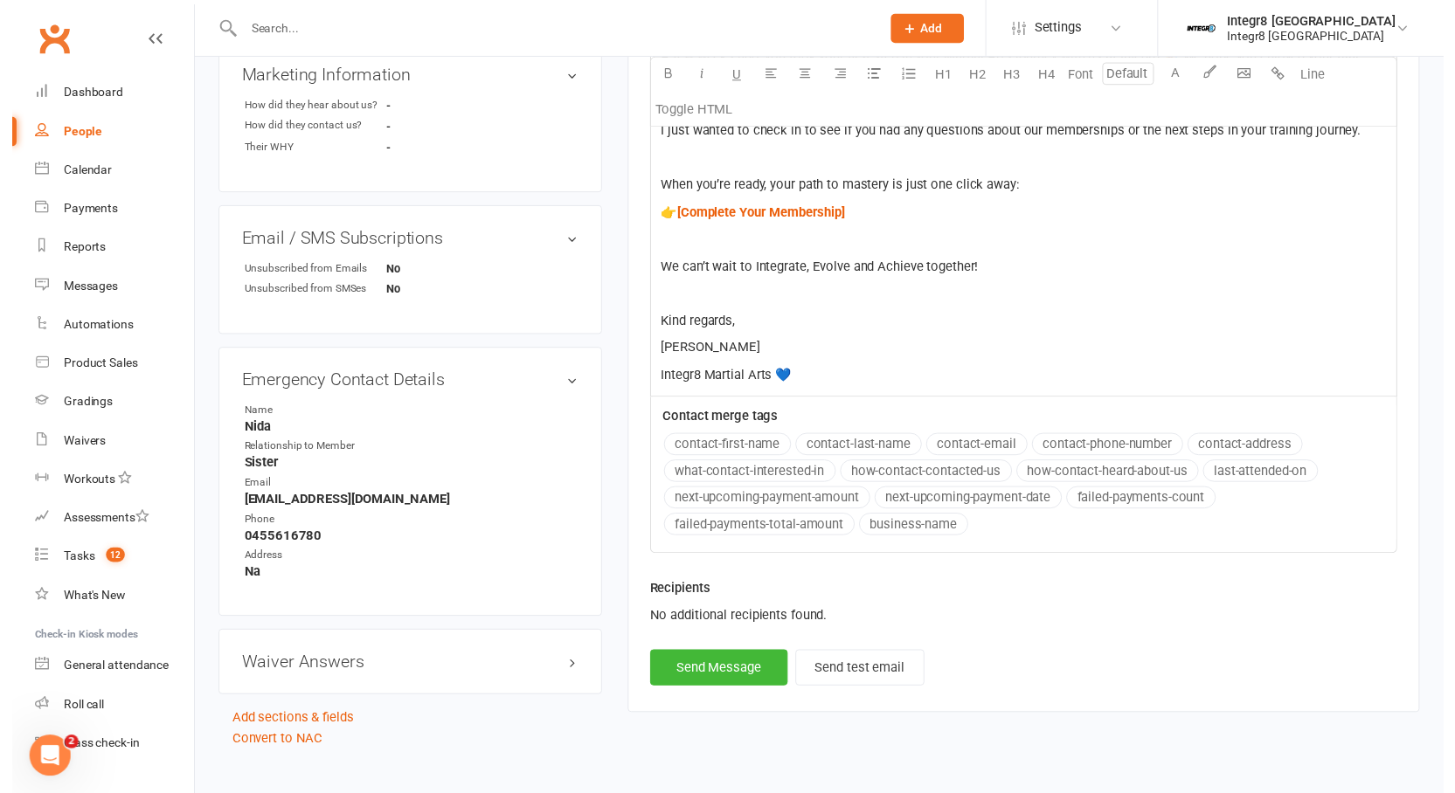
scroll to position [741, 0]
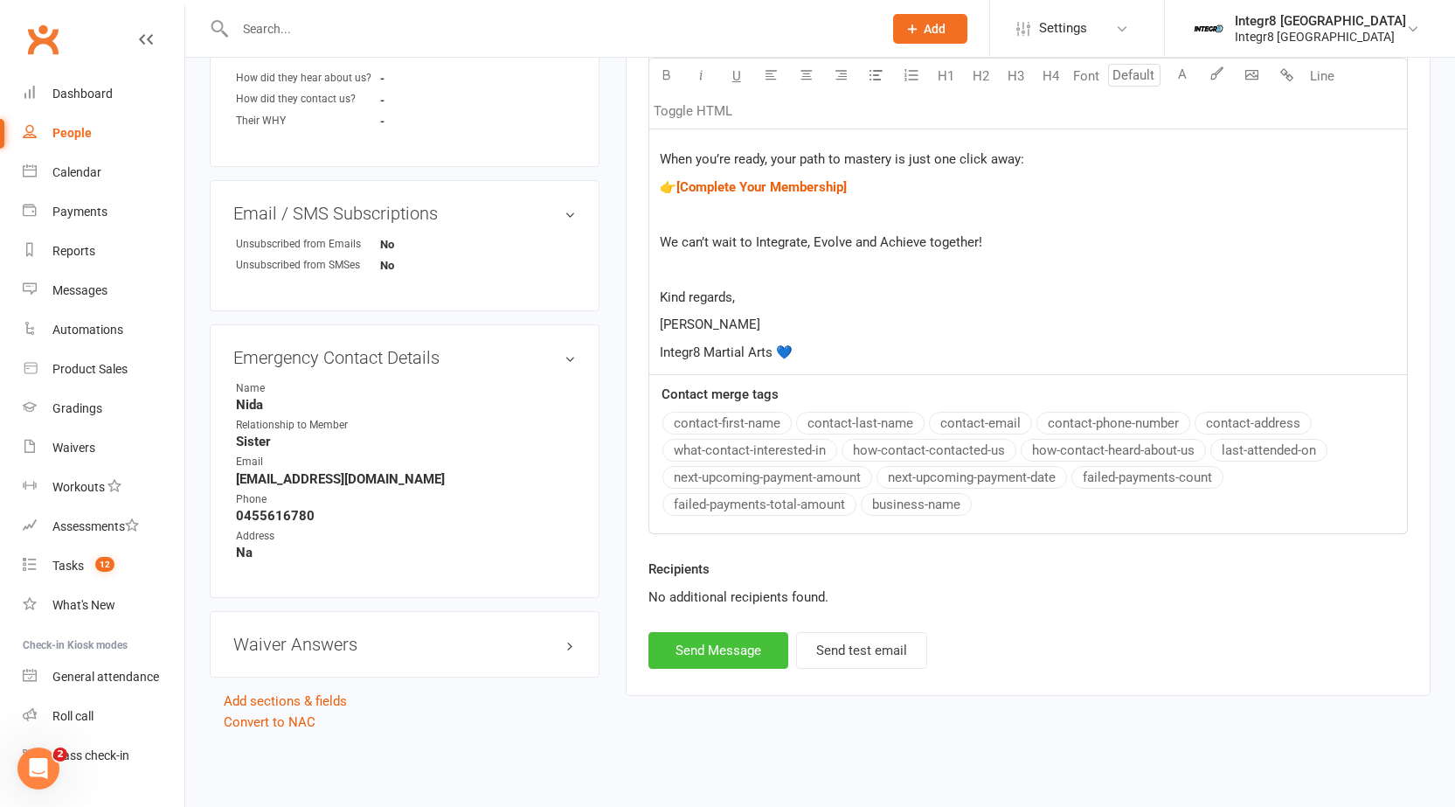
click at [749, 647] on button "Send Message" at bounding box center [718, 650] width 140 height 37
select select
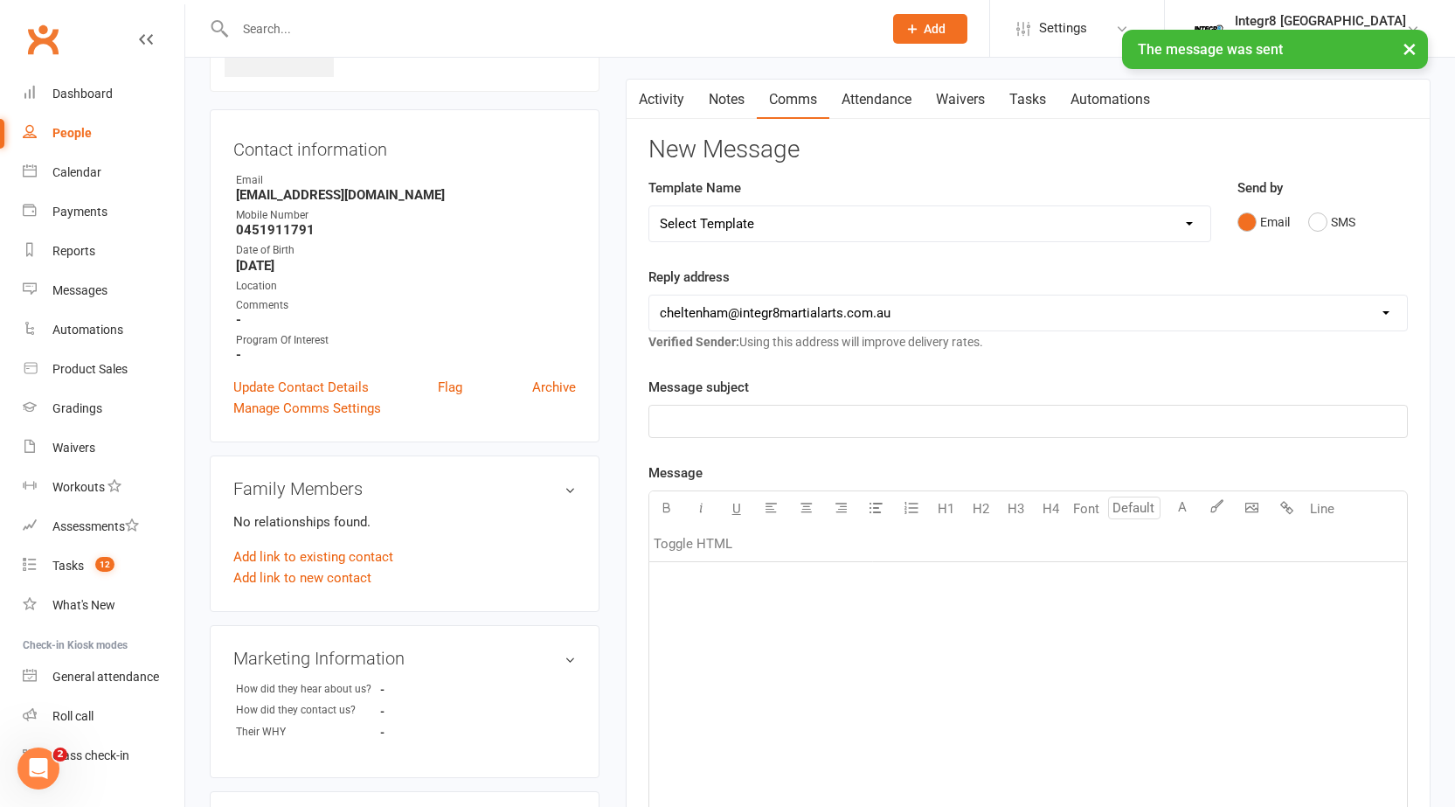
scroll to position [0, 0]
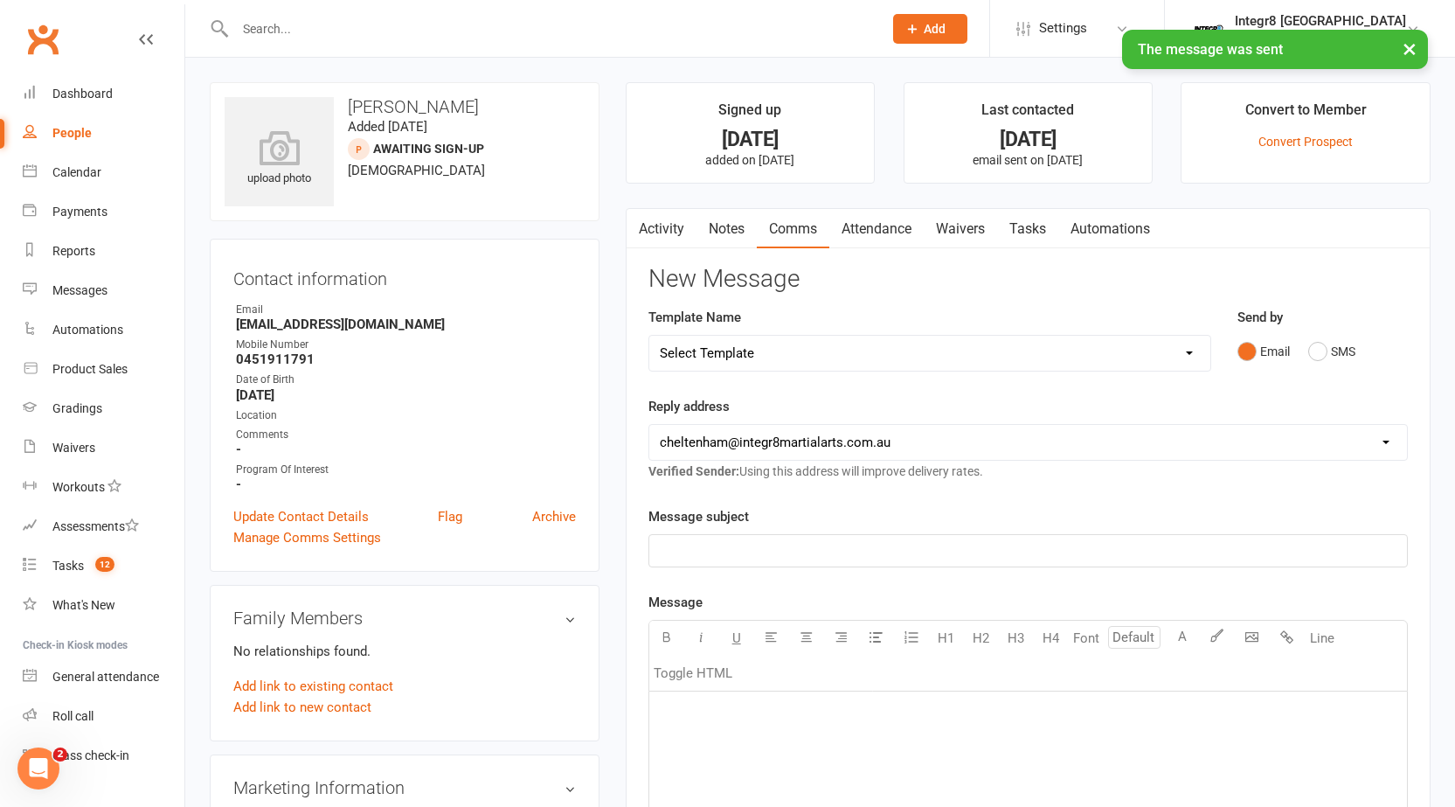
click at [658, 230] on link "Activity" at bounding box center [662, 229] width 70 height 40
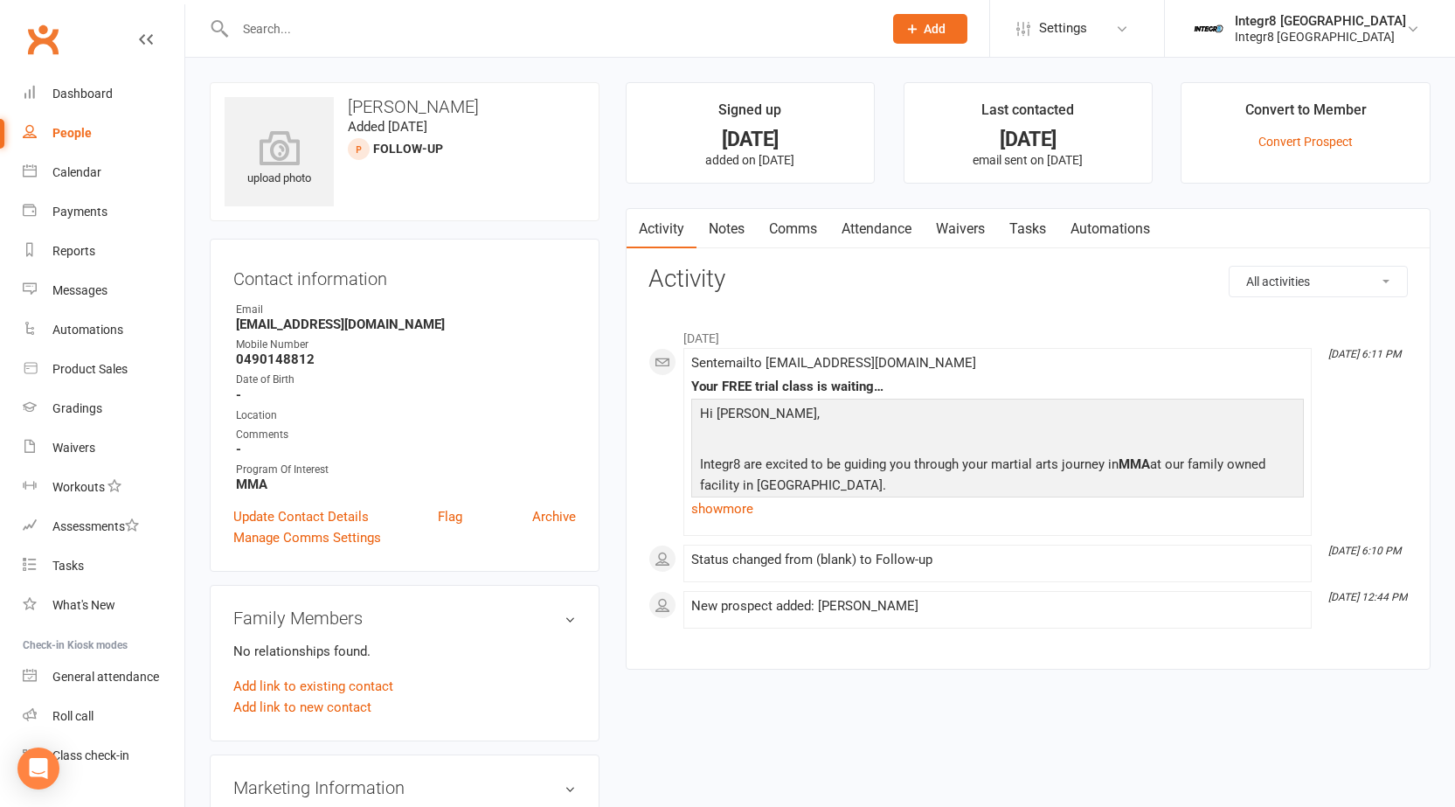
click at [723, 233] on link "Notes" at bounding box center [726, 229] width 60 height 40
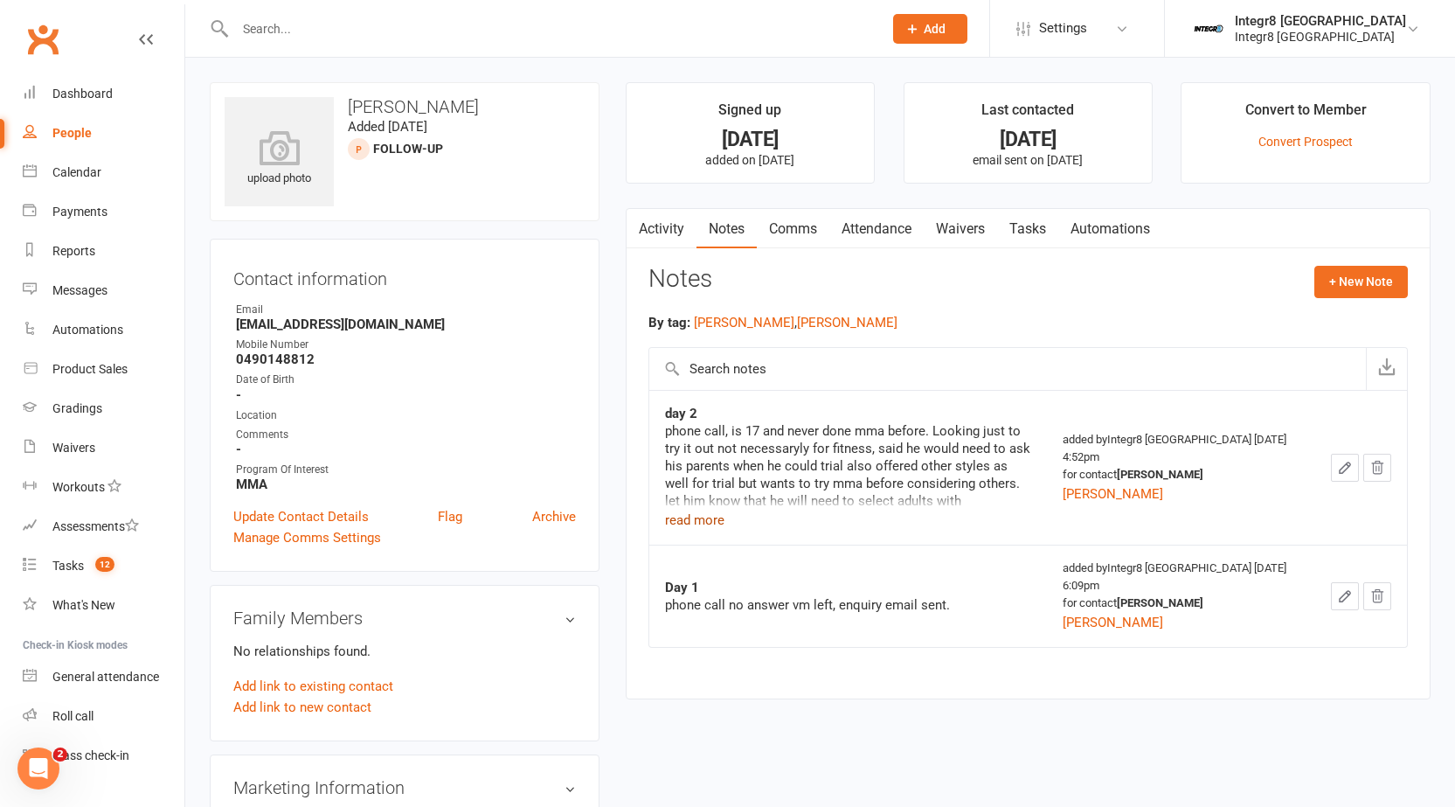
click at [689, 519] on button "read more" at bounding box center [694, 519] width 59 height 21
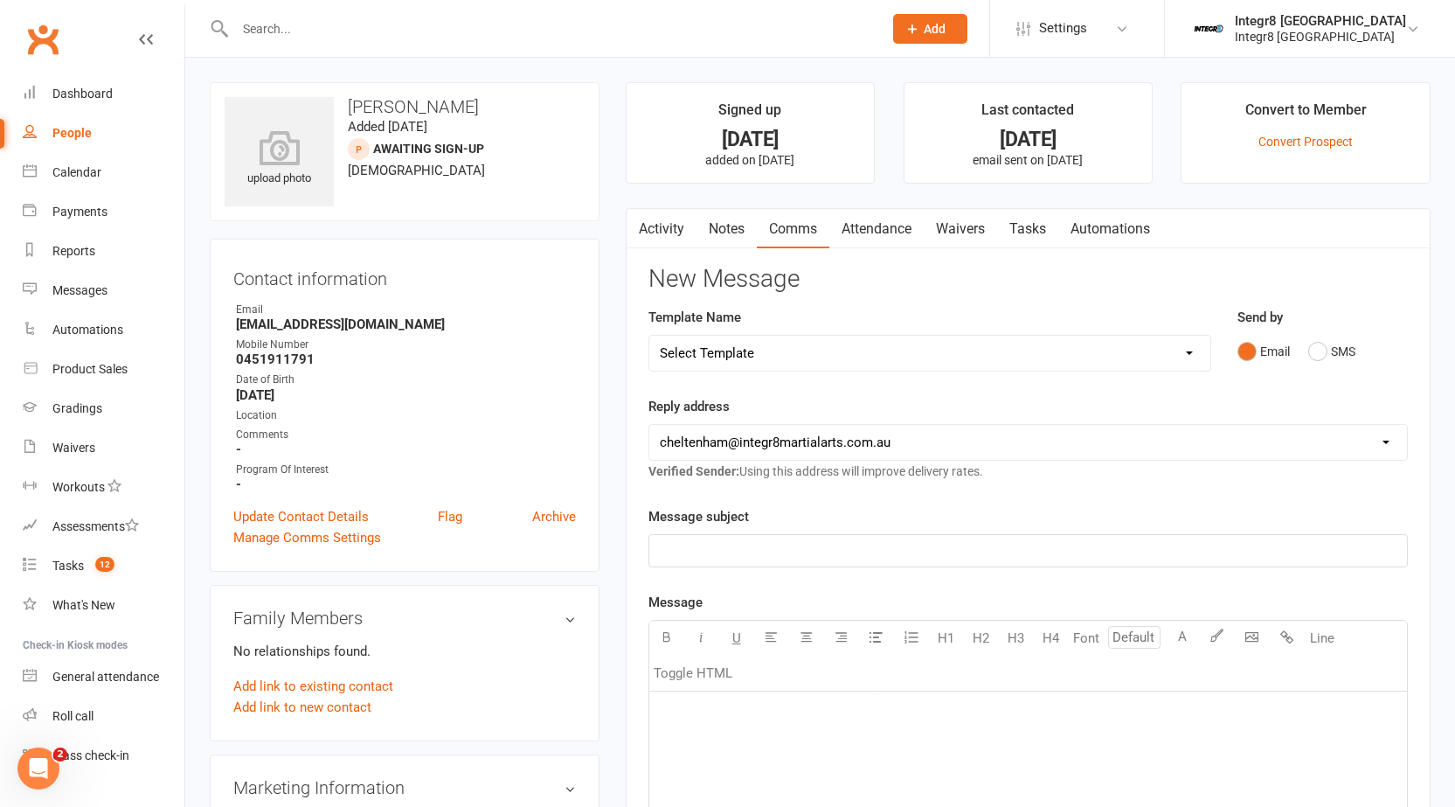
click at [948, 230] on link "Waivers" at bounding box center [960, 229] width 73 height 40
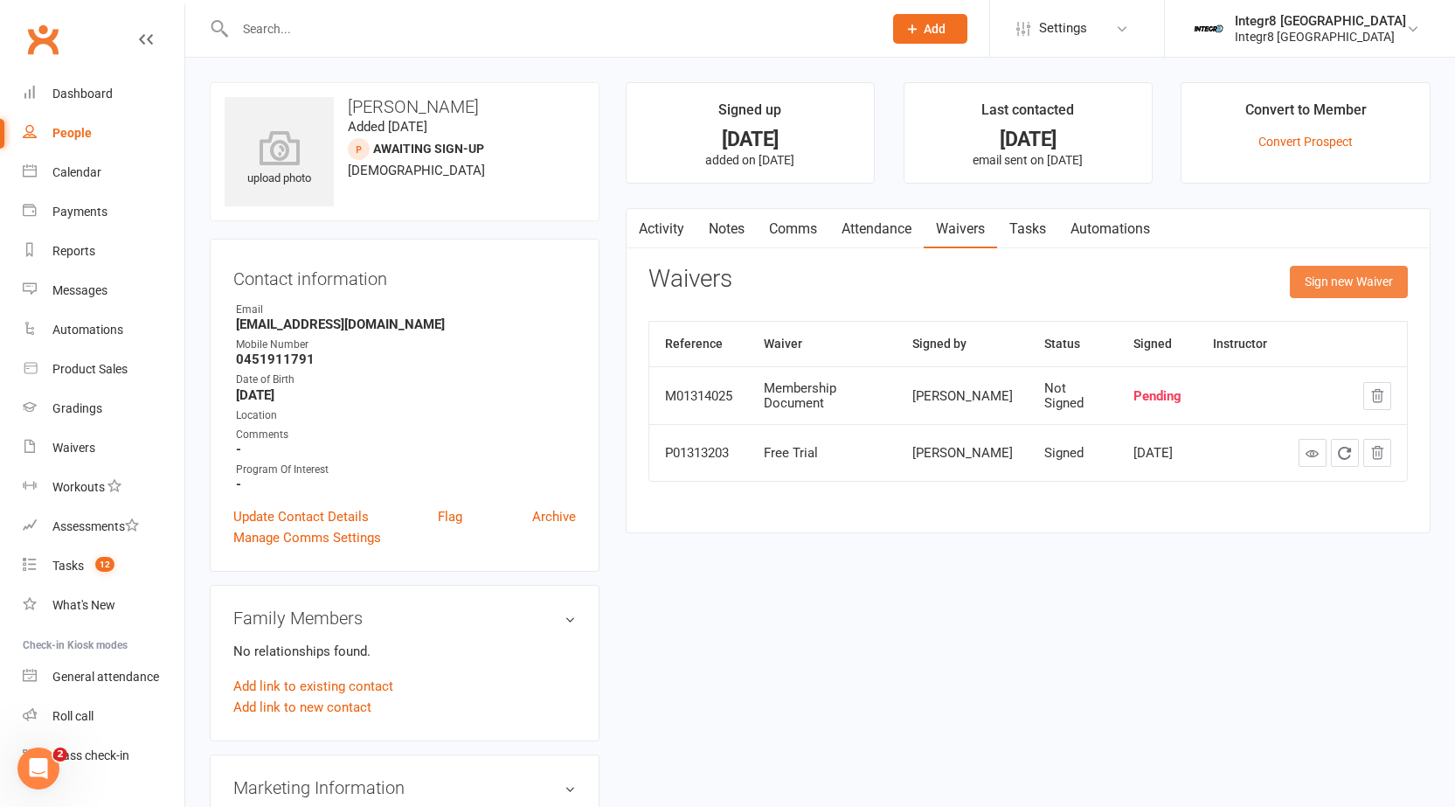
click at [1304, 274] on button "Sign new Waiver" at bounding box center [1349, 281] width 118 height 31
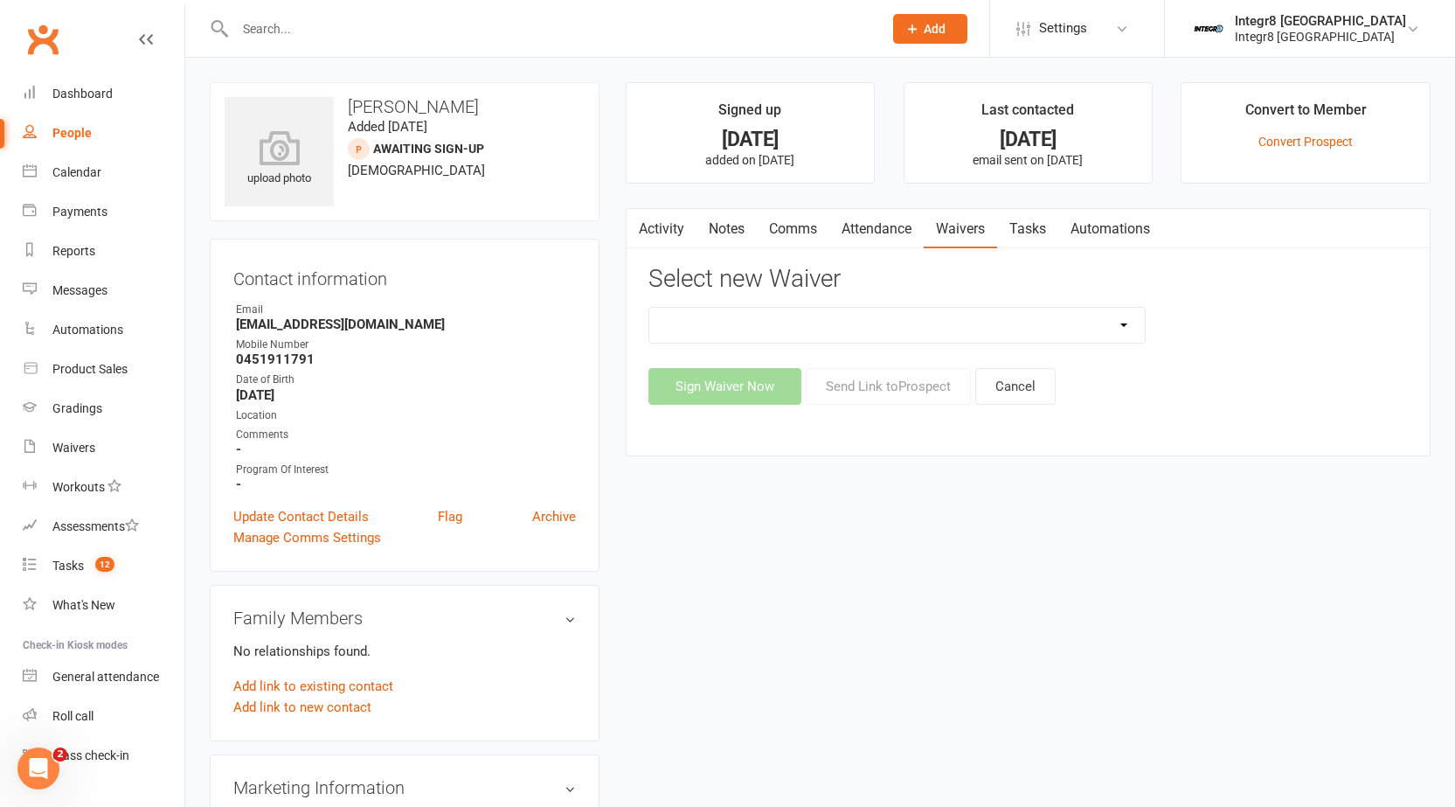
click at [1056, 336] on select "10 Class Pass Cancellation Free Trial Hold Membership Document No Payers Paymen…" at bounding box center [897, 325] width 496 height 35
select select "13798"
click at [649, 308] on select "10 Class Pass Cancellation Free Trial Hold Membership Document No Payers Paymen…" at bounding box center [897, 325] width 496 height 35
click at [873, 385] on button "Send Link to [GEOGRAPHIC_DATA]" at bounding box center [888, 386] width 165 height 37
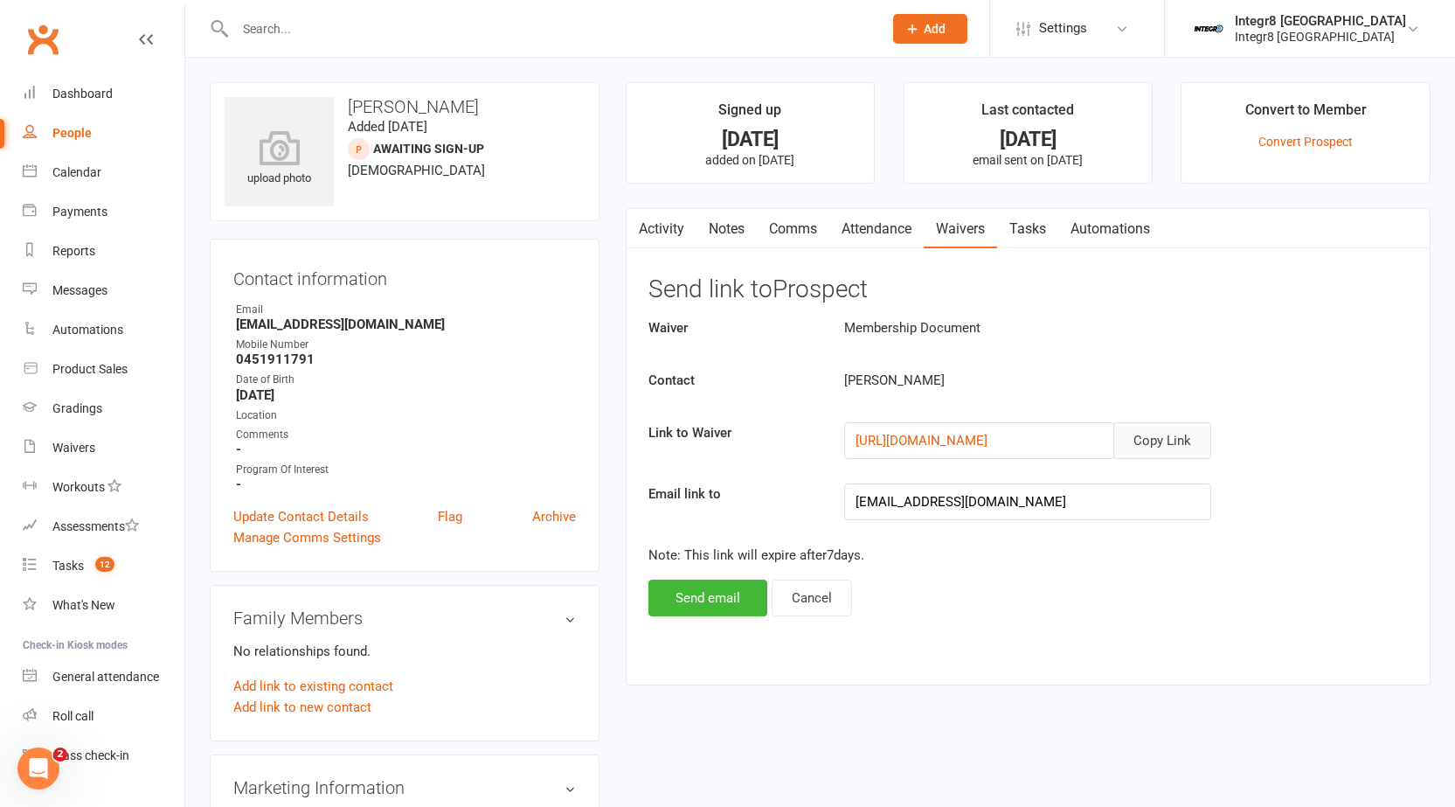
click at [1159, 436] on button "Copy Link" at bounding box center [1162, 440] width 98 height 37
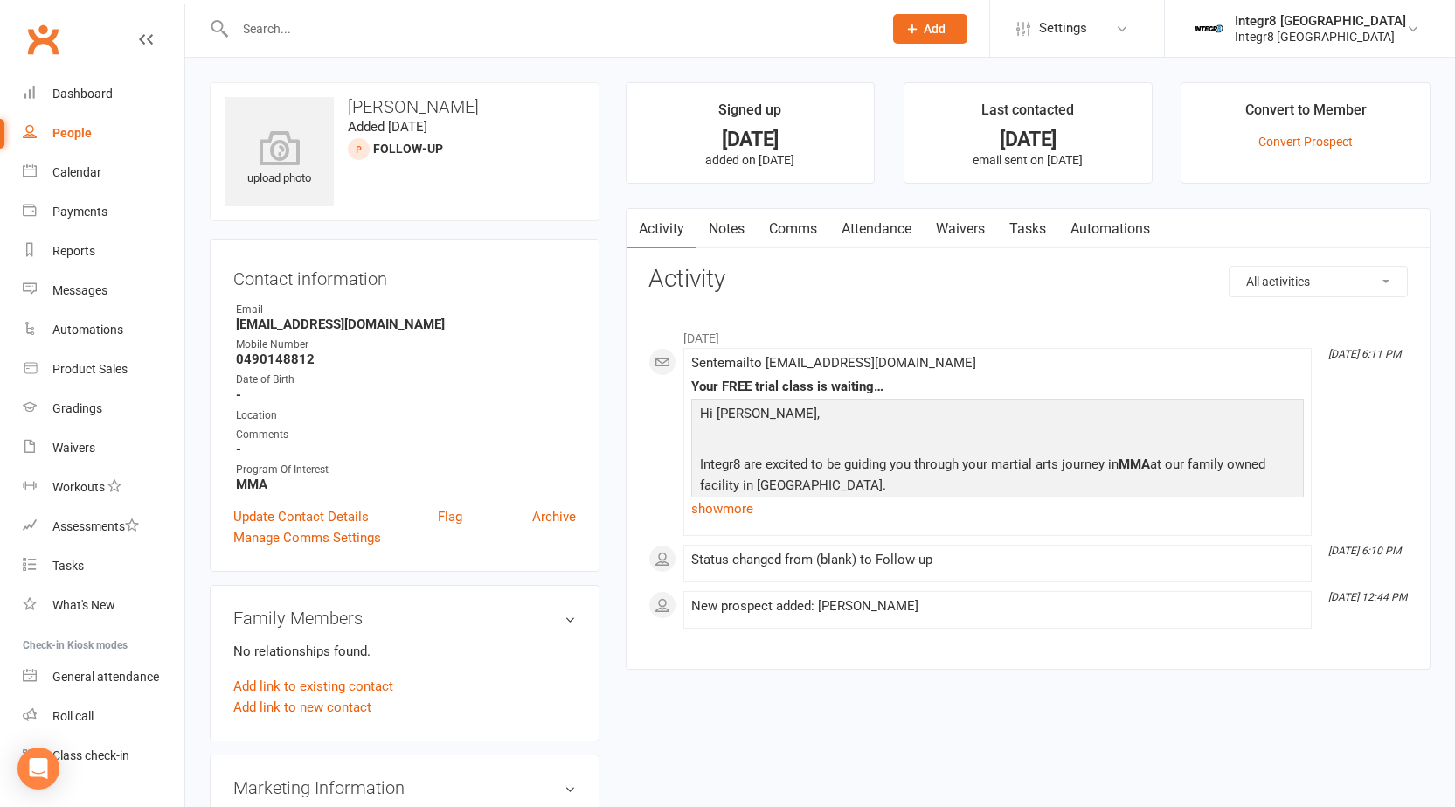
click at [727, 231] on link "Notes" at bounding box center [726, 229] width 60 height 40
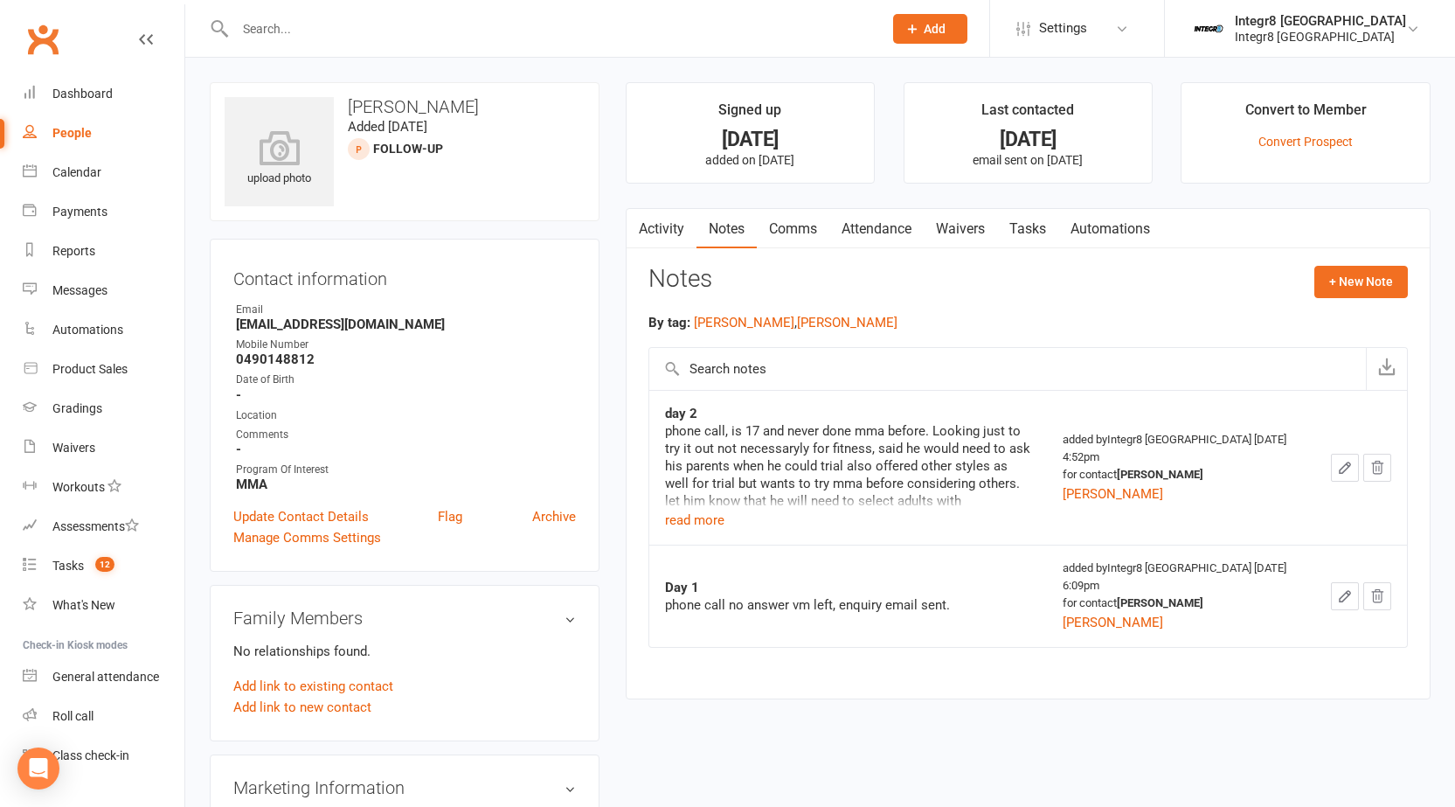
click at [651, 213] on link "Activity" at bounding box center [662, 229] width 70 height 40
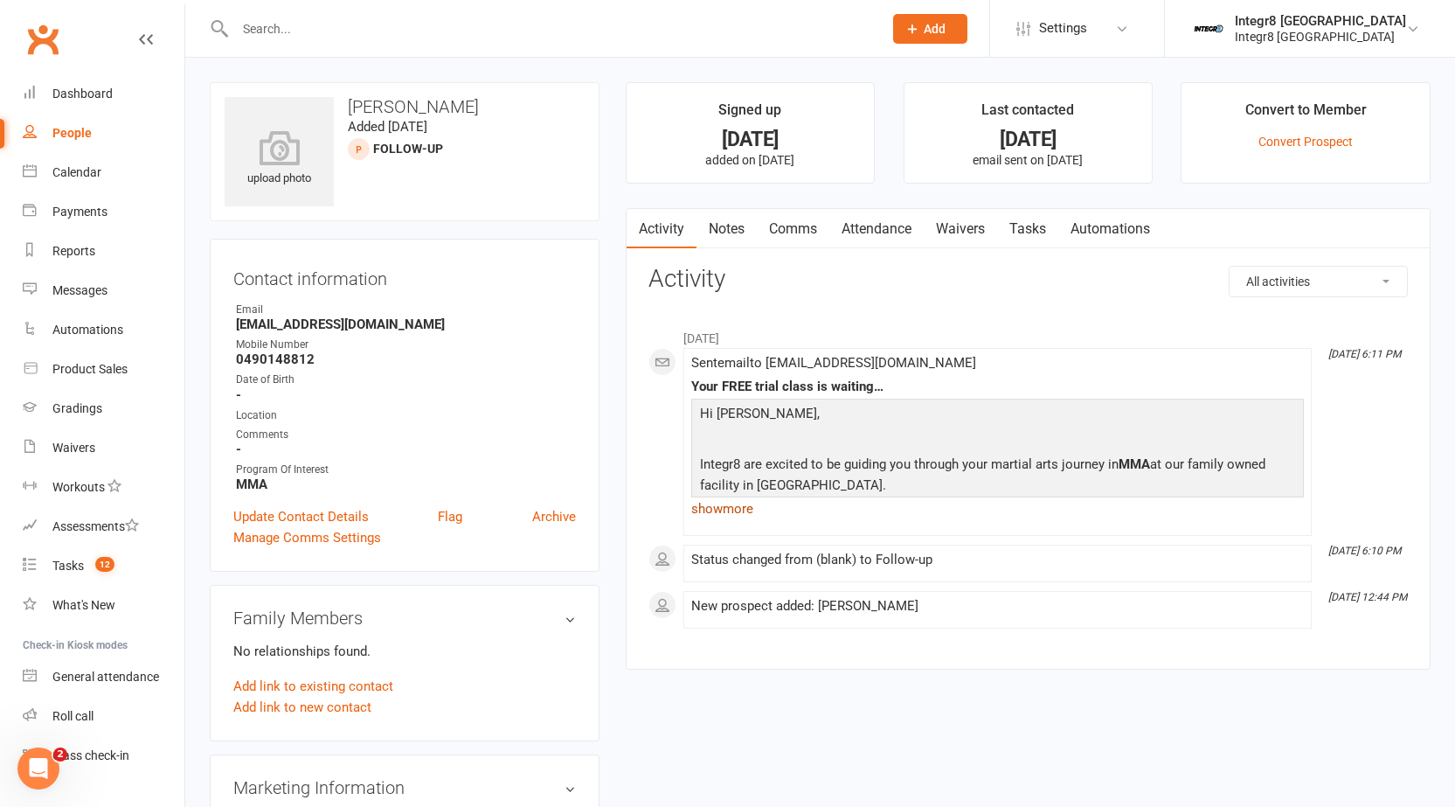
click at [706, 503] on link "show more" at bounding box center [997, 508] width 613 height 24
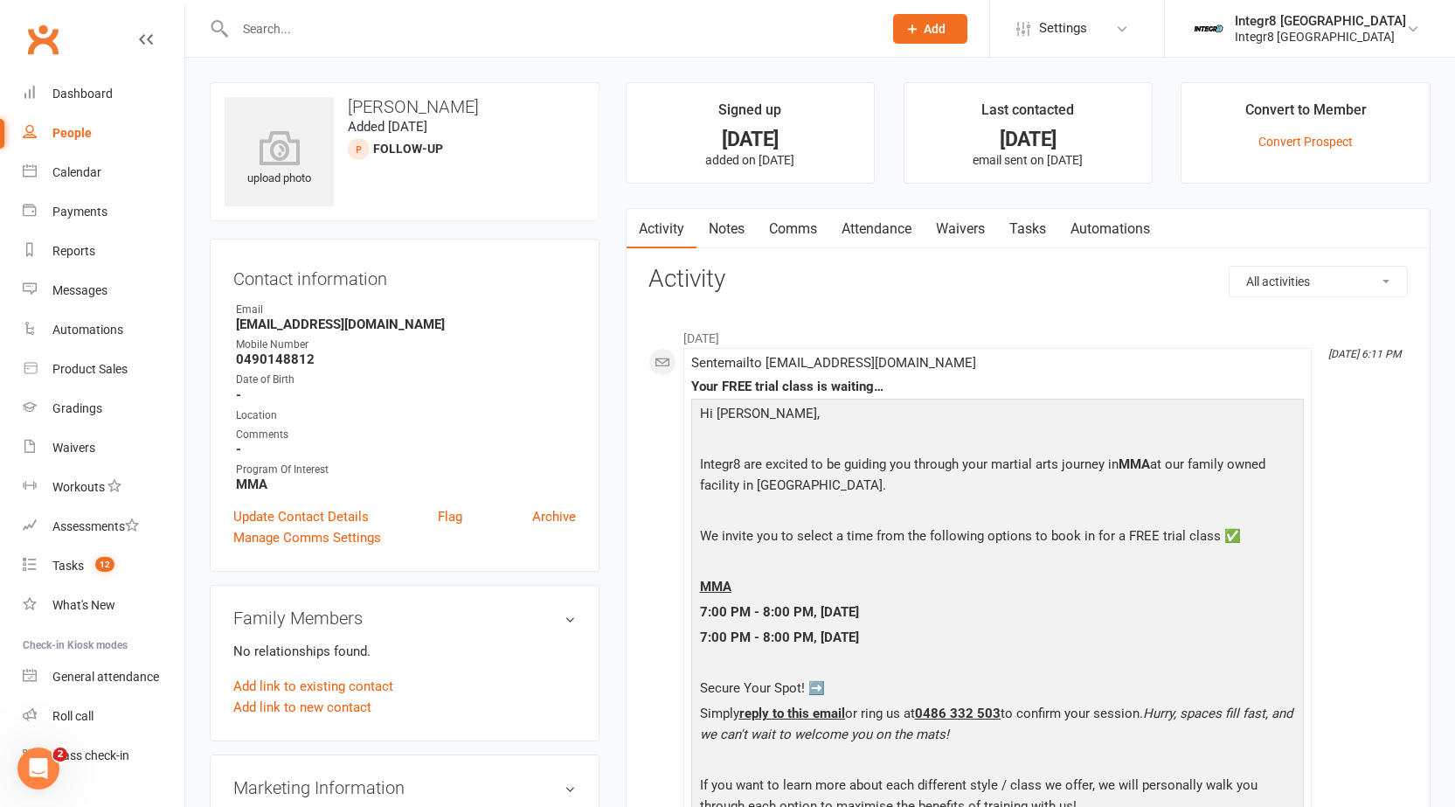
click at [735, 253] on div "Activity Notes Comms Attendance Waivers Tasks Automations All activities Bookin…" at bounding box center [1028, 655] width 805 height 894
click at [724, 225] on link "Notes" at bounding box center [726, 229] width 60 height 40
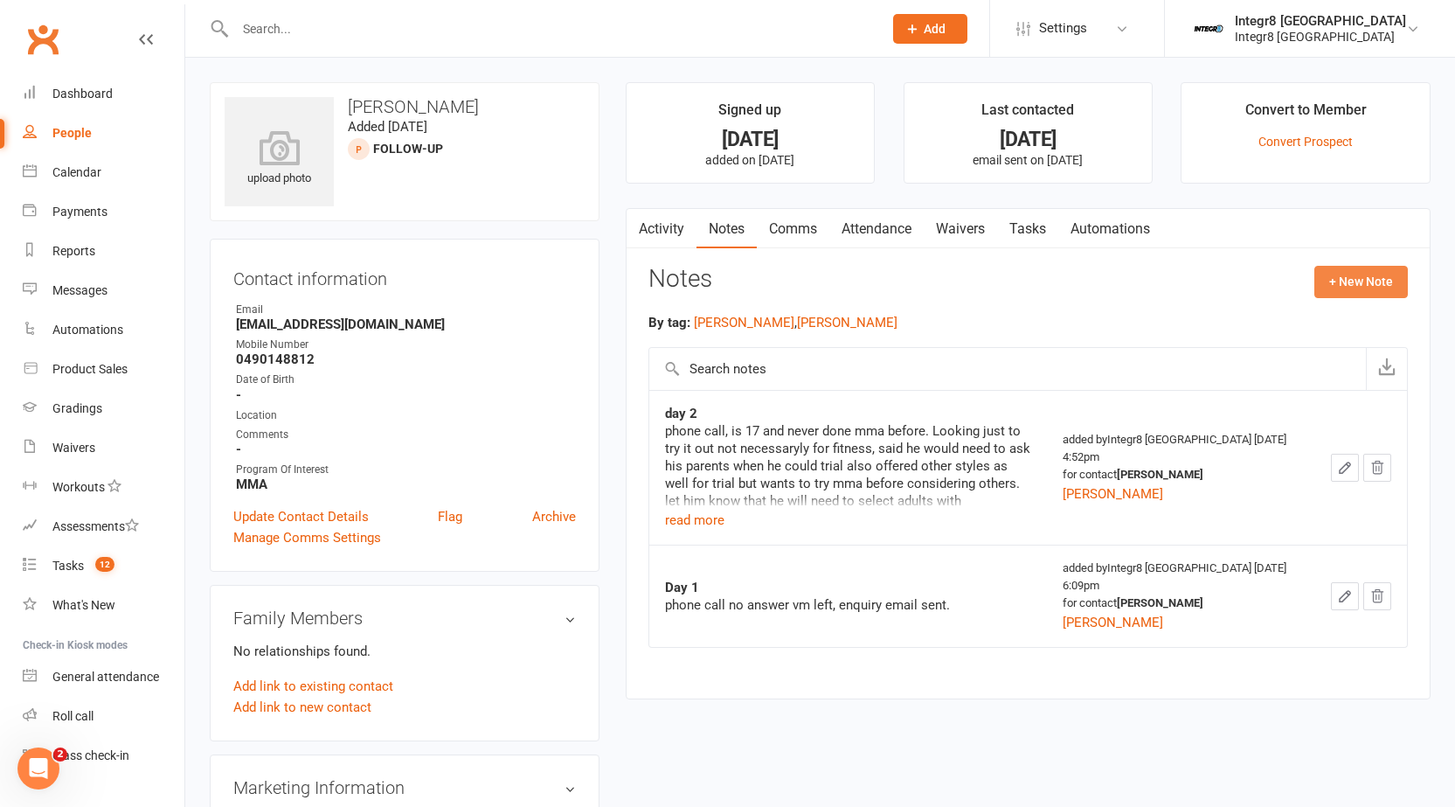
click at [1362, 282] on button "+ New Note" at bounding box center [1361, 281] width 94 height 31
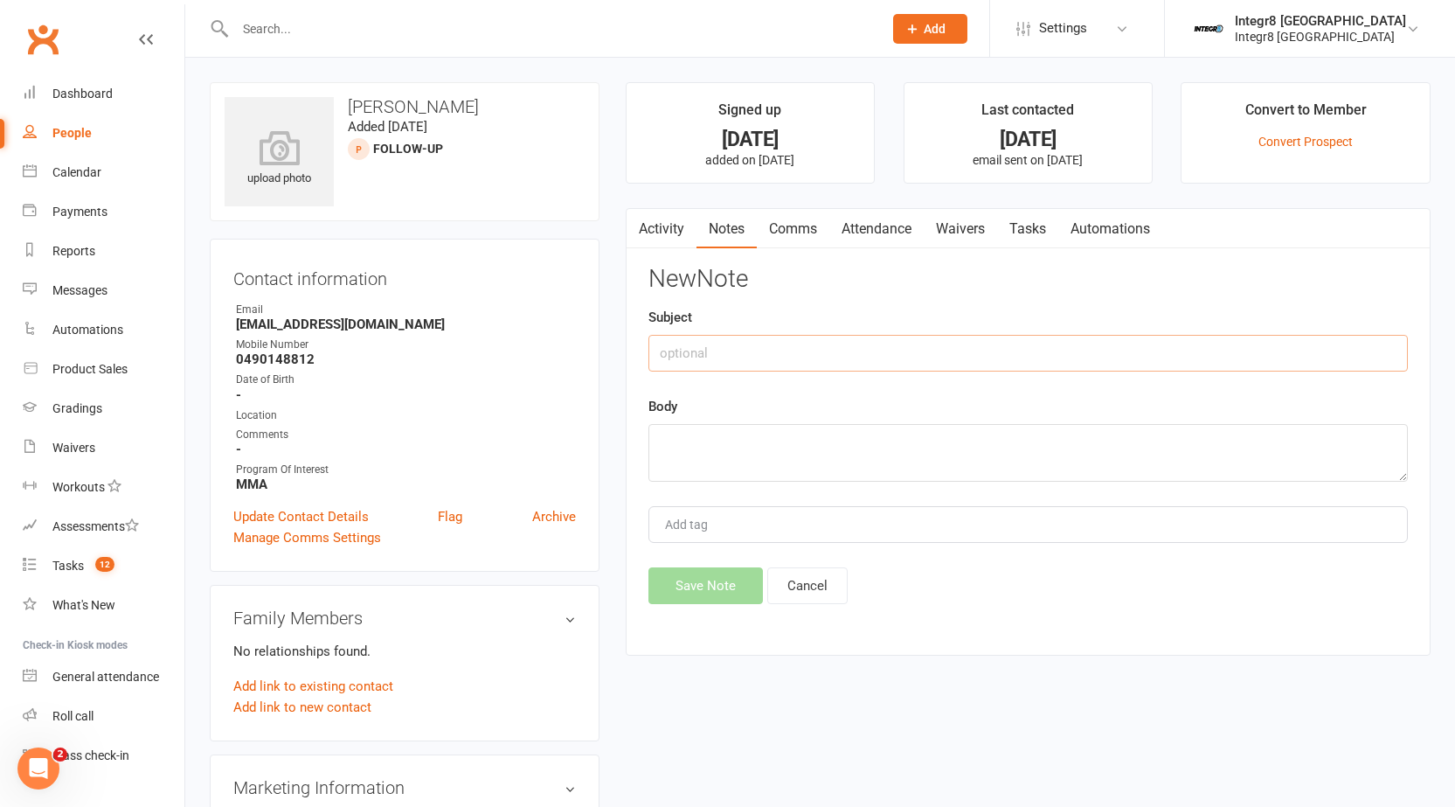
click at [874, 349] on input "text" at bounding box center [1027, 353] width 759 height 37
type input "day 3"
type textarea "phone call, no answer, vm left. chase up email sent."
type input "rebecc"
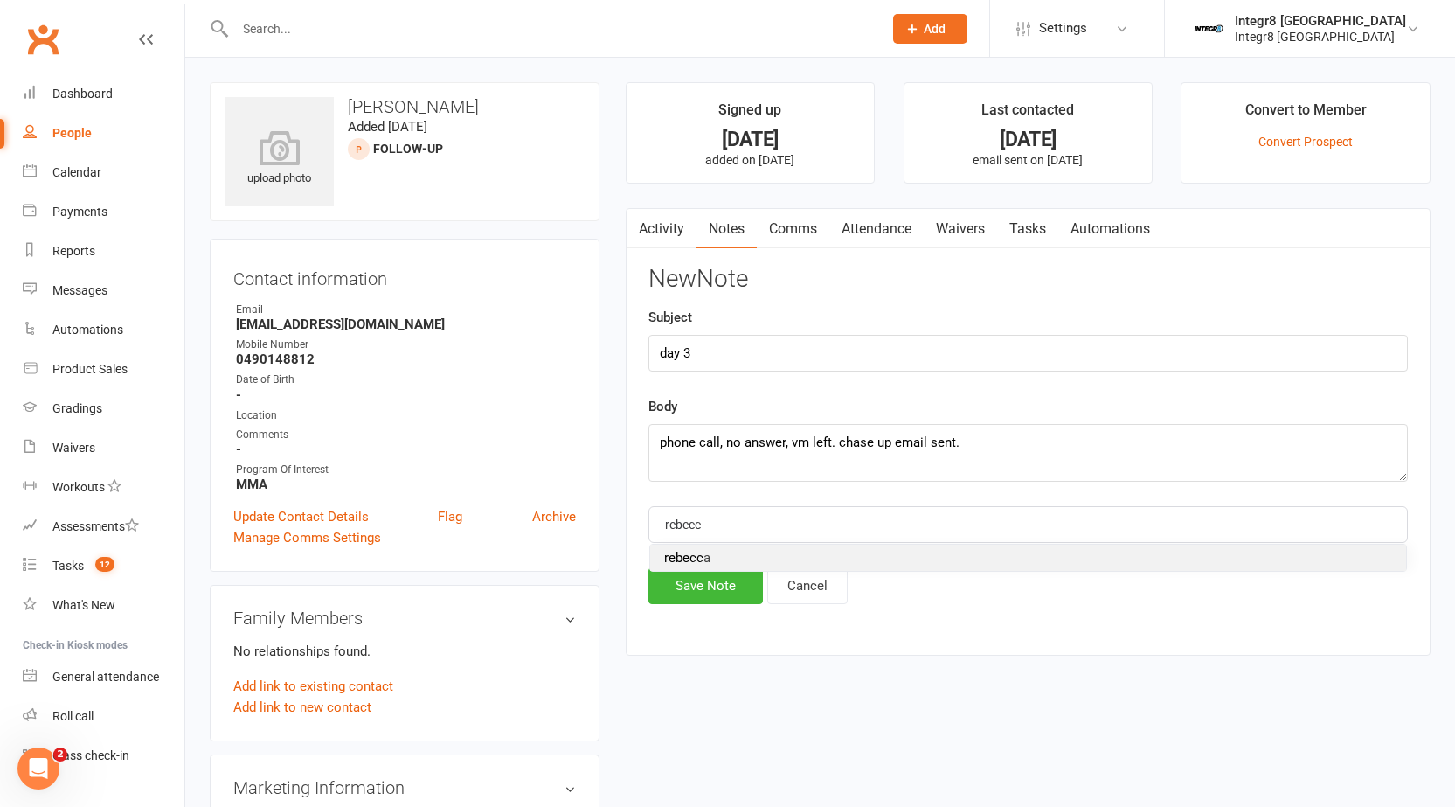
click at [741, 554] on li "rebecc a" at bounding box center [1028, 557] width 756 height 26
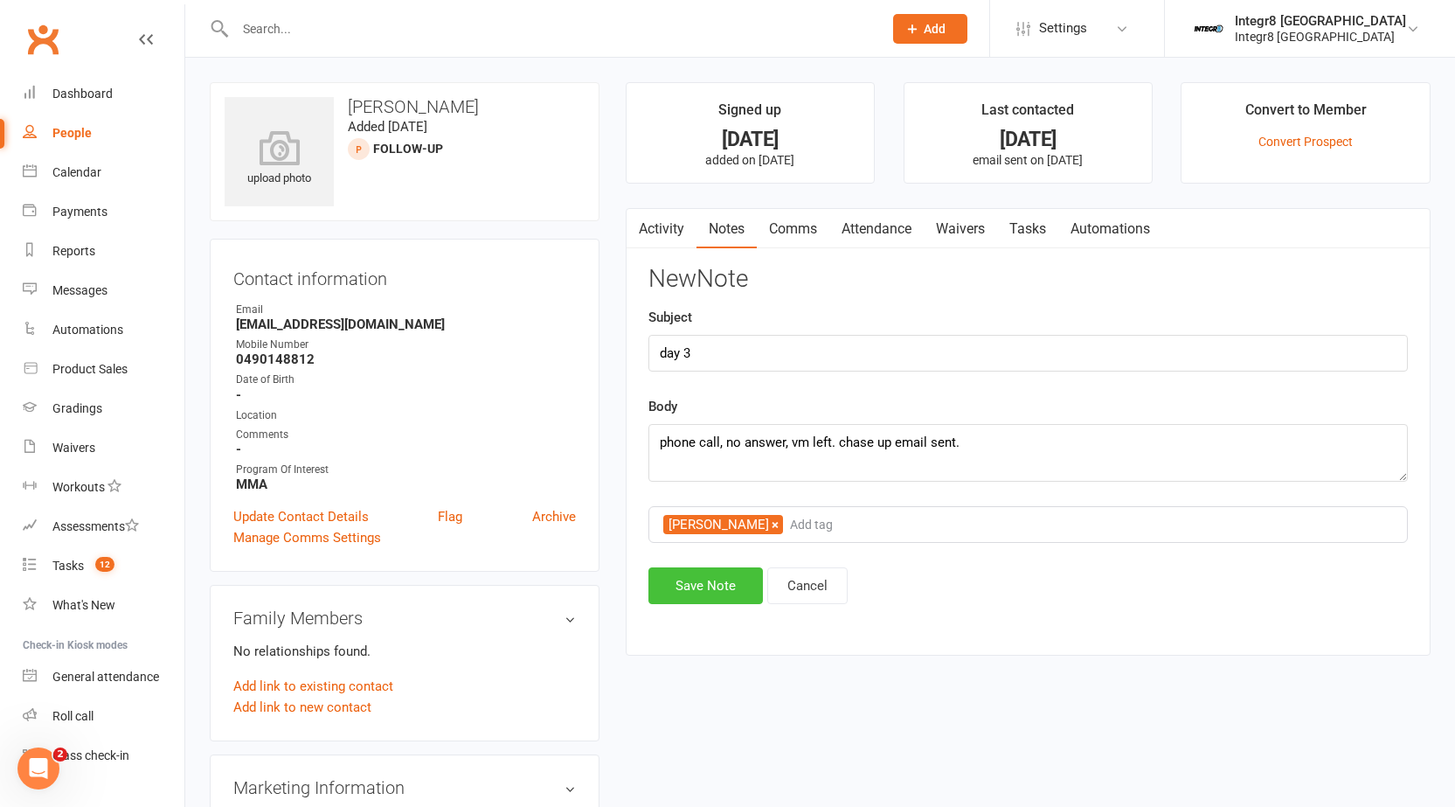
click at [738, 585] on button "Save Note" at bounding box center [705, 585] width 114 height 37
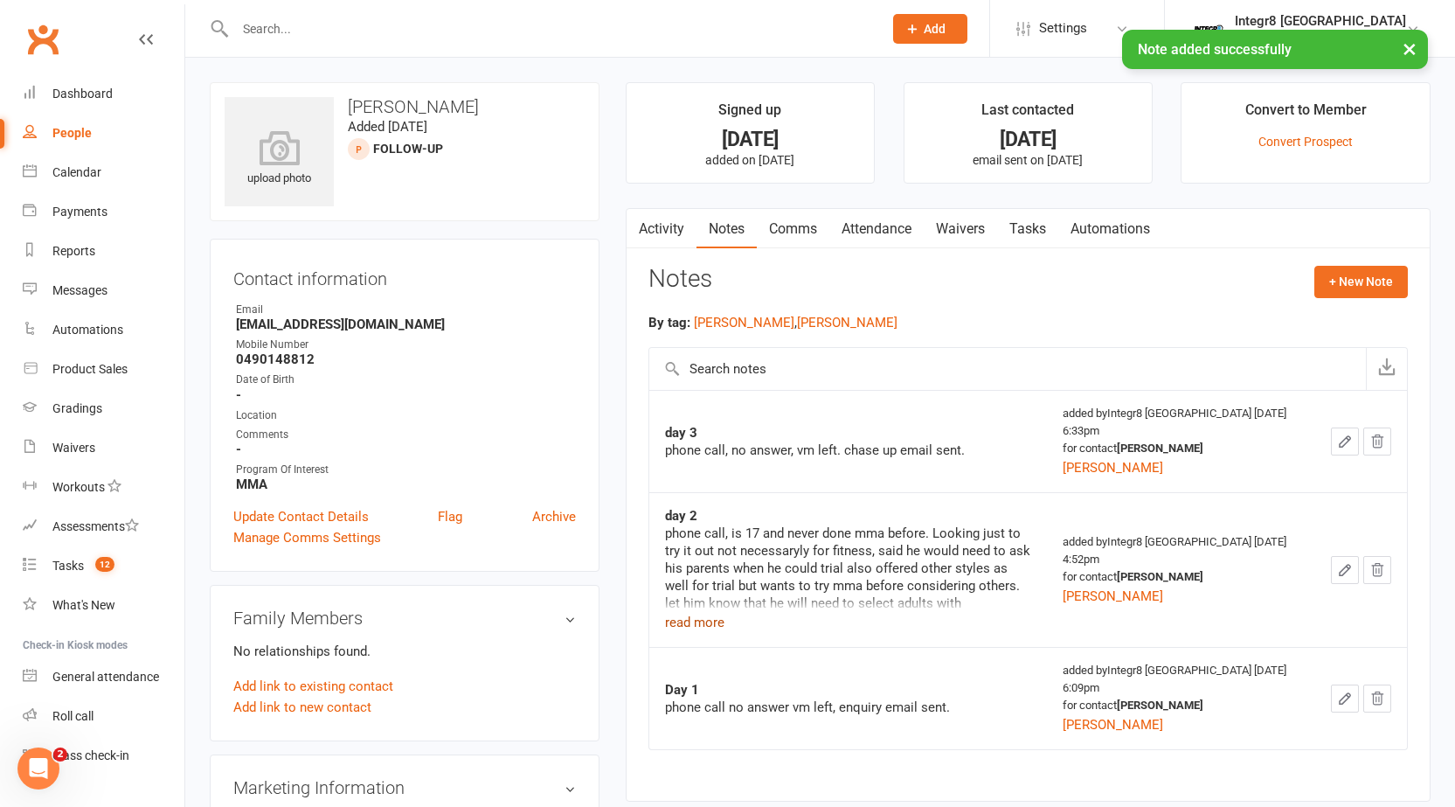
click at [689, 618] on button "read more" at bounding box center [694, 622] width 59 height 21
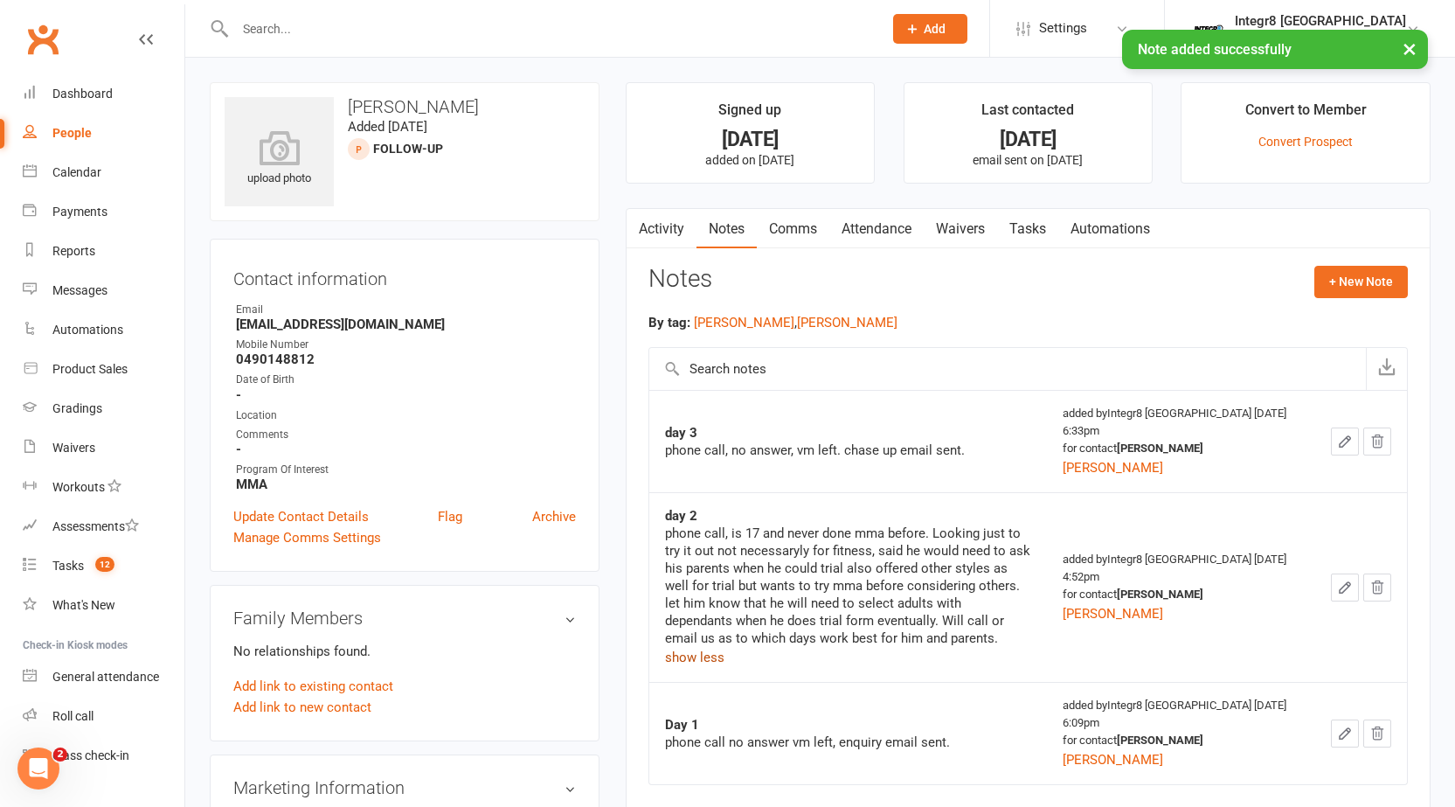
click at [694, 657] on button "show less" at bounding box center [694, 657] width 59 height 21
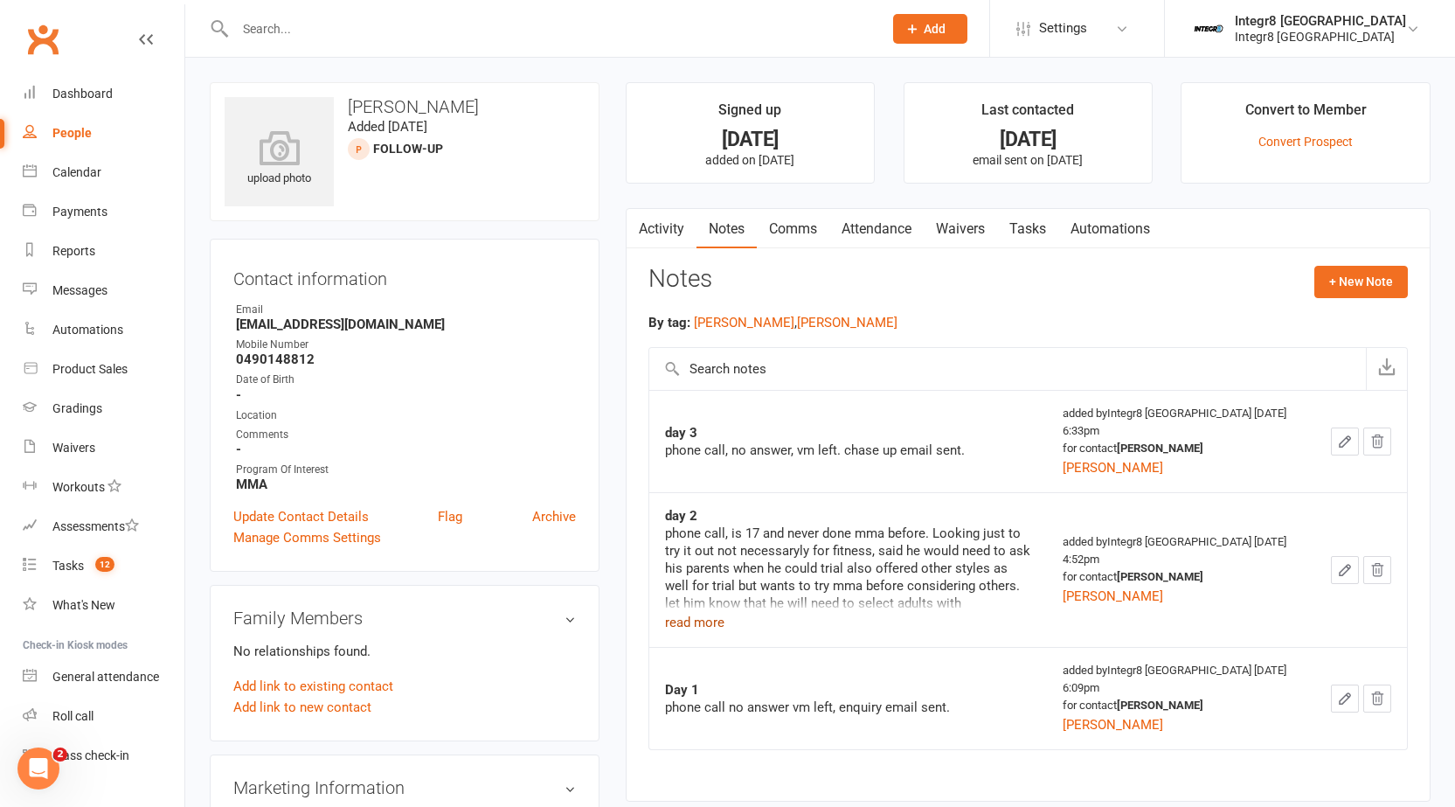
click at [703, 627] on button "read more" at bounding box center [694, 622] width 59 height 21
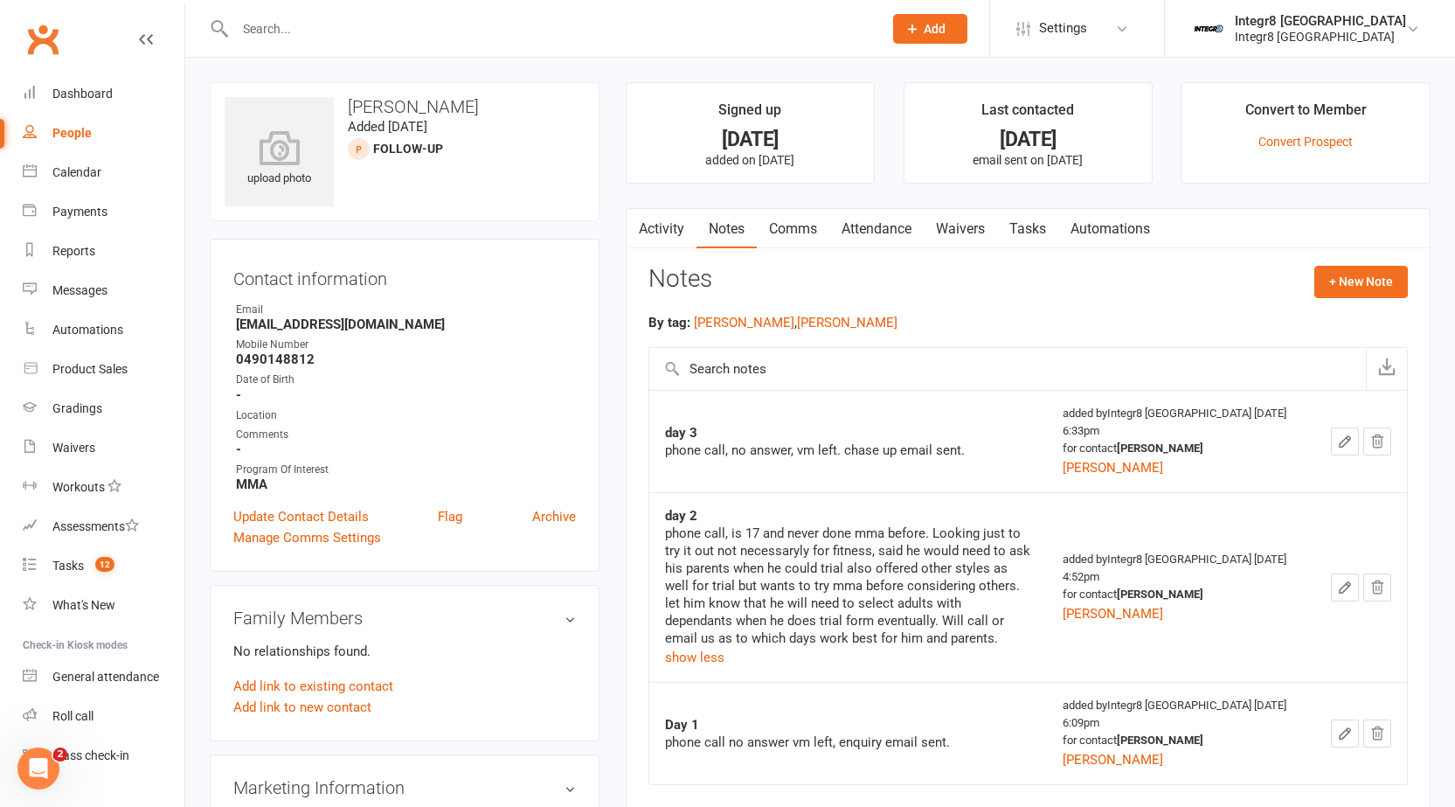
click at [1349, 441] on icon "button" at bounding box center [1345, 441] width 16 height 16
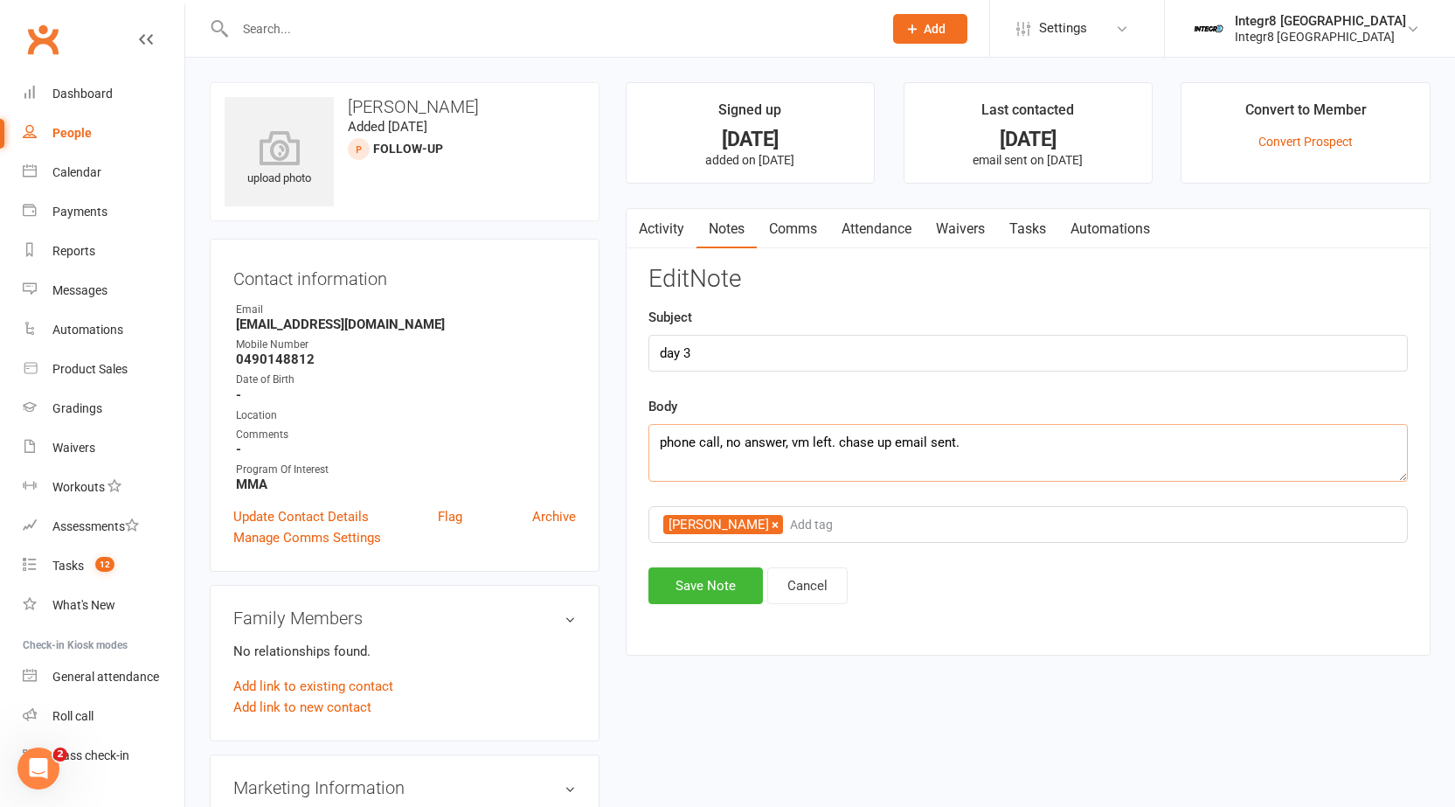
drag, startPoint x: 927, startPoint y: 440, endPoint x: 842, endPoint y: 444, distance: 85.7
click at [842, 444] on textarea "phone call, no answer, vm left. chase up email sent." at bounding box center [1027, 453] width 759 height 58
type textarea "phone call, no answer, vm left. enquiry text sent sent."
click at [719, 583] on button "Save Note" at bounding box center [705, 585] width 114 height 37
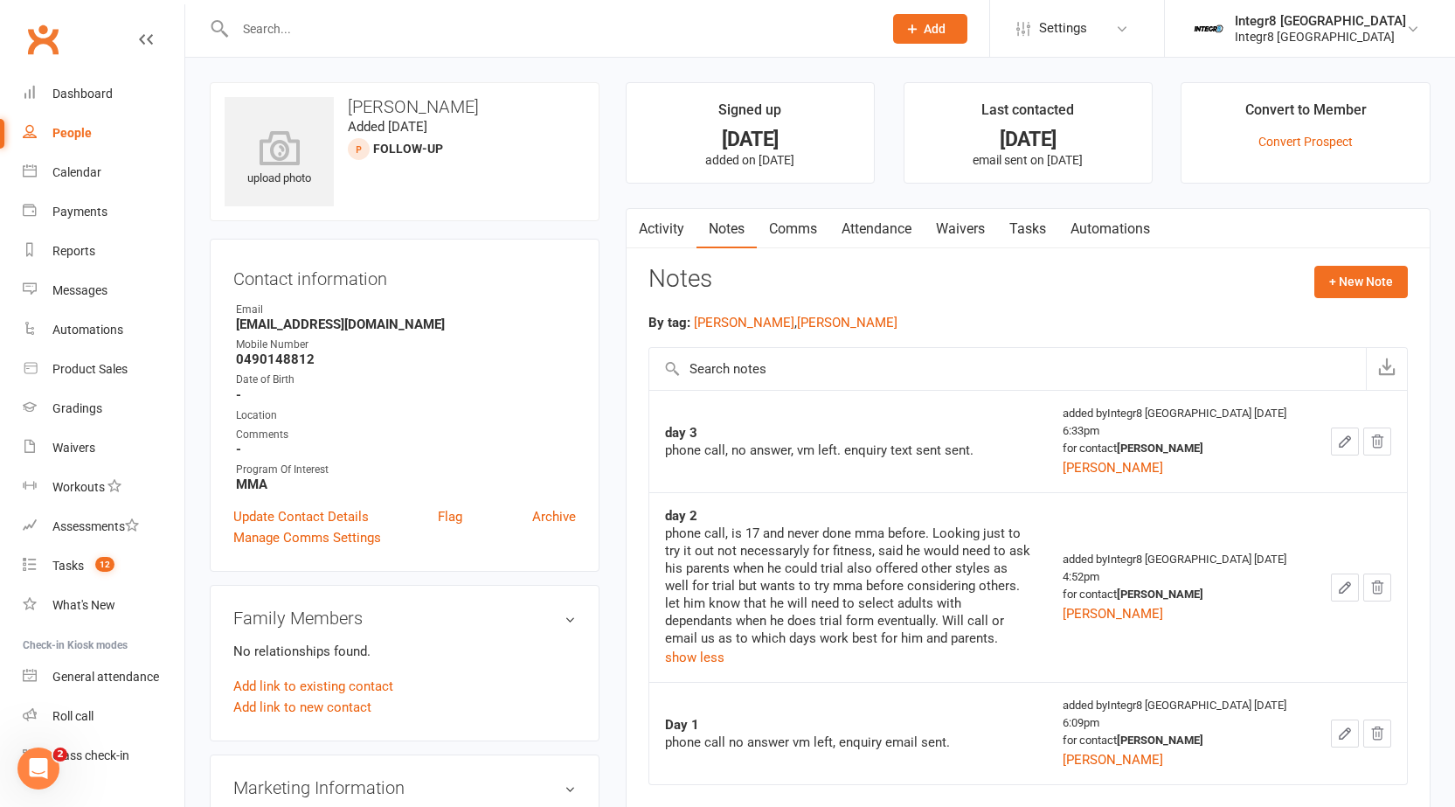
click at [793, 232] on link "Comms" at bounding box center [793, 229] width 73 height 40
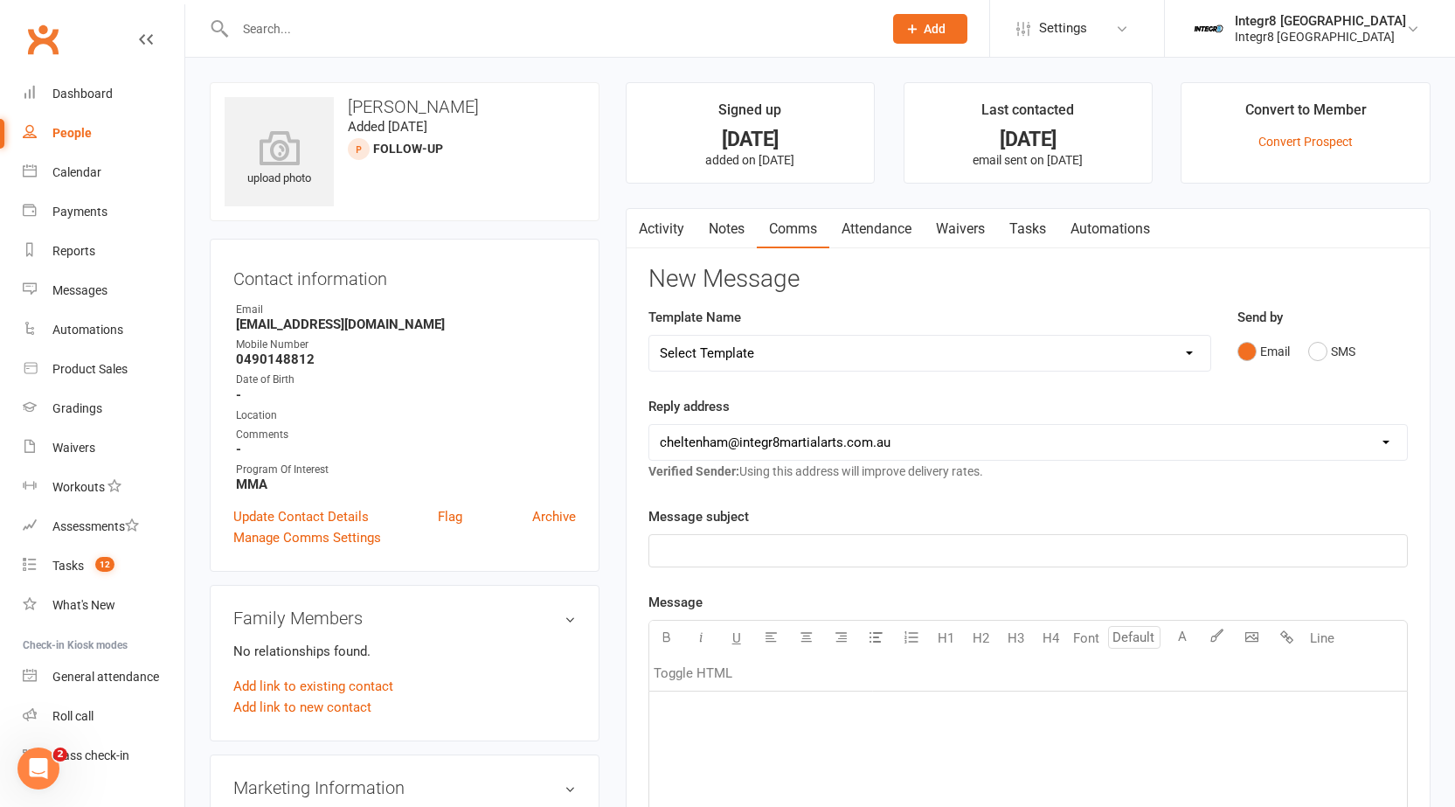
click at [758, 348] on select "Select Template [SMS] [Default template - review before using] Appointment remi…" at bounding box center [929, 353] width 561 height 35
select select "44"
click at [649, 336] on select "Select Template [SMS] [Default template - review before using] Appointment remi…" at bounding box center [929, 353] width 561 height 35
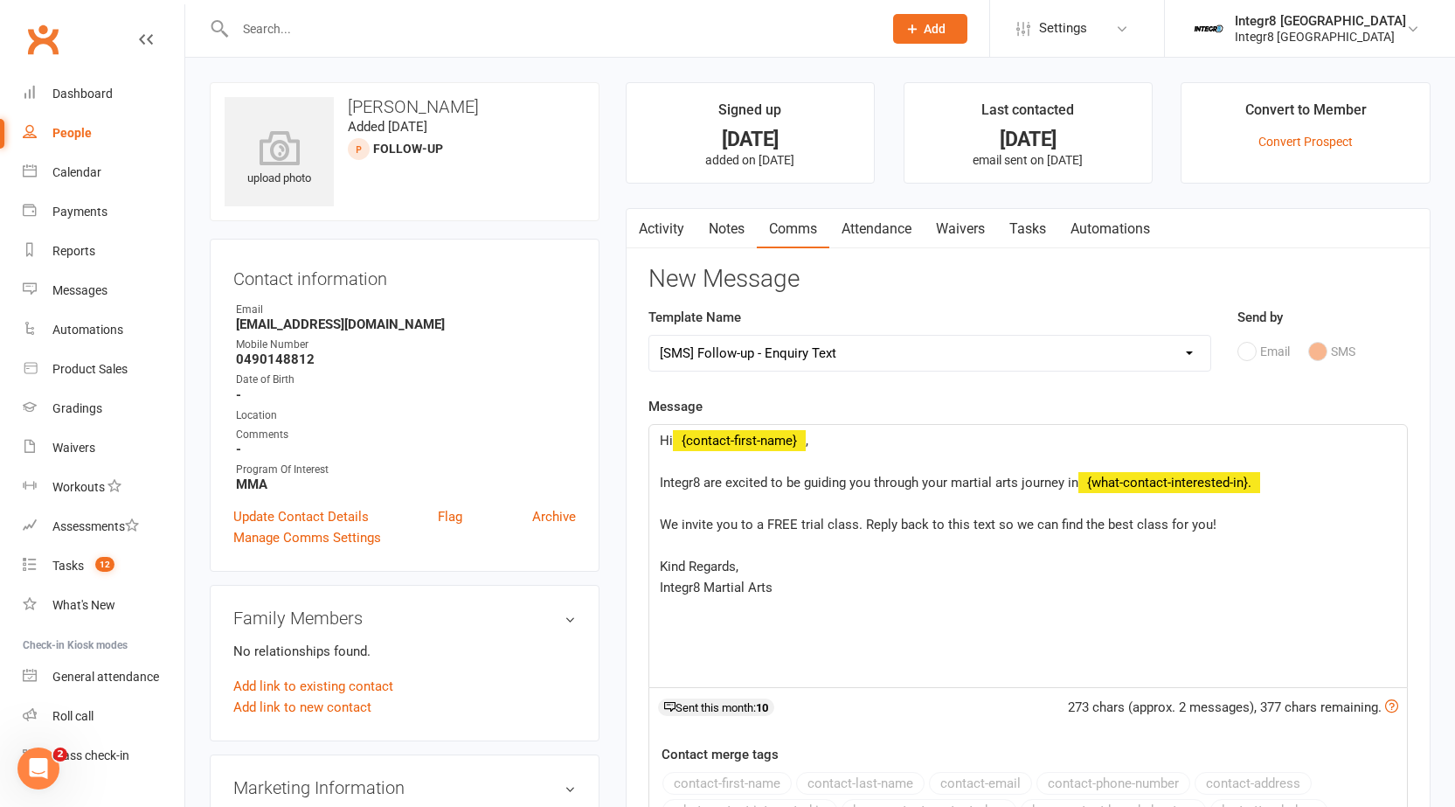
click at [800, 564] on p "Kind Regards," at bounding box center [1028, 566] width 737 height 21
click at [1217, 480] on span "﻿ {what-contact-interested-in}." at bounding box center [1169, 483] width 182 height 16
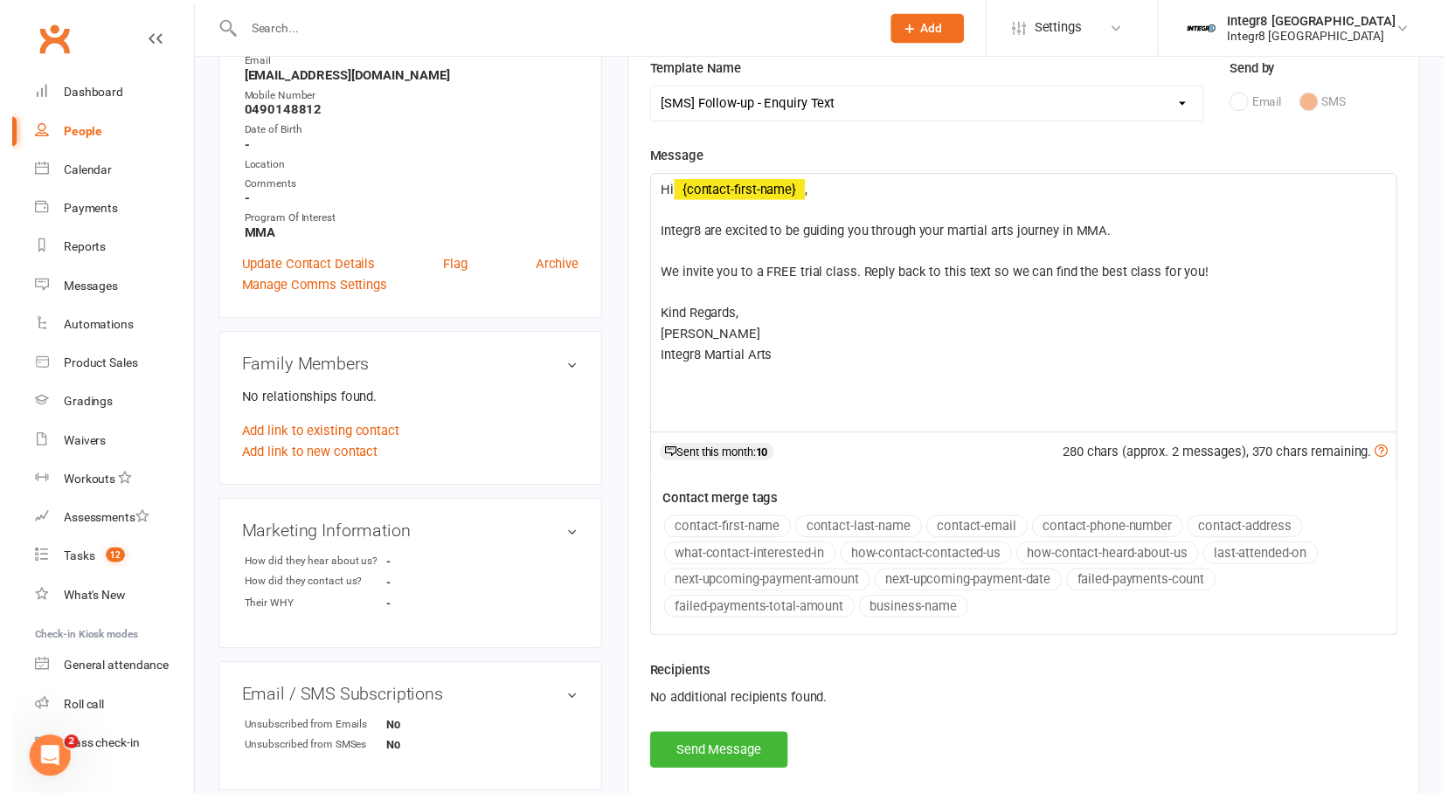
scroll to position [262, 0]
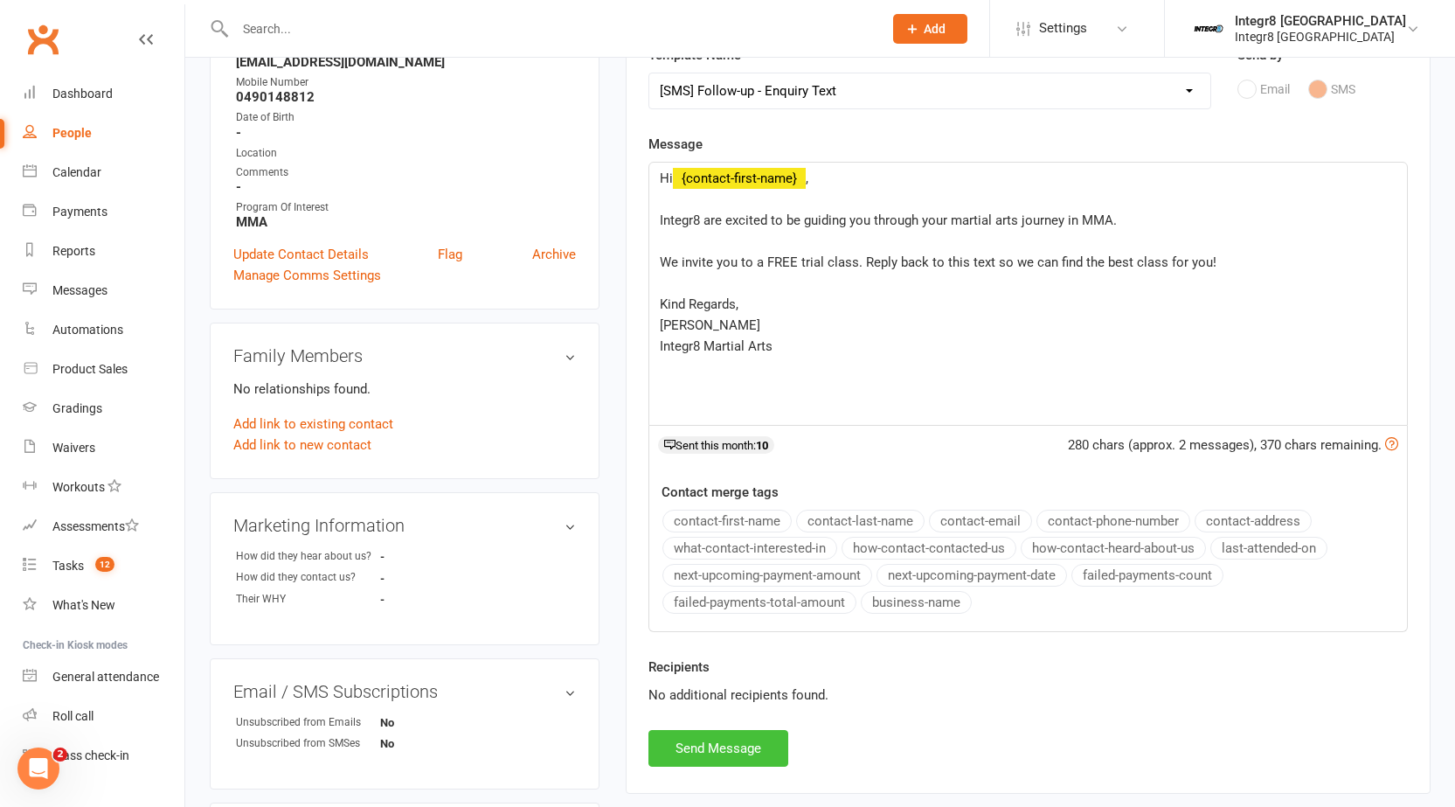
click at [702, 747] on button "Send Message" at bounding box center [718, 748] width 140 height 37
select select
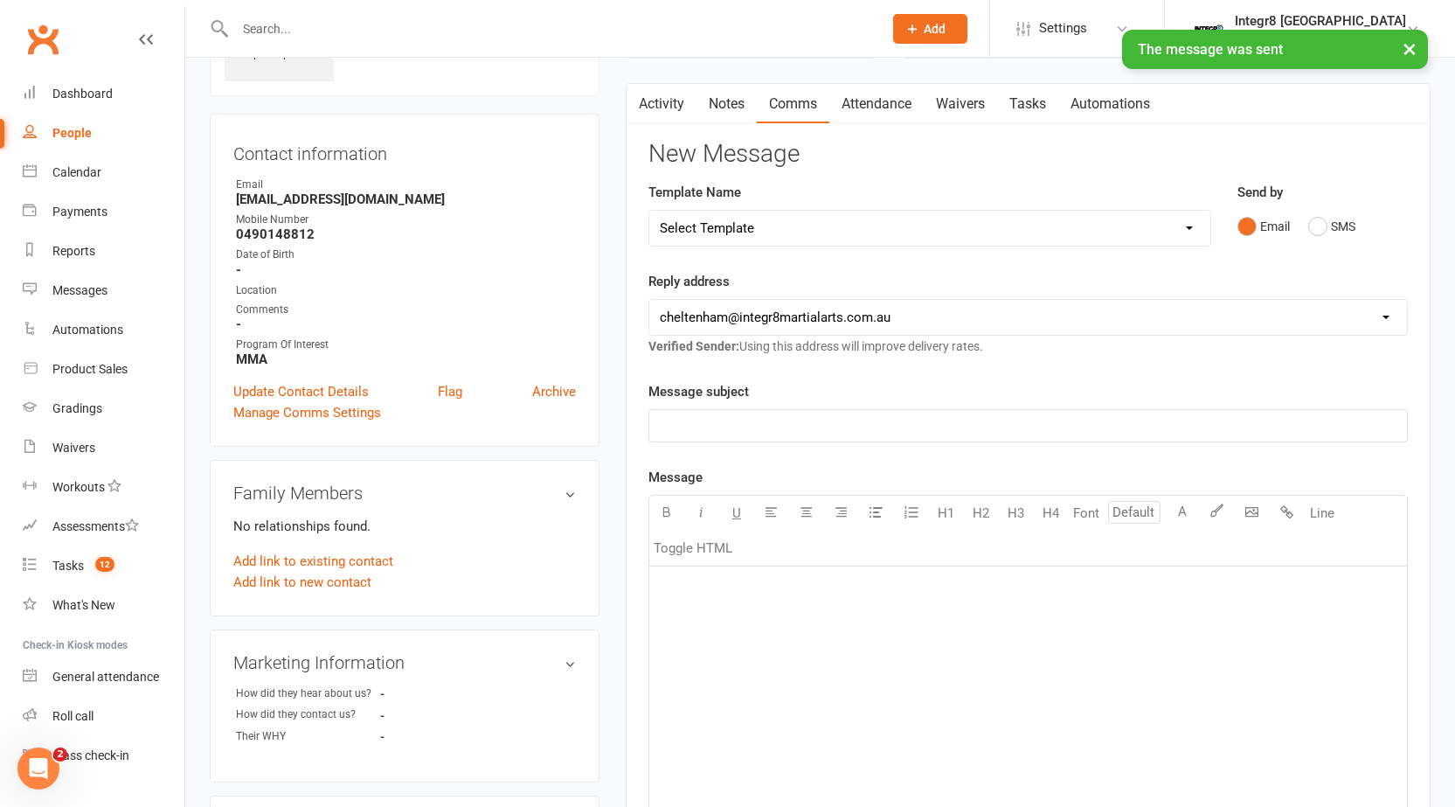
scroll to position [0, 0]
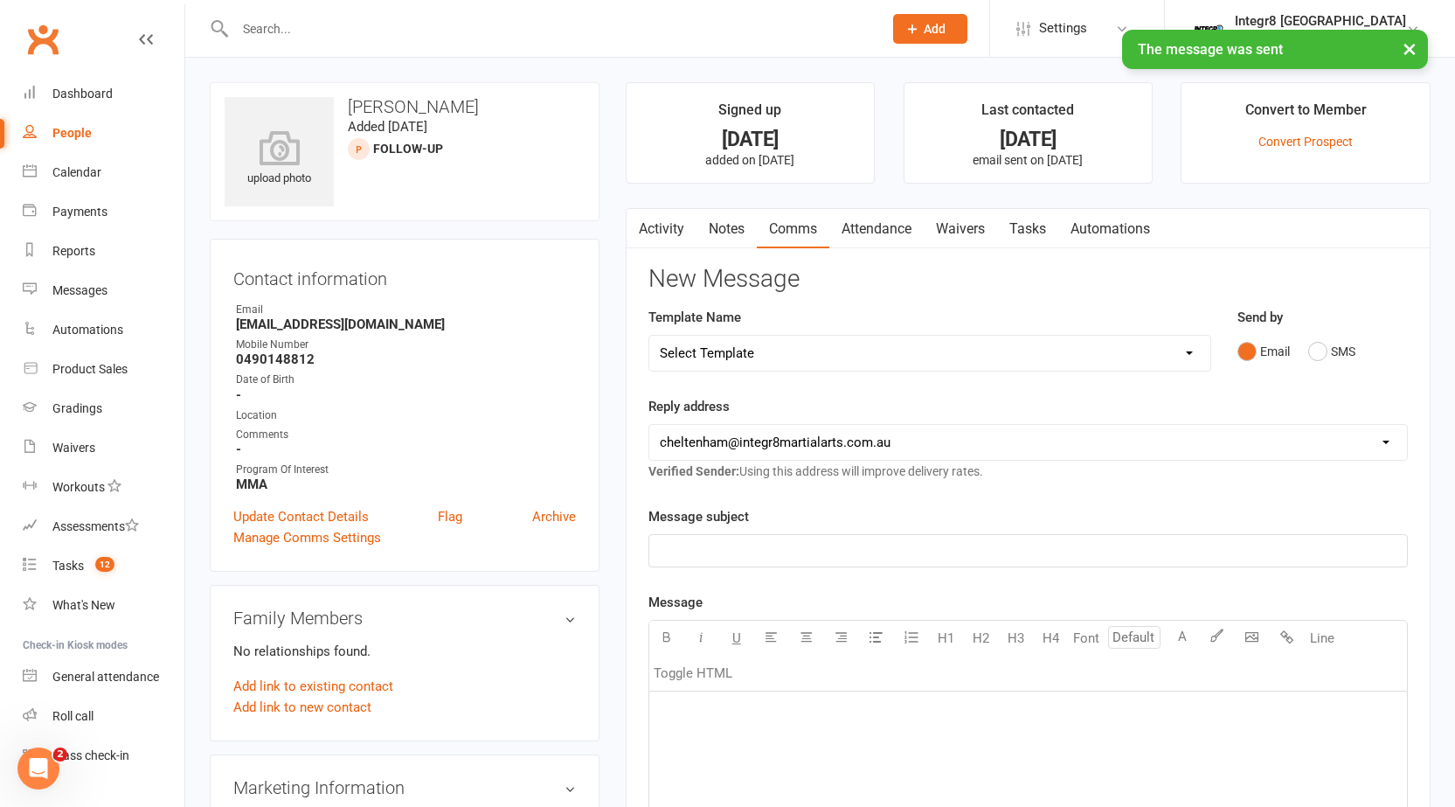
click at [668, 231] on link "Activity" at bounding box center [662, 229] width 70 height 40
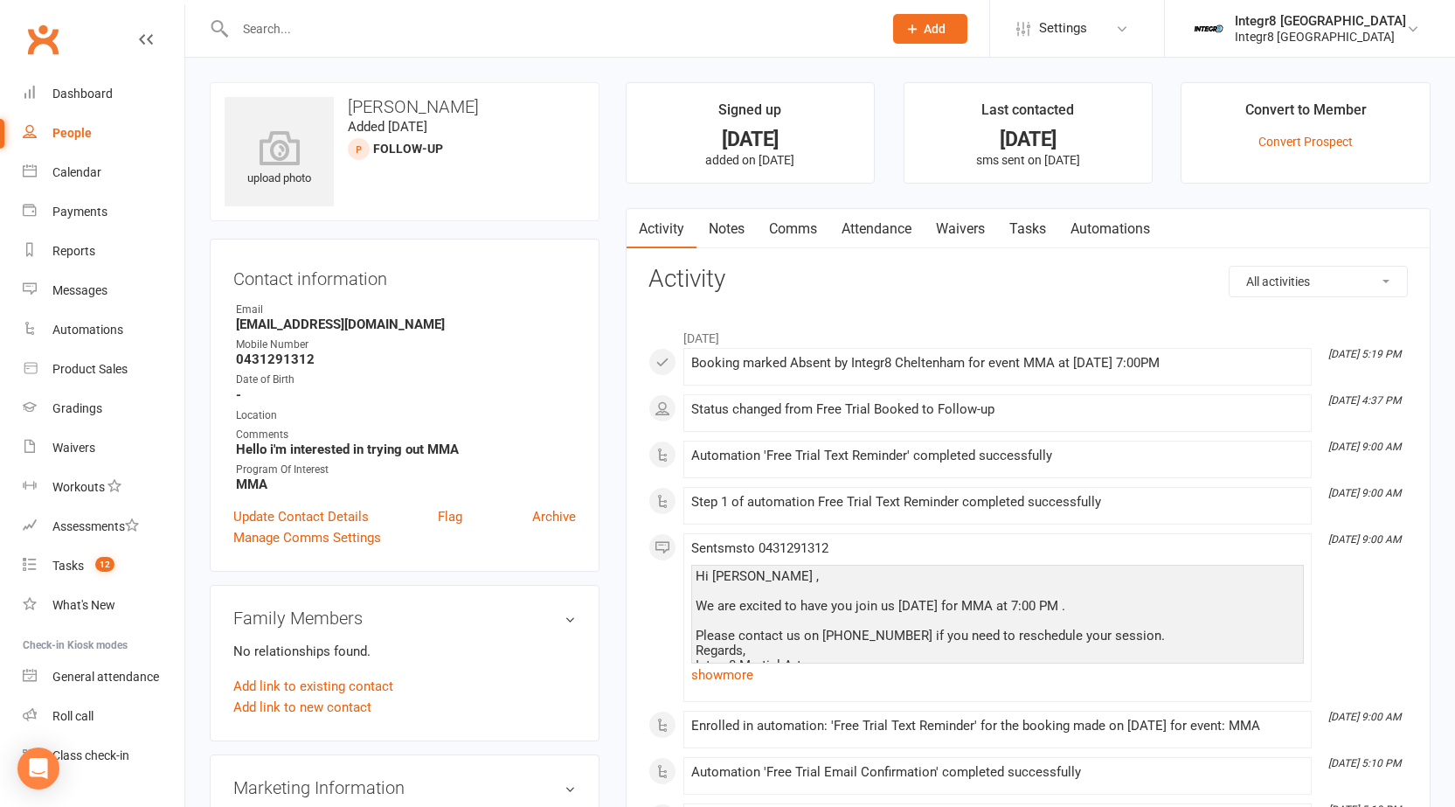
click at [739, 227] on link "Notes" at bounding box center [726, 229] width 60 height 40
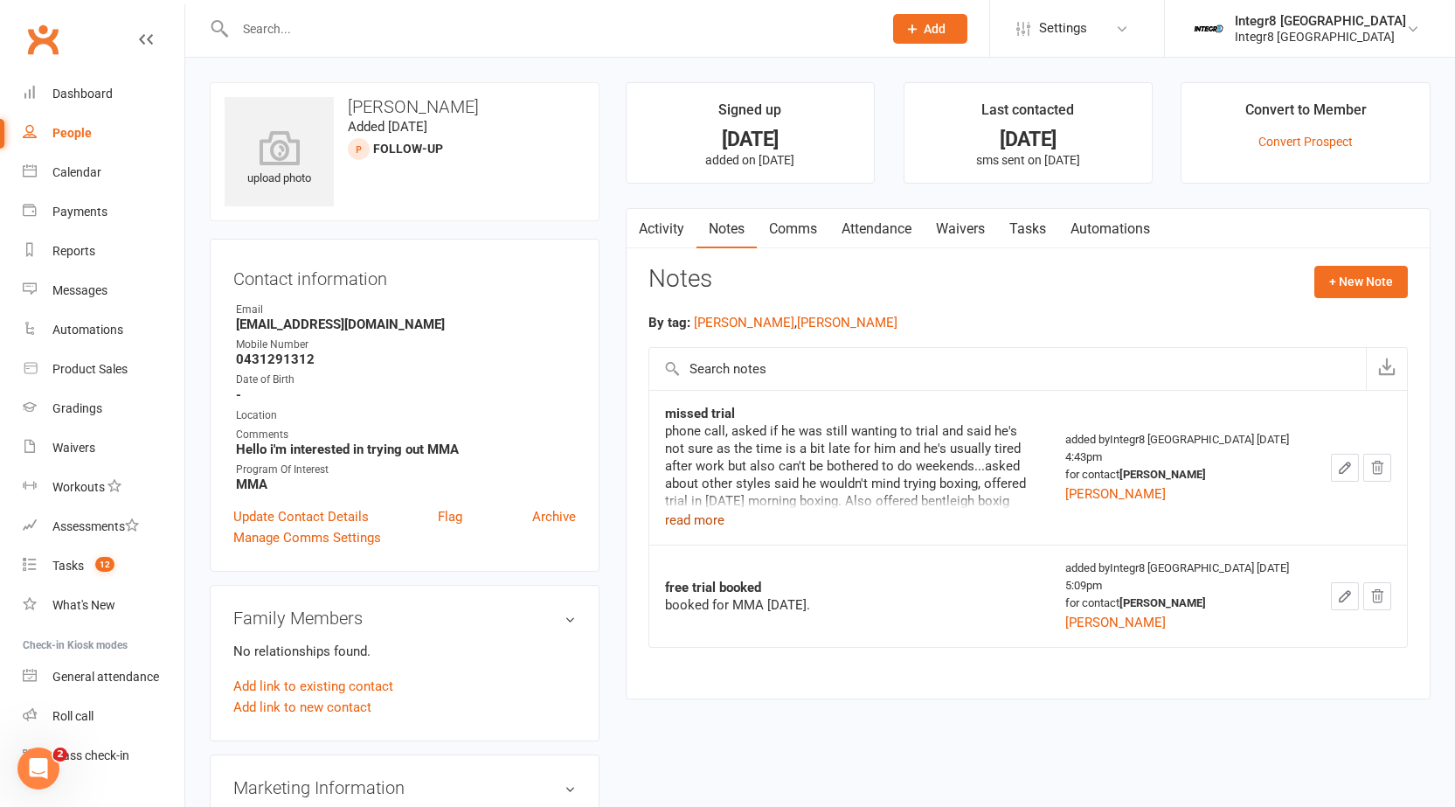
click at [694, 517] on button "read more" at bounding box center [694, 519] width 59 height 21
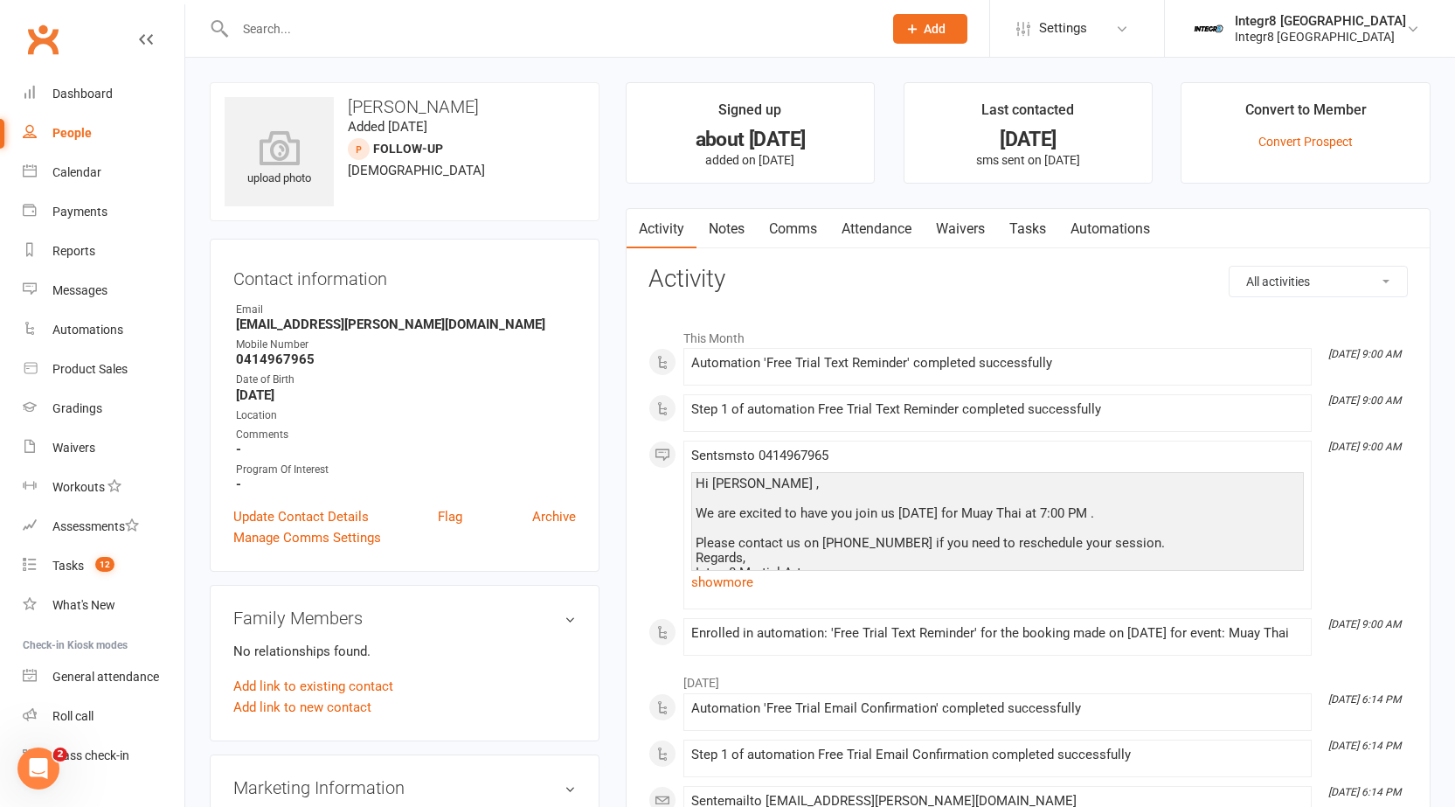
click at [721, 225] on link "Notes" at bounding box center [726, 229] width 60 height 40
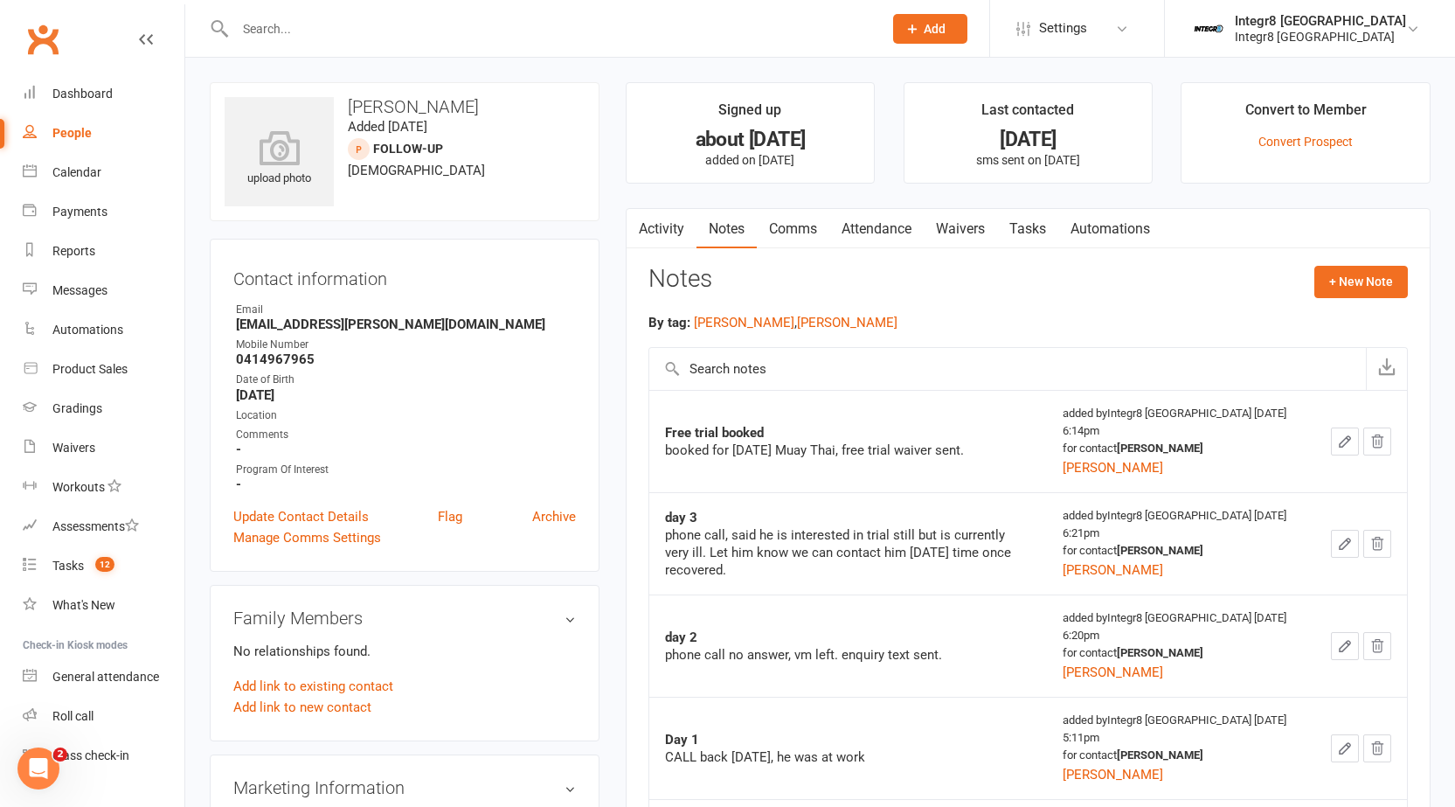
click at [856, 222] on link "Attendance" at bounding box center [876, 229] width 94 height 40
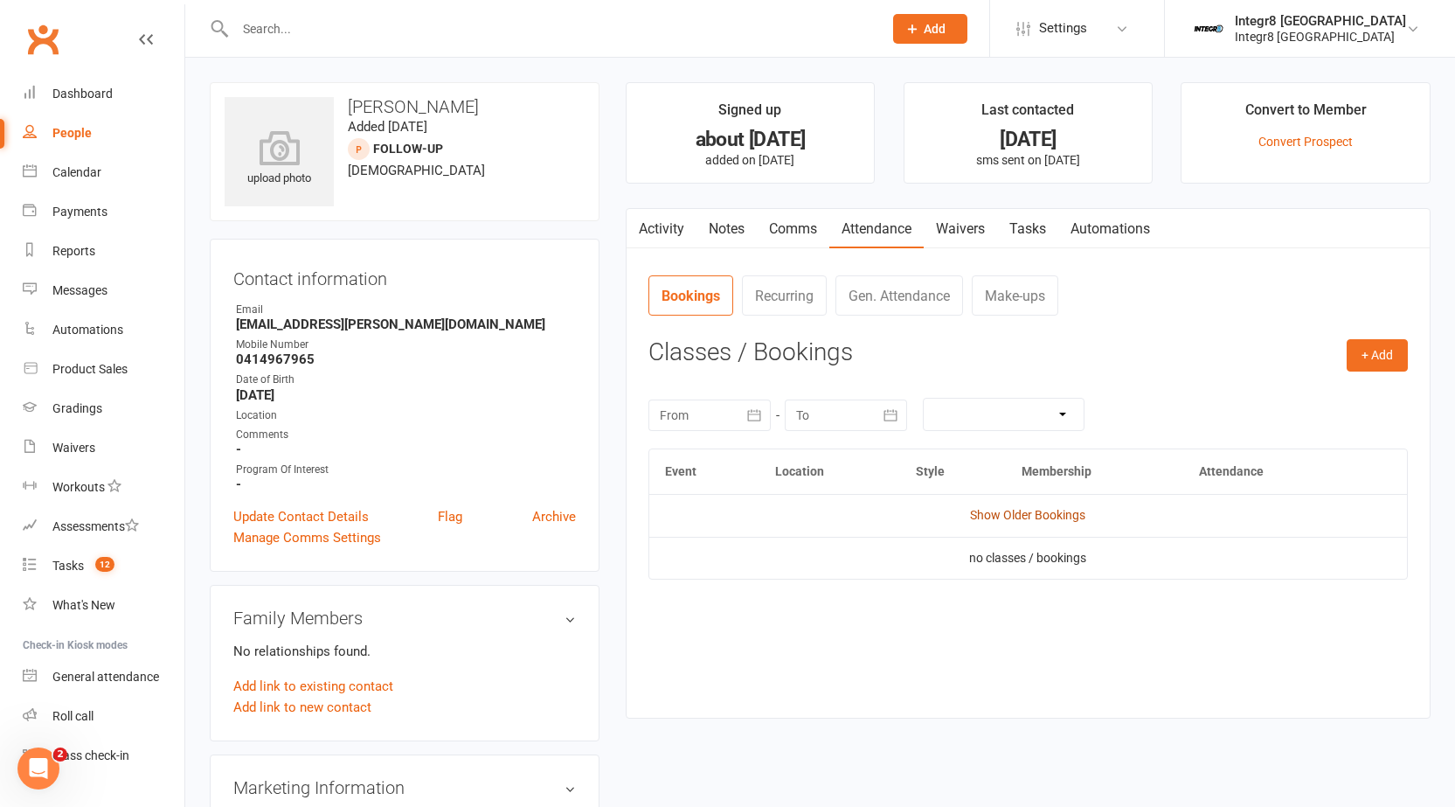
click at [1039, 514] on link "Show Older Bookings" at bounding box center [1027, 515] width 115 height 14
click at [664, 234] on link "Activity" at bounding box center [662, 229] width 70 height 40
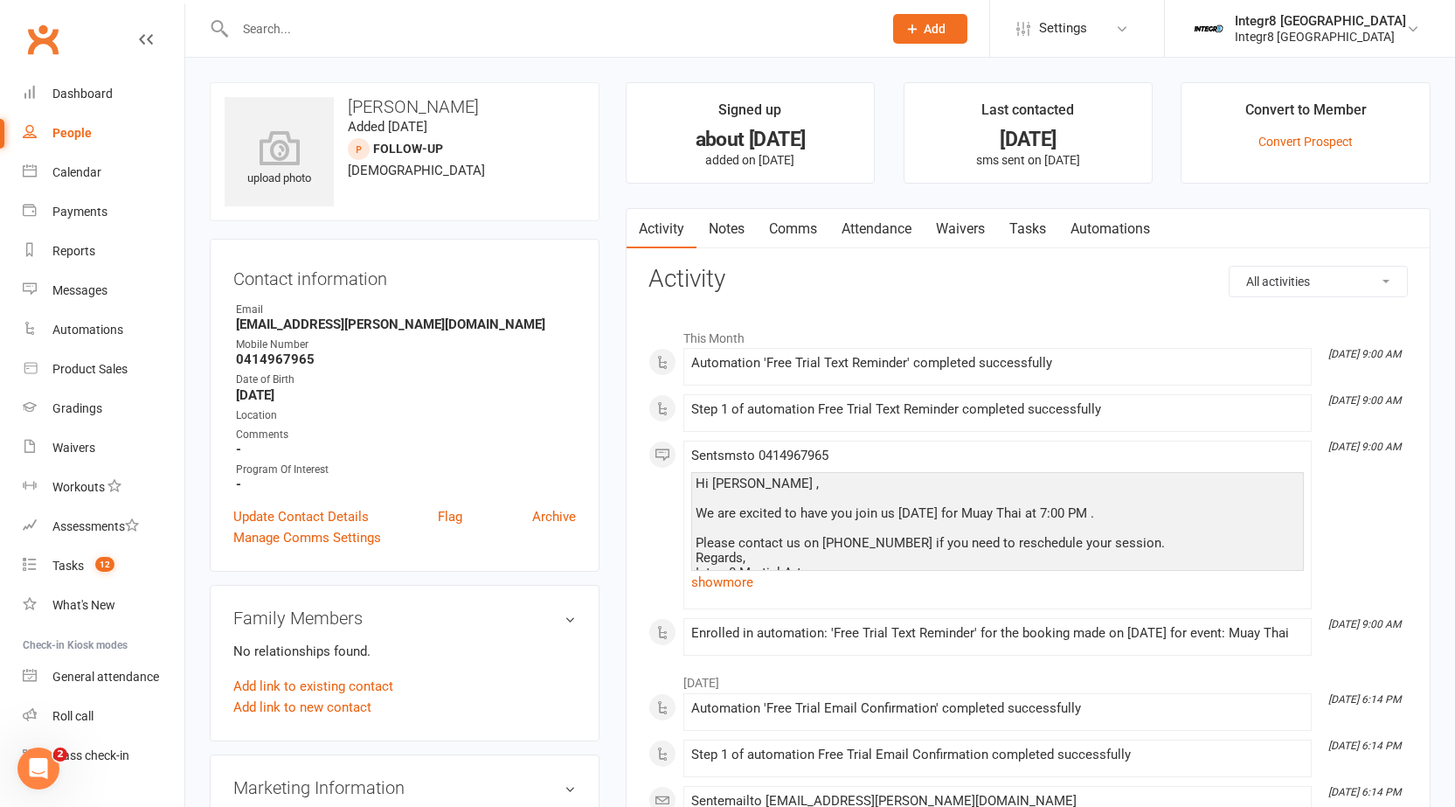
click at [745, 239] on link "Notes" at bounding box center [726, 229] width 60 height 40
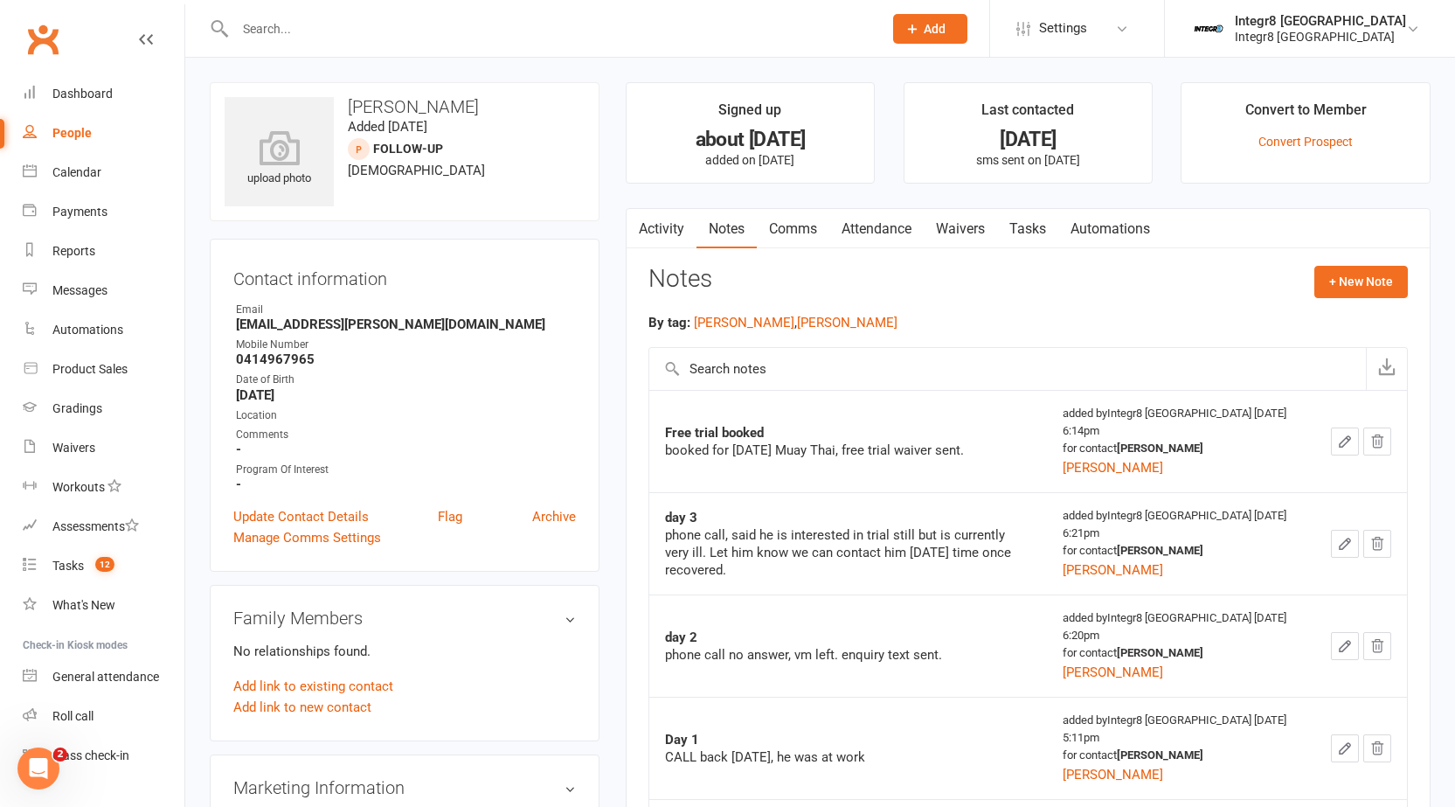
click at [939, 307] on div "Notes + New Note" at bounding box center [1027, 288] width 759 height 45
click at [863, 232] on link "Attendance" at bounding box center [876, 229] width 94 height 40
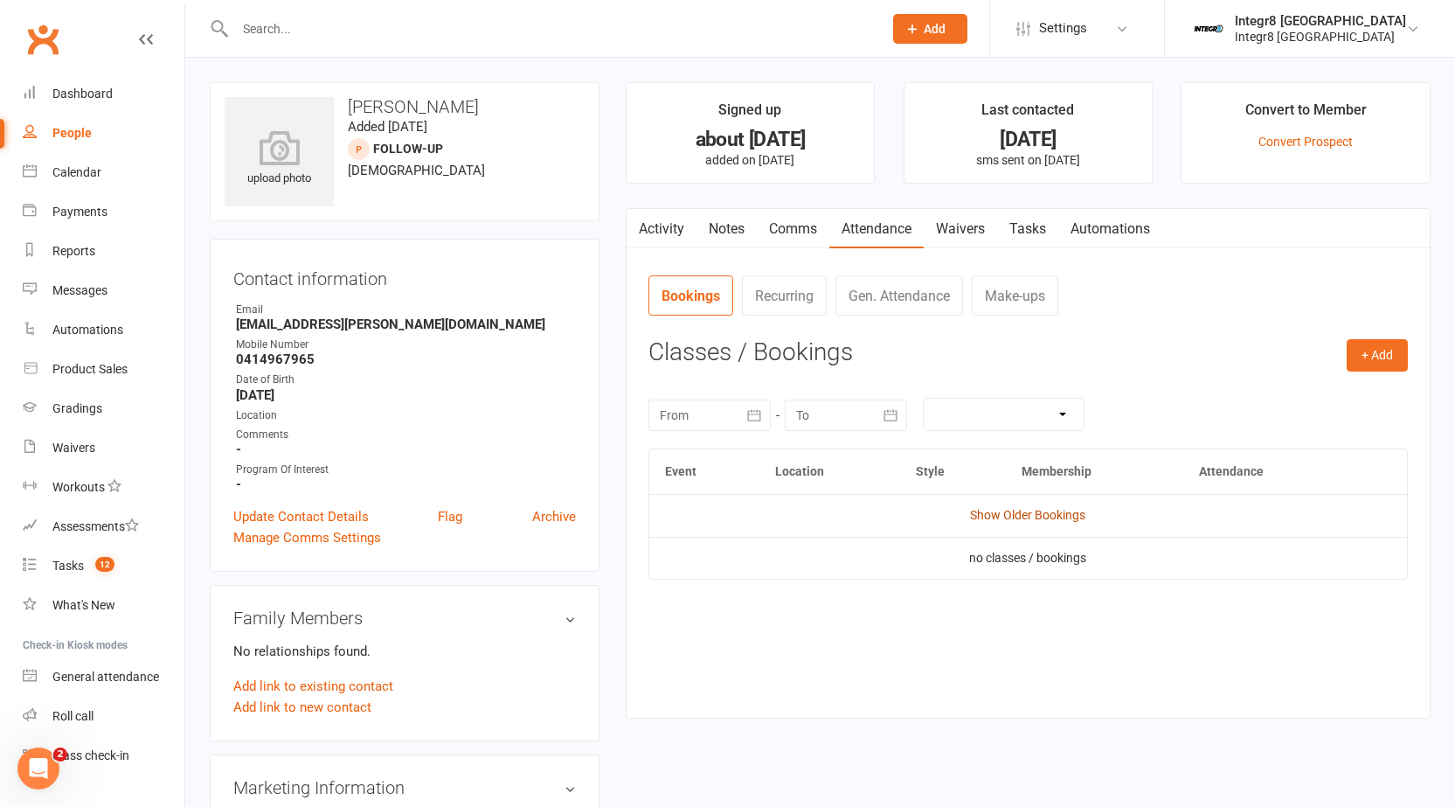
click at [1056, 518] on link "Show Older Bookings" at bounding box center [1027, 515] width 115 height 14
click at [1380, 563] on icon at bounding box center [1380, 566] width 17 height 17
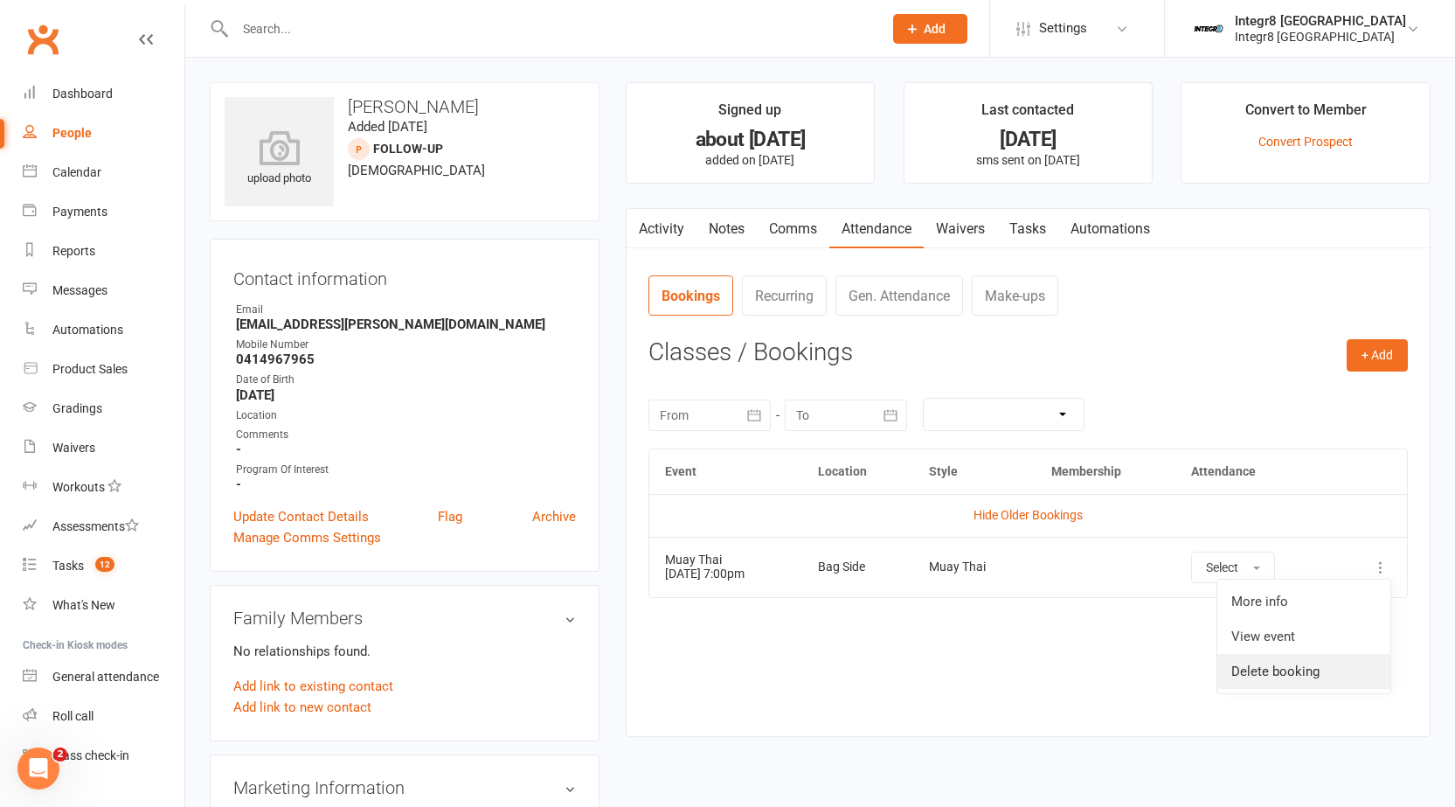
click at [1329, 670] on link "Delete booking" at bounding box center [1303, 671] width 173 height 35
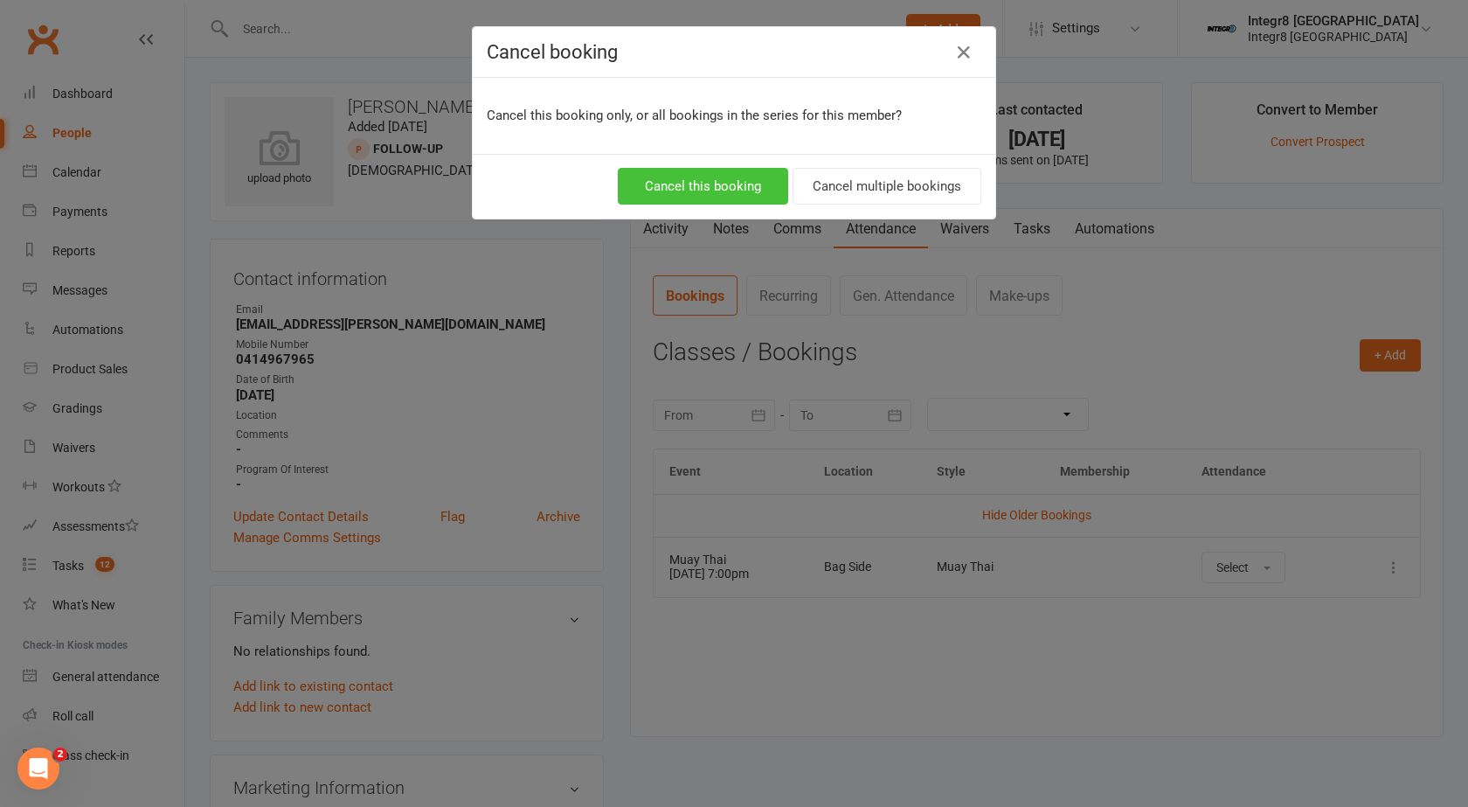
click at [676, 181] on button "Cancel this booking" at bounding box center [703, 186] width 170 height 37
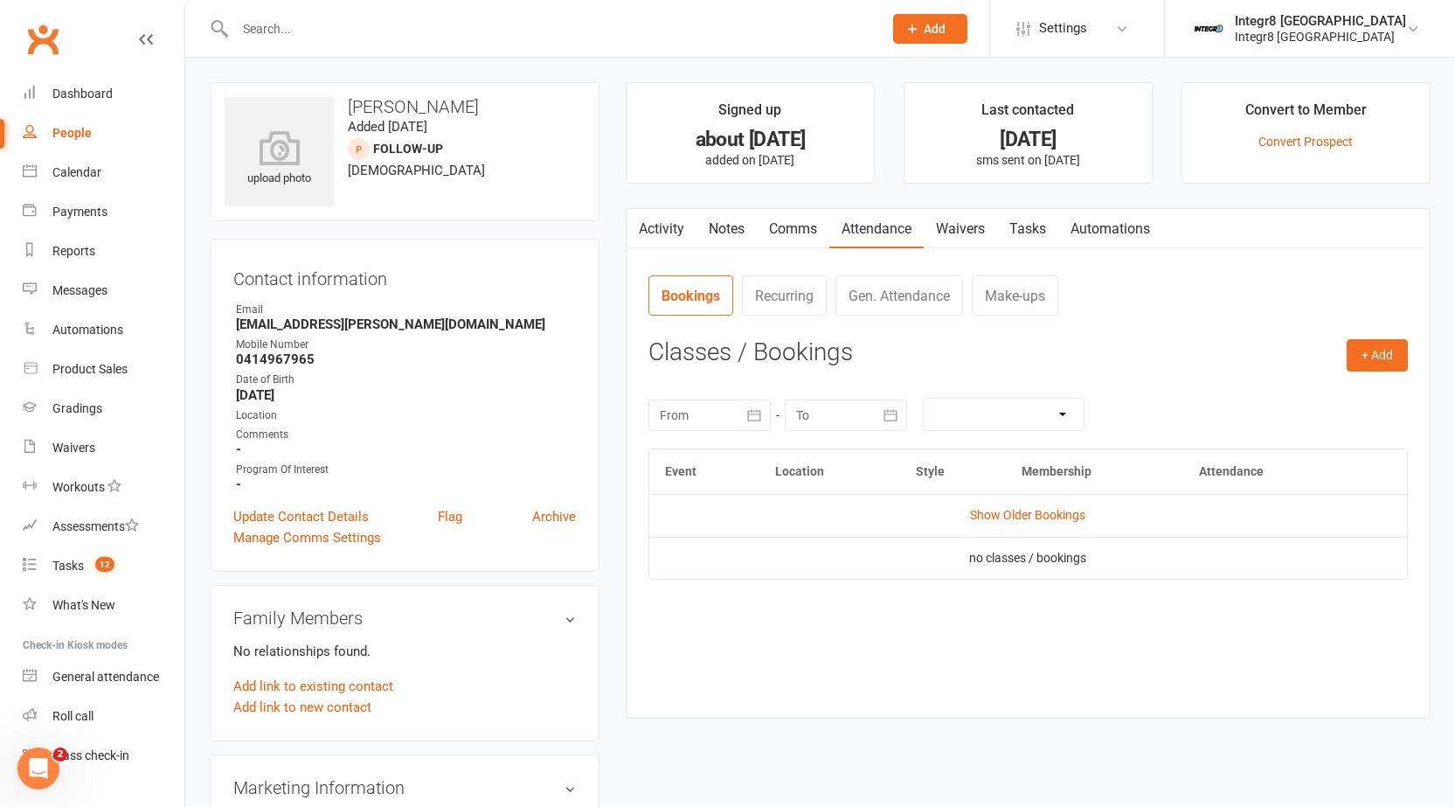
click at [745, 223] on link "Notes" at bounding box center [726, 229] width 60 height 40
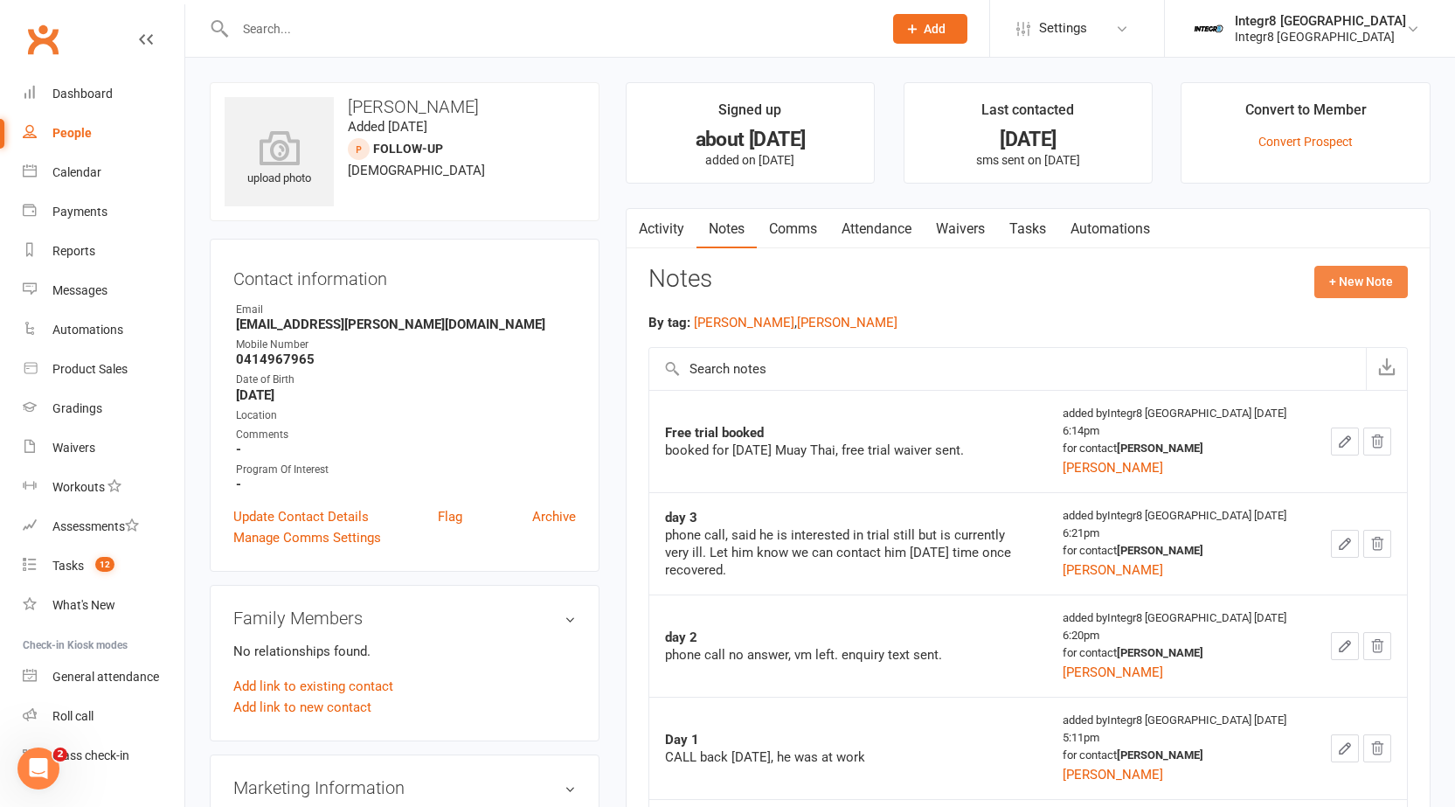
click at [1360, 281] on button "+ New Note" at bounding box center [1361, 281] width 94 height 31
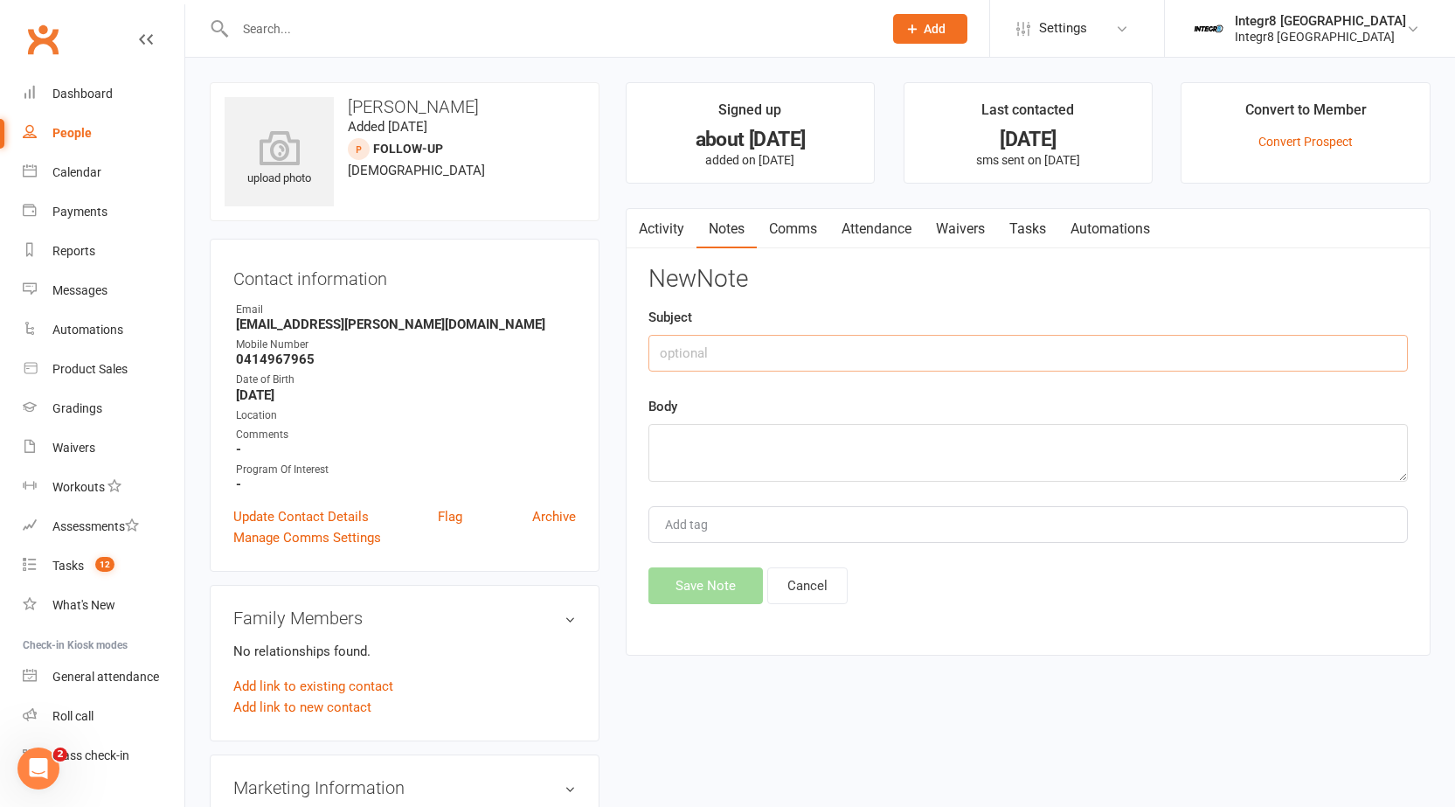
click at [692, 356] on input "text" at bounding box center [1027, 353] width 759 height 37
type input "follow up"
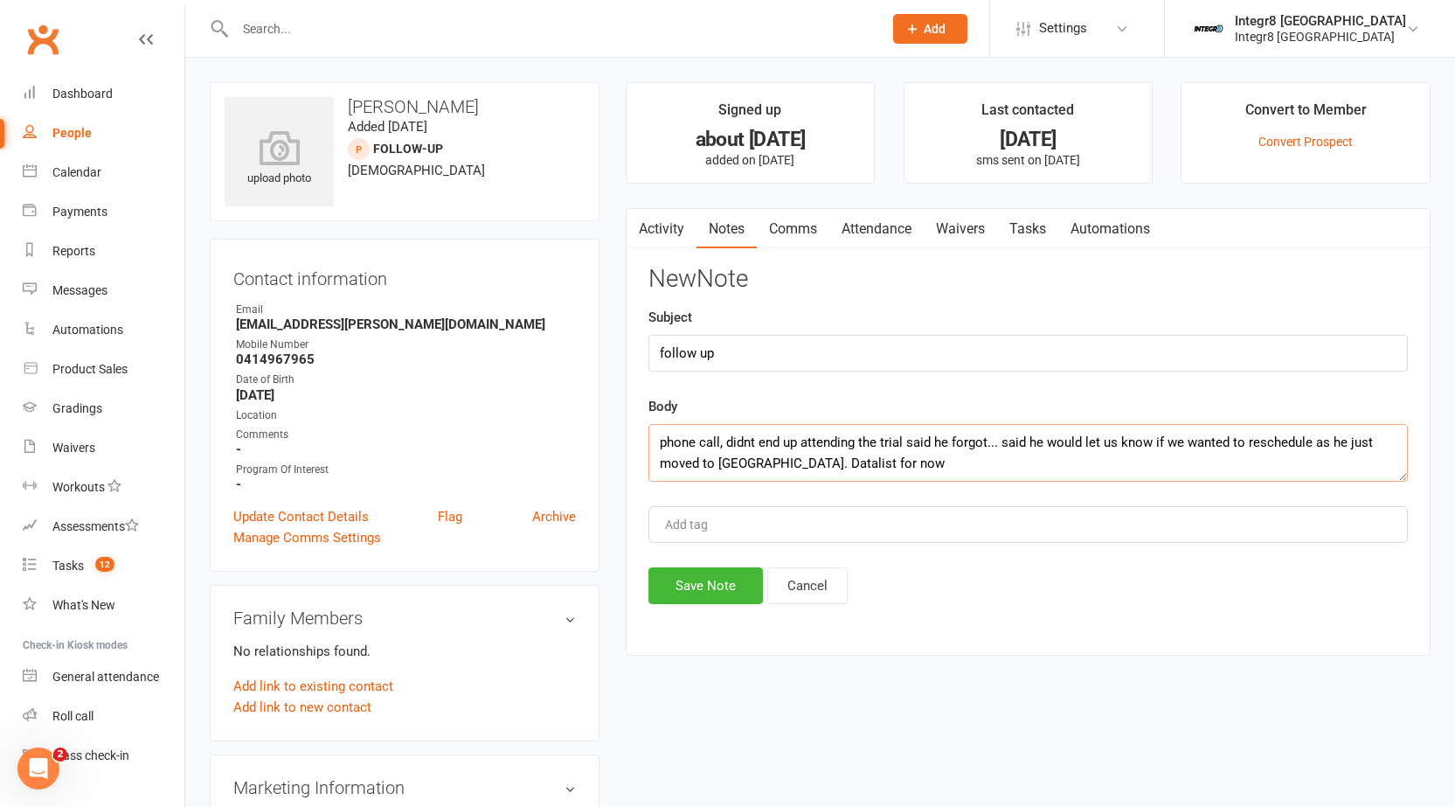
type textarea "phone call, didnt end up attending the trial said he forgot... said he would le…"
click at [752, 362] on input "follow up" at bounding box center [1027, 353] width 759 height 37
type input "follow up - data list"
click at [711, 520] on input "Add tag" at bounding box center [693, 524] width 61 height 21
type input "[PERSON_NAME]"
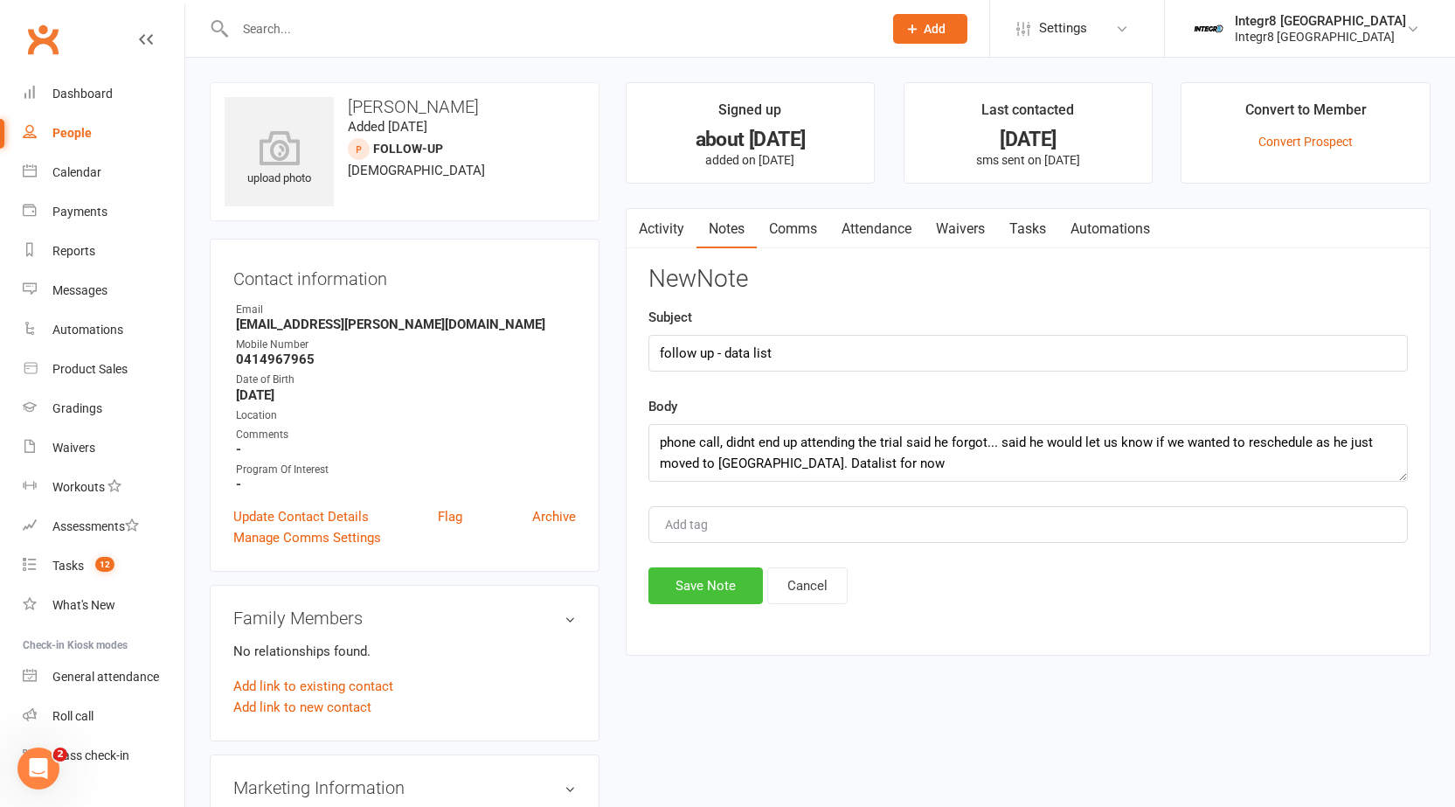
click at [690, 580] on button "Save Note" at bounding box center [705, 585] width 114 height 37
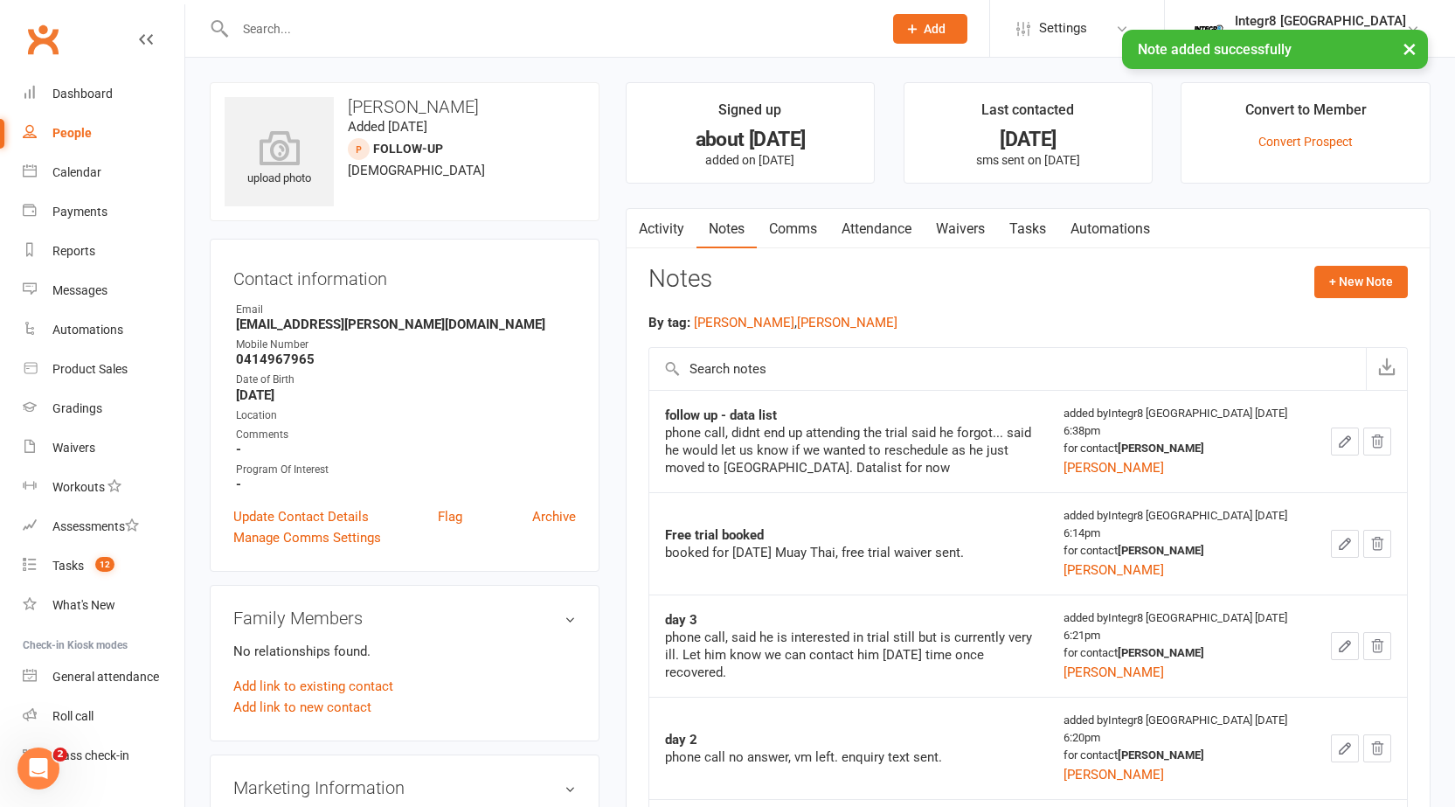
click at [907, 230] on link "Attendance" at bounding box center [876, 229] width 94 height 40
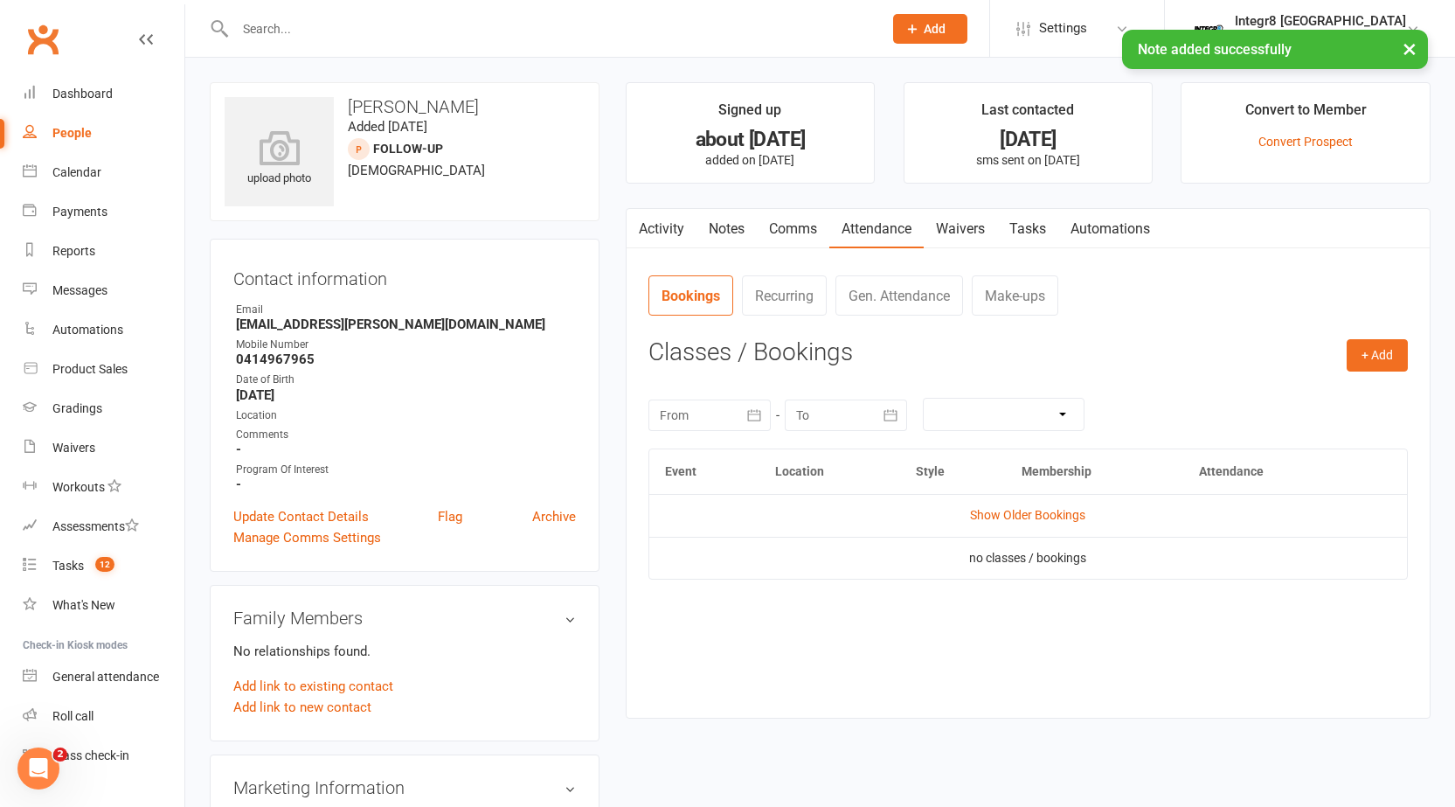
click at [1013, 230] on link "Tasks" at bounding box center [1027, 229] width 61 height 40
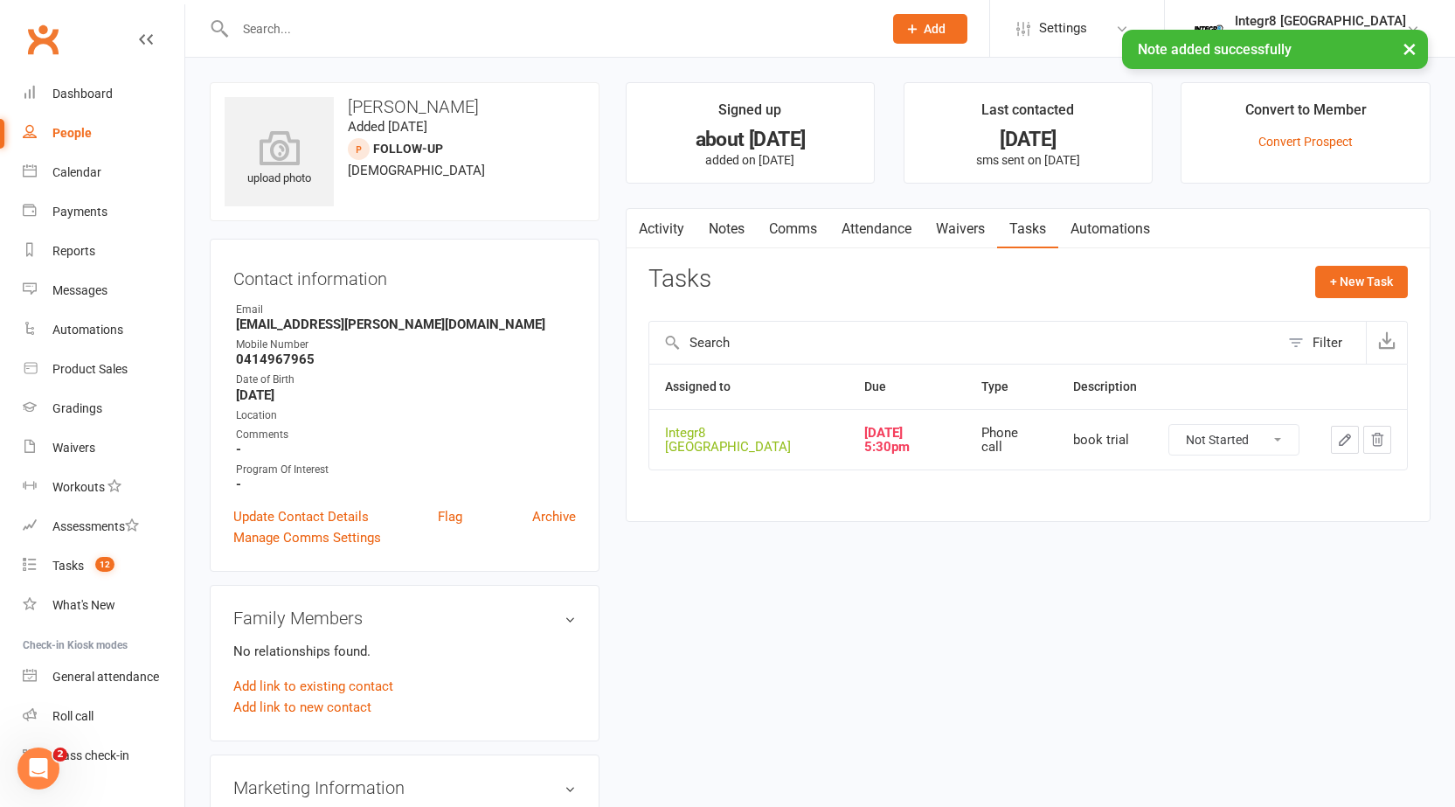
click select "Not Started In Progress Waiting Complete"
select select "unstarted"
click link "Update Contact Details"
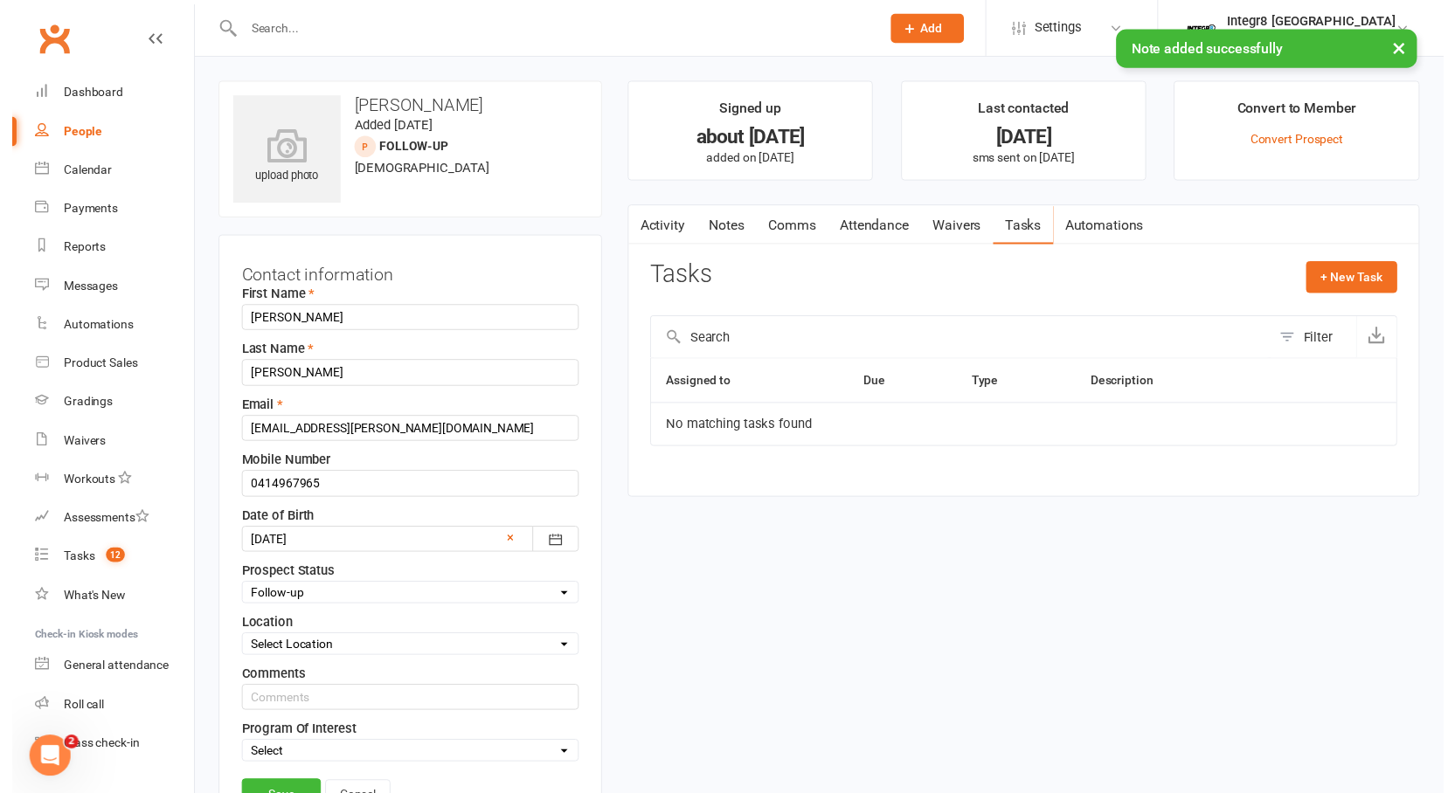
scroll to position [82, 0]
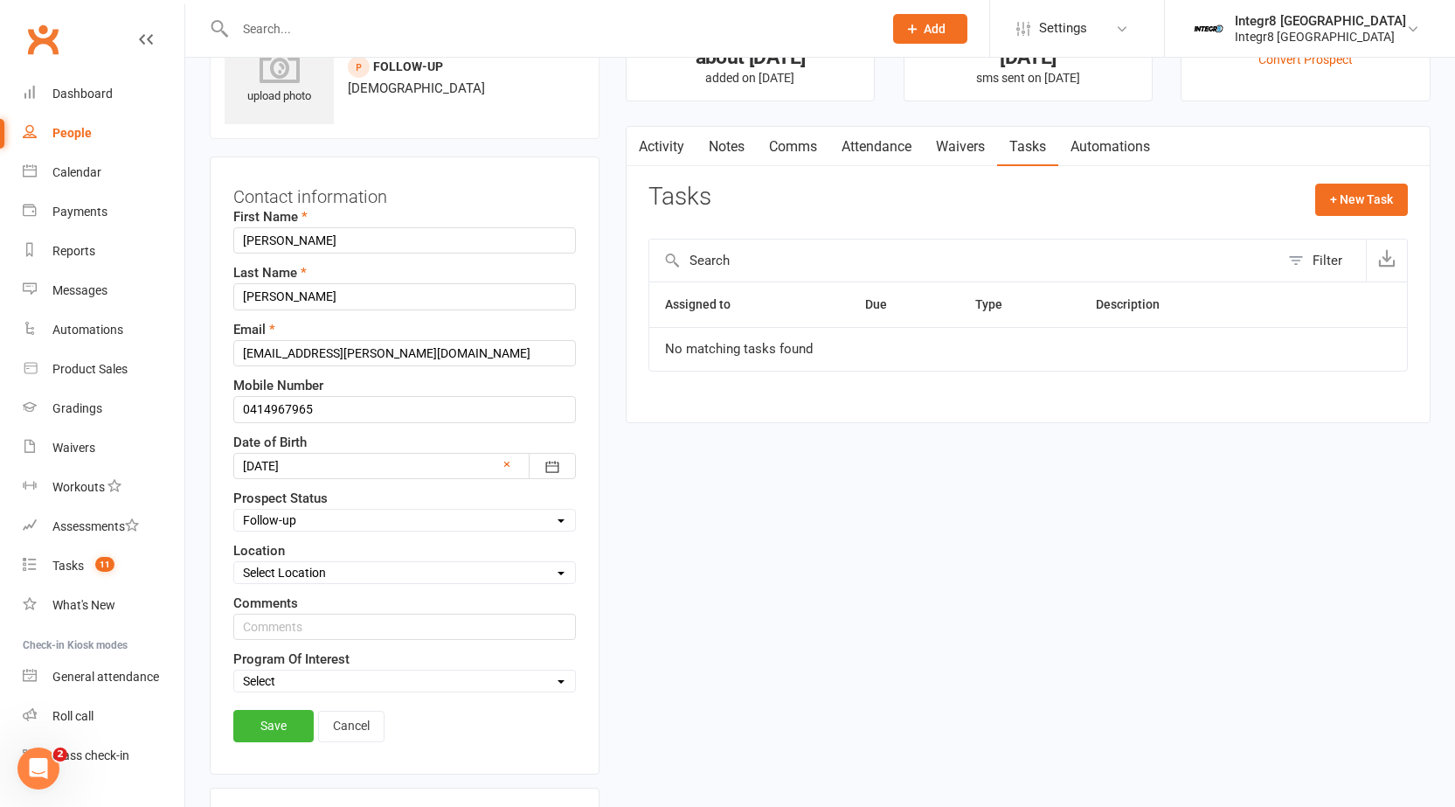
click select "Select Initial Contact Follow-up Free Trial Booked Awaiting Sign-Up Not Ready (…"
select select "Not Ready (Data List)"
click select "Select Initial Contact Follow-up Free Trial Booked Awaiting Sign-Up Not Ready (…"
click link "Save"
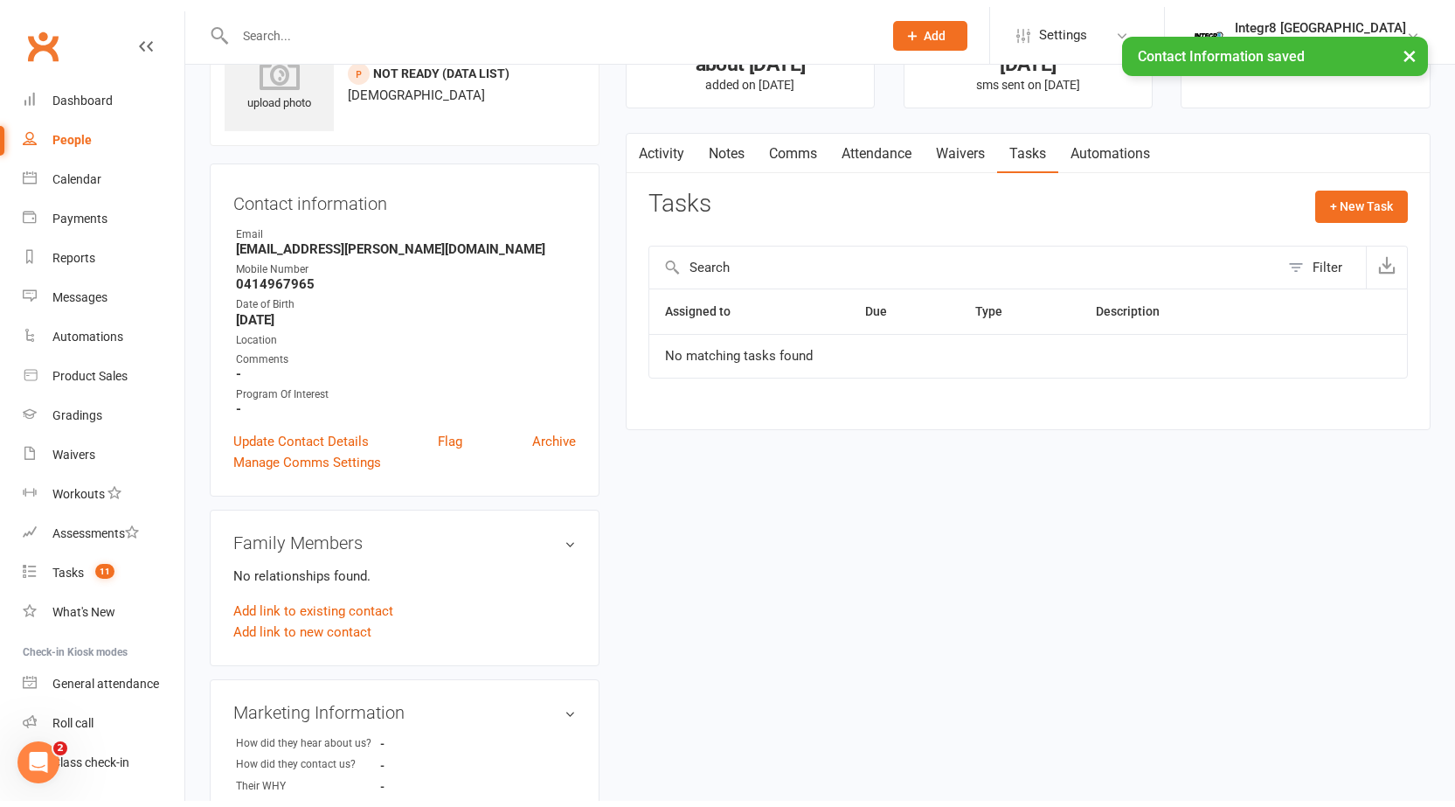
scroll to position [0, 0]
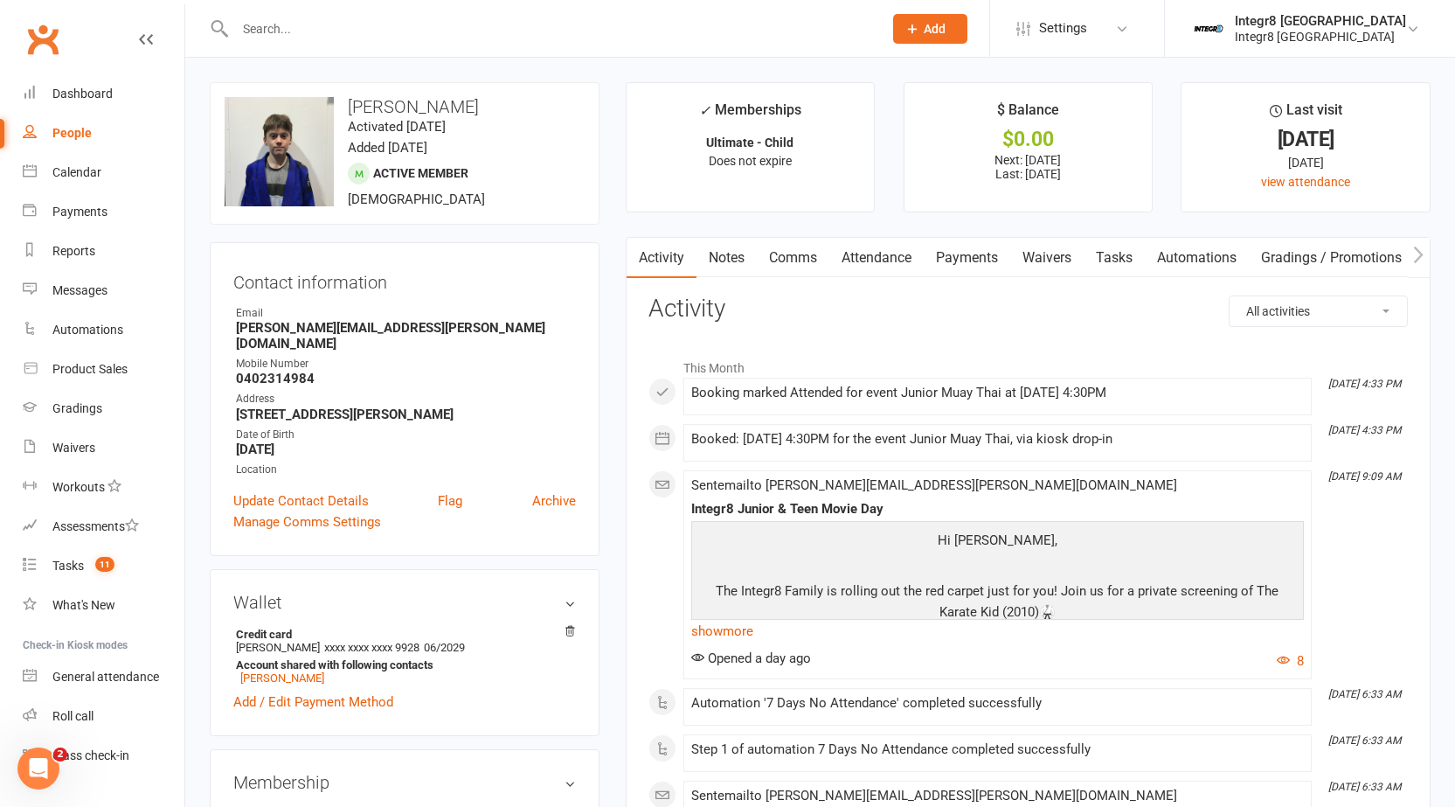
click at [936, 256] on link "Payments" at bounding box center [967, 258] width 87 height 40
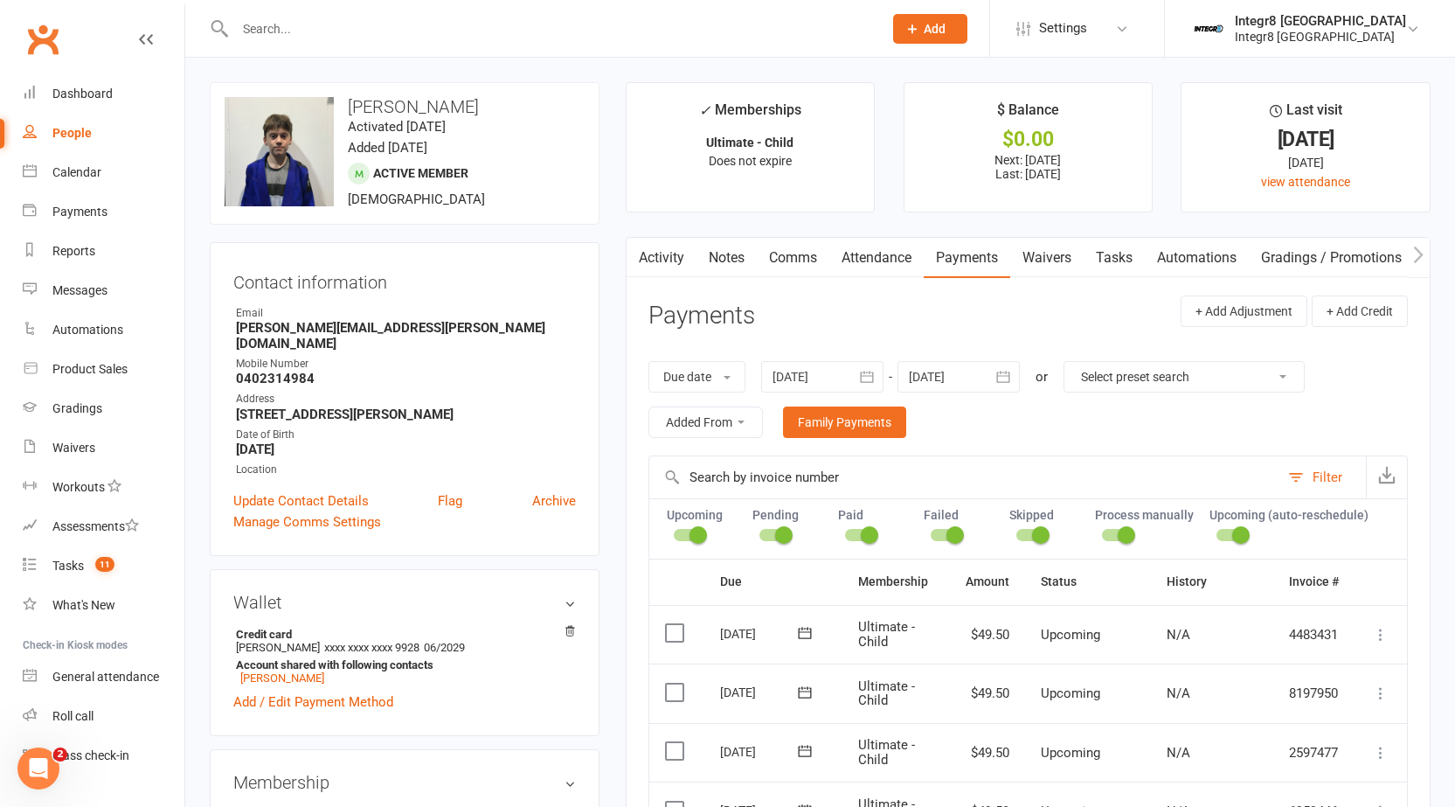
click at [1100, 390] on select "Select preset search All failures All skipped payments All pending payments Suc…" at bounding box center [1183, 377] width 239 height 30
select select "0"
click at [1077, 362] on select "Select preset search All failures All skipped payments All pending payments Suc…" at bounding box center [1183, 377] width 239 height 30
type input "12 Aug 2025"
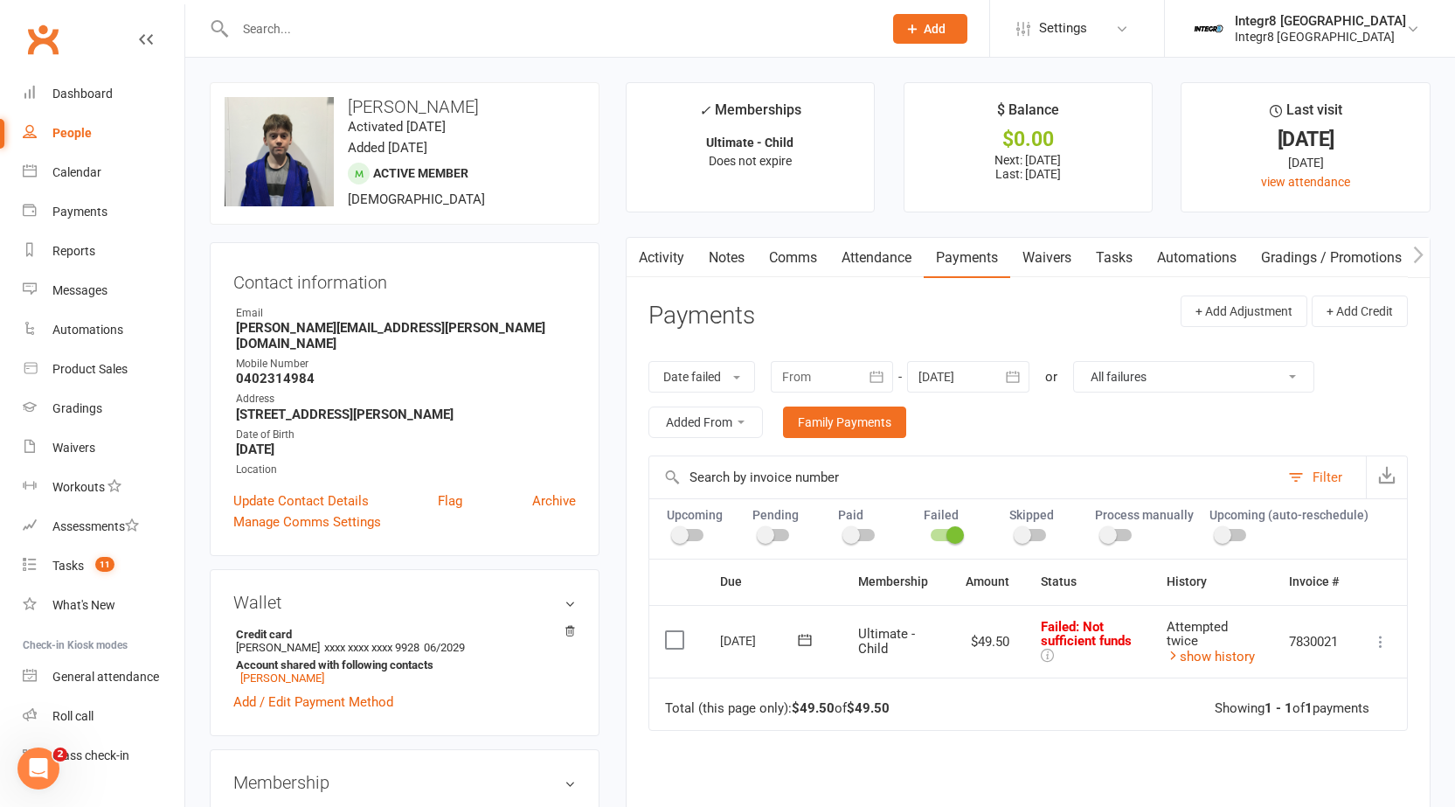
click at [1125, 374] on select "All failures All skipped payments All pending payments Successful payments (las…" at bounding box center [1193, 377] width 239 height 30
select select "6"
click at [1074, 362] on select "All failures All skipped payments All pending payments Successful payments (las…" at bounding box center [1193, 377] width 239 height 30
type input "12 Jul 2025"
type input "09 Sep 2025"
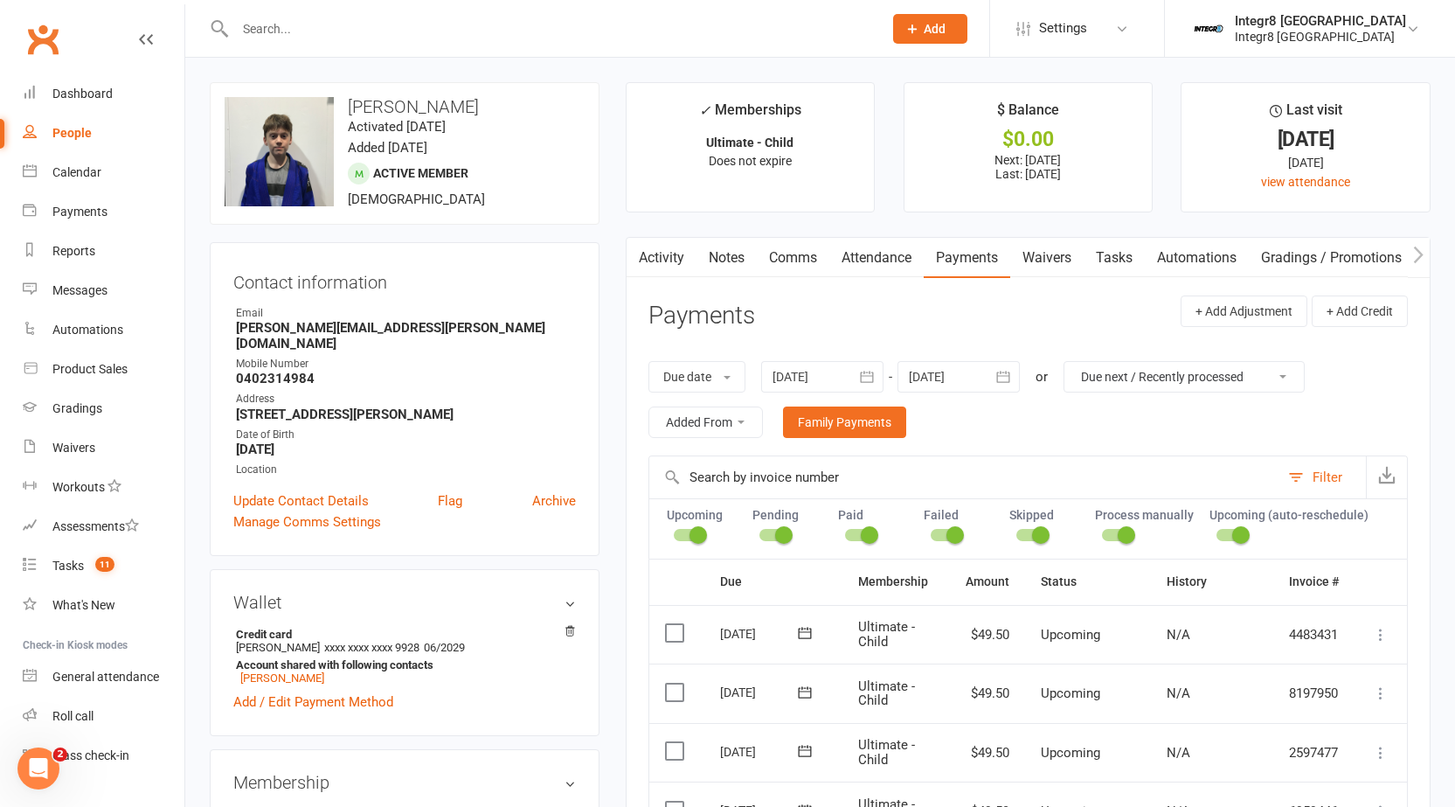
click at [749, 253] on link "Notes" at bounding box center [726, 258] width 60 height 40
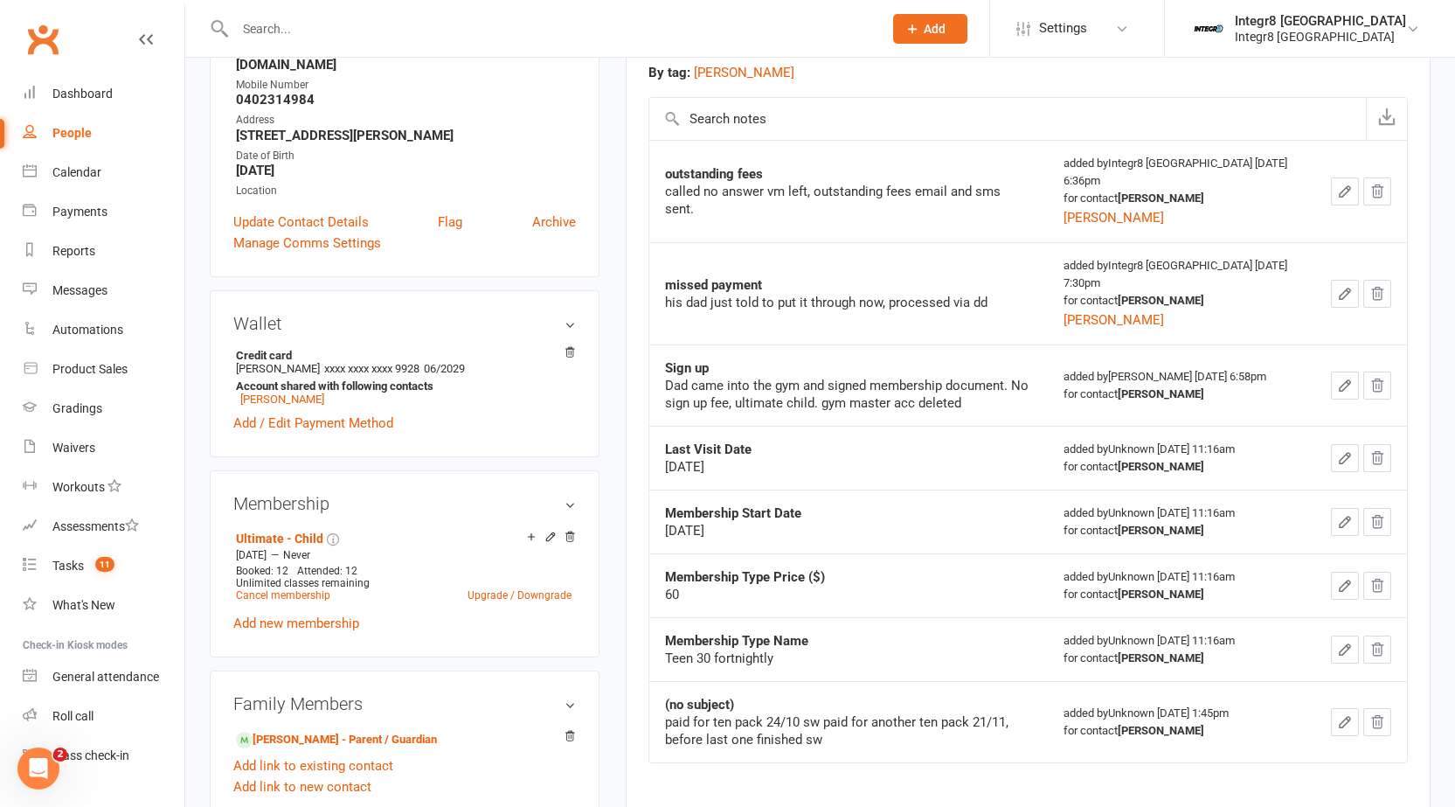
scroll to position [350, 0]
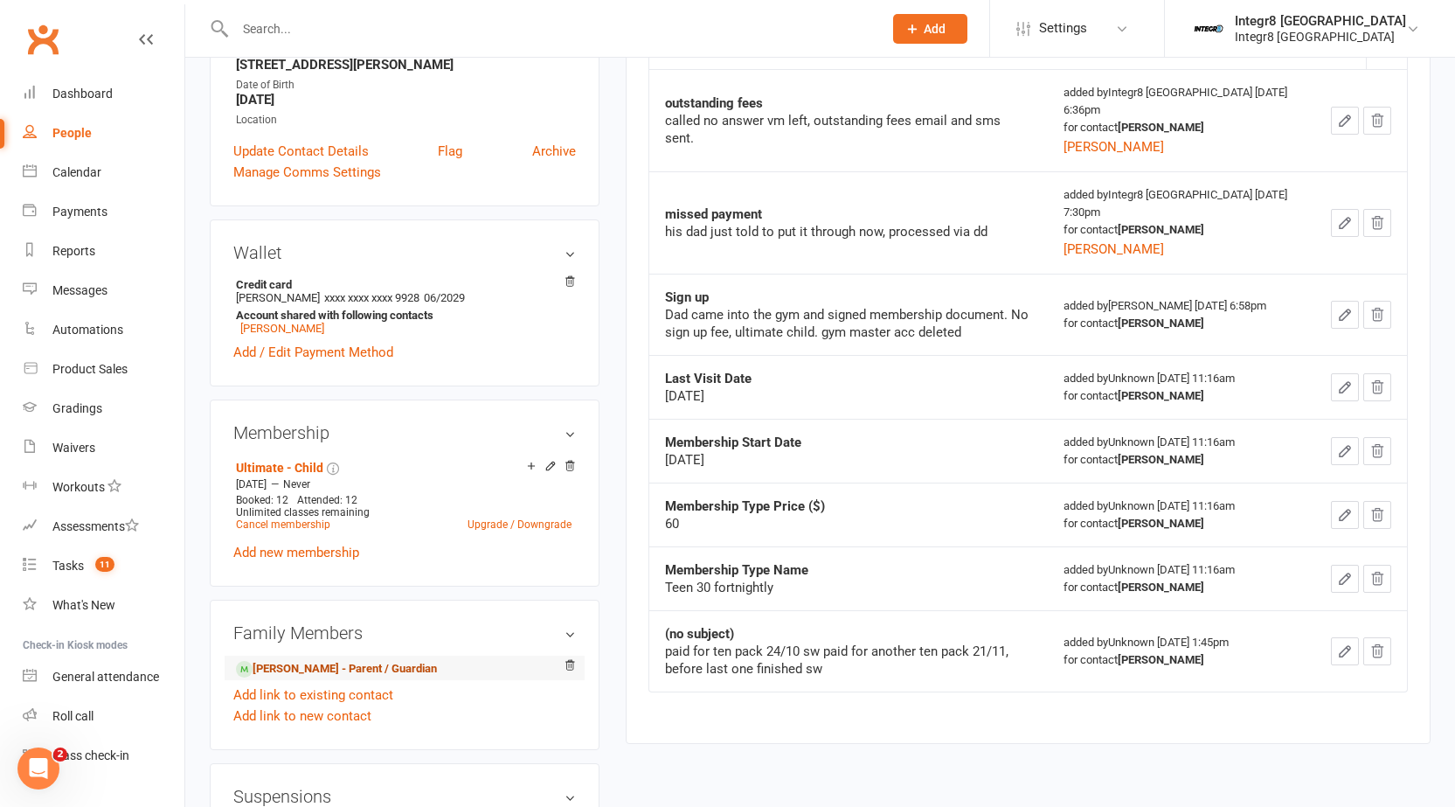
click at [297, 660] on link "Luke Turley - Parent / Guardian" at bounding box center [336, 669] width 201 height 18
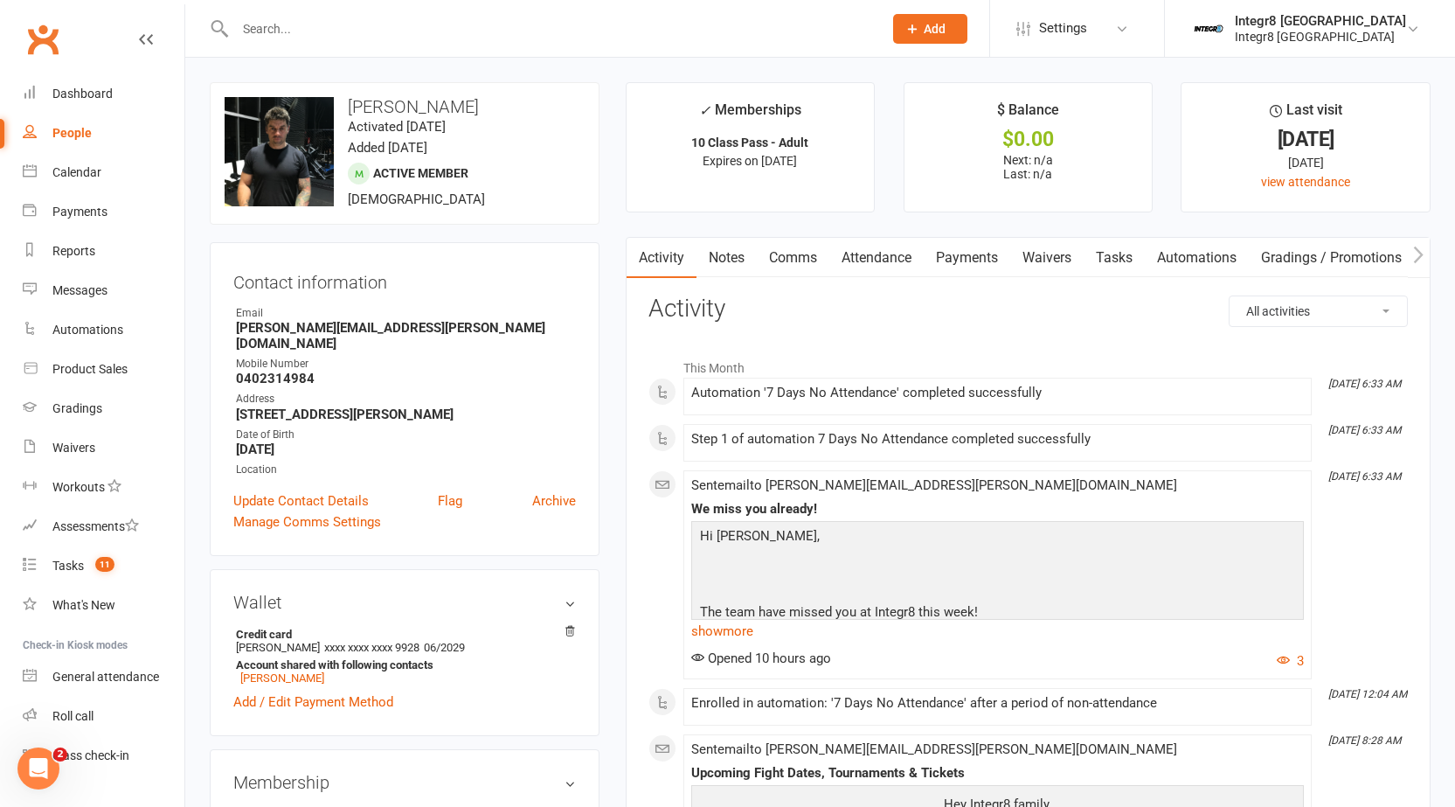
click at [724, 264] on link "Notes" at bounding box center [726, 258] width 60 height 40
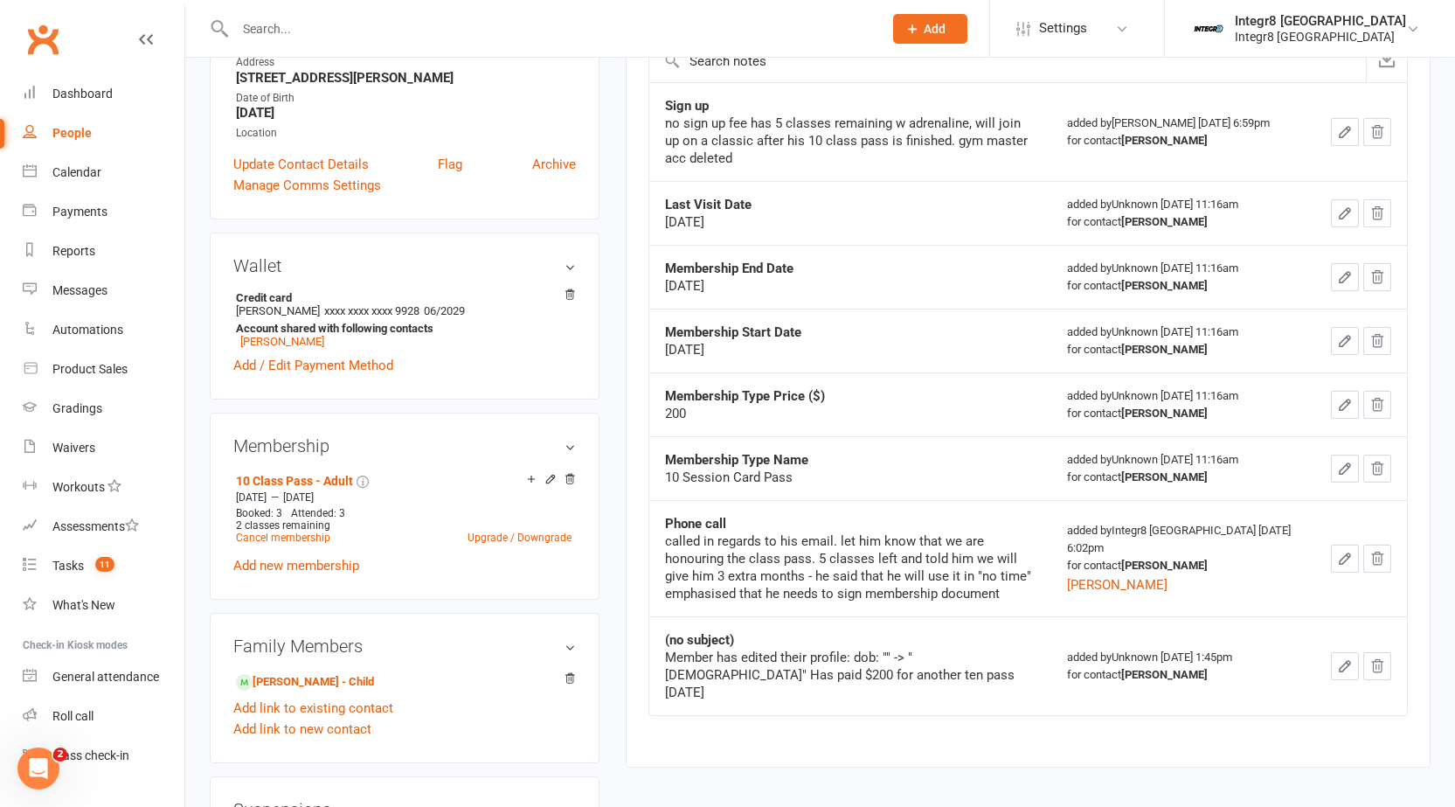
scroll to position [350, 0]
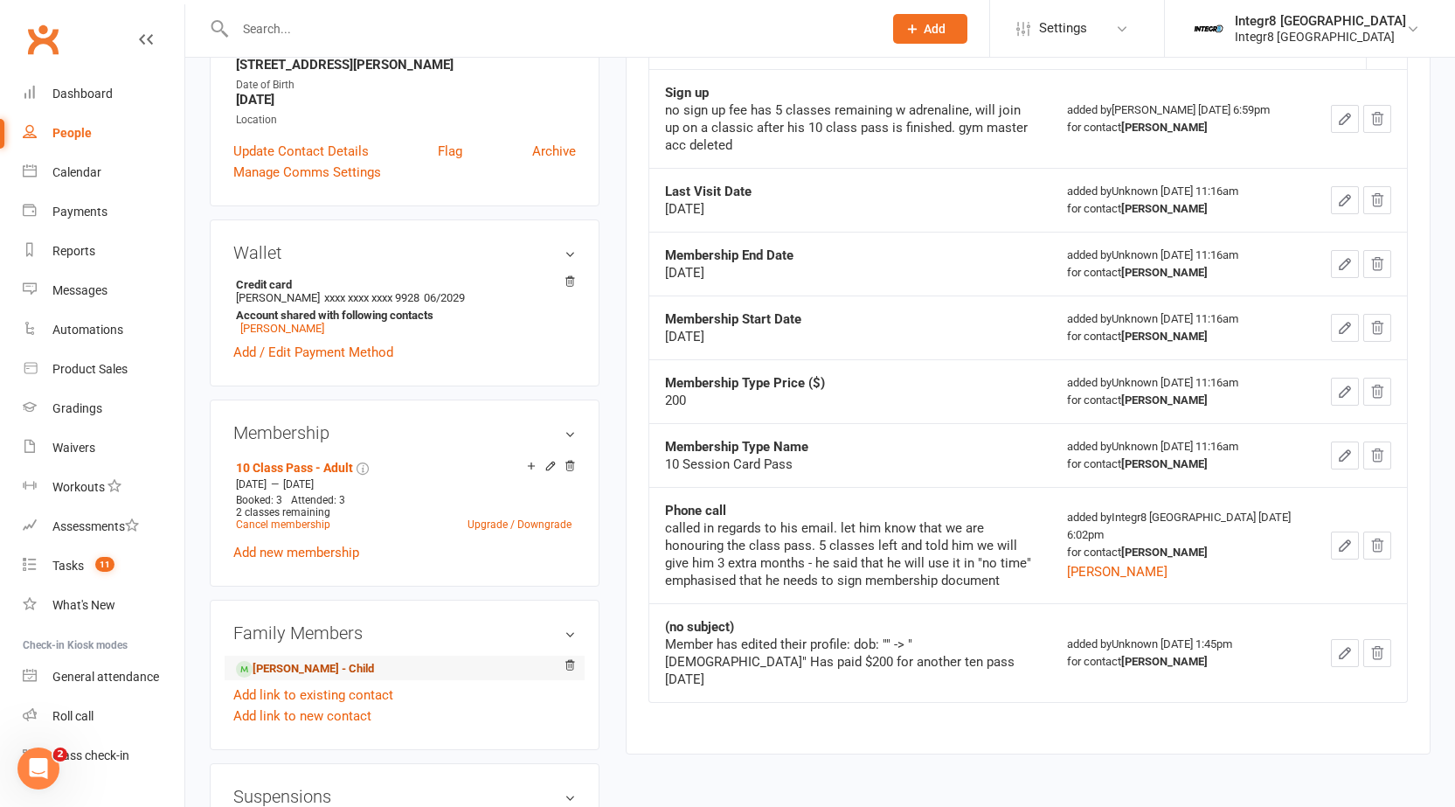
click at [270, 660] on link "Max Turley - Child" at bounding box center [305, 669] width 138 height 18
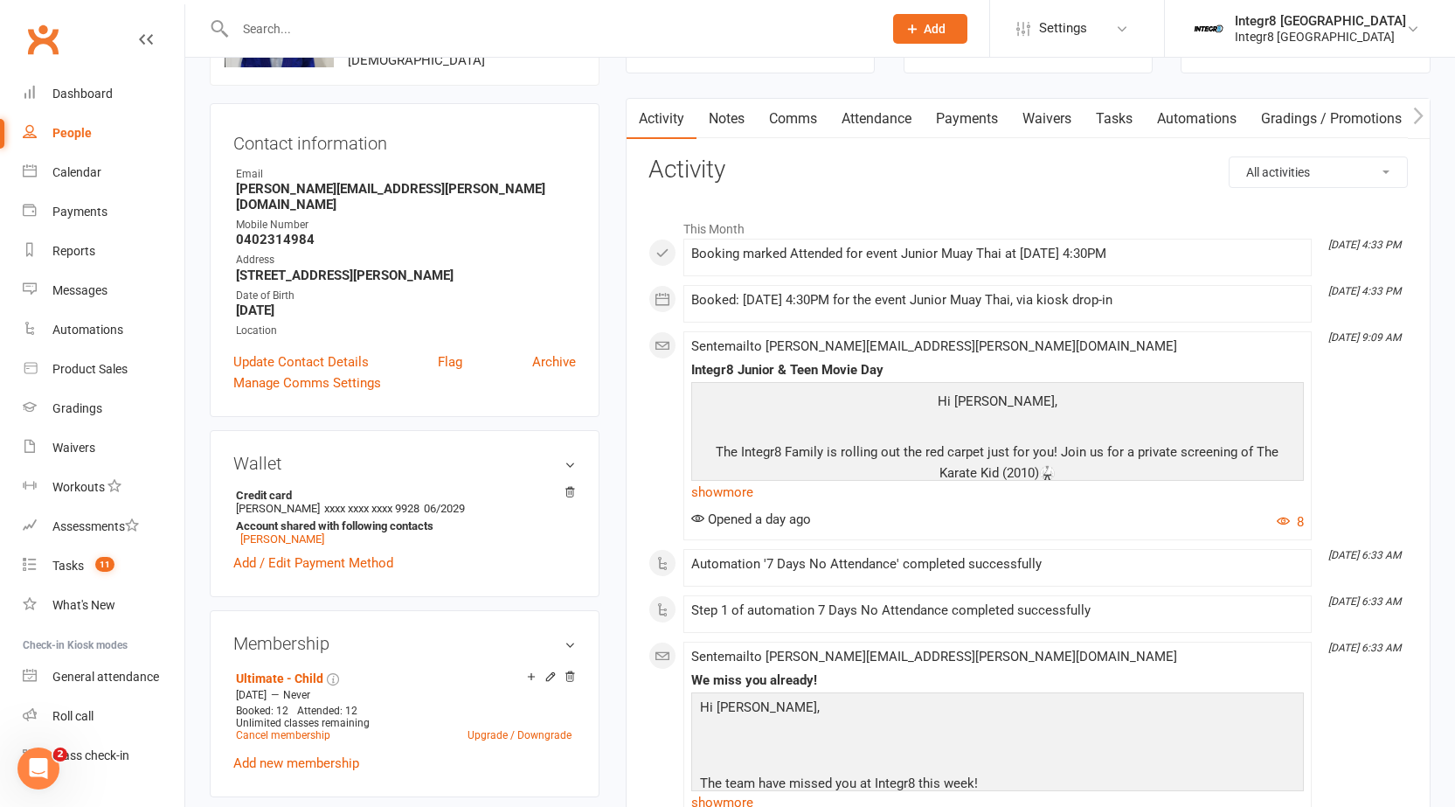
scroll to position [87, 0]
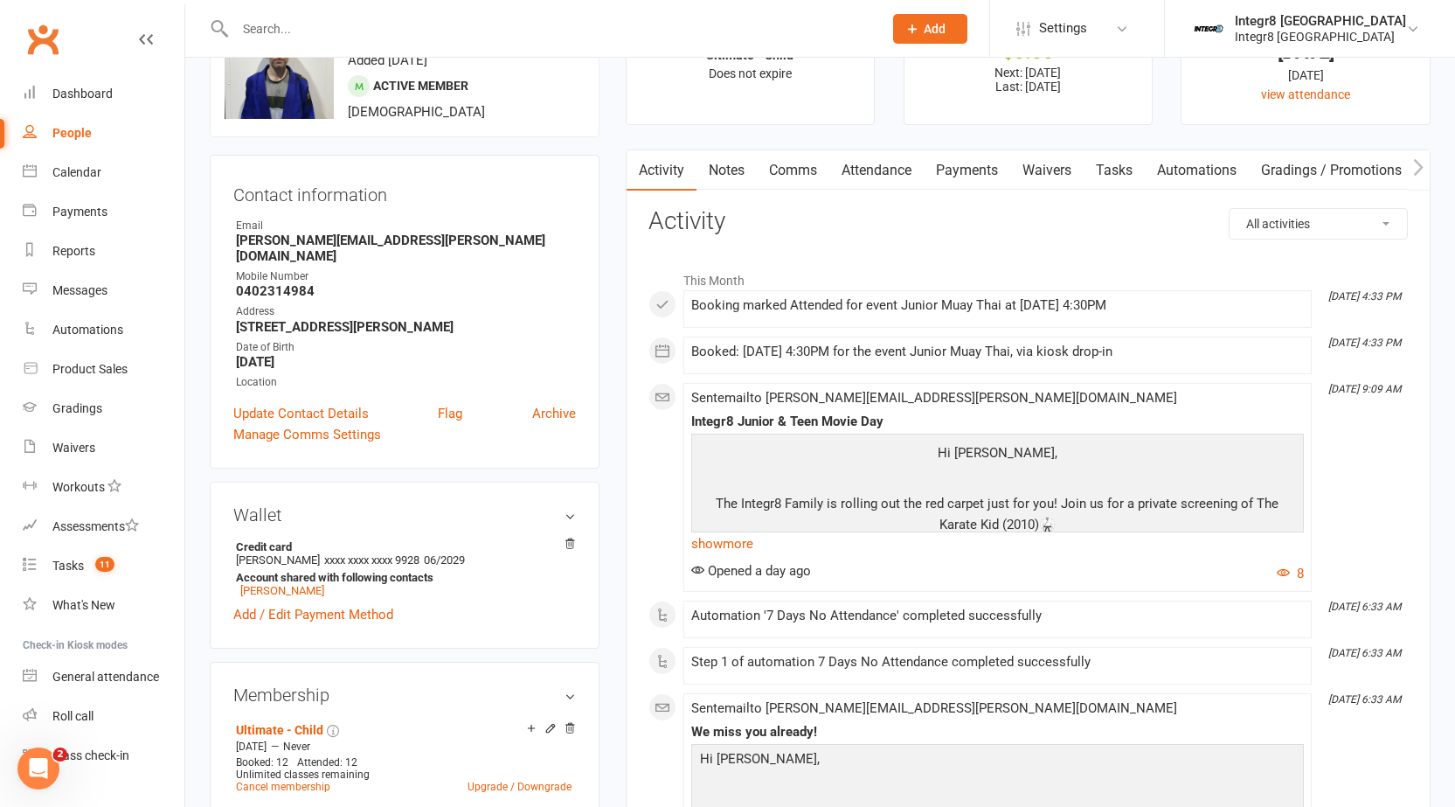
click at [723, 162] on link "Notes" at bounding box center [726, 170] width 60 height 40
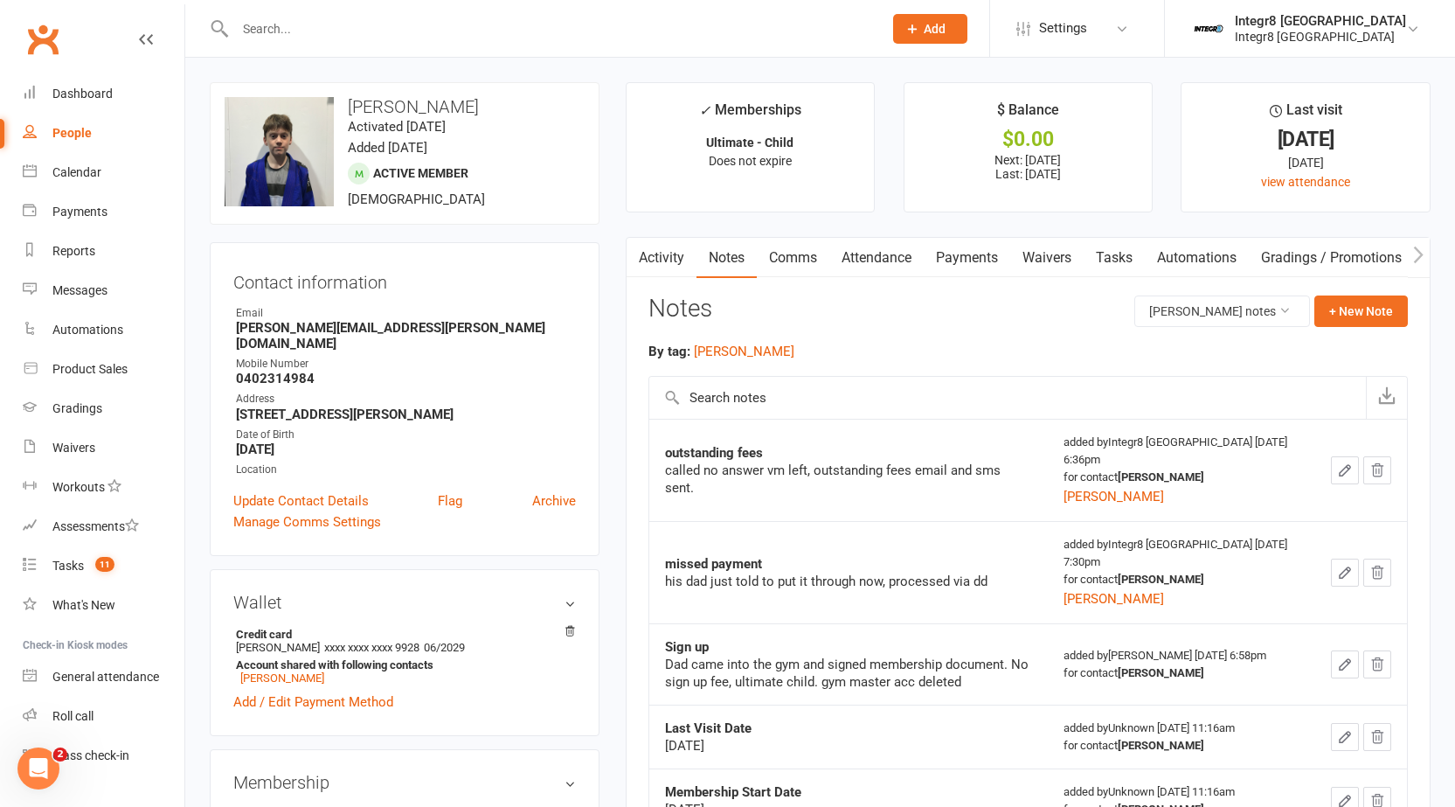
click at [952, 259] on link "Payments" at bounding box center [967, 258] width 87 height 40
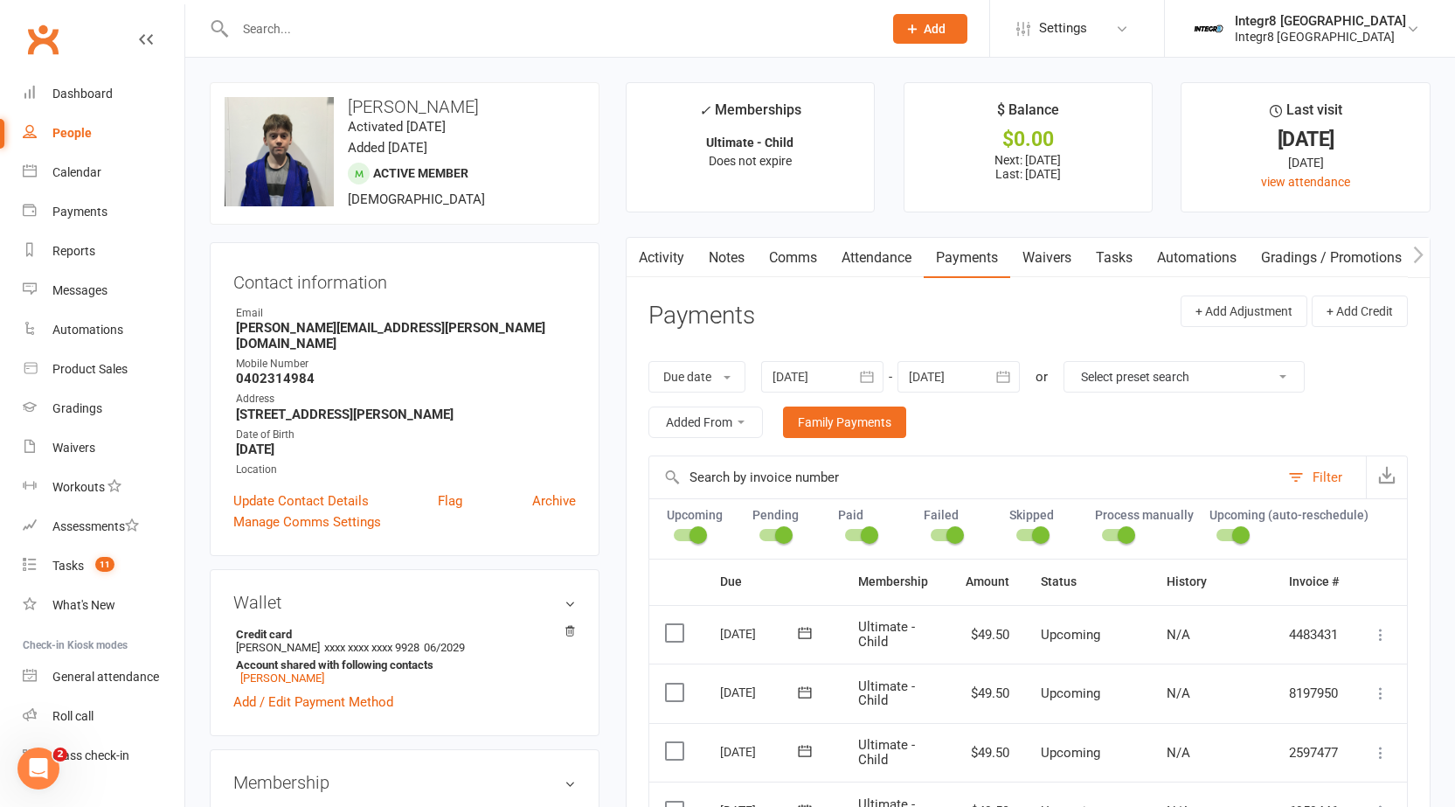
click at [1180, 387] on select "Select preset search All failures All skipped payments All pending payments Suc…" at bounding box center [1183, 377] width 239 height 30
select select "0"
click at [1077, 362] on select "Select preset search All failures All skipped payments All pending payments Suc…" at bounding box center [1183, 377] width 239 height 30
type input "12 Aug 2025"
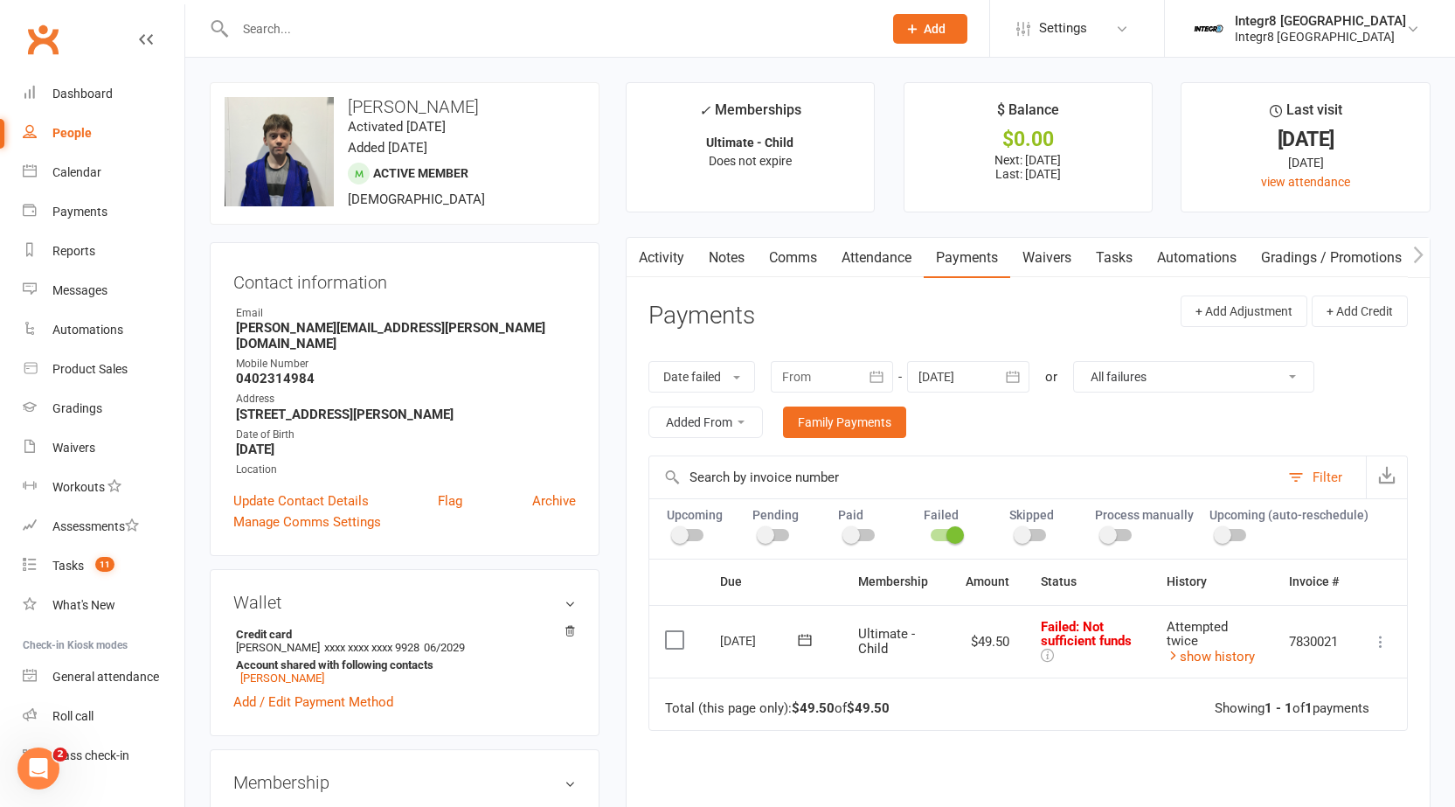
click at [735, 259] on link "Notes" at bounding box center [726, 258] width 60 height 40
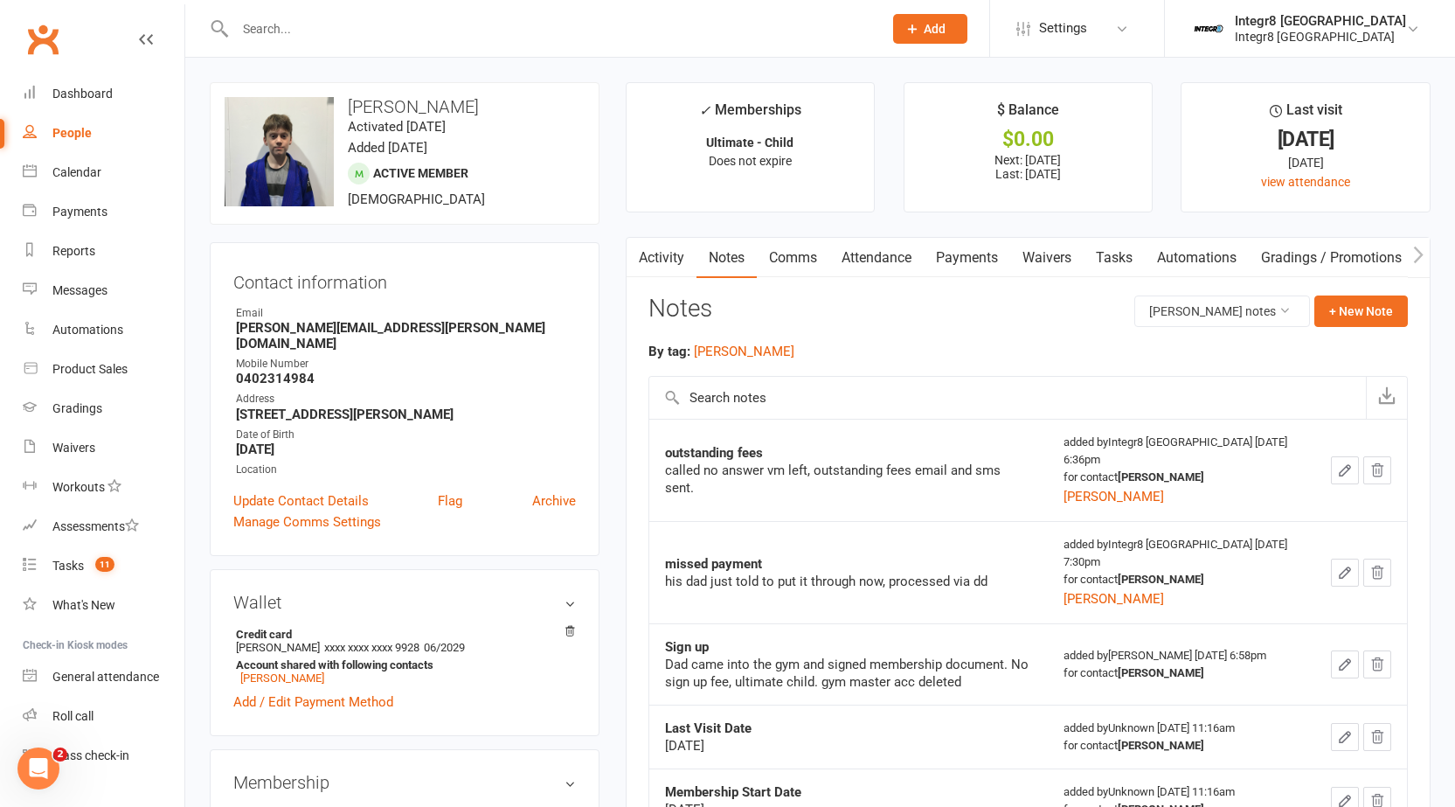
click at [909, 267] on link "Attendance" at bounding box center [876, 258] width 94 height 40
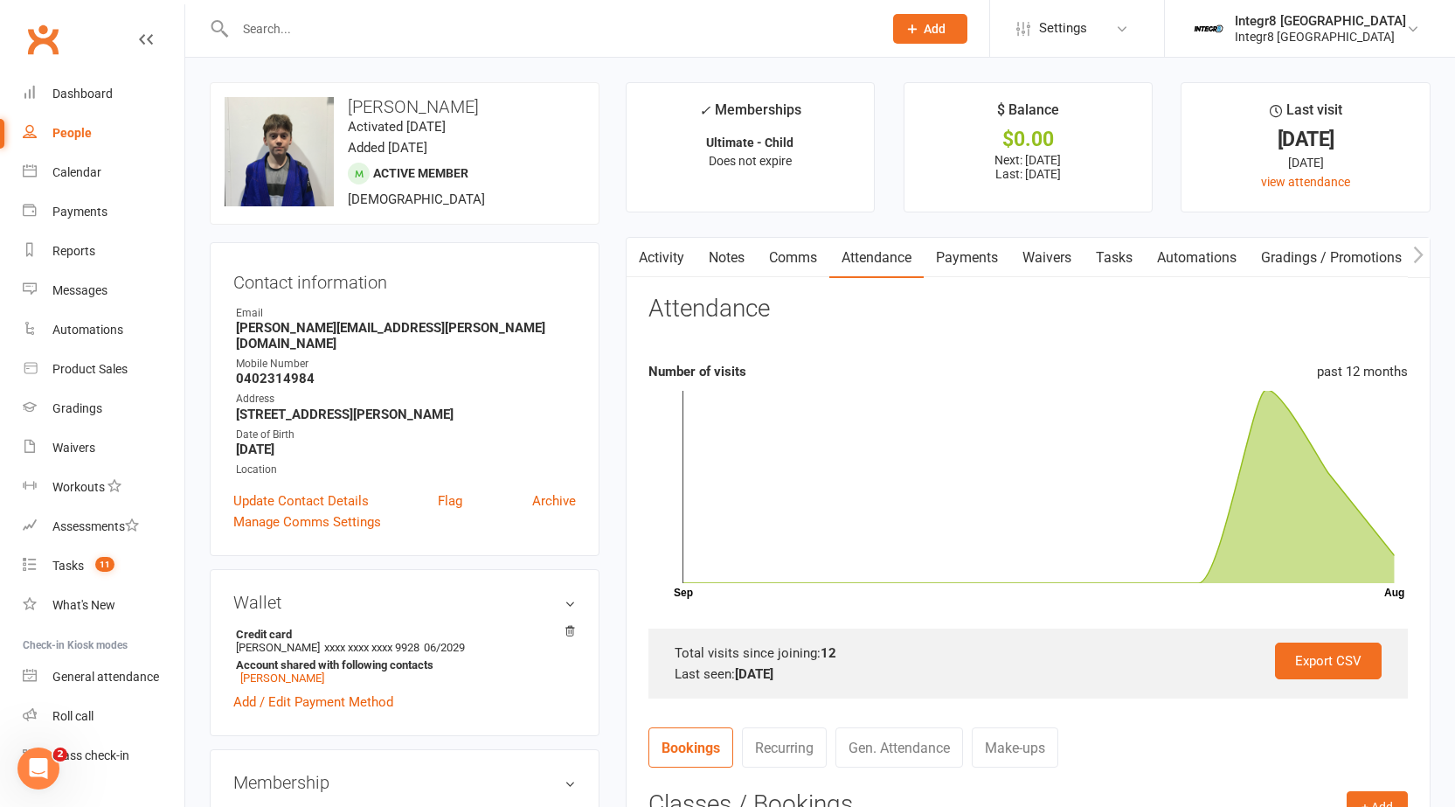
click at [771, 262] on link "Comms" at bounding box center [793, 258] width 73 height 40
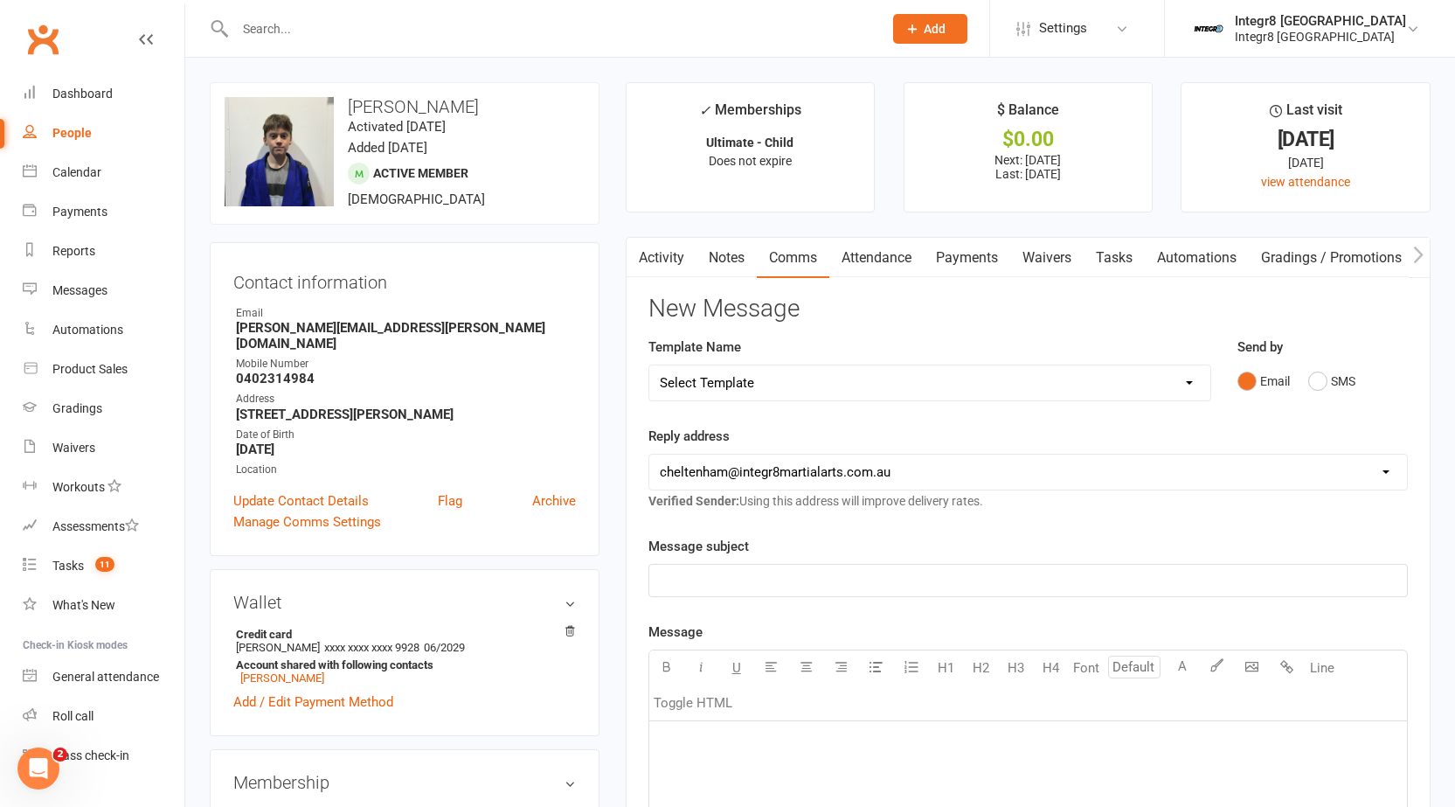
click at [815, 378] on select "Select Template [SMS] [Default template - review before using] Appointment remi…" at bounding box center [929, 382] width 561 height 35
select select "12"
click at [649, 365] on select "Select Template [SMS] [Default template - review before using] Appointment remi…" at bounding box center [929, 382] width 561 height 35
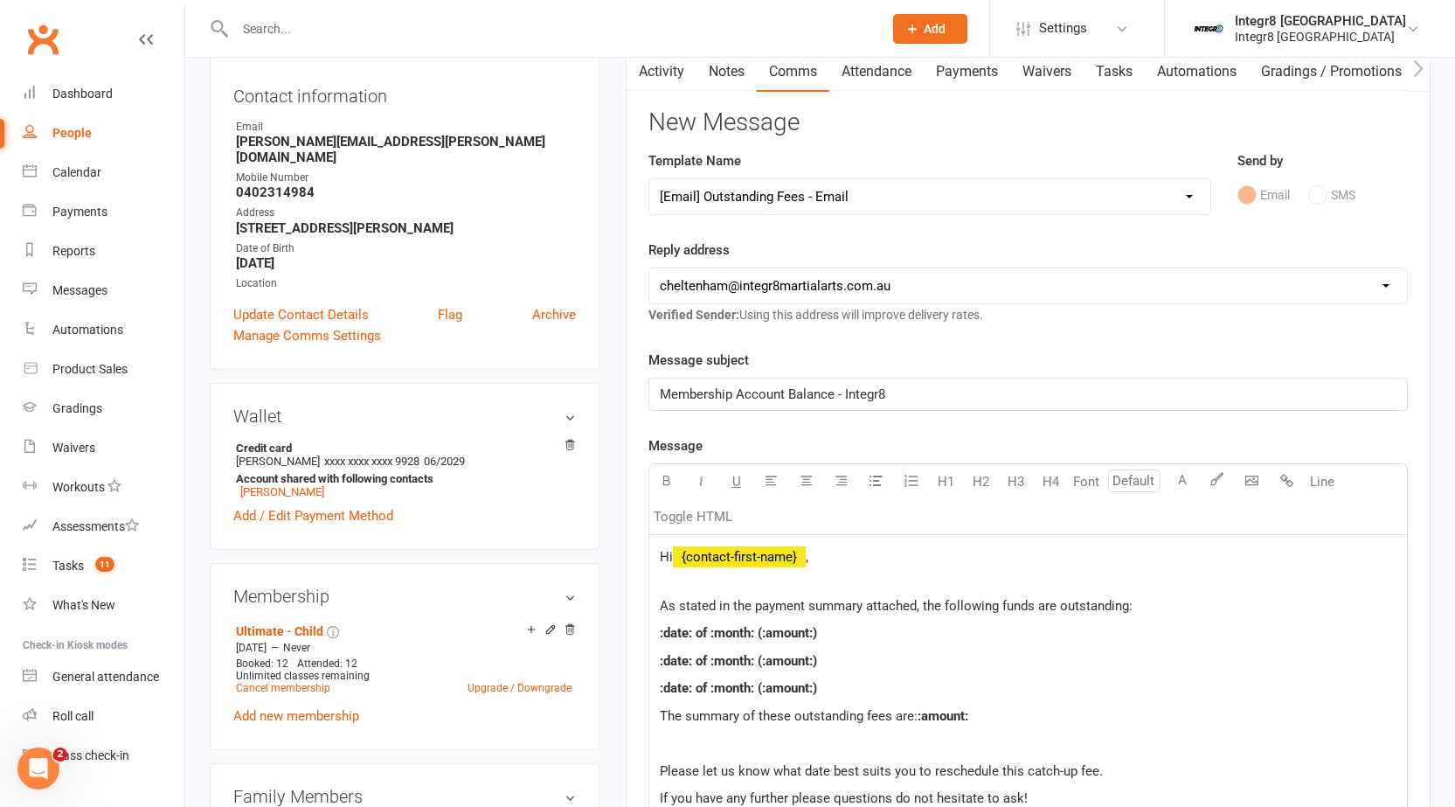
scroll to position [262, 0]
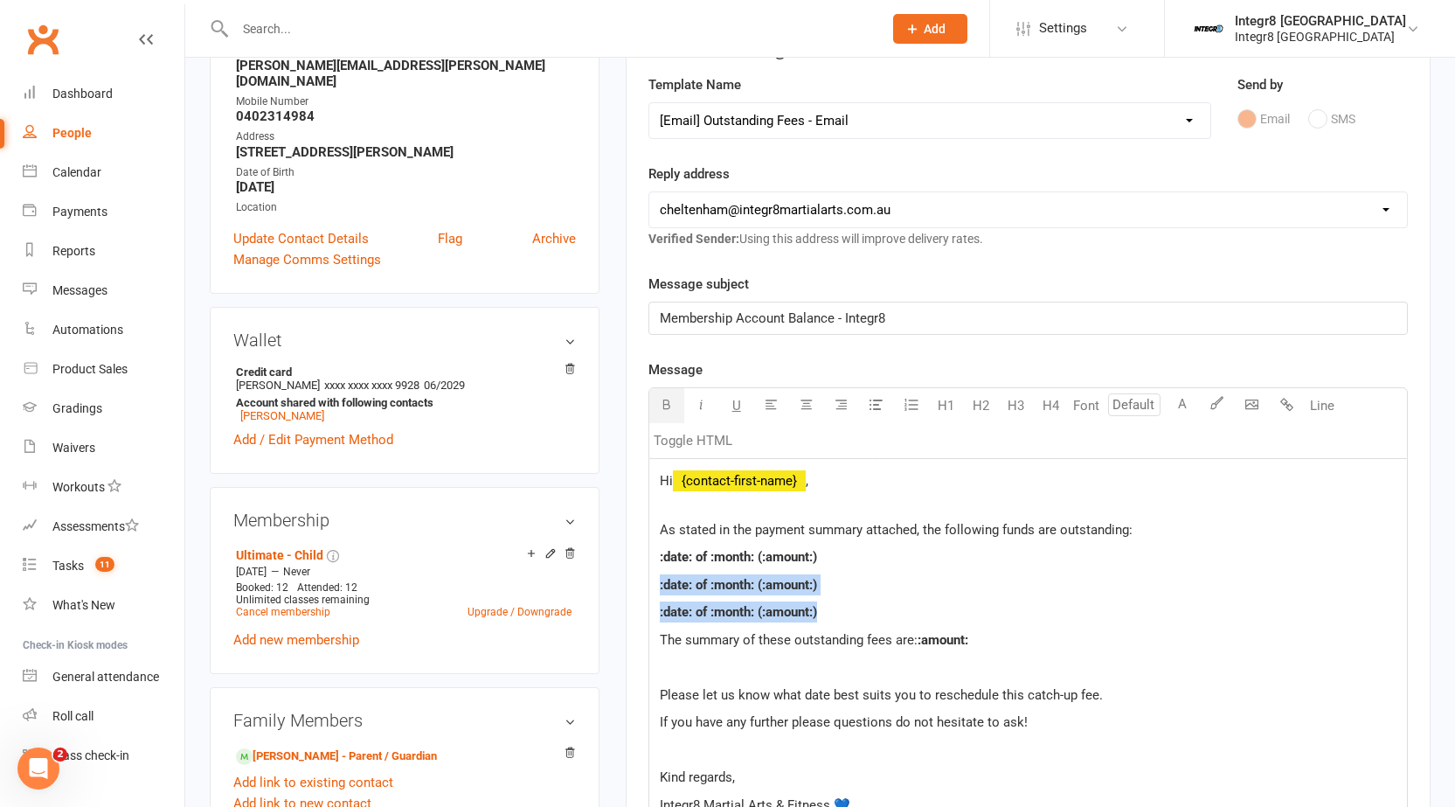
drag, startPoint x: 832, startPoint y: 606, endPoint x: 650, endPoint y: 576, distance: 184.3
click at [650, 576] on div "Hi ﻿ {contact-first-name} , As stated in the payment summary attached, the foll…" at bounding box center [1028, 657] width 758 height 396
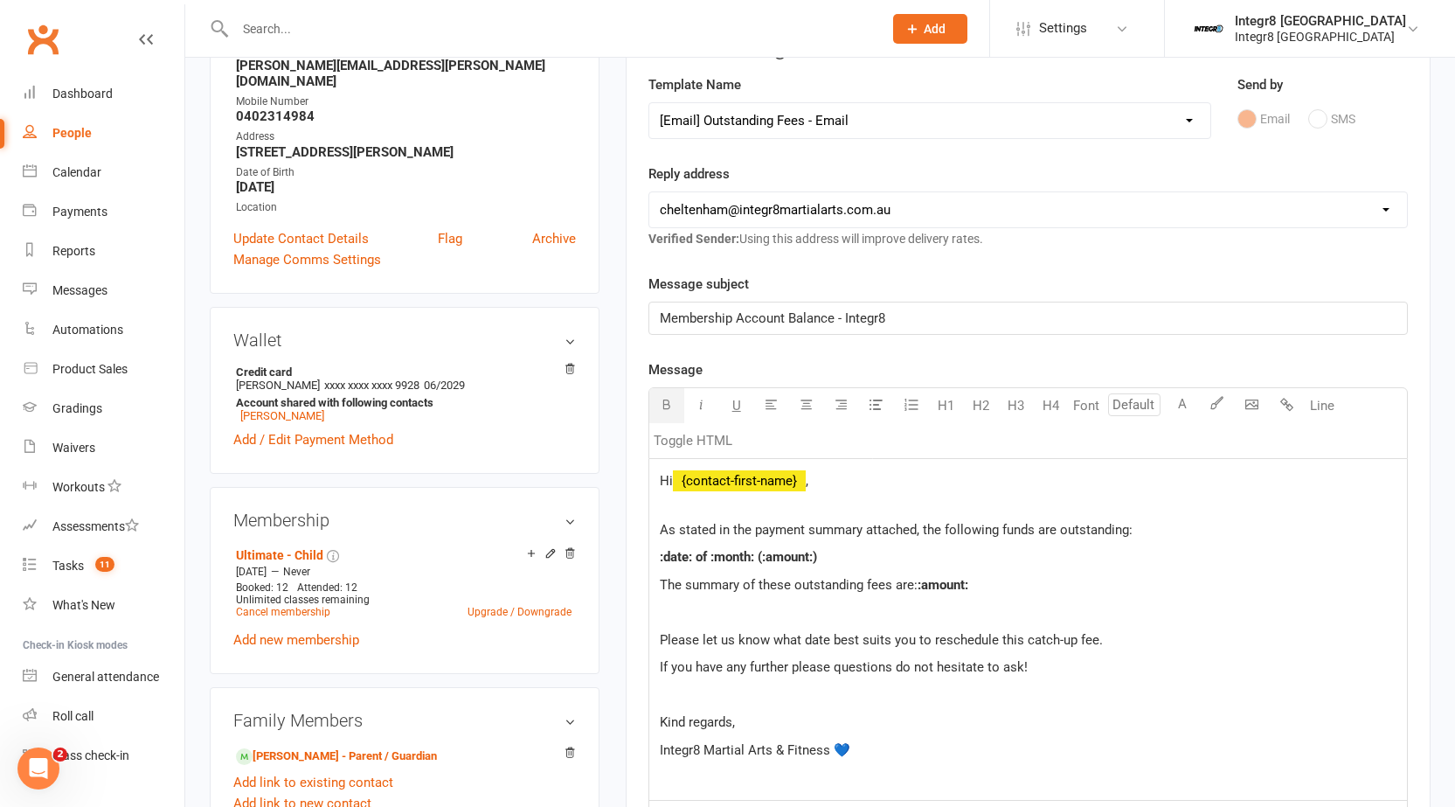
click at [675, 554] on span ":date: of :month: (:amount:)" at bounding box center [738, 557] width 157 height 16
drag, startPoint x: 824, startPoint y: 558, endPoint x: 655, endPoint y: 560, distance: 169.5
click at [655, 560] on div "Hi ﻿ {contact-first-name} , As stated in the payment summary attached, the foll…" at bounding box center [1028, 629] width 758 height 341
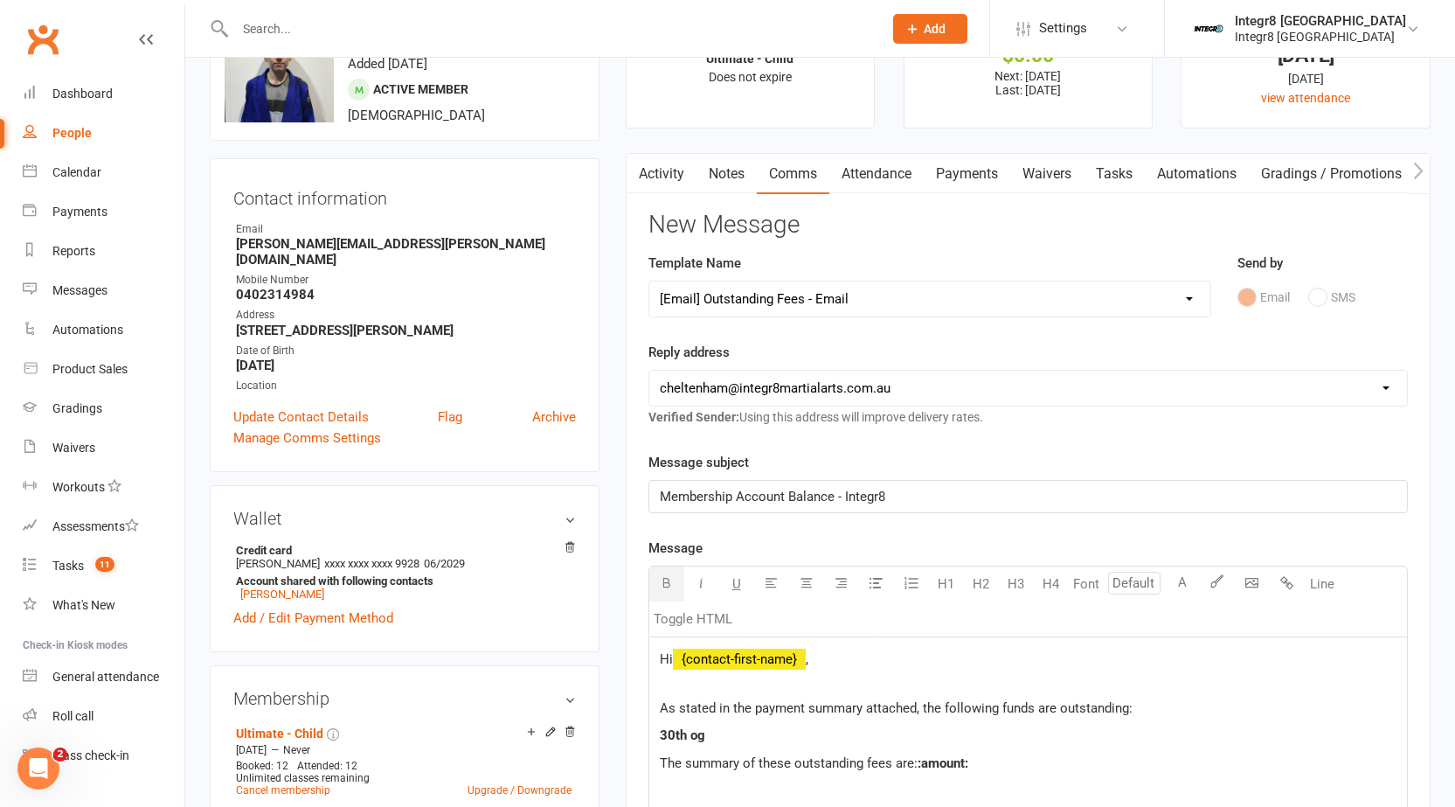
scroll to position [0, 0]
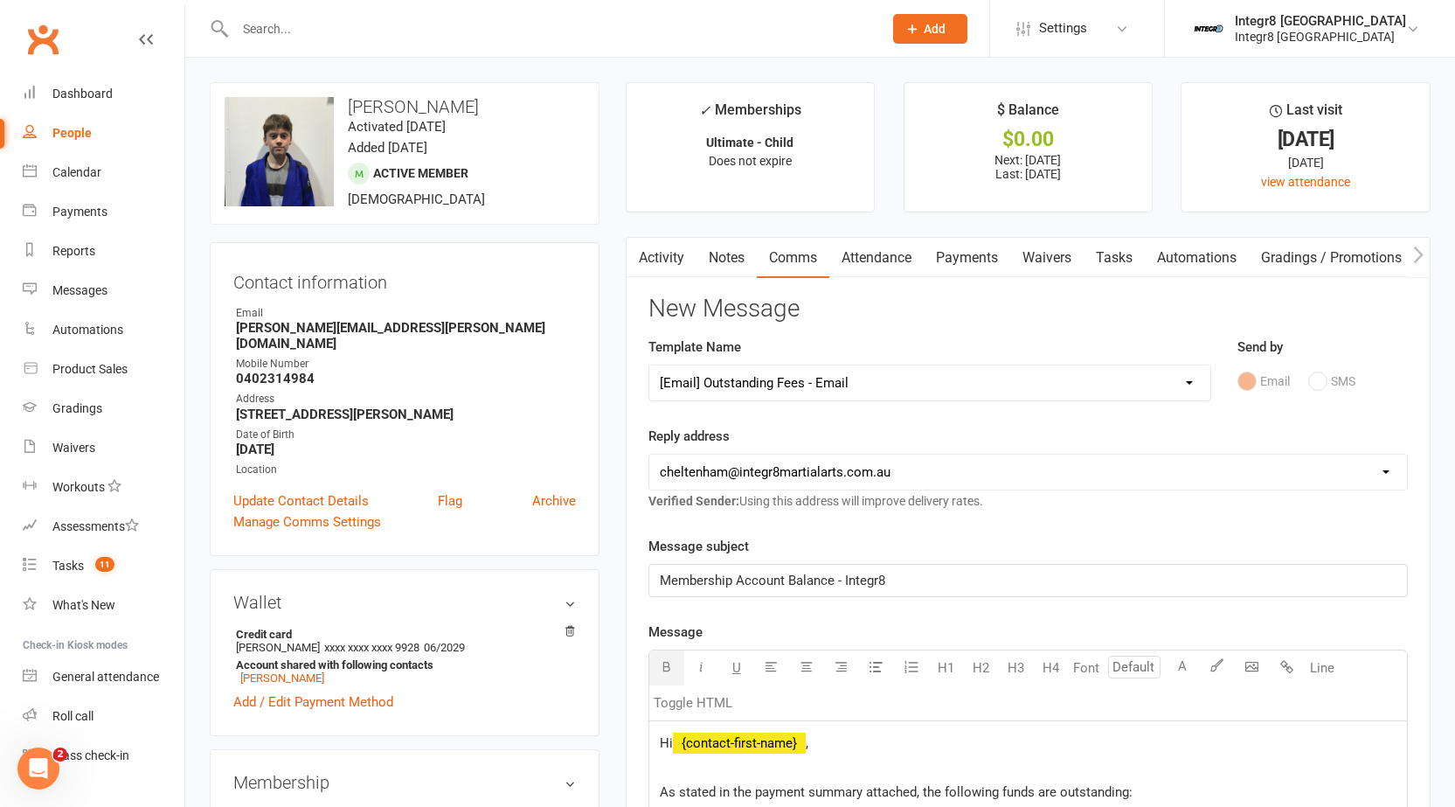
click at [920, 356] on div "Template Name Select Template [SMS] [Default template - review before using] Ap…" at bounding box center [929, 368] width 563 height 65
click at [973, 260] on link "Payments" at bounding box center [967, 258] width 87 height 40
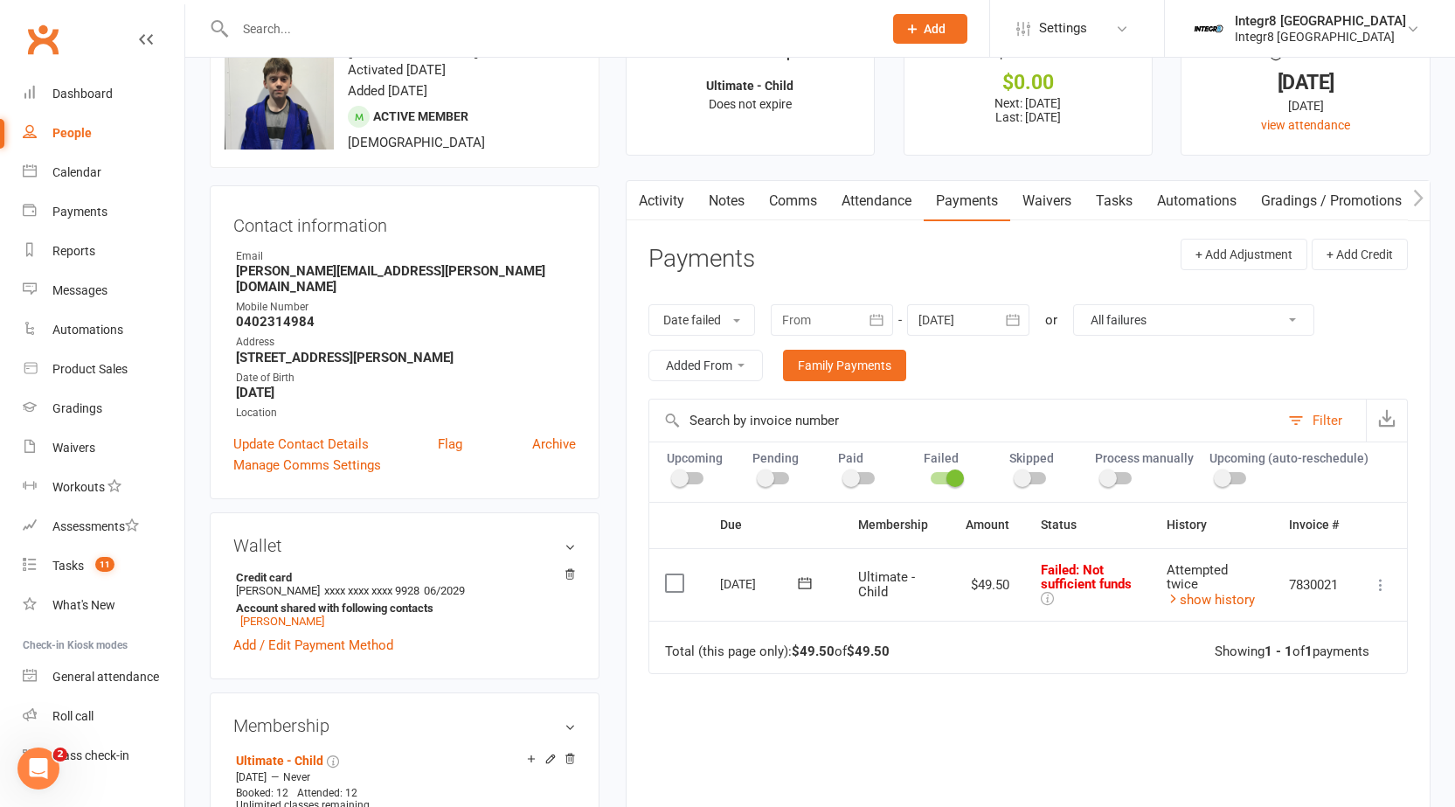
scroll to position [87, 0]
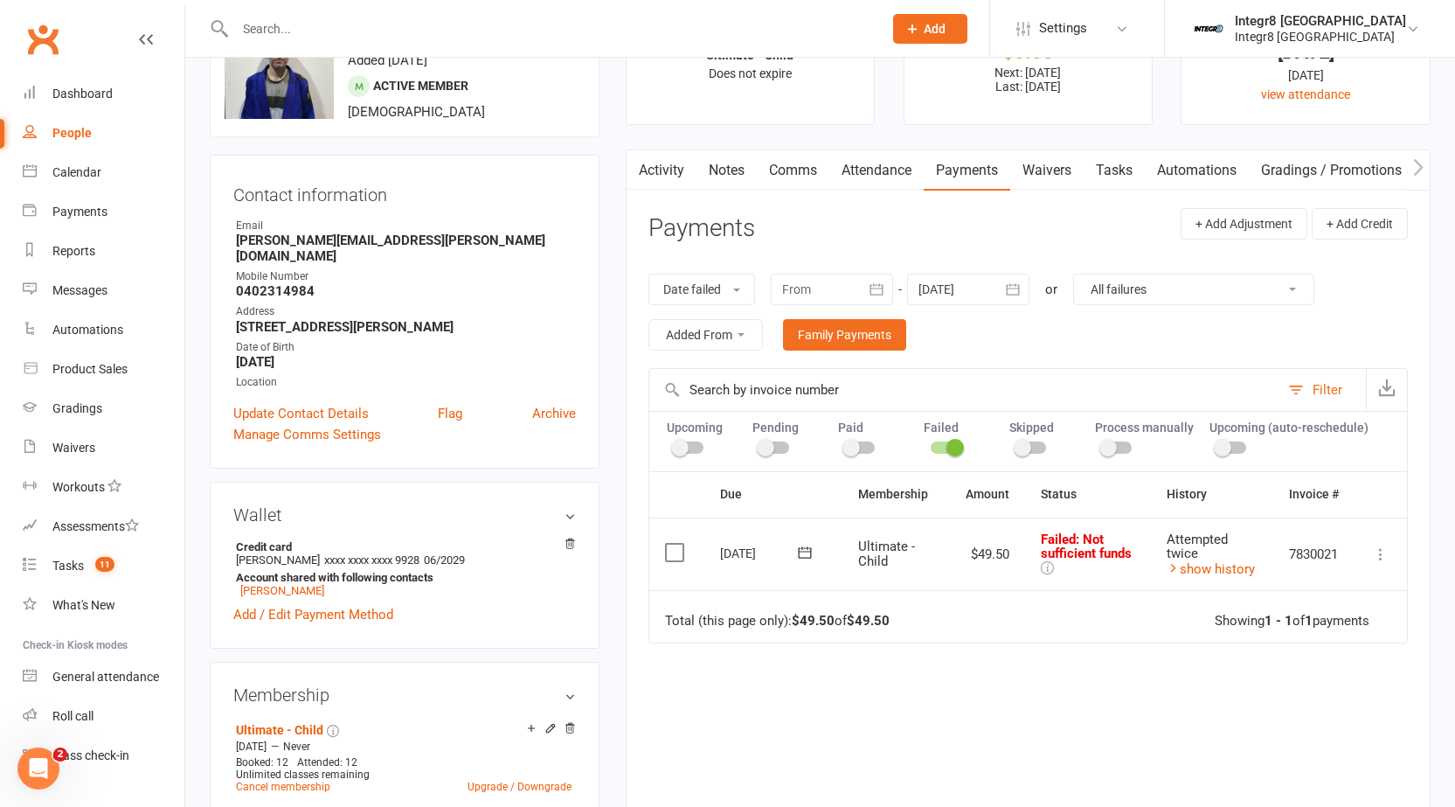
click at [1116, 283] on select "All failures All skipped payments All pending payments Successful payments (las…" at bounding box center [1193, 289] width 239 height 30
select select "6"
click at [1074, 274] on select "All failures All skipped payments All pending payments Successful payments (las…" at bounding box center [1193, 289] width 239 height 30
type input "12 Jul 2025"
type input "09 Sep 2025"
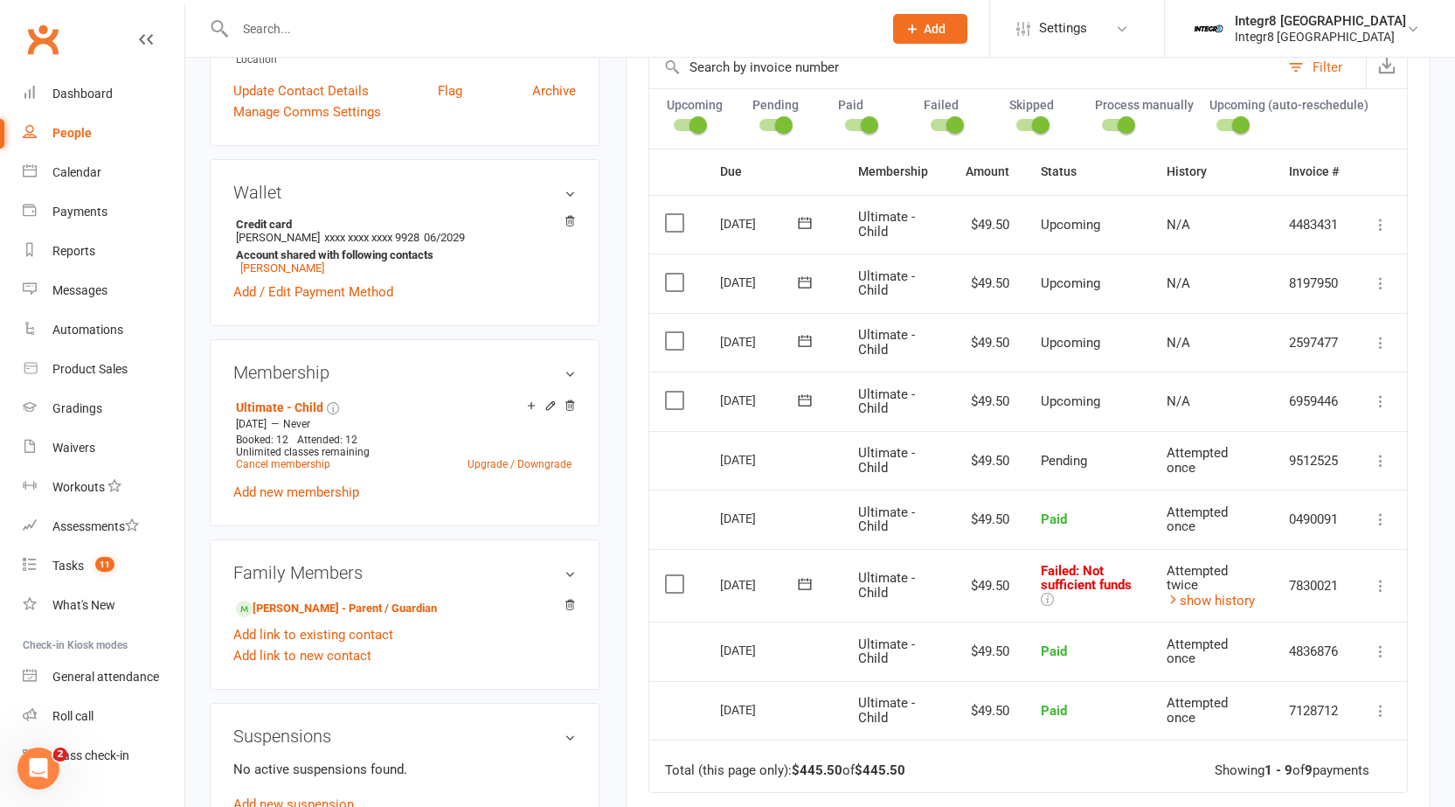
scroll to position [437, 0]
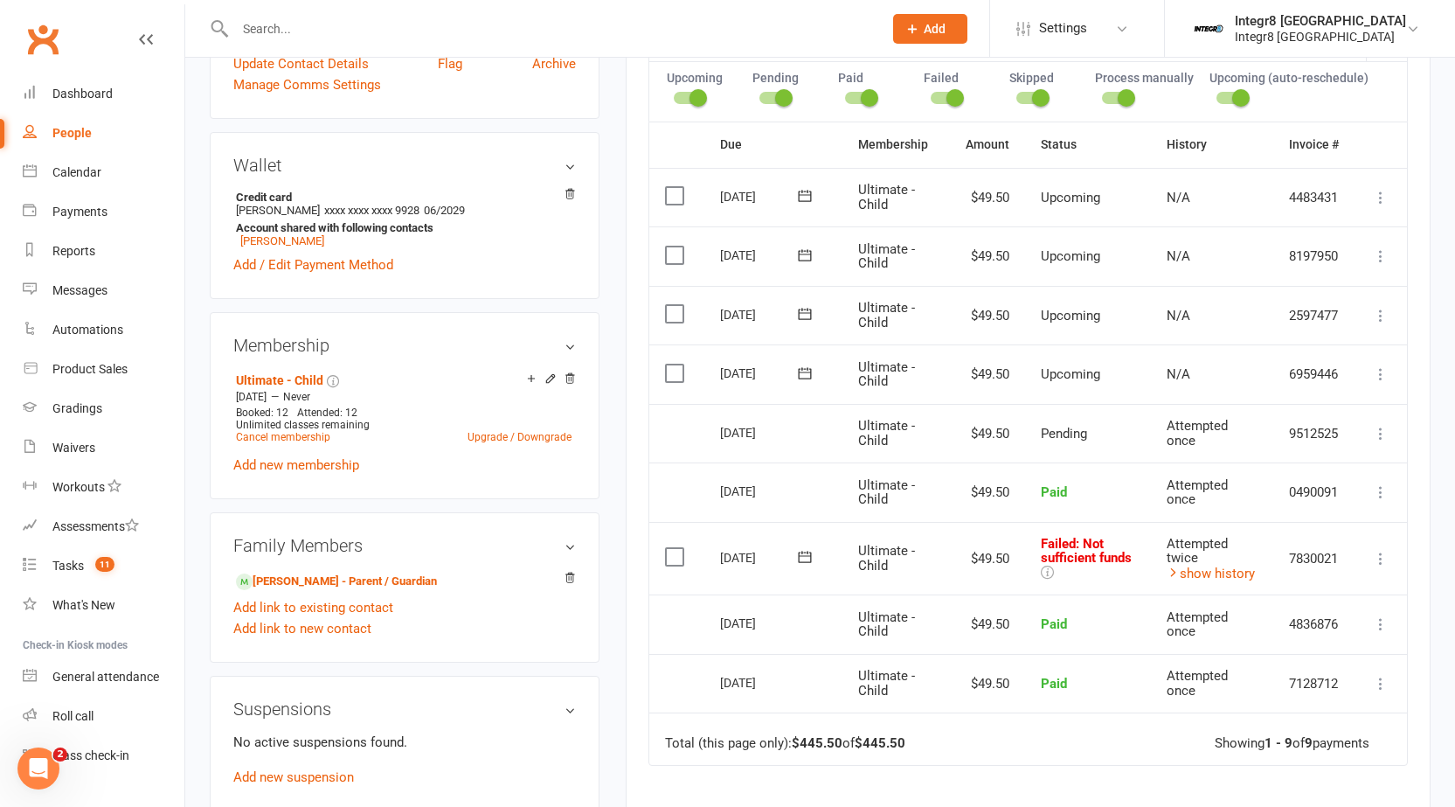
click at [1132, 440] on td "Pending" at bounding box center [1088, 433] width 126 height 59
click at [807, 556] on icon at bounding box center [804, 556] width 13 height 11
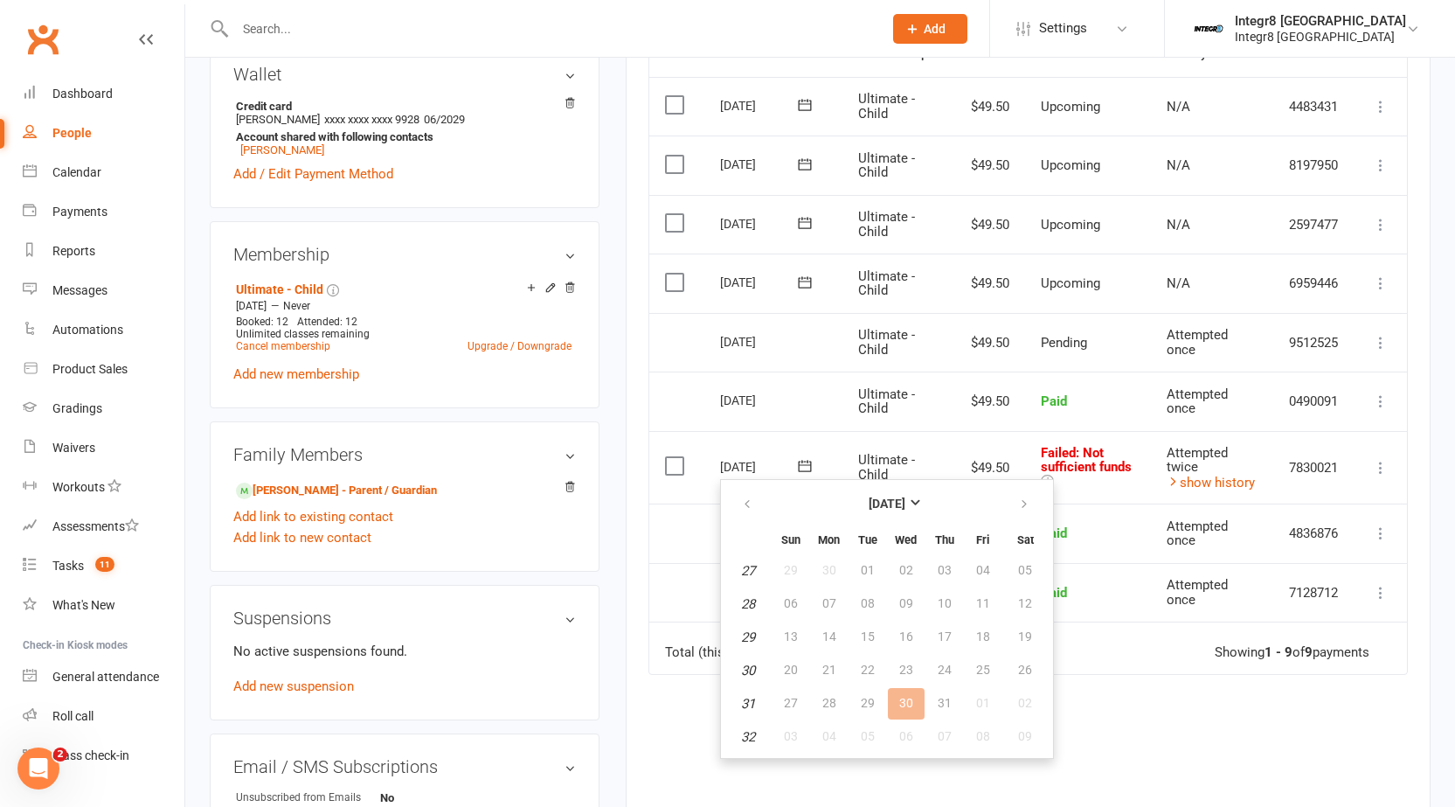
scroll to position [612, 0]
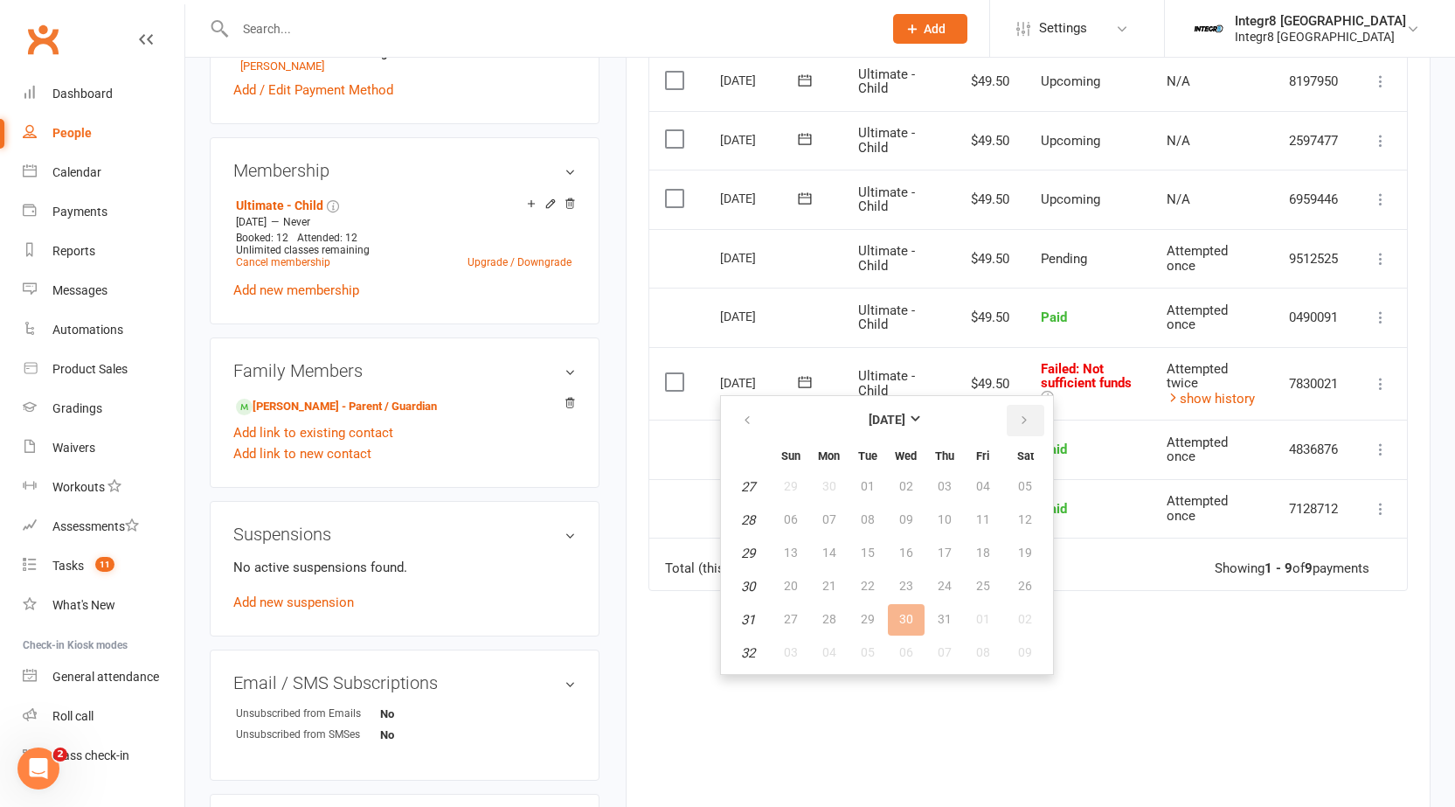
click at [1029, 420] on button "button" at bounding box center [1026, 420] width 38 height 31
click at [863, 553] on span "12" at bounding box center [868, 552] width 14 height 14
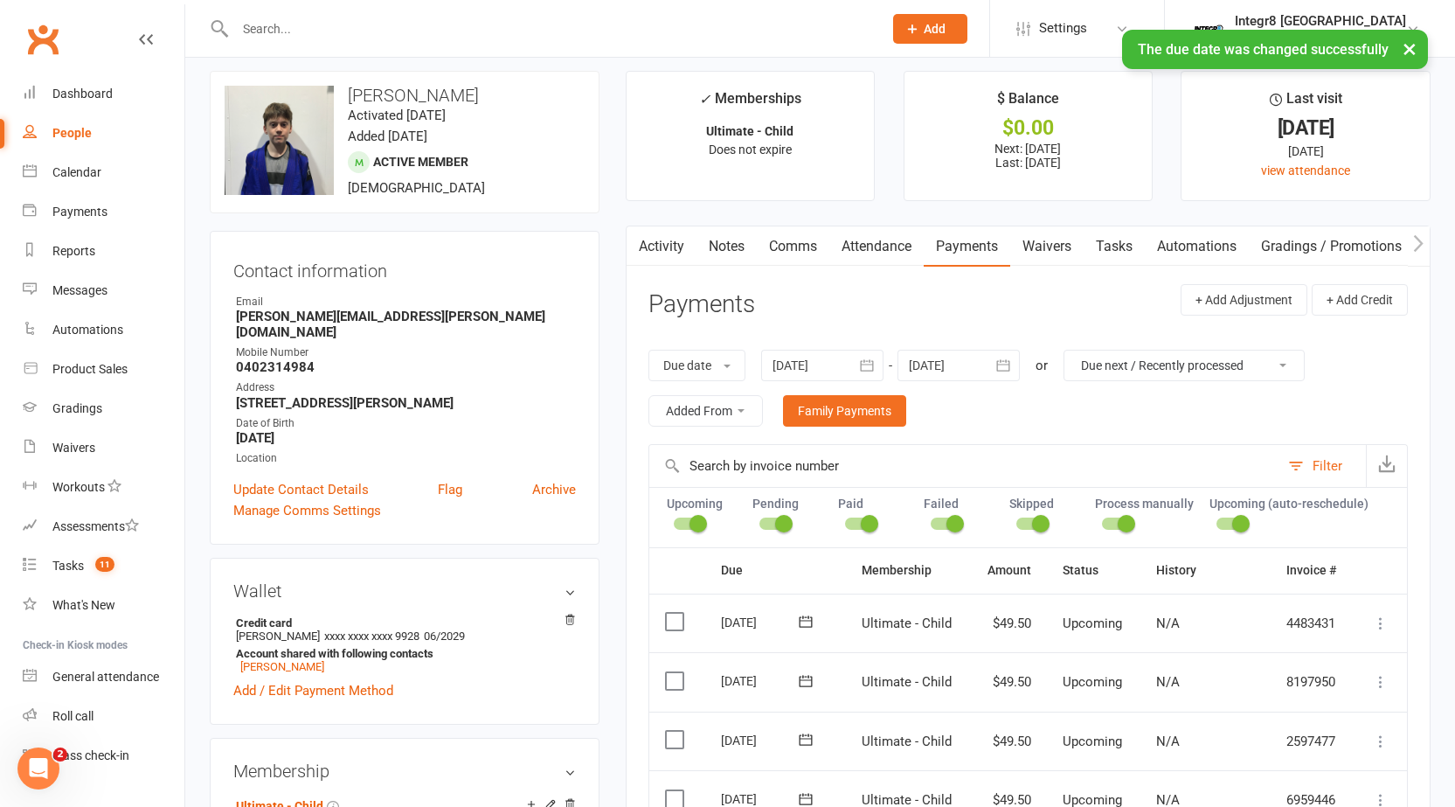
scroll to position [0, 0]
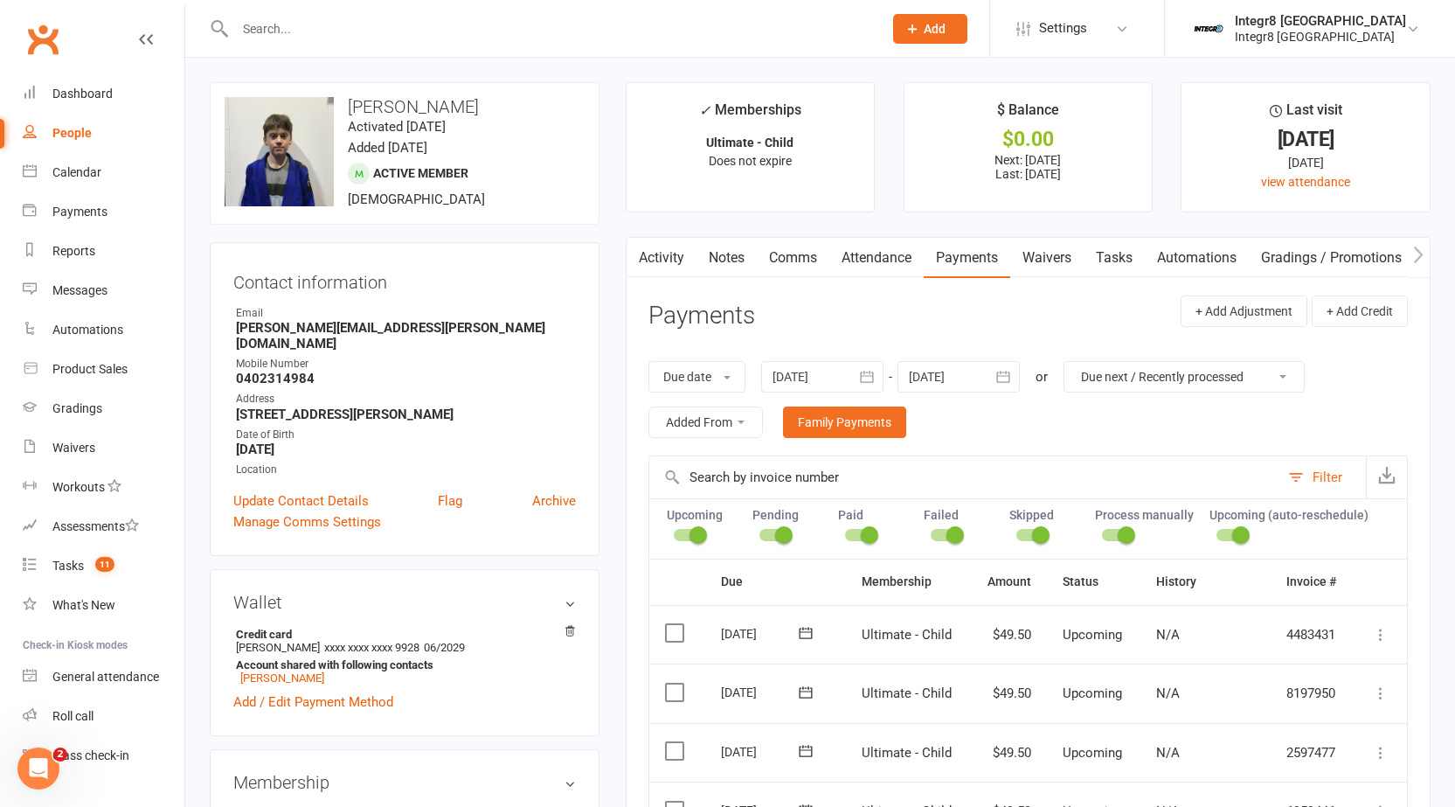
click at [685, 250] on link "Activity" at bounding box center [662, 258] width 70 height 40
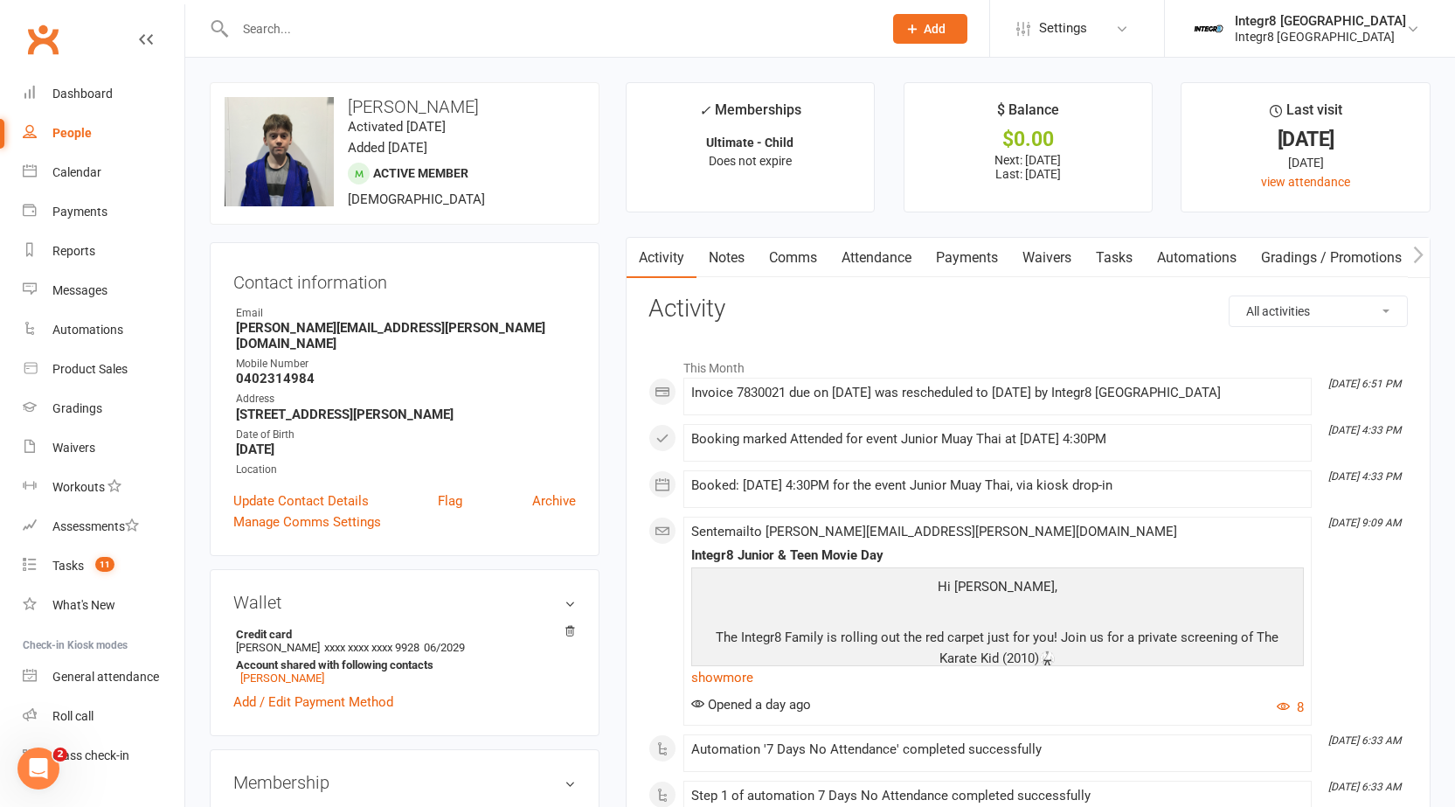
click at [729, 250] on link "Notes" at bounding box center [726, 258] width 60 height 40
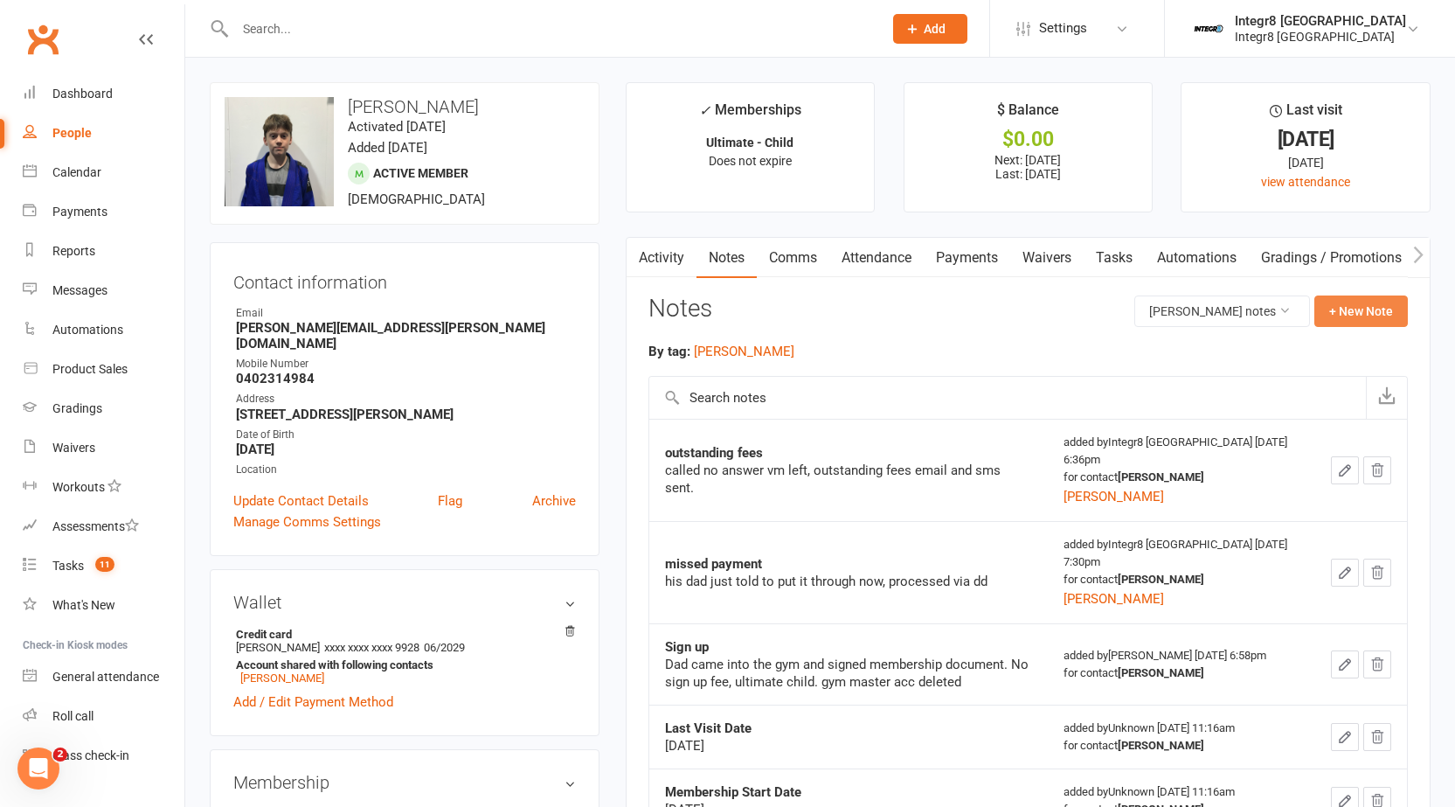
click at [1343, 310] on button "+ New Note" at bounding box center [1361, 310] width 94 height 31
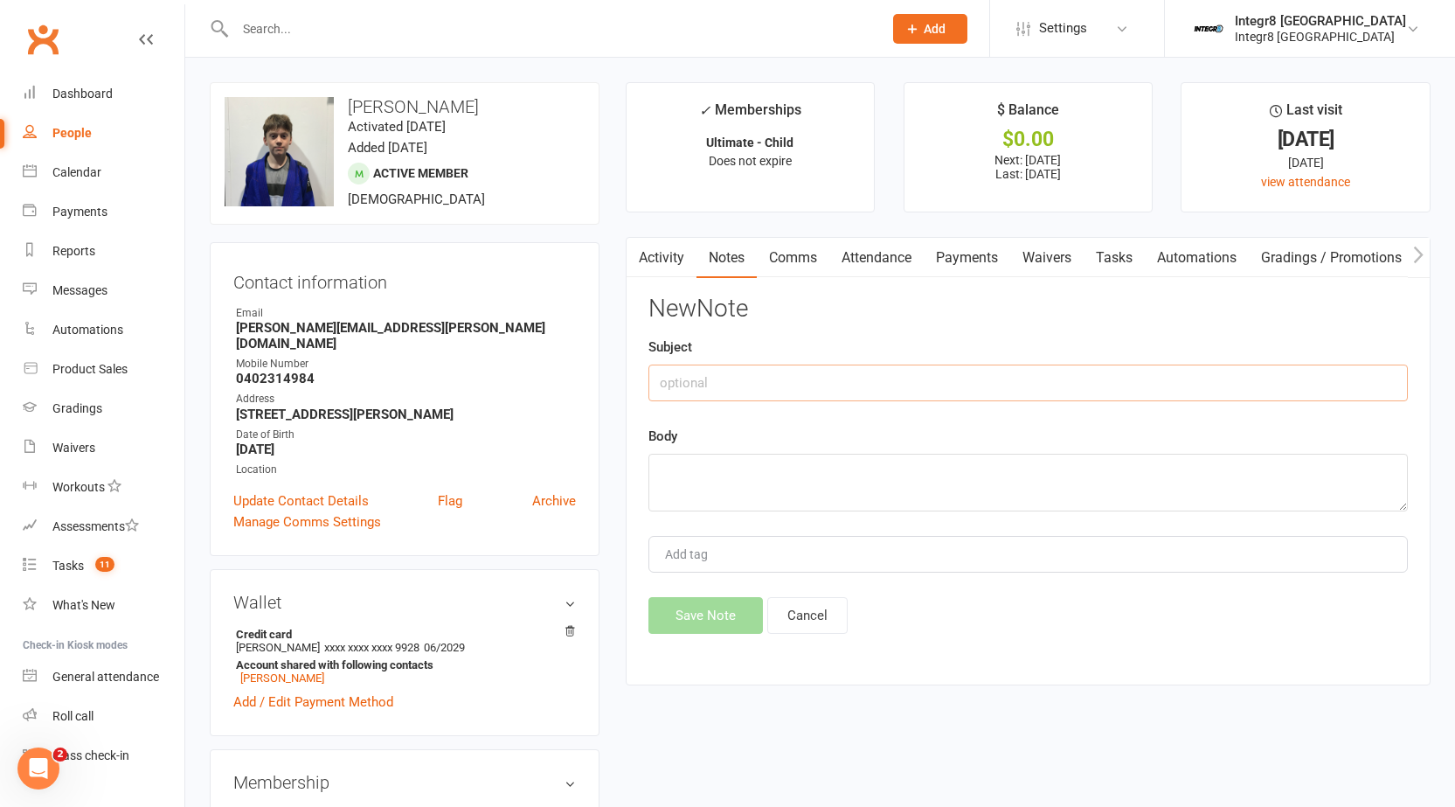
click at [908, 364] on input "text" at bounding box center [1027, 382] width 759 height 37
type input "rescheduled payment"
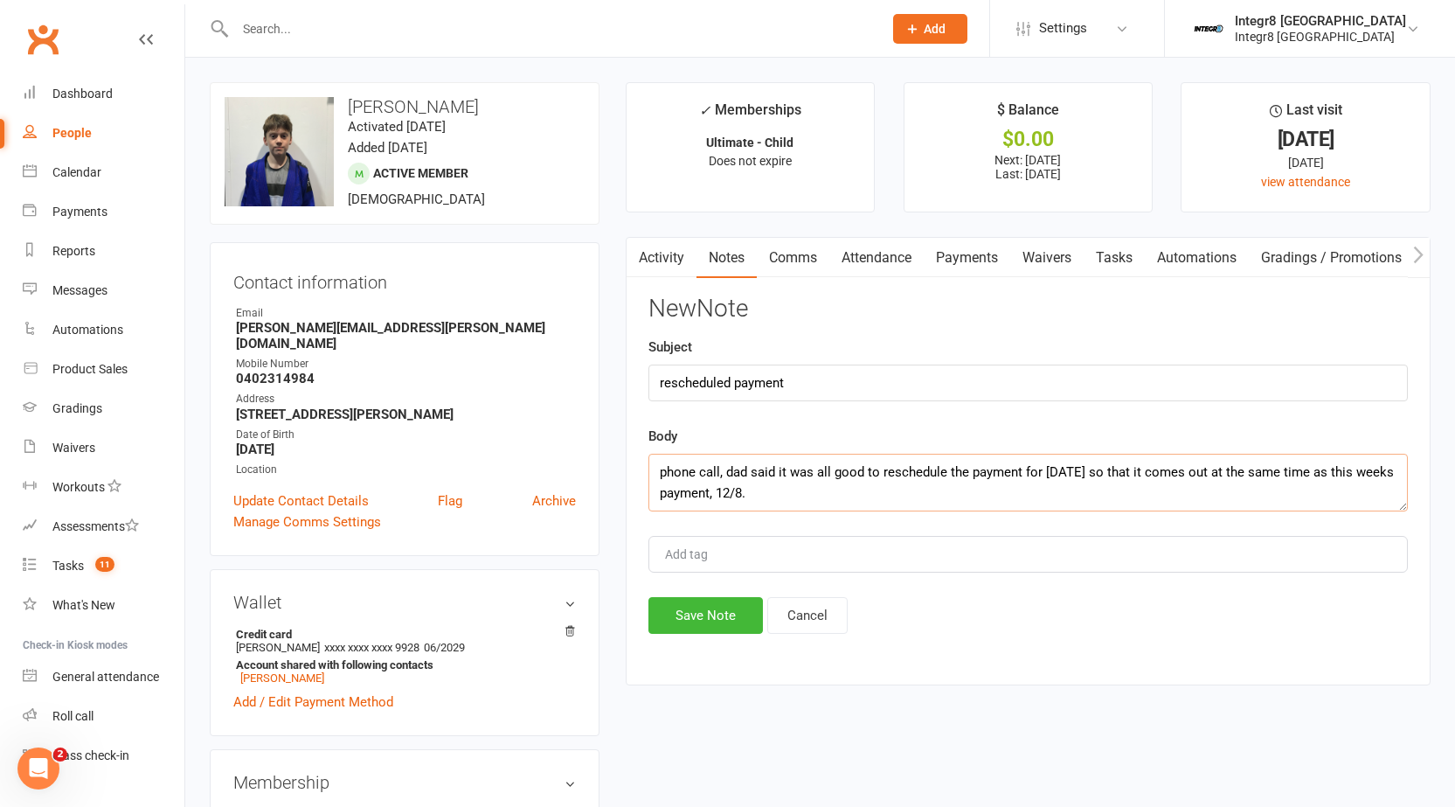
type textarea "phone call, dad said it was all good to reschedule the payment for today so tha…"
type input "[PERSON_NAME]"
click at [709, 613] on button "Save Note" at bounding box center [705, 615] width 114 height 37
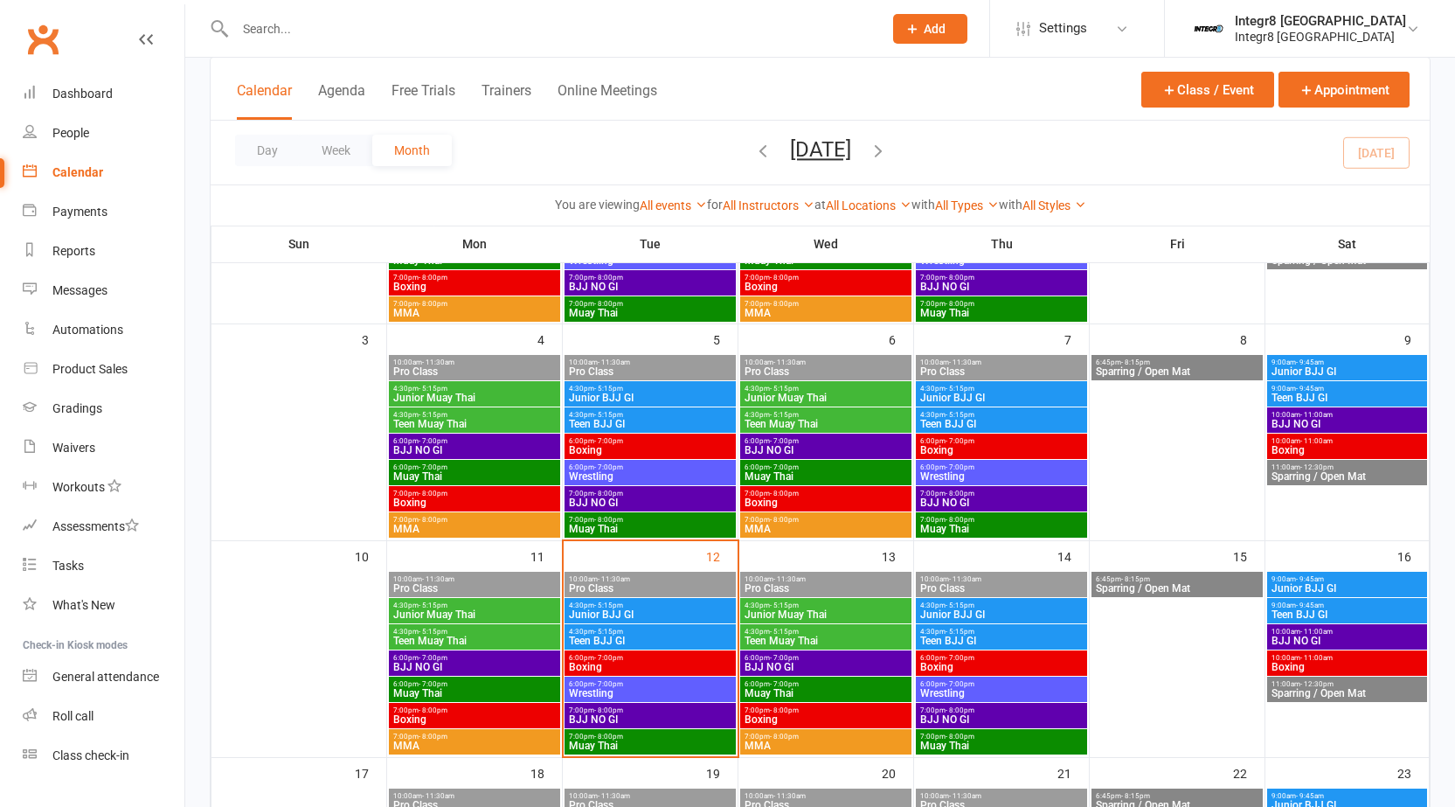
scroll to position [350, 0]
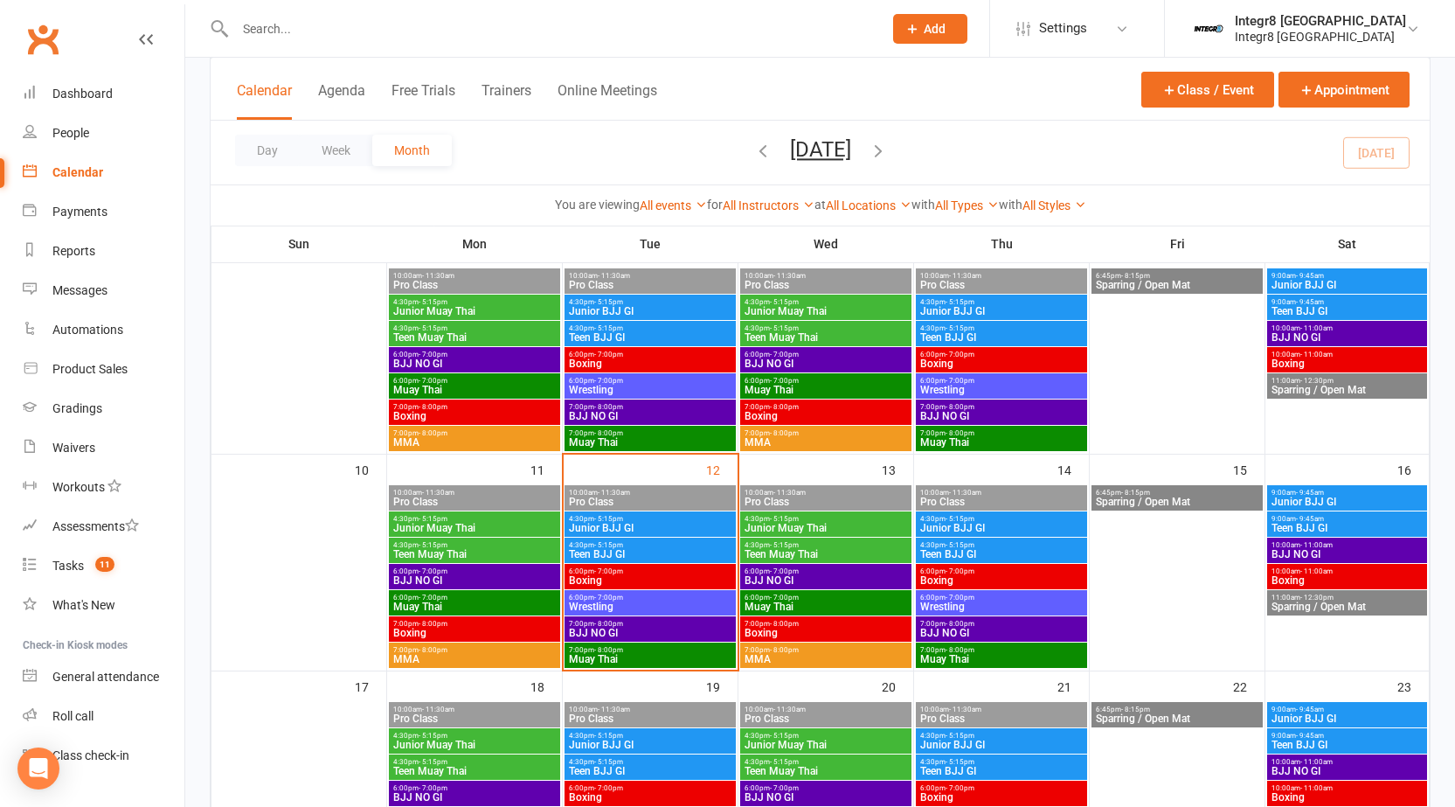
click at [686, 572] on span "6:00pm - 7:00pm" at bounding box center [650, 571] width 164 height 8
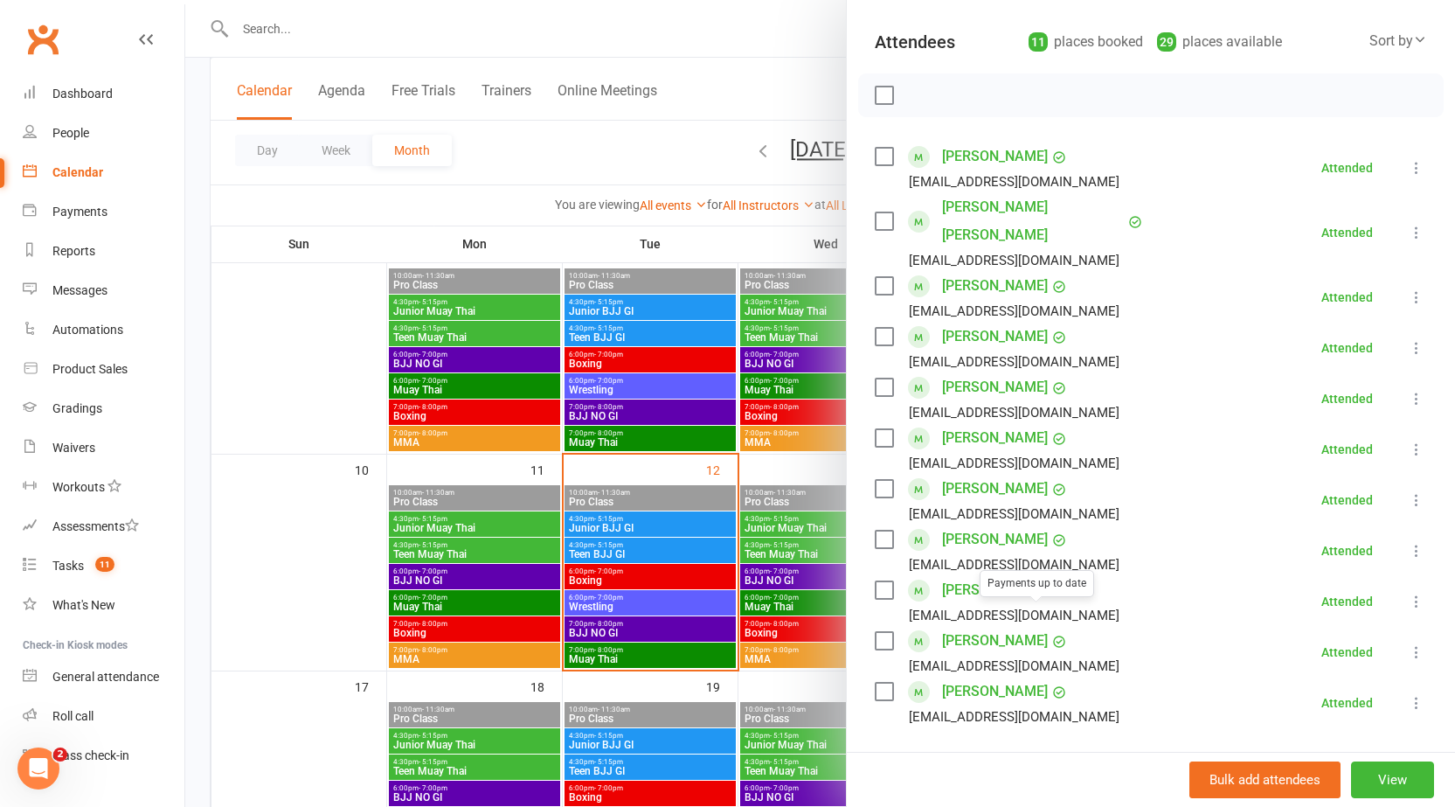
scroll to position [87, 0]
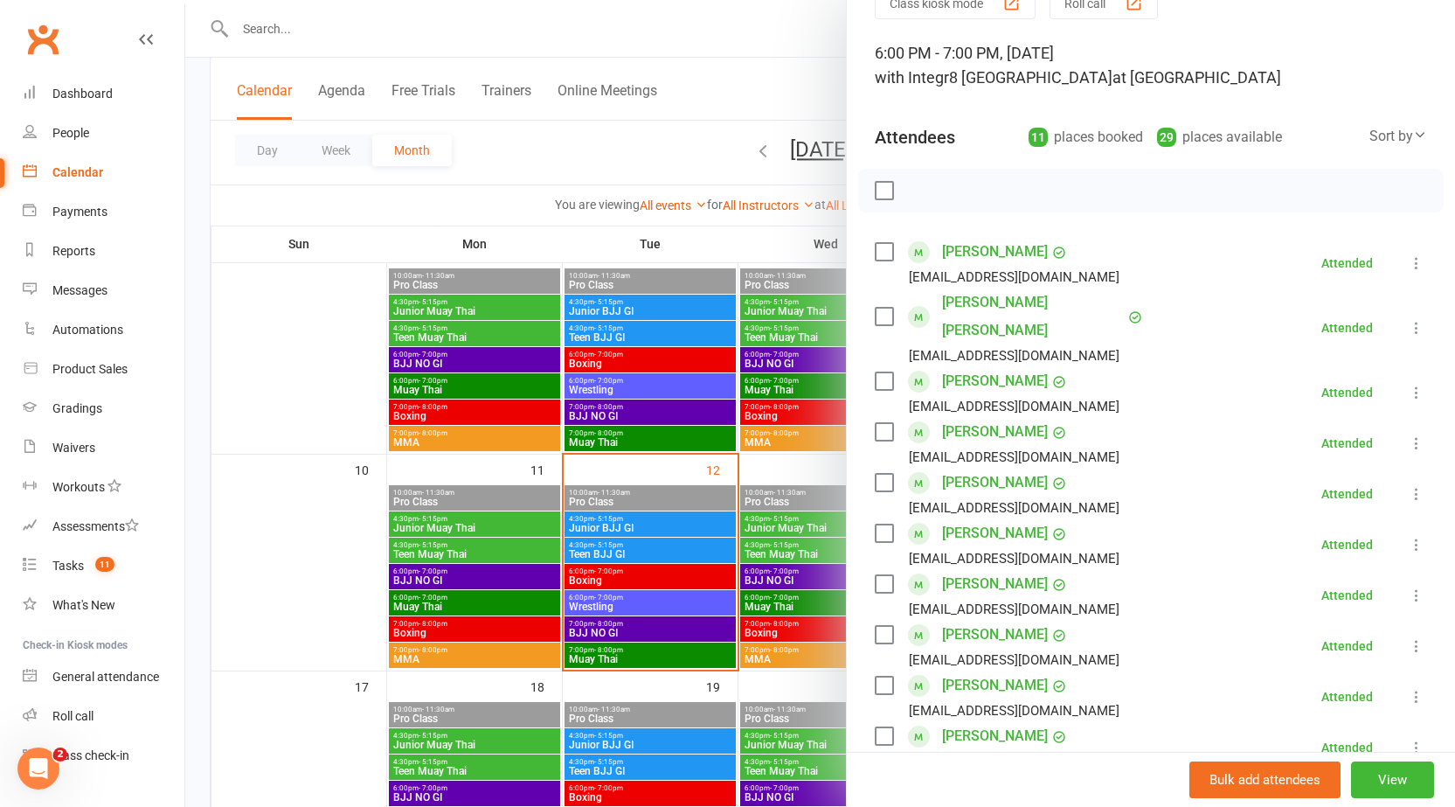
click at [591, 535] on div at bounding box center [820, 403] width 1270 height 807
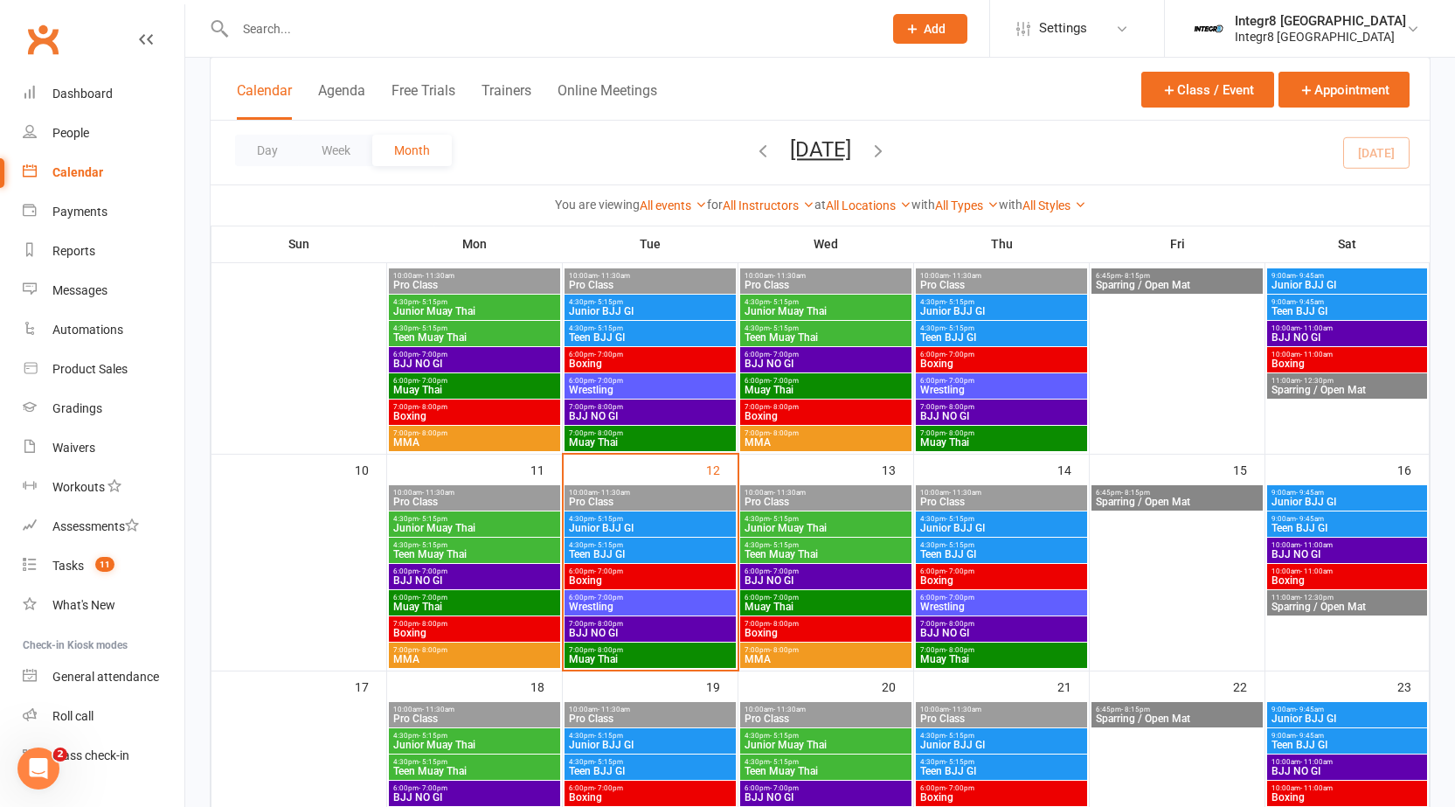
click at [630, 604] on span "Wrestling" at bounding box center [650, 606] width 164 height 10
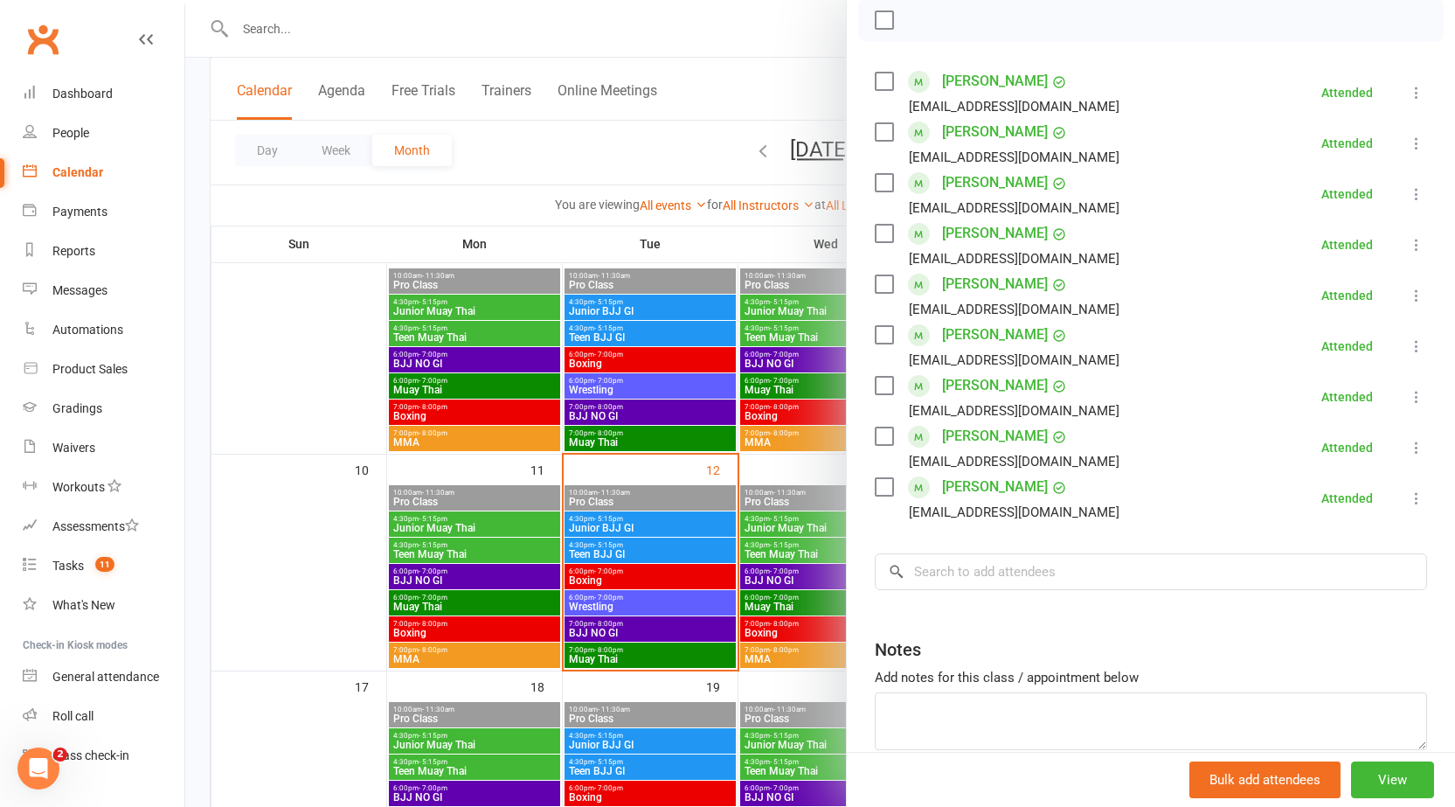
scroll to position [262, 0]
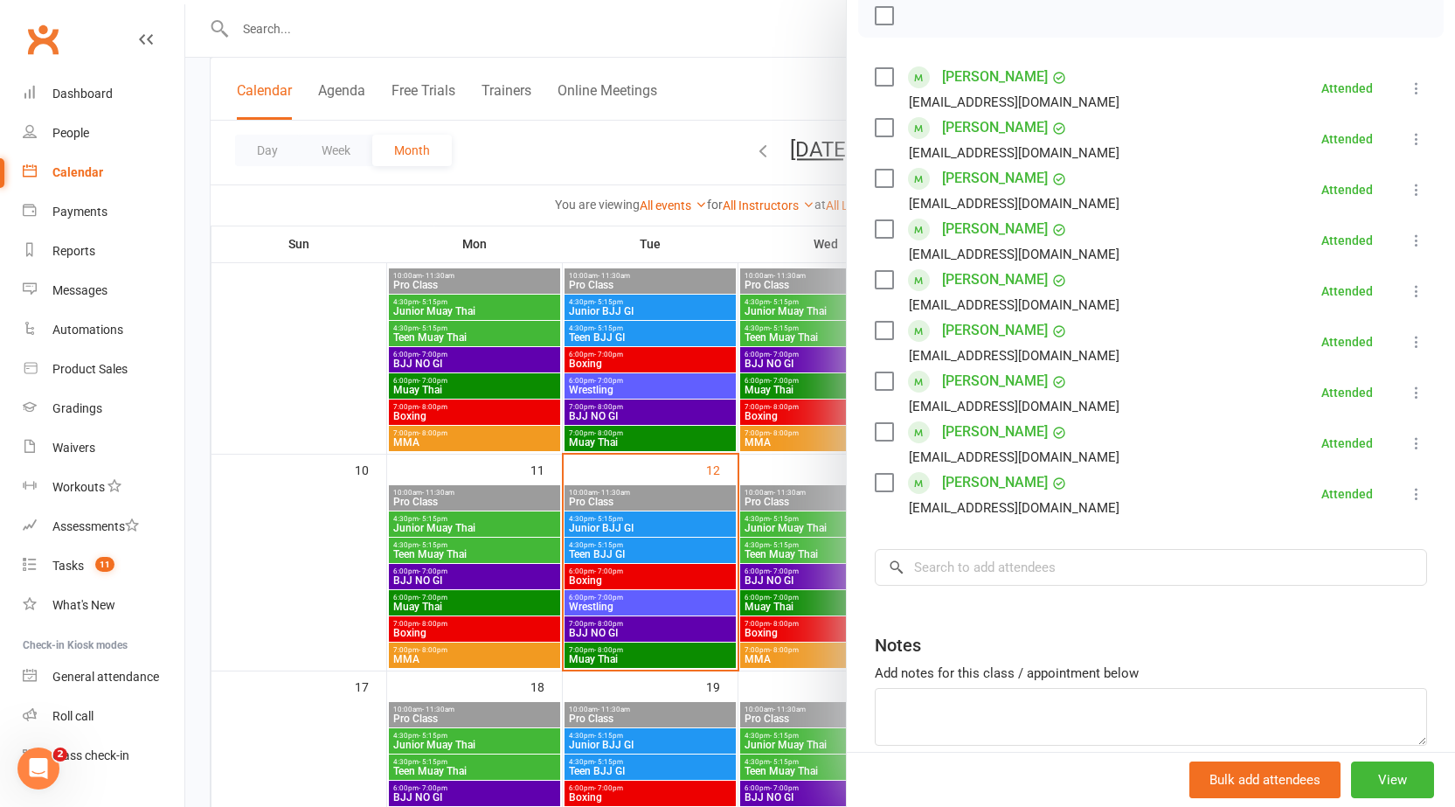
click at [720, 553] on div at bounding box center [820, 403] width 1270 height 807
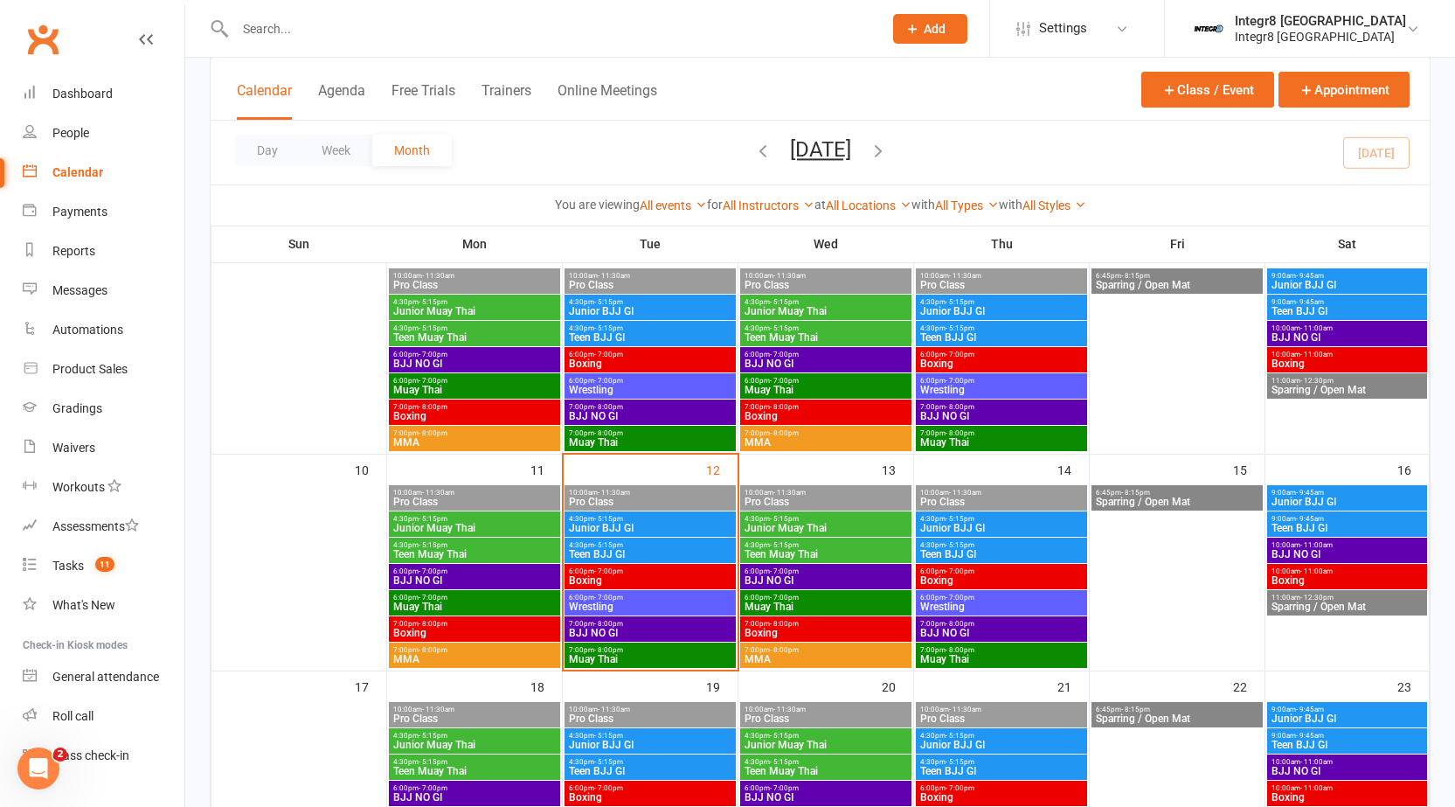
click at [655, 632] on span "BJJ NO GI" at bounding box center [650, 632] width 164 height 10
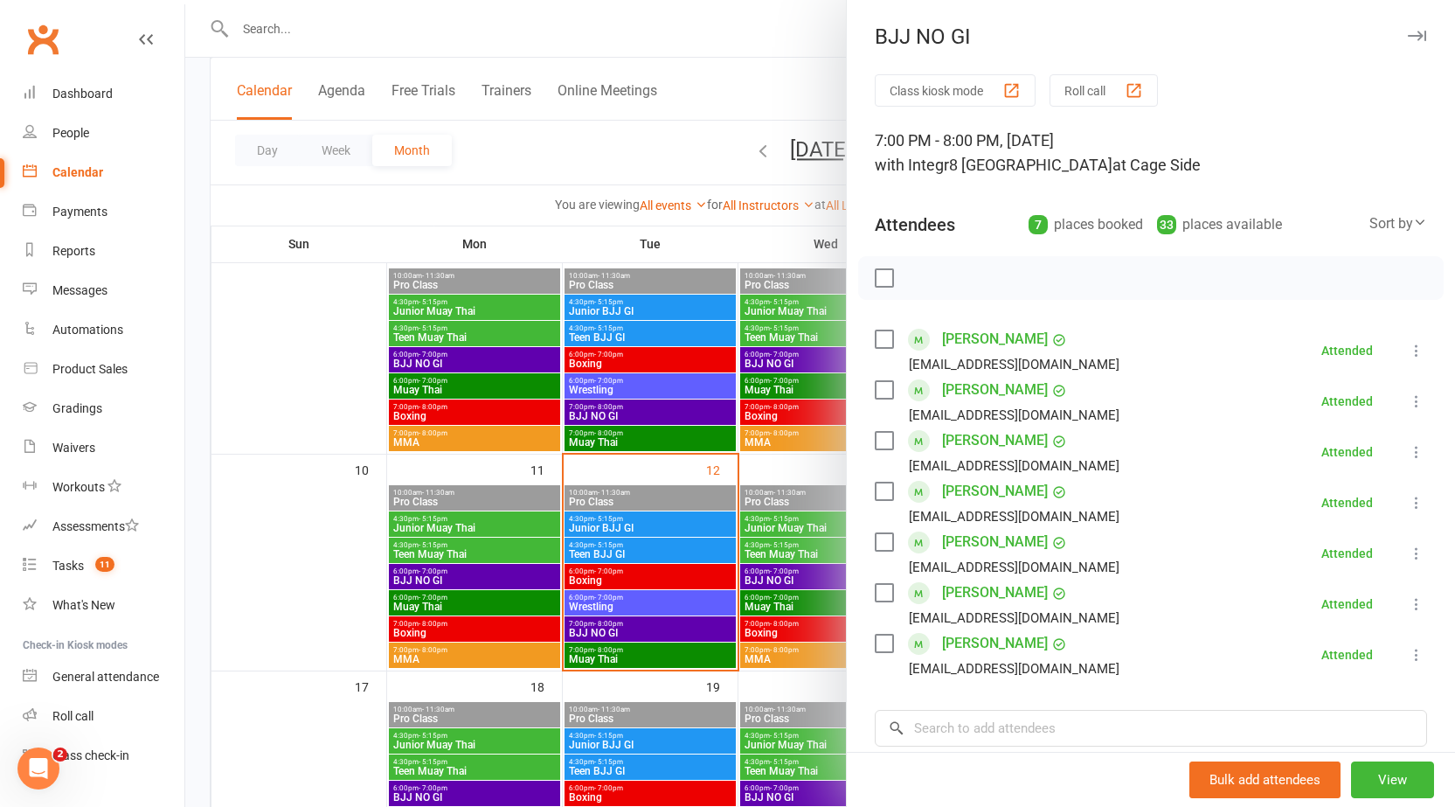
click at [673, 507] on div at bounding box center [820, 403] width 1270 height 807
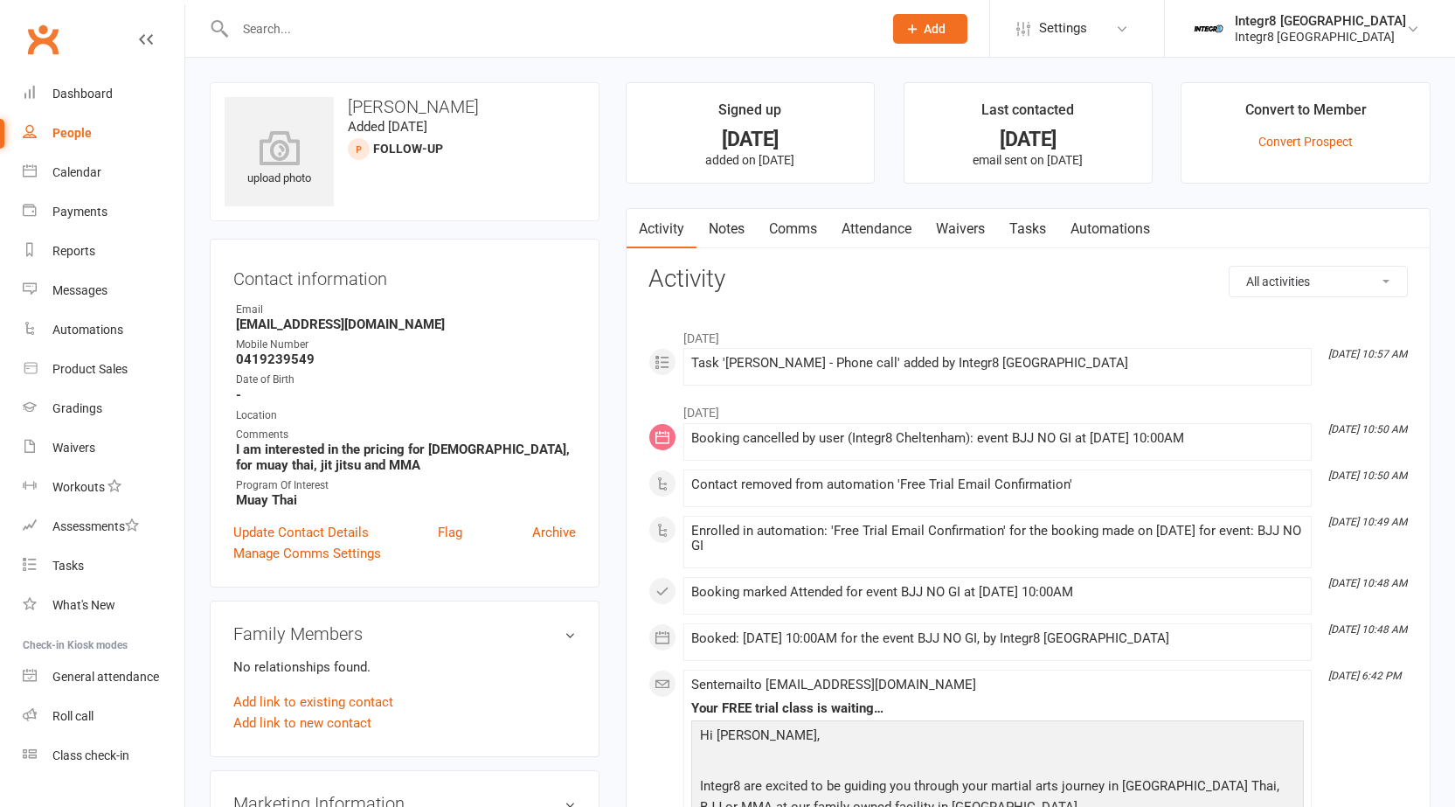
click at [720, 233] on link "Notes" at bounding box center [726, 229] width 60 height 40
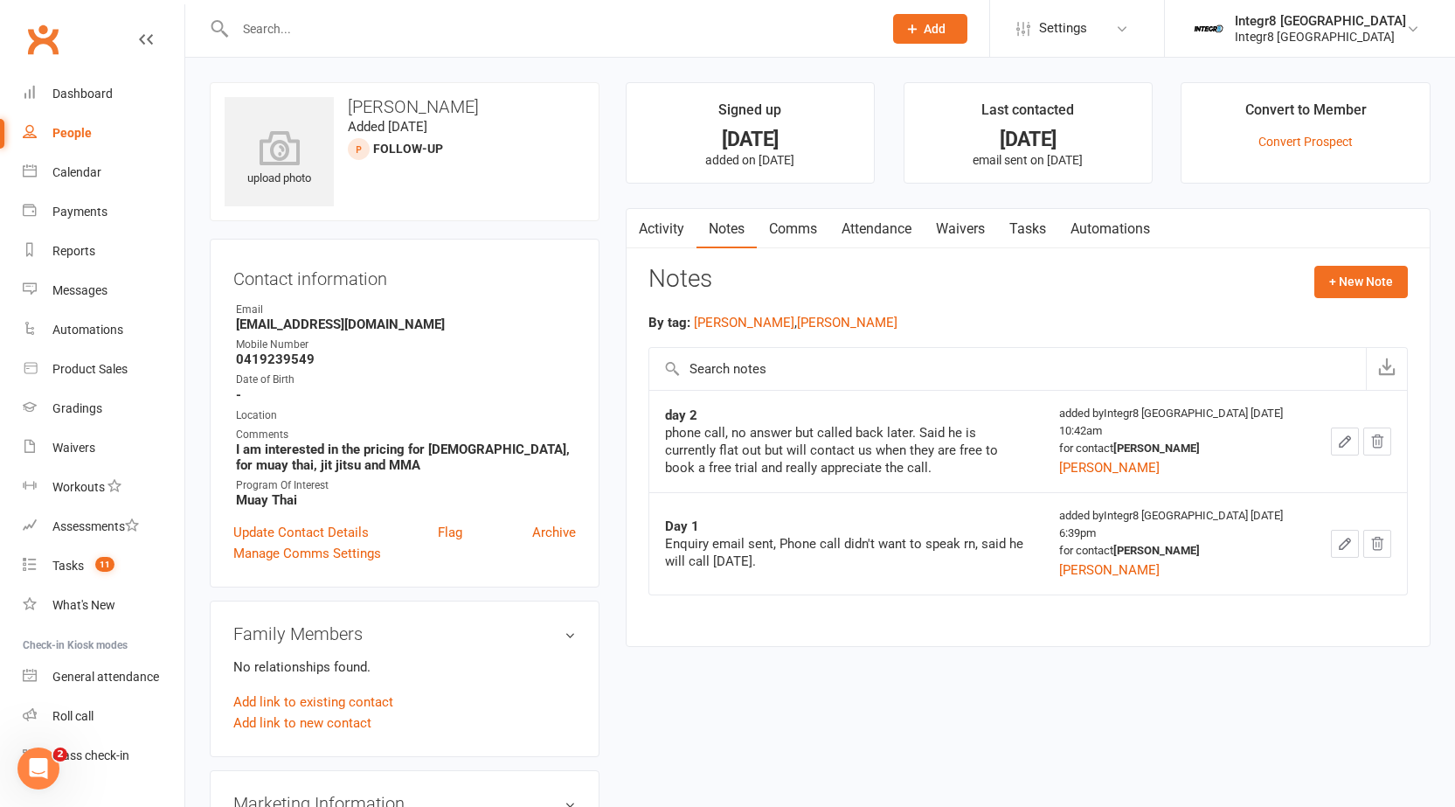
click at [665, 217] on link "Activity" at bounding box center [662, 229] width 70 height 40
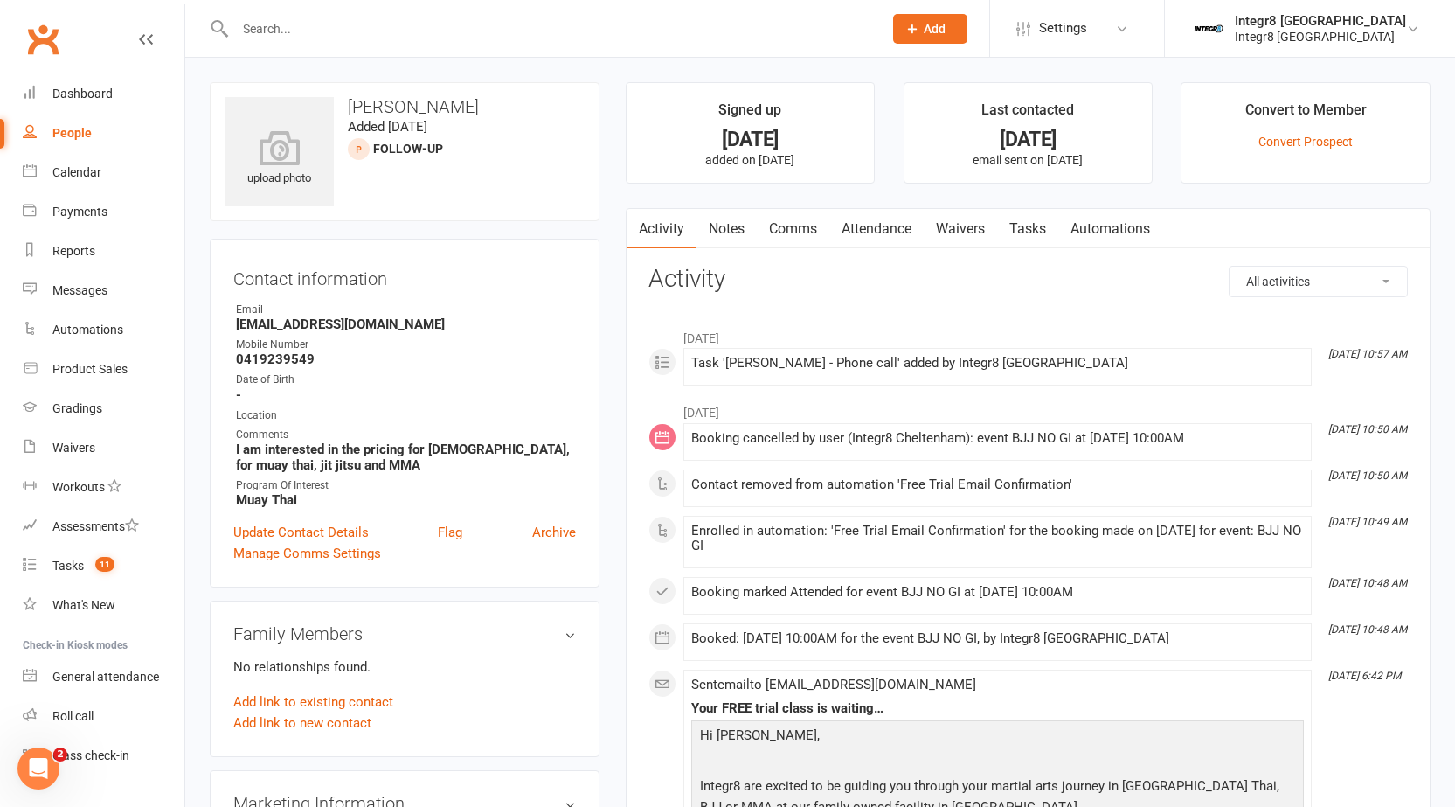
click at [725, 224] on link "Notes" at bounding box center [726, 229] width 60 height 40
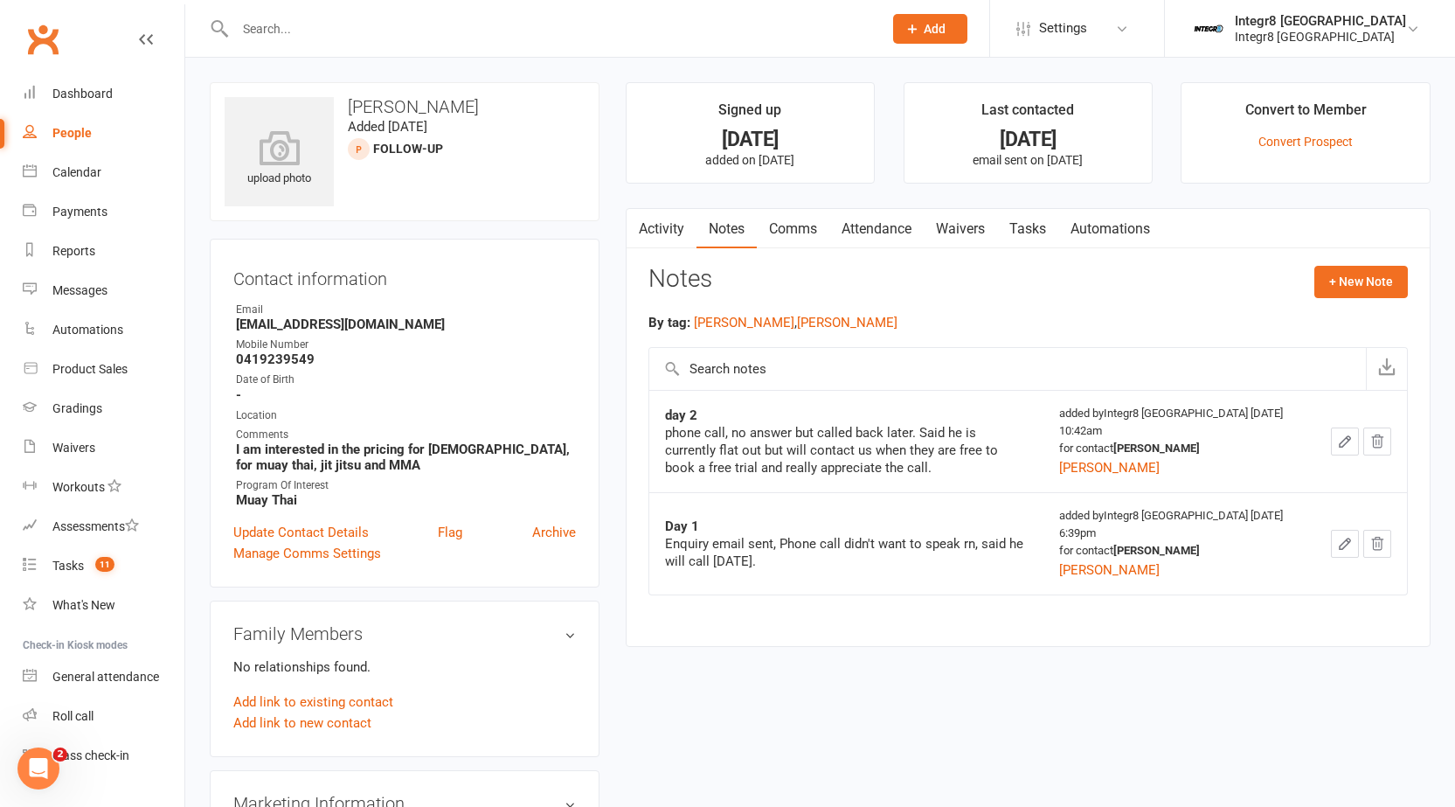
click at [662, 239] on link "Activity" at bounding box center [662, 229] width 70 height 40
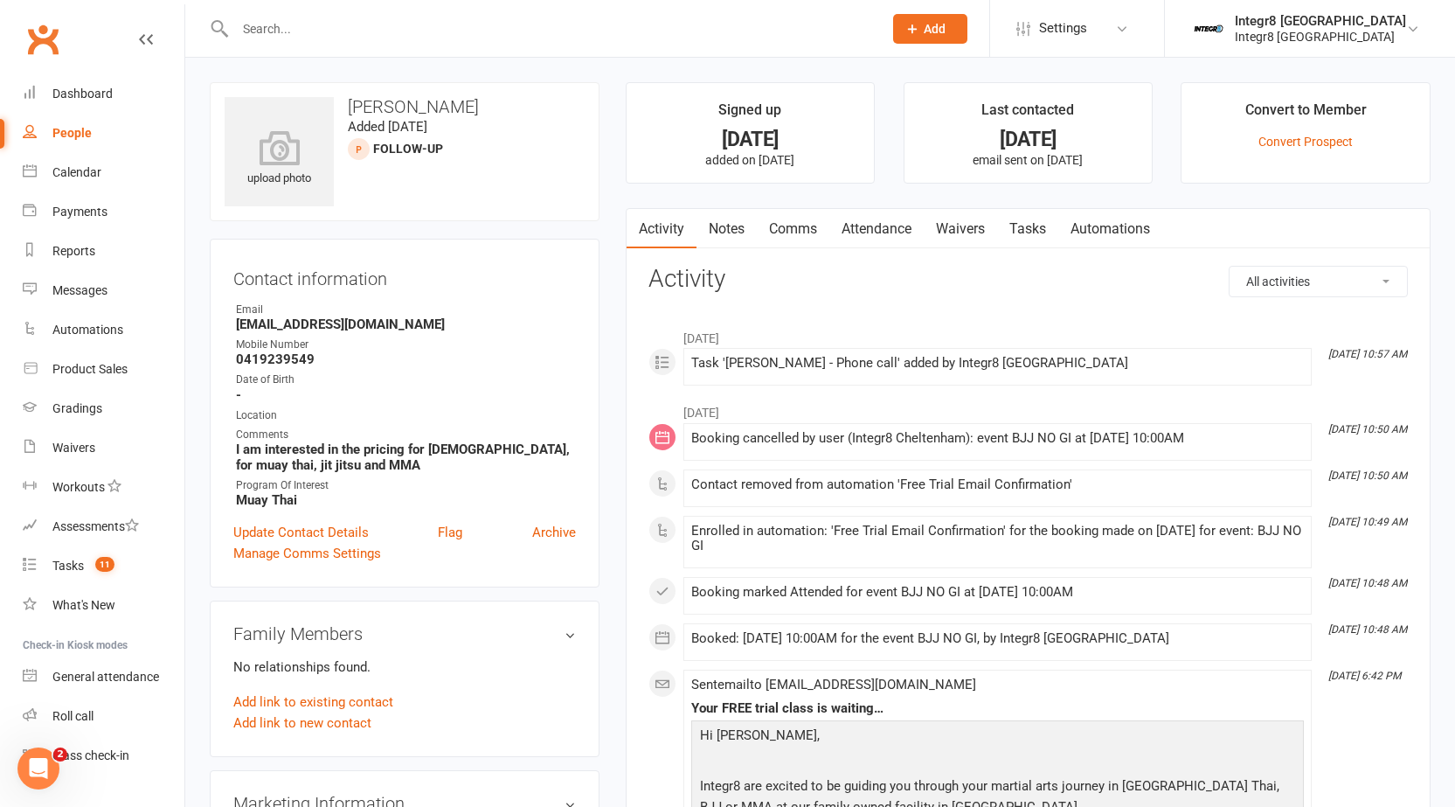
click at [17, 149] on li "People" at bounding box center [92, 133] width 184 height 39
click at [56, 113] on link "Dashboard" at bounding box center [104, 93] width 162 height 39
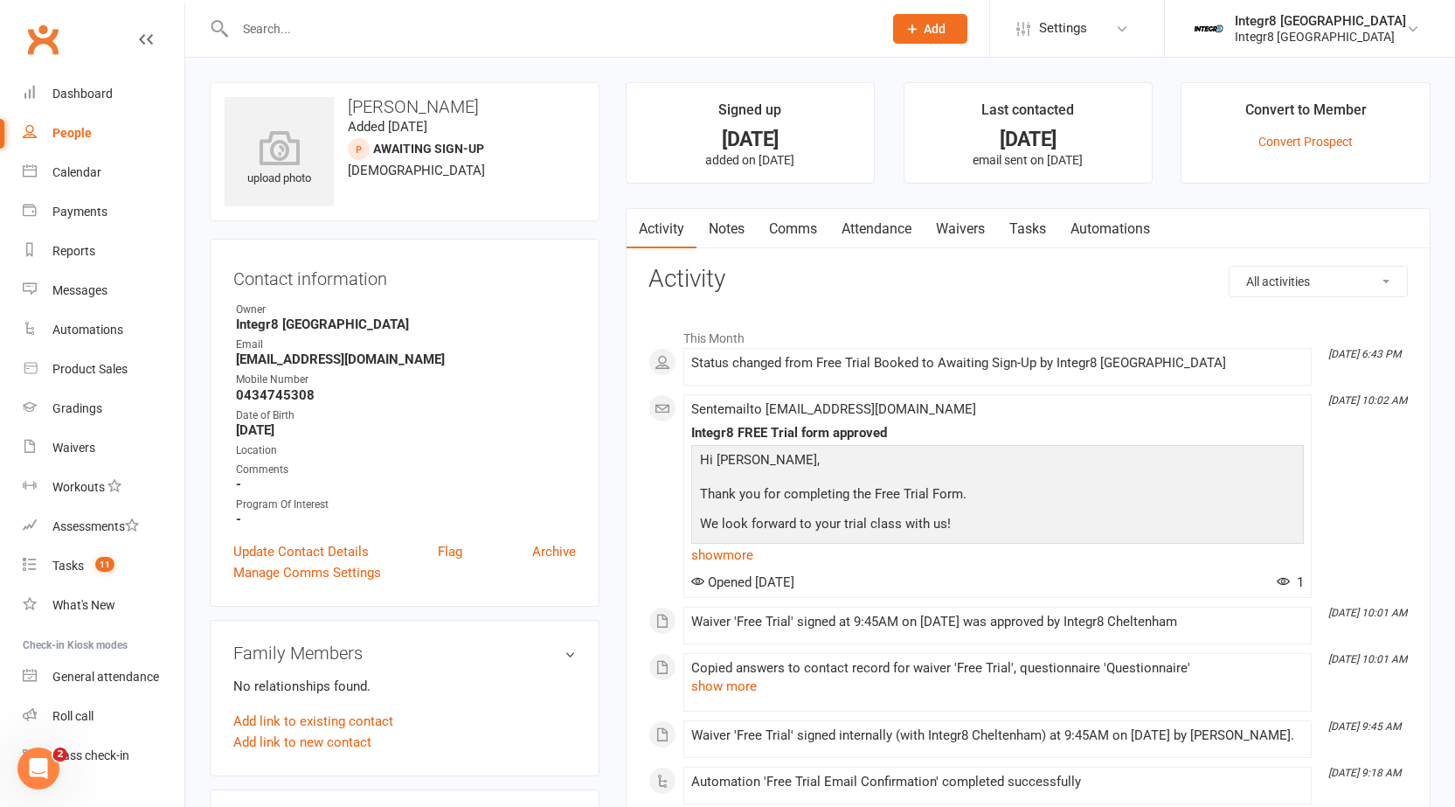
click at [97, 132] on link "People" at bounding box center [104, 133] width 162 height 39
select select "25"
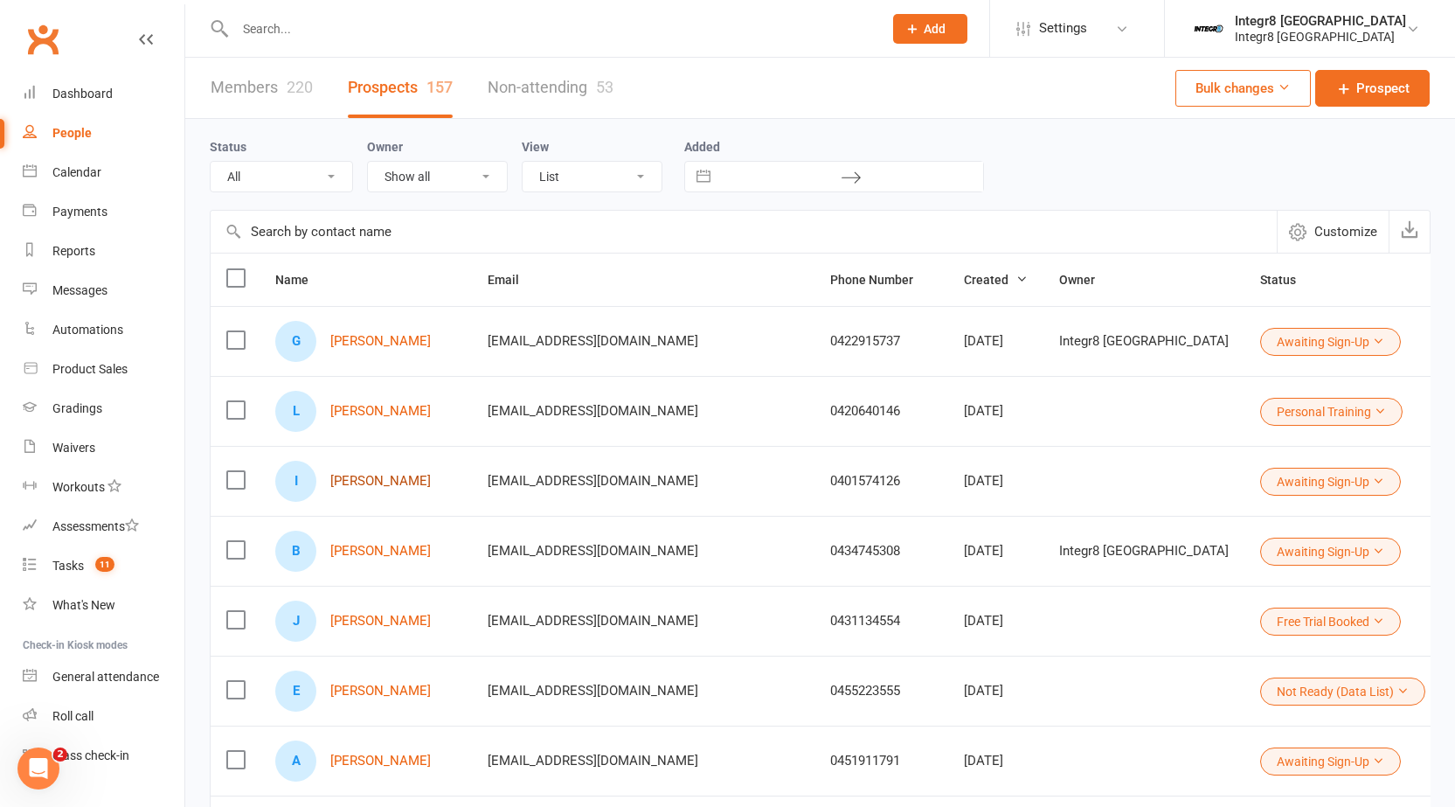
click at [381, 482] on link "[PERSON_NAME]" at bounding box center [380, 481] width 100 height 15
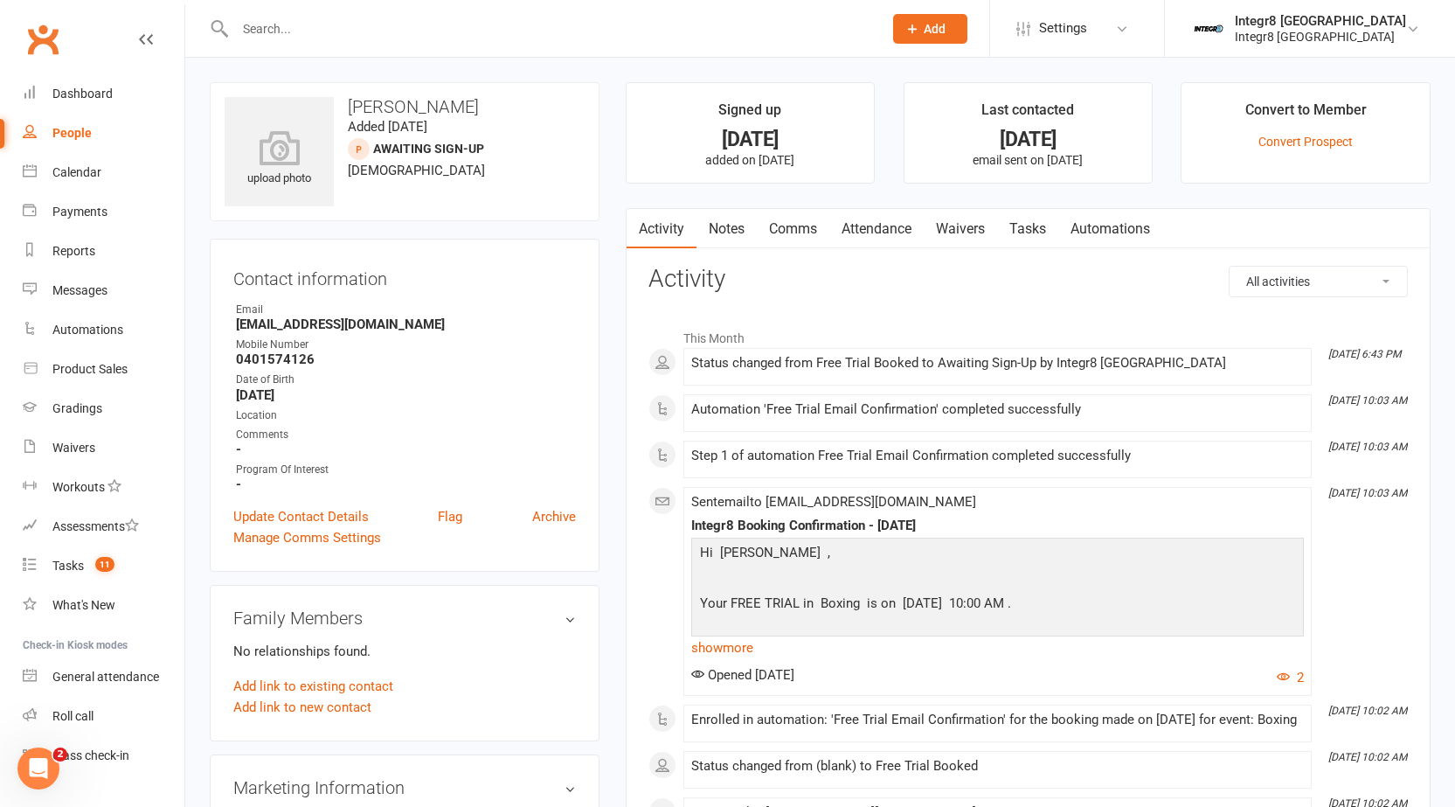
click at [728, 218] on link "Notes" at bounding box center [726, 229] width 60 height 40
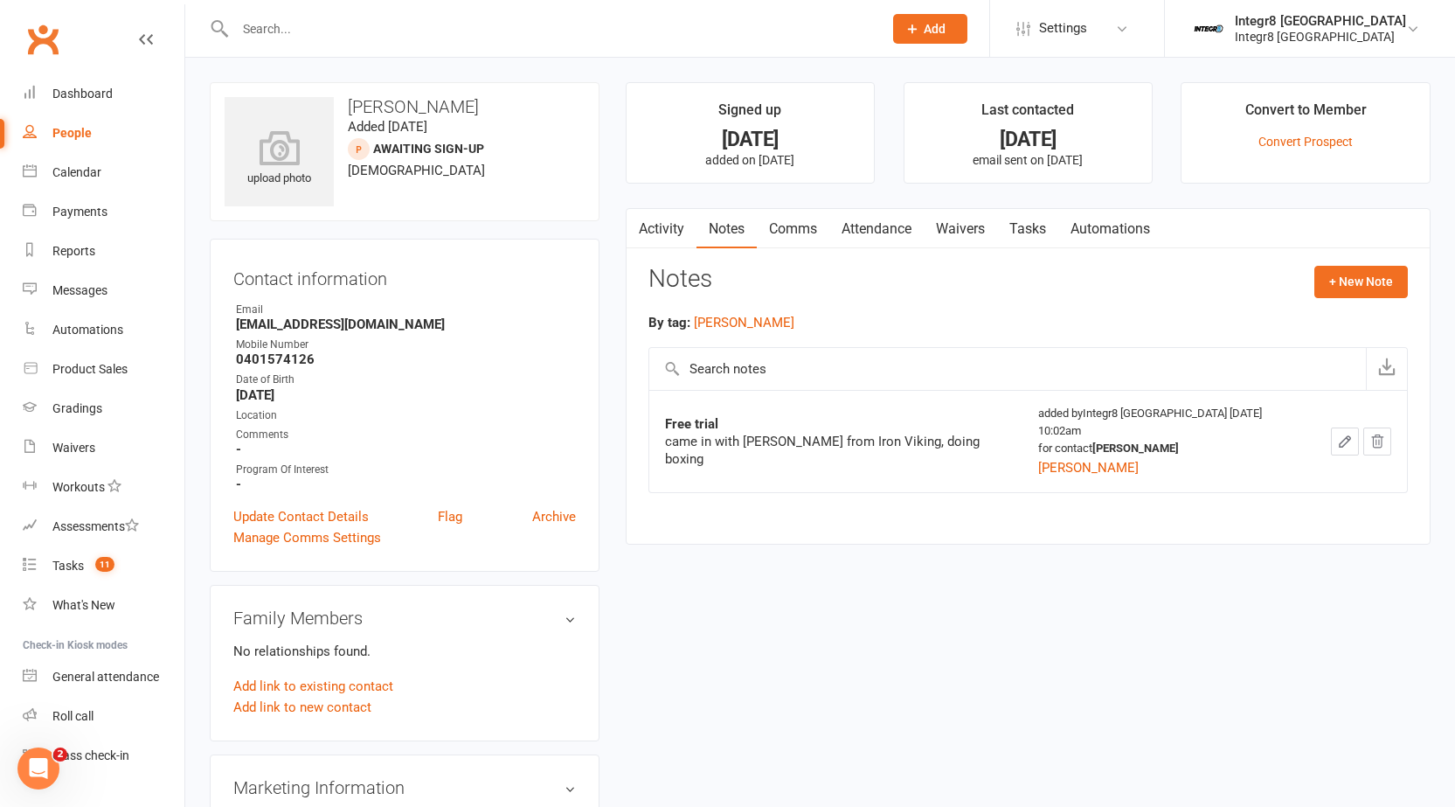
click at [669, 231] on link "Activity" at bounding box center [662, 229] width 70 height 40
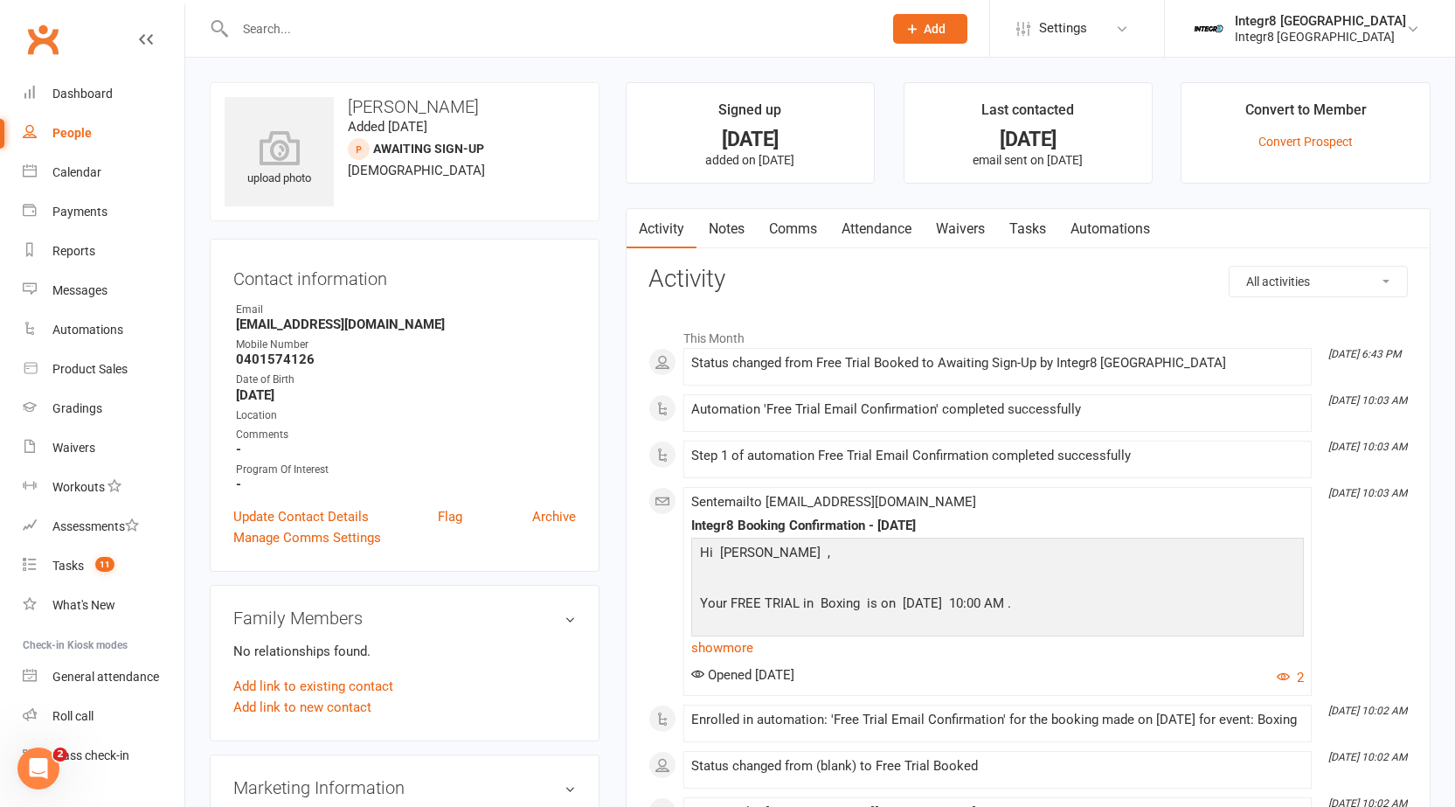
click at [730, 212] on link "Notes" at bounding box center [726, 229] width 60 height 40
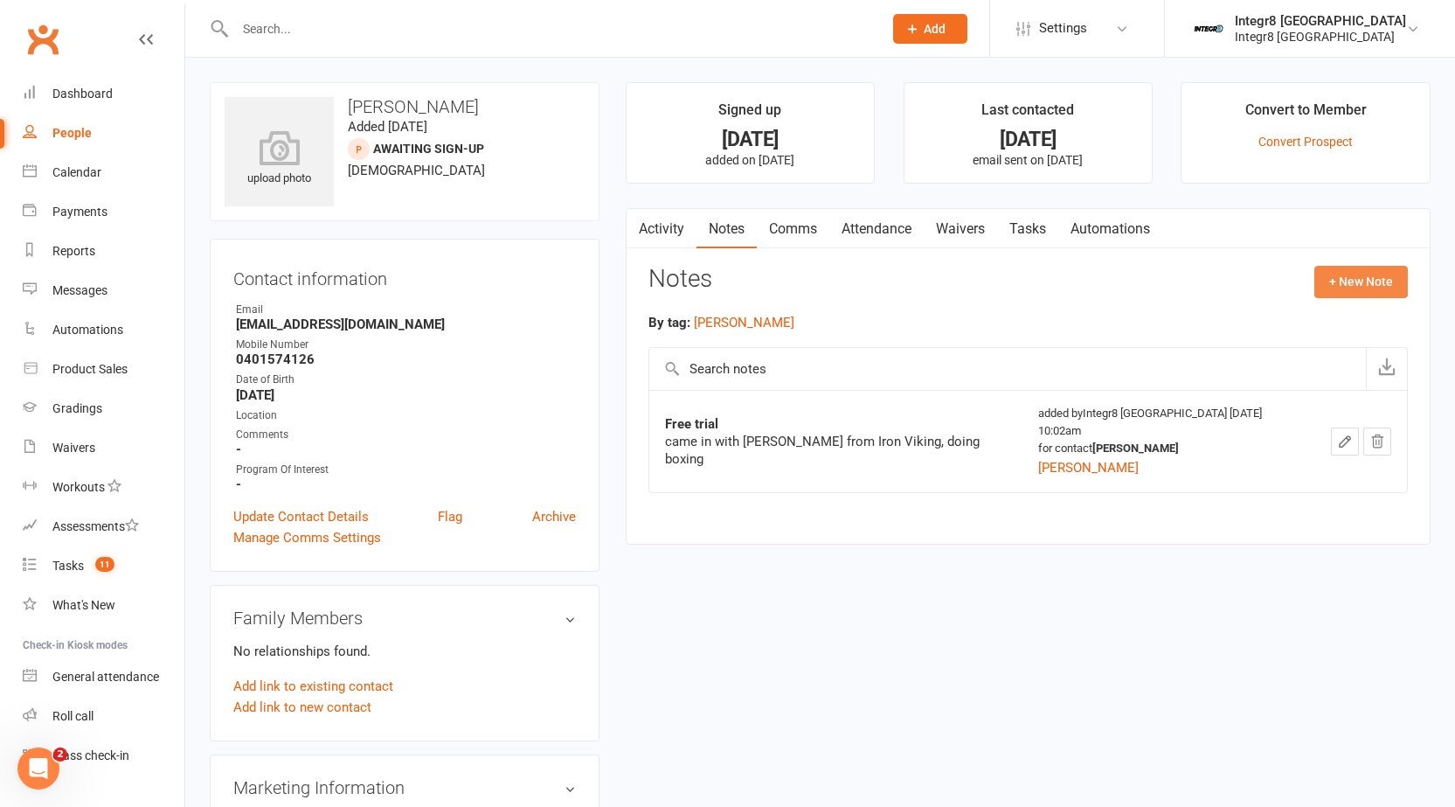
click at [1332, 267] on button "+ New Note" at bounding box center [1361, 281] width 94 height 31
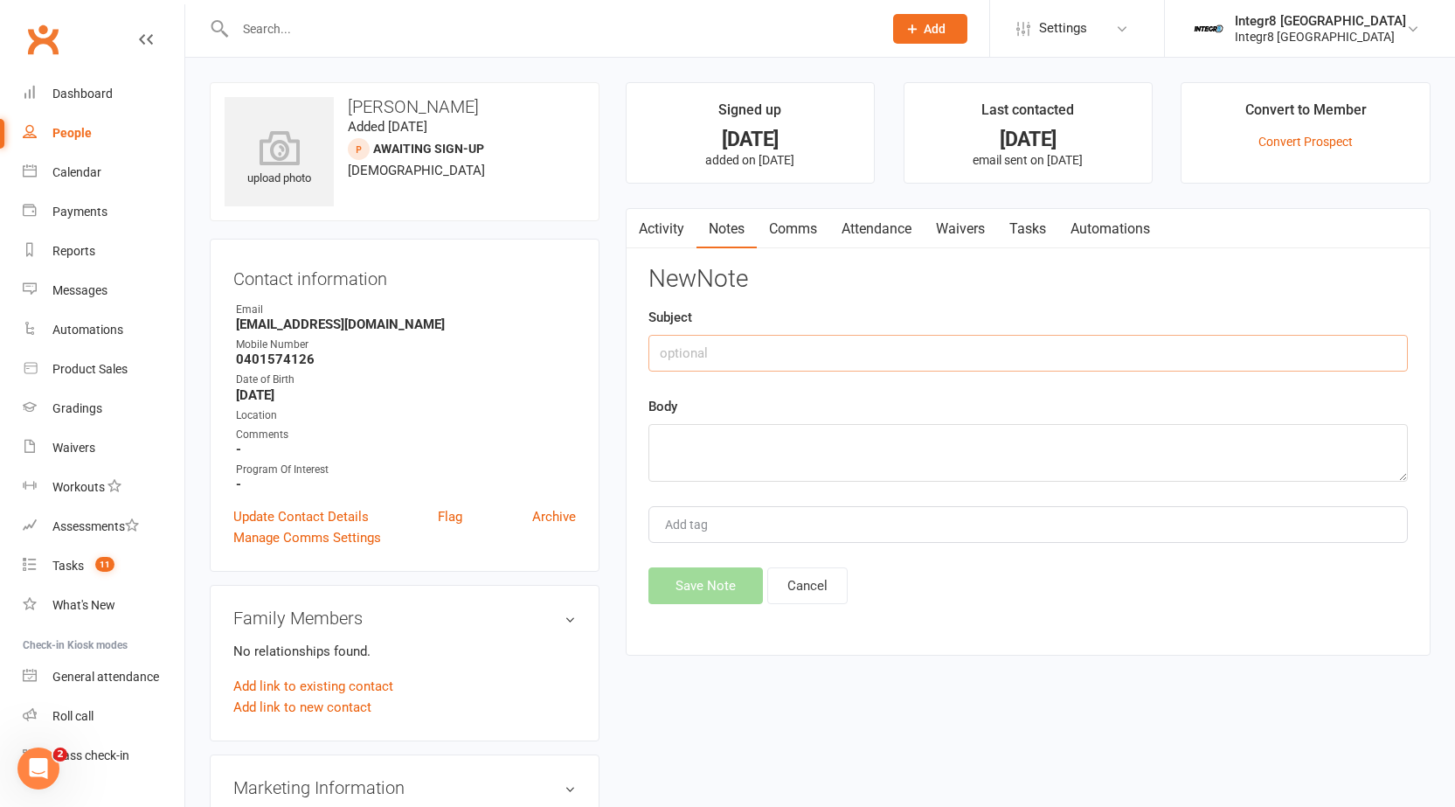
click at [948, 354] on input "text" at bounding box center [1027, 353] width 759 height 37
type input "post trial"
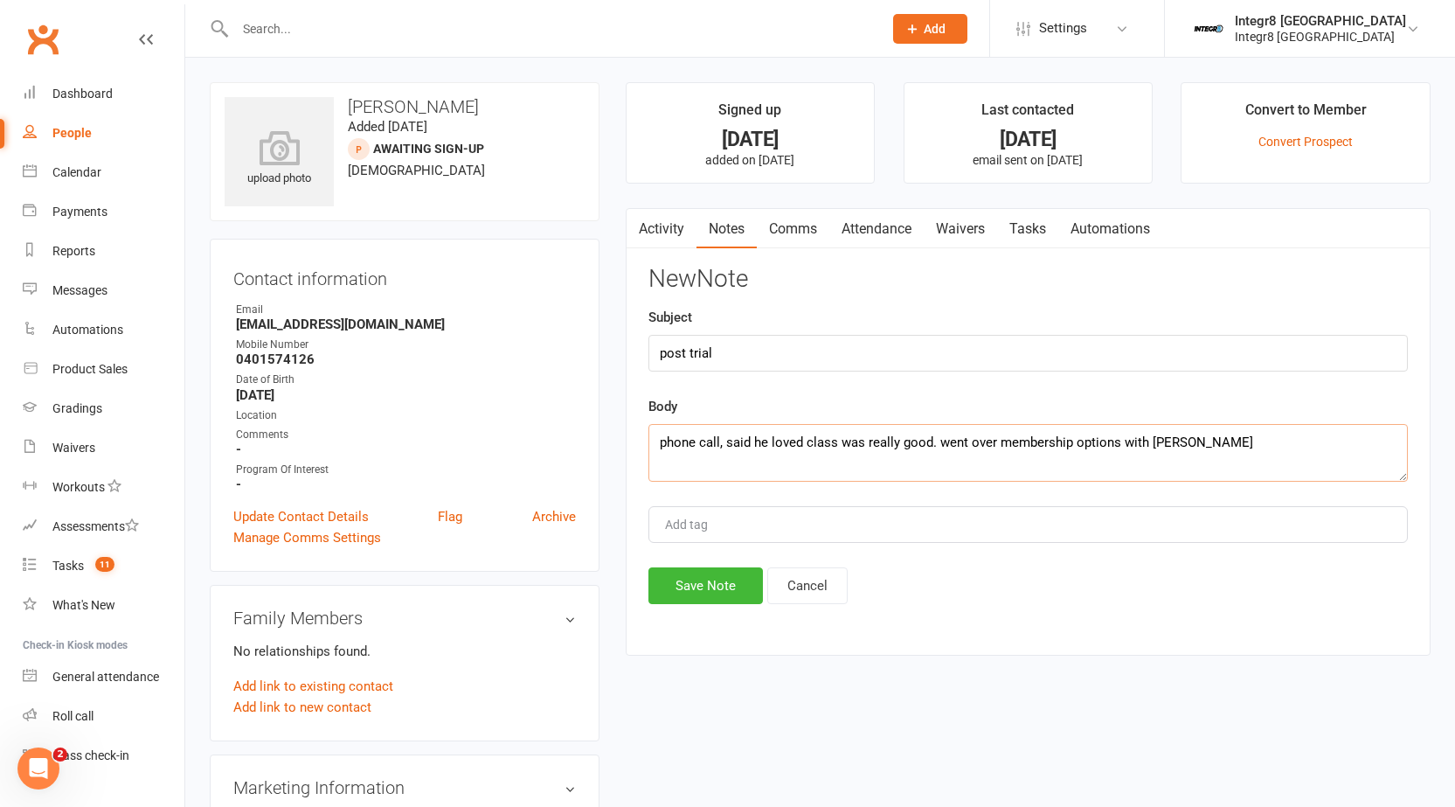
click at [938, 441] on textarea "phone call, said he loved class was really good. went over membership options w…" at bounding box center [1027, 453] width 759 height 58
click at [939, 440] on textarea "phone call, said he loved class was really good. said hewent over membership op…" at bounding box center [1027, 453] width 759 height 58
click at [946, 444] on textarea "phone call, said he loved class was really good. said hewent over membership op…" at bounding box center [1027, 453] width 759 height 58
click at [983, 437] on textarea "phone call, said he loved class was really good. Said hewent over membership op…" at bounding box center [1027, 453] width 759 height 58
click at [1227, 443] on textarea "phone call, said he loved class was really good. Said he went over membership o…" at bounding box center [1027, 453] width 759 height 58
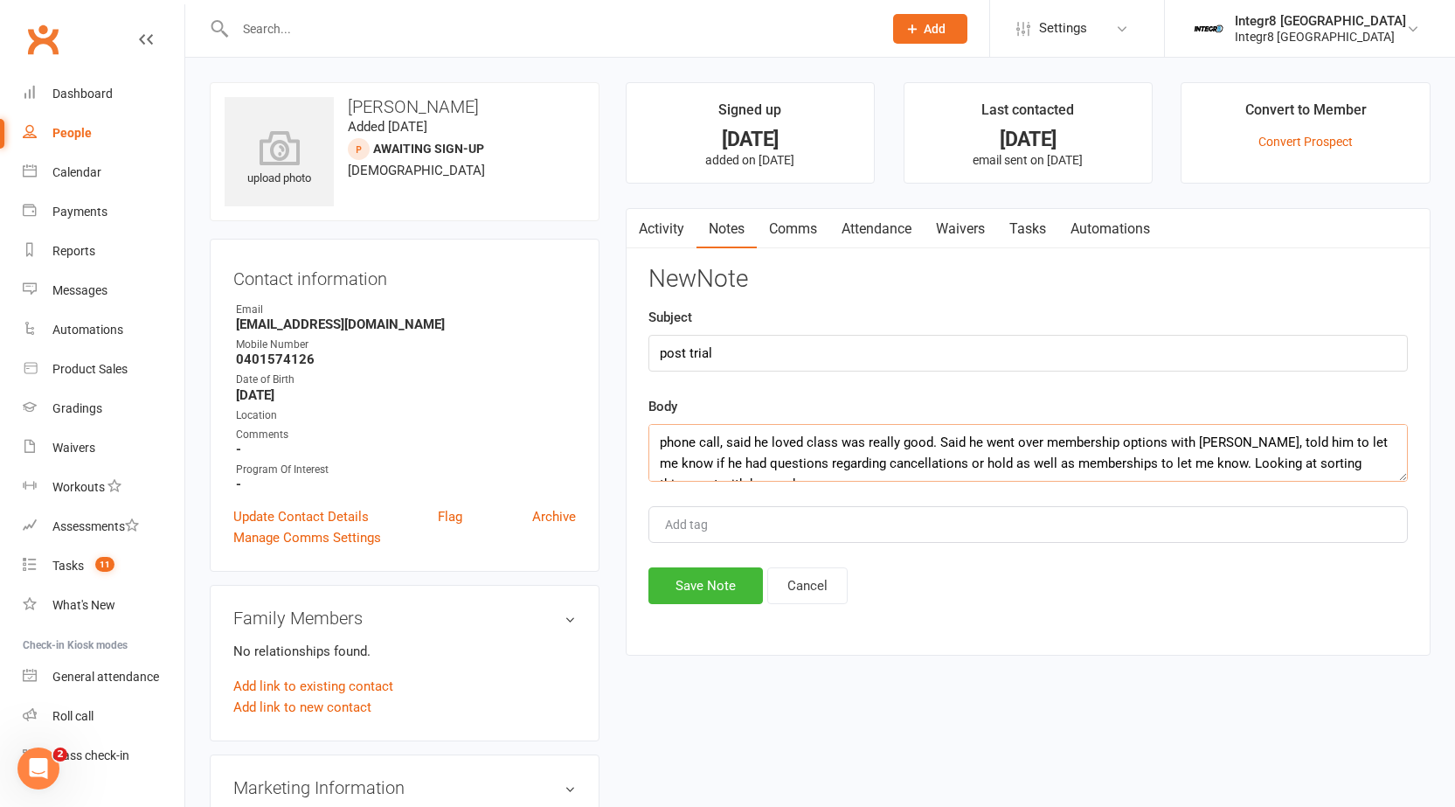
scroll to position [11, 0]
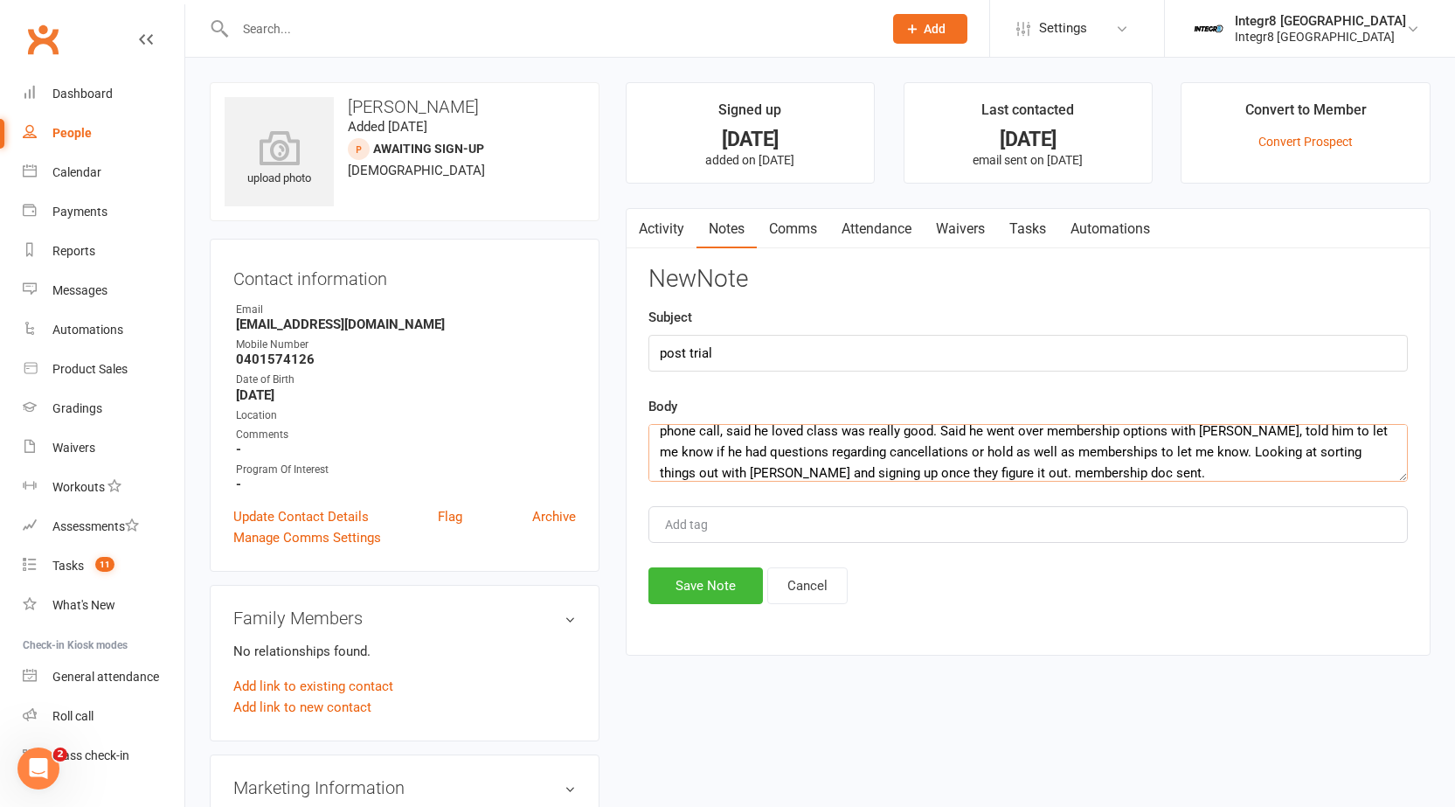
type textarea "phone call, said he loved class was really good. Said he went over membership o…"
type input "[PERSON_NAME]"
click at [1076, 557] on li "[PERSON_NAME]" at bounding box center [1028, 557] width 756 height 26
click at [708, 582] on button "Save Note" at bounding box center [705, 585] width 114 height 37
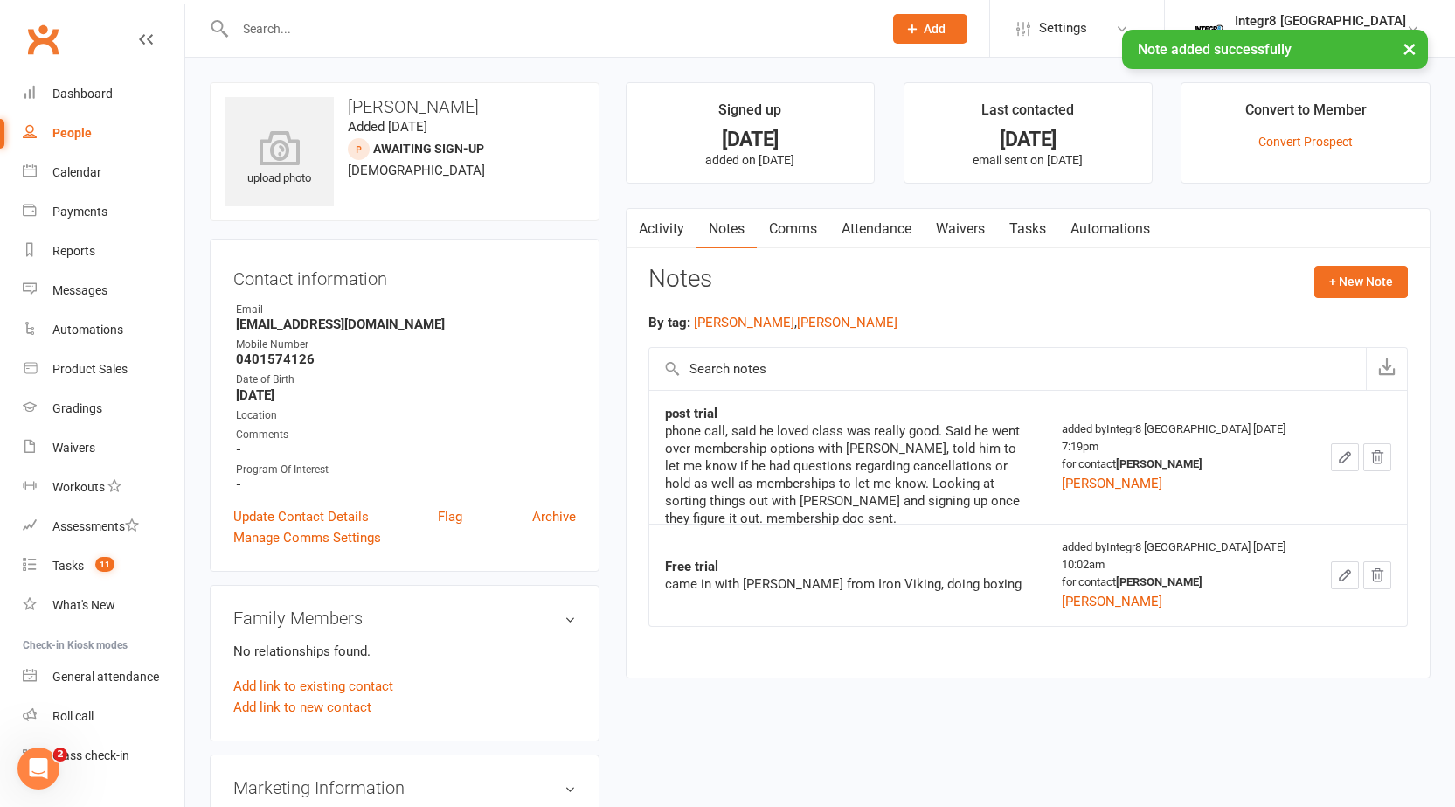
click at [948, 229] on link "Waivers" at bounding box center [960, 229] width 73 height 40
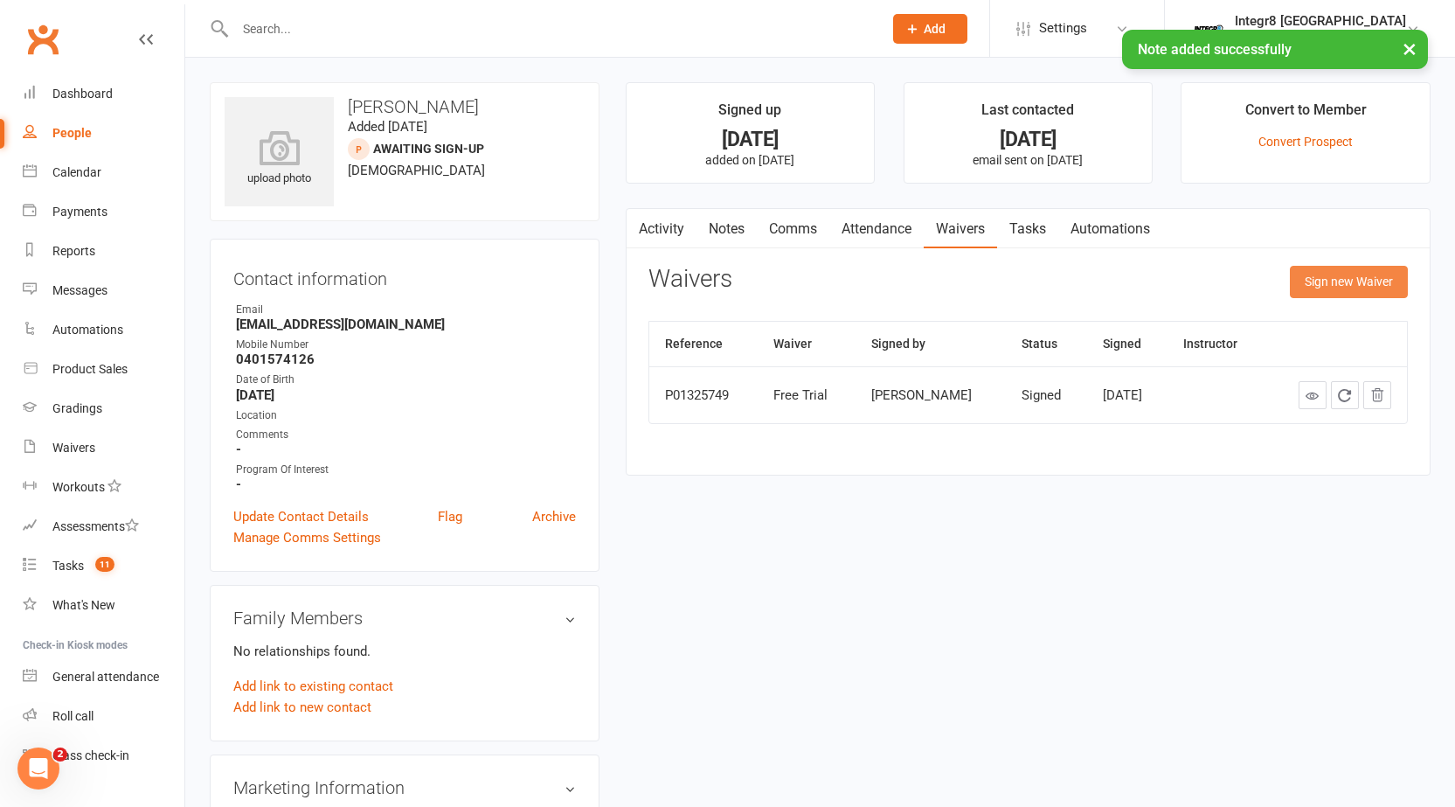
click at [1365, 267] on button "Sign new Waiver" at bounding box center [1349, 281] width 118 height 31
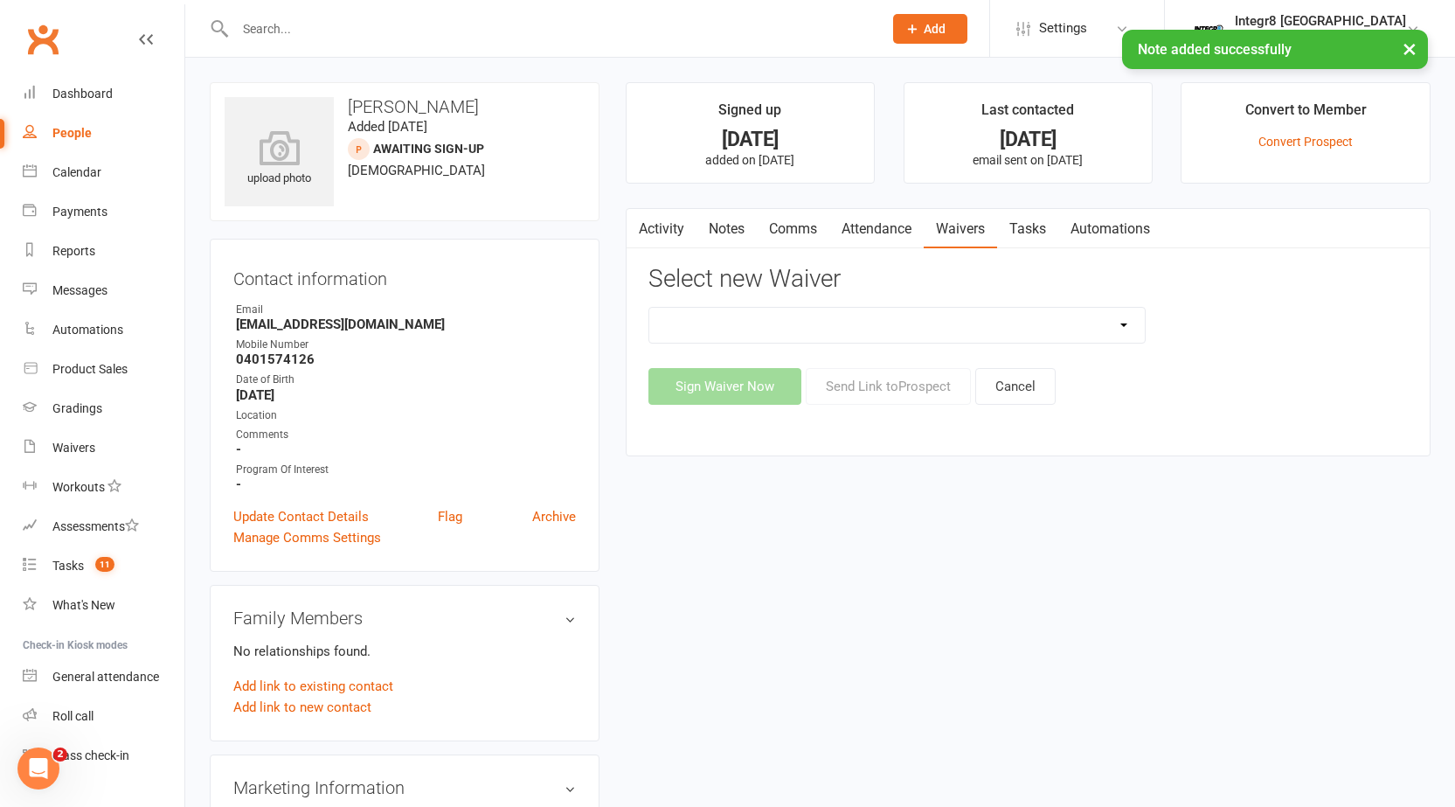
drag, startPoint x: 1063, startPoint y: 319, endPoint x: 1024, endPoint y: 333, distance: 40.9
click at [1063, 319] on select "10 Class Pass Cancellation Free Trial Hold Membership Document No Payers Paymen…" at bounding box center [897, 325] width 496 height 35
select select "13798"
click at [649, 308] on select "10 Class Pass Cancellation Free Trial Hold Membership Document No Payers Paymen…" at bounding box center [897, 325] width 496 height 35
click at [880, 384] on button "Send Link to [GEOGRAPHIC_DATA]" at bounding box center [888, 386] width 165 height 37
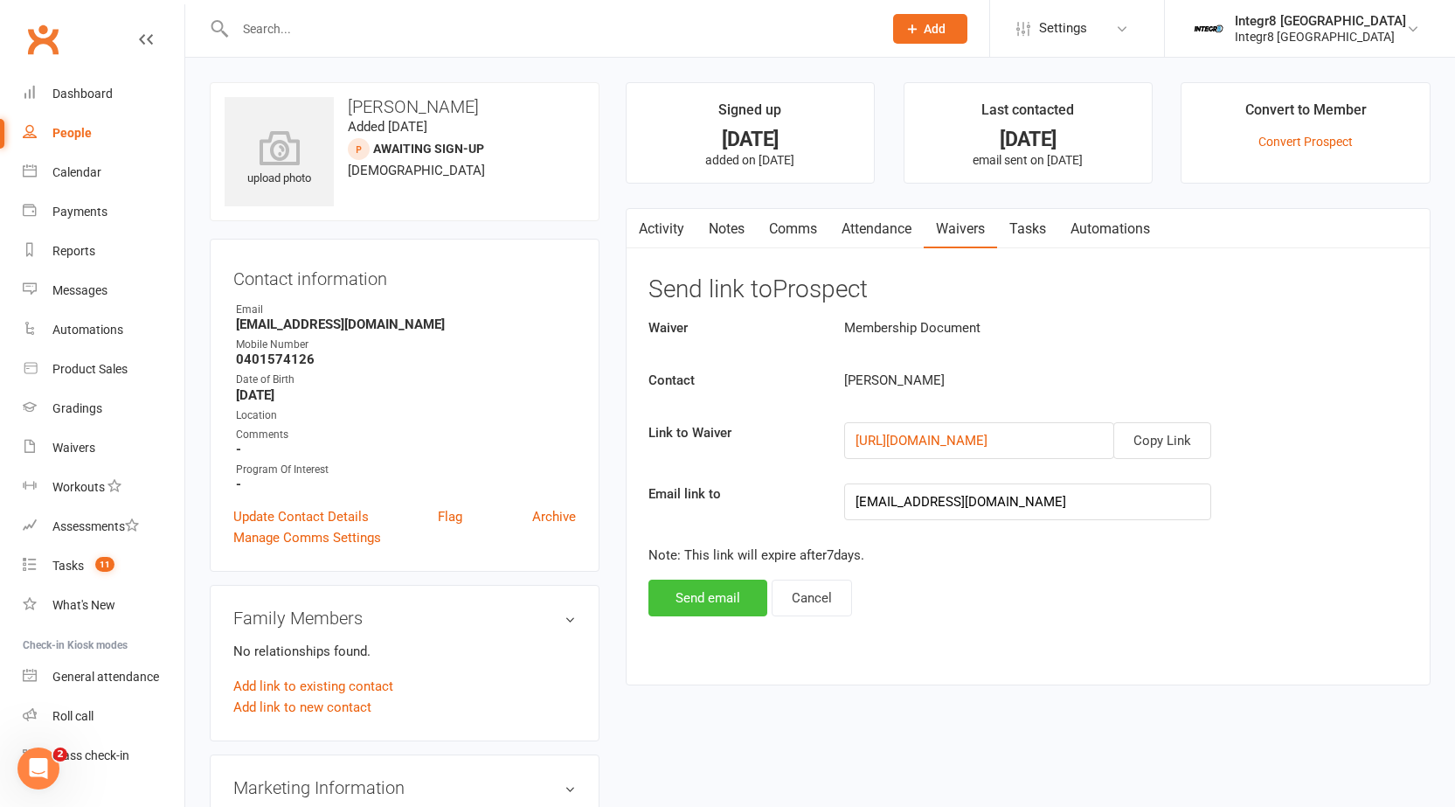
click at [731, 580] on button "Send email" at bounding box center [707, 597] width 119 height 37
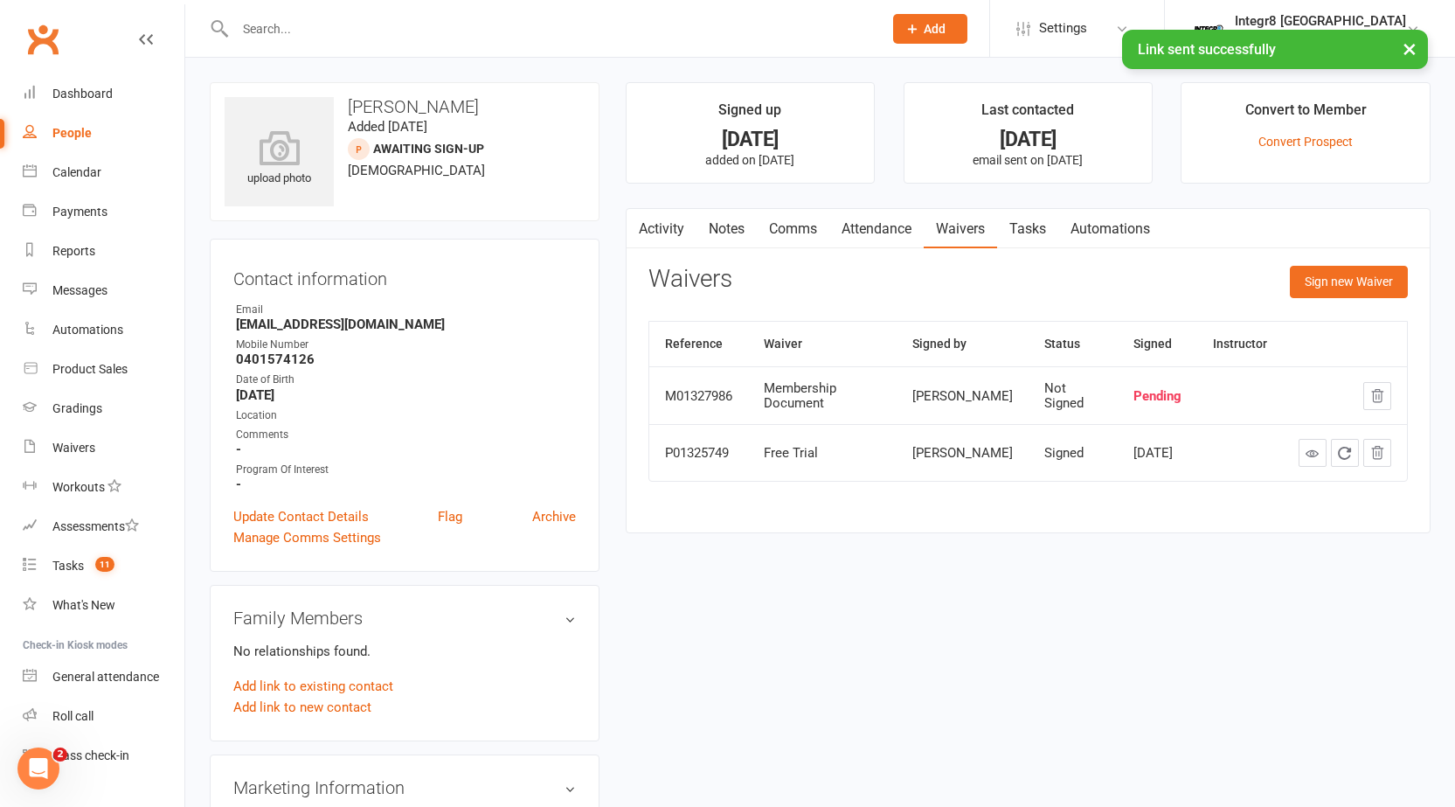
click at [648, 226] on button "button" at bounding box center [638, 228] width 22 height 39
